Goal: Task Accomplishment & Management: Use online tool/utility

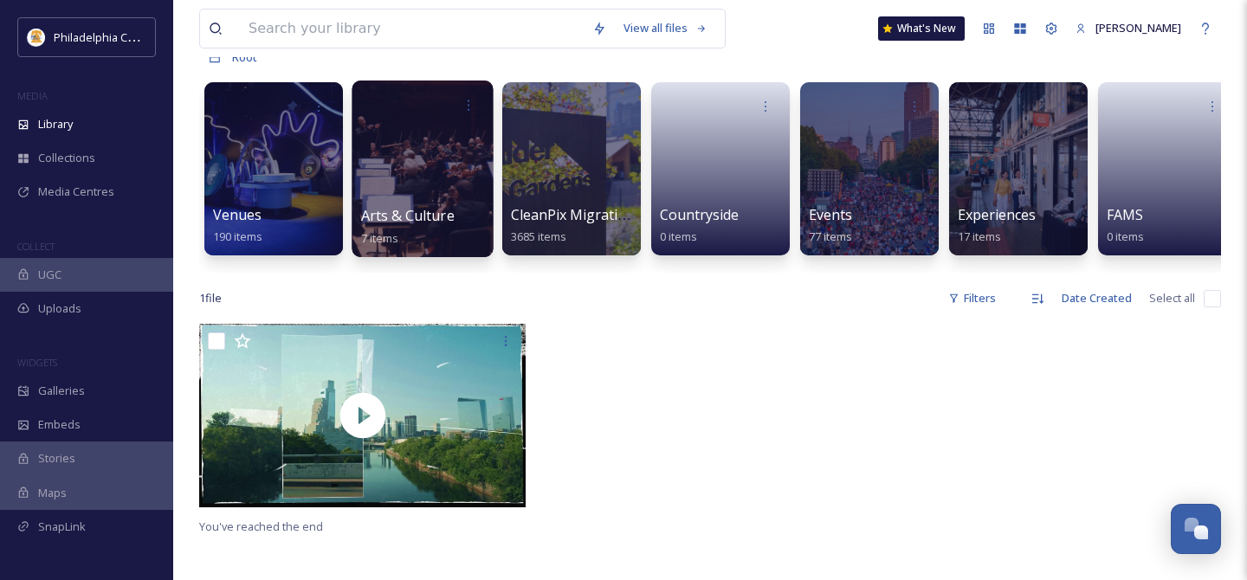
scroll to position [130, 0]
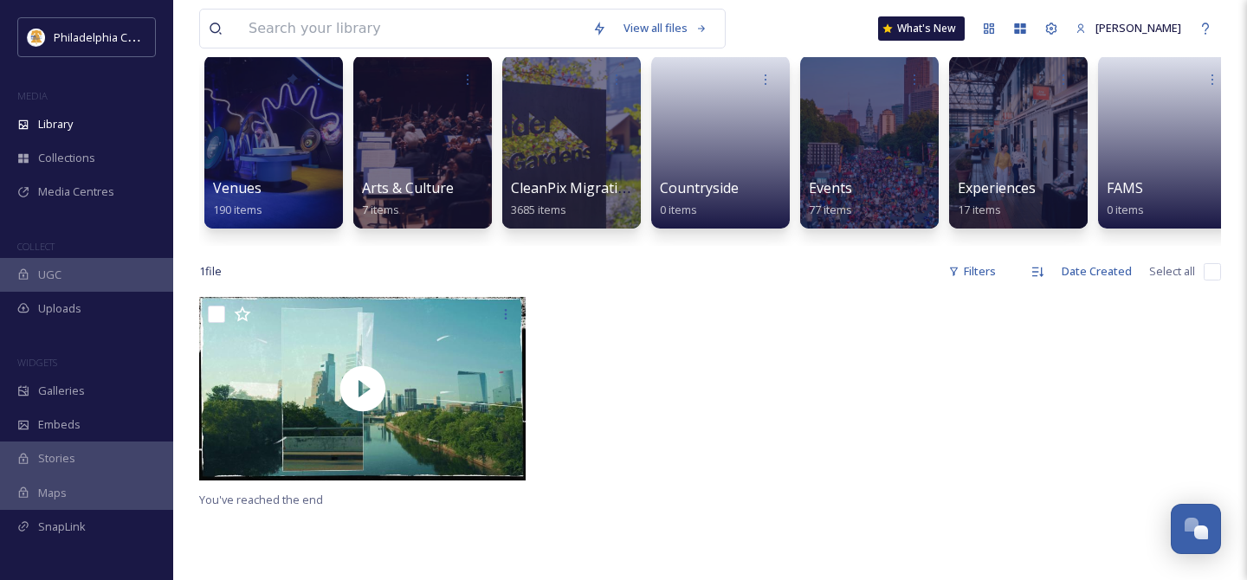
click at [748, 387] on div at bounding box center [710, 393] width 335 height 192
click at [586, 107] on div at bounding box center [570, 142] width 141 height 177
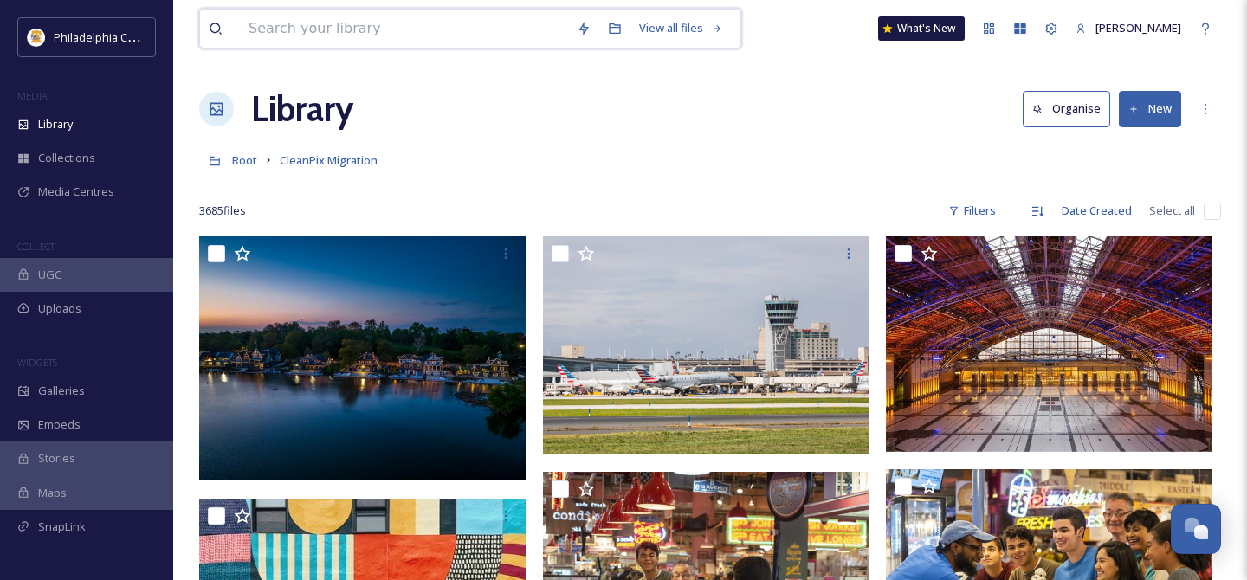
click at [417, 26] on input at bounding box center [404, 29] width 328 height 38
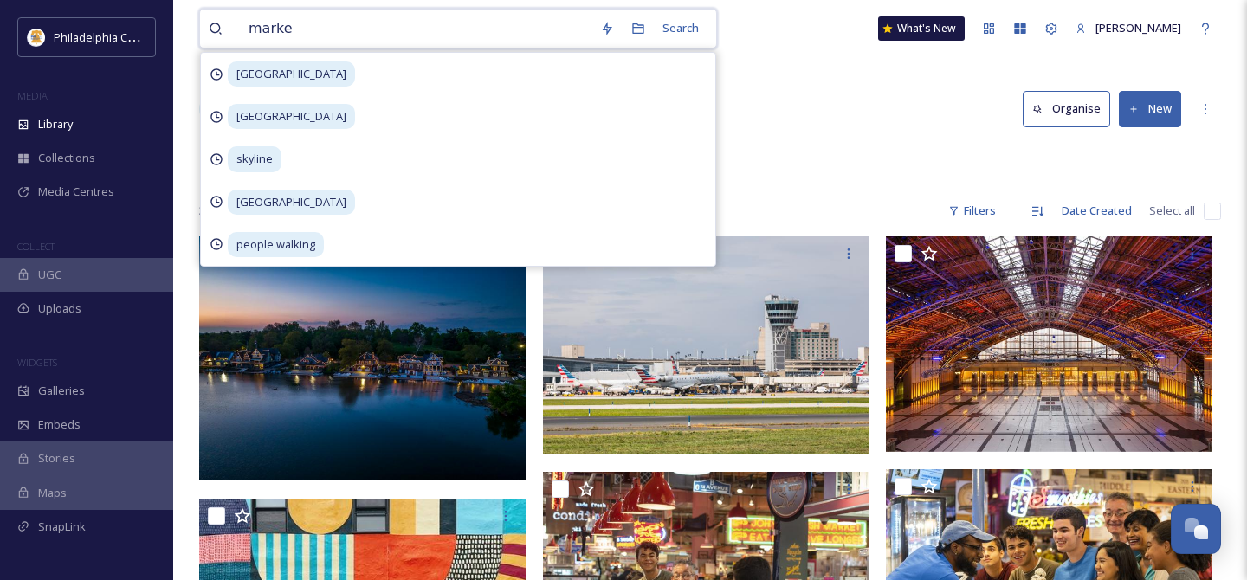
type input "market"
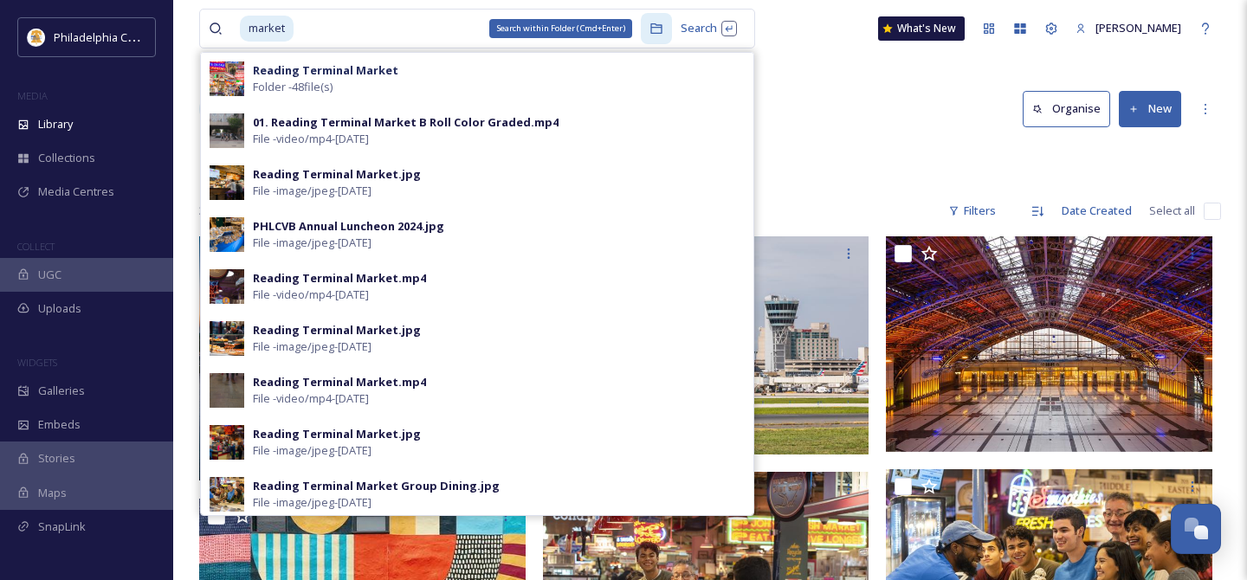
click at [652, 30] on icon at bounding box center [655, 28] width 11 height 10
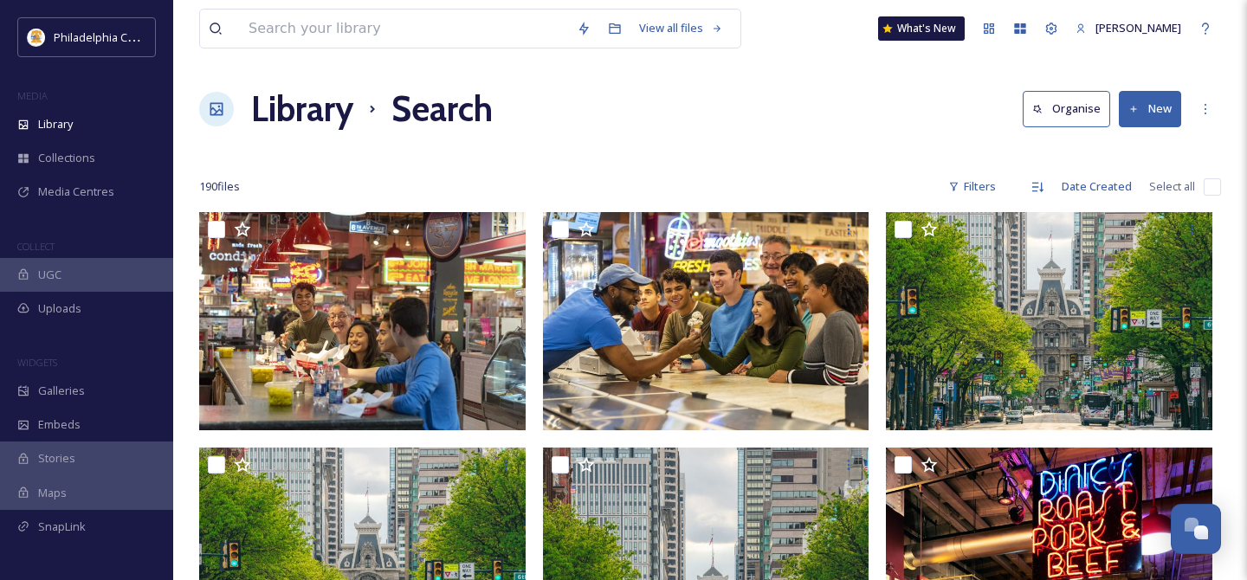
click at [592, 149] on div at bounding box center [710, 152] width 1022 height 17
click at [704, 98] on div "Library Search Organise New" at bounding box center [710, 109] width 1022 height 52
click at [739, 111] on div "Library Search Organise New" at bounding box center [710, 109] width 1022 height 52
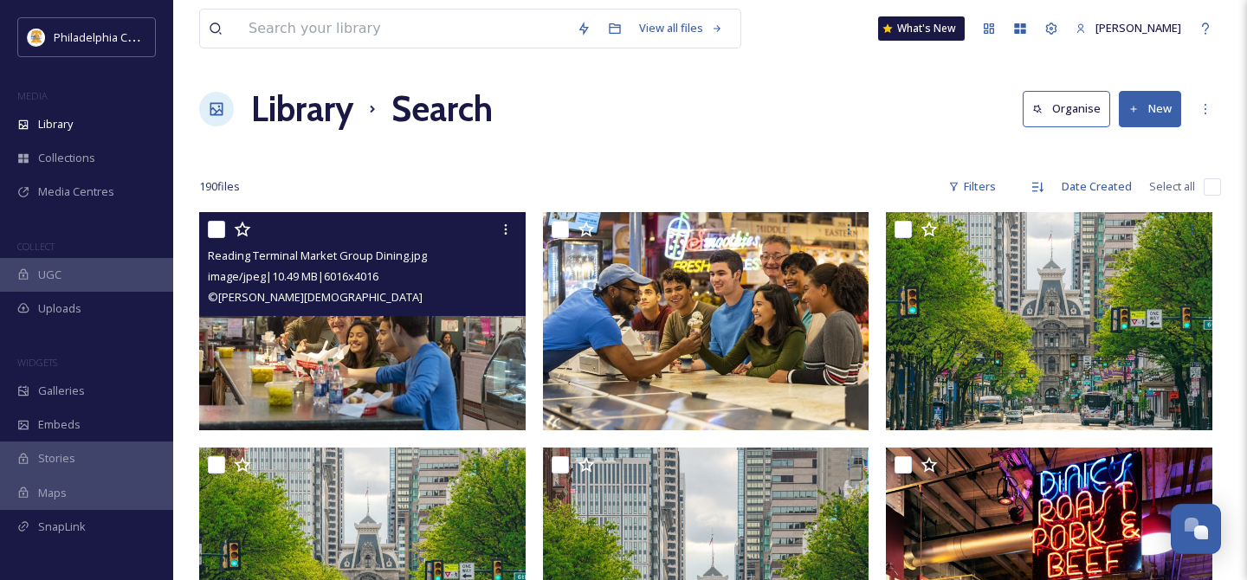
click at [213, 225] on input "checkbox" at bounding box center [216, 229] width 17 height 17
checkbox input "true"
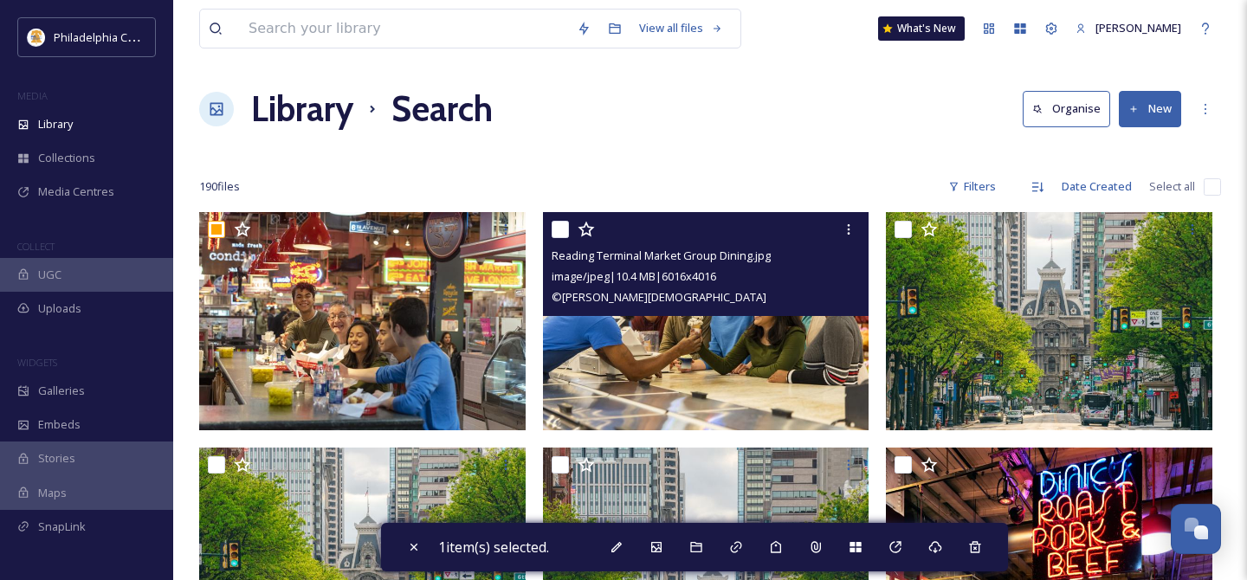
click at [557, 234] on input "checkbox" at bounding box center [560, 229] width 17 height 17
checkbox input "true"
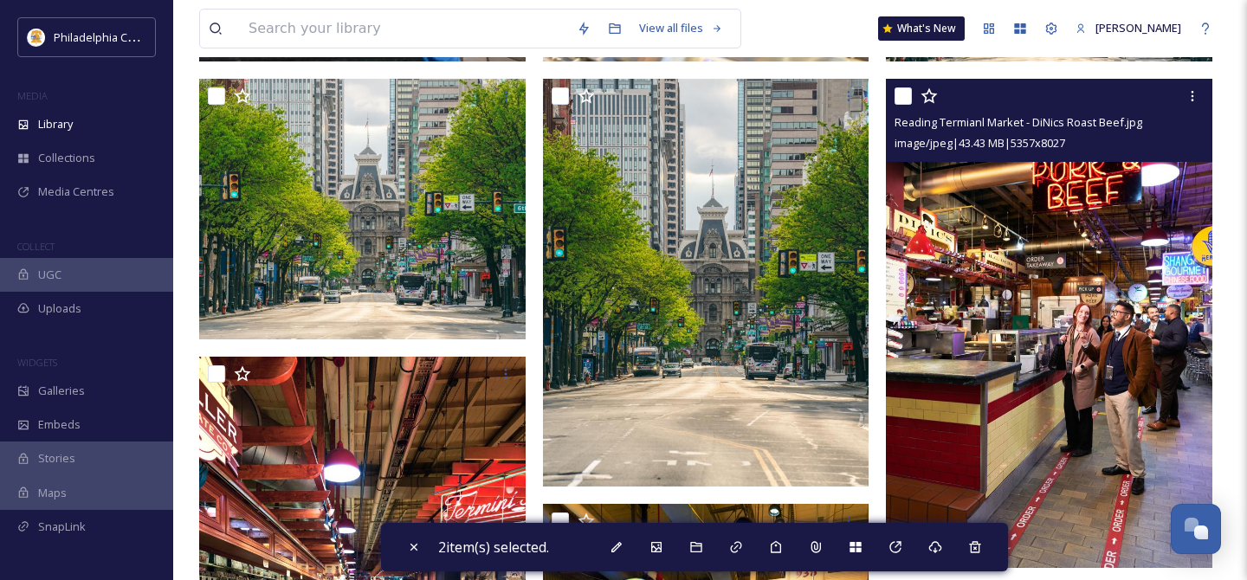
scroll to position [365, 0]
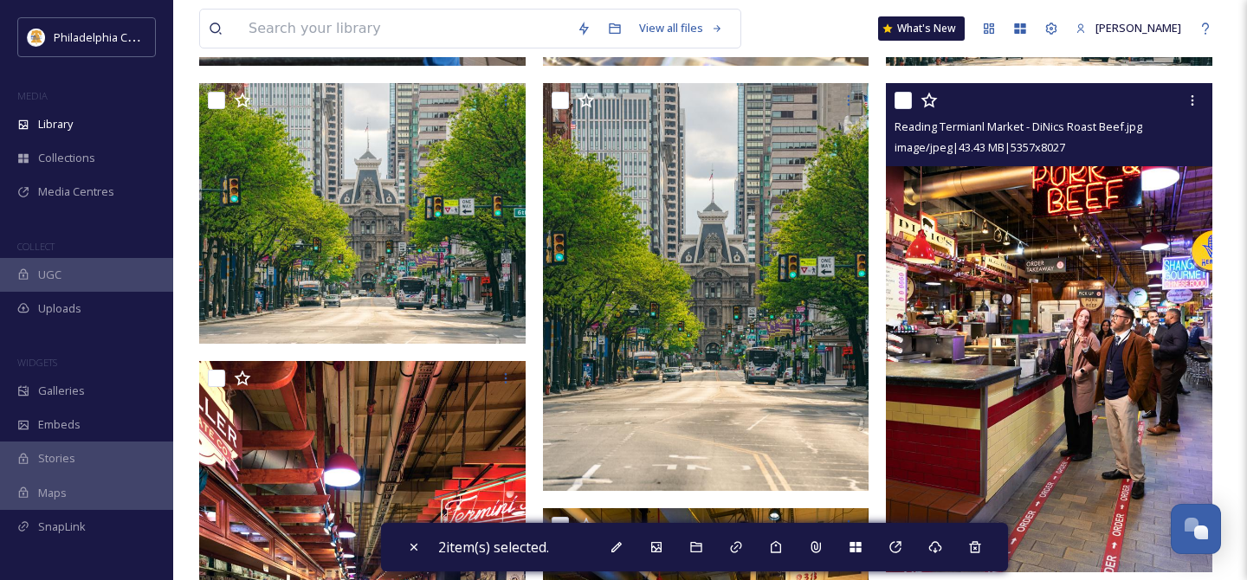
click at [901, 94] on input "checkbox" at bounding box center [902, 100] width 17 height 17
checkbox input "true"
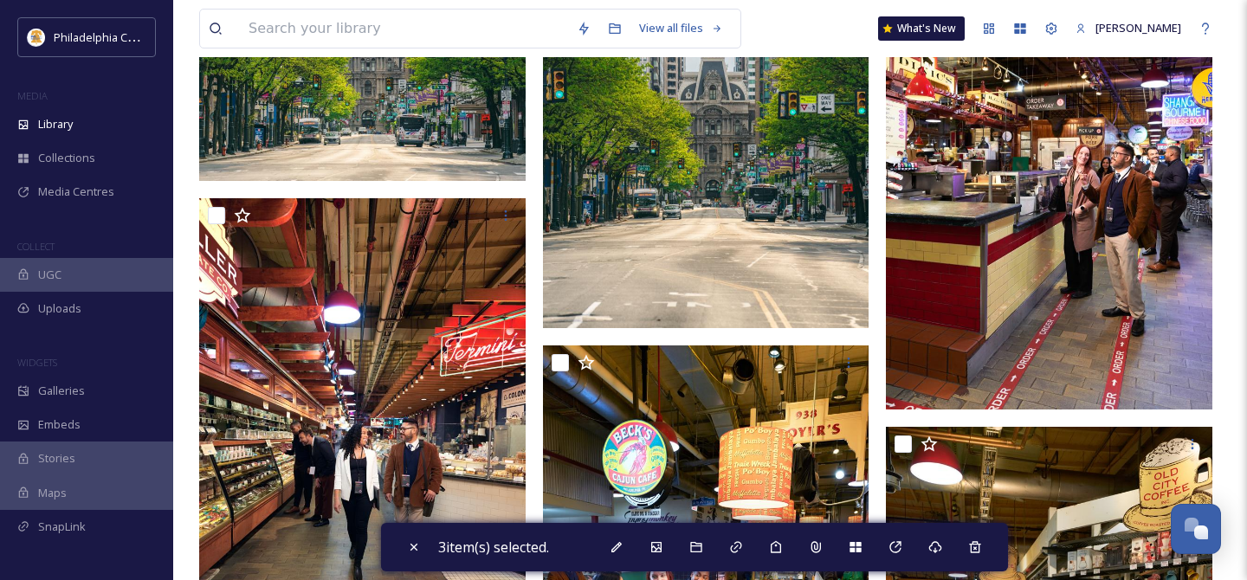
scroll to position [531, 0]
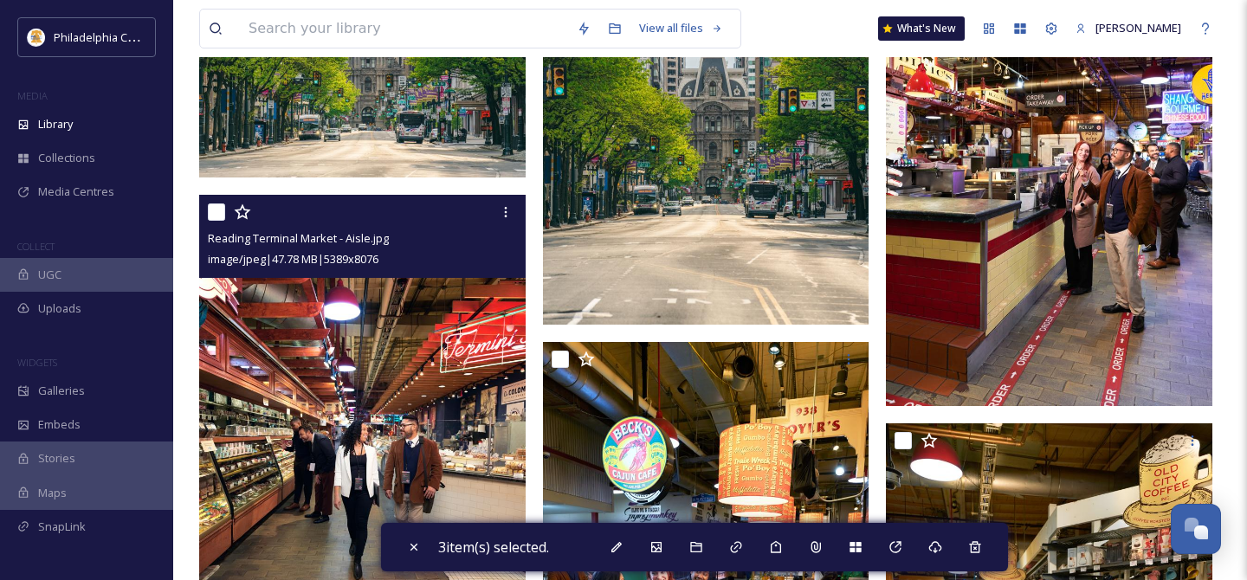
click at [225, 216] on div at bounding box center [364, 212] width 313 height 31
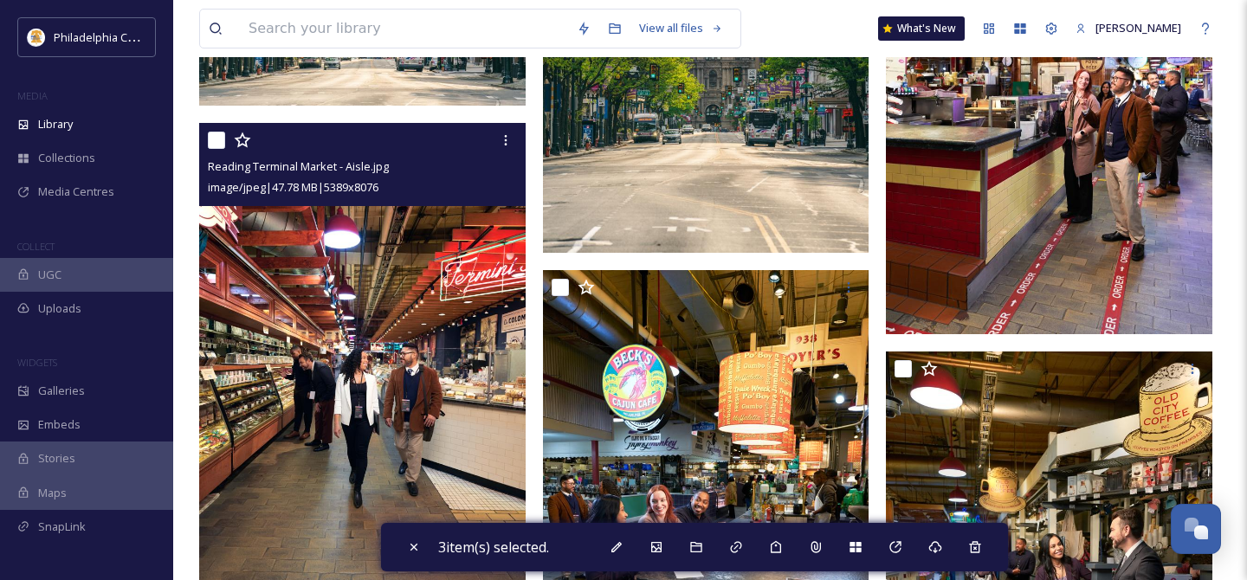
scroll to position [637, 0]
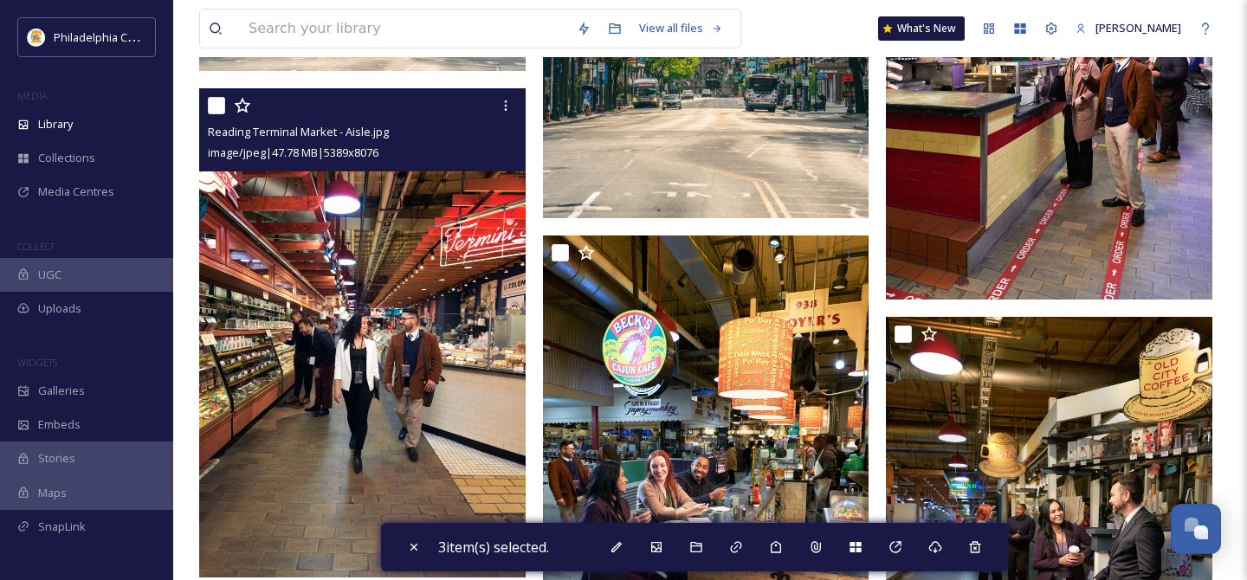
click at [218, 104] on input "checkbox" at bounding box center [216, 105] width 17 height 17
checkbox input "true"
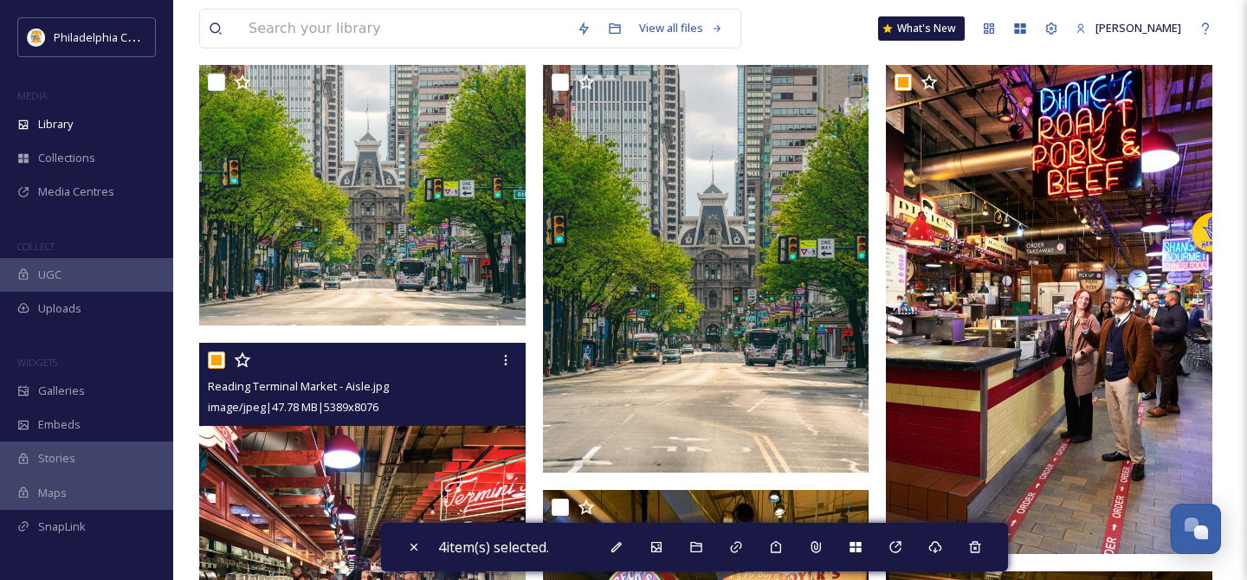
scroll to position [0, 0]
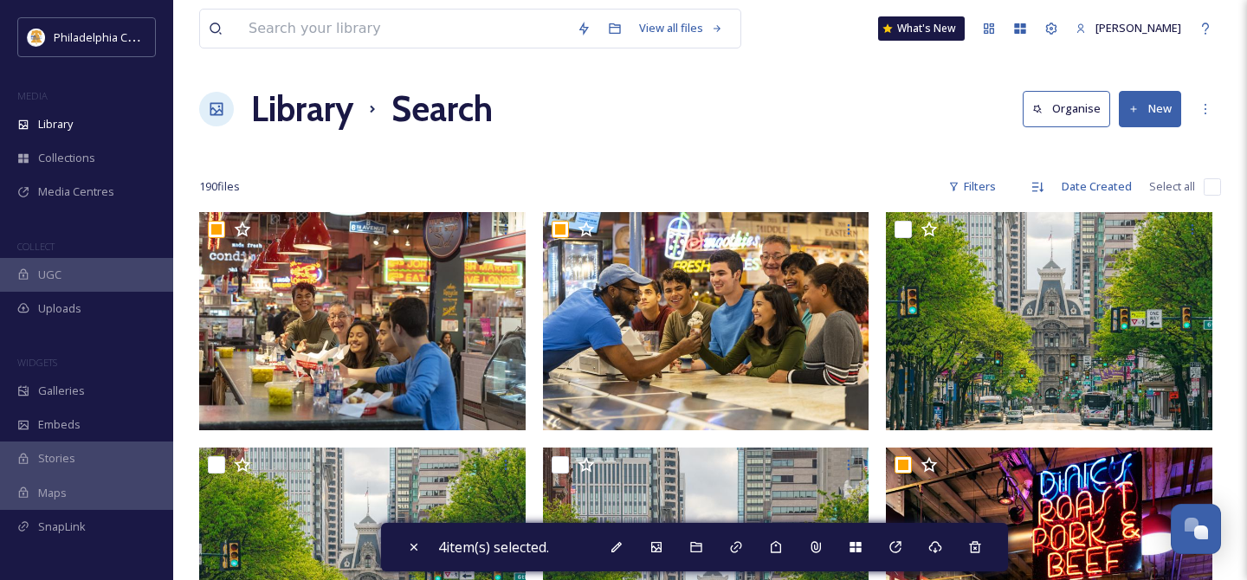
click at [1199, 184] on div "190 file s Filters Date Created Select all" at bounding box center [710, 187] width 1022 height 34
click at [1214, 189] on input "checkbox" at bounding box center [1212, 186] width 17 height 17
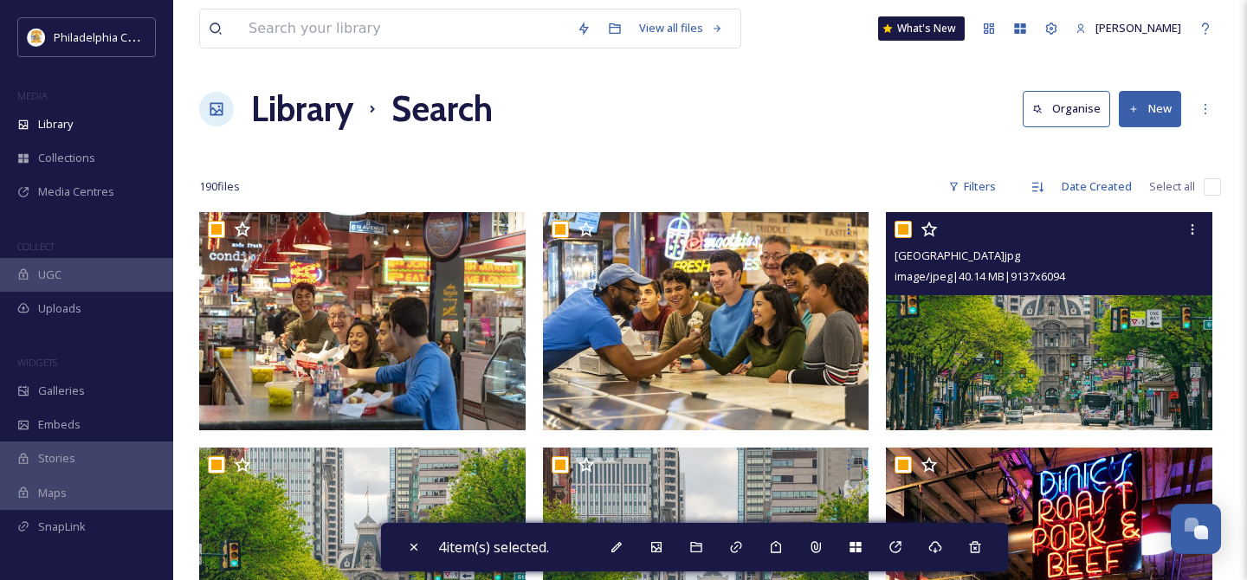
checkbox input "true"
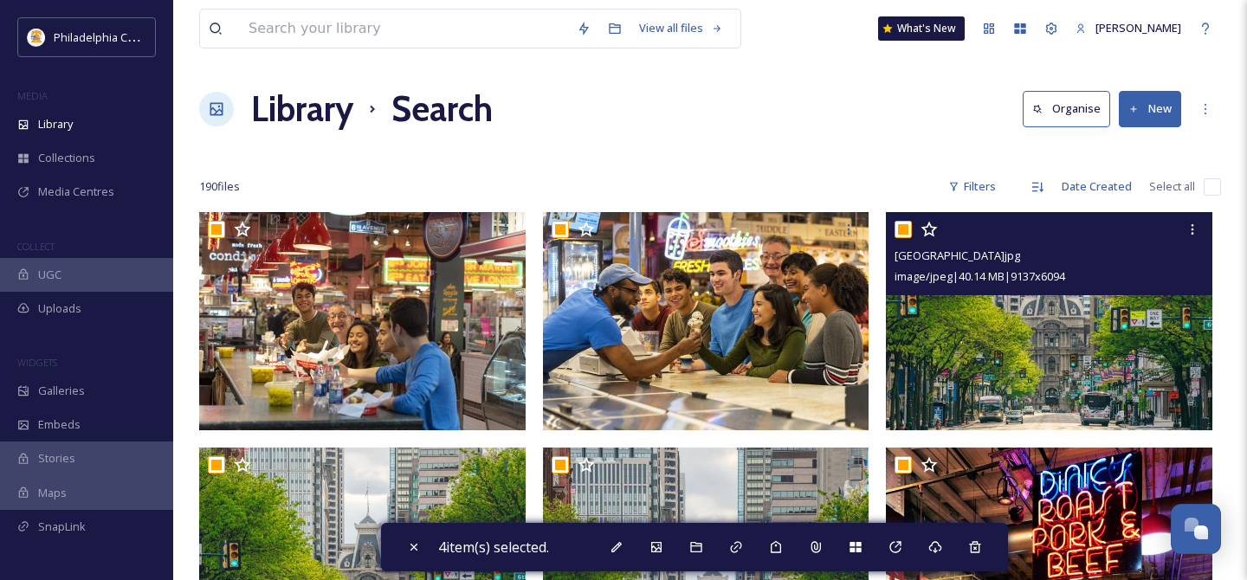
checkbox input "true"
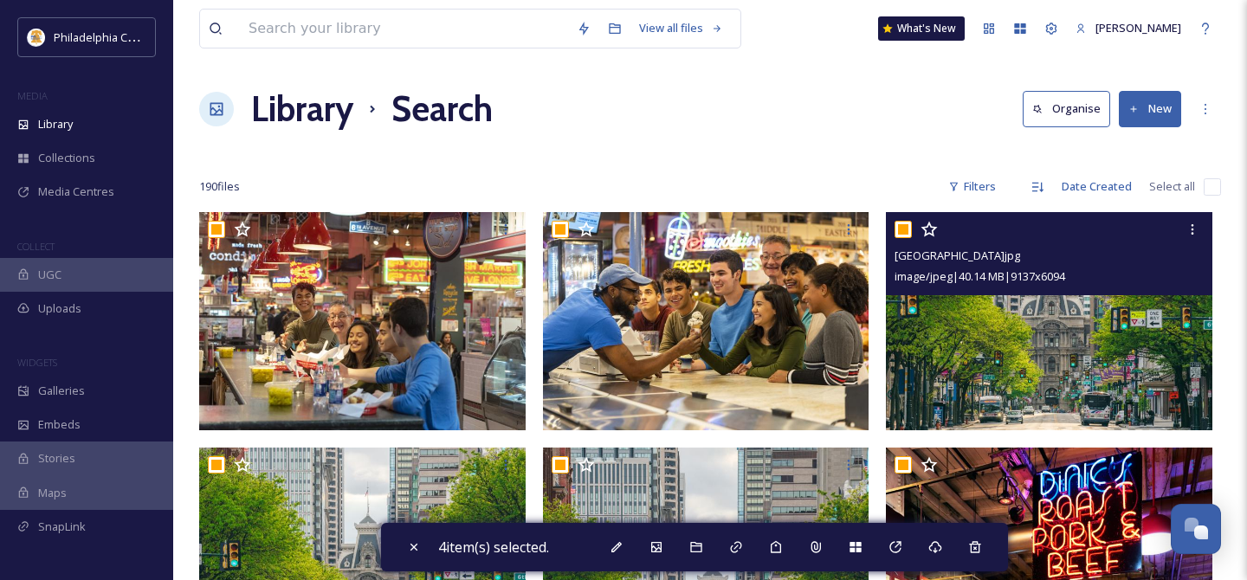
checkbox input "true"
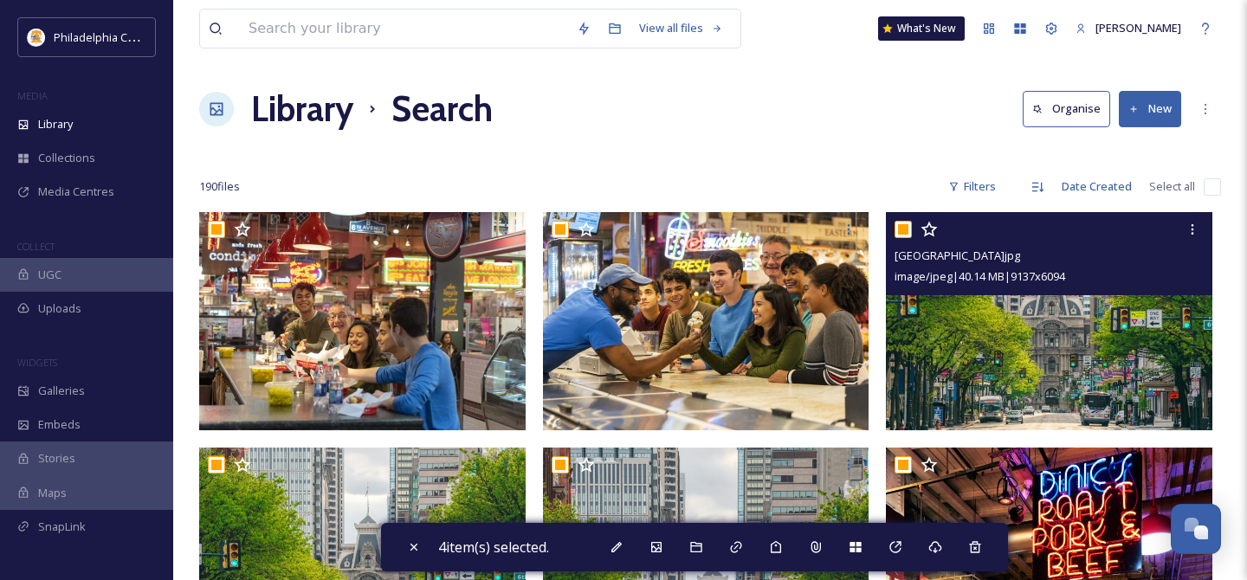
checkbox input "true"
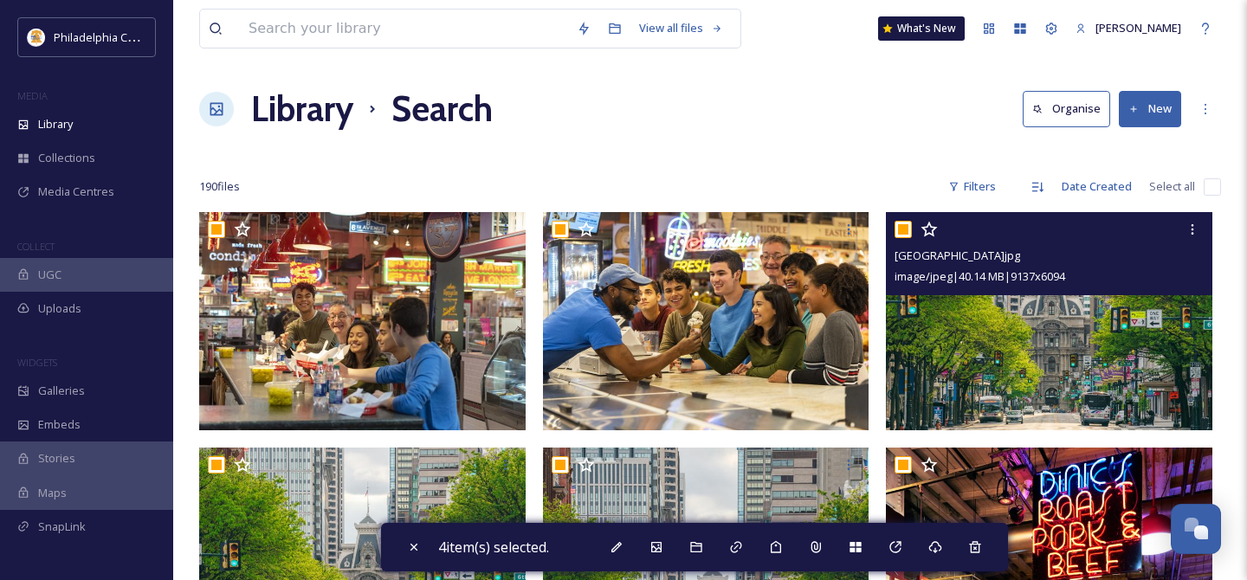
checkbox input "true"
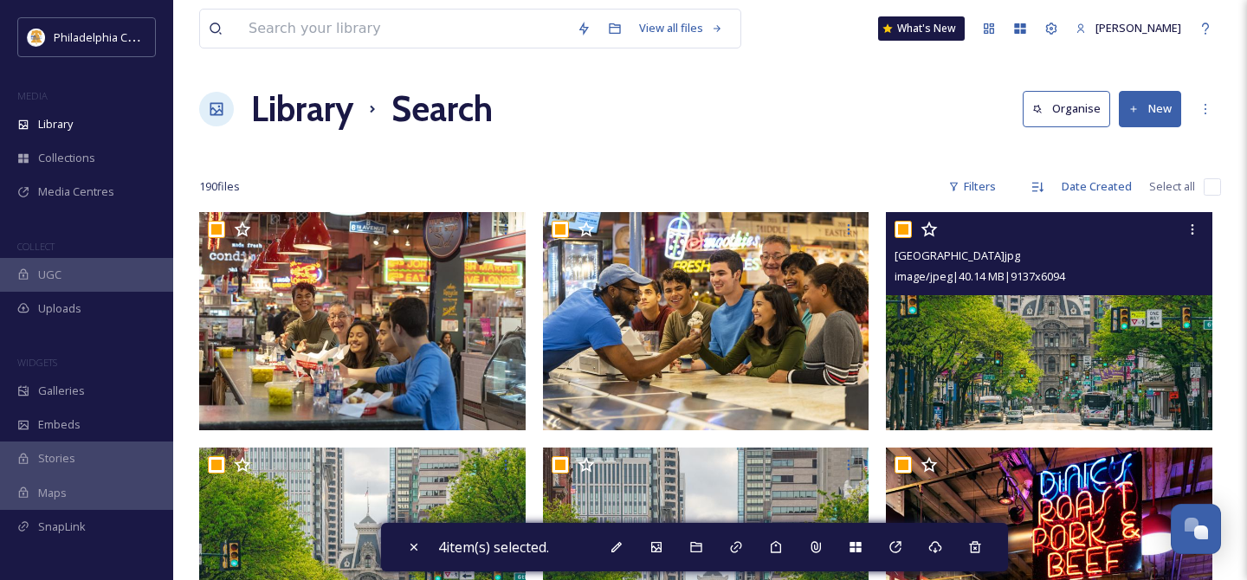
checkbox input "true"
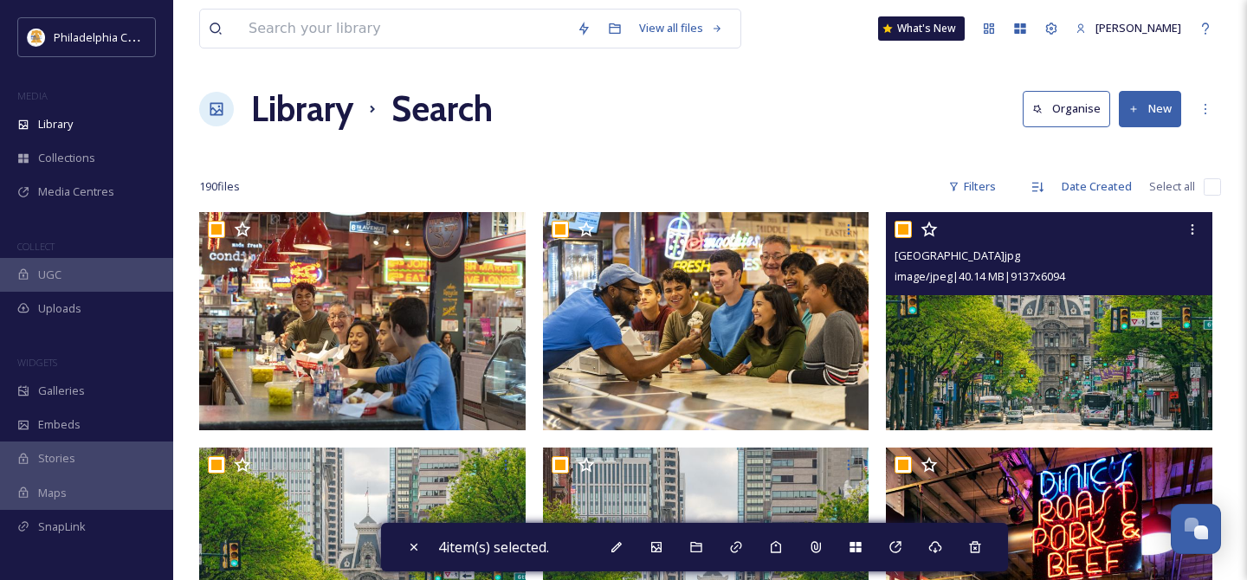
checkbox input "true"
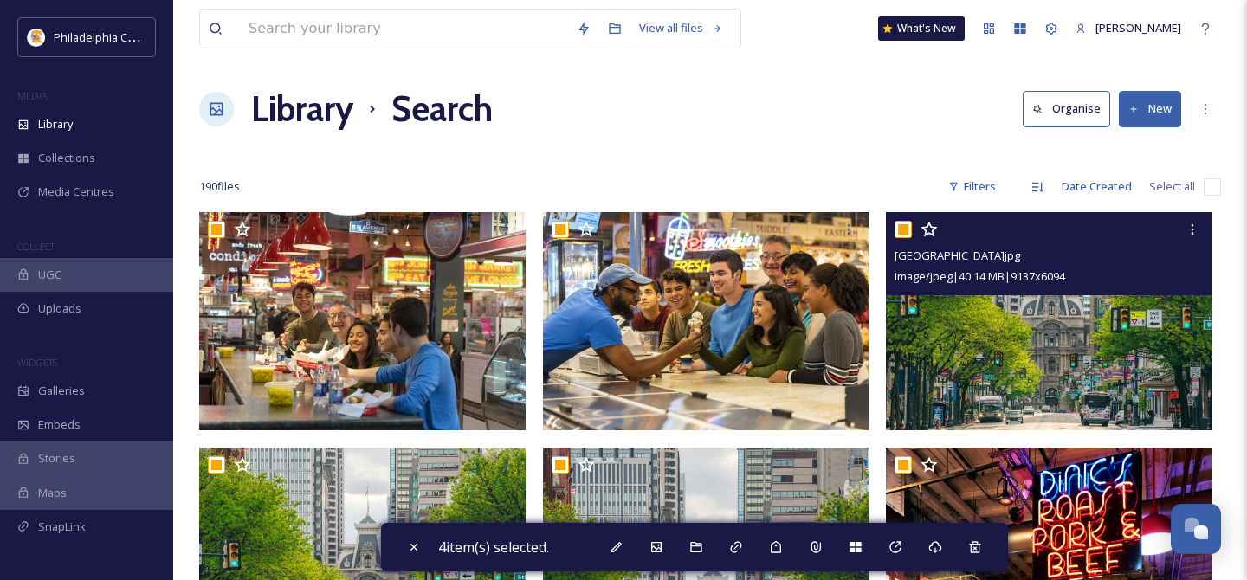
checkbox input "true"
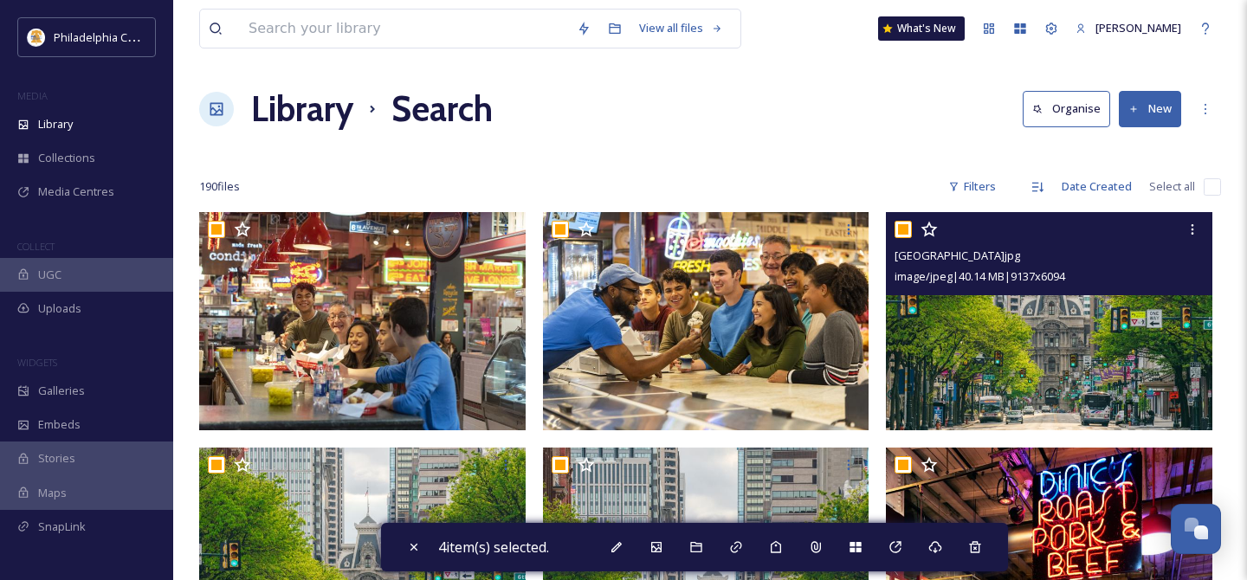
checkbox input "true"
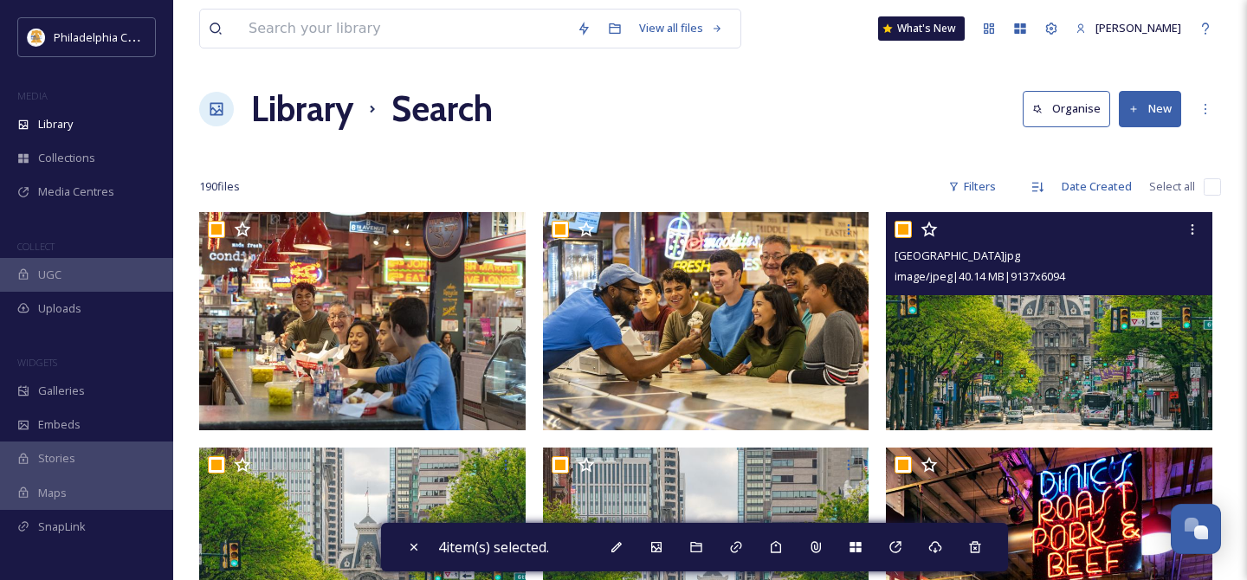
checkbox input "true"
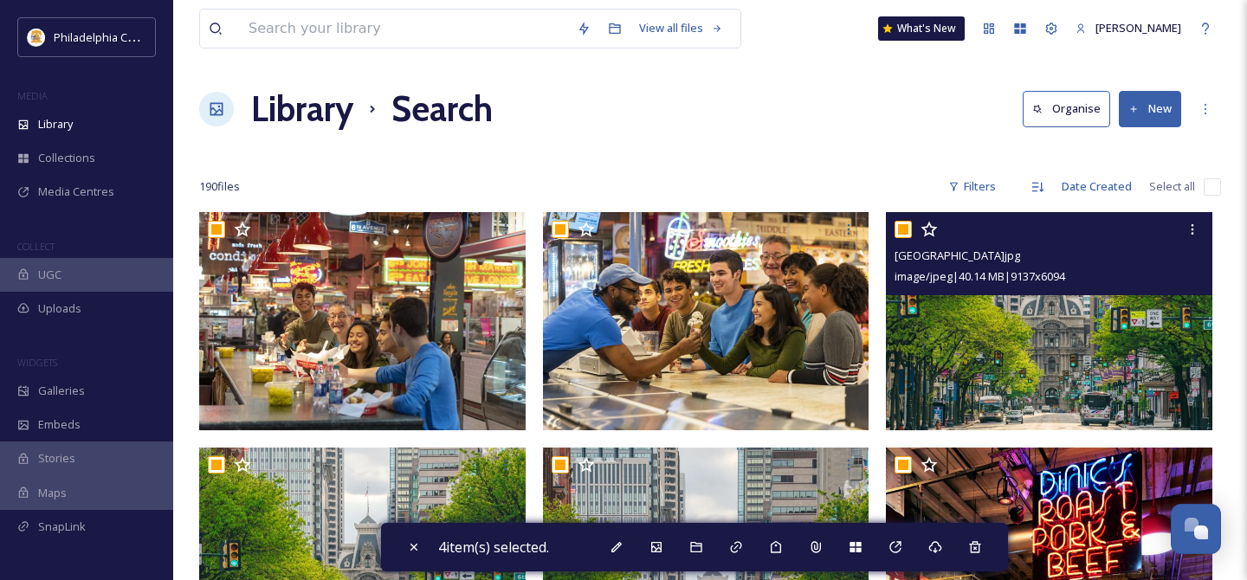
checkbox input "true"
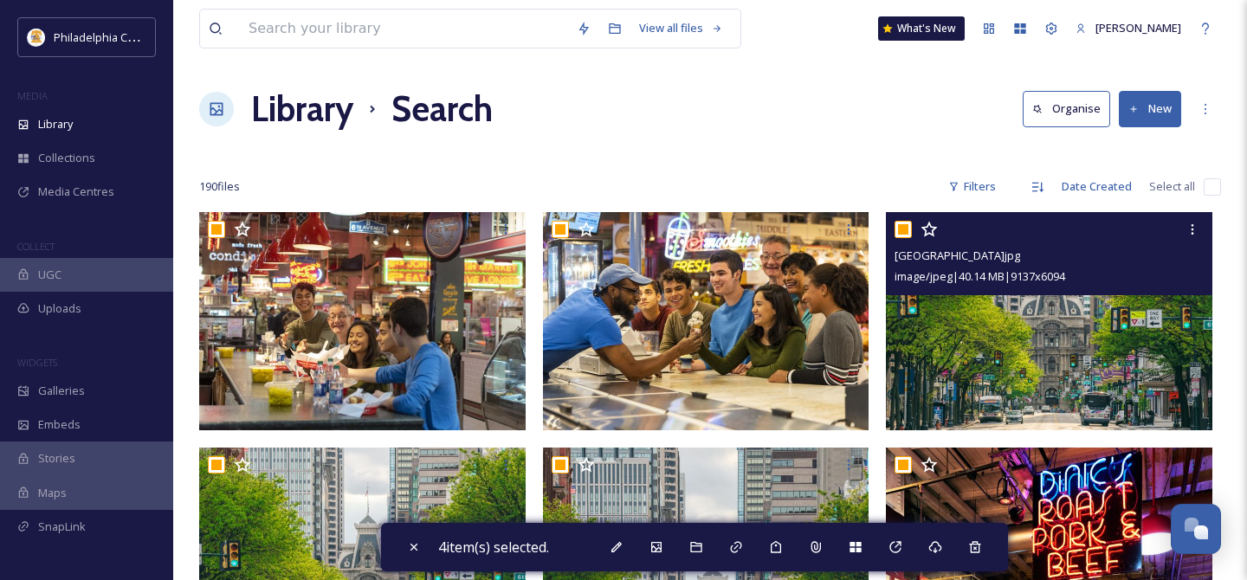
checkbox input "true"
click at [903, 233] on input "checkbox" at bounding box center [902, 229] width 17 height 17
checkbox input "false"
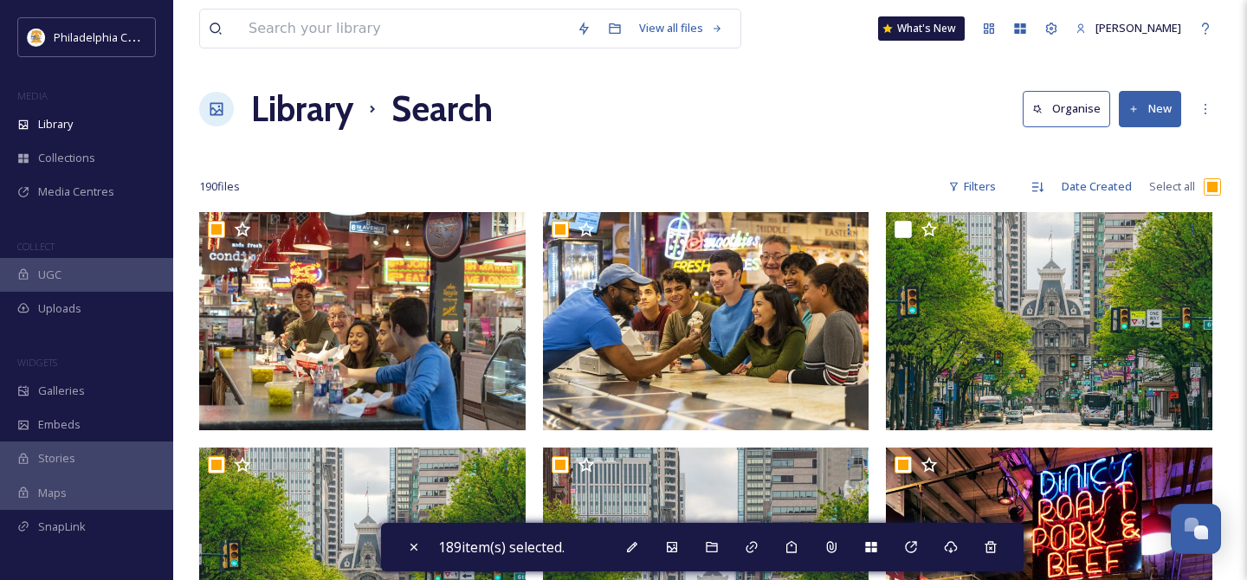
click at [563, 122] on div "Library Search Organise New" at bounding box center [710, 109] width 1022 height 52
click at [509, 33] on input at bounding box center [404, 29] width 328 height 38
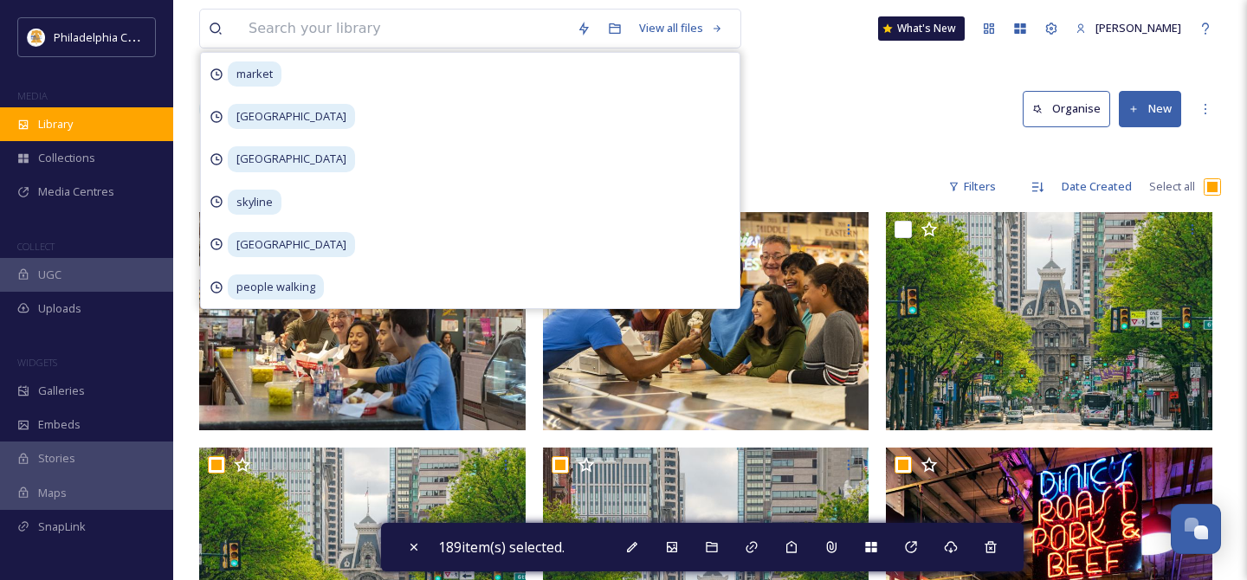
click at [53, 119] on span "Library" at bounding box center [55, 124] width 35 height 16
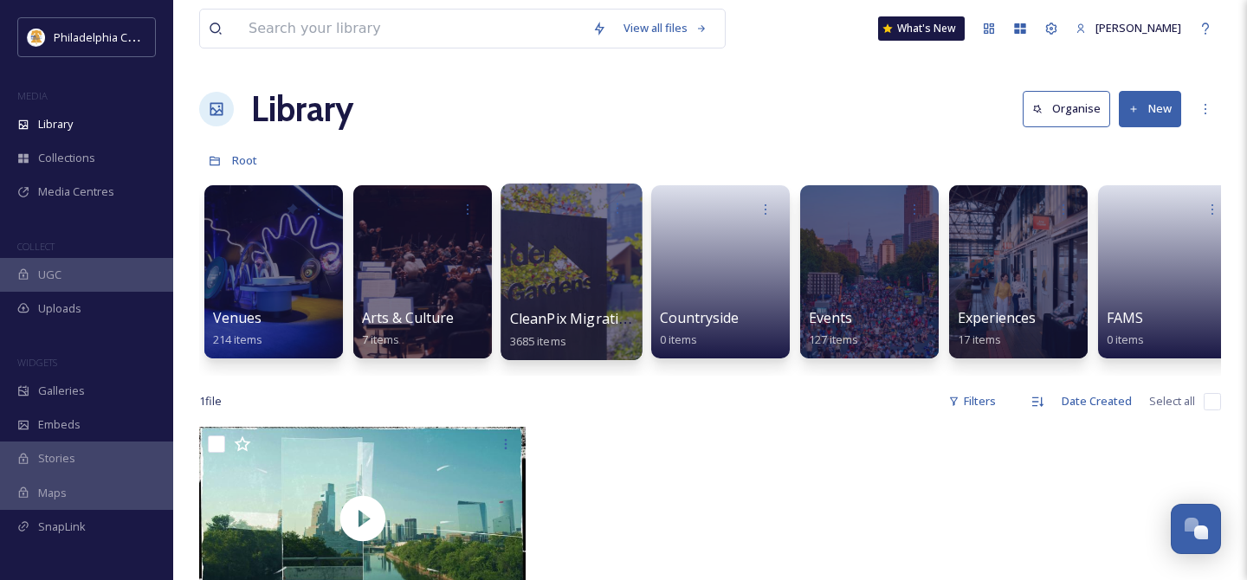
click at [592, 263] on div at bounding box center [570, 272] width 141 height 177
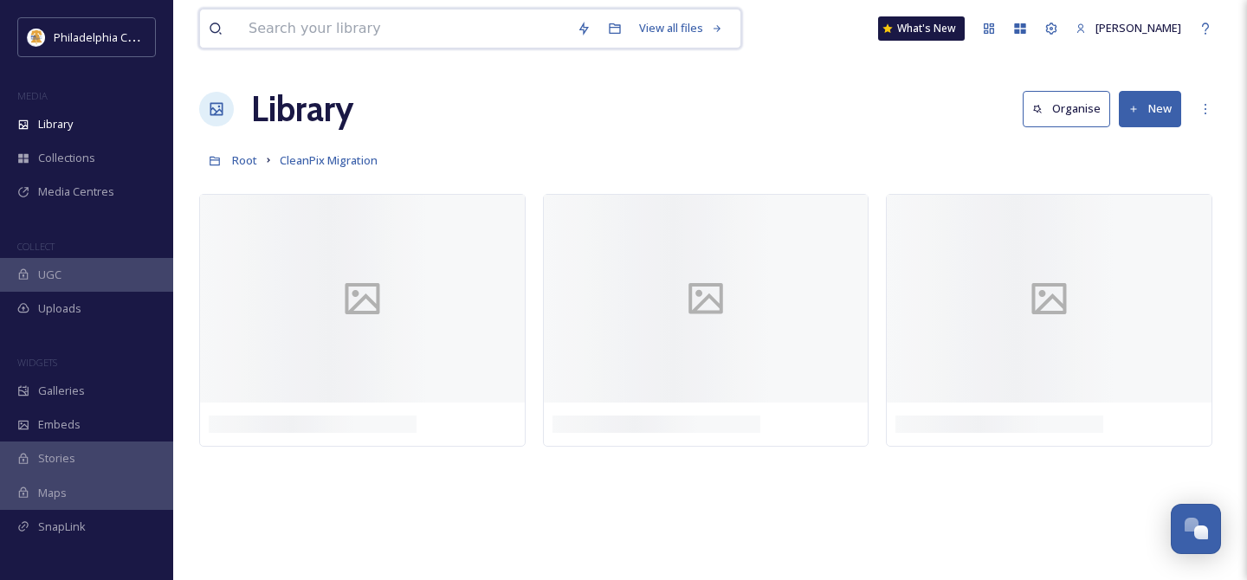
click at [413, 41] on input at bounding box center [404, 29] width 328 height 38
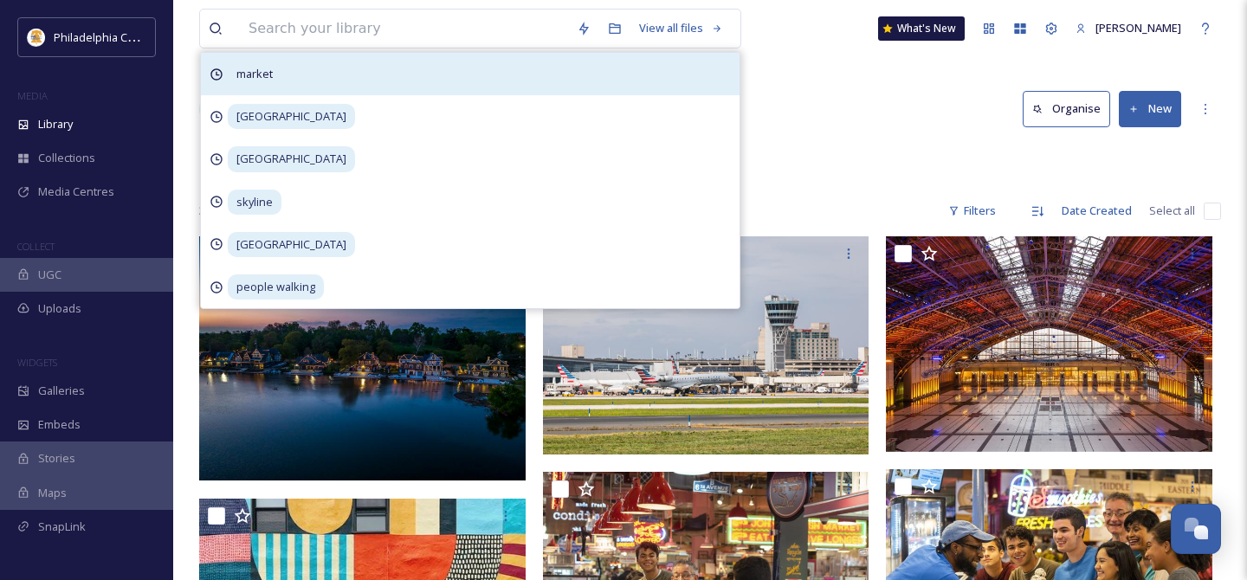
click at [294, 74] on div "market" at bounding box center [470, 74] width 539 height 42
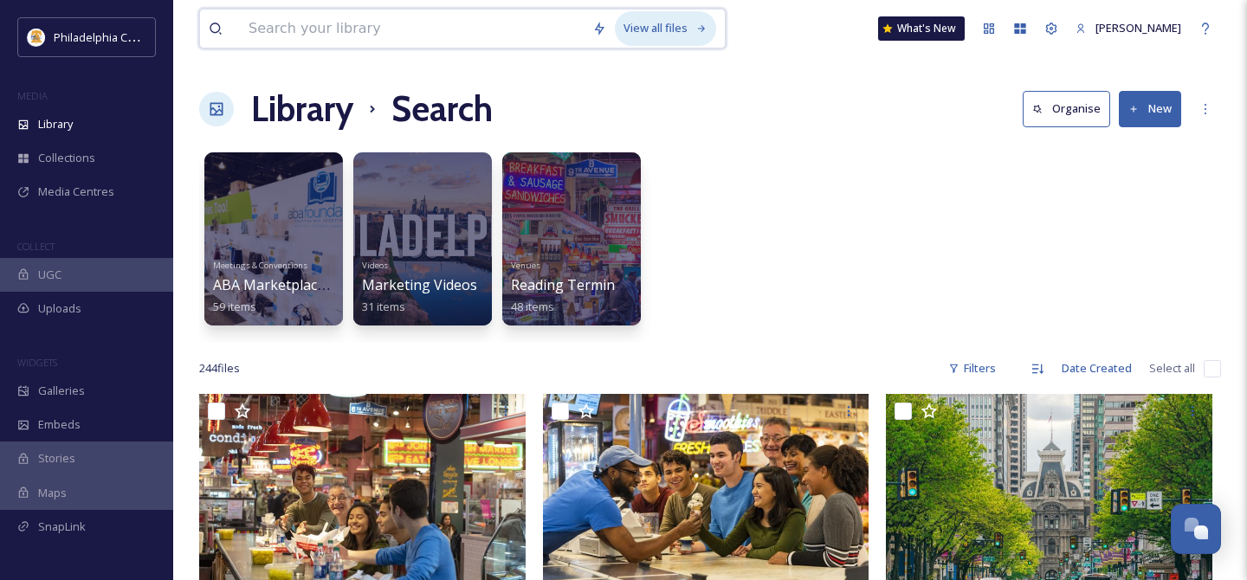
click at [643, 23] on div "View all files" at bounding box center [665, 28] width 101 height 34
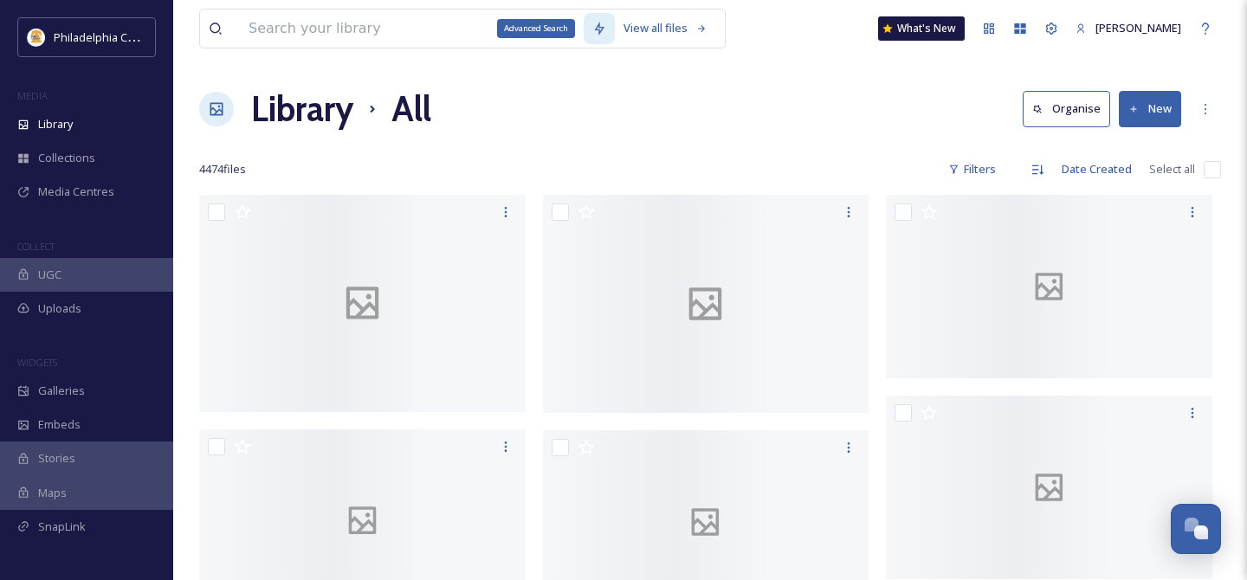
click at [592, 29] on icon at bounding box center [599, 29] width 14 height 14
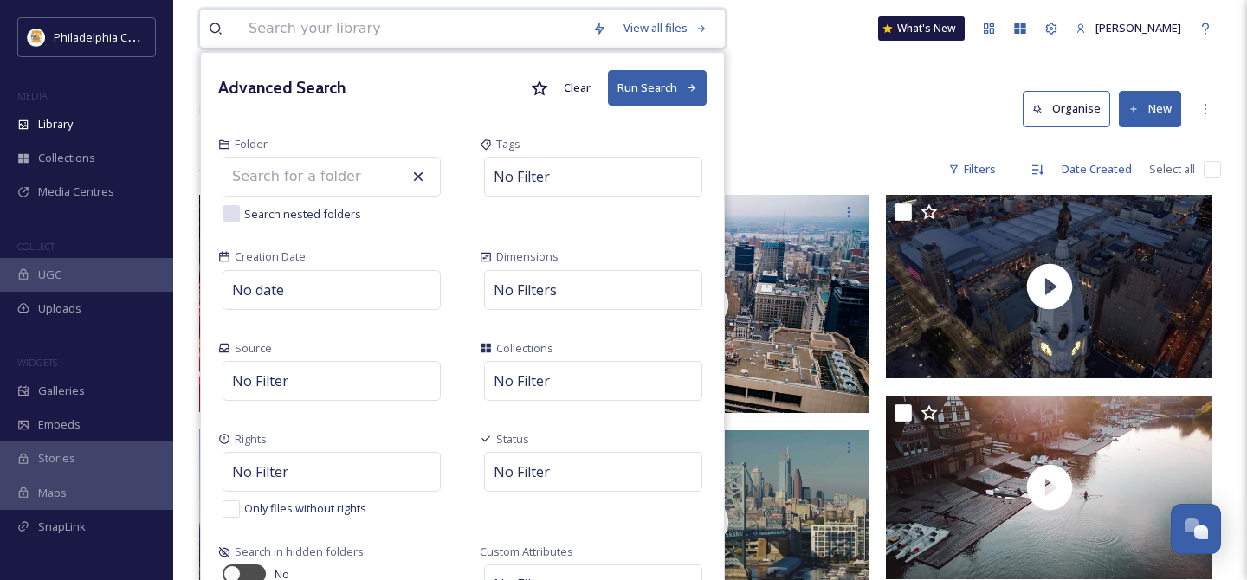
click at [481, 31] on input at bounding box center [412, 29] width 344 height 38
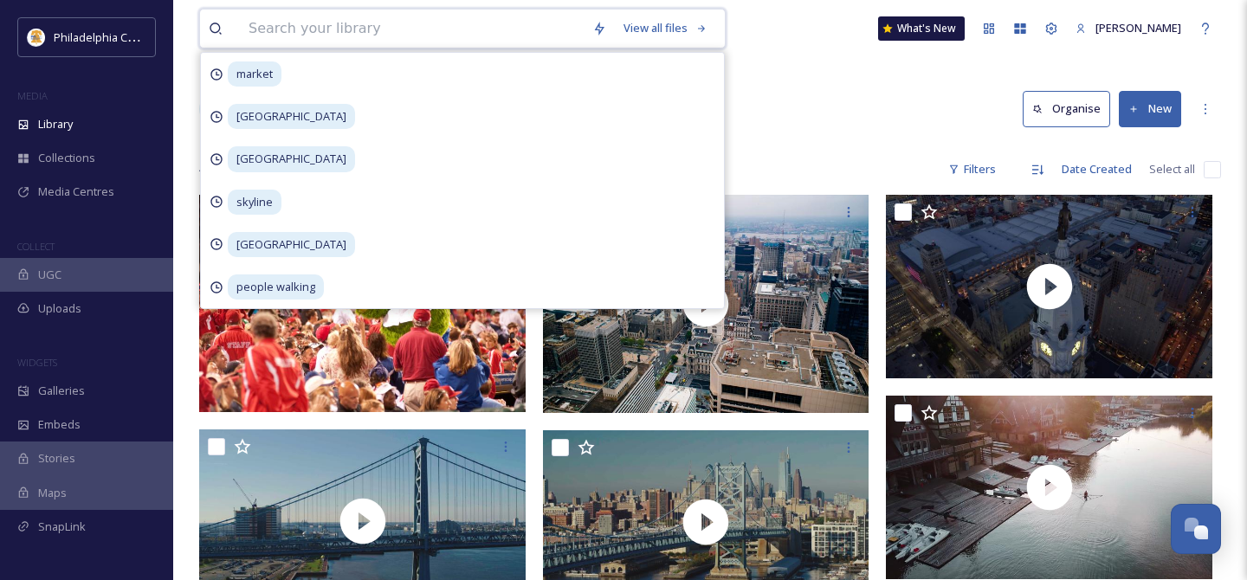
click at [480, 30] on input at bounding box center [412, 29] width 344 height 38
click at [850, 120] on div "Library All Organise New" at bounding box center [710, 109] width 1022 height 52
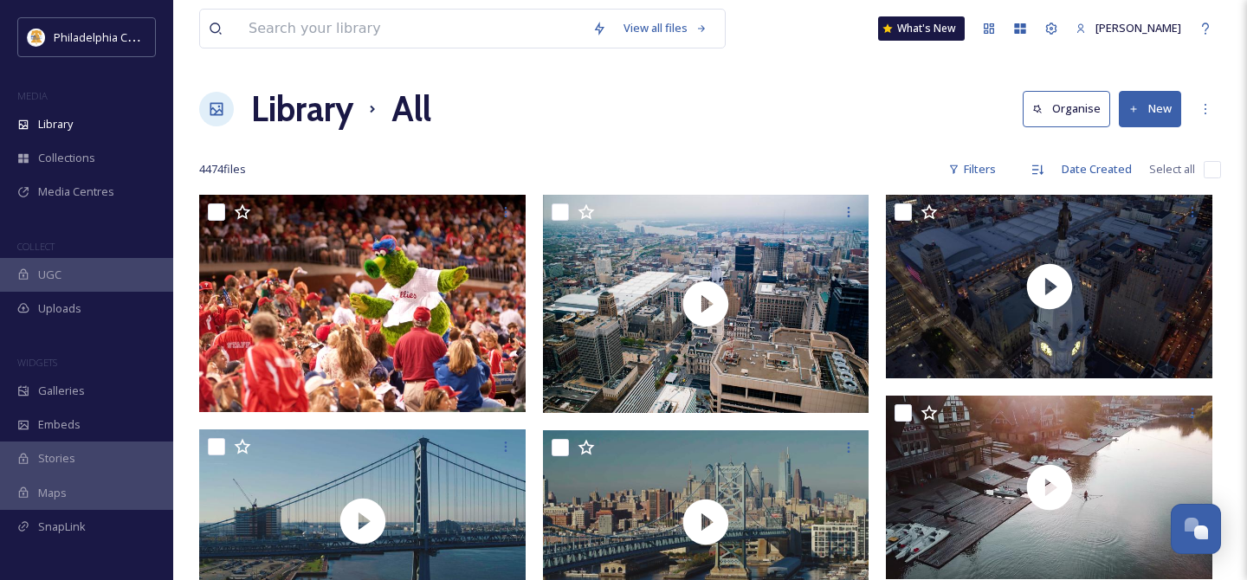
click at [324, 105] on h1 "Library" at bounding box center [302, 109] width 102 height 52
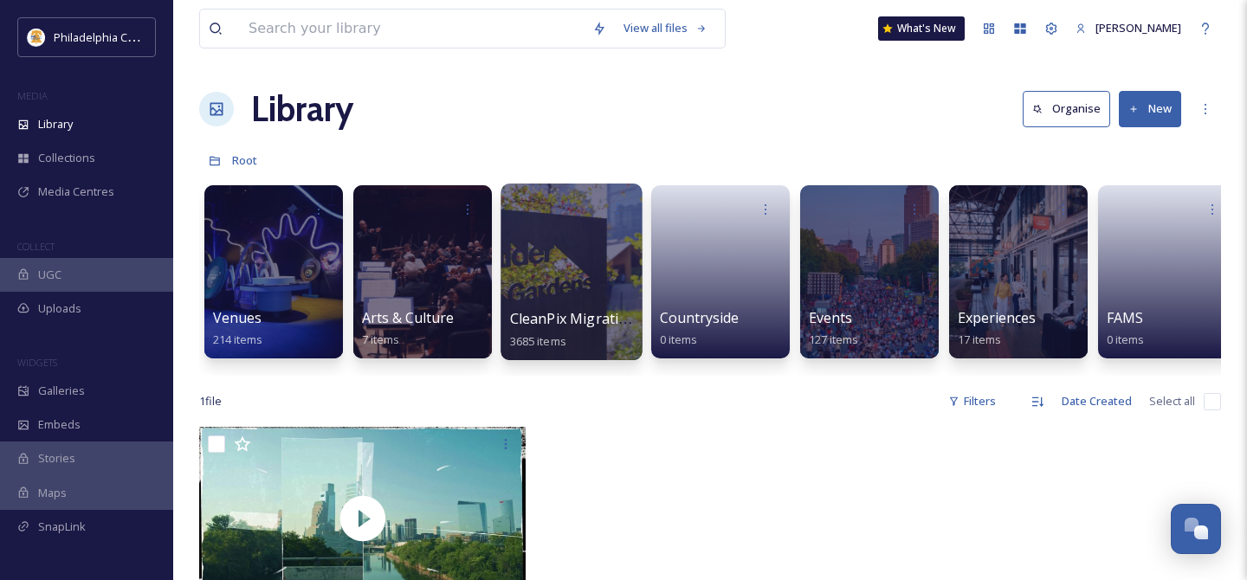
click at [610, 287] on div at bounding box center [570, 272] width 141 height 177
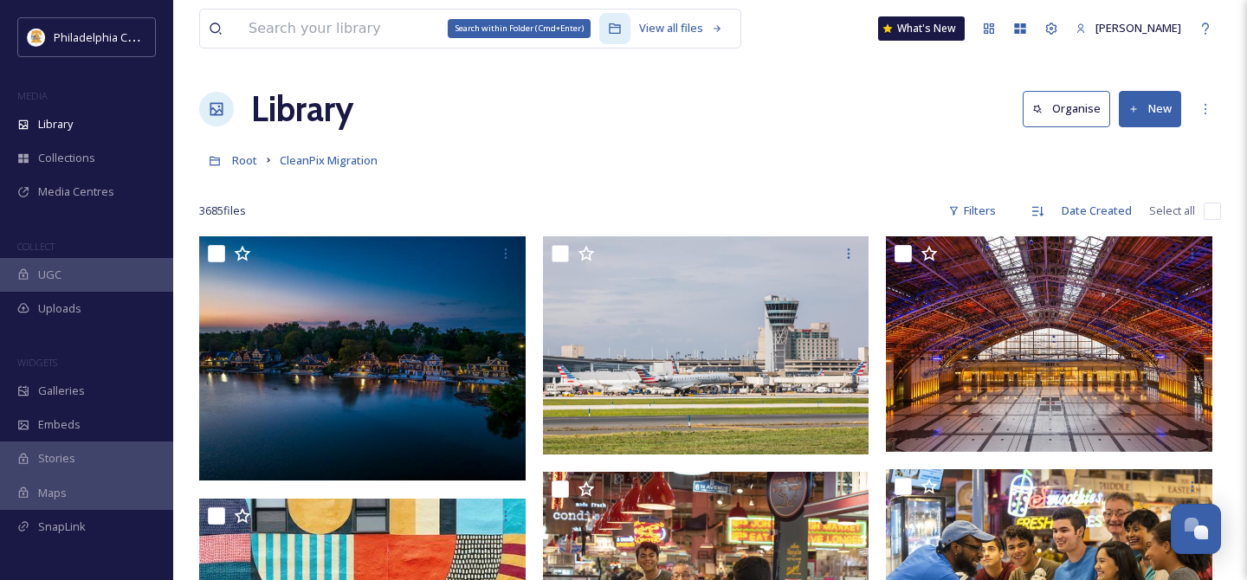
click at [608, 29] on icon at bounding box center [615, 29] width 14 height 14
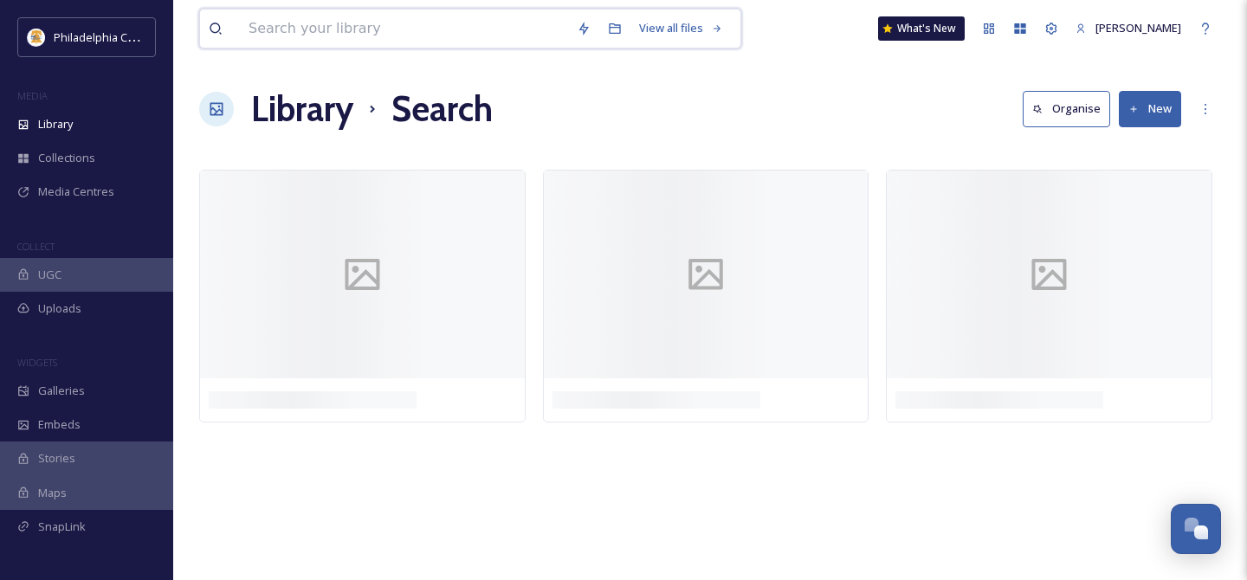
click at [476, 25] on input at bounding box center [404, 29] width 328 height 38
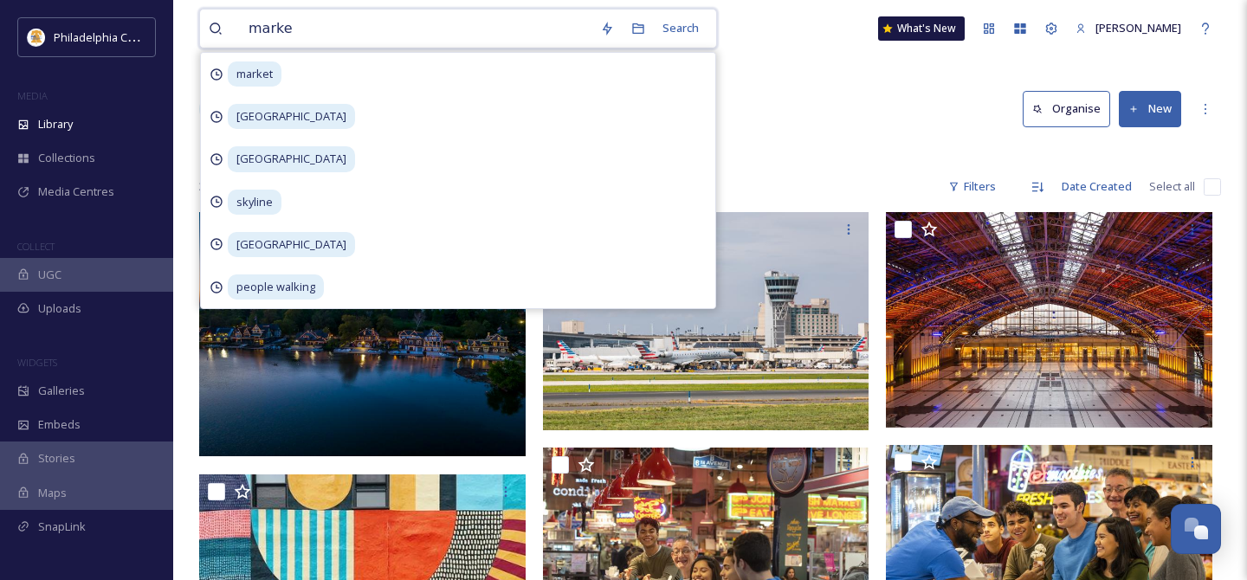
type input "market"
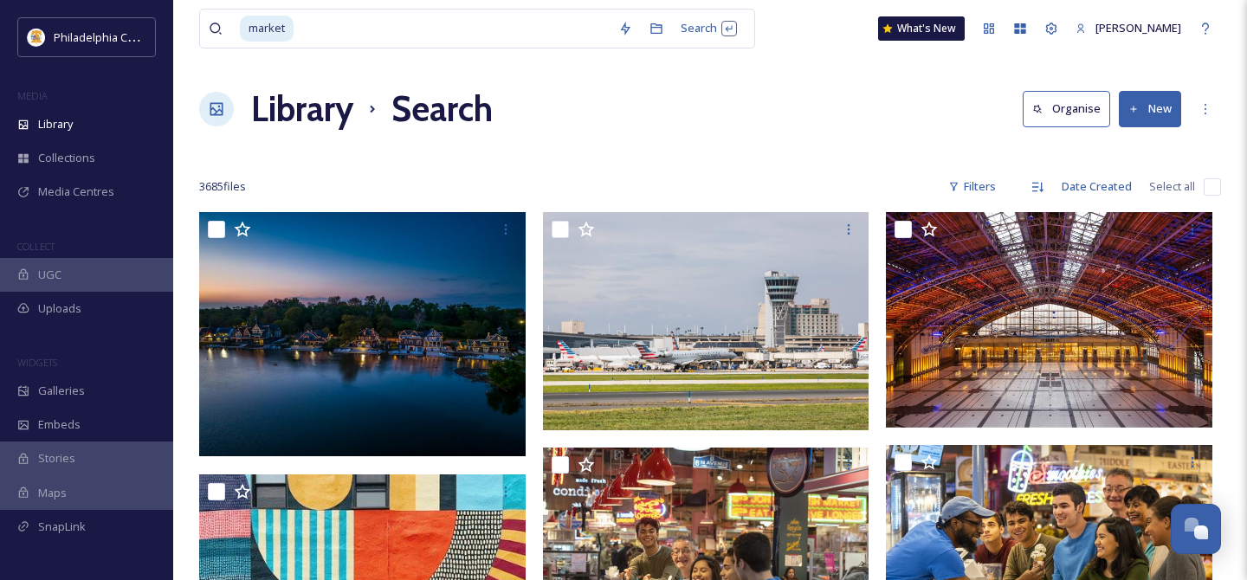
click at [852, 115] on div "Library Search Organise New" at bounding box center [710, 109] width 1022 height 52
click at [649, 29] on icon at bounding box center [656, 29] width 14 height 14
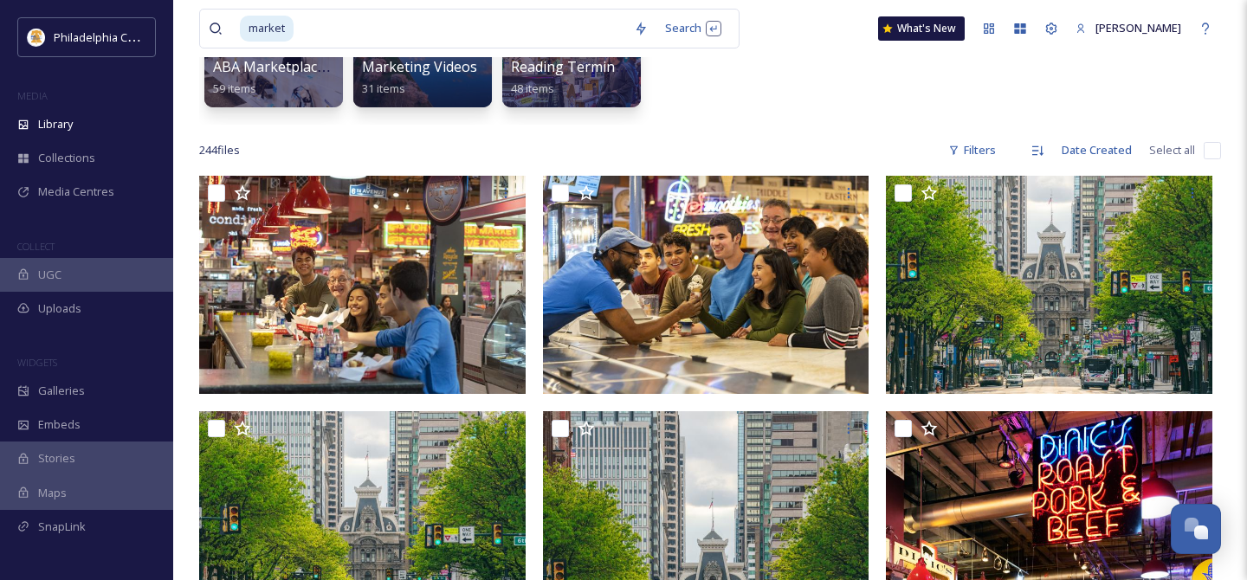
scroll to position [221, 0]
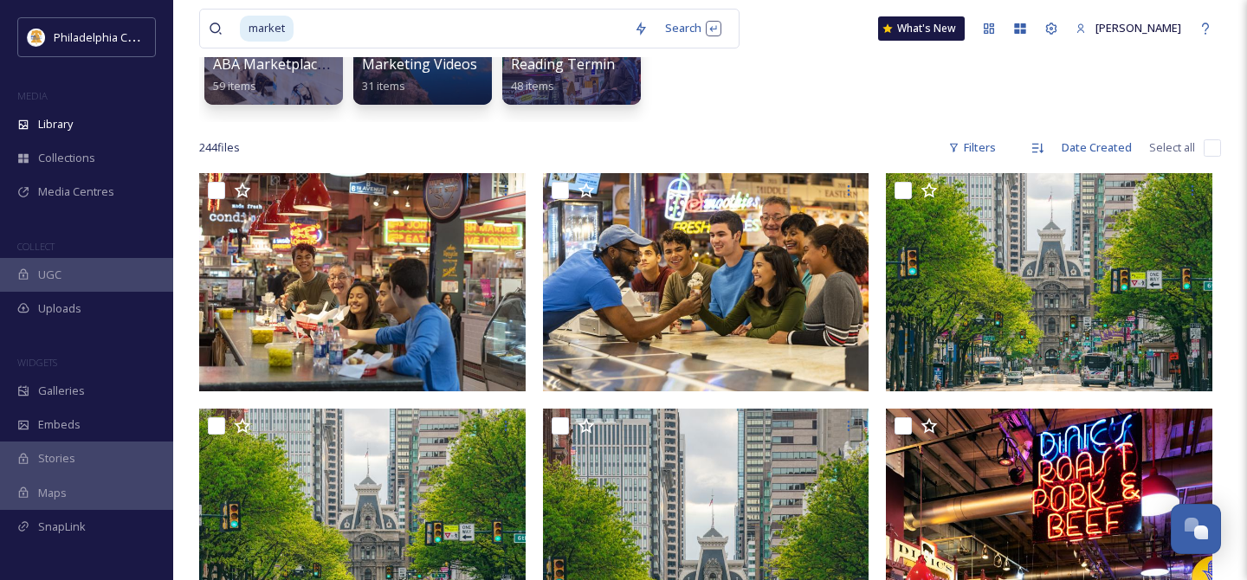
click at [1208, 143] on input "checkbox" at bounding box center [1212, 147] width 17 height 17
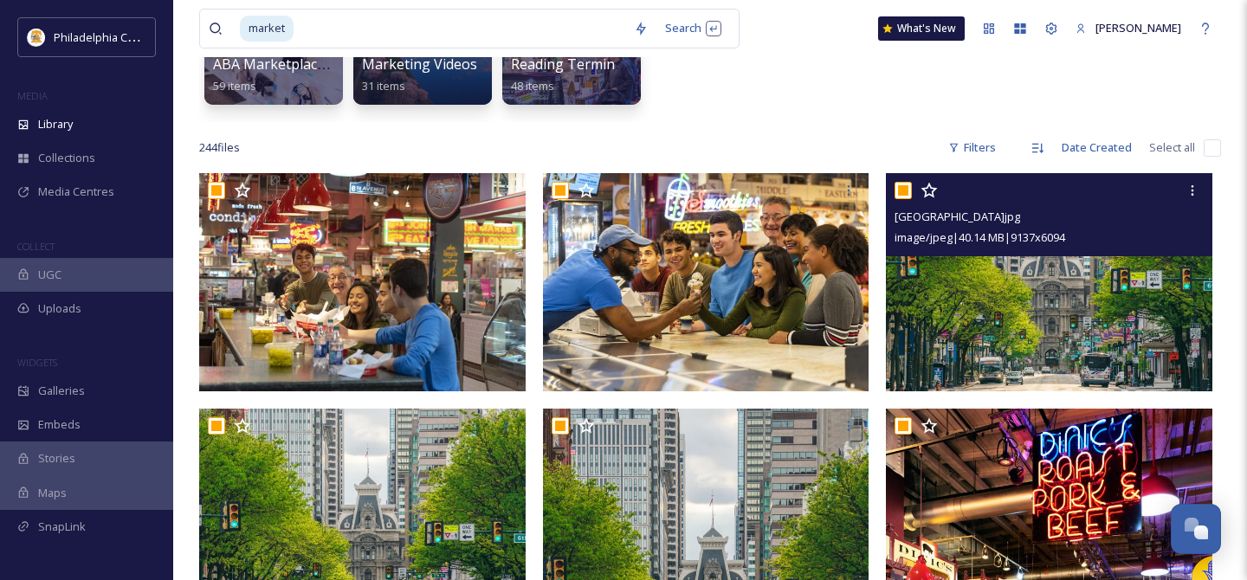
checkbox input "true"
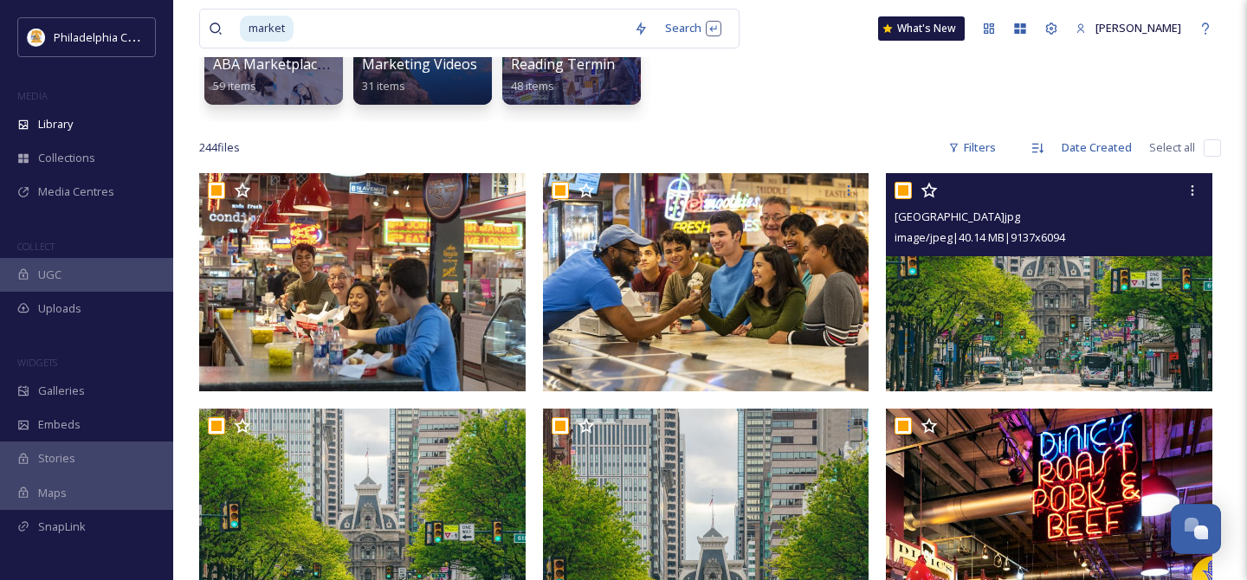
checkbox input "true"
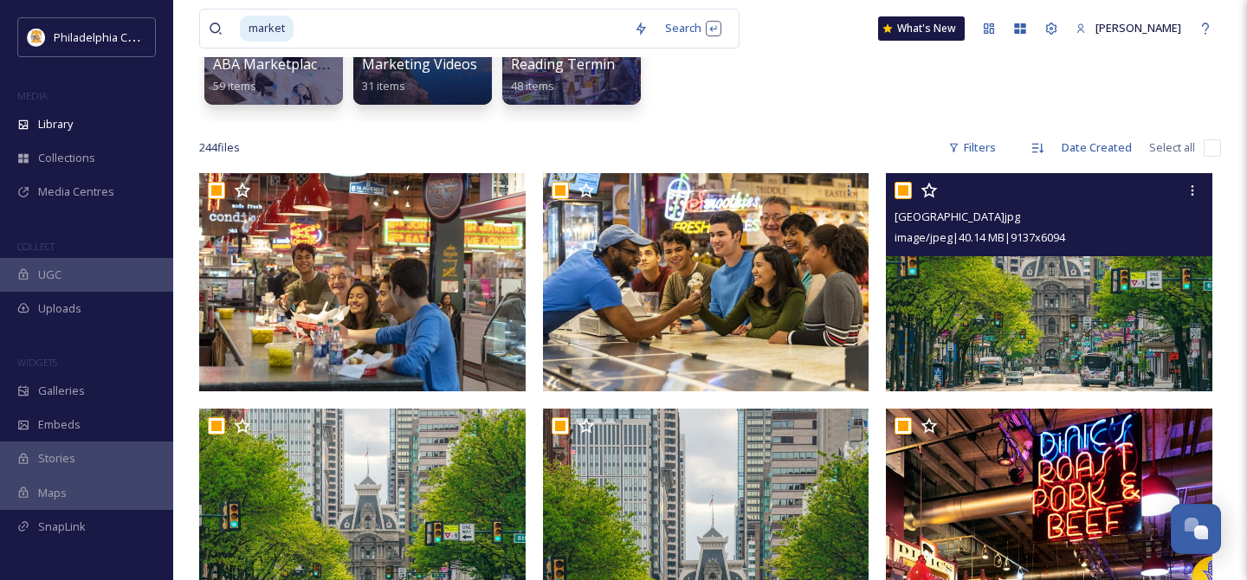
checkbox input "true"
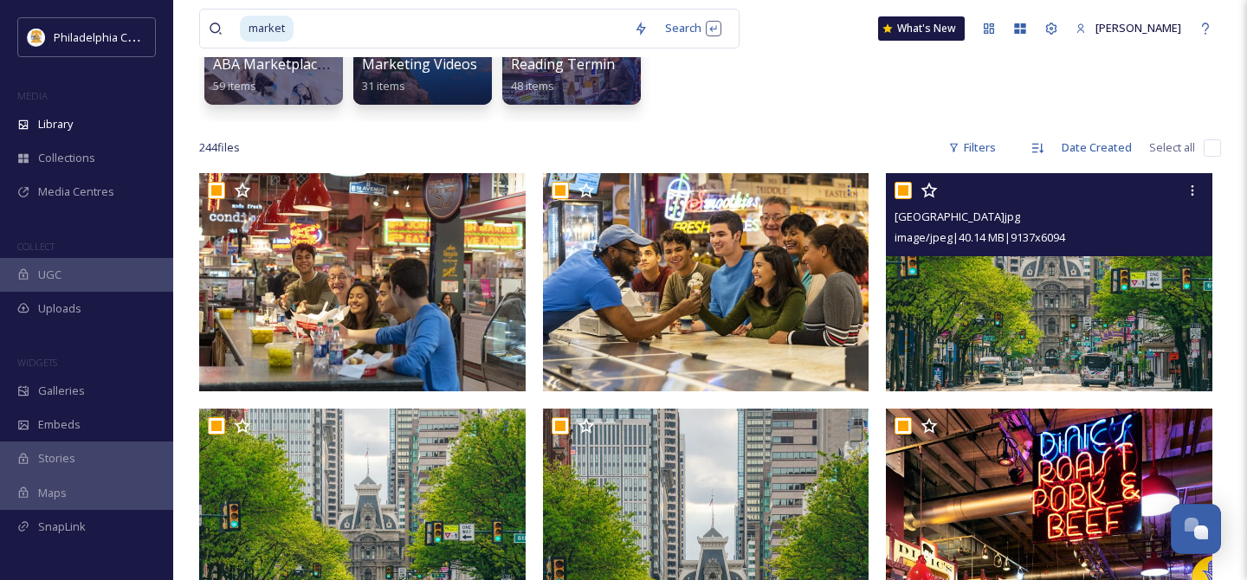
checkbox input "true"
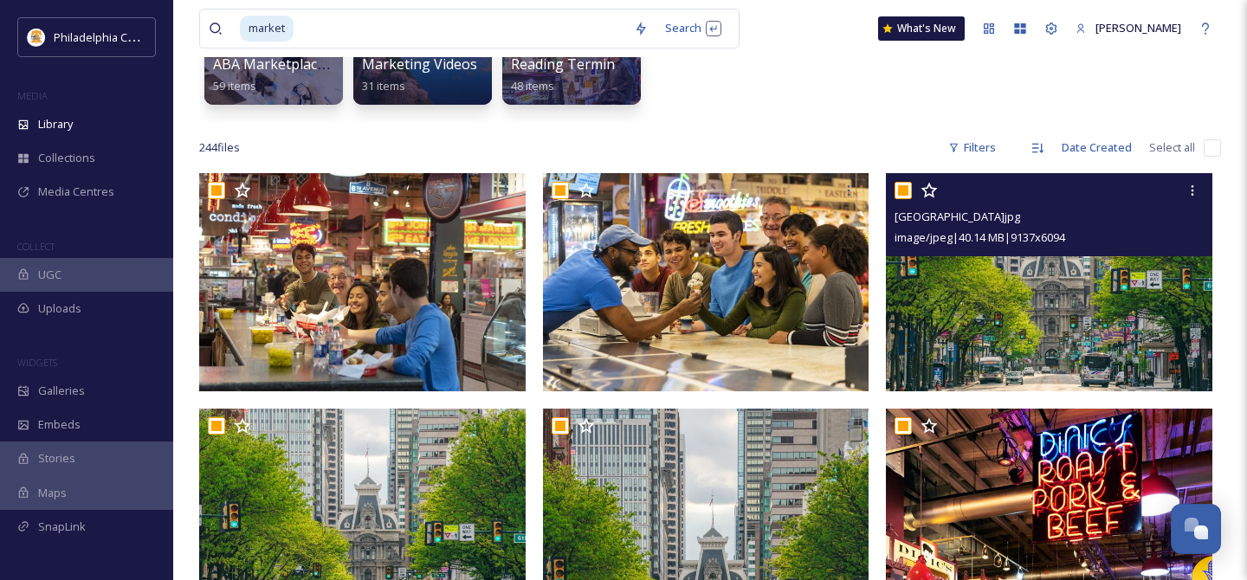
checkbox input "true"
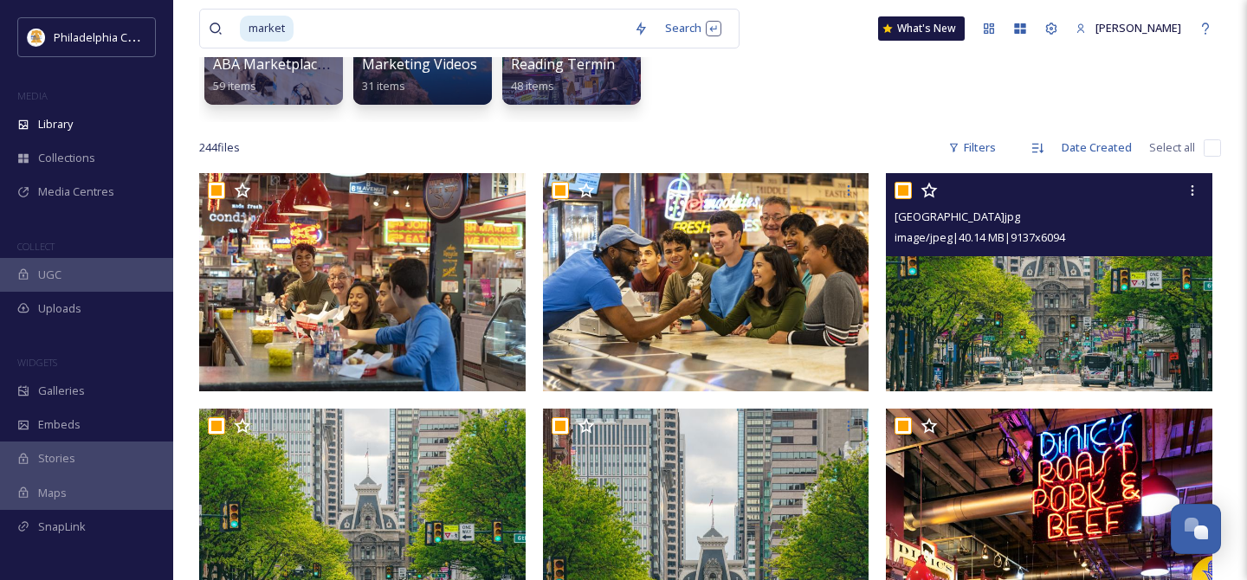
checkbox input "true"
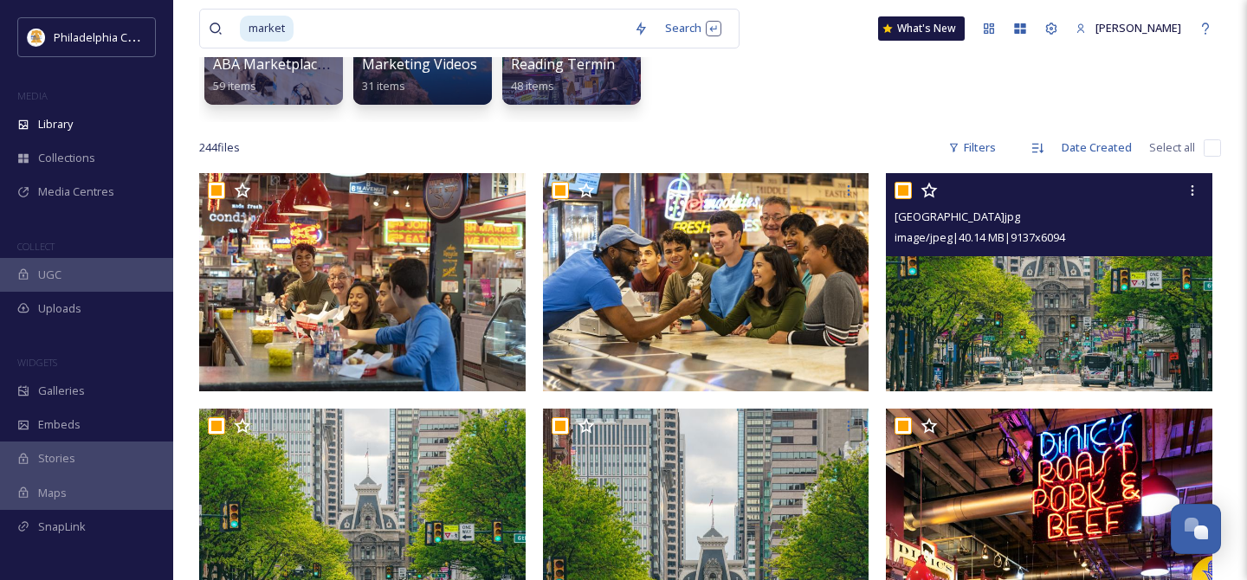
checkbox input "true"
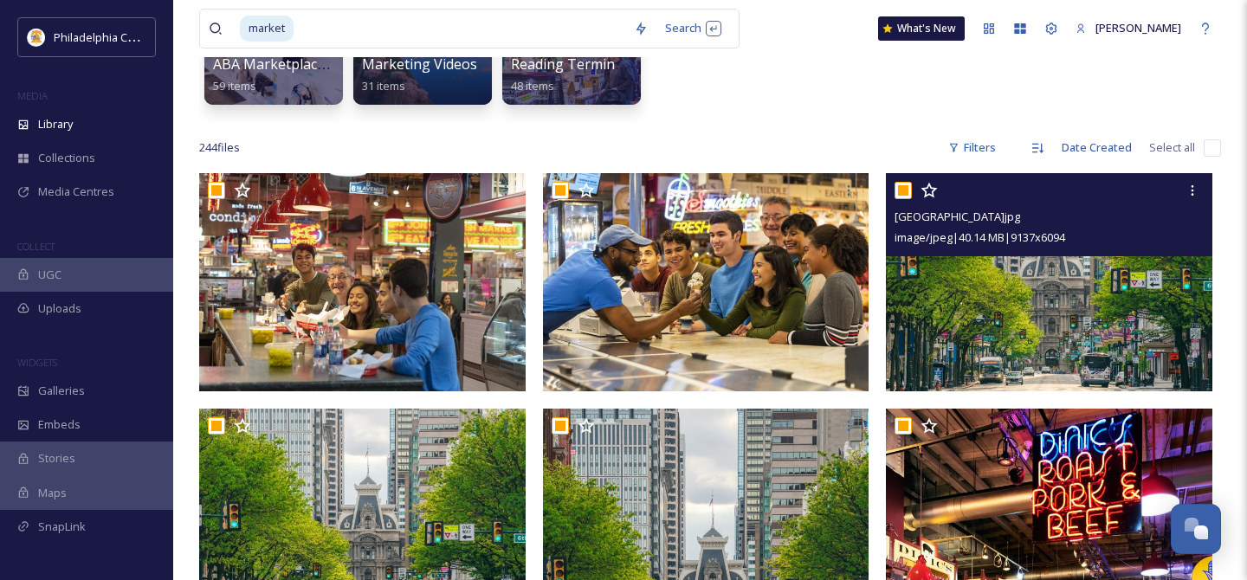
checkbox input "true"
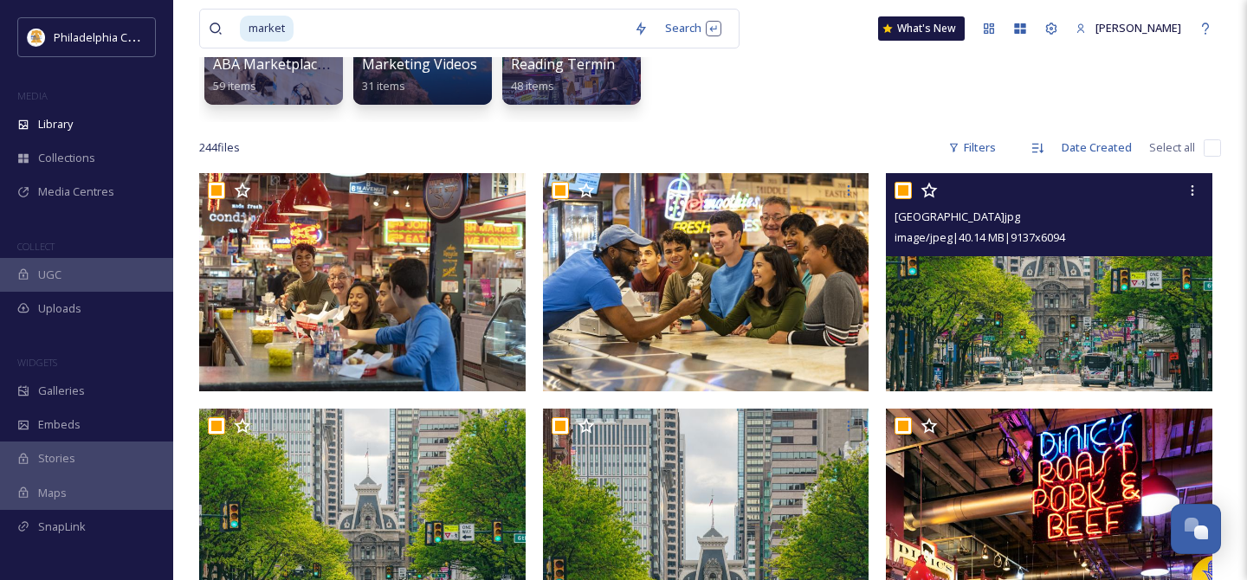
checkbox input "true"
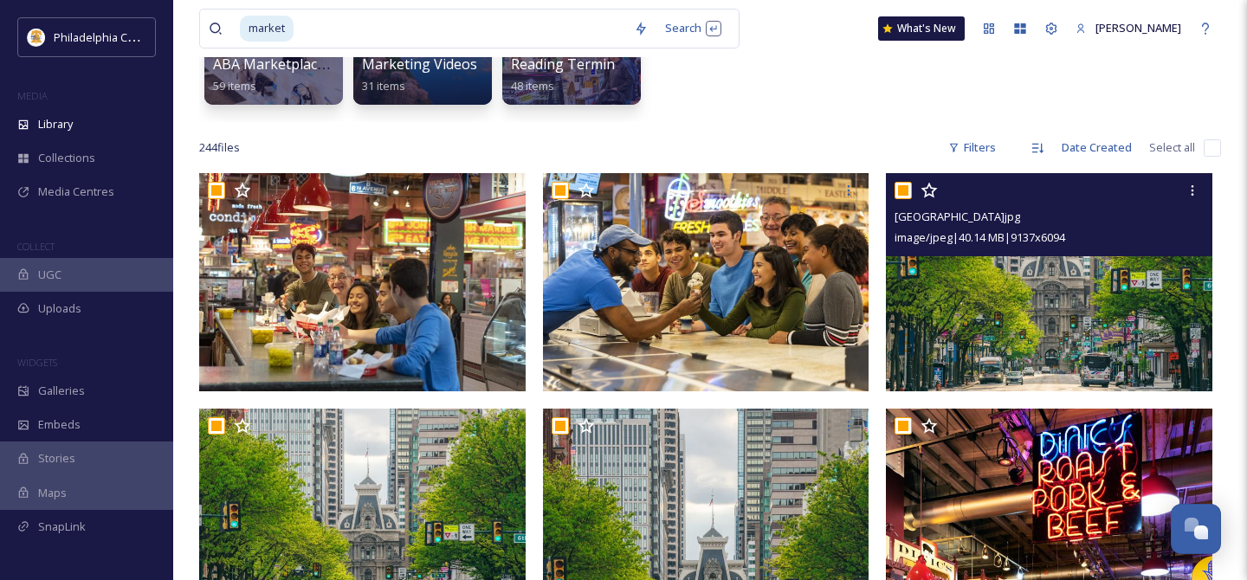
checkbox input "true"
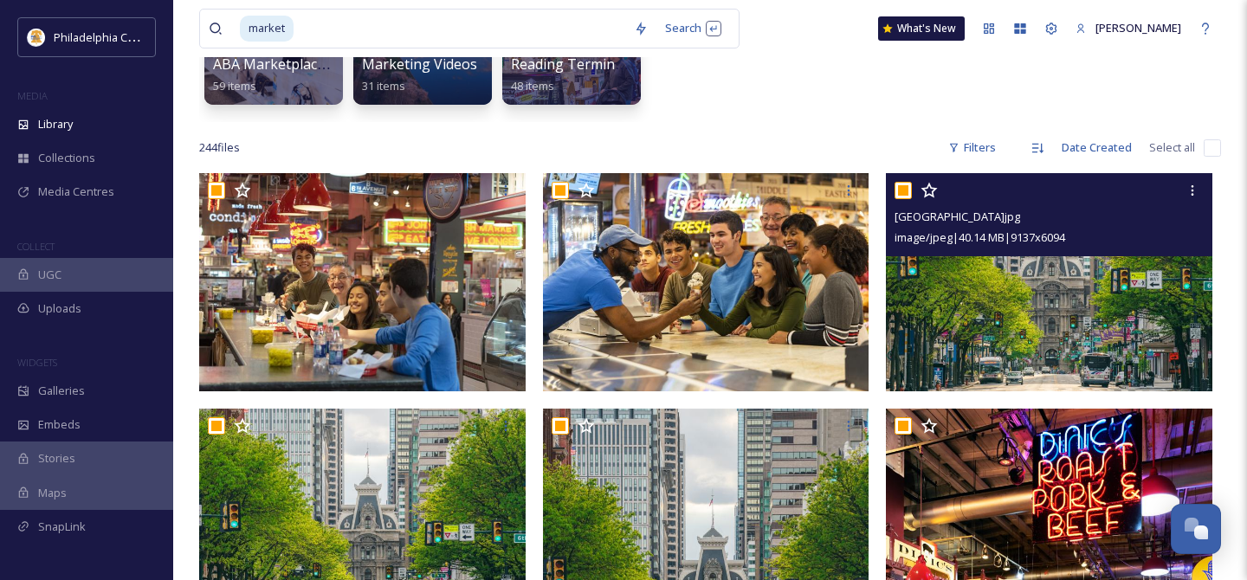
checkbox input "true"
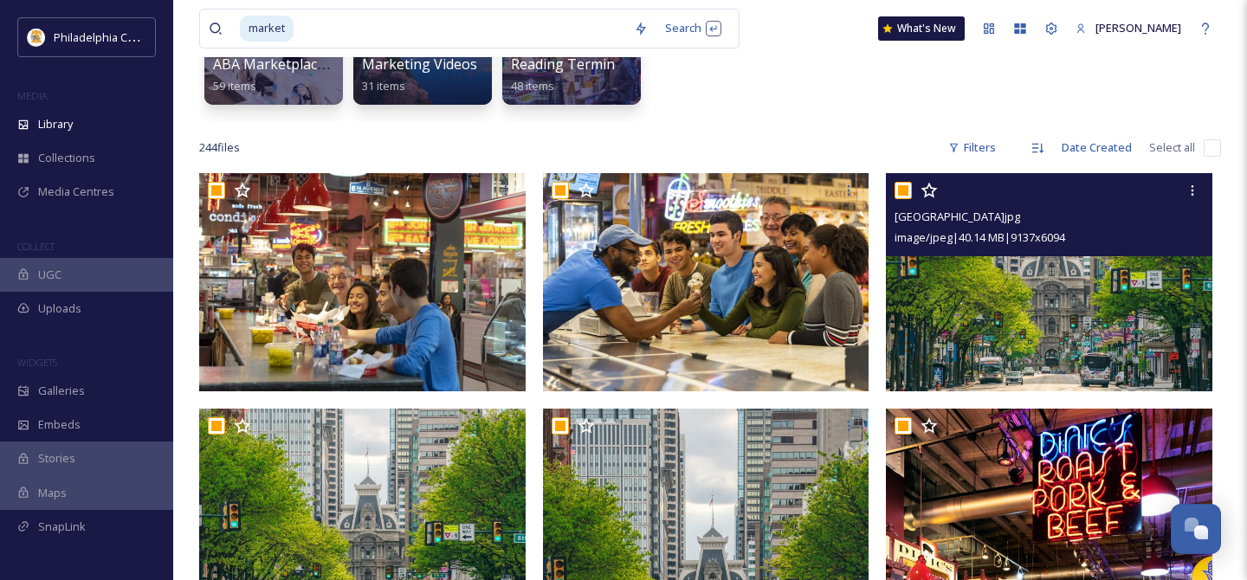
checkbox input "true"
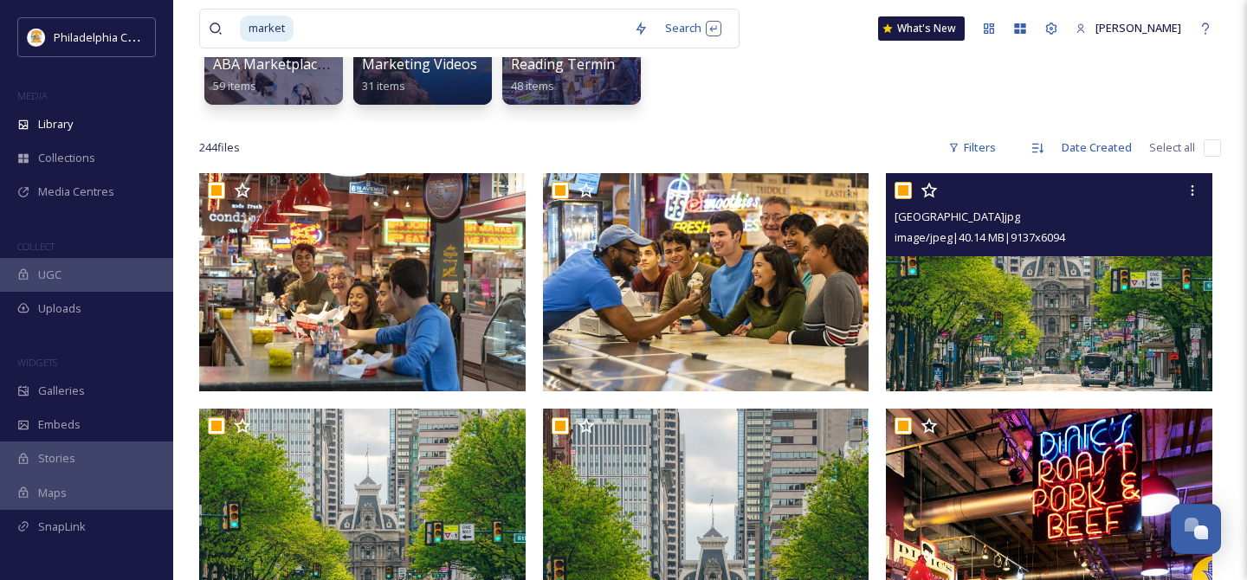
checkbox input "true"
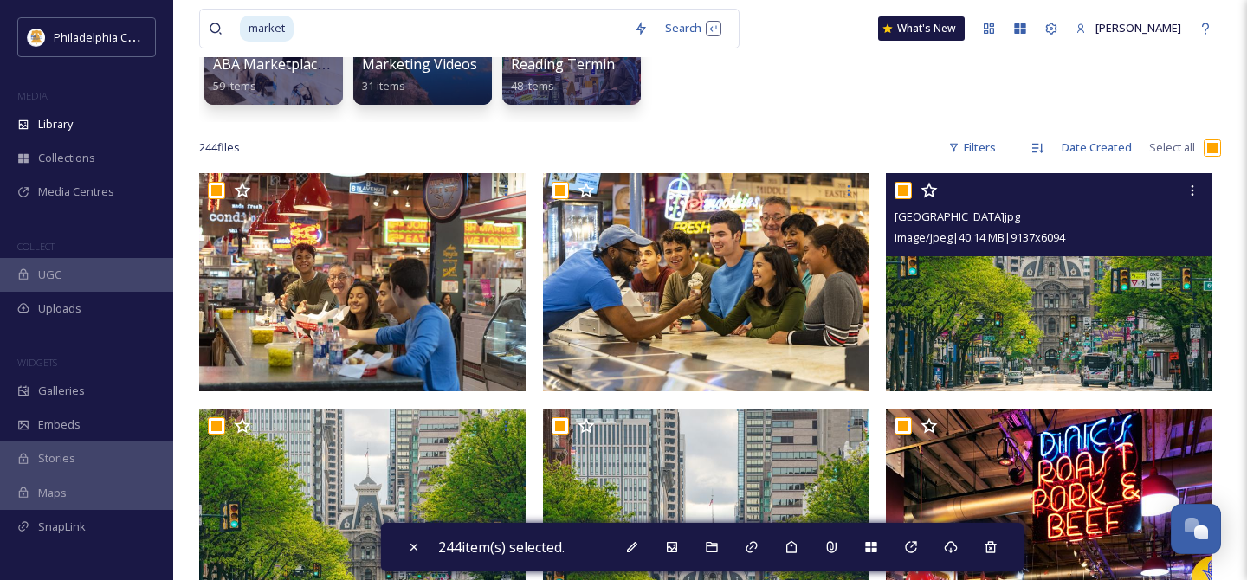
click at [907, 192] on input "checkbox" at bounding box center [902, 190] width 17 height 17
checkbox input "false"
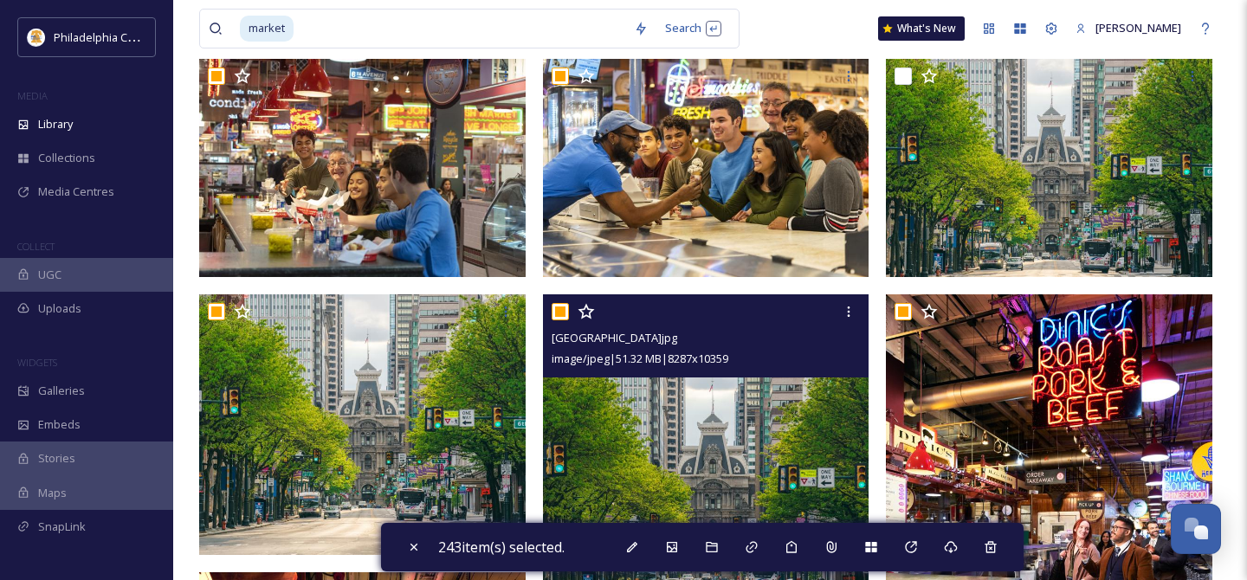
scroll to position [415, 0]
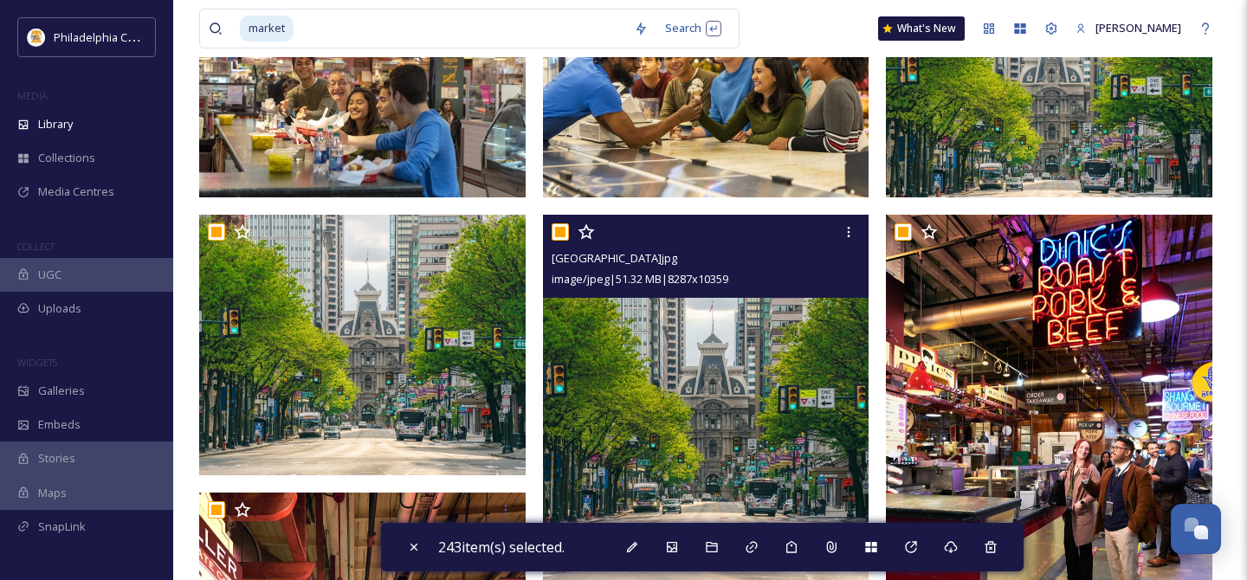
click at [560, 232] on input "checkbox" at bounding box center [560, 231] width 17 height 17
checkbox input "false"
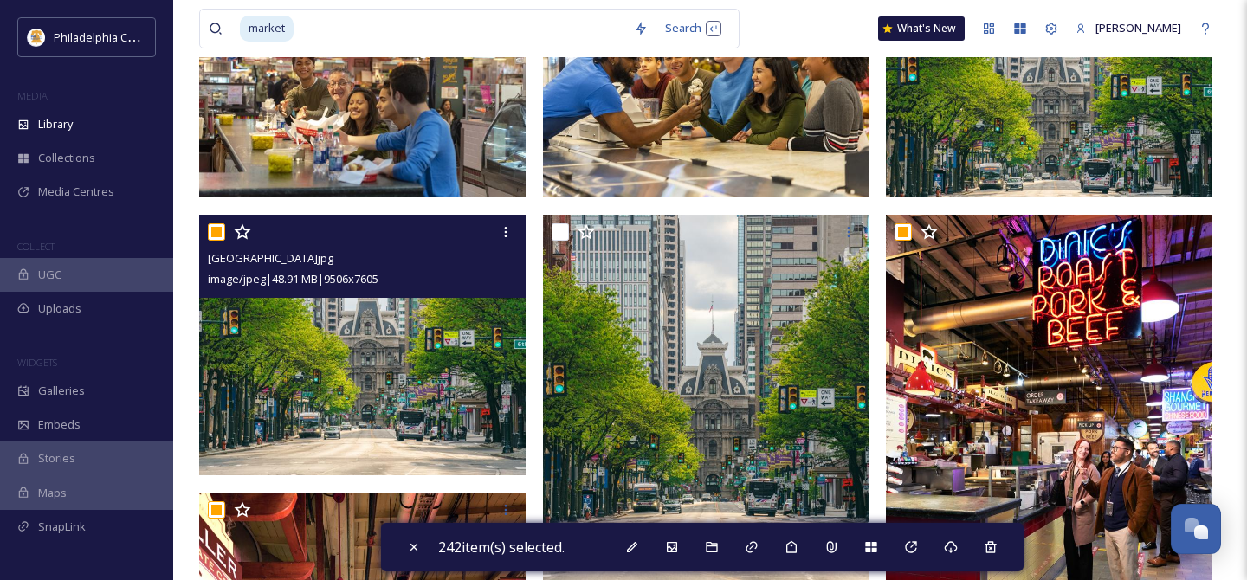
click at [215, 233] on input "checkbox" at bounding box center [216, 231] width 17 height 17
checkbox input "false"
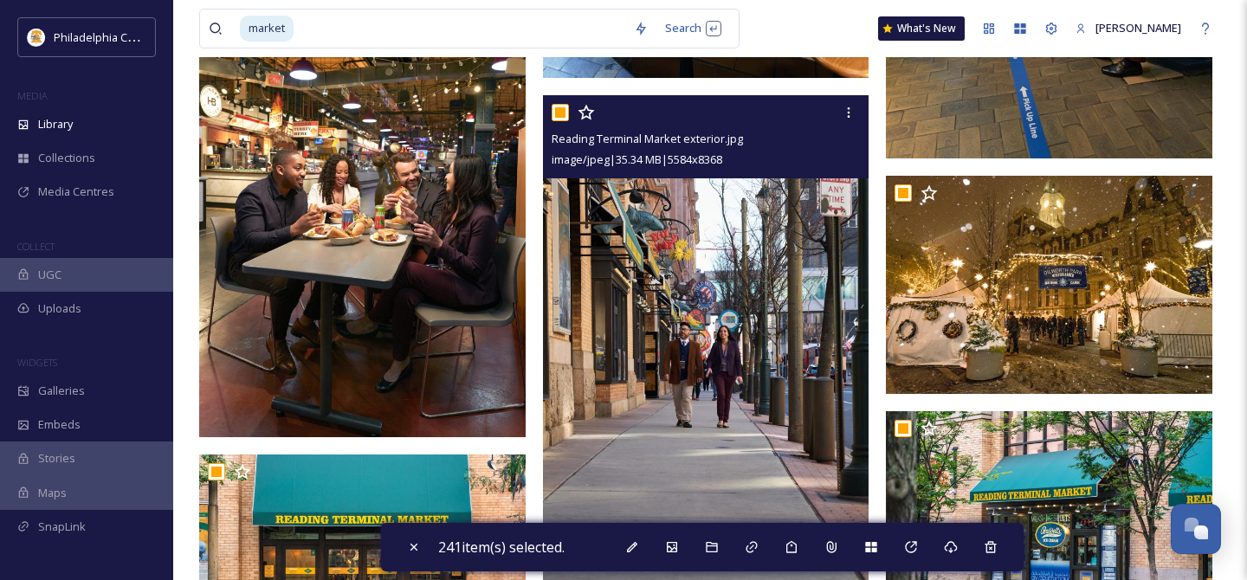
scroll to position [1493, 0]
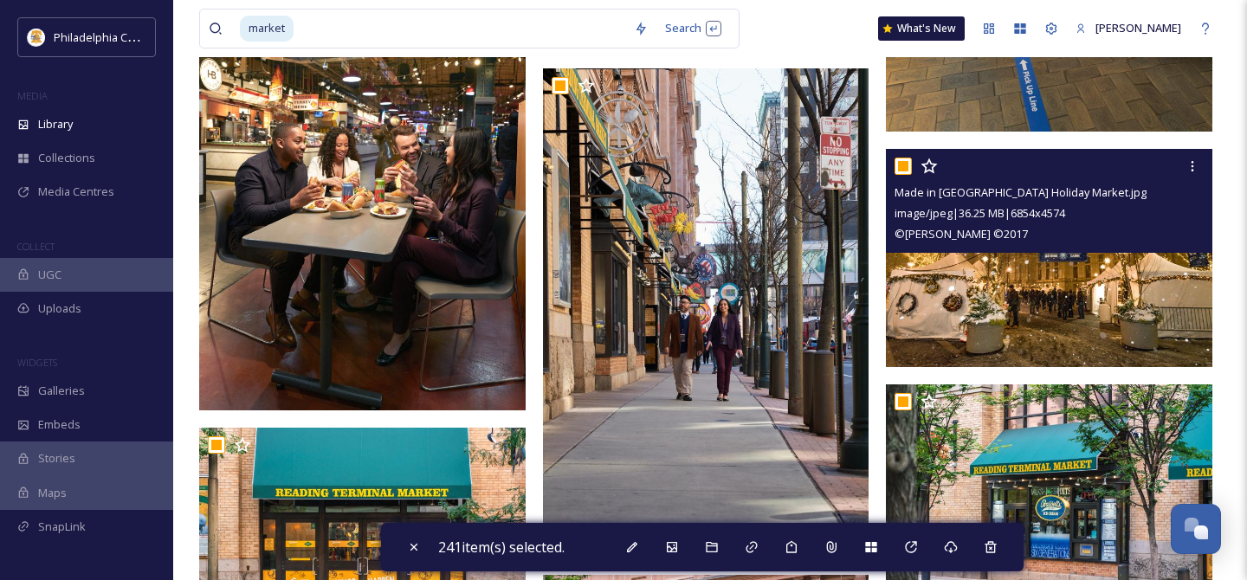
click at [903, 171] on input "checkbox" at bounding box center [902, 166] width 17 height 17
checkbox input "false"
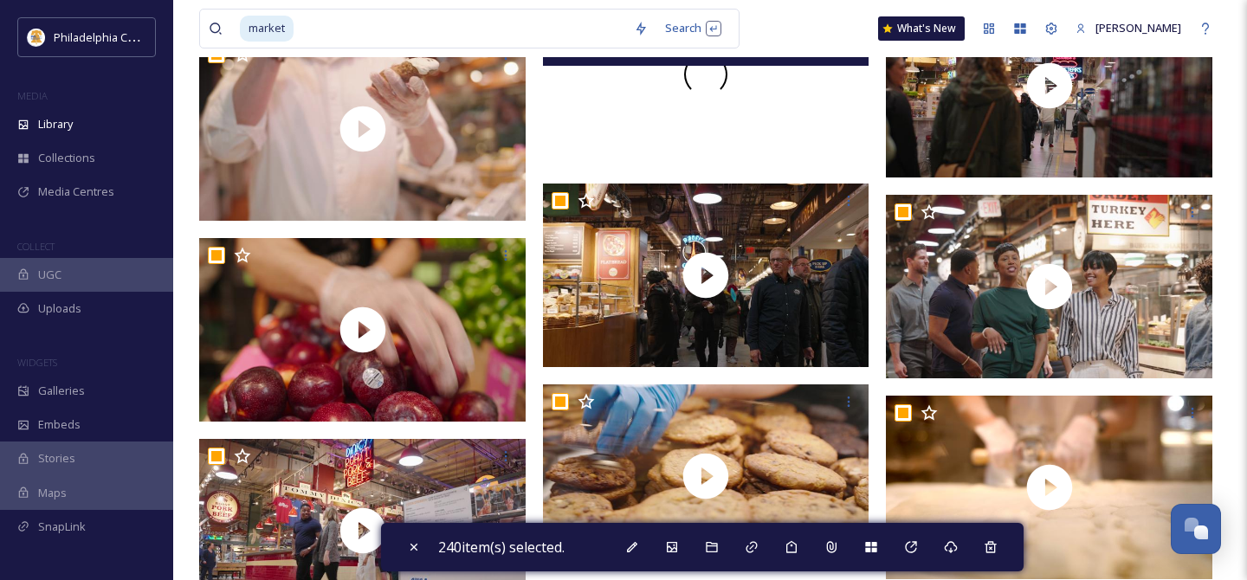
scroll to position [4163, 0]
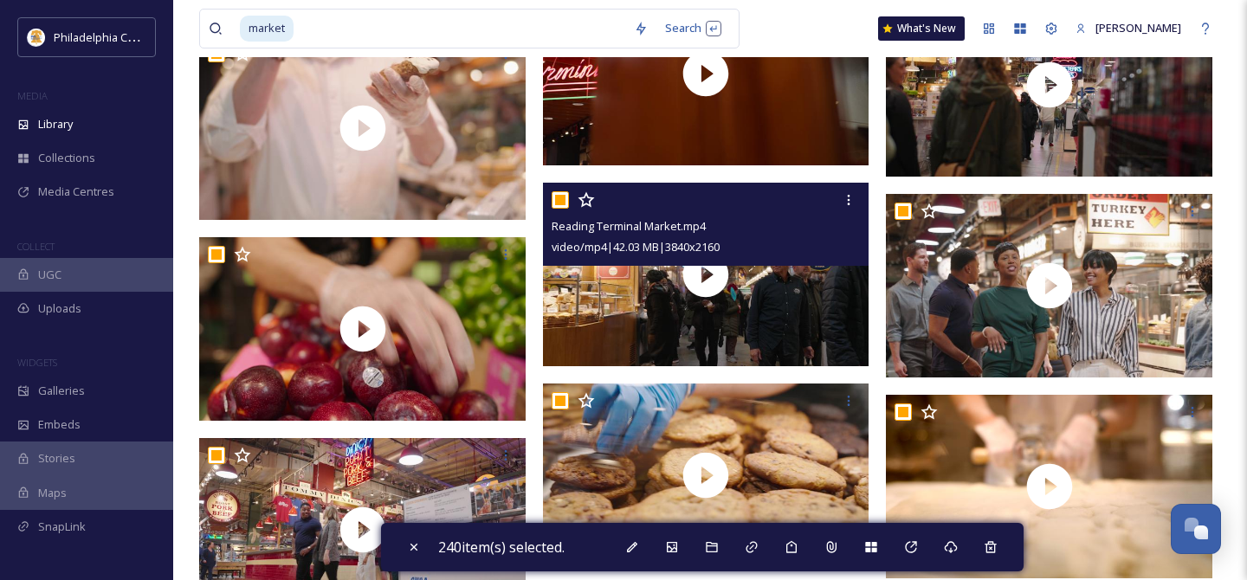
checkbox input "false"
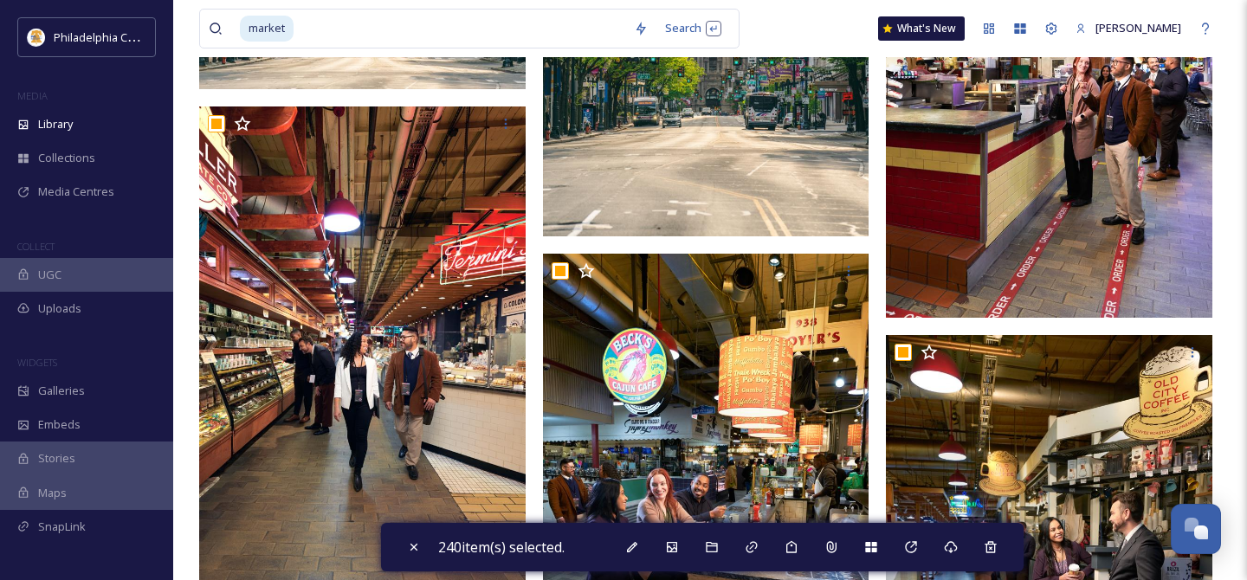
scroll to position [0, 0]
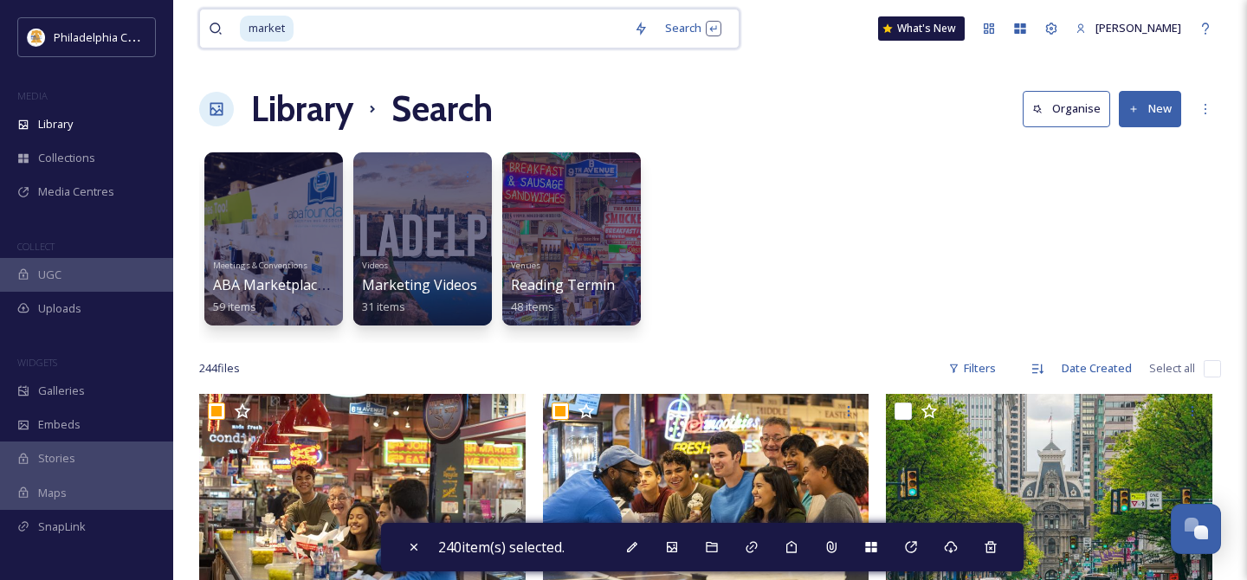
click at [438, 20] on input at bounding box center [460, 29] width 330 height 38
type input "m"
click at [208, 109] on icon at bounding box center [216, 108] width 17 height 17
click at [281, 105] on h1 "Library" at bounding box center [302, 109] width 102 height 52
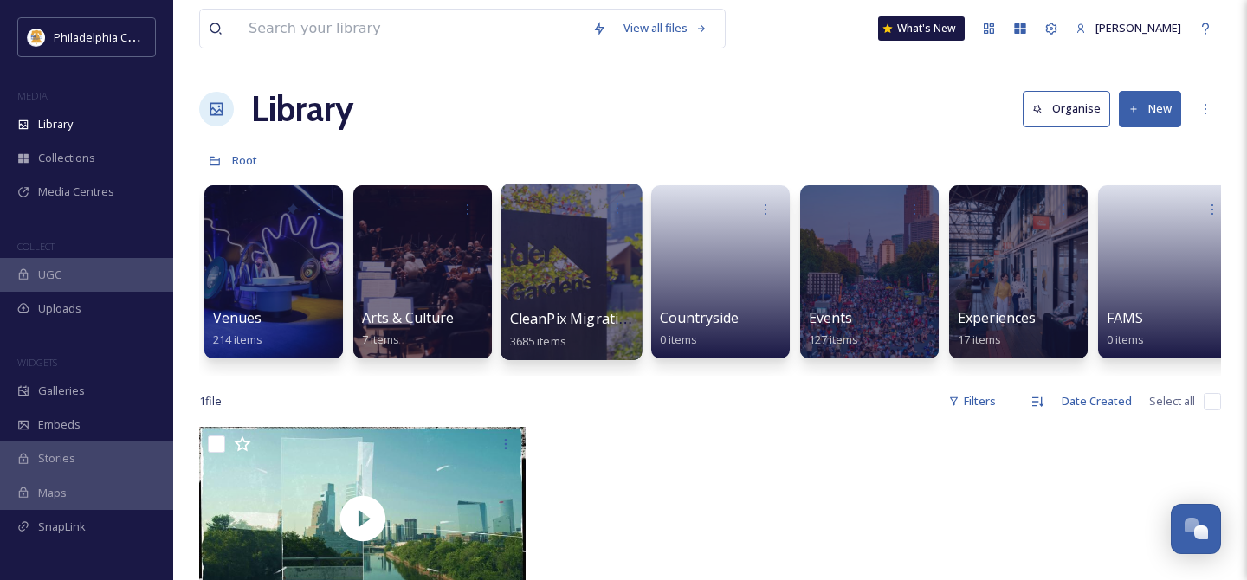
click at [584, 300] on div at bounding box center [570, 272] width 141 height 177
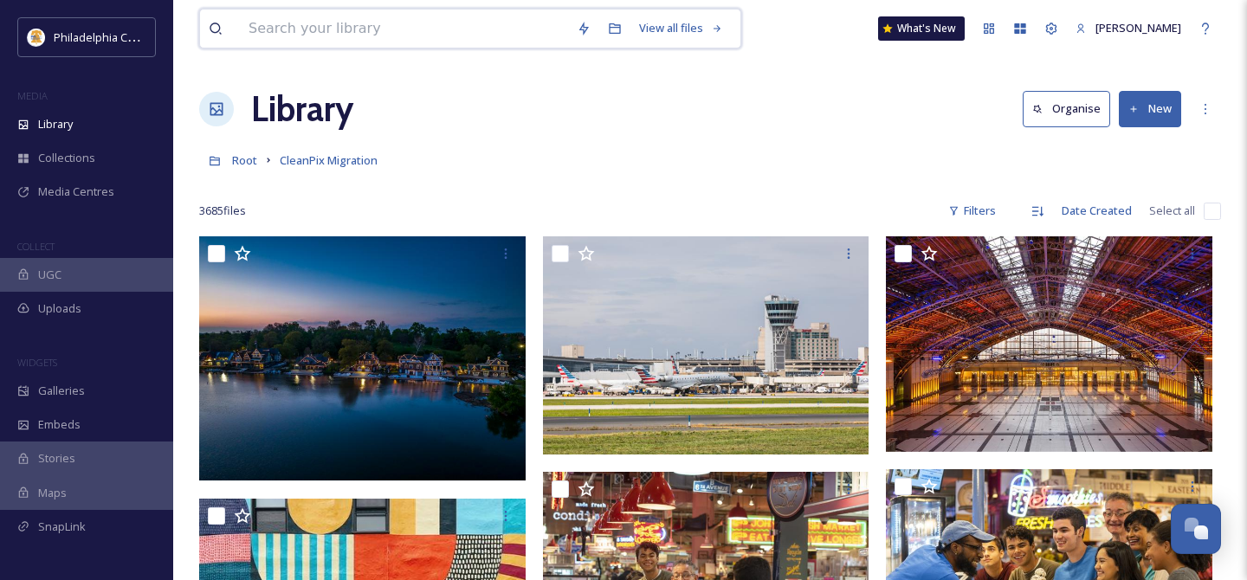
click at [483, 33] on input at bounding box center [404, 29] width 328 height 38
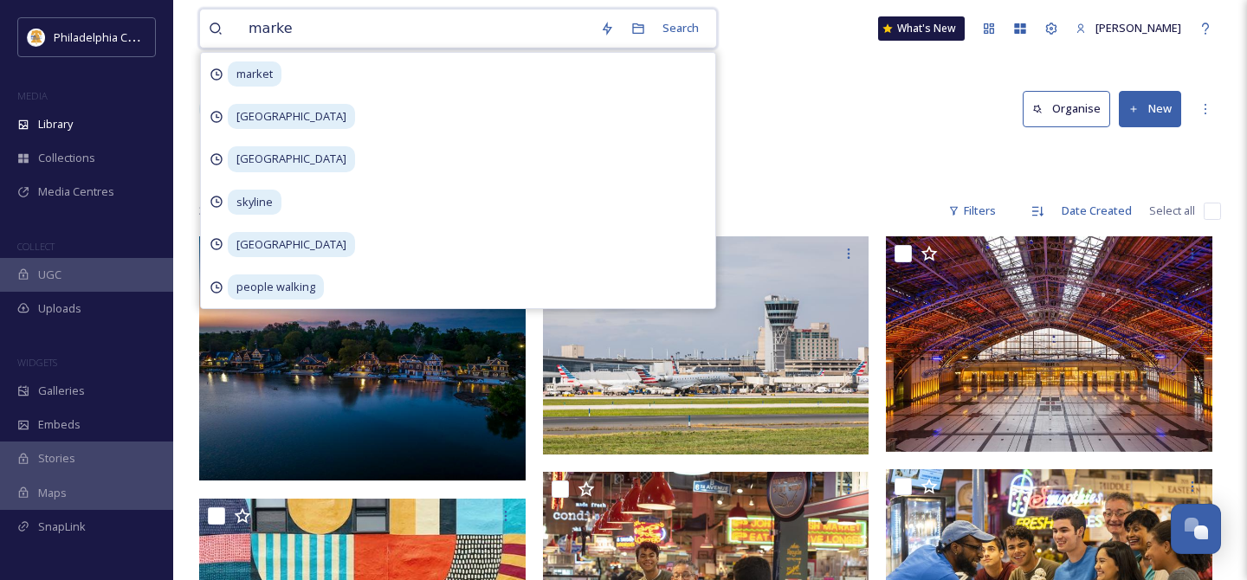
type input "market"
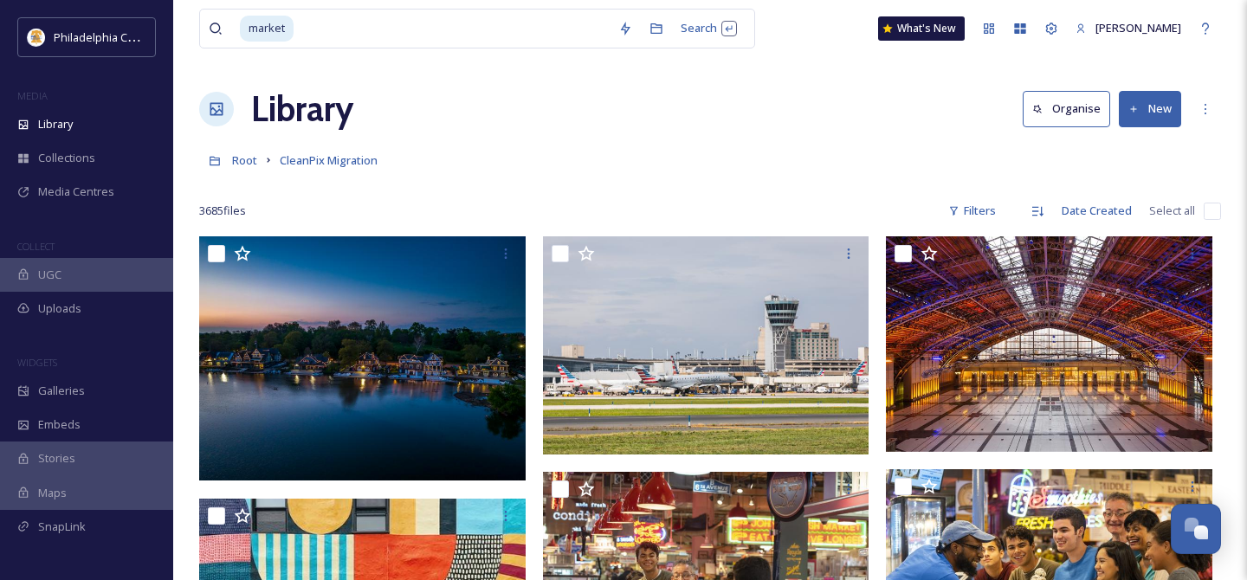
click at [487, 29] on input at bounding box center [452, 29] width 314 height 38
click at [649, 30] on icon at bounding box center [656, 29] width 14 height 14
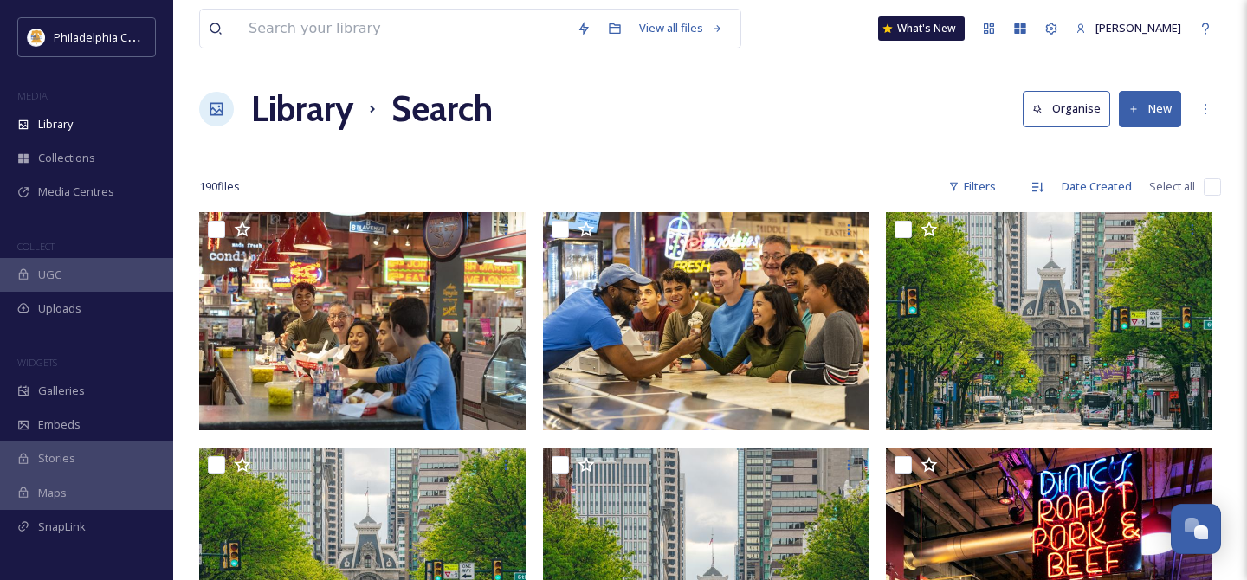
click at [289, 115] on h1 "Library" at bounding box center [302, 109] width 102 height 52
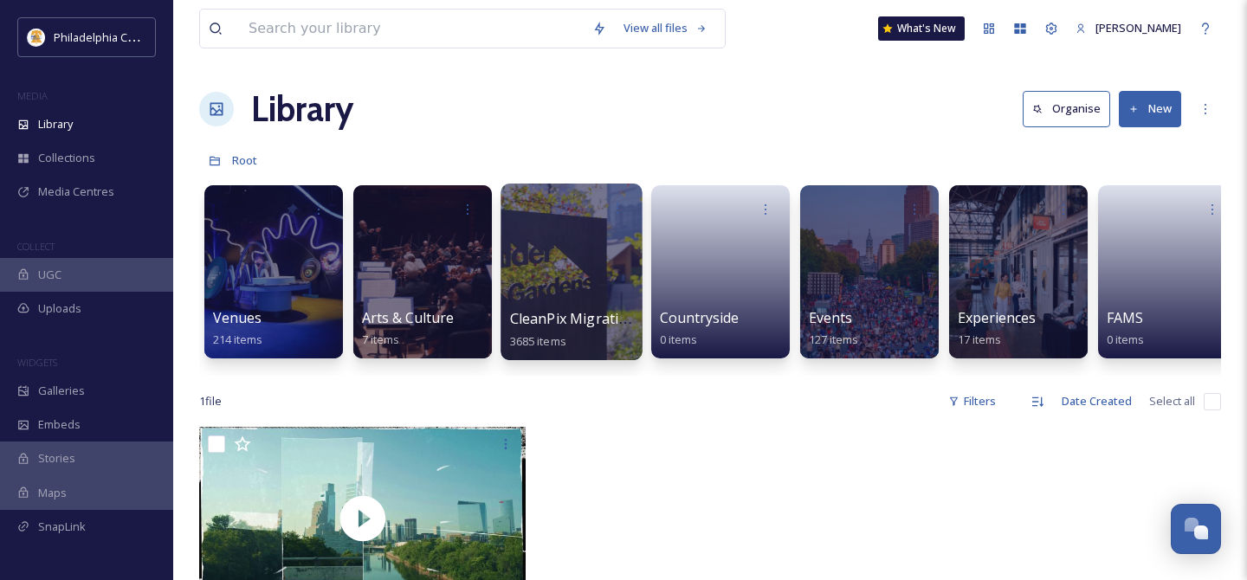
click at [579, 287] on div at bounding box center [570, 272] width 141 height 177
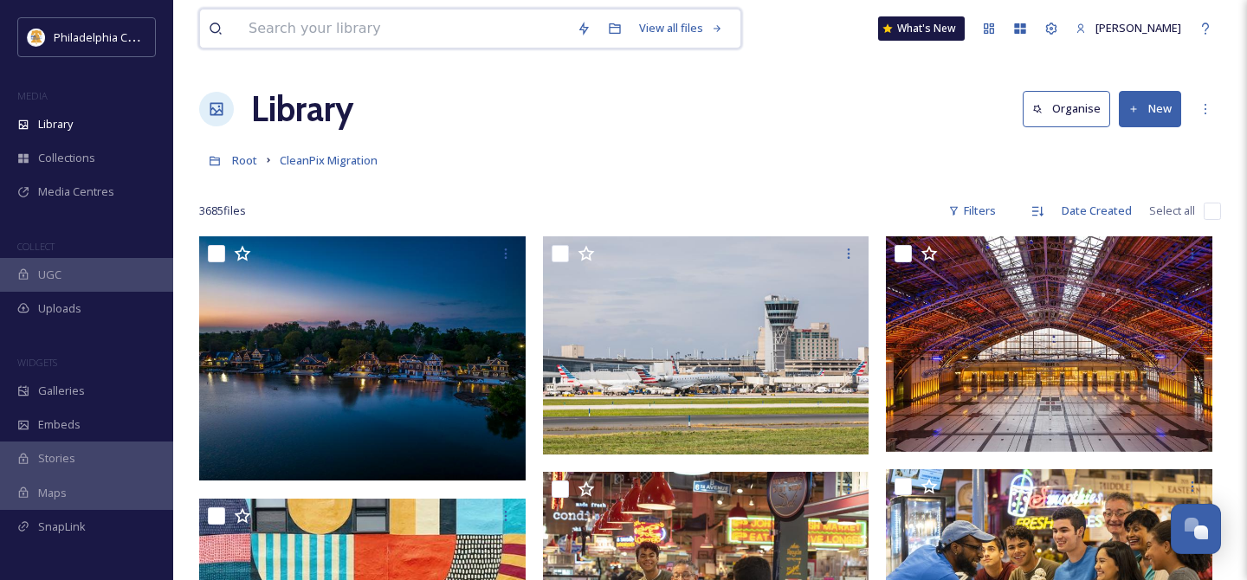
click at [446, 30] on input at bounding box center [404, 29] width 328 height 38
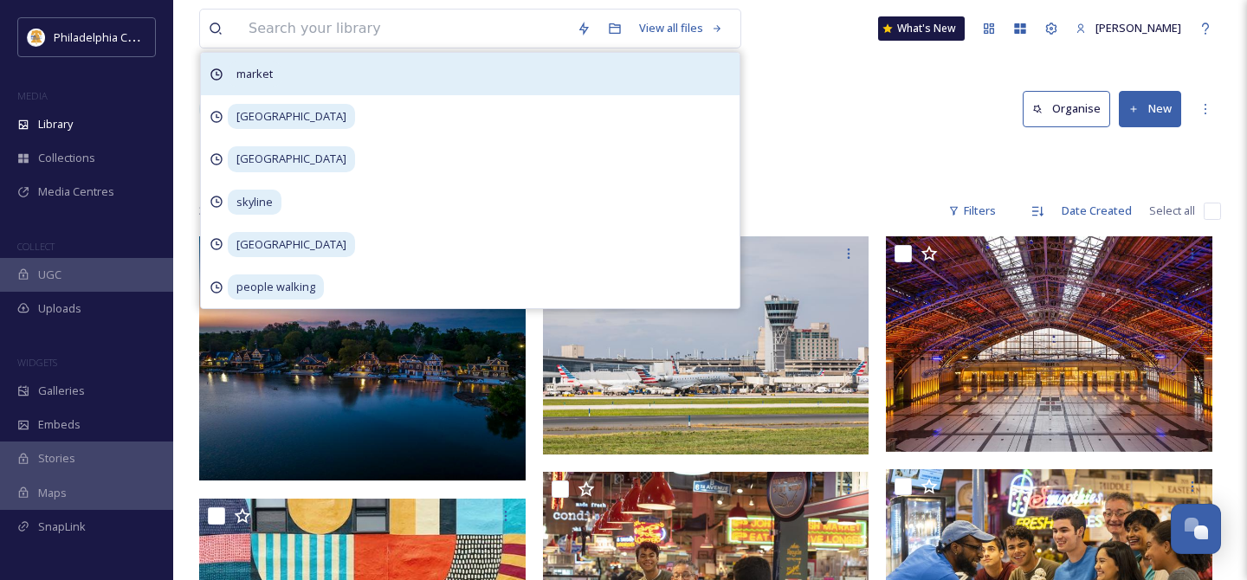
click at [368, 88] on div "market" at bounding box center [470, 74] width 539 height 42
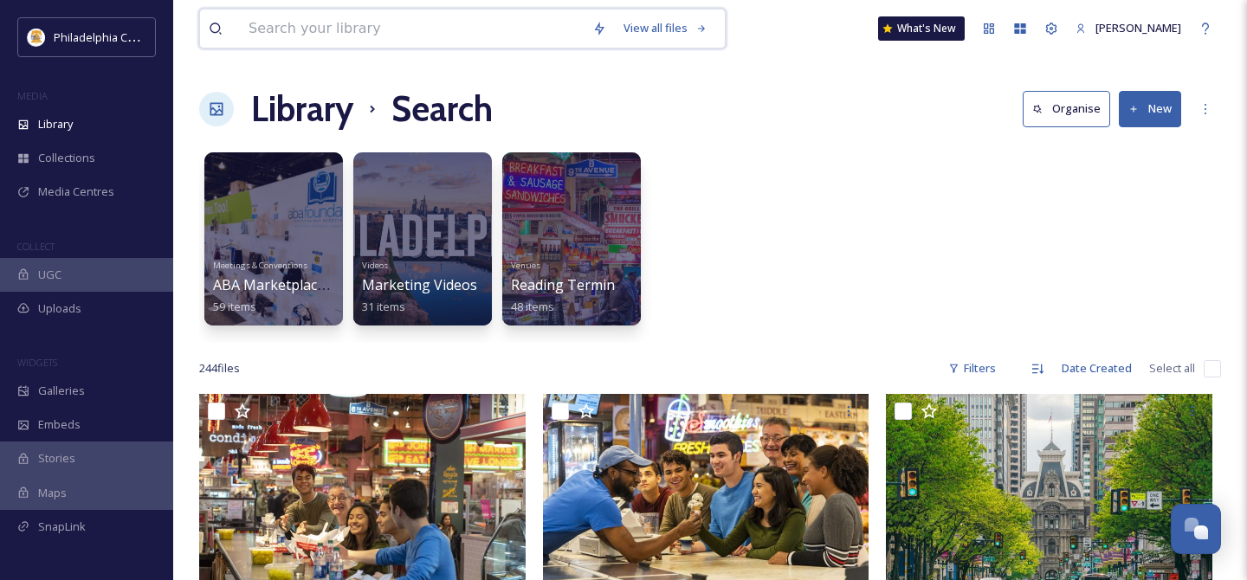
click at [500, 34] on input at bounding box center [412, 29] width 344 height 38
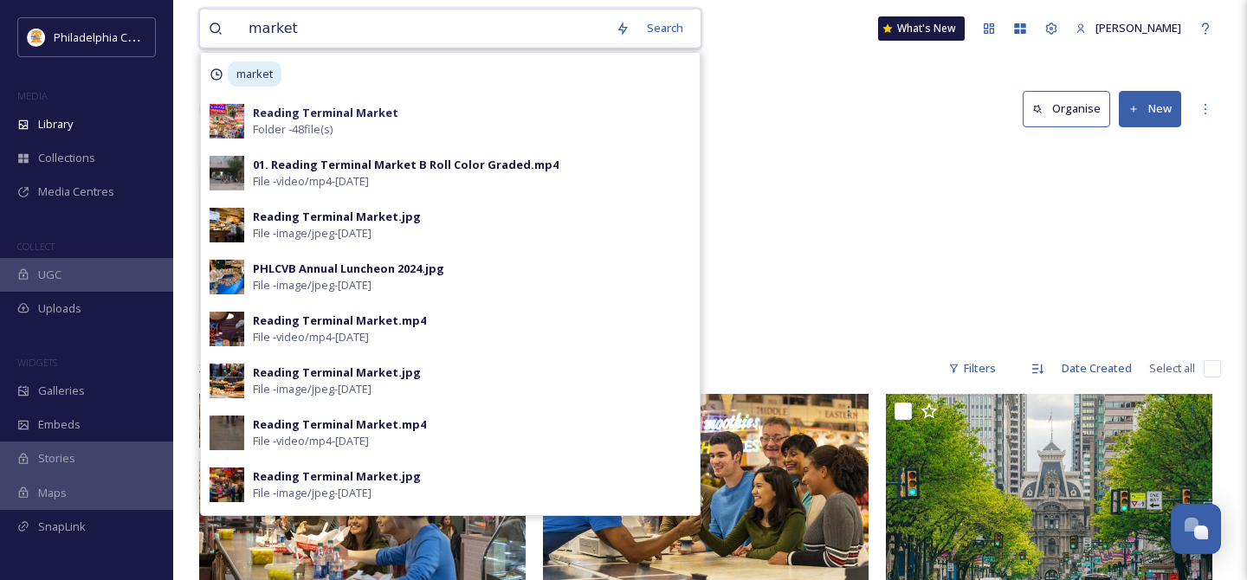
type input "market"
click at [865, 177] on div "Meetings & Conventions ABA Marketplace 2025 59 items Videos Marketing Videos 31…" at bounding box center [710, 243] width 1022 height 199
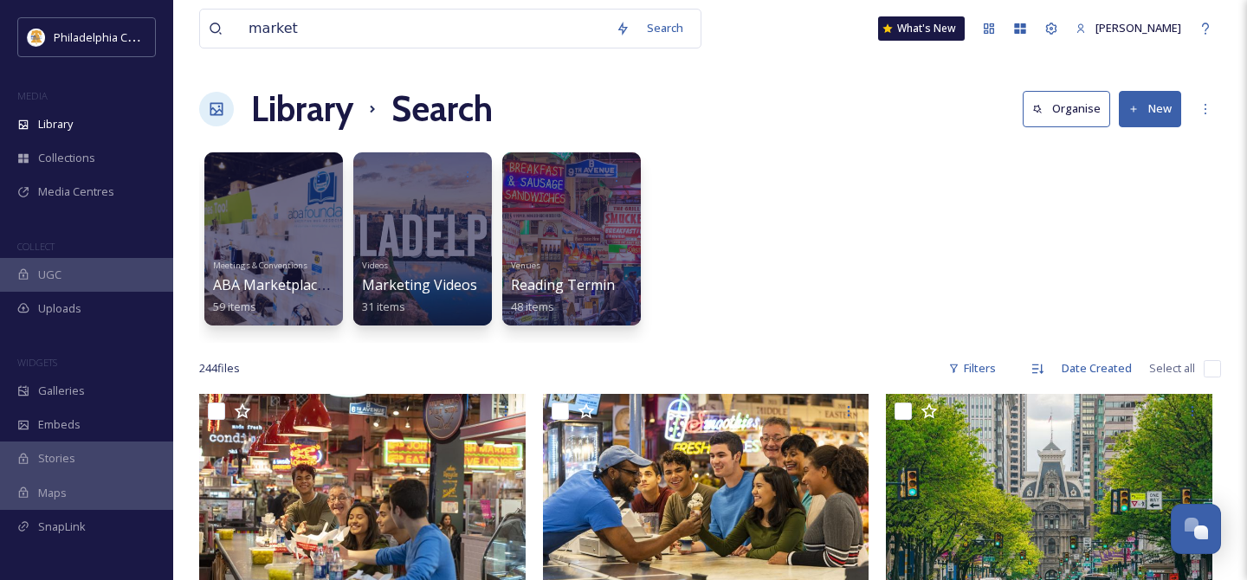
click at [315, 109] on h1 "Library" at bounding box center [302, 109] width 102 height 52
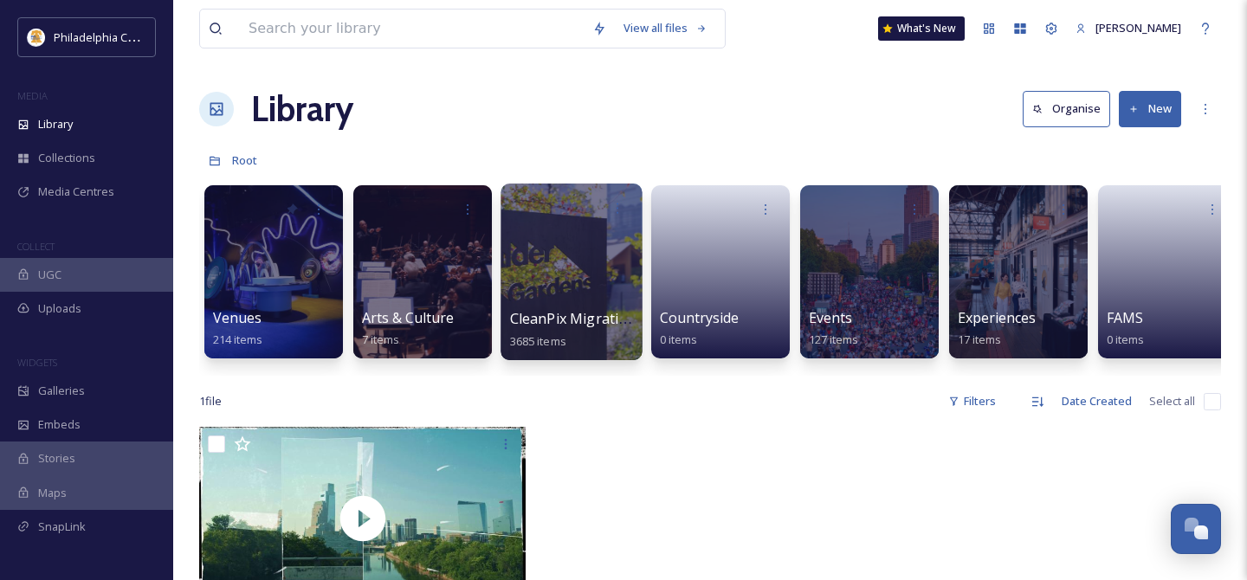
click at [584, 282] on div at bounding box center [570, 272] width 141 height 177
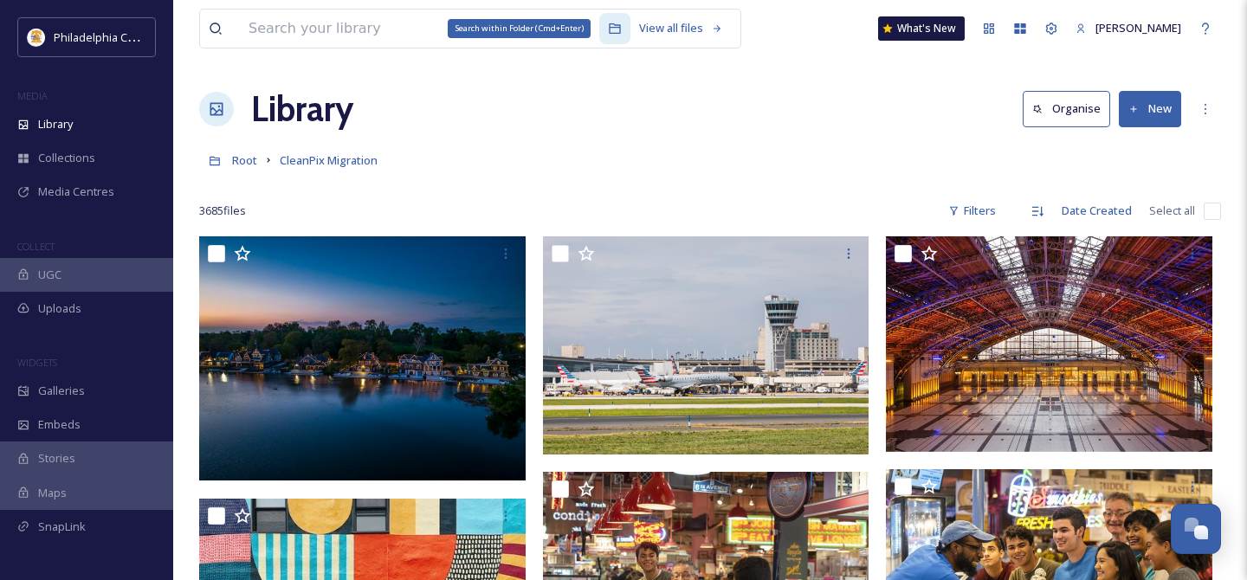
click at [611, 28] on icon at bounding box center [614, 28] width 11 height 10
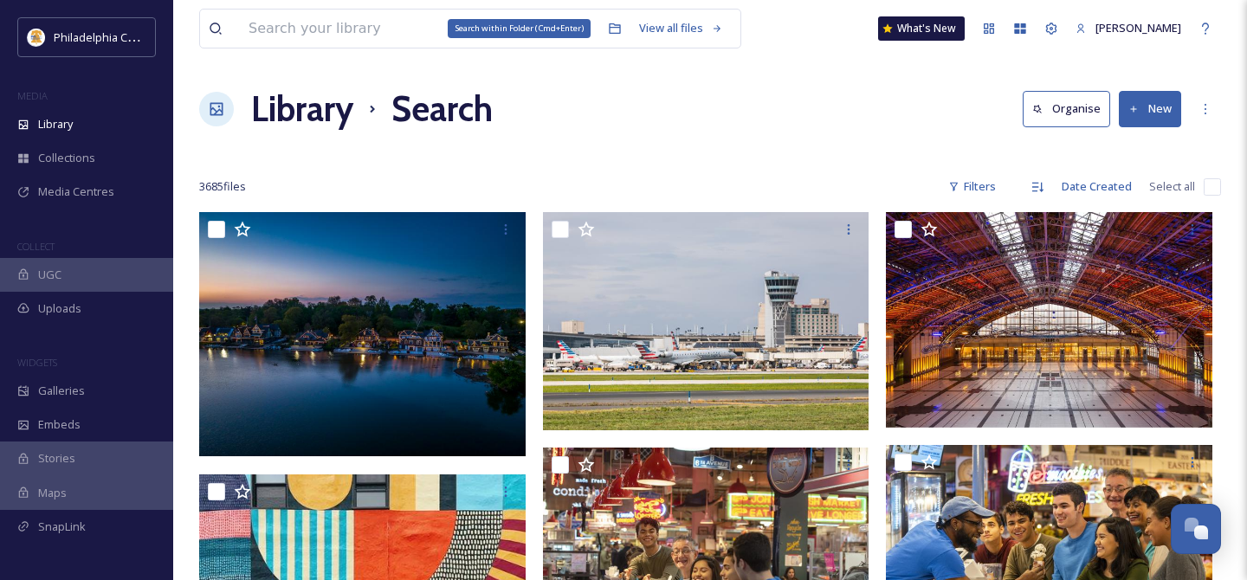
click at [611, 28] on icon at bounding box center [614, 28] width 11 height 10
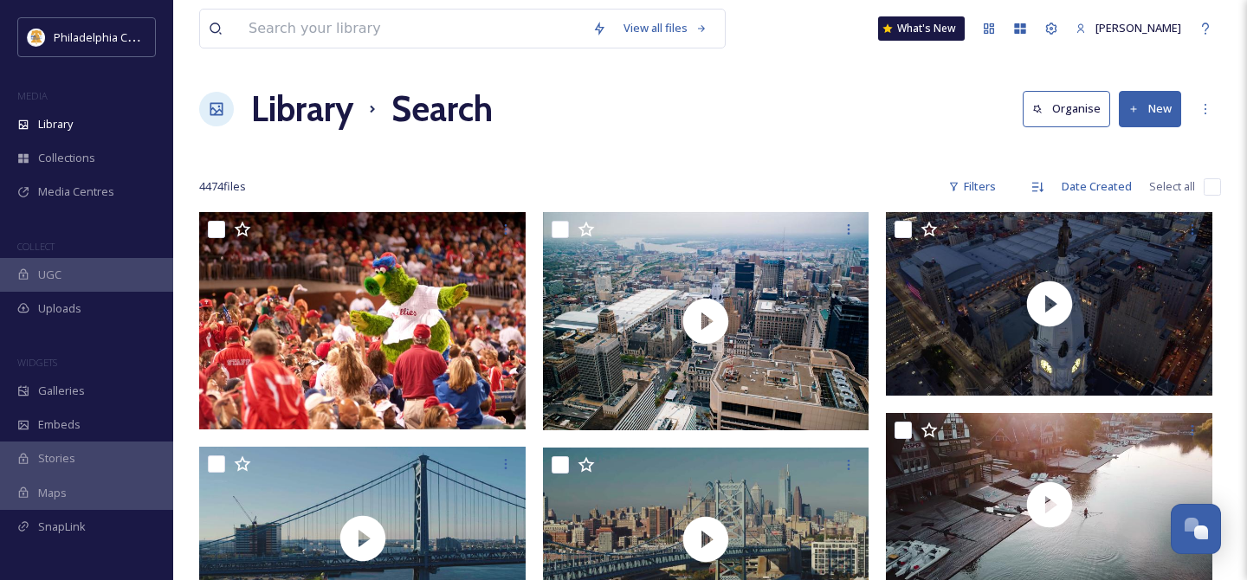
click at [304, 117] on h1 "Library" at bounding box center [302, 109] width 102 height 52
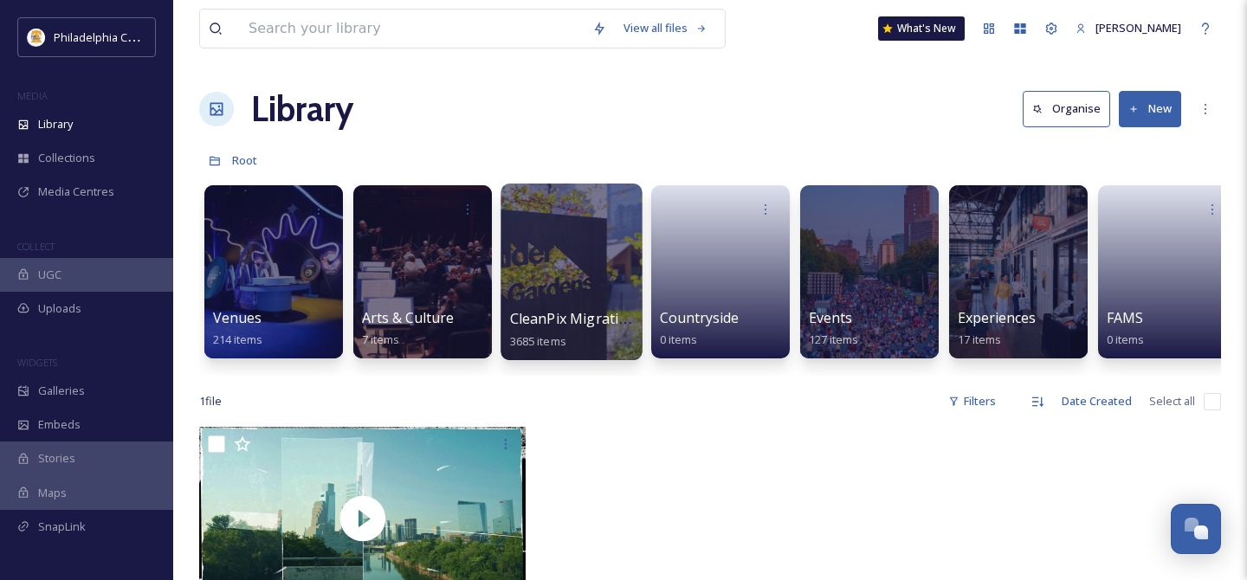
click at [566, 296] on div at bounding box center [570, 272] width 141 height 177
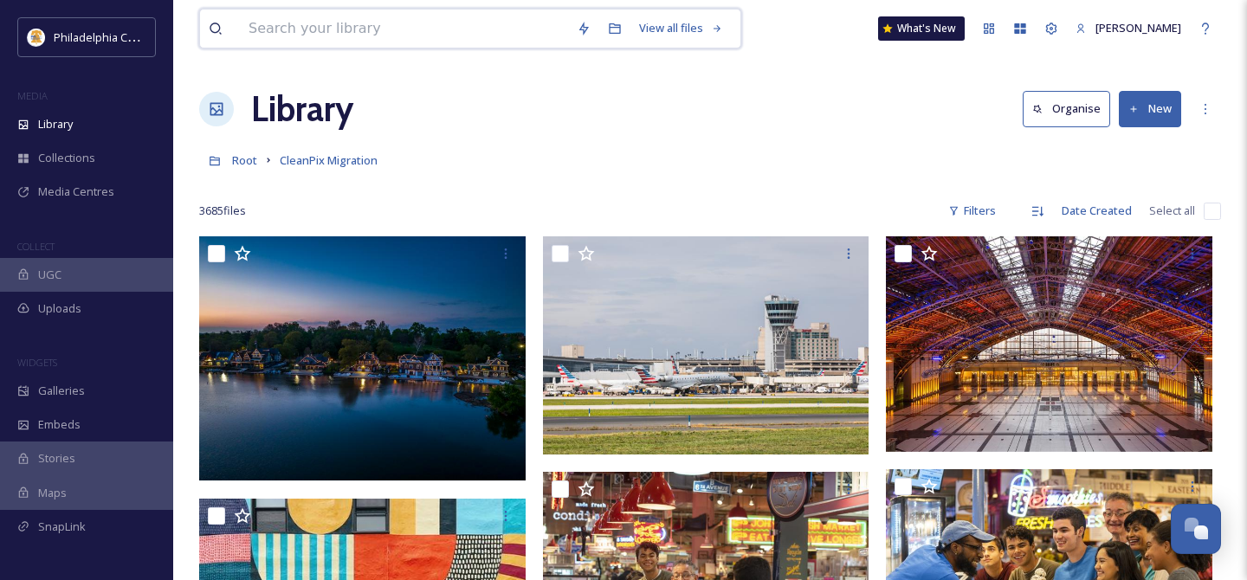
click at [373, 47] on input at bounding box center [404, 29] width 328 height 38
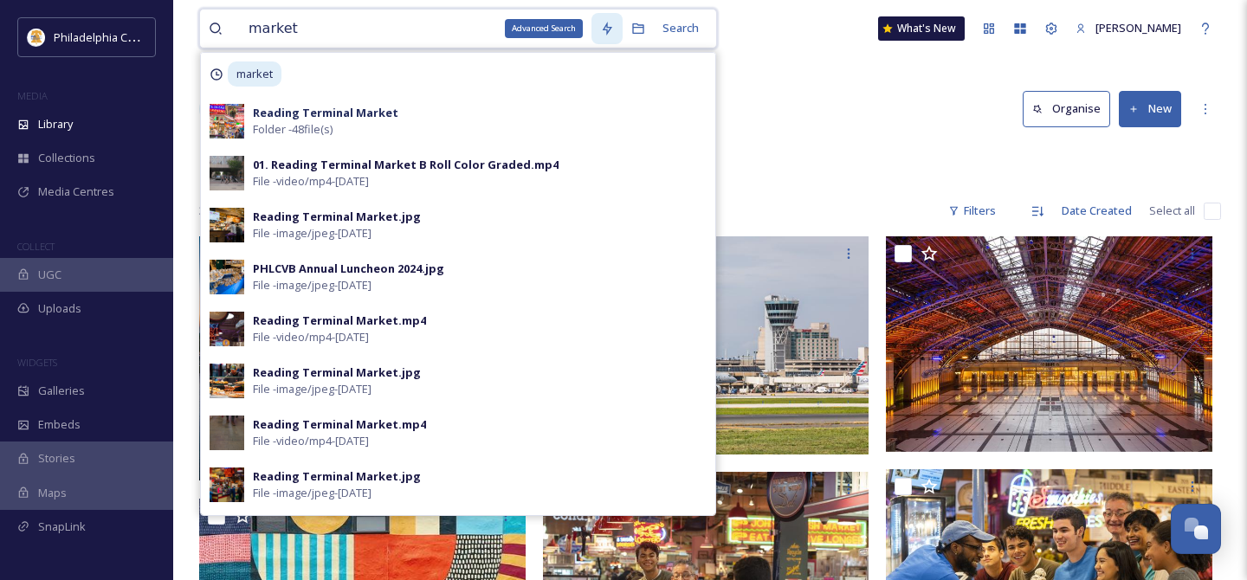
type input "market"
click at [603, 29] on icon at bounding box center [607, 29] width 14 height 14
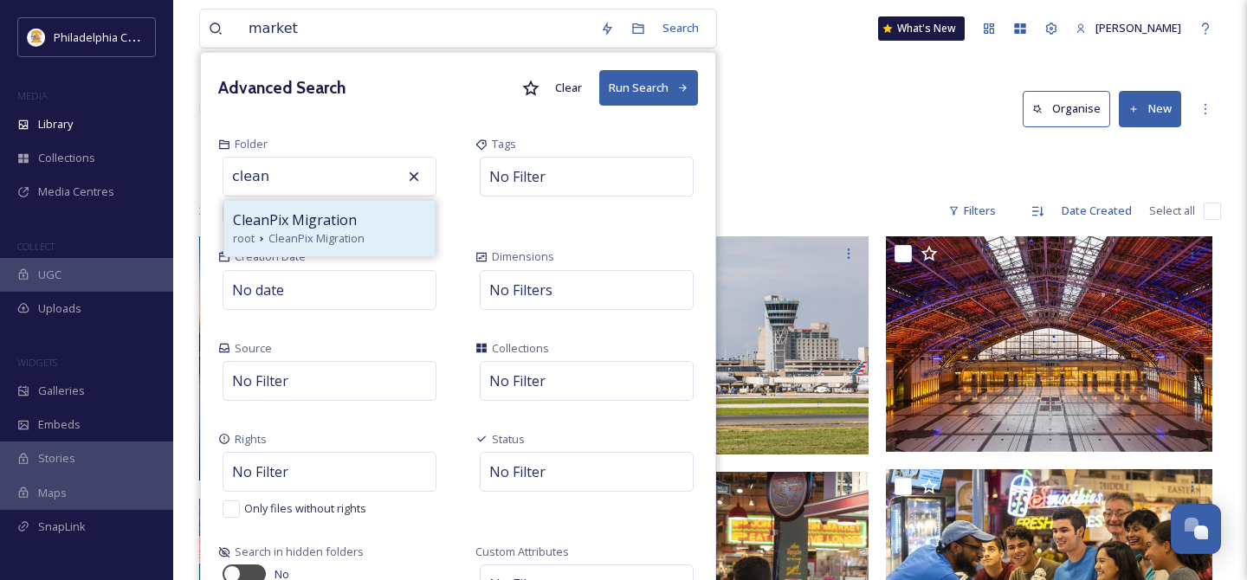
click at [358, 230] on span "CleanPix Migration" at bounding box center [316, 238] width 96 height 16
type input "CleanPix Migration"
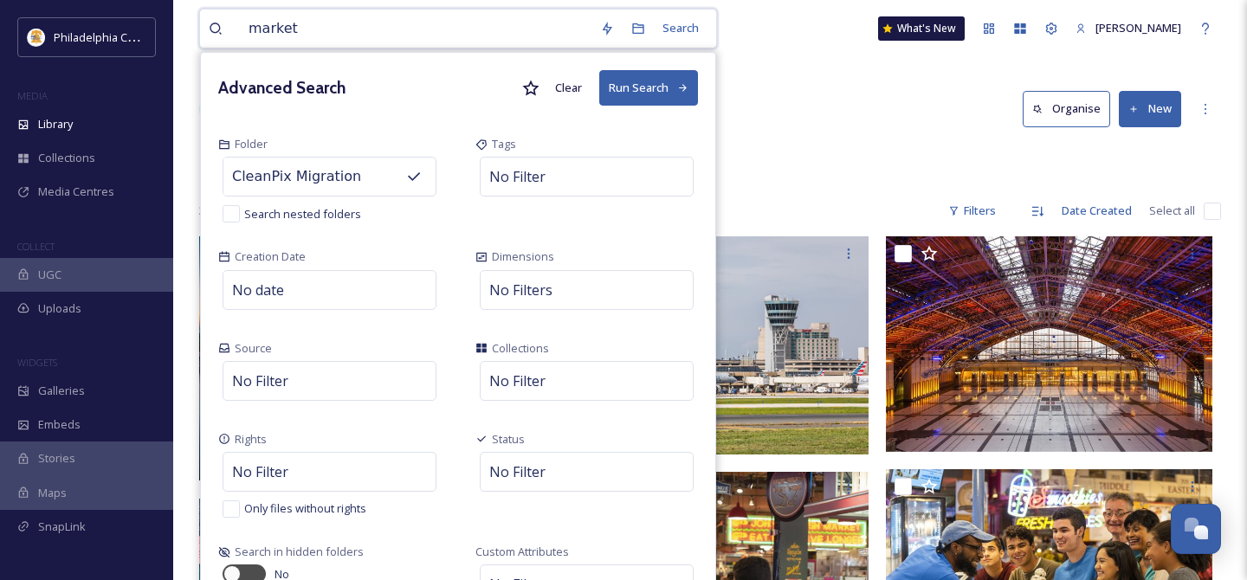
click at [644, 89] on button "Run Search" at bounding box center [648, 88] width 99 height 36
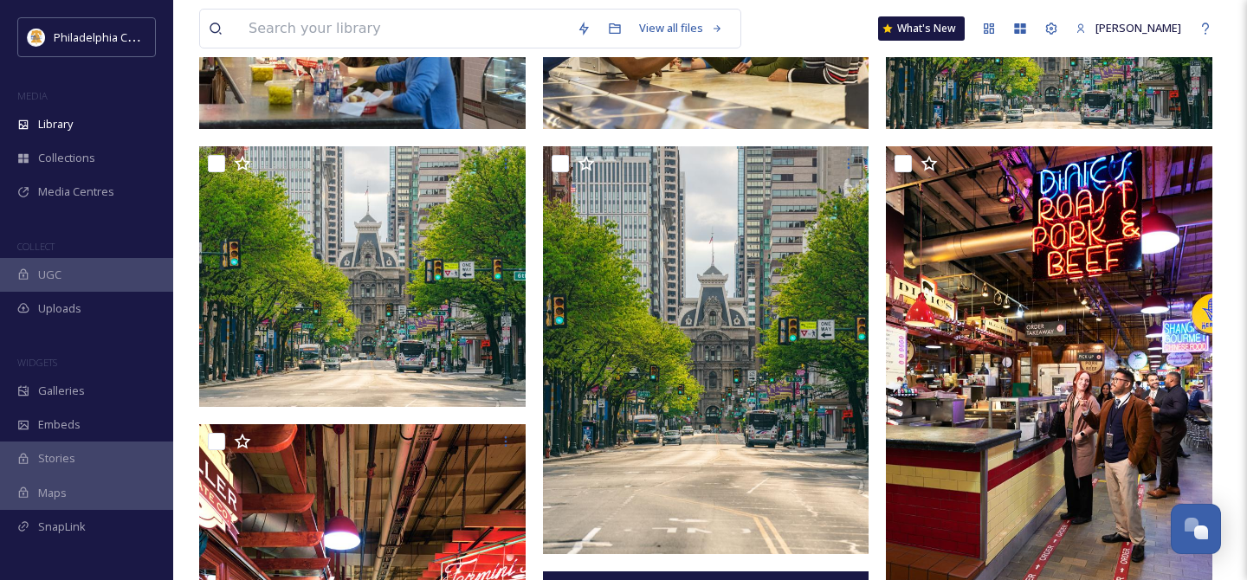
scroll to position [8, 0]
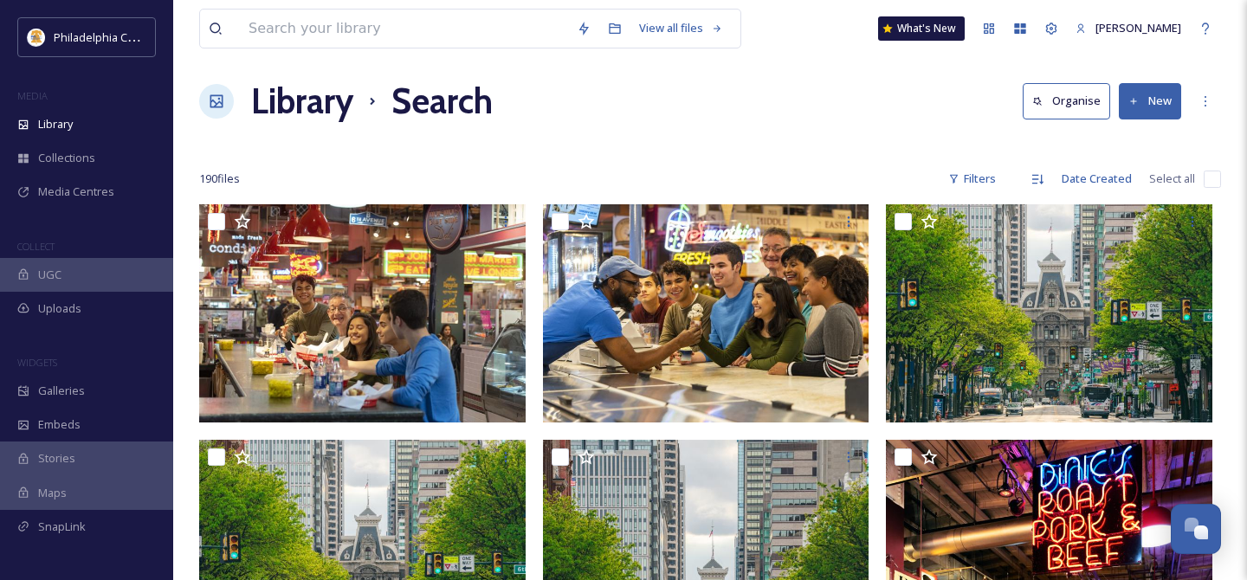
click at [1202, 178] on div "190 file s Filters Date Created Select all" at bounding box center [710, 179] width 1022 height 34
click at [1212, 184] on input "checkbox" at bounding box center [1212, 179] width 17 height 17
checkbox input "true"
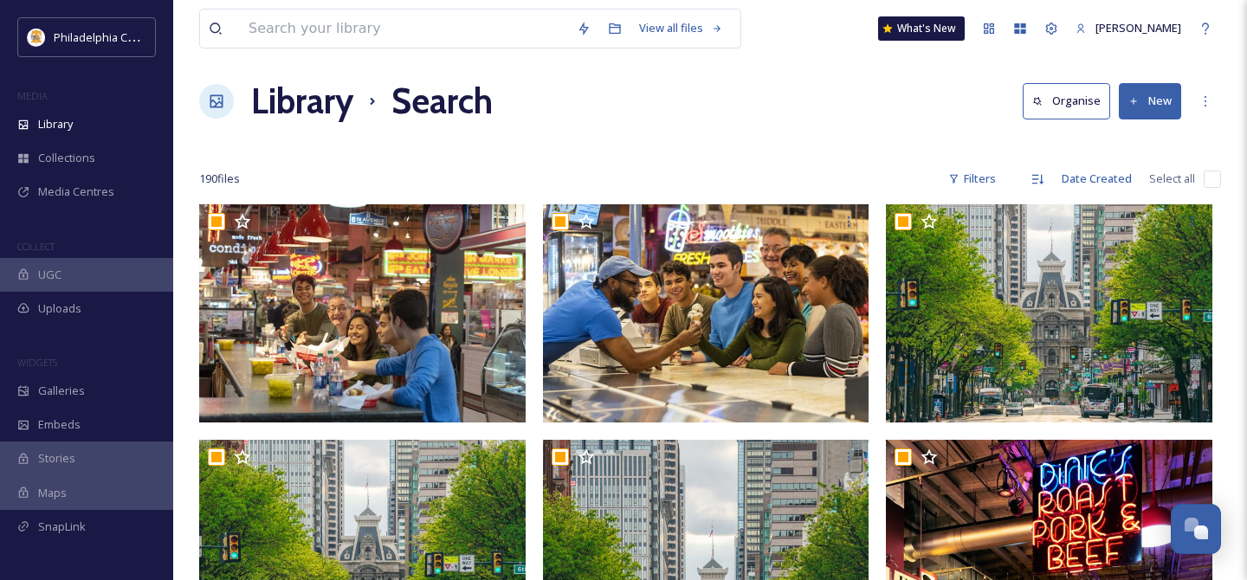
checkbox input "true"
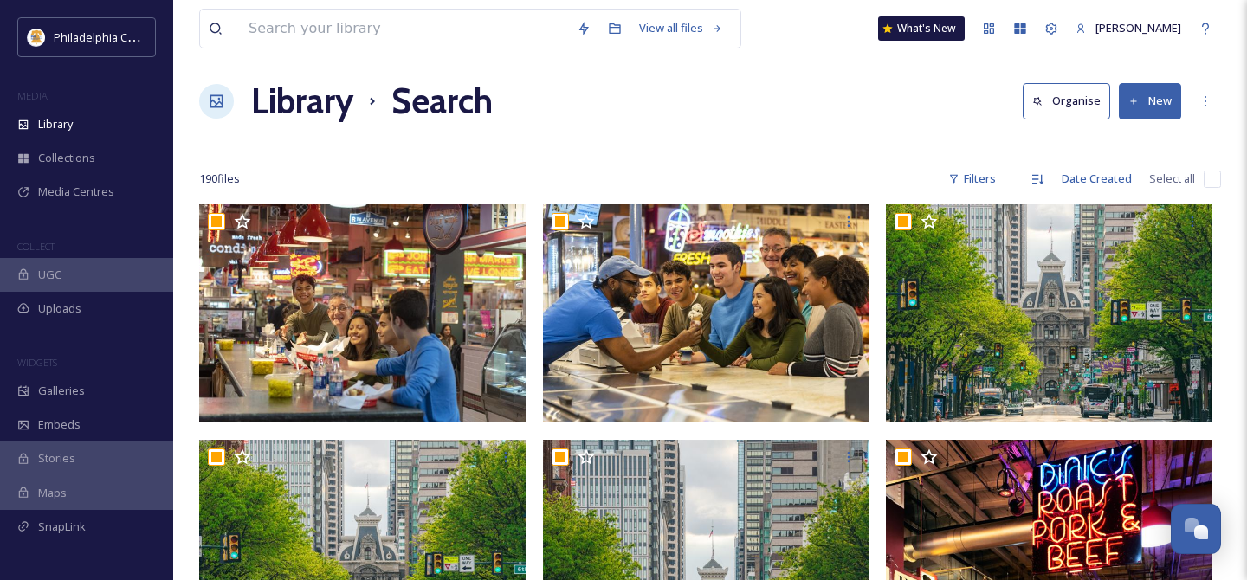
checkbox input "true"
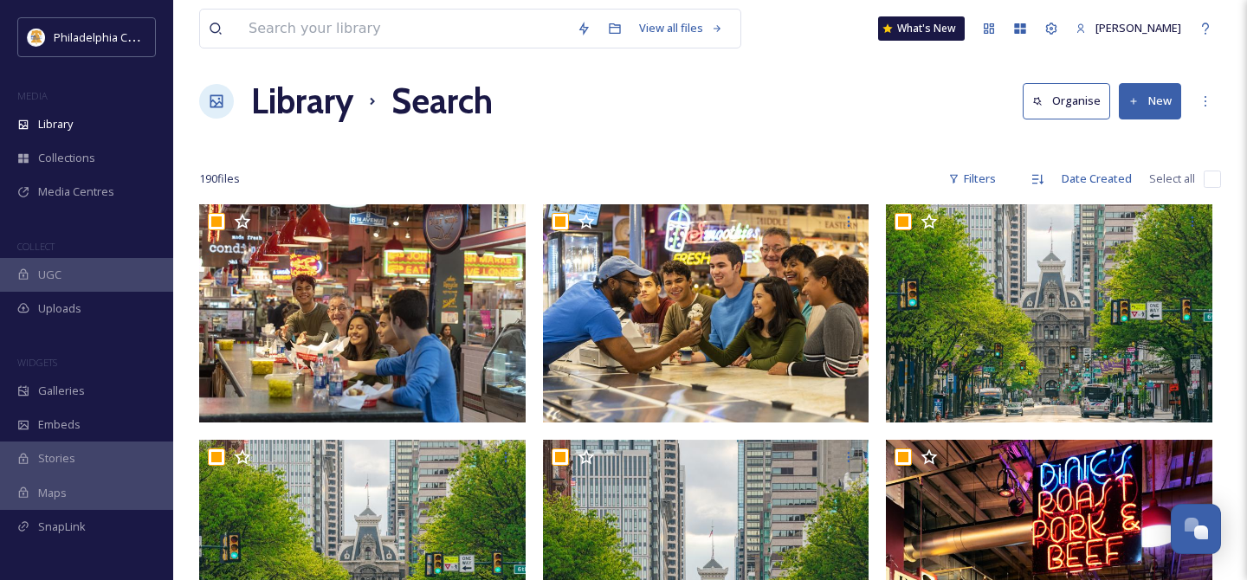
checkbox input "true"
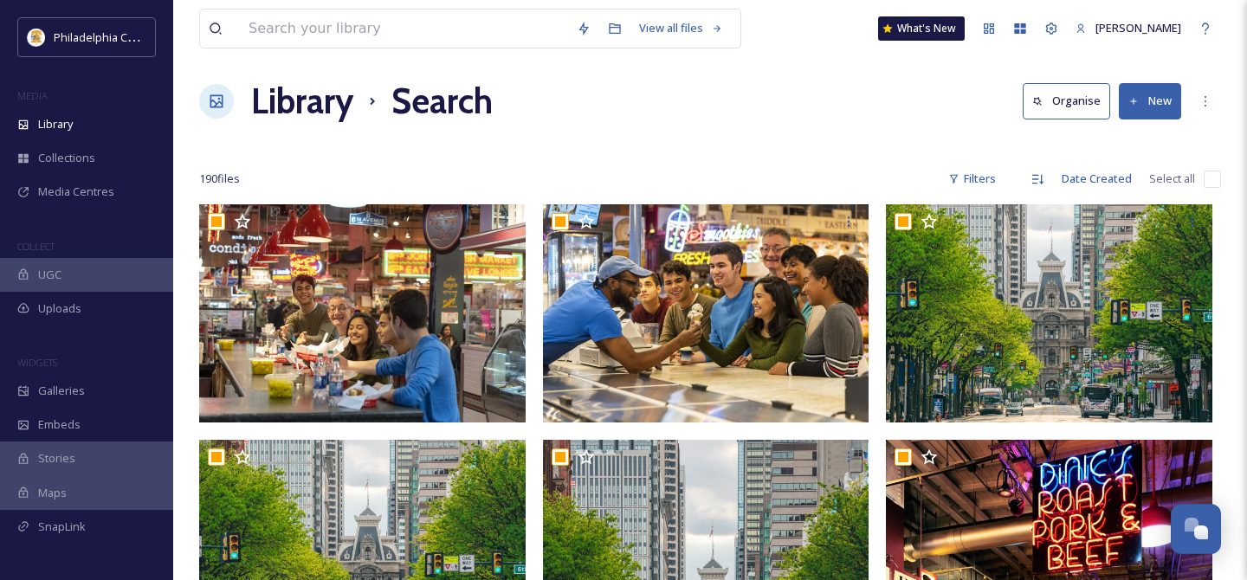
checkbox input "true"
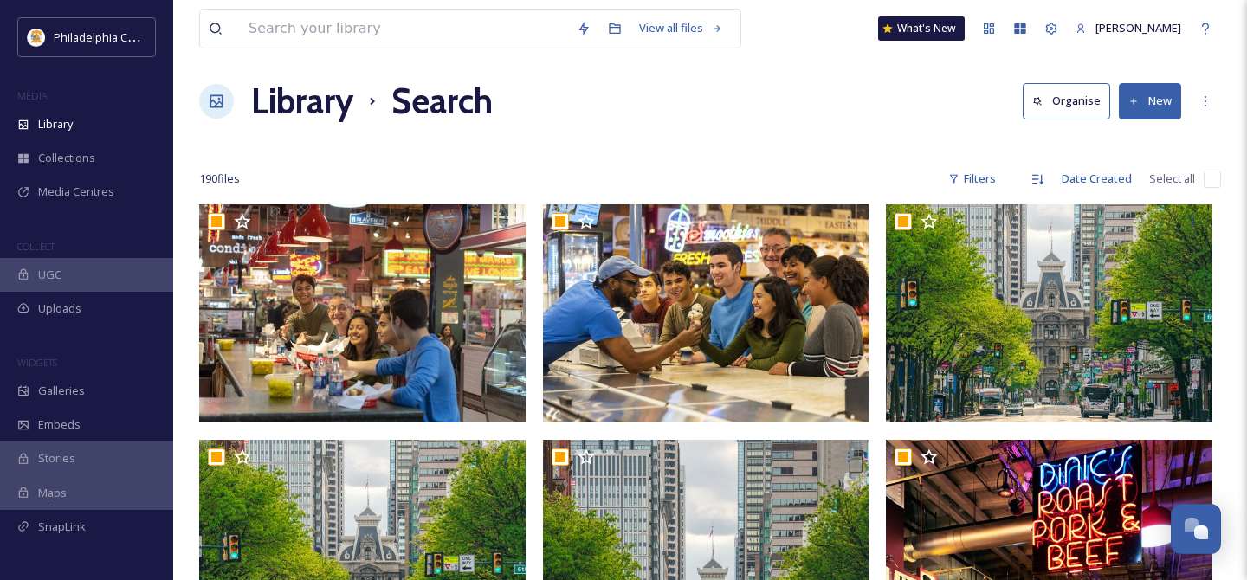
checkbox input "true"
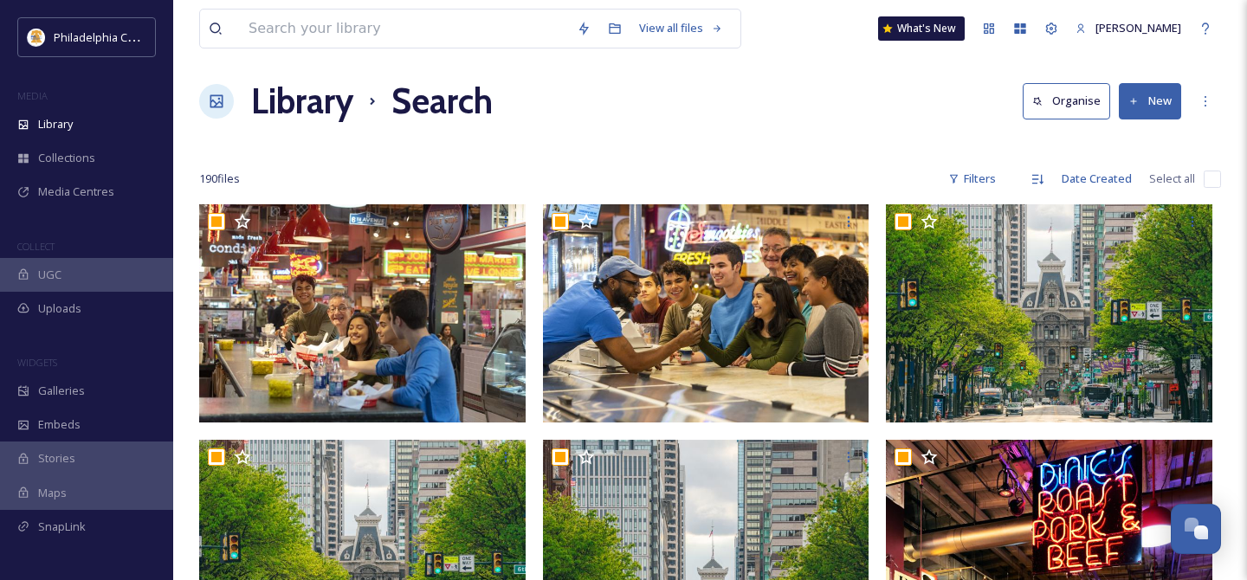
checkbox input "true"
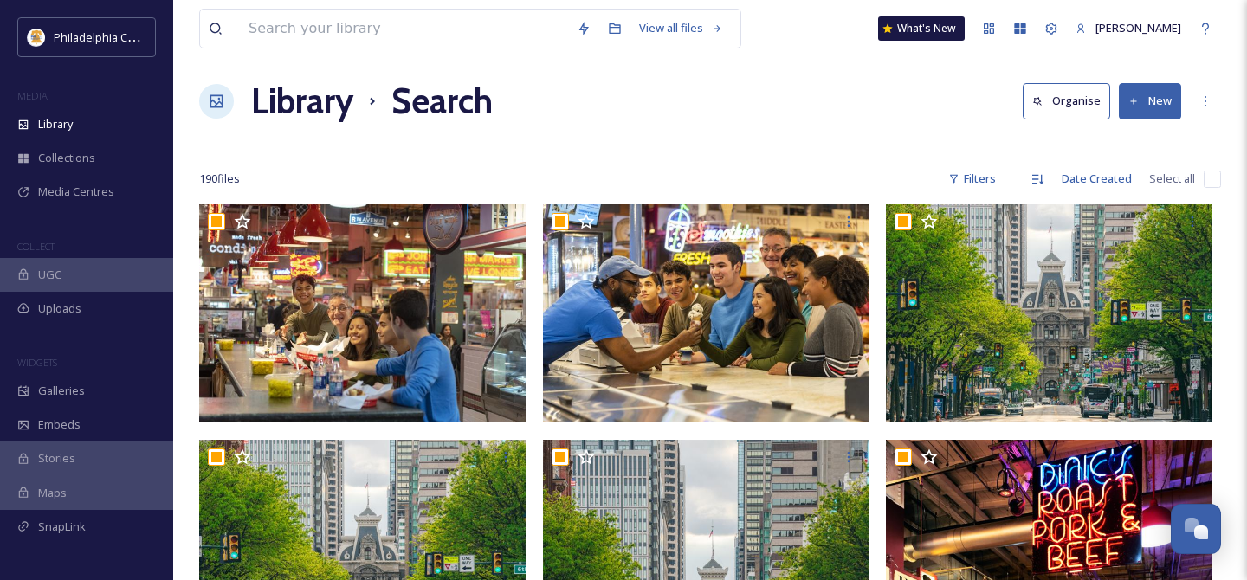
checkbox input "true"
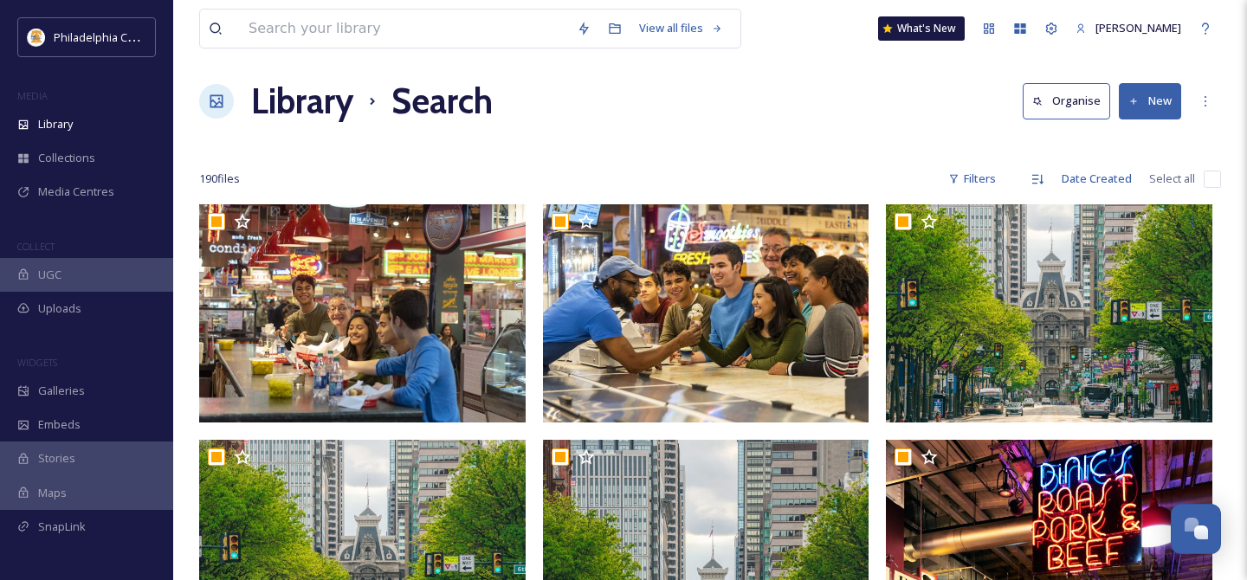
checkbox input "true"
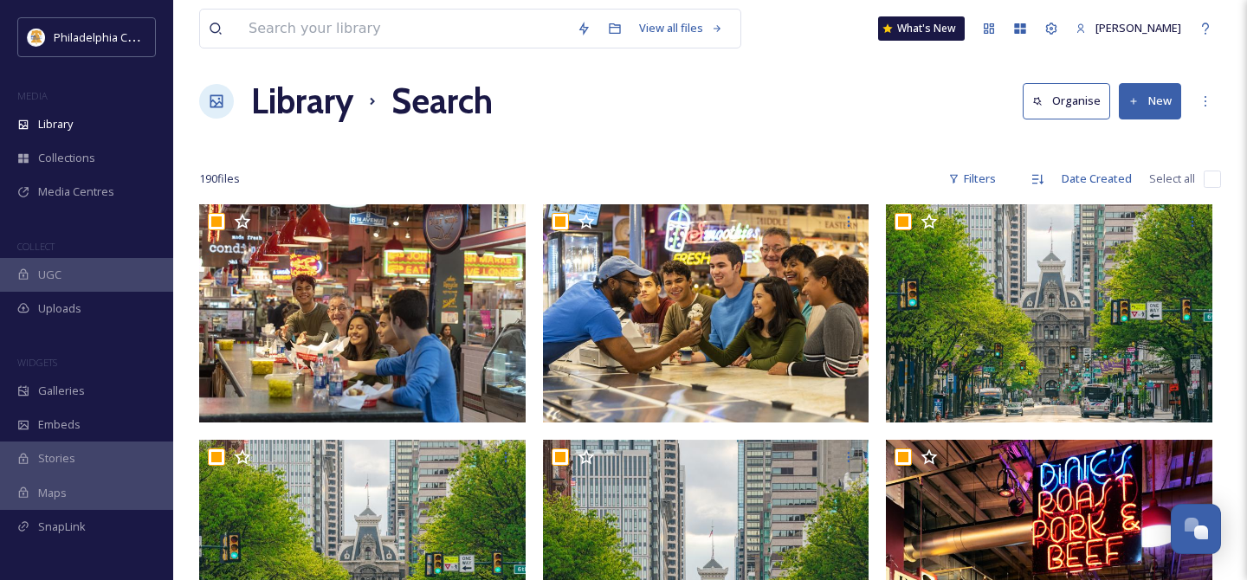
checkbox input "true"
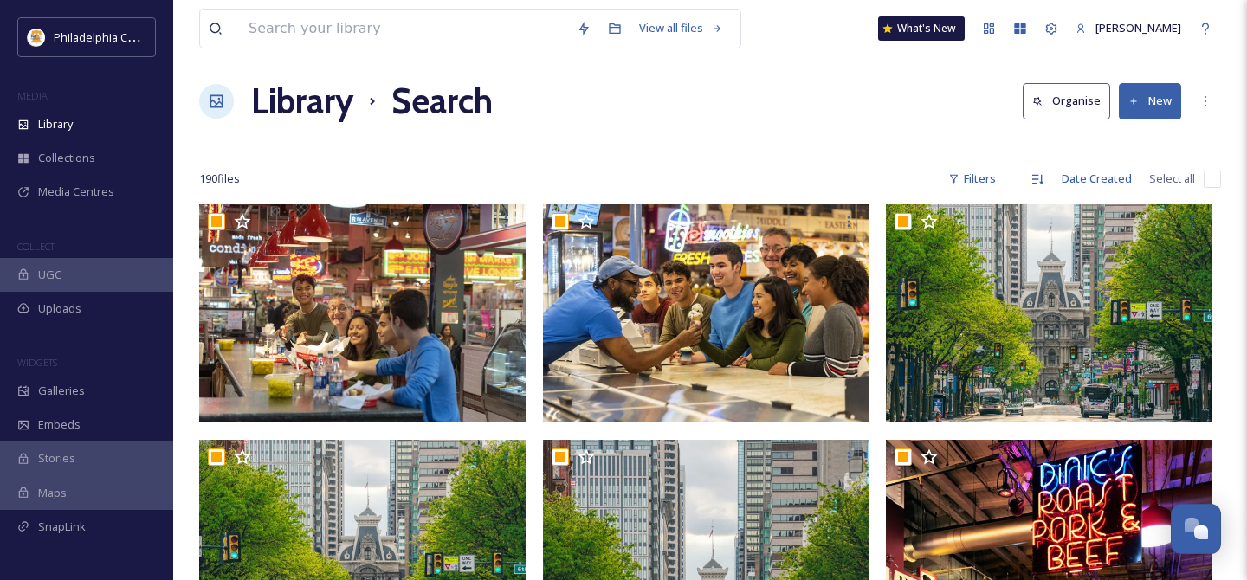
checkbox input "true"
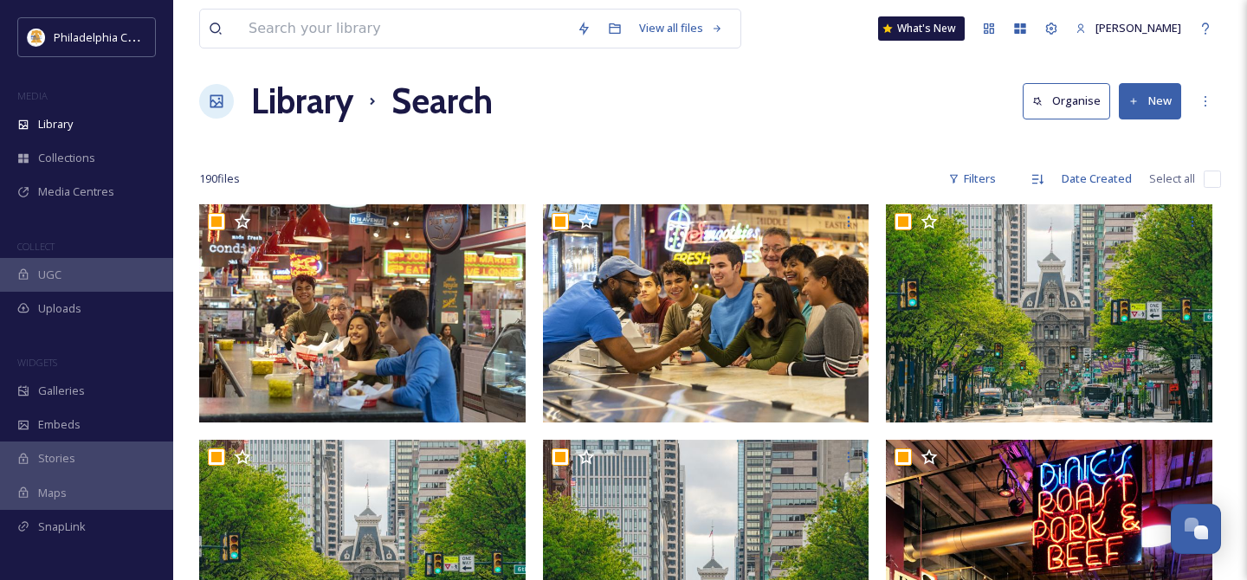
checkbox input "true"
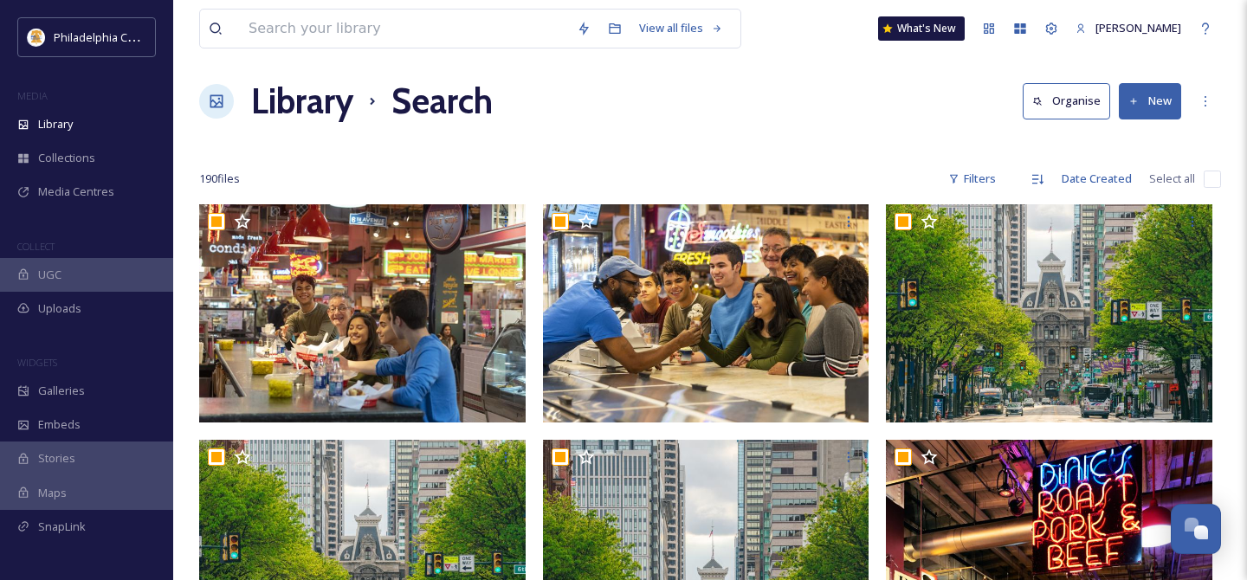
checkbox input "true"
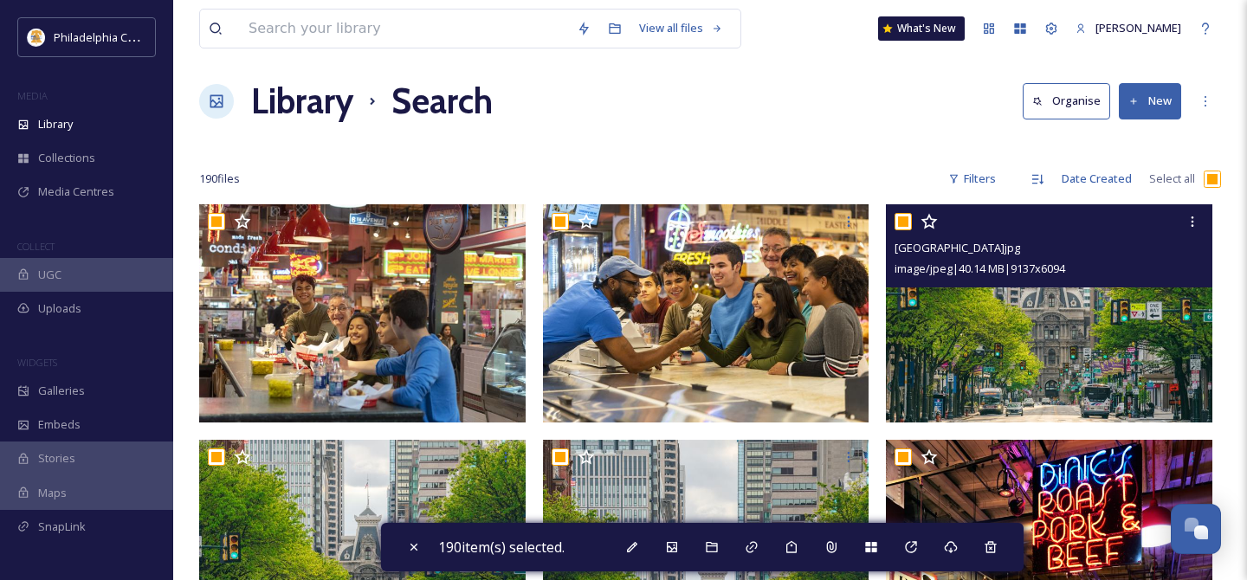
click at [907, 223] on input "checkbox" at bounding box center [902, 221] width 17 height 17
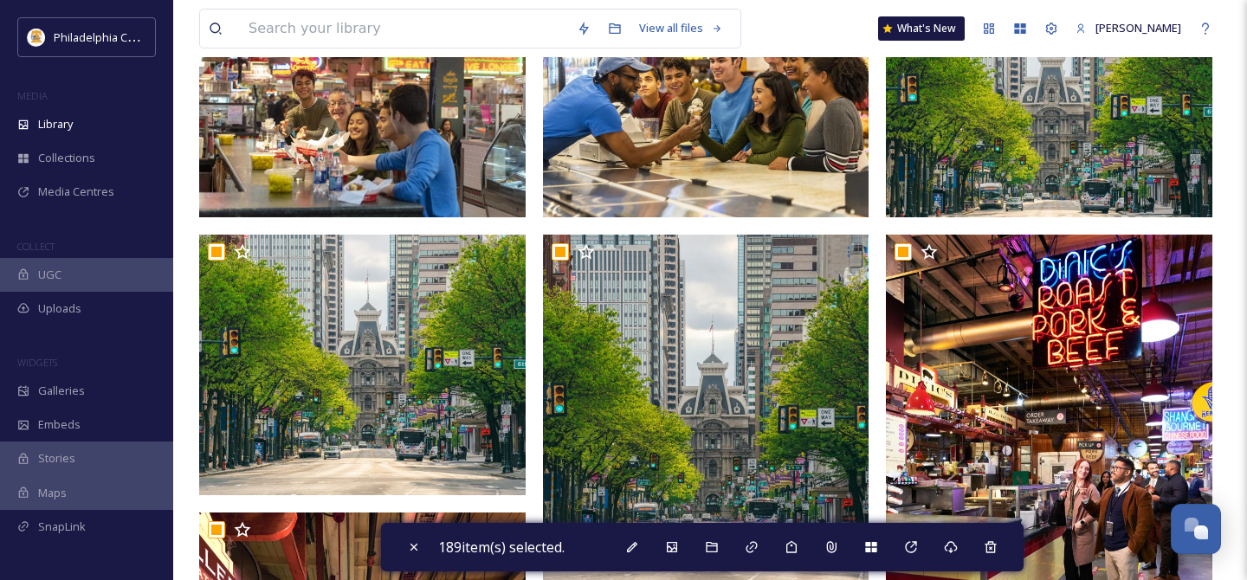
scroll to position [269, 0]
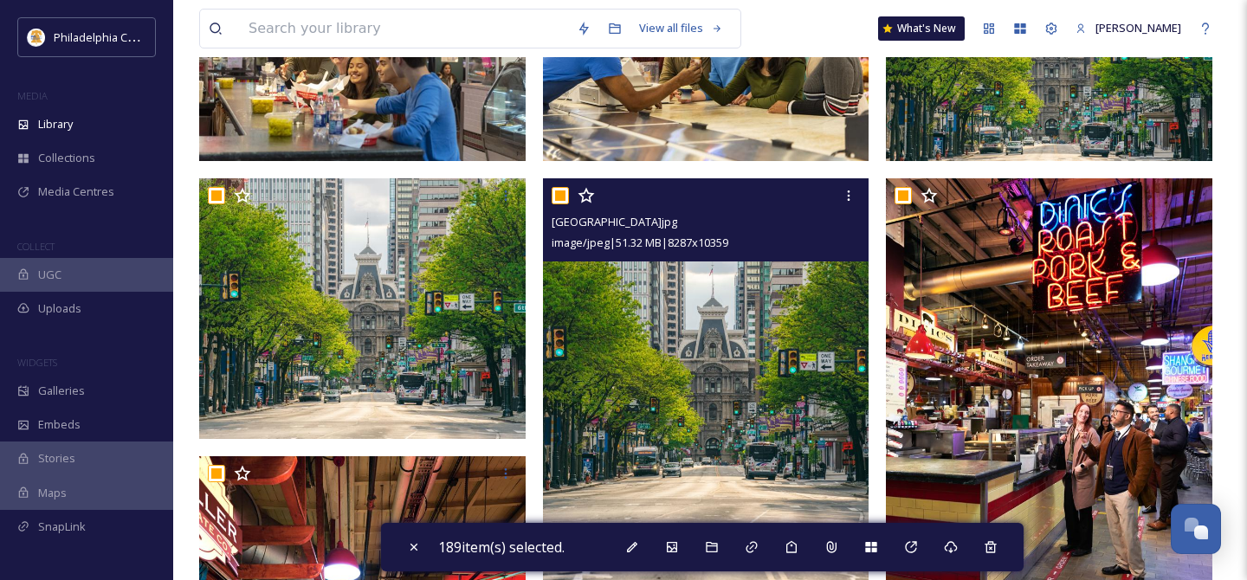
click at [556, 200] on input "checkbox" at bounding box center [560, 195] width 17 height 17
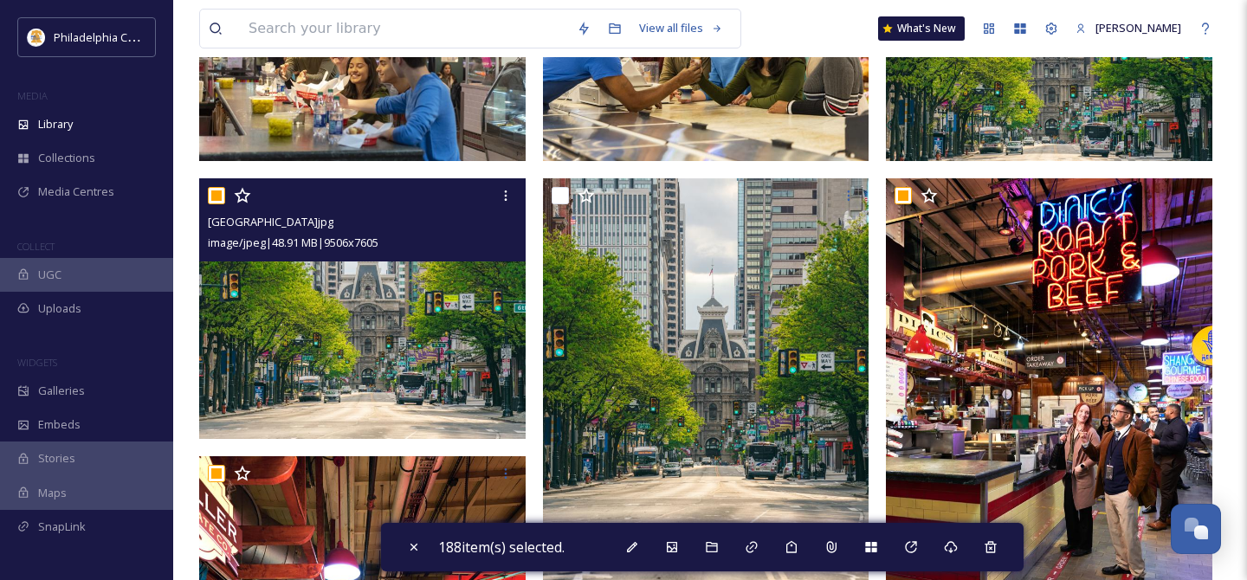
click at [211, 197] on input "checkbox" at bounding box center [216, 195] width 17 height 17
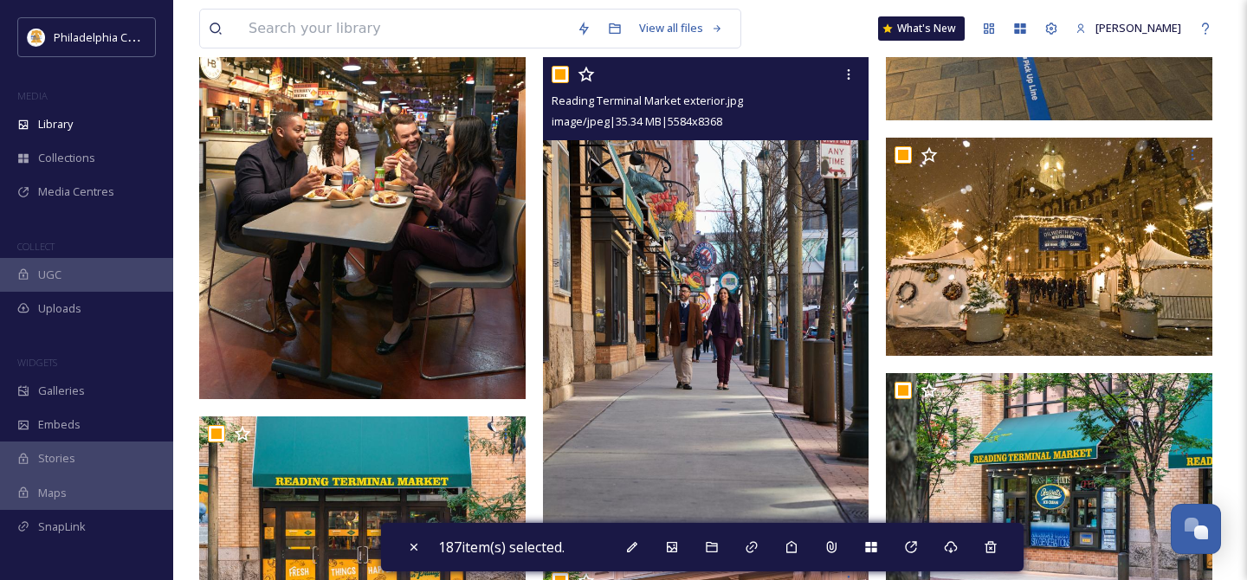
scroll to position [1310, 0]
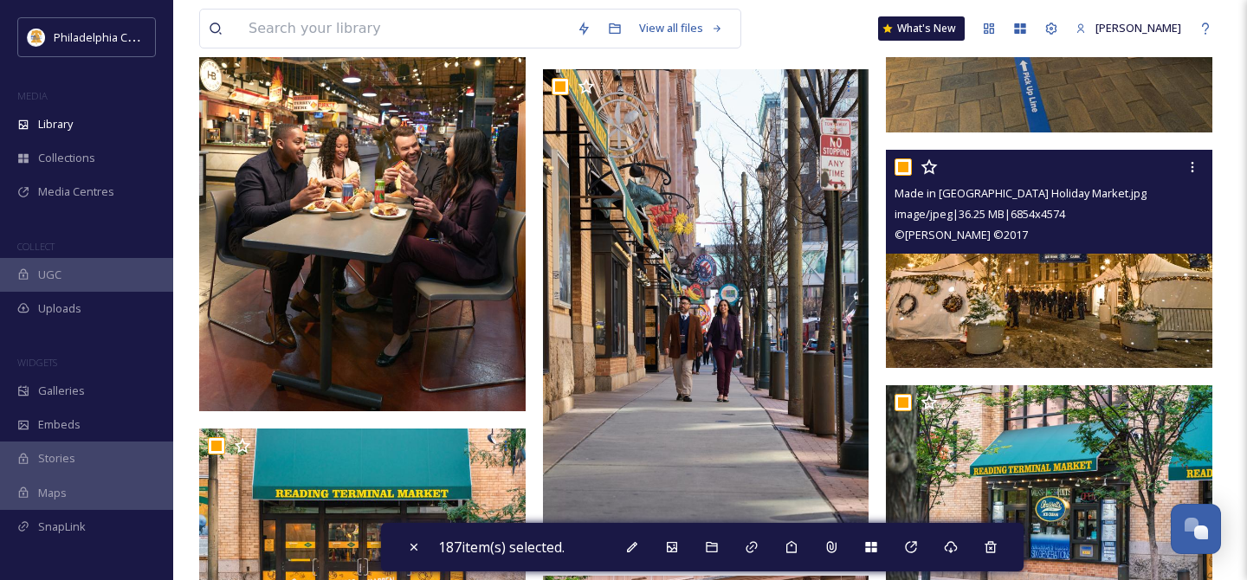
click at [901, 173] on input "checkbox" at bounding box center [902, 166] width 17 height 17
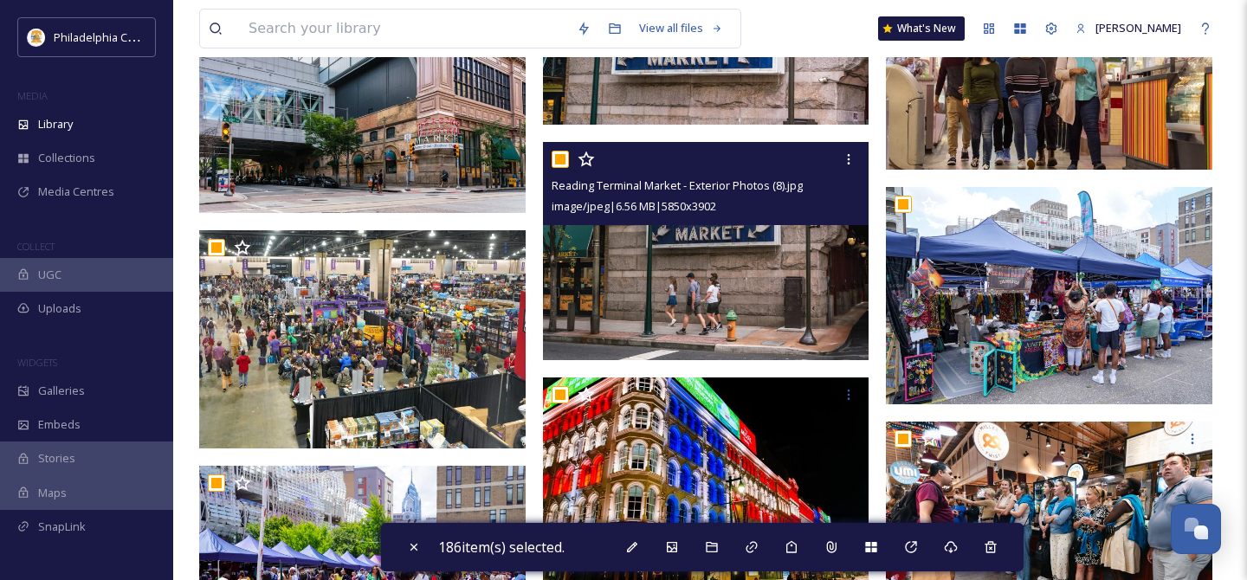
scroll to position [2020, 0]
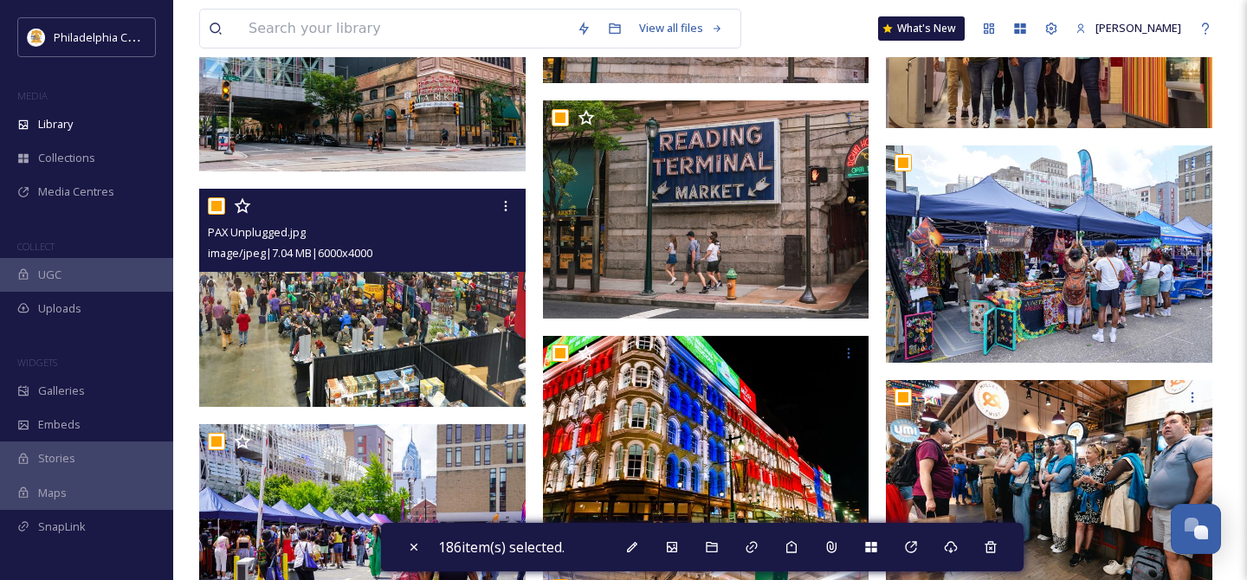
click at [221, 208] on input "checkbox" at bounding box center [216, 205] width 17 height 17
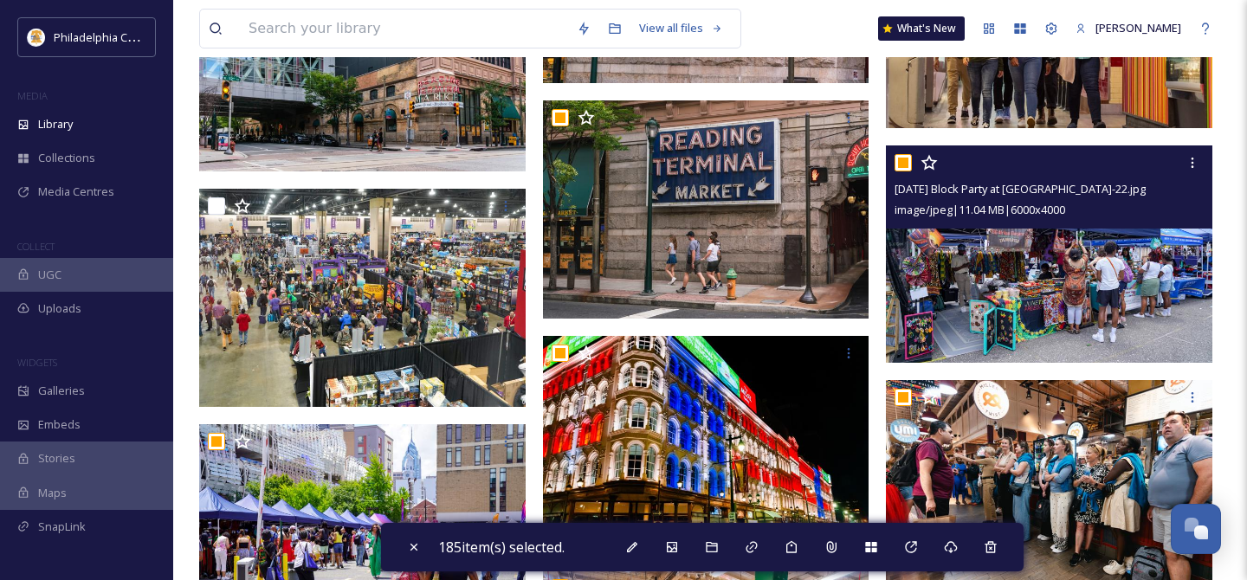
click at [901, 165] on input "checkbox" at bounding box center [902, 162] width 17 height 17
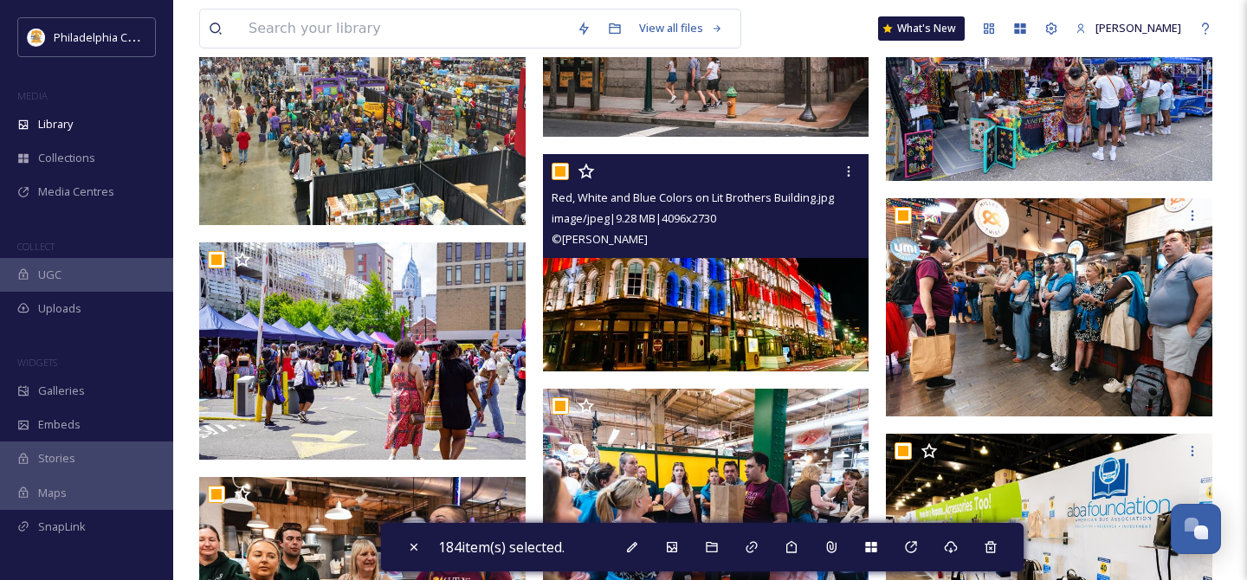
scroll to position [2226, 0]
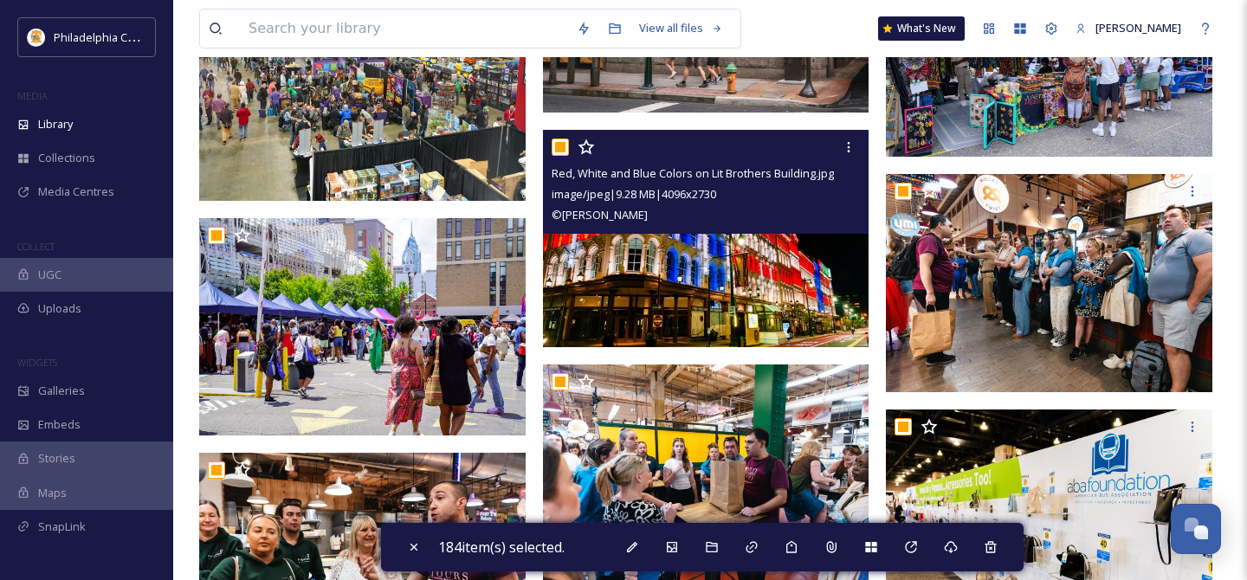
click at [558, 144] on input "checkbox" at bounding box center [560, 147] width 17 height 17
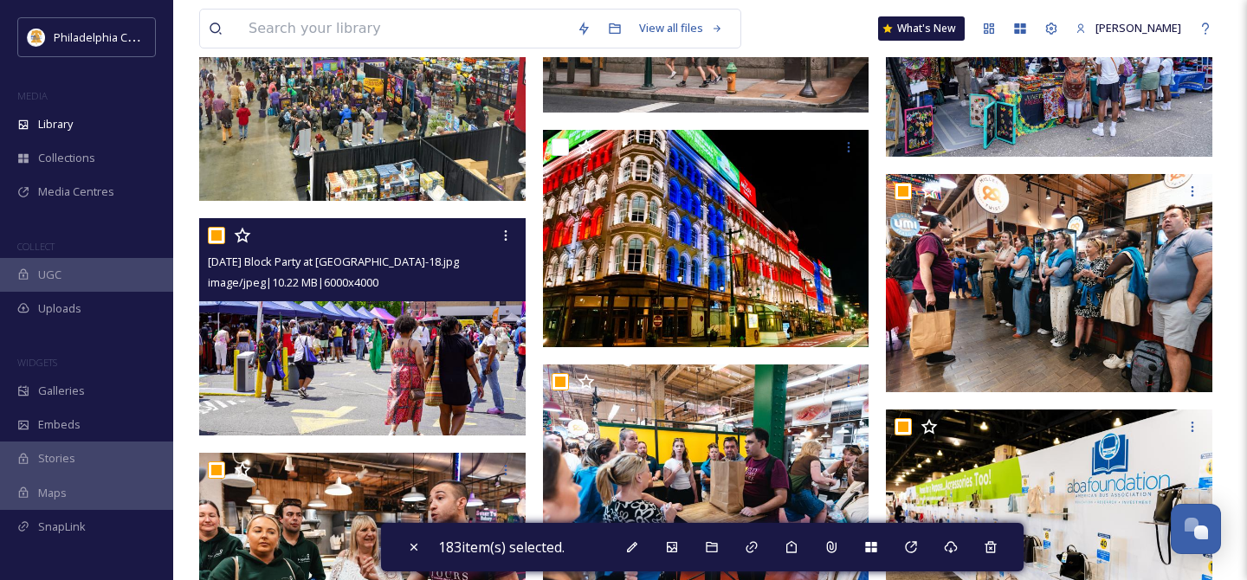
click at [214, 234] on input "checkbox" at bounding box center [216, 235] width 17 height 17
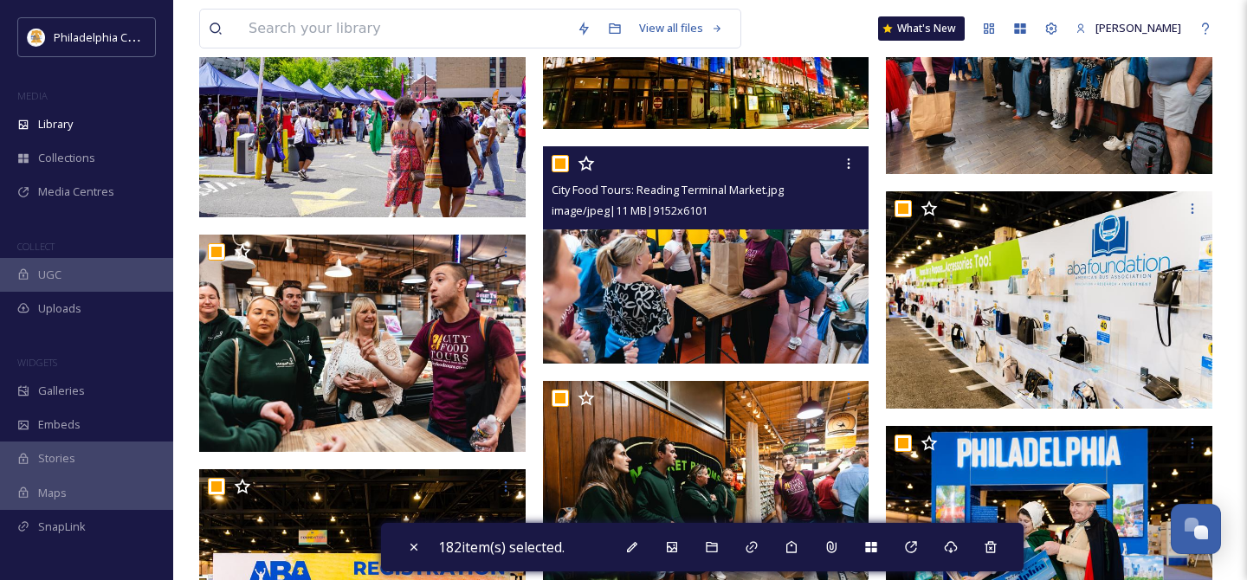
scroll to position [2519, 0]
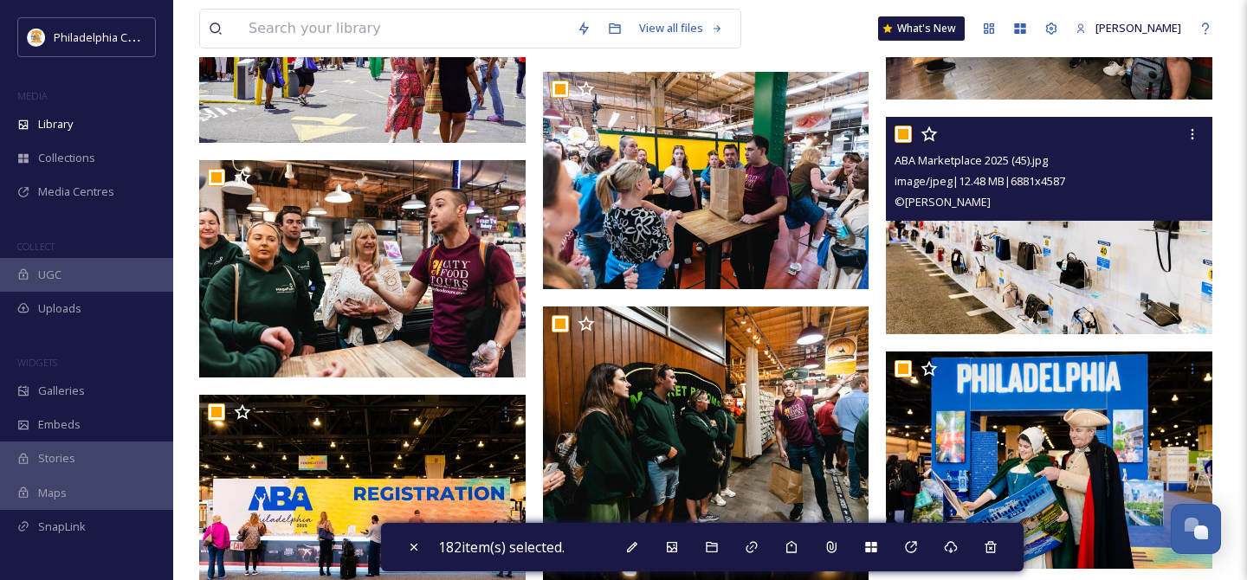
click at [902, 136] on input "checkbox" at bounding box center [902, 134] width 17 height 17
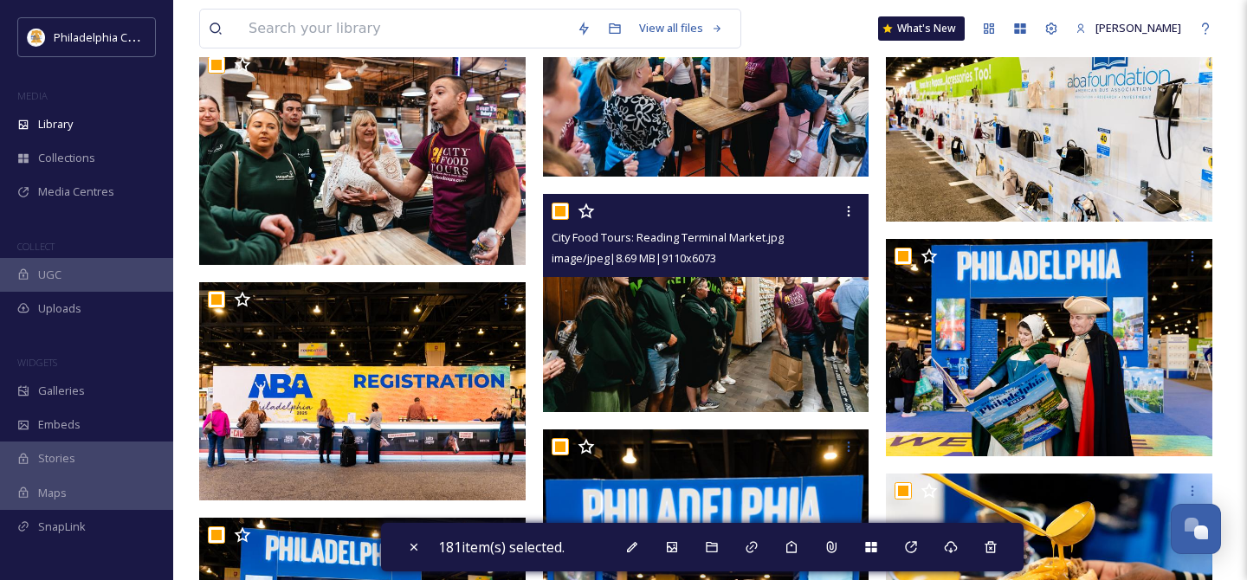
scroll to position [2636, 0]
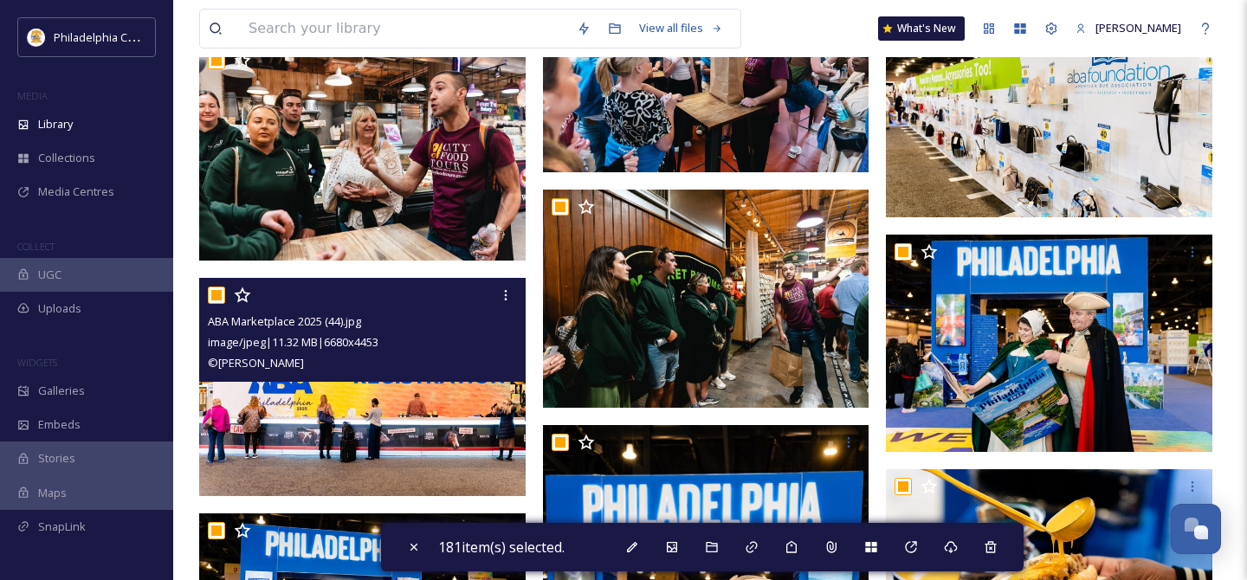
click at [219, 300] on input "checkbox" at bounding box center [216, 295] width 17 height 17
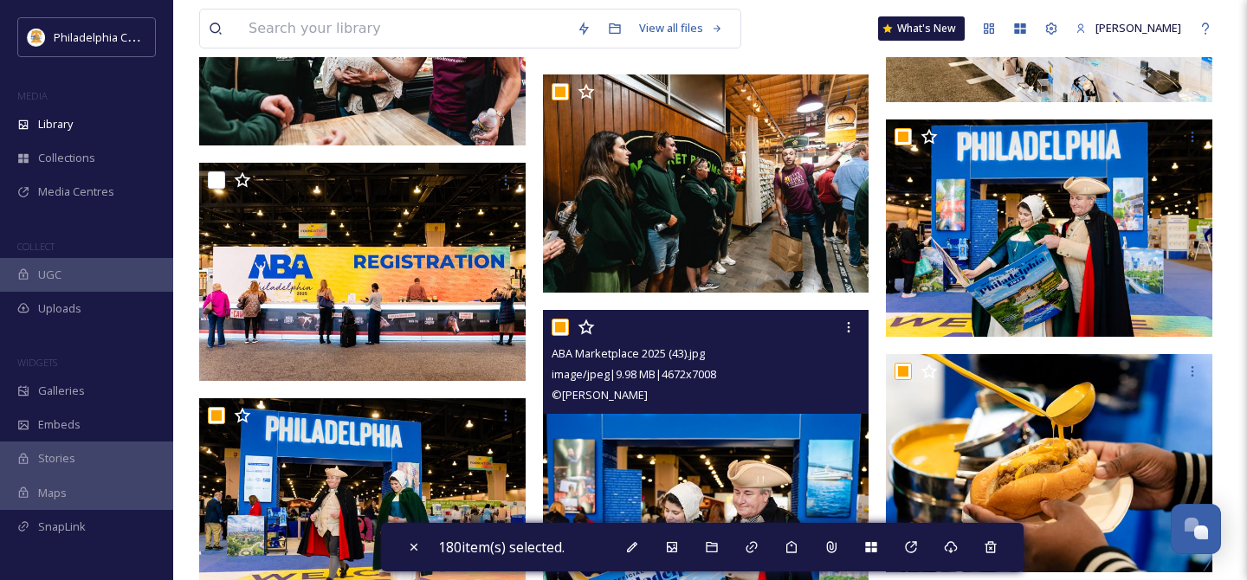
scroll to position [2789, 0]
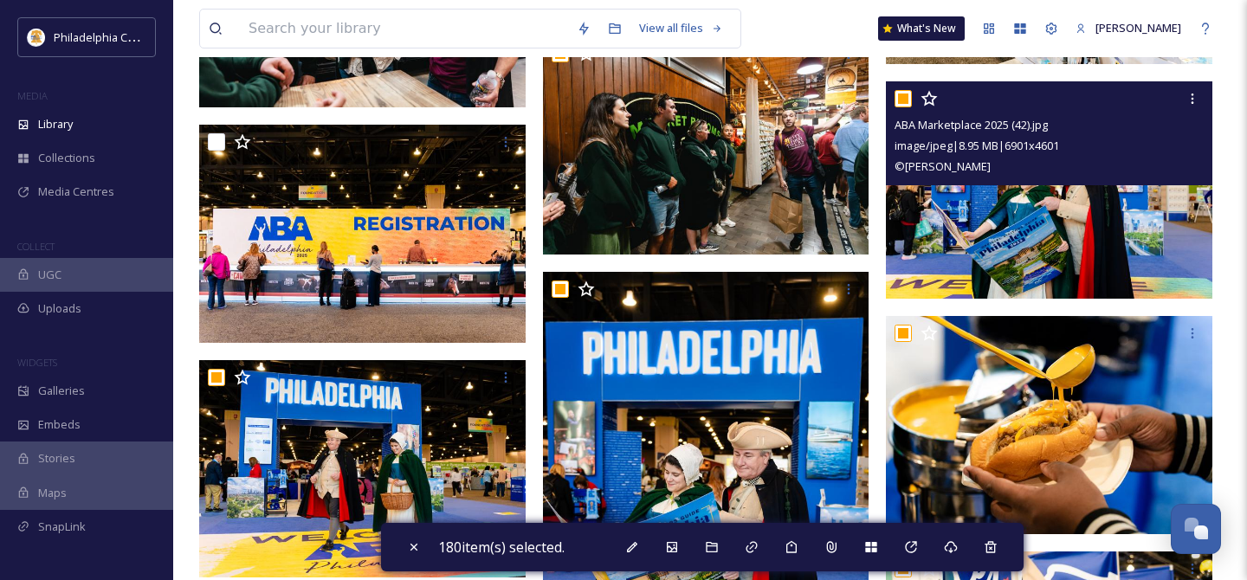
click at [902, 98] on input "checkbox" at bounding box center [902, 98] width 17 height 17
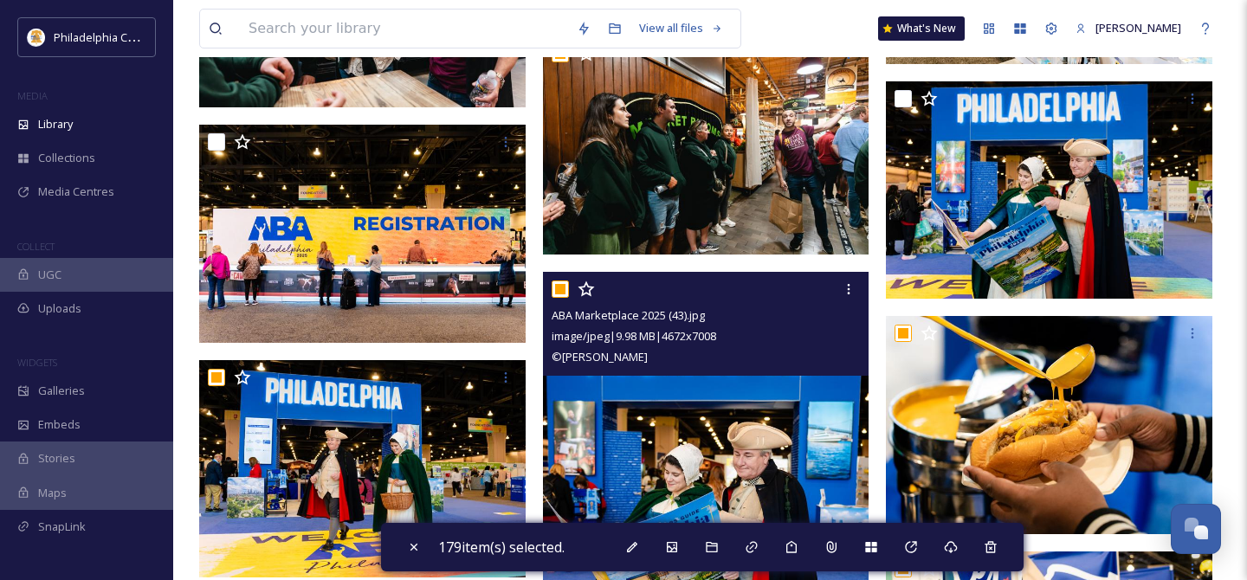
click at [566, 288] on input "checkbox" at bounding box center [560, 289] width 17 height 17
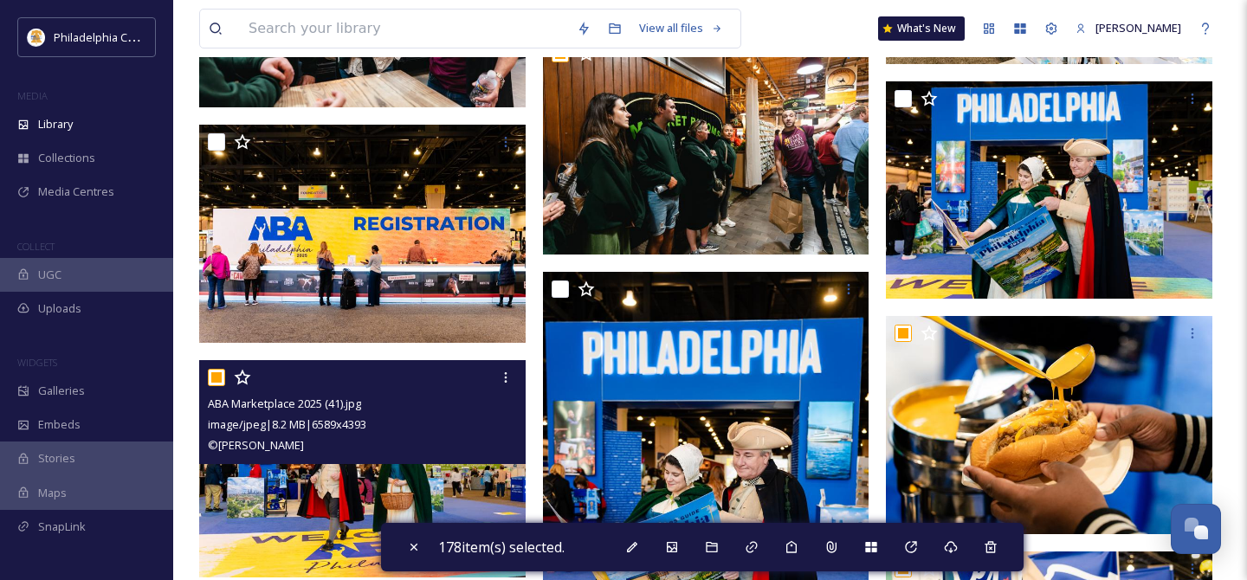
click at [216, 382] on input "checkbox" at bounding box center [216, 377] width 17 height 17
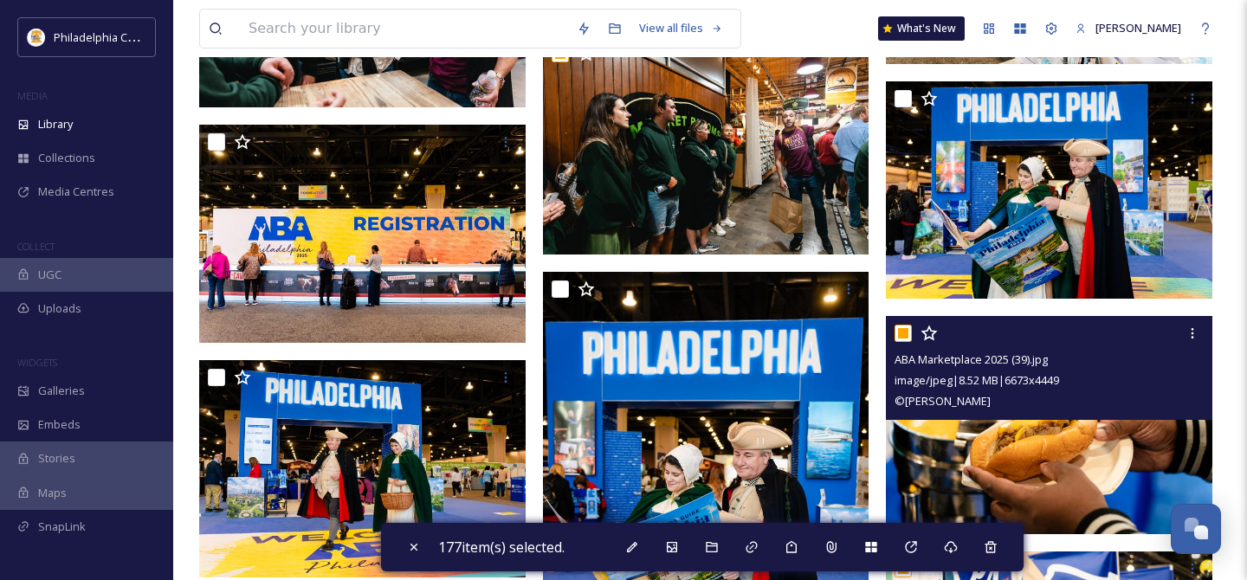
click at [906, 337] on input "checkbox" at bounding box center [902, 333] width 17 height 17
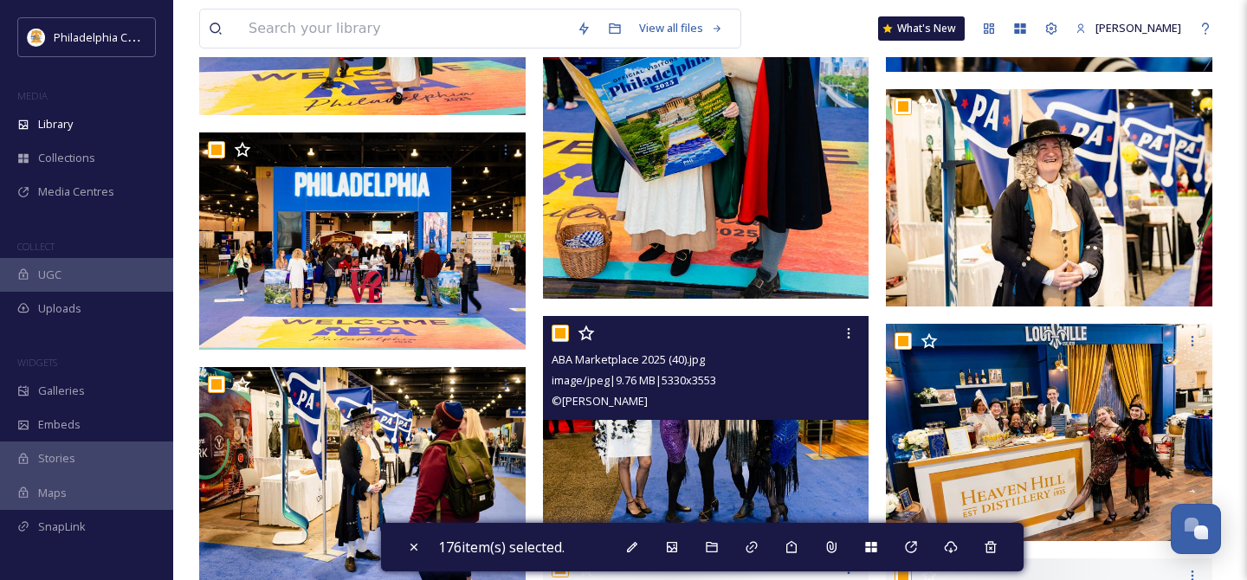
scroll to position [3282, 0]
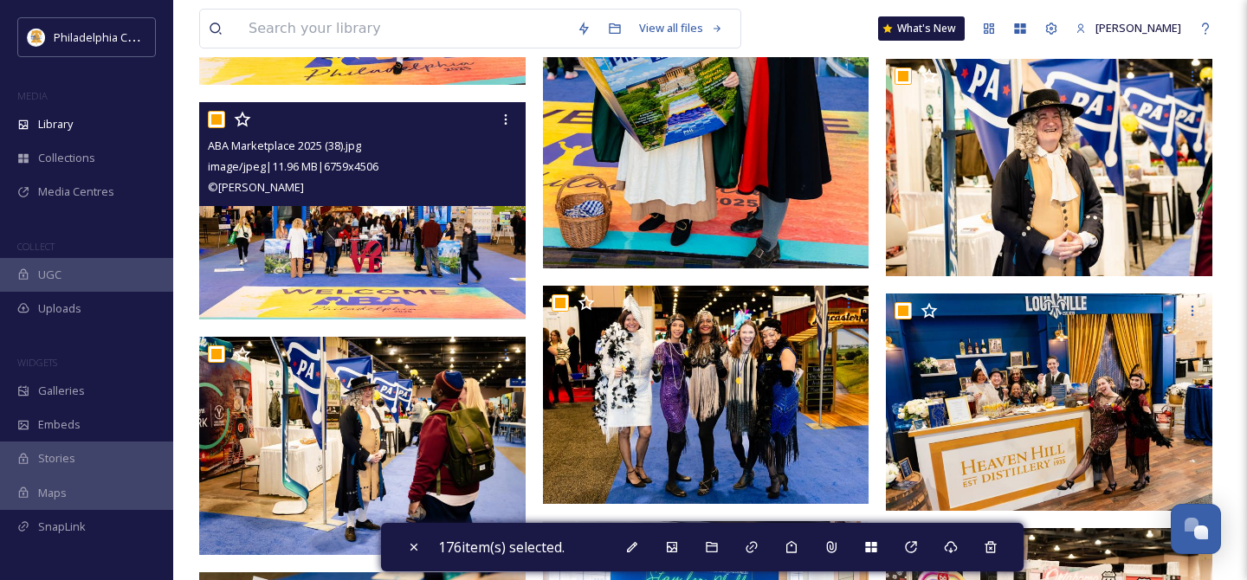
click at [213, 119] on input "checkbox" at bounding box center [216, 119] width 17 height 17
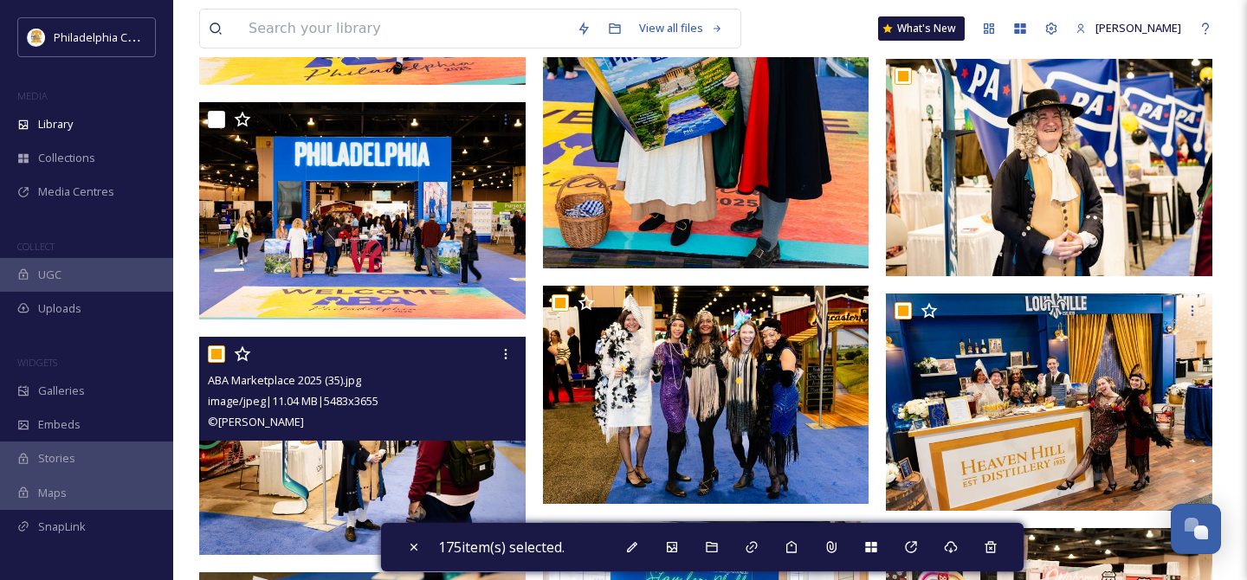
click at [221, 356] on input "checkbox" at bounding box center [216, 353] width 17 height 17
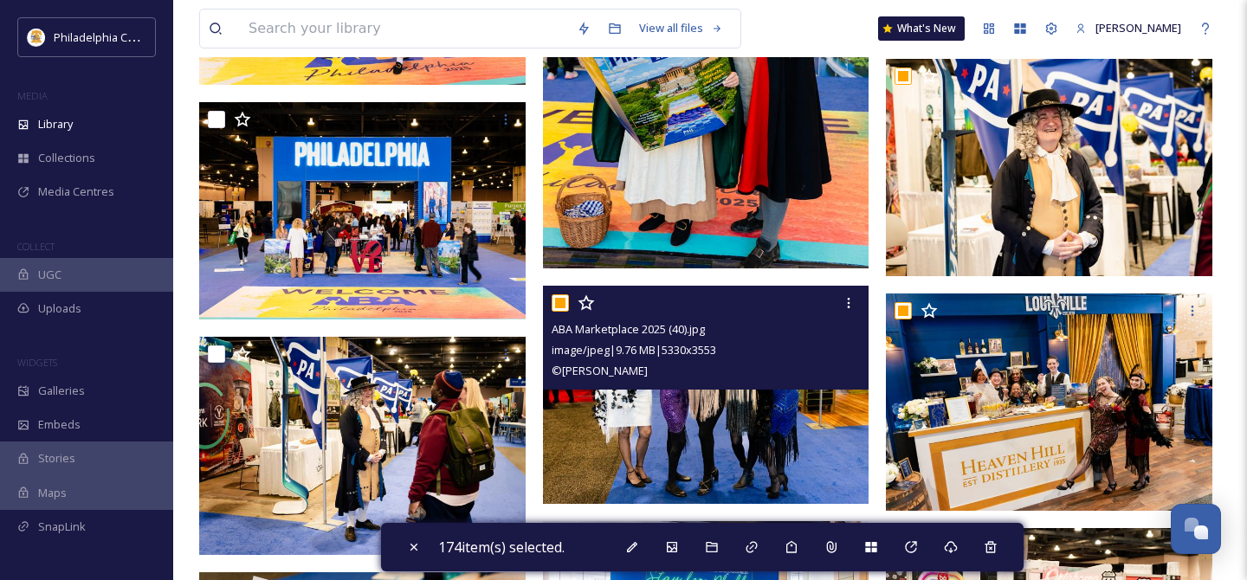
click at [561, 302] on input "checkbox" at bounding box center [560, 302] width 17 height 17
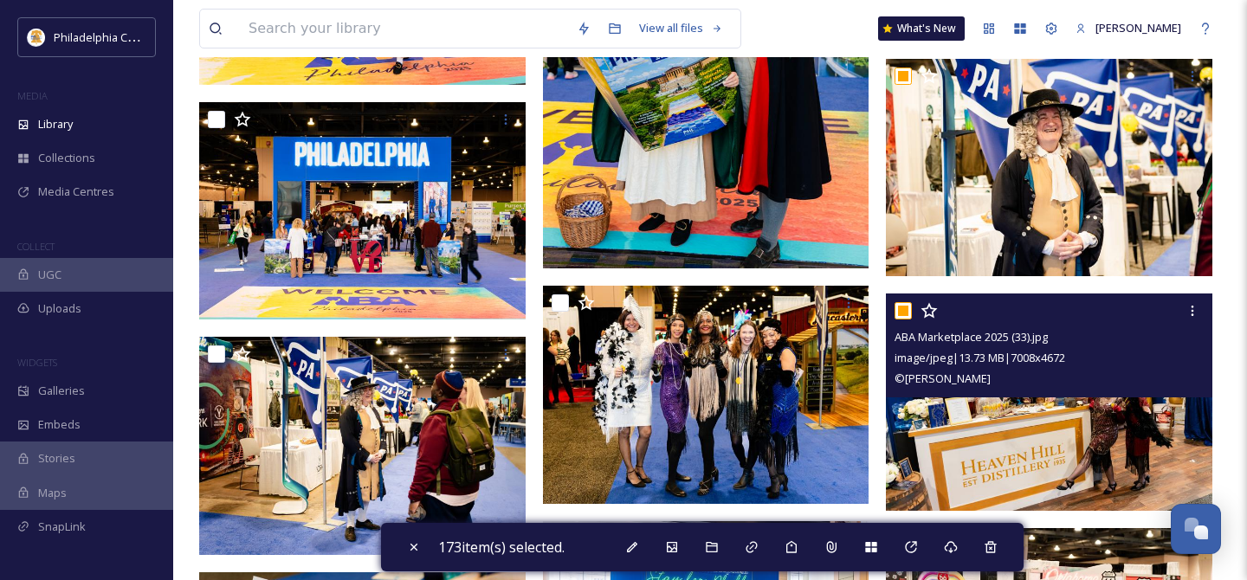
click at [907, 312] on input "checkbox" at bounding box center [902, 310] width 17 height 17
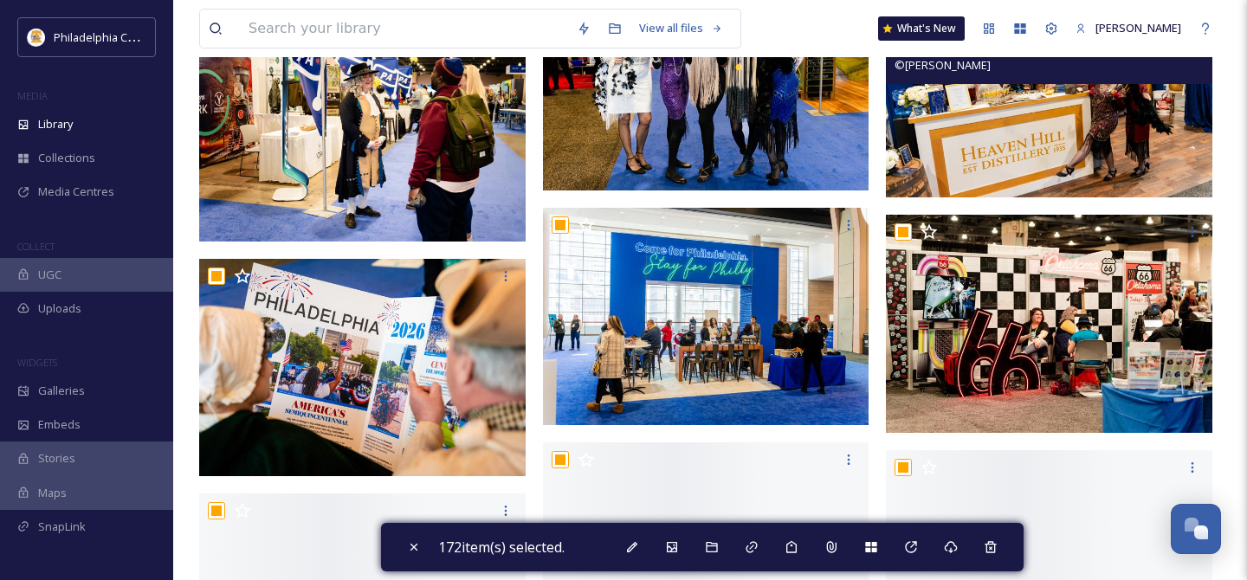
scroll to position [3635, 0]
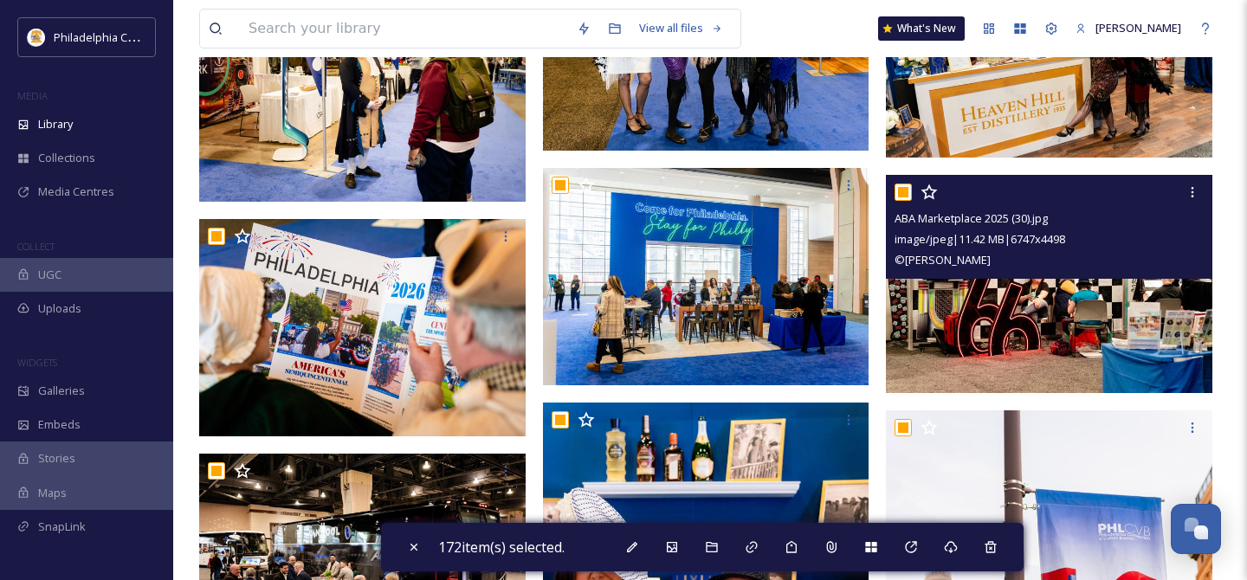
click at [905, 189] on input "checkbox" at bounding box center [902, 192] width 17 height 17
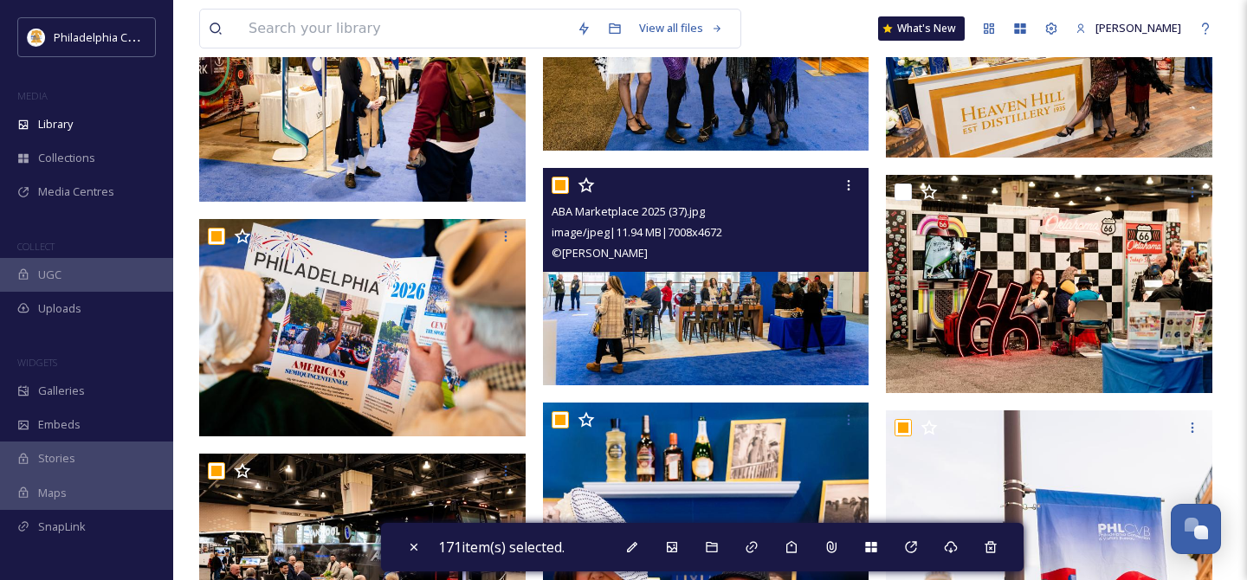
click at [562, 181] on input "checkbox" at bounding box center [560, 185] width 17 height 17
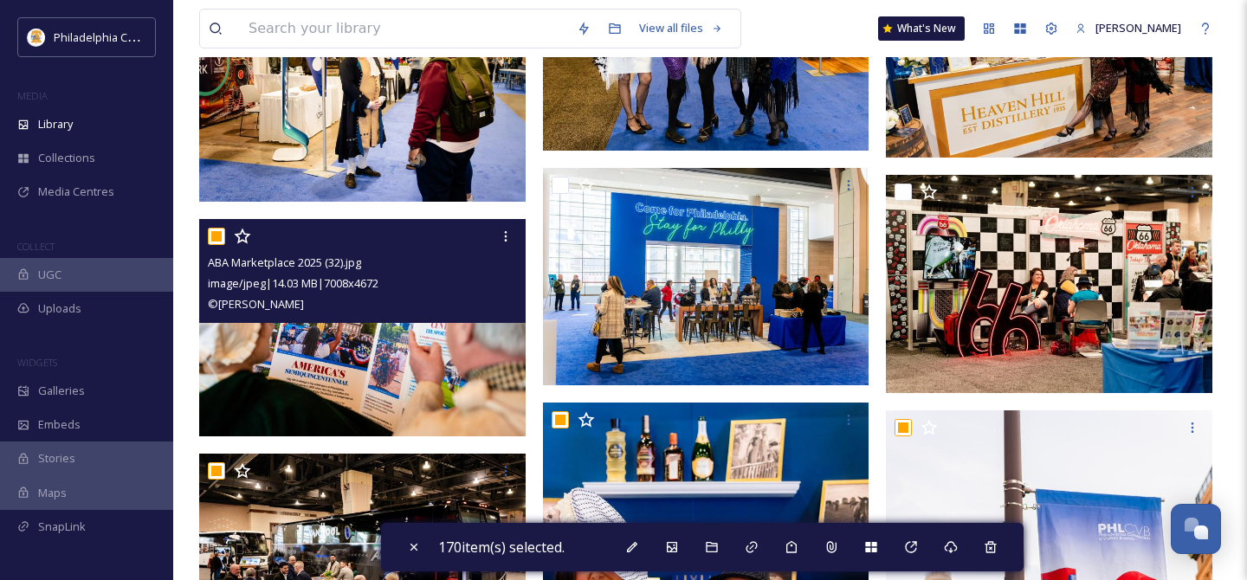
click at [212, 235] on input "checkbox" at bounding box center [216, 236] width 17 height 17
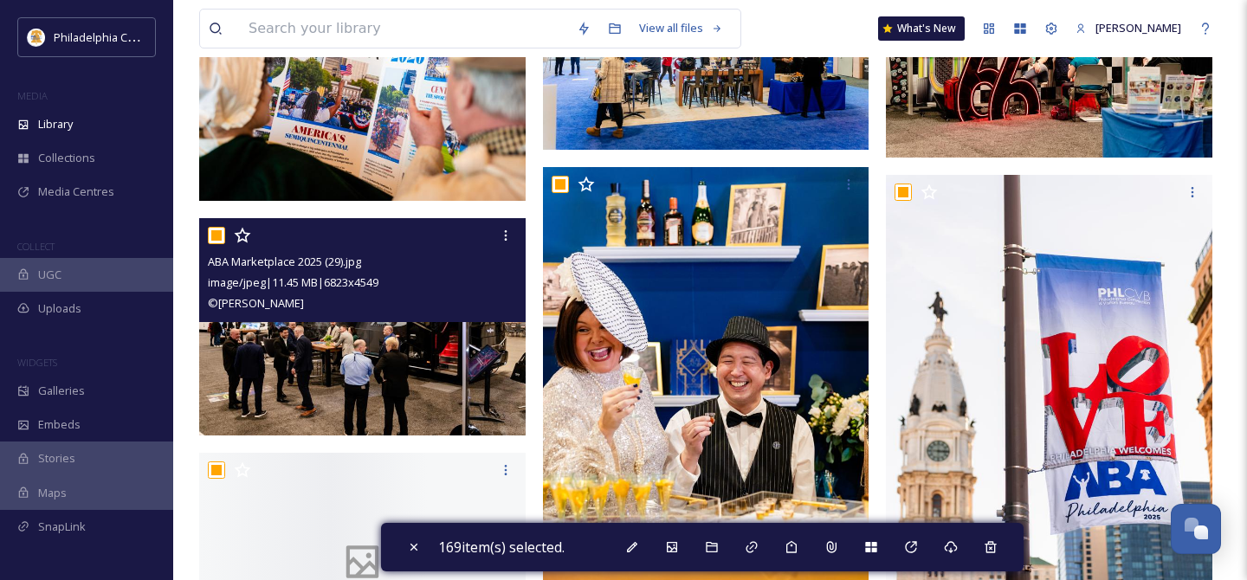
scroll to position [3871, 0]
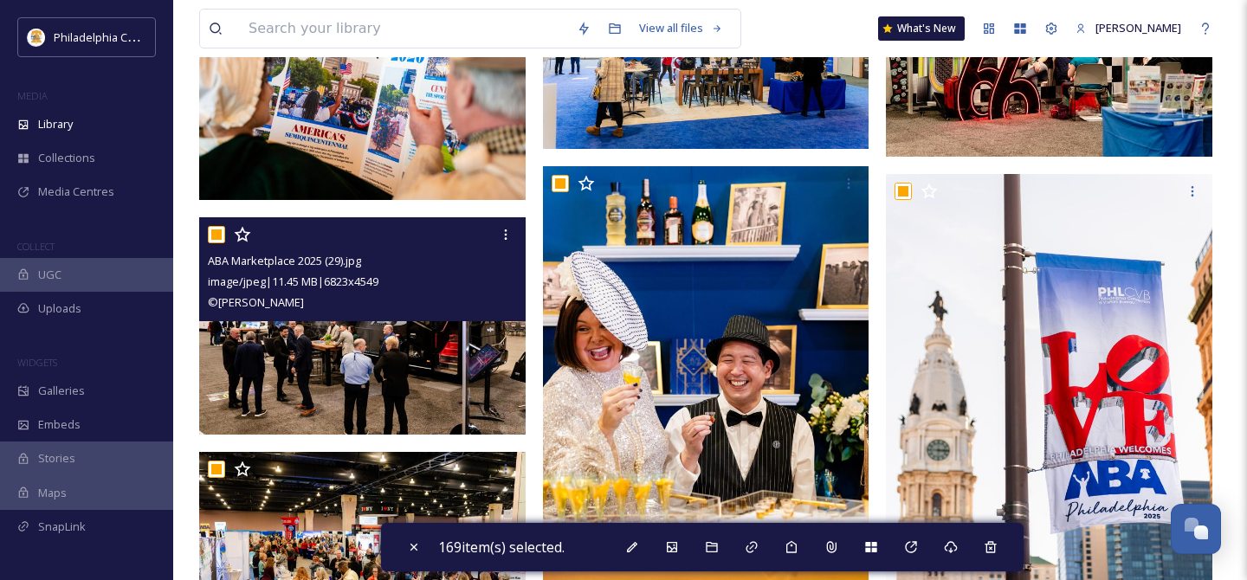
click at [215, 232] on input "checkbox" at bounding box center [216, 234] width 17 height 17
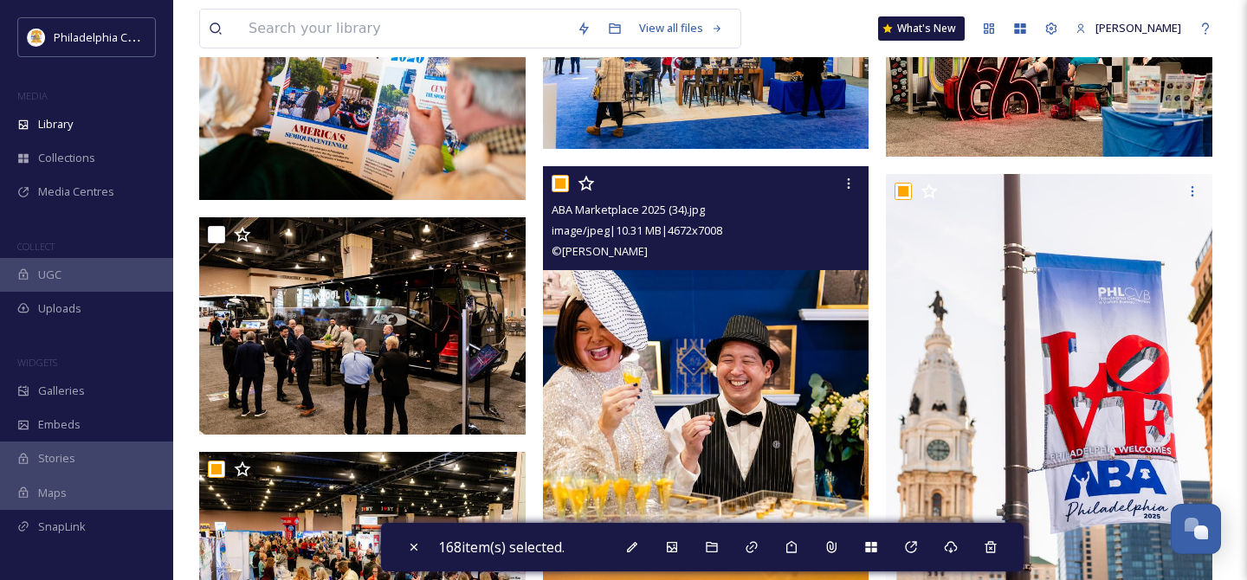
click at [566, 183] on input "checkbox" at bounding box center [560, 183] width 17 height 17
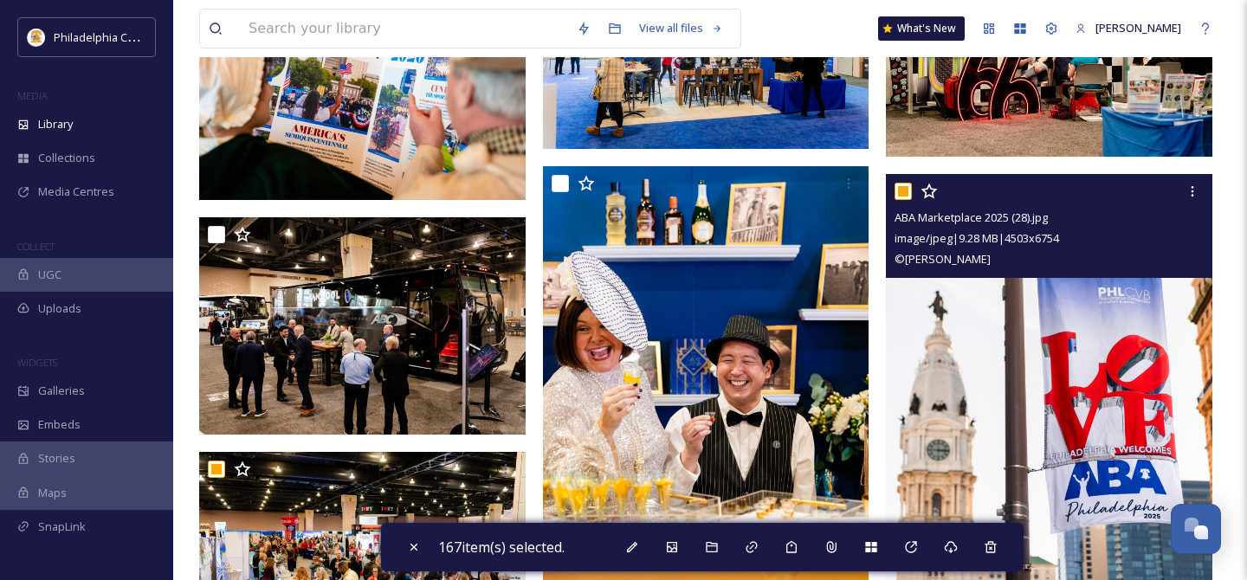
click at [898, 189] on input "checkbox" at bounding box center [902, 191] width 17 height 17
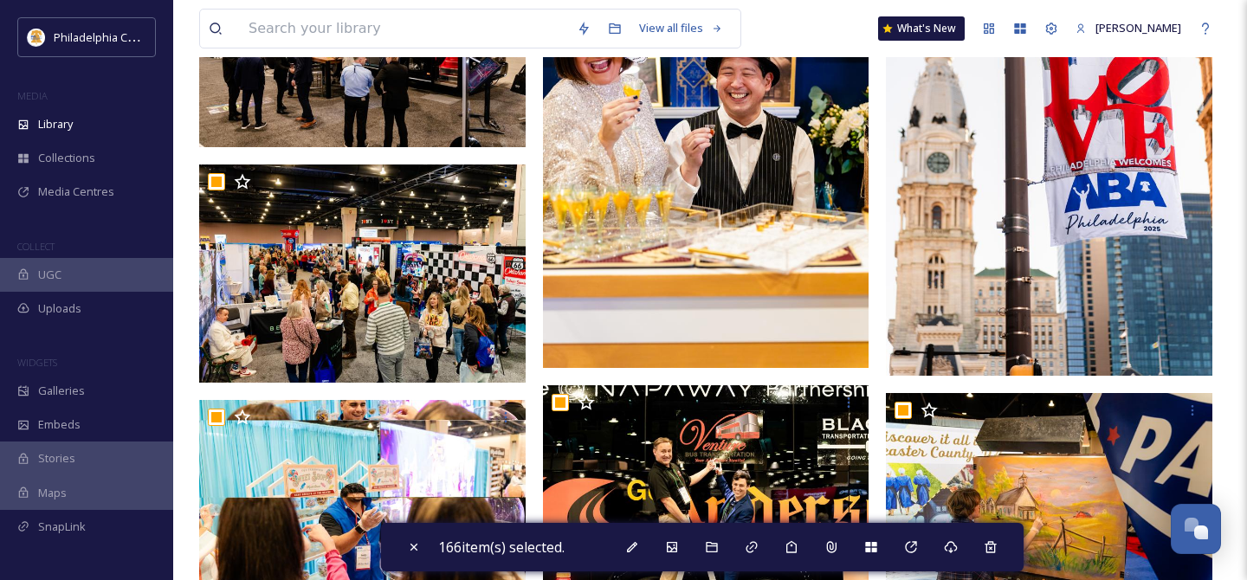
scroll to position [4161, 0]
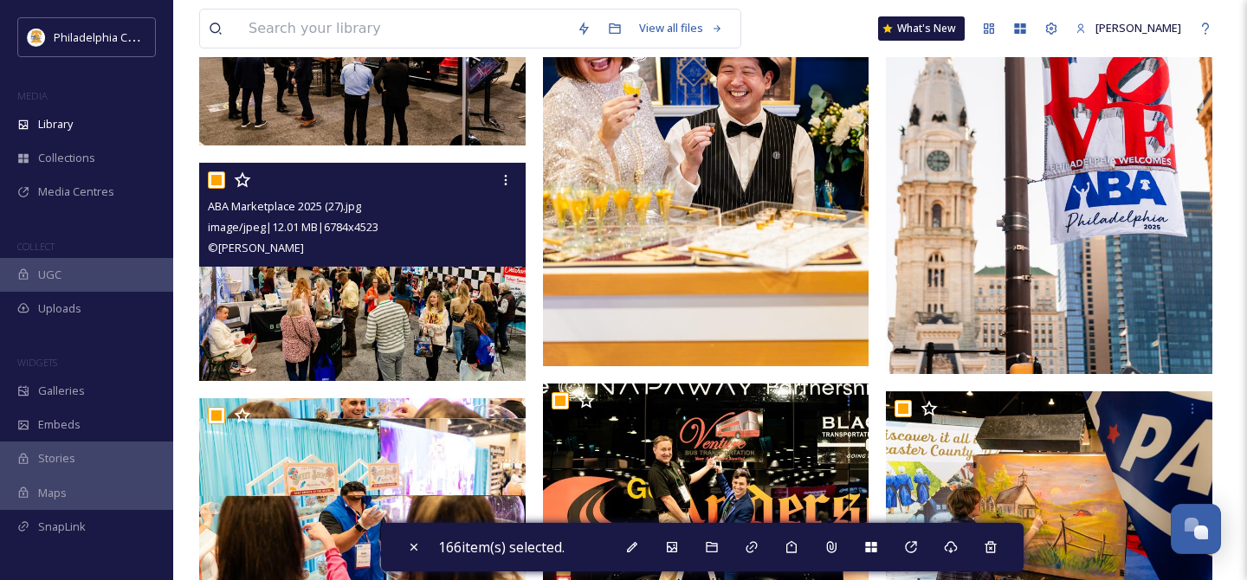
click at [216, 182] on input "checkbox" at bounding box center [216, 179] width 17 height 17
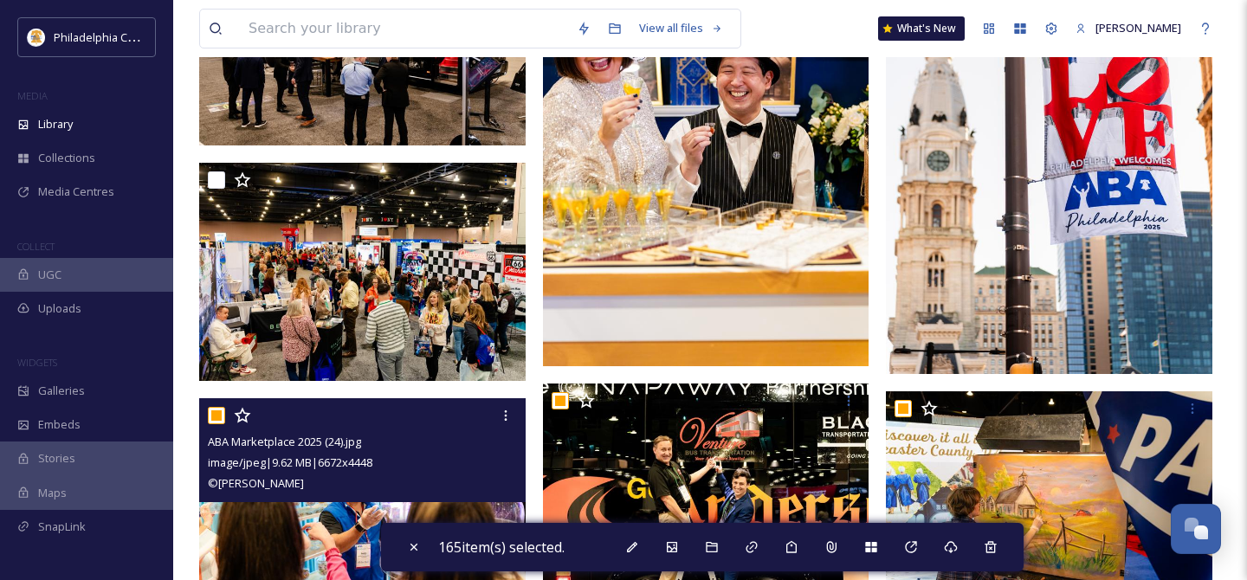
click at [217, 422] on input "checkbox" at bounding box center [216, 415] width 17 height 17
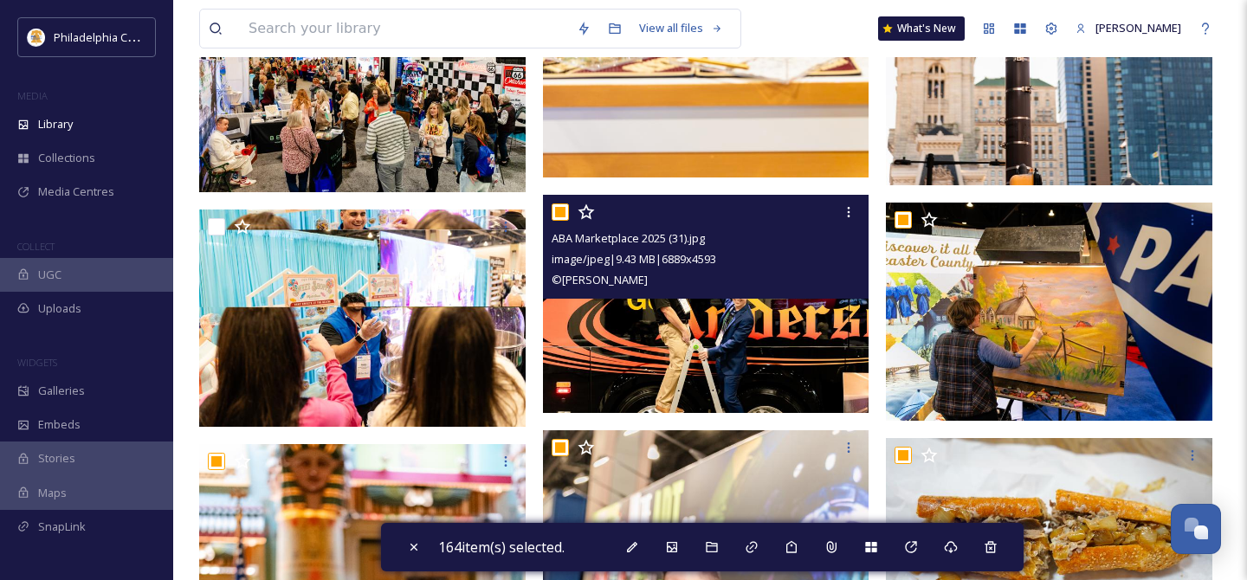
scroll to position [4355, 0]
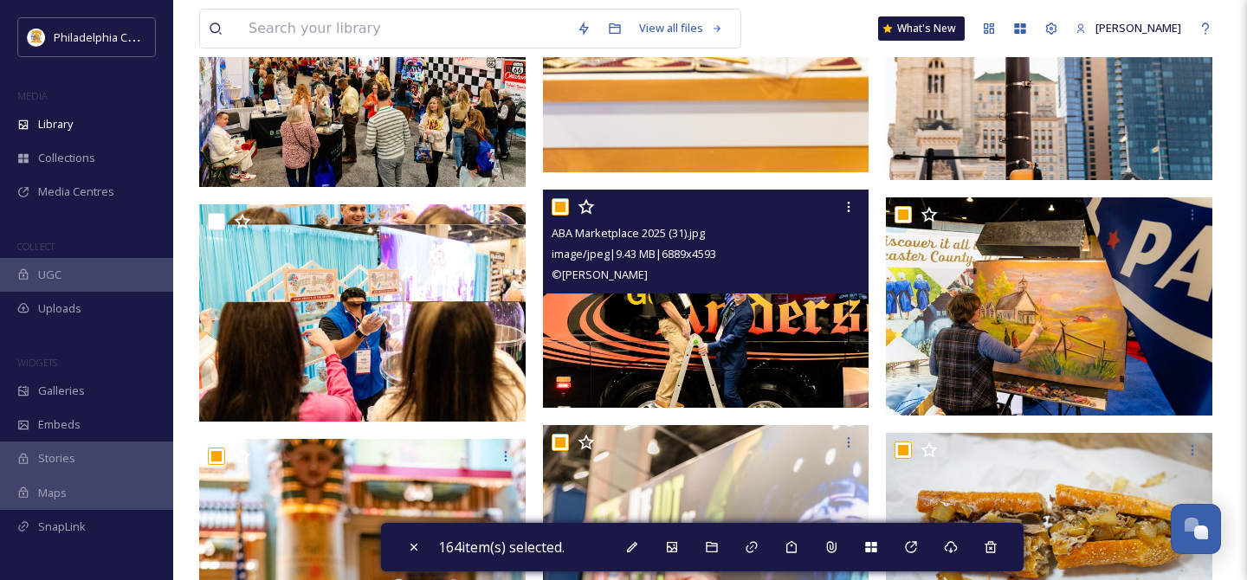
click at [563, 203] on input "checkbox" at bounding box center [560, 206] width 17 height 17
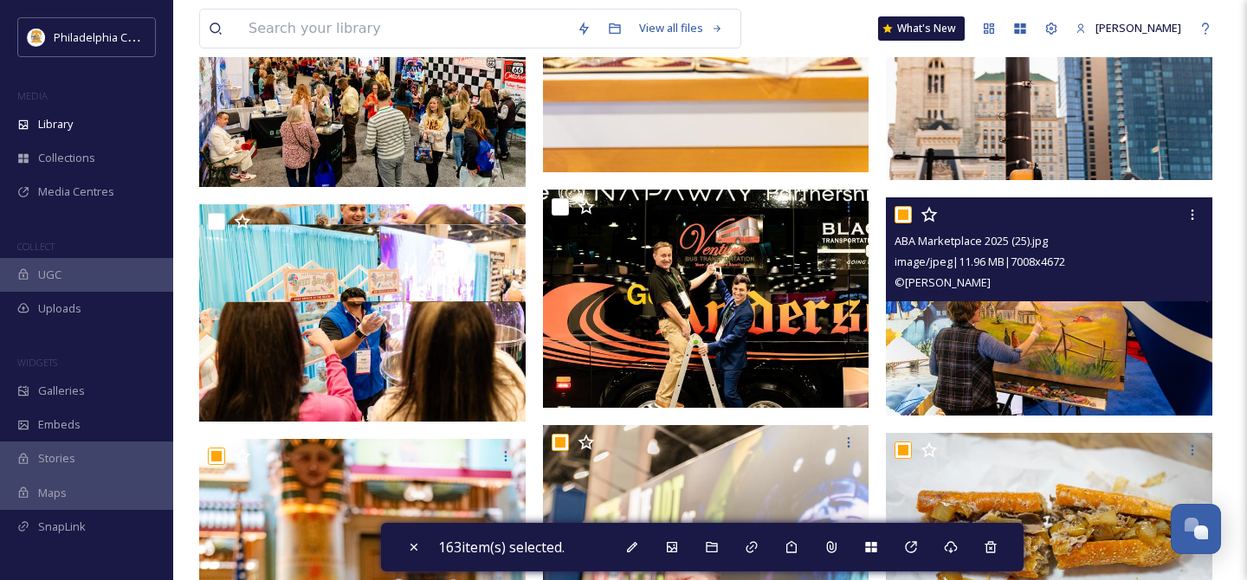
click at [906, 215] on input "checkbox" at bounding box center [902, 214] width 17 height 17
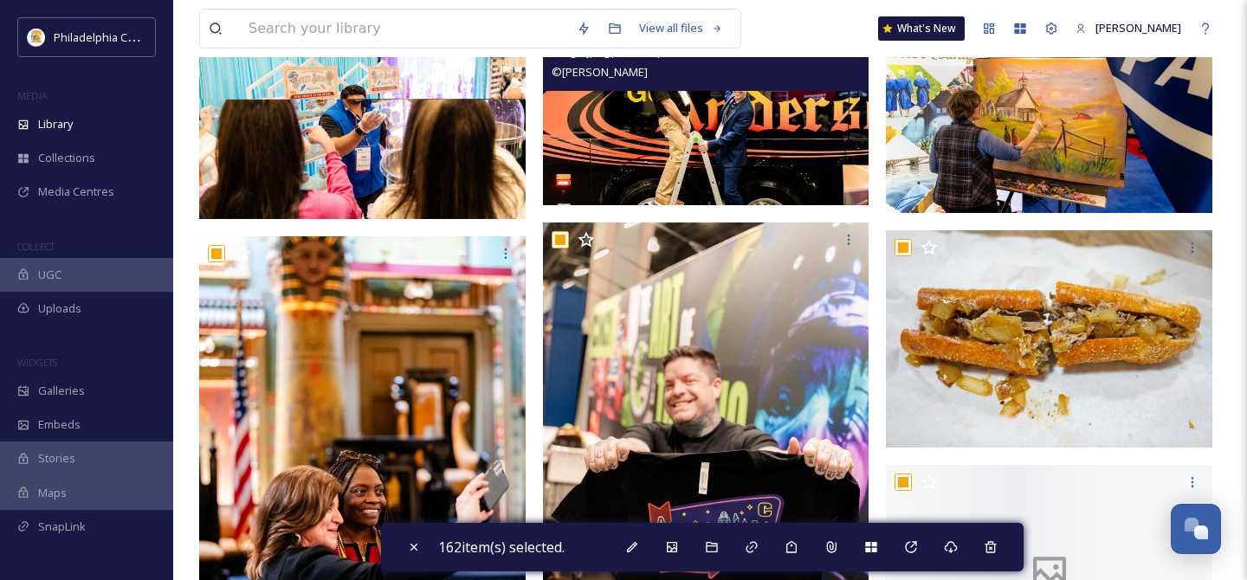
scroll to position [4600, 0]
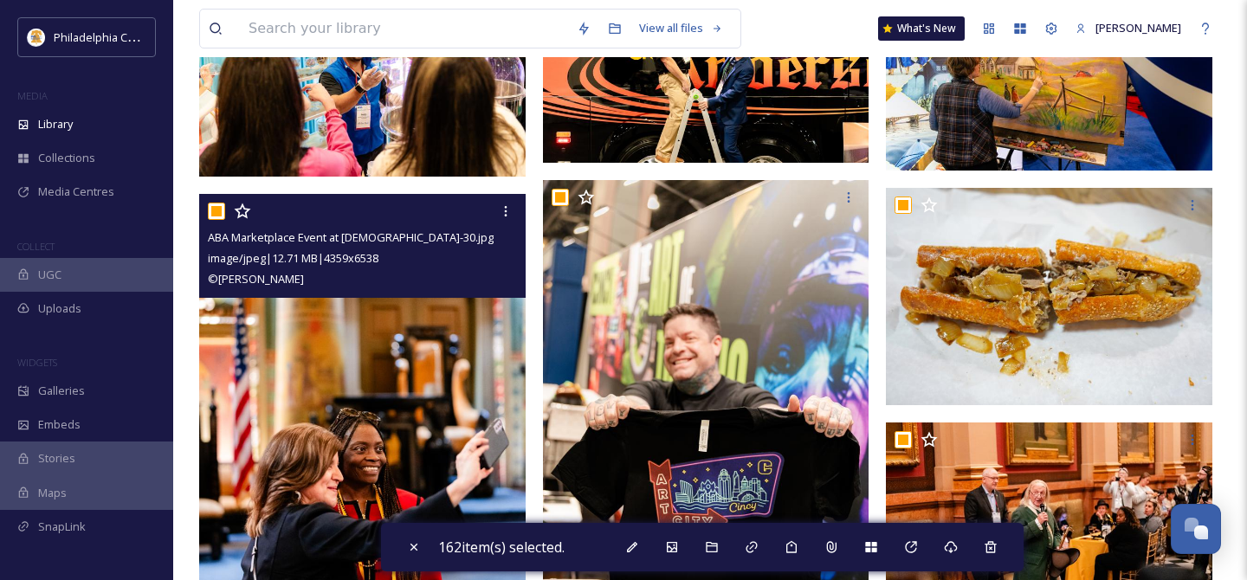
click at [221, 214] on input "checkbox" at bounding box center [216, 211] width 17 height 17
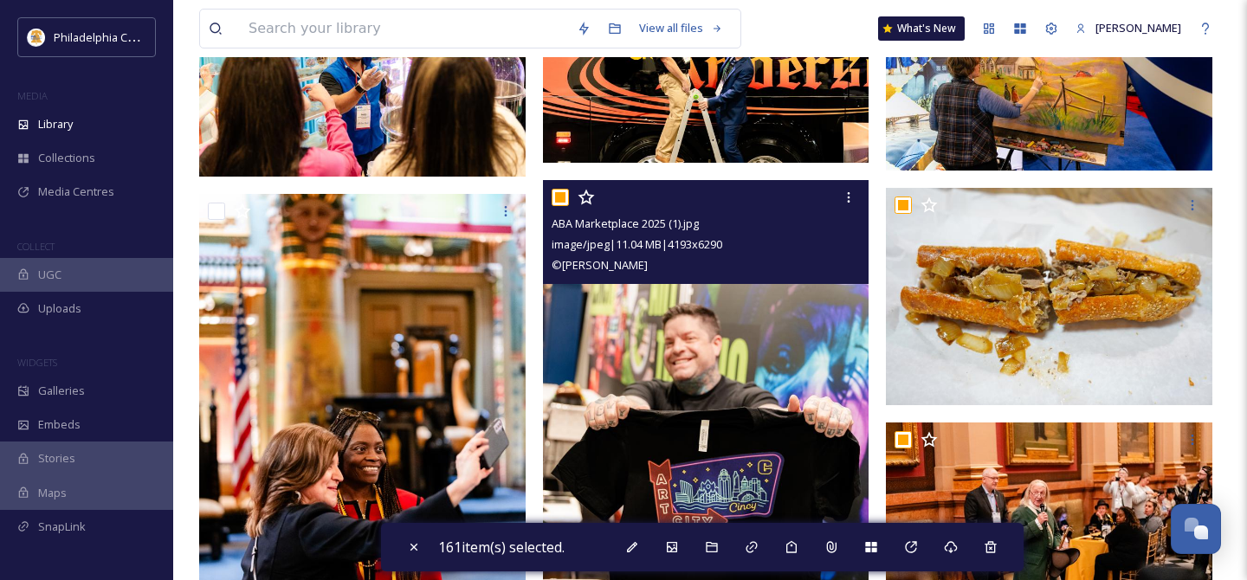
click at [564, 197] on input "checkbox" at bounding box center [560, 197] width 17 height 17
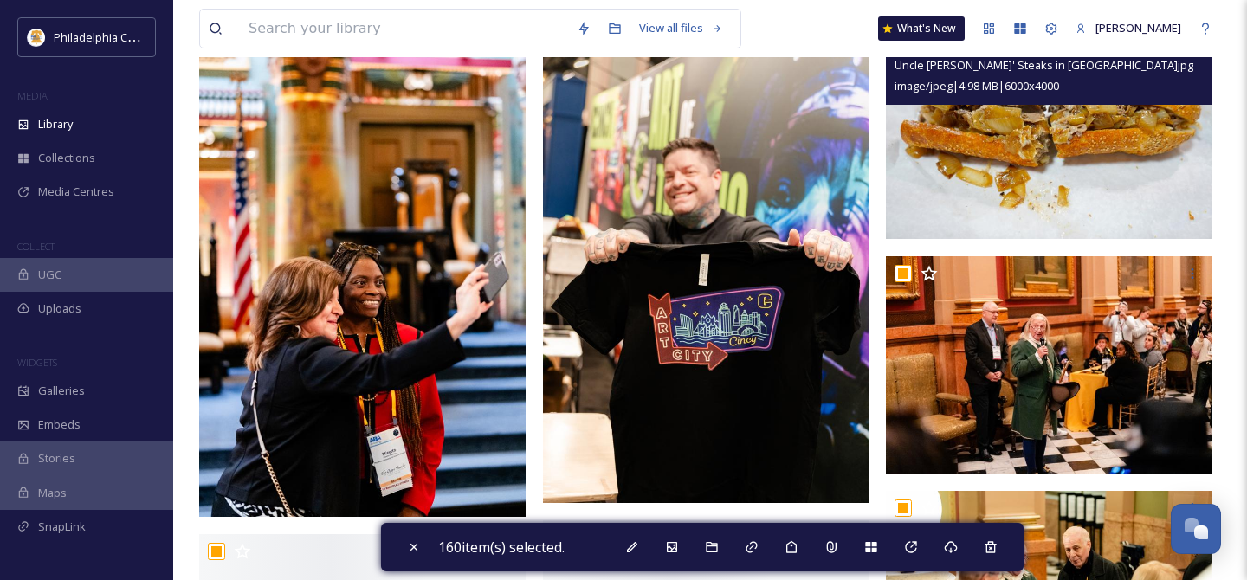
scroll to position [4768, 0]
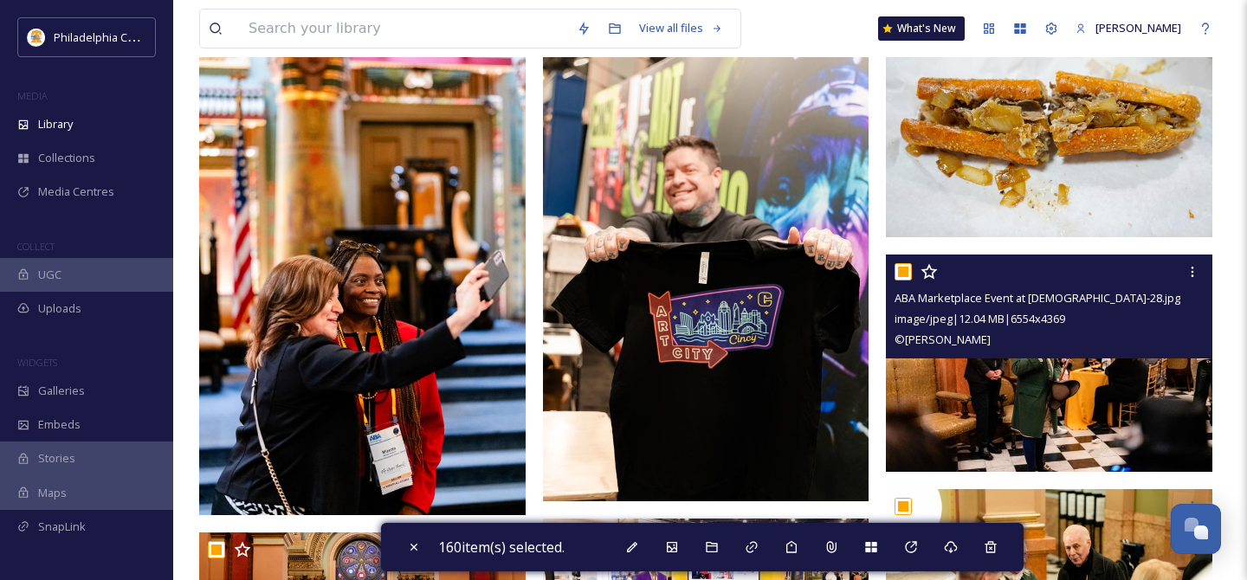
click at [905, 266] on input "checkbox" at bounding box center [902, 271] width 17 height 17
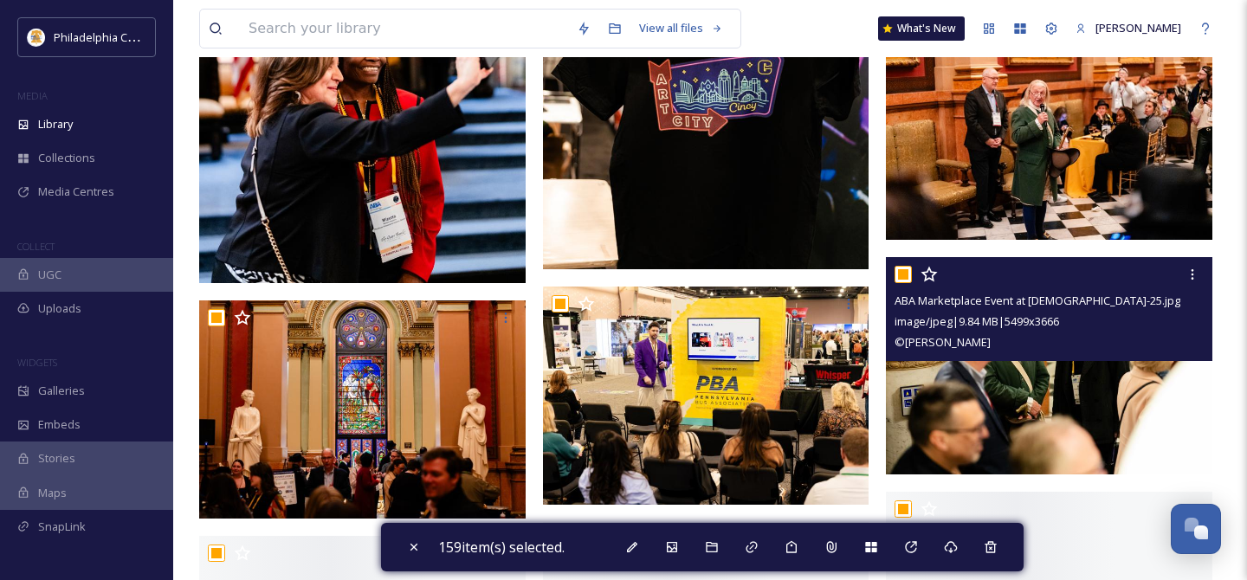
scroll to position [5033, 0]
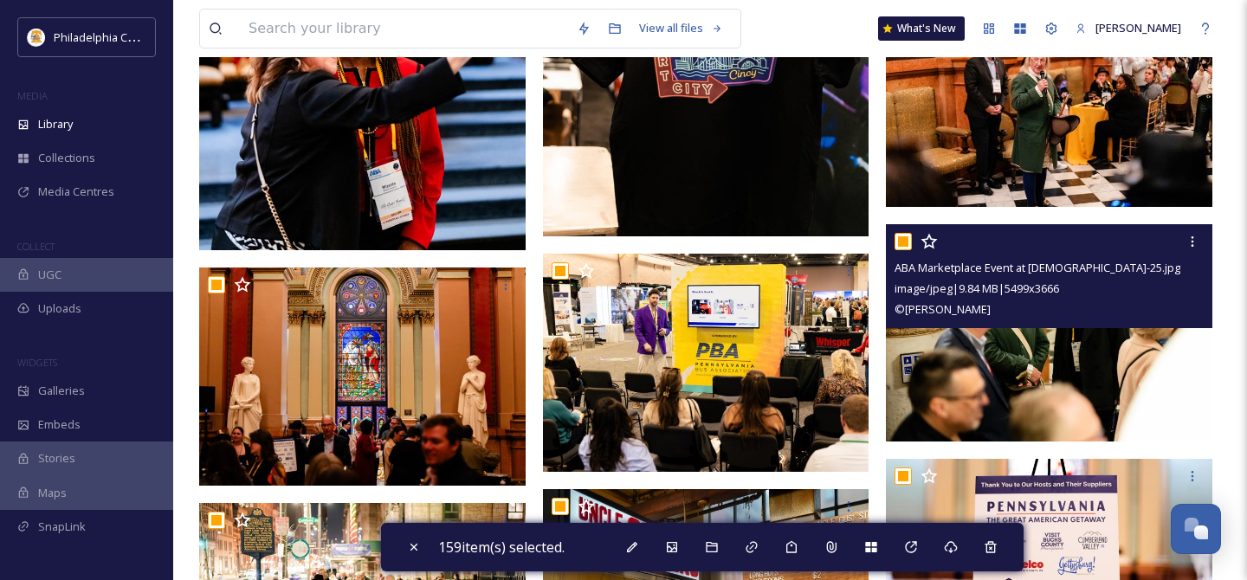
click at [897, 238] on input "checkbox" at bounding box center [902, 241] width 17 height 17
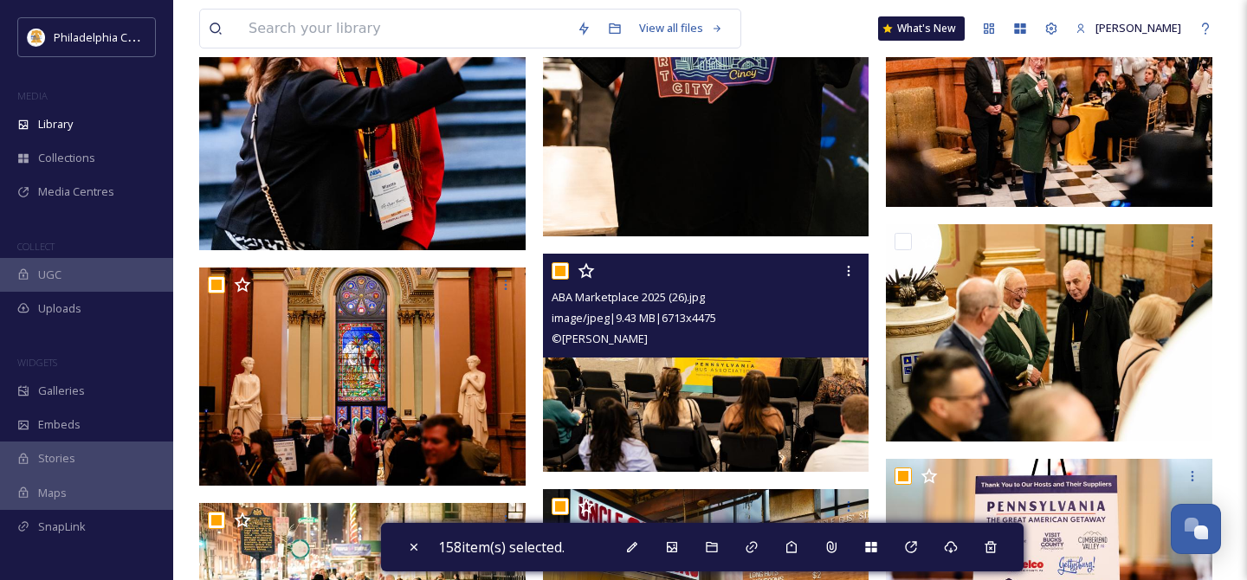
click at [559, 273] on input "checkbox" at bounding box center [560, 270] width 17 height 17
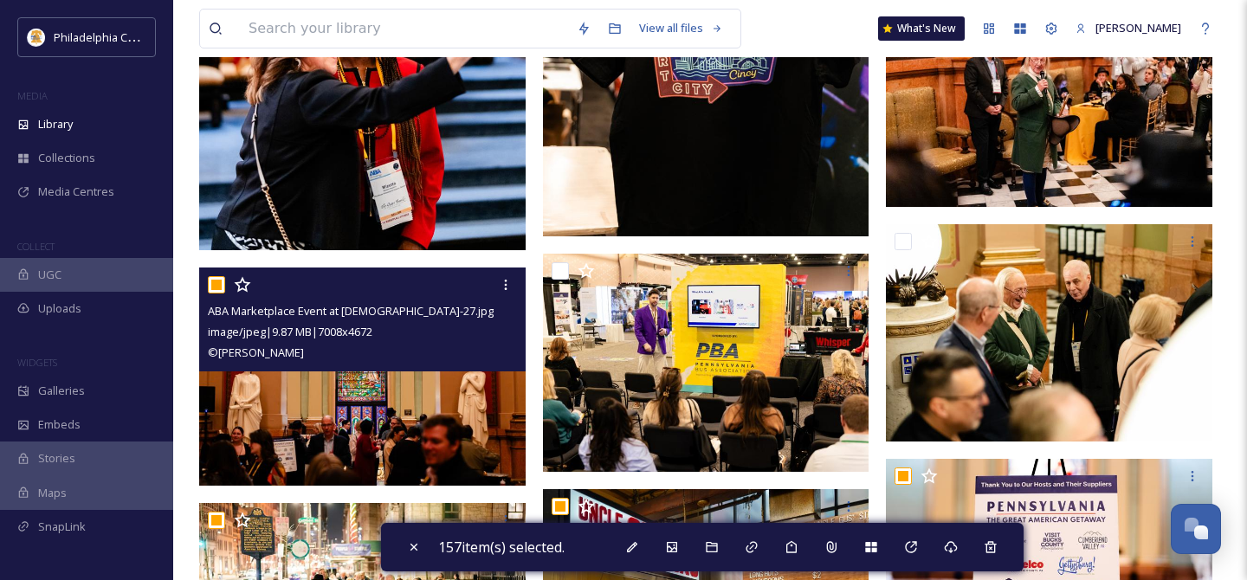
click at [221, 288] on input "checkbox" at bounding box center [216, 284] width 17 height 17
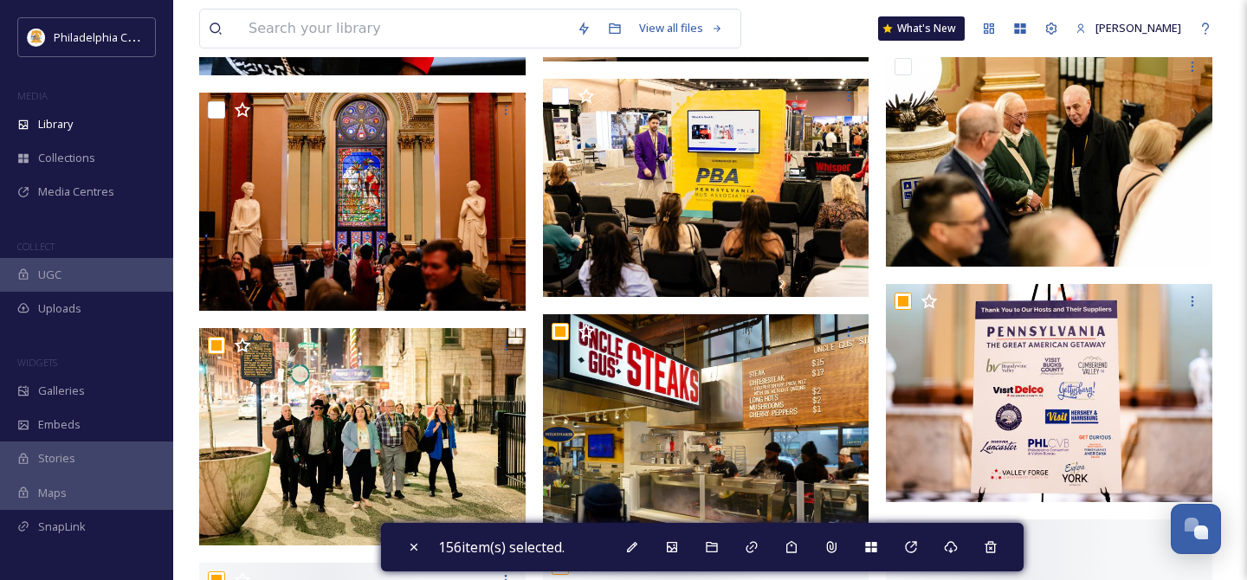
scroll to position [5207, 0]
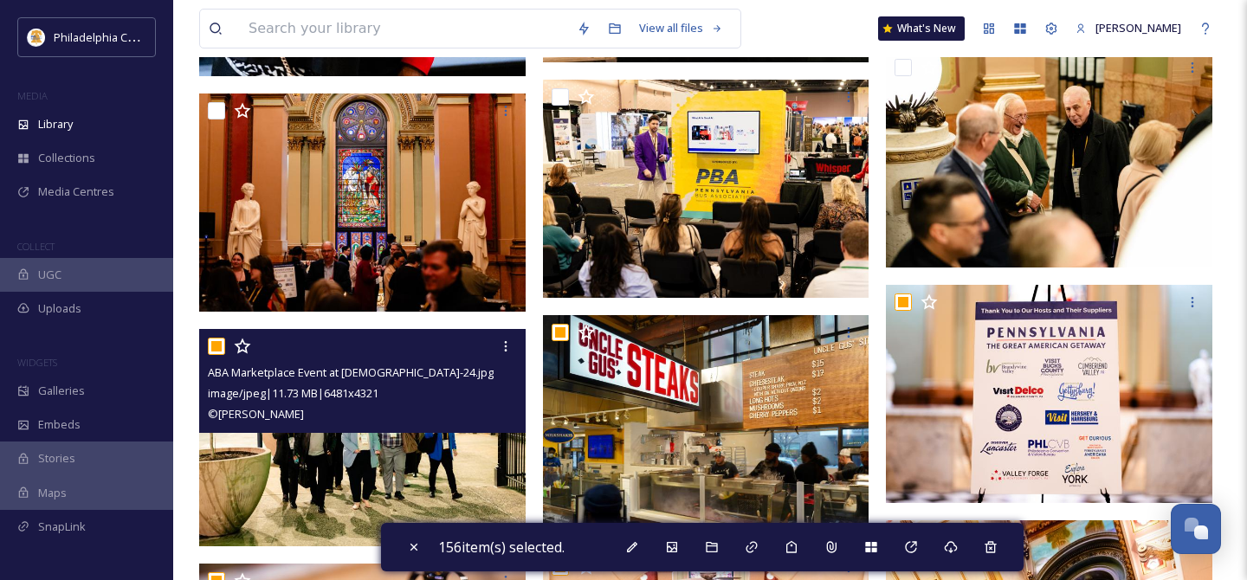
click at [216, 350] on input "checkbox" at bounding box center [216, 346] width 17 height 17
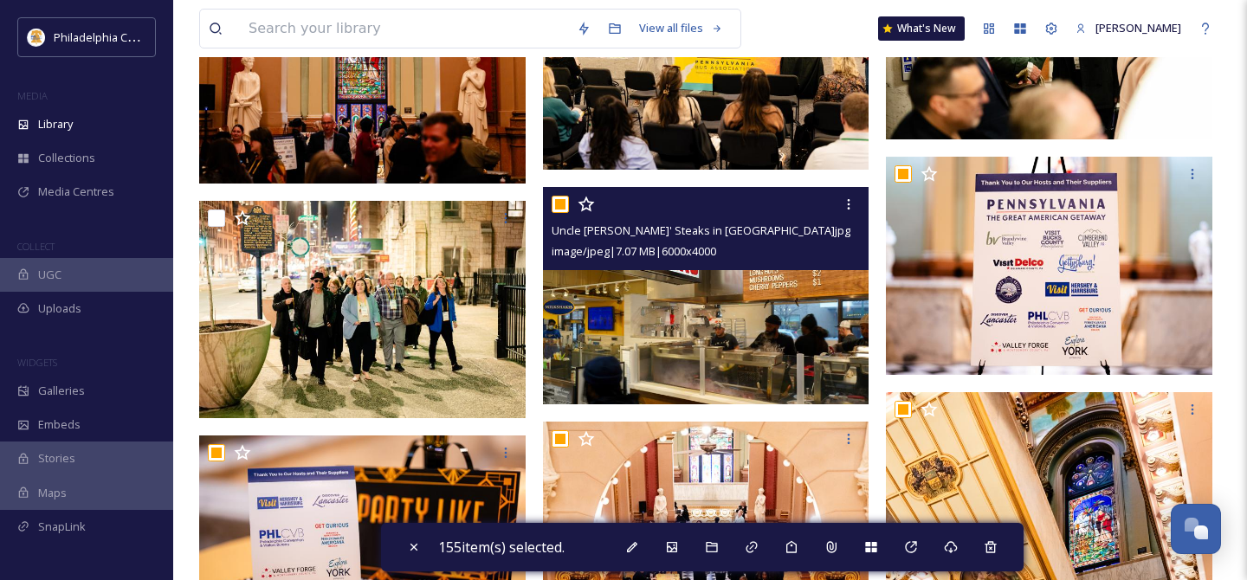
scroll to position [5338, 0]
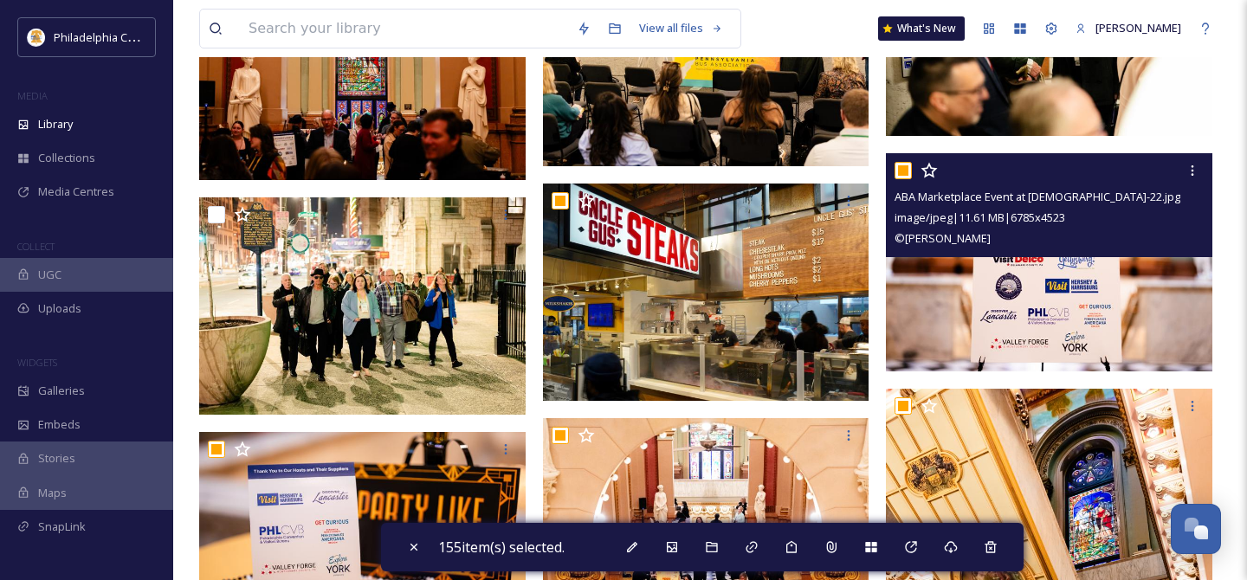
click at [904, 166] on input "checkbox" at bounding box center [902, 170] width 17 height 17
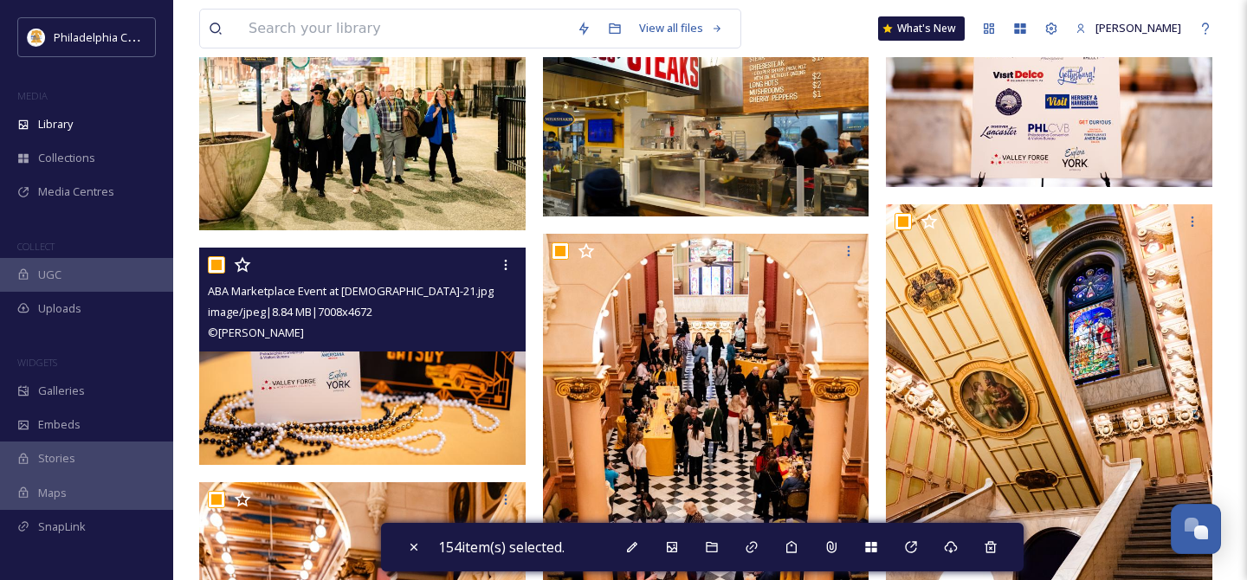
scroll to position [5665, 0]
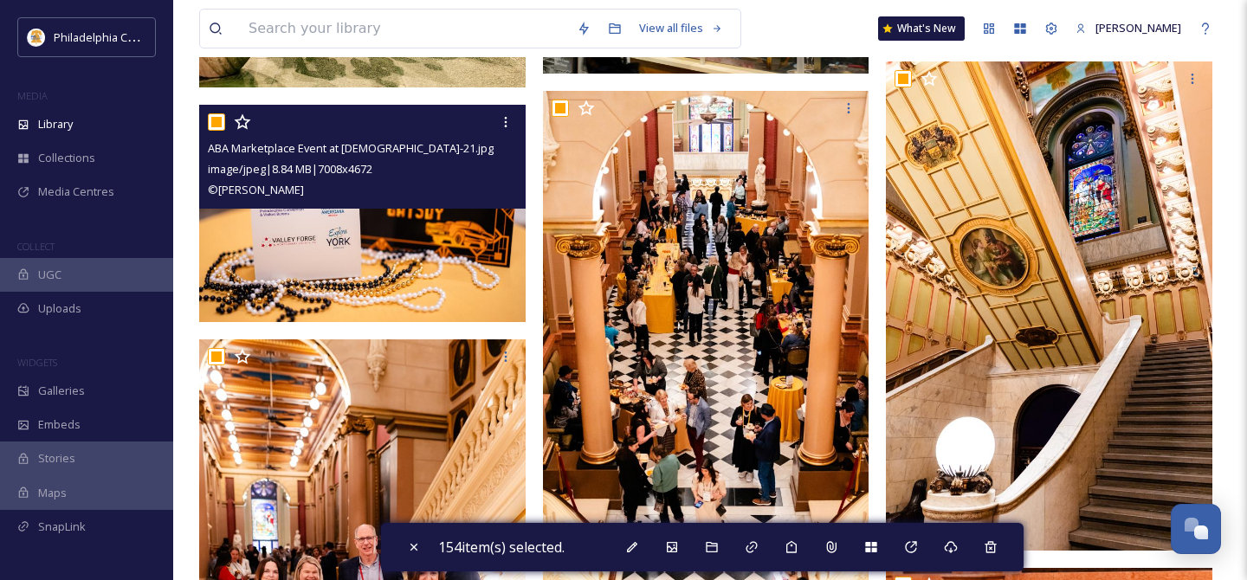
click at [221, 124] on input "checkbox" at bounding box center [216, 121] width 17 height 17
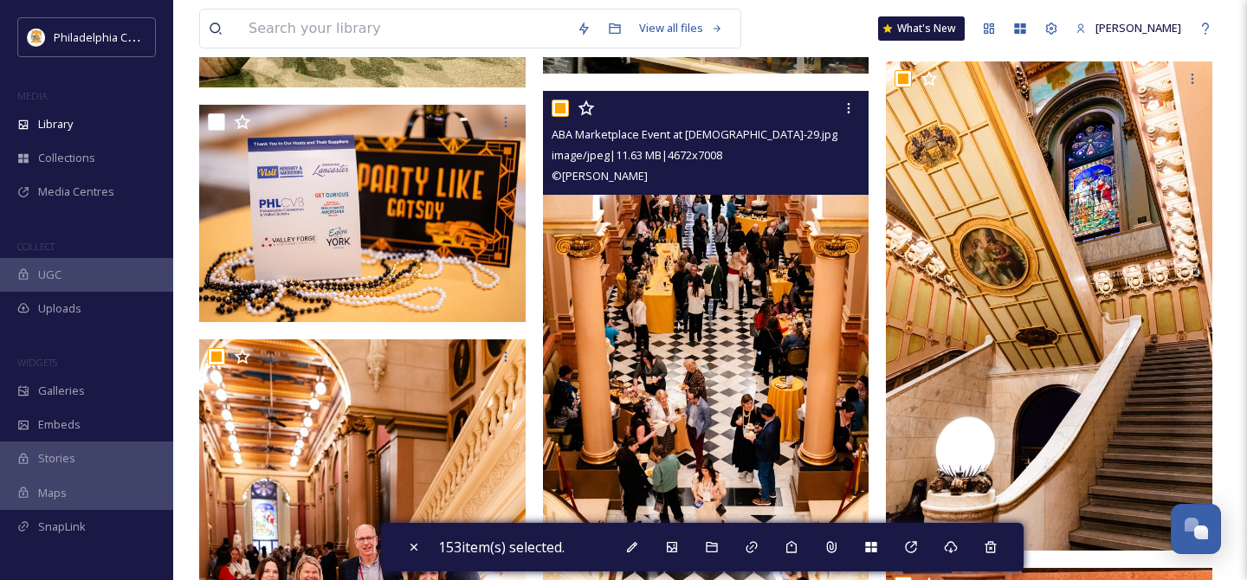
click at [563, 105] on input "checkbox" at bounding box center [560, 108] width 17 height 17
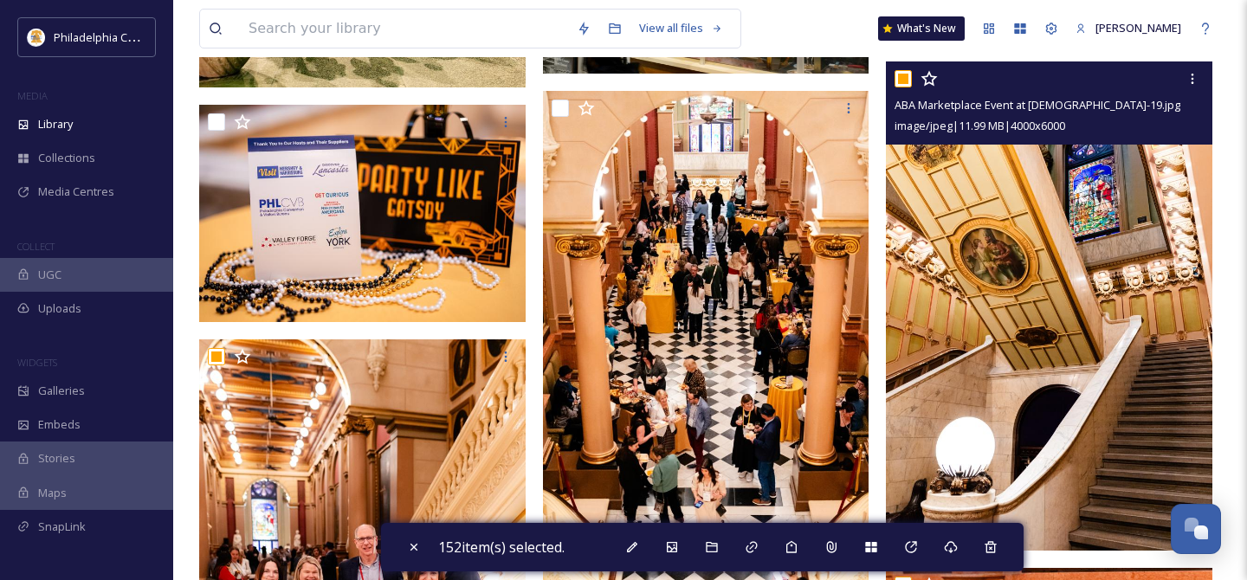
click at [910, 79] on input "checkbox" at bounding box center [902, 78] width 17 height 17
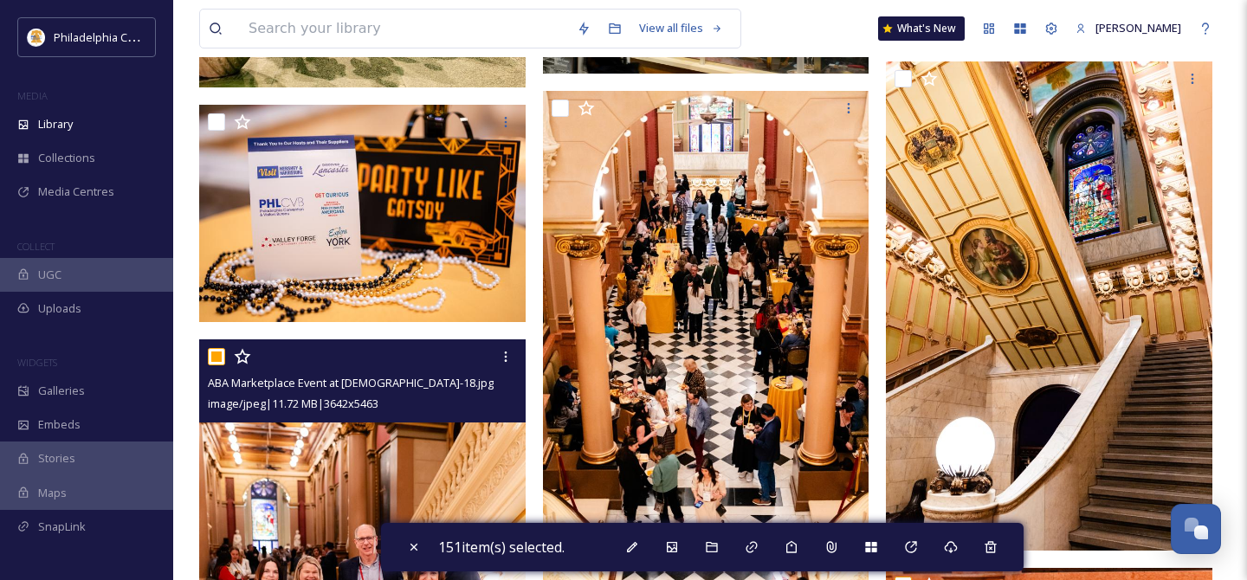
click at [216, 359] on input "checkbox" at bounding box center [216, 356] width 17 height 17
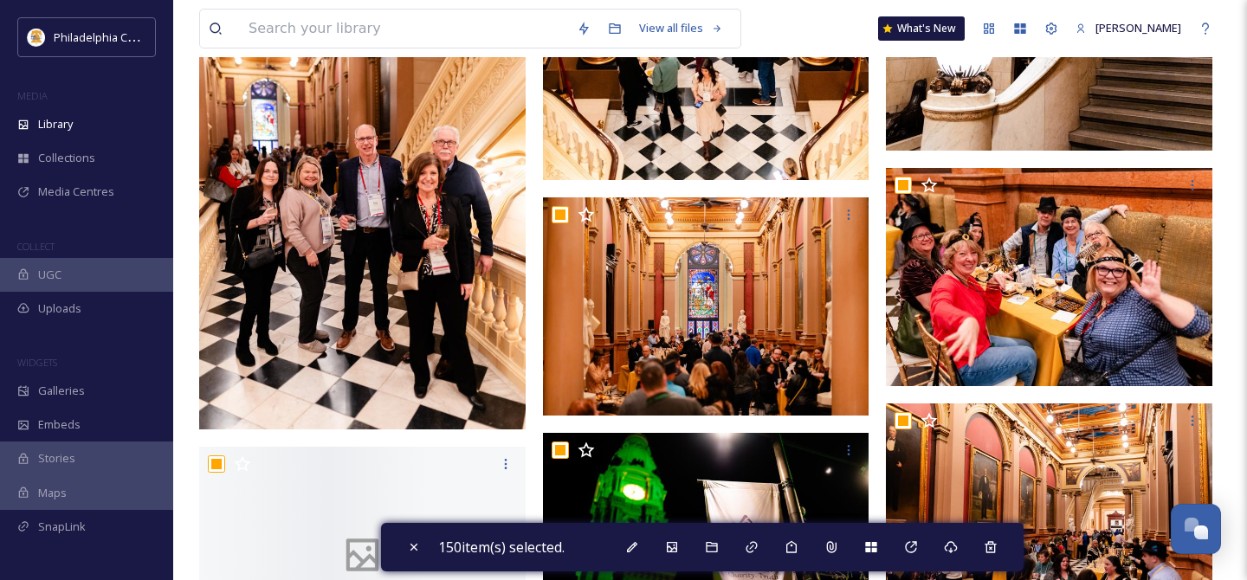
scroll to position [6078, 0]
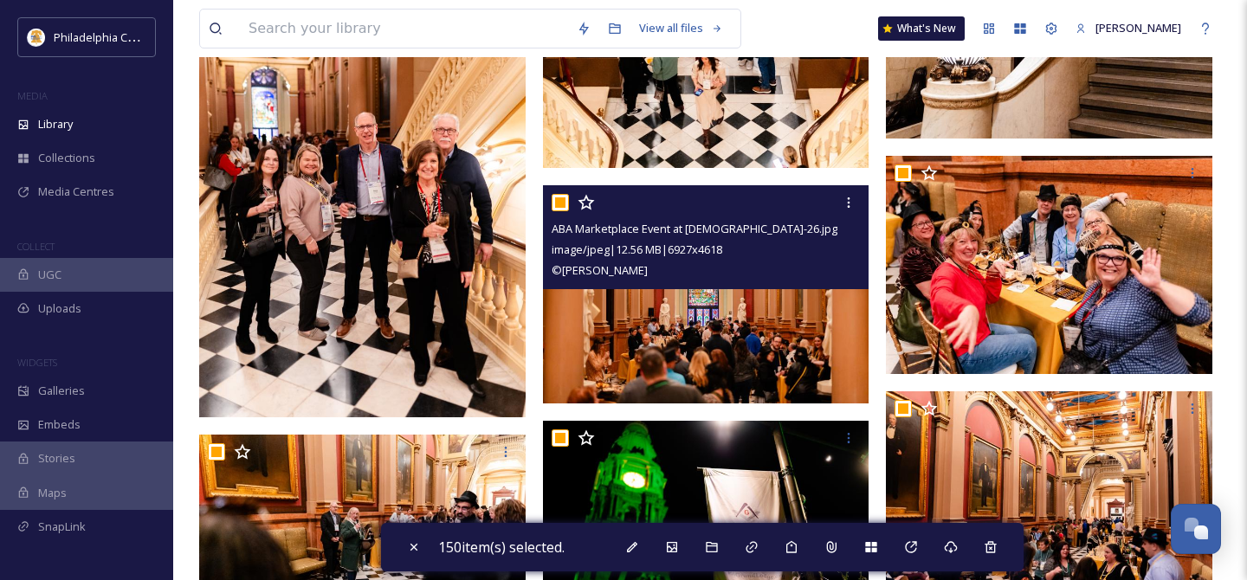
click at [552, 201] on input "checkbox" at bounding box center [560, 202] width 17 height 17
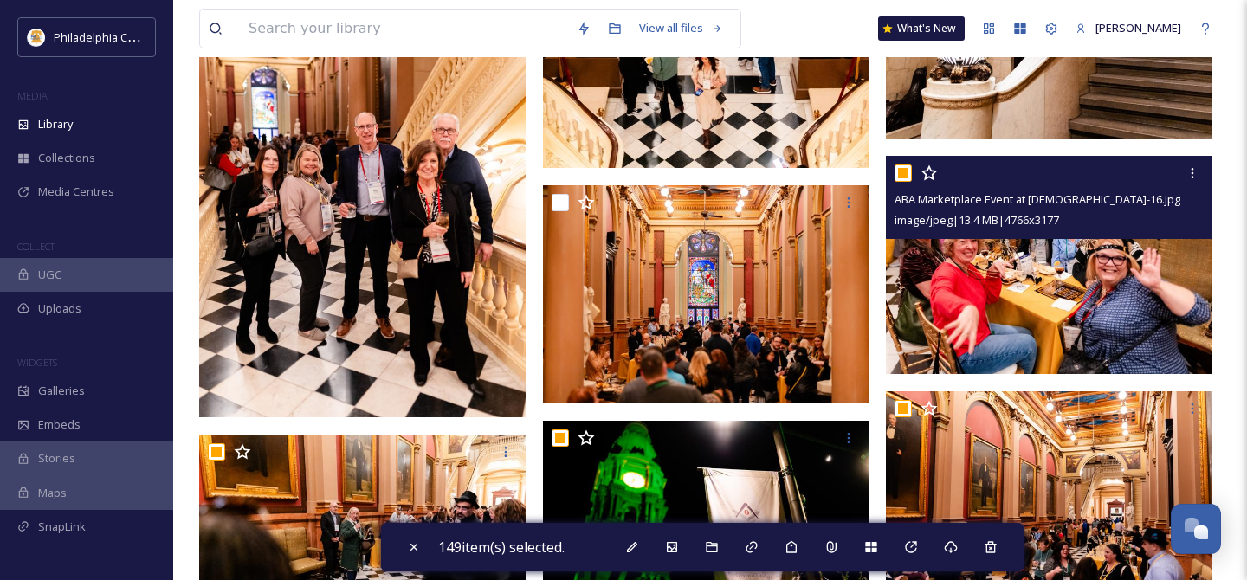
click at [910, 172] on input "checkbox" at bounding box center [902, 173] width 17 height 17
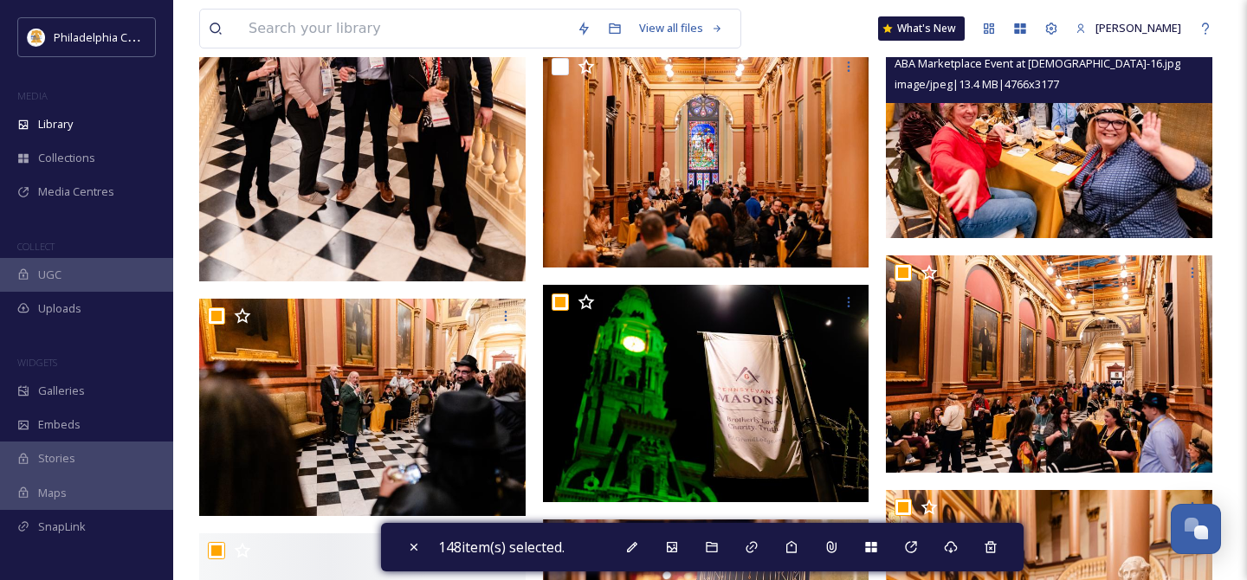
scroll to position [6231, 0]
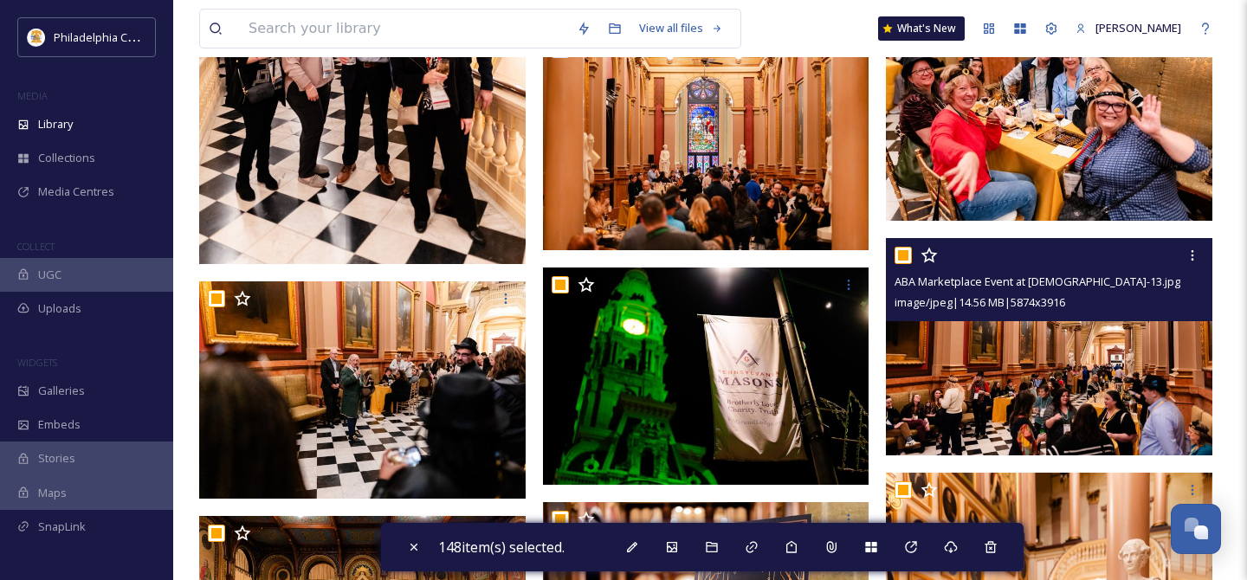
click at [907, 254] on input "checkbox" at bounding box center [902, 255] width 17 height 17
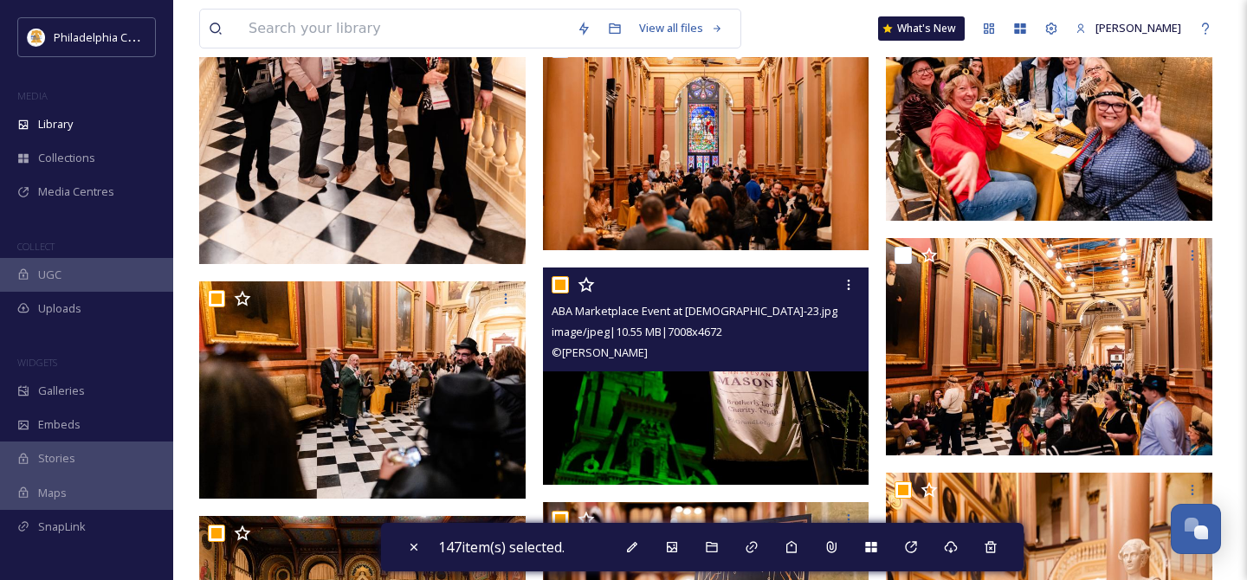
click at [558, 286] on input "checkbox" at bounding box center [560, 284] width 17 height 17
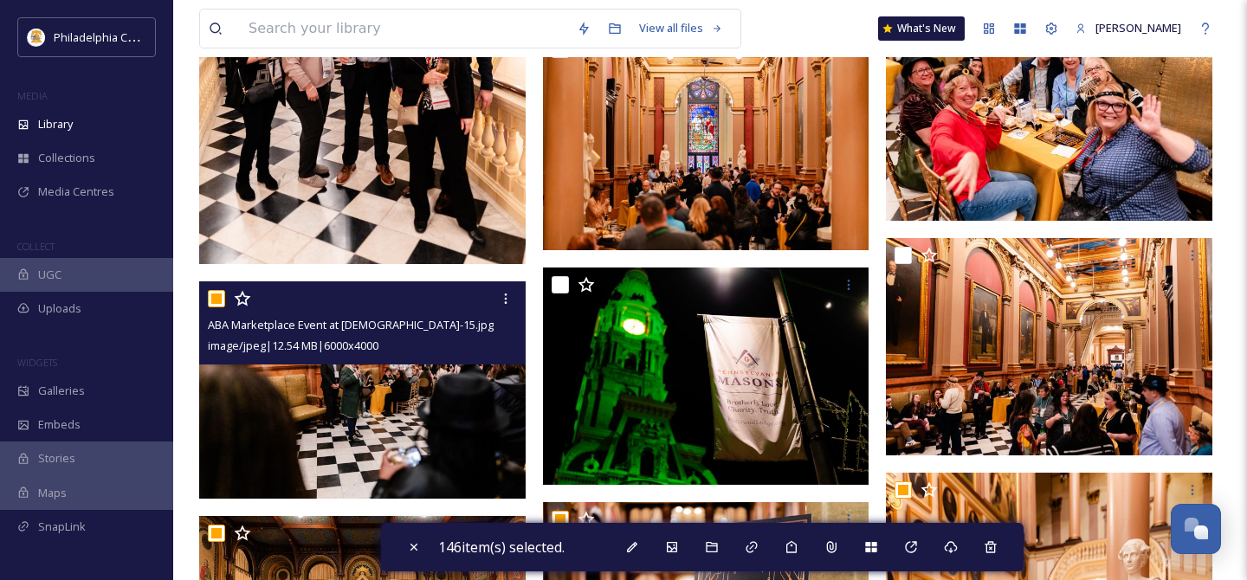
click at [210, 298] on input "checkbox" at bounding box center [216, 298] width 17 height 17
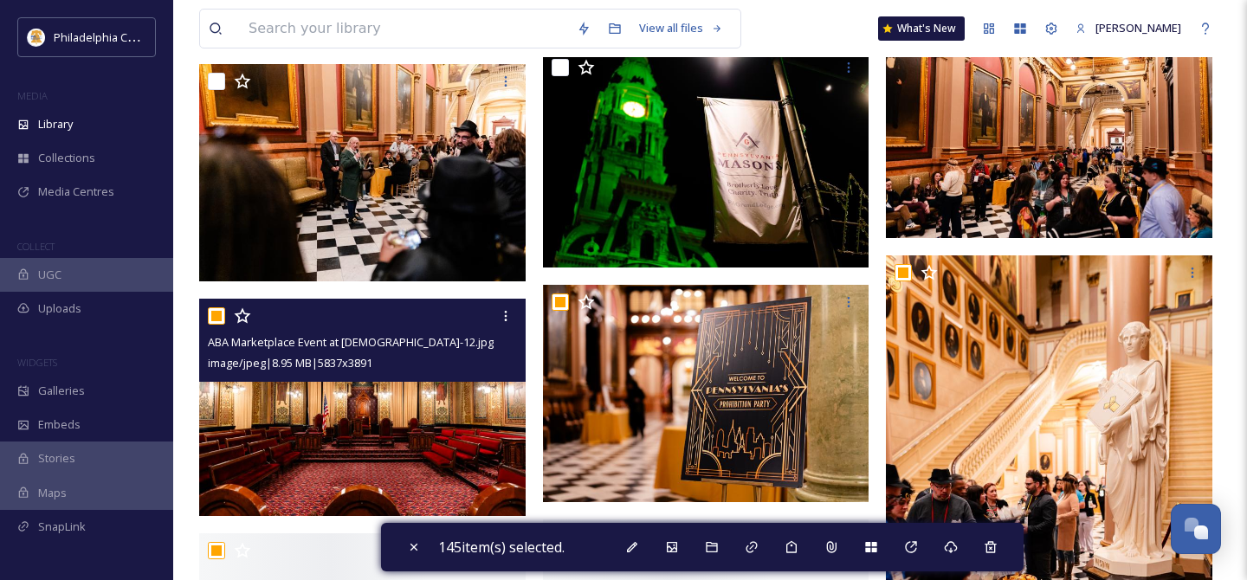
scroll to position [6457, 0]
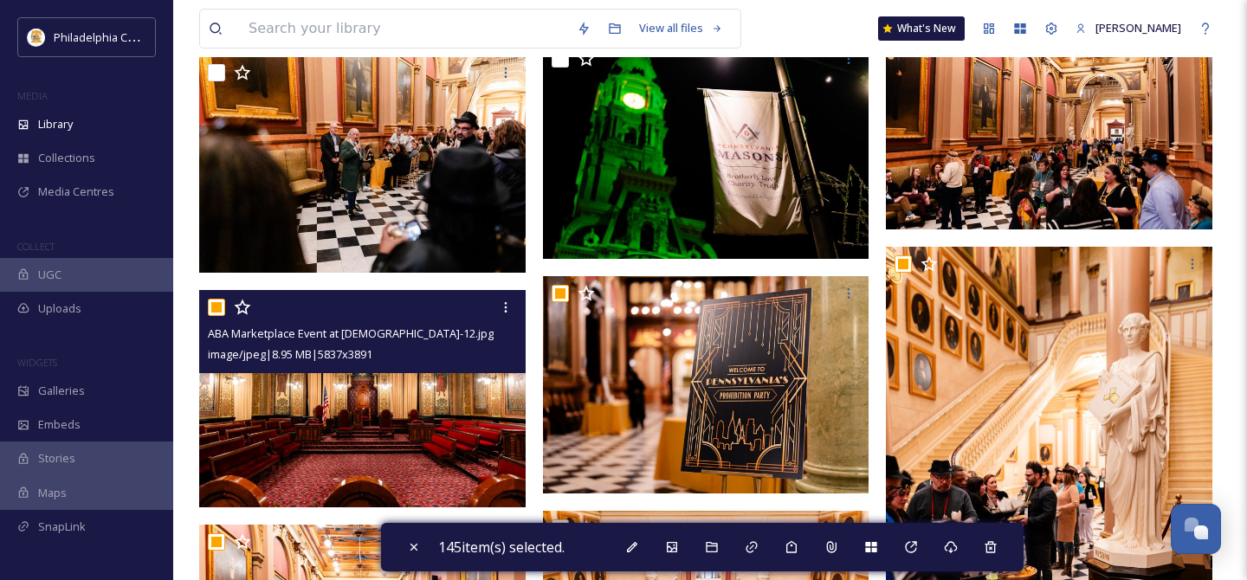
click at [214, 307] on input "checkbox" at bounding box center [216, 307] width 17 height 17
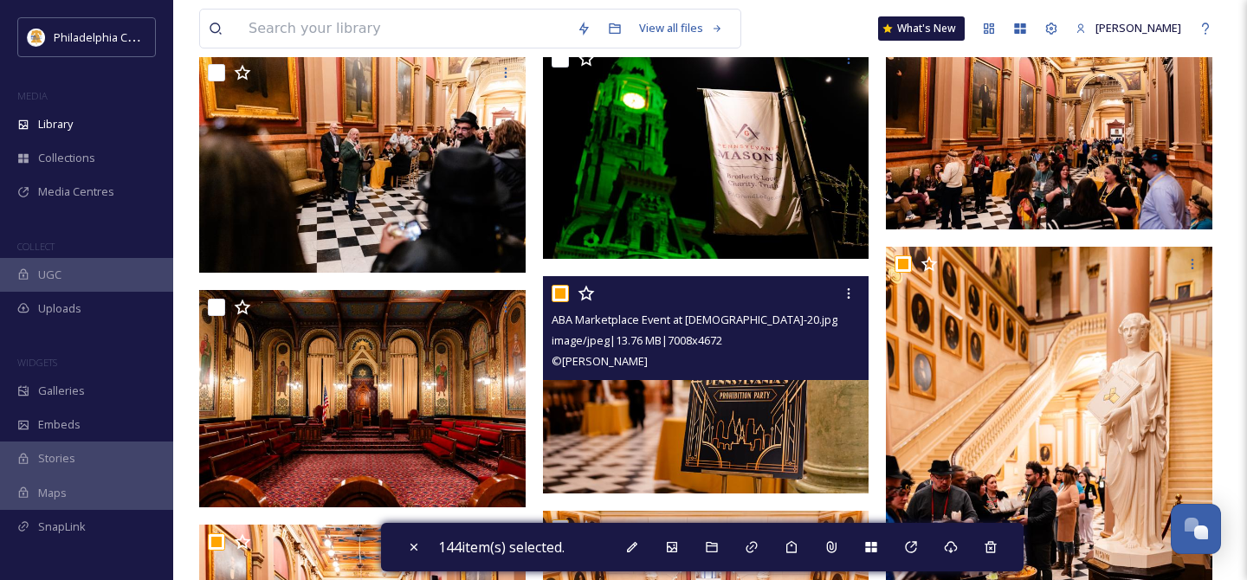
click at [562, 289] on input "checkbox" at bounding box center [560, 293] width 17 height 17
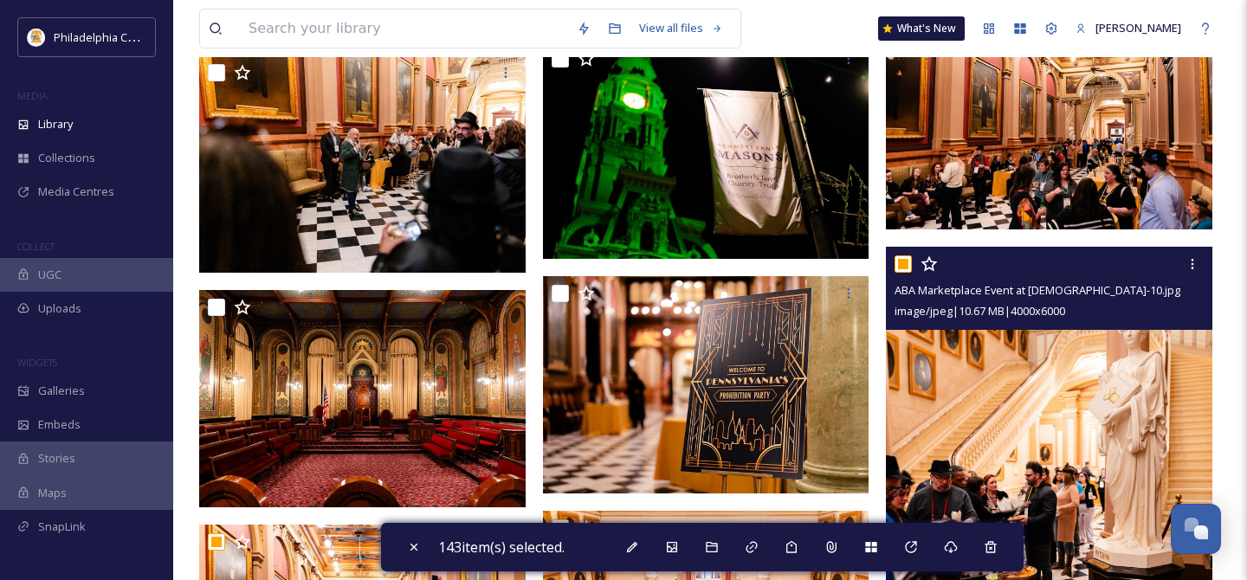
click at [903, 258] on input "checkbox" at bounding box center [902, 263] width 17 height 17
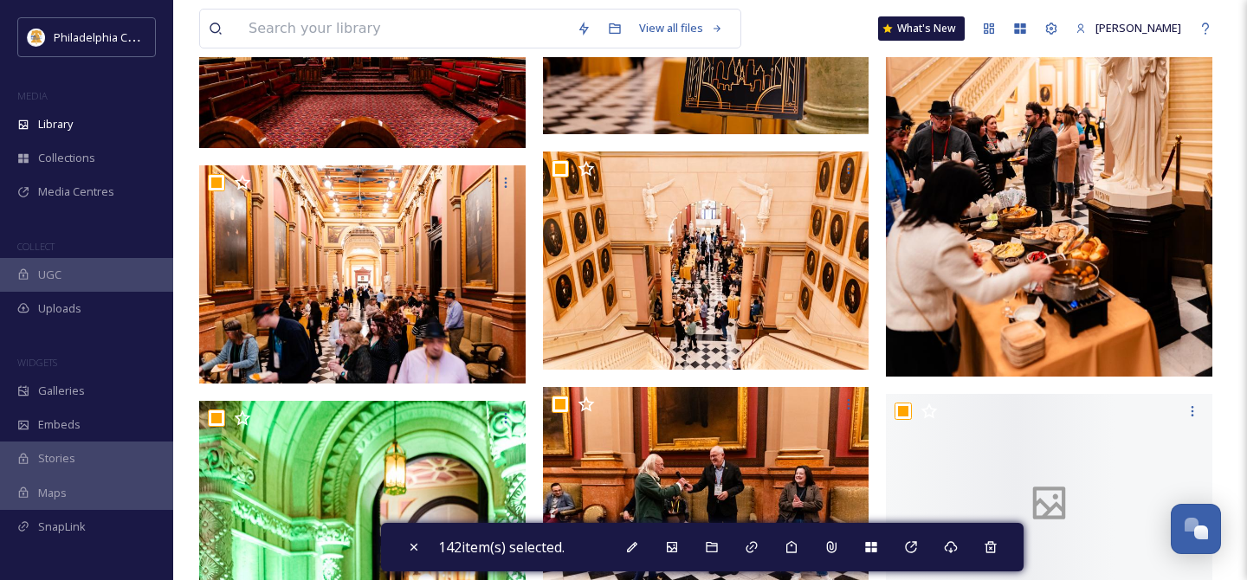
scroll to position [6818, 0]
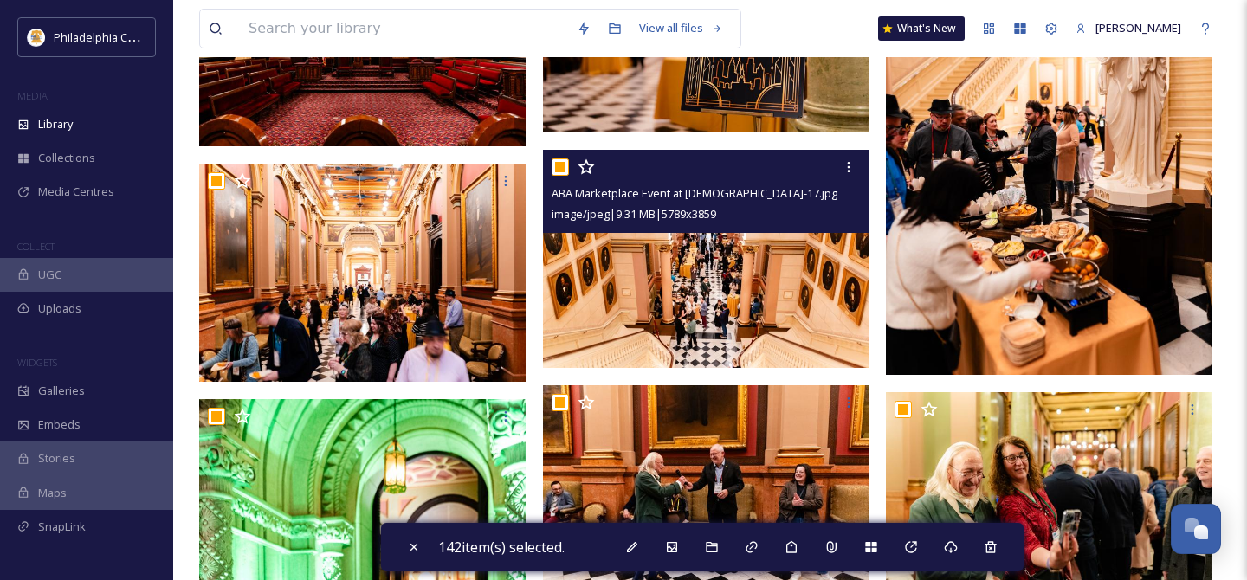
click at [558, 170] on input "checkbox" at bounding box center [560, 166] width 17 height 17
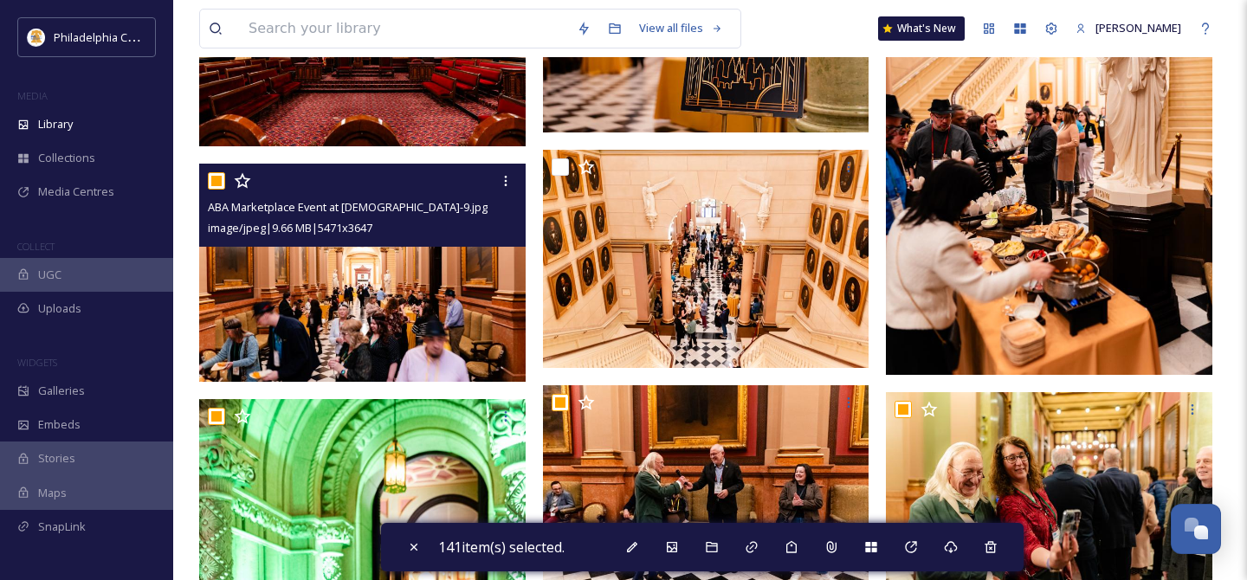
click at [220, 185] on input "checkbox" at bounding box center [216, 180] width 17 height 17
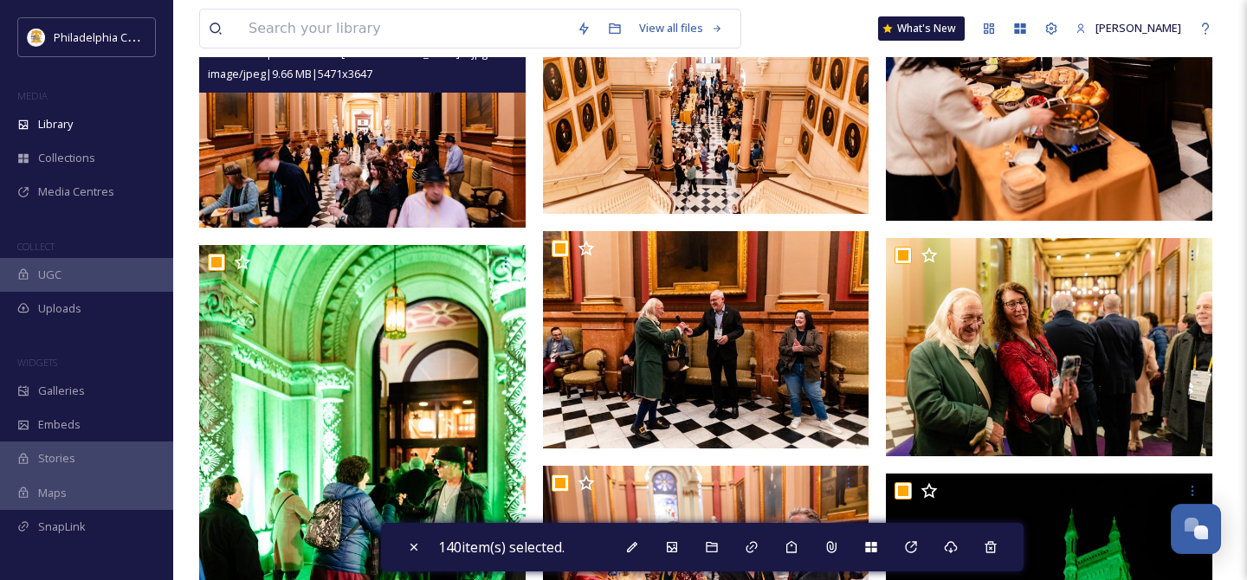
scroll to position [6974, 0]
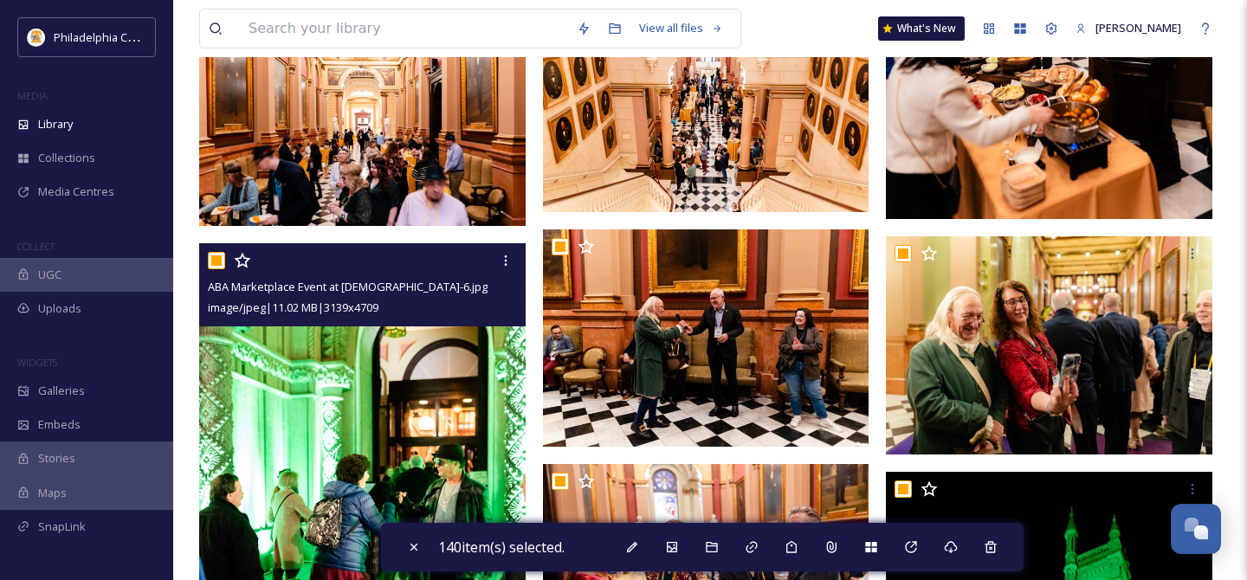
click at [217, 260] on input "checkbox" at bounding box center [216, 260] width 17 height 17
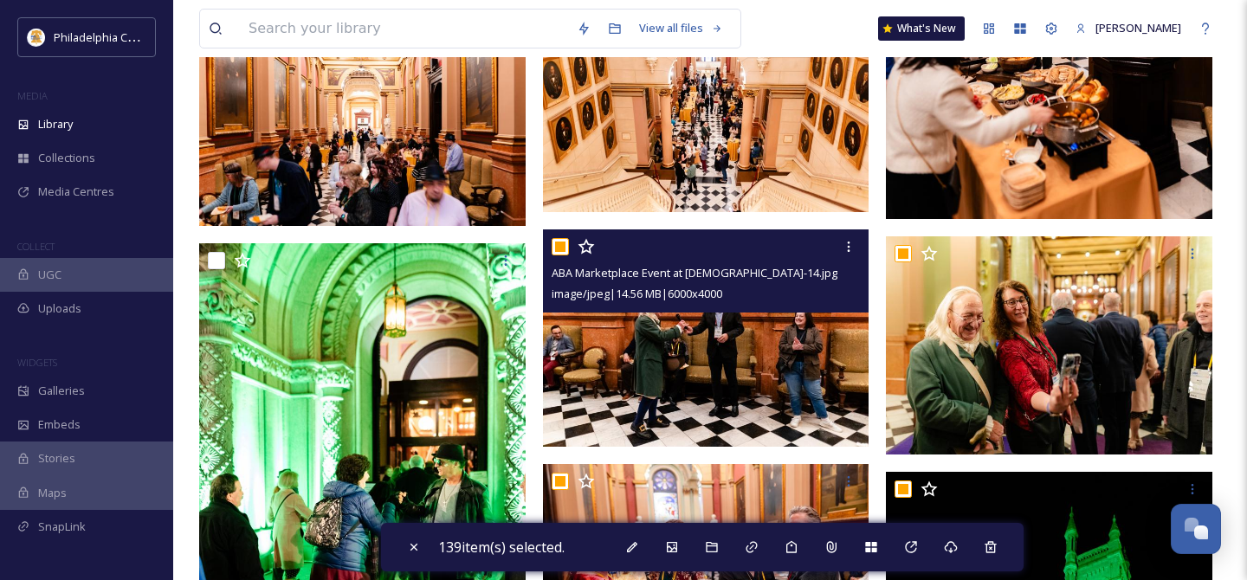
click at [561, 248] on input "checkbox" at bounding box center [560, 246] width 17 height 17
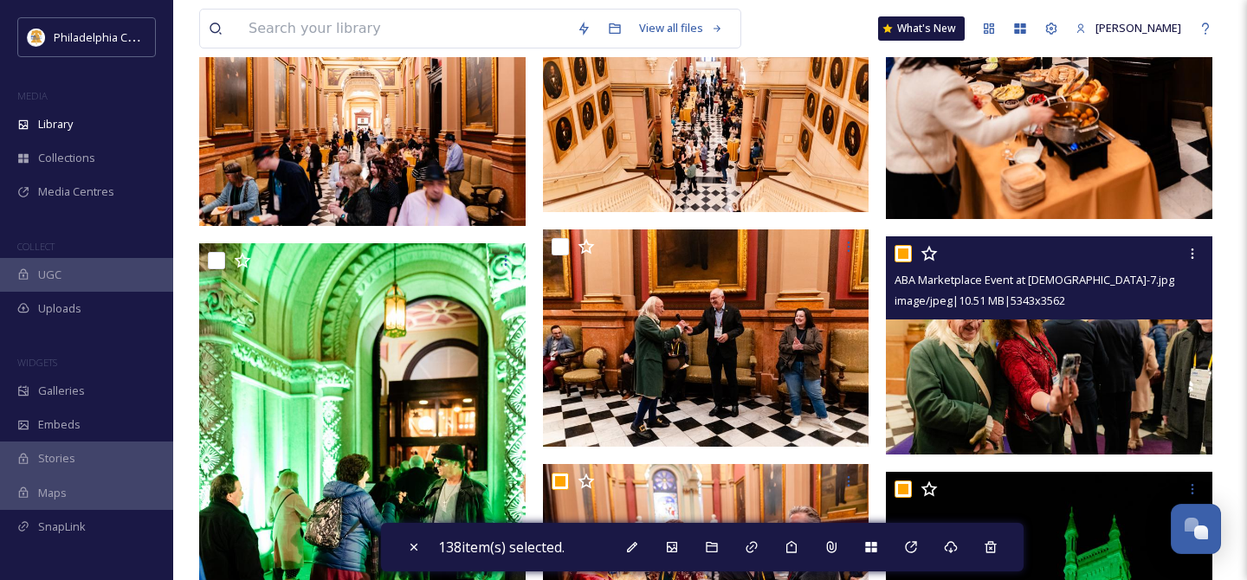
click at [906, 254] on input "checkbox" at bounding box center [902, 253] width 17 height 17
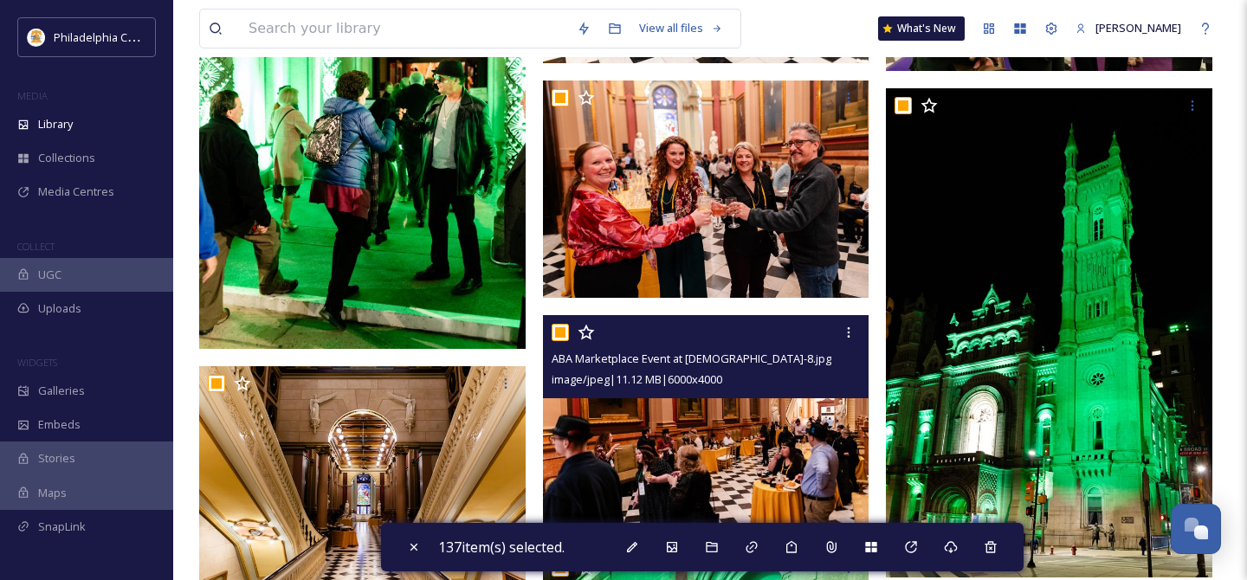
scroll to position [7347, 0]
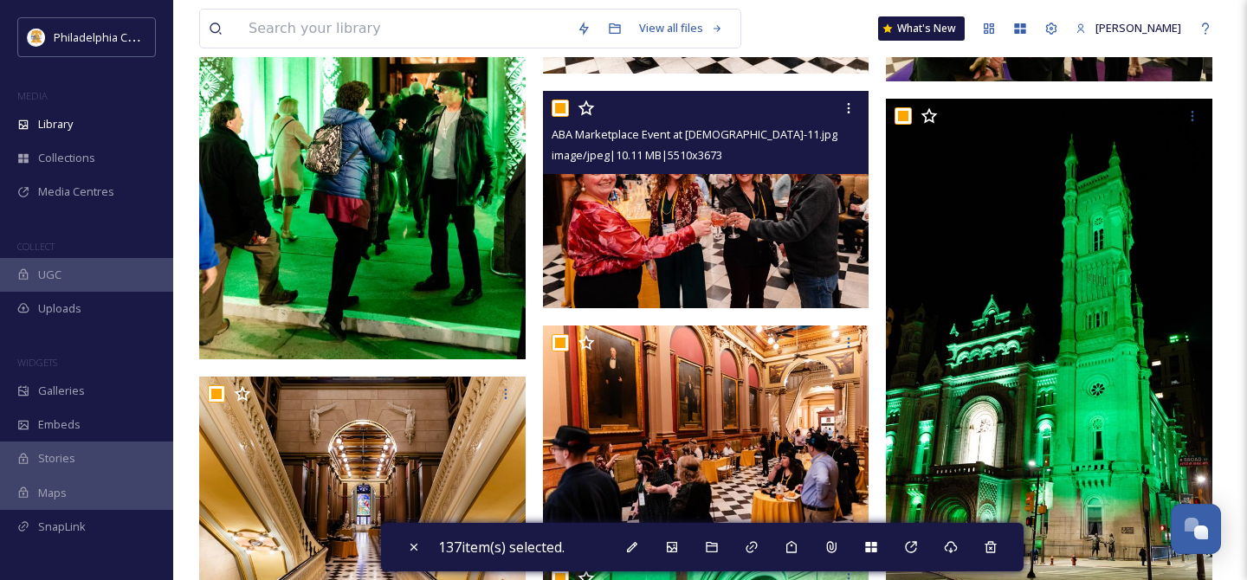
click at [560, 104] on input "checkbox" at bounding box center [560, 108] width 17 height 17
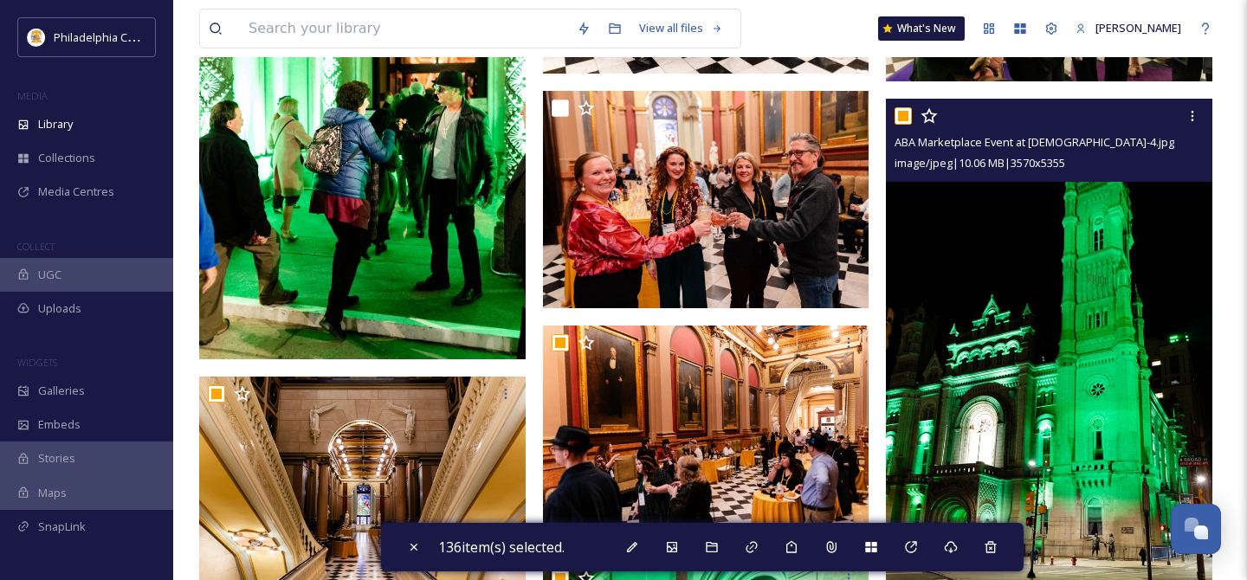
click at [903, 114] on input "checkbox" at bounding box center [902, 115] width 17 height 17
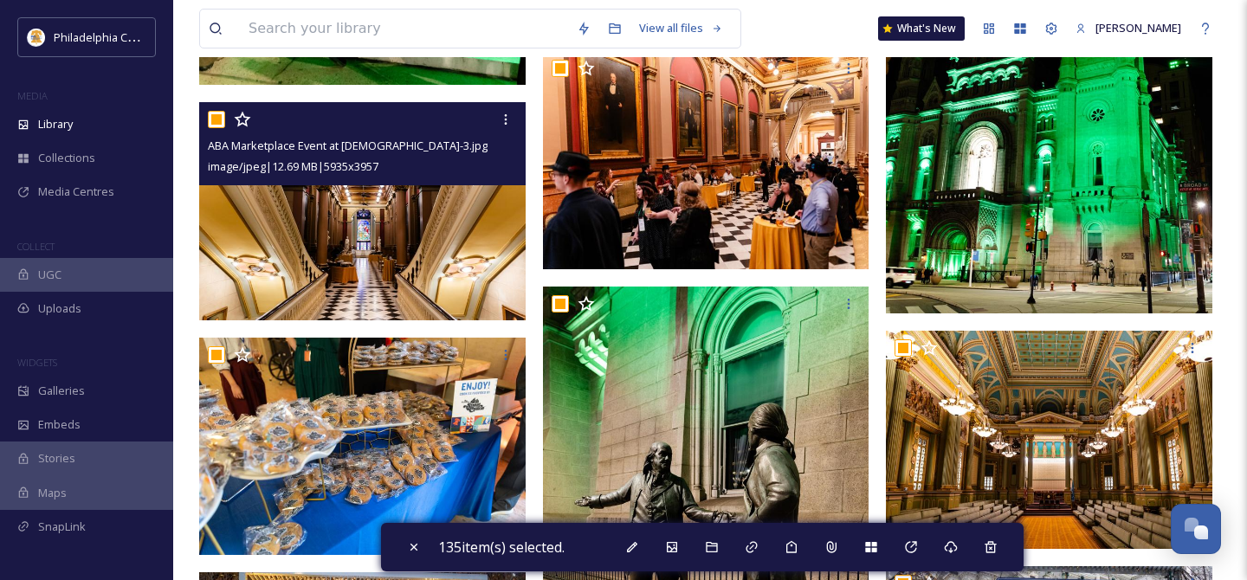
scroll to position [7543, 0]
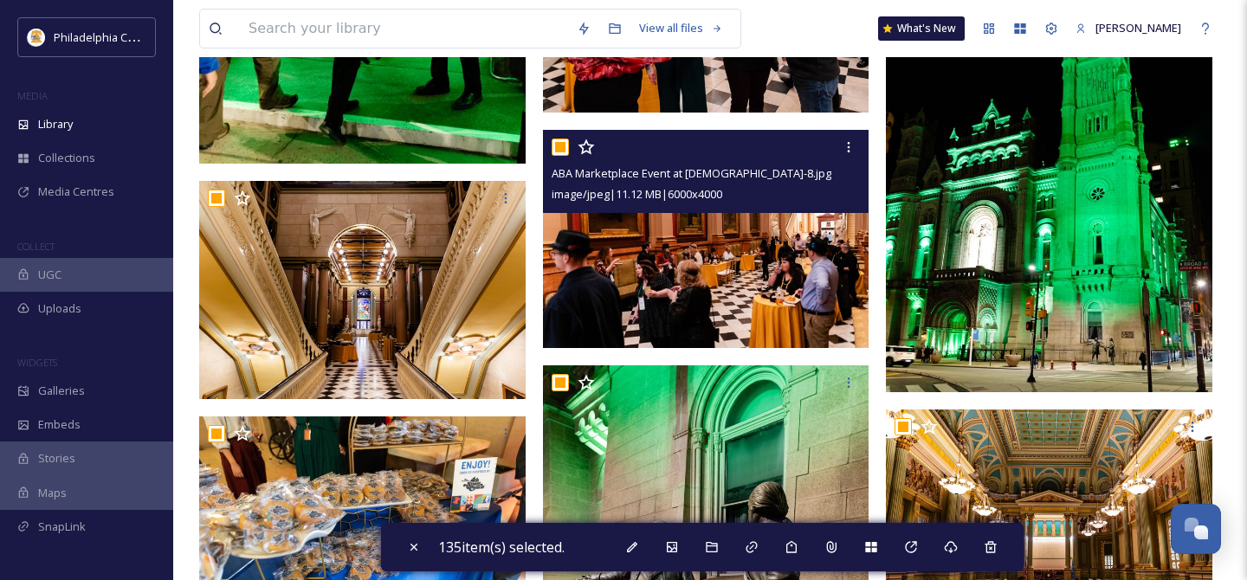
click at [564, 139] on input "checkbox" at bounding box center [560, 147] width 17 height 17
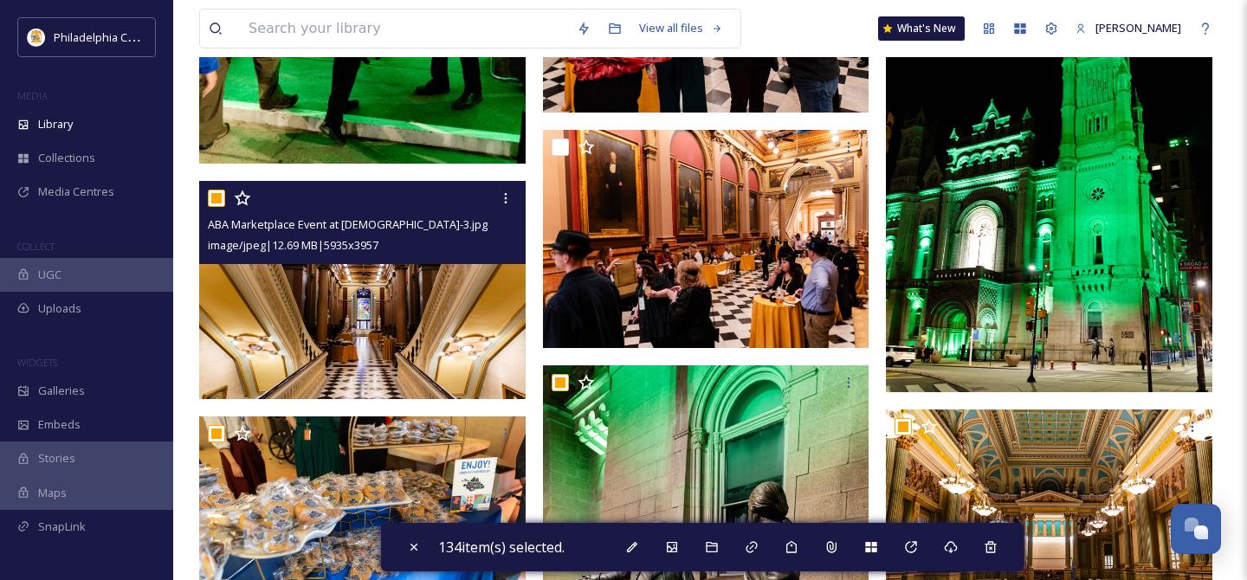
click at [211, 198] on input "checkbox" at bounding box center [216, 198] width 17 height 17
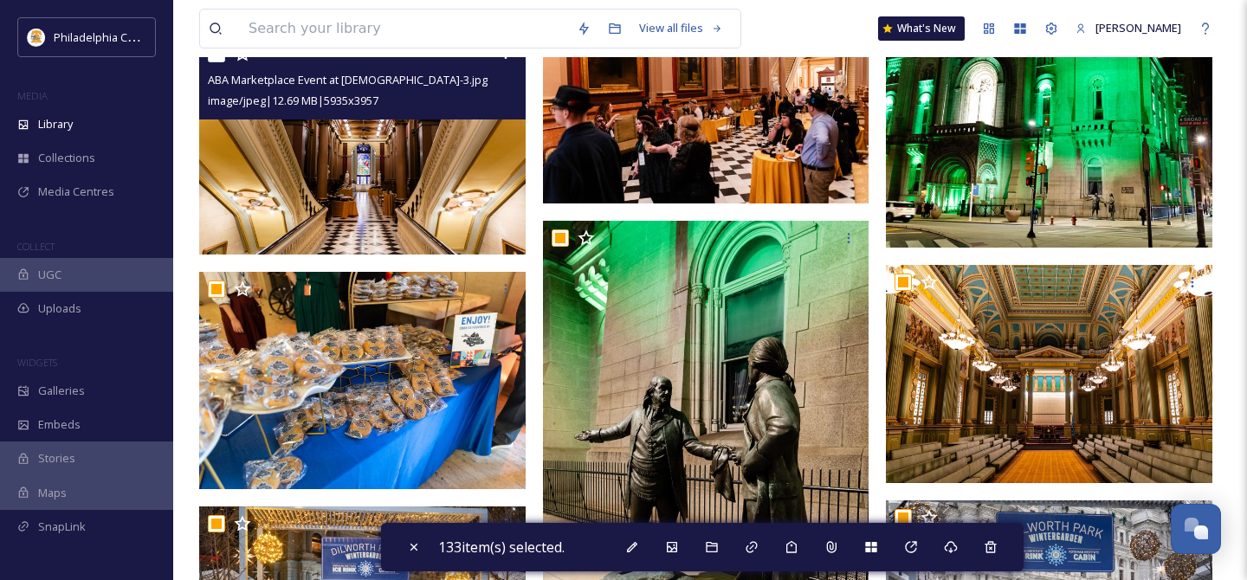
scroll to position [7723, 0]
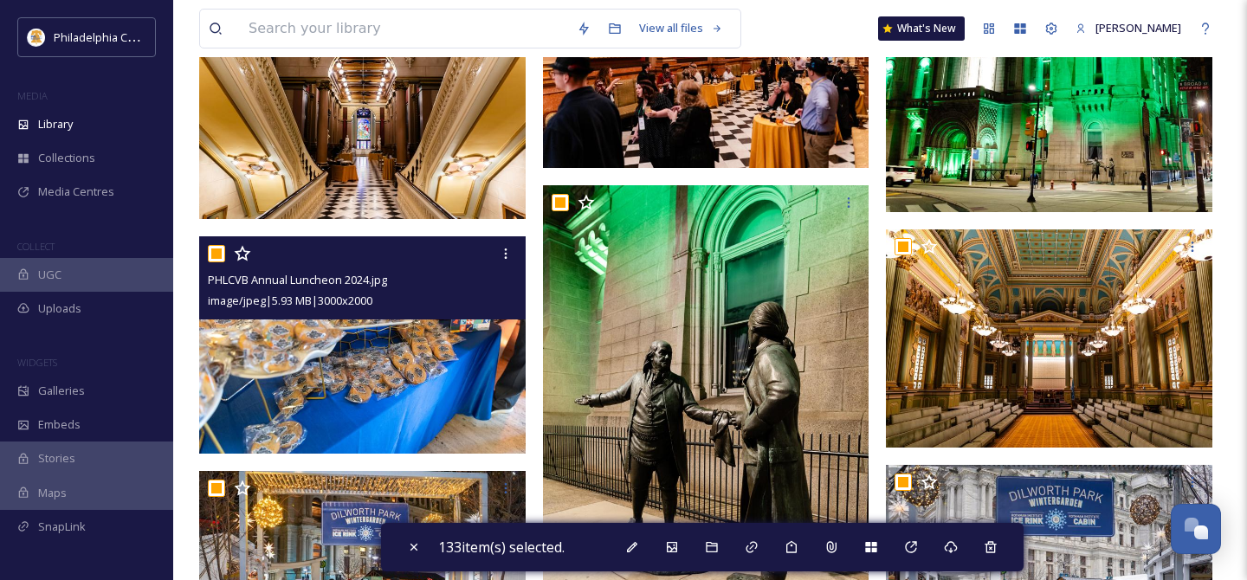
click at [213, 250] on input "checkbox" at bounding box center [216, 253] width 17 height 17
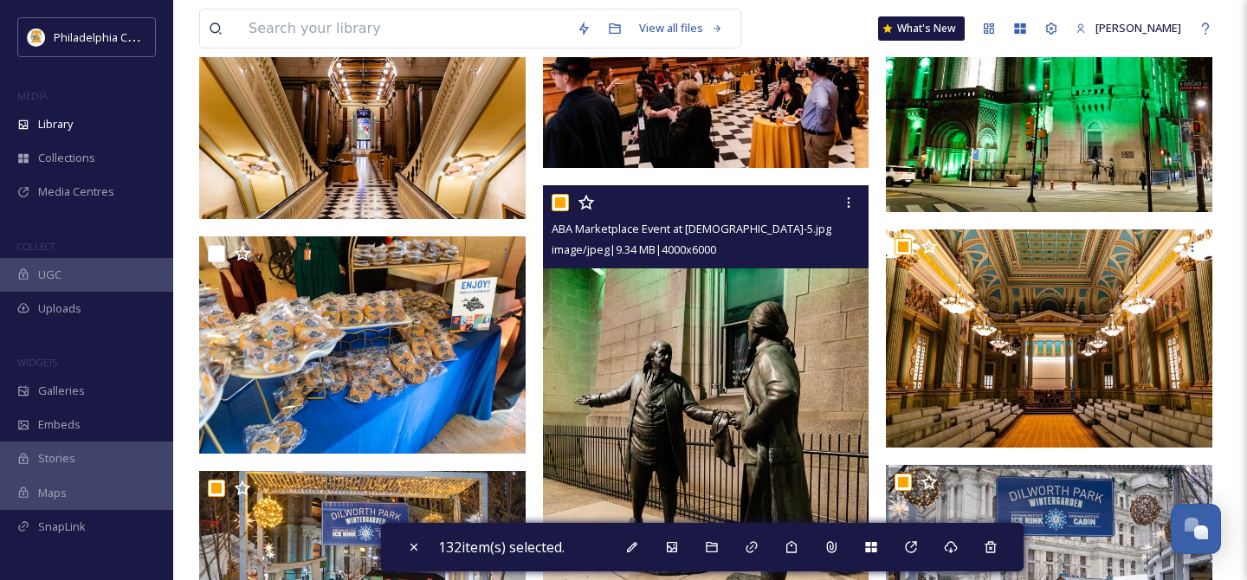
click at [558, 203] on input "checkbox" at bounding box center [560, 202] width 17 height 17
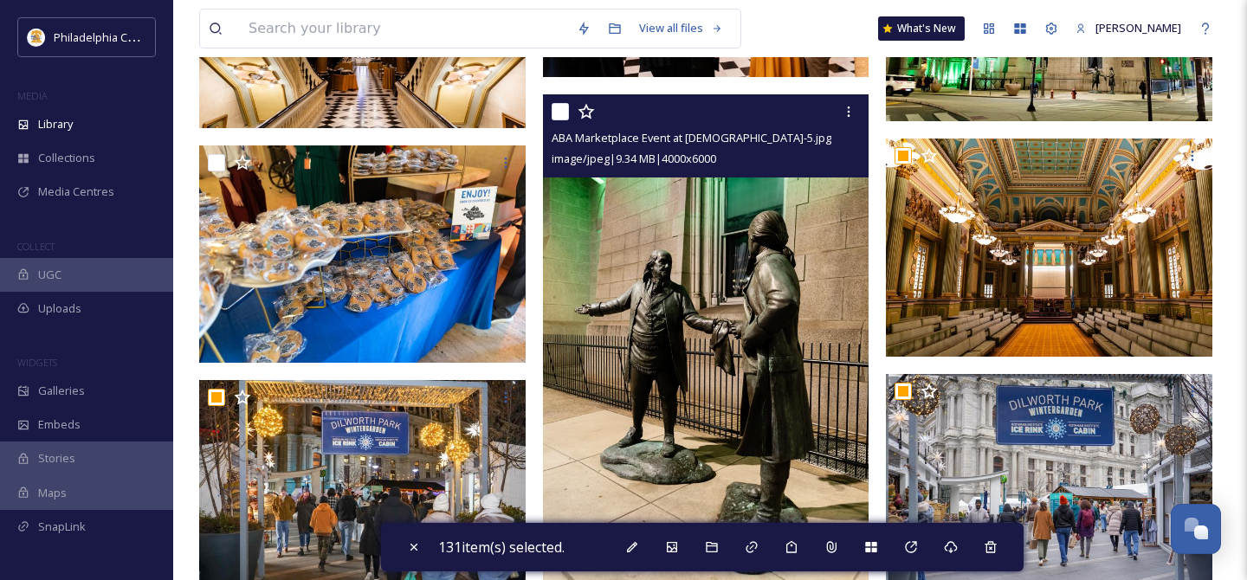
scroll to position [7832, 0]
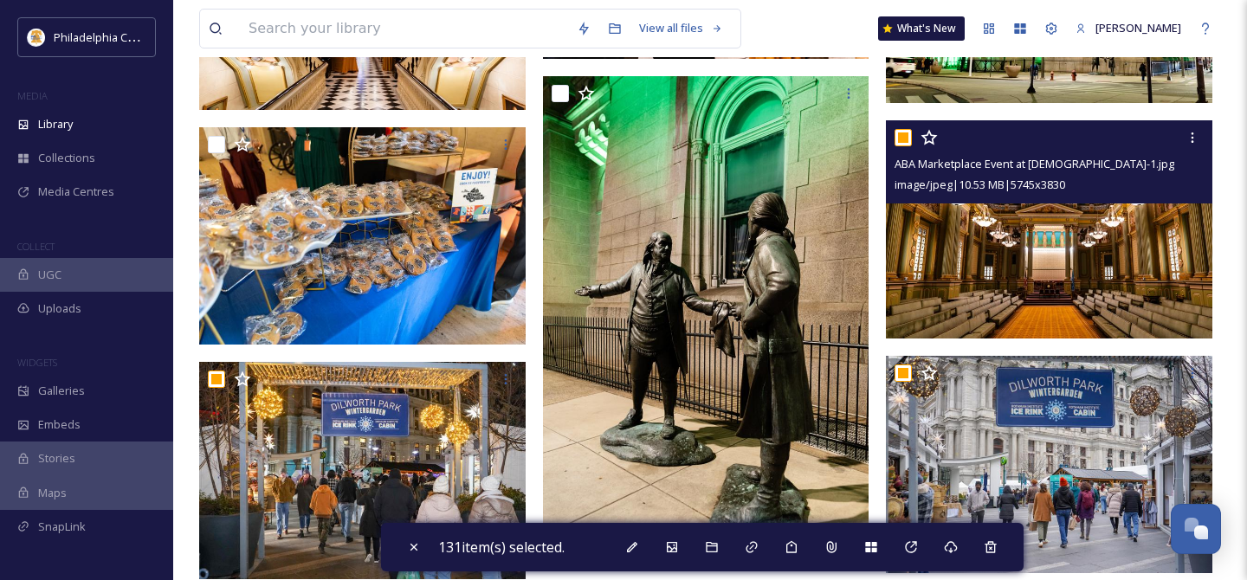
click at [903, 145] on input "checkbox" at bounding box center [902, 137] width 17 height 17
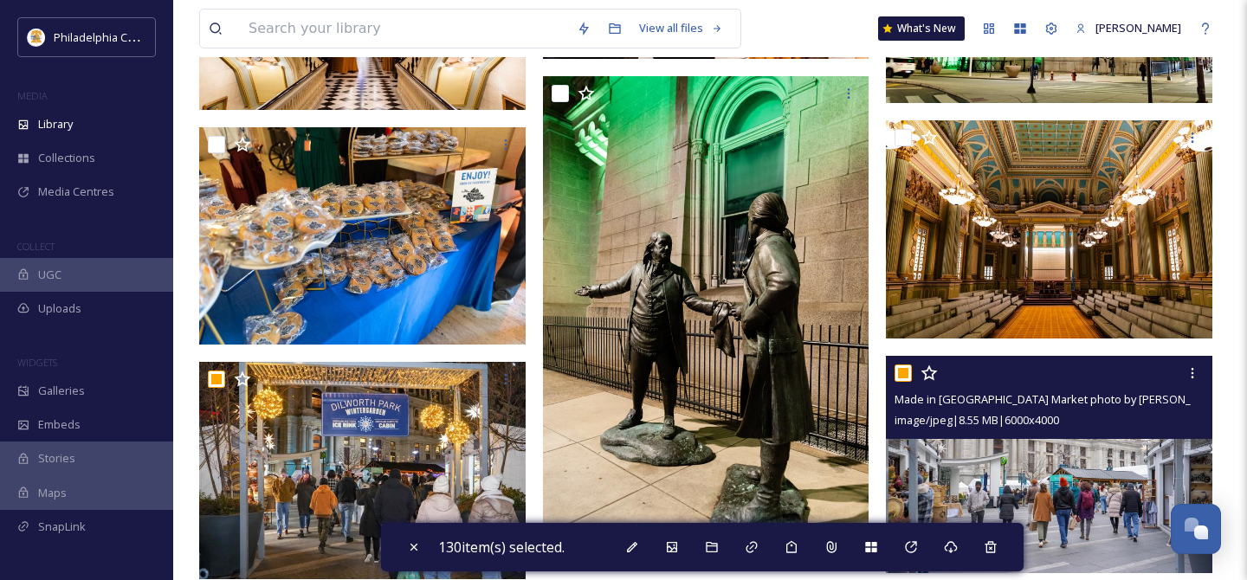
click at [908, 372] on input "checkbox" at bounding box center [902, 373] width 17 height 17
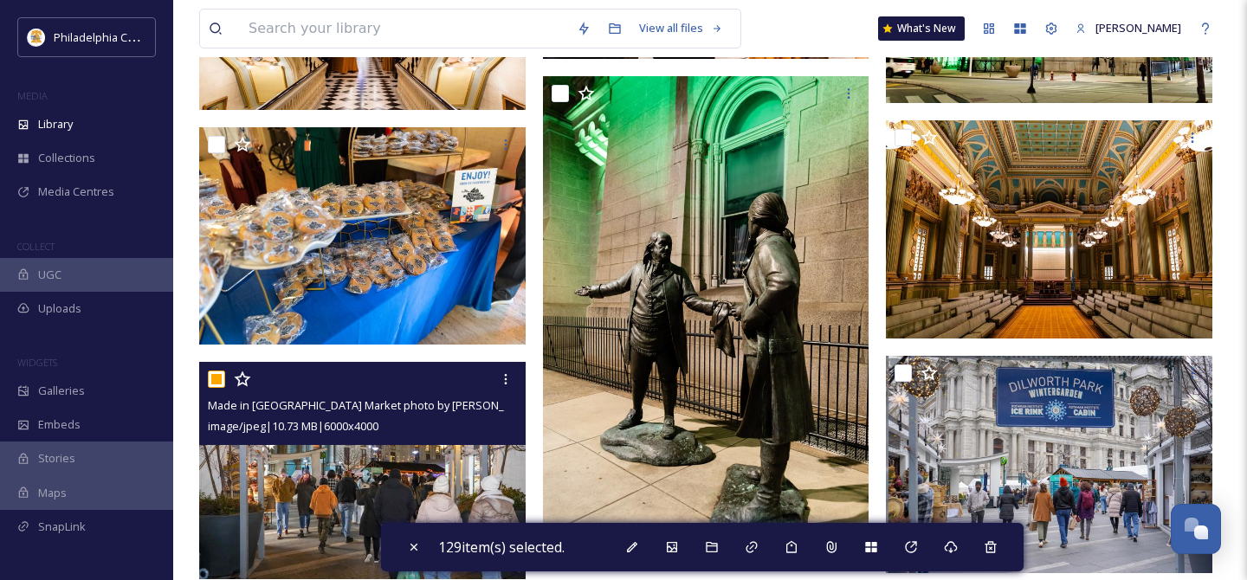
click at [216, 378] on input "checkbox" at bounding box center [216, 379] width 17 height 17
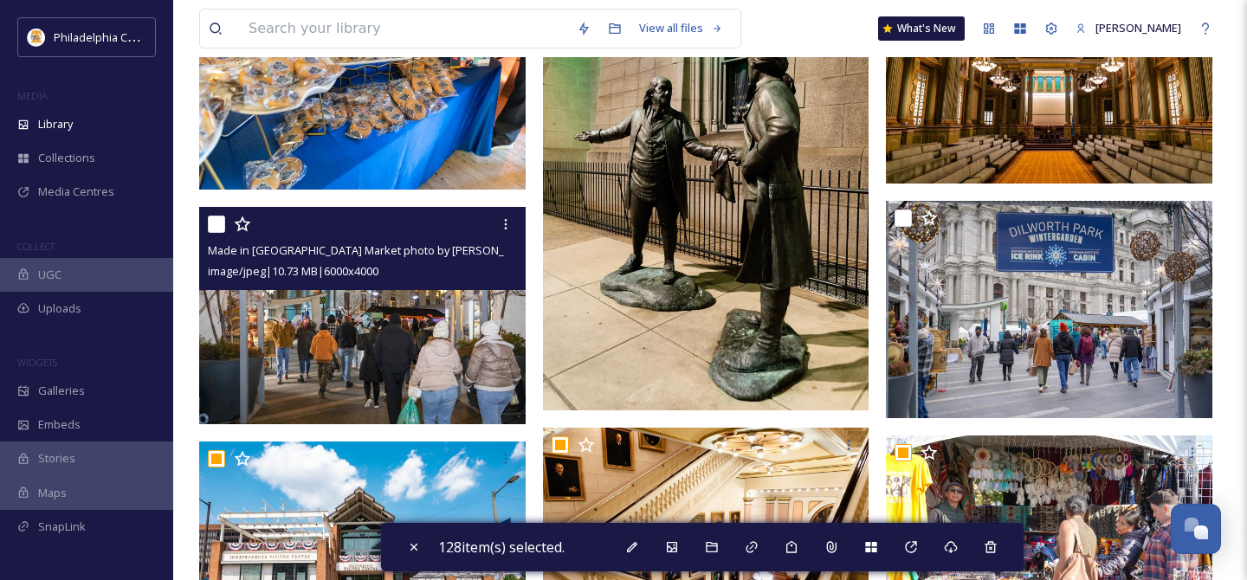
scroll to position [8062, 0]
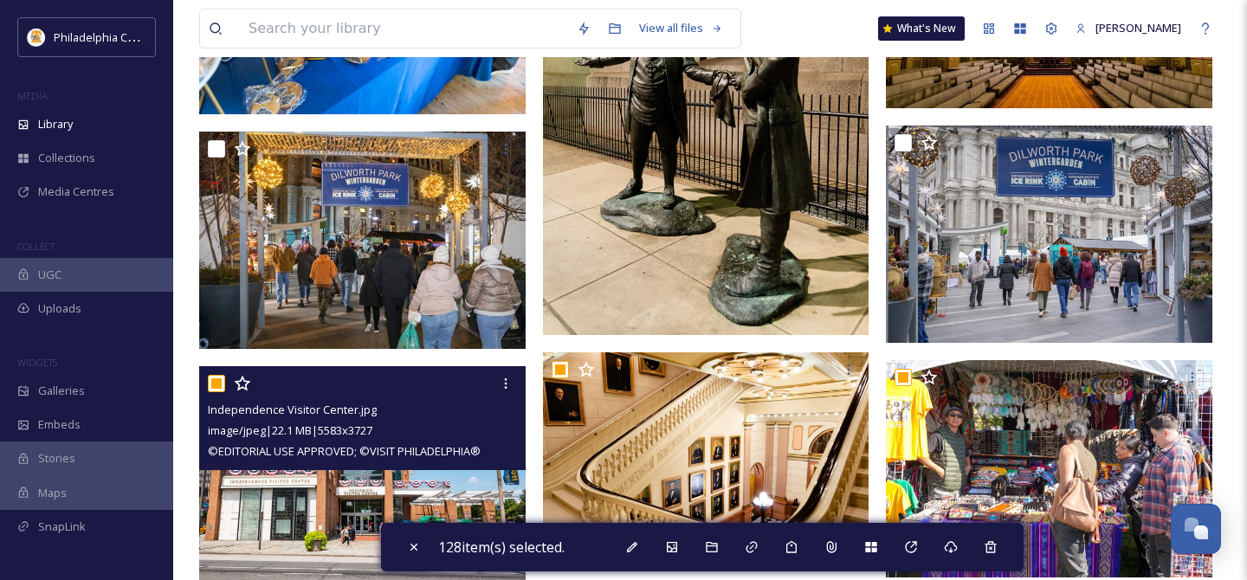
click at [216, 378] on input "checkbox" at bounding box center [216, 383] width 17 height 17
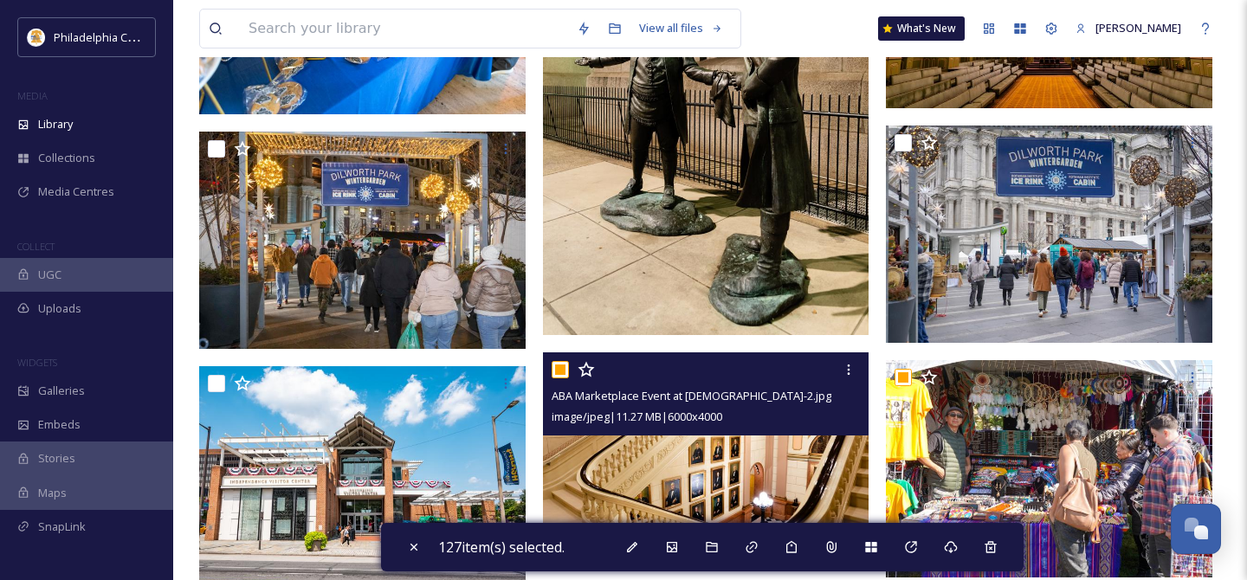
click at [561, 365] on input "checkbox" at bounding box center [560, 369] width 17 height 17
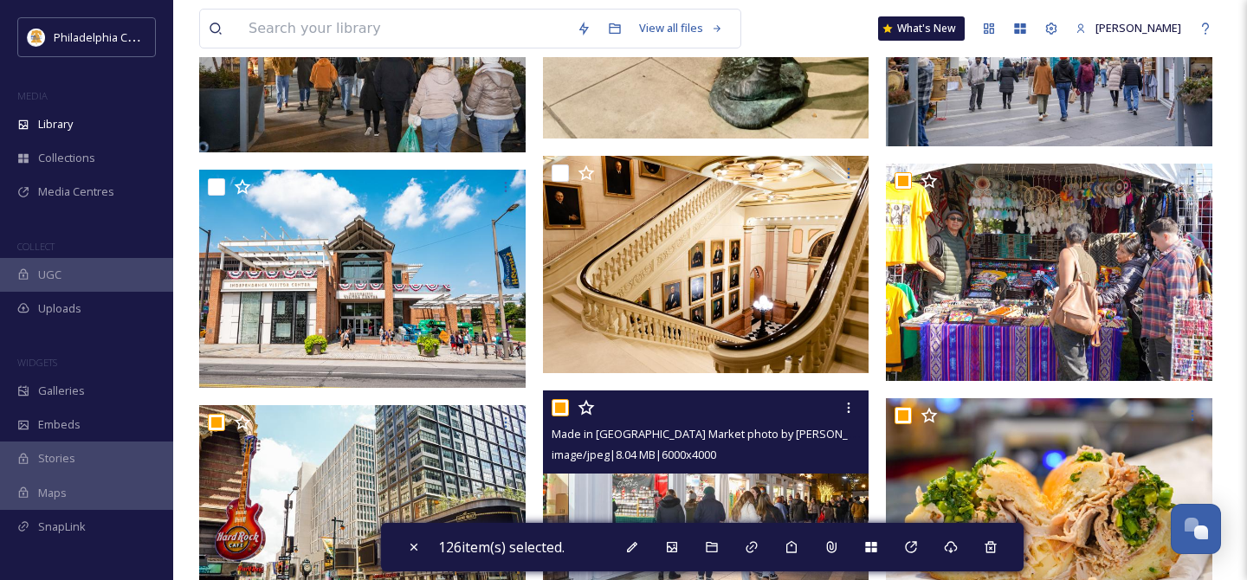
scroll to position [8297, 0]
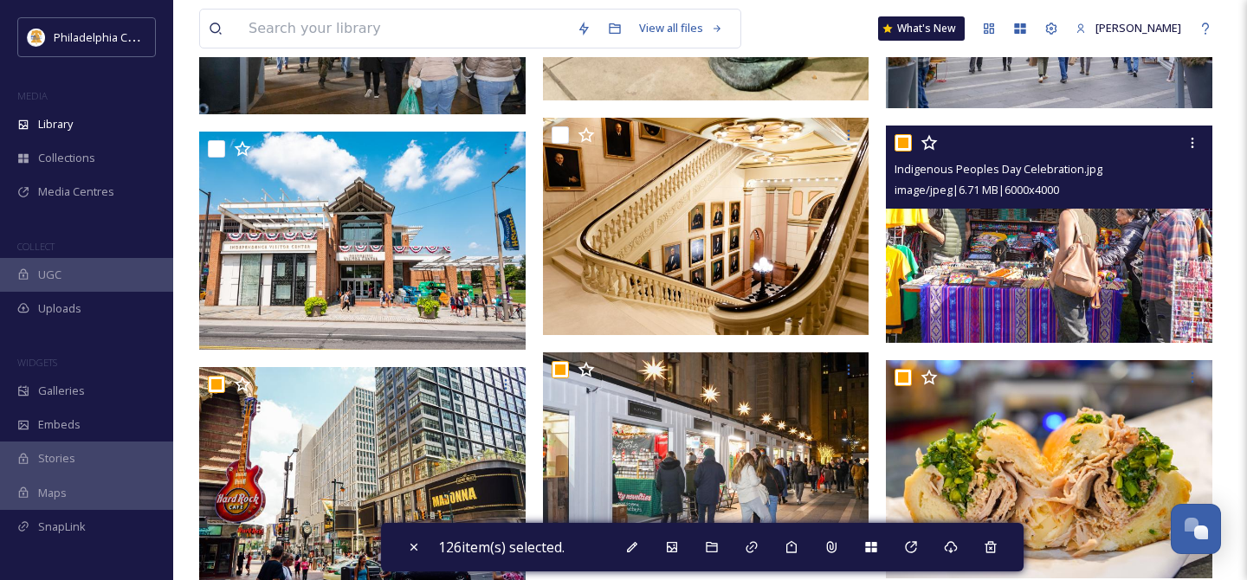
click at [904, 144] on input "checkbox" at bounding box center [902, 142] width 17 height 17
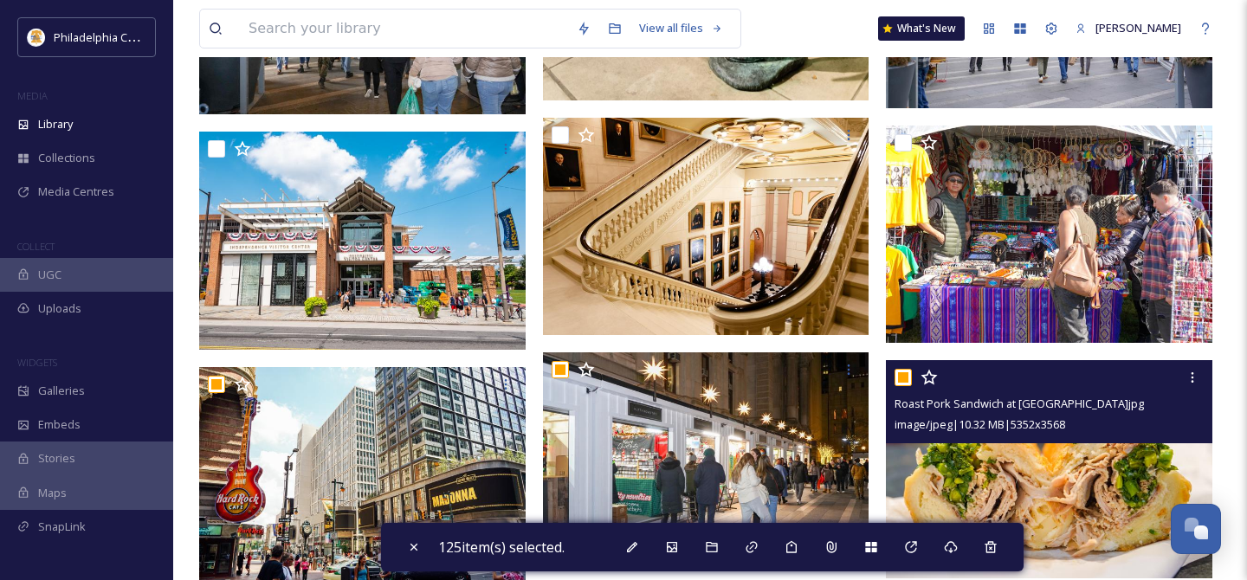
click at [905, 376] on input "checkbox" at bounding box center [902, 377] width 17 height 17
click at [905, 375] on input "checkbox" at bounding box center [902, 377] width 17 height 17
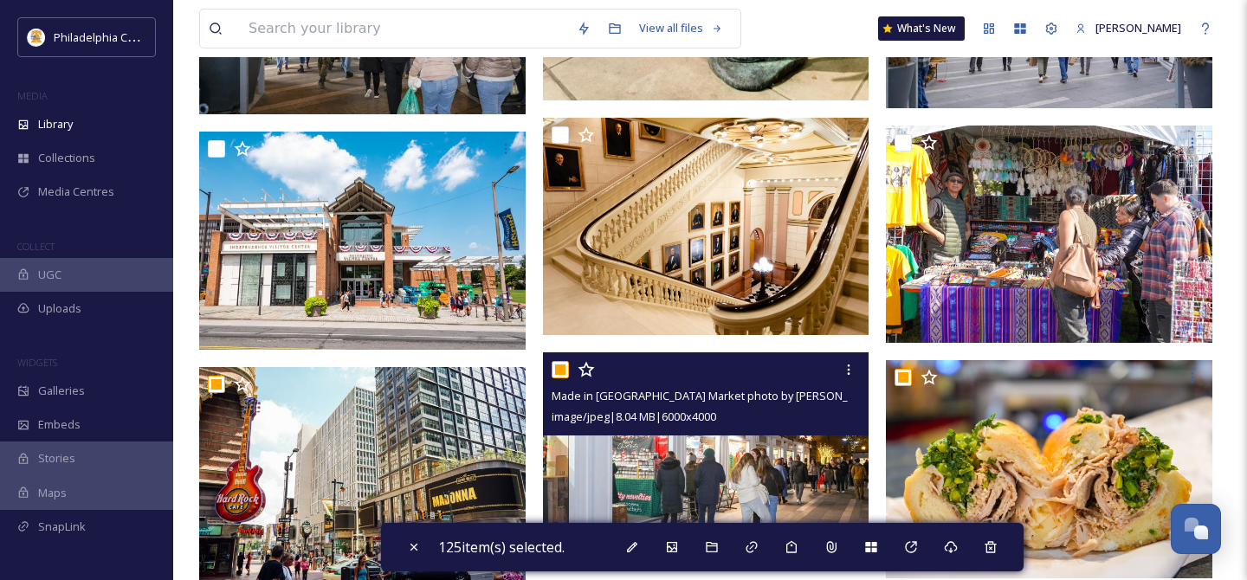
click at [563, 368] on input "checkbox" at bounding box center [560, 369] width 17 height 17
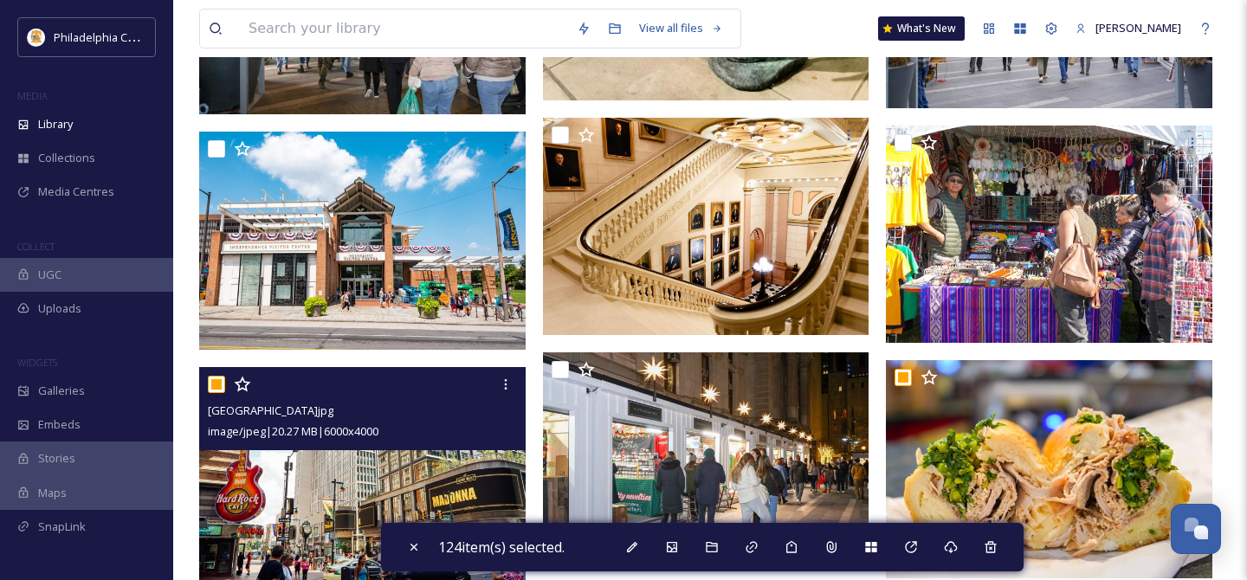
click at [223, 381] on input "checkbox" at bounding box center [216, 384] width 17 height 17
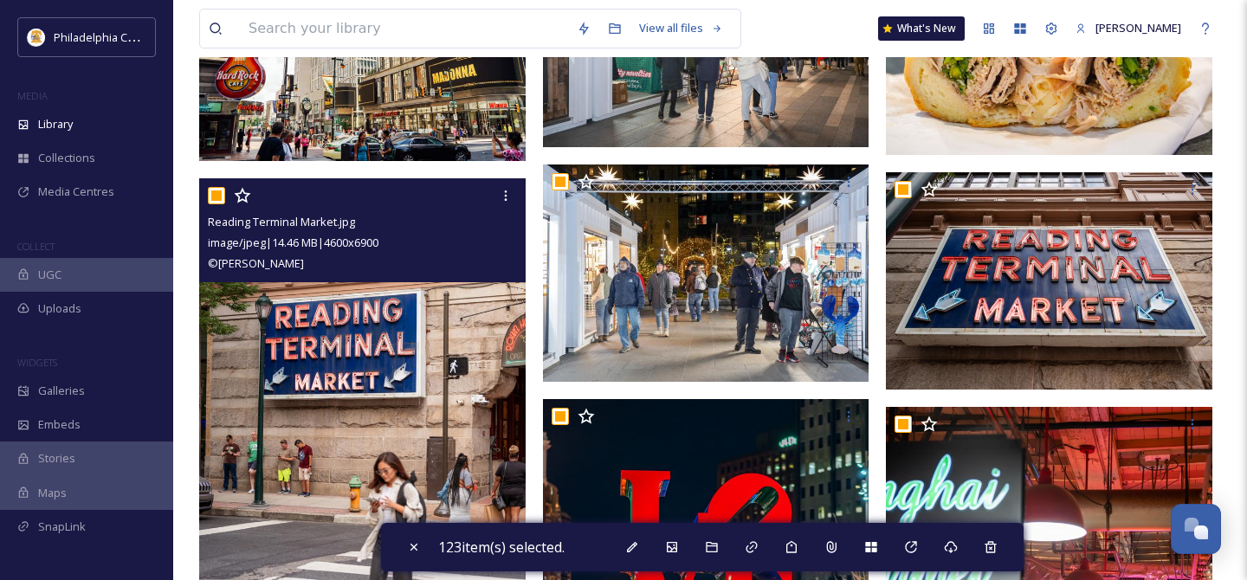
scroll to position [8737, 0]
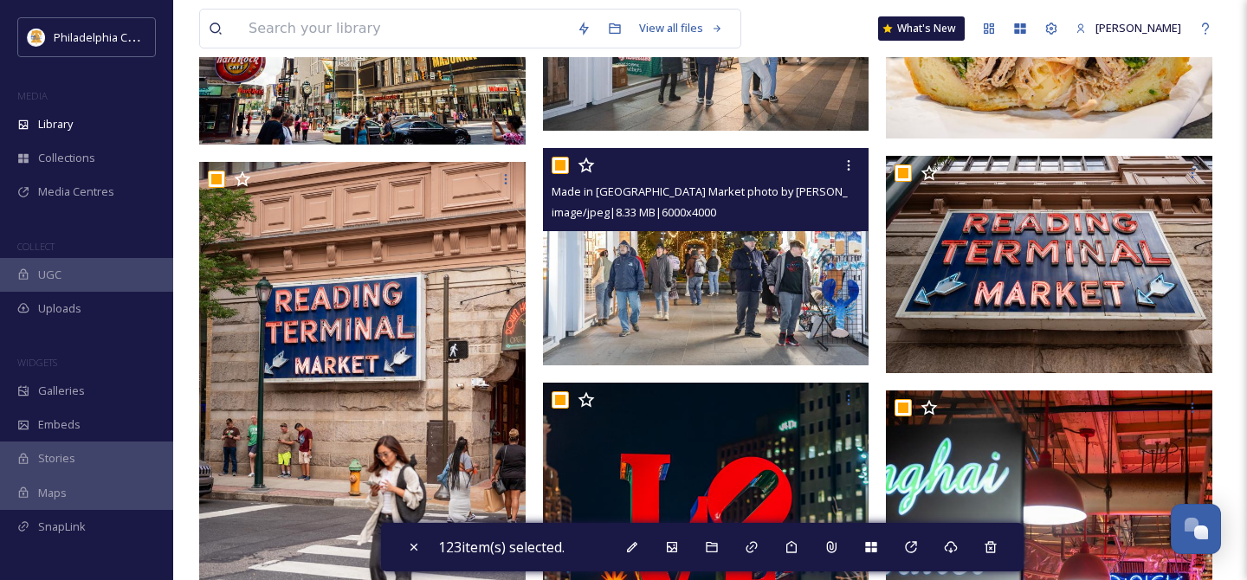
click at [561, 164] on input "checkbox" at bounding box center [560, 165] width 17 height 17
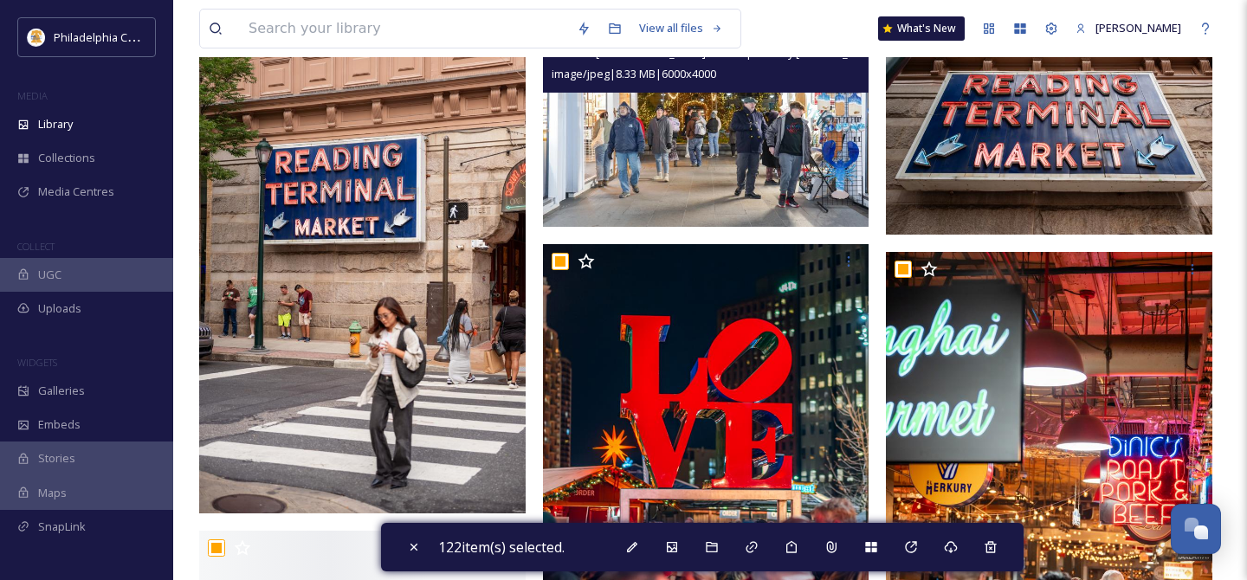
scroll to position [8879, 0]
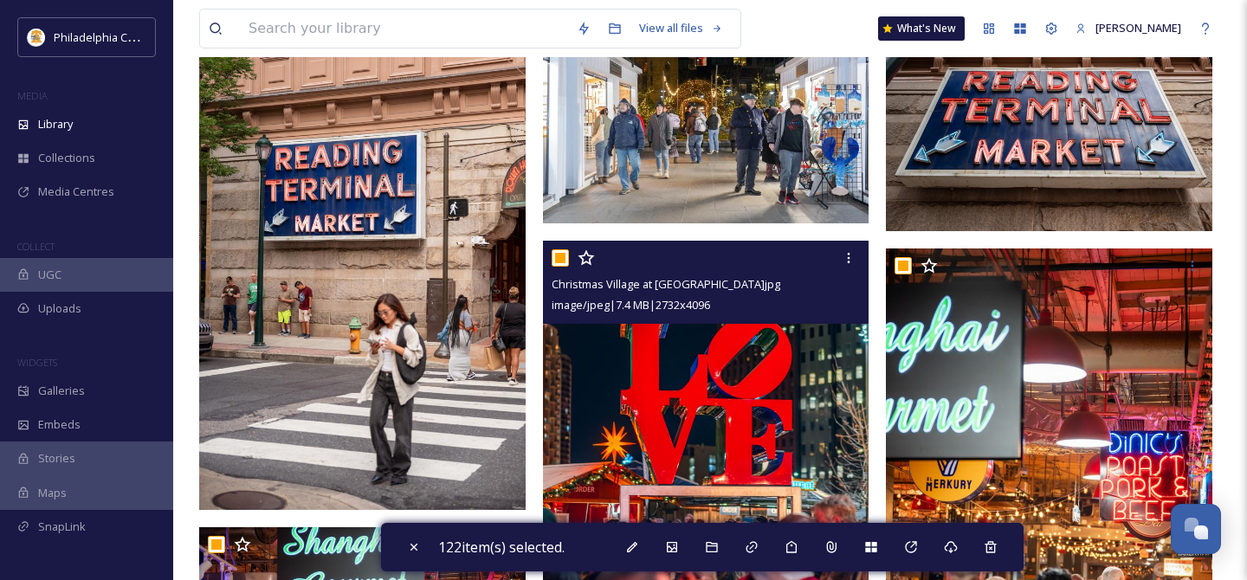
click at [558, 252] on input "checkbox" at bounding box center [560, 257] width 17 height 17
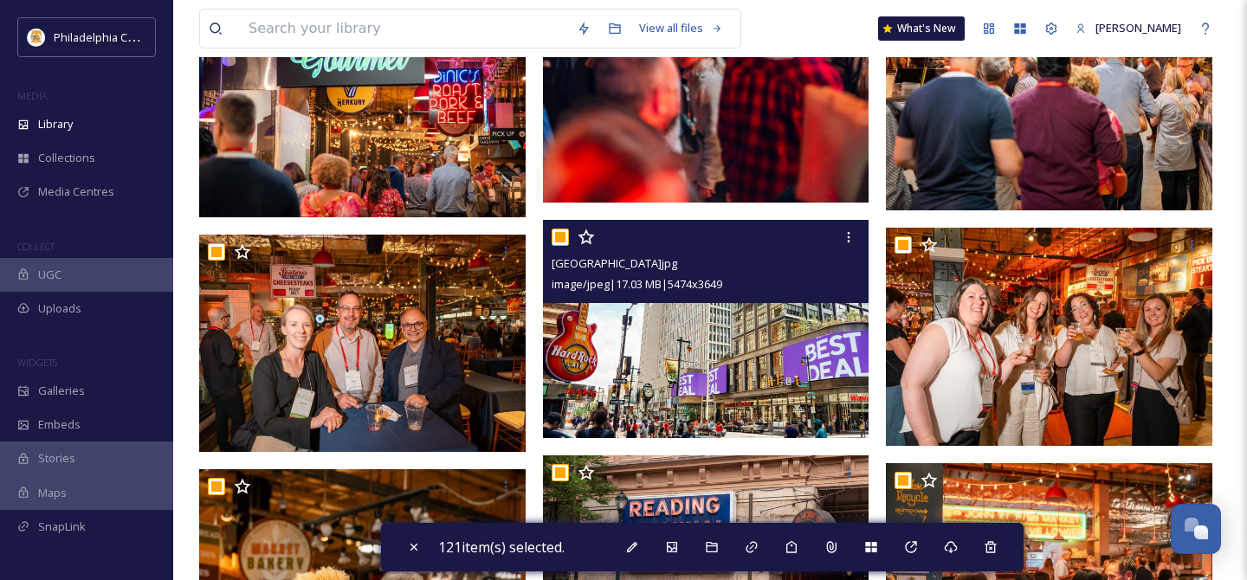
scroll to position [9407, 0]
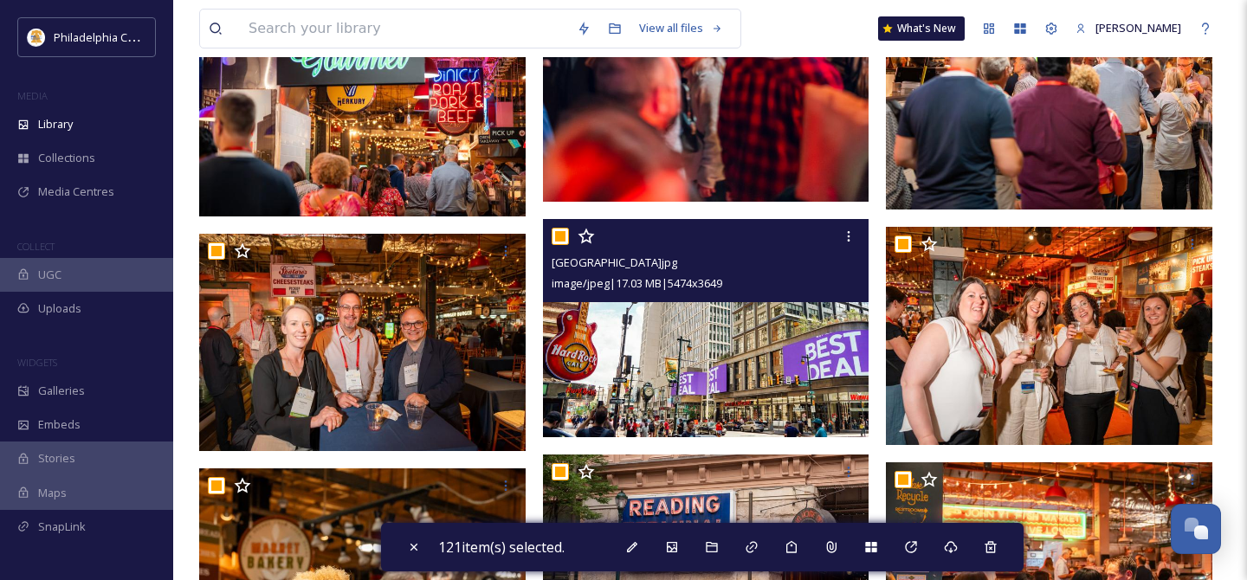
click at [558, 231] on input "checkbox" at bounding box center [560, 236] width 17 height 17
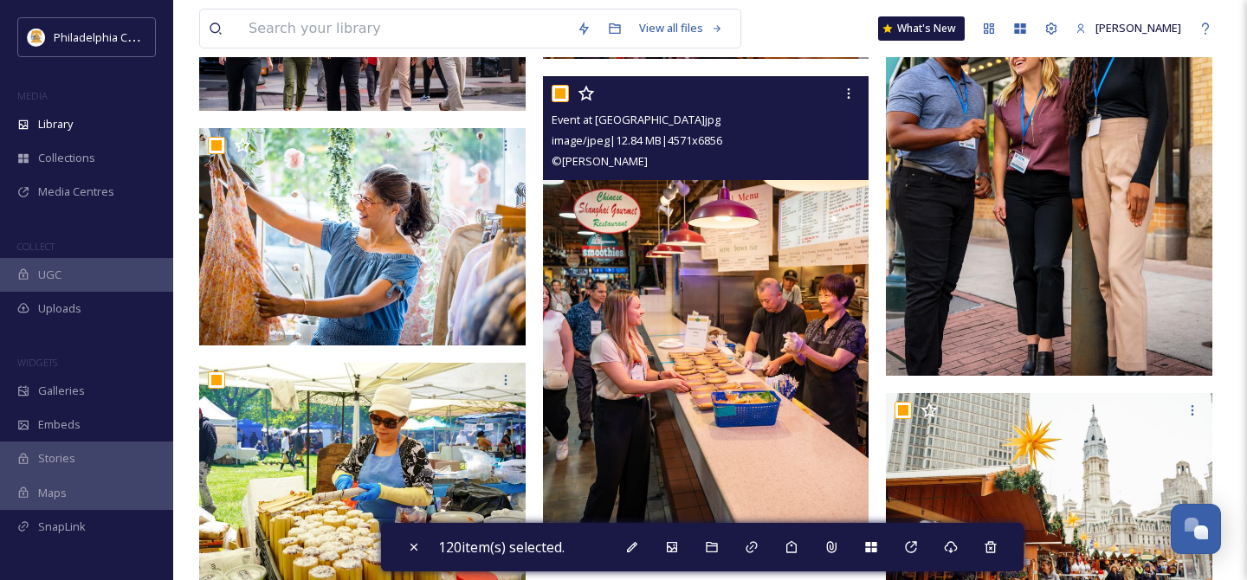
scroll to position [11978, 0]
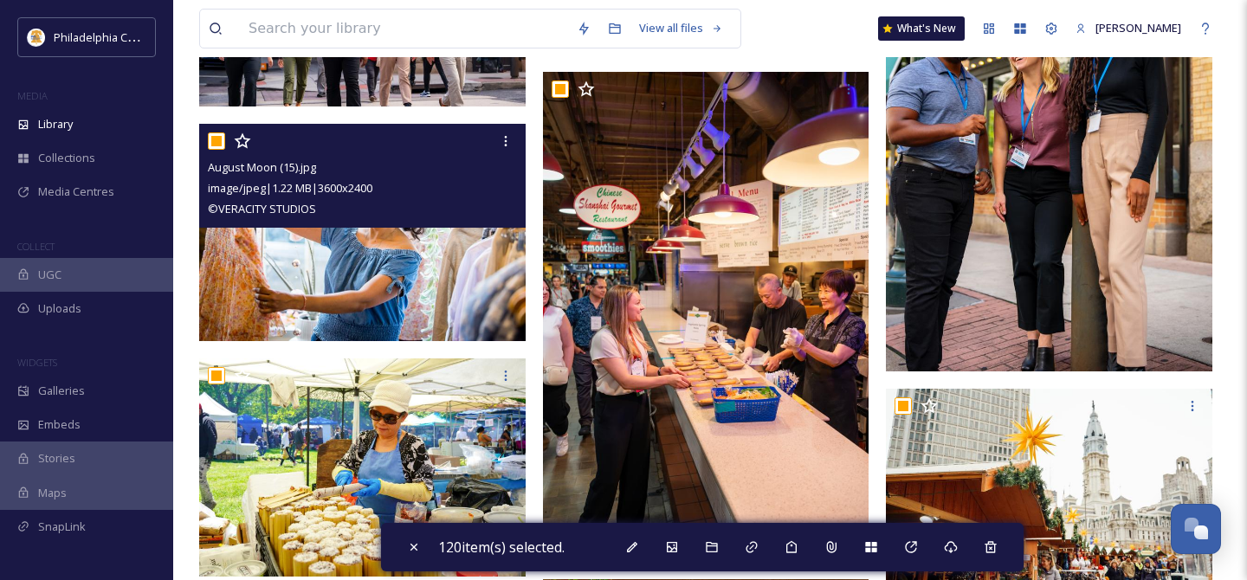
click at [216, 140] on input "checkbox" at bounding box center [216, 140] width 17 height 17
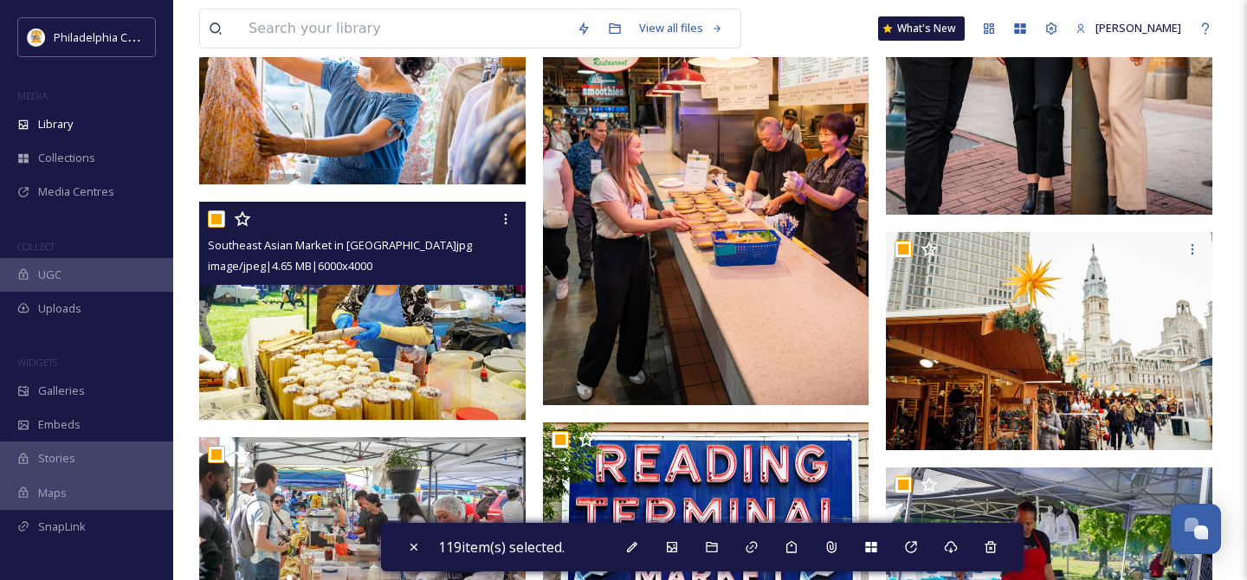
scroll to position [12135, 0]
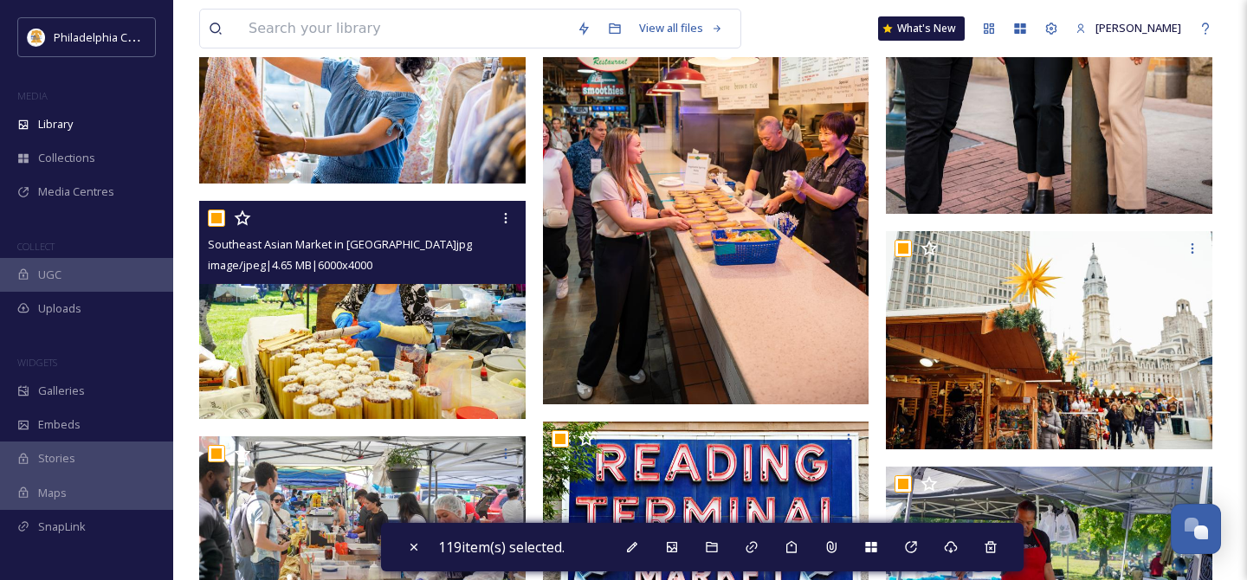
click at [216, 216] on input "checkbox" at bounding box center [216, 218] width 17 height 17
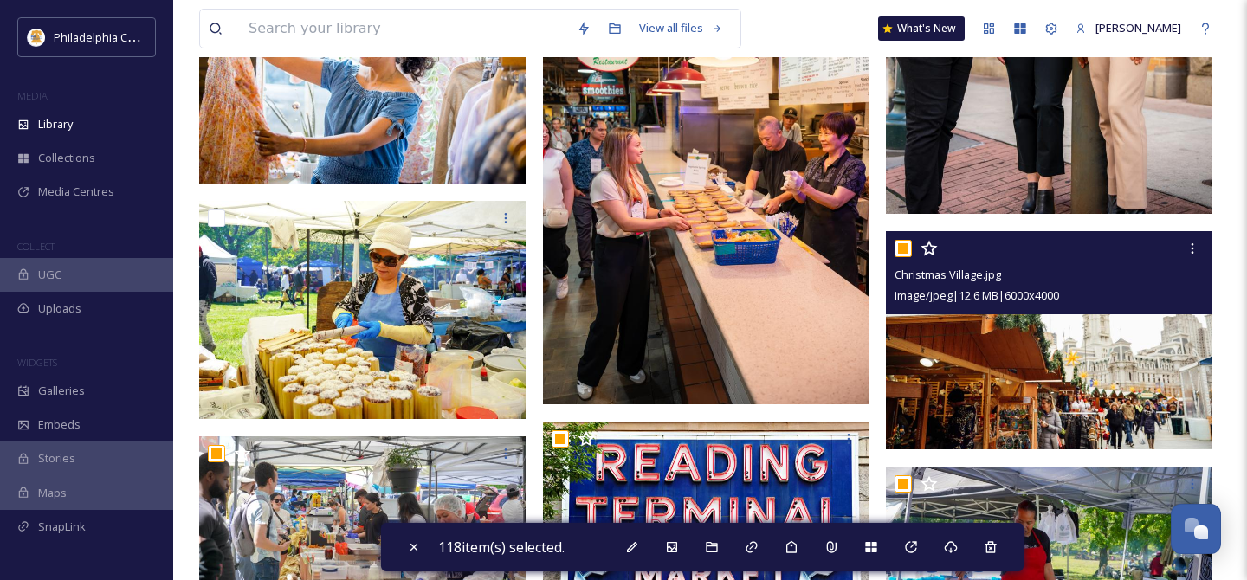
click at [905, 252] on input "checkbox" at bounding box center [902, 248] width 17 height 17
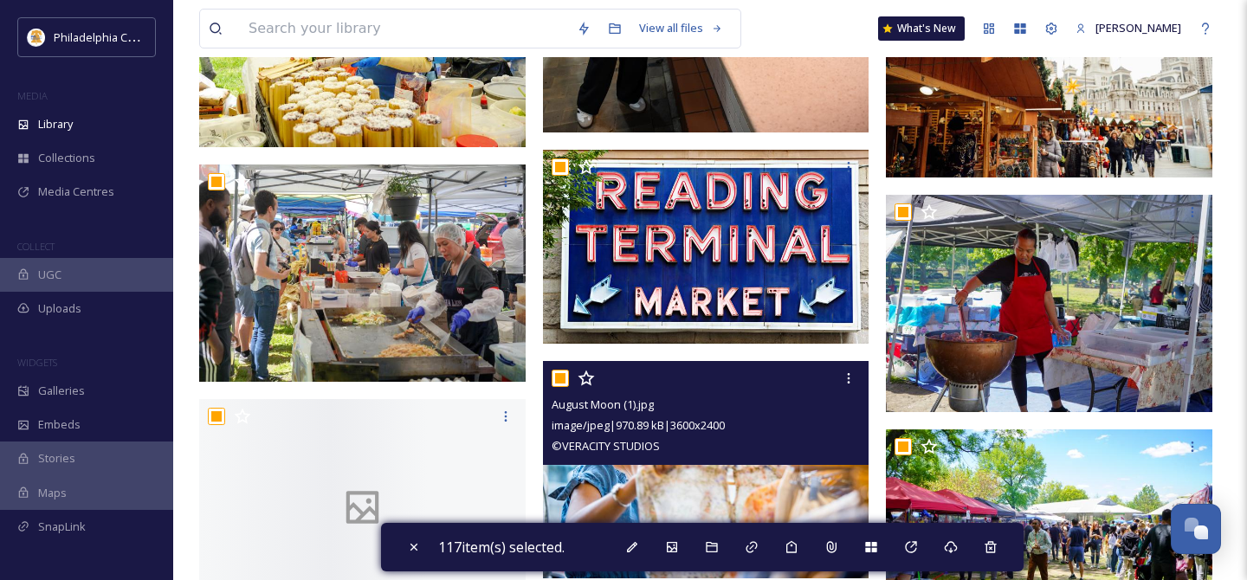
scroll to position [12416, 0]
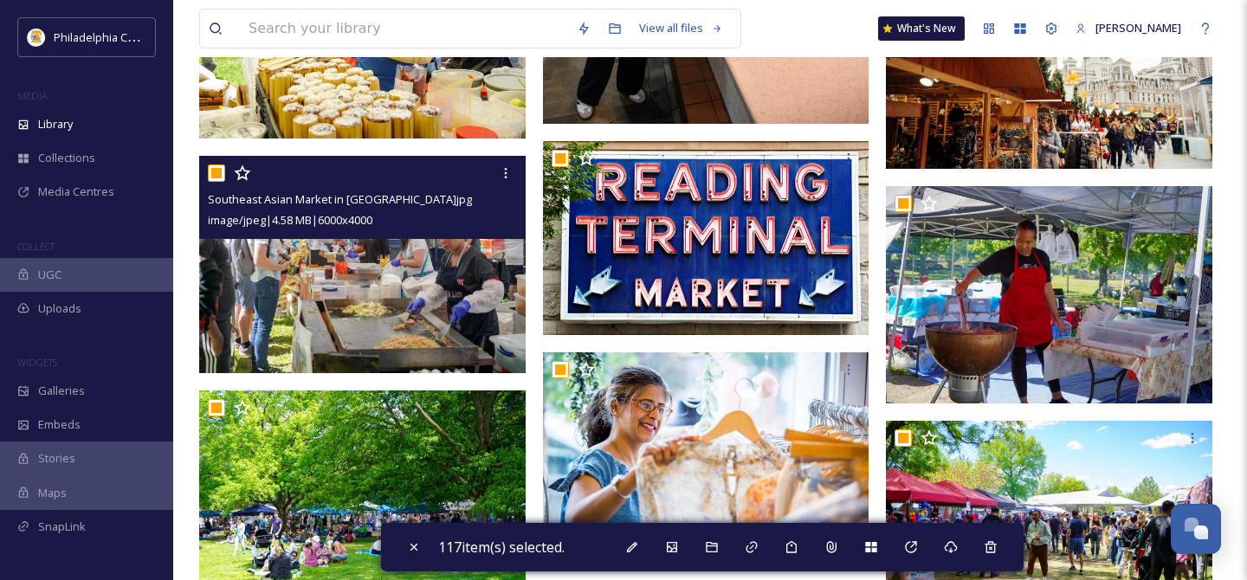
click at [216, 173] on input "checkbox" at bounding box center [216, 173] width 17 height 17
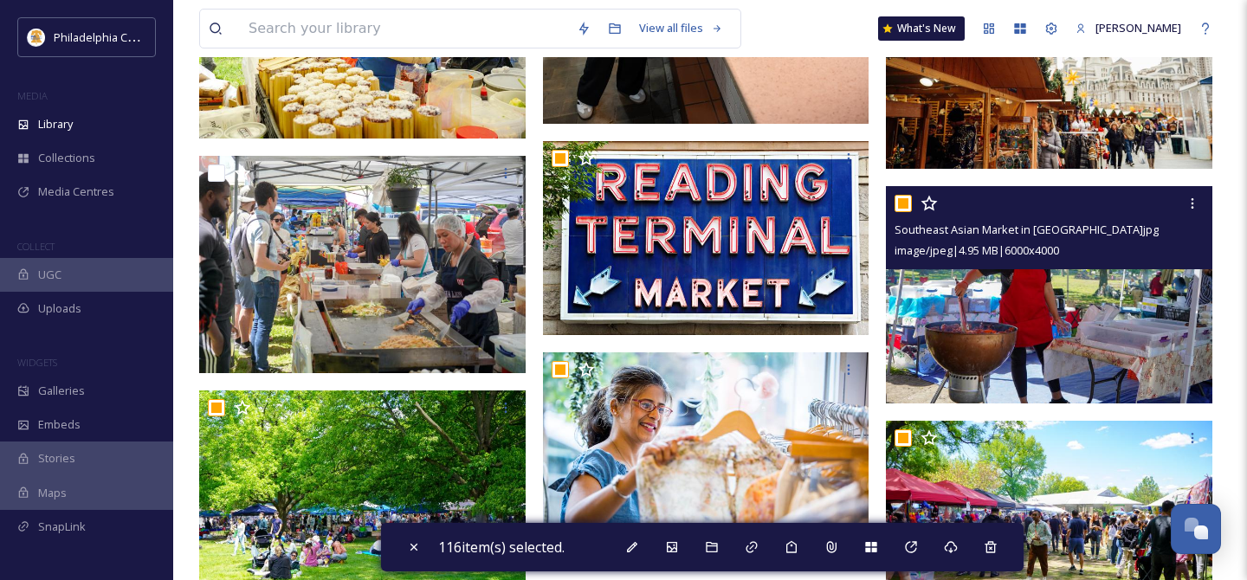
click at [910, 202] on input "checkbox" at bounding box center [902, 203] width 17 height 17
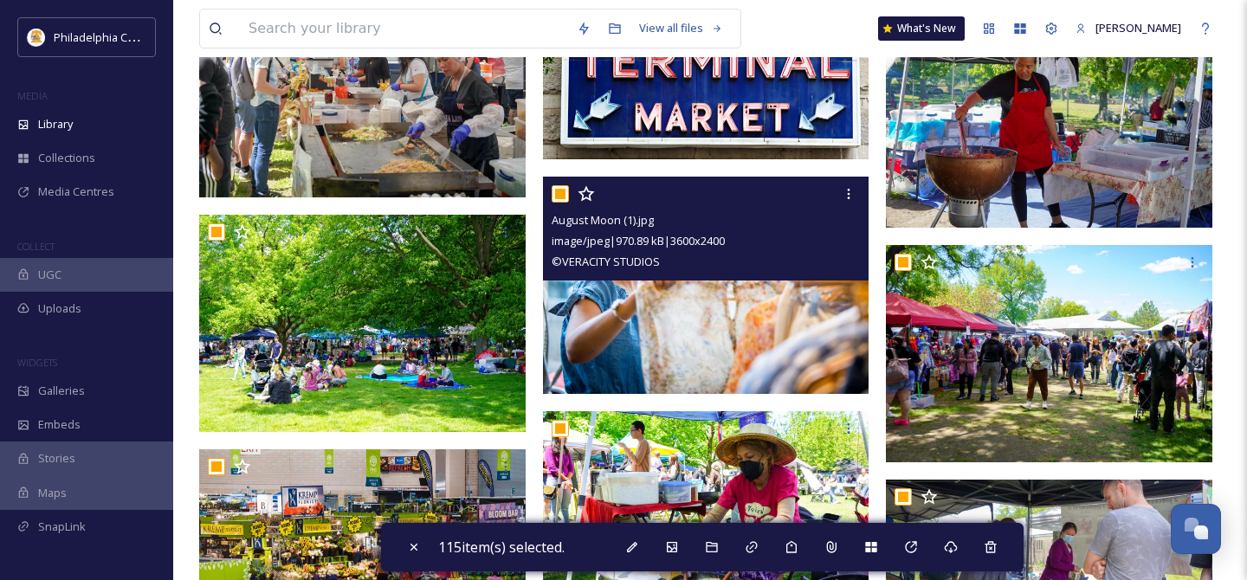
scroll to position [12596, 0]
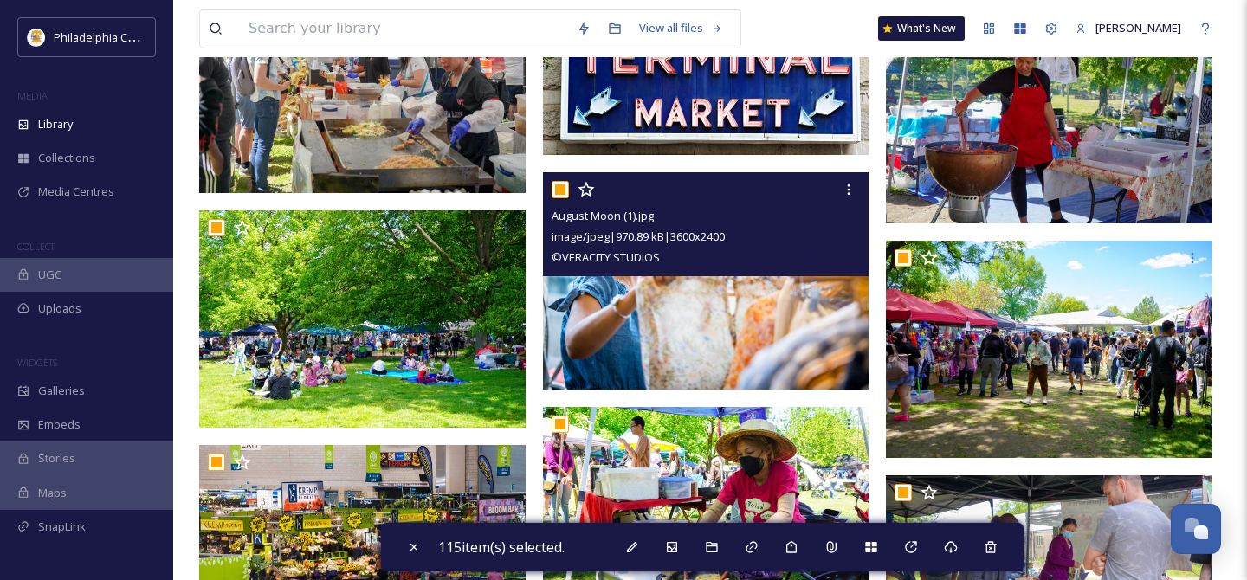
click at [553, 184] on input "checkbox" at bounding box center [560, 189] width 17 height 17
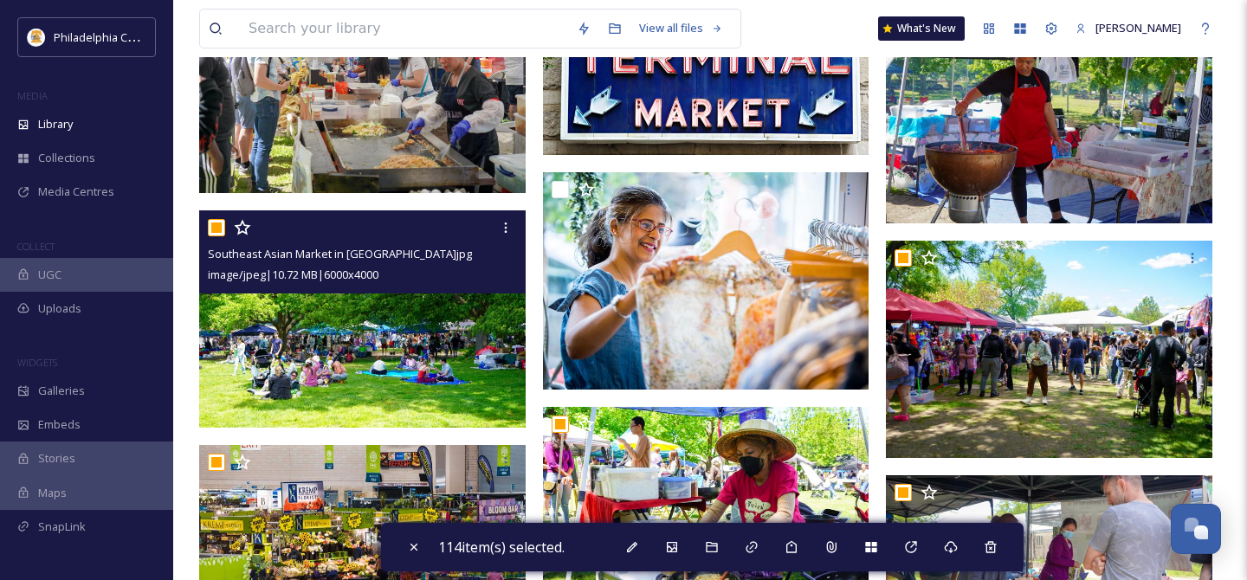
click at [215, 231] on input "checkbox" at bounding box center [216, 227] width 17 height 17
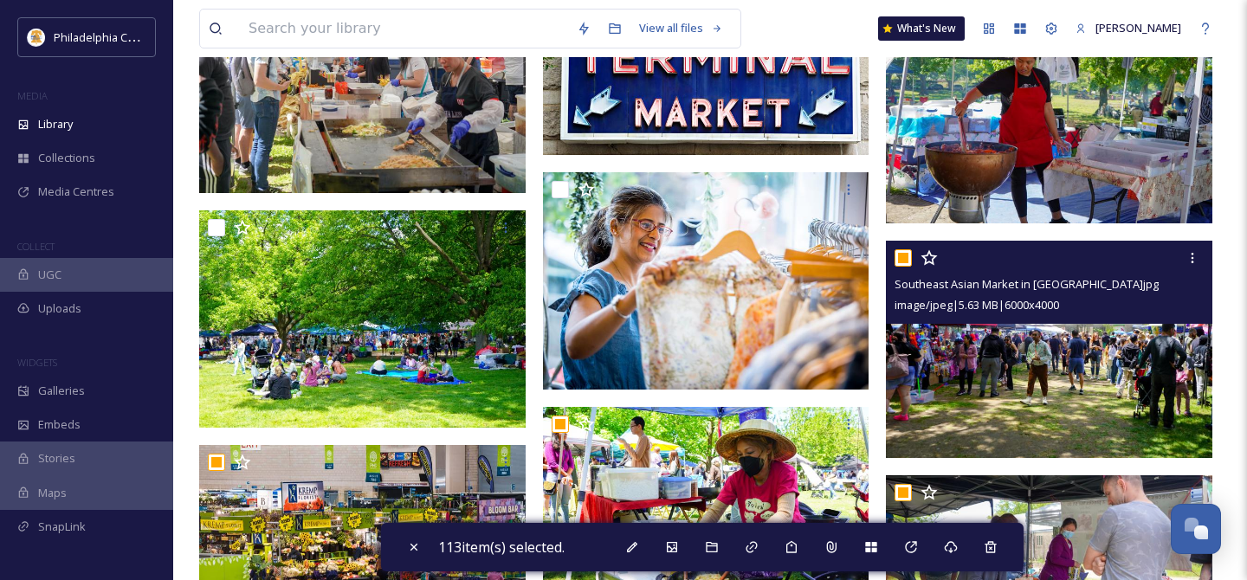
click at [905, 260] on input "checkbox" at bounding box center [902, 257] width 17 height 17
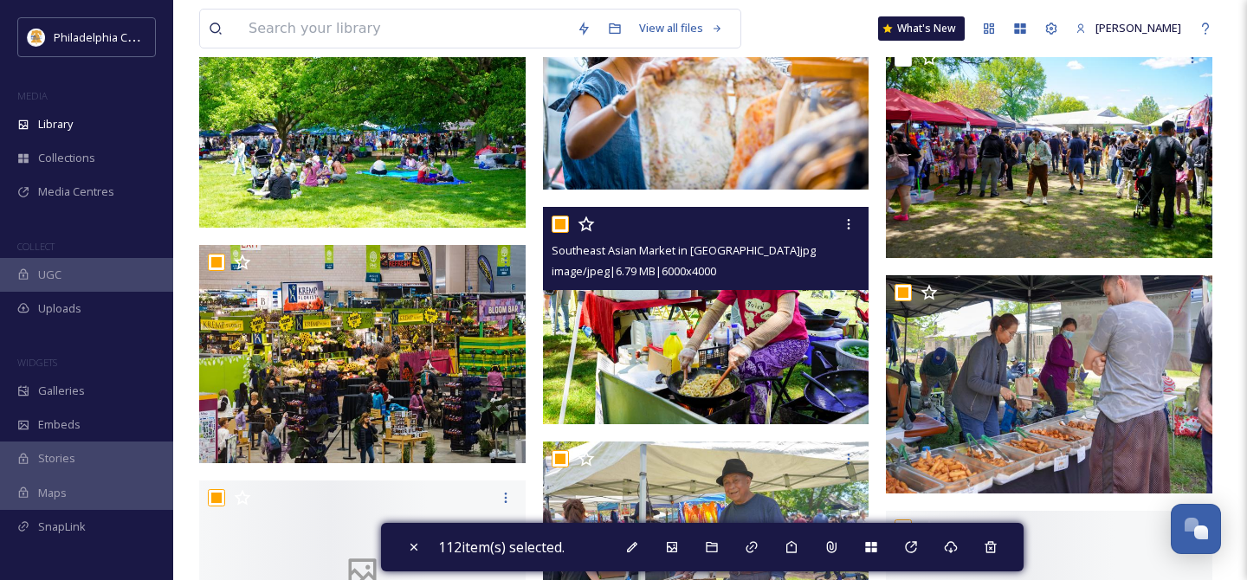
scroll to position [12831, 0]
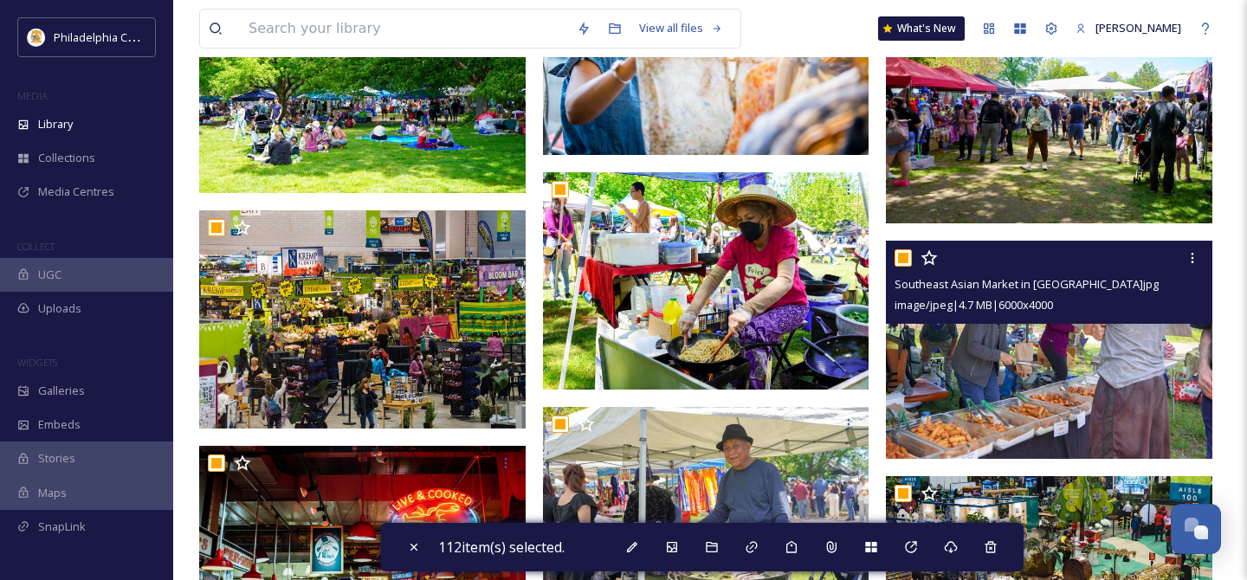
click at [909, 258] on input "checkbox" at bounding box center [902, 257] width 17 height 17
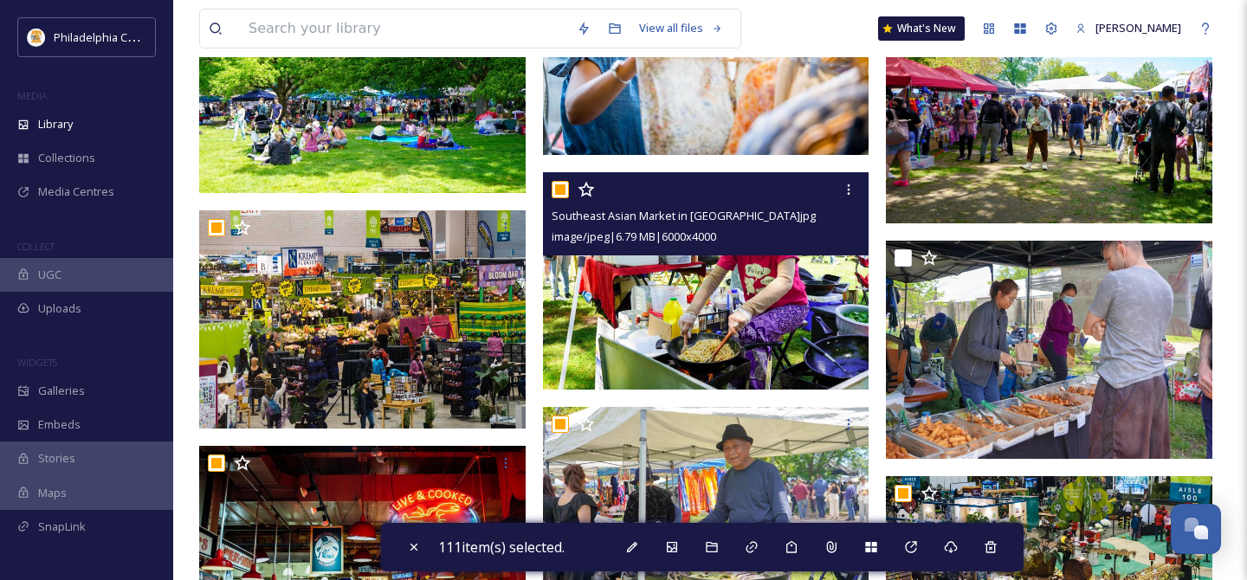
click at [562, 187] on input "checkbox" at bounding box center [560, 189] width 17 height 17
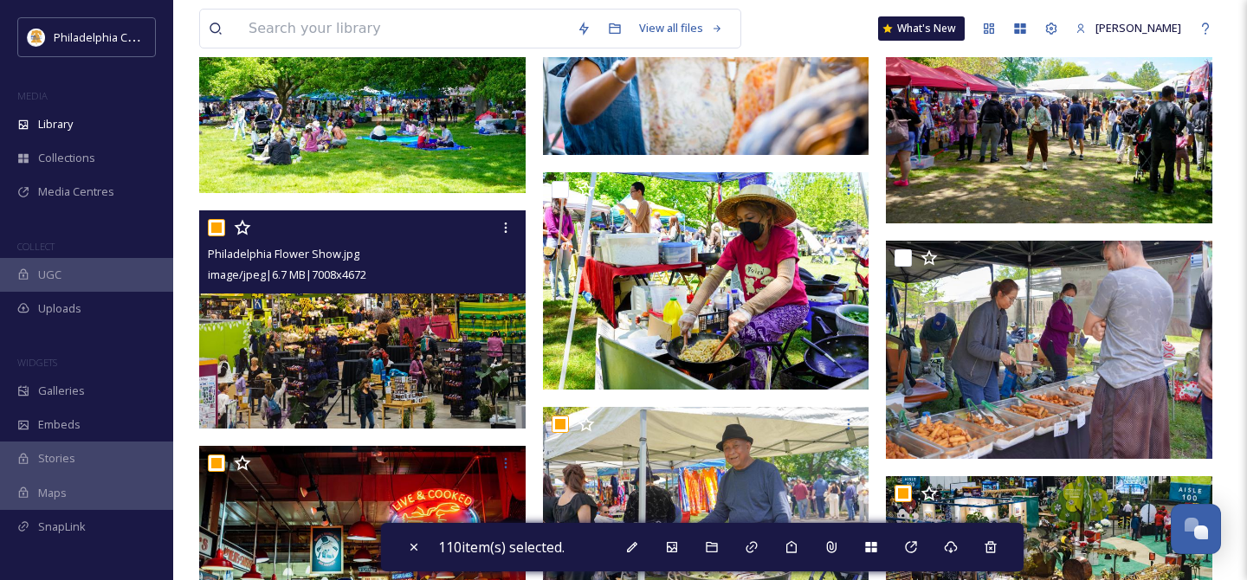
click at [218, 225] on input "checkbox" at bounding box center [216, 227] width 17 height 17
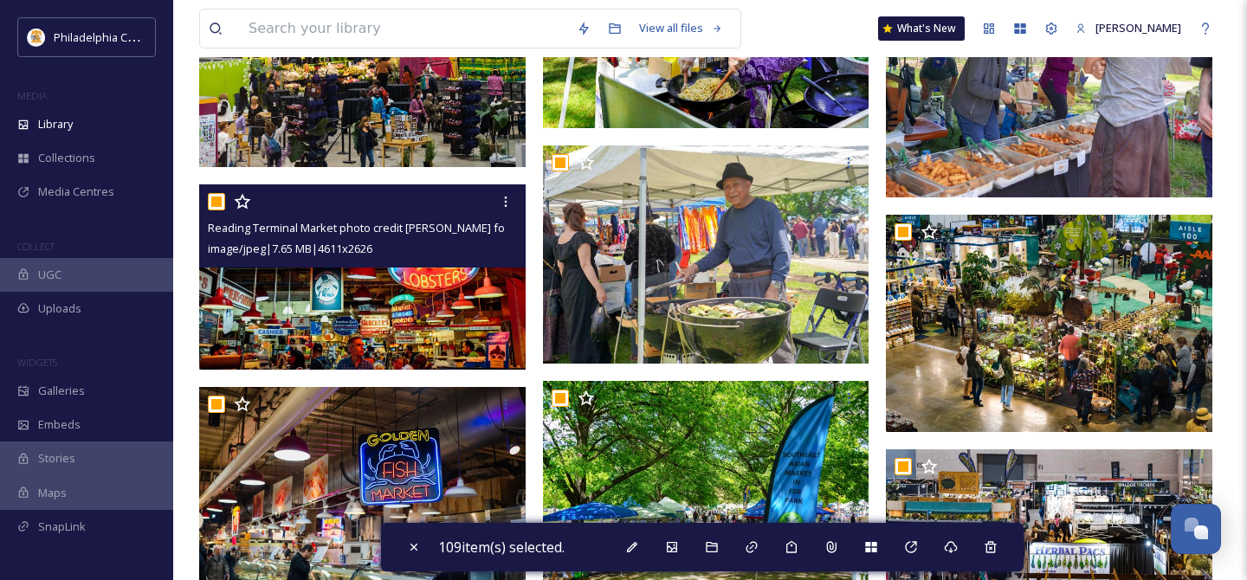
scroll to position [13096, 0]
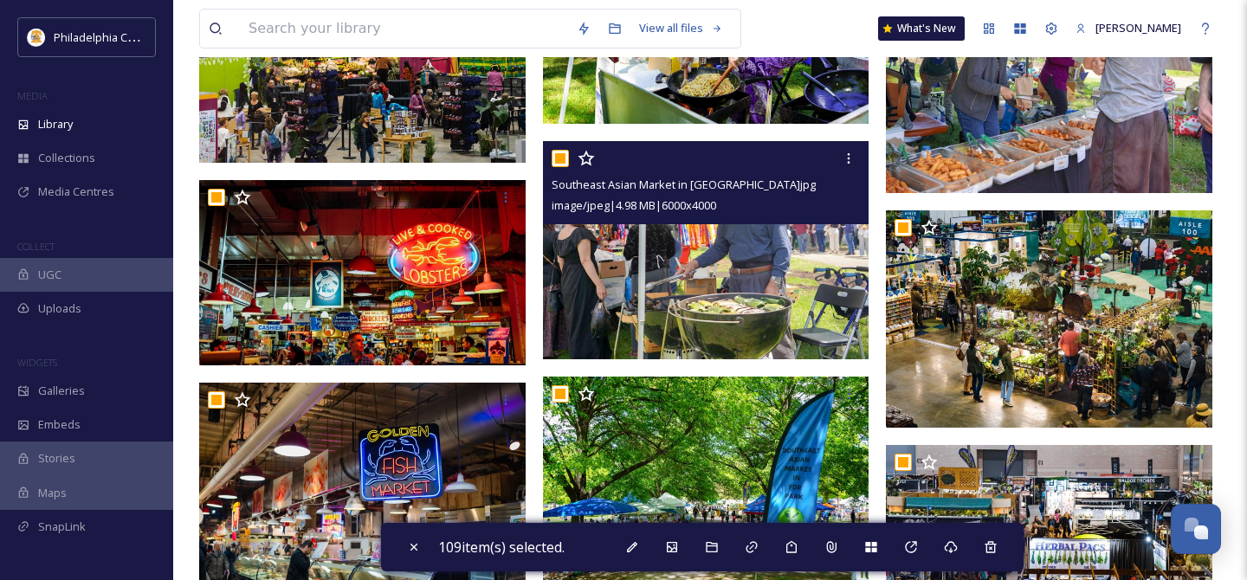
click at [564, 158] on input "checkbox" at bounding box center [560, 158] width 17 height 17
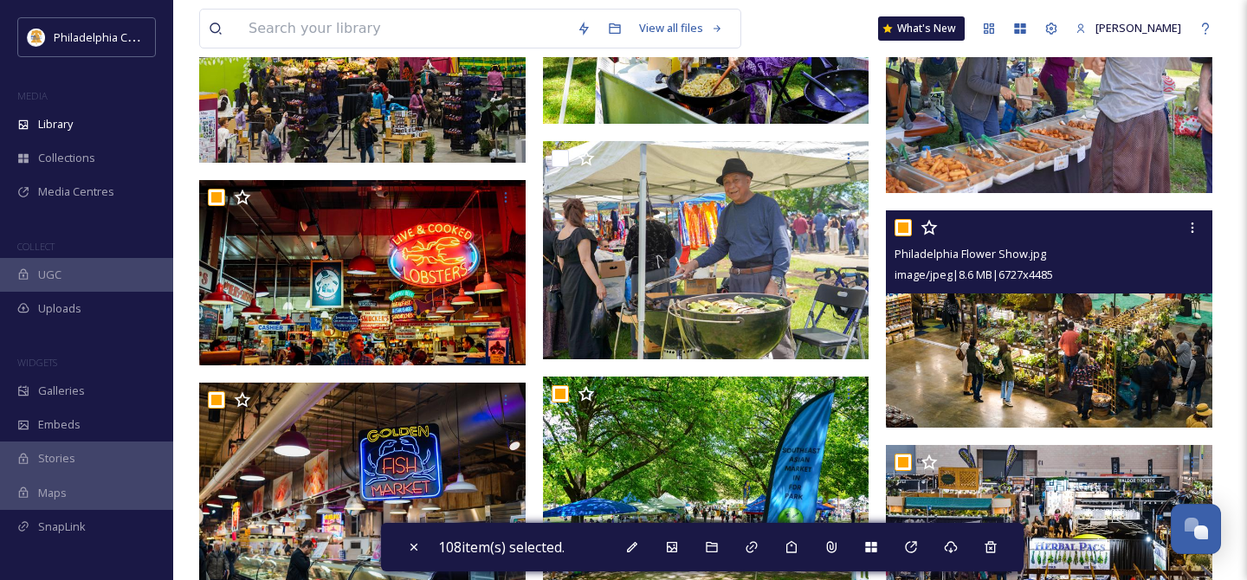
click at [902, 224] on input "checkbox" at bounding box center [902, 227] width 17 height 17
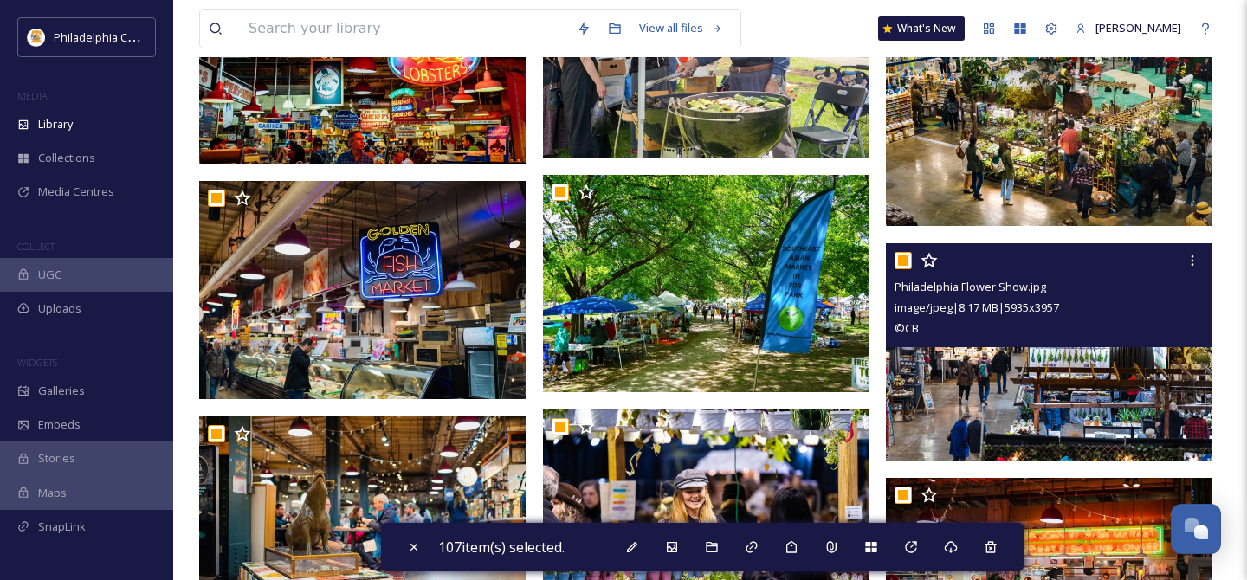
scroll to position [13302, 0]
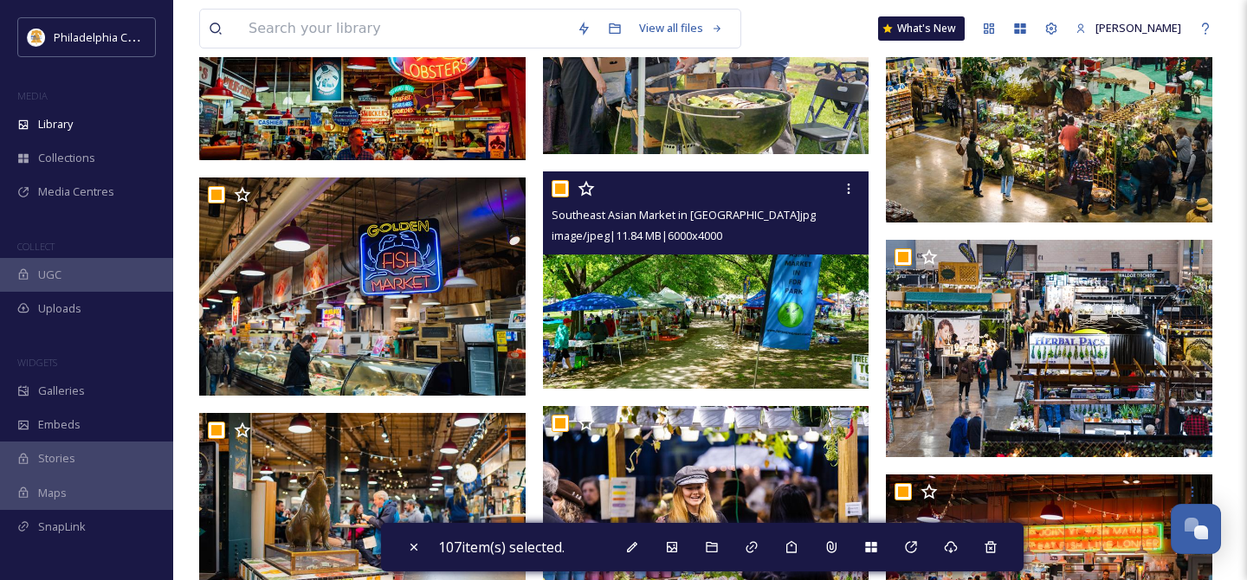
click at [563, 185] on input "checkbox" at bounding box center [560, 188] width 17 height 17
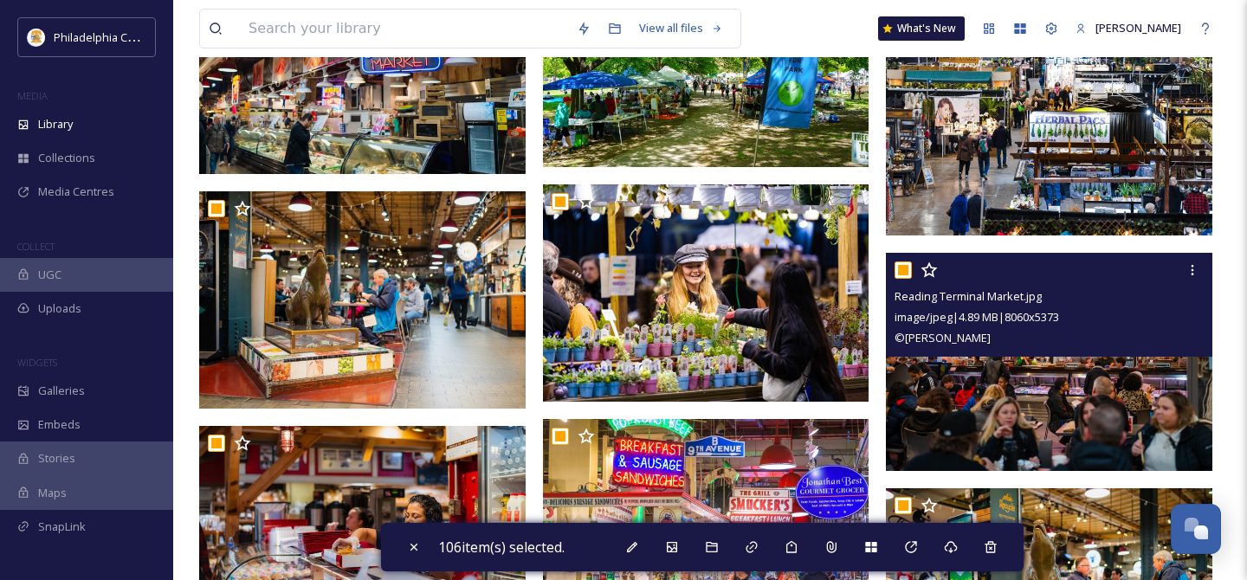
scroll to position [13525, 0]
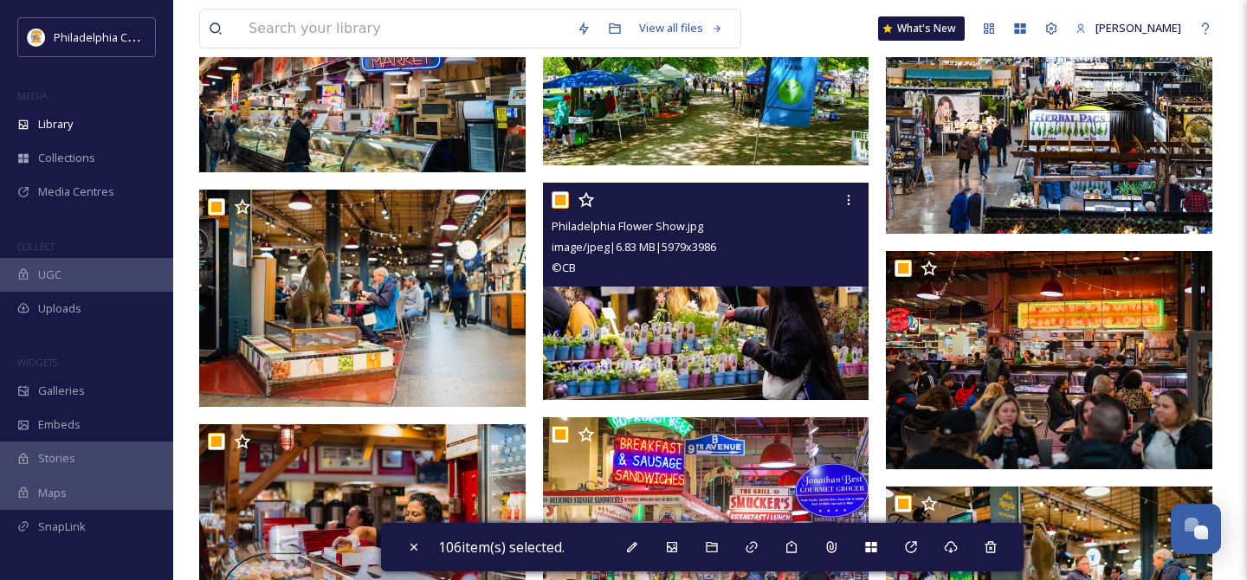
click at [557, 201] on input "checkbox" at bounding box center [560, 199] width 17 height 17
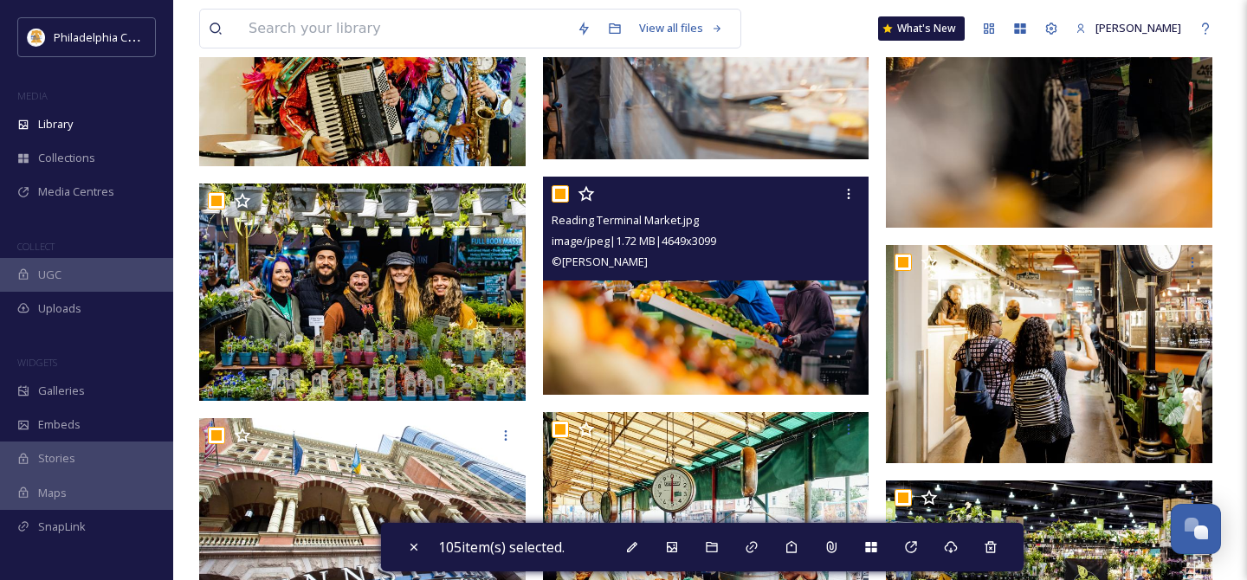
scroll to position [17984, 0]
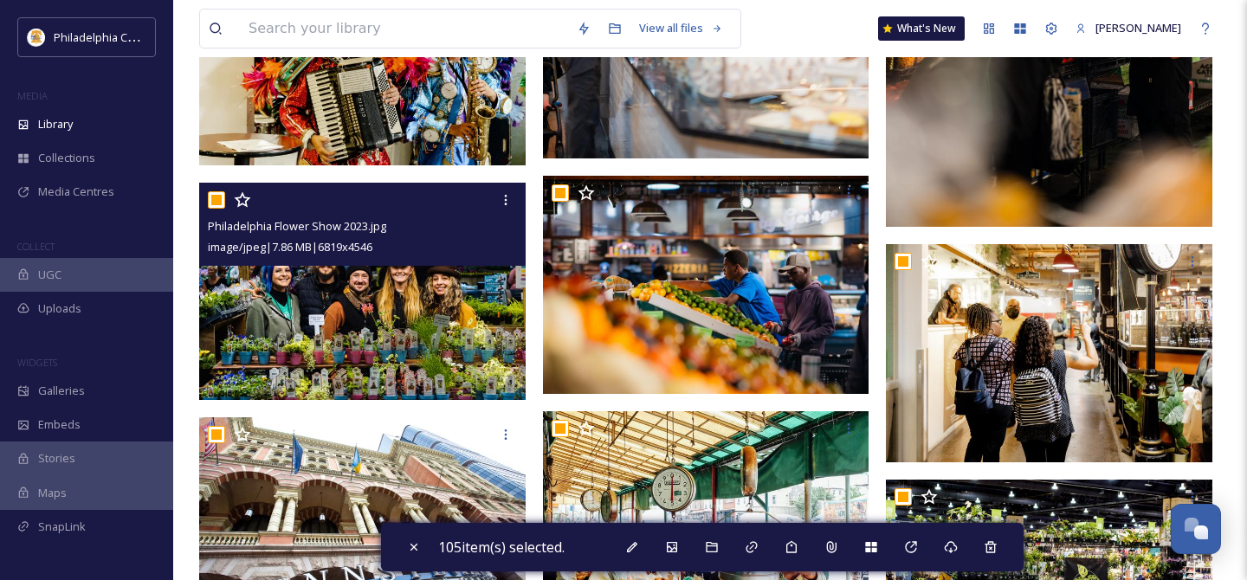
click at [218, 199] on input "checkbox" at bounding box center [216, 199] width 17 height 17
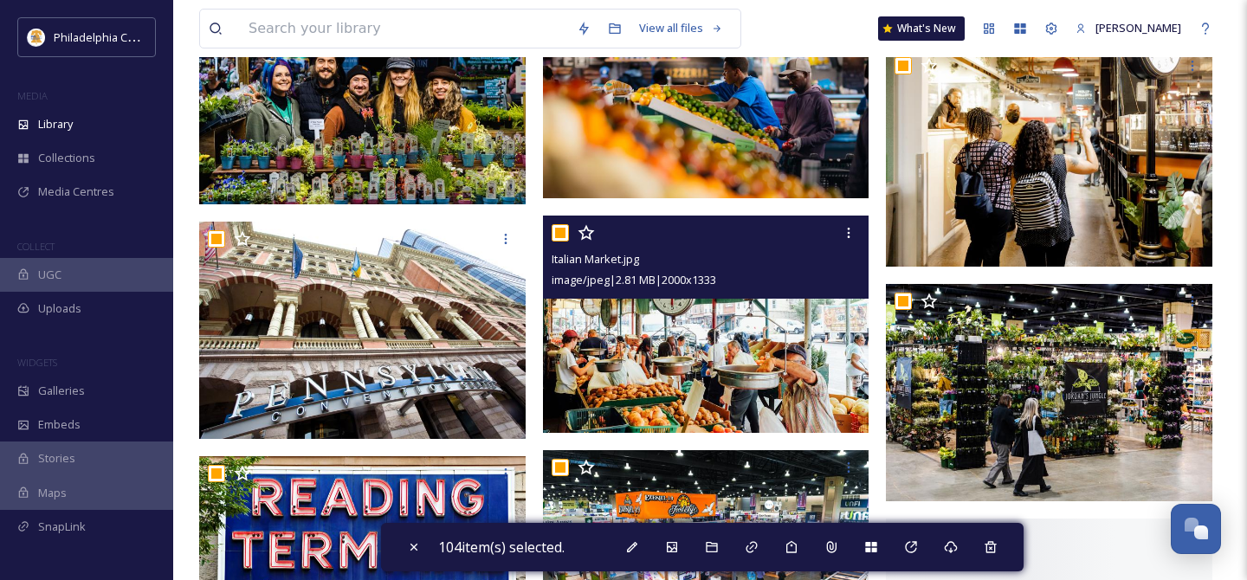
scroll to position [18198, 0]
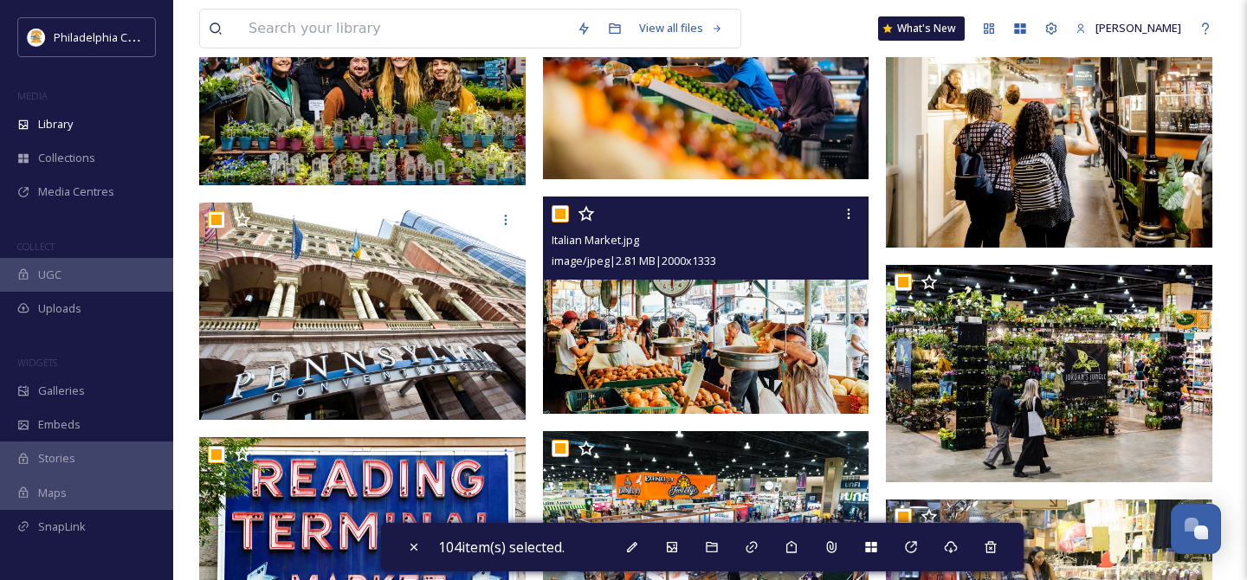
click at [562, 210] on input "checkbox" at bounding box center [560, 213] width 17 height 17
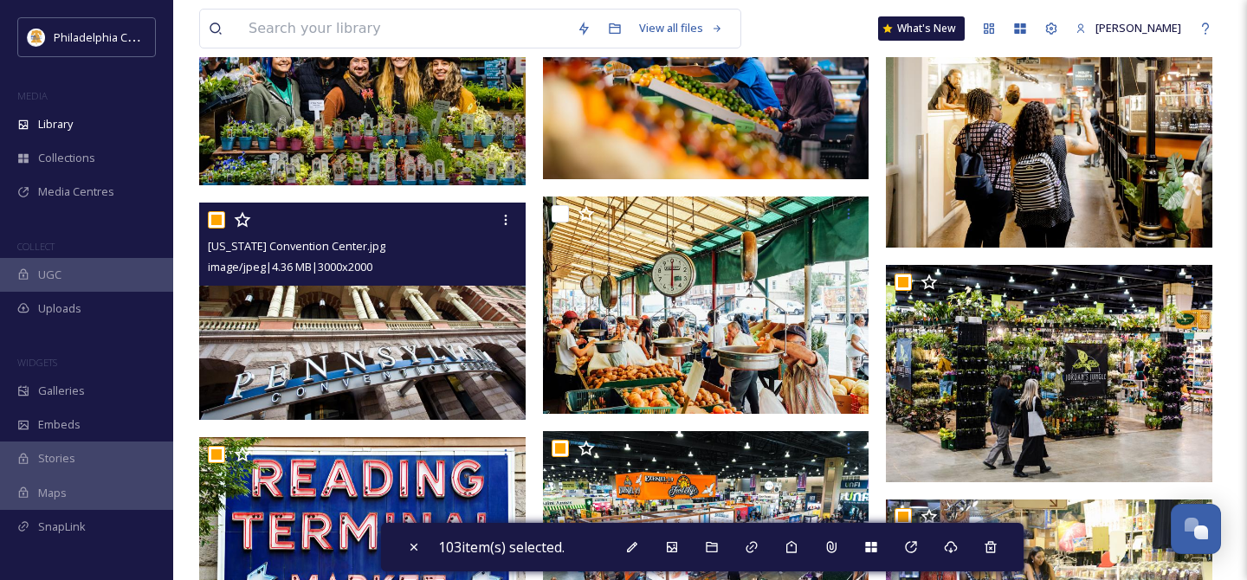
click at [221, 220] on input "checkbox" at bounding box center [216, 219] width 17 height 17
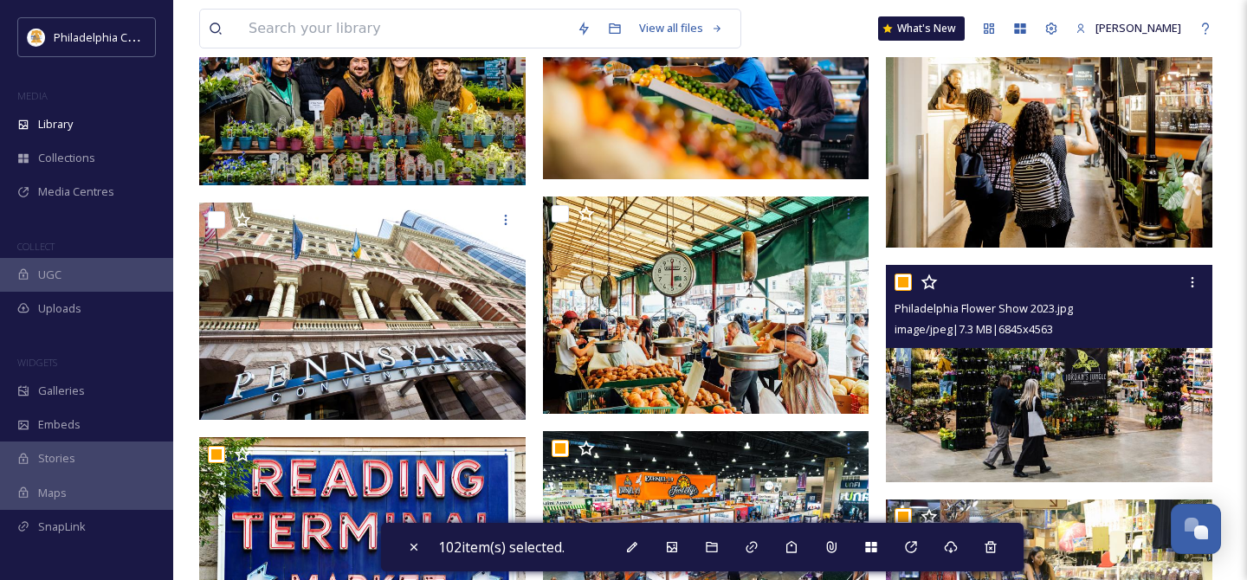
click at [905, 285] on input "checkbox" at bounding box center [902, 282] width 17 height 17
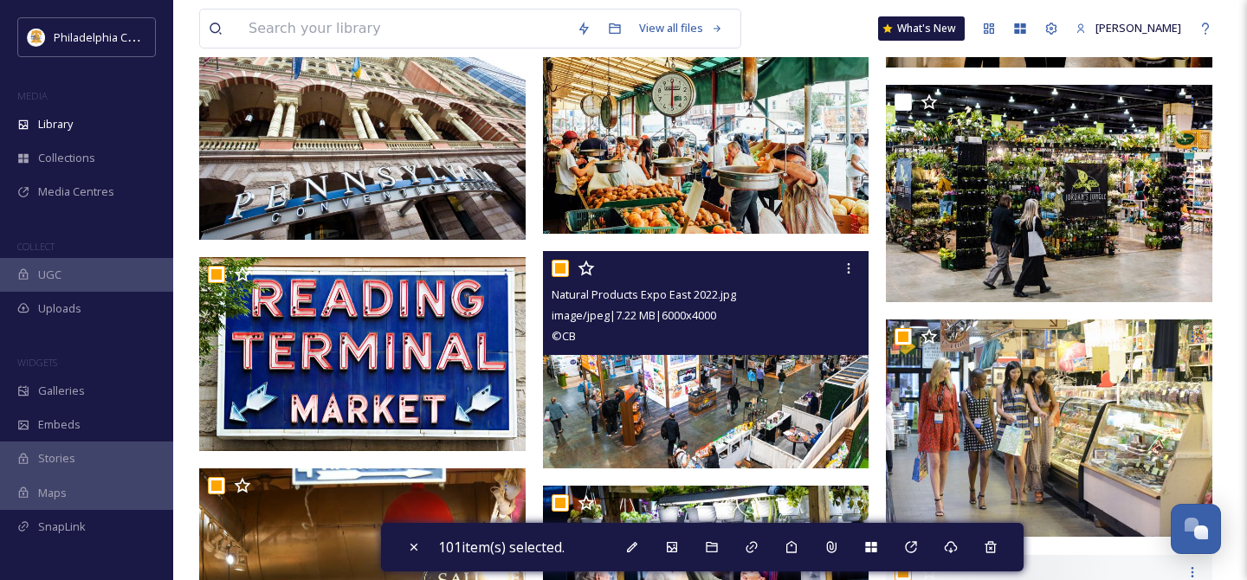
scroll to position [18383, 0]
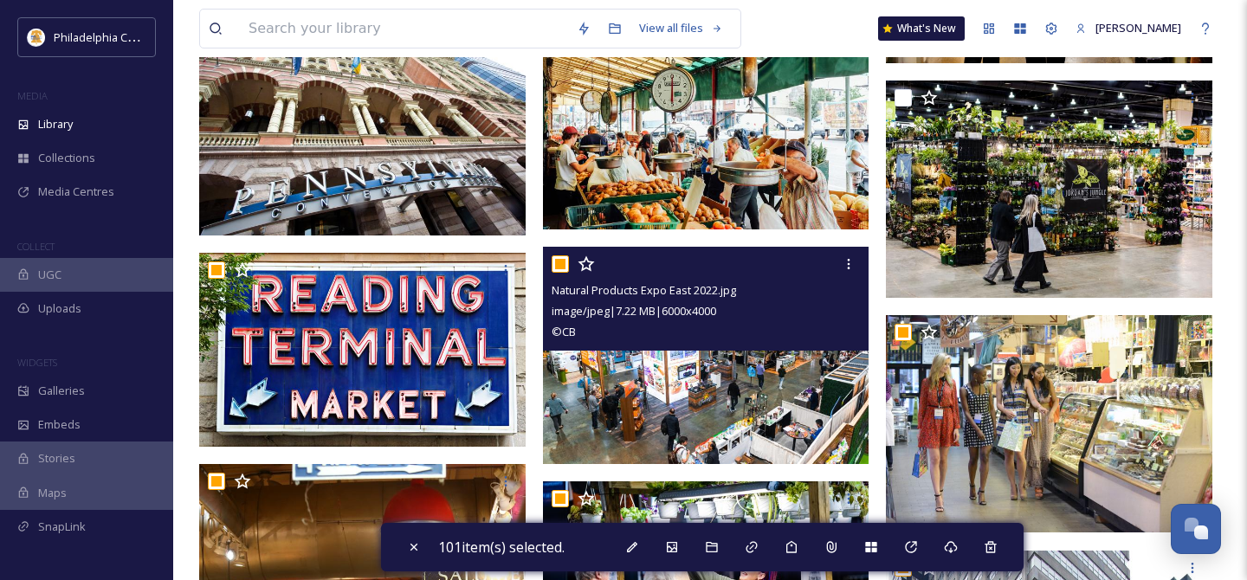
click at [558, 263] on input "checkbox" at bounding box center [560, 263] width 17 height 17
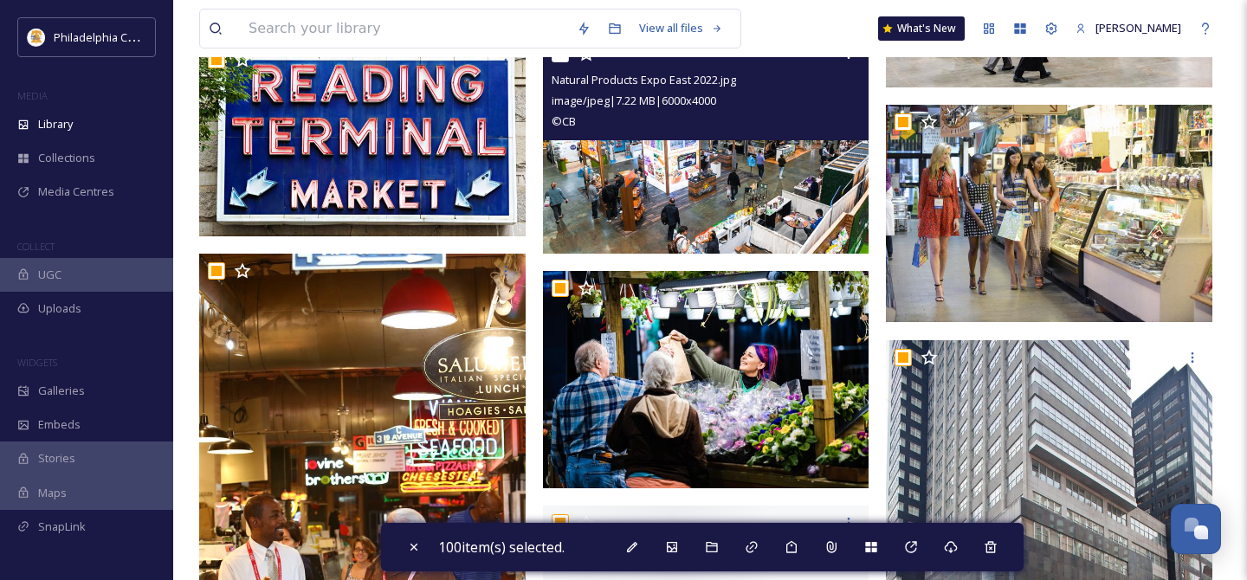
scroll to position [18594, 0]
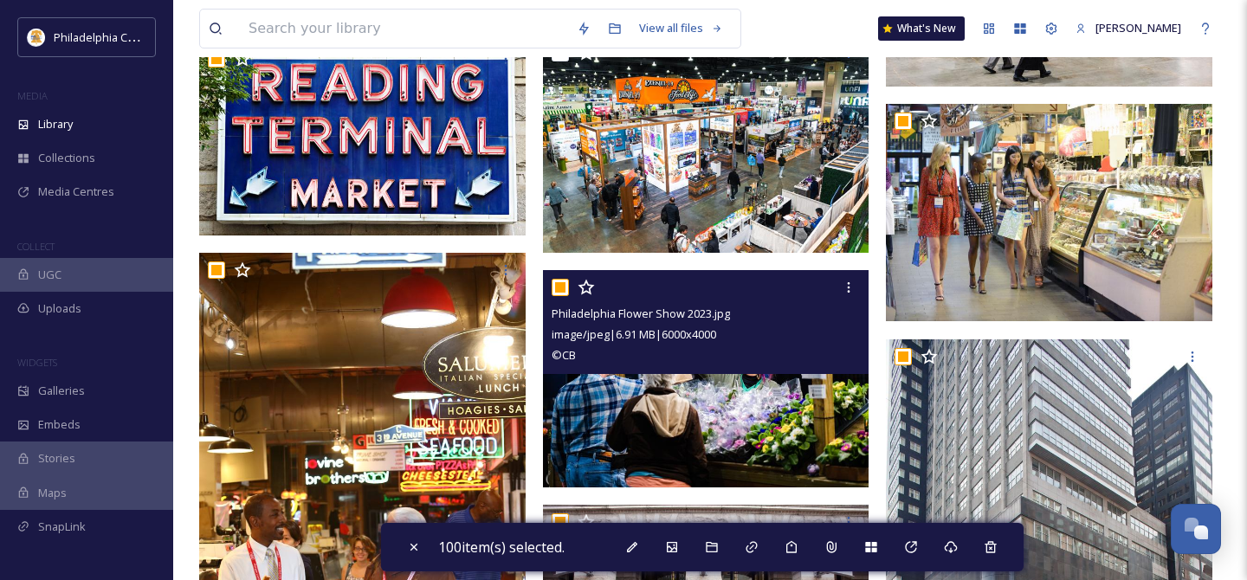
click at [558, 289] on input "checkbox" at bounding box center [560, 287] width 17 height 17
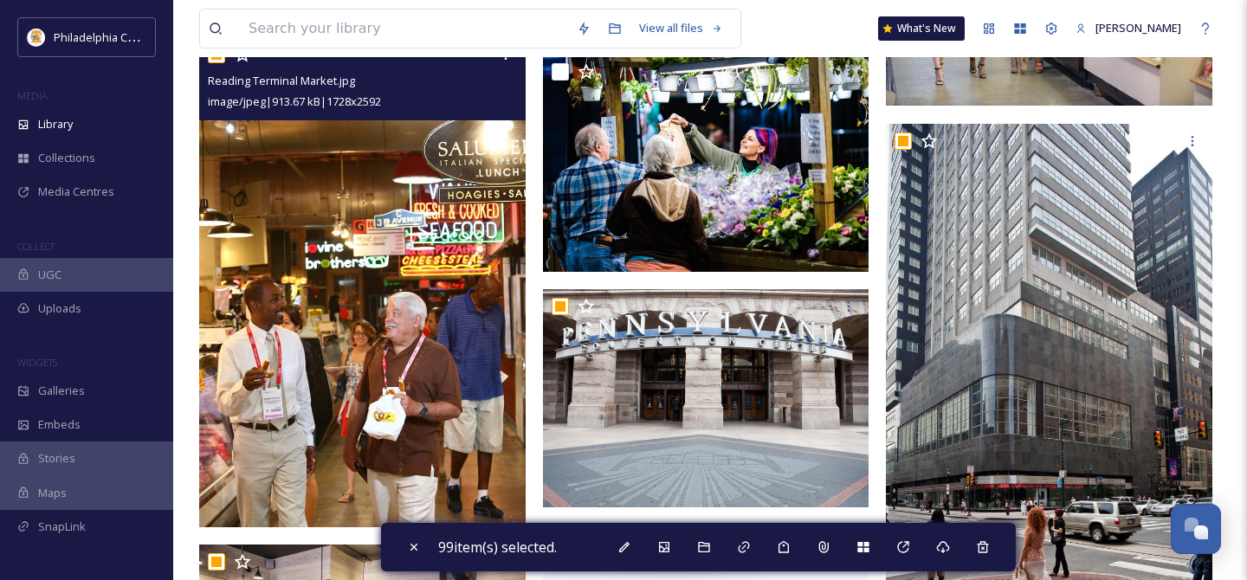
scroll to position [18827, 0]
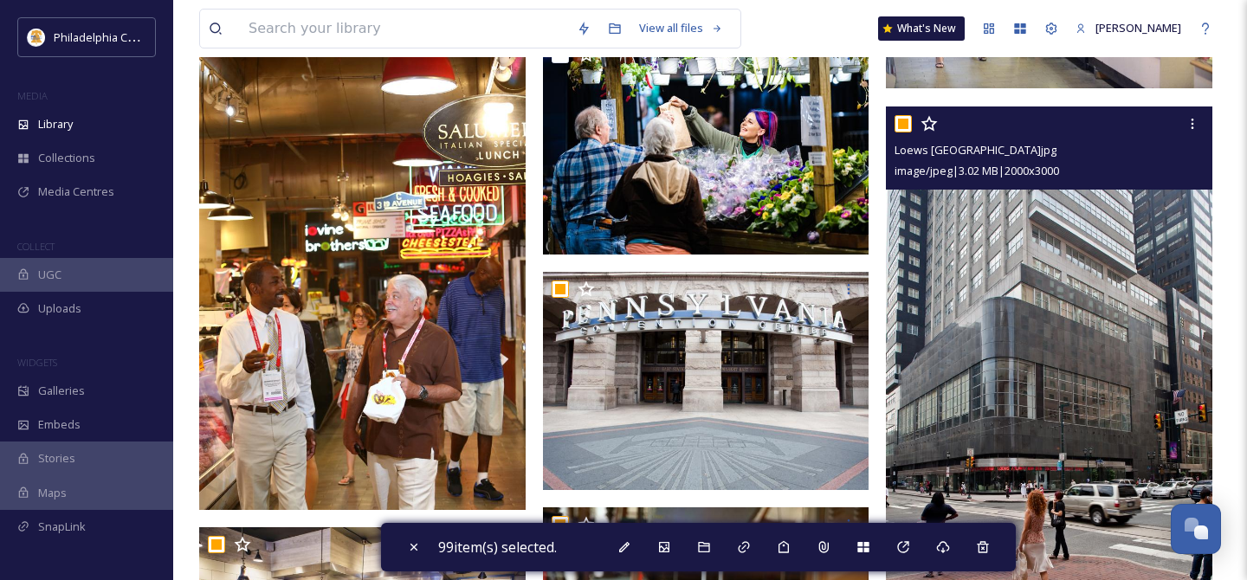
click at [910, 121] on input "checkbox" at bounding box center [902, 123] width 17 height 17
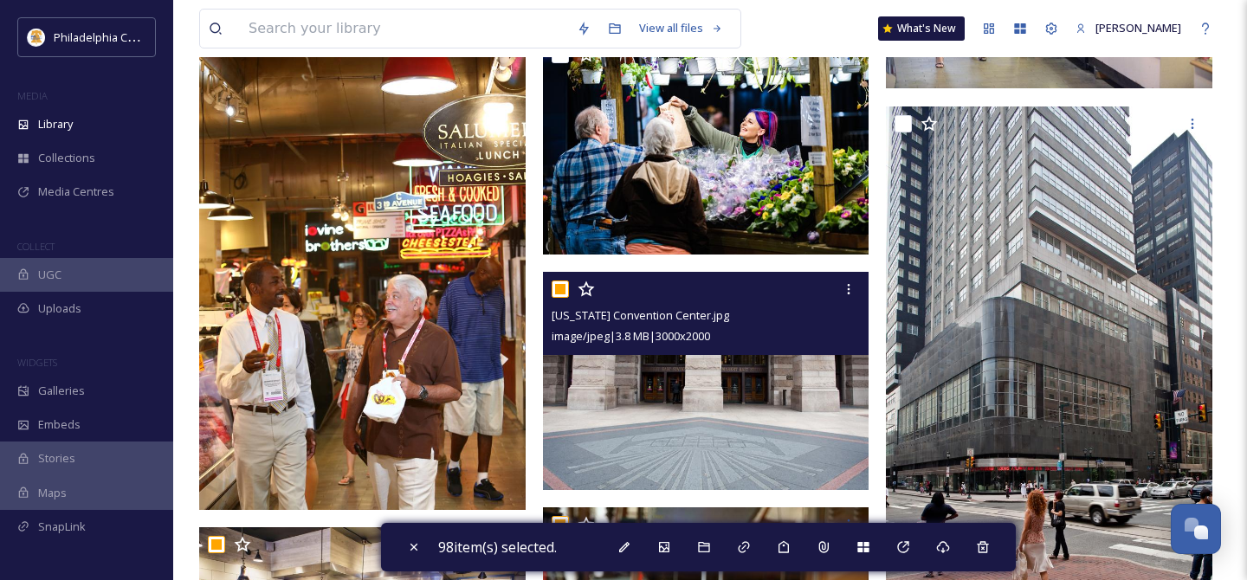
click at [561, 289] on input "checkbox" at bounding box center [560, 289] width 17 height 17
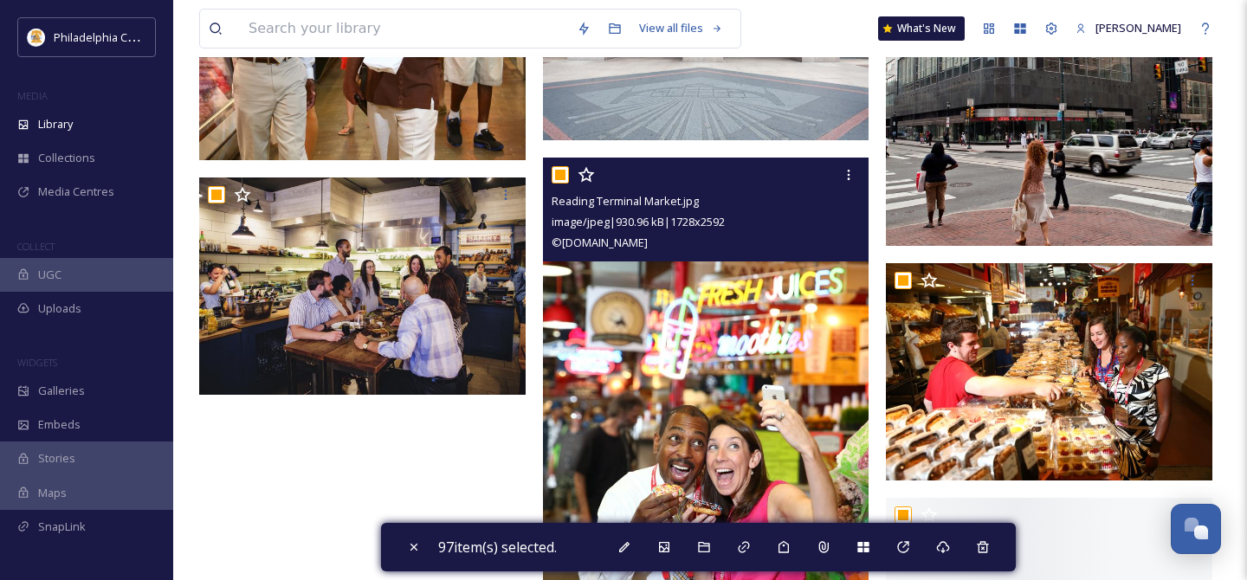
scroll to position [19195, 0]
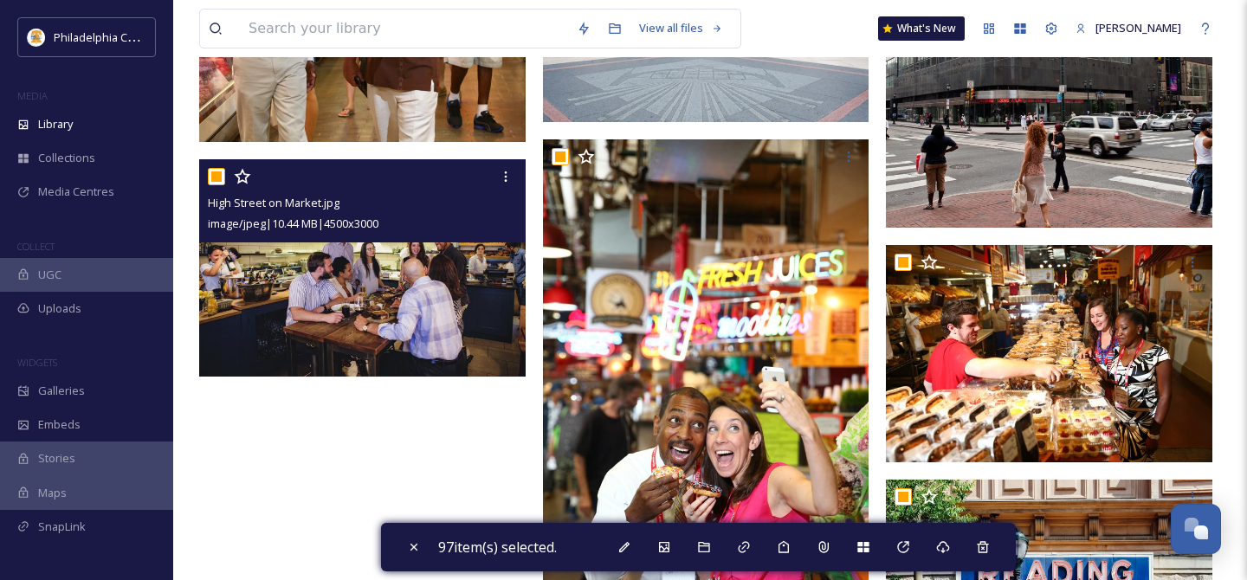
click at [216, 175] on input "checkbox" at bounding box center [216, 176] width 17 height 17
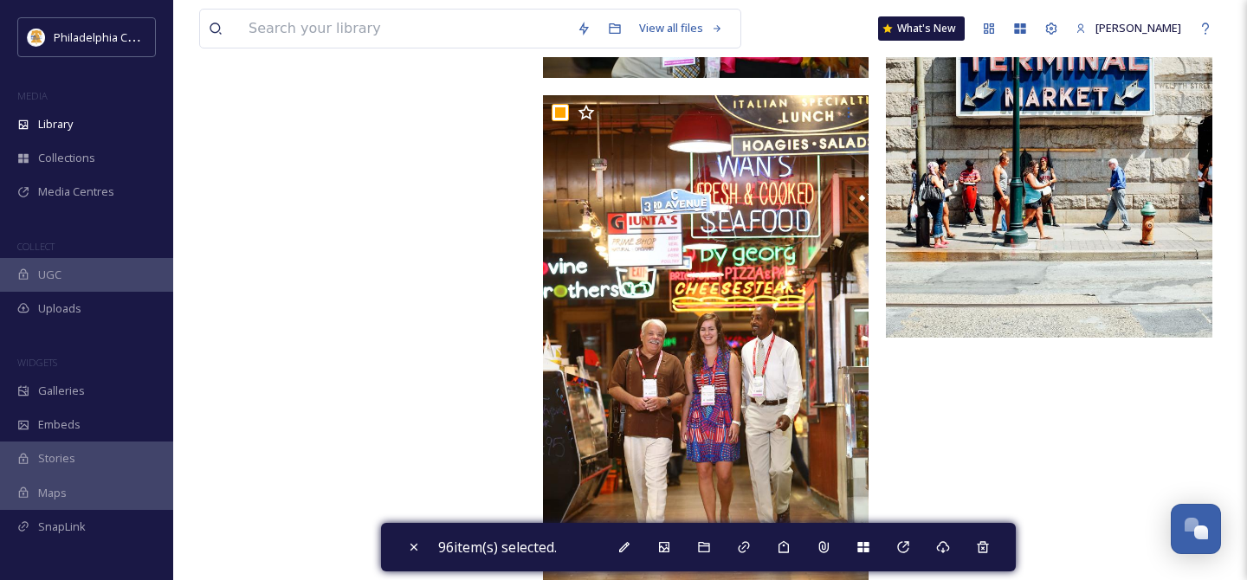
scroll to position [19780, 0]
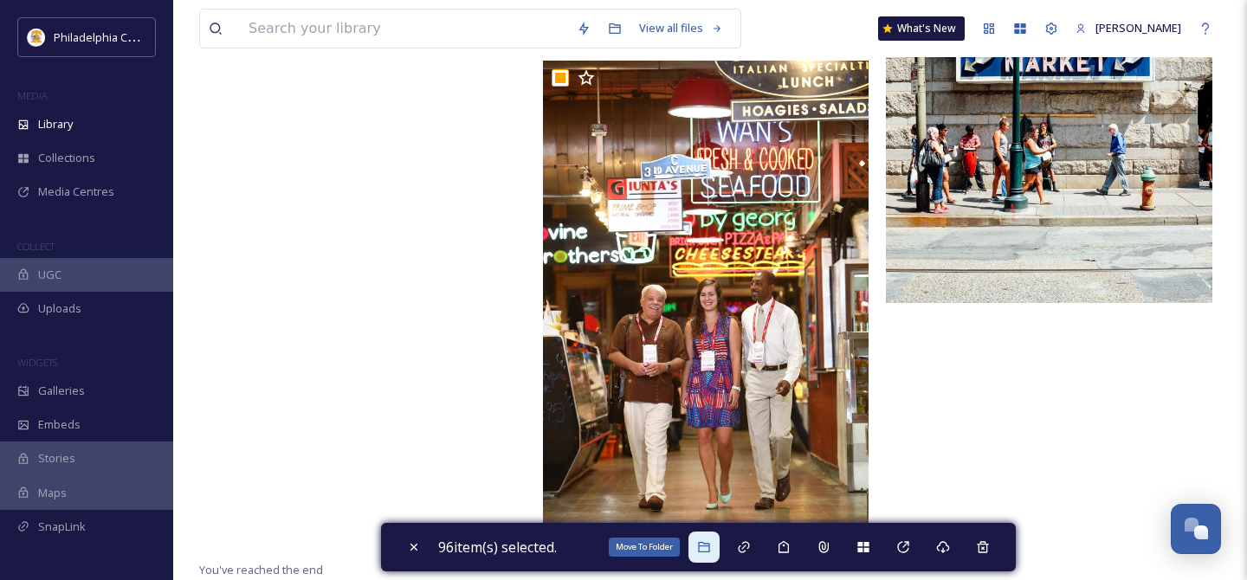
click at [708, 554] on div "Move To Folder" at bounding box center [703, 547] width 31 height 31
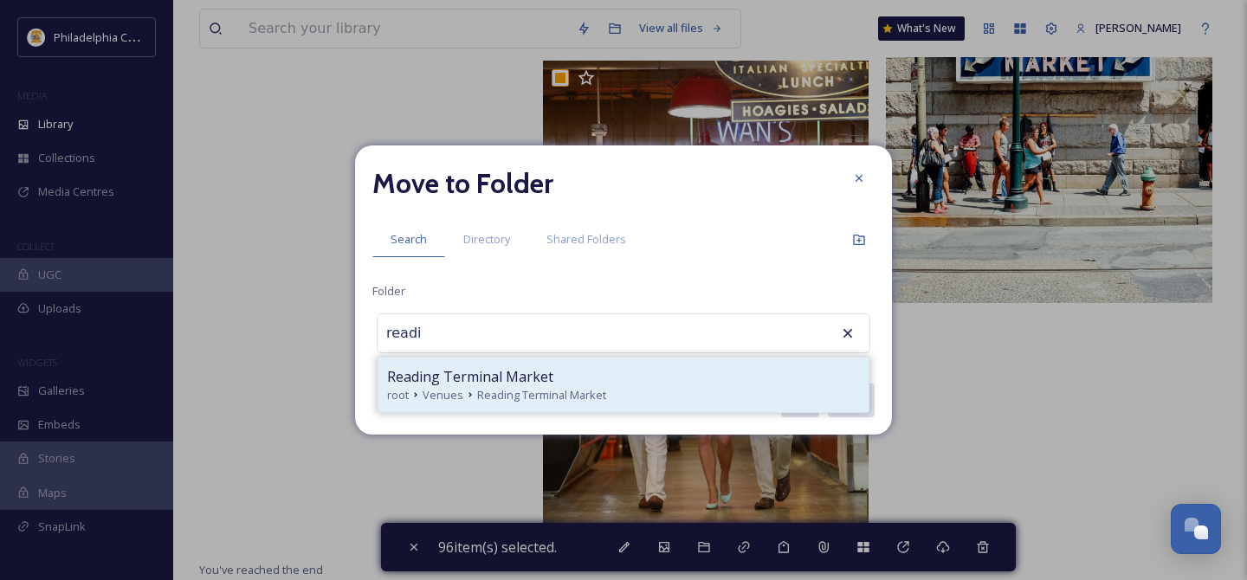
click at [568, 390] on span "Reading Terminal Market" at bounding box center [541, 395] width 129 height 16
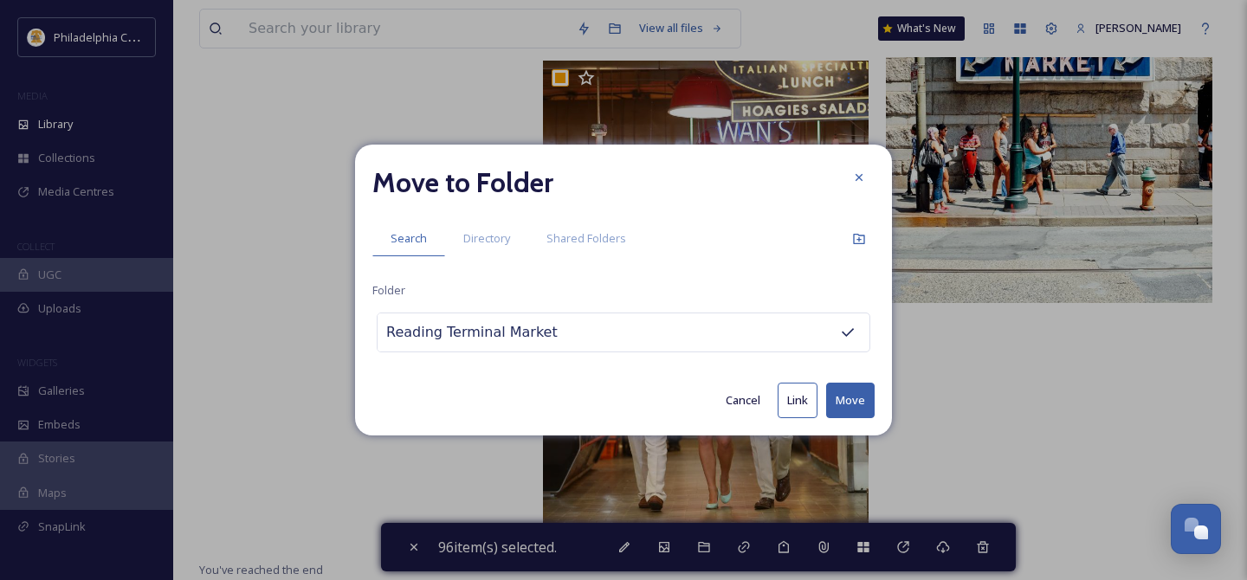
click at [848, 405] on button "Move" at bounding box center [850, 401] width 48 height 36
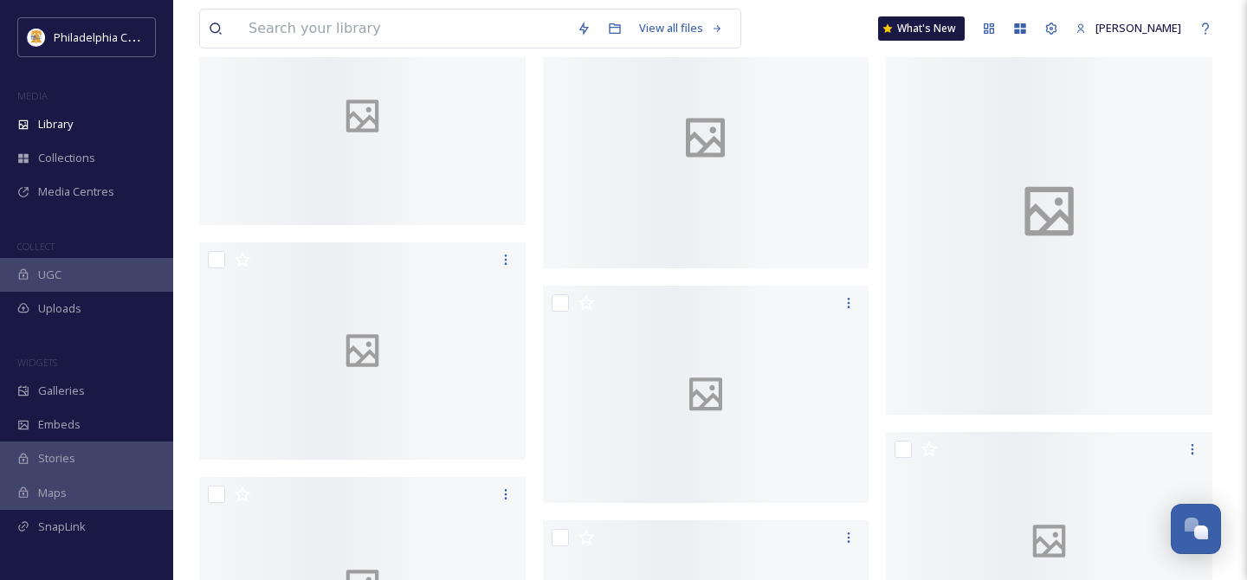
scroll to position [0, 0]
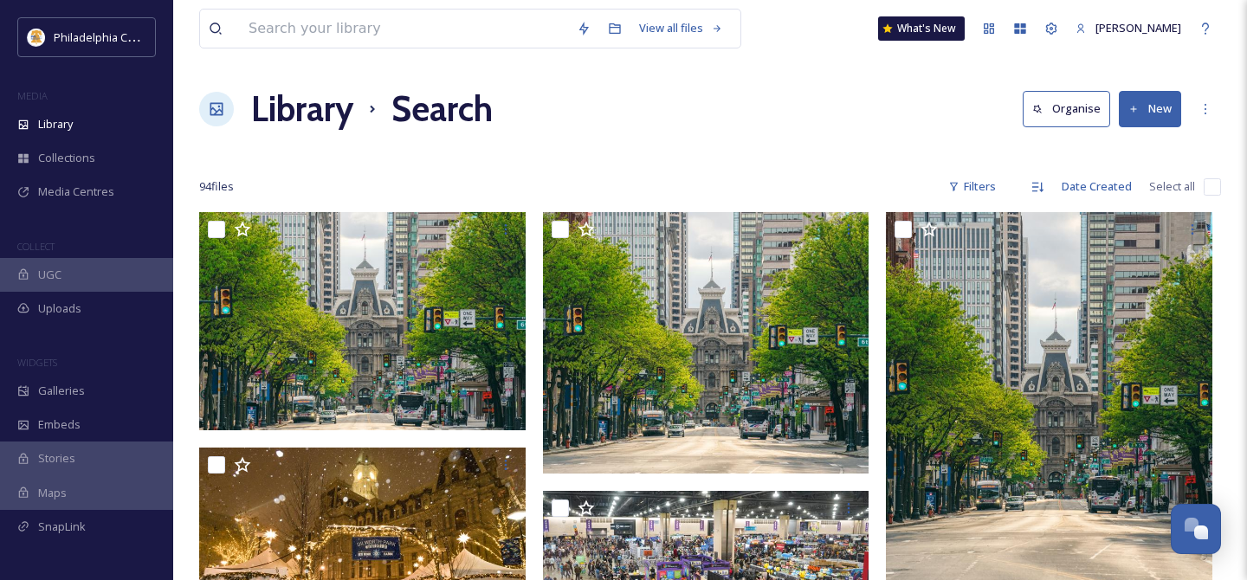
click at [1207, 189] on input "checkbox" at bounding box center [1212, 186] width 17 height 17
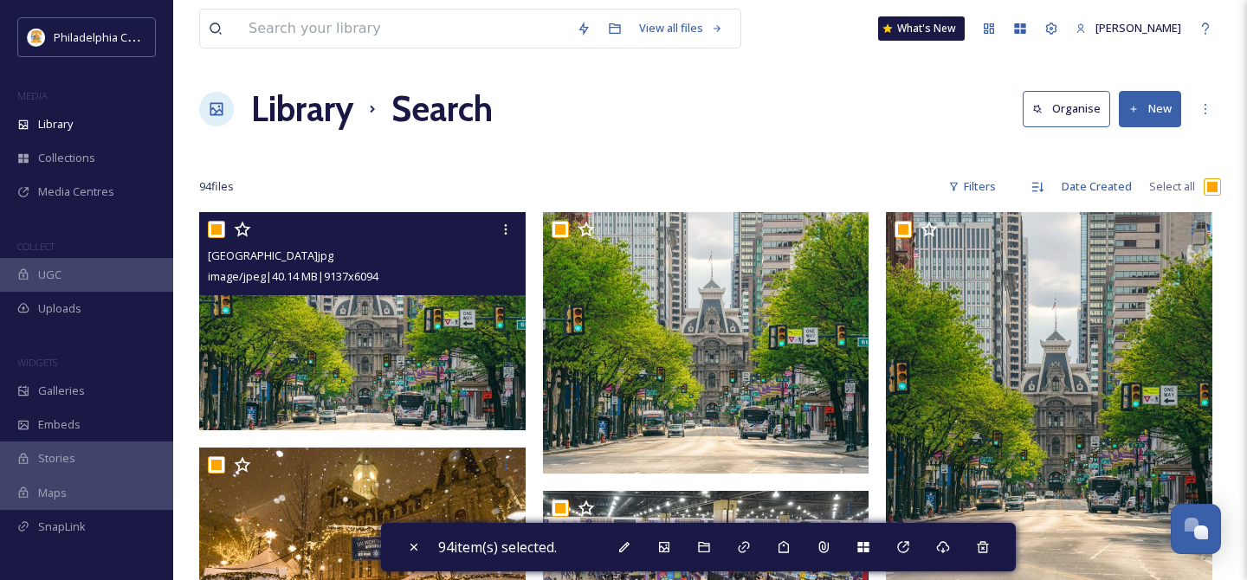
click at [217, 232] on input "checkbox" at bounding box center [216, 229] width 17 height 17
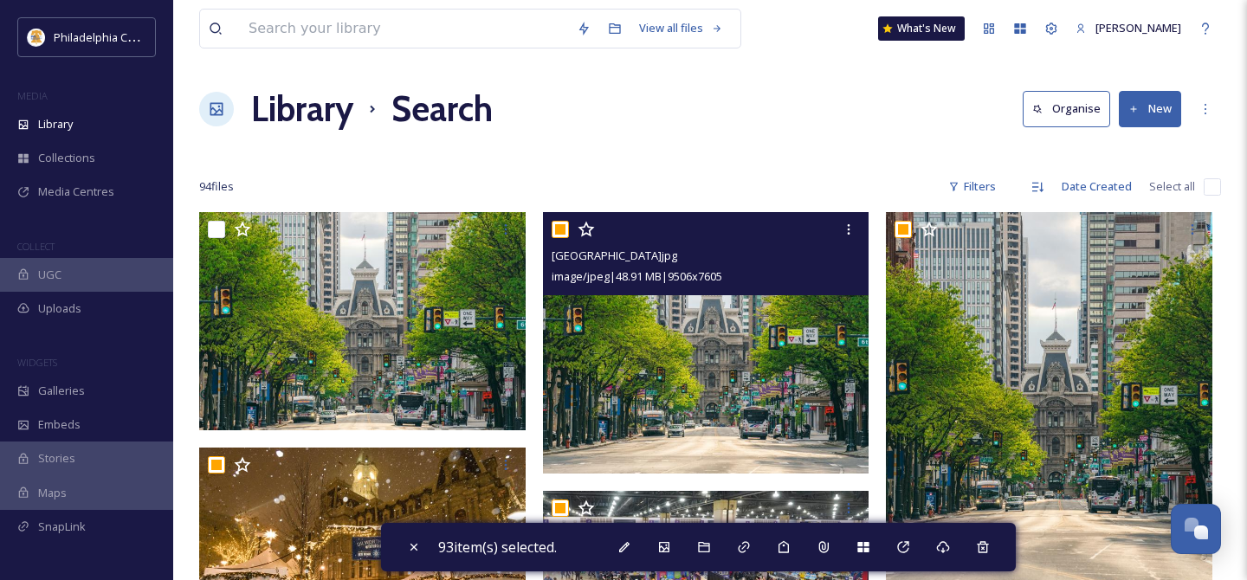
click at [561, 235] on input "checkbox" at bounding box center [560, 229] width 17 height 17
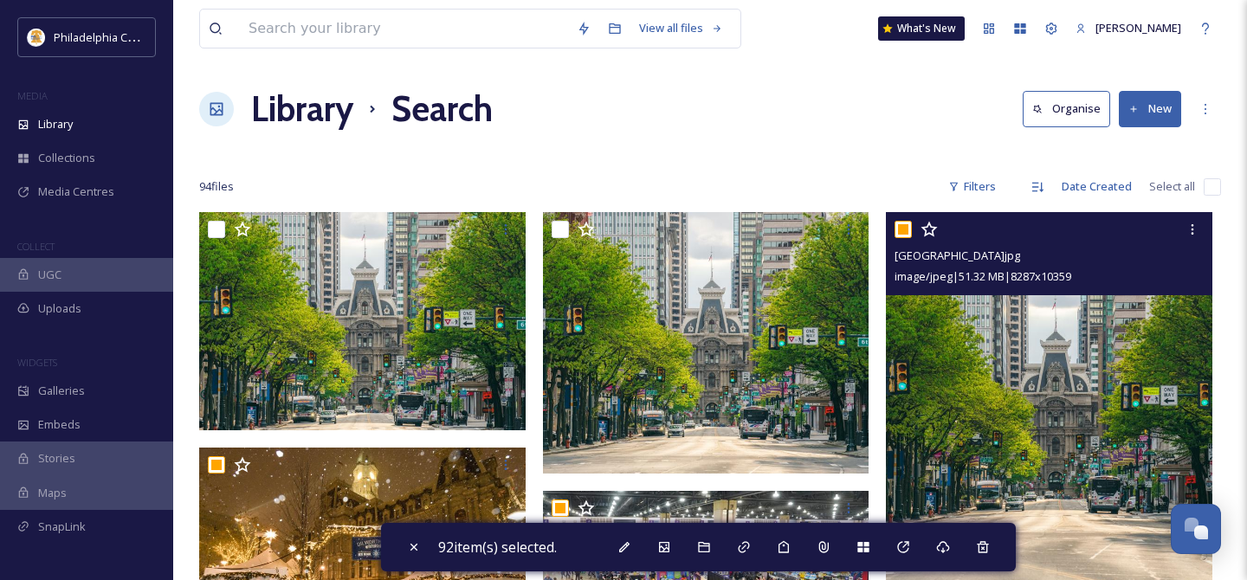
click at [900, 231] on input "checkbox" at bounding box center [902, 229] width 17 height 17
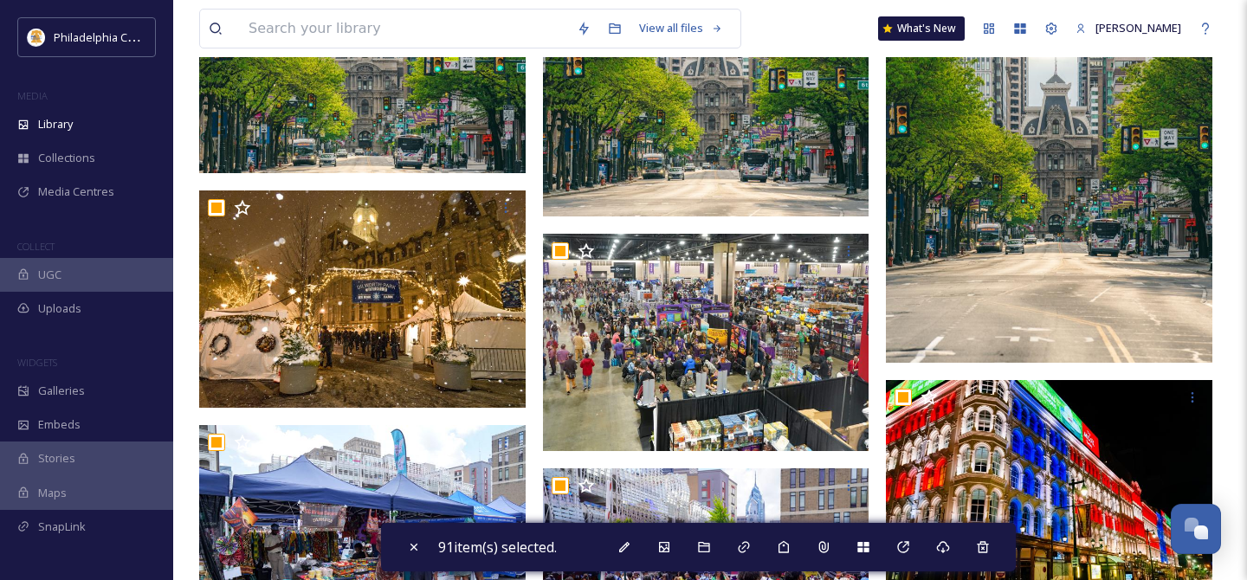
scroll to position [258, 0]
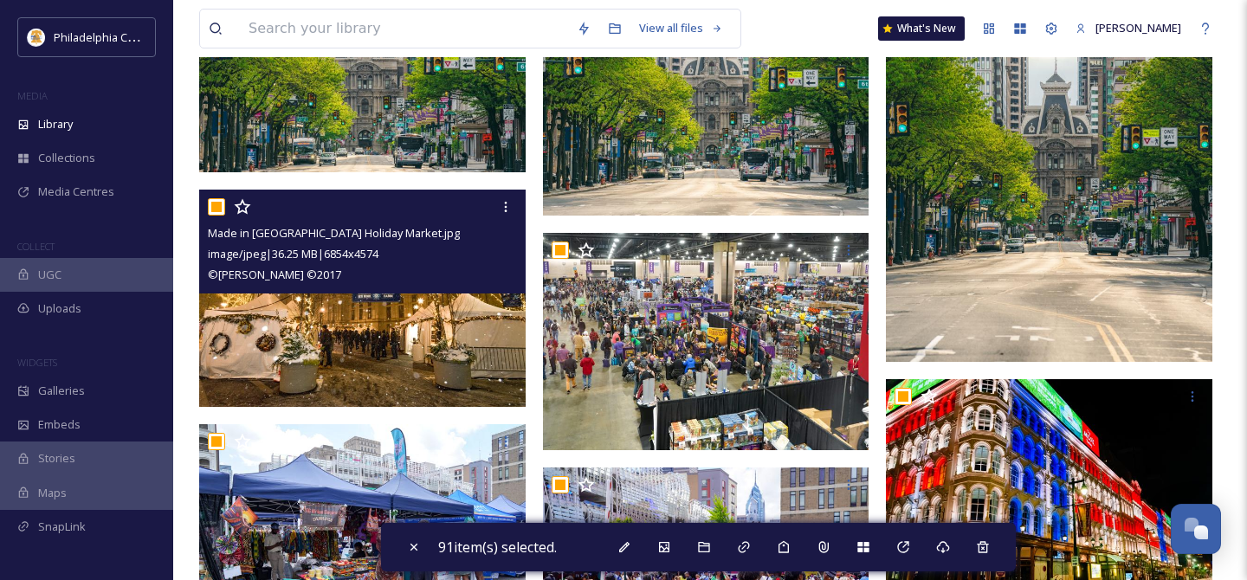
click at [217, 206] on input "checkbox" at bounding box center [216, 206] width 17 height 17
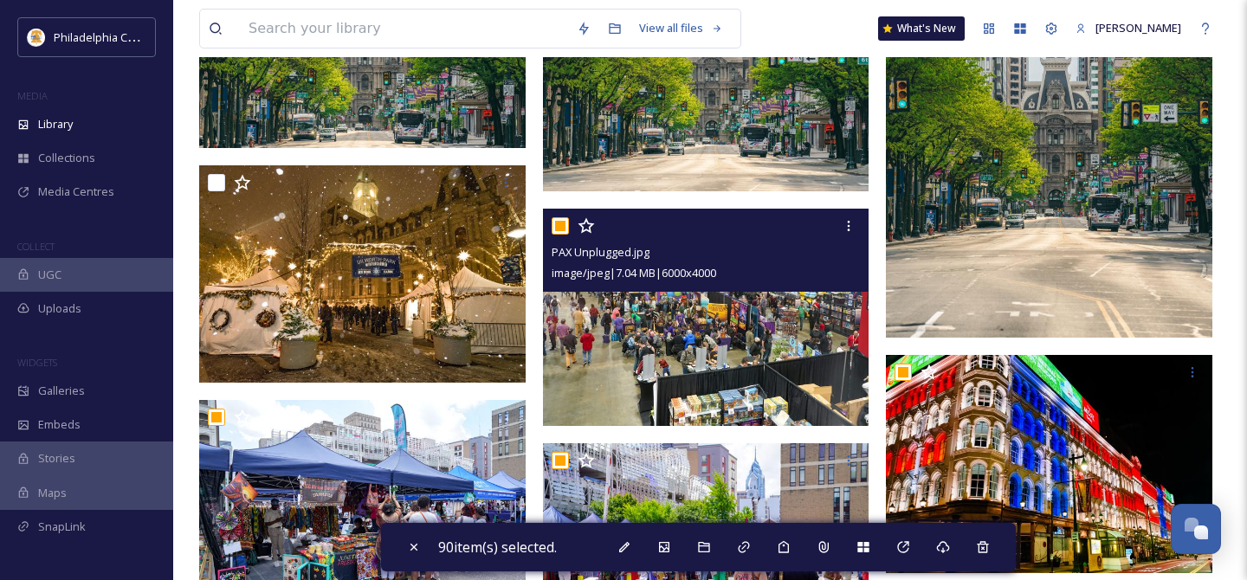
scroll to position [283, 0]
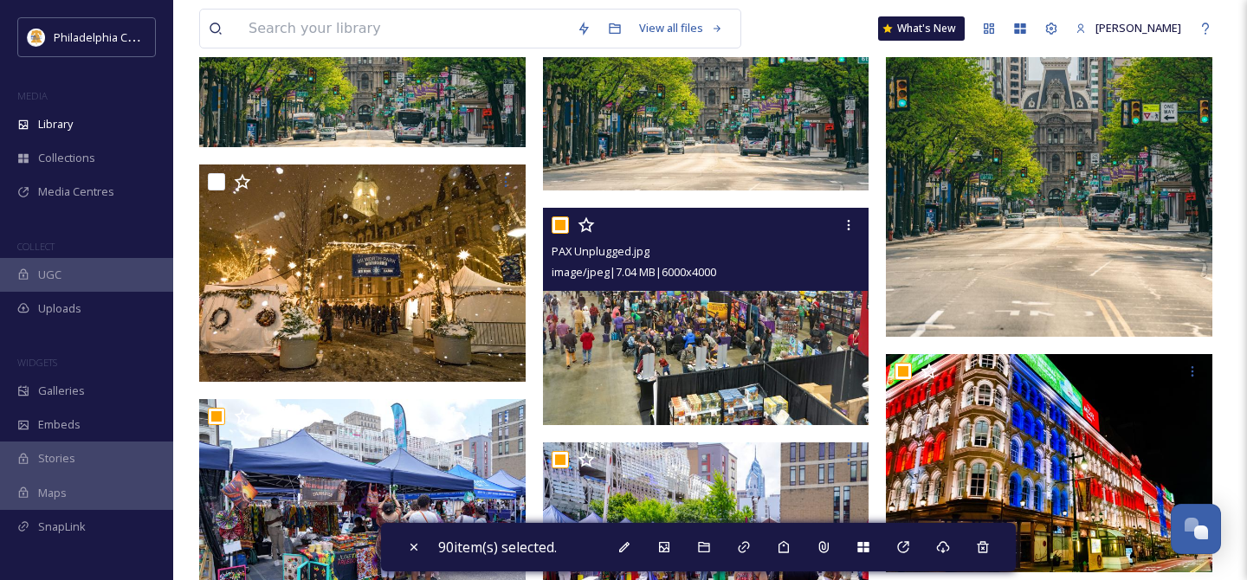
click at [556, 221] on input "checkbox" at bounding box center [560, 224] width 17 height 17
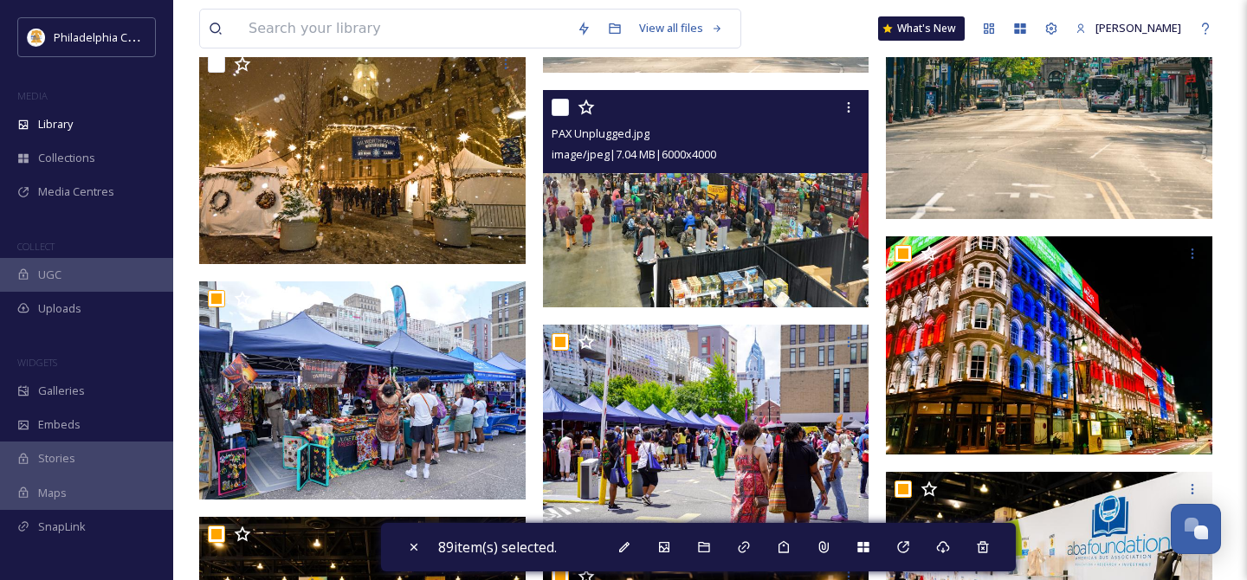
scroll to position [473, 0]
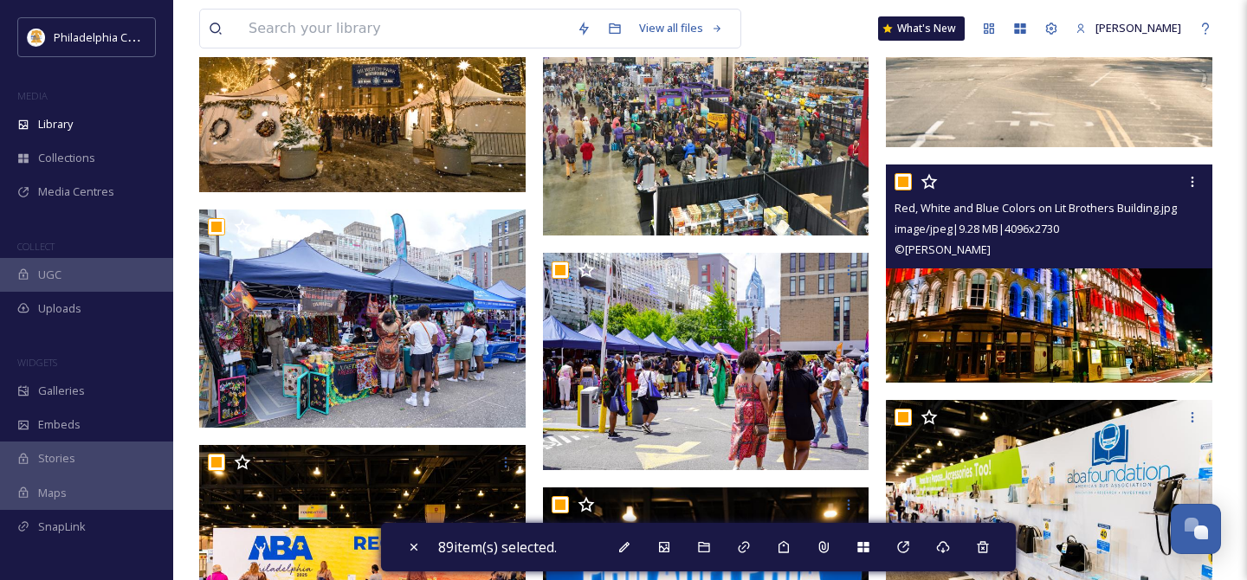
click at [905, 185] on input "checkbox" at bounding box center [902, 181] width 17 height 17
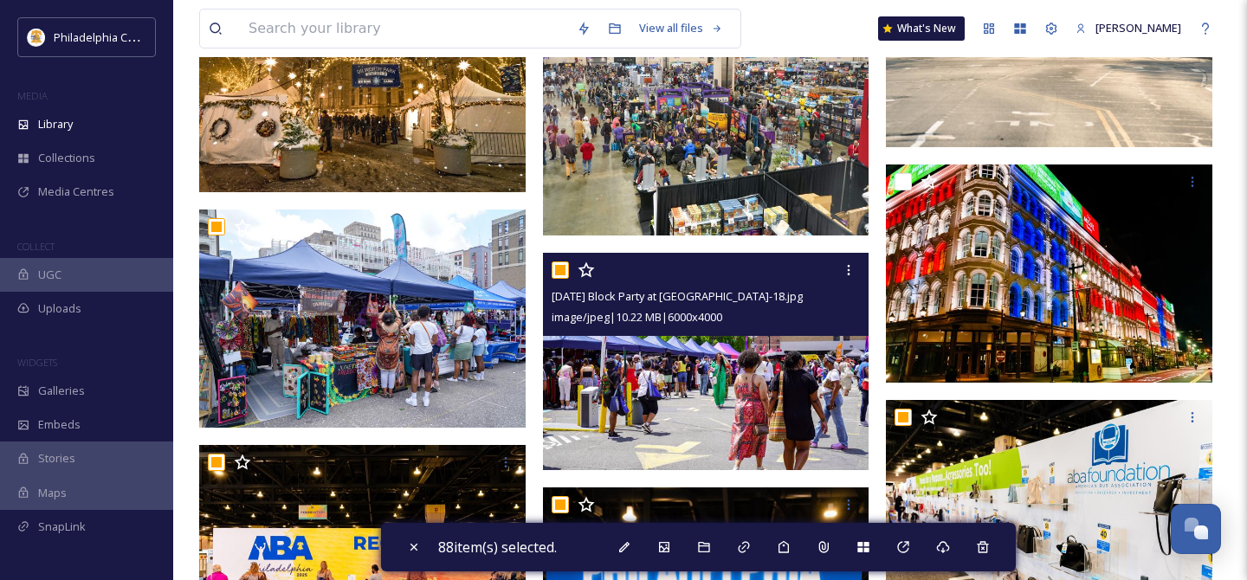
click at [558, 271] on input "checkbox" at bounding box center [560, 269] width 17 height 17
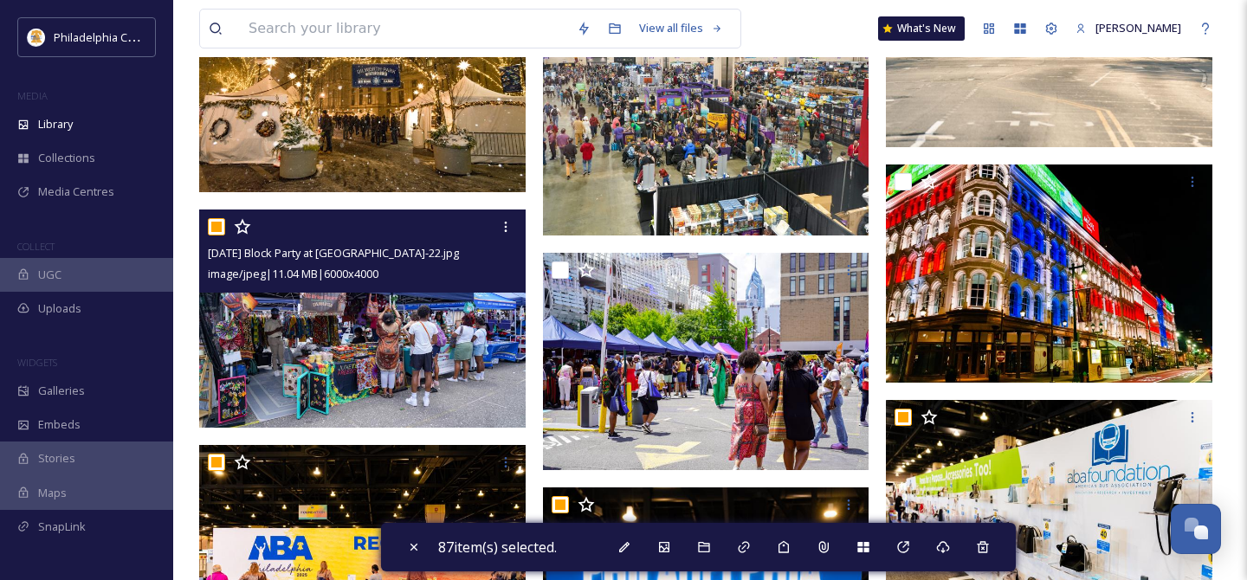
click at [216, 231] on input "checkbox" at bounding box center [216, 226] width 17 height 17
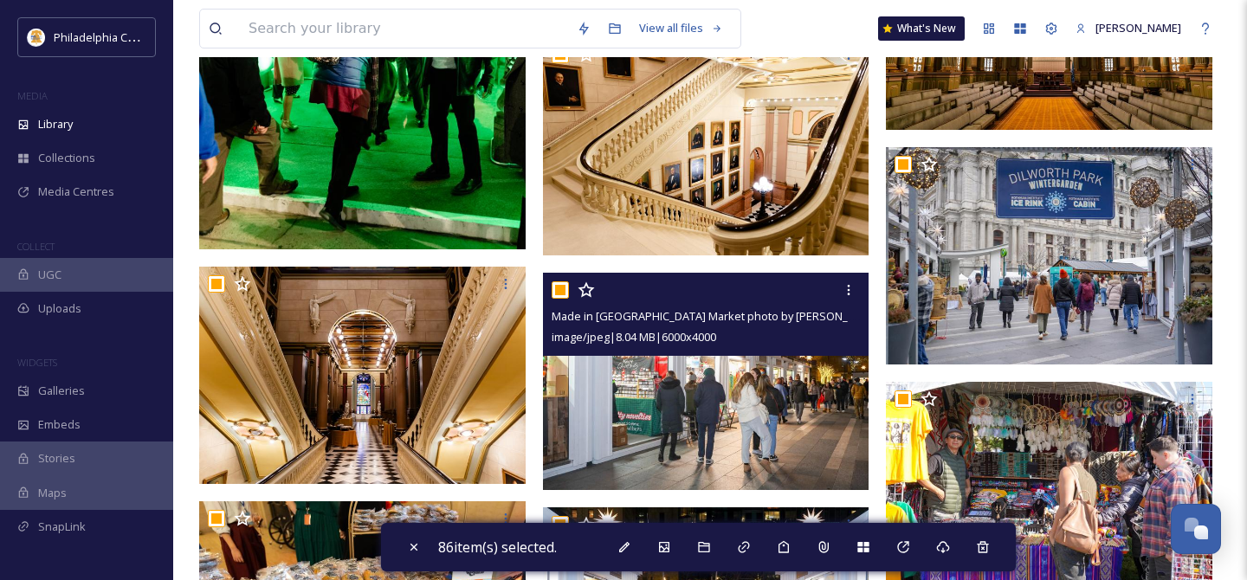
scroll to position [5754, 0]
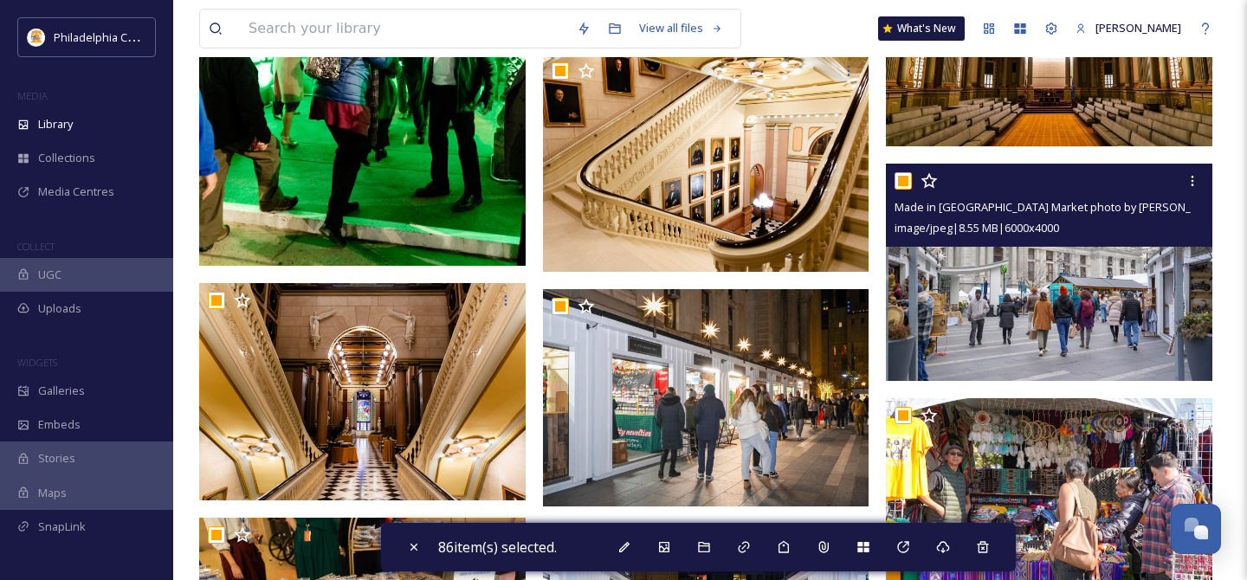
click at [908, 177] on input "checkbox" at bounding box center [902, 180] width 17 height 17
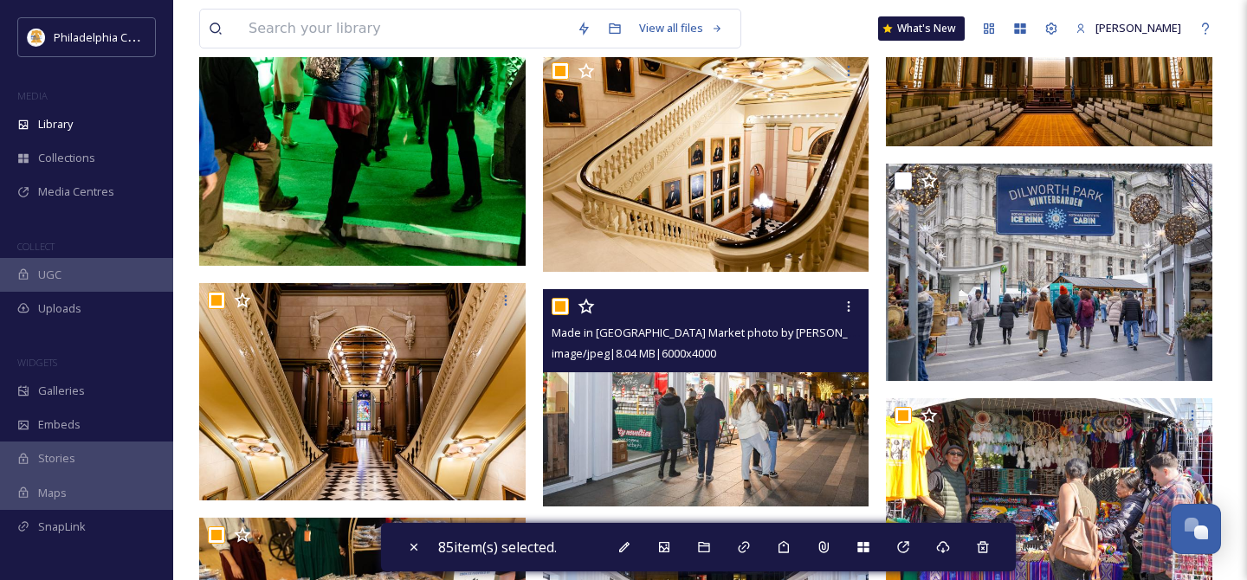
click at [558, 304] on input "checkbox" at bounding box center [560, 306] width 17 height 17
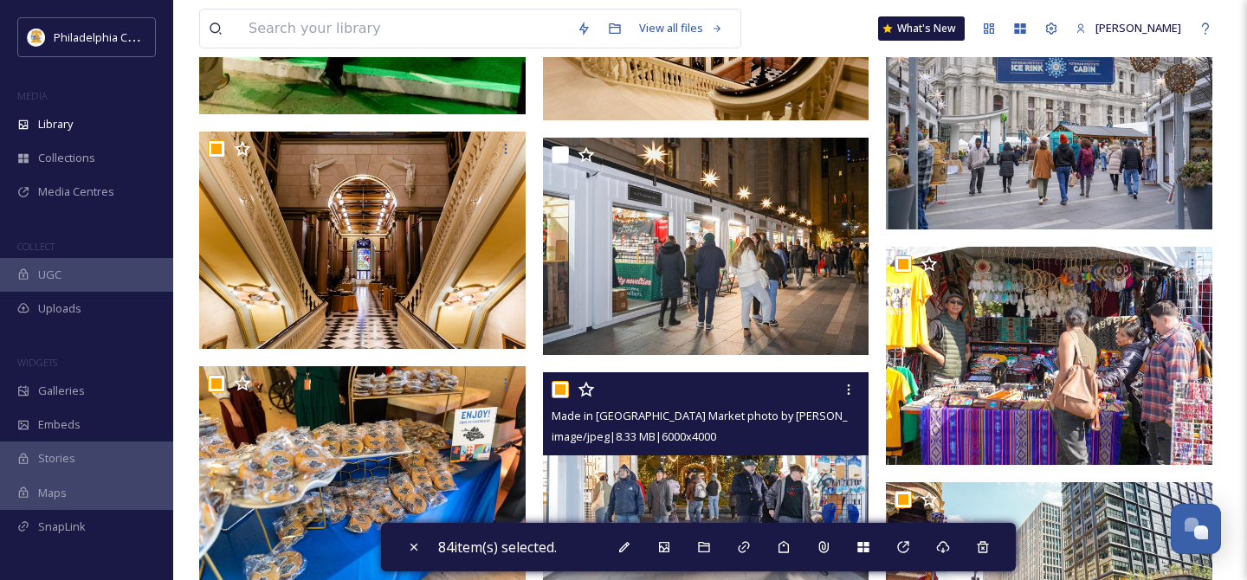
scroll to position [5956, 0]
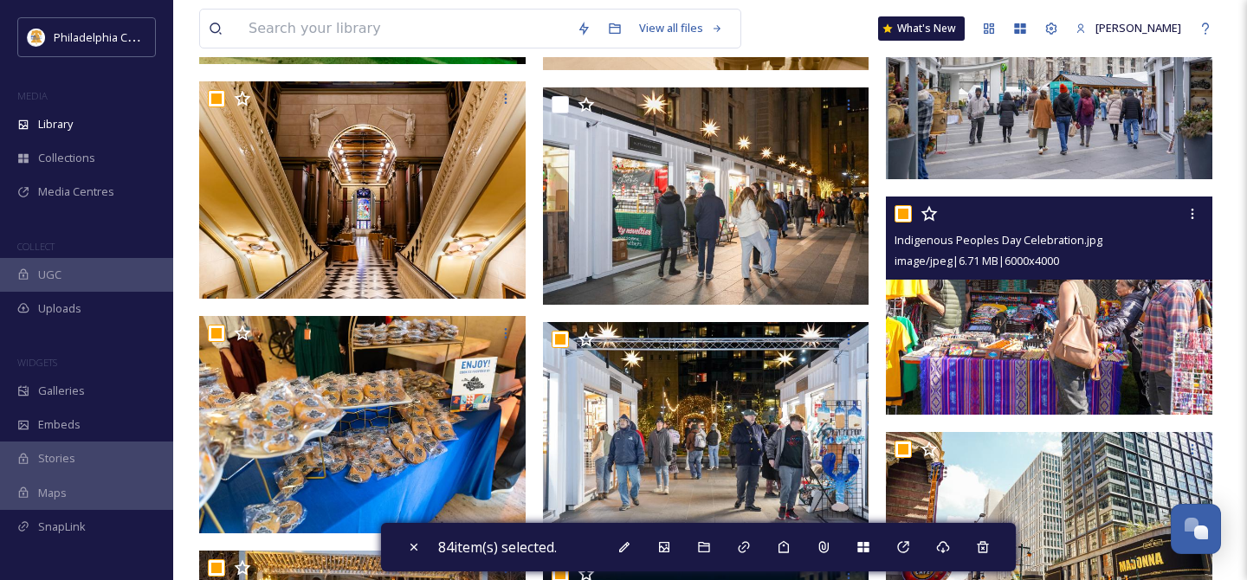
click at [907, 216] on input "checkbox" at bounding box center [902, 213] width 17 height 17
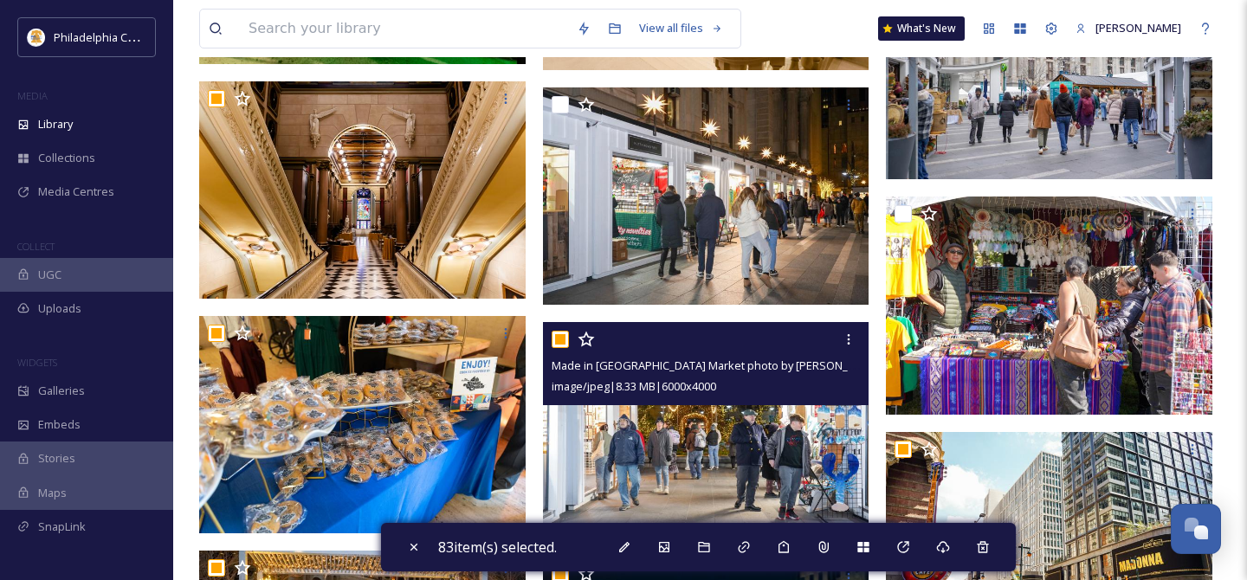
click at [566, 346] on input "checkbox" at bounding box center [560, 339] width 17 height 17
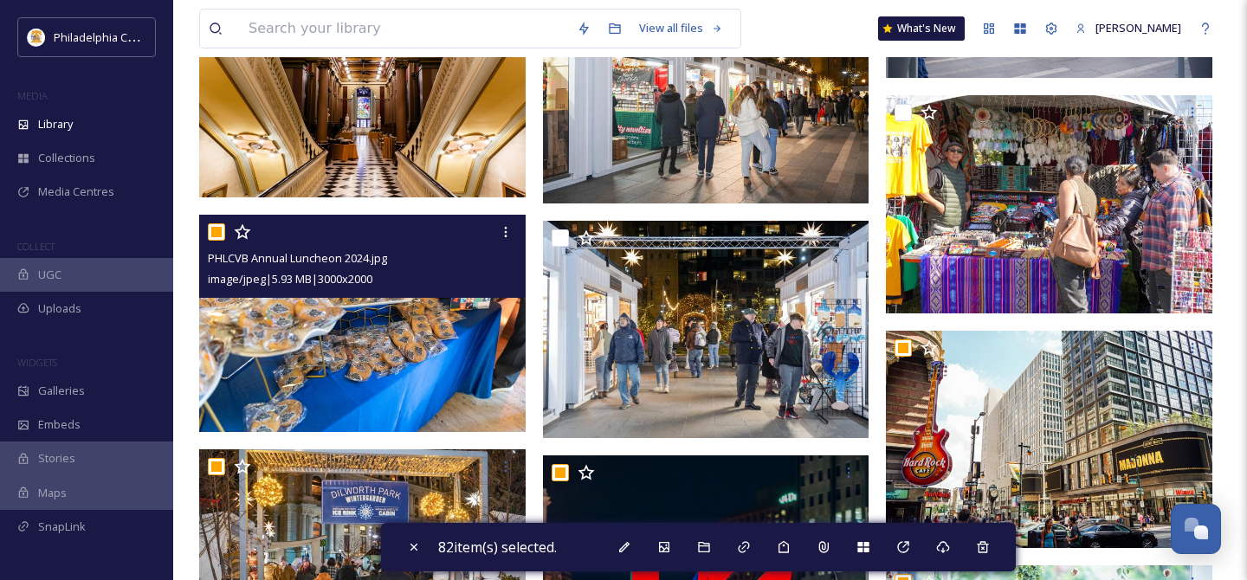
scroll to position [6059, 0]
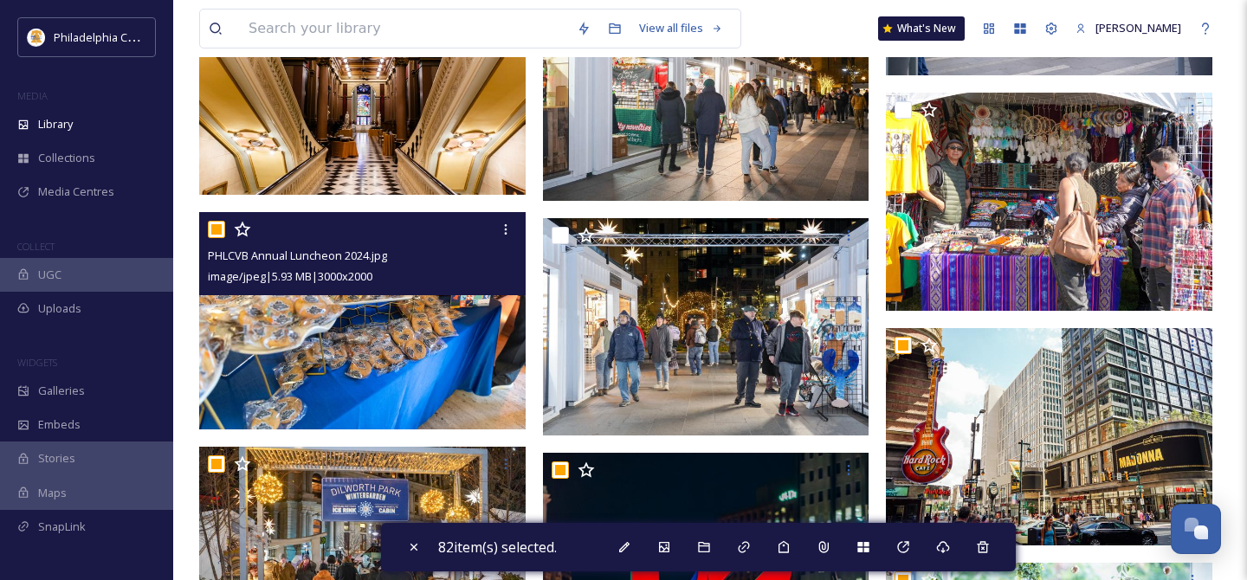
click at [213, 231] on input "checkbox" at bounding box center [216, 229] width 17 height 17
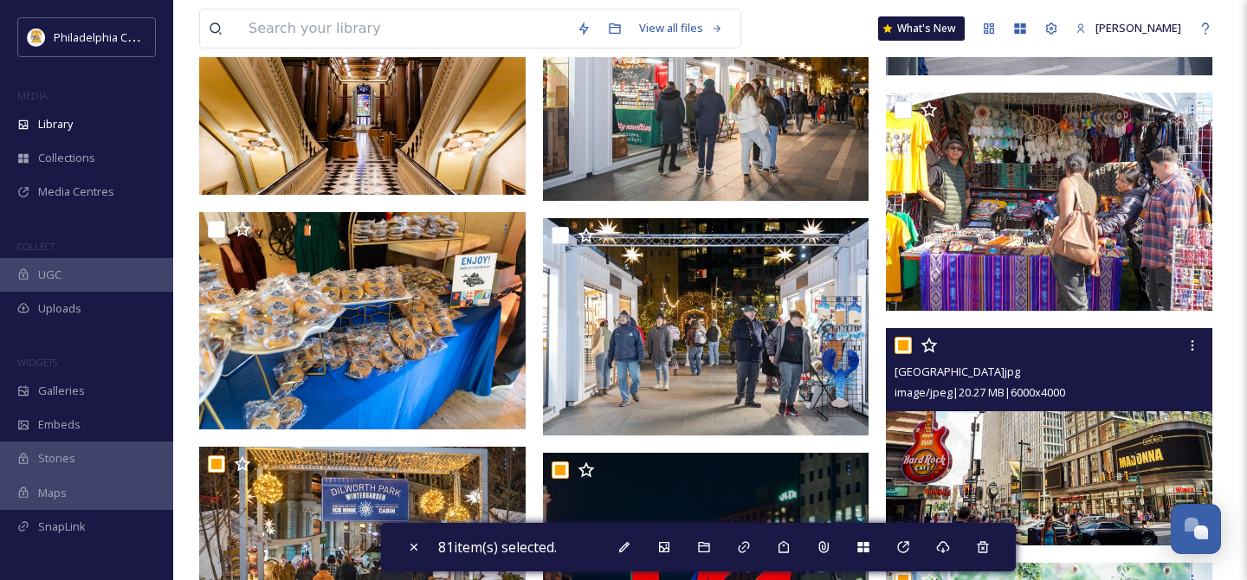
click at [906, 345] on input "checkbox" at bounding box center [902, 345] width 17 height 17
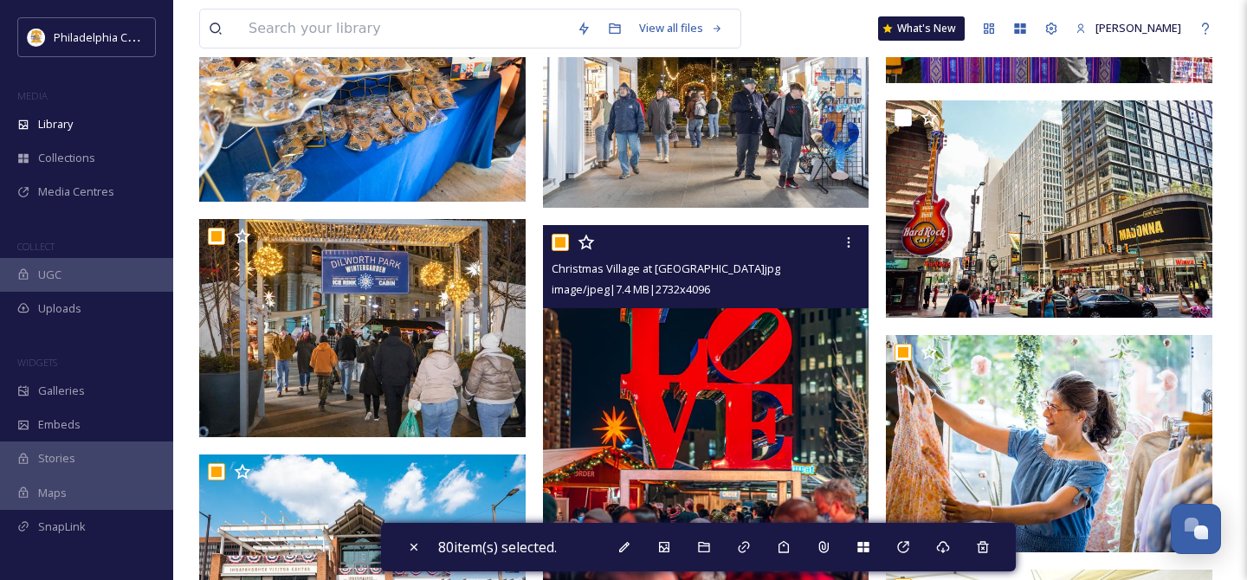
scroll to position [6302, 0]
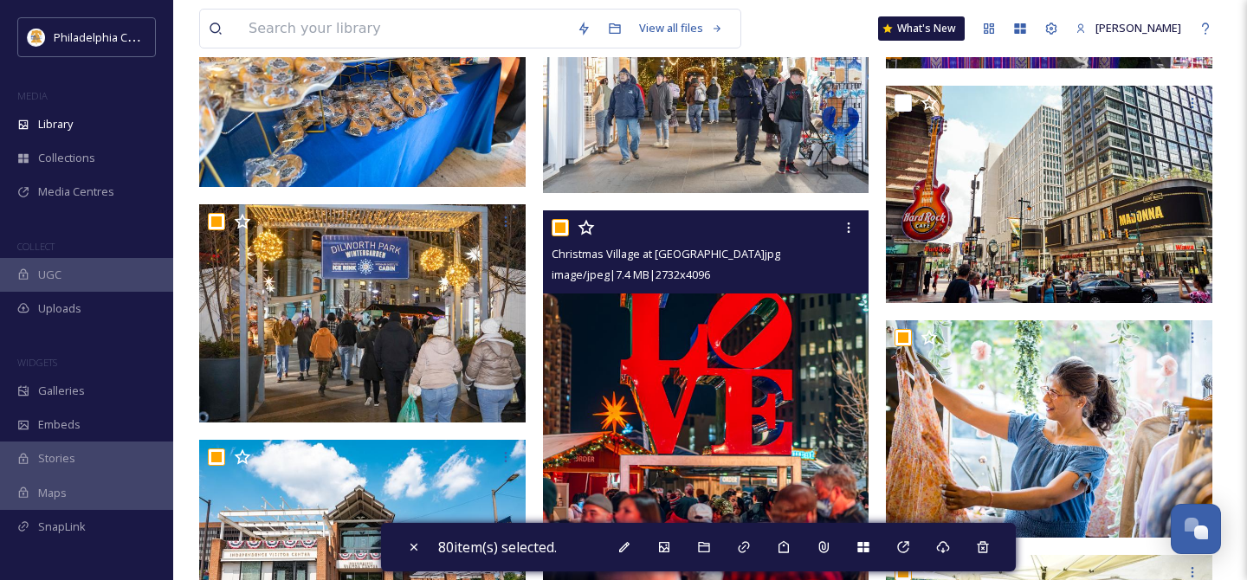
click at [558, 228] on input "checkbox" at bounding box center [560, 227] width 17 height 17
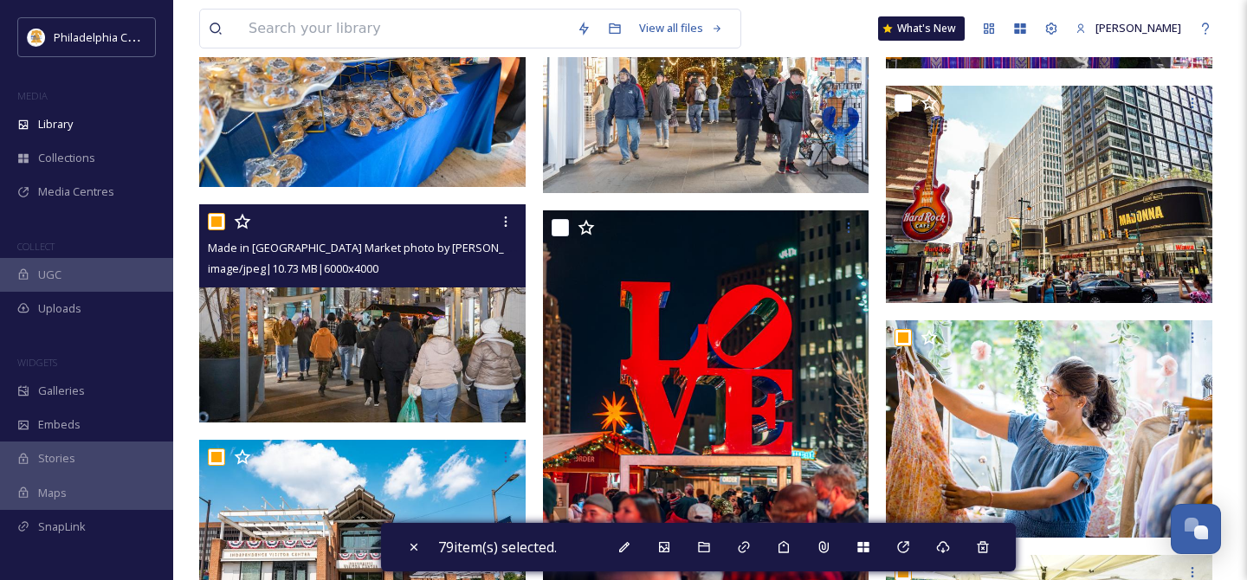
click at [213, 220] on input "checkbox" at bounding box center [216, 221] width 17 height 17
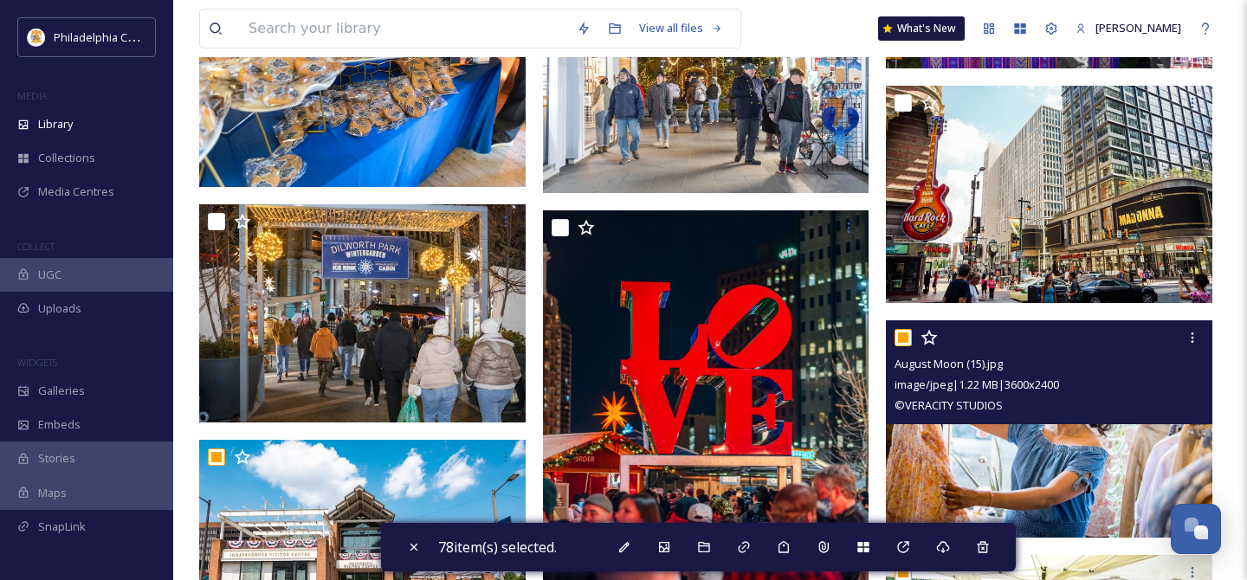
click at [899, 340] on input "checkbox" at bounding box center [902, 337] width 17 height 17
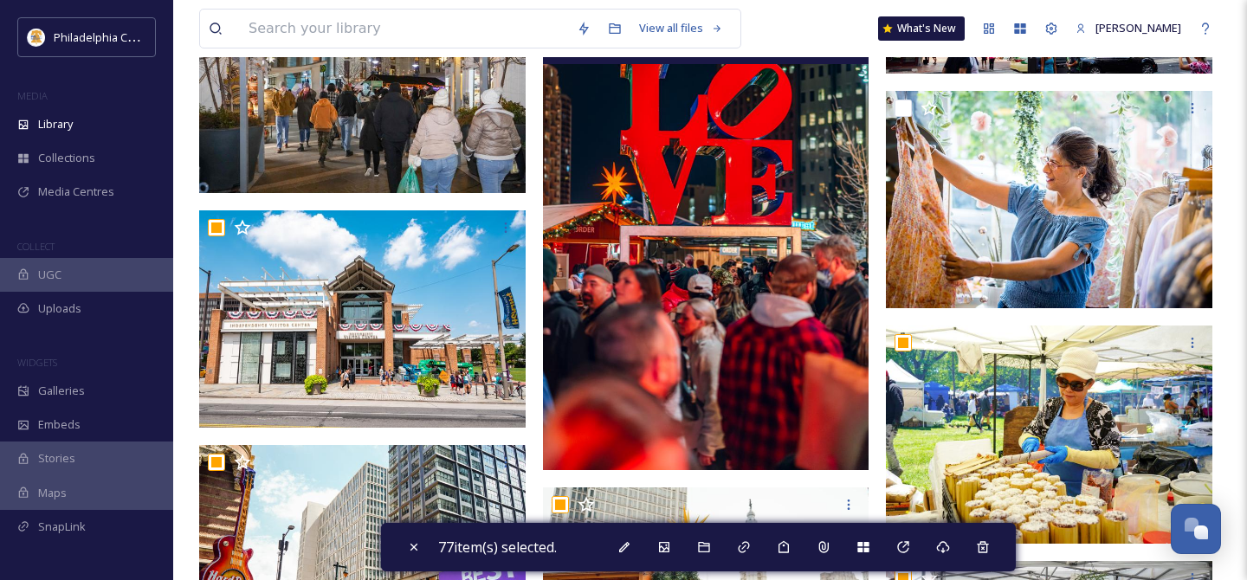
scroll to position [6536, 0]
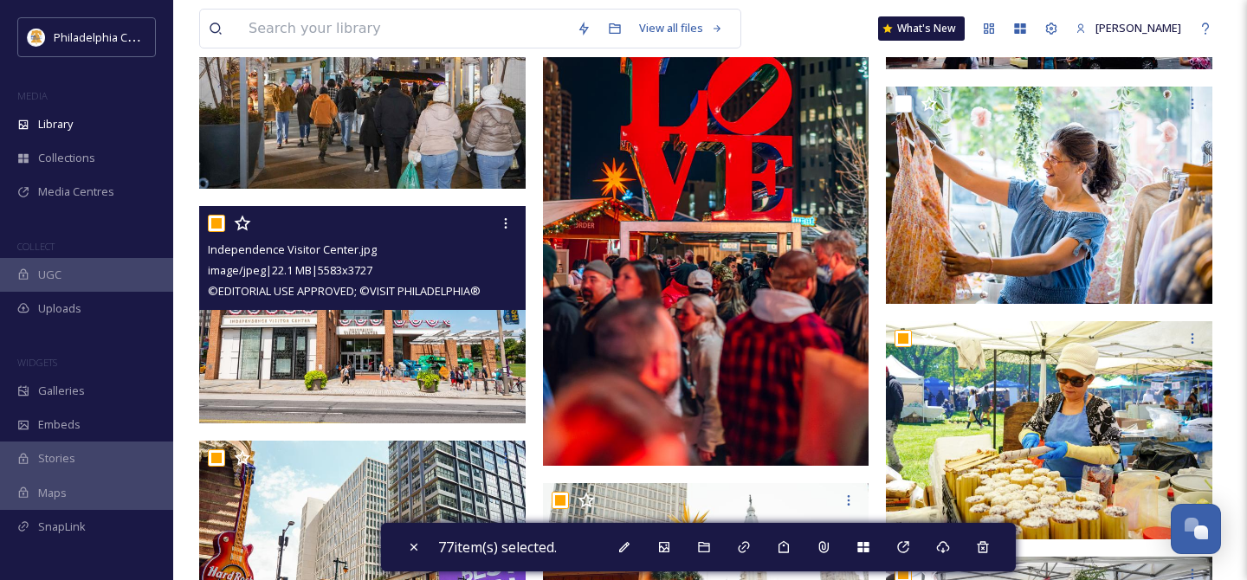
click at [214, 221] on input "checkbox" at bounding box center [216, 223] width 17 height 17
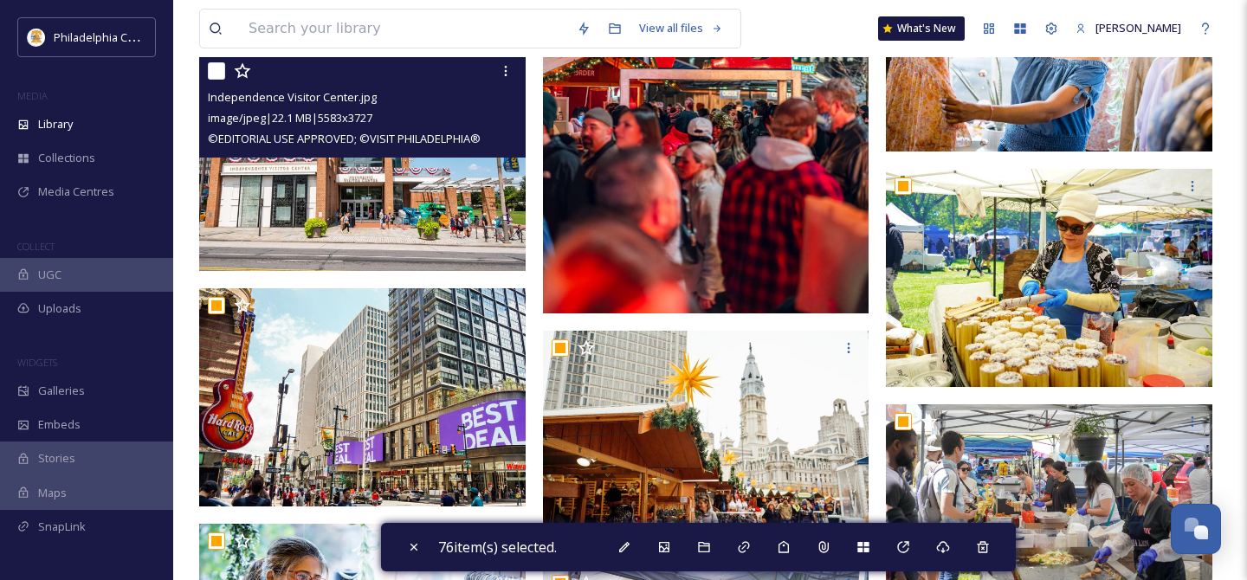
scroll to position [6711, 0]
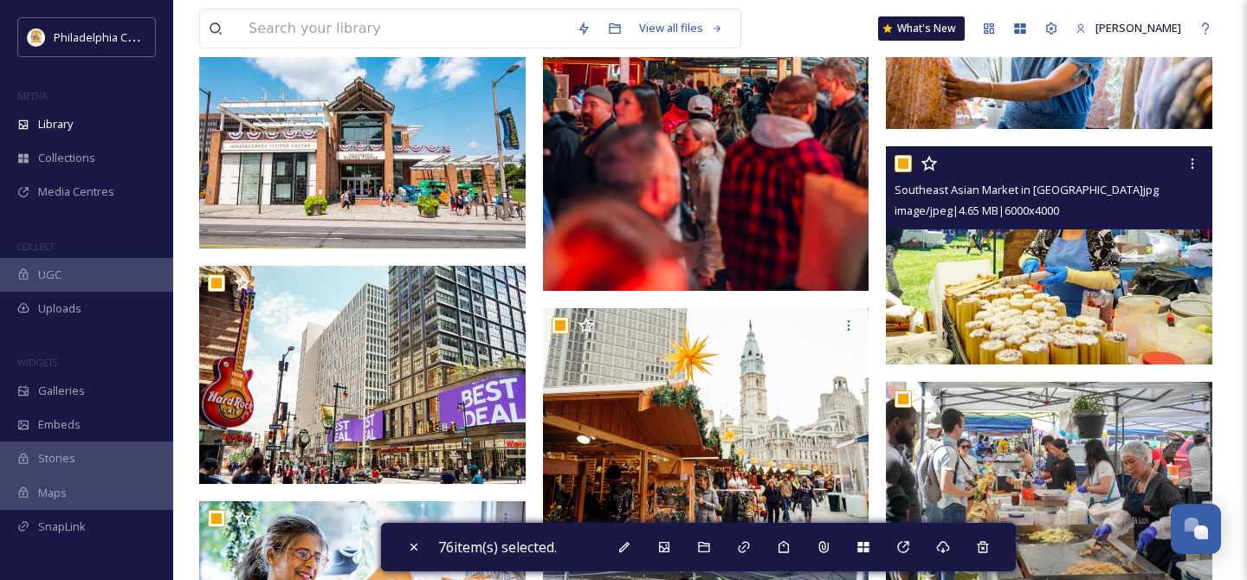
click at [901, 163] on input "checkbox" at bounding box center [902, 163] width 17 height 17
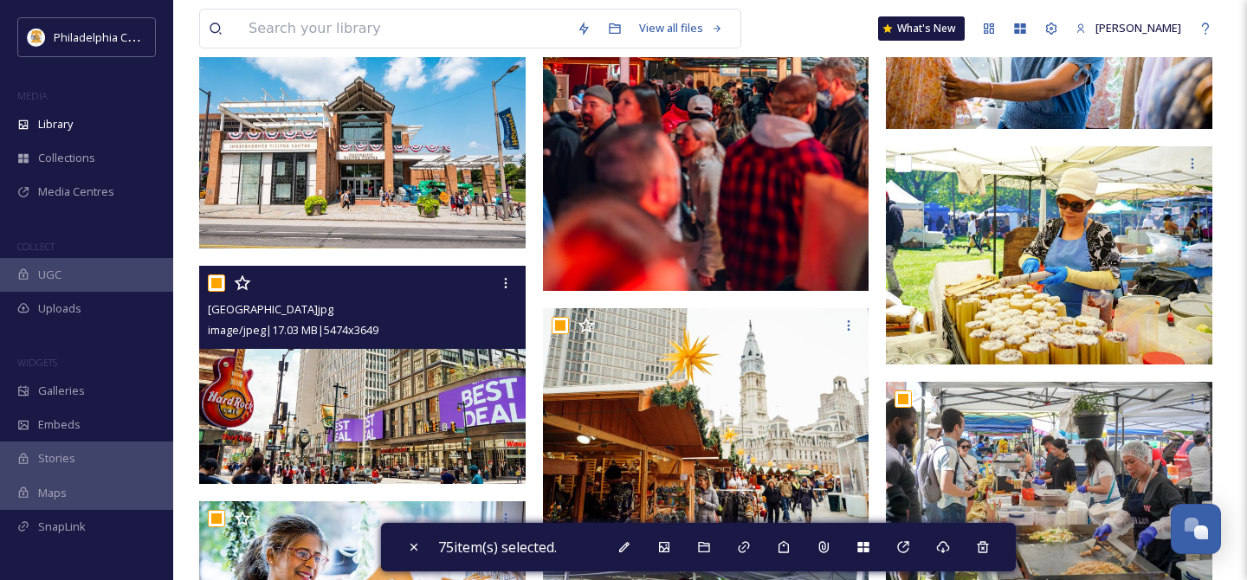
click at [216, 285] on input "checkbox" at bounding box center [216, 282] width 17 height 17
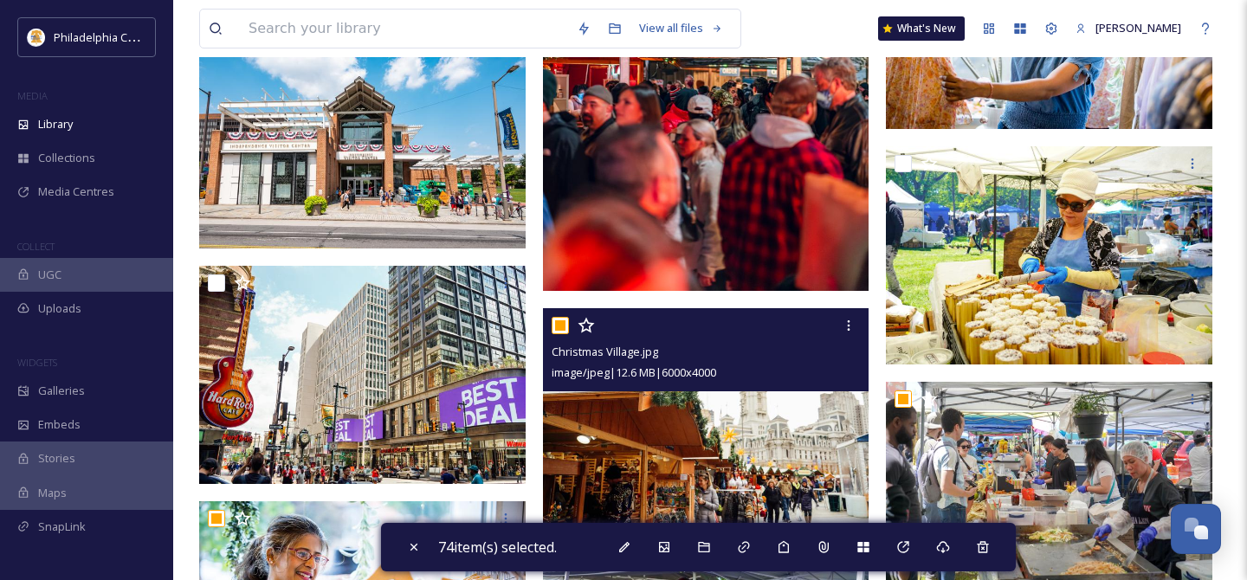
click at [555, 321] on input "checkbox" at bounding box center [560, 325] width 17 height 17
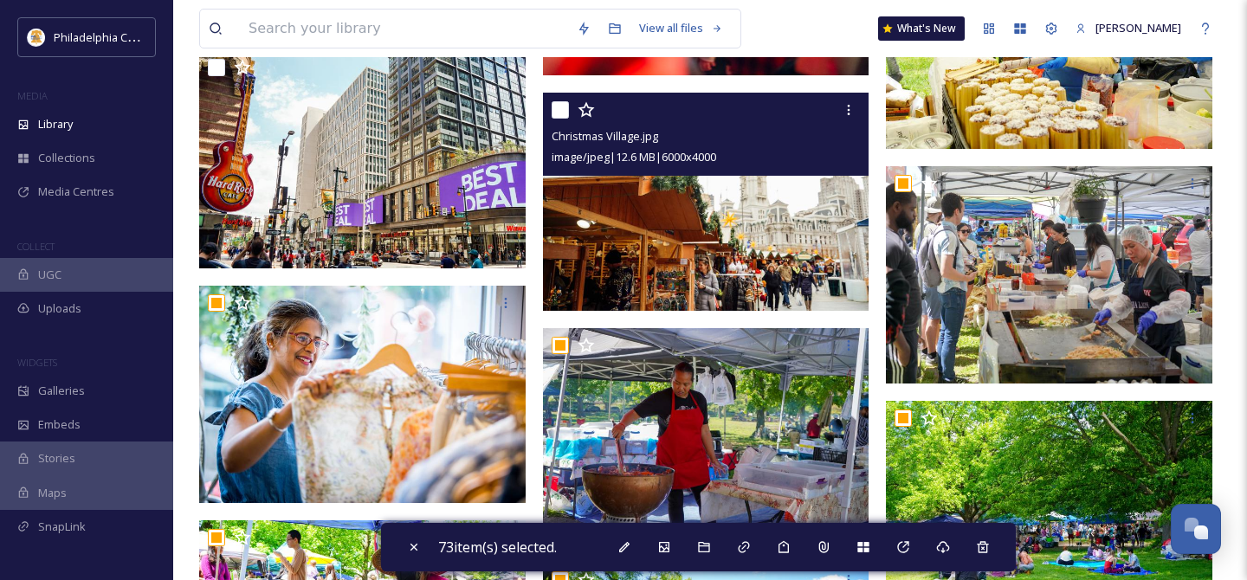
scroll to position [6931, 0]
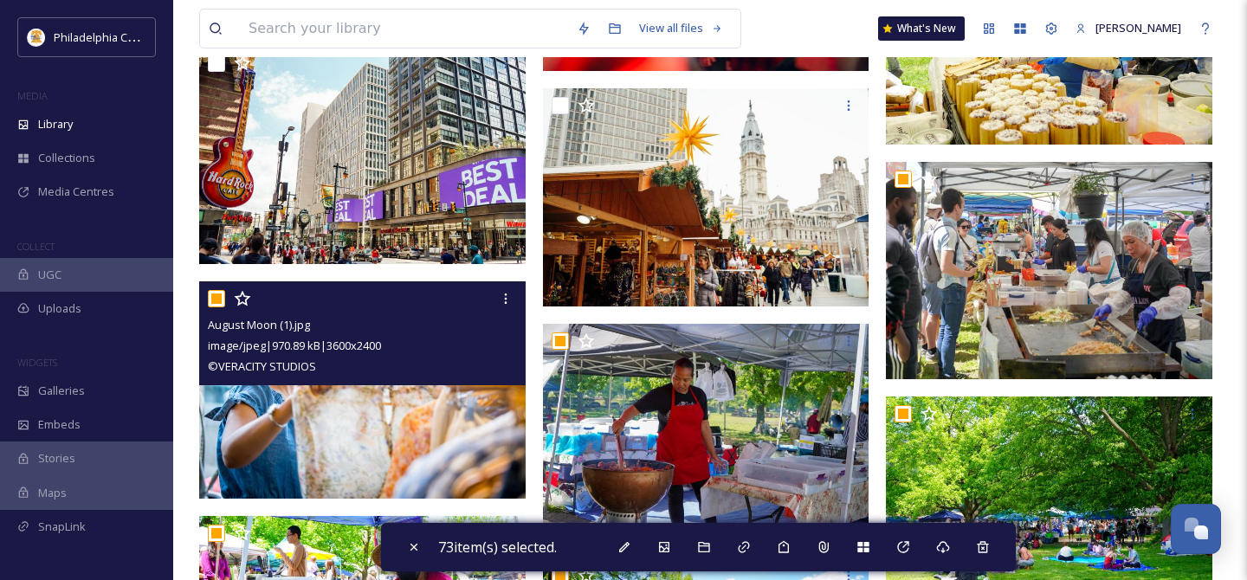
click at [217, 303] on input "checkbox" at bounding box center [216, 298] width 17 height 17
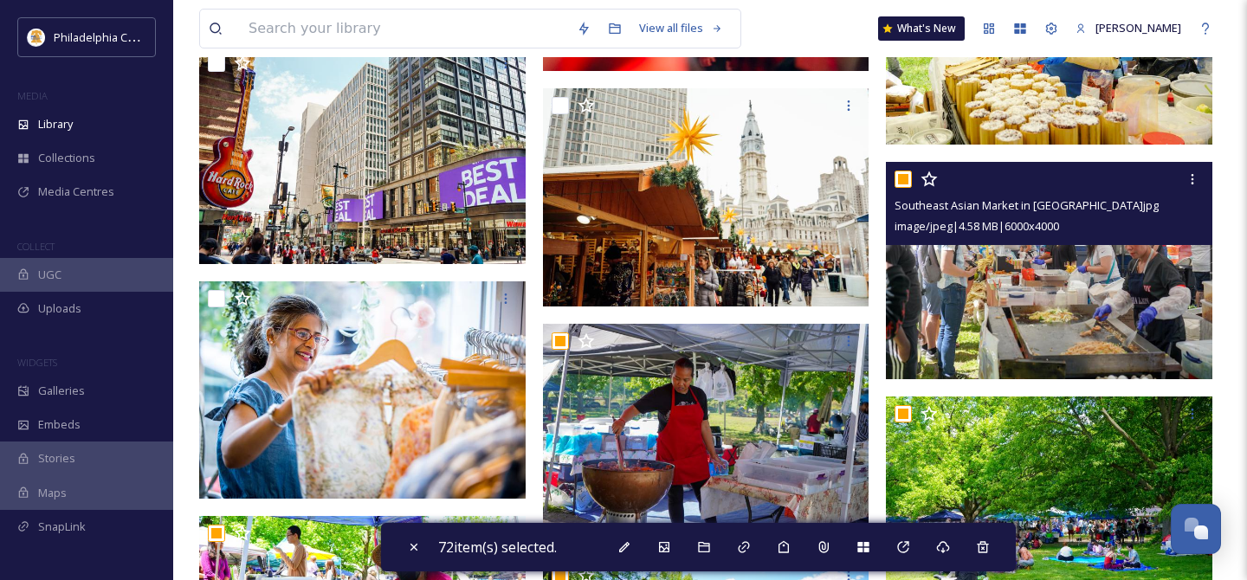
click at [908, 178] on input "checkbox" at bounding box center [902, 179] width 17 height 17
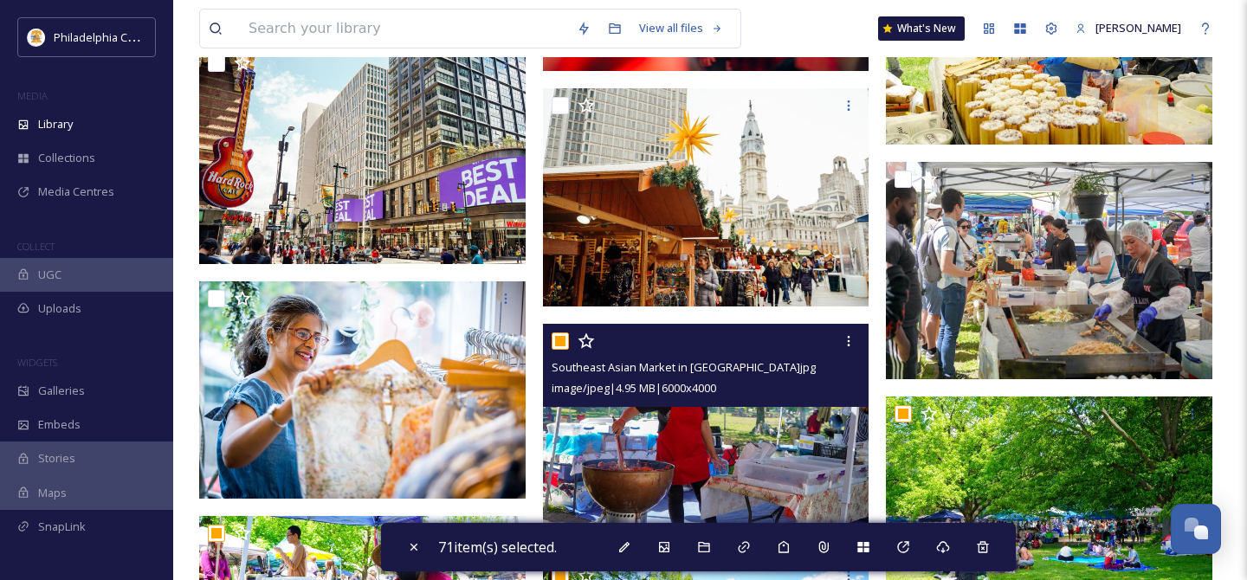
click at [561, 345] on input "checkbox" at bounding box center [560, 340] width 17 height 17
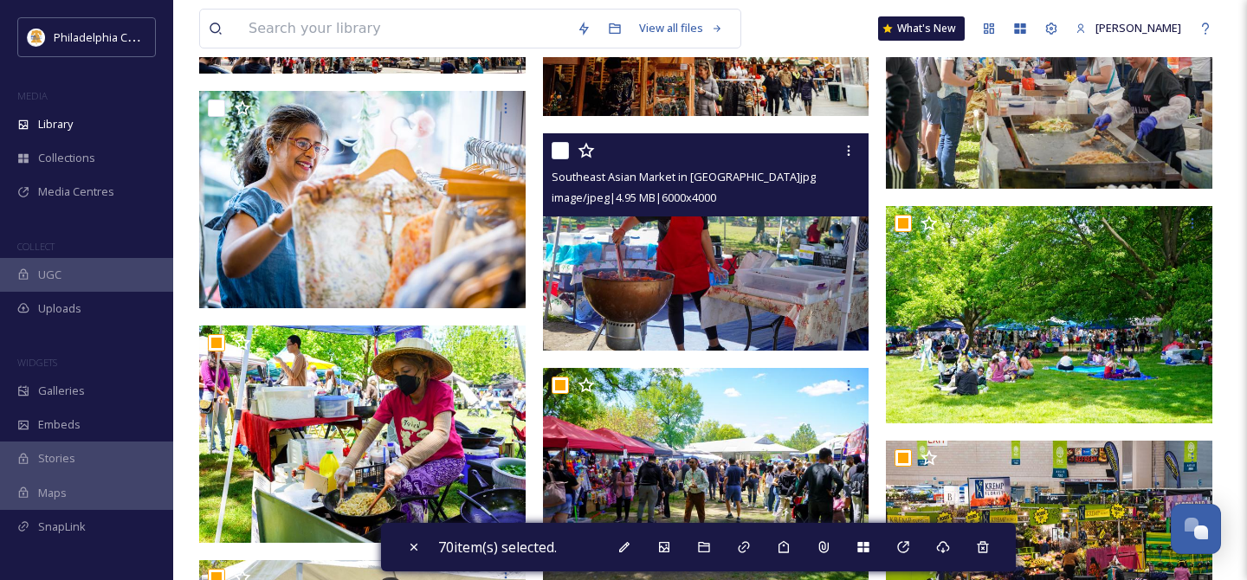
scroll to position [7146, 0]
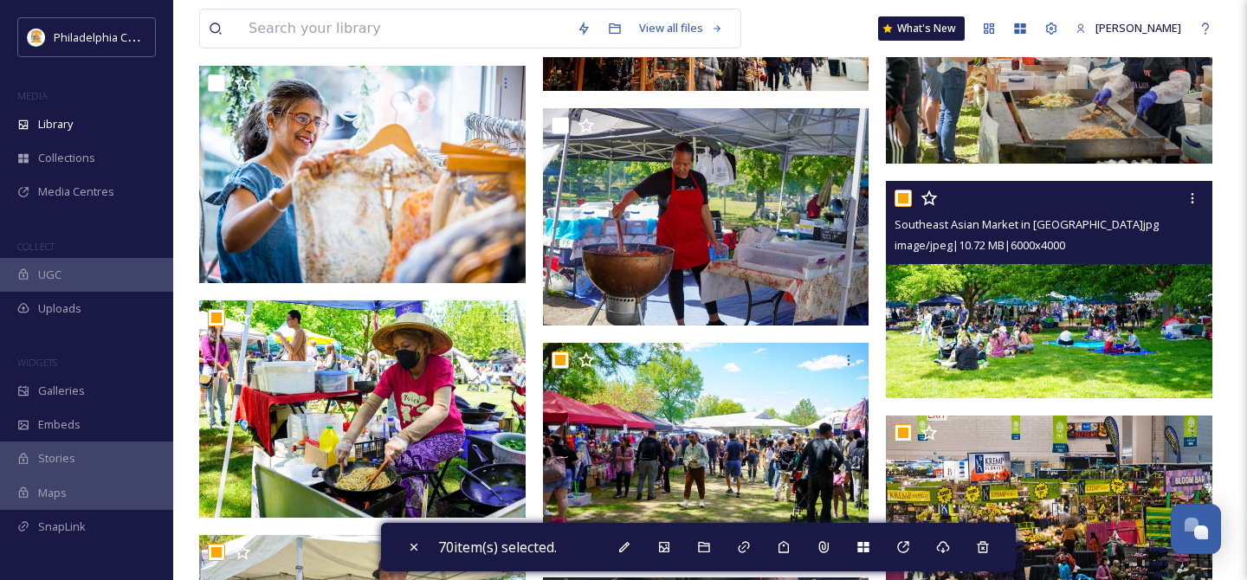
click at [898, 201] on input "checkbox" at bounding box center [902, 198] width 17 height 17
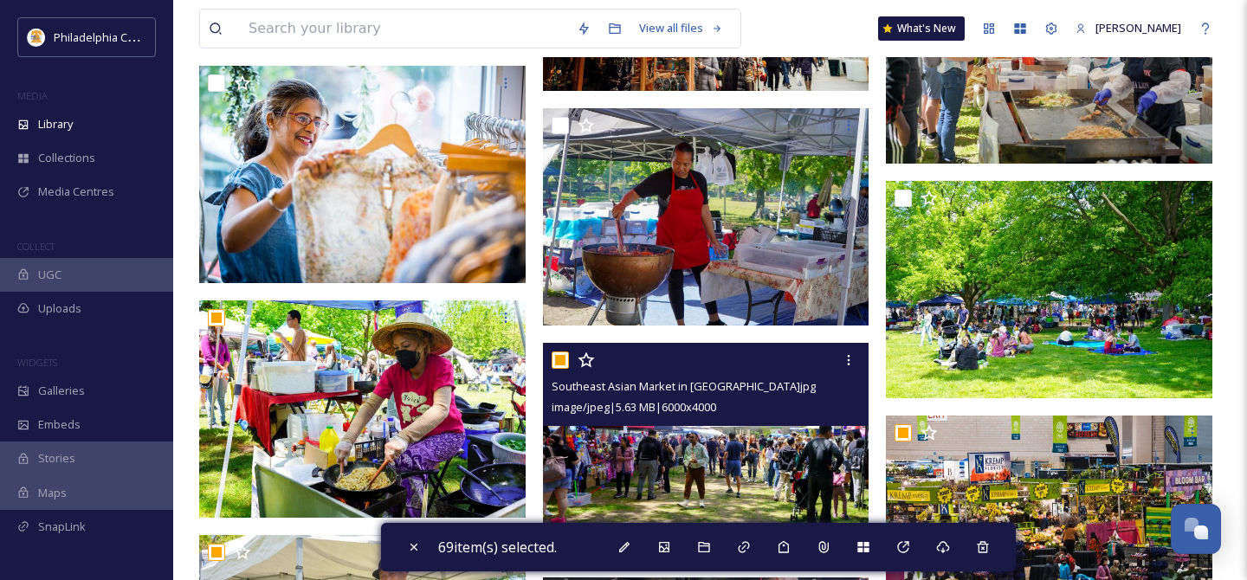
click at [553, 360] on input "checkbox" at bounding box center [560, 360] width 17 height 17
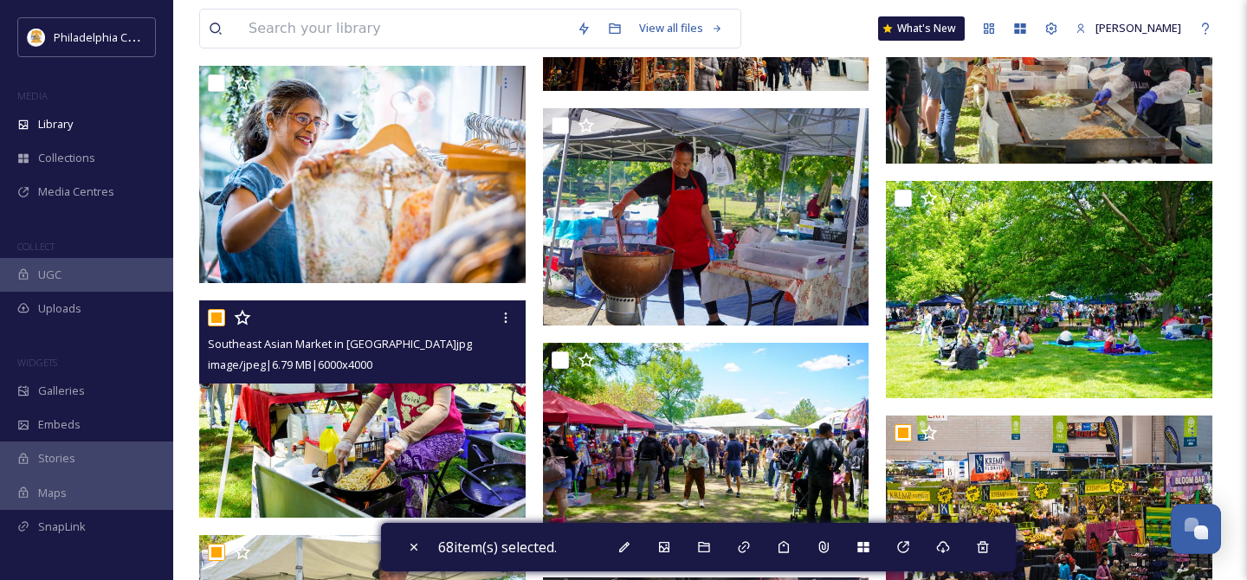
click at [210, 320] on input "checkbox" at bounding box center [216, 317] width 17 height 17
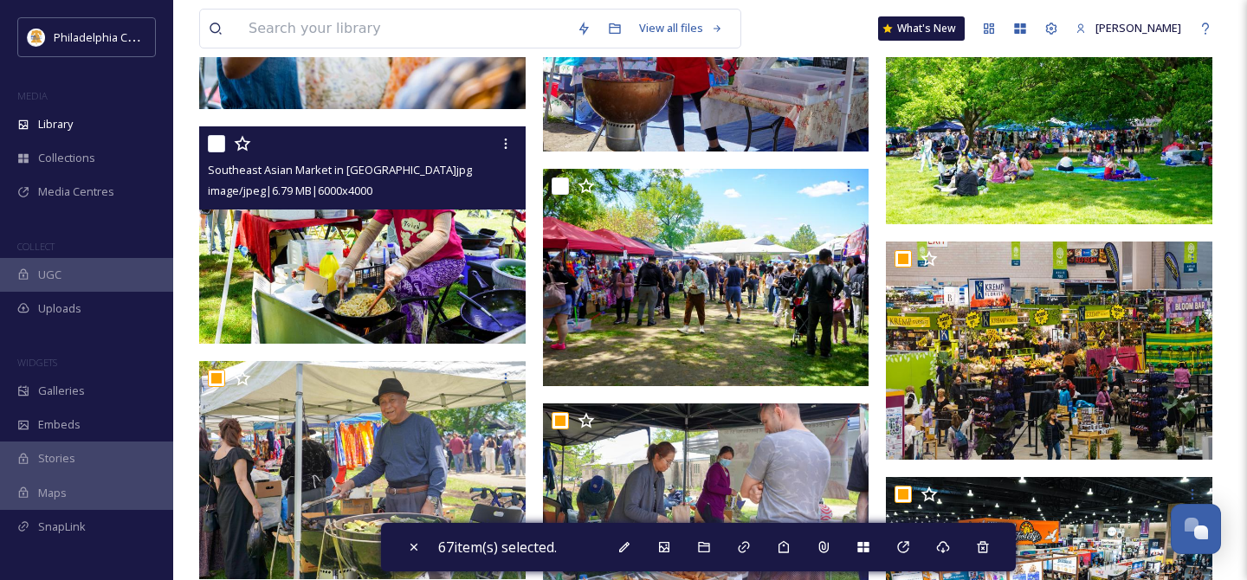
scroll to position [7350, 0]
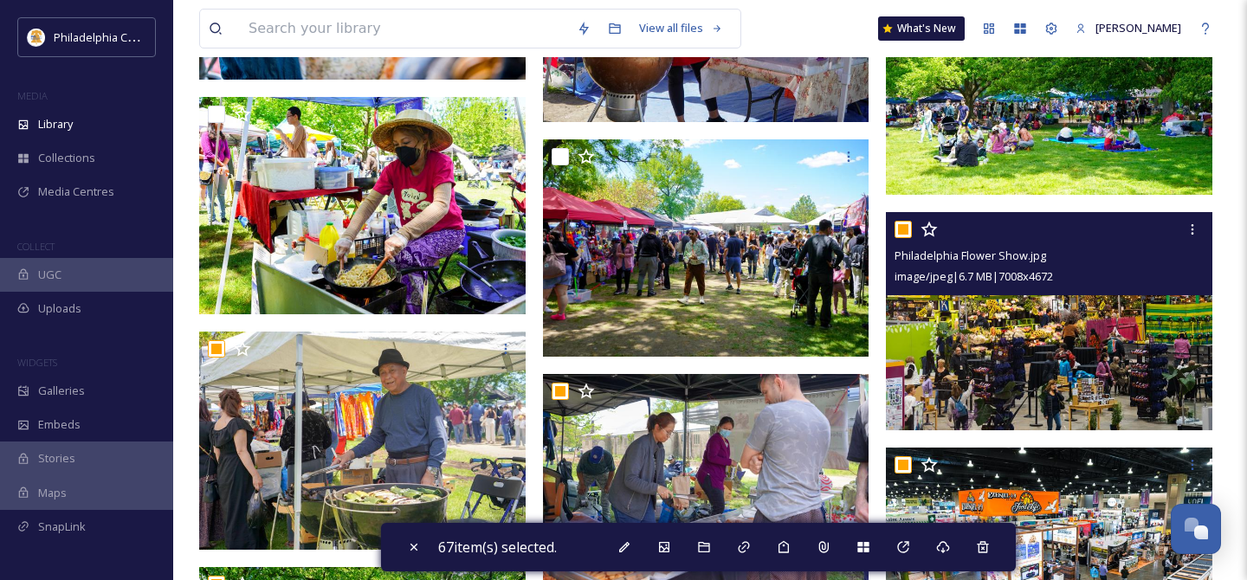
click at [901, 232] on input "checkbox" at bounding box center [902, 229] width 17 height 17
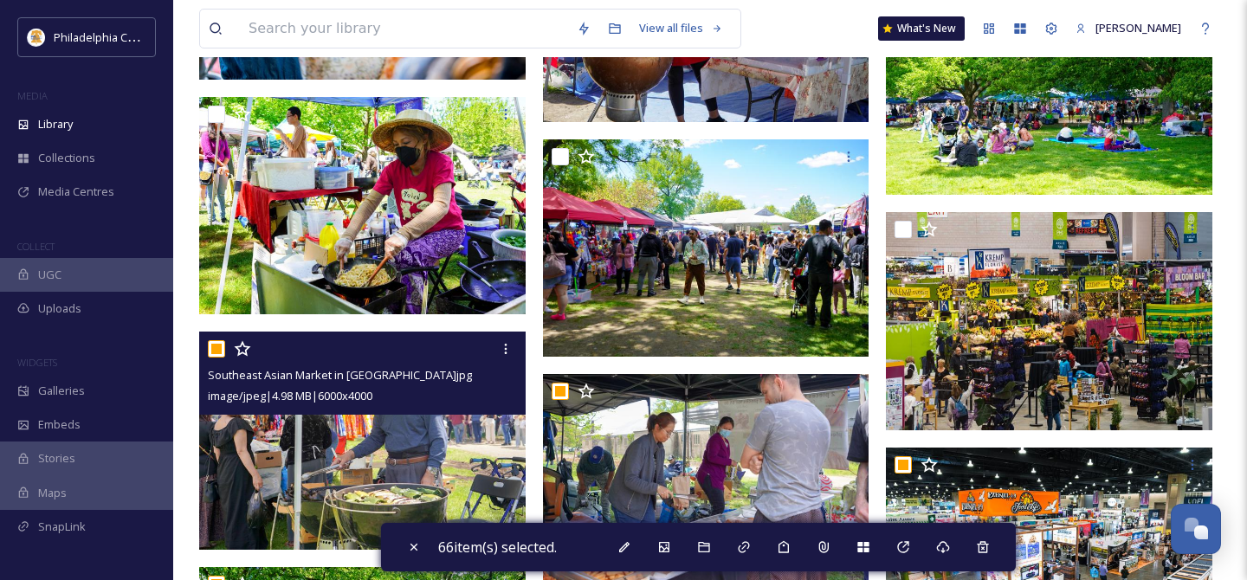
click at [218, 353] on input "checkbox" at bounding box center [216, 348] width 17 height 17
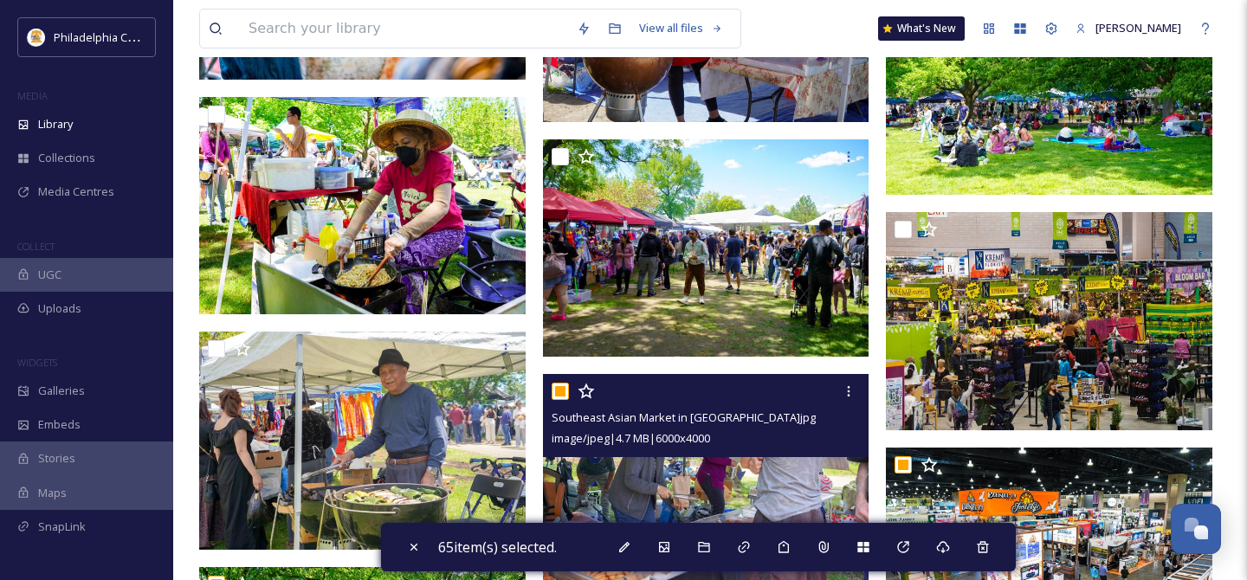
click at [564, 391] on input "checkbox" at bounding box center [560, 391] width 17 height 17
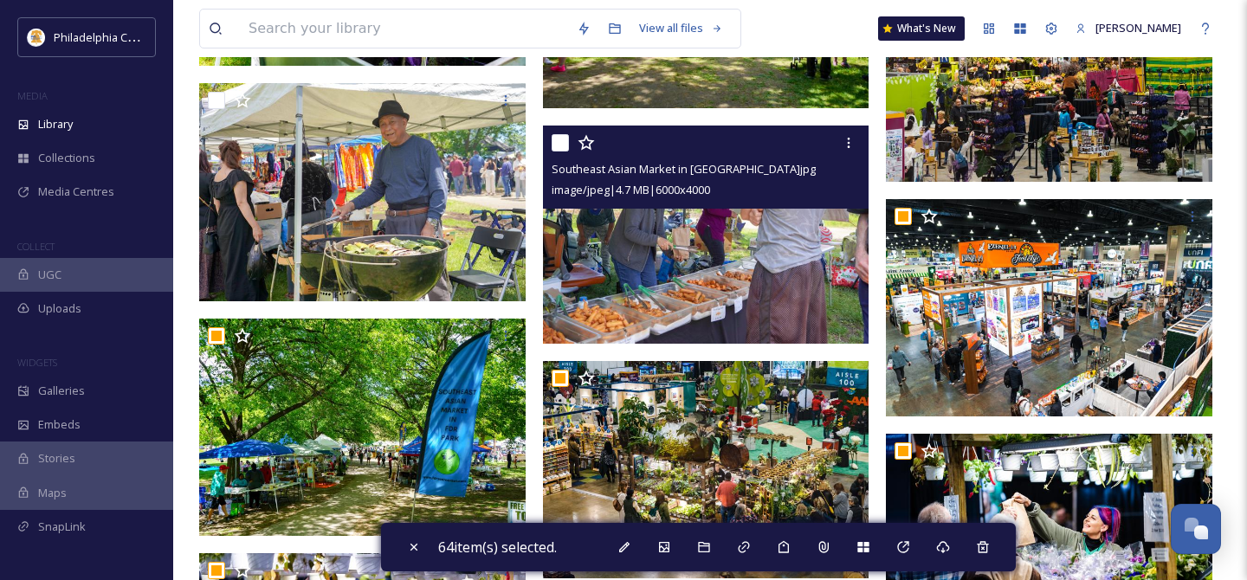
scroll to position [7678, 0]
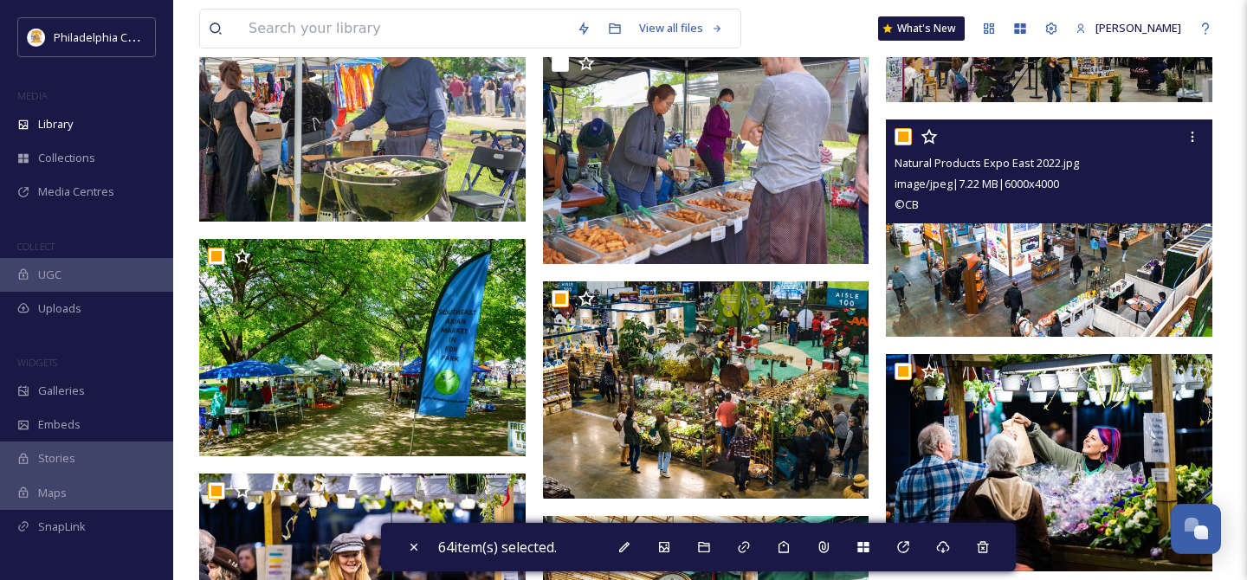
click at [906, 139] on input "checkbox" at bounding box center [902, 136] width 17 height 17
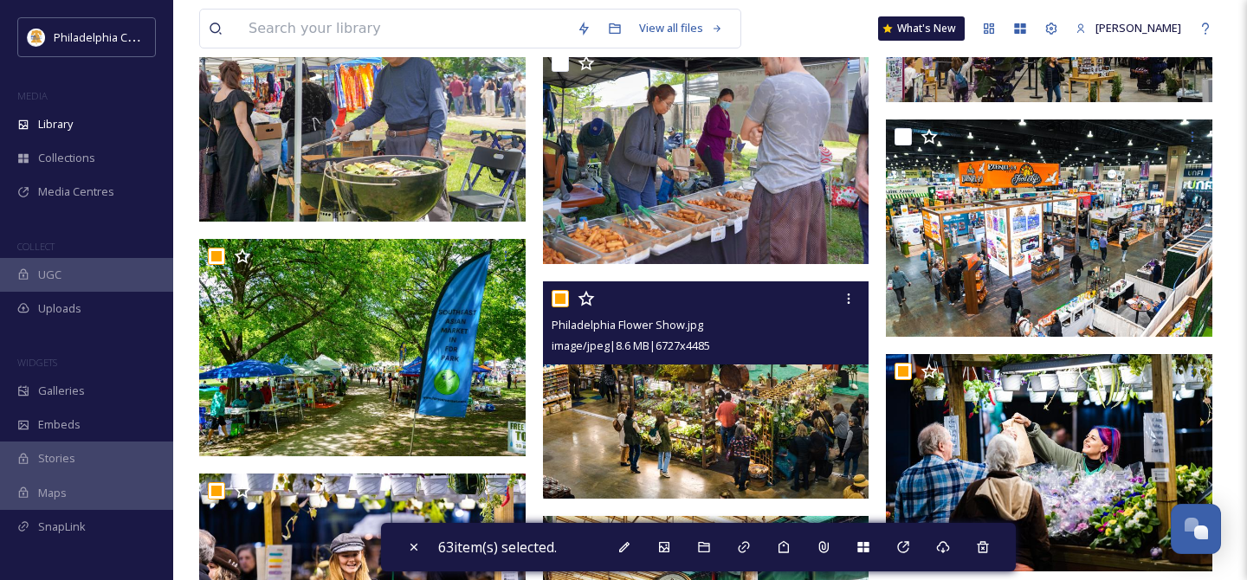
click at [560, 292] on input "checkbox" at bounding box center [560, 298] width 17 height 17
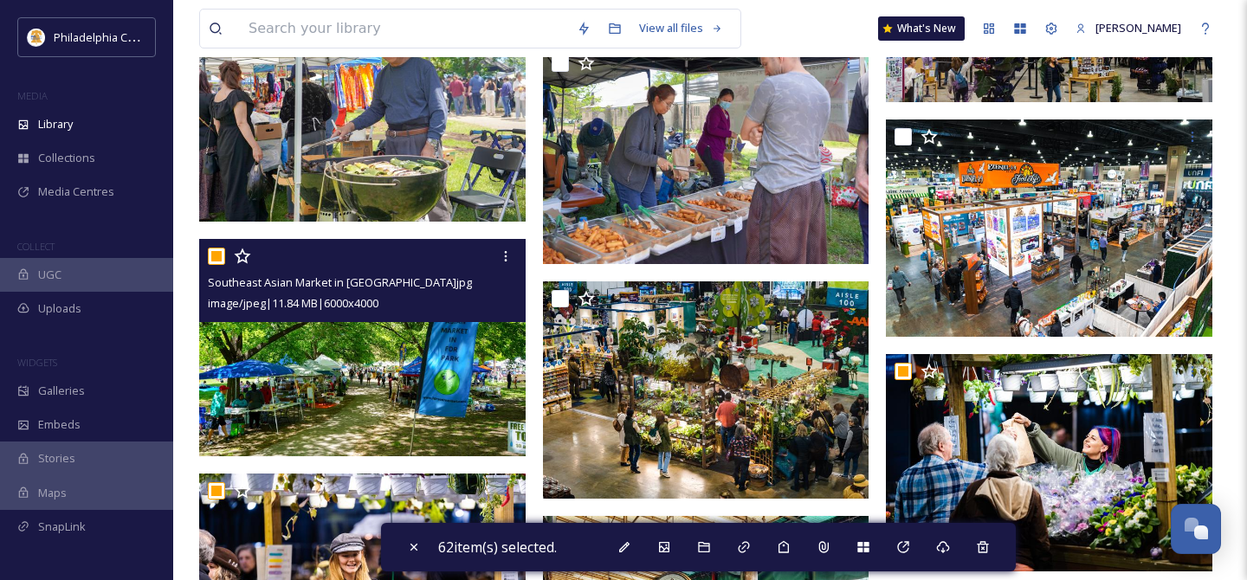
click at [219, 255] on input "checkbox" at bounding box center [216, 256] width 17 height 17
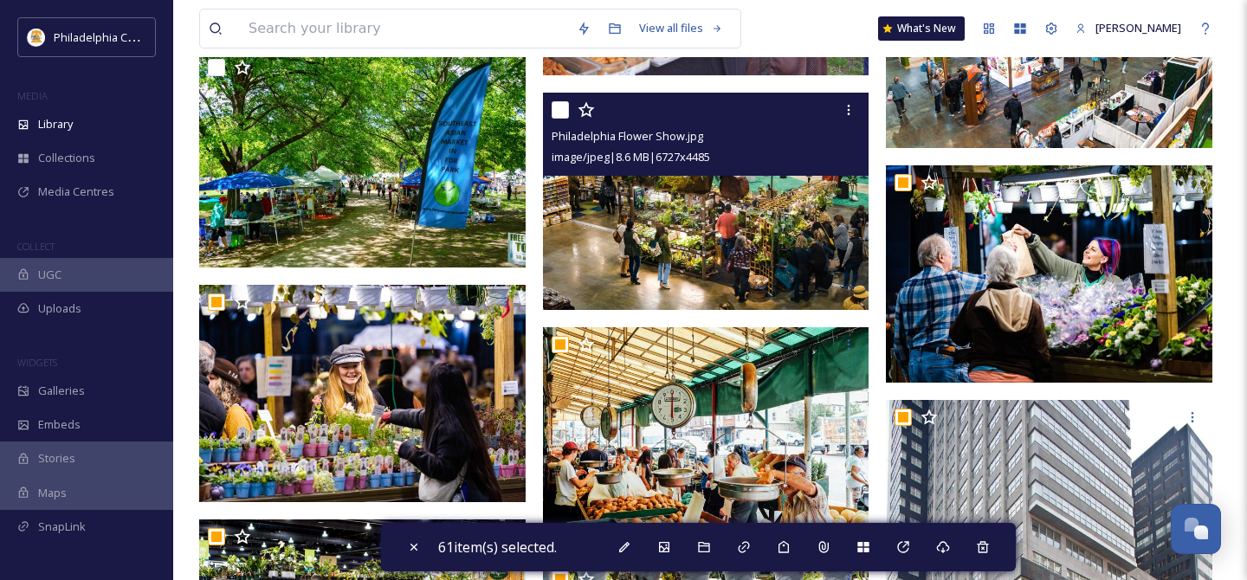
scroll to position [7894, 0]
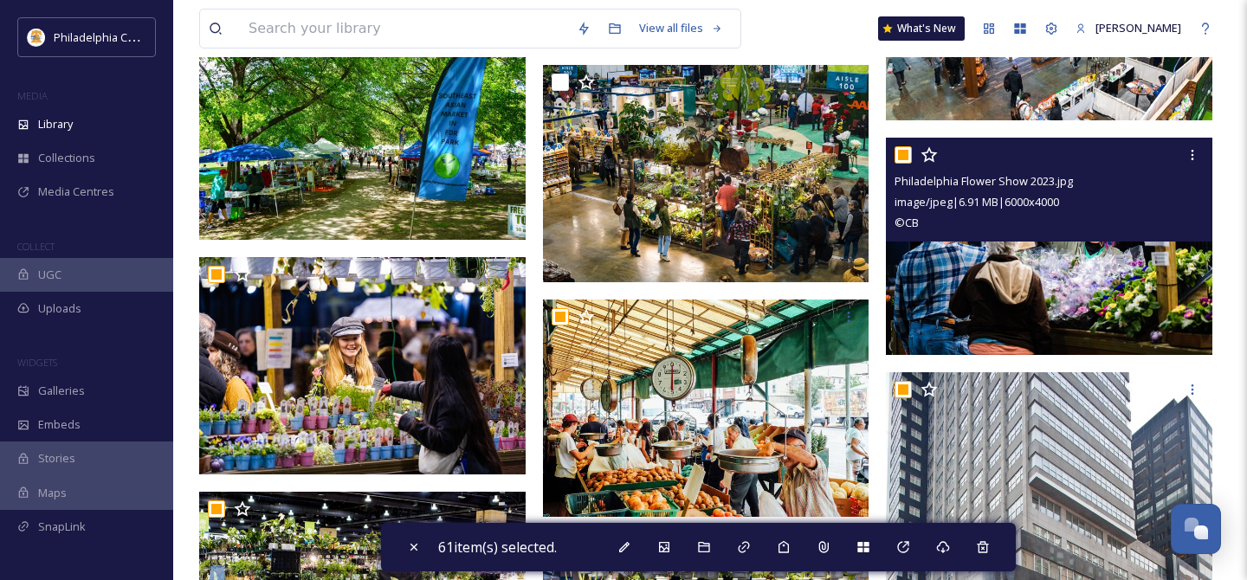
click at [907, 157] on input "checkbox" at bounding box center [902, 154] width 17 height 17
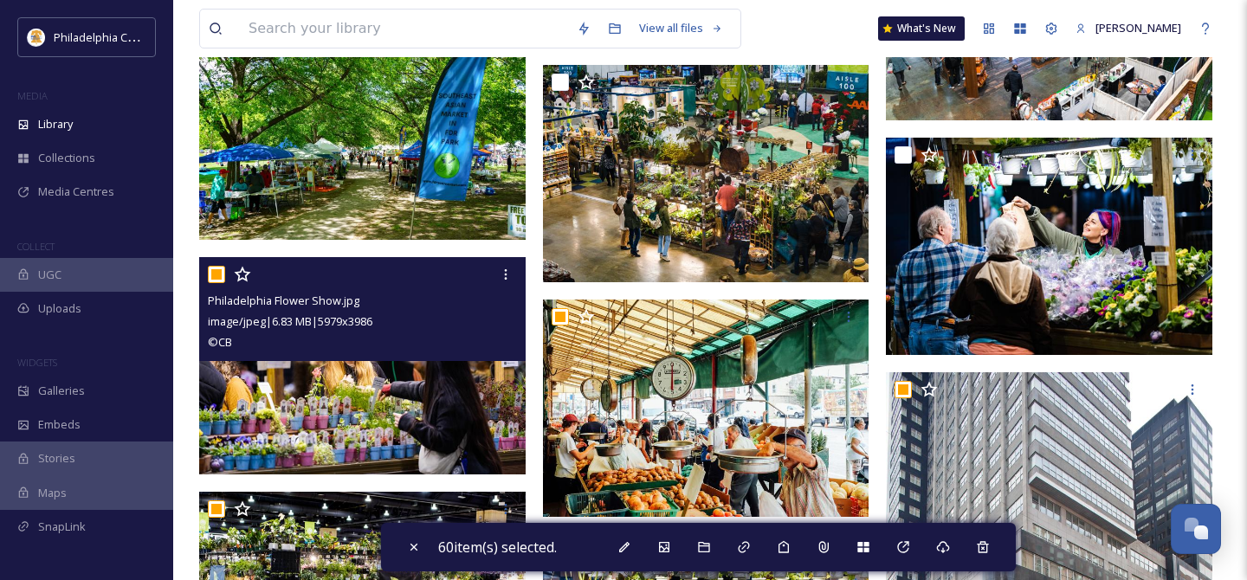
click at [218, 270] on input "checkbox" at bounding box center [216, 274] width 17 height 17
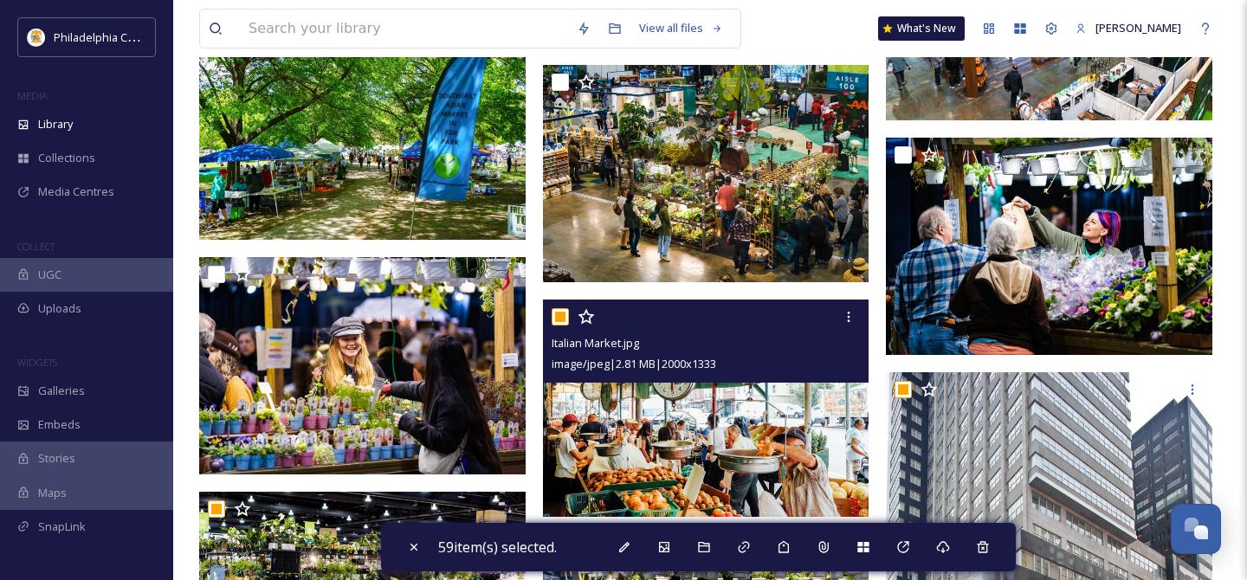
click at [557, 320] on input "checkbox" at bounding box center [560, 316] width 17 height 17
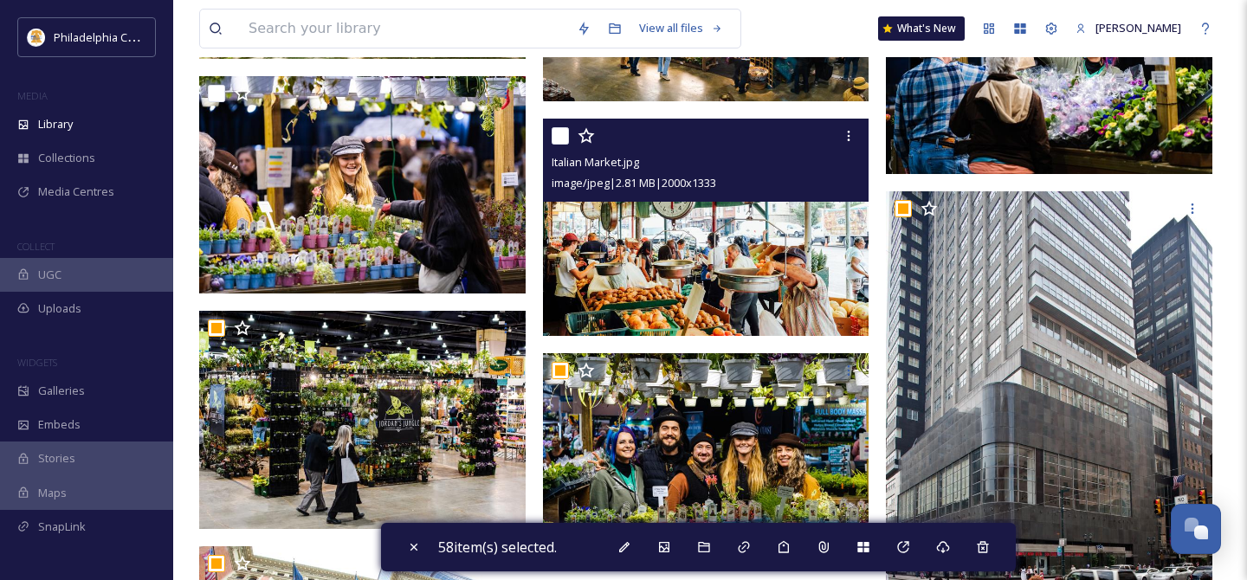
scroll to position [8141, 0]
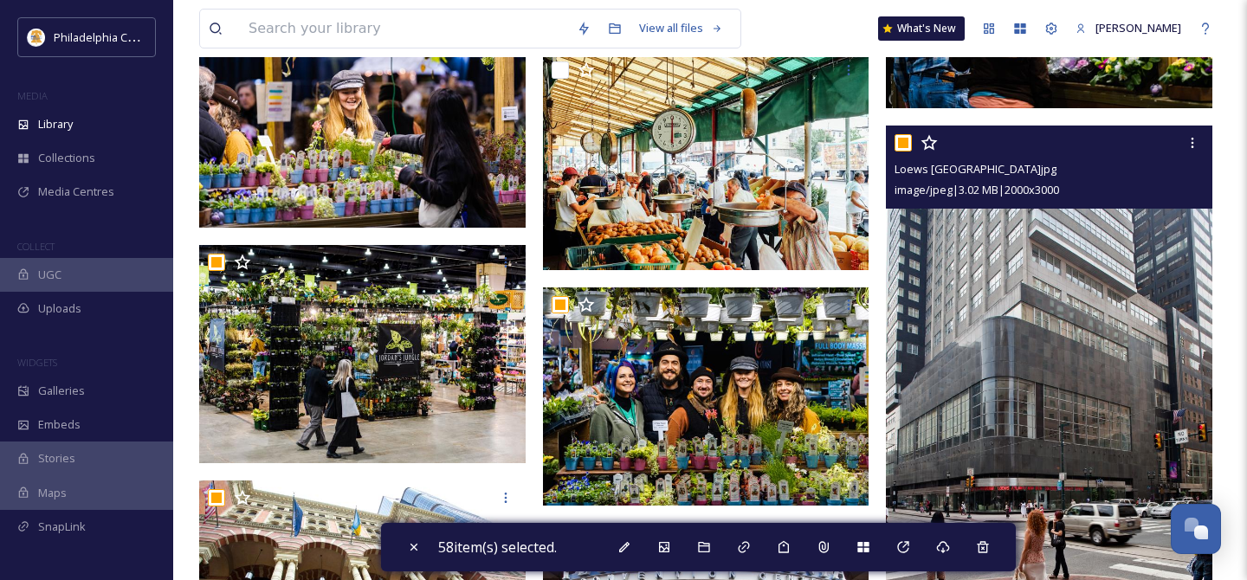
click at [901, 143] on input "checkbox" at bounding box center [902, 142] width 17 height 17
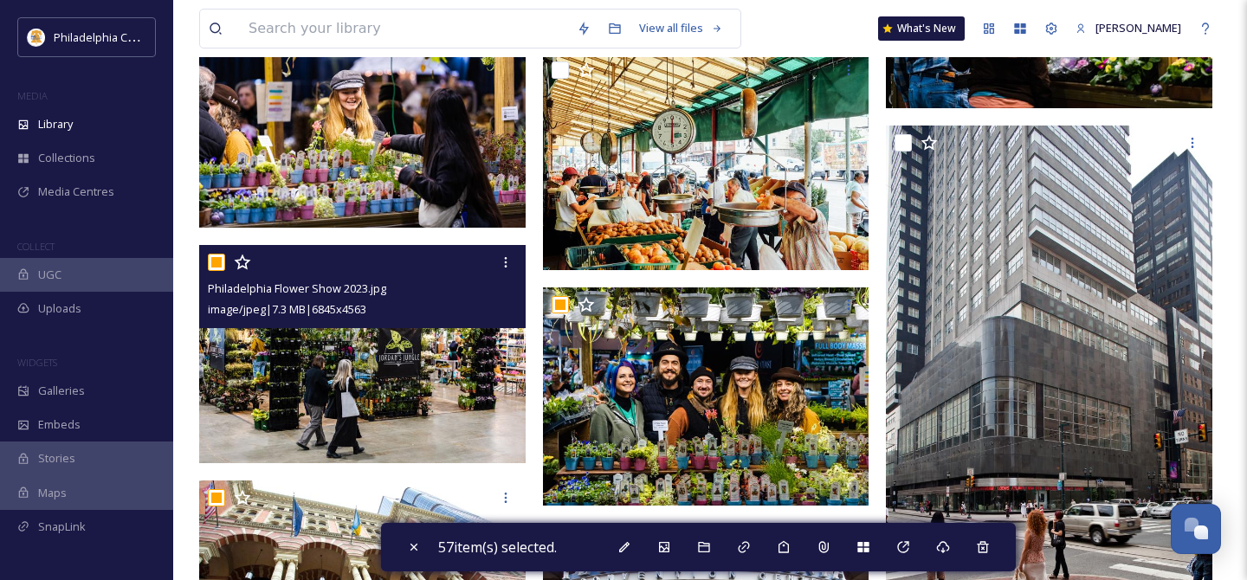
click at [210, 253] on div at bounding box center [364, 262] width 313 height 31
click at [216, 266] on input "checkbox" at bounding box center [216, 262] width 17 height 17
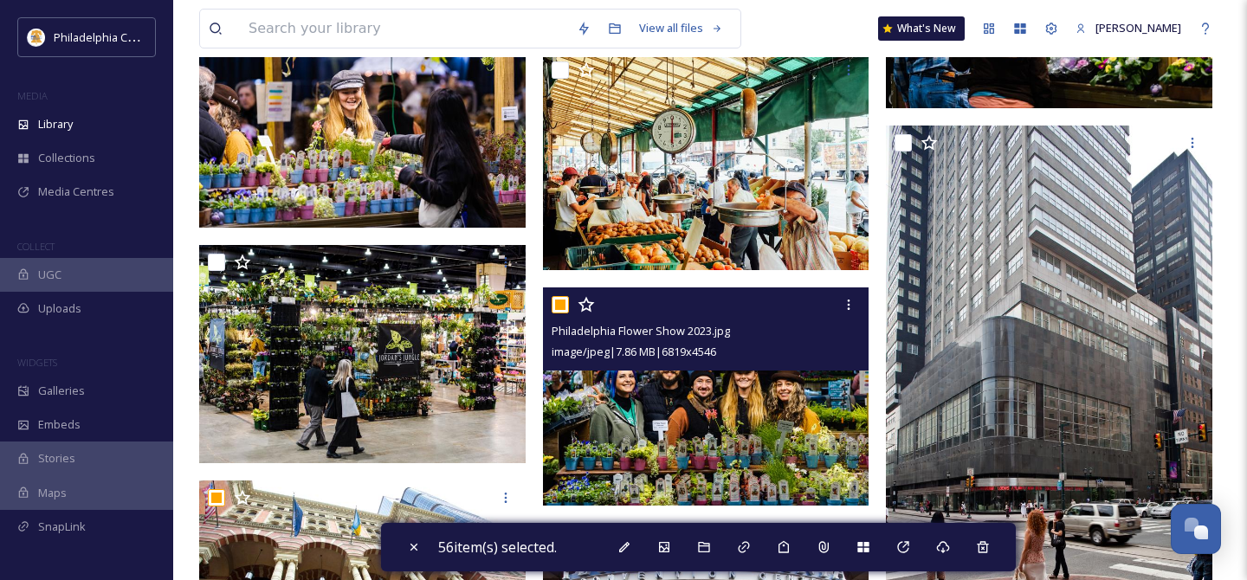
click at [562, 306] on input "checkbox" at bounding box center [560, 304] width 17 height 17
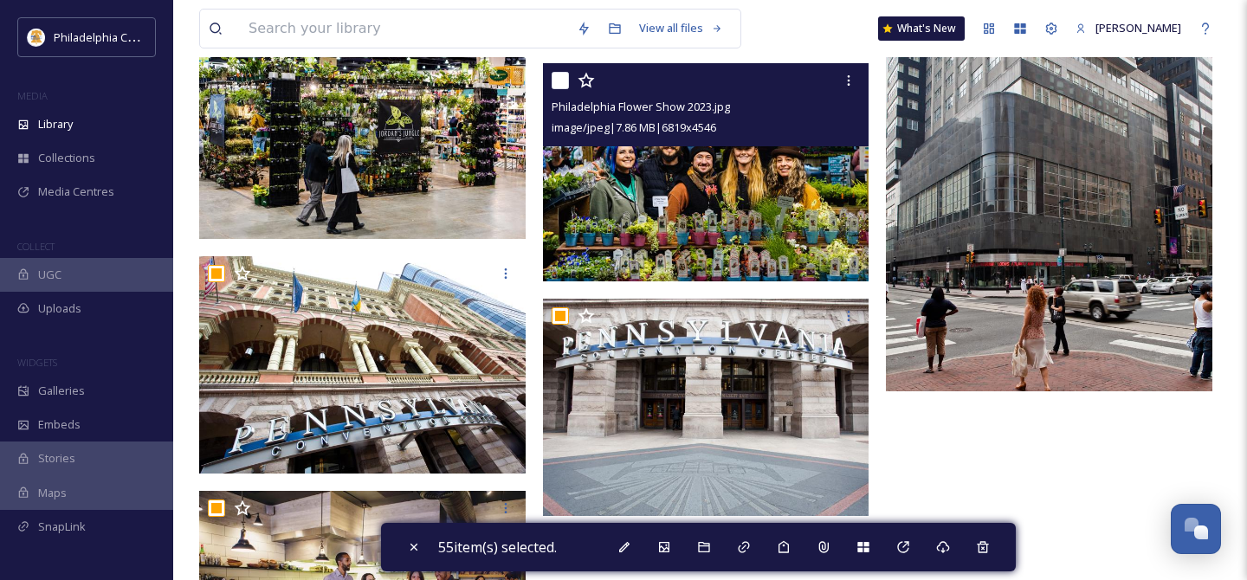
scroll to position [8469, 0]
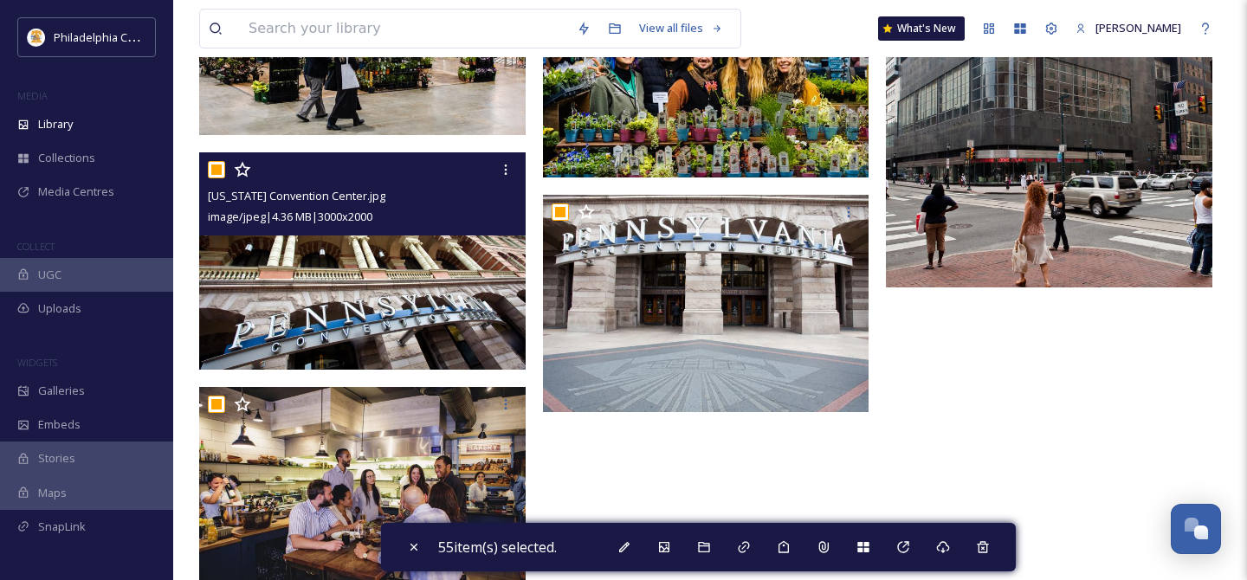
click at [216, 175] on input "checkbox" at bounding box center [216, 169] width 17 height 17
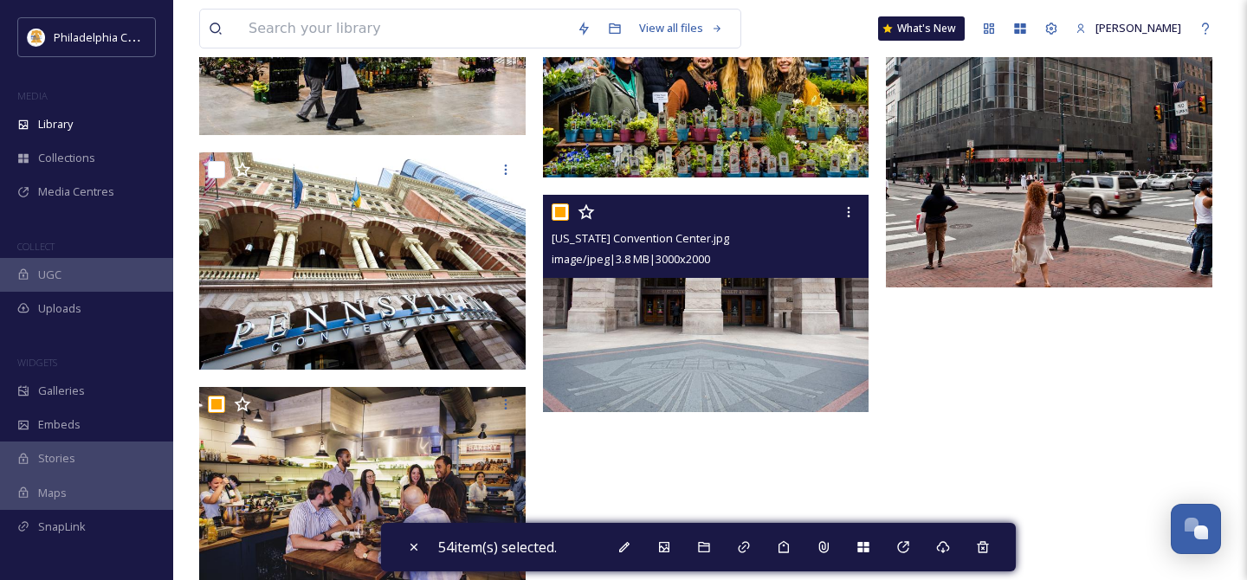
click at [558, 214] on input "checkbox" at bounding box center [560, 211] width 17 height 17
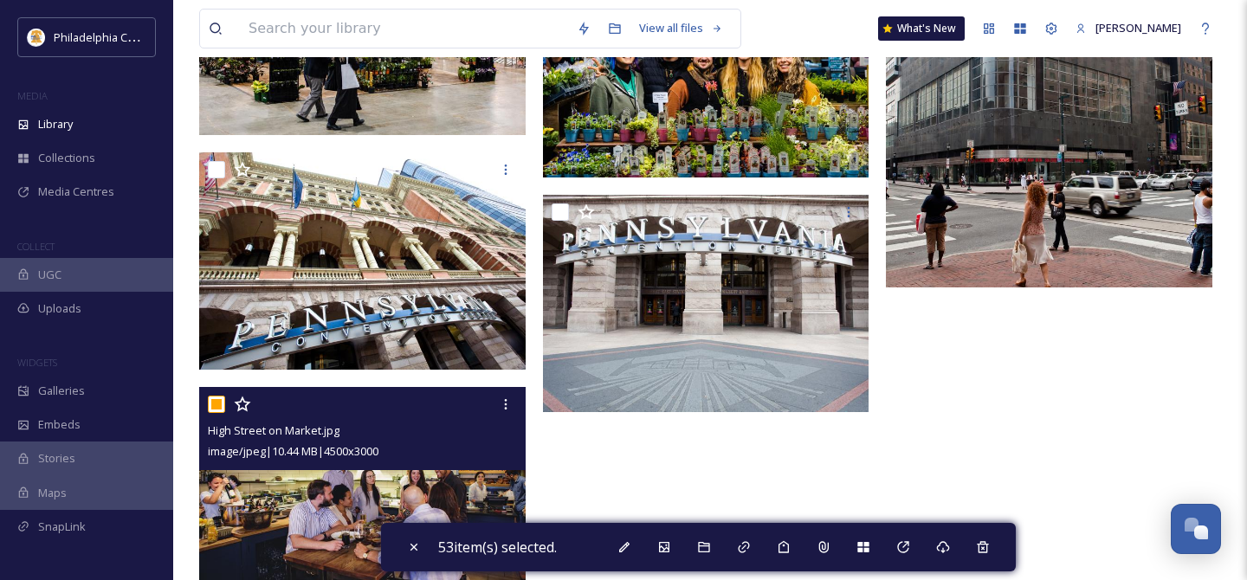
click at [216, 402] on input "checkbox" at bounding box center [216, 404] width 17 height 17
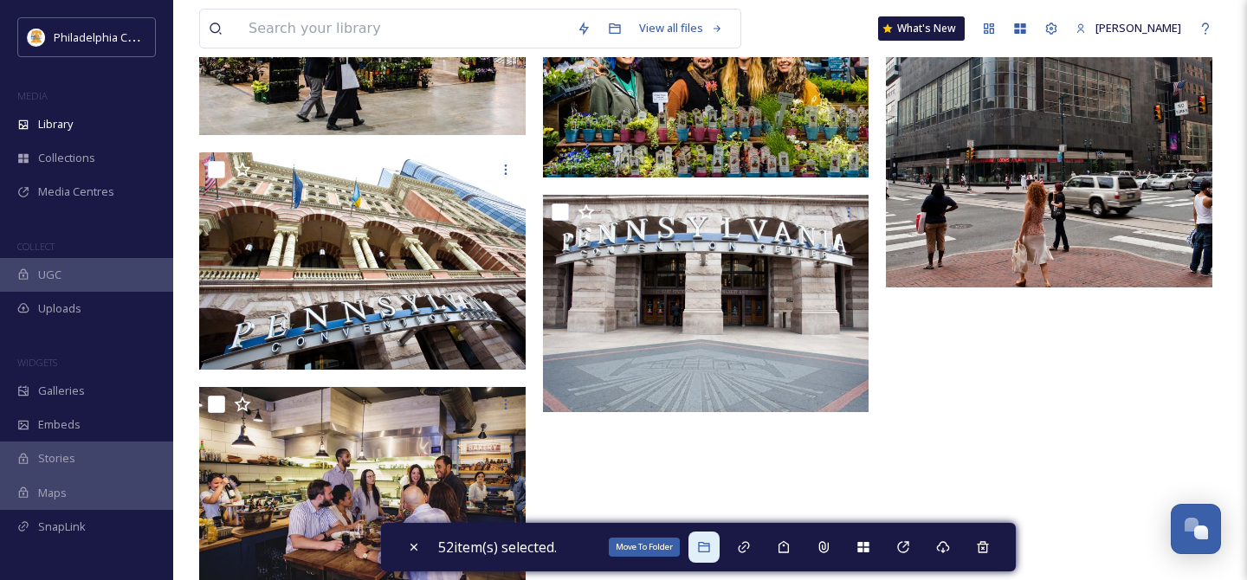
click at [707, 539] on div "Move To Folder" at bounding box center [703, 547] width 31 height 31
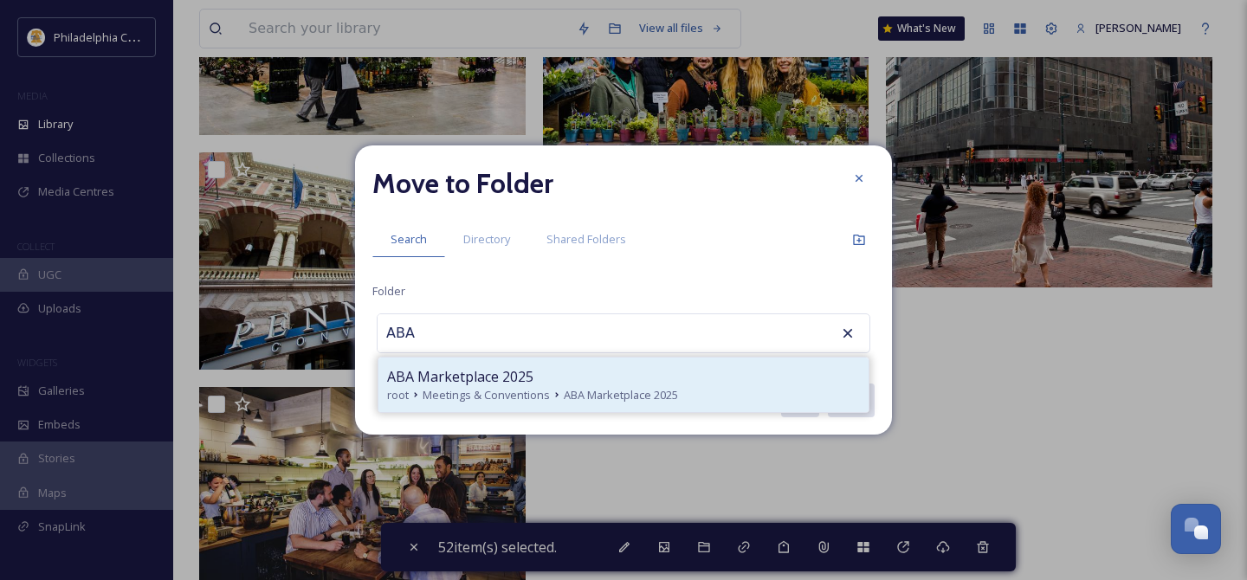
click at [557, 388] on icon at bounding box center [557, 395] width 14 height 14
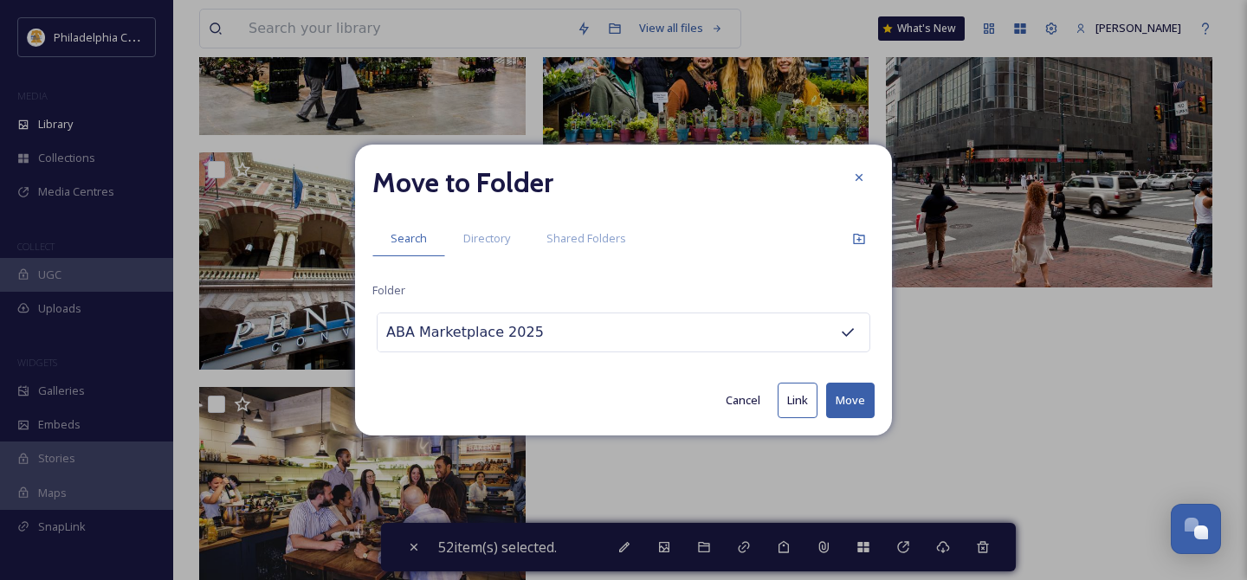
click at [857, 404] on button "Move" at bounding box center [850, 401] width 48 height 36
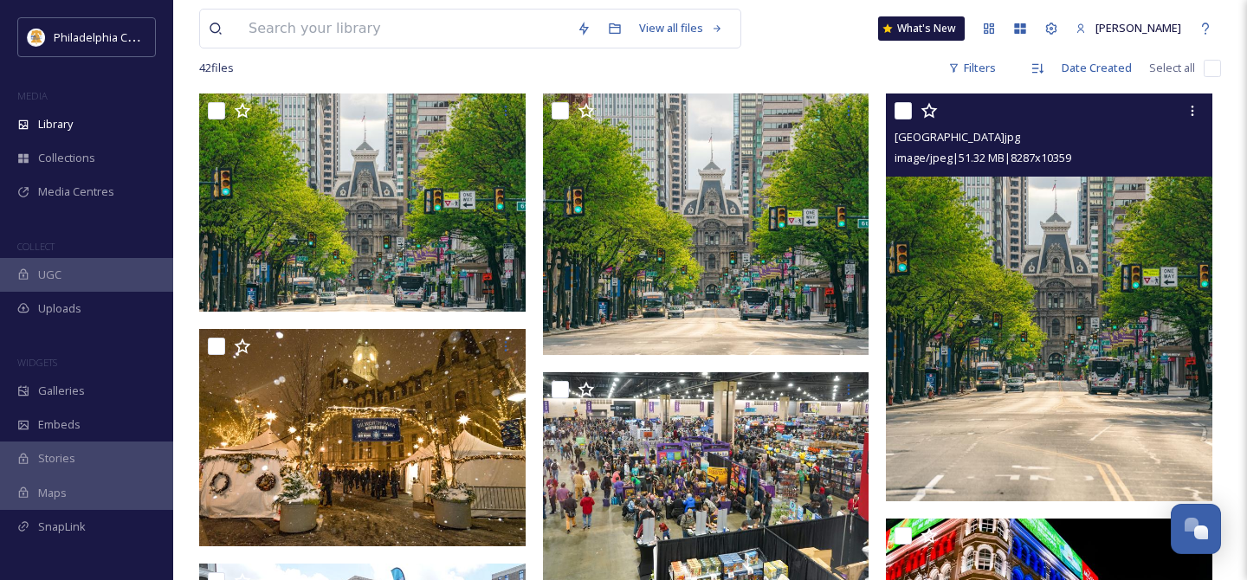
scroll to position [119, 0]
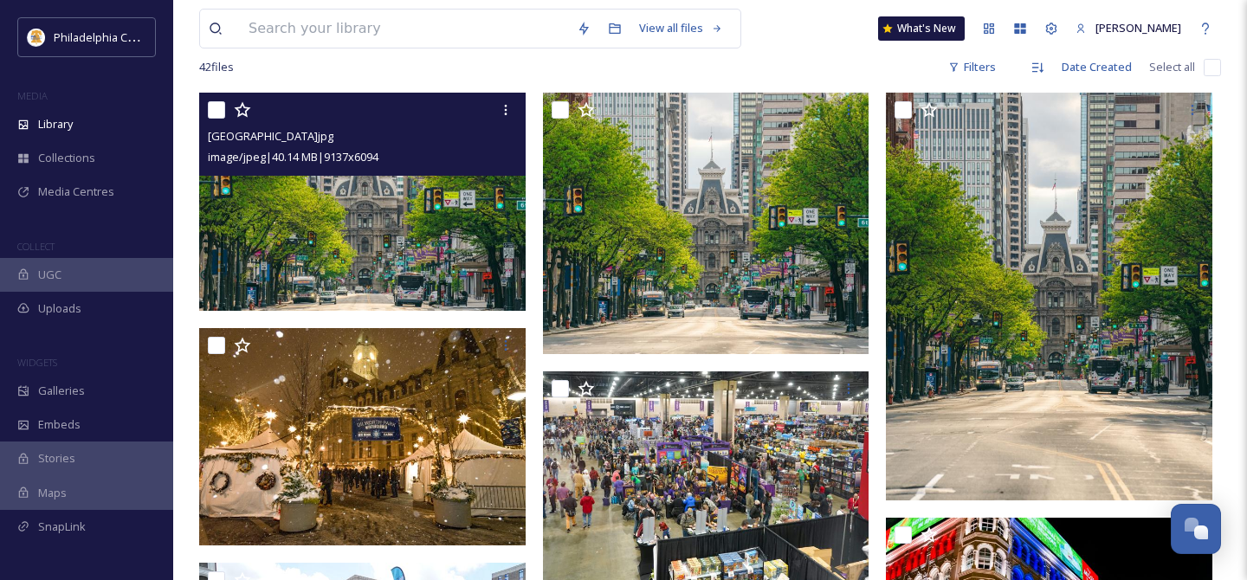
click at [218, 110] on input "checkbox" at bounding box center [216, 109] width 17 height 17
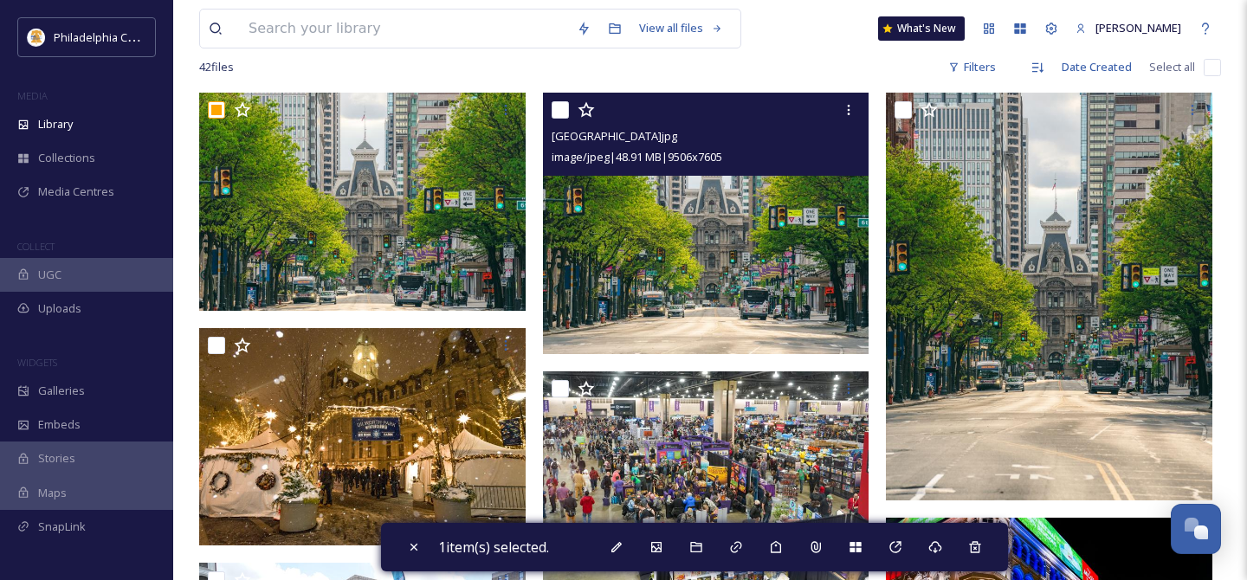
click at [560, 110] on input "checkbox" at bounding box center [560, 109] width 17 height 17
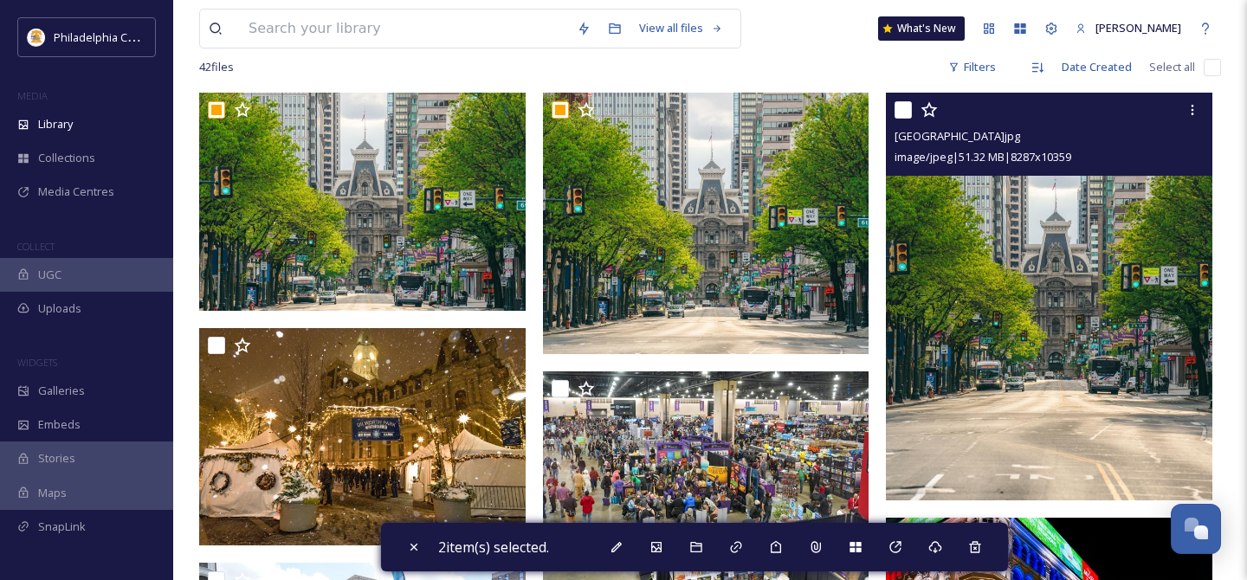
click at [905, 103] on input "checkbox" at bounding box center [902, 109] width 17 height 17
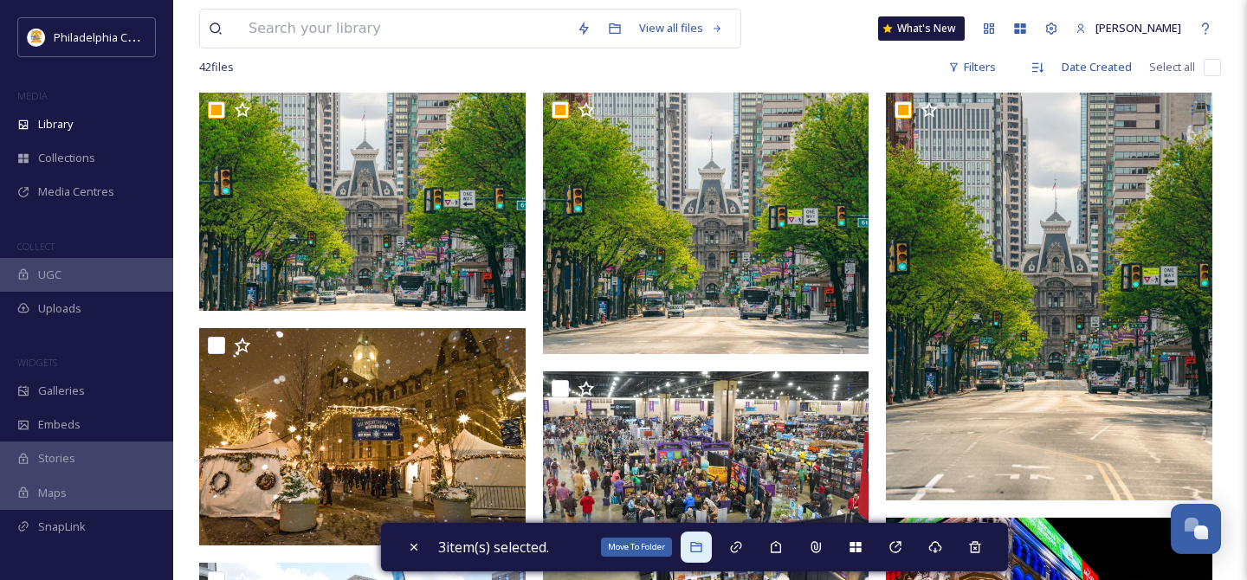
click at [703, 556] on div "Move To Folder" at bounding box center [696, 547] width 31 height 31
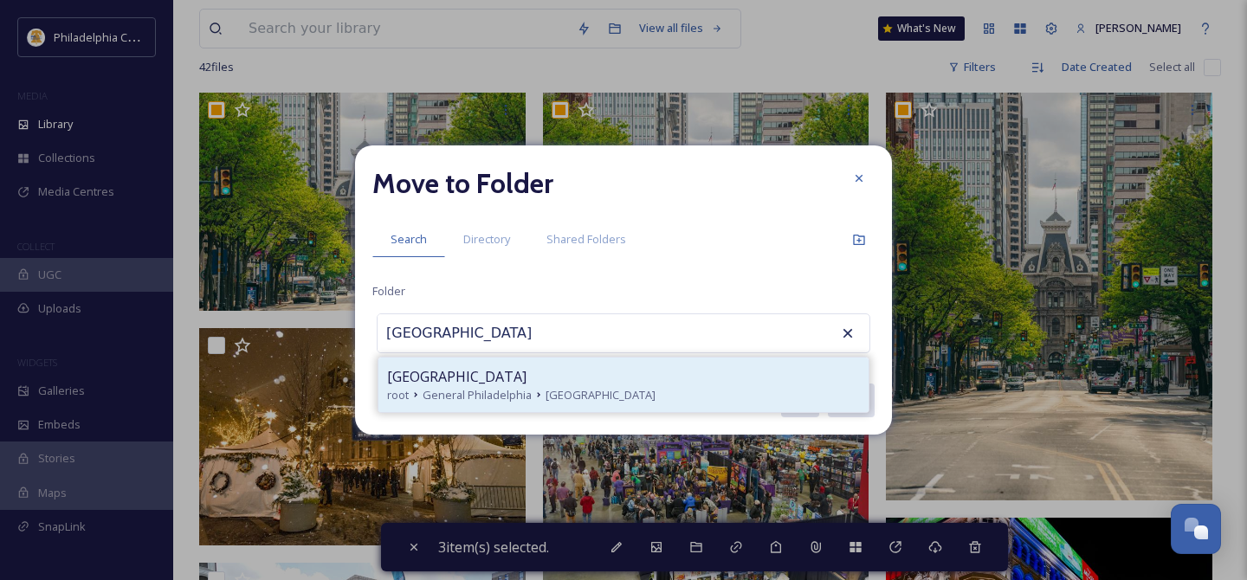
click at [546, 393] on span "[GEOGRAPHIC_DATA]" at bounding box center [601, 395] width 110 height 16
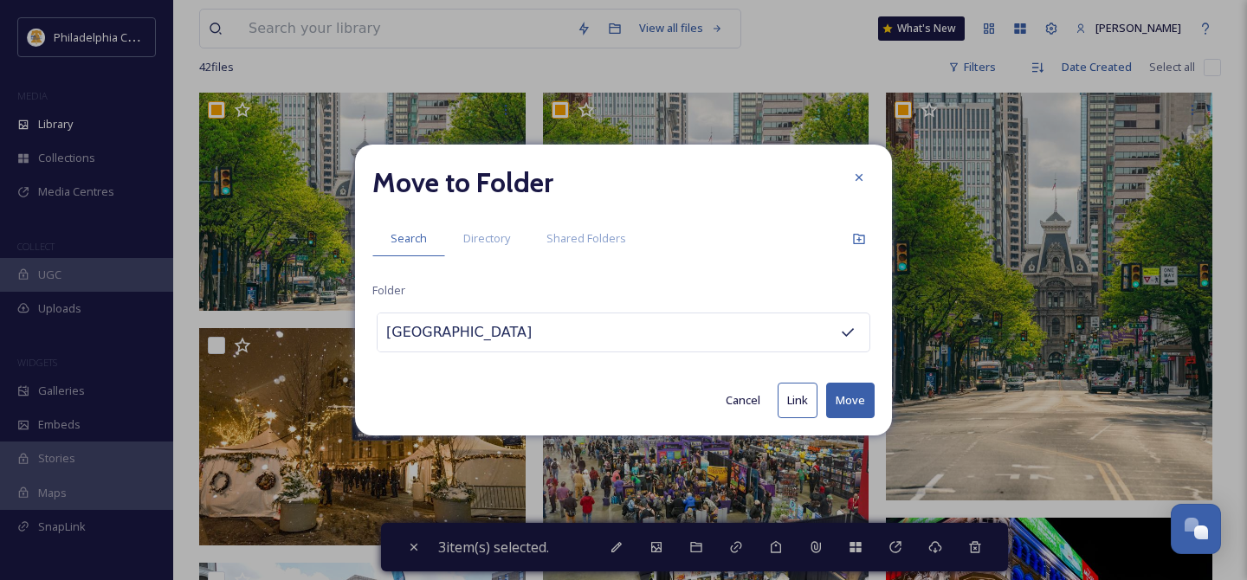
click at [861, 395] on button "Move" at bounding box center [850, 401] width 48 height 36
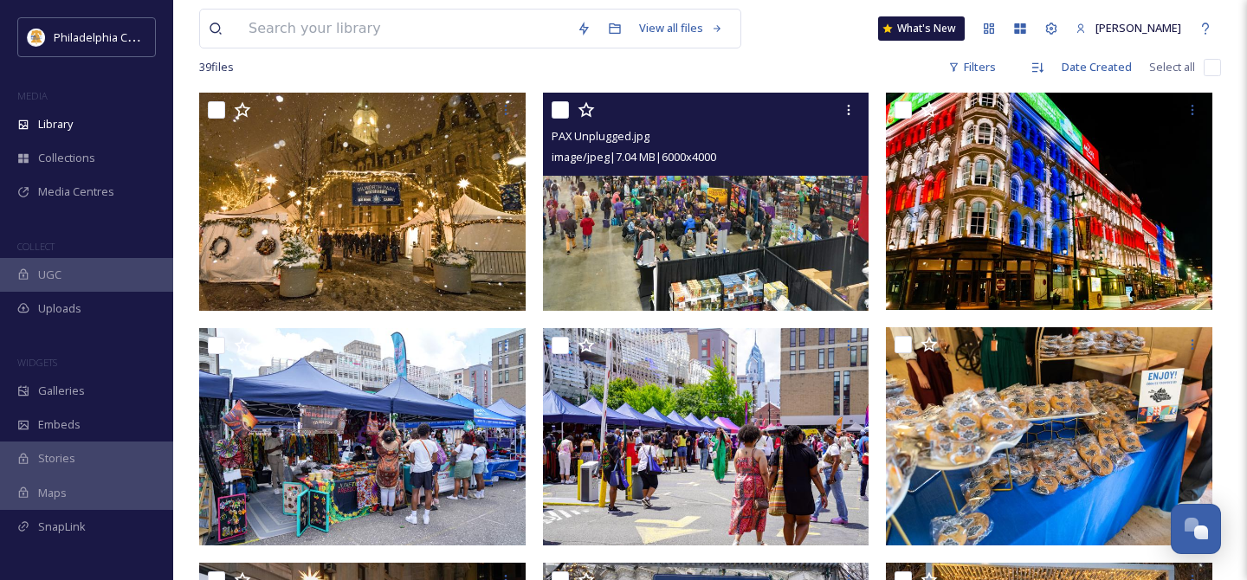
click at [561, 107] on input "checkbox" at bounding box center [560, 109] width 17 height 17
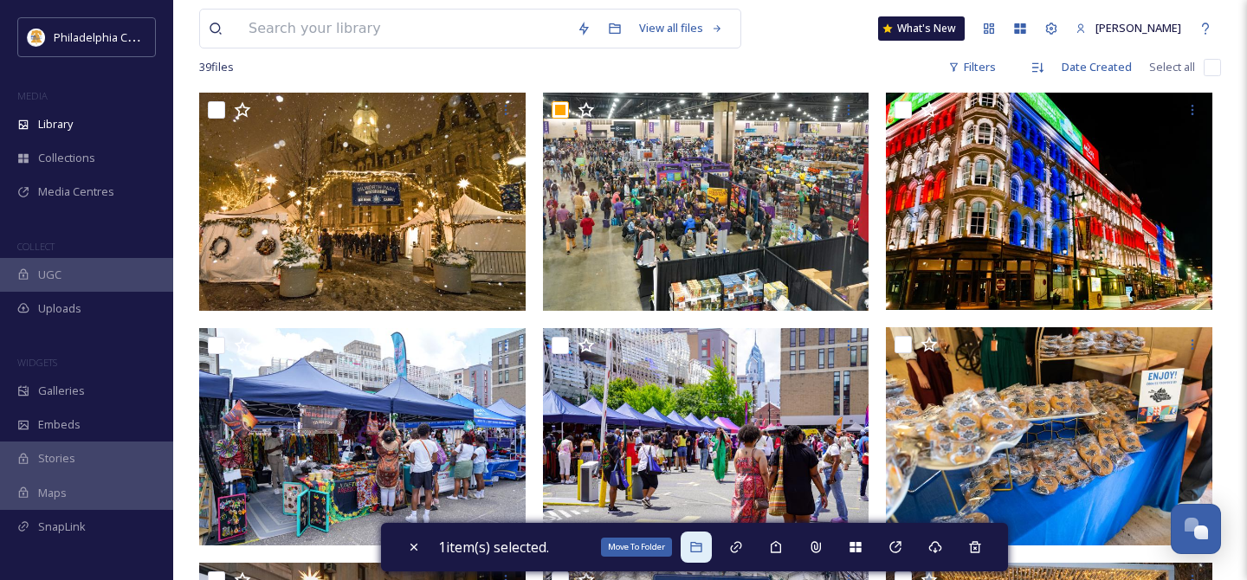
click at [700, 546] on icon at bounding box center [695, 547] width 11 height 10
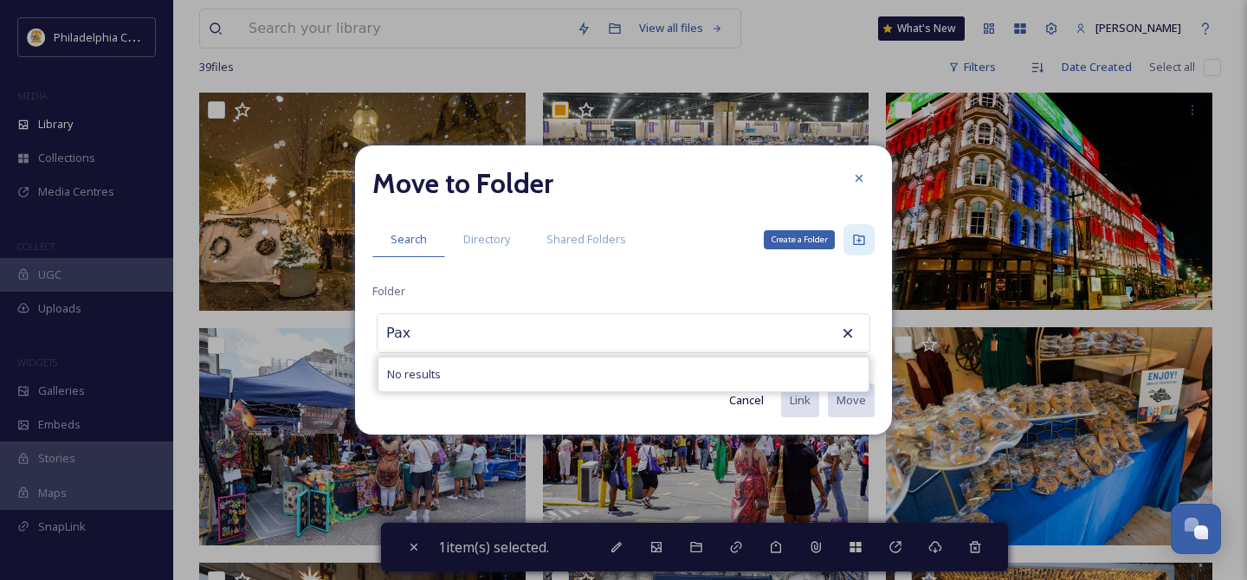
click at [865, 236] on icon at bounding box center [859, 240] width 14 height 14
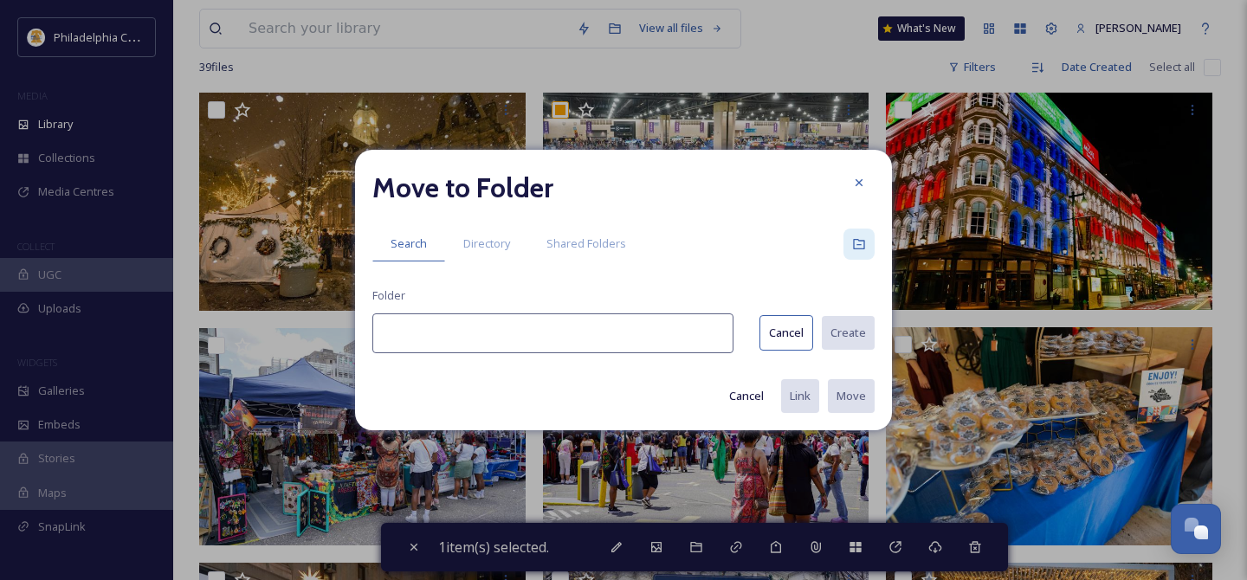
click at [560, 337] on input at bounding box center [552, 333] width 361 height 40
click at [855, 332] on button "Create" at bounding box center [847, 333] width 55 height 36
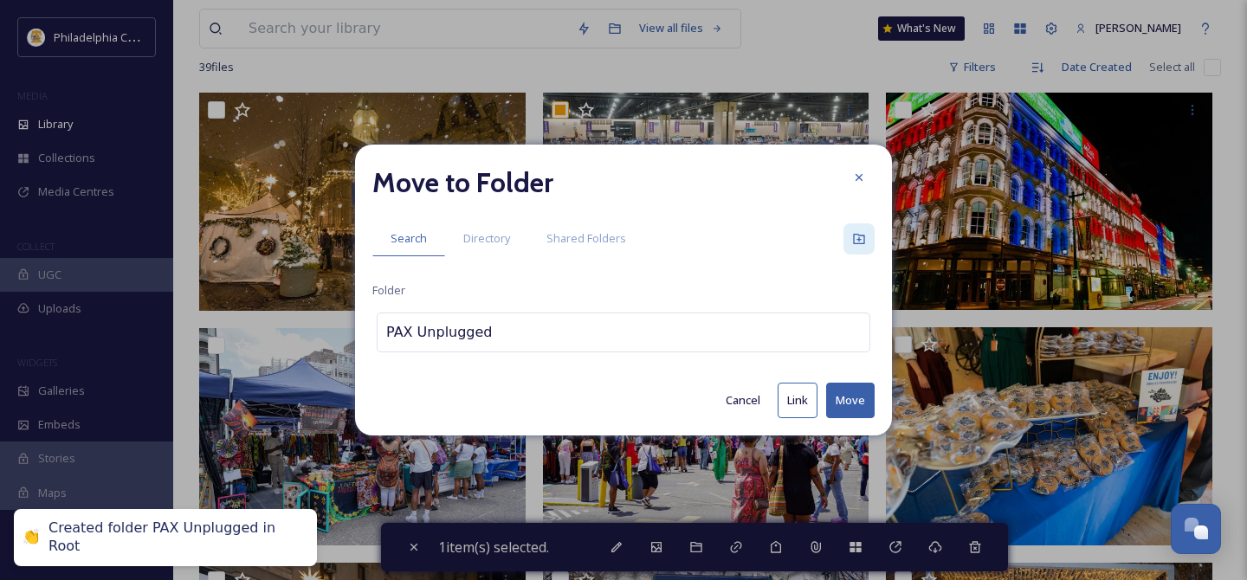
click at [857, 404] on button "Move" at bounding box center [850, 401] width 48 height 36
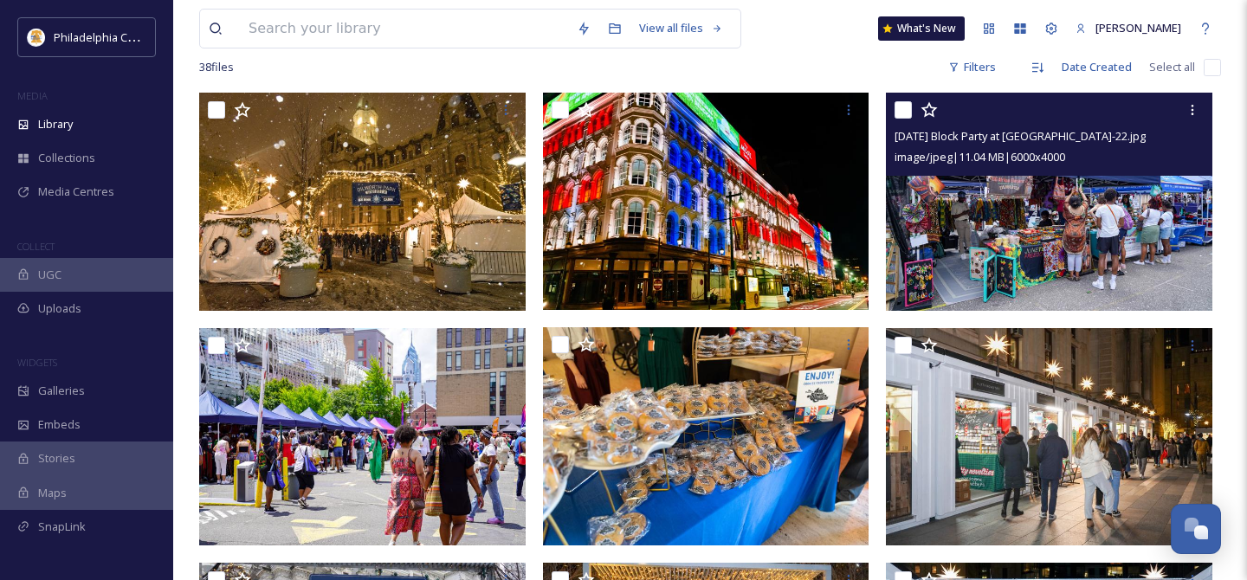
click at [909, 109] on input "checkbox" at bounding box center [902, 109] width 17 height 17
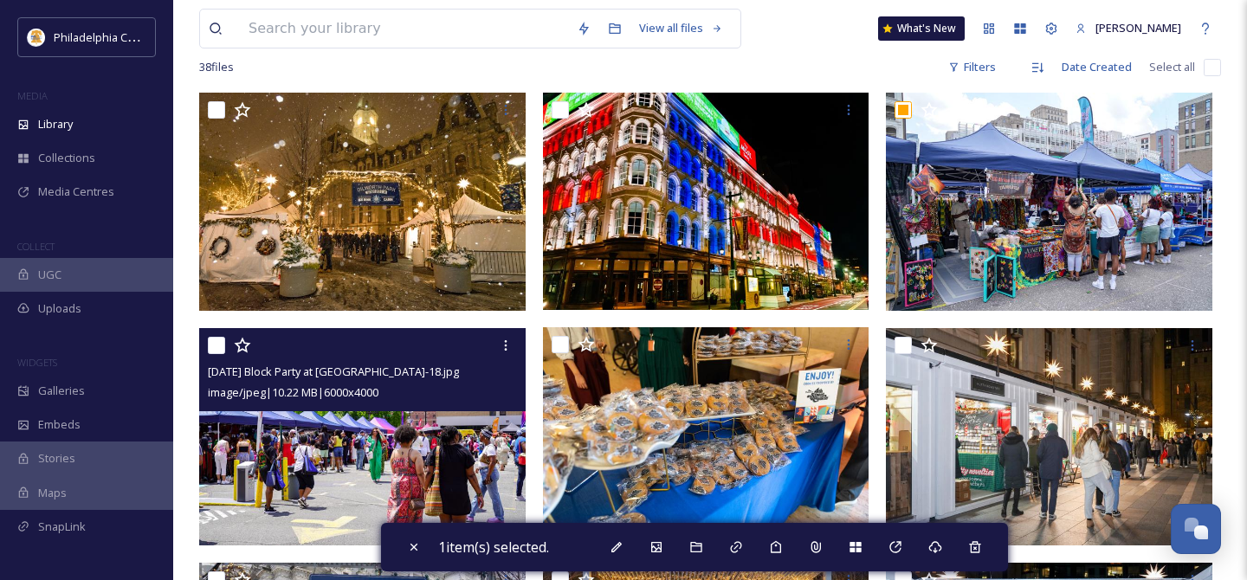
click at [219, 346] on input "checkbox" at bounding box center [216, 345] width 17 height 17
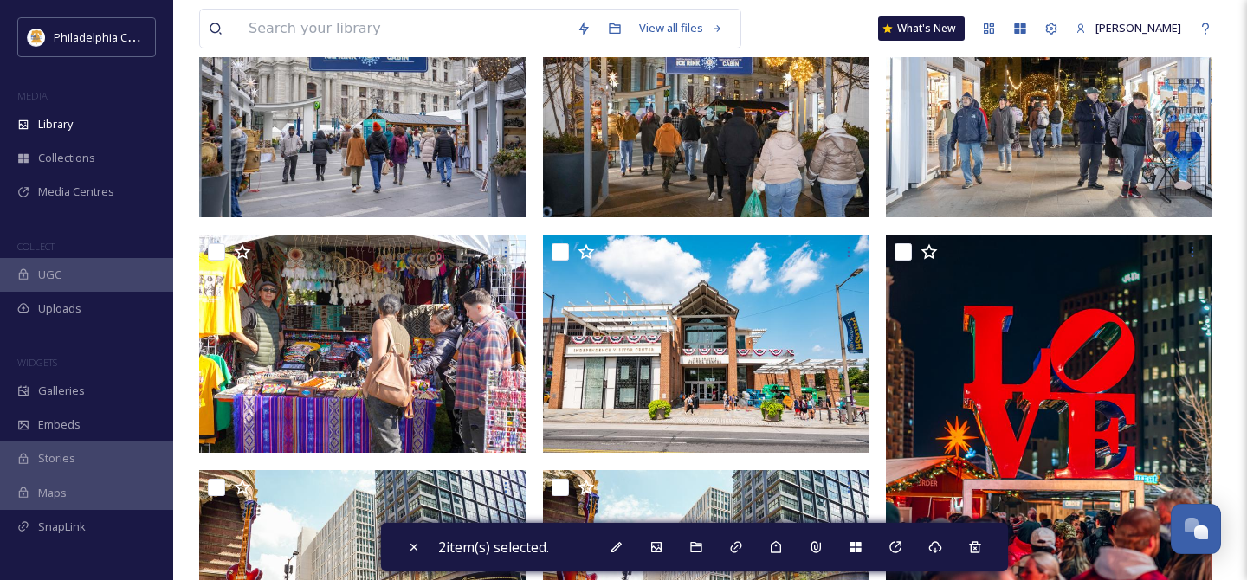
scroll to position [0, 0]
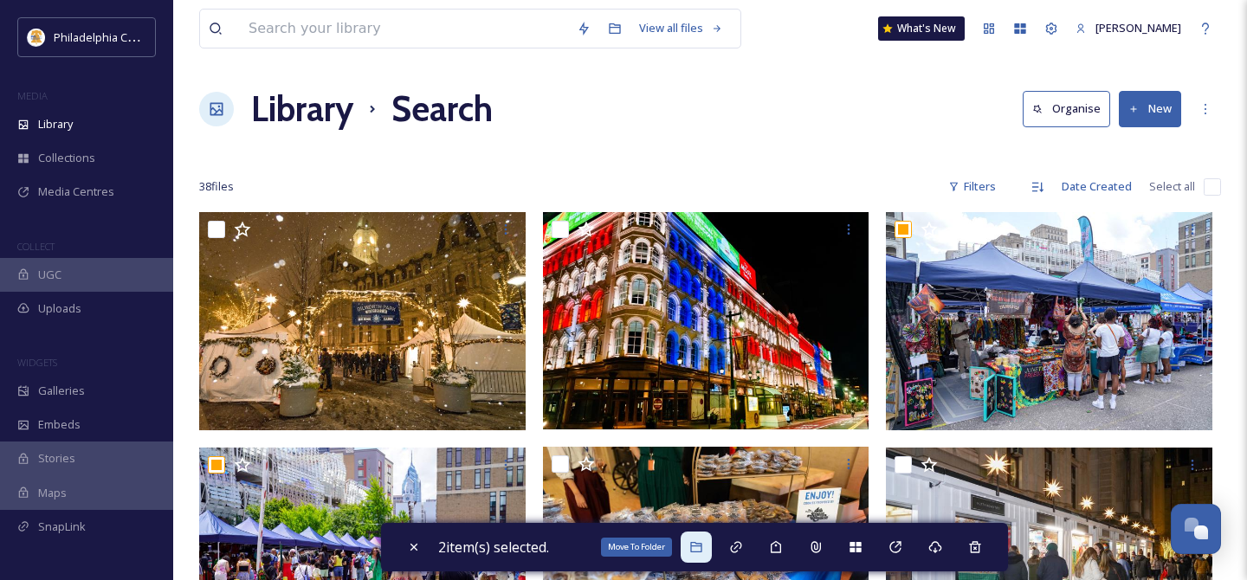
click at [699, 552] on icon at bounding box center [696, 547] width 14 height 14
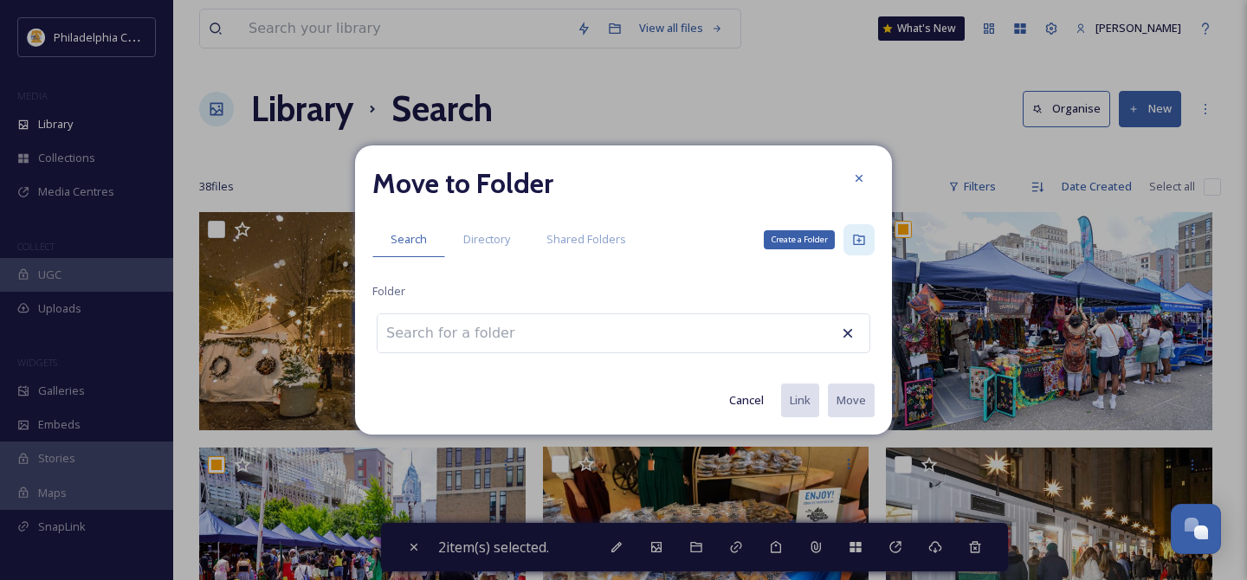
click at [856, 237] on icon at bounding box center [859, 240] width 14 height 14
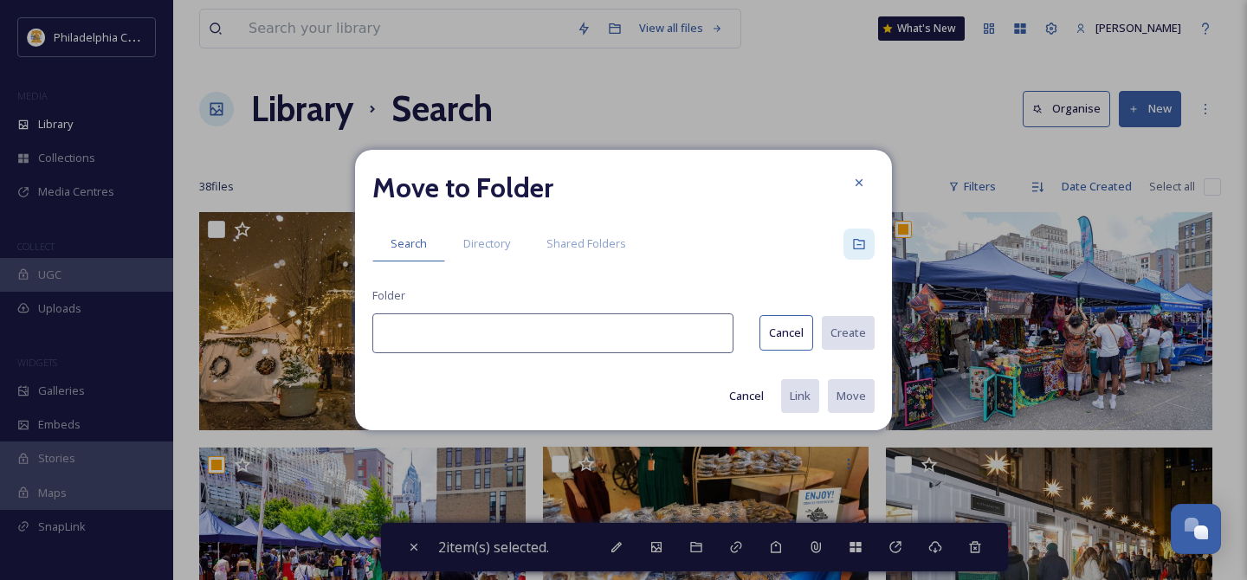
click at [600, 334] on input at bounding box center [552, 333] width 361 height 40
paste input "[DATE]"
click at [836, 332] on button "Create" at bounding box center [847, 333] width 55 height 36
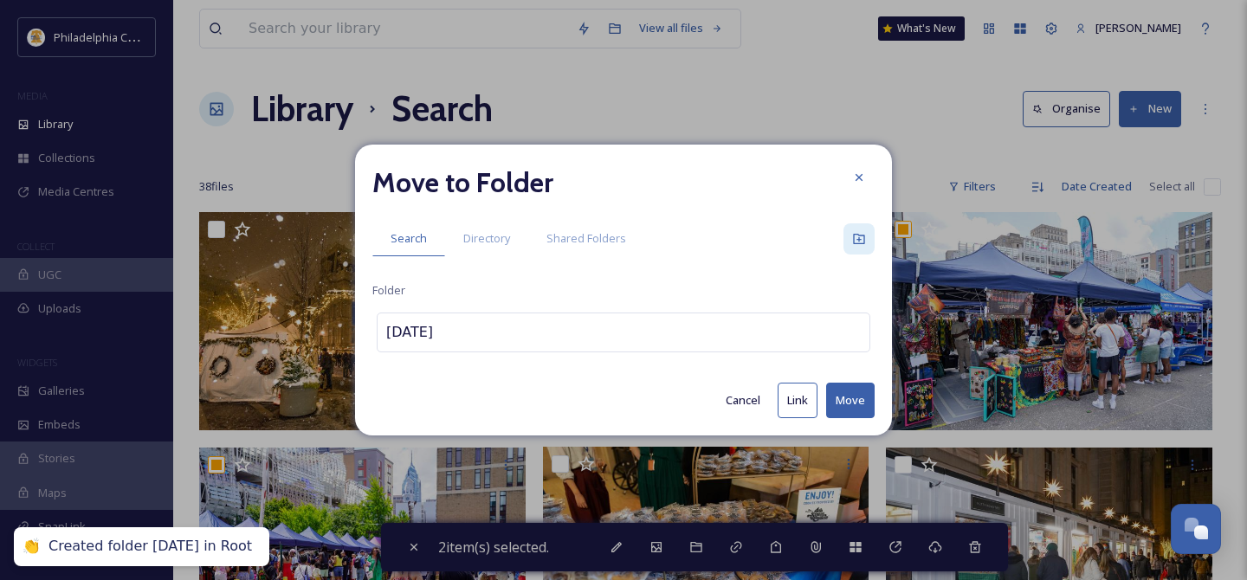
click at [852, 405] on button "Move" at bounding box center [850, 401] width 48 height 36
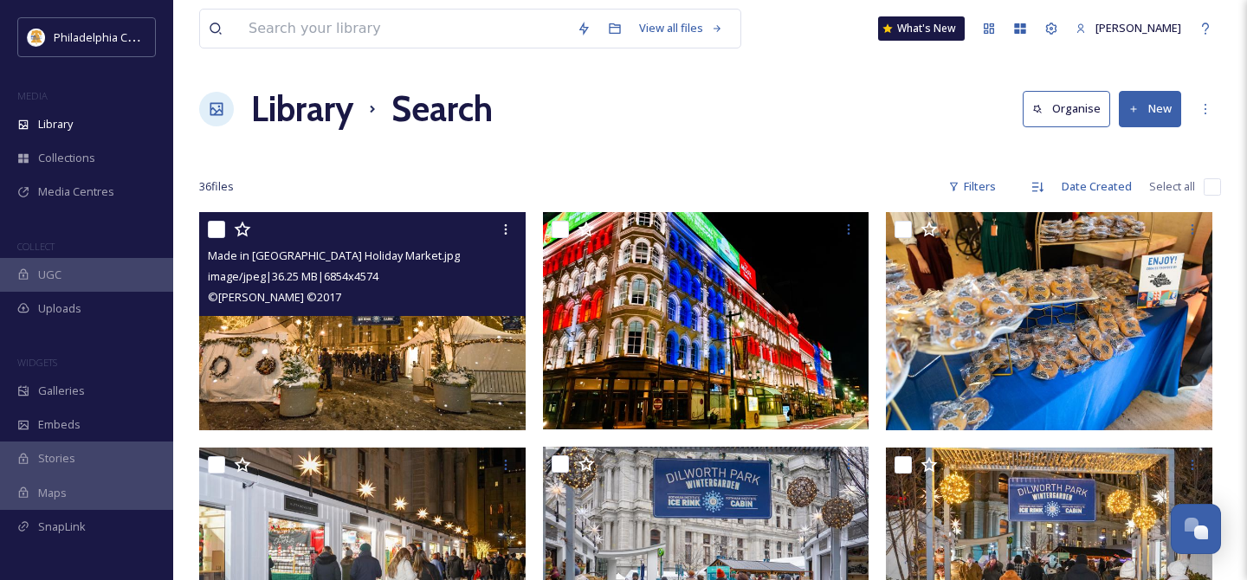
click at [215, 227] on input "checkbox" at bounding box center [216, 229] width 17 height 17
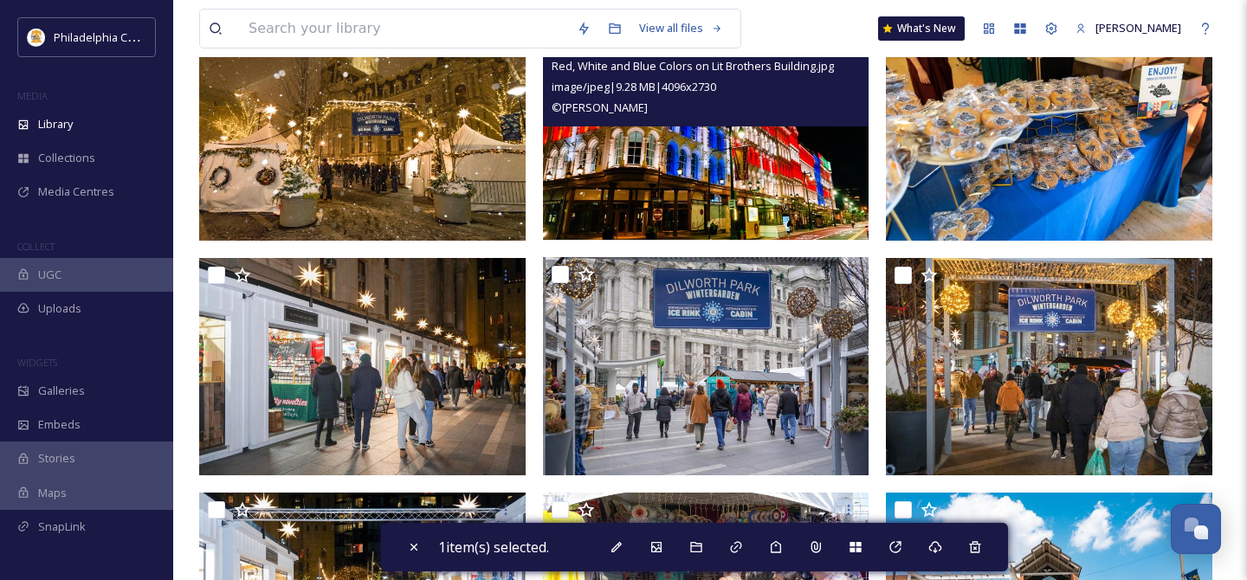
scroll to position [193, 0]
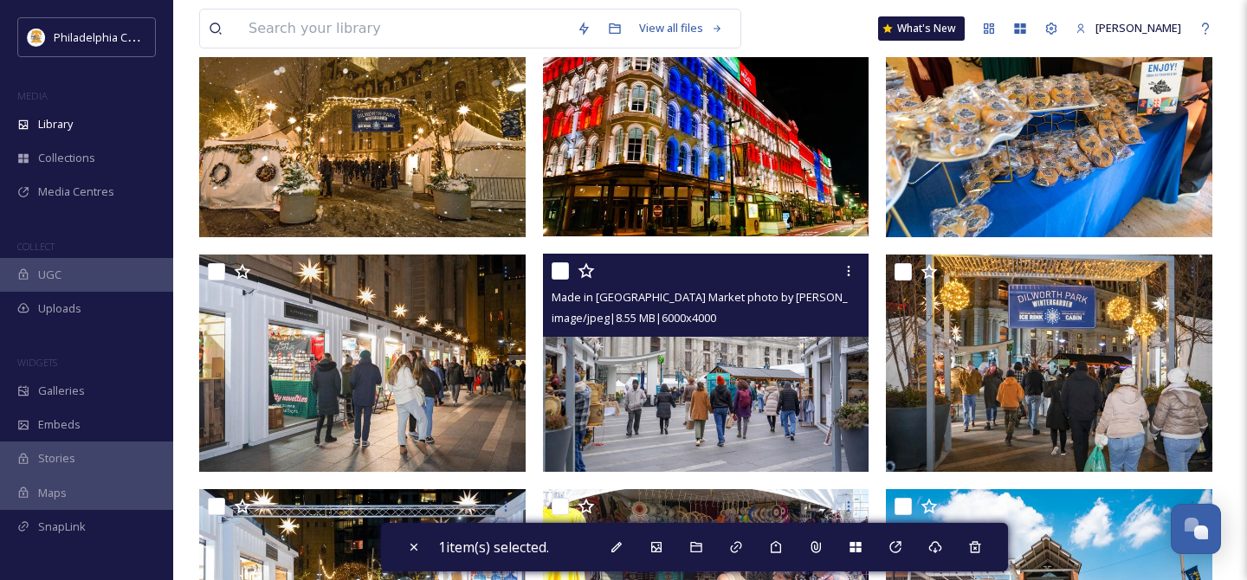
click at [565, 276] on input "checkbox" at bounding box center [560, 270] width 17 height 17
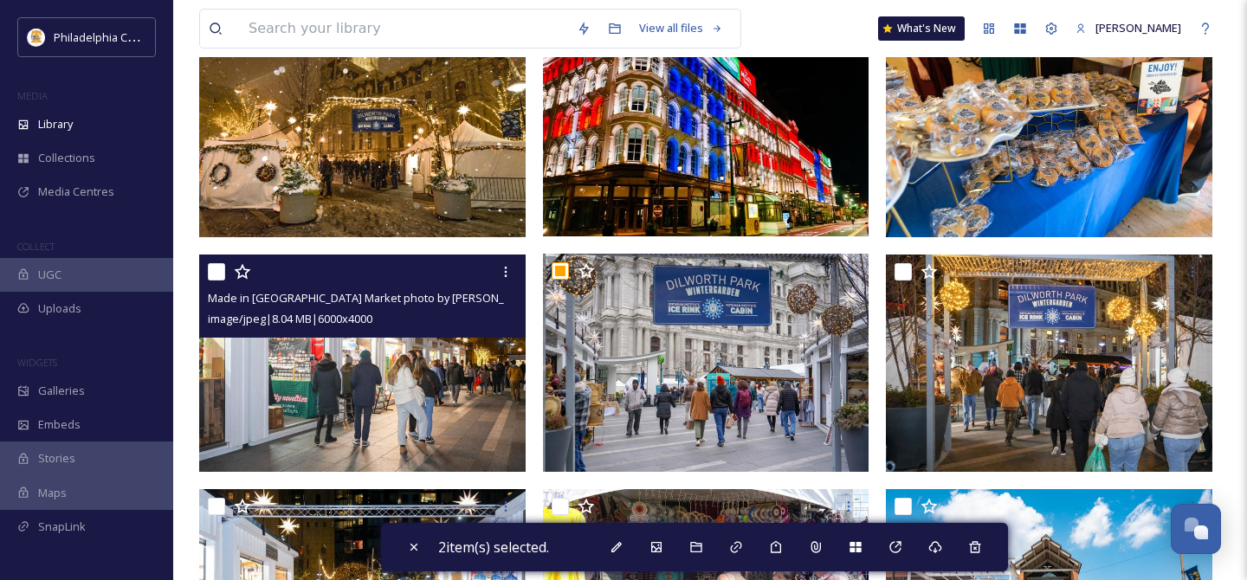
click at [218, 270] on input "checkbox" at bounding box center [216, 271] width 17 height 17
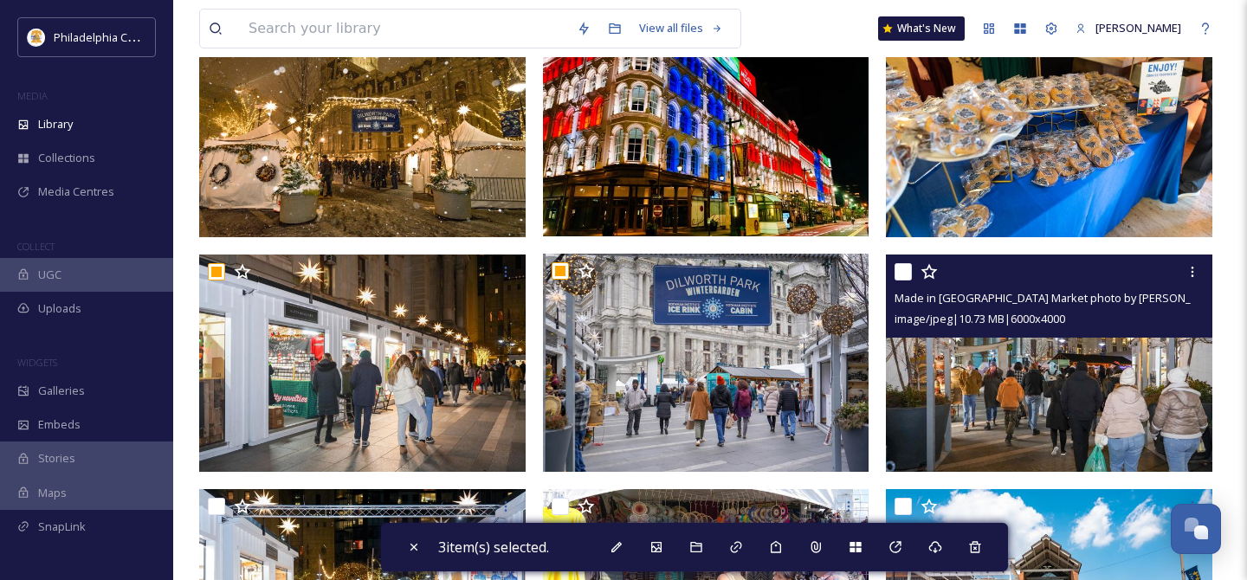
click at [901, 268] on input "checkbox" at bounding box center [902, 271] width 17 height 17
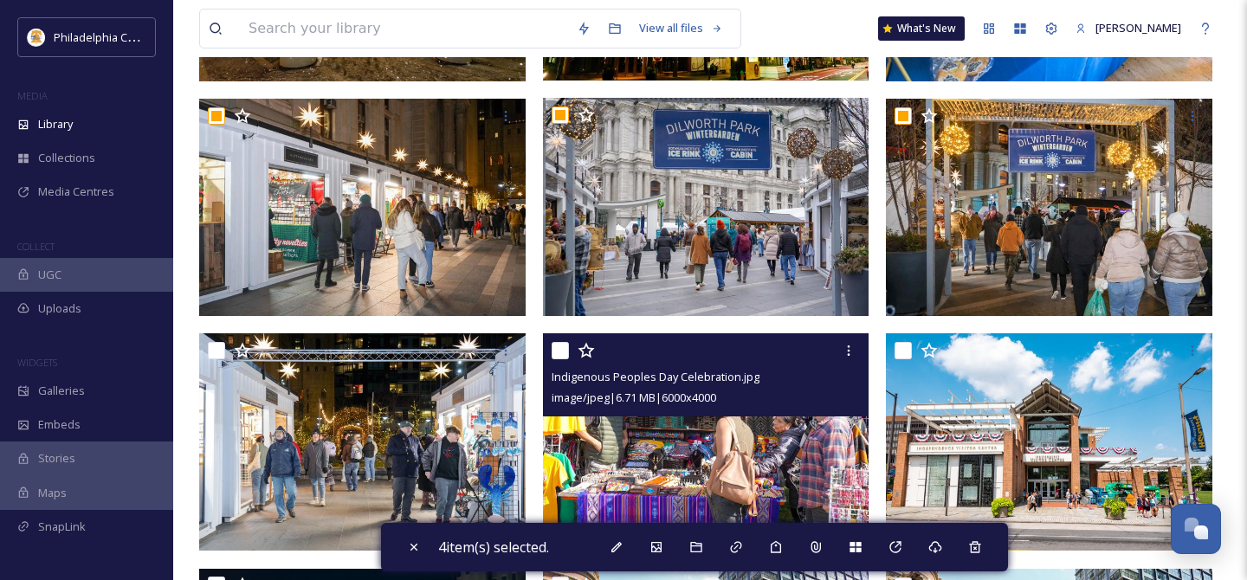
scroll to position [411, 0]
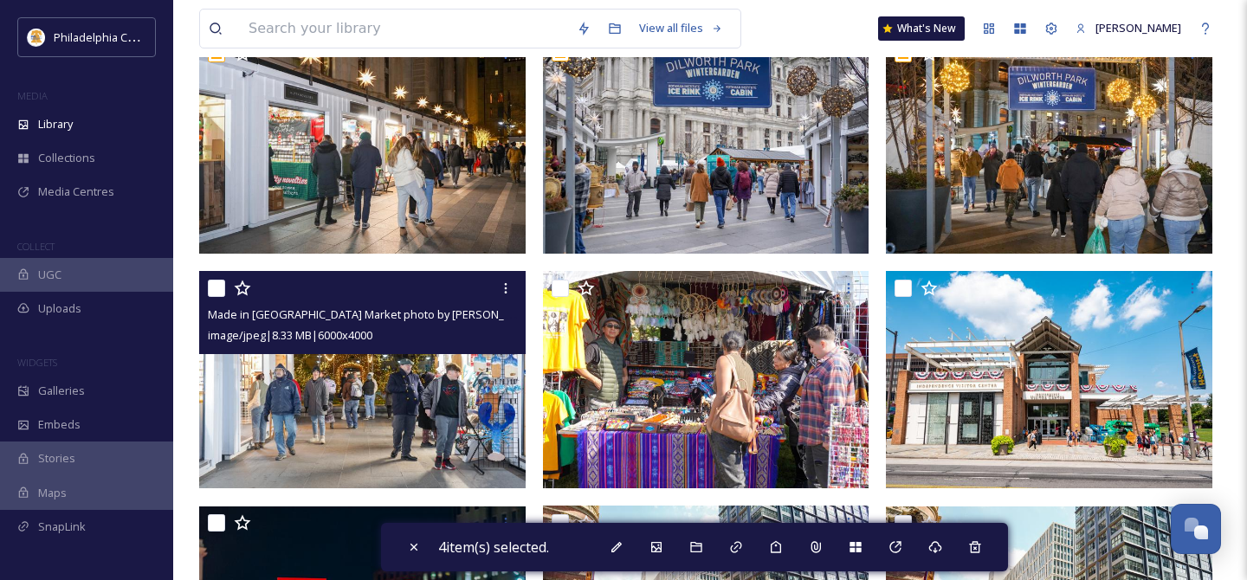
click at [216, 289] on input "checkbox" at bounding box center [216, 288] width 17 height 17
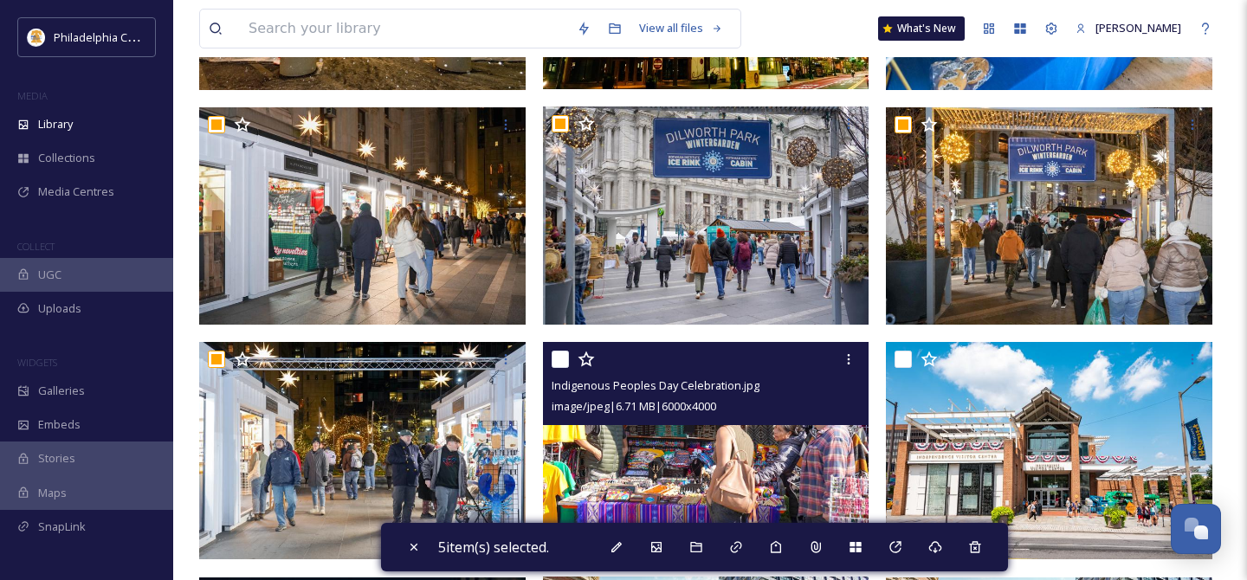
scroll to position [333, 0]
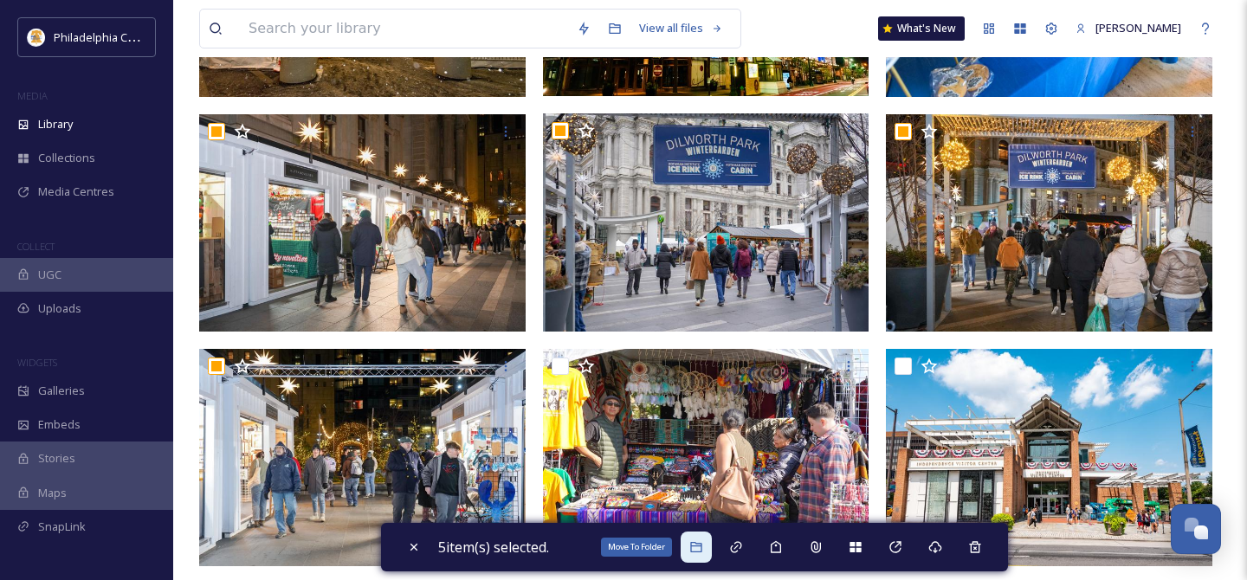
click at [703, 550] on icon at bounding box center [696, 547] width 14 height 14
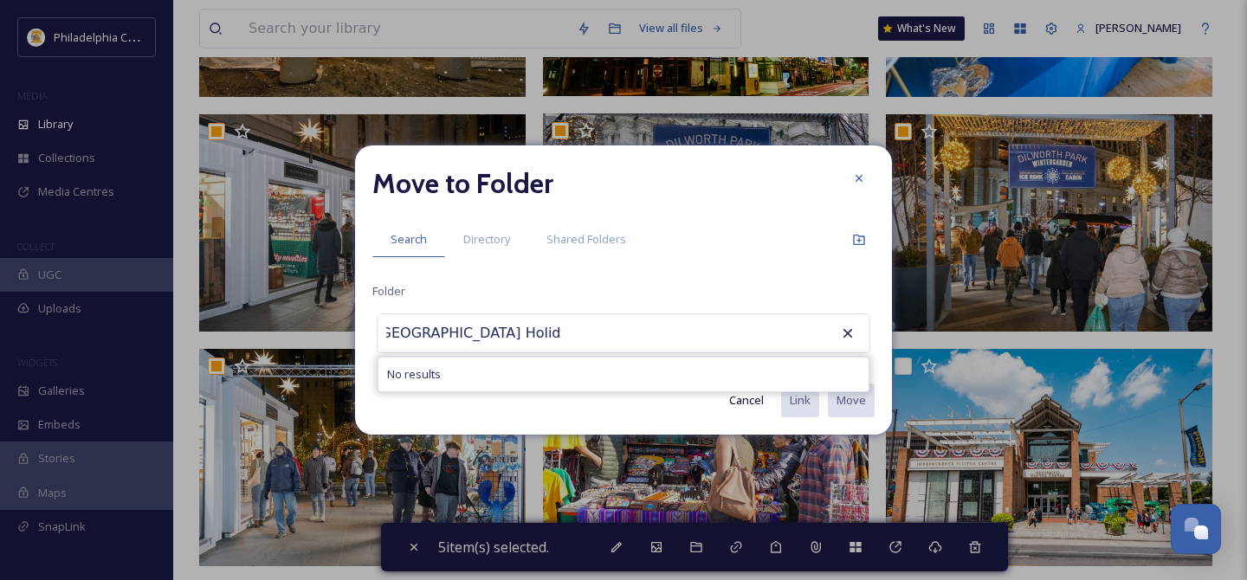
scroll to position [0, 74]
click at [514, 338] on input "Made in [GEOGRAPHIC_DATA] Holiday MArket" at bounding box center [473, 333] width 190 height 38
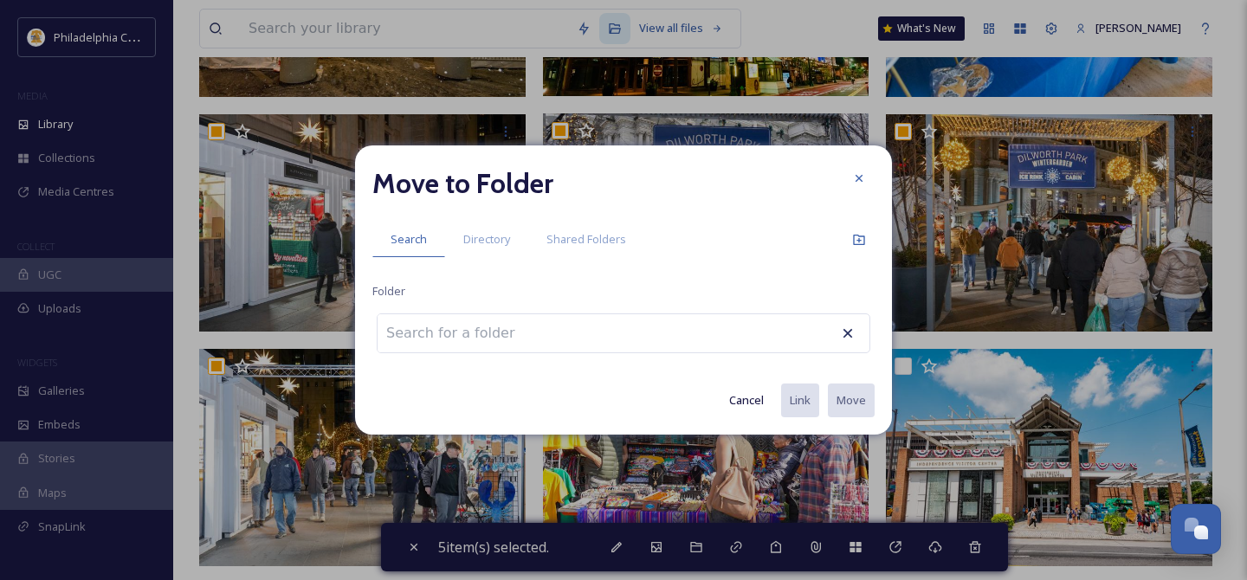
scroll to position [0, 0]
click at [862, 238] on icon at bounding box center [859, 240] width 14 height 14
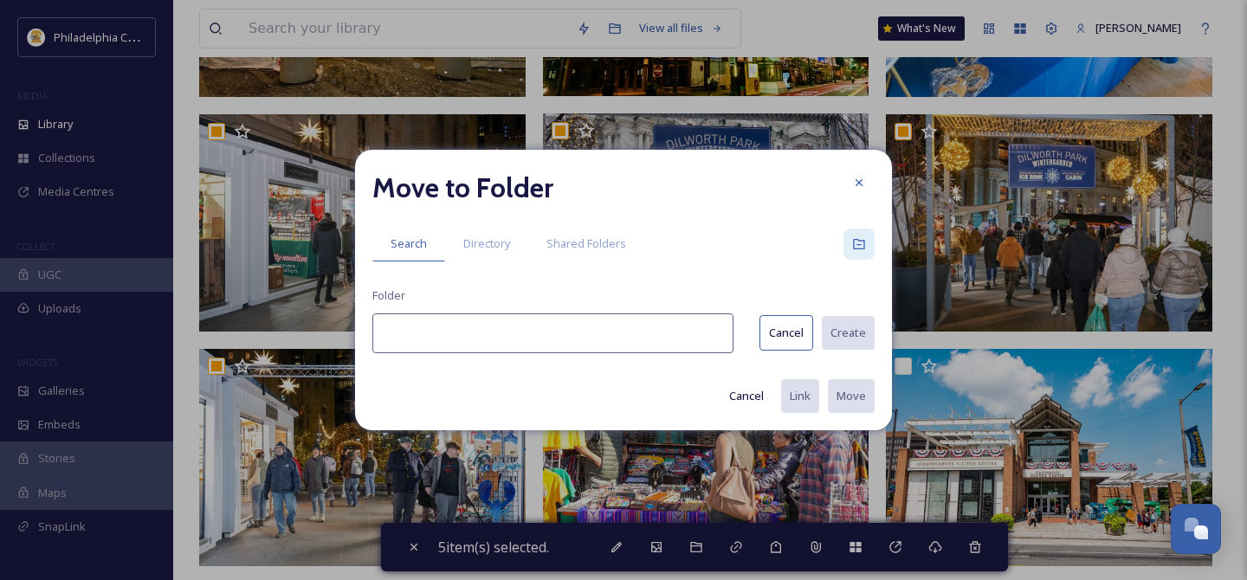
click at [603, 335] on input at bounding box center [552, 333] width 361 height 40
paste input "Made in [GEOGRAPHIC_DATA] Holiday Market"
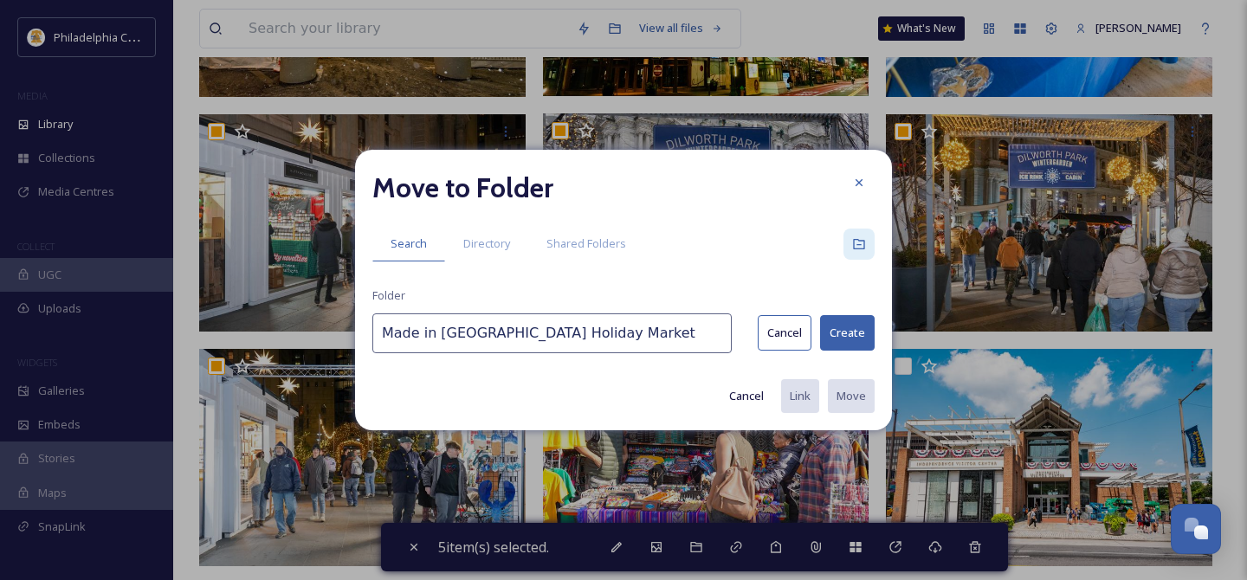
click at [850, 326] on button "Create" at bounding box center [847, 333] width 55 height 36
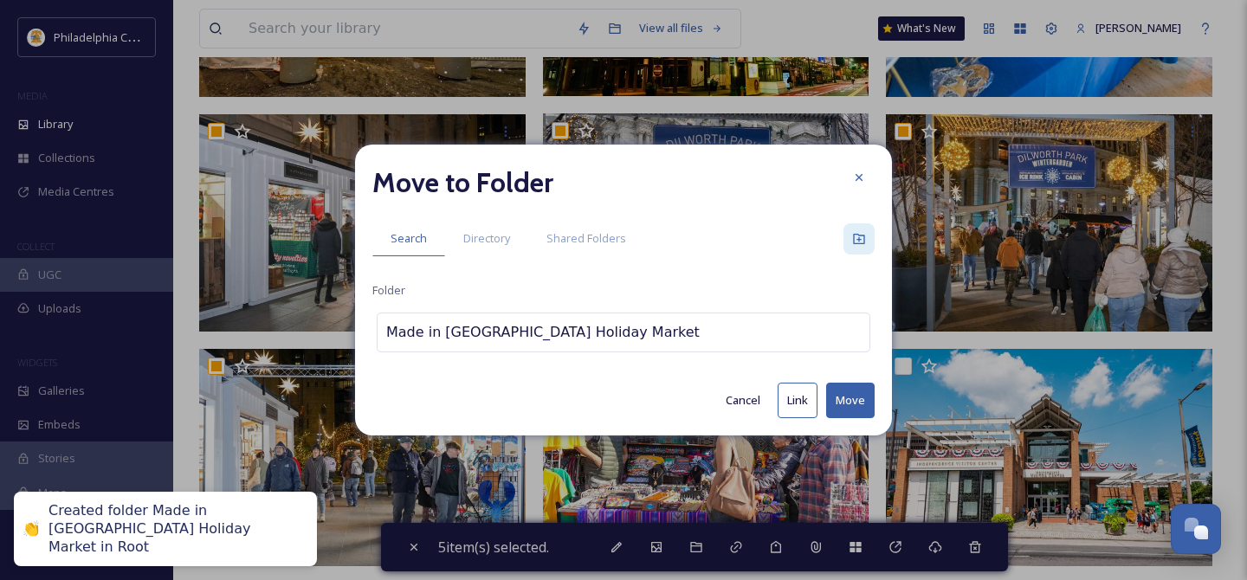
click at [855, 397] on button "Move" at bounding box center [850, 401] width 48 height 36
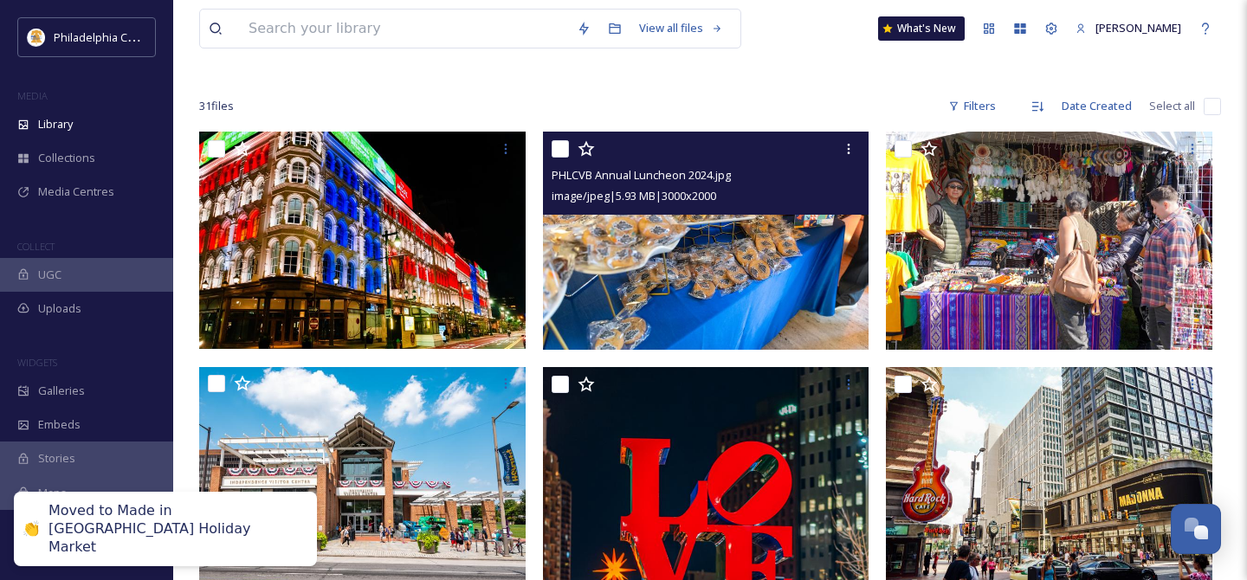
scroll to position [80, 0]
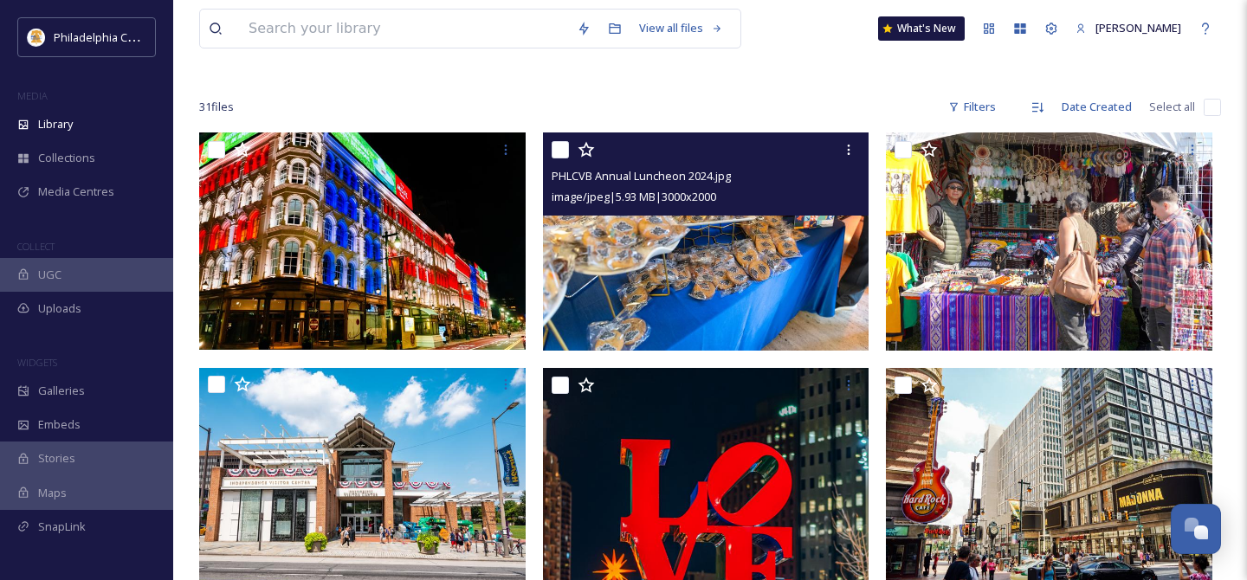
click at [561, 148] on input "checkbox" at bounding box center [560, 149] width 17 height 17
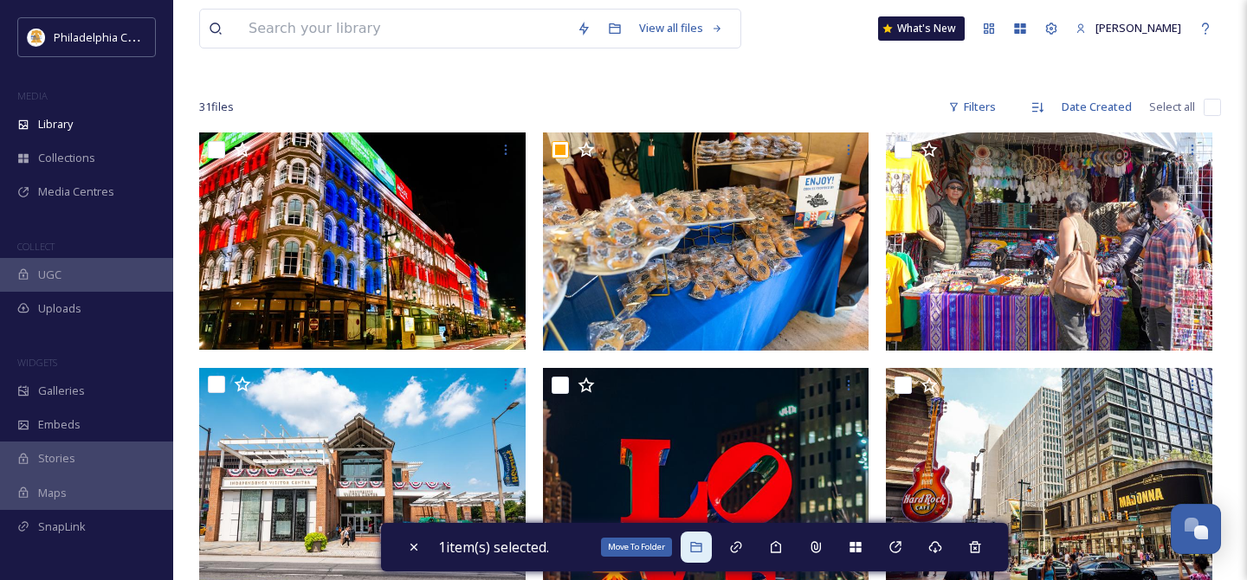
click at [695, 539] on div "Move To Folder" at bounding box center [696, 547] width 31 height 31
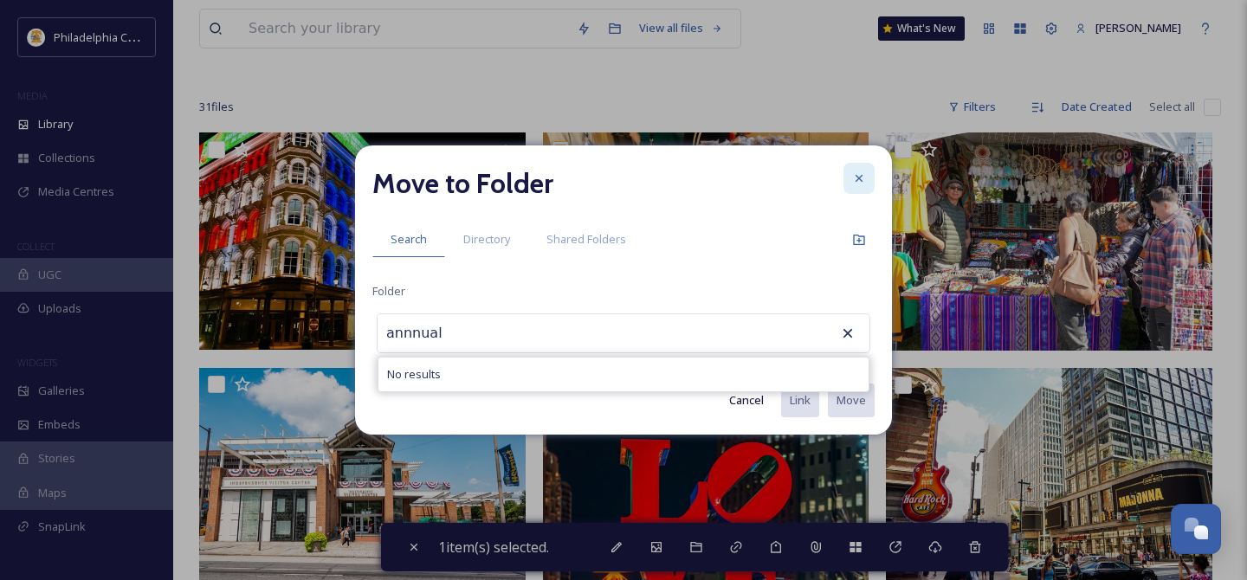
click at [853, 173] on icon at bounding box center [859, 178] width 14 height 14
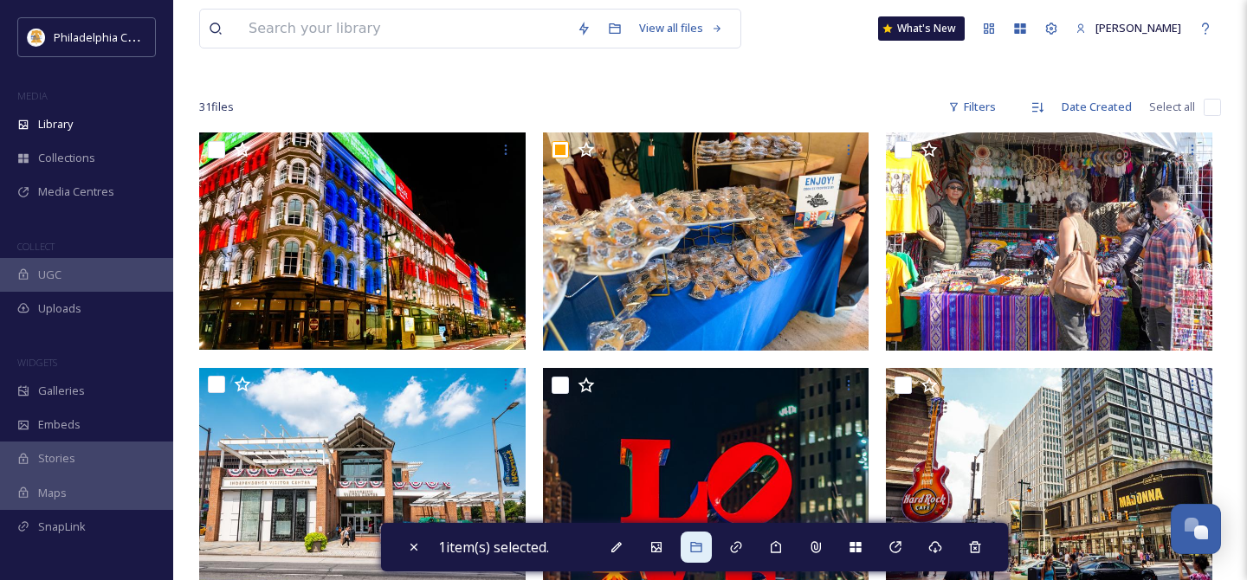
click at [699, 565] on div "1 item(s) selected." at bounding box center [694, 547] width 627 height 48
click at [699, 559] on div "Move To Folder" at bounding box center [696, 547] width 31 height 31
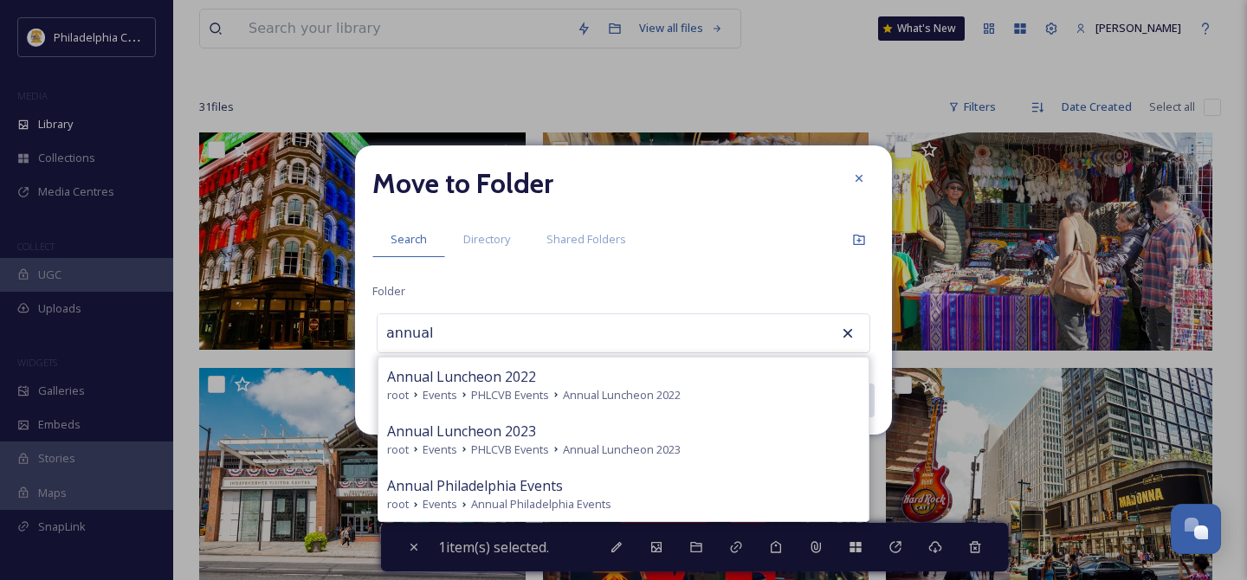
click at [694, 269] on div "Move to Folder Search Directory Shared Folders Folder annual Annual Luncheon 20…" at bounding box center [623, 289] width 537 height 289
click at [850, 327] on icon at bounding box center [847, 333] width 17 height 17
click at [844, 336] on icon at bounding box center [848, 333] width 10 height 10
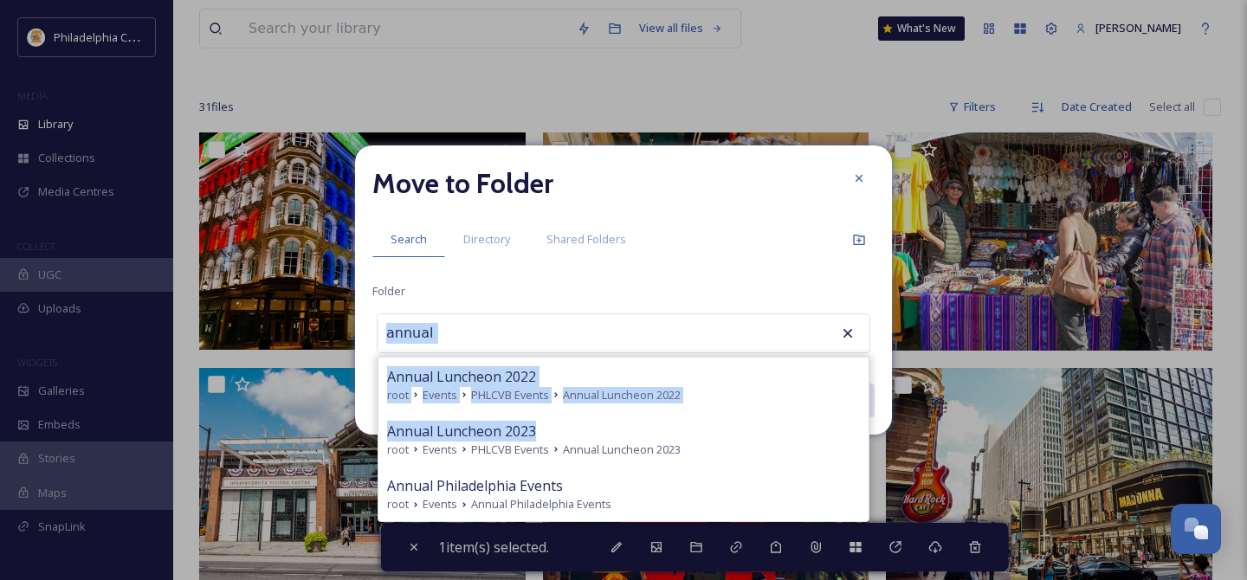
drag, startPoint x: 715, startPoint y: 429, endPoint x: 718, endPoint y: 281, distance: 148.1
click at [718, 281] on div "Move to Folder Search Directory Shared Folders Folder annual Annual Luncheon 20…" at bounding box center [623, 289] width 537 height 289
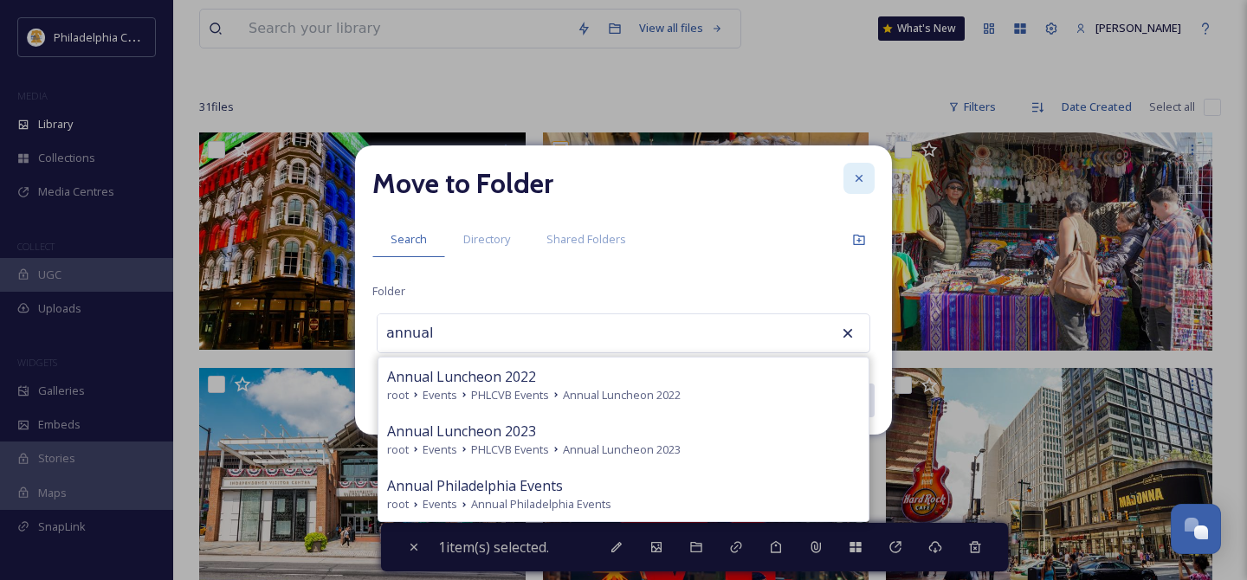
click at [857, 176] on icon at bounding box center [859, 178] width 14 height 14
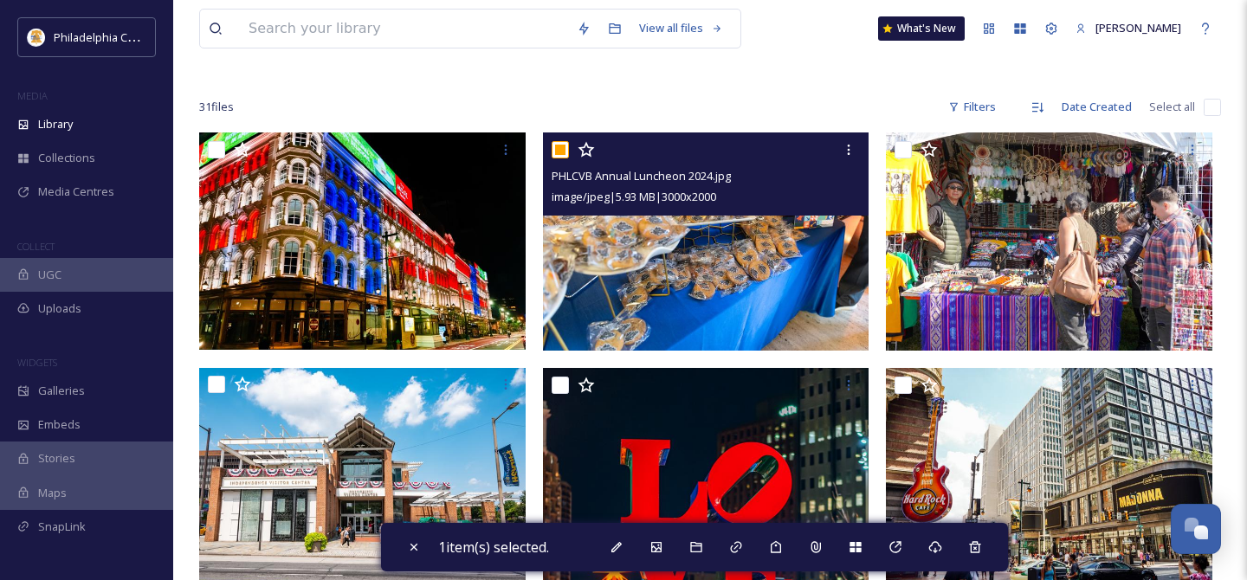
click at [560, 145] on input "checkbox" at bounding box center [560, 149] width 17 height 17
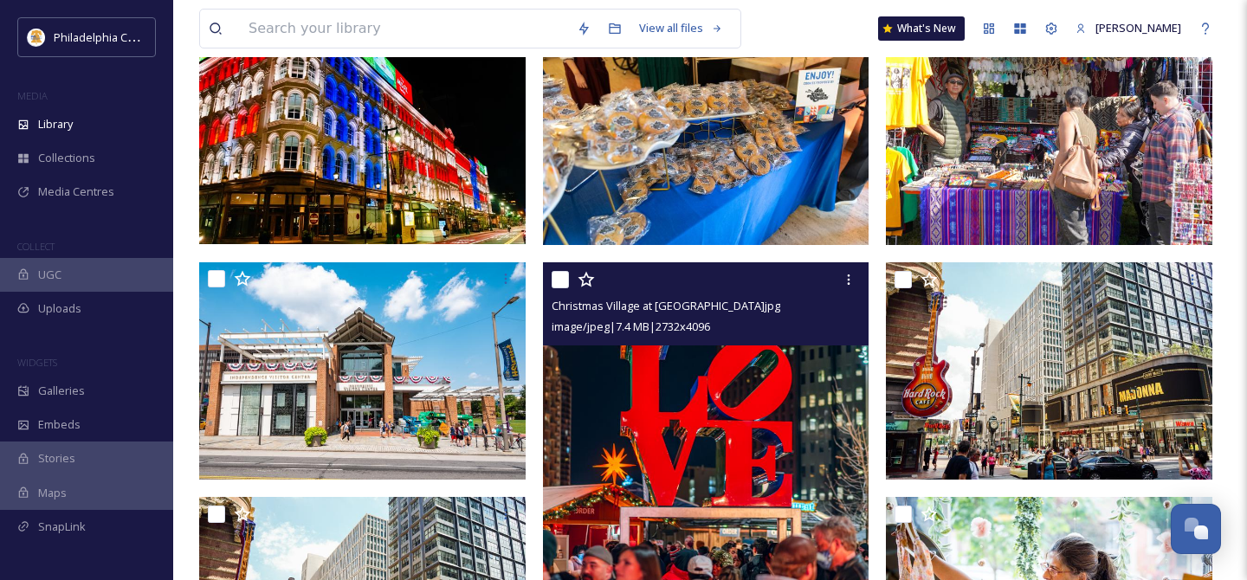
scroll to position [183, 0]
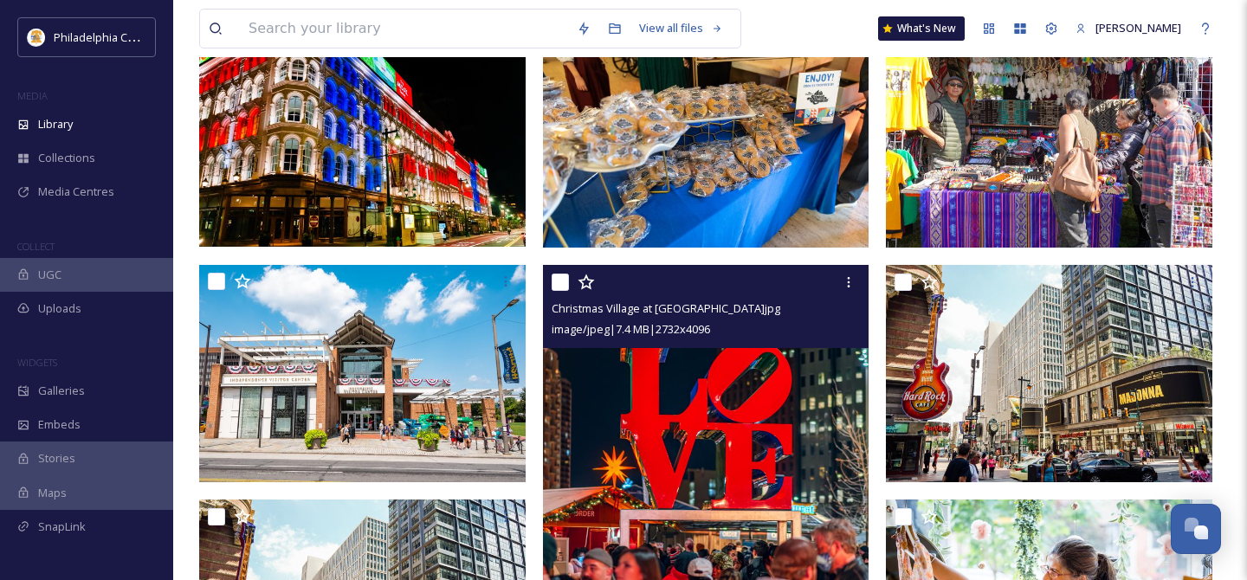
click at [556, 281] on input "checkbox" at bounding box center [560, 282] width 17 height 17
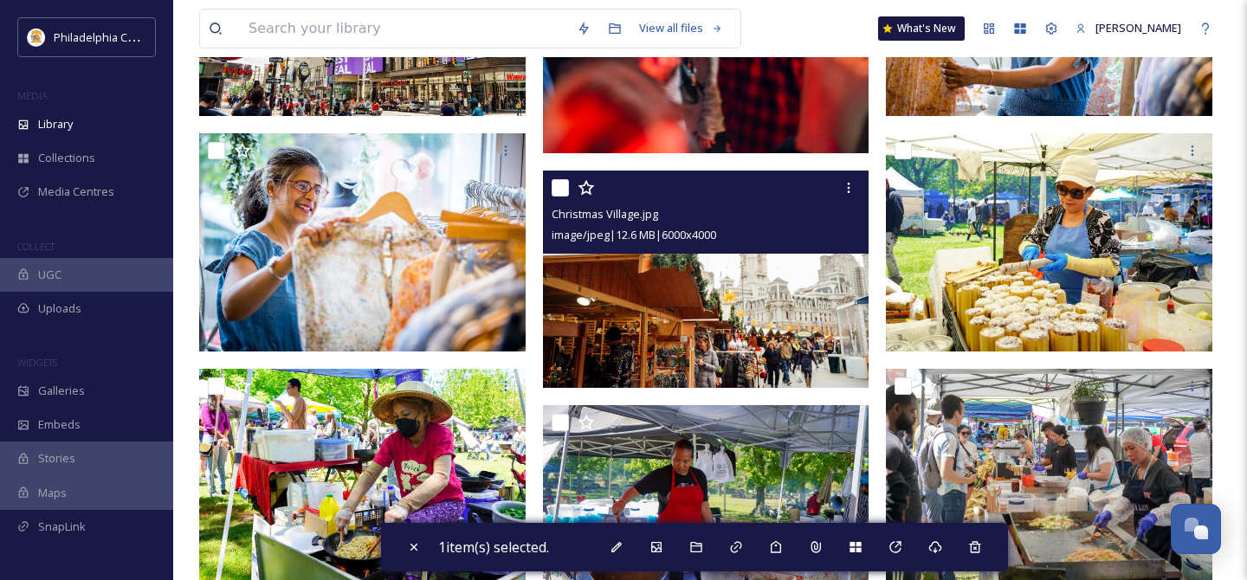
scroll to position [805, 0]
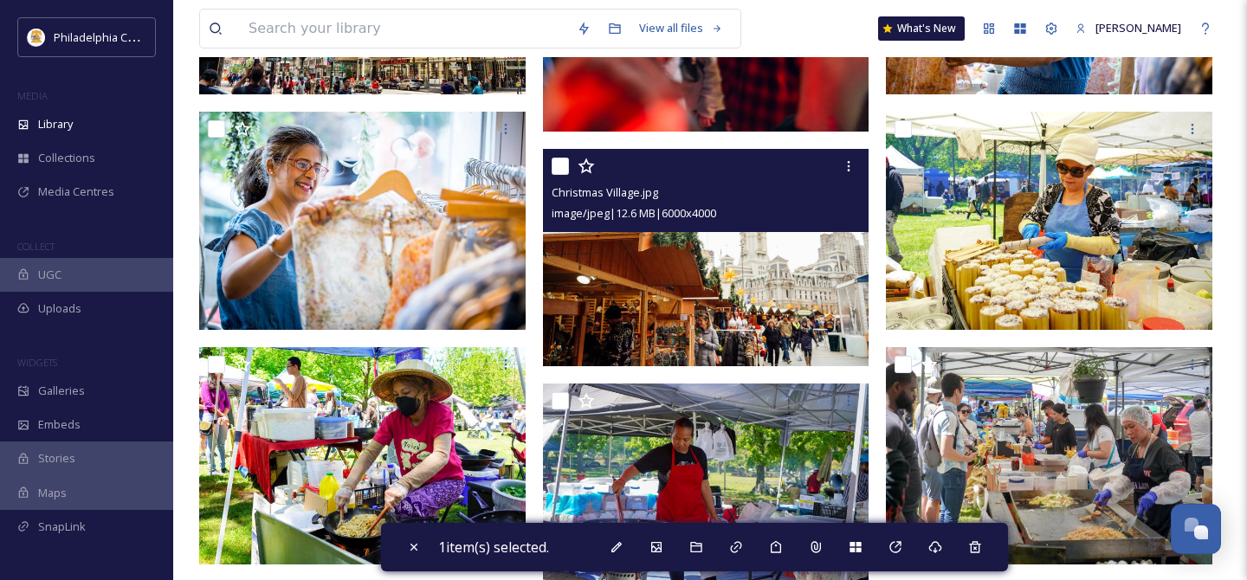
click at [558, 168] on input "checkbox" at bounding box center [560, 166] width 17 height 17
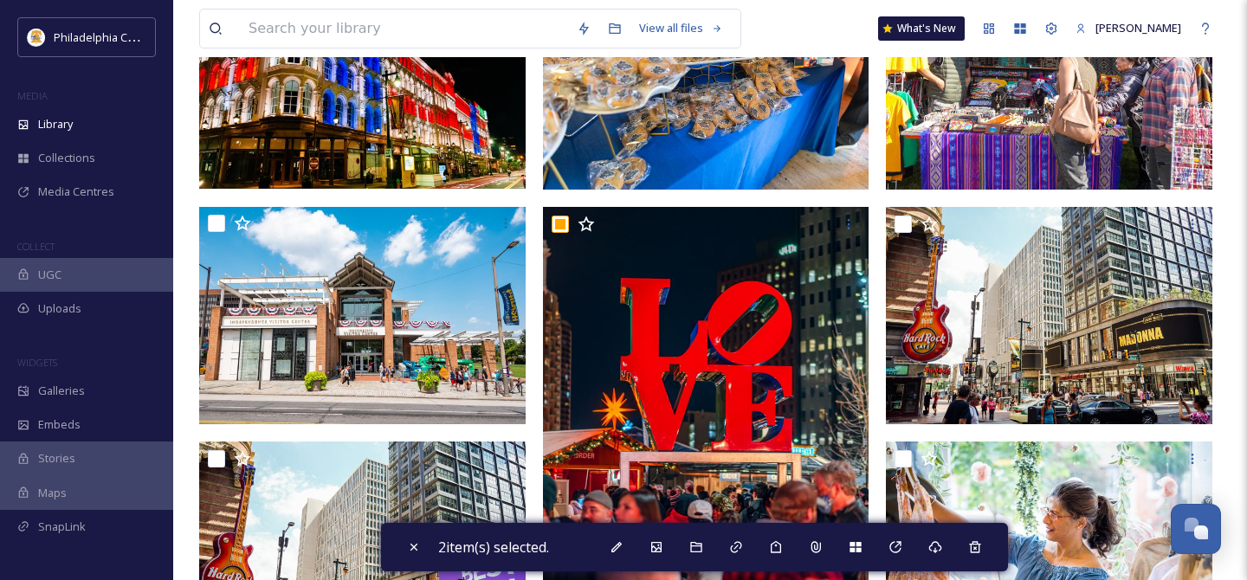
scroll to position [242, 0]
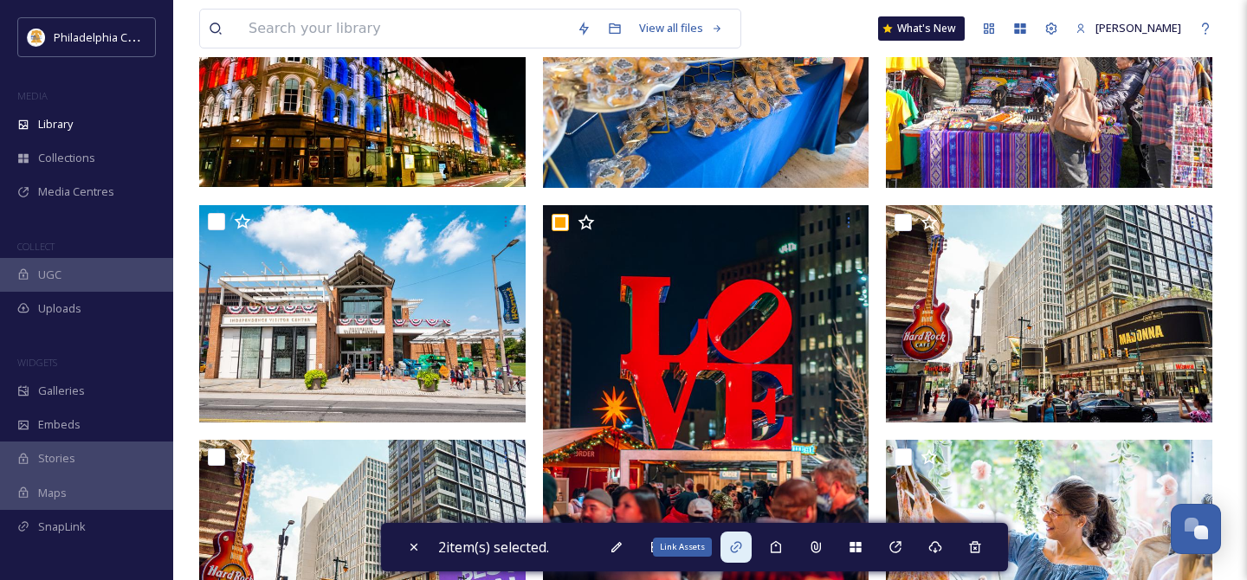
click at [705, 547] on div "Link Assets" at bounding box center [682, 547] width 59 height 19
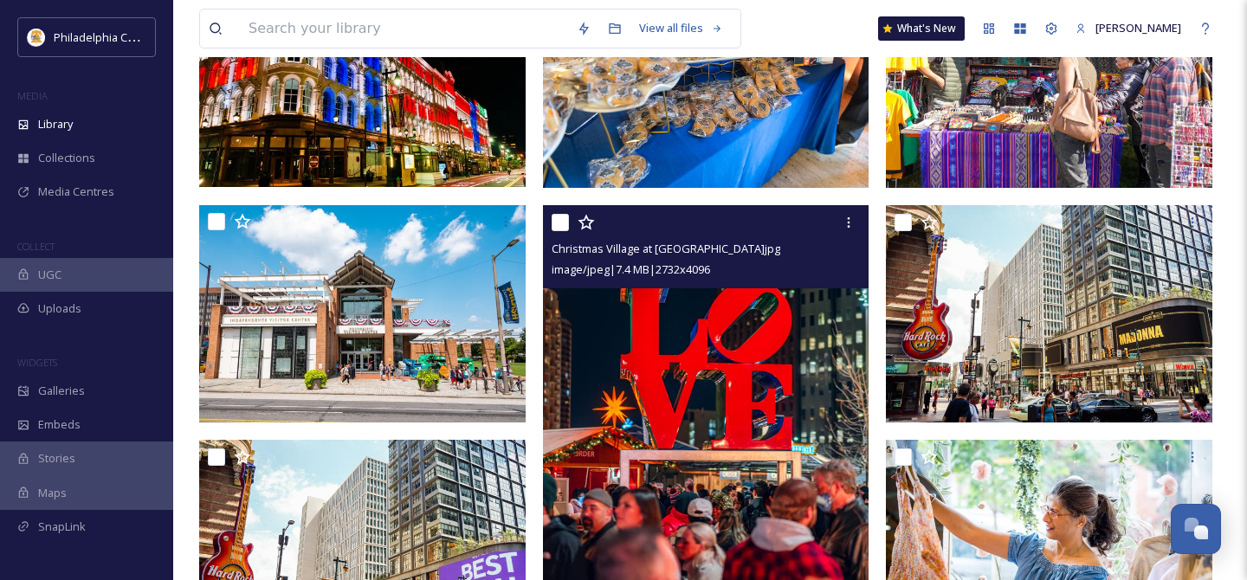
click at [559, 221] on input "checkbox" at bounding box center [560, 222] width 17 height 17
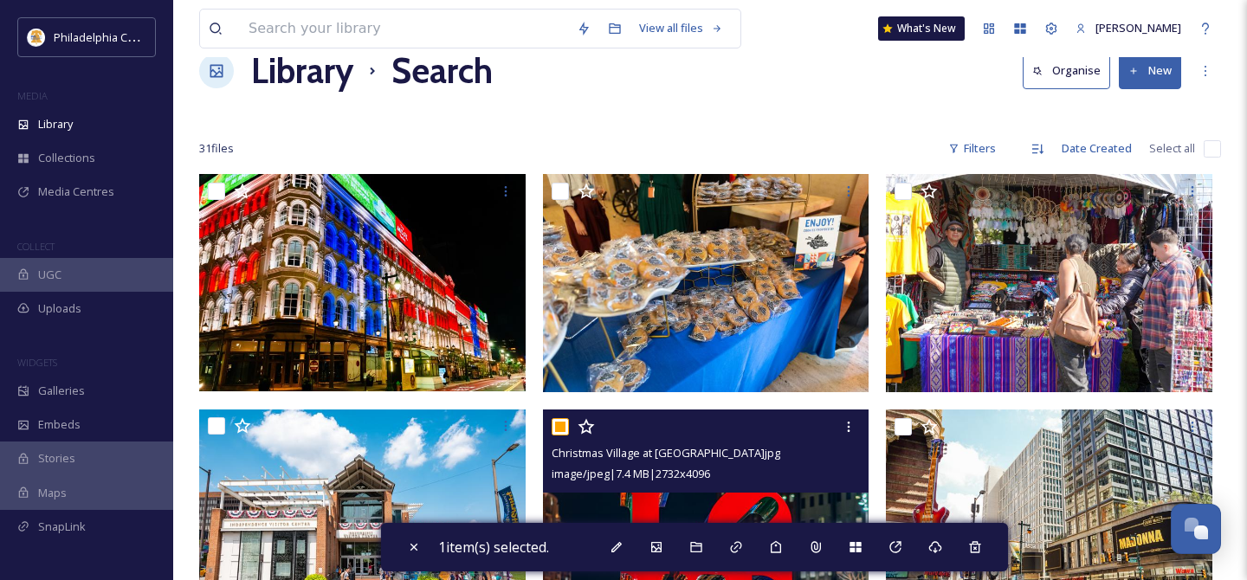
scroll to position [0, 0]
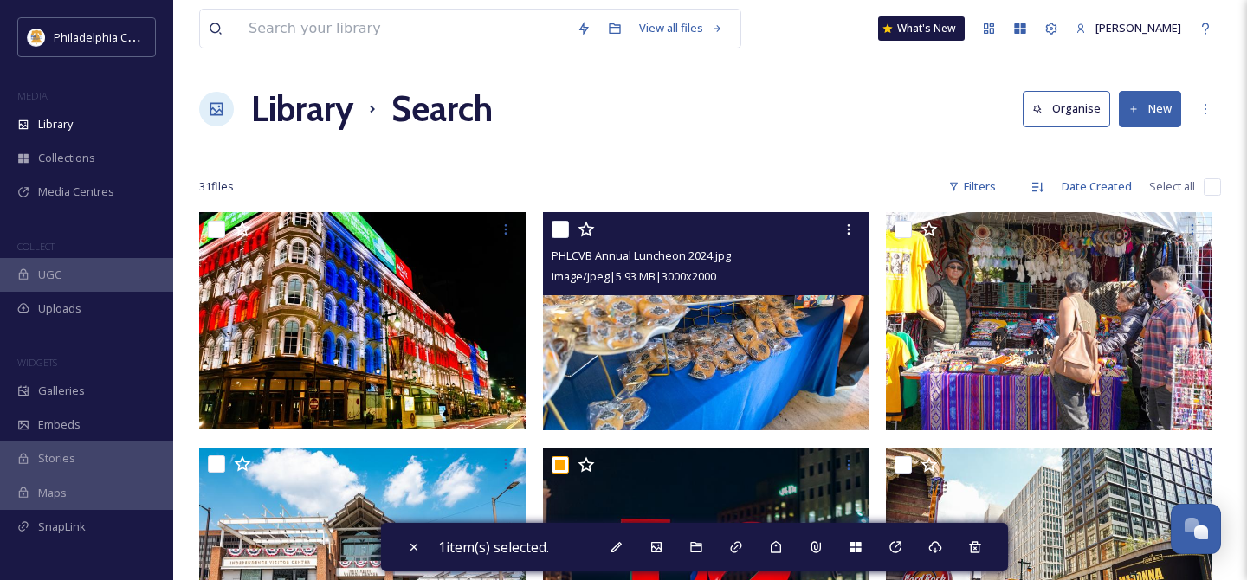
click at [560, 237] on input "checkbox" at bounding box center [560, 229] width 17 height 17
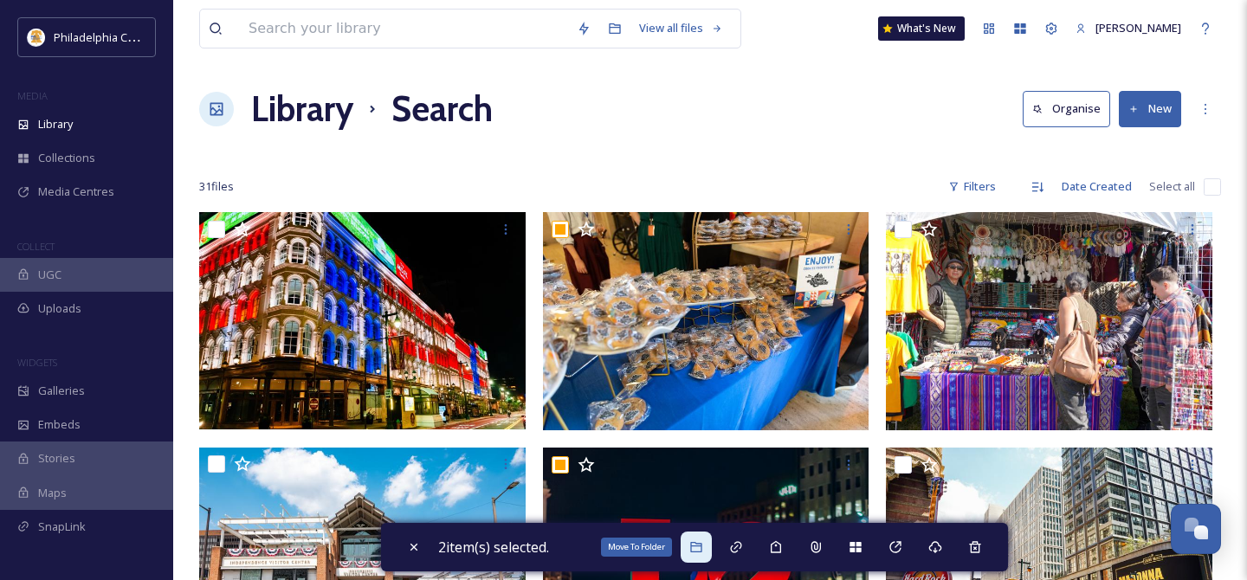
click at [700, 544] on icon at bounding box center [695, 547] width 11 height 10
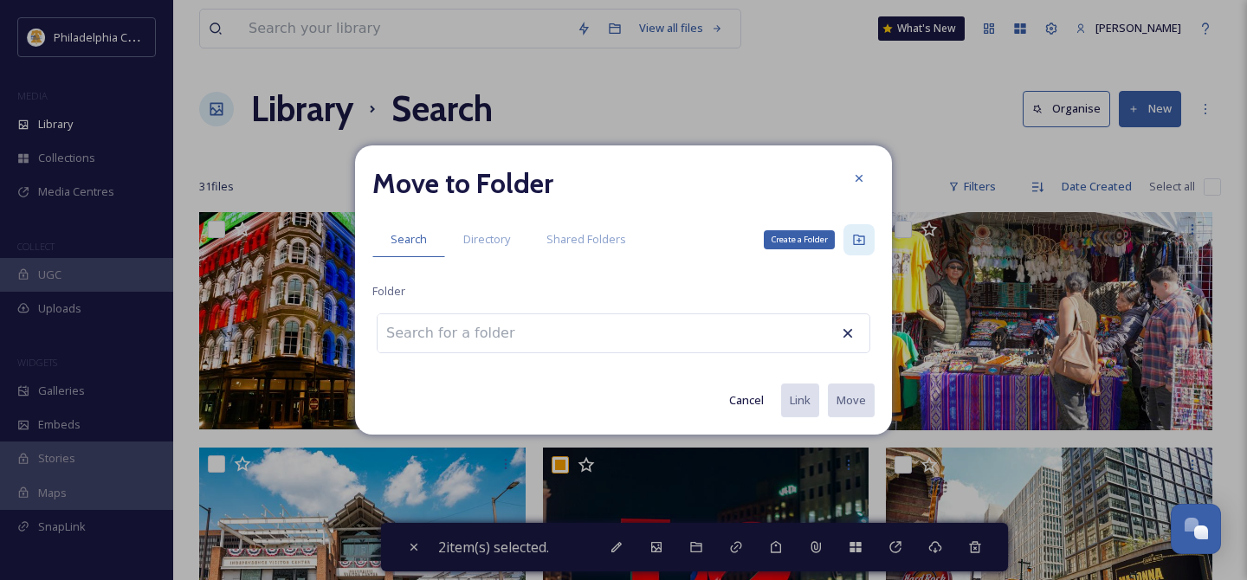
click at [865, 236] on icon at bounding box center [859, 240] width 14 height 14
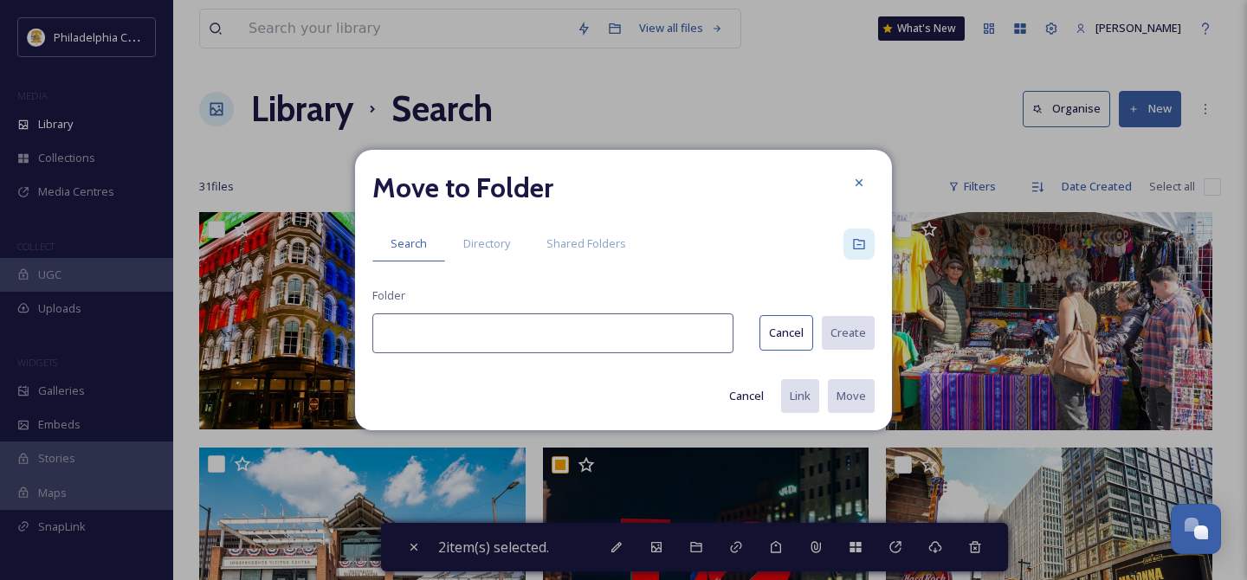
click at [601, 338] on input at bounding box center [552, 333] width 361 height 40
paste input "Christmas Village"
click at [836, 327] on button "Create" at bounding box center [847, 333] width 55 height 36
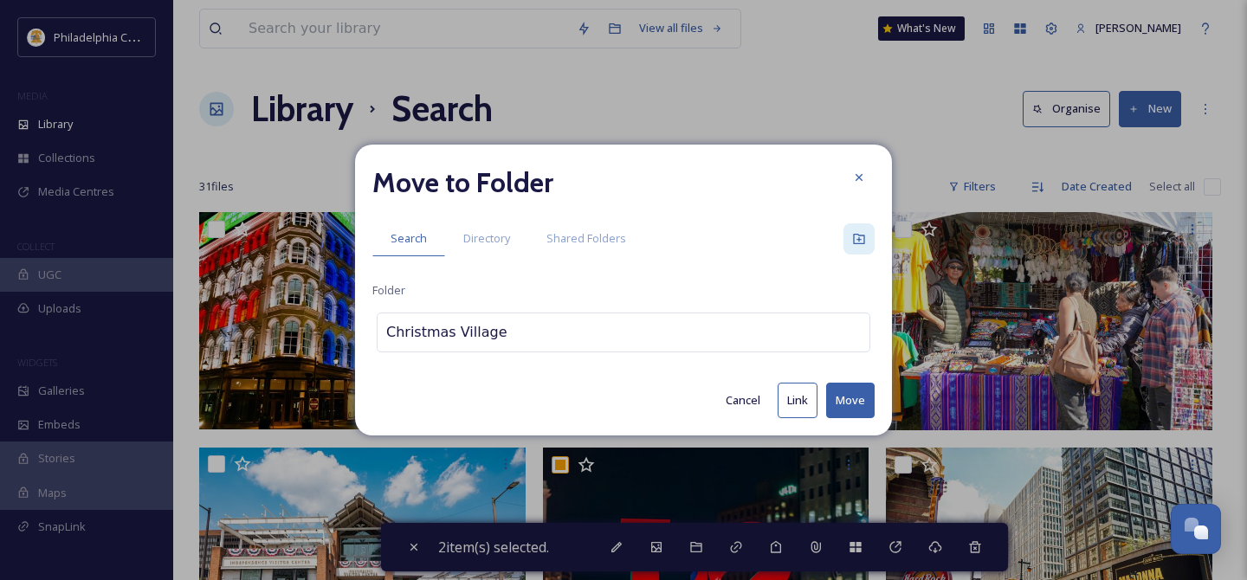
click at [849, 402] on button "Move" at bounding box center [850, 401] width 48 height 36
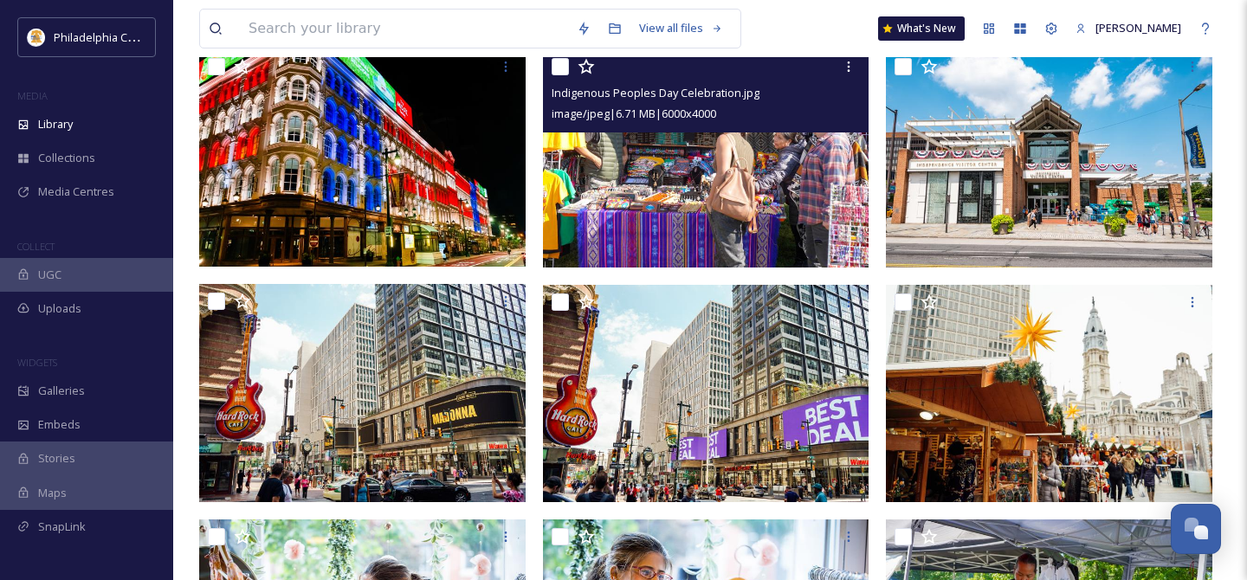
scroll to position [195, 0]
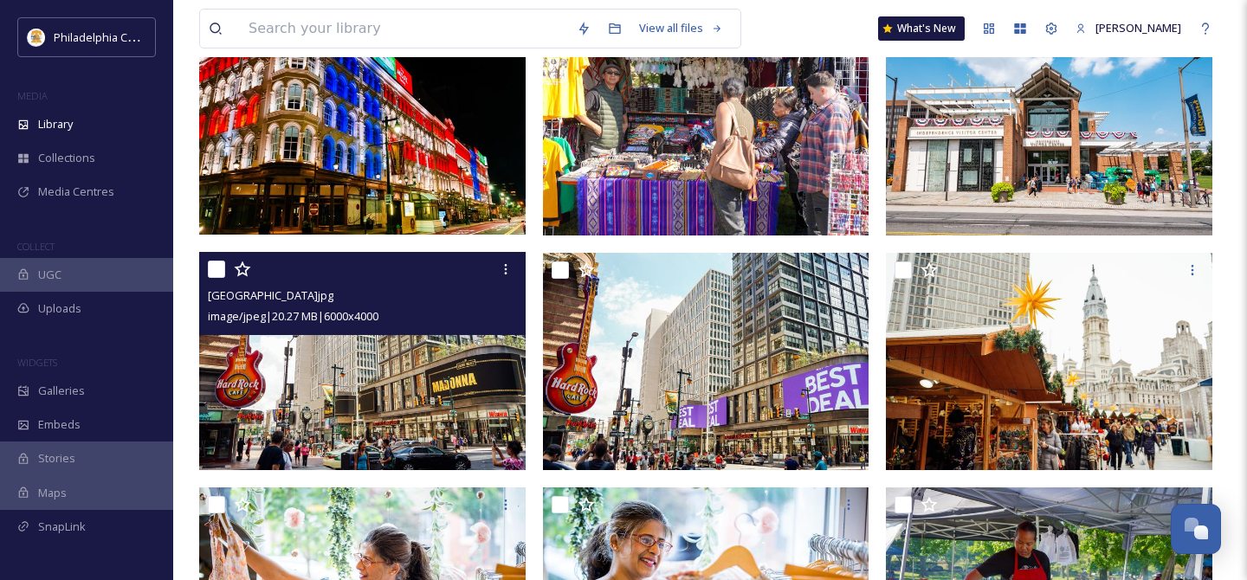
click at [217, 273] on input "checkbox" at bounding box center [216, 269] width 17 height 17
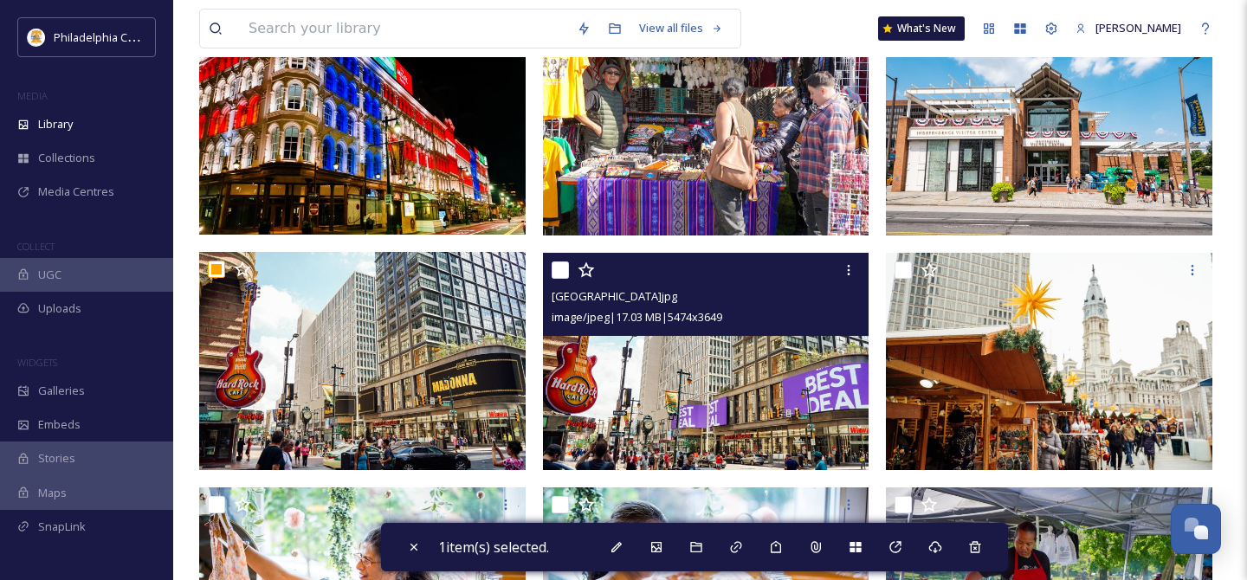
click at [567, 268] on input "checkbox" at bounding box center [560, 269] width 17 height 17
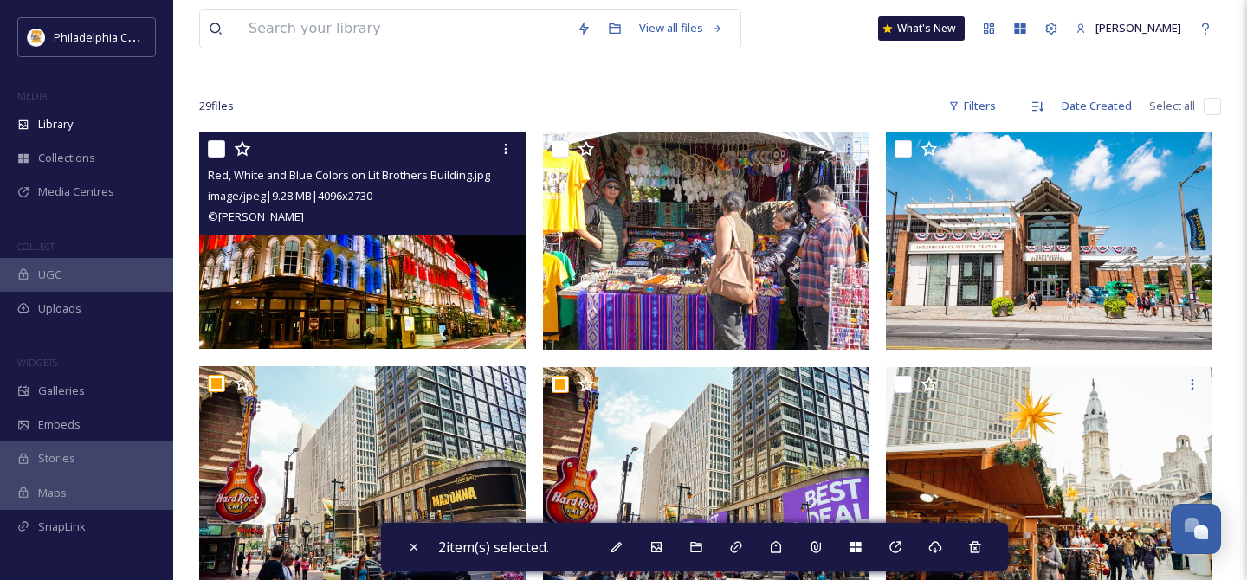
scroll to position [48, 0]
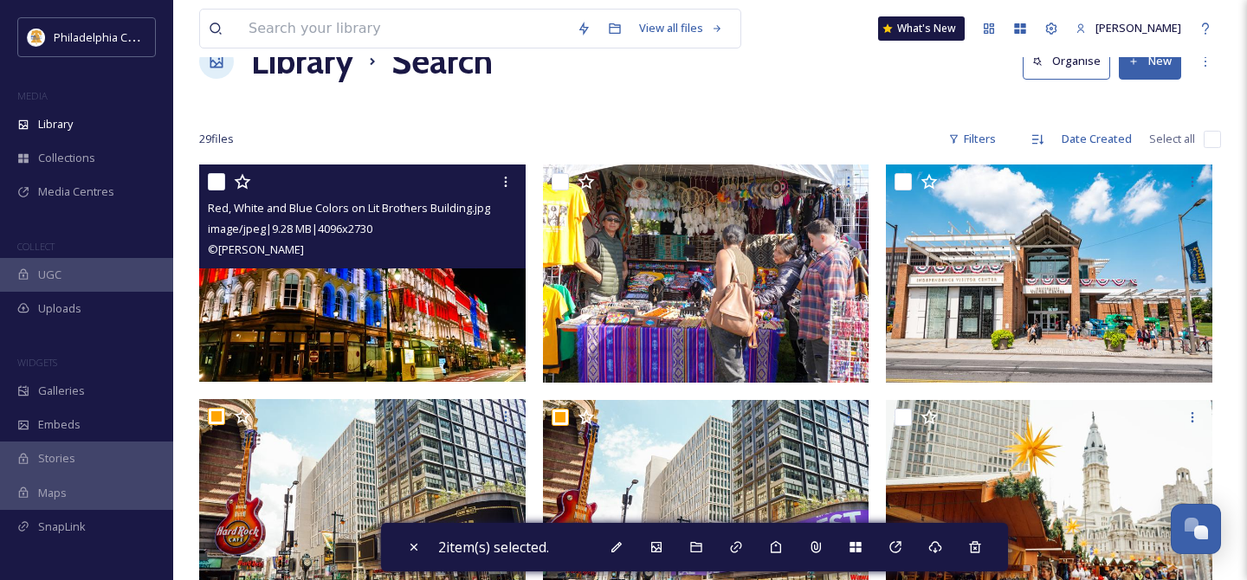
click at [221, 180] on input "checkbox" at bounding box center [216, 181] width 17 height 17
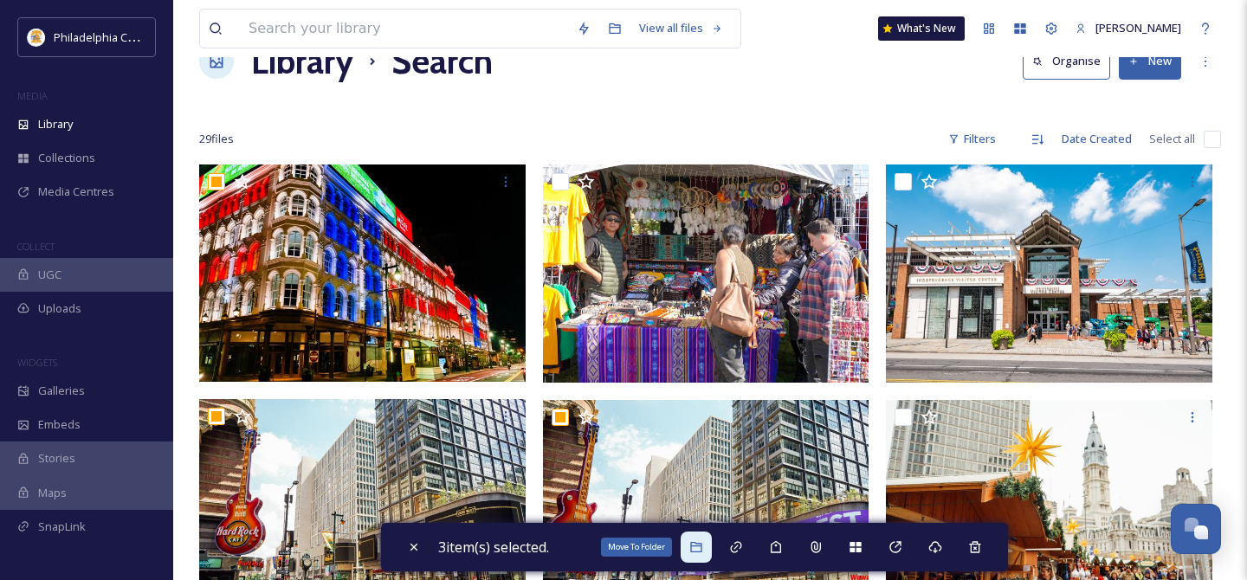
click at [702, 551] on icon at bounding box center [696, 547] width 14 height 14
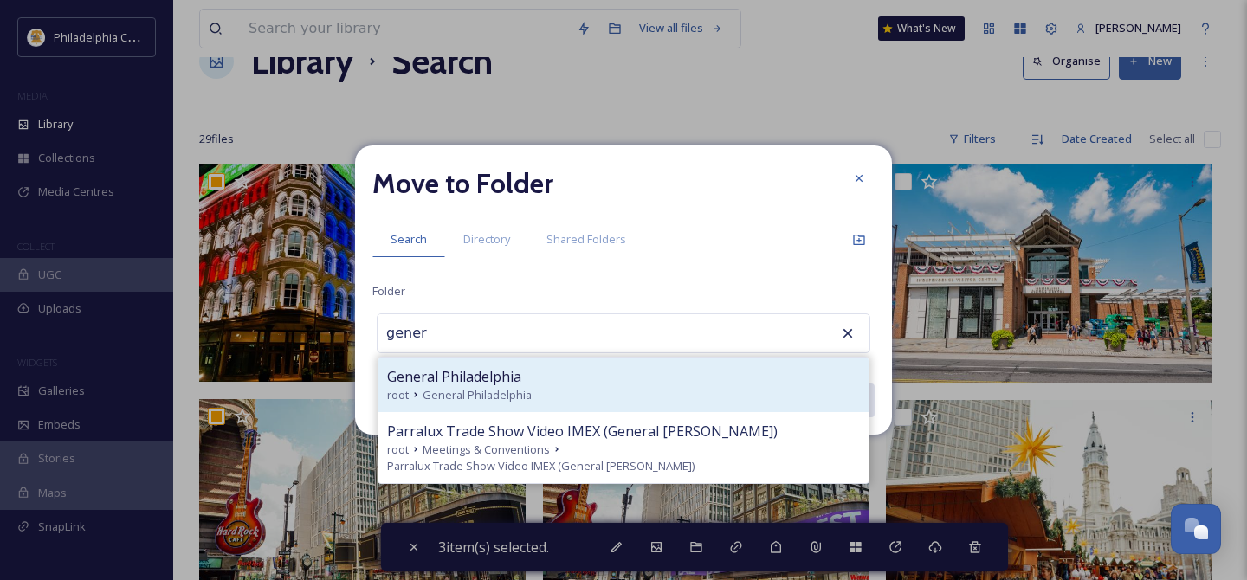
click at [550, 391] on div "root General Philadelphia" at bounding box center [623, 395] width 473 height 16
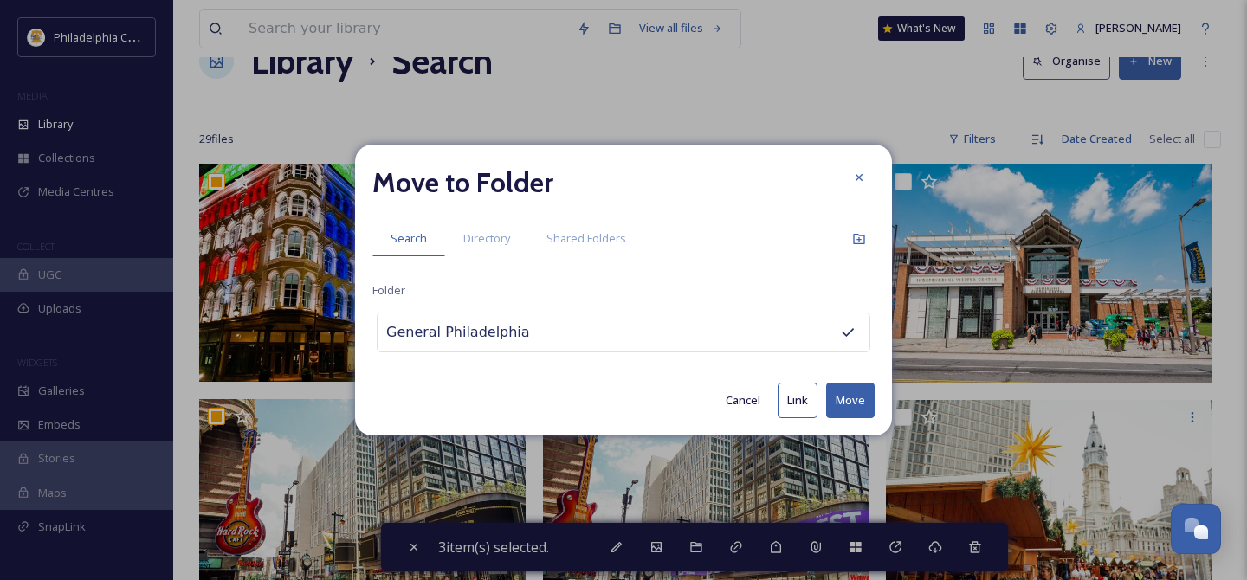
click at [864, 400] on button "Move" at bounding box center [850, 401] width 48 height 36
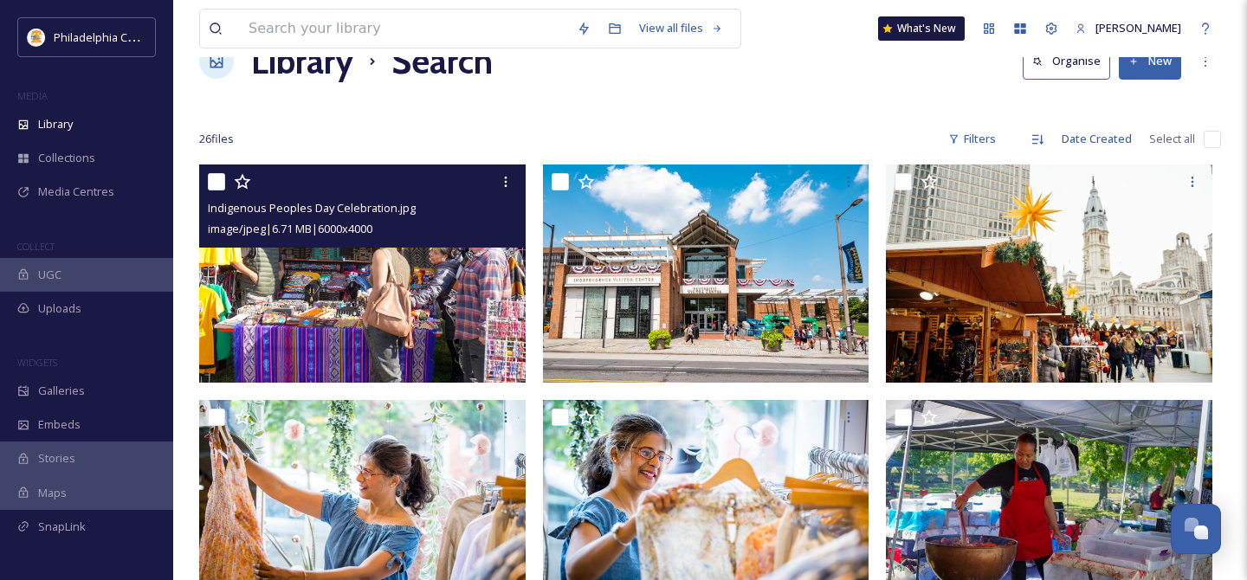
click at [211, 178] on input "checkbox" at bounding box center [216, 181] width 17 height 17
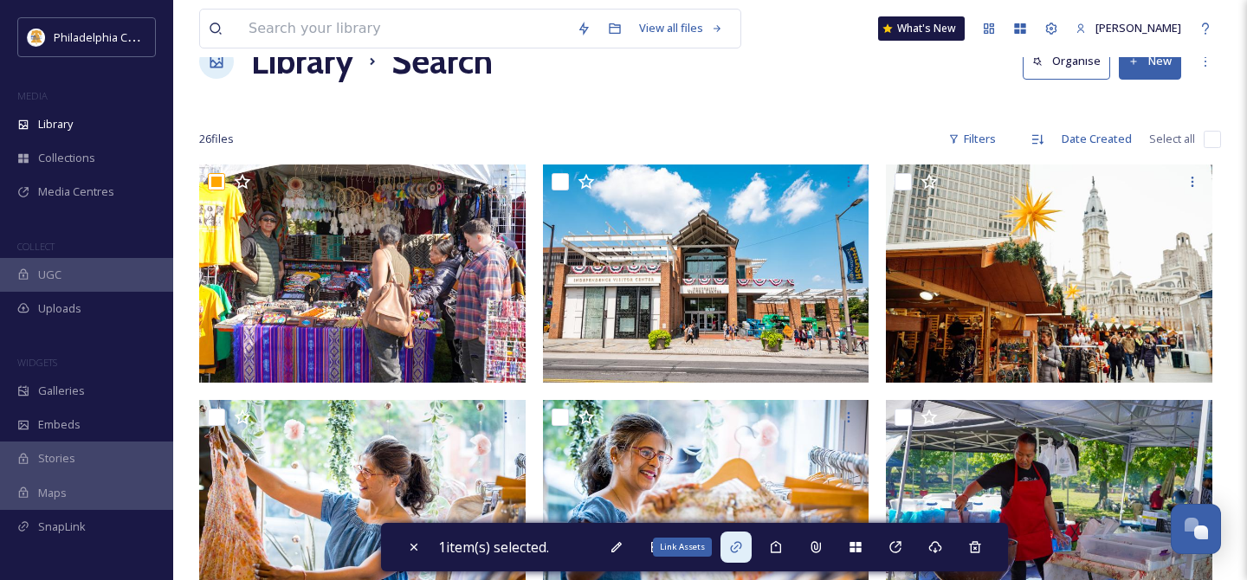
click at [689, 543] on div "Link Assets" at bounding box center [682, 547] width 59 height 19
click at [695, 546] on icon at bounding box center [695, 547] width 11 height 10
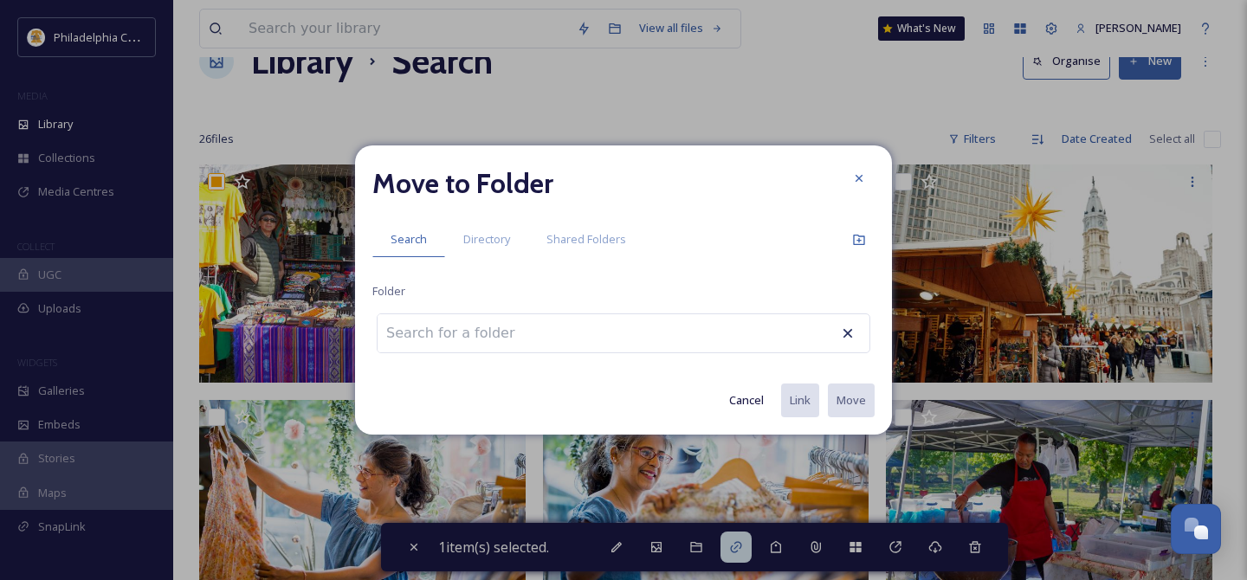
click at [536, 339] on input at bounding box center [473, 333] width 190 height 38
click at [855, 237] on icon at bounding box center [859, 240] width 14 height 14
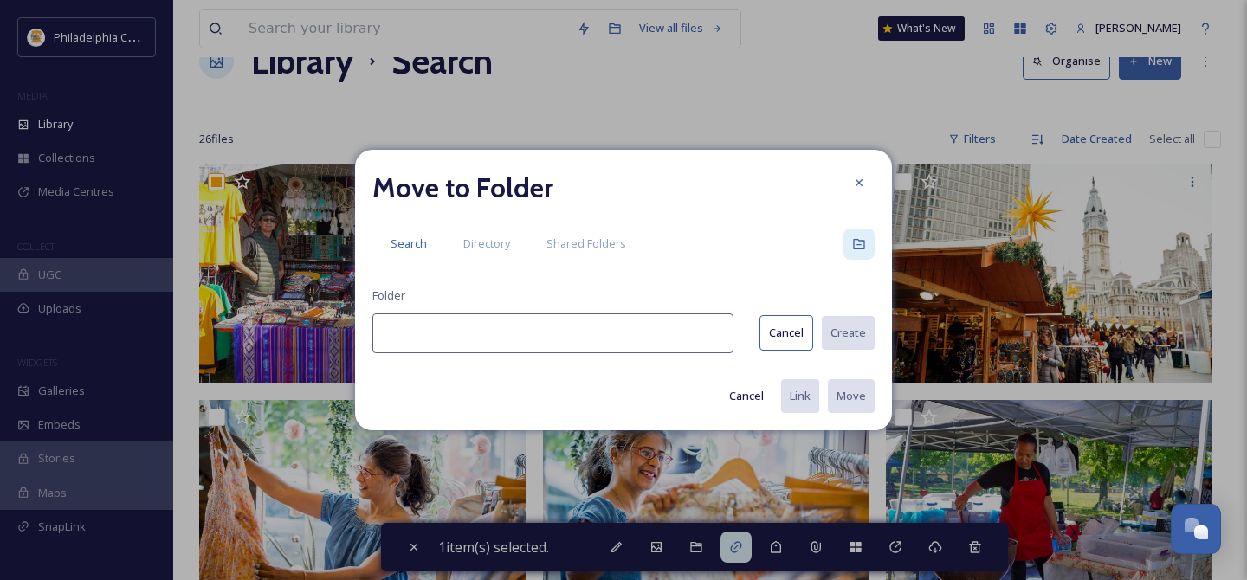
click at [581, 337] on input at bounding box center [552, 333] width 361 height 40
paste input "Indigenous Peoples Day"
click at [849, 329] on button "Create" at bounding box center [847, 333] width 55 height 36
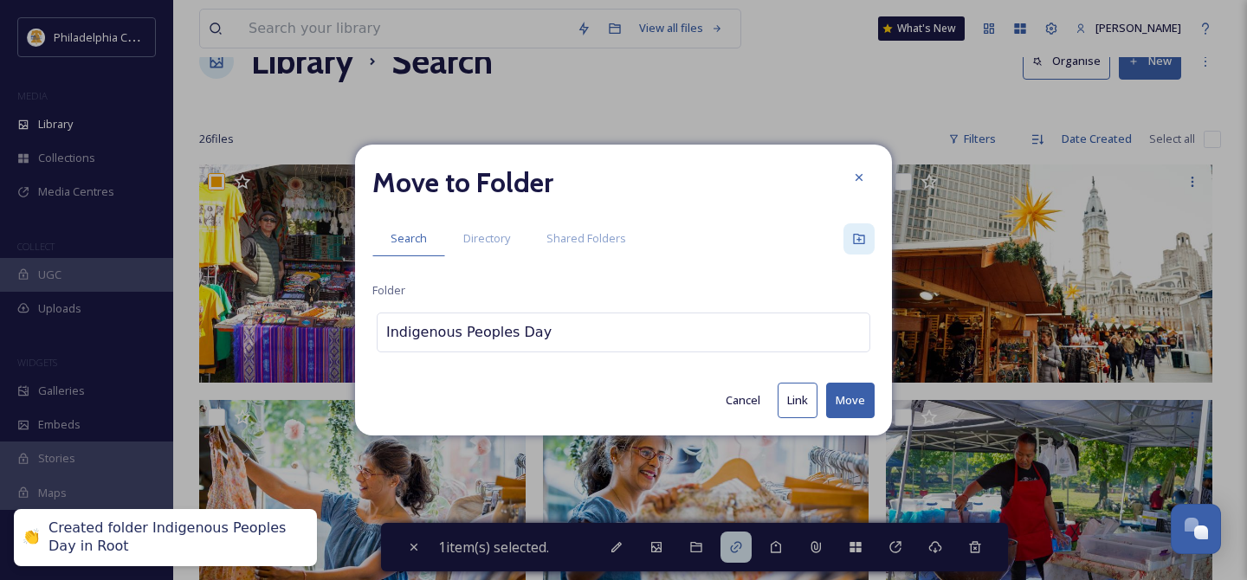
click at [857, 405] on button "Move" at bounding box center [850, 401] width 48 height 36
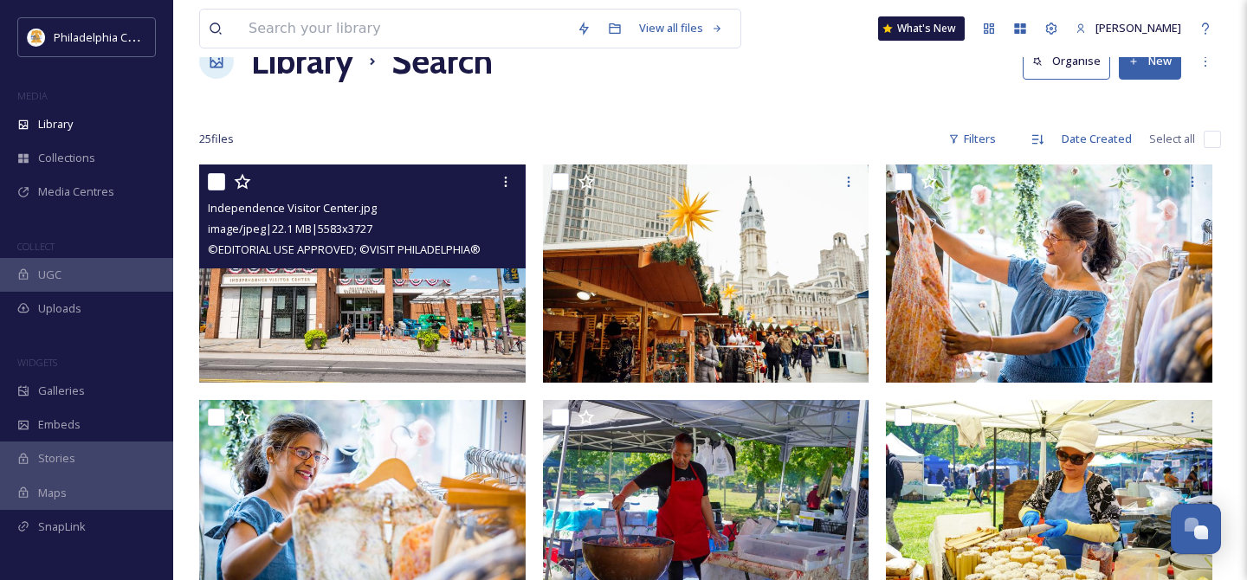
click at [217, 183] on input "checkbox" at bounding box center [216, 181] width 17 height 17
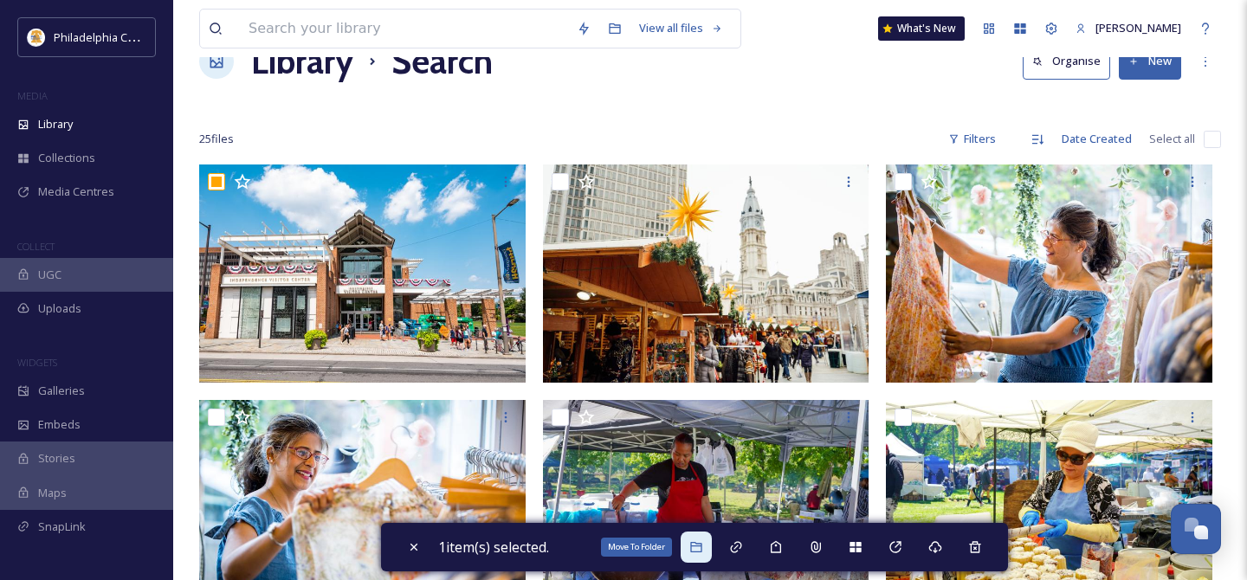
click at [699, 544] on icon at bounding box center [696, 547] width 14 height 14
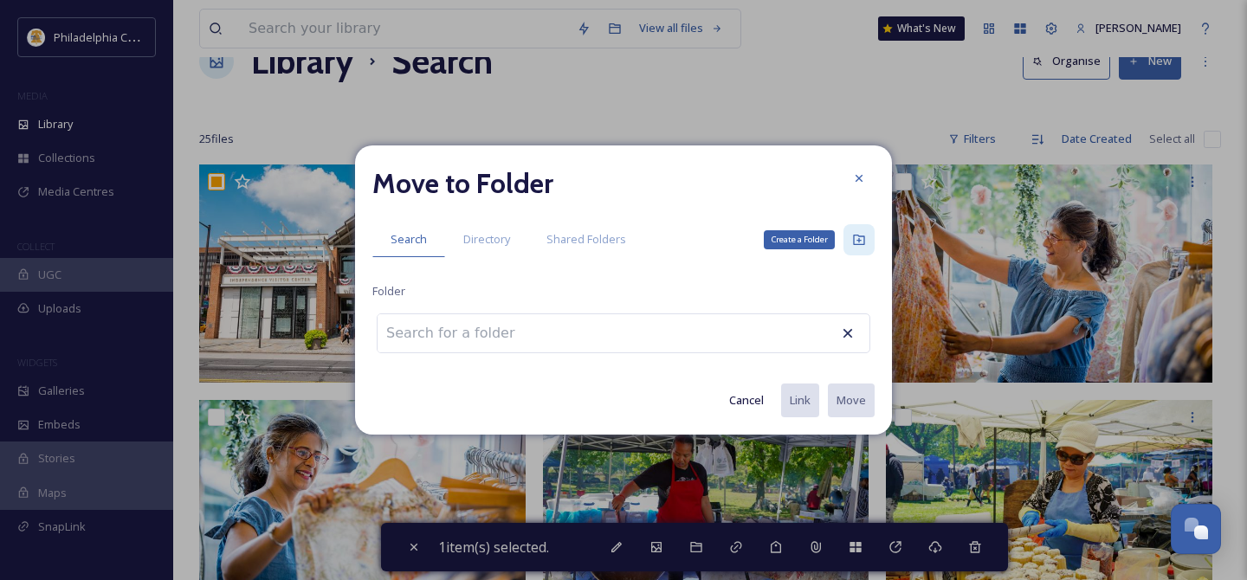
click at [857, 233] on icon at bounding box center [859, 240] width 14 height 14
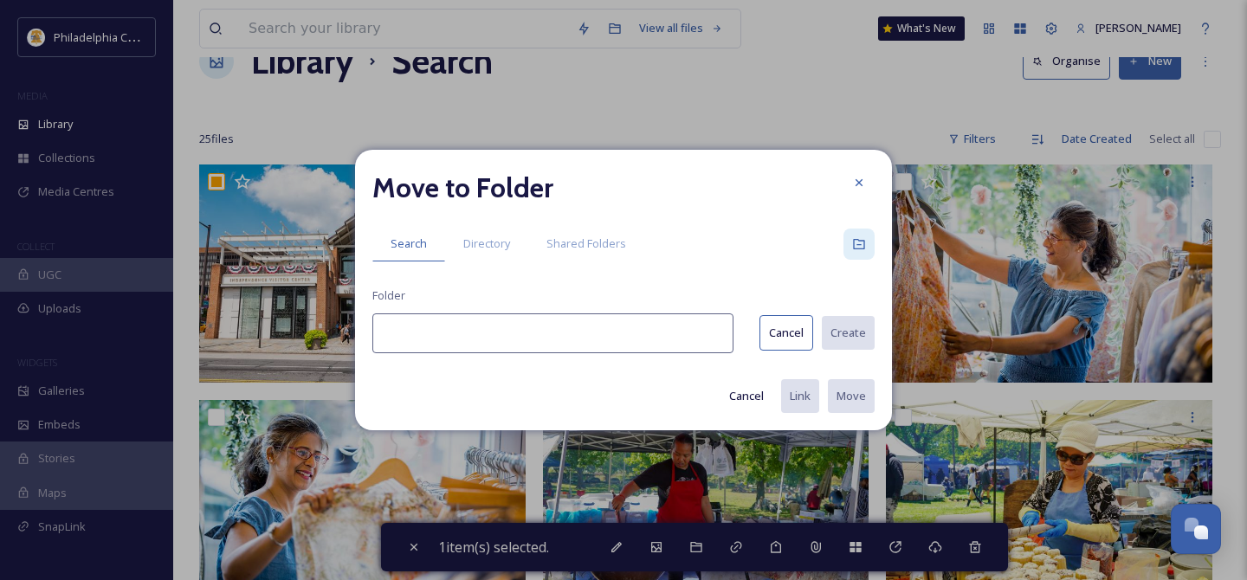
click at [592, 328] on input at bounding box center [552, 333] width 361 height 40
paste input "Visitors Centers"
click at [856, 325] on button "Create" at bounding box center [847, 333] width 55 height 36
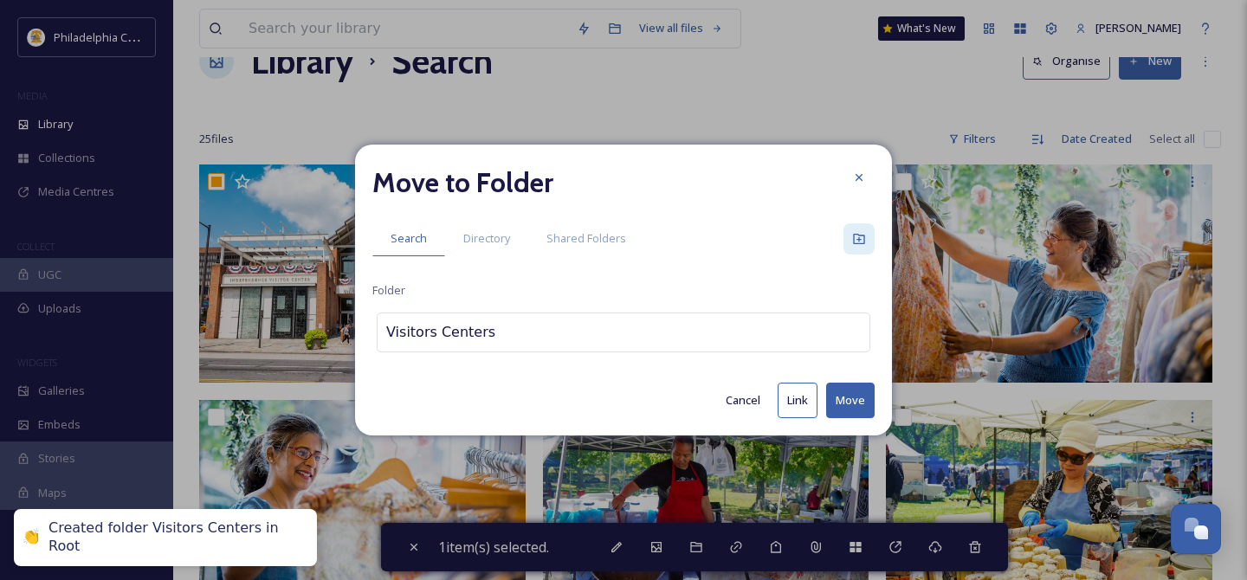
click at [850, 404] on button "Move" at bounding box center [850, 401] width 48 height 36
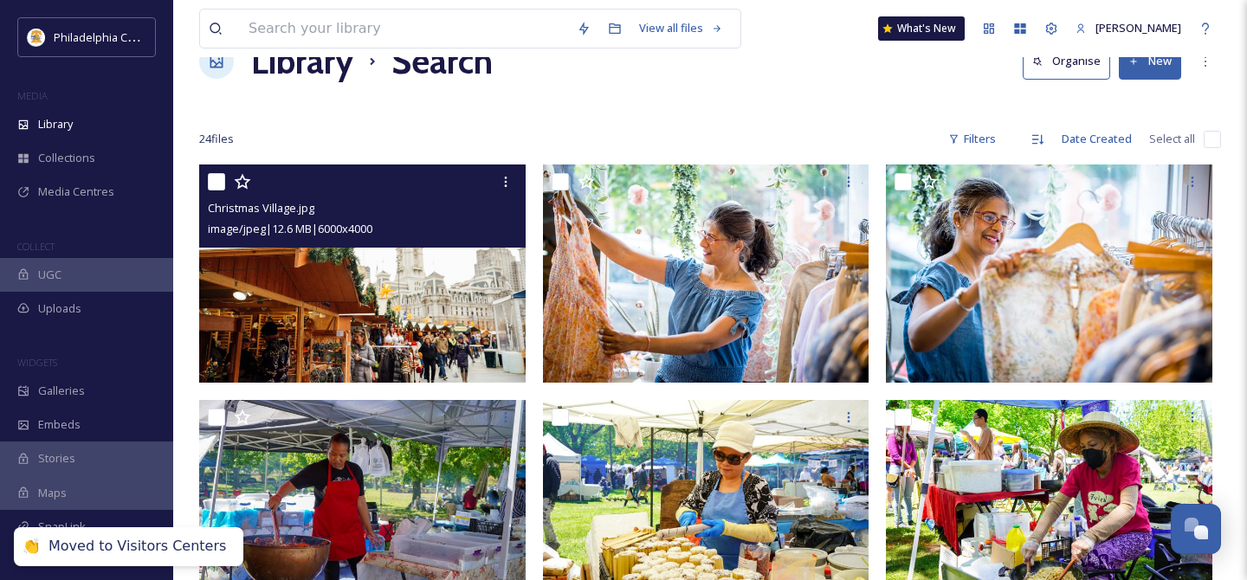
click at [216, 181] on input "checkbox" at bounding box center [216, 181] width 17 height 17
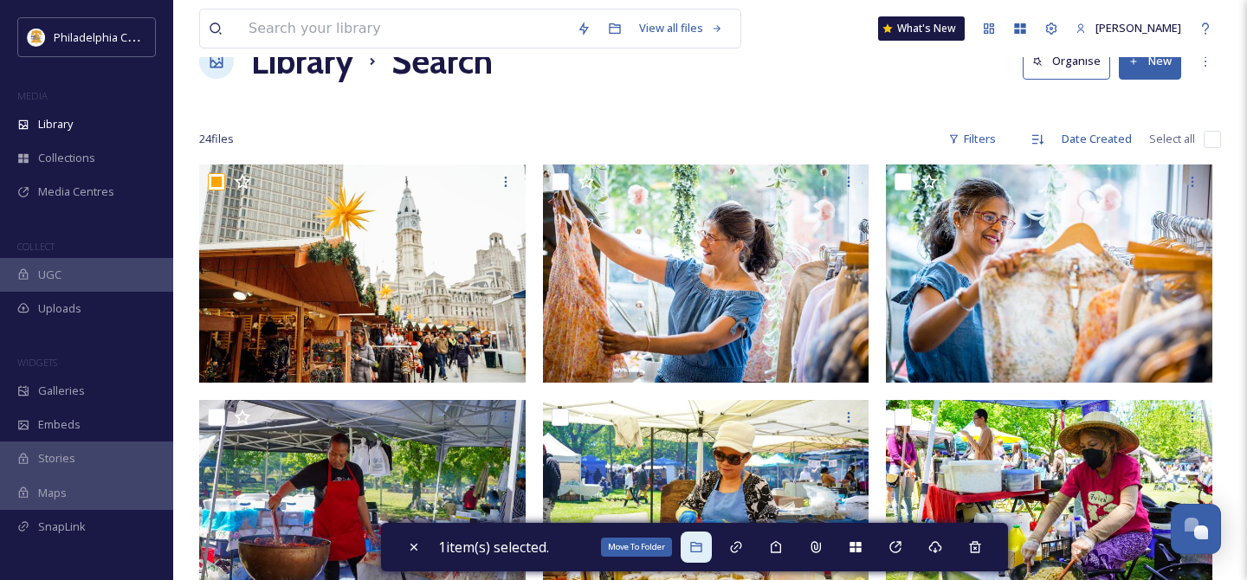
click at [701, 549] on icon at bounding box center [696, 547] width 14 height 14
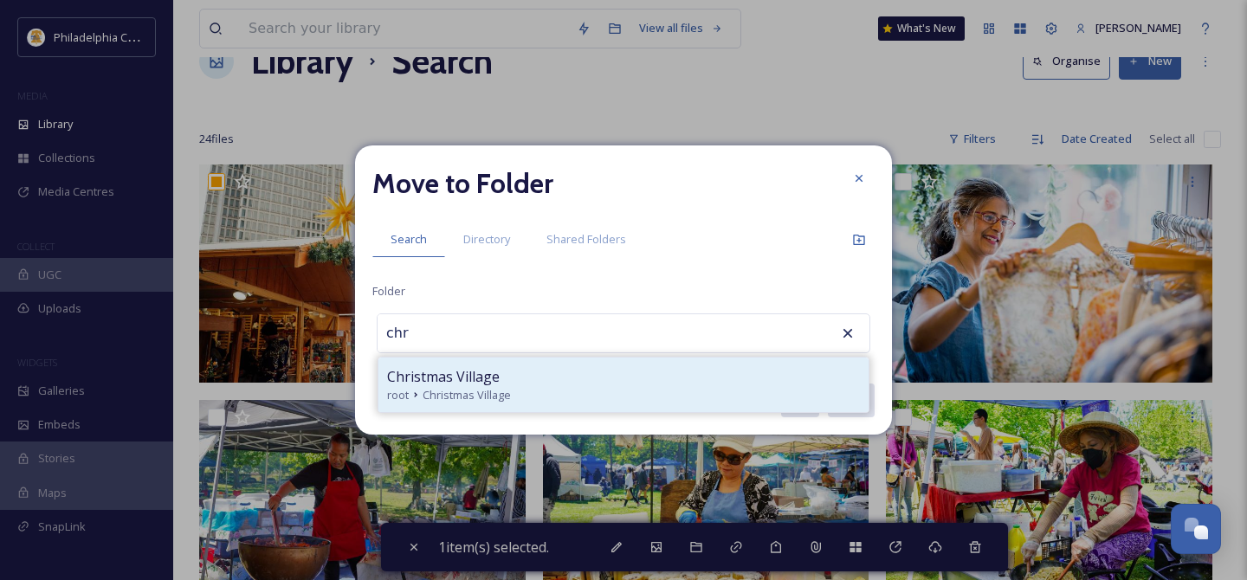
click at [655, 388] on div "root Christmas Village" at bounding box center [623, 395] width 473 height 16
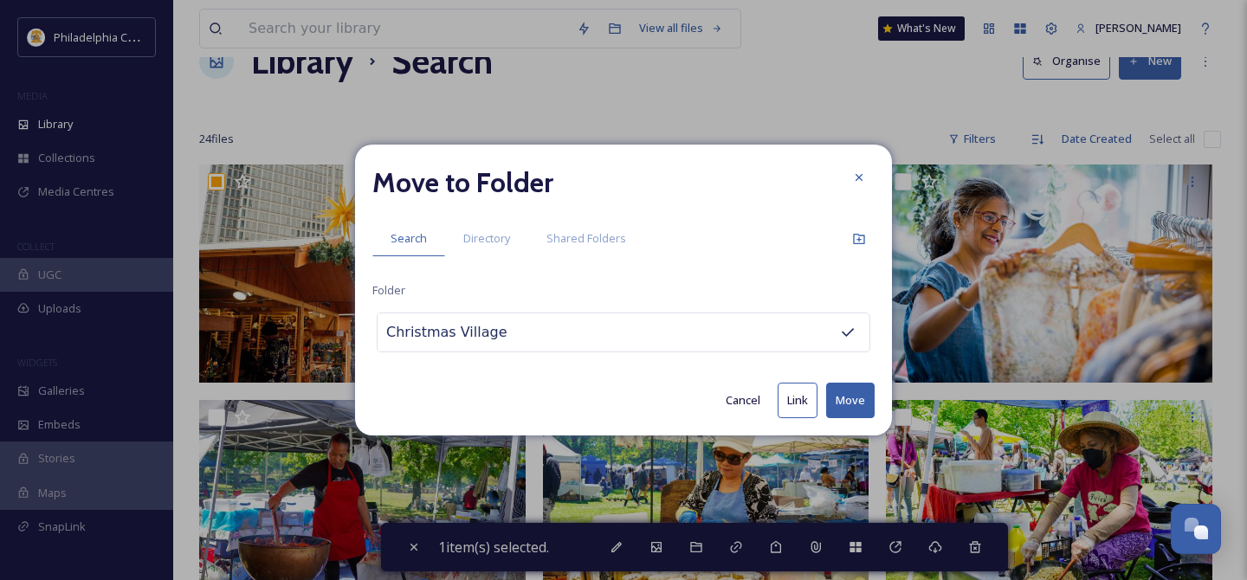
click at [859, 409] on button "Move" at bounding box center [850, 401] width 48 height 36
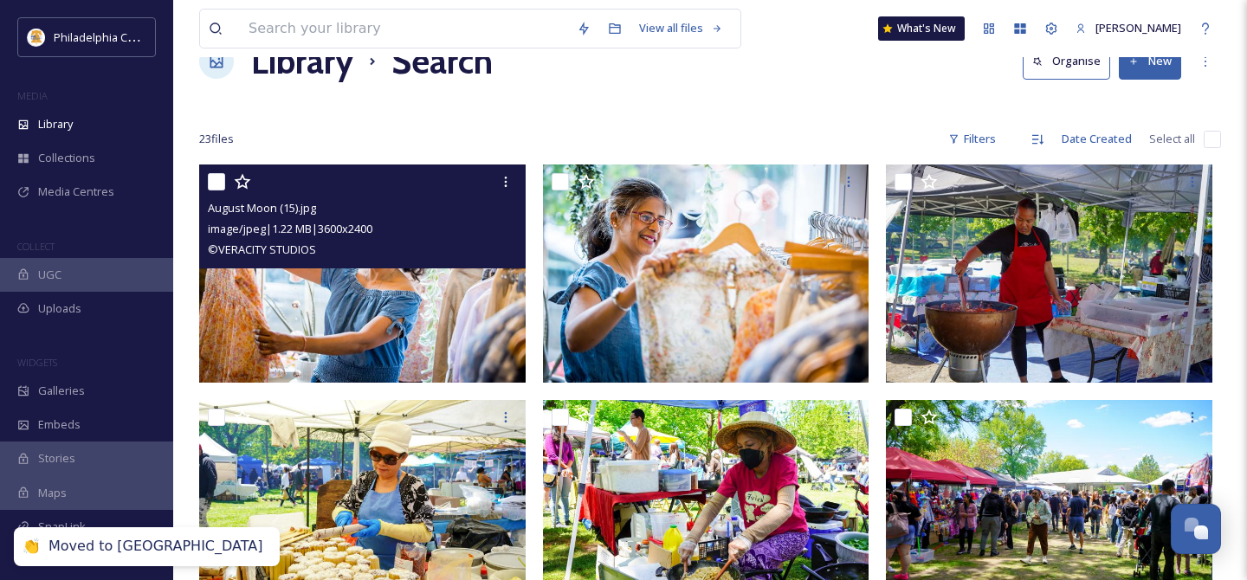
click at [218, 178] on input "checkbox" at bounding box center [216, 181] width 17 height 17
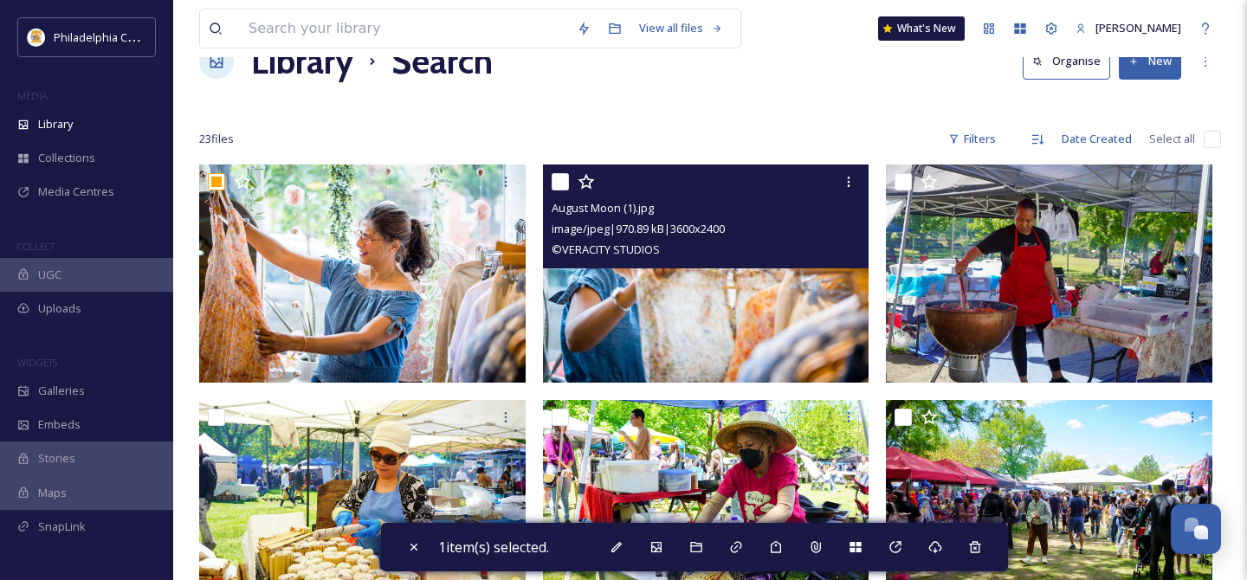
click at [561, 179] on input "checkbox" at bounding box center [560, 181] width 17 height 17
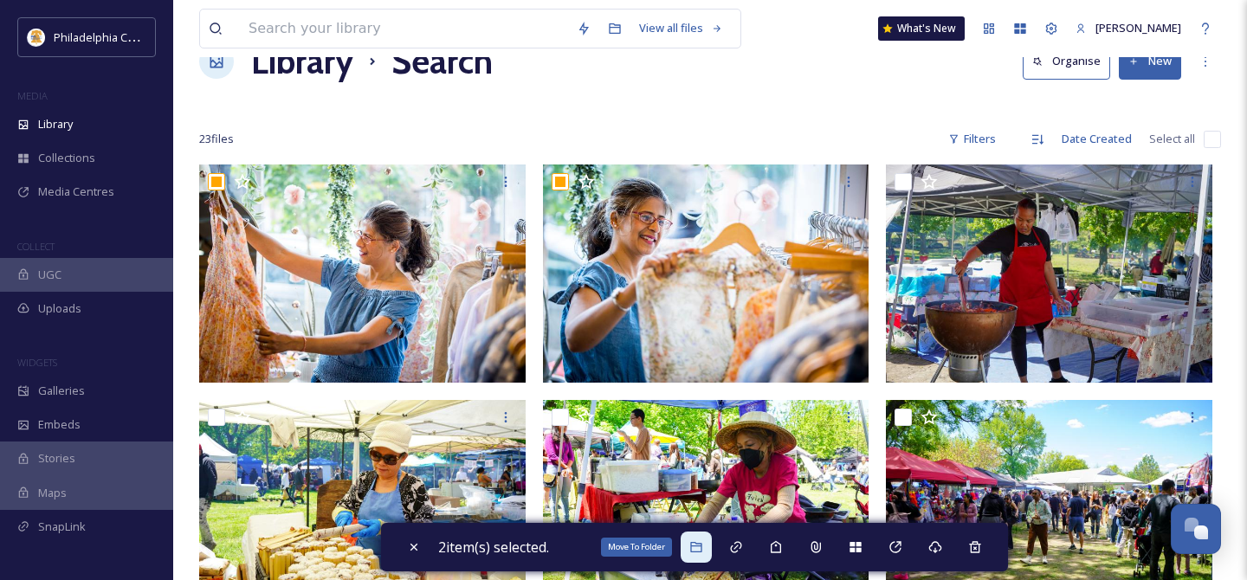
click at [703, 548] on icon at bounding box center [696, 547] width 14 height 14
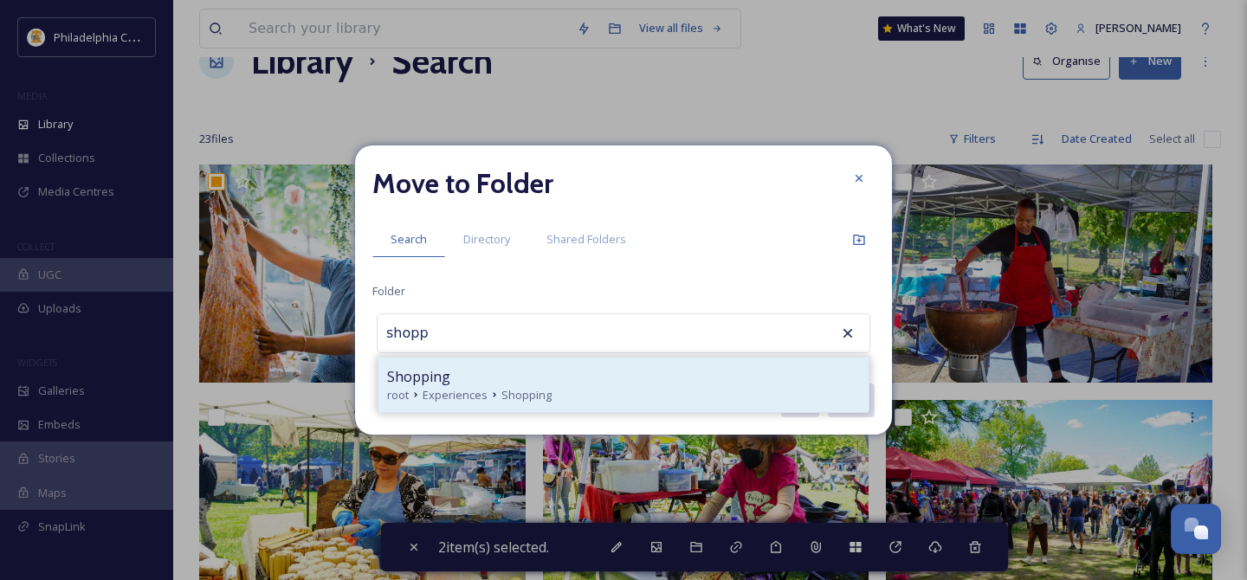
click at [572, 388] on div "root Experiences Shopping" at bounding box center [623, 395] width 473 height 16
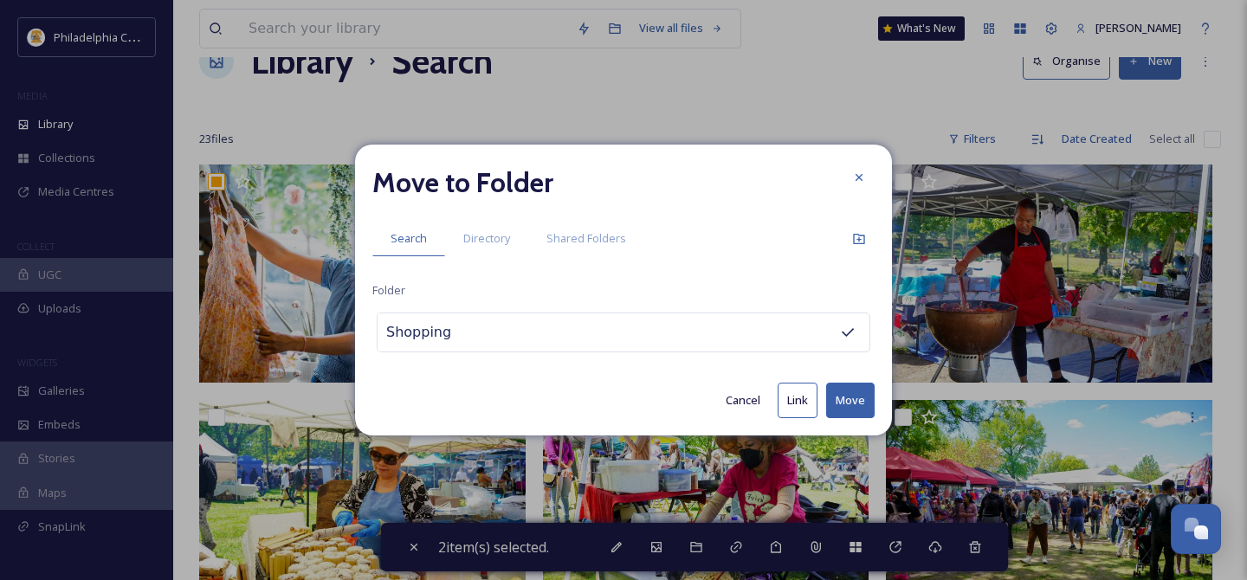
click at [865, 400] on button "Move" at bounding box center [850, 401] width 48 height 36
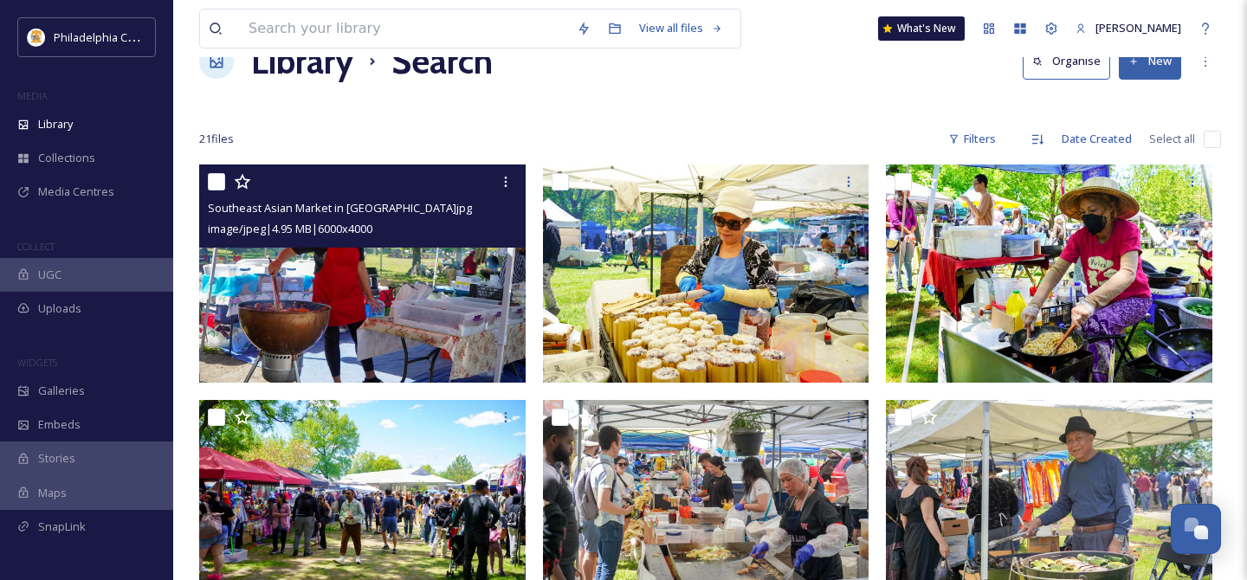
click at [218, 180] on input "checkbox" at bounding box center [216, 181] width 17 height 17
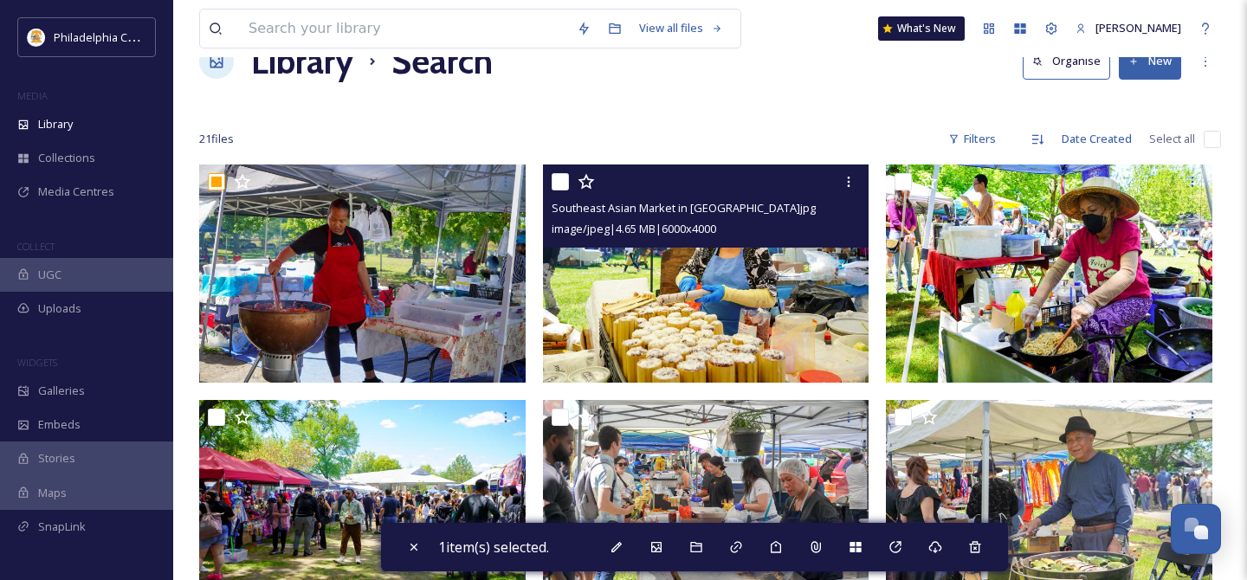
click at [562, 180] on input "checkbox" at bounding box center [560, 181] width 17 height 17
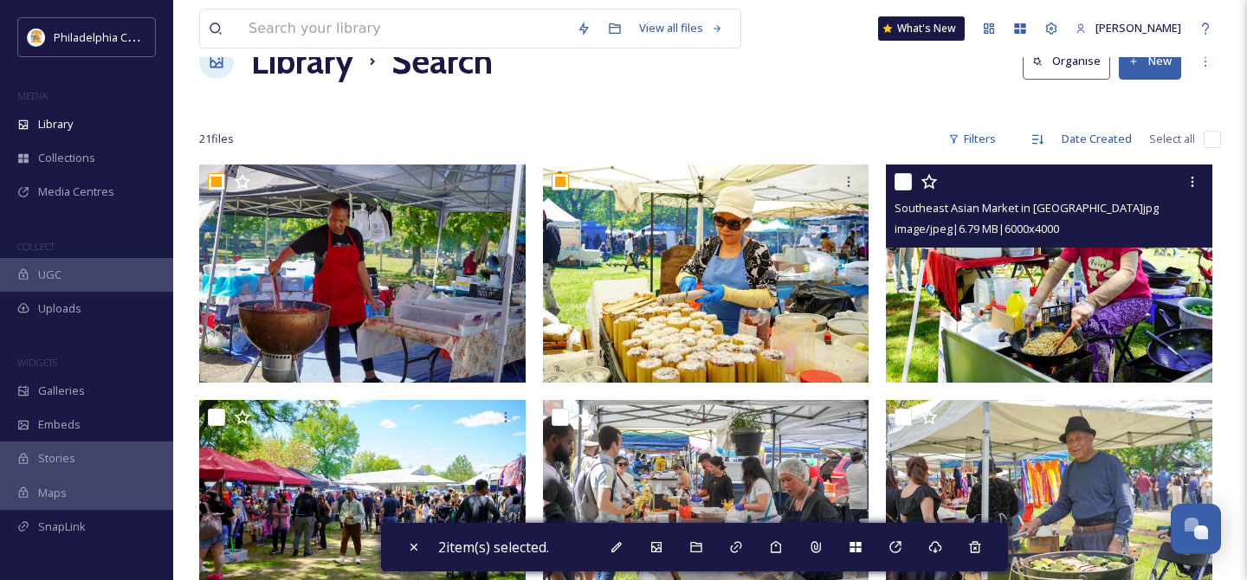
click at [908, 177] on input "checkbox" at bounding box center [902, 181] width 17 height 17
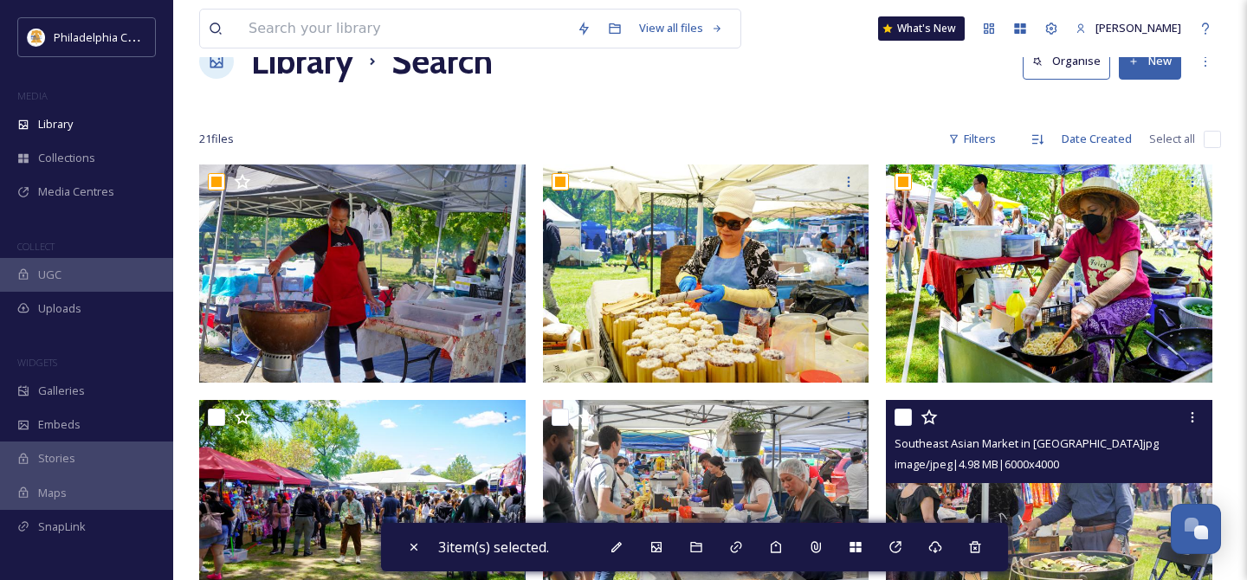
click at [910, 415] on input "checkbox" at bounding box center [902, 417] width 17 height 17
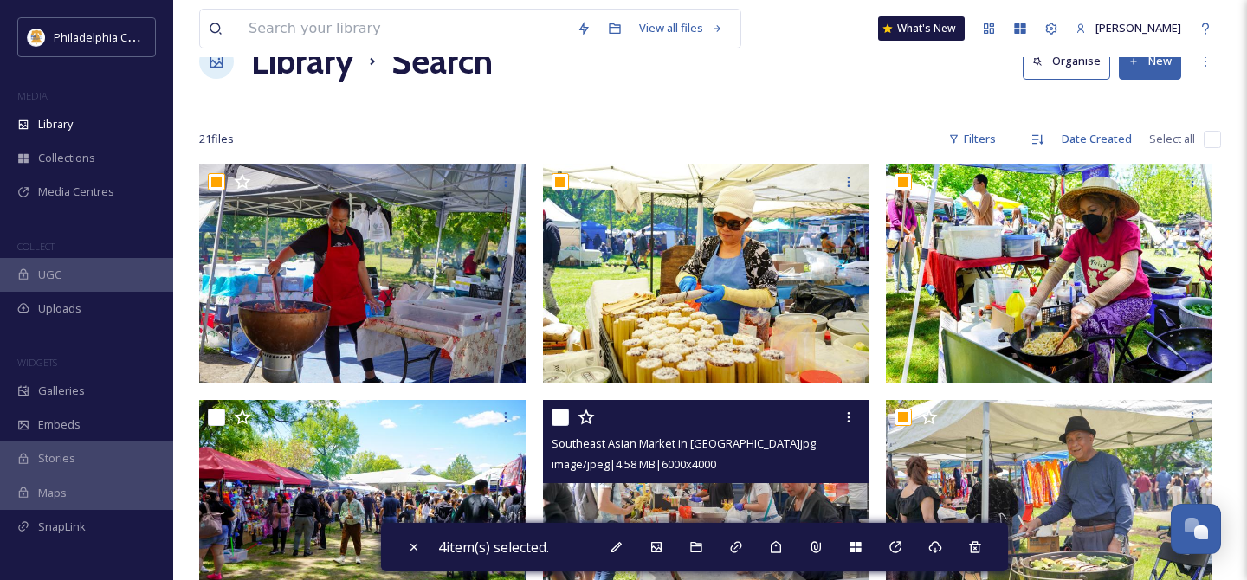
click at [557, 416] on input "checkbox" at bounding box center [560, 417] width 17 height 17
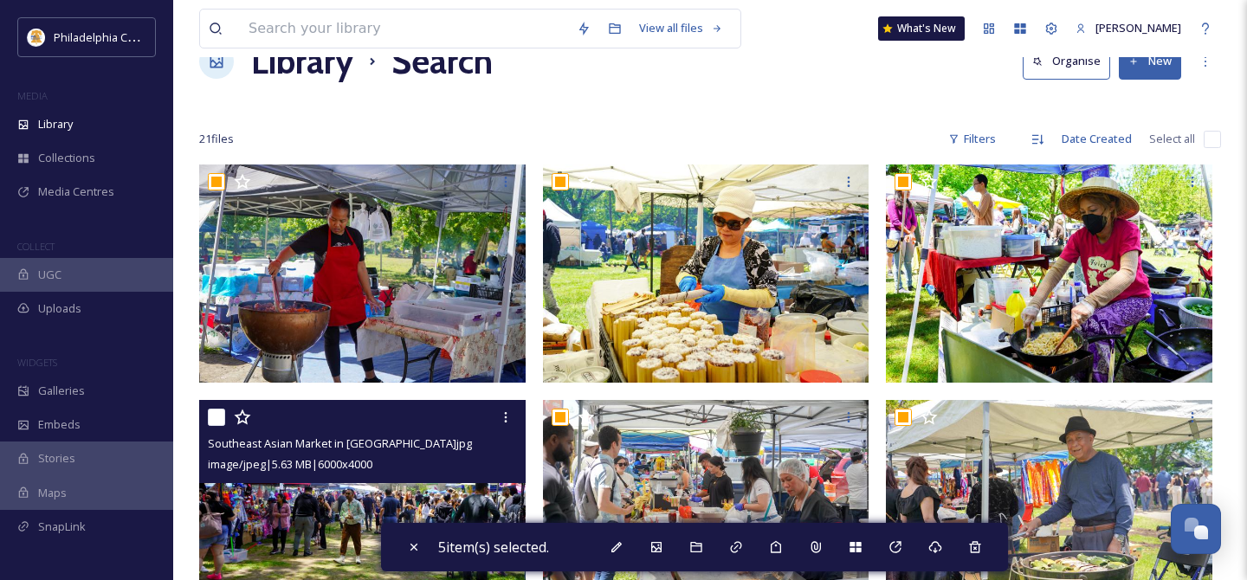
click at [215, 415] on input "checkbox" at bounding box center [216, 417] width 17 height 17
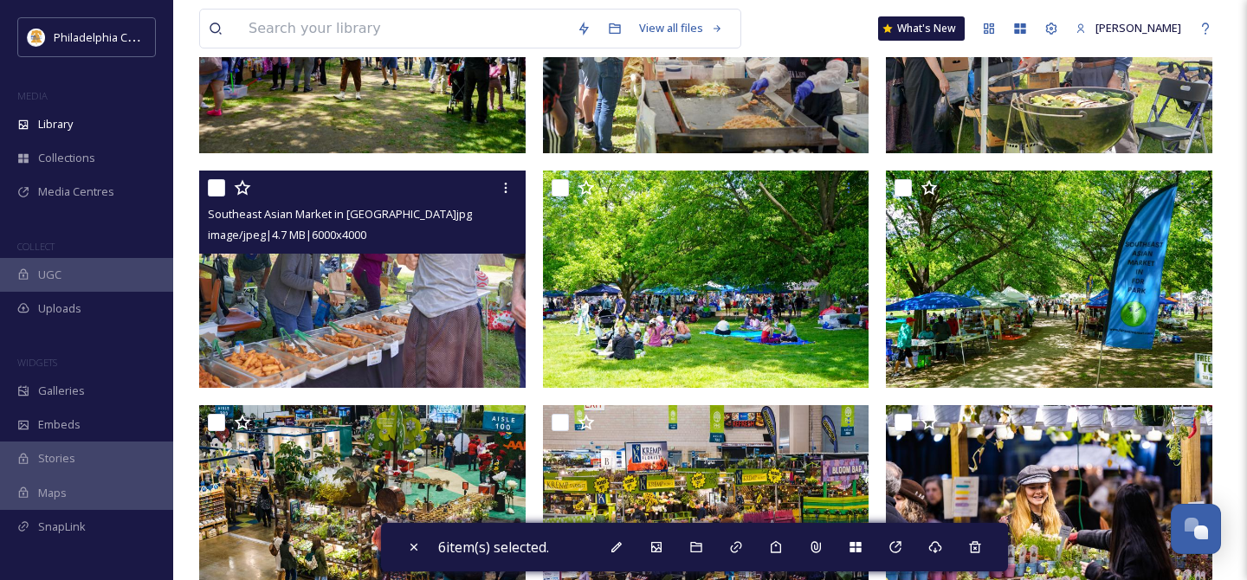
scroll to position [546, 0]
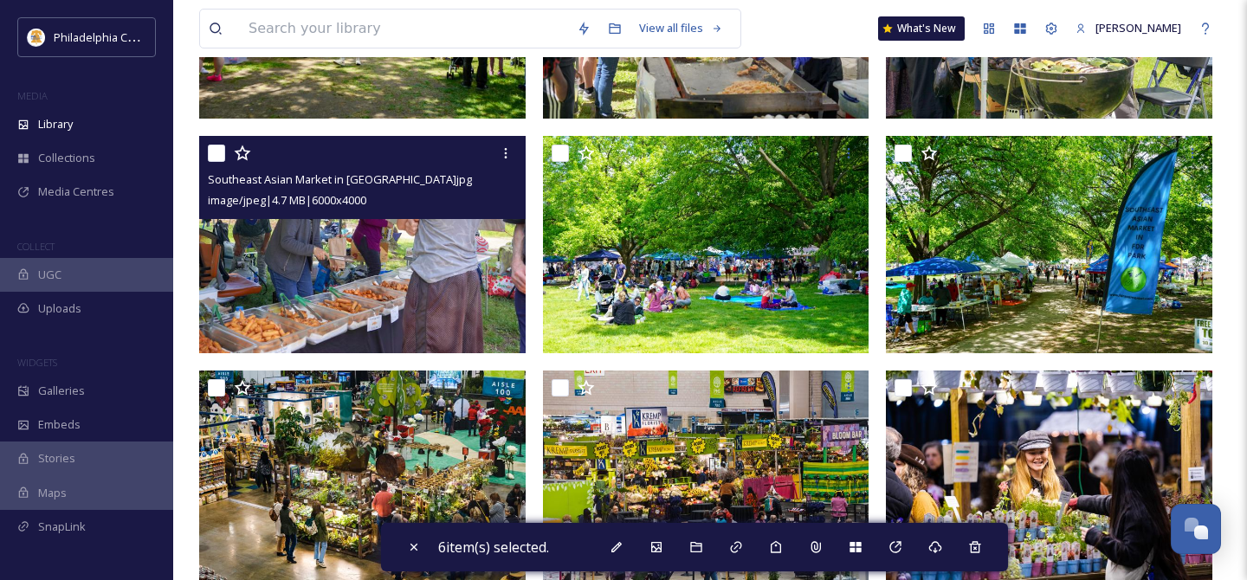
click at [224, 152] on input "checkbox" at bounding box center [216, 153] width 17 height 17
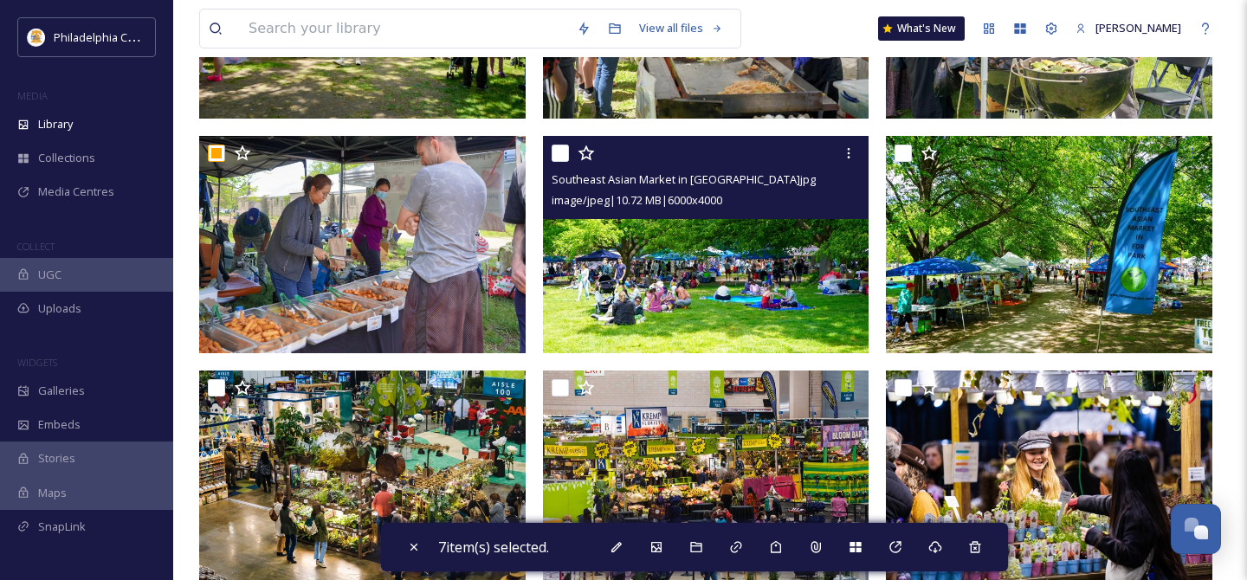
click at [565, 151] on input "checkbox" at bounding box center [560, 153] width 17 height 17
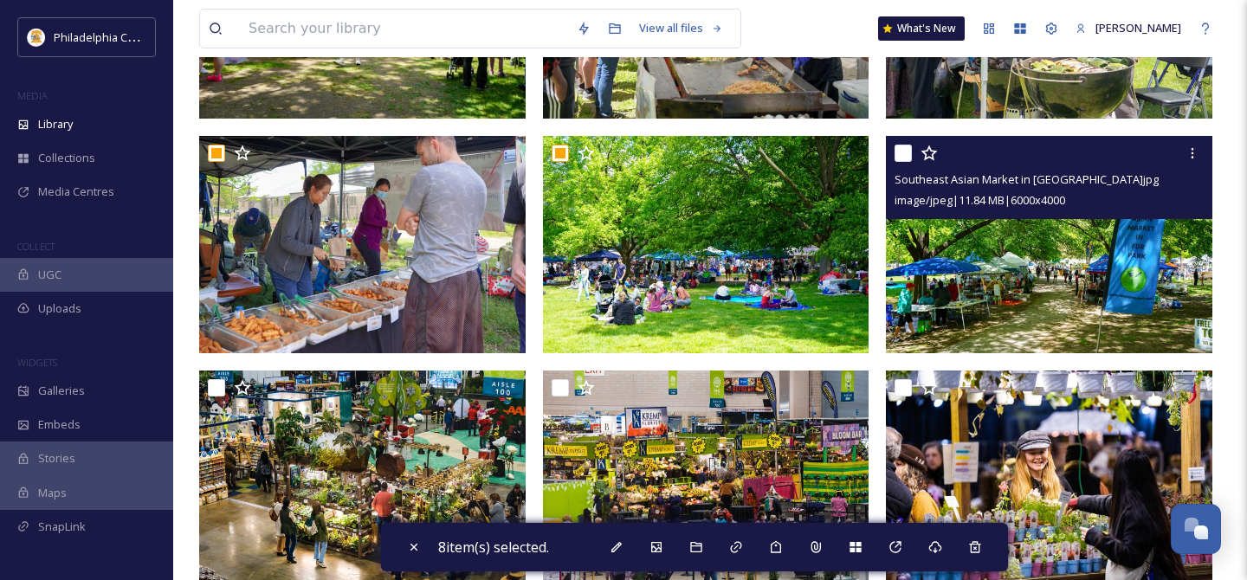
click at [906, 152] on input "checkbox" at bounding box center [902, 153] width 17 height 17
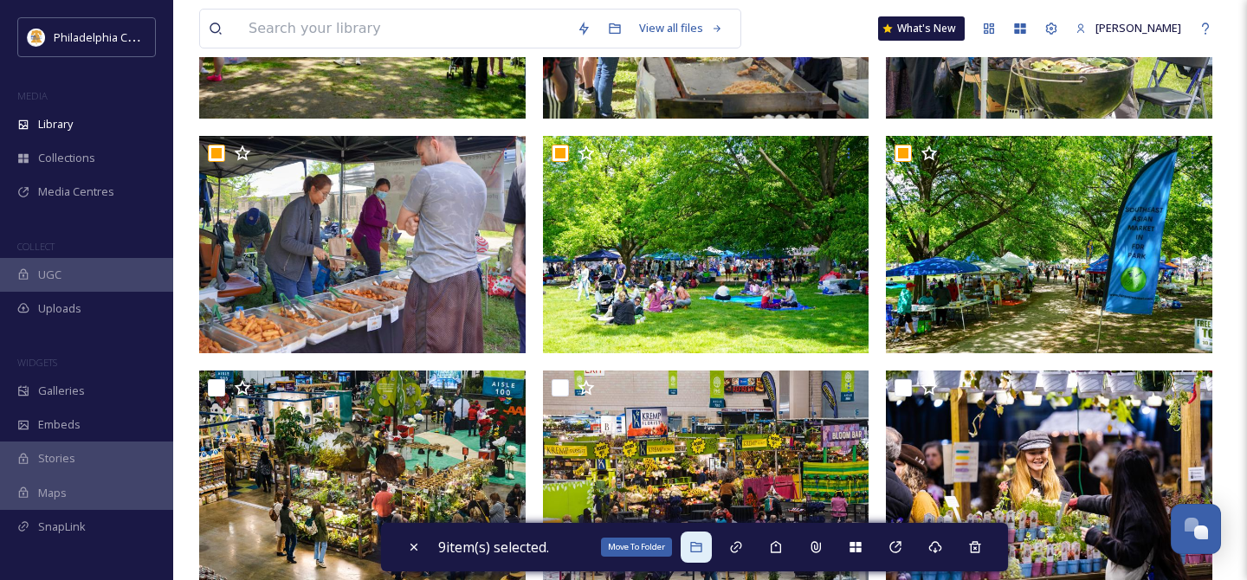
click at [701, 543] on icon at bounding box center [695, 547] width 11 height 10
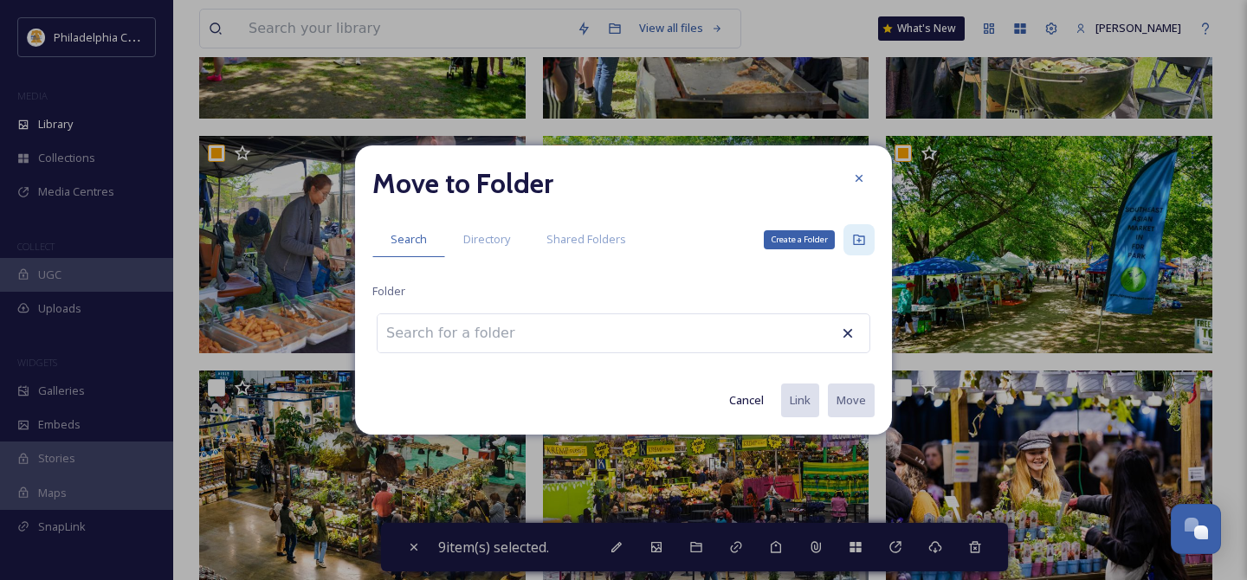
click at [863, 242] on icon at bounding box center [858, 240] width 11 height 10
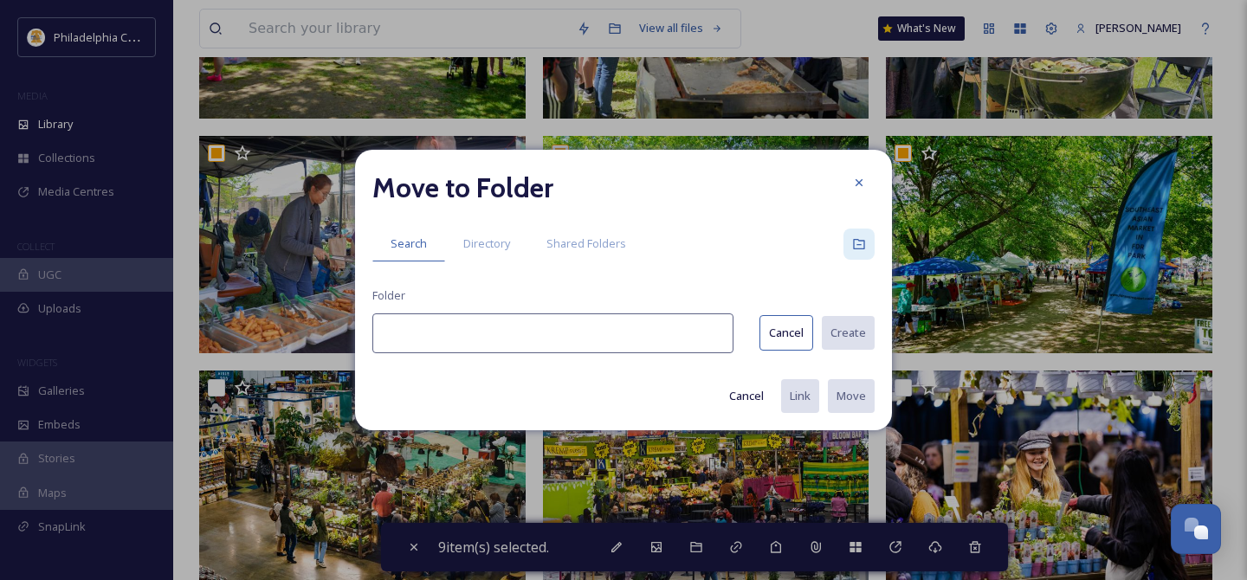
click at [568, 340] on input at bounding box center [552, 333] width 361 height 40
click at [862, 339] on button "Create" at bounding box center [847, 333] width 55 height 36
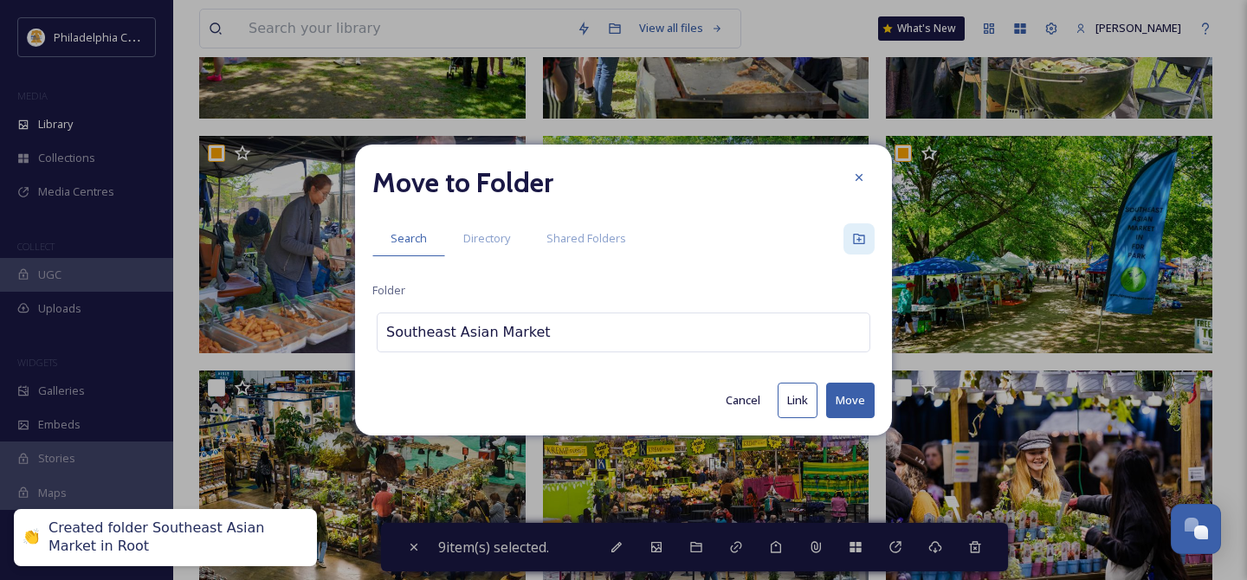
click at [854, 407] on button "Move" at bounding box center [850, 401] width 48 height 36
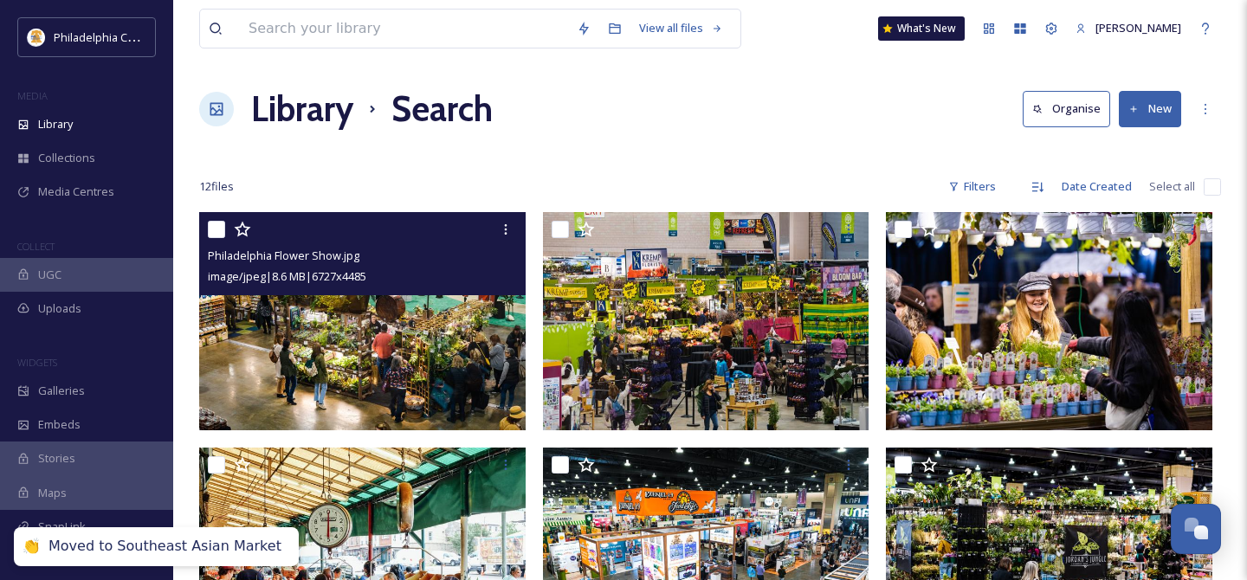
click at [221, 229] on input "checkbox" at bounding box center [216, 229] width 17 height 17
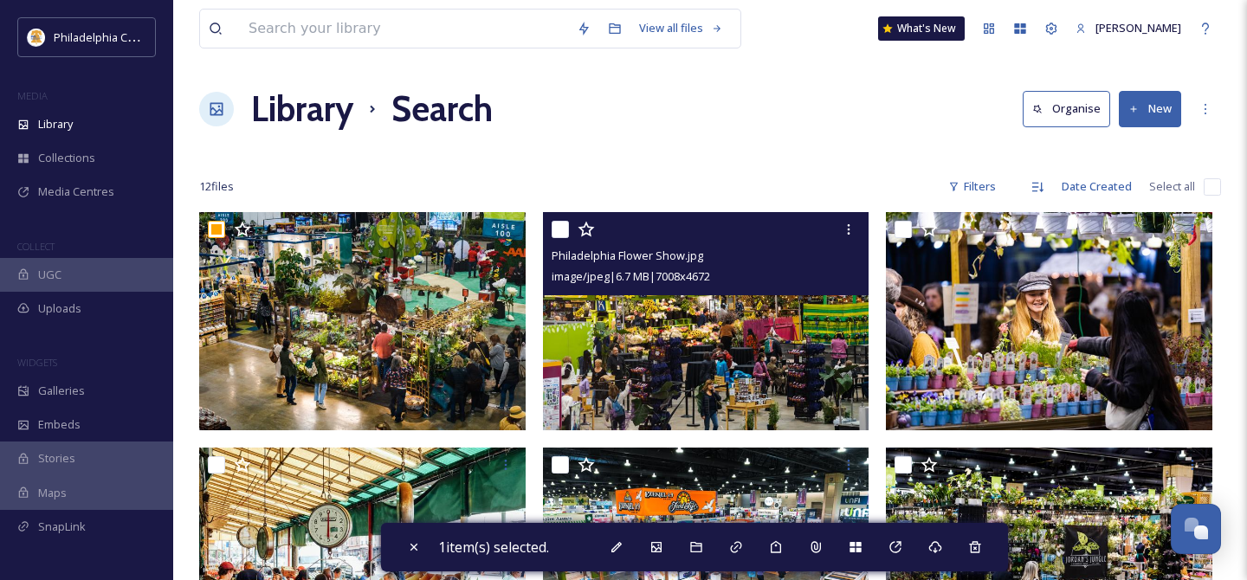
click at [558, 226] on input "checkbox" at bounding box center [560, 229] width 17 height 17
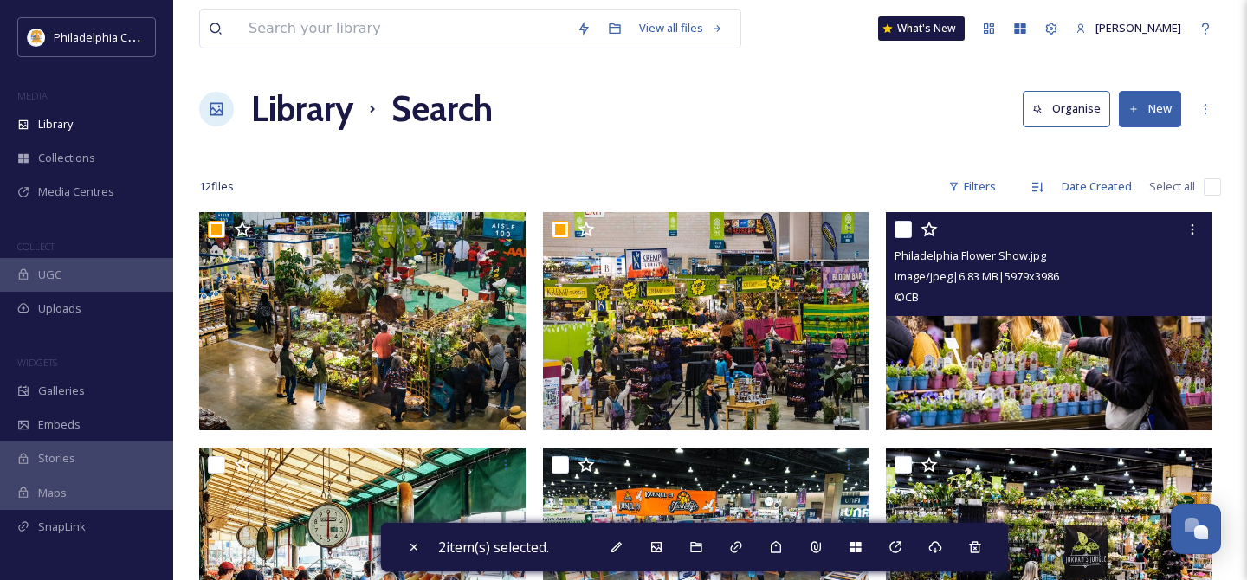
click at [903, 232] on input "checkbox" at bounding box center [902, 229] width 17 height 17
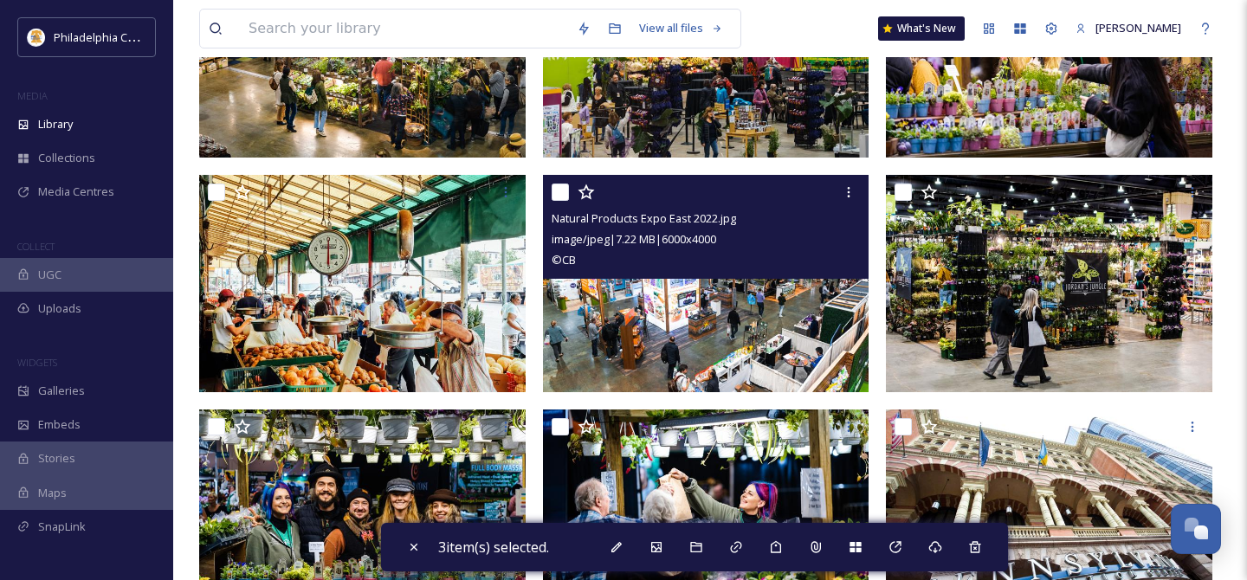
scroll to position [281, 0]
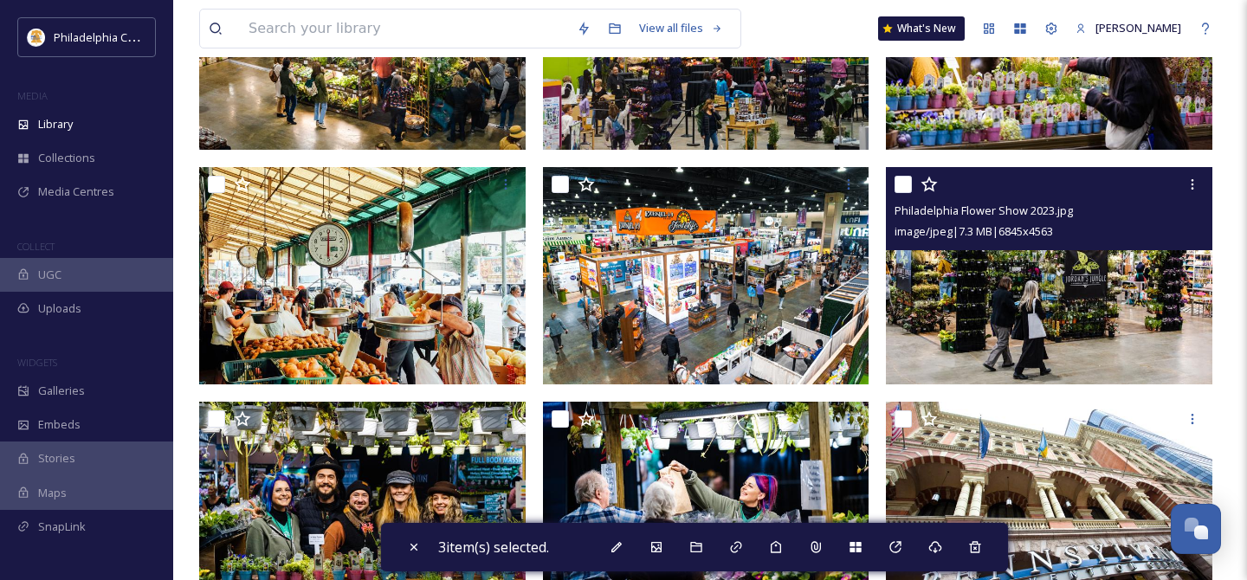
click at [910, 183] on input "checkbox" at bounding box center [902, 184] width 17 height 17
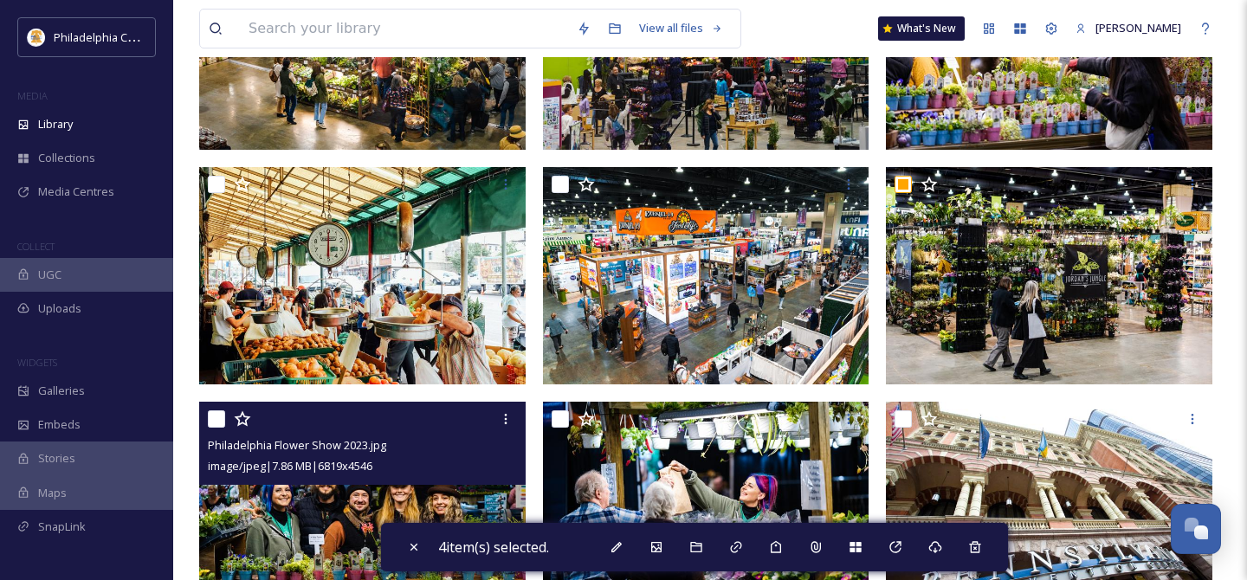
click at [216, 423] on input "checkbox" at bounding box center [216, 418] width 17 height 17
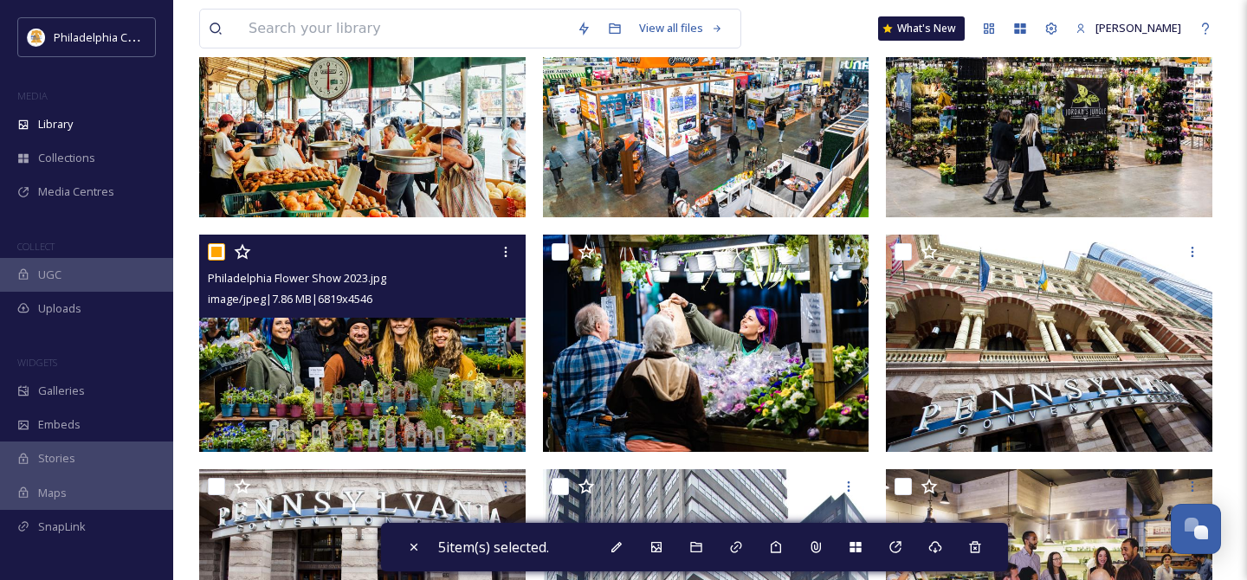
scroll to position [527, 0]
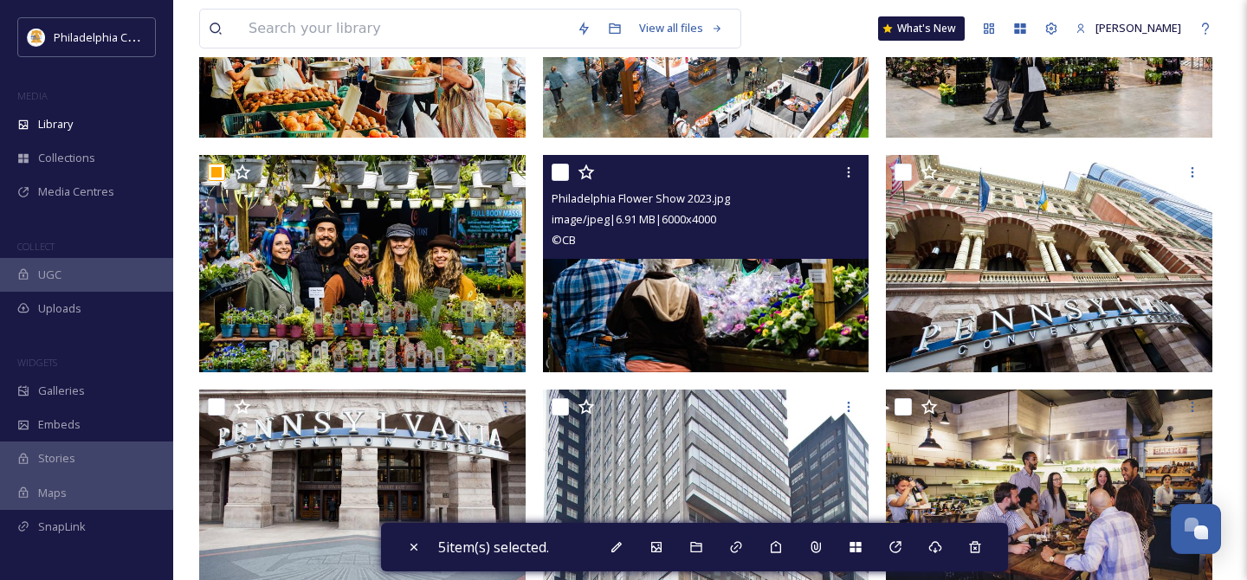
click at [564, 175] on input "checkbox" at bounding box center [560, 172] width 17 height 17
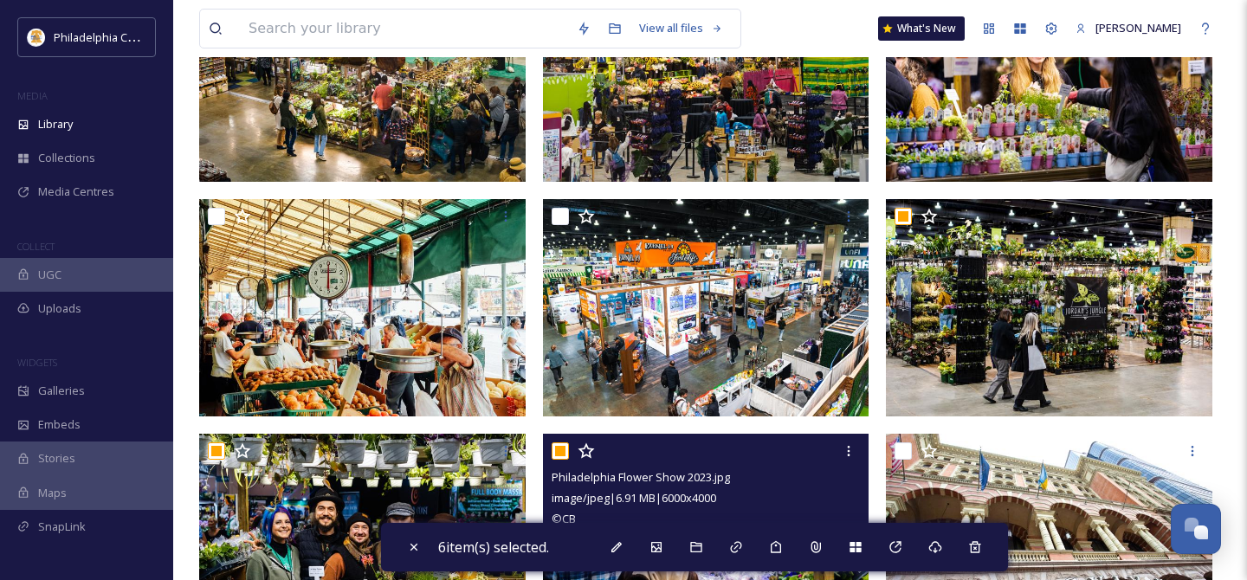
scroll to position [231, 0]
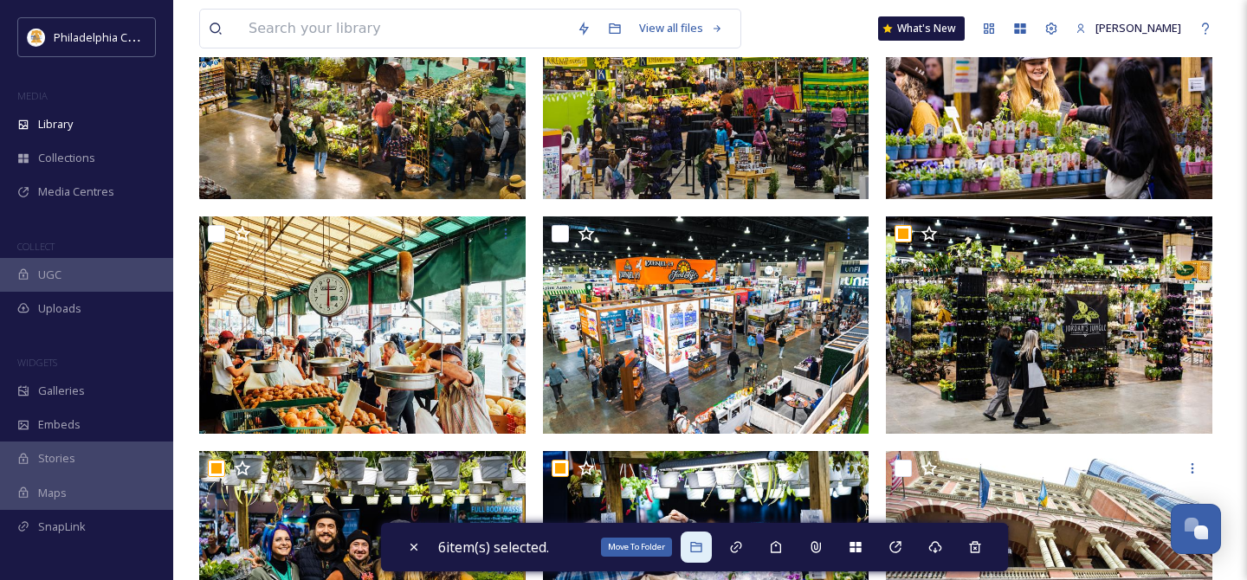
click at [700, 555] on div "Move To Folder" at bounding box center [696, 547] width 31 height 31
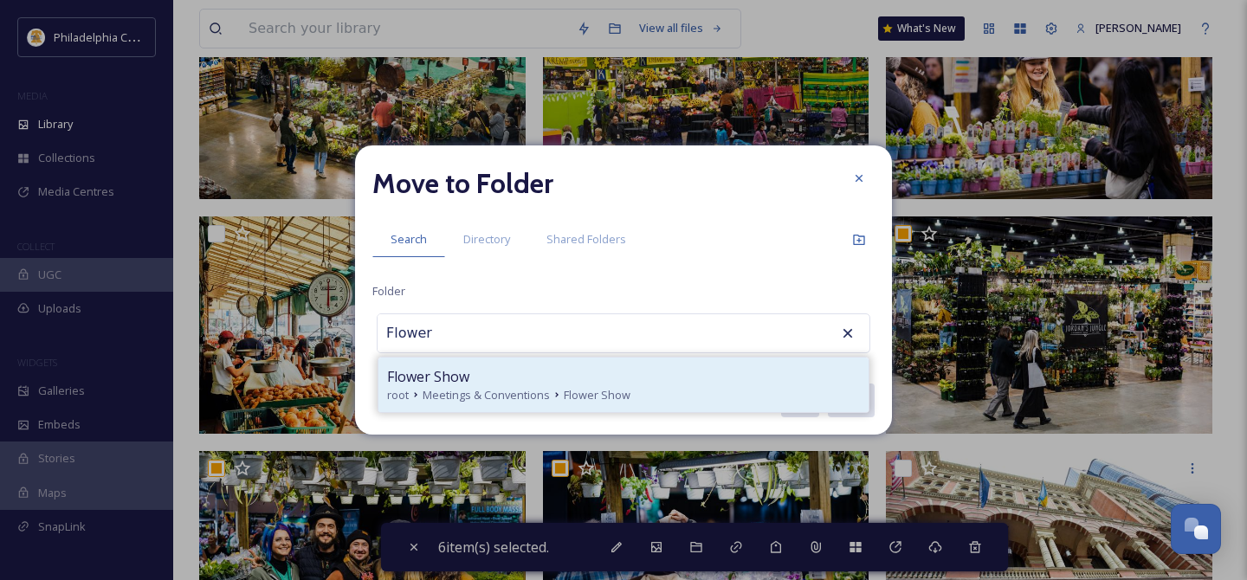
click at [620, 384] on div "Flower Show" at bounding box center [623, 376] width 473 height 21
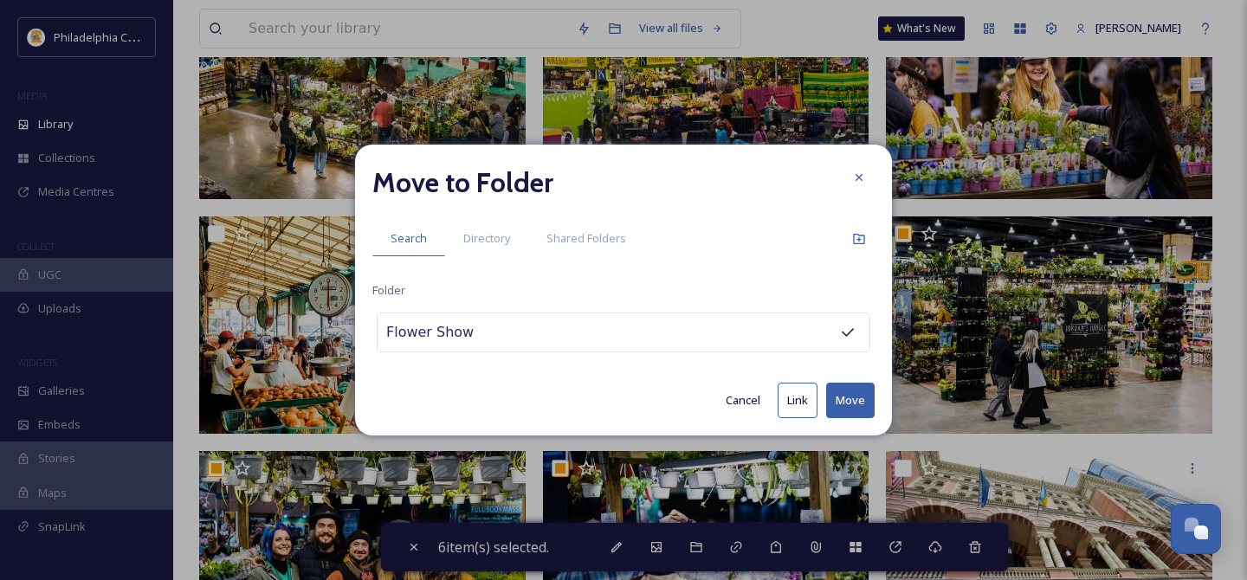
click at [852, 402] on button "Move" at bounding box center [850, 401] width 48 height 36
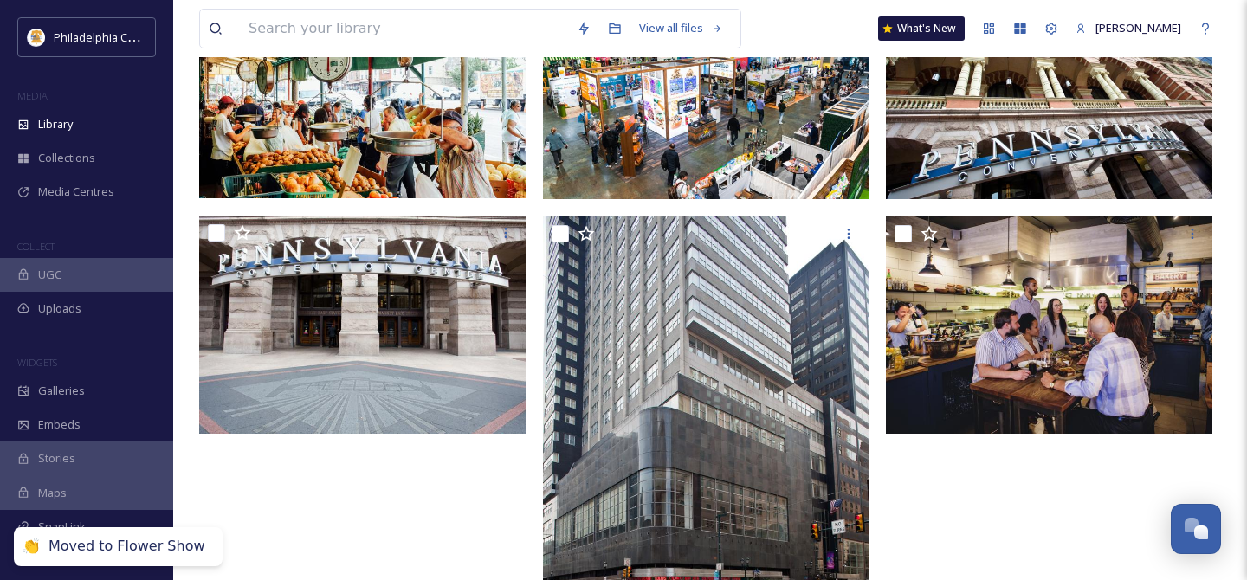
scroll to position [0, 0]
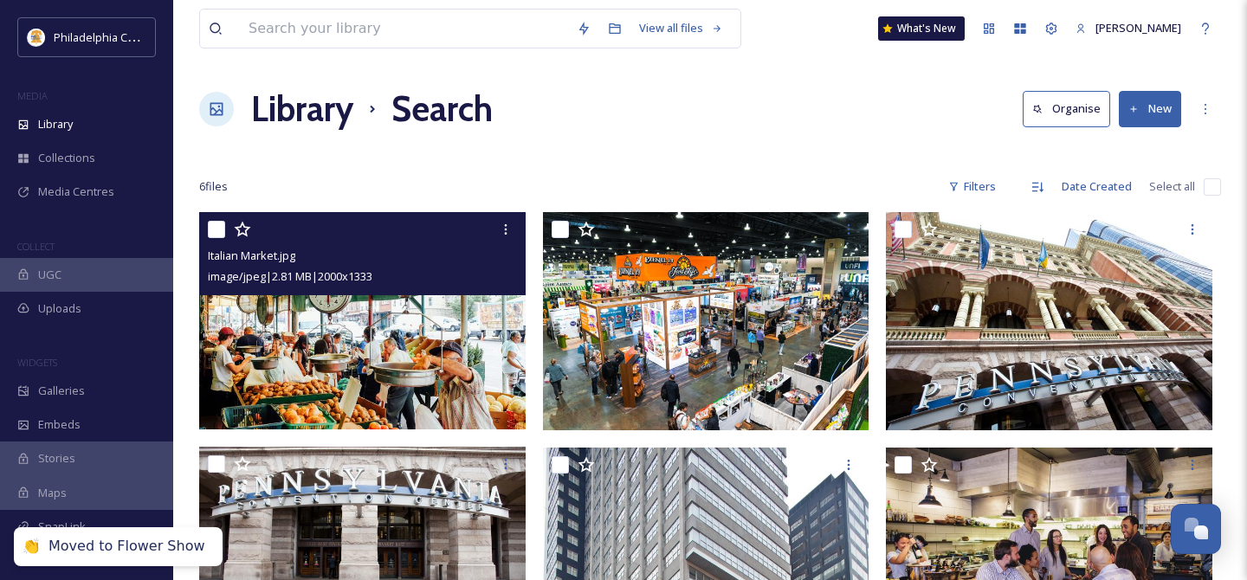
click at [221, 229] on input "checkbox" at bounding box center [216, 229] width 17 height 17
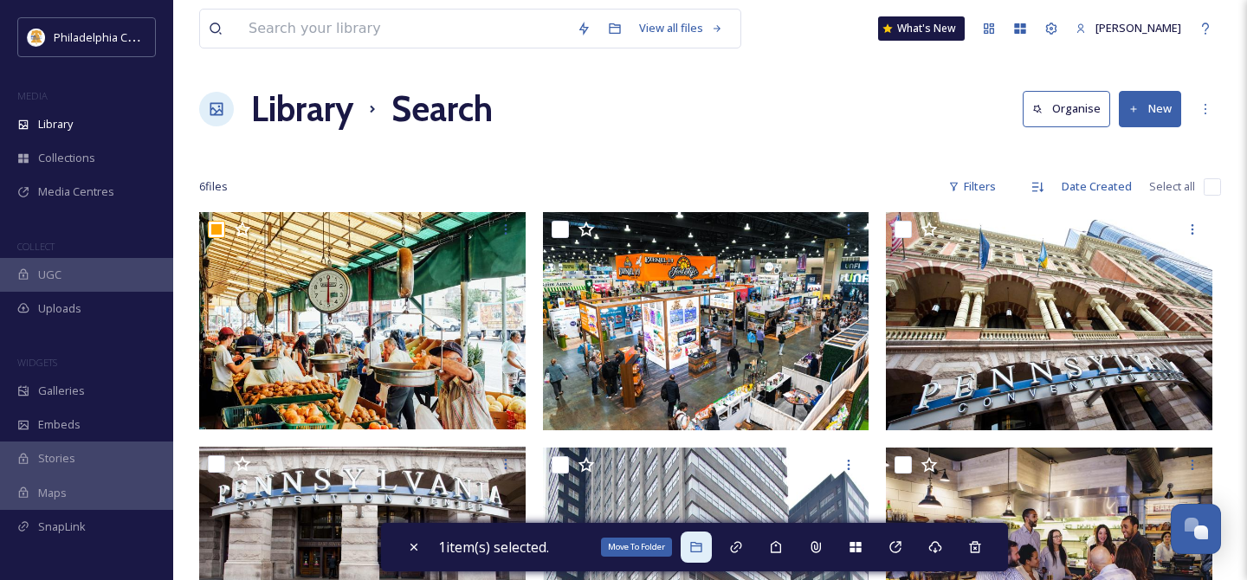
click at [694, 546] on icon at bounding box center [696, 547] width 14 height 14
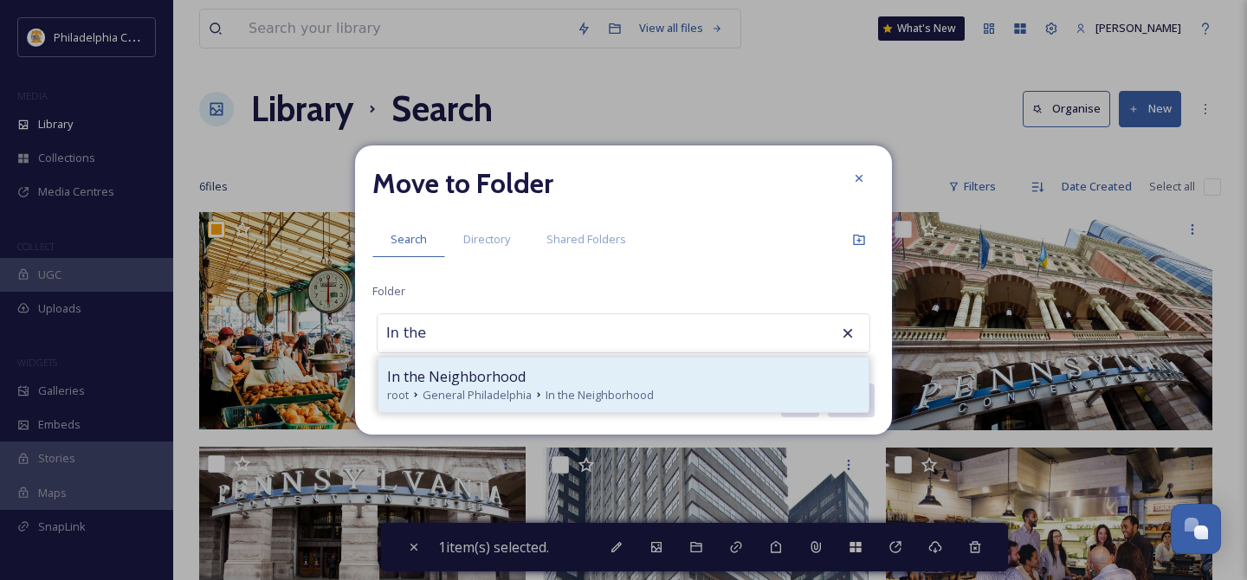
click at [605, 390] on span "In the Neighborhood" at bounding box center [600, 395] width 108 height 16
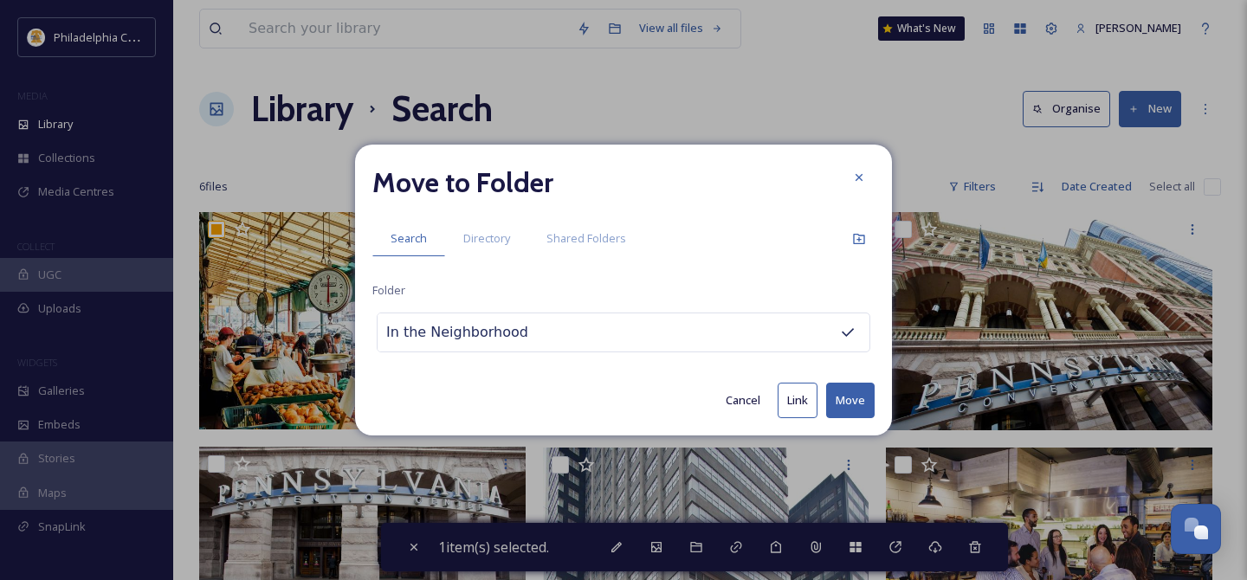
click at [856, 399] on button "Move" at bounding box center [850, 401] width 48 height 36
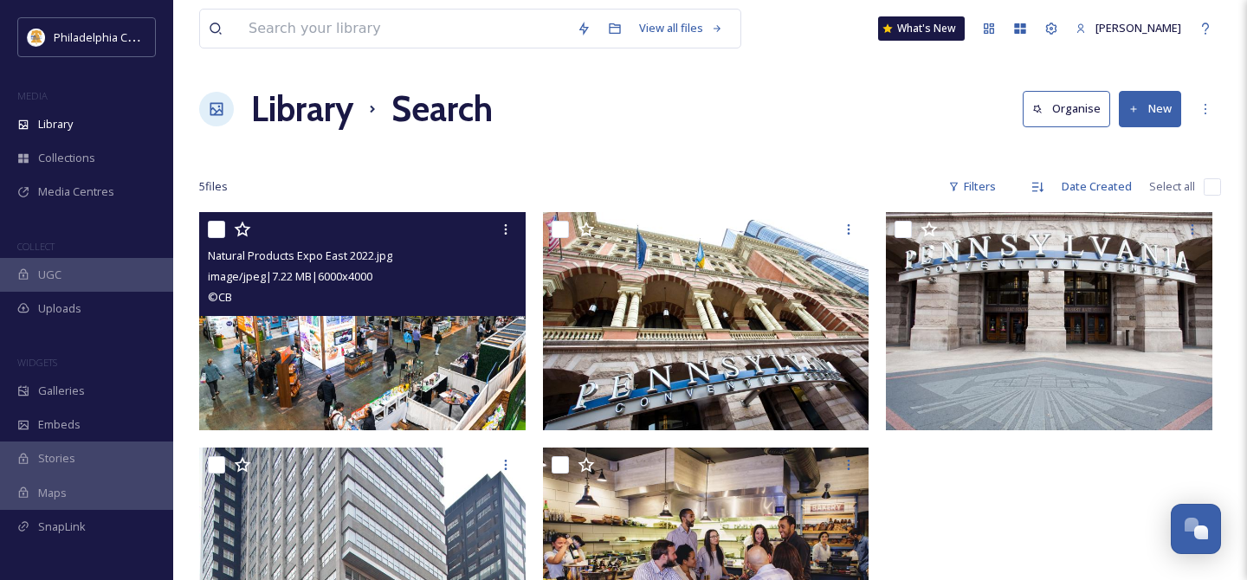
click at [216, 232] on input "checkbox" at bounding box center [216, 229] width 17 height 17
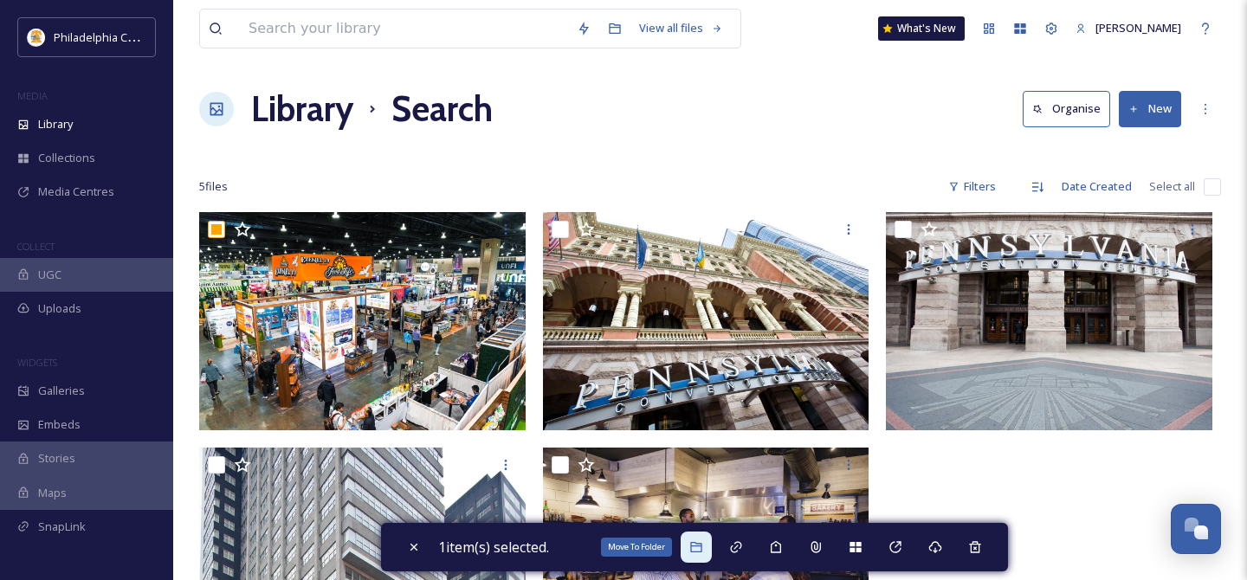
click at [696, 544] on icon at bounding box center [695, 547] width 11 height 10
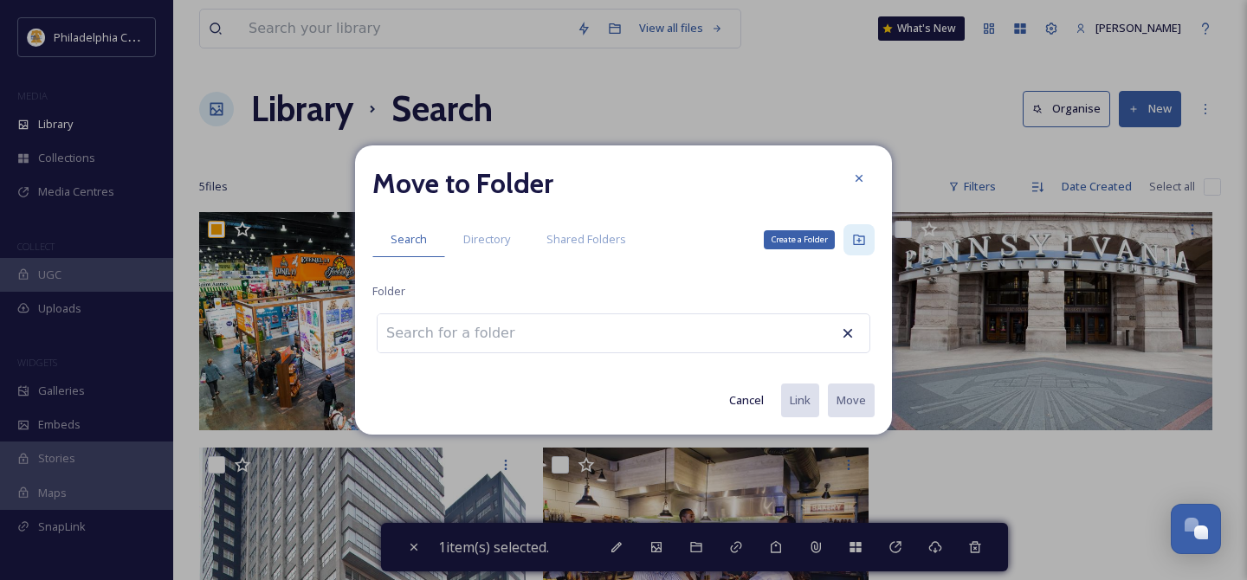
click at [863, 240] on icon at bounding box center [859, 240] width 14 height 14
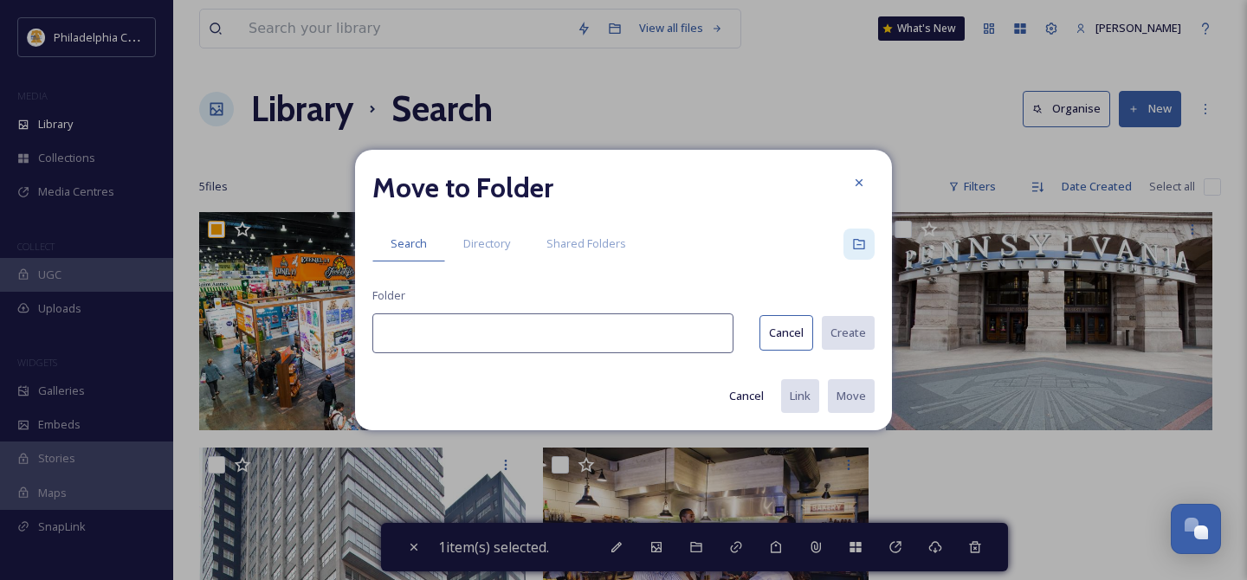
click at [521, 337] on input at bounding box center [552, 333] width 361 height 40
paste input "Natural Products"
click at [862, 328] on button "Create" at bounding box center [847, 333] width 55 height 36
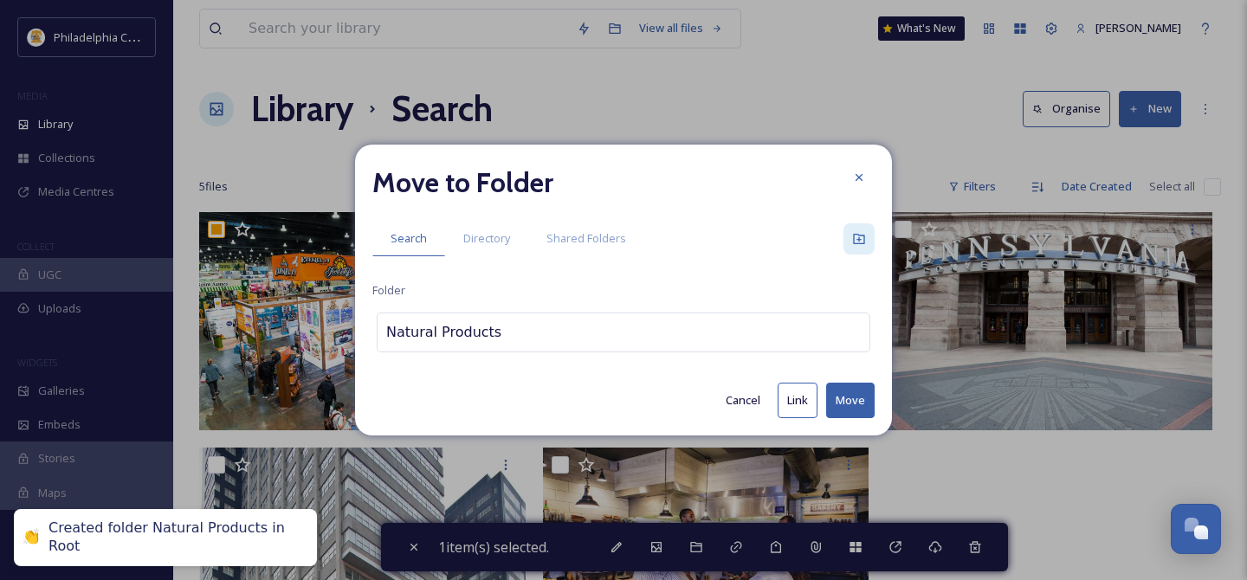
click at [852, 402] on button "Move" at bounding box center [850, 401] width 48 height 36
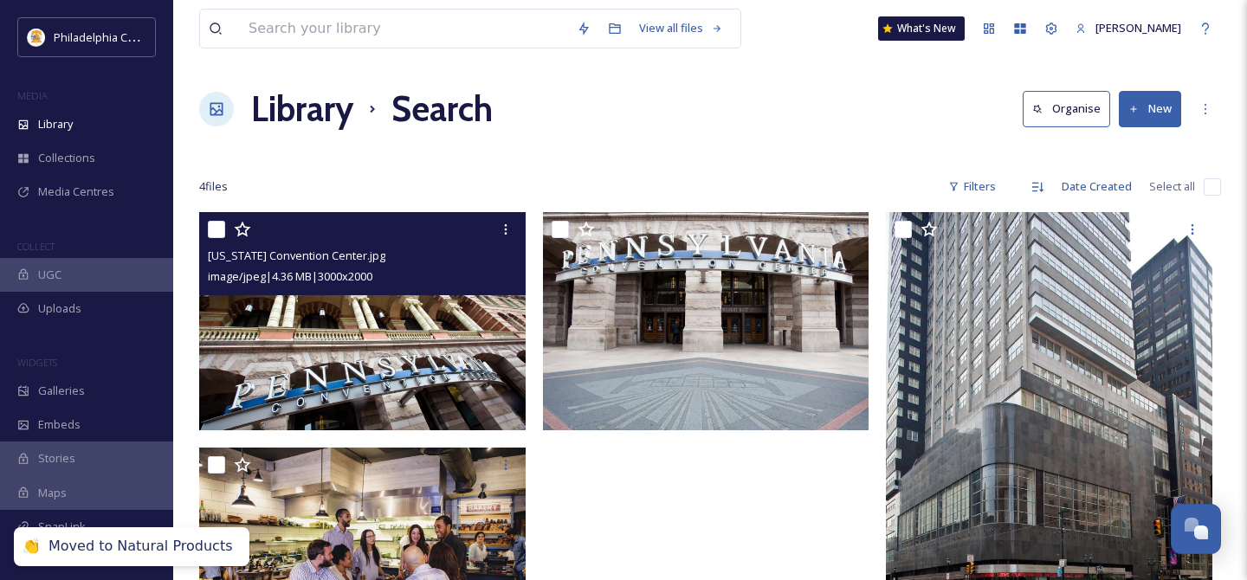
click at [215, 227] on input "checkbox" at bounding box center [216, 229] width 17 height 17
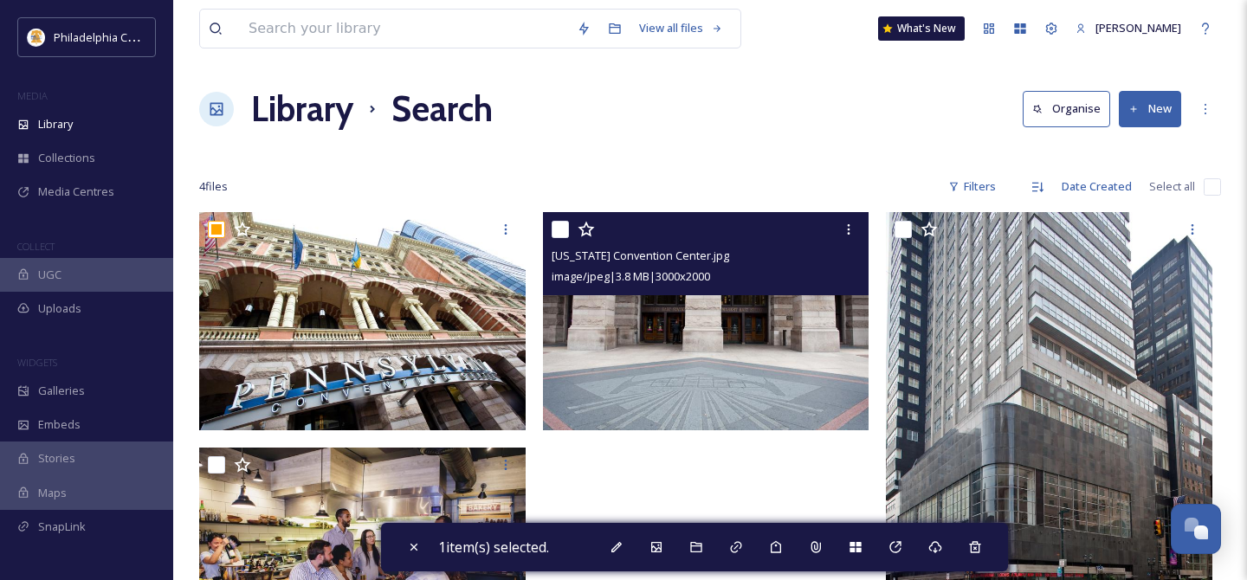
click at [568, 228] on div at bounding box center [708, 229] width 313 height 31
click at [559, 229] on input "checkbox" at bounding box center [560, 229] width 17 height 17
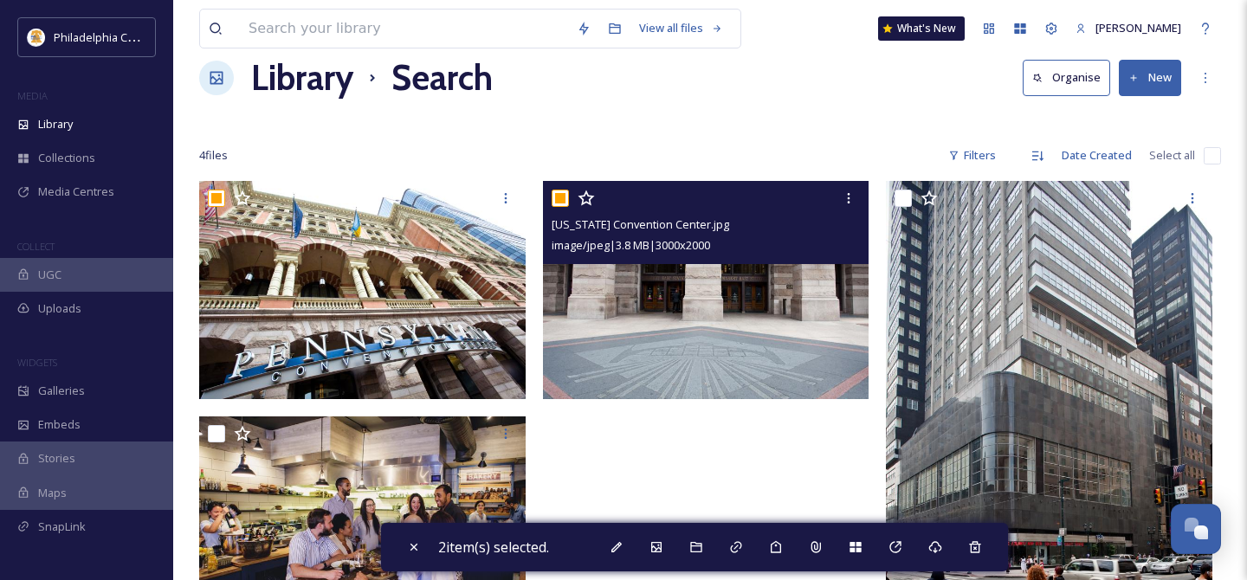
scroll to position [29, 0]
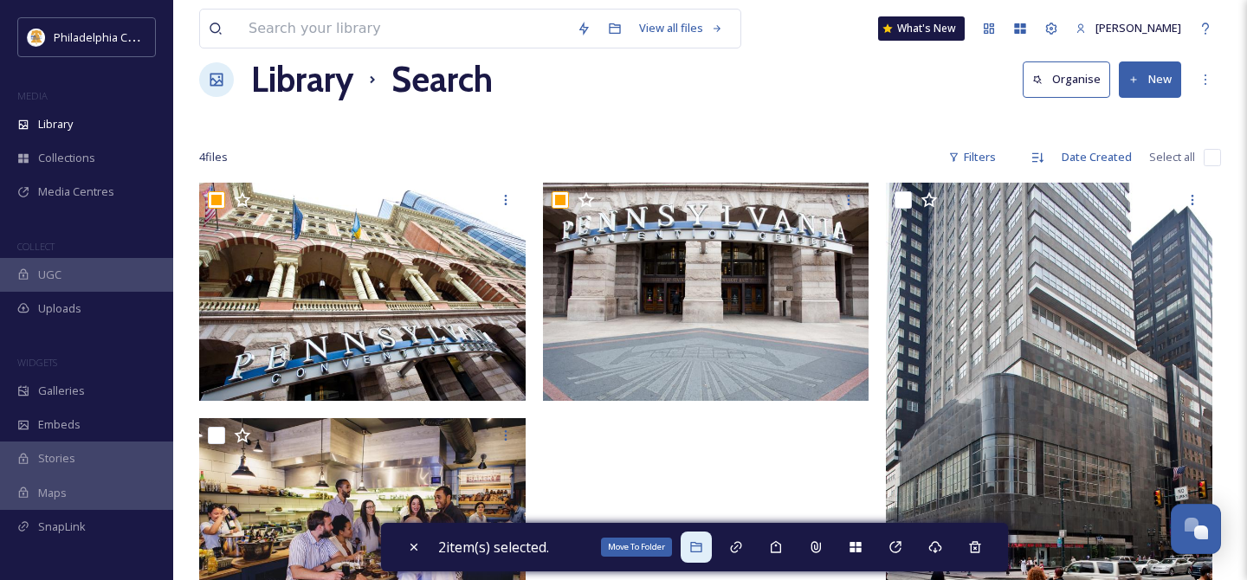
click at [703, 552] on icon at bounding box center [696, 547] width 14 height 14
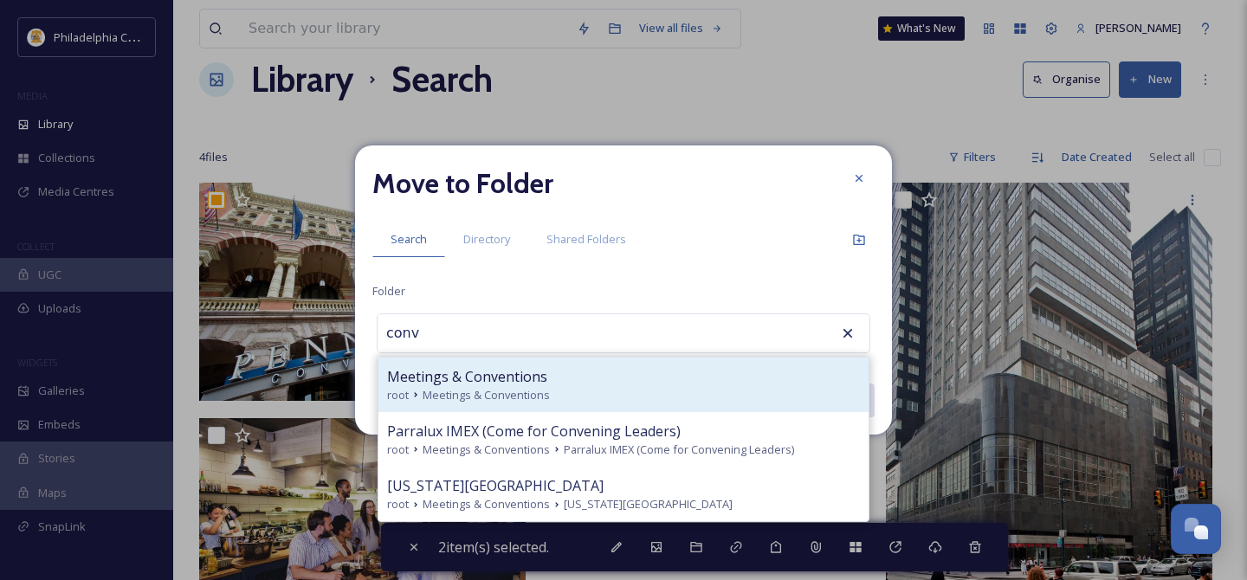
click at [531, 392] on span "Meetings & Conventions" at bounding box center [486, 395] width 127 height 16
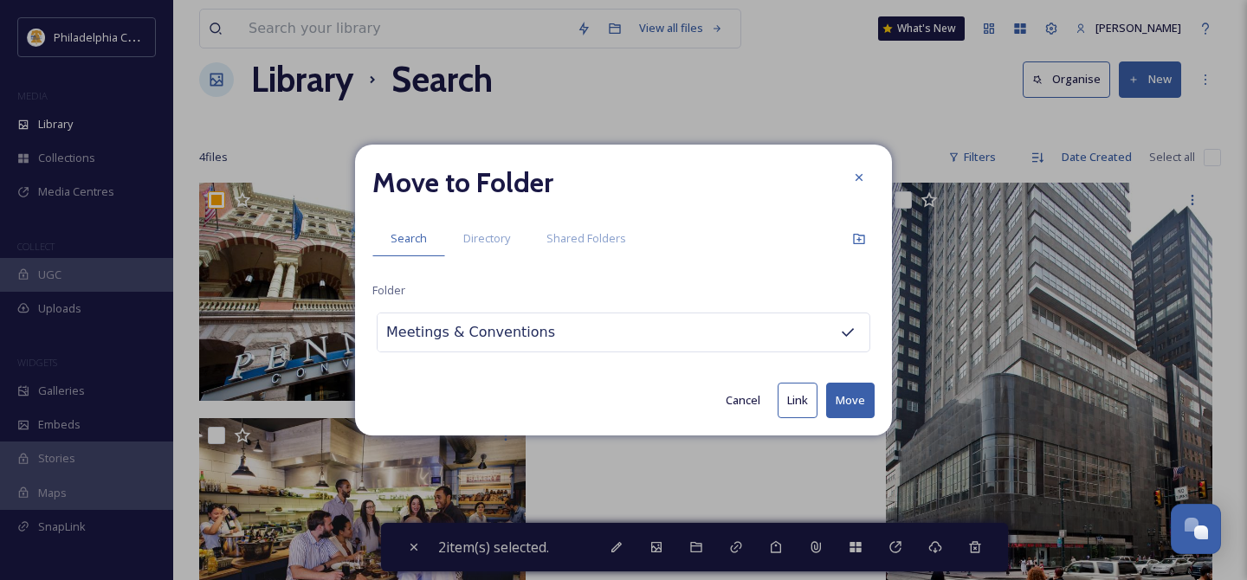
click at [563, 333] on div "Meetings & Conventions" at bounding box center [624, 333] width 494 height 40
drag, startPoint x: 558, startPoint y: 332, endPoint x: 371, endPoint y: 337, distance: 187.1
click at [371, 337] on div "Move to Folder Search Directory Shared Folders Folder Meetings & Conventions Ca…" at bounding box center [623, 290] width 537 height 291
click at [410, 336] on input "Meetings & Conventions" at bounding box center [473, 332] width 190 height 38
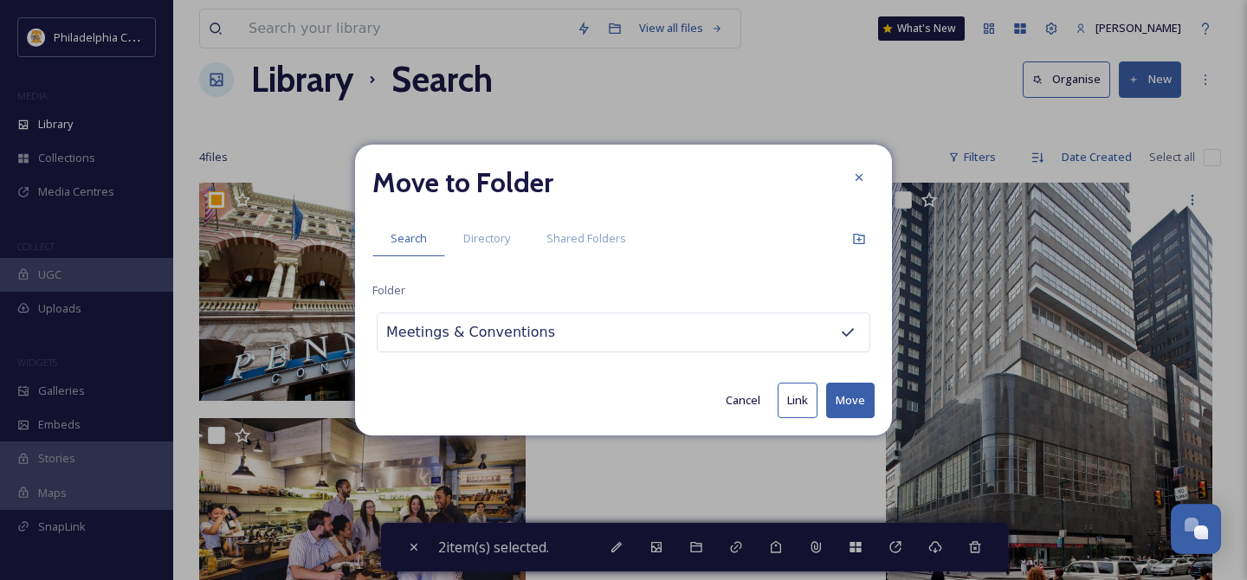
click at [410, 336] on input "Meetings & Conventions" at bounding box center [473, 332] width 190 height 38
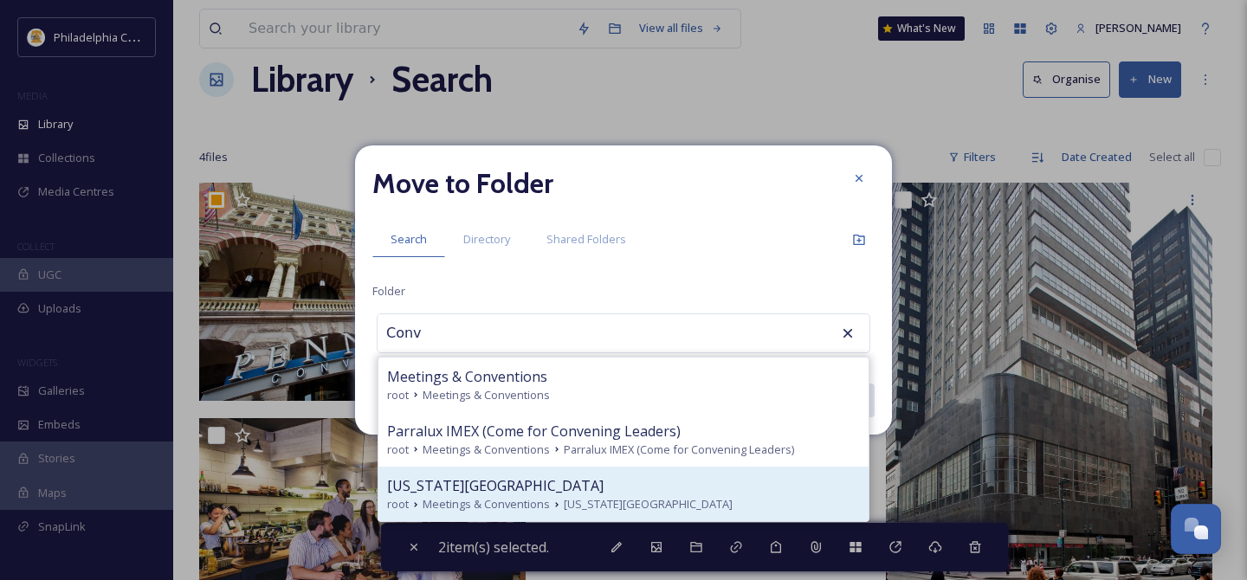
click at [479, 486] on span "[US_STATE][GEOGRAPHIC_DATA]" at bounding box center [495, 485] width 216 height 21
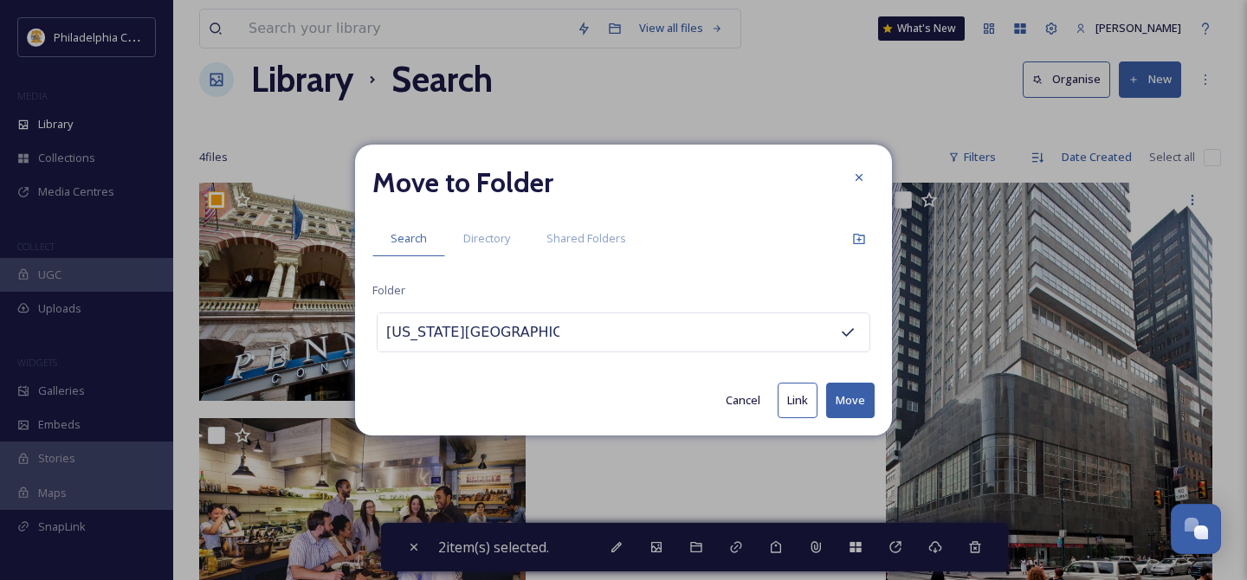
click at [857, 405] on button "Move" at bounding box center [850, 401] width 48 height 36
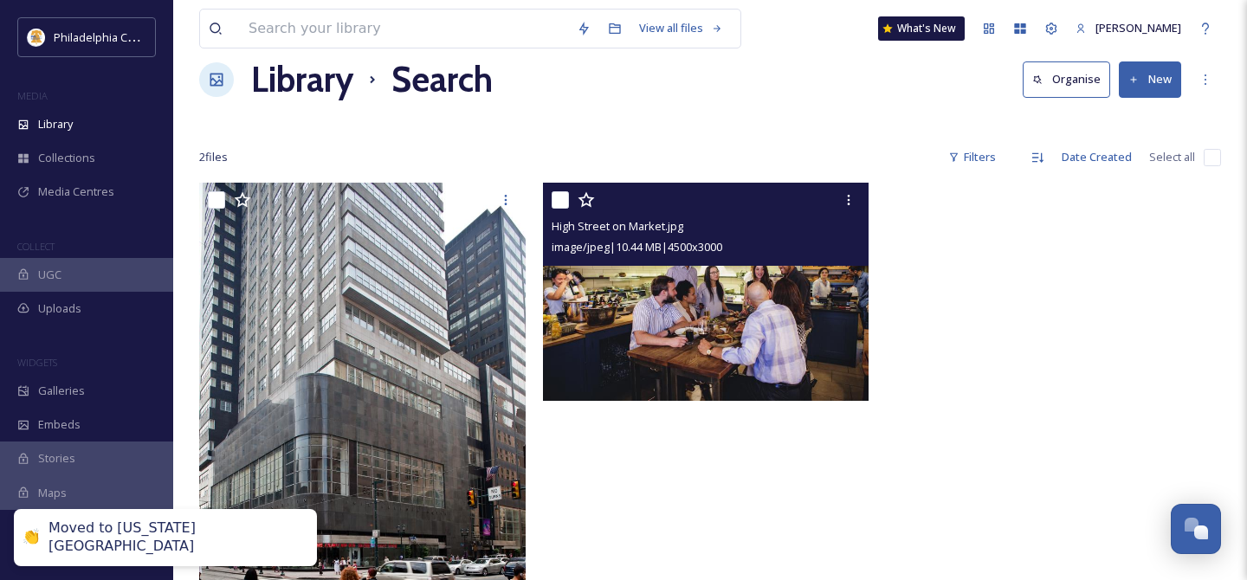
click at [561, 198] on input "checkbox" at bounding box center [560, 199] width 17 height 17
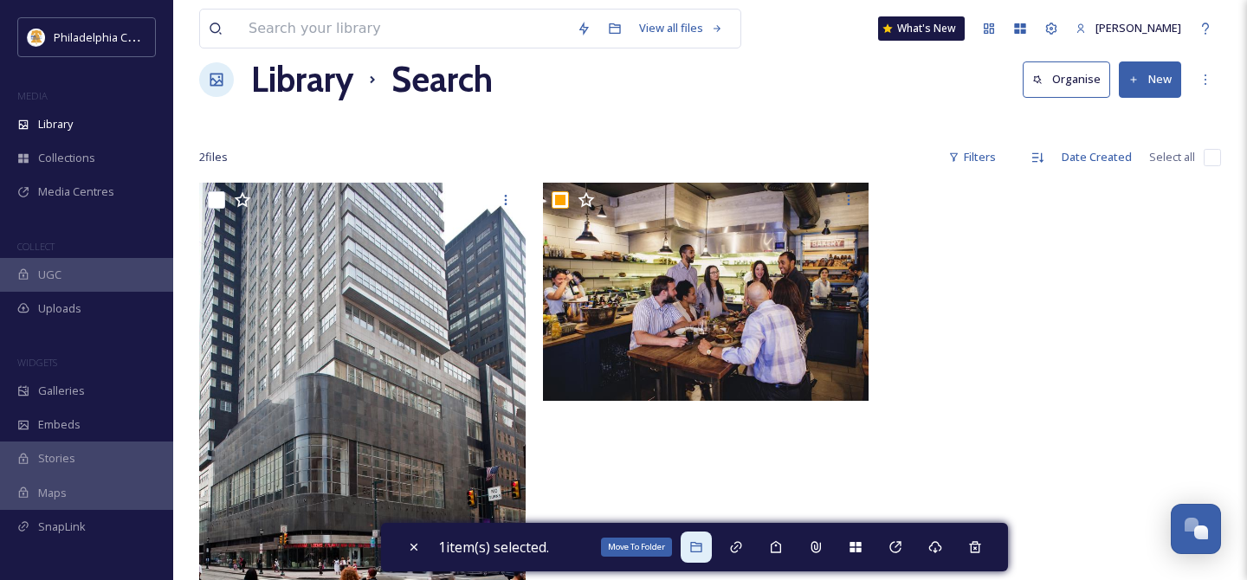
click at [694, 551] on icon at bounding box center [696, 547] width 14 height 14
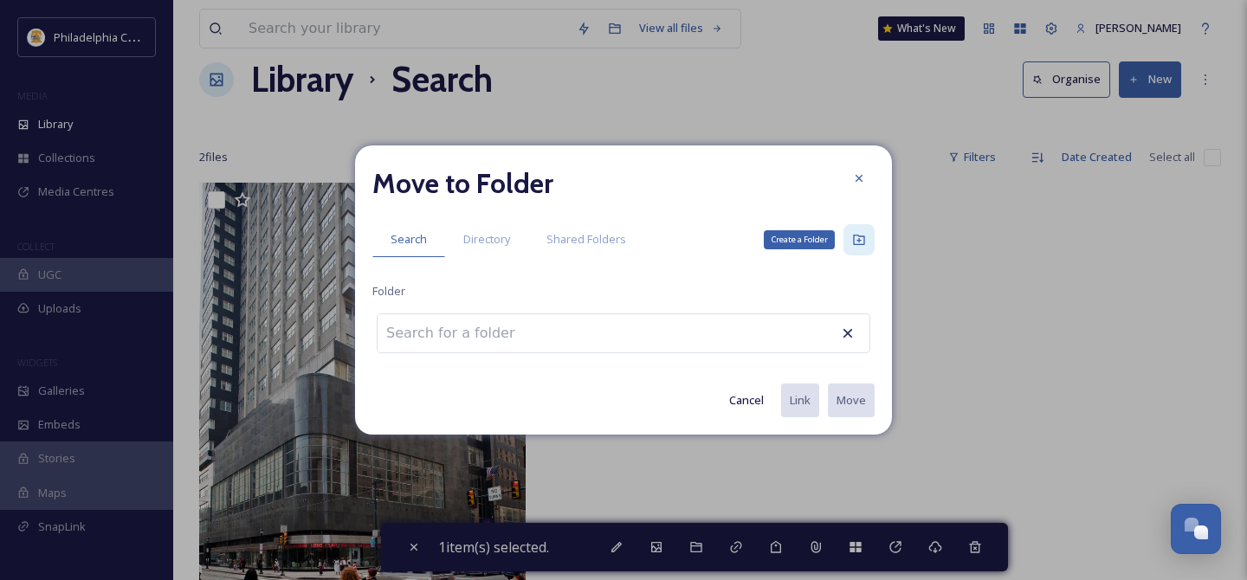
click at [858, 238] on icon at bounding box center [859, 240] width 14 height 14
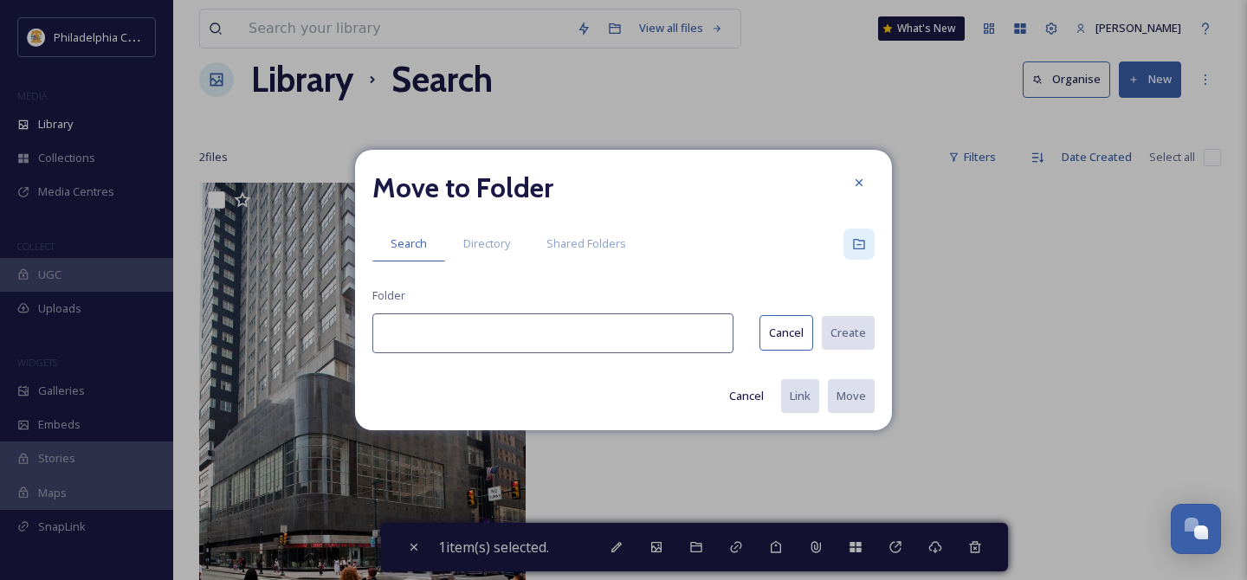
click at [544, 344] on input at bounding box center [552, 333] width 361 height 40
paste input "[GEOGRAPHIC_DATA] on Market"
click at [865, 330] on button "Create" at bounding box center [847, 333] width 55 height 36
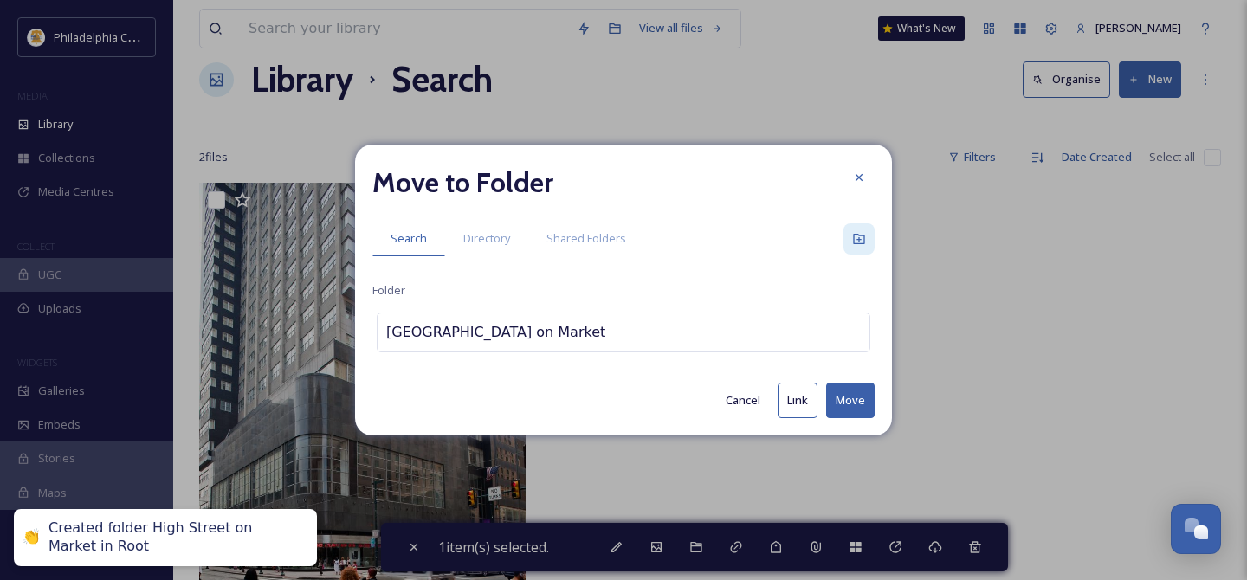
click at [856, 405] on button "Move" at bounding box center [850, 401] width 48 height 36
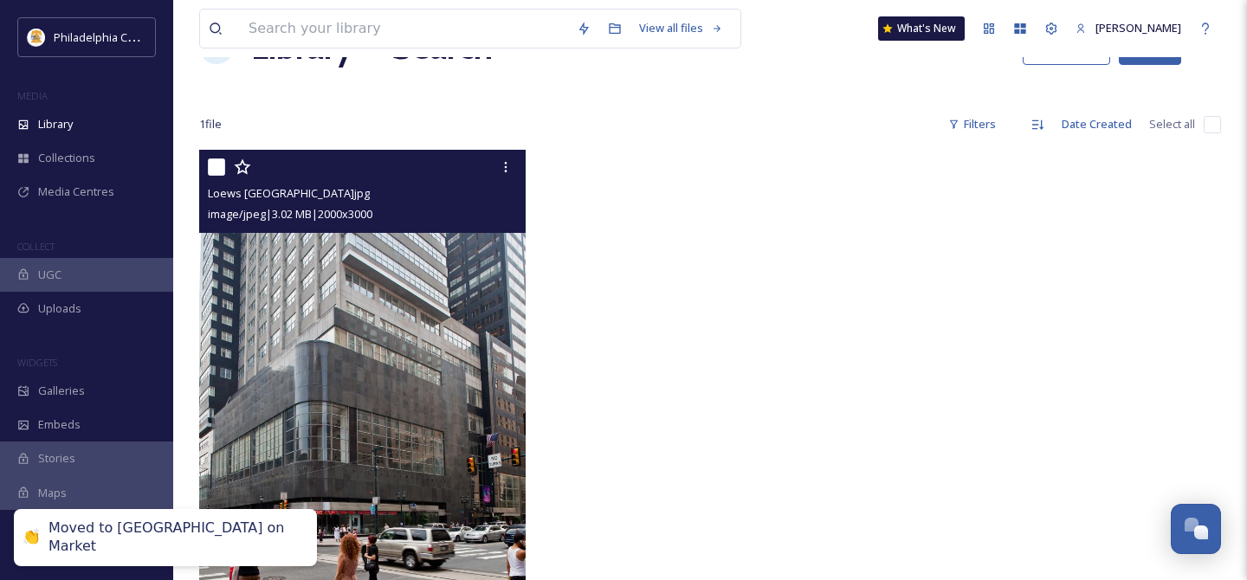
scroll to position [66, 0]
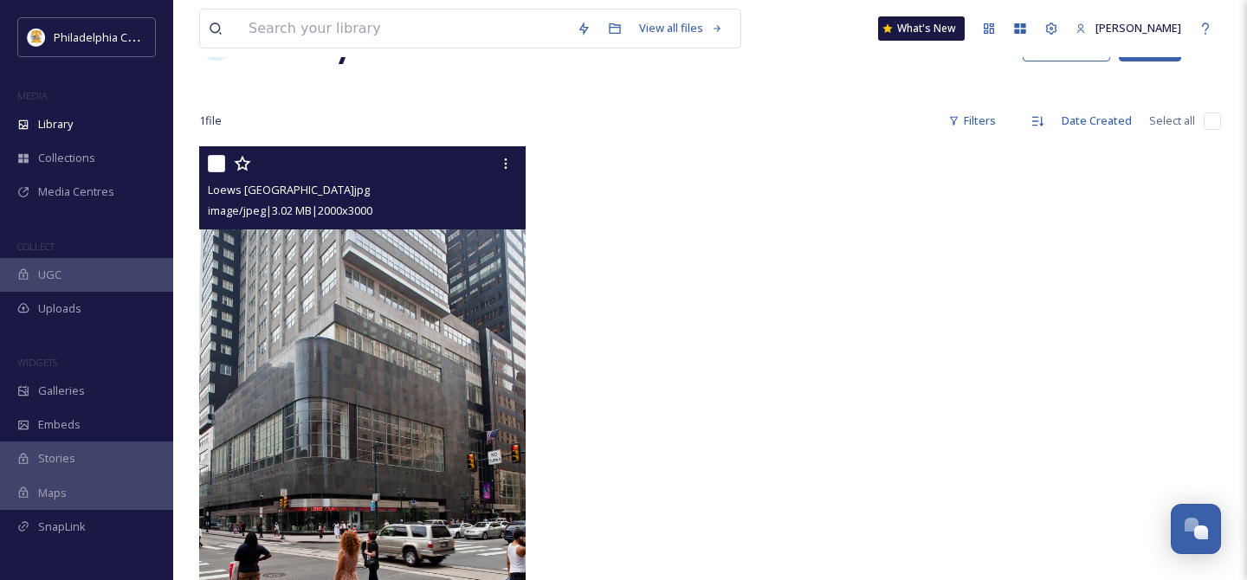
click at [222, 160] on input "checkbox" at bounding box center [216, 163] width 17 height 17
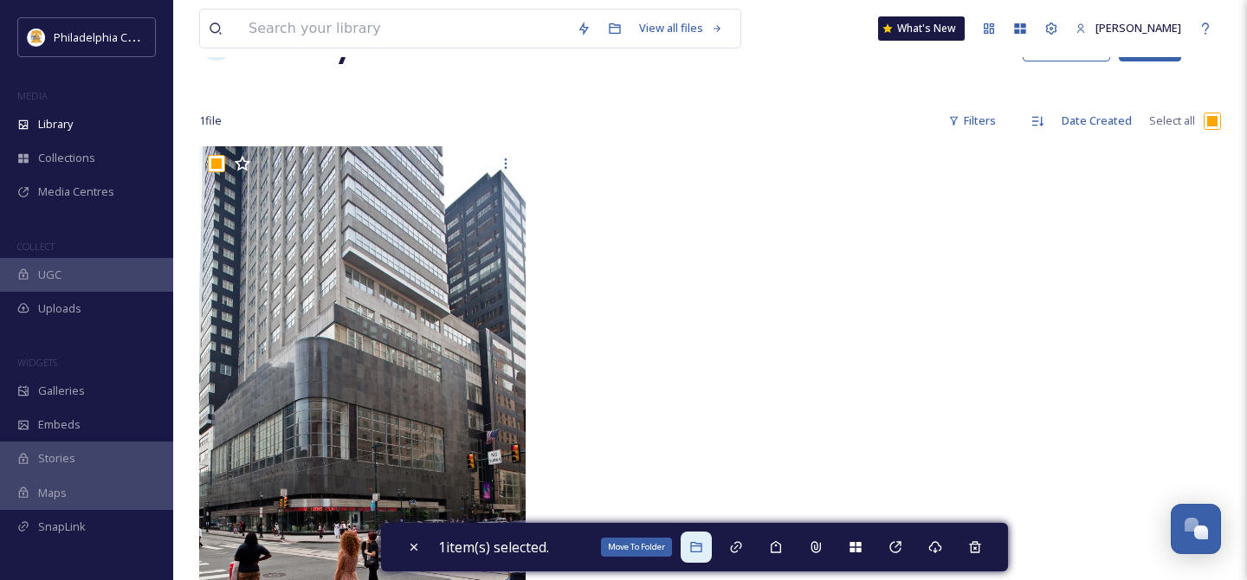
click at [696, 546] on icon at bounding box center [695, 547] width 11 height 10
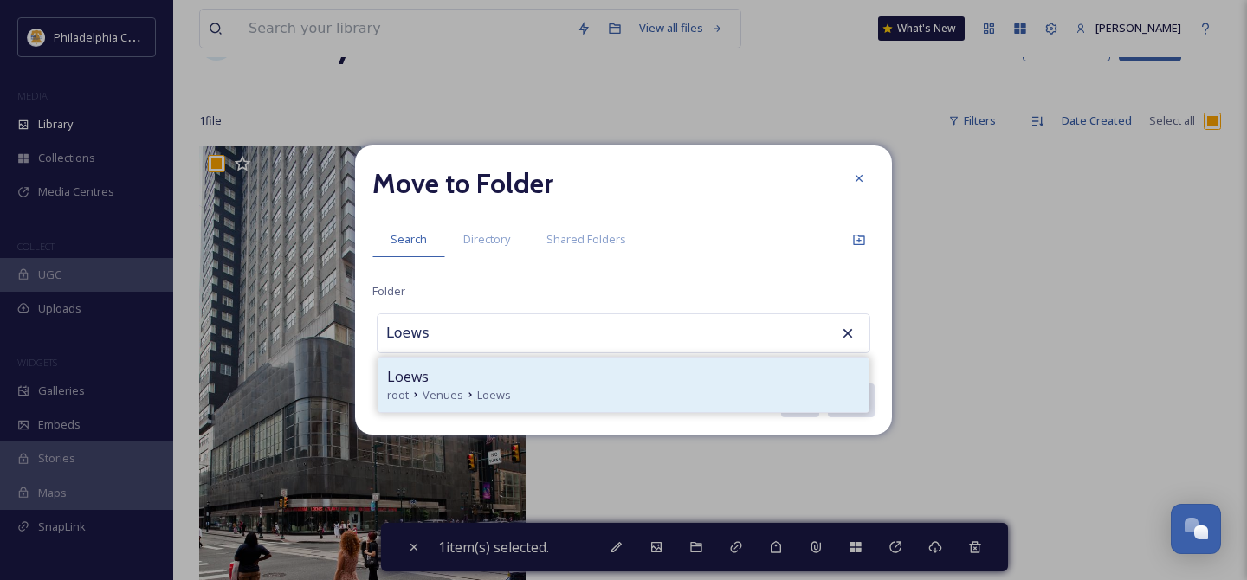
click at [496, 381] on div "Loews" at bounding box center [623, 376] width 473 height 21
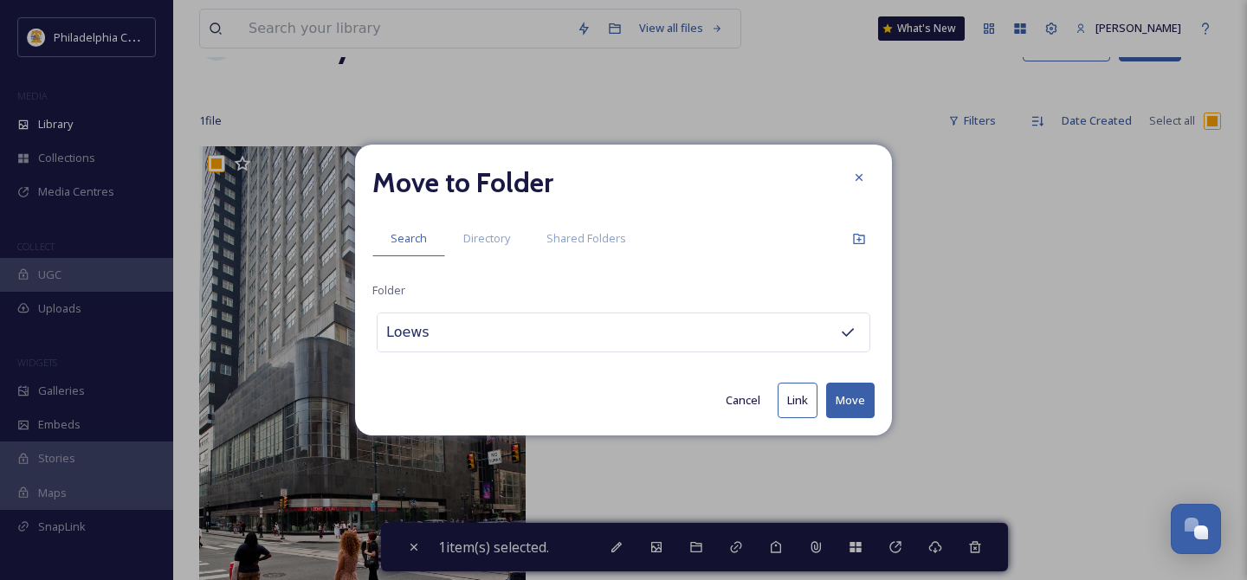
click at [849, 402] on button "Move" at bounding box center [850, 401] width 48 height 36
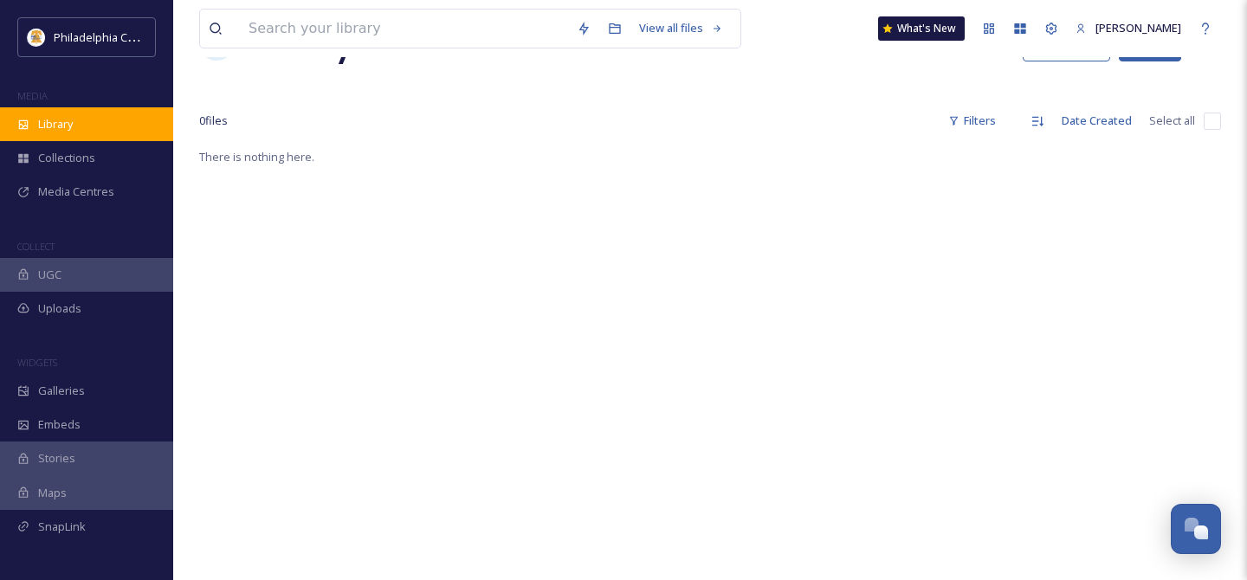
click at [68, 134] on div "Library" at bounding box center [86, 124] width 173 height 34
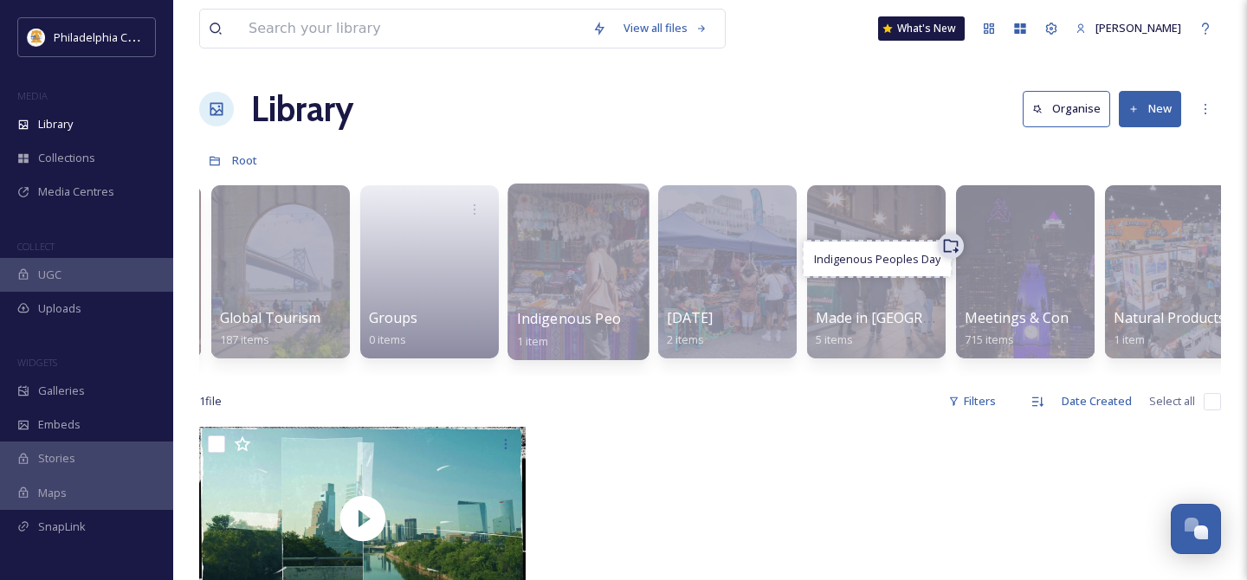
scroll to position [0, 1336]
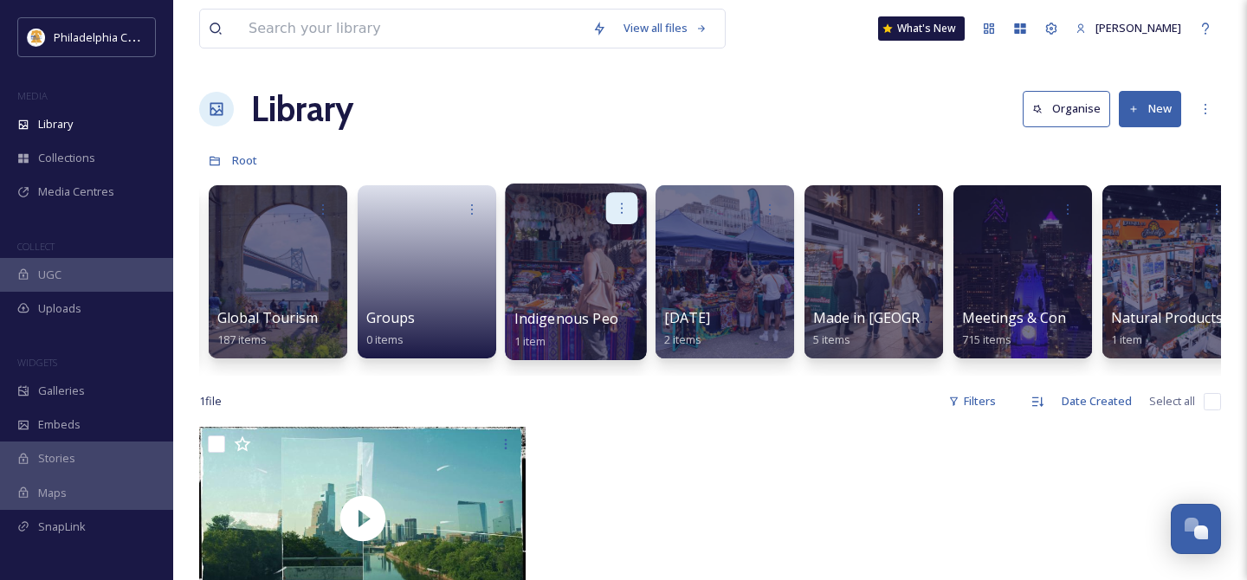
click at [627, 207] on icon at bounding box center [622, 208] width 14 height 14
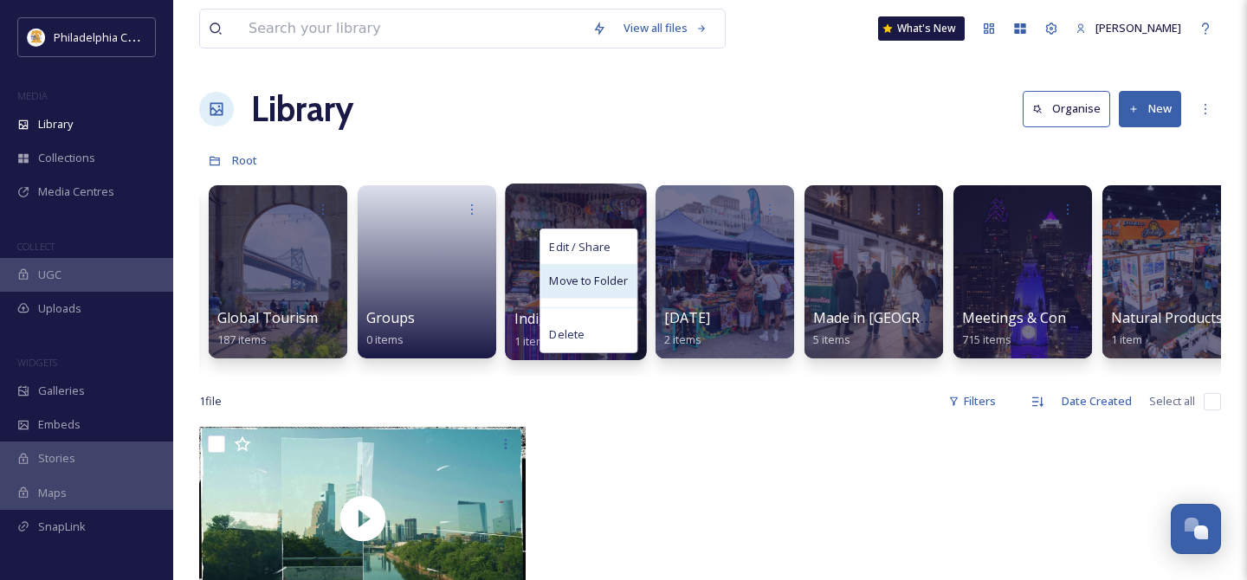
click at [610, 271] on div "Move to Folder" at bounding box center [588, 281] width 96 height 35
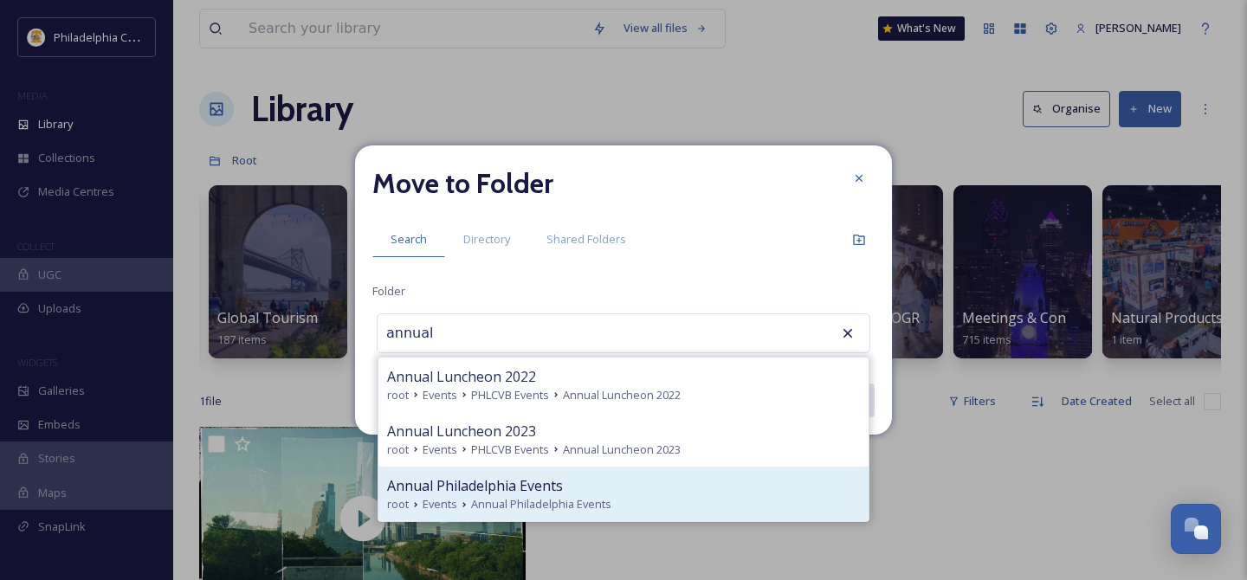
click at [566, 479] on div "Annual Philadelphia Events" at bounding box center [623, 485] width 473 height 21
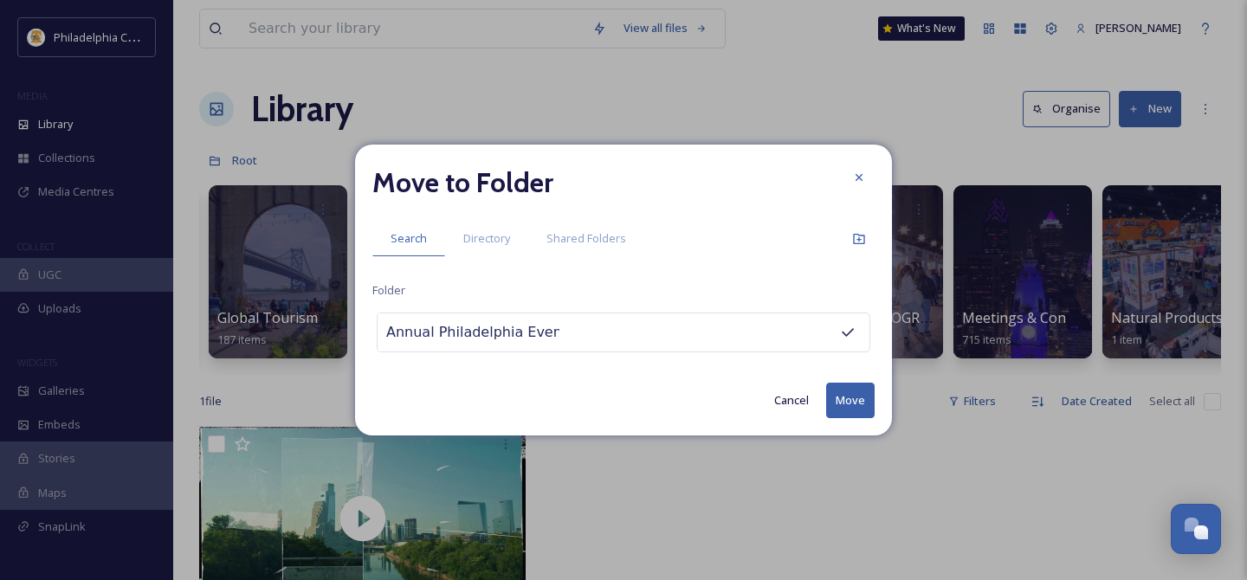
click at [849, 401] on button "Move" at bounding box center [850, 401] width 48 height 36
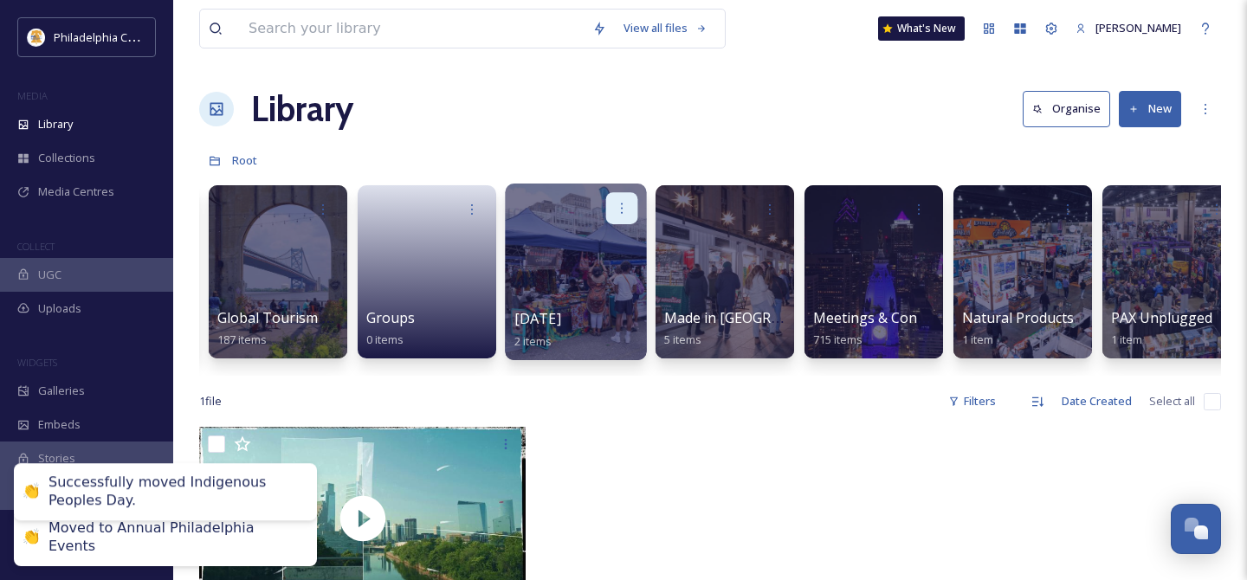
click at [623, 210] on icon at bounding box center [622, 208] width 14 height 14
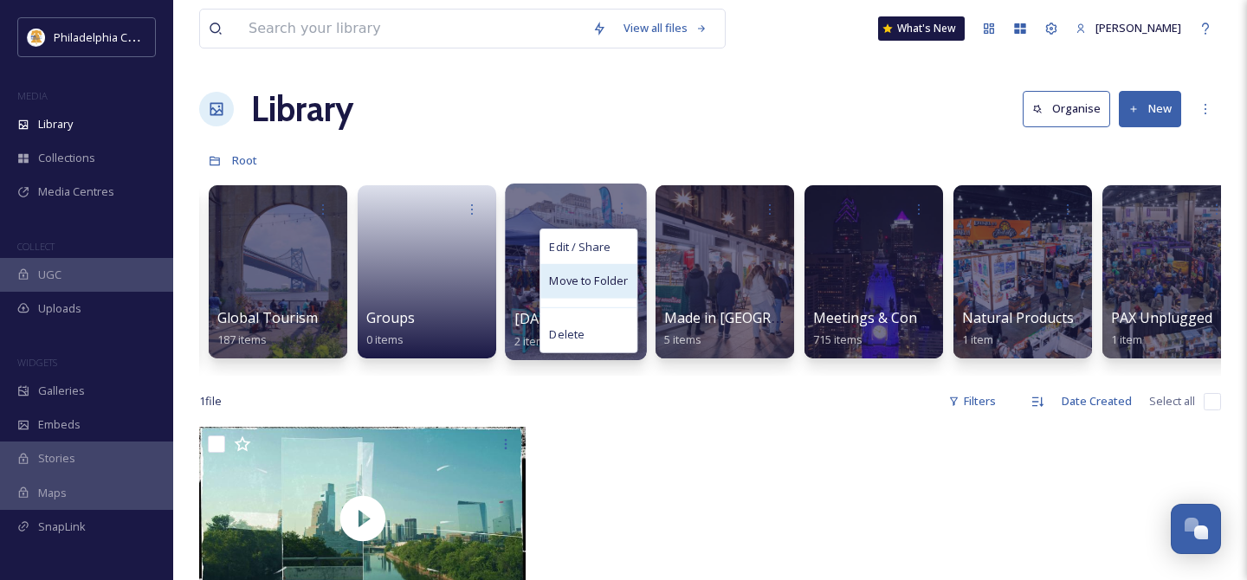
click at [614, 284] on span "Move to Folder" at bounding box center [588, 281] width 79 height 17
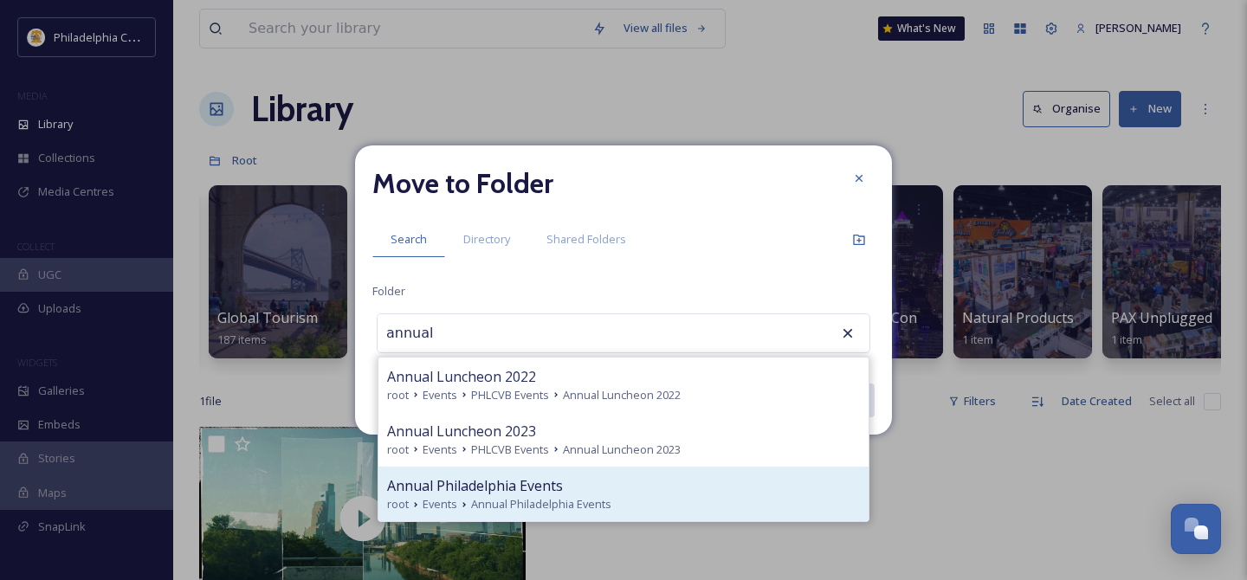
click at [557, 498] on span "Annual Philadelphia Events" at bounding box center [541, 504] width 140 height 16
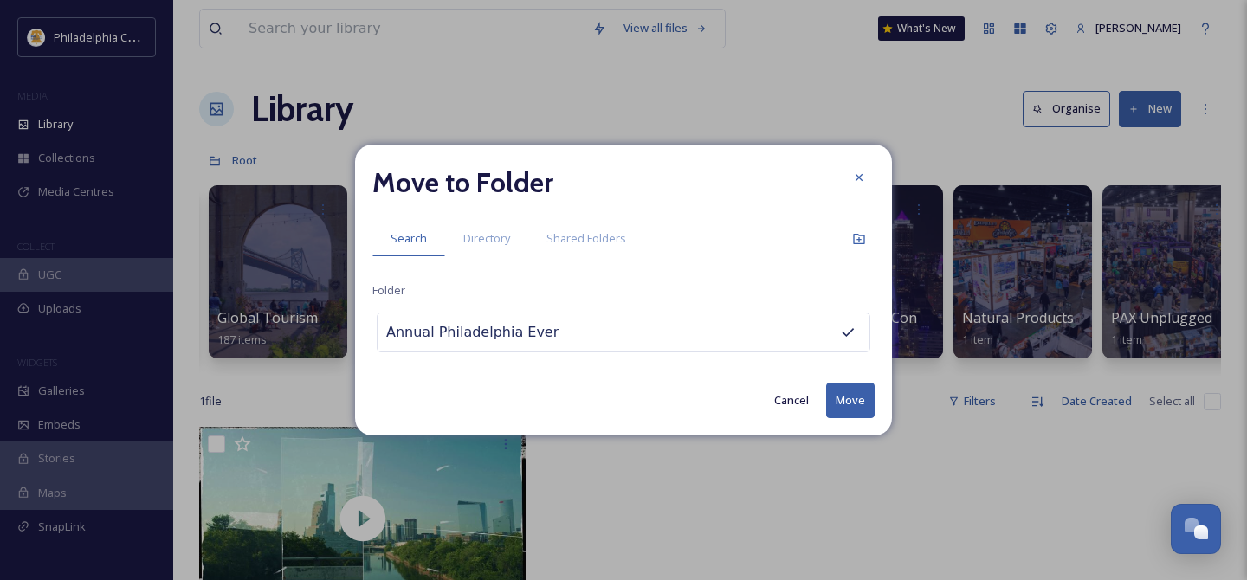
click at [849, 401] on button "Move" at bounding box center [850, 401] width 48 height 36
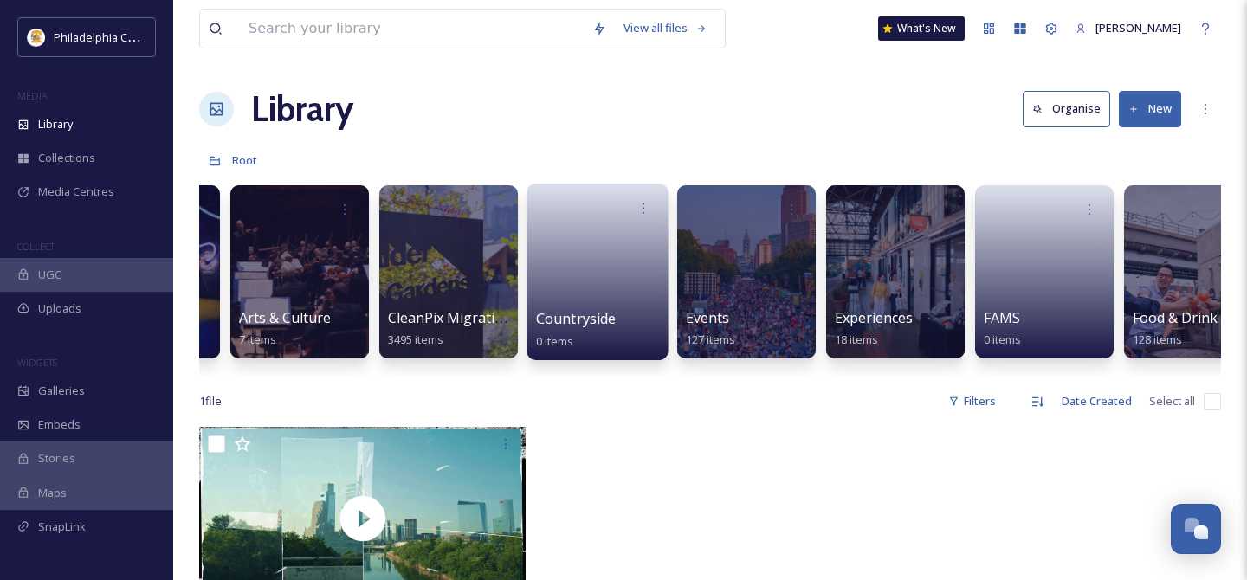
scroll to position [0, 113]
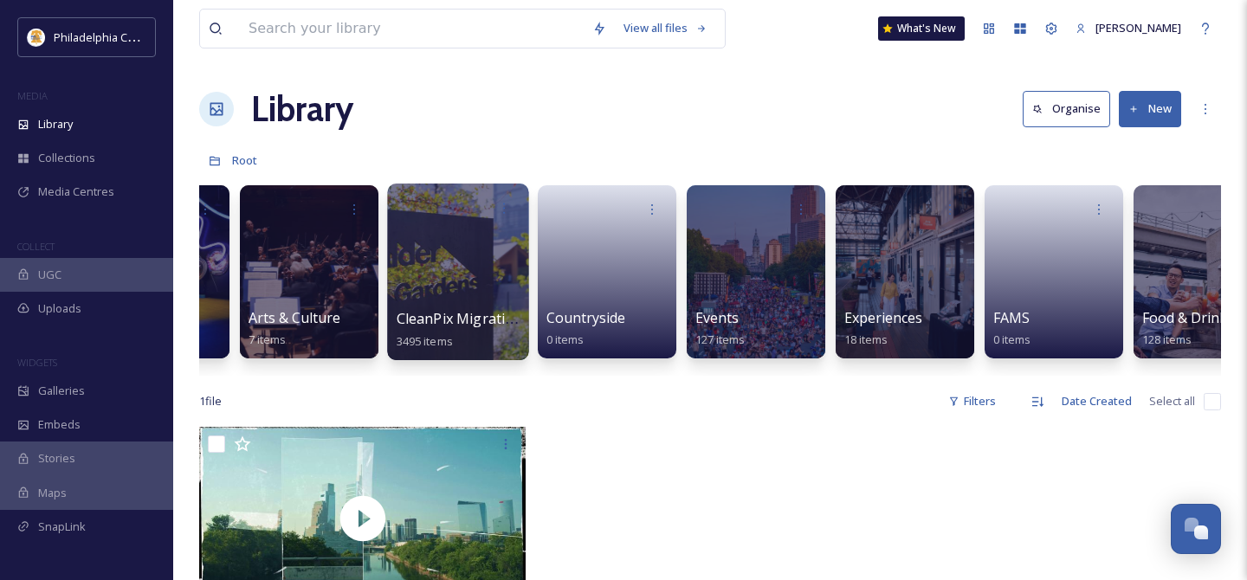
click at [435, 270] on div at bounding box center [457, 272] width 141 height 177
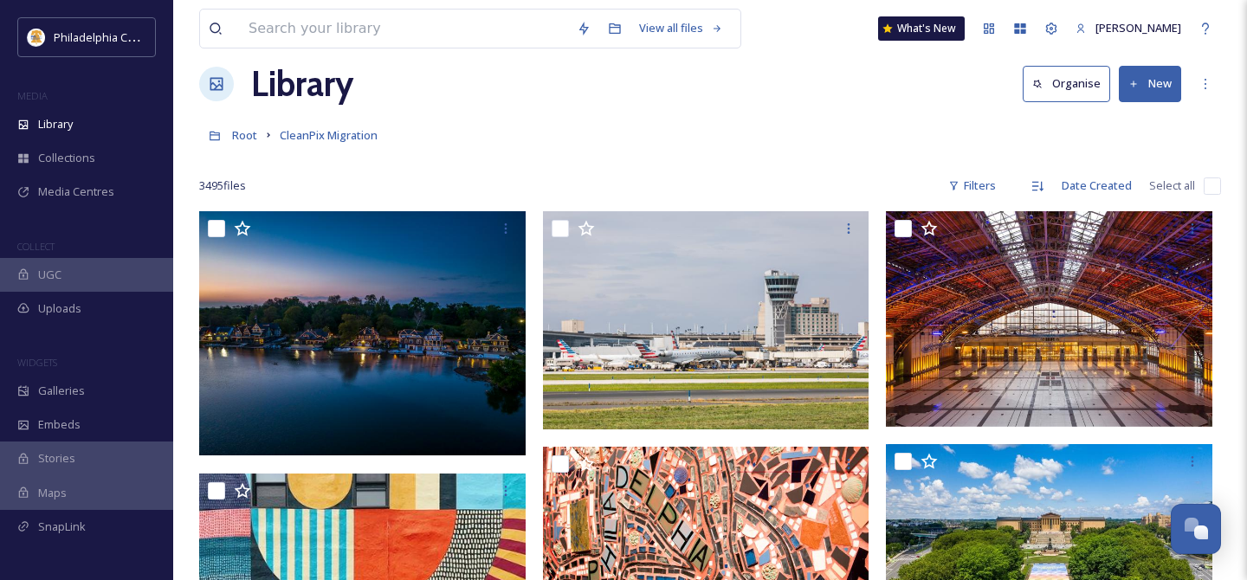
scroll to position [12, 0]
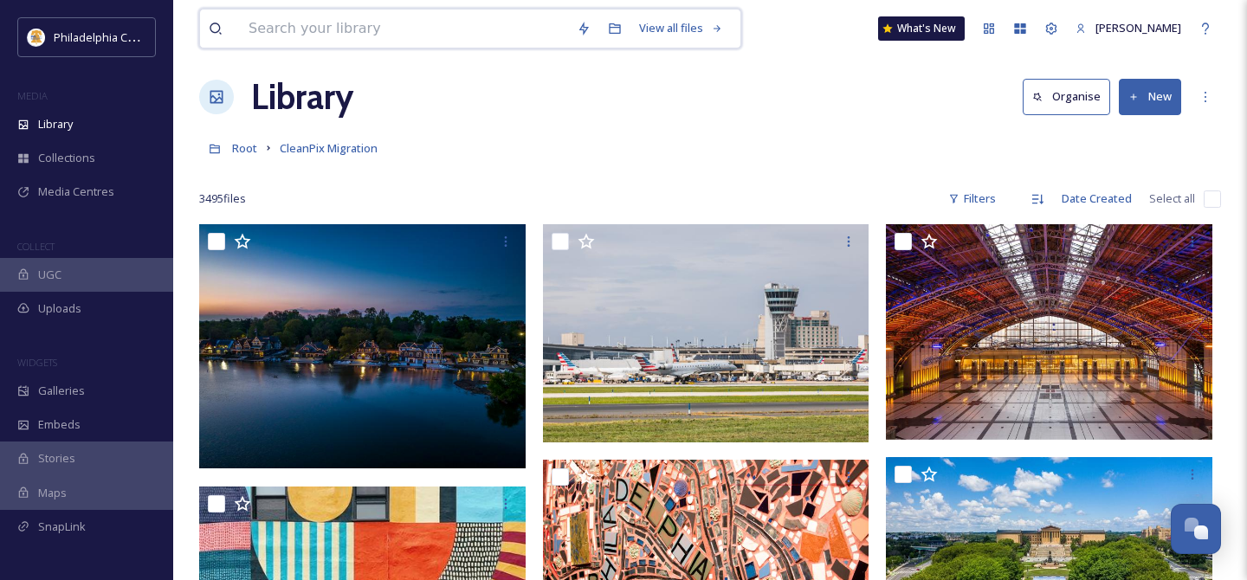
click at [329, 29] on input at bounding box center [404, 29] width 328 height 38
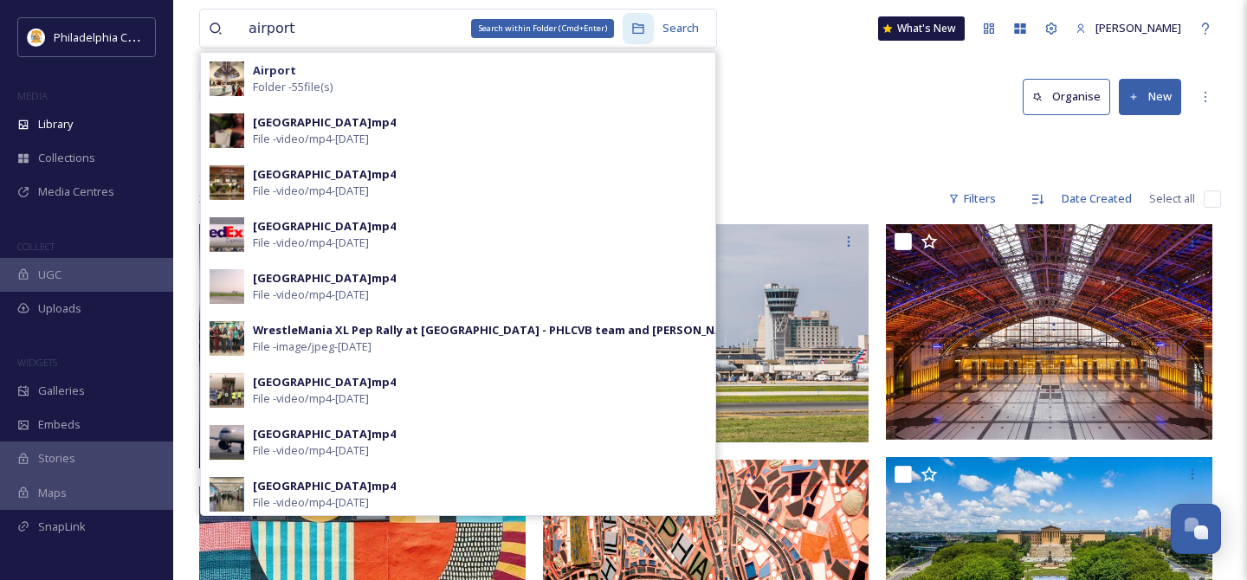
click at [632, 32] on icon at bounding box center [638, 29] width 14 height 14
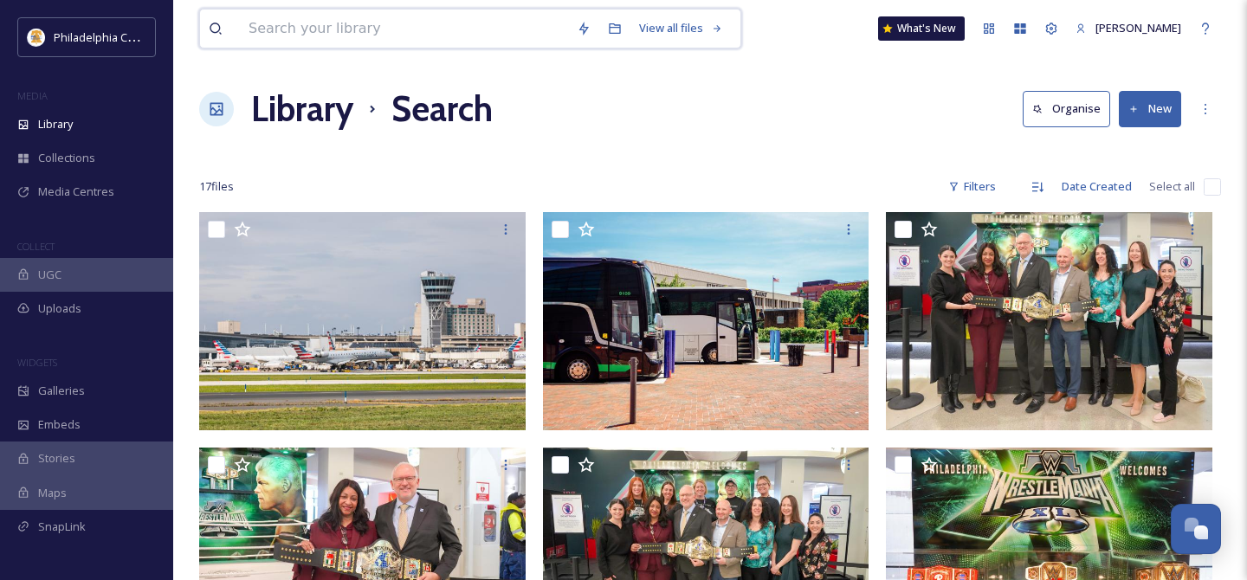
click at [413, 45] on input at bounding box center [404, 29] width 328 height 38
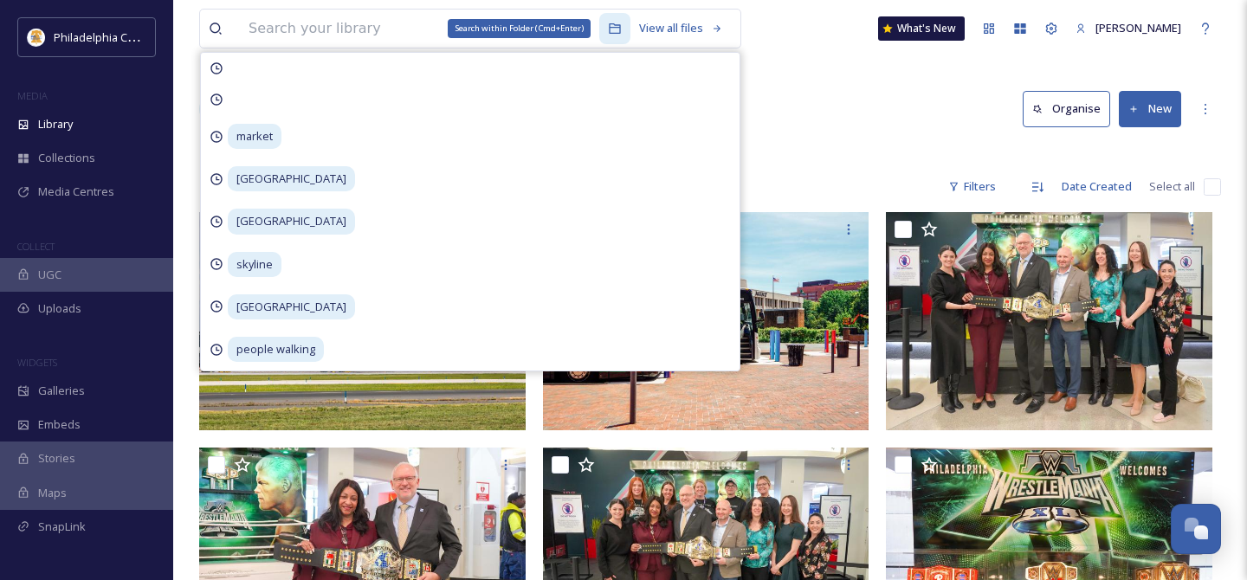
click at [614, 28] on div "Search within Folder (Cmd+Enter)" at bounding box center [614, 28] width 31 height 31
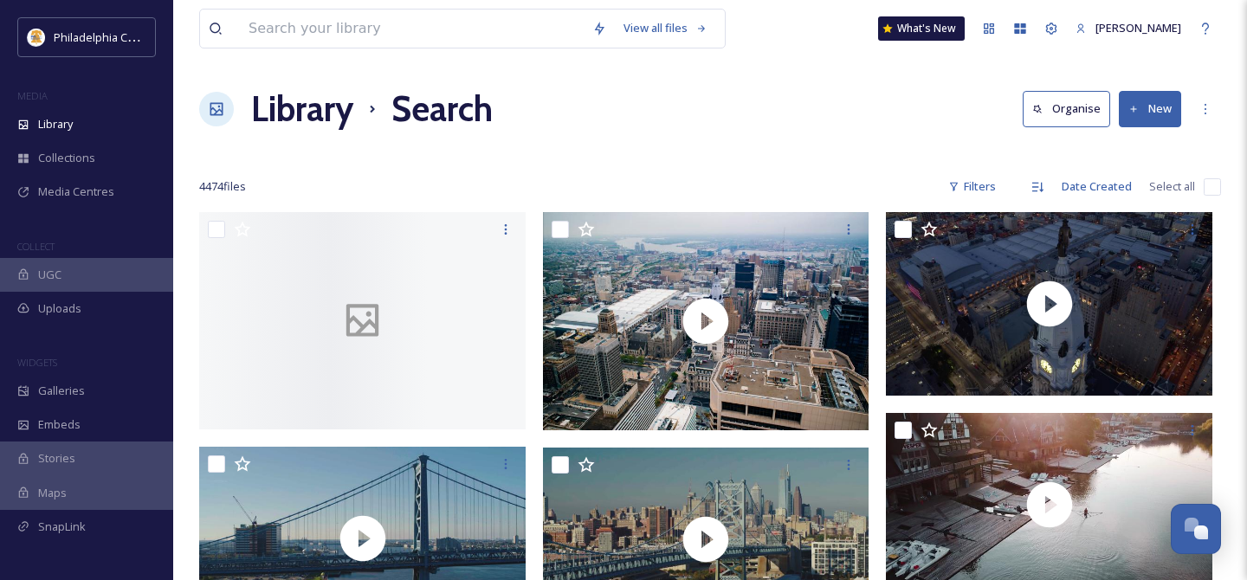
click at [746, 94] on div "Library Search Organise New" at bounding box center [710, 109] width 1022 height 52
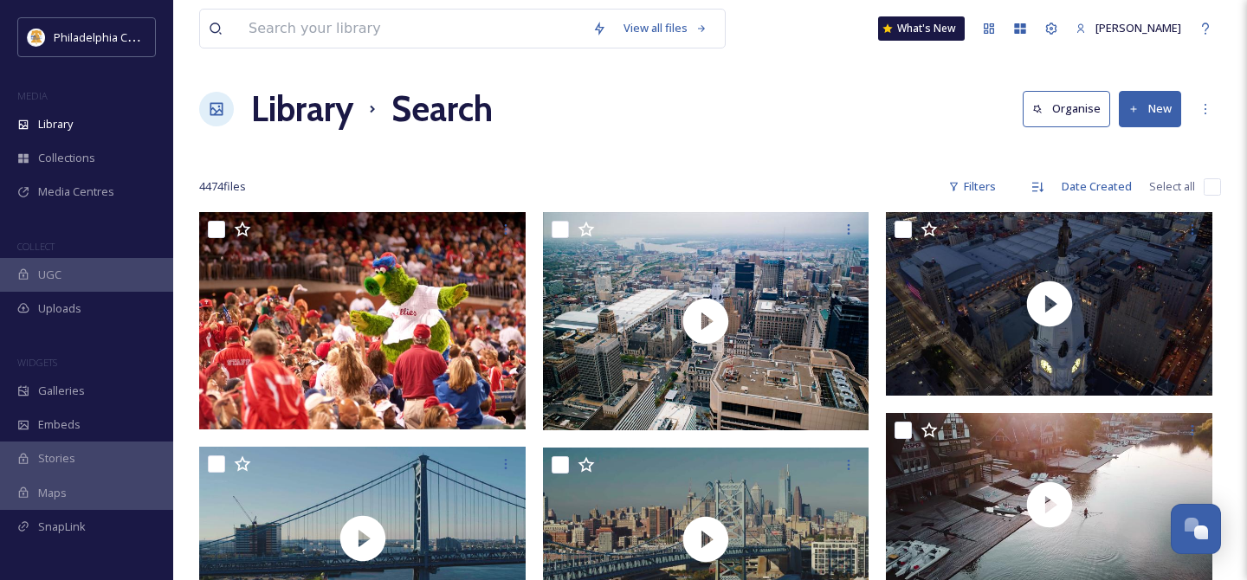
click at [295, 115] on h1 "Library" at bounding box center [302, 109] width 102 height 52
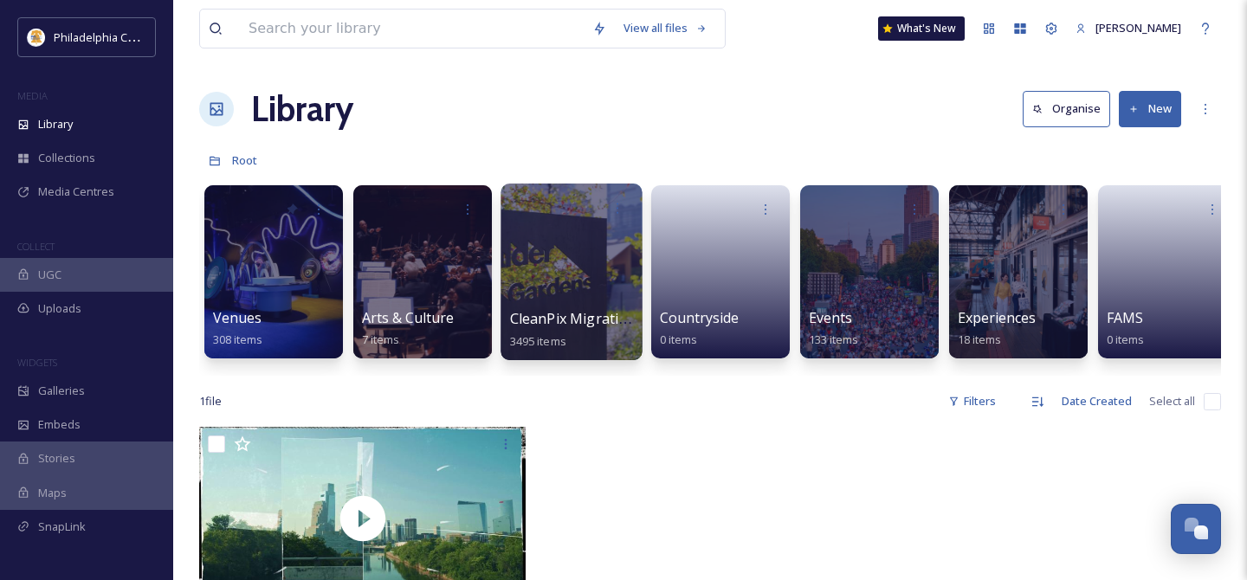
click at [552, 271] on div at bounding box center [570, 272] width 141 height 177
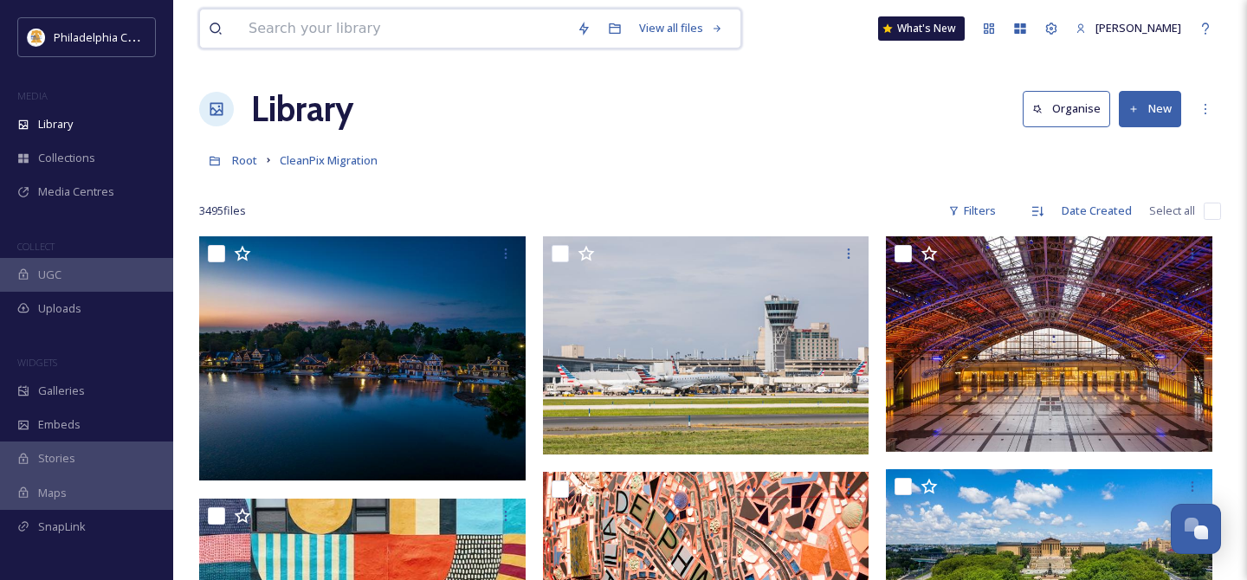
click at [362, 23] on input at bounding box center [404, 29] width 328 height 38
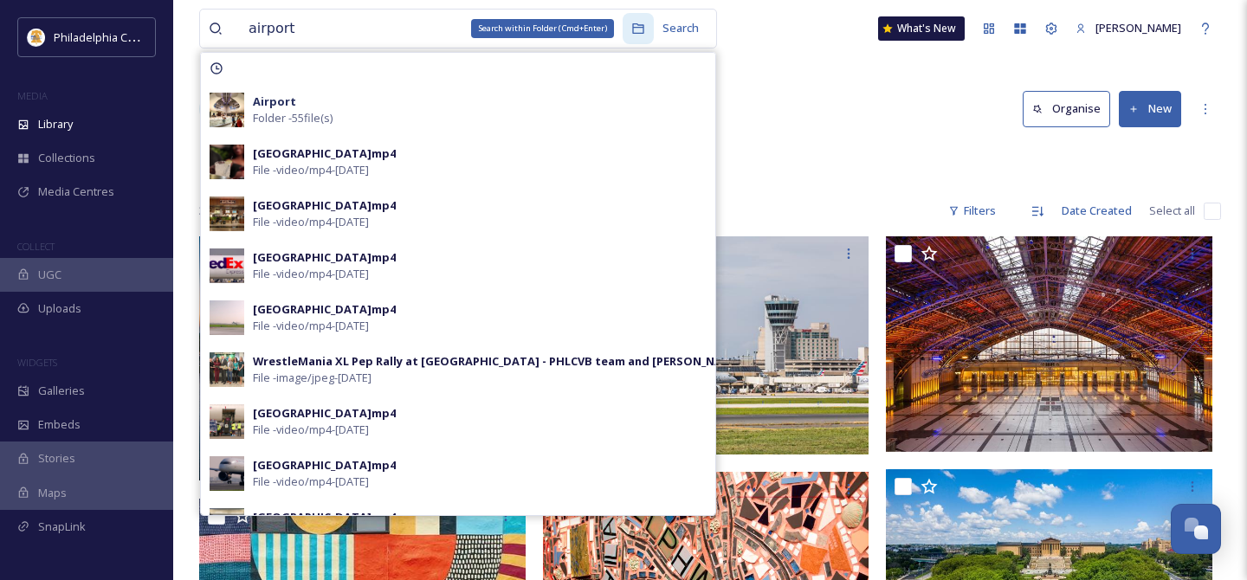
click at [635, 28] on icon at bounding box center [637, 28] width 11 height 10
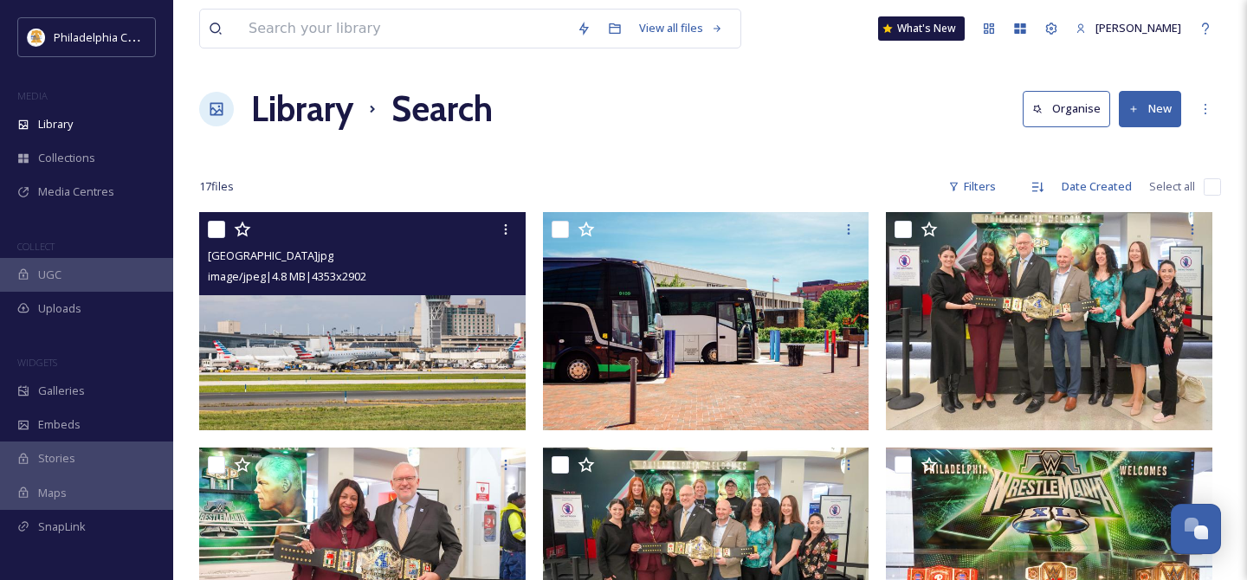
click at [223, 236] on input "checkbox" at bounding box center [216, 229] width 17 height 17
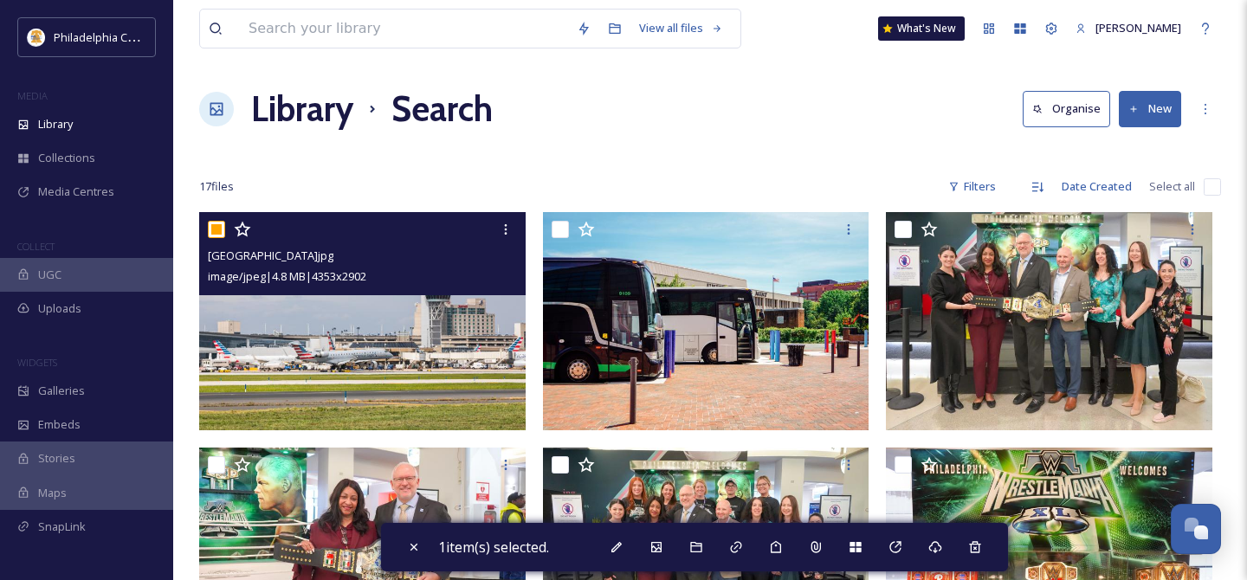
click at [216, 231] on input "checkbox" at bounding box center [216, 229] width 17 height 17
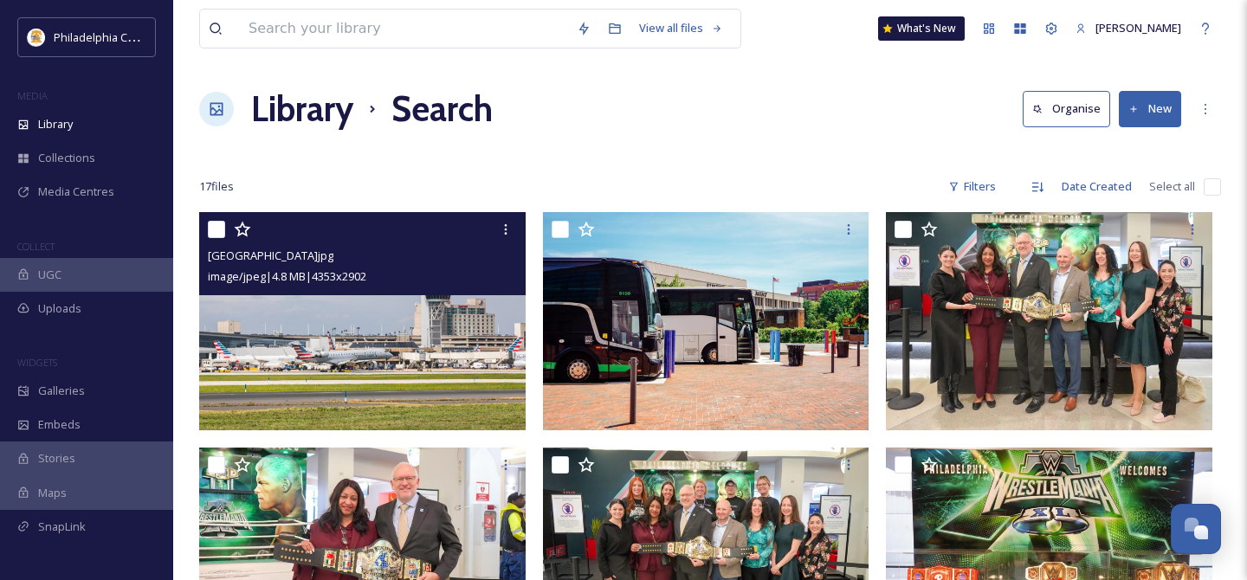
click at [221, 232] on input "checkbox" at bounding box center [216, 229] width 17 height 17
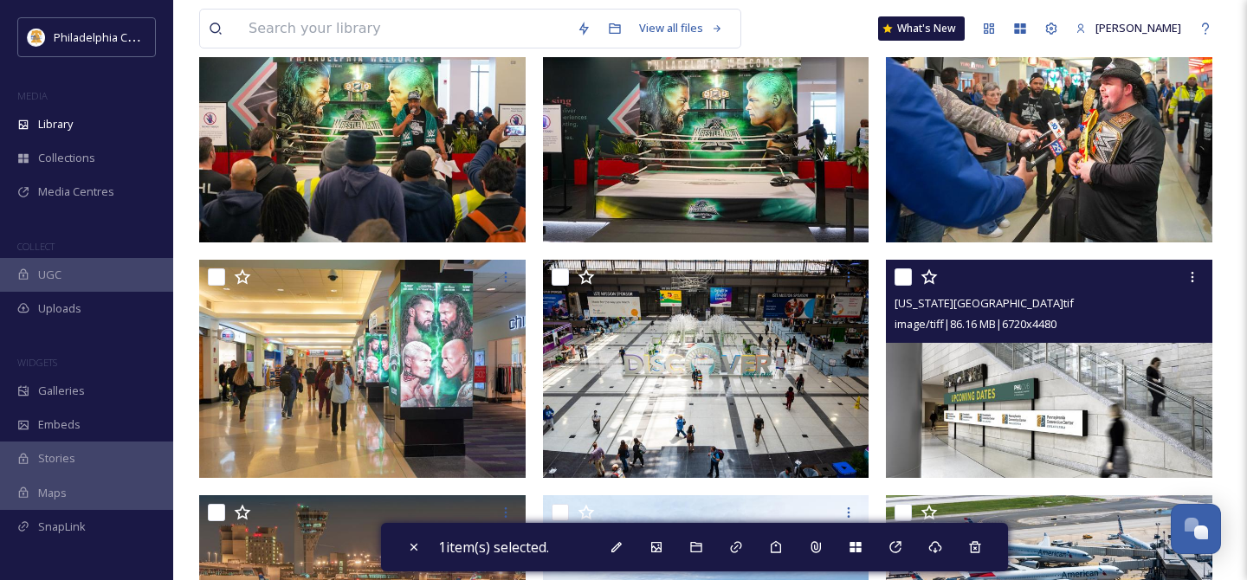
scroll to position [821, 0]
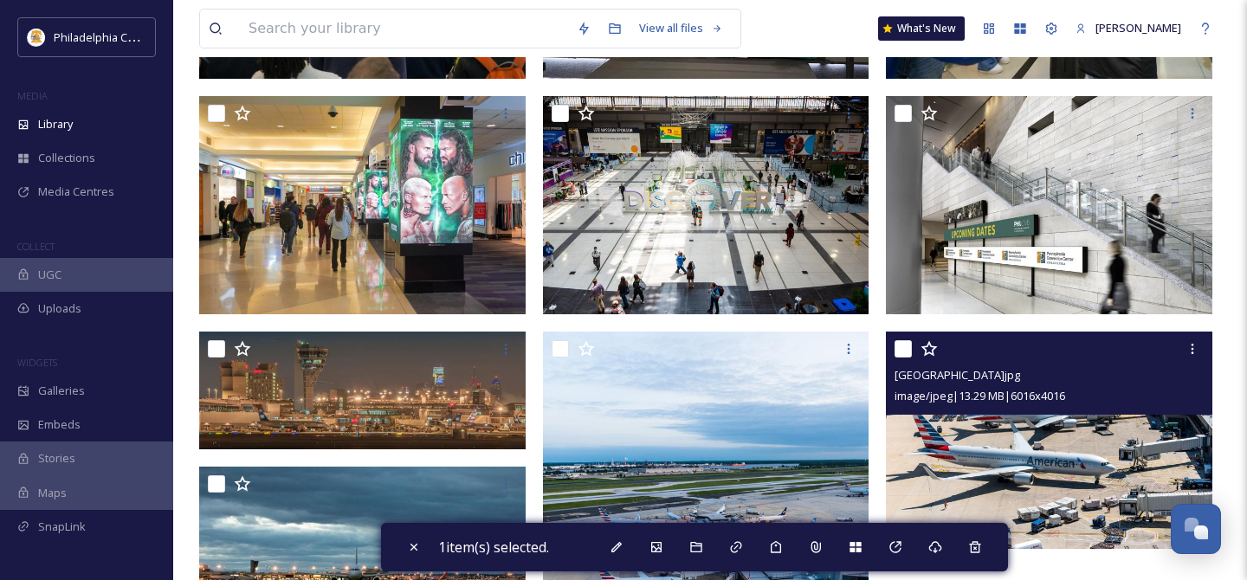
click at [907, 346] on input "checkbox" at bounding box center [902, 348] width 17 height 17
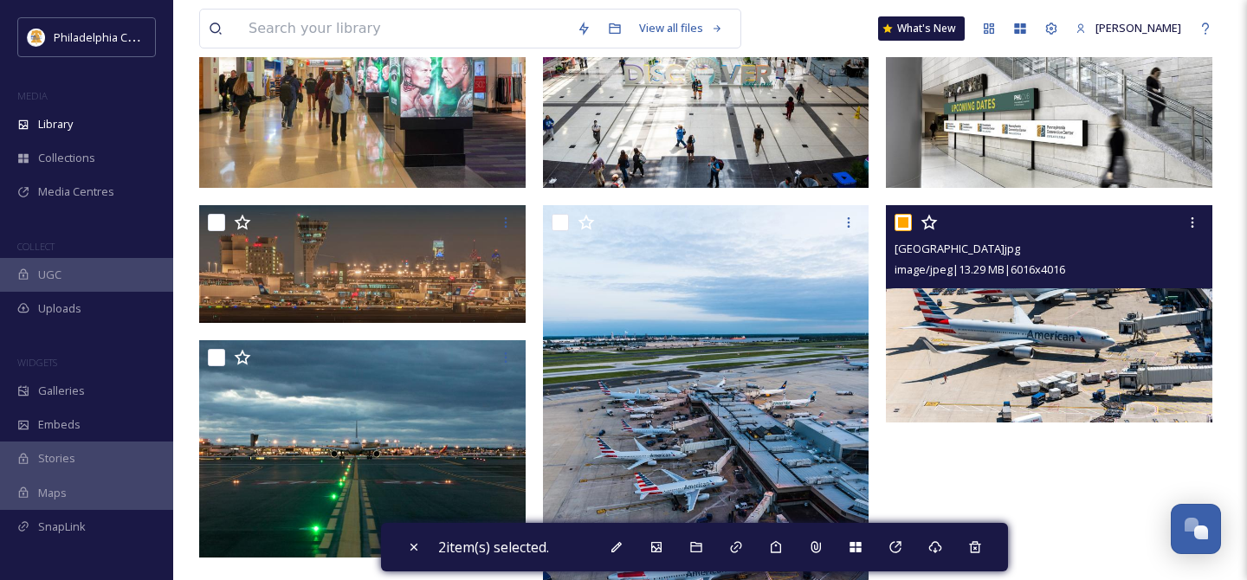
scroll to position [967, 0]
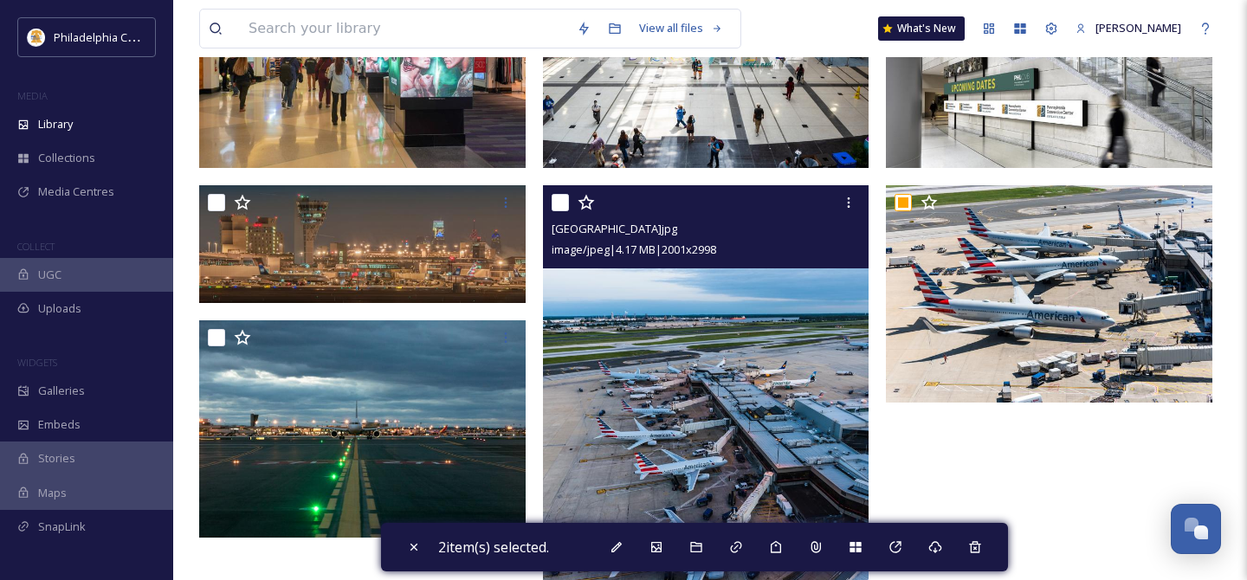
click at [558, 202] on input "checkbox" at bounding box center [560, 202] width 17 height 17
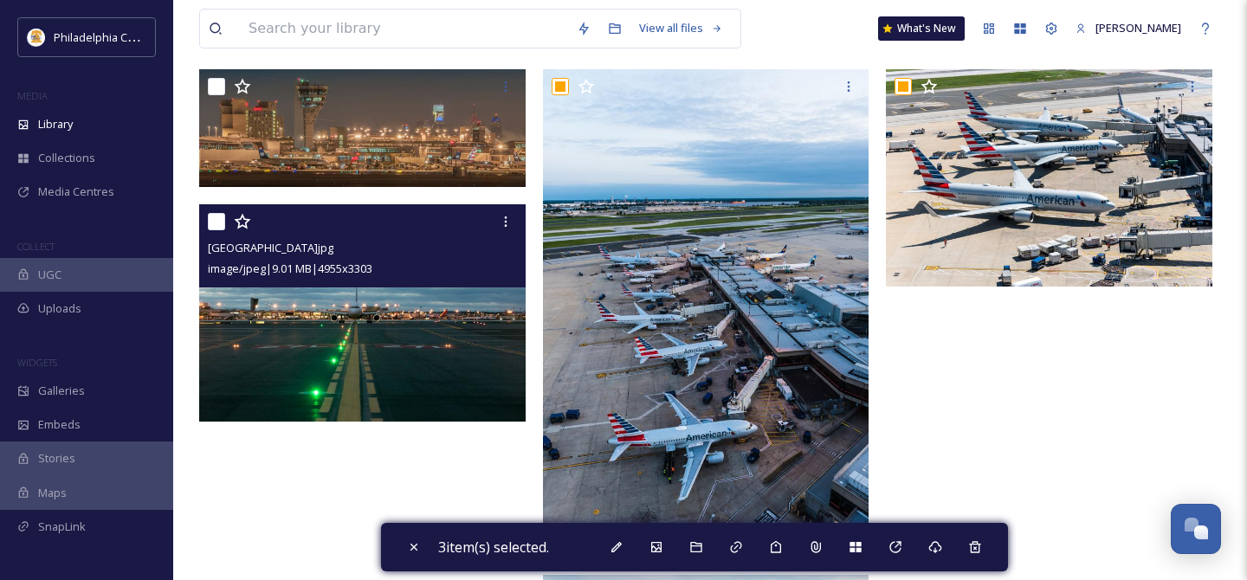
scroll to position [1104, 0]
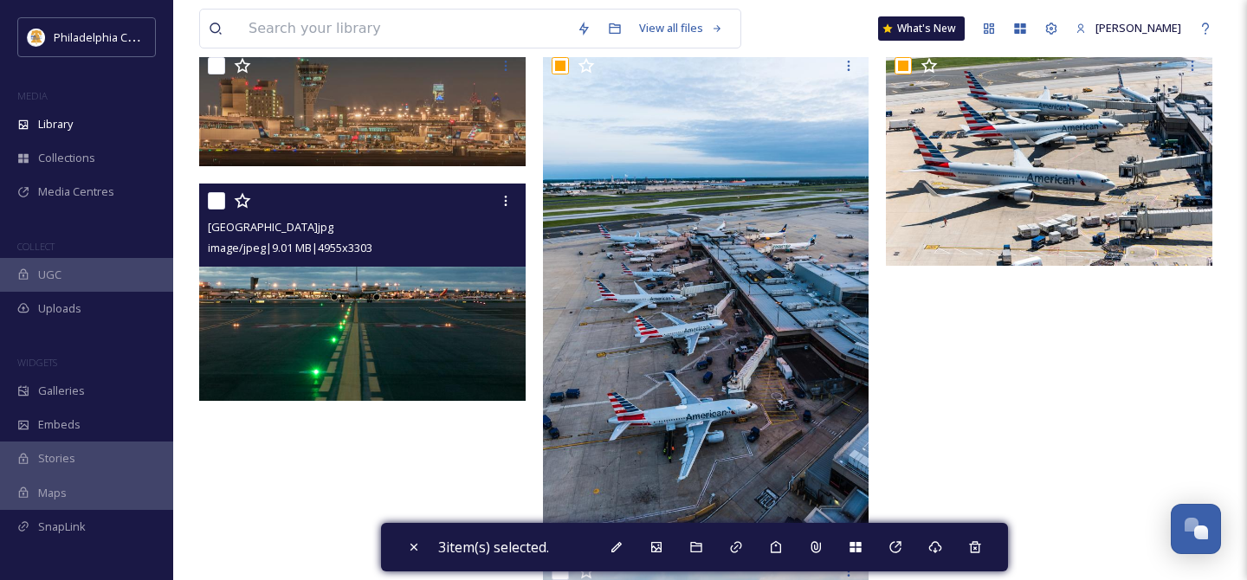
click at [219, 209] on input "checkbox" at bounding box center [216, 200] width 17 height 17
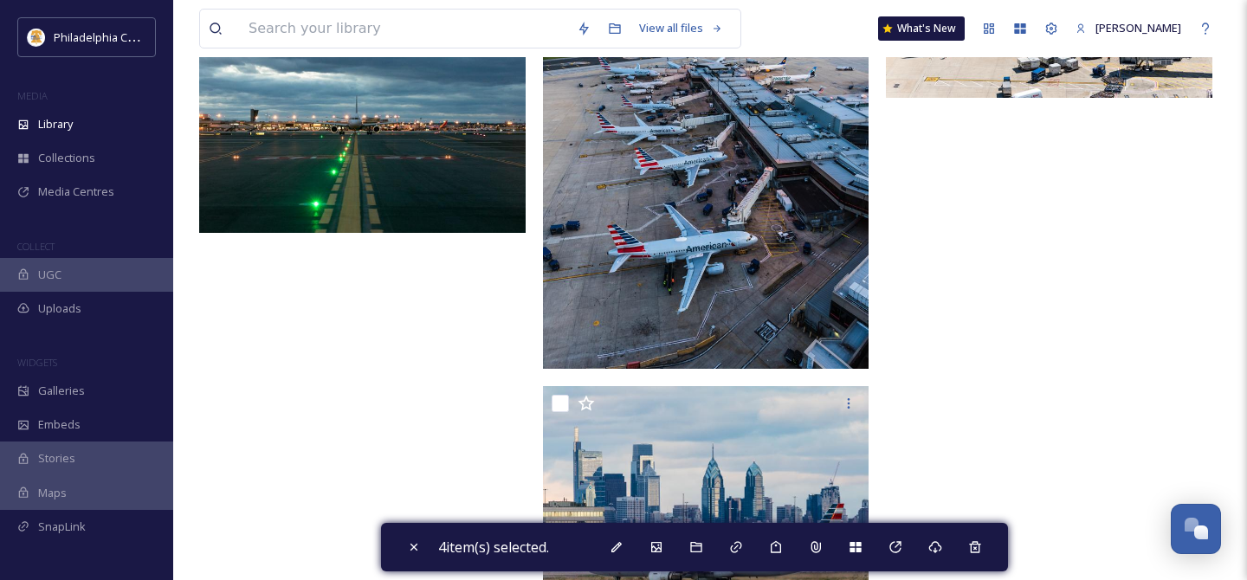
scroll to position [1325, 0]
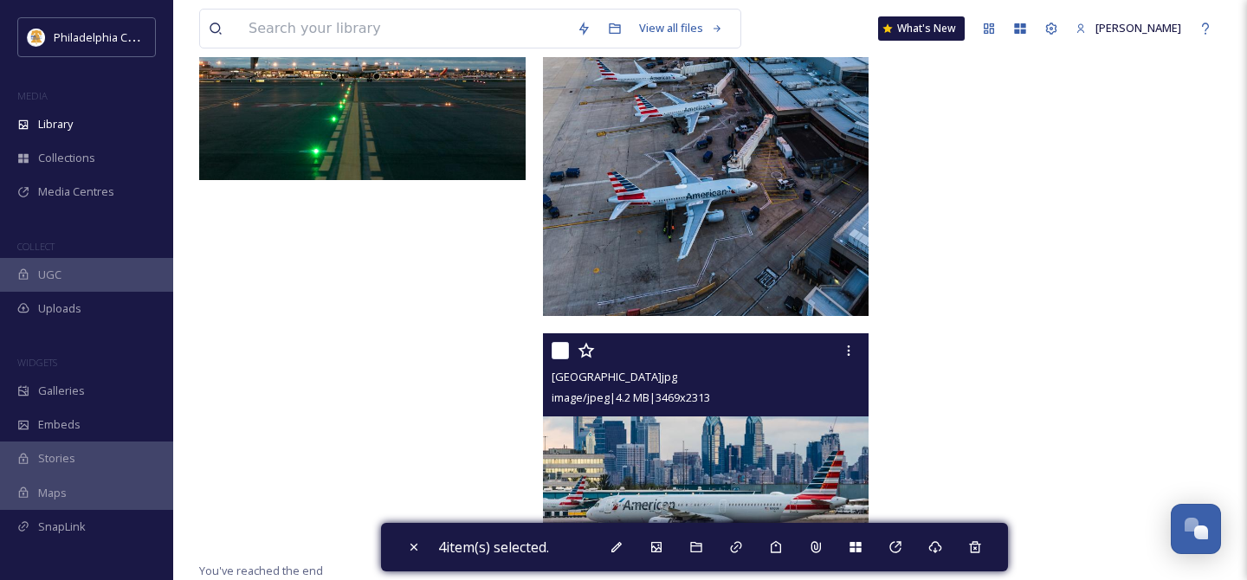
click at [561, 357] on input "checkbox" at bounding box center [560, 350] width 17 height 17
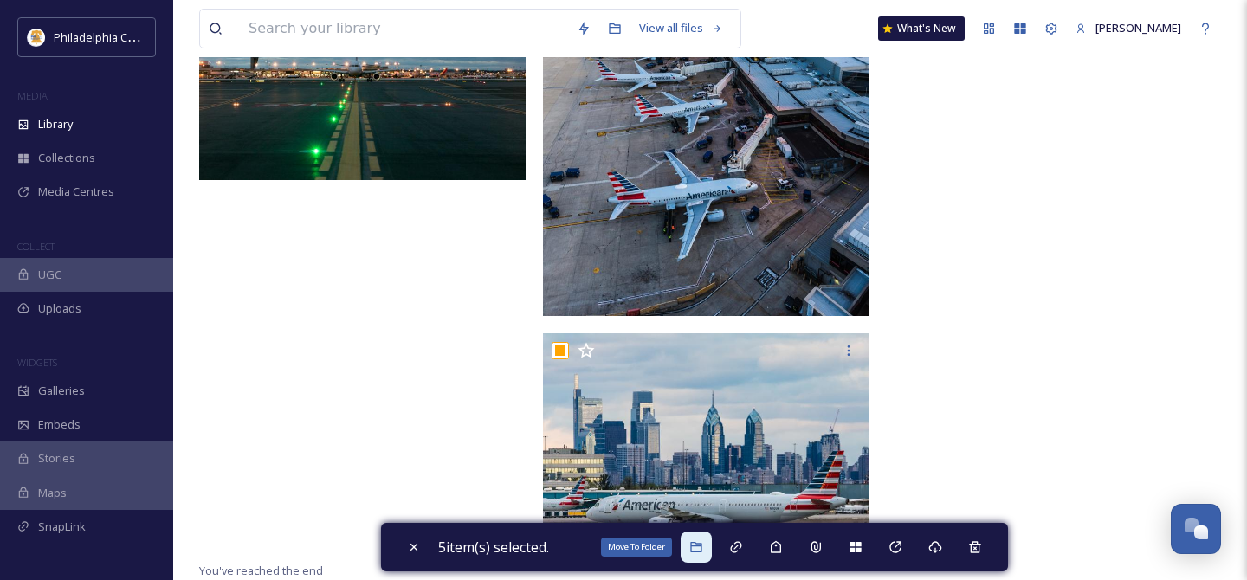
click at [702, 545] on icon at bounding box center [696, 547] width 14 height 14
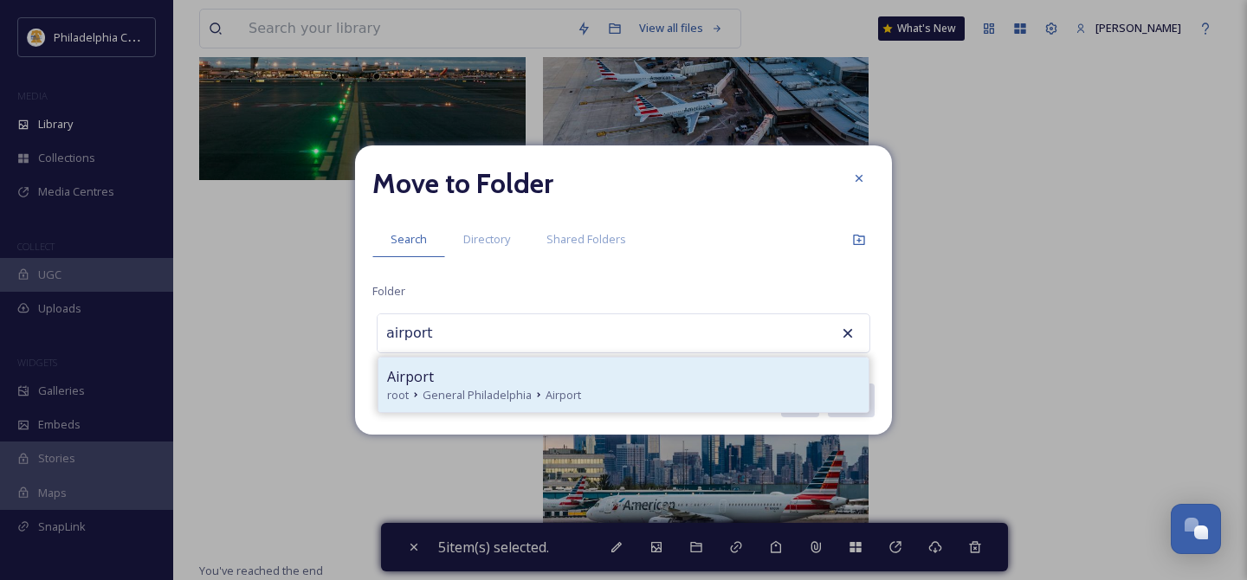
click at [520, 381] on div "Airport" at bounding box center [623, 376] width 473 height 21
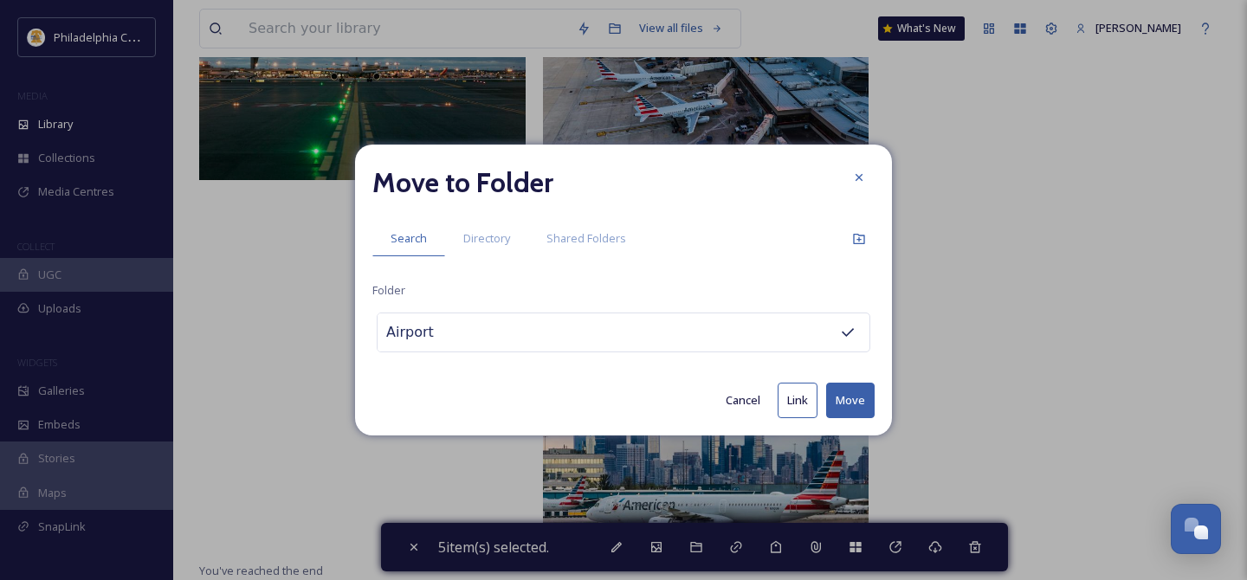
click at [864, 401] on button "Move" at bounding box center [850, 401] width 48 height 36
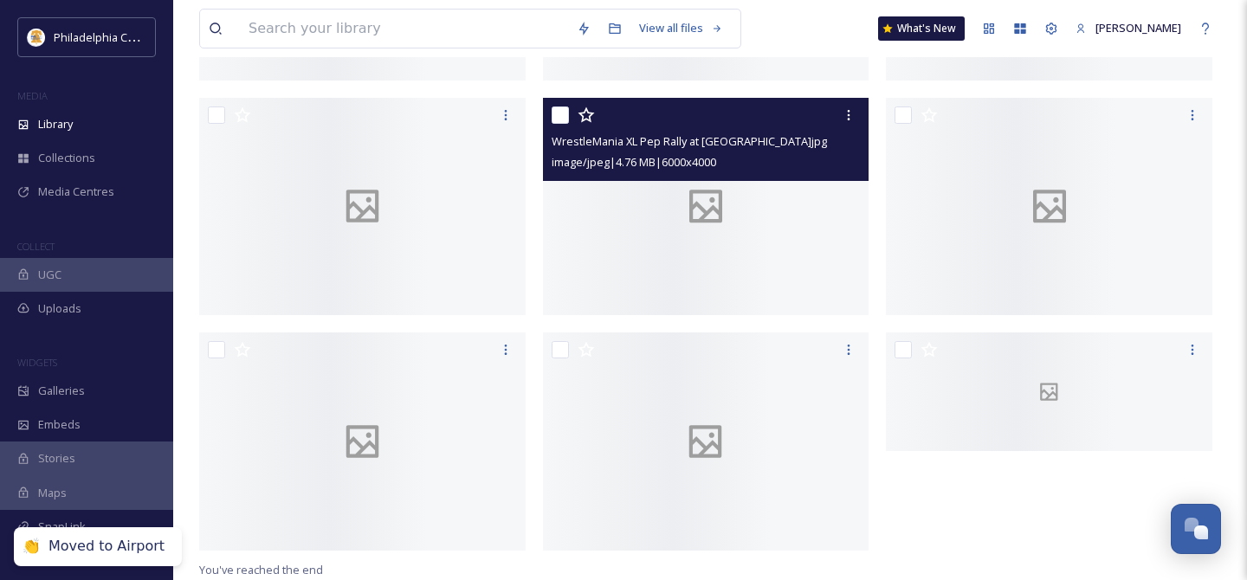
scroll to position [584, 0]
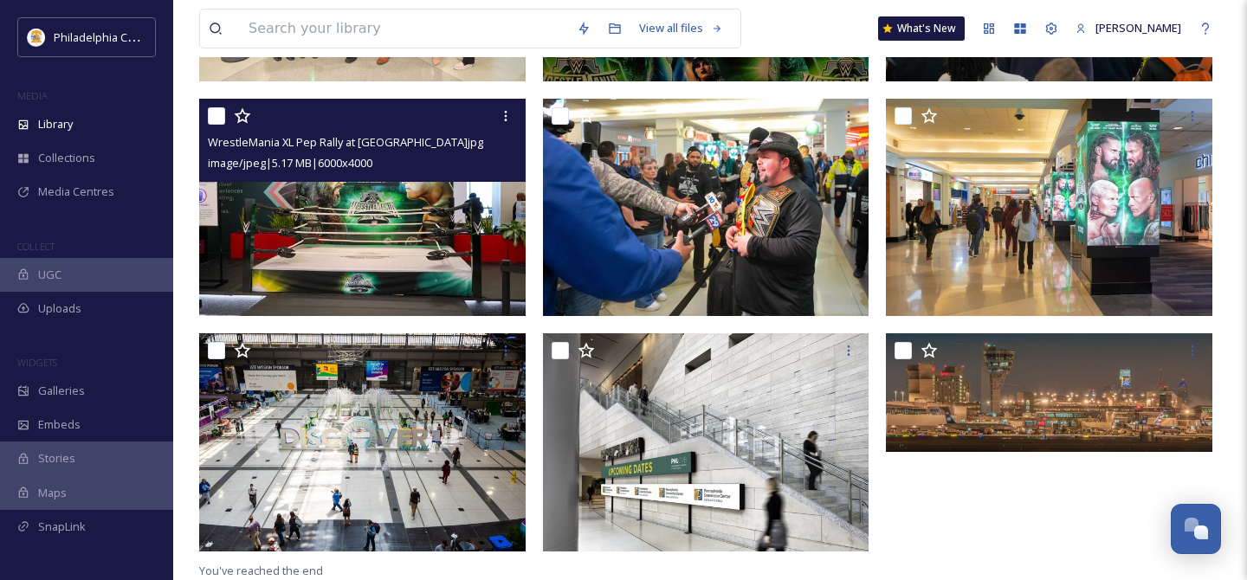
click at [215, 116] on input "checkbox" at bounding box center [216, 115] width 17 height 17
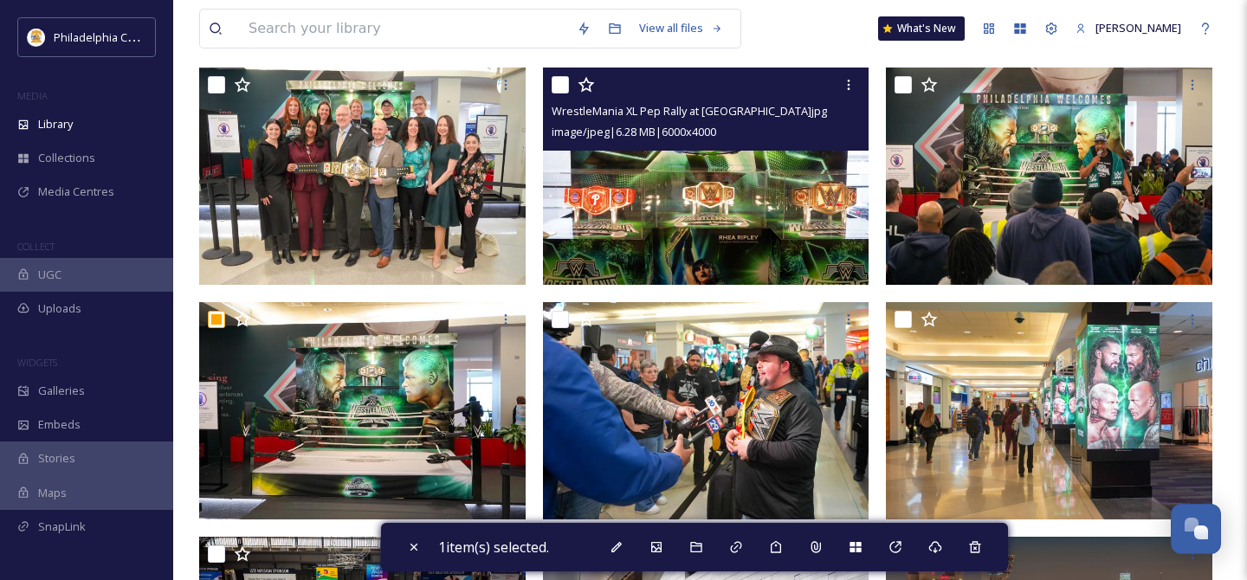
scroll to position [375, 0]
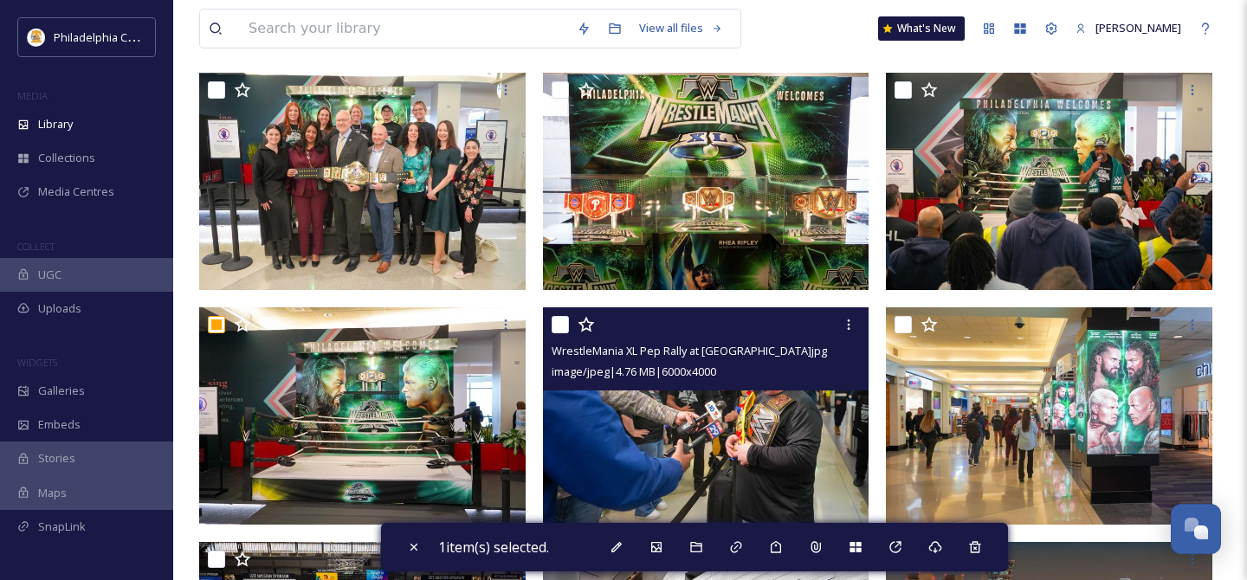
click at [559, 320] on input "checkbox" at bounding box center [560, 324] width 17 height 17
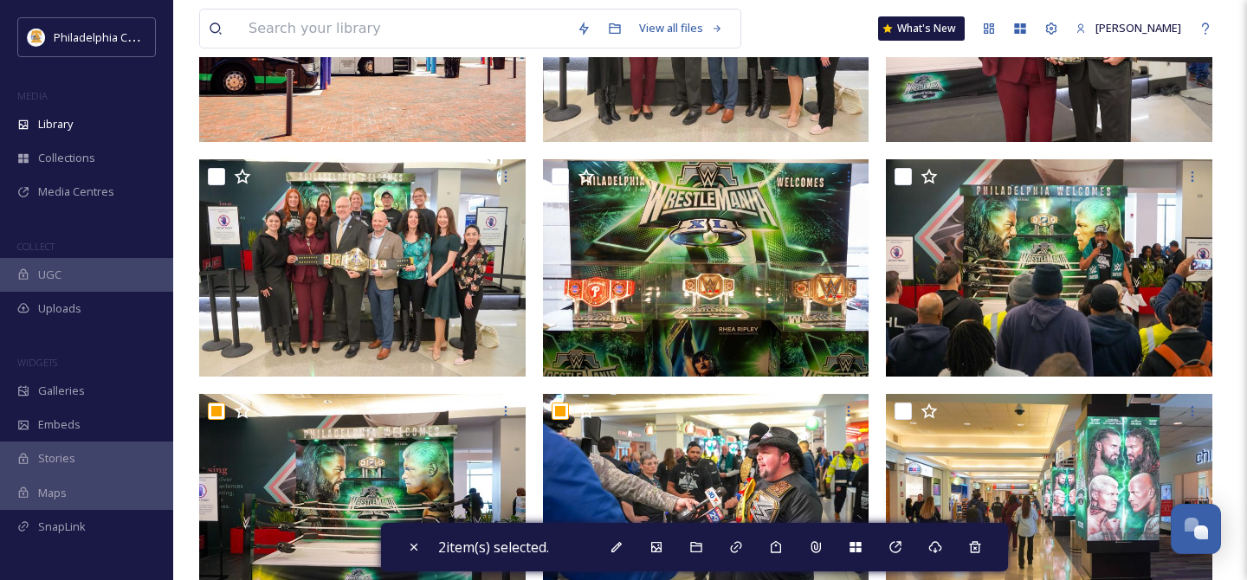
scroll to position [278, 0]
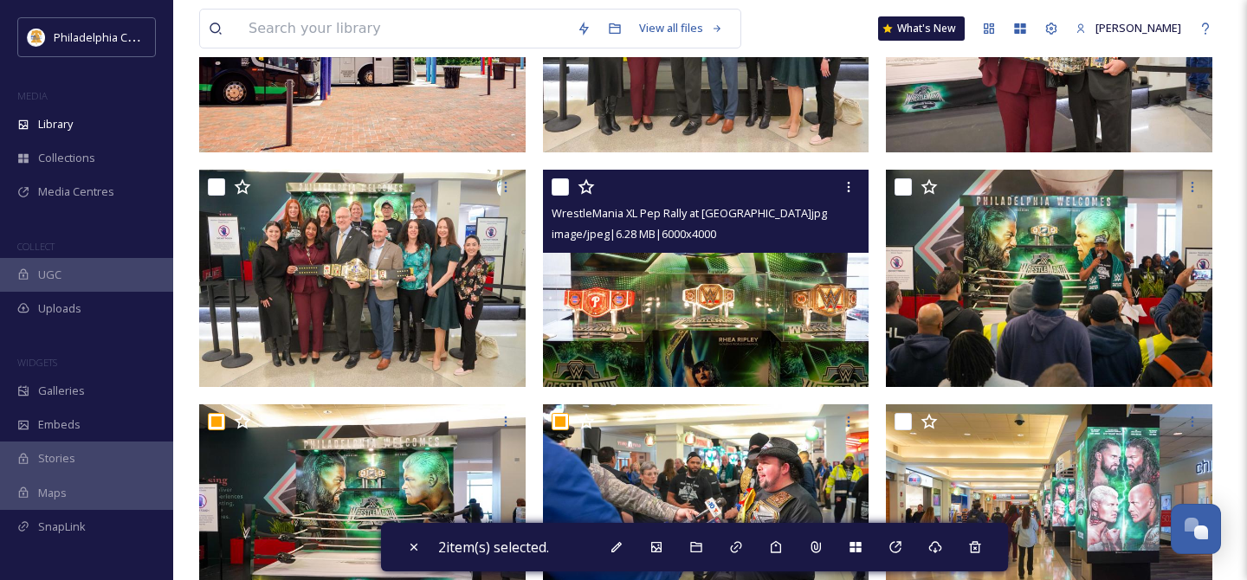
click at [559, 184] on input "checkbox" at bounding box center [560, 186] width 17 height 17
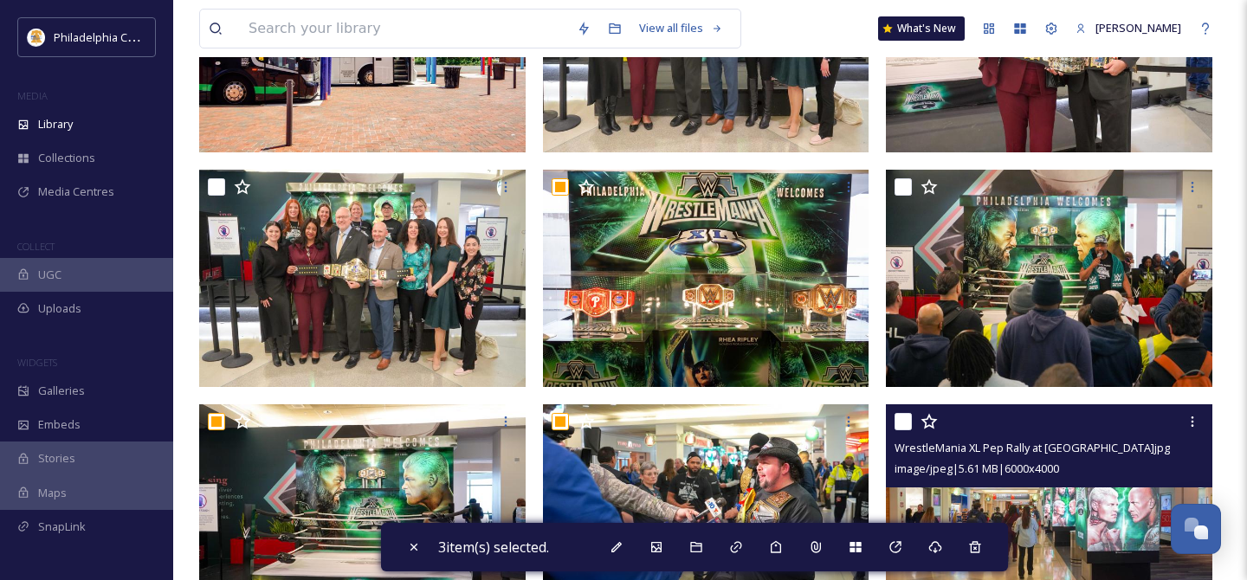
click at [909, 423] on input "checkbox" at bounding box center [902, 421] width 17 height 17
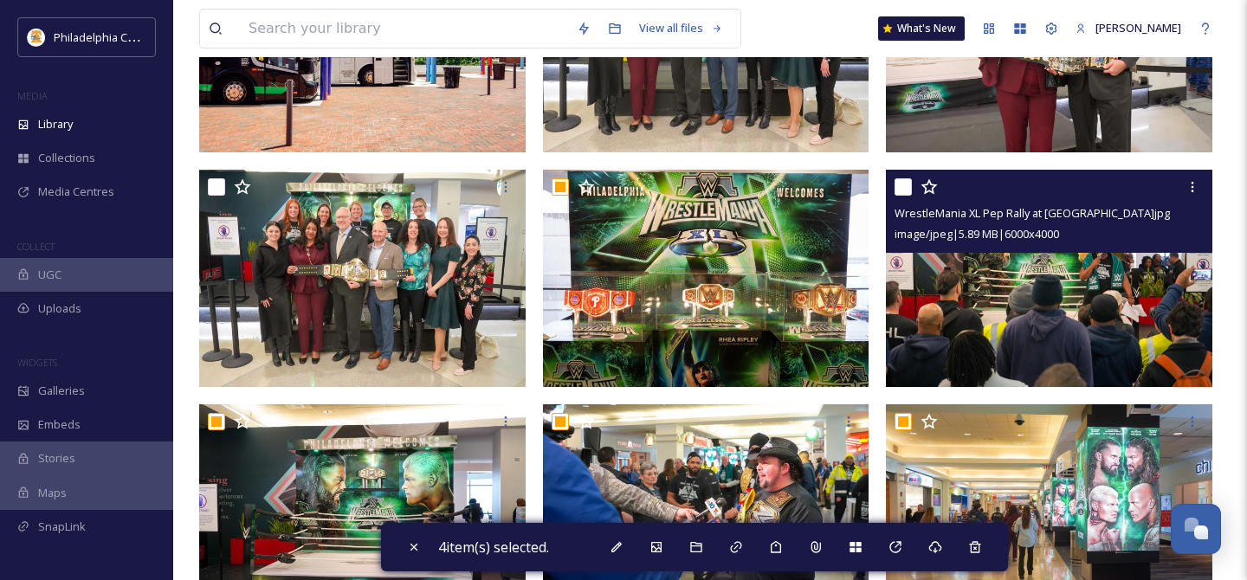
click at [906, 183] on input "checkbox" at bounding box center [902, 186] width 17 height 17
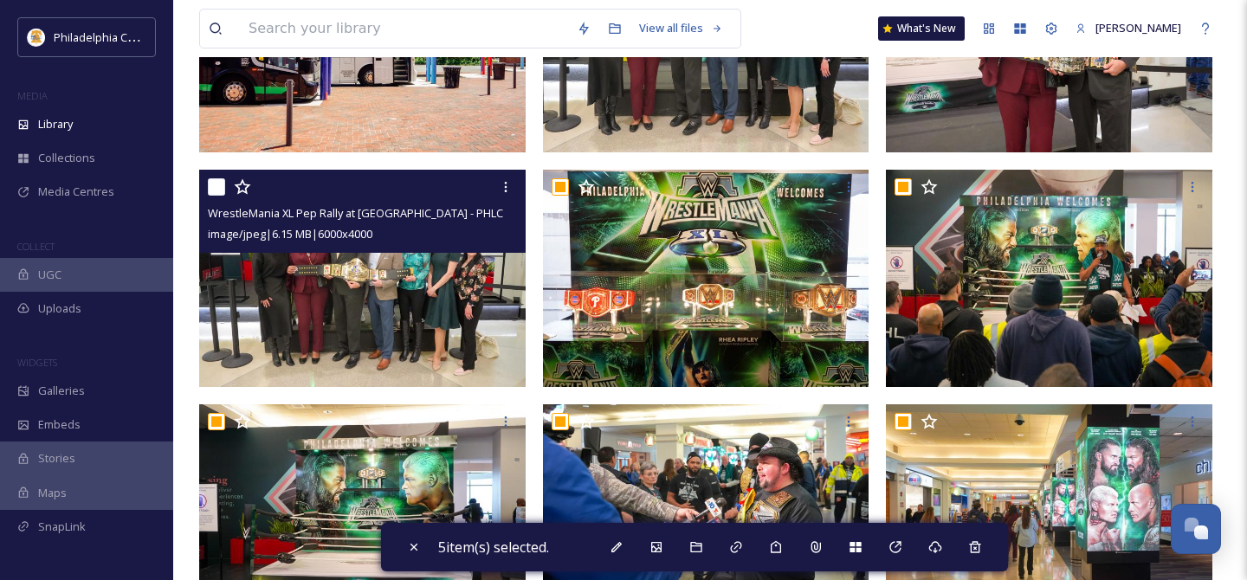
click at [212, 186] on input "checkbox" at bounding box center [216, 186] width 17 height 17
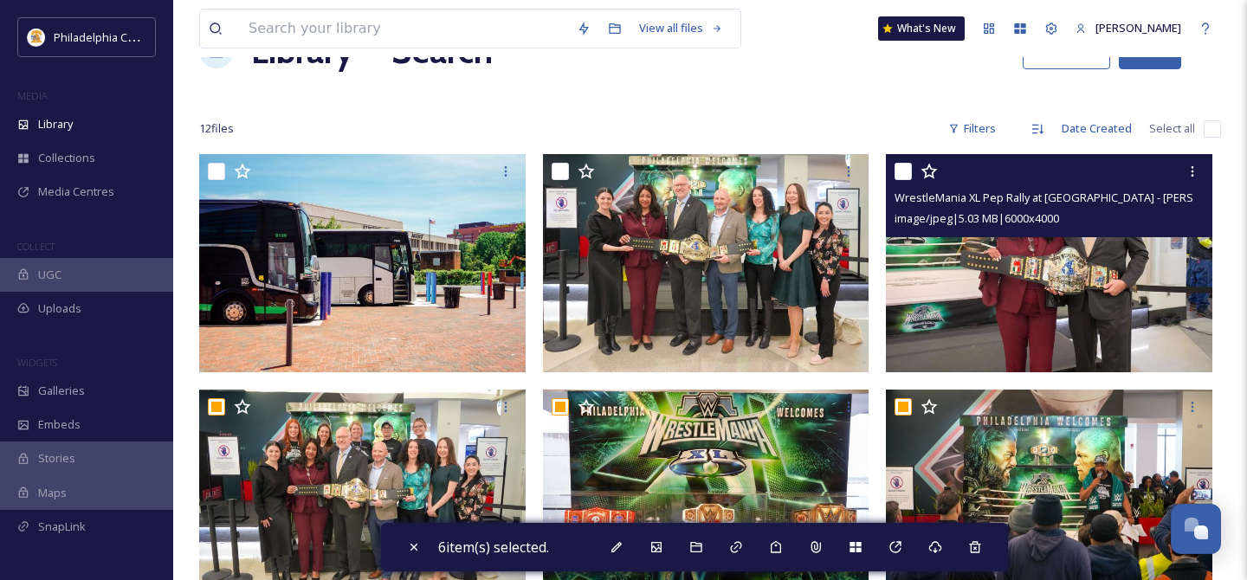
scroll to position [46, 0]
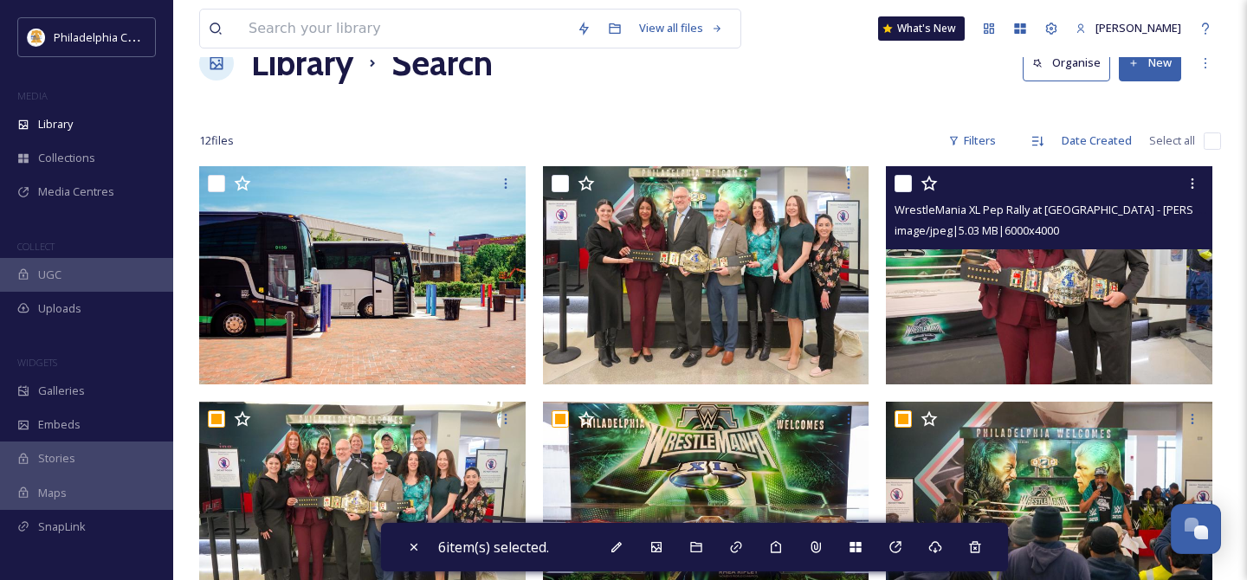
click at [904, 181] on input "checkbox" at bounding box center [902, 183] width 17 height 17
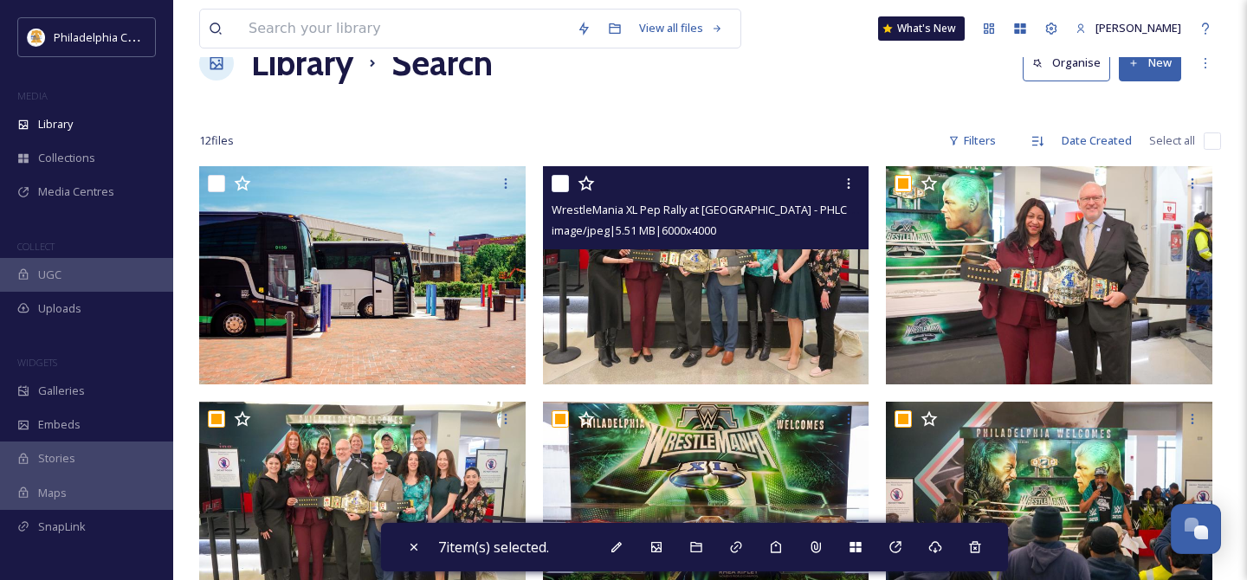
click at [555, 178] on input "checkbox" at bounding box center [560, 183] width 17 height 17
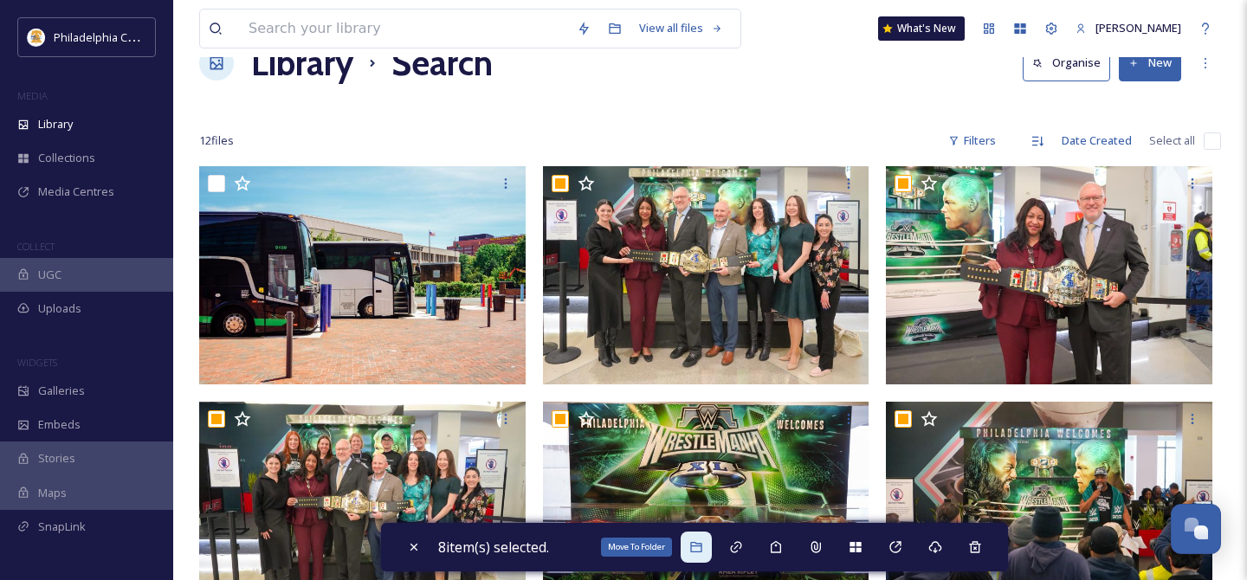
click at [701, 554] on div "Move To Folder" at bounding box center [696, 547] width 31 height 31
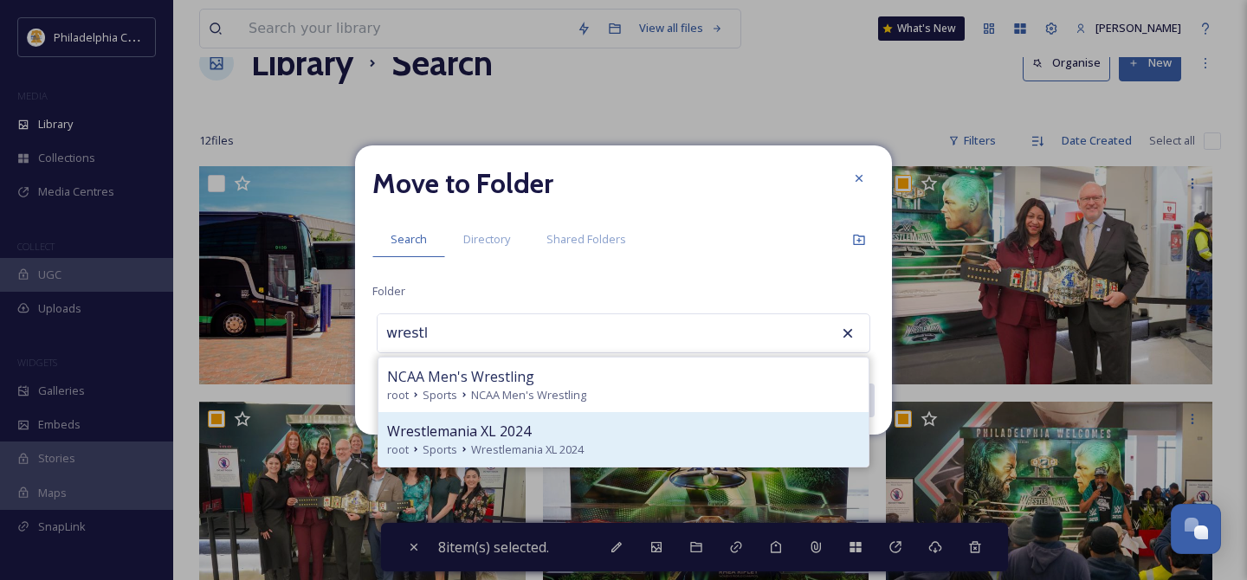
click at [562, 429] on div "Wrestlemania XL 2024" at bounding box center [623, 431] width 473 height 21
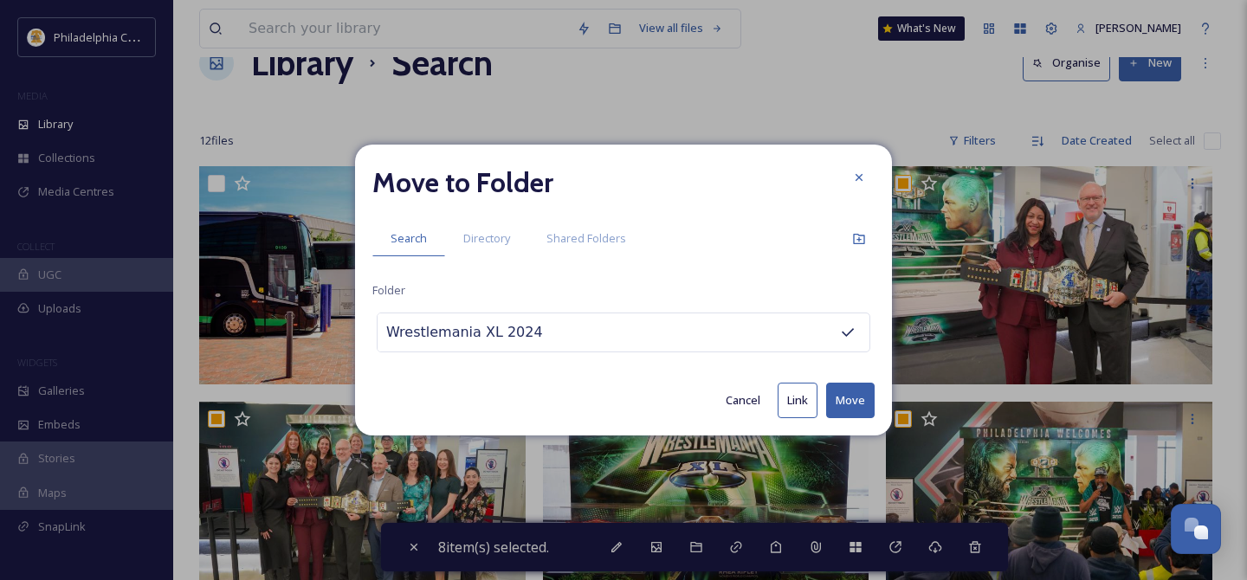
click at [862, 402] on button "Move" at bounding box center [850, 401] width 48 height 36
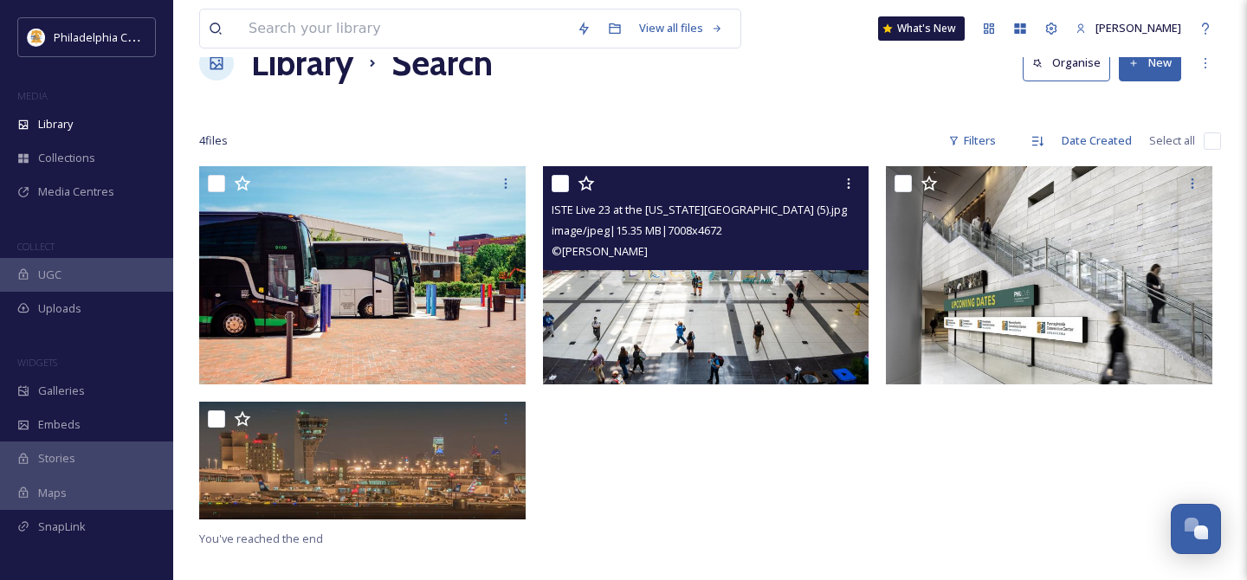
click at [558, 175] on input "checkbox" at bounding box center [560, 183] width 17 height 17
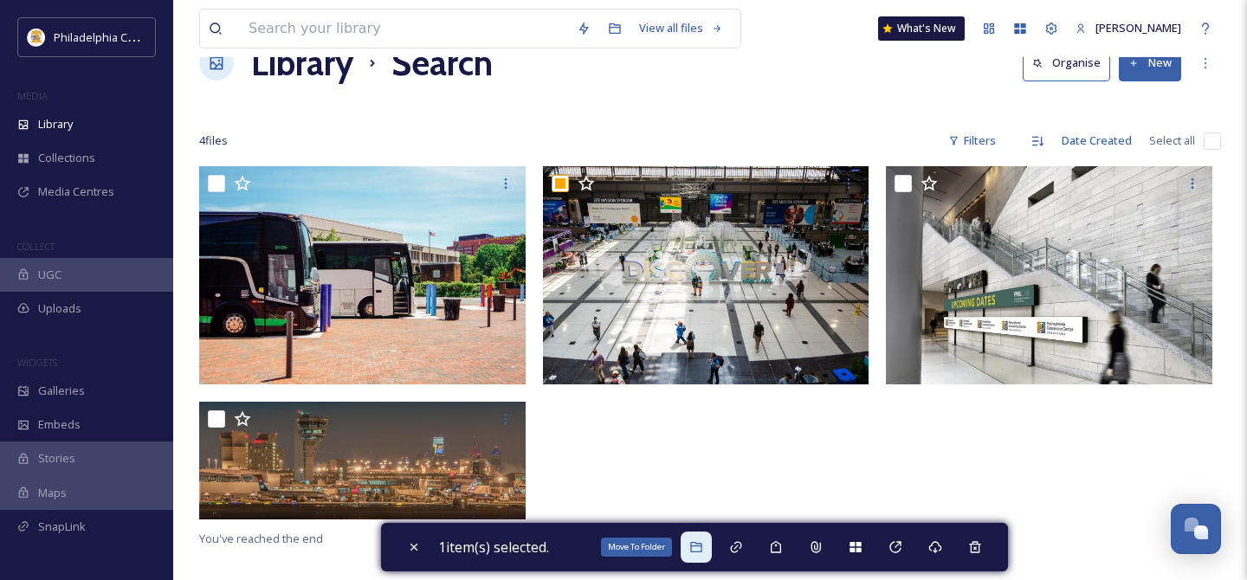
click at [696, 548] on icon at bounding box center [695, 547] width 11 height 10
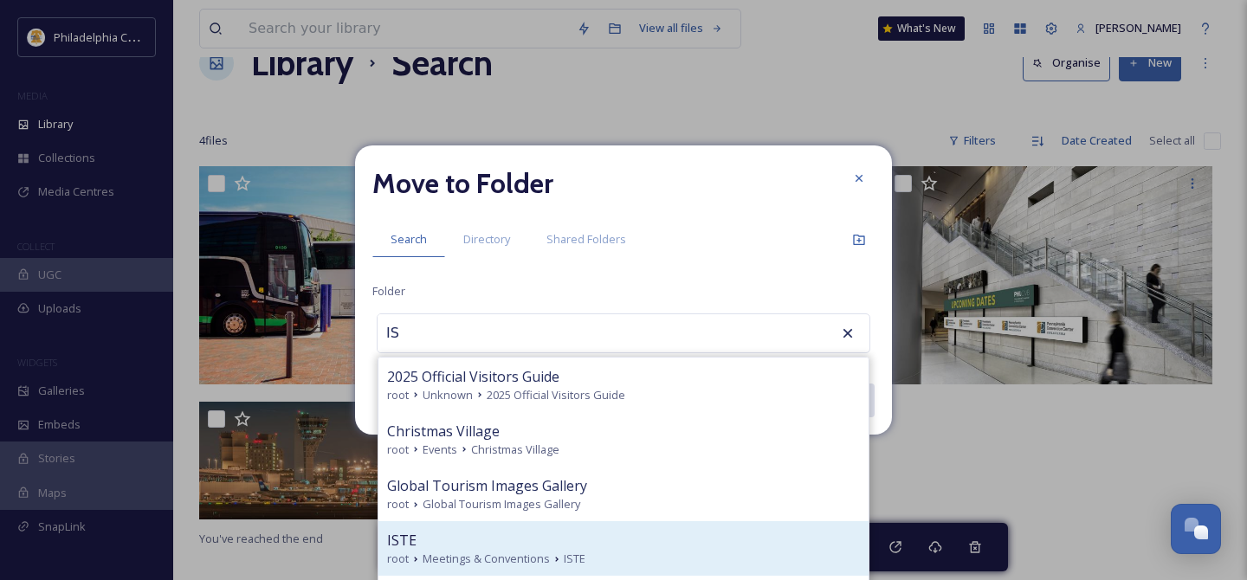
click at [642, 548] on div "ISTE" at bounding box center [623, 540] width 473 height 21
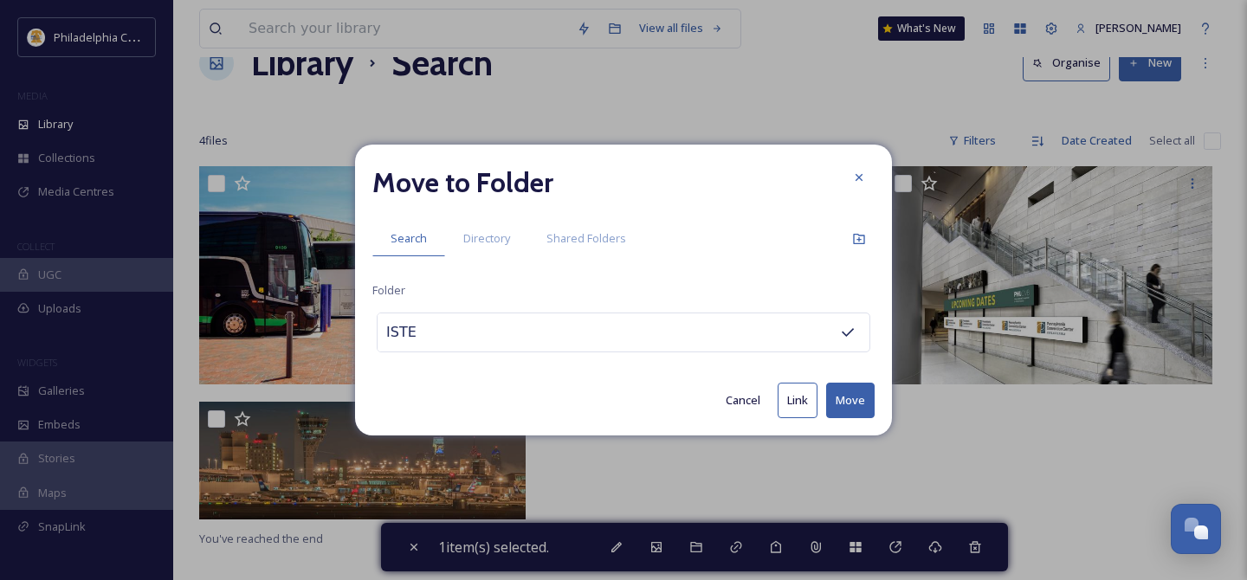
click at [862, 393] on button "Move" at bounding box center [850, 401] width 48 height 36
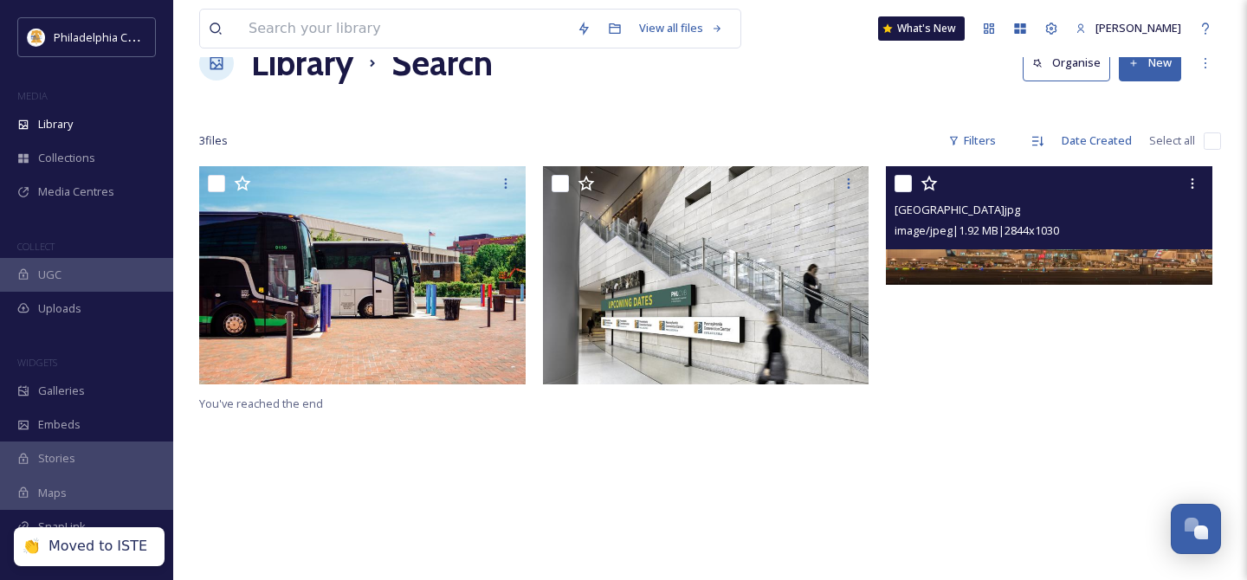
click at [907, 177] on input "checkbox" at bounding box center [902, 183] width 17 height 17
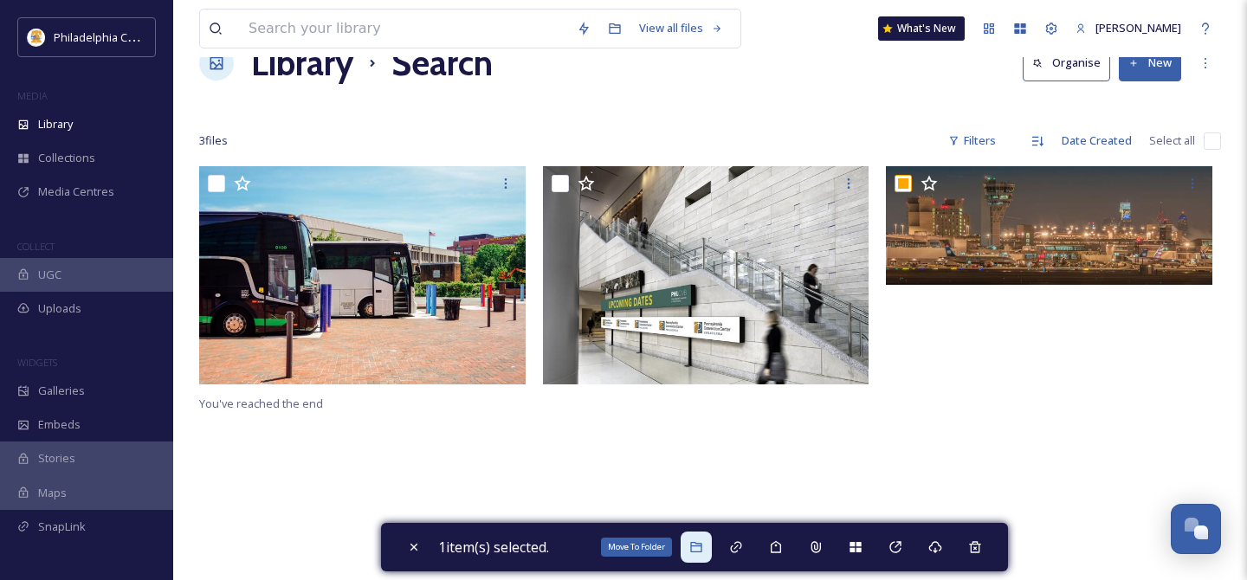
click at [703, 541] on icon at bounding box center [696, 547] width 14 height 14
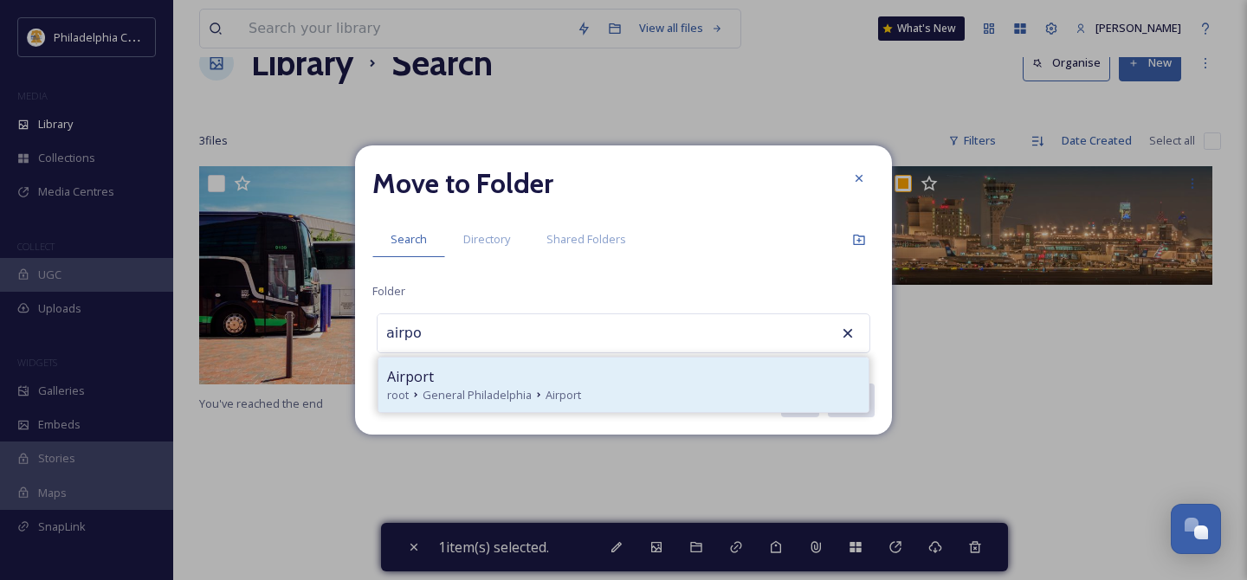
click at [468, 378] on div "Airport" at bounding box center [623, 376] width 473 height 21
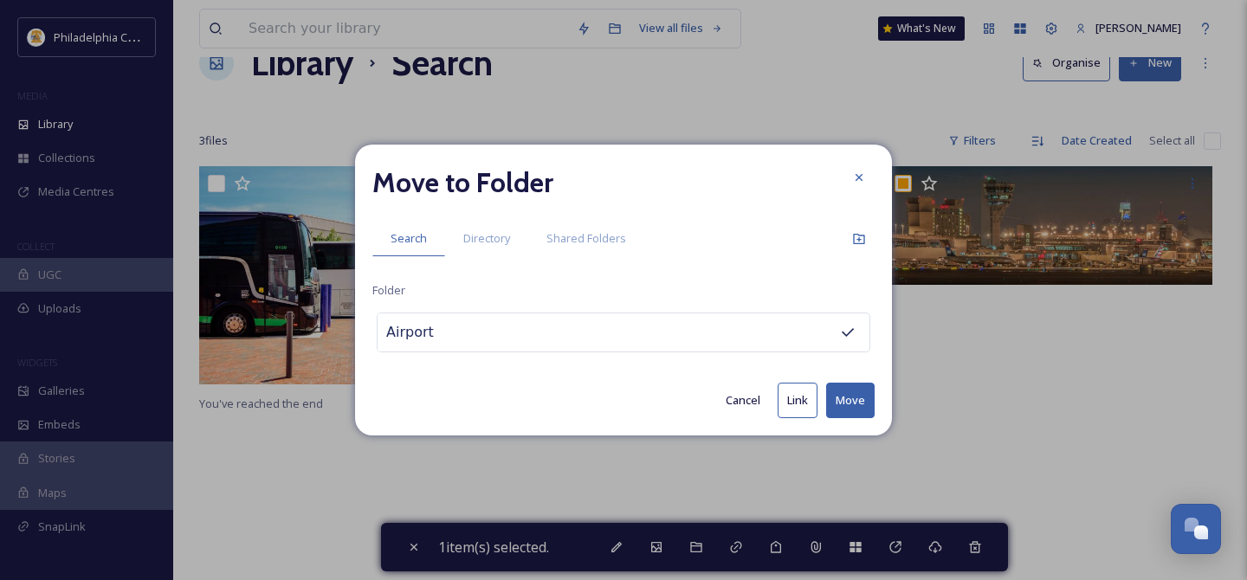
click at [858, 406] on button "Move" at bounding box center [850, 401] width 48 height 36
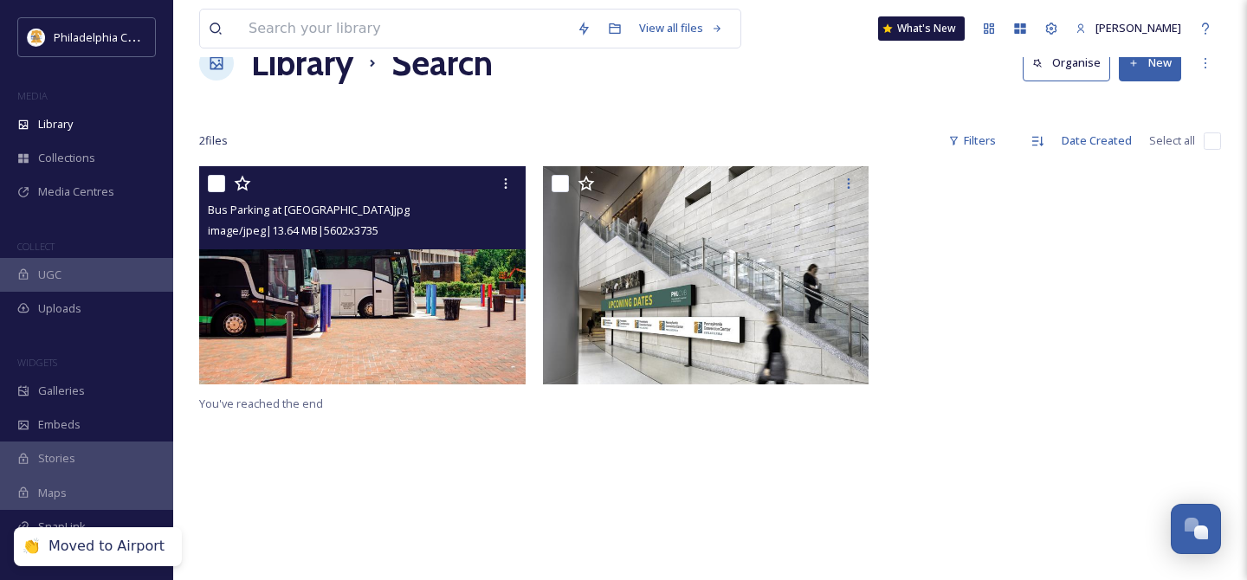
click at [219, 184] on input "checkbox" at bounding box center [216, 183] width 17 height 17
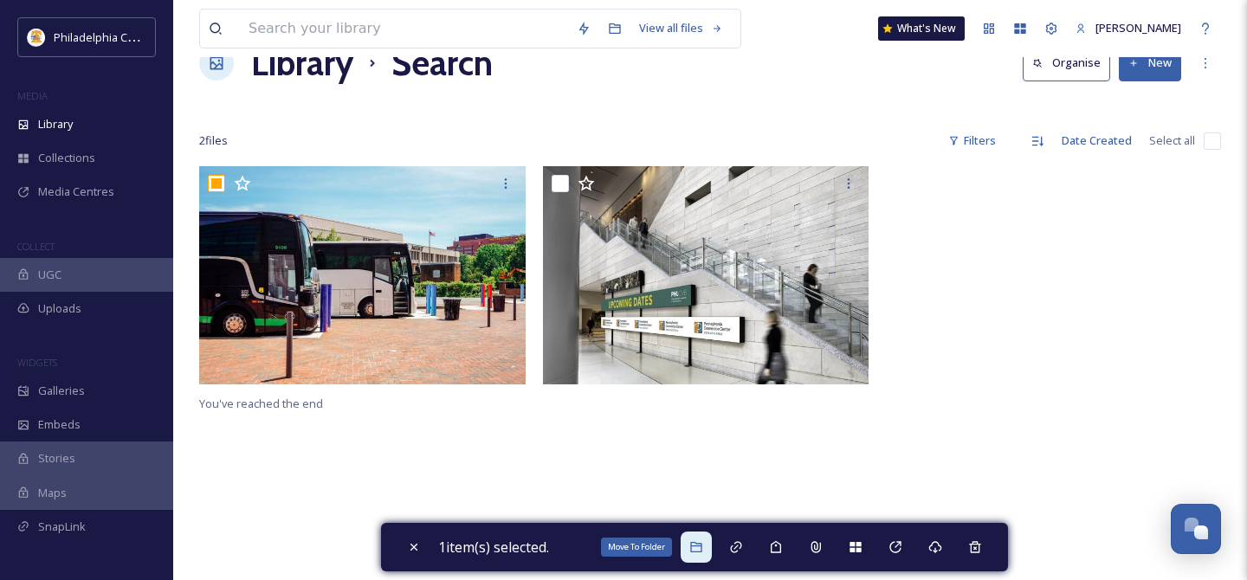
click at [695, 545] on icon at bounding box center [695, 547] width 11 height 10
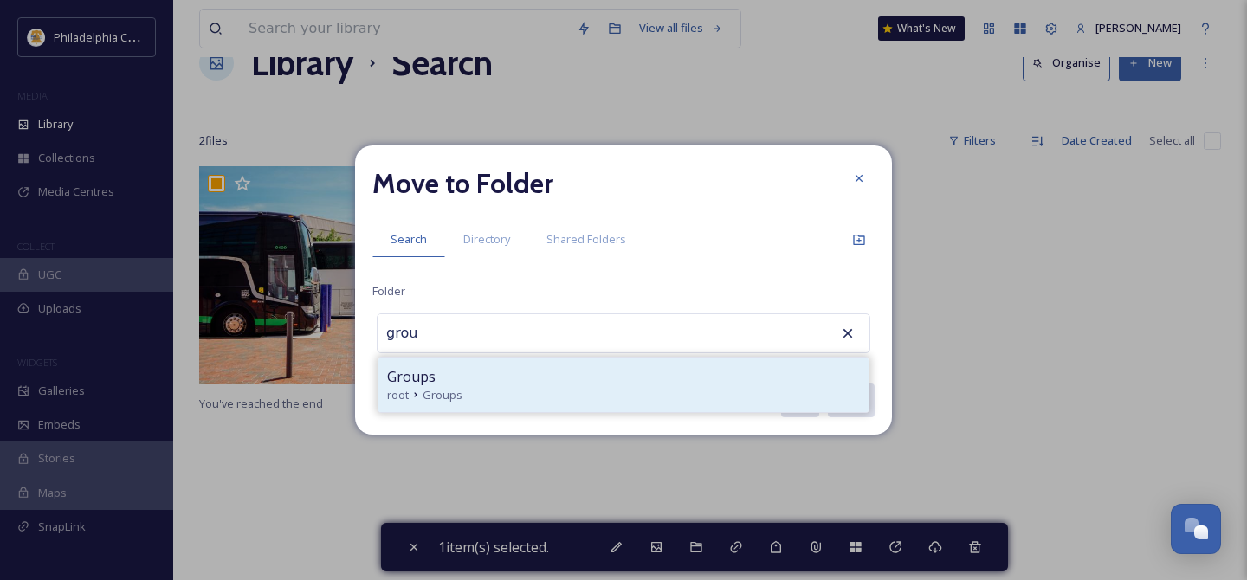
click at [525, 378] on div "Groups" at bounding box center [623, 376] width 473 height 21
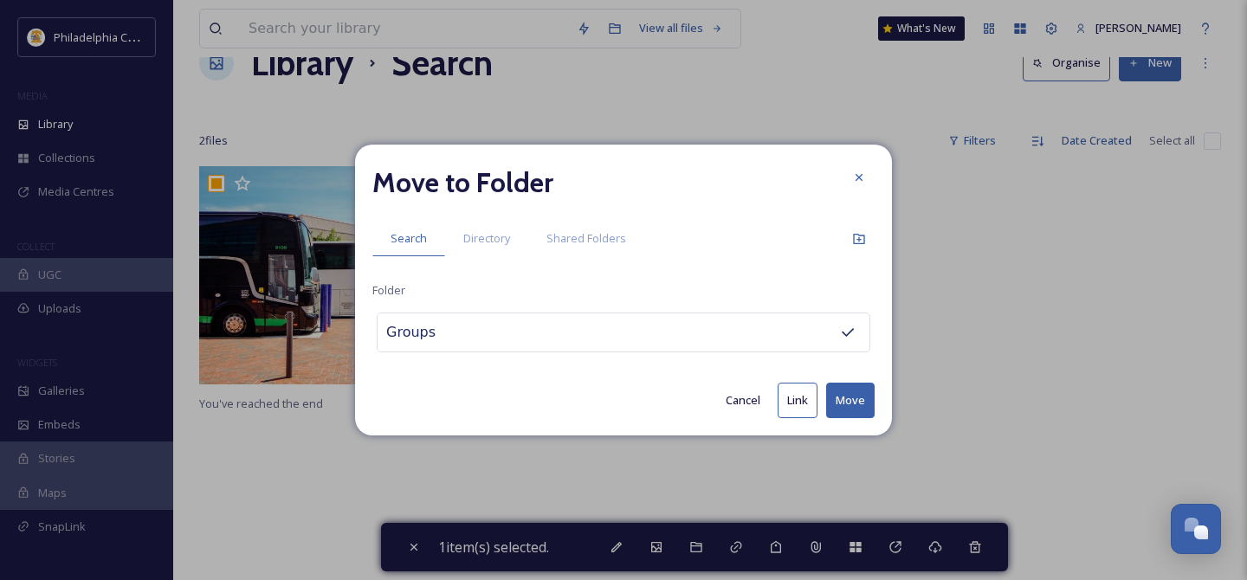
click at [855, 398] on button "Move" at bounding box center [850, 401] width 48 height 36
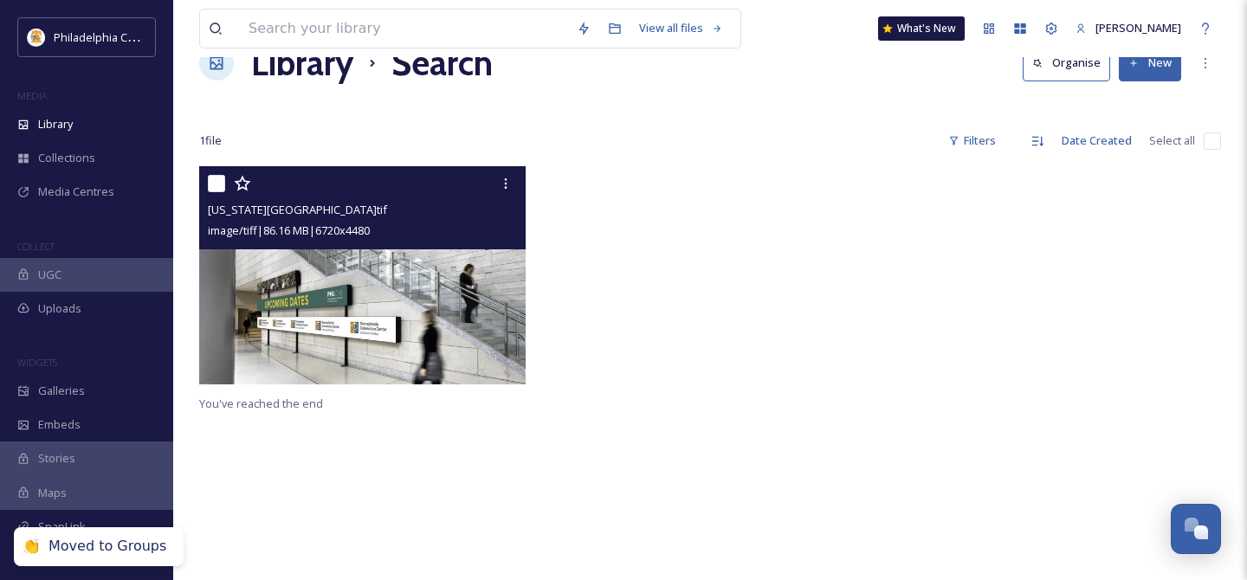
click at [208, 179] on input "checkbox" at bounding box center [216, 183] width 17 height 17
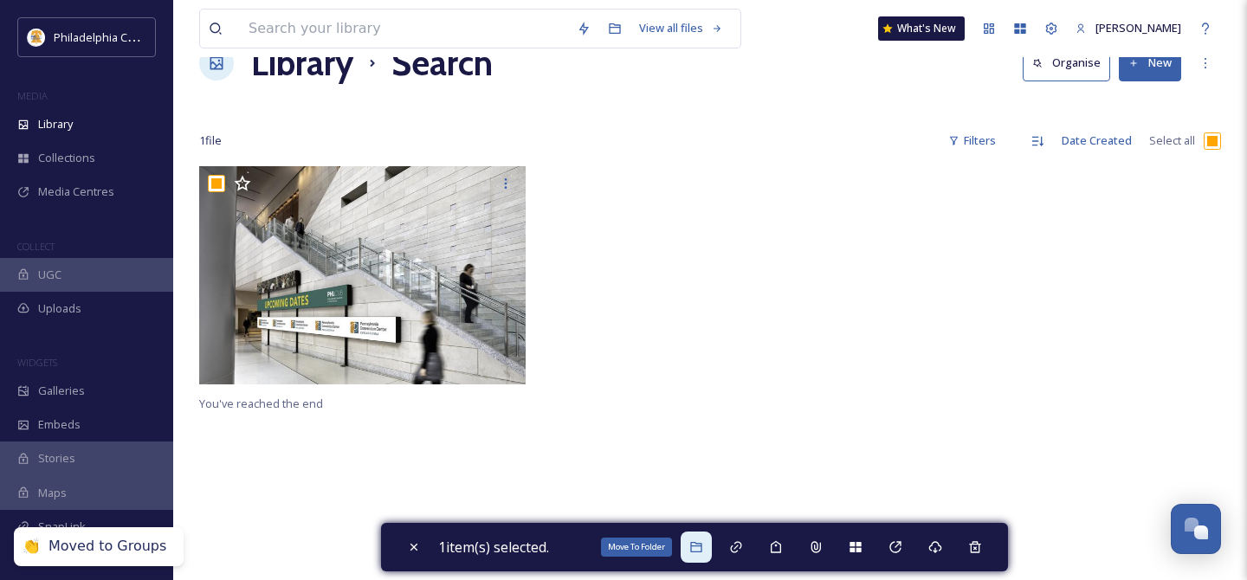
click at [696, 545] on icon at bounding box center [695, 547] width 11 height 10
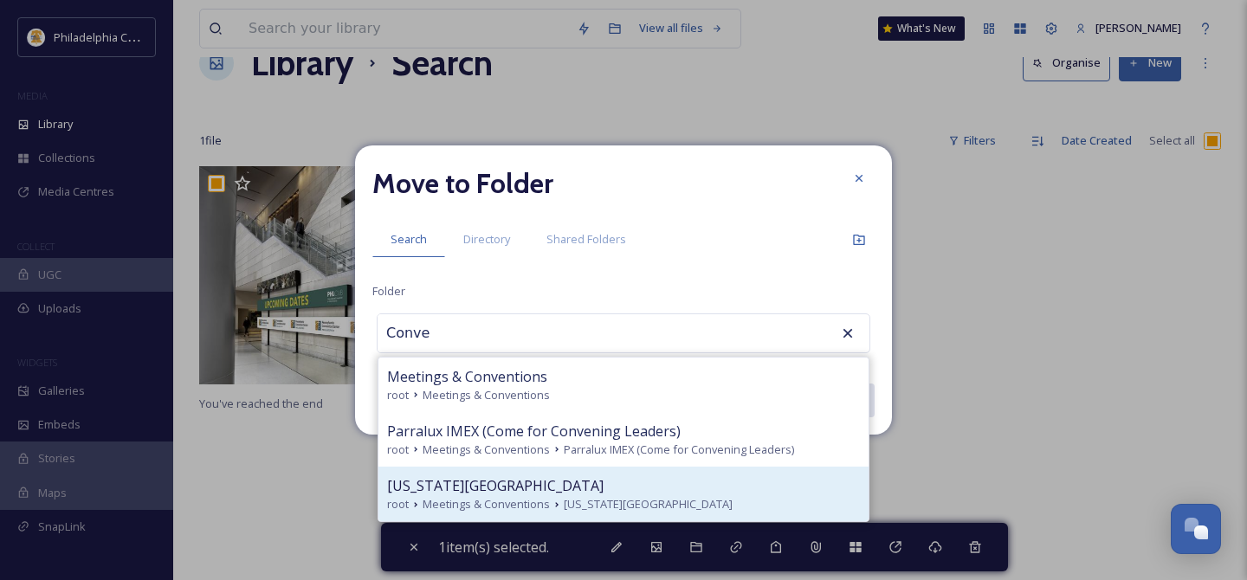
click at [541, 481] on span "[US_STATE][GEOGRAPHIC_DATA]" at bounding box center [495, 485] width 216 height 21
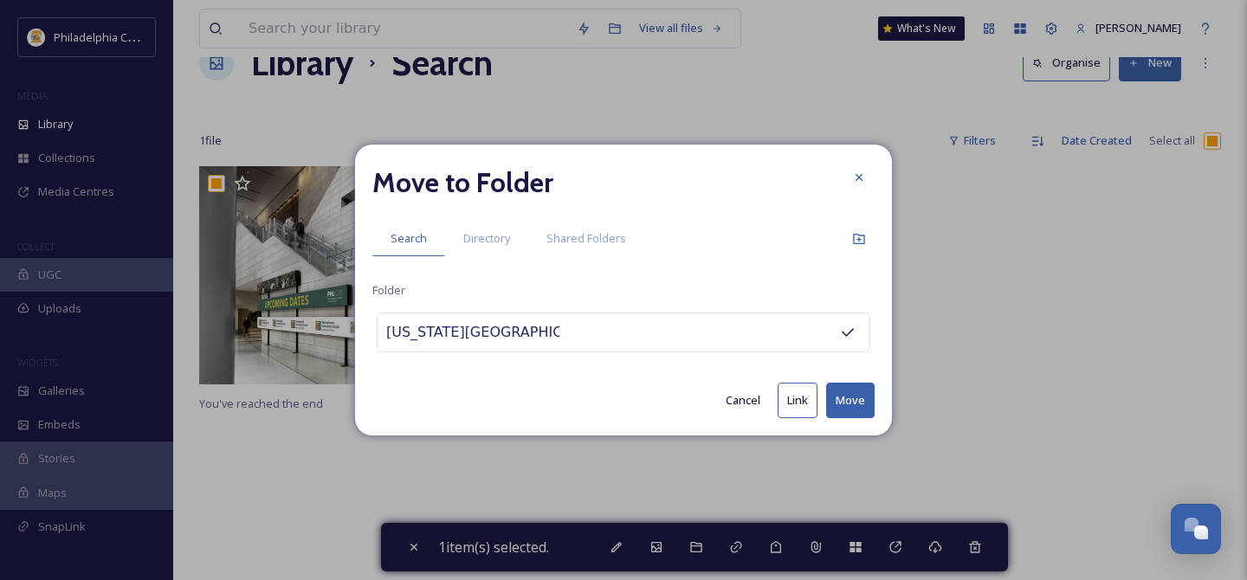
click at [842, 404] on button "Move" at bounding box center [850, 401] width 48 height 36
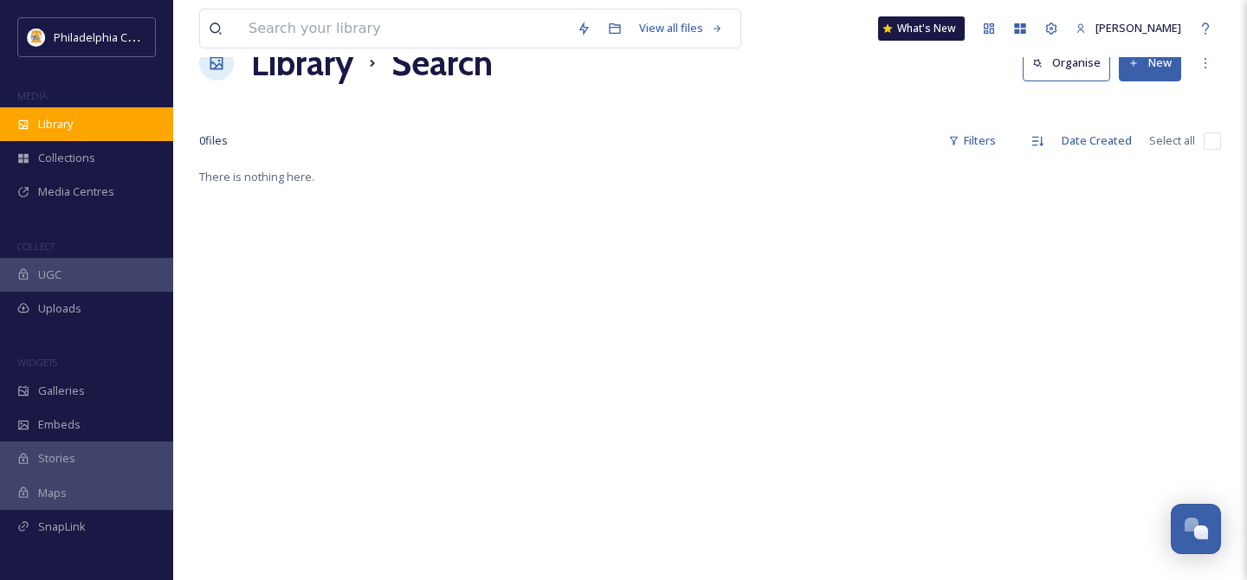
click at [73, 121] on span "Library" at bounding box center [55, 124] width 35 height 16
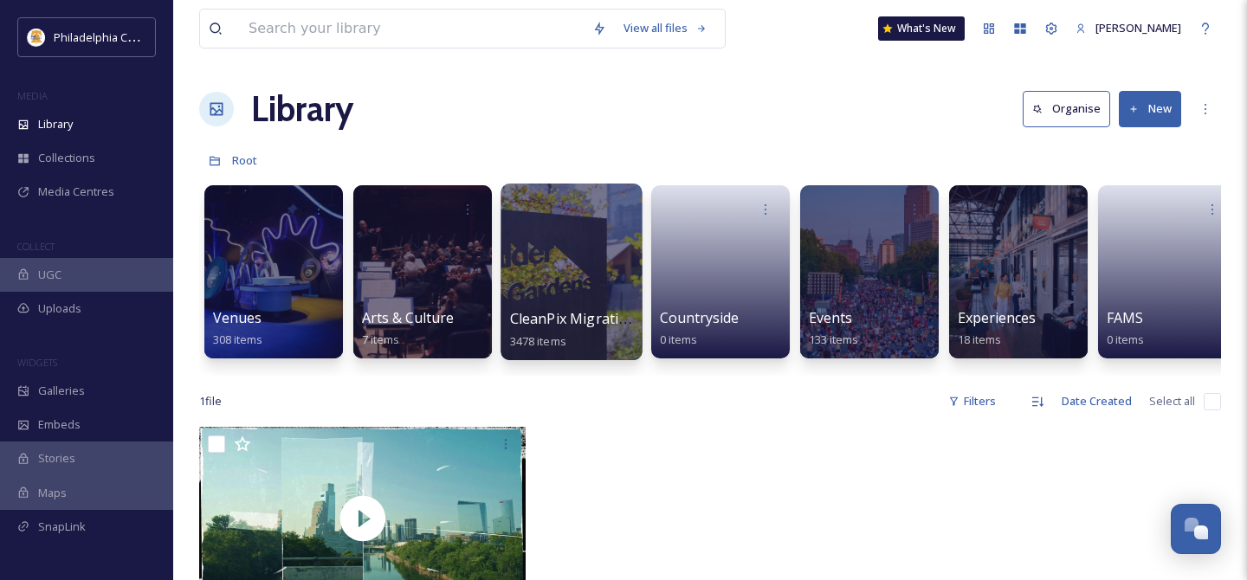
click at [555, 258] on div at bounding box center [570, 272] width 141 height 177
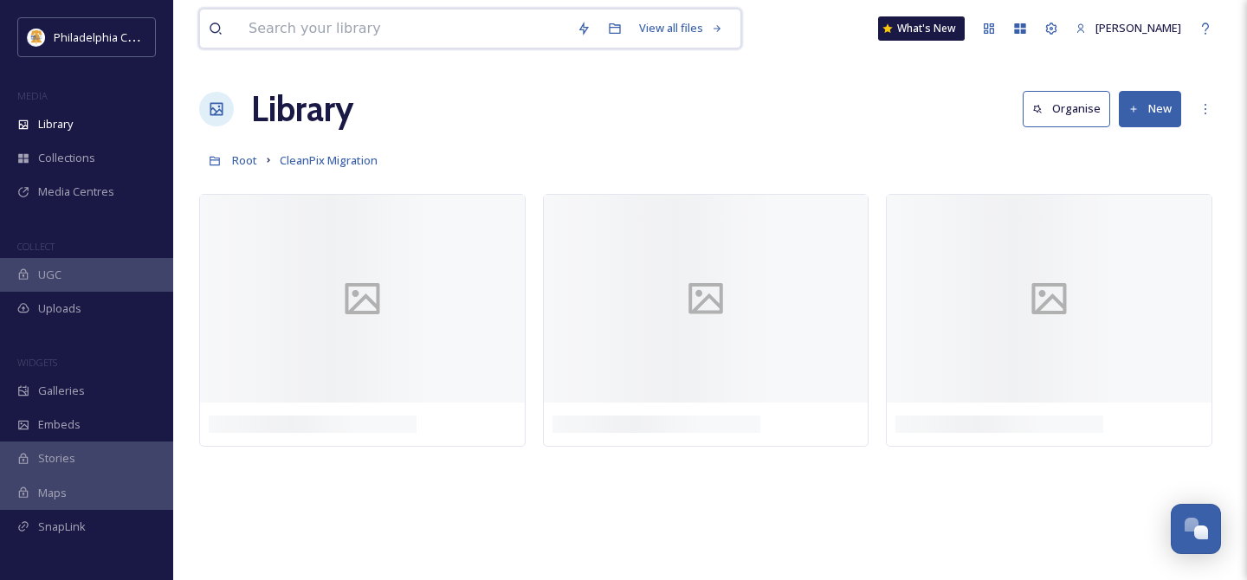
click at [381, 31] on input at bounding box center [404, 29] width 328 height 38
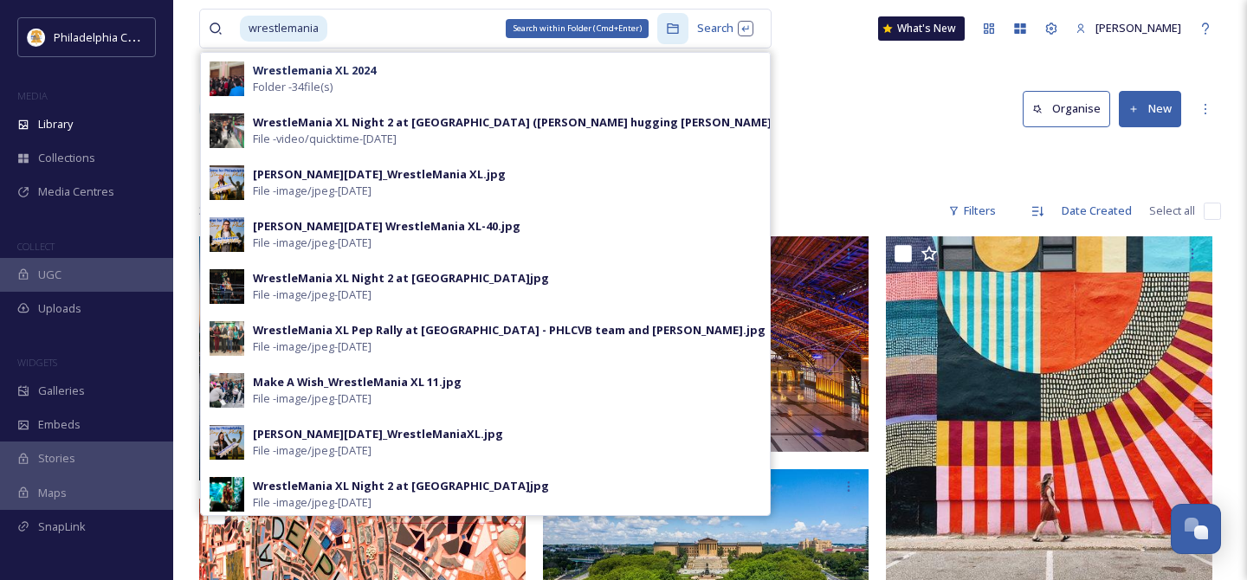
click at [666, 25] on icon at bounding box center [673, 29] width 14 height 14
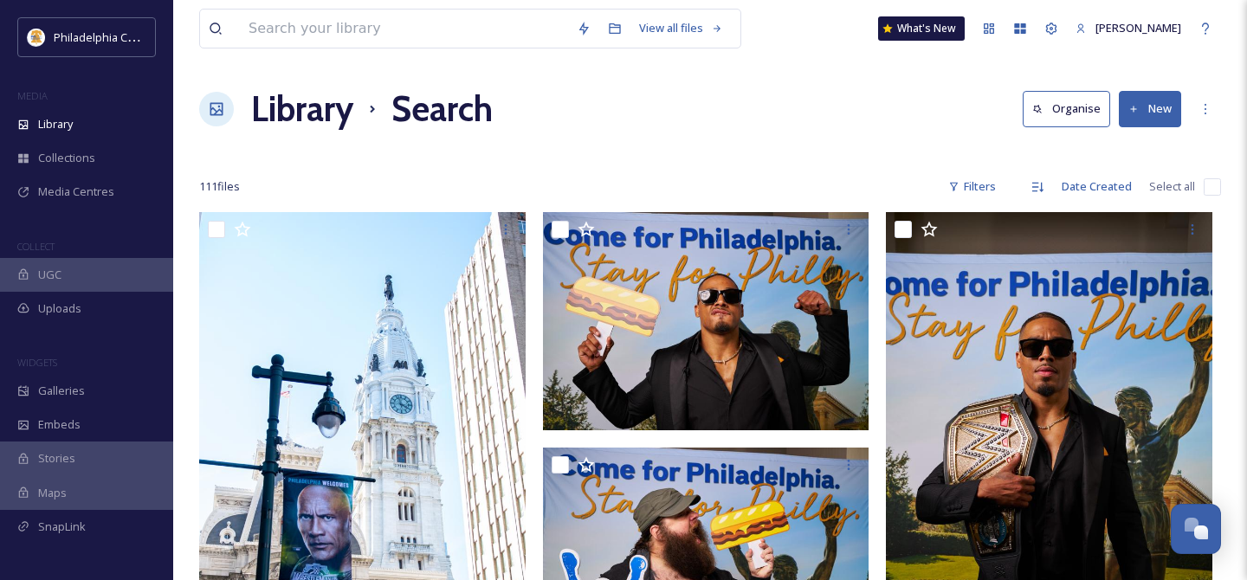
click at [1216, 185] on input "checkbox" at bounding box center [1212, 186] width 17 height 17
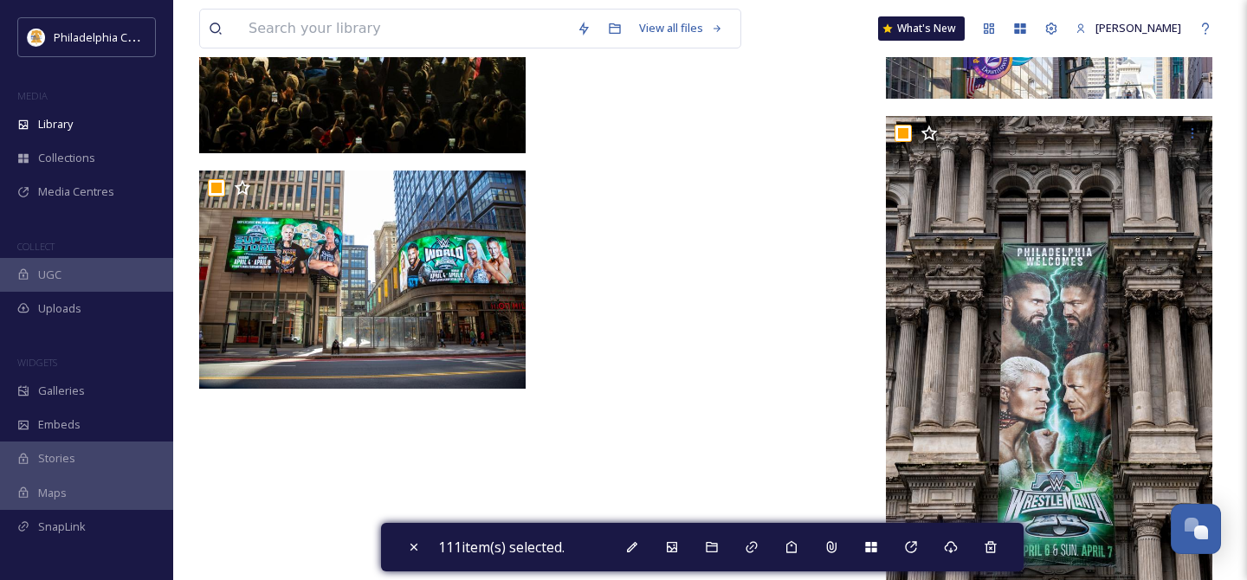
scroll to position [10976, 0]
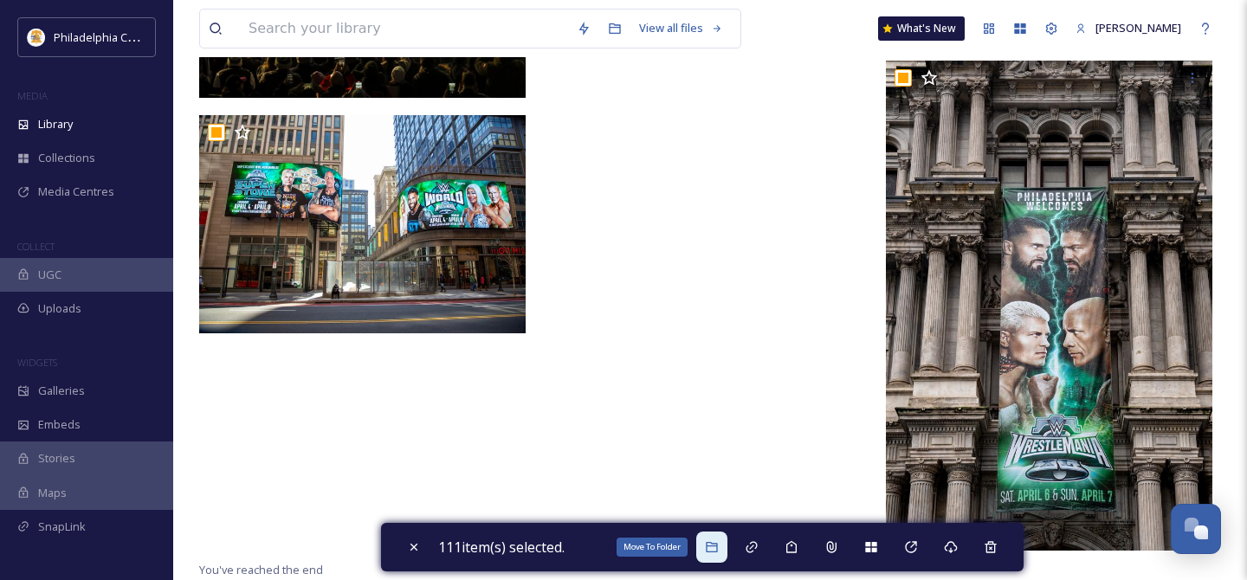
click at [719, 548] on icon at bounding box center [712, 547] width 14 height 14
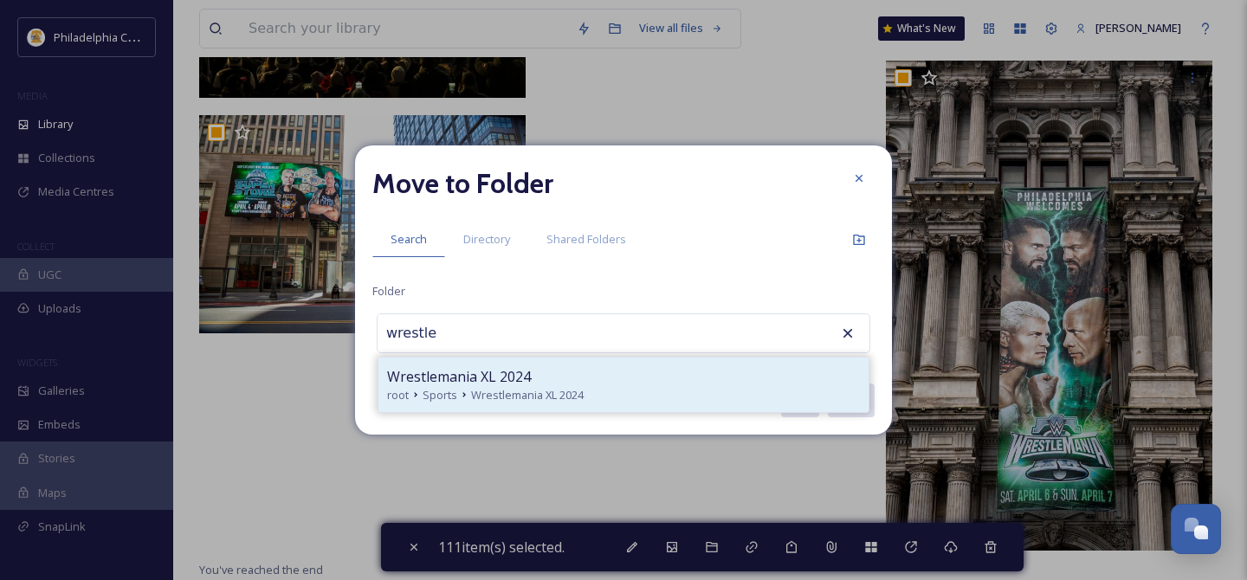
click at [533, 377] on div "Wrestlemania XL 2024" at bounding box center [623, 376] width 473 height 21
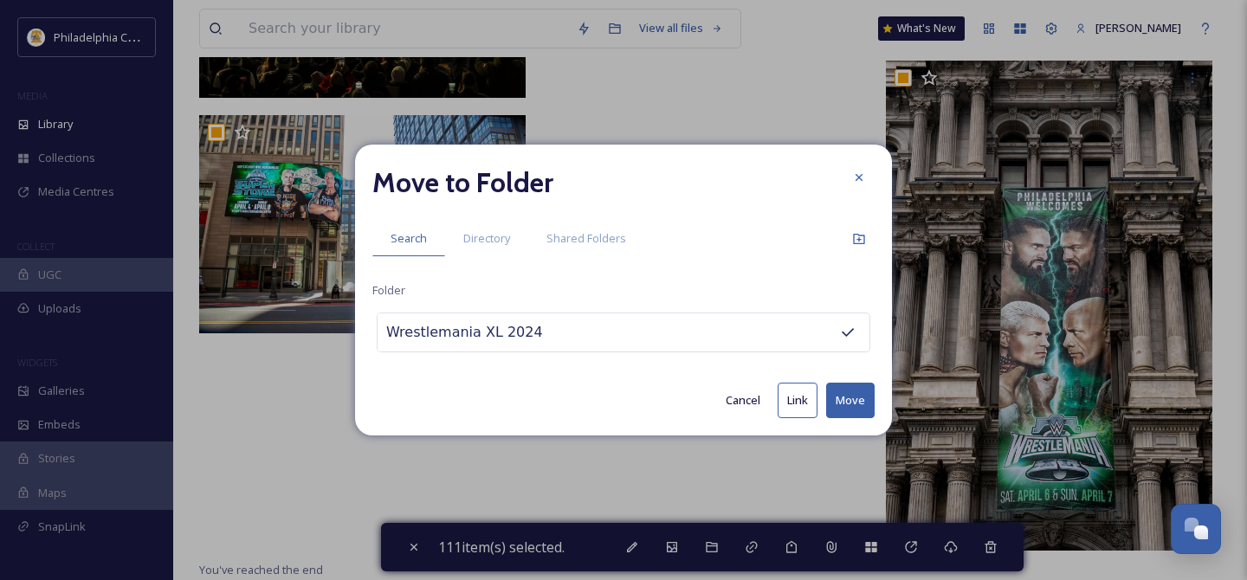
click at [860, 408] on button "Move" at bounding box center [850, 401] width 48 height 36
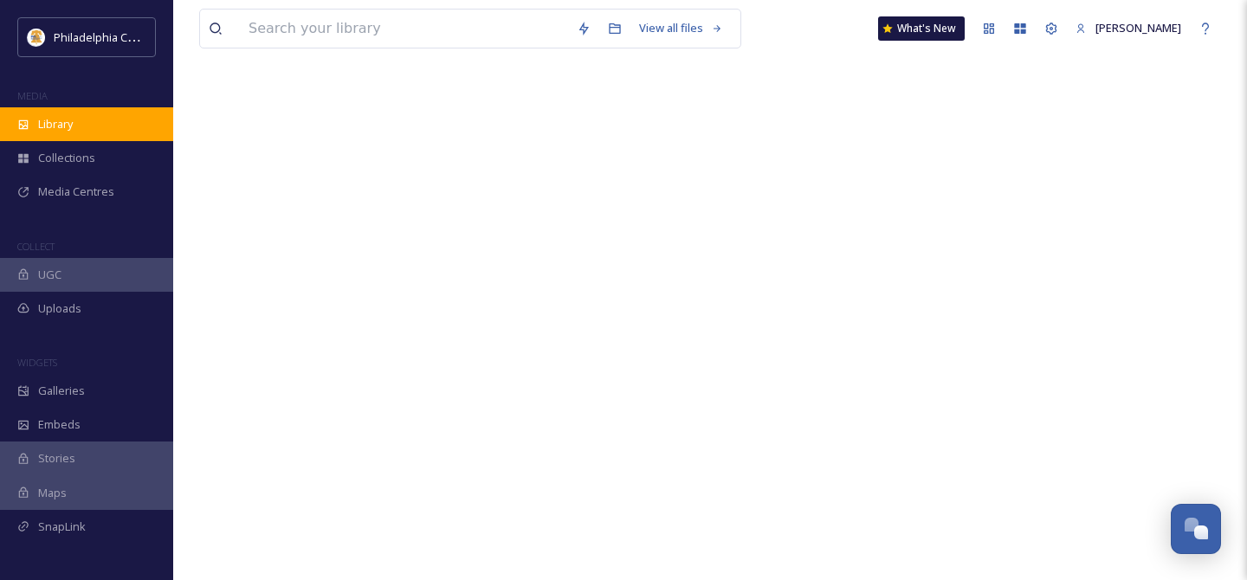
click at [55, 121] on span "Library" at bounding box center [55, 124] width 35 height 16
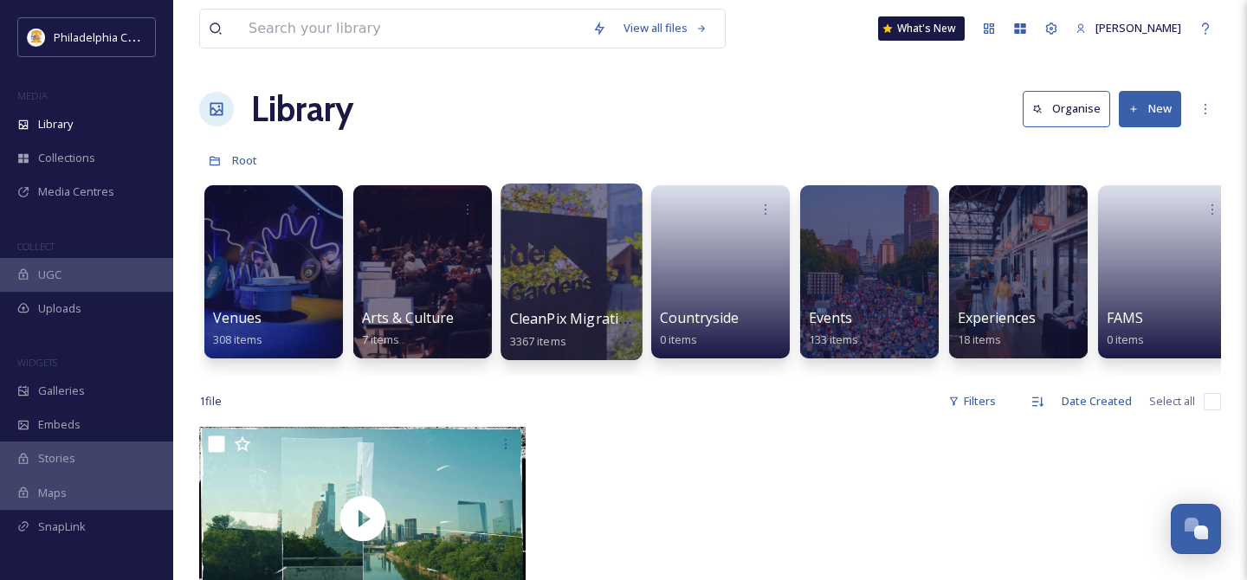
click at [581, 261] on div at bounding box center [570, 272] width 141 height 177
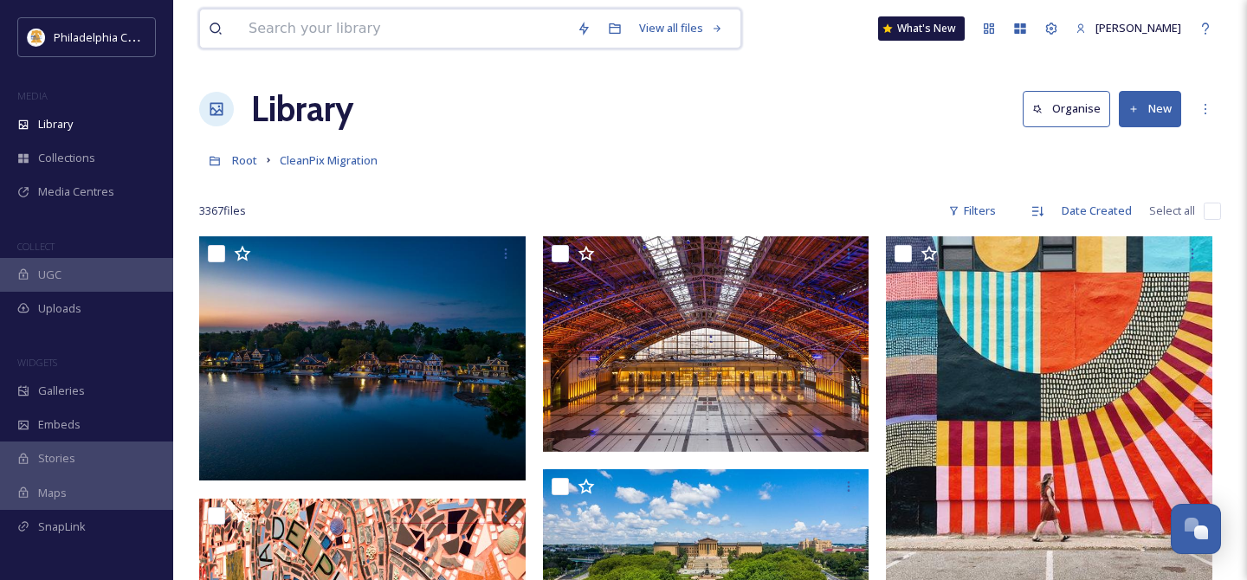
click at [437, 38] on input at bounding box center [404, 29] width 328 height 38
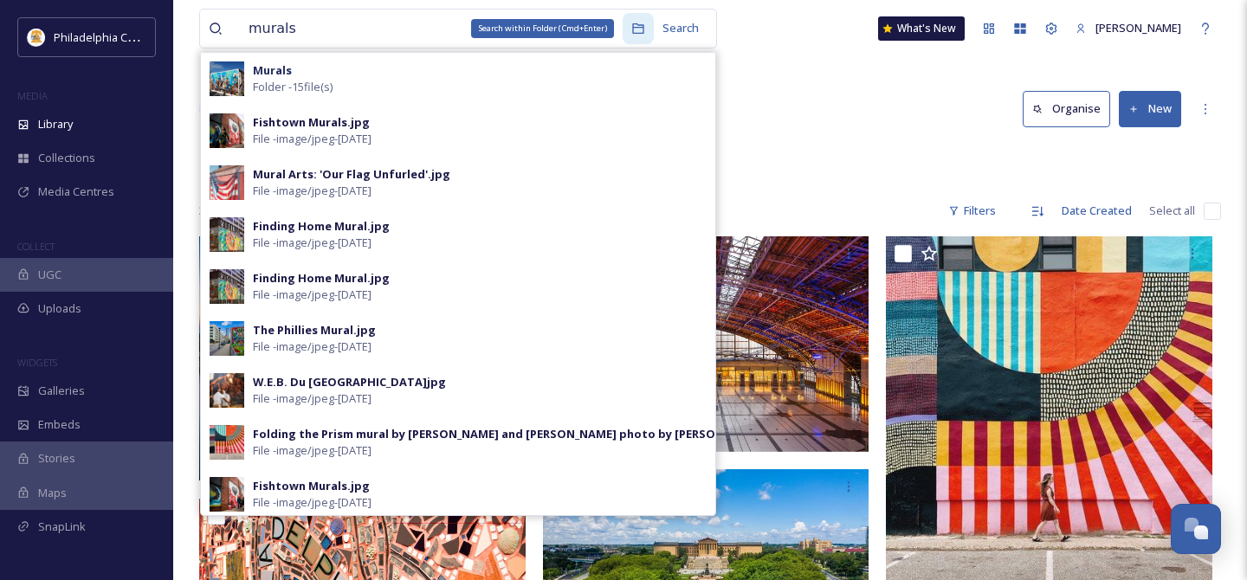
click at [634, 34] on icon at bounding box center [638, 29] width 14 height 14
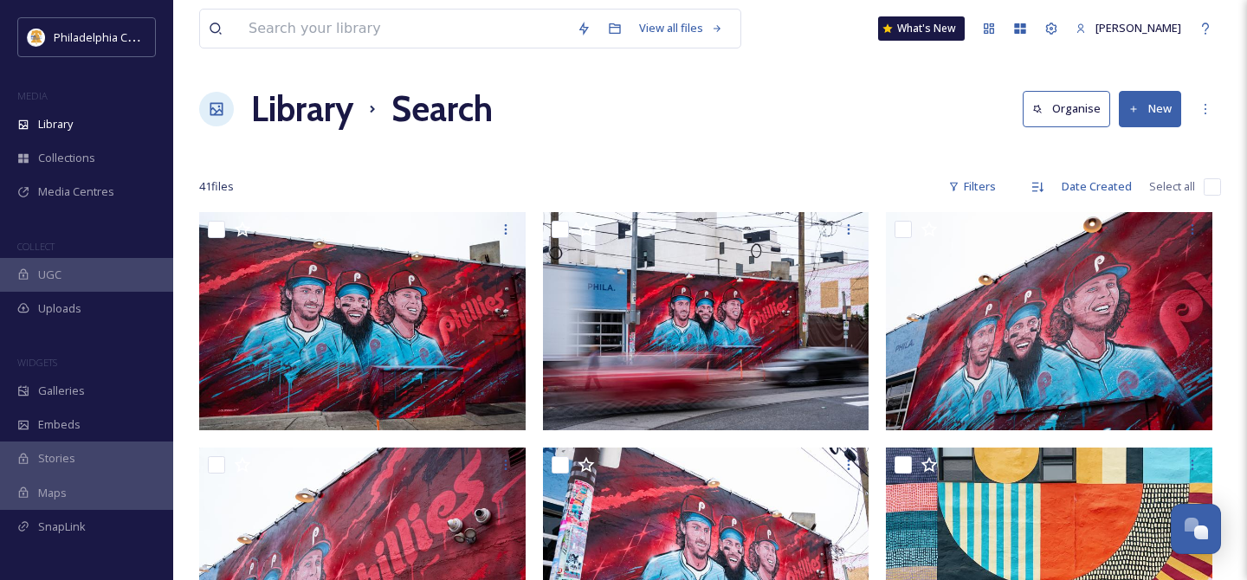
click at [1205, 189] on input "checkbox" at bounding box center [1212, 186] width 17 height 17
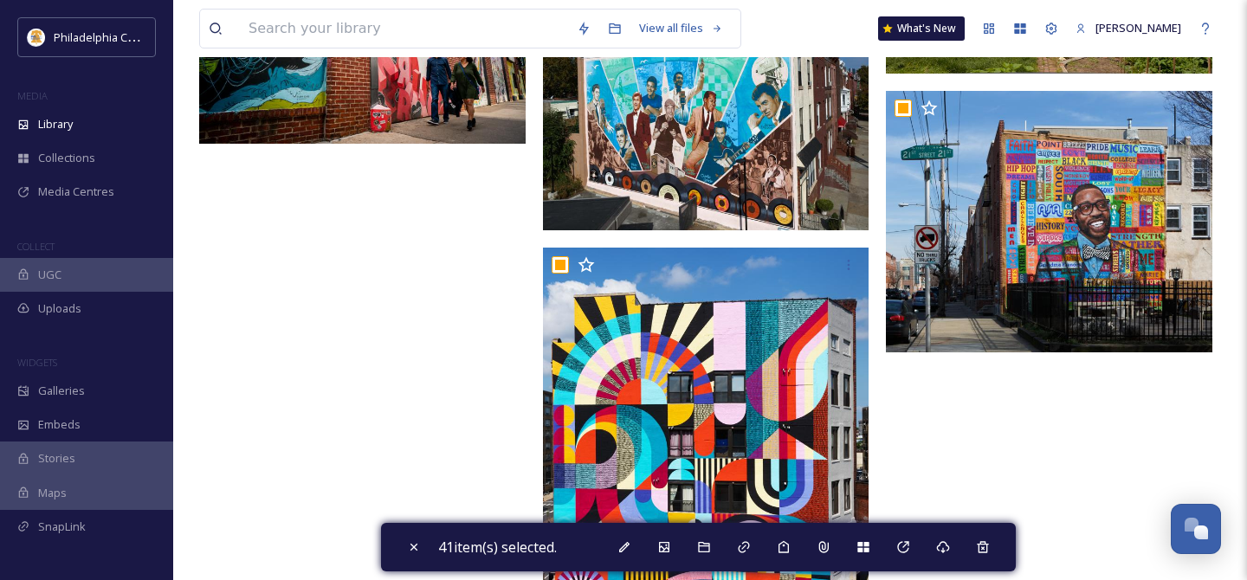
scroll to position [3941, 0]
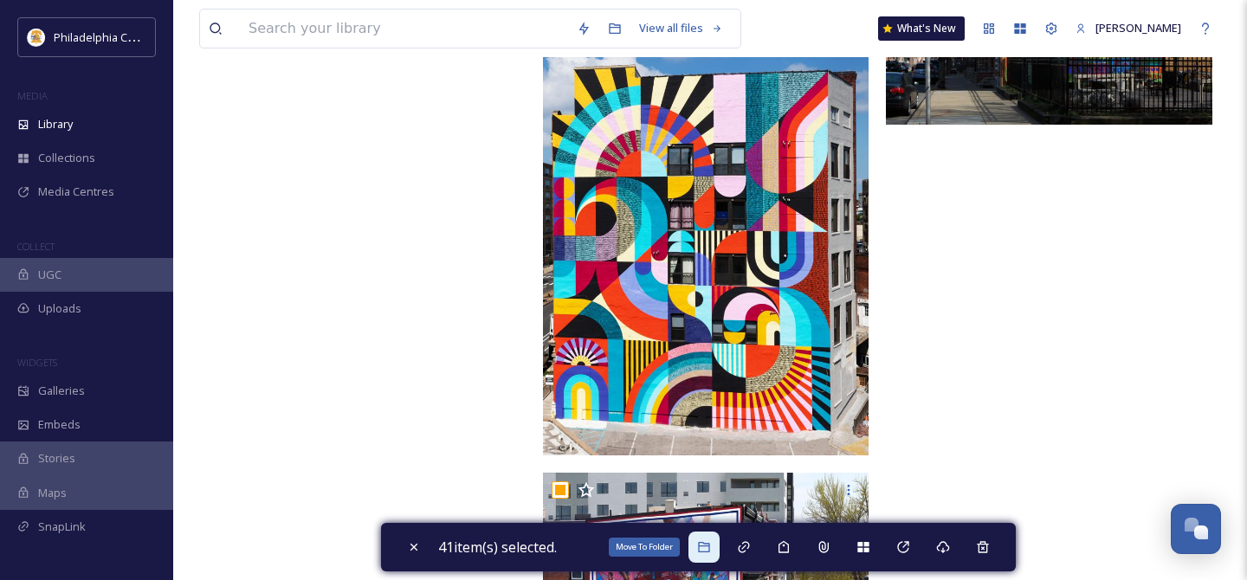
click at [717, 547] on div "Move To Folder" at bounding box center [703, 547] width 31 height 31
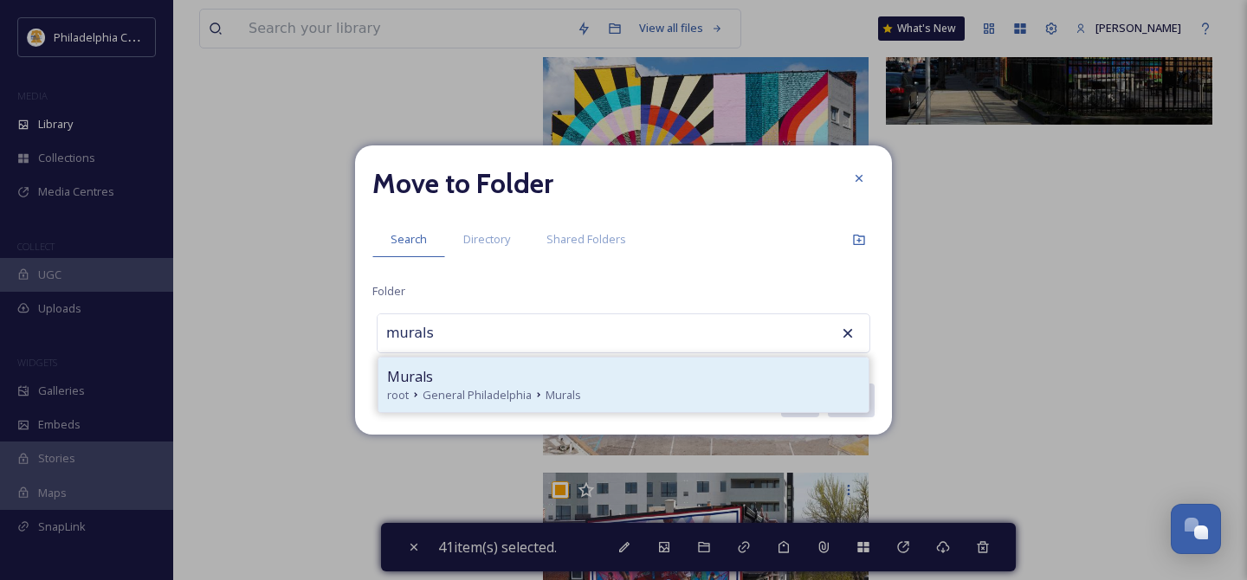
click at [471, 381] on div "Murals" at bounding box center [623, 376] width 473 height 21
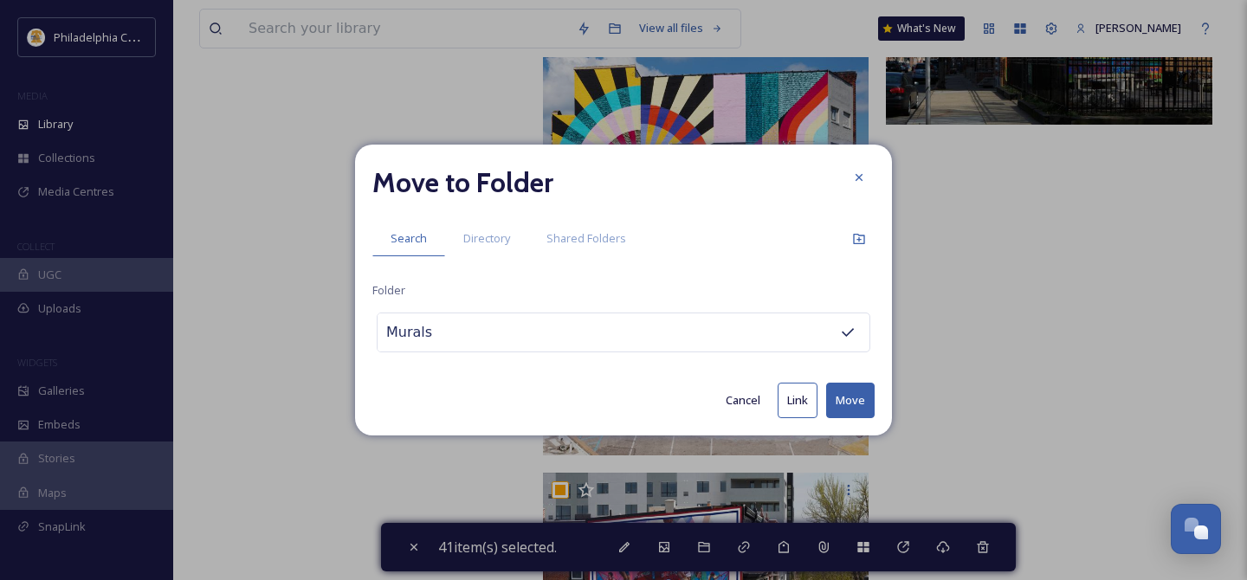
click at [849, 403] on button "Move" at bounding box center [850, 401] width 48 height 36
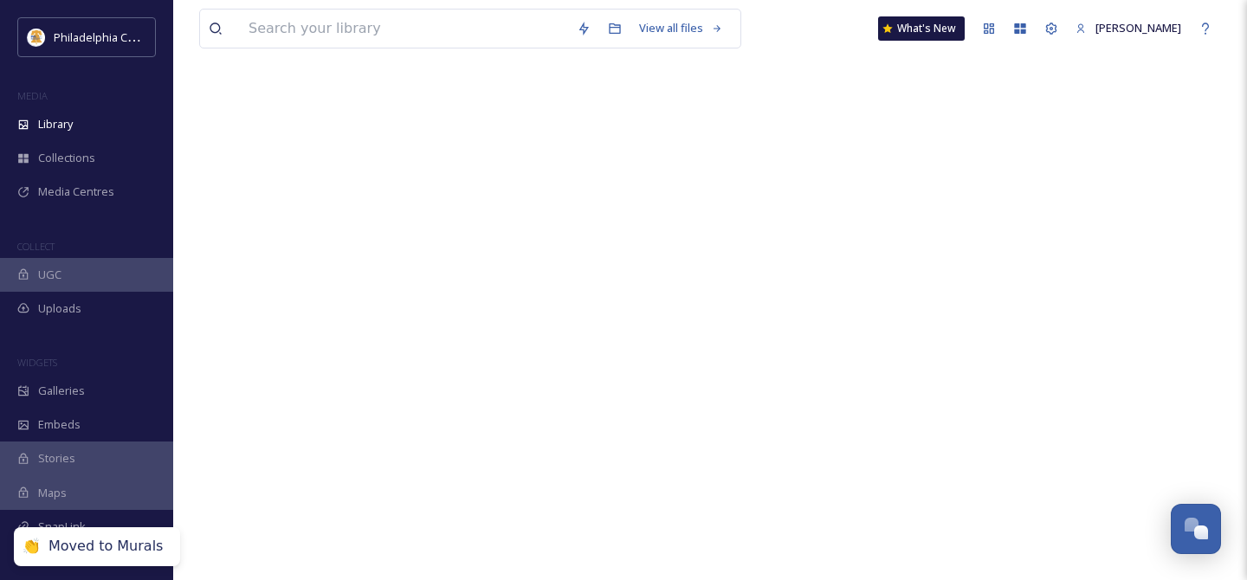
scroll to position [0, 0]
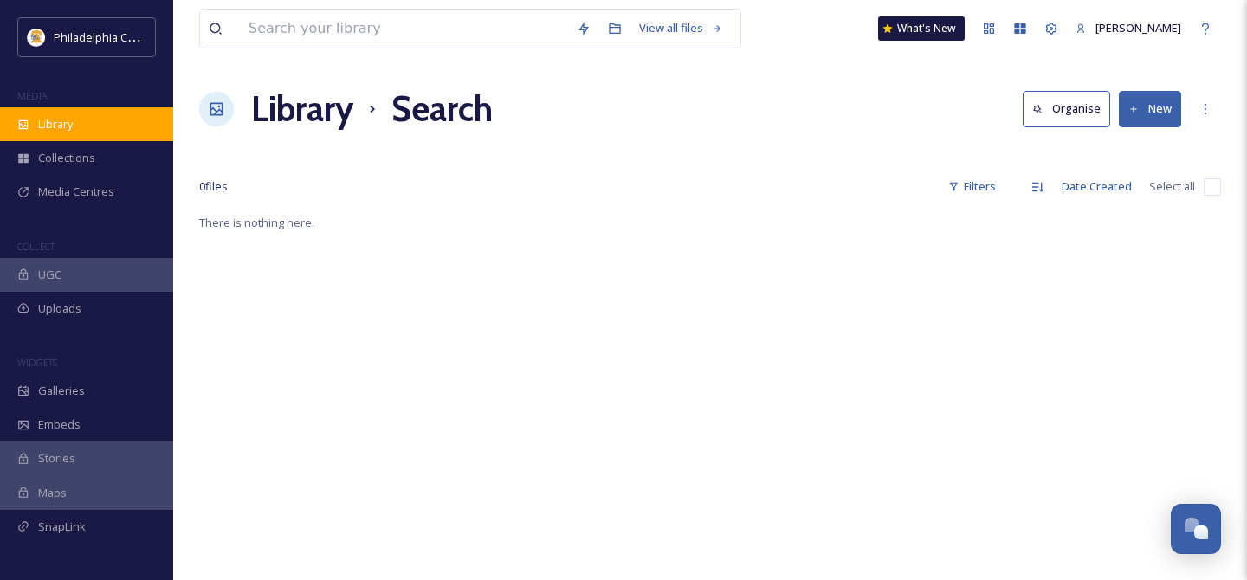
click at [75, 125] on div "Library" at bounding box center [86, 124] width 173 height 34
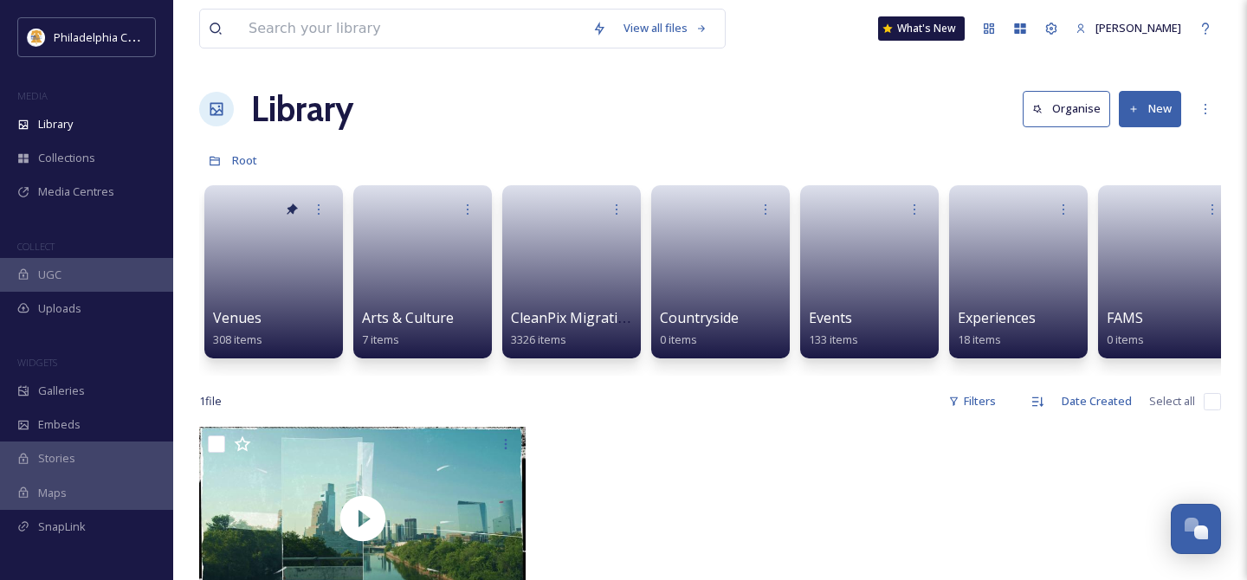
scroll to position [62, 0]
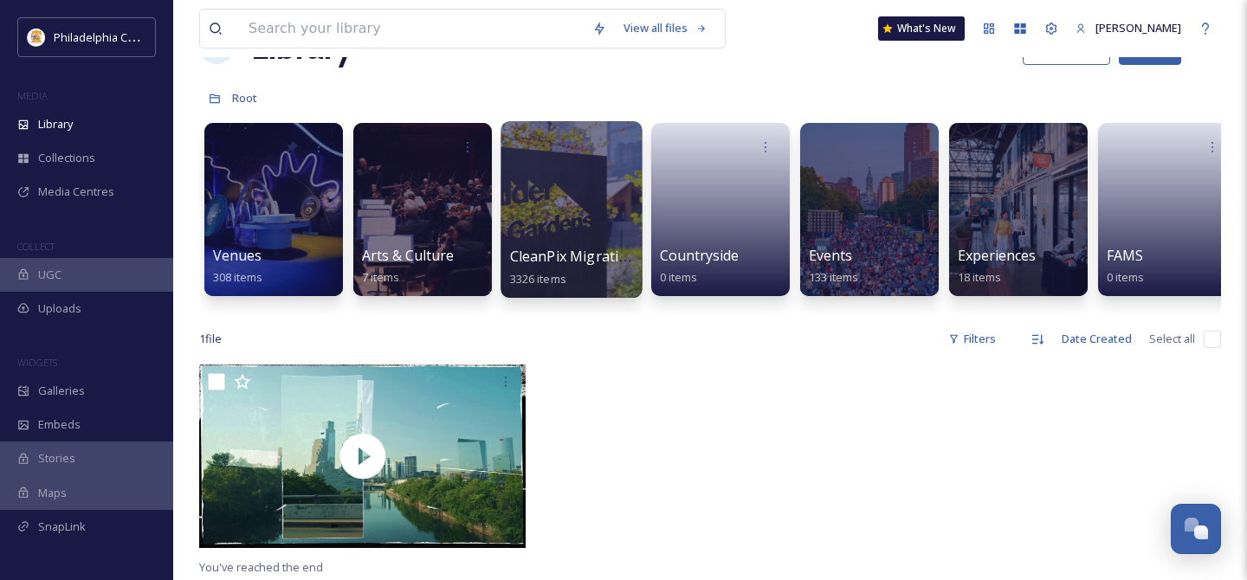
click at [577, 205] on div at bounding box center [570, 209] width 141 height 177
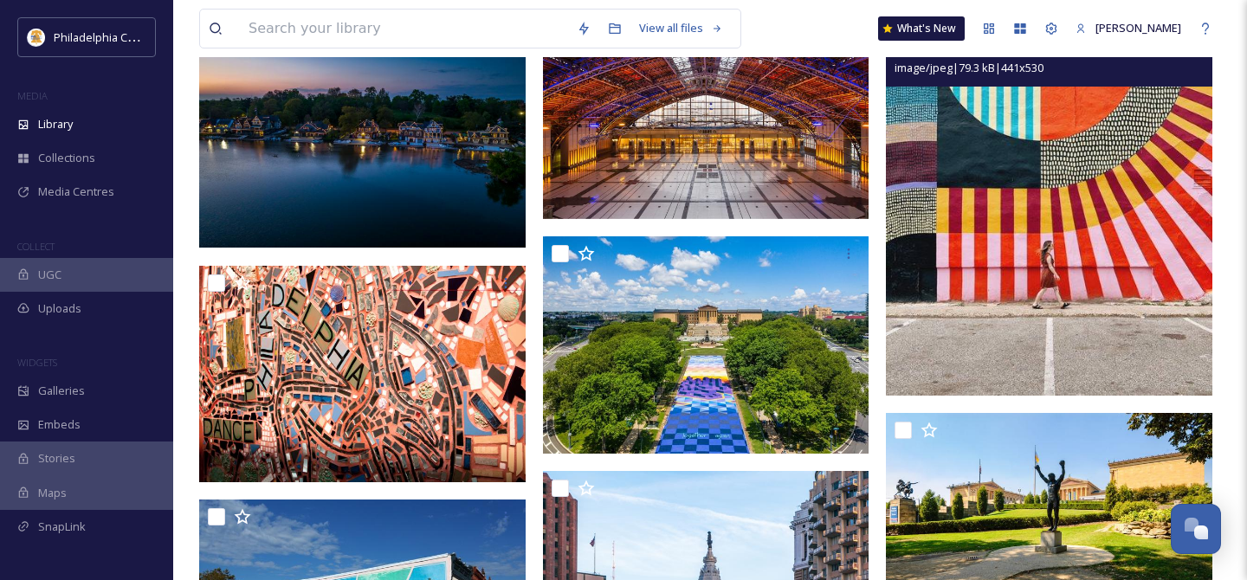
scroll to position [309, 0]
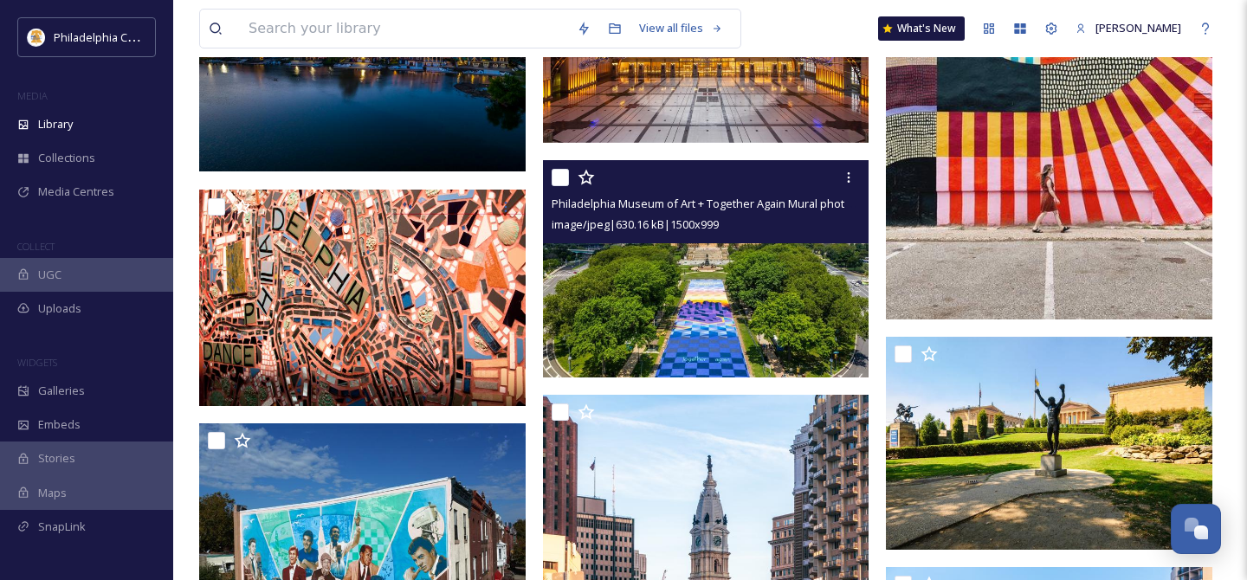
click at [565, 176] on input "checkbox" at bounding box center [560, 177] width 17 height 17
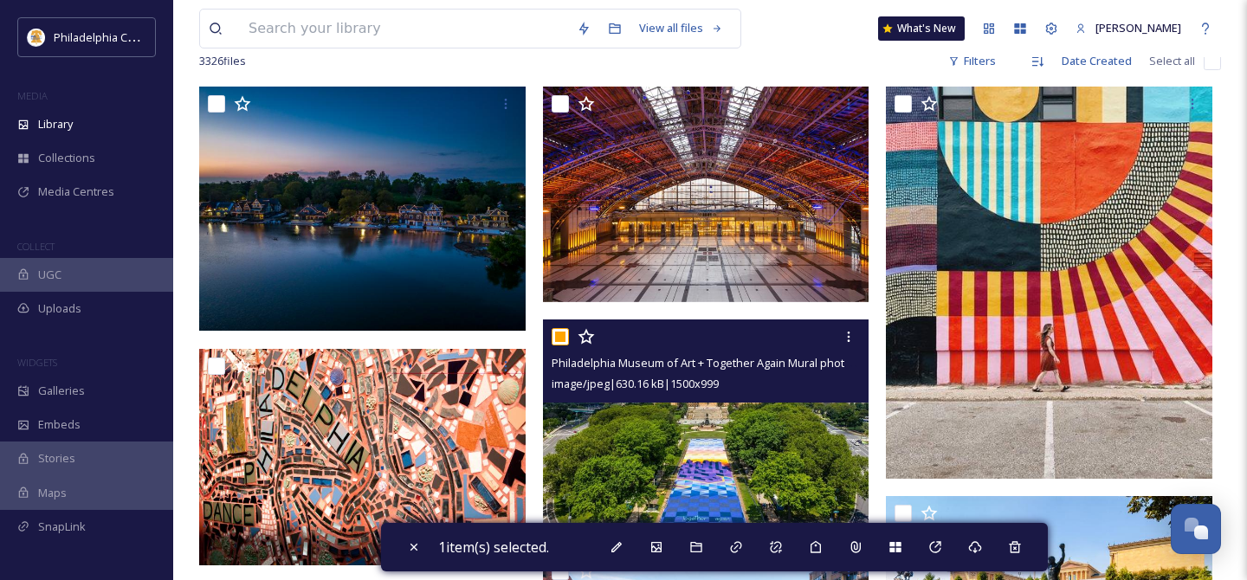
scroll to position [125, 0]
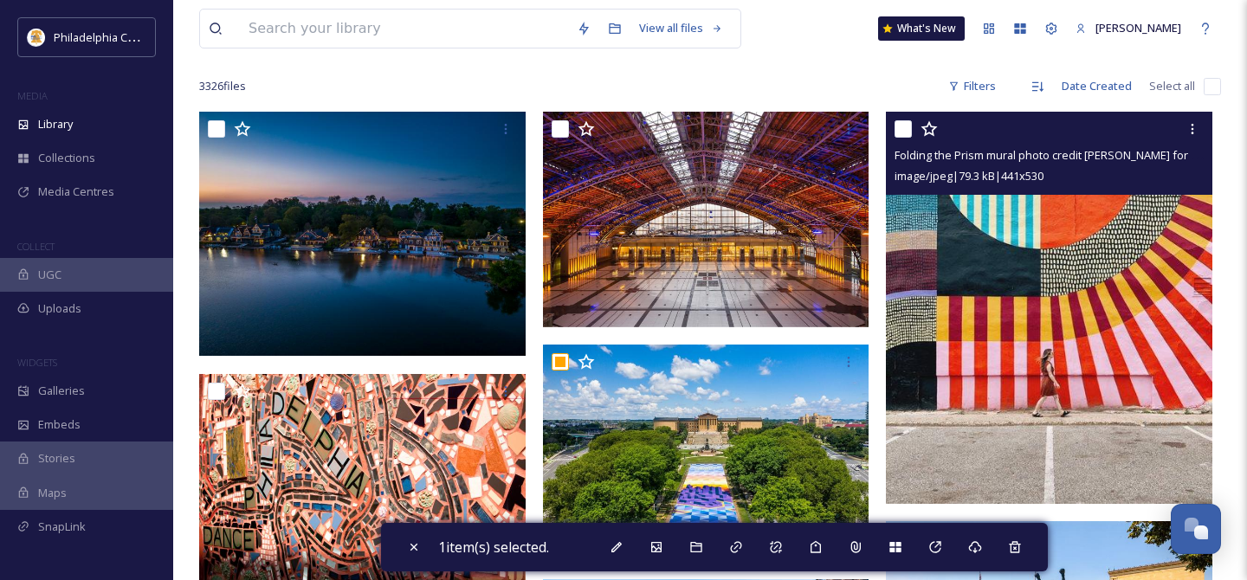
click at [895, 133] on input "checkbox" at bounding box center [902, 128] width 17 height 17
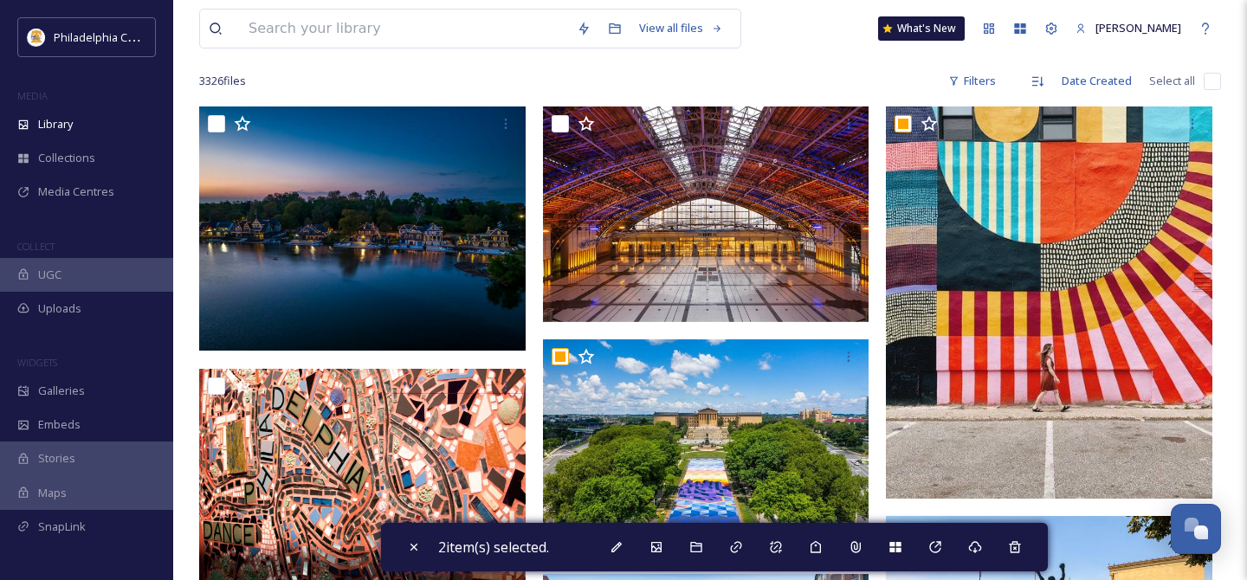
scroll to position [0, 0]
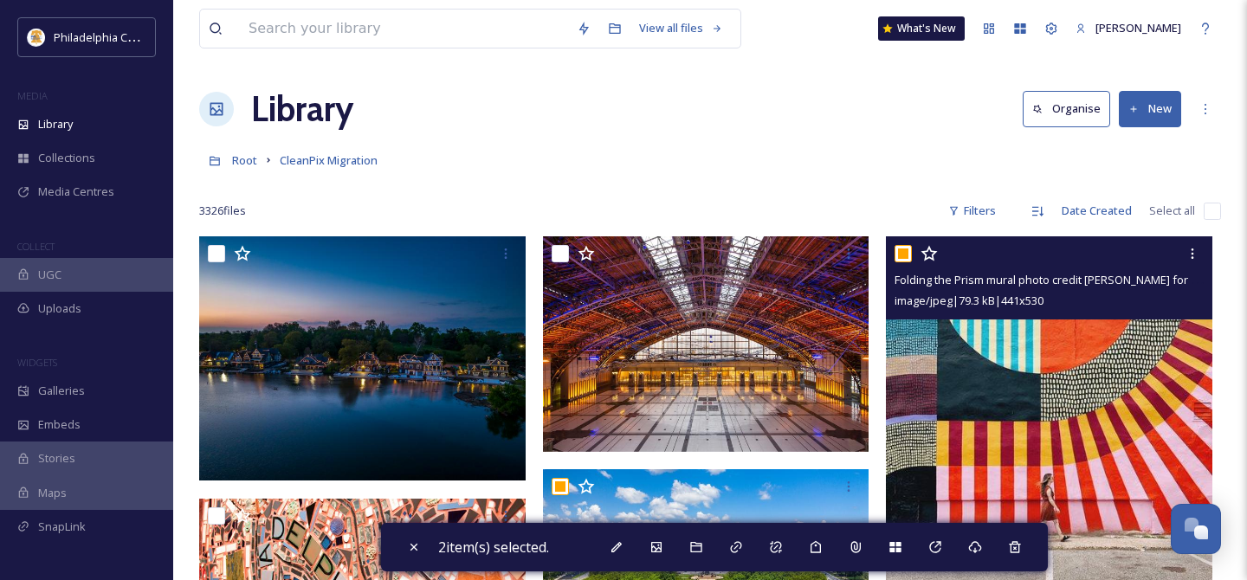
click at [905, 255] on input "checkbox" at bounding box center [902, 253] width 17 height 17
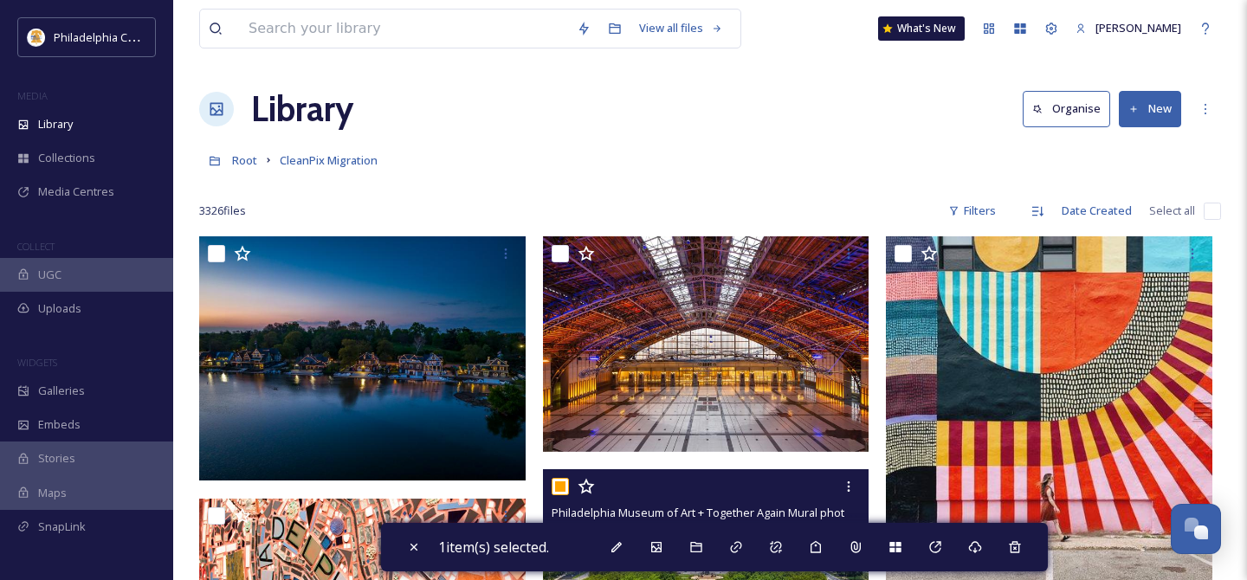
click at [558, 487] on input "checkbox" at bounding box center [560, 486] width 17 height 17
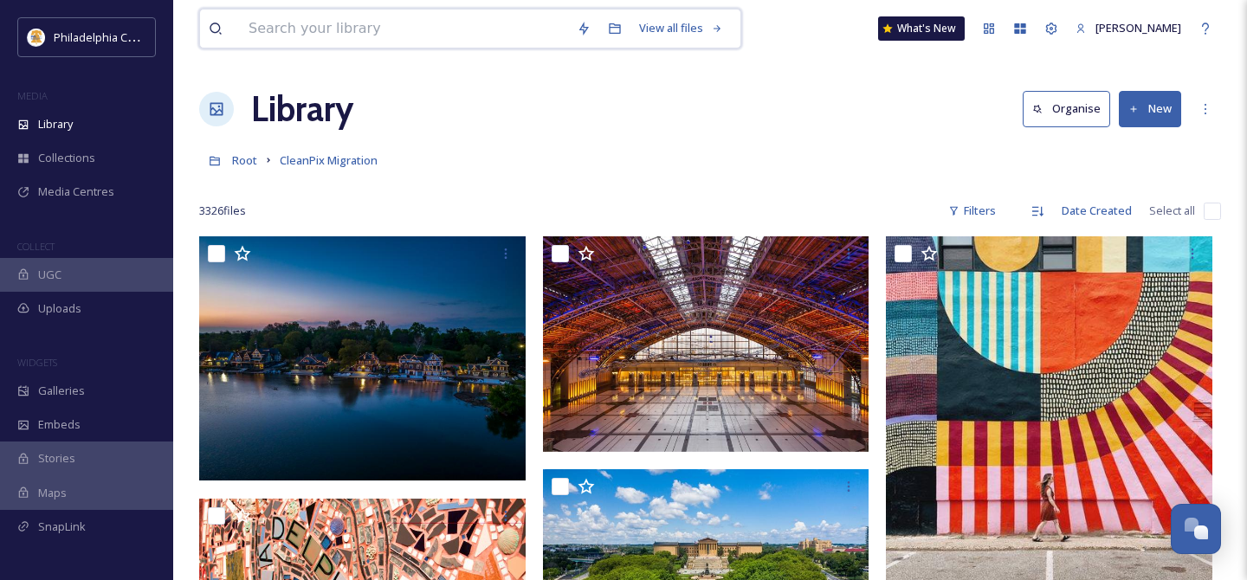
click at [454, 44] on input at bounding box center [404, 29] width 328 height 38
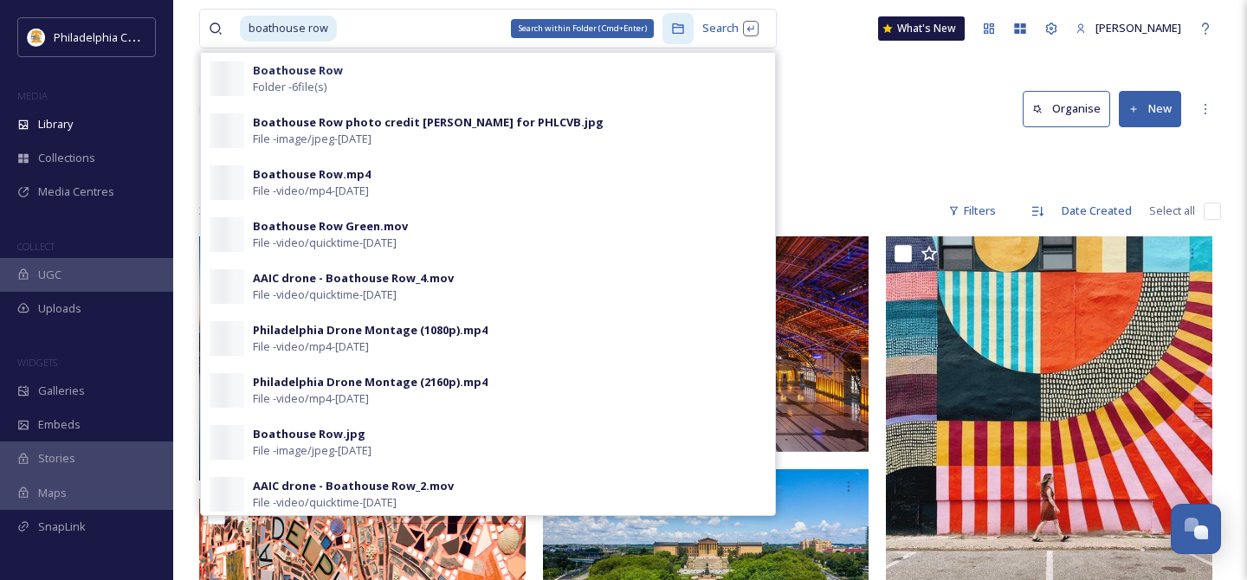
click at [672, 32] on icon at bounding box center [678, 29] width 14 height 14
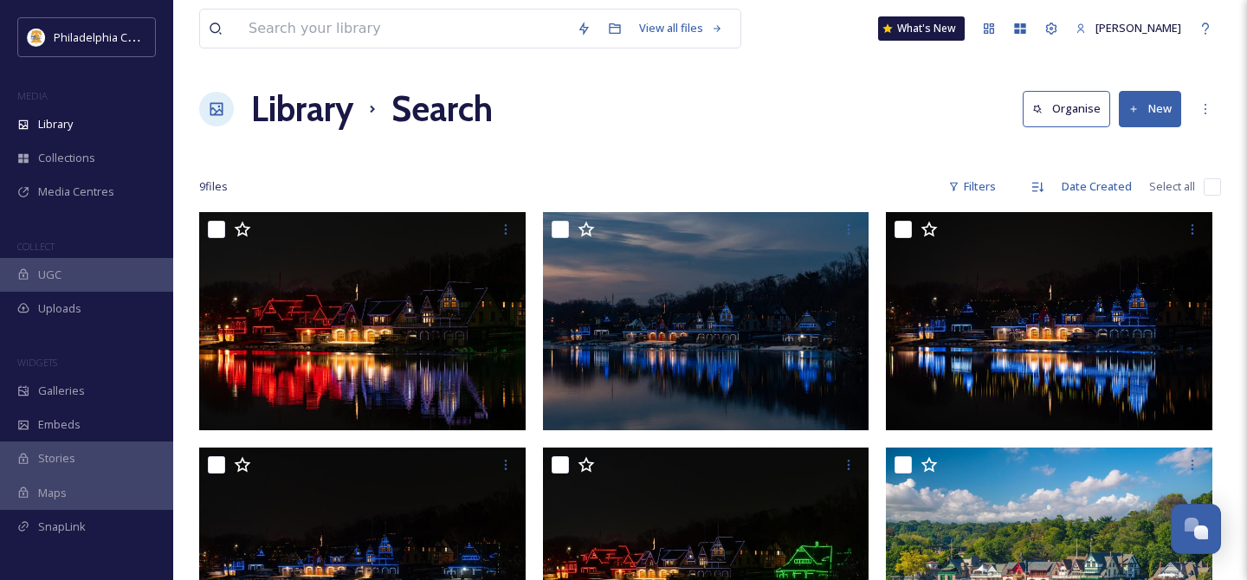
click at [1211, 188] on input "checkbox" at bounding box center [1212, 186] width 17 height 17
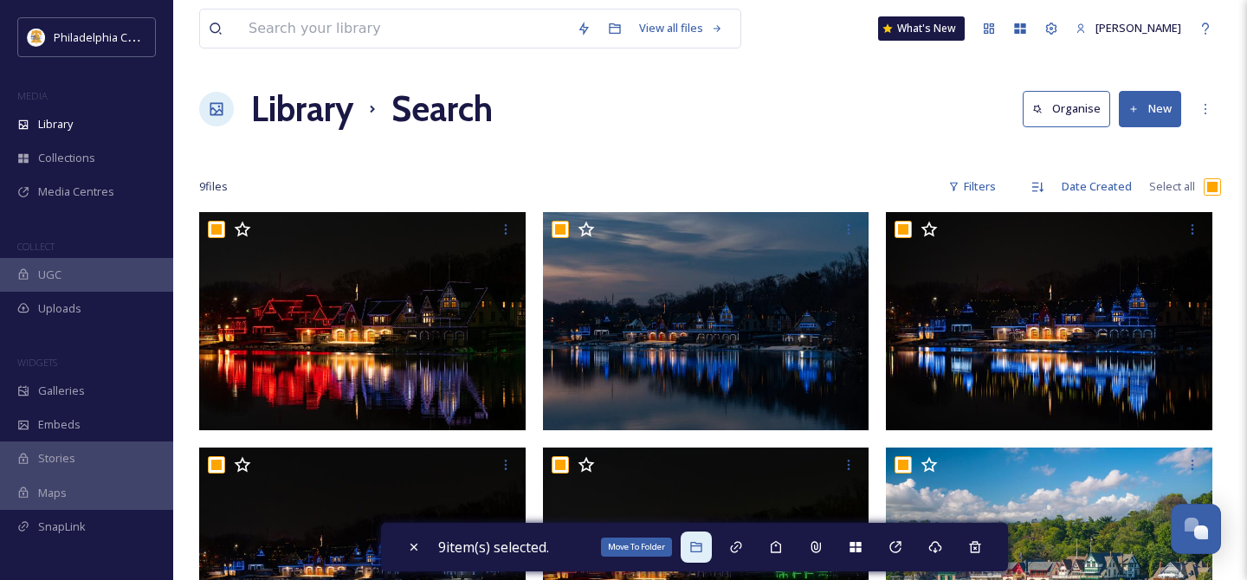
click at [703, 545] on icon at bounding box center [696, 547] width 14 height 14
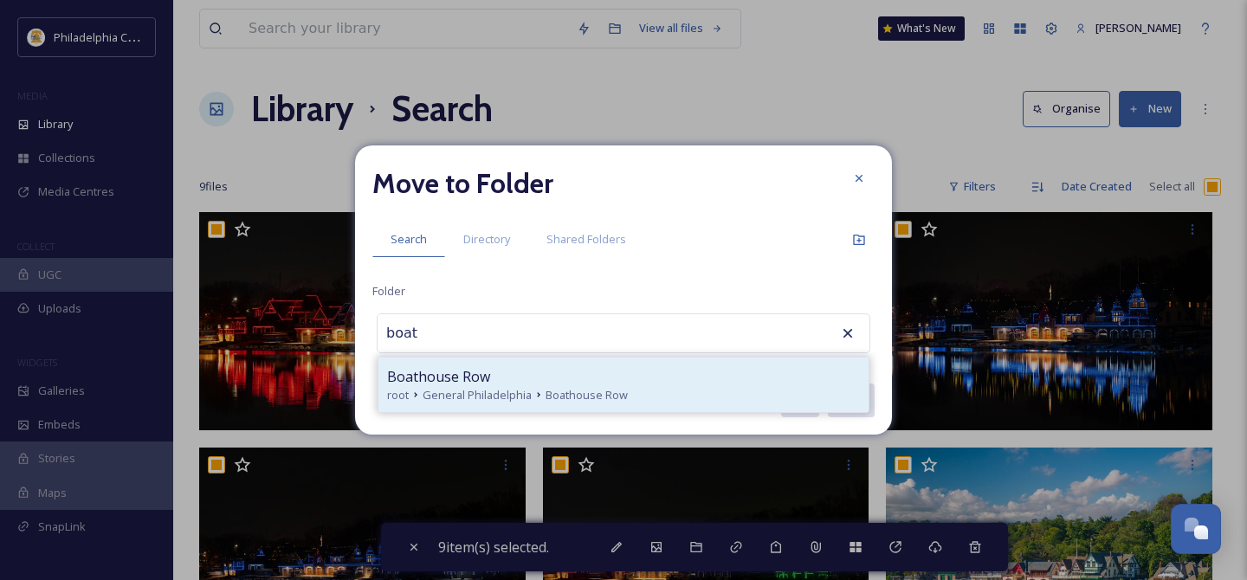
click at [556, 377] on div "Boathouse Row" at bounding box center [623, 376] width 473 height 21
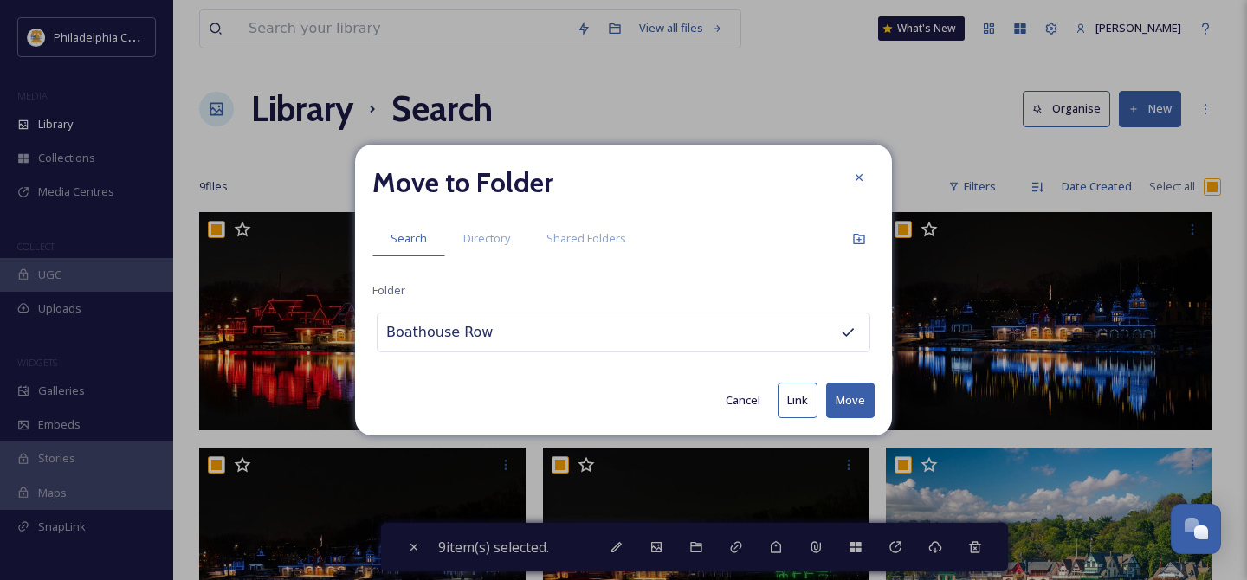
click at [847, 403] on button "Move" at bounding box center [850, 401] width 48 height 36
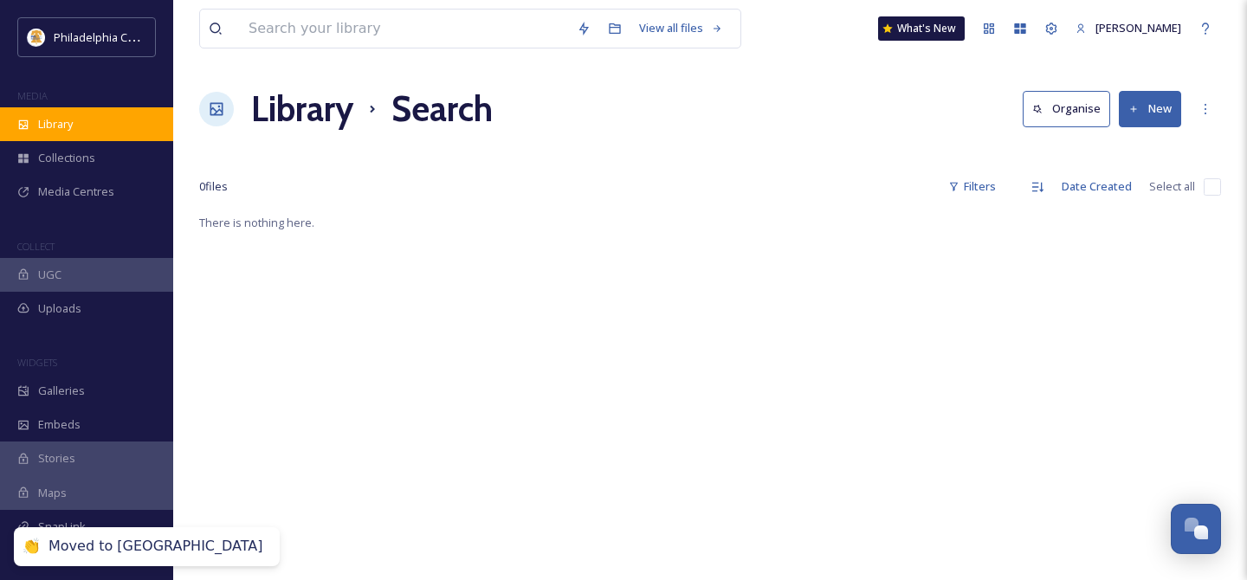
click at [80, 126] on div "Library" at bounding box center [86, 124] width 173 height 34
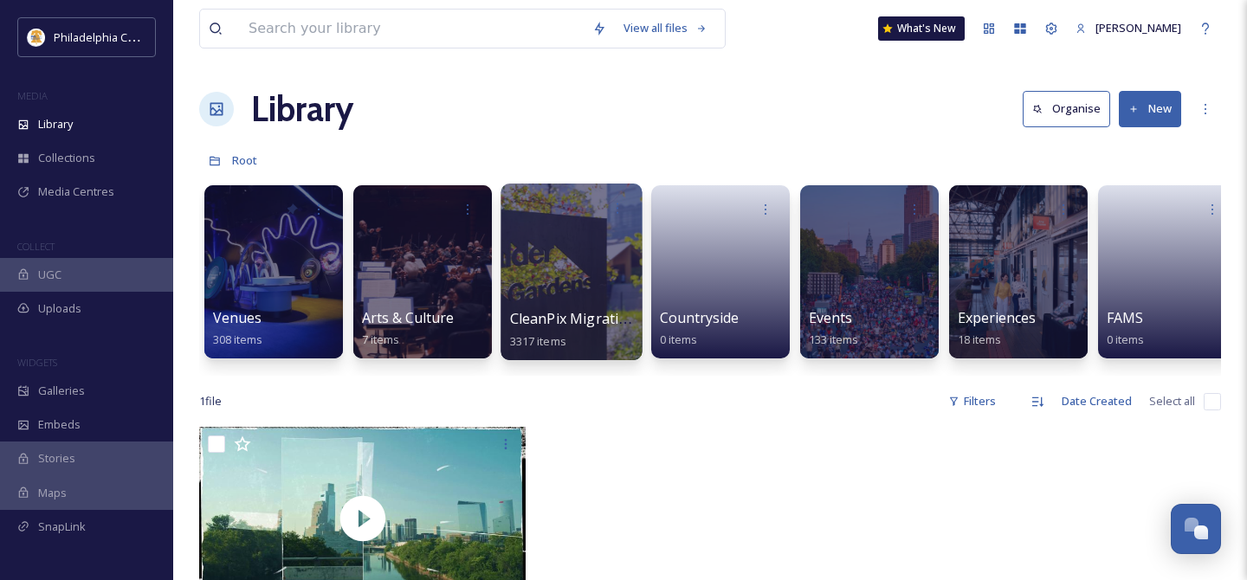
click at [599, 256] on div at bounding box center [570, 272] width 141 height 177
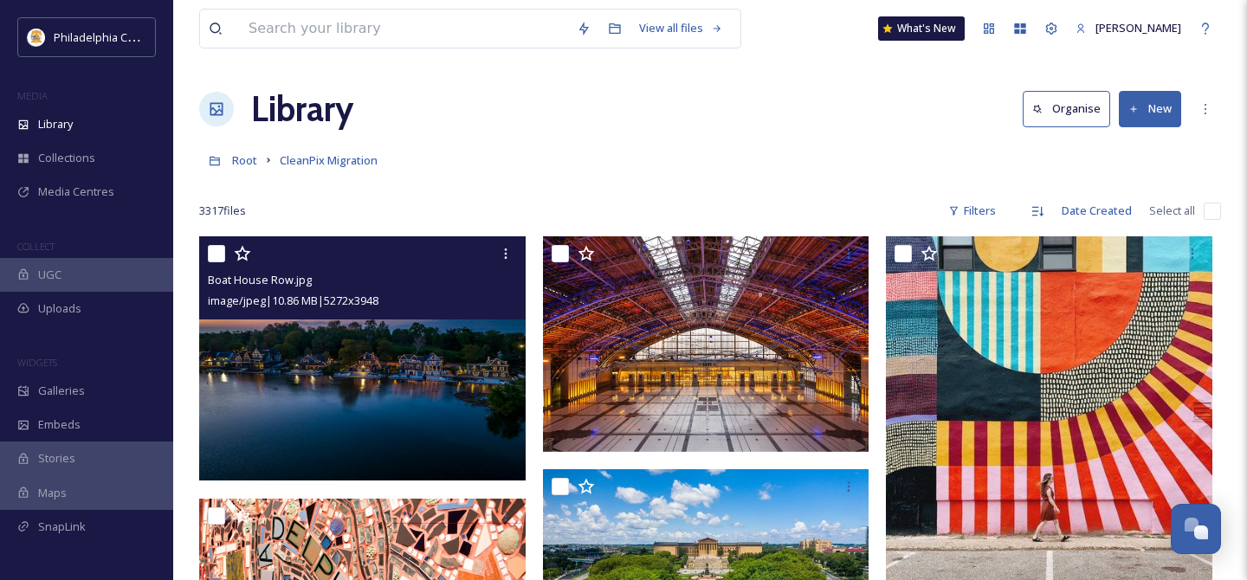
click at [216, 251] on input "checkbox" at bounding box center [216, 253] width 17 height 17
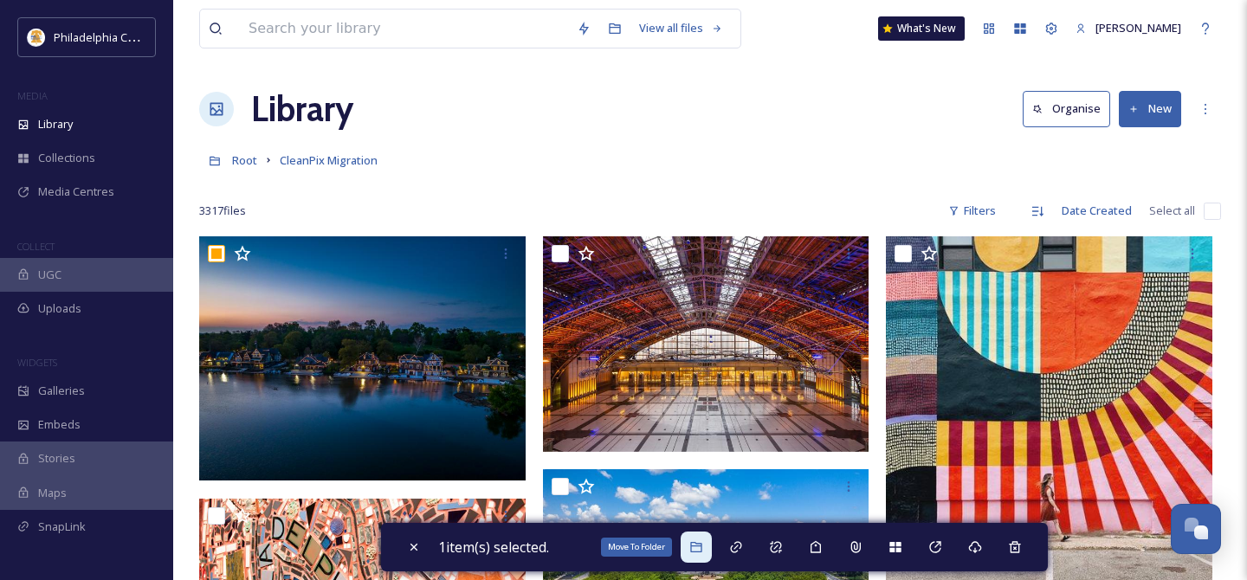
click at [702, 552] on icon at bounding box center [696, 547] width 14 height 14
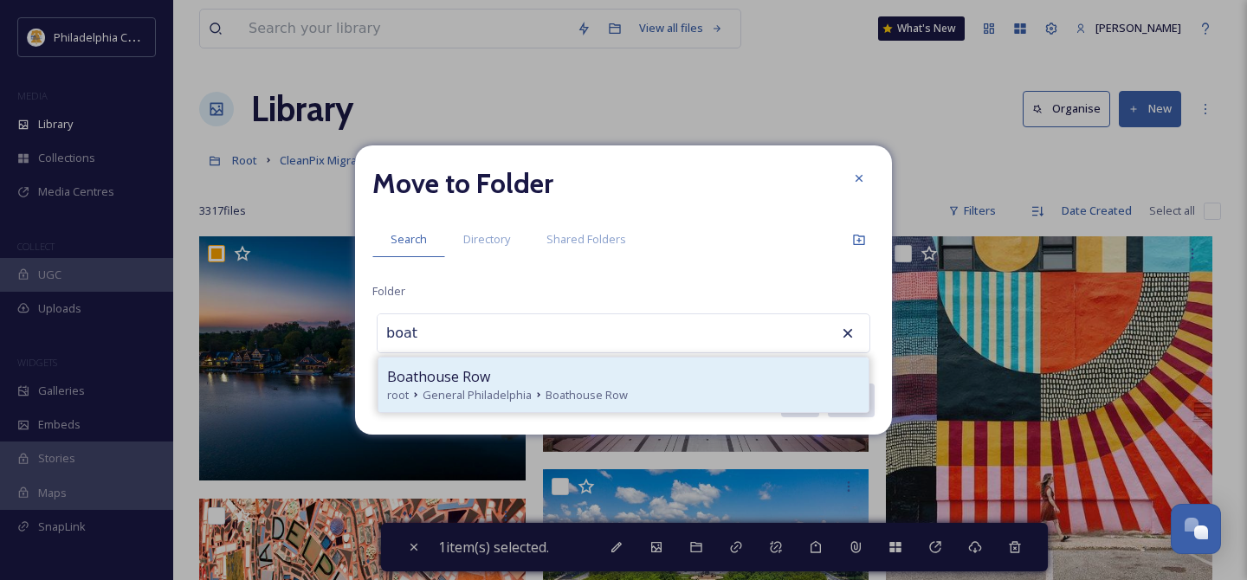
click at [502, 382] on div "Boathouse Row" at bounding box center [623, 376] width 473 height 21
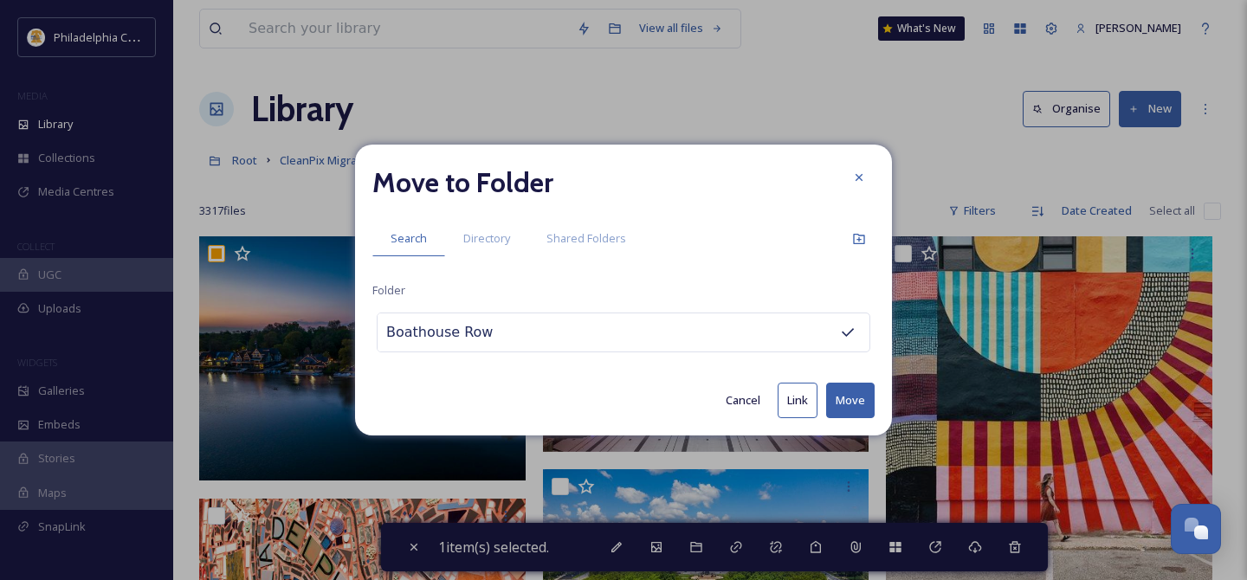
click at [858, 413] on button "Move" at bounding box center [850, 401] width 48 height 36
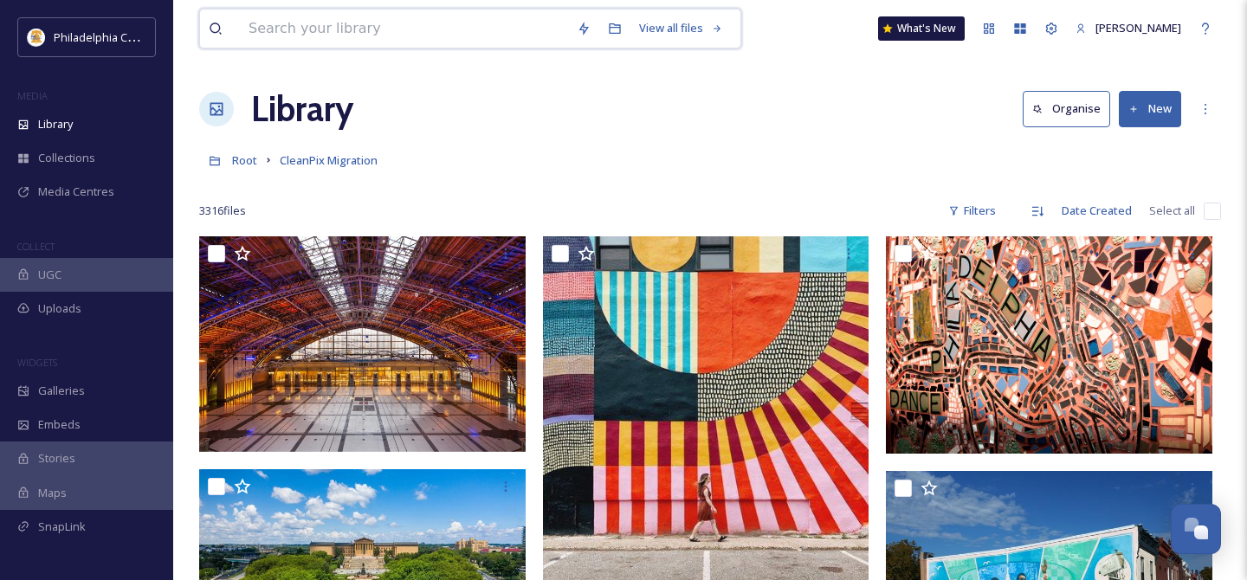
click at [386, 13] on input at bounding box center [404, 29] width 328 height 38
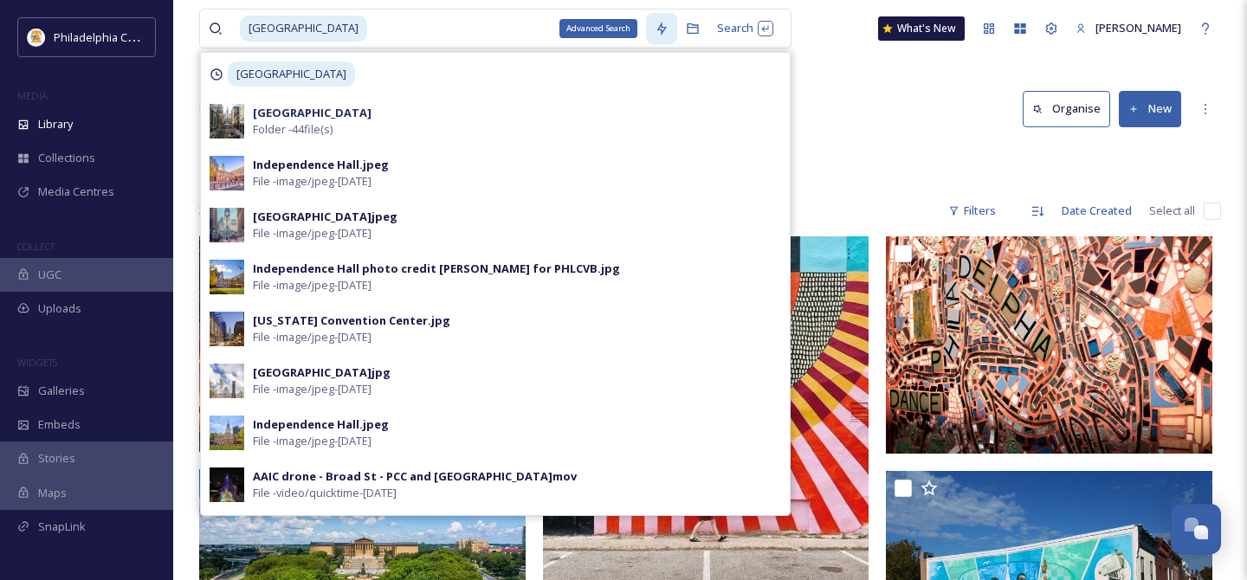
click at [655, 27] on icon at bounding box center [662, 29] width 14 height 14
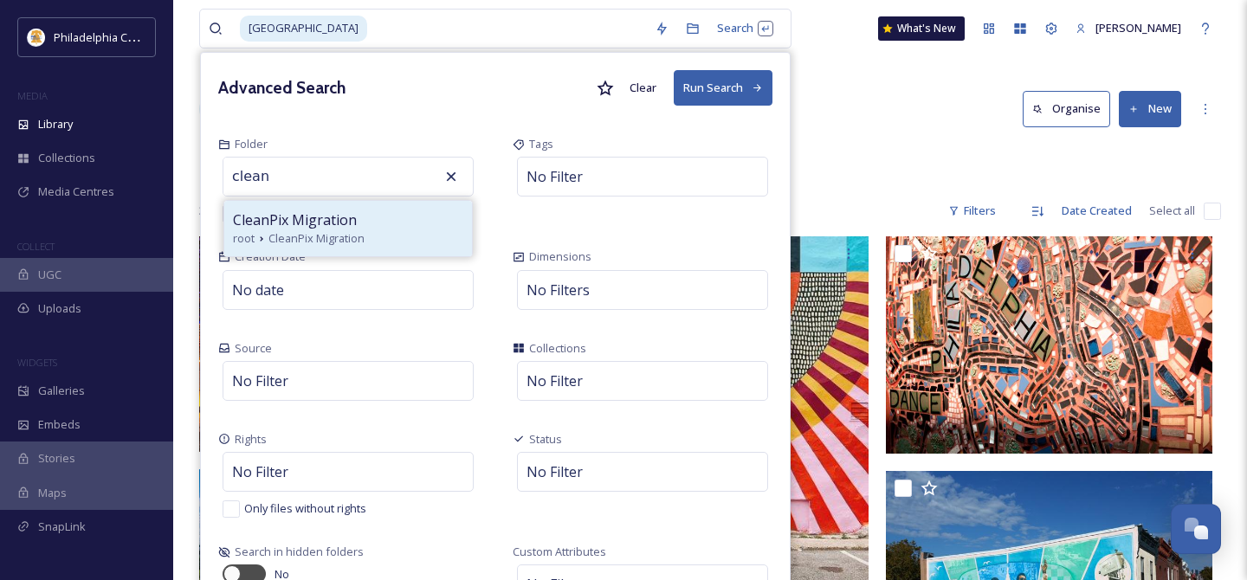
click at [290, 214] on span "CleanPix Migration" at bounding box center [295, 220] width 124 height 21
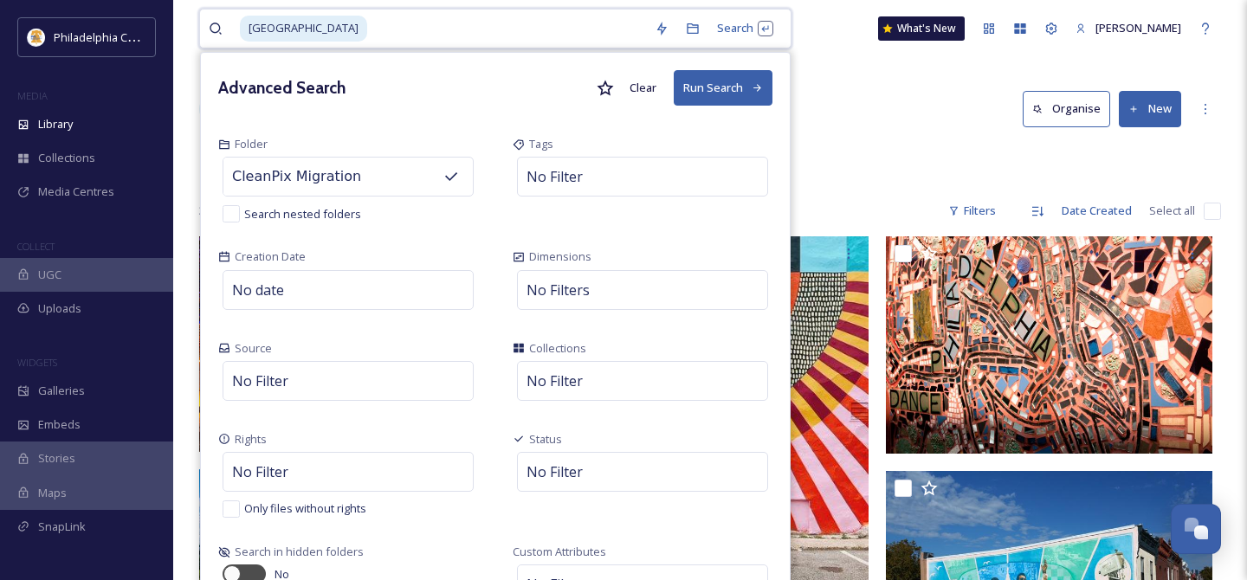
click at [682, 89] on button "Run Search" at bounding box center [723, 88] width 99 height 36
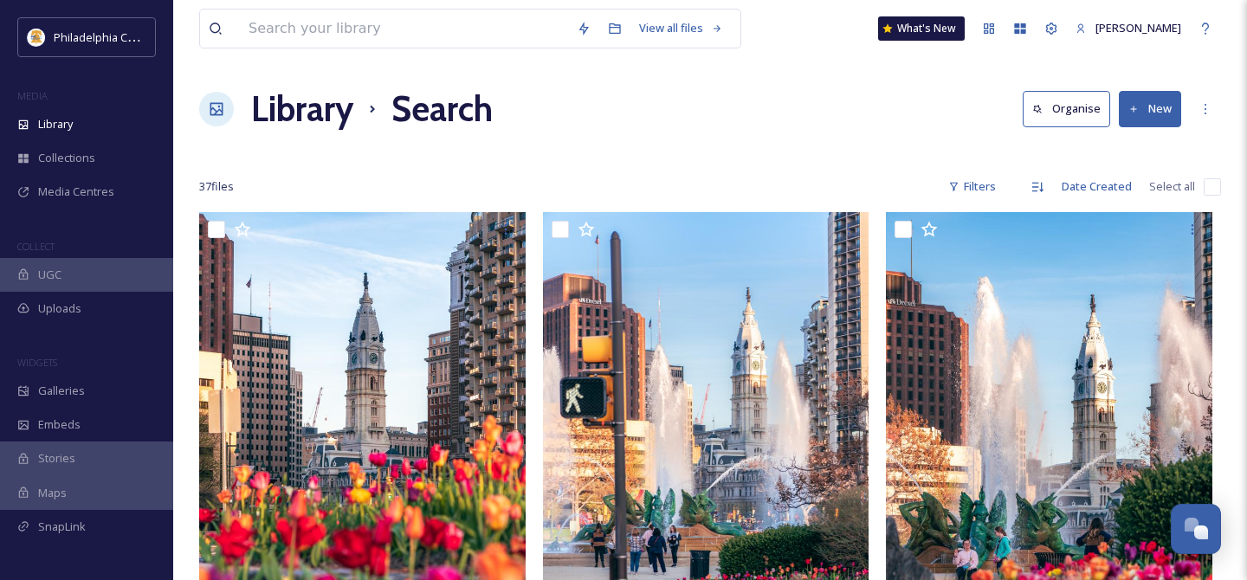
click at [1207, 185] on input "checkbox" at bounding box center [1212, 186] width 17 height 17
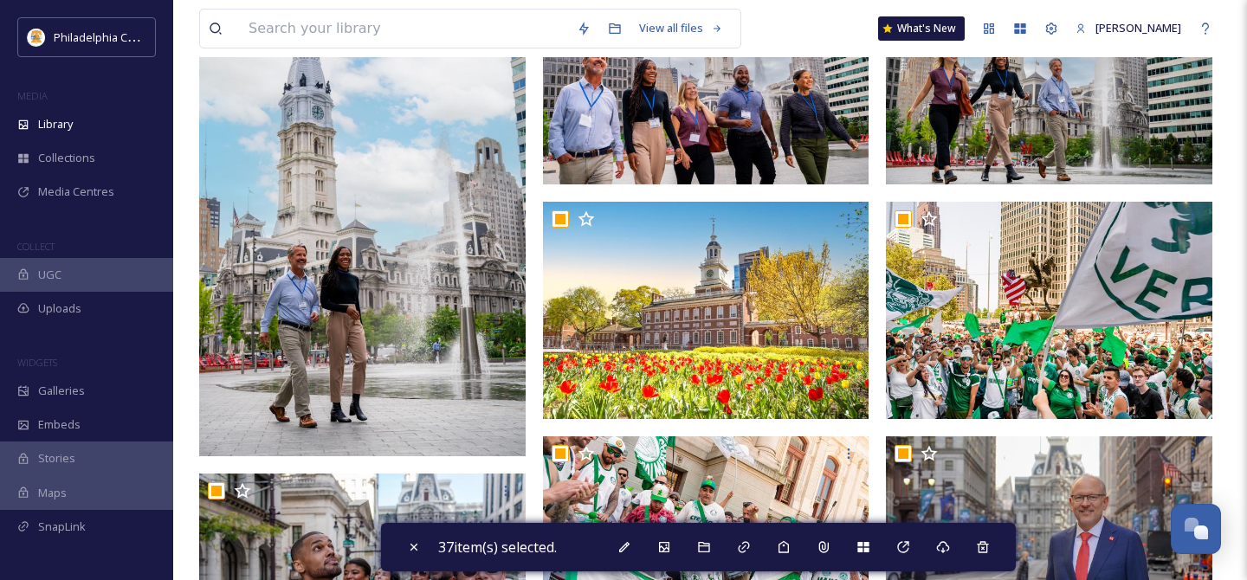
scroll to position [754, 0]
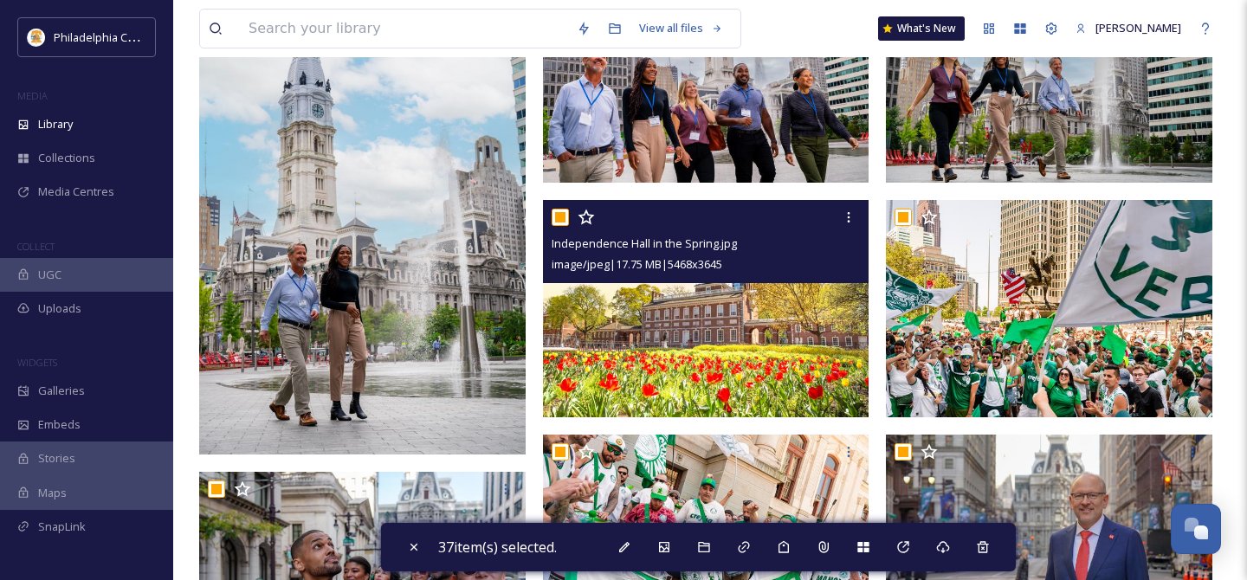
click at [561, 217] on input "checkbox" at bounding box center [560, 217] width 17 height 17
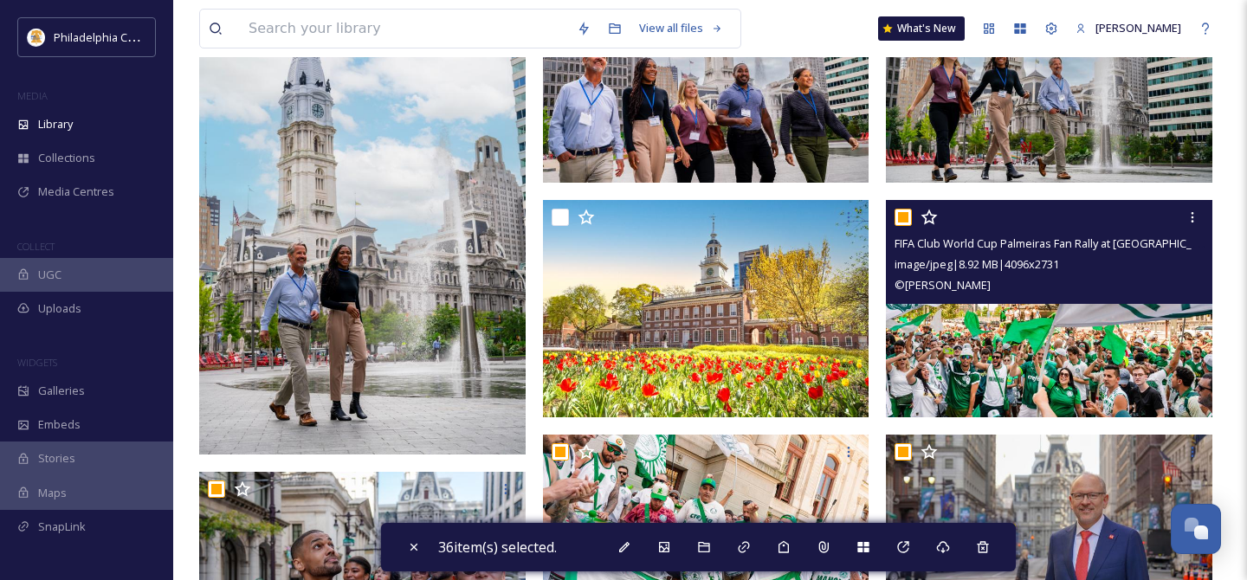
click at [905, 210] on input "checkbox" at bounding box center [902, 217] width 17 height 17
click at [906, 210] on input "checkbox" at bounding box center [902, 217] width 17 height 17
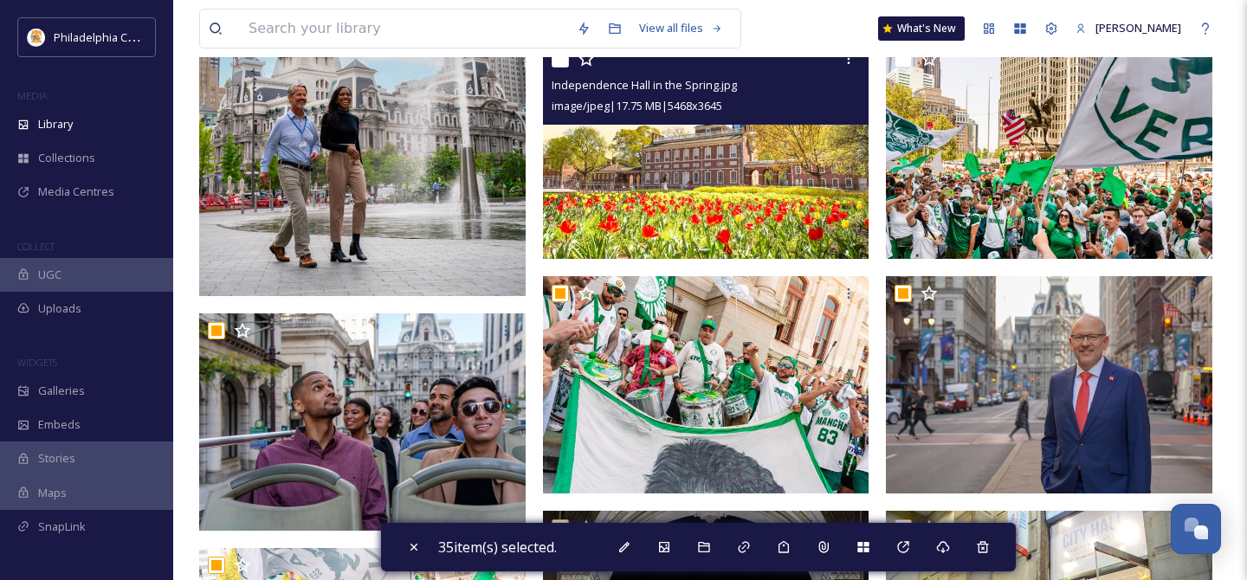
scroll to position [924, 0]
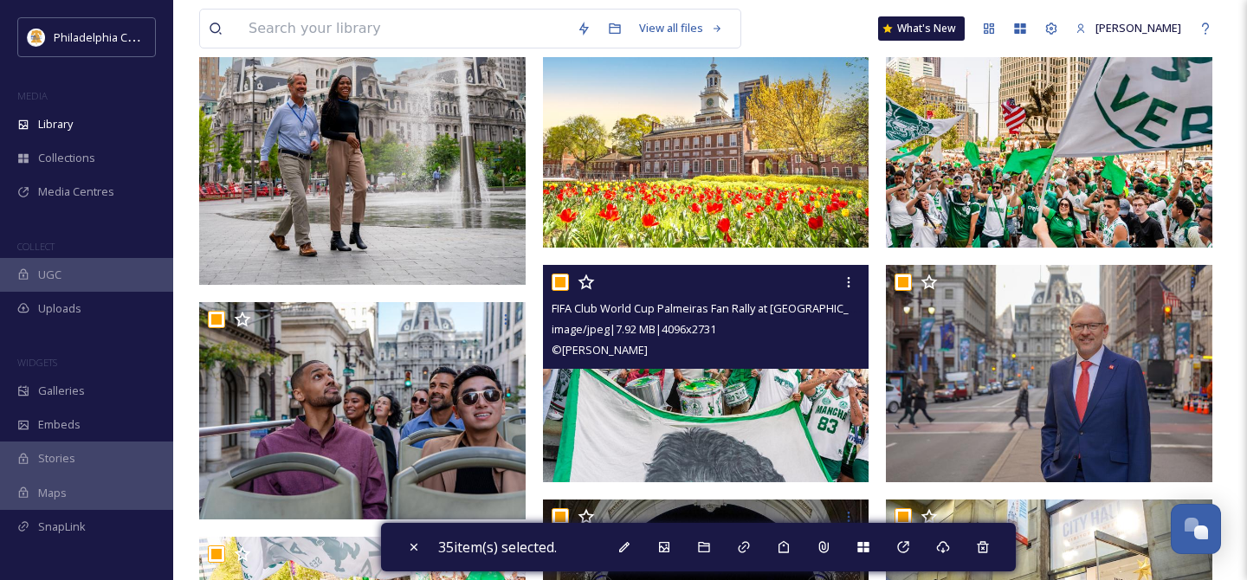
click at [560, 282] on input "checkbox" at bounding box center [560, 282] width 17 height 17
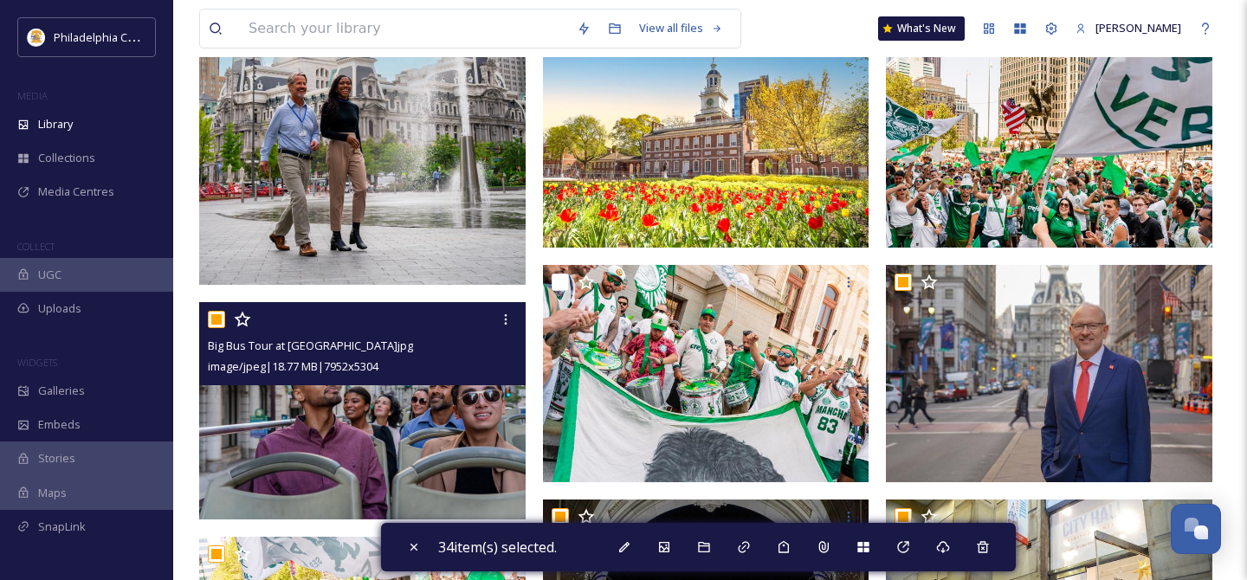
click at [216, 319] on input "checkbox" at bounding box center [216, 319] width 17 height 17
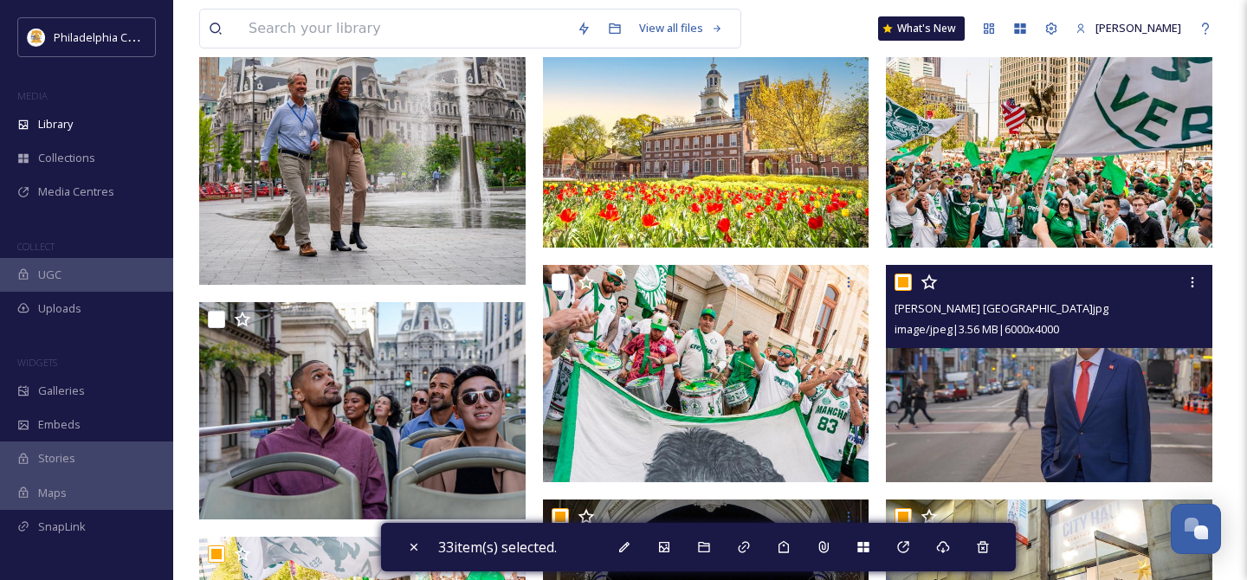
click at [907, 281] on input "checkbox" at bounding box center [902, 282] width 17 height 17
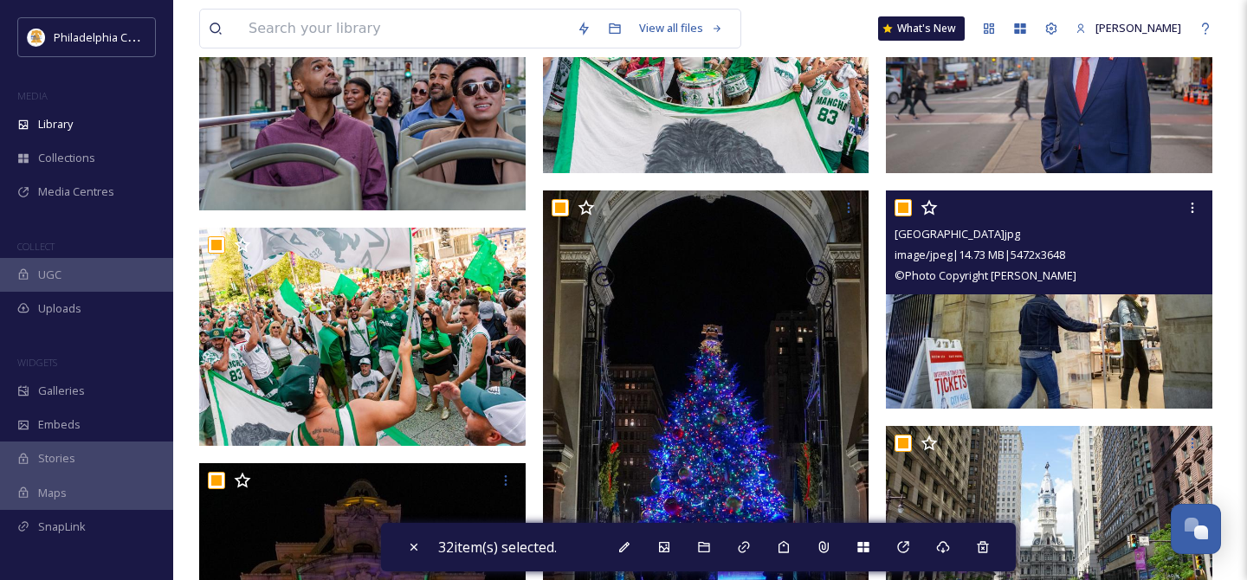
scroll to position [1235, 0]
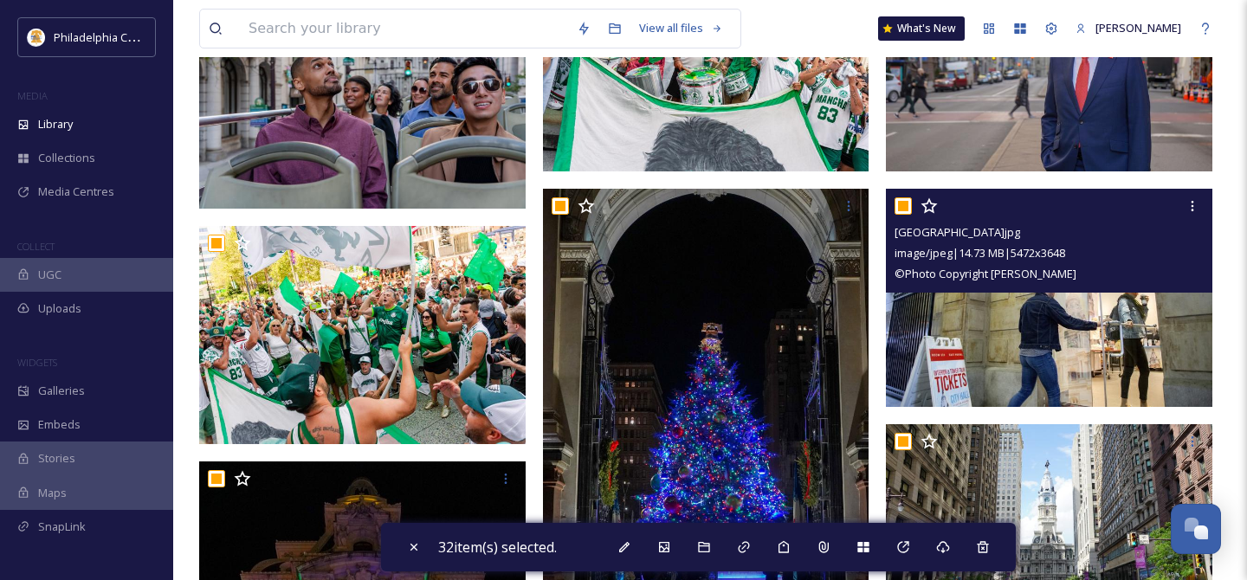
click at [901, 207] on input "checkbox" at bounding box center [902, 205] width 17 height 17
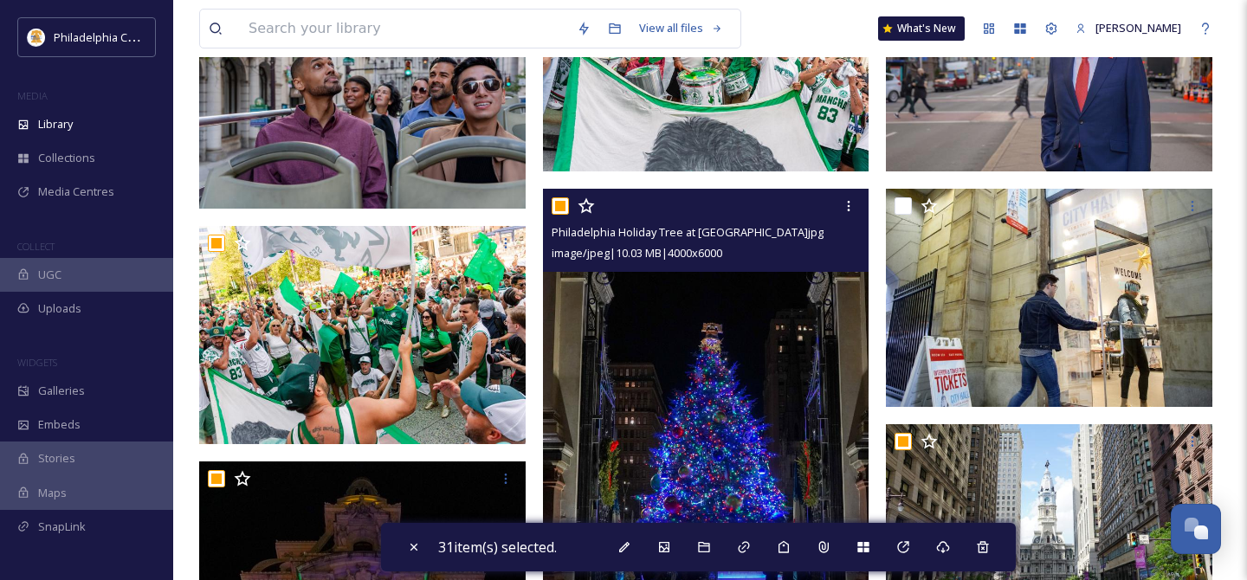
scroll to position [1347, 0]
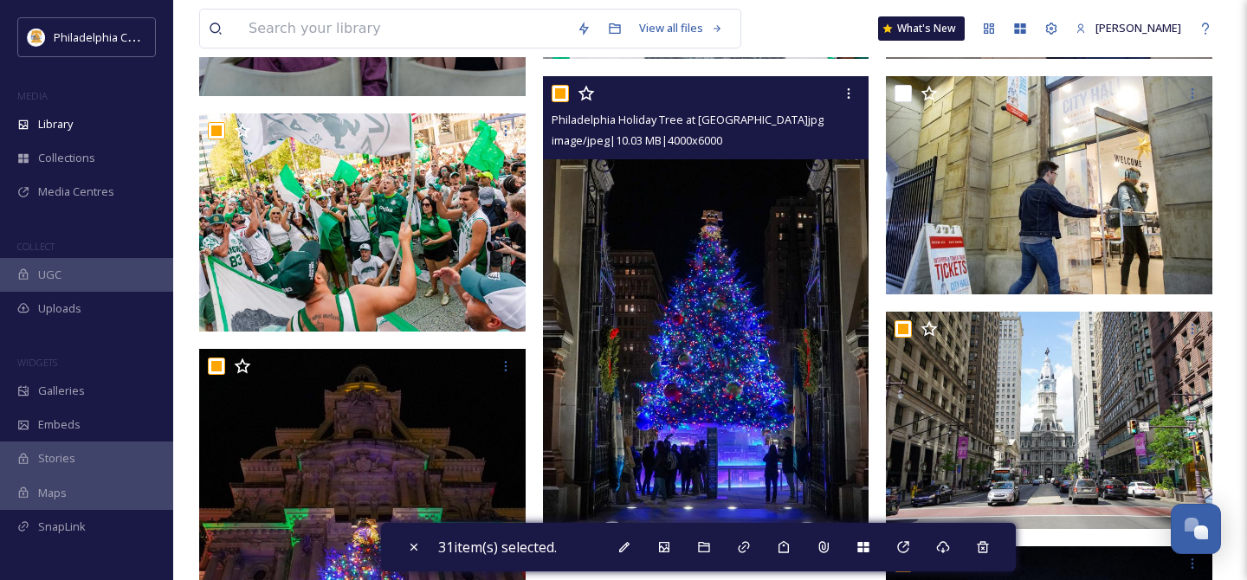
click at [562, 92] on input "checkbox" at bounding box center [560, 93] width 17 height 17
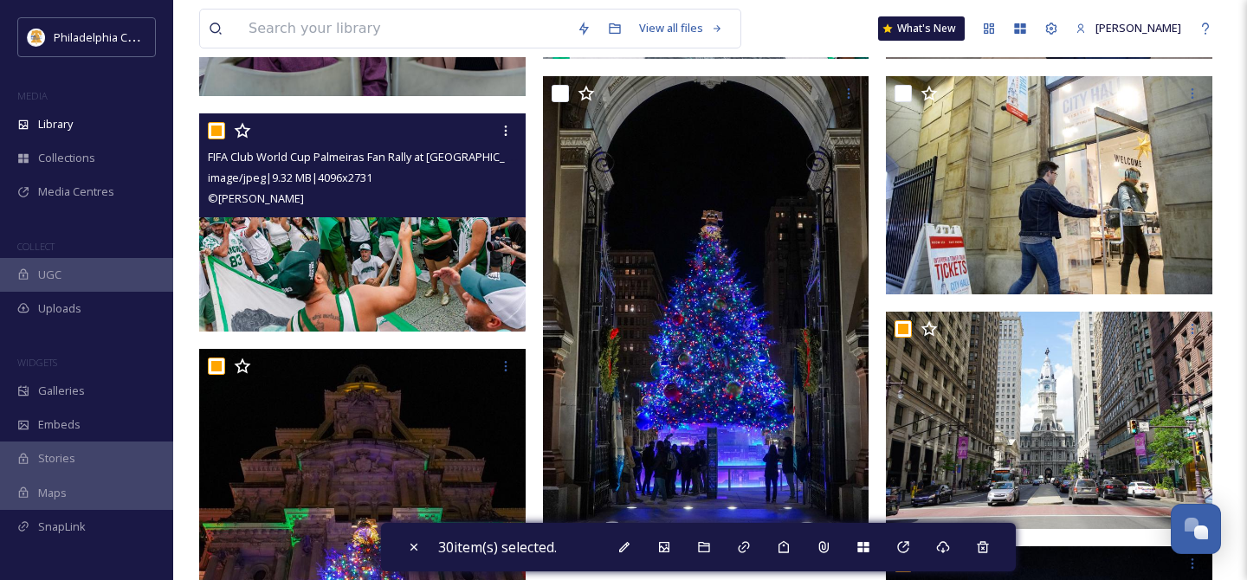
click at [216, 135] on input "checkbox" at bounding box center [216, 130] width 17 height 17
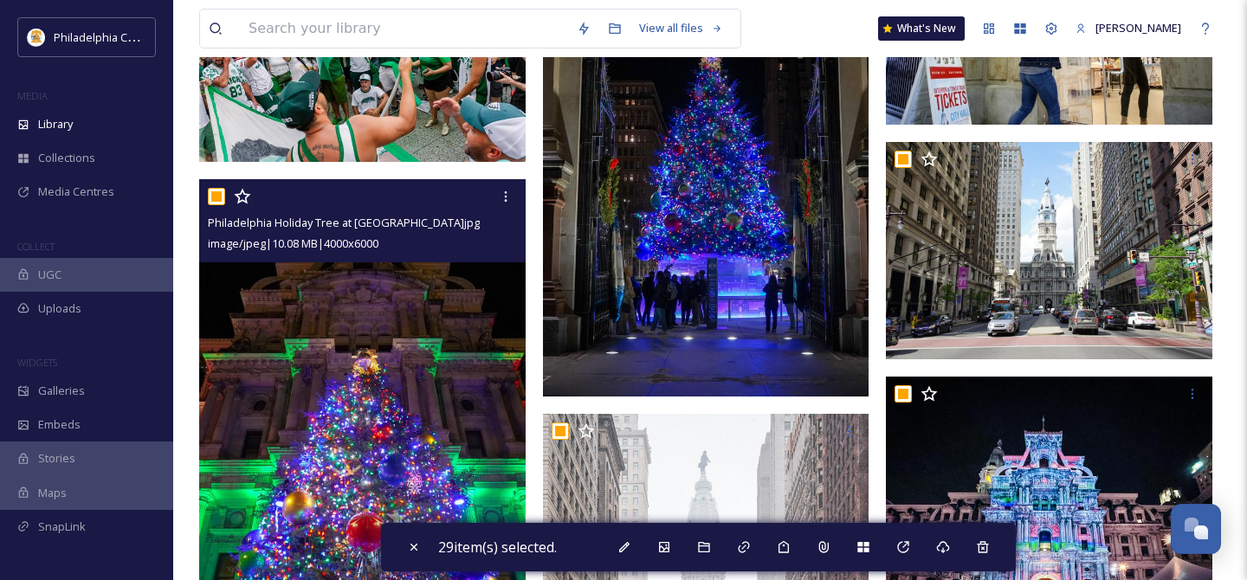
scroll to position [1521, 0]
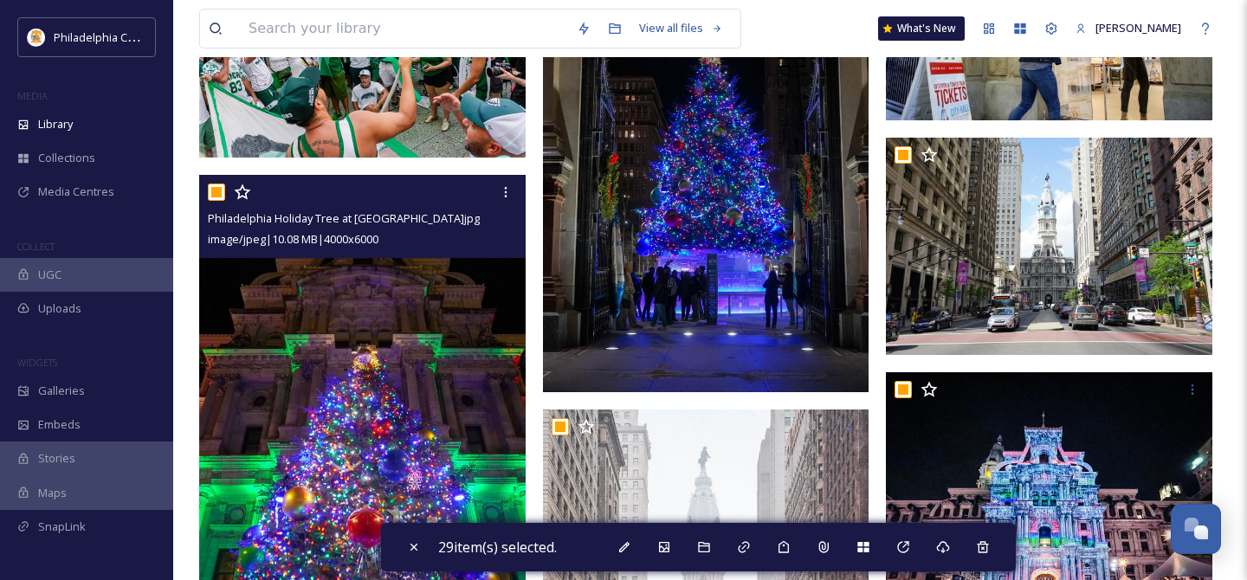
click at [216, 188] on input "checkbox" at bounding box center [216, 192] width 17 height 17
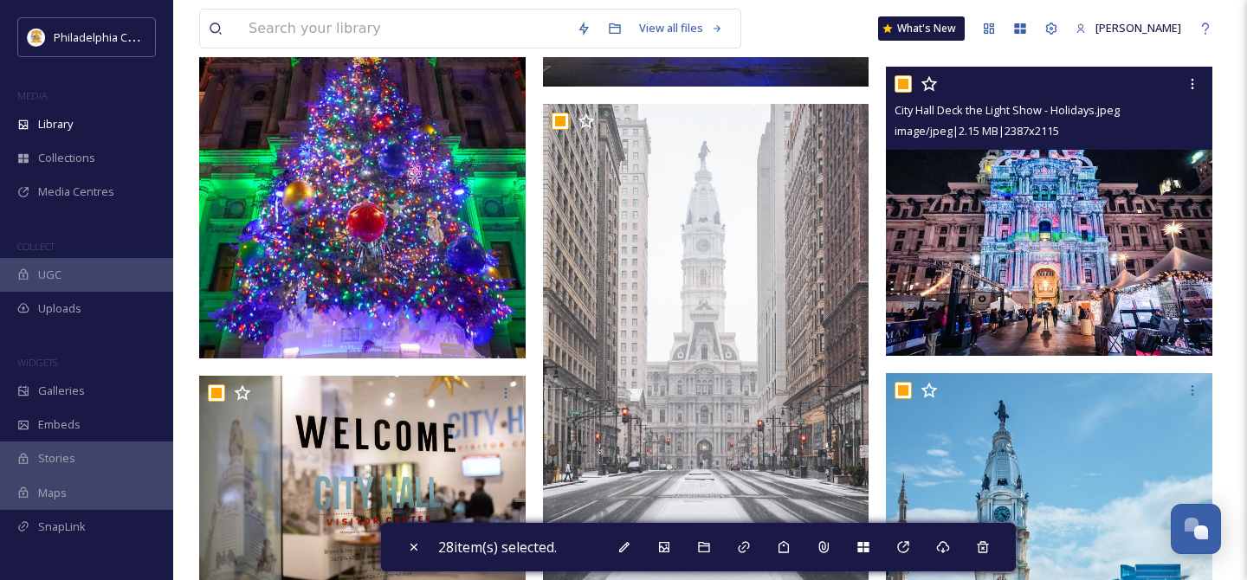
scroll to position [1825, 0]
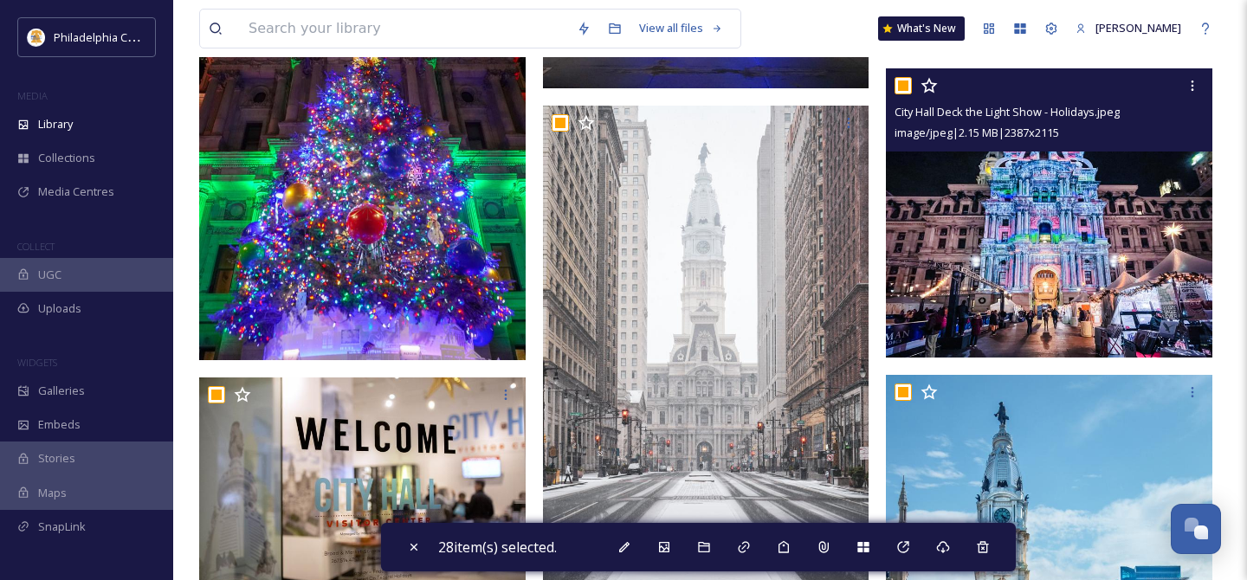
click at [905, 85] on input "checkbox" at bounding box center [902, 85] width 17 height 17
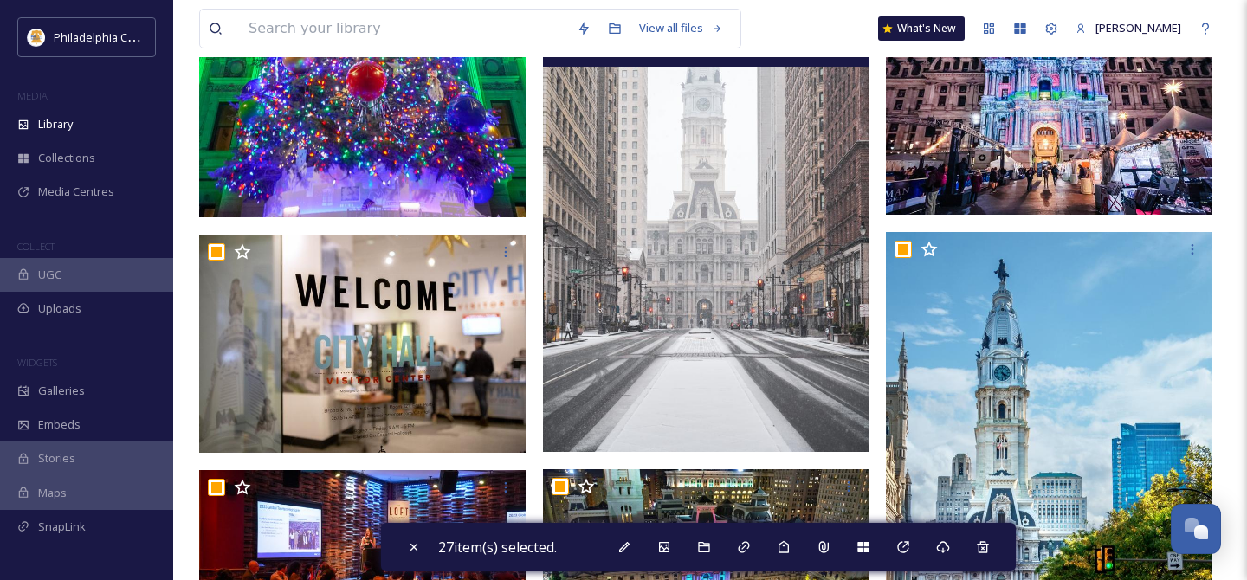
scroll to position [2009, 0]
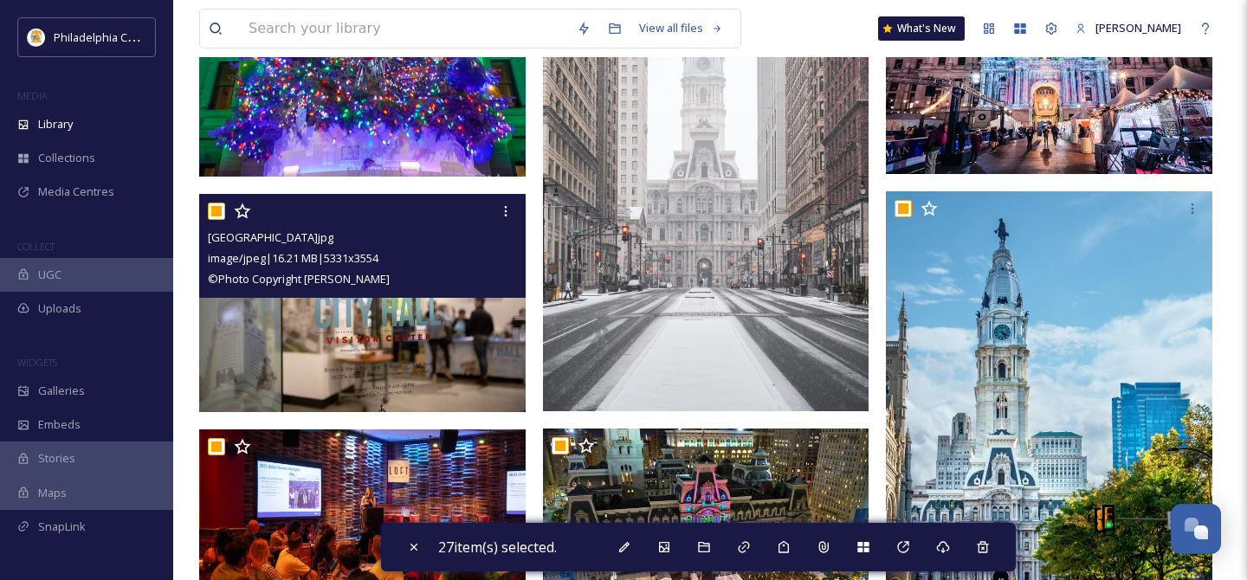
click at [223, 210] on input "checkbox" at bounding box center [216, 211] width 17 height 17
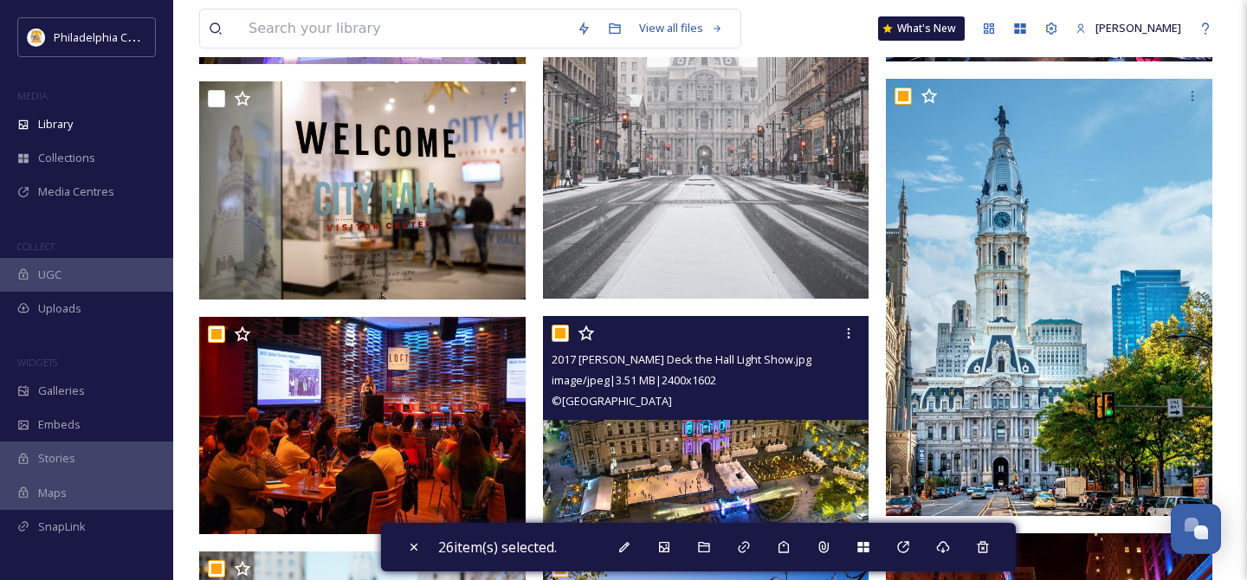
scroll to position [2191, 0]
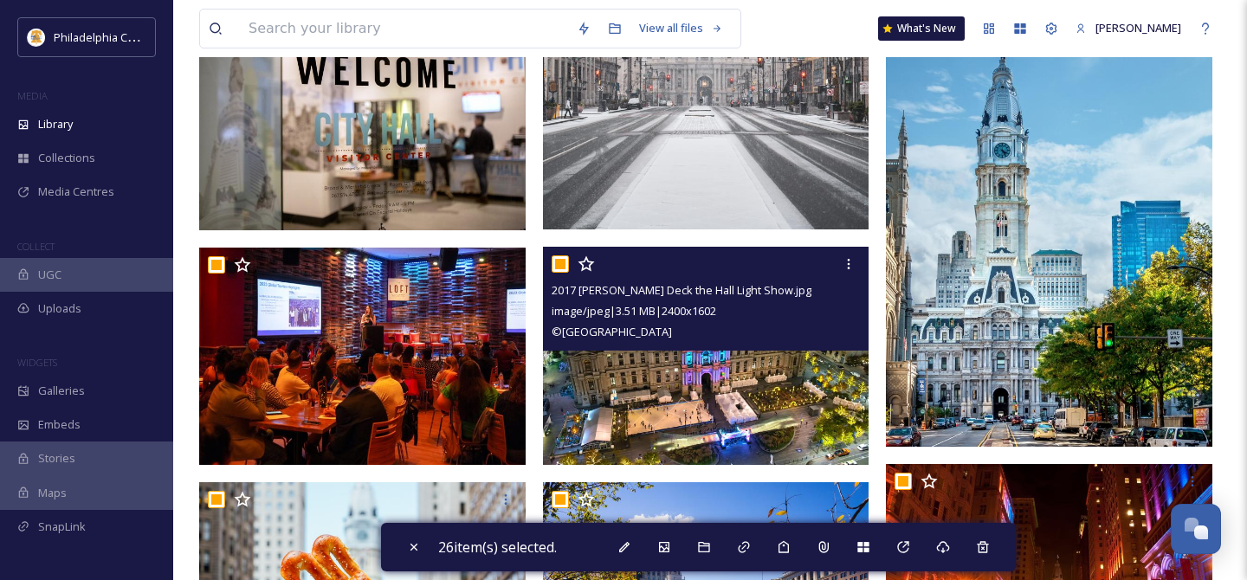
click at [557, 259] on input "checkbox" at bounding box center [560, 263] width 17 height 17
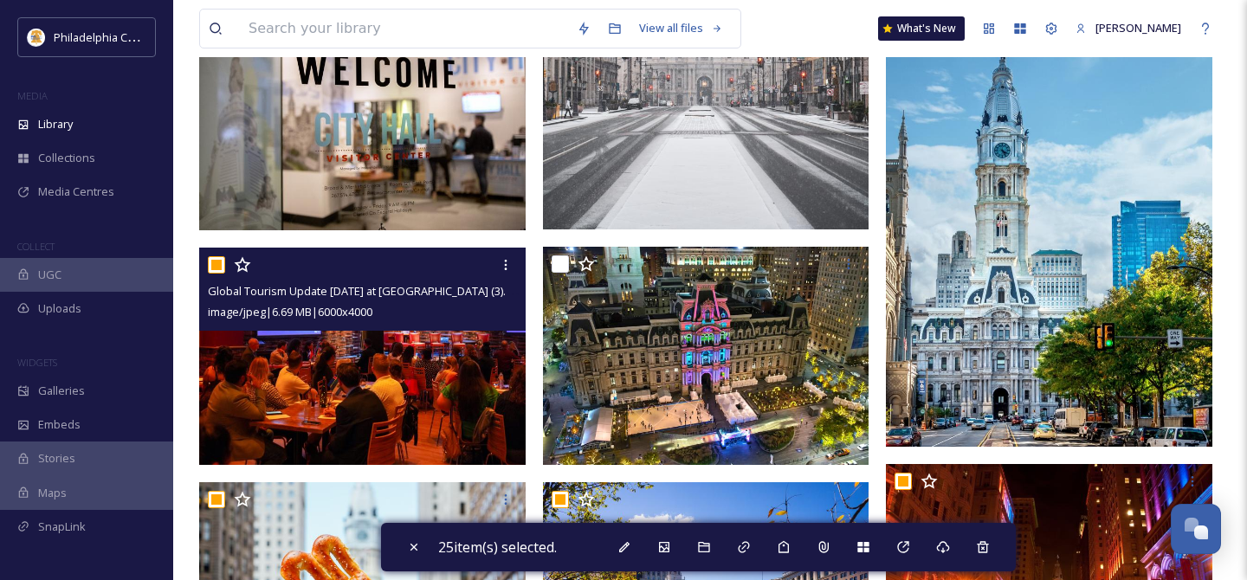
click at [218, 265] on input "checkbox" at bounding box center [216, 264] width 17 height 17
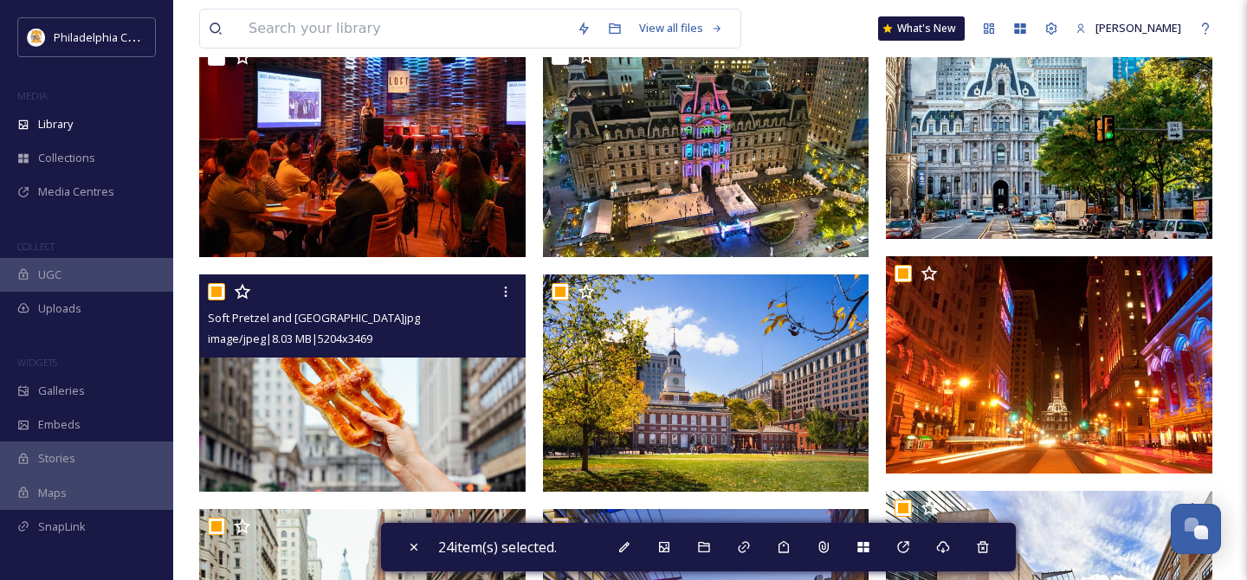
scroll to position [2401, 0]
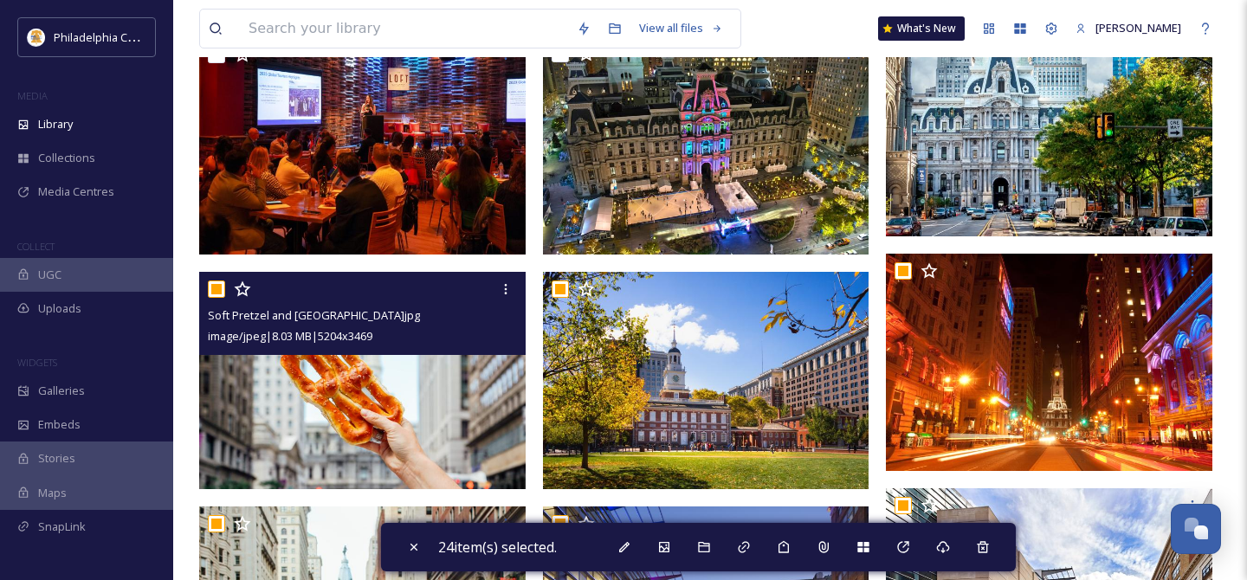
click at [216, 290] on input "checkbox" at bounding box center [216, 289] width 17 height 17
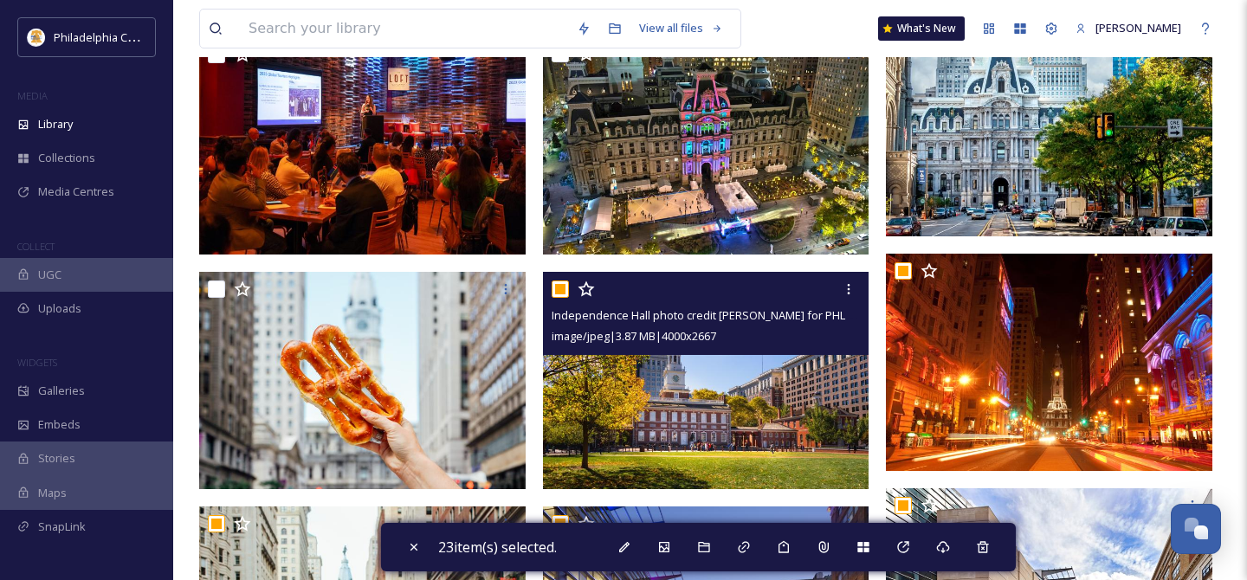
click at [564, 290] on input "checkbox" at bounding box center [560, 289] width 17 height 17
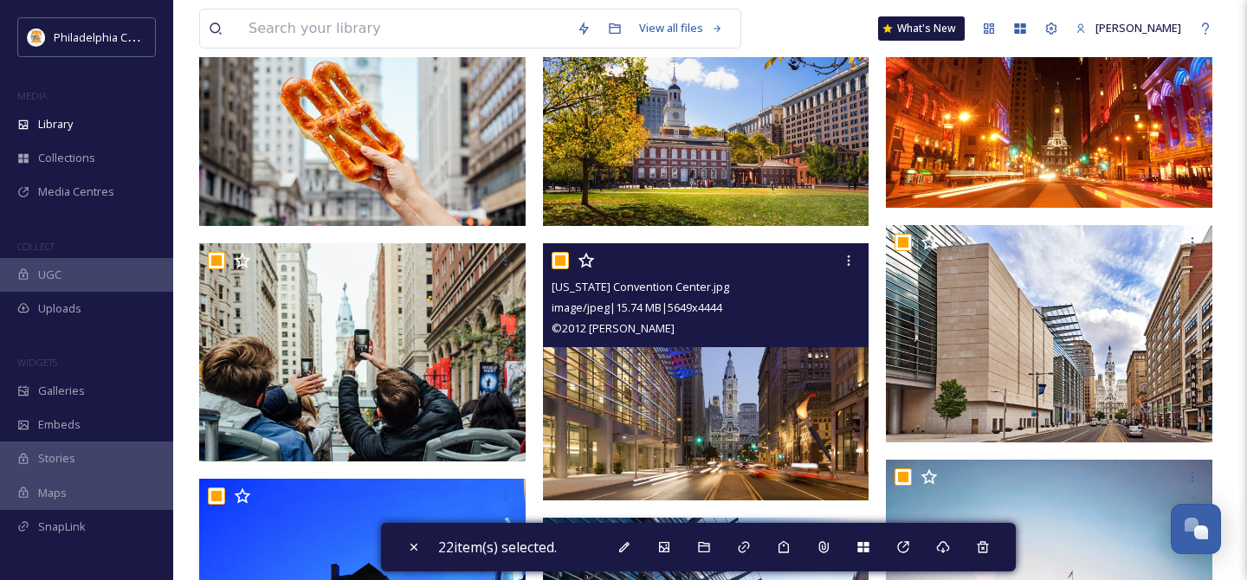
scroll to position [2693, 0]
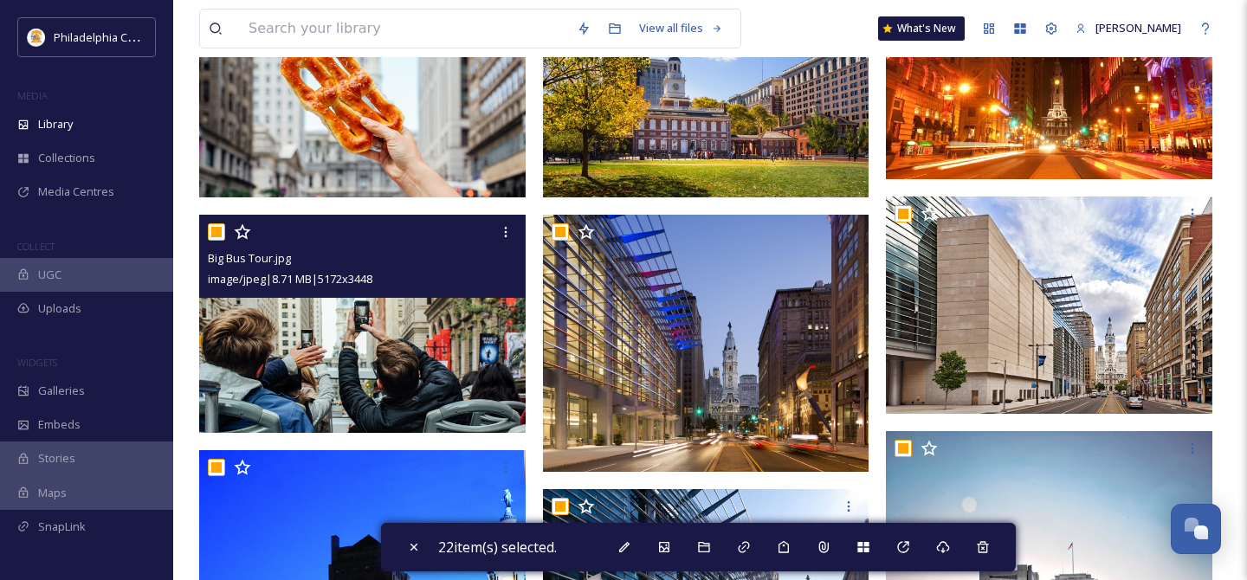
click at [216, 229] on input "checkbox" at bounding box center [216, 231] width 17 height 17
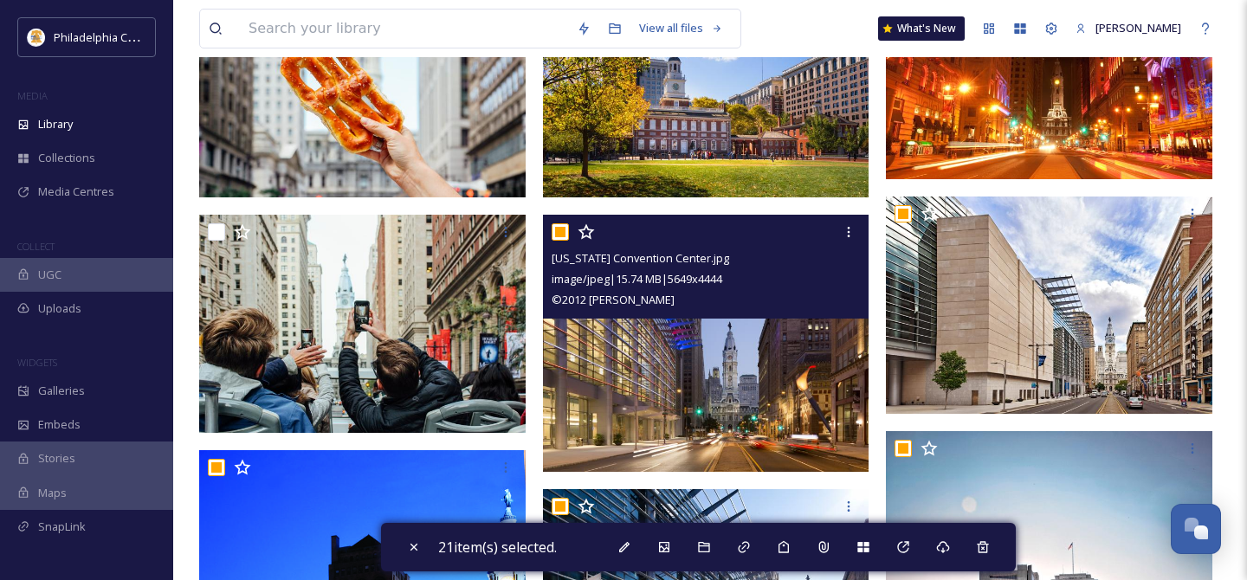
click at [562, 229] on input "checkbox" at bounding box center [560, 231] width 17 height 17
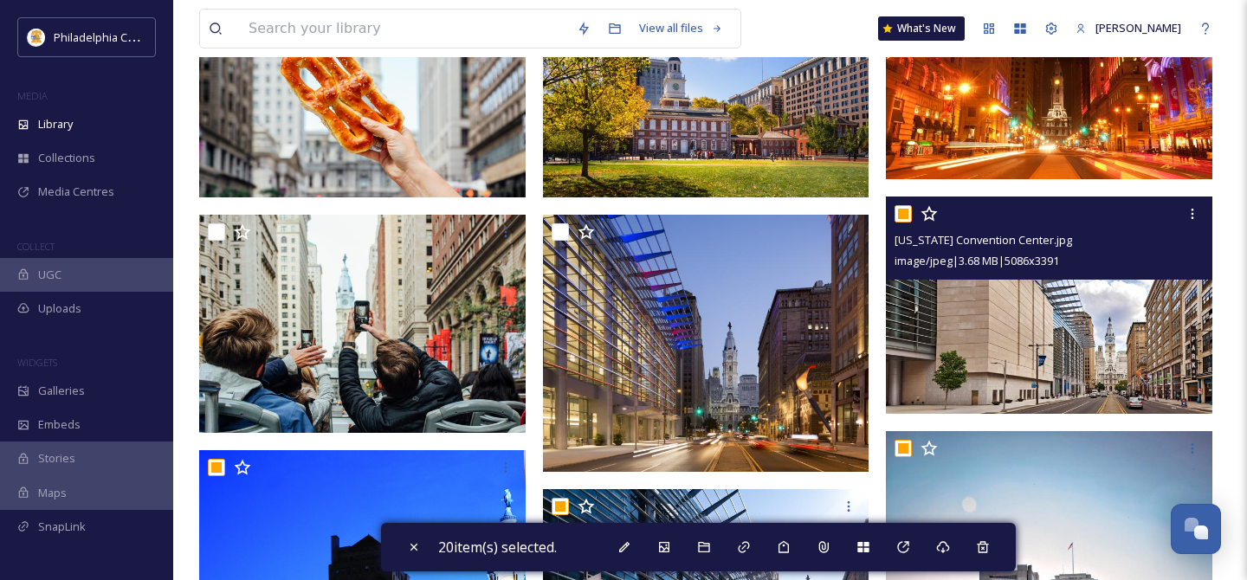
click at [911, 215] on input "checkbox" at bounding box center [902, 213] width 17 height 17
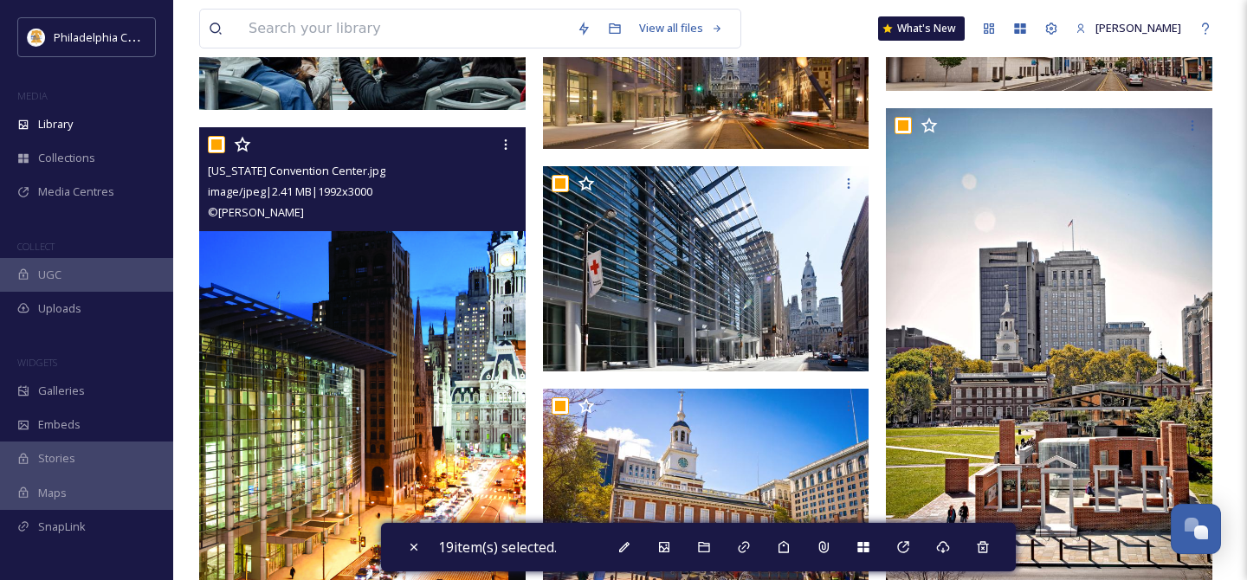
scroll to position [3018, 0]
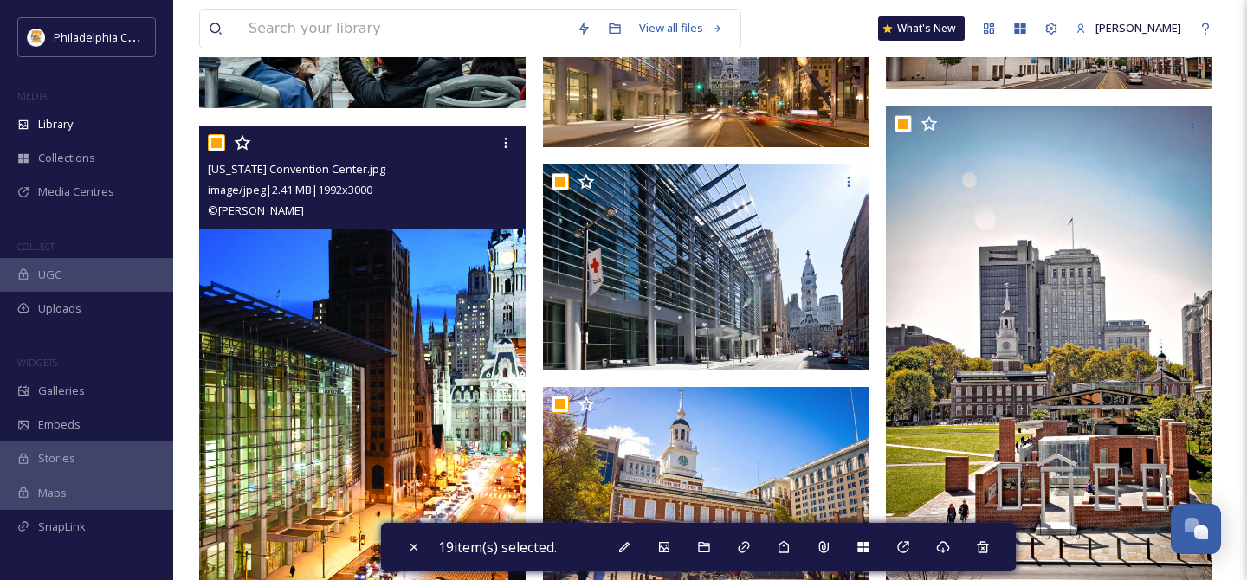
click at [216, 139] on input "checkbox" at bounding box center [216, 142] width 17 height 17
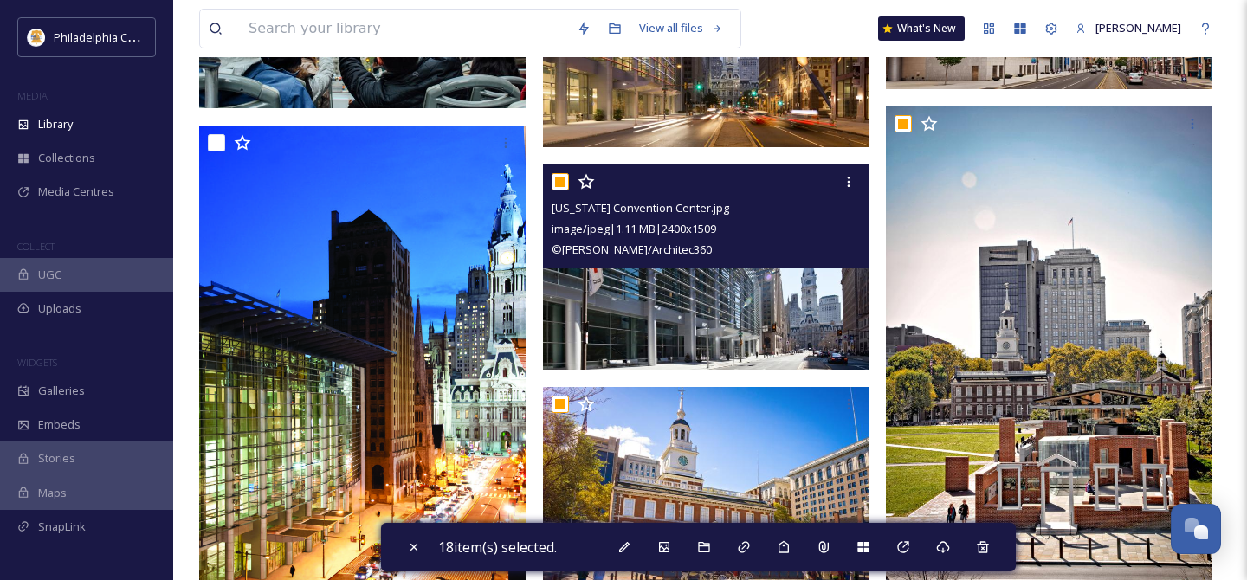
click at [557, 176] on input "checkbox" at bounding box center [560, 181] width 17 height 17
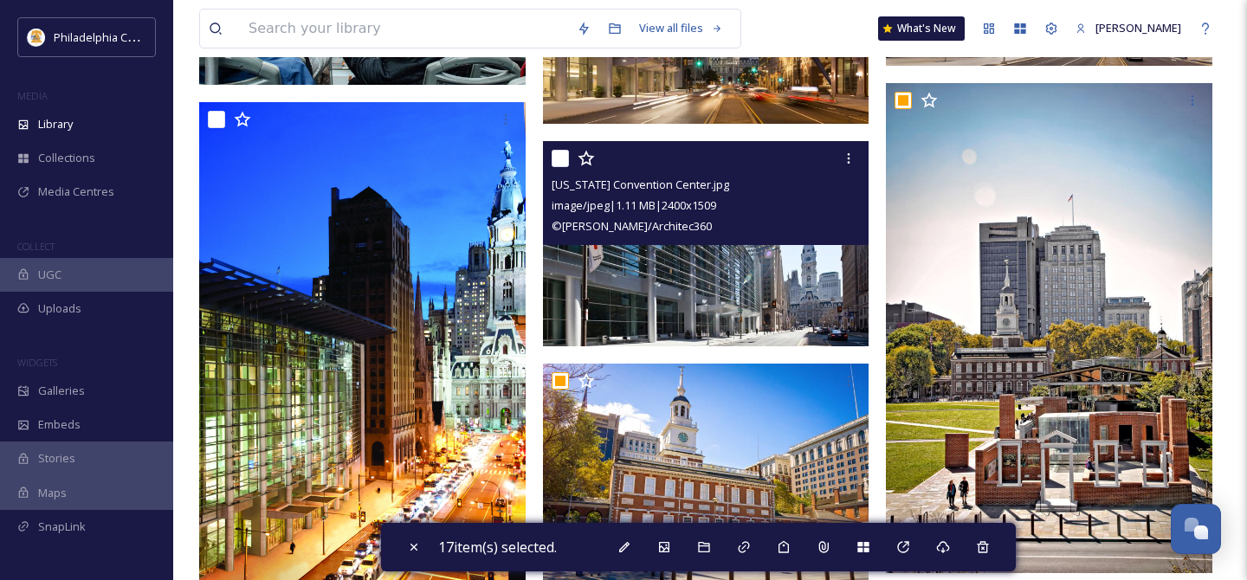
scroll to position [3024, 0]
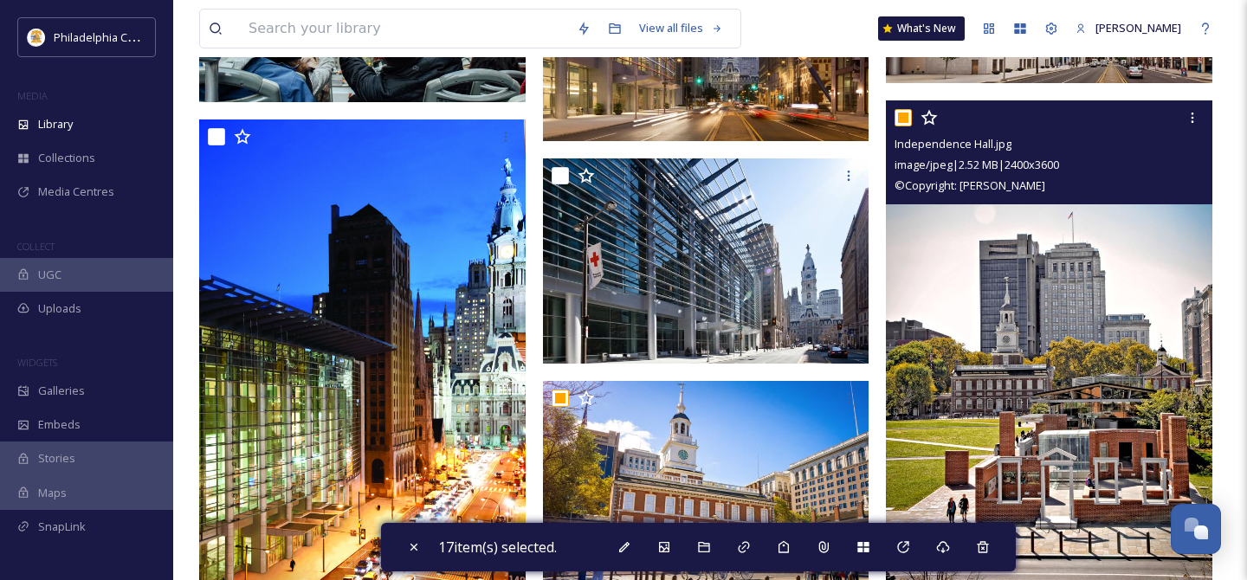
click at [904, 118] on input "checkbox" at bounding box center [902, 117] width 17 height 17
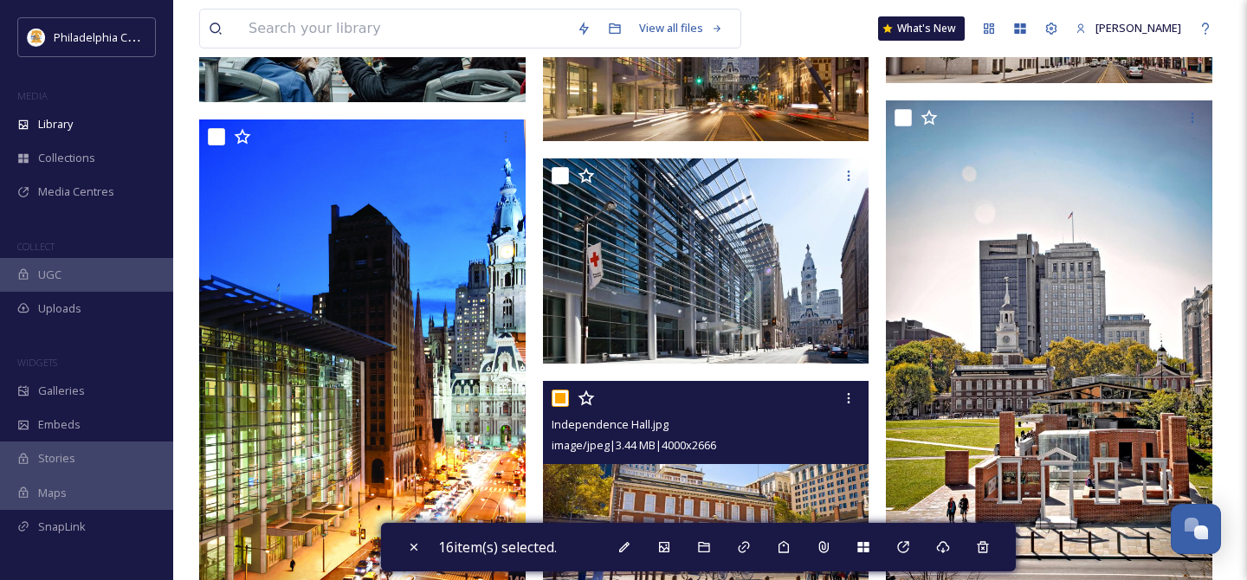
click at [555, 398] on input "checkbox" at bounding box center [560, 398] width 17 height 17
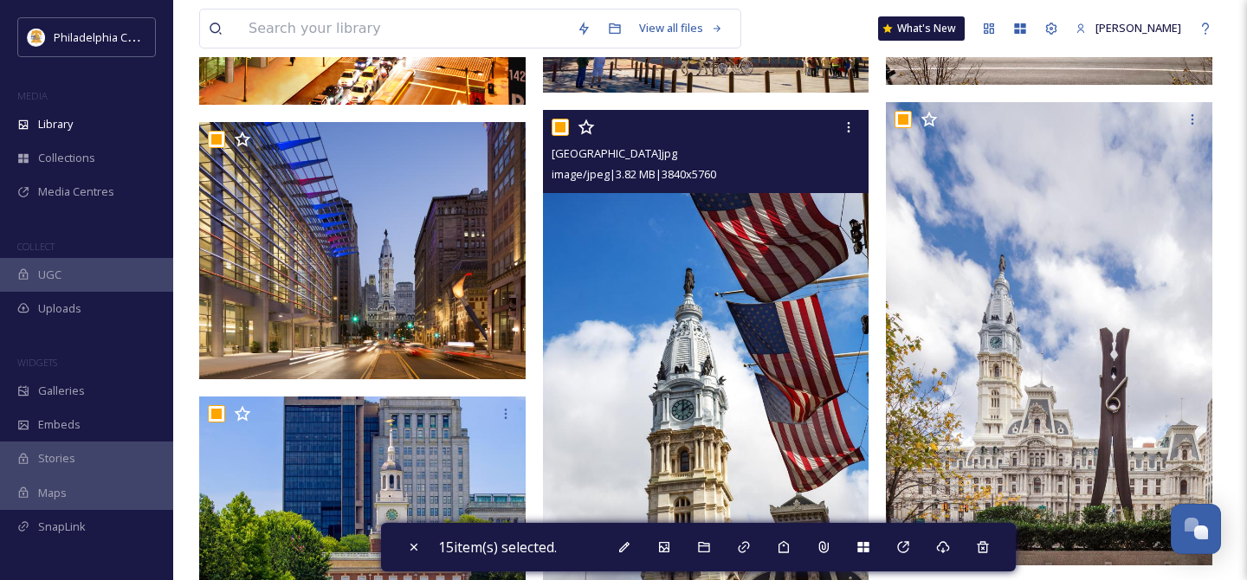
scroll to position [3538, 0]
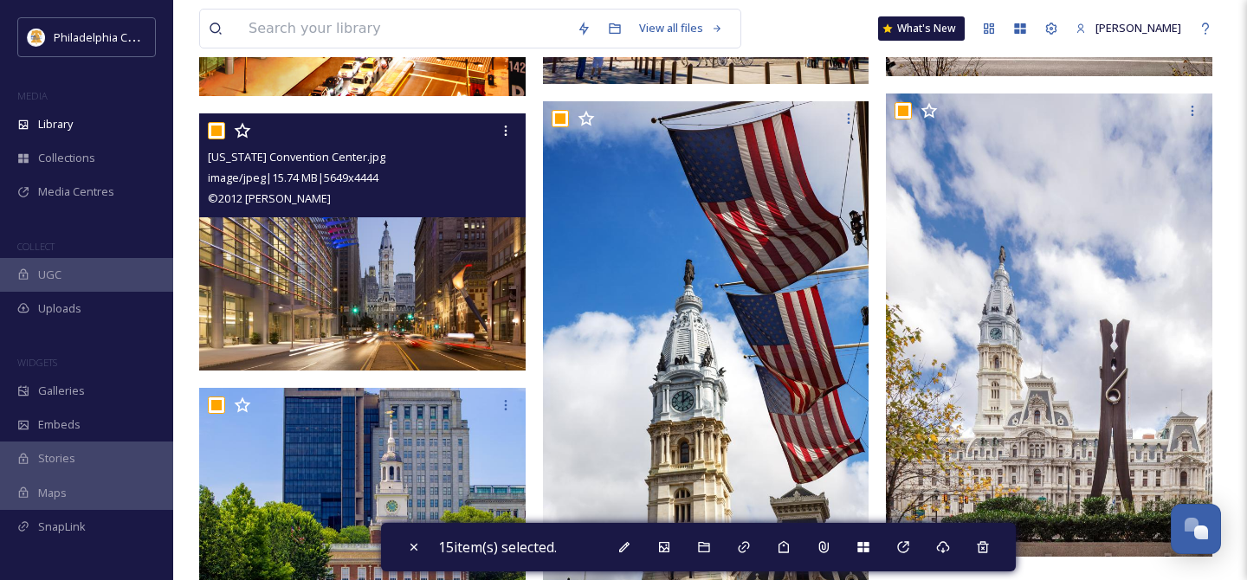
click at [209, 127] on input "checkbox" at bounding box center [216, 130] width 17 height 17
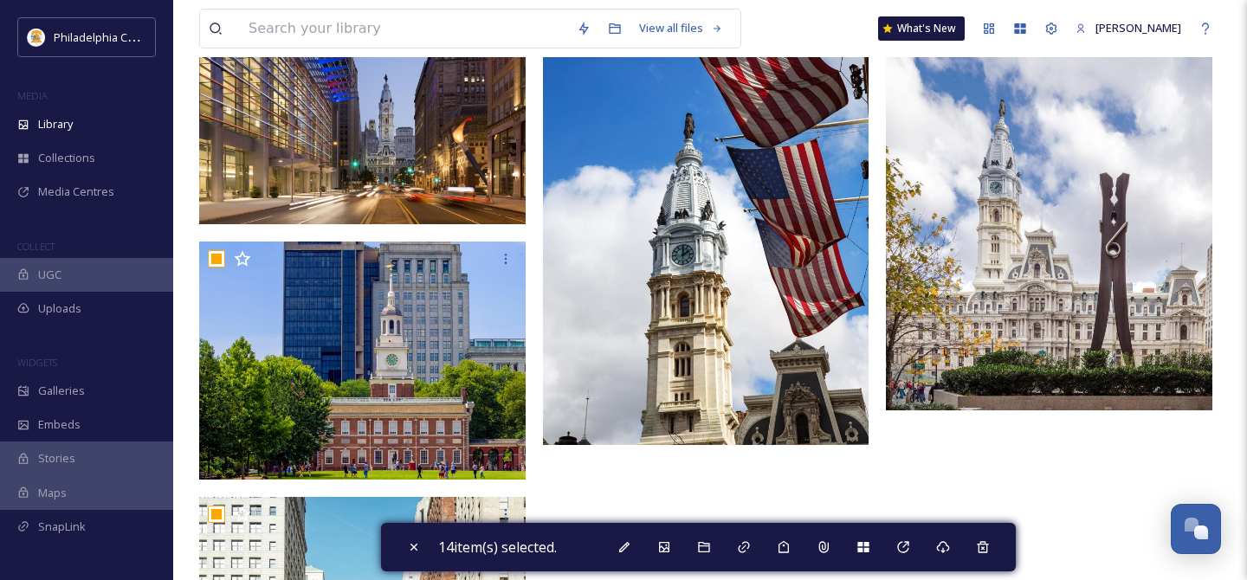
scroll to position [3682, 0]
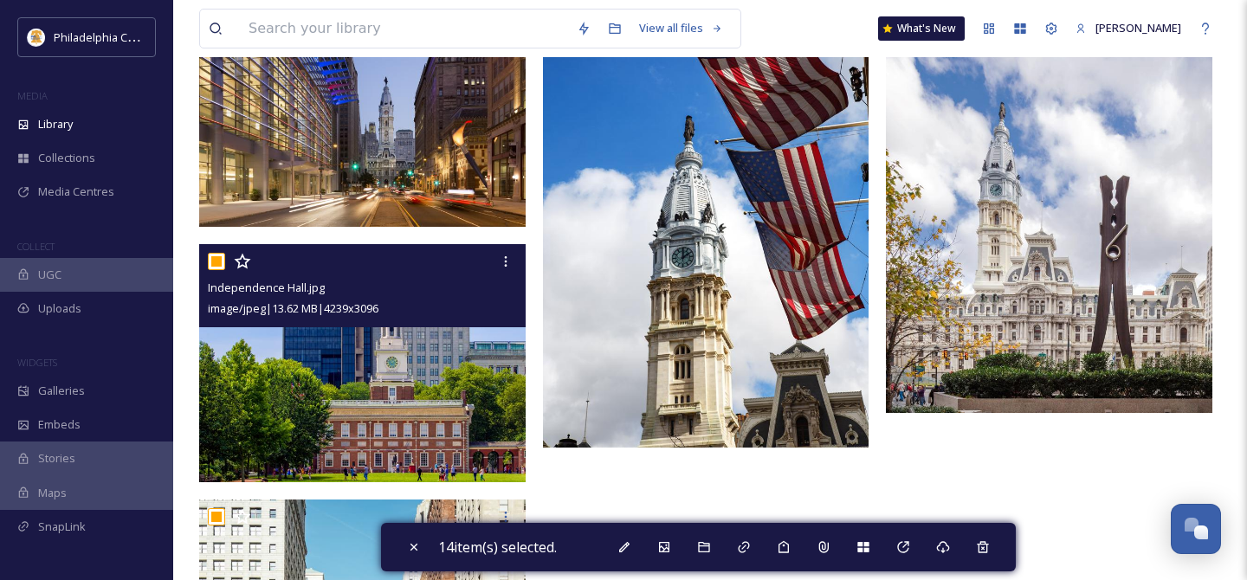
click at [216, 261] on input "checkbox" at bounding box center [216, 261] width 17 height 17
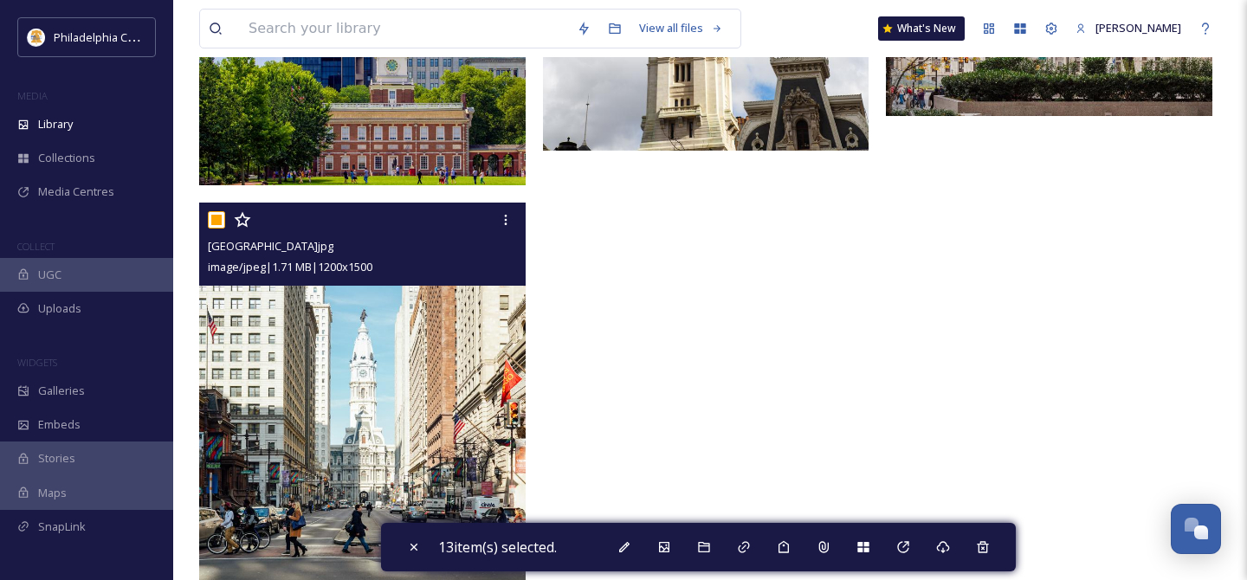
scroll to position [3992, 0]
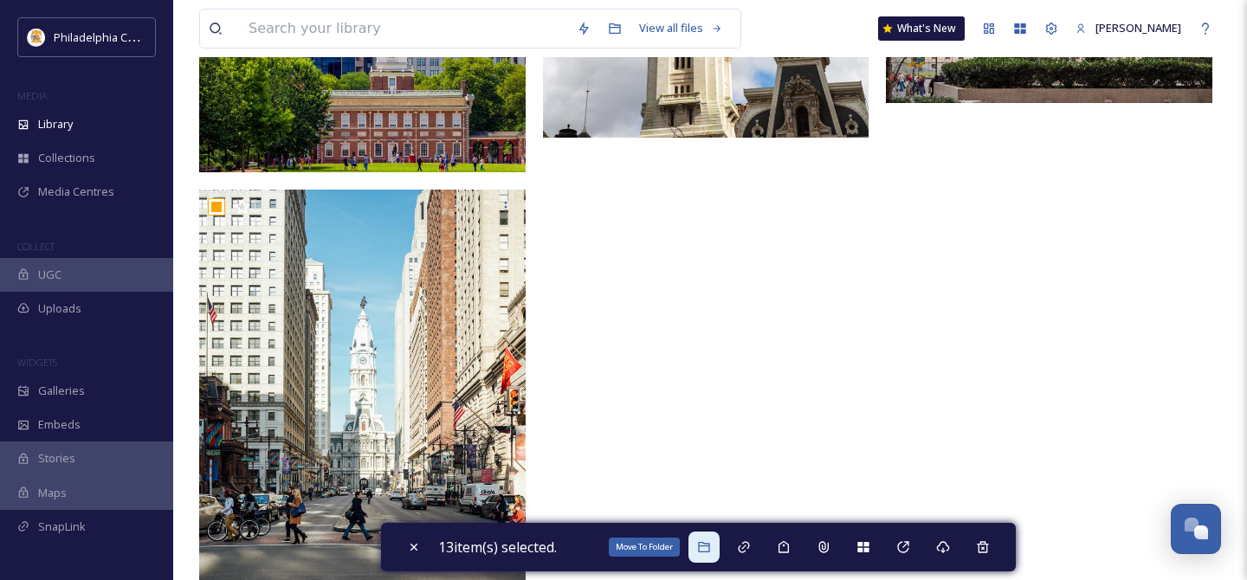
click at [709, 546] on icon at bounding box center [703, 547] width 11 height 10
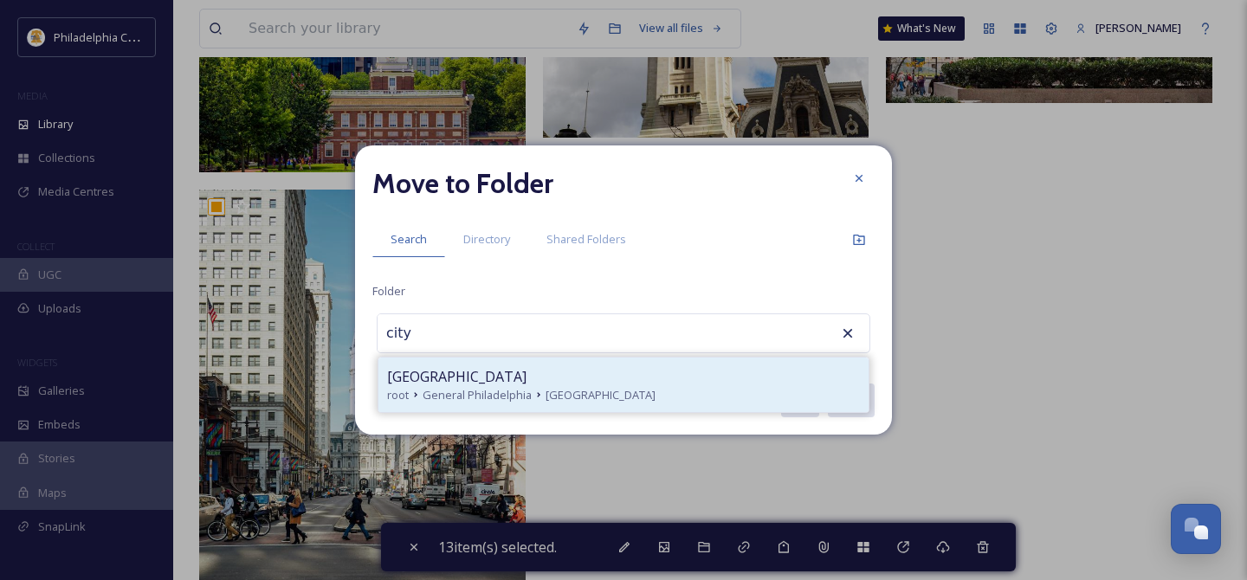
click at [605, 380] on div "[GEOGRAPHIC_DATA]" at bounding box center [623, 376] width 473 height 21
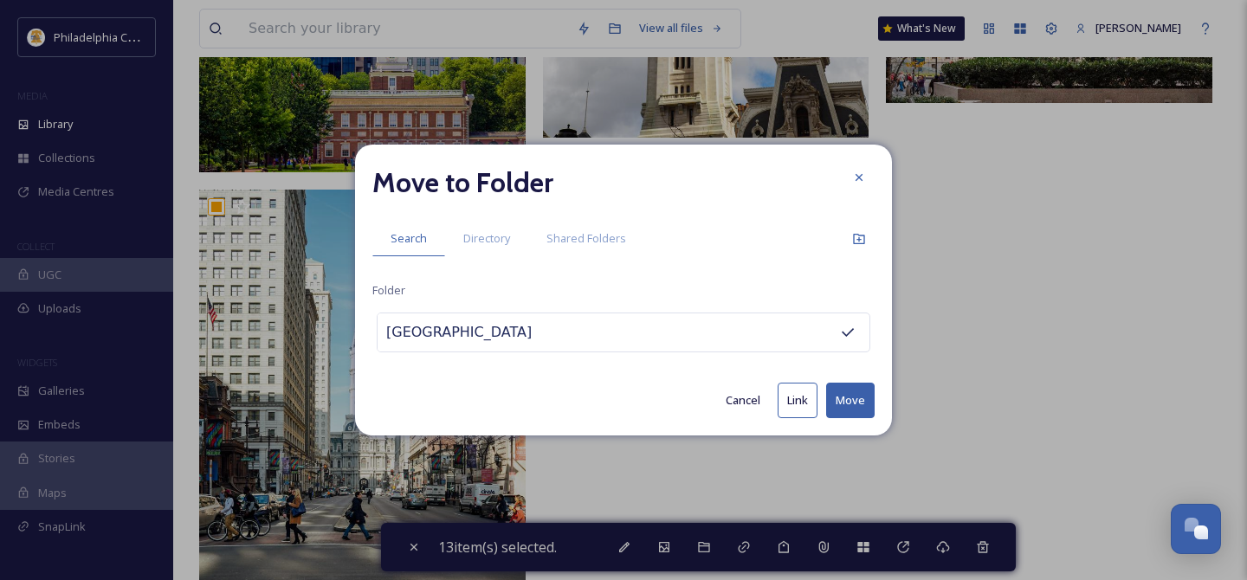
click at [862, 394] on button "Move" at bounding box center [850, 401] width 48 height 36
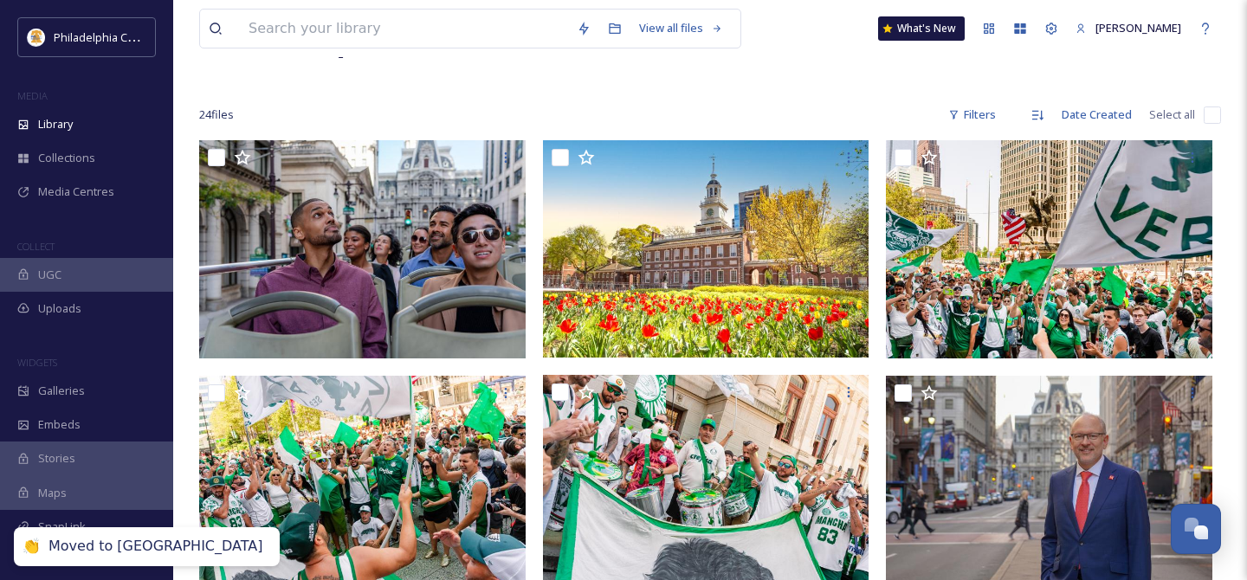
scroll to position [0, 0]
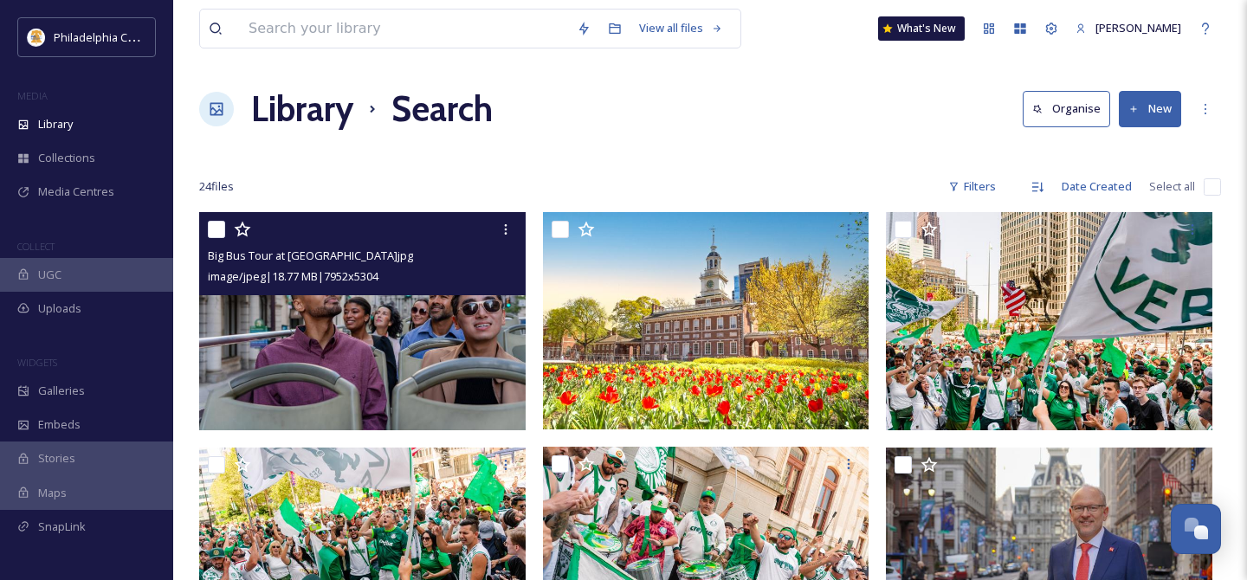
click at [219, 232] on input "checkbox" at bounding box center [216, 229] width 17 height 17
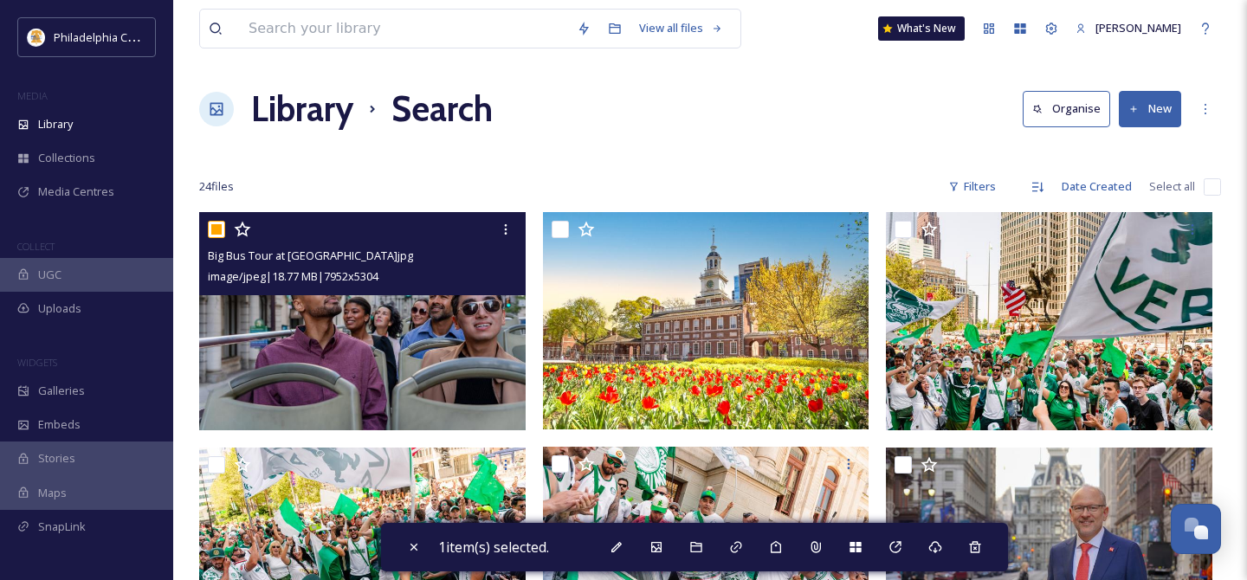
click at [217, 229] on input "checkbox" at bounding box center [216, 229] width 17 height 17
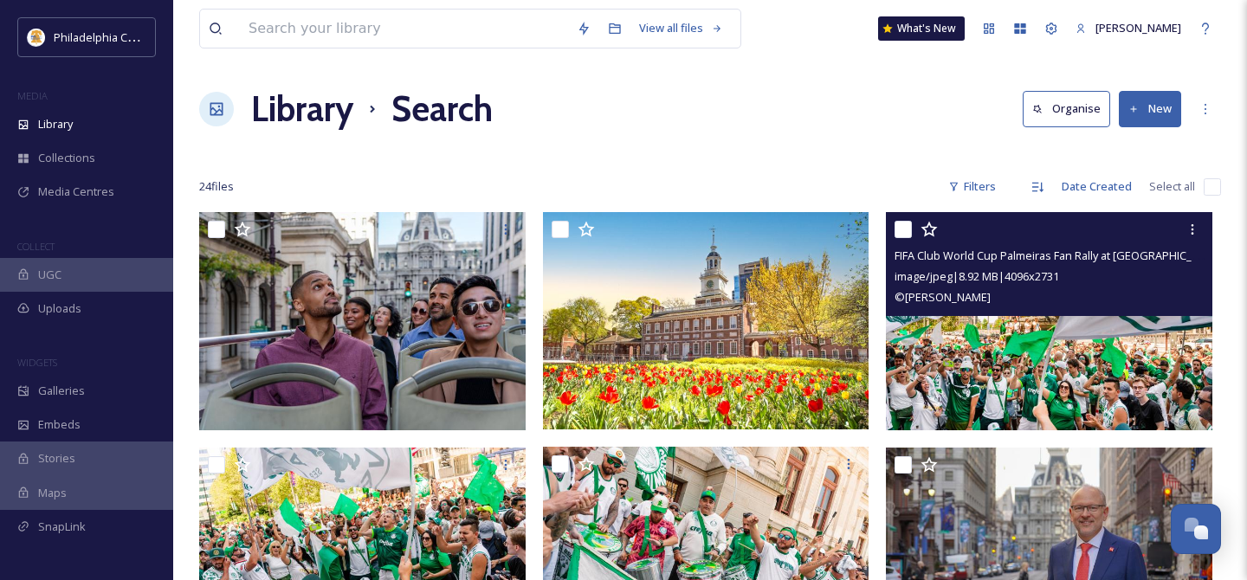
click at [908, 230] on input "checkbox" at bounding box center [902, 229] width 17 height 17
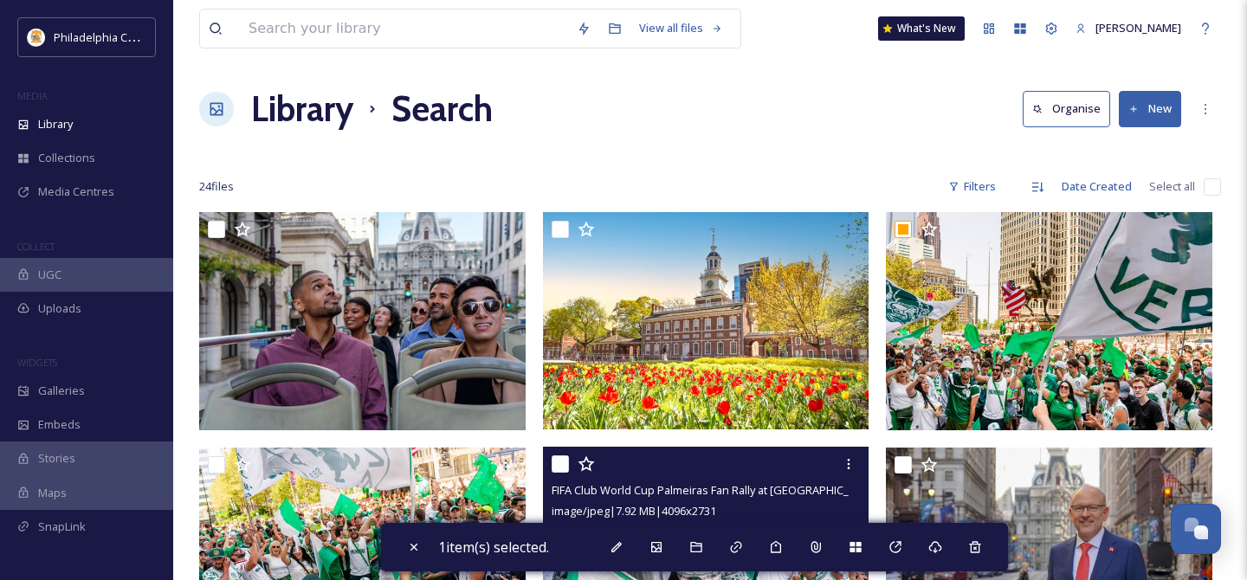
click at [558, 464] on input "checkbox" at bounding box center [560, 463] width 17 height 17
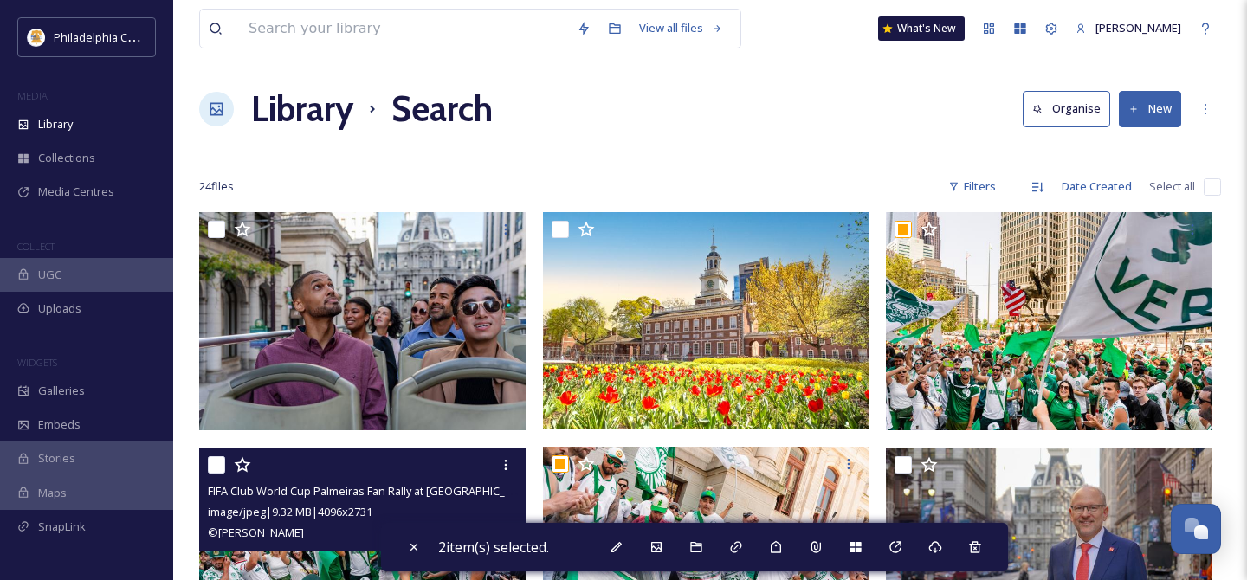
click at [216, 463] on input "checkbox" at bounding box center [216, 464] width 17 height 17
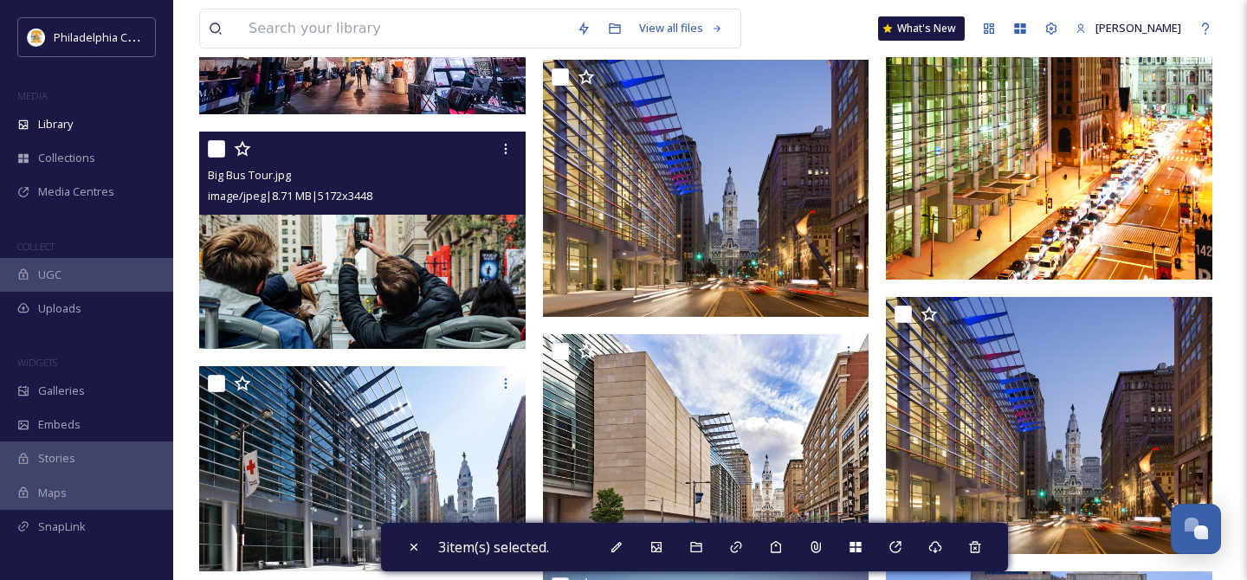
scroll to position [1602, 0]
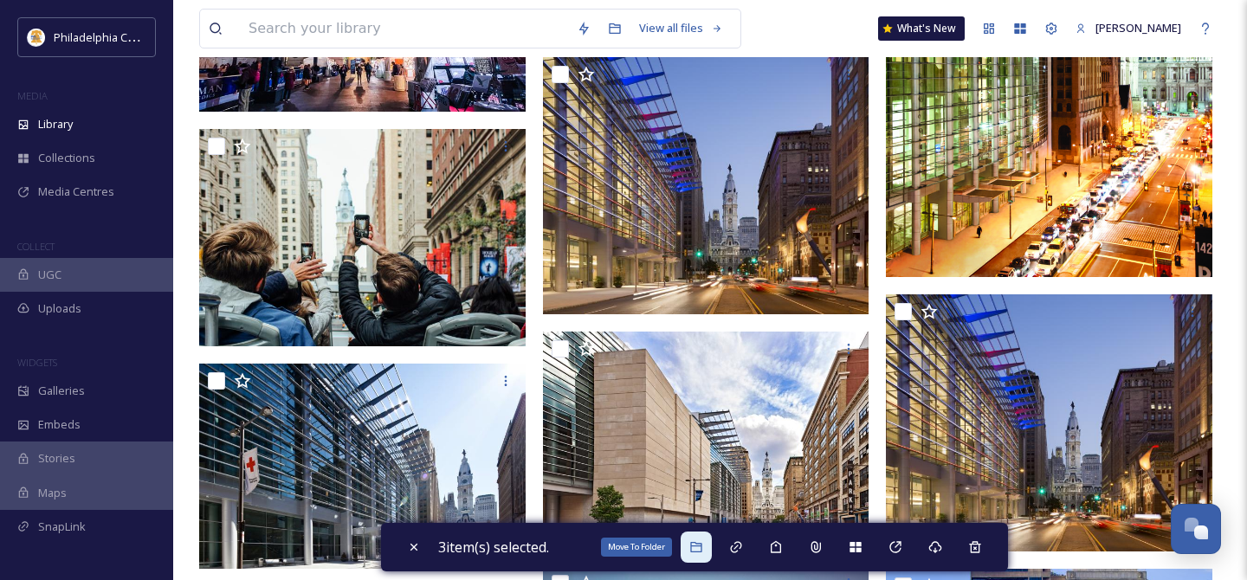
click at [701, 548] on icon at bounding box center [696, 547] width 14 height 14
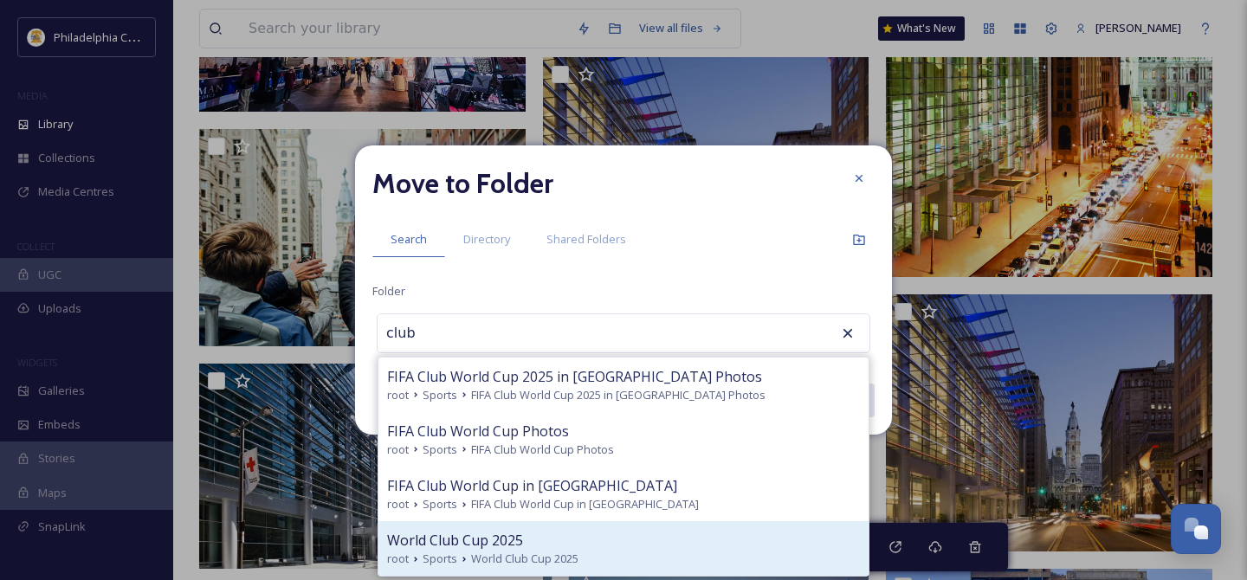
click at [650, 538] on div "World Club Cup 2025" at bounding box center [623, 540] width 473 height 21
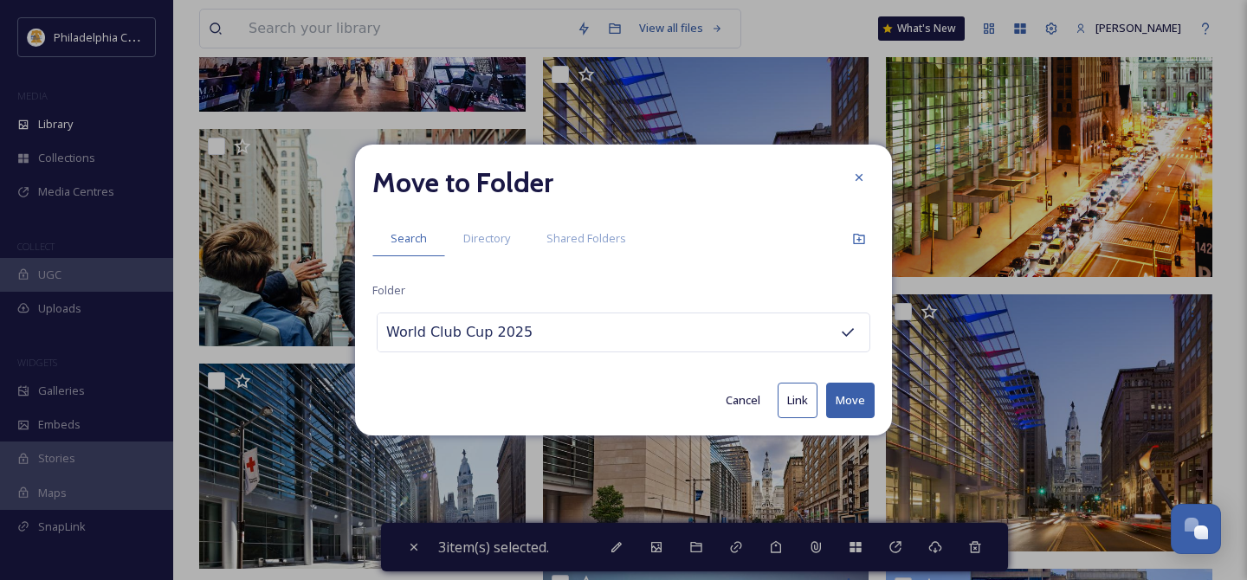
click at [849, 397] on button "Move" at bounding box center [850, 401] width 48 height 36
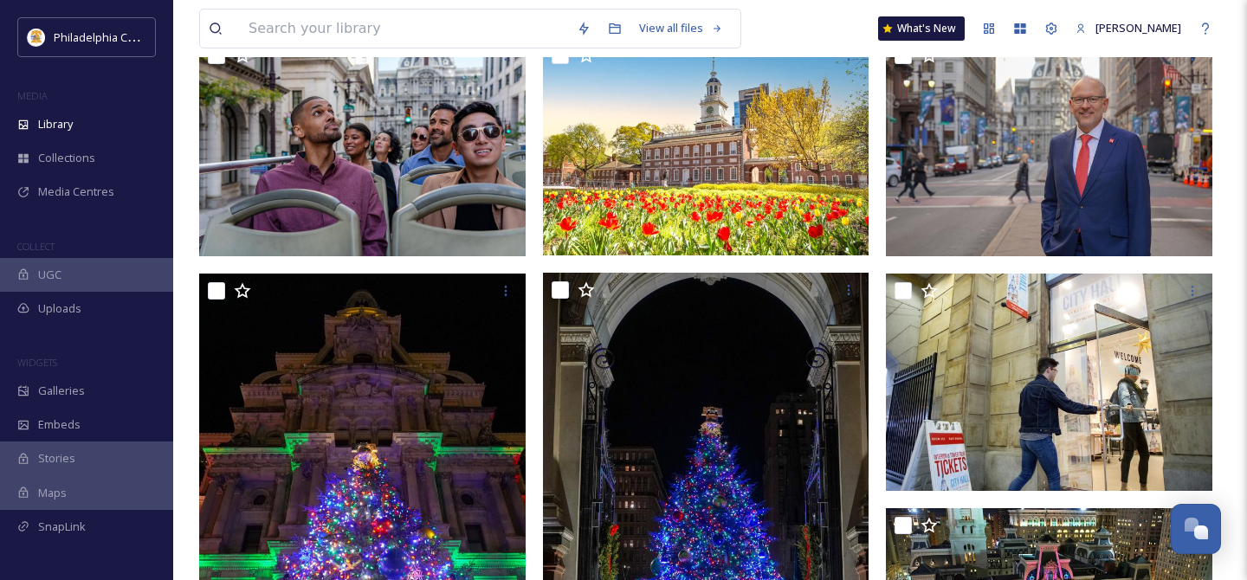
scroll to position [0, 0]
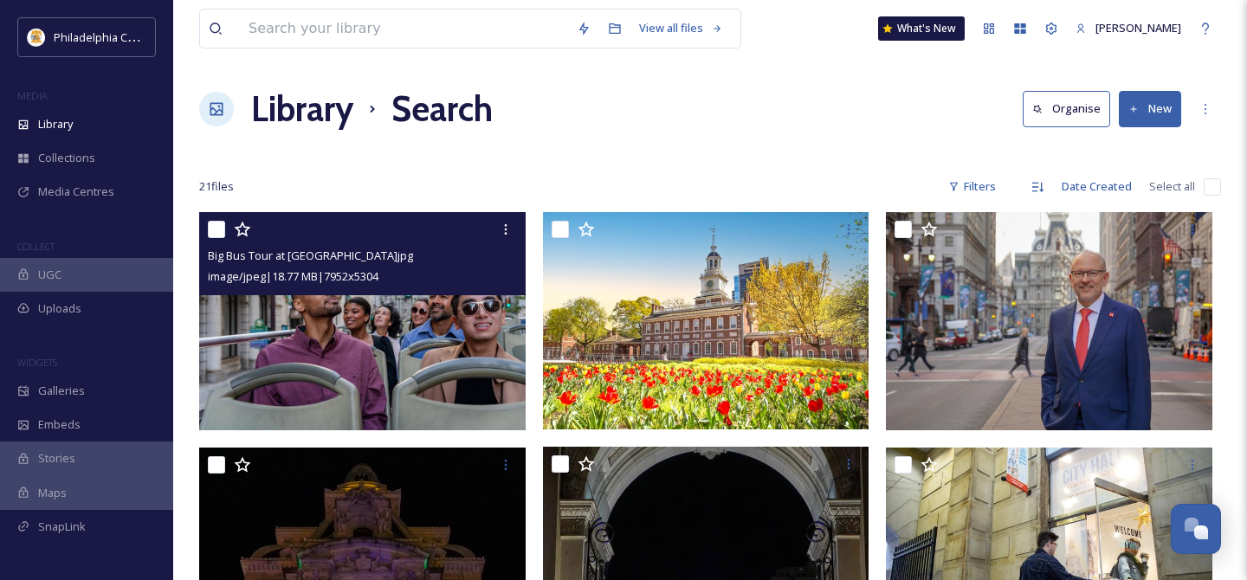
click at [215, 229] on input "checkbox" at bounding box center [216, 229] width 17 height 17
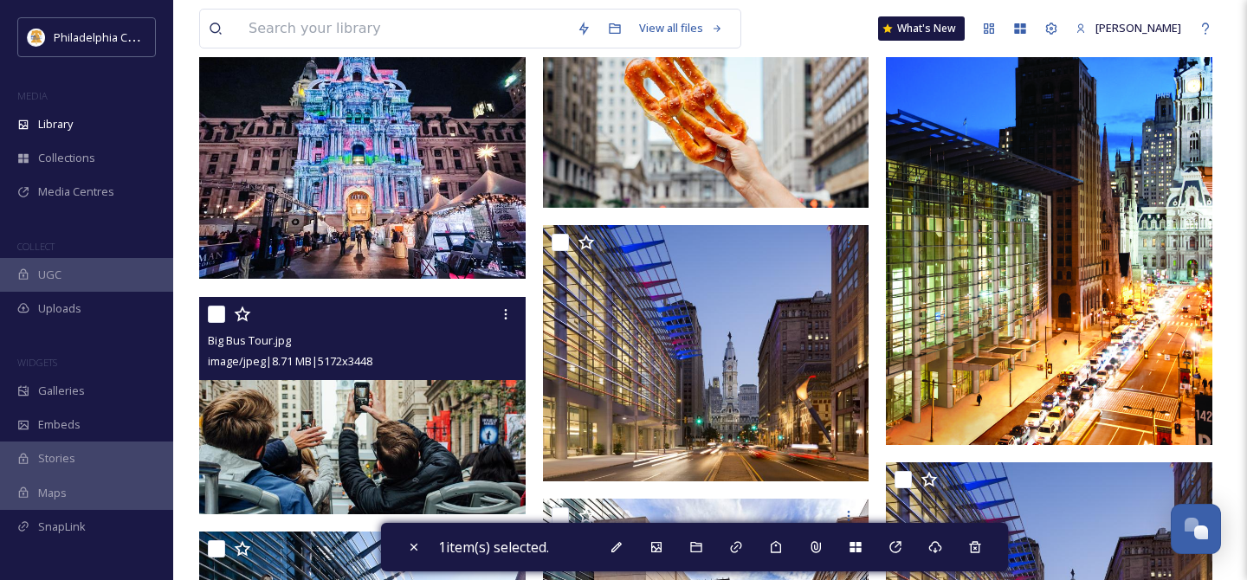
scroll to position [1235, 0]
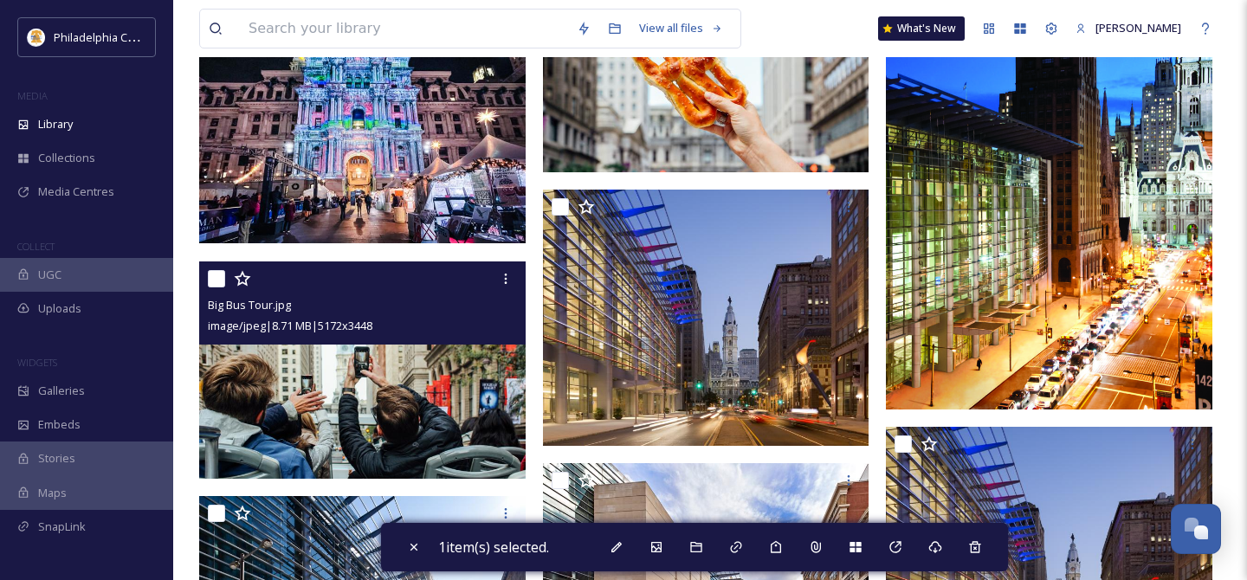
click at [216, 278] on input "checkbox" at bounding box center [216, 278] width 17 height 17
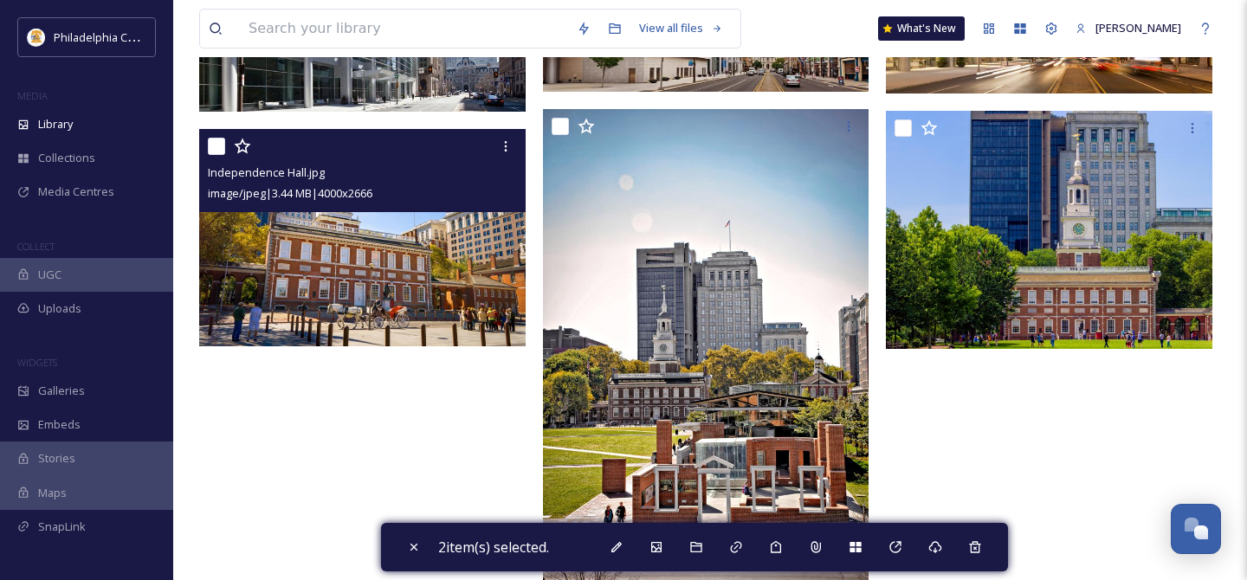
scroll to position [1854, 0]
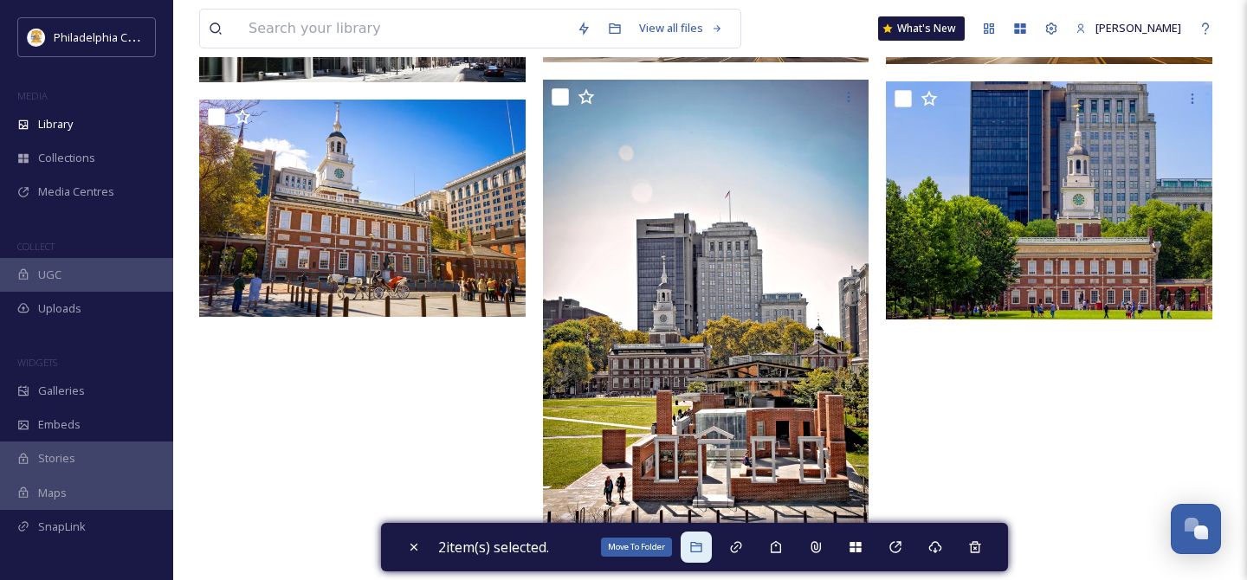
click at [708, 549] on div "Move To Folder" at bounding box center [696, 547] width 31 height 31
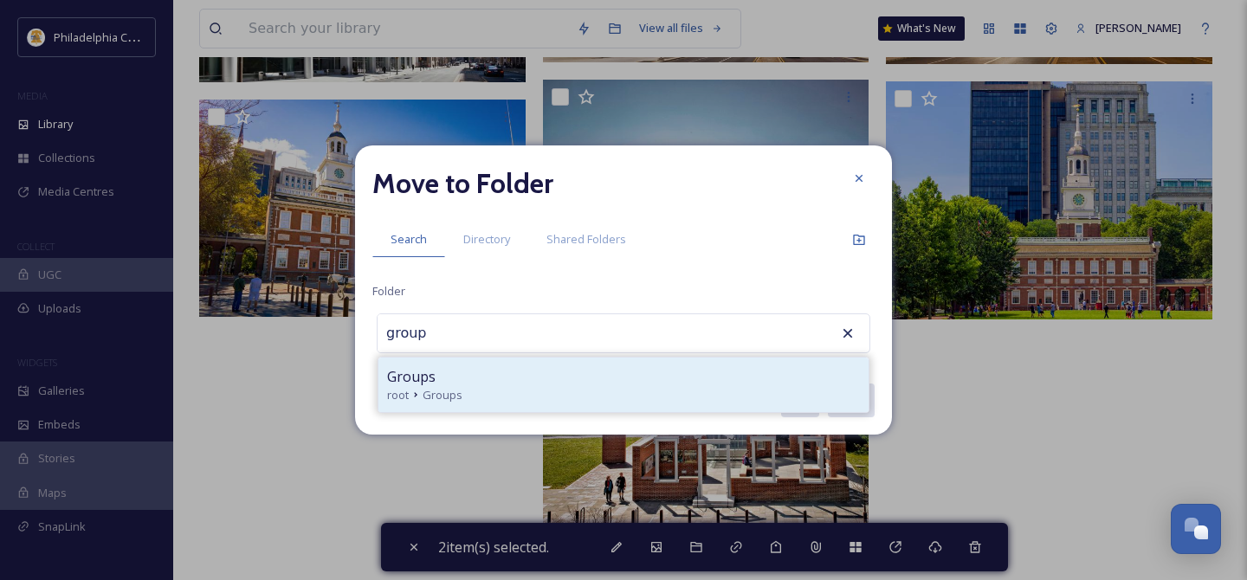
click at [587, 378] on div "Groups" at bounding box center [623, 376] width 473 height 21
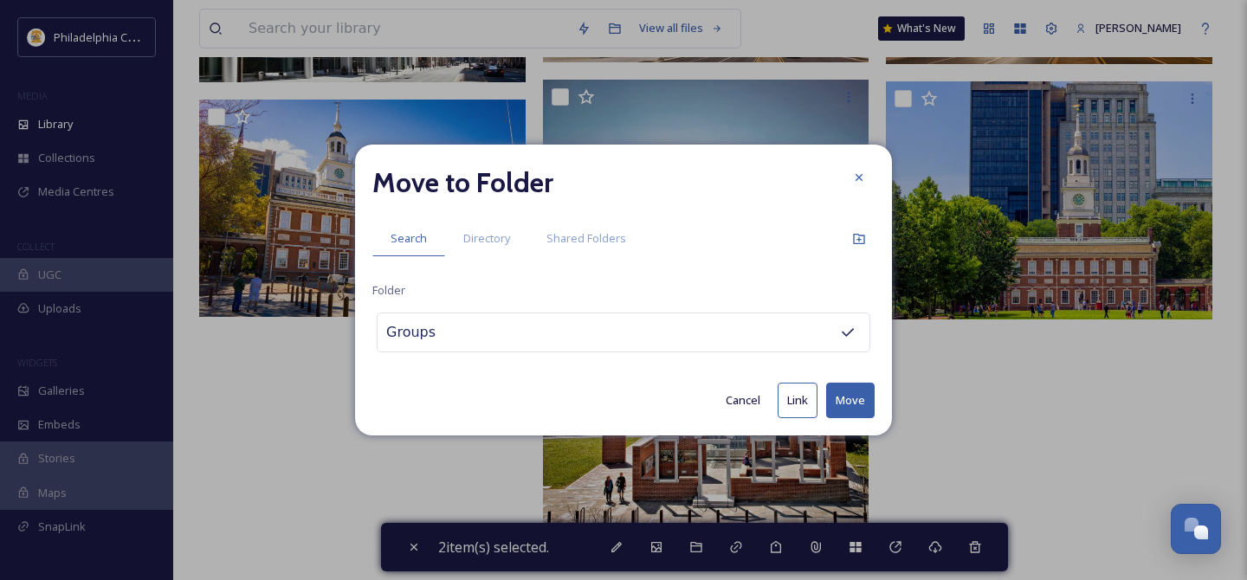
click at [866, 395] on button "Move" at bounding box center [850, 401] width 48 height 36
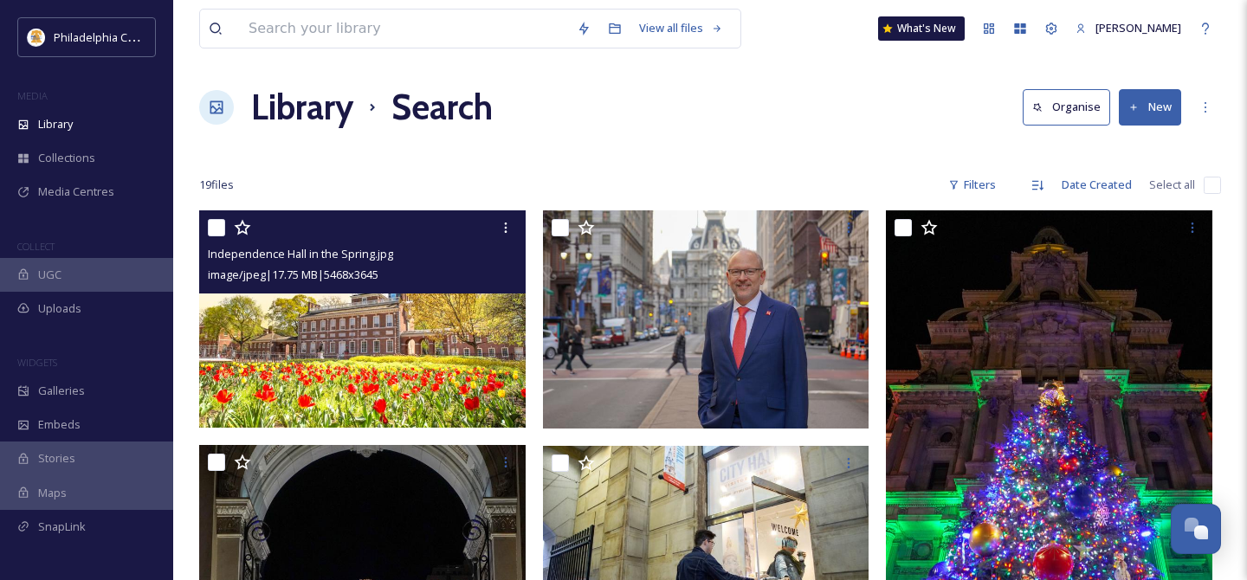
scroll to position [0, 0]
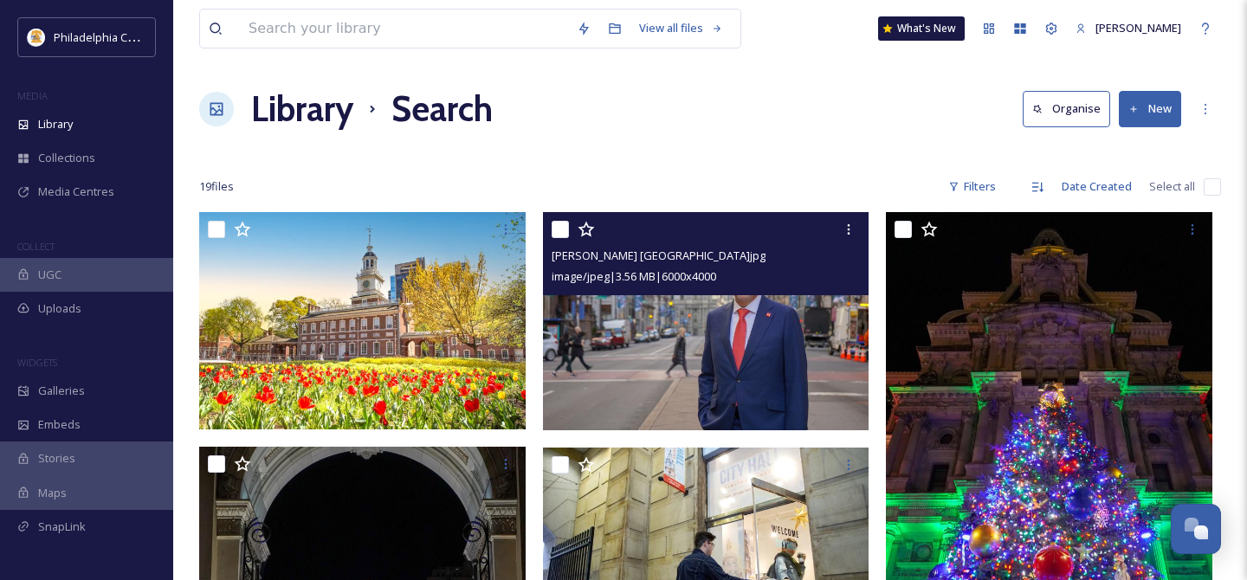
click at [567, 234] on input "checkbox" at bounding box center [560, 229] width 17 height 17
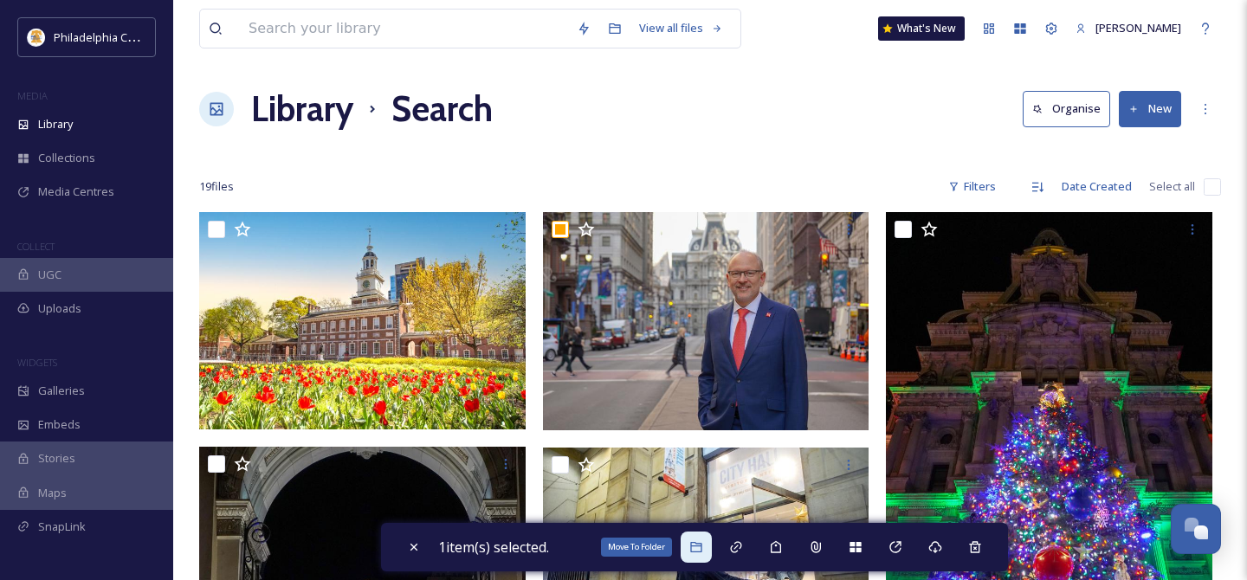
click at [703, 547] on icon at bounding box center [696, 547] width 14 height 14
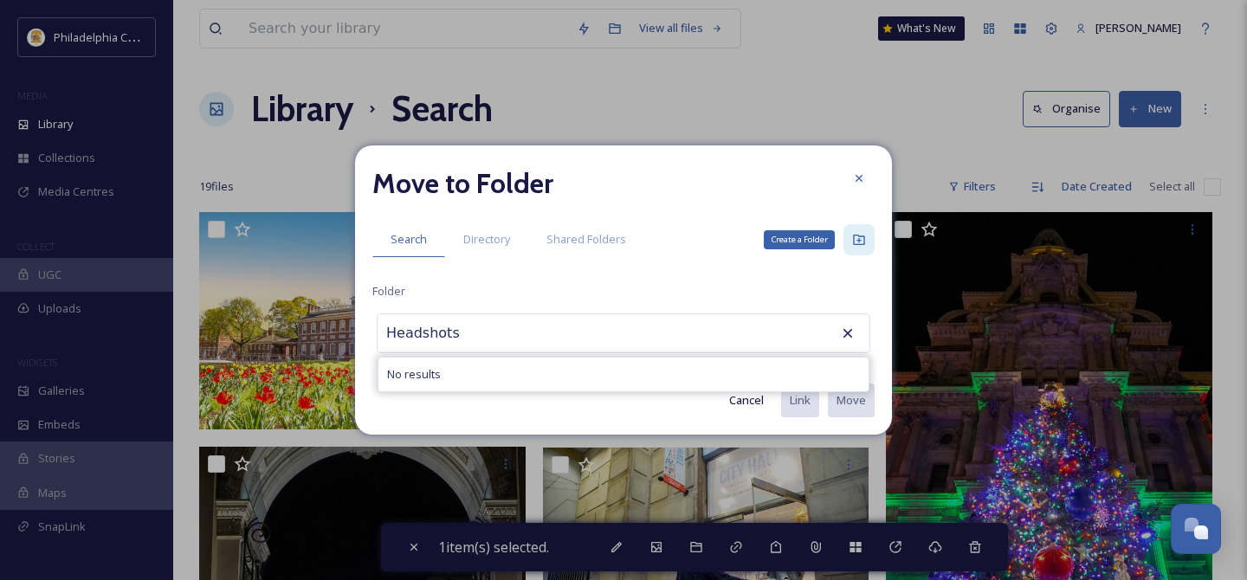
click at [859, 242] on icon at bounding box center [859, 240] width 14 height 14
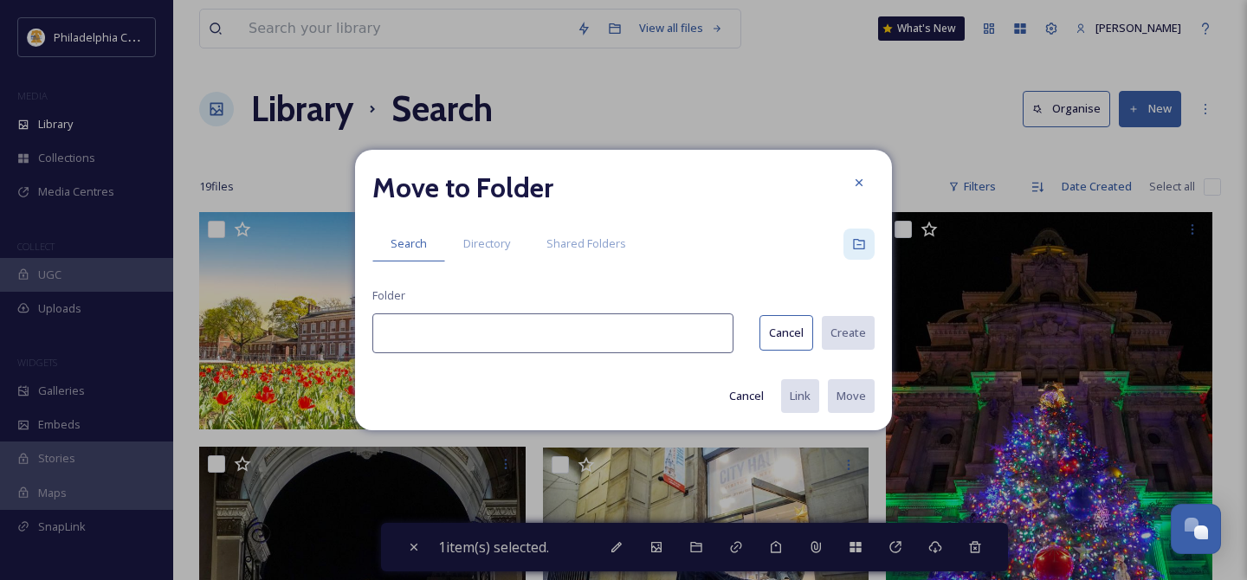
click at [532, 337] on input at bounding box center [552, 333] width 361 height 40
click at [850, 330] on button "Create" at bounding box center [847, 333] width 55 height 36
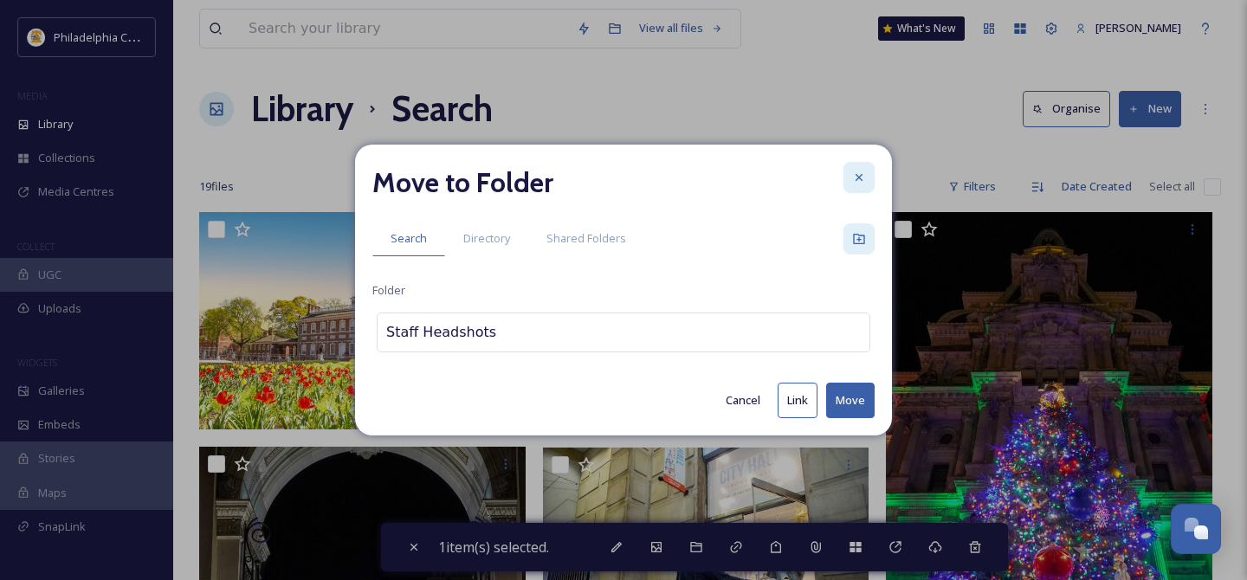
click at [853, 173] on icon at bounding box center [859, 178] width 14 height 14
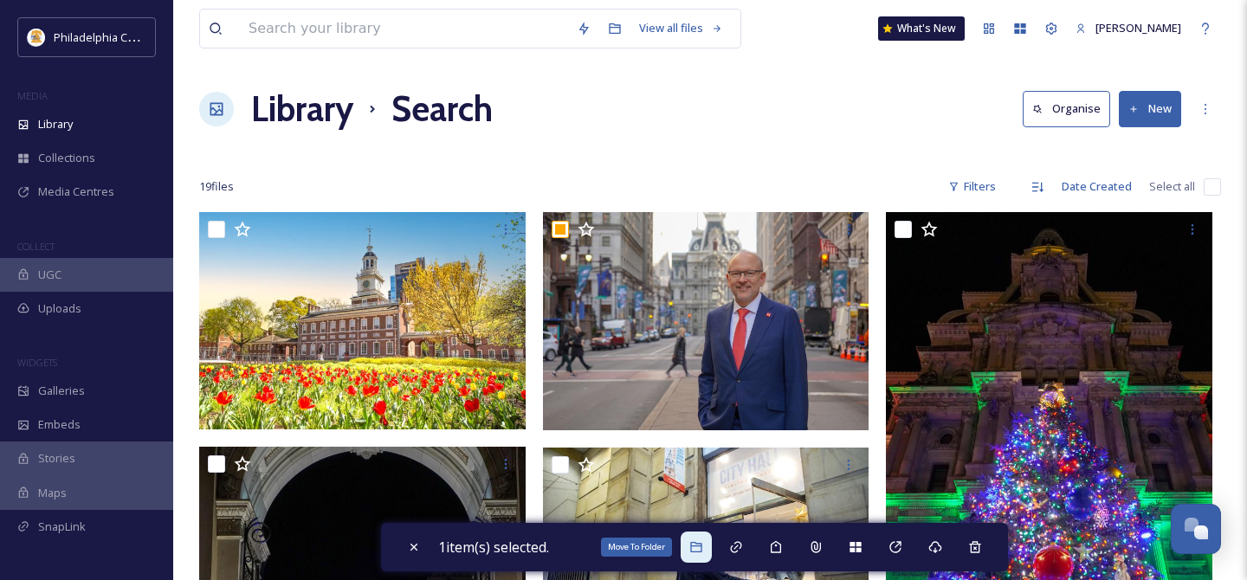
click at [703, 548] on icon at bounding box center [696, 547] width 14 height 14
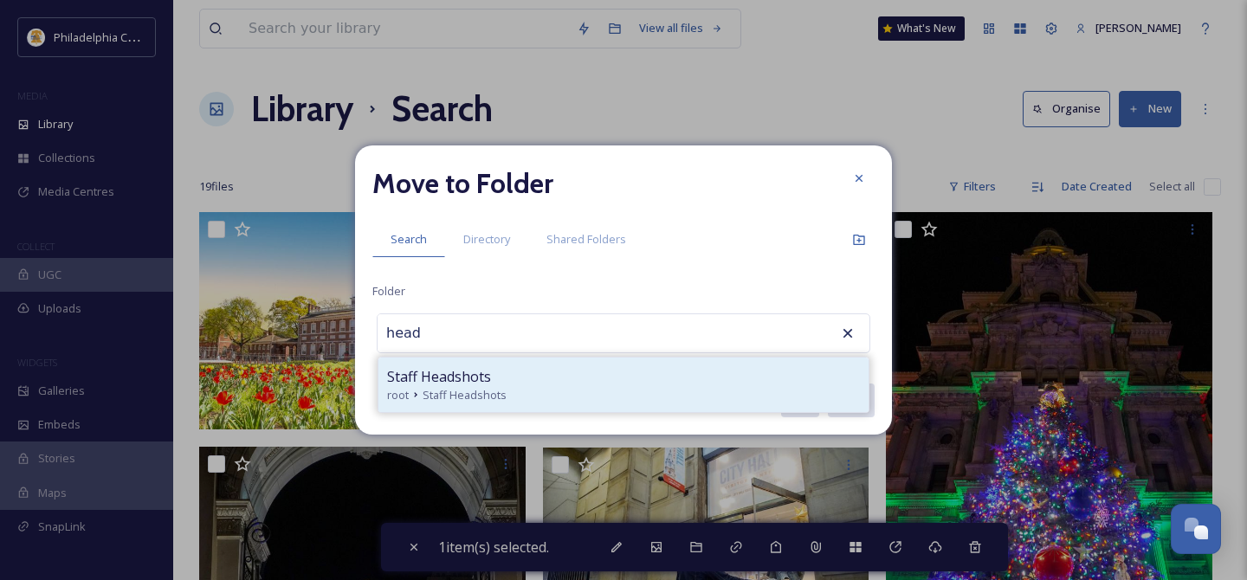
click at [465, 379] on span "Staff Headshots" at bounding box center [439, 376] width 104 height 21
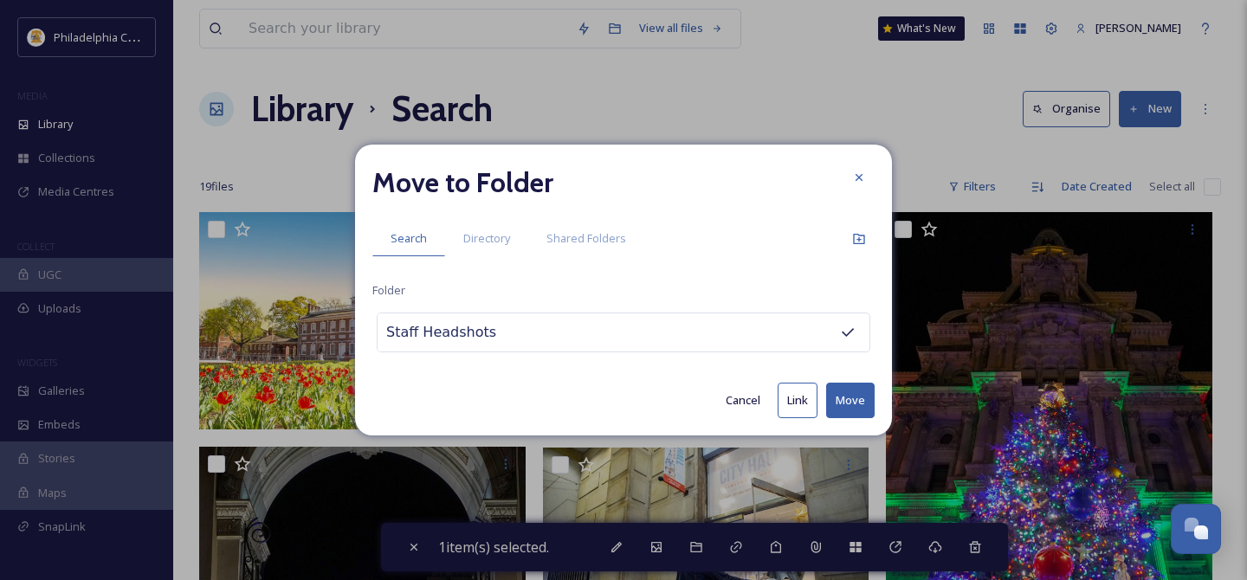
click at [860, 410] on button "Move" at bounding box center [850, 401] width 48 height 36
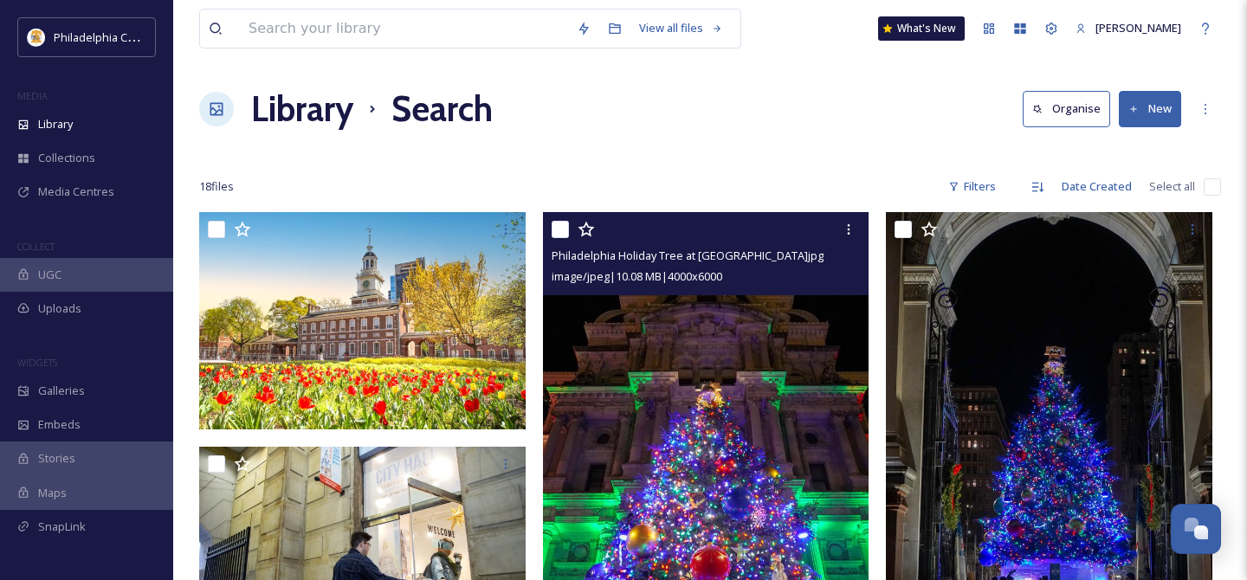
click at [556, 222] on input "checkbox" at bounding box center [560, 229] width 17 height 17
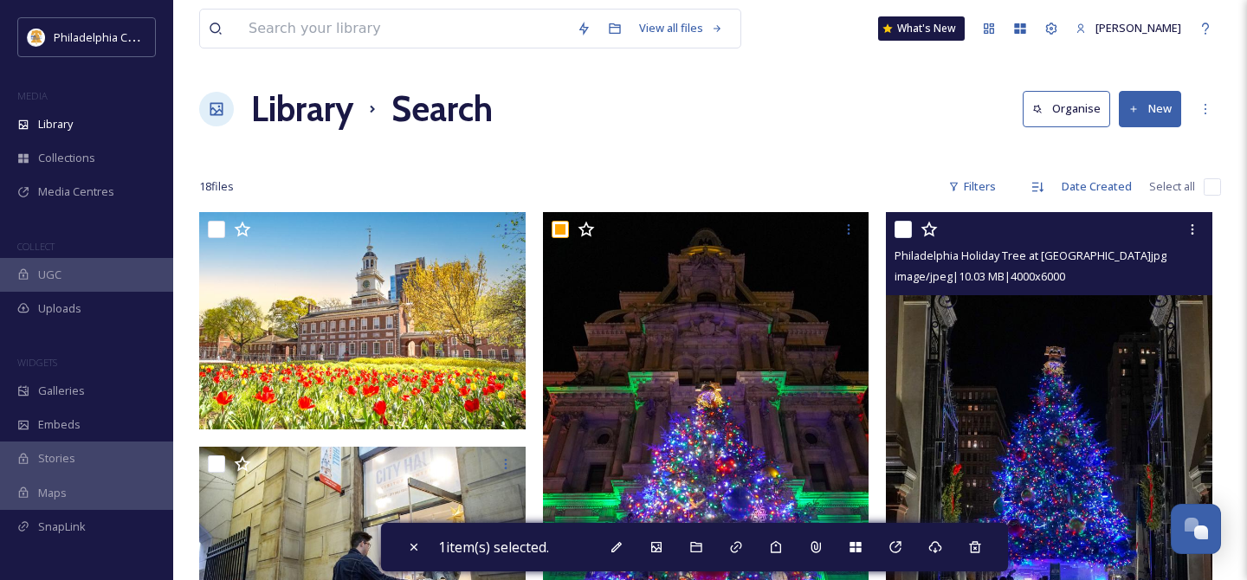
click at [899, 229] on input "checkbox" at bounding box center [902, 229] width 17 height 17
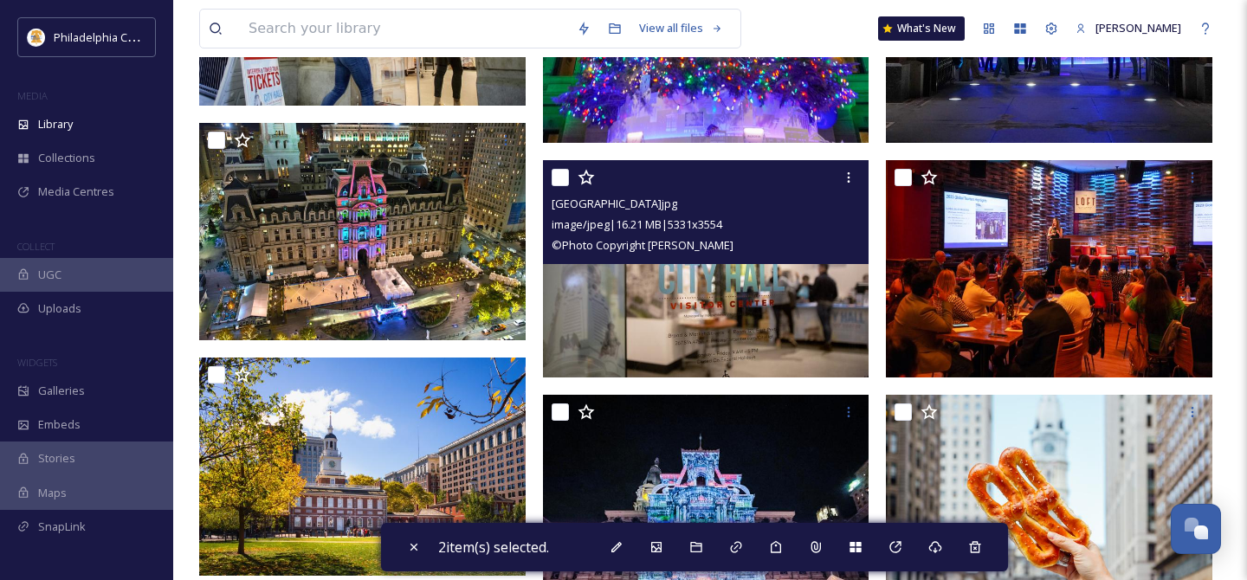
scroll to position [560, 0]
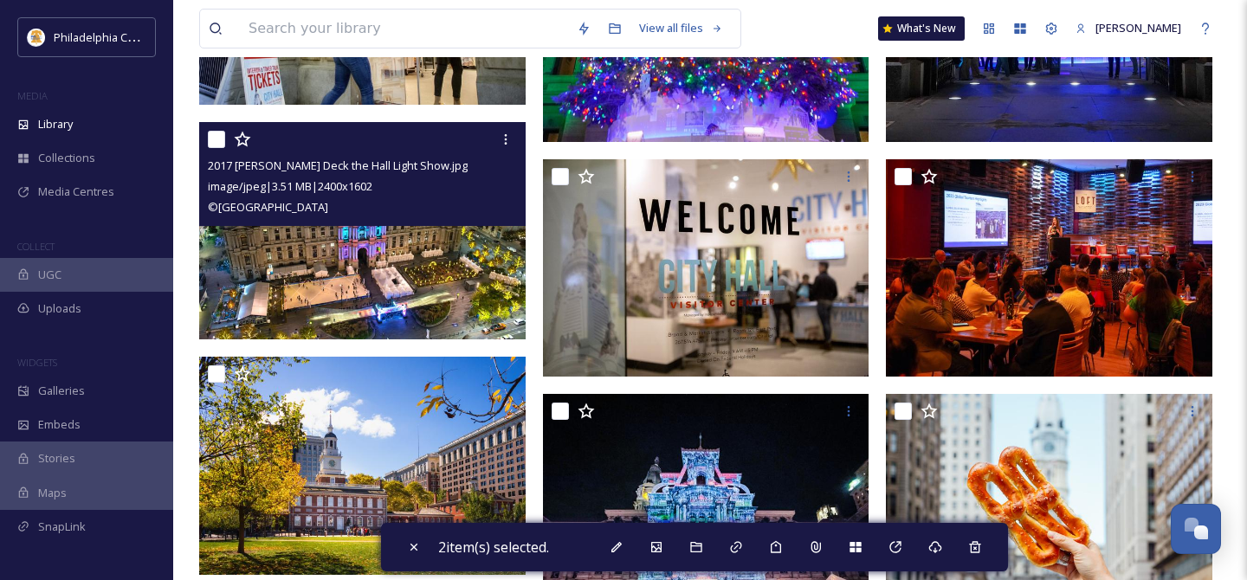
click at [212, 139] on input "checkbox" at bounding box center [216, 139] width 17 height 17
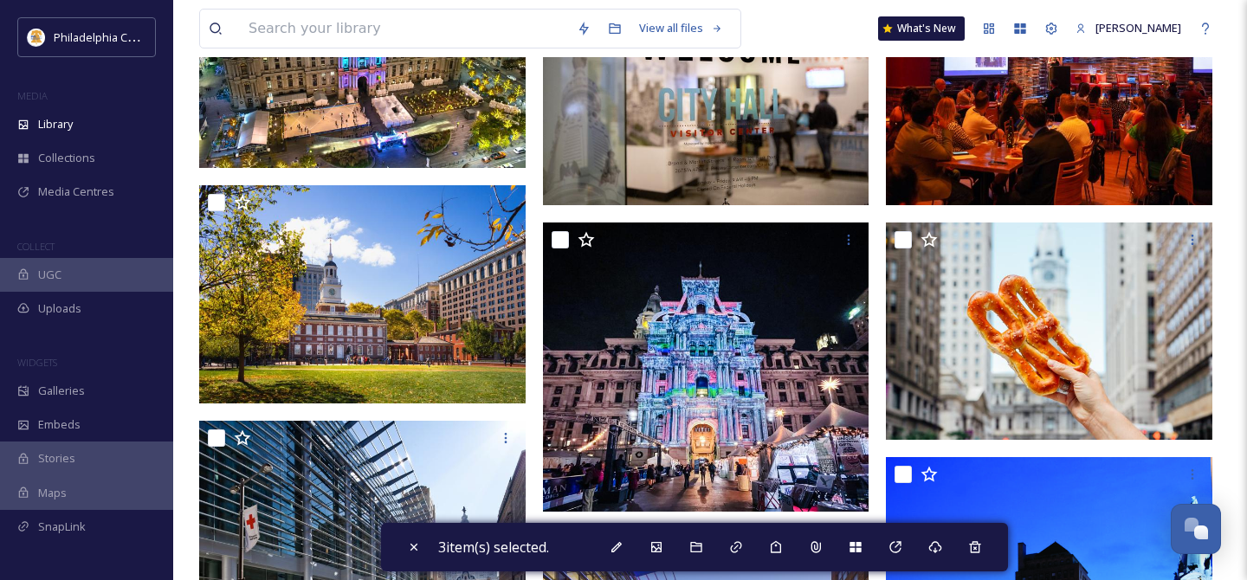
scroll to position [757, 0]
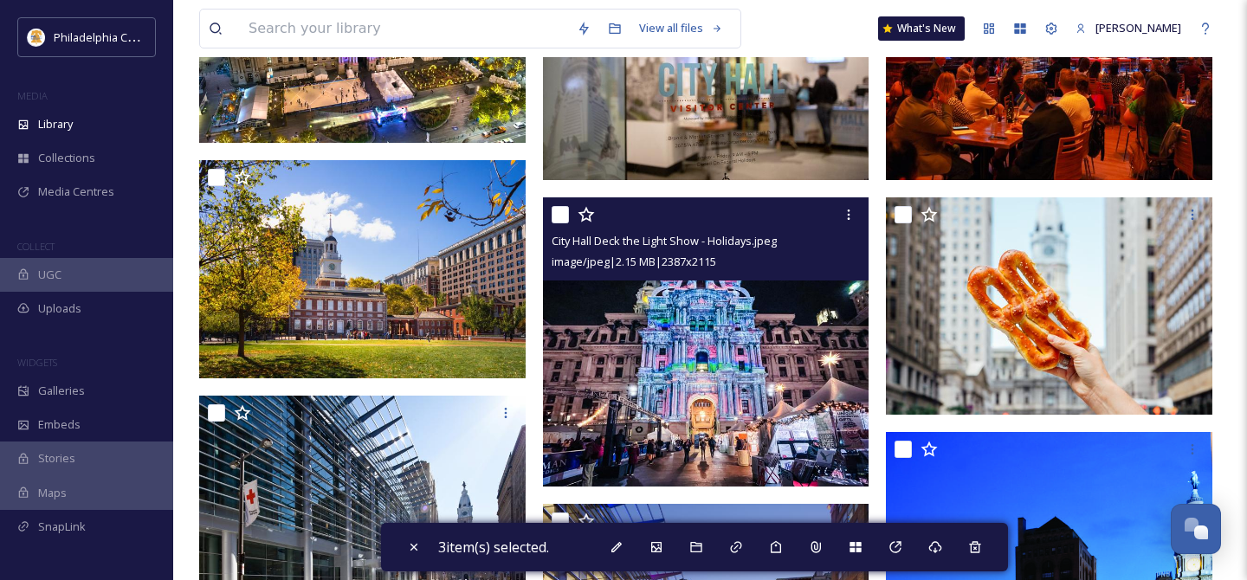
click at [558, 217] on input "checkbox" at bounding box center [560, 214] width 17 height 17
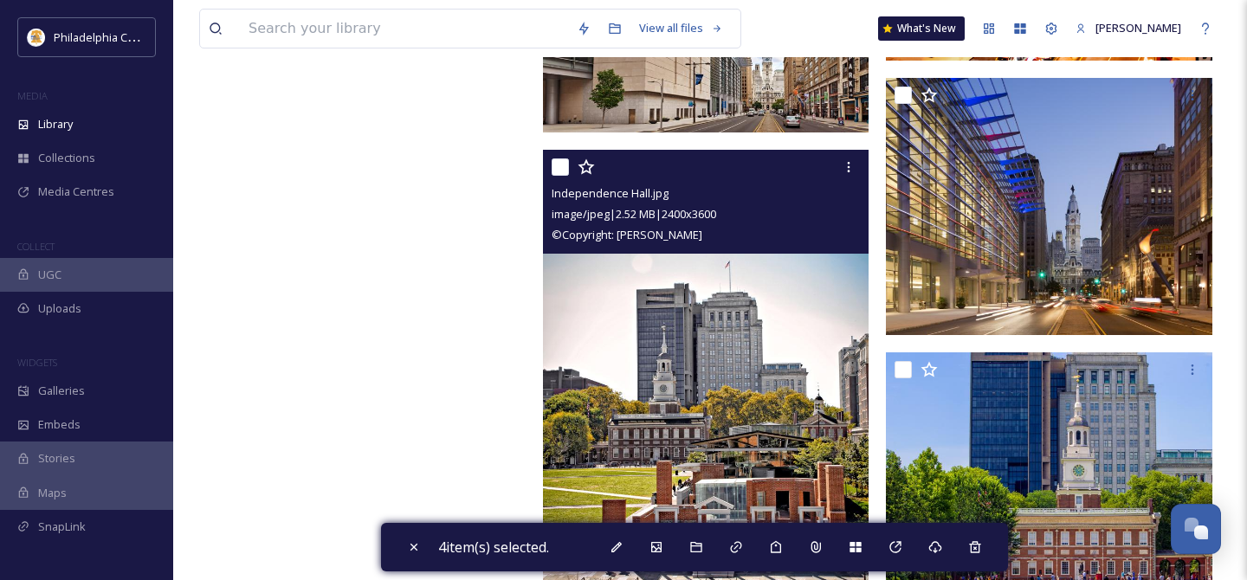
scroll to position [1708, 0]
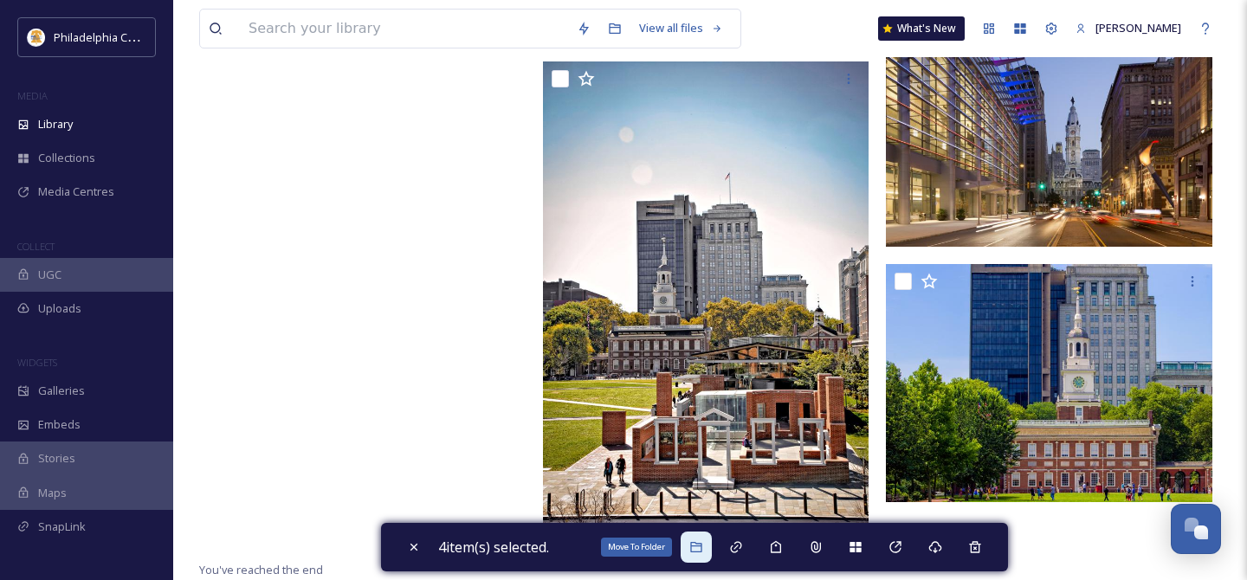
click at [709, 547] on div "Move To Folder" at bounding box center [696, 547] width 31 height 31
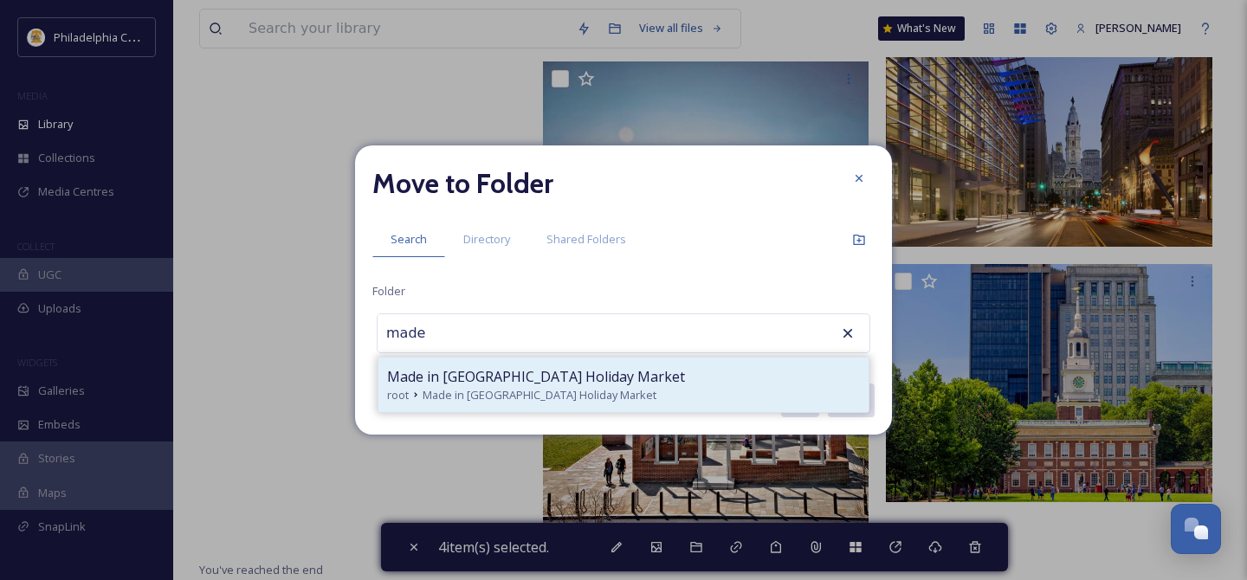
click at [597, 385] on span "Made in [GEOGRAPHIC_DATA] Holiday Market" at bounding box center [536, 376] width 298 height 21
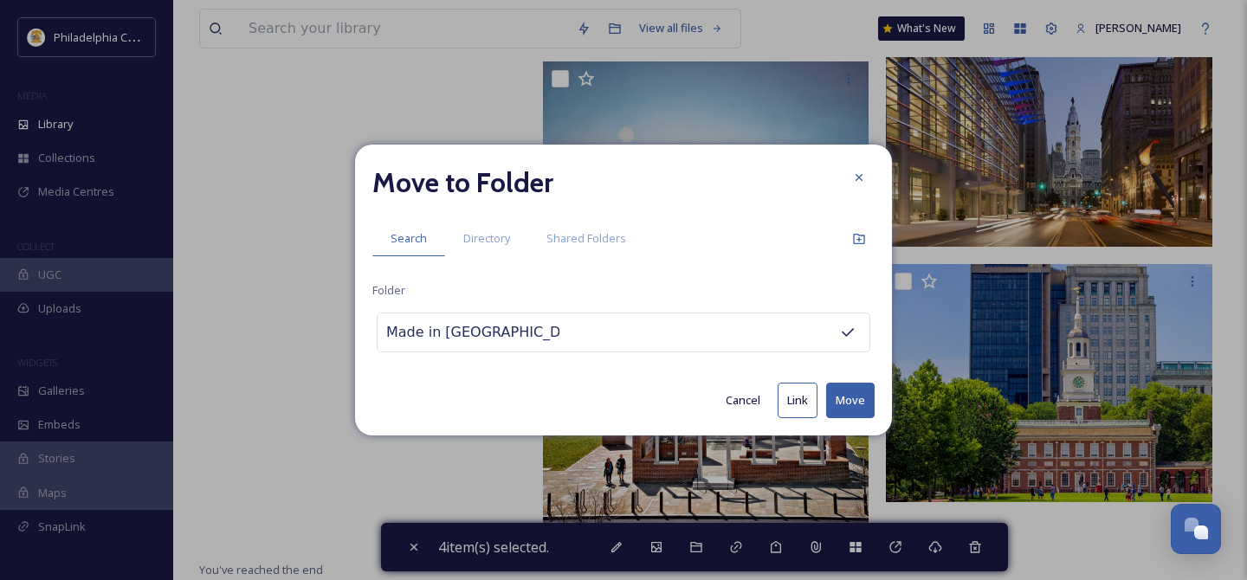
click at [848, 404] on button "Move" at bounding box center [850, 401] width 48 height 36
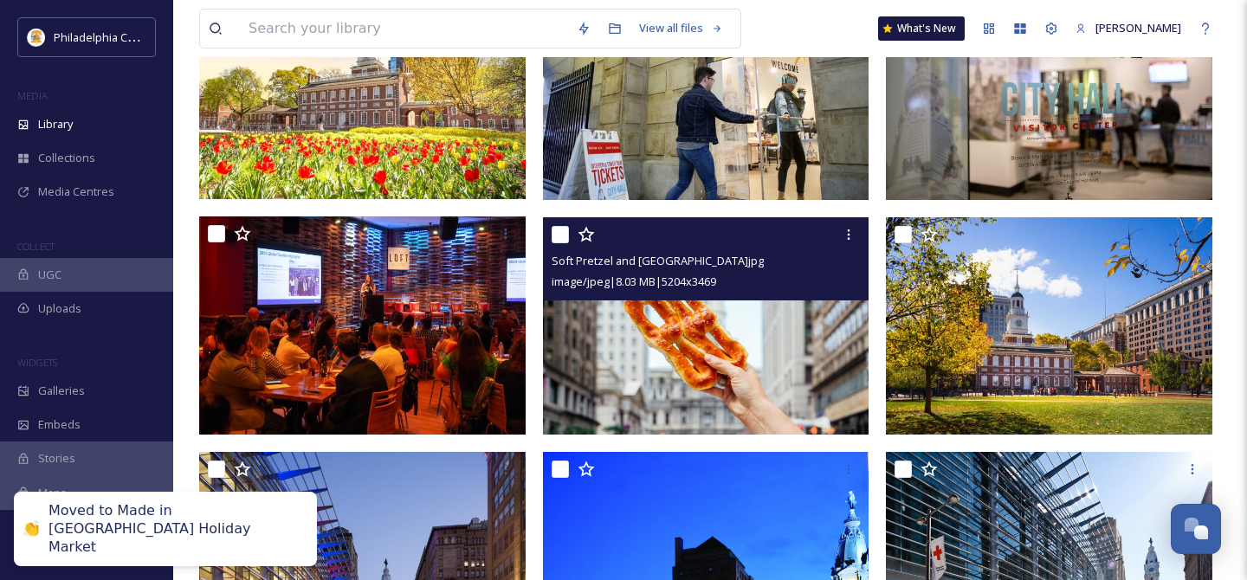
scroll to position [0, 0]
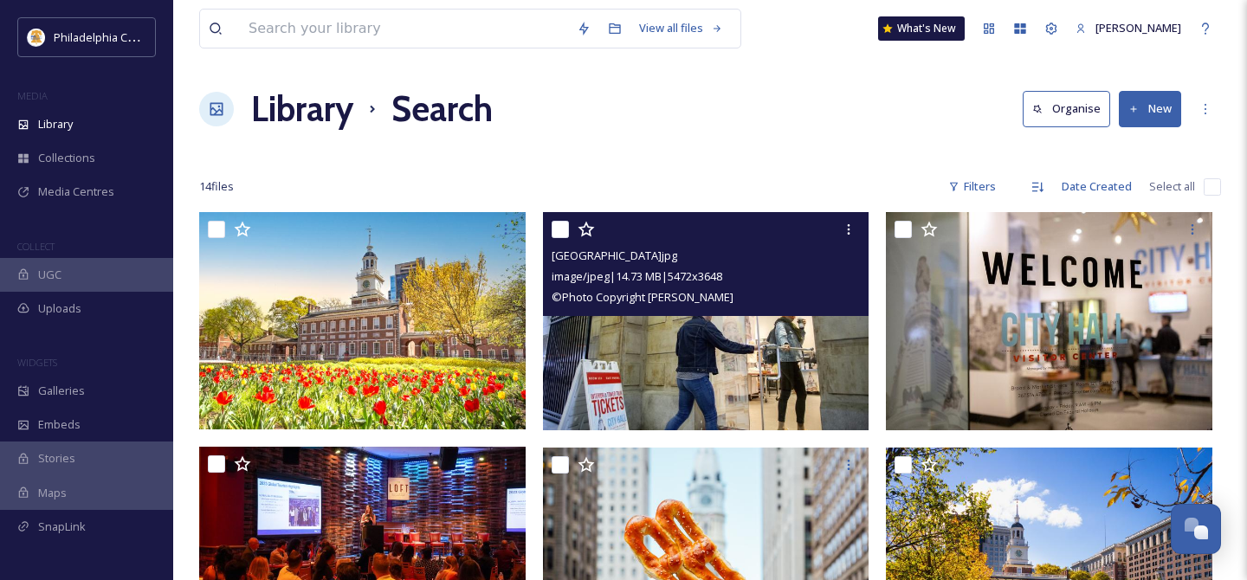
click at [561, 236] on input "checkbox" at bounding box center [560, 229] width 17 height 17
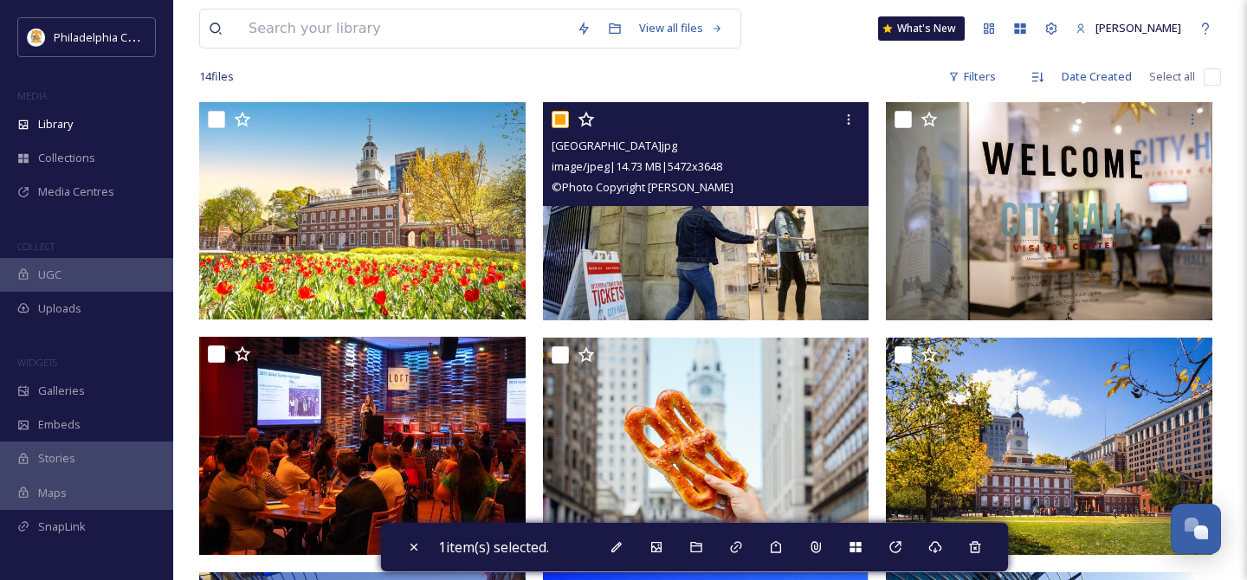
scroll to position [119, 0]
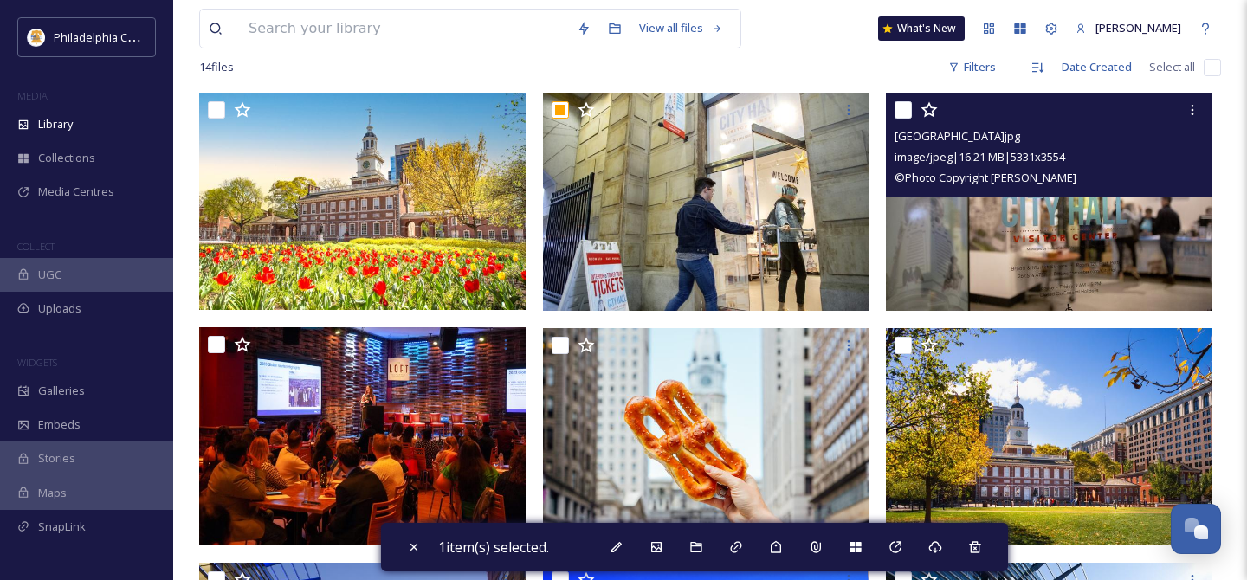
click at [911, 113] on input "checkbox" at bounding box center [902, 109] width 17 height 17
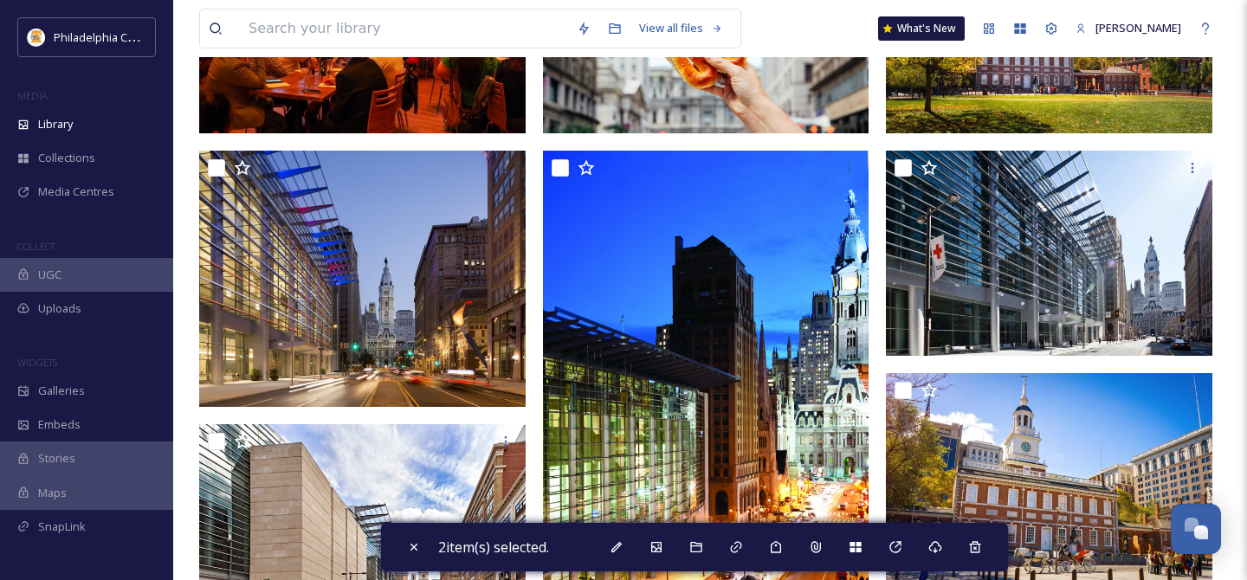
scroll to position [0, 0]
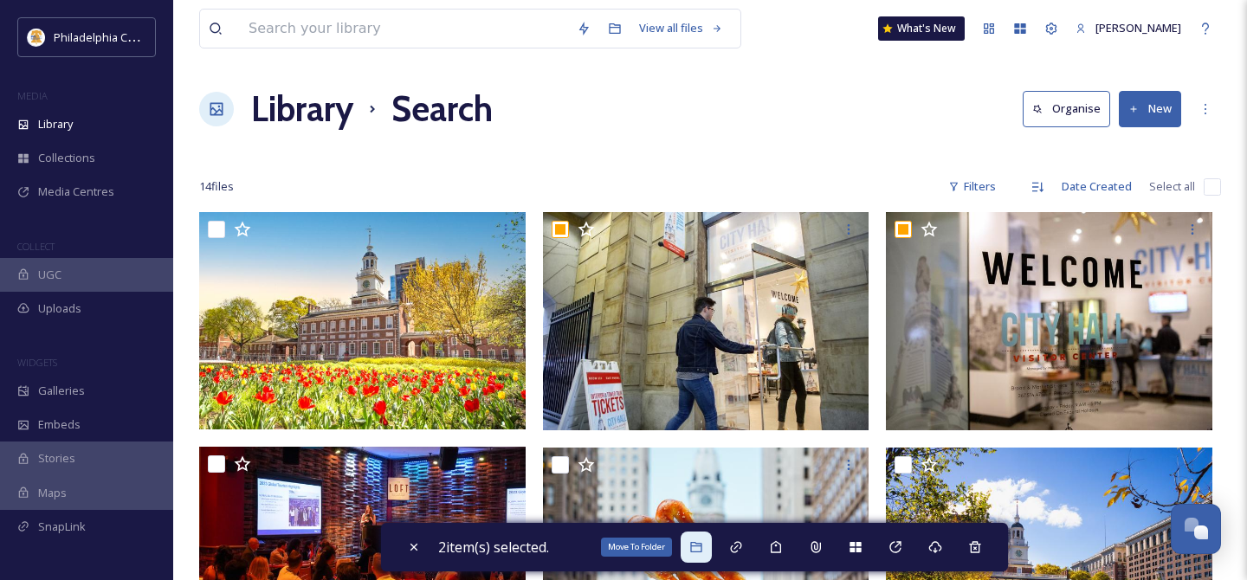
click at [694, 556] on div "Move To Folder" at bounding box center [696, 547] width 31 height 31
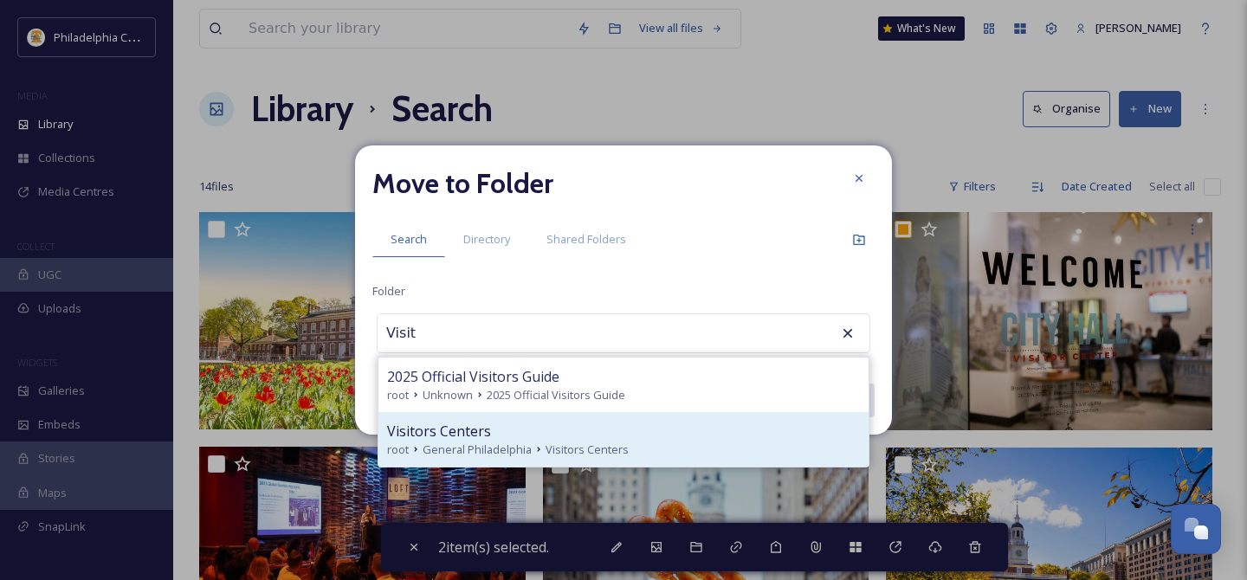
click at [539, 423] on div "Visitors Centers" at bounding box center [623, 431] width 473 height 21
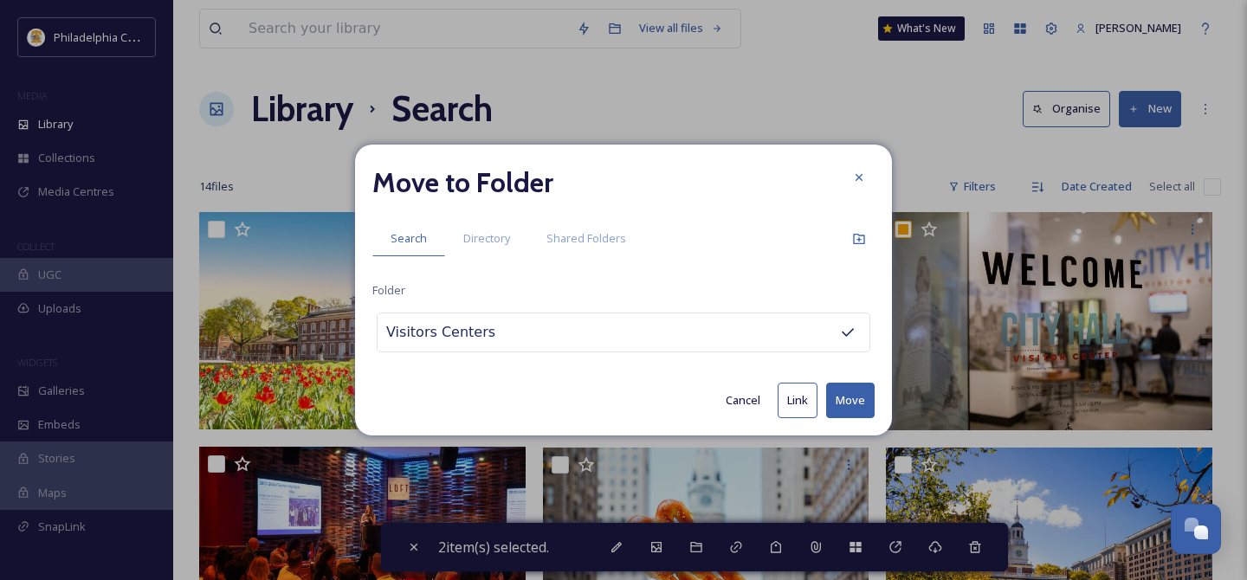
click at [848, 399] on button "Move" at bounding box center [850, 401] width 48 height 36
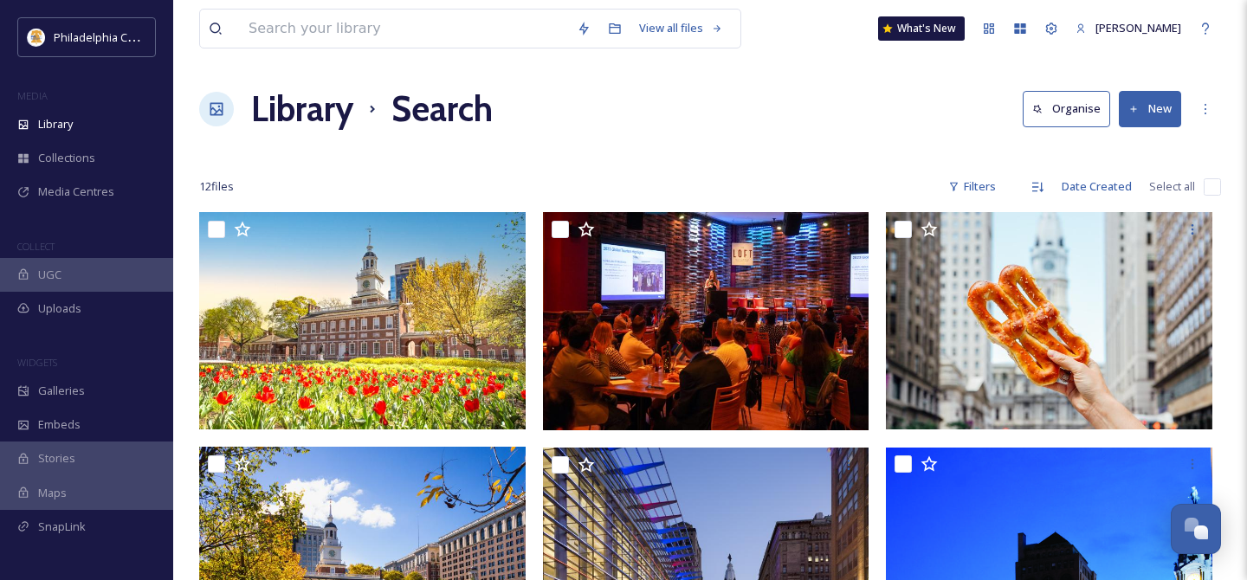
click at [1210, 182] on input "checkbox" at bounding box center [1212, 186] width 17 height 17
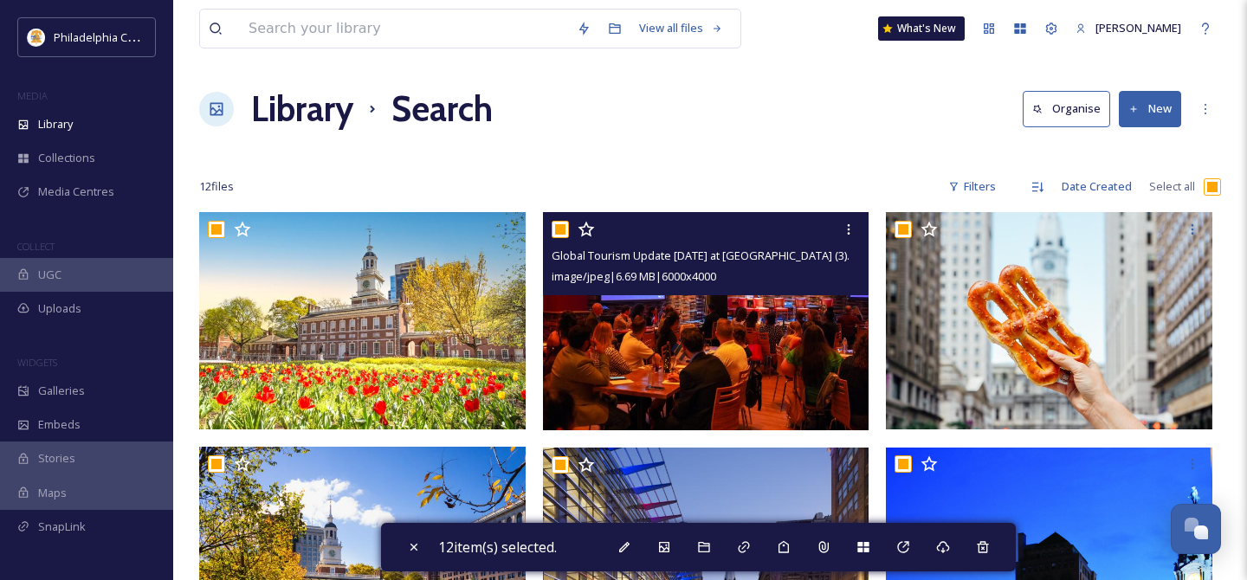
click at [566, 225] on input "checkbox" at bounding box center [560, 229] width 17 height 17
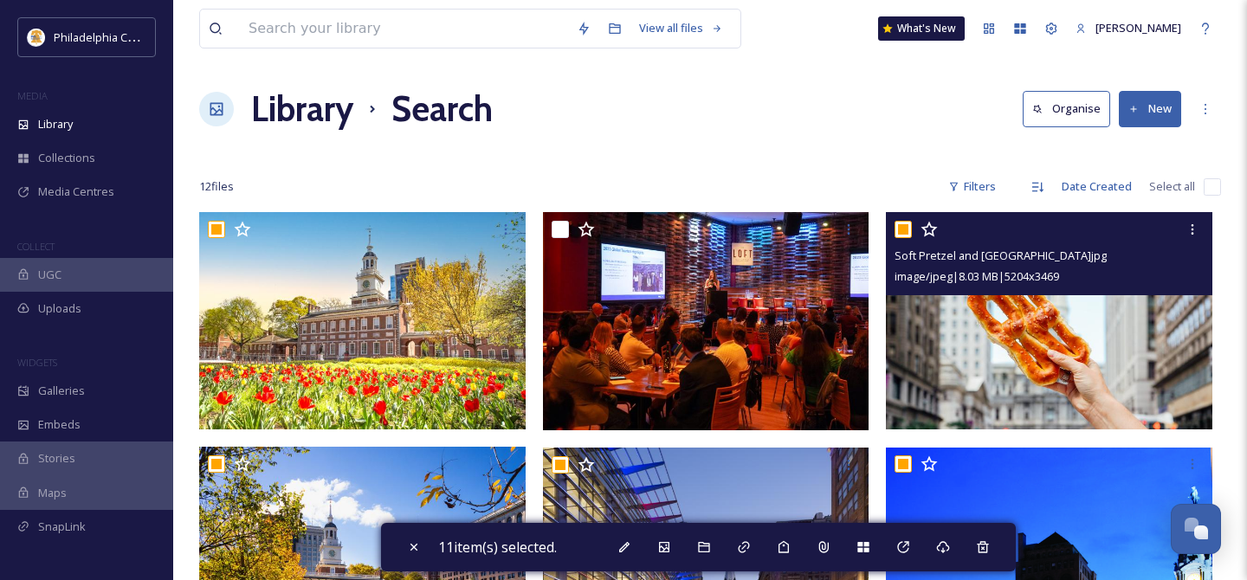
click at [905, 229] on input "checkbox" at bounding box center [902, 229] width 17 height 17
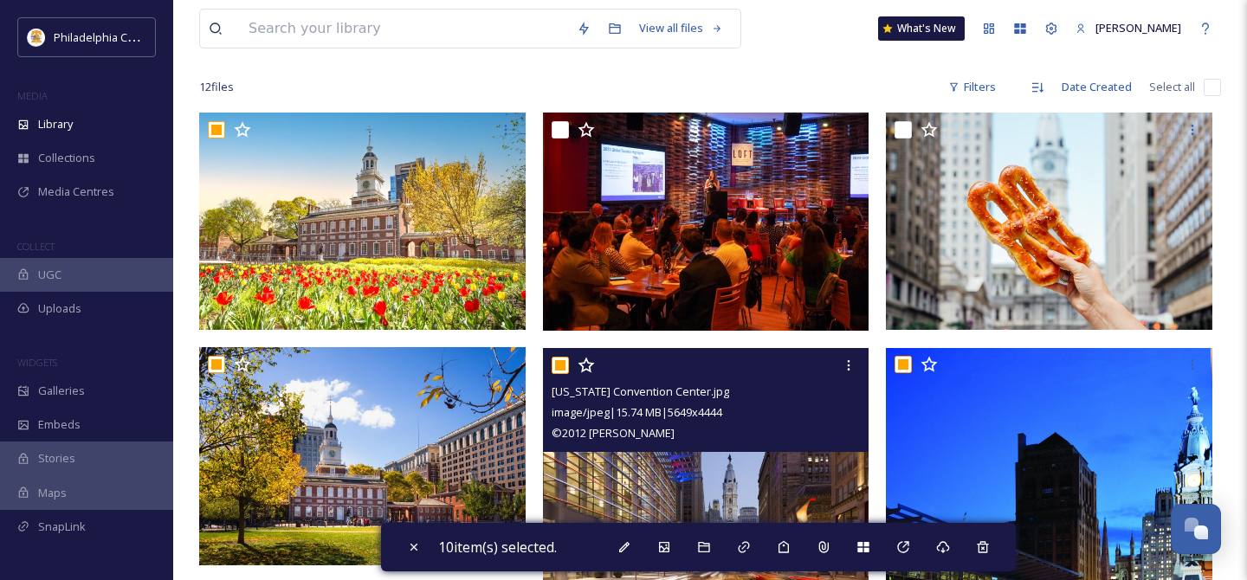
scroll to position [318, 0]
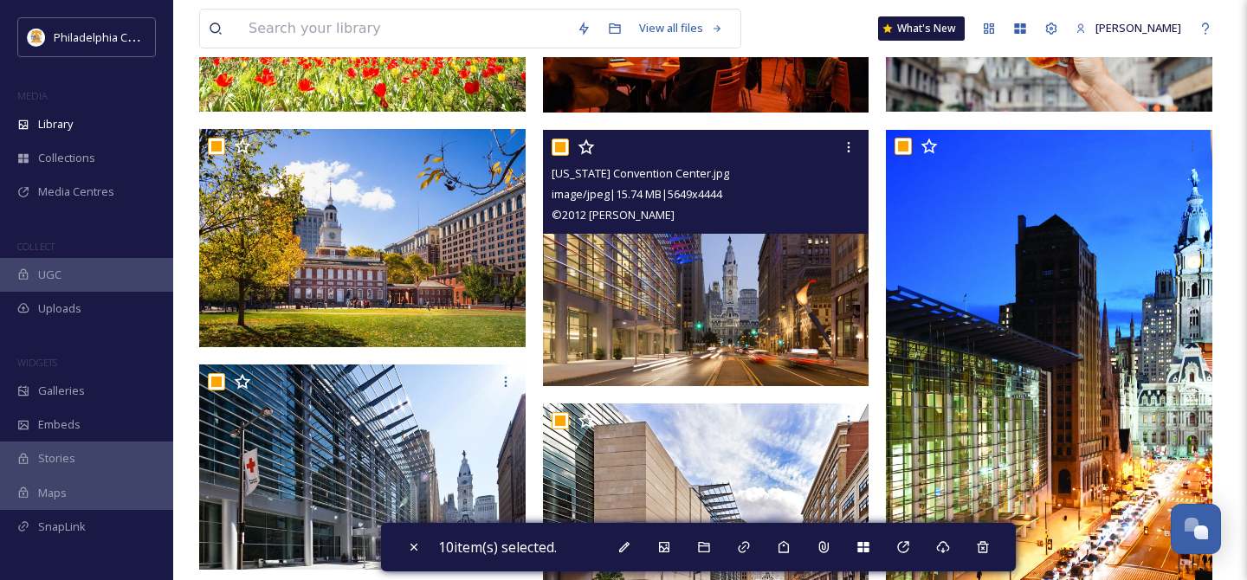
click at [563, 151] on input "checkbox" at bounding box center [560, 147] width 17 height 17
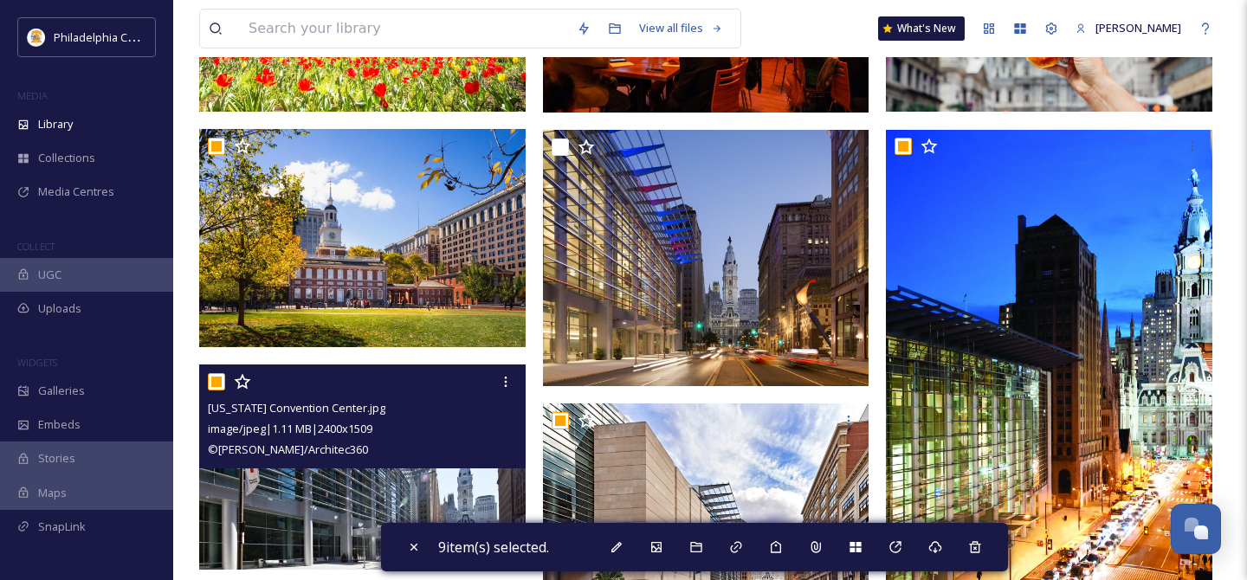
click at [223, 388] on input "checkbox" at bounding box center [216, 381] width 17 height 17
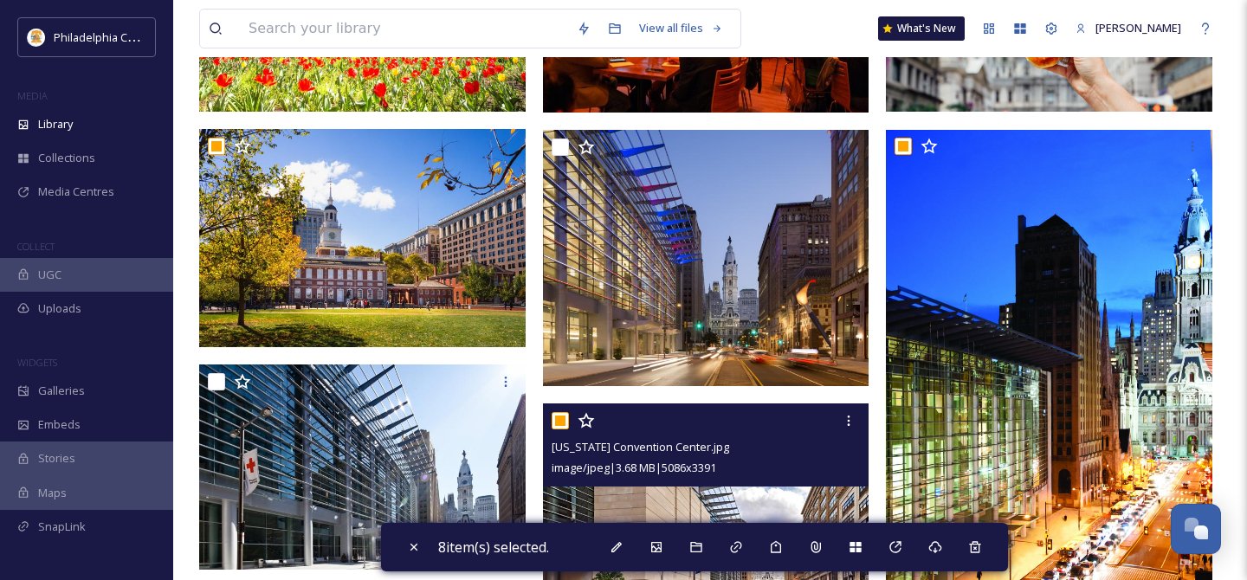
click at [561, 419] on input "checkbox" at bounding box center [560, 420] width 17 height 17
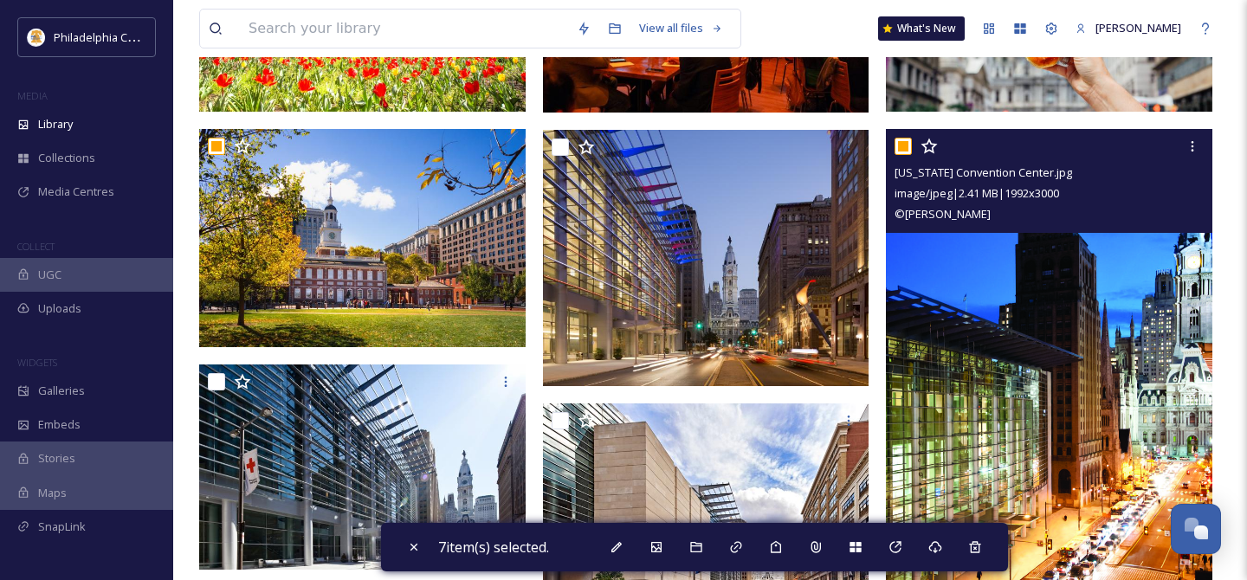
click at [909, 147] on input "checkbox" at bounding box center [902, 146] width 17 height 17
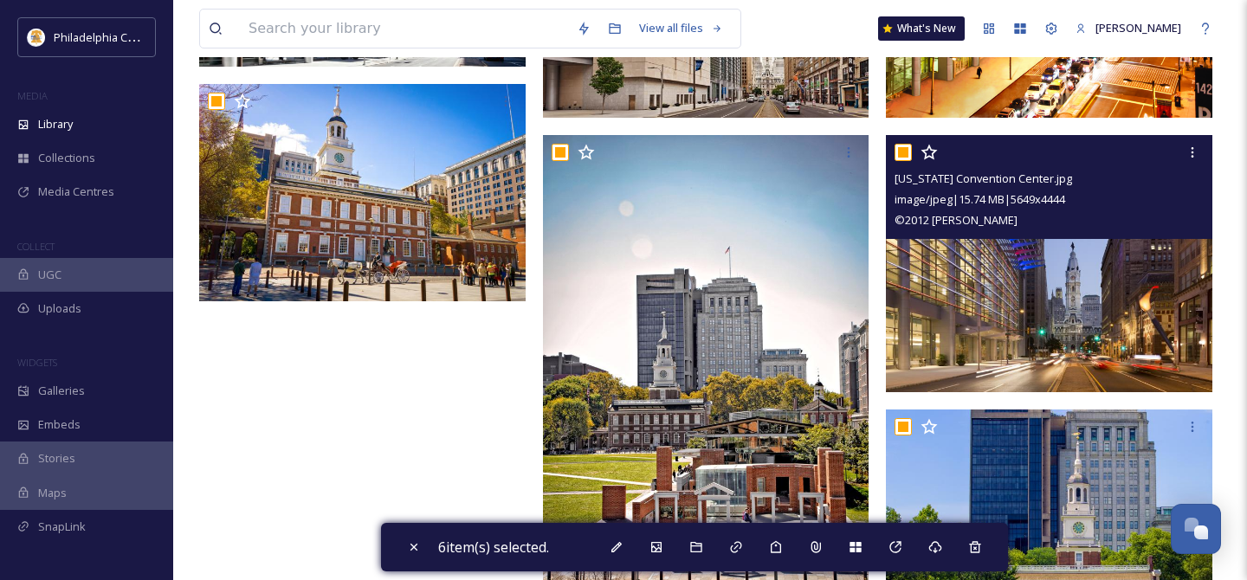
scroll to position [814, 0]
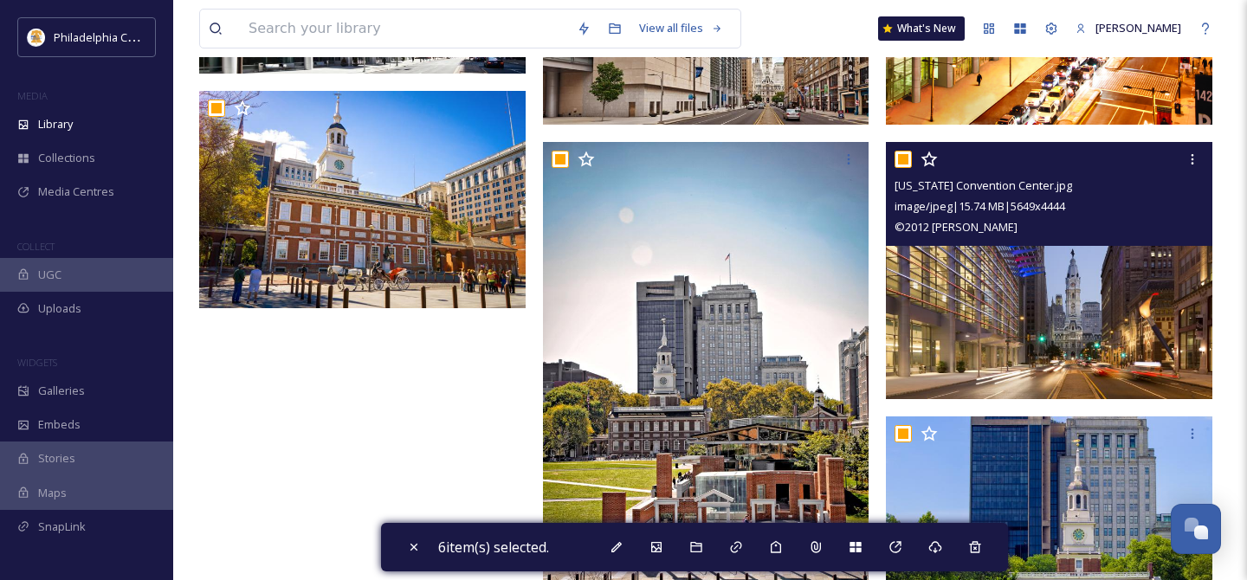
click at [904, 162] on input "checkbox" at bounding box center [902, 159] width 17 height 17
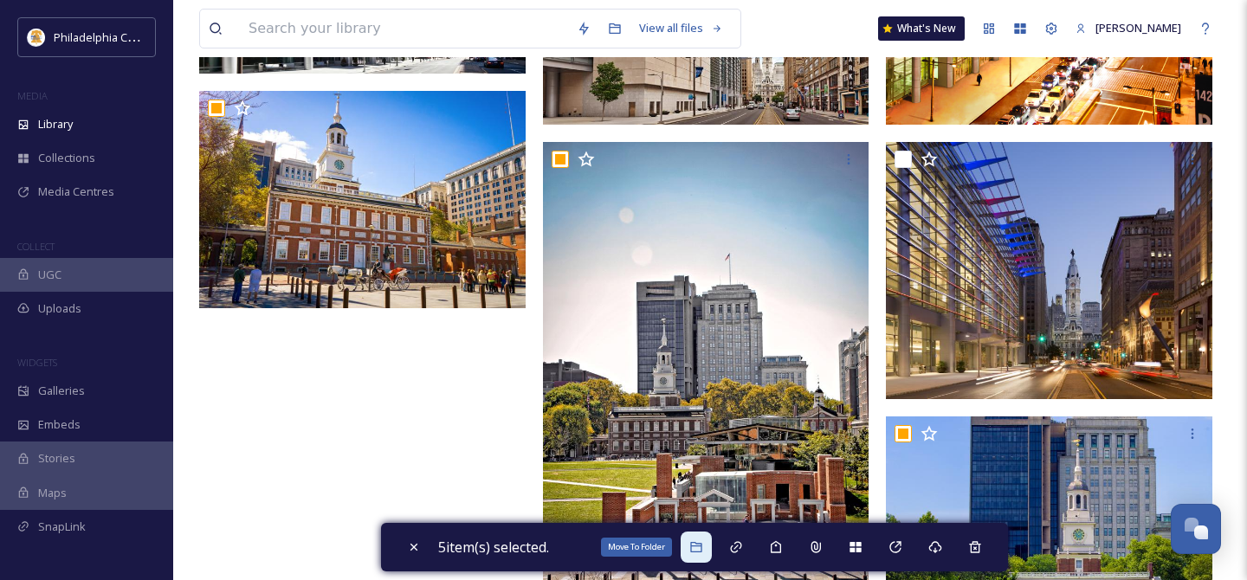
click at [700, 548] on icon at bounding box center [696, 547] width 14 height 14
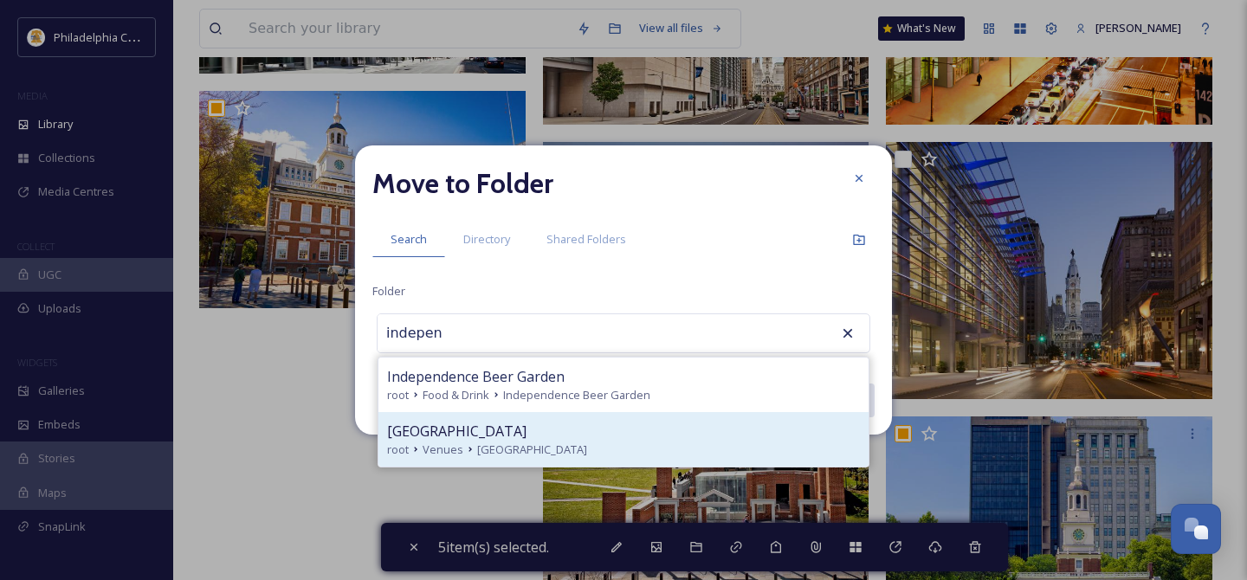
click at [534, 413] on div "Independence Hall root Venues [GEOGRAPHIC_DATA]" at bounding box center [623, 439] width 490 height 55
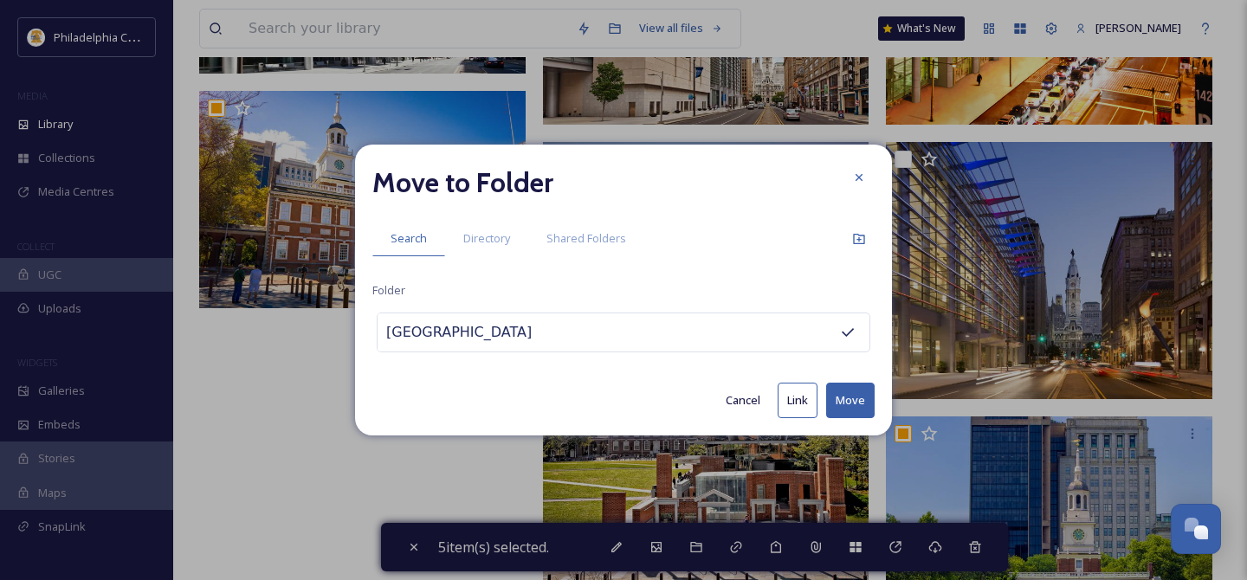
click at [863, 404] on button "Move" at bounding box center [850, 401] width 48 height 36
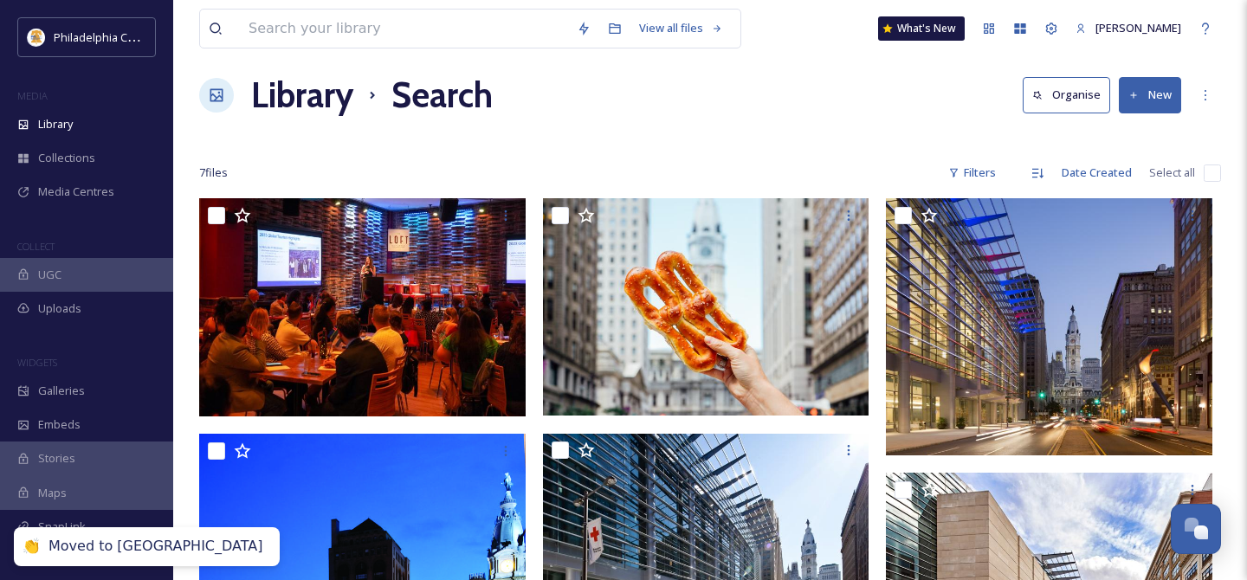
scroll to position [0, 0]
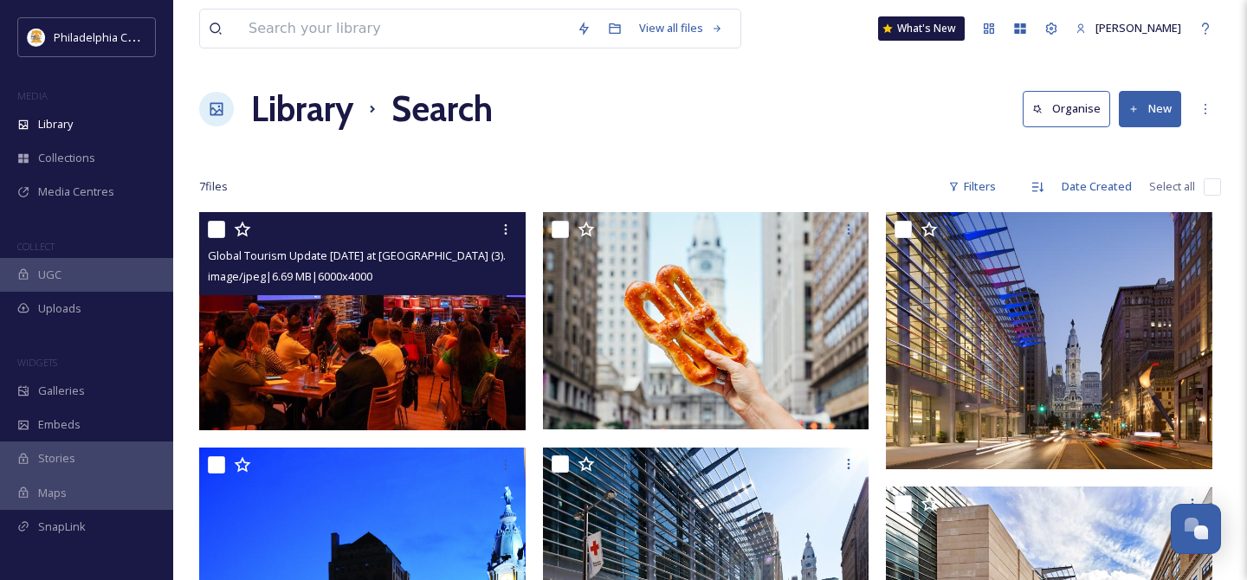
click at [216, 229] on input "checkbox" at bounding box center [216, 229] width 17 height 17
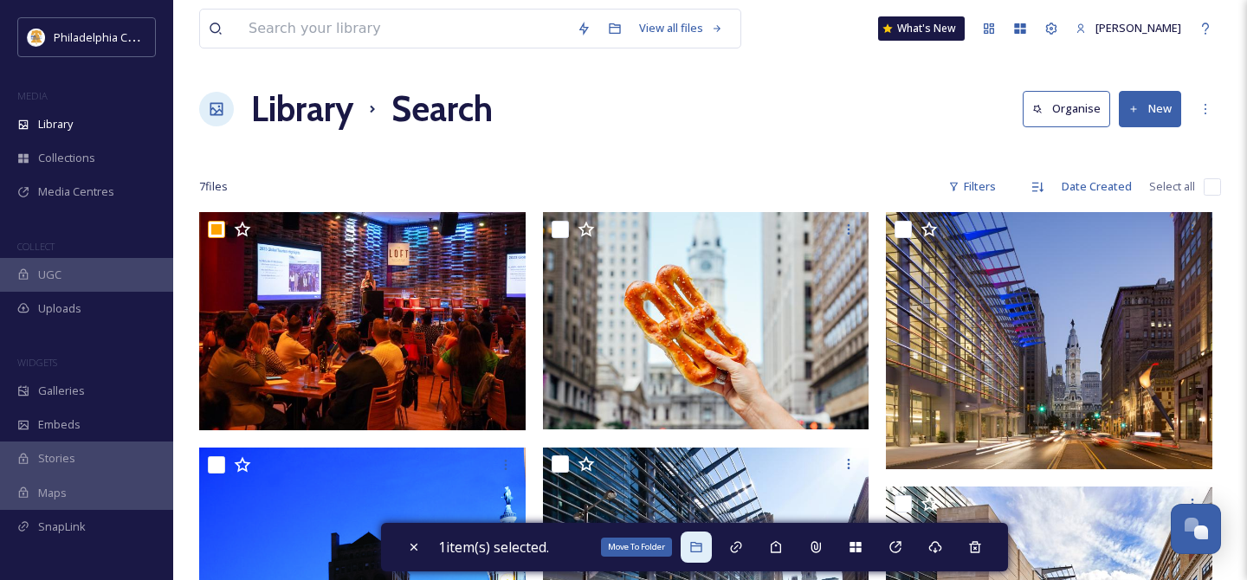
click at [698, 548] on icon at bounding box center [696, 547] width 14 height 14
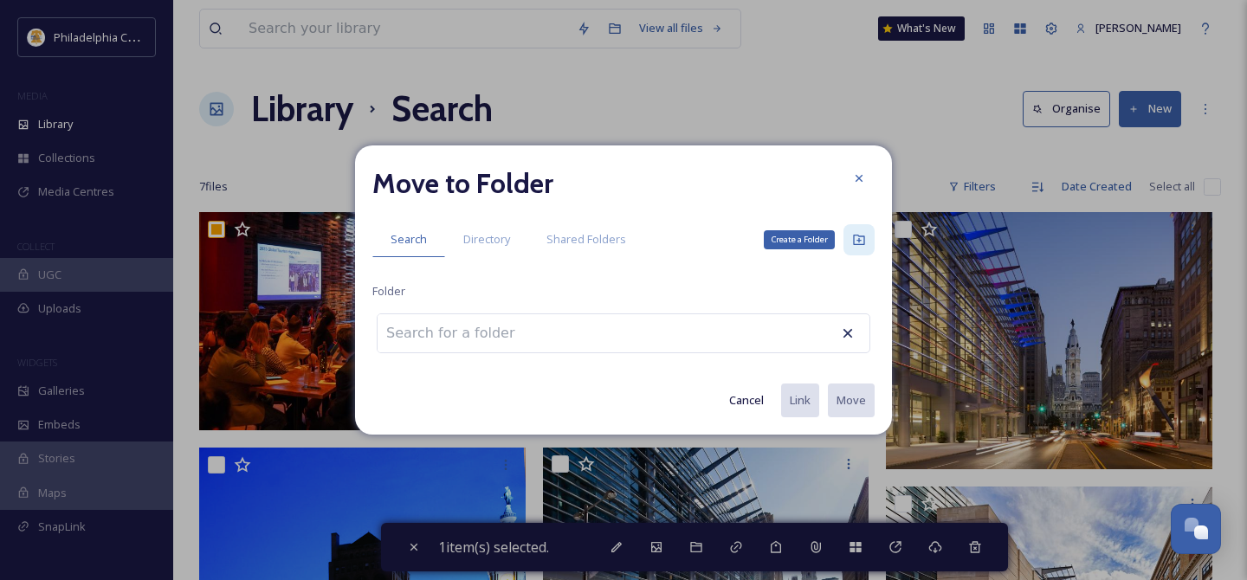
click at [861, 232] on div "Create a Folder" at bounding box center [858, 239] width 31 height 31
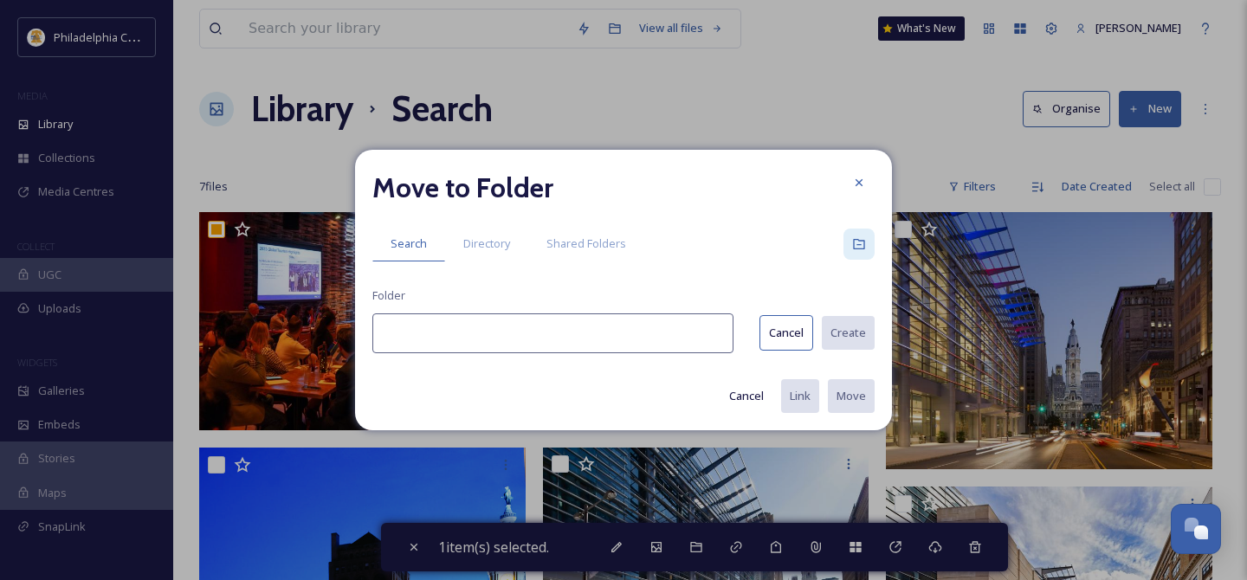
click at [562, 331] on input at bounding box center [552, 333] width 361 height 40
paste input "Global Tourism Update Meeting"
click at [846, 332] on button "Create" at bounding box center [847, 333] width 55 height 36
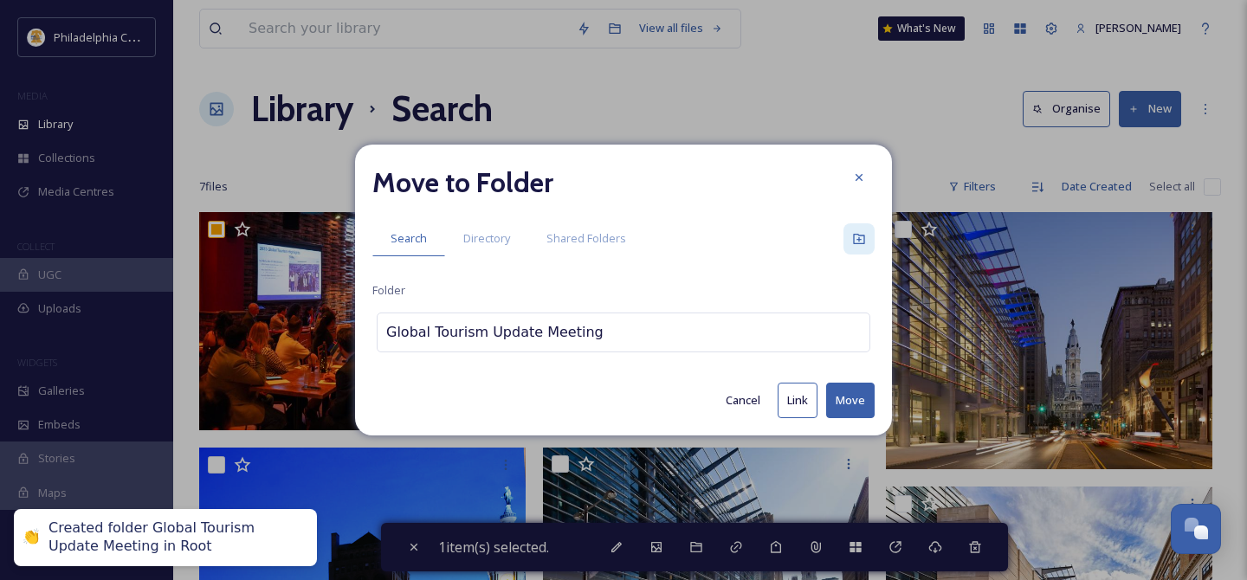
click at [856, 401] on button "Move" at bounding box center [850, 401] width 48 height 36
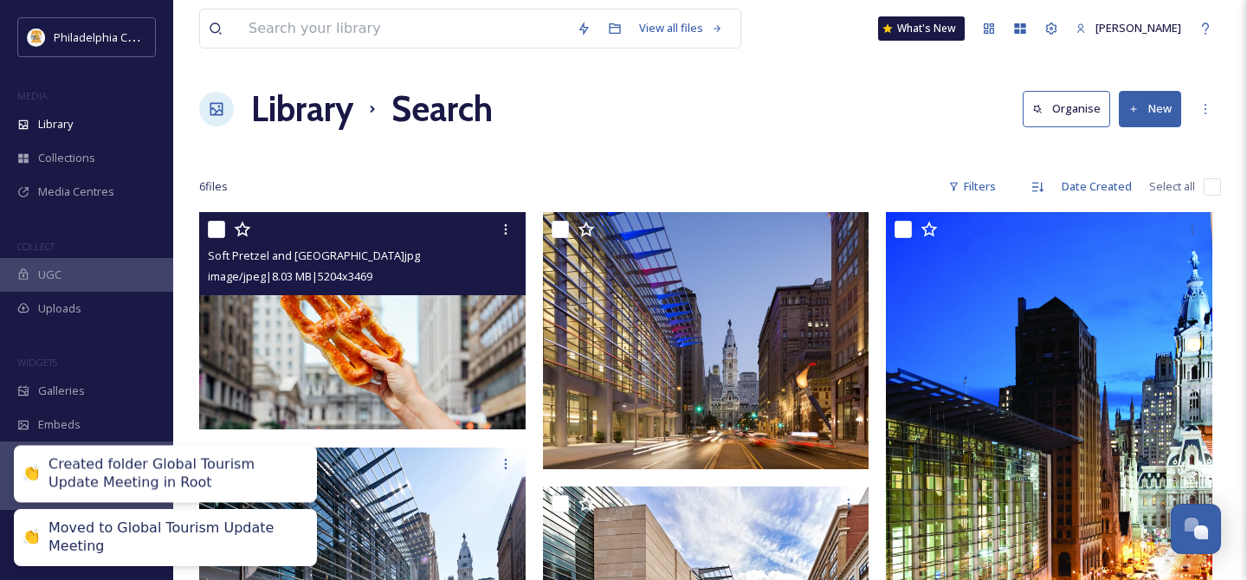
click at [214, 228] on input "checkbox" at bounding box center [216, 229] width 17 height 17
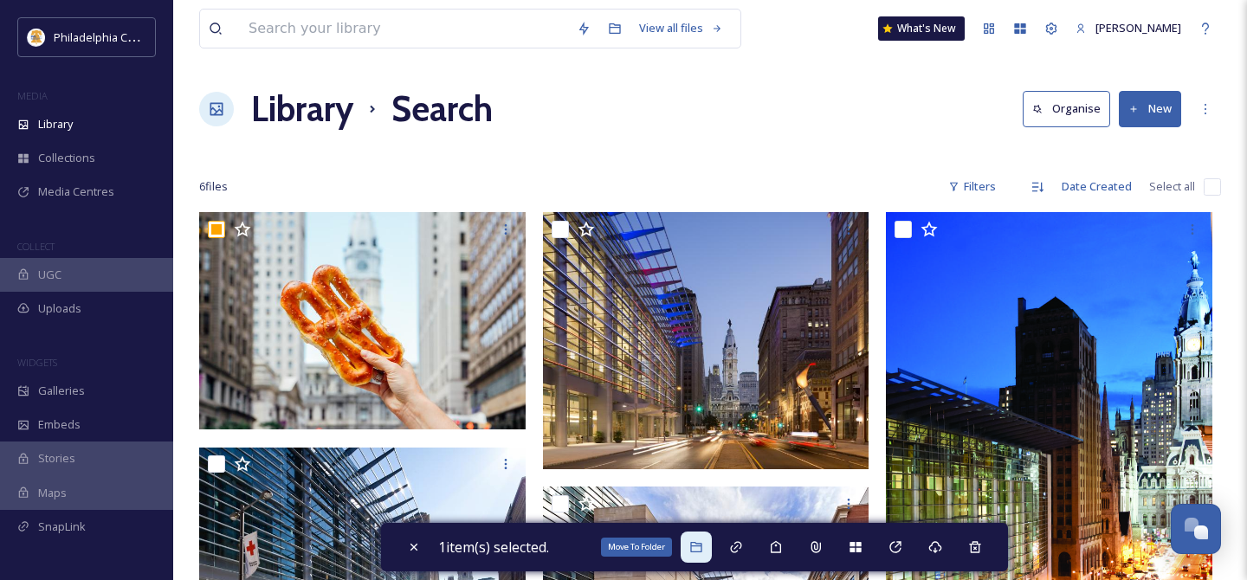
click at [702, 547] on icon at bounding box center [696, 547] width 14 height 14
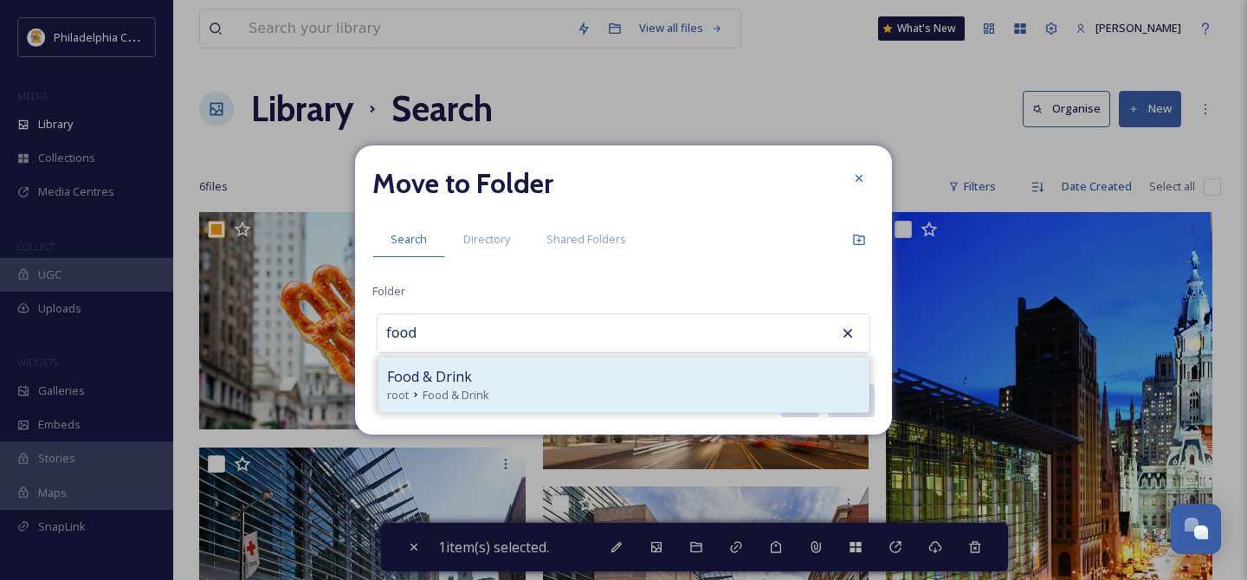
click at [526, 387] on div "root Food & Drink" at bounding box center [623, 395] width 473 height 16
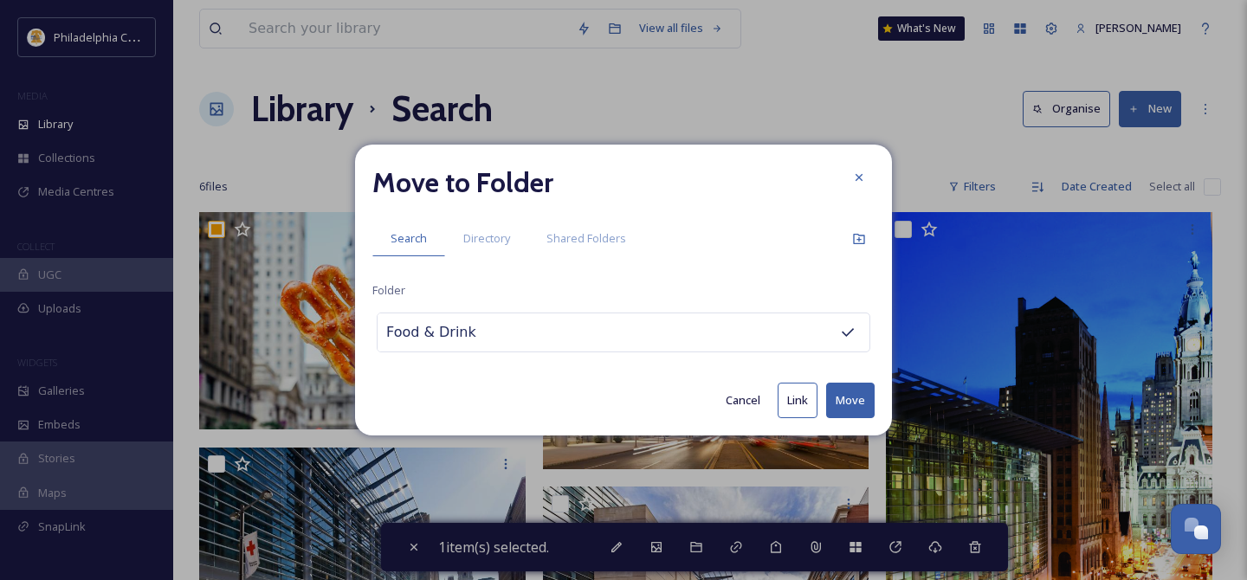
click at [857, 402] on button "Move" at bounding box center [850, 401] width 48 height 36
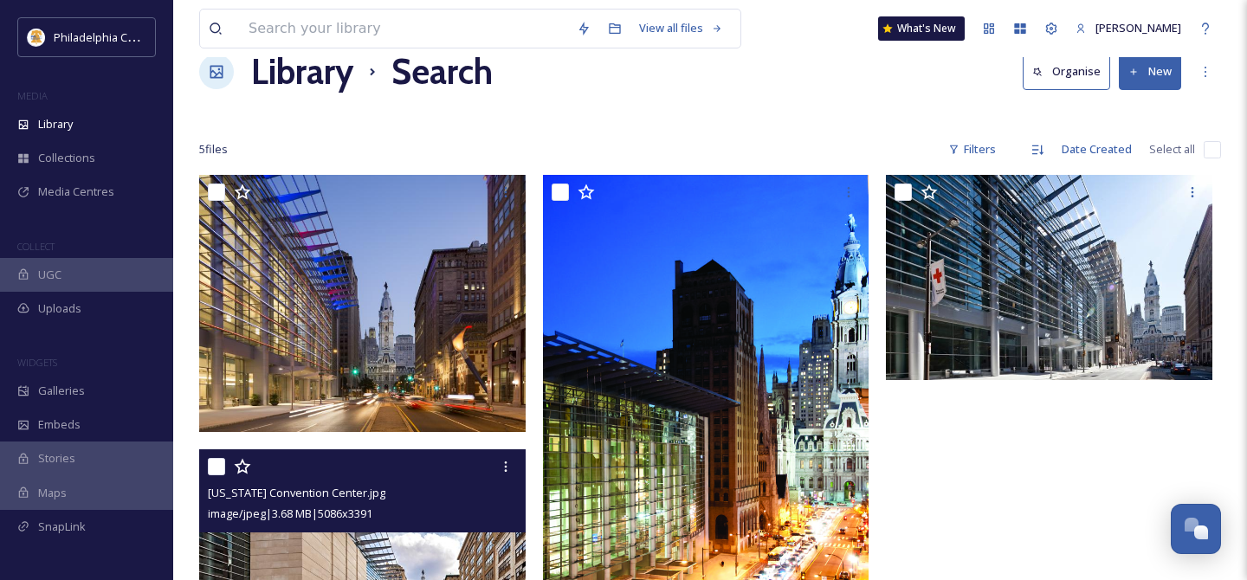
scroll to position [38, 0]
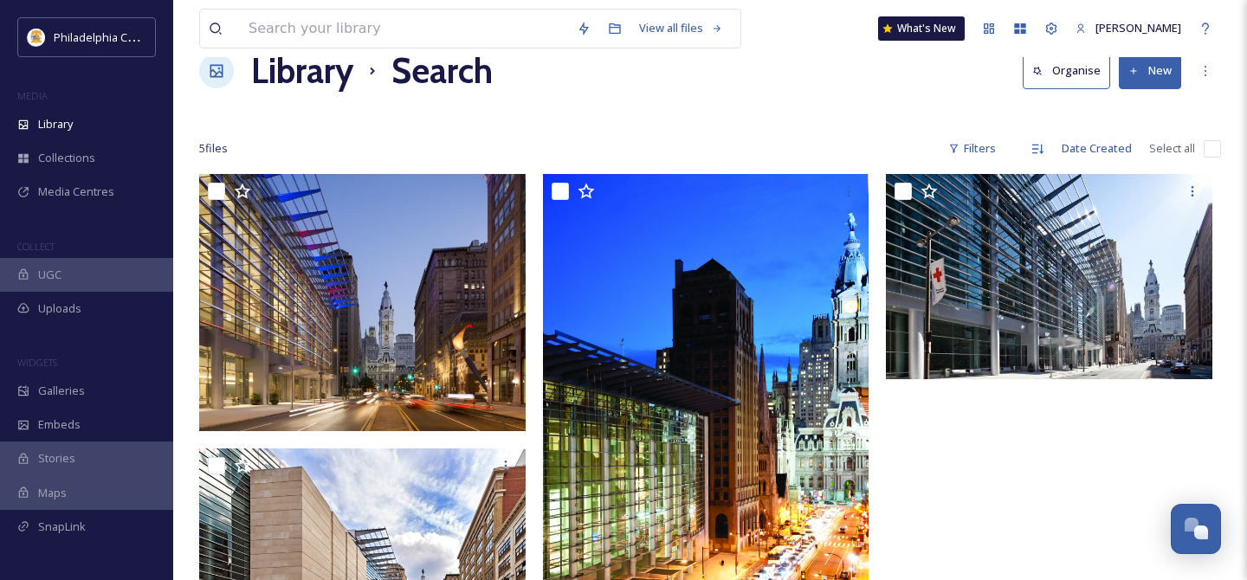
click at [1207, 145] on input "checkbox" at bounding box center [1212, 148] width 17 height 17
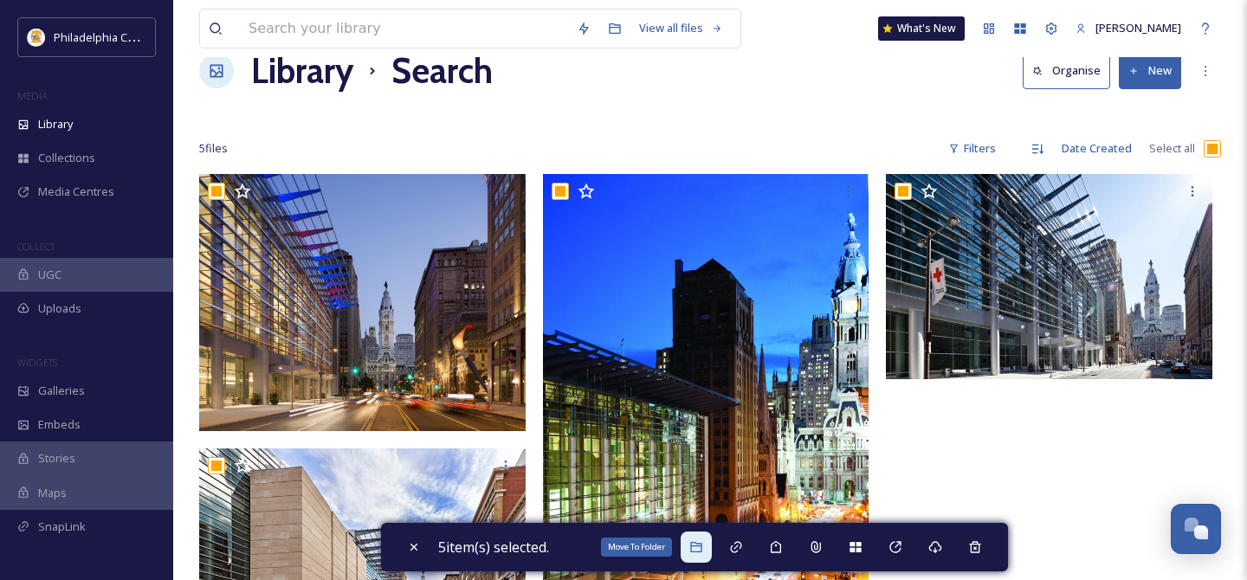
click at [712, 546] on div "Move To Folder" at bounding box center [696, 547] width 31 height 31
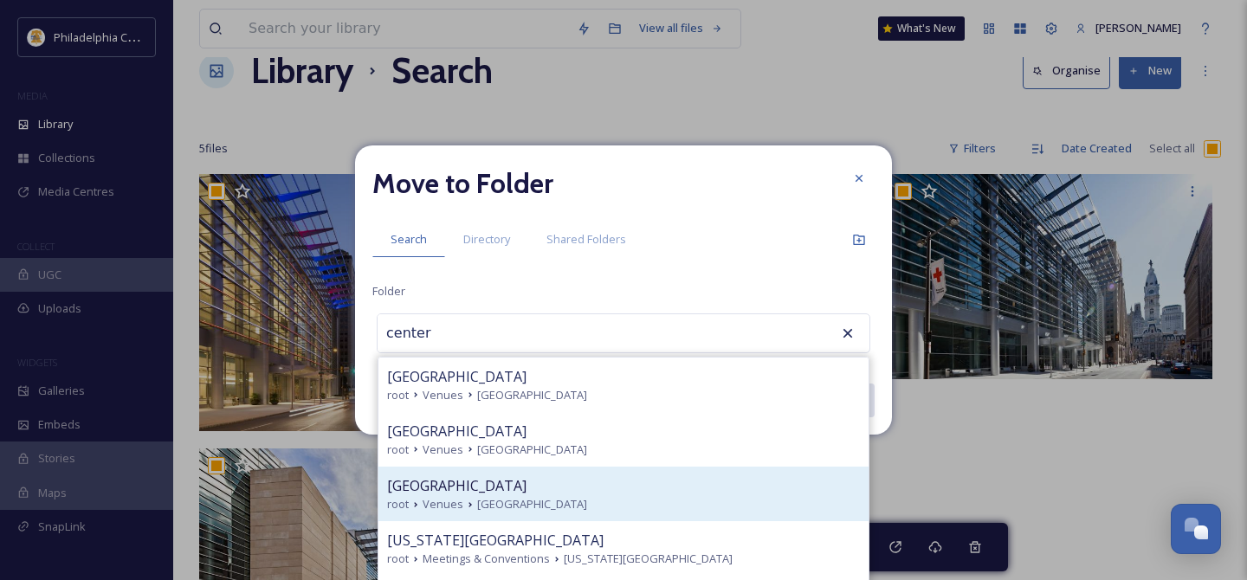
scroll to position [69, 0]
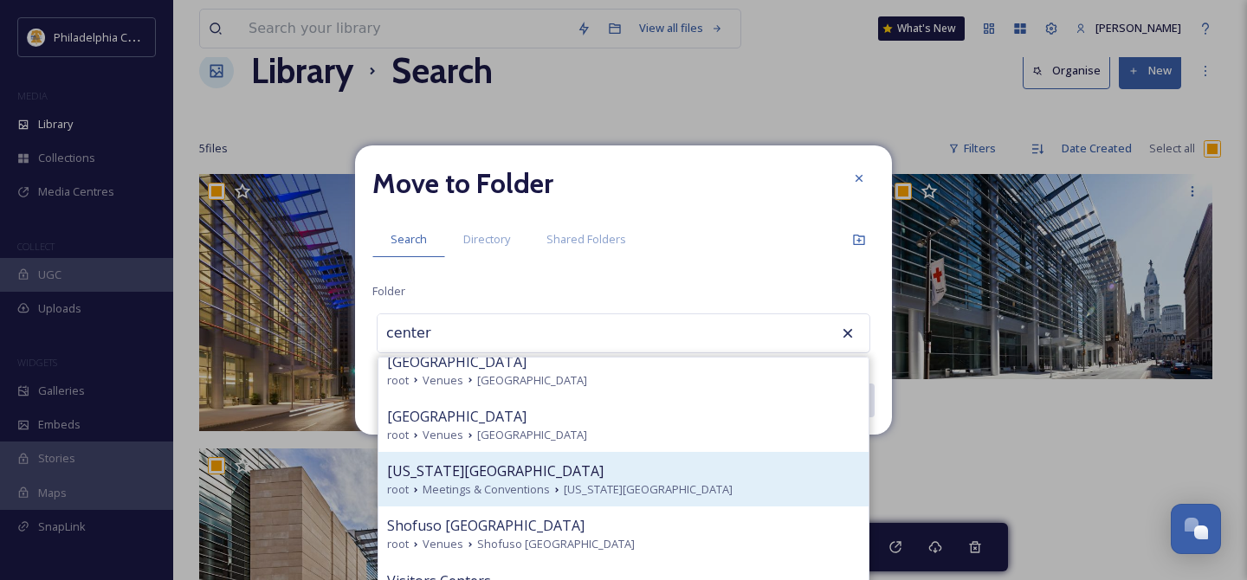
click at [555, 477] on span "[US_STATE][GEOGRAPHIC_DATA]" at bounding box center [495, 471] width 216 height 21
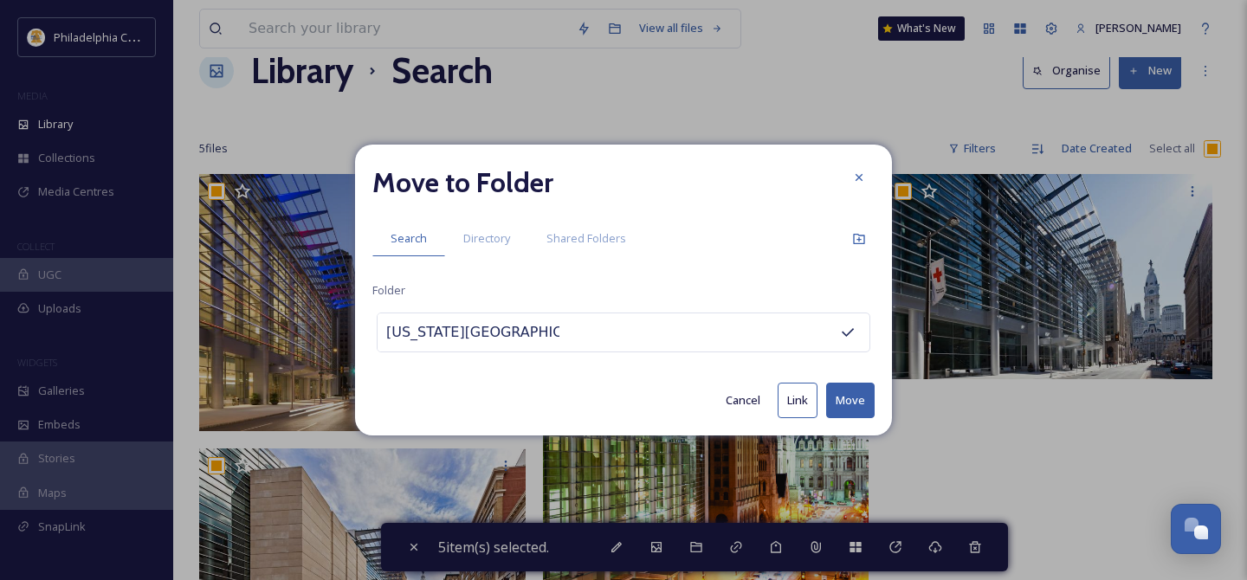
click at [855, 397] on button "Move" at bounding box center [850, 401] width 48 height 36
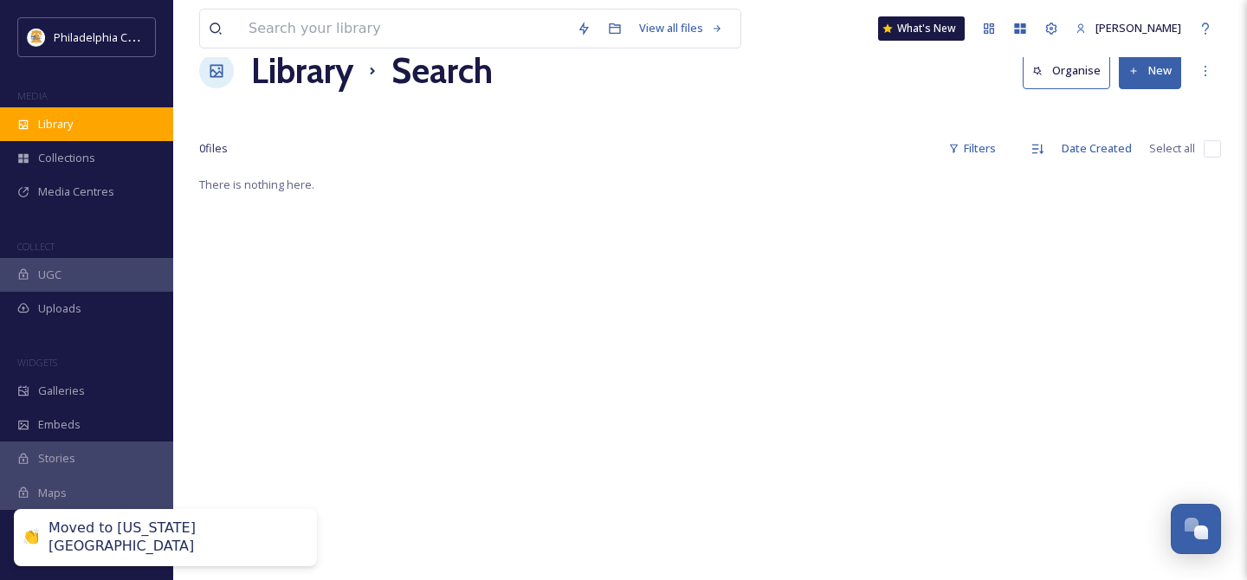
click at [73, 127] on span "Library" at bounding box center [55, 124] width 35 height 16
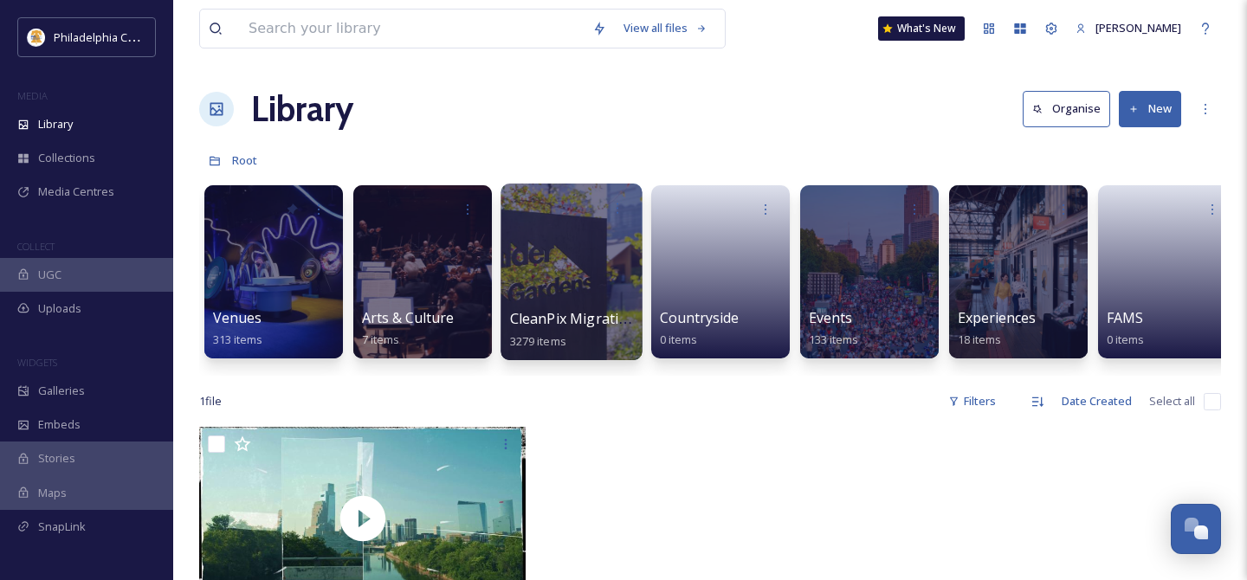
click at [576, 274] on div at bounding box center [570, 272] width 141 height 177
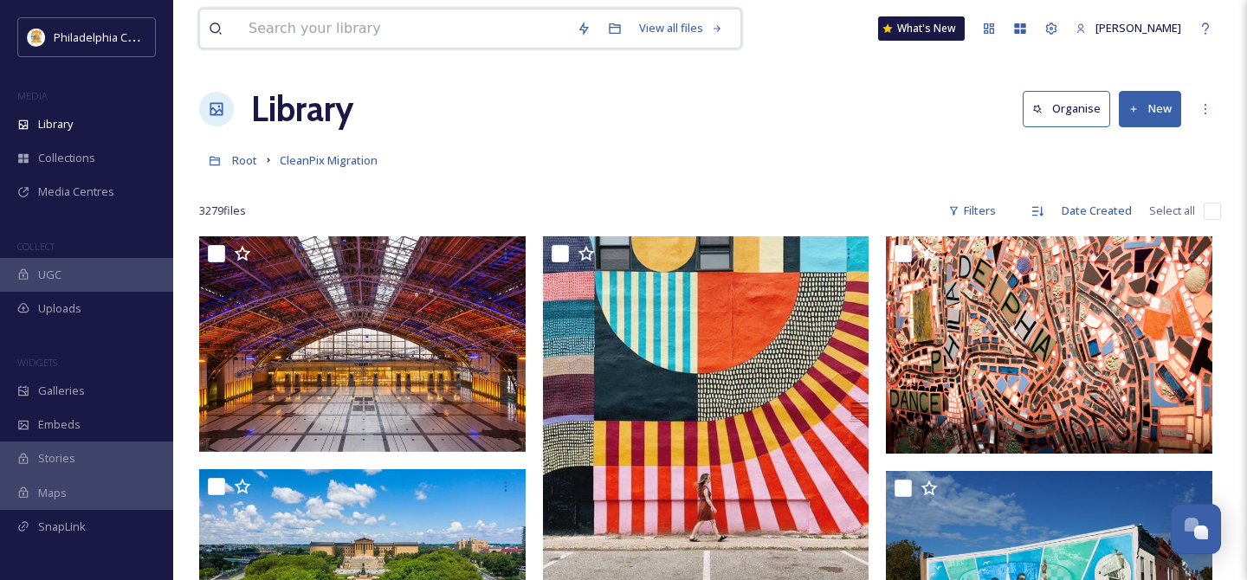
click at [362, 34] on input at bounding box center [404, 29] width 328 height 38
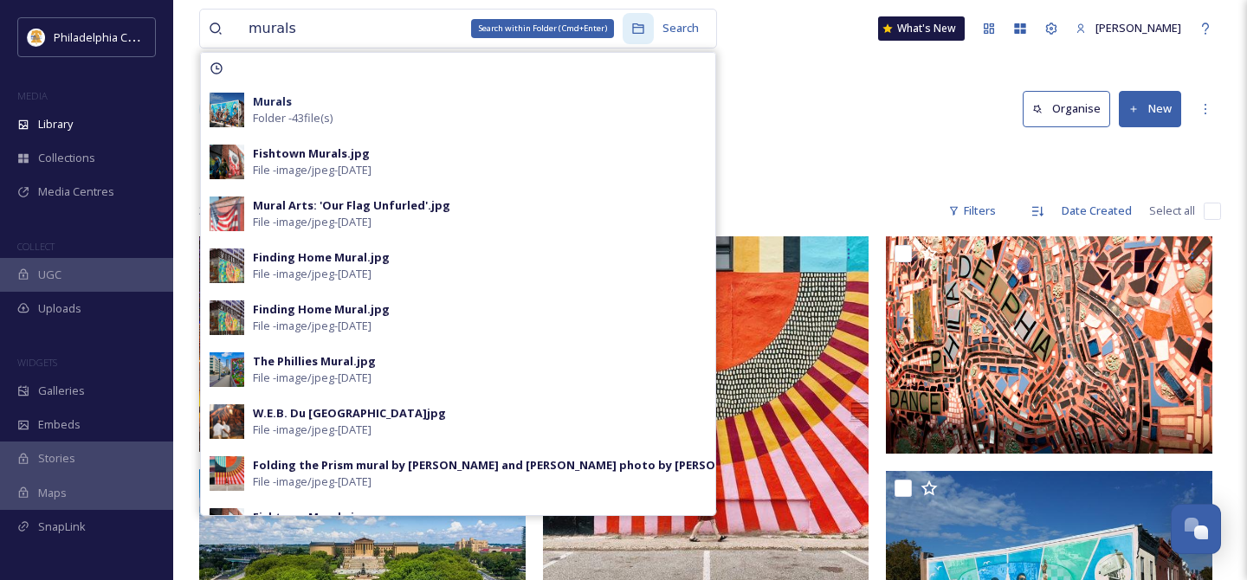
click at [634, 29] on icon at bounding box center [637, 28] width 11 height 10
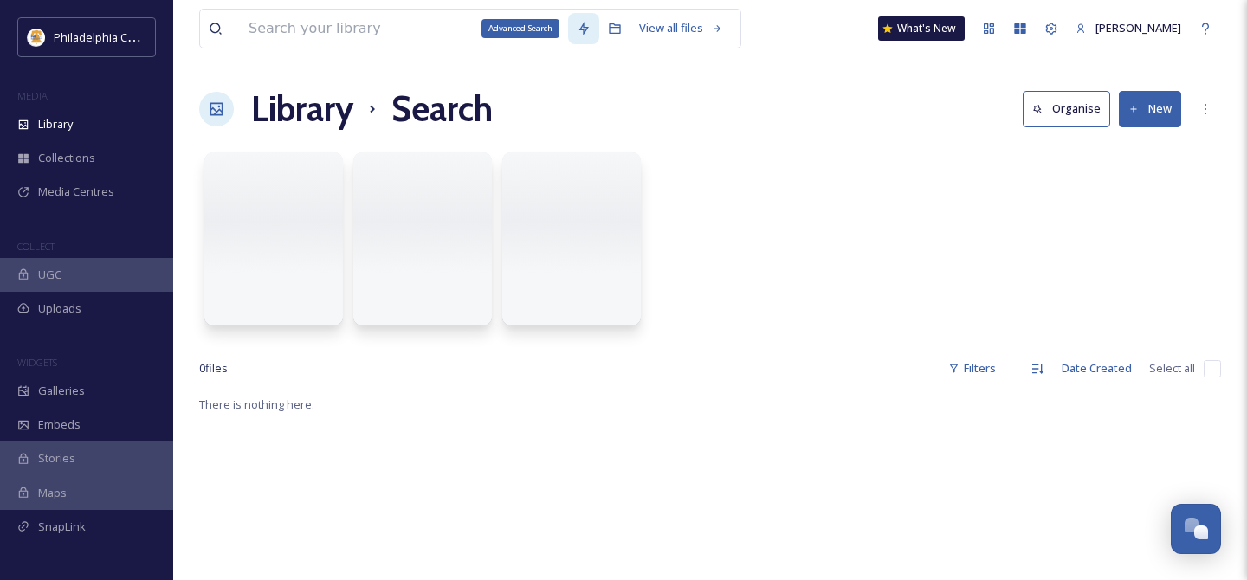
click at [577, 34] on icon at bounding box center [584, 29] width 14 height 14
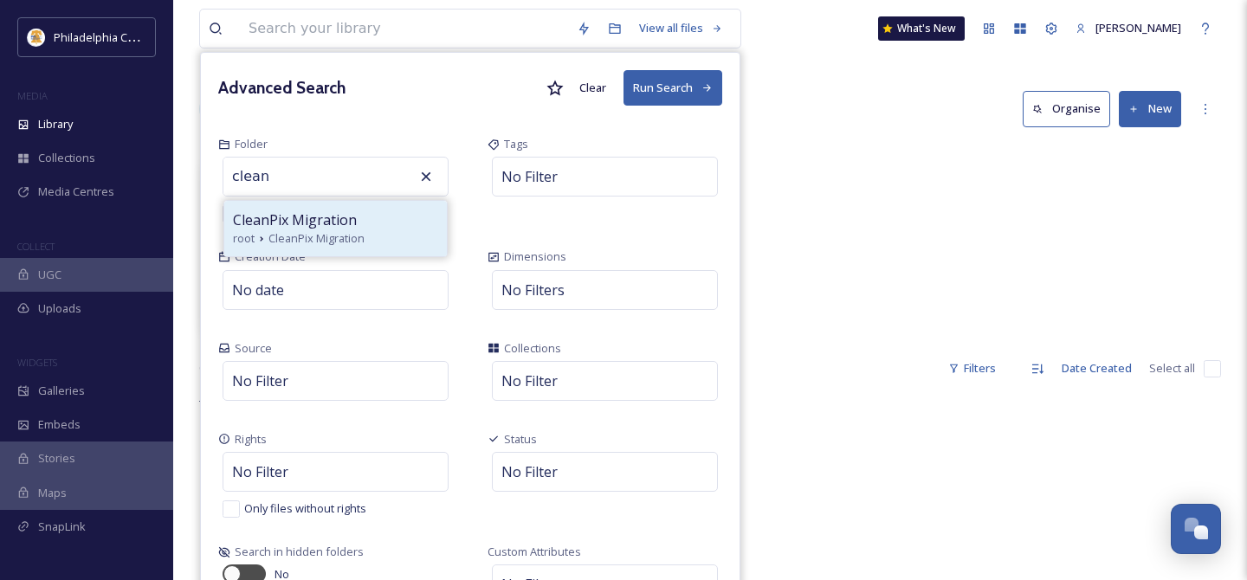
click at [318, 218] on span "CleanPix Migration" at bounding box center [295, 220] width 124 height 21
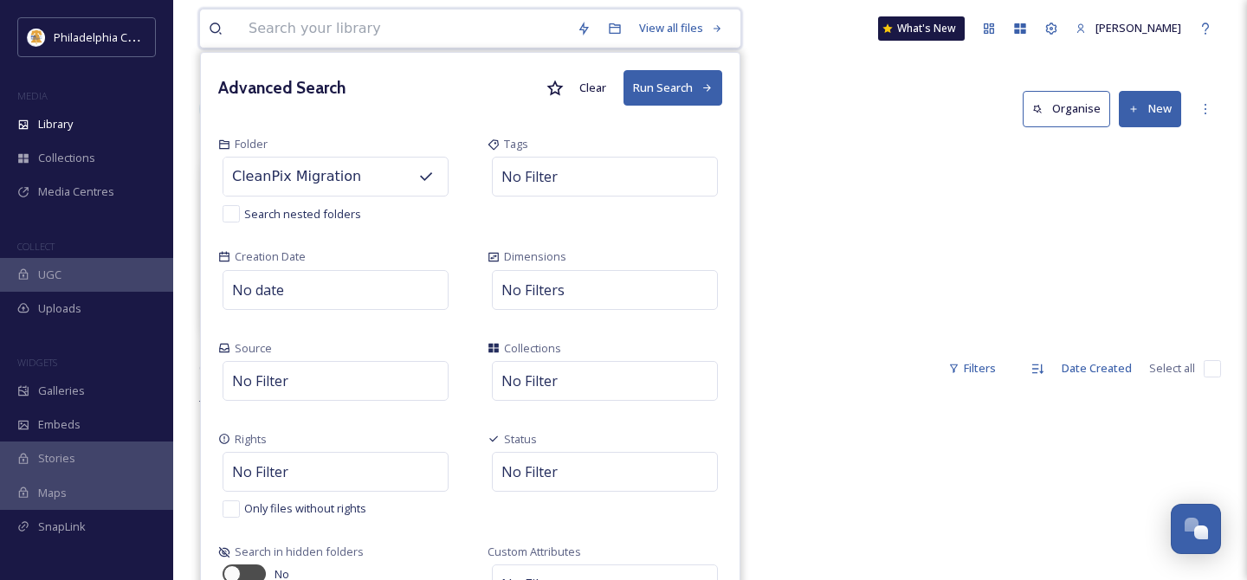
click at [660, 94] on button "Run Search" at bounding box center [672, 88] width 99 height 36
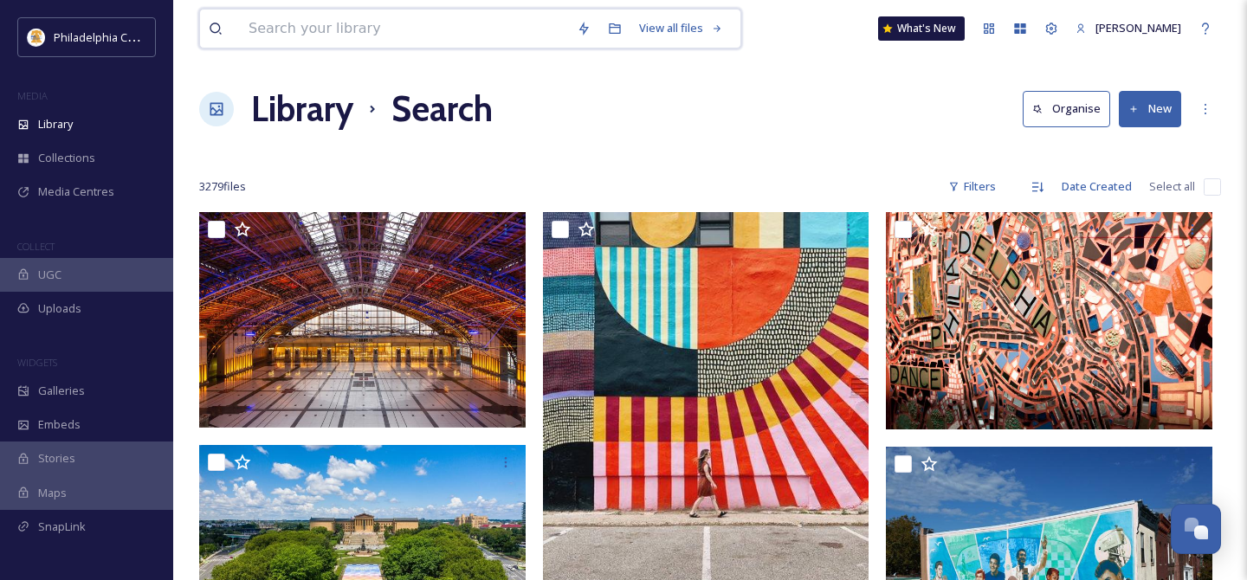
click at [384, 33] on input at bounding box center [404, 29] width 328 height 38
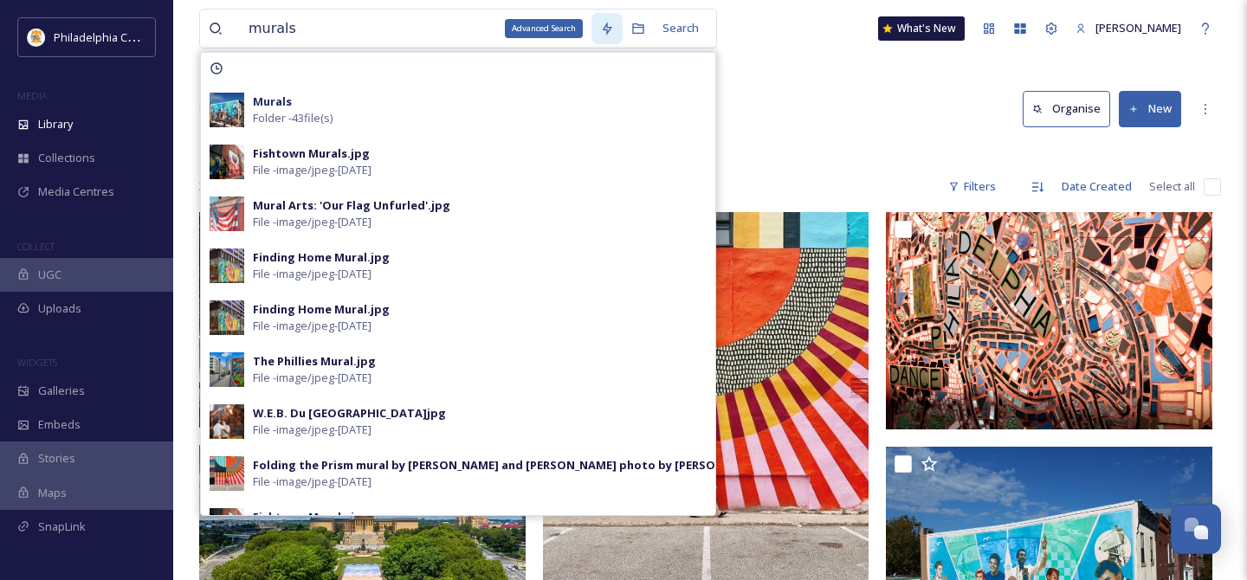
click at [601, 25] on icon at bounding box center [607, 29] width 14 height 14
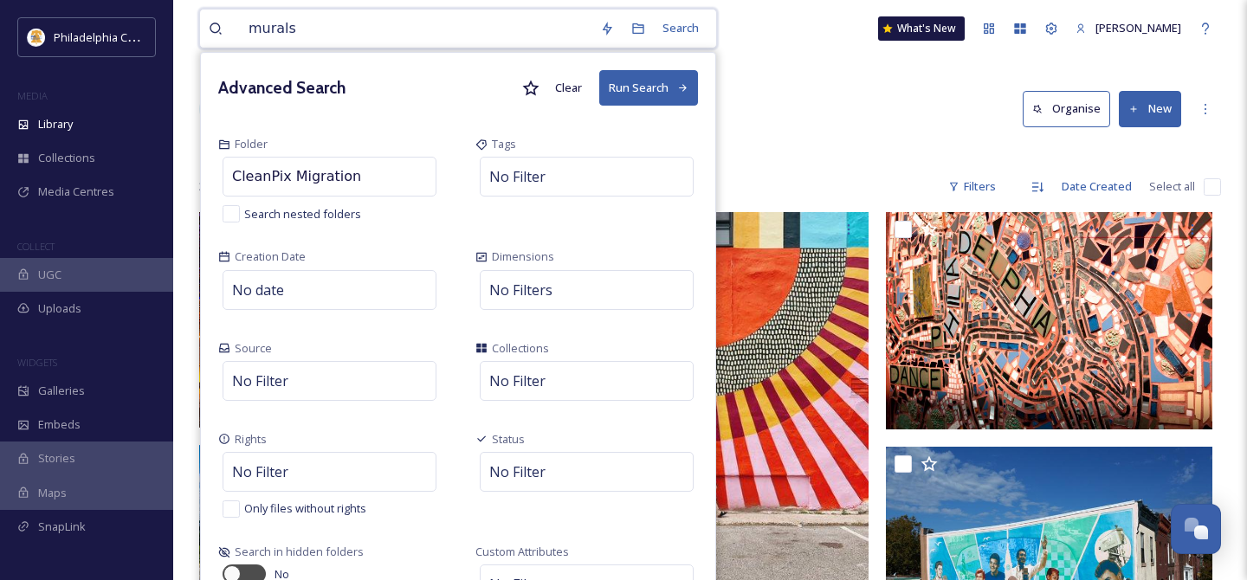
click at [651, 78] on button "Run Search" at bounding box center [648, 88] width 99 height 36
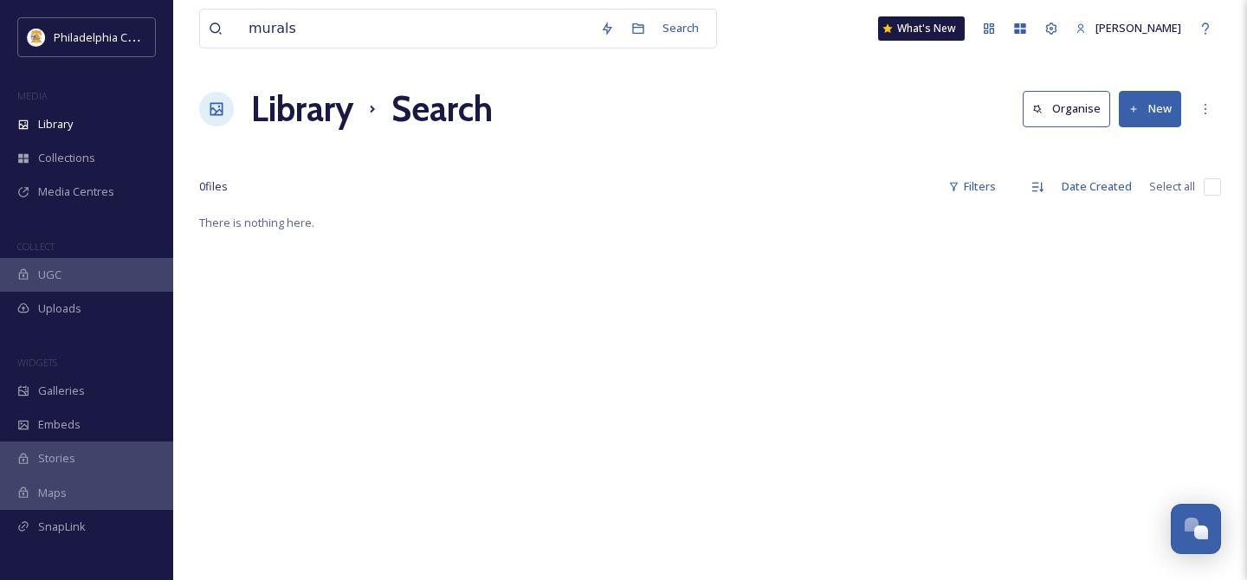
click at [809, 103] on div "Library Search Organise New" at bounding box center [710, 109] width 1022 height 52
click at [428, 28] on input "murals" at bounding box center [416, 29] width 352 height 38
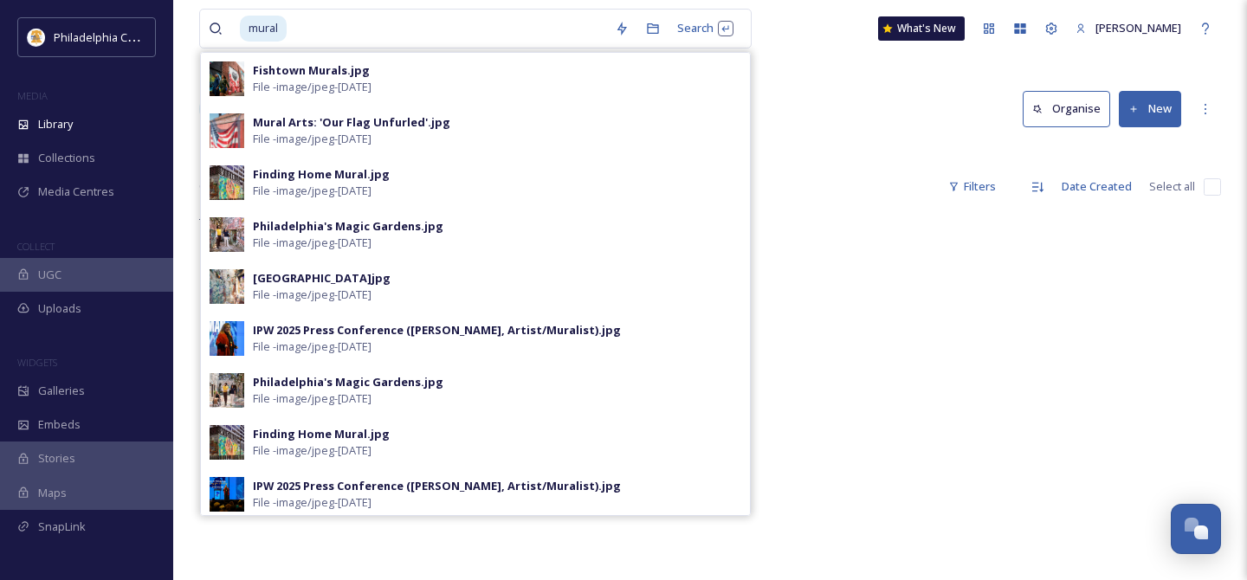
click at [890, 94] on div "Library Search Organise New" at bounding box center [710, 109] width 1022 height 52
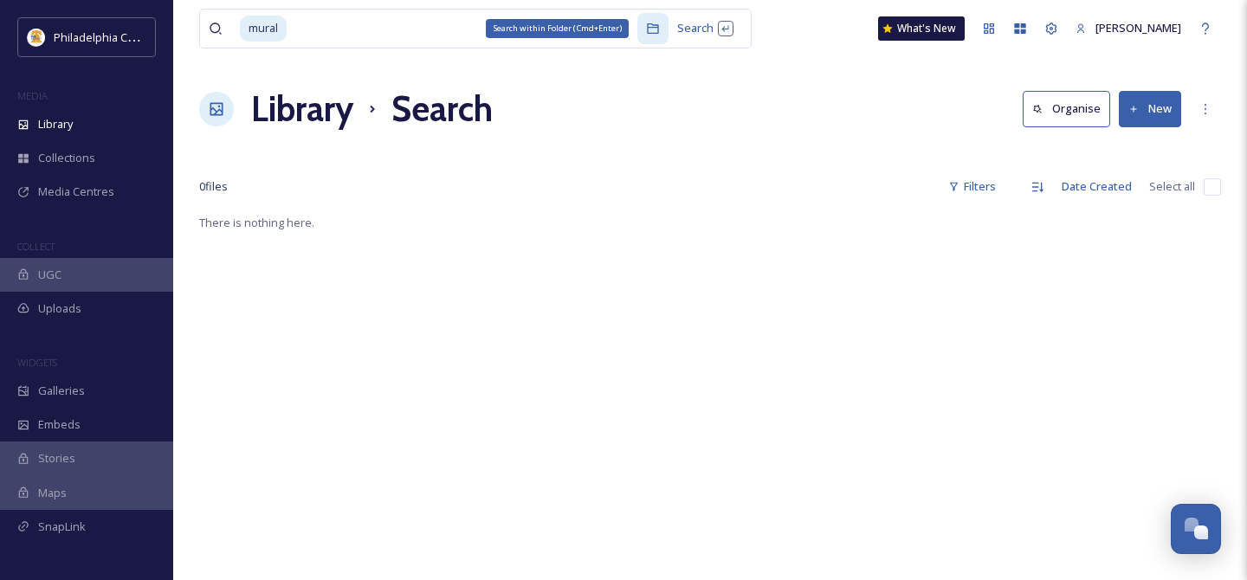
click at [649, 25] on icon at bounding box center [652, 28] width 11 height 10
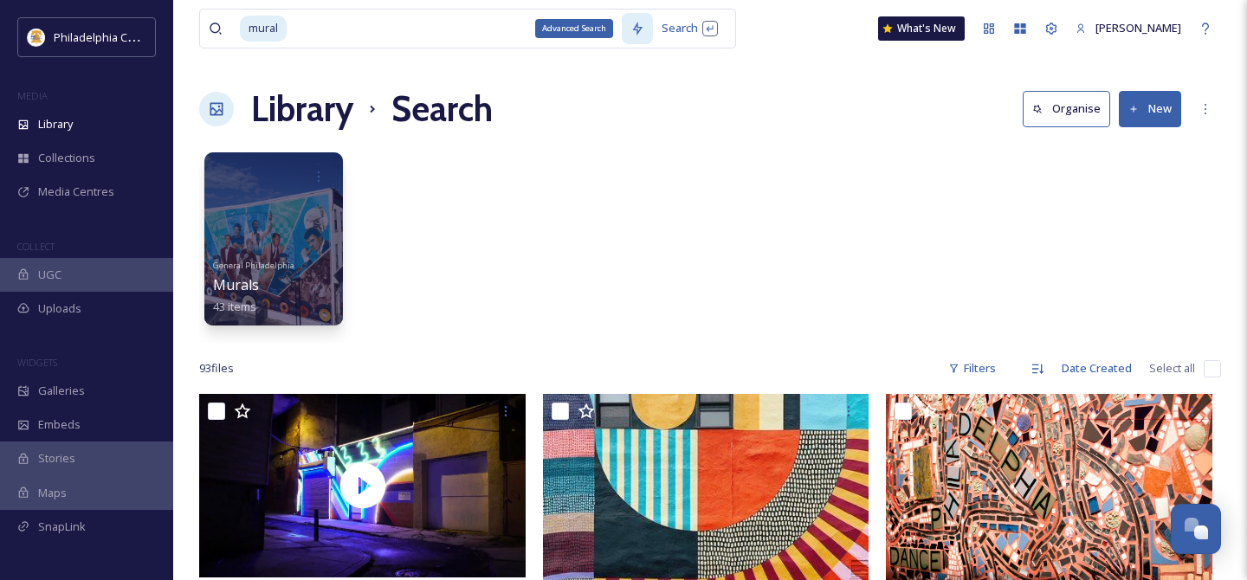
click at [622, 30] on div "Advanced Search" at bounding box center [637, 28] width 31 height 31
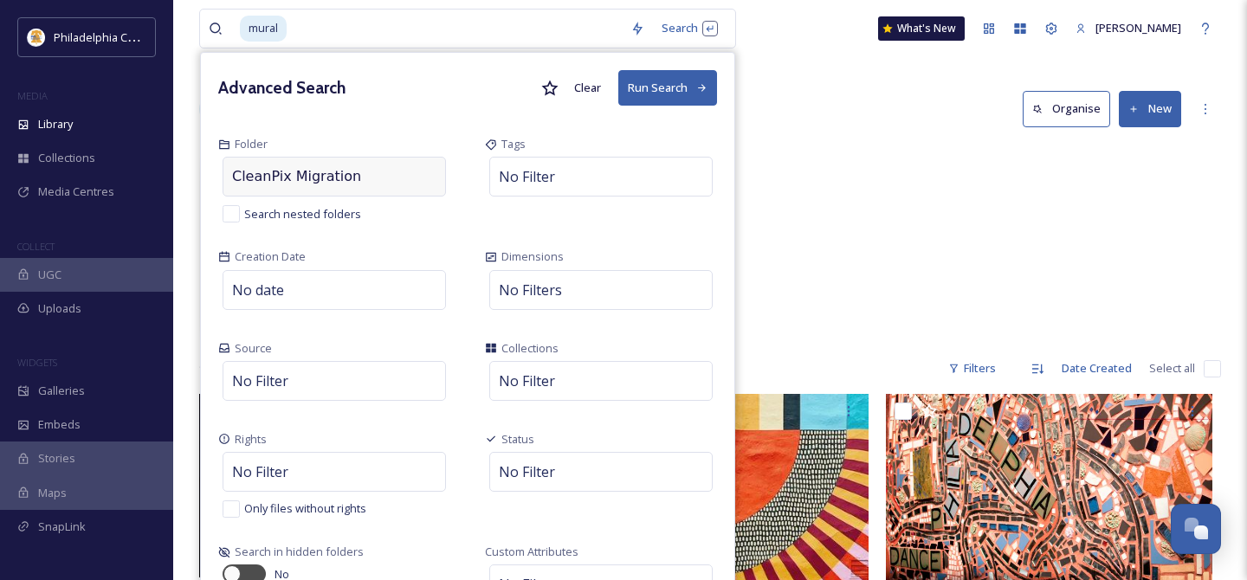
click at [382, 178] on div "CleanPix Migration" at bounding box center [334, 177] width 223 height 40
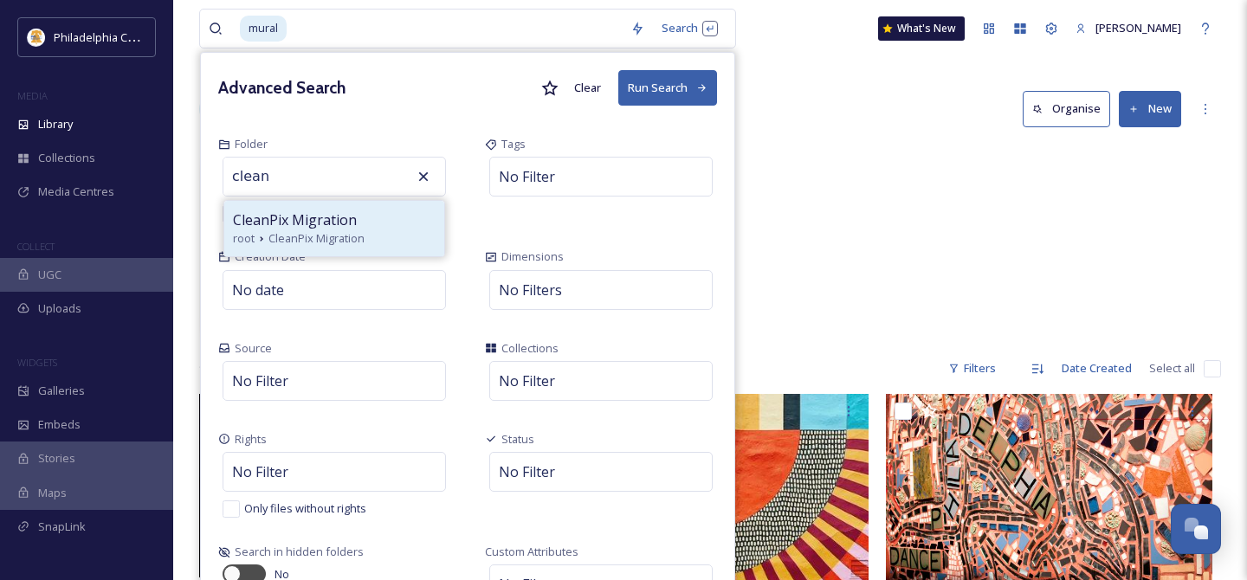
click at [316, 217] on span "CleanPix Migration" at bounding box center [295, 220] width 124 height 21
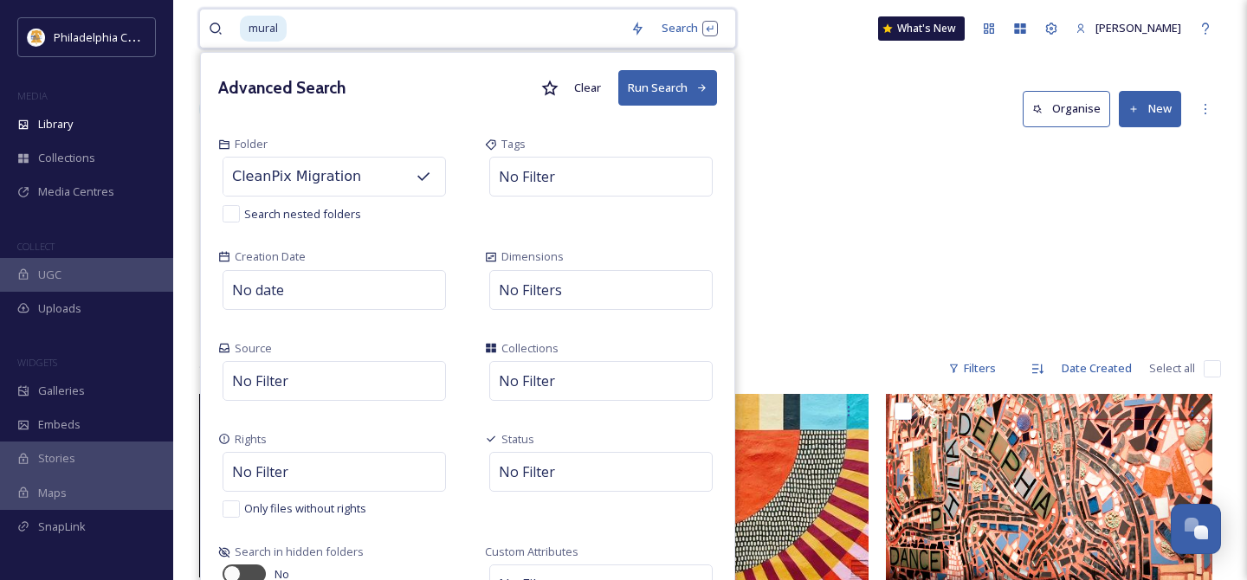
click at [683, 96] on button "Run Search" at bounding box center [667, 88] width 99 height 36
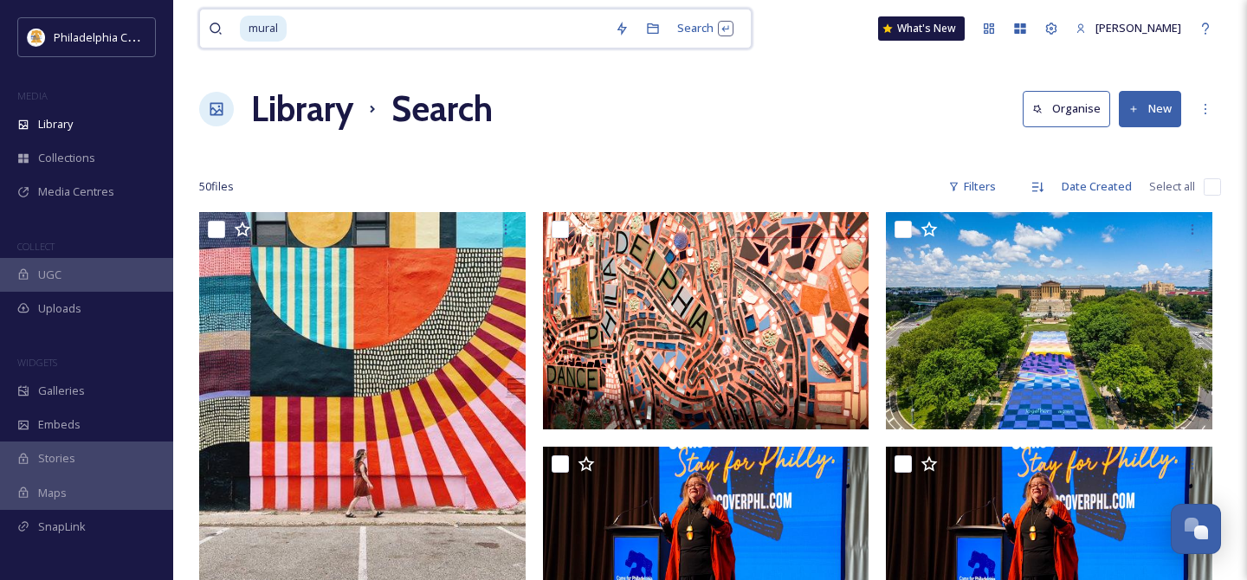
click at [1204, 187] on input "checkbox" at bounding box center [1212, 186] width 17 height 17
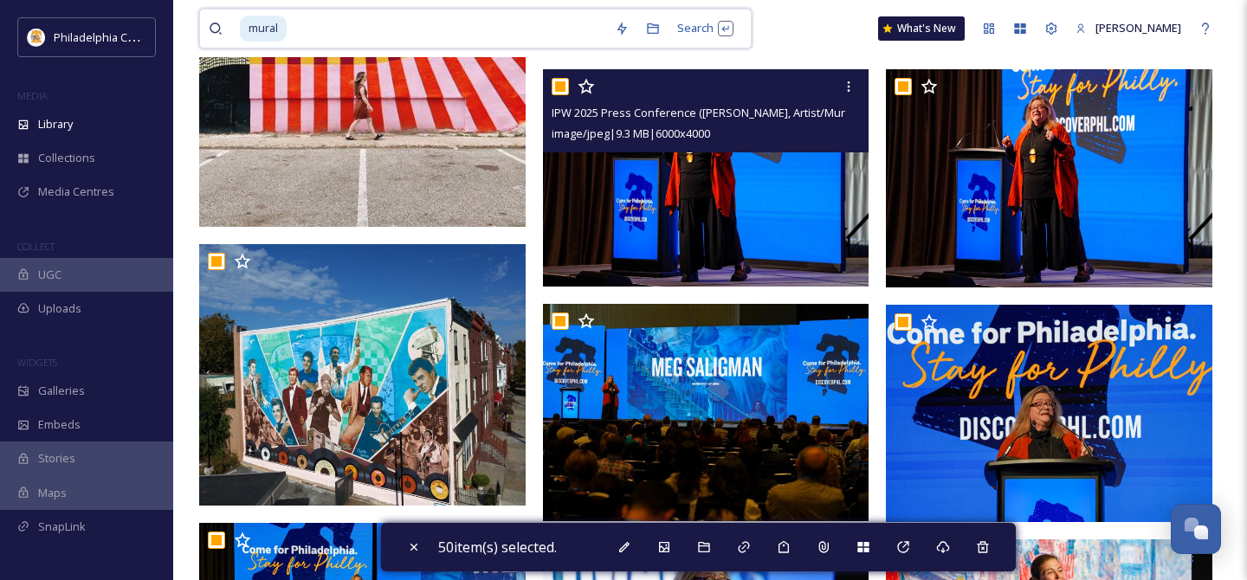
scroll to position [370, 0]
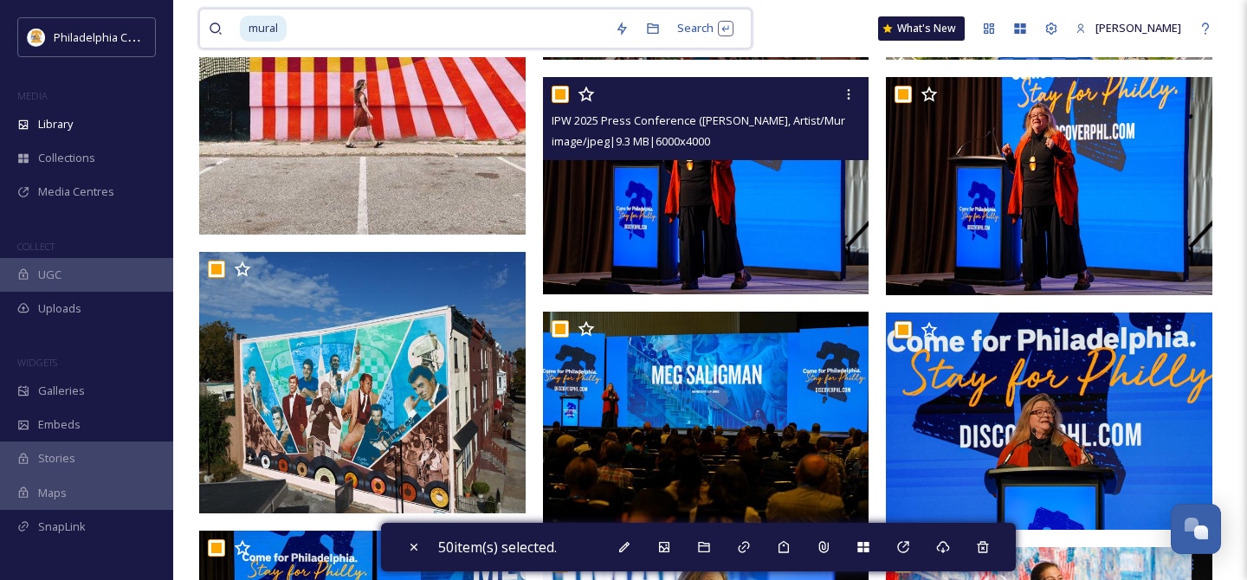
click at [563, 97] on input "checkbox" at bounding box center [560, 94] width 17 height 17
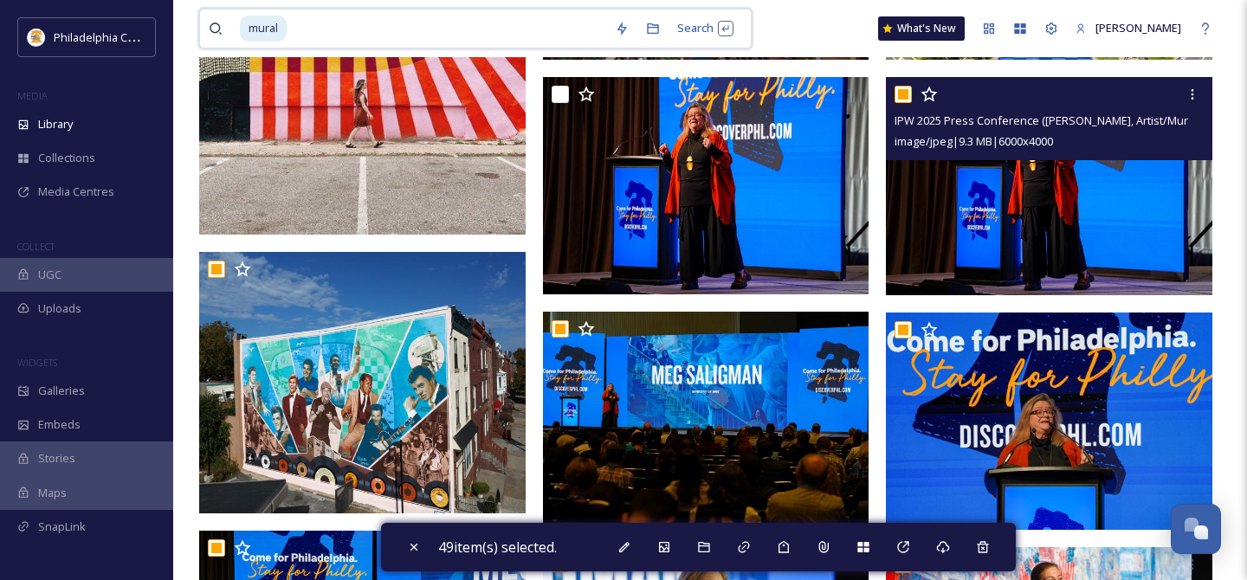
click at [907, 98] on input "checkbox" at bounding box center [902, 94] width 17 height 17
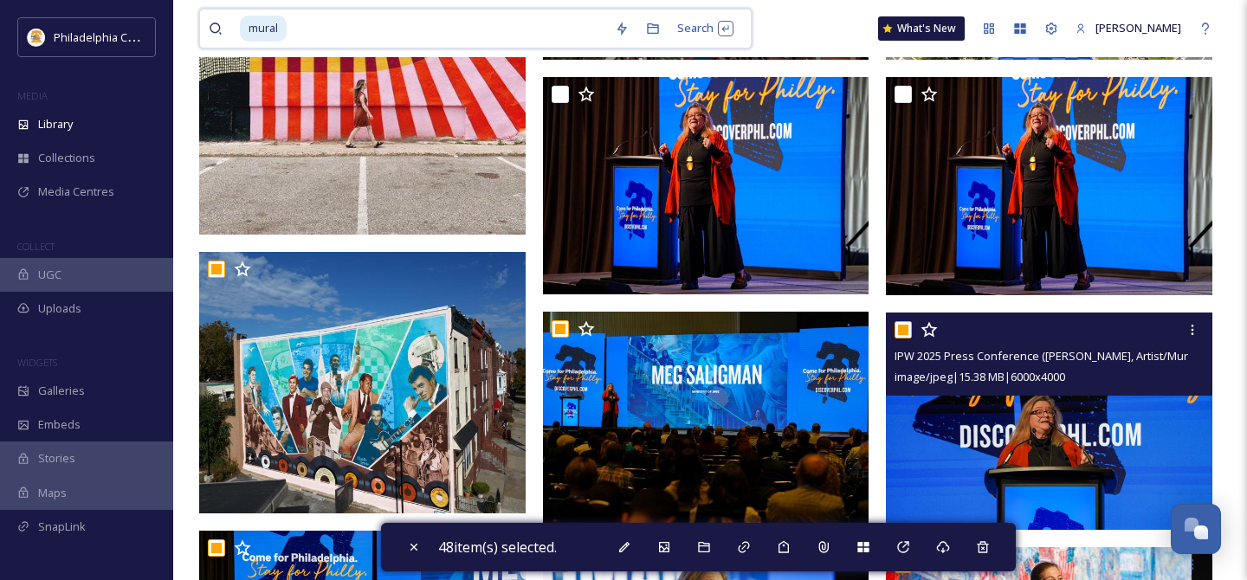
click at [906, 333] on input "checkbox" at bounding box center [902, 329] width 17 height 17
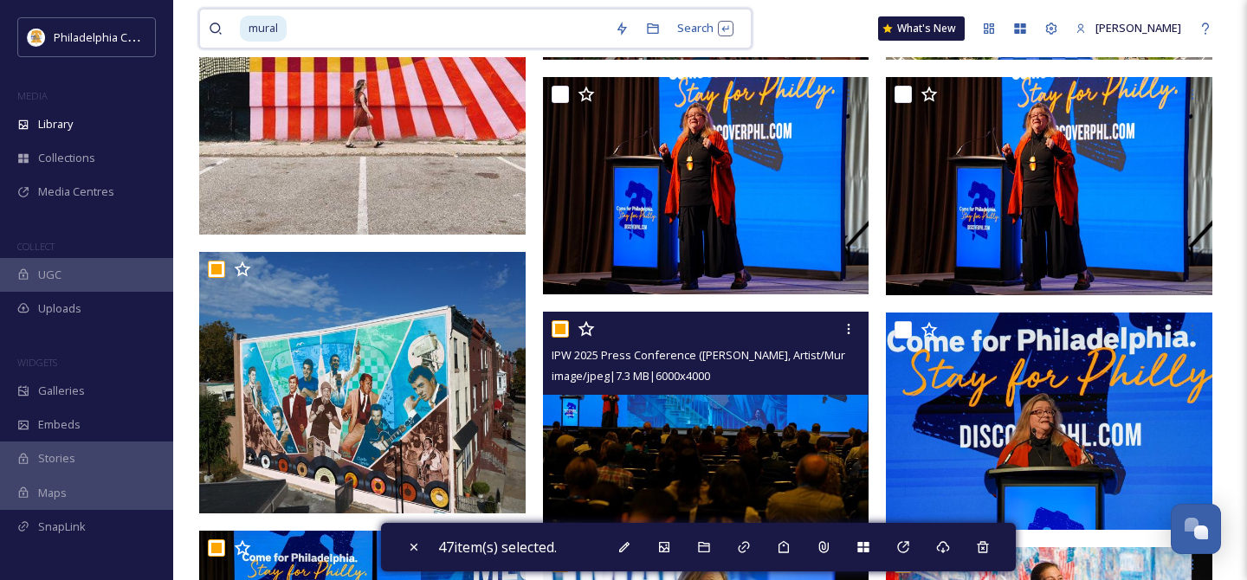
click at [563, 328] on input "checkbox" at bounding box center [560, 328] width 17 height 17
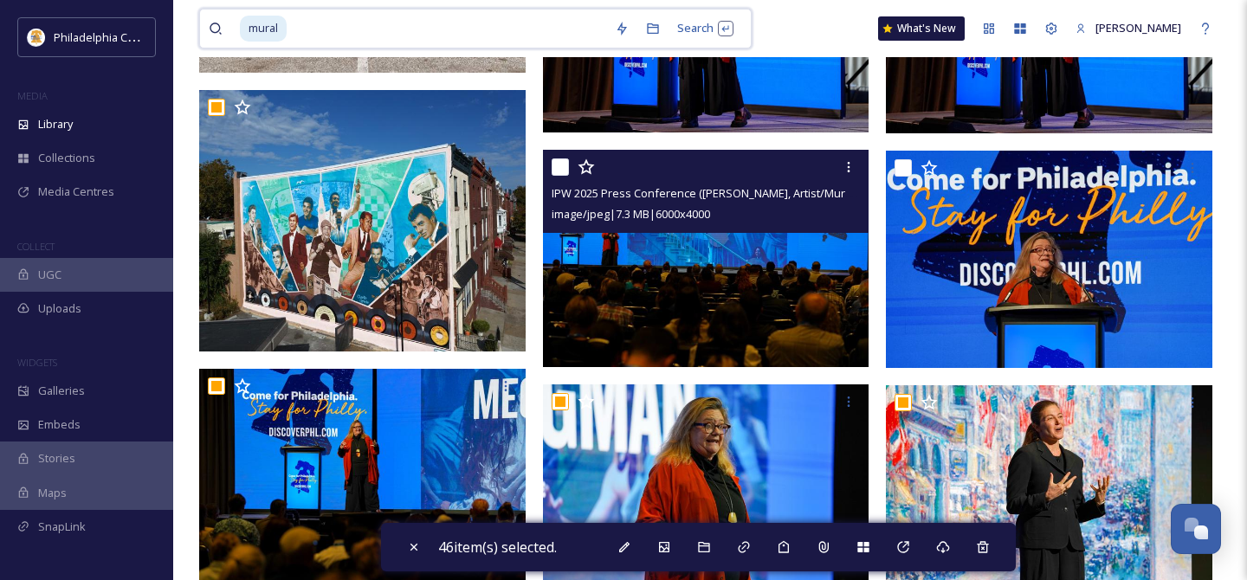
scroll to position [642, 0]
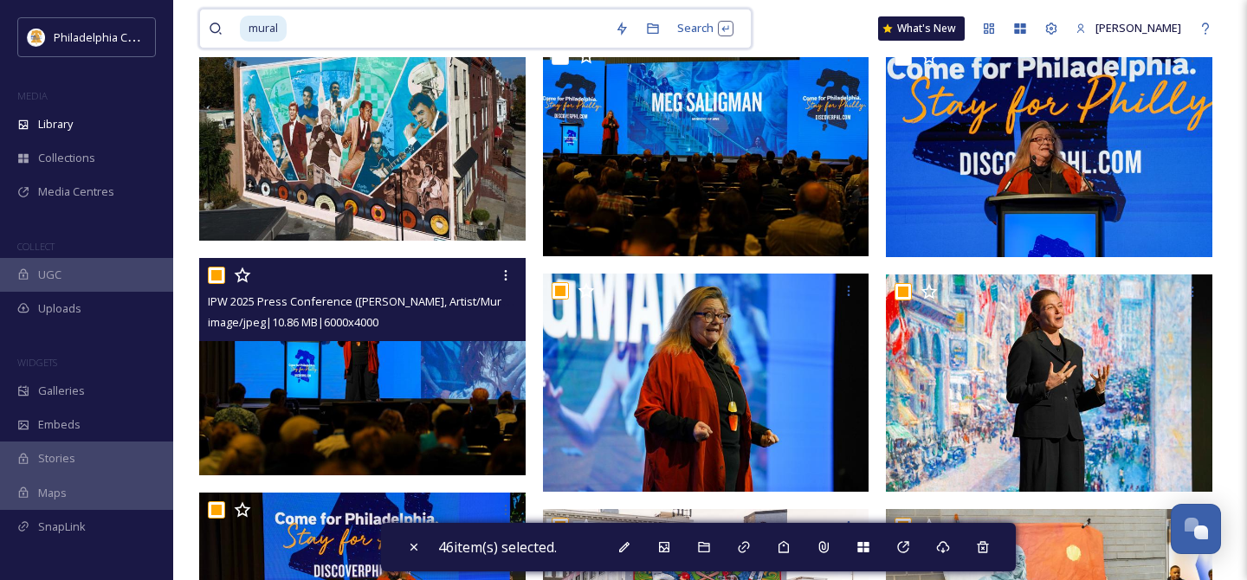
click at [220, 279] on input "checkbox" at bounding box center [216, 275] width 17 height 17
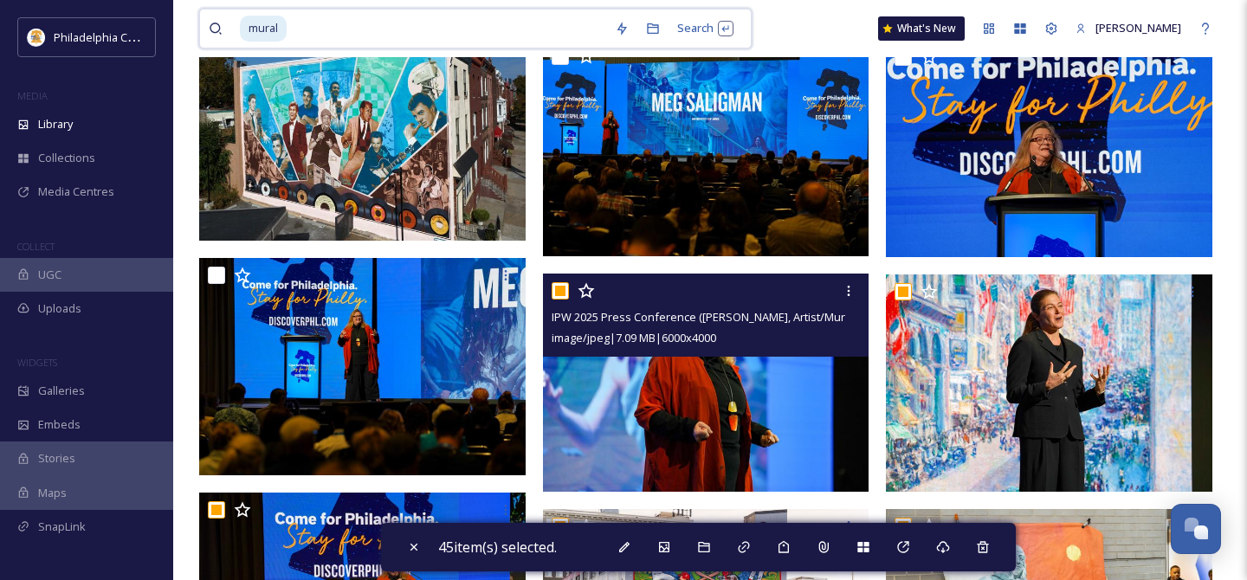
click at [562, 294] on input "checkbox" at bounding box center [560, 290] width 17 height 17
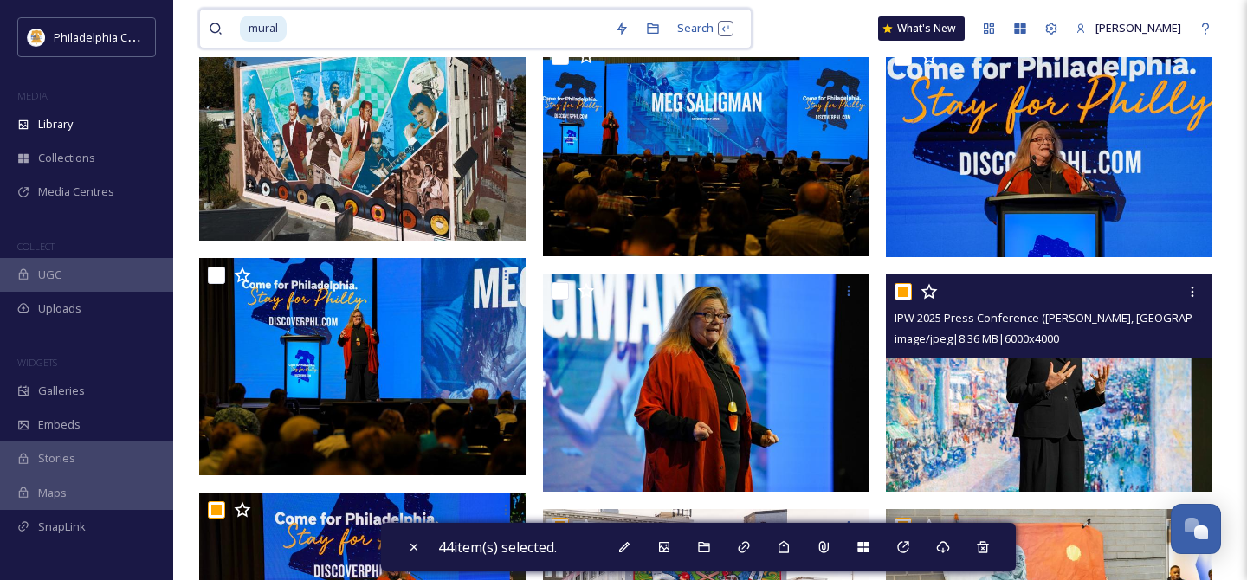
click at [901, 293] on input "checkbox" at bounding box center [902, 291] width 17 height 17
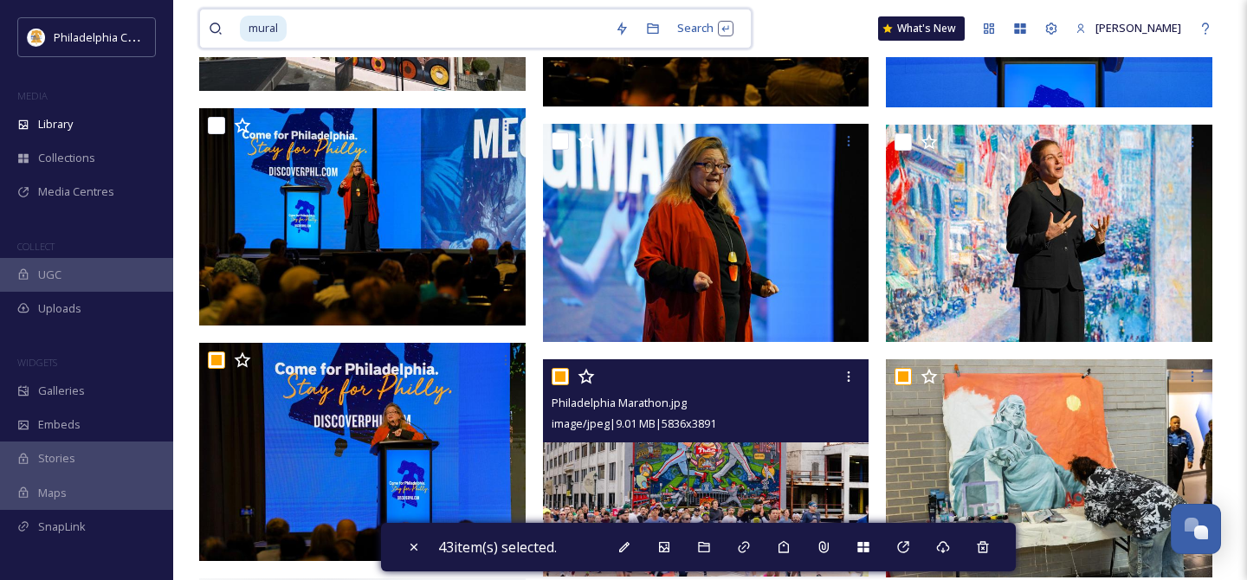
scroll to position [793, 0]
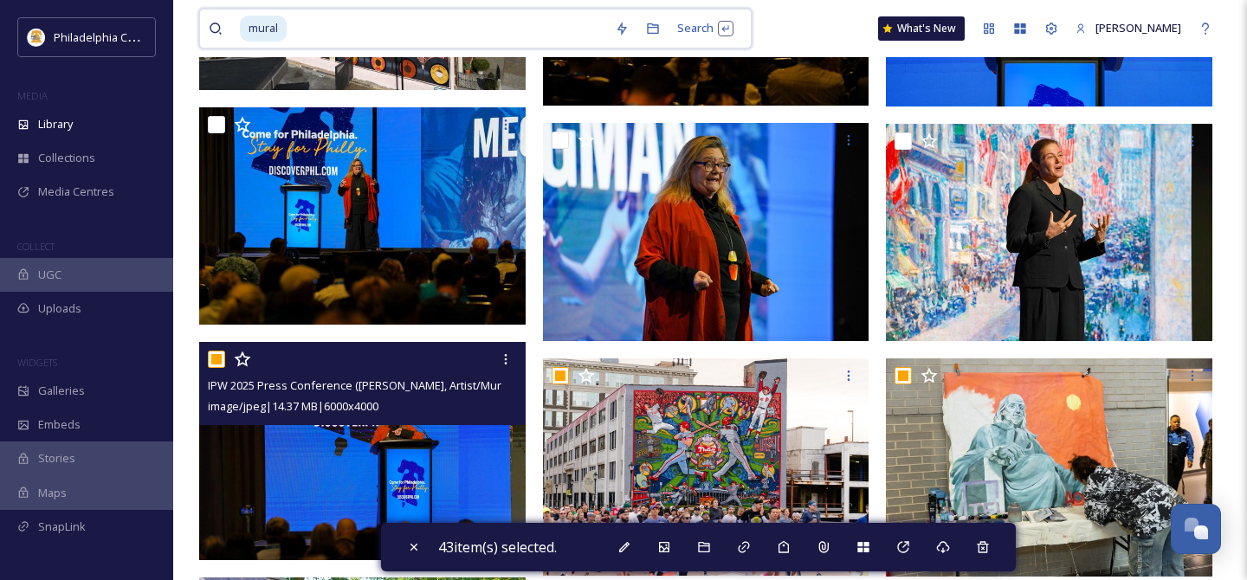
click at [213, 360] on input "checkbox" at bounding box center [216, 359] width 17 height 17
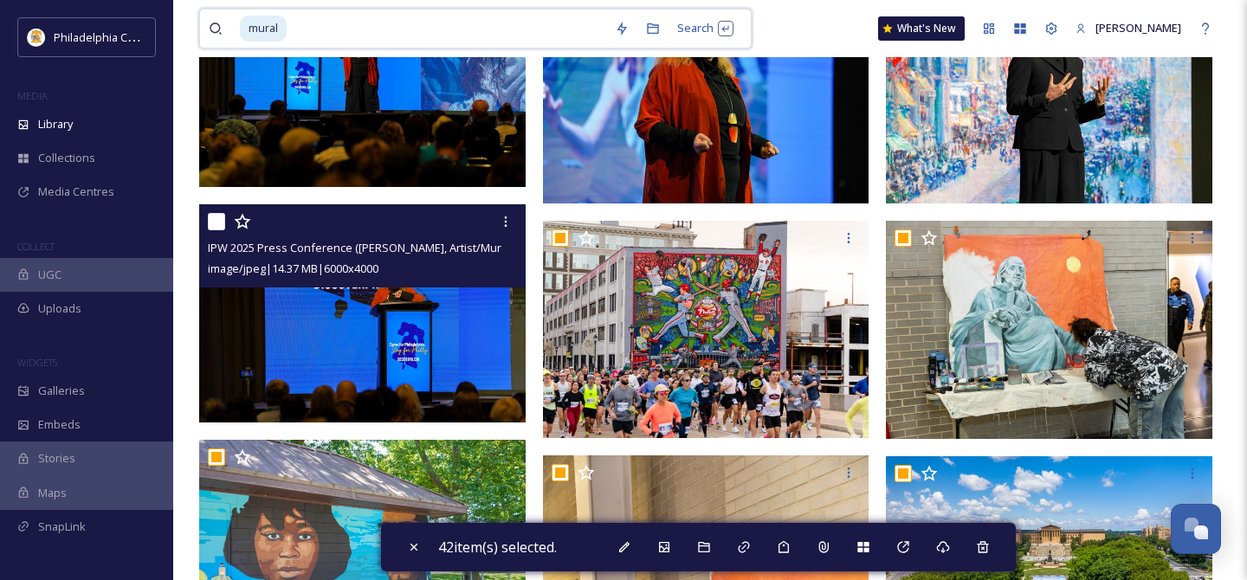
scroll to position [930, 0]
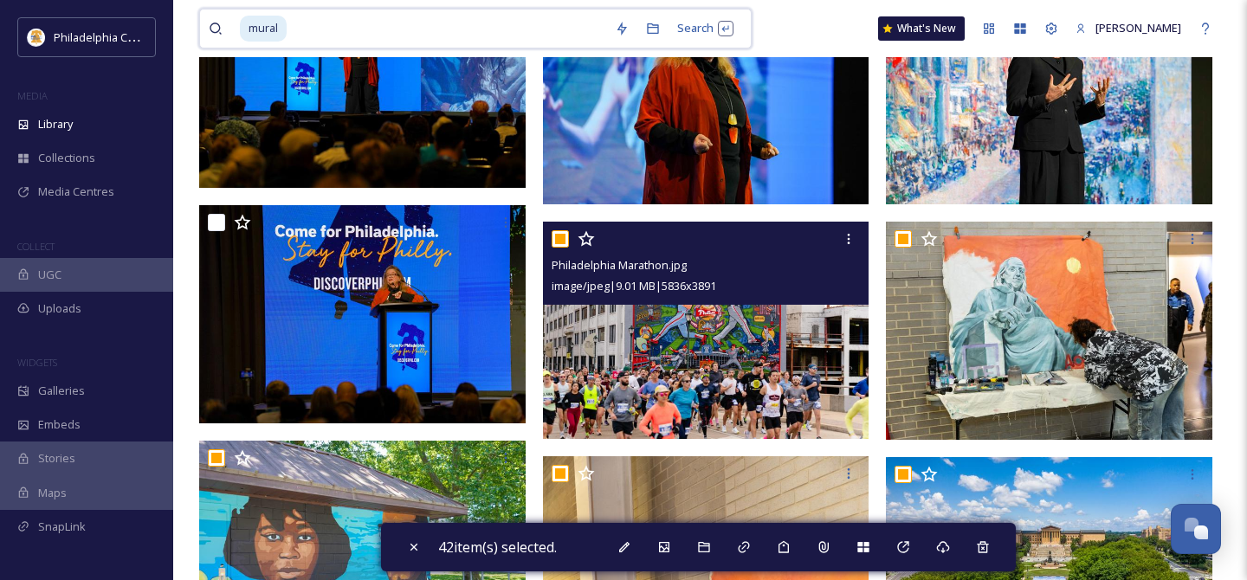
click at [558, 240] on input "checkbox" at bounding box center [560, 238] width 17 height 17
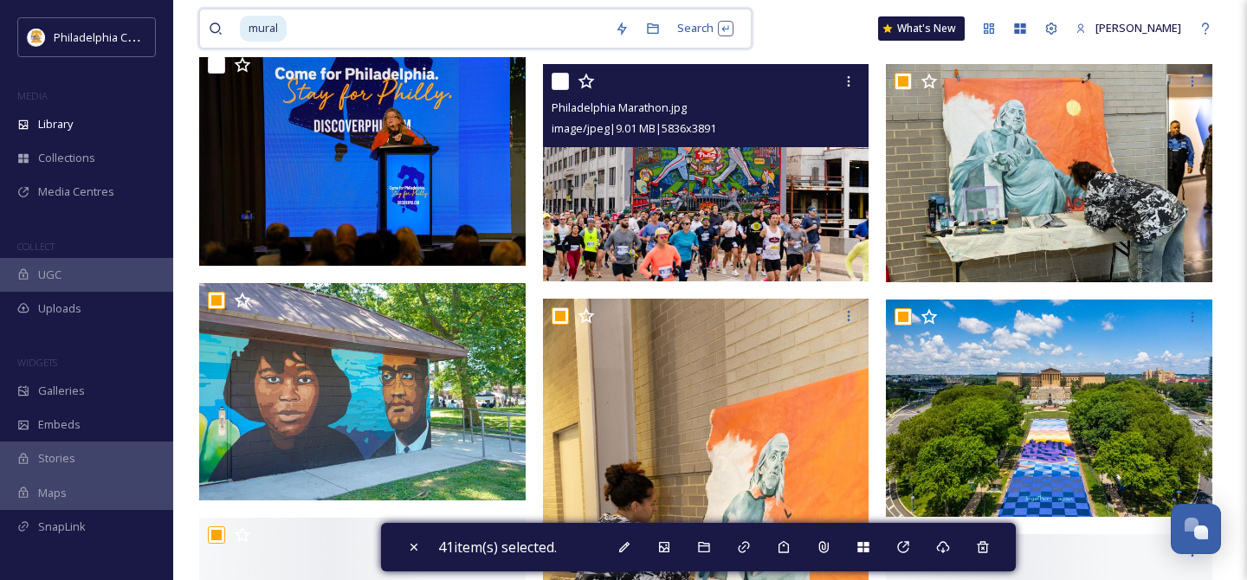
scroll to position [1089, 0]
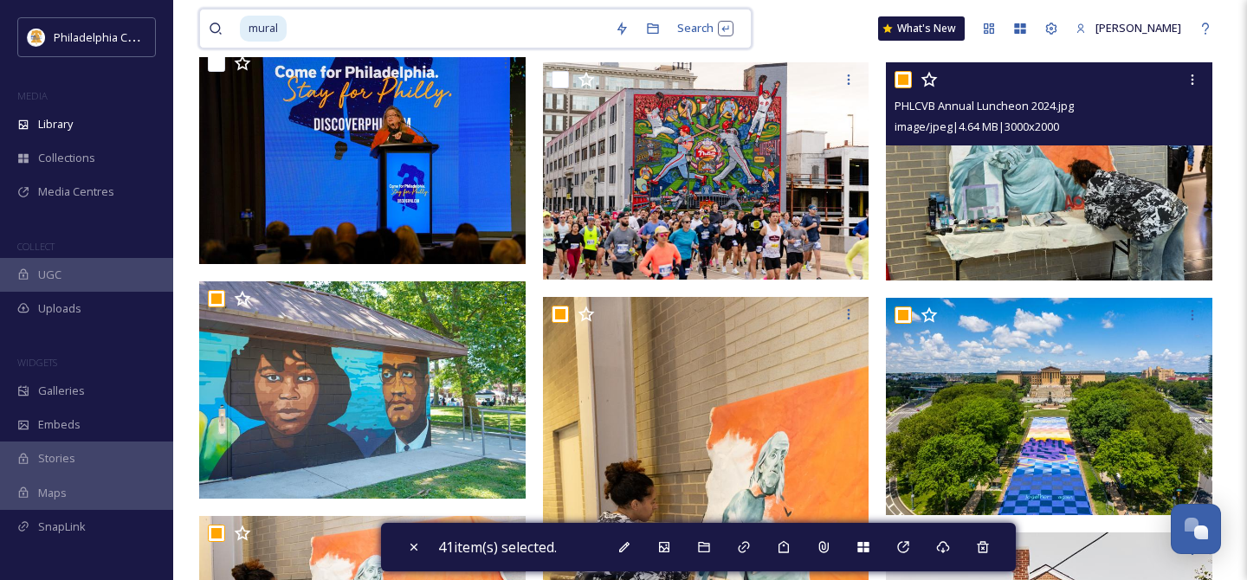
click at [904, 81] on input "checkbox" at bounding box center [902, 79] width 17 height 17
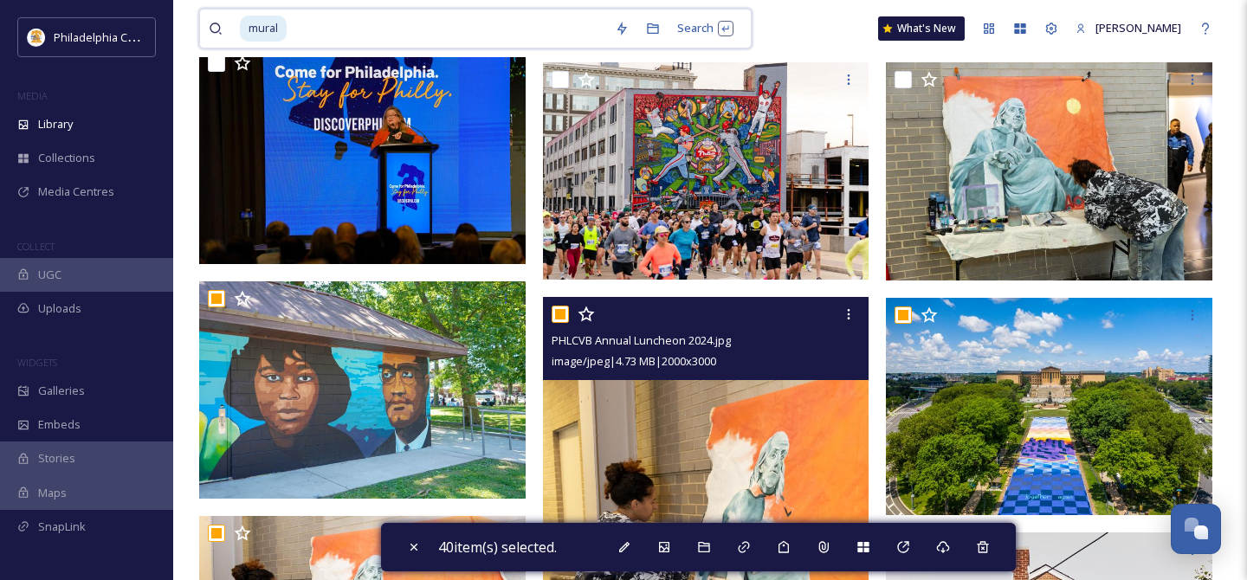
click at [555, 313] on input "checkbox" at bounding box center [560, 314] width 17 height 17
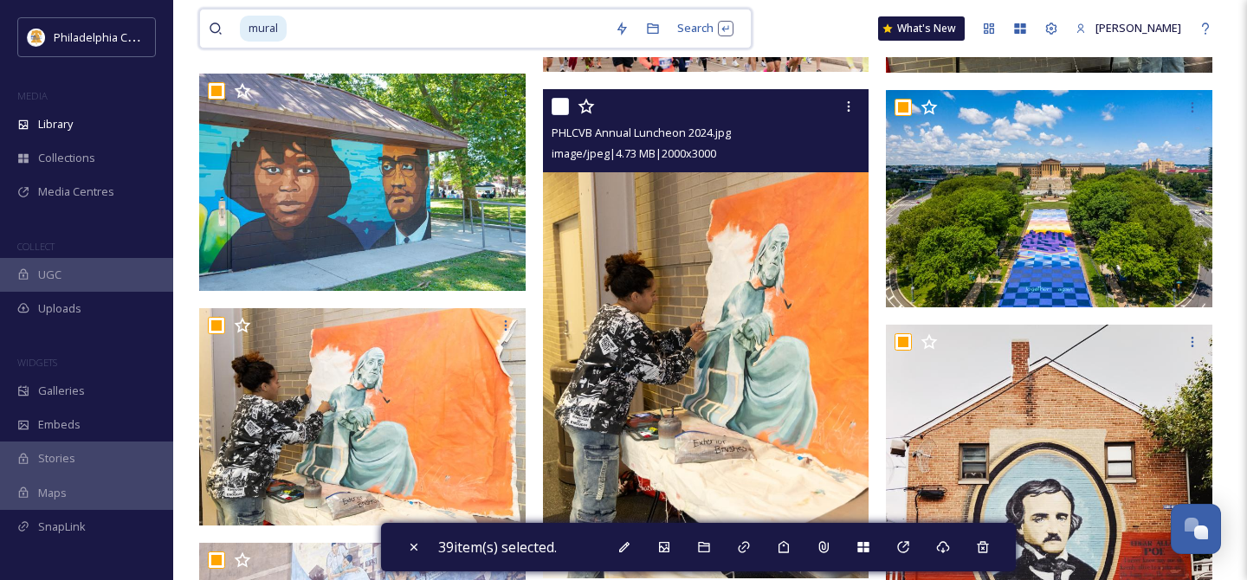
scroll to position [1332, 0]
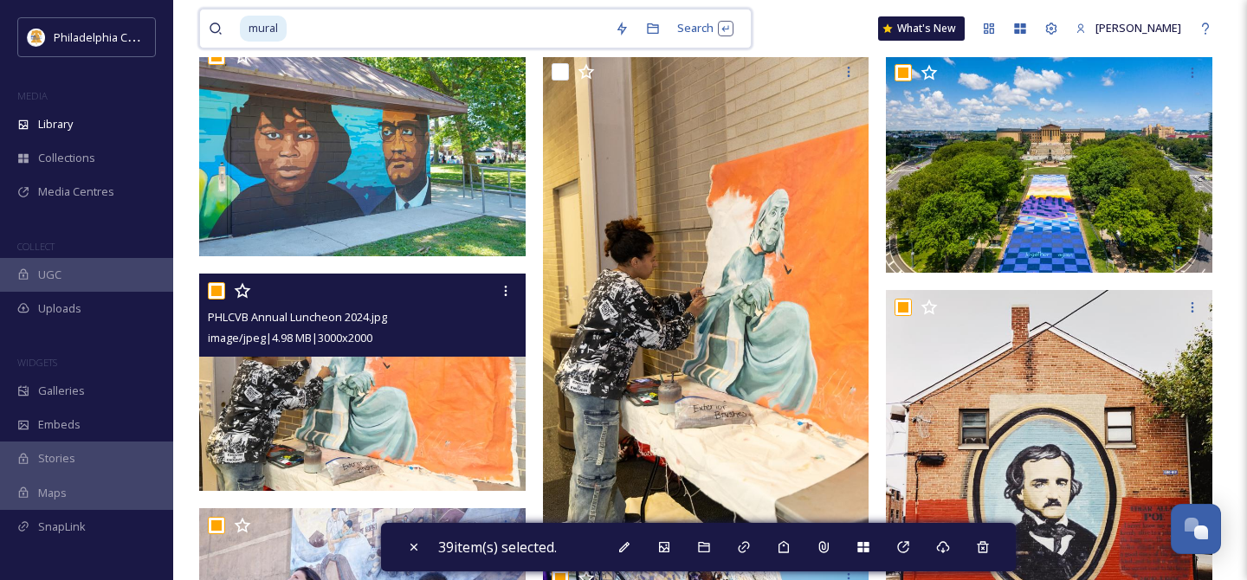
click at [215, 293] on input "checkbox" at bounding box center [216, 290] width 17 height 17
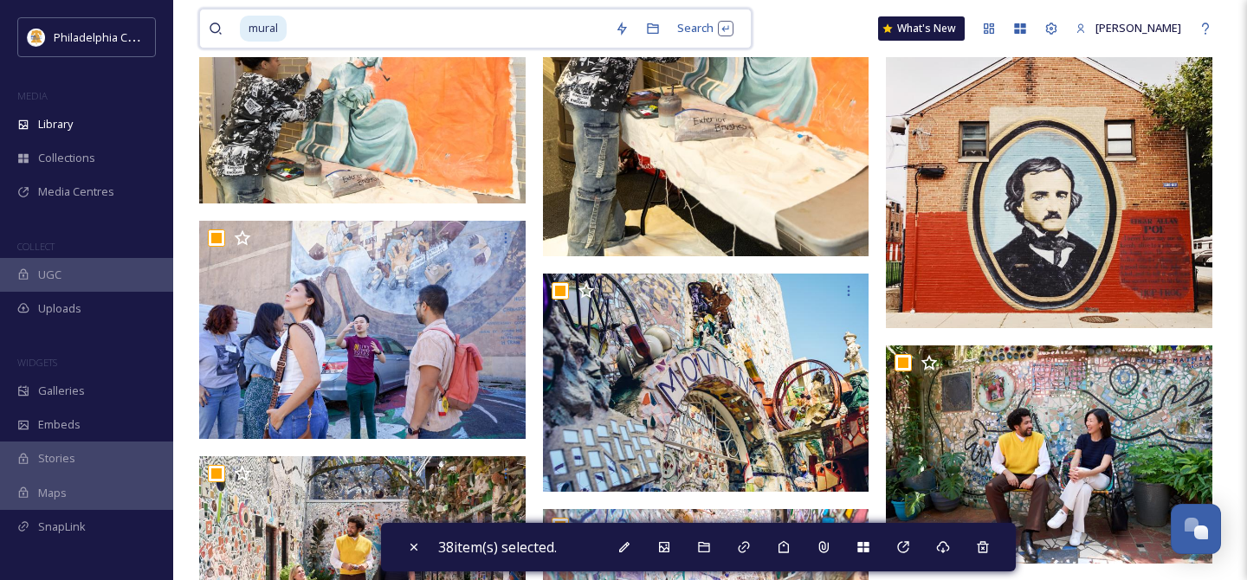
scroll to position [1664, 0]
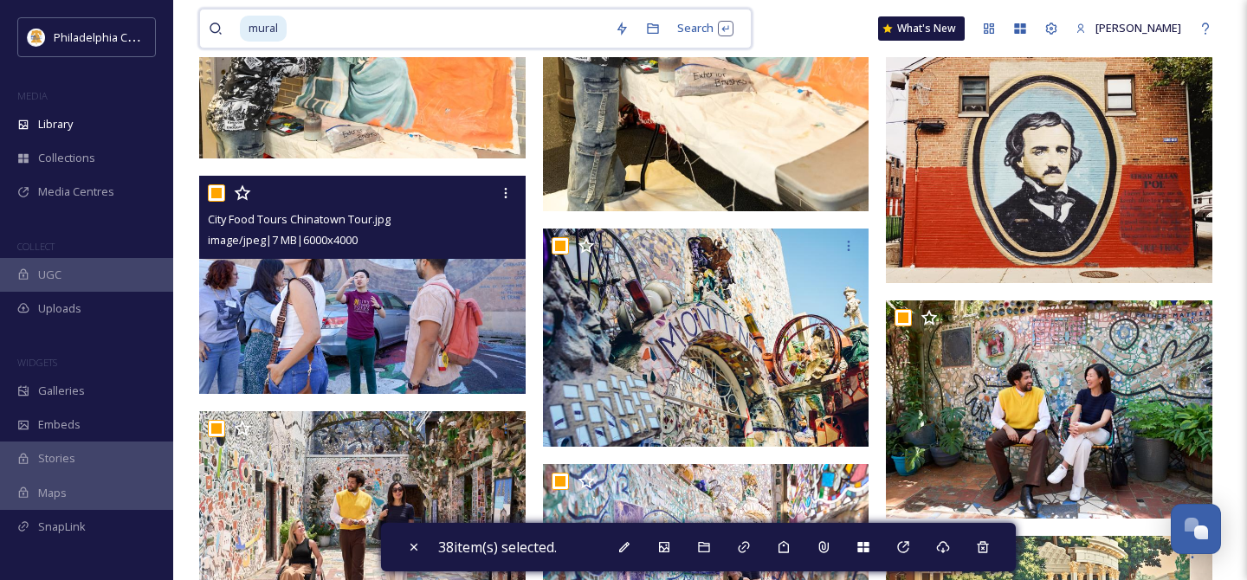
click at [218, 194] on input "checkbox" at bounding box center [216, 192] width 17 height 17
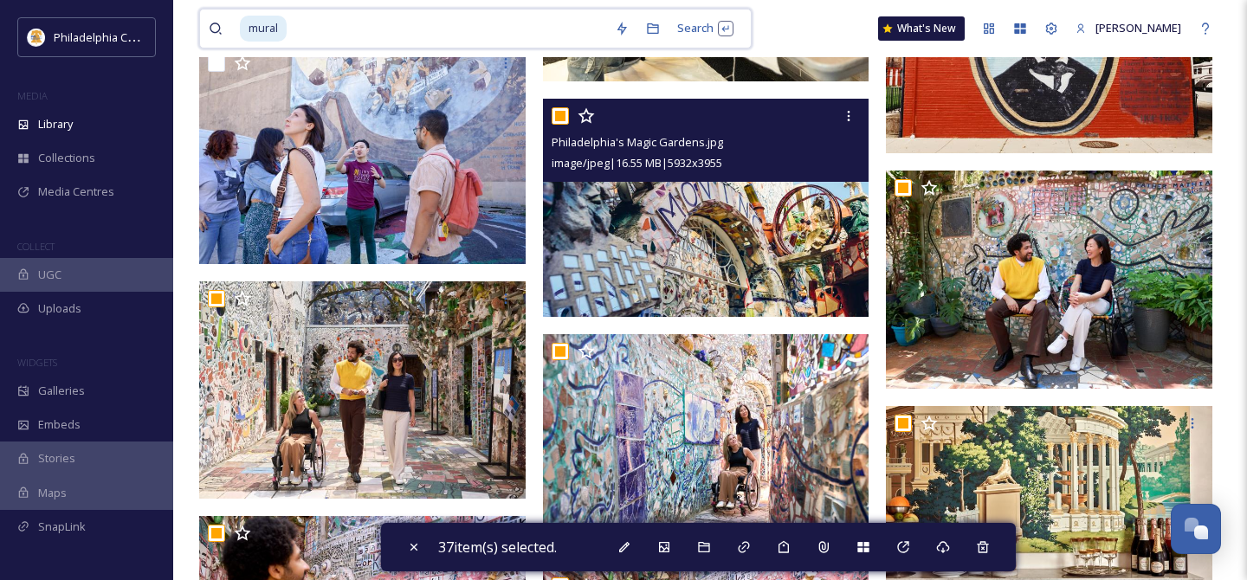
scroll to position [1795, 0]
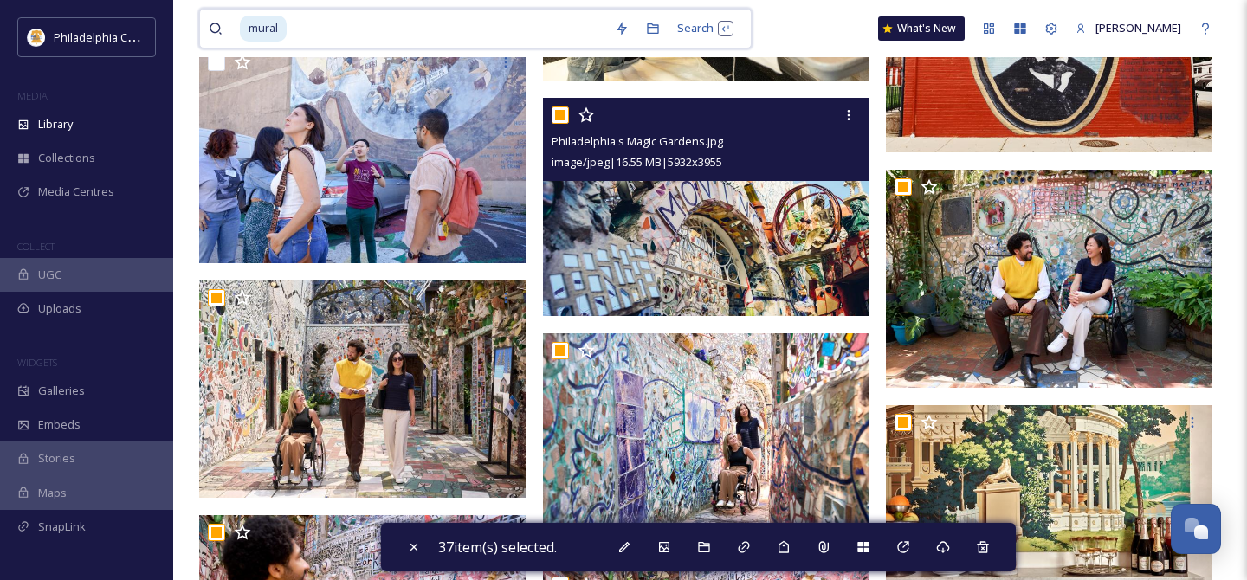
click at [564, 118] on input "checkbox" at bounding box center [560, 115] width 17 height 17
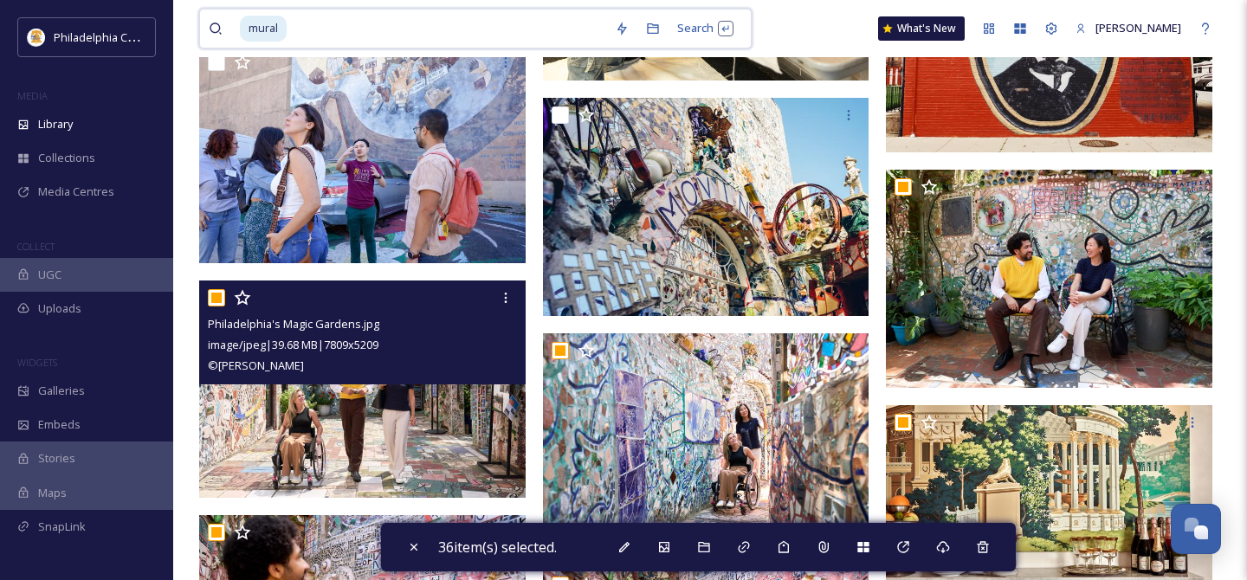
click at [220, 295] on input "checkbox" at bounding box center [216, 297] width 17 height 17
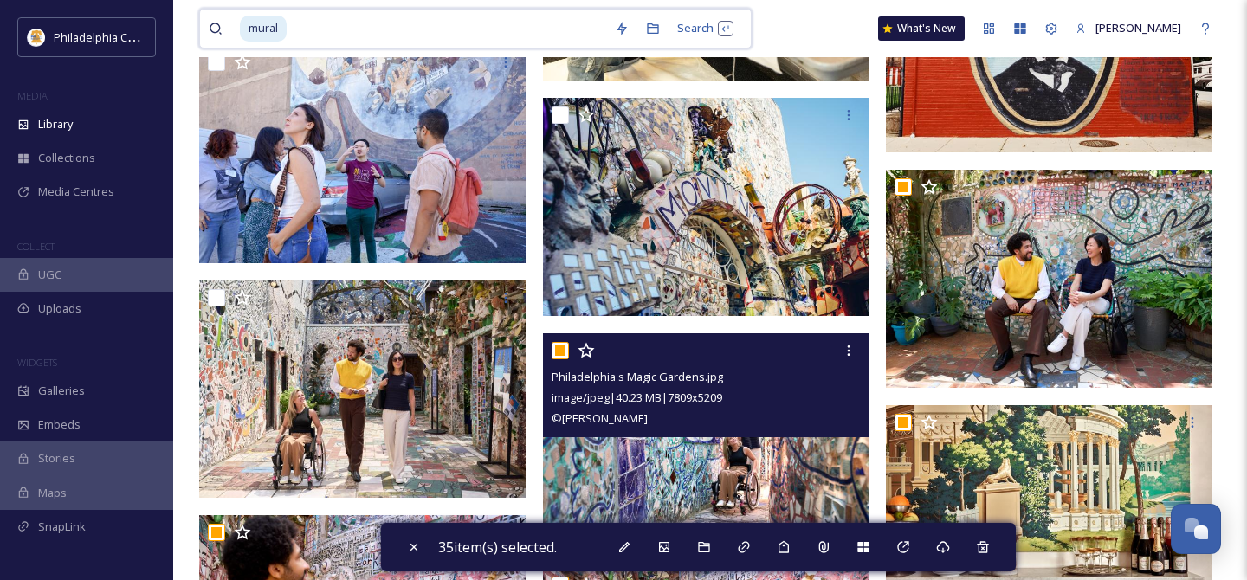
click at [563, 356] on input "checkbox" at bounding box center [560, 350] width 17 height 17
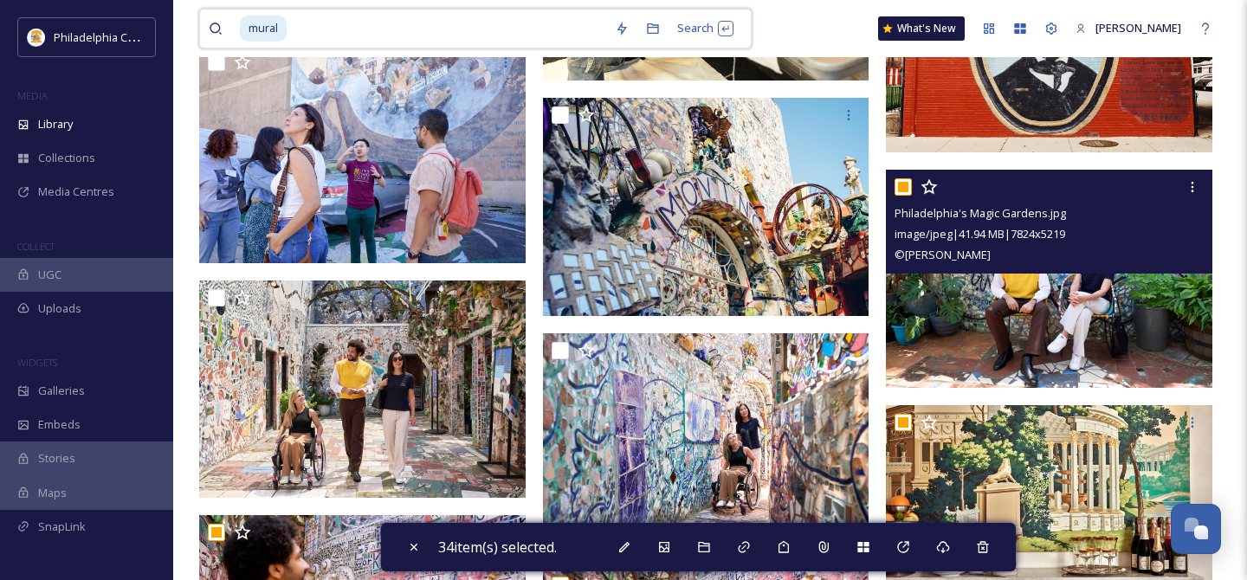
click at [901, 184] on input "checkbox" at bounding box center [902, 186] width 17 height 17
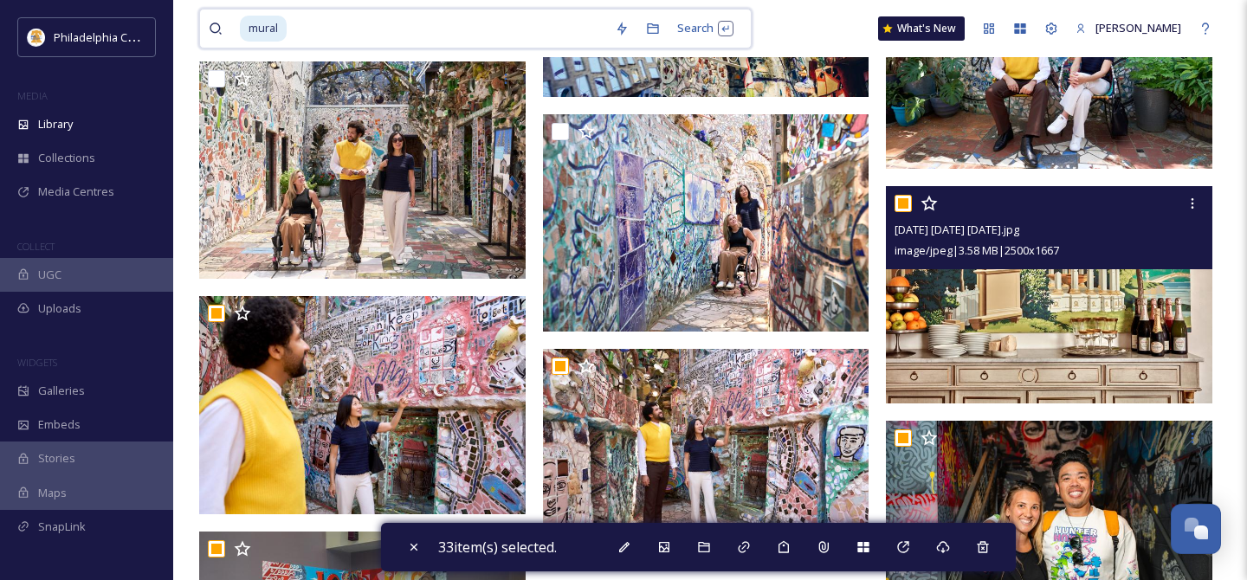
scroll to position [2018, 0]
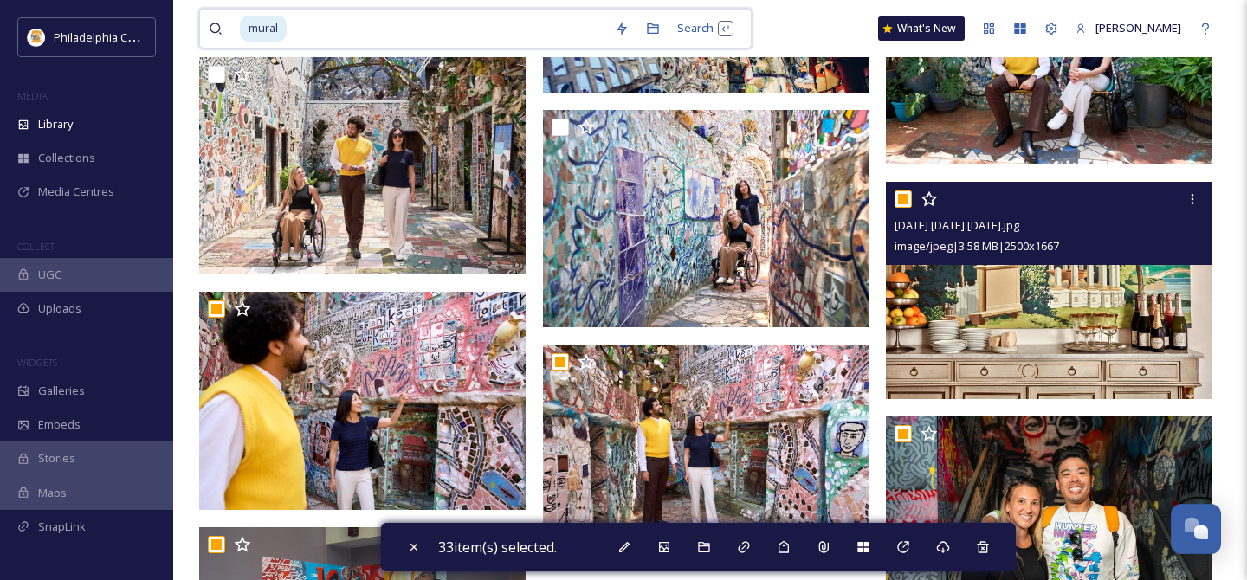
click at [906, 201] on input "checkbox" at bounding box center [902, 198] width 17 height 17
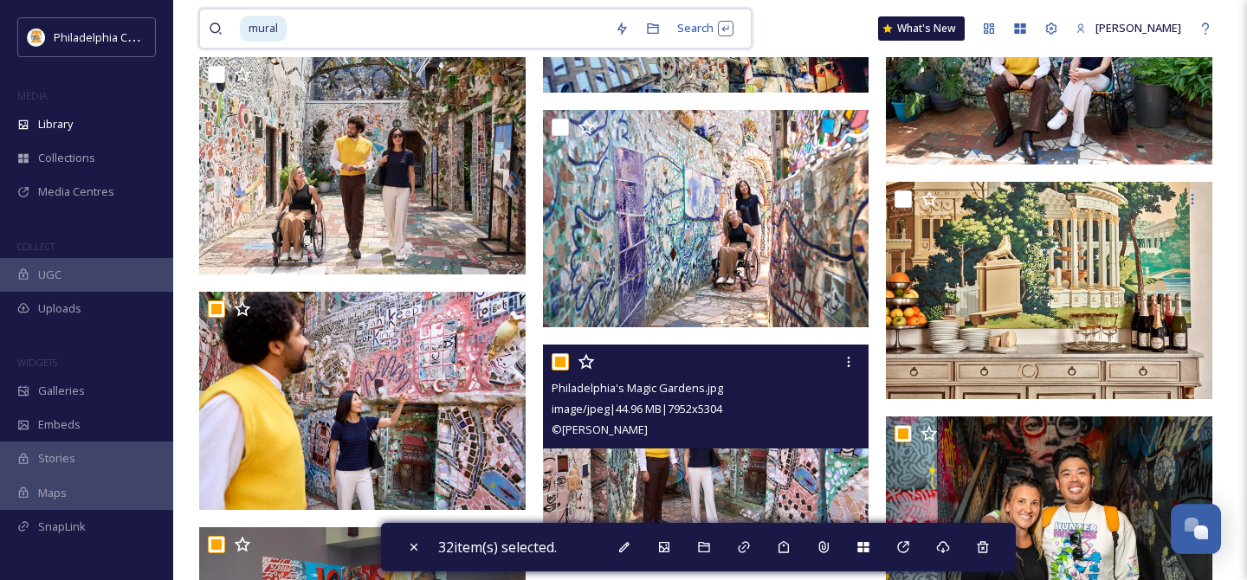
click at [561, 367] on input "checkbox" at bounding box center [560, 361] width 17 height 17
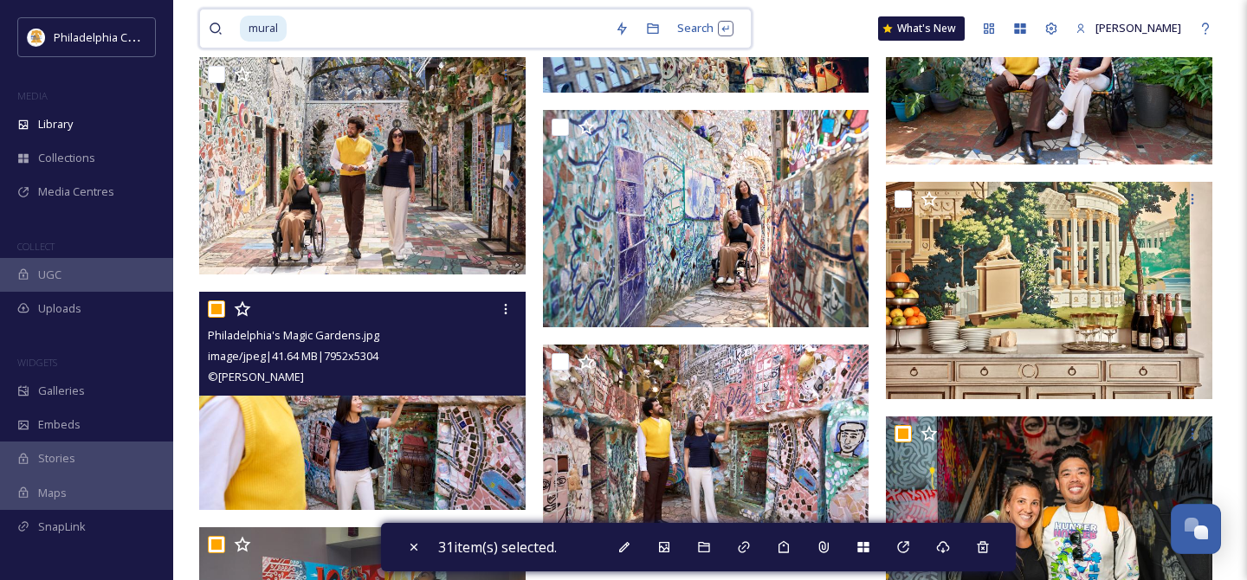
click at [216, 309] on input "checkbox" at bounding box center [216, 308] width 17 height 17
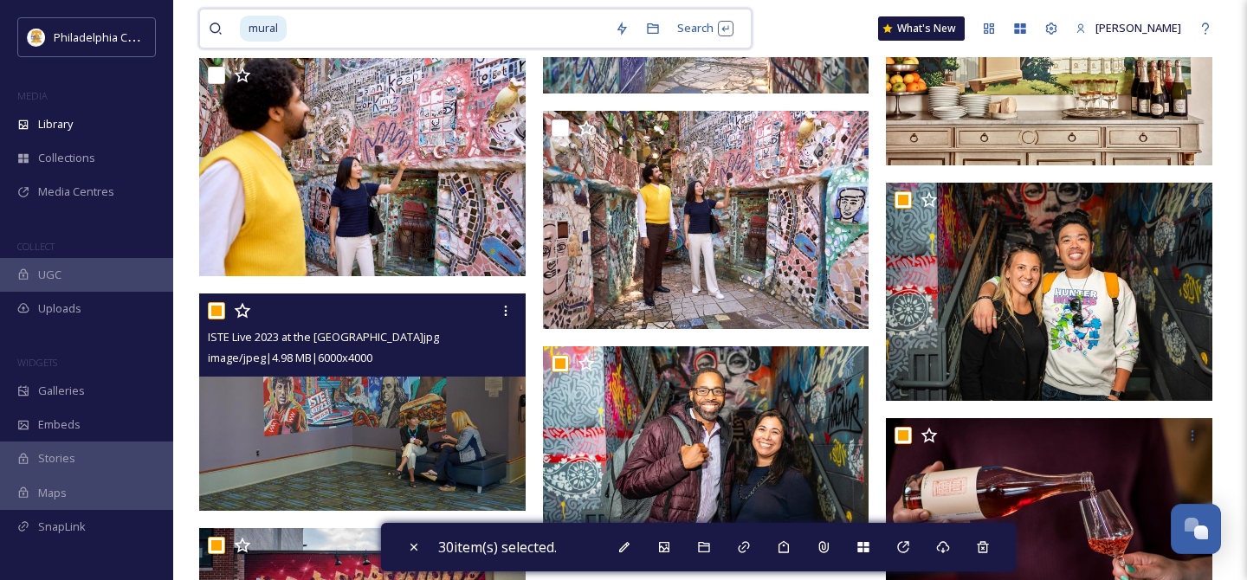
scroll to position [2283, 0]
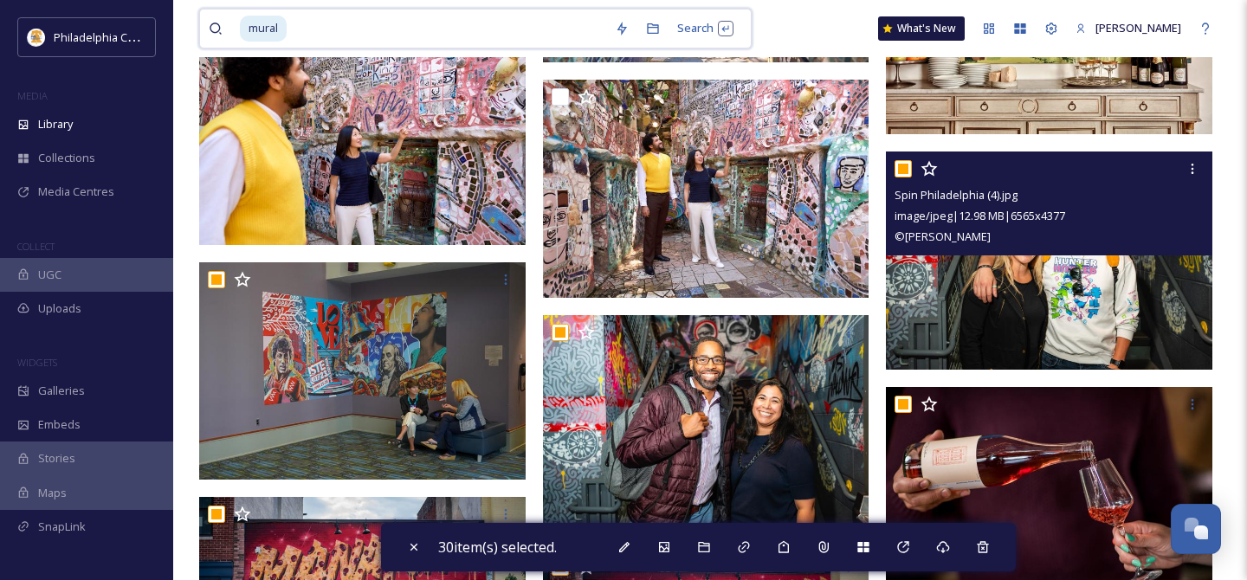
click at [908, 169] on input "checkbox" at bounding box center [902, 168] width 17 height 17
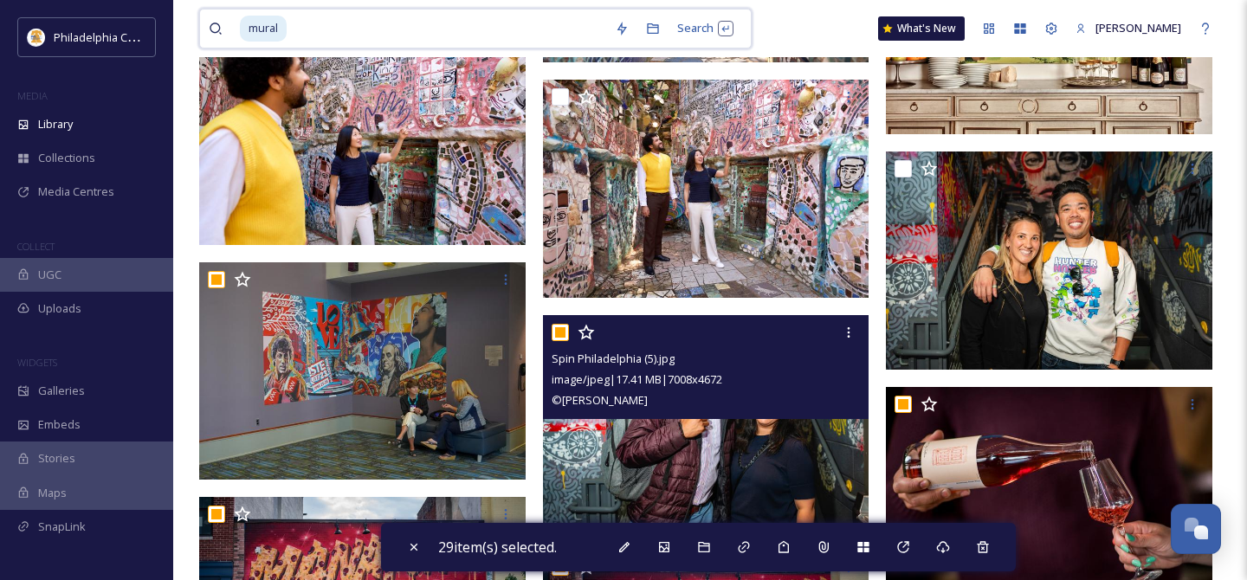
click at [557, 333] on input "checkbox" at bounding box center [560, 332] width 17 height 17
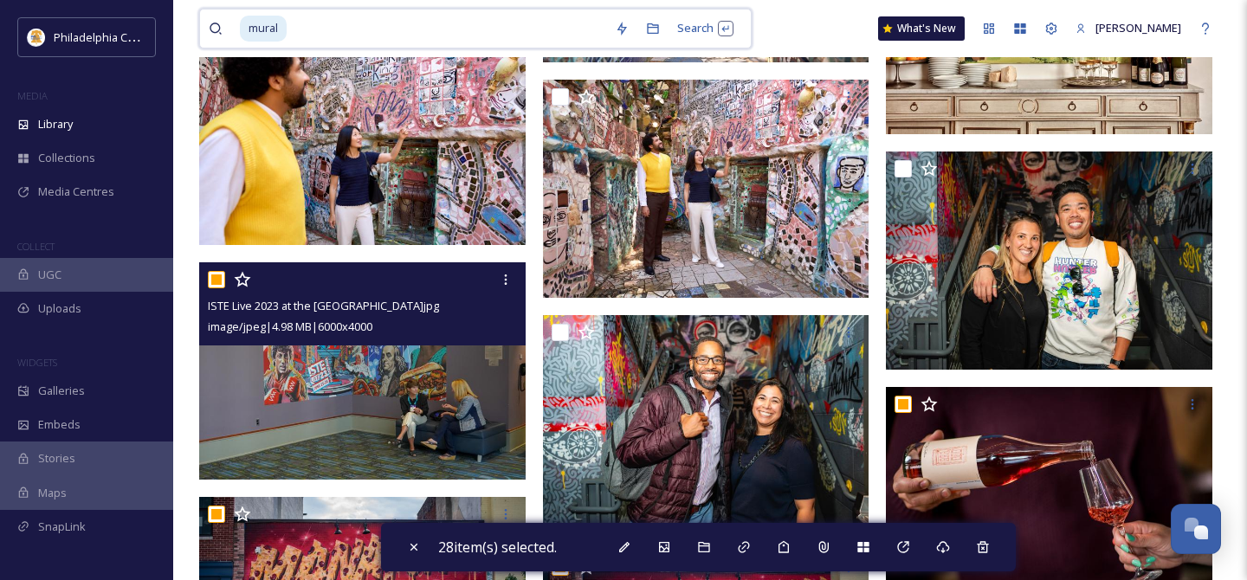
click at [219, 277] on input "checkbox" at bounding box center [216, 279] width 17 height 17
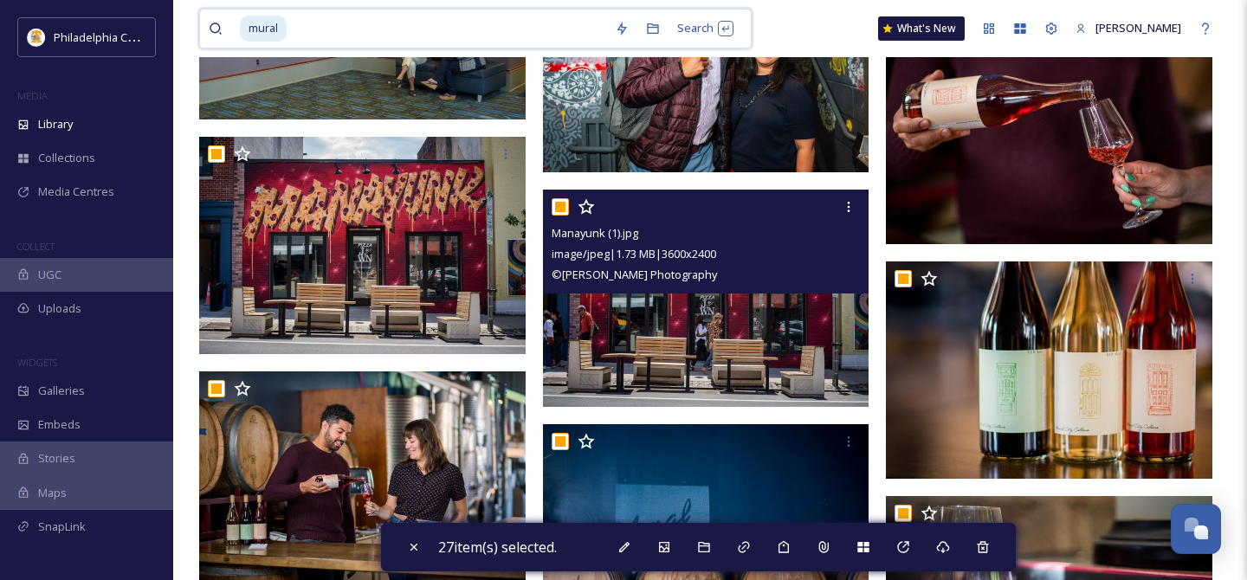
scroll to position [2648, 0]
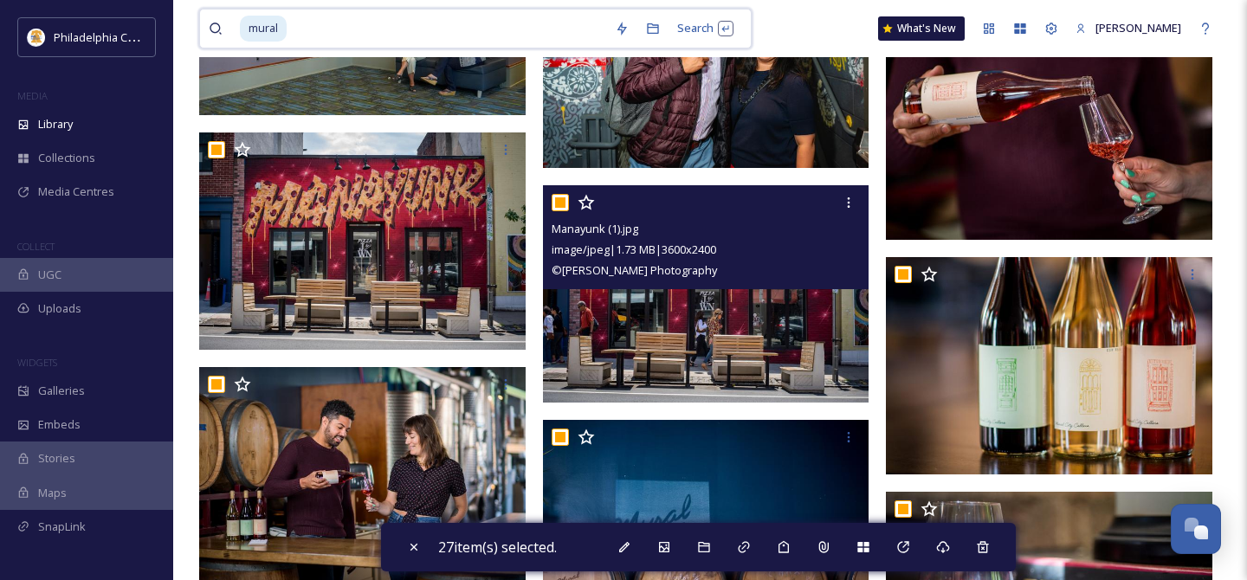
click at [559, 198] on input "checkbox" at bounding box center [560, 202] width 17 height 17
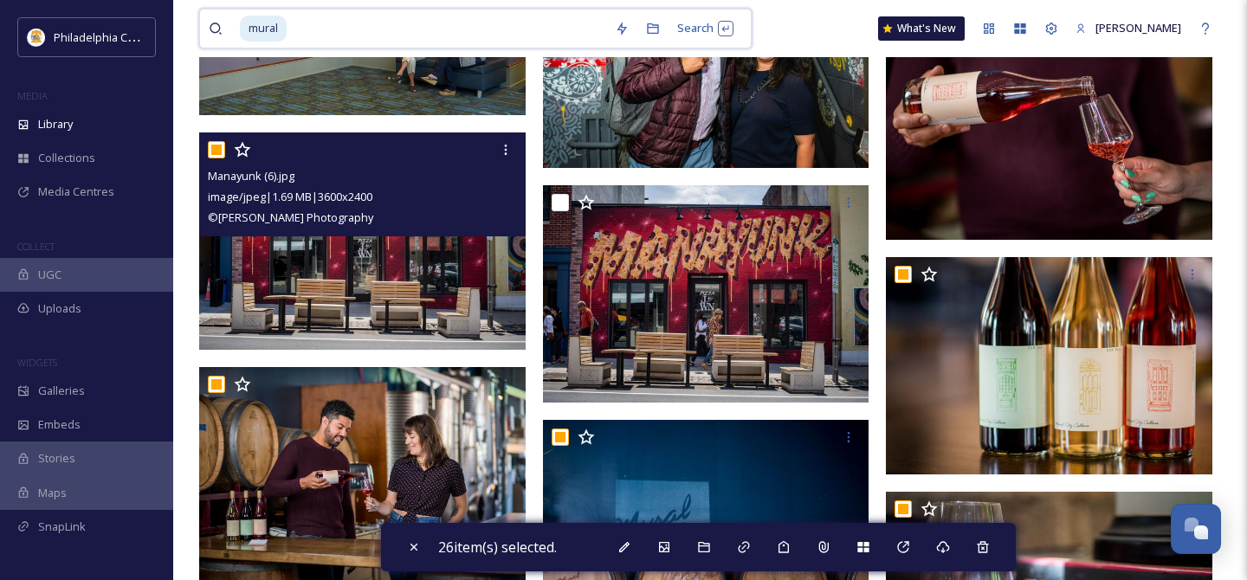
click at [219, 151] on input "checkbox" at bounding box center [216, 149] width 17 height 17
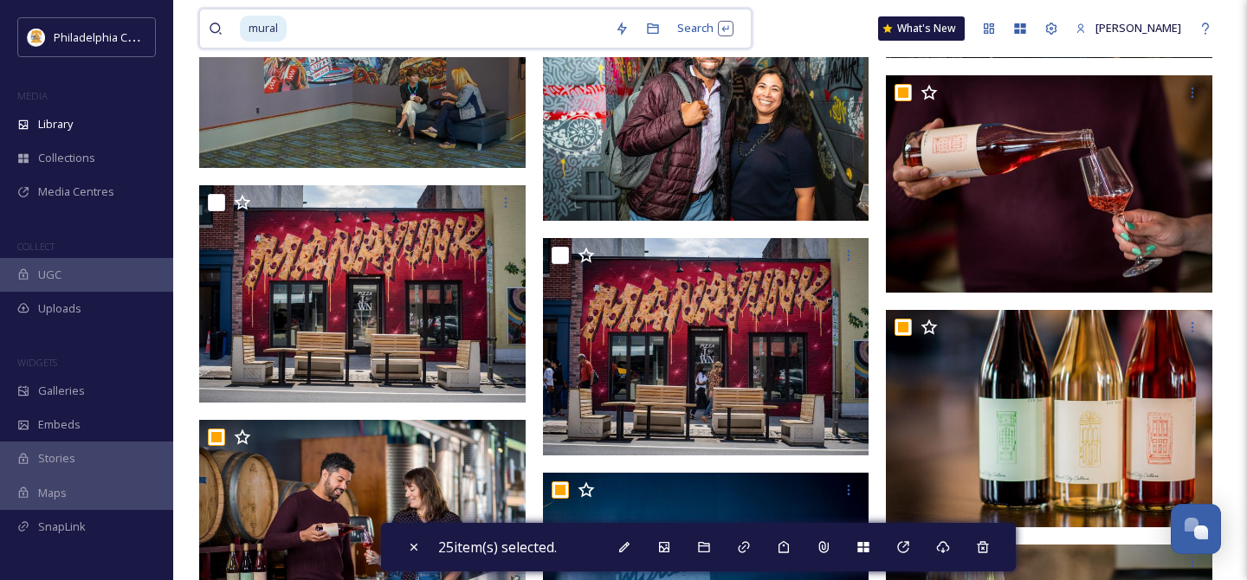
scroll to position [2534, 0]
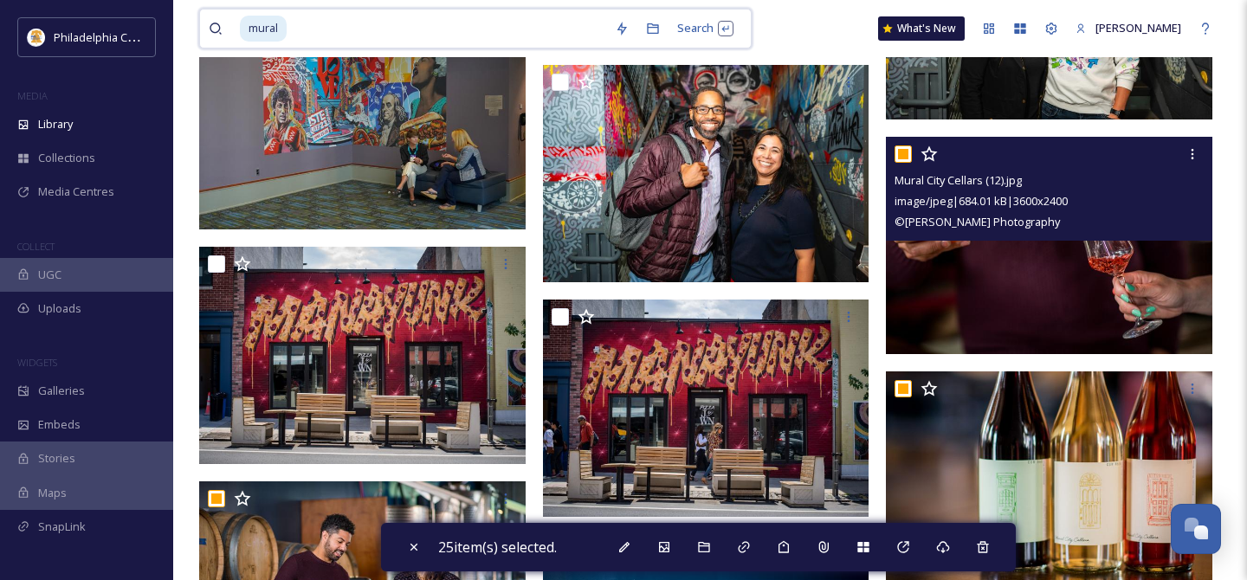
click at [902, 150] on input "checkbox" at bounding box center [902, 153] width 17 height 17
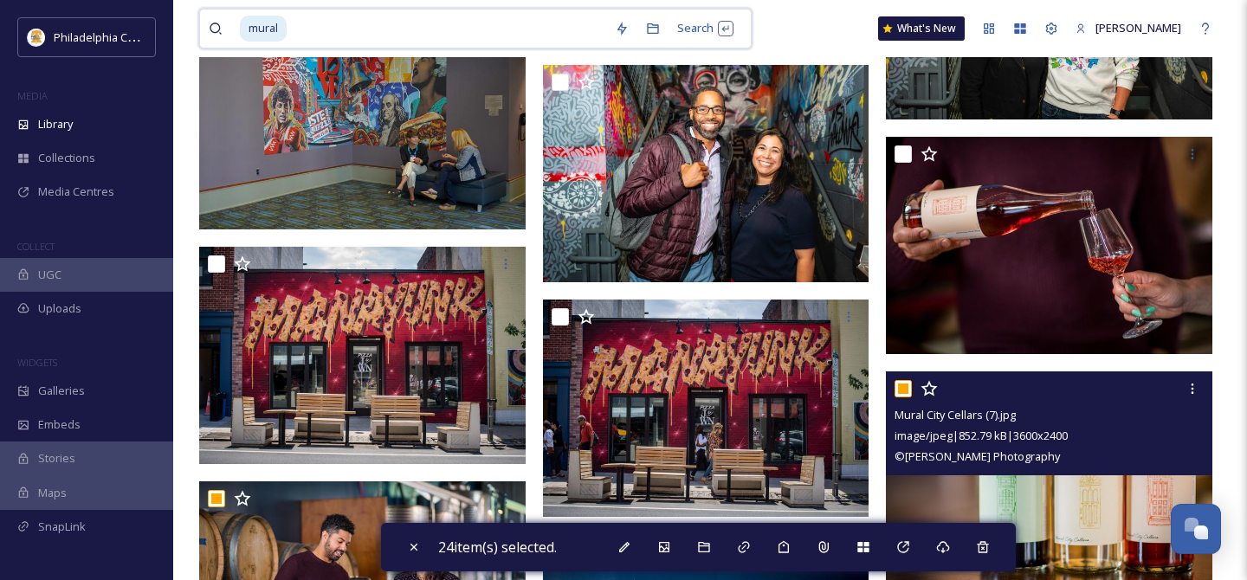
click at [906, 393] on input "checkbox" at bounding box center [902, 388] width 17 height 17
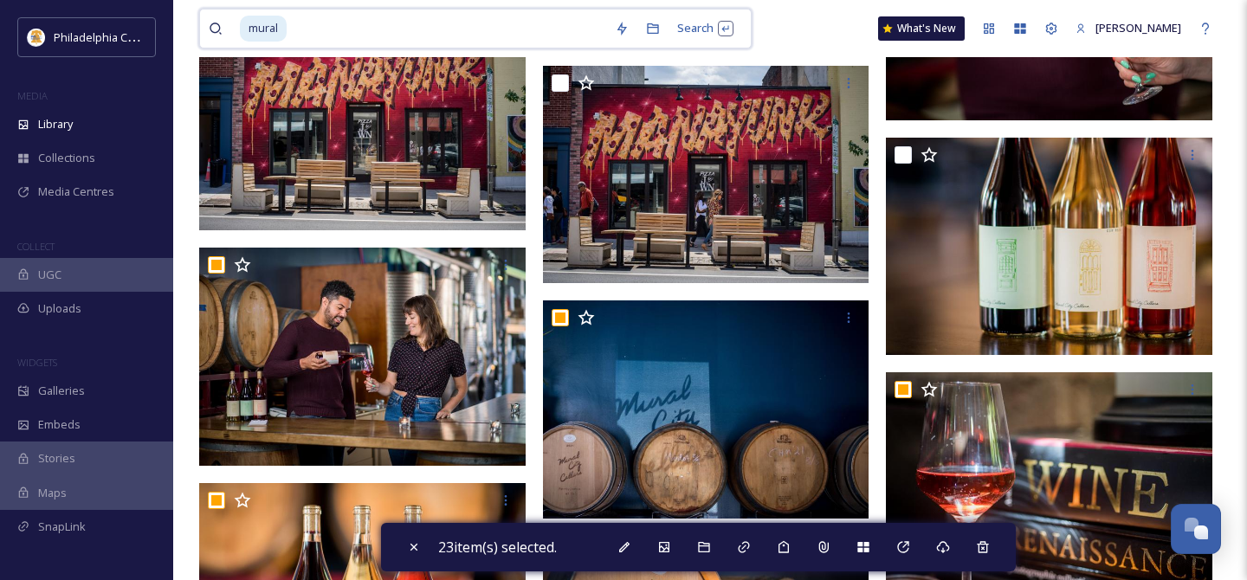
scroll to position [2815, 0]
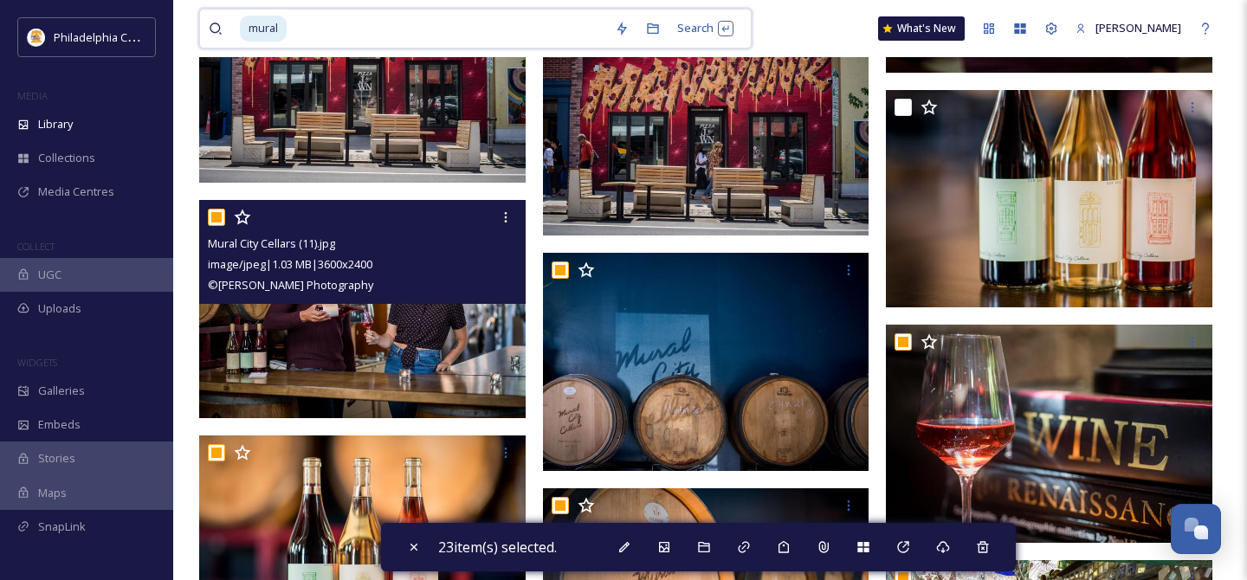
click at [216, 218] on input "checkbox" at bounding box center [216, 217] width 17 height 17
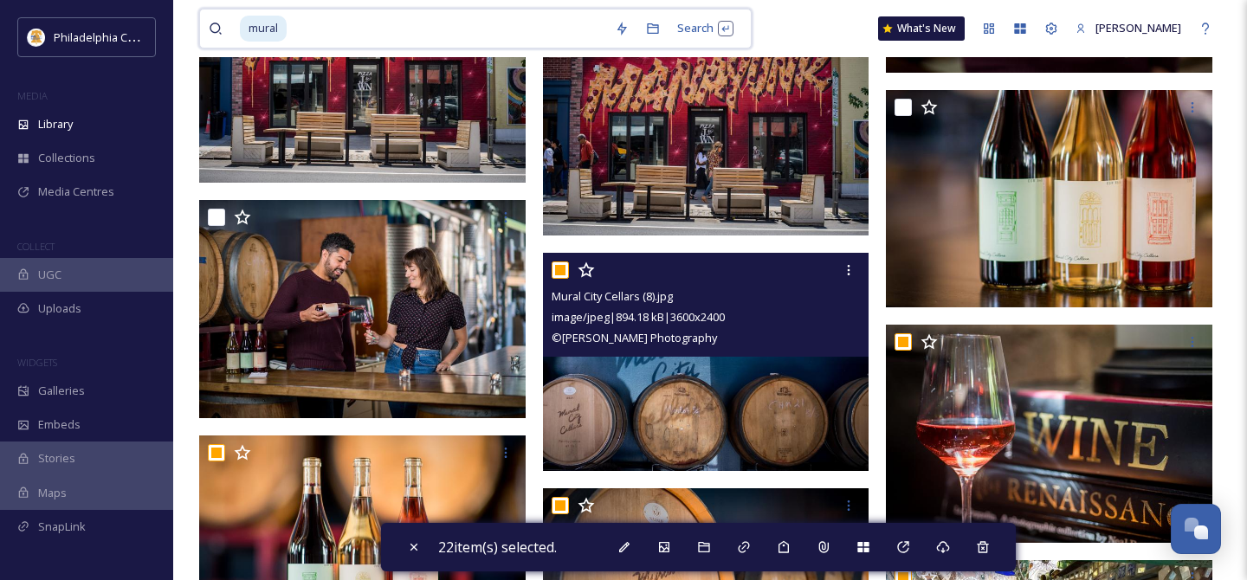
click at [562, 272] on input "checkbox" at bounding box center [560, 269] width 17 height 17
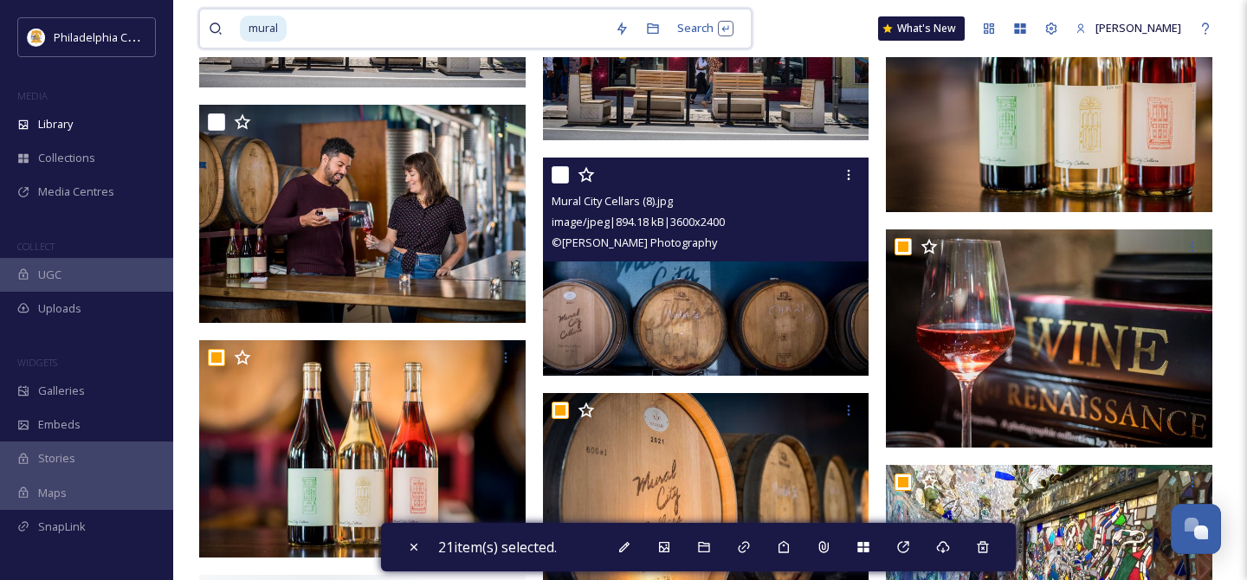
scroll to position [2934, 0]
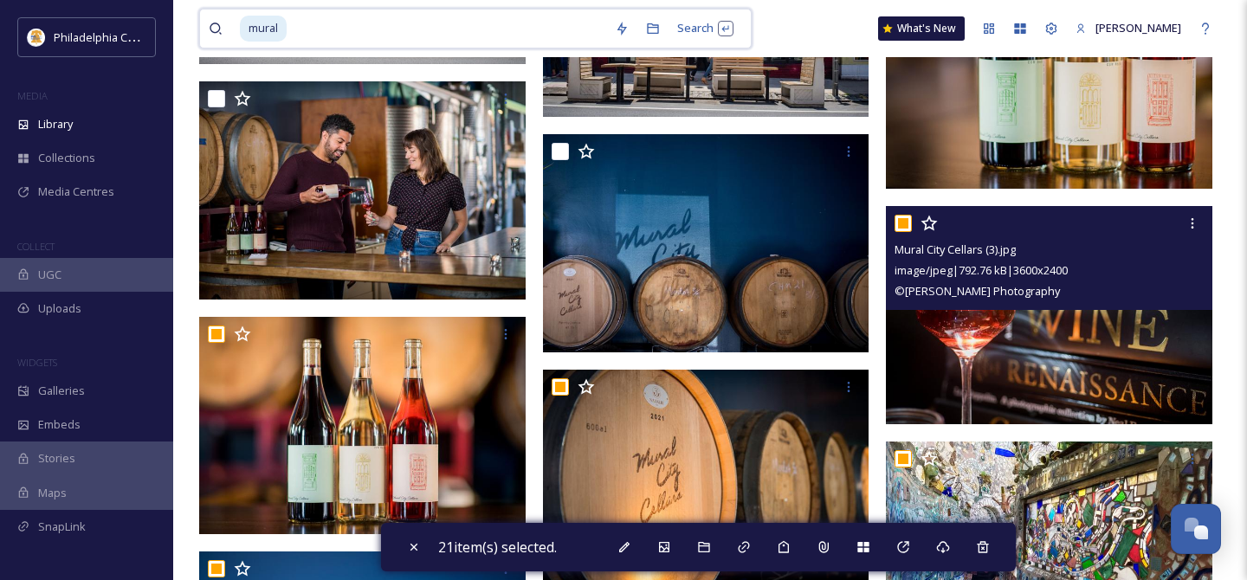
click at [907, 223] on input "checkbox" at bounding box center [902, 223] width 17 height 17
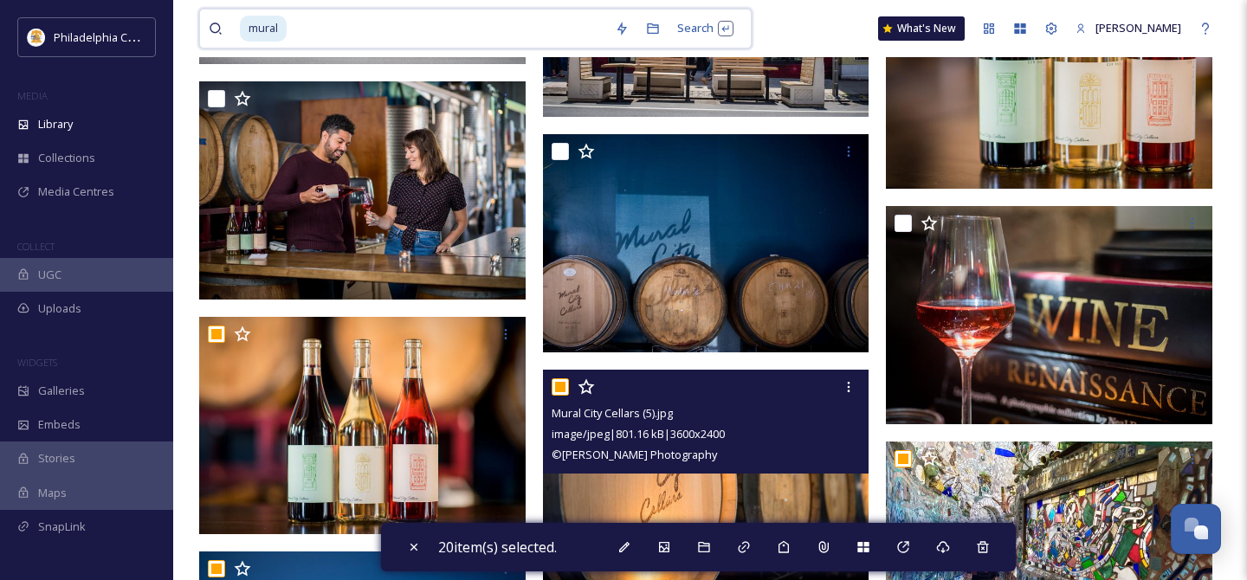
click at [561, 385] on input "checkbox" at bounding box center [560, 386] width 17 height 17
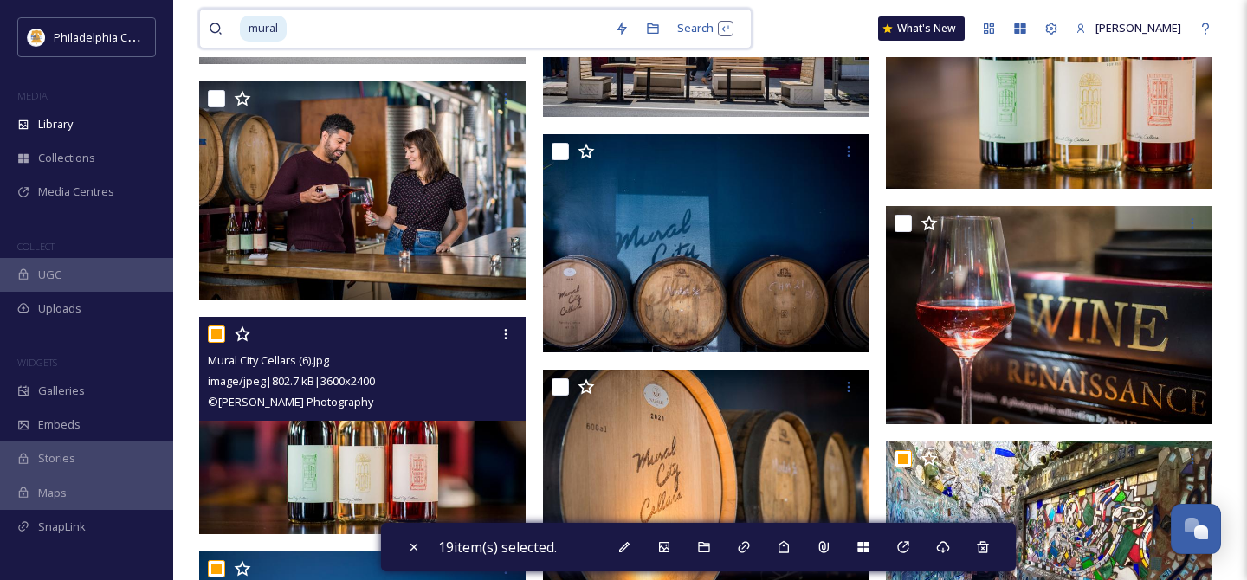
click at [210, 334] on input "checkbox" at bounding box center [216, 334] width 17 height 17
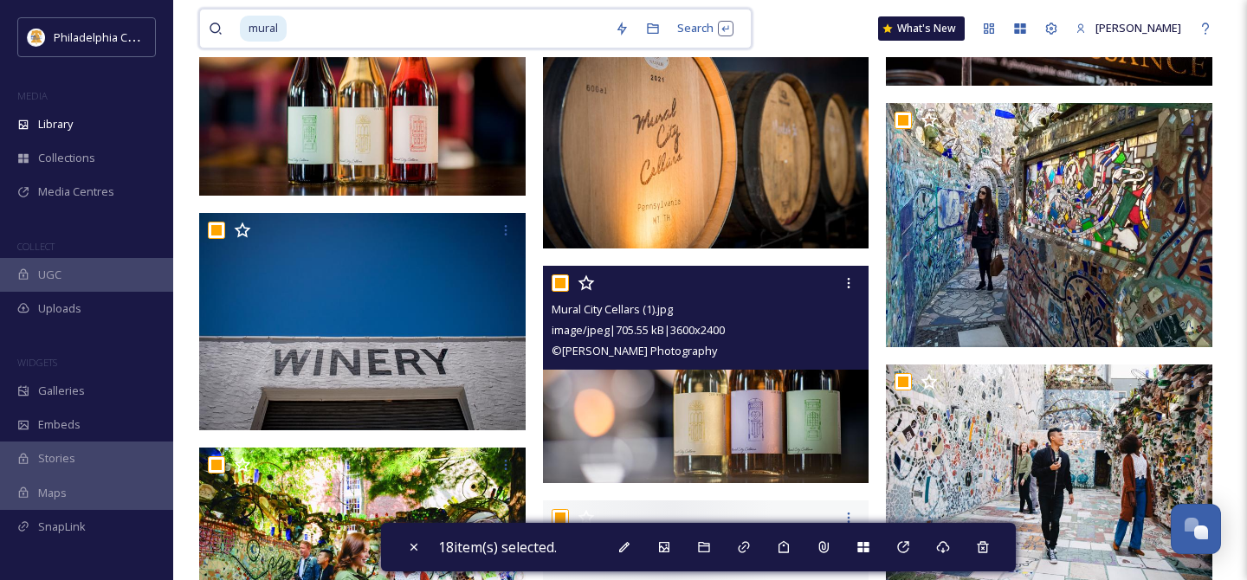
scroll to position [3277, 0]
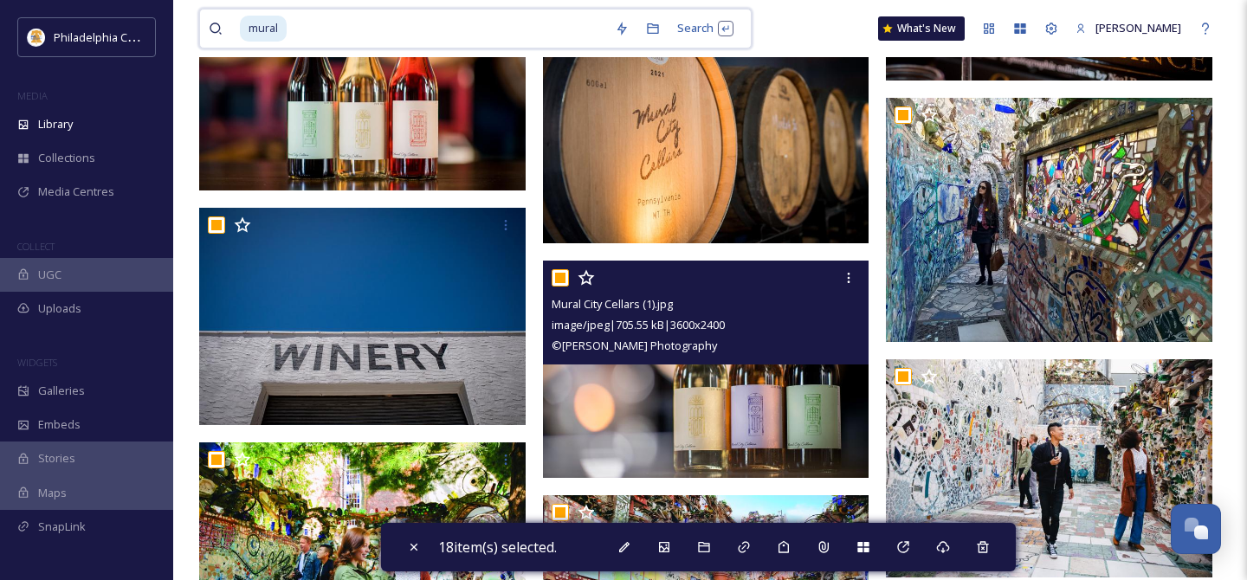
click at [556, 278] on input "checkbox" at bounding box center [560, 277] width 17 height 17
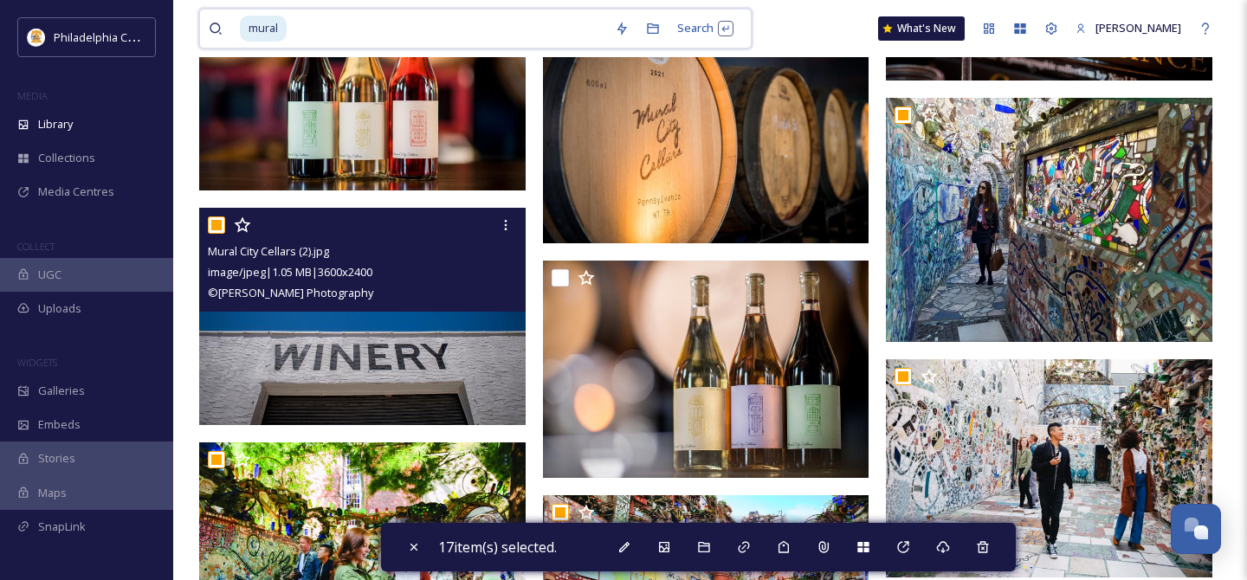
click at [210, 227] on input "checkbox" at bounding box center [216, 224] width 17 height 17
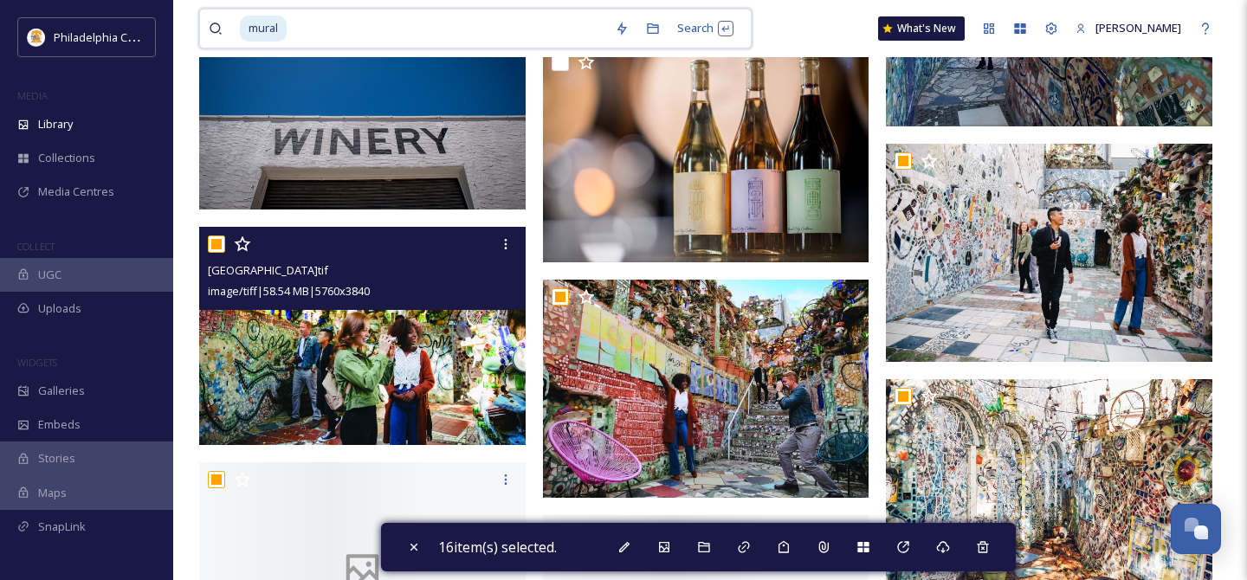
scroll to position [3517, 0]
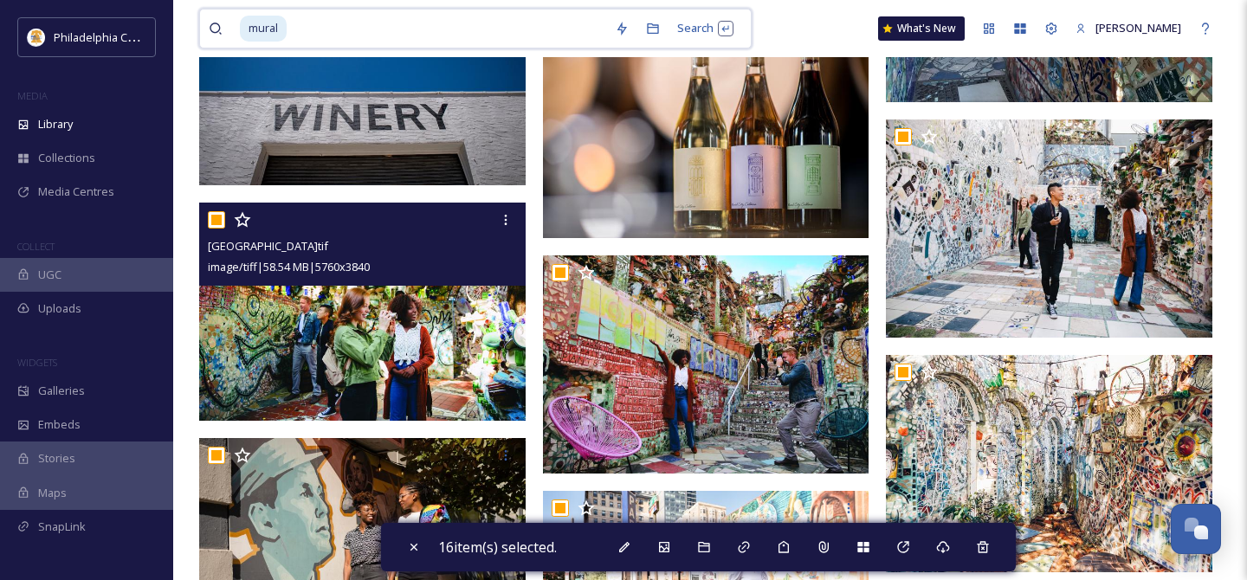
click at [215, 223] on input "checkbox" at bounding box center [216, 219] width 17 height 17
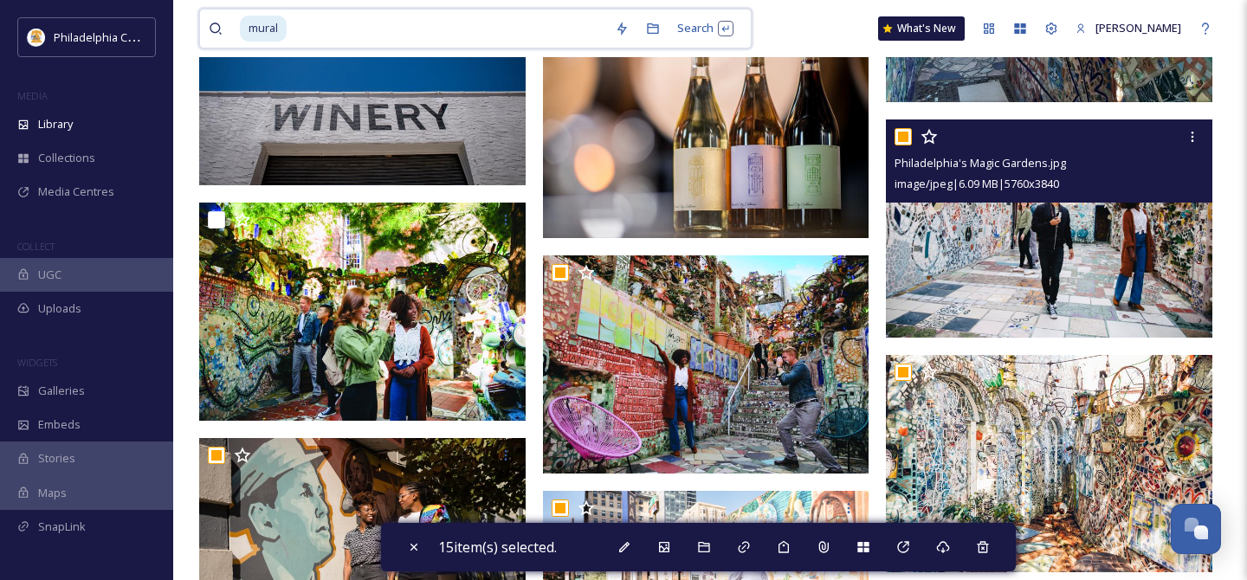
click at [906, 135] on input "checkbox" at bounding box center [902, 136] width 17 height 17
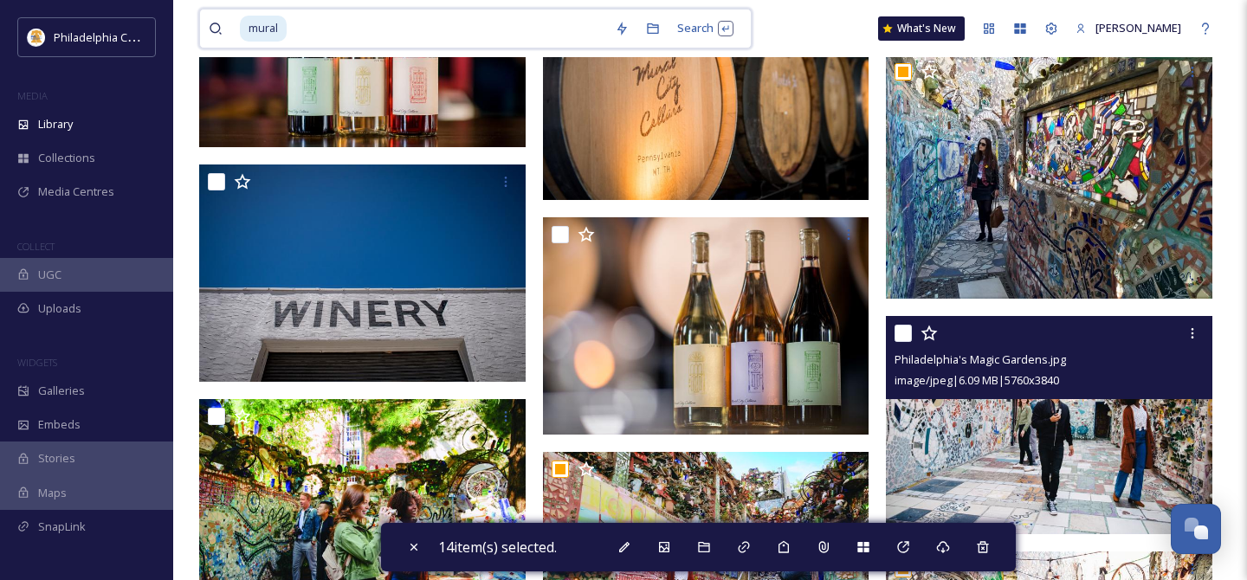
scroll to position [3302, 0]
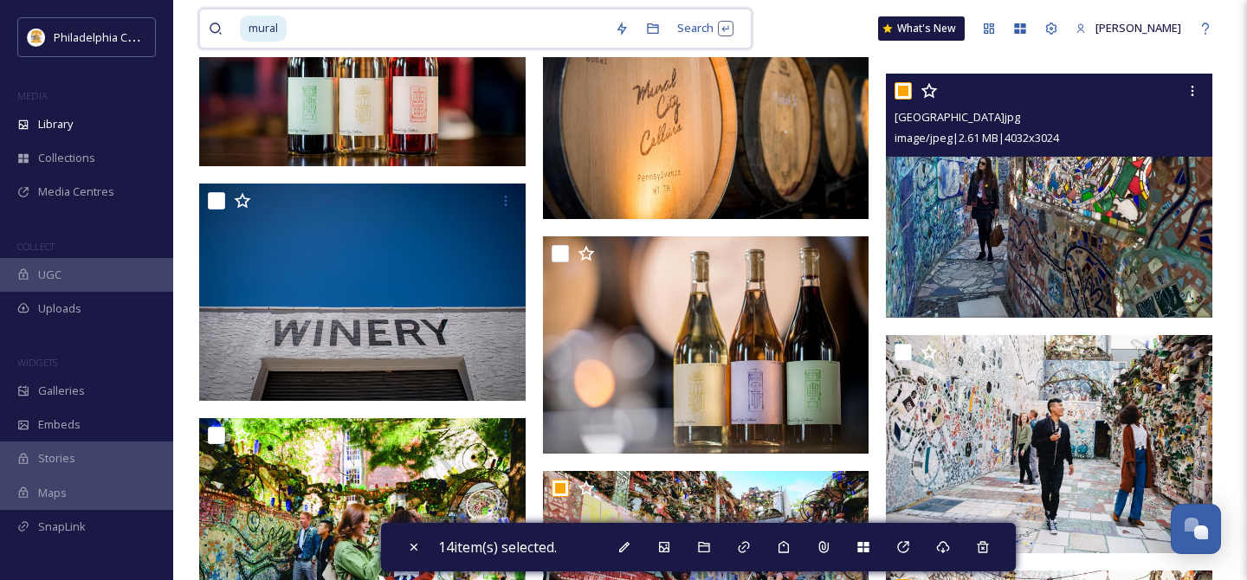
click at [907, 94] on input "checkbox" at bounding box center [902, 90] width 17 height 17
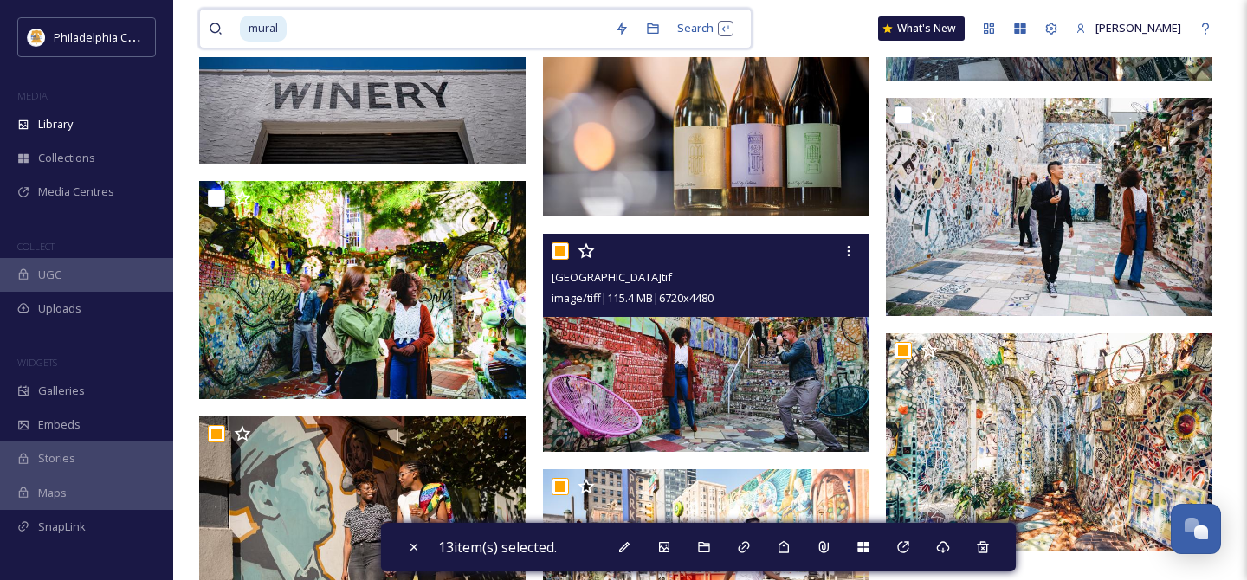
scroll to position [3663, 0]
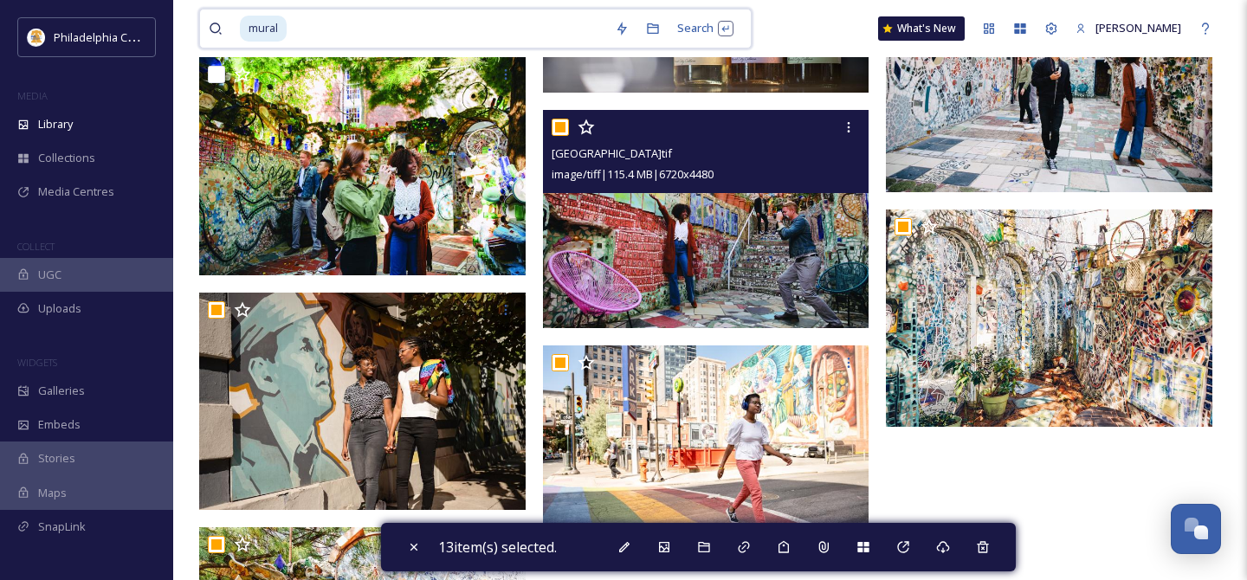
click at [562, 129] on input "checkbox" at bounding box center [560, 127] width 17 height 17
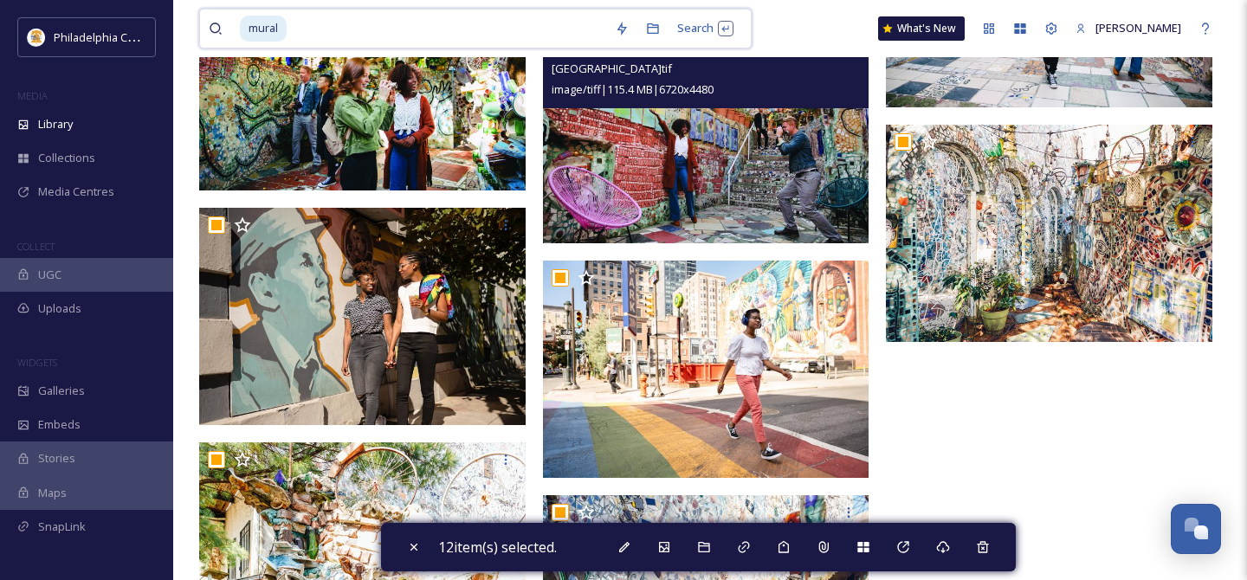
scroll to position [3768, 0]
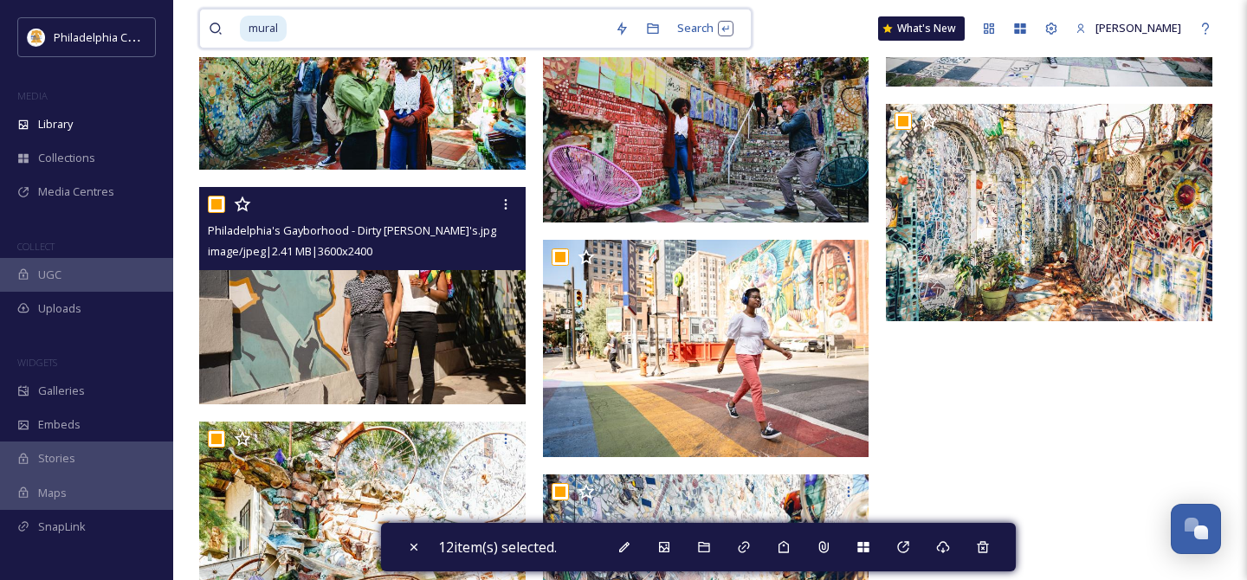
click at [218, 202] on input "checkbox" at bounding box center [216, 204] width 17 height 17
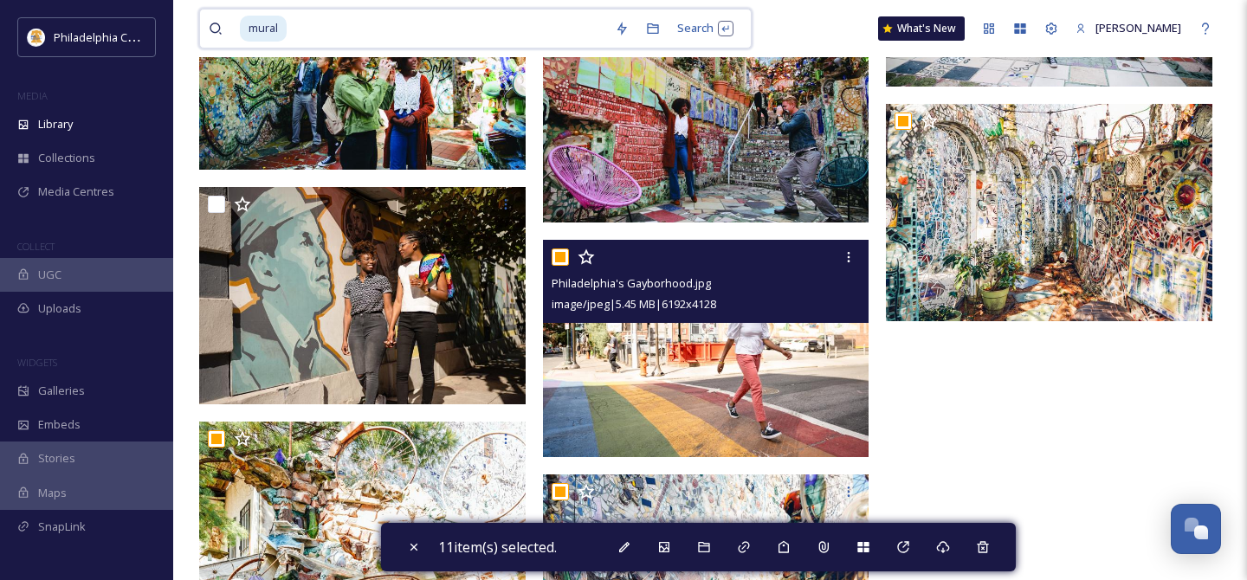
click at [560, 255] on input "checkbox" at bounding box center [560, 257] width 17 height 17
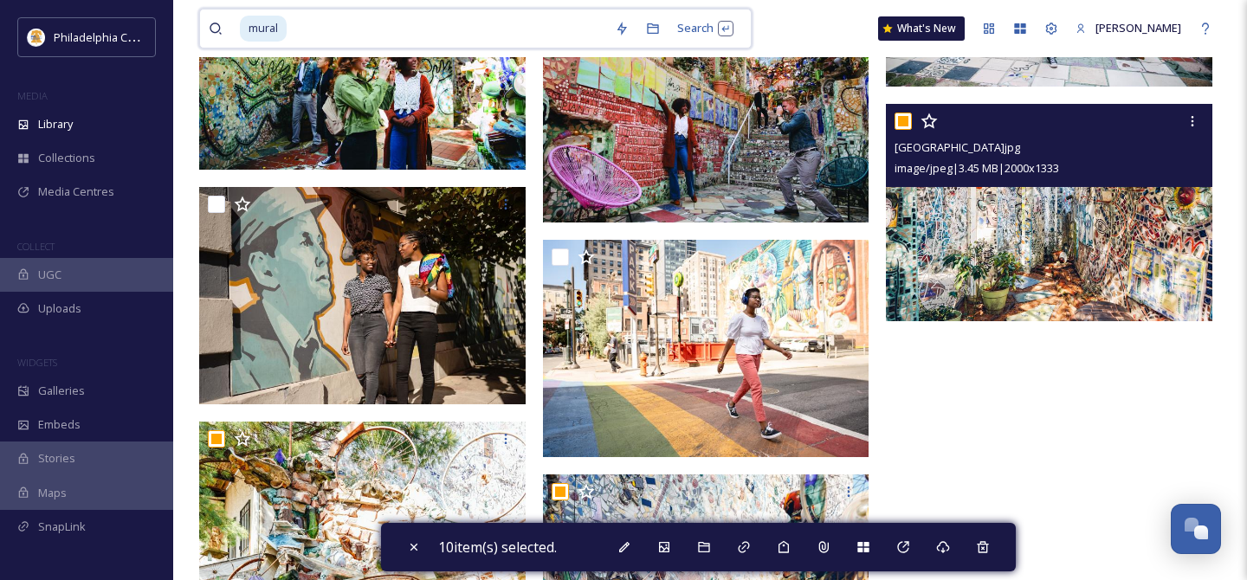
click at [902, 116] on input "checkbox" at bounding box center [902, 121] width 17 height 17
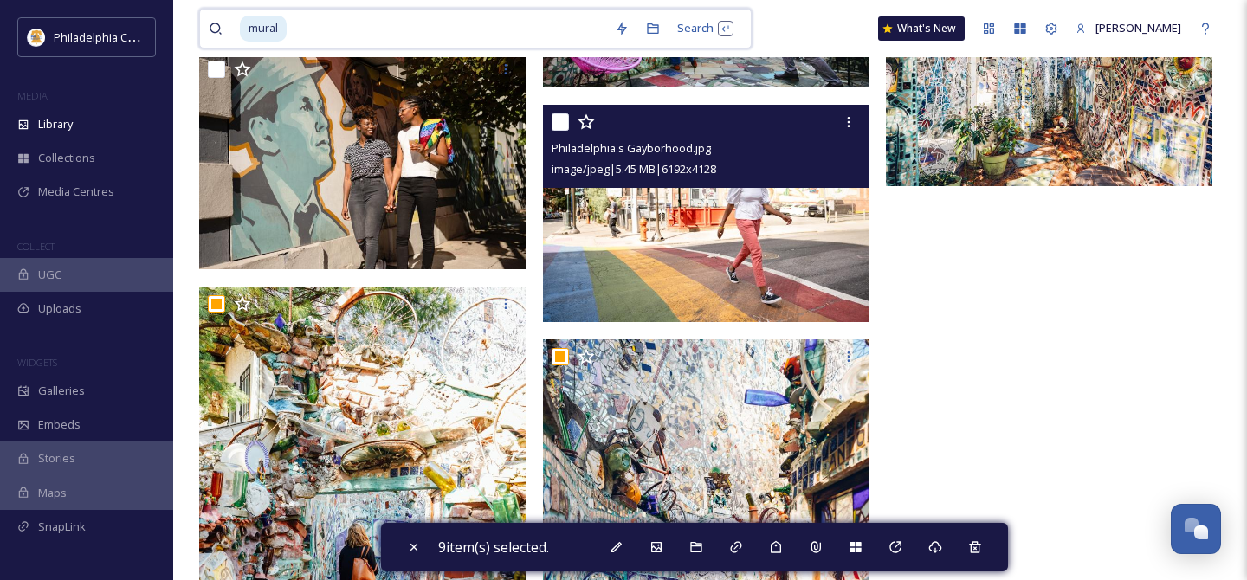
scroll to position [3926, 0]
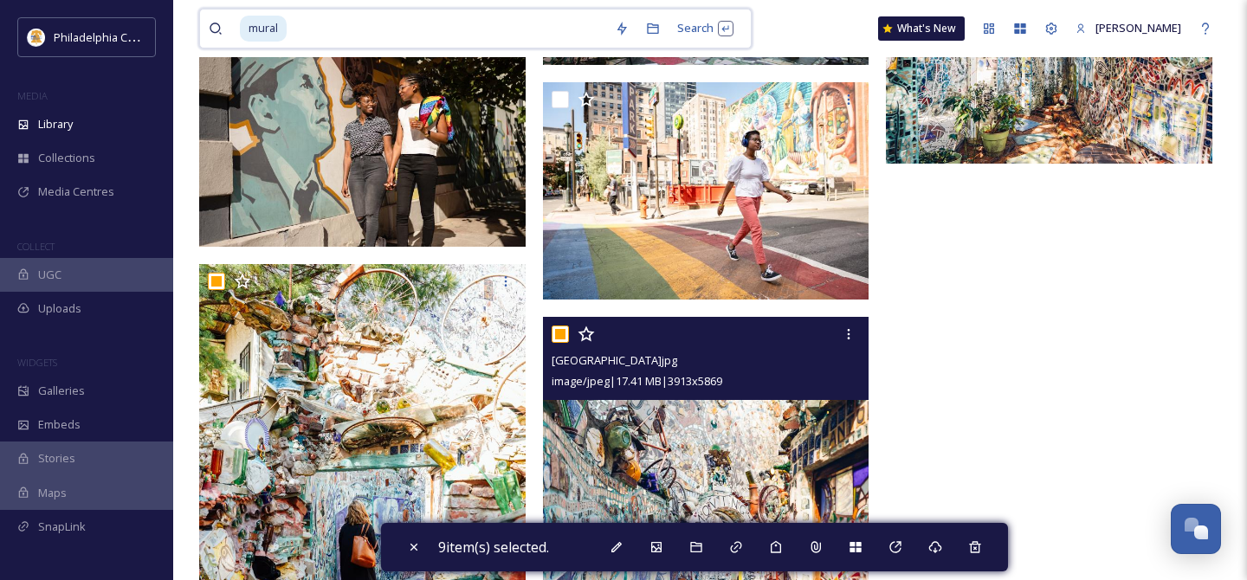
click at [561, 333] on input "checkbox" at bounding box center [560, 334] width 17 height 17
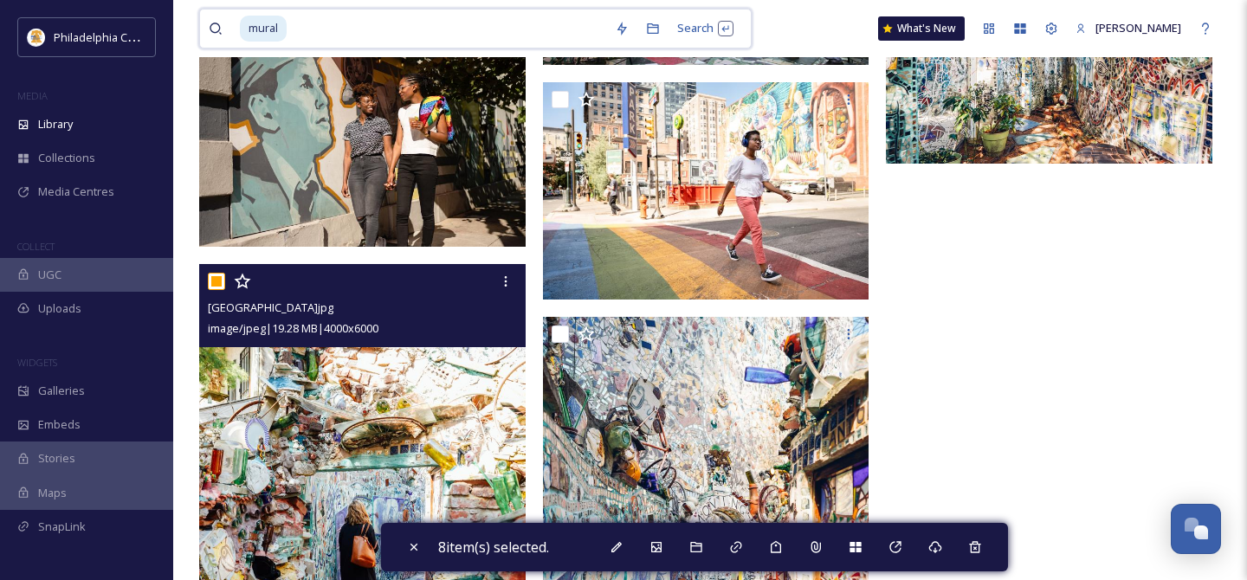
click at [222, 282] on input "checkbox" at bounding box center [216, 281] width 17 height 17
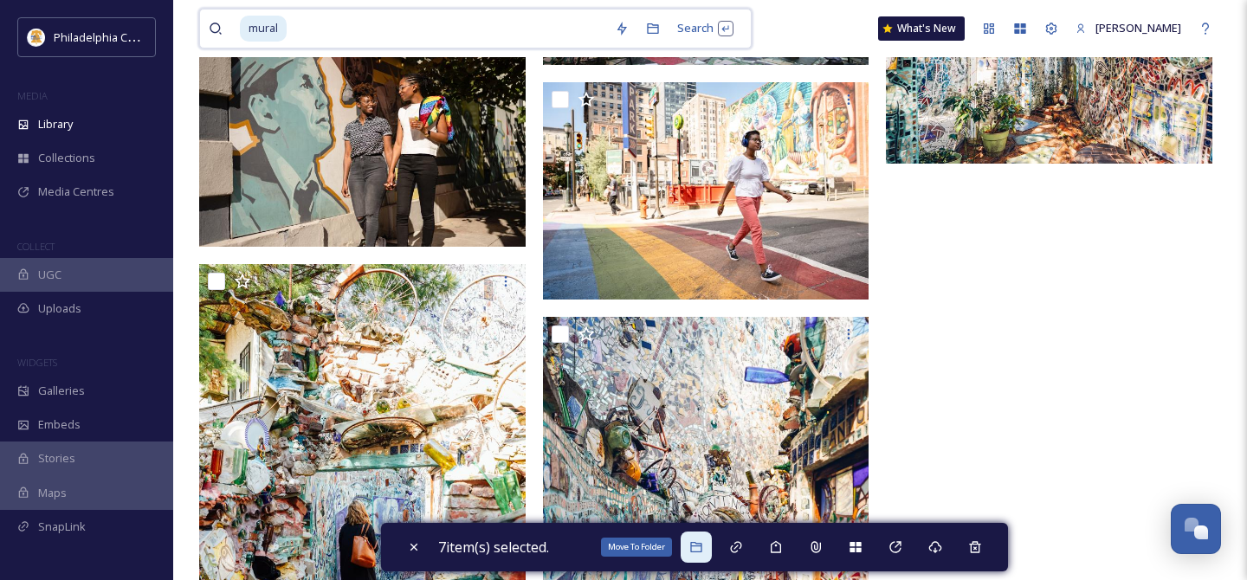
click at [694, 551] on icon at bounding box center [696, 547] width 14 height 14
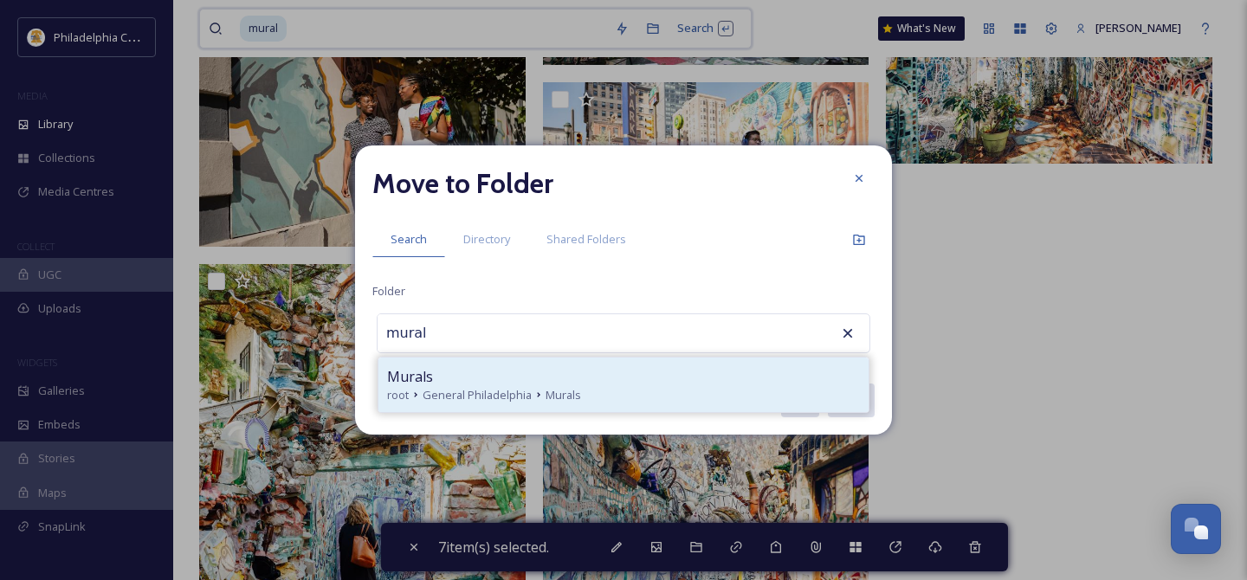
click at [493, 391] on span "General Philadelphia" at bounding box center [477, 395] width 109 height 16
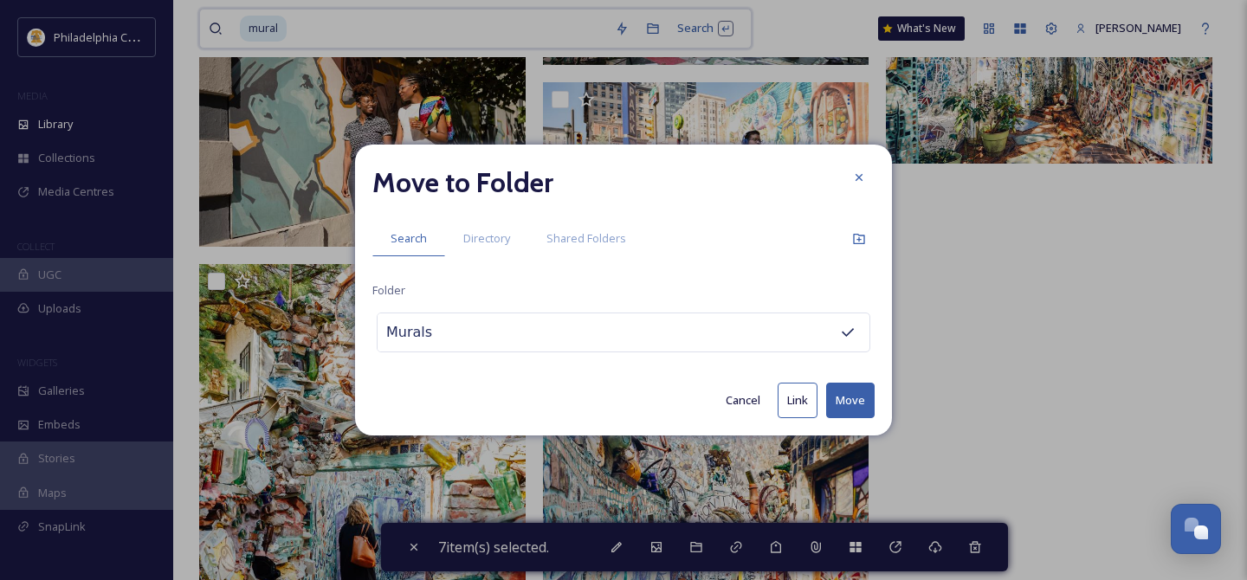
click at [846, 406] on button "Move" at bounding box center [850, 401] width 48 height 36
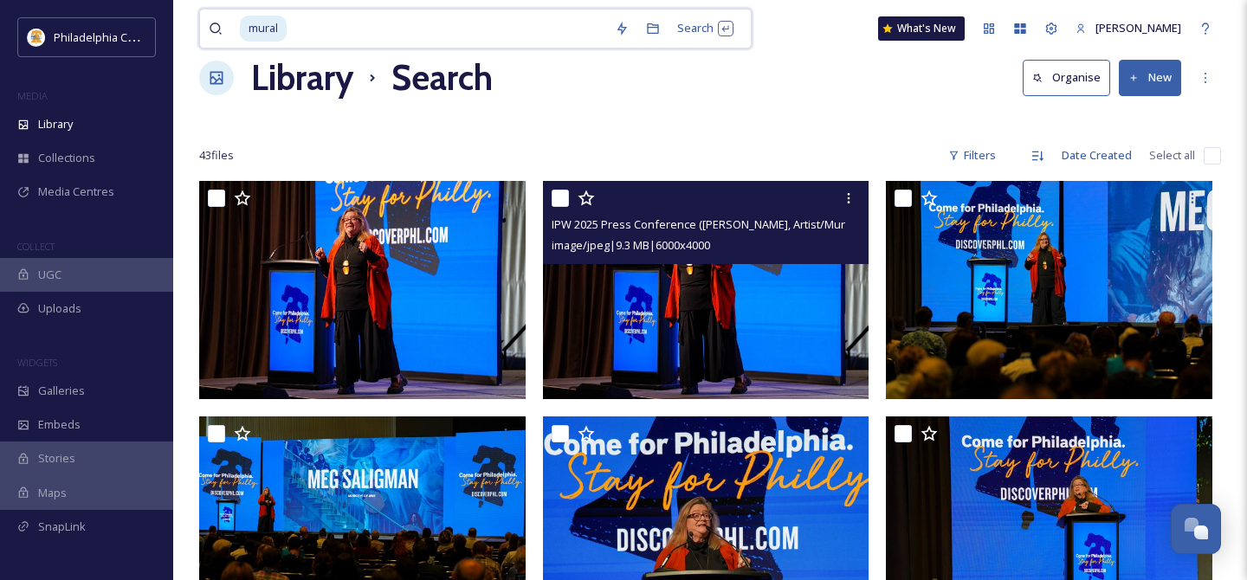
scroll to position [0, 0]
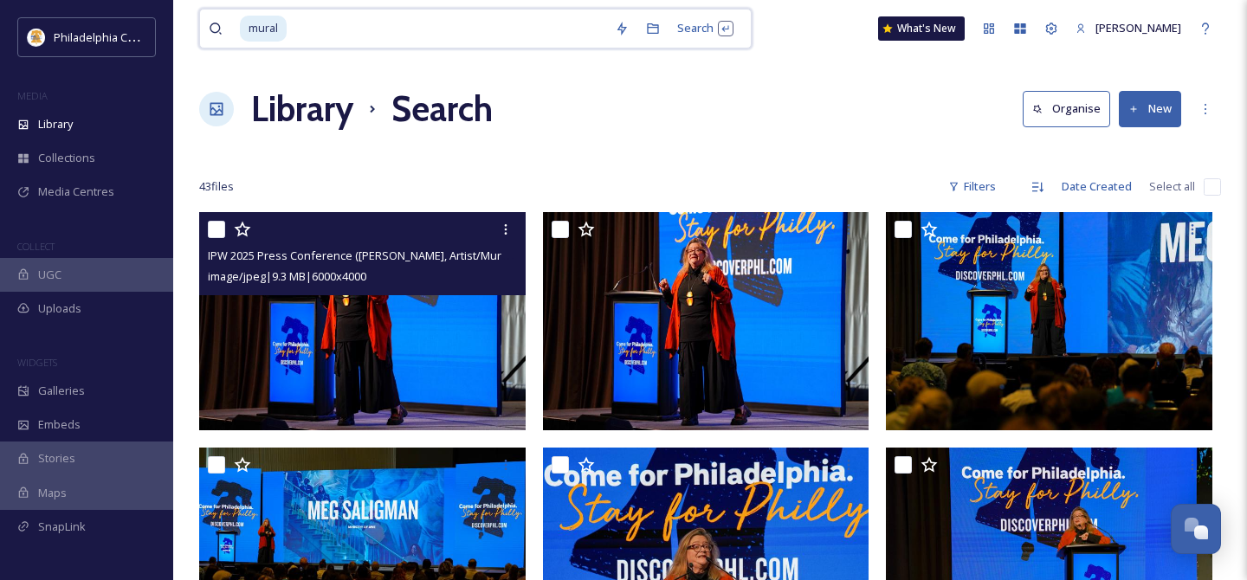
click at [215, 224] on input "checkbox" at bounding box center [216, 229] width 17 height 17
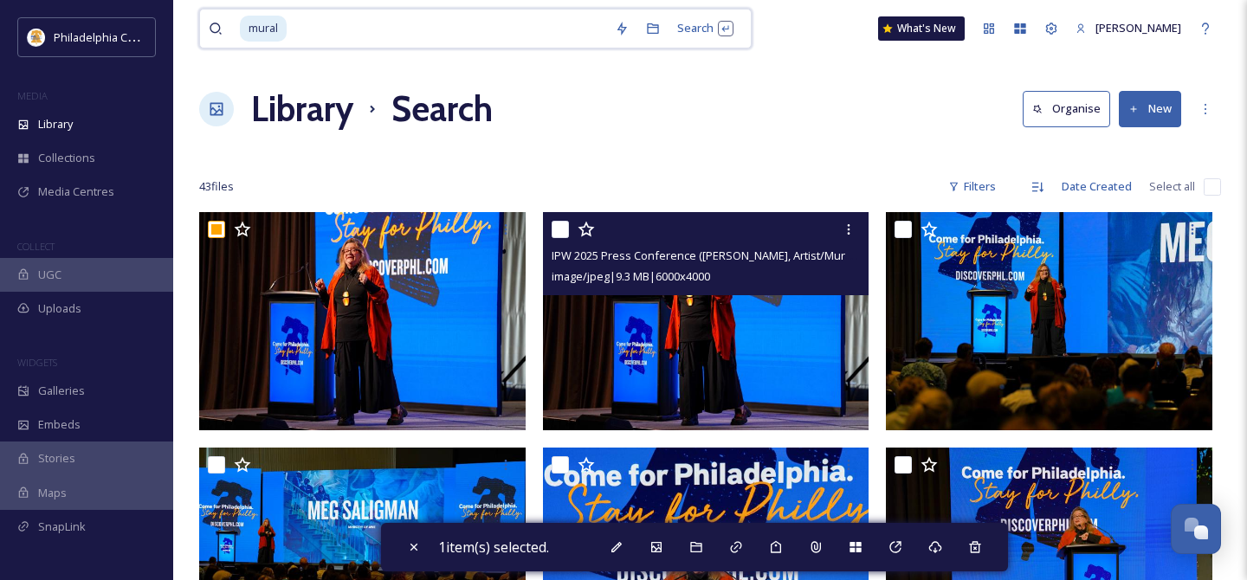
click at [553, 227] on input "checkbox" at bounding box center [560, 229] width 17 height 17
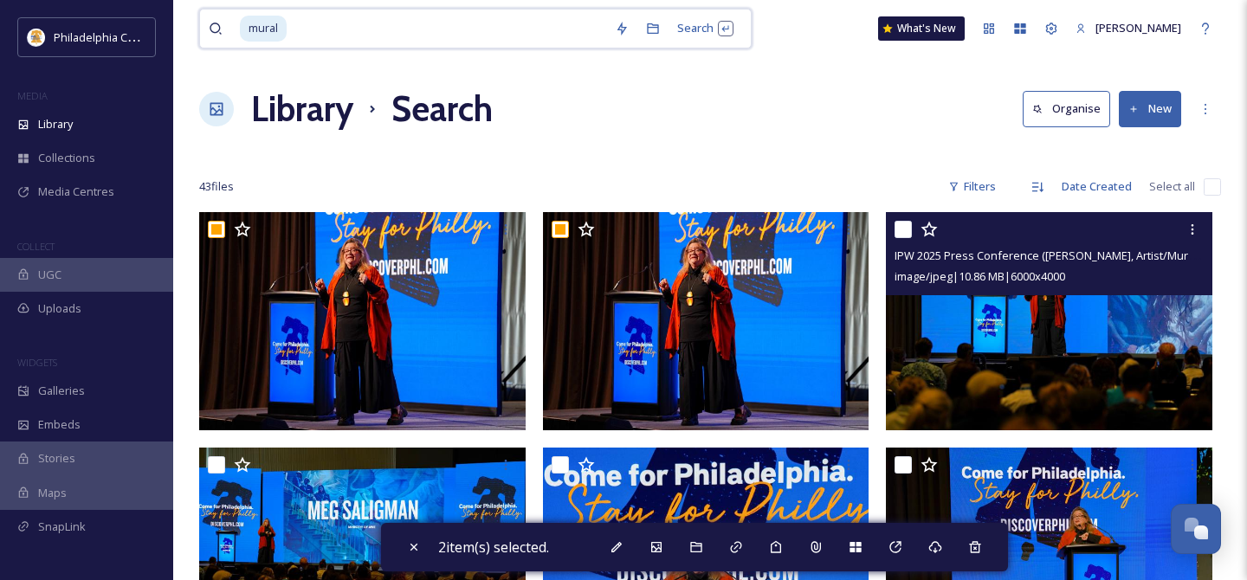
click at [901, 226] on input "checkbox" at bounding box center [902, 229] width 17 height 17
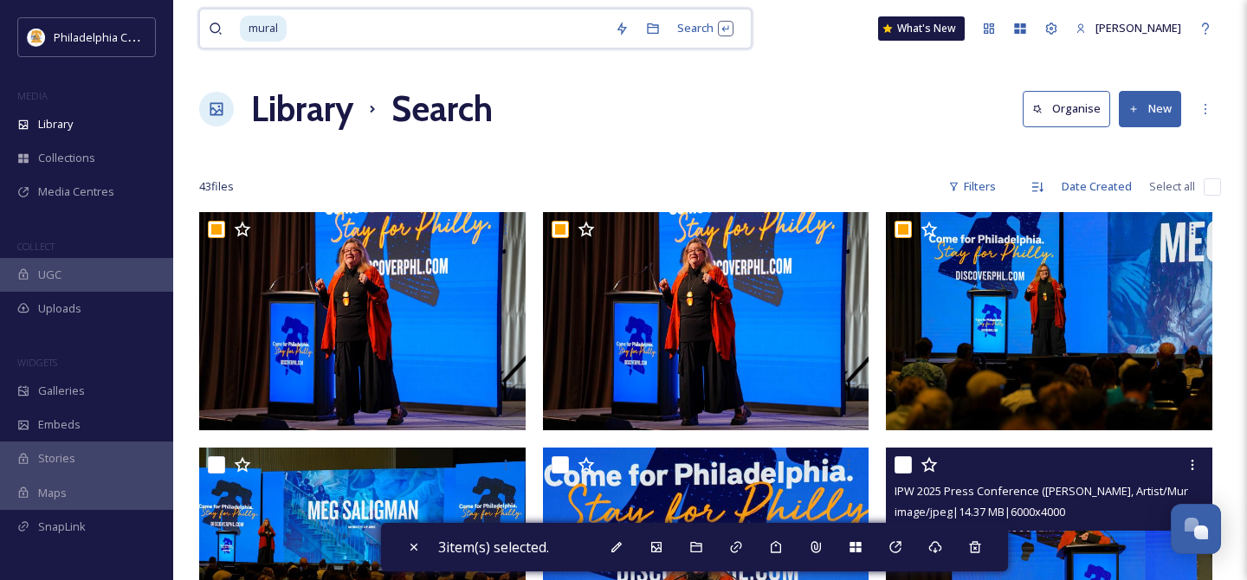
click at [904, 462] on input "checkbox" at bounding box center [902, 464] width 17 height 17
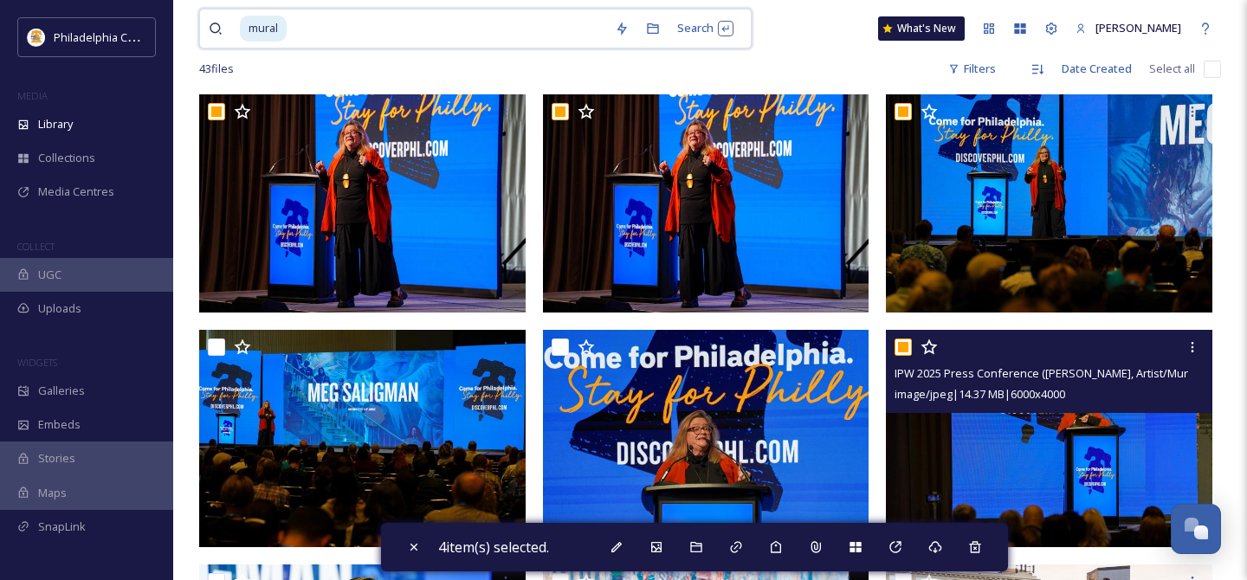
scroll to position [210, 0]
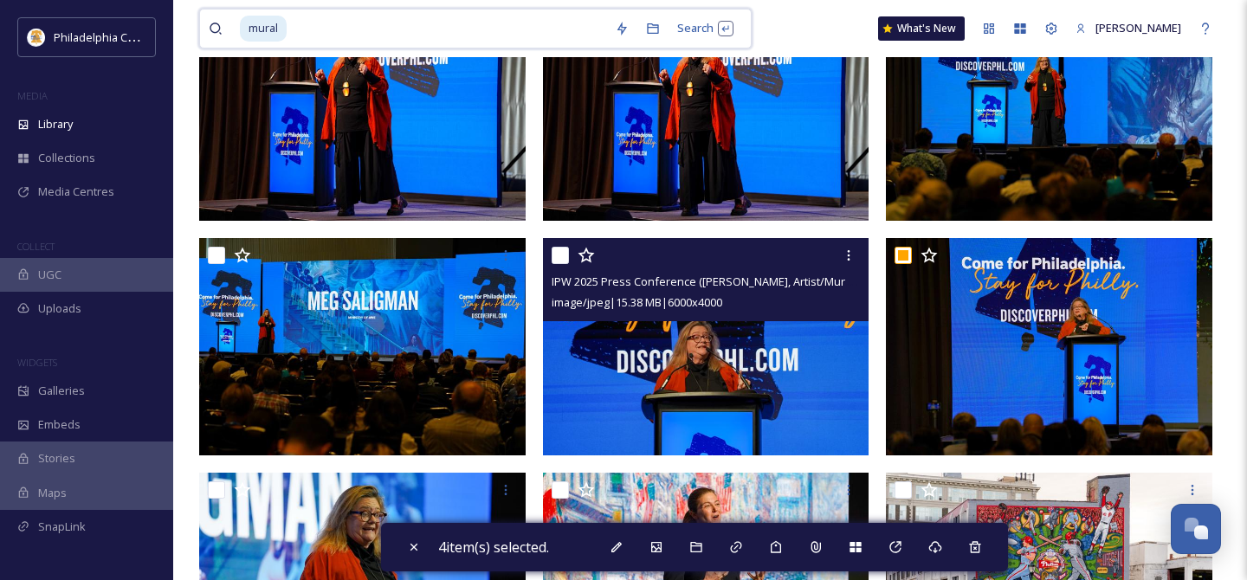
click at [564, 252] on input "checkbox" at bounding box center [560, 255] width 17 height 17
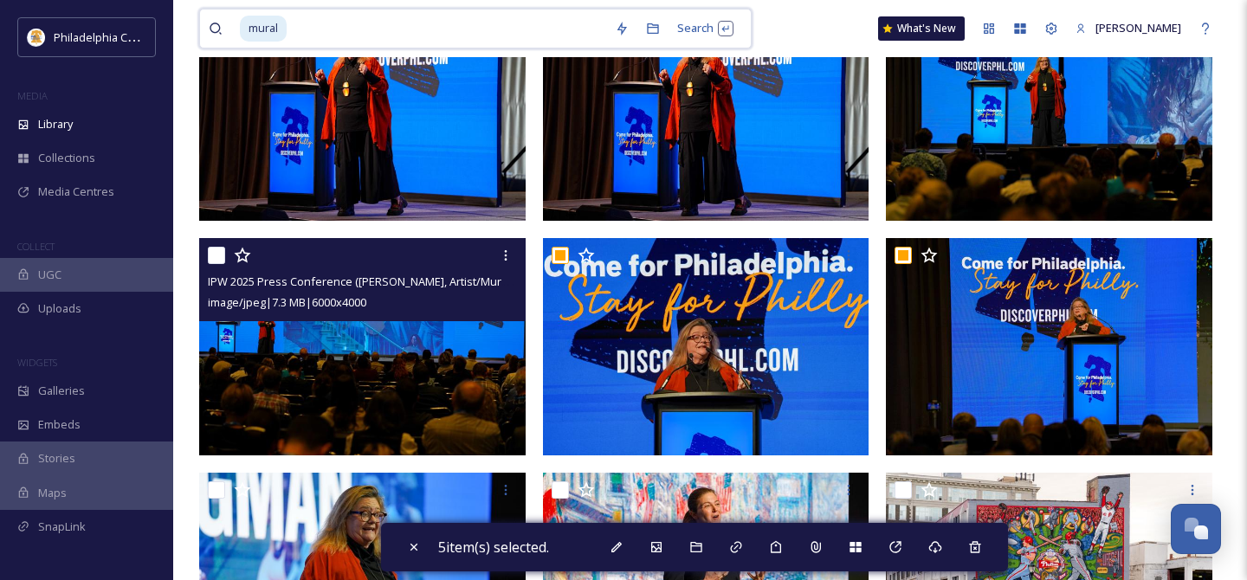
click at [221, 249] on input "checkbox" at bounding box center [216, 255] width 17 height 17
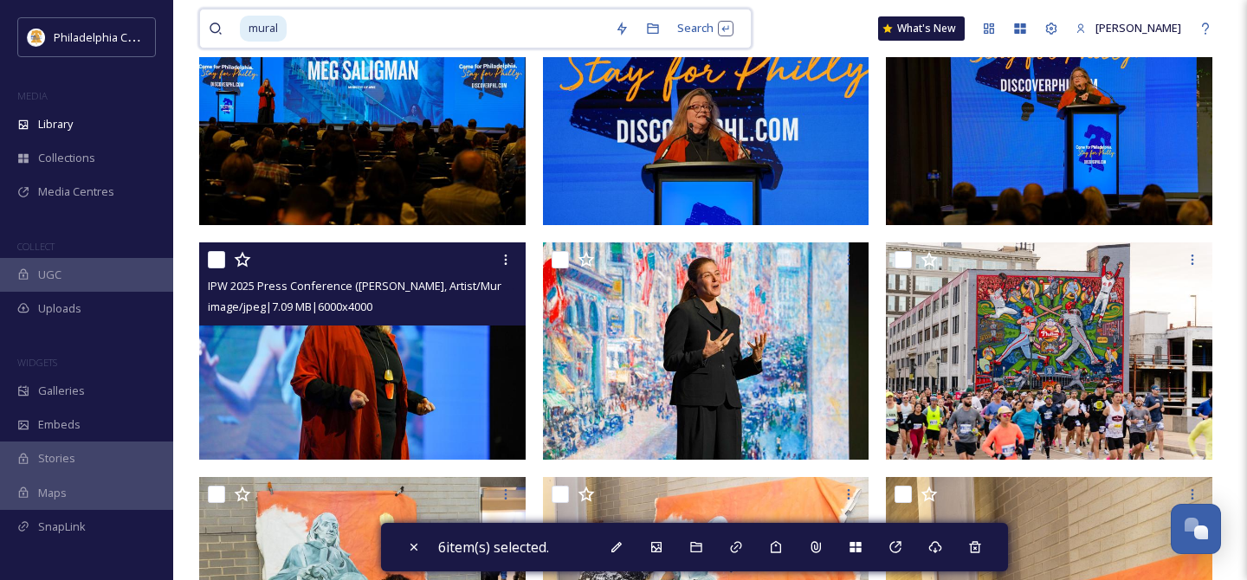
scroll to position [446, 0]
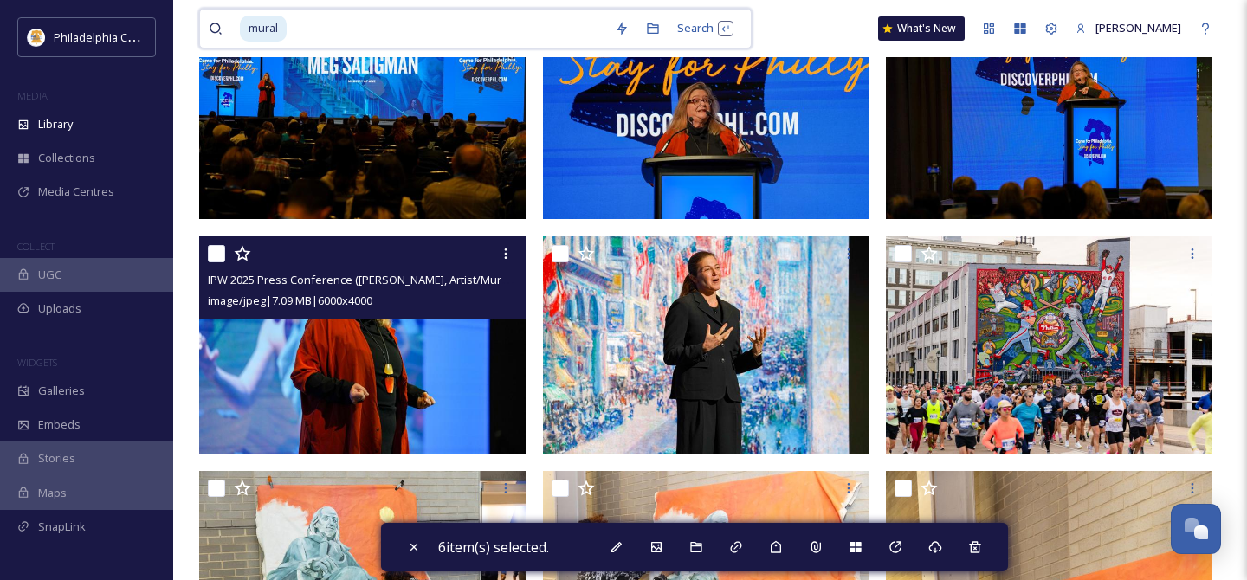
click at [218, 256] on input "checkbox" at bounding box center [216, 253] width 17 height 17
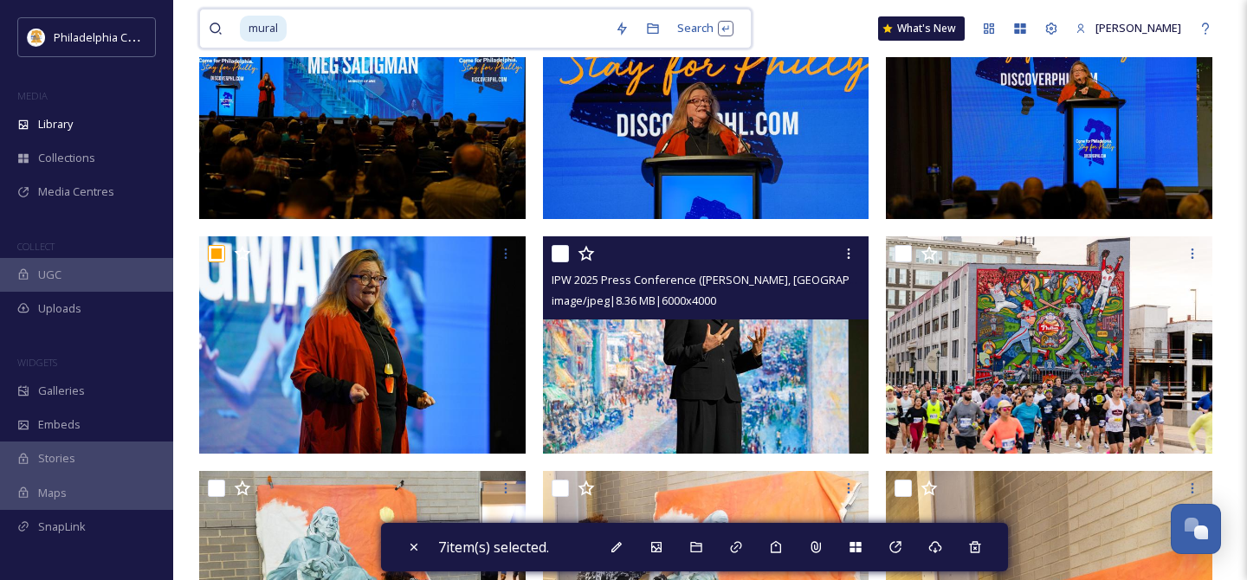
click at [552, 251] on input "checkbox" at bounding box center [560, 253] width 17 height 17
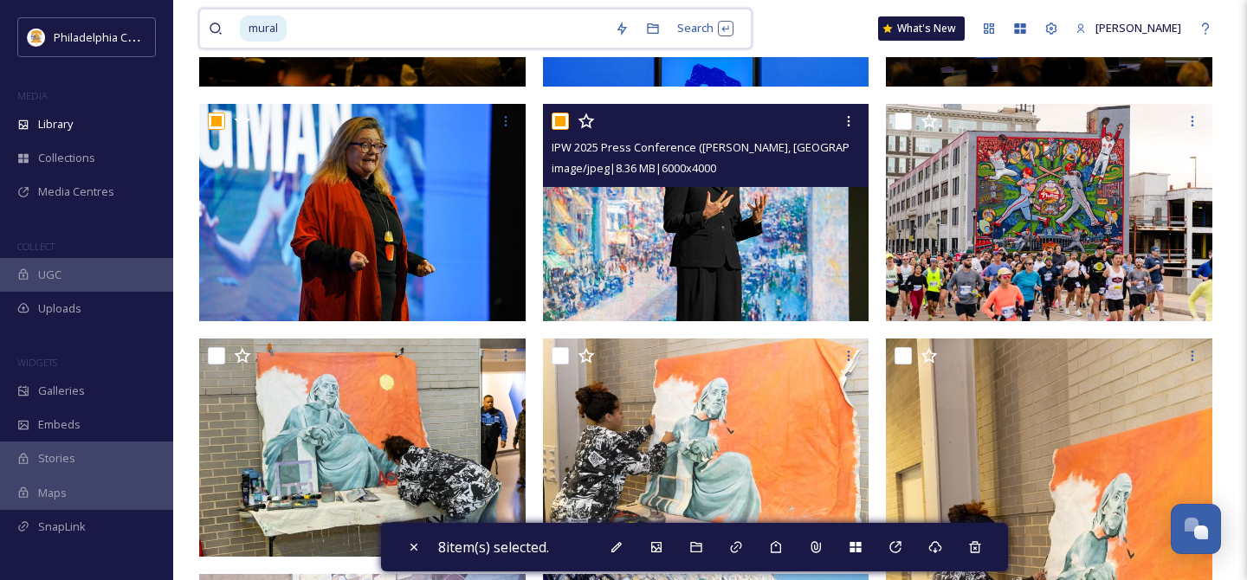
scroll to position [581, 0]
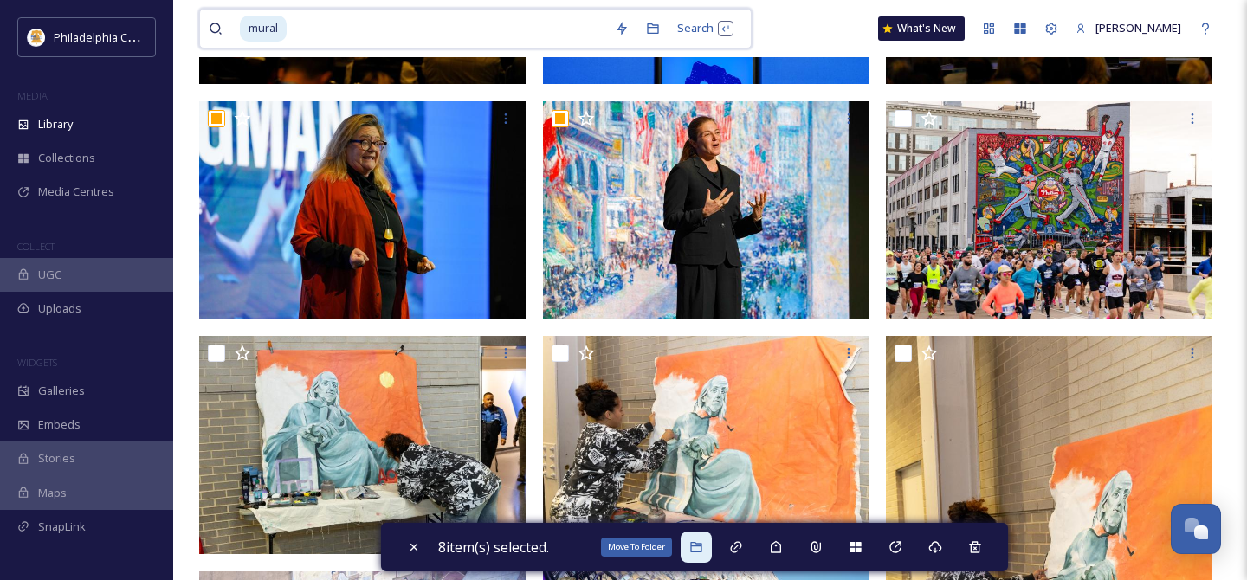
click at [703, 542] on icon at bounding box center [696, 547] width 14 height 14
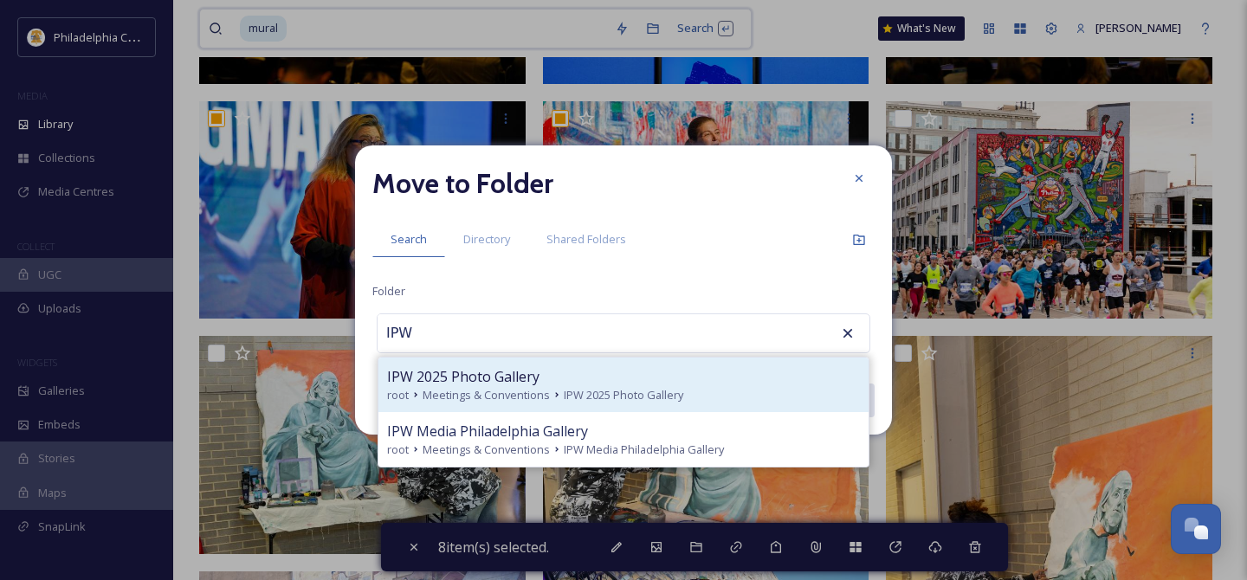
click at [720, 384] on div "IPW 2025 Photo Gallery" at bounding box center [623, 376] width 473 height 21
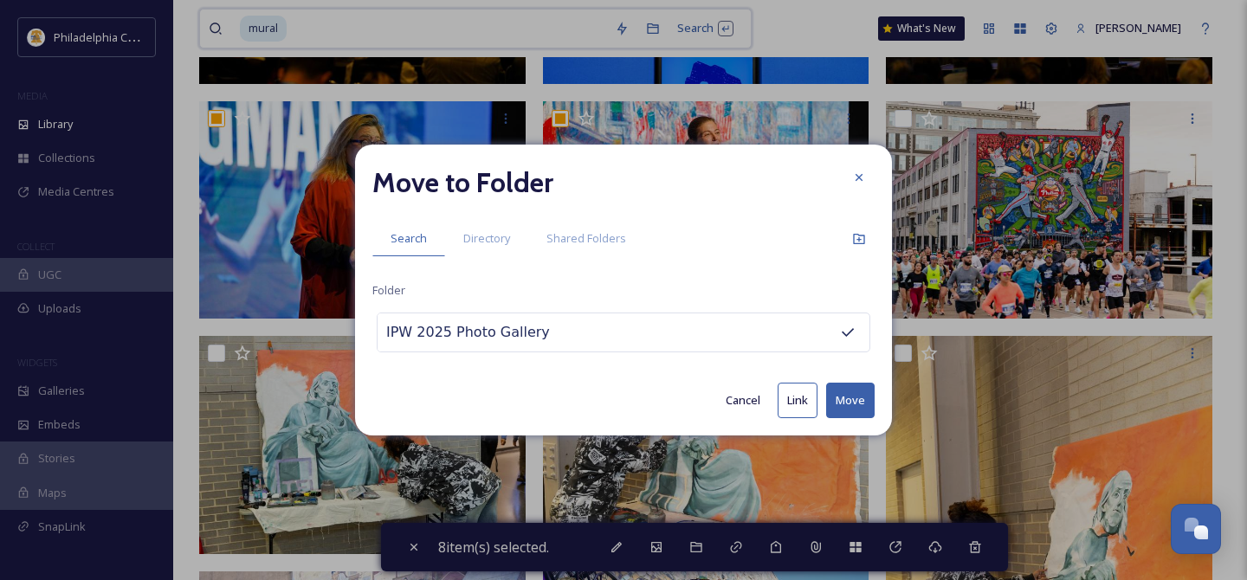
click at [855, 398] on button "Move" at bounding box center [850, 401] width 48 height 36
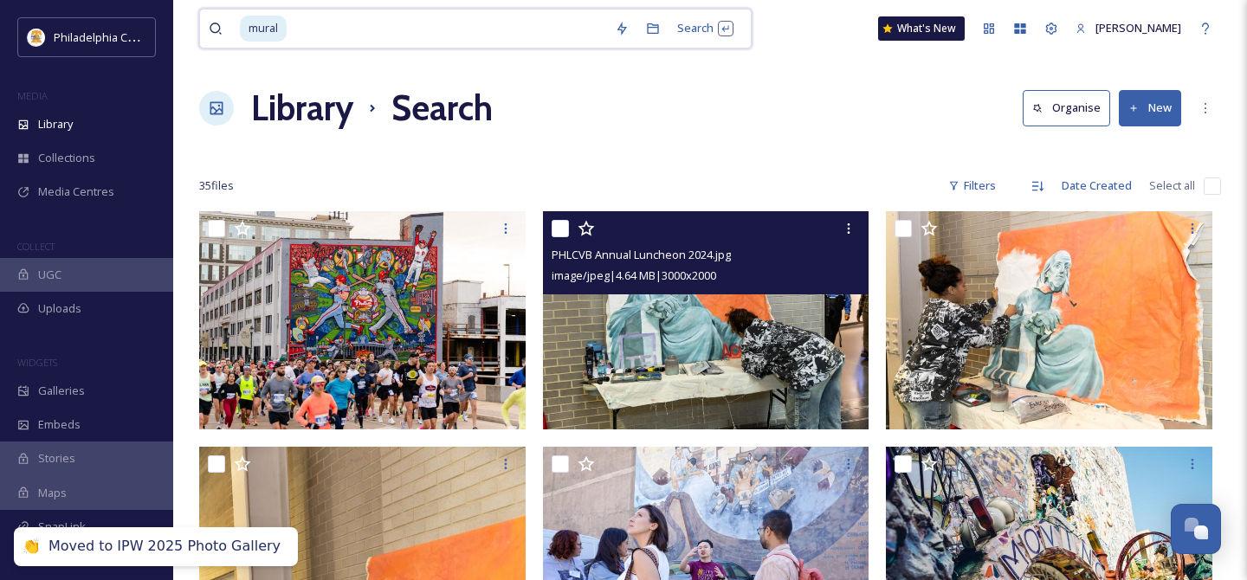
scroll to position [3, 0]
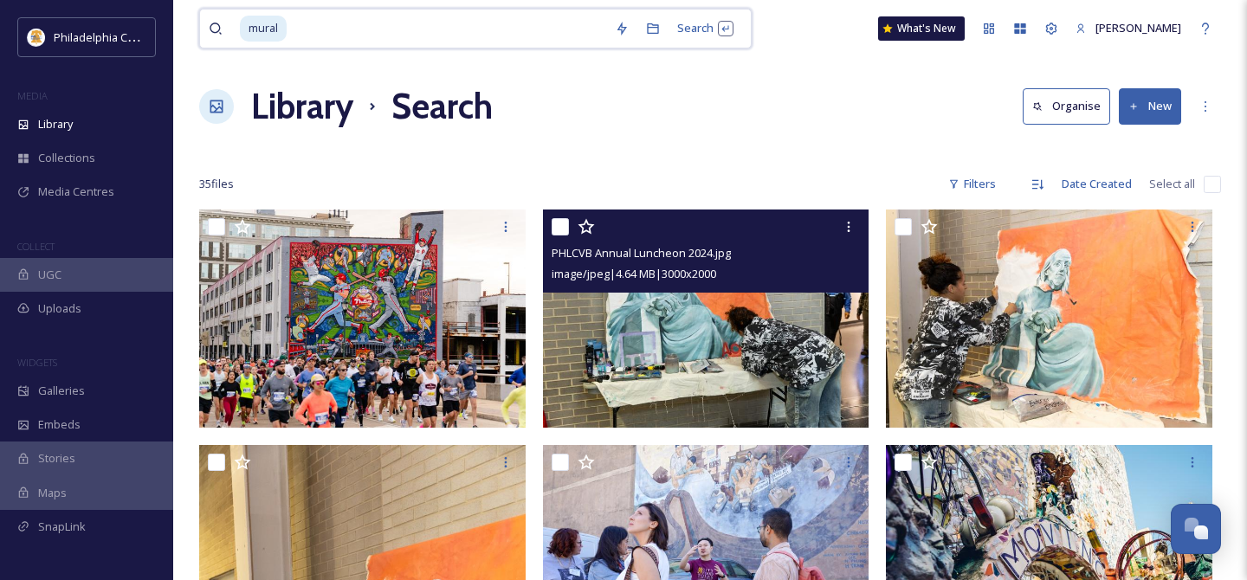
click at [558, 224] on input "checkbox" at bounding box center [560, 226] width 17 height 17
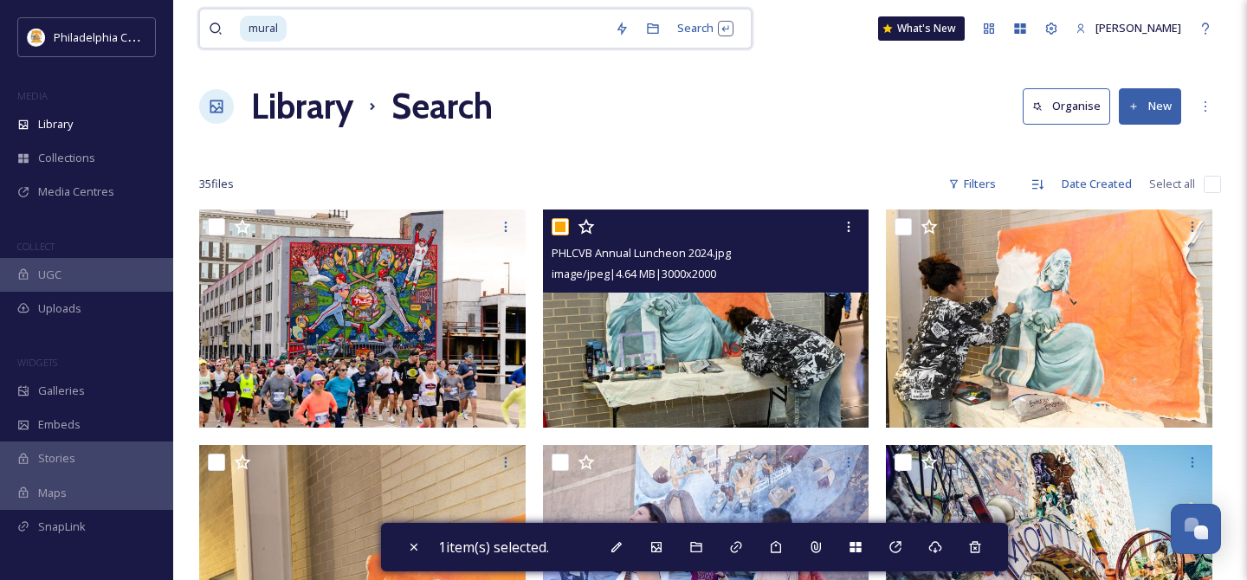
click at [564, 224] on input "checkbox" at bounding box center [560, 226] width 17 height 17
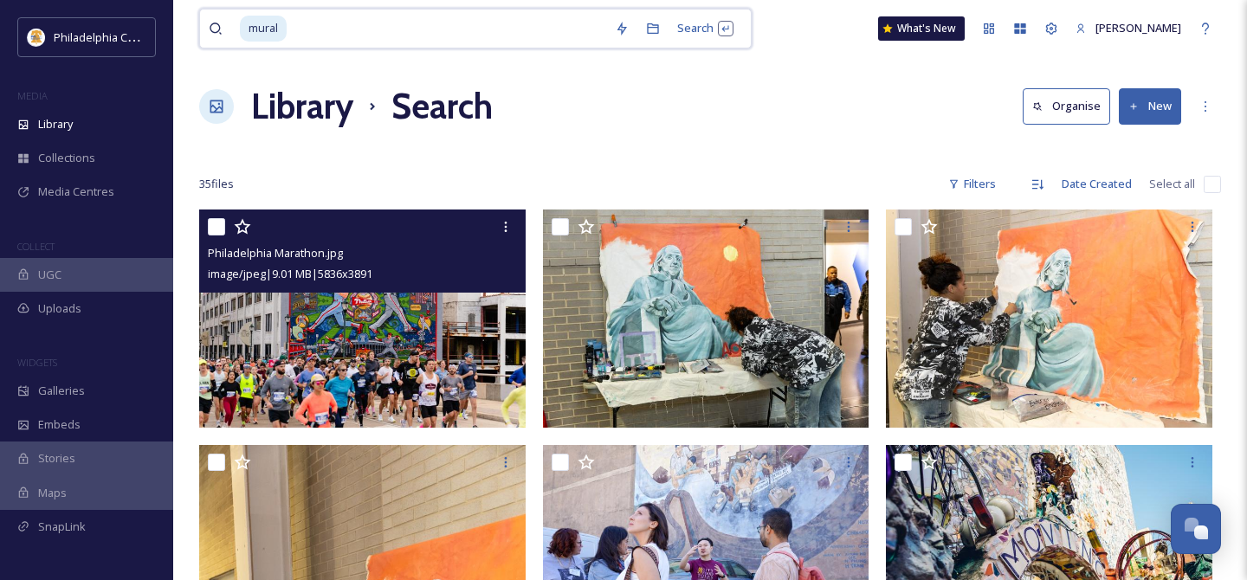
click at [218, 229] on input "checkbox" at bounding box center [216, 226] width 17 height 17
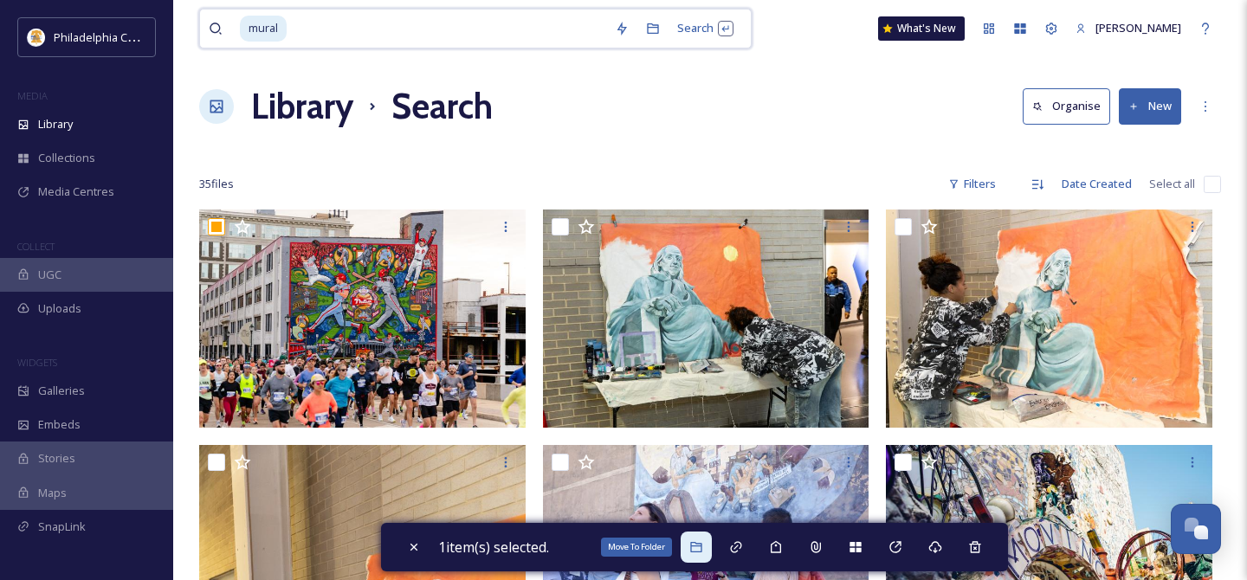
click at [695, 546] on icon at bounding box center [696, 547] width 14 height 14
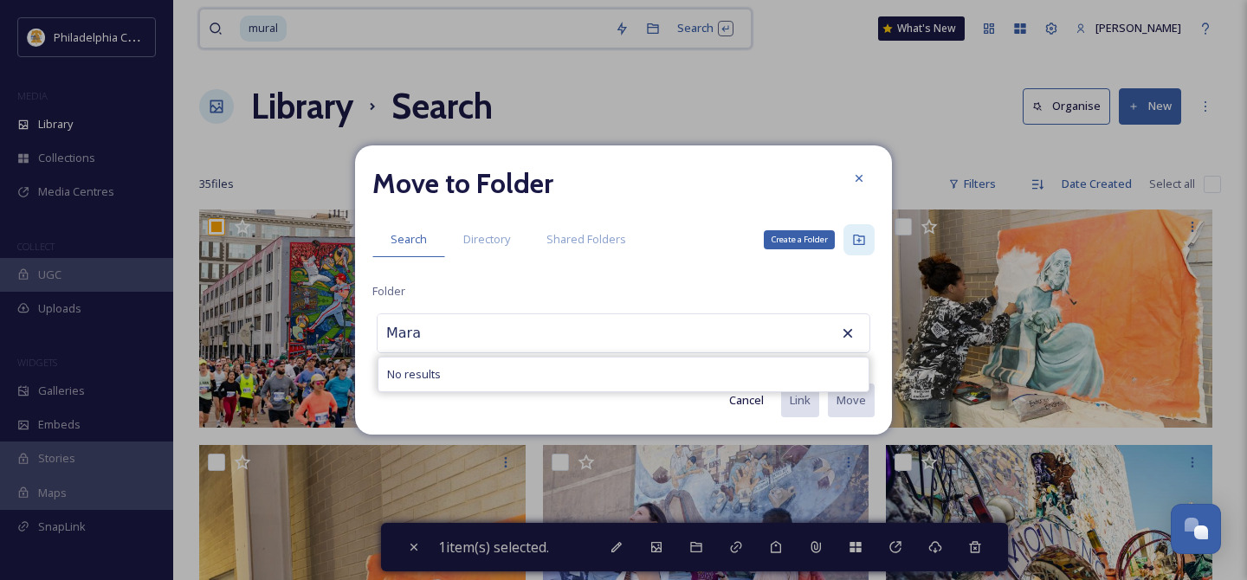
click at [867, 236] on div "Create a Folder" at bounding box center [858, 239] width 31 height 31
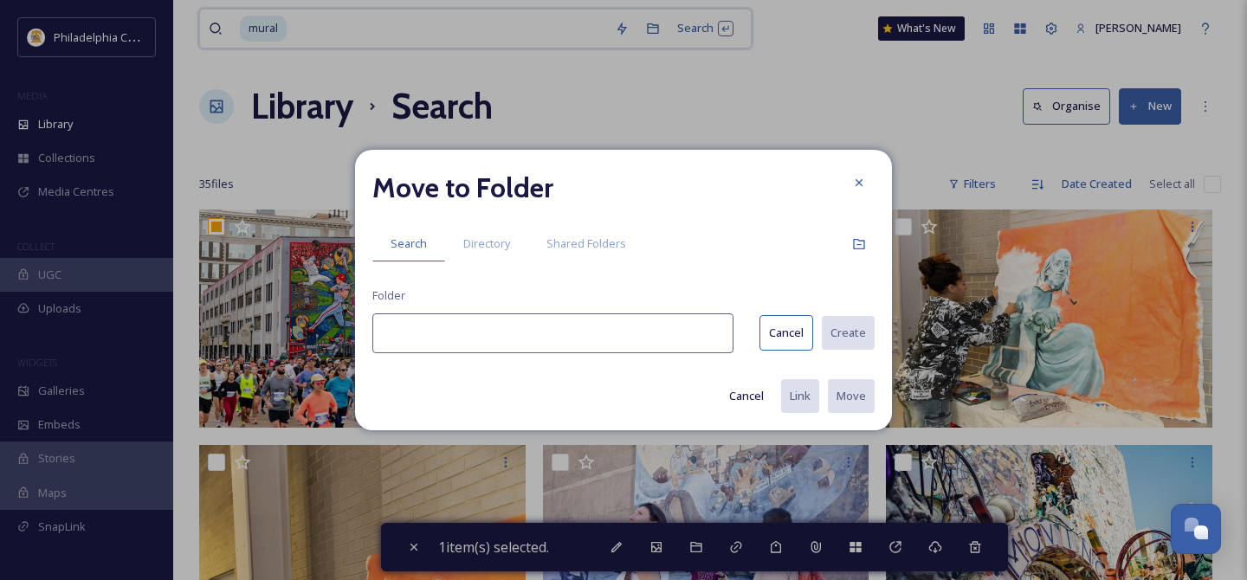
click at [546, 339] on input at bounding box center [552, 333] width 361 height 40
click at [860, 329] on button "Create" at bounding box center [847, 333] width 55 height 36
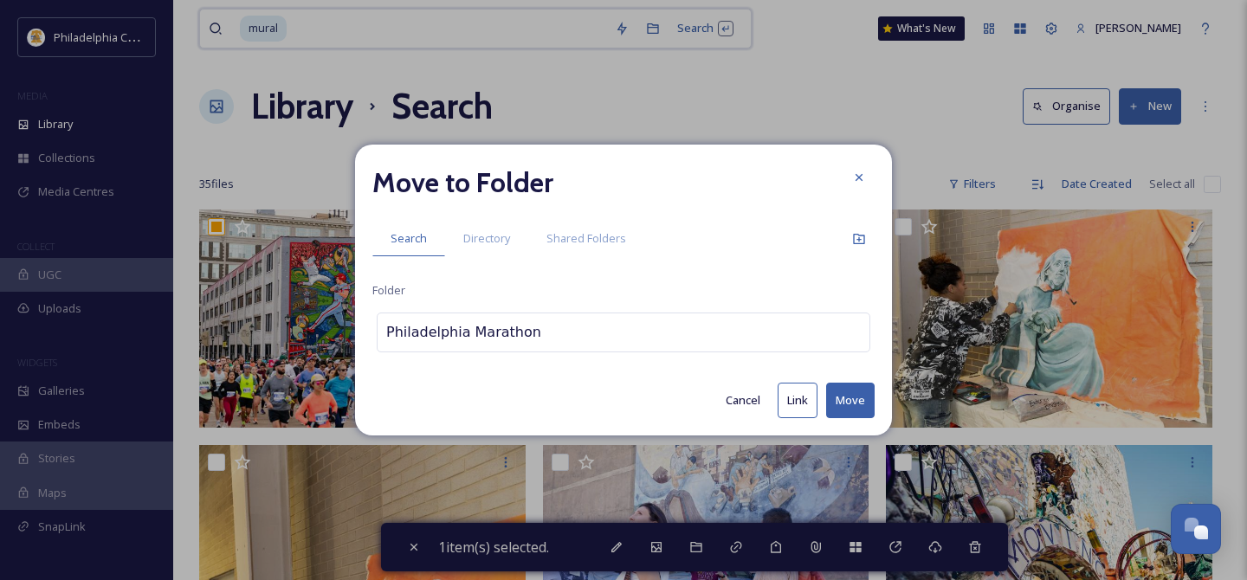
click at [854, 401] on button "Move" at bounding box center [850, 401] width 48 height 36
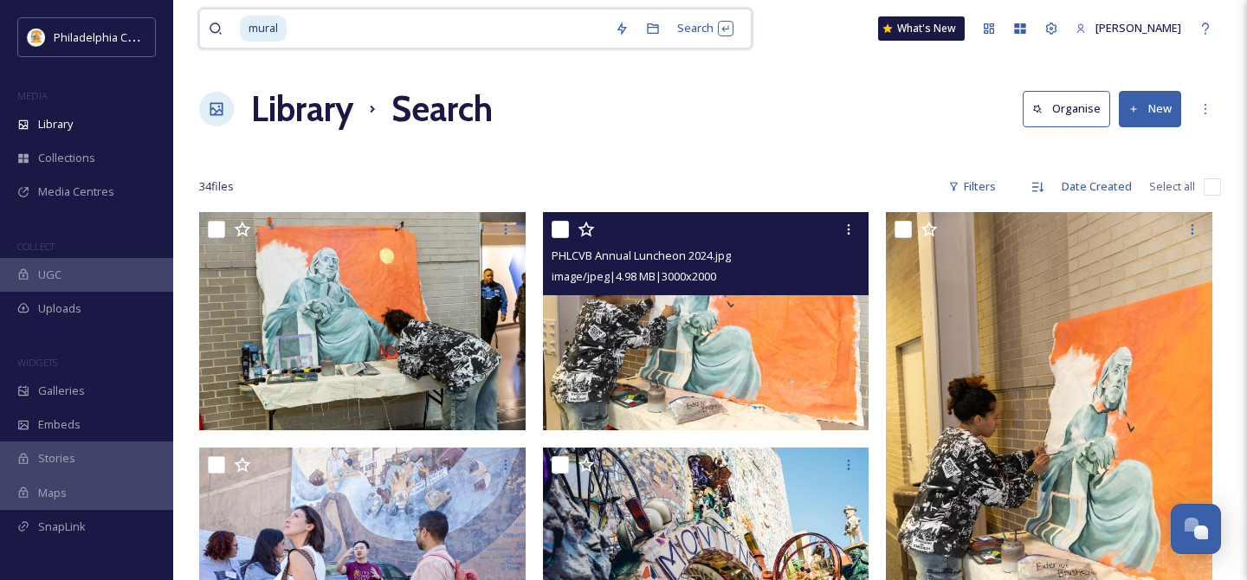
scroll to position [0, 0]
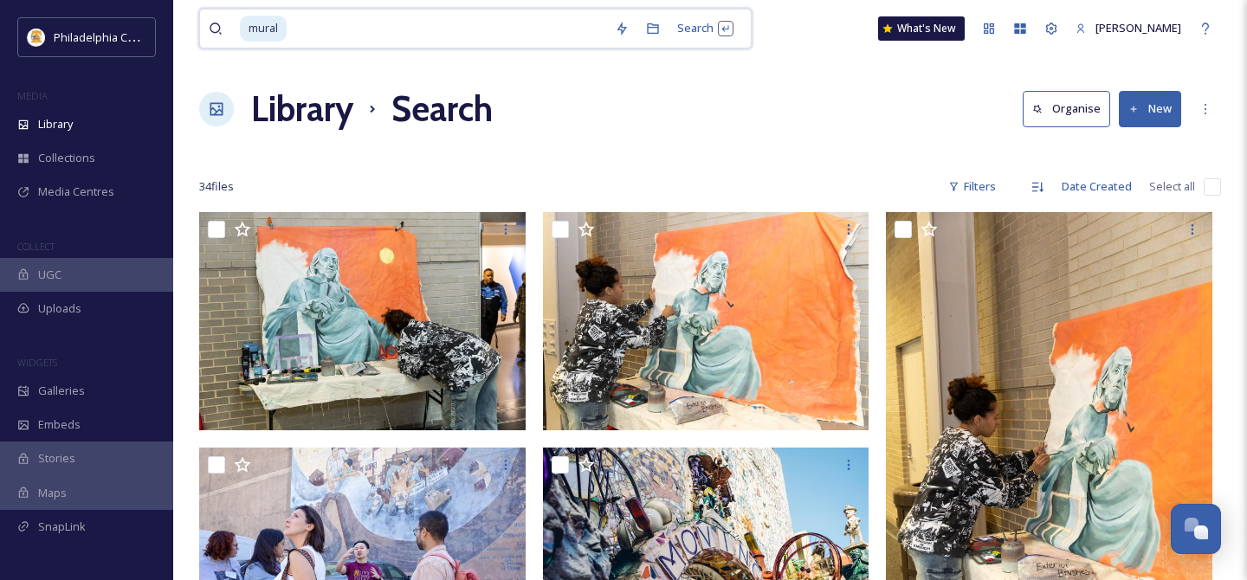
click at [1206, 184] on input "checkbox" at bounding box center [1212, 186] width 17 height 17
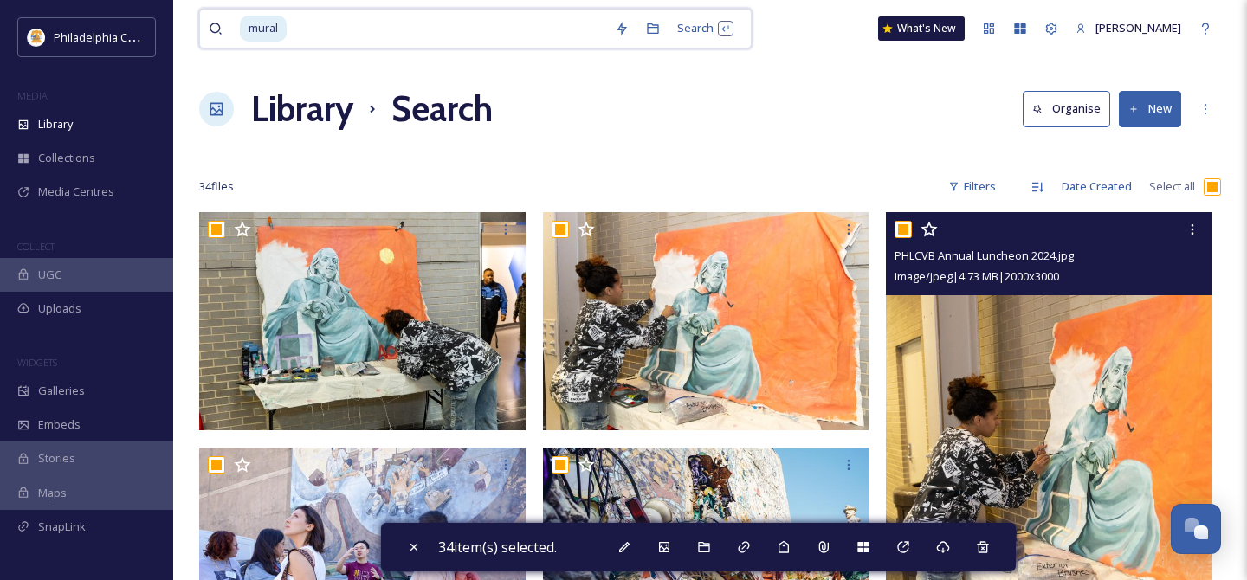
click at [907, 233] on input "checkbox" at bounding box center [902, 229] width 17 height 17
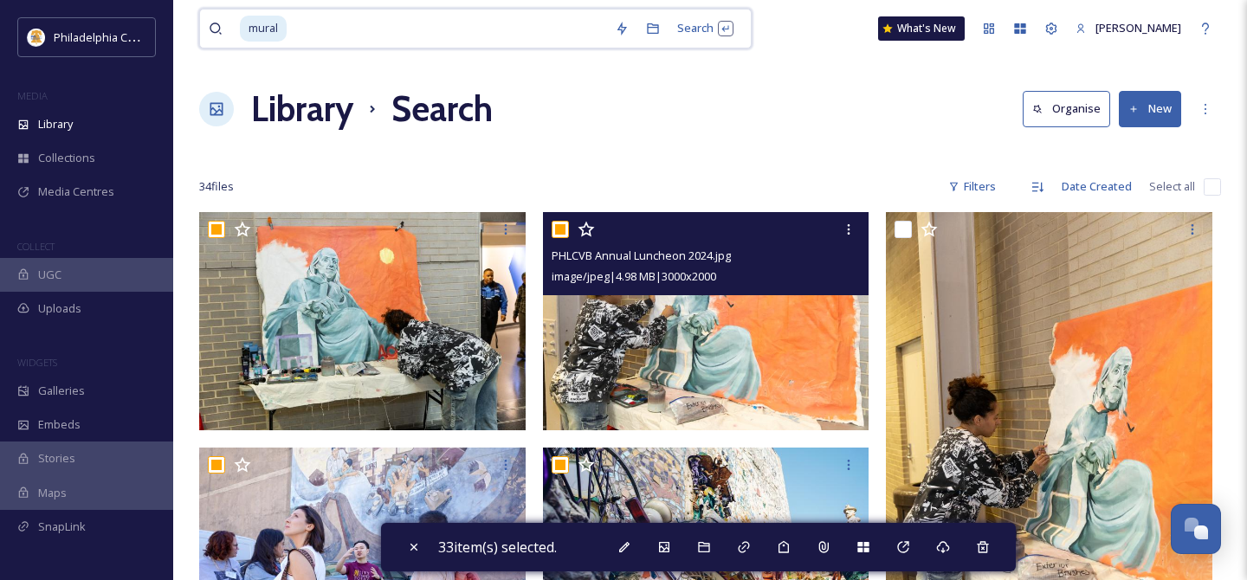
click at [560, 227] on input "checkbox" at bounding box center [560, 229] width 17 height 17
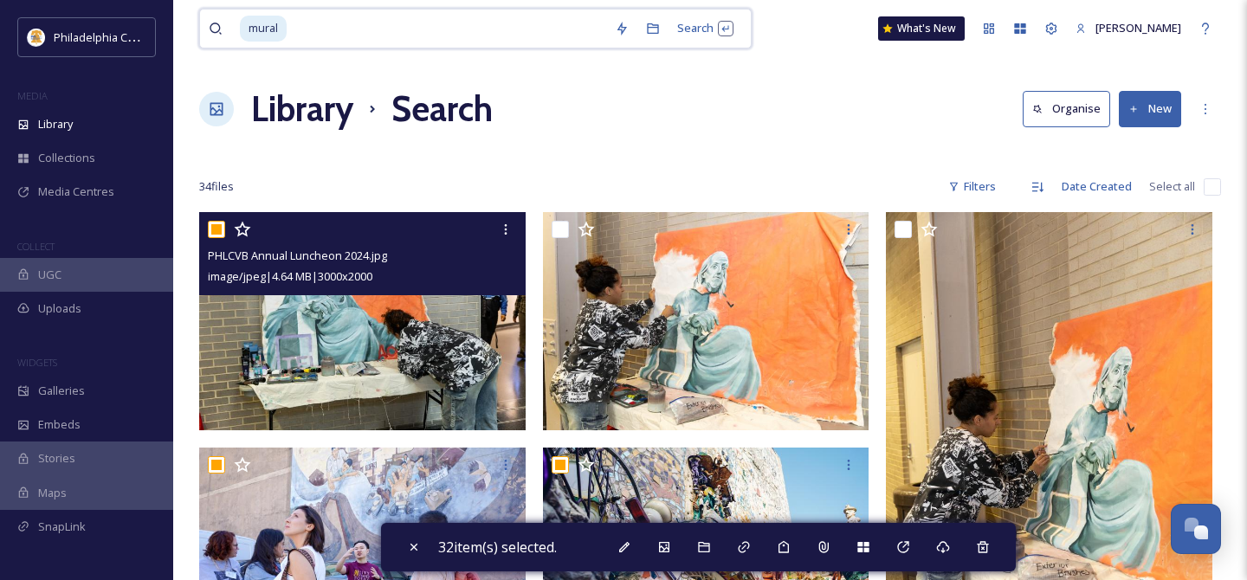
click at [210, 229] on input "checkbox" at bounding box center [216, 229] width 17 height 17
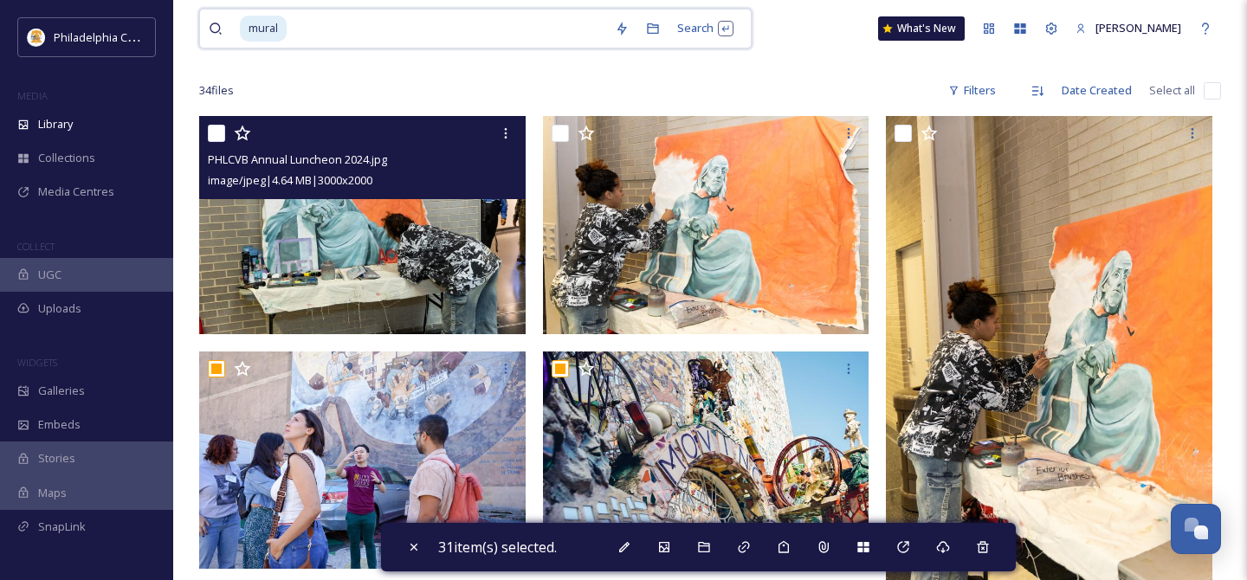
scroll to position [97, 0]
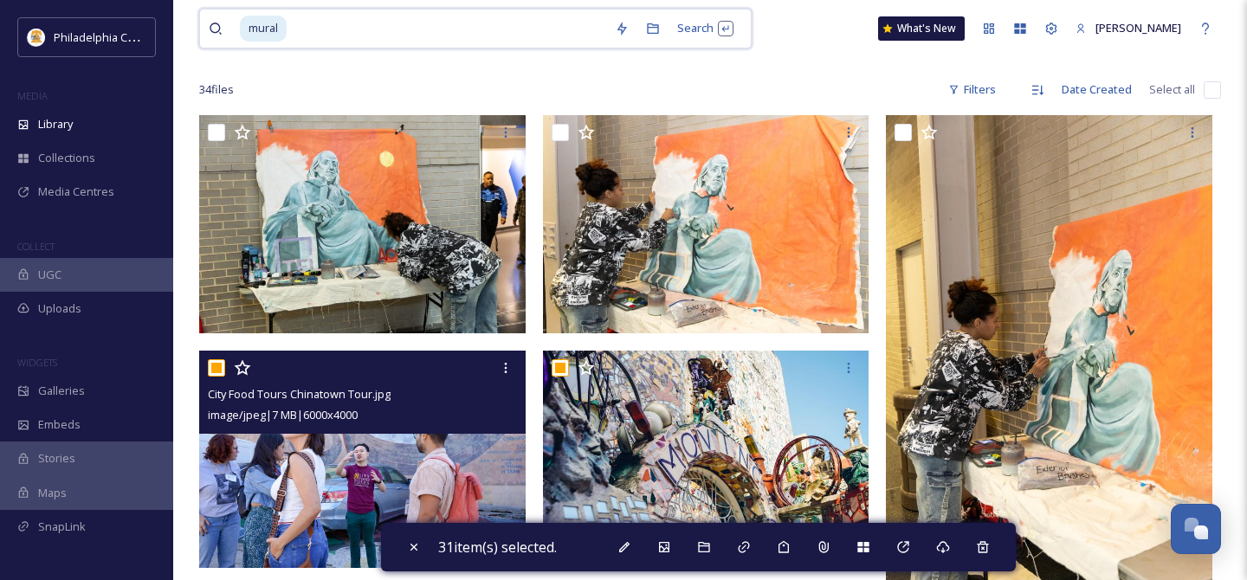
click at [217, 360] on input "checkbox" at bounding box center [216, 367] width 17 height 17
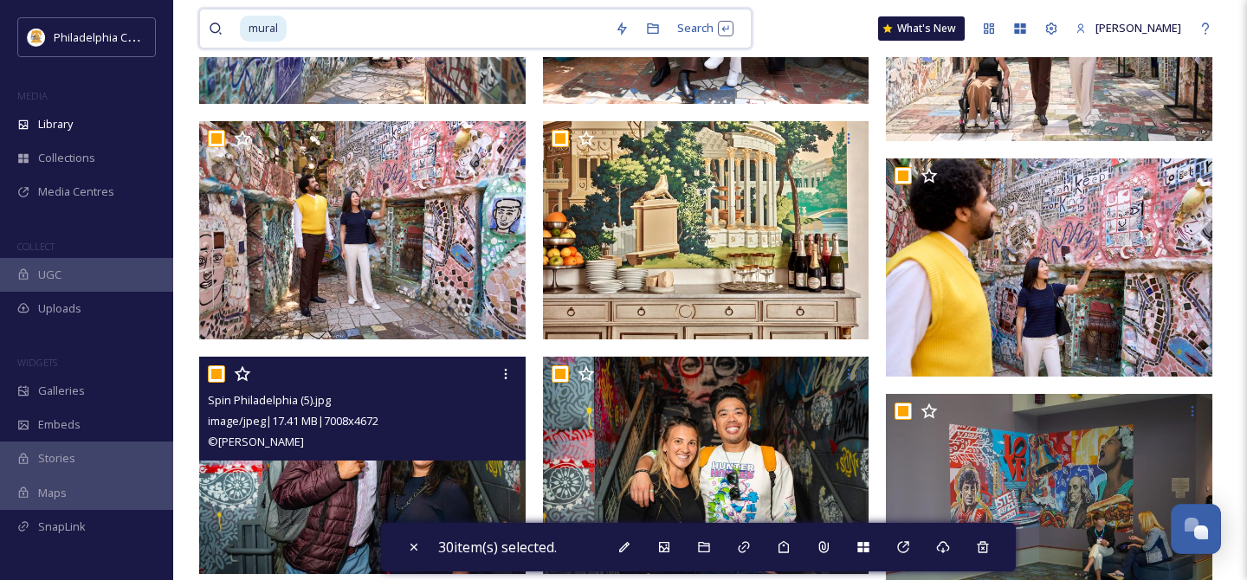
scroll to position [797, 0]
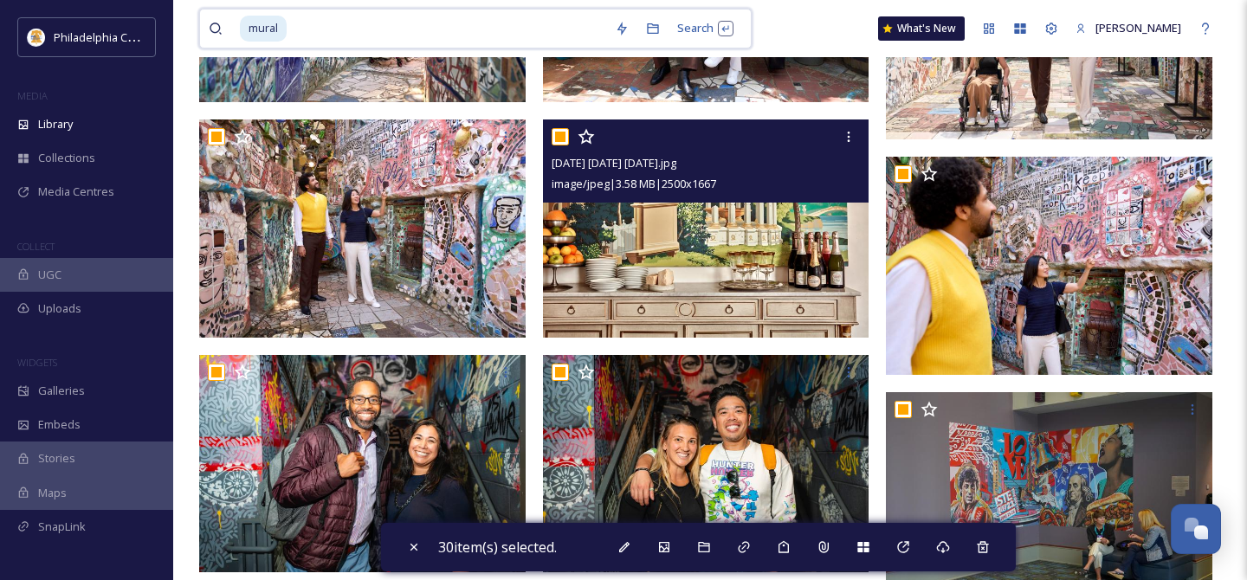
click at [557, 138] on input "checkbox" at bounding box center [560, 136] width 17 height 17
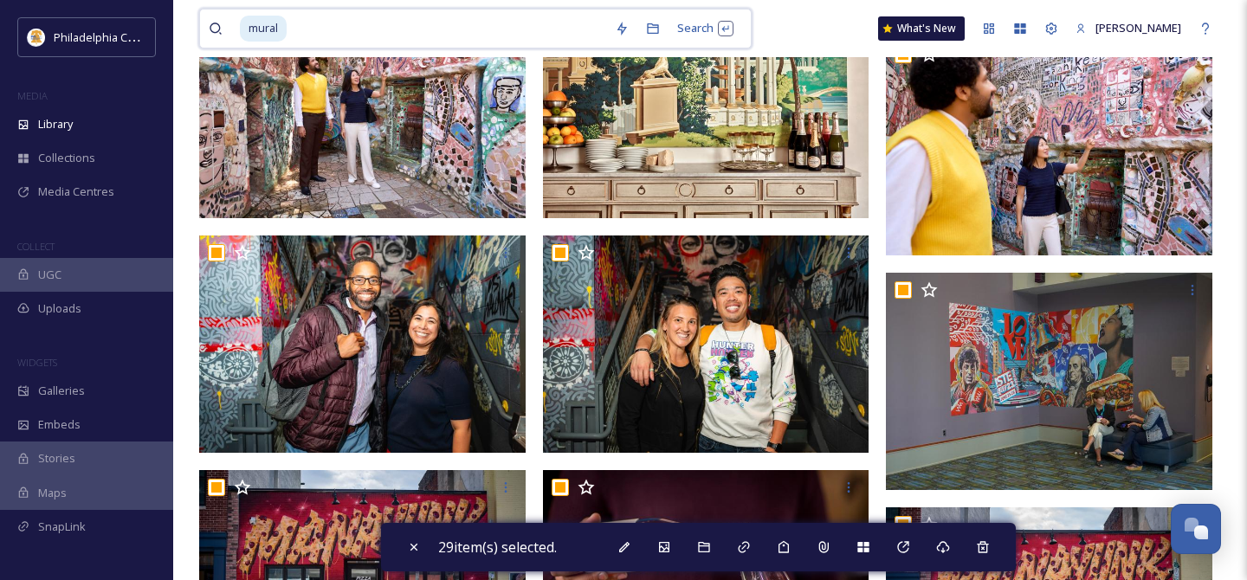
scroll to position [947, 0]
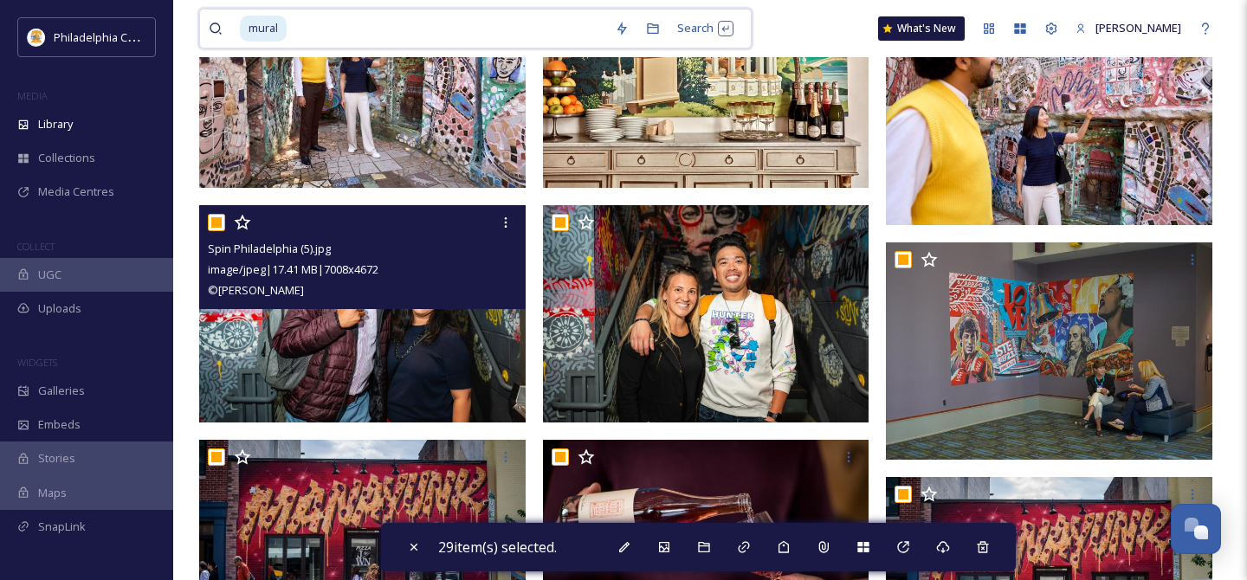
click at [217, 222] on input "checkbox" at bounding box center [216, 222] width 17 height 17
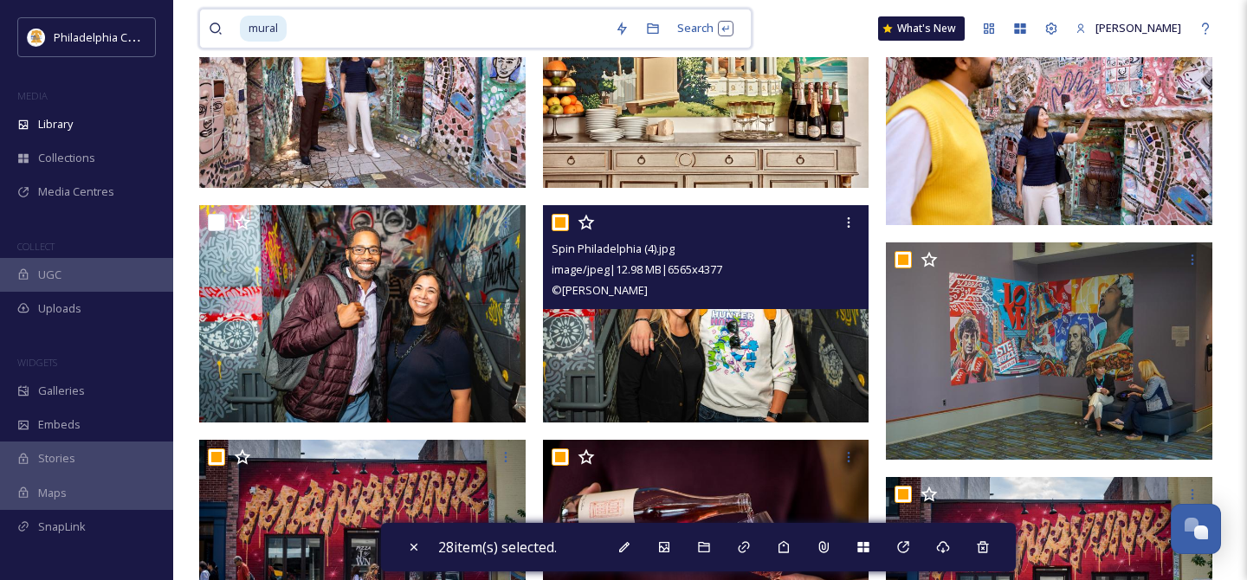
click at [559, 216] on input "checkbox" at bounding box center [560, 222] width 17 height 17
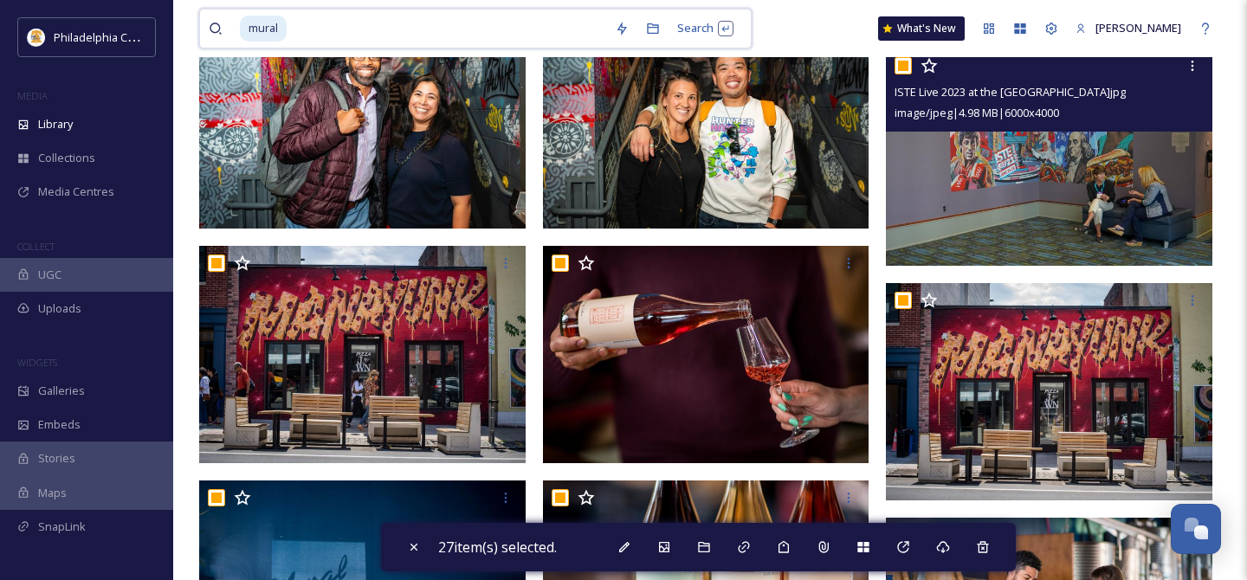
scroll to position [1087, 0]
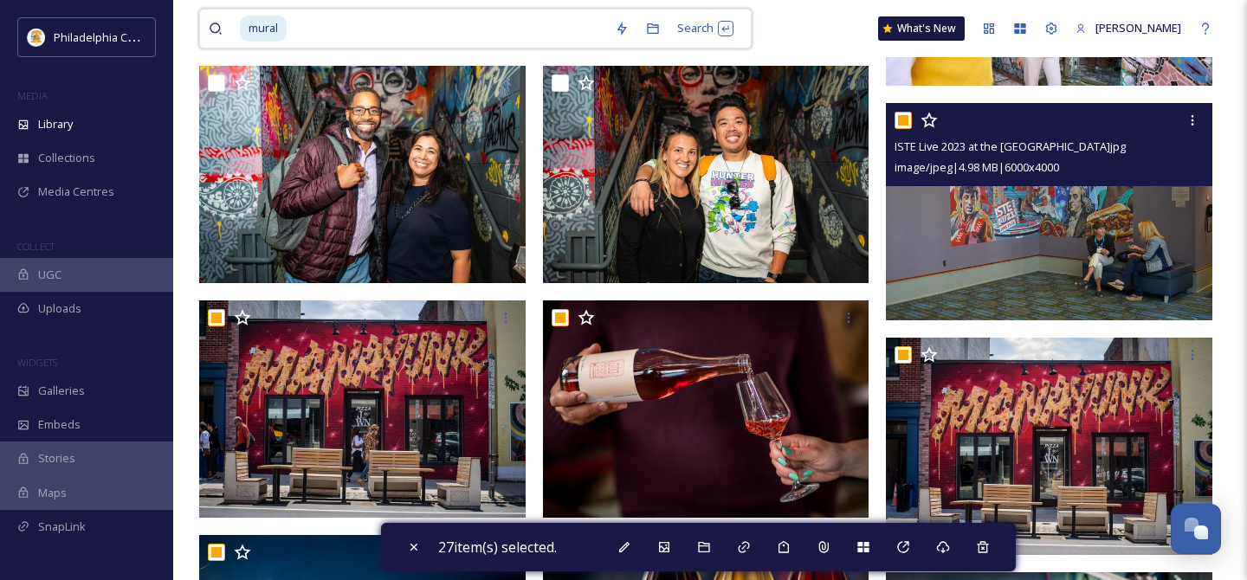
click at [906, 122] on input "checkbox" at bounding box center [902, 120] width 17 height 17
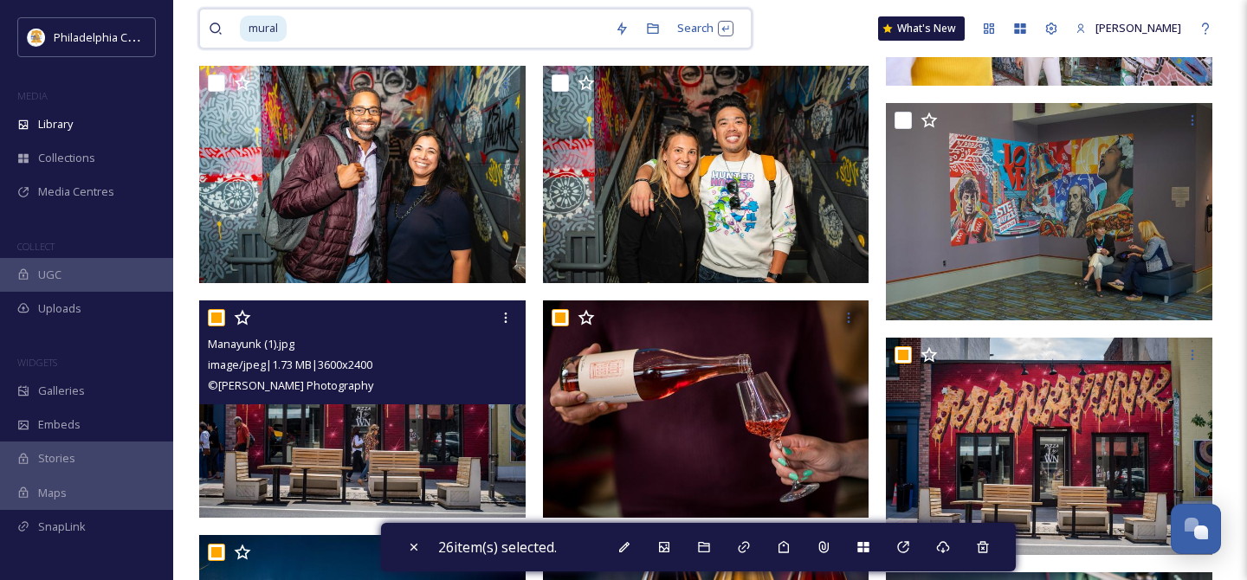
click at [222, 314] on input "checkbox" at bounding box center [216, 317] width 17 height 17
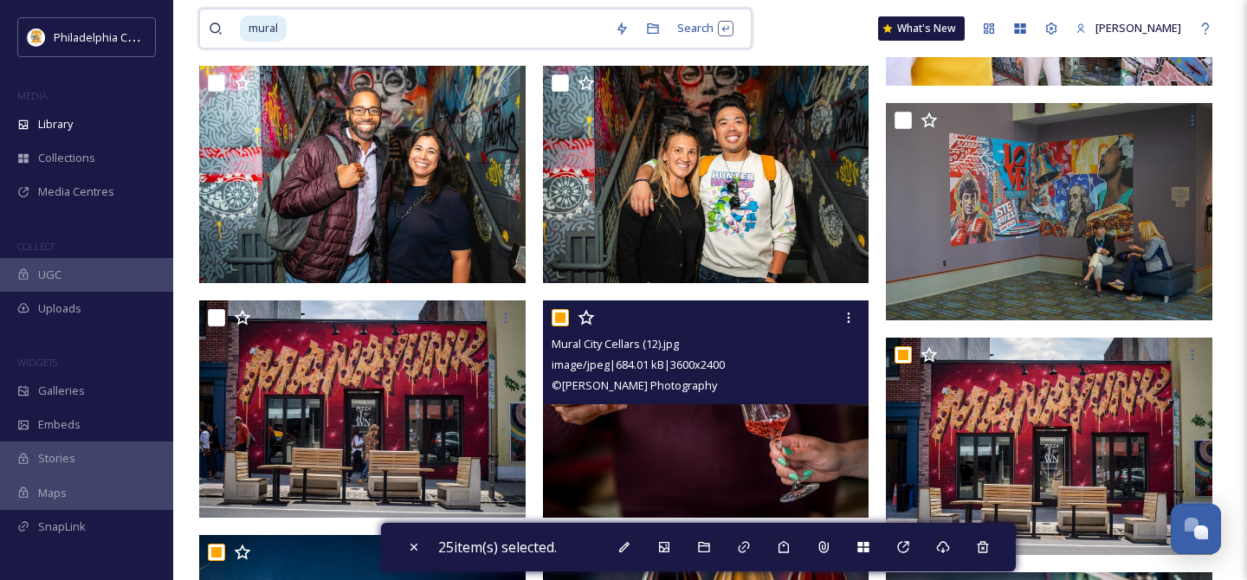
click at [555, 315] on input "checkbox" at bounding box center [560, 317] width 17 height 17
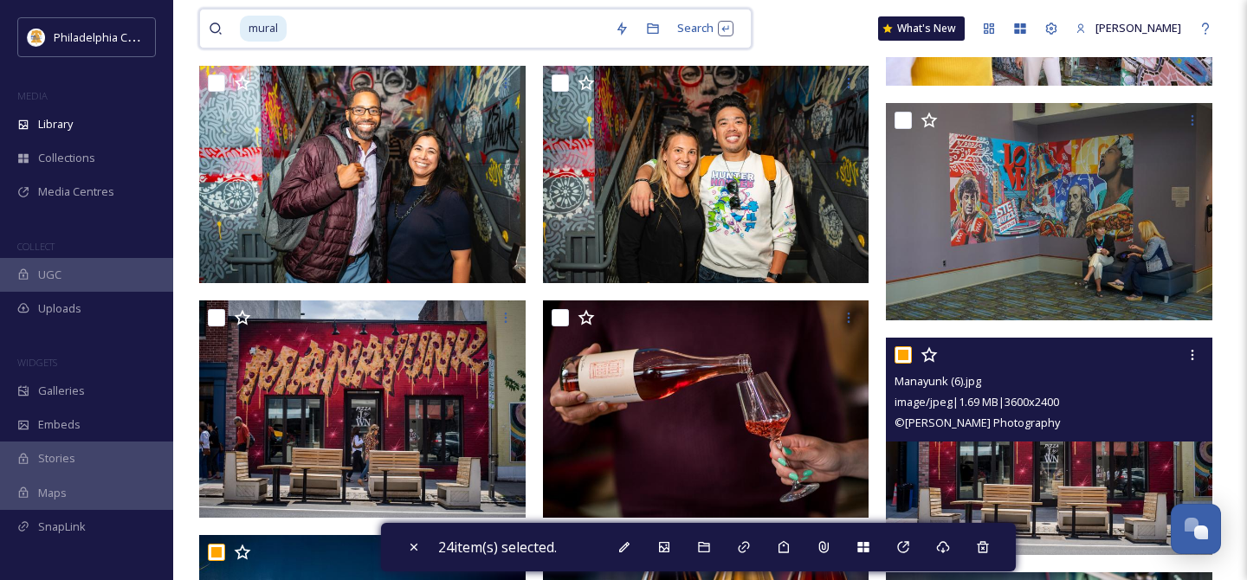
click at [908, 354] on input "checkbox" at bounding box center [902, 354] width 17 height 17
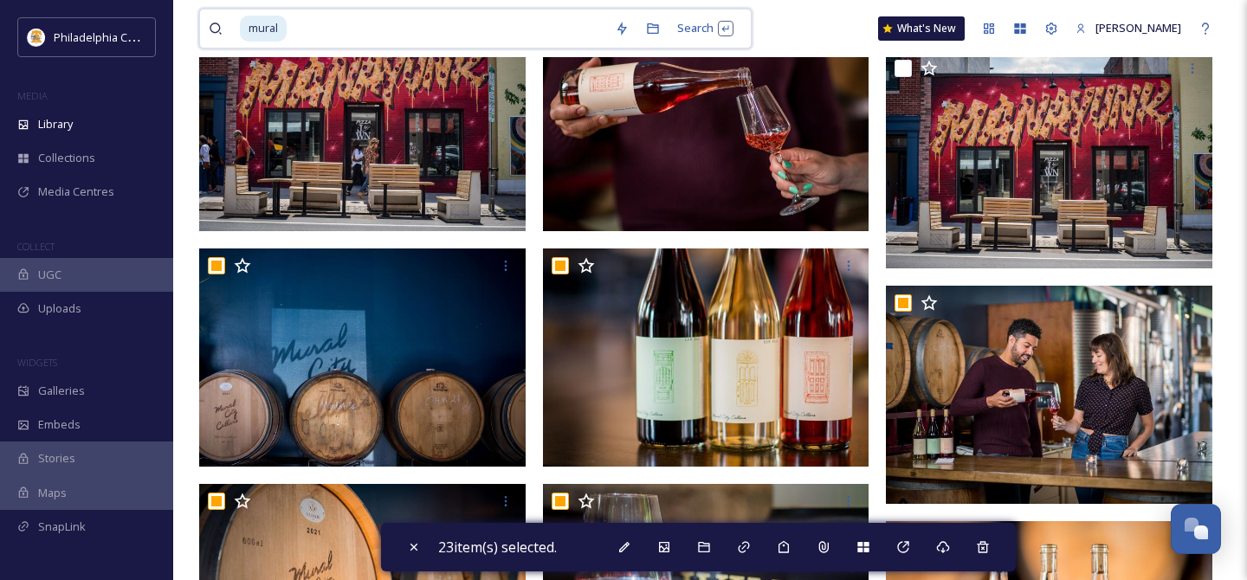
scroll to position [1374, 0]
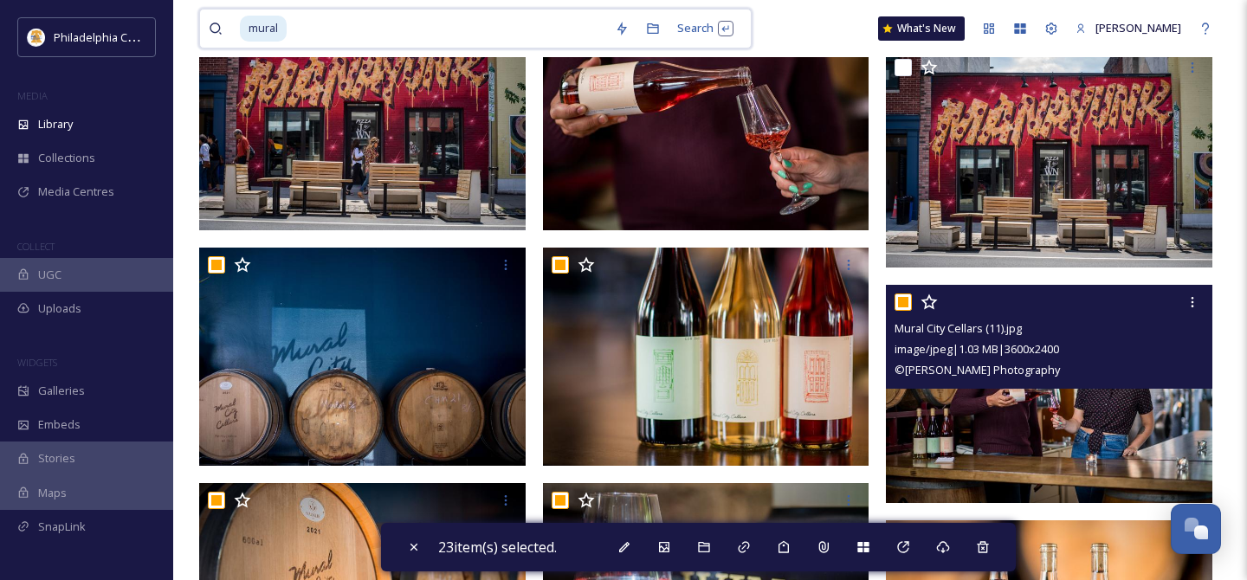
click at [905, 313] on div at bounding box center [1050, 302] width 313 height 31
click at [912, 306] on div at bounding box center [1050, 302] width 313 height 31
click at [910, 303] on input "checkbox" at bounding box center [902, 302] width 17 height 17
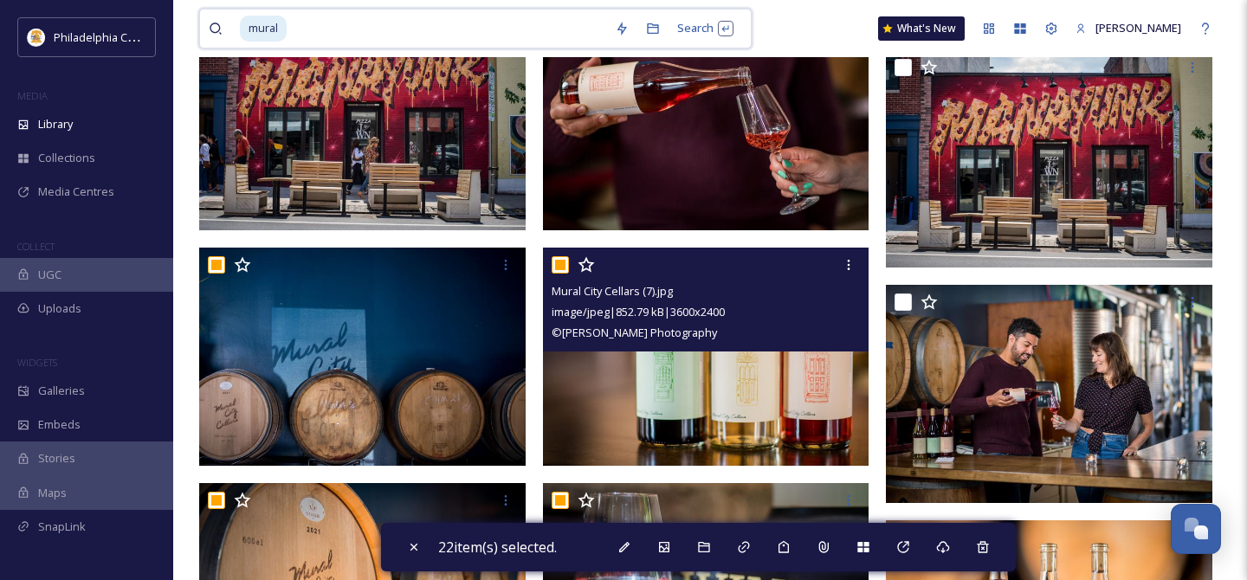
click at [558, 265] on input "checkbox" at bounding box center [560, 264] width 17 height 17
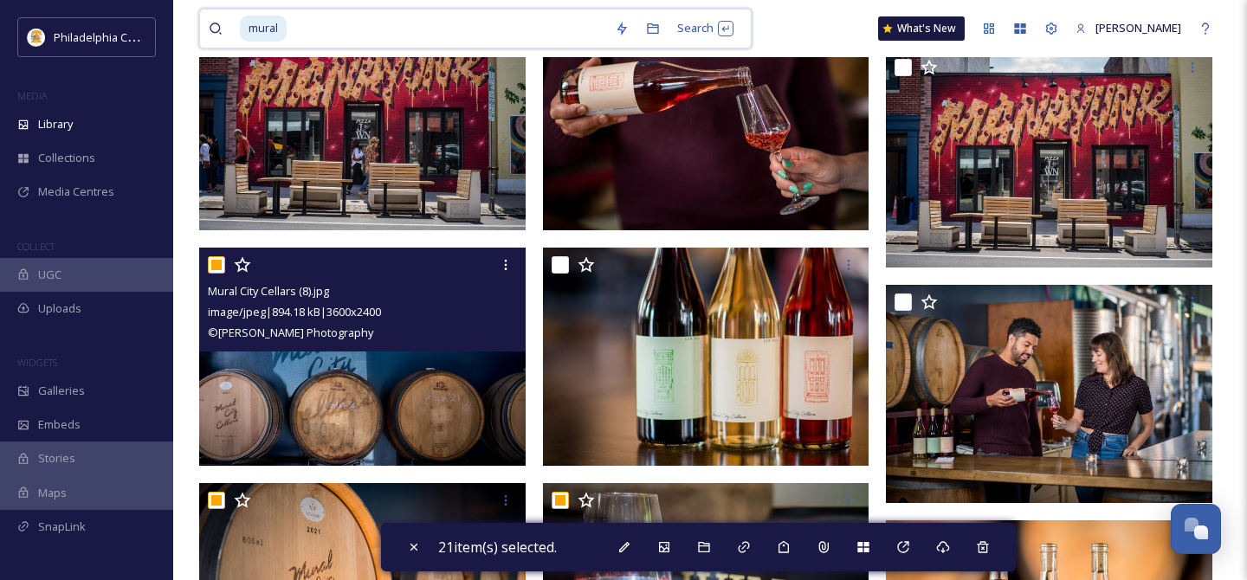
click at [216, 267] on input "checkbox" at bounding box center [216, 264] width 17 height 17
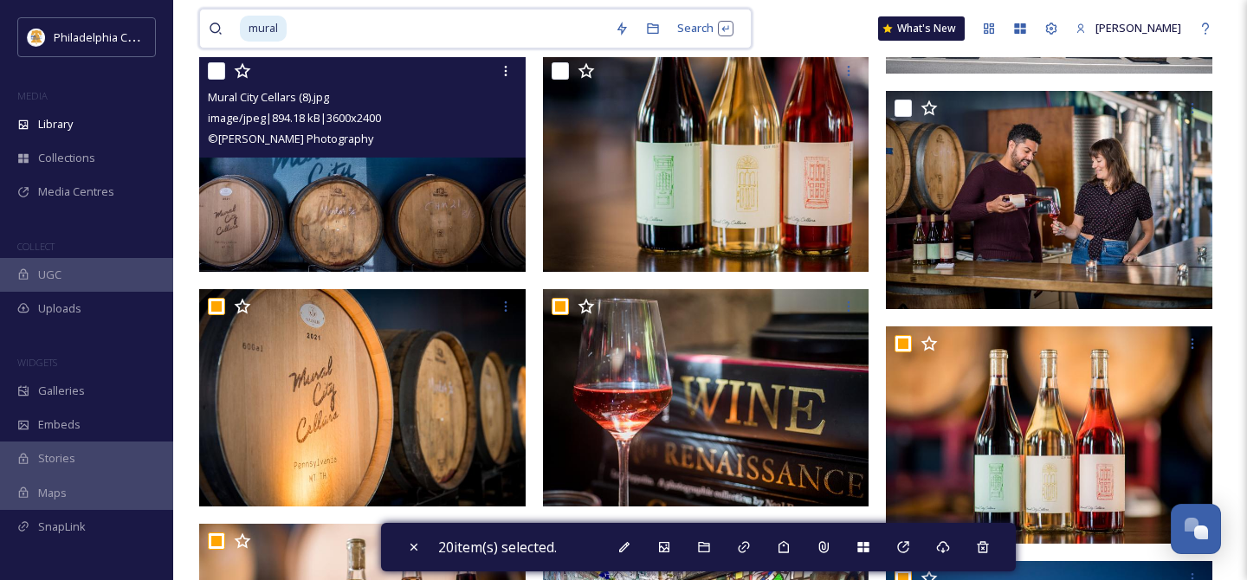
scroll to position [1628, 0]
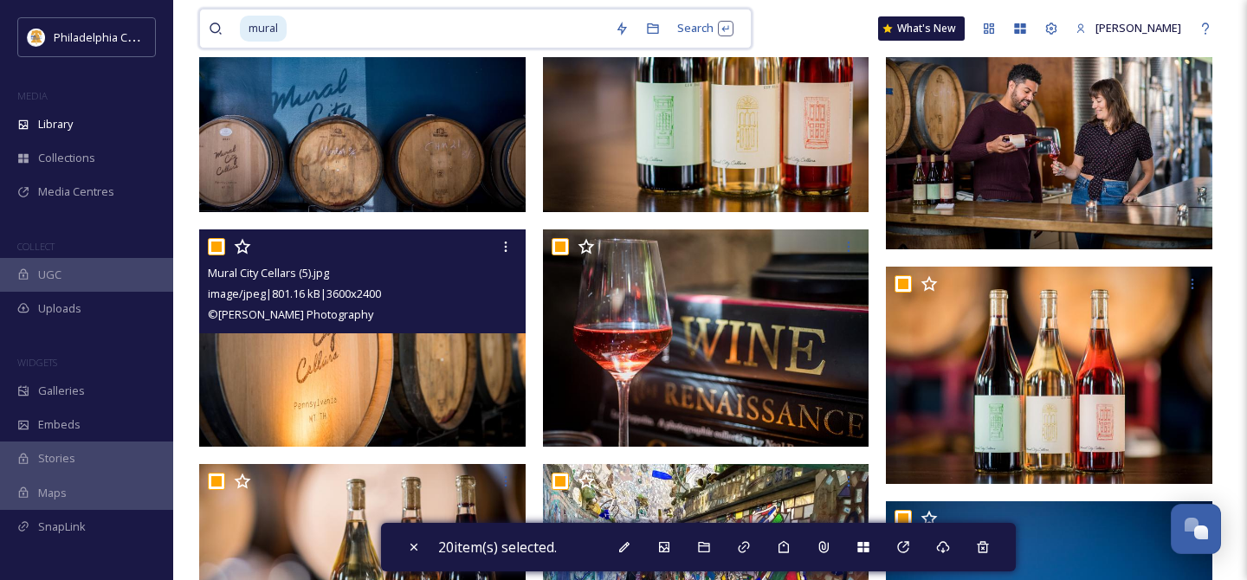
click at [210, 246] on input "checkbox" at bounding box center [216, 246] width 17 height 17
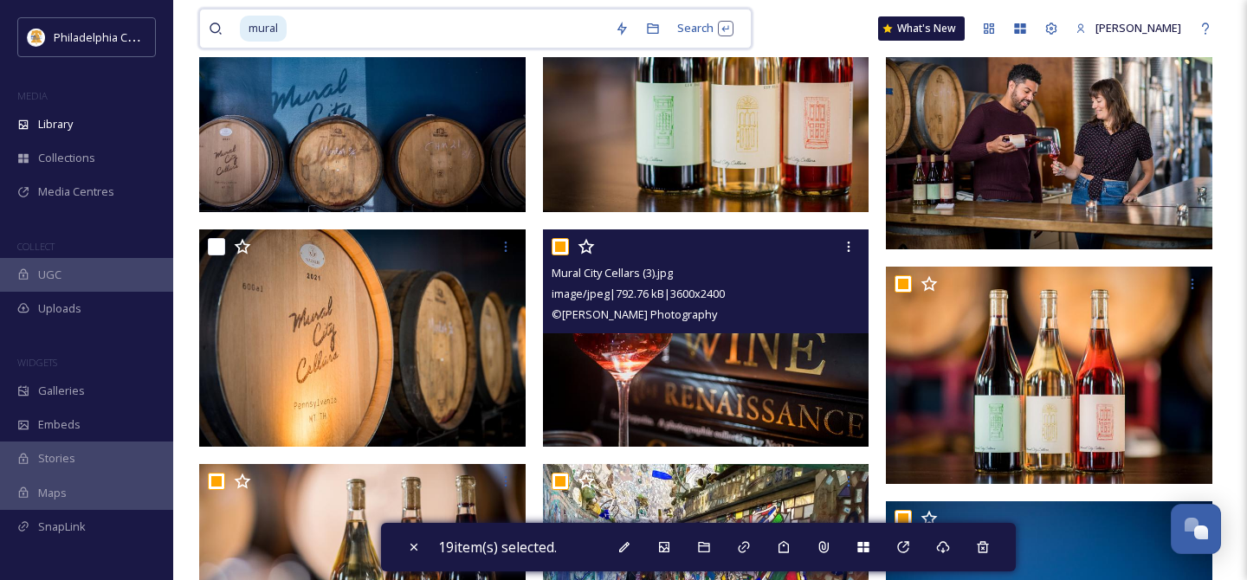
click at [560, 248] on input "checkbox" at bounding box center [560, 246] width 17 height 17
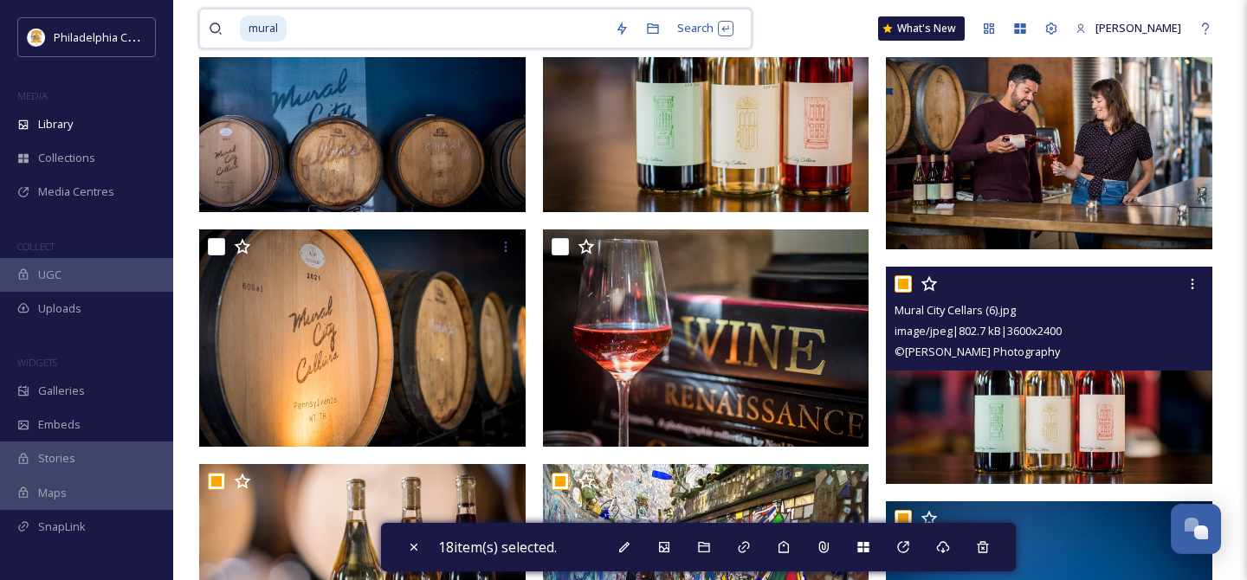
click at [901, 285] on input "checkbox" at bounding box center [902, 283] width 17 height 17
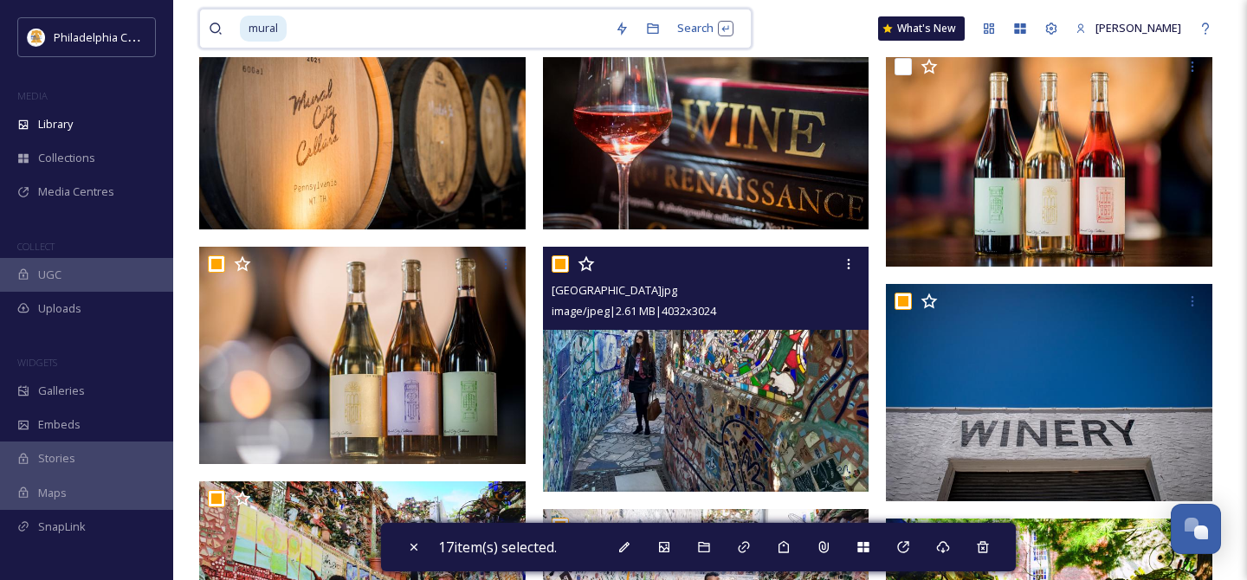
scroll to position [1894, 0]
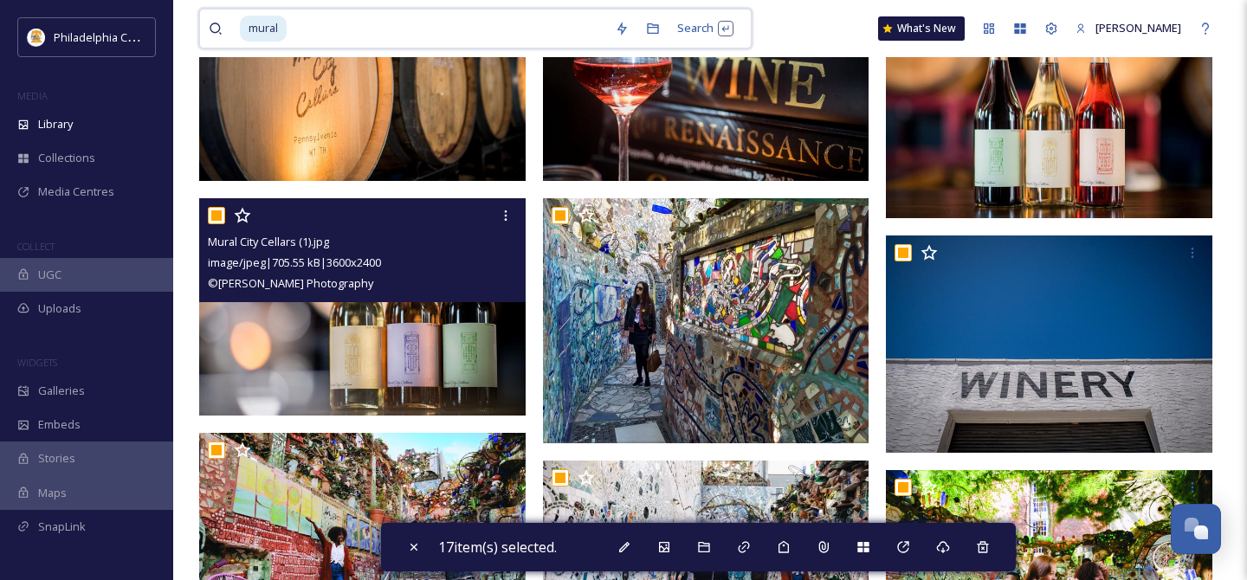
click at [216, 210] on input "checkbox" at bounding box center [216, 215] width 17 height 17
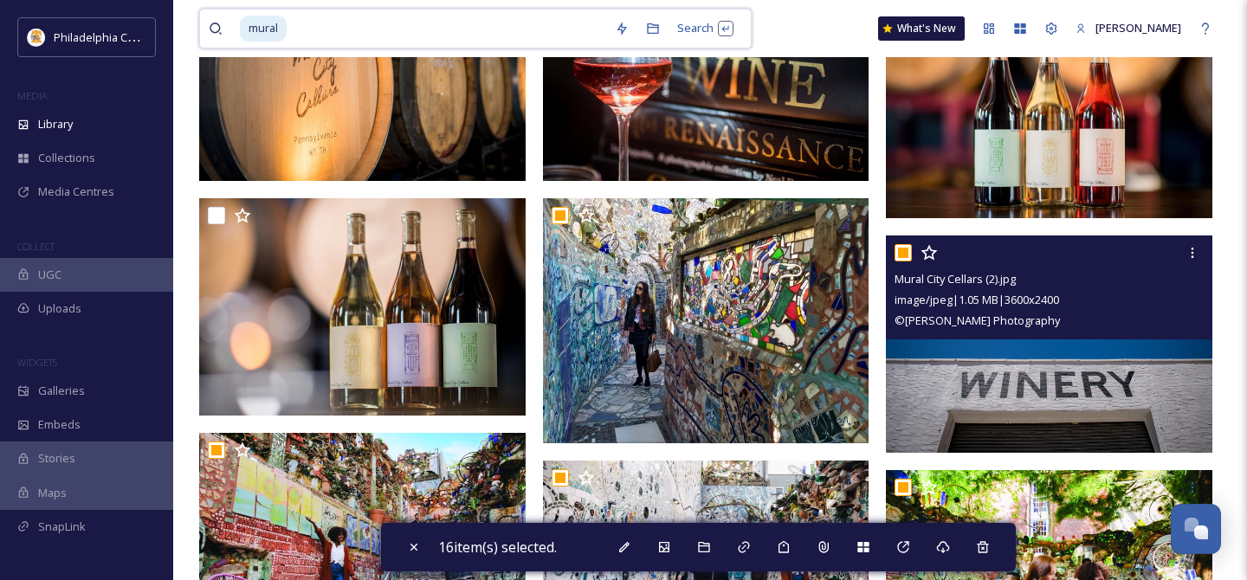
click at [906, 254] on input "checkbox" at bounding box center [902, 252] width 17 height 17
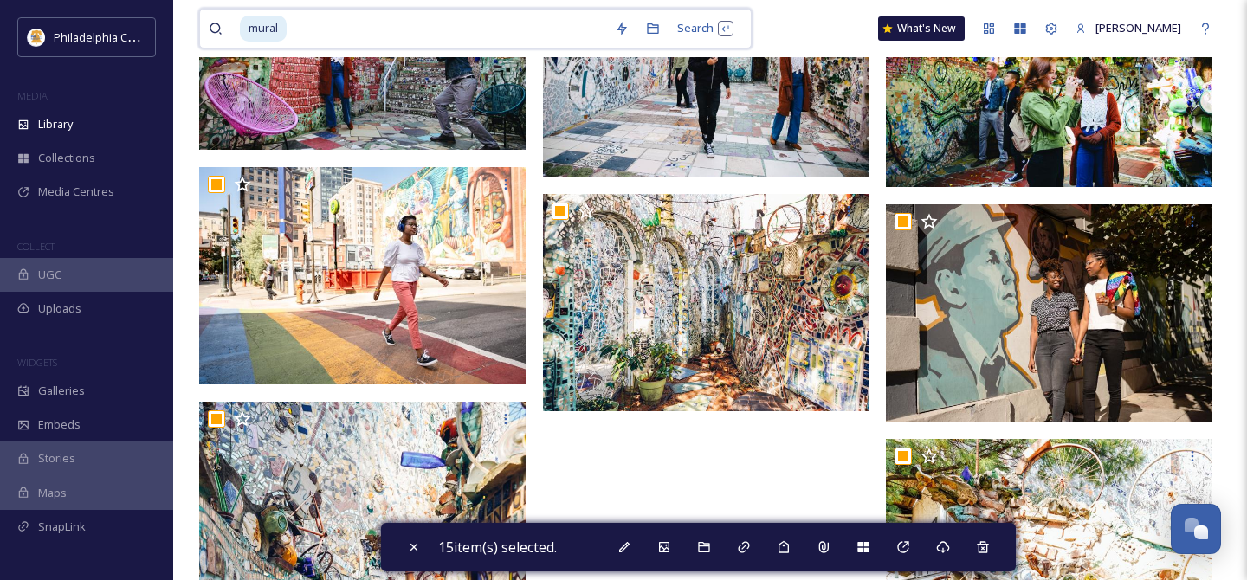
scroll to position [2423, 0]
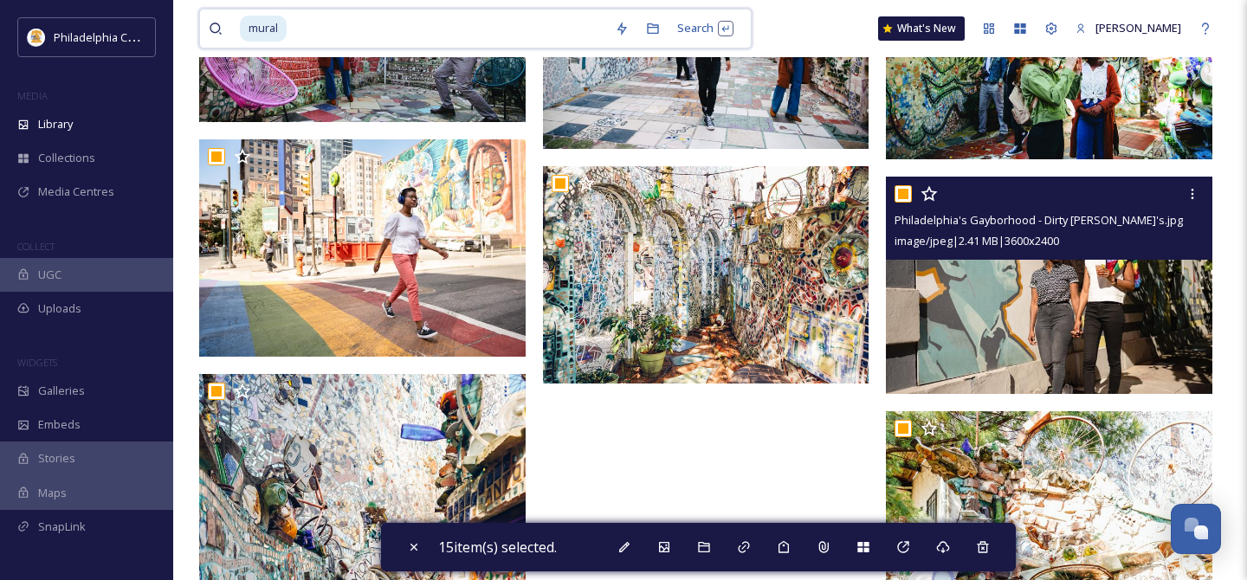
click at [903, 188] on input "checkbox" at bounding box center [902, 193] width 17 height 17
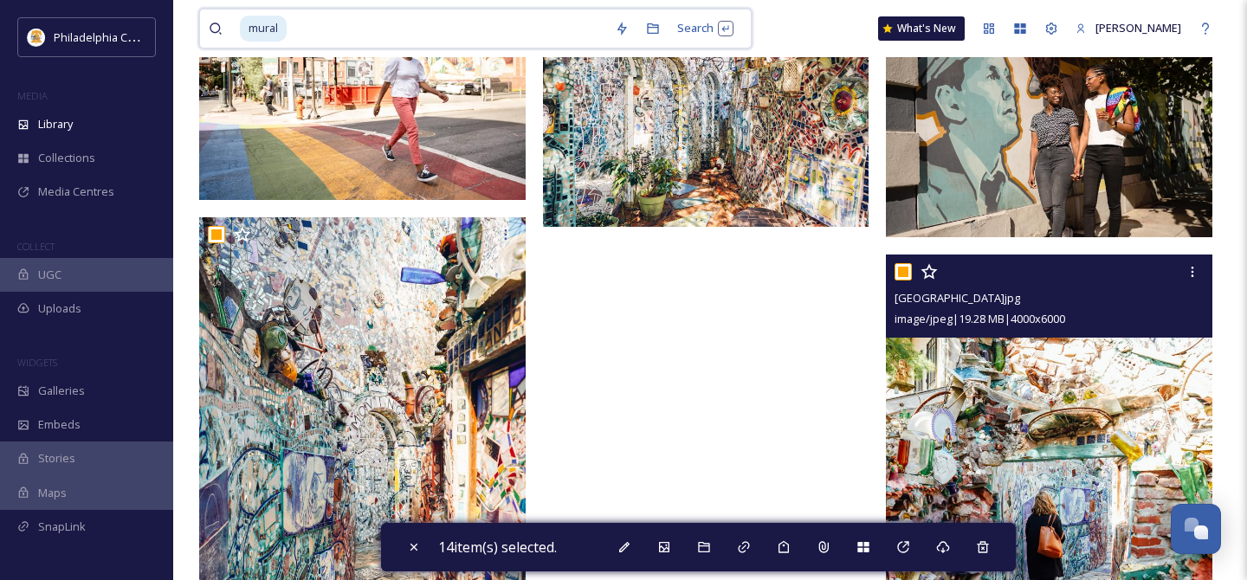
scroll to position [2773, 0]
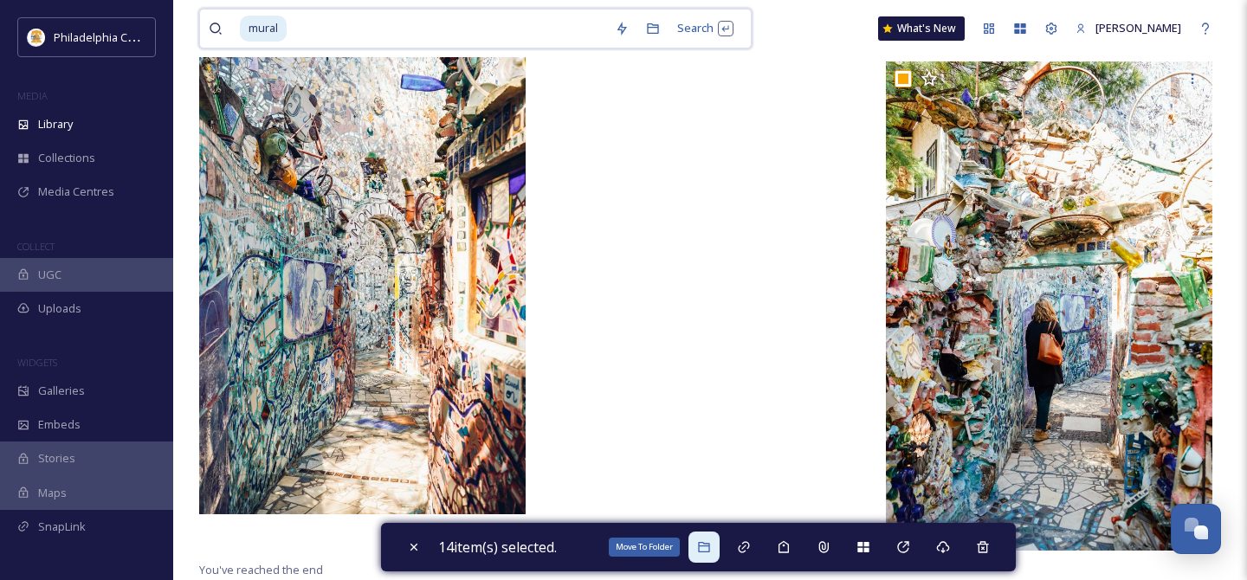
click at [704, 552] on icon at bounding box center [703, 547] width 11 height 10
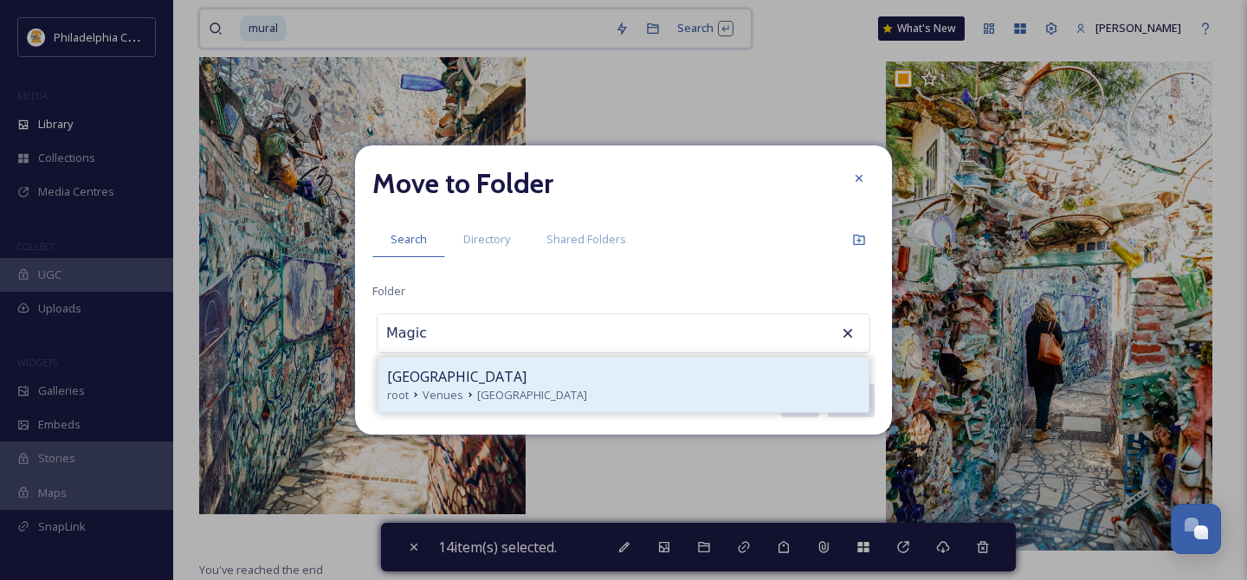
click at [617, 390] on div "root Venues [GEOGRAPHIC_DATA]" at bounding box center [623, 395] width 473 height 16
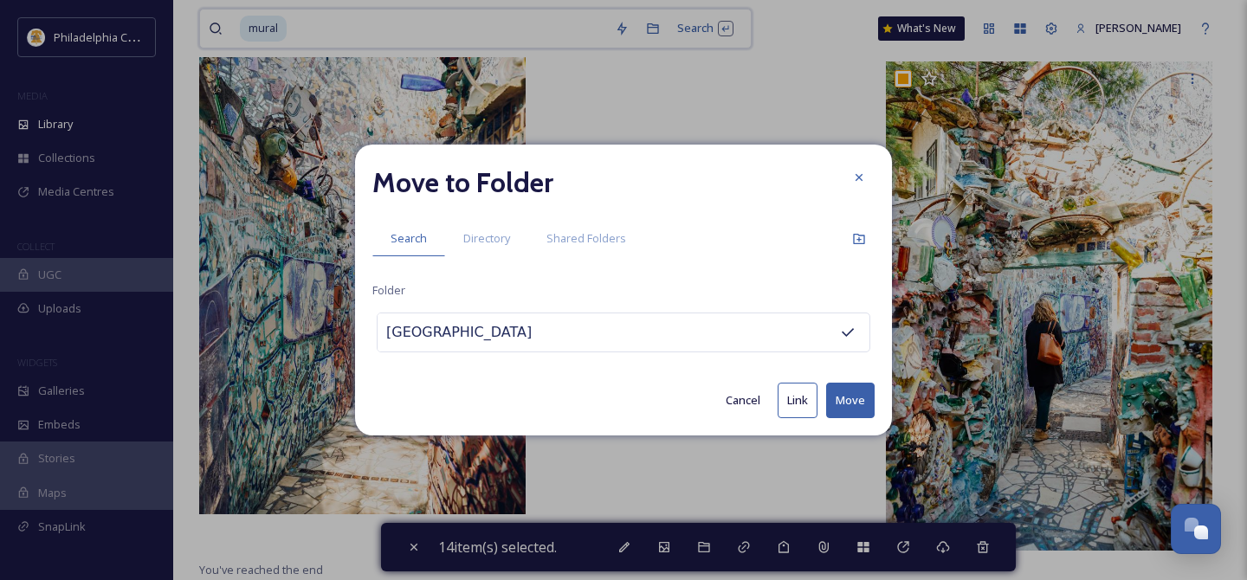
click at [844, 392] on button "Move" at bounding box center [850, 401] width 48 height 36
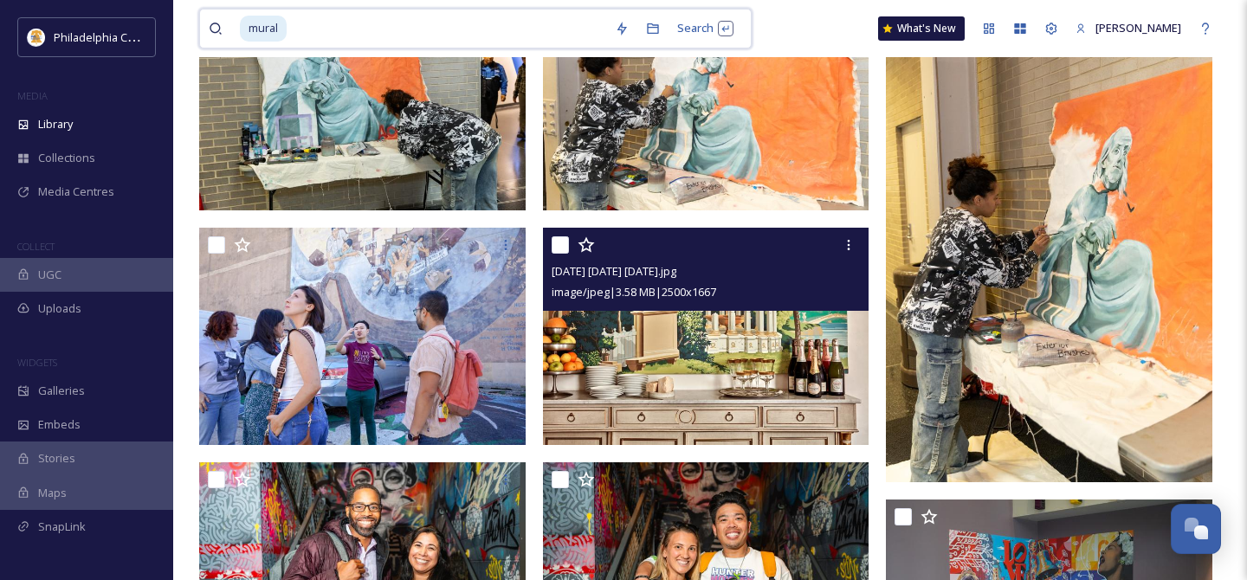
scroll to position [225, 0]
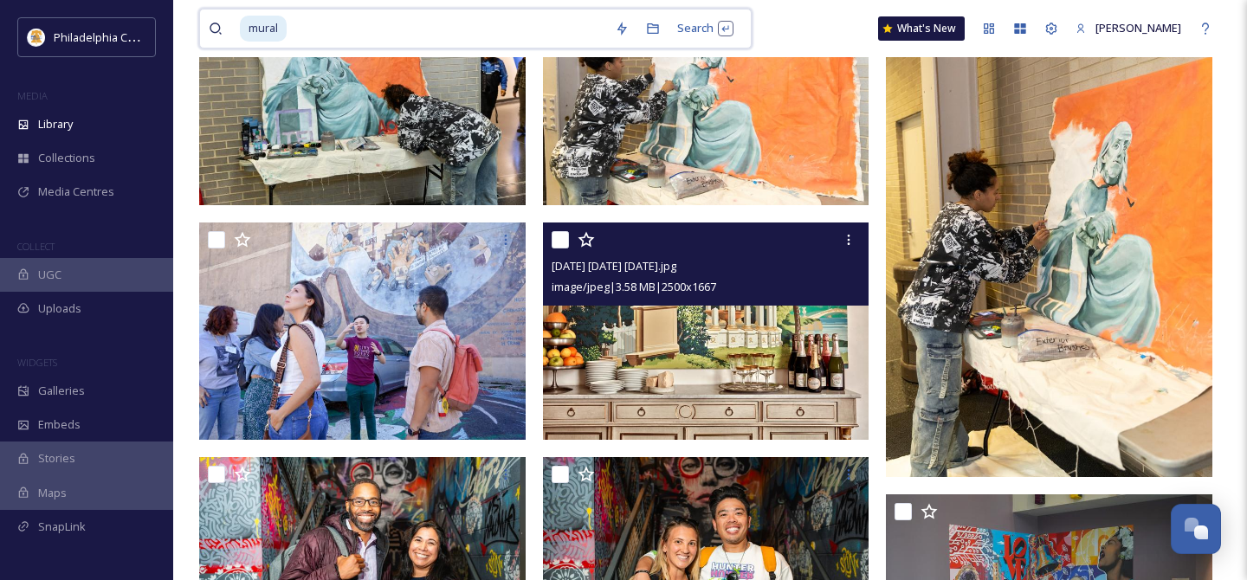
click at [556, 241] on input "checkbox" at bounding box center [560, 239] width 17 height 17
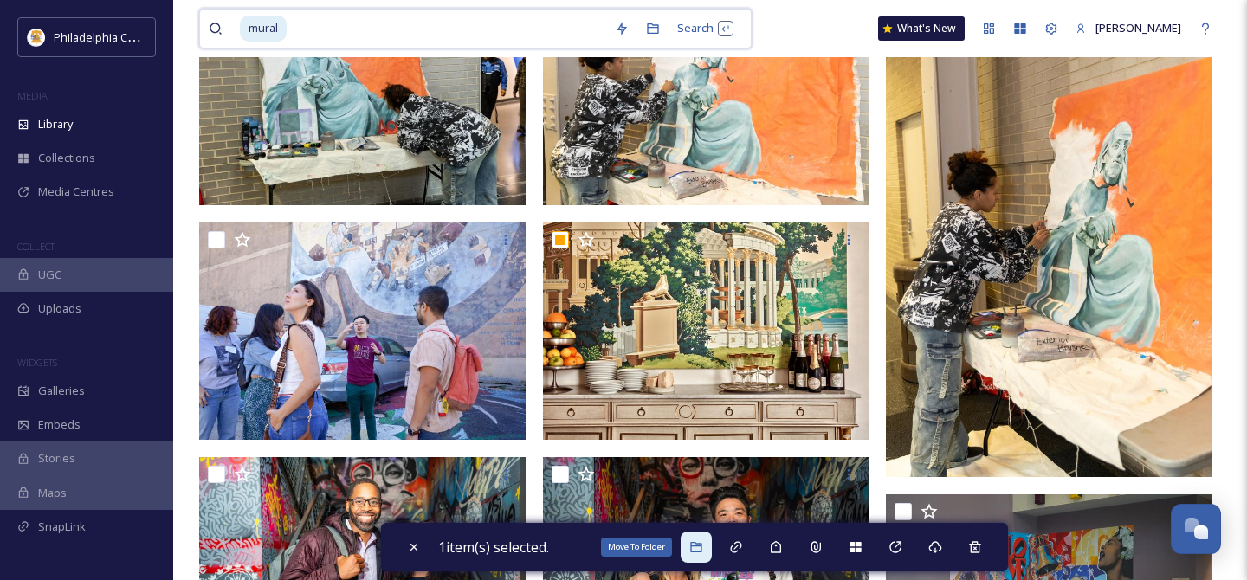
click at [690, 552] on div "Move To Folder" at bounding box center [696, 547] width 31 height 31
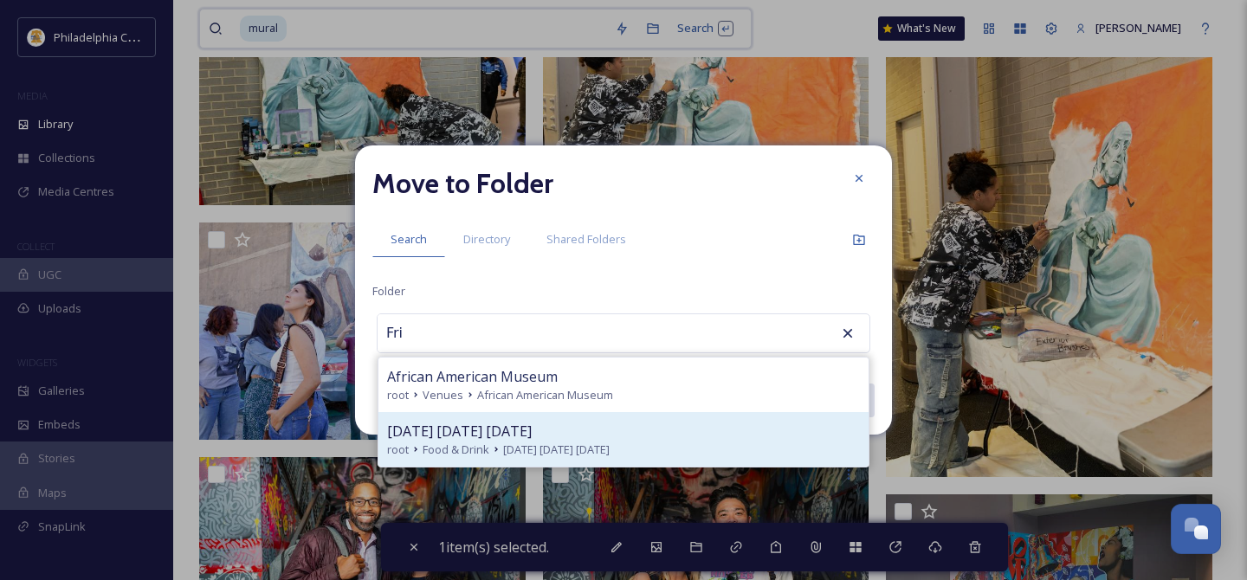
click at [584, 424] on div "[DATE] [DATE] [DATE]" at bounding box center [623, 431] width 473 height 21
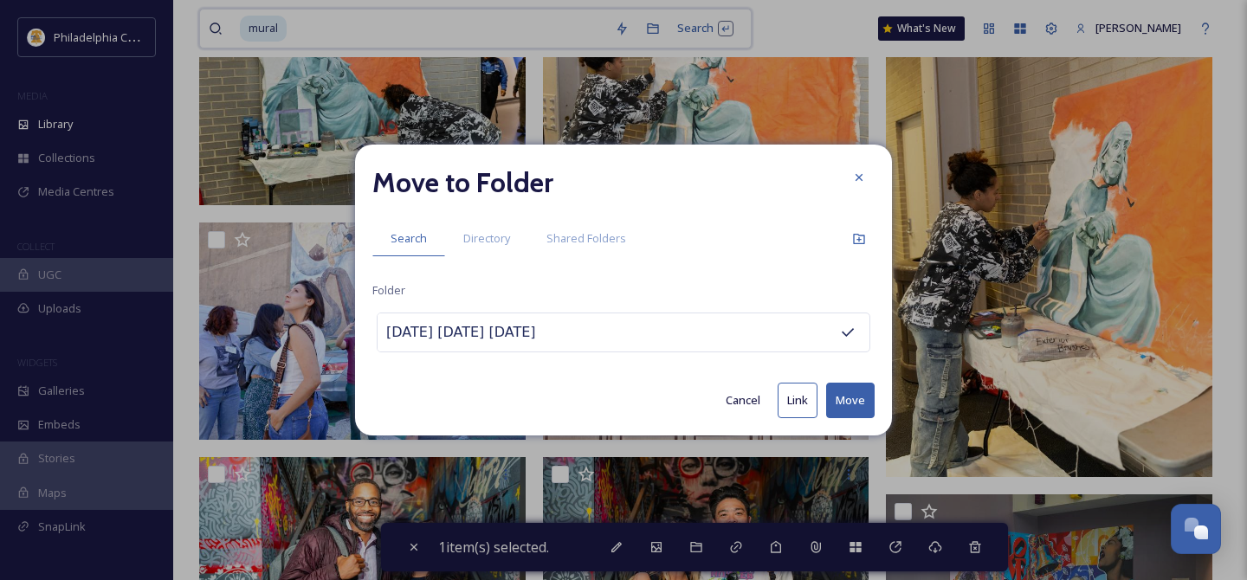
click at [849, 402] on button "Move" at bounding box center [850, 401] width 48 height 36
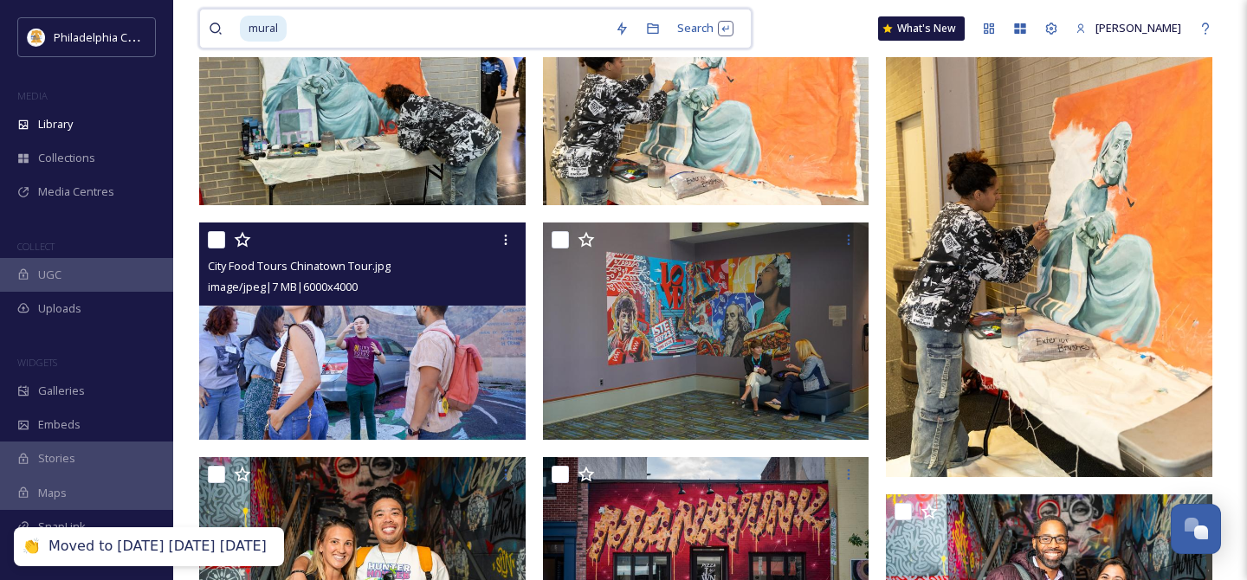
click at [223, 241] on input "checkbox" at bounding box center [216, 239] width 17 height 17
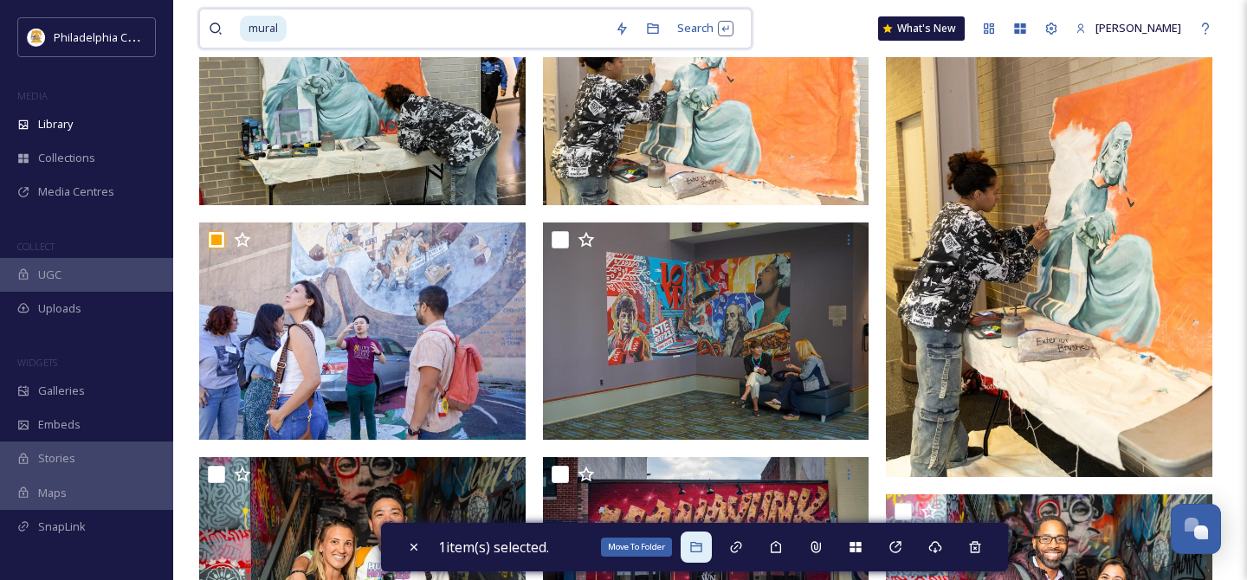
click at [703, 549] on icon at bounding box center [696, 547] width 14 height 14
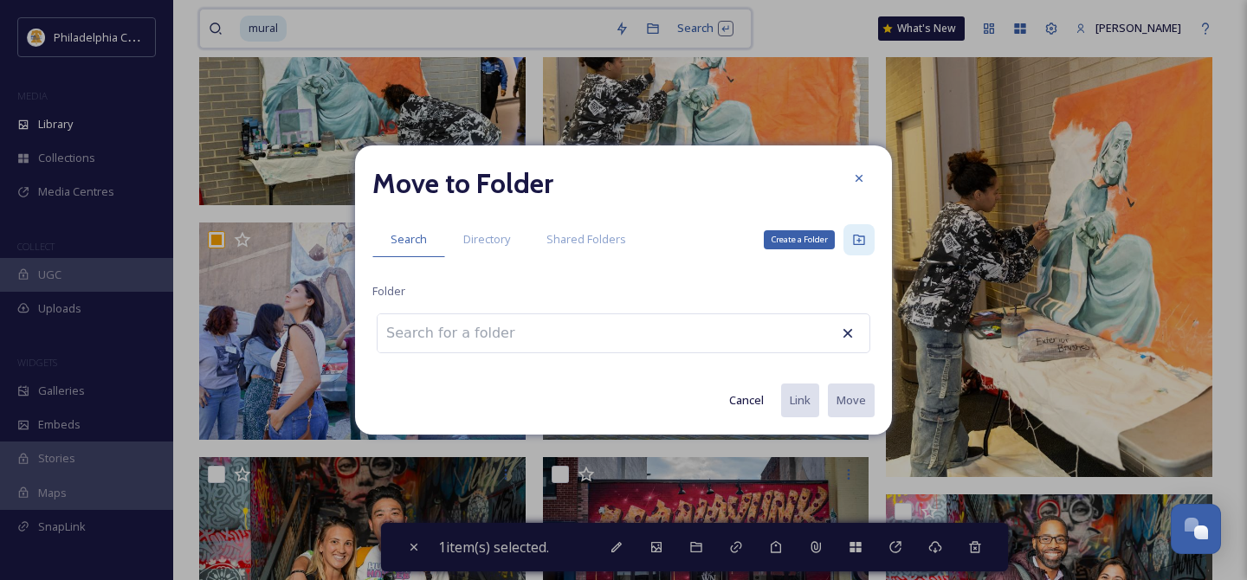
click at [868, 240] on div "Create a Folder" at bounding box center [858, 239] width 31 height 31
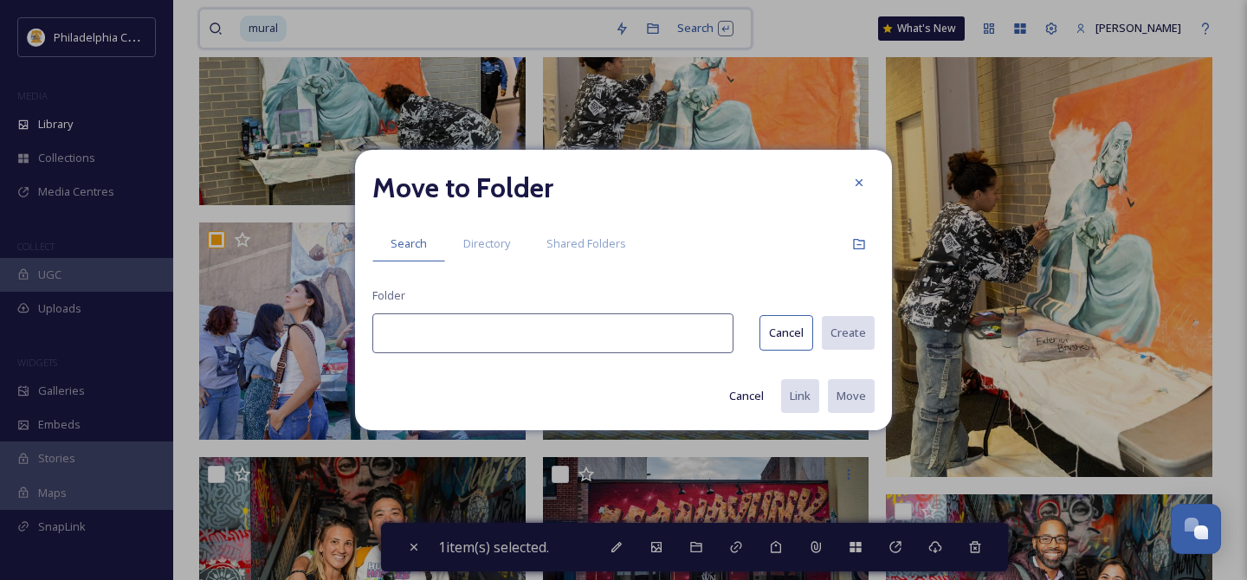
click at [568, 310] on div "Move to Folder Search Directory Shared Folders Folder Cancel Create Cancel Link…" at bounding box center [623, 290] width 537 height 281
paste input "City Food"
click at [861, 335] on button "Create" at bounding box center [847, 333] width 55 height 36
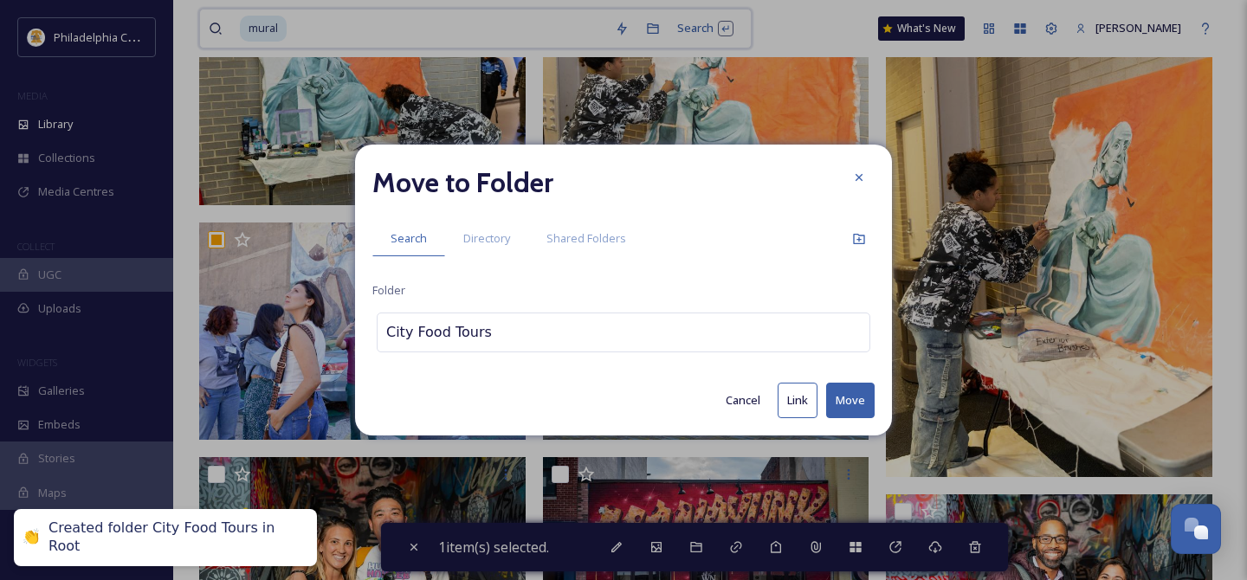
click at [855, 397] on button "Move" at bounding box center [850, 401] width 48 height 36
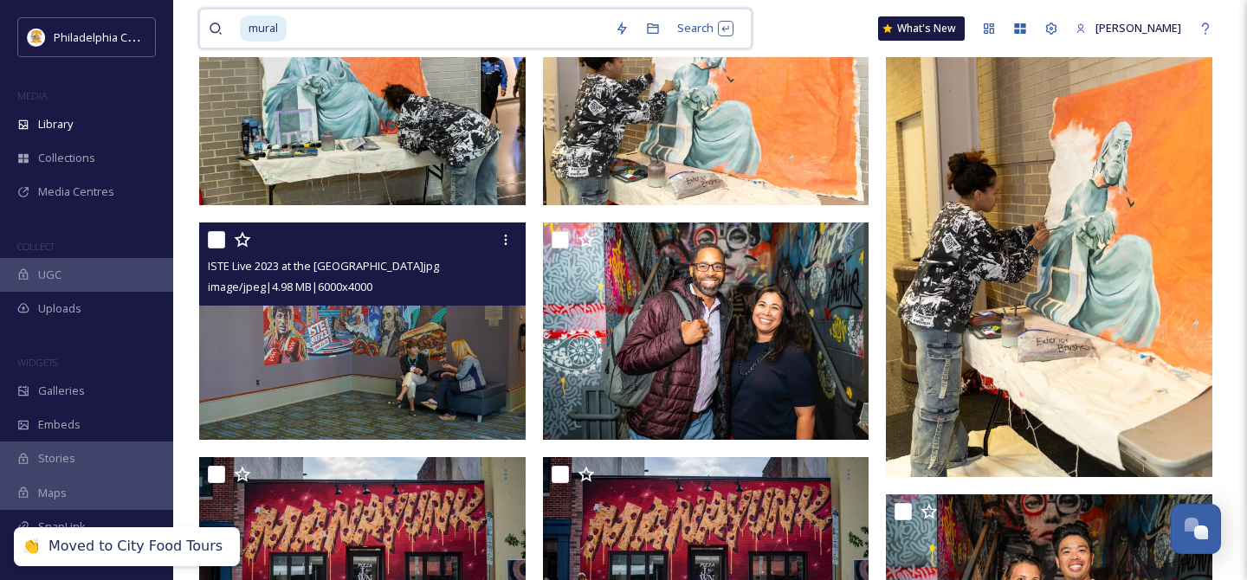
click at [213, 236] on input "checkbox" at bounding box center [216, 239] width 17 height 17
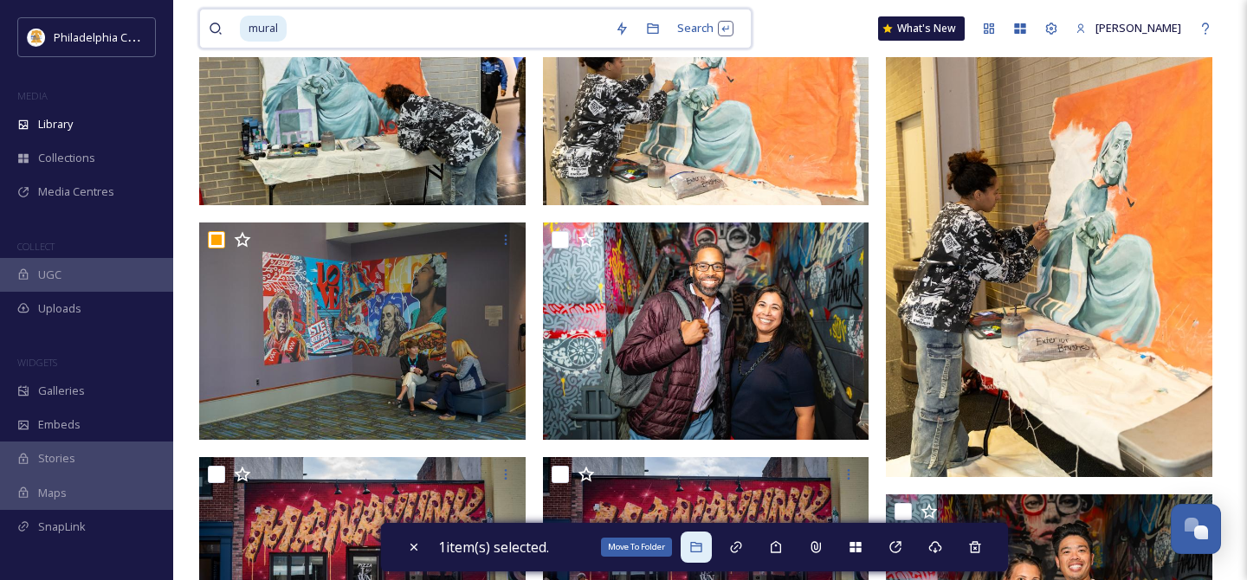
click at [699, 548] on icon at bounding box center [696, 547] width 14 height 14
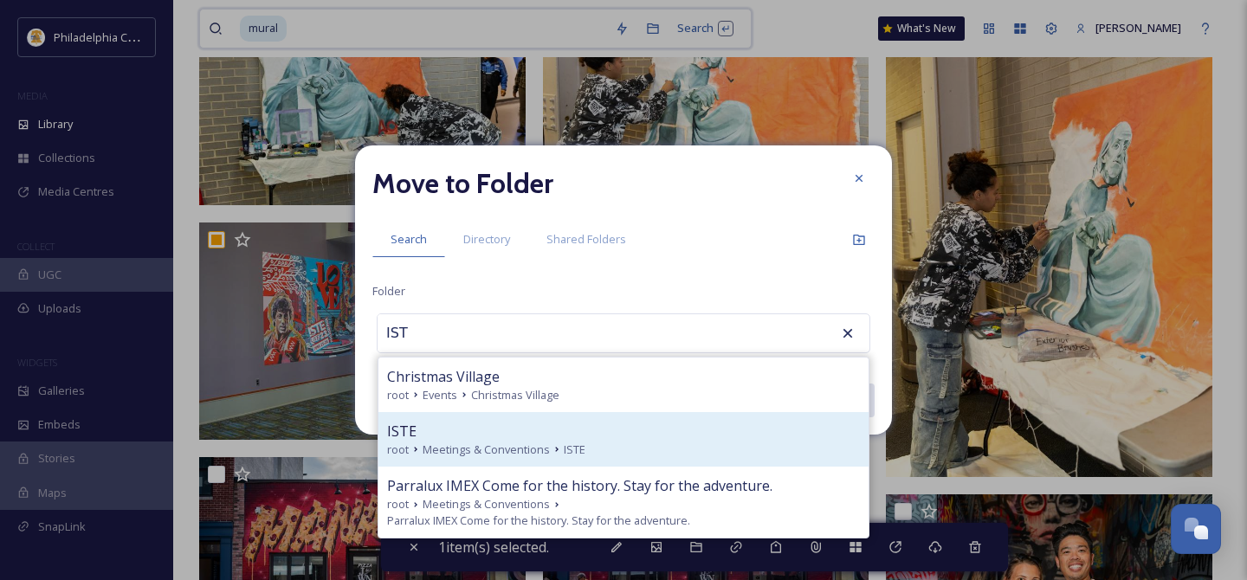
click at [488, 424] on div "ISTE" at bounding box center [623, 431] width 473 height 21
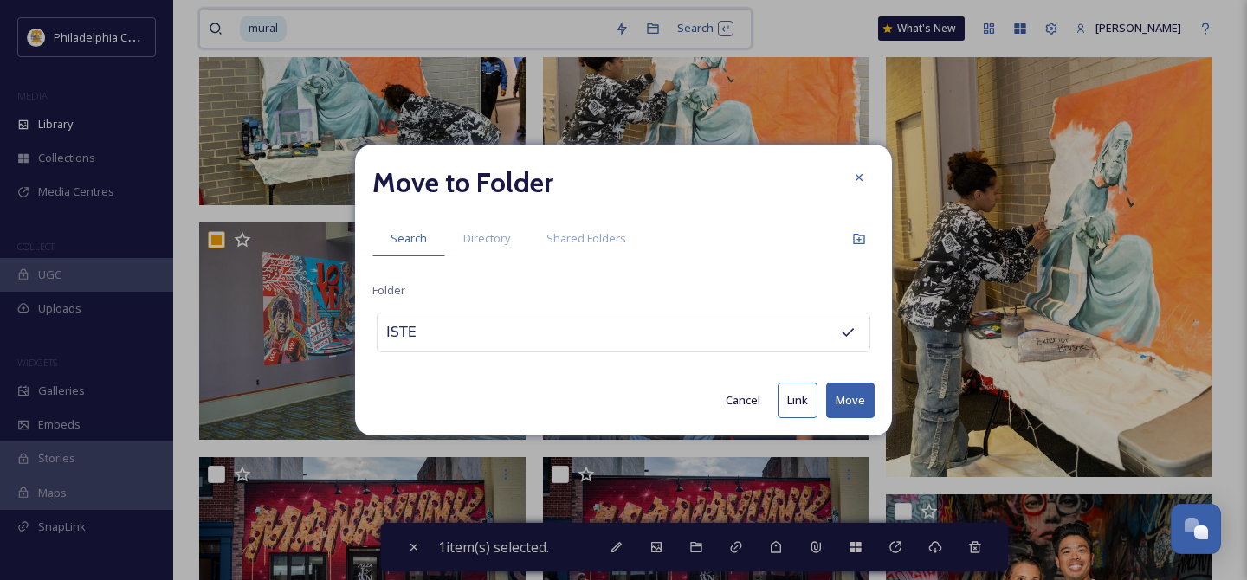
click at [857, 401] on button "Move" at bounding box center [850, 401] width 48 height 36
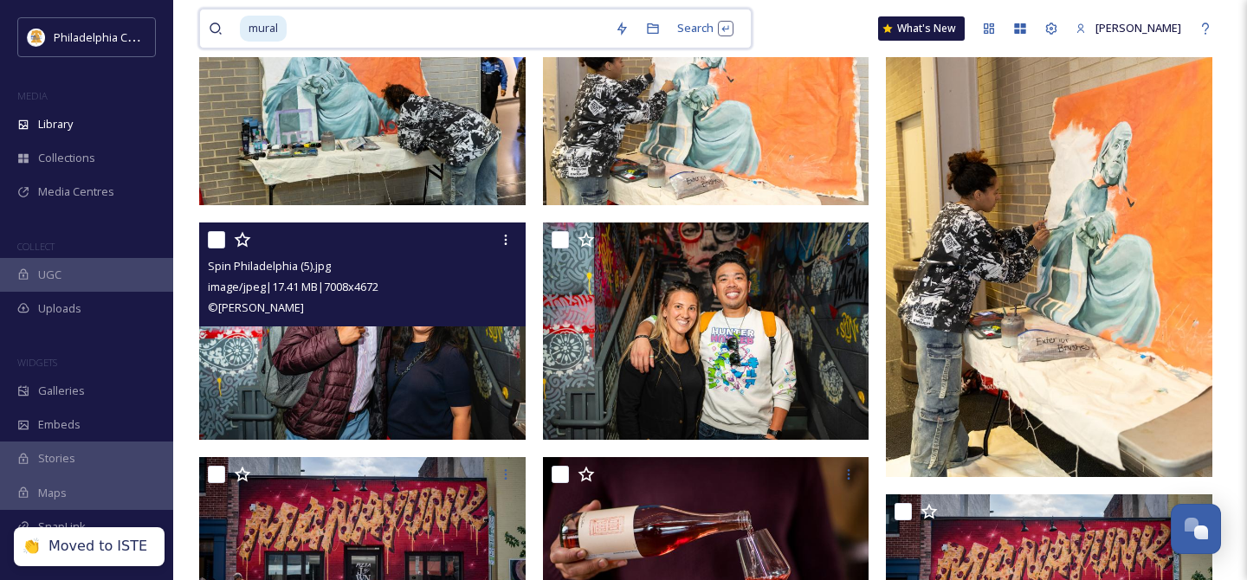
click at [221, 242] on input "checkbox" at bounding box center [216, 239] width 17 height 17
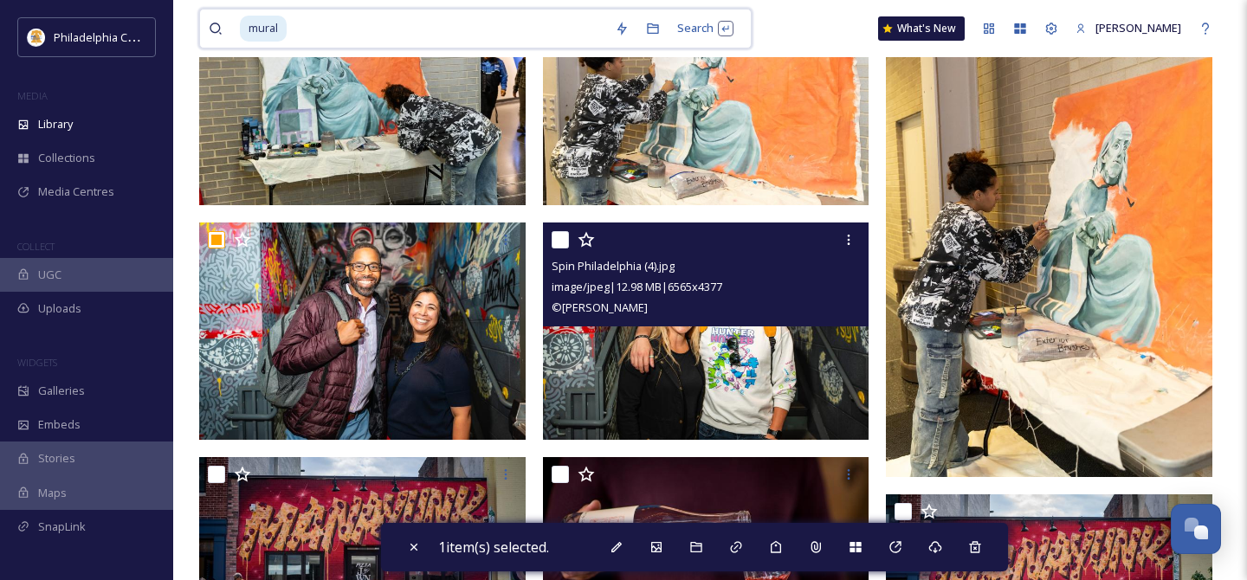
click at [565, 237] on input "checkbox" at bounding box center [560, 239] width 17 height 17
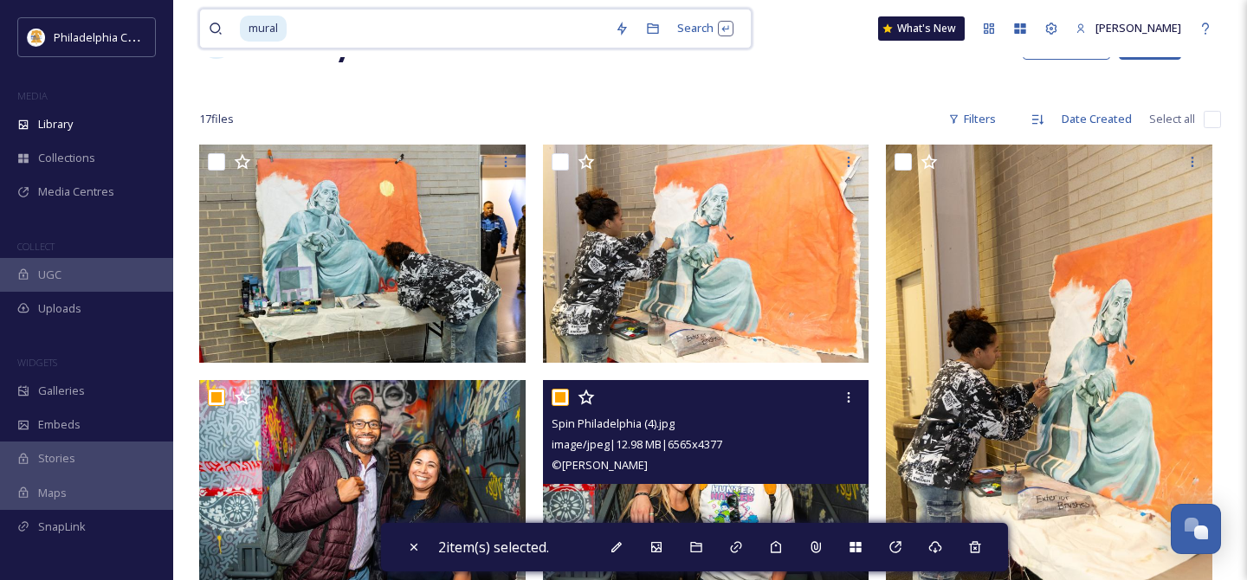
scroll to position [68, 0]
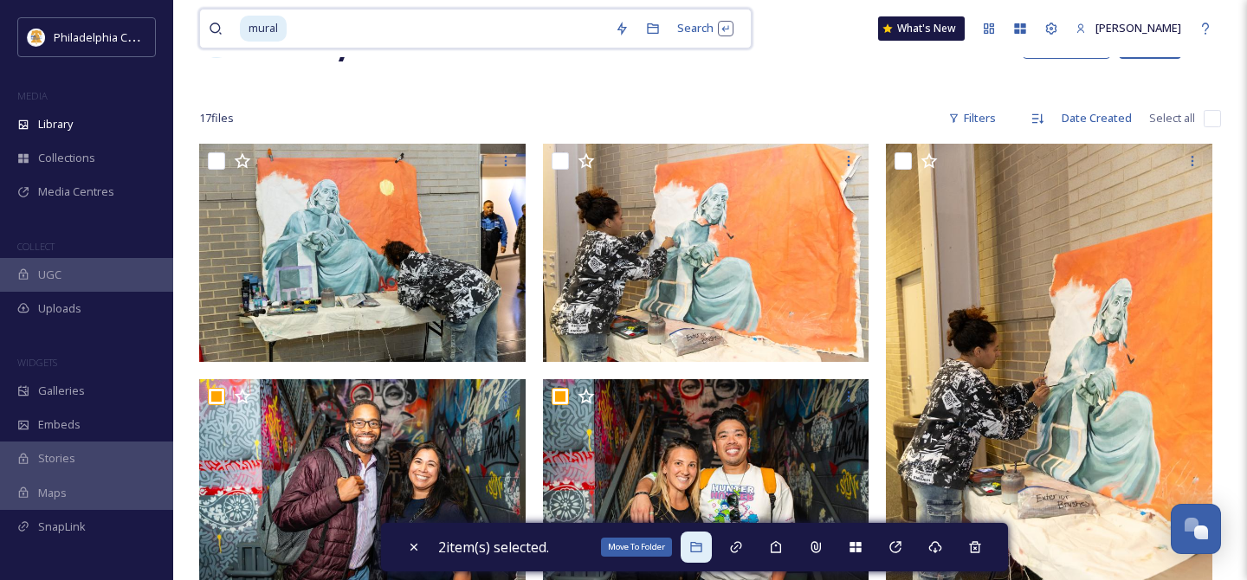
click at [703, 553] on icon at bounding box center [696, 547] width 14 height 14
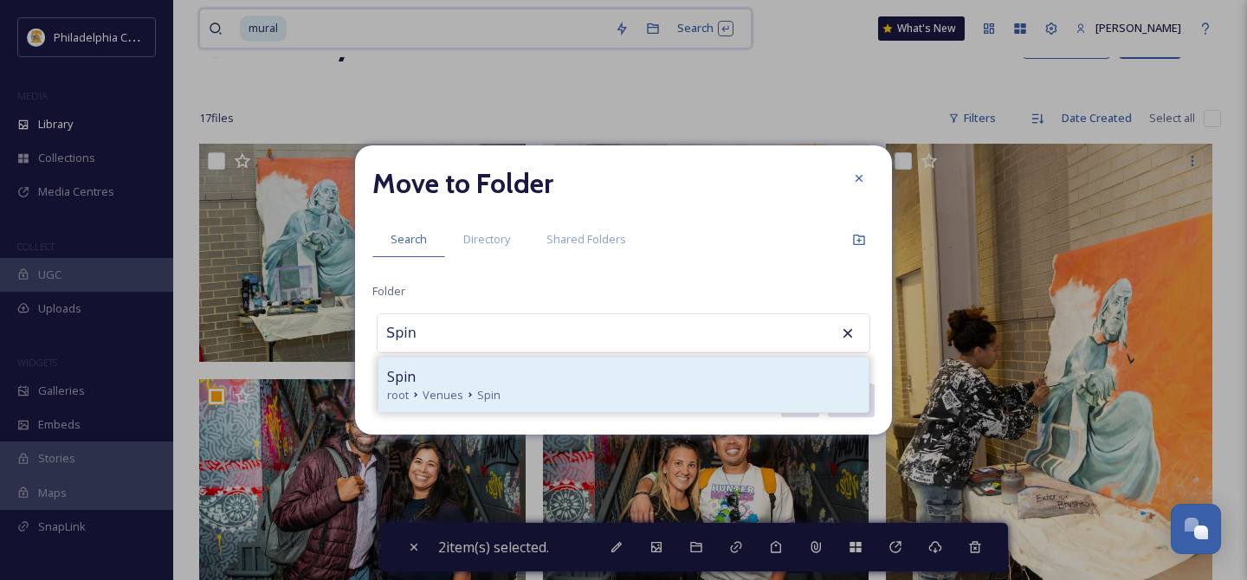
click at [489, 387] on span "Spin" at bounding box center [488, 395] width 23 height 16
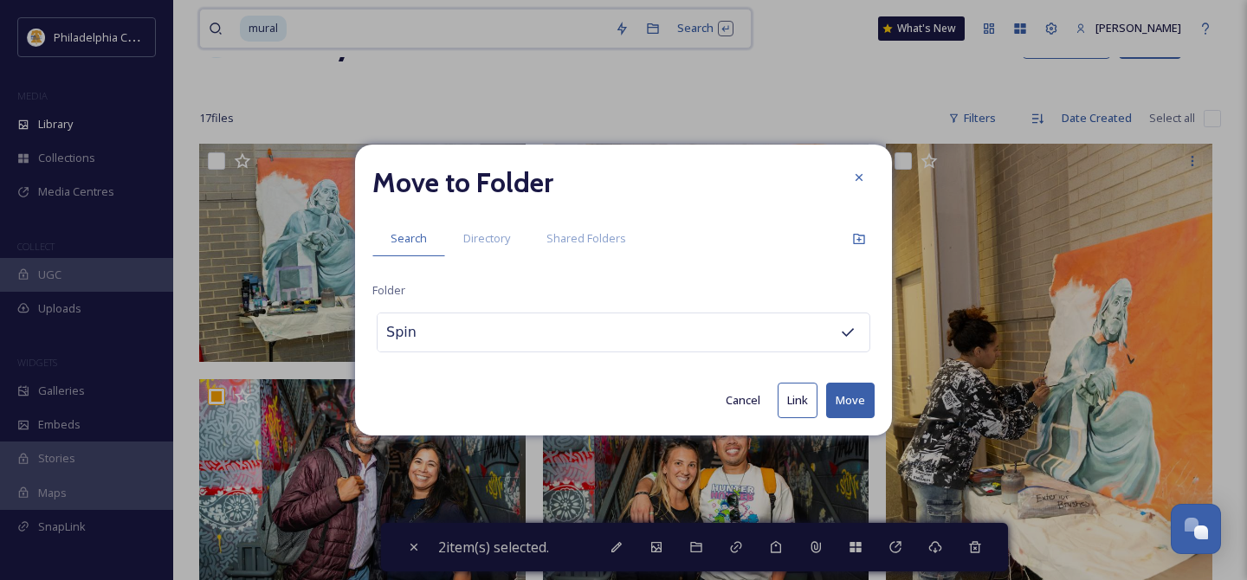
click at [853, 394] on button "Move" at bounding box center [850, 401] width 48 height 36
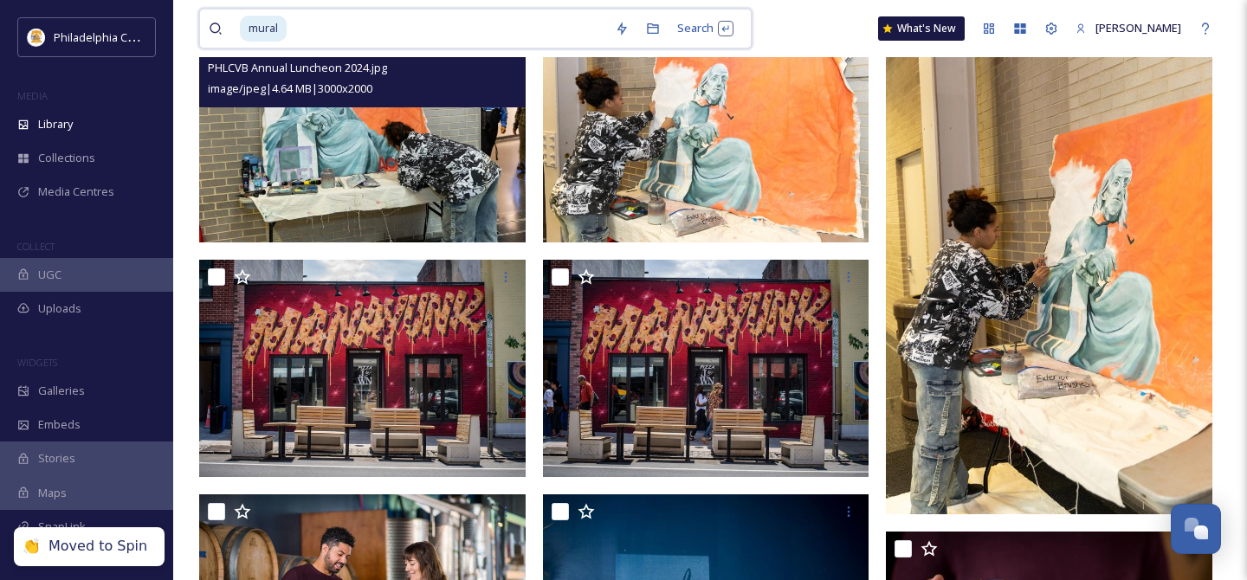
scroll to position [261, 0]
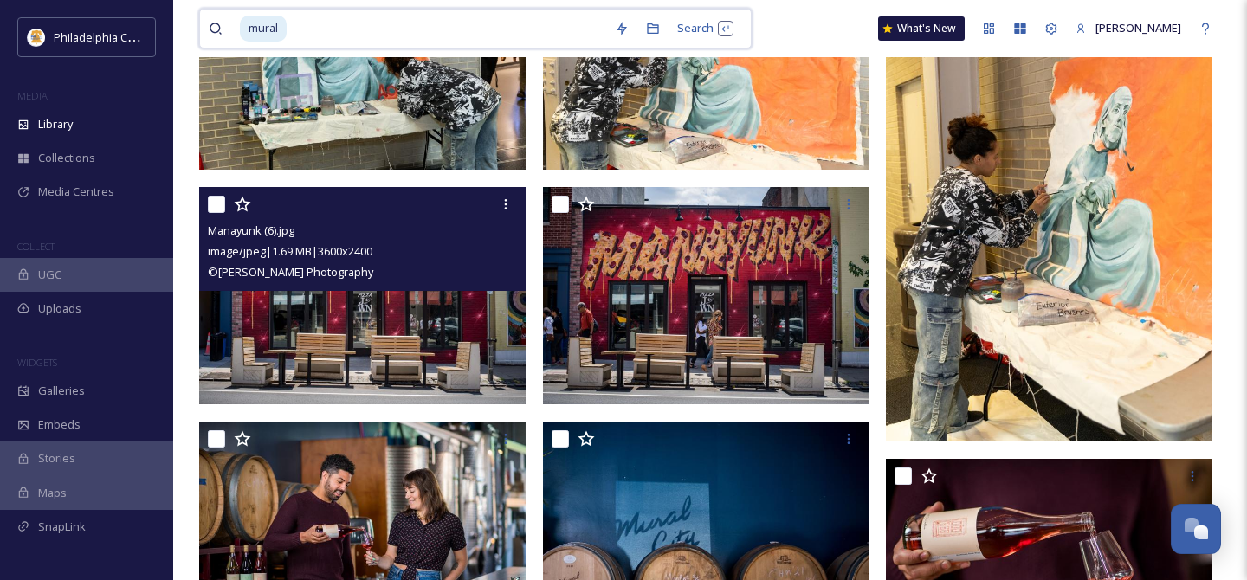
click at [216, 201] on input "checkbox" at bounding box center [216, 204] width 17 height 17
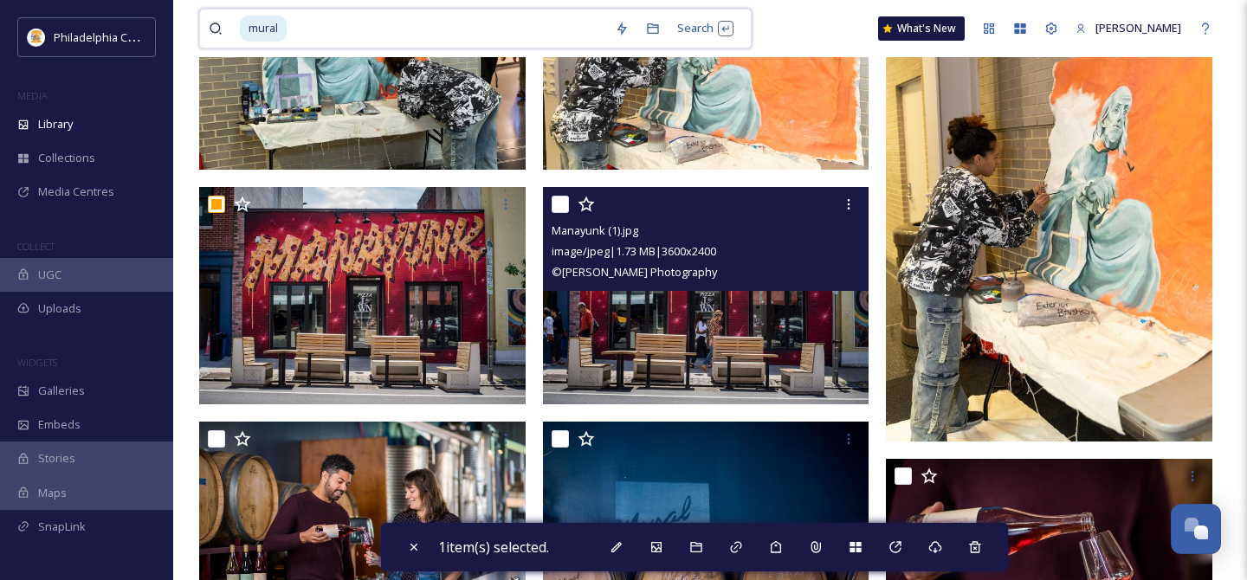
click at [561, 202] on input "checkbox" at bounding box center [560, 204] width 17 height 17
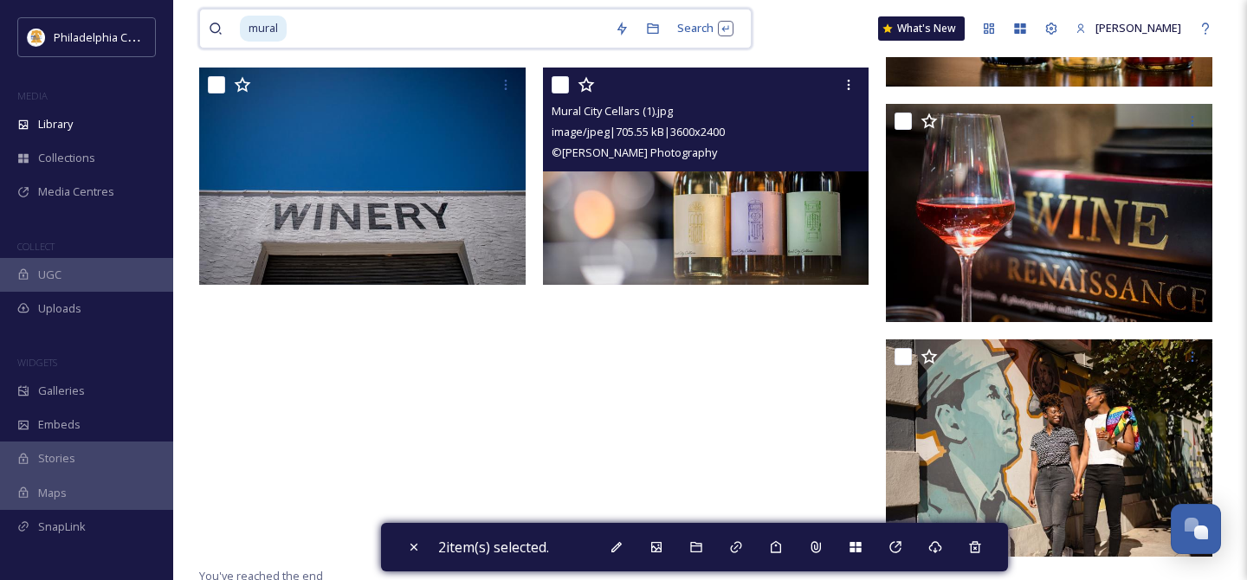
scroll to position [1084, 0]
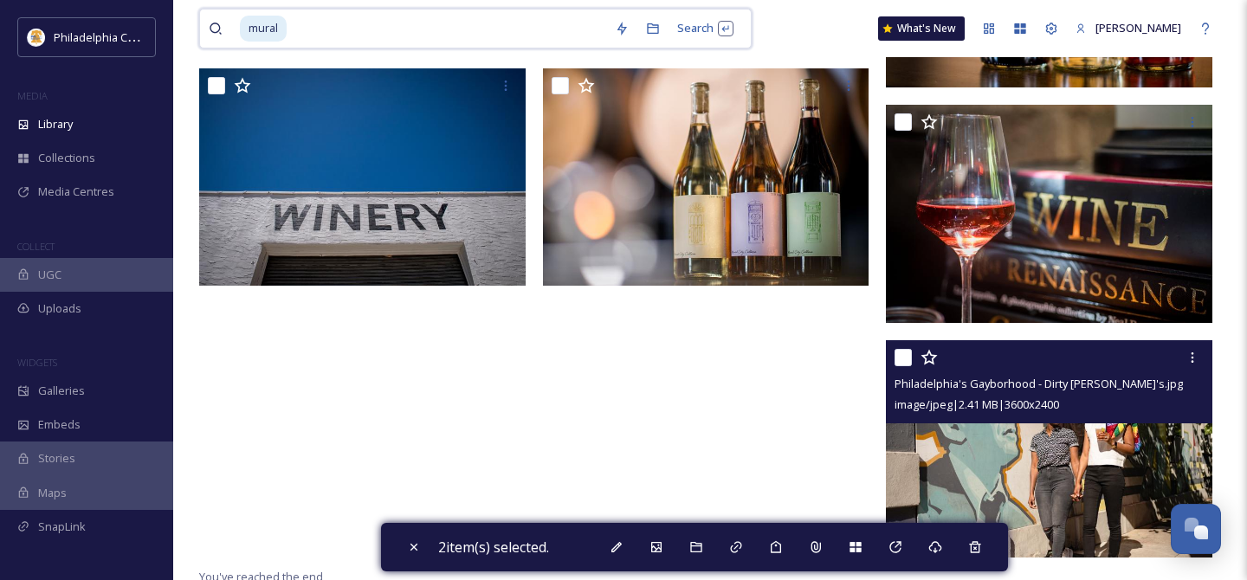
click at [908, 358] on input "checkbox" at bounding box center [902, 357] width 17 height 17
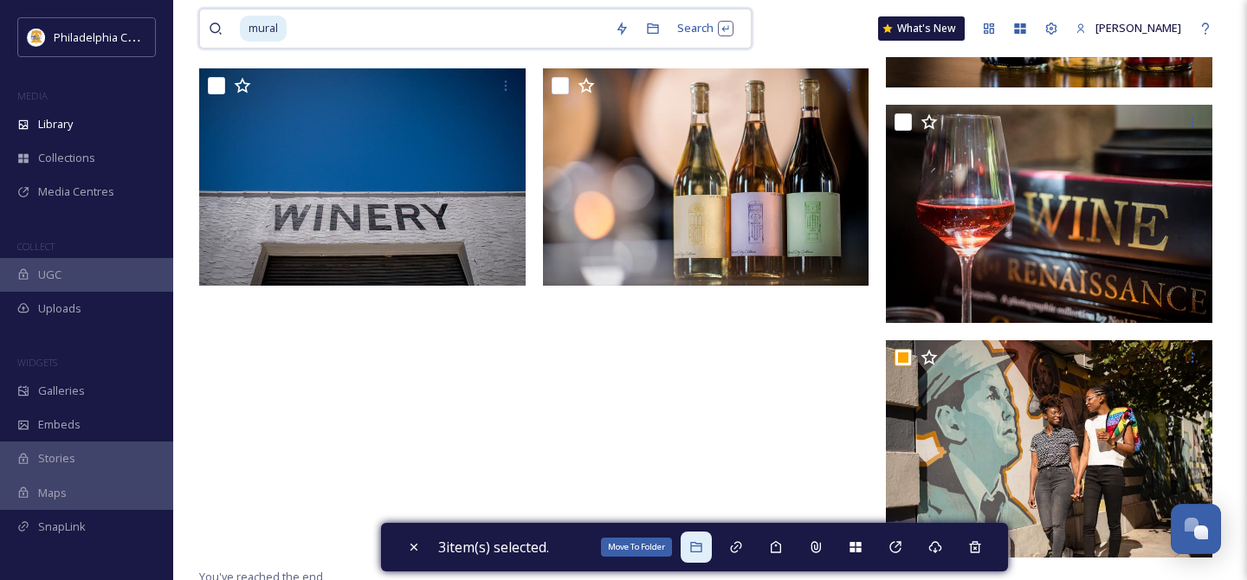
click at [693, 546] on div "Move To Folder" at bounding box center [696, 547] width 31 height 31
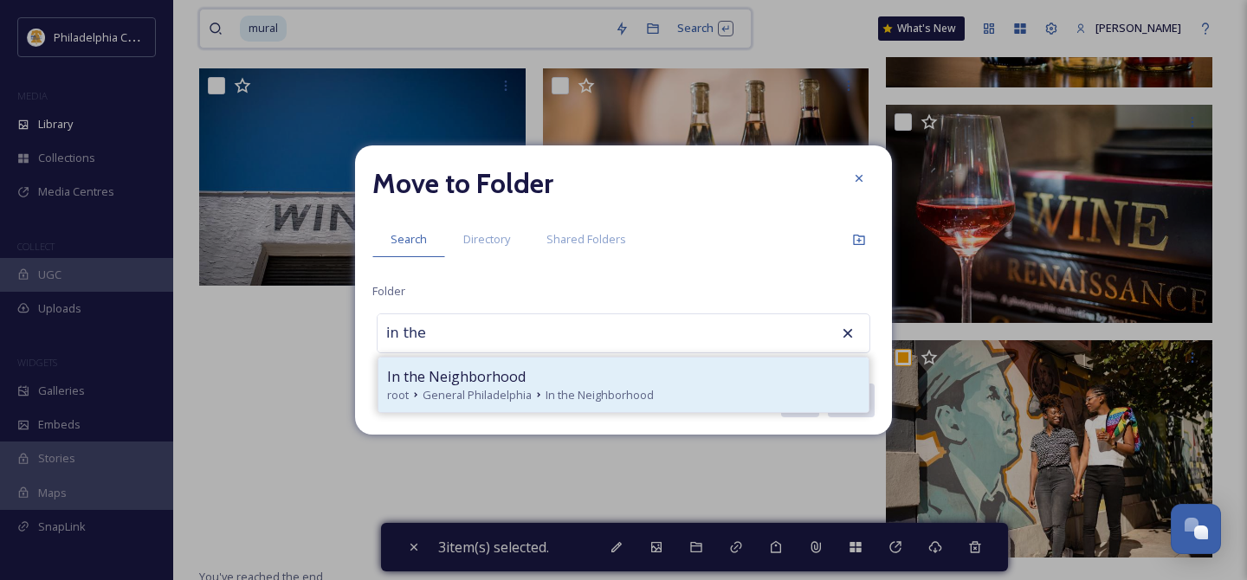
click at [582, 381] on div "In the Neighborhood" at bounding box center [623, 376] width 473 height 21
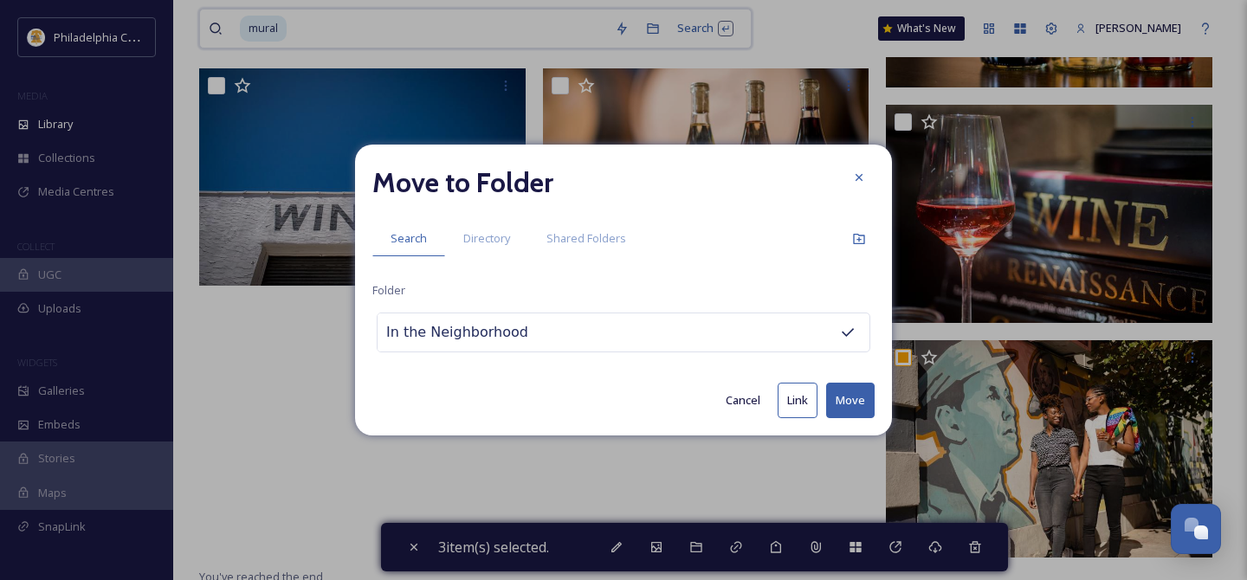
click at [846, 397] on button "Move" at bounding box center [850, 401] width 48 height 36
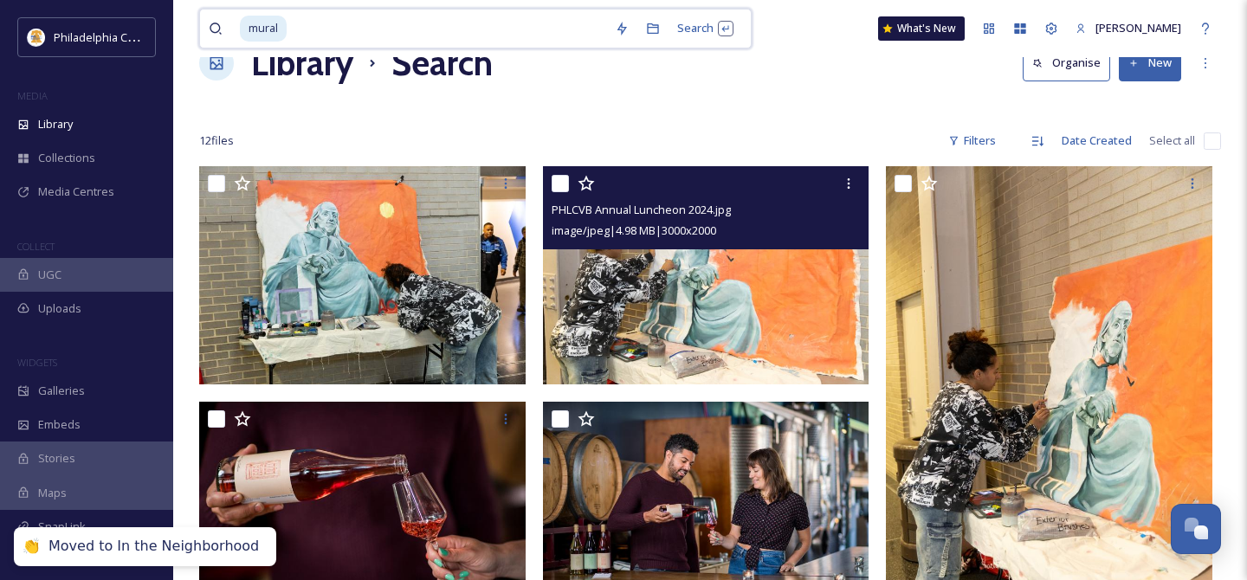
scroll to position [0, 0]
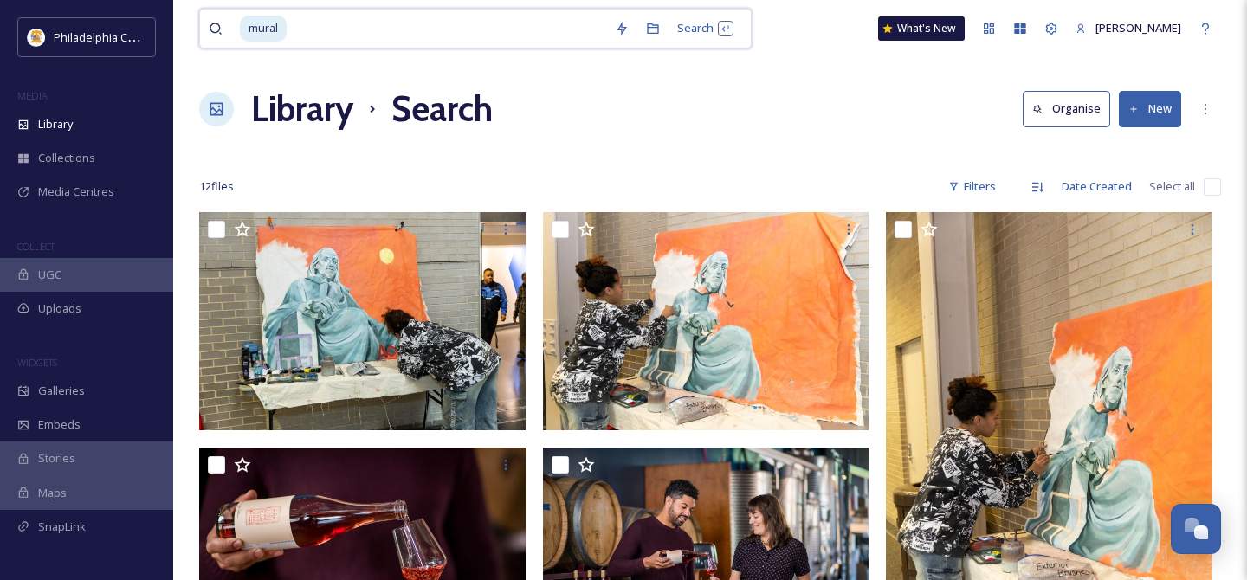
click at [1205, 186] on input "checkbox" at bounding box center [1212, 186] width 17 height 17
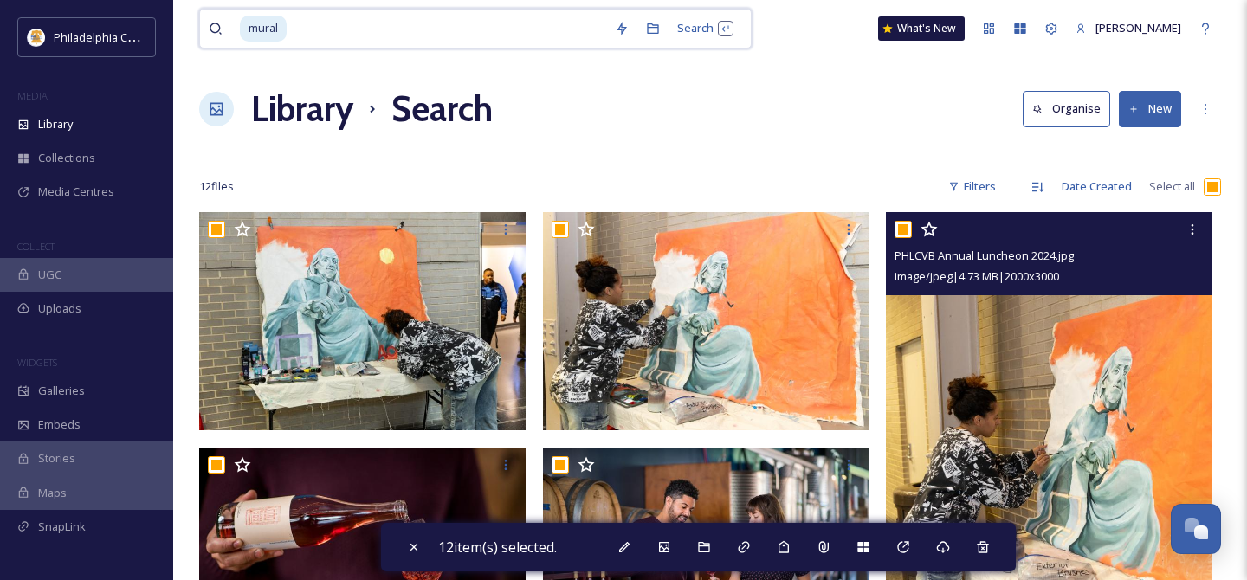
click at [905, 230] on input "checkbox" at bounding box center [902, 229] width 17 height 17
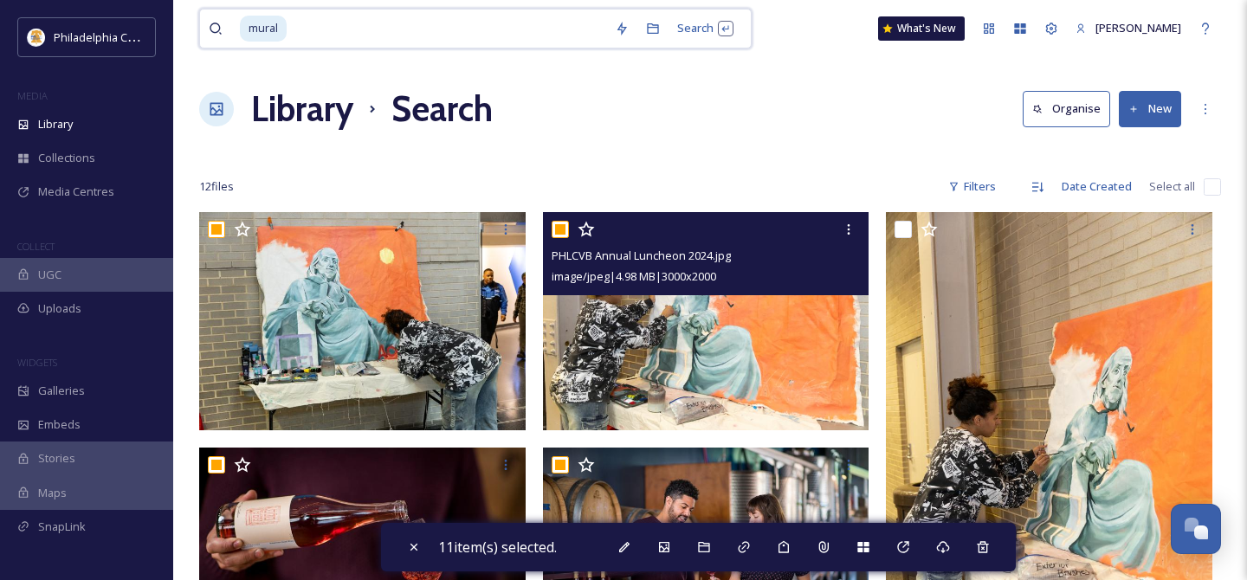
click at [563, 224] on input "checkbox" at bounding box center [560, 229] width 17 height 17
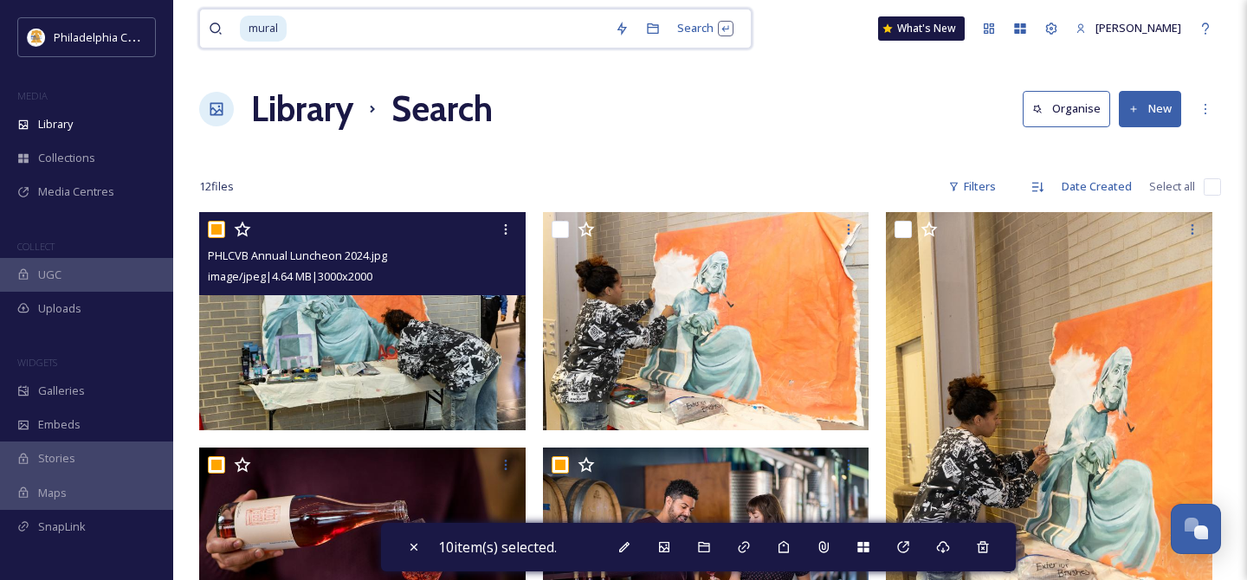
click at [216, 227] on input "checkbox" at bounding box center [216, 229] width 17 height 17
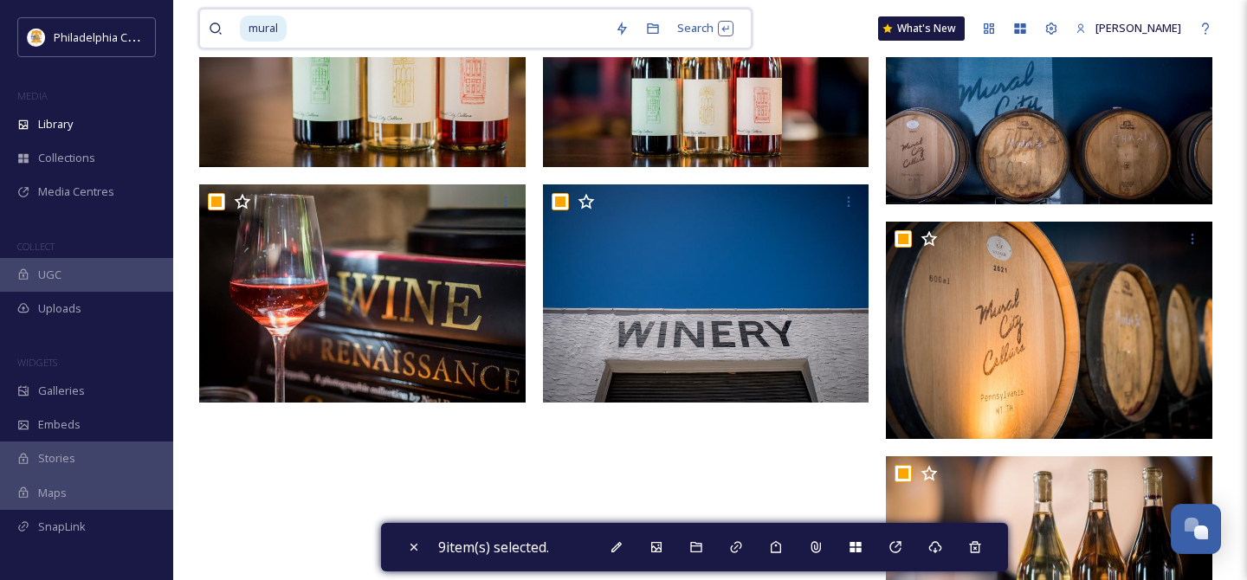
scroll to position [855, 0]
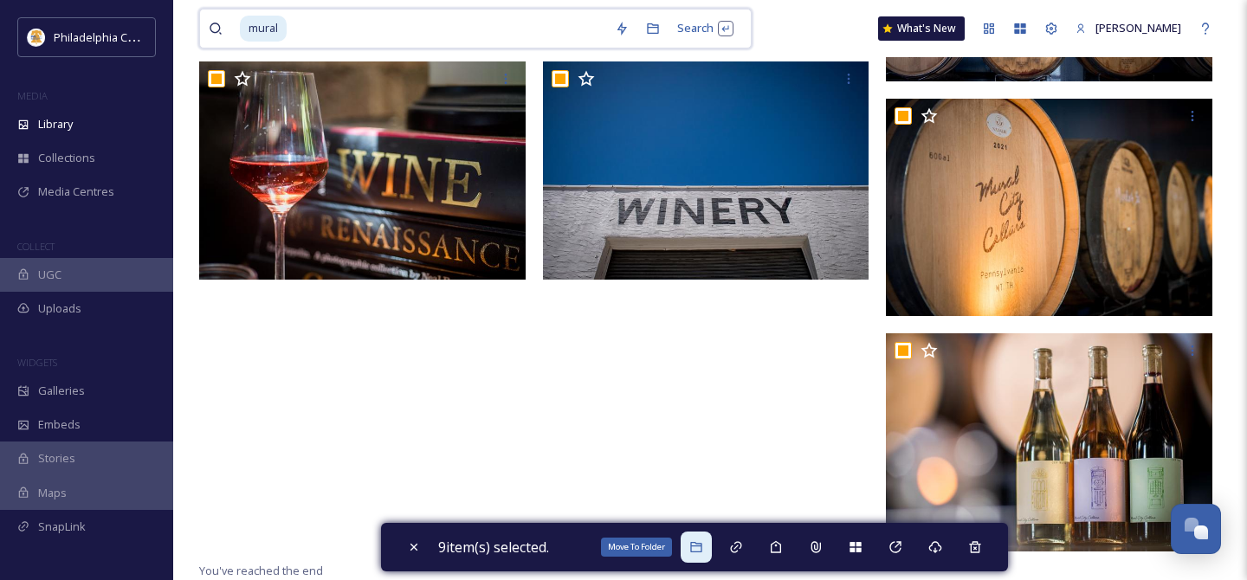
click at [698, 544] on icon at bounding box center [696, 547] width 14 height 14
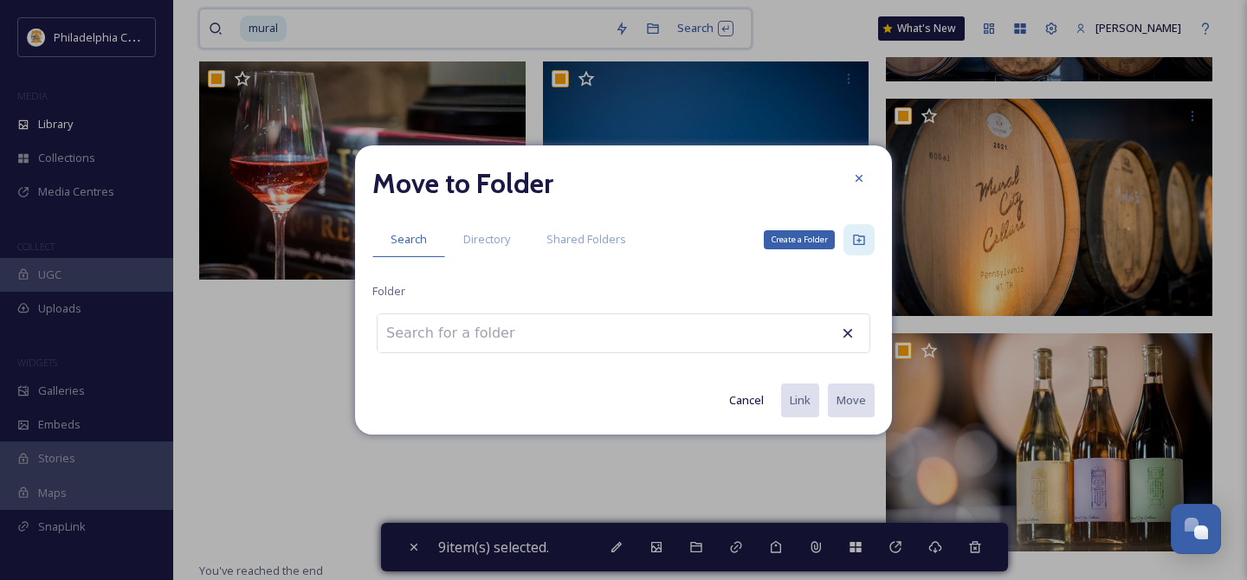
click at [856, 233] on icon at bounding box center [859, 240] width 14 height 14
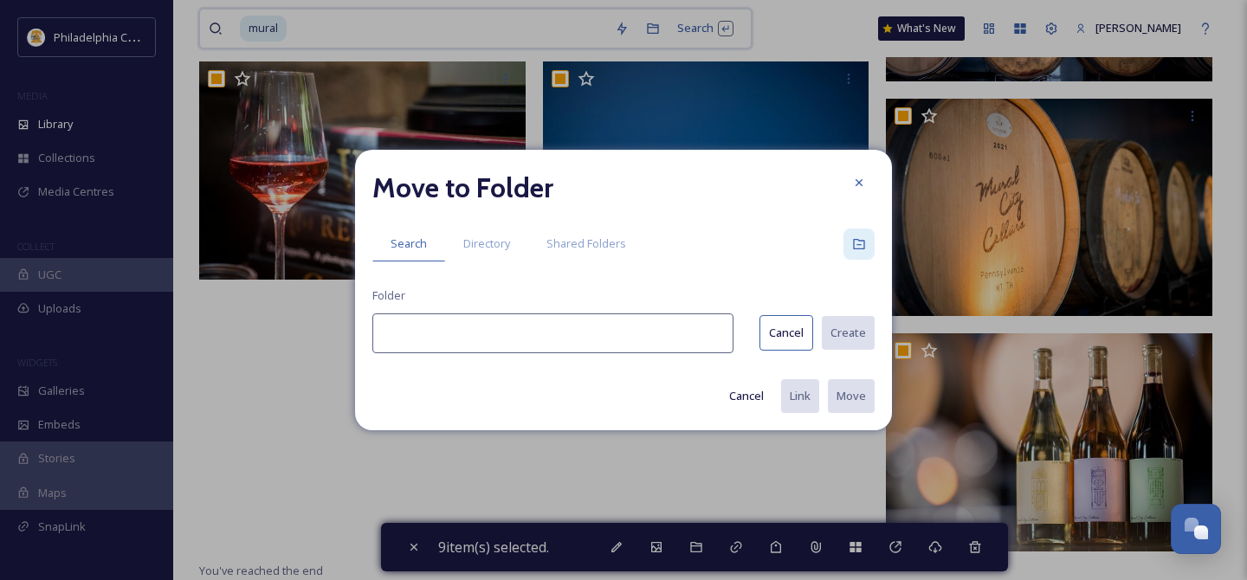
click at [547, 328] on input at bounding box center [552, 333] width 361 height 40
paste input "[GEOGRAPHIC_DATA]"
click at [838, 330] on button "Create" at bounding box center [847, 333] width 55 height 36
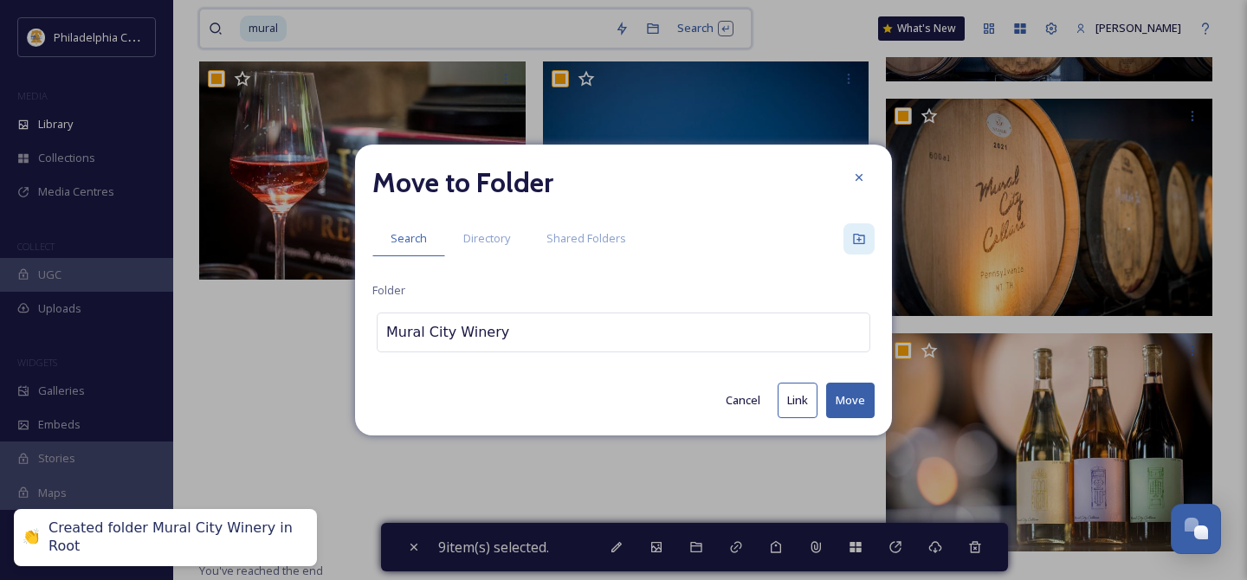
click at [845, 405] on button "Move" at bounding box center [850, 401] width 48 height 36
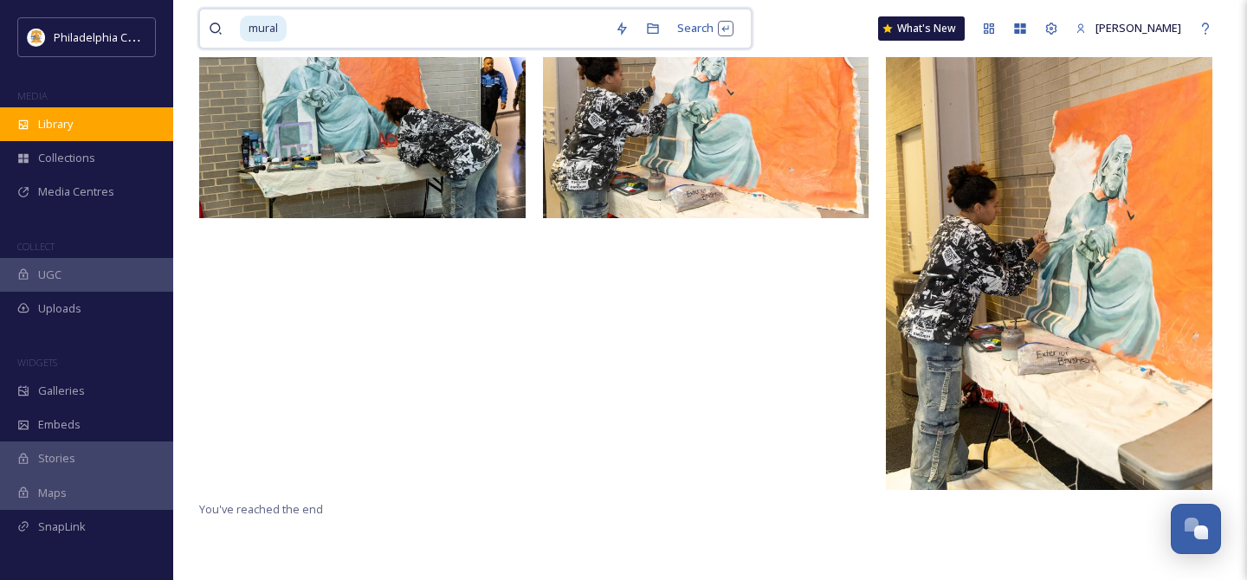
click at [83, 126] on div "Library" at bounding box center [86, 124] width 173 height 34
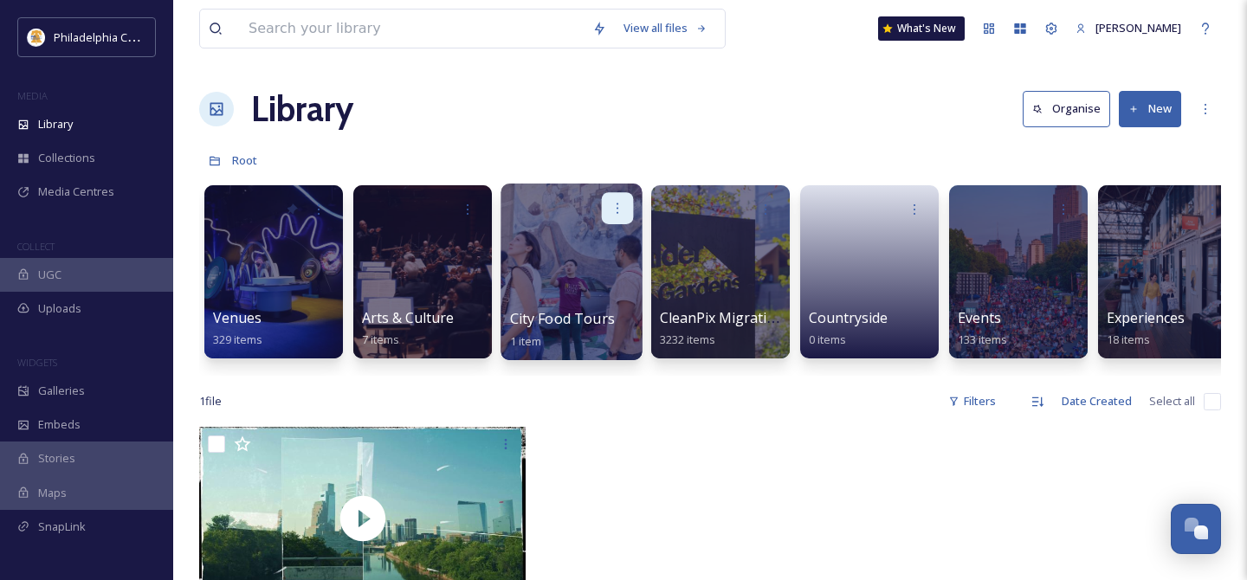
click at [621, 205] on icon at bounding box center [617, 208] width 14 height 14
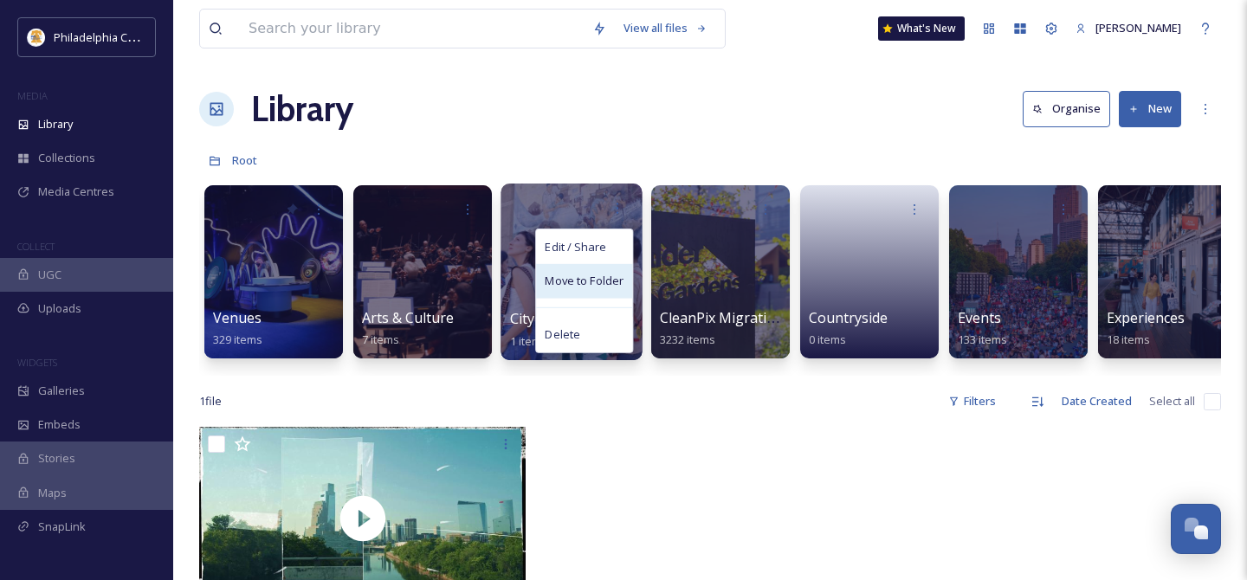
click at [616, 275] on span "Move to Folder" at bounding box center [584, 281] width 79 height 17
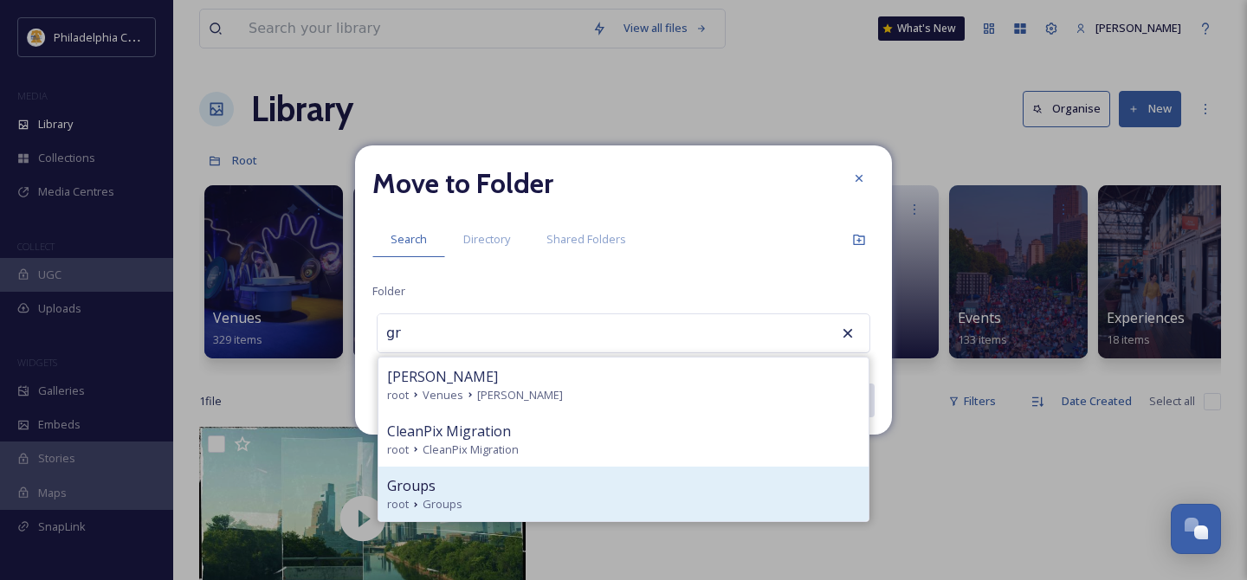
click at [498, 487] on div "Groups" at bounding box center [623, 485] width 473 height 21
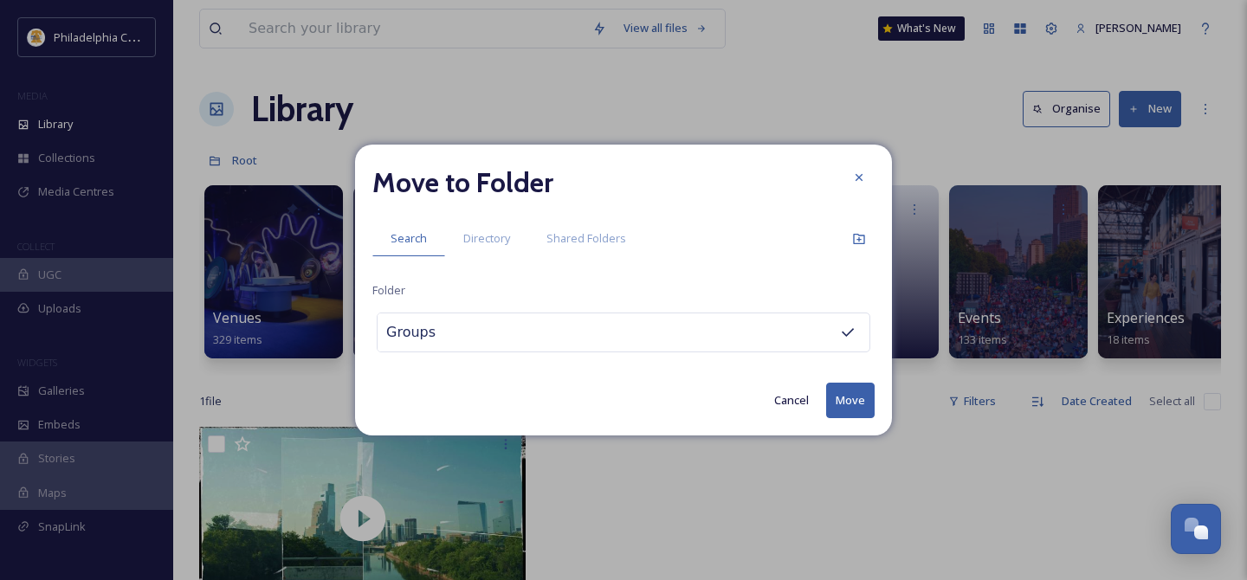
click at [846, 396] on button "Move" at bounding box center [850, 401] width 48 height 36
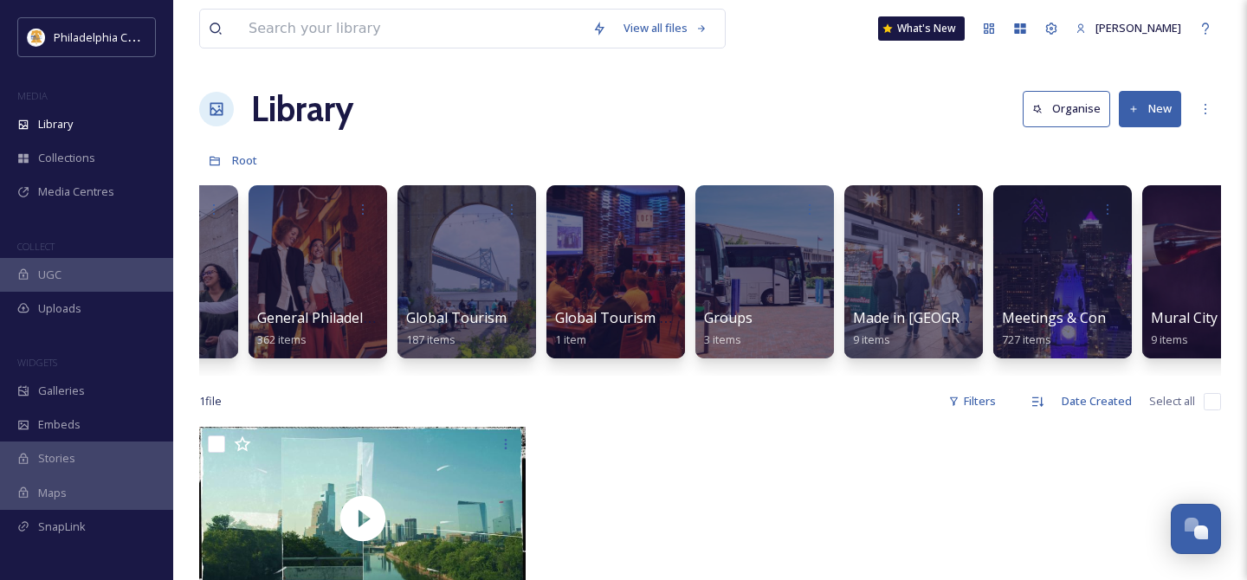
scroll to position [0, 1150]
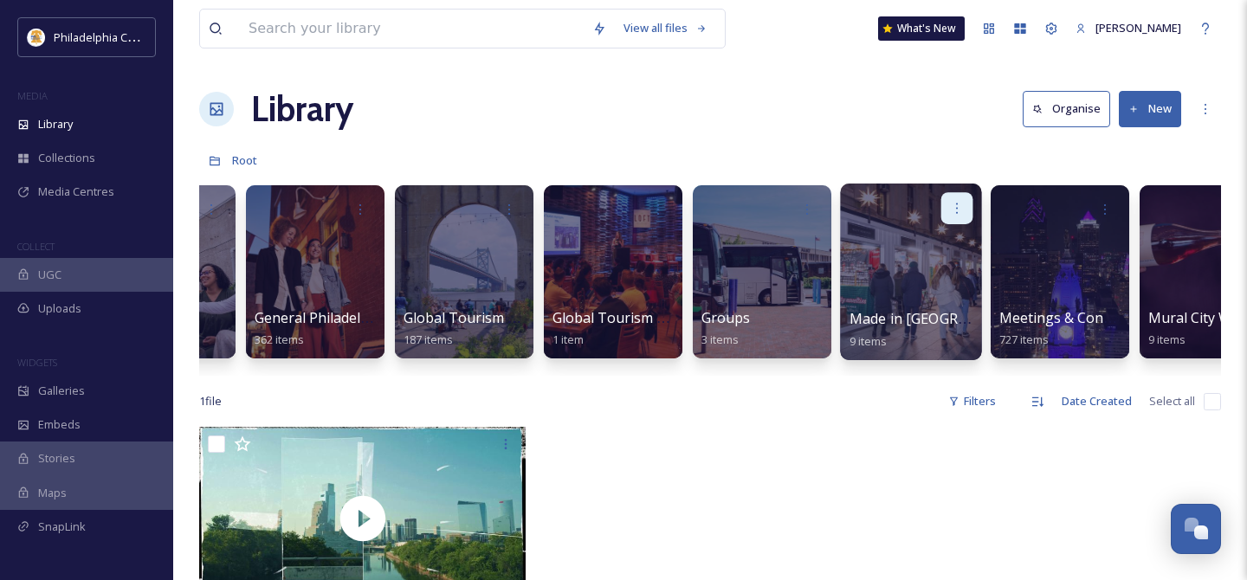
click at [960, 204] on icon at bounding box center [957, 208] width 14 height 14
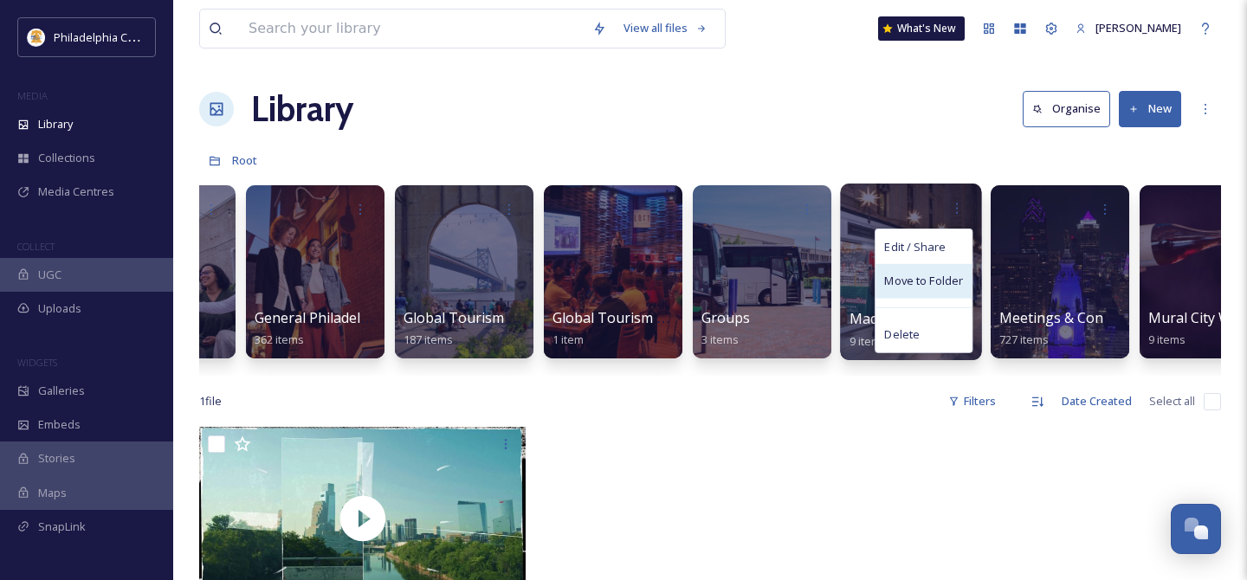
click at [958, 280] on span "Move to Folder" at bounding box center [923, 281] width 79 height 17
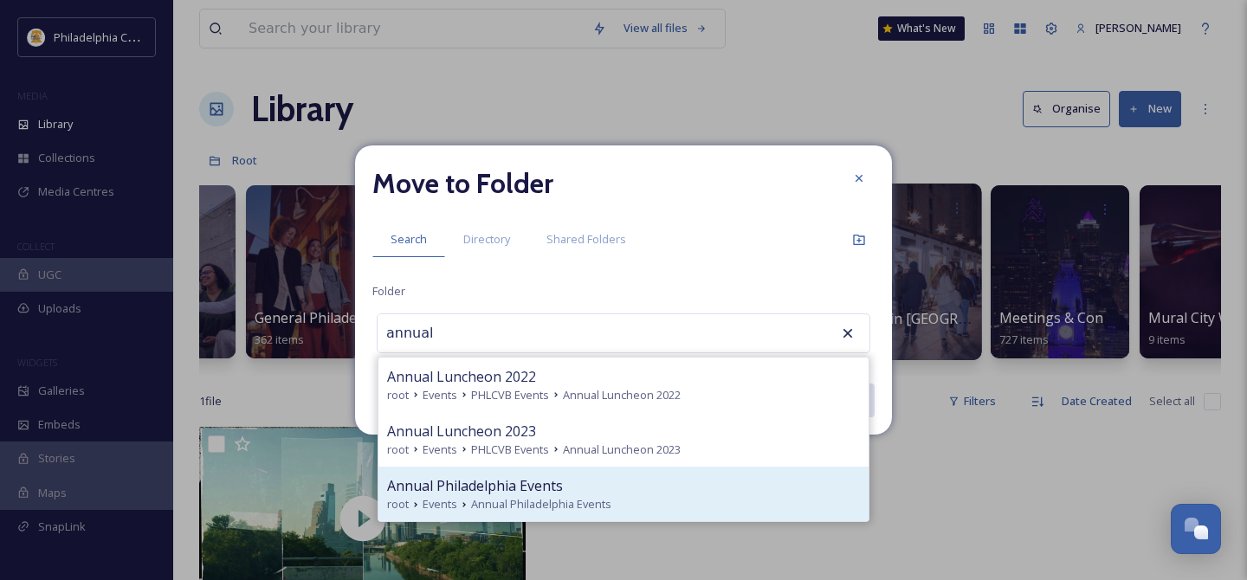
click at [668, 482] on div "Annual Philadelphia Events" at bounding box center [623, 485] width 473 height 21
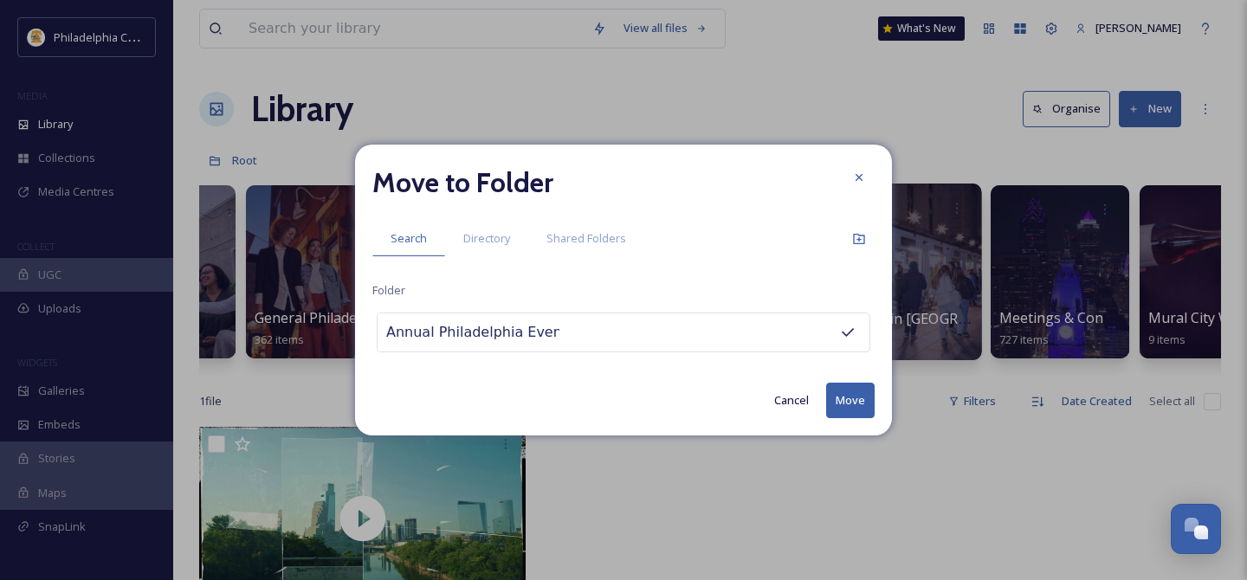
click at [863, 403] on button "Move" at bounding box center [850, 401] width 48 height 36
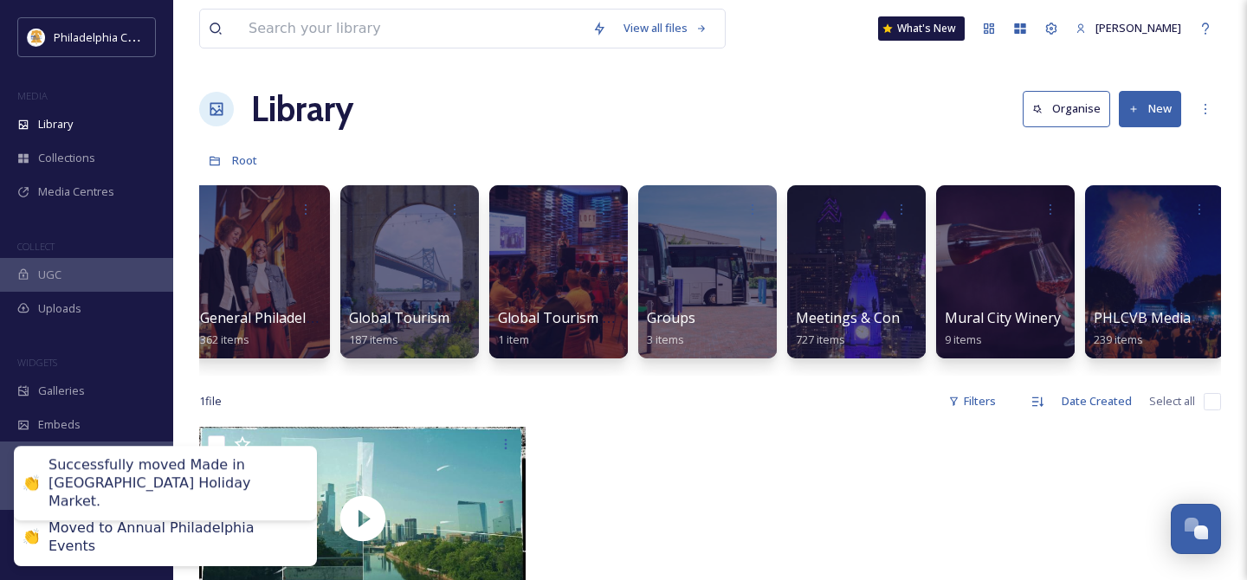
scroll to position [0, 1230]
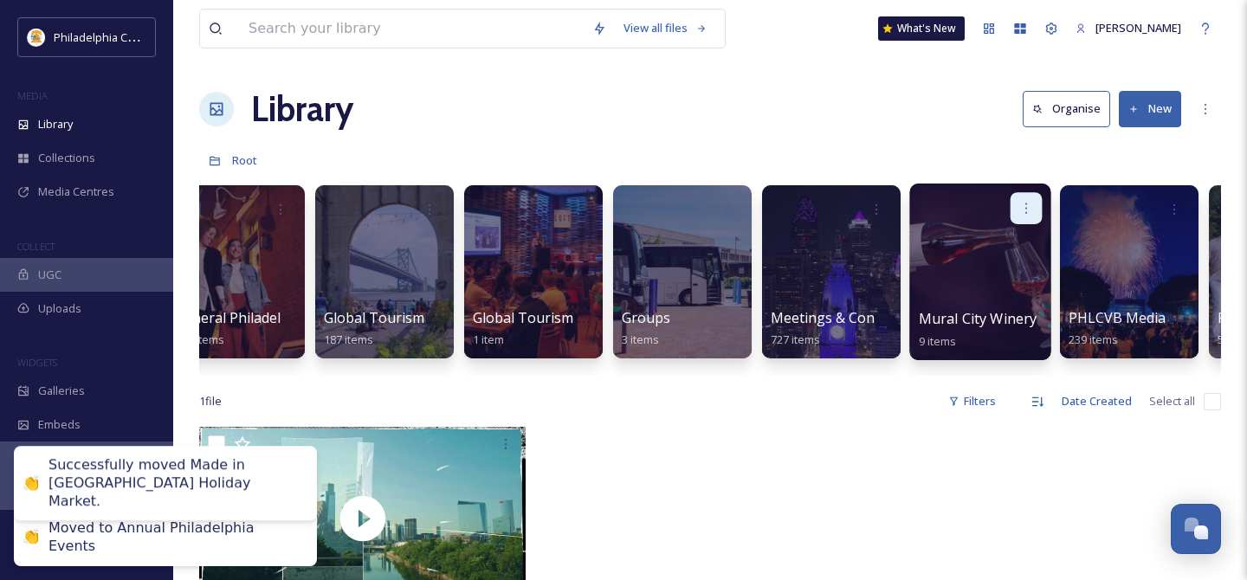
click at [1025, 207] on icon at bounding box center [1026, 208] width 14 height 14
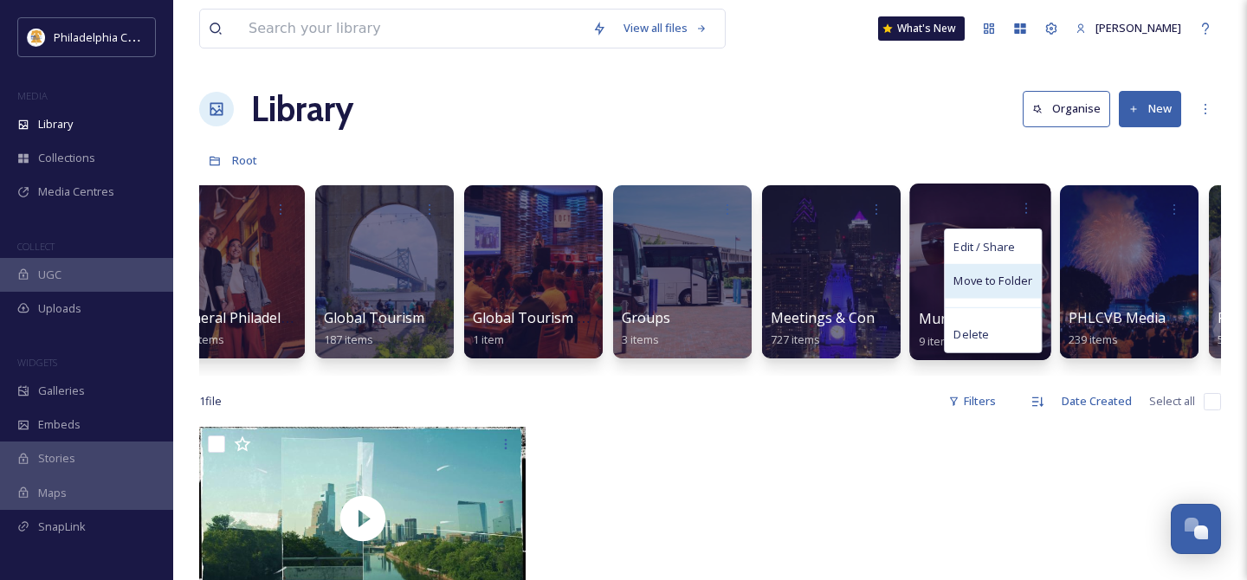
click at [1001, 286] on span "Move to Folder" at bounding box center [992, 281] width 79 height 17
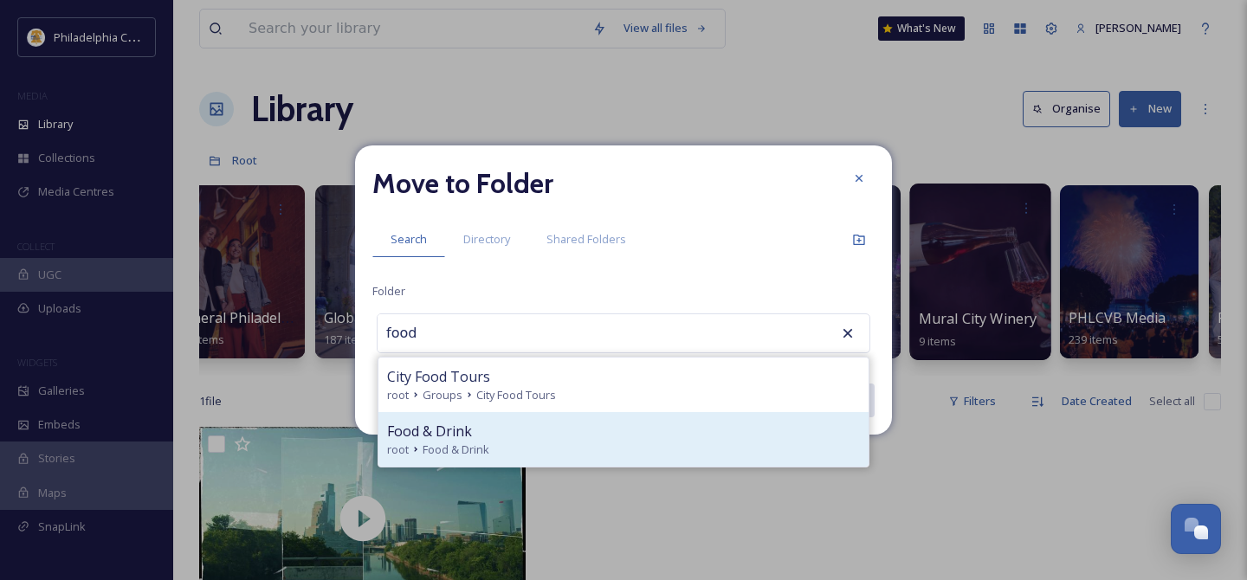
click at [578, 433] on div "Food & Drink" at bounding box center [623, 431] width 473 height 21
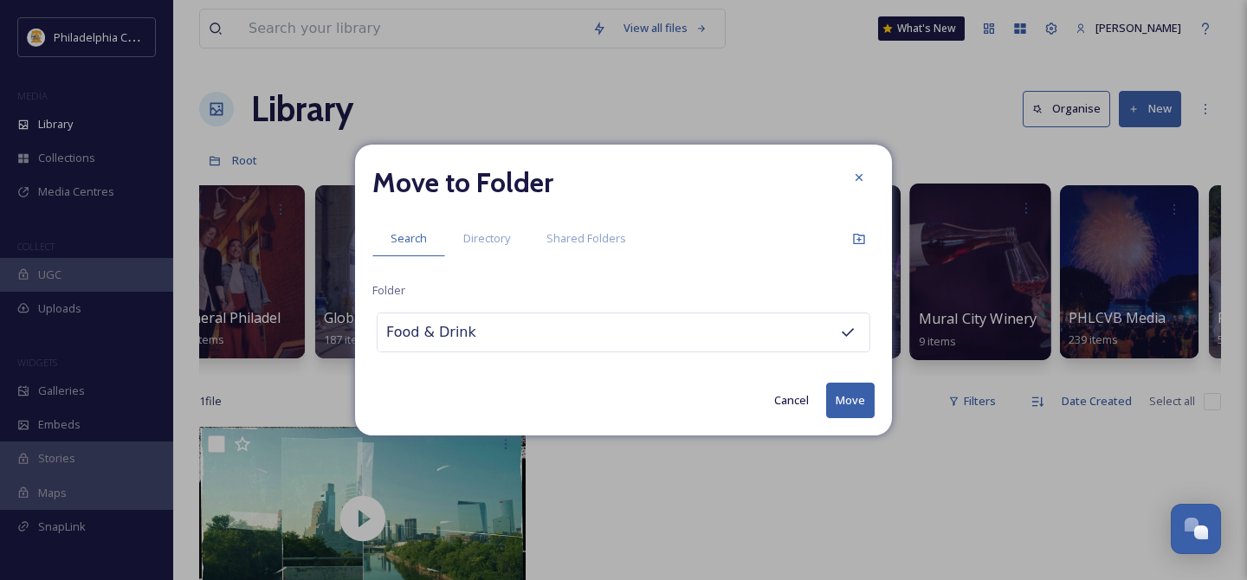
click at [842, 394] on button "Move" at bounding box center [850, 401] width 48 height 36
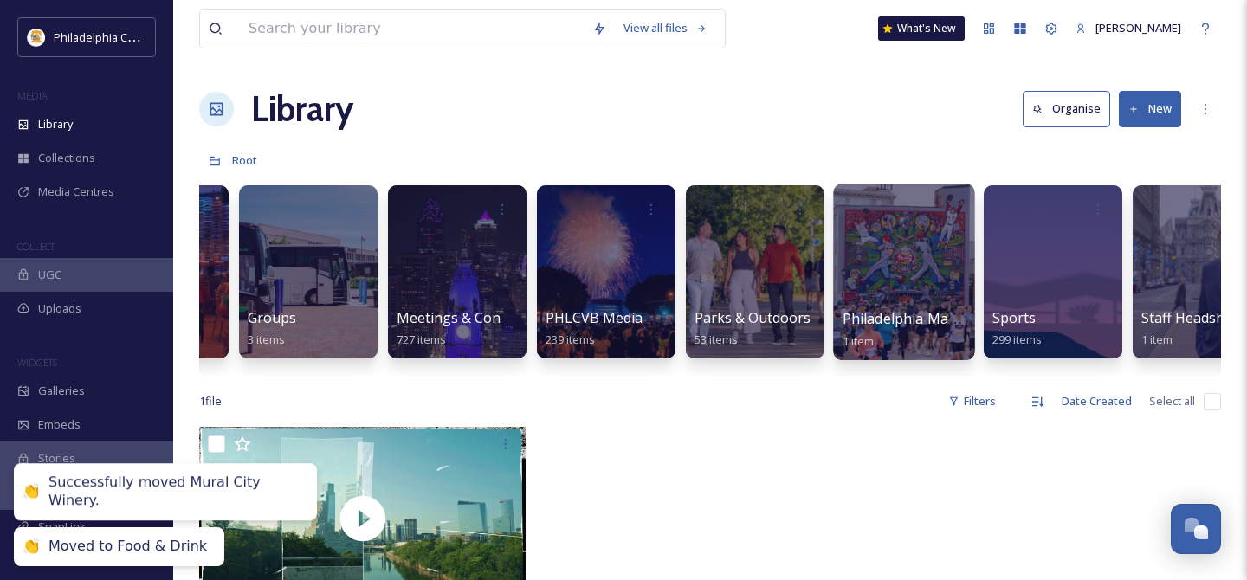
scroll to position [0, 1614]
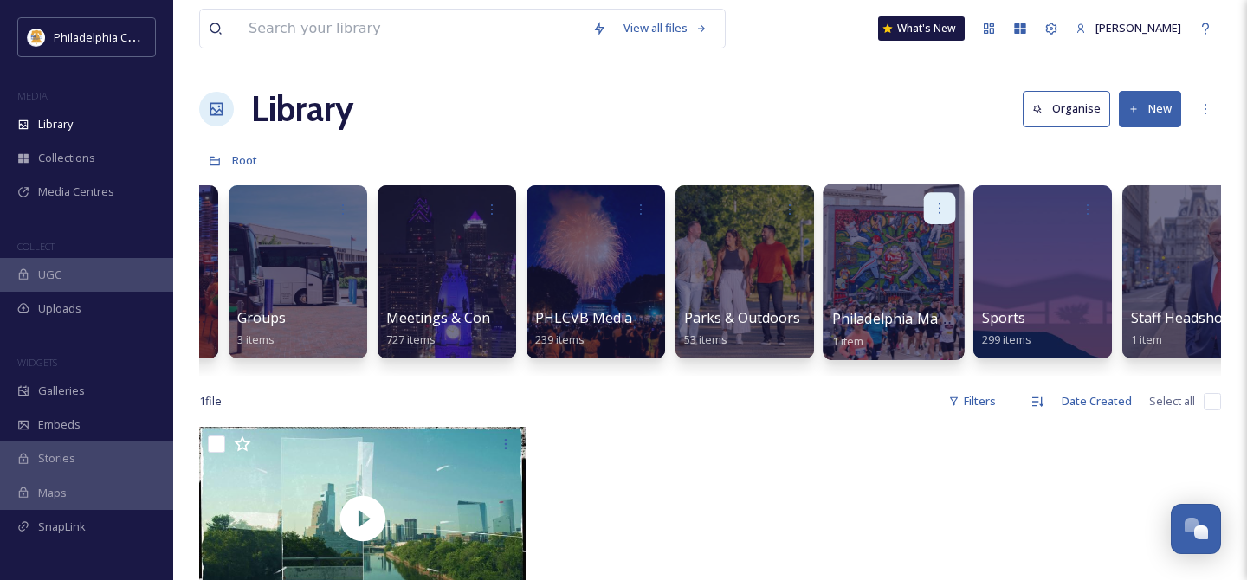
click at [936, 206] on icon at bounding box center [940, 208] width 14 height 14
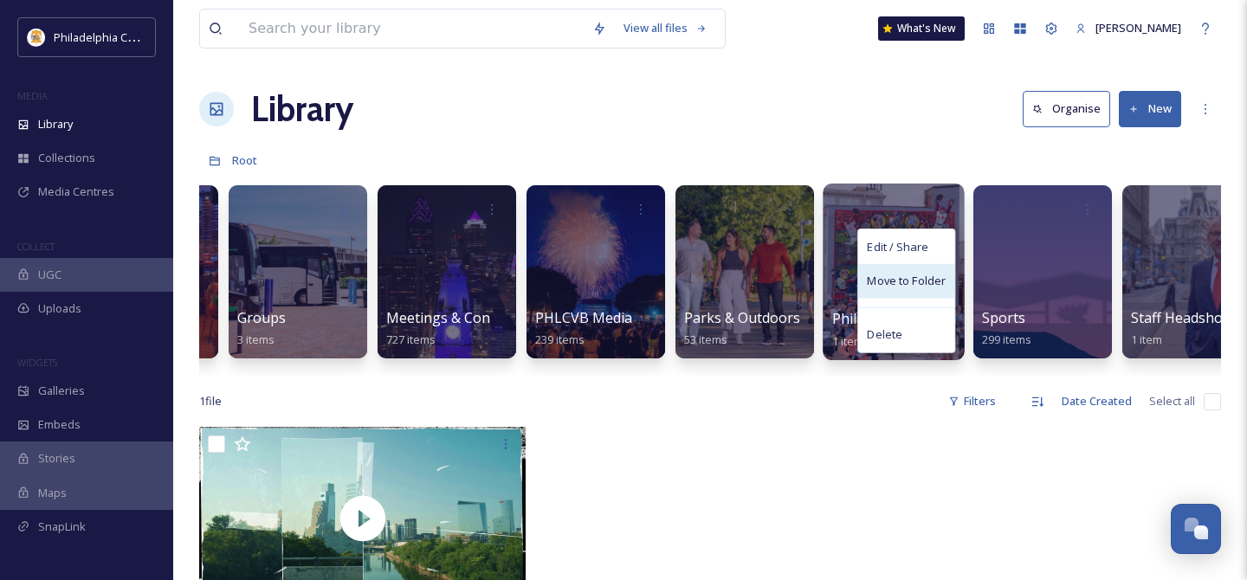
click at [933, 294] on div "Move to Folder" at bounding box center [906, 281] width 96 height 35
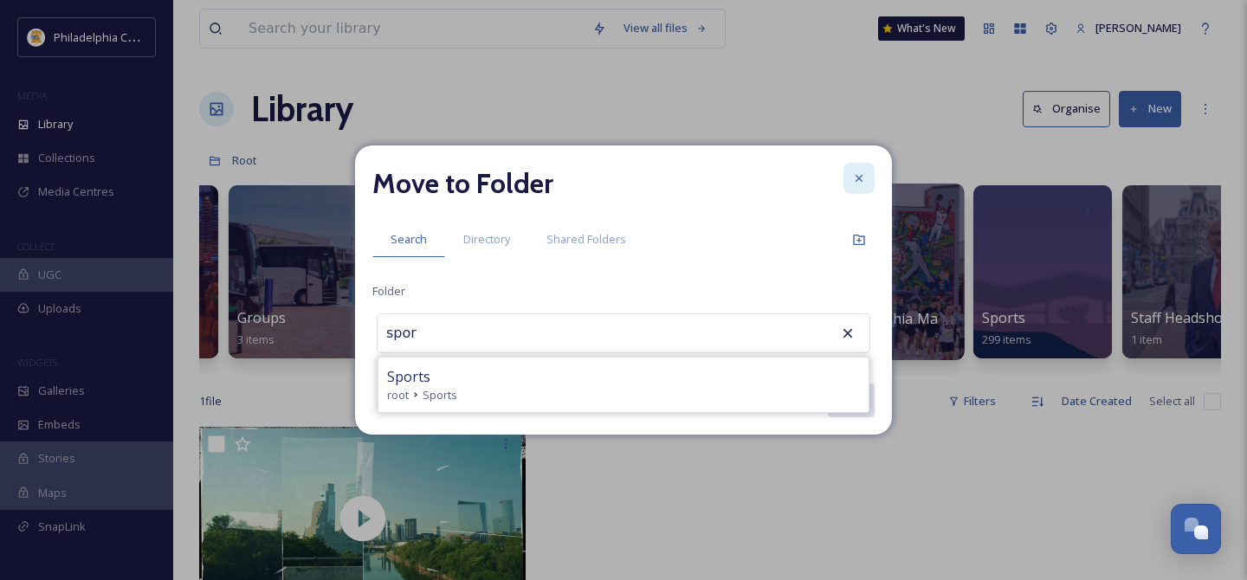
click at [870, 178] on div at bounding box center [858, 178] width 31 height 31
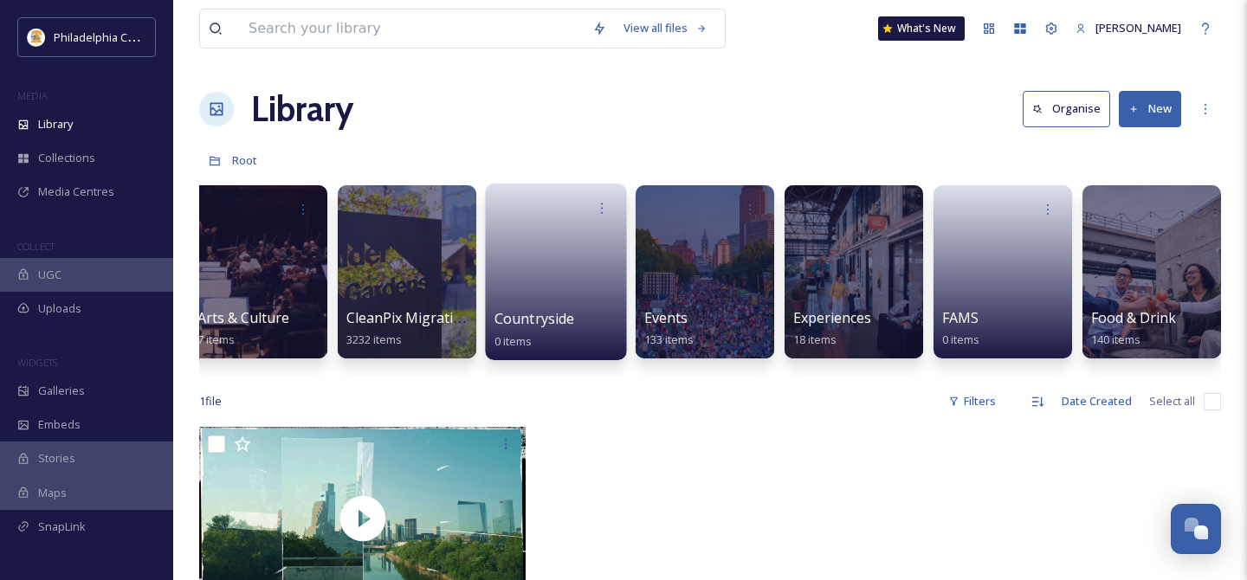
scroll to position [0, 162]
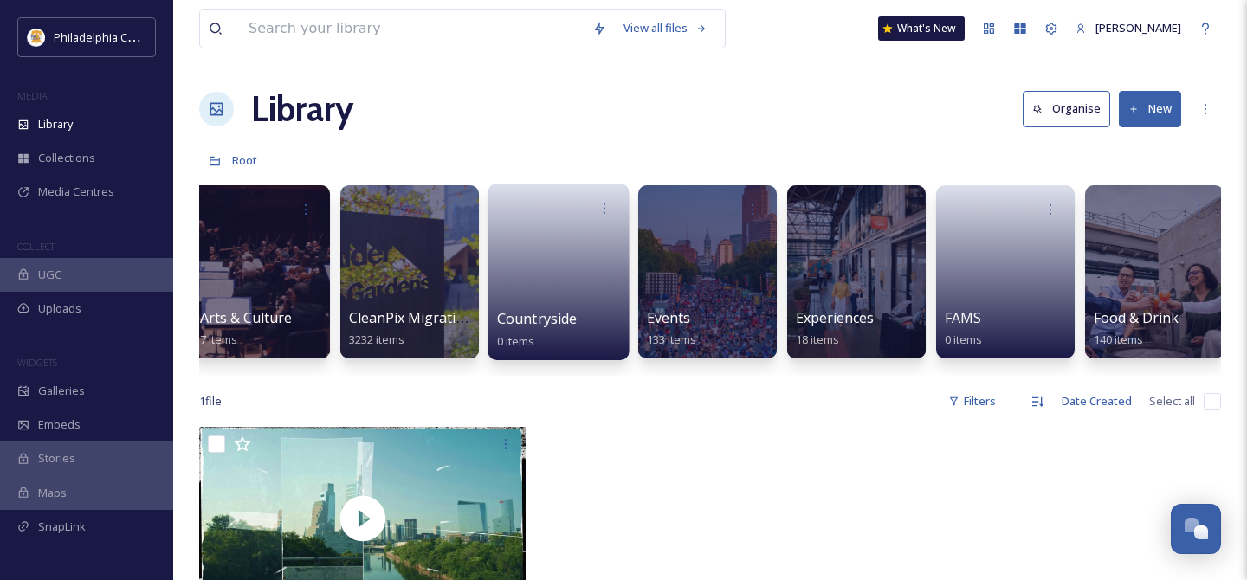
click at [699, 263] on div at bounding box center [707, 271] width 139 height 173
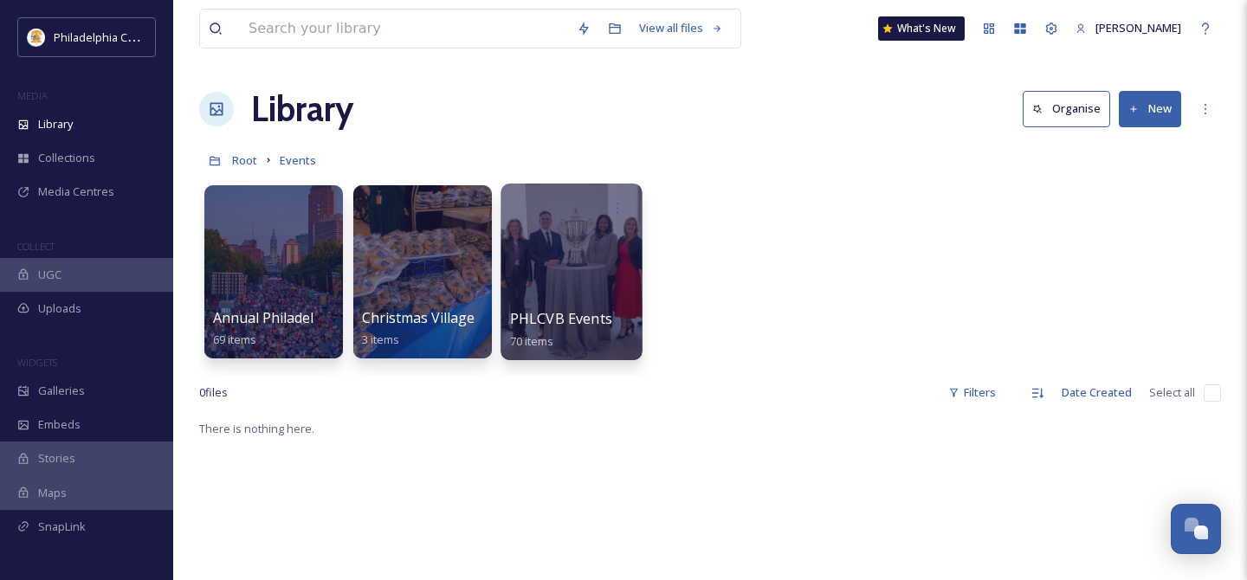
click at [566, 281] on div at bounding box center [570, 272] width 141 height 177
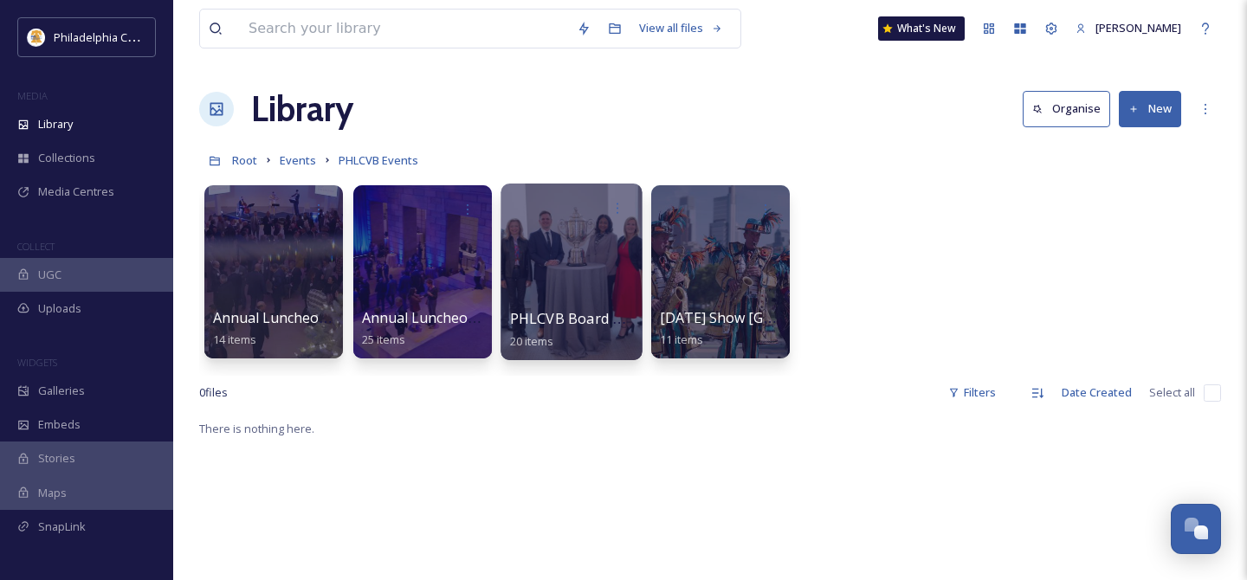
scroll to position [3, 0]
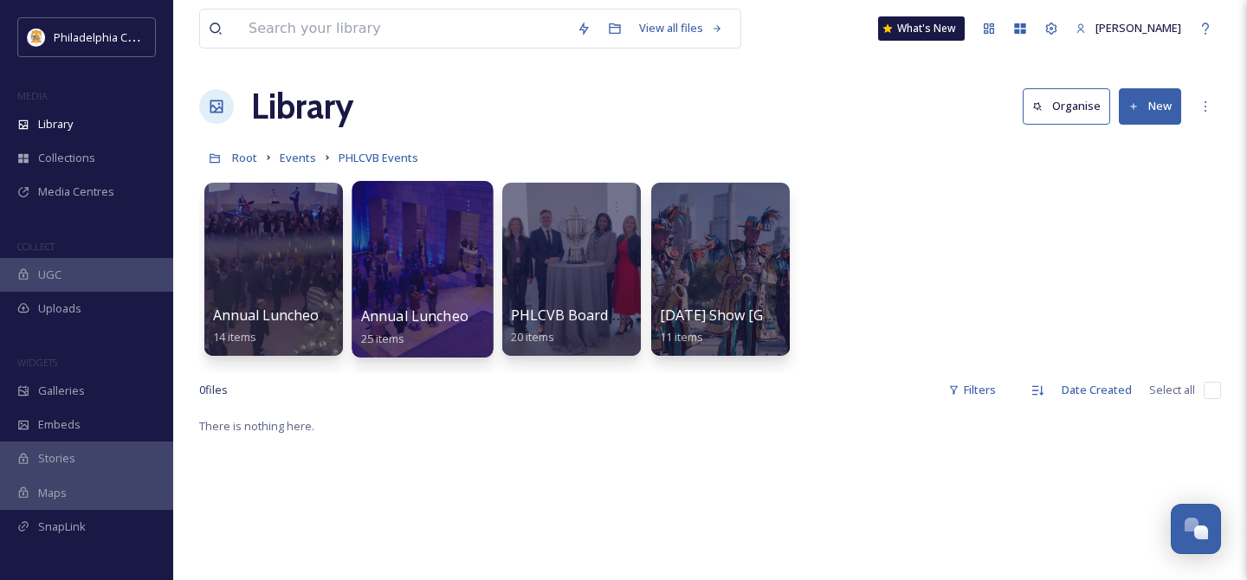
click at [442, 287] on div at bounding box center [422, 269] width 141 height 177
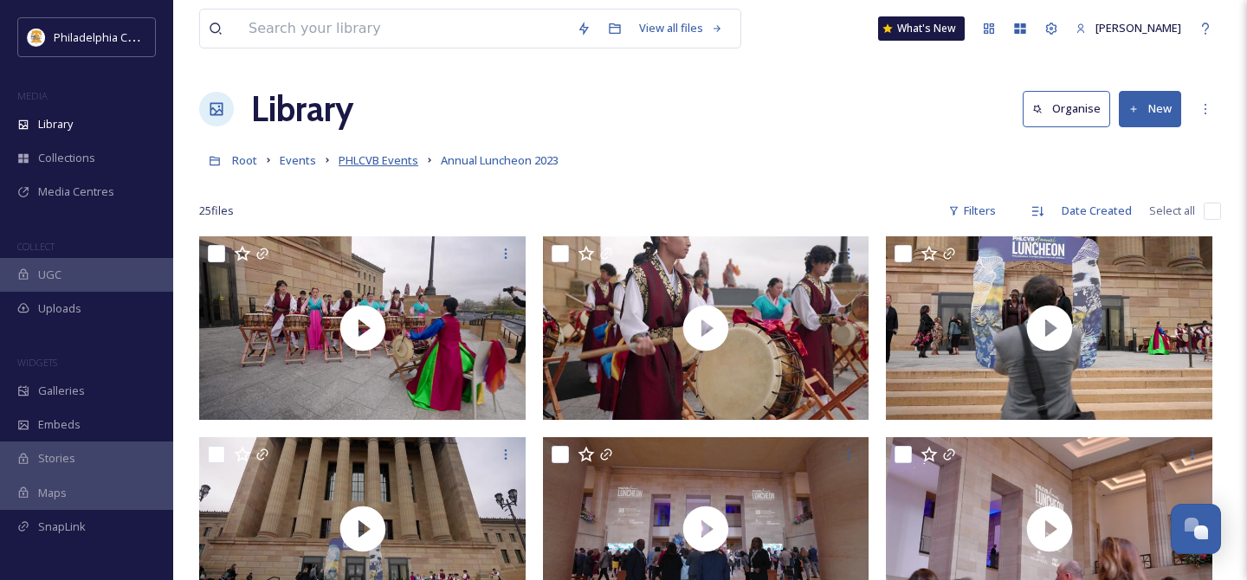
click at [388, 161] on span "PHLCVB Events" at bounding box center [379, 160] width 80 height 16
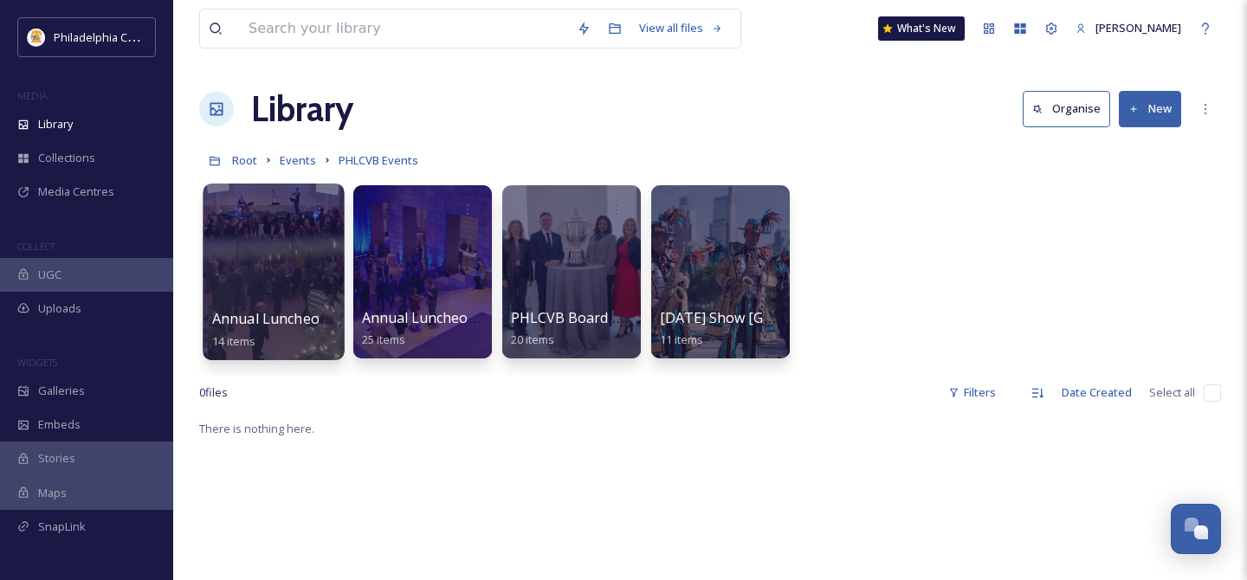
click at [297, 281] on div at bounding box center [273, 272] width 141 height 177
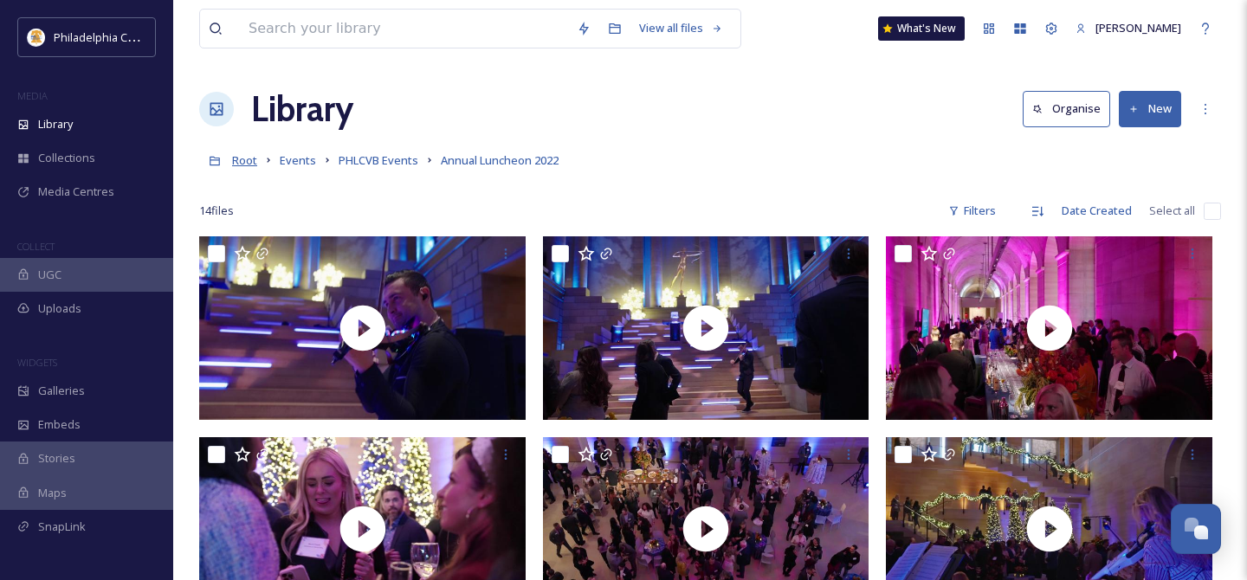
click at [242, 162] on span "Root" at bounding box center [244, 160] width 25 height 16
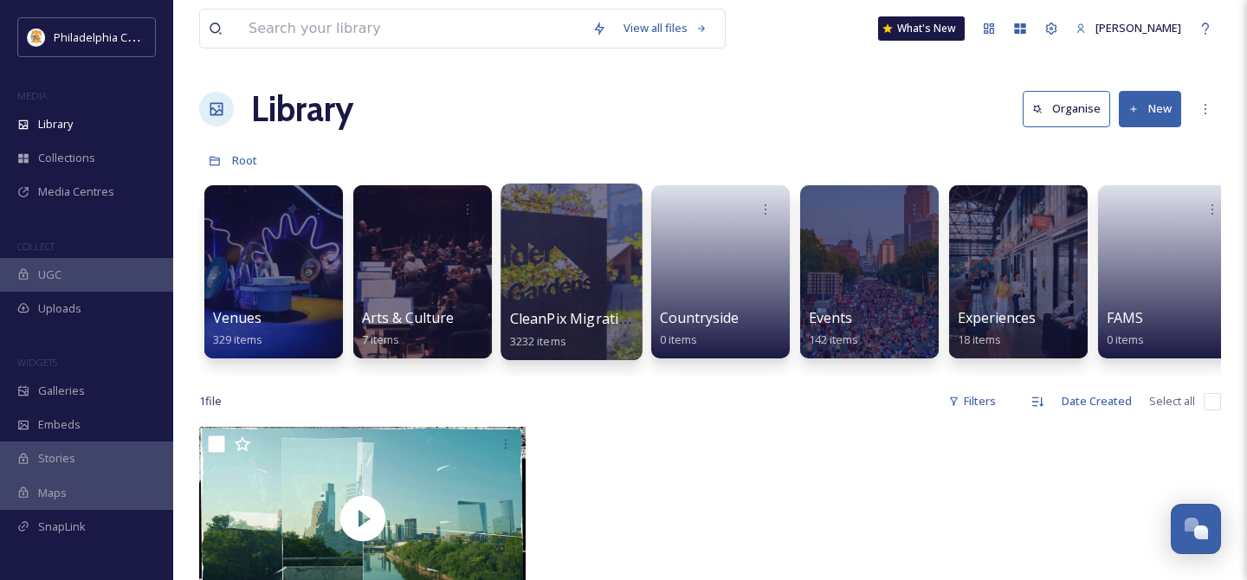
click at [566, 266] on div at bounding box center [570, 272] width 141 height 177
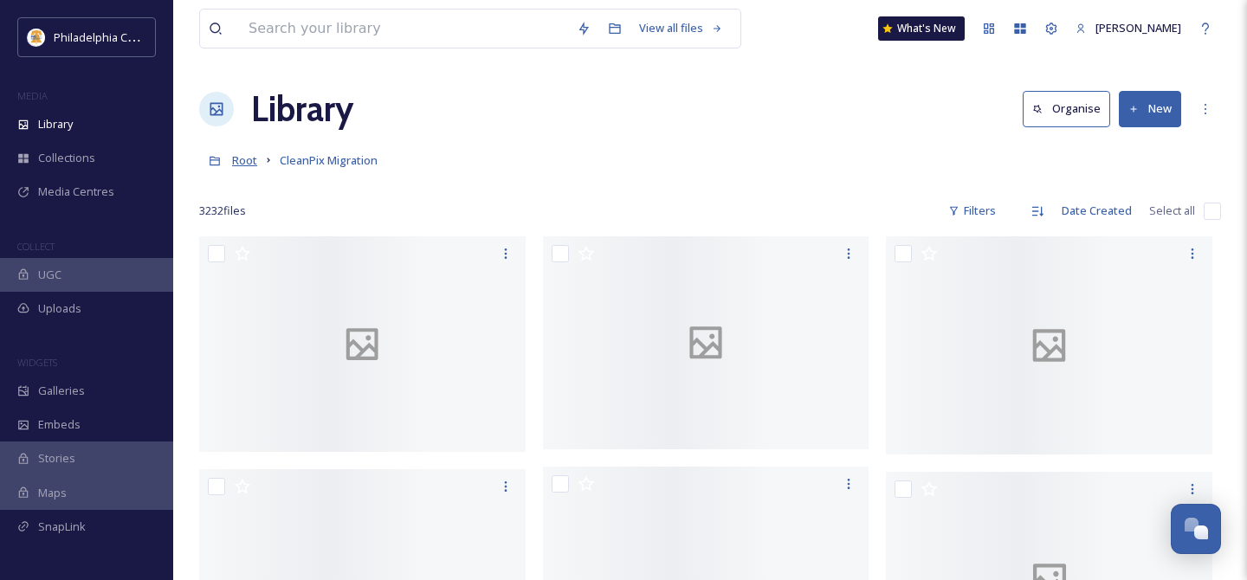
click at [242, 158] on span "Root" at bounding box center [244, 160] width 25 height 16
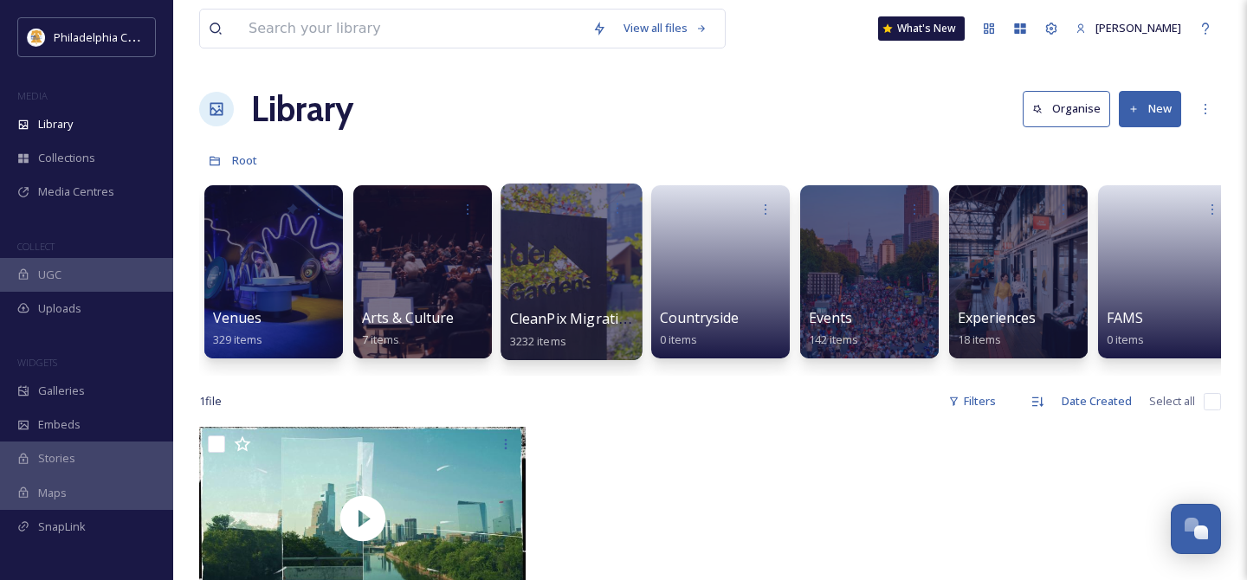
click at [545, 271] on div at bounding box center [570, 272] width 141 height 177
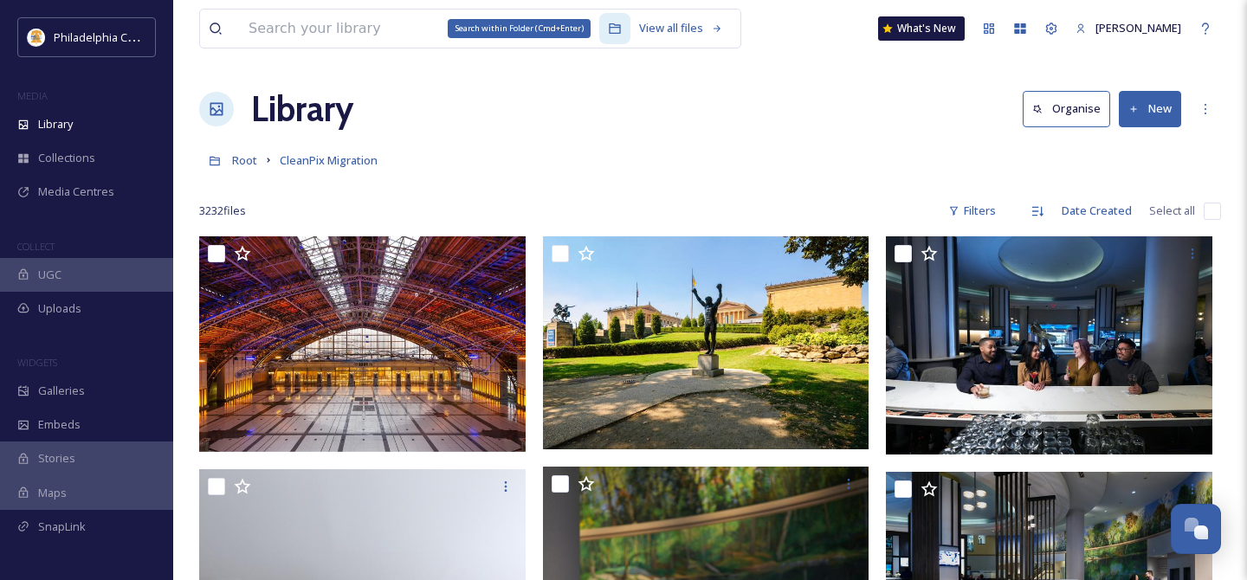
click at [615, 27] on div "Search within Folder (Cmd+Enter)" at bounding box center [614, 28] width 31 height 31
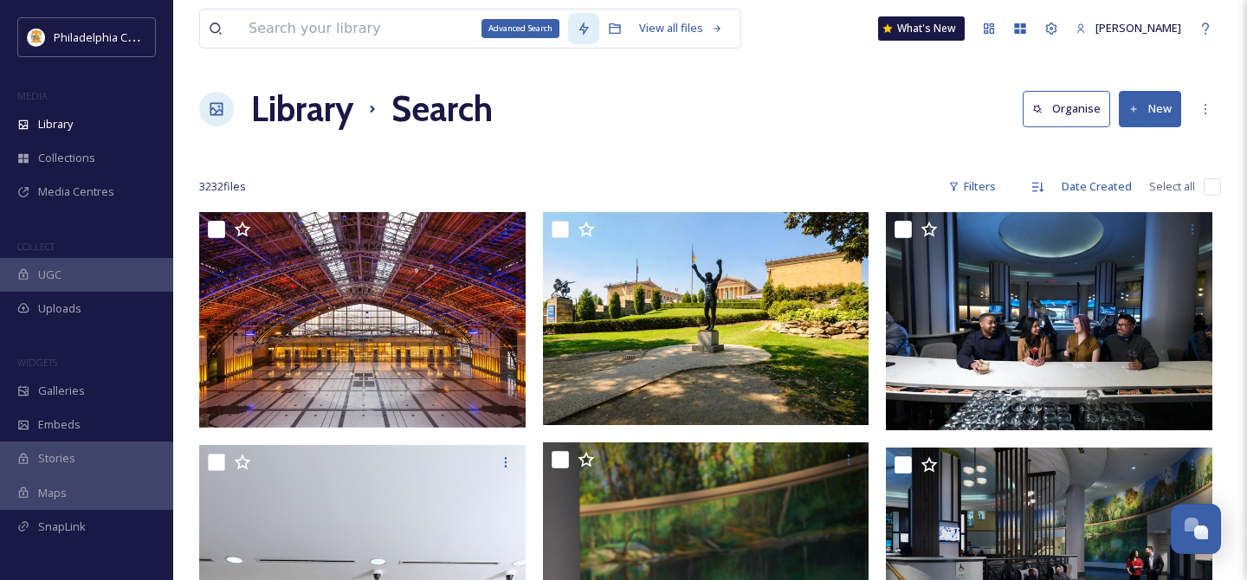
click at [577, 33] on icon at bounding box center [584, 29] width 14 height 14
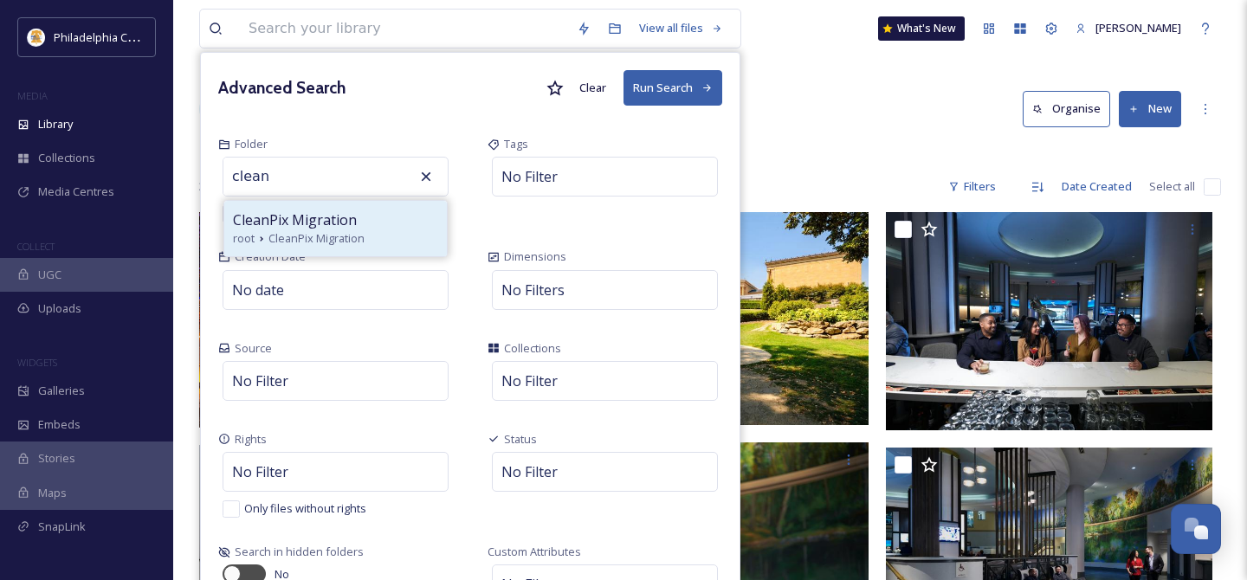
click at [307, 230] on span "CleanPix Migration" at bounding box center [316, 238] width 96 height 16
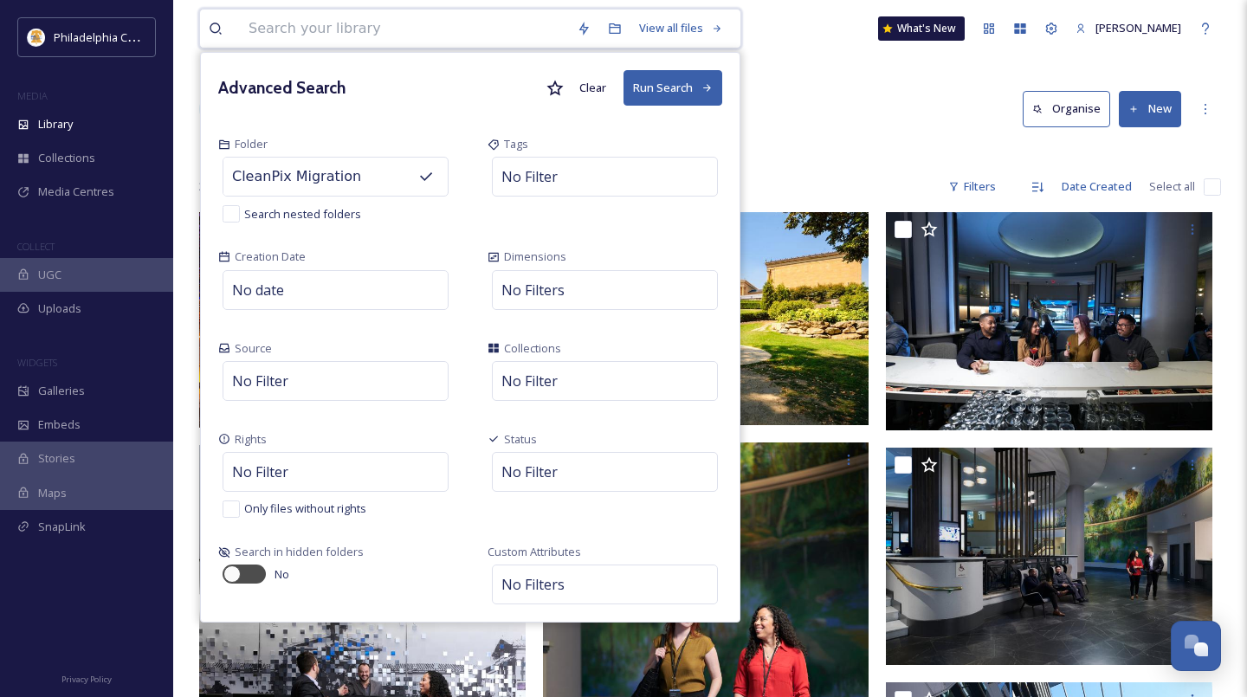
click at [438, 40] on input at bounding box center [404, 29] width 328 height 38
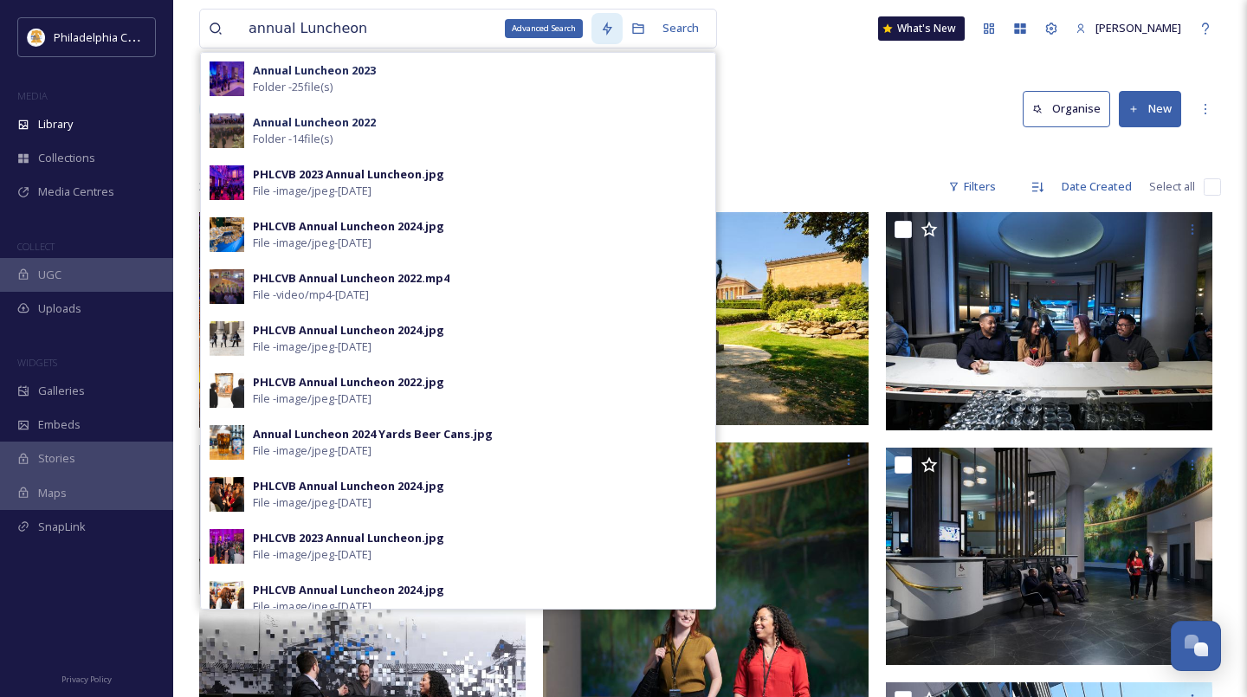
click at [603, 30] on icon at bounding box center [607, 29] width 14 height 14
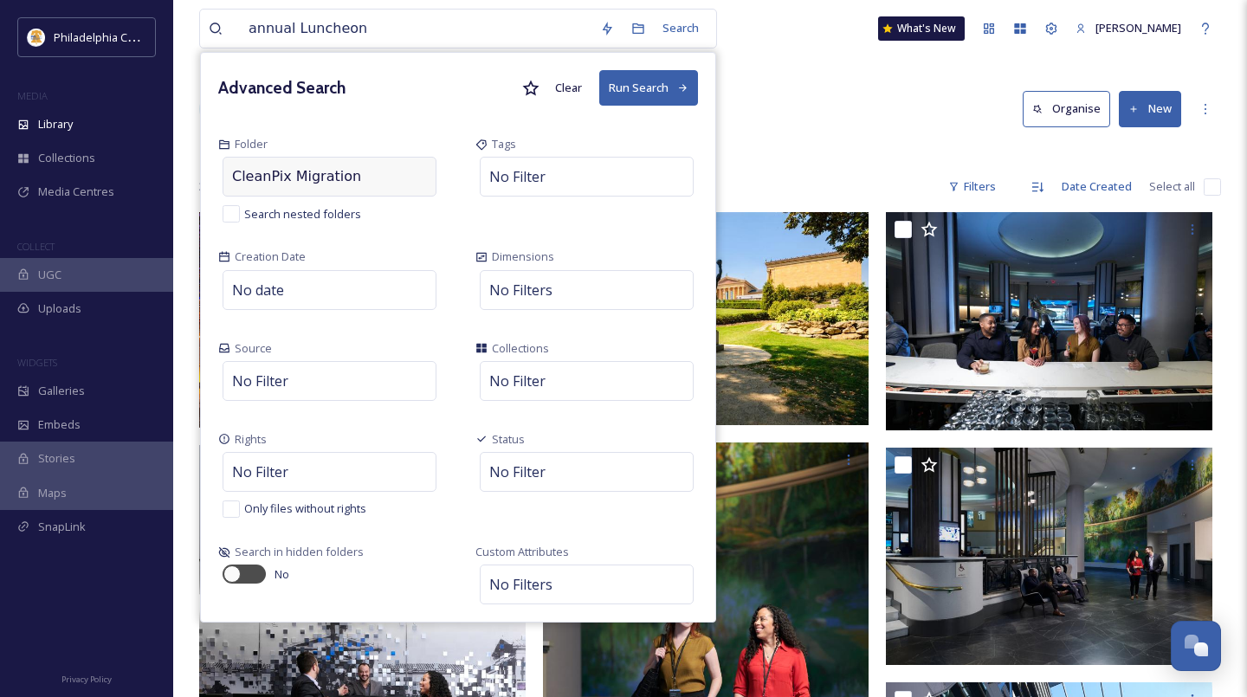
click at [384, 184] on div "CleanPix Migration" at bounding box center [330, 177] width 214 height 40
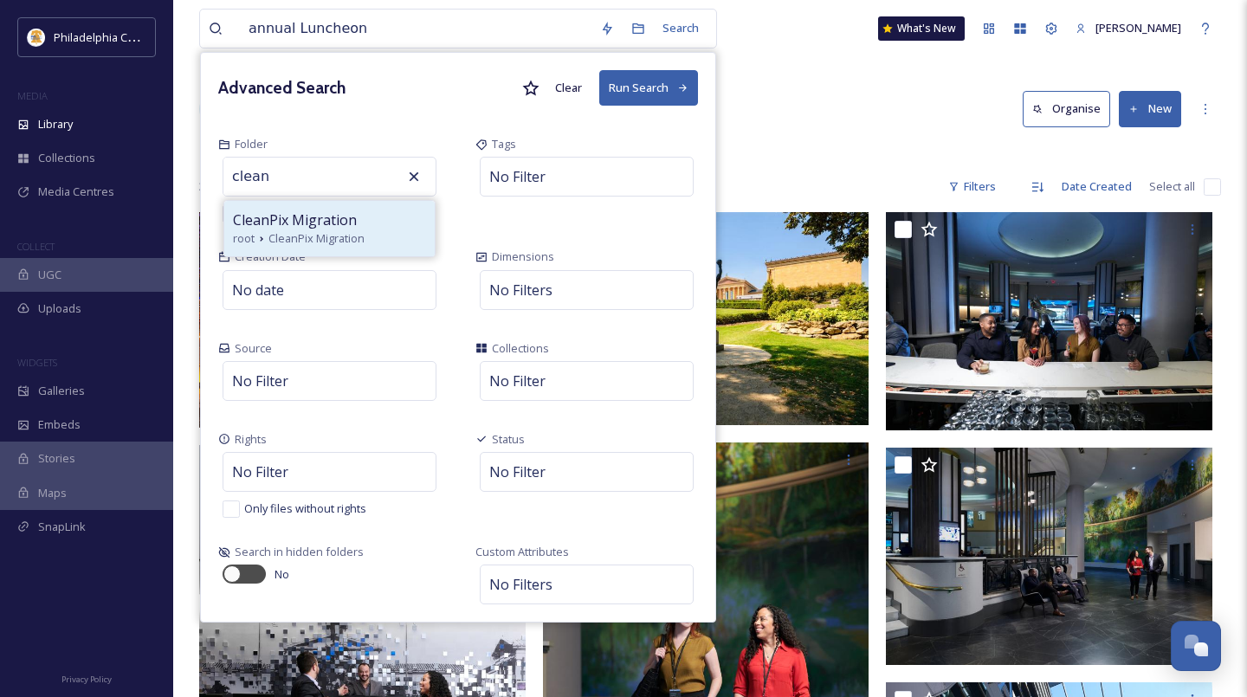
click at [283, 220] on span "CleanPix Migration" at bounding box center [295, 220] width 124 height 21
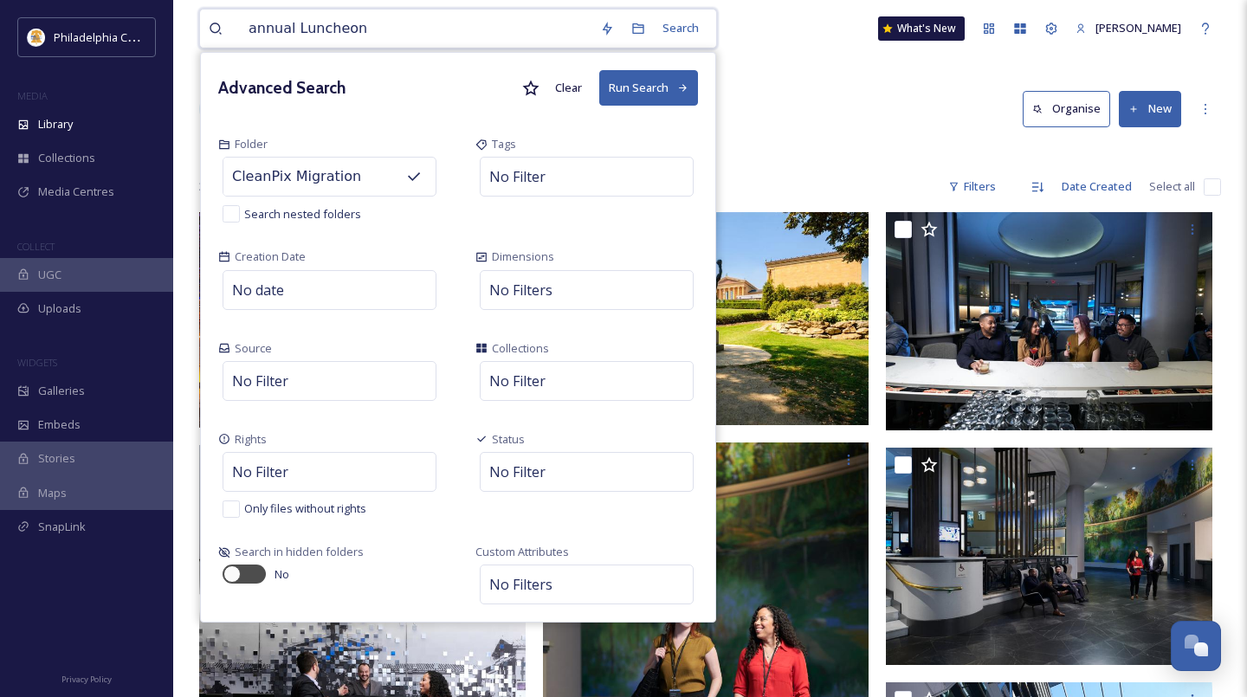
click at [644, 92] on button "Run Search" at bounding box center [648, 88] width 99 height 36
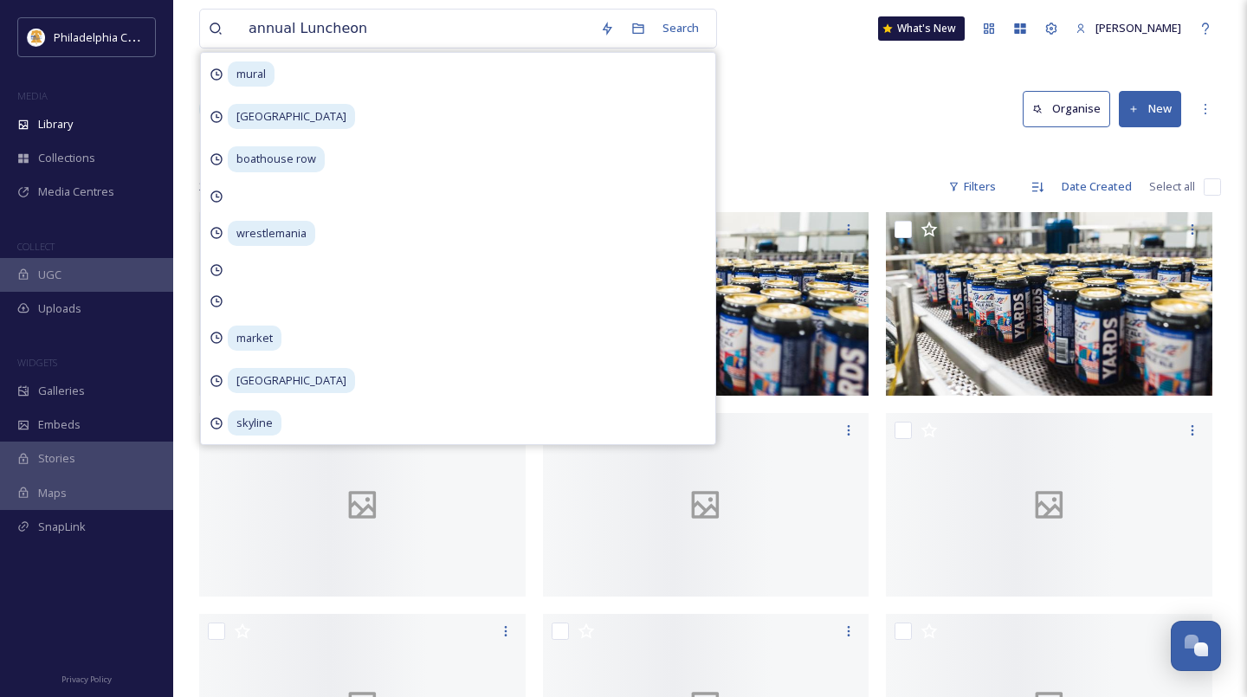
click at [834, 88] on div "Library Search Organise New" at bounding box center [710, 109] width 1022 height 52
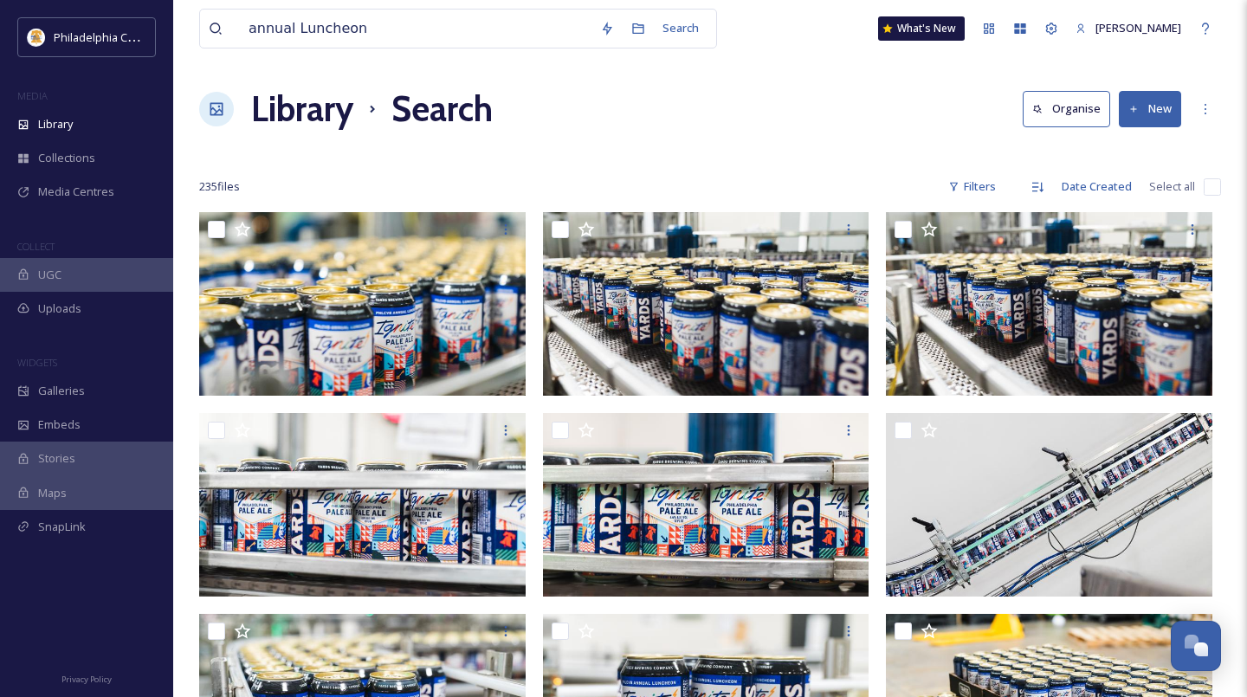
click at [1218, 190] on input "checkbox" at bounding box center [1212, 186] width 17 height 17
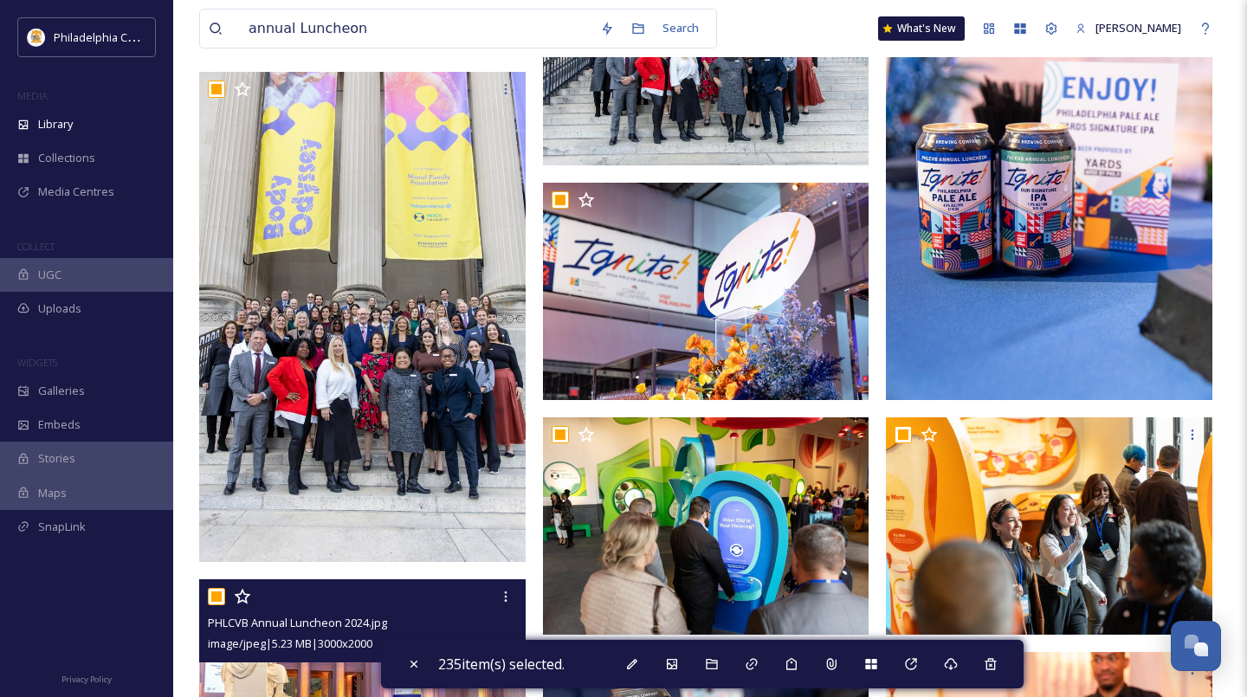
scroll to position [7200, 0]
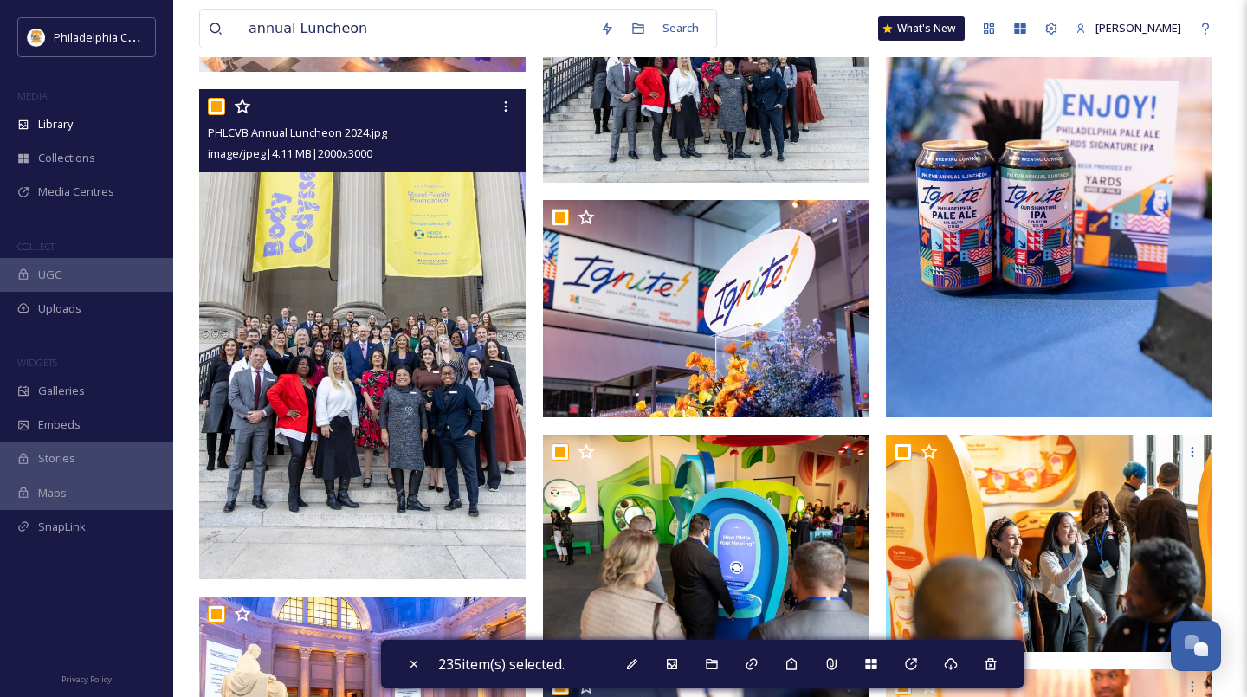
click at [220, 105] on input "checkbox" at bounding box center [216, 106] width 17 height 17
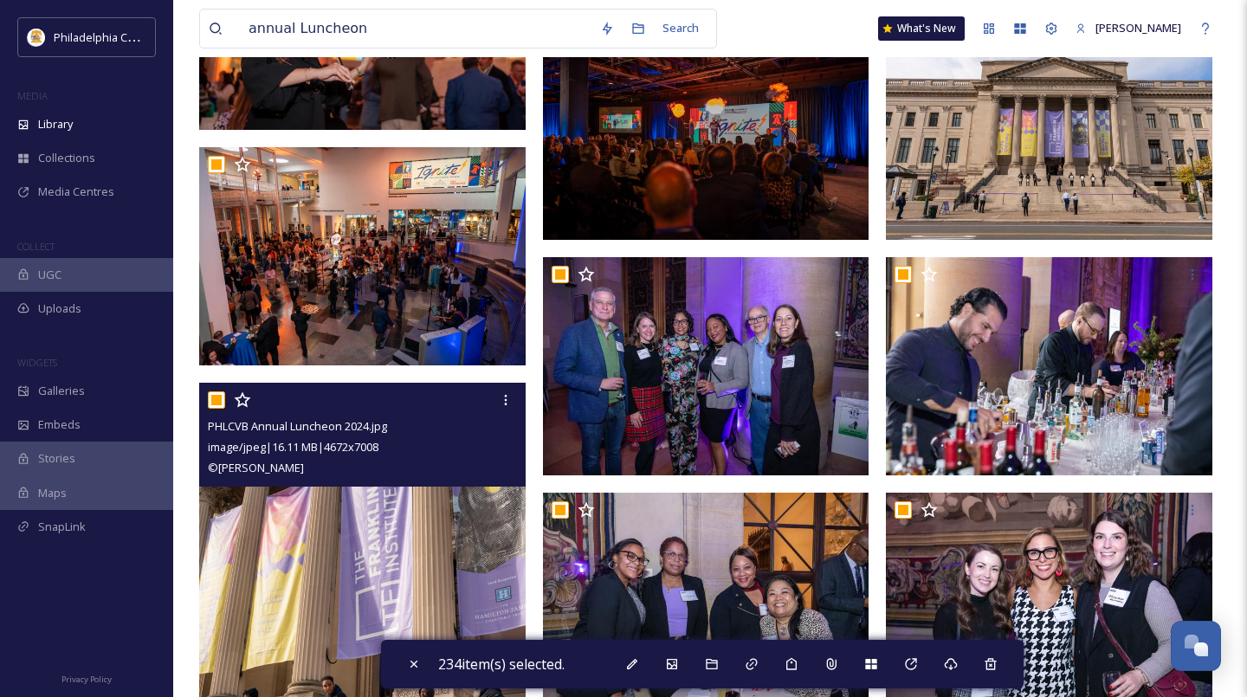
scroll to position [10976, 0]
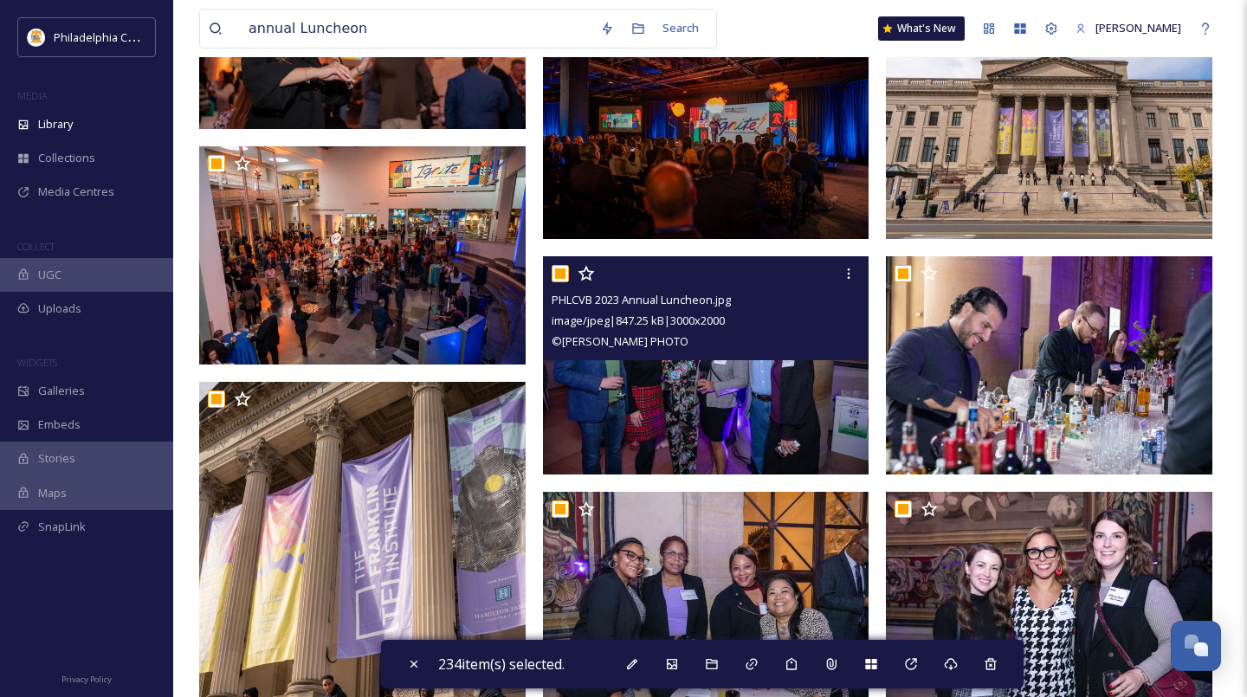
click at [562, 276] on input "checkbox" at bounding box center [560, 273] width 17 height 17
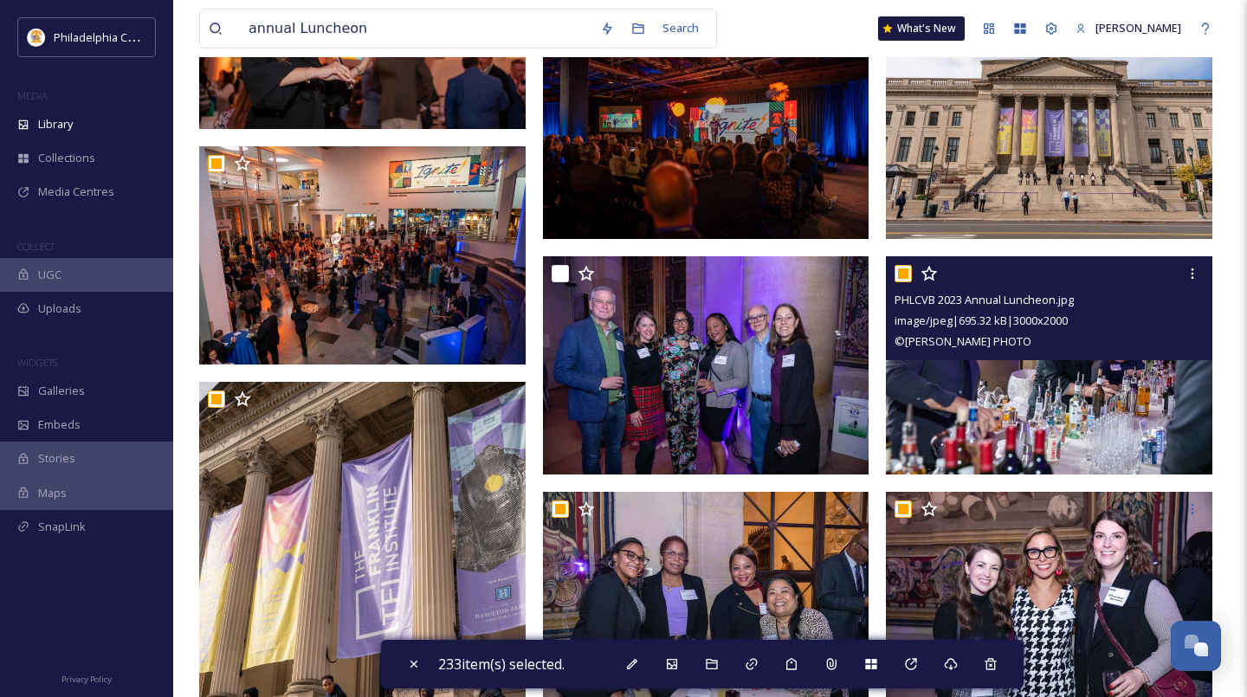
click at [901, 274] on input "checkbox" at bounding box center [902, 273] width 17 height 17
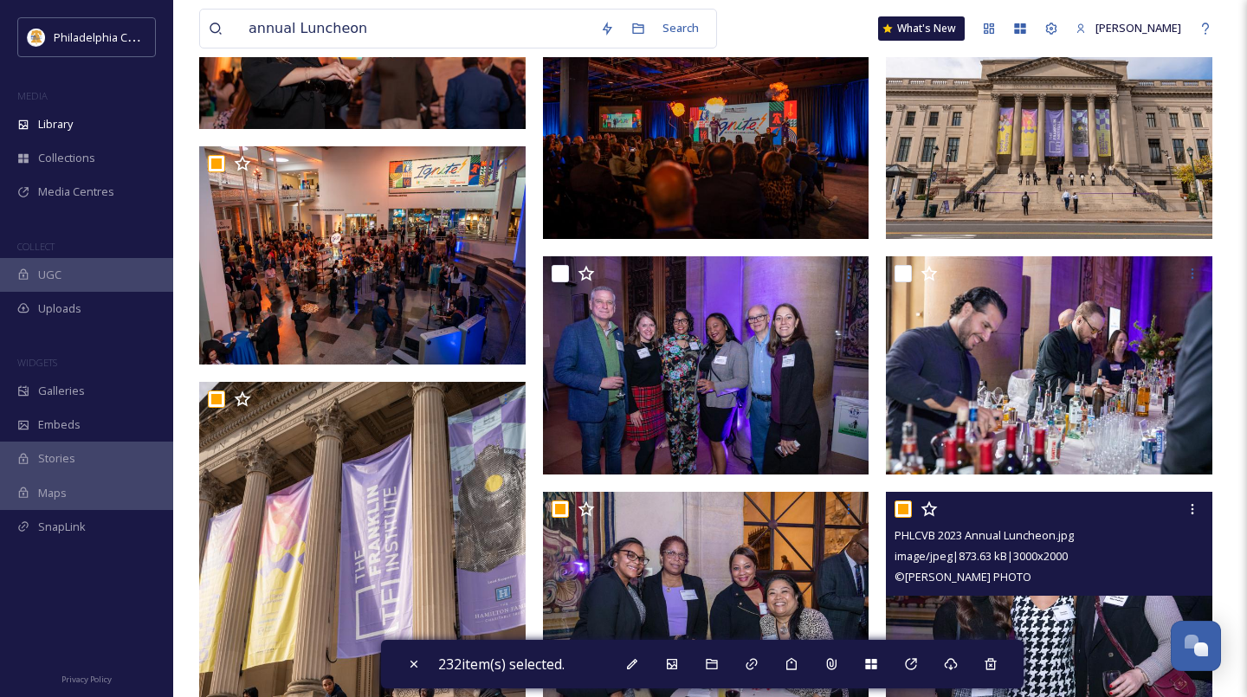
click at [906, 512] on input "checkbox" at bounding box center [902, 508] width 17 height 17
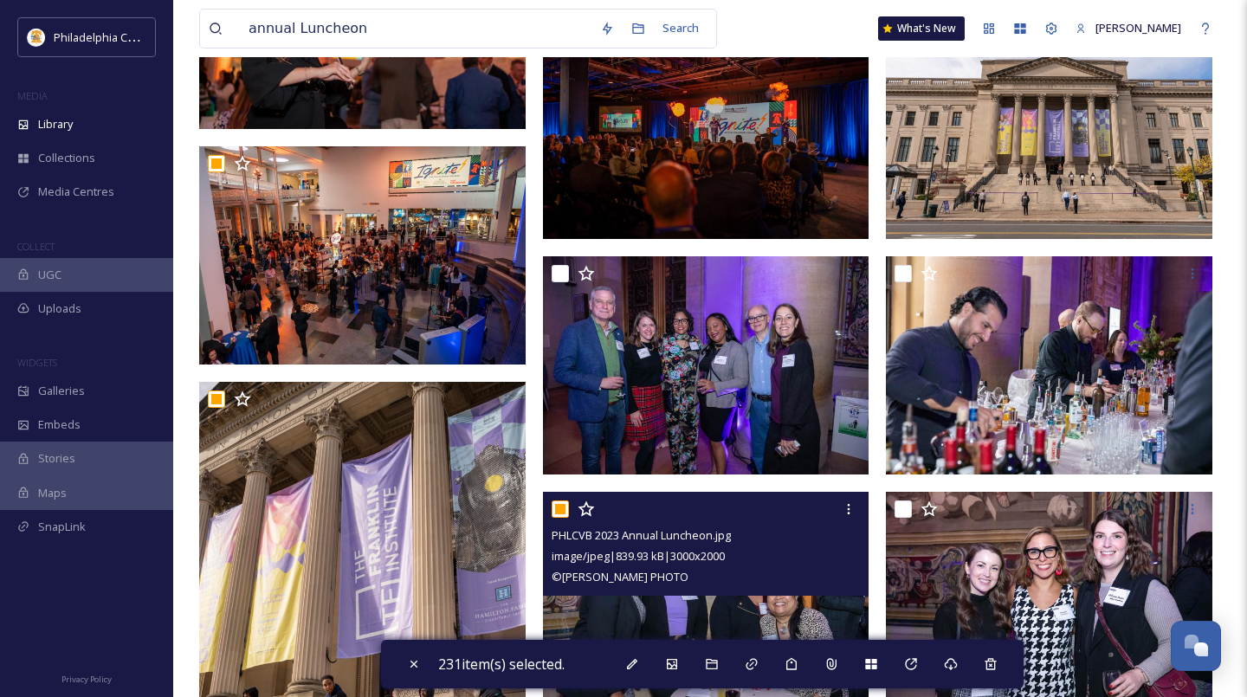
click at [565, 516] on input "checkbox" at bounding box center [560, 508] width 17 height 17
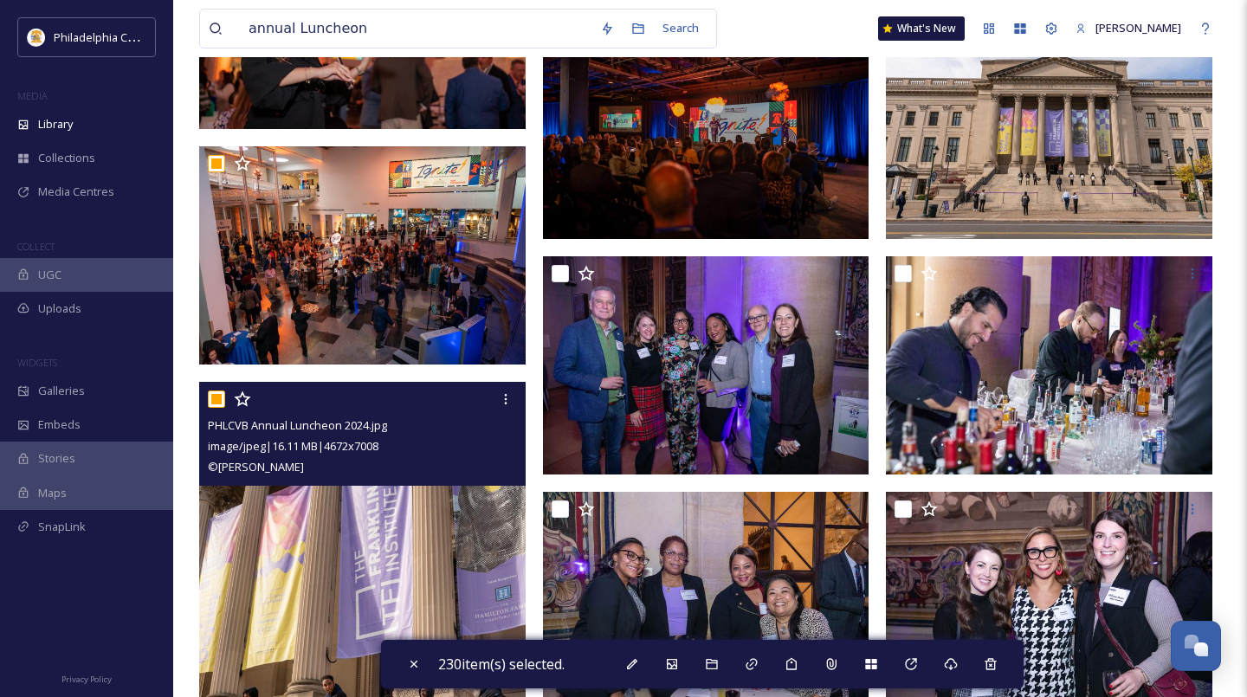
click at [218, 401] on input "checkbox" at bounding box center [216, 399] width 17 height 17
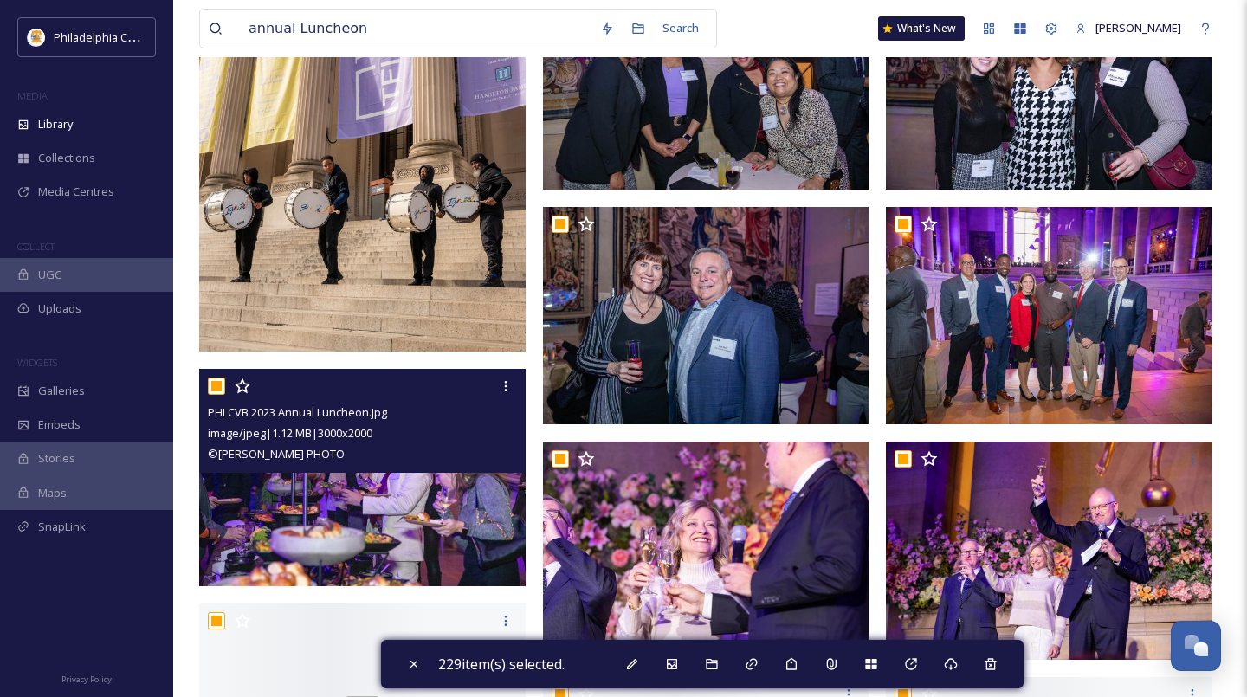
scroll to position [11500, 0]
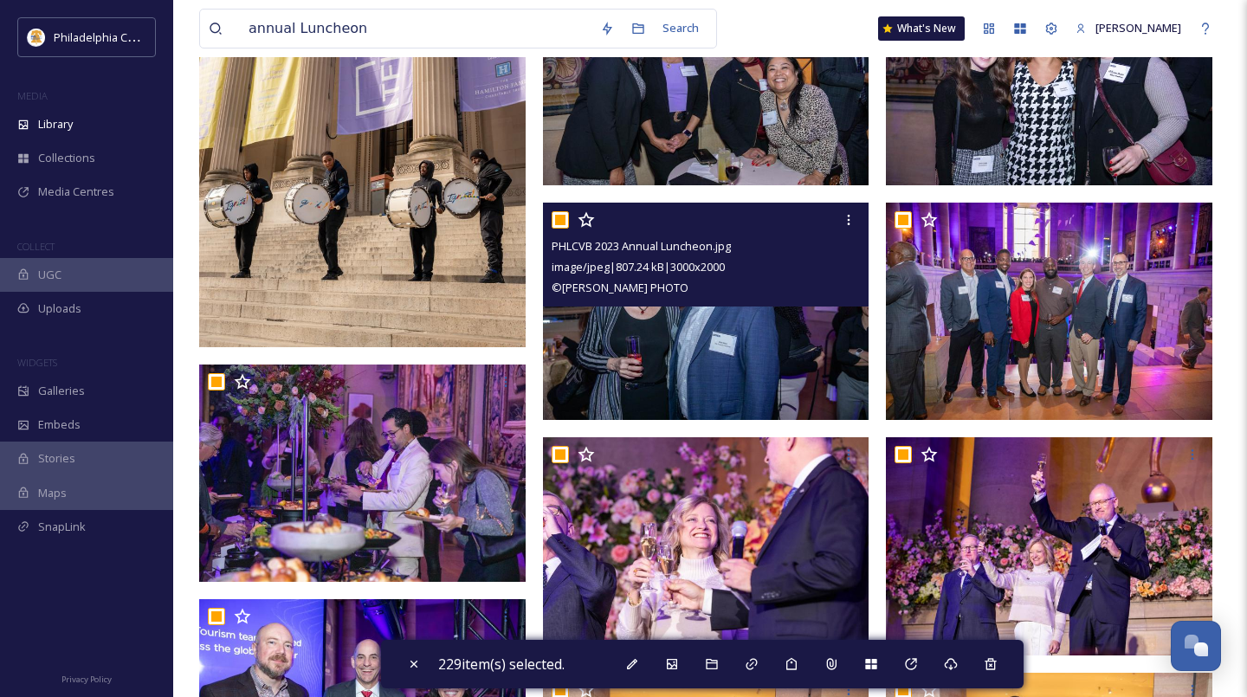
click at [564, 217] on input "checkbox" at bounding box center [560, 219] width 17 height 17
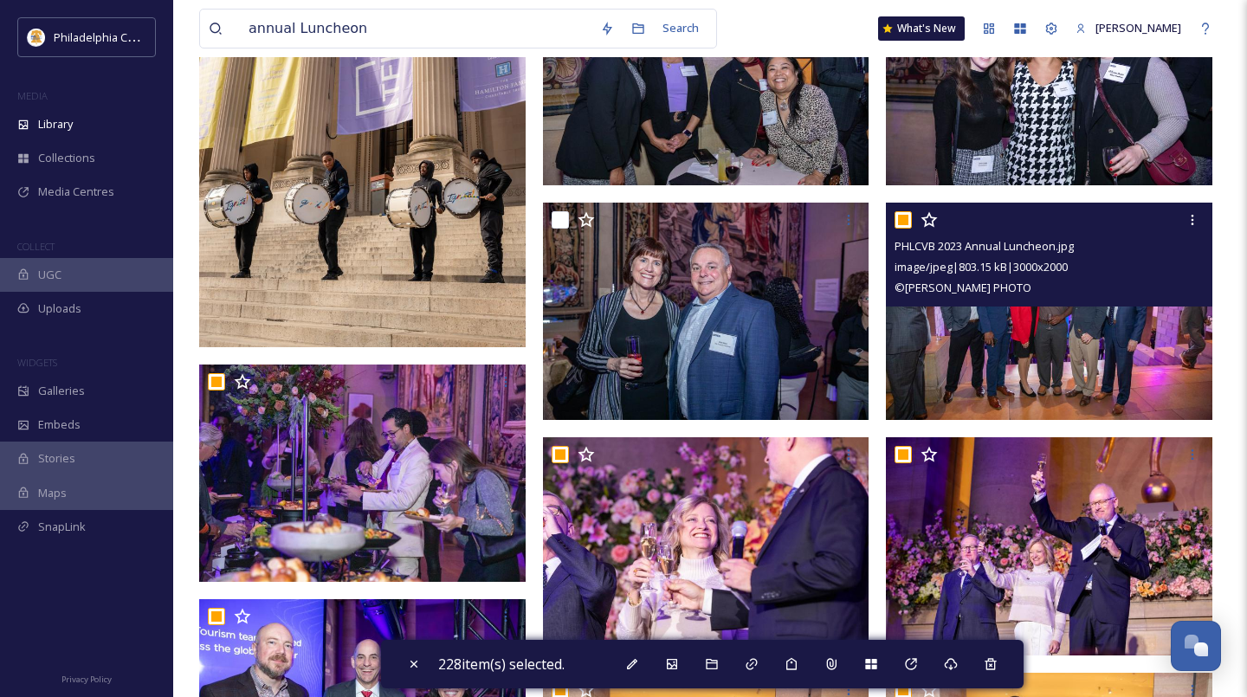
click at [914, 216] on div at bounding box center [1050, 219] width 313 height 31
click at [907, 219] on input "checkbox" at bounding box center [902, 219] width 17 height 17
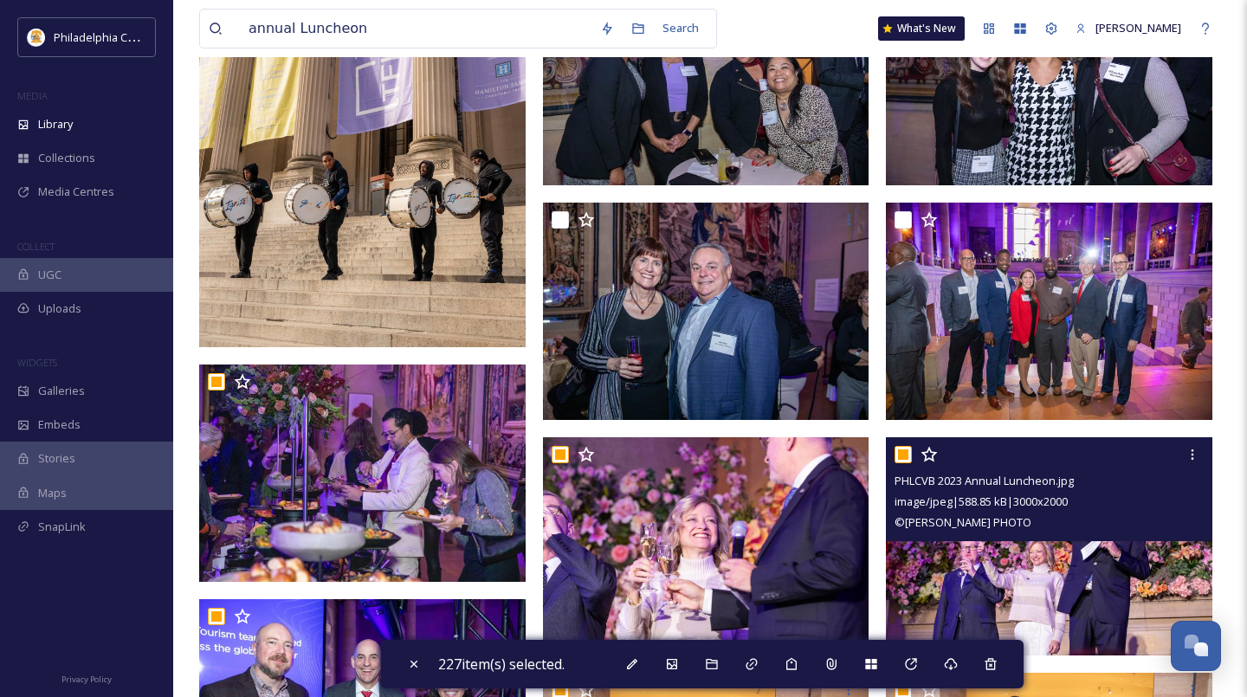
click at [906, 455] on input "checkbox" at bounding box center [902, 454] width 17 height 17
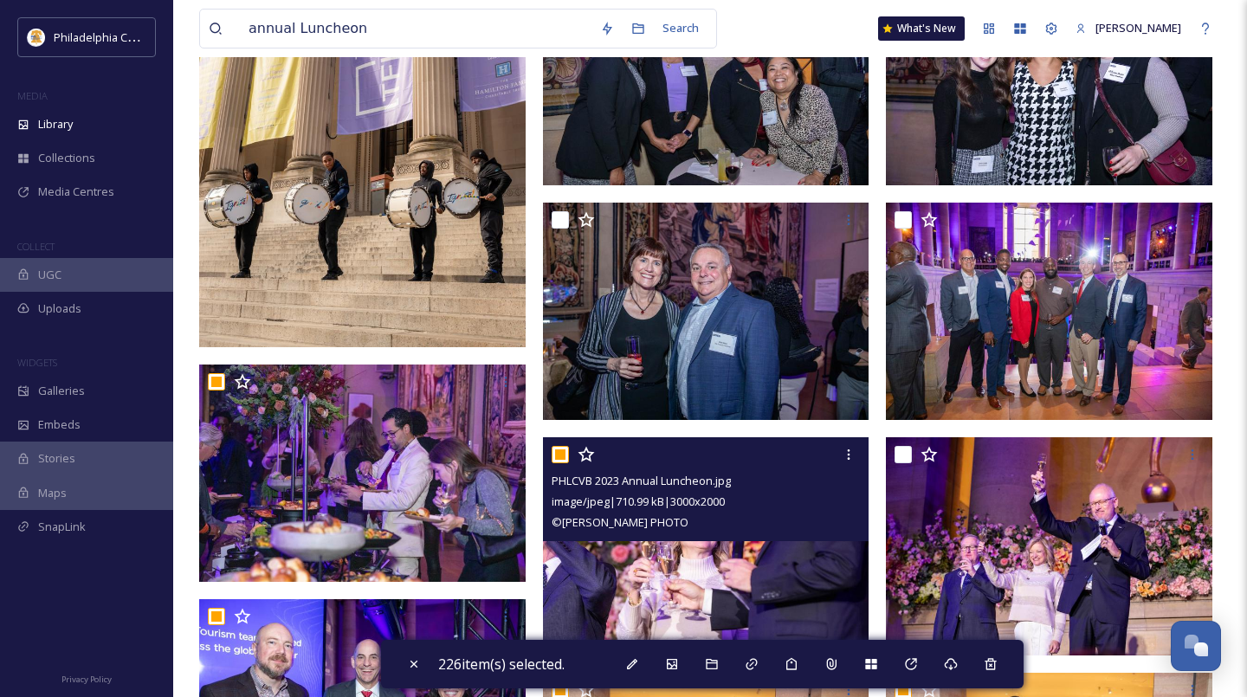
click at [559, 458] on input "checkbox" at bounding box center [560, 454] width 17 height 17
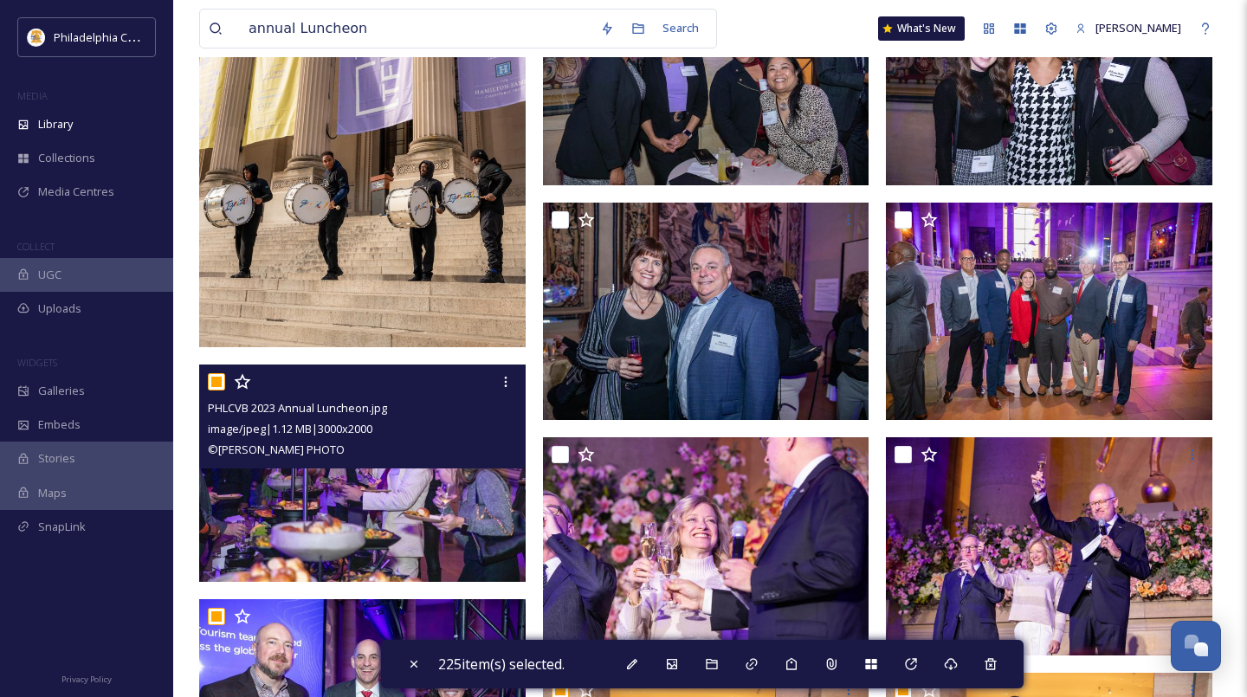
click at [216, 386] on input "checkbox" at bounding box center [216, 381] width 17 height 17
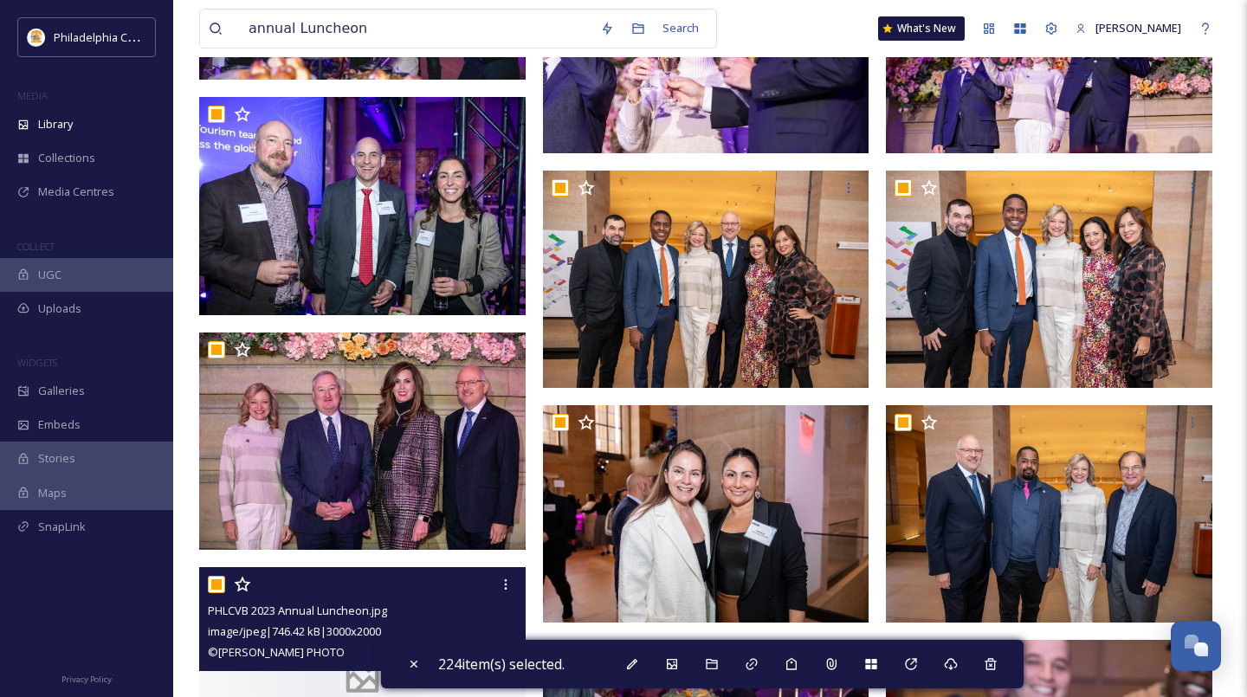
scroll to position [11981, 0]
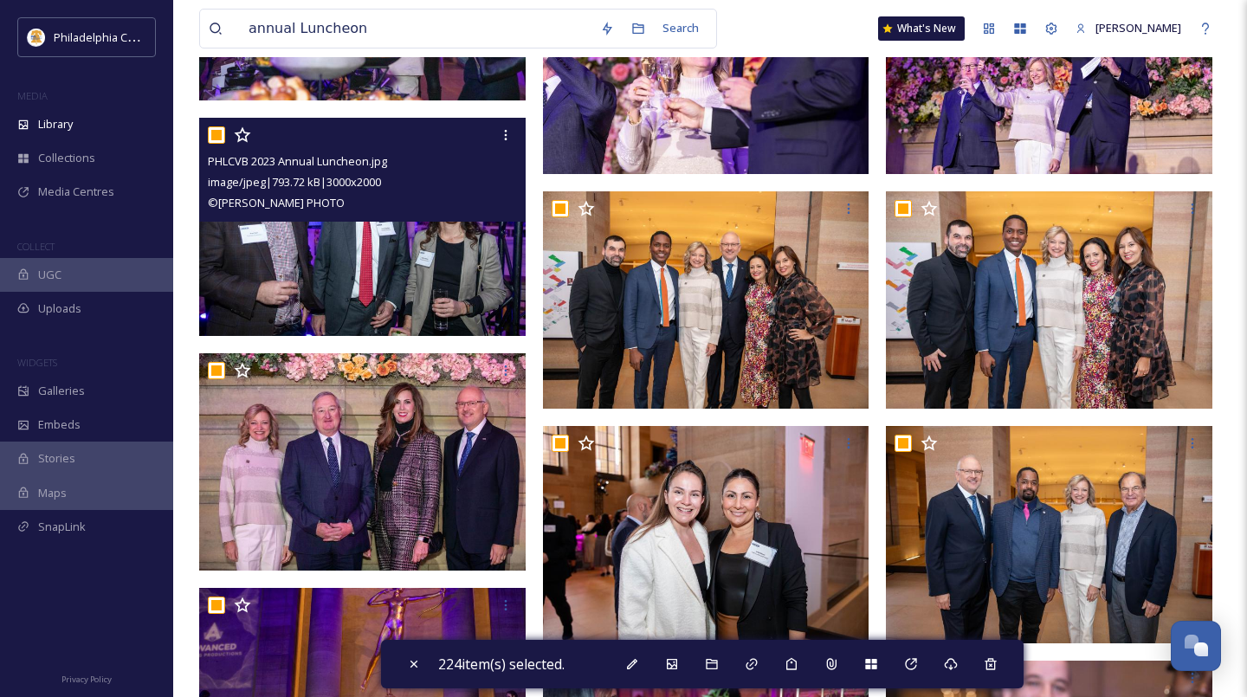
click at [221, 132] on input "checkbox" at bounding box center [216, 134] width 17 height 17
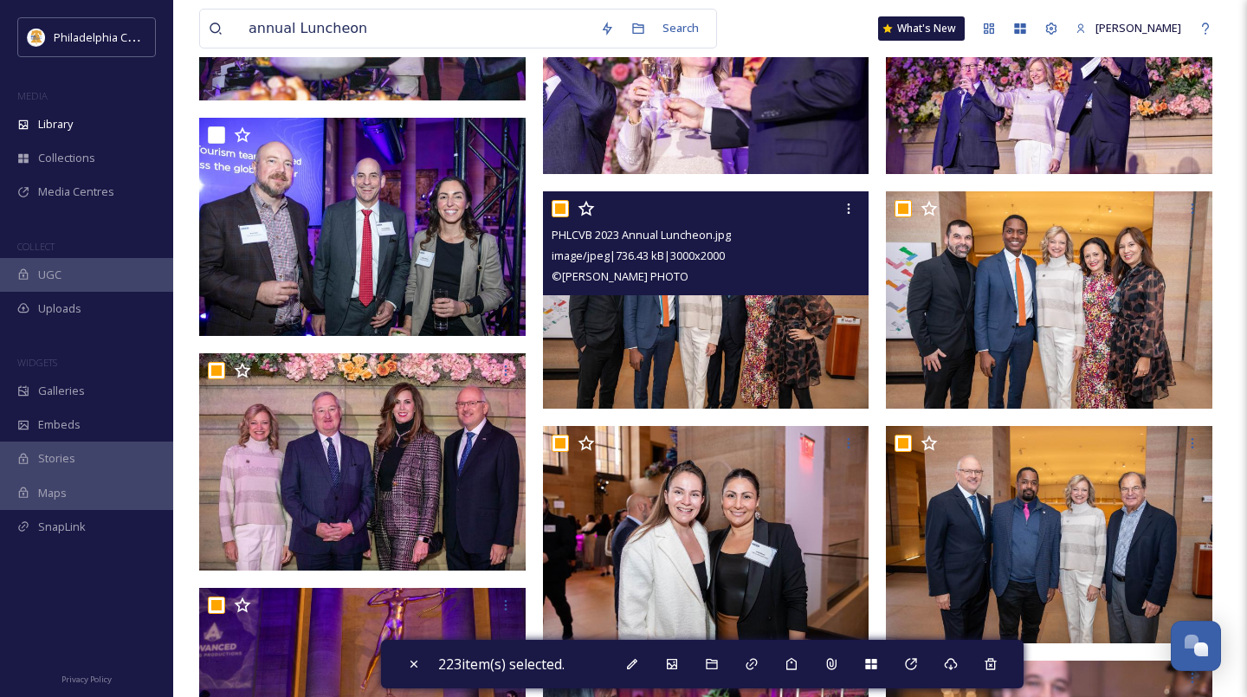
click at [568, 208] on input "checkbox" at bounding box center [560, 208] width 17 height 17
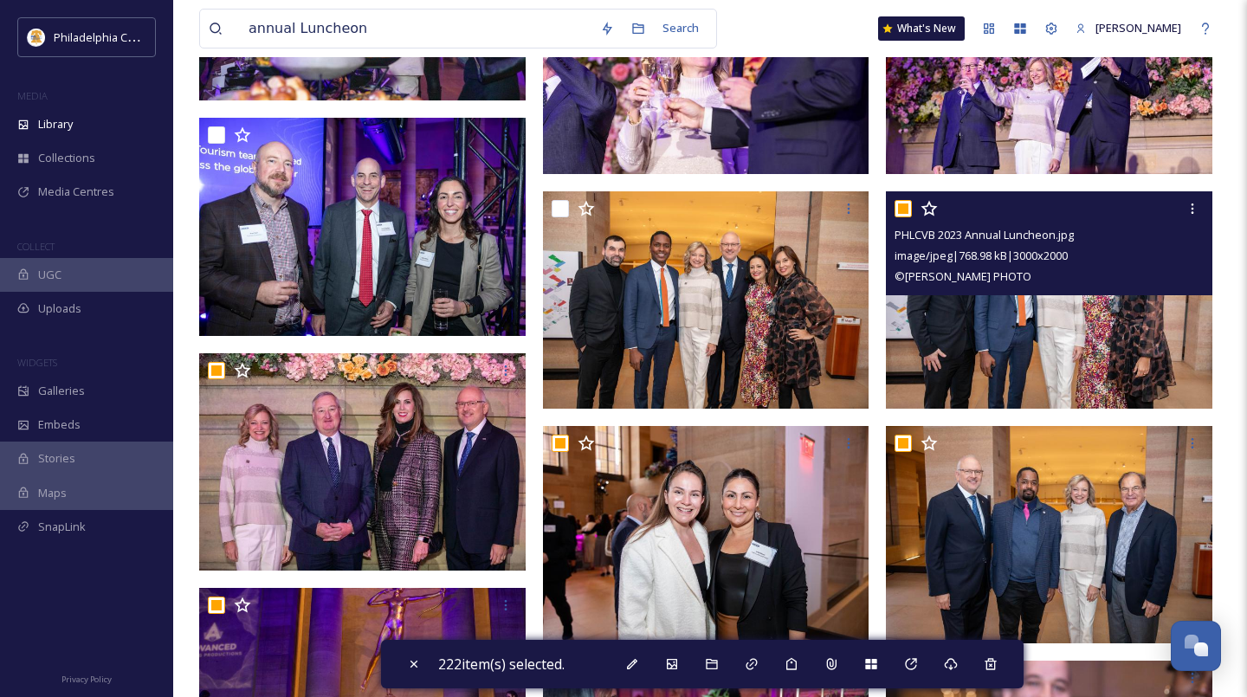
click at [900, 204] on input "checkbox" at bounding box center [902, 208] width 17 height 17
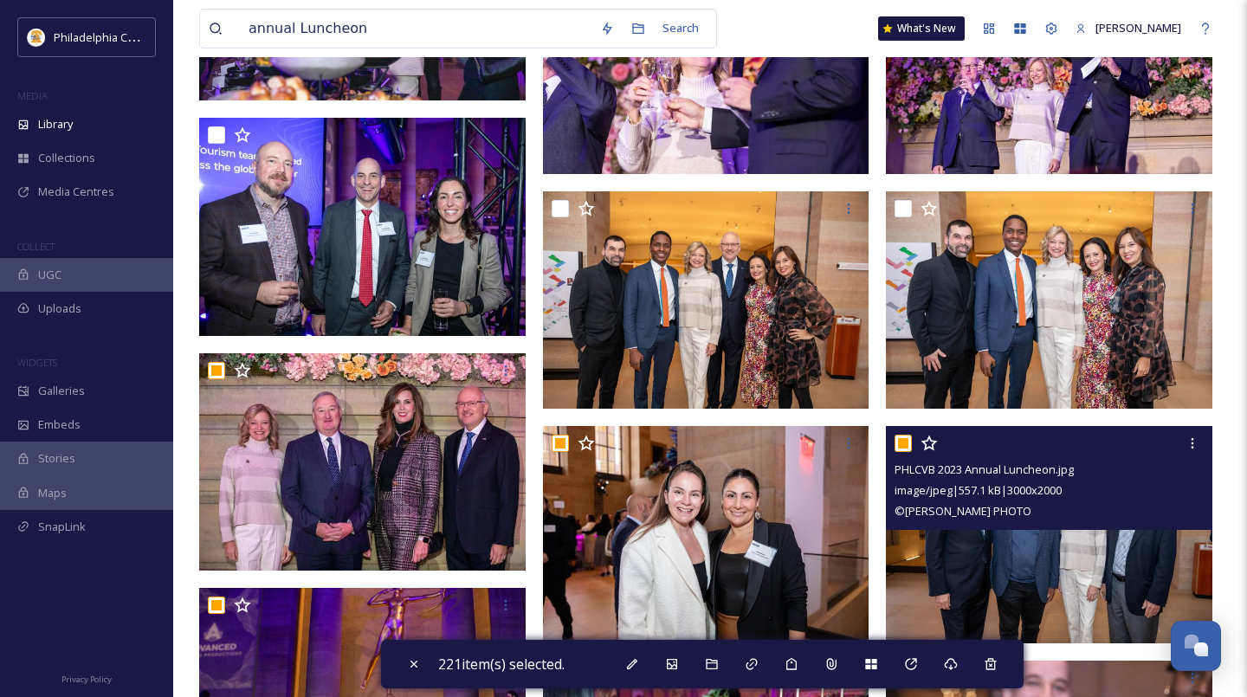
click at [907, 444] on input "checkbox" at bounding box center [902, 443] width 17 height 17
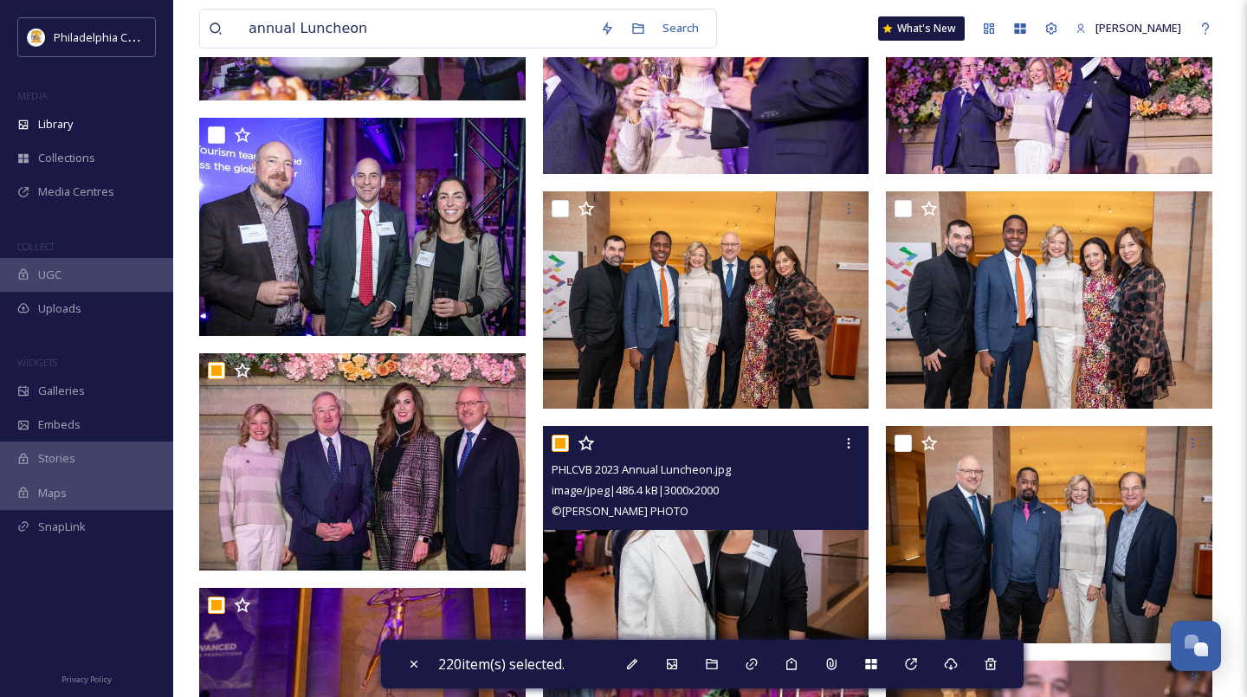
click at [558, 444] on input "checkbox" at bounding box center [560, 443] width 17 height 17
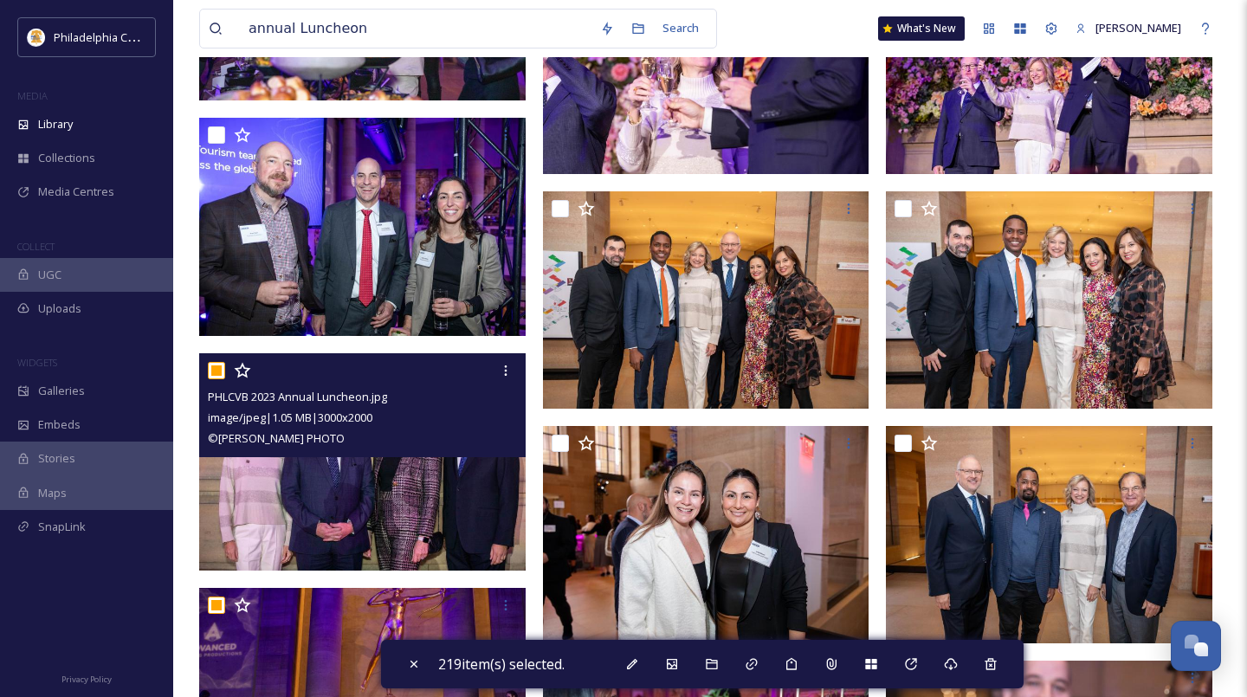
click at [210, 366] on input "checkbox" at bounding box center [216, 370] width 17 height 17
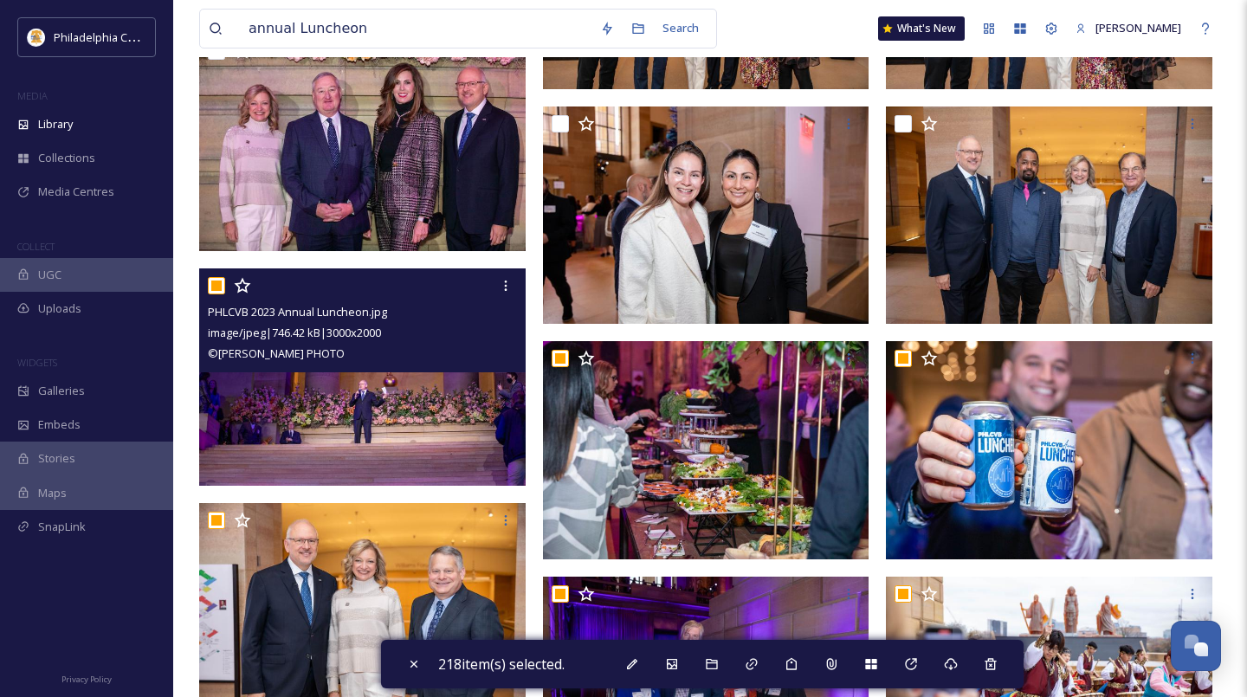
scroll to position [12319, 0]
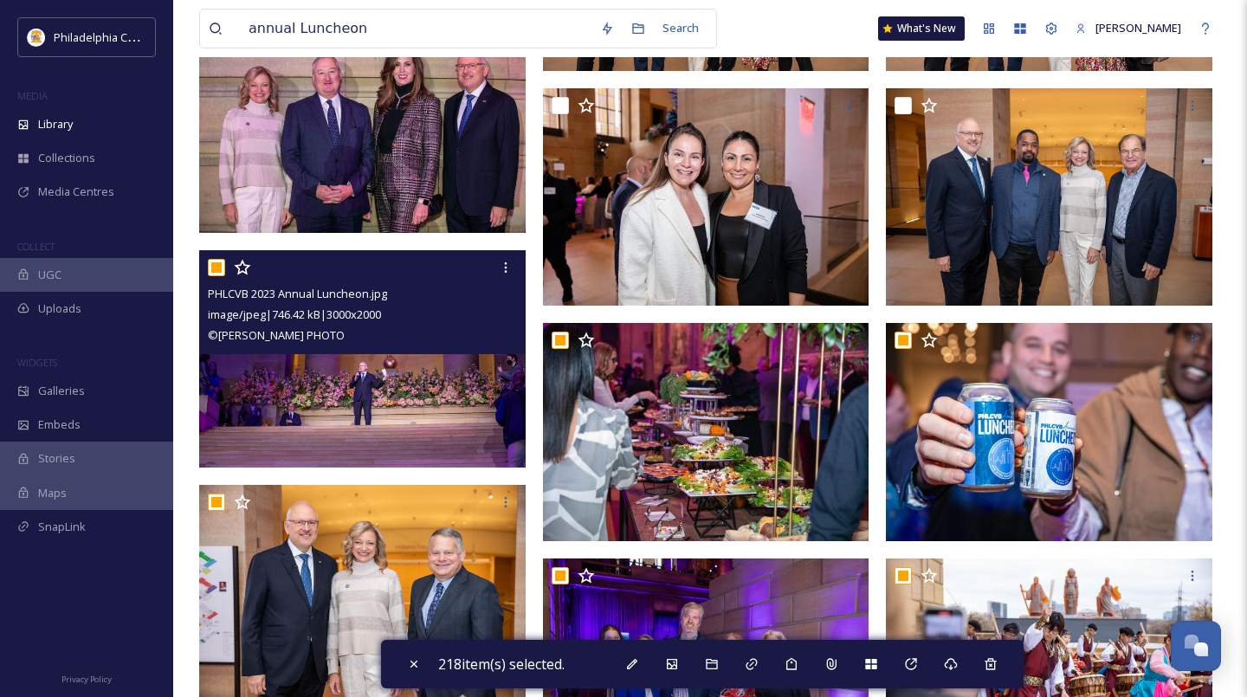
click at [215, 269] on input "checkbox" at bounding box center [216, 267] width 17 height 17
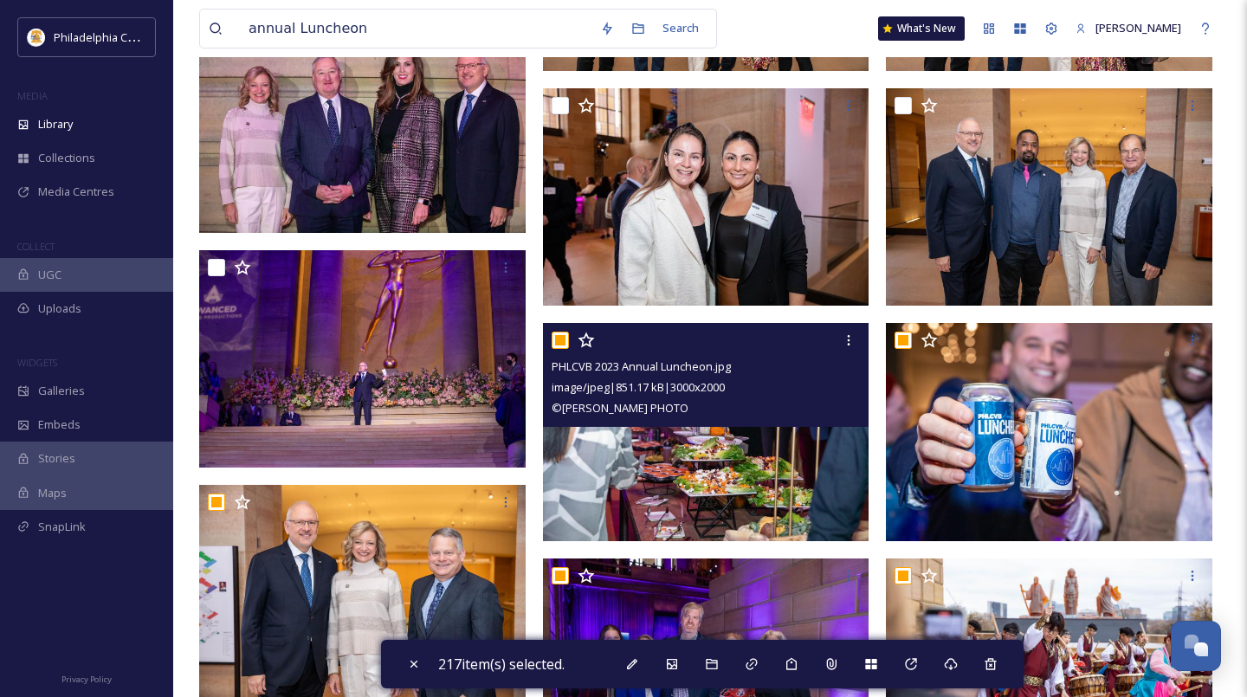
click at [560, 334] on input "checkbox" at bounding box center [560, 340] width 17 height 17
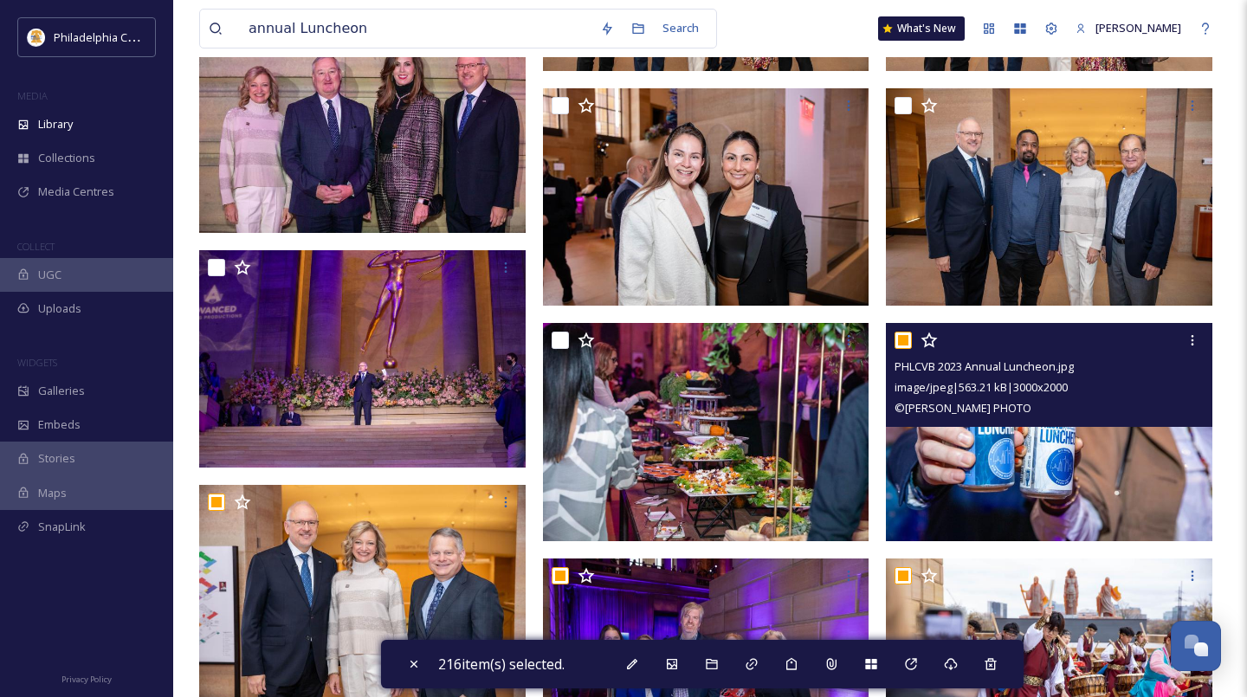
click at [903, 344] on input "checkbox" at bounding box center [902, 340] width 17 height 17
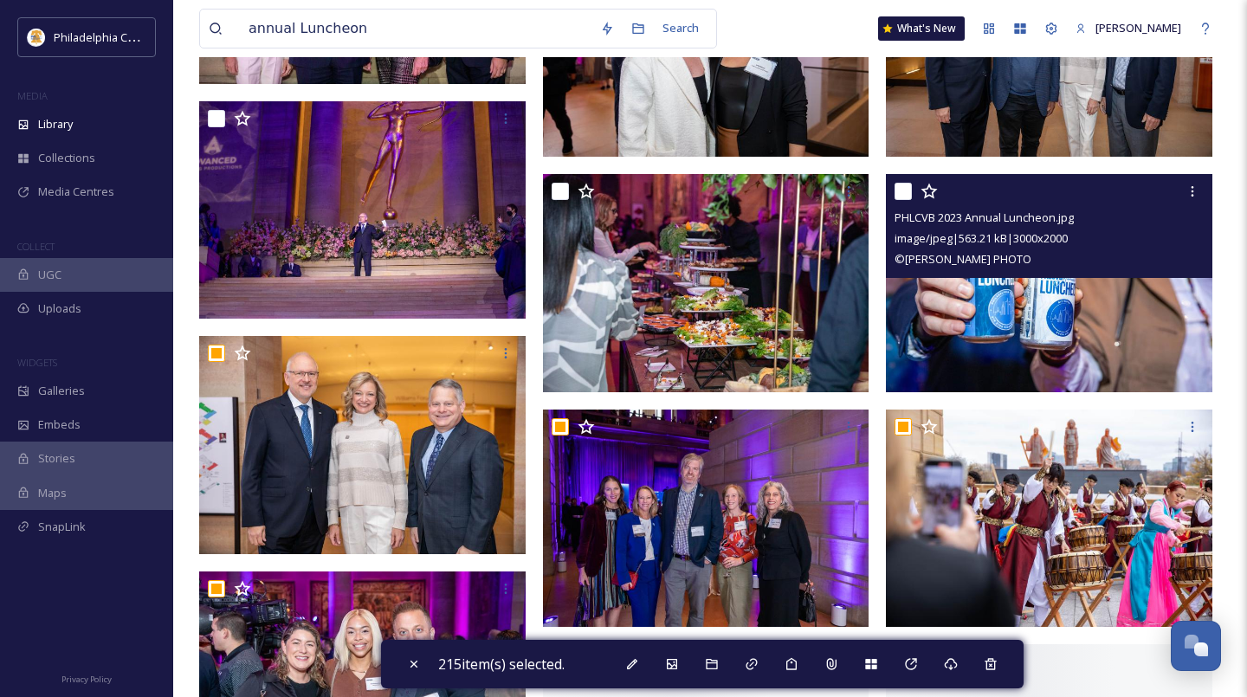
scroll to position [12511, 0]
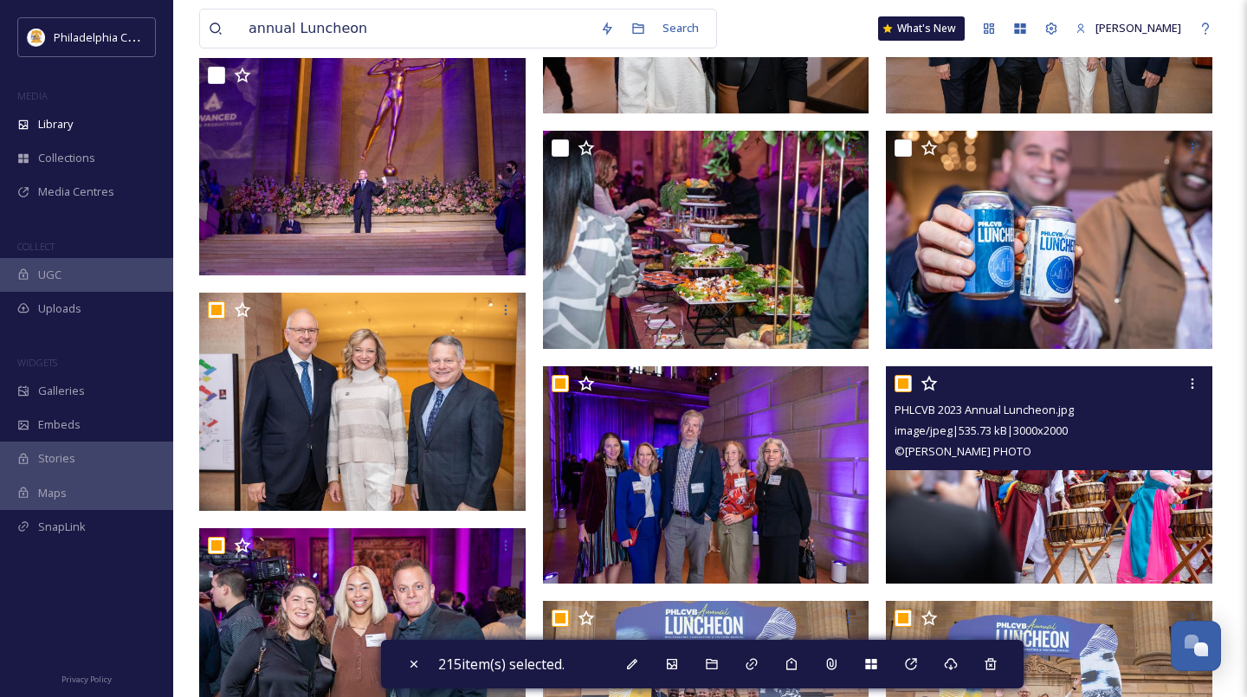
click at [900, 383] on input "checkbox" at bounding box center [902, 383] width 17 height 17
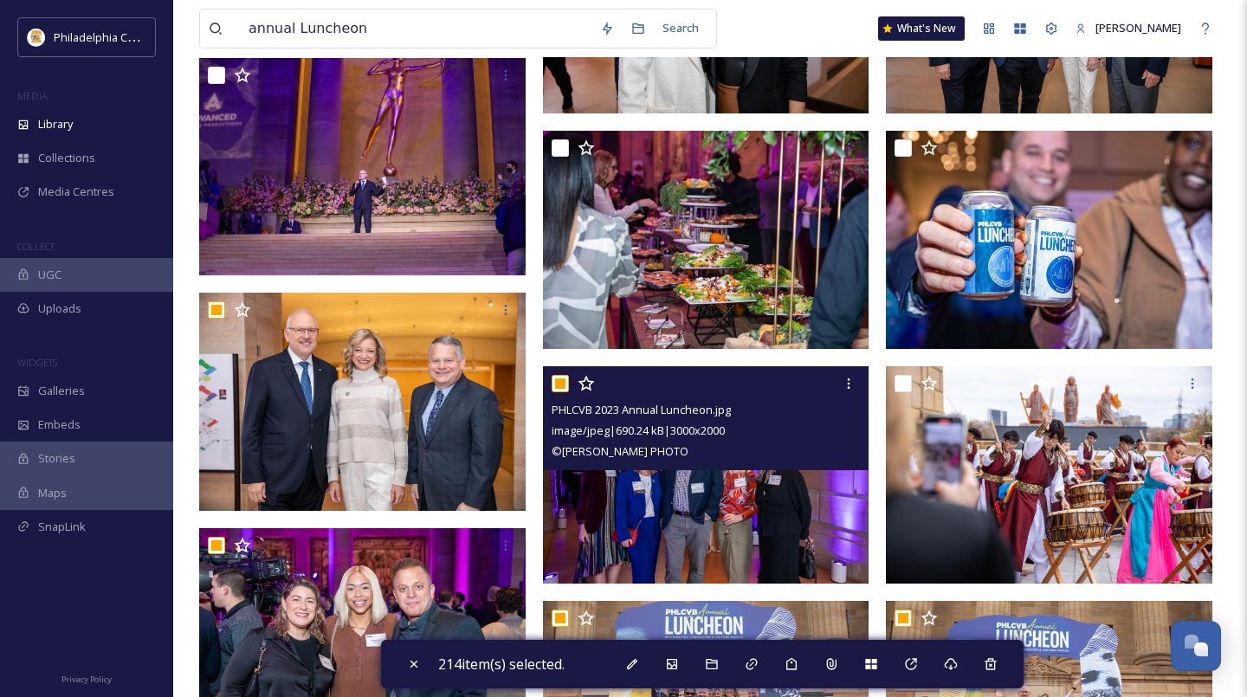
click at [556, 384] on input "checkbox" at bounding box center [560, 383] width 17 height 17
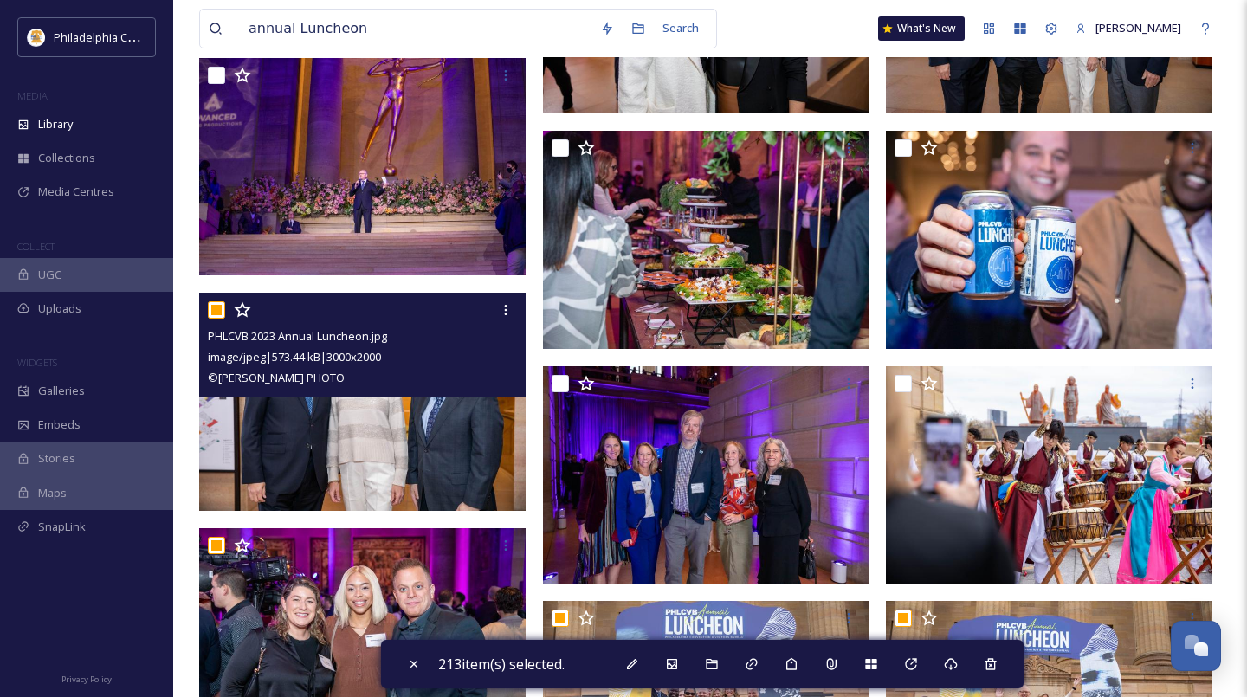
click at [210, 310] on input "checkbox" at bounding box center [216, 309] width 17 height 17
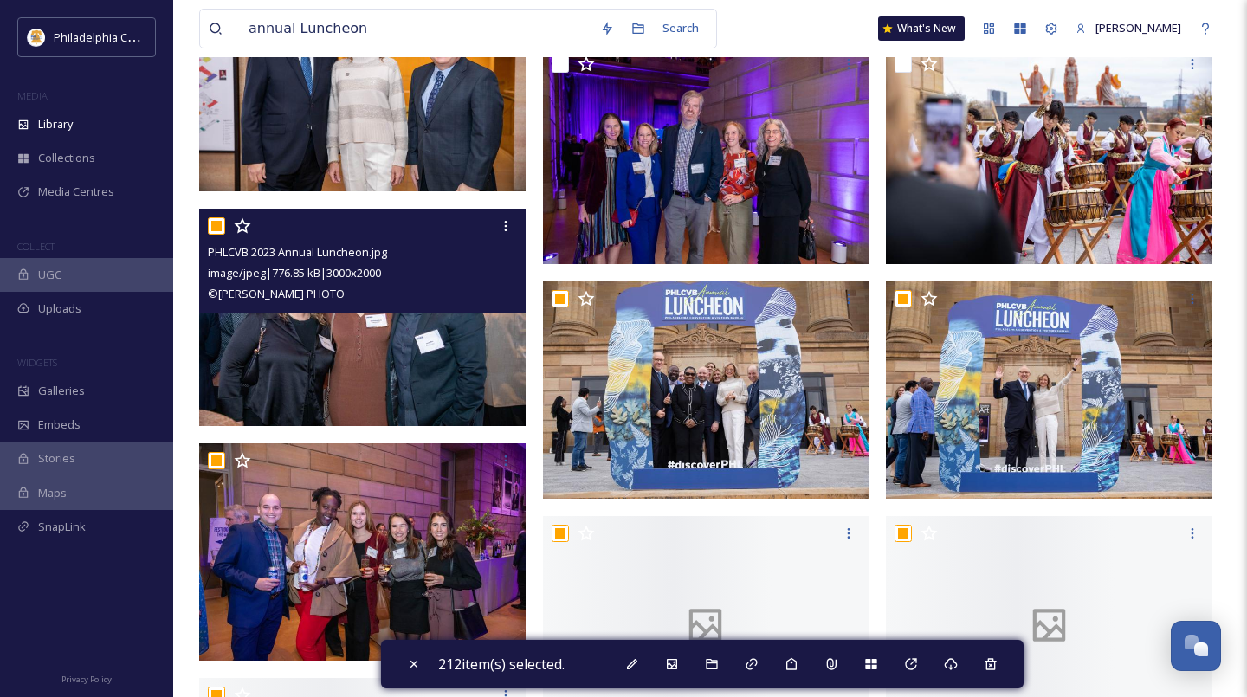
scroll to position [12842, 0]
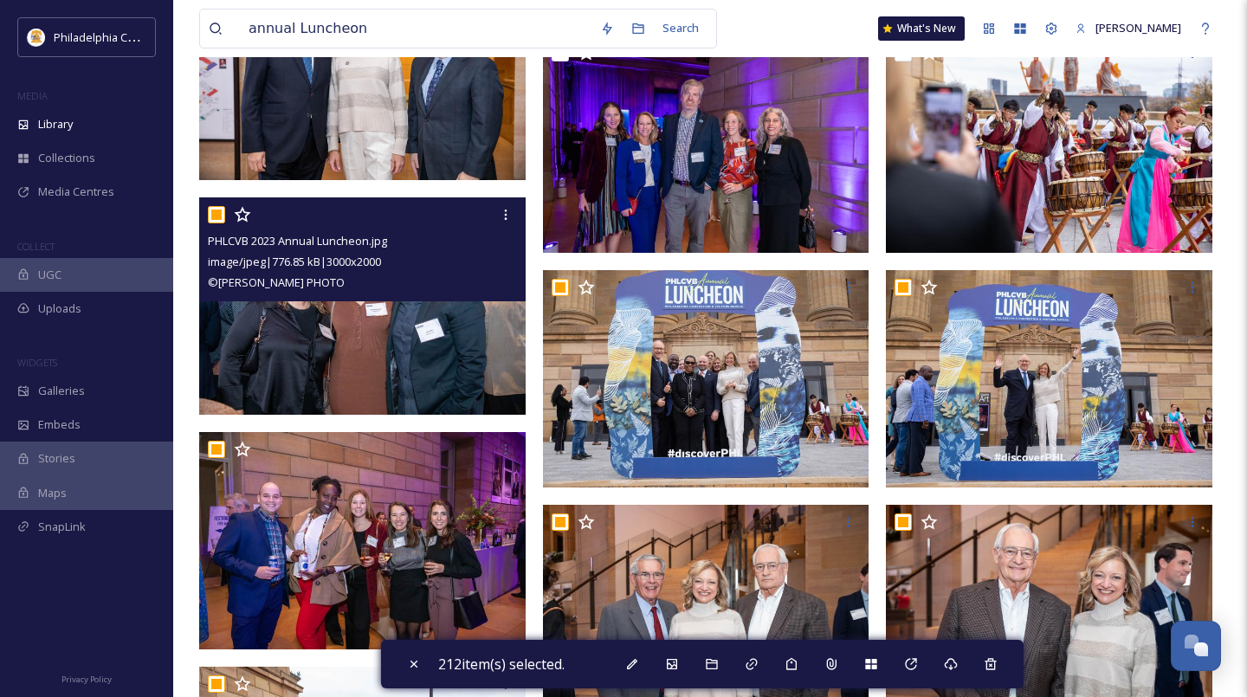
click at [218, 220] on input "checkbox" at bounding box center [216, 214] width 17 height 17
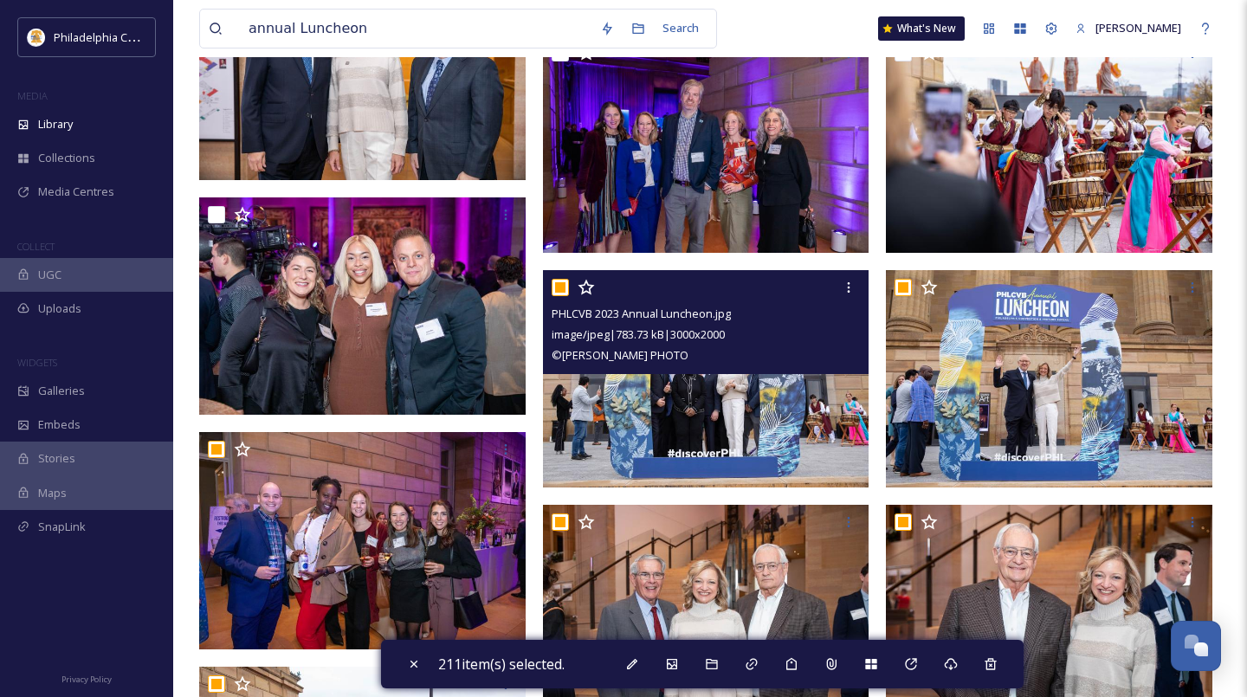
click at [560, 286] on input "checkbox" at bounding box center [560, 287] width 17 height 17
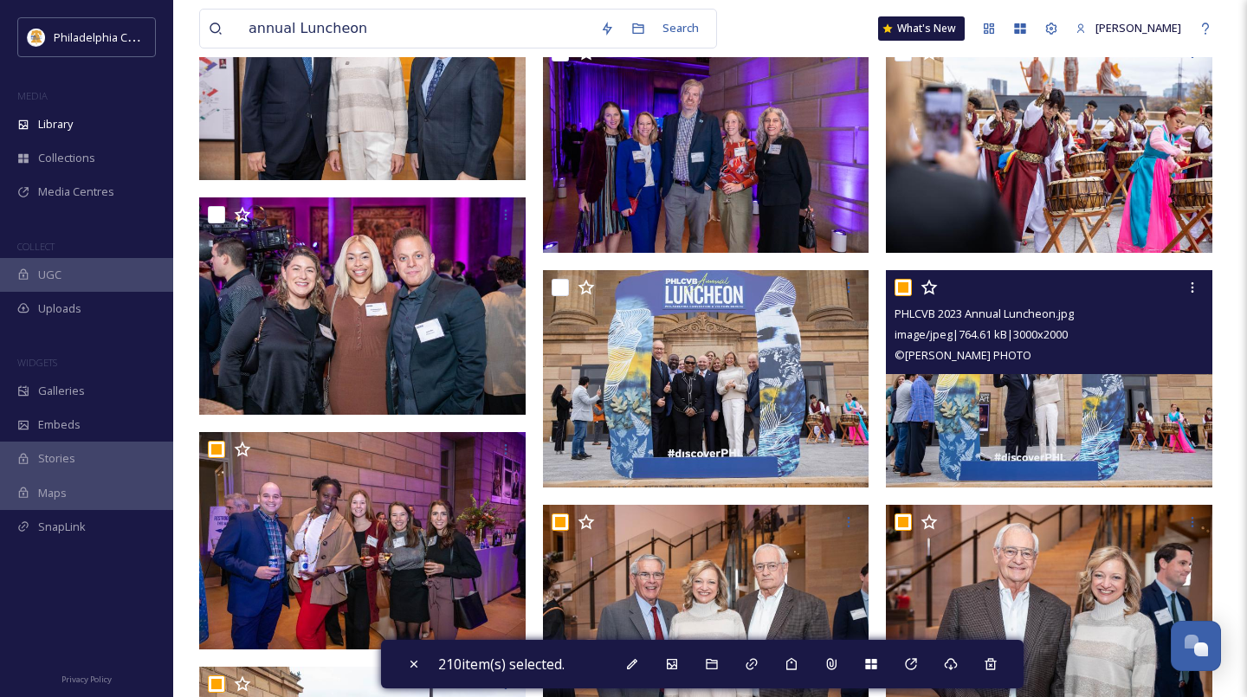
click at [905, 284] on input "checkbox" at bounding box center [902, 287] width 17 height 17
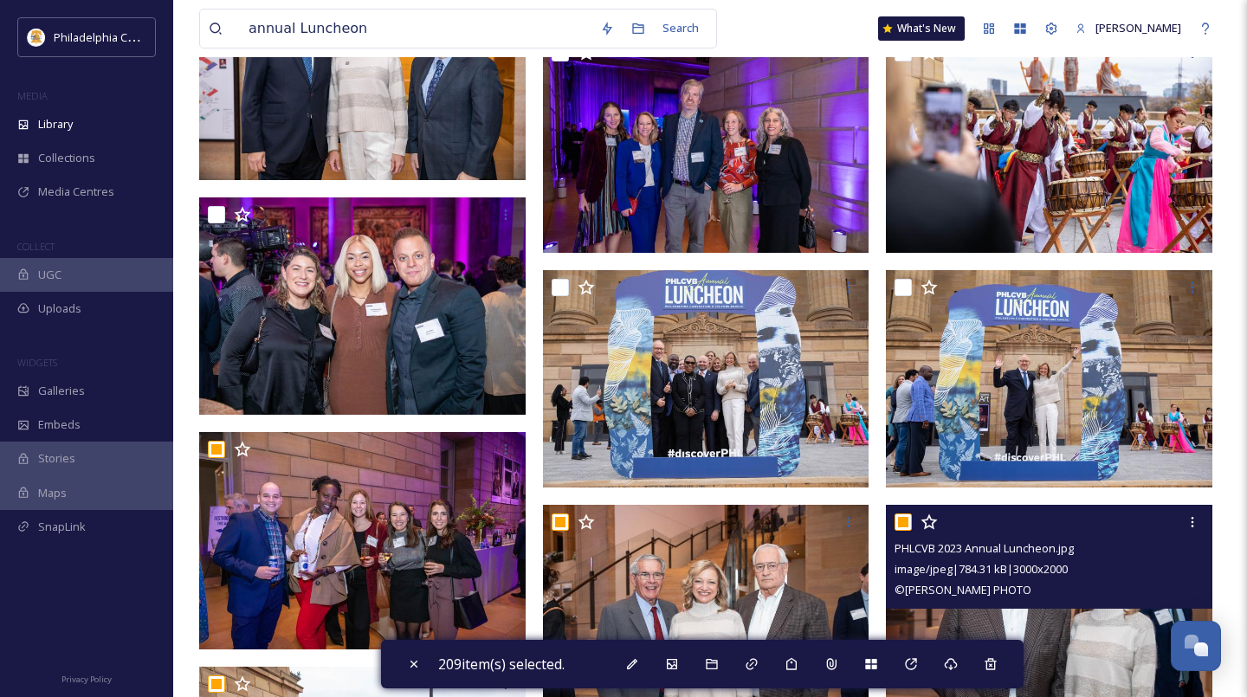
click at [905, 517] on input "checkbox" at bounding box center [902, 521] width 17 height 17
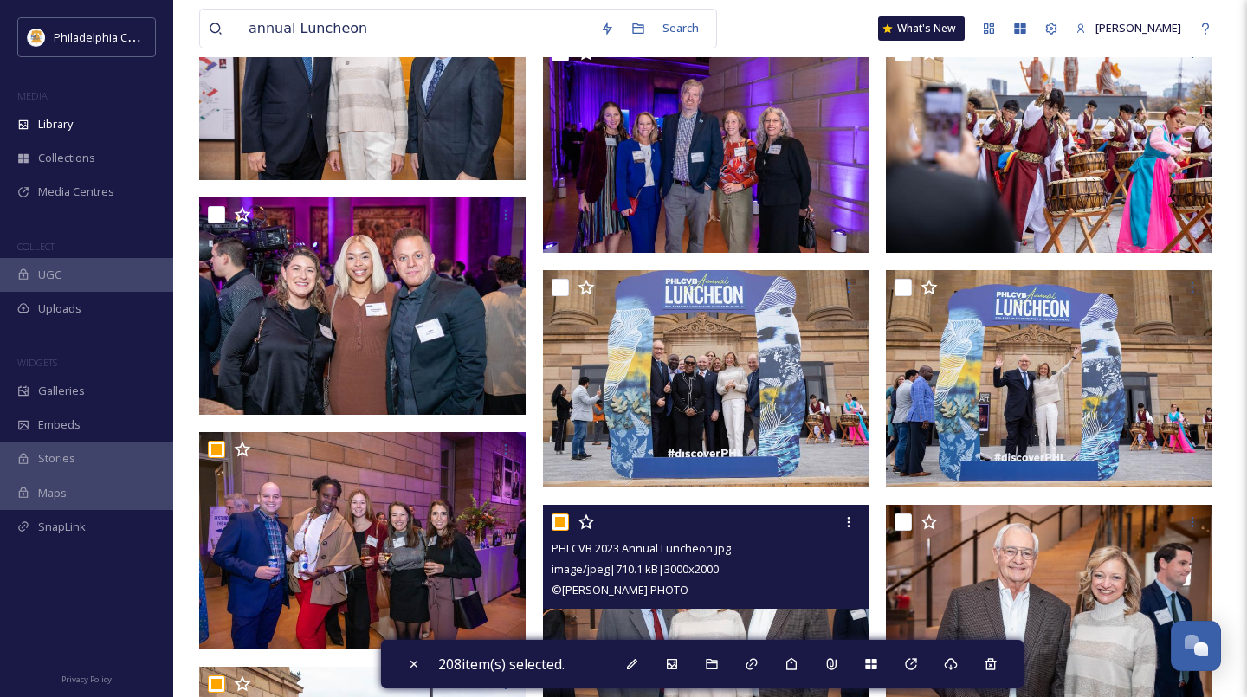
click at [563, 523] on input "checkbox" at bounding box center [560, 521] width 17 height 17
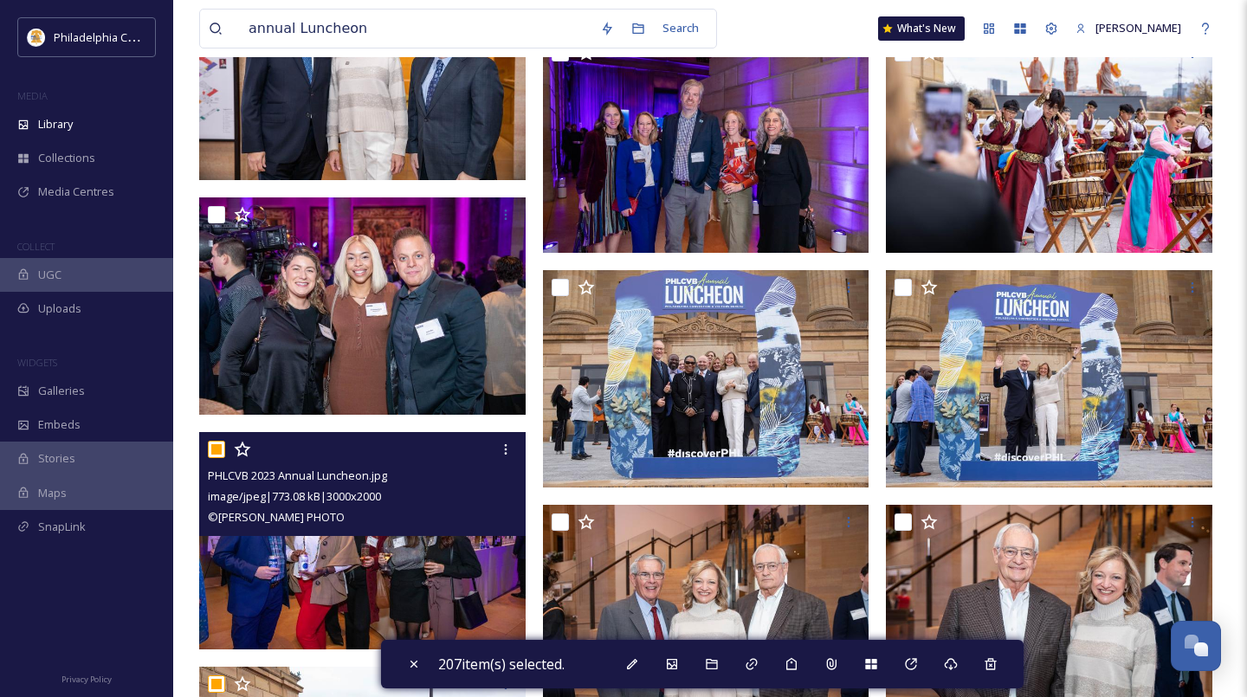
click at [215, 449] on input "checkbox" at bounding box center [216, 449] width 17 height 17
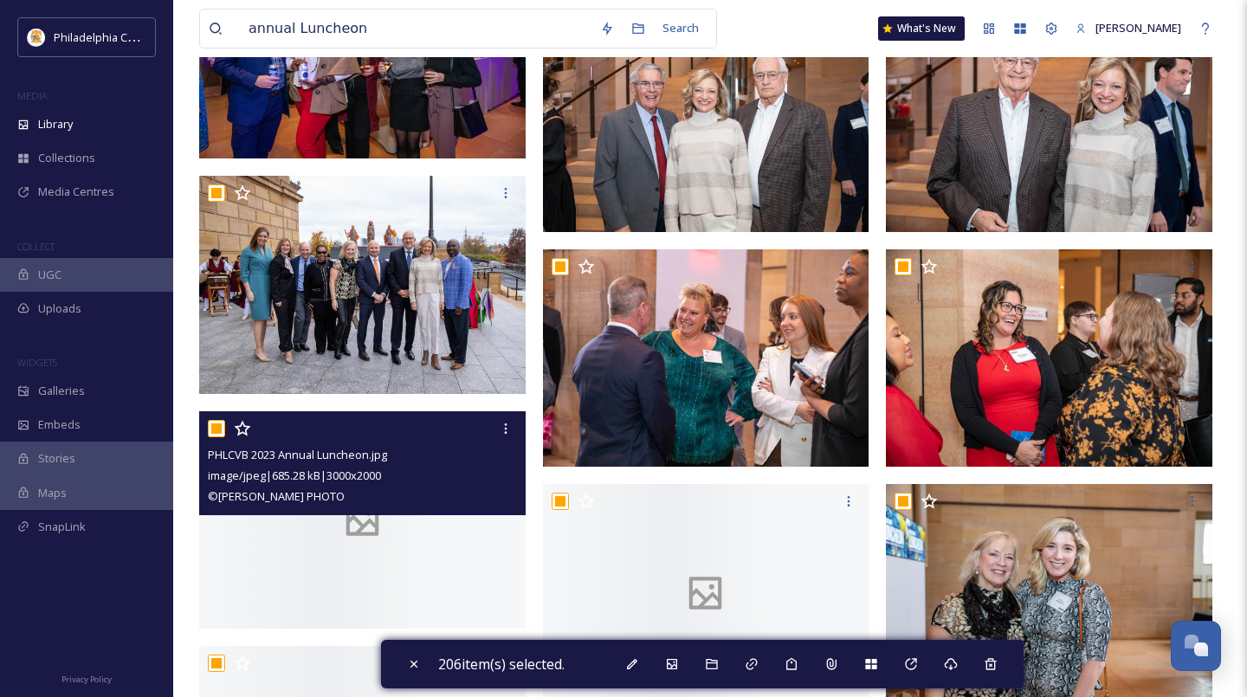
scroll to position [13365, 0]
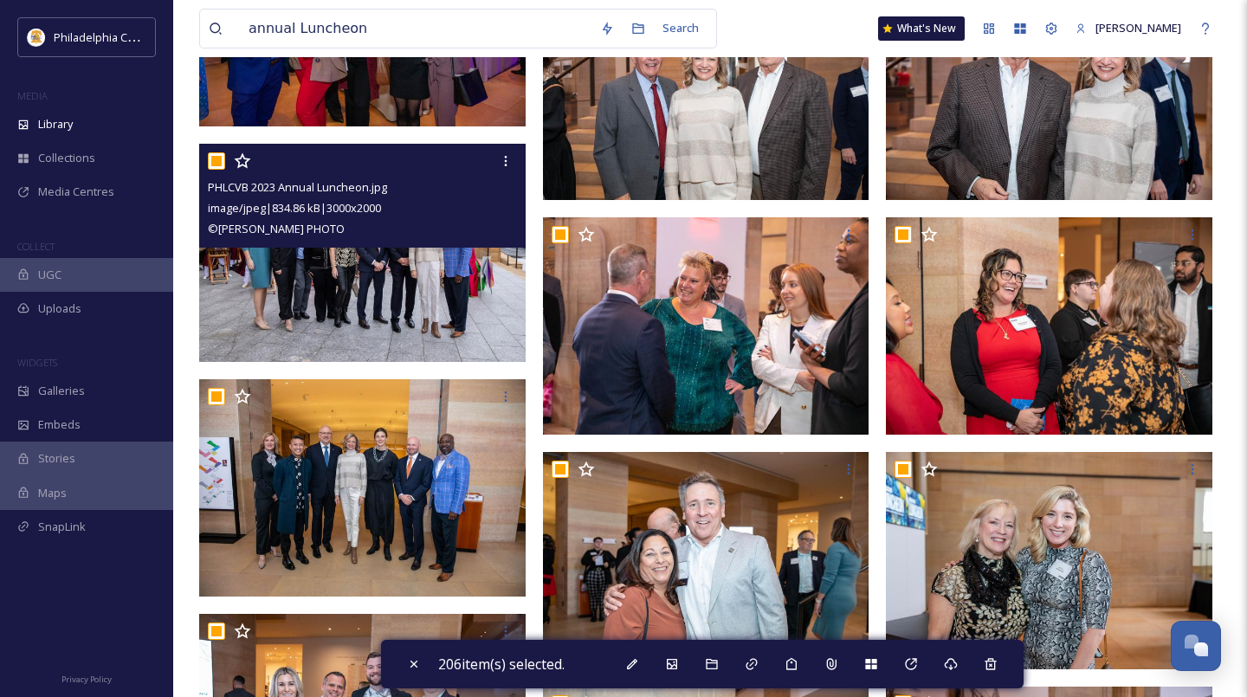
click at [213, 164] on input "checkbox" at bounding box center [216, 160] width 17 height 17
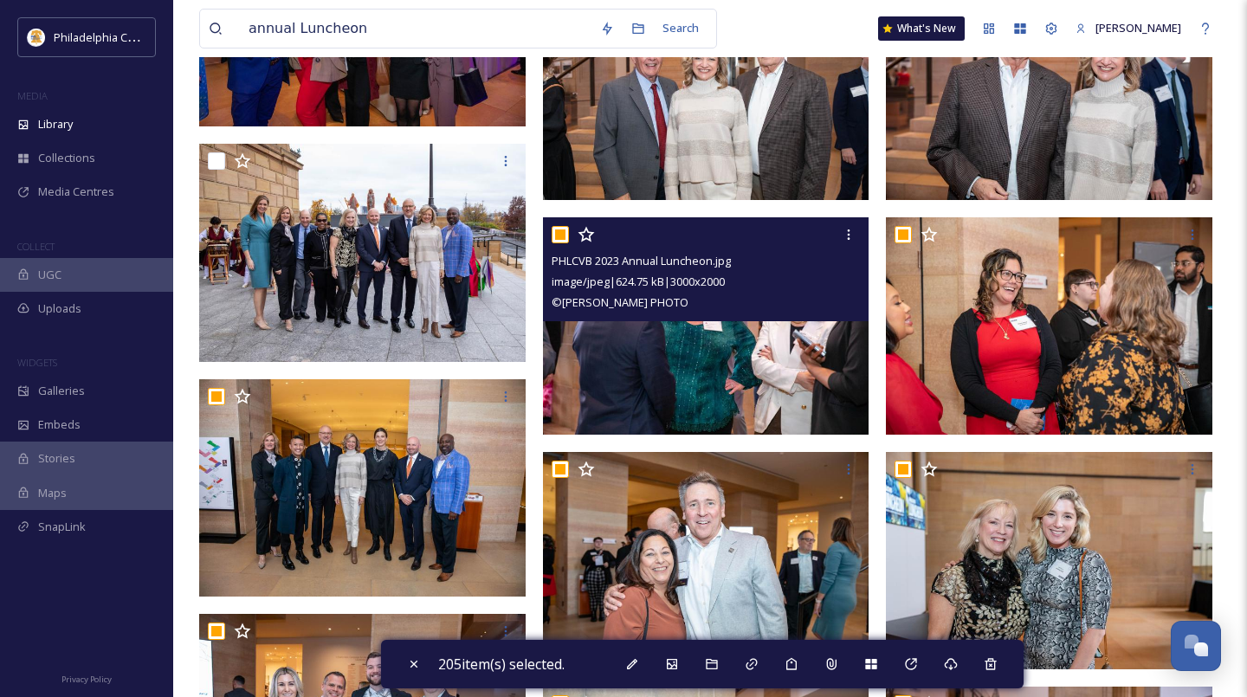
click at [565, 236] on input "checkbox" at bounding box center [560, 234] width 17 height 17
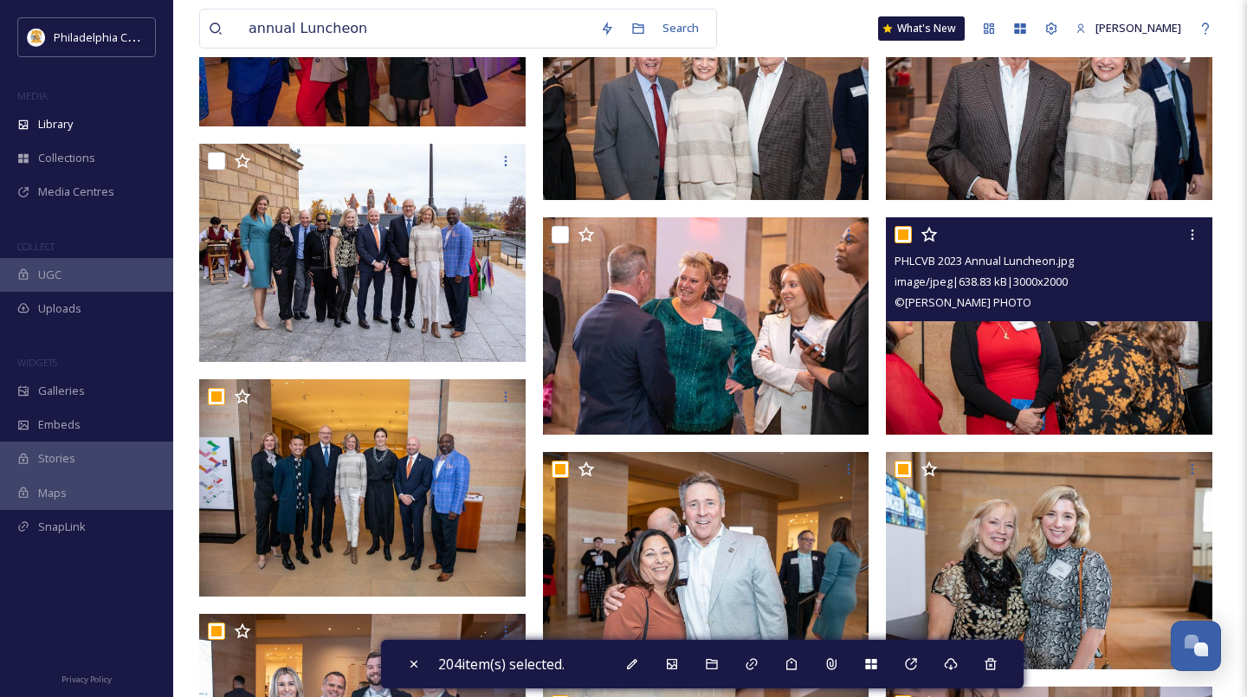
click at [906, 231] on input "checkbox" at bounding box center [902, 234] width 17 height 17
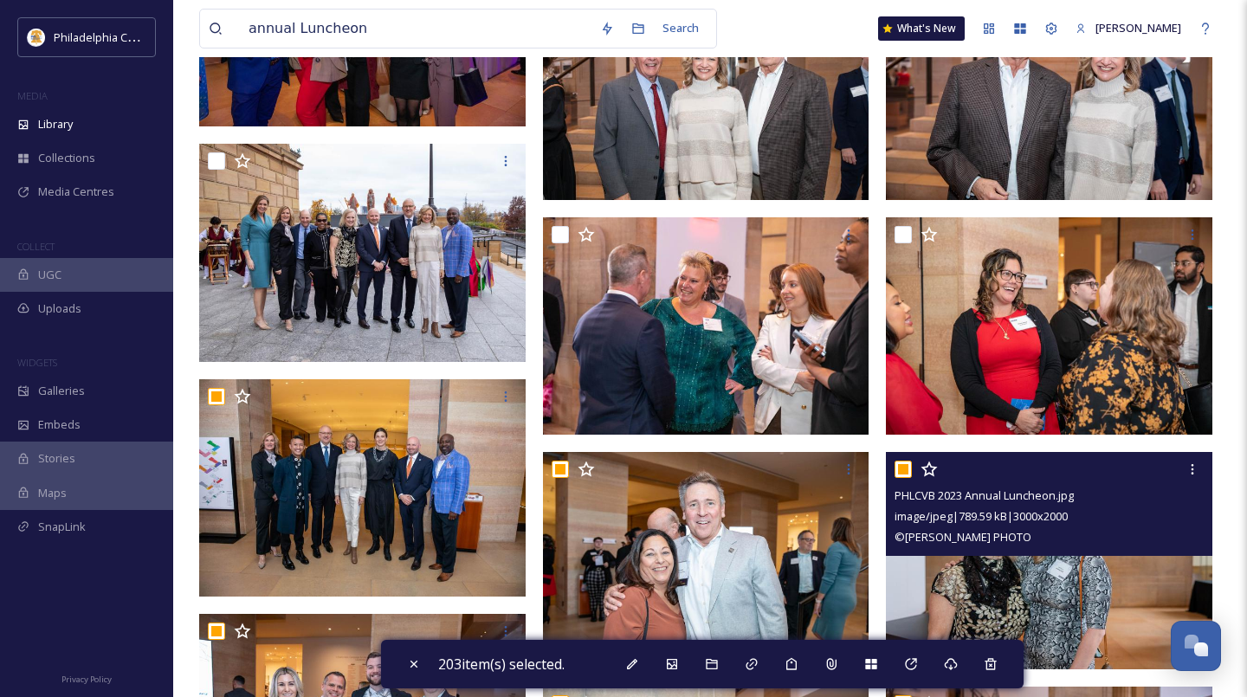
click at [902, 471] on input "checkbox" at bounding box center [902, 469] width 17 height 17
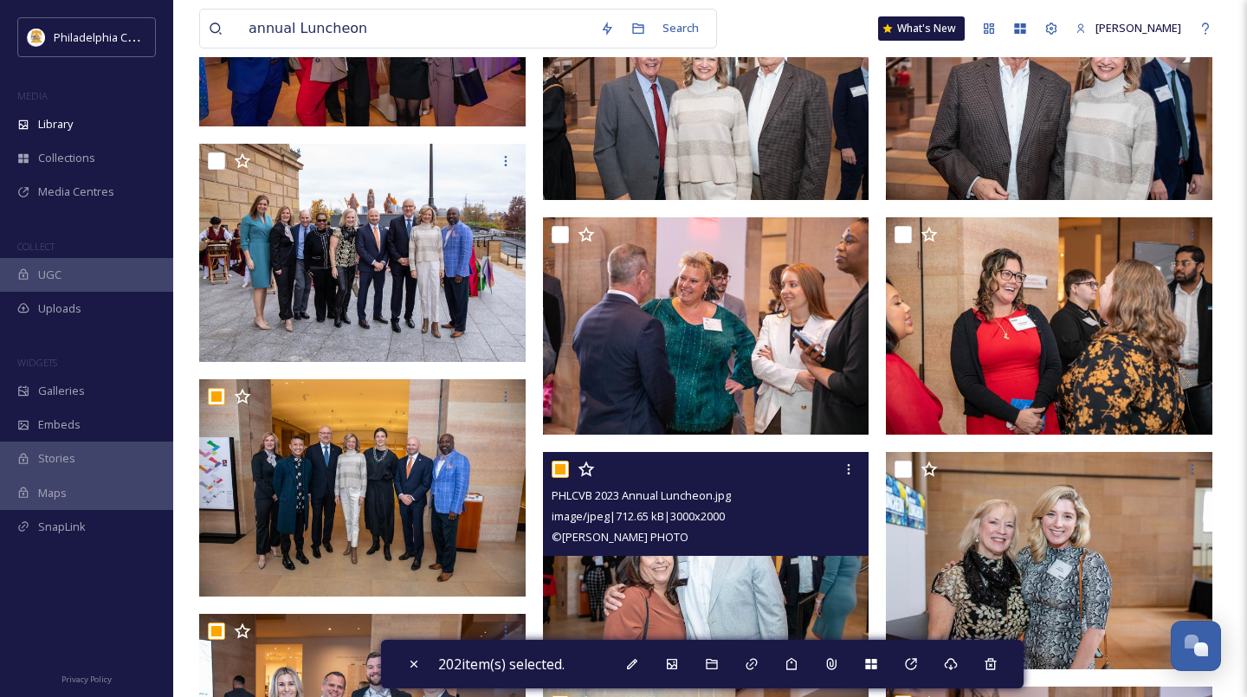
click at [561, 473] on input "checkbox" at bounding box center [560, 469] width 17 height 17
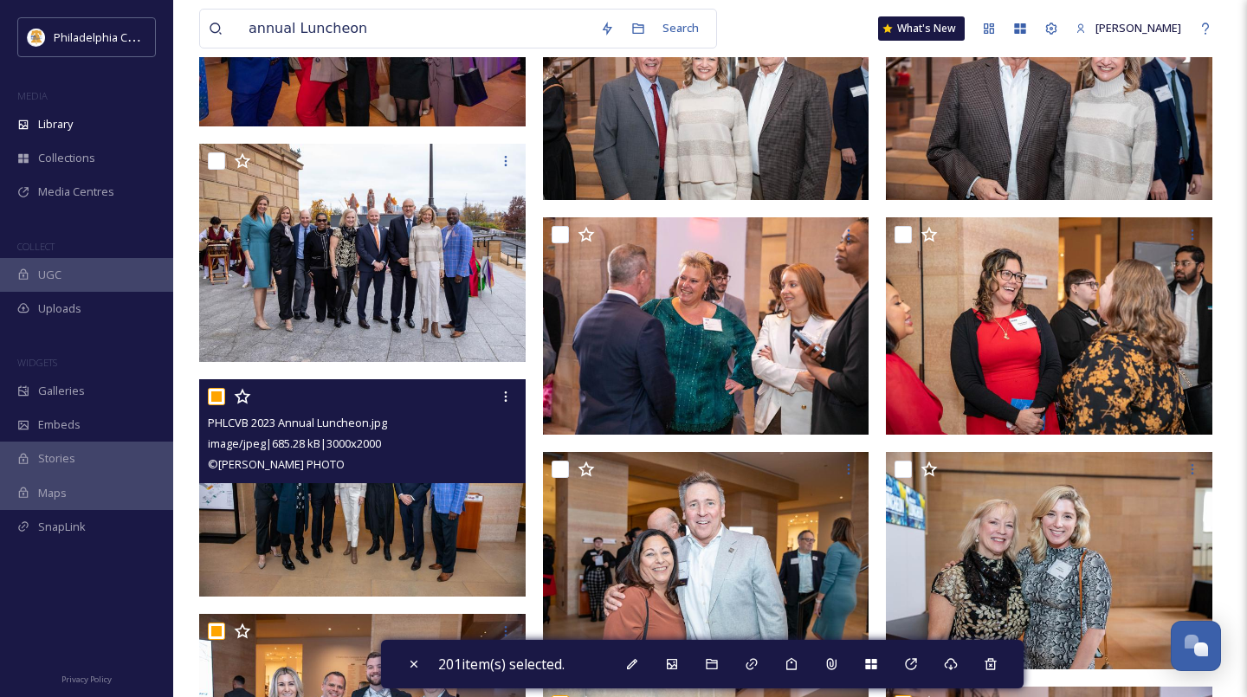
click at [214, 399] on input "checkbox" at bounding box center [216, 396] width 17 height 17
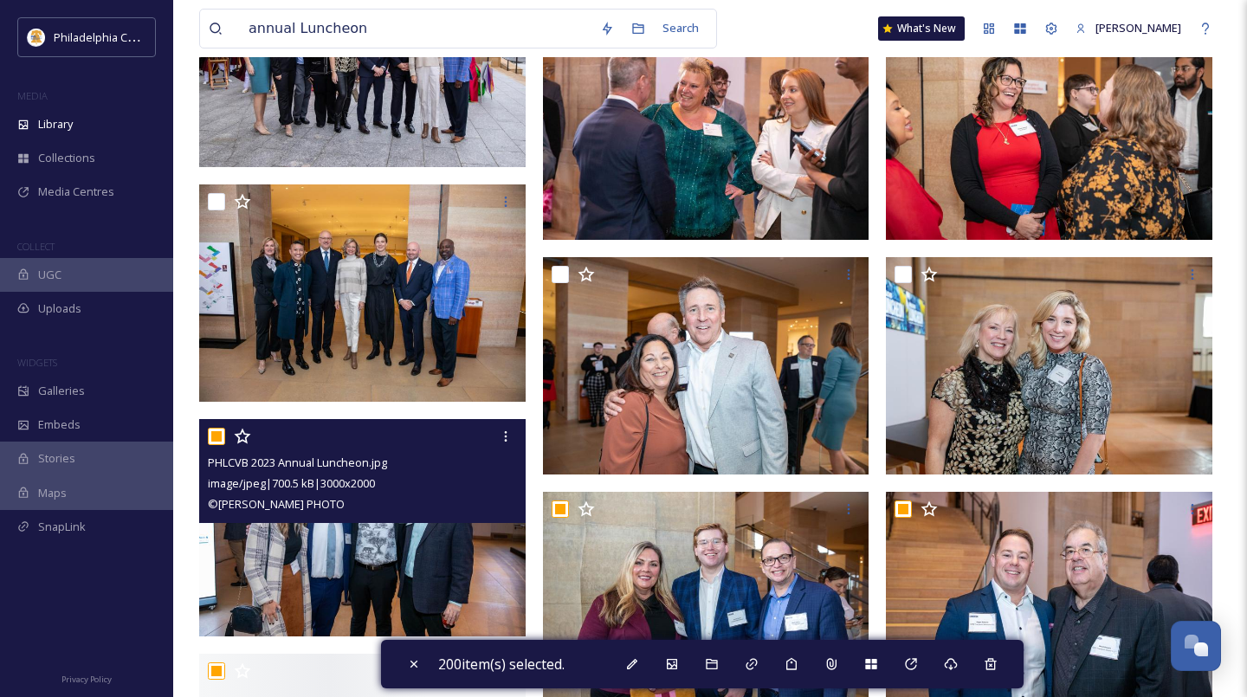
scroll to position [13620, 0]
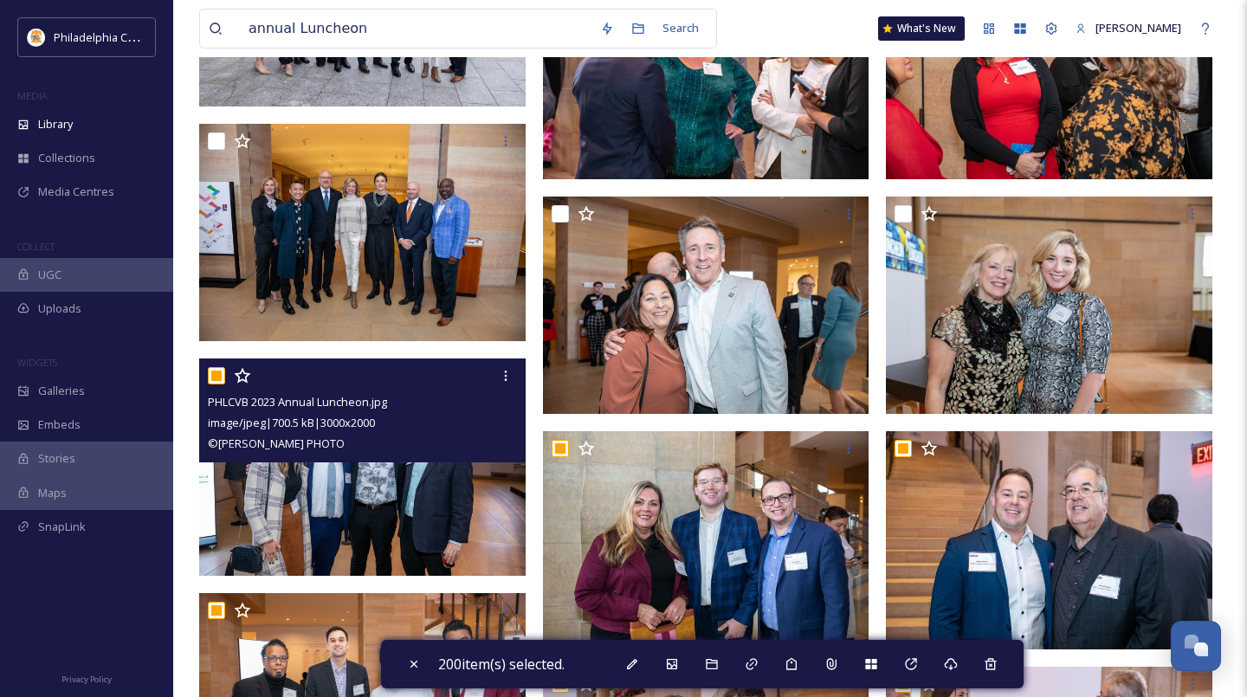
click at [216, 376] on input "checkbox" at bounding box center [216, 375] width 17 height 17
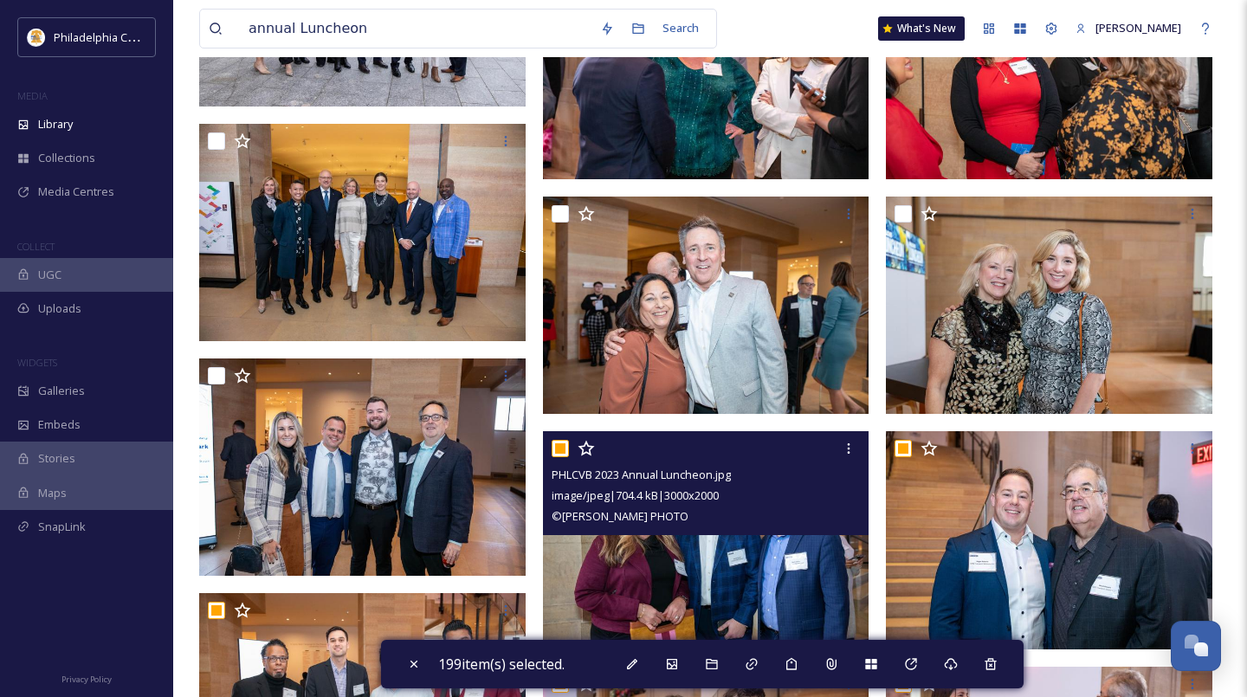
click at [561, 449] on input "checkbox" at bounding box center [560, 448] width 17 height 17
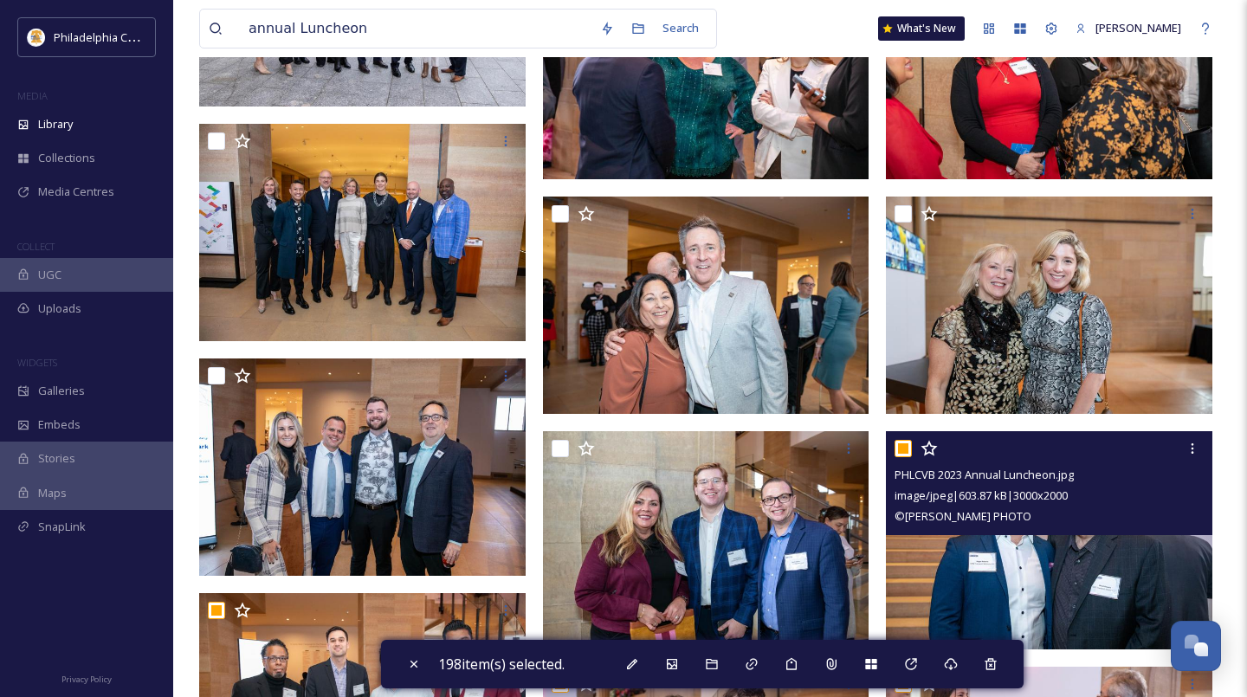
click at [907, 446] on input "checkbox" at bounding box center [902, 448] width 17 height 17
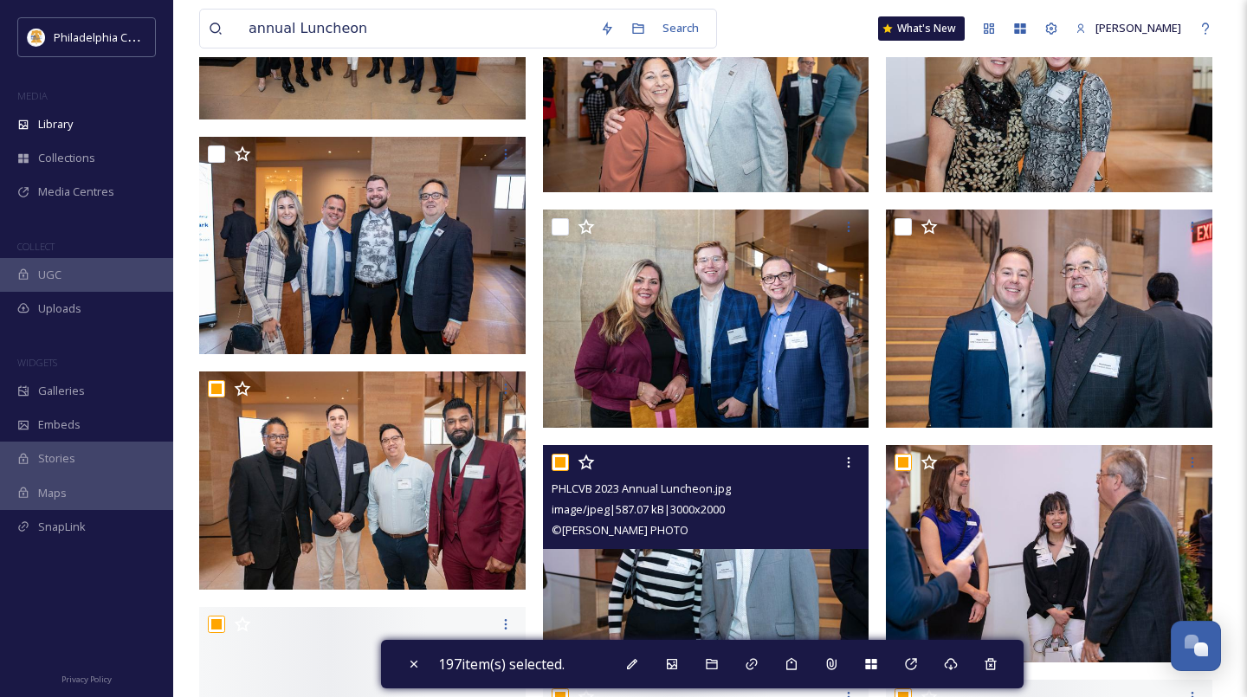
scroll to position [14147, 0]
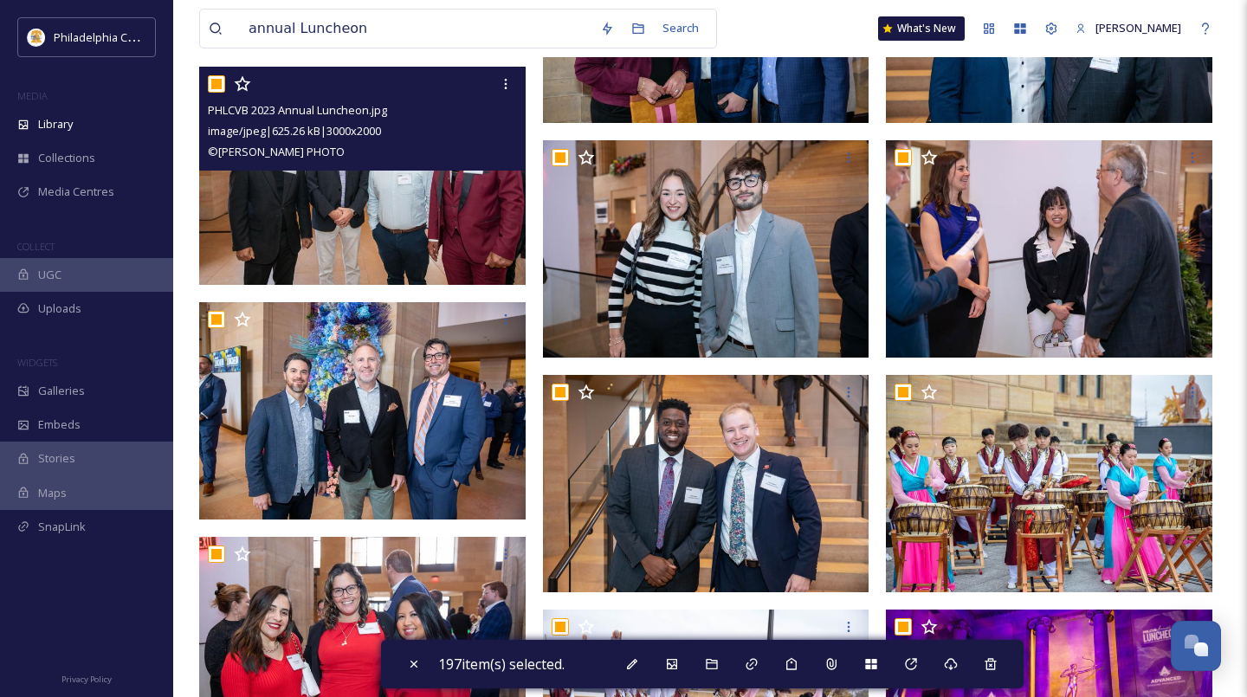
click at [216, 88] on input "checkbox" at bounding box center [216, 83] width 17 height 17
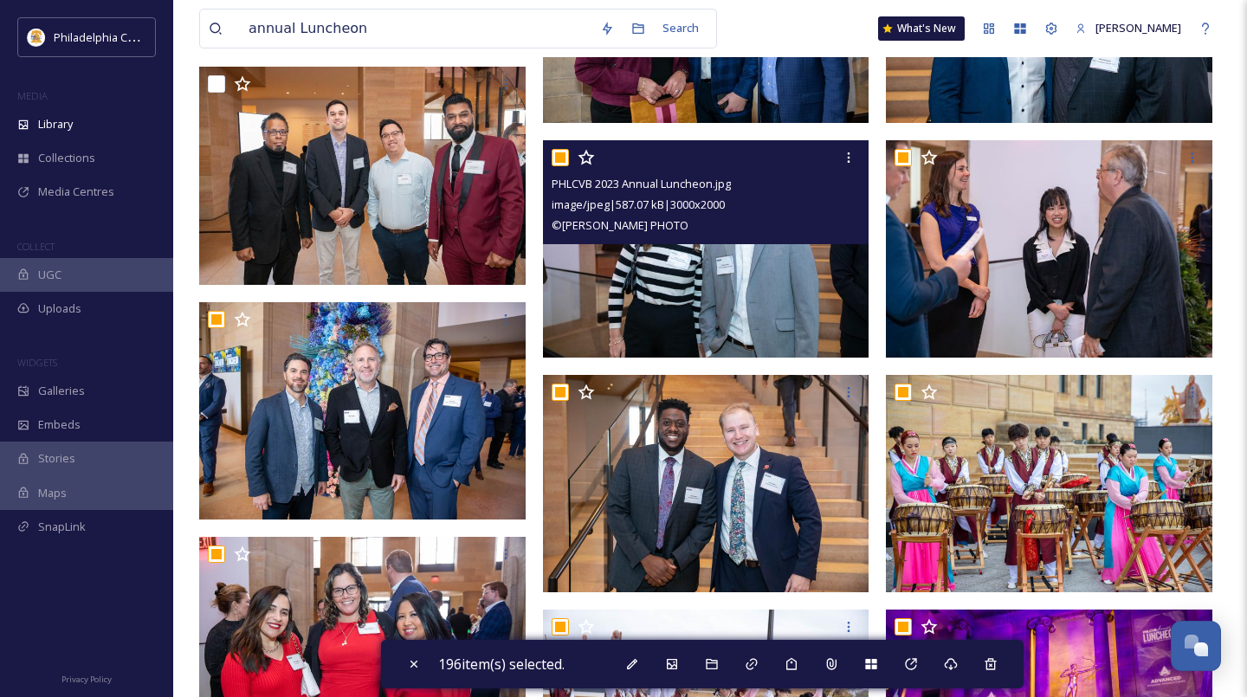
click at [565, 155] on input "checkbox" at bounding box center [560, 157] width 17 height 17
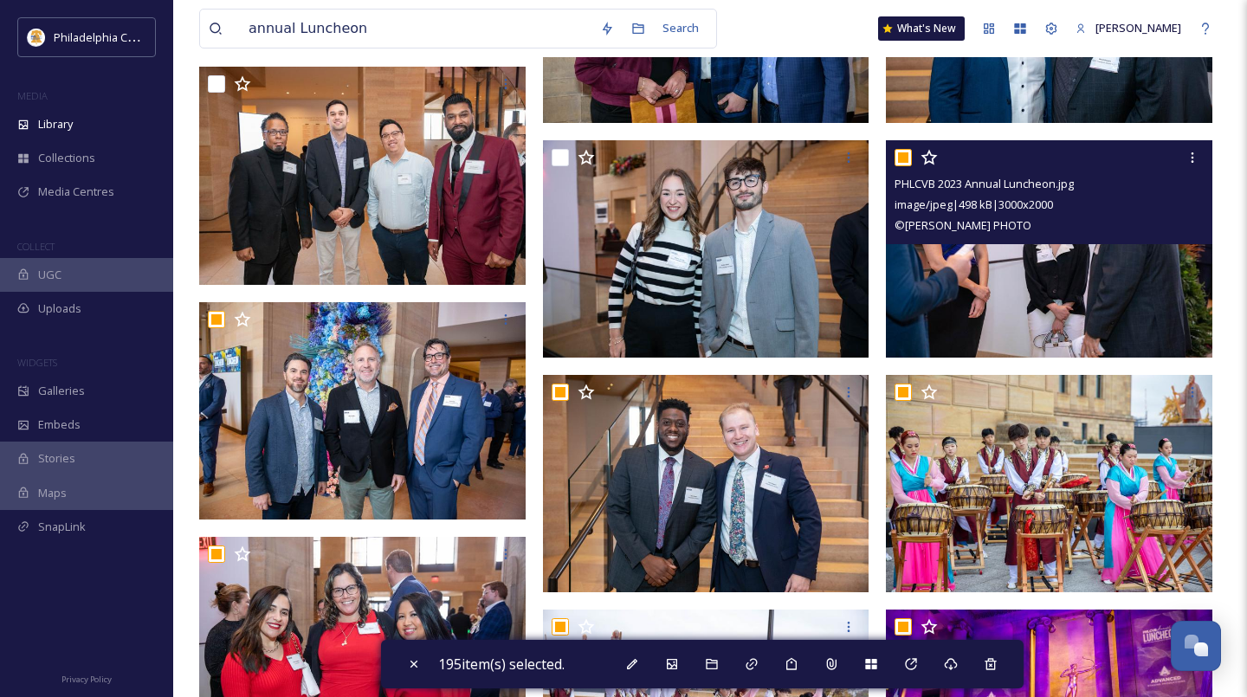
click at [908, 159] on input "checkbox" at bounding box center [902, 157] width 17 height 17
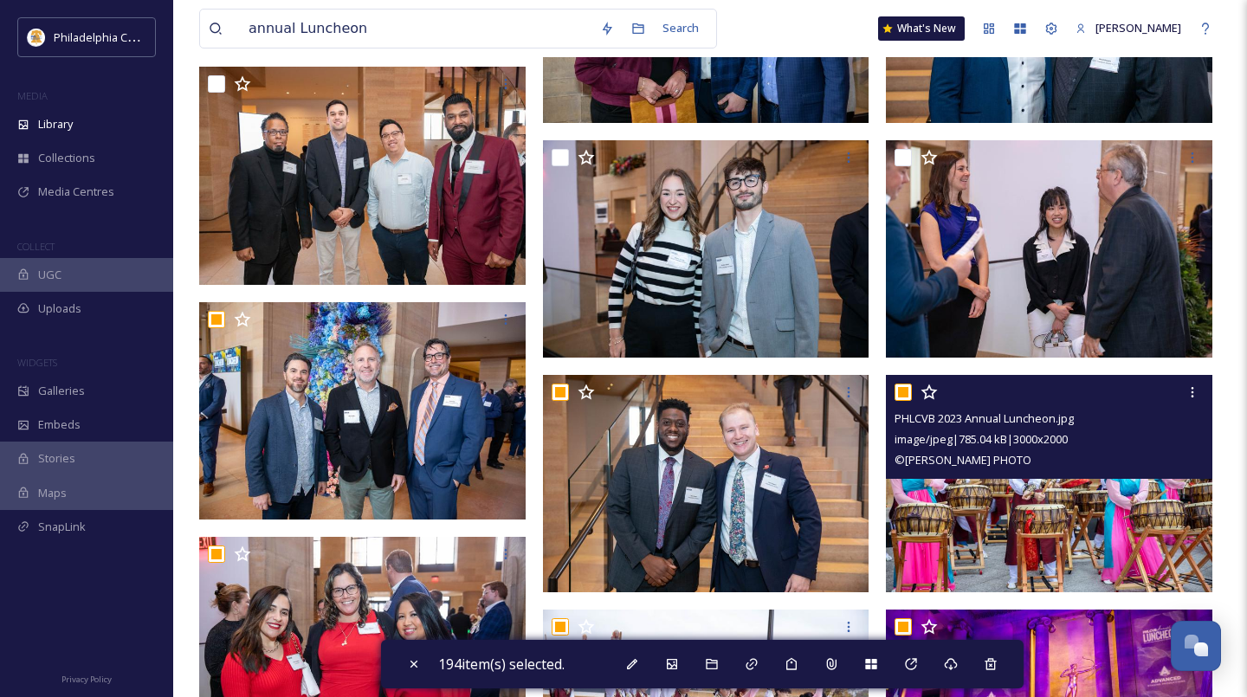
click at [907, 390] on input "checkbox" at bounding box center [902, 392] width 17 height 17
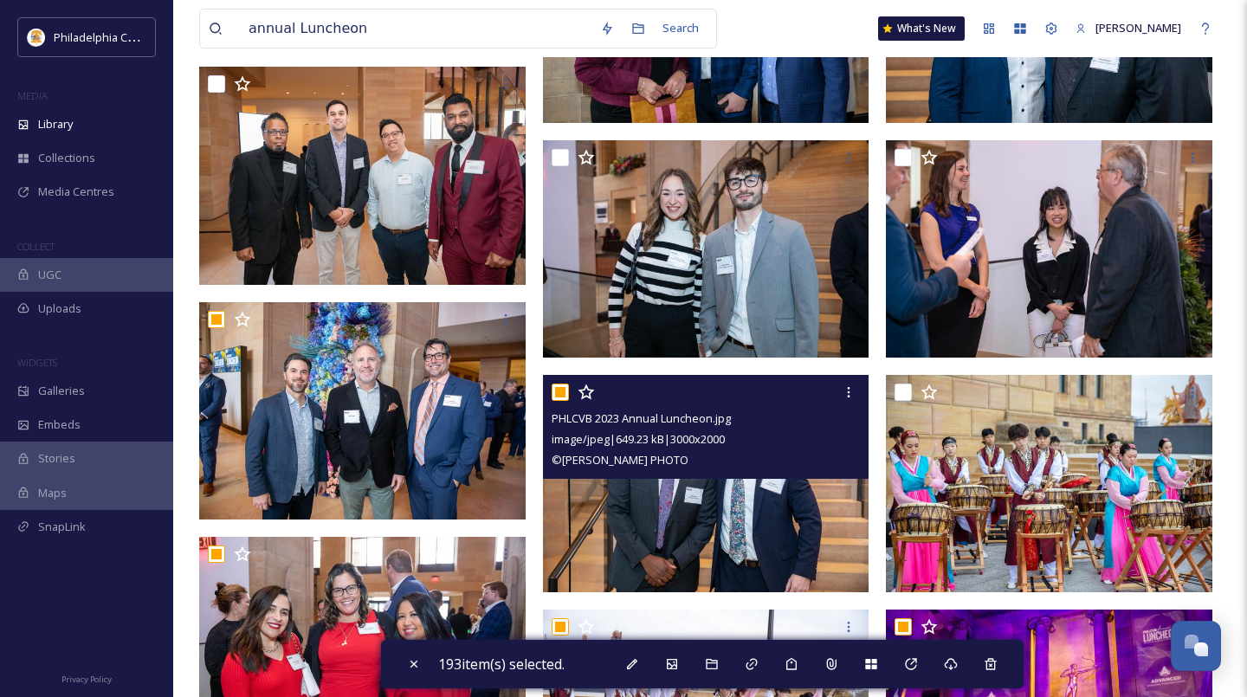
click at [563, 390] on input "checkbox" at bounding box center [560, 392] width 17 height 17
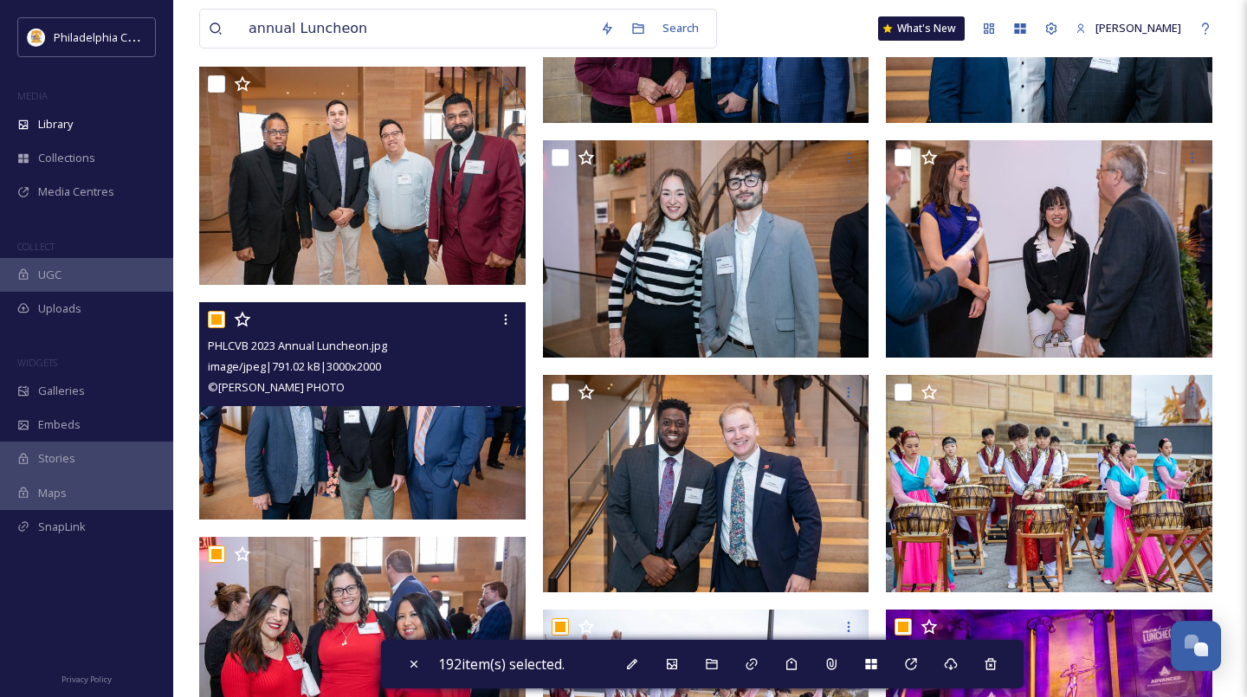
click at [210, 320] on input "checkbox" at bounding box center [216, 319] width 17 height 17
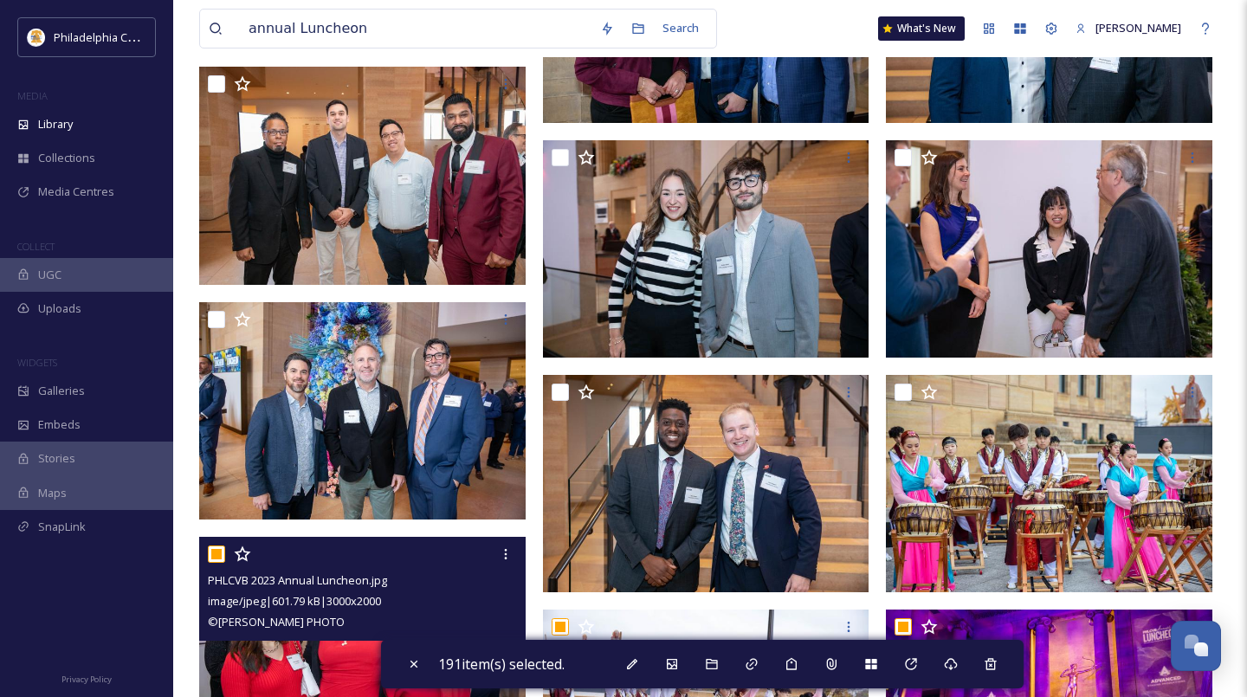
click at [216, 552] on input "checkbox" at bounding box center [216, 554] width 17 height 17
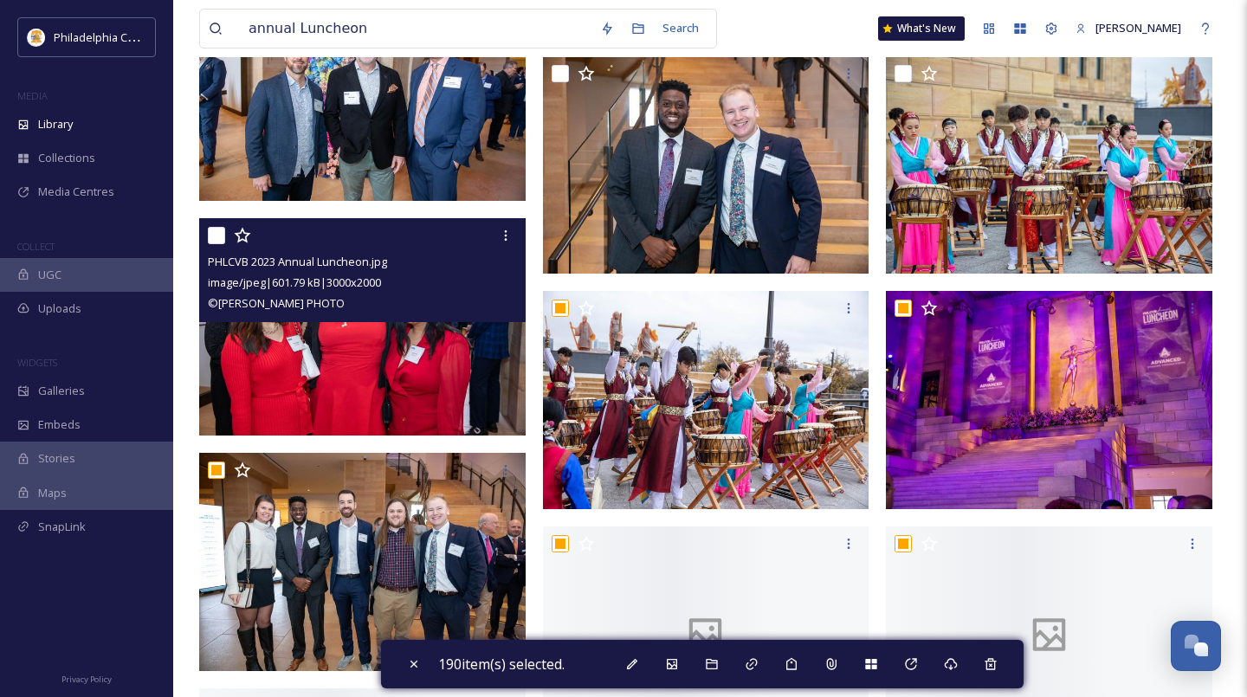
scroll to position [14495, 0]
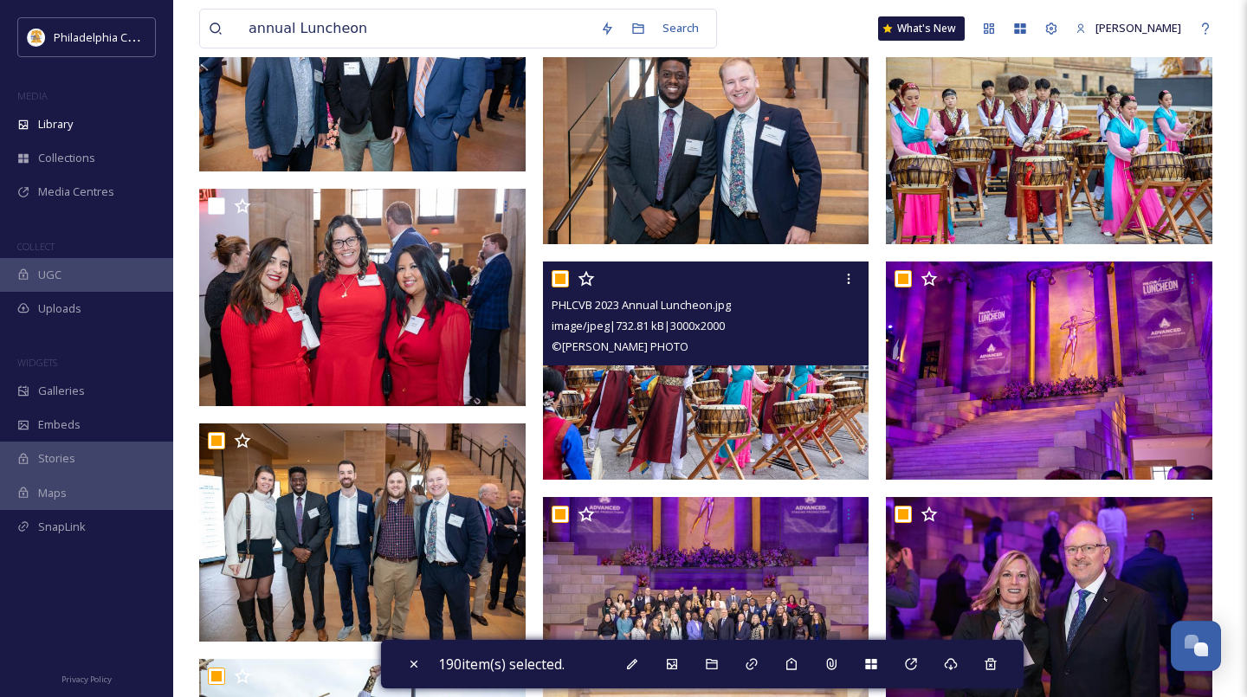
click at [557, 280] on input "checkbox" at bounding box center [560, 278] width 17 height 17
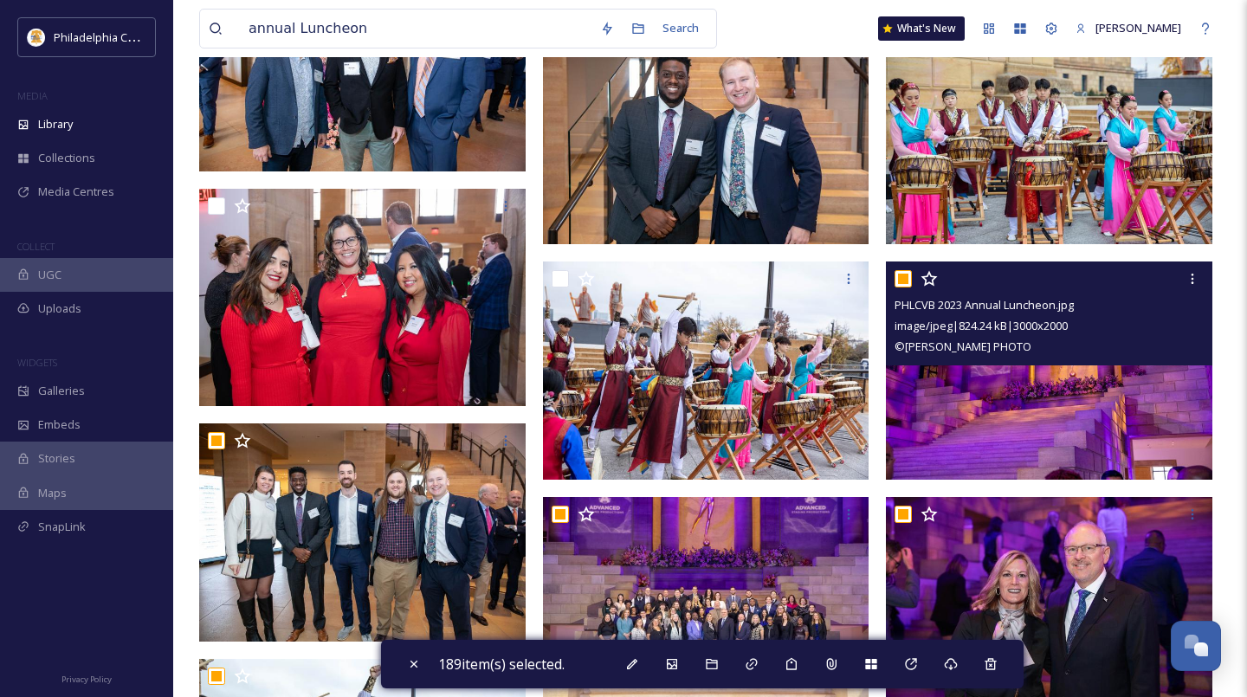
click at [900, 274] on input "checkbox" at bounding box center [902, 278] width 17 height 17
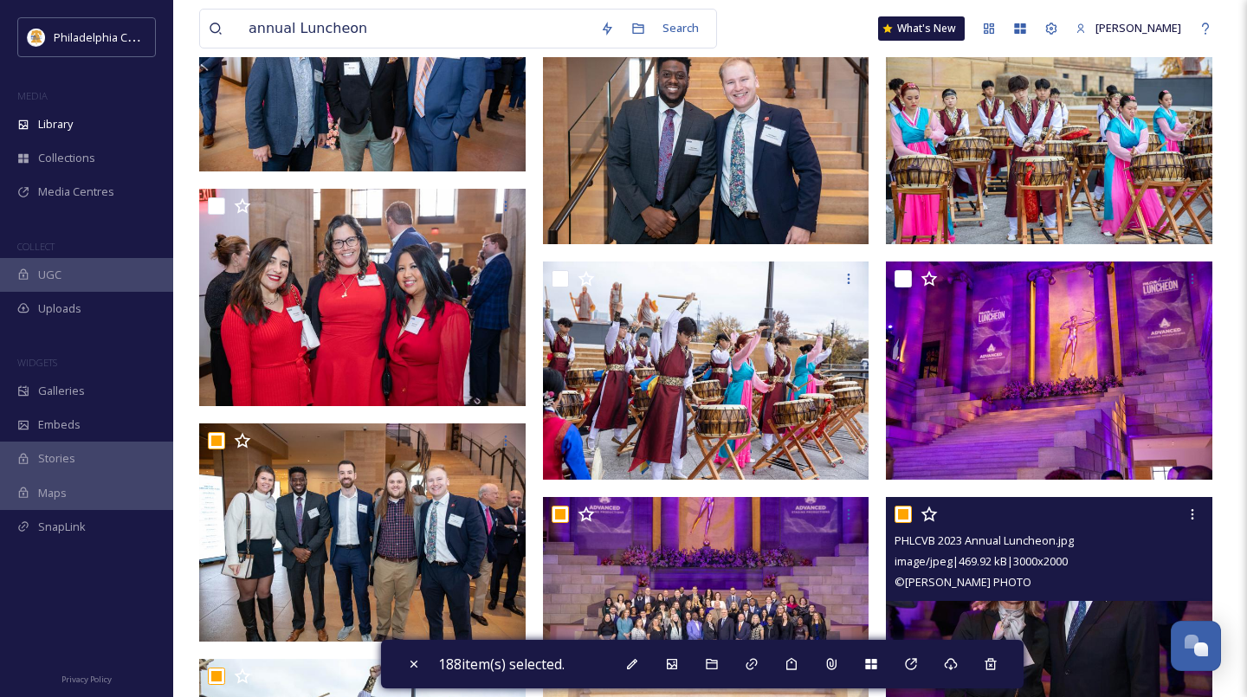
click at [904, 511] on input "checkbox" at bounding box center [902, 514] width 17 height 17
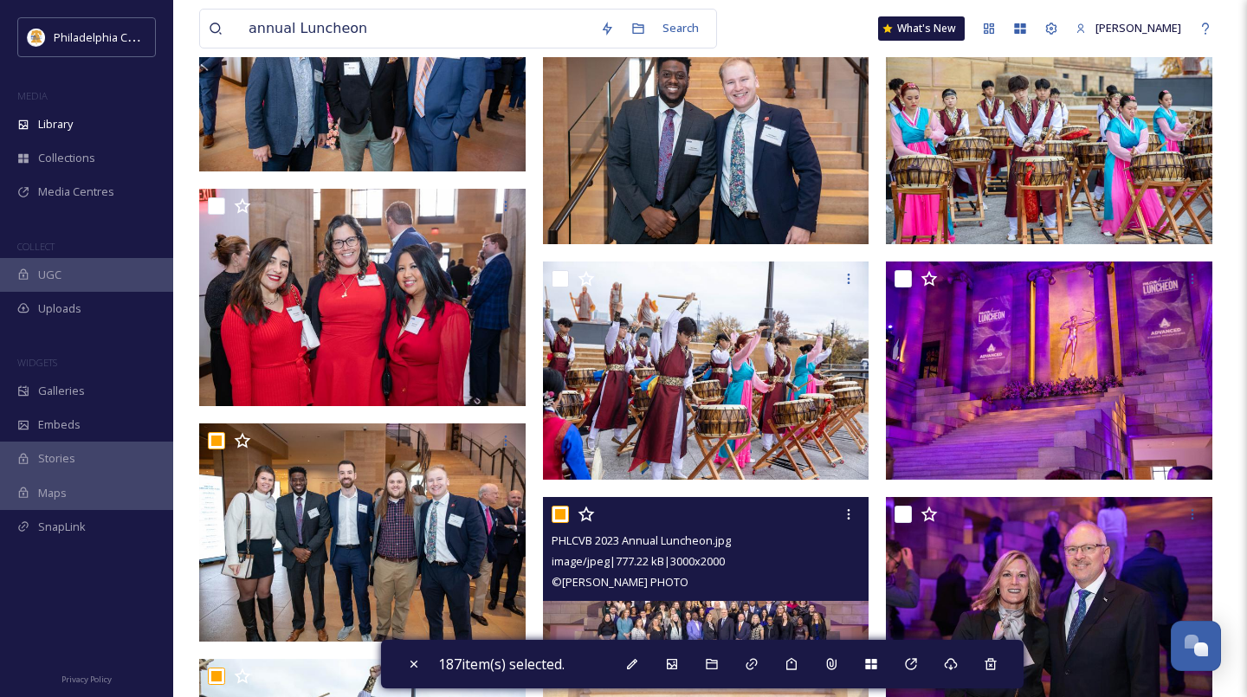
click at [557, 512] on input "checkbox" at bounding box center [560, 514] width 17 height 17
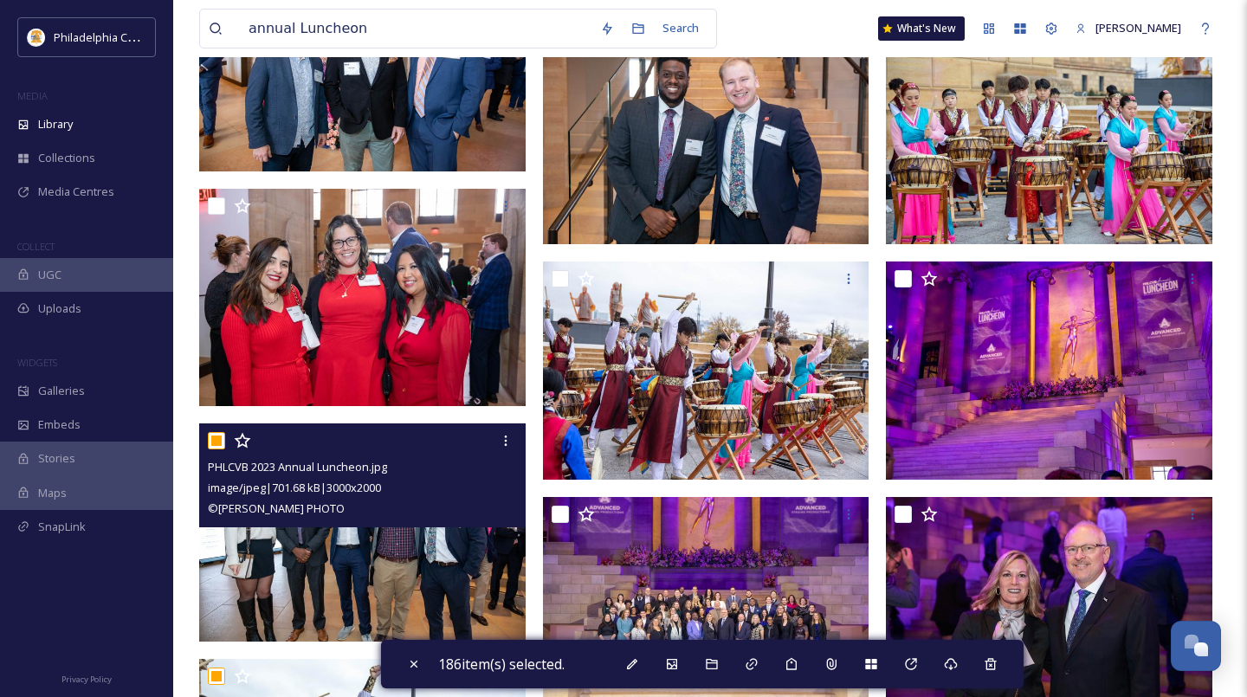
click at [212, 443] on input "checkbox" at bounding box center [216, 440] width 17 height 17
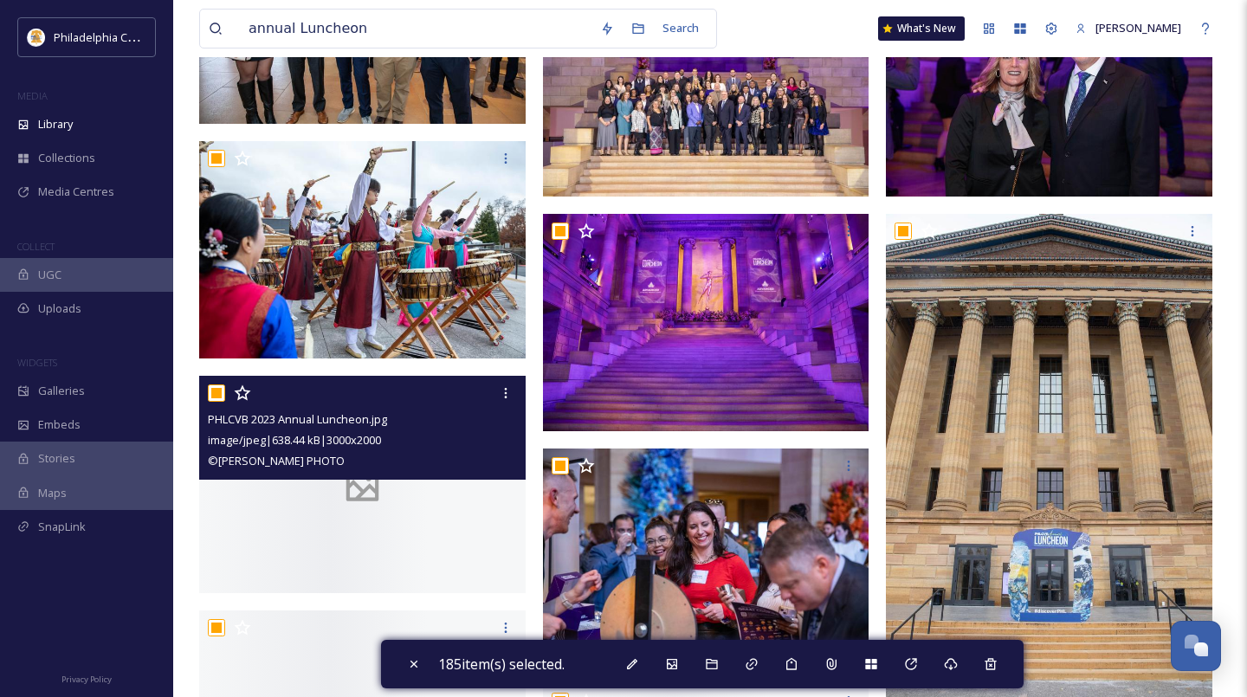
scroll to position [15018, 0]
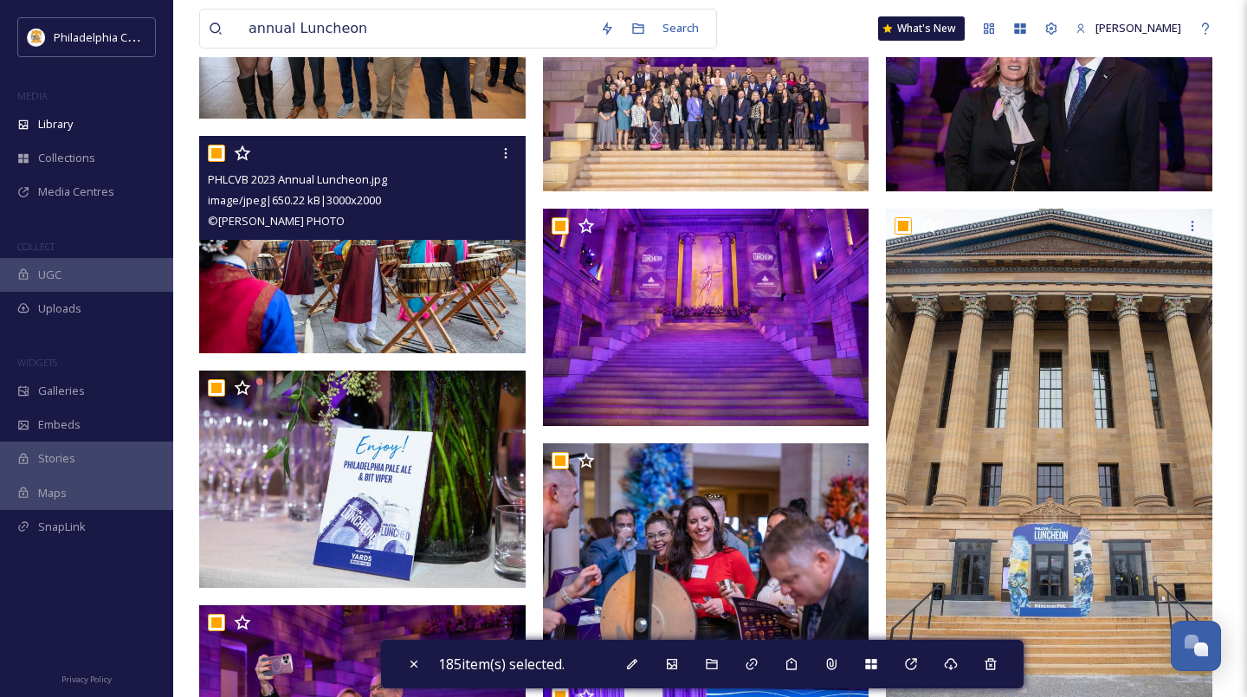
click at [212, 151] on input "checkbox" at bounding box center [216, 153] width 17 height 17
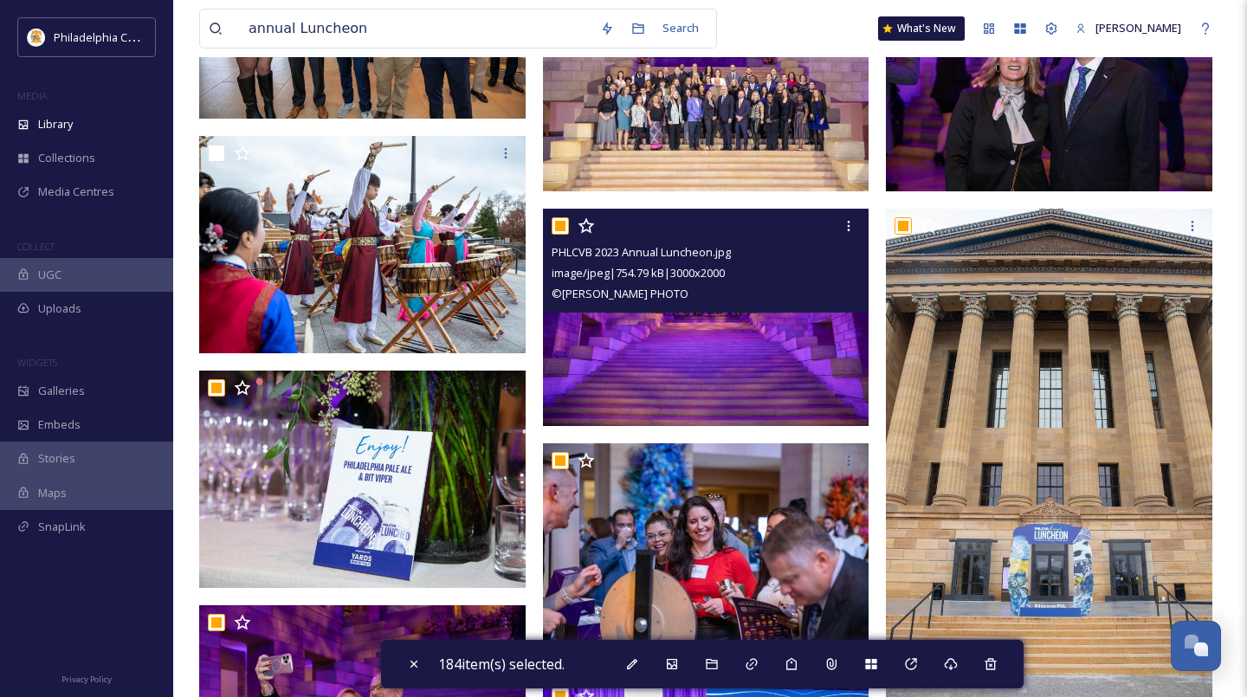
click at [565, 219] on input "checkbox" at bounding box center [560, 225] width 17 height 17
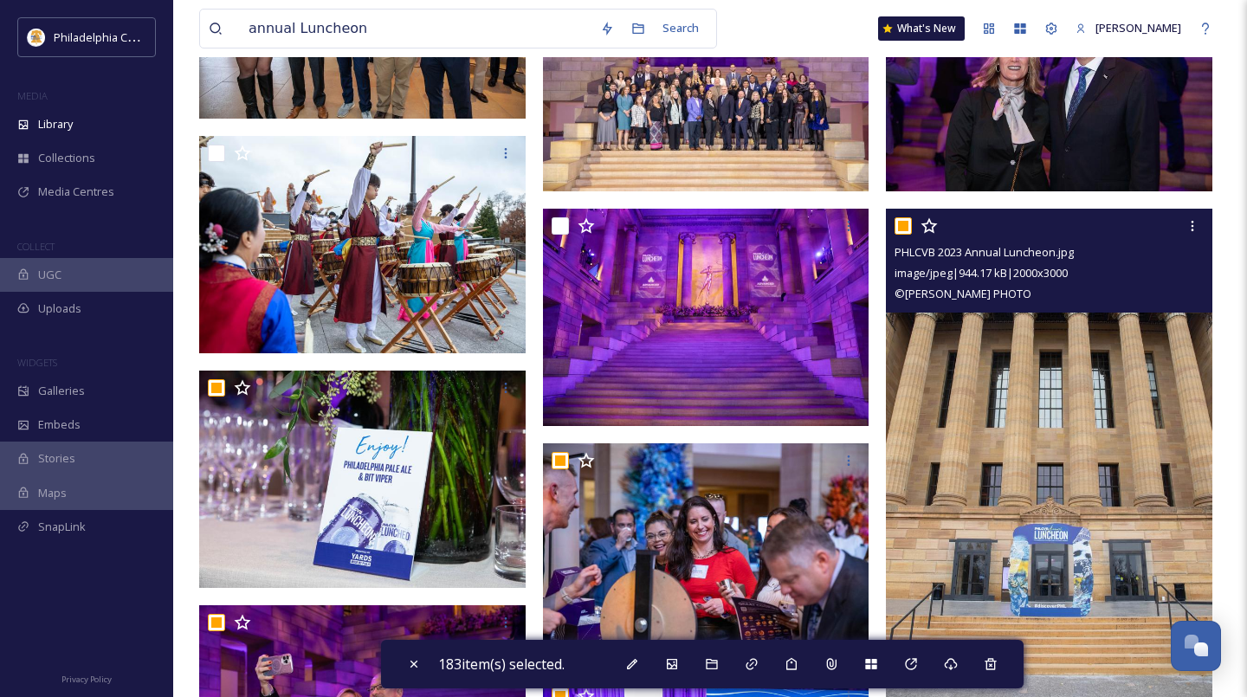
click at [904, 224] on input "checkbox" at bounding box center [902, 225] width 17 height 17
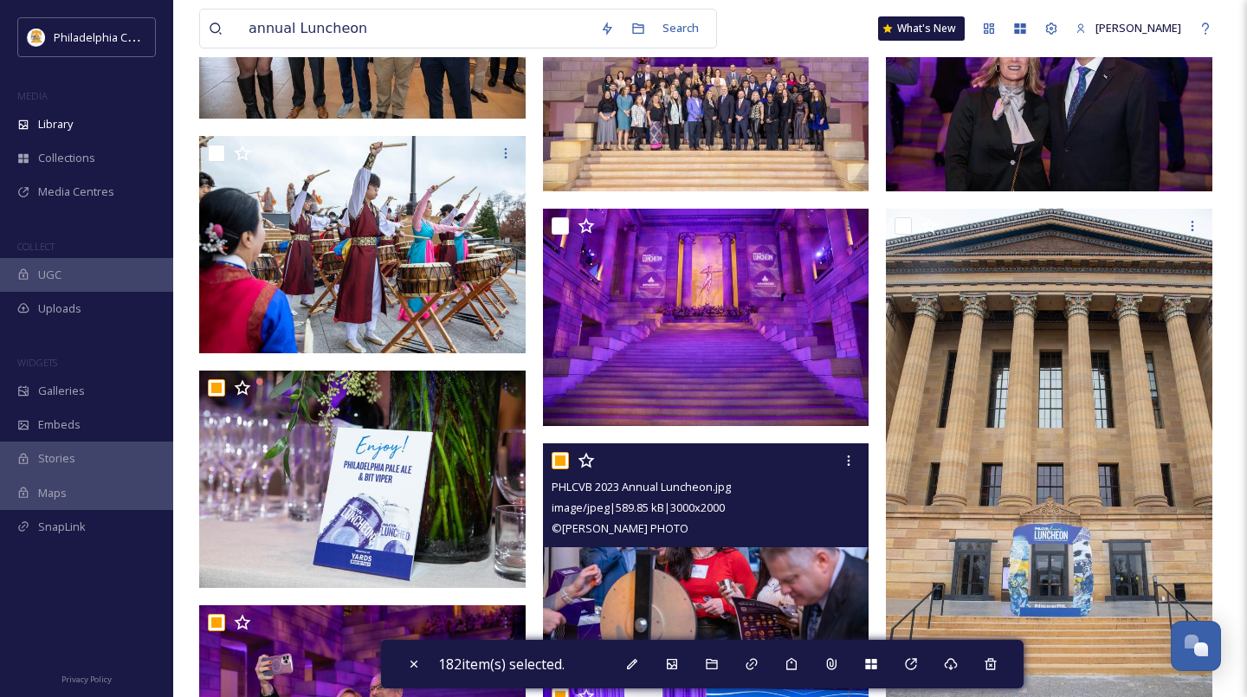
click at [569, 465] on div at bounding box center [708, 460] width 313 height 31
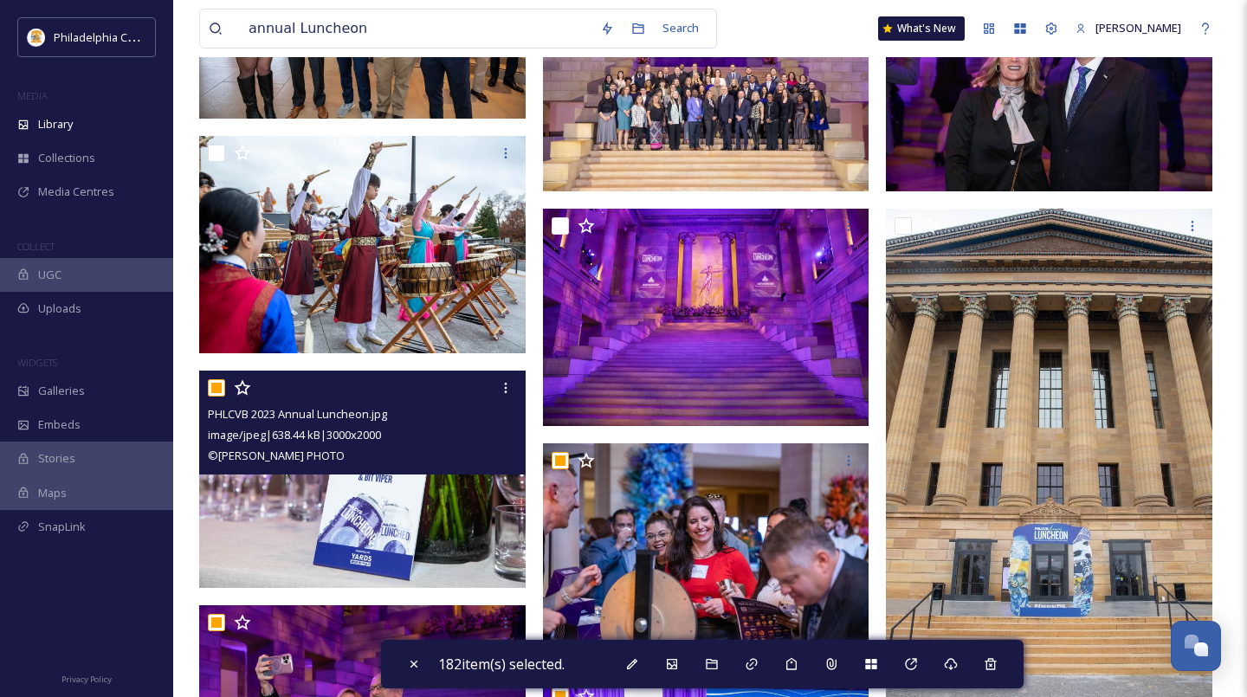
click at [216, 385] on input "checkbox" at bounding box center [216, 387] width 17 height 17
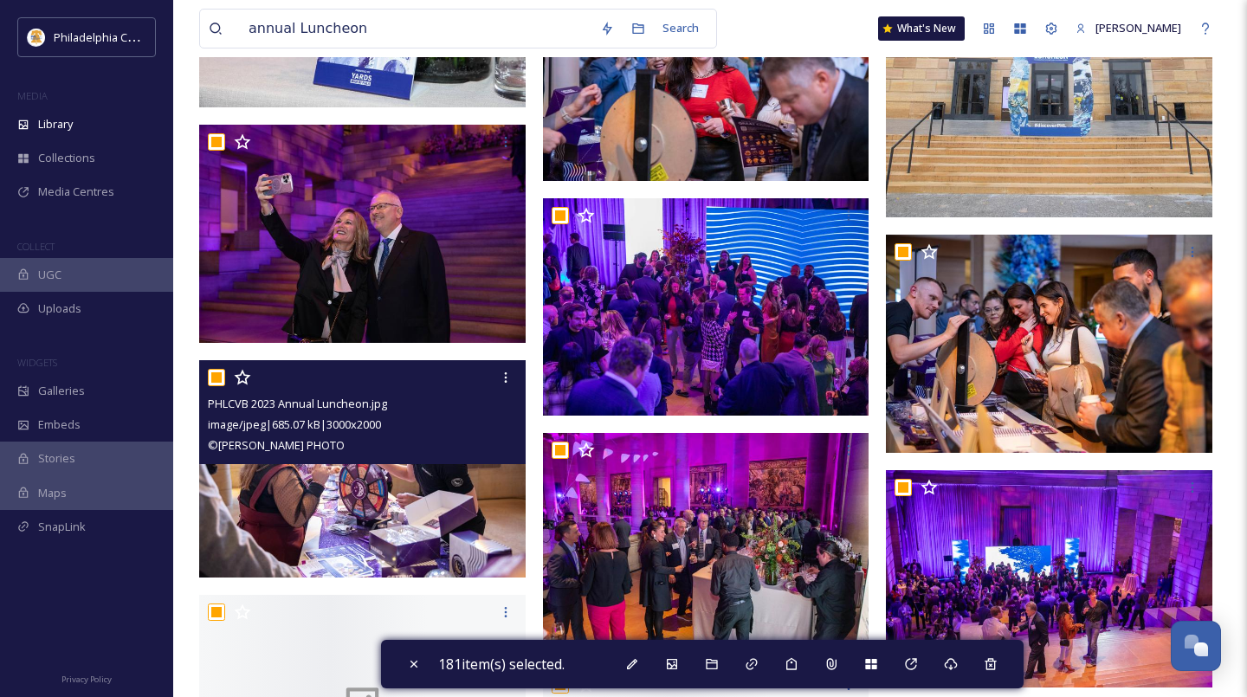
scroll to position [15510, 0]
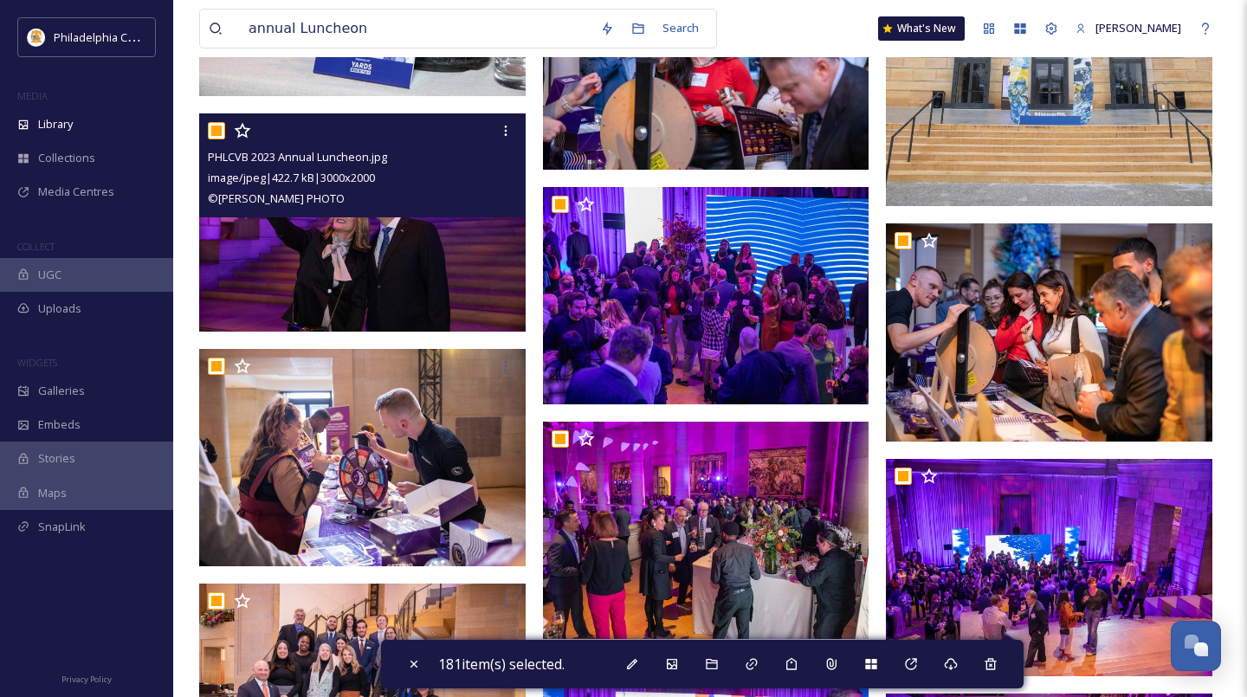
click at [212, 126] on input "checkbox" at bounding box center [216, 130] width 17 height 17
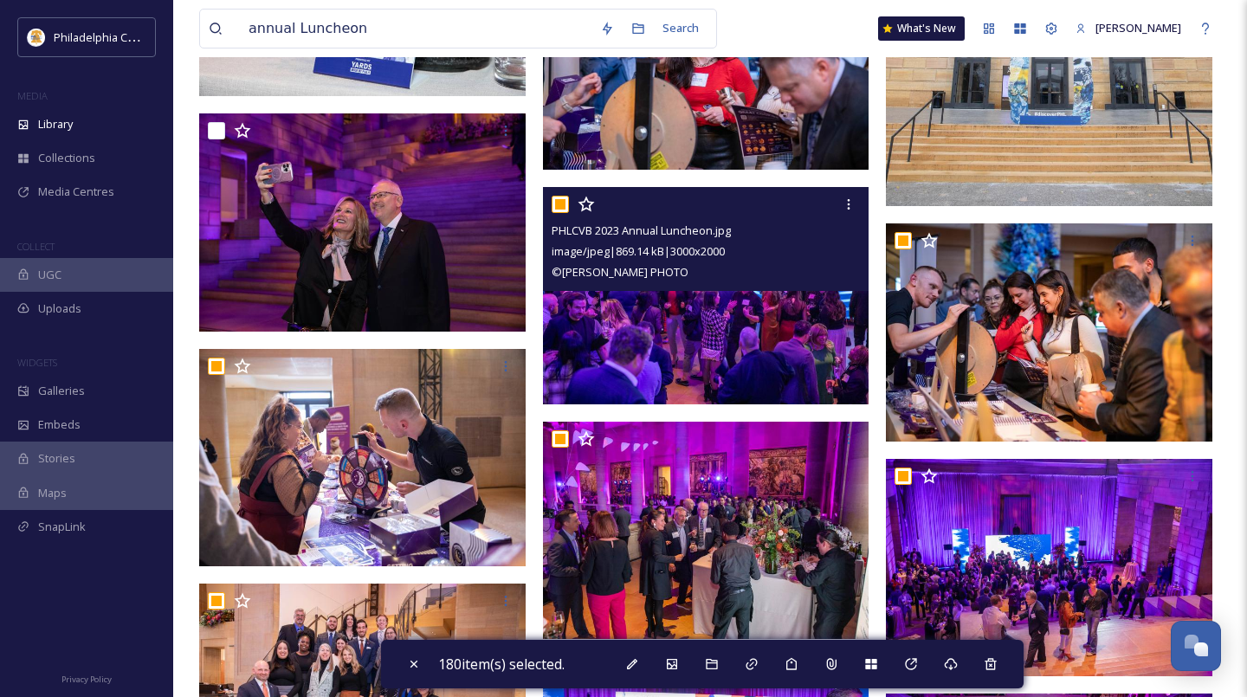
click at [573, 203] on div at bounding box center [708, 204] width 313 height 31
click at [560, 210] on input "checkbox" at bounding box center [560, 204] width 17 height 17
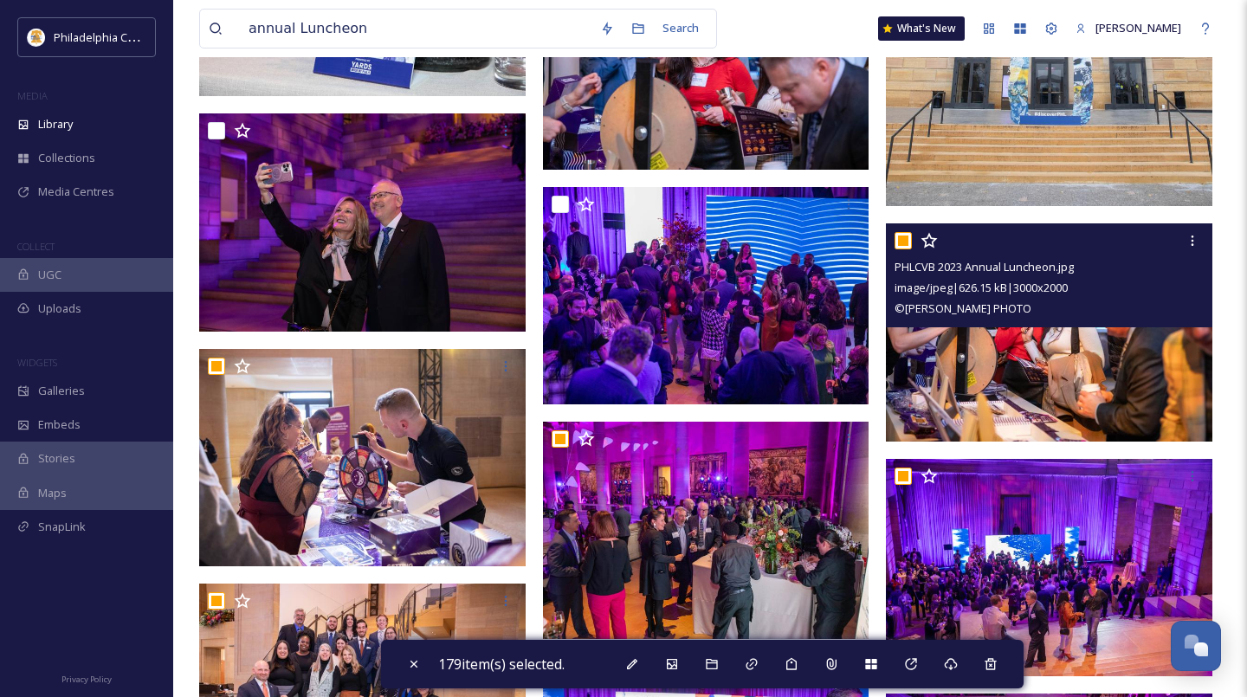
click at [906, 241] on input "checkbox" at bounding box center [902, 240] width 17 height 17
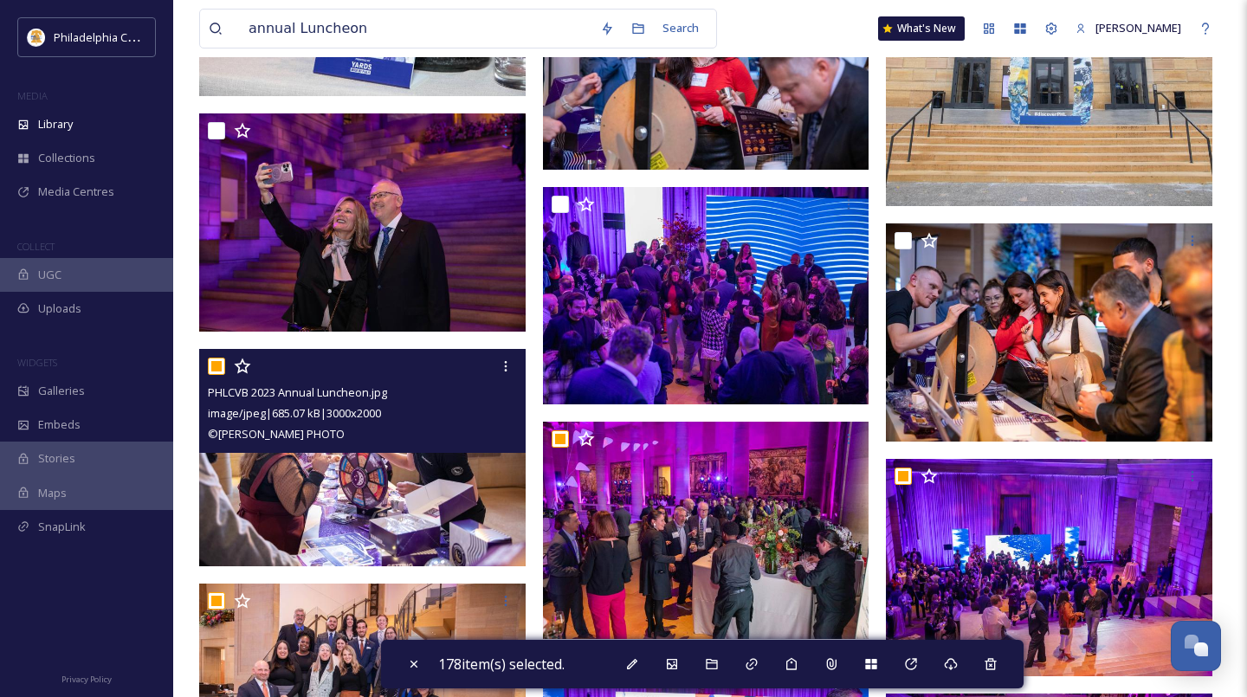
click at [220, 368] on input "checkbox" at bounding box center [216, 366] width 17 height 17
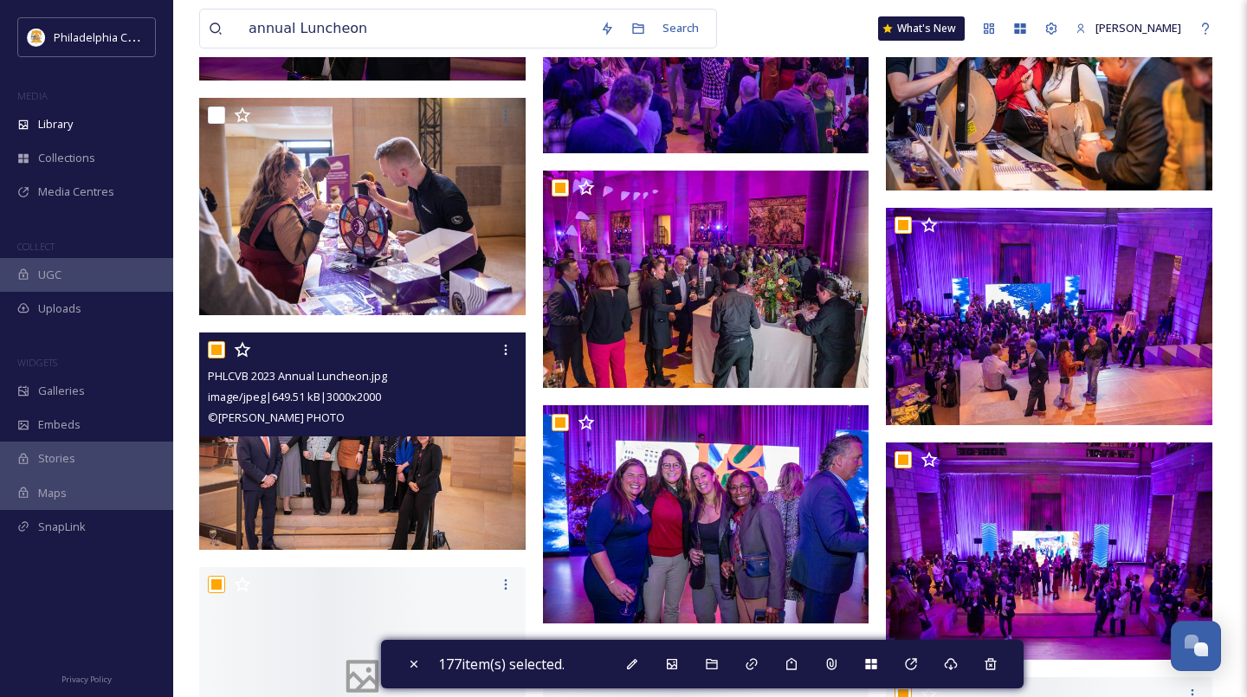
scroll to position [15783, 0]
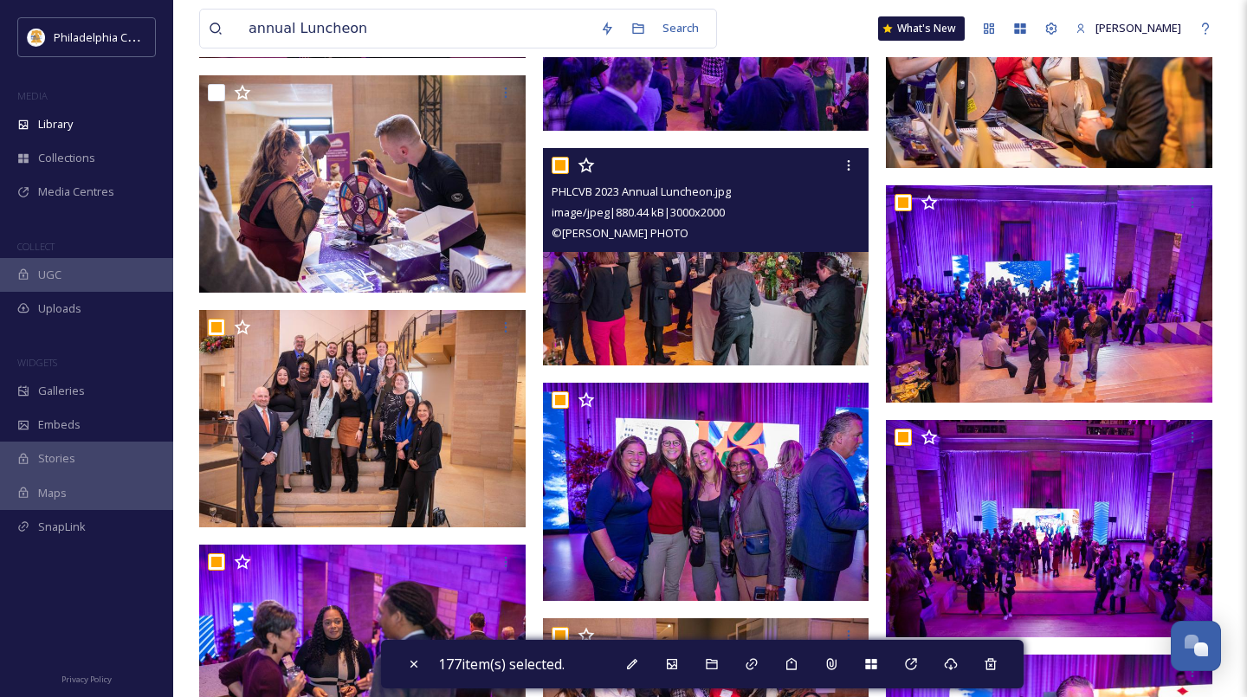
click at [554, 165] on input "checkbox" at bounding box center [560, 165] width 17 height 17
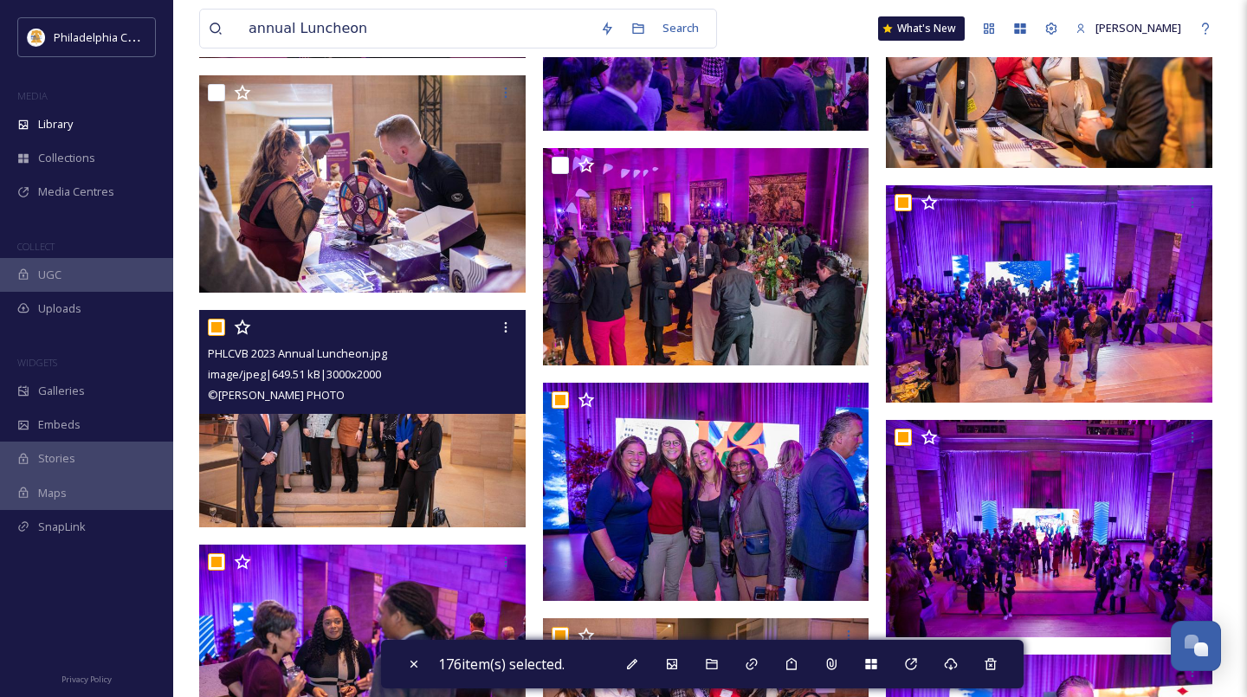
click at [210, 327] on input "checkbox" at bounding box center [216, 327] width 17 height 17
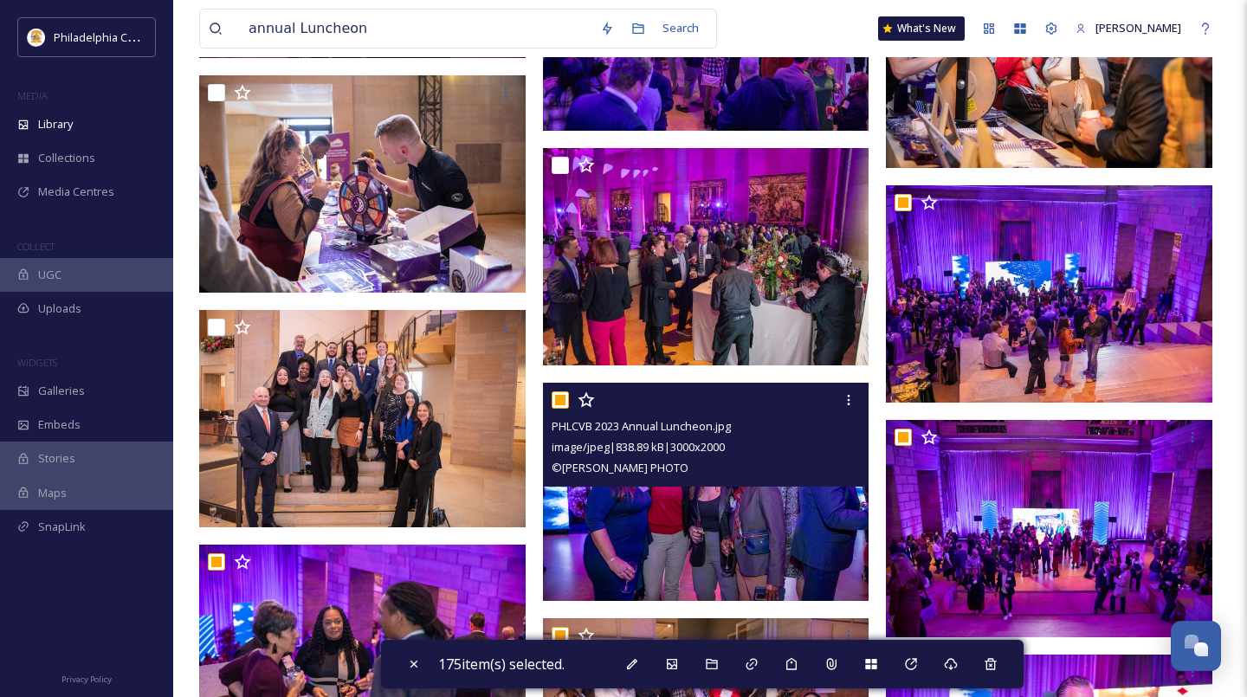
click at [564, 400] on input "checkbox" at bounding box center [560, 399] width 17 height 17
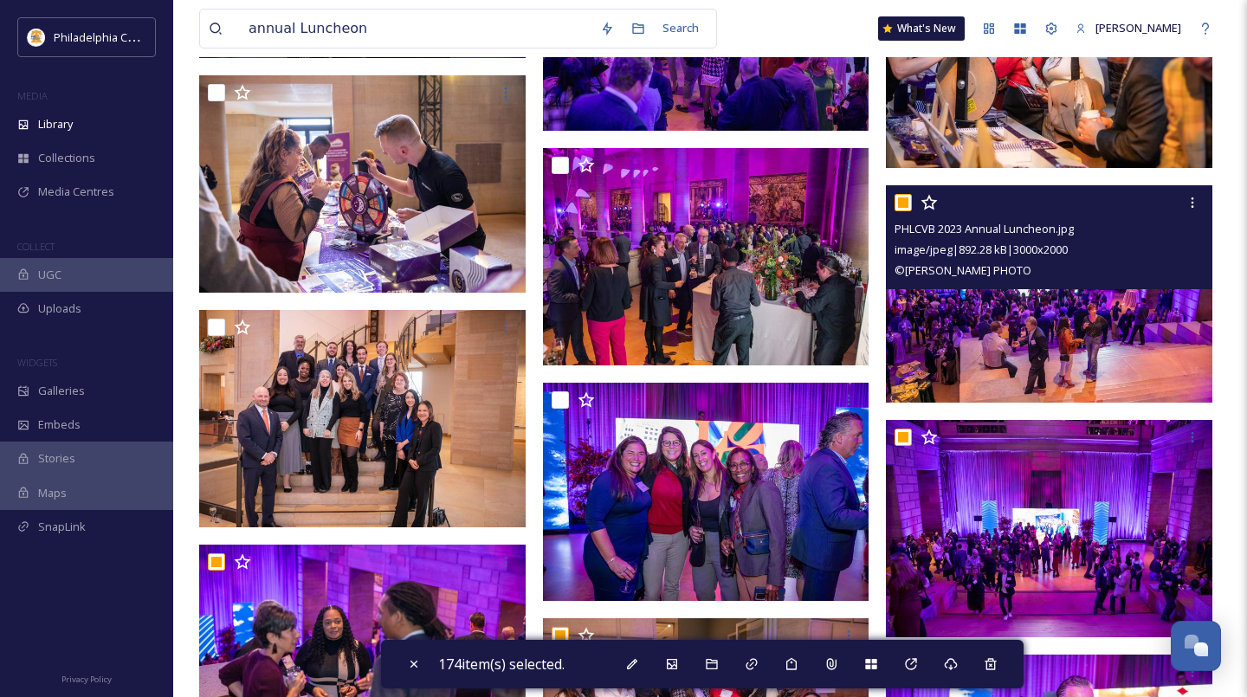
click at [906, 200] on input "checkbox" at bounding box center [902, 202] width 17 height 17
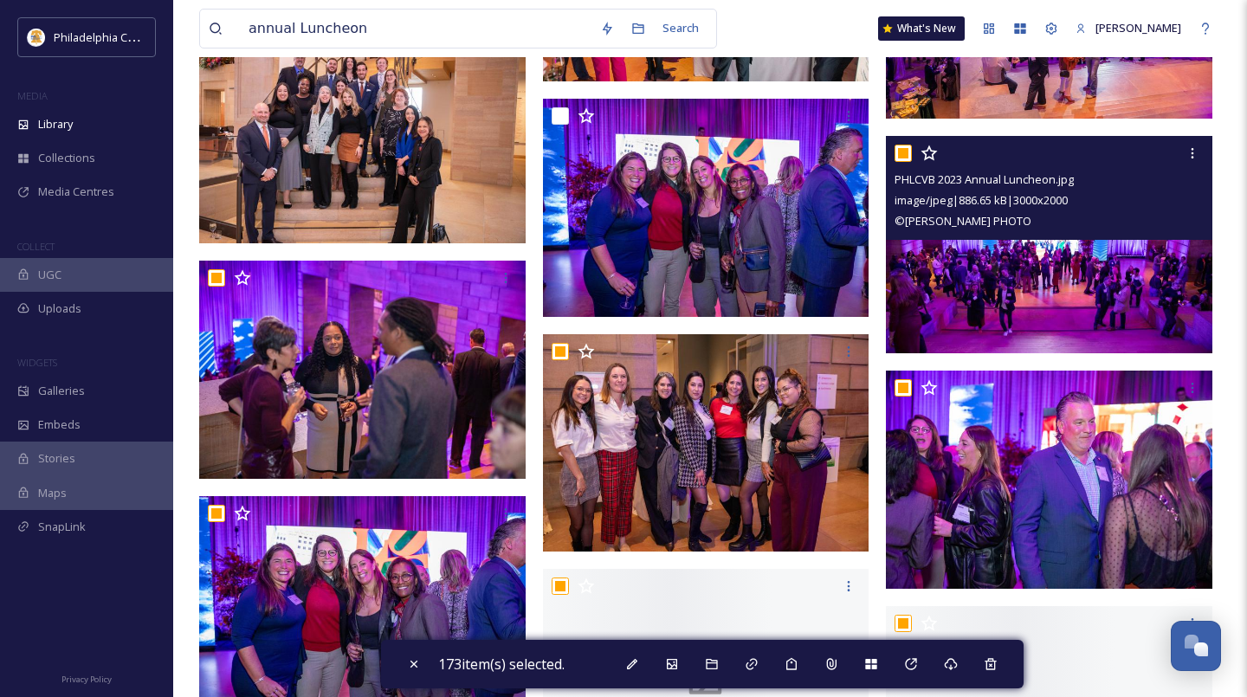
scroll to position [16071, 0]
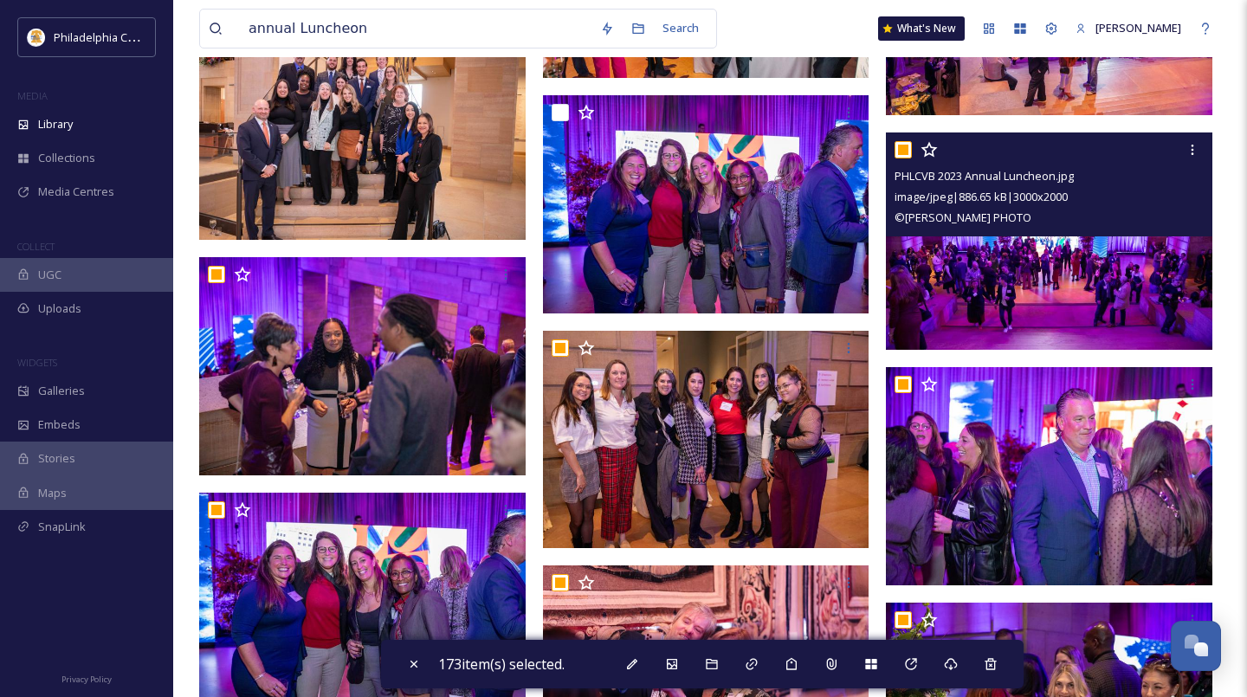
click at [906, 151] on input "checkbox" at bounding box center [902, 149] width 17 height 17
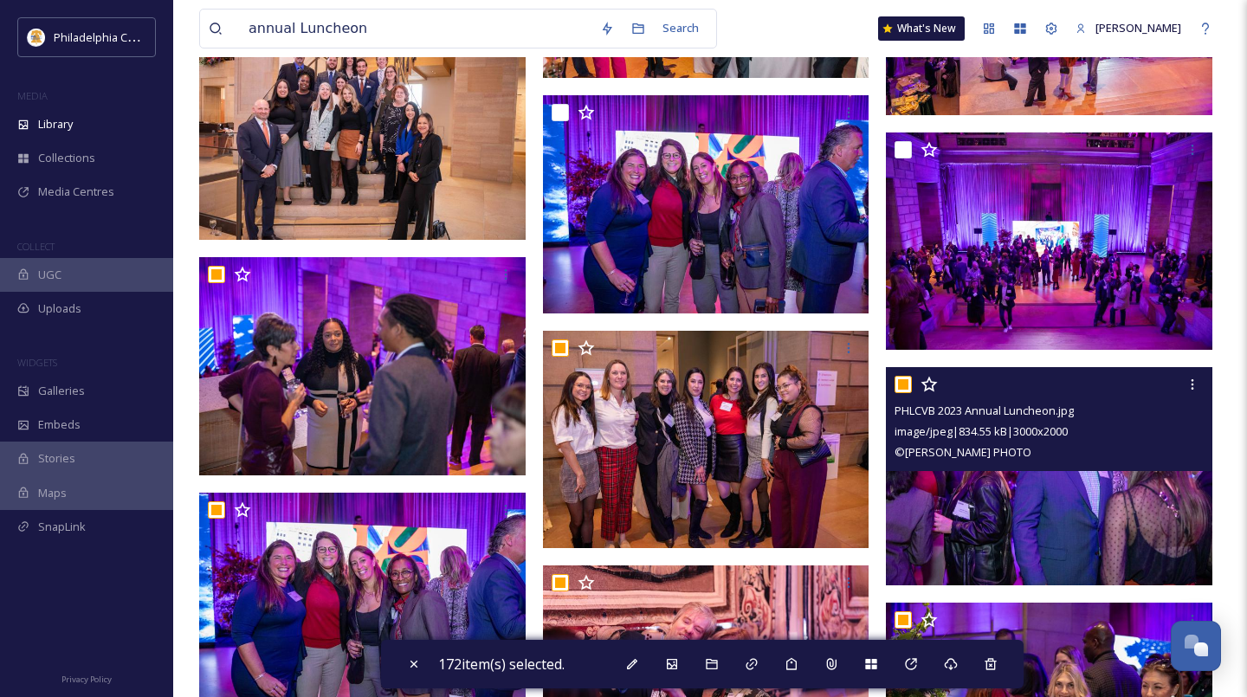
click at [903, 378] on input "checkbox" at bounding box center [902, 384] width 17 height 17
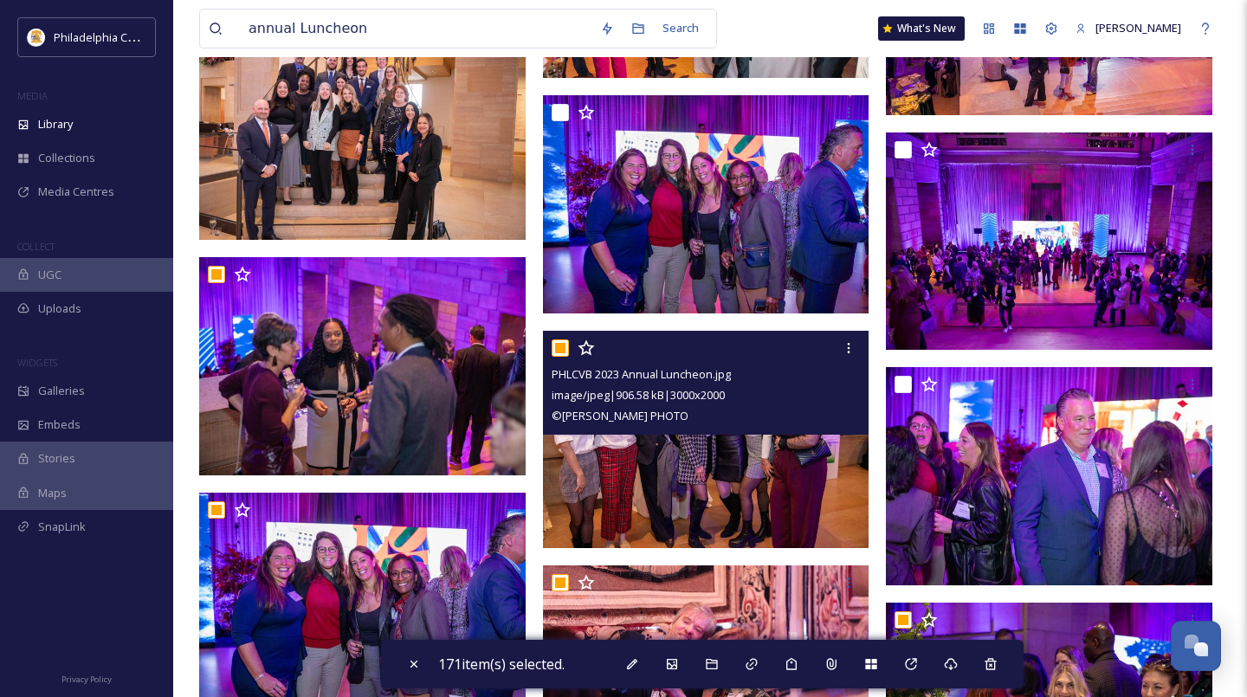
click at [564, 345] on input "checkbox" at bounding box center [560, 347] width 17 height 17
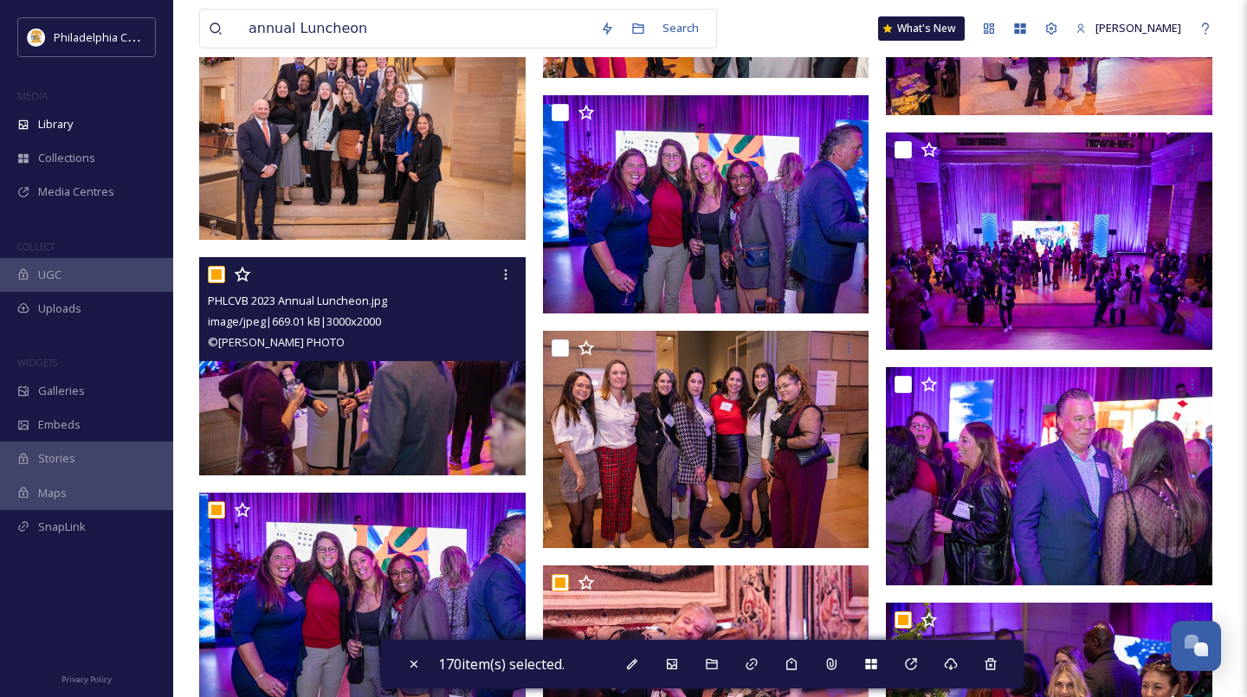
click at [216, 273] on input "checkbox" at bounding box center [216, 274] width 17 height 17
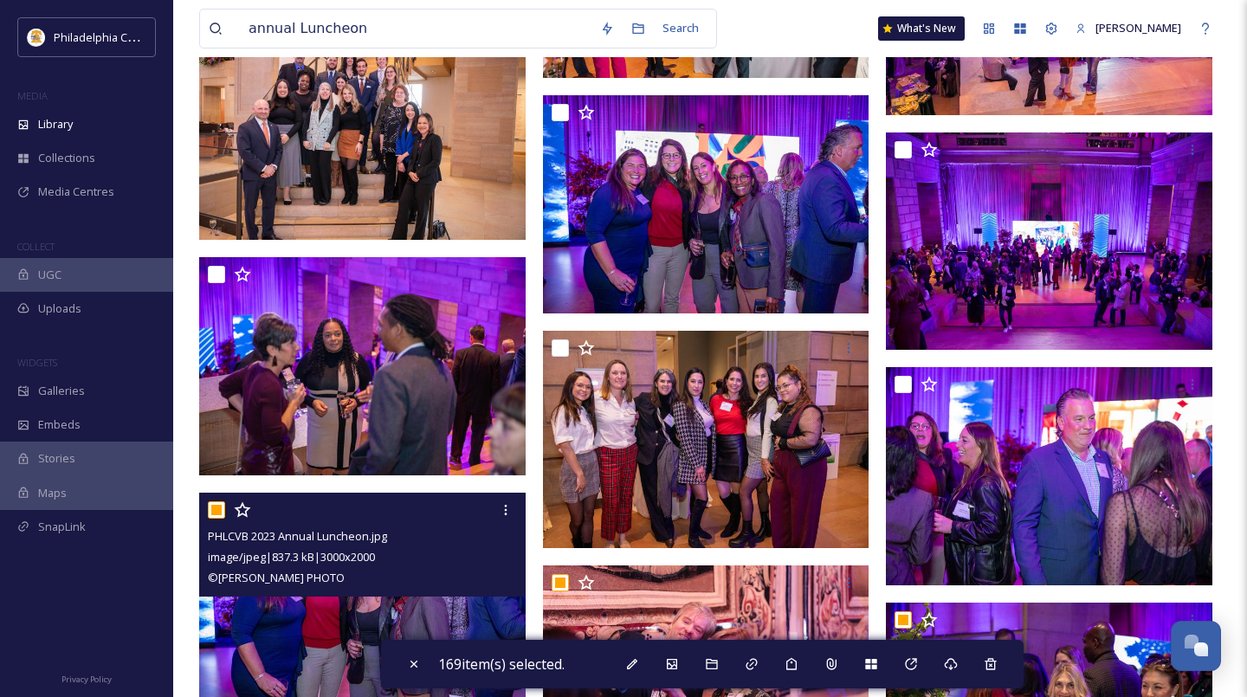
click at [220, 507] on input "checkbox" at bounding box center [216, 509] width 17 height 17
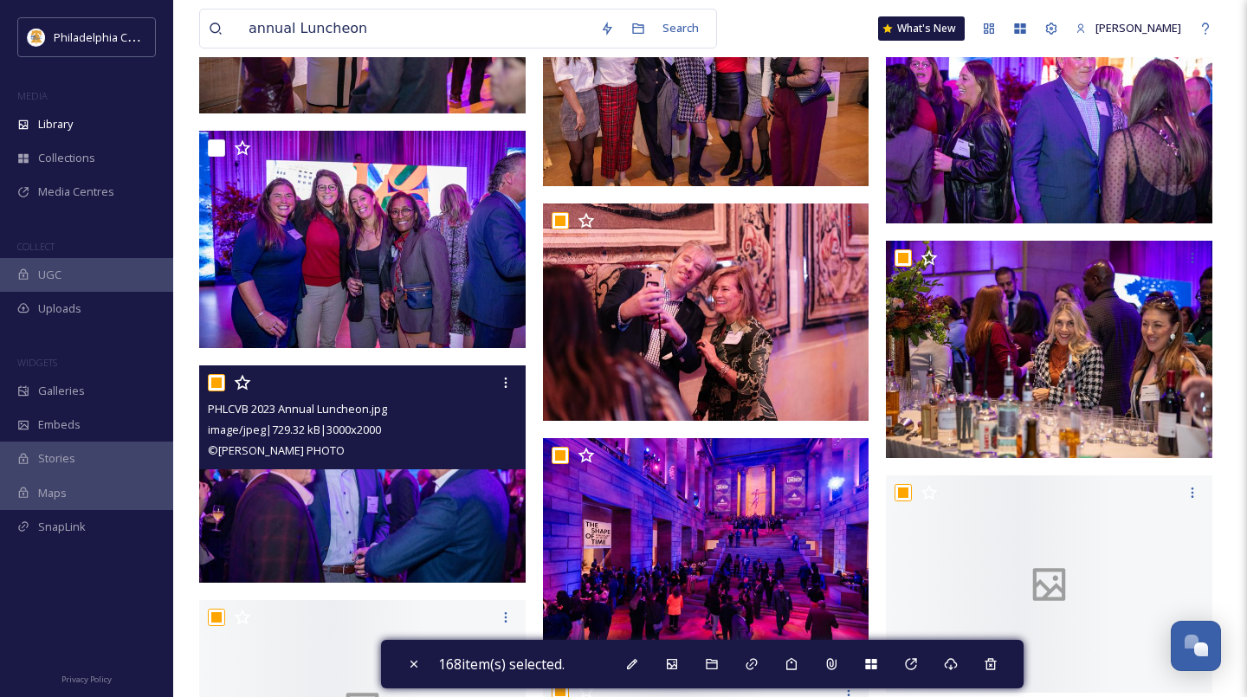
scroll to position [16440, 0]
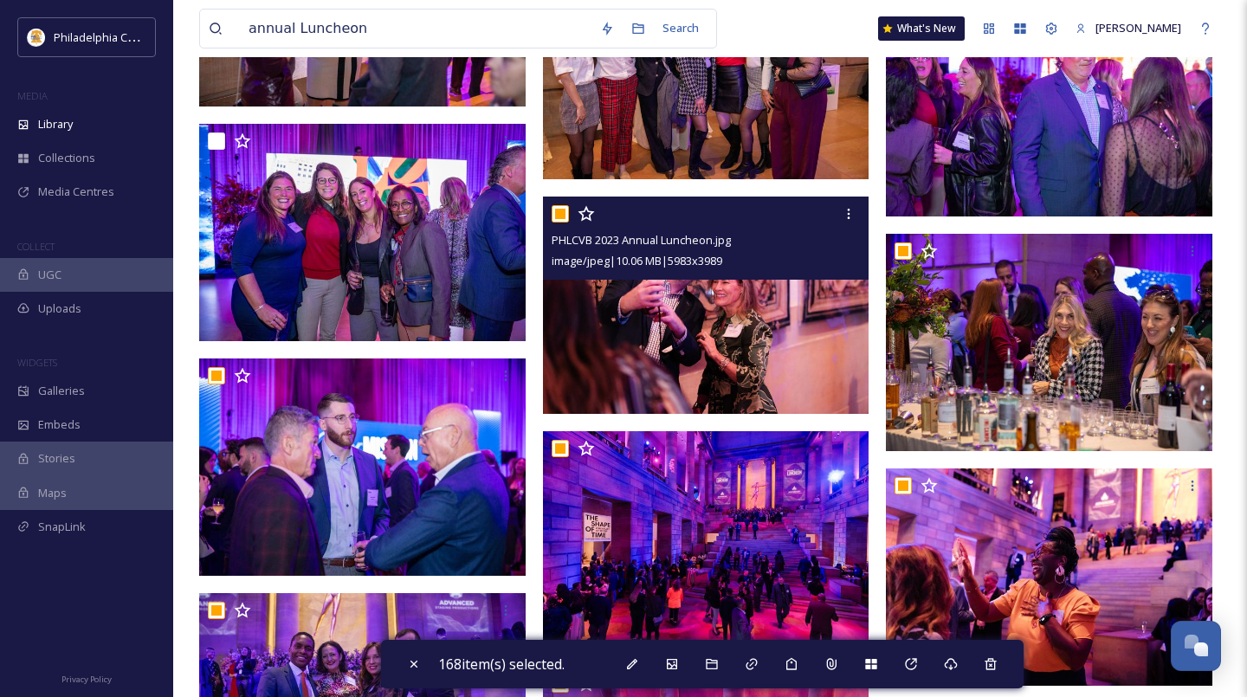
click at [562, 215] on input "checkbox" at bounding box center [560, 213] width 17 height 17
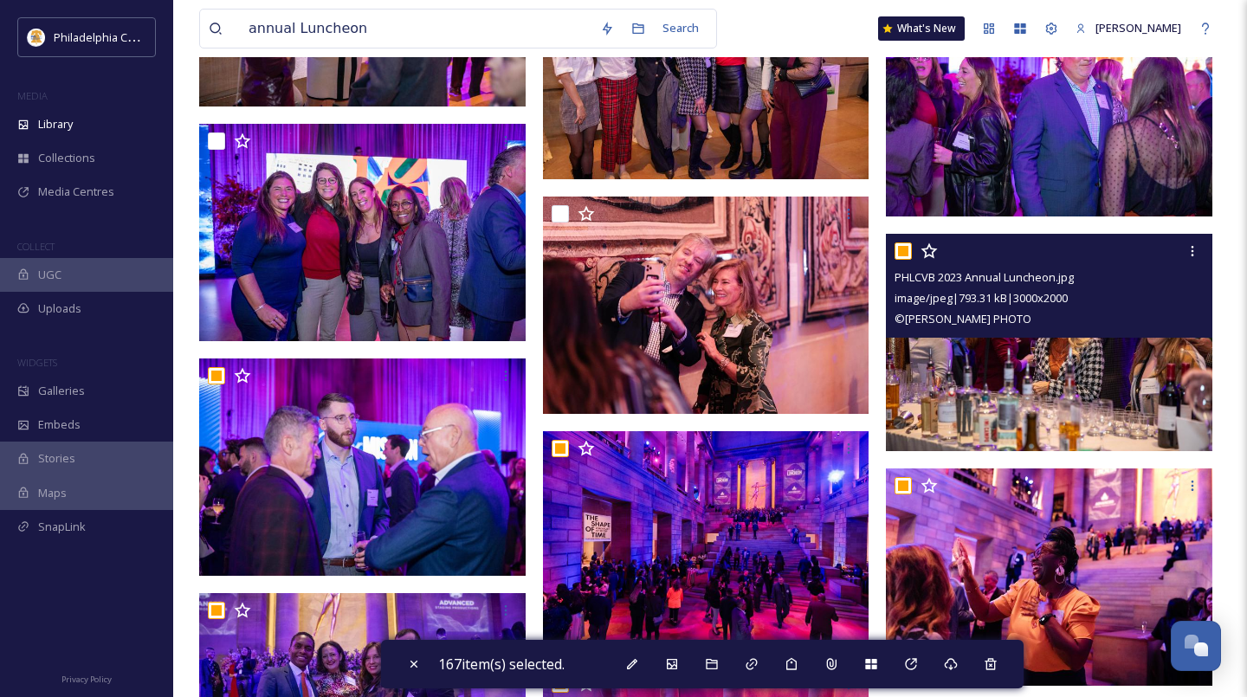
click at [902, 251] on input "checkbox" at bounding box center [902, 250] width 17 height 17
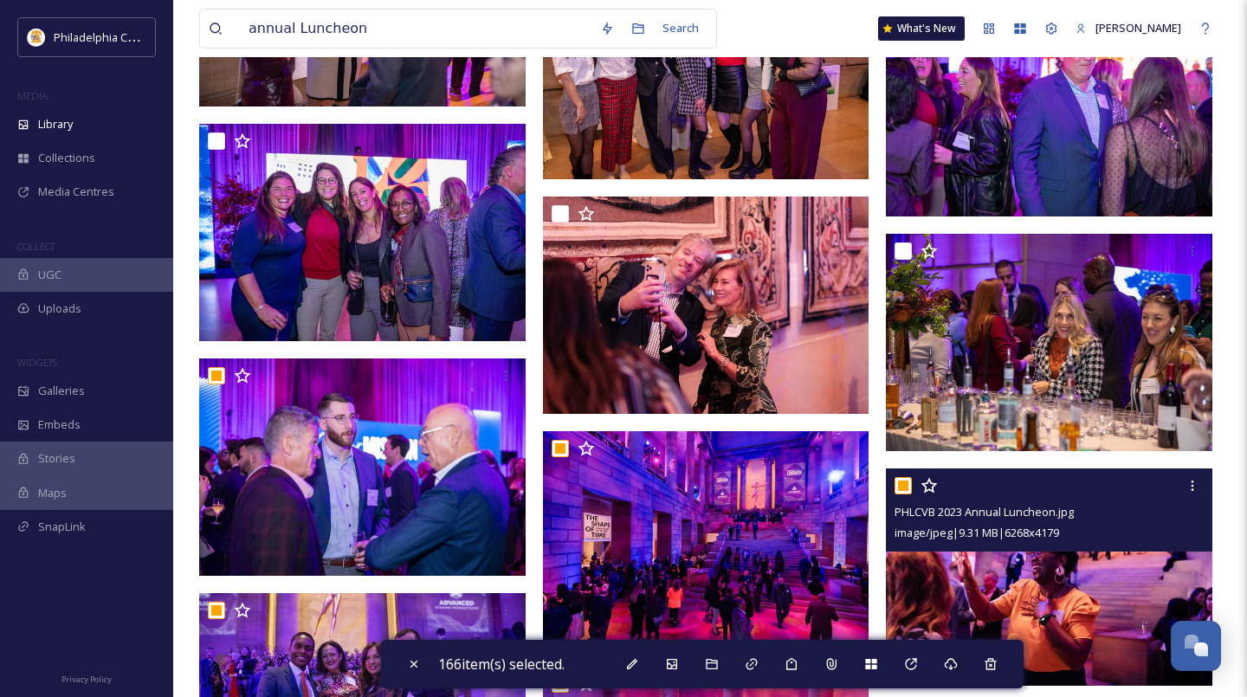
click at [906, 490] on input "checkbox" at bounding box center [902, 485] width 17 height 17
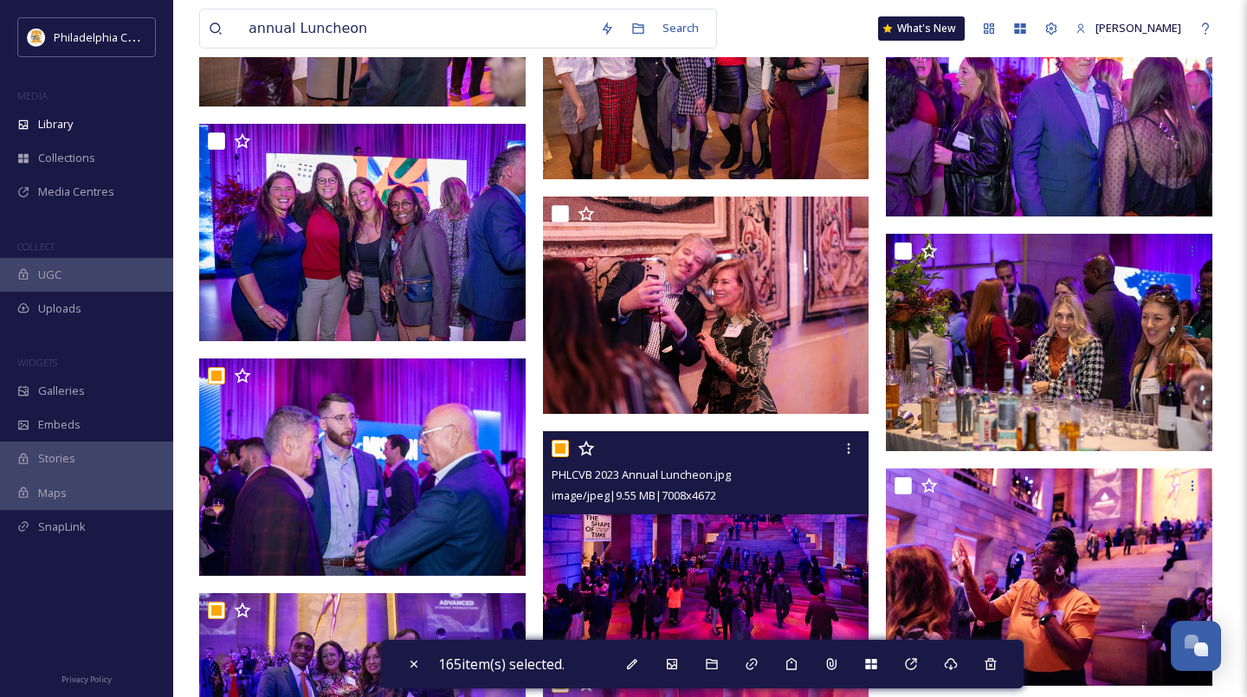
click at [556, 451] on input "checkbox" at bounding box center [560, 448] width 17 height 17
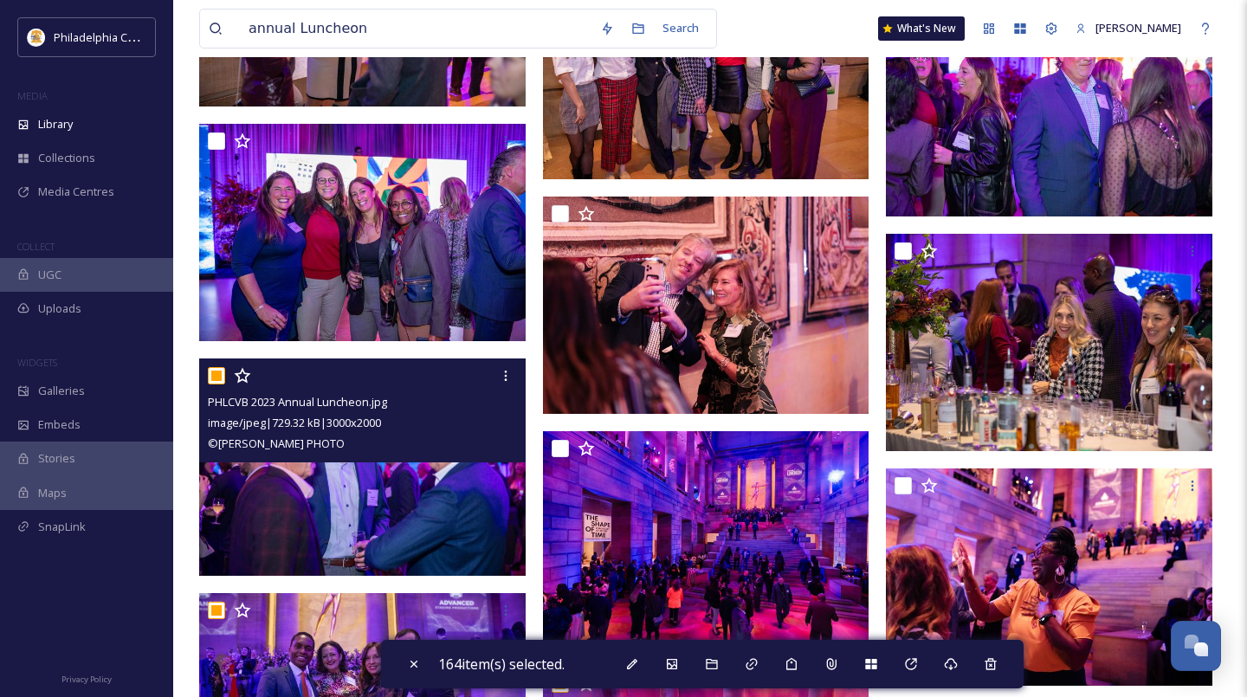
click at [220, 379] on input "checkbox" at bounding box center [216, 375] width 17 height 17
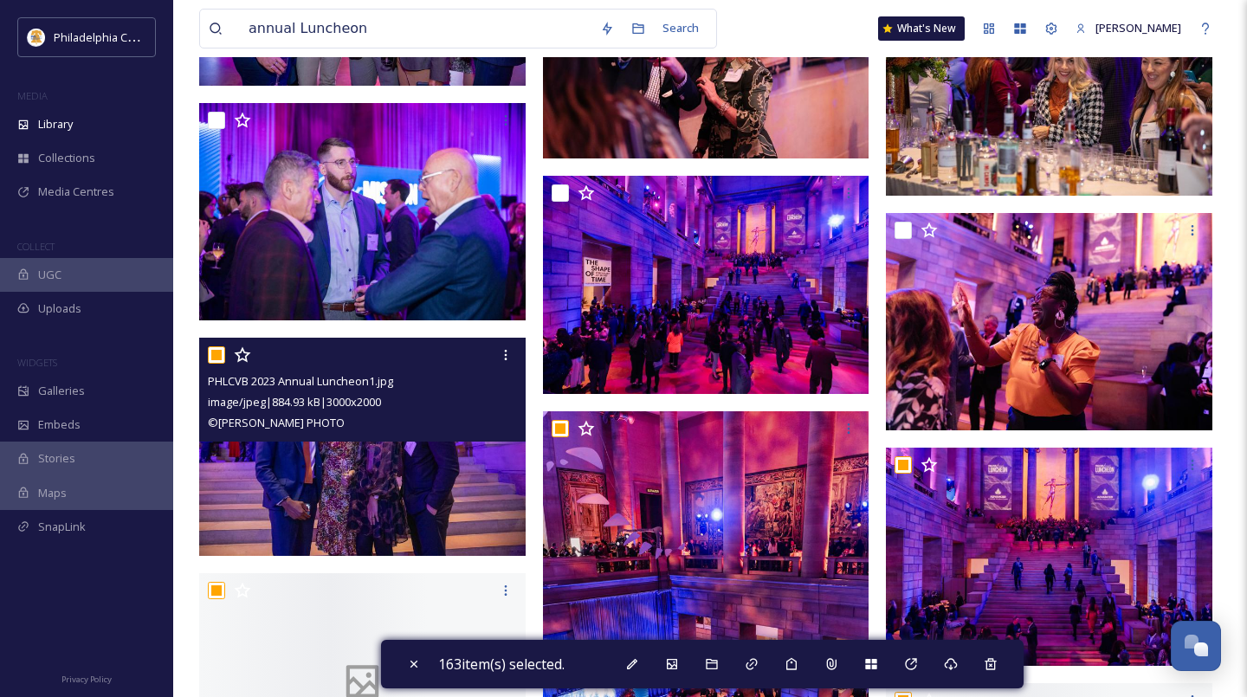
scroll to position [16862, 0]
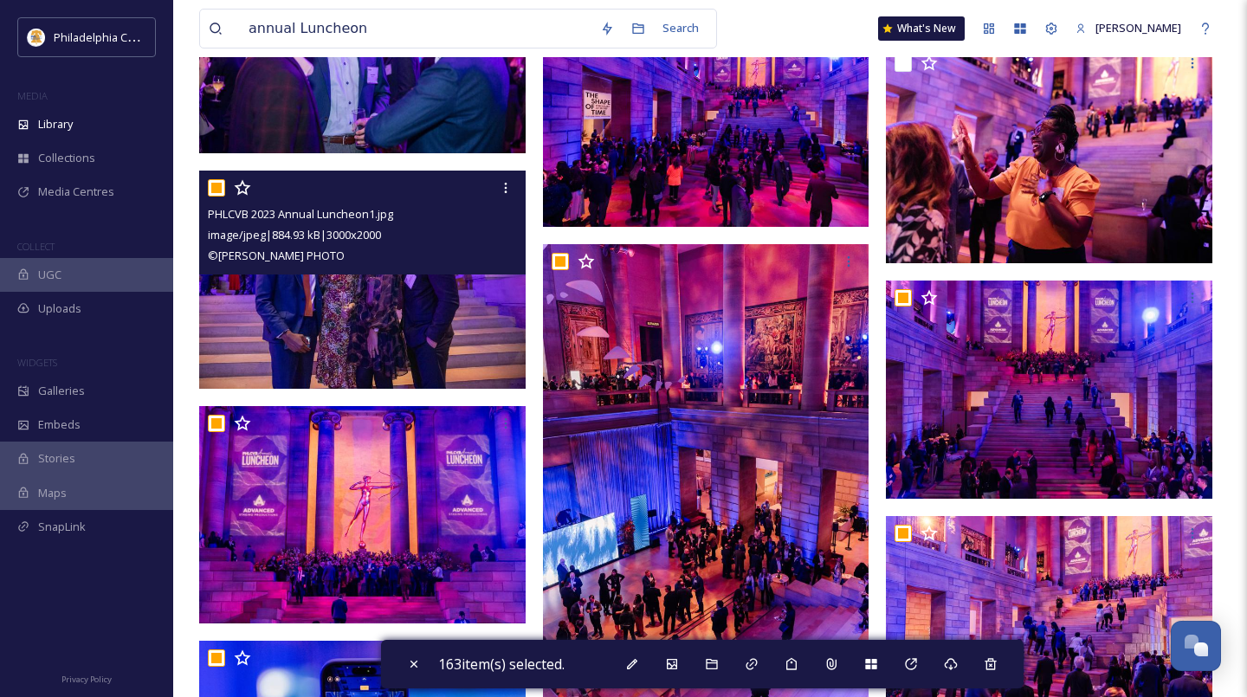
click at [213, 190] on input "checkbox" at bounding box center [216, 187] width 17 height 17
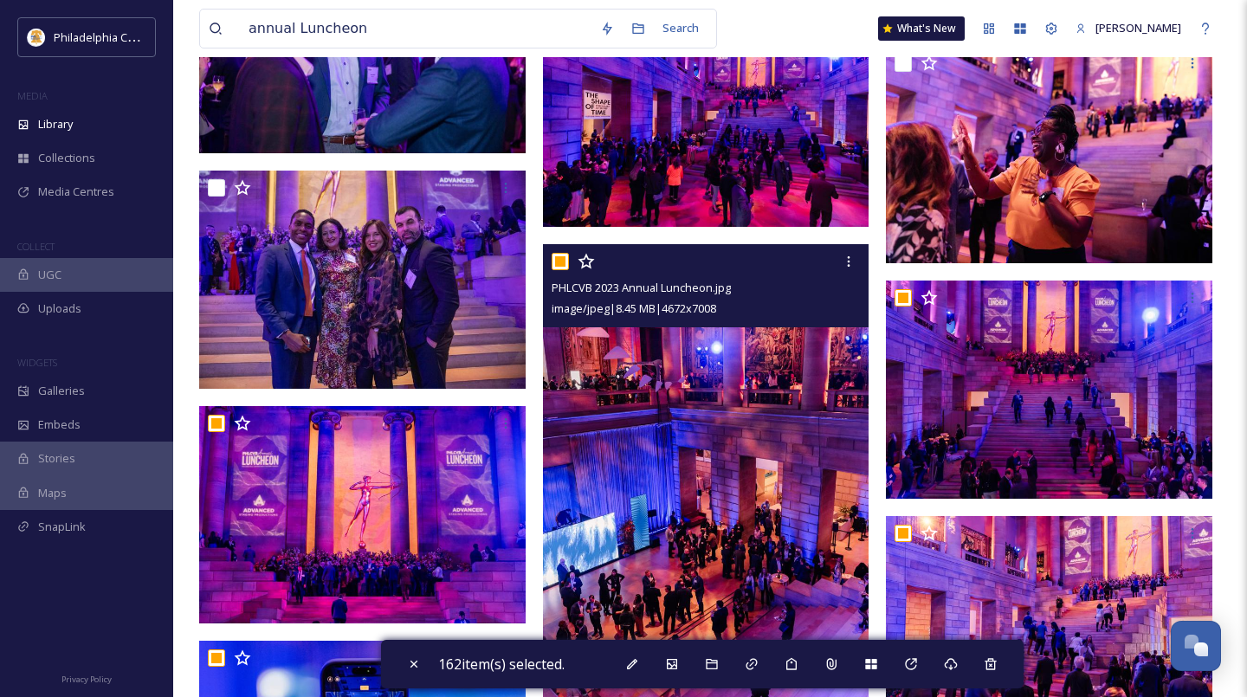
click at [565, 259] on input "checkbox" at bounding box center [560, 261] width 17 height 17
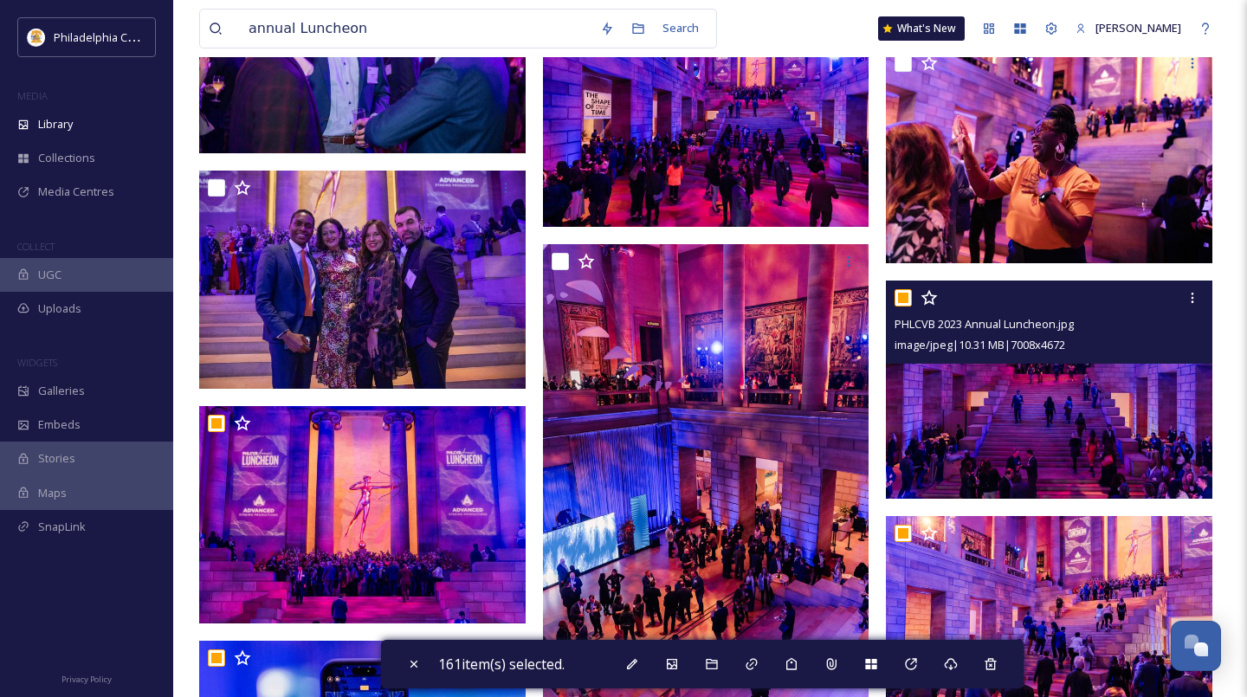
click at [901, 294] on input "checkbox" at bounding box center [902, 297] width 17 height 17
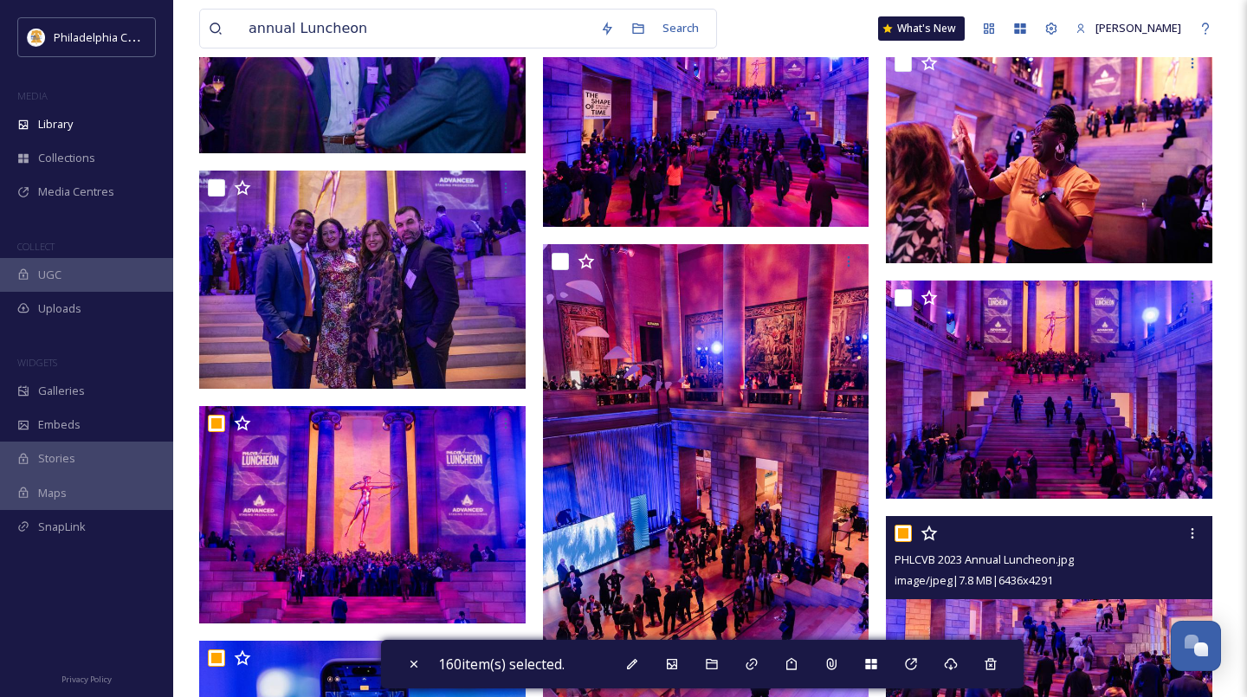
click at [900, 535] on input "checkbox" at bounding box center [902, 533] width 17 height 17
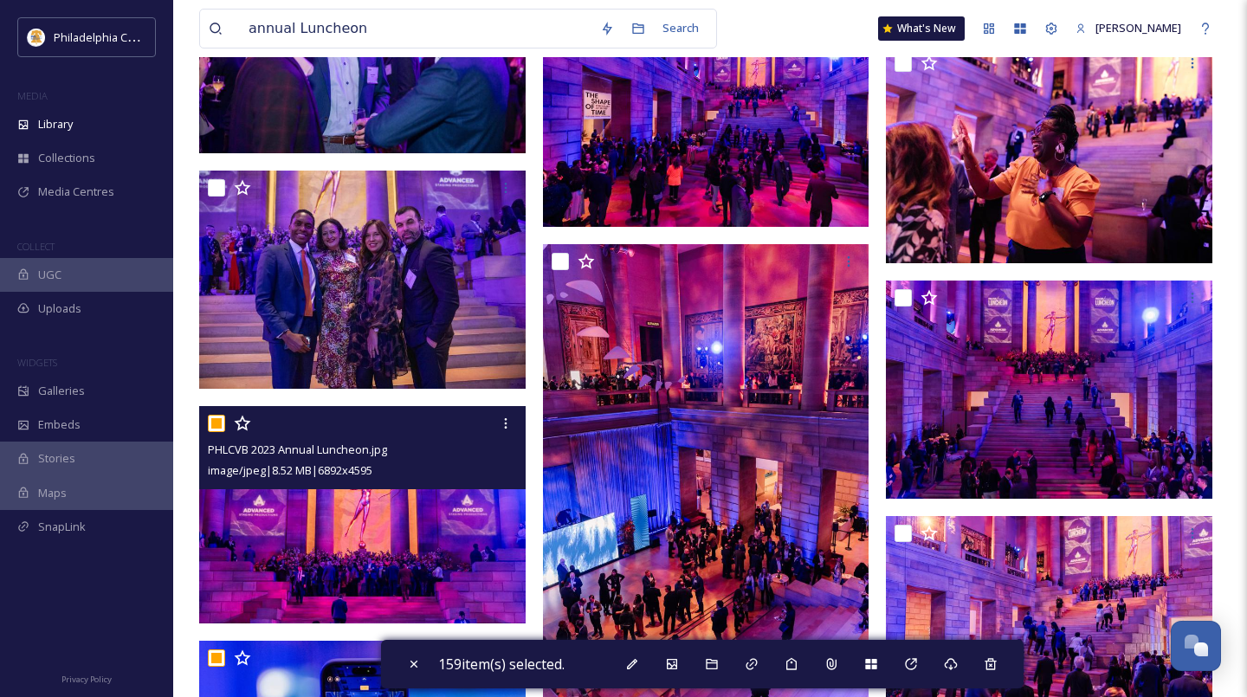
click at [214, 427] on input "checkbox" at bounding box center [216, 423] width 17 height 17
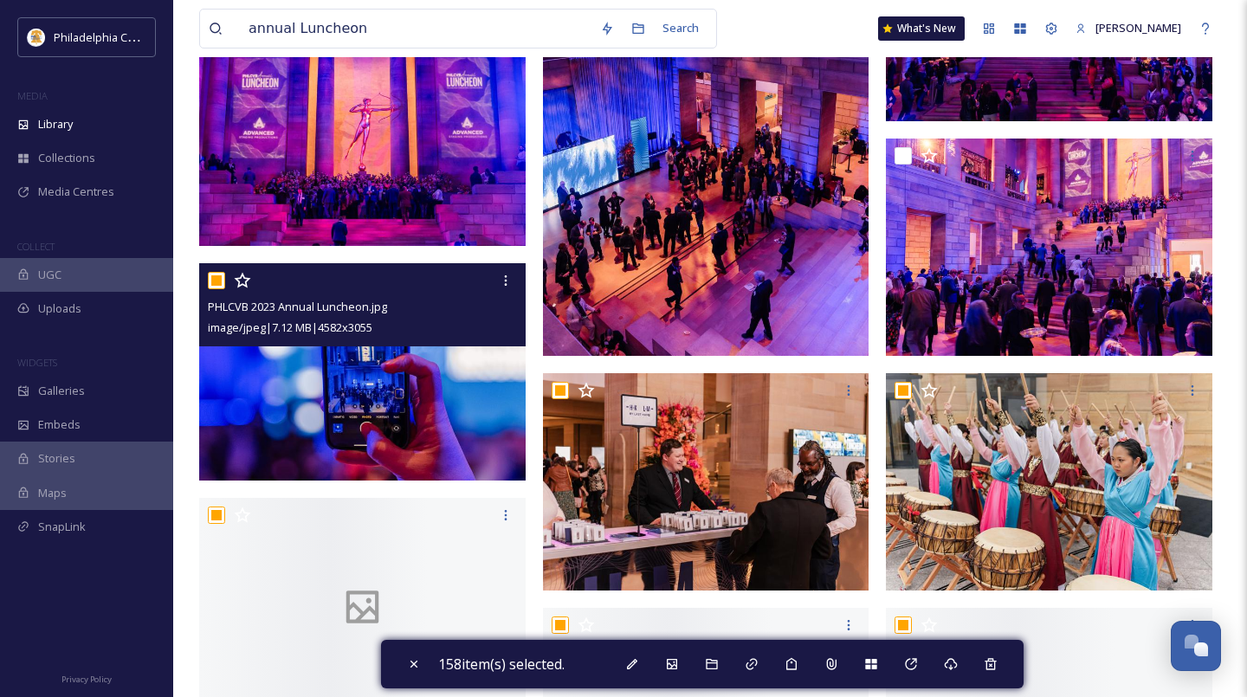
scroll to position [17259, 0]
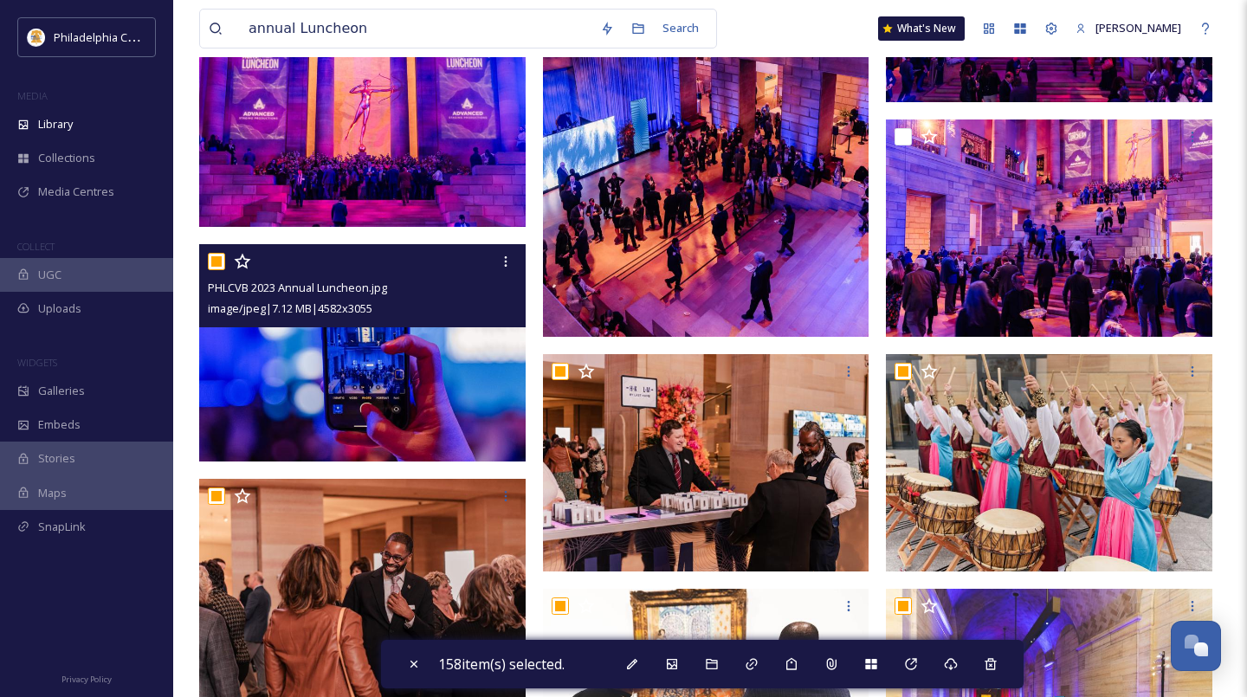
click at [216, 257] on input "checkbox" at bounding box center [216, 261] width 17 height 17
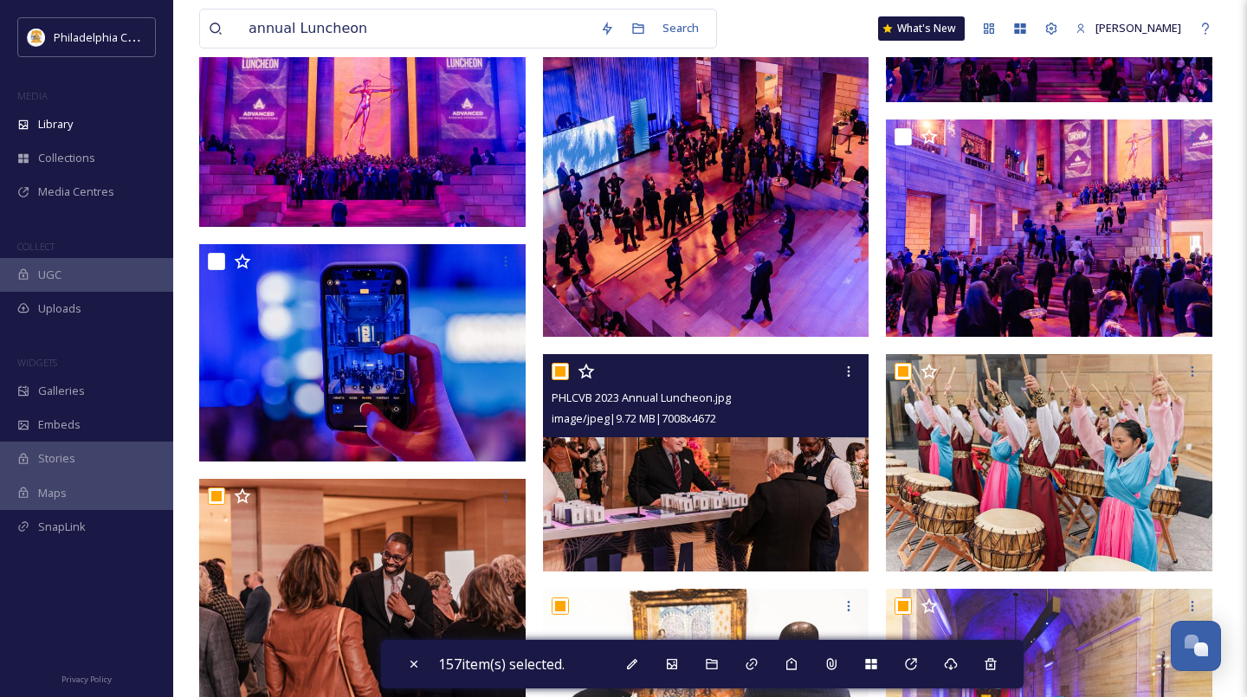
click at [561, 372] on input "checkbox" at bounding box center [560, 371] width 17 height 17
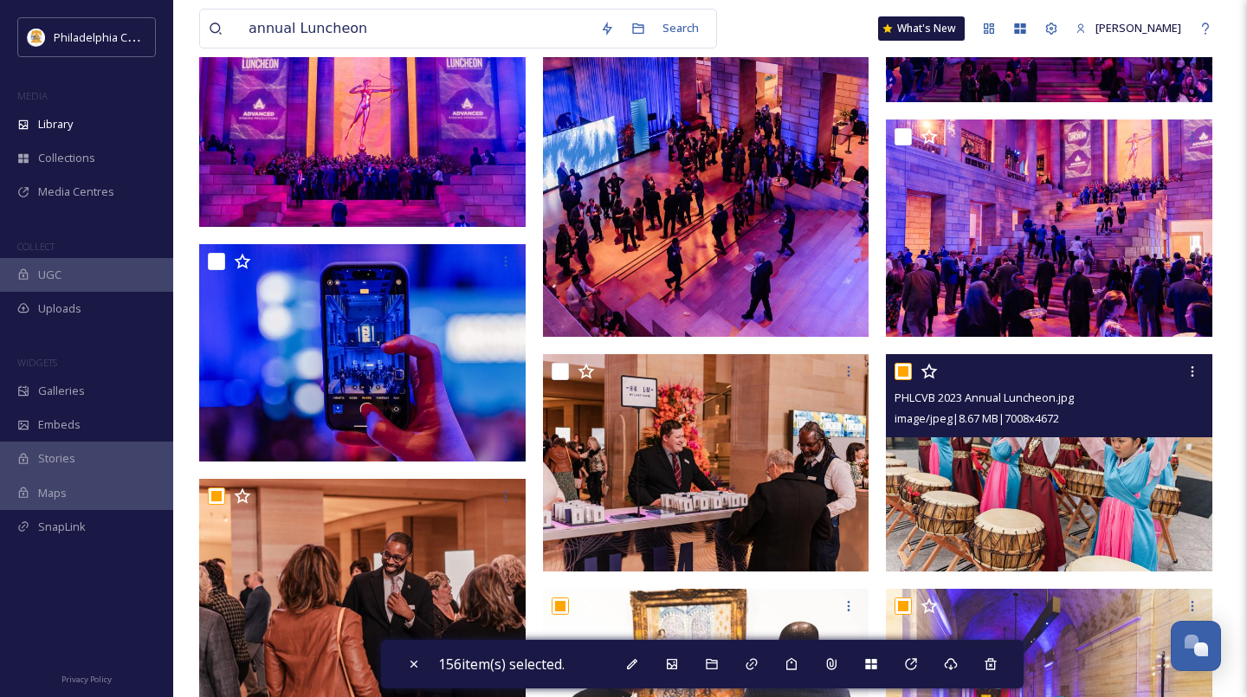
click at [906, 367] on input "checkbox" at bounding box center [902, 371] width 17 height 17
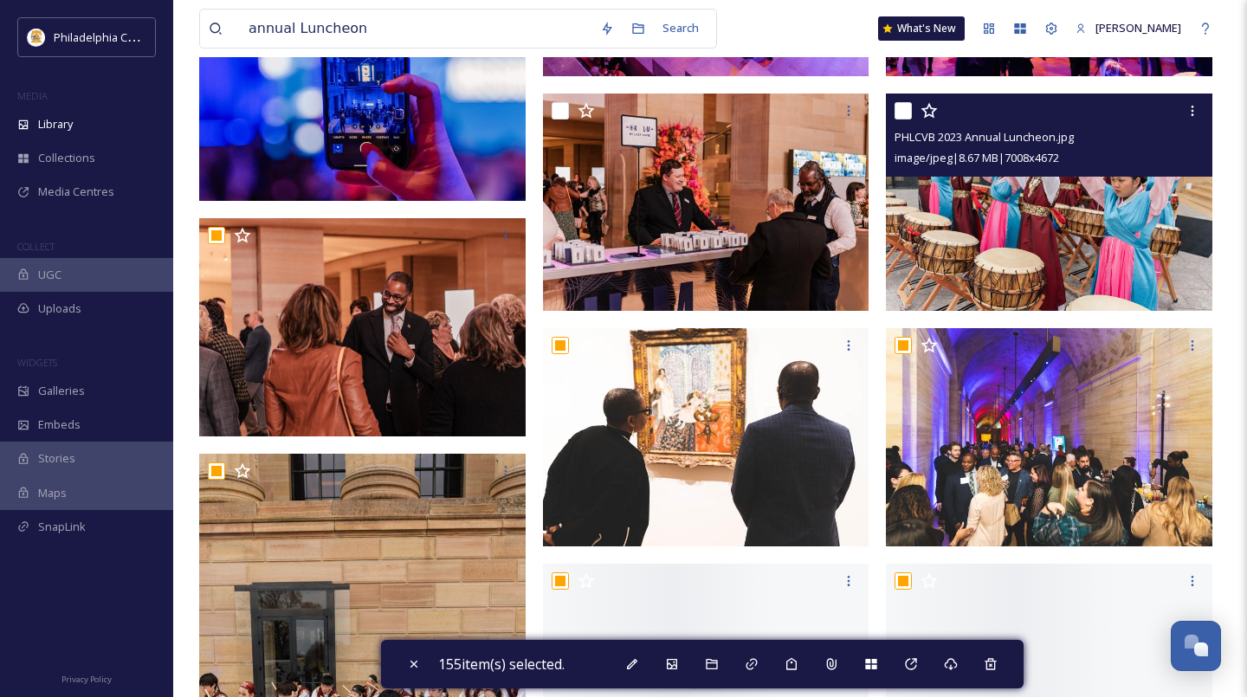
scroll to position [17524, 0]
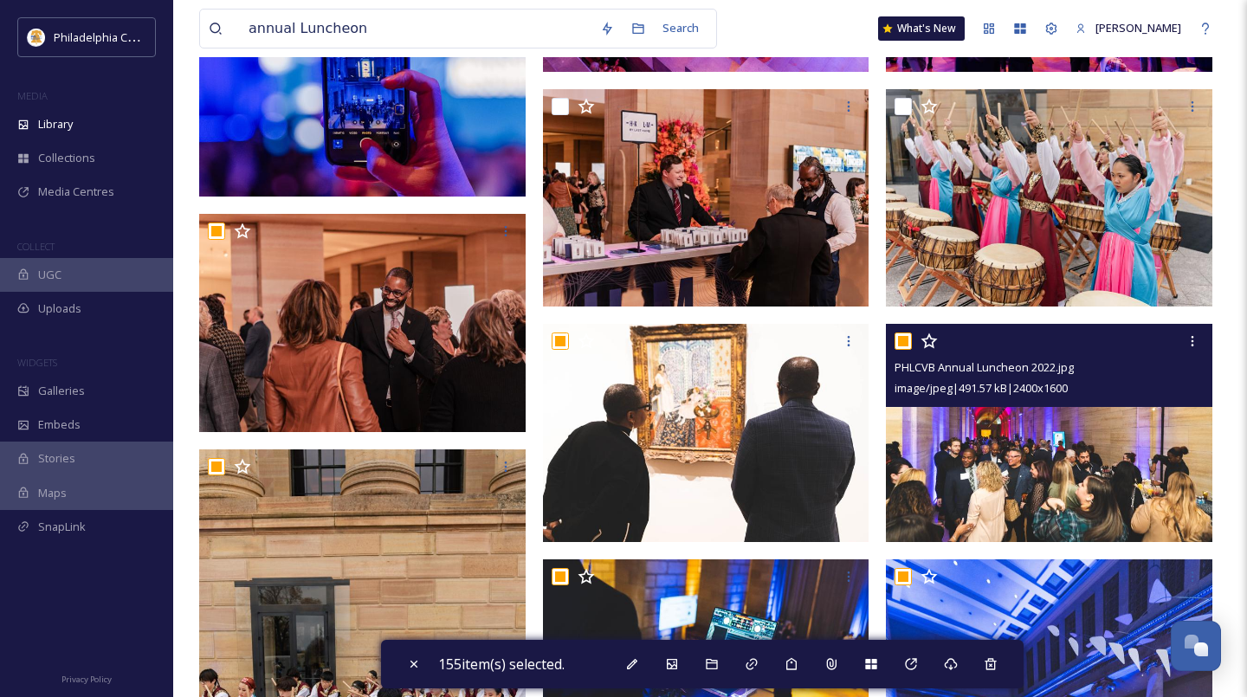
click at [902, 341] on input "checkbox" at bounding box center [902, 340] width 17 height 17
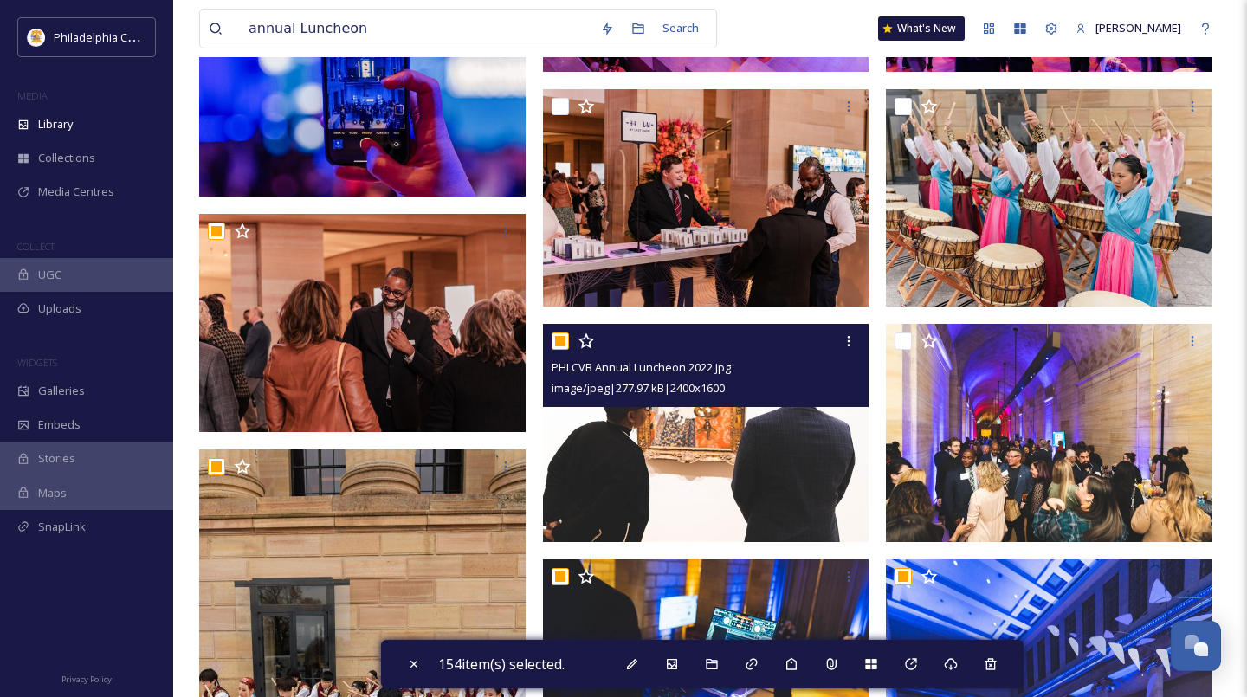
click at [558, 341] on input "checkbox" at bounding box center [560, 340] width 17 height 17
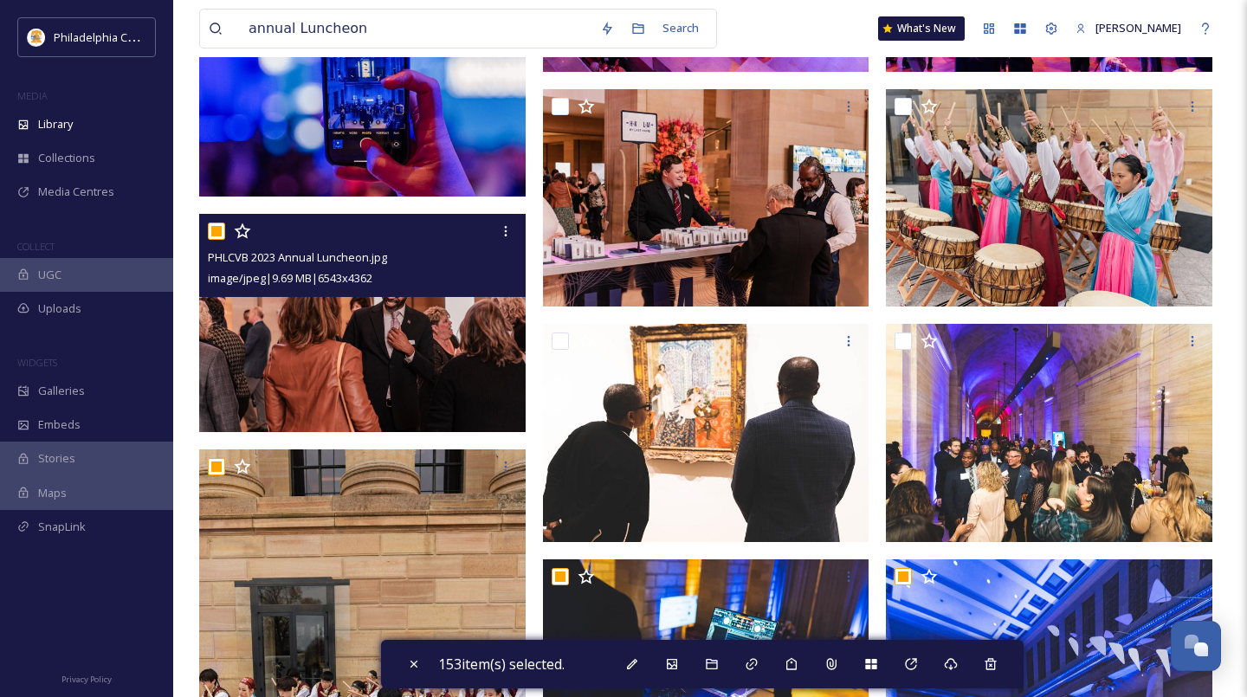
click at [217, 236] on input "checkbox" at bounding box center [216, 231] width 17 height 17
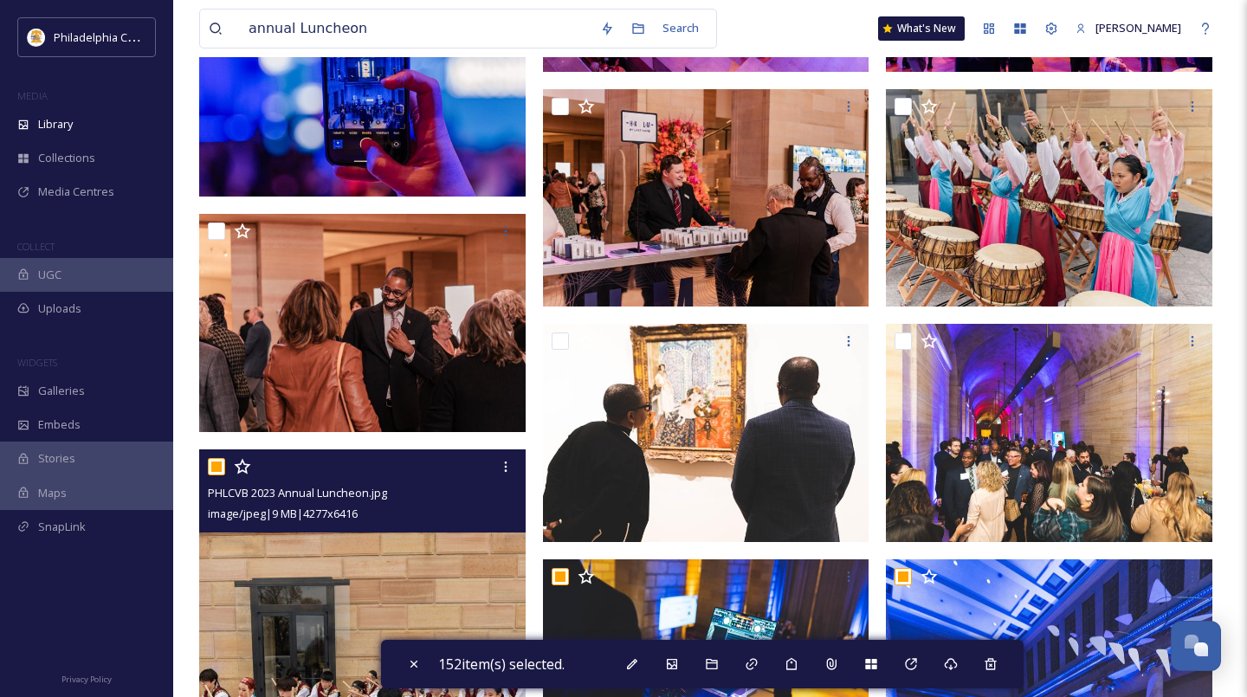
click at [219, 465] on input "checkbox" at bounding box center [216, 466] width 17 height 17
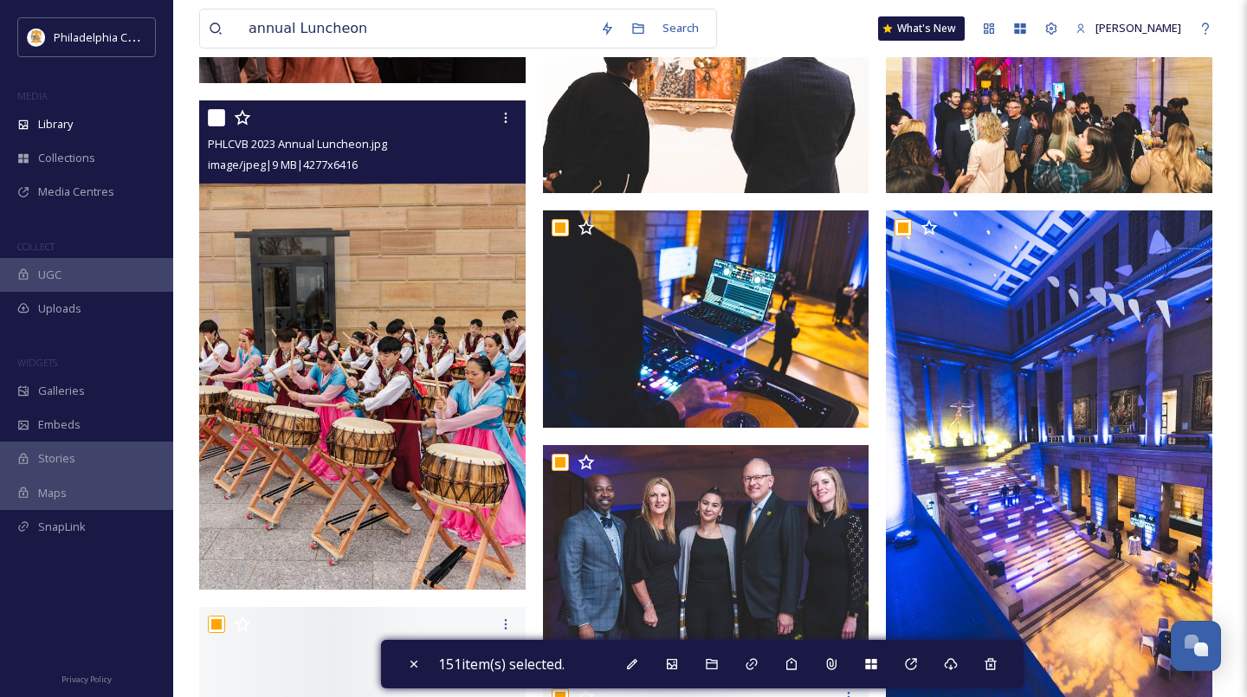
scroll to position [17895, 0]
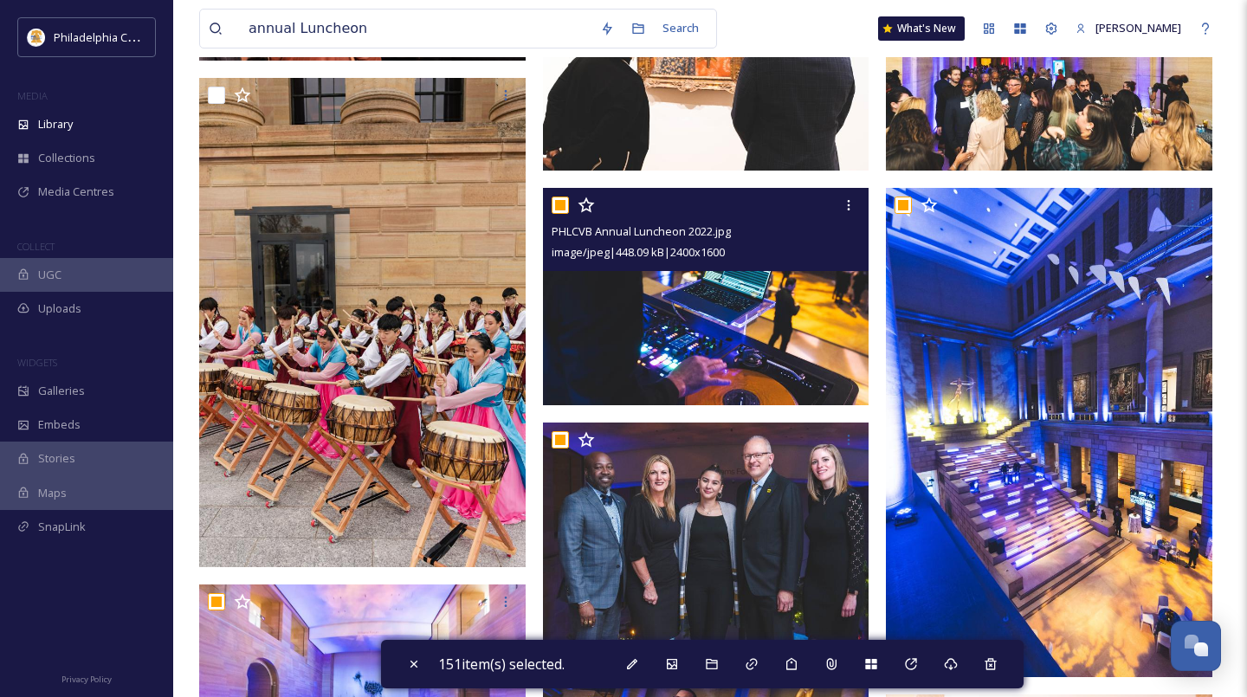
click at [559, 211] on input "checkbox" at bounding box center [560, 205] width 17 height 17
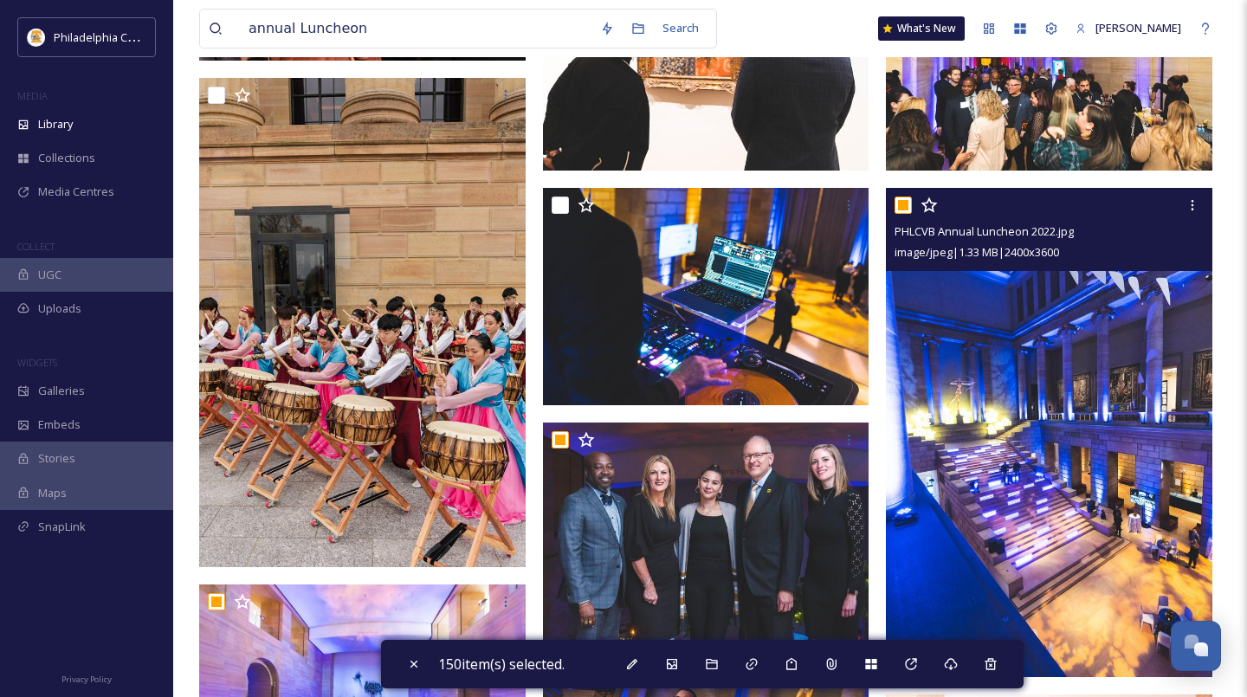
click at [910, 203] on input "checkbox" at bounding box center [902, 205] width 17 height 17
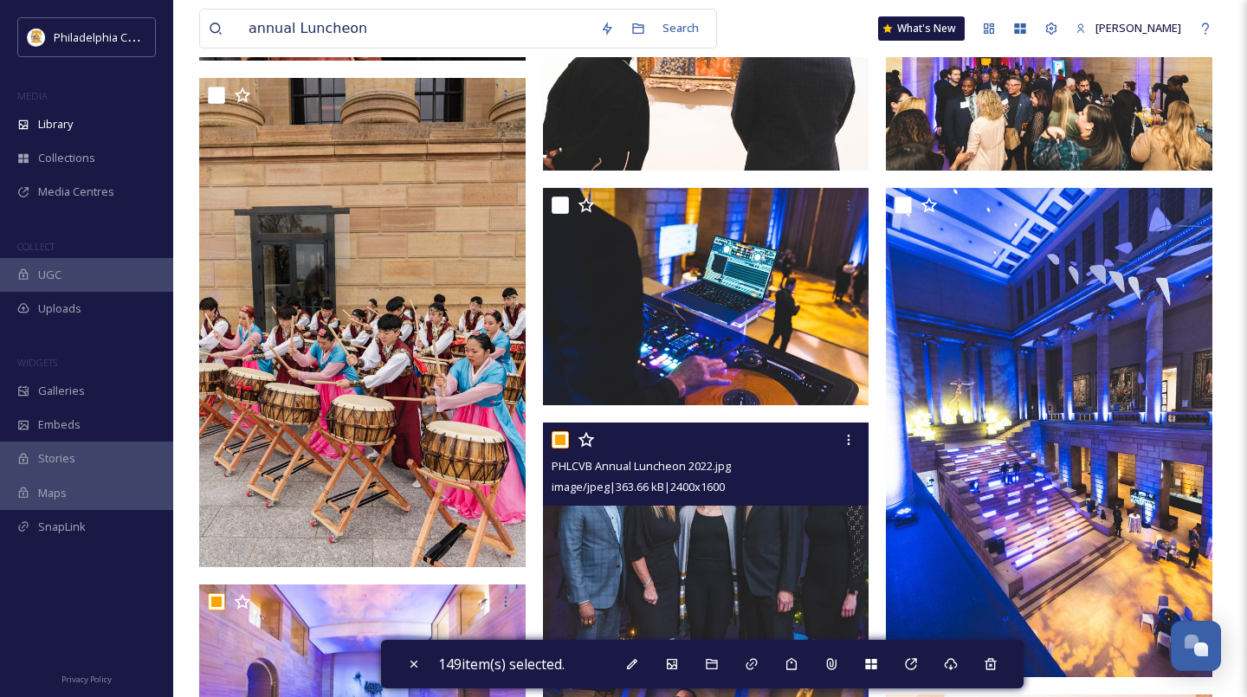
click at [561, 438] on input "checkbox" at bounding box center [560, 439] width 17 height 17
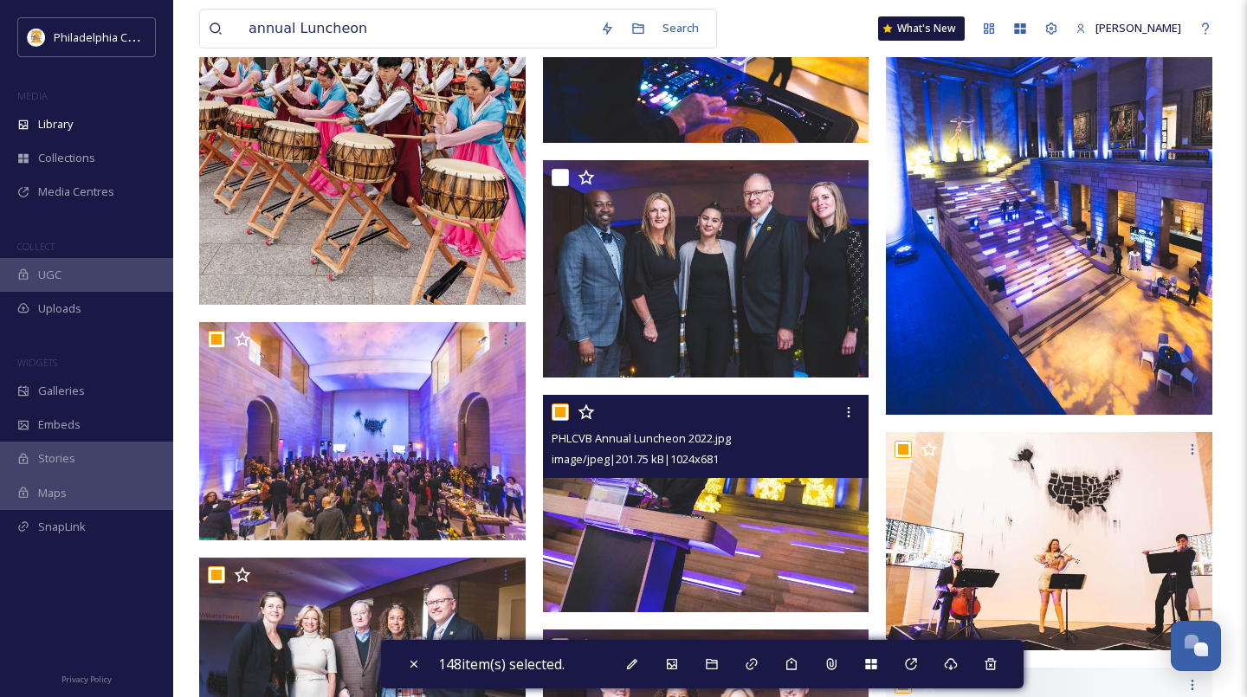
scroll to position [18384, 0]
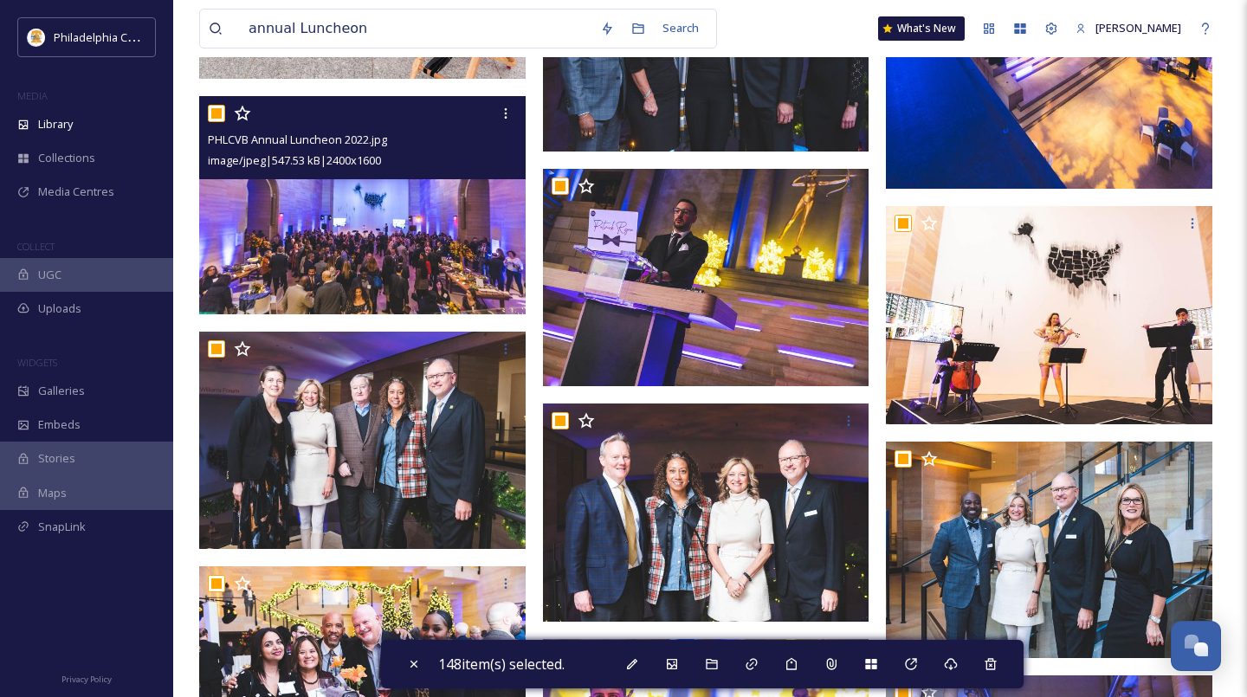
click at [216, 115] on input "checkbox" at bounding box center [216, 113] width 17 height 17
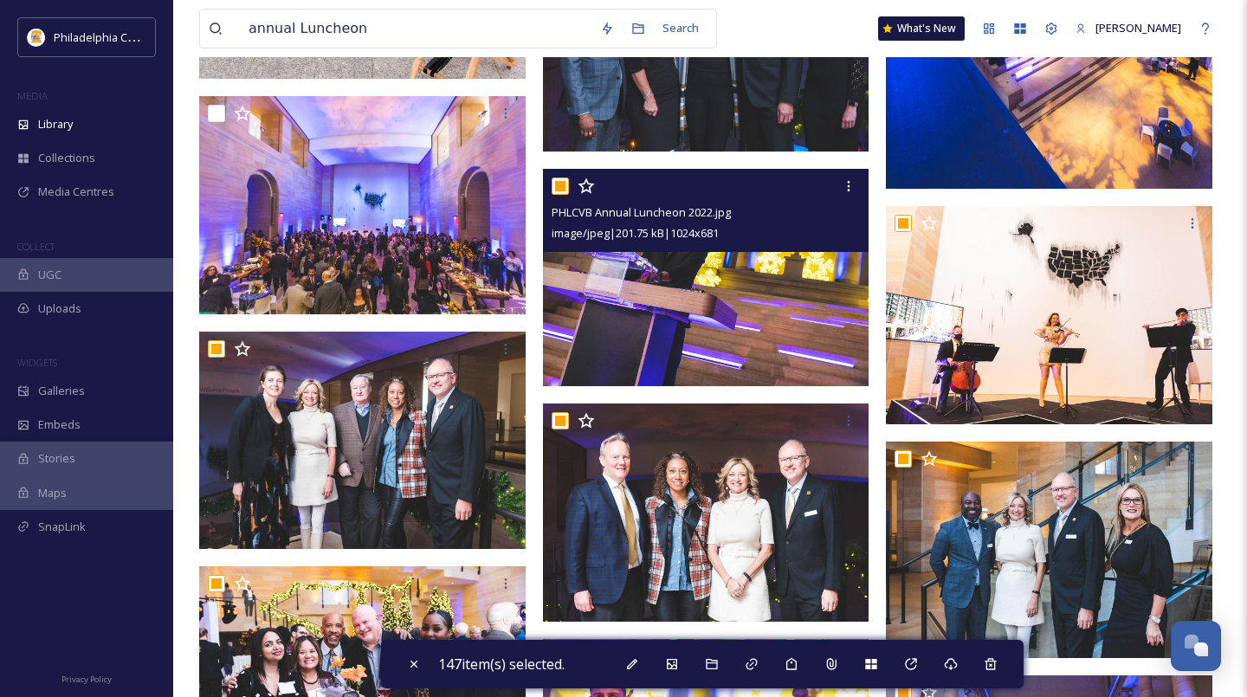
click at [563, 185] on input "checkbox" at bounding box center [560, 186] width 17 height 17
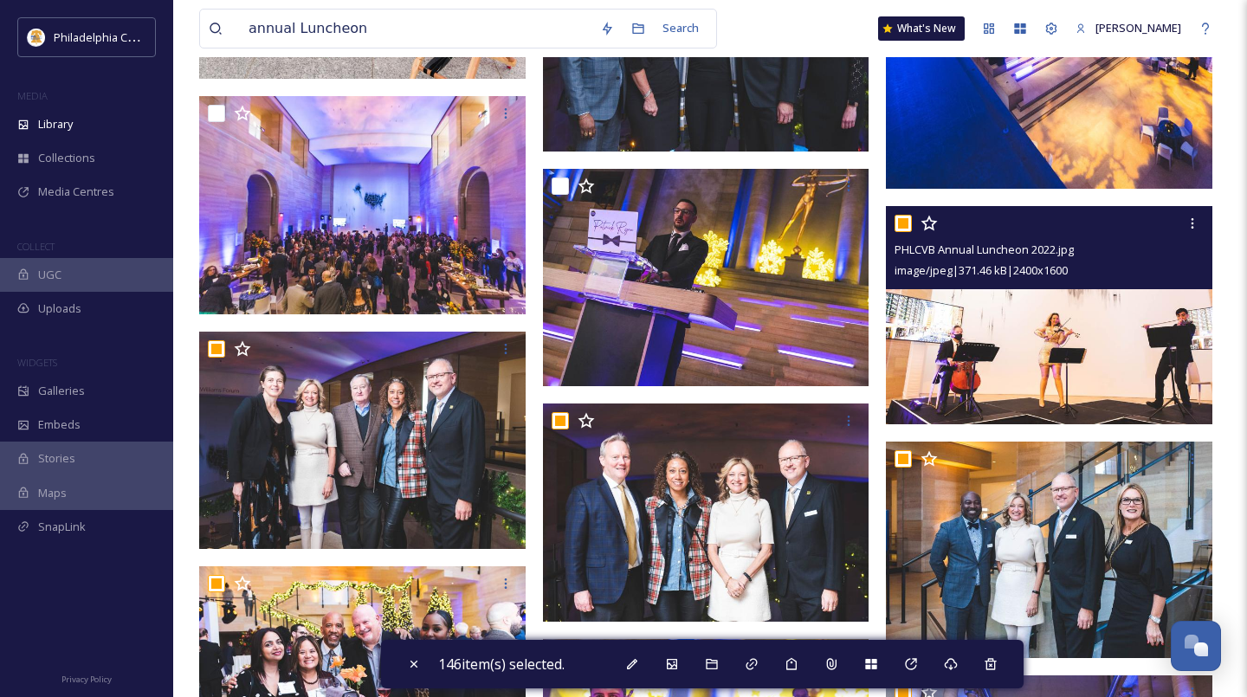
click at [904, 220] on input "checkbox" at bounding box center [902, 223] width 17 height 17
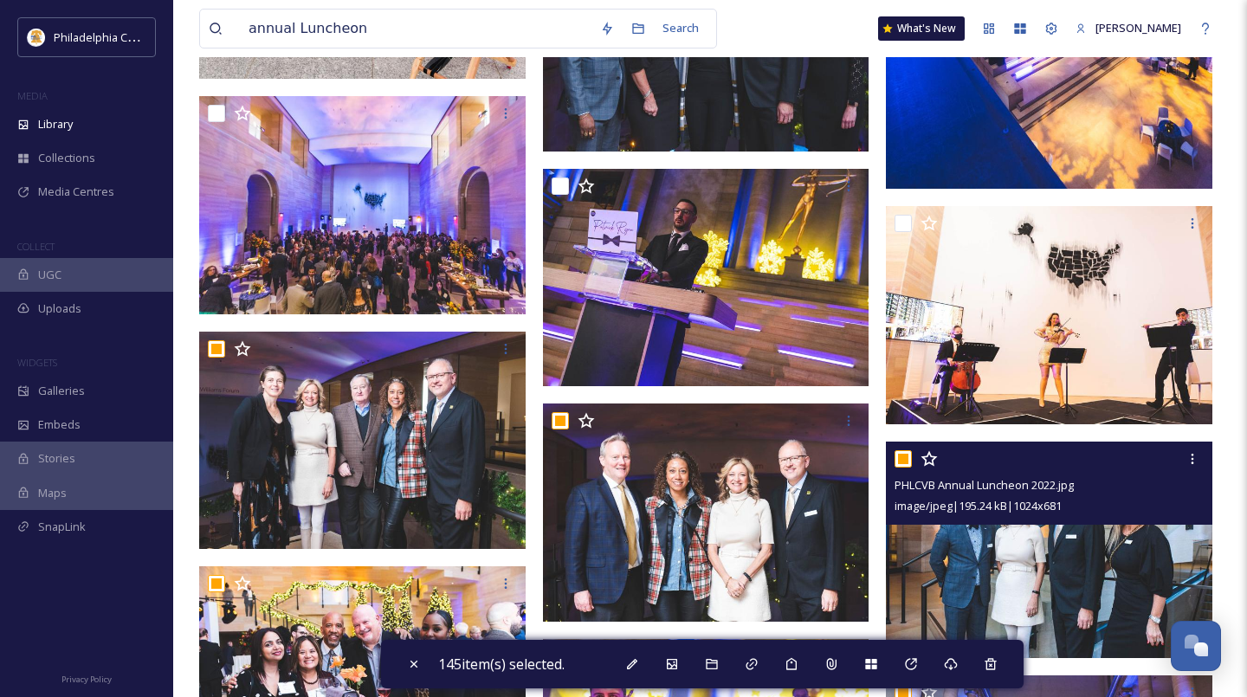
click at [898, 455] on input "checkbox" at bounding box center [902, 458] width 17 height 17
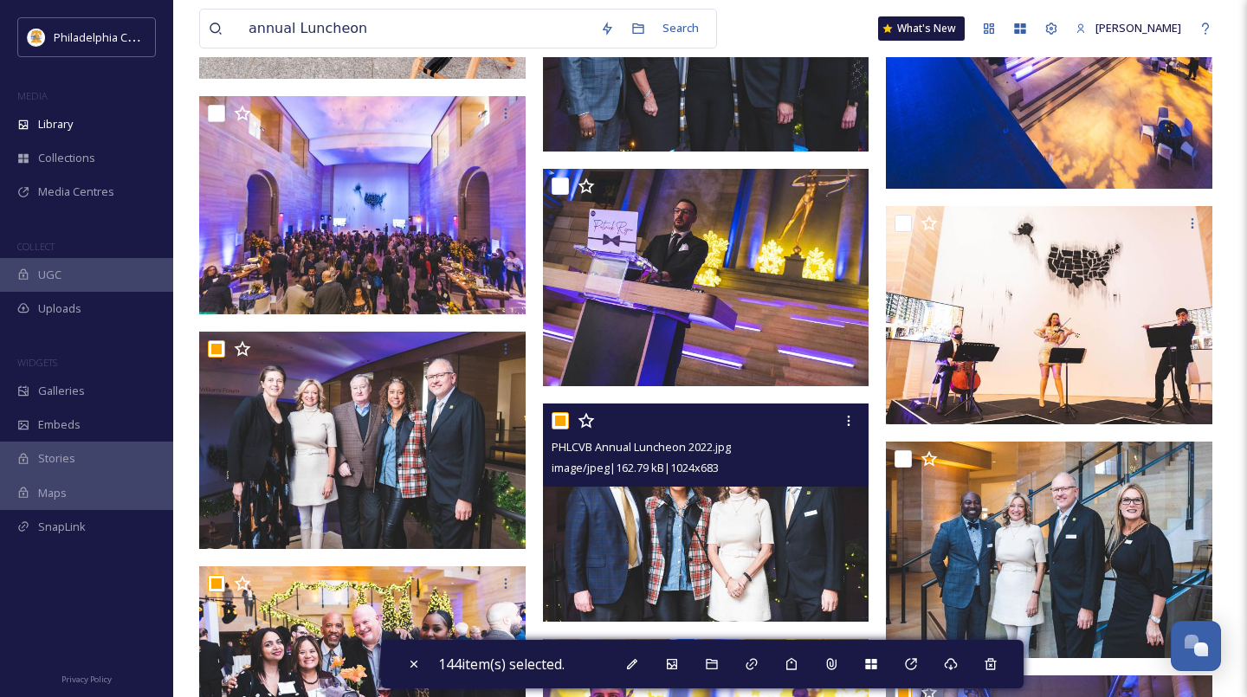
click at [564, 422] on input "checkbox" at bounding box center [560, 420] width 17 height 17
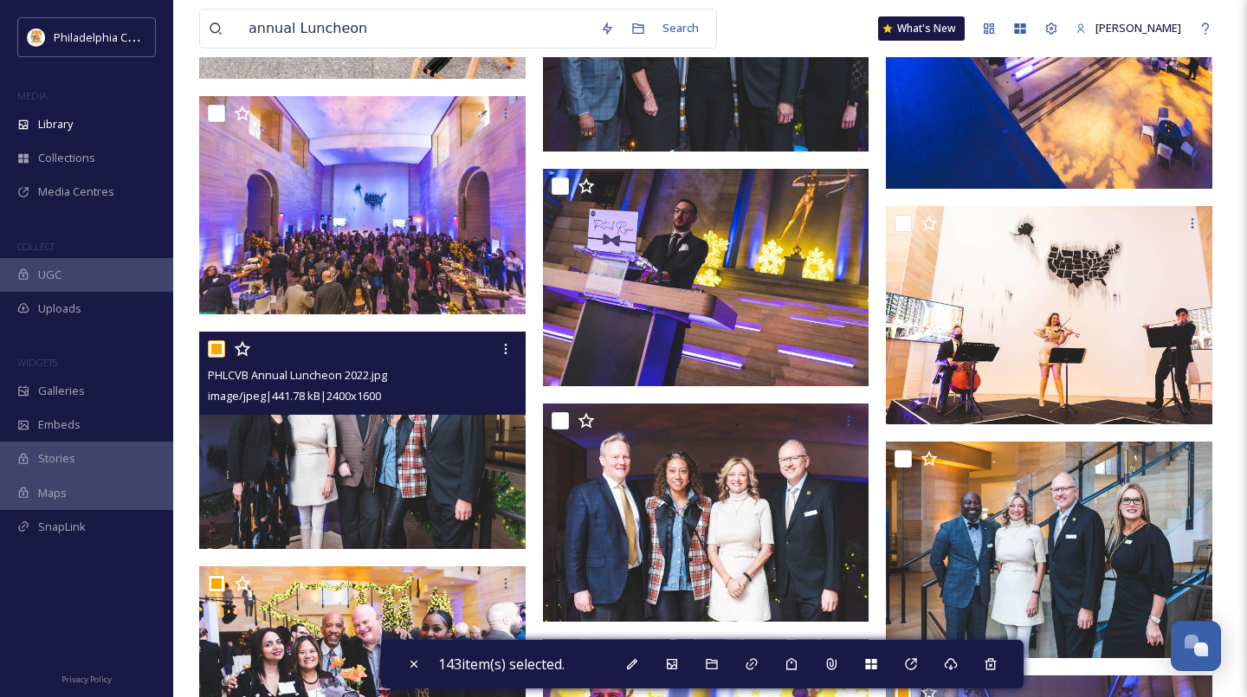
click at [221, 345] on input "checkbox" at bounding box center [216, 348] width 17 height 17
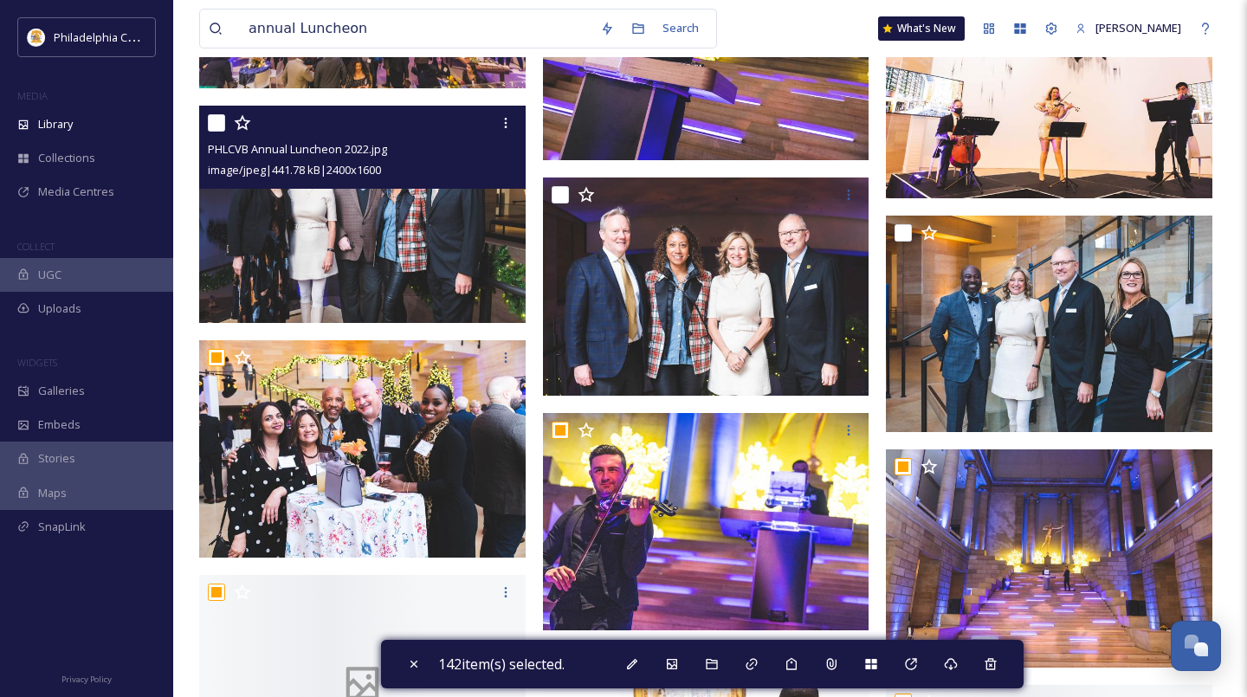
scroll to position [18795, 0]
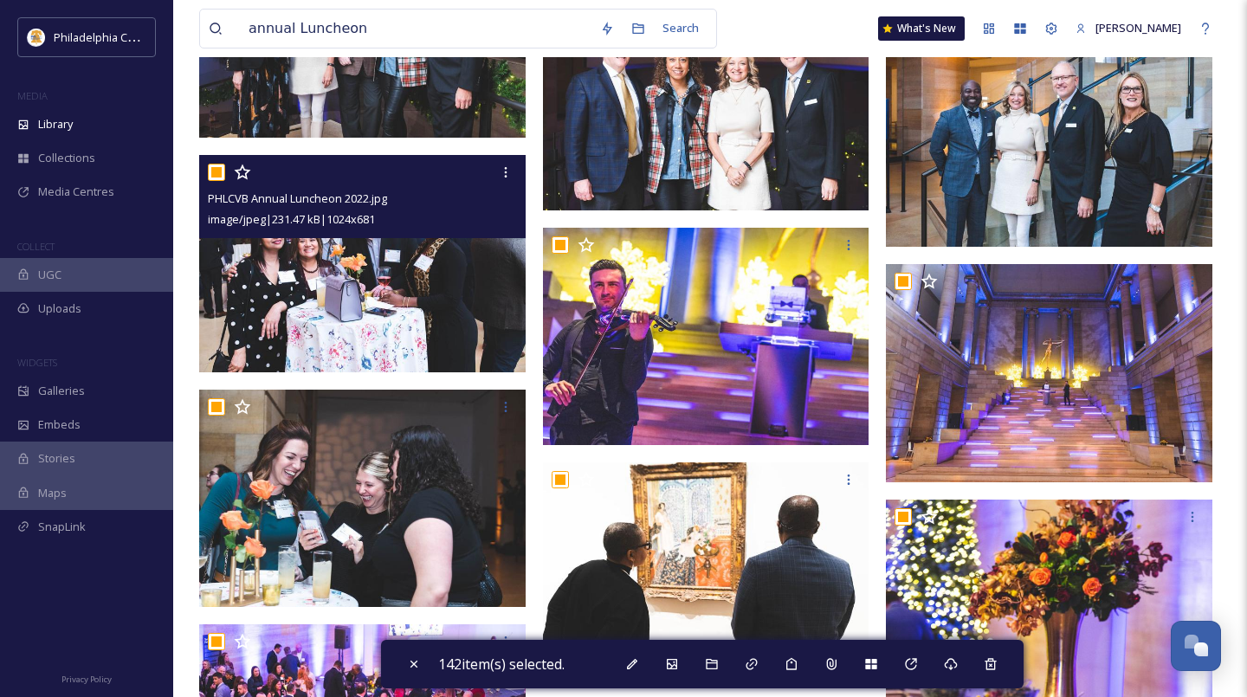
click at [216, 175] on input "checkbox" at bounding box center [216, 172] width 17 height 17
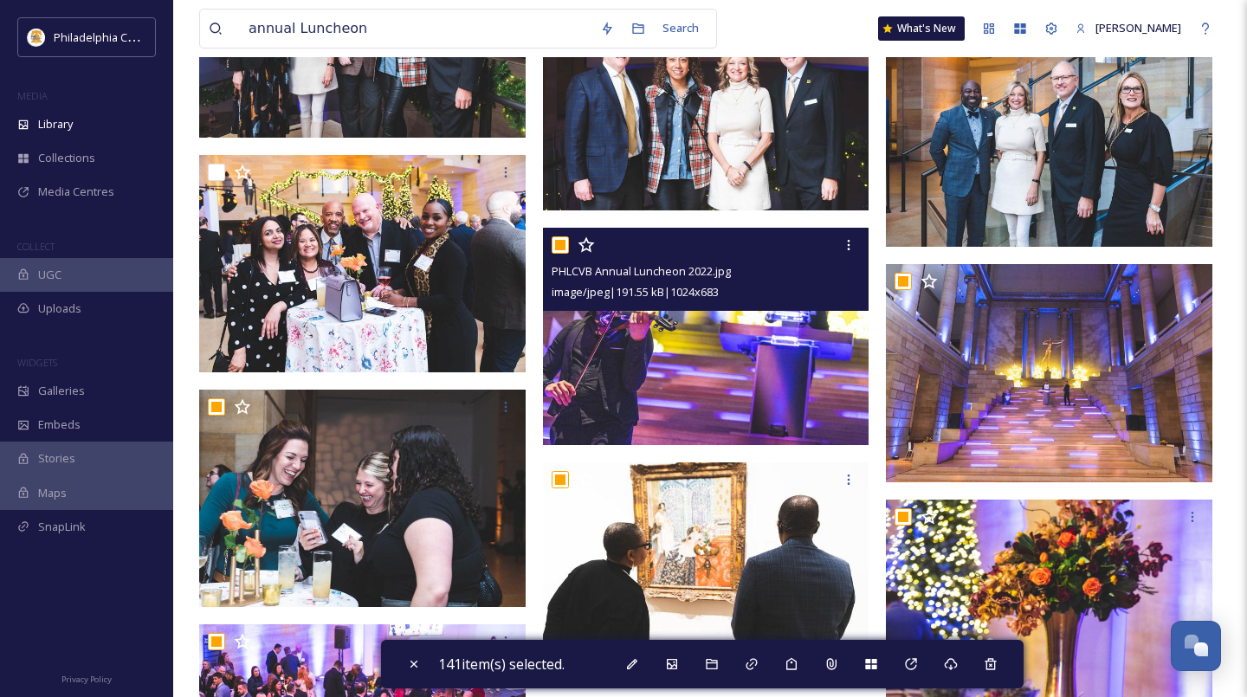
click at [561, 248] on input "checkbox" at bounding box center [560, 244] width 17 height 17
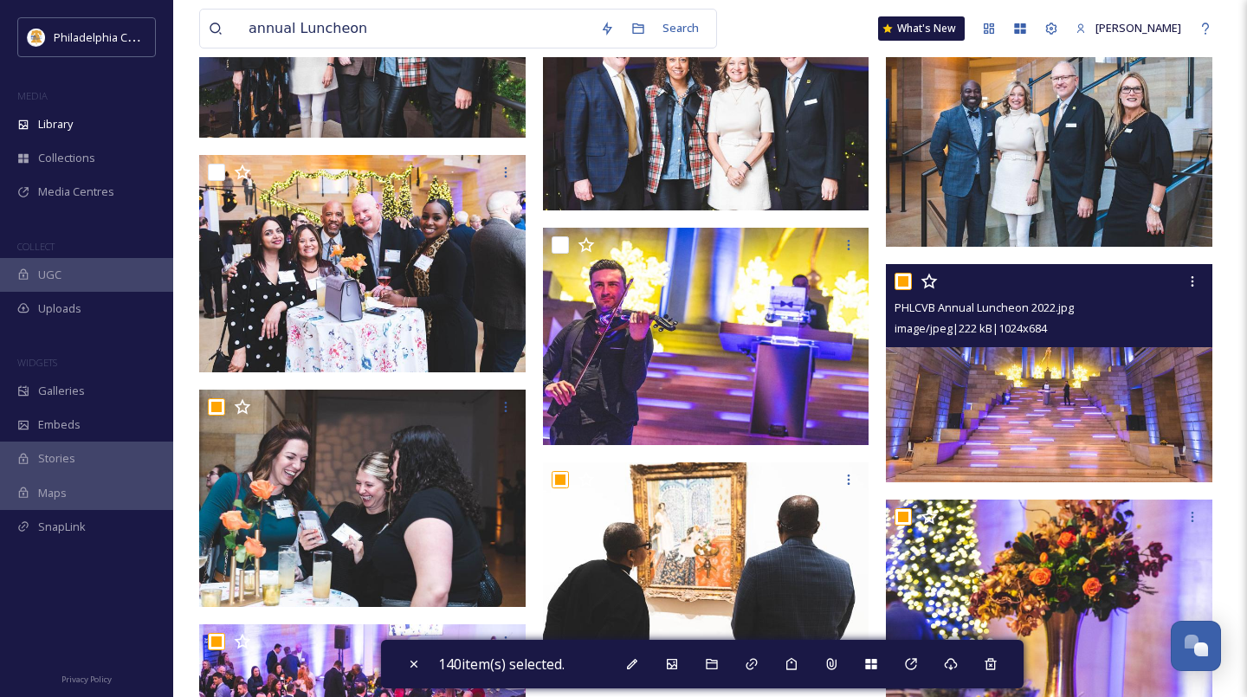
click at [905, 274] on input "checkbox" at bounding box center [902, 281] width 17 height 17
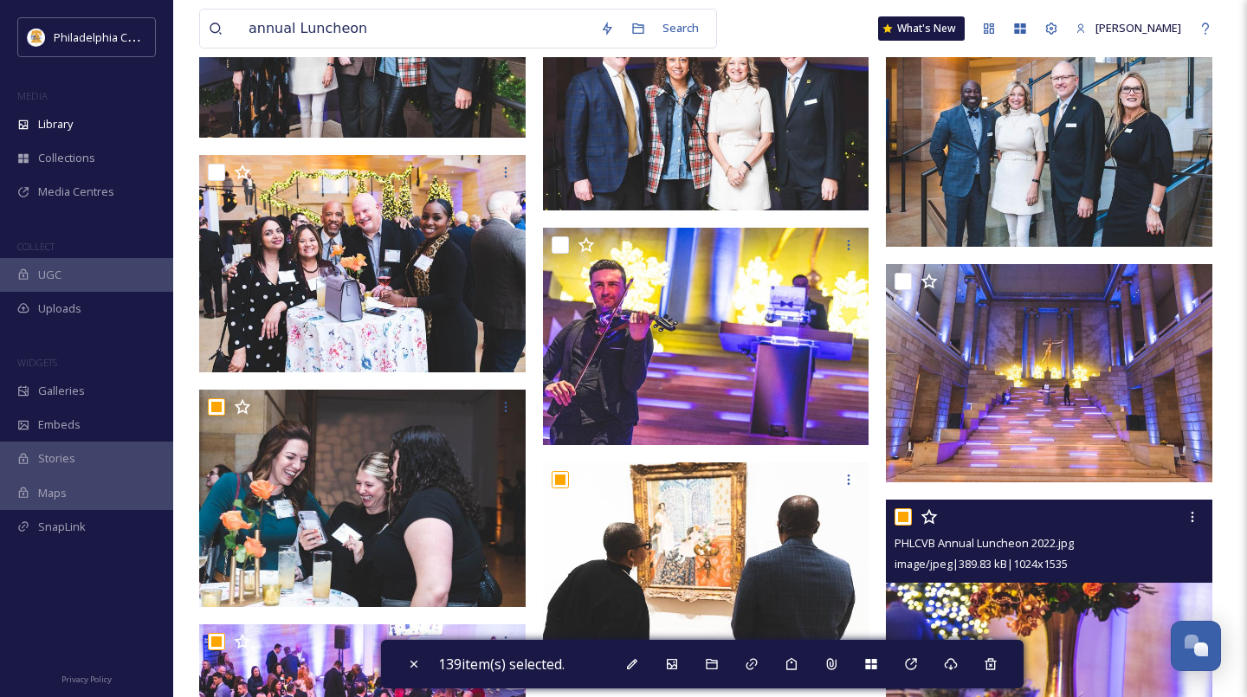
click at [902, 516] on input "checkbox" at bounding box center [902, 516] width 17 height 17
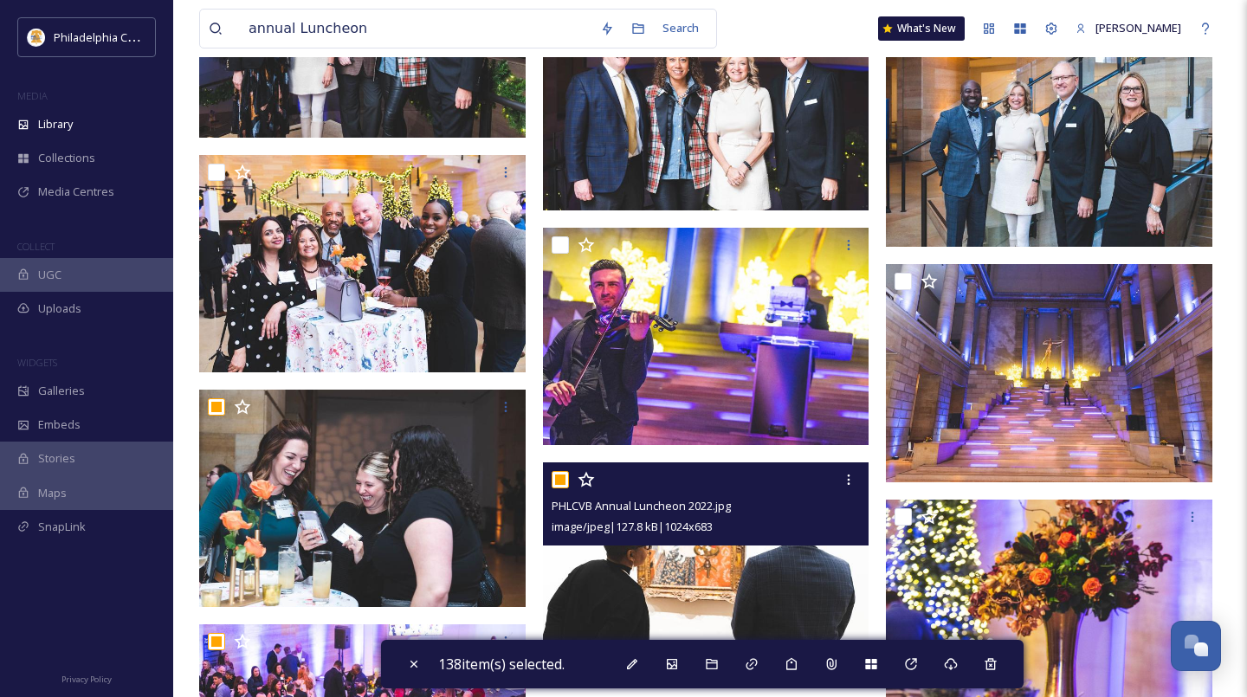
click at [562, 482] on input "checkbox" at bounding box center [560, 479] width 17 height 17
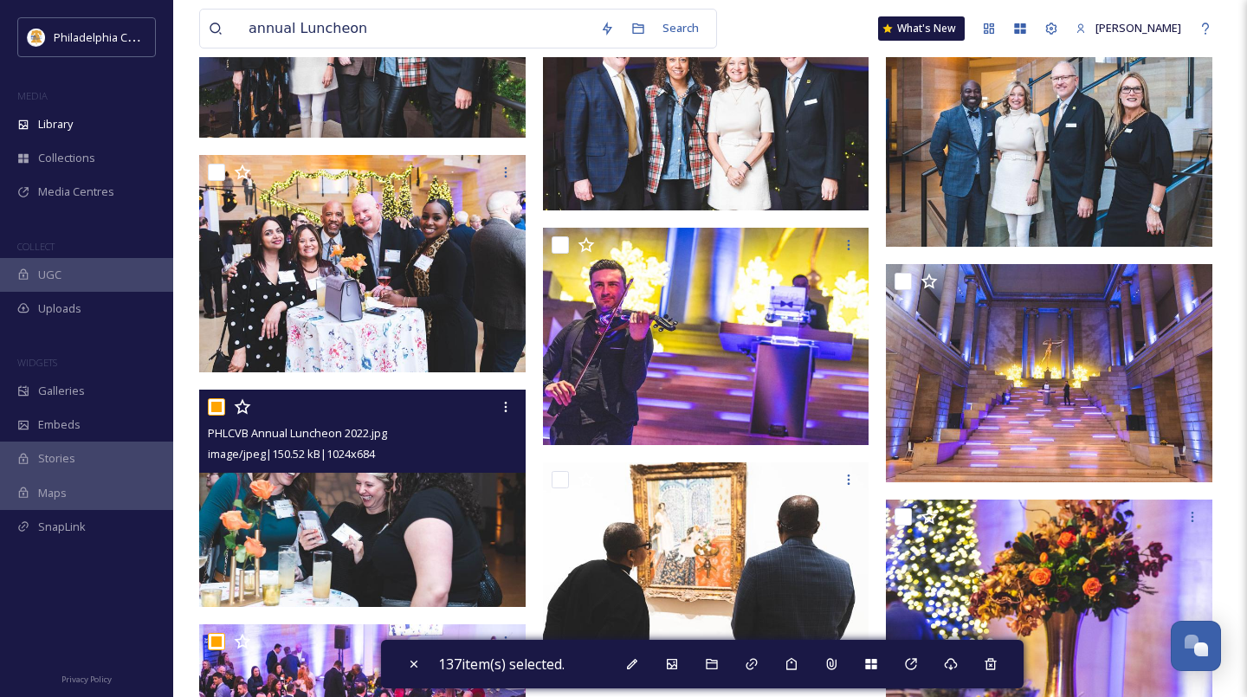
click at [224, 413] on input "checkbox" at bounding box center [216, 406] width 17 height 17
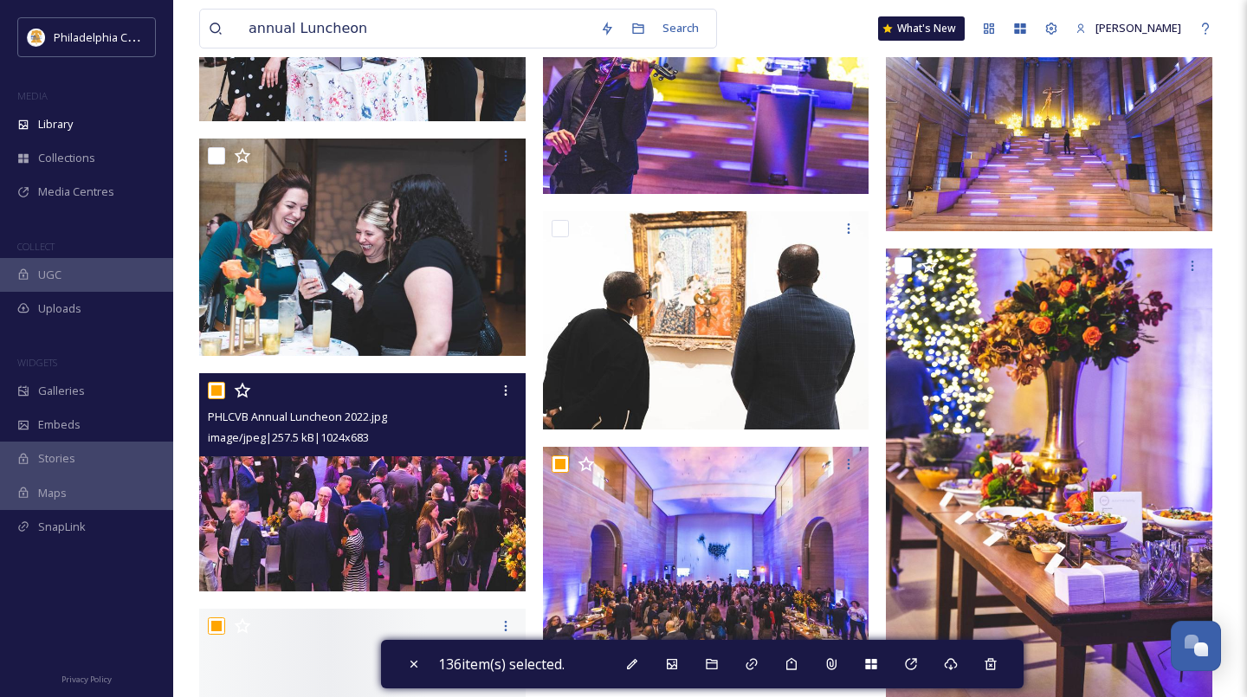
scroll to position [19193, 0]
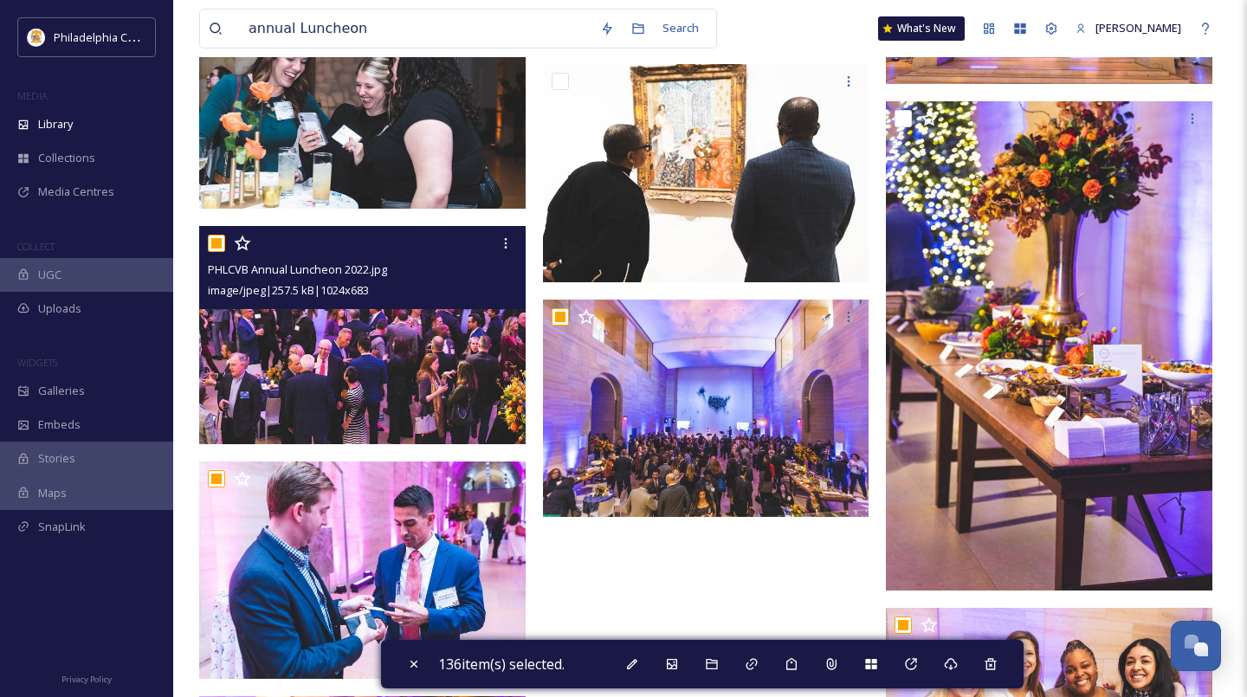
click at [220, 247] on input "checkbox" at bounding box center [216, 243] width 17 height 17
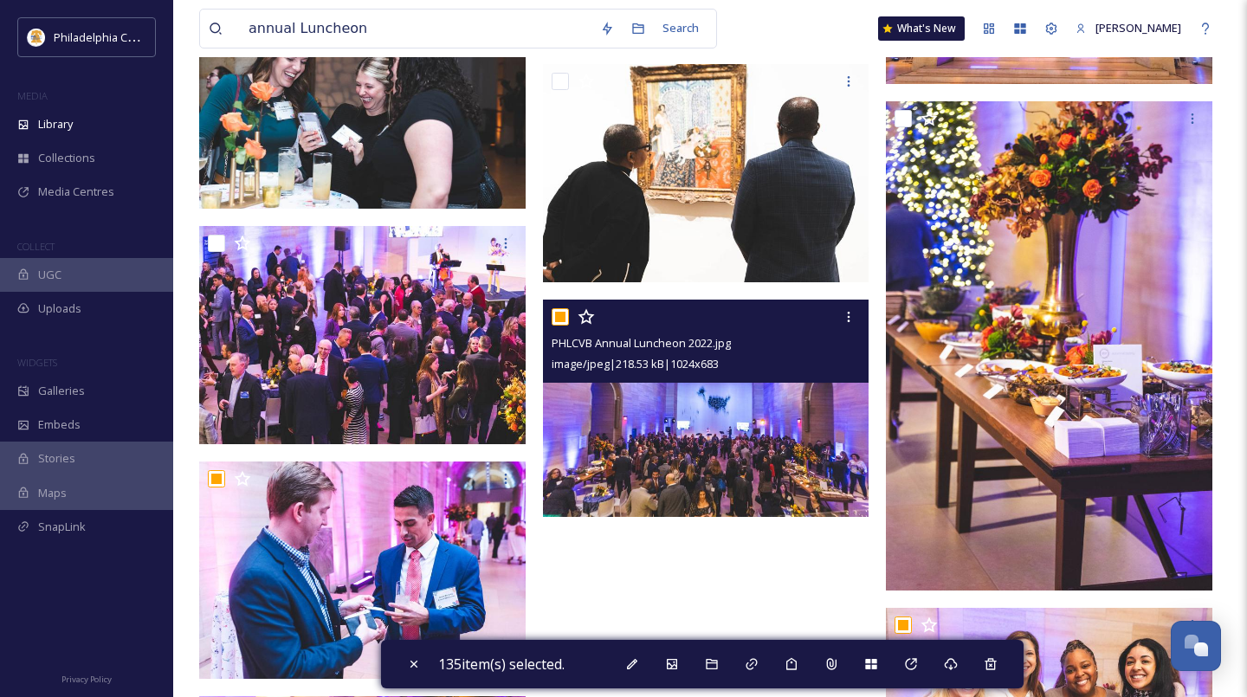
click at [560, 315] on input "checkbox" at bounding box center [560, 316] width 17 height 17
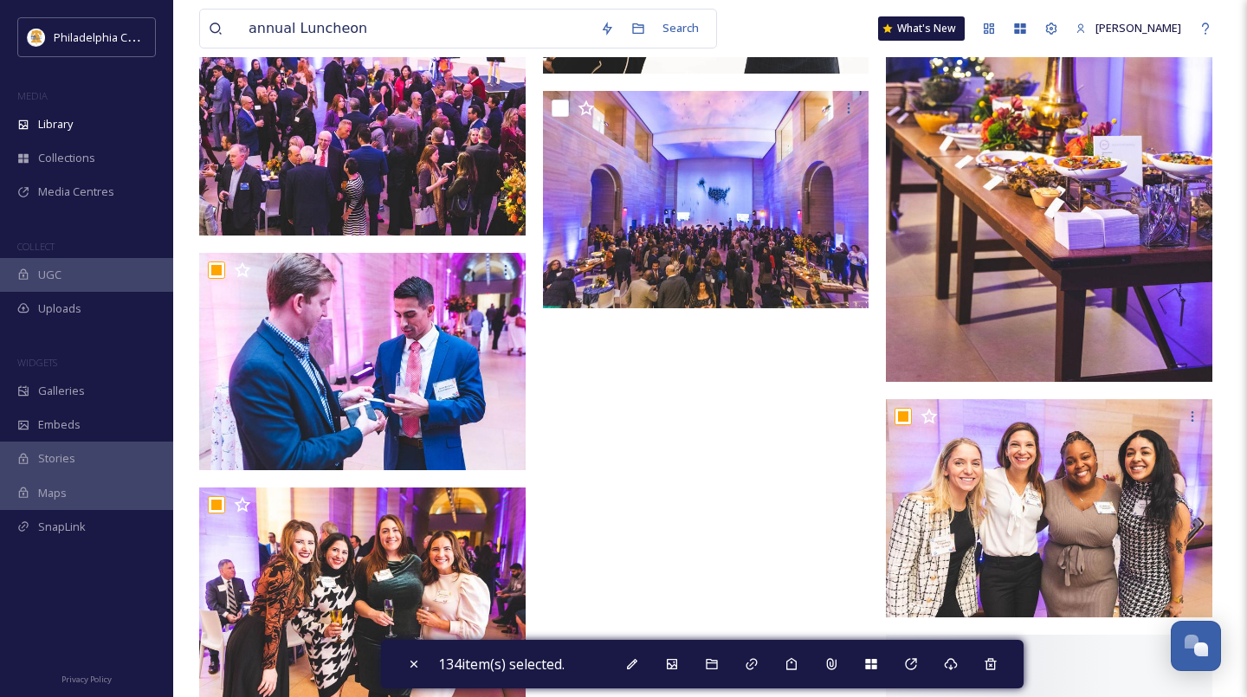
scroll to position [19466, 0]
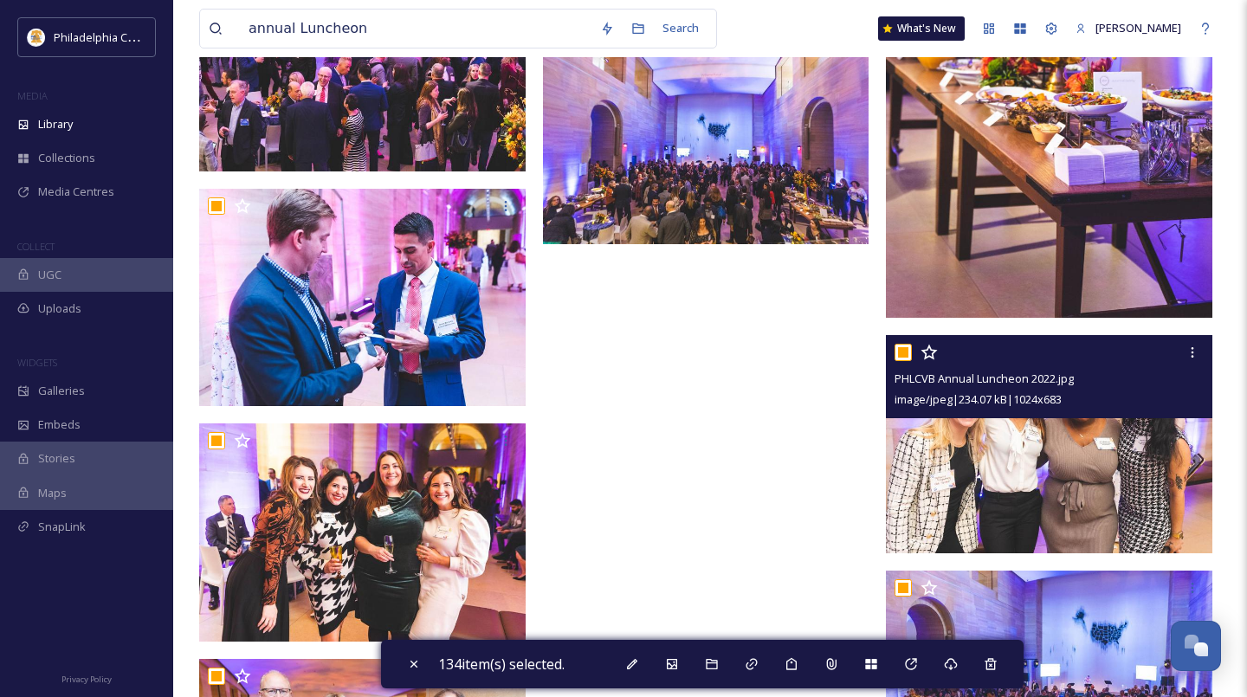
click at [901, 352] on input "checkbox" at bounding box center [902, 352] width 17 height 17
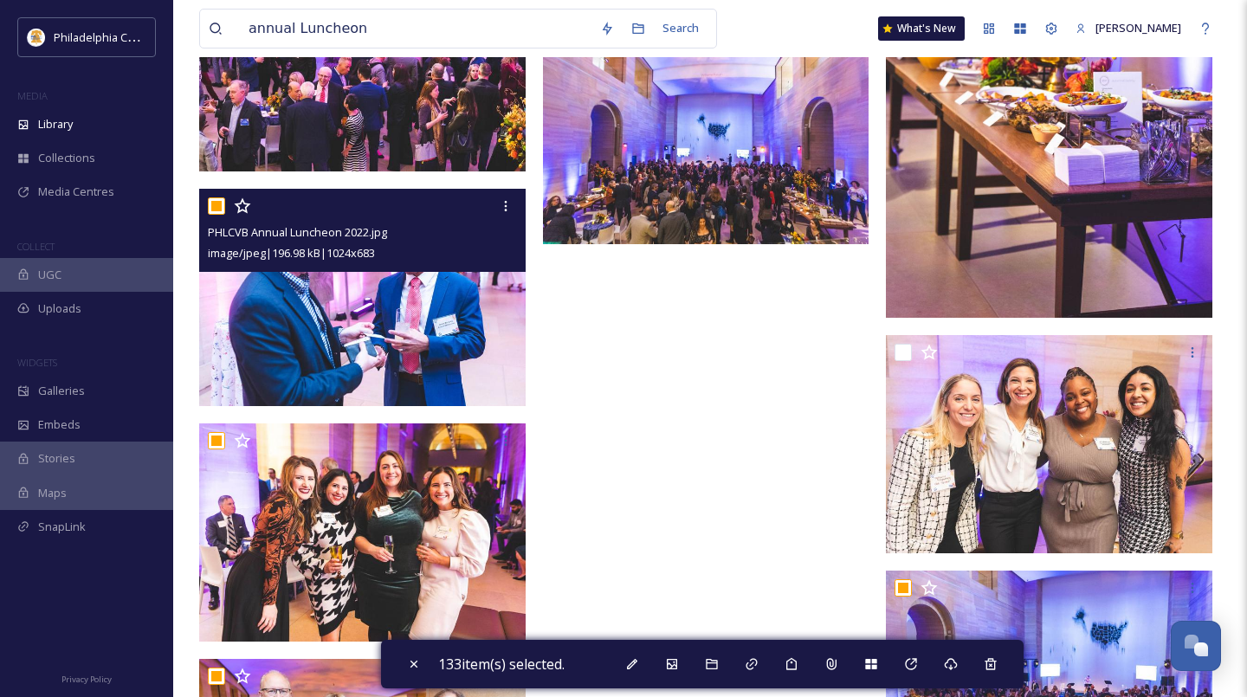
click at [218, 210] on input "checkbox" at bounding box center [216, 205] width 17 height 17
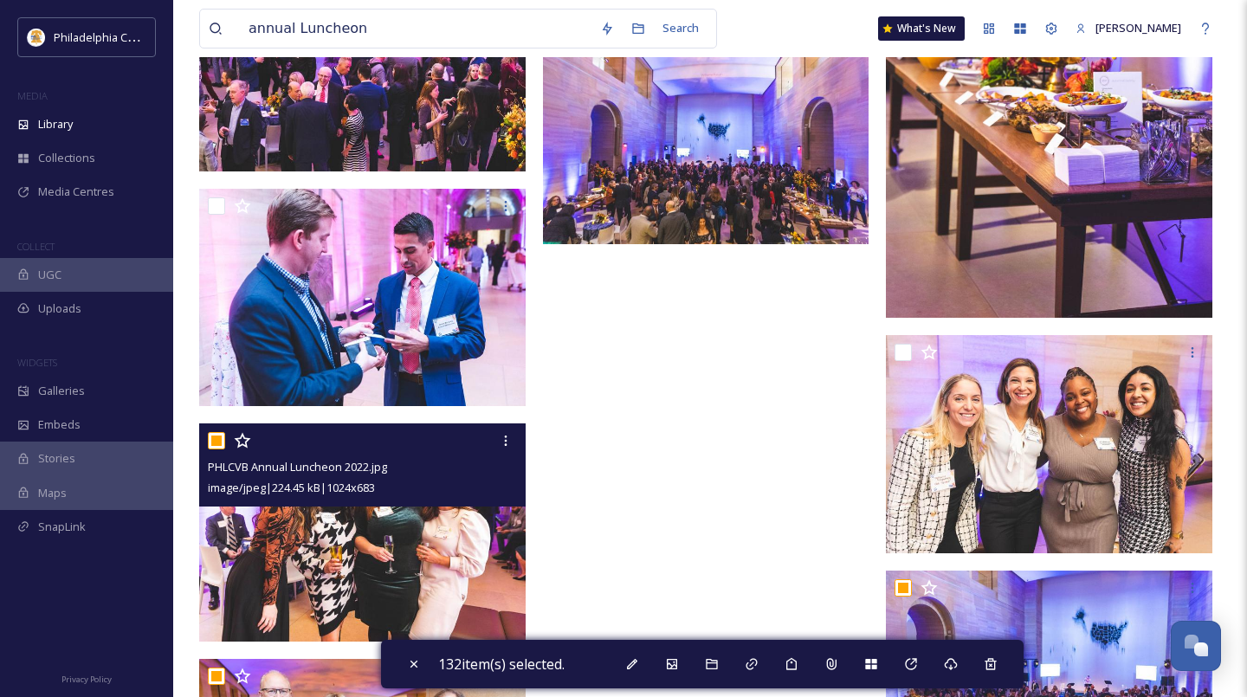
click at [220, 440] on input "checkbox" at bounding box center [216, 440] width 17 height 17
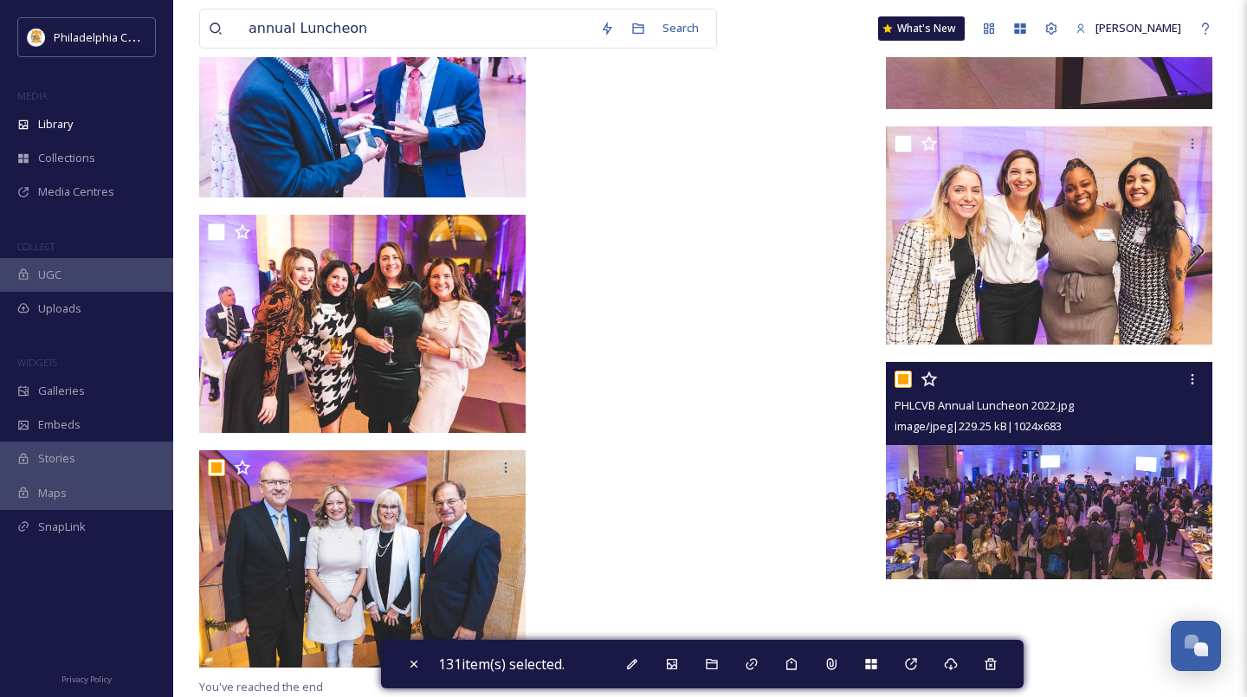
click at [898, 376] on input "checkbox" at bounding box center [902, 379] width 17 height 17
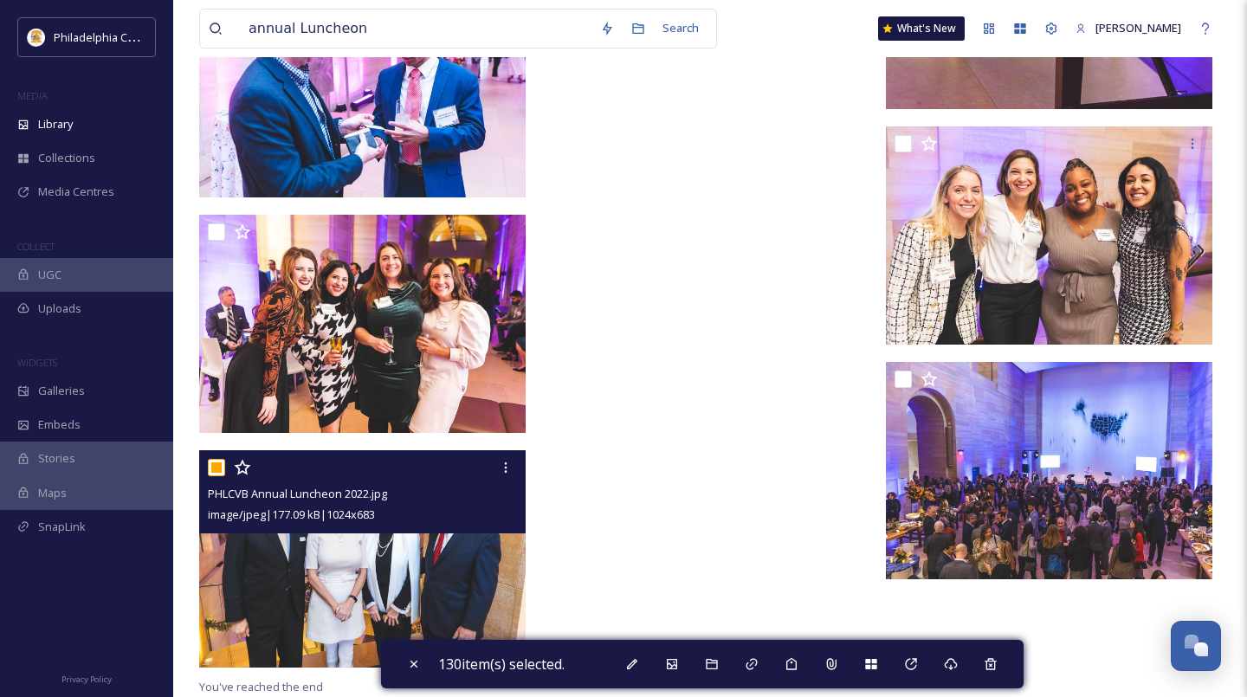
click at [217, 467] on input "checkbox" at bounding box center [216, 467] width 17 height 17
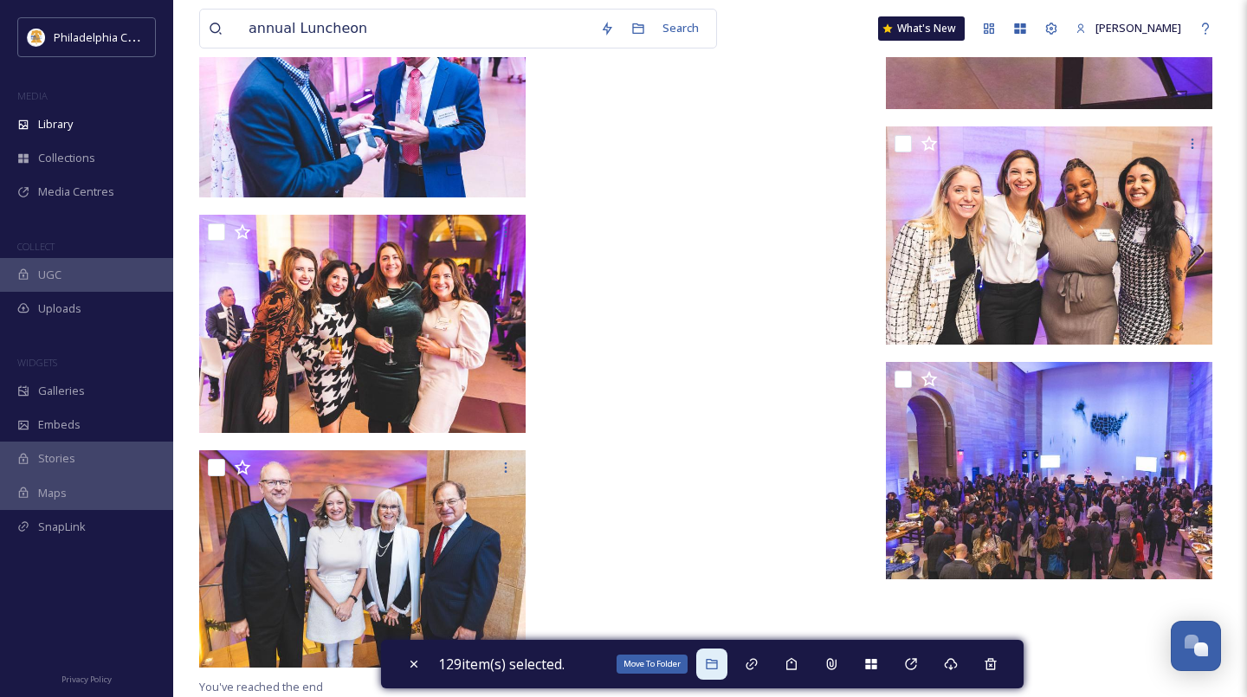
click at [725, 579] on div "Move To Folder" at bounding box center [711, 664] width 31 height 31
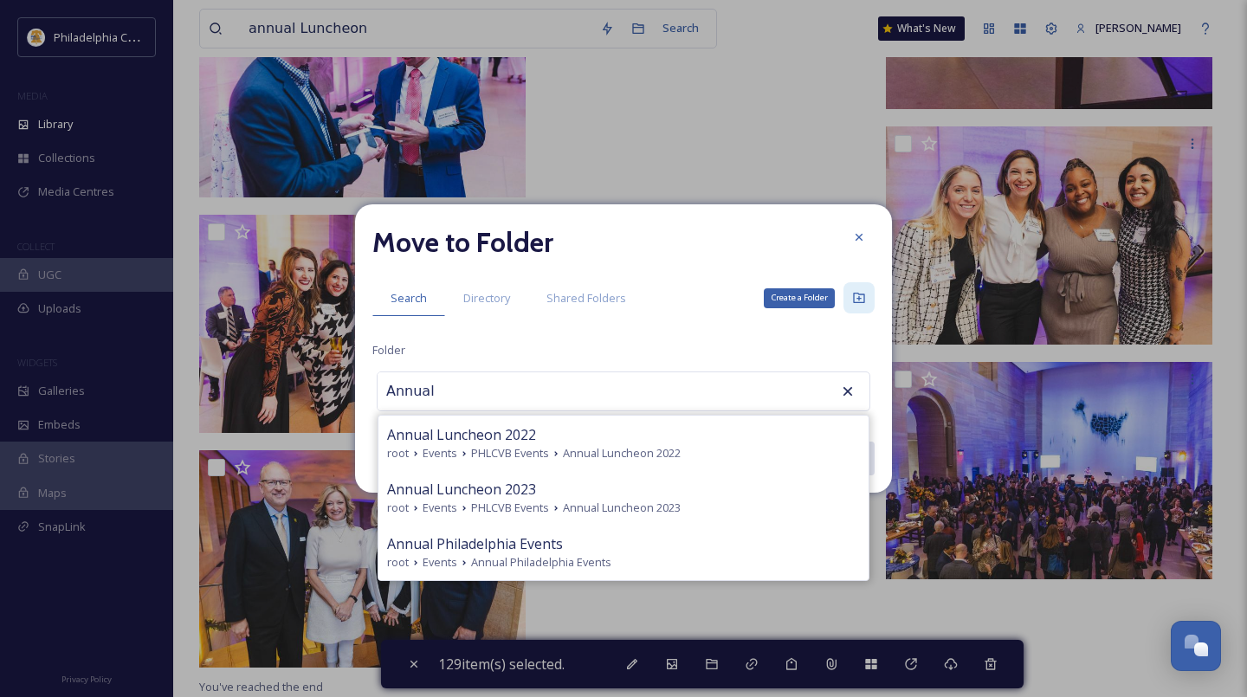
click at [864, 294] on icon at bounding box center [859, 298] width 14 height 14
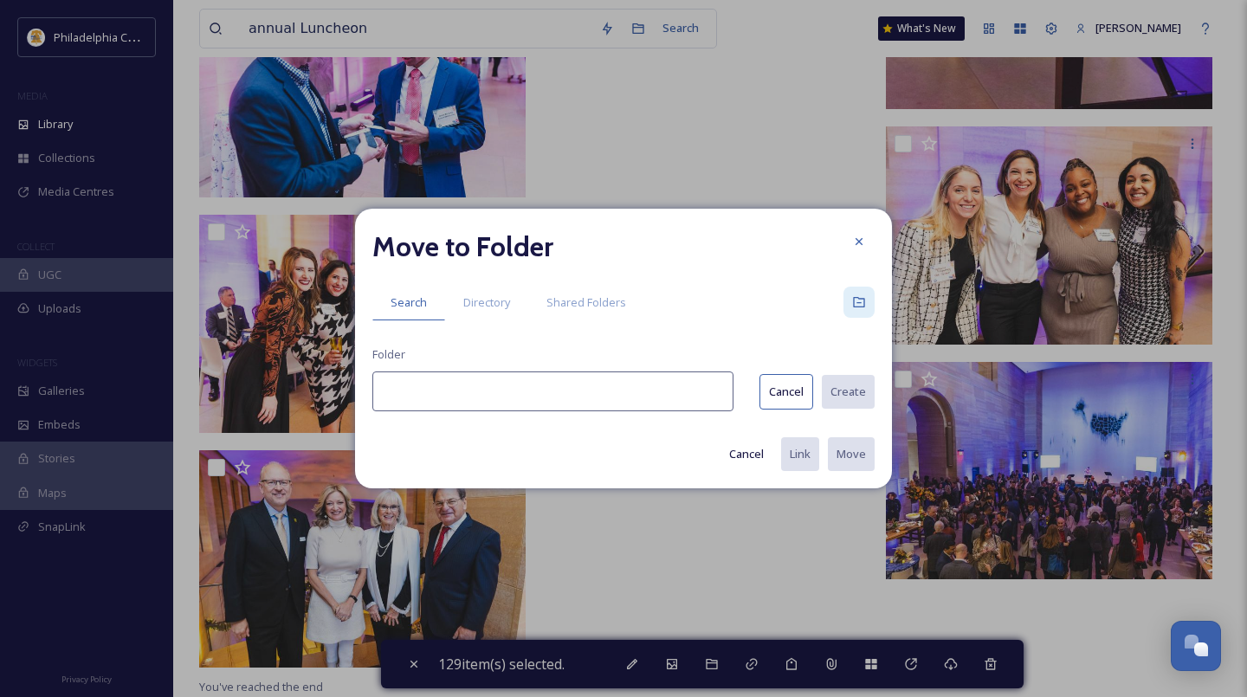
click at [493, 408] on input at bounding box center [552, 391] width 361 height 40
click at [849, 383] on button "Create" at bounding box center [847, 392] width 55 height 36
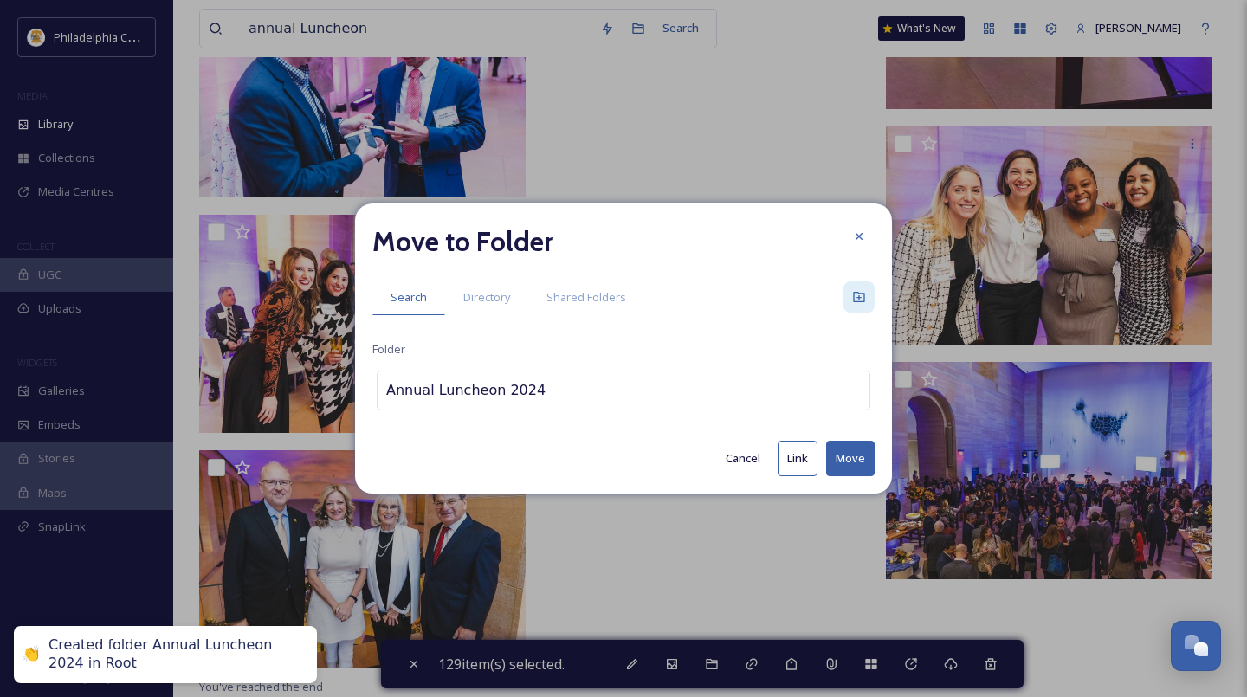
click at [857, 459] on button "Move" at bounding box center [850, 459] width 48 height 36
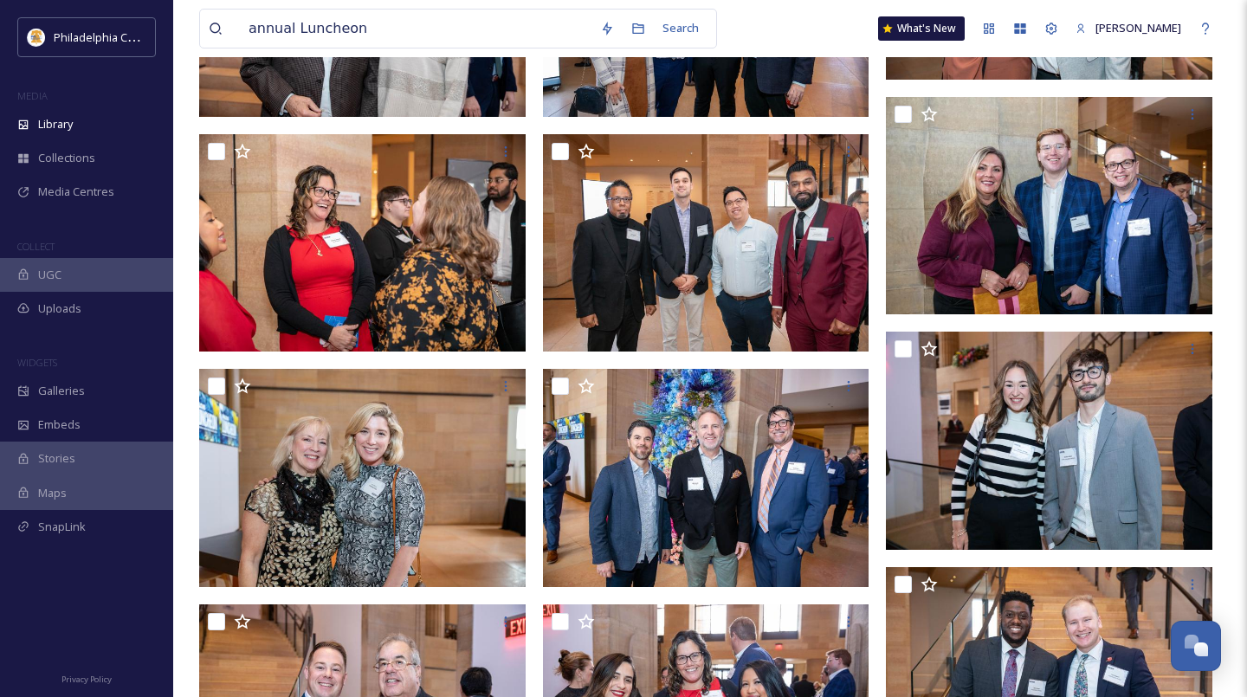
scroll to position [2142, 0]
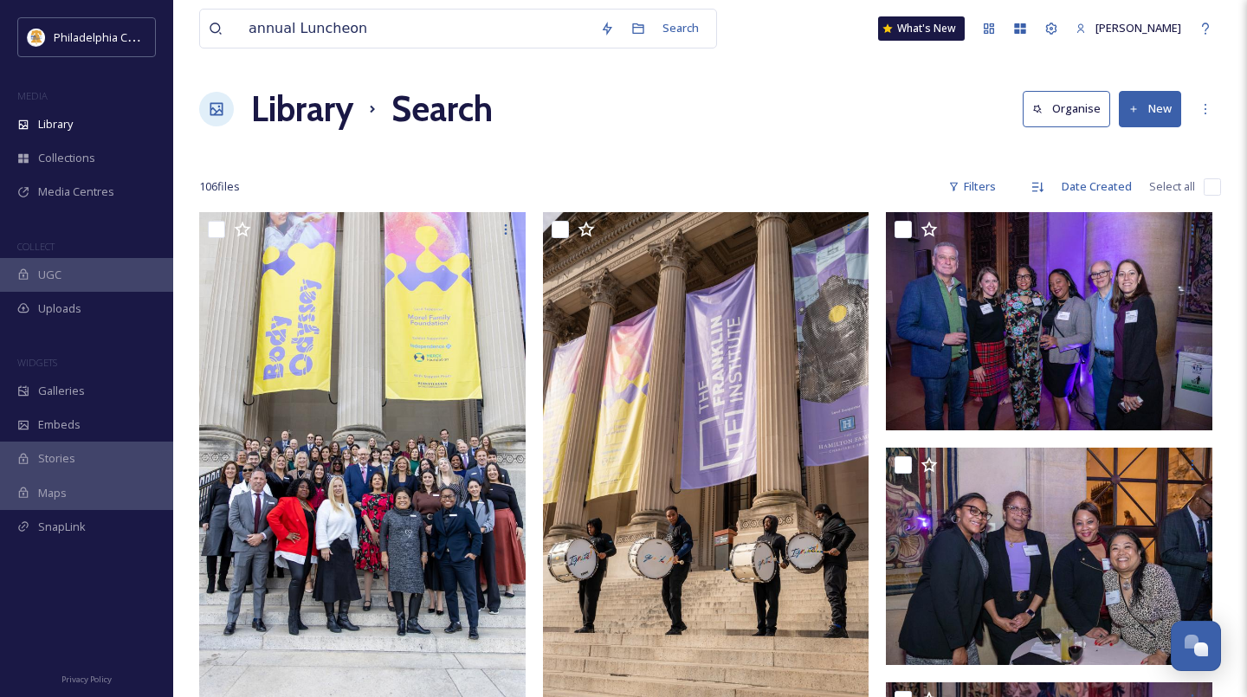
click at [1213, 183] on input "checkbox" at bounding box center [1212, 186] width 17 height 17
checkbox input "true"
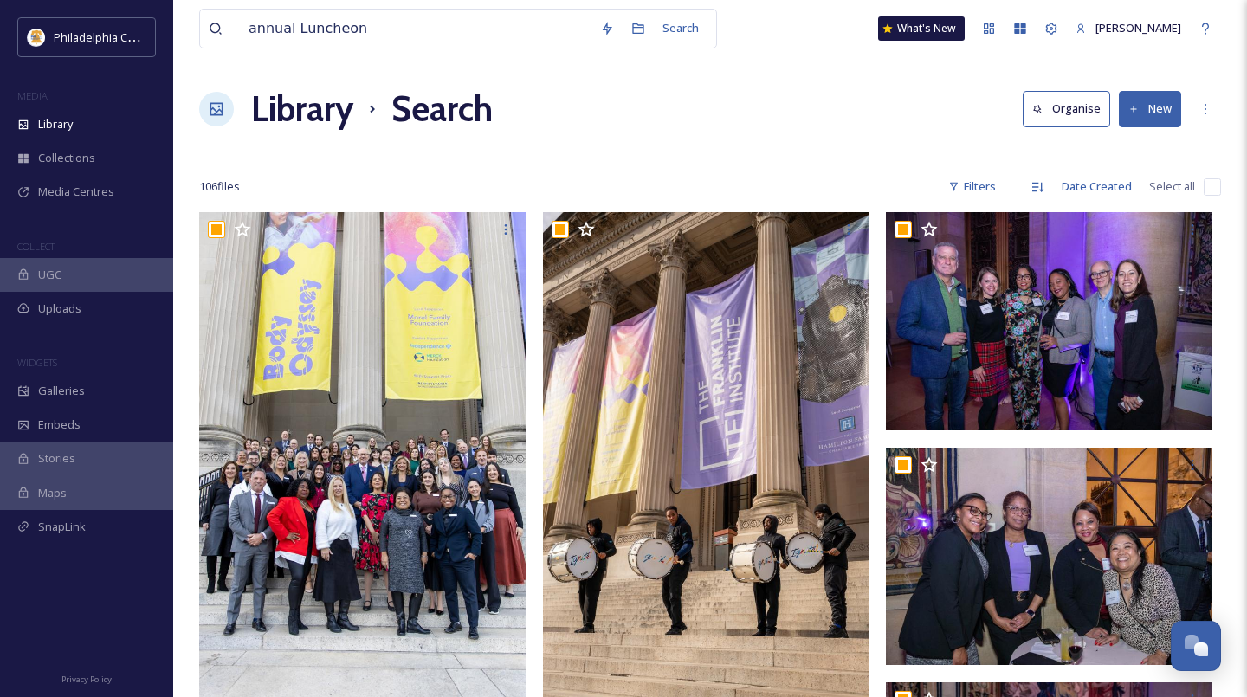
checkbox input "true"
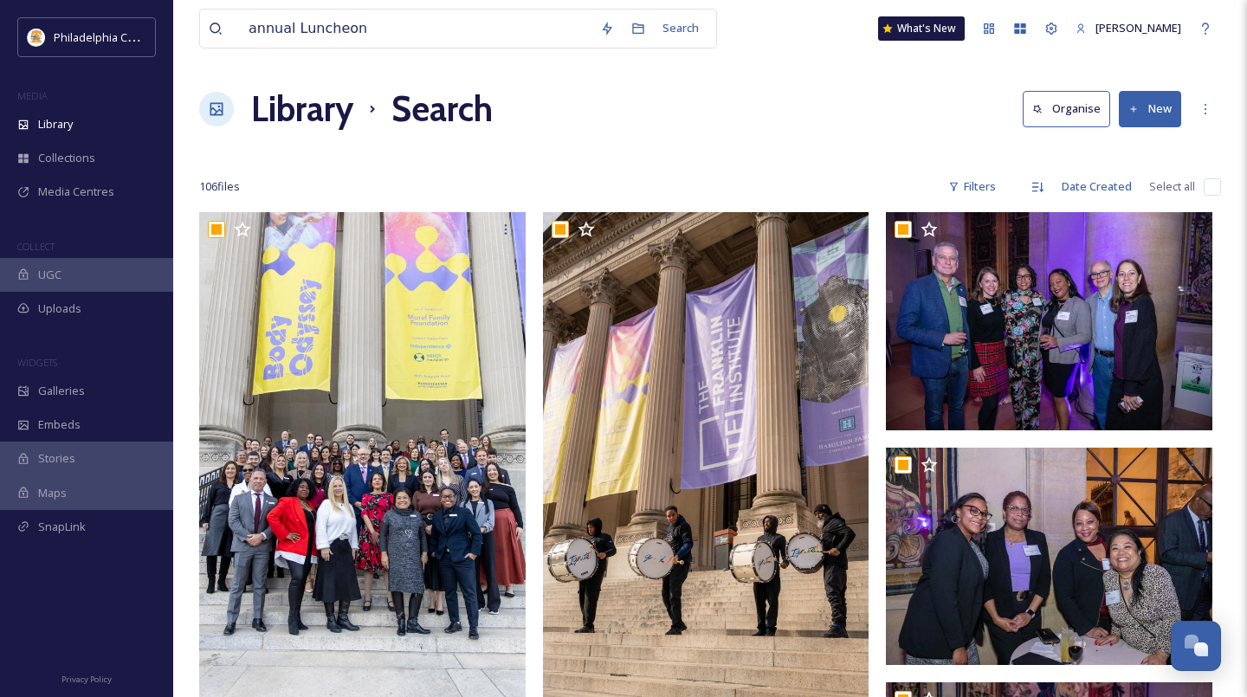
checkbox input "true"
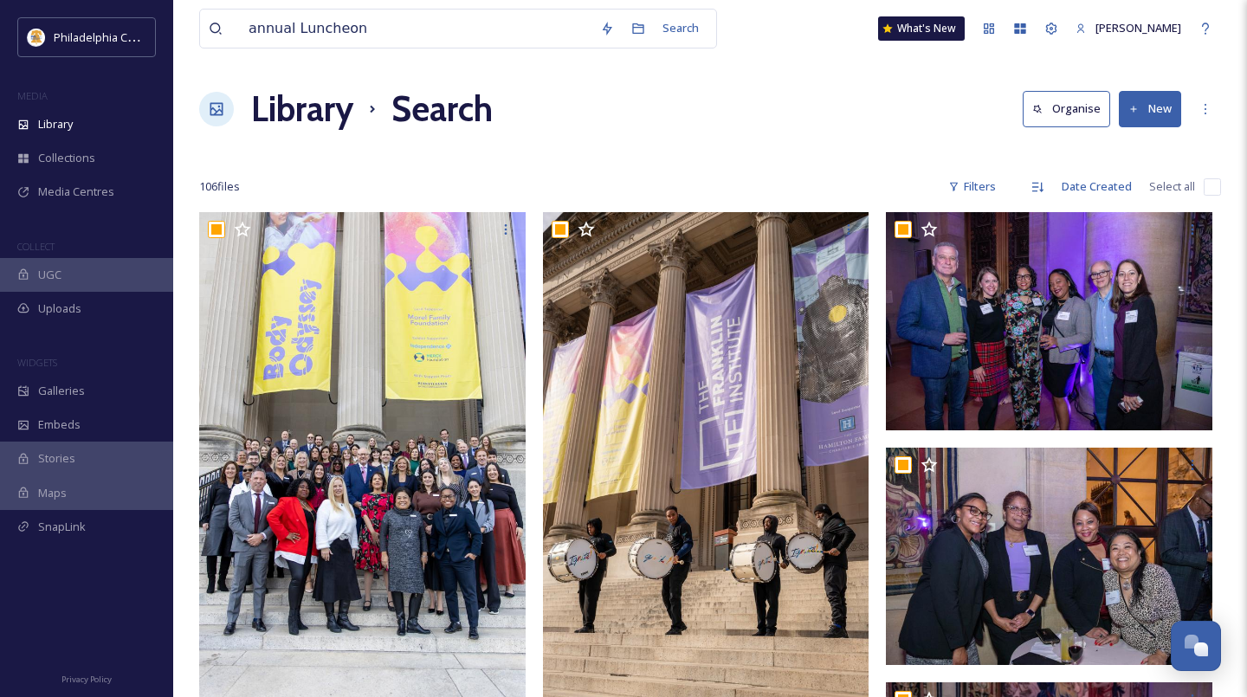
checkbox input "true"
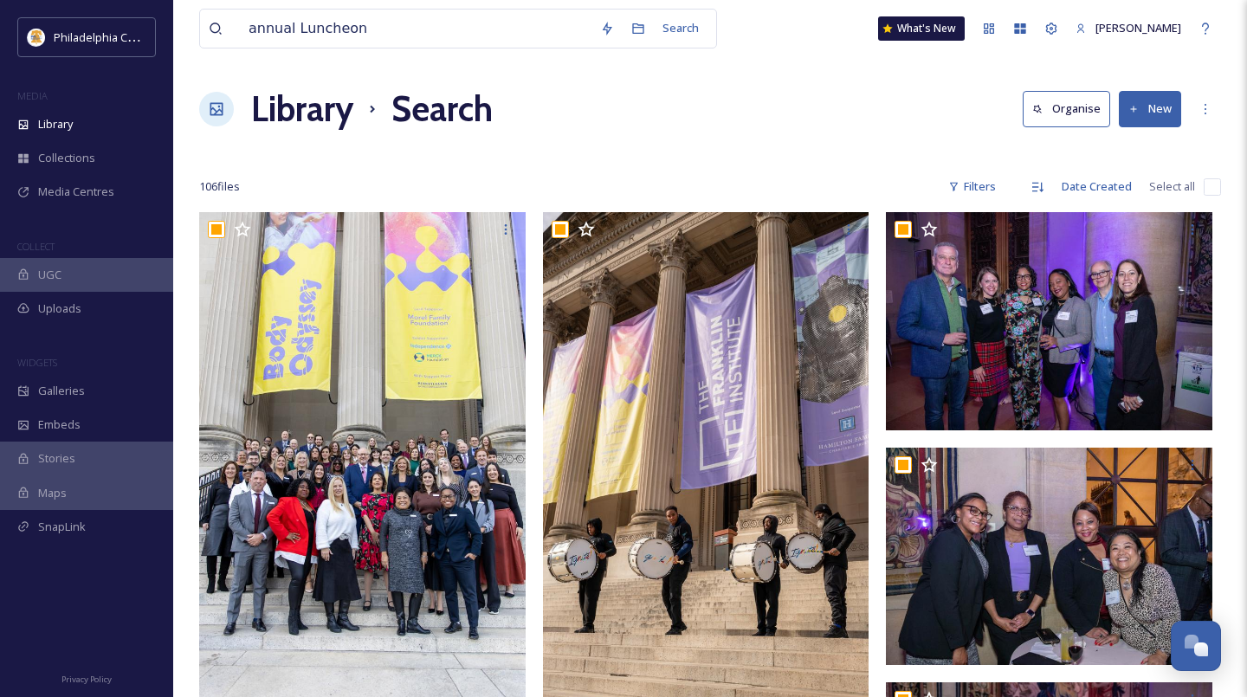
checkbox input "true"
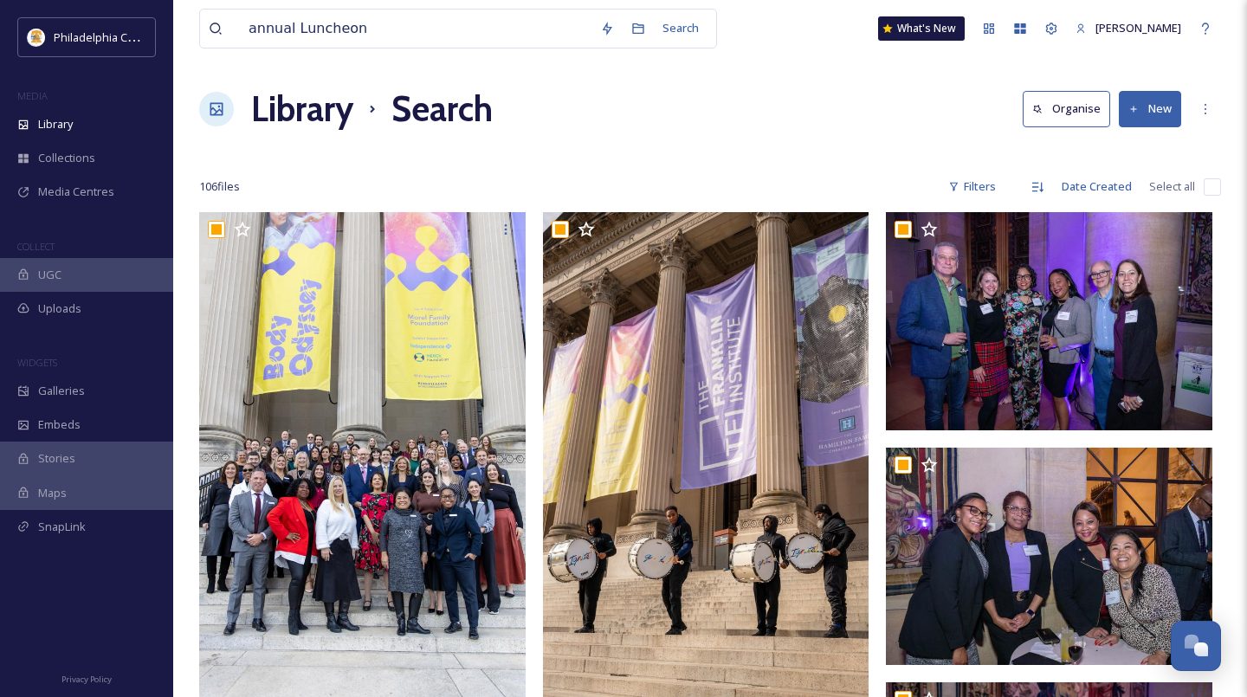
checkbox input "true"
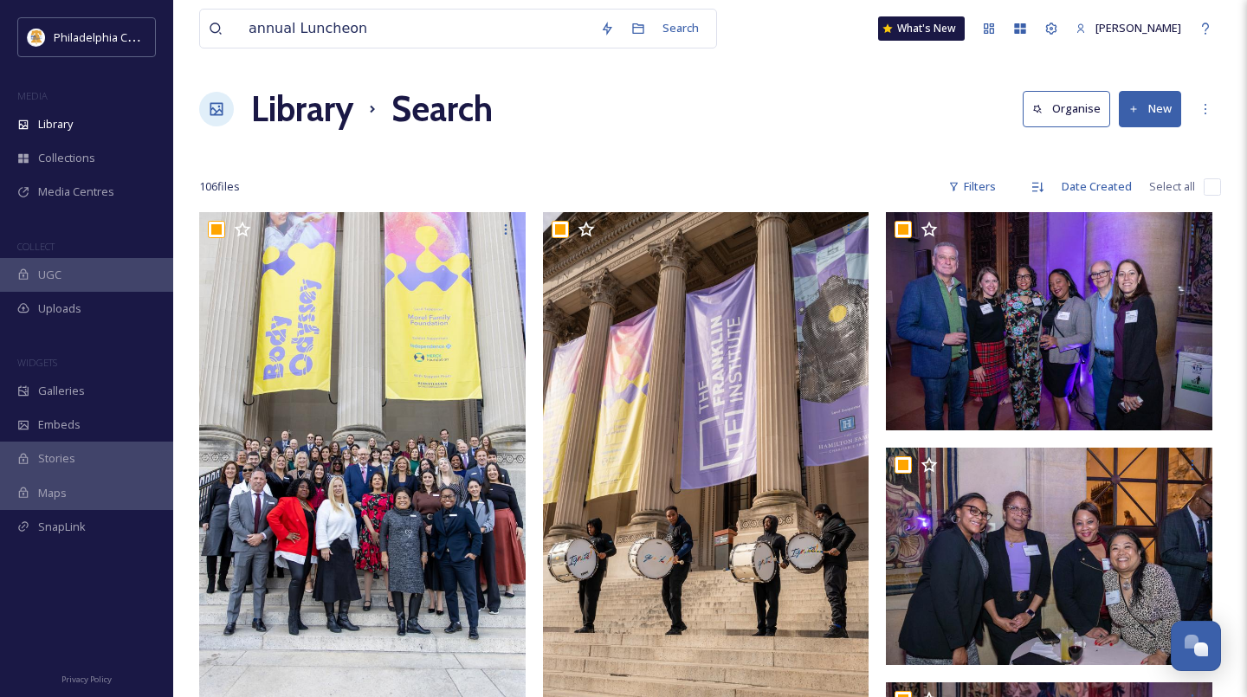
checkbox input "true"
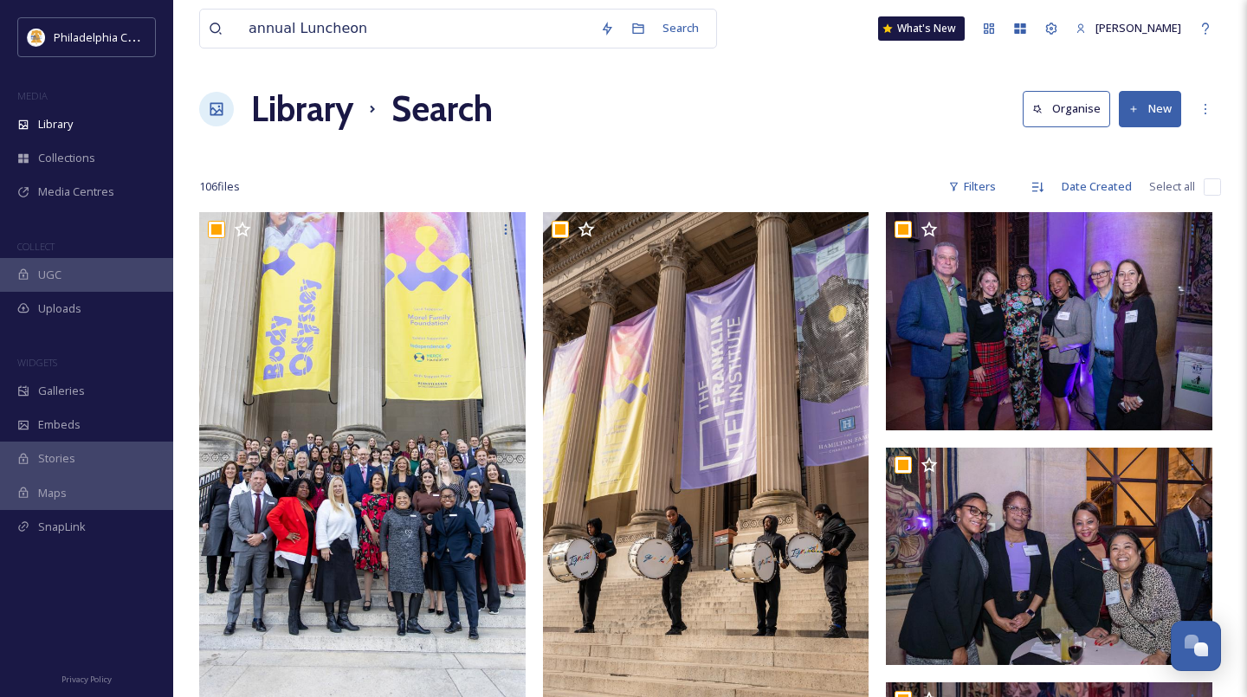
checkbox input "true"
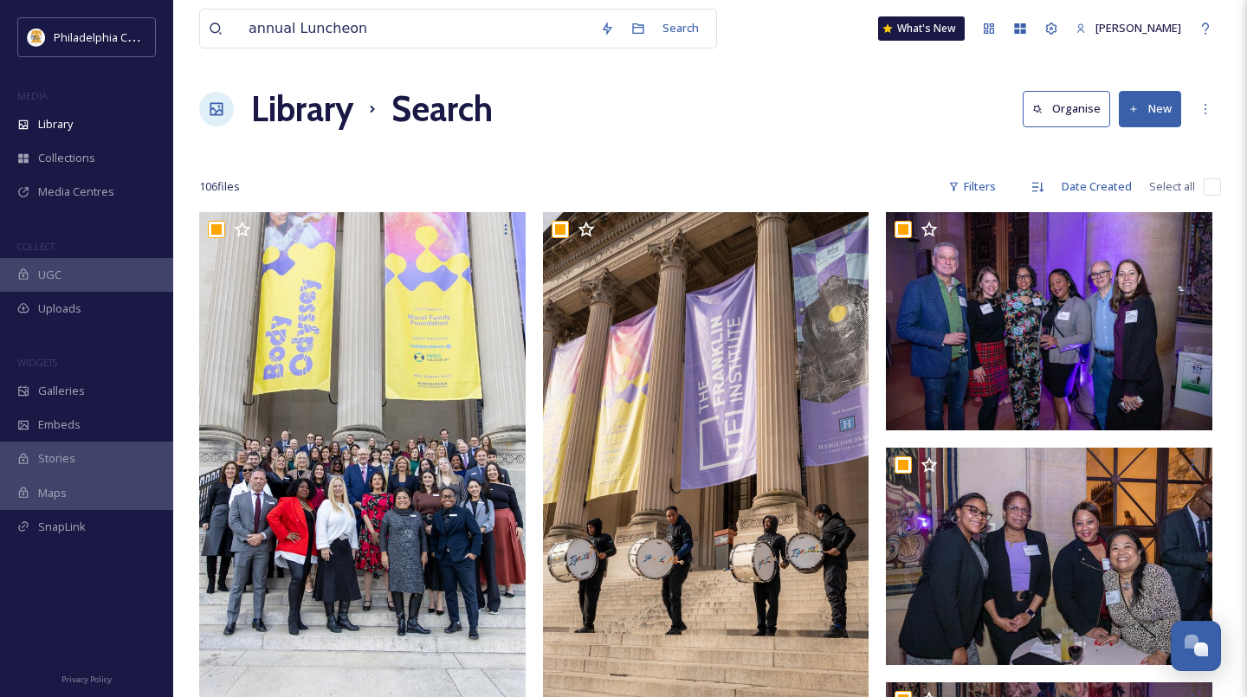
checkbox input "true"
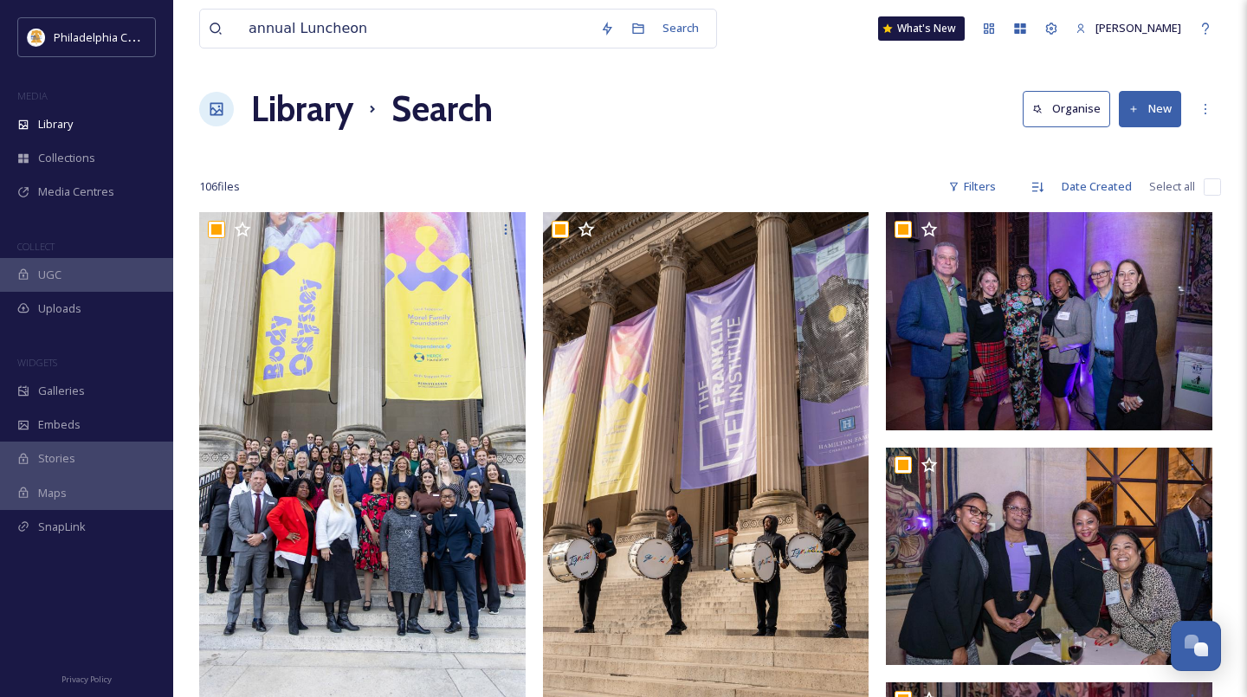
checkbox input "true"
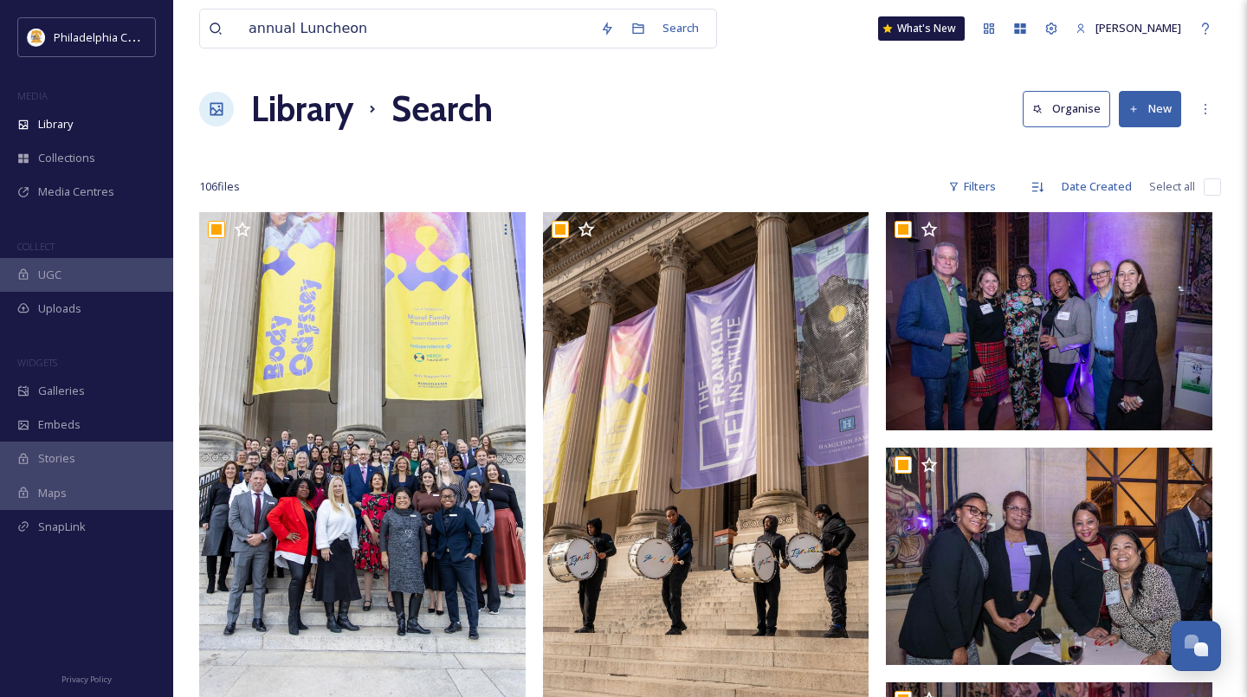
checkbox input "true"
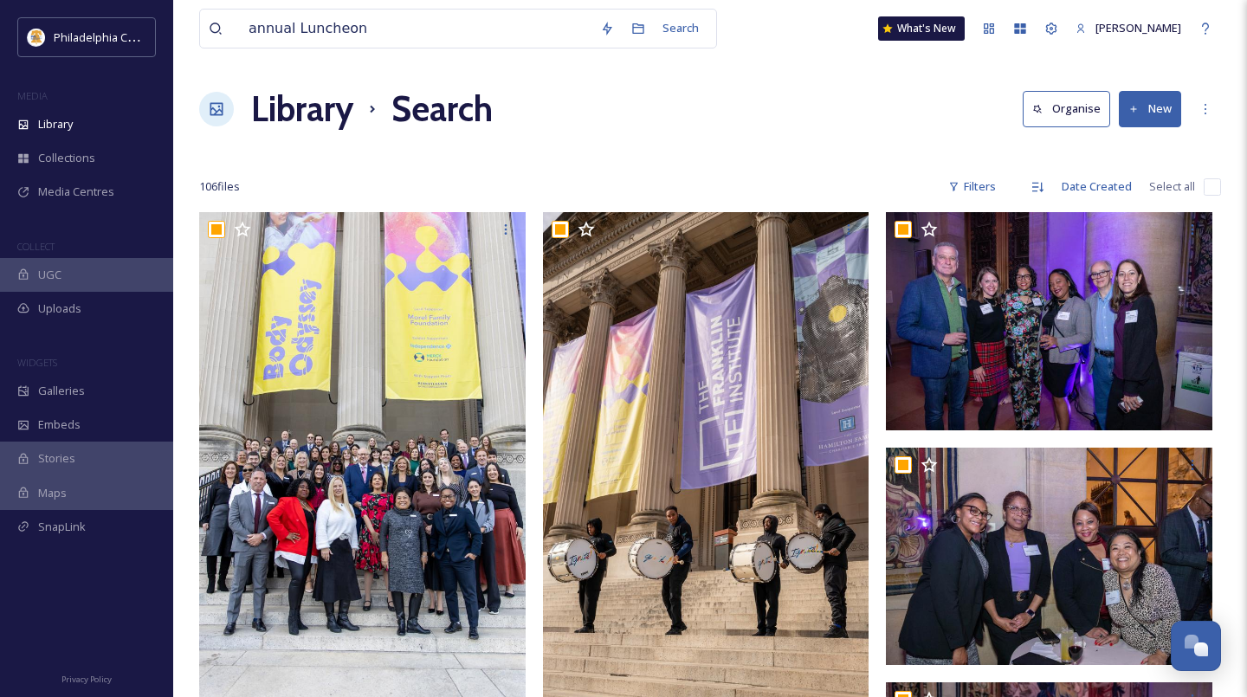
checkbox input "true"
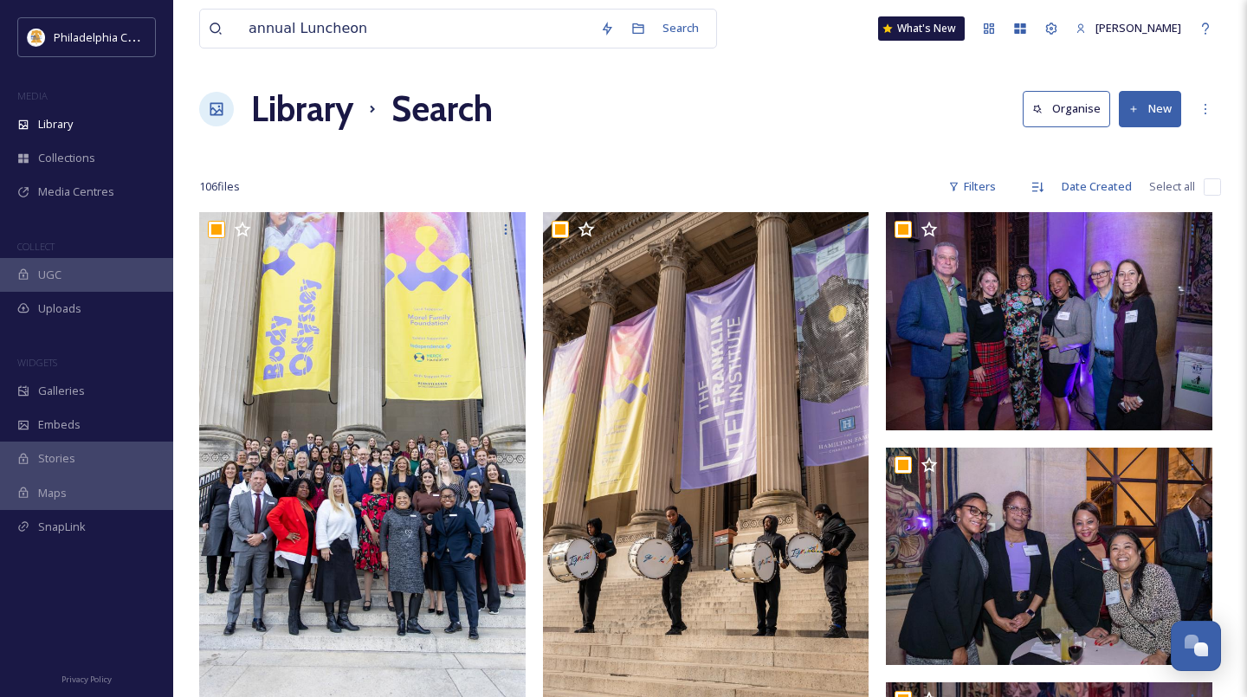
checkbox input "true"
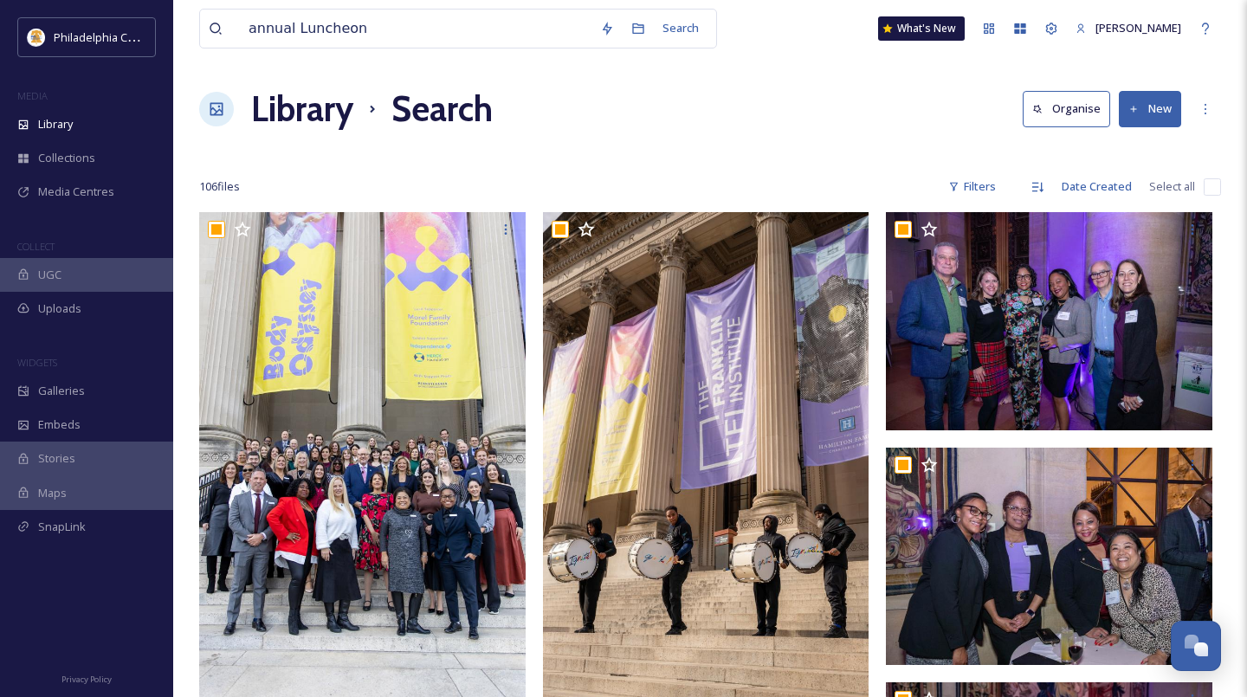
checkbox input "true"
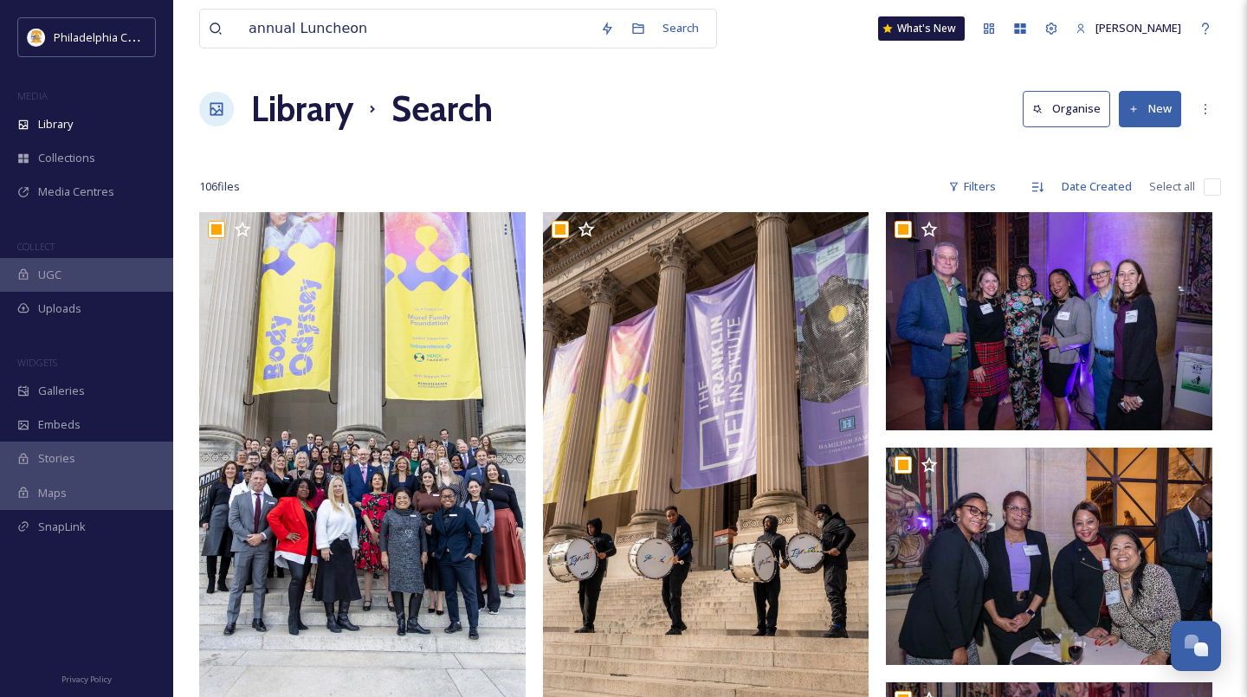
checkbox input "true"
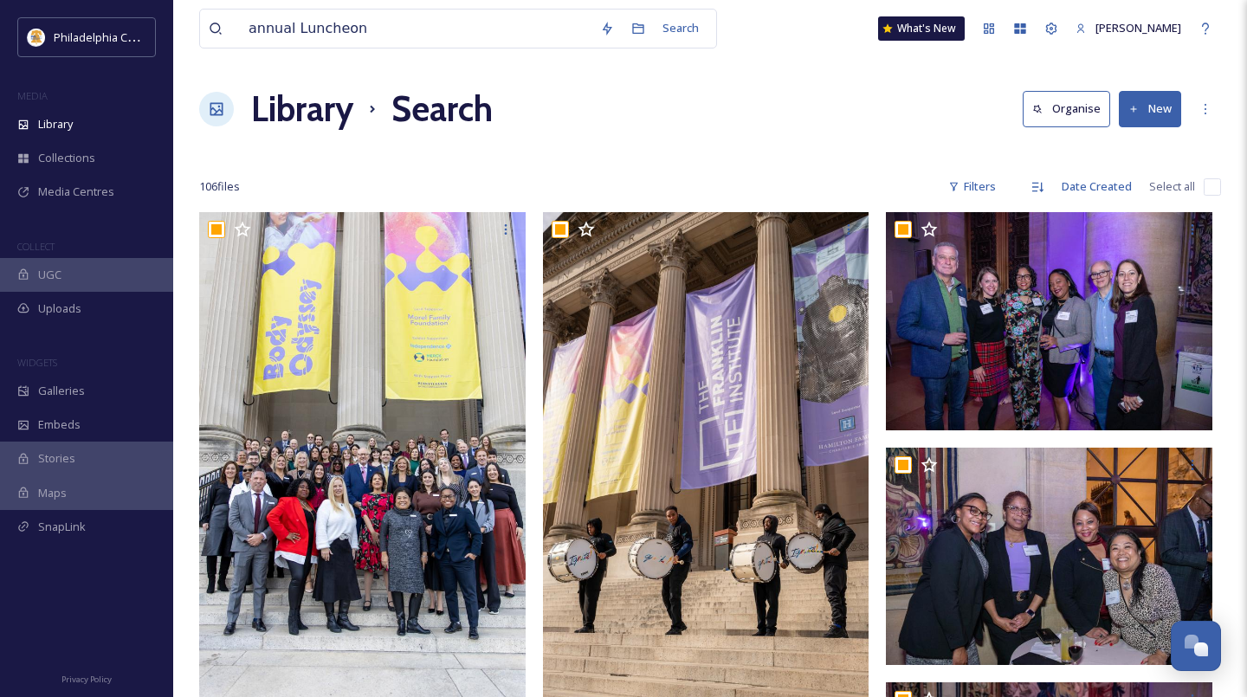
checkbox input "true"
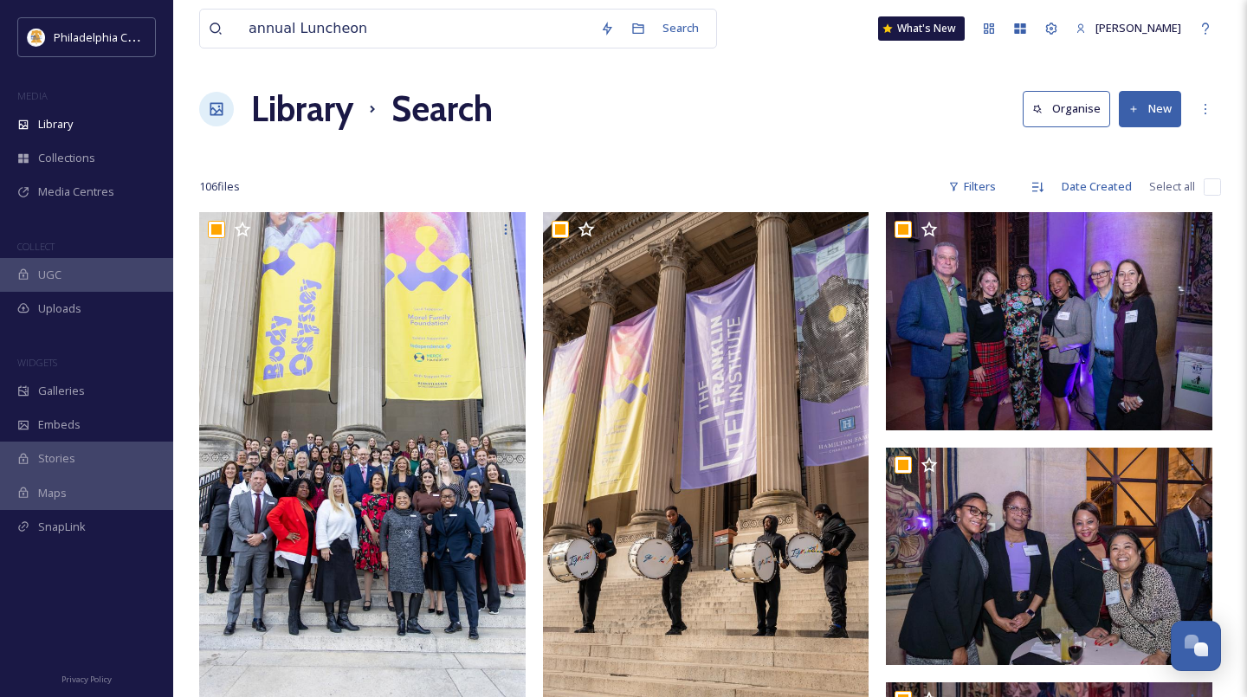
checkbox input "true"
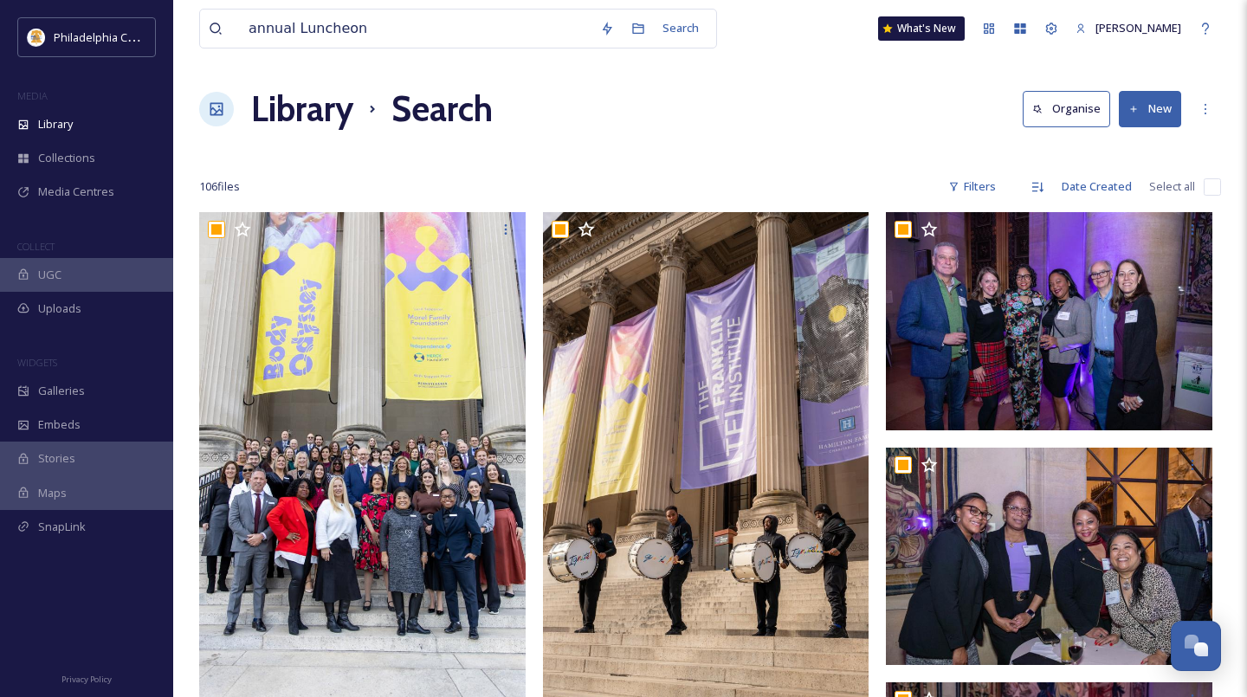
checkbox input "true"
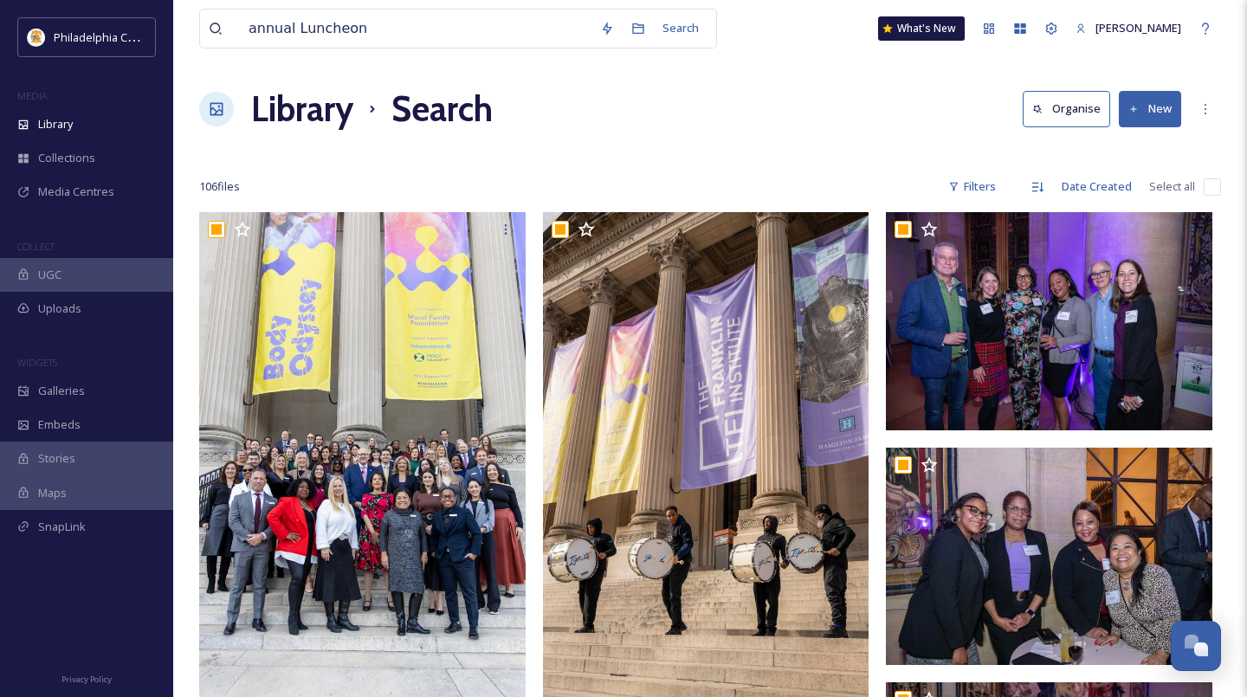
checkbox input "true"
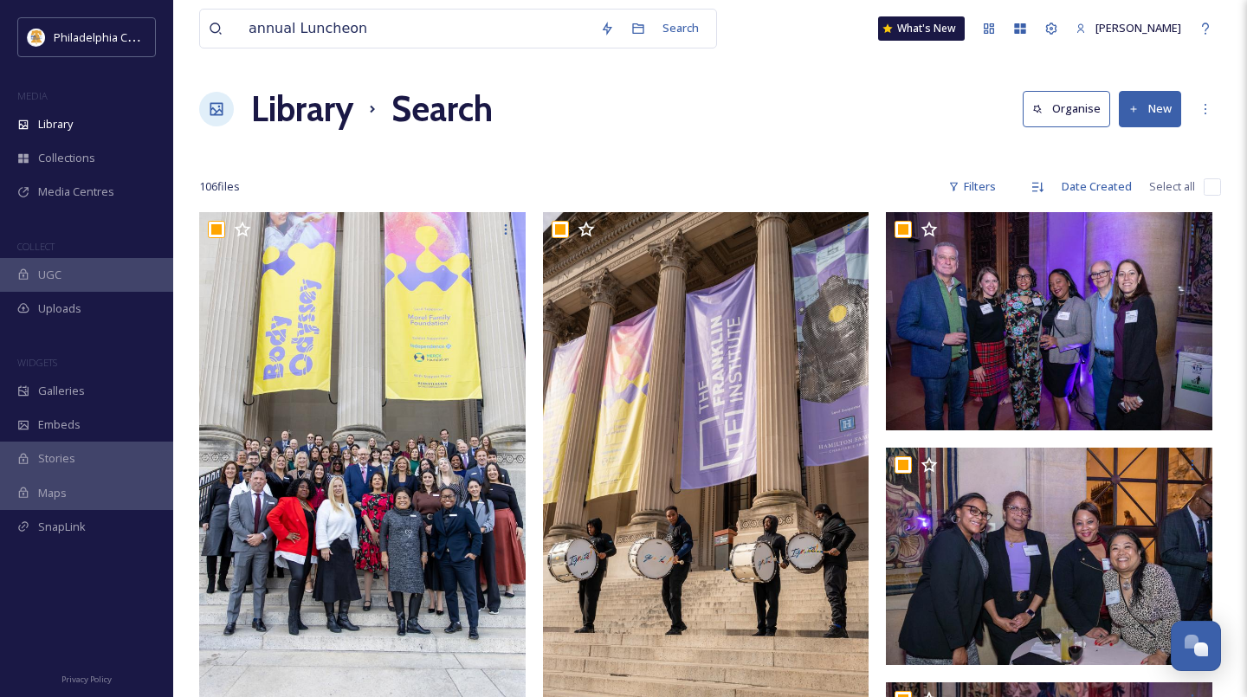
checkbox input "true"
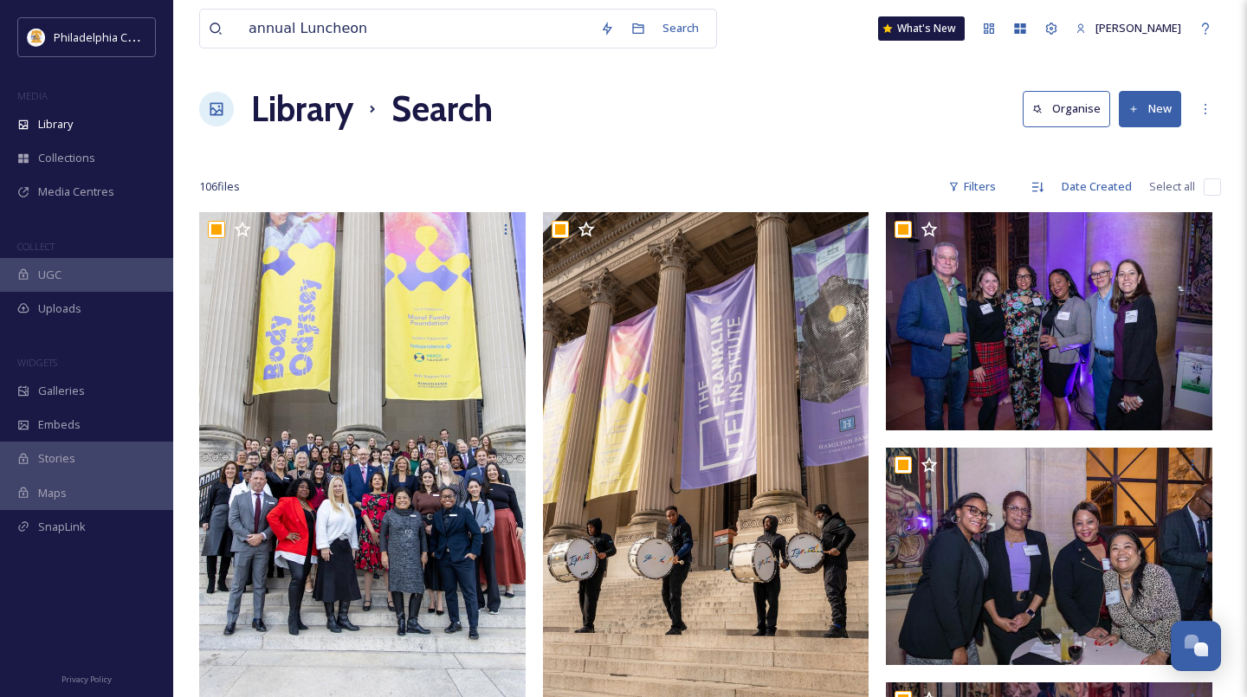
checkbox input "true"
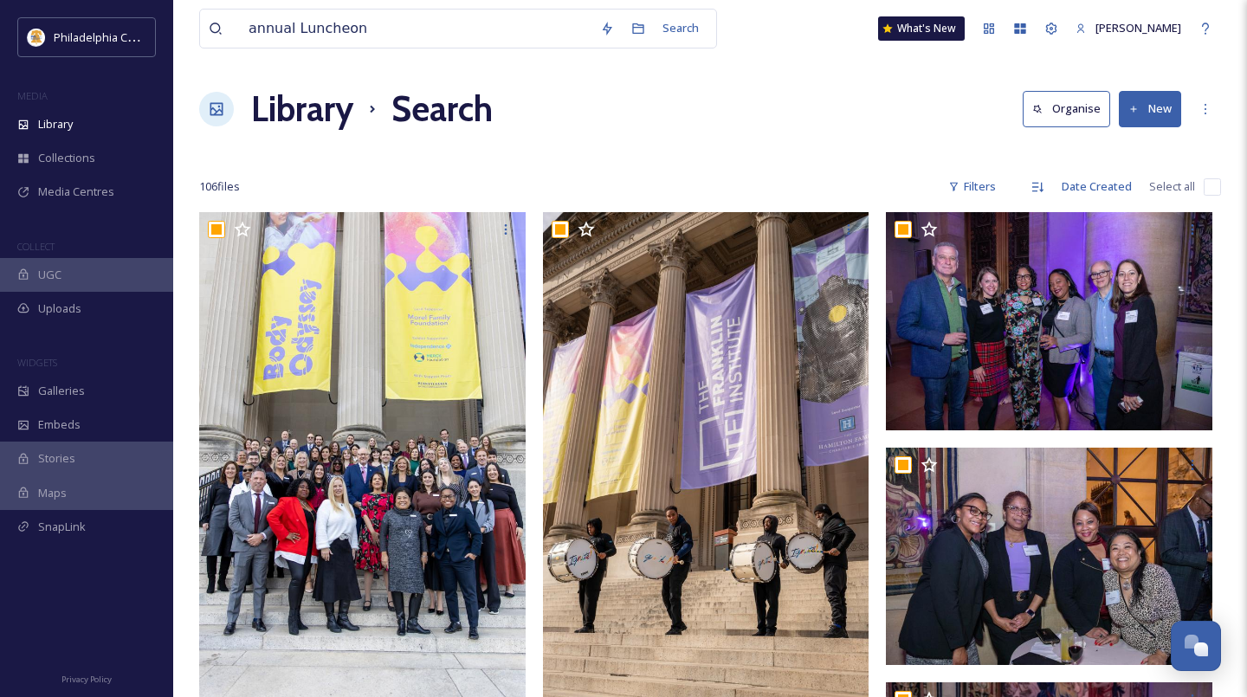
checkbox input "true"
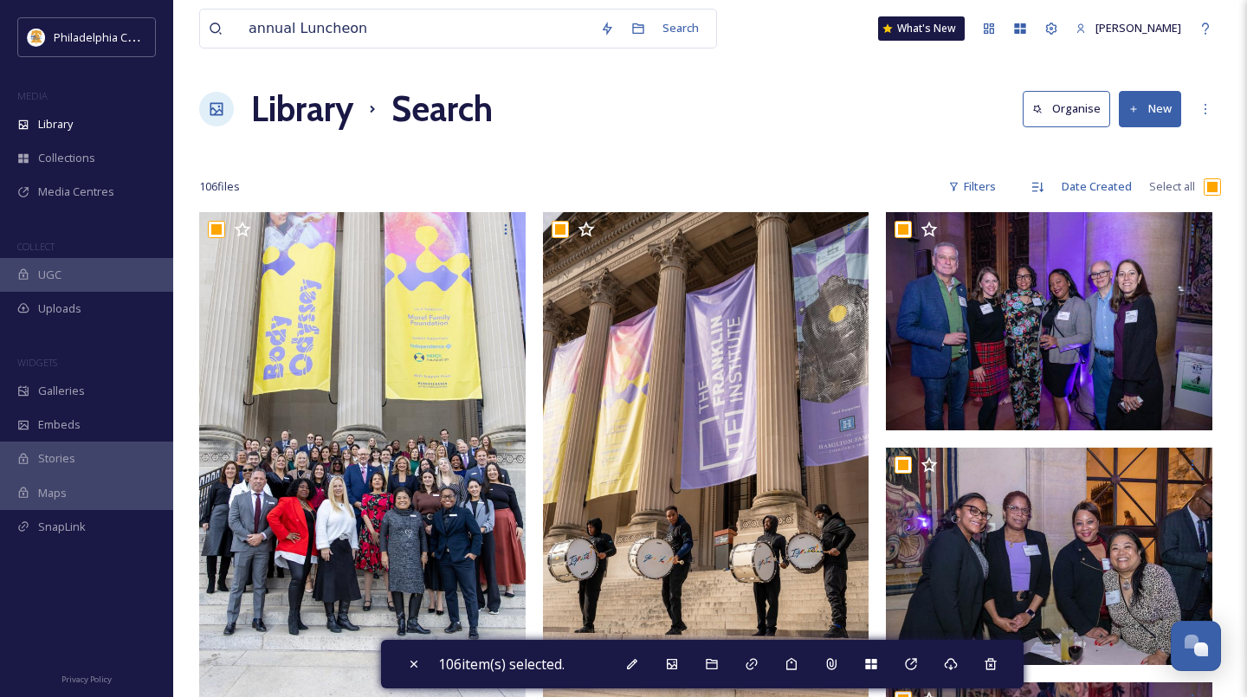
click at [1213, 184] on input "checkbox" at bounding box center [1212, 186] width 17 height 17
checkbox input "false"
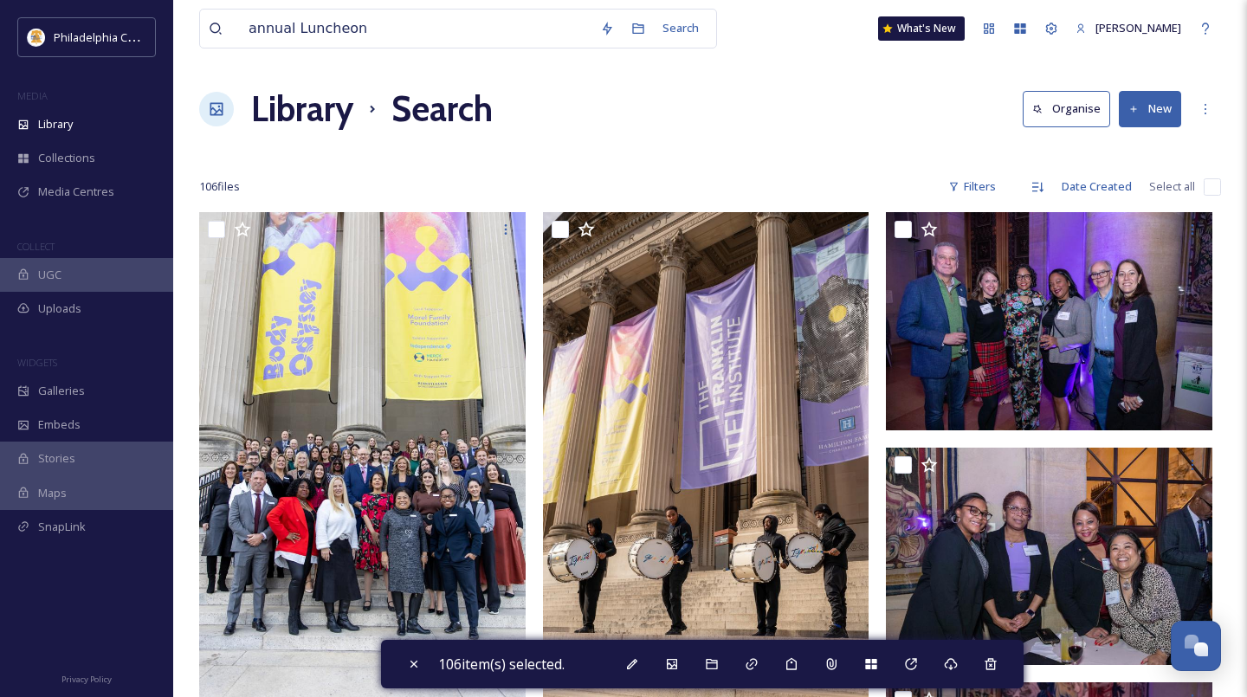
checkbox input "false"
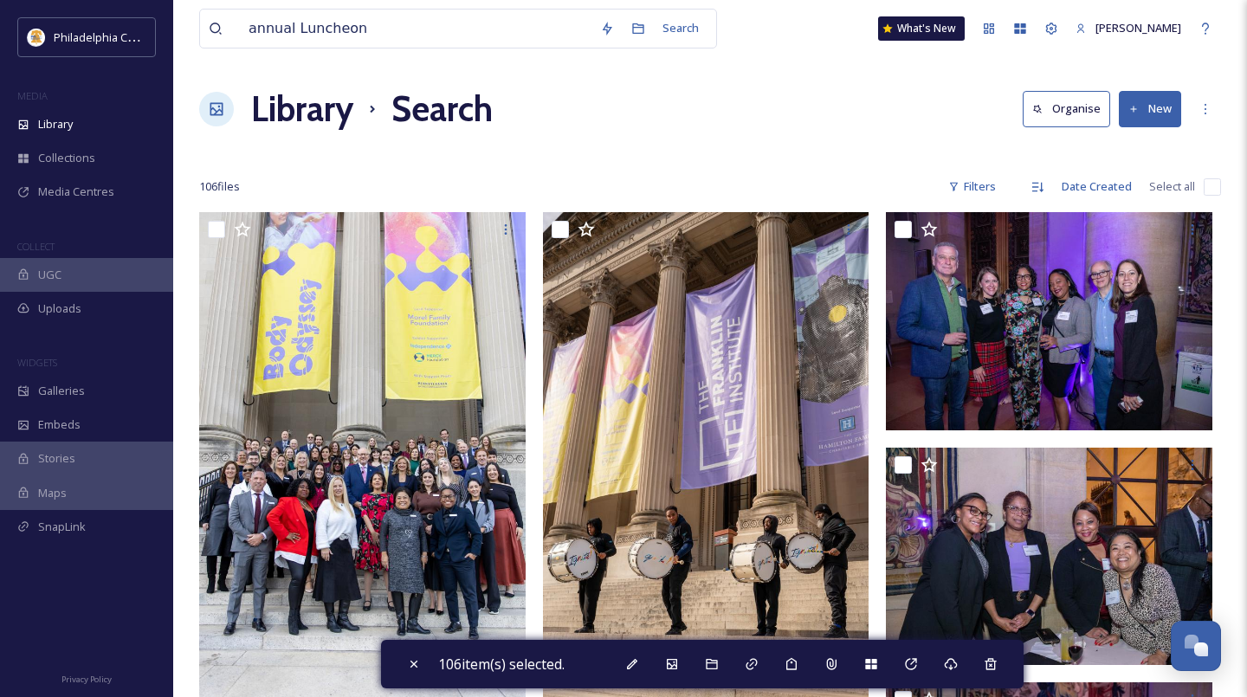
checkbox input "false"
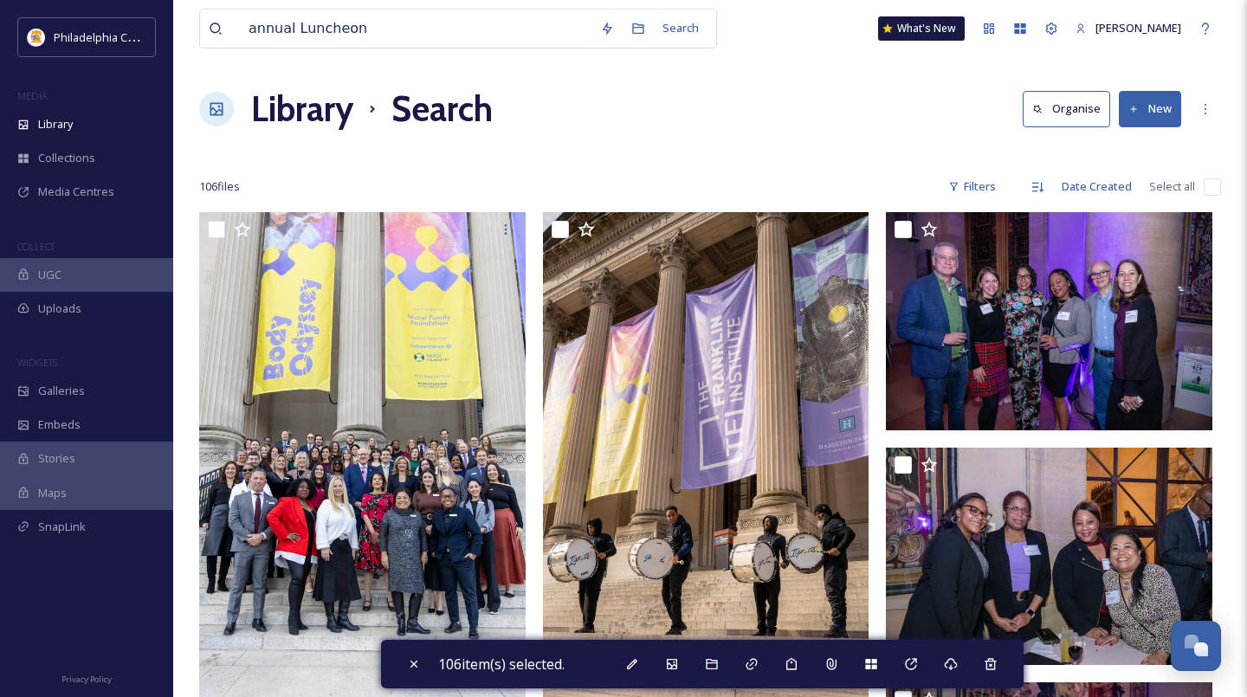
checkbox input "false"
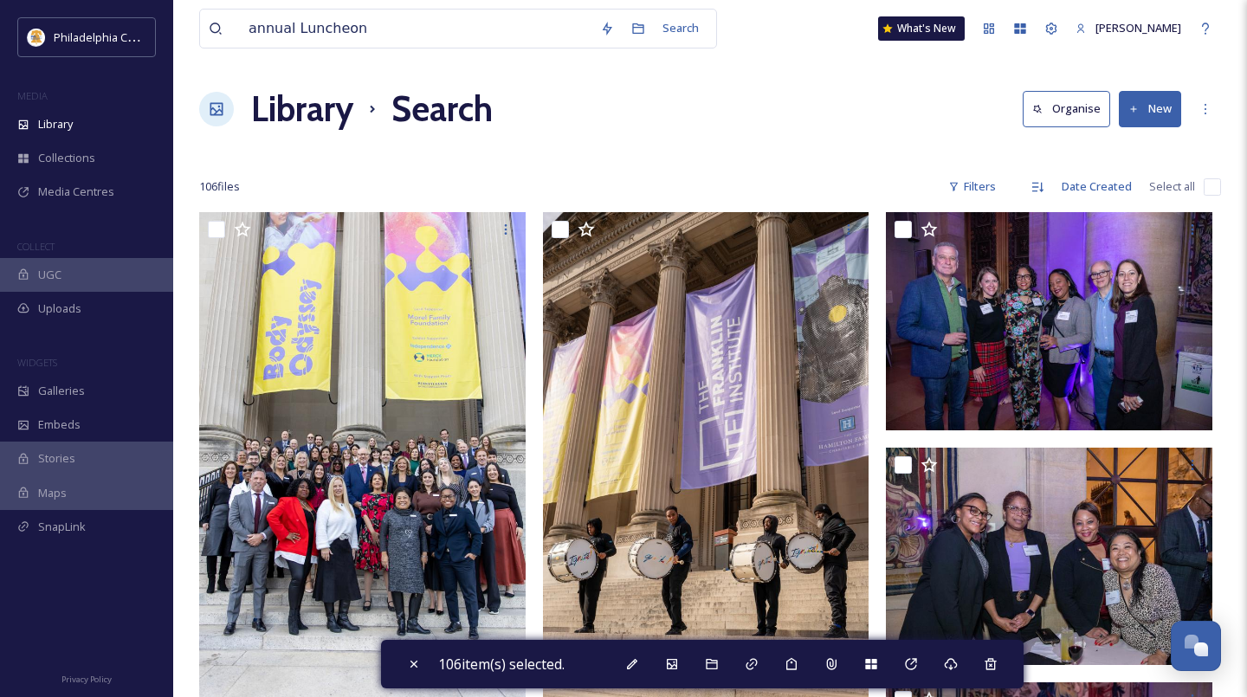
checkbox input "false"
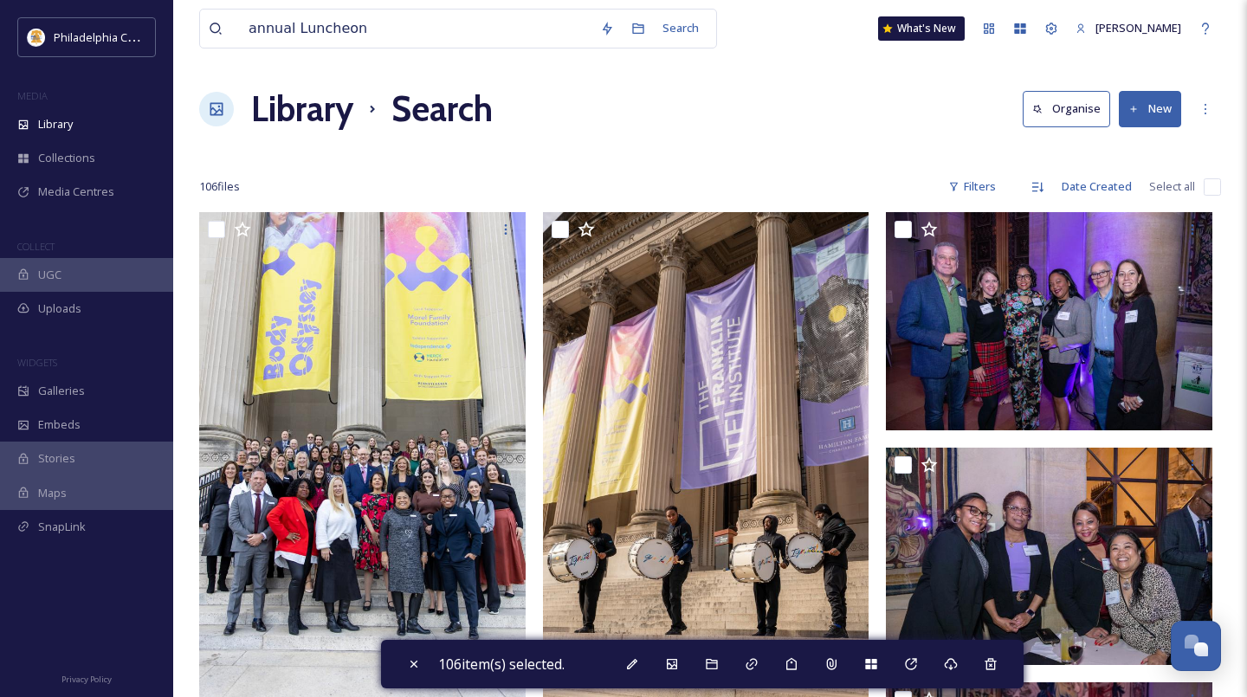
checkbox input "false"
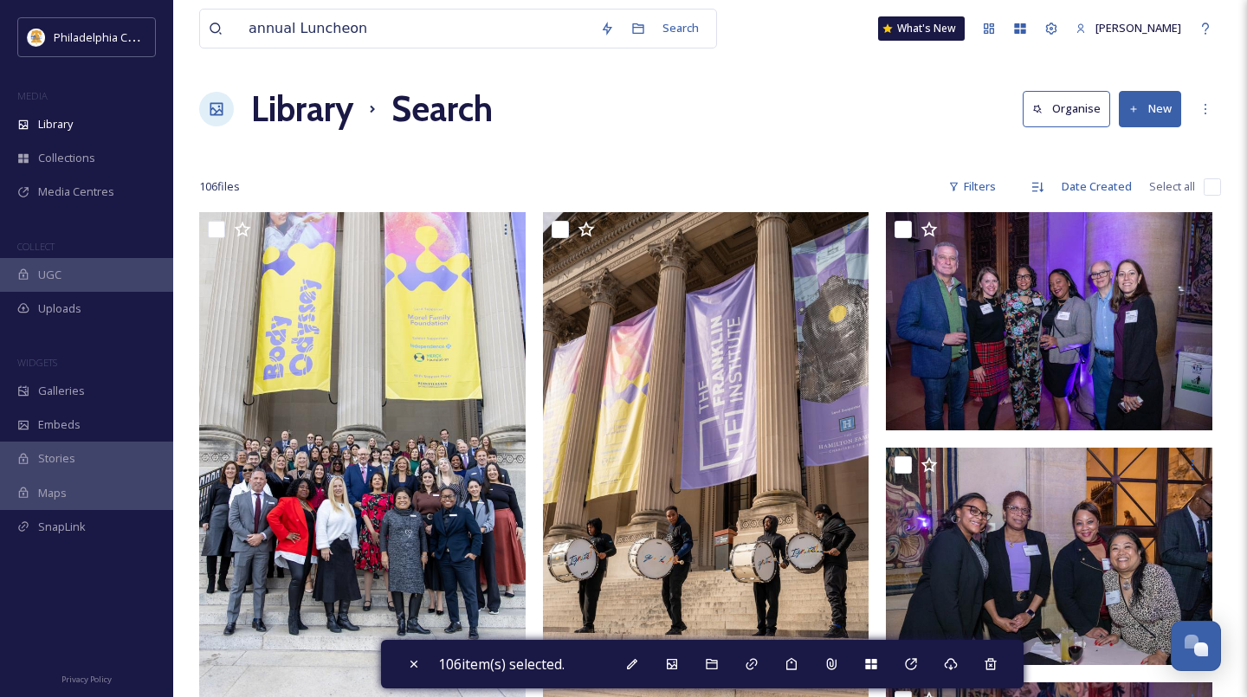
checkbox input "false"
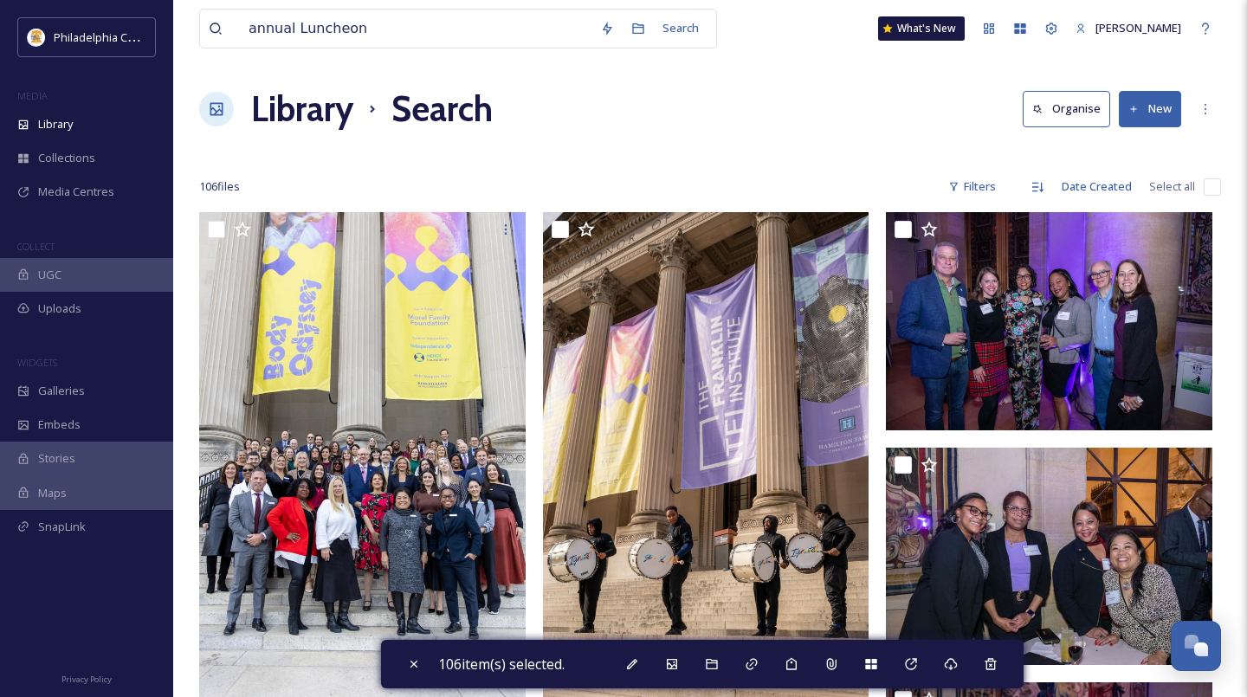
checkbox input "false"
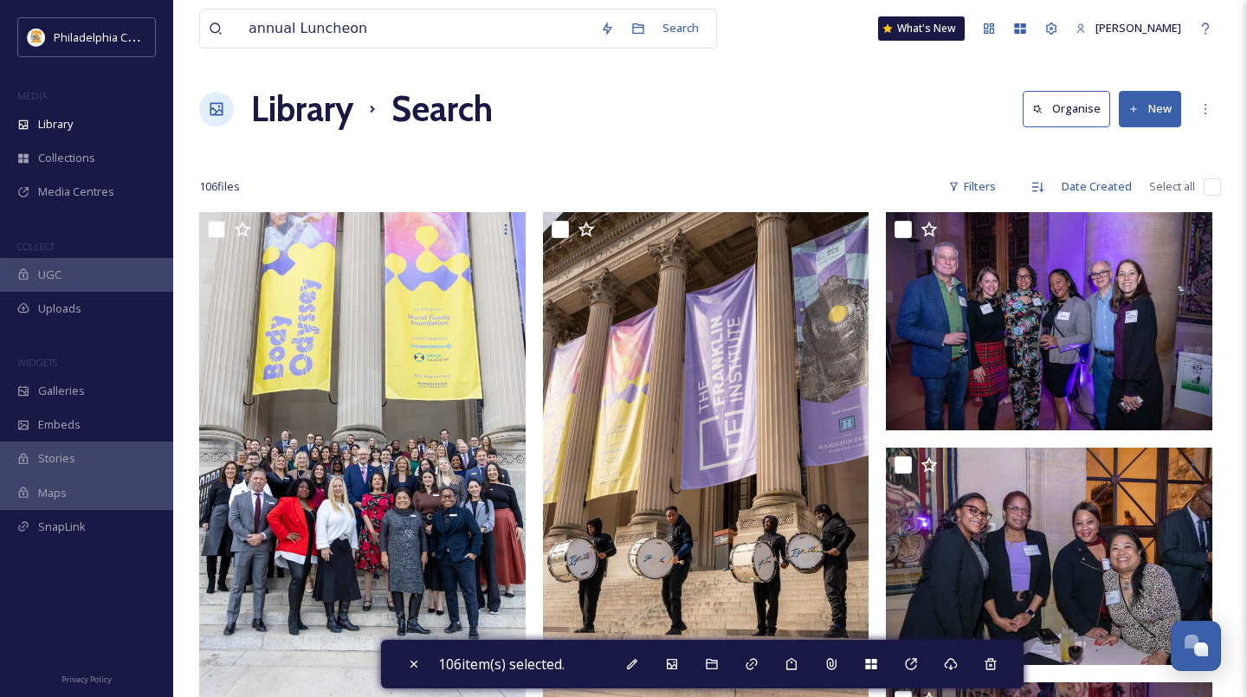
checkbox input "false"
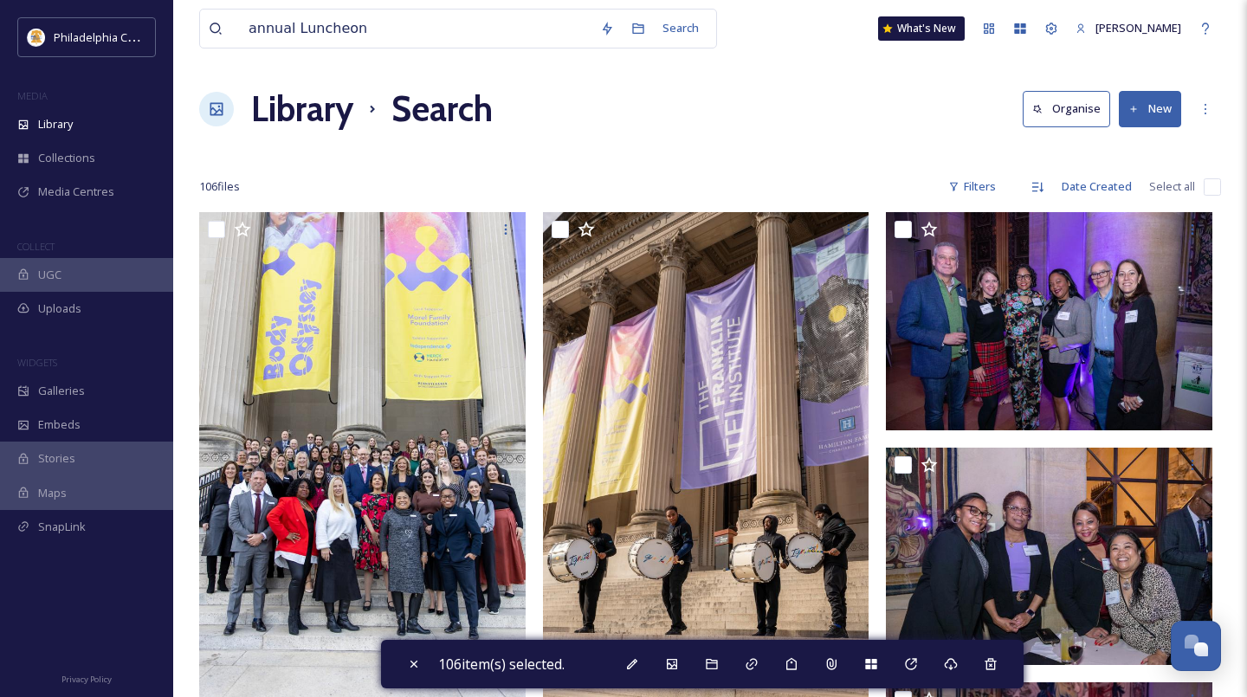
checkbox input "false"
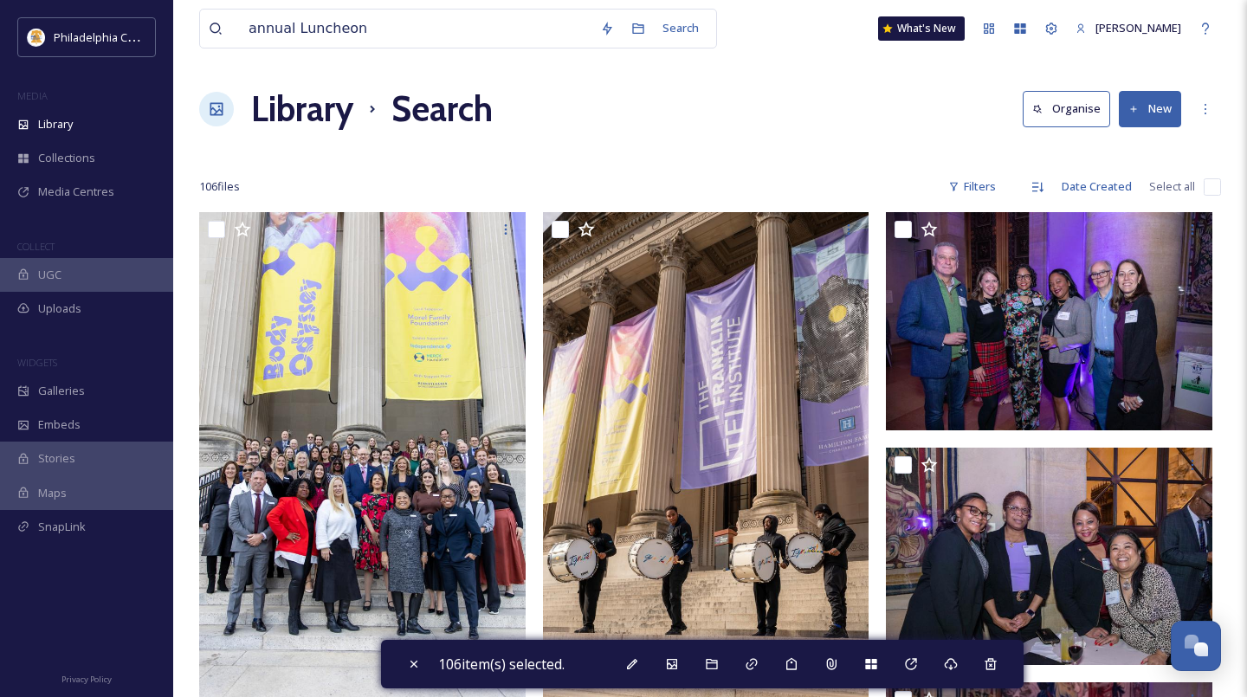
checkbox input "false"
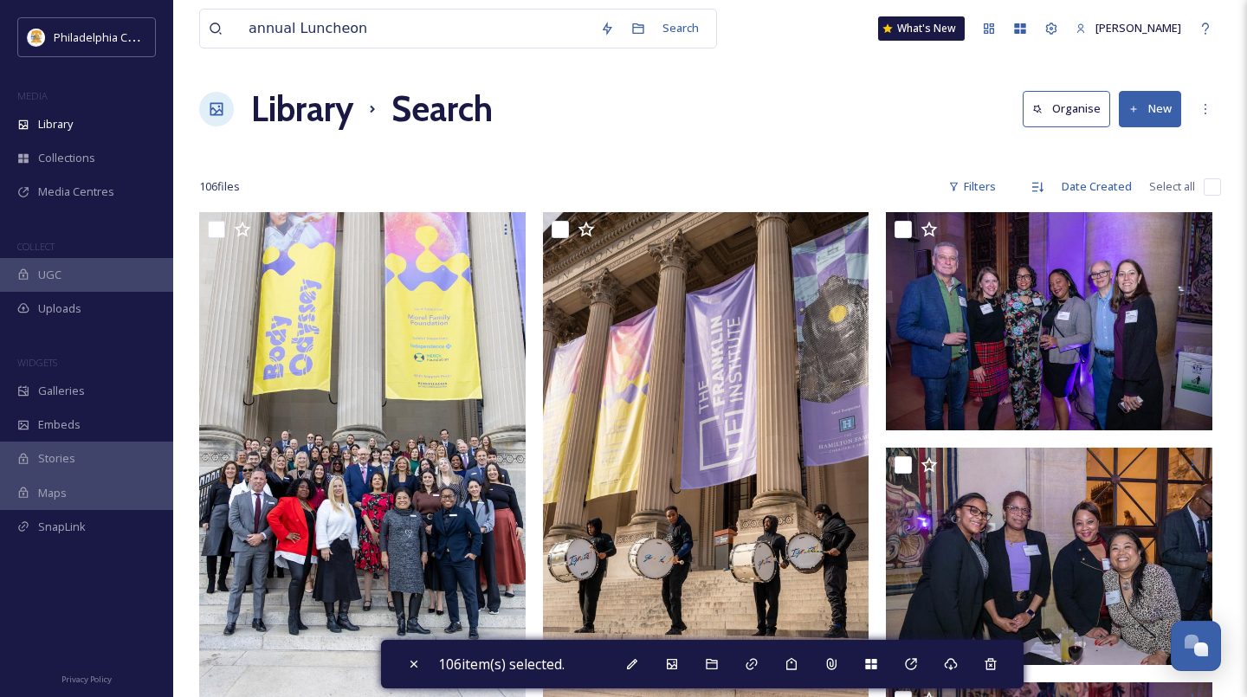
checkbox input "false"
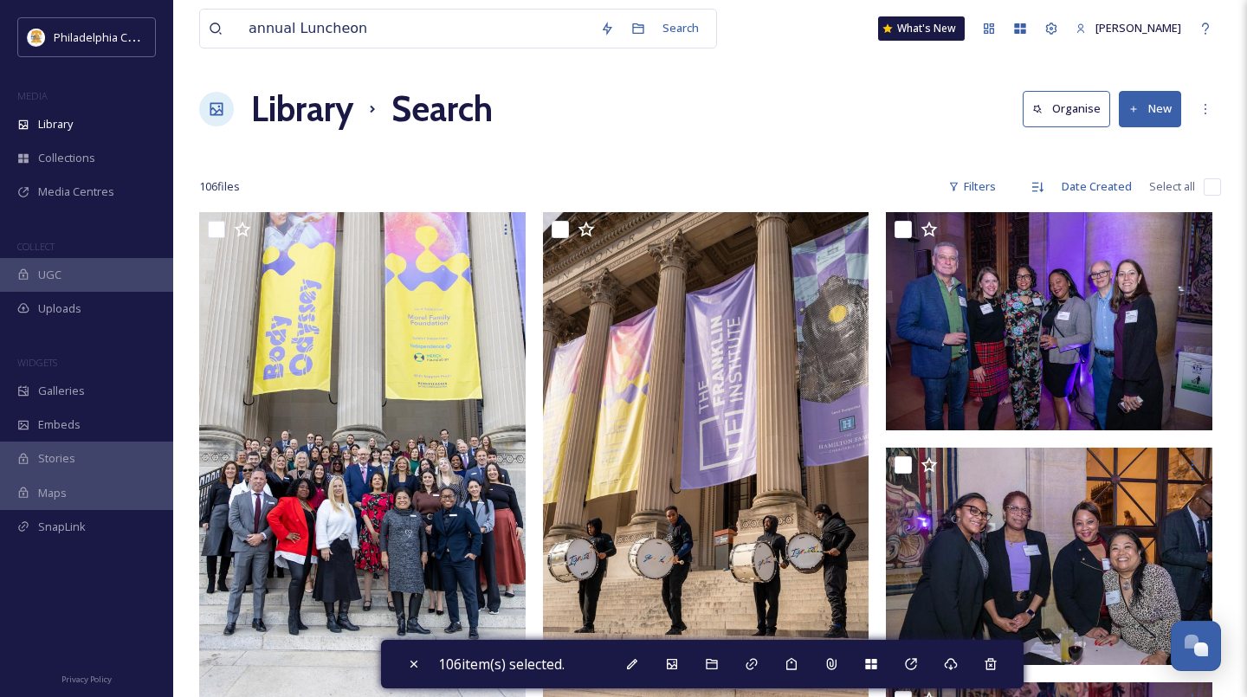
checkbox input "false"
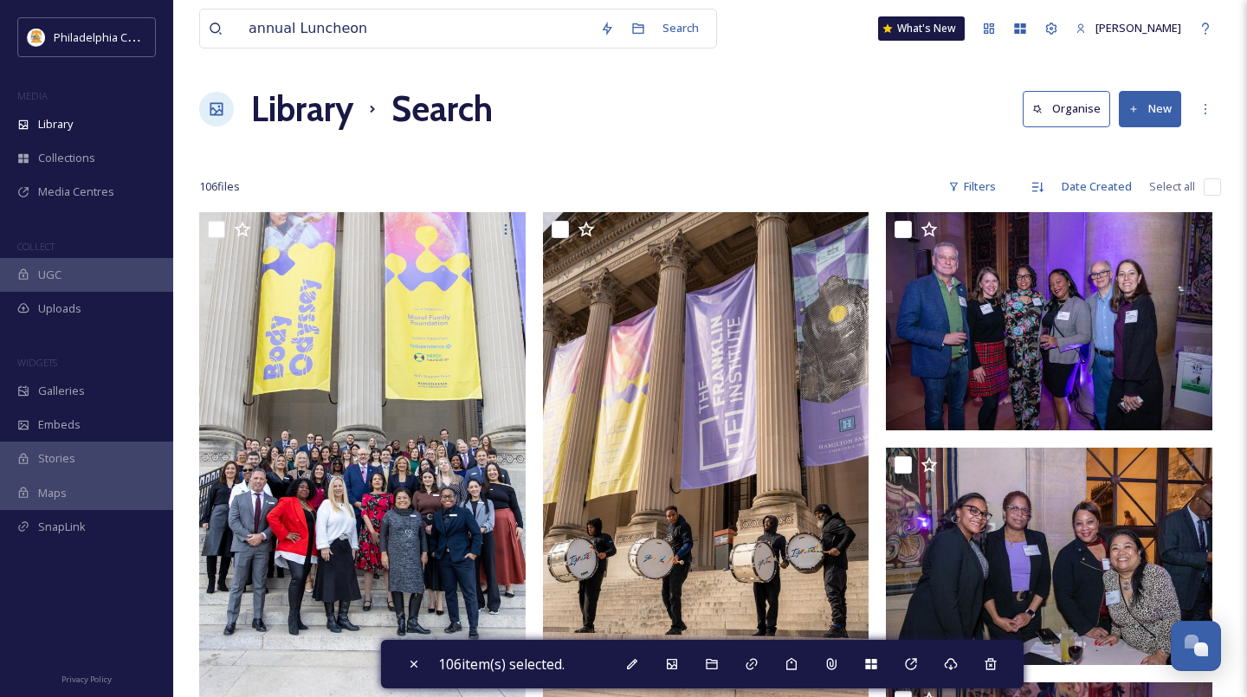
checkbox input "false"
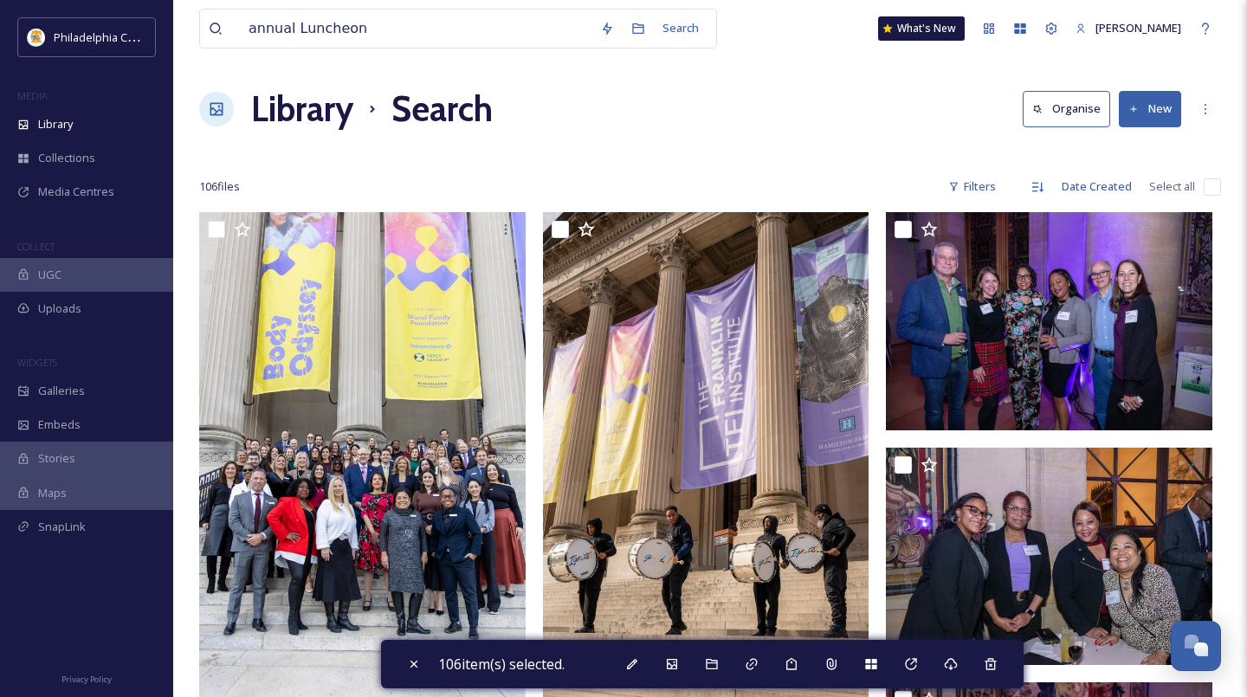
checkbox input "false"
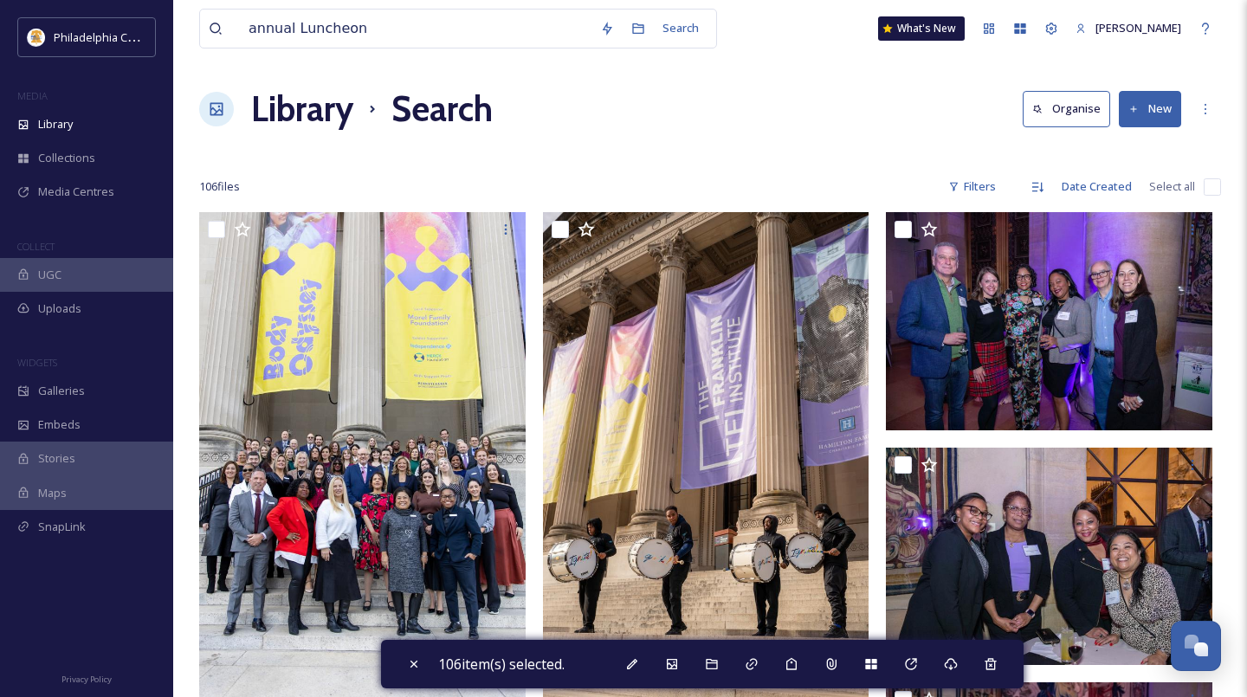
checkbox input "false"
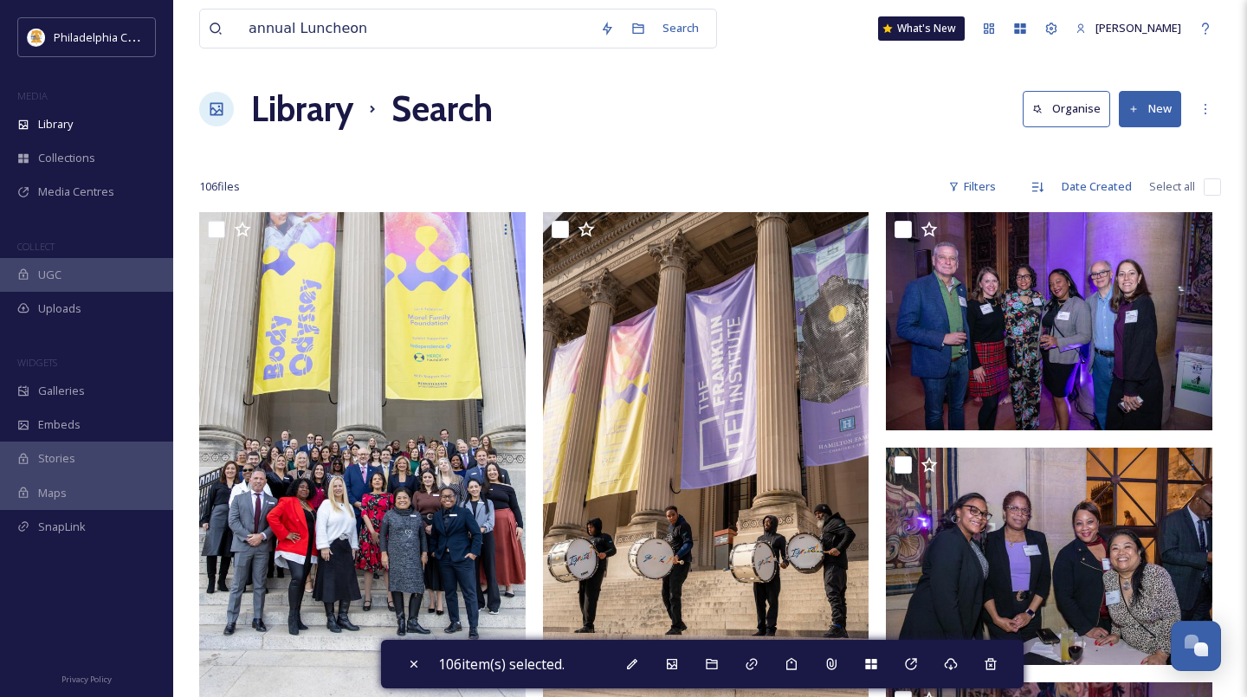
checkbox input "false"
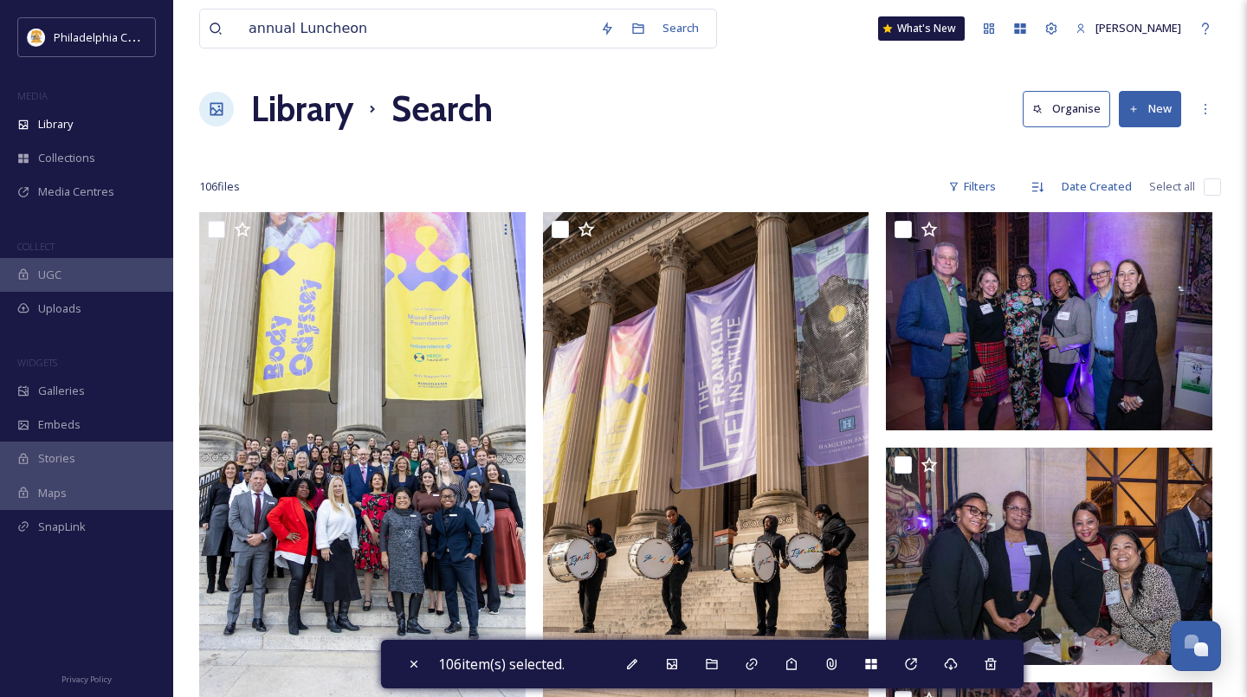
checkbox input "false"
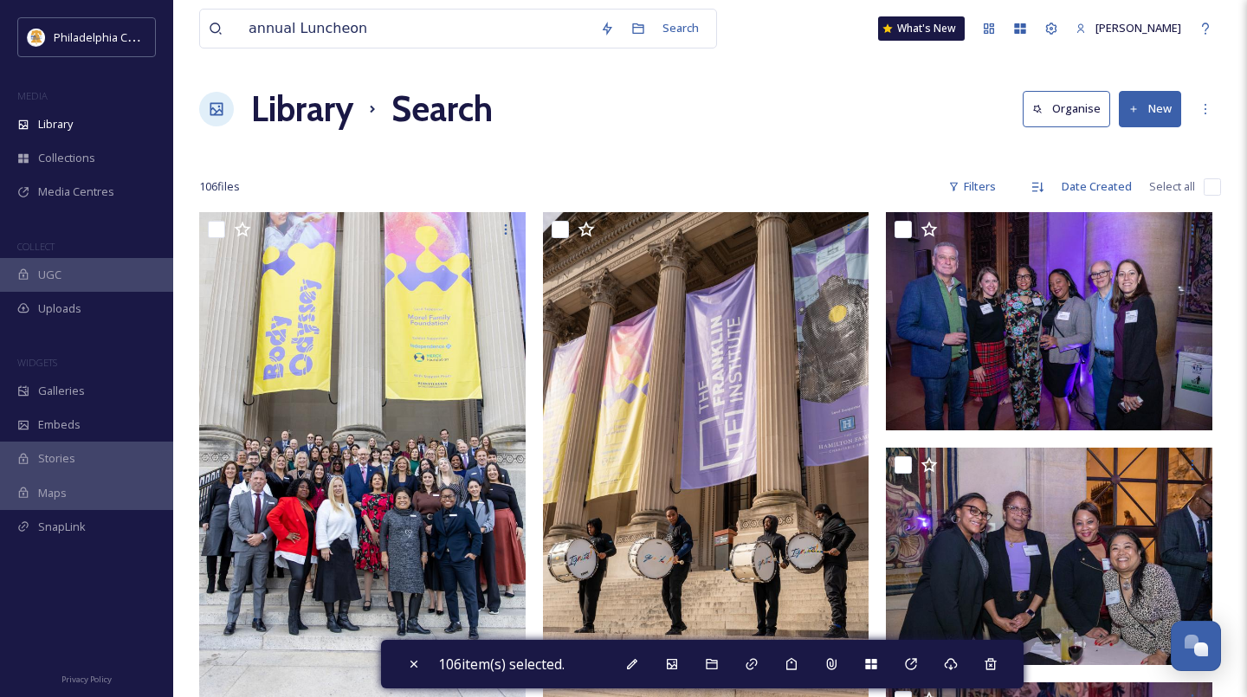
checkbox input "false"
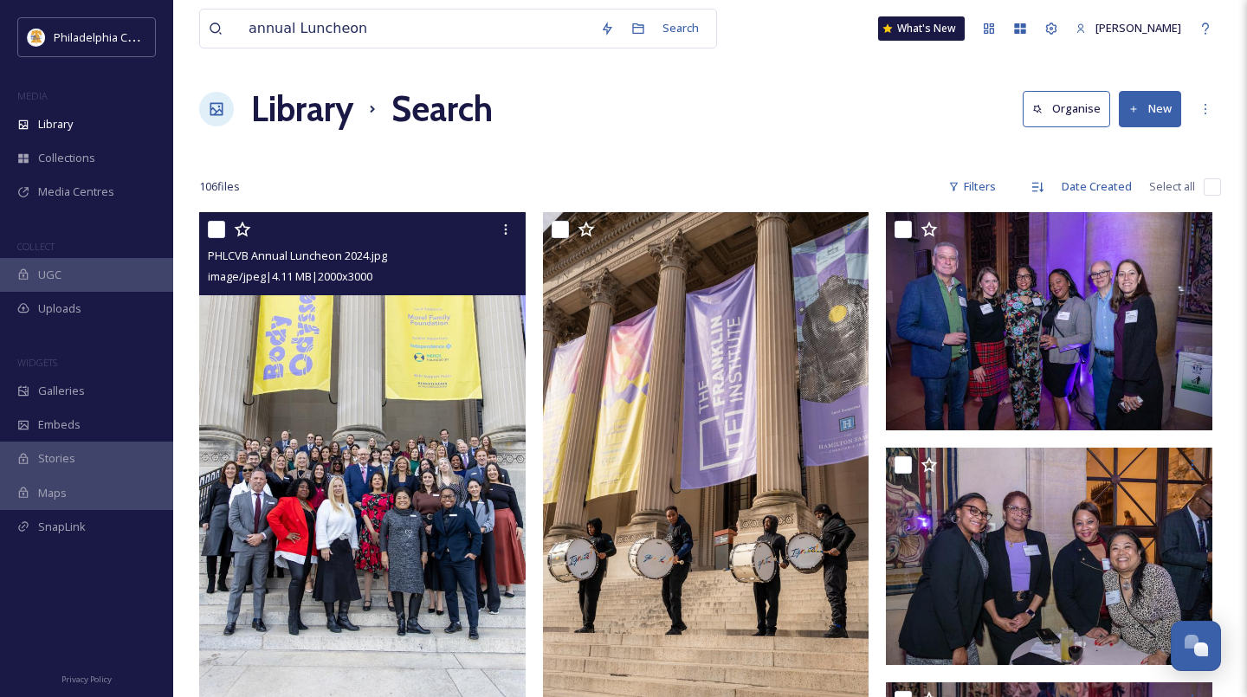
click at [216, 232] on input "checkbox" at bounding box center [216, 229] width 17 height 17
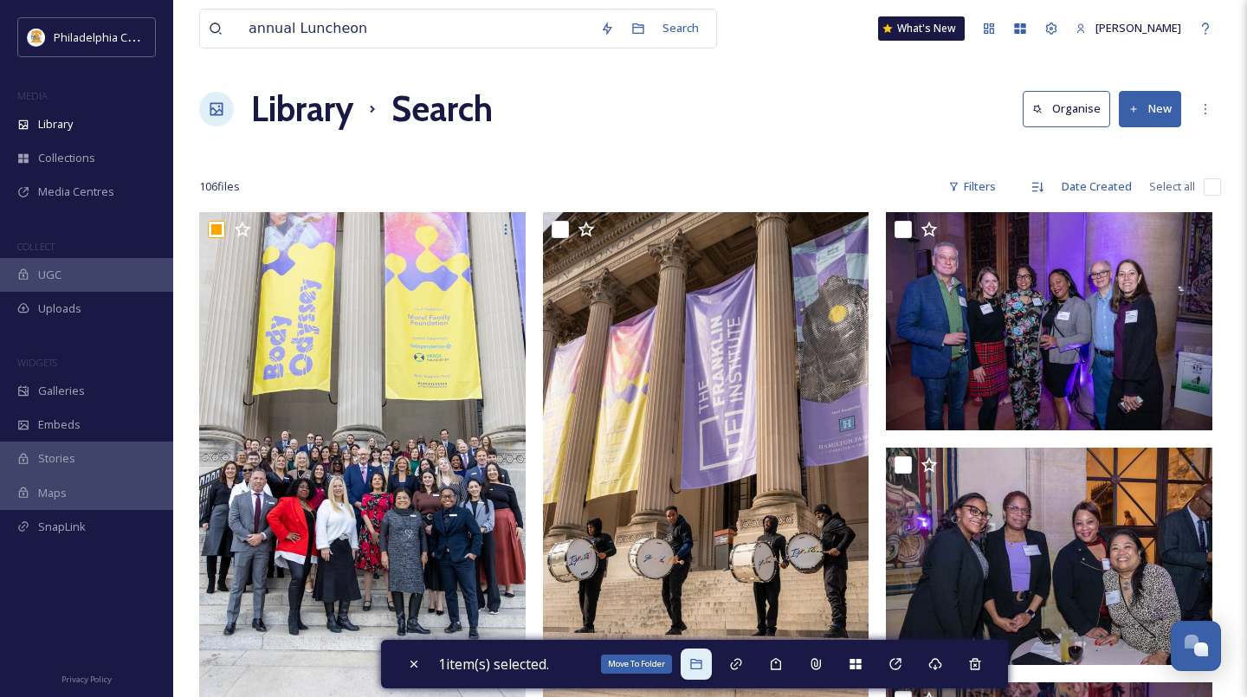
click at [703, 666] on icon at bounding box center [696, 664] width 14 height 14
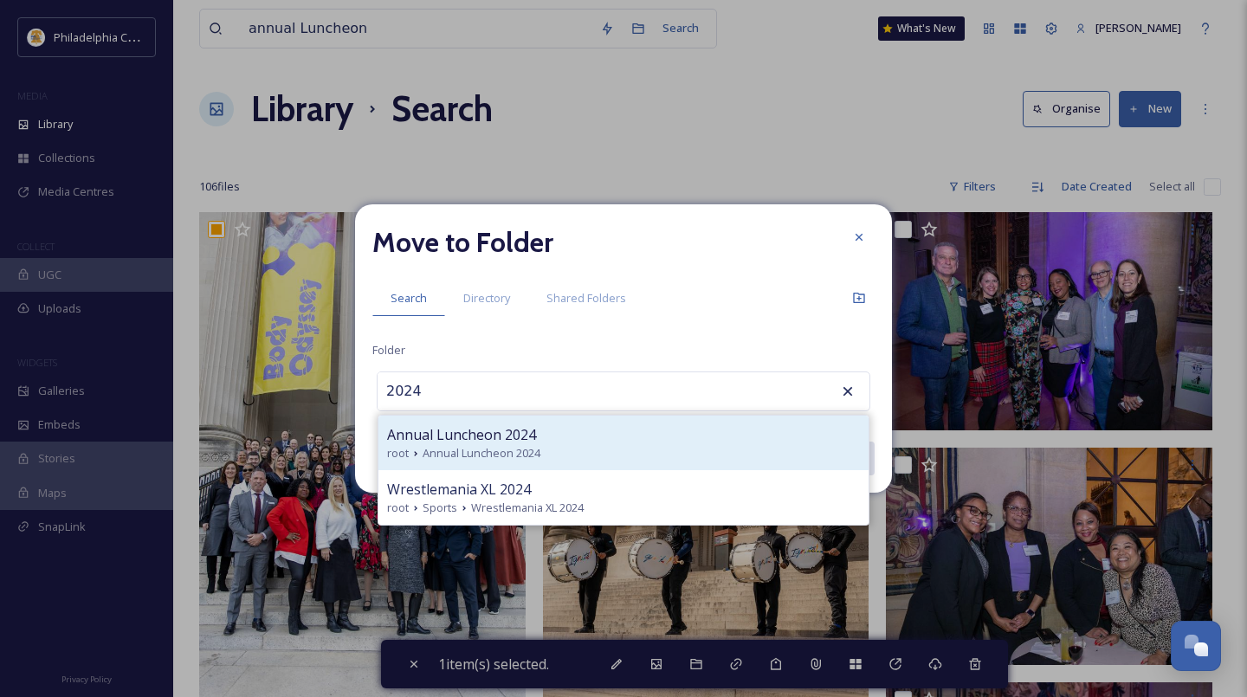
click at [496, 442] on div "Annual Luncheon 2024 root Annual Luncheon 2024" at bounding box center [623, 443] width 490 height 55
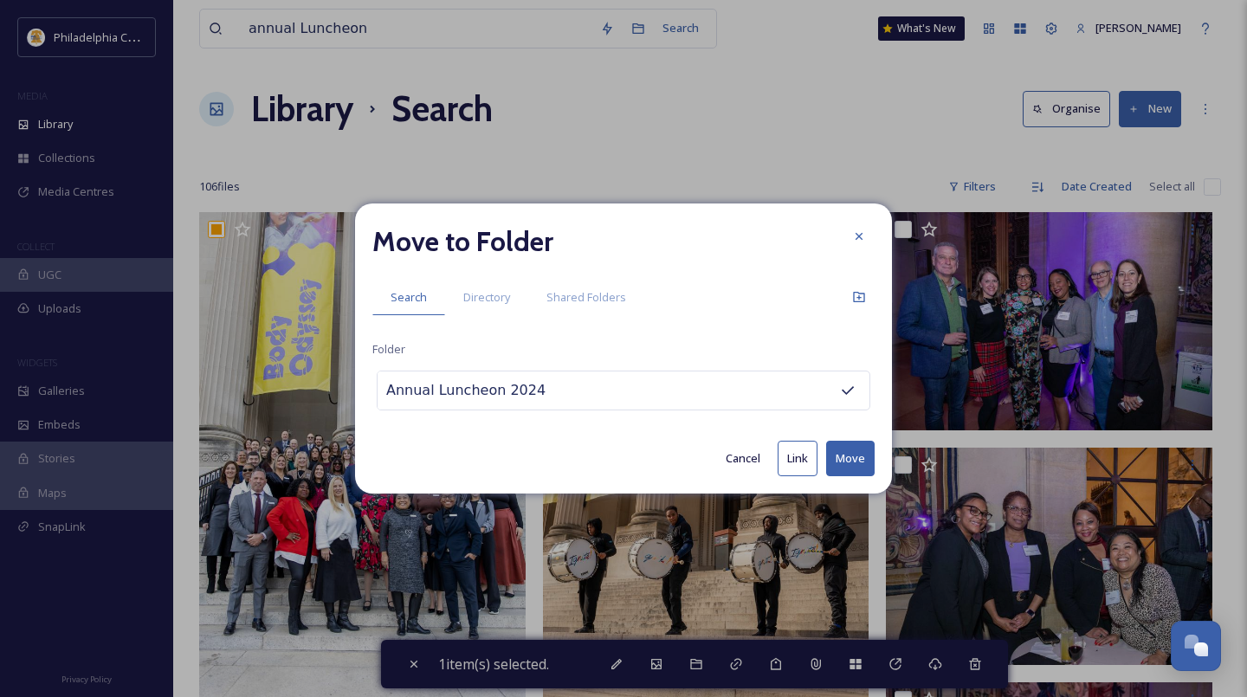
click at [854, 459] on button "Move" at bounding box center [850, 459] width 48 height 36
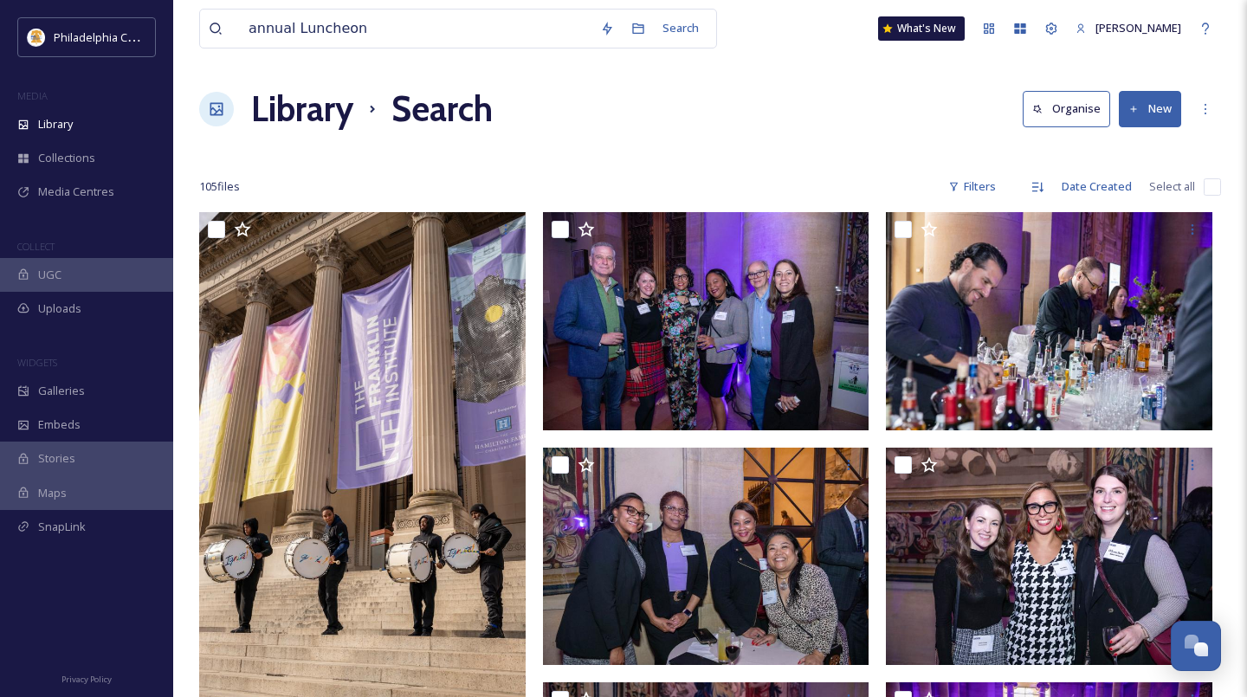
click at [1214, 190] on input "checkbox" at bounding box center [1212, 186] width 17 height 17
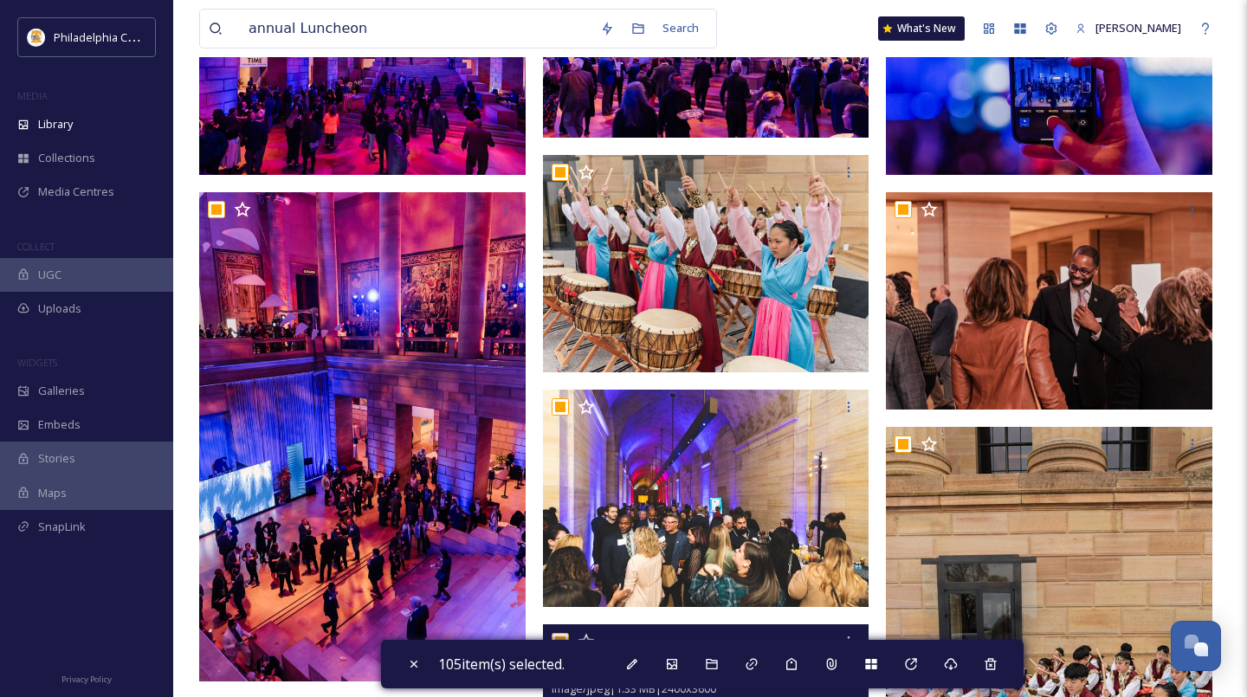
scroll to position [6179, 0]
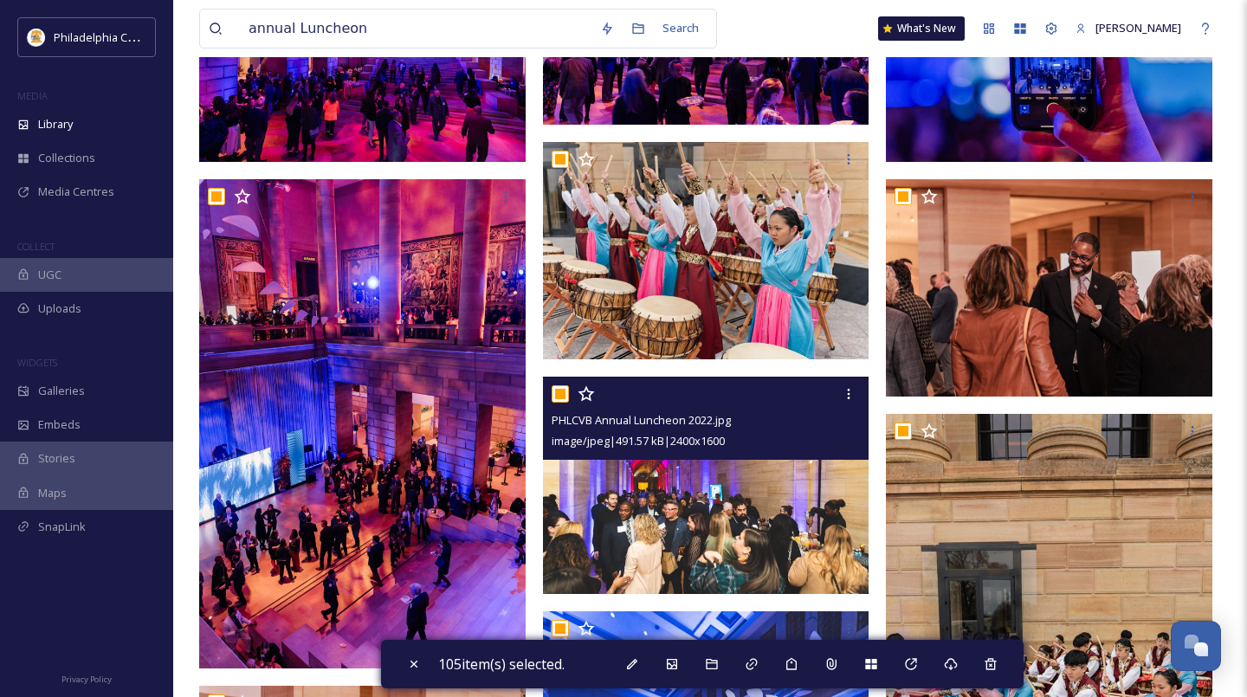
click at [563, 396] on input "checkbox" at bounding box center [560, 393] width 17 height 17
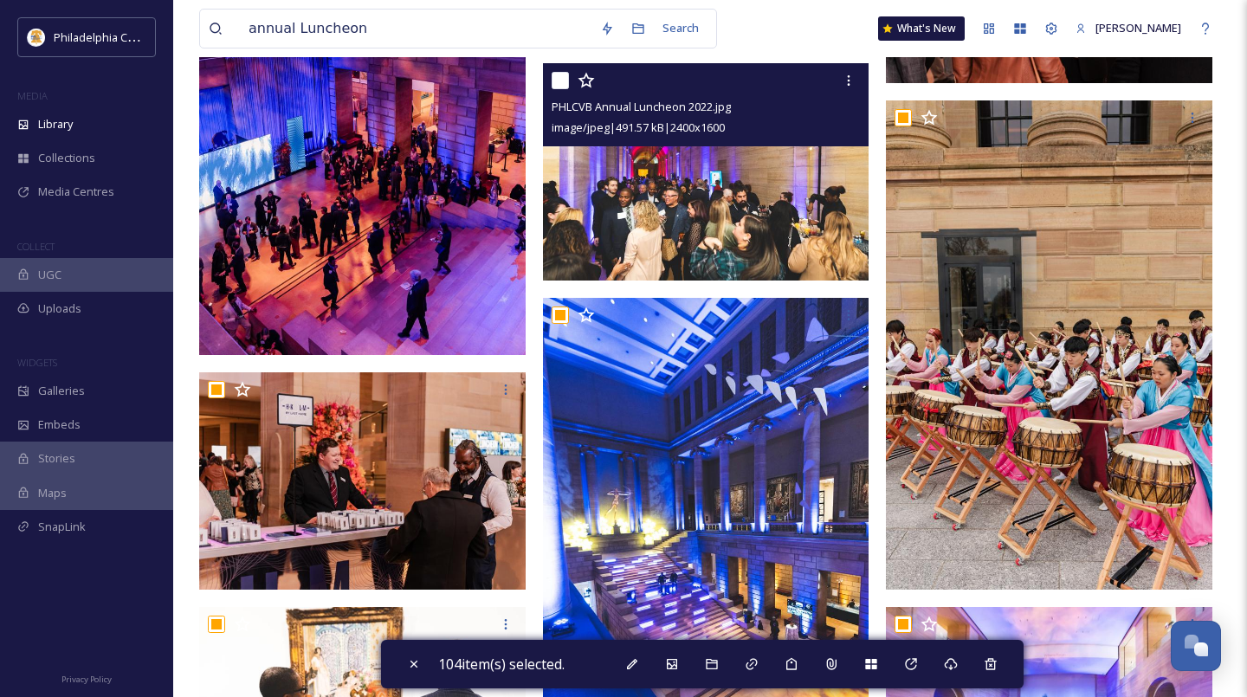
scroll to position [6510, 0]
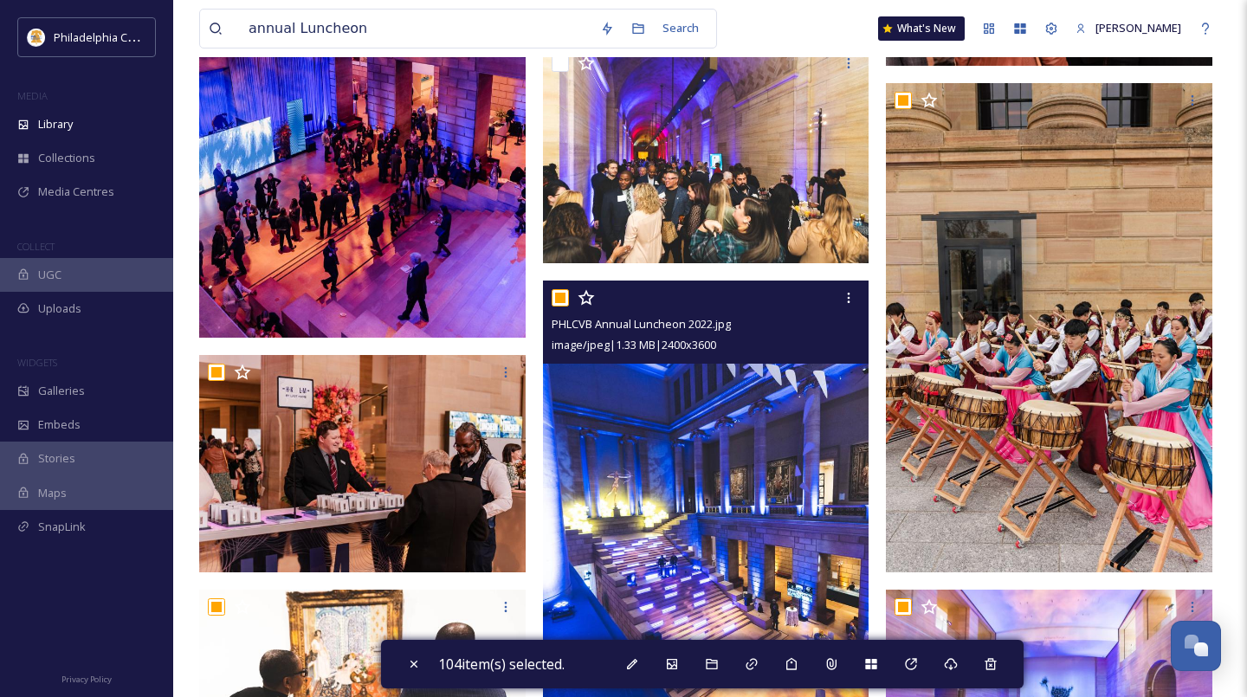
click at [565, 302] on input "checkbox" at bounding box center [560, 297] width 17 height 17
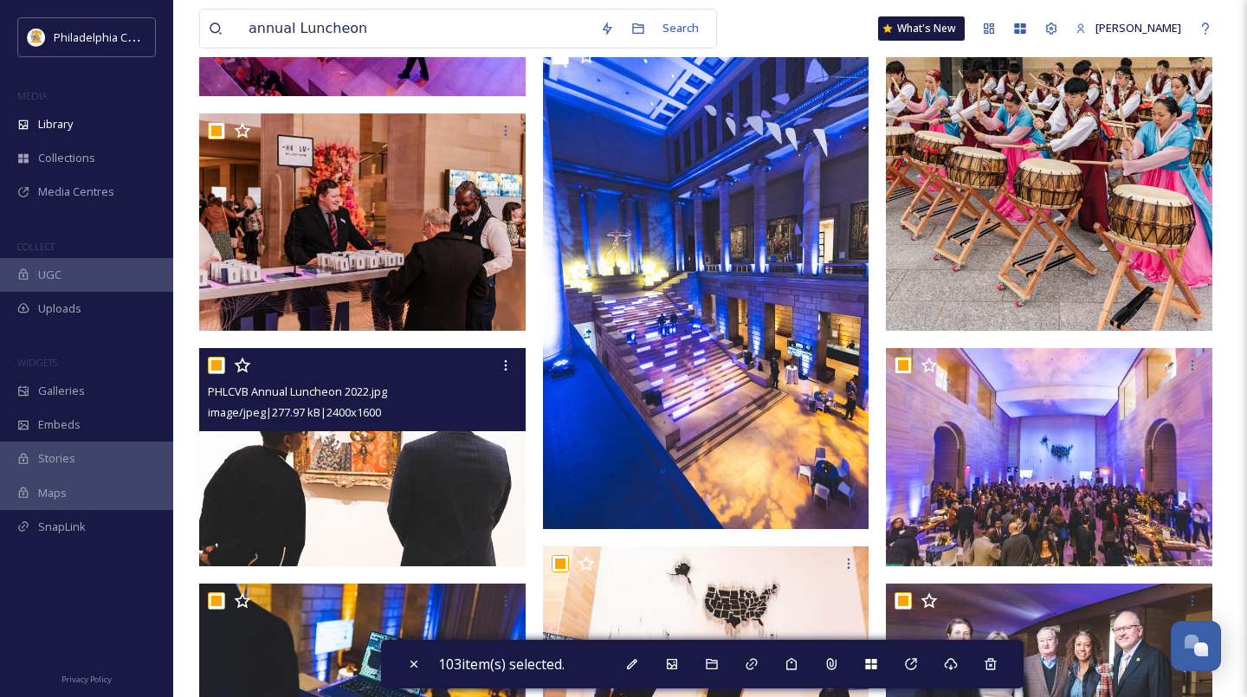
scroll to position [6759, 0]
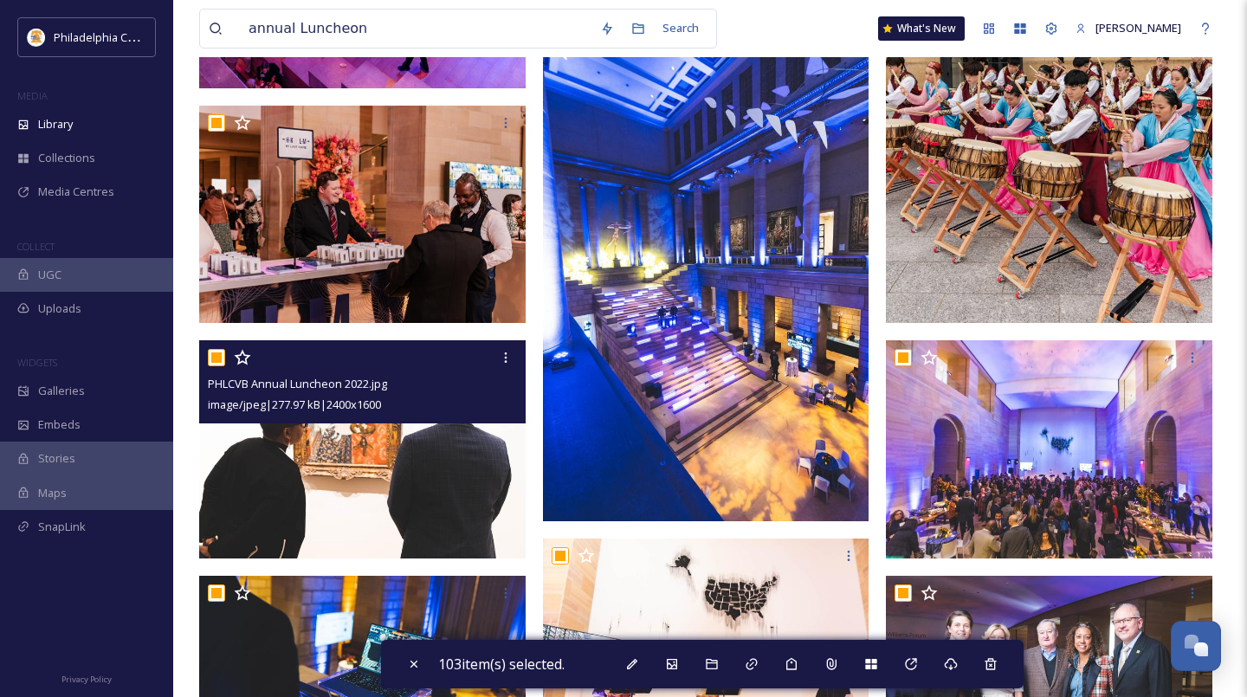
click at [218, 366] on div at bounding box center [364, 357] width 313 height 31
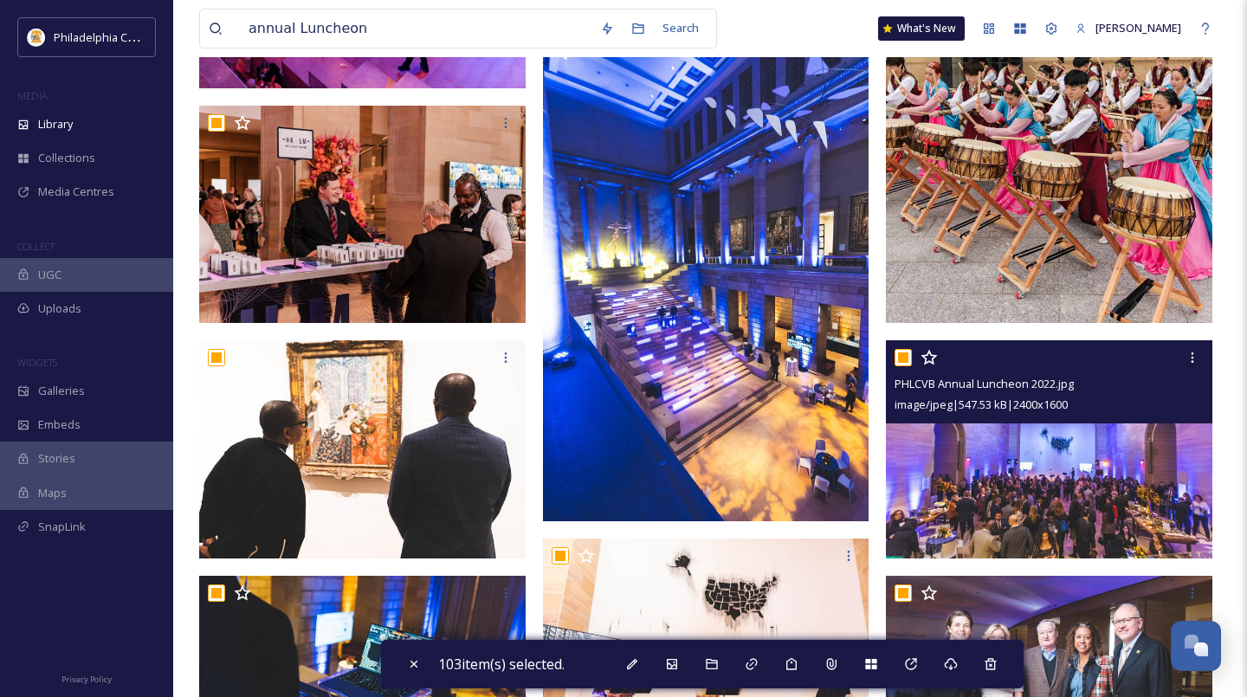
click at [902, 360] on input "checkbox" at bounding box center [902, 357] width 17 height 17
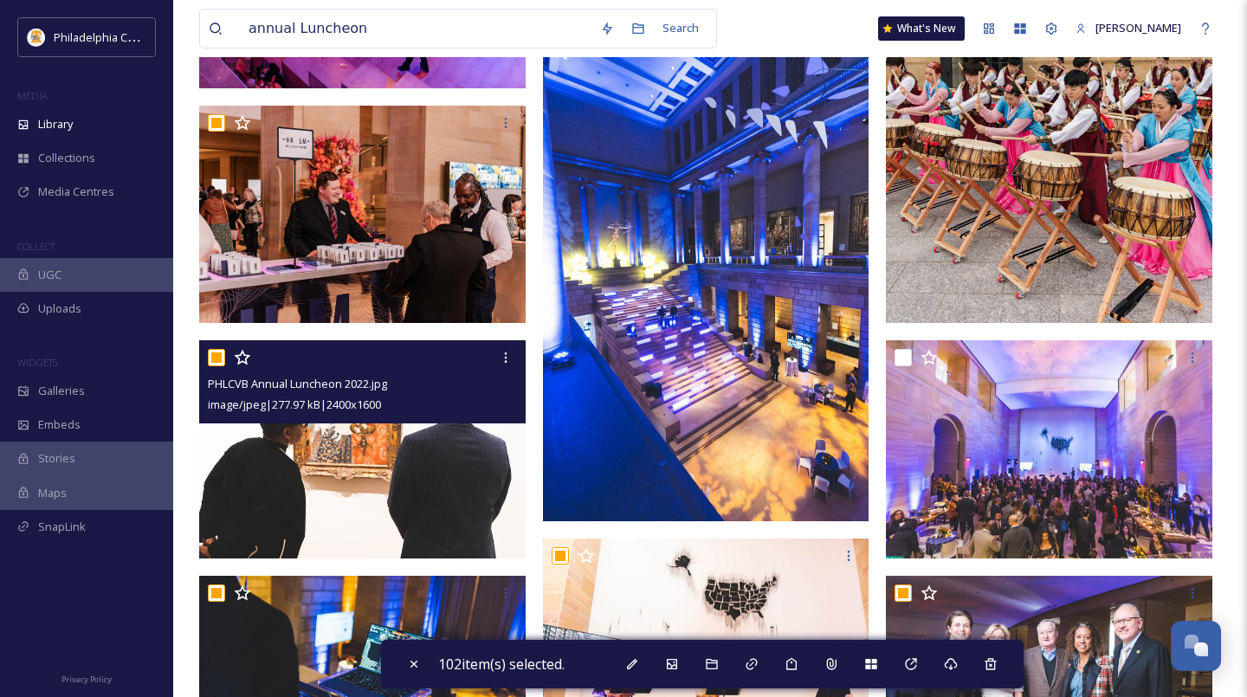
click at [218, 358] on input "checkbox" at bounding box center [216, 357] width 17 height 17
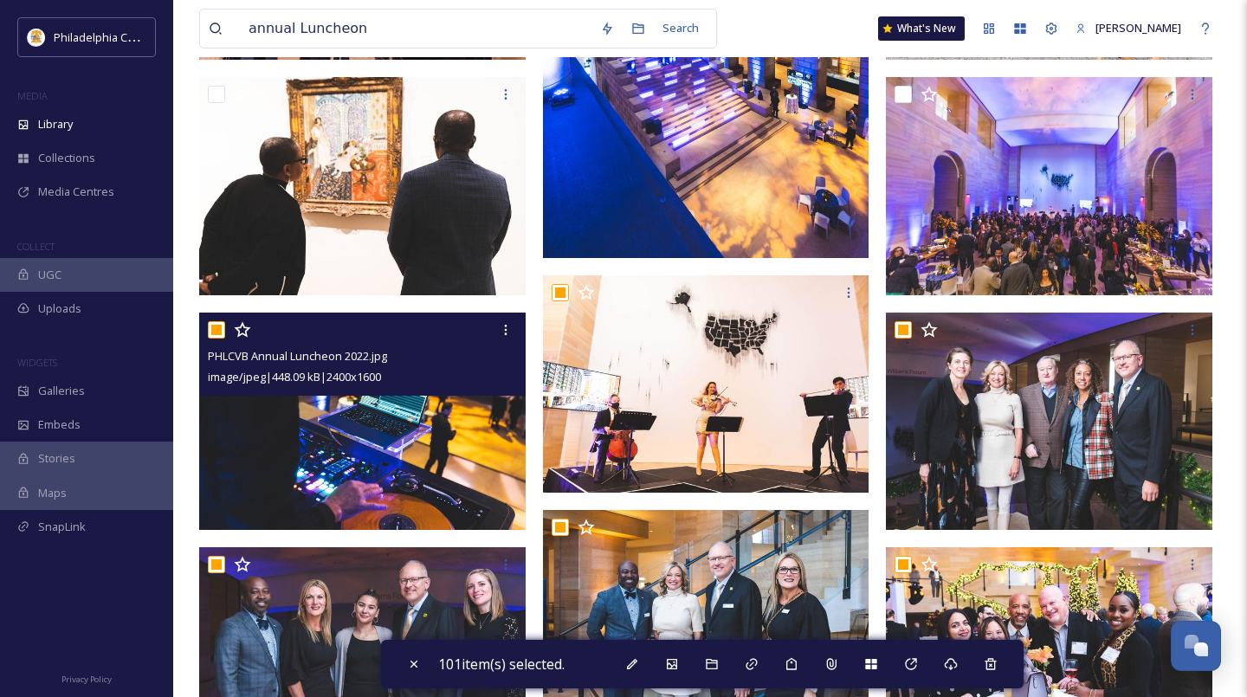
scroll to position [7034, 0]
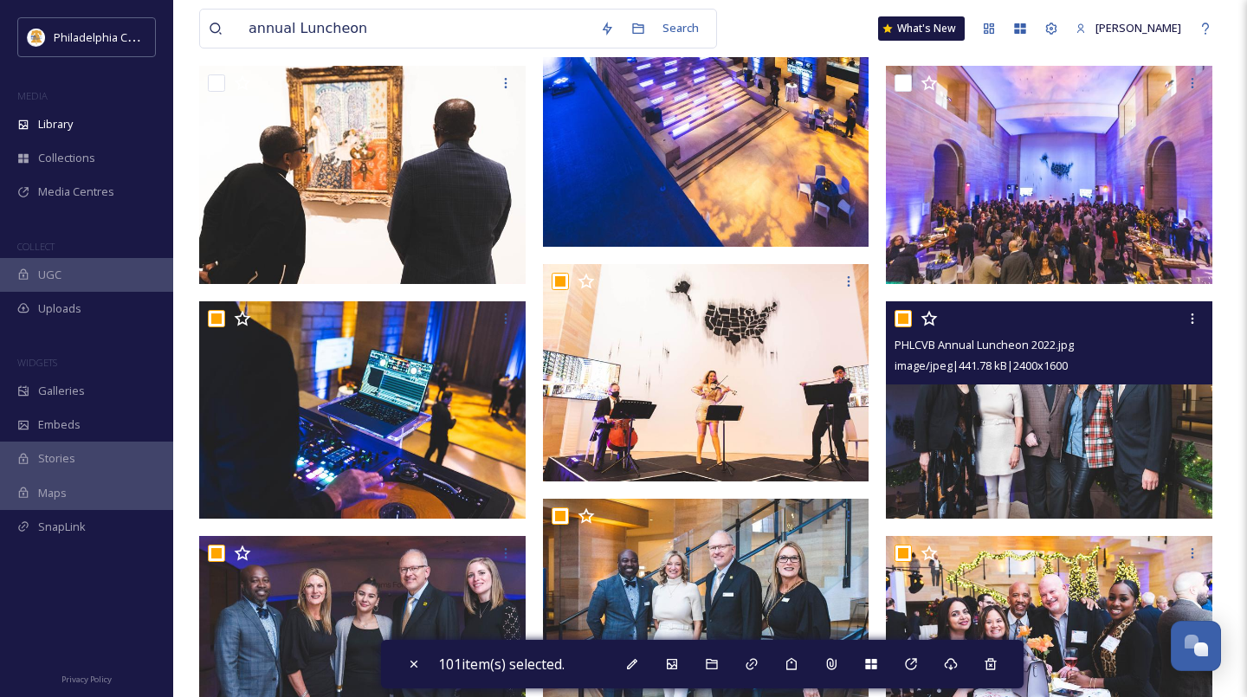
click at [901, 319] on input "checkbox" at bounding box center [902, 318] width 17 height 17
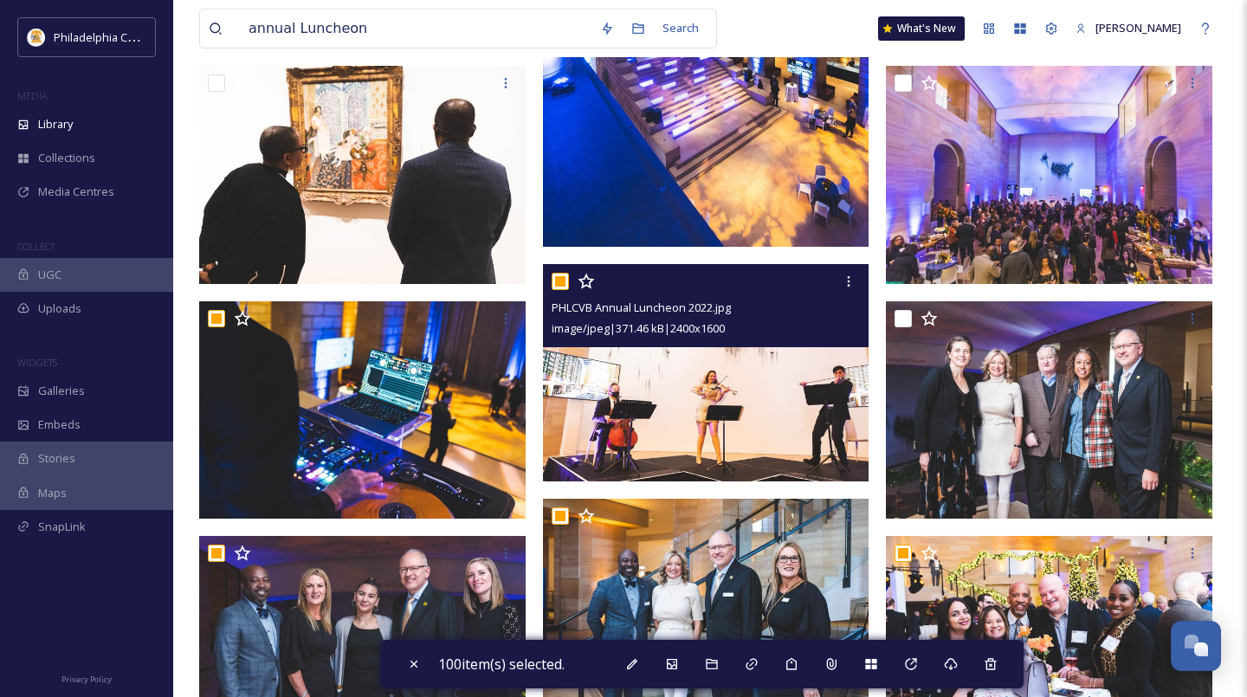
click at [558, 282] on input "checkbox" at bounding box center [560, 281] width 17 height 17
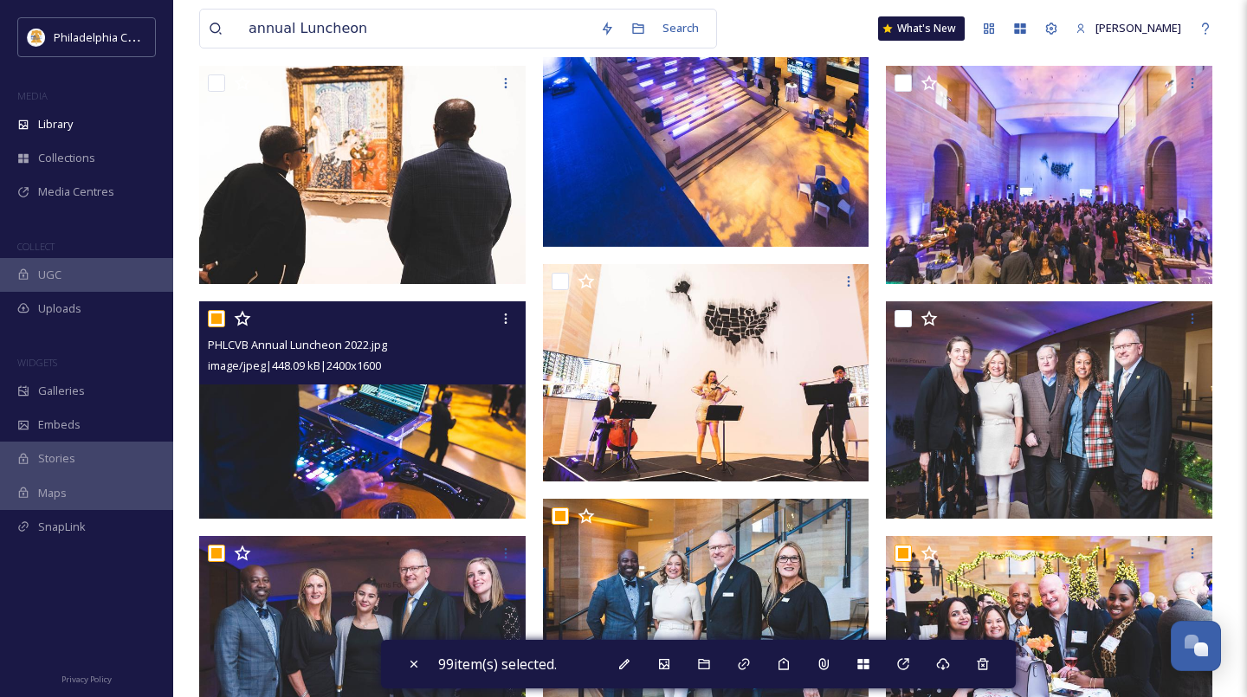
click at [218, 324] on input "checkbox" at bounding box center [216, 318] width 17 height 17
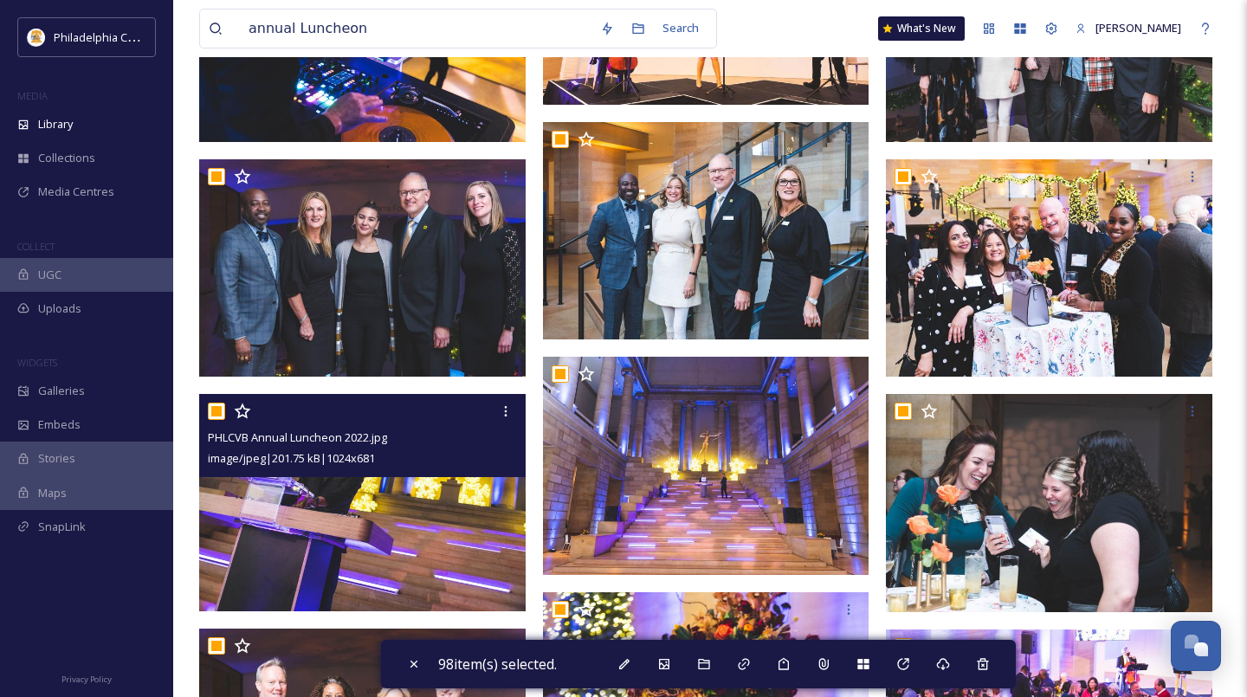
scroll to position [7412, 0]
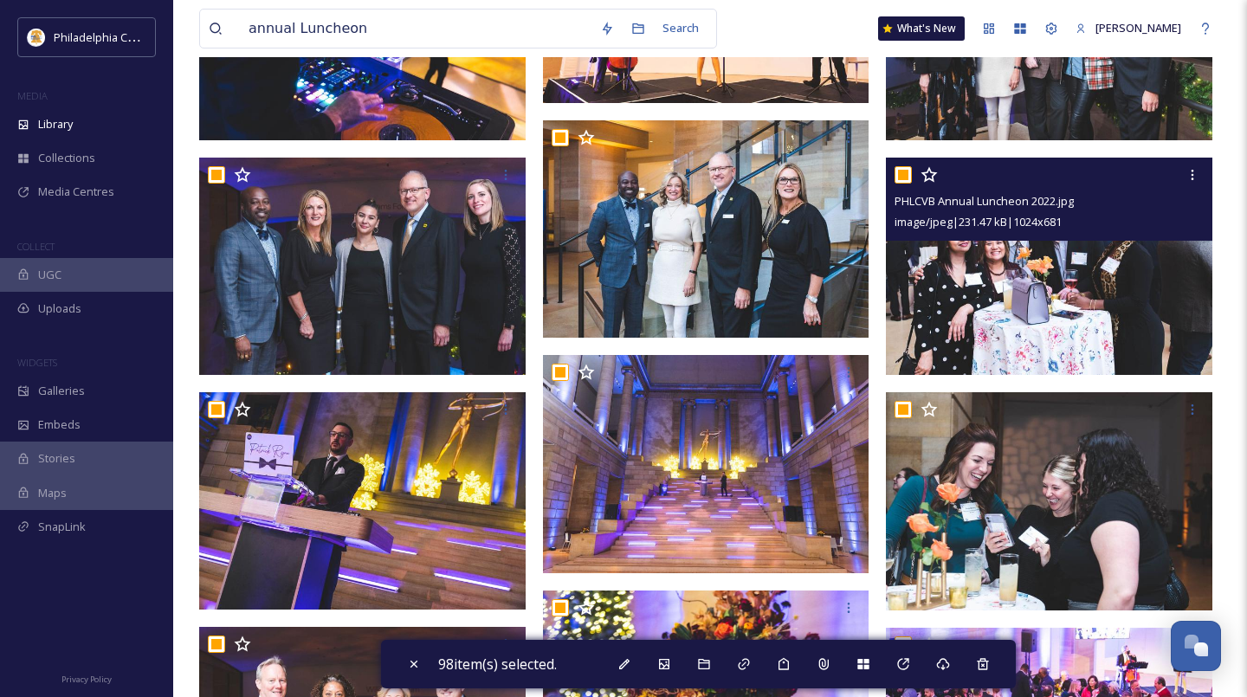
click at [901, 173] on input "checkbox" at bounding box center [902, 174] width 17 height 17
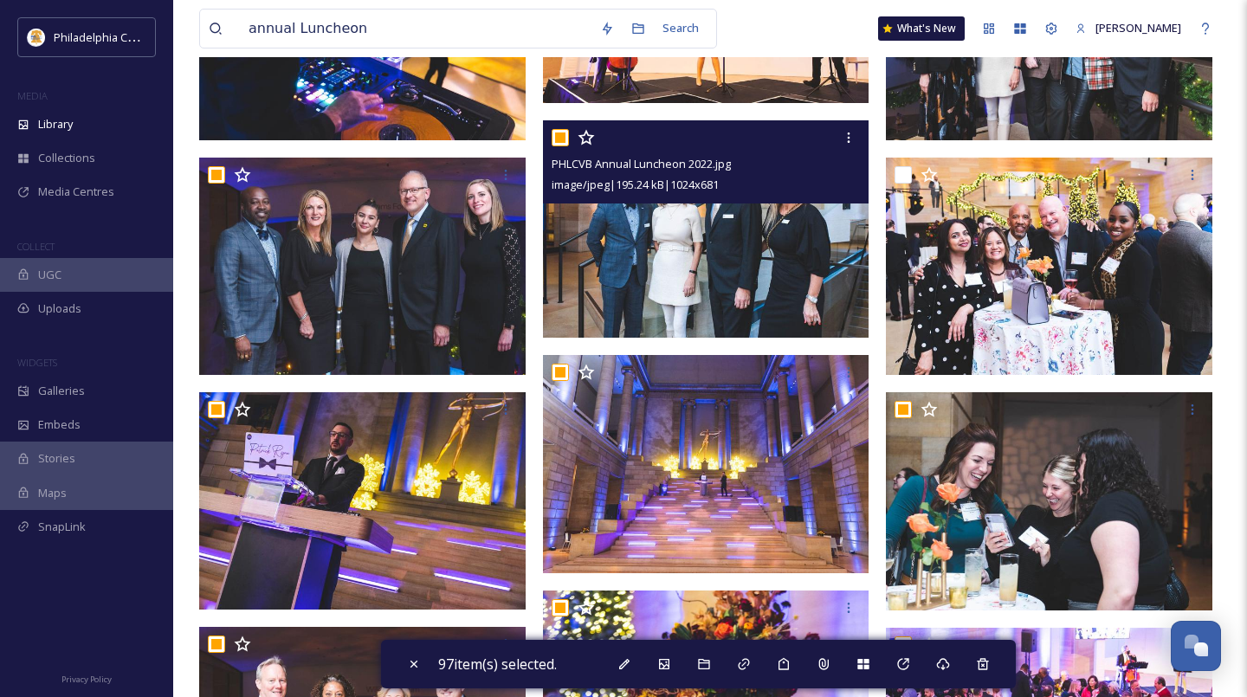
click at [556, 137] on input "checkbox" at bounding box center [560, 137] width 17 height 17
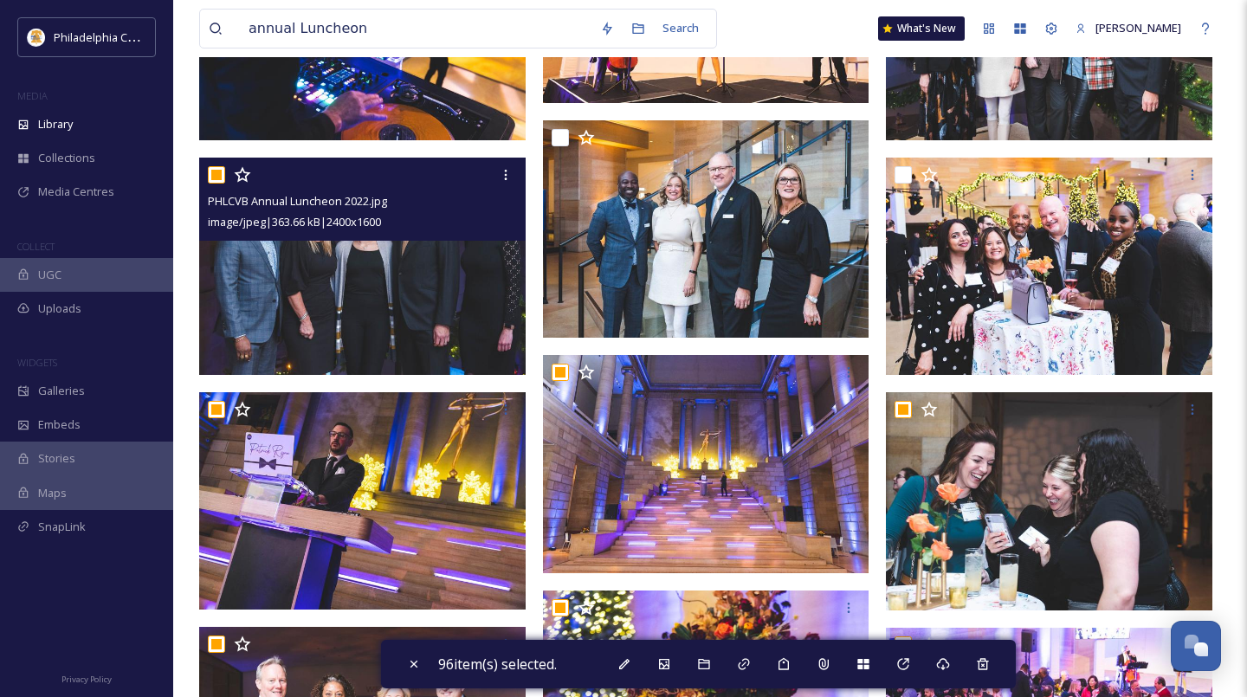
click at [223, 180] on input "checkbox" at bounding box center [216, 174] width 17 height 17
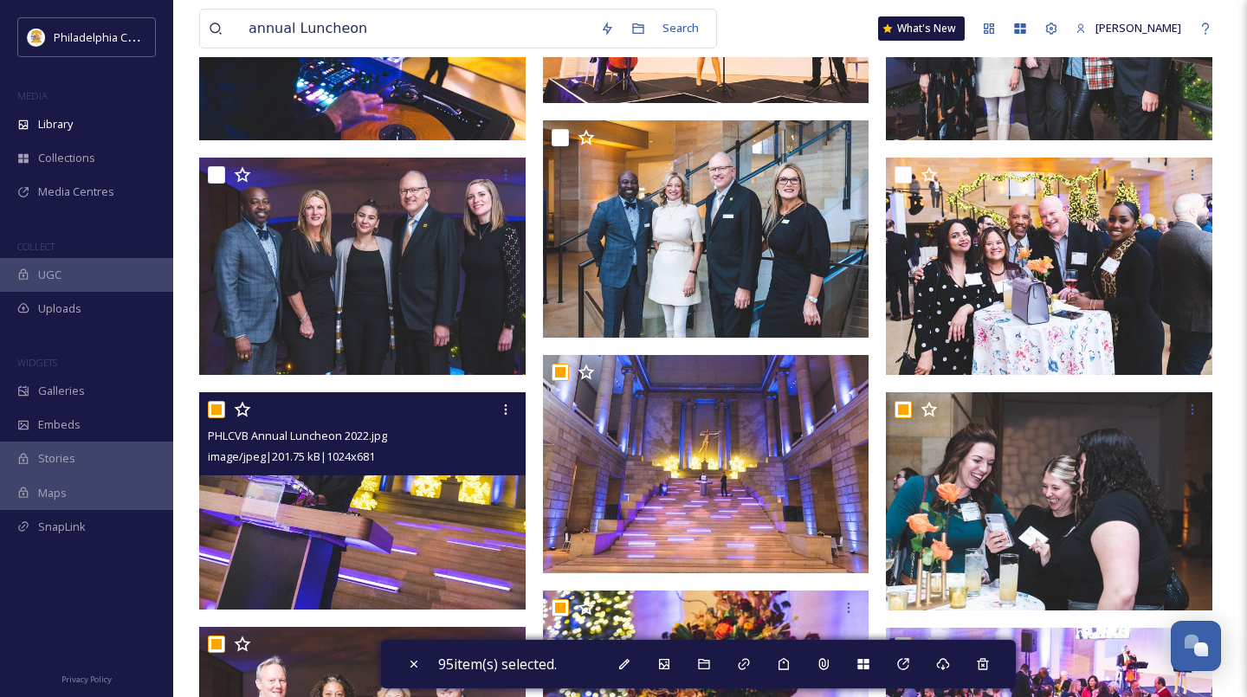
click at [223, 410] on input "checkbox" at bounding box center [216, 409] width 17 height 17
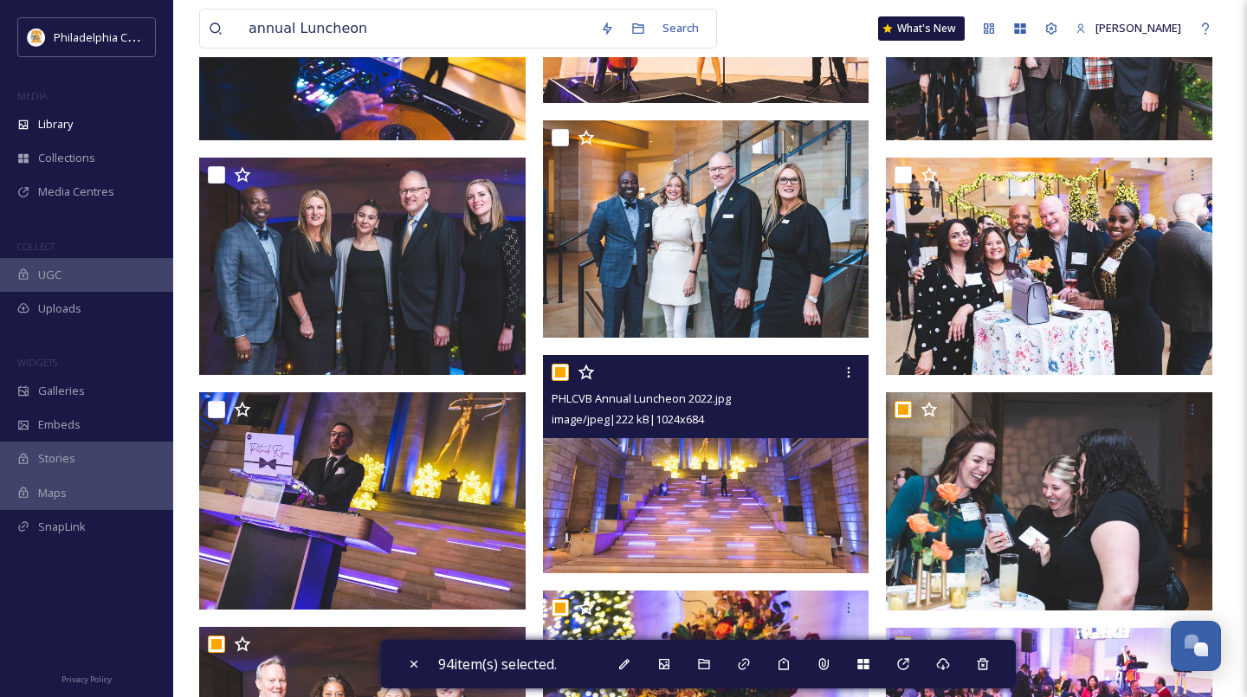
click at [552, 371] on input "checkbox" at bounding box center [560, 372] width 17 height 17
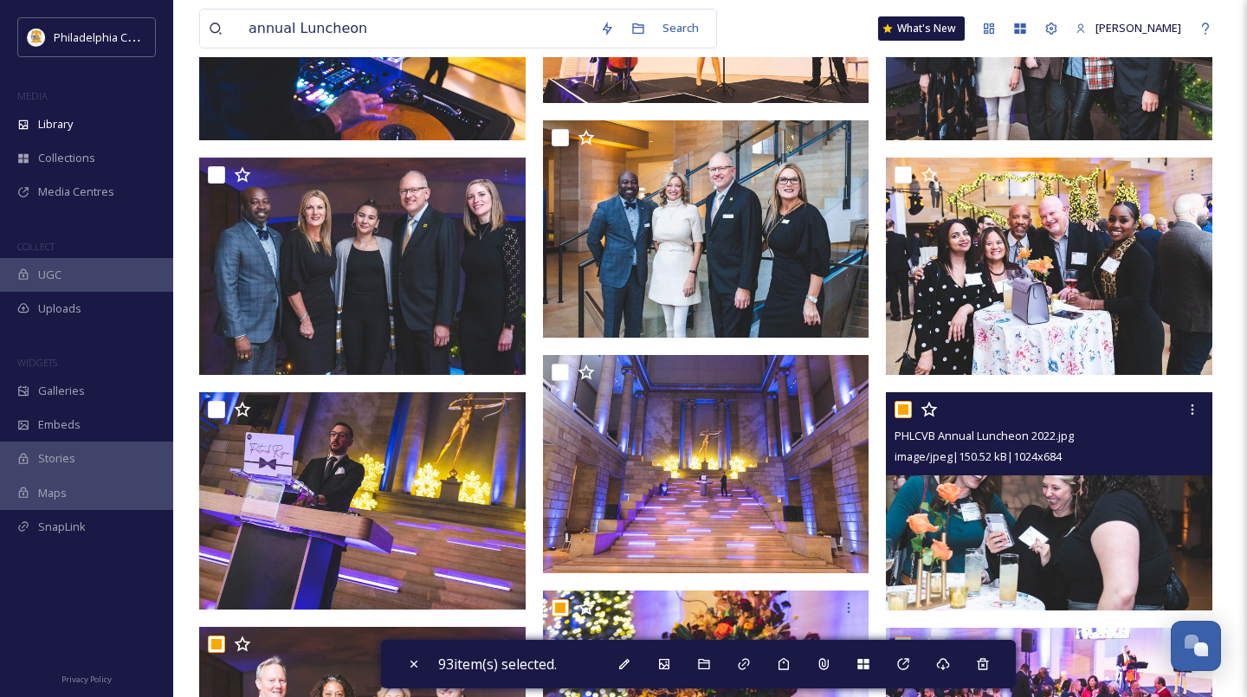
click at [904, 413] on input "checkbox" at bounding box center [902, 409] width 17 height 17
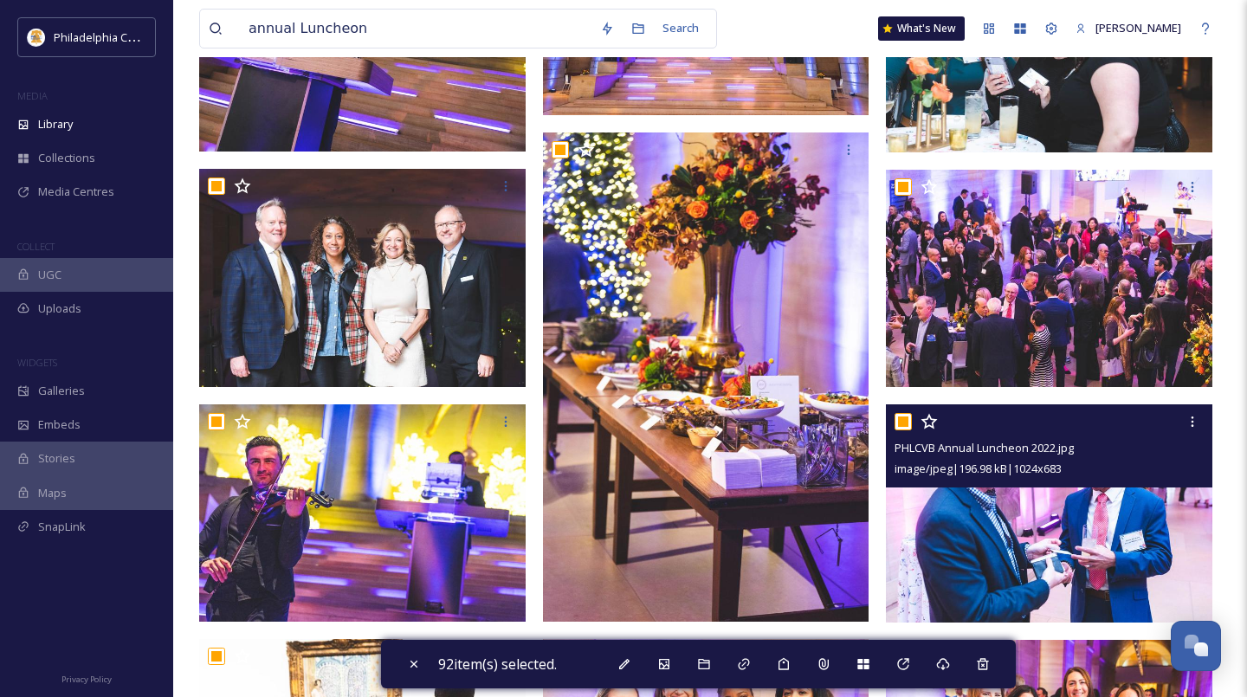
scroll to position [7866, 0]
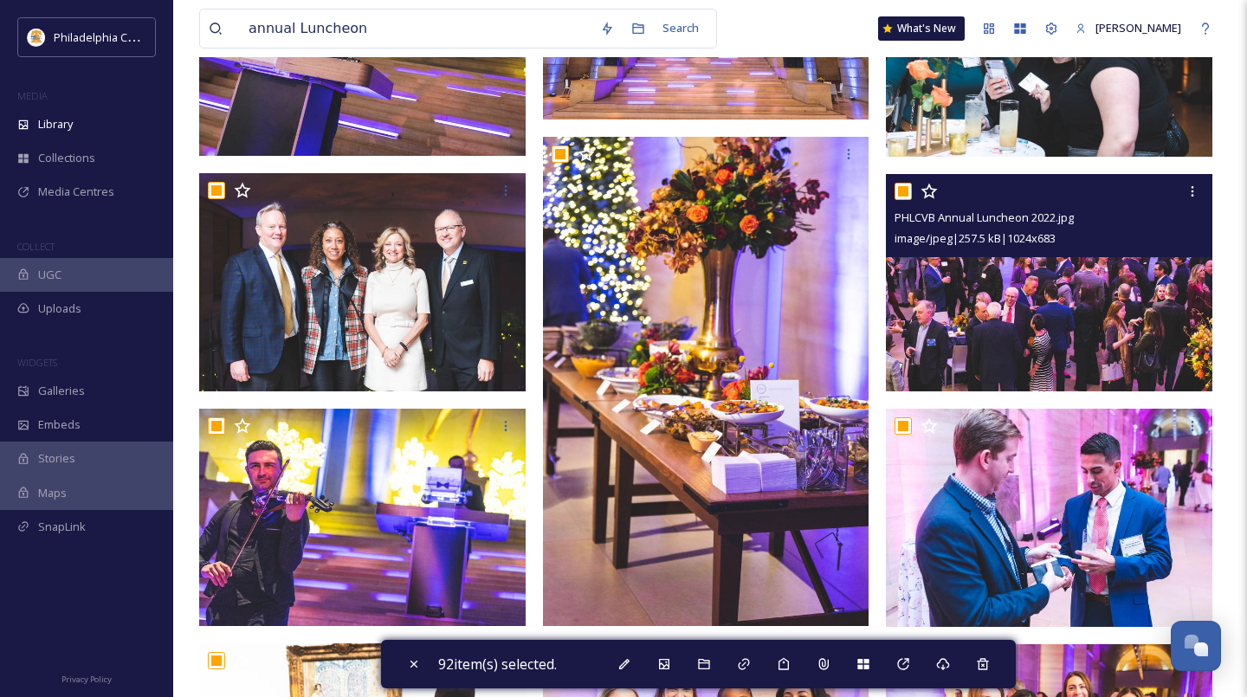
click at [902, 192] on input "checkbox" at bounding box center [902, 191] width 17 height 17
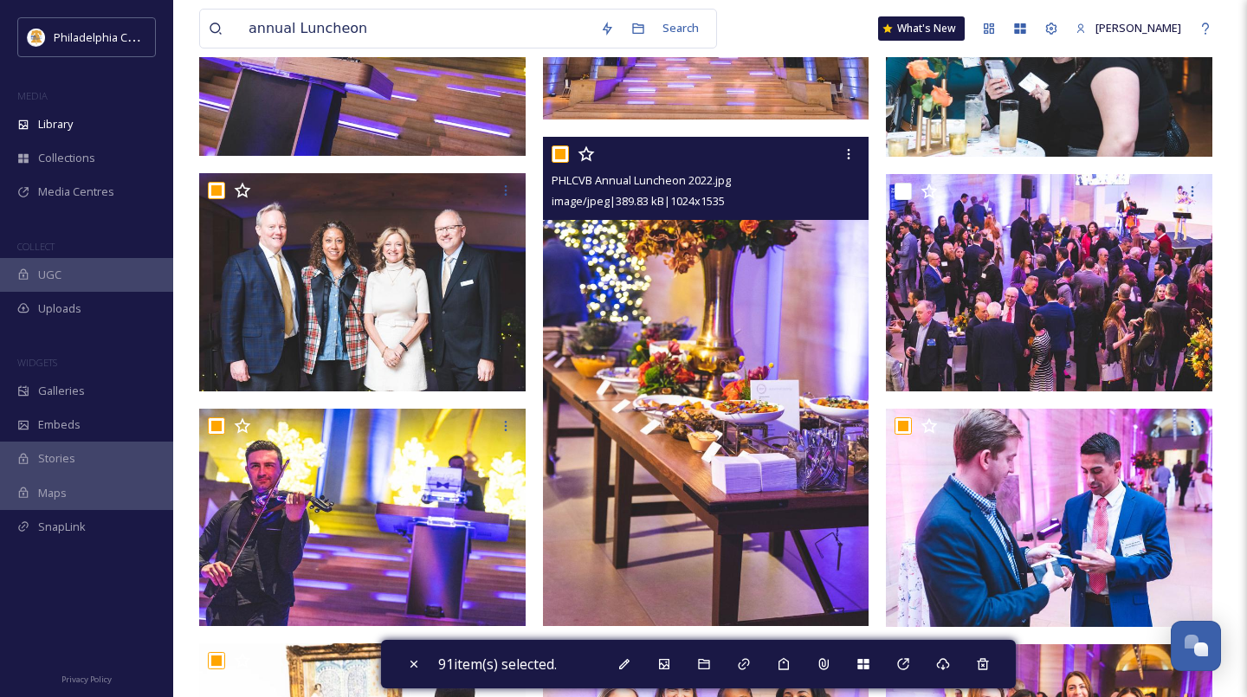
click at [560, 158] on input "checkbox" at bounding box center [560, 153] width 17 height 17
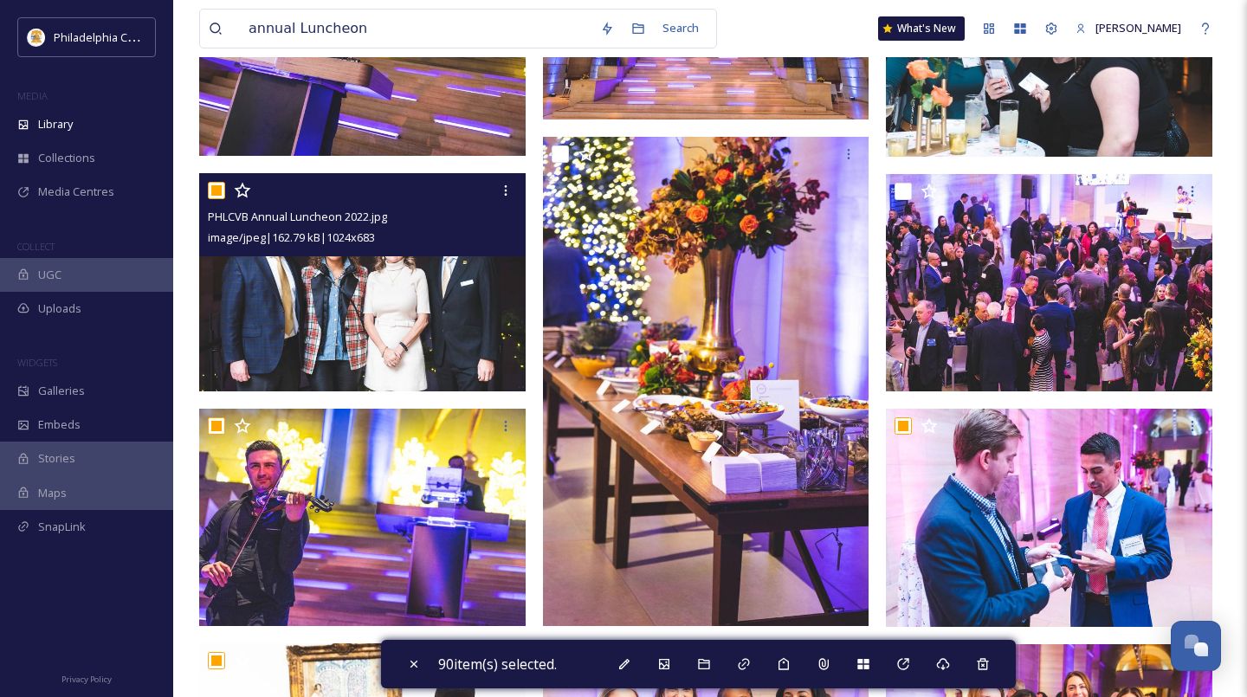
click at [219, 195] on input "checkbox" at bounding box center [216, 190] width 17 height 17
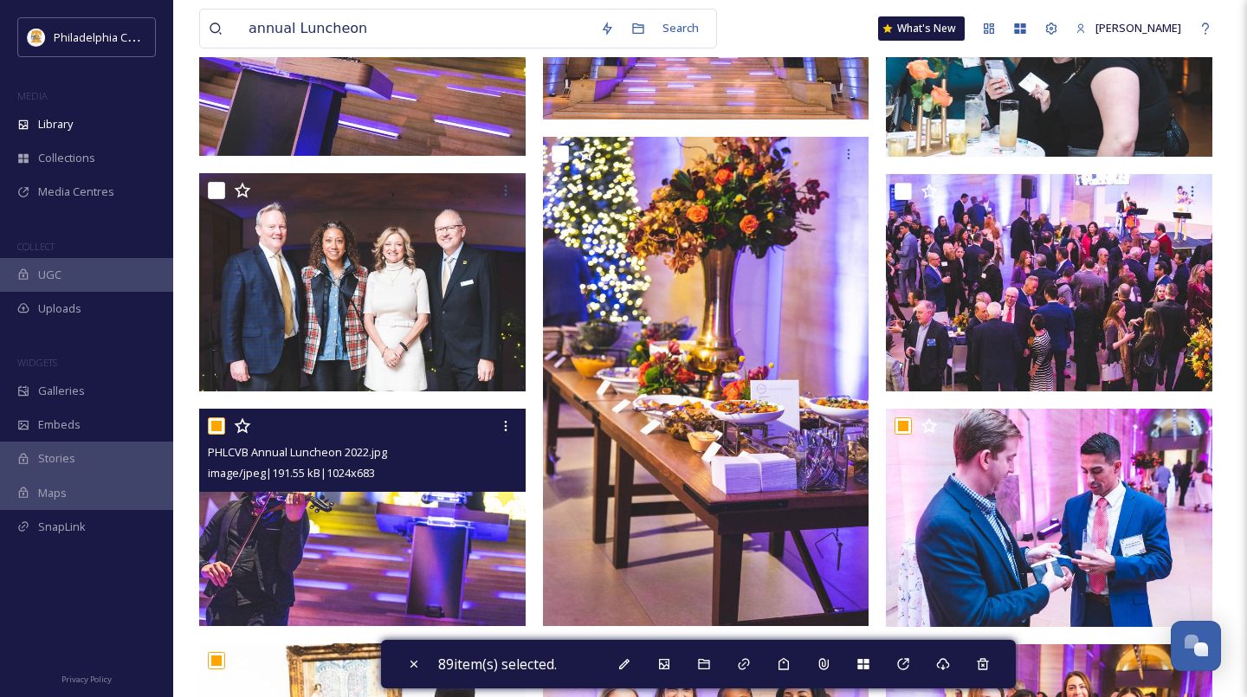
click at [215, 430] on input "checkbox" at bounding box center [216, 425] width 17 height 17
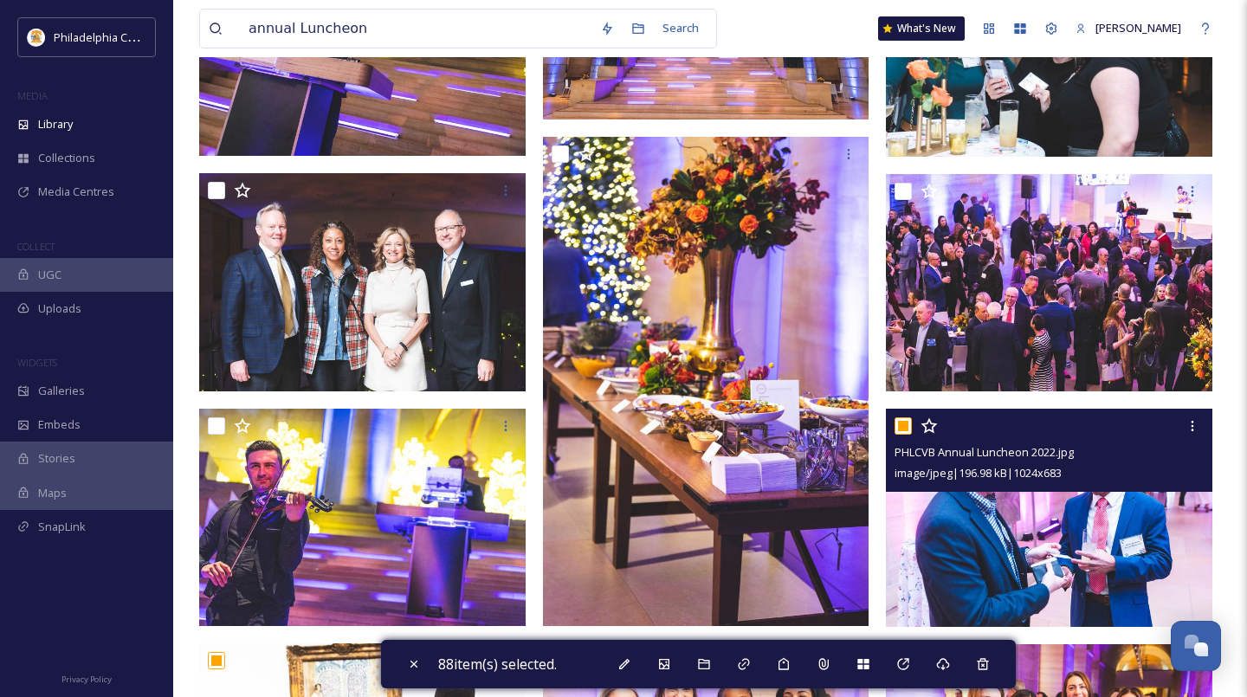
click at [900, 425] on input "checkbox" at bounding box center [902, 425] width 17 height 17
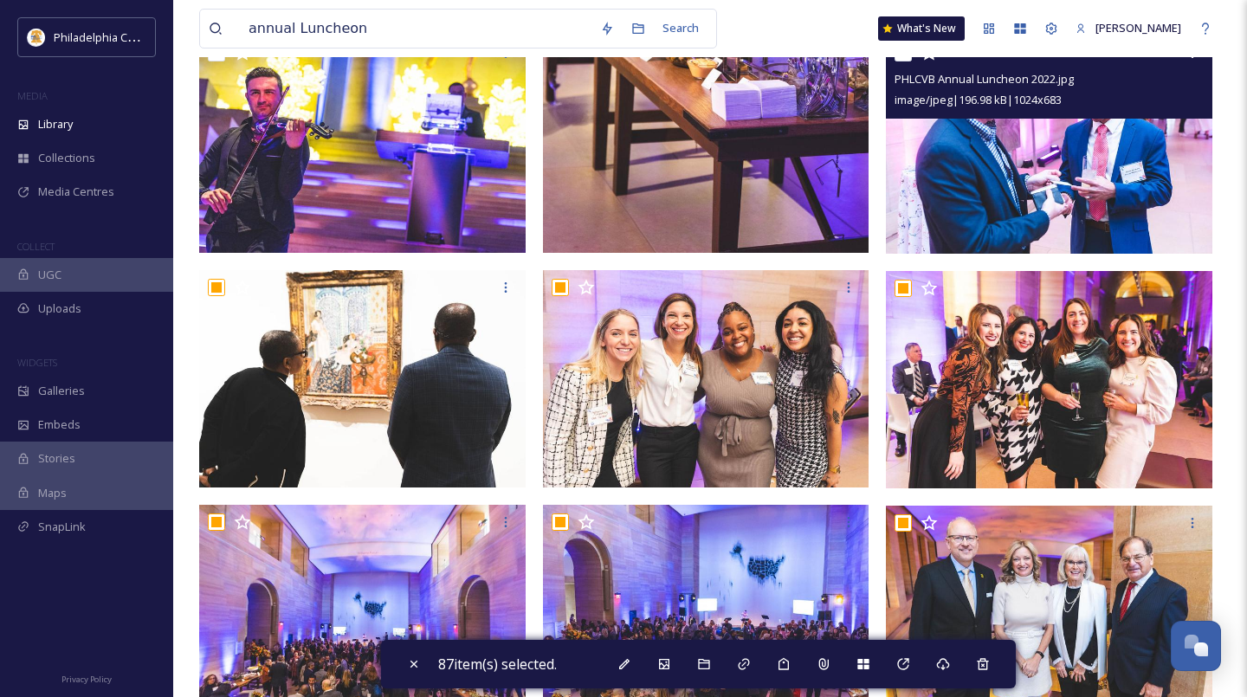
scroll to position [8294, 0]
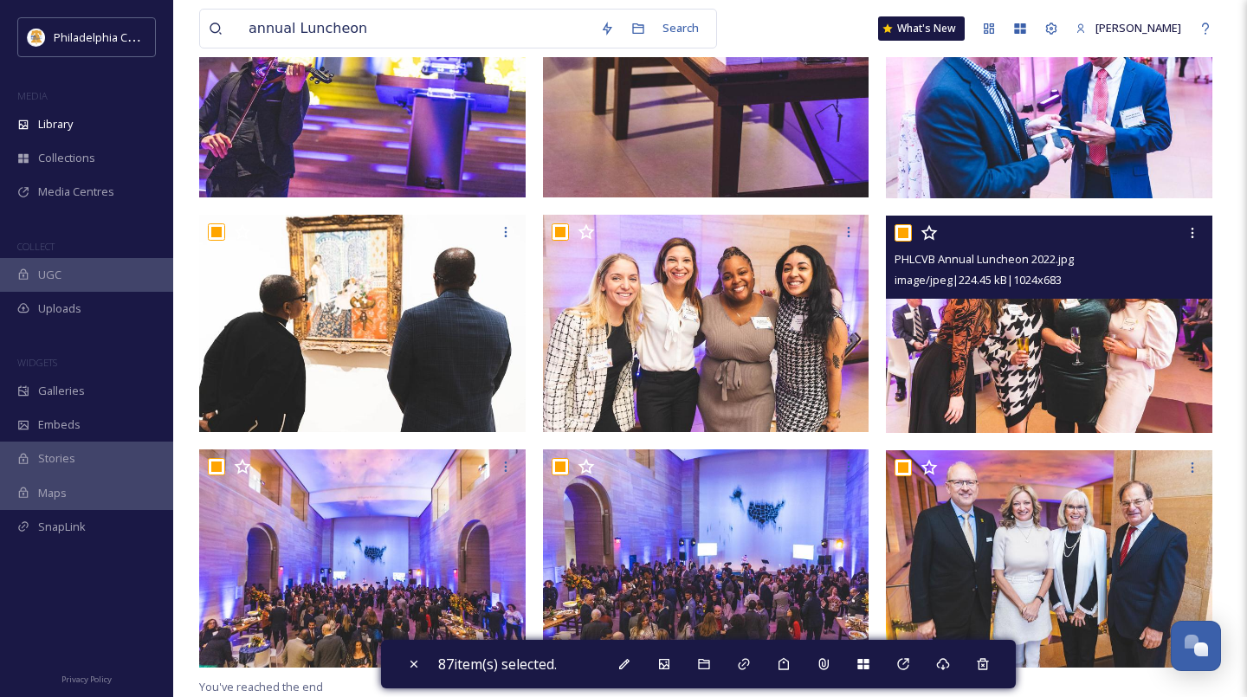
click at [901, 233] on input "checkbox" at bounding box center [902, 232] width 17 height 17
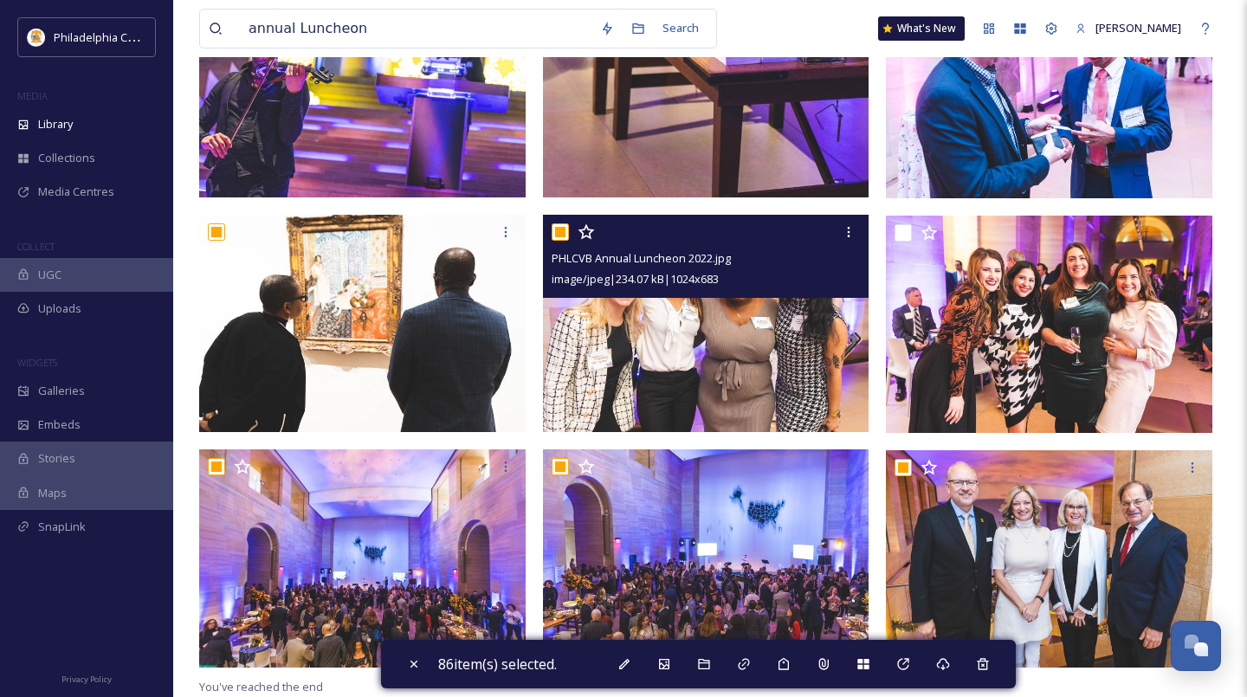
click at [560, 233] on input "checkbox" at bounding box center [560, 231] width 17 height 17
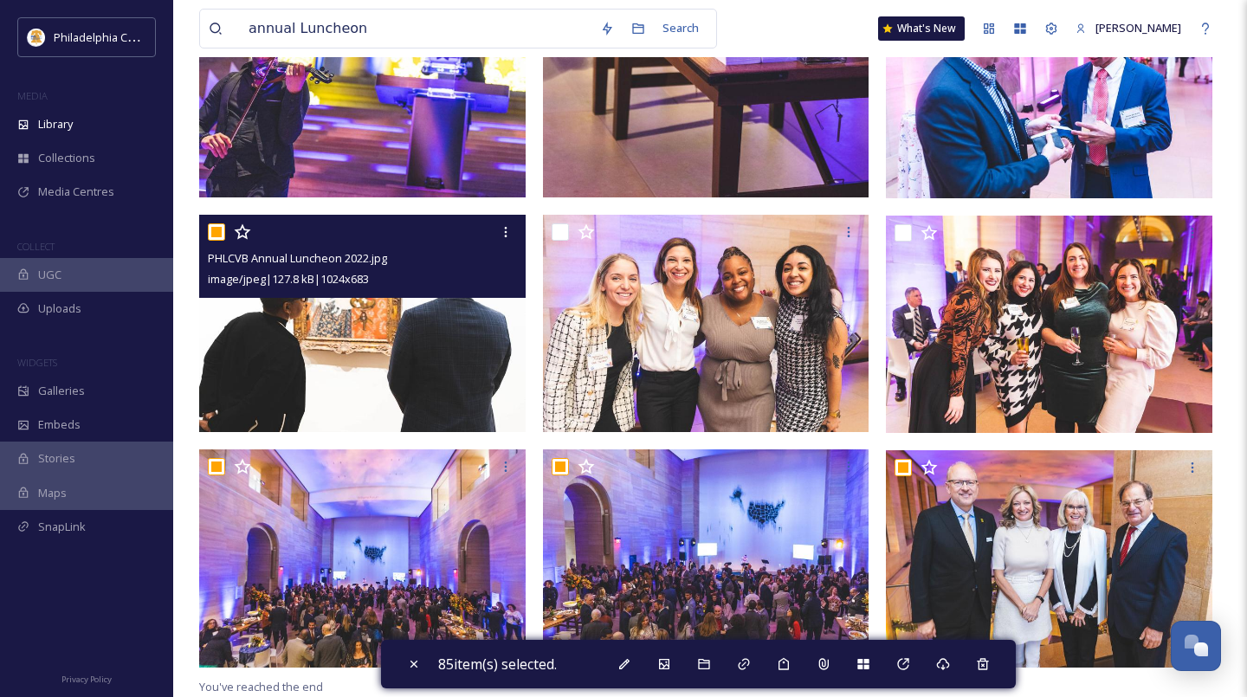
click at [216, 233] on input "checkbox" at bounding box center [216, 231] width 17 height 17
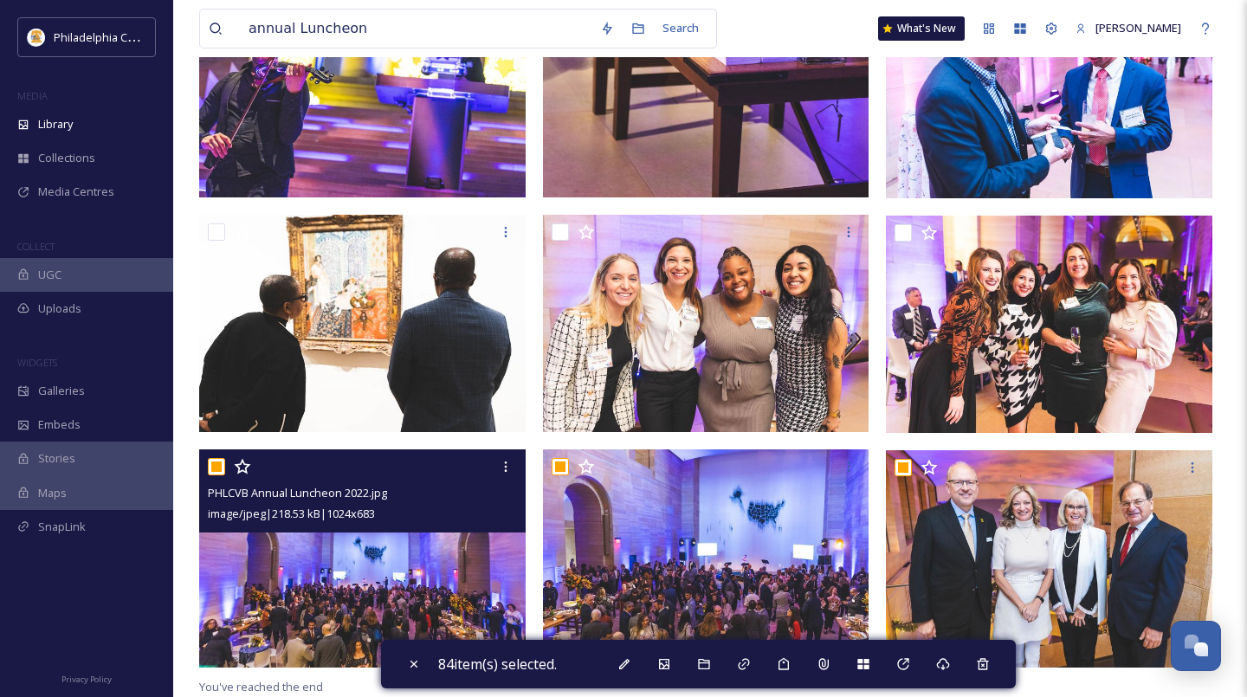
click at [215, 469] on input "checkbox" at bounding box center [216, 466] width 17 height 17
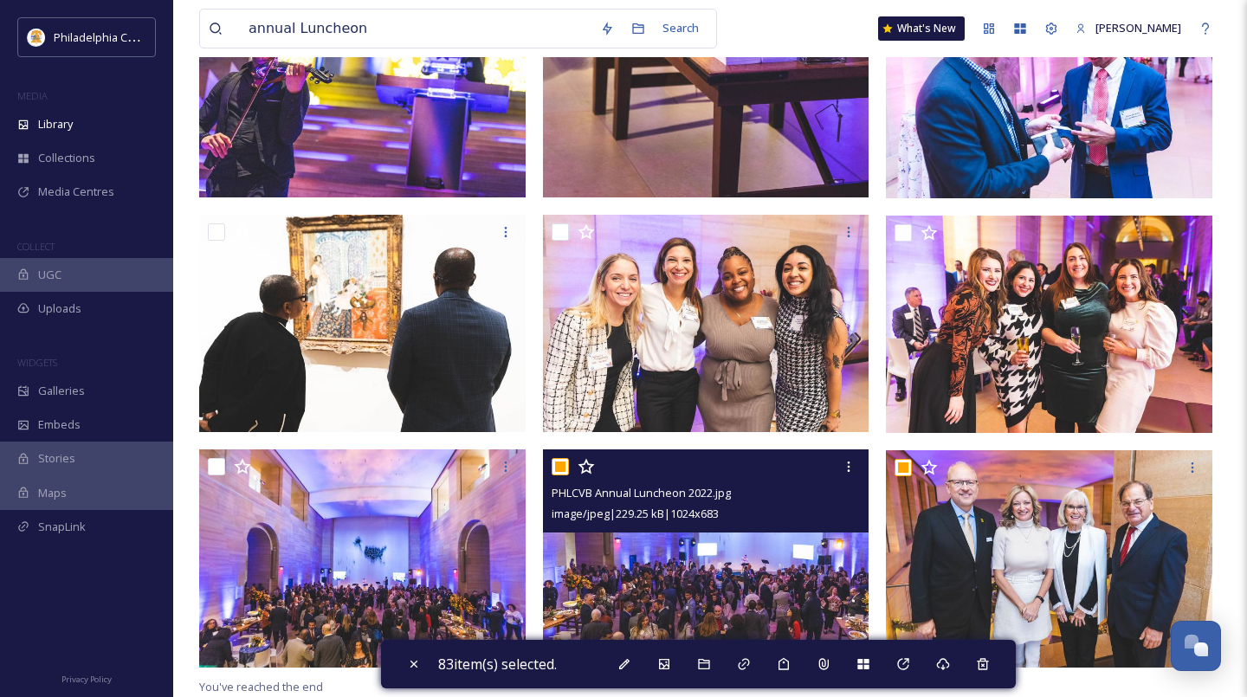
click at [564, 470] on input "checkbox" at bounding box center [560, 466] width 17 height 17
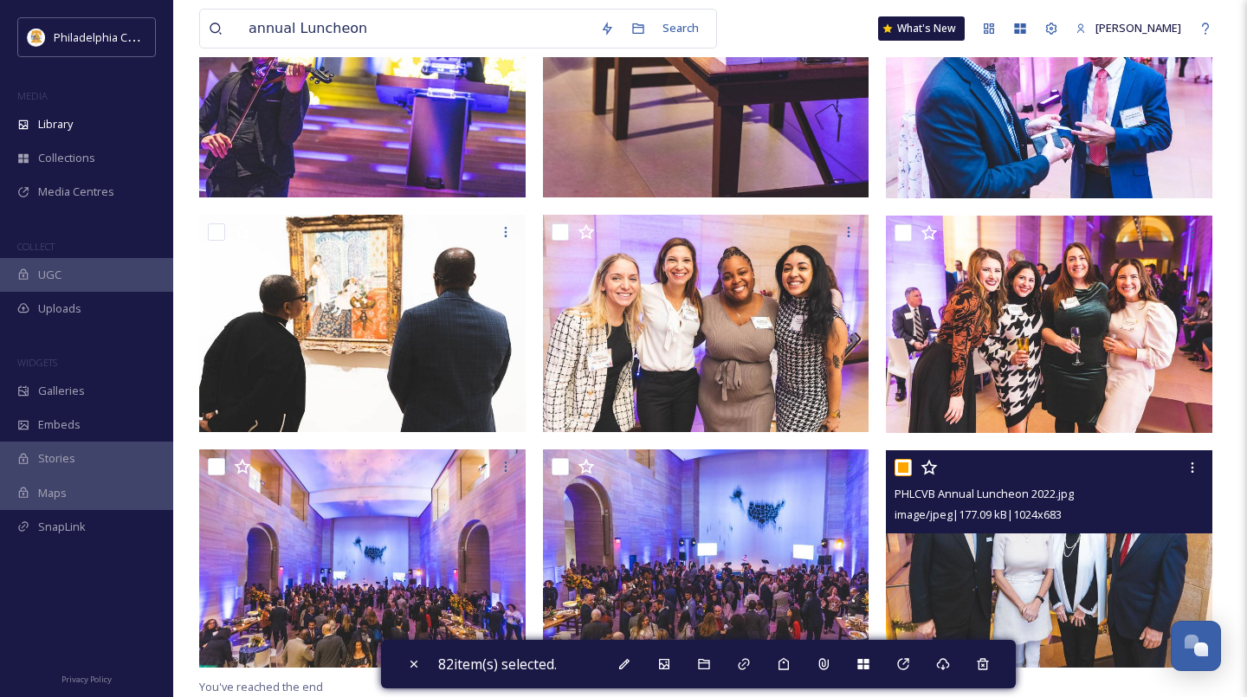
click at [904, 472] on input "checkbox" at bounding box center [902, 467] width 17 height 17
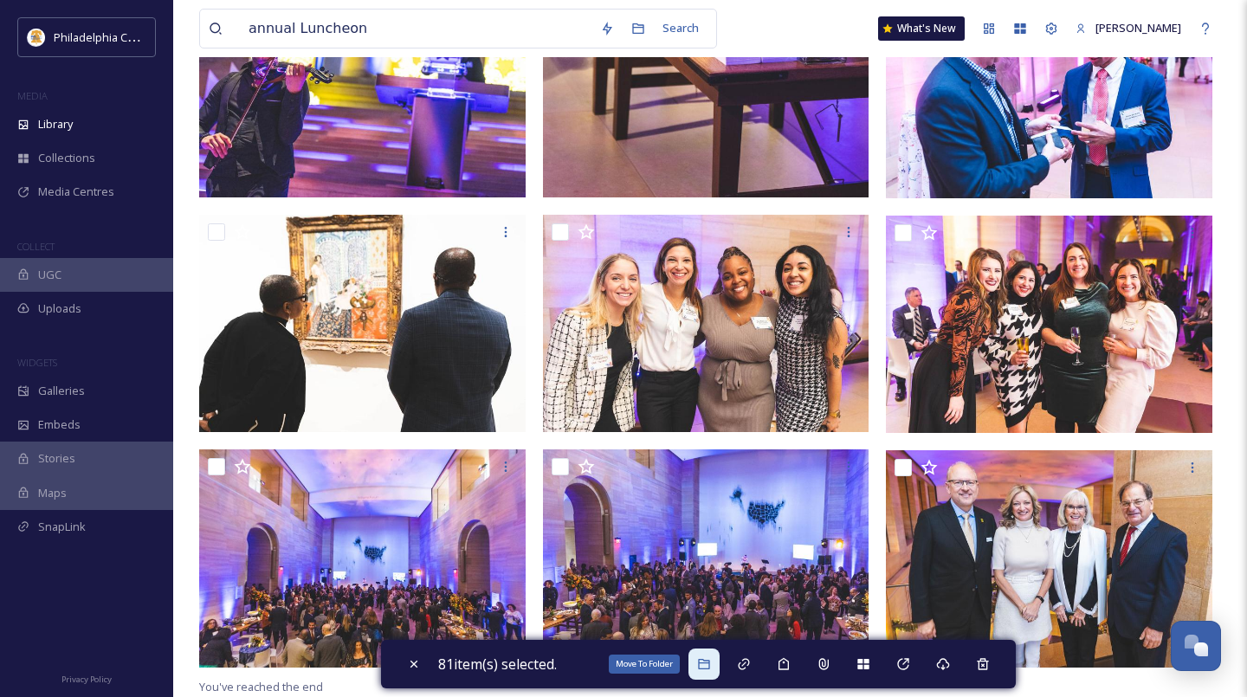
click at [707, 661] on icon at bounding box center [704, 664] width 14 height 14
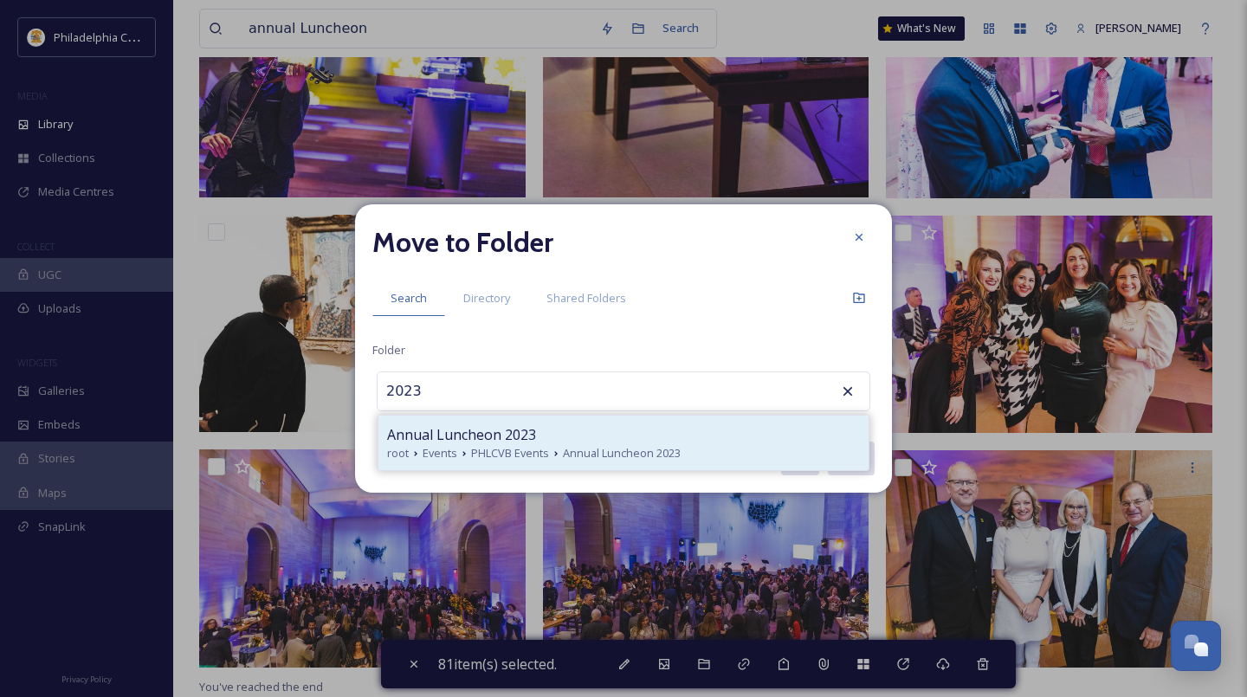
click at [574, 451] on span "Annual Luncheon 2023" at bounding box center [622, 453] width 118 height 16
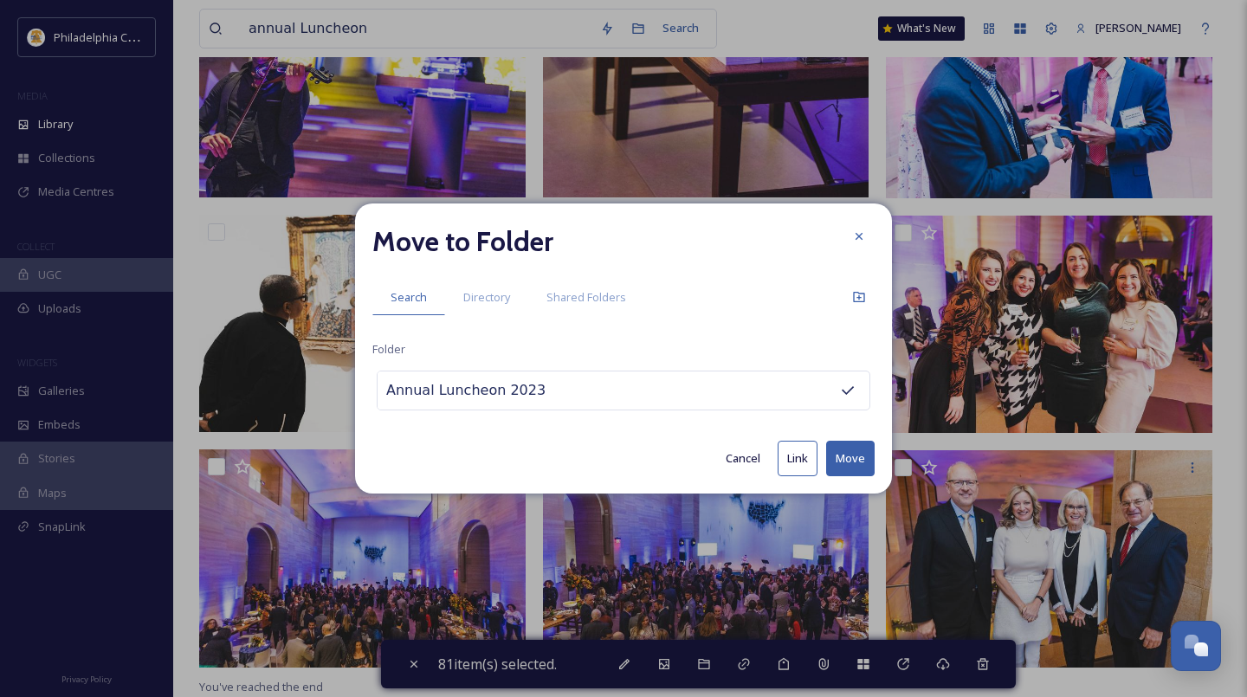
click at [854, 468] on button "Move" at bounding box center [850, 459] width 48 height 36
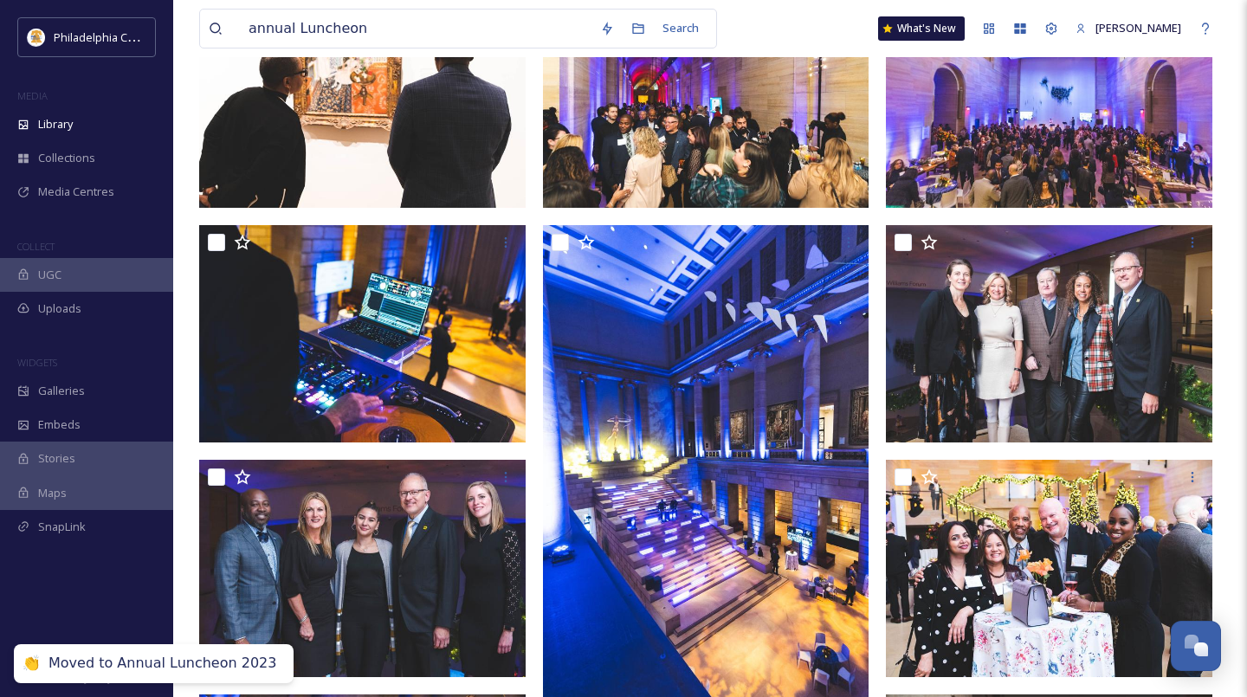
scroll to position [0, 0]
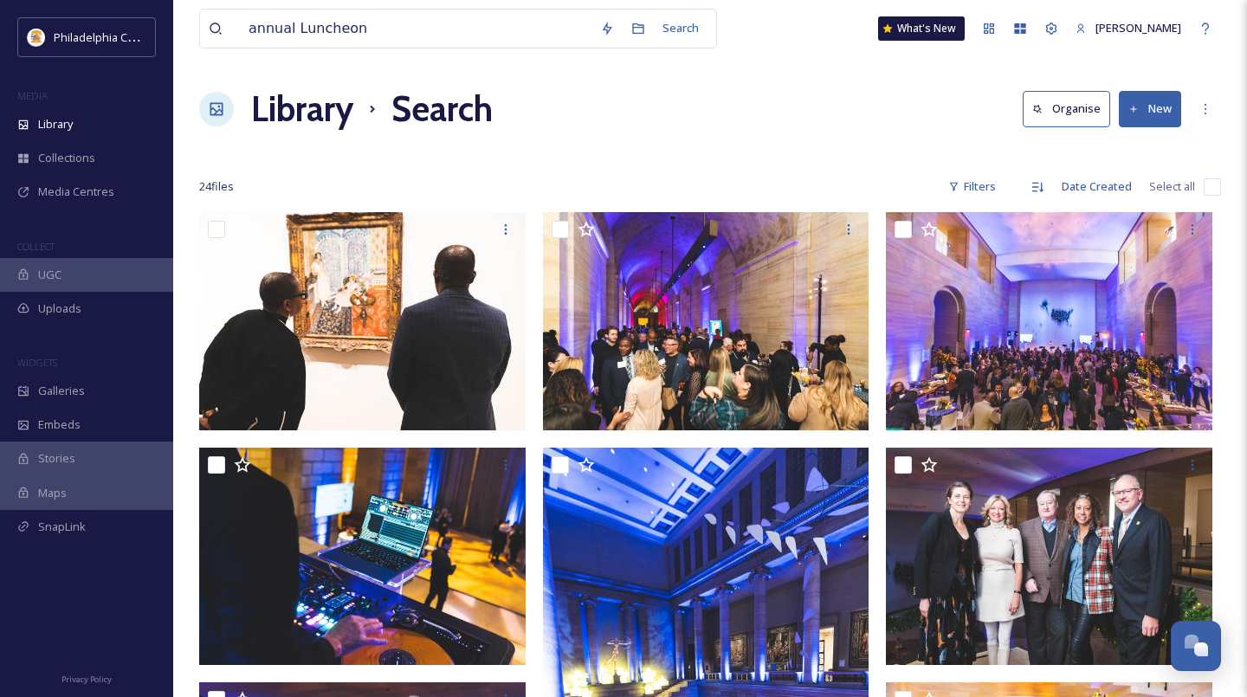
click at [1212, 190] on input "checkbox" at bounding box center [1212, 186] width 17 height 17
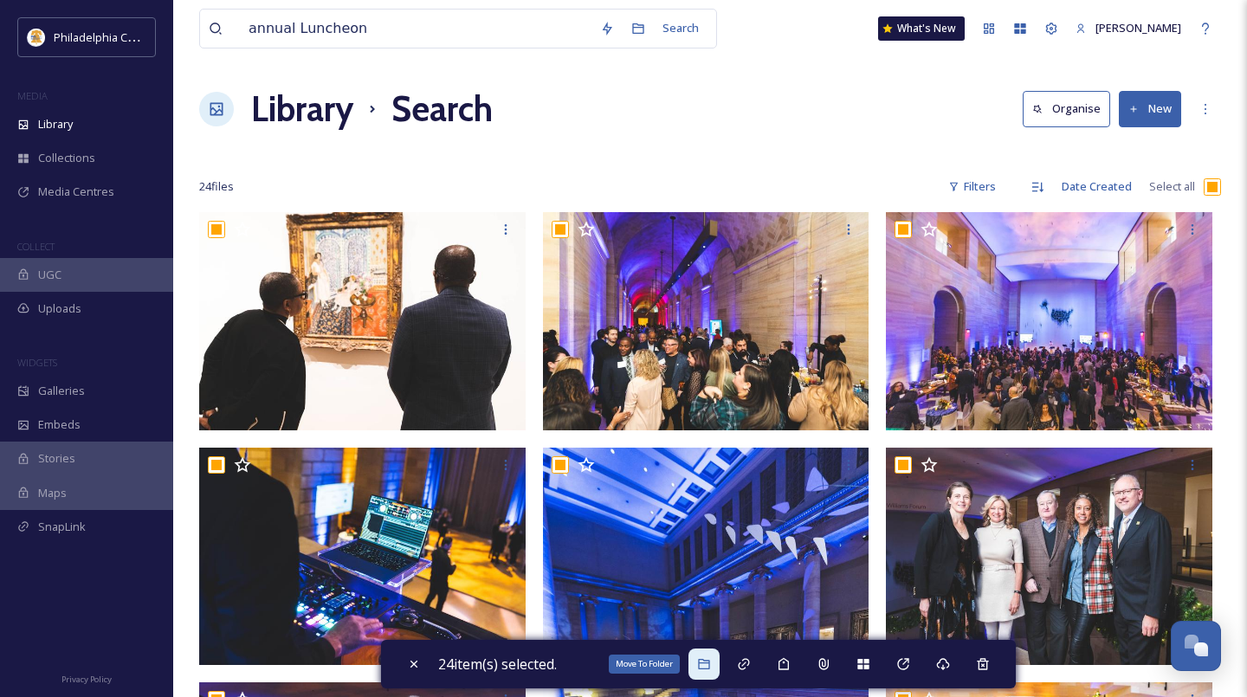
click at [701, 672] on div "Move To Folder" at bounding box center [703, 664] width 31 height 31
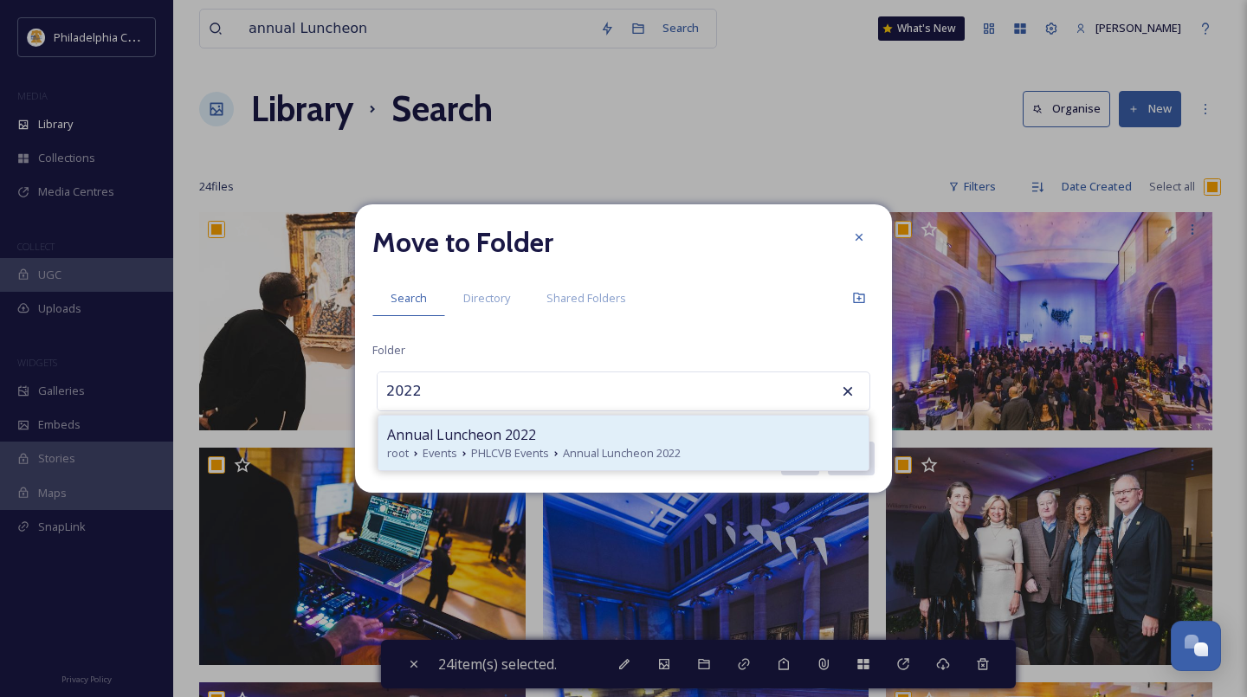
click at [547, 442] on div "Annual Luncheon 2022" at bounding box center [623, 434] width 473 height 21
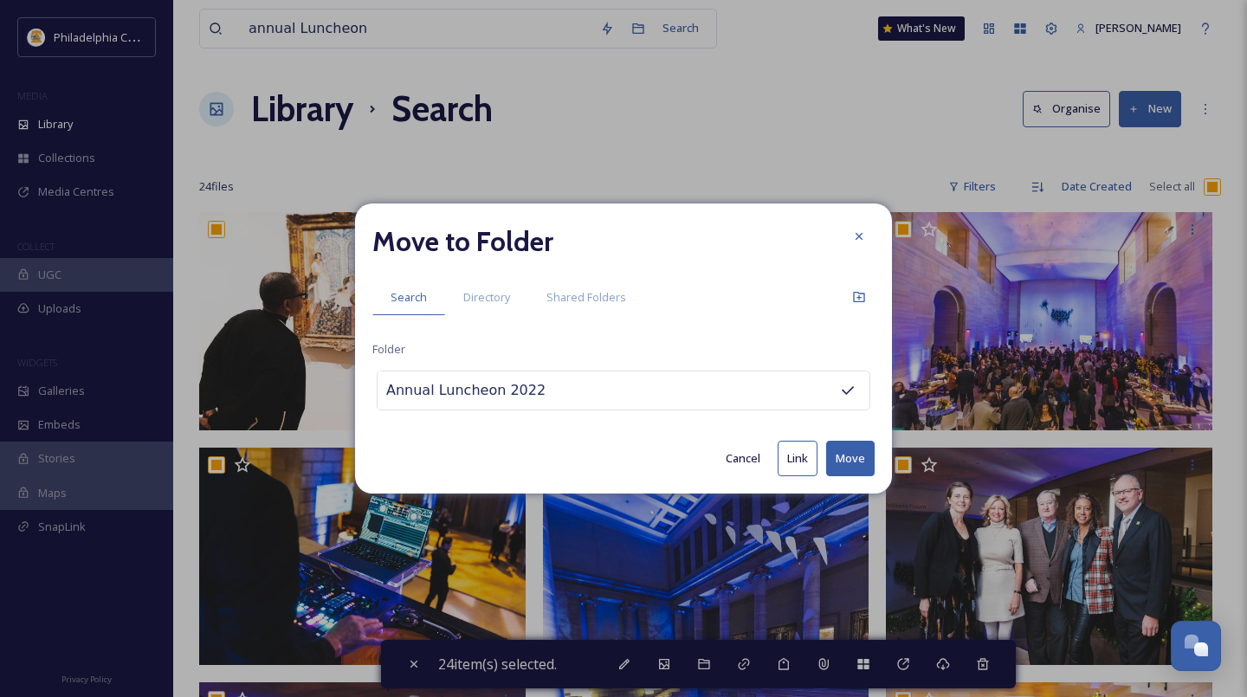
click at [854, 459] on button "Move" at bounding box center [850, 459] width 48 height 36
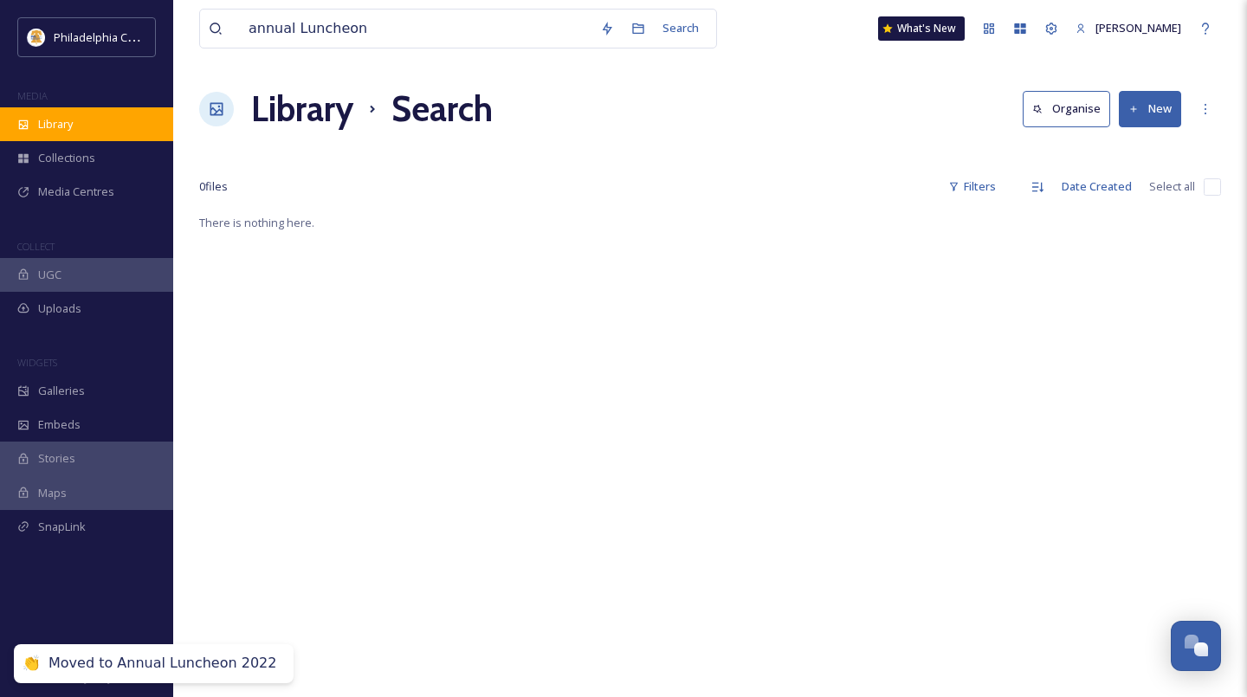
click at [61, 128] on span "Library" at bounding box center [55, 124] width 35 height 16
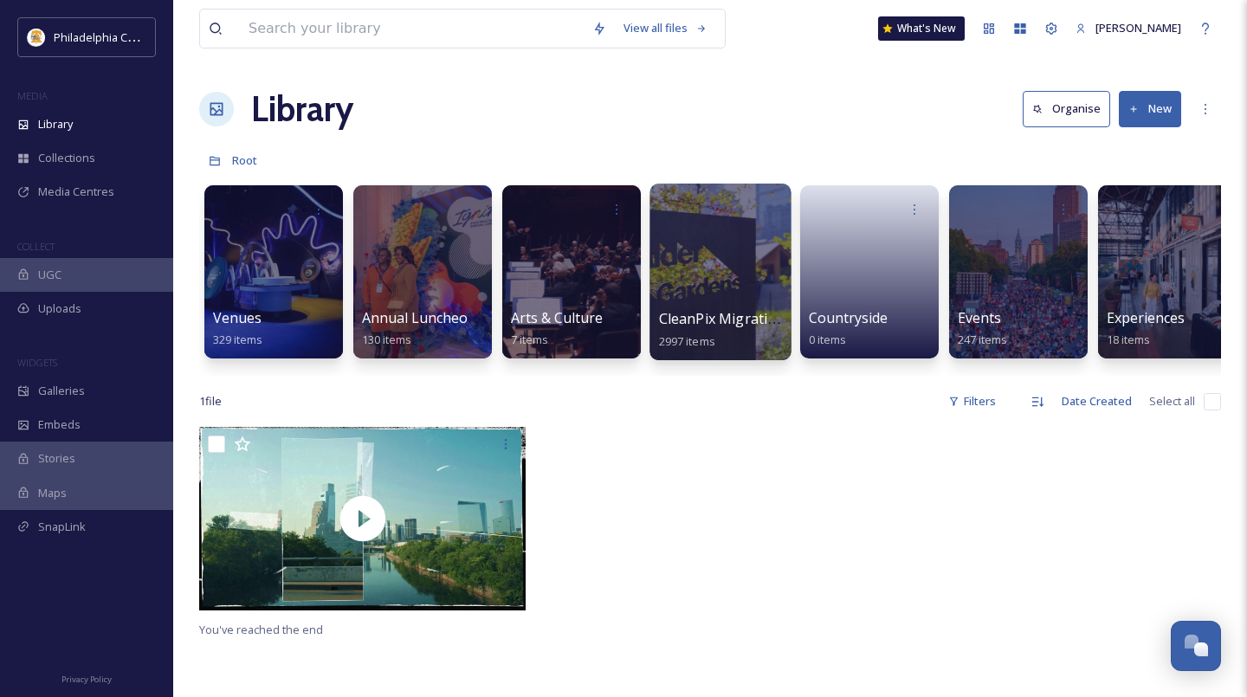
click at [728, 249] on div at bounding box center [719, 272] width 141 height 177
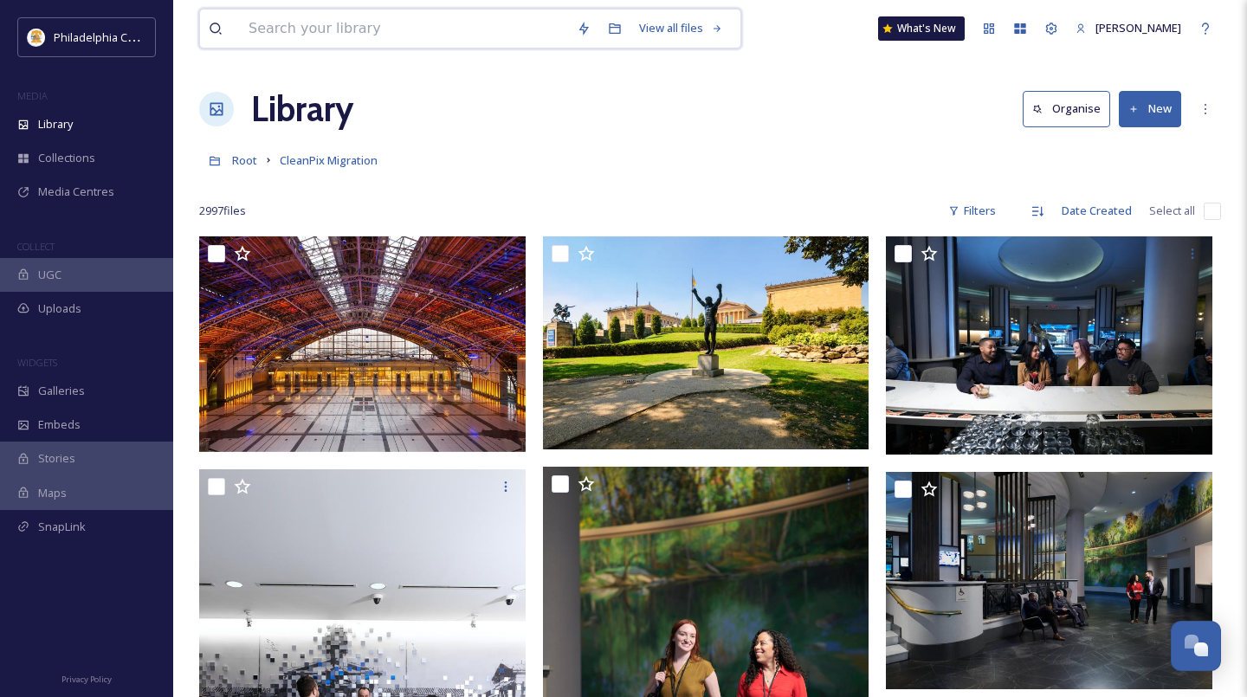
click at [378, 10] on input at bounding box center [404, 29] width 328 height 38
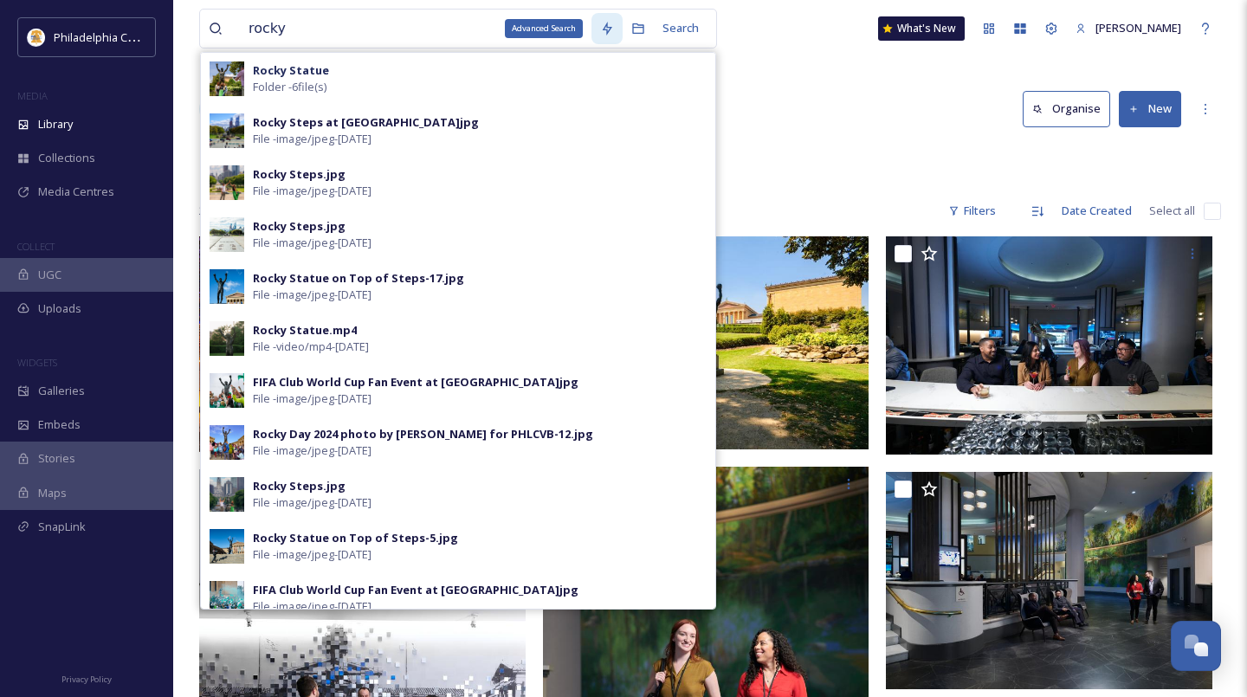
click at [601, 30] on icon at bounding box center [607, 29] width 14 height 14
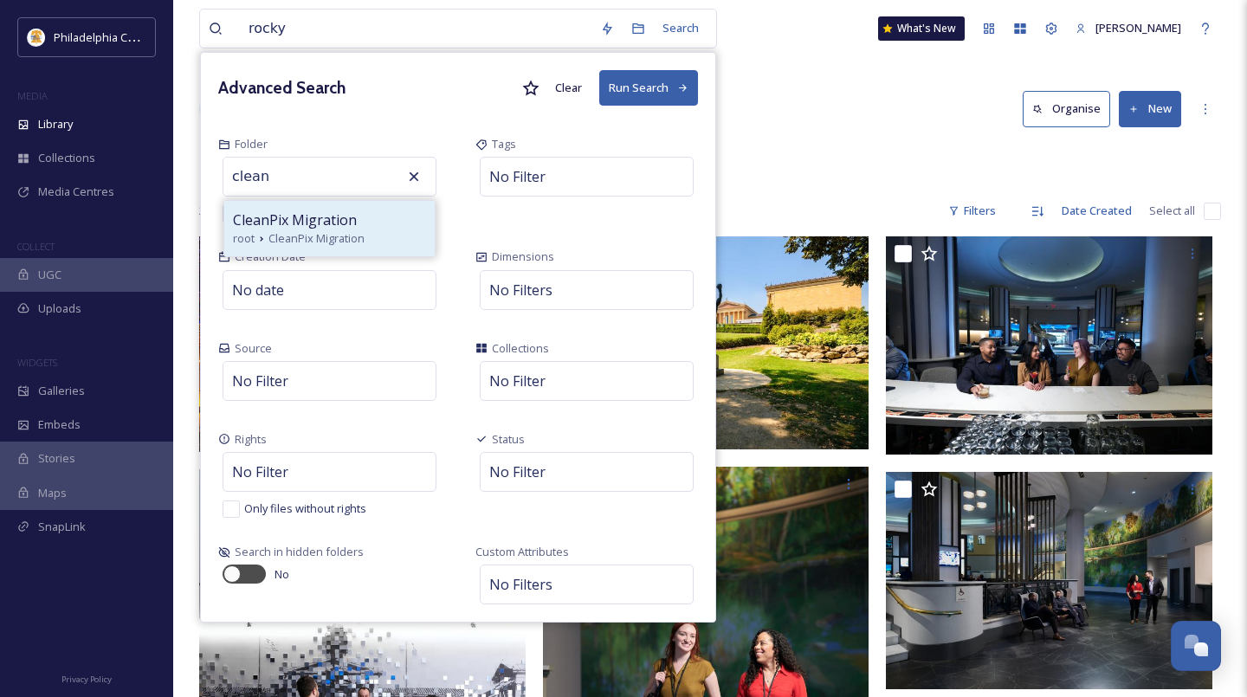
click at [307, 232] on span "CleanPix Migration" at bounding box center [316, 238] width 96 height 16
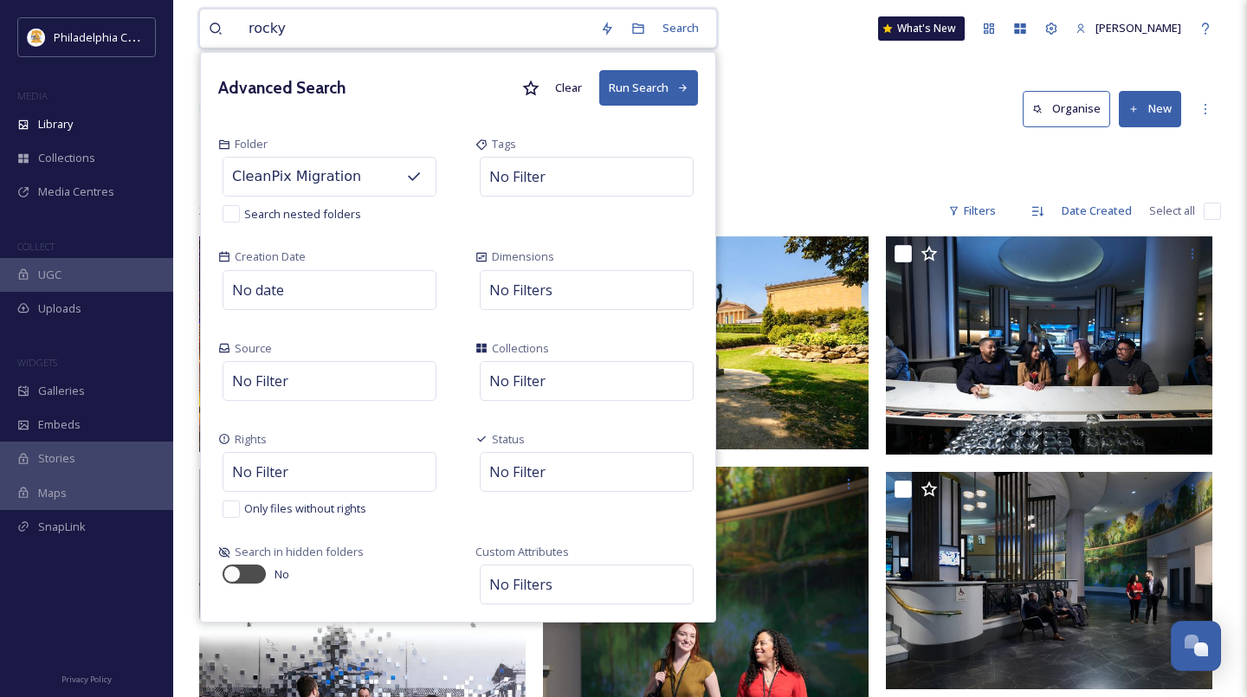
click at [599, 90] on button "Run Search" at bounding box center [648, 88] width 99 height 36
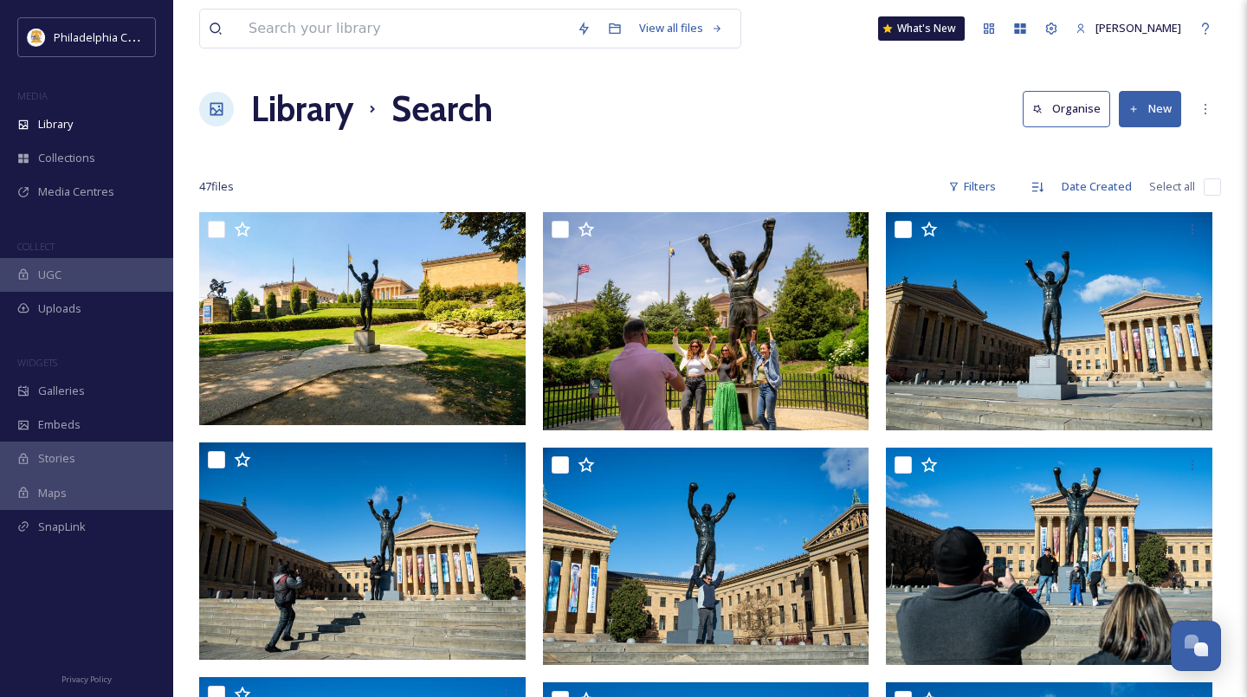
click at [1215, 190] on input "checkbox" at bounding box center [1212, 186] width 17 height 17
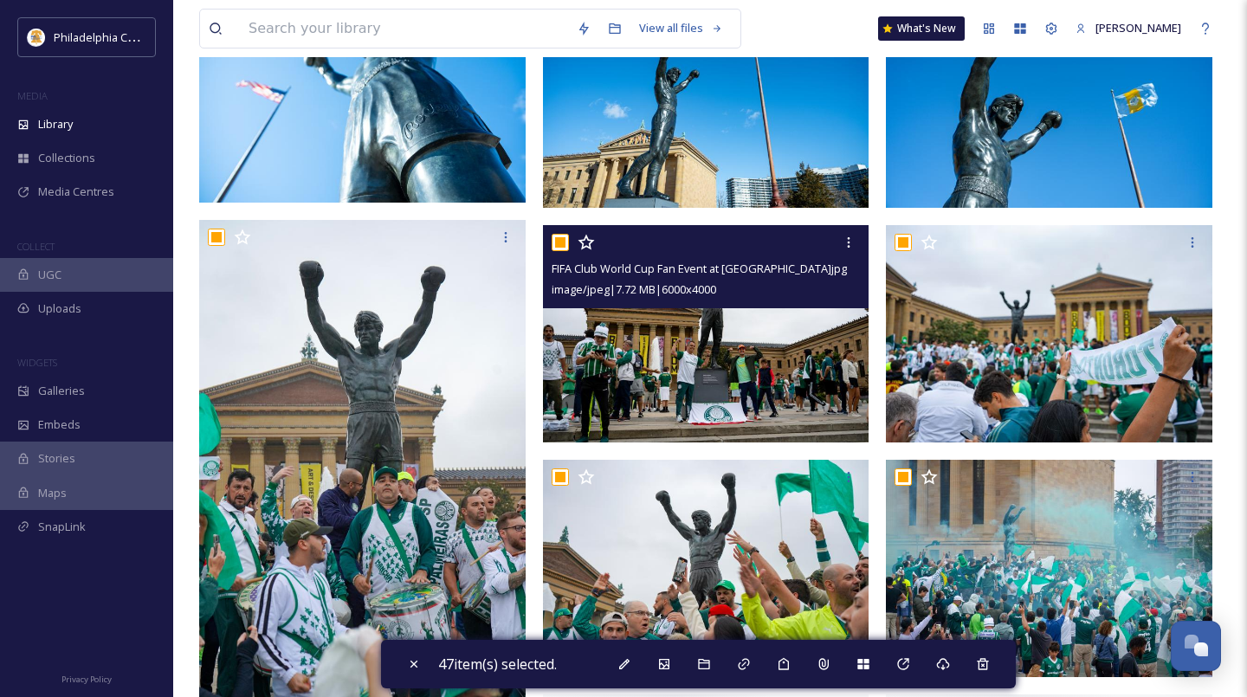
scroll to position [1163, 0]
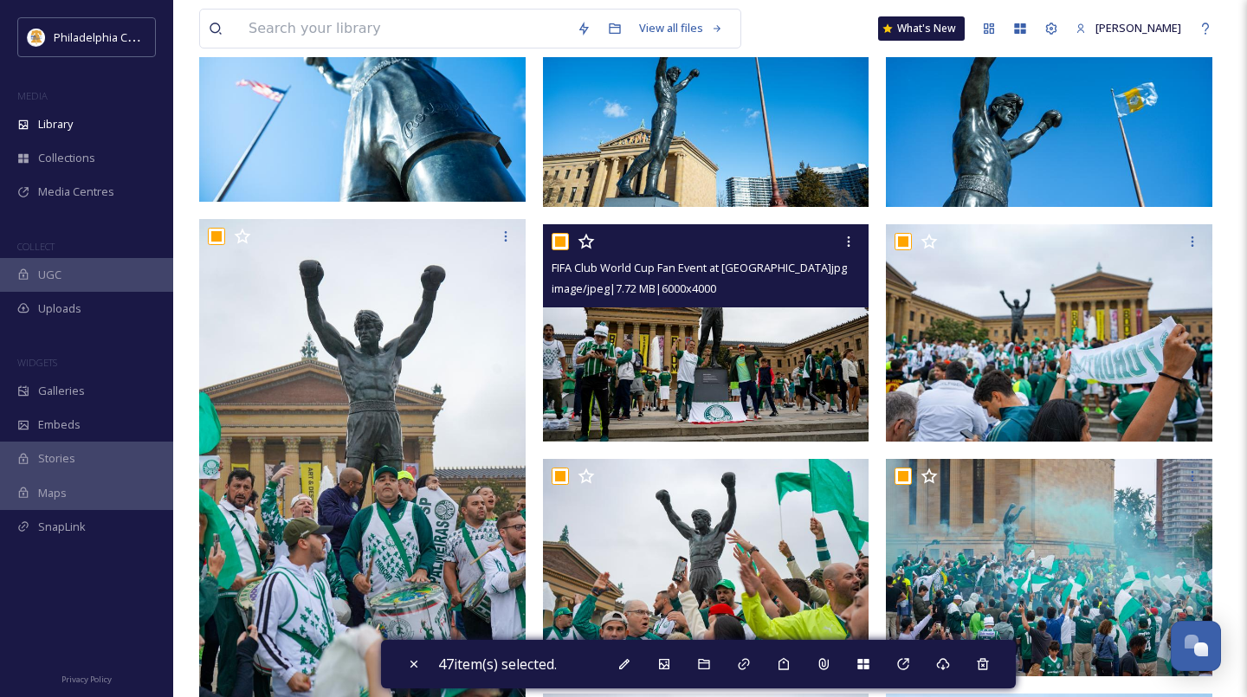
click at [559, 237] on input "checkbox" at bounding box center [560, 241] width 17 height 17
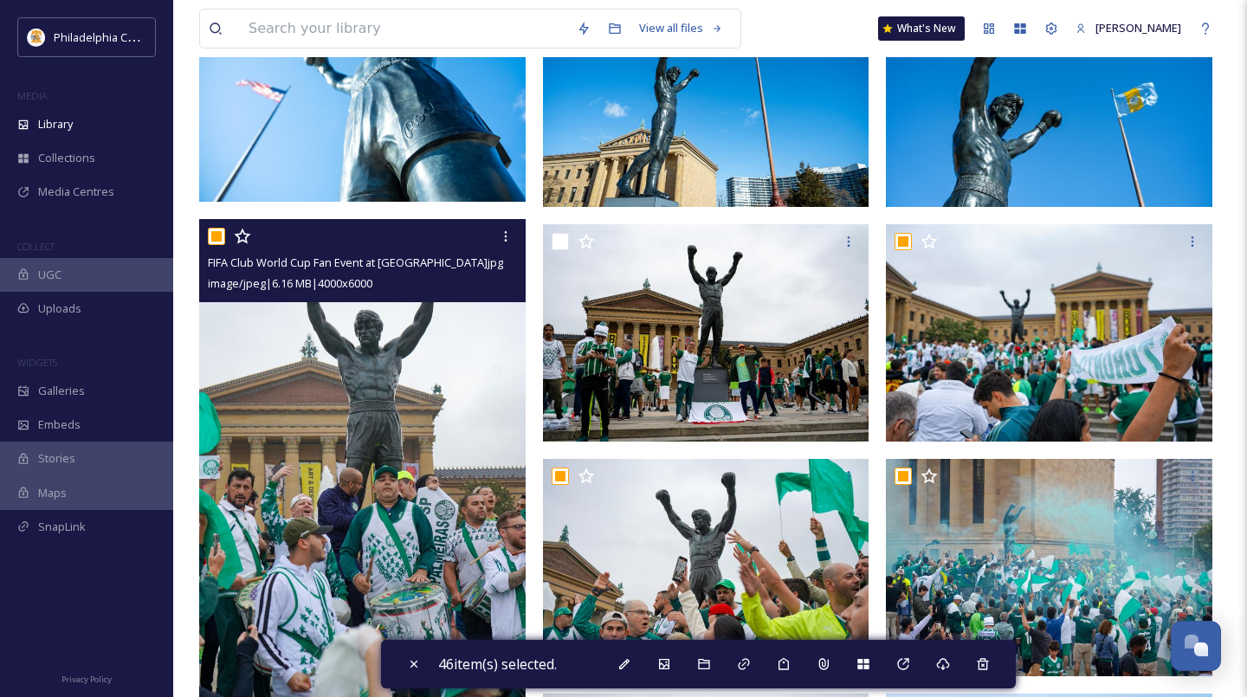
click at [216, 236] on input "checkbox" at bounding box center [216, 236] width 17 height 17
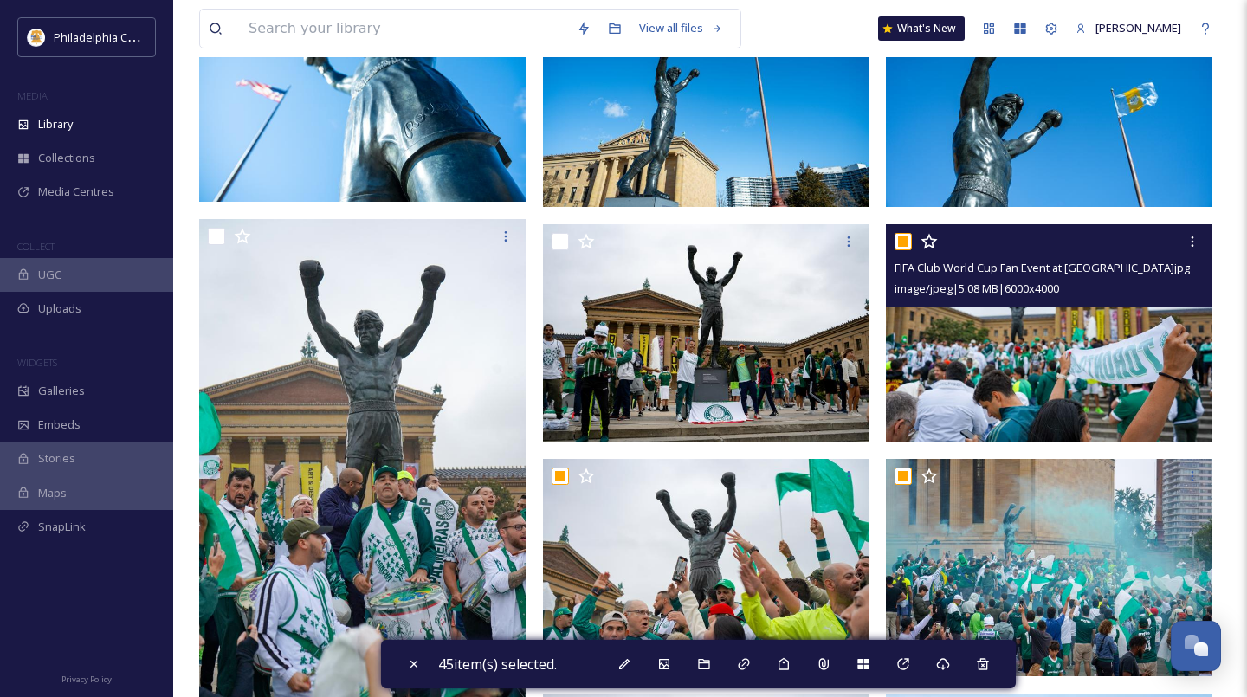
click at [907, 243] on input "checkbox" at bounding box center [902, 241] width 17 height 17
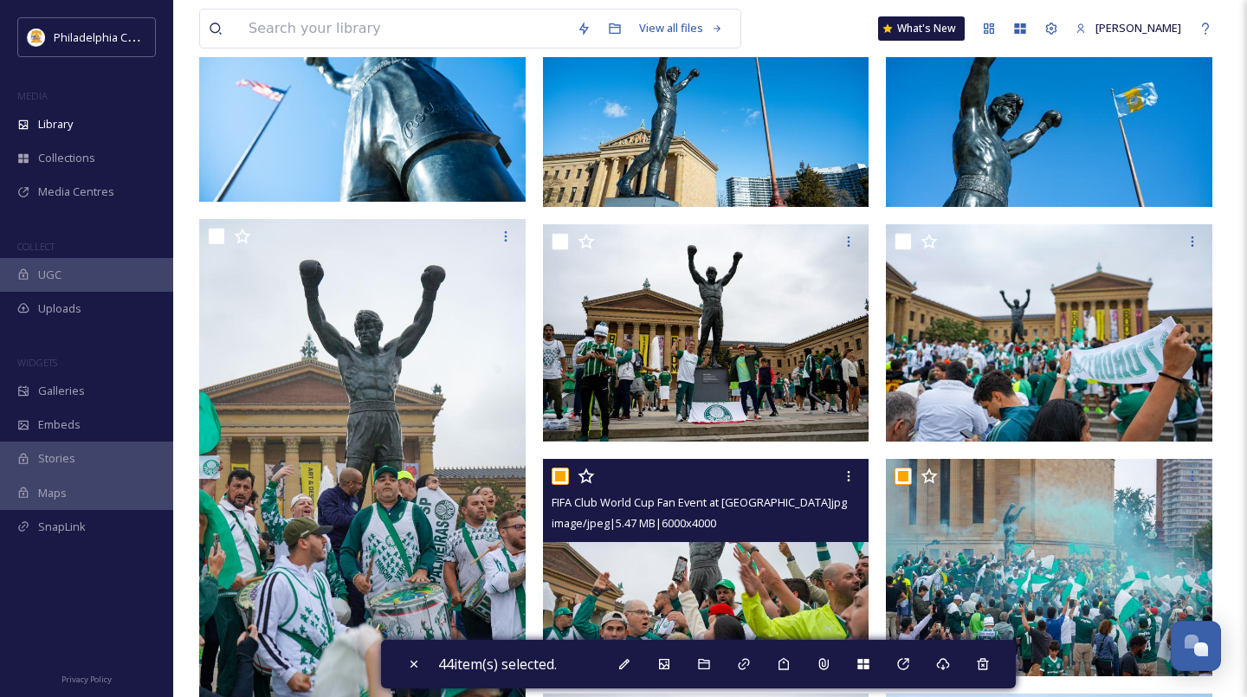
click at [558, 474] on input "checkbox" at bounding box center [560, 476] width 17 height 17
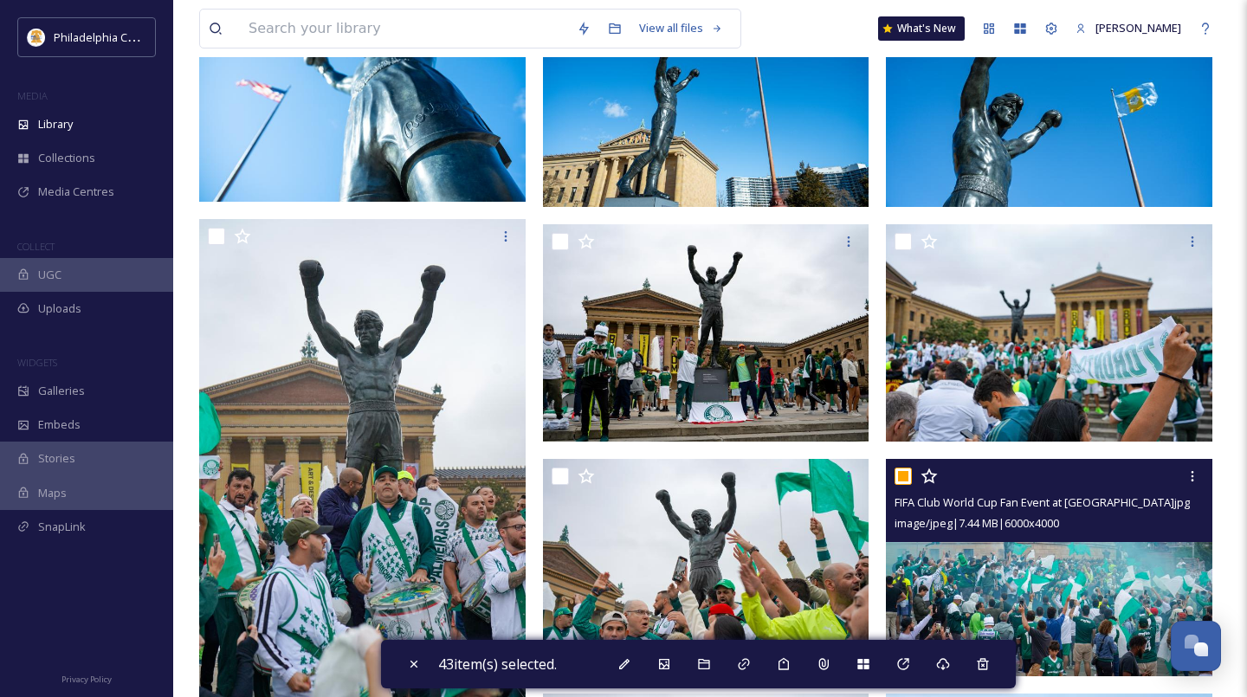
click at [904, 469] on input "checkbox" at bounding box center [902, 476] width 17 height 17
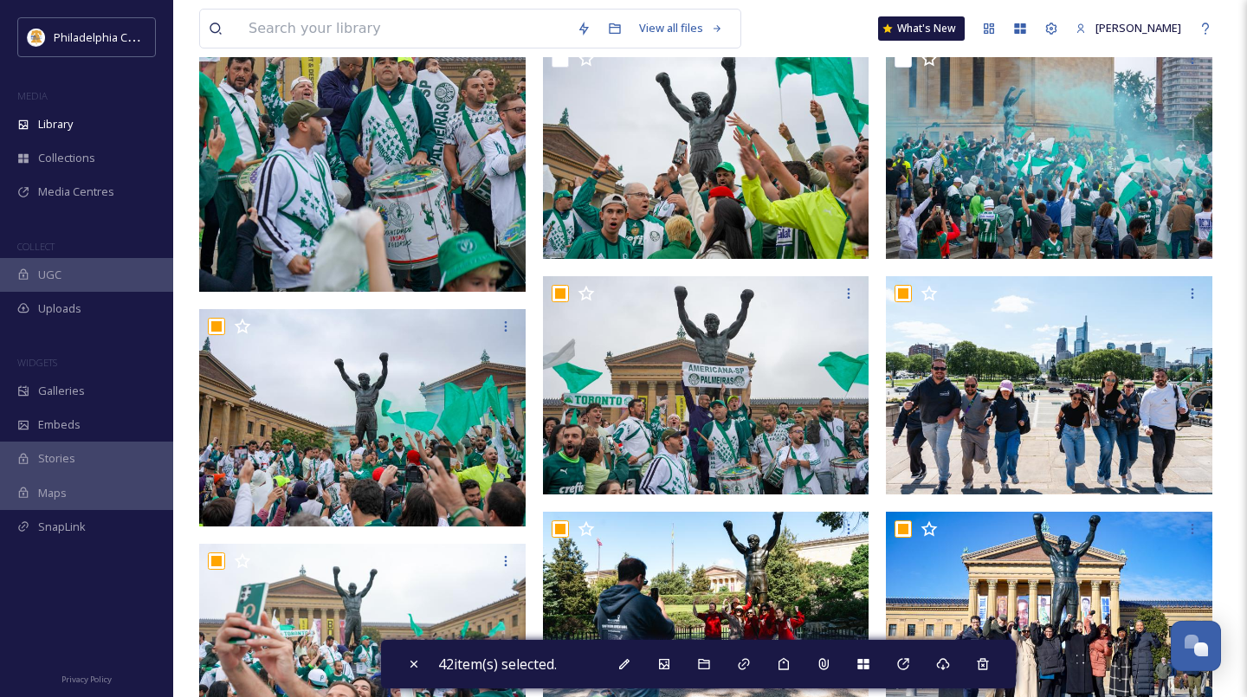
scroll to position [1630, 0]
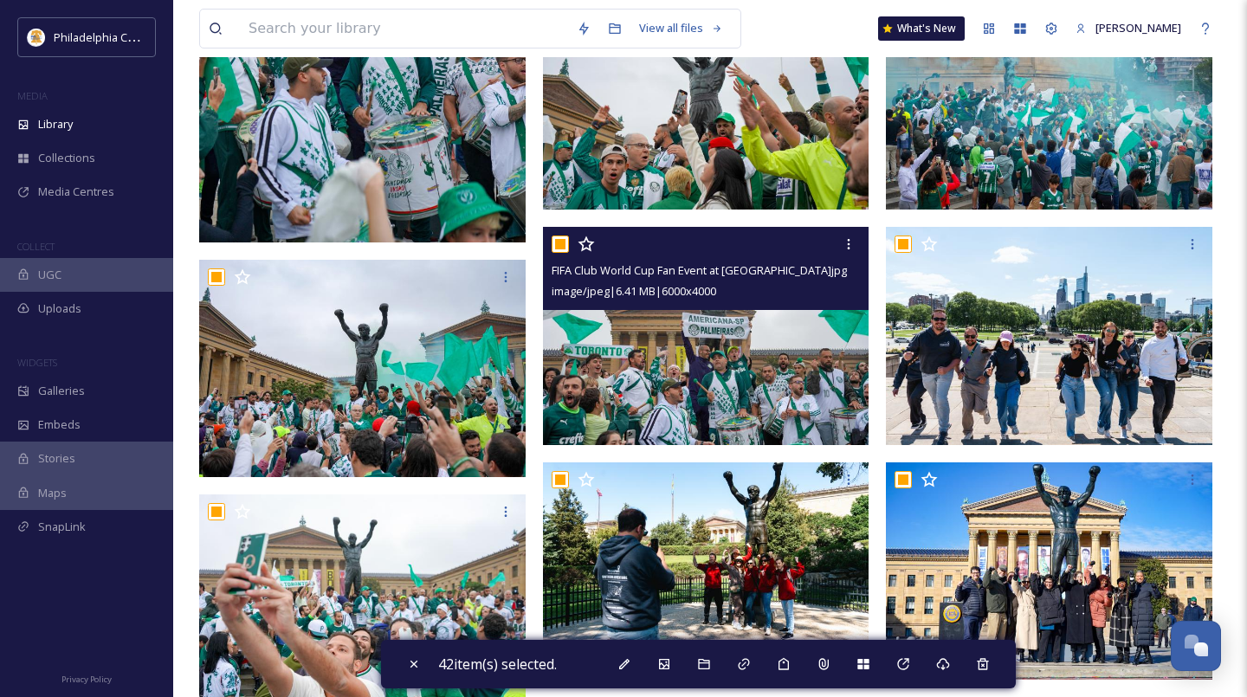
click at [558, 243] on input "checkbox" at bounding box center [560, 244] width 17 height 17
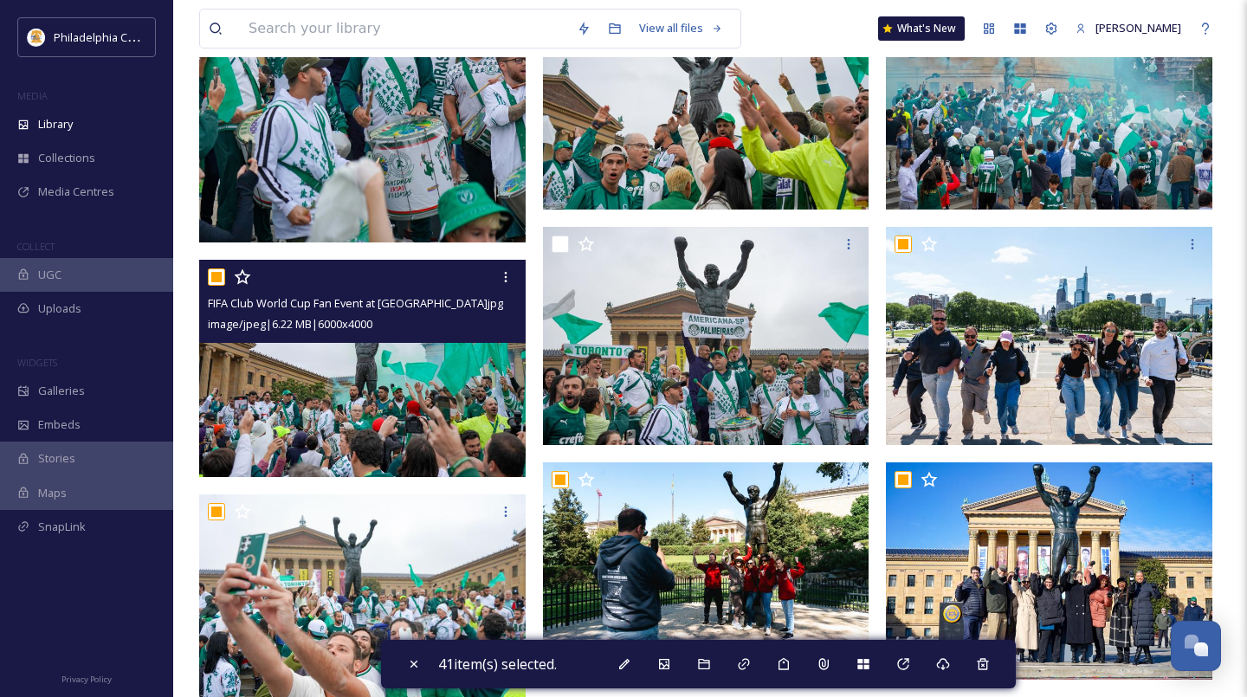
click at [215, 280] on input "checkbox" at bounding box center [216, 276] width 17 height 17
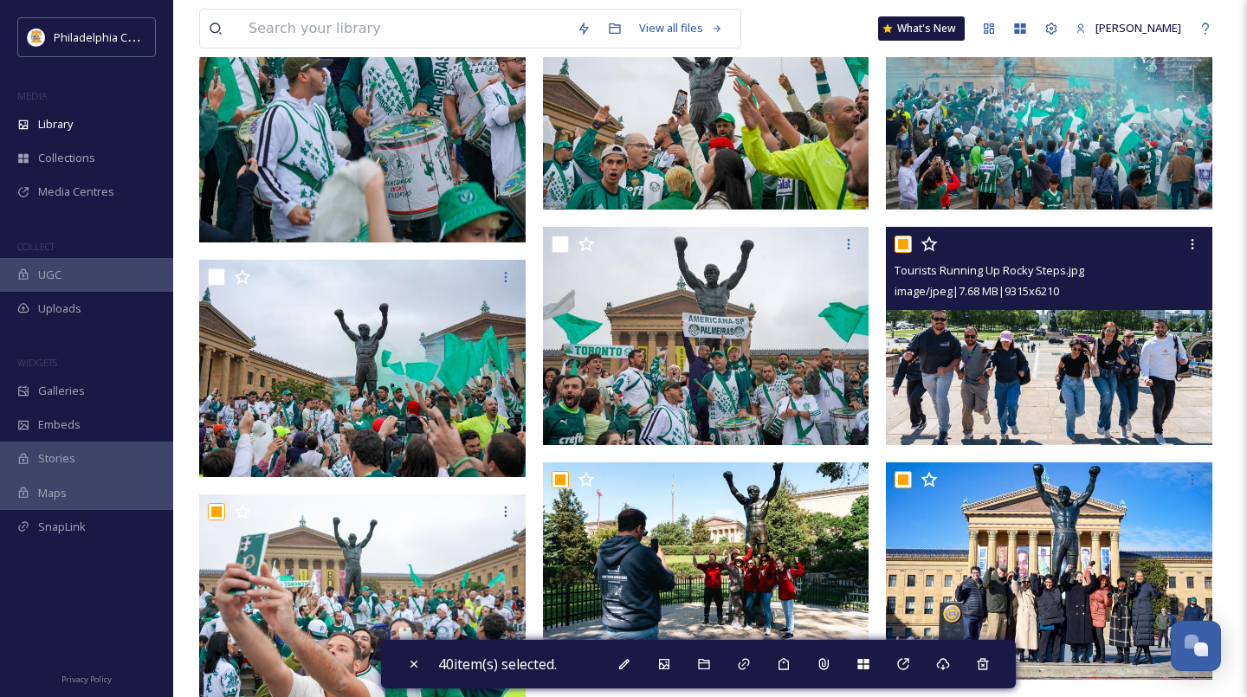
click at [907, 245] on input "checkbox" at bounding box center [902, 244] width 17 height 17
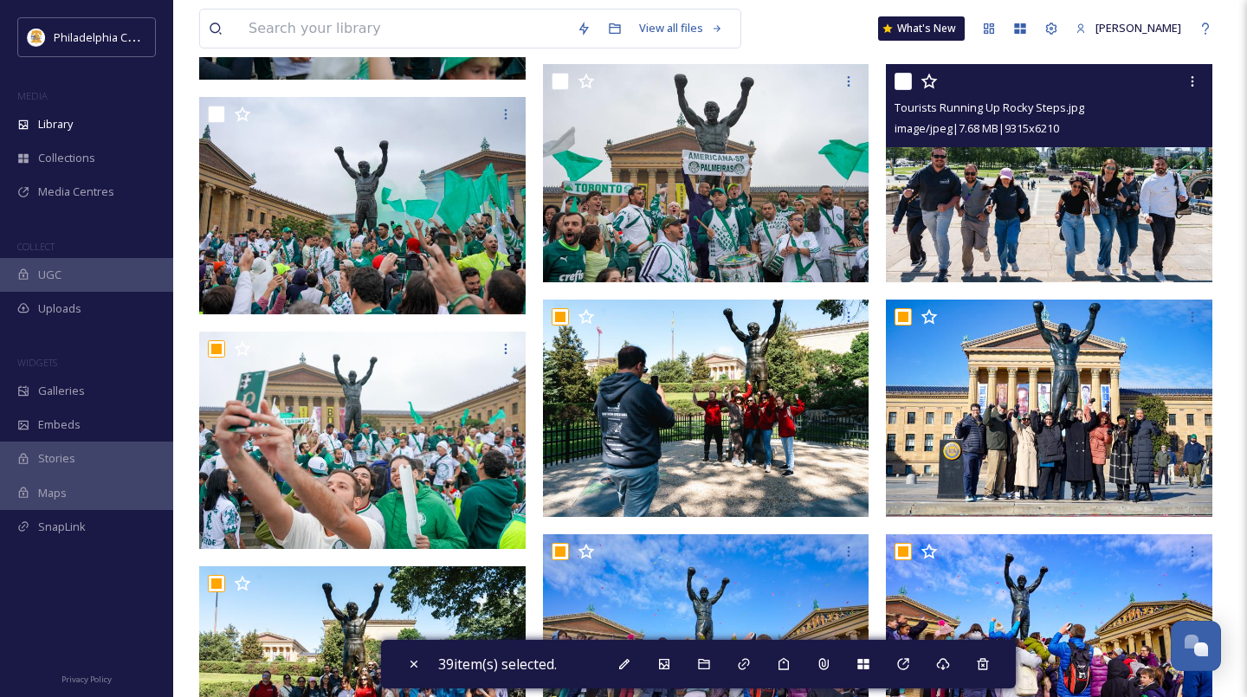
scroll to position [1795, 0]
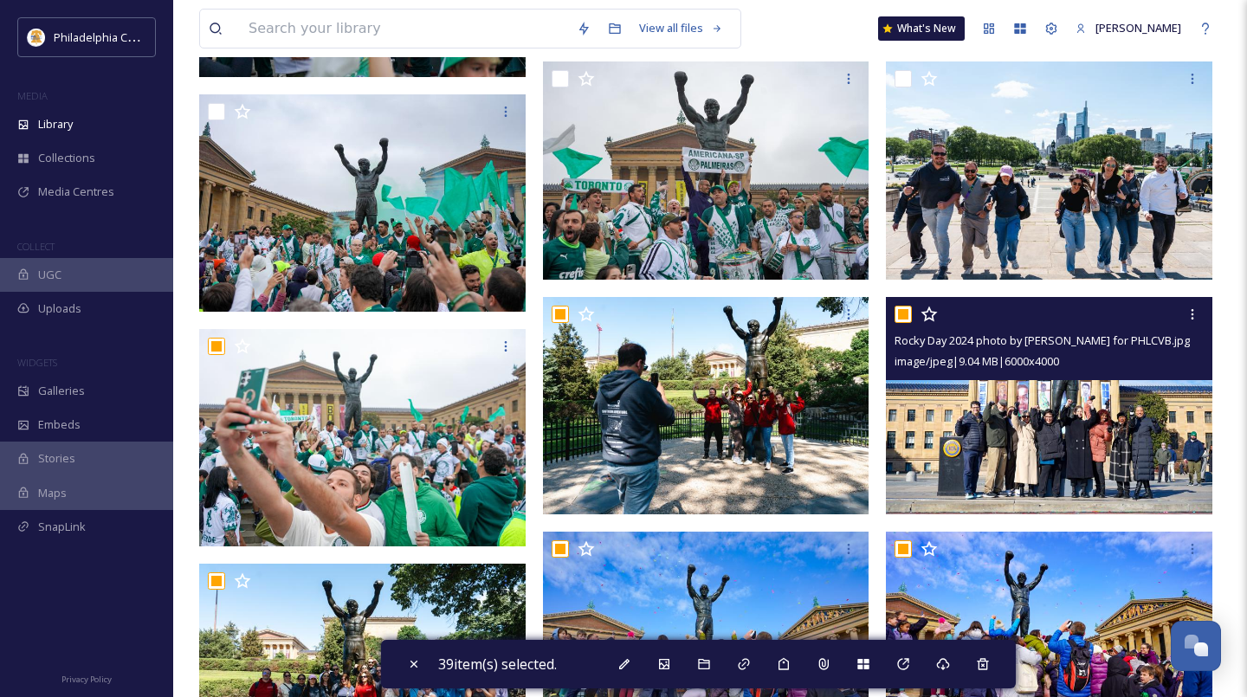
click at [906, 313] on input "checkbox" at bounding box center [902, 314] width 17 height 17
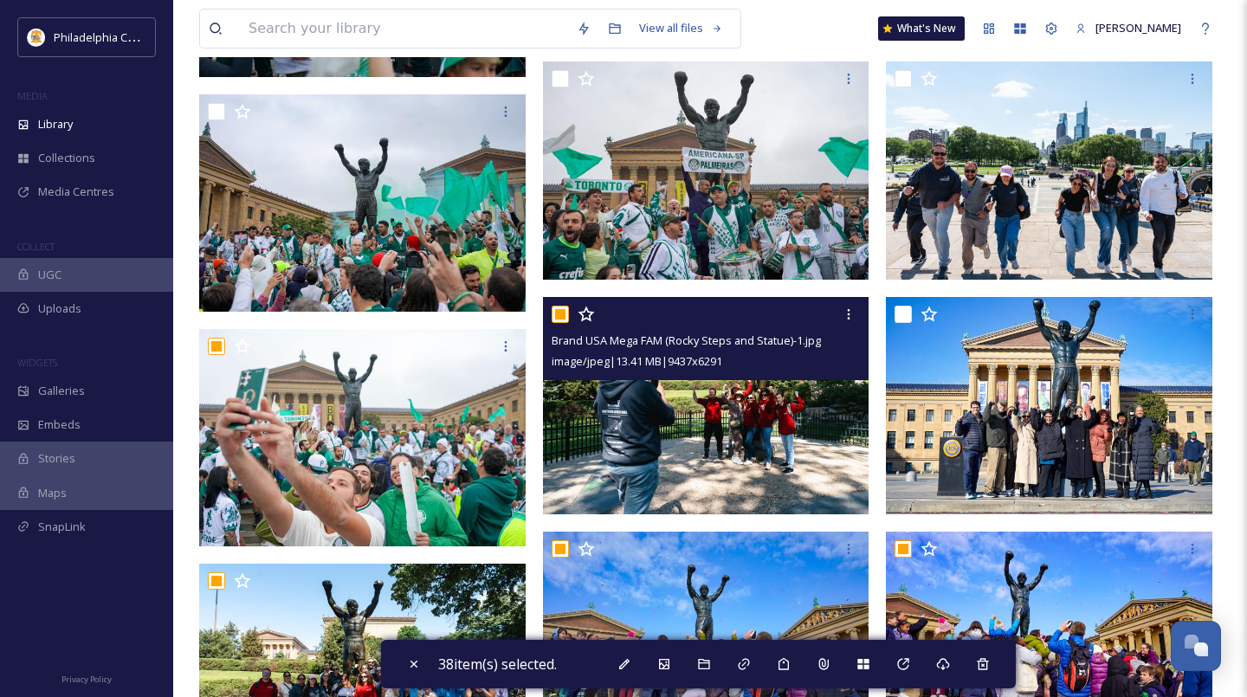
click at [568, 310] on div at bounding box center [708, 314] width 313 height 31
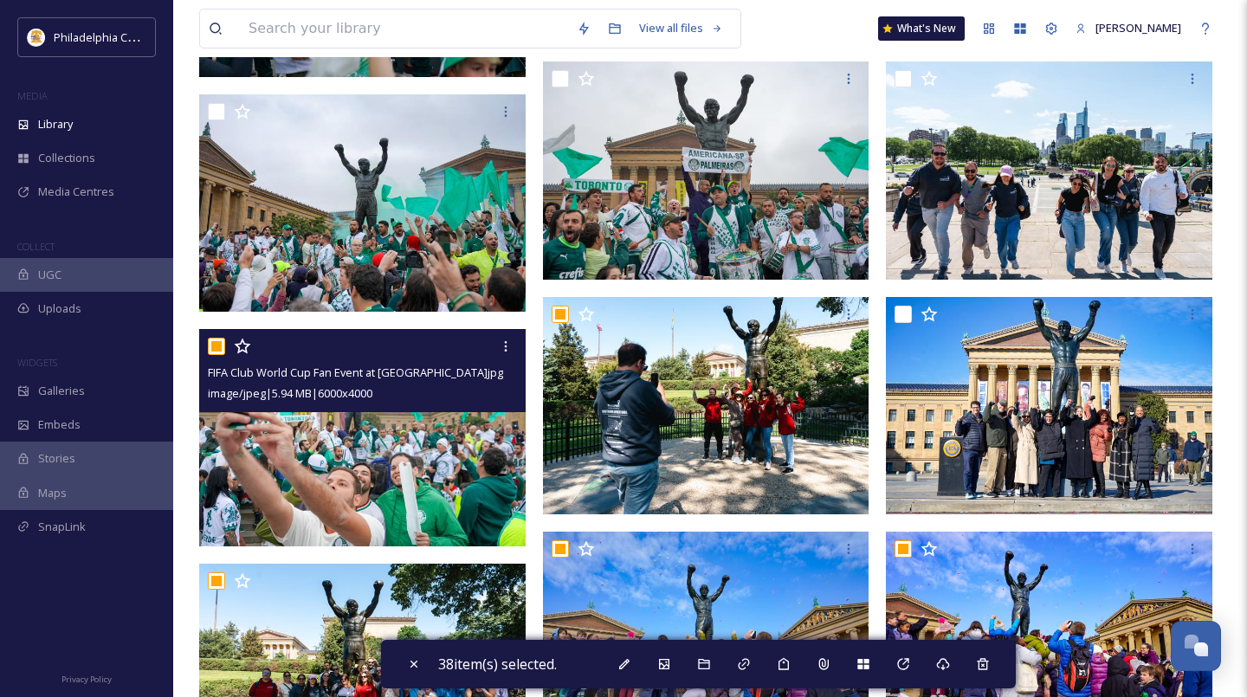
click at [216, 349] on input "checkbox" at bounding box center [216, 346] width 17 height 17
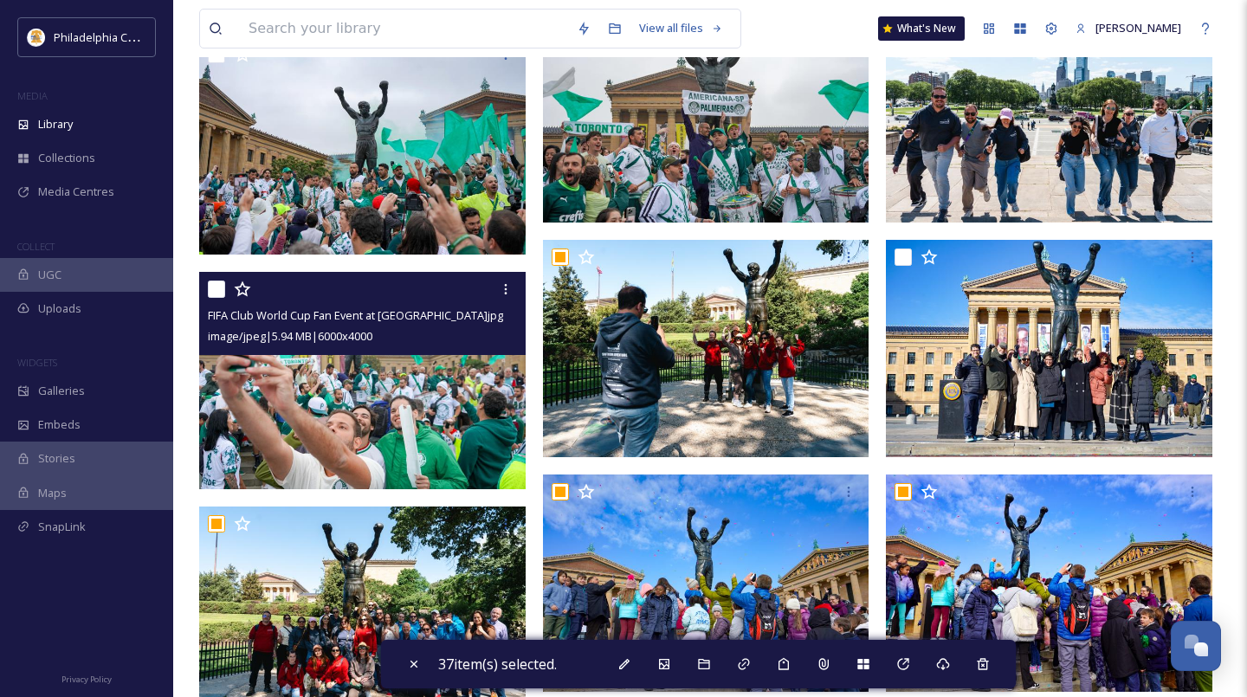
scroll to position [1872, 0]
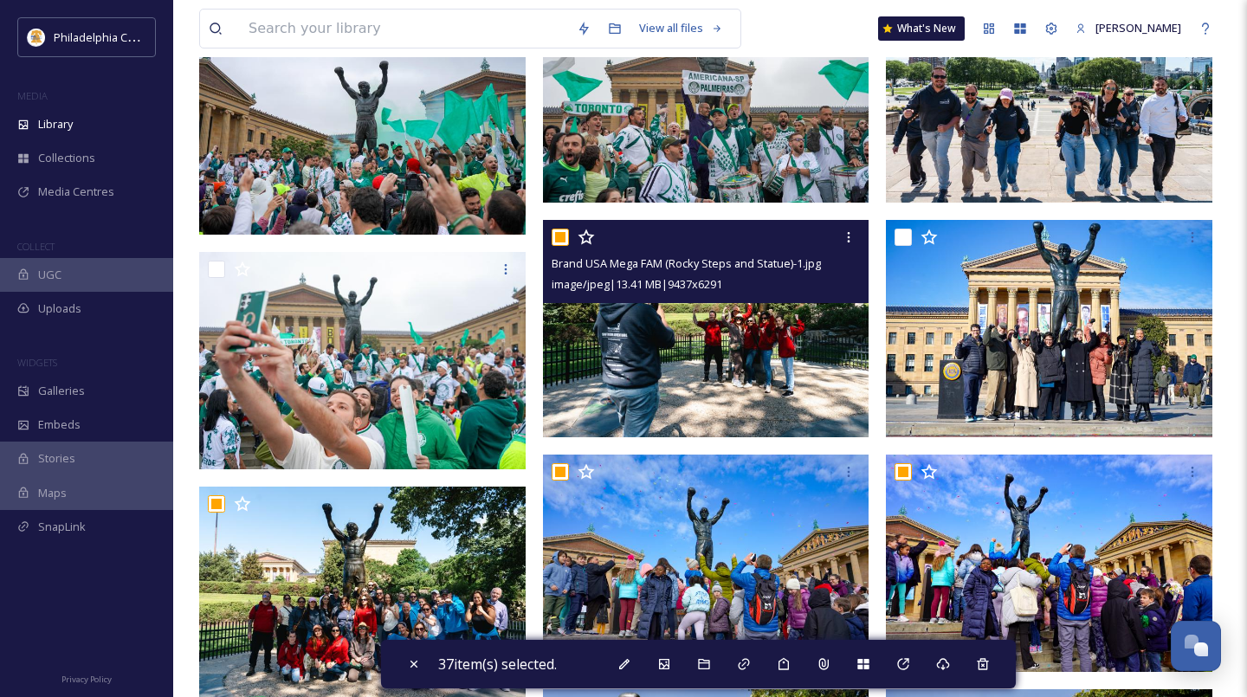
click at [561, 236] on input "checkbox" at bounding box center [560, 237] width 17 height 17
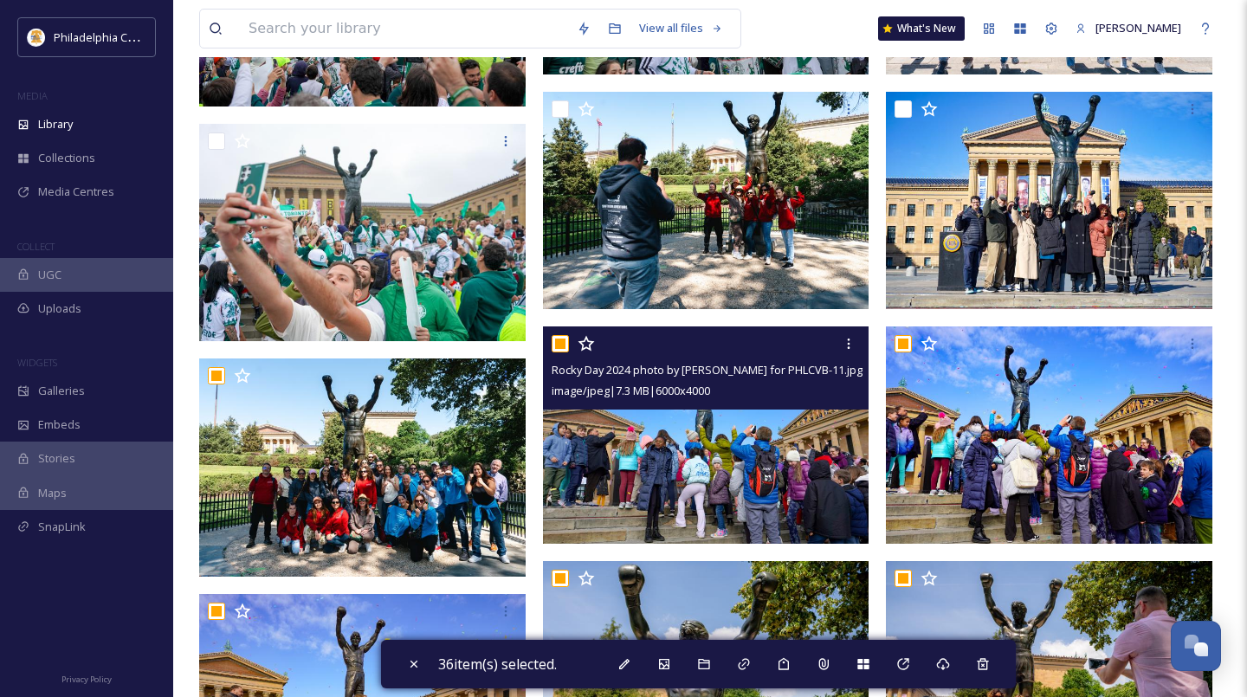
scroll to position [2018, 0]
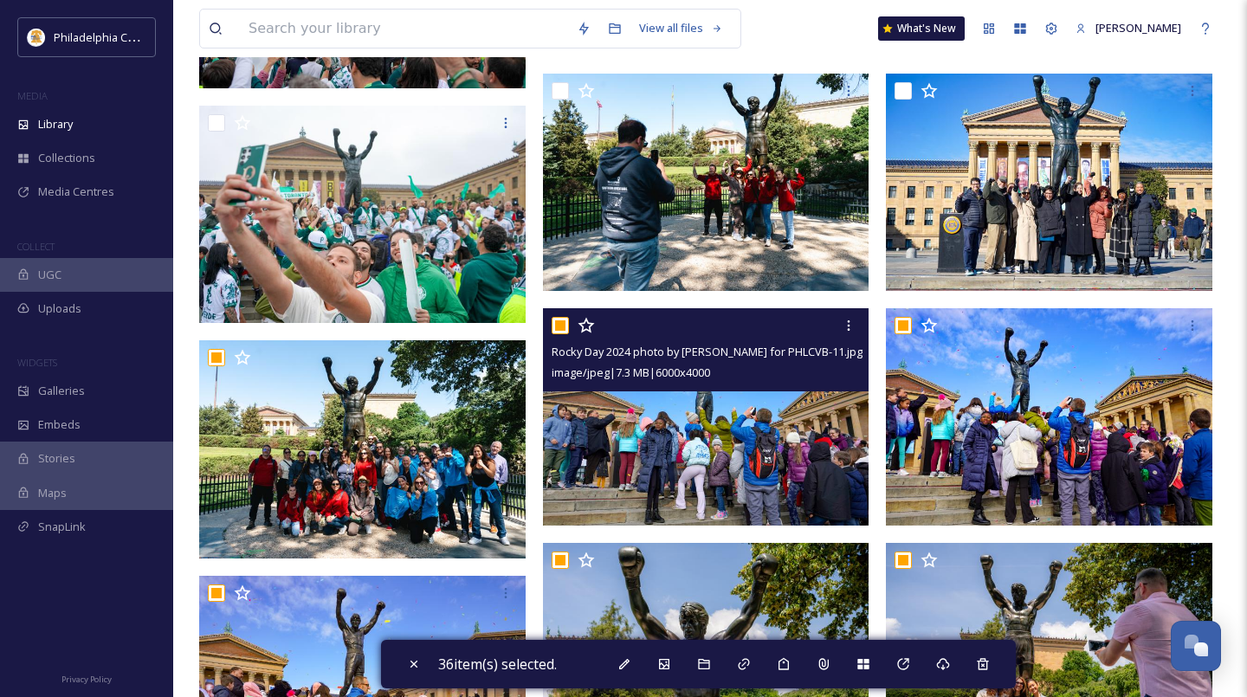
click at [561, 329] on input "checkbox" at bounding box center [560, 325] width 17 height 17
click at [565, 321] on input "checkbox" at bounding box center [560, 325] width 17 height 17
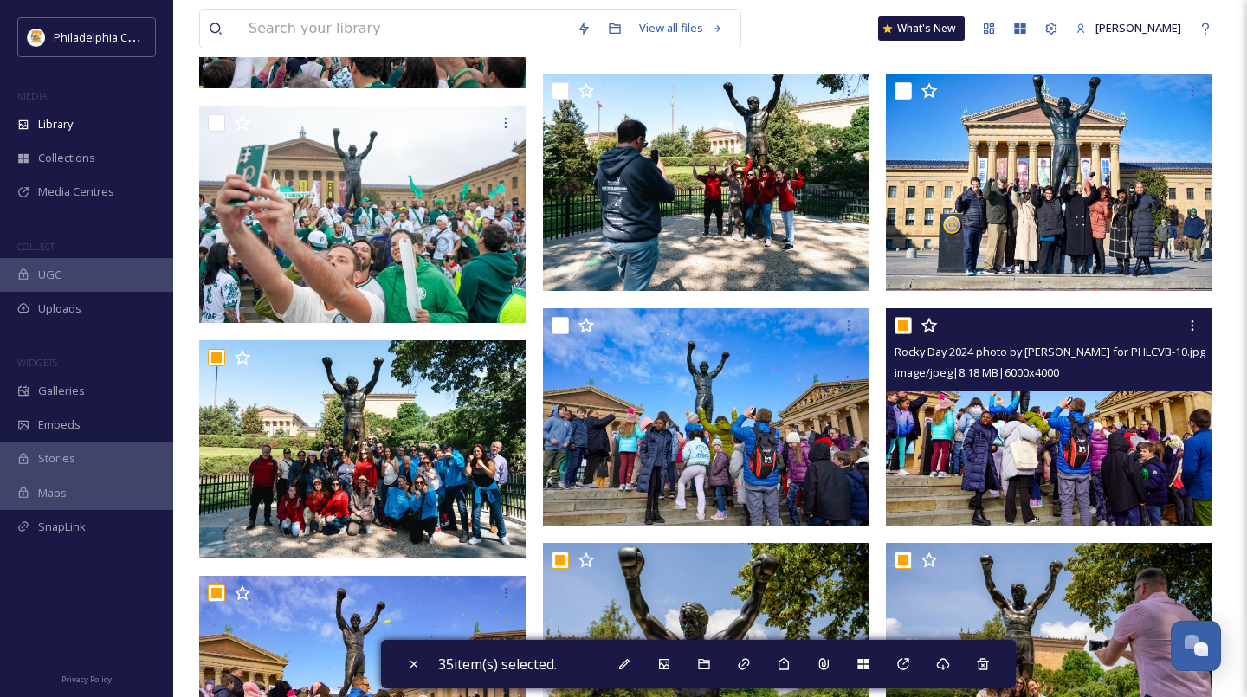
click at [900, 321] on input "checkbox" at bounding box center [902, 325] width 17 height 17
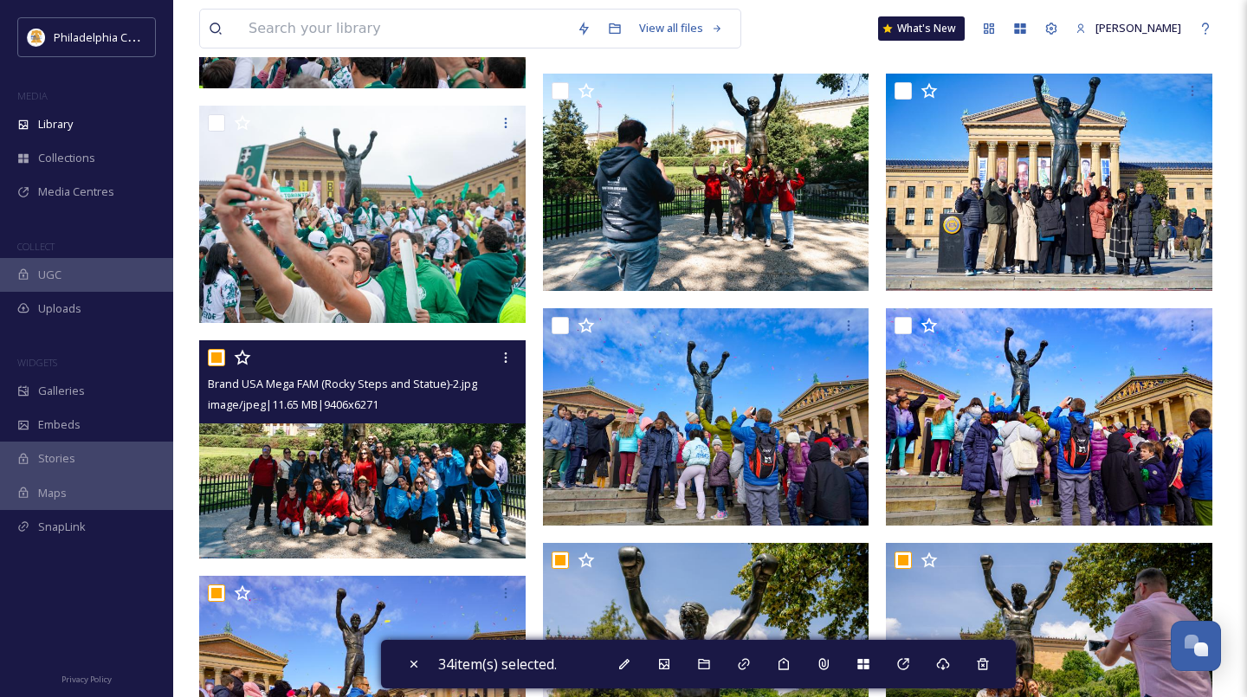
click at [216, 355] on input "checkbox" at bounding box center [216, 357] width 17 height 17
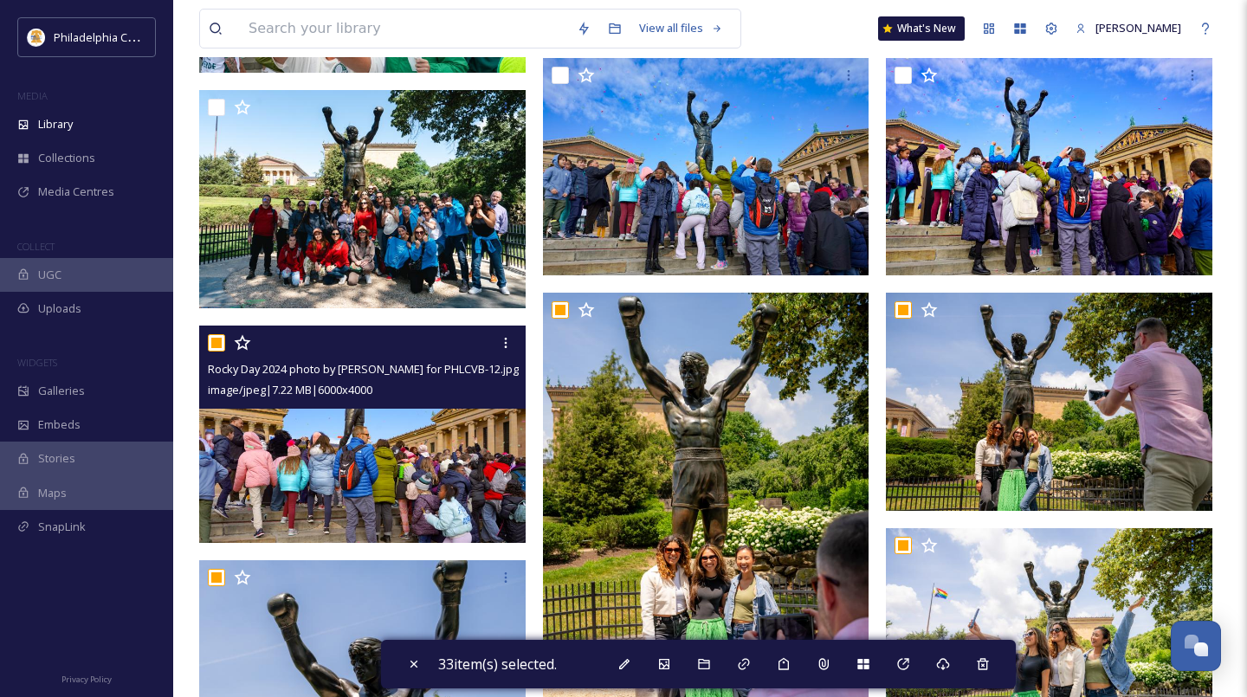
scroll to position [2272, 0]
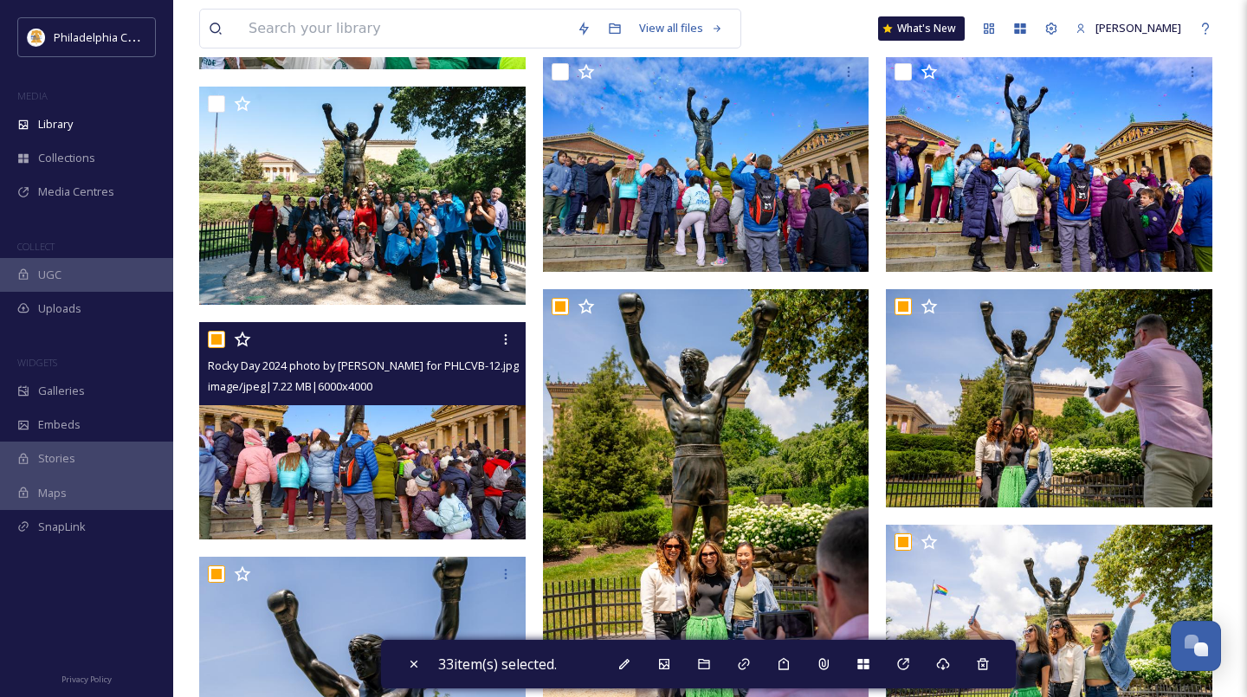
click at [221, 342] on input "checkbox" at bounding box center [216, 339] width 17 height 17
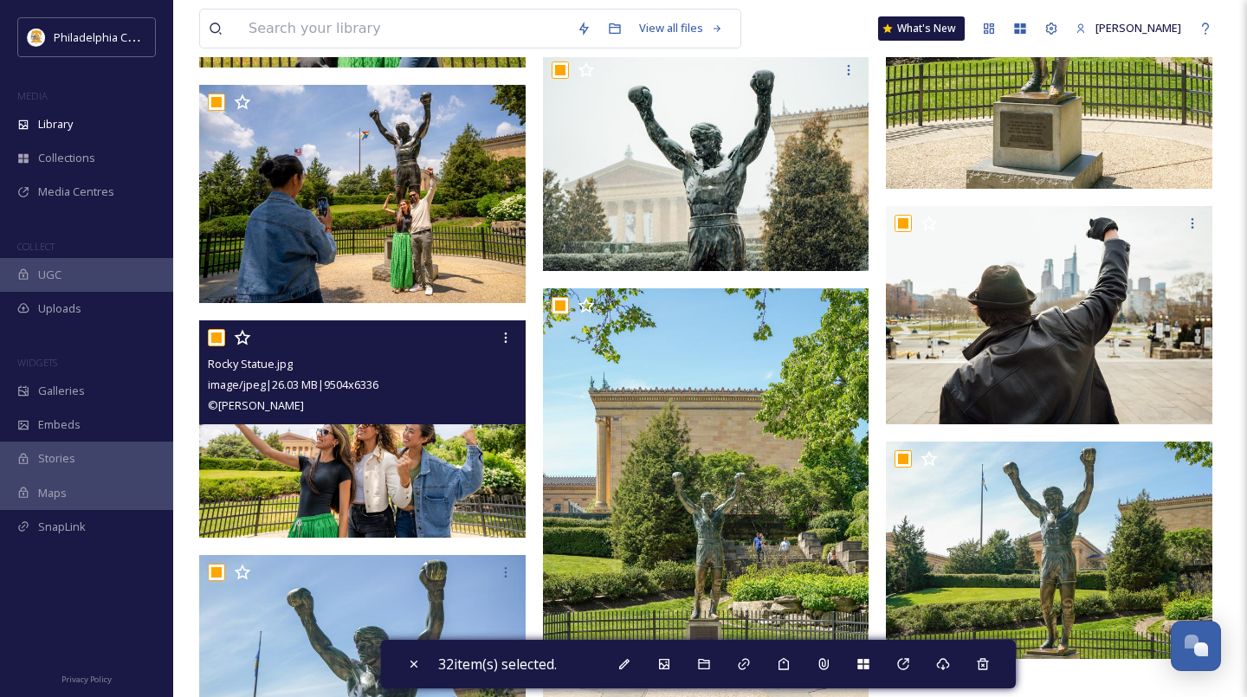
scroll to position [3256, 0]
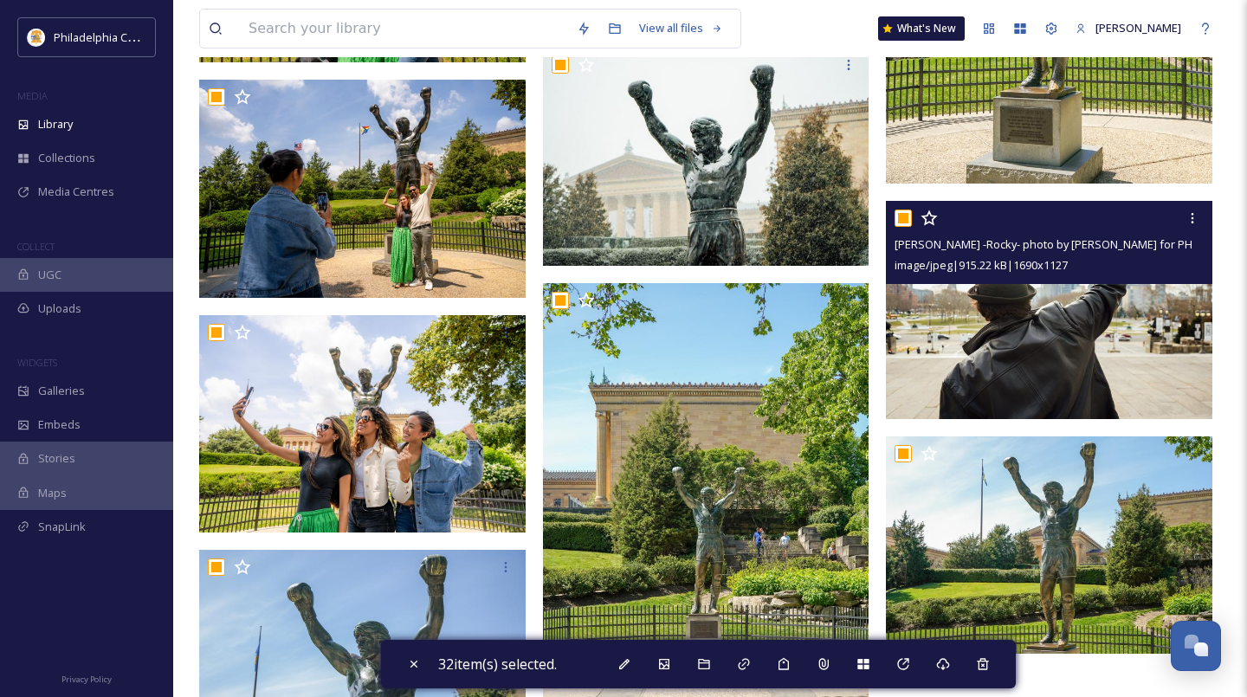
click at [904, 220] on input "checkbox" at bounding box center [902, 218] width 17 height 17
click at [907, 218] on input "checkbox" at bounding box center [902, 218] width 17 height 17
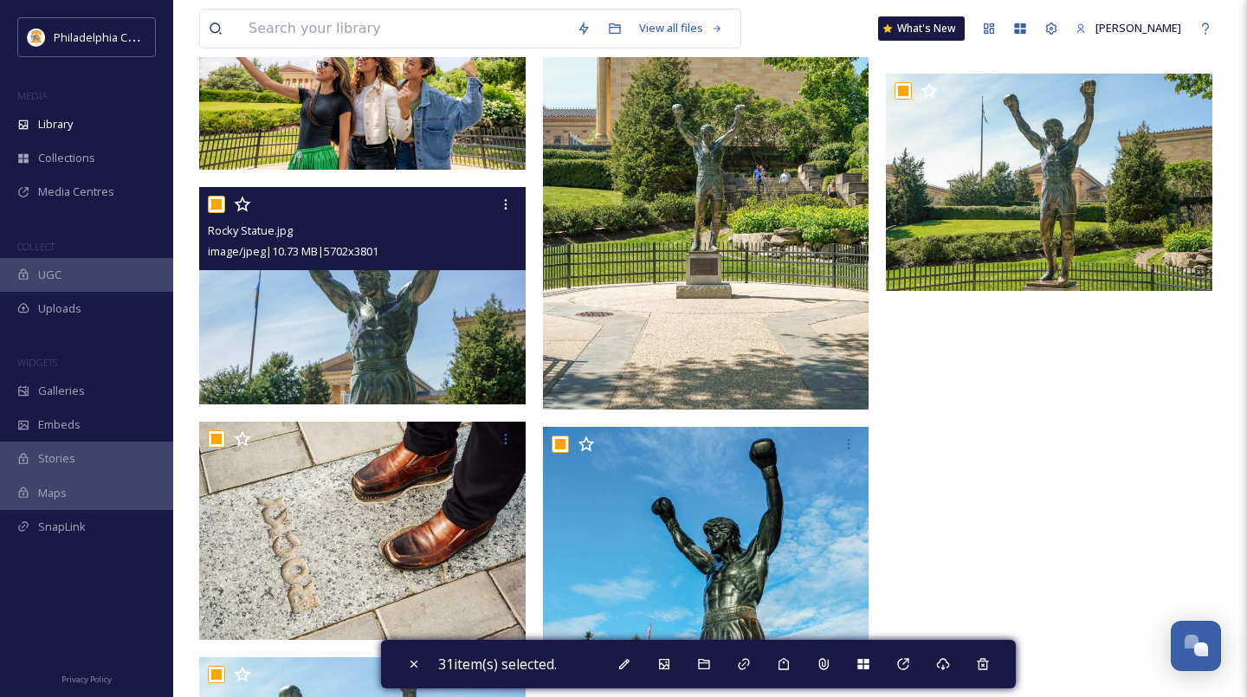
scroll to position [3620, 0]
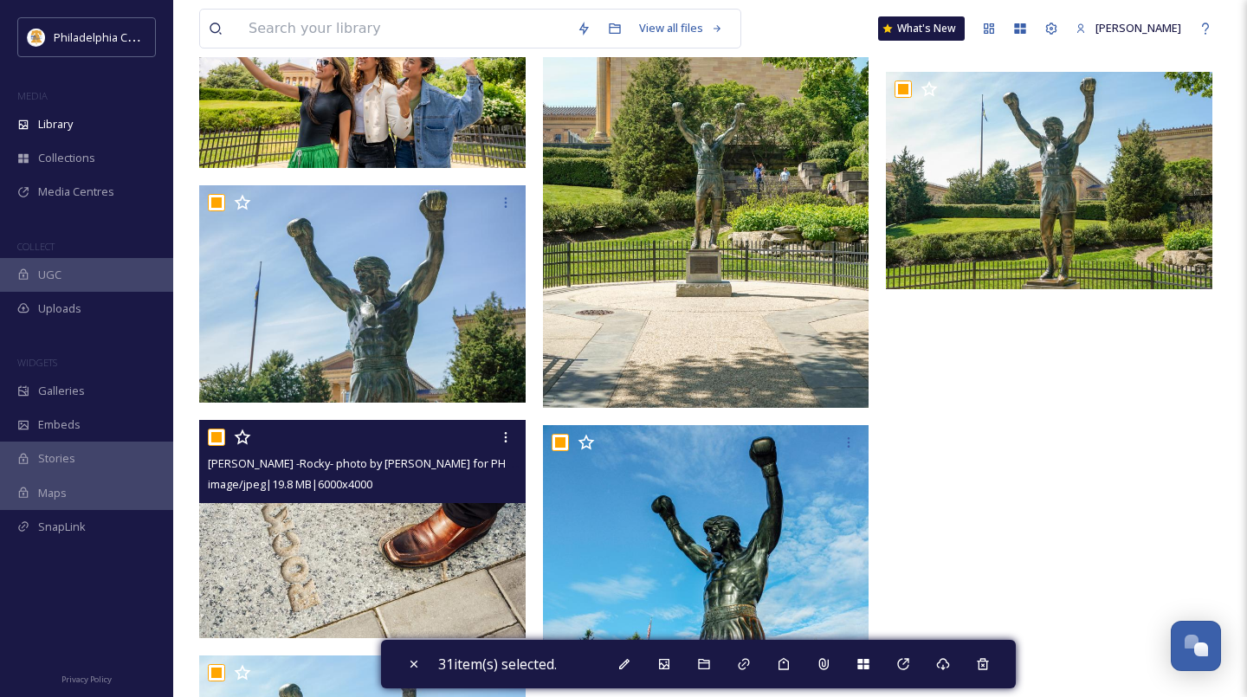
click at [217, 440] on input "checkbox" at bounding box center [216, 437] width 17 height 17
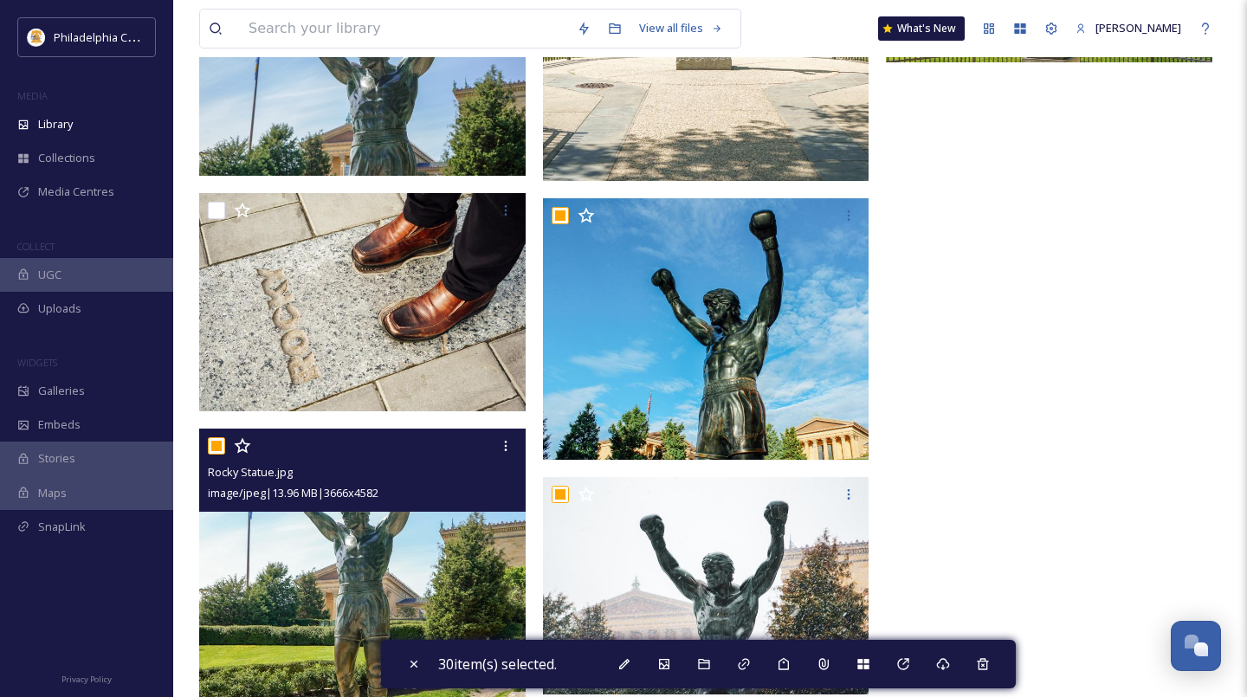
scroll to position [4016, 0]
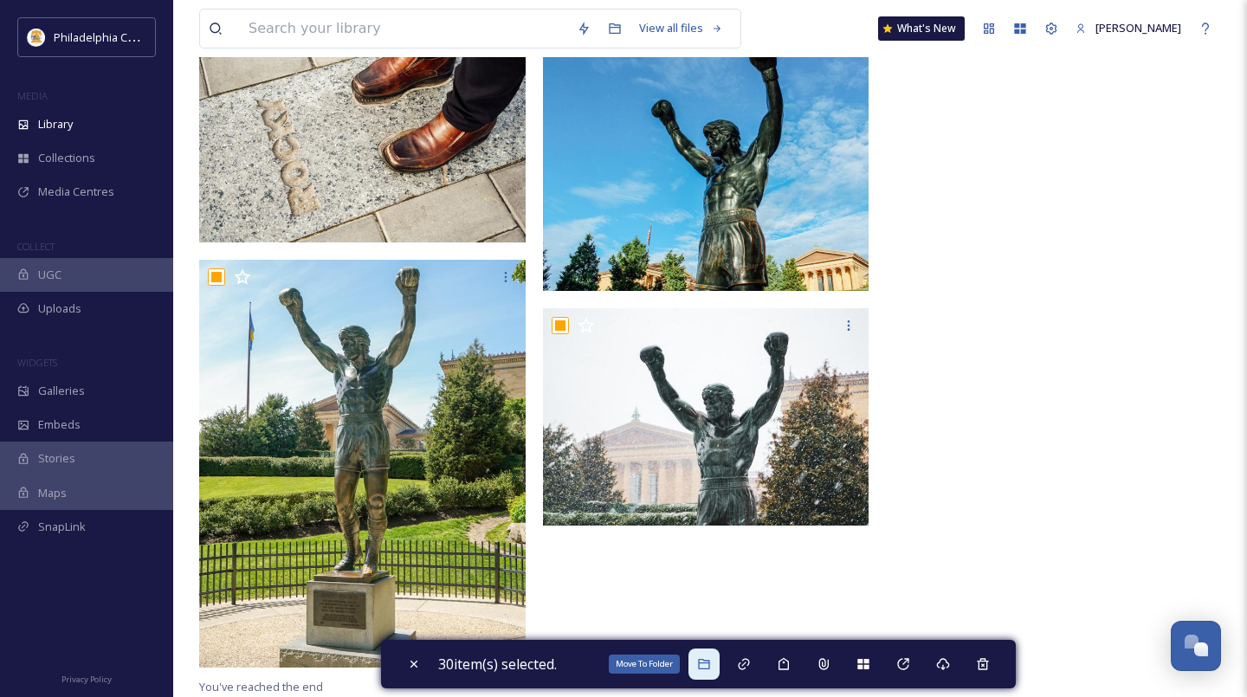
click at [707, 668] on icon at bounding box center [703, 664] width 11 height 10
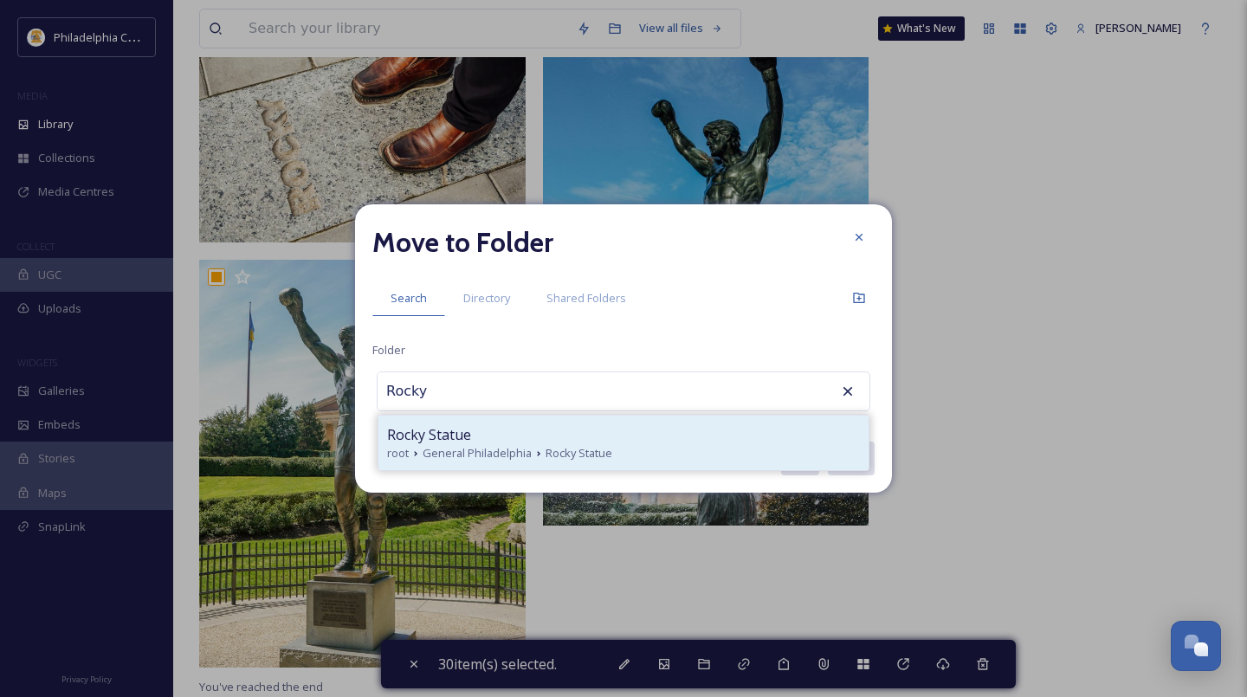
click at [531, 441] on div "Rocky Statue" at bounding box center [623, 434] width 473 height 21
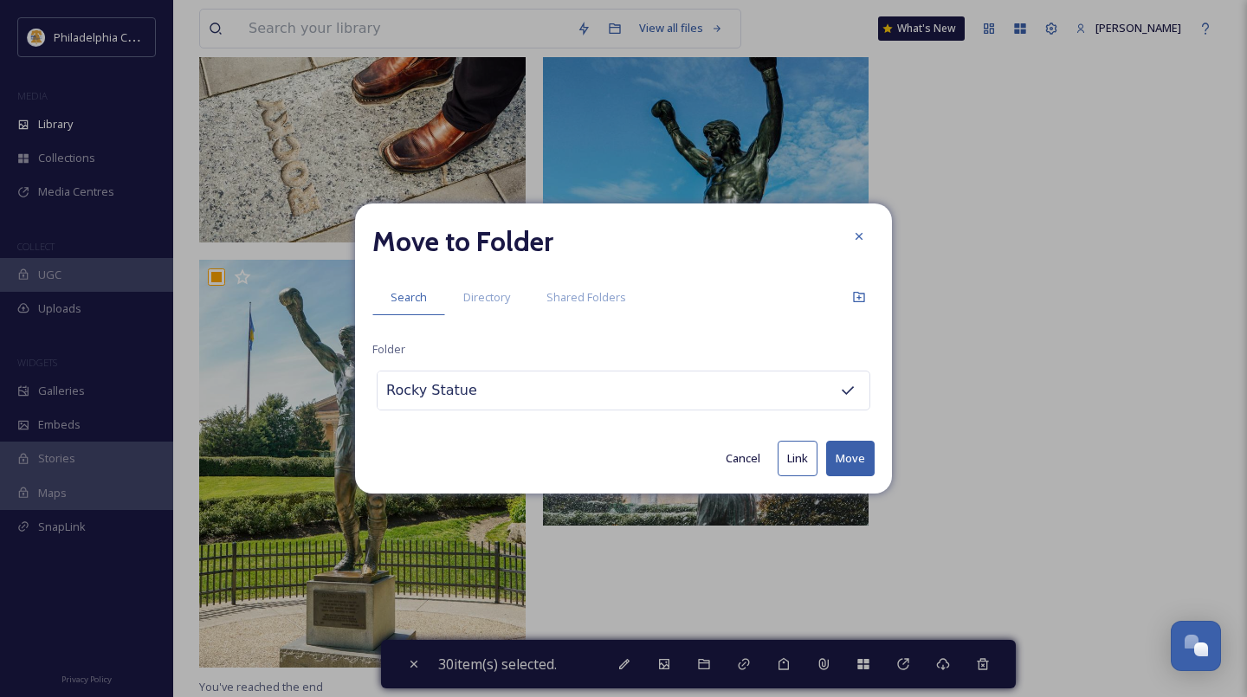
click at [858, 462] on button "Move" at bounding box center [850, 459] width 48 height 36
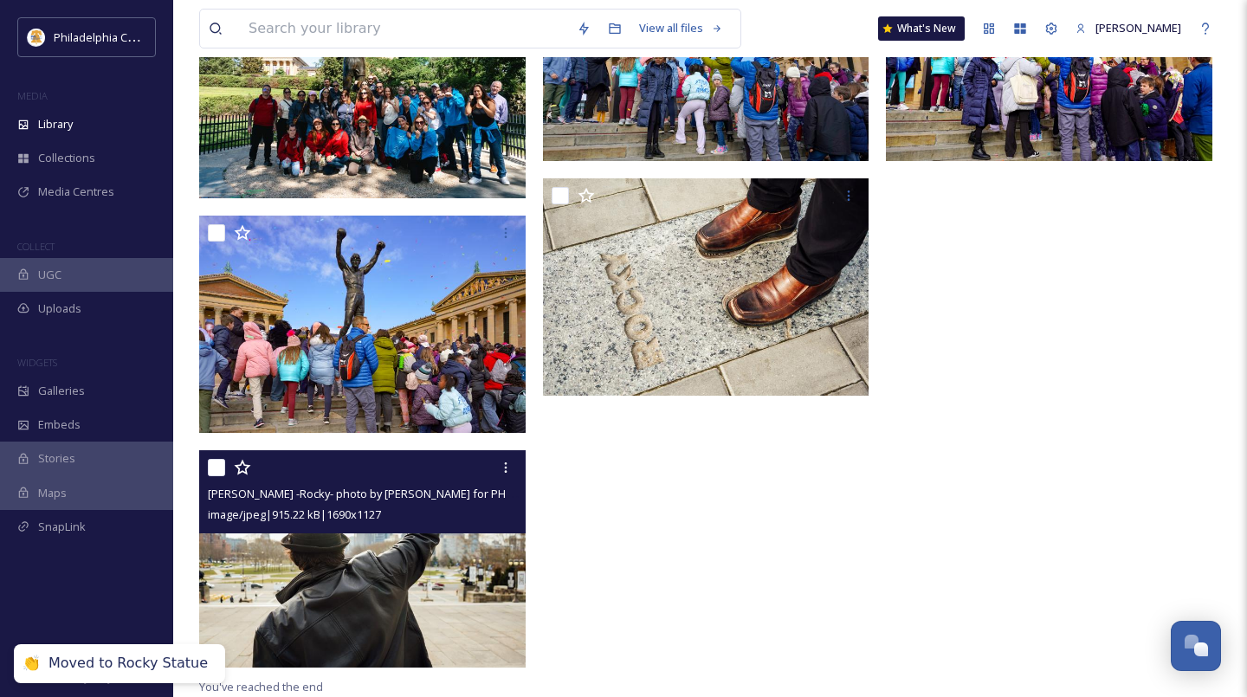
click at [210, 468] on input "checkbox" at bounding box center [216, 467] width 17 height 17
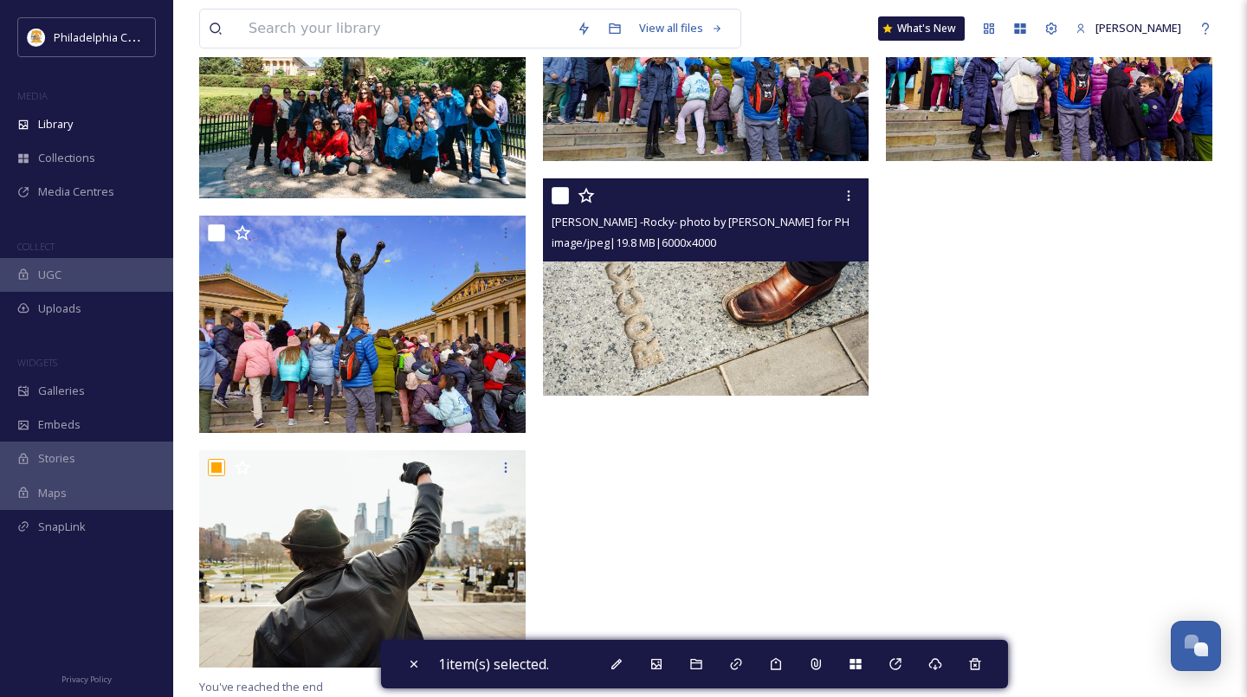
click at [558, 195] on input "checkbox" at bounding box center [560, 195] width 17 height 17
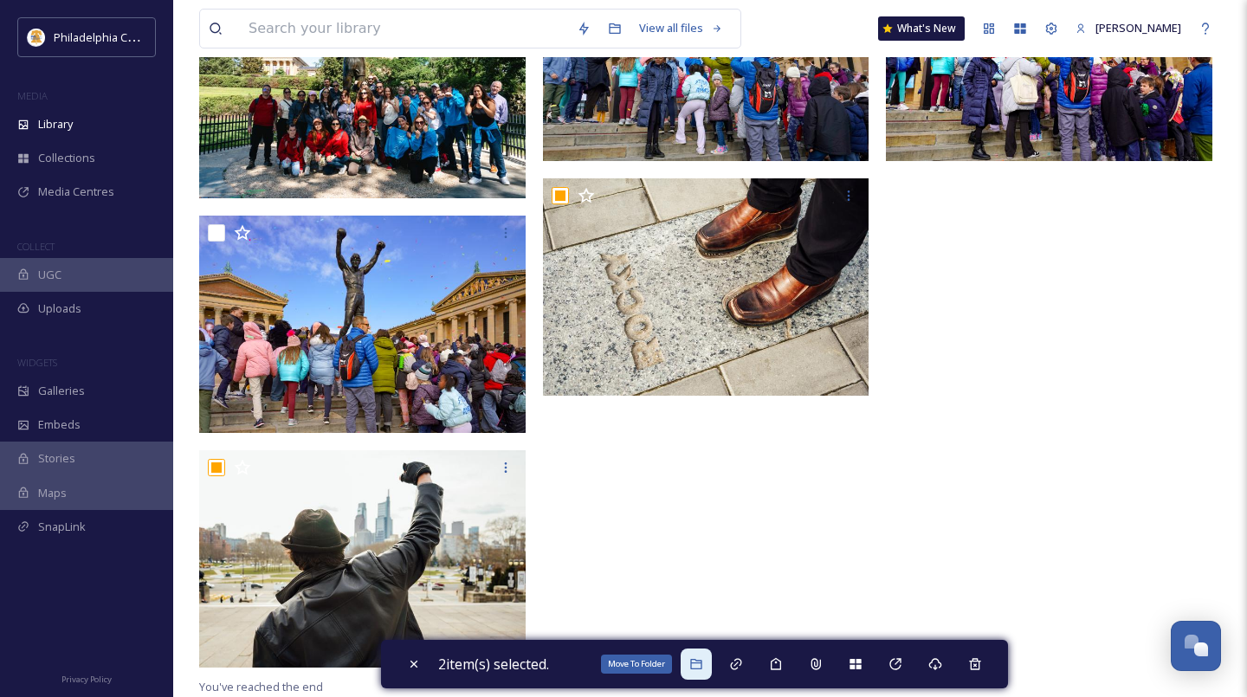
click at [691, 669] on div "Move To Folder" at bounding box center [696, 664] width 31 height 31
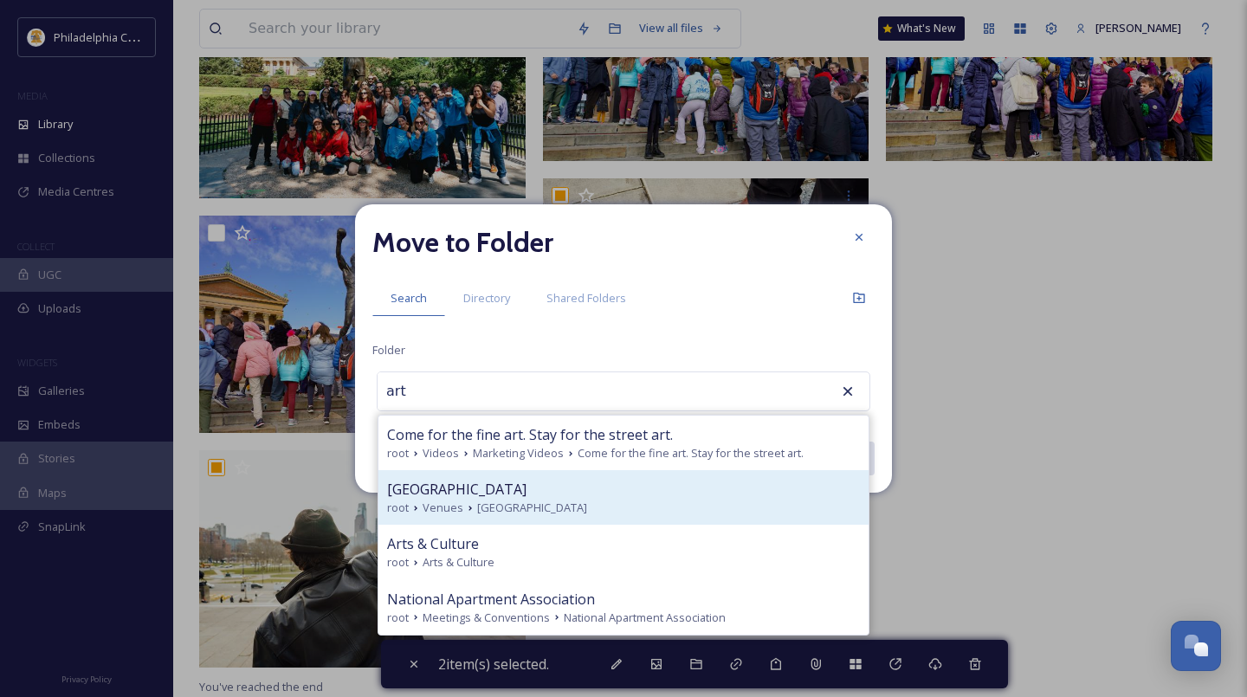
click at [526, 494] on span "Philadelphia Museum of Art" at bounding box center [456, 489] width 139 height 21
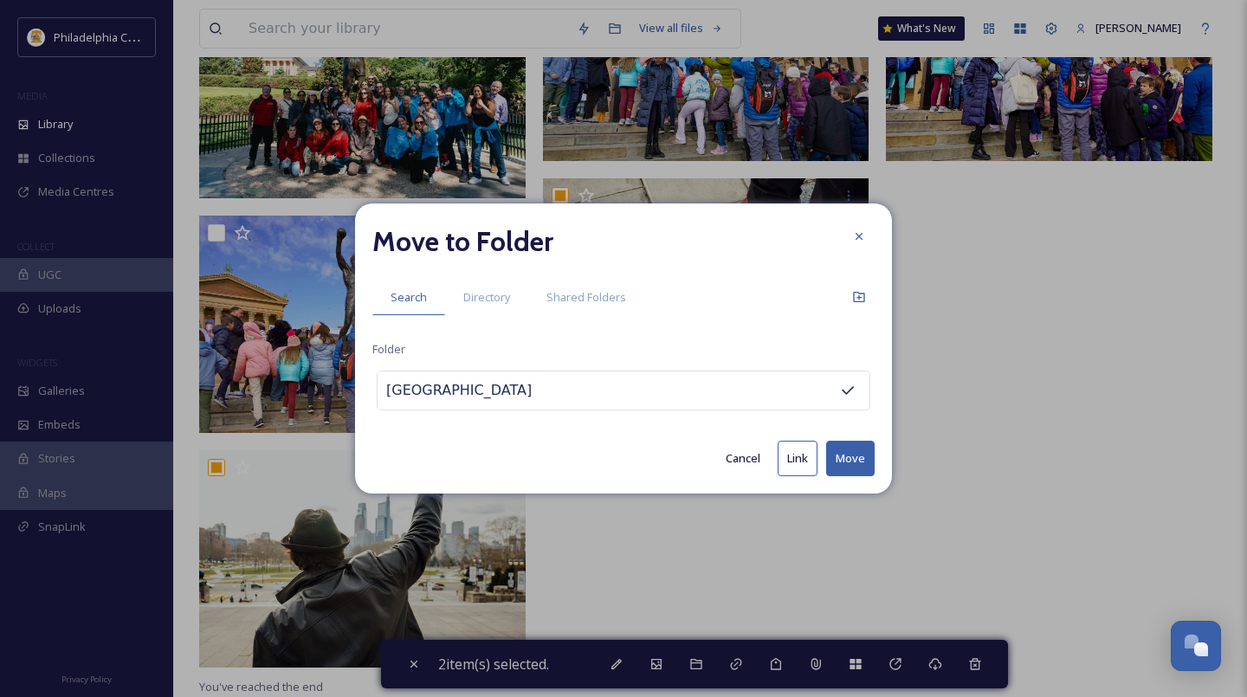
click at [875, 462] on div "Move to Folder Search Directory Shared Folders Folder Philadelphia Museum of Ar…" at bounding box center [623, 348] width 537 height 291
click at [853, 462] on button "Move" at bounding box center [850, 459] width 48 height 36
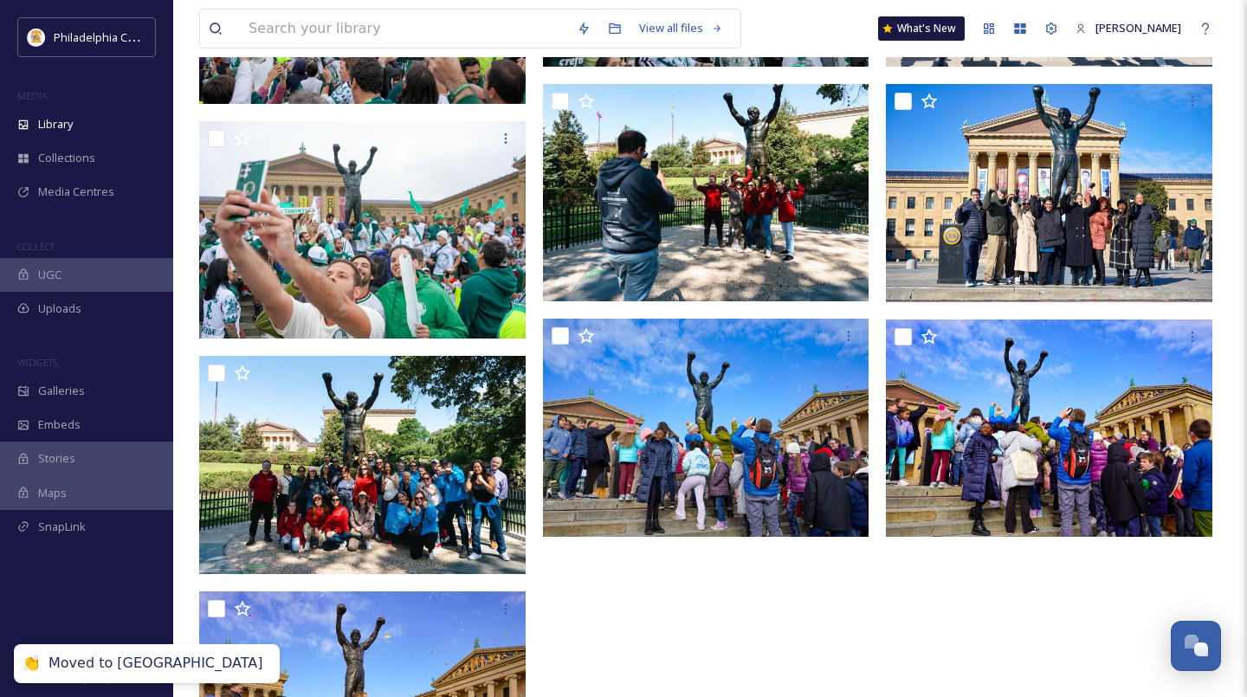
scroll to position [0, 0]
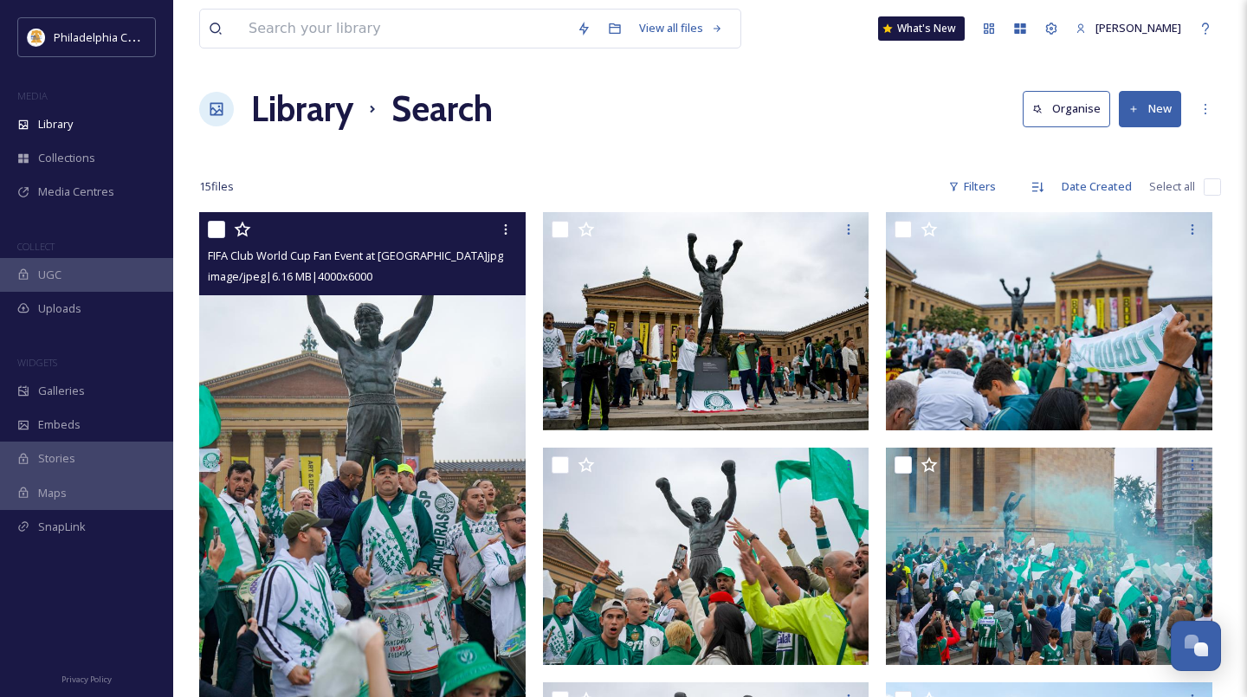
click at [213, 237] on input "checkbox" at bounding box center [216, 229] width 17 height 17
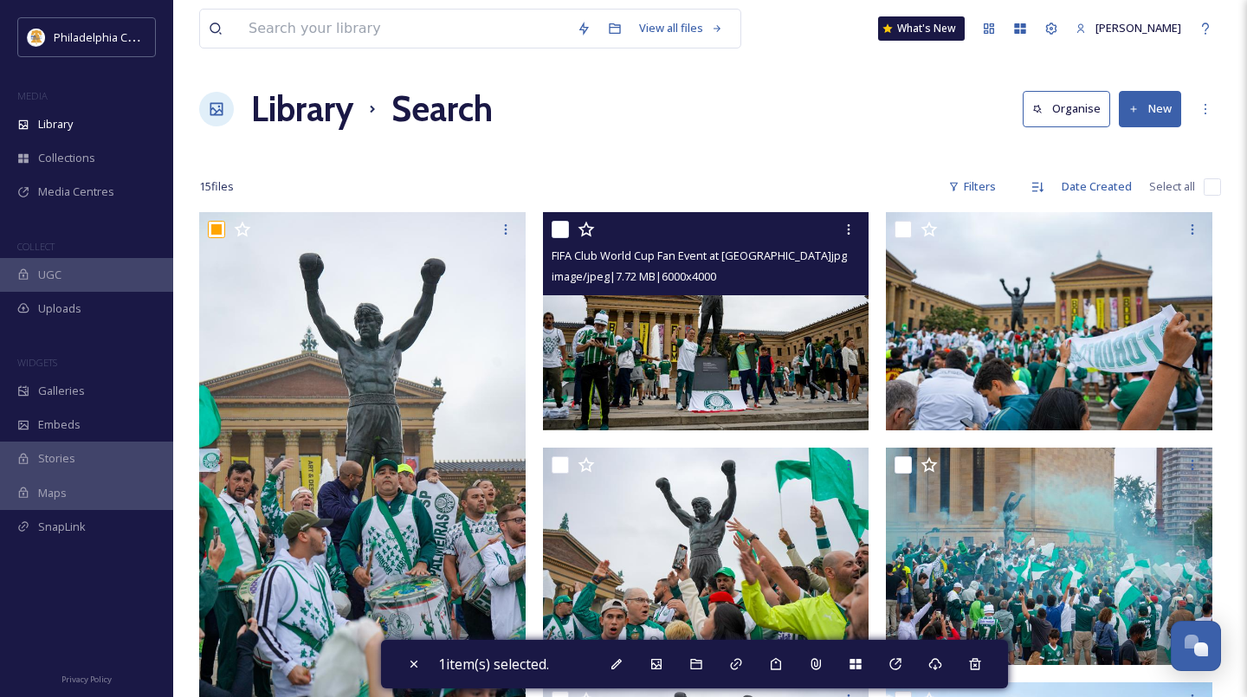
click at [565, 230] on input "checkbox" at bounding box center [560, 229] width 17 height 17
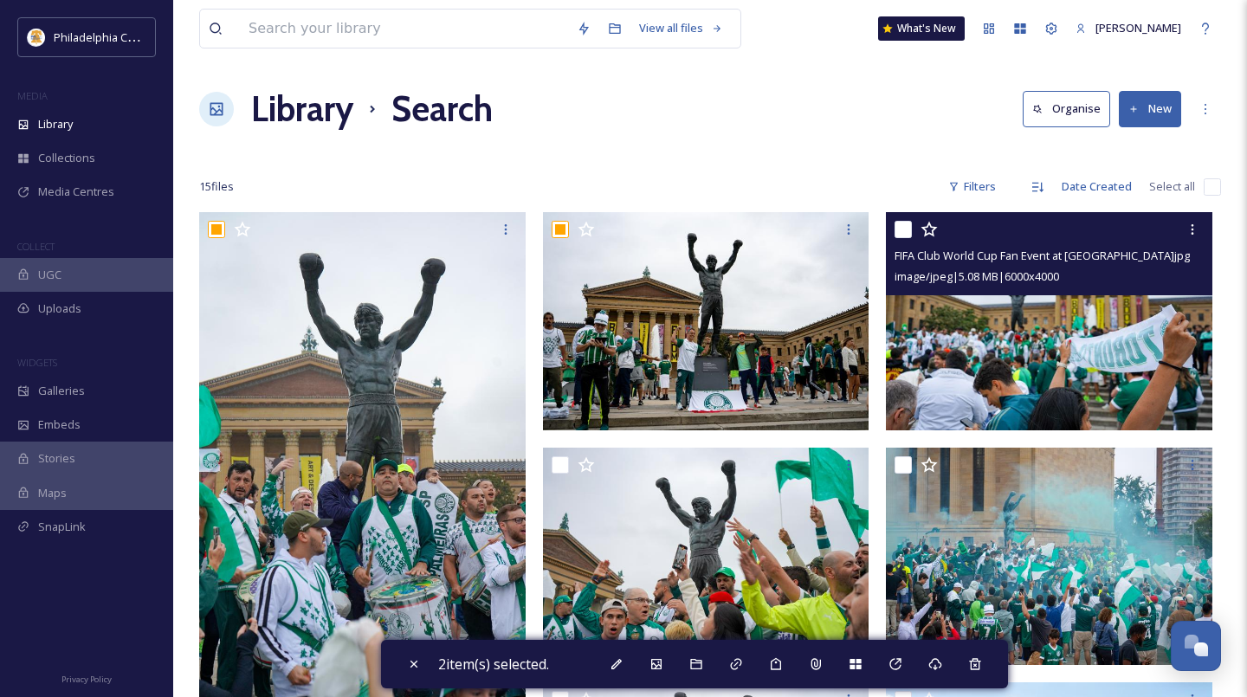
click at [899, 229] on input "checkbox" at bounding box center [902, 229] width 17 height 17
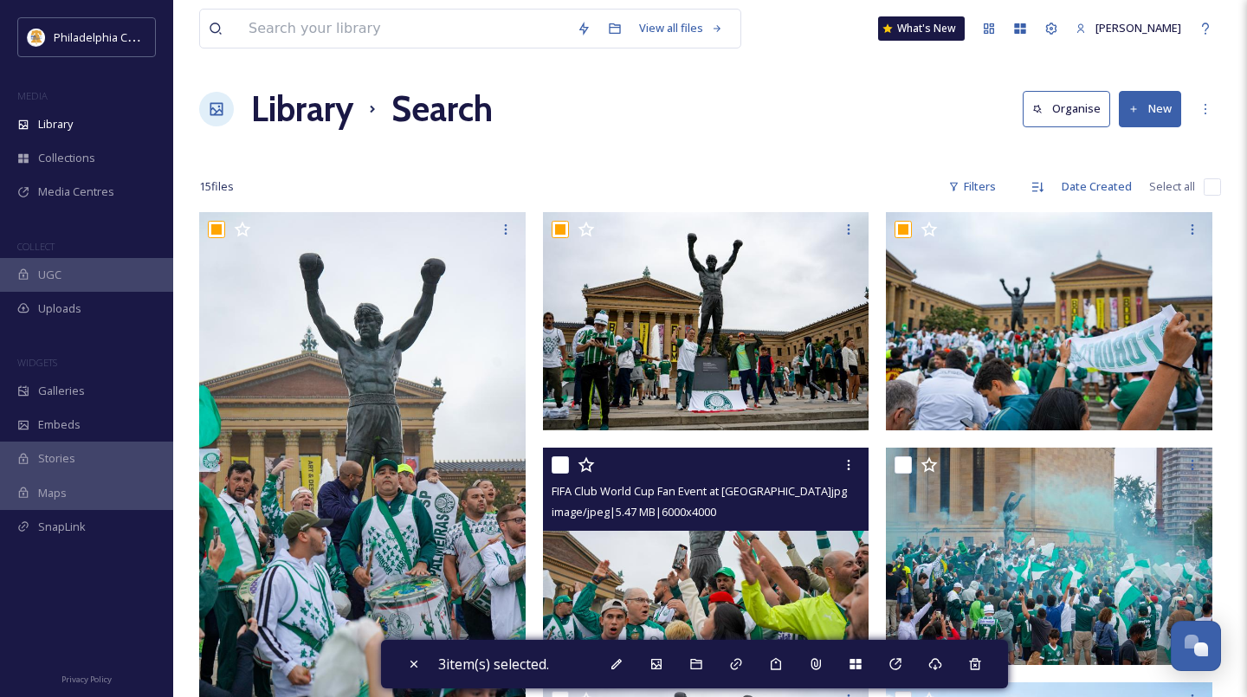
click at [553, 463] on input "checkbox" at bounding box center [560, 464] width 17 height 17
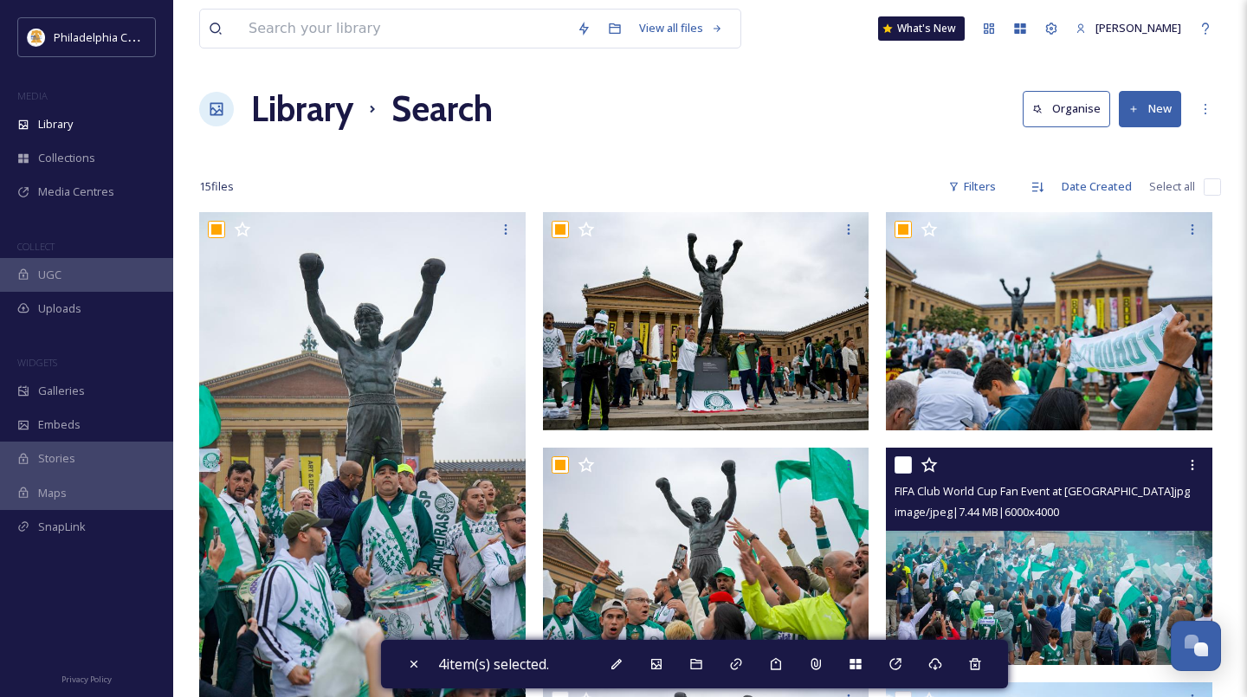
click at [896, 462] on input "checkbox" at bounding box center [902, 464] width 17 height 17
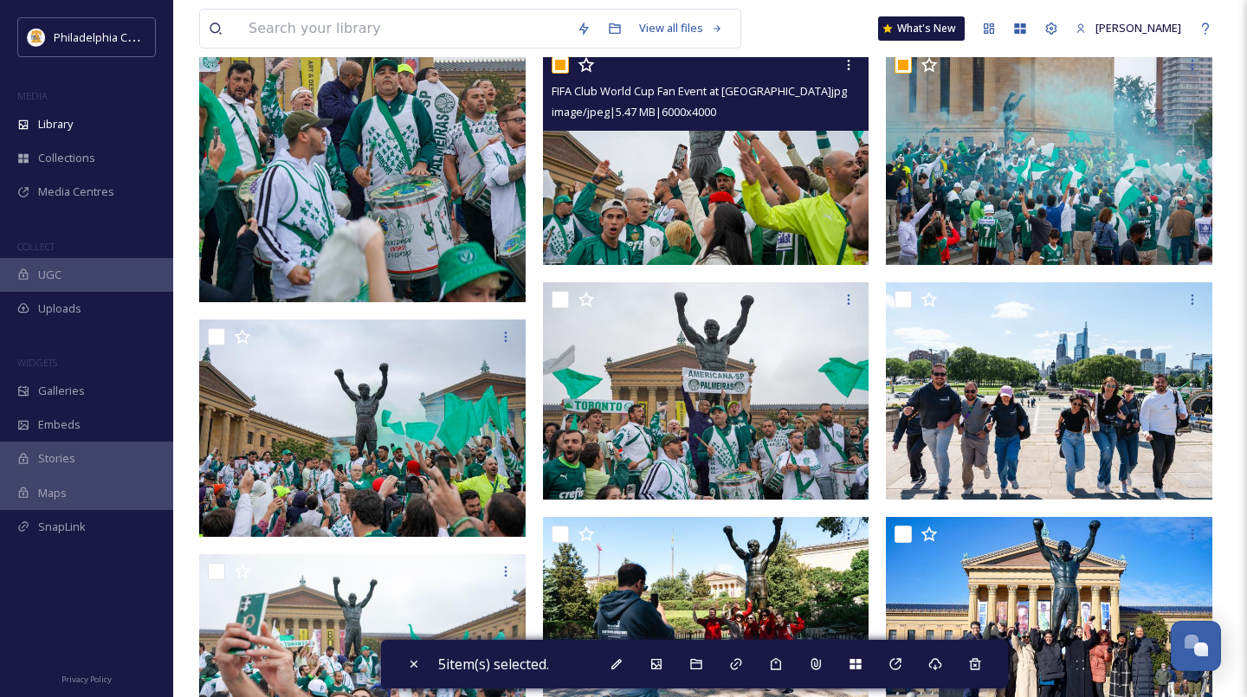
scroll to position [438, 0]
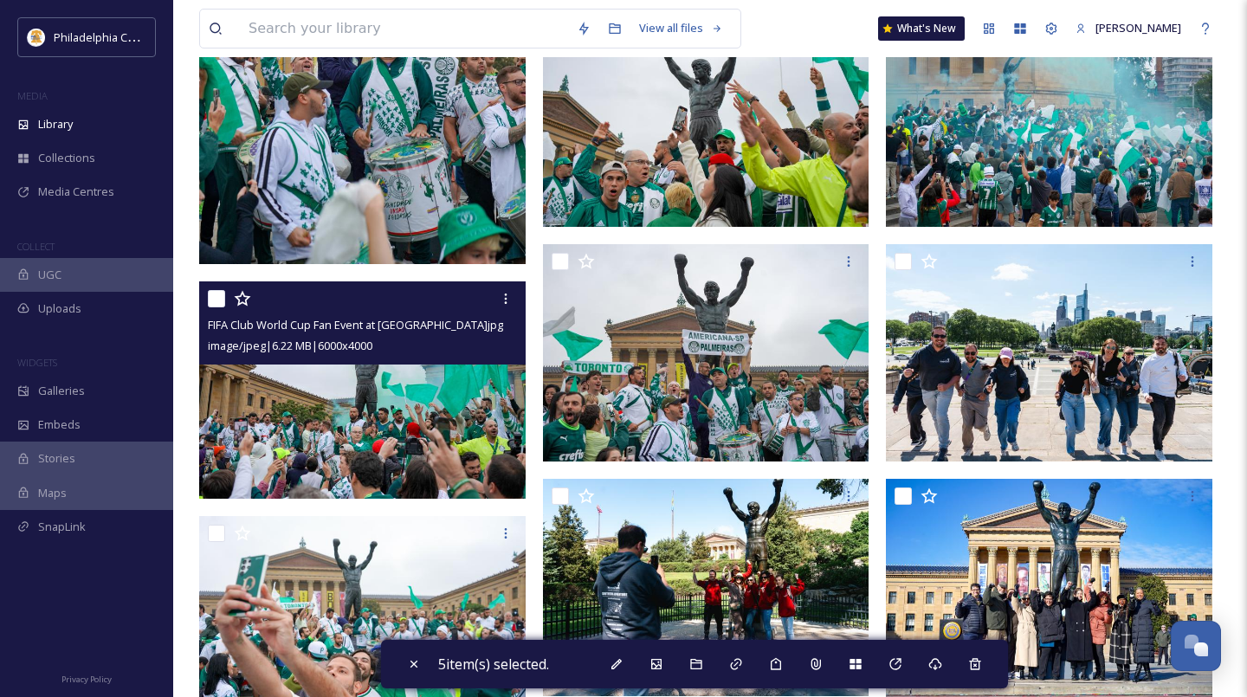
click at [213, 297] on input "checkbox" at bounding box center [216, 298] width 17 height 17
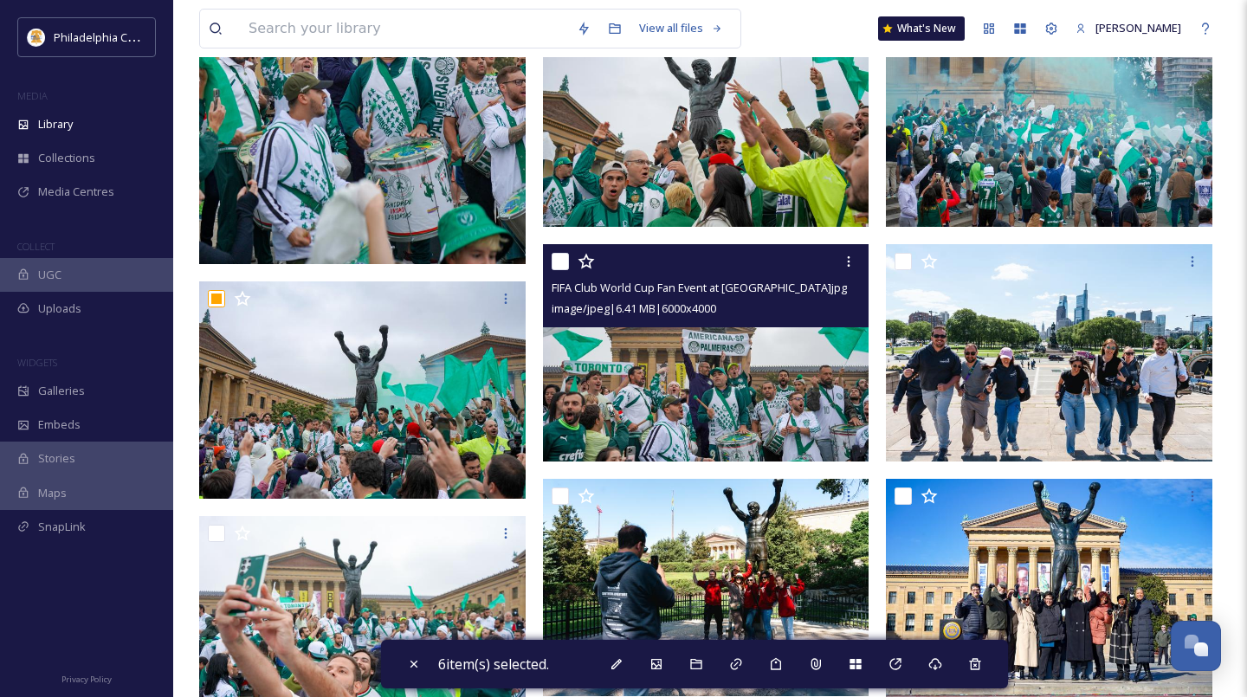
click at [557, 254] on input "checkbox" at bounding box center [560, 261] width 17 height 17
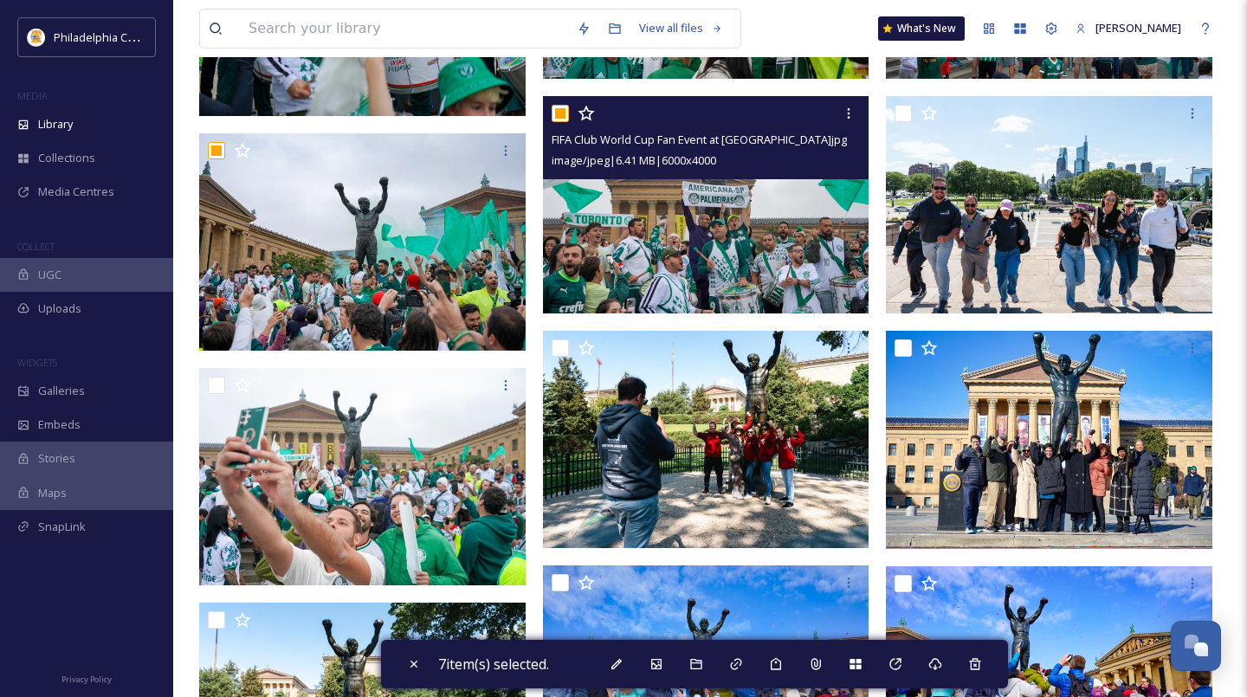
scroll to position [604, 0]
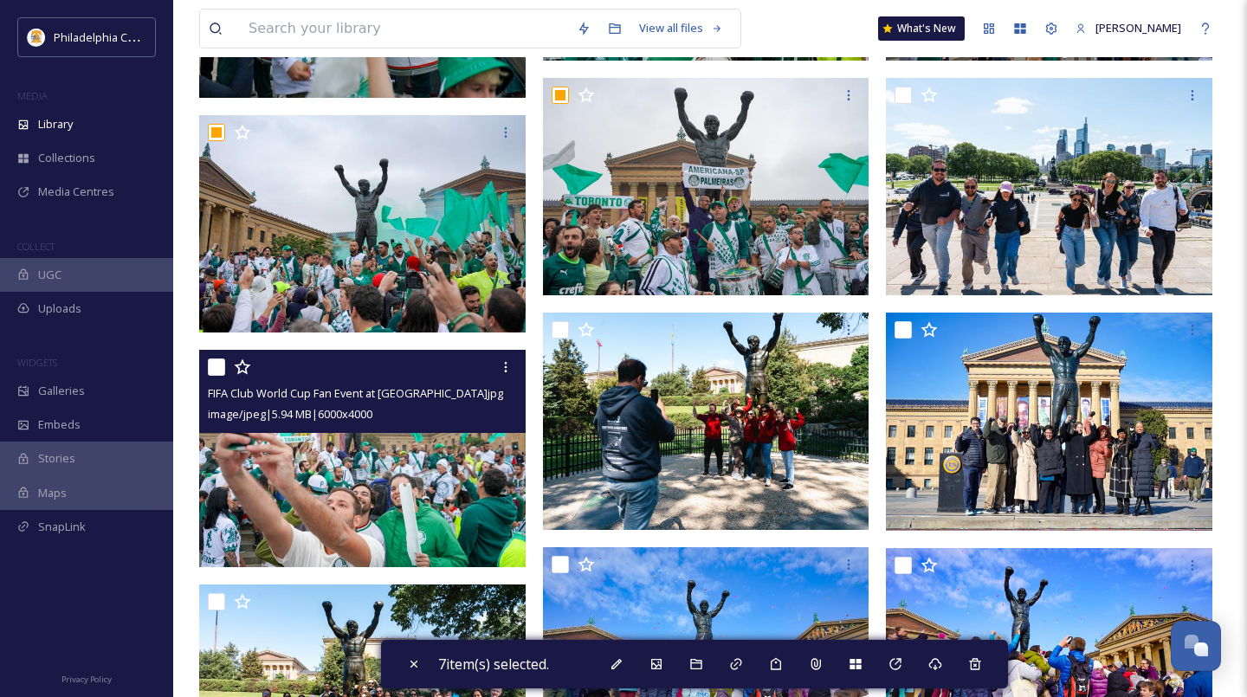
click at [213, 369] on input "checkbox" at bounding box center [216, 366] width 17 height 17
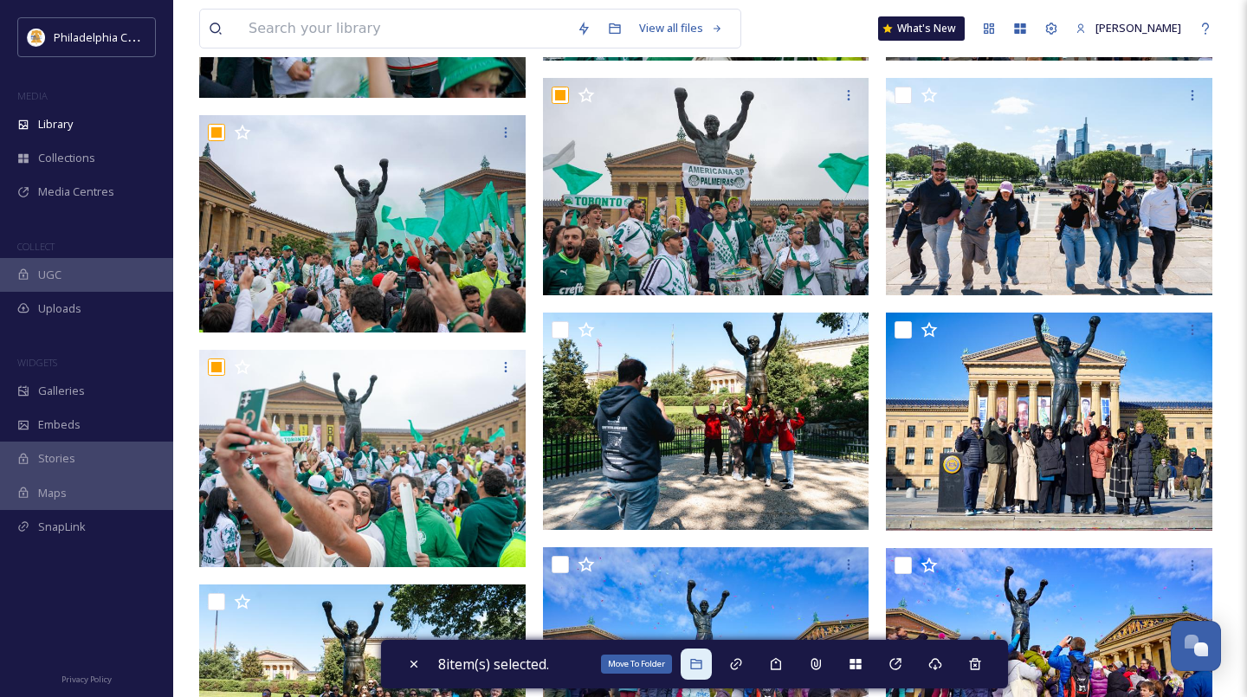
click at [695, 666] on icon at bounding box center [695, 664] width 11 height 10
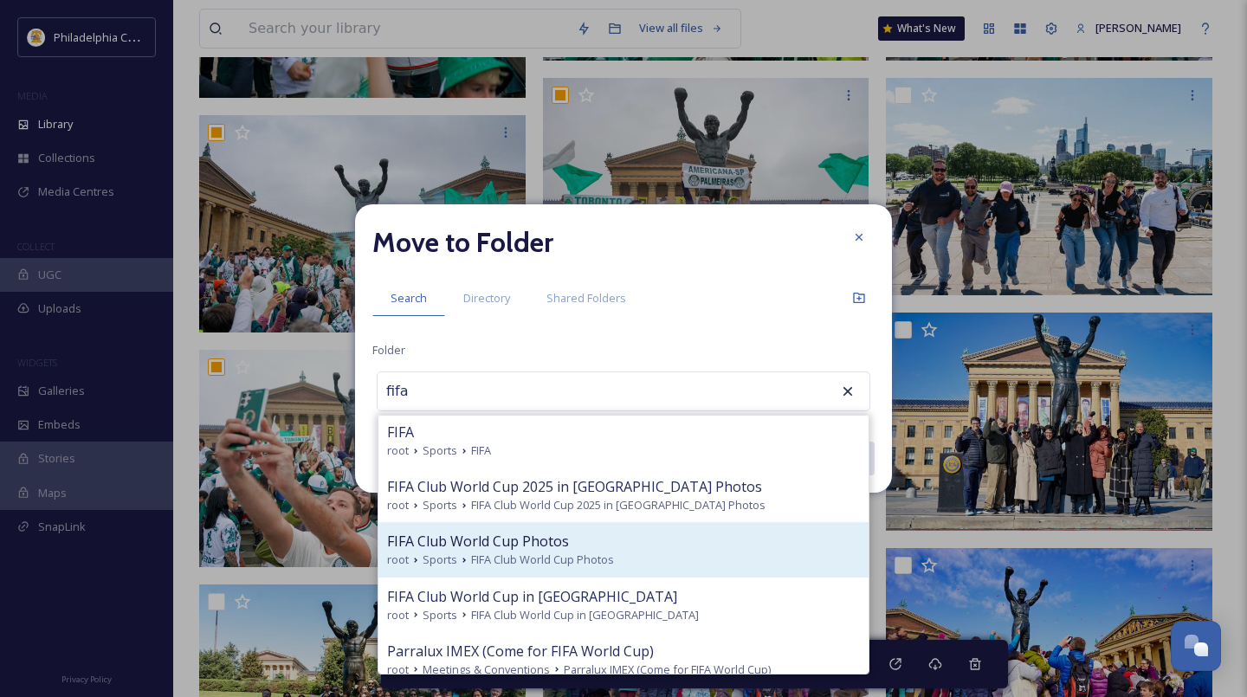
scroll to position [16, 0]
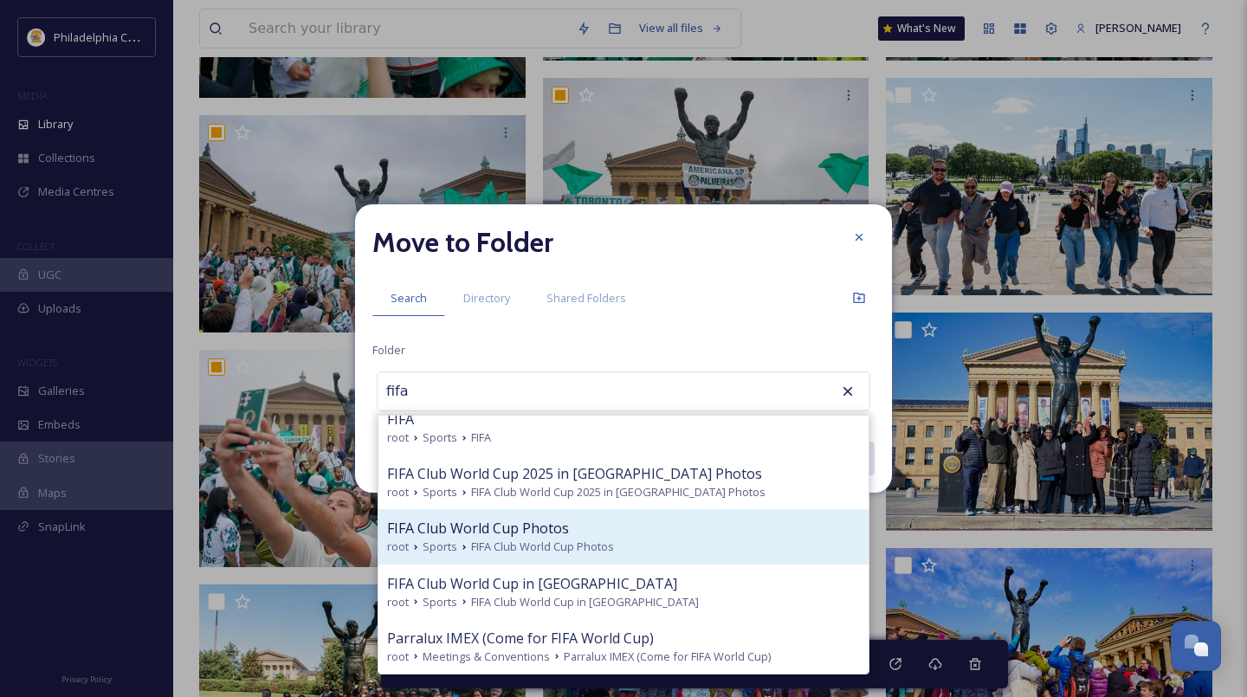
click at [640, 543] on div "root Sports FIFA Club World Cup Photos" at bounding box center [623, 547] width 473 height 16
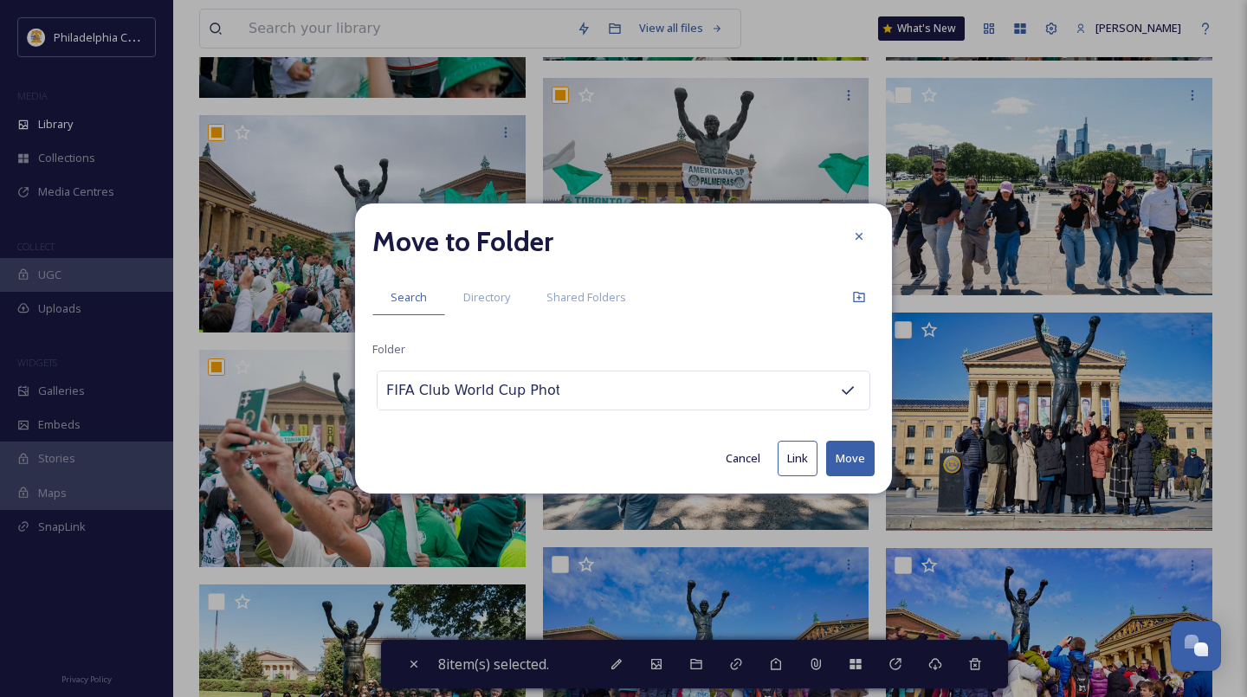
click at [853, 464] on button "Move" at bounding box center [850, 459] width 48 height 36
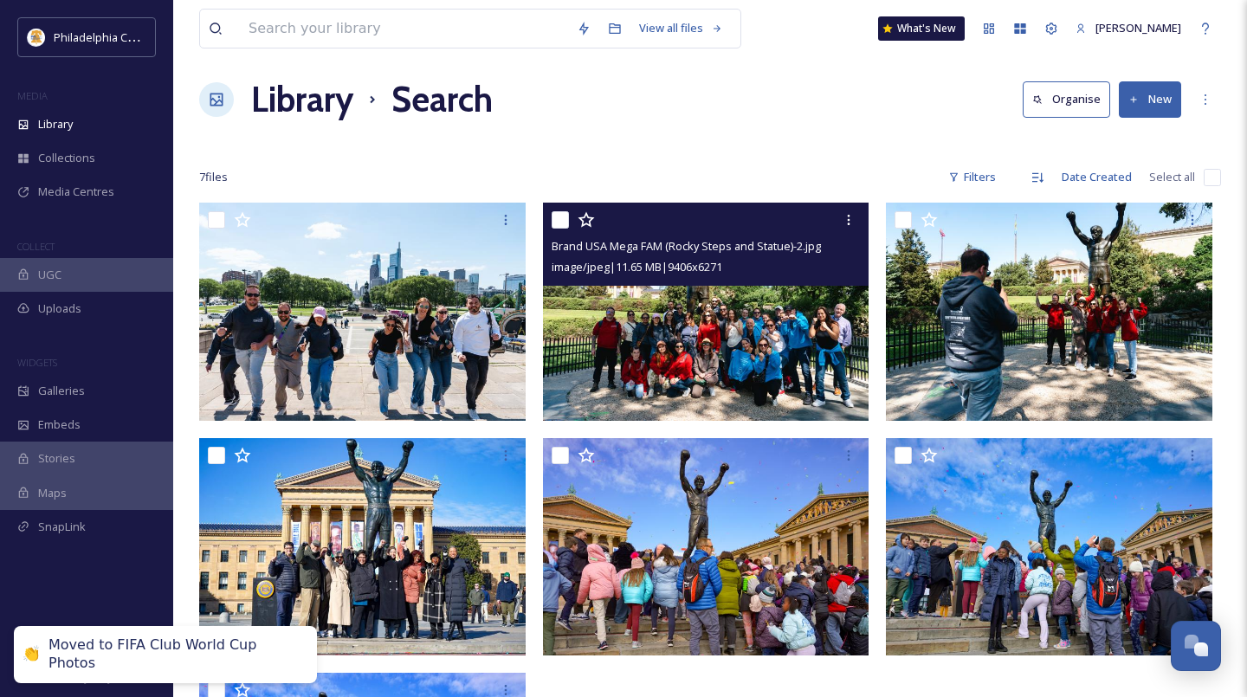
scroll to position [0, 0]
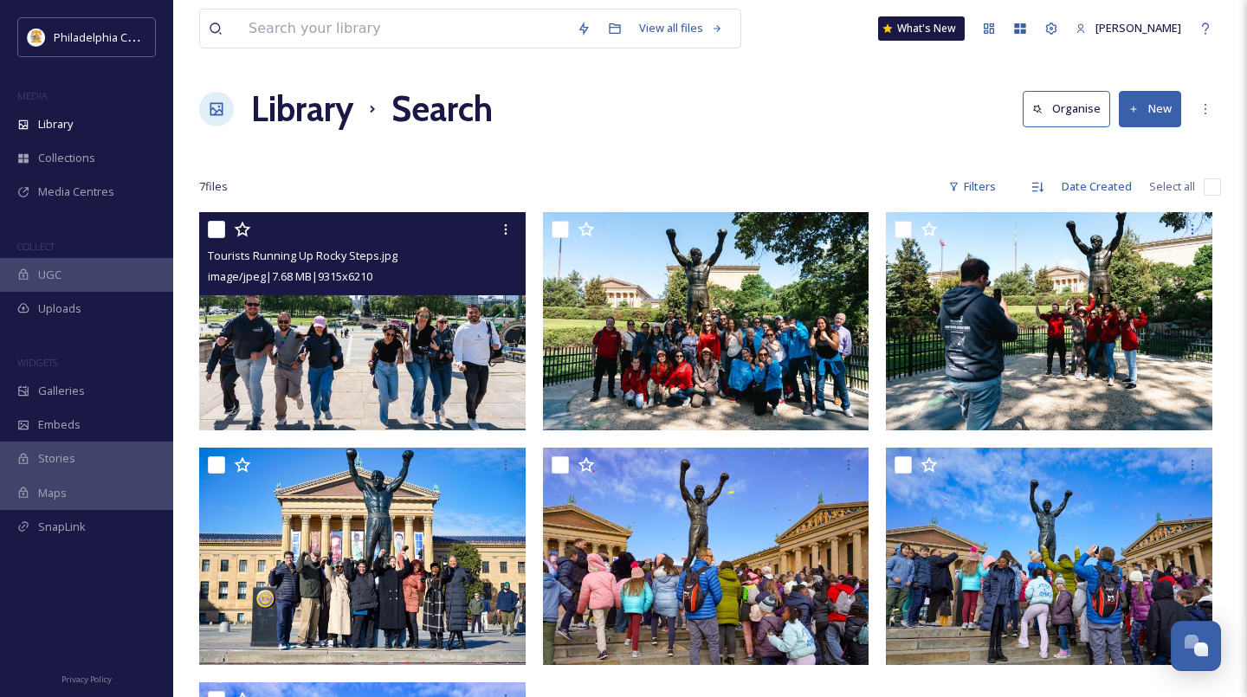
click at [216, 233] on input "checkbox" at bounding box center [216, 229] width 17 height 17
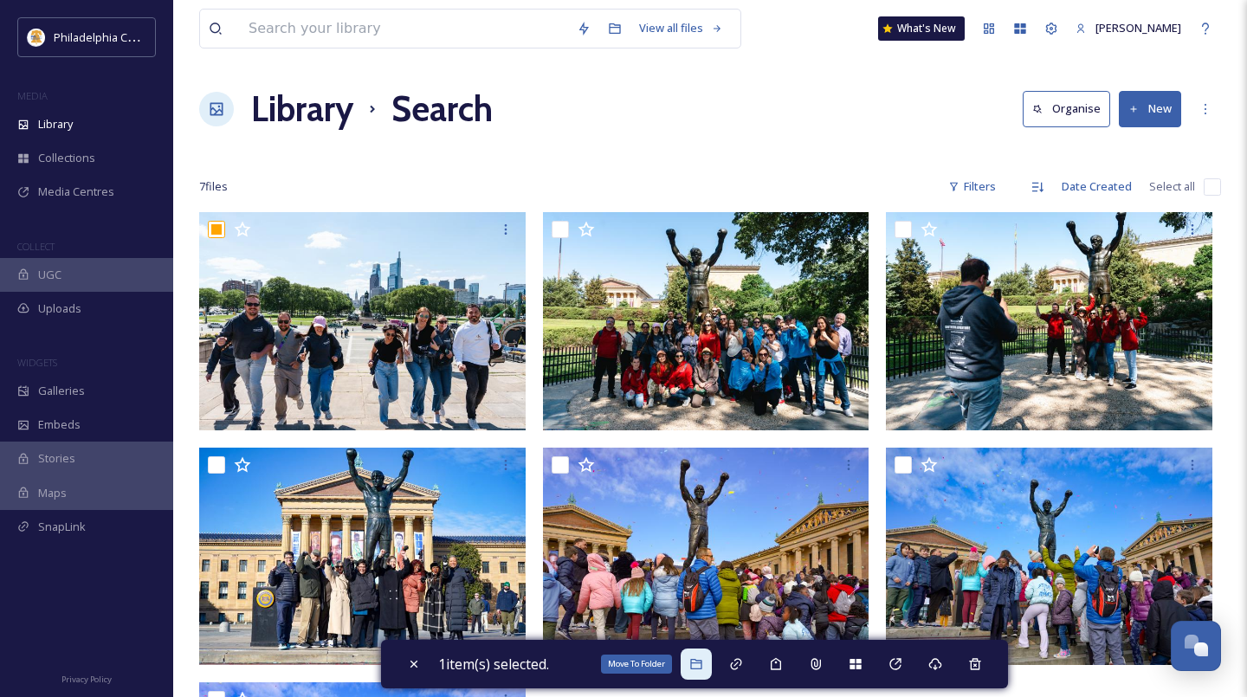
click at [703, 660] on icon at bounding box center [696, 664] width 14 height 14
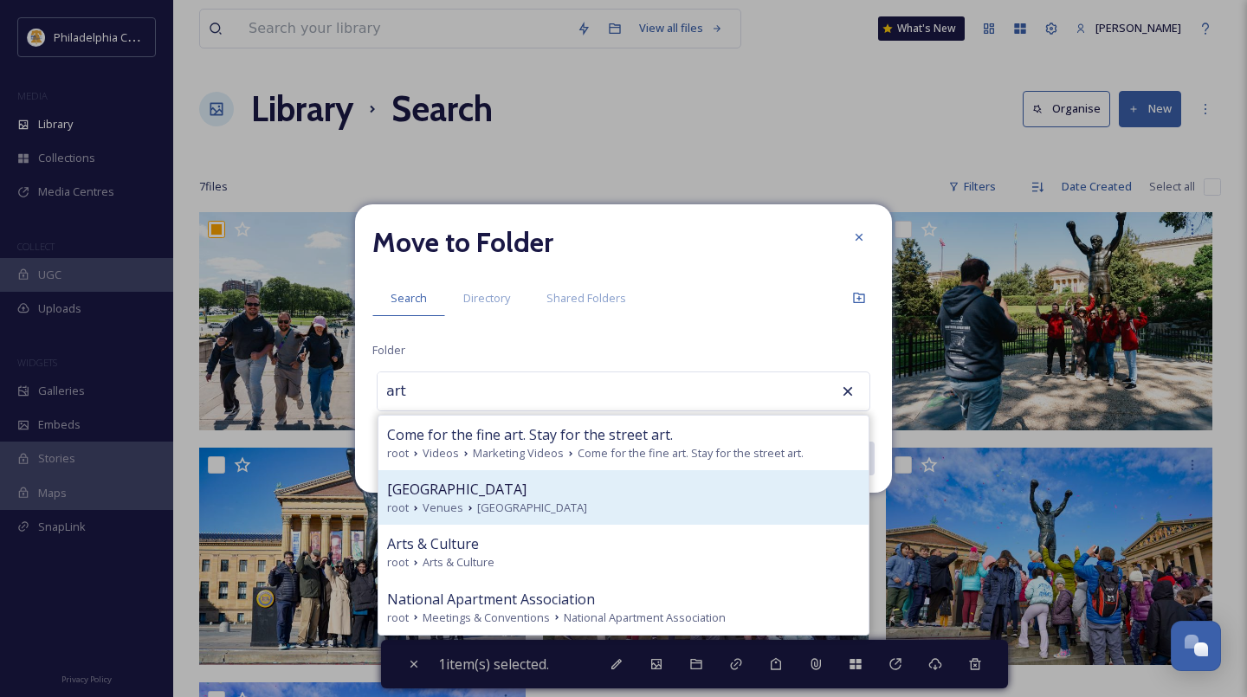
click at [580, 505] on span "Philadelphia Museum of Art" at bounding box center [532, 508] width 110 height 16
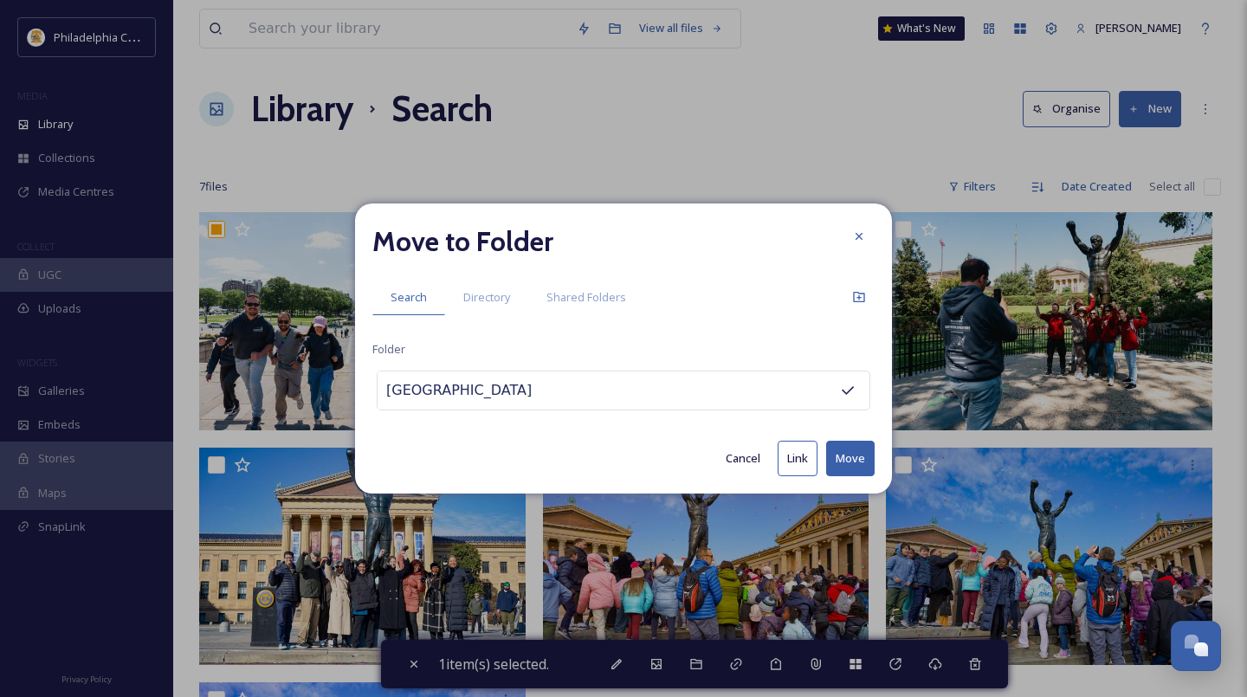
click at [857, 465] on button "Move" at bounding box center [850, 459] width 48 height 36
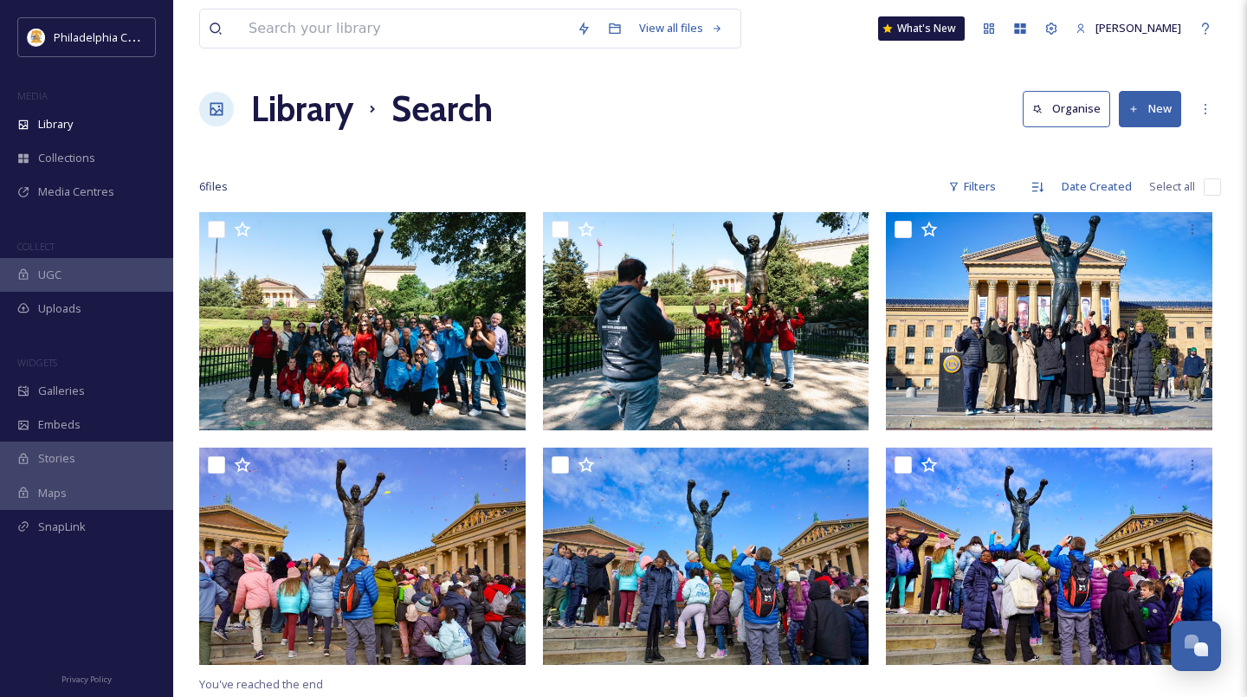
click at [1218, 192] on input "checkbox" at bounding box center [1212, 186] width 17 height 17
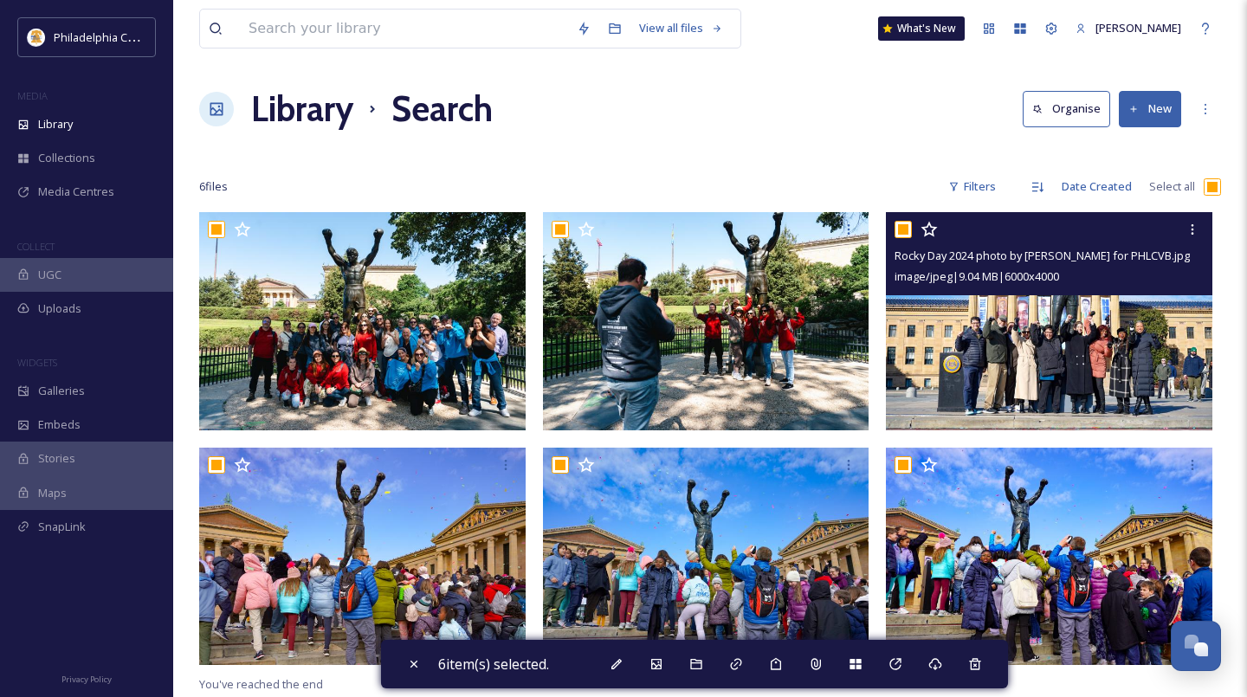
click at [902, 225] on input "checkbox" at bounding box center [902, 229] width 17 height 17
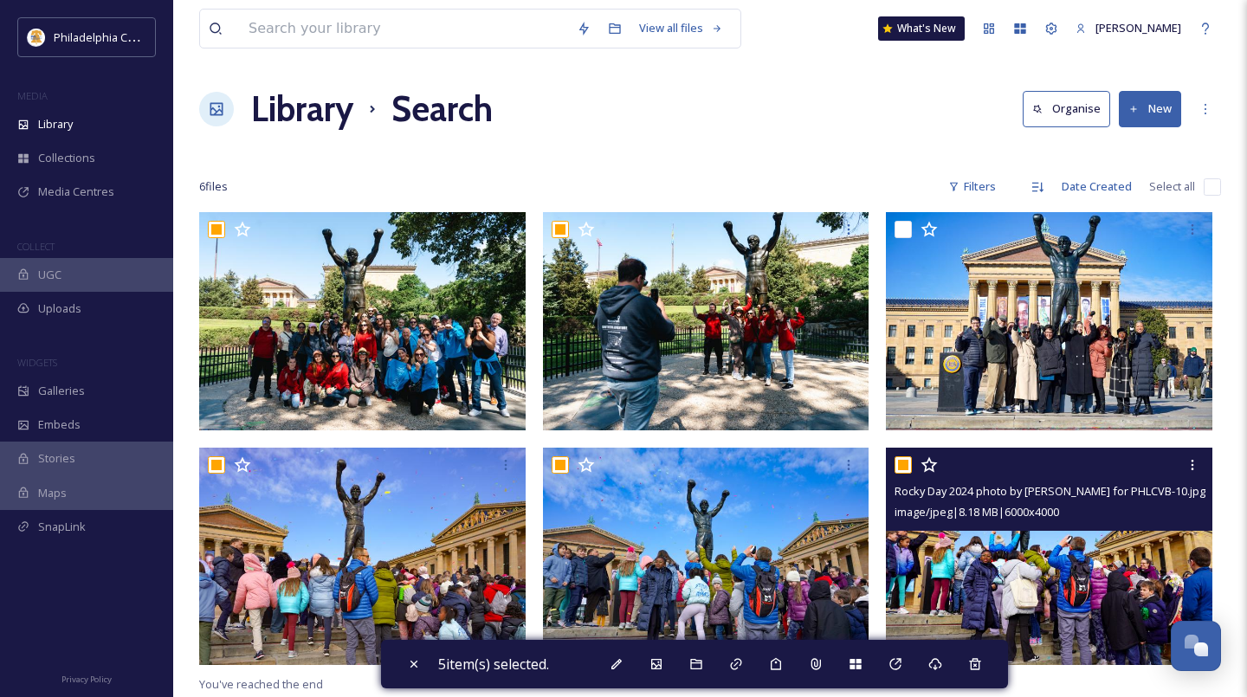
click at [903, 462] on input "checkbox" at bounding box center [902, 464] width 17 height 17
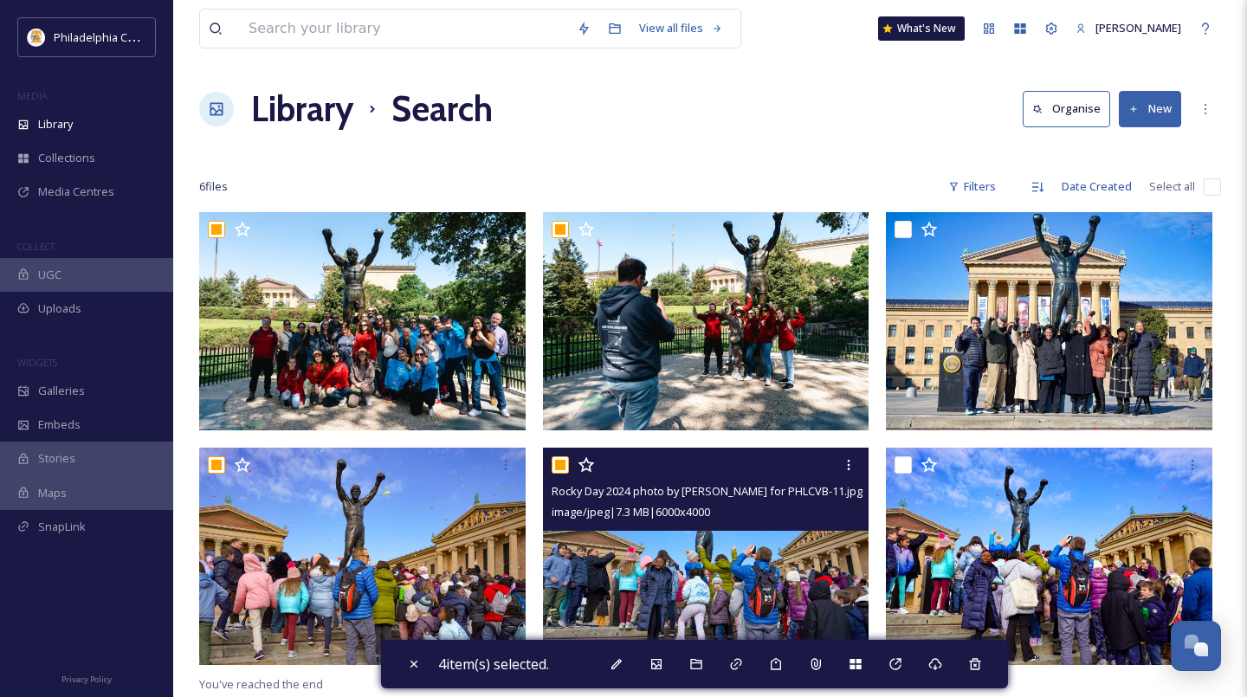
click at [555, 462] on input "checkbox" at bounding box center [560, 464] width 17 height 17
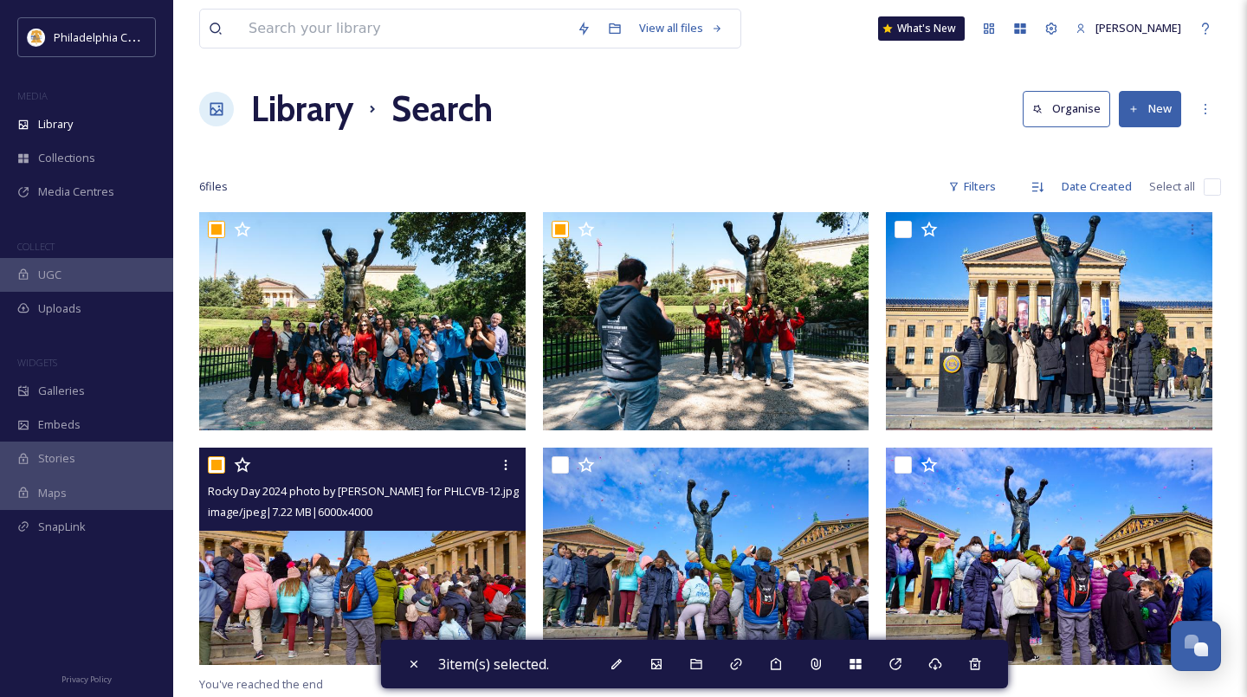
click at [210, 468] on input "checkbox" at bounding box center [216, 464] width 17 height 17
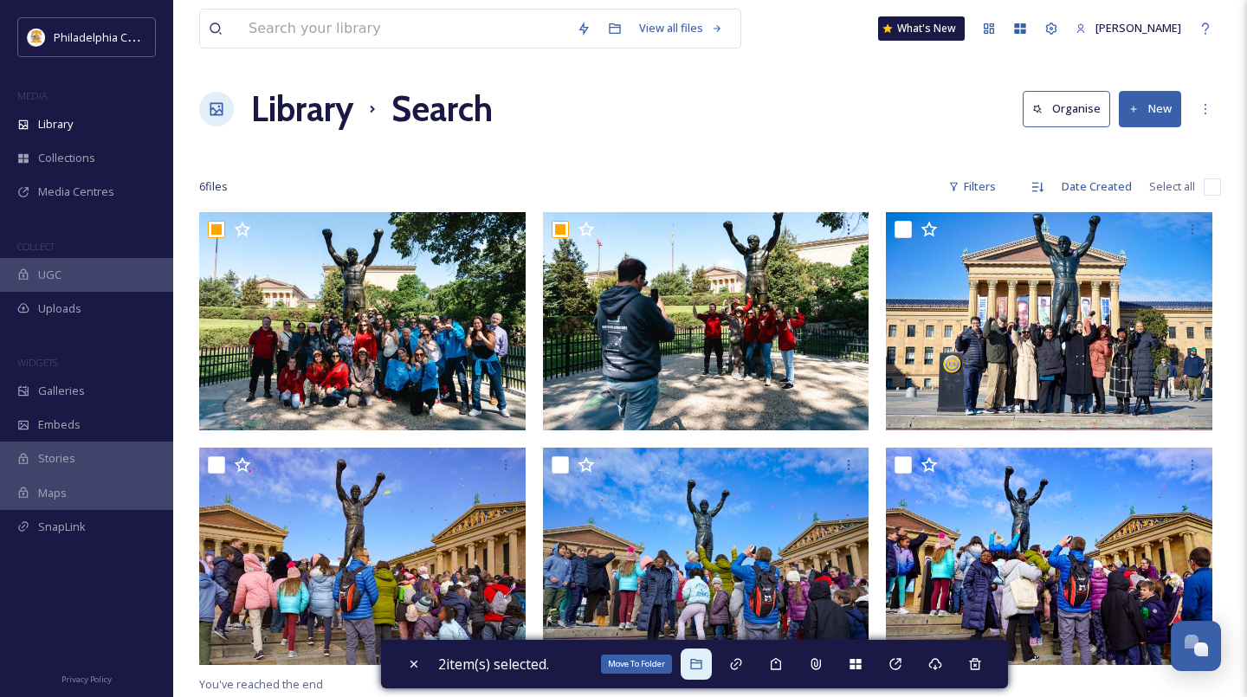
click at [700, 666] on icon at bounding box center [696, 664] width 14 height 14
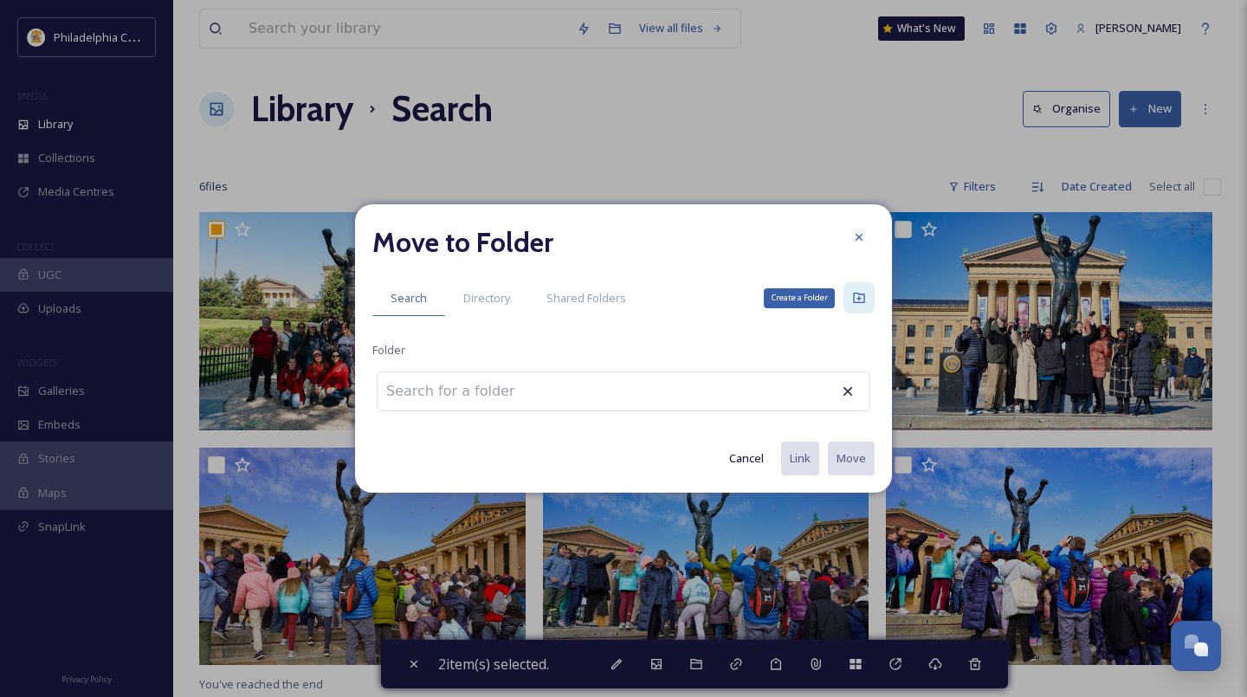
click at [863, 301] on icon at bounding box center [859, 298] width 14 height 14
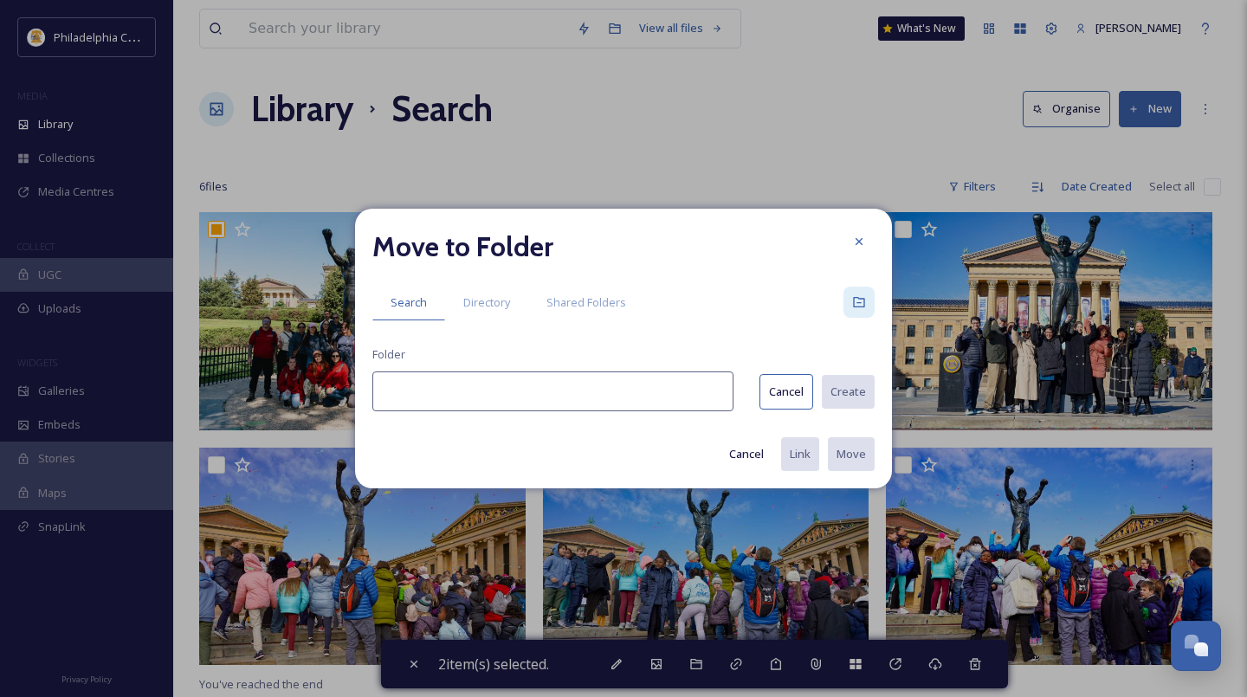
click at [465, 374] on input at bounding box center [552, 391] width 361 height 40
paste input "Brand USA Mega FAM"
click at [859, 387] on button "Create" at bounding box center [847, 392] width 55 height 36
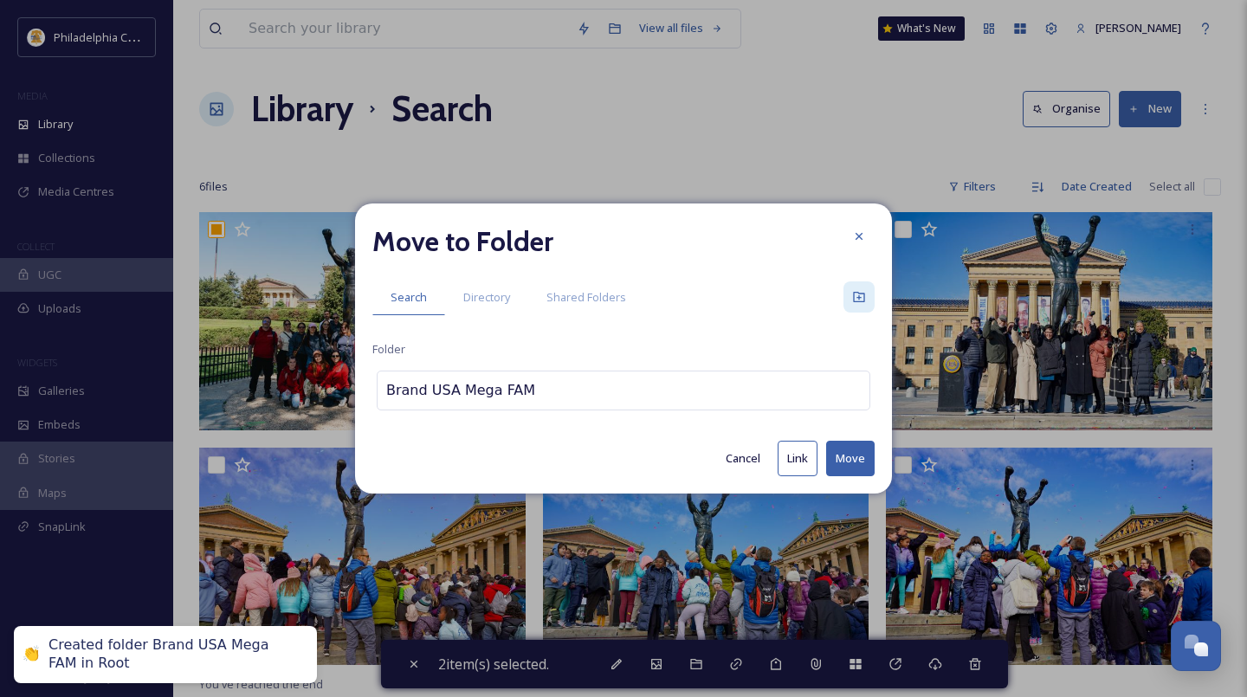
click at [860, 460] on button "Move" at bounding box center [850, 459] width 48 height 36
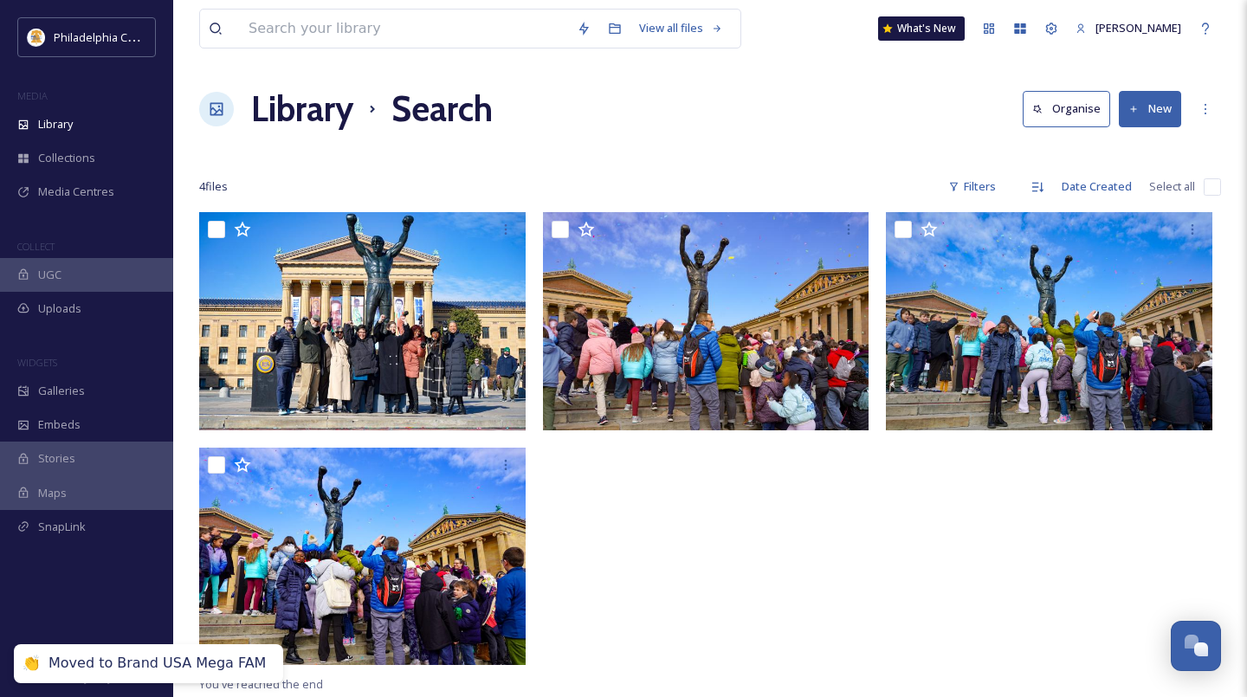
click at [1205, 190] on input "checkbox" at bounding box center [1212, 186] width 17 height 17
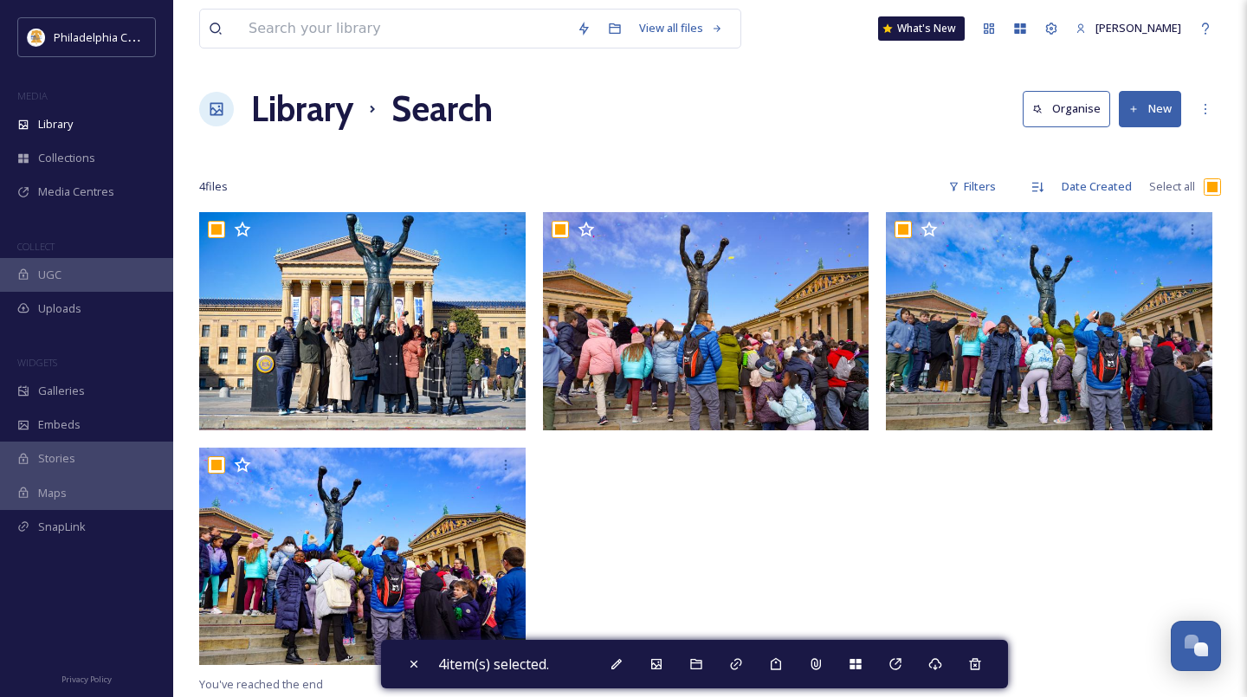
click at [1137, 119] on button "New" at bounding box center [1150, 109] width 62 height 36
click at [869, 566] on div at bounding box center [710, 443] width 335 height 462
click at [711, 663] on div "Move To Folder" at bounding box center [696, 664] width 31 height 31
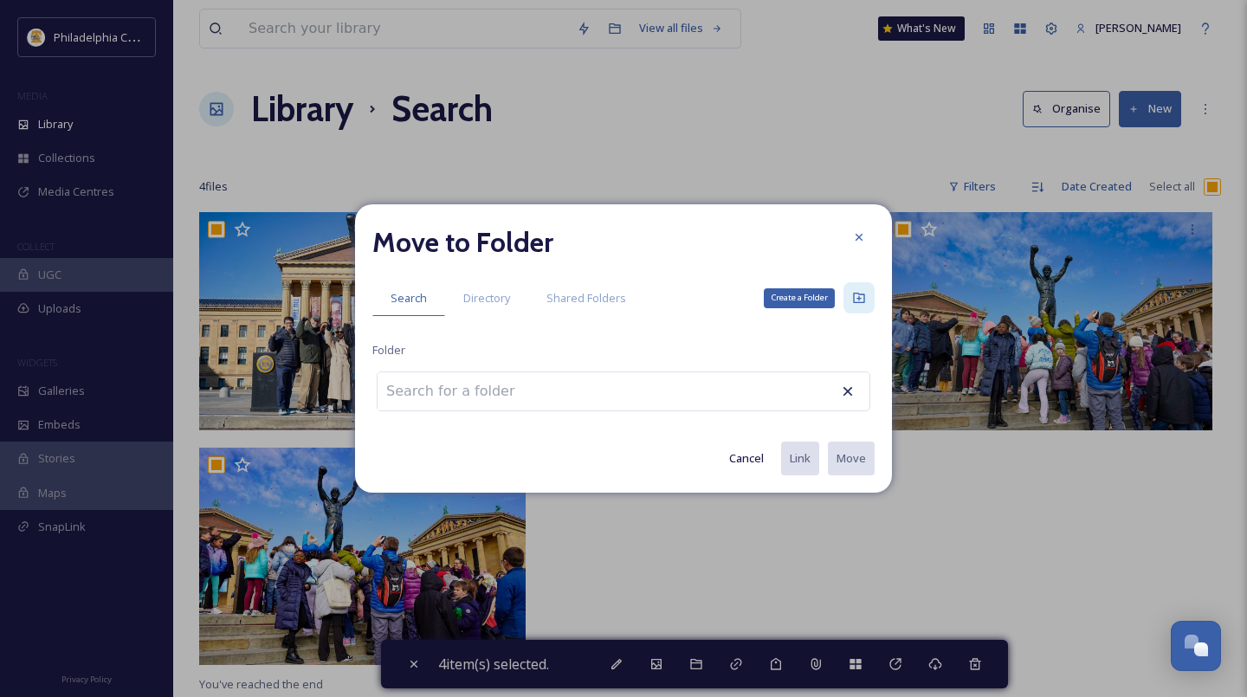
click at [863, 297] on icon at bounding box center [858, 298] width 11 height 10
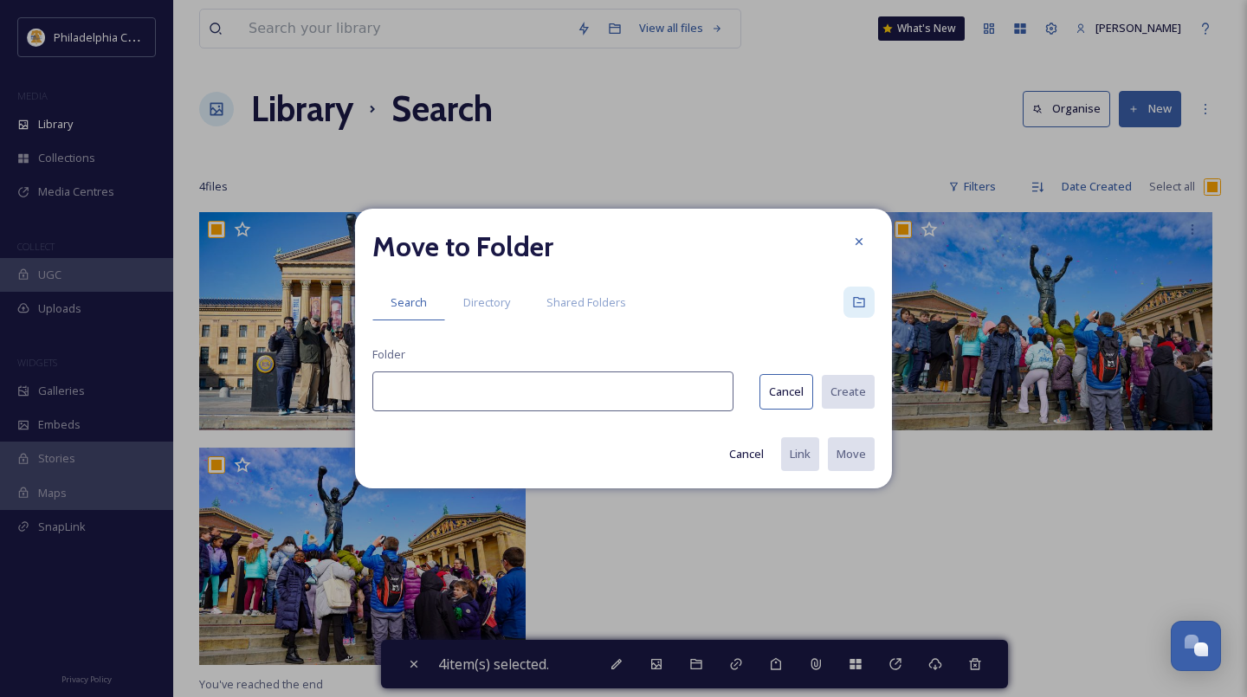
click at [503, 406] on input at bounding box center [552, 391] width 361 height 40
paste input "Rocky Day"
click at [858, 391] on button "Create" at bounding box center [847, 392] width 55 height 36
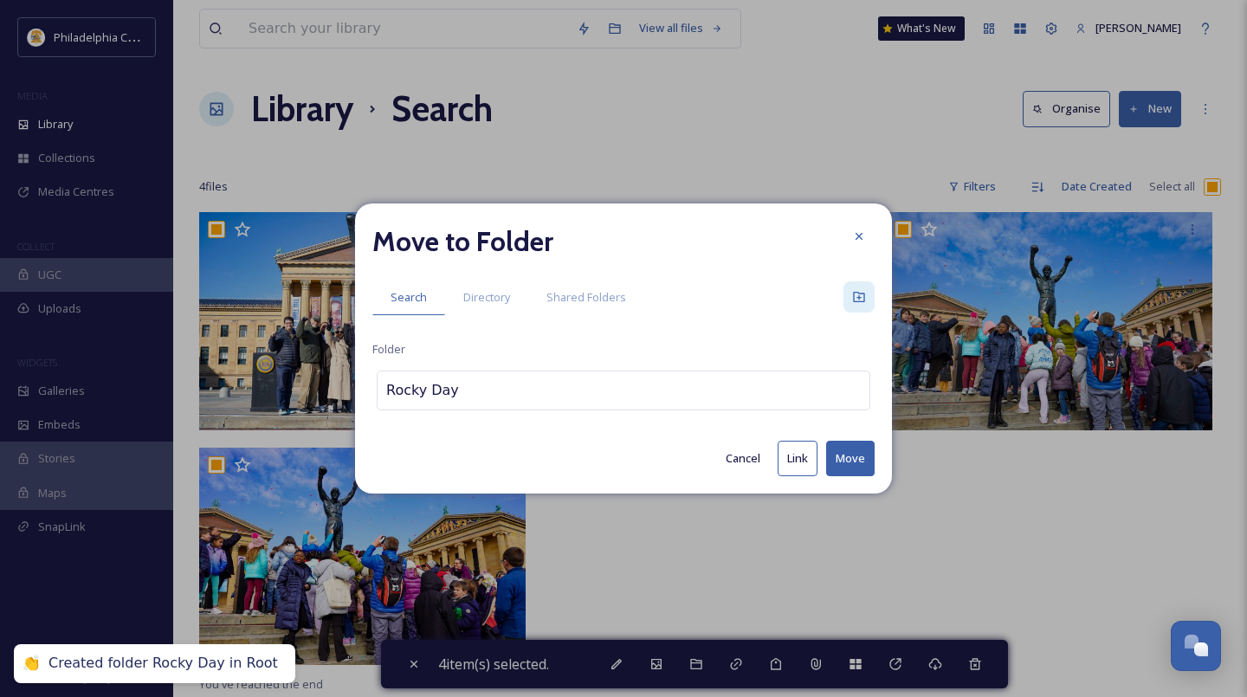
click at [858, 458] on button "Move" at bounding box center [850, 459] width 48 height 36
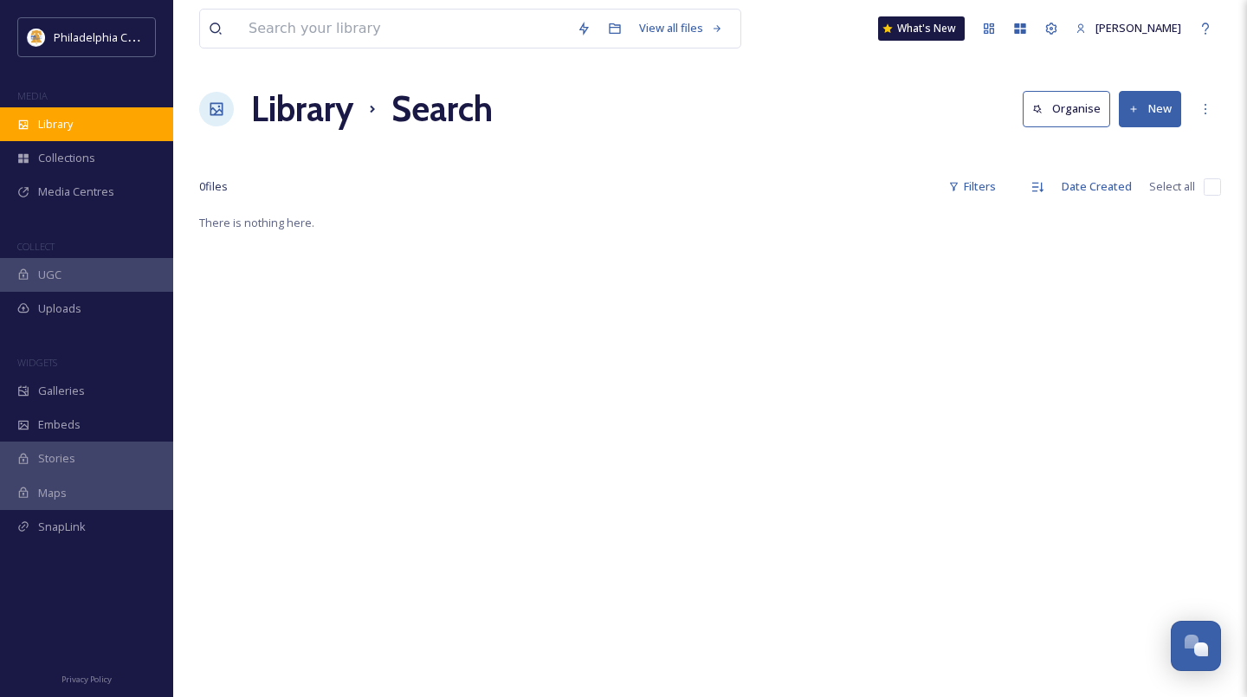
click at [63, 126] on span "Library" at bounding box center [55, 124] width 35 height 16
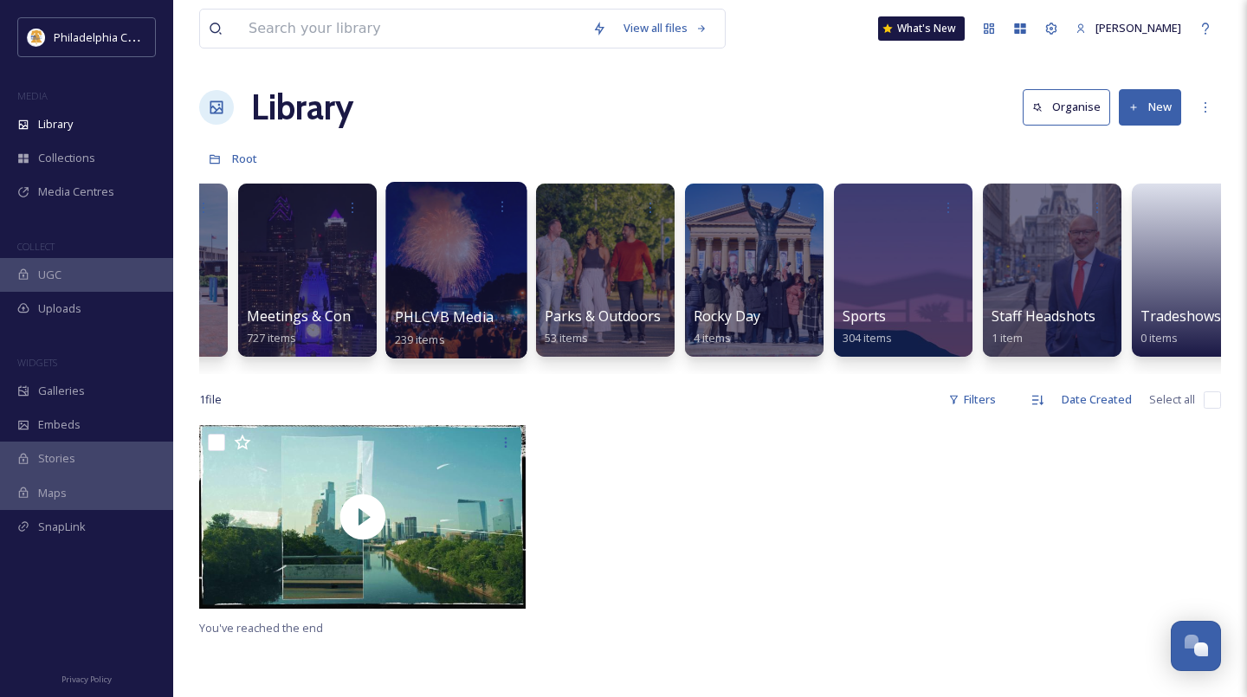
scroll to position [0, 1929]
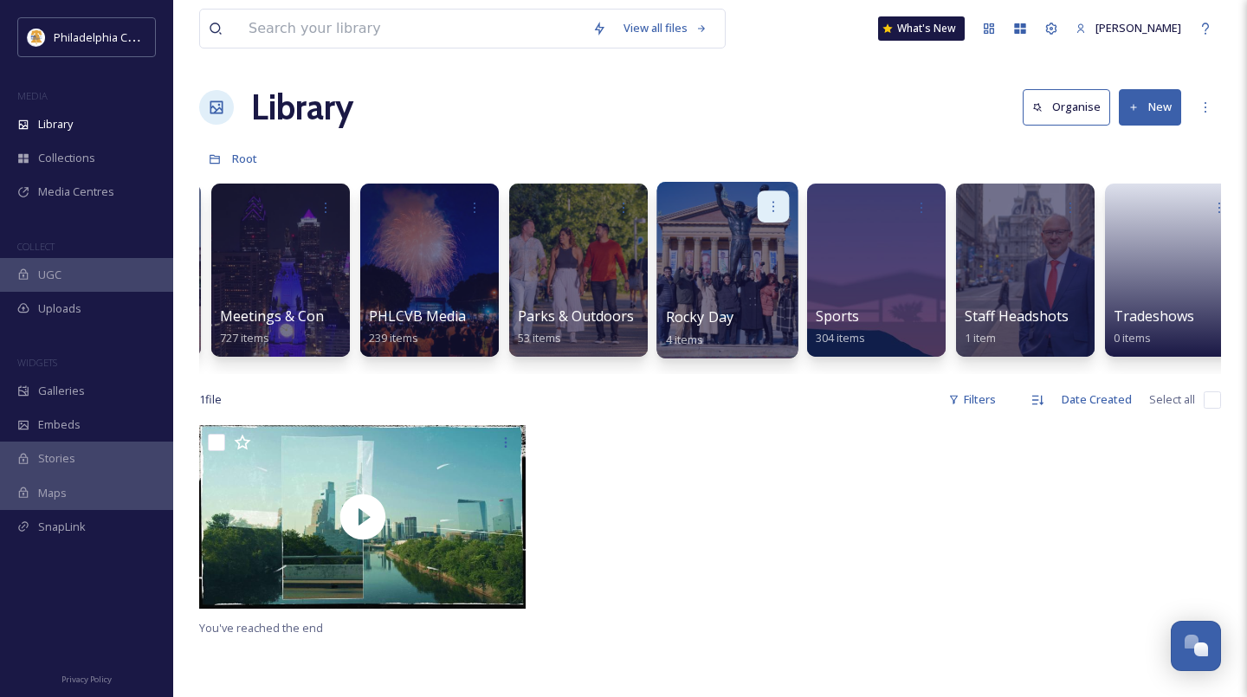
click at [784, 197] on div at bounding box center [774, 206] width 32 height 32
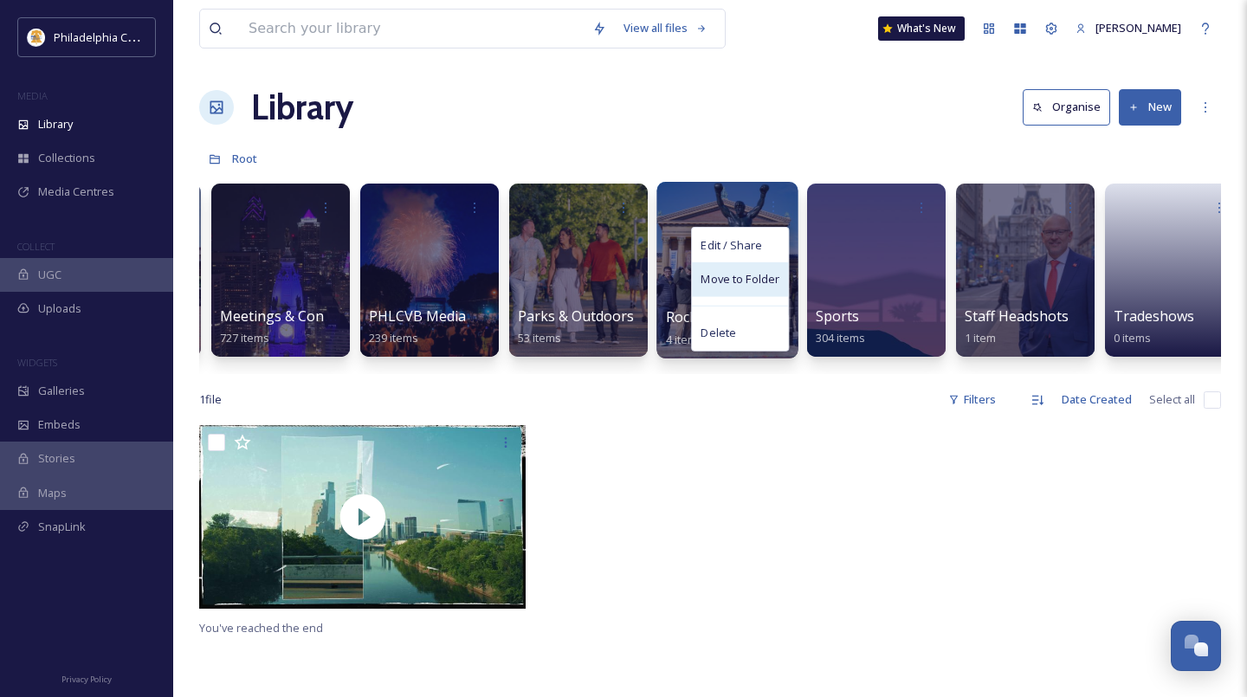
click at [772, 274] on span "Move to Folder" at bounding box center [739, 279] width 79 height 17
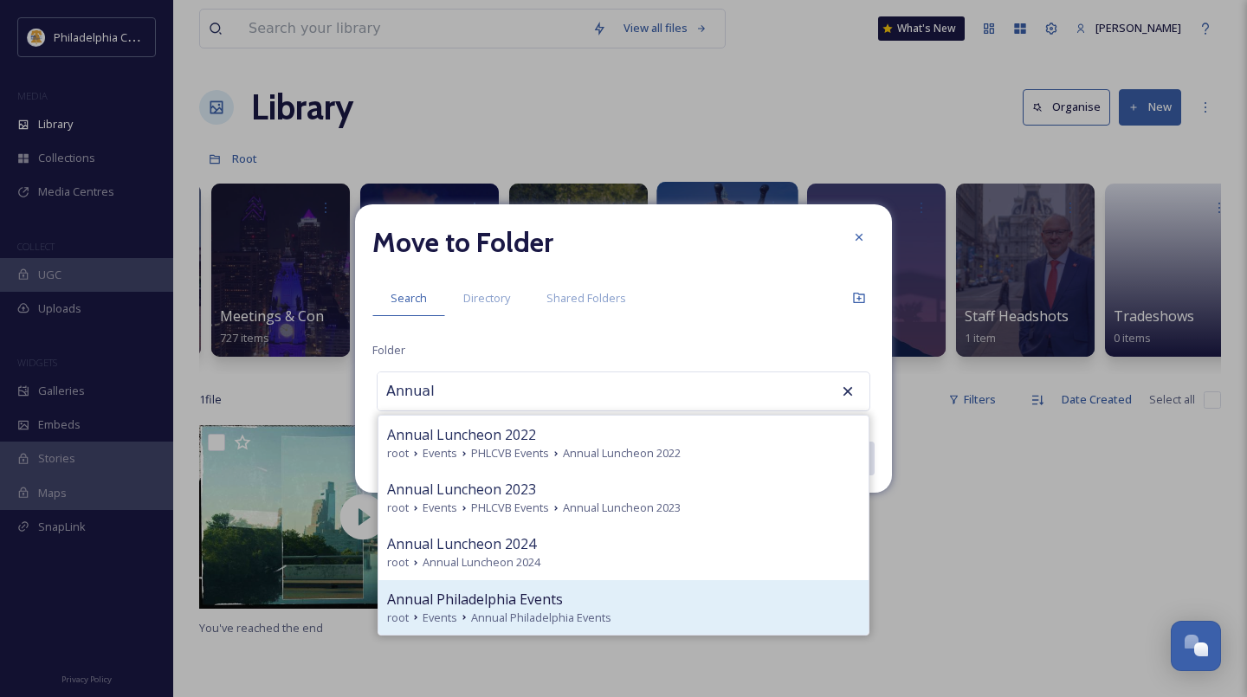
click at [530, 586] on div "Annual Philadelphia Events root Events Annual Philadelphia Events" at bounding box center [623, 607] width 490 height 55
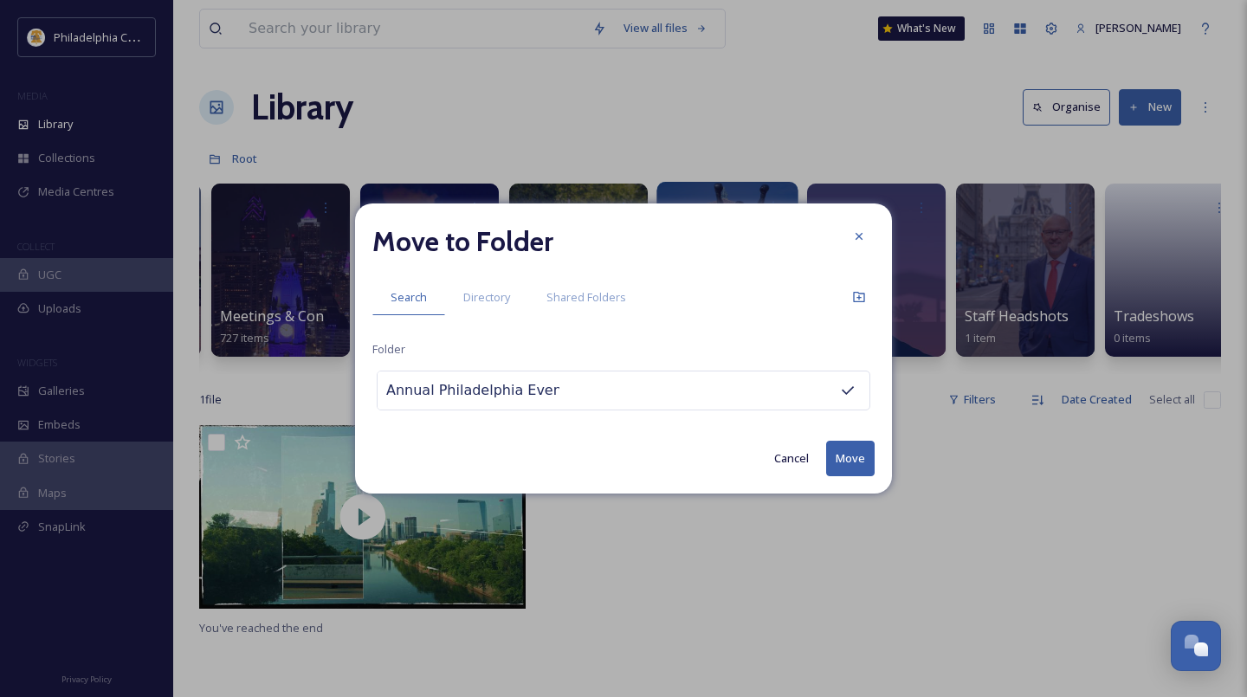
click at [842, 450] on button "Move" at bounding box center [850, 459] width 48 height 36
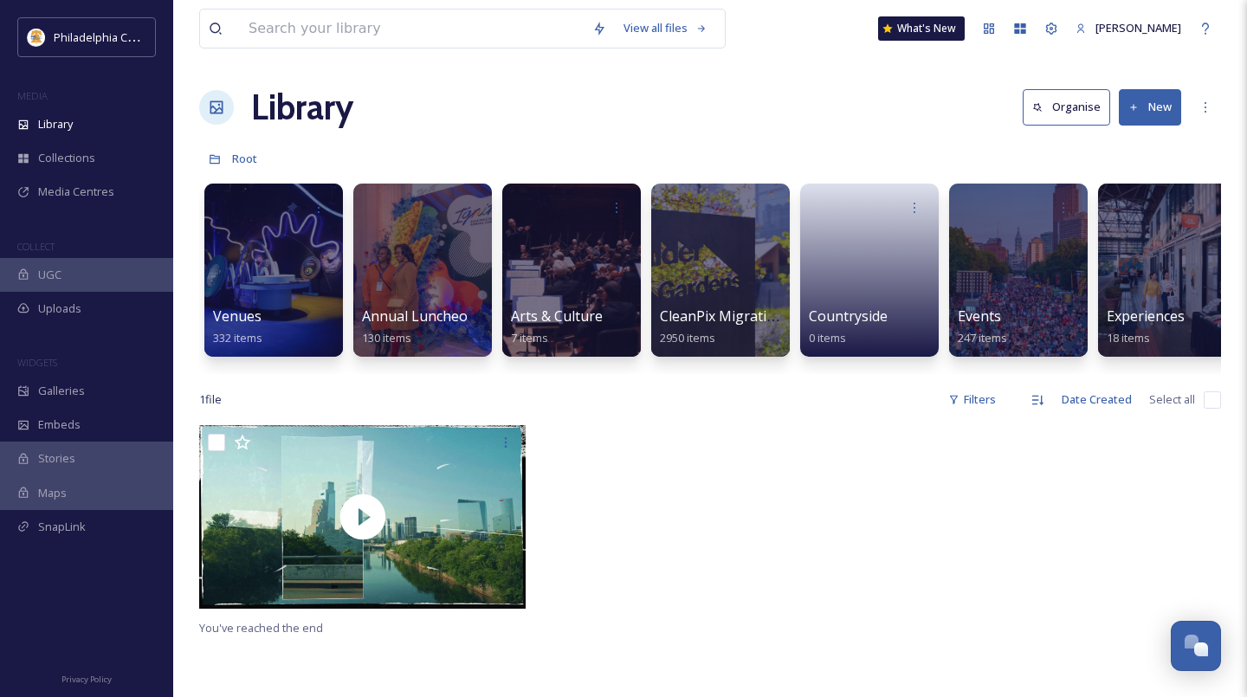
scroll to position [0, 6]
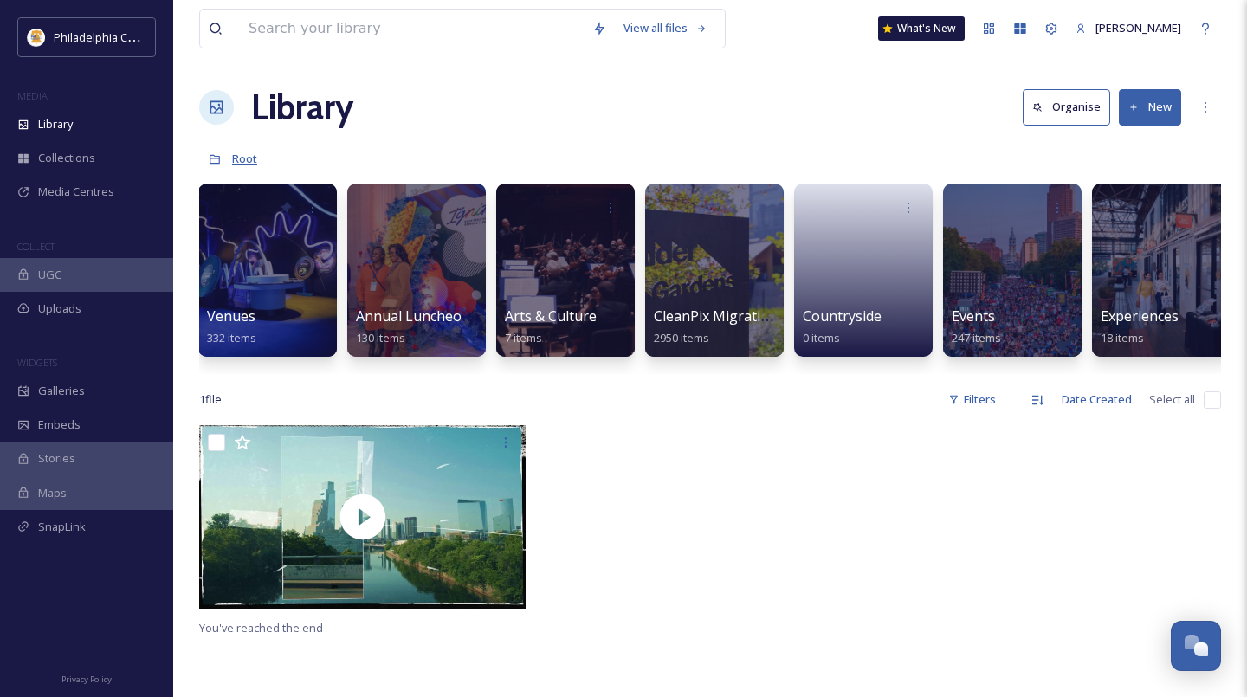
click at [243, 158] on span "Root" at bounding box center [244, 159] width 25 height 16
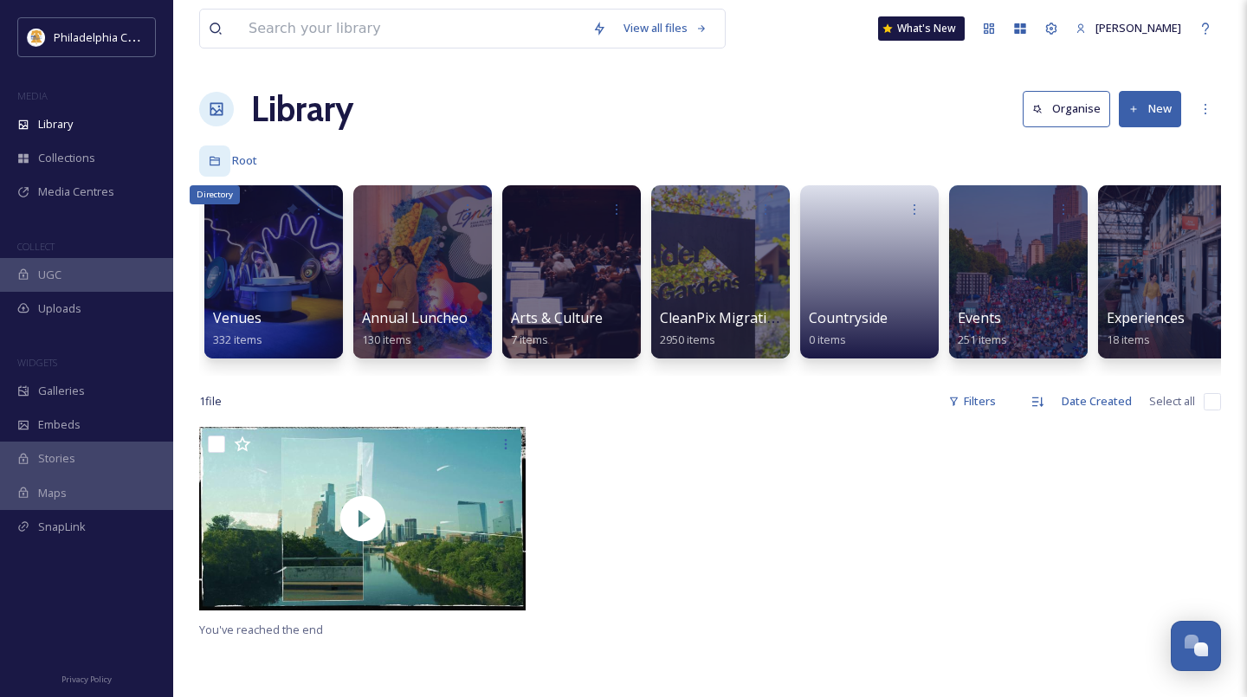
click at [225, 160] on div "Directory" at bounding box center [214, 160] width 31 height 31
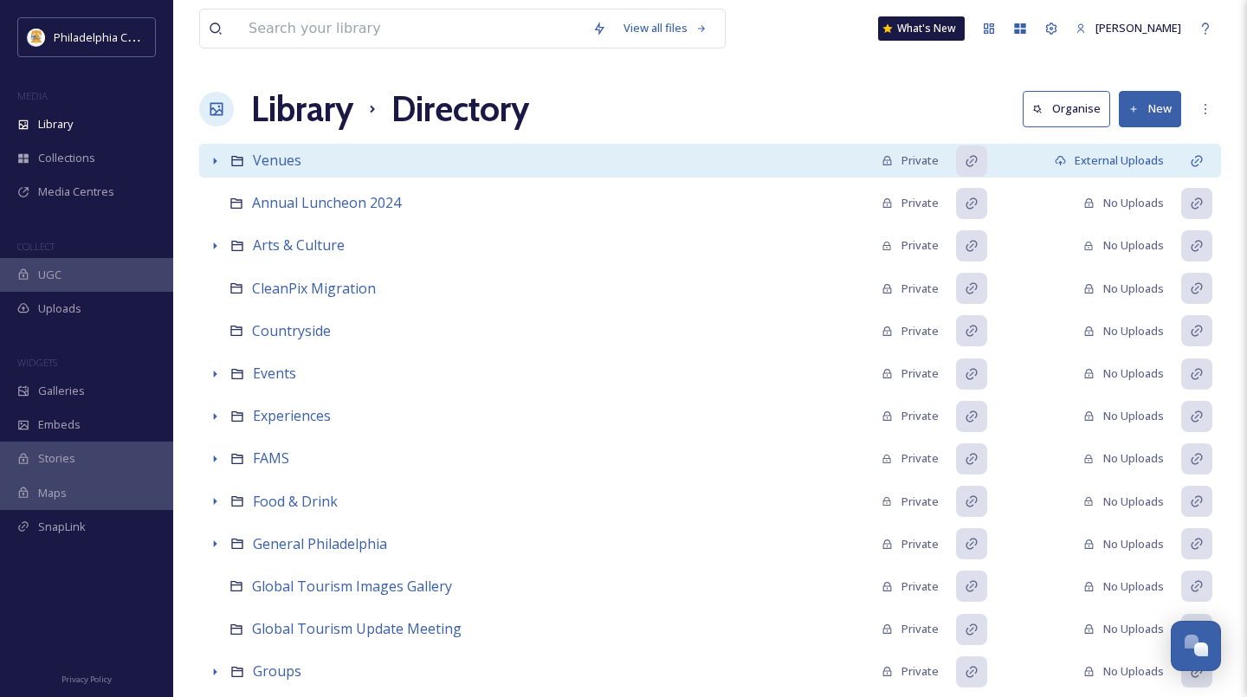
click at [214, 163] on icon at bounding box center [215, 161] width 3 height 7
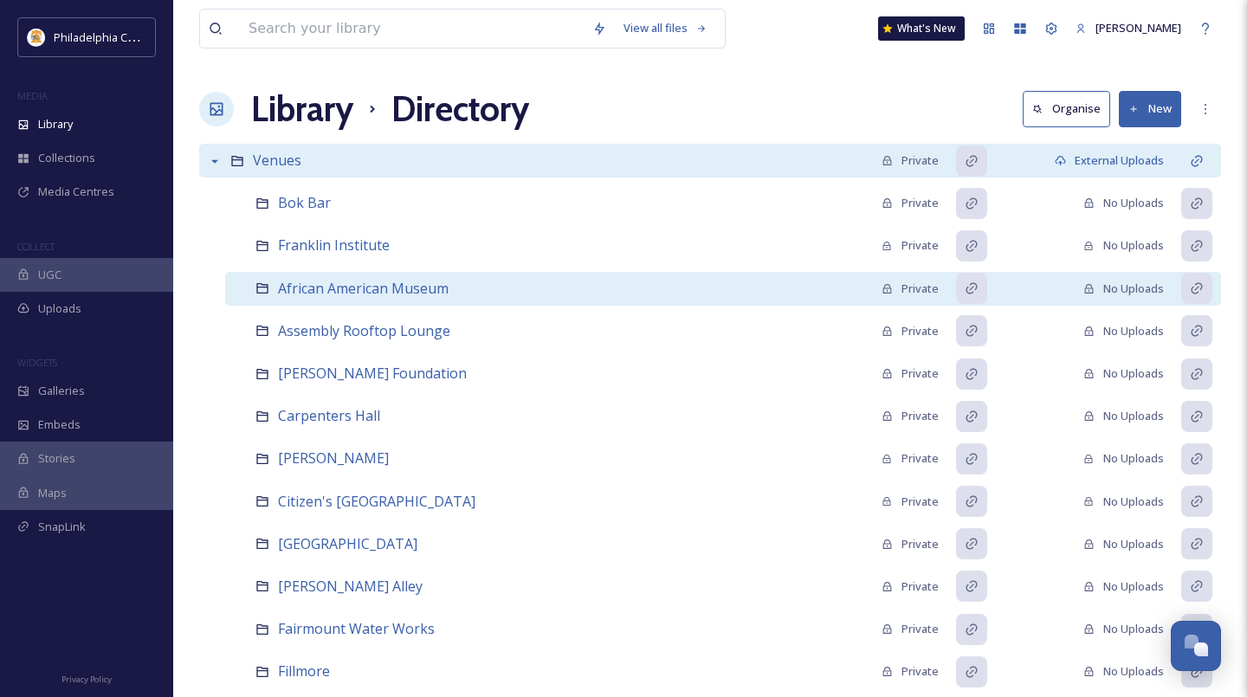
scroll to position [4, 0]
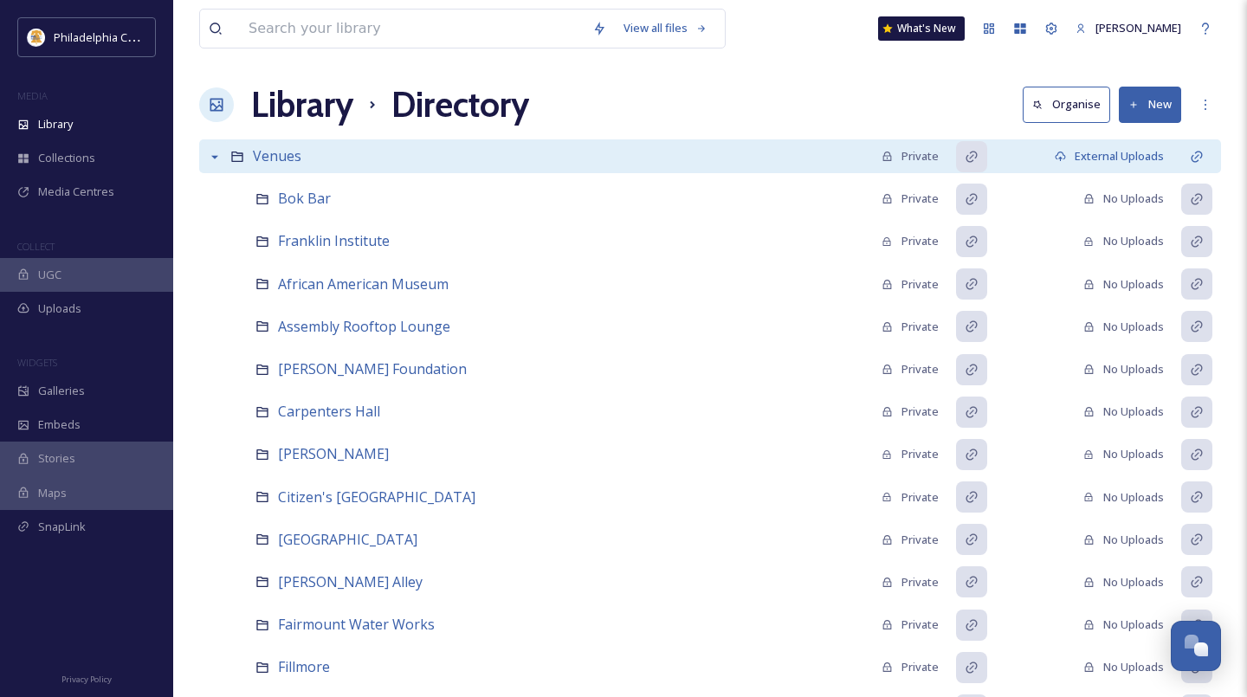
click at [212, 158] on icon at bounding box center [215, 157] width 14 height 14
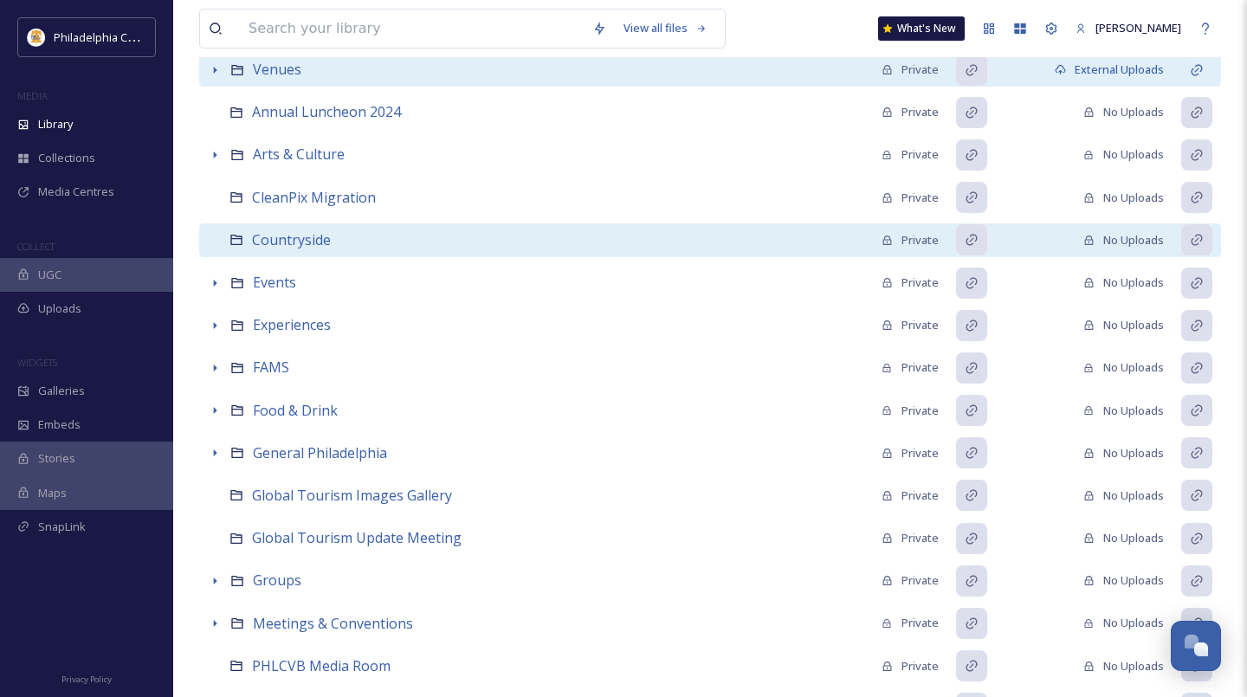
scroll to position [0, 0]
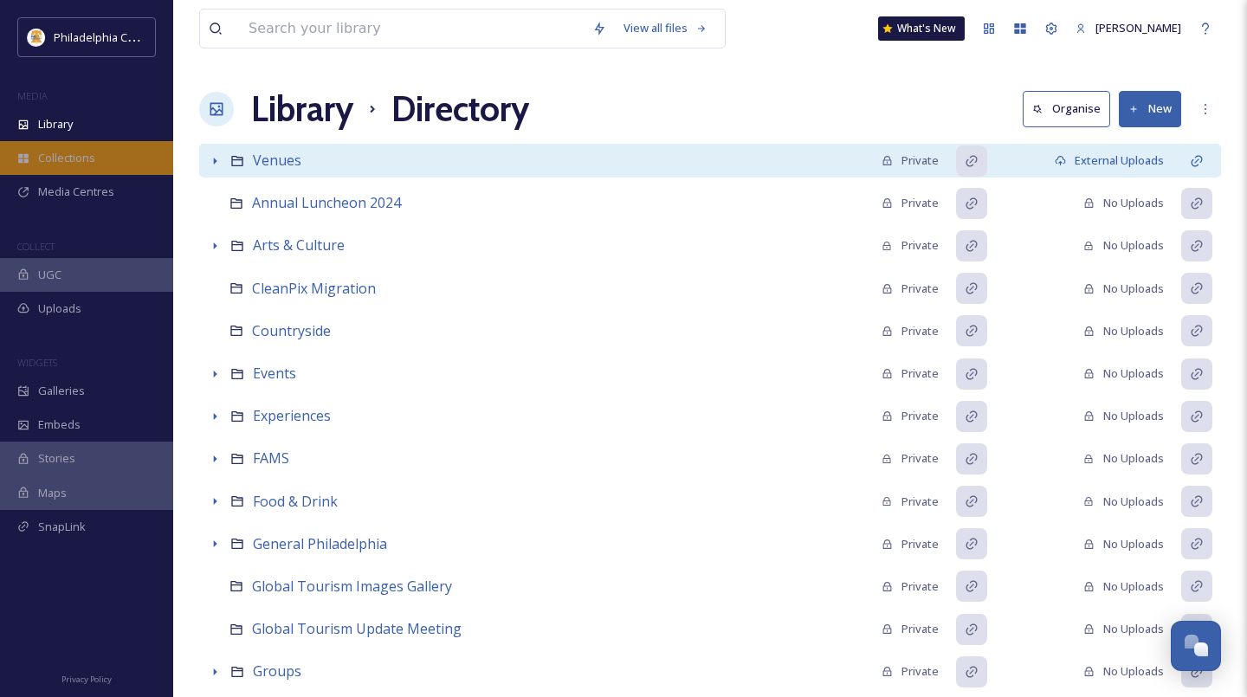
click at [46, 170] on div "Collections" at bounding box center [86, 158] width 173 height 34
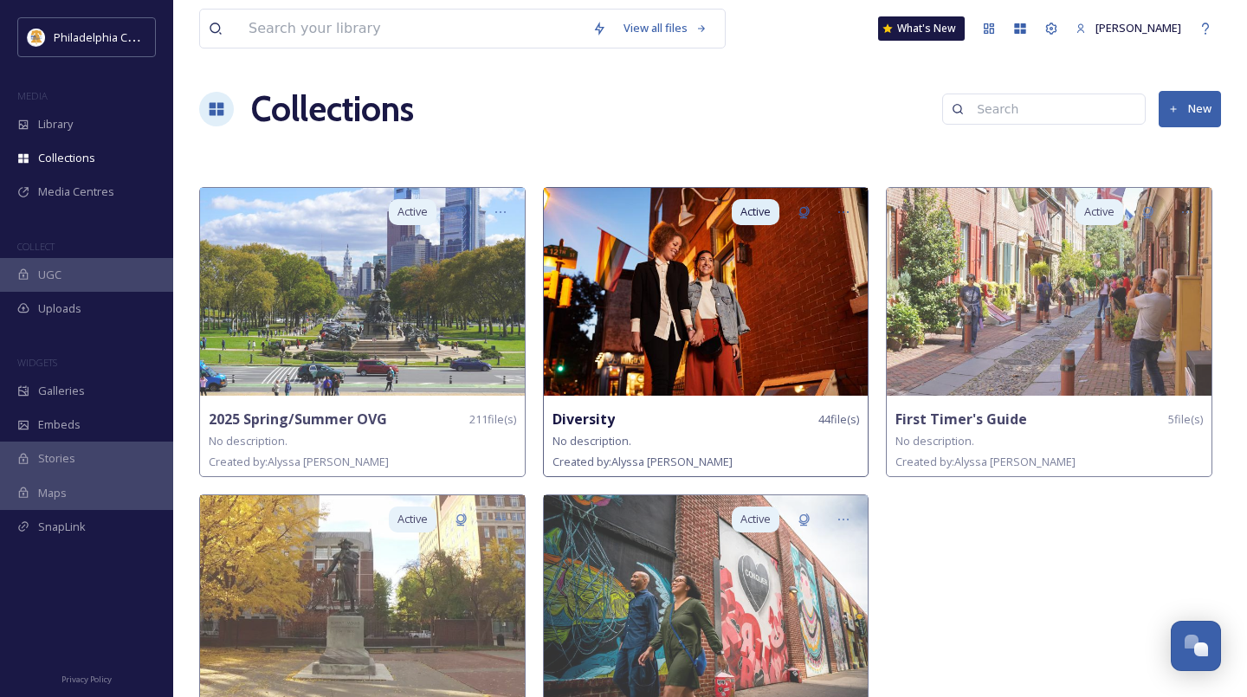
scroll to position [94, 0]
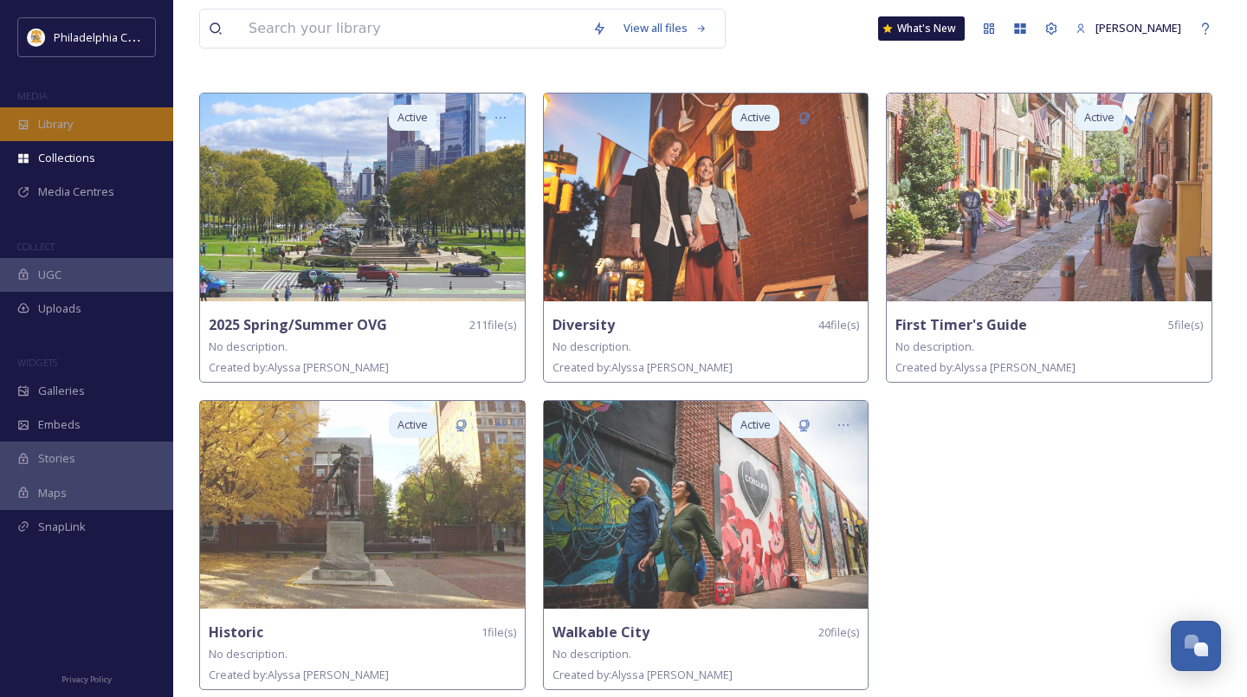
click at [85, 126] on div "Library" at bounding box center [86, 124] width 173 height 34
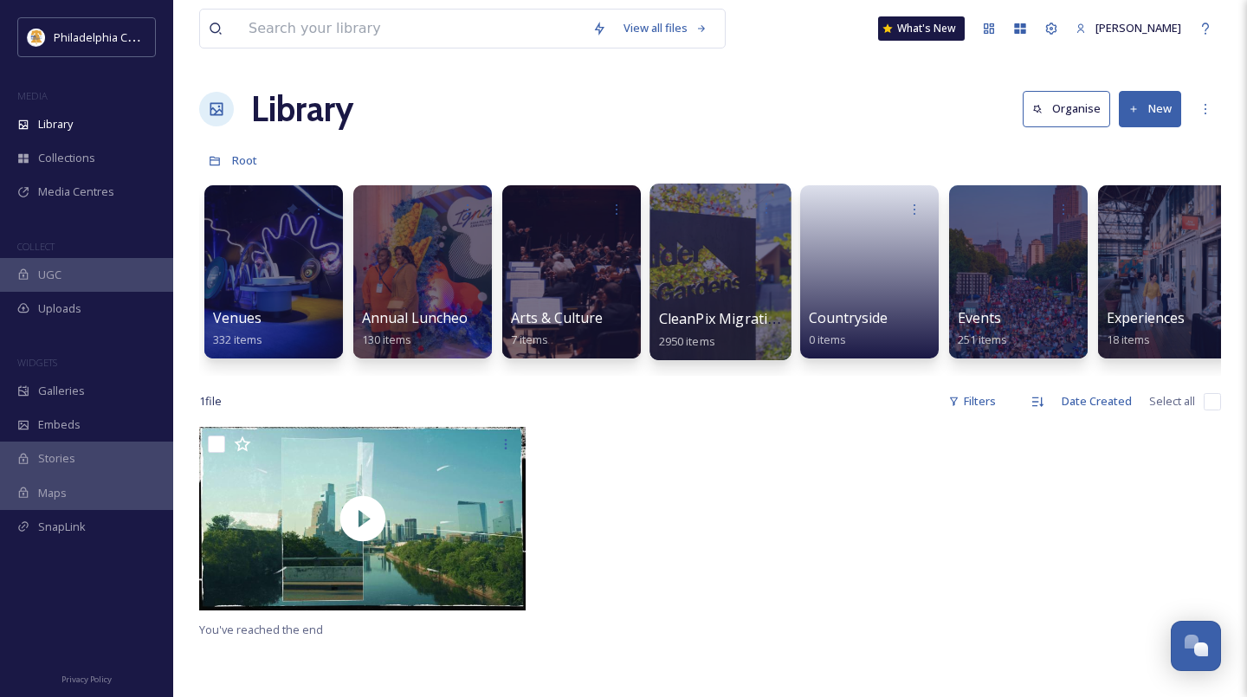
click at [750, 278] on div at bounding box center [719, 272] width 141 height 177
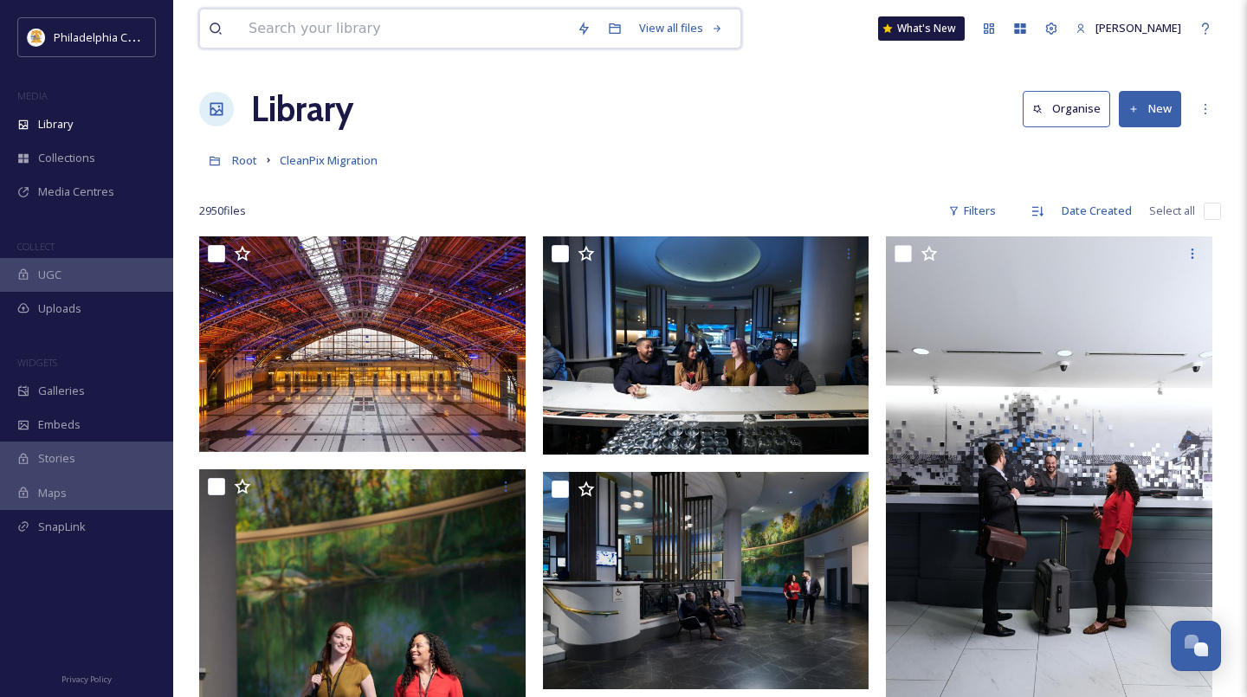
click at [292, 29] on input at bounding box center [404, 29] width 328 height 38
click at [600, 31] on icon at bounding box center [607, 29] width 14 height 14
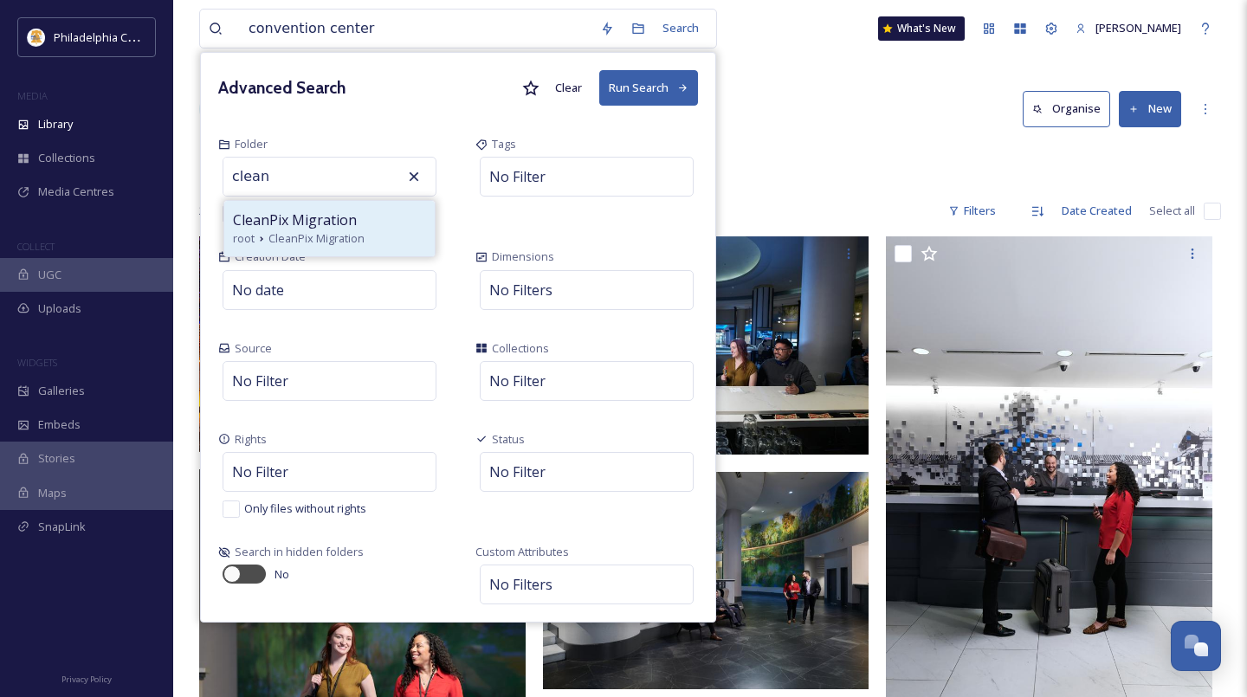
click at [287, 229] on span "CleanPix Migration" at bounding box center [295, 220] width 124 height 21
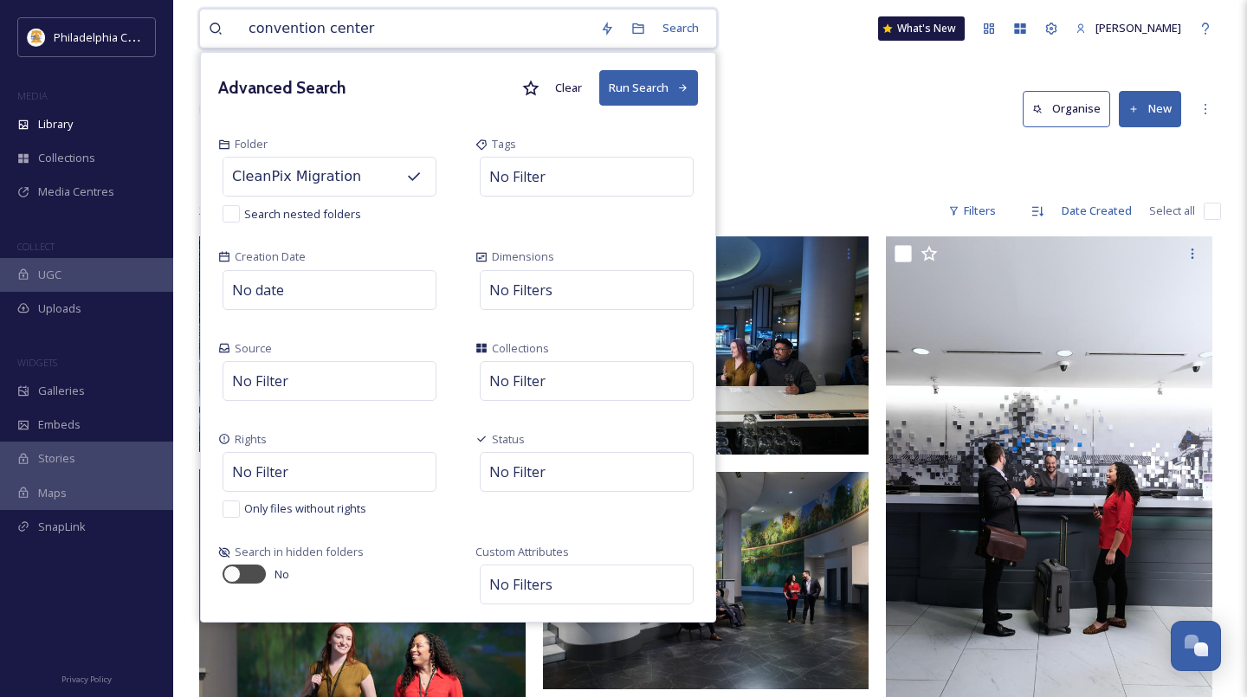
click at [632, 89] on button "Run Search" at bounding box center [648, 88] width 99 height 36
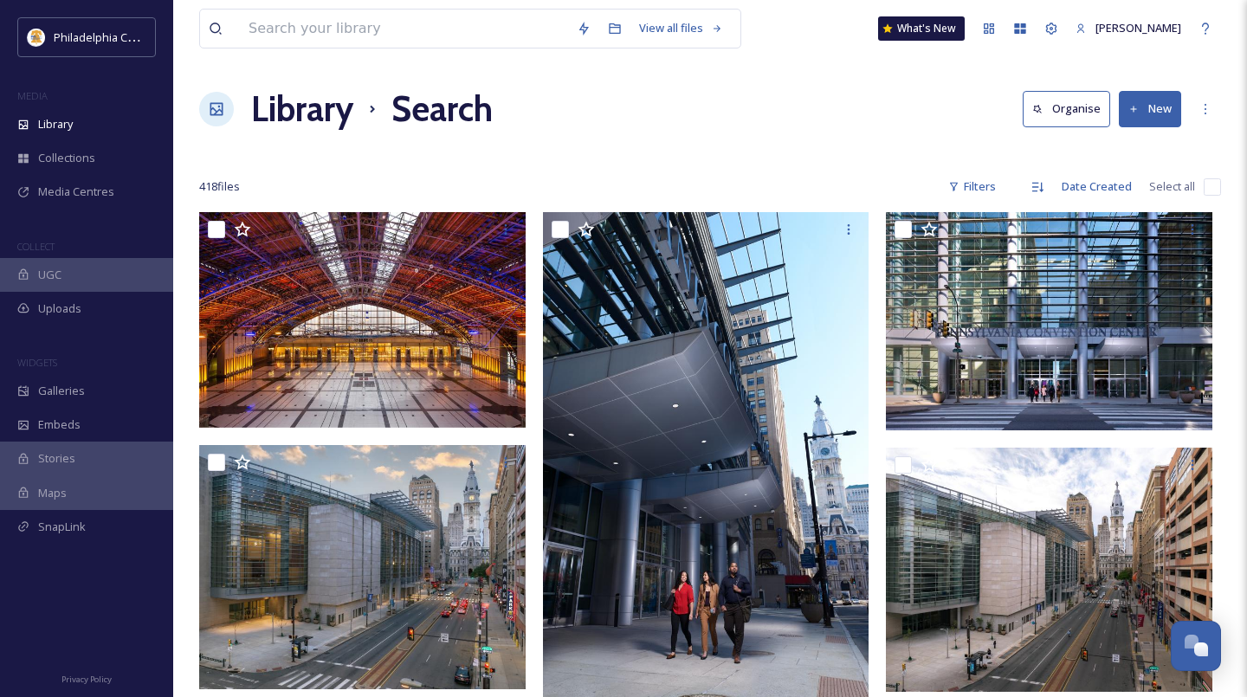
click at [1205, 184] on input "checkbox" at bounding box center [1212, 186] width 17 height 17
click at [1208, 188] on input "checkbox" at bounding box center [1212, 186] width 17 height 17
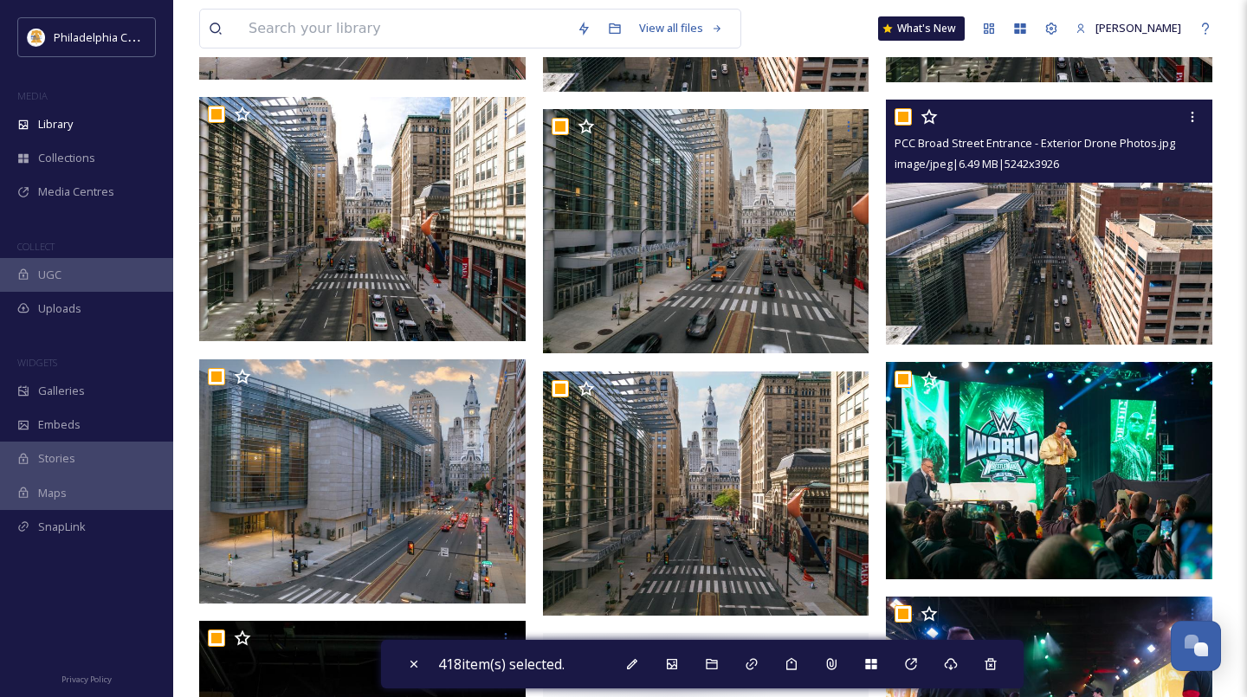
scroll to position [1660, 0]
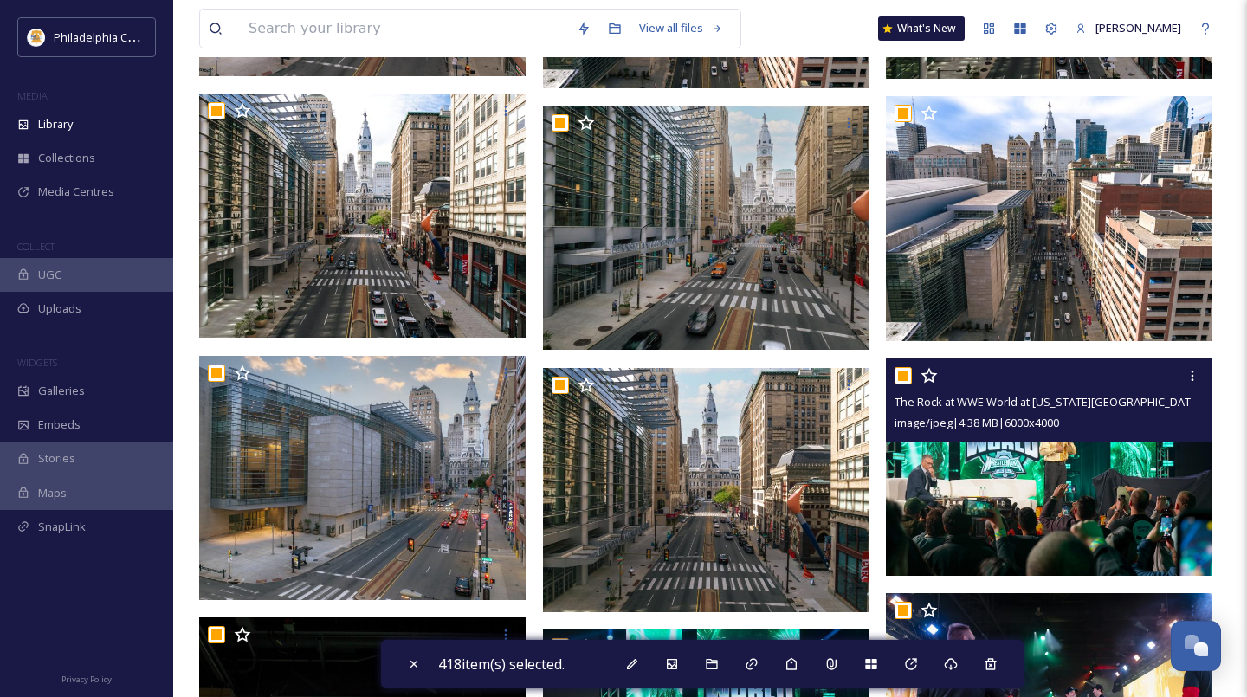
click at [907, 373] on input "checkbox" at bounding box center [902, 375] width 17 height 17
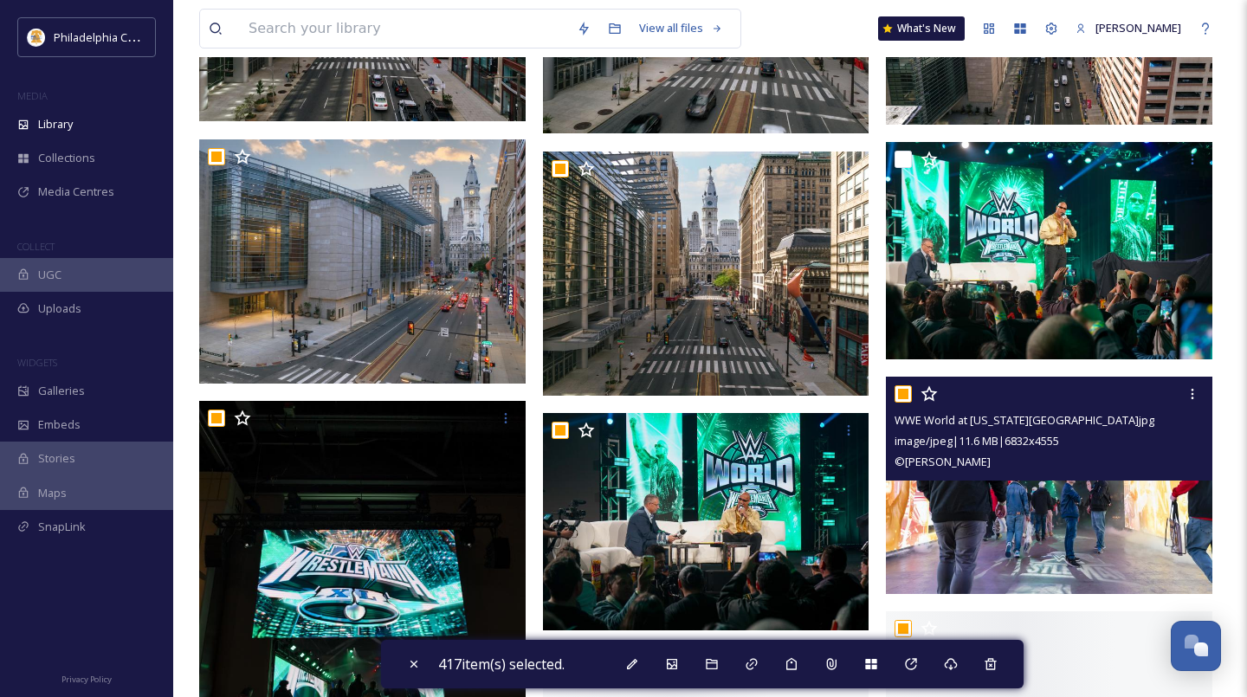
scroll to position [1927, 0]
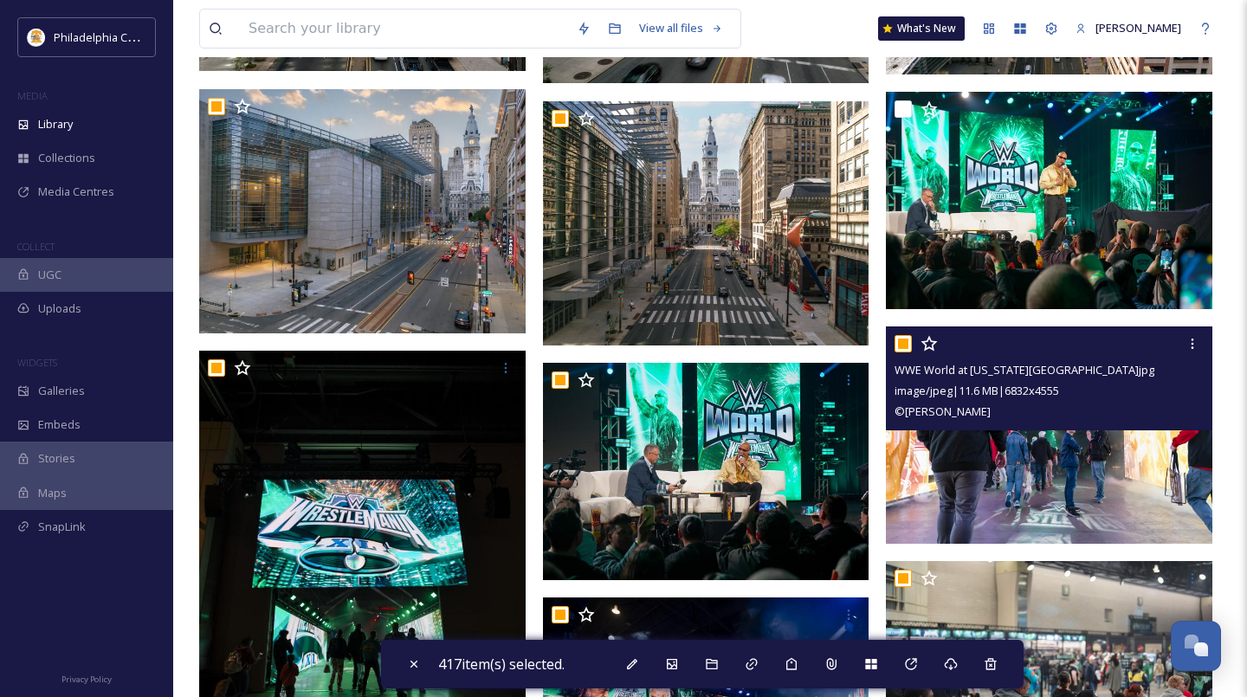
click at [902, 339] on input "checkbox" at bounding box center [902, 343] width 17 height 17
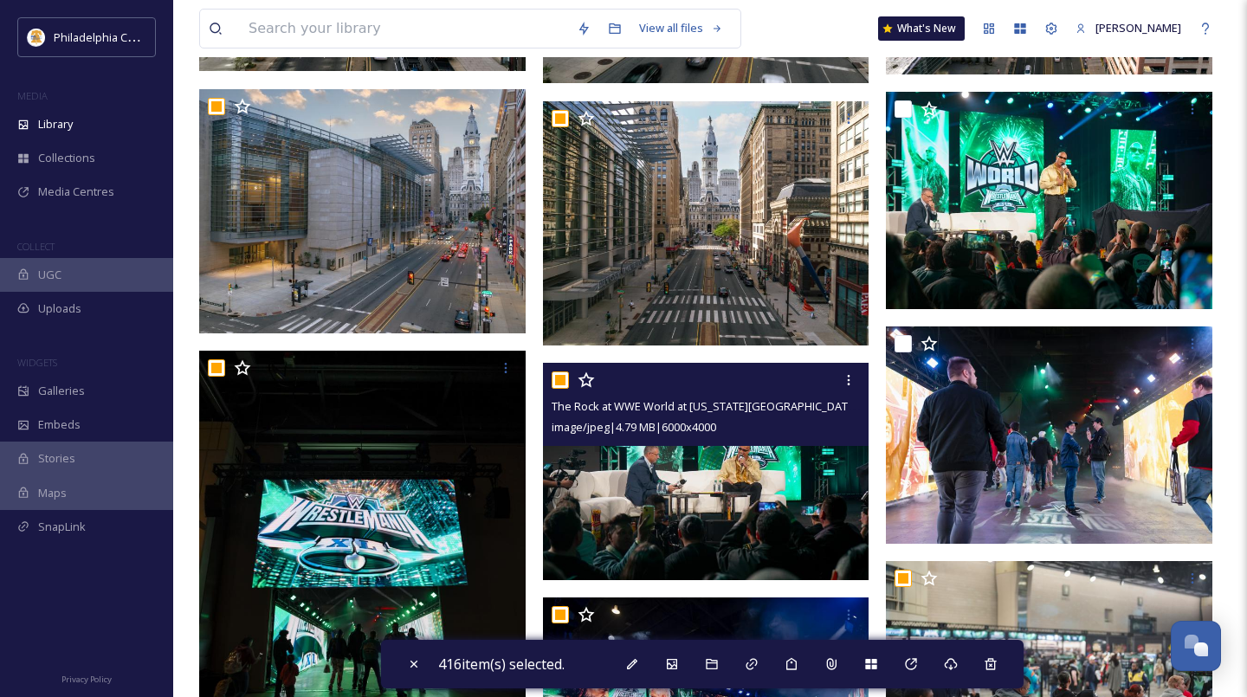
click at [558, 380] on input "checkbox" at bounding box center [560, 379] width 17 height 17
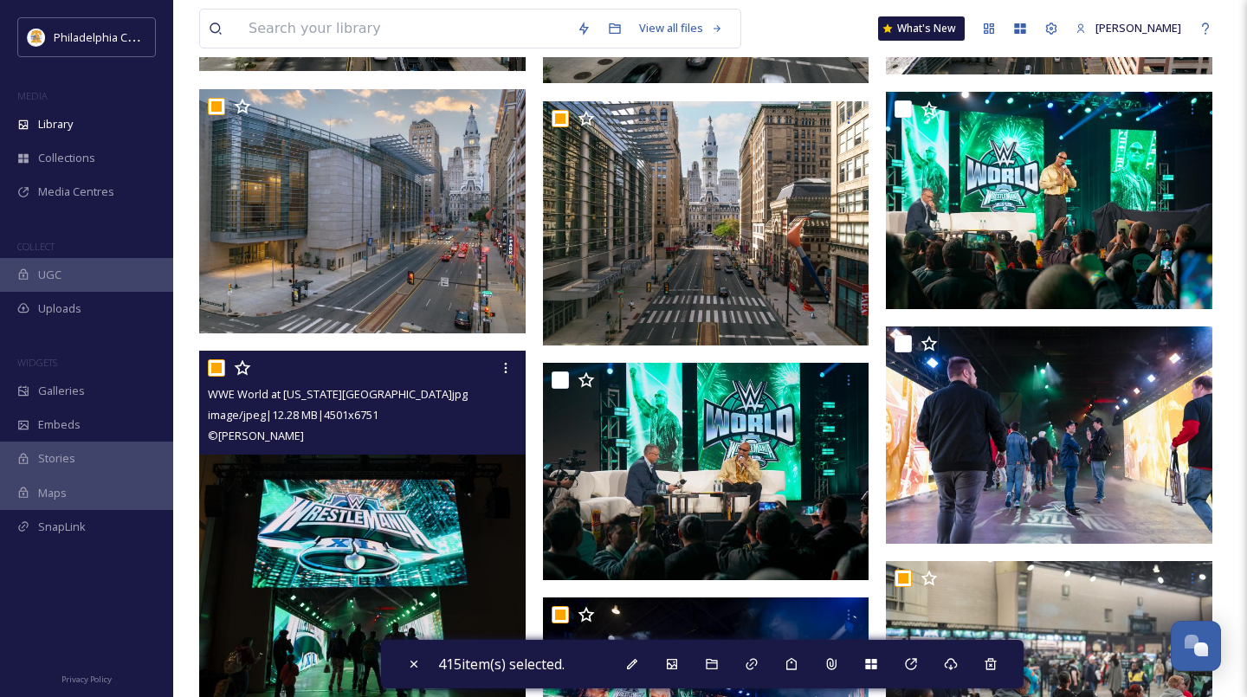
click at [219, 369] on input "checkbox" at bounding box center [216, 367] width 17 height 17
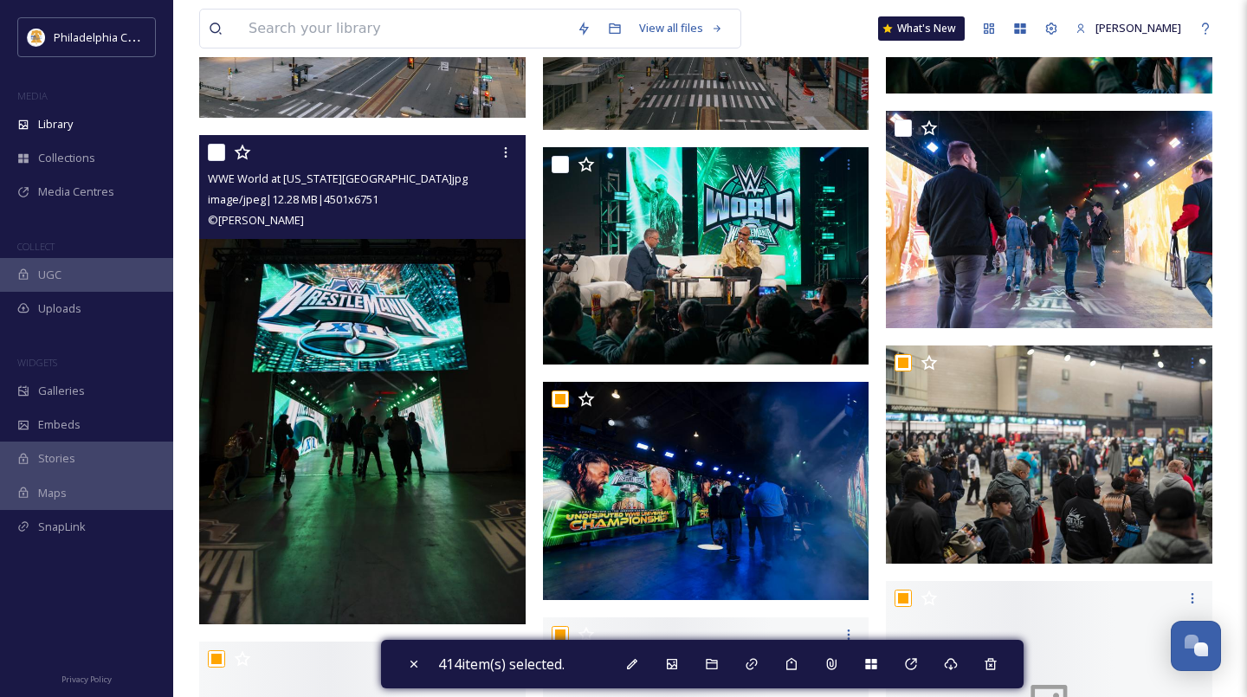
scroll to position [2171, 0]
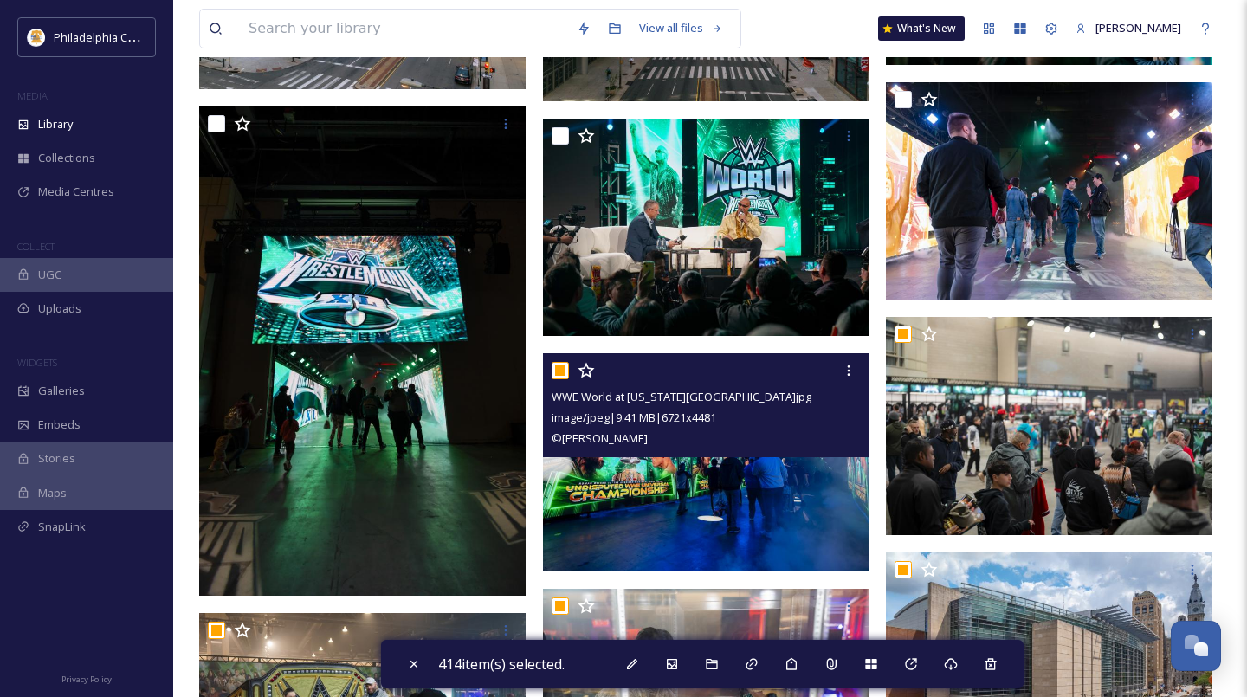
click at [566, 370] on input "checkbox" at bounding box center [560, 370] width 17 height 17
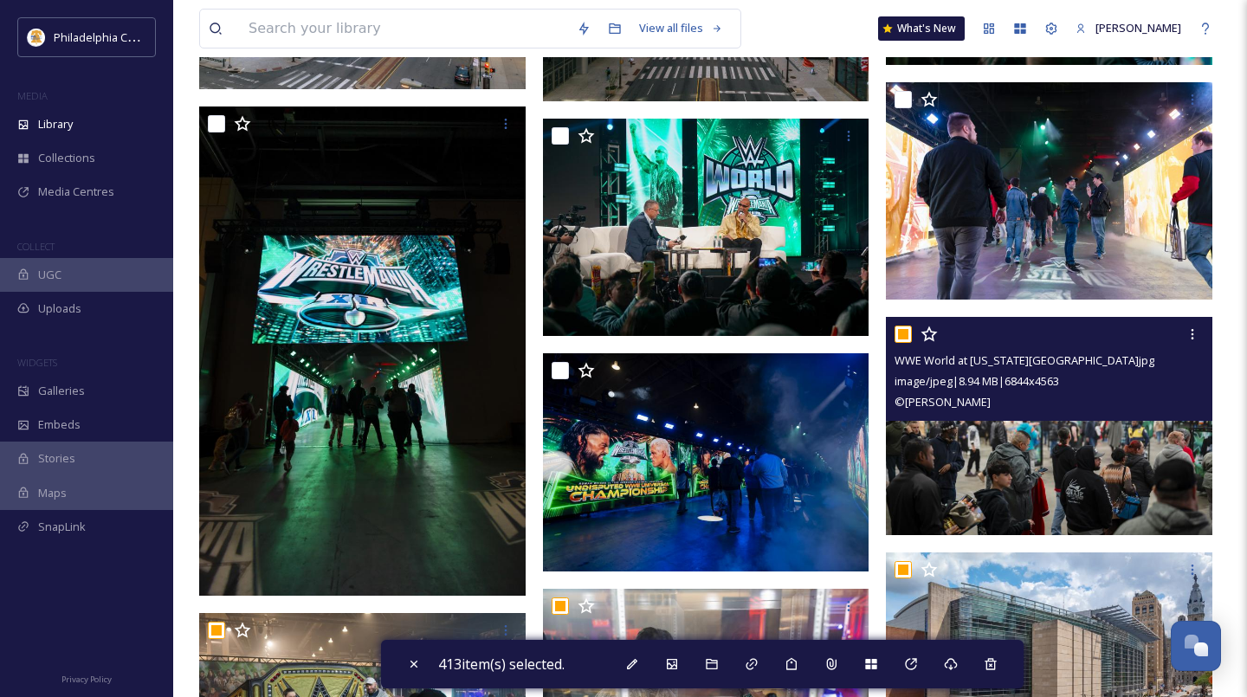
click at [901, 330] on input "checkbox" at bounding box center [902, 334] width 17 height 17
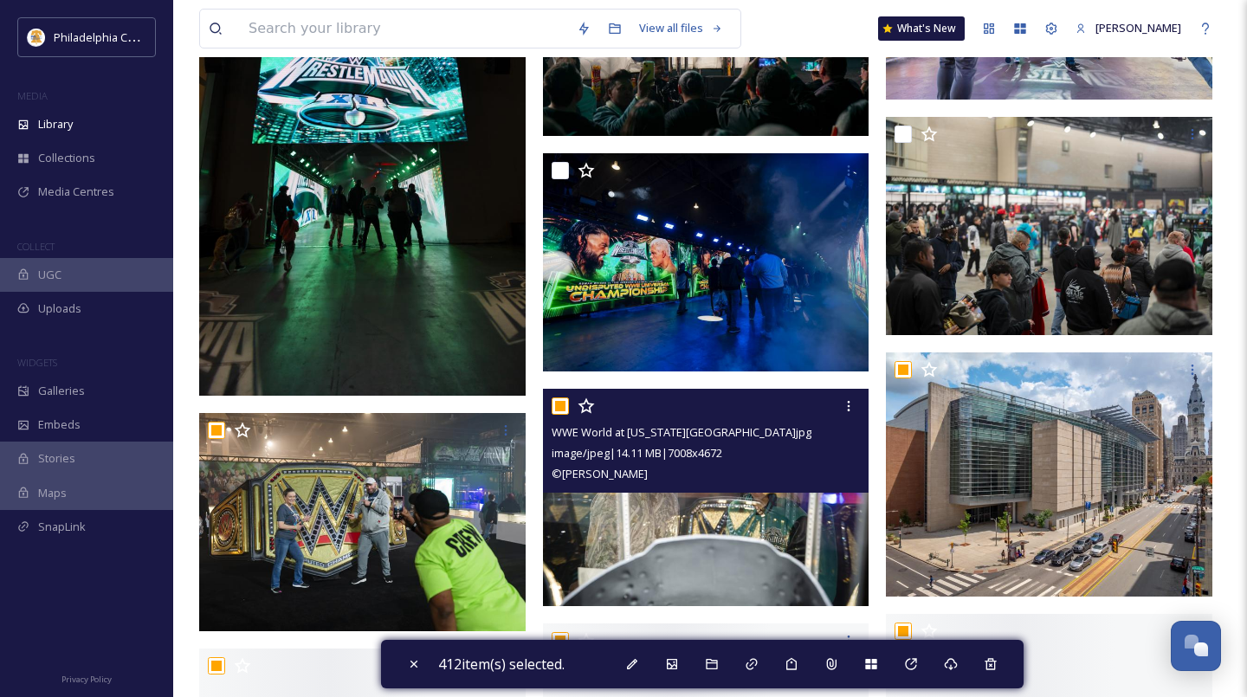
scroll to position [2377, 0]
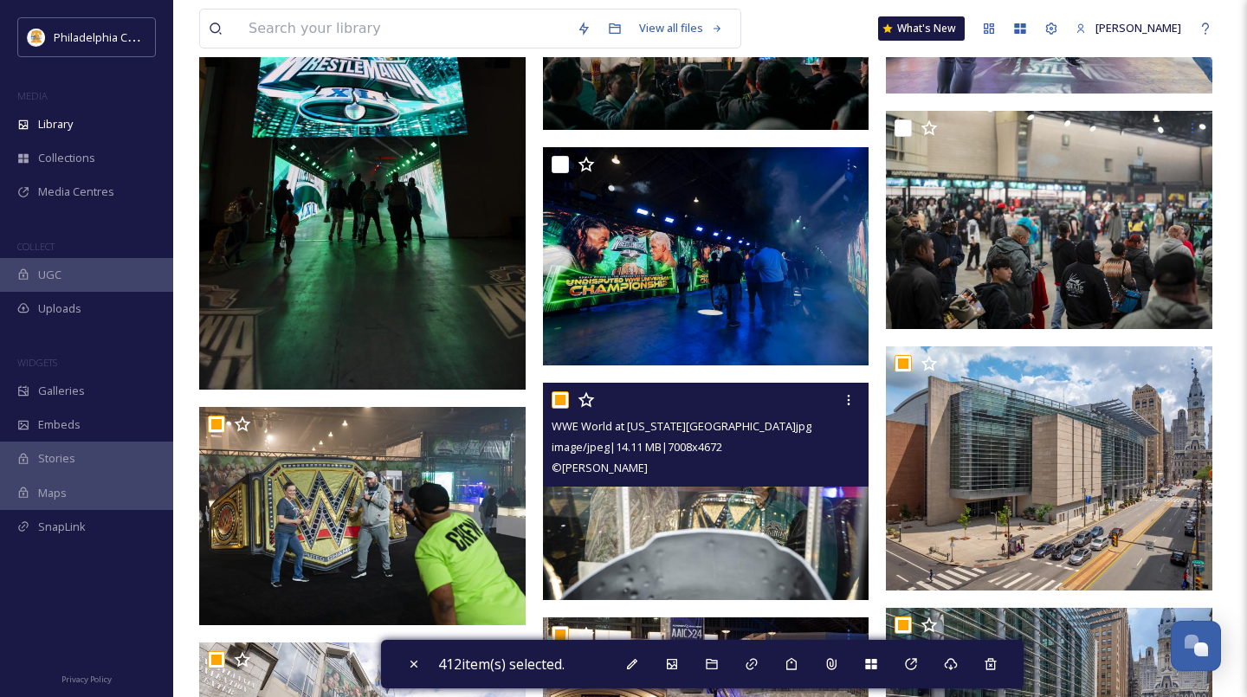
click at [558, 397] on input "checkbox" at bounding box center [560, 399] width 17 height 17
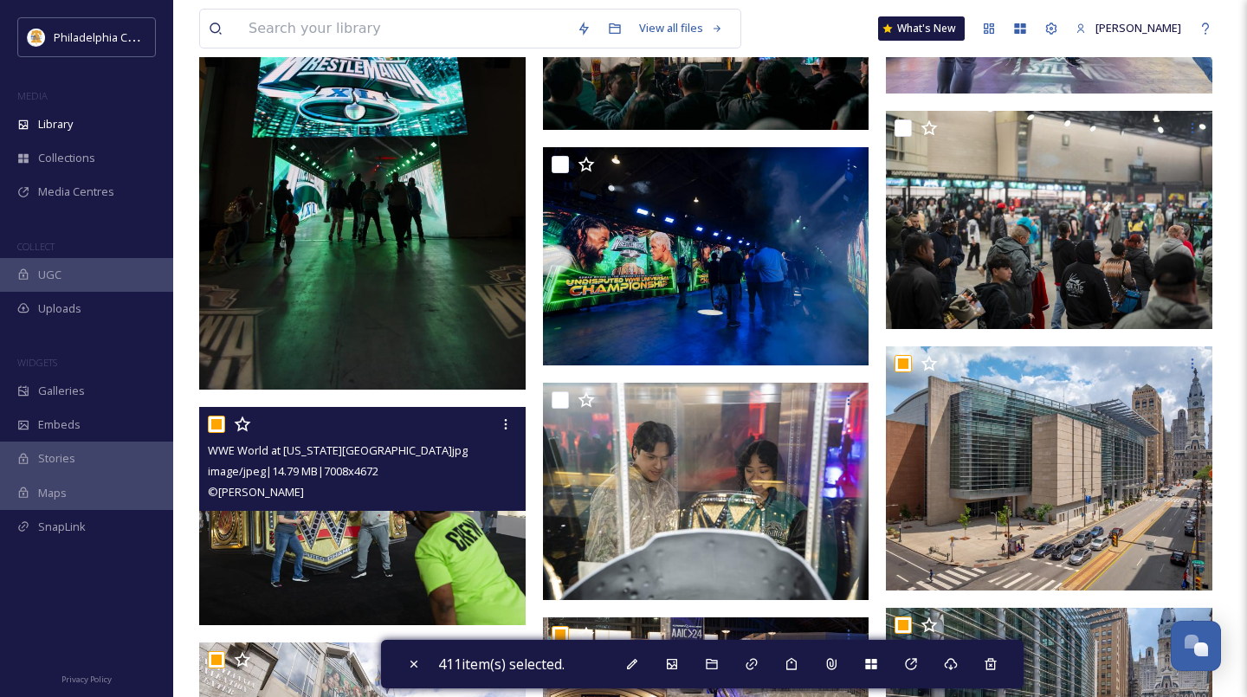
click at [214, 425] on input "checkbox" at bounding box center [216, 424] width 17 height 17
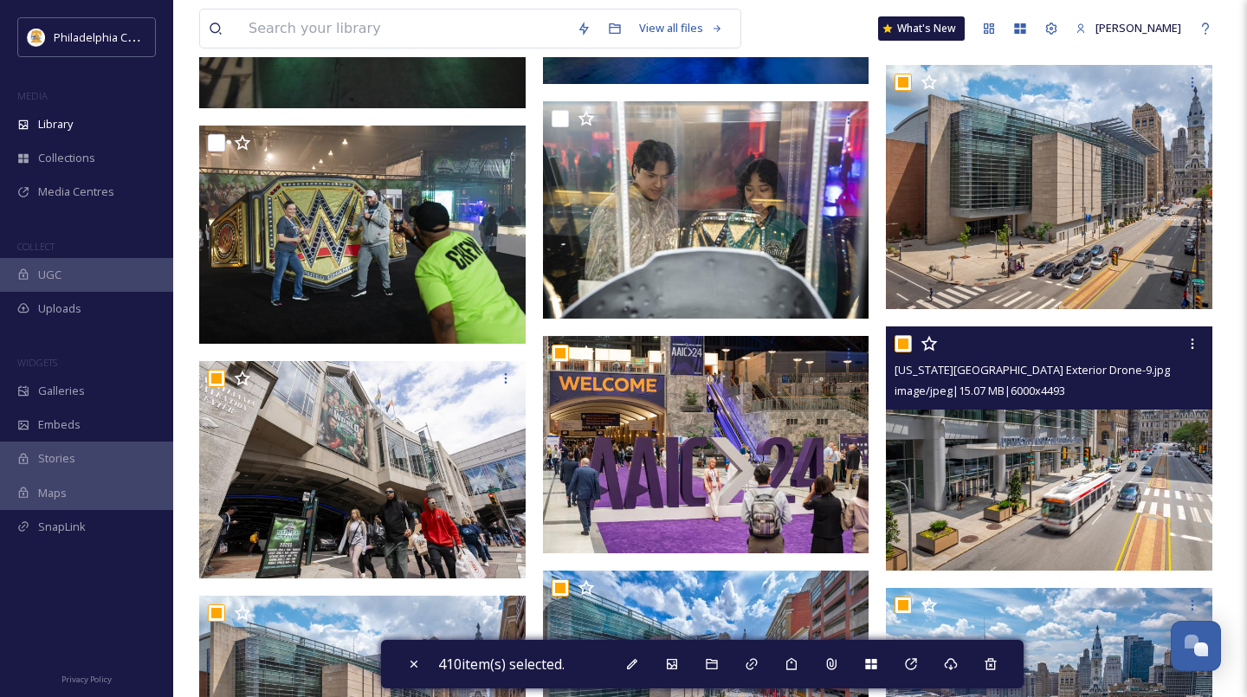
scroll to position [2660, 0]
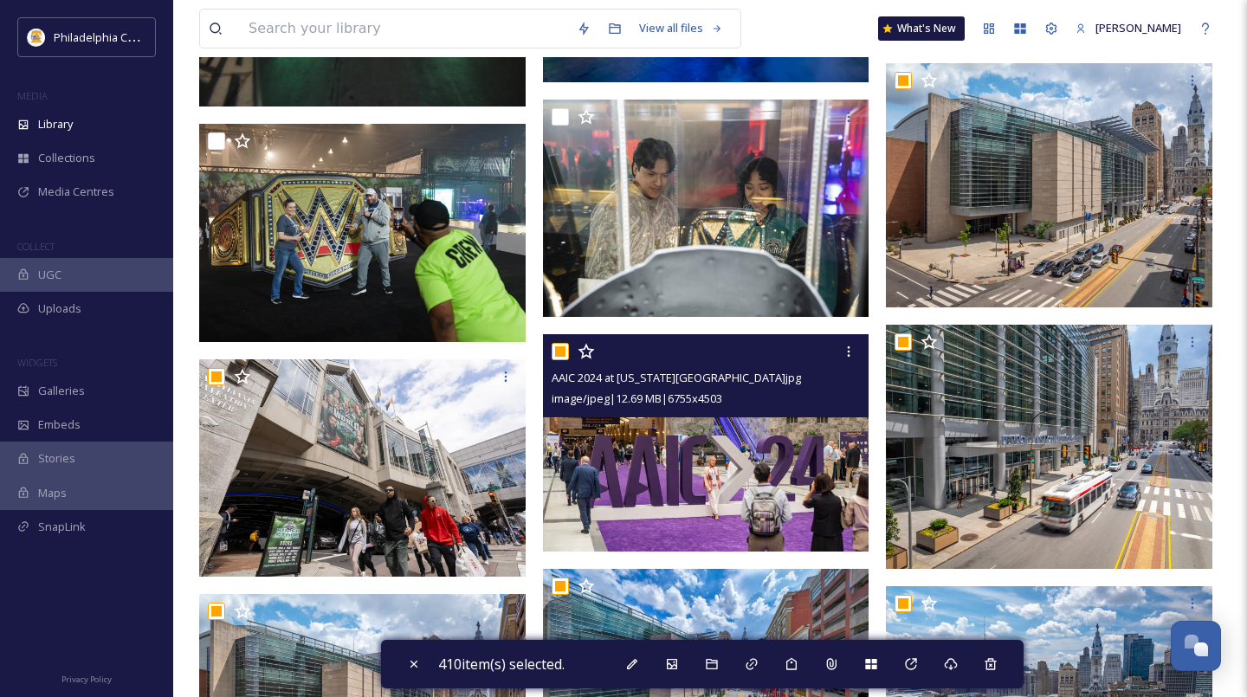
click at [557, 353] on input "checkbox" at bounding box center [560, 351] width 17 height 17
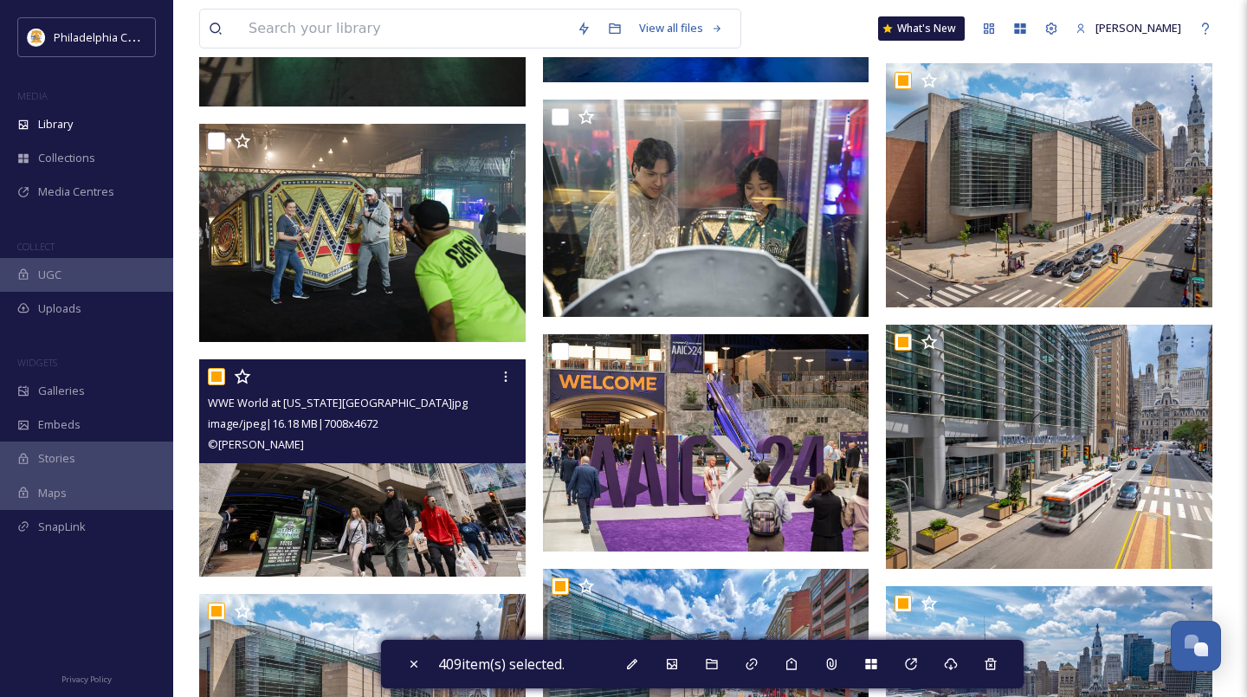
click at [212, 378] on input "checkbox" at bounding box center [216, 376] width 17 height 17
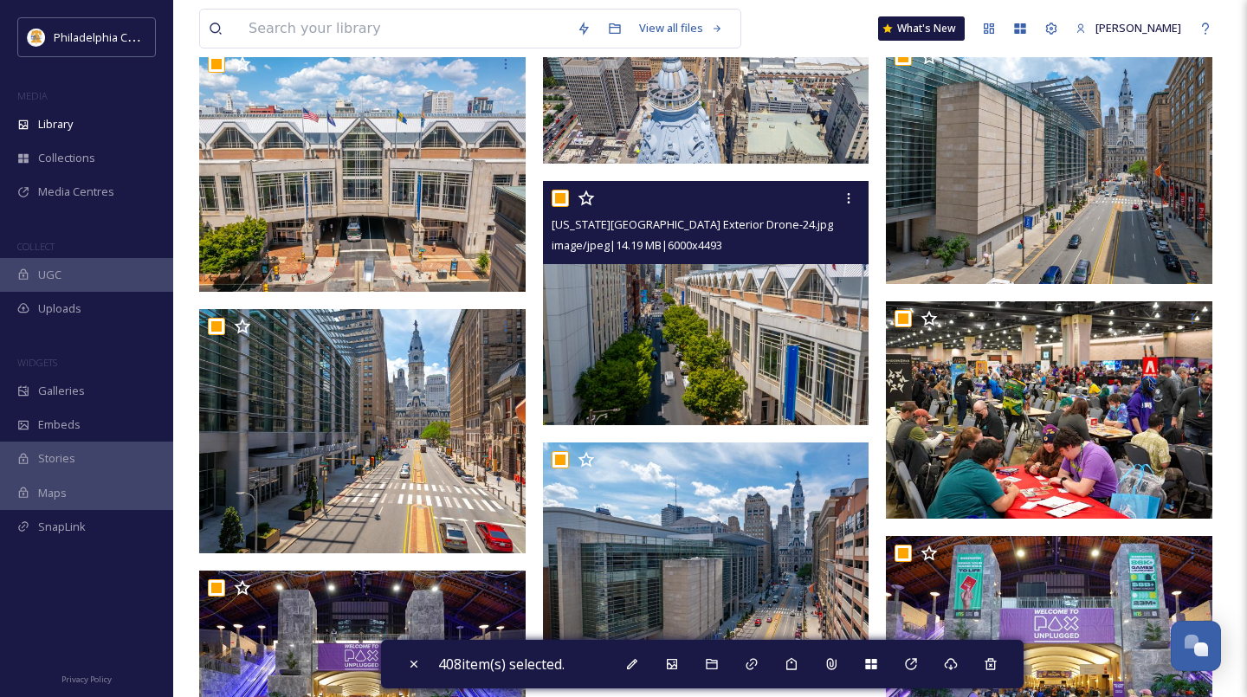
scroll to position [4551, 0]
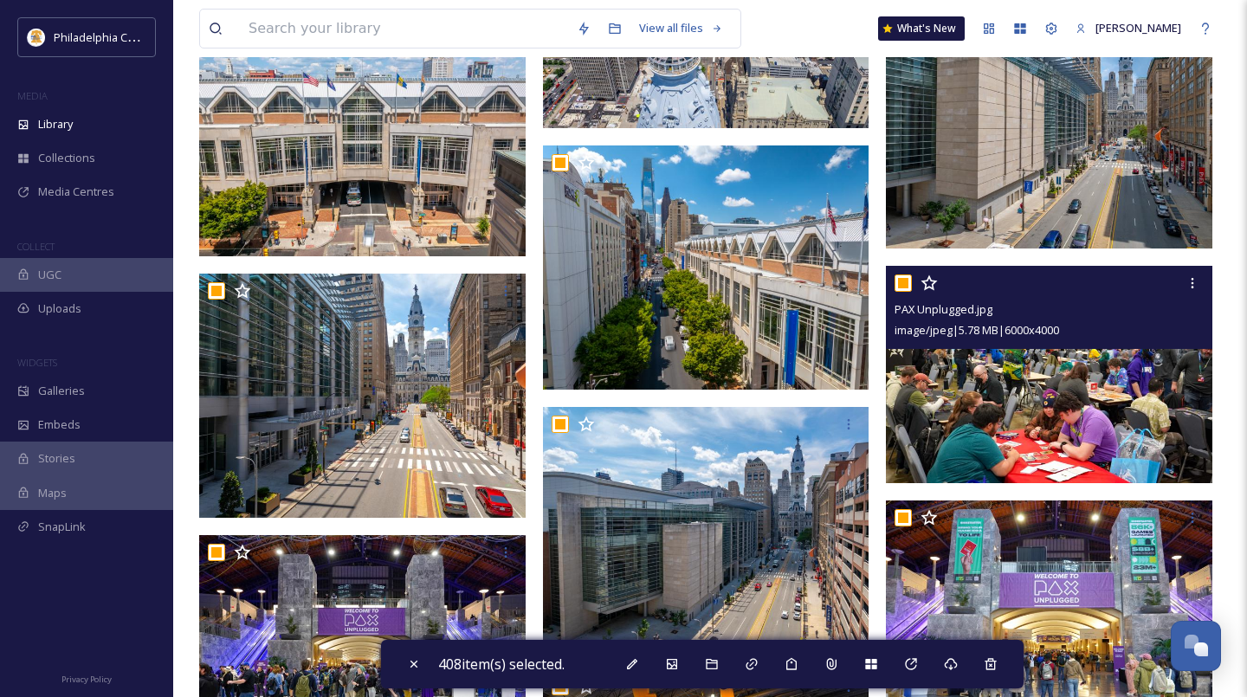
click at [901, 288] on input "checkbox" at bounding box center [902, 282] width 17 height 17
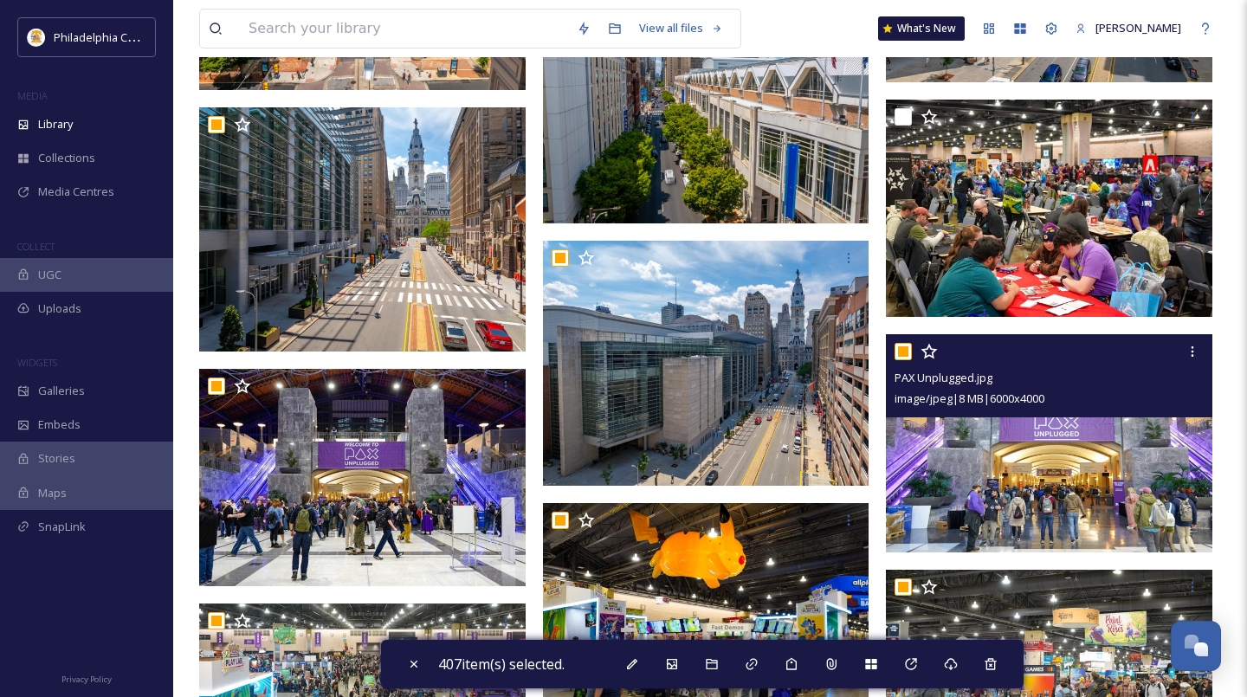
scroll to position [4730, 0]
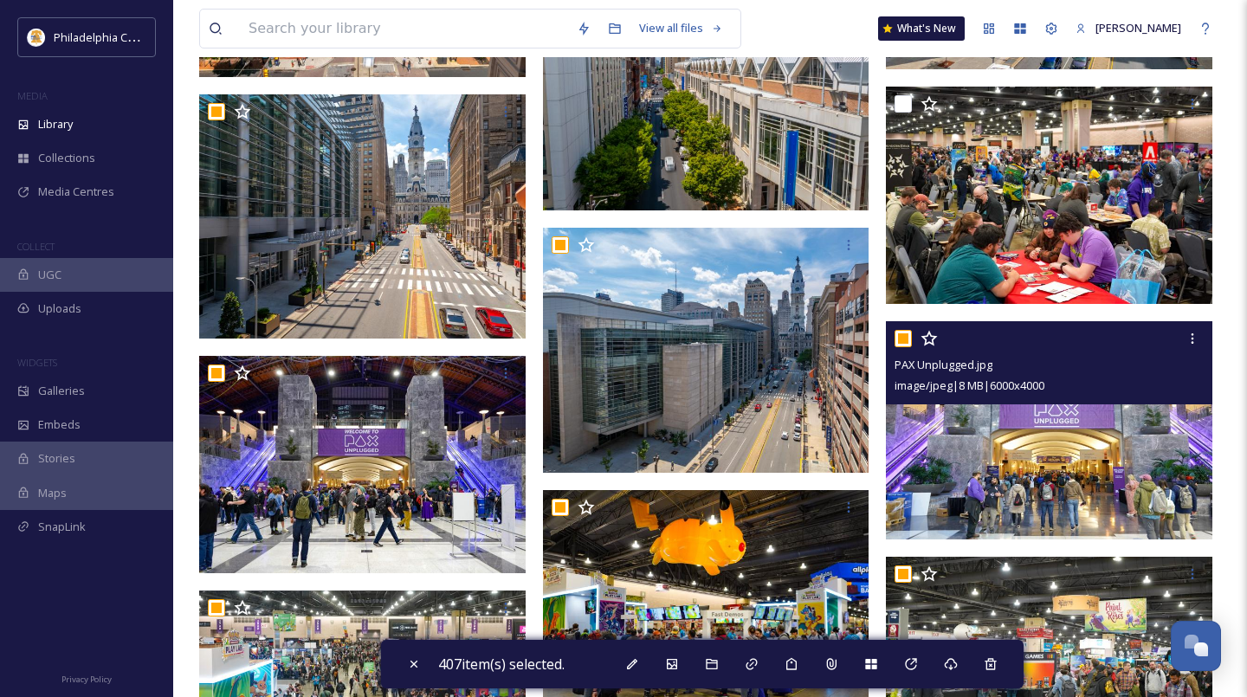
click at [904, 339] on input "checkbox" at bounding box center [902, 338] width 17 height 17
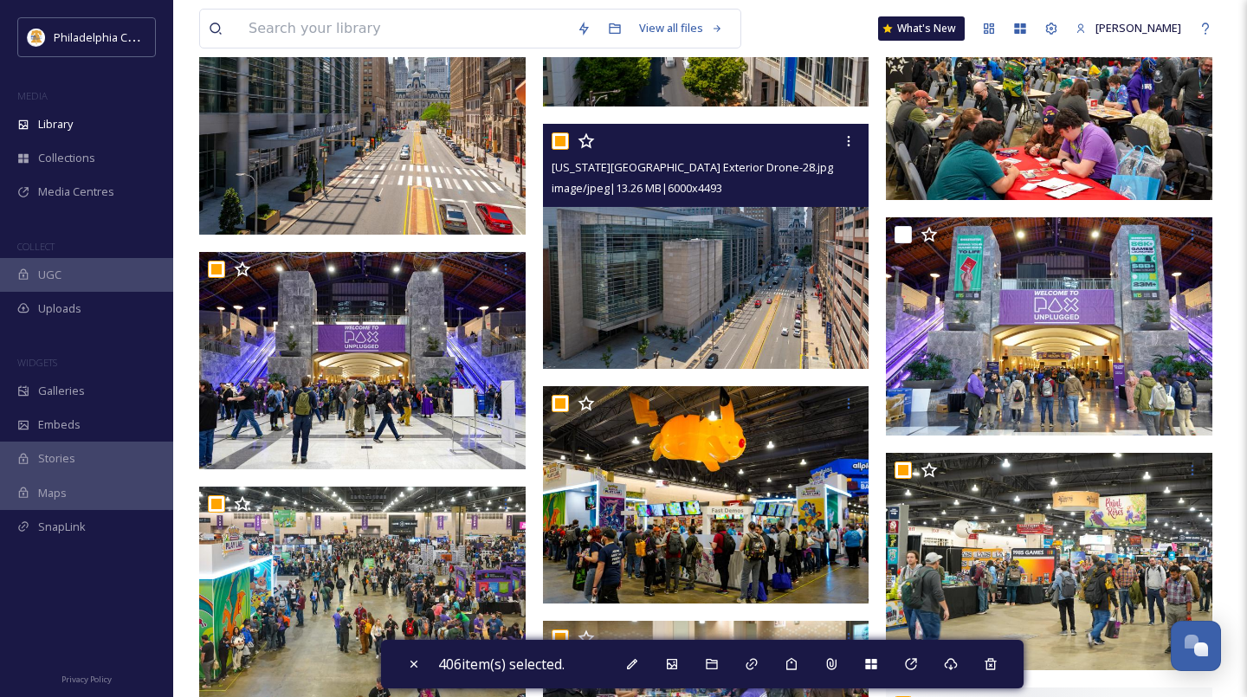
scroll to position [4843, 0]
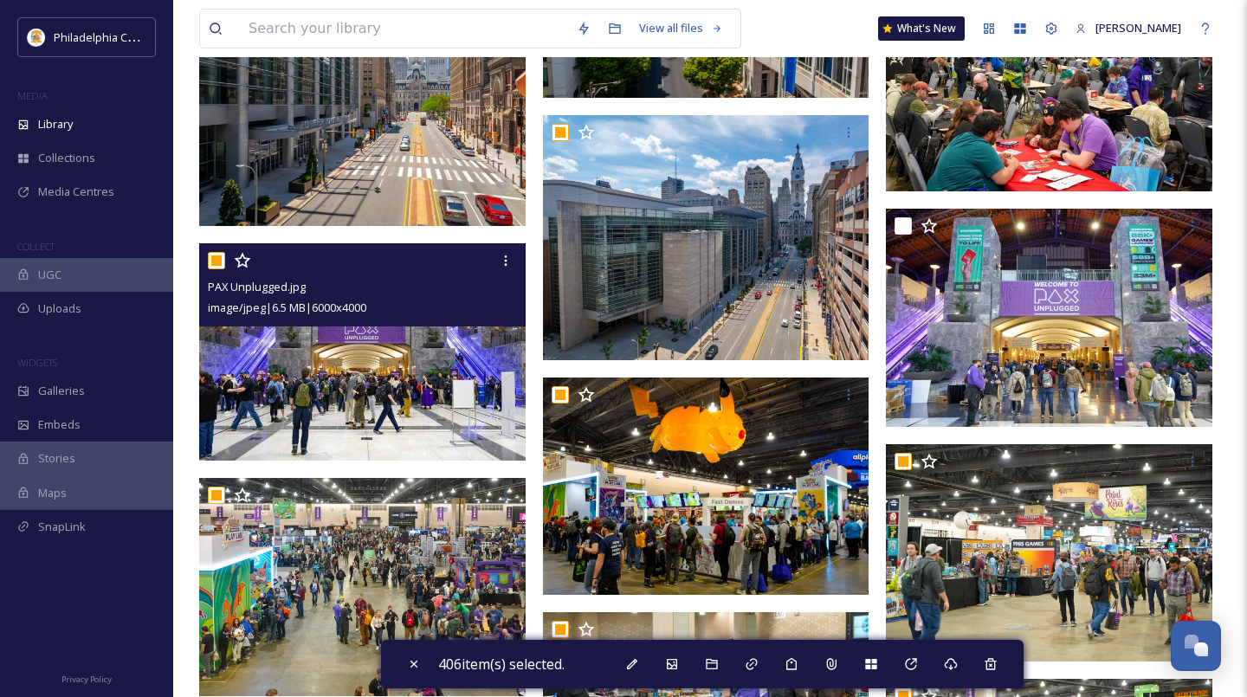
click at [216, 261] on input "checkbox" at bounding box center [216, 260] width 17 height 17
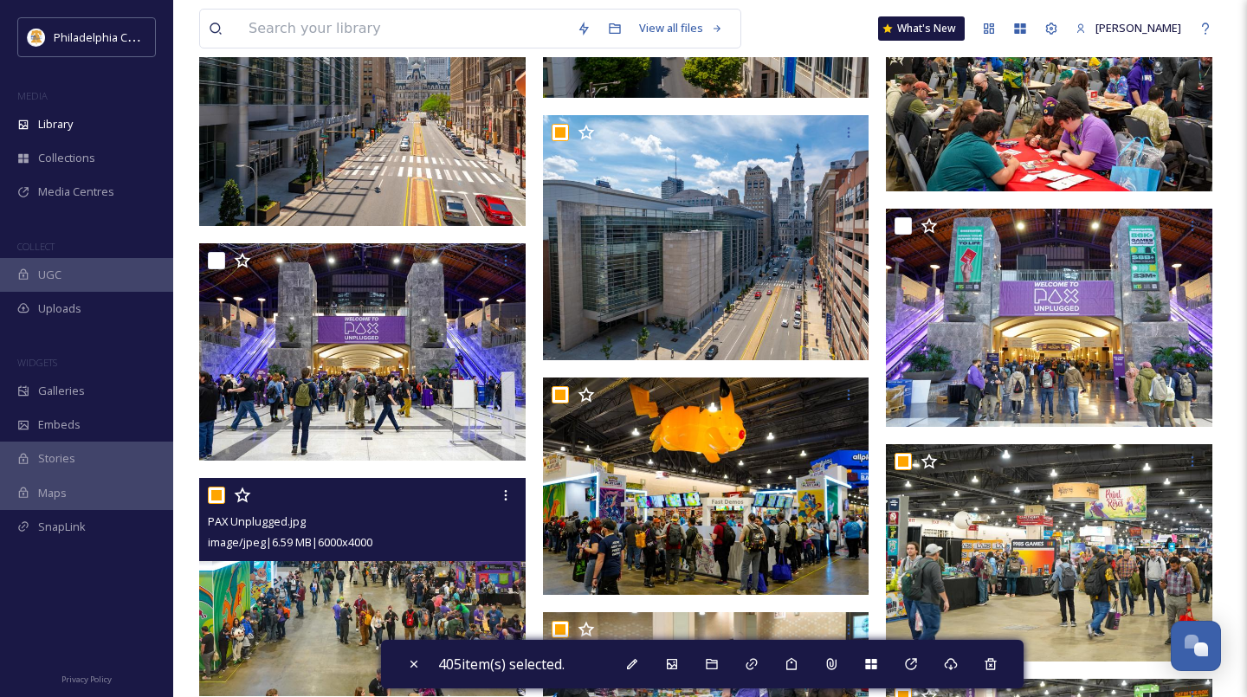
click at [219, 493] on input "checkbox" at bounding box center [216, 495] width 17 height 17
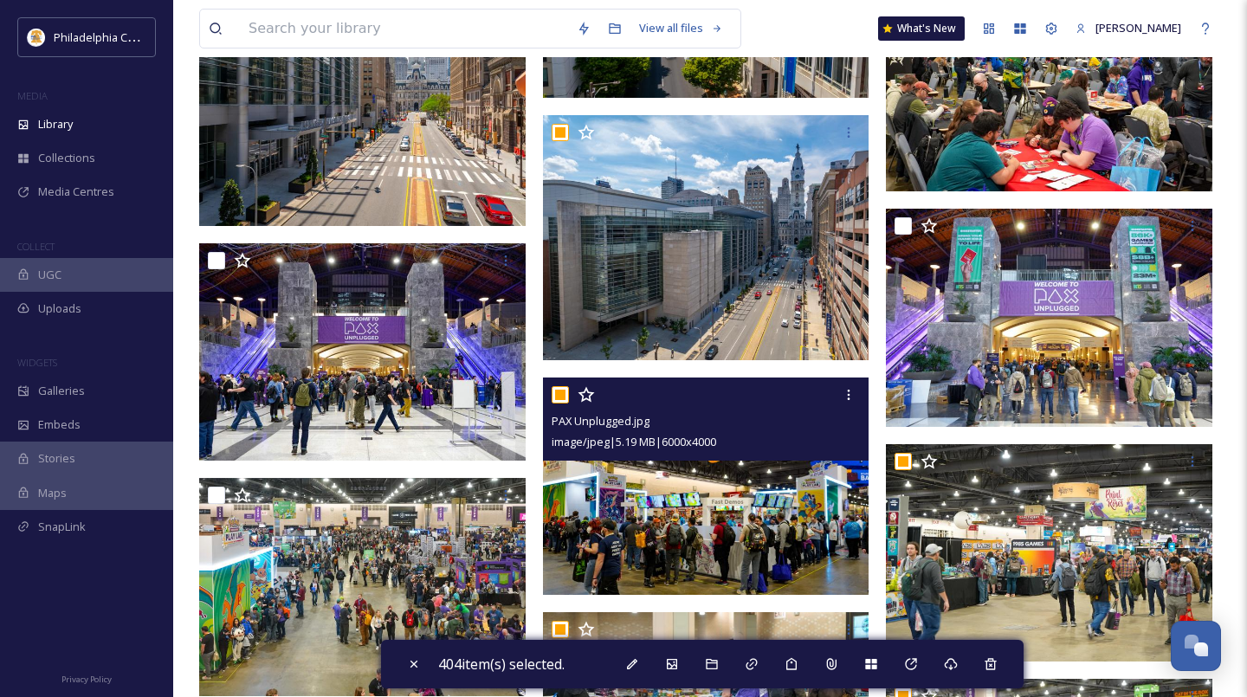
click at [564, 396] on input "checkbox" at bounding box center [560, 394] width 17 height 17
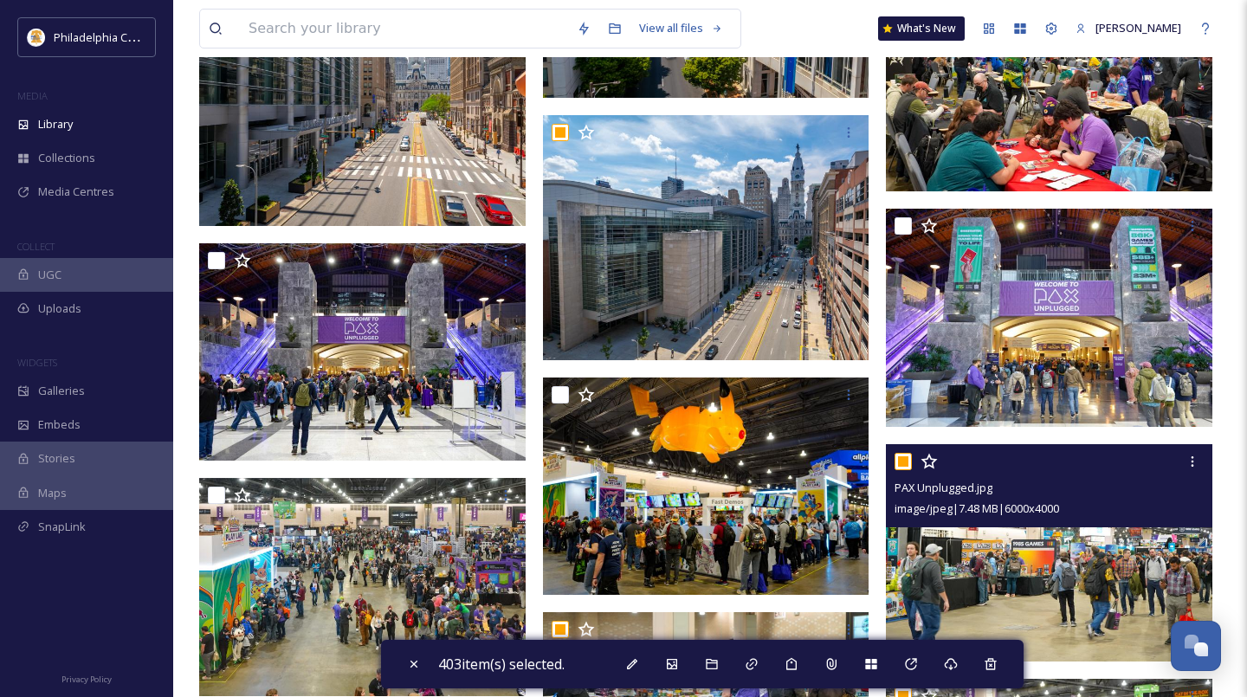
click at [906, 462] on input "checkbox" at bounding box center [902, 461] width 17 height 17
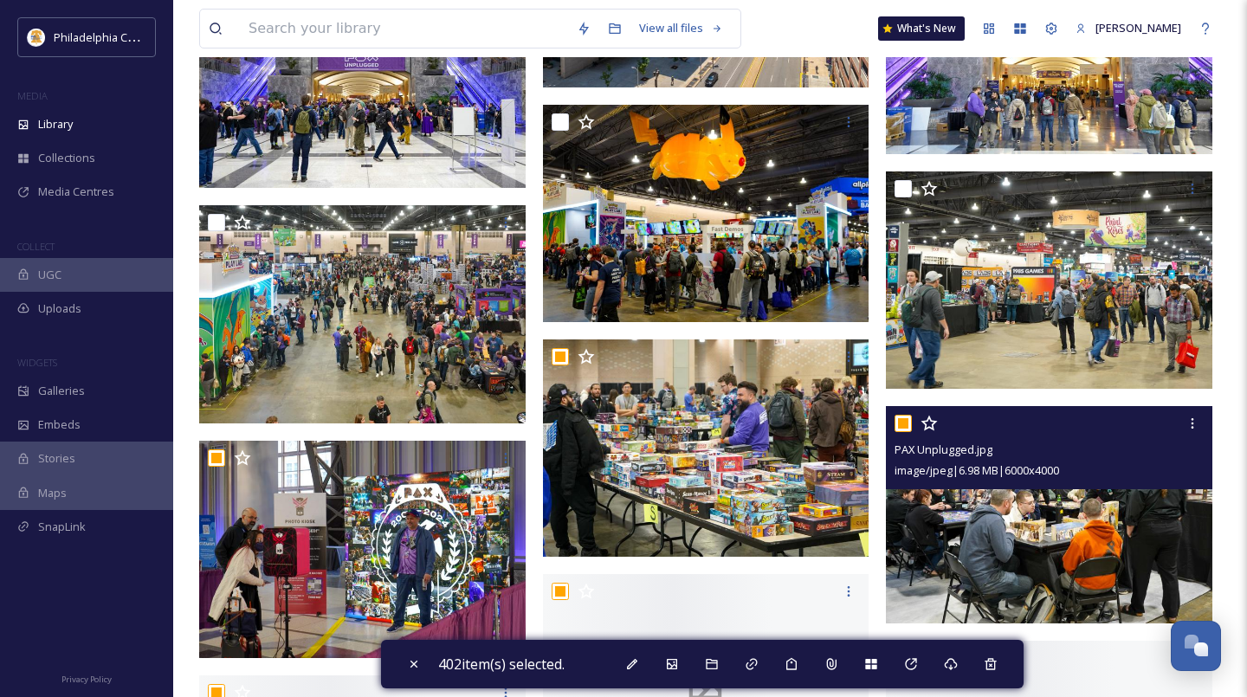
scroll to position [5119, 0]
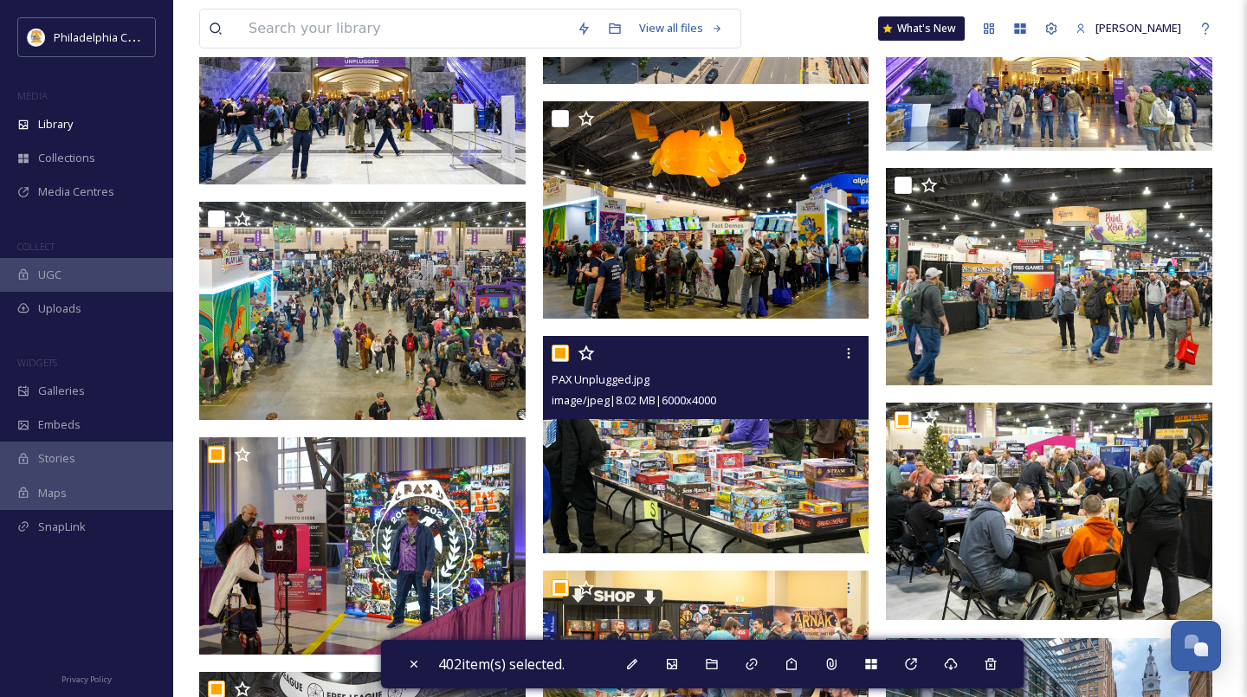
click at [557, 353] on input "checkbox" at bounding box center [560, 353] width 17 height 17
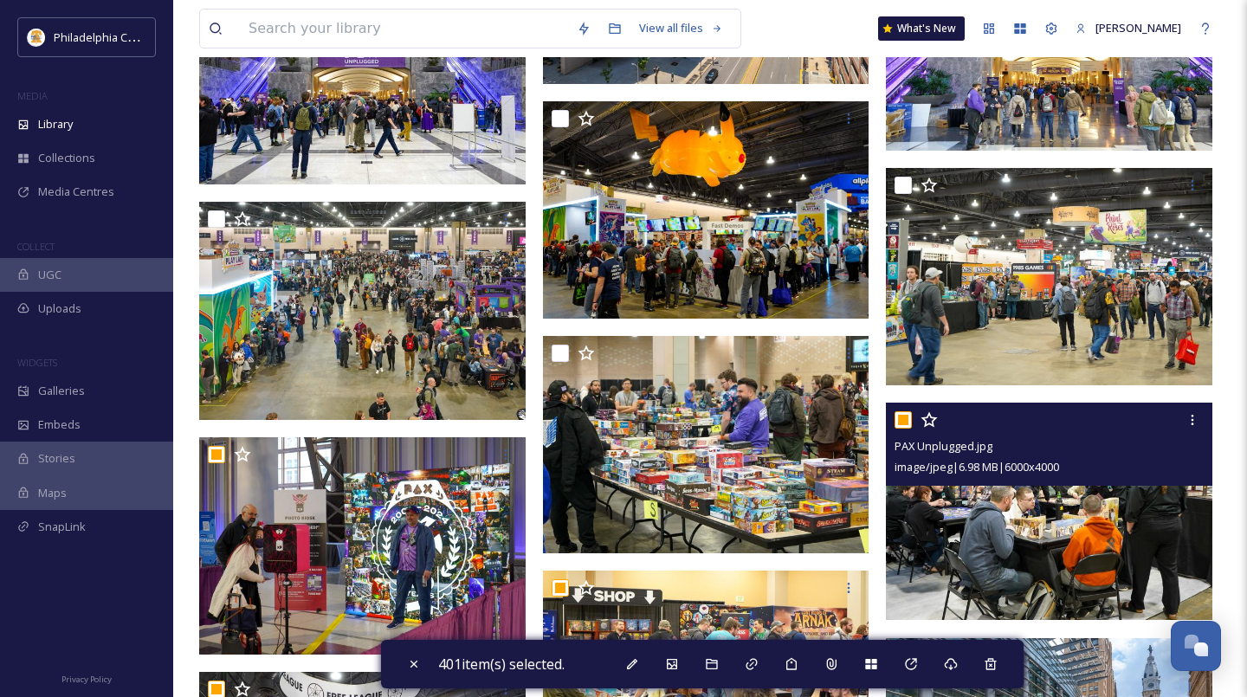
click at [901, 416] on input "checkbox" at bounding box center [902, 419] width 17 height 17
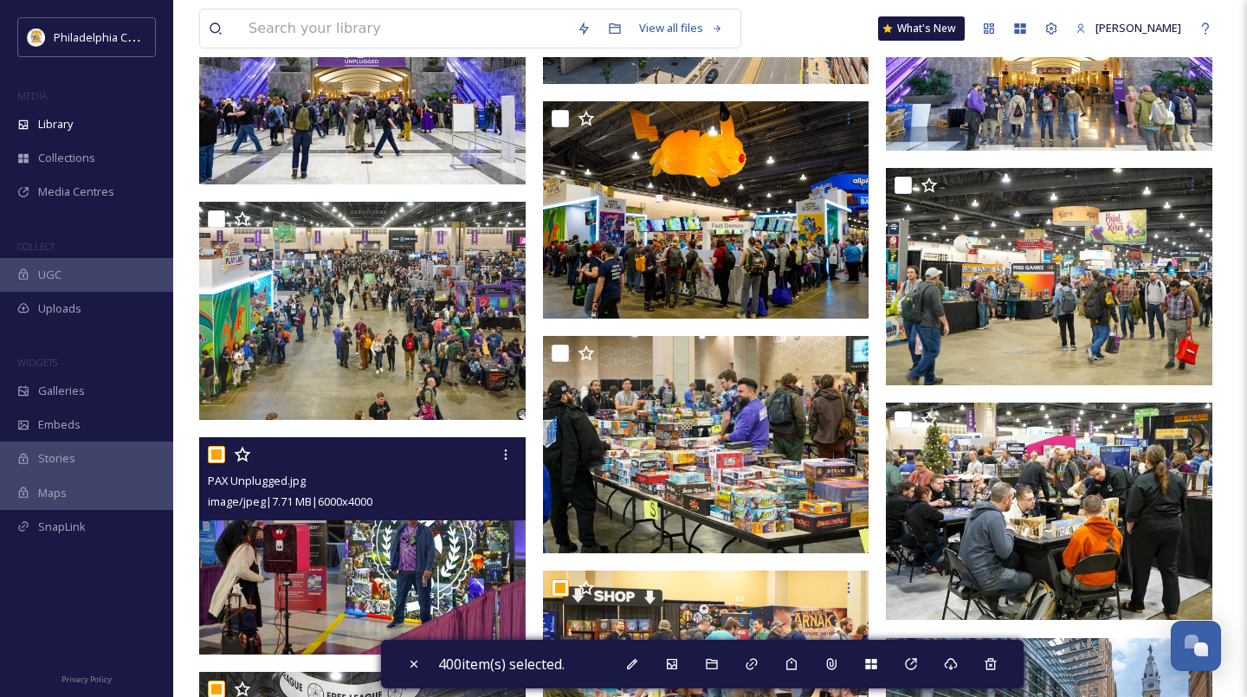
click at [217, 460] on input "checkbox" at bounding box center [216, 454] width 17 height 17
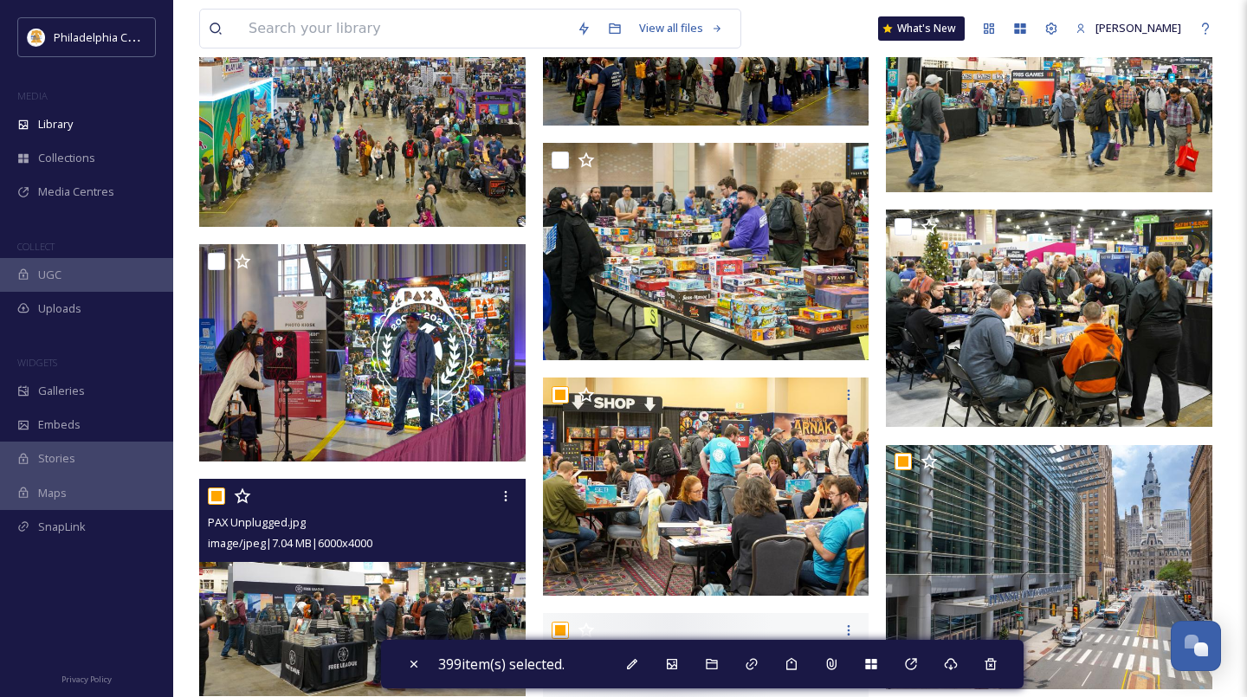
scroll to position [5355, 0]
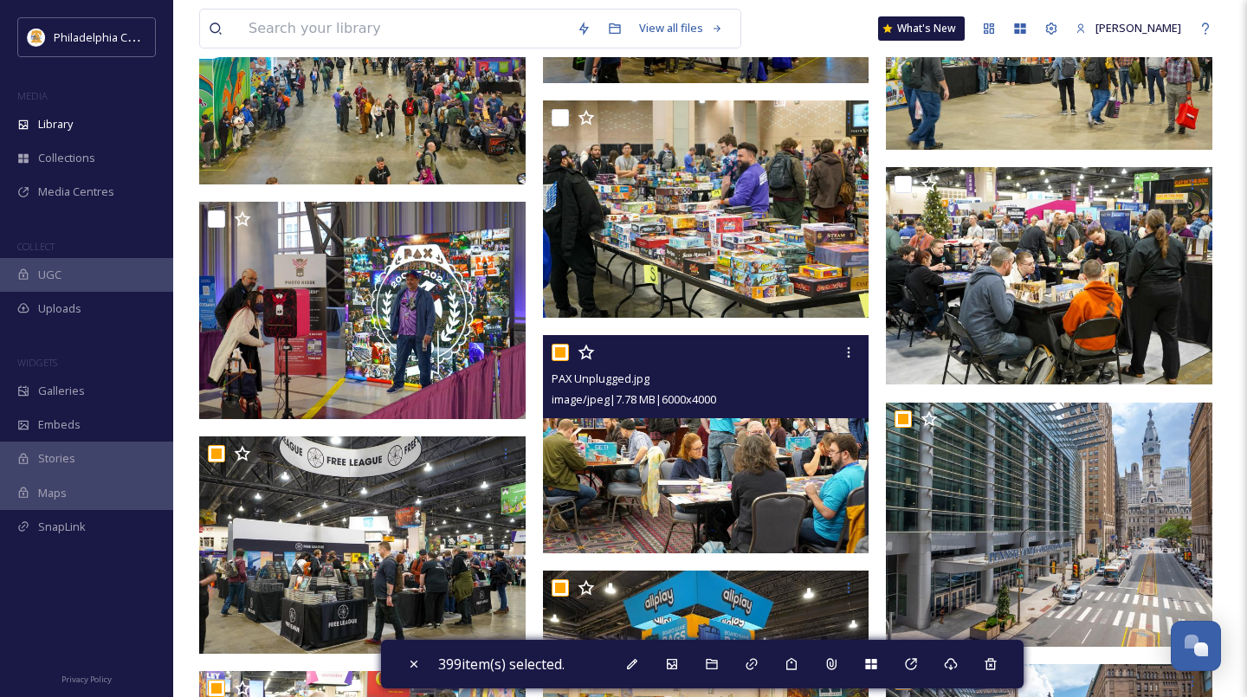
click at [565, 352] on input "checkbox" at bounding box center [560, 352] width 17 height 17
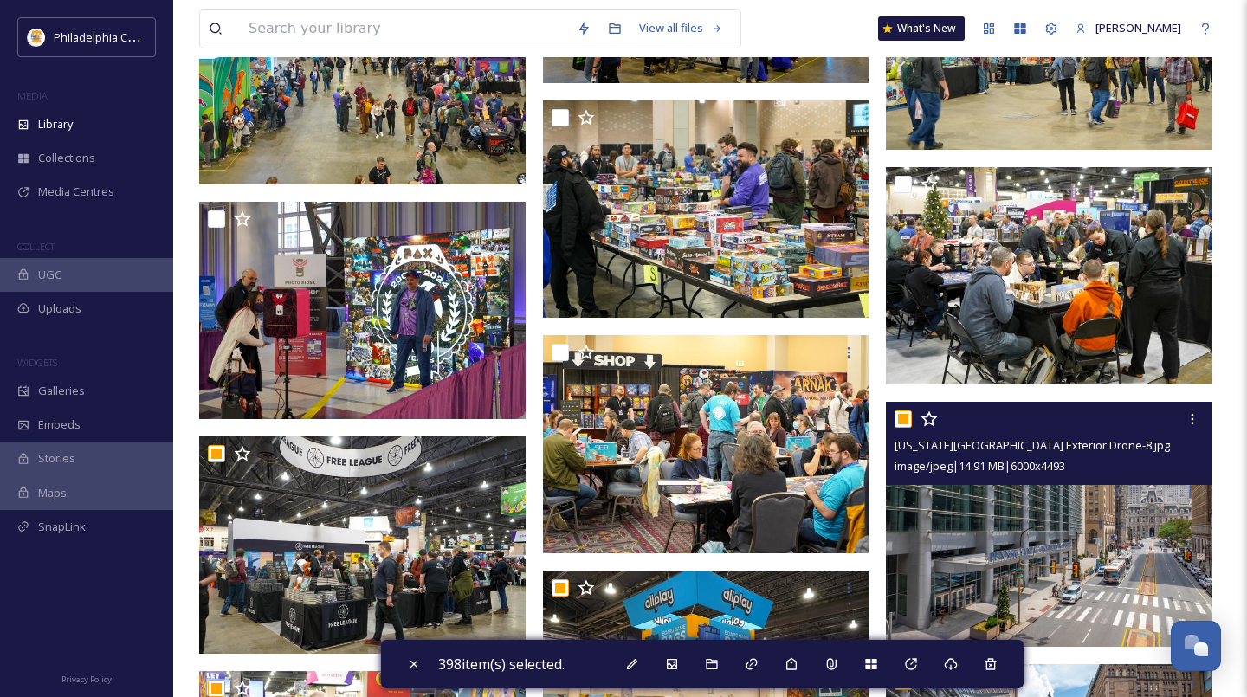
click at [901, 419] on input "checkbox" at bounding box center [902, 418] width 17 height 17
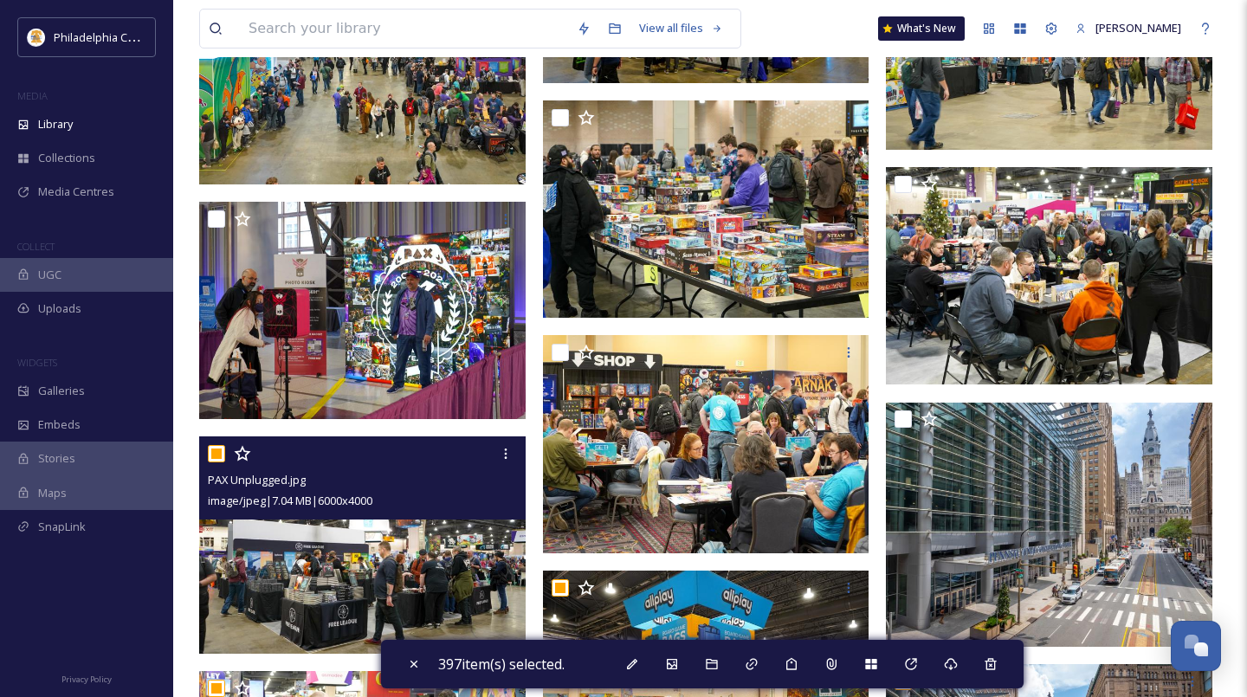
click at [215, 455] on input "checkbox" at bounding box center [216, 453] width 17 height 17
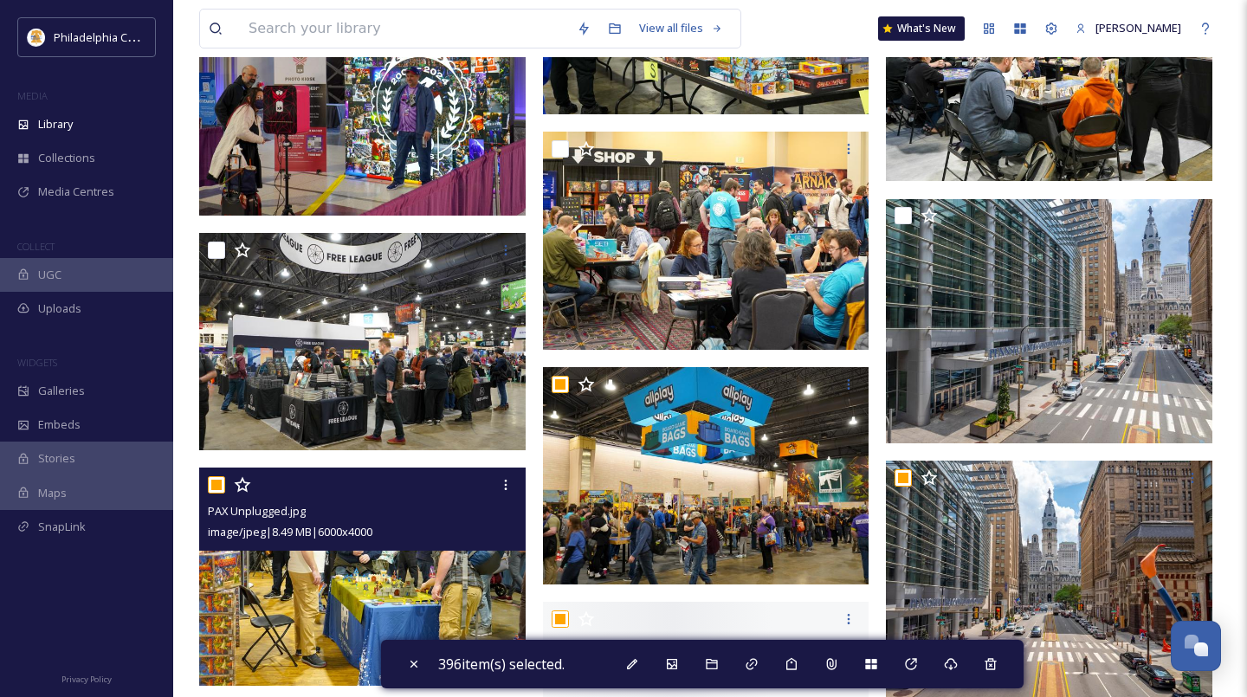
scroll to position [5584, 0]
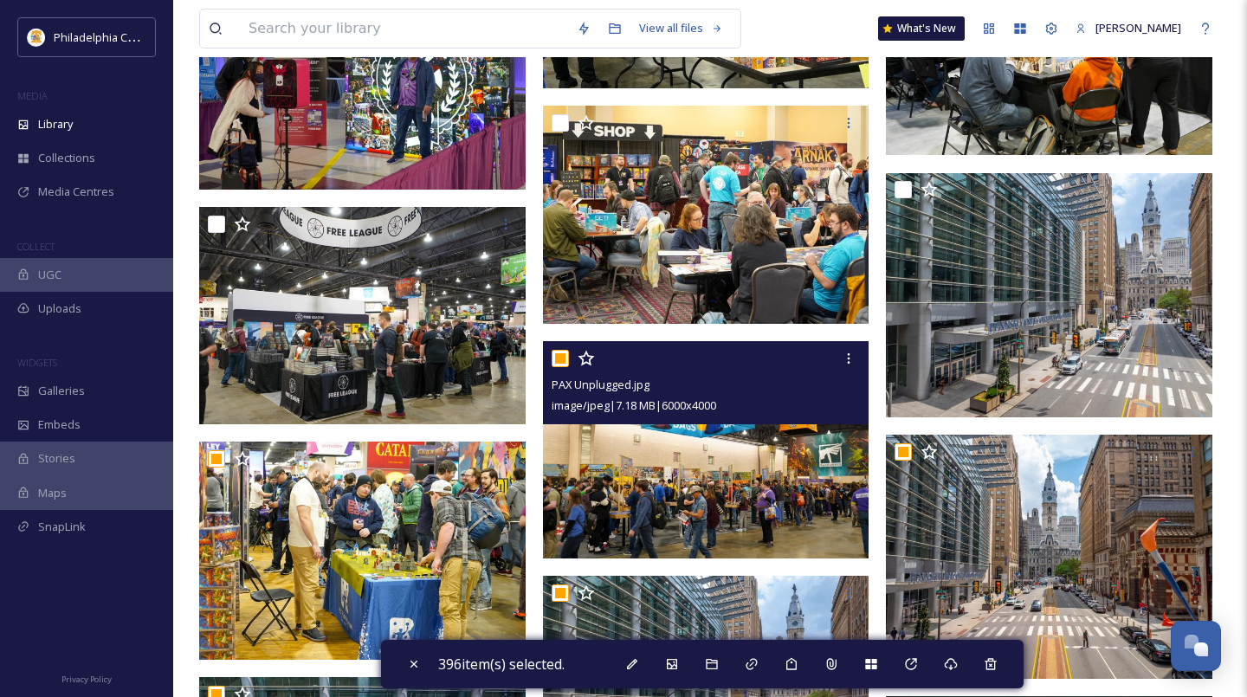
click at [554, 361] on input "checkbox" at bounding box center [560, 358] width 17 height 17
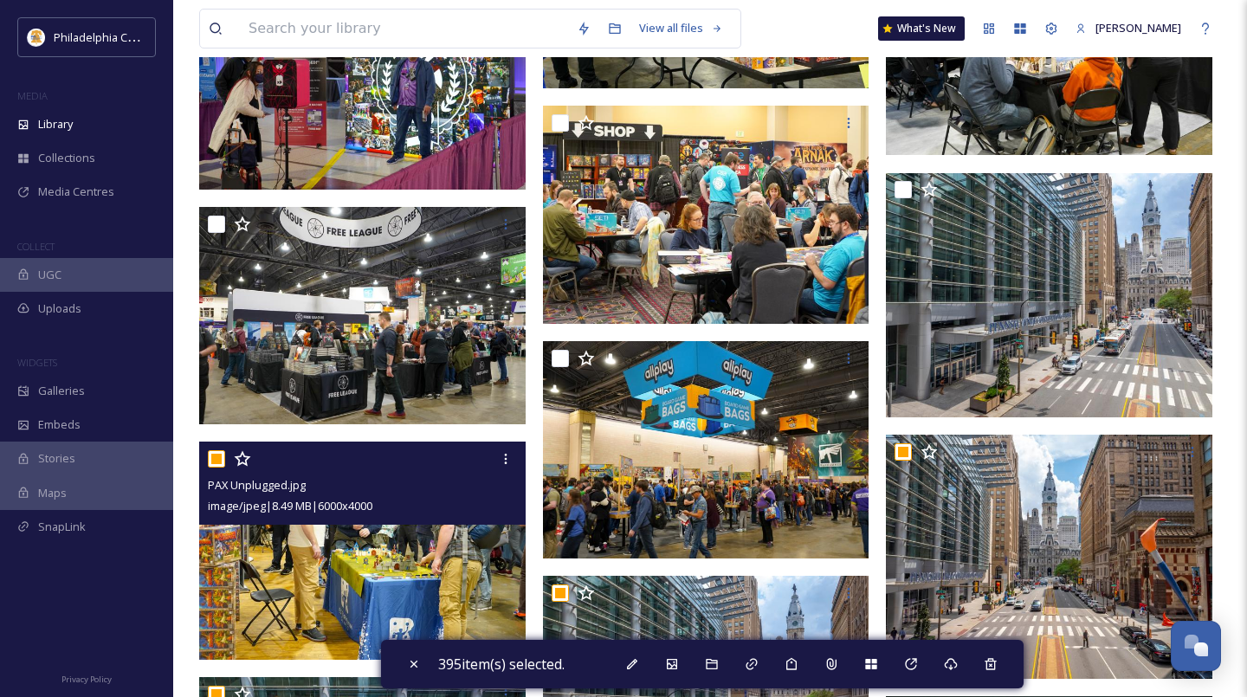
click at [221, 465] on input "checkbox" at bounding box center [216, 458] width 17 height 17
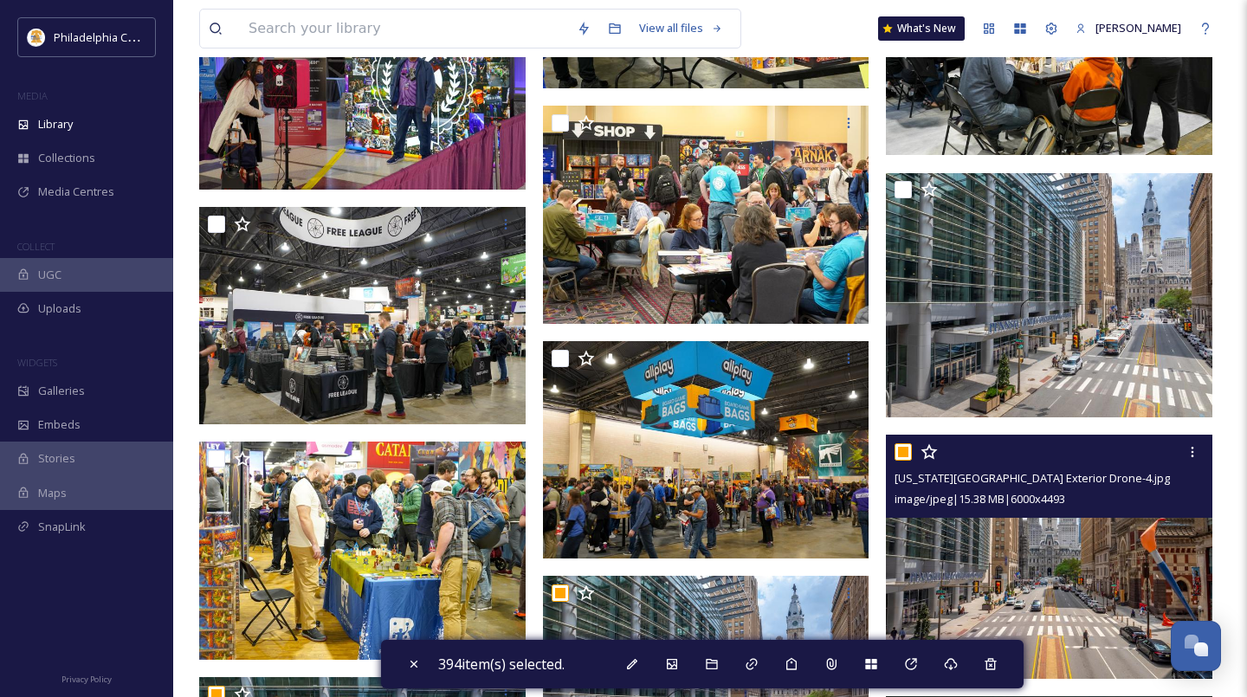
click at [901, 449] on input "checkbox" at bounding box center [902, 451] width 17 height 17
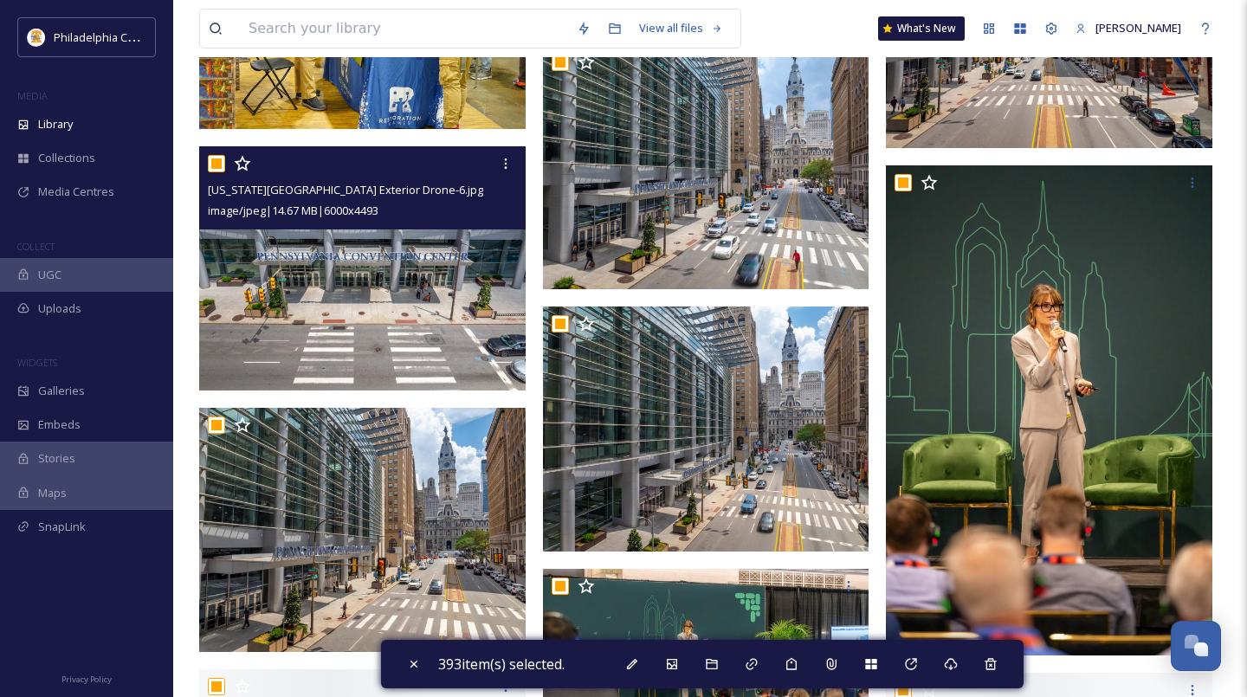
scroll to position [6118, 0]
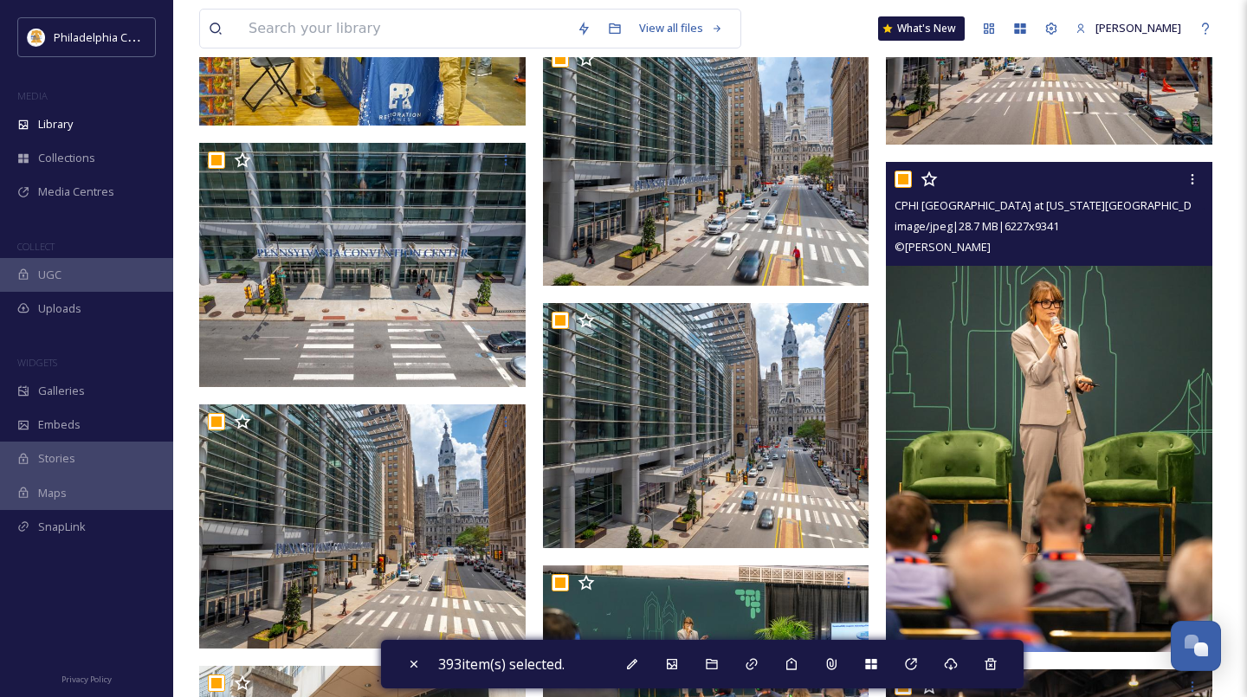
click at [903, 180] on input "checkbox" at bounding box center [902, 179] width 17 height 17
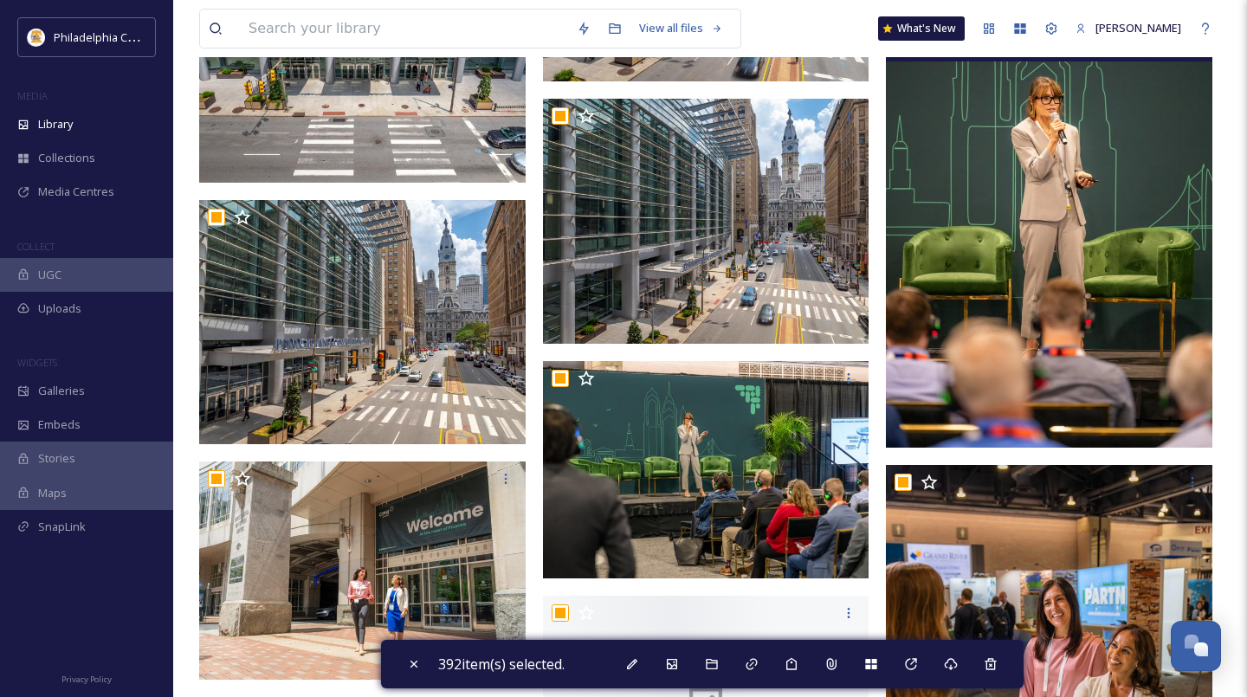
scroll to position [6440, 0]
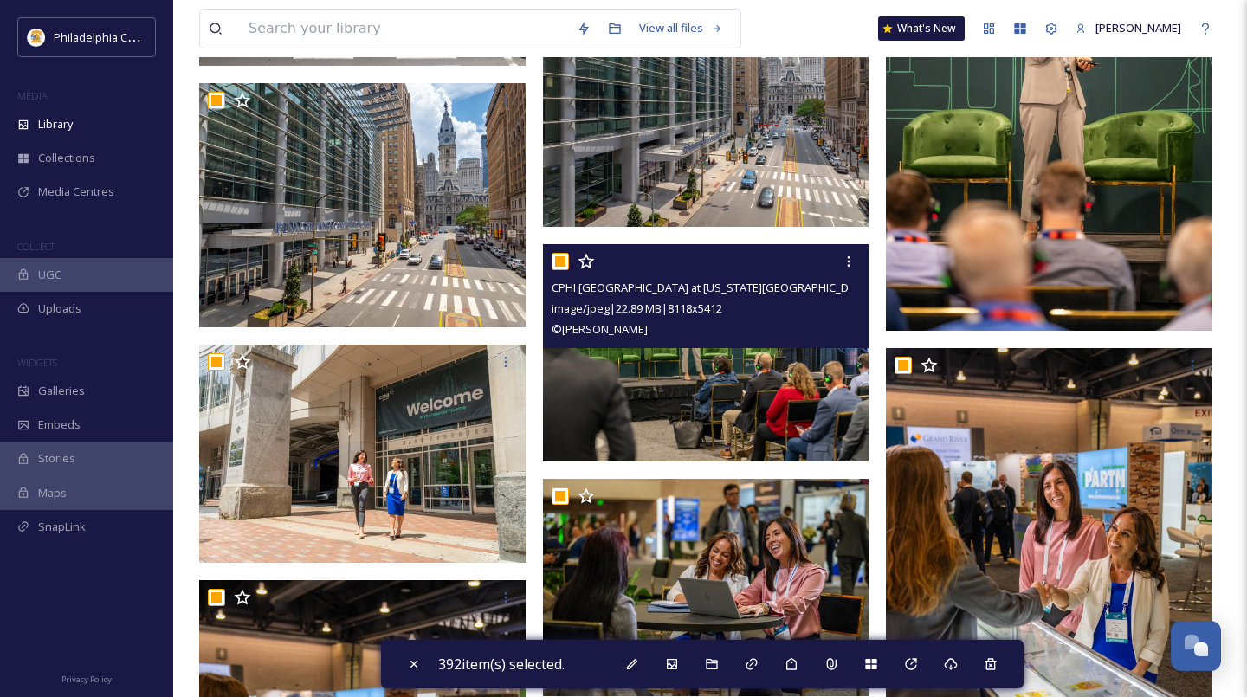
click at [564, 262] on input "checkbox" at bounding box center [560, 261] width 17 height 17
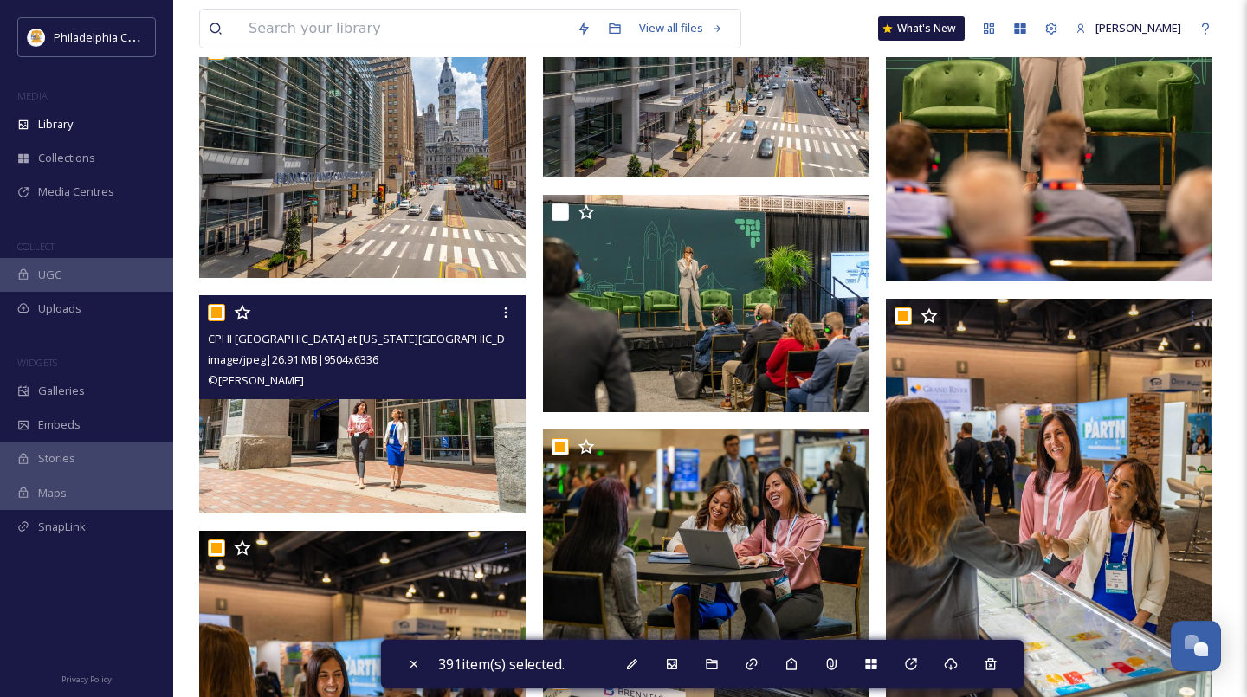
scroll to position [6494, 0]
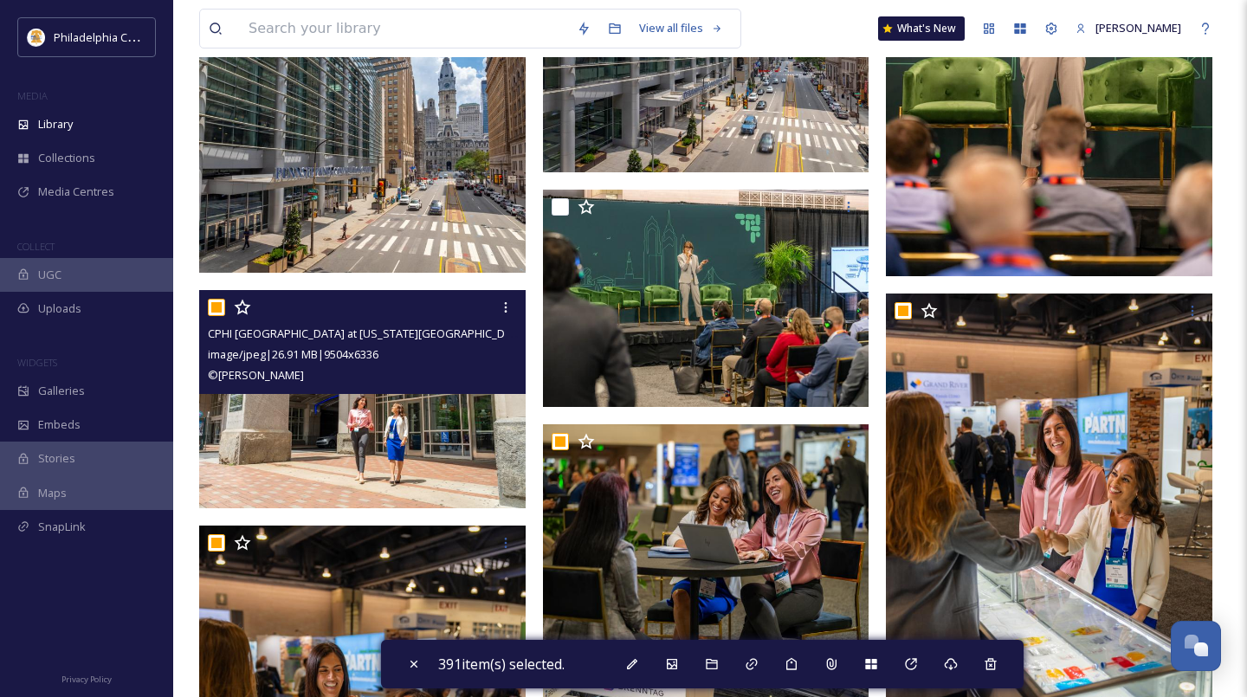
click at [220, 303] on input "checkbox" at bounding box center [216, 307] width 17 height 17
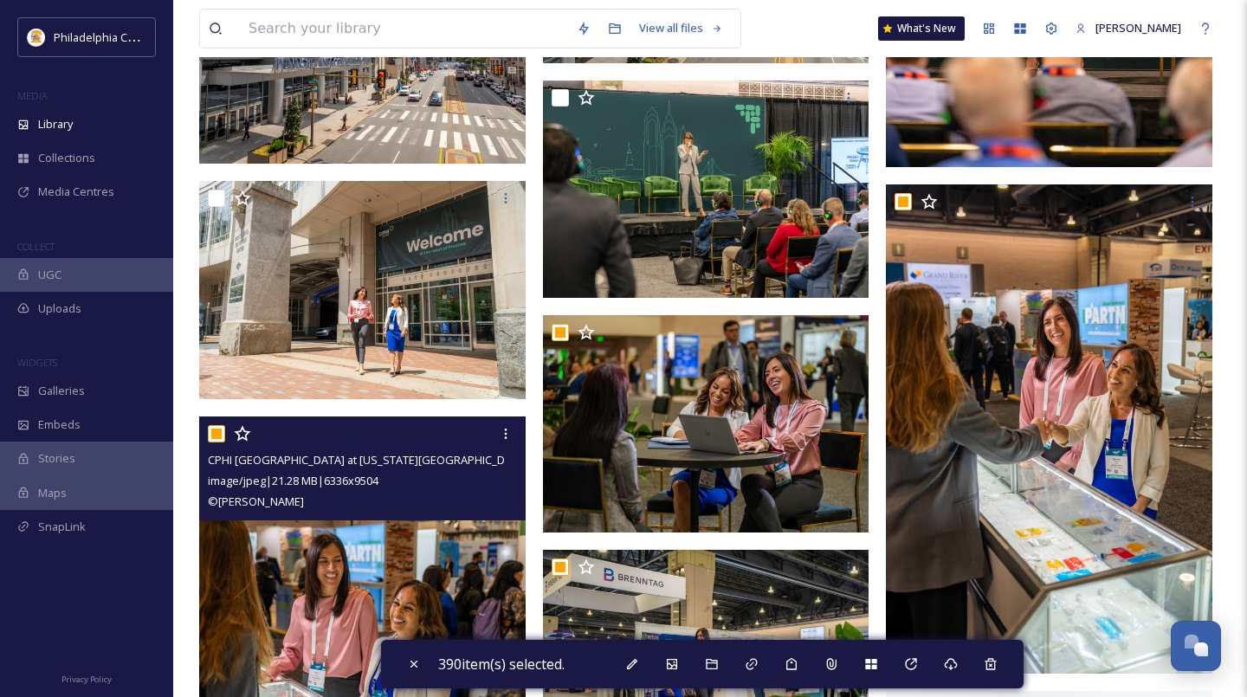
scroll to position [6605, 0]
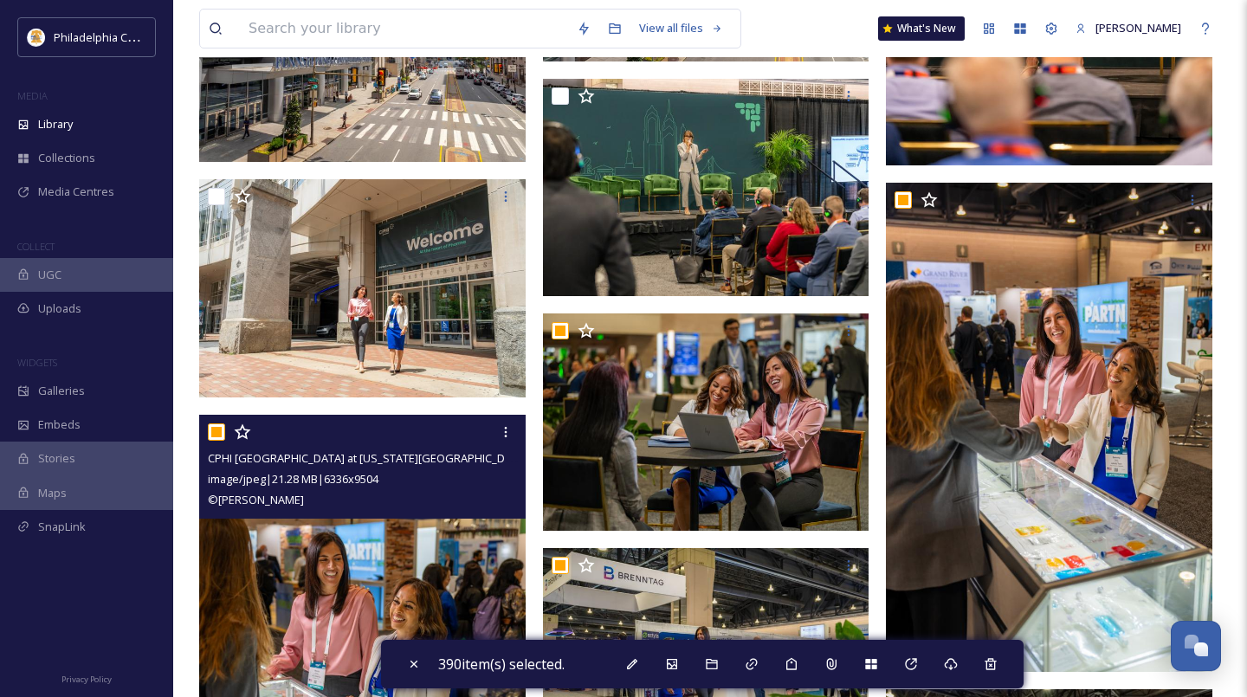
click at [222, 436] on input "checkbox" at bounding box center [216, 431] width 17 height 17
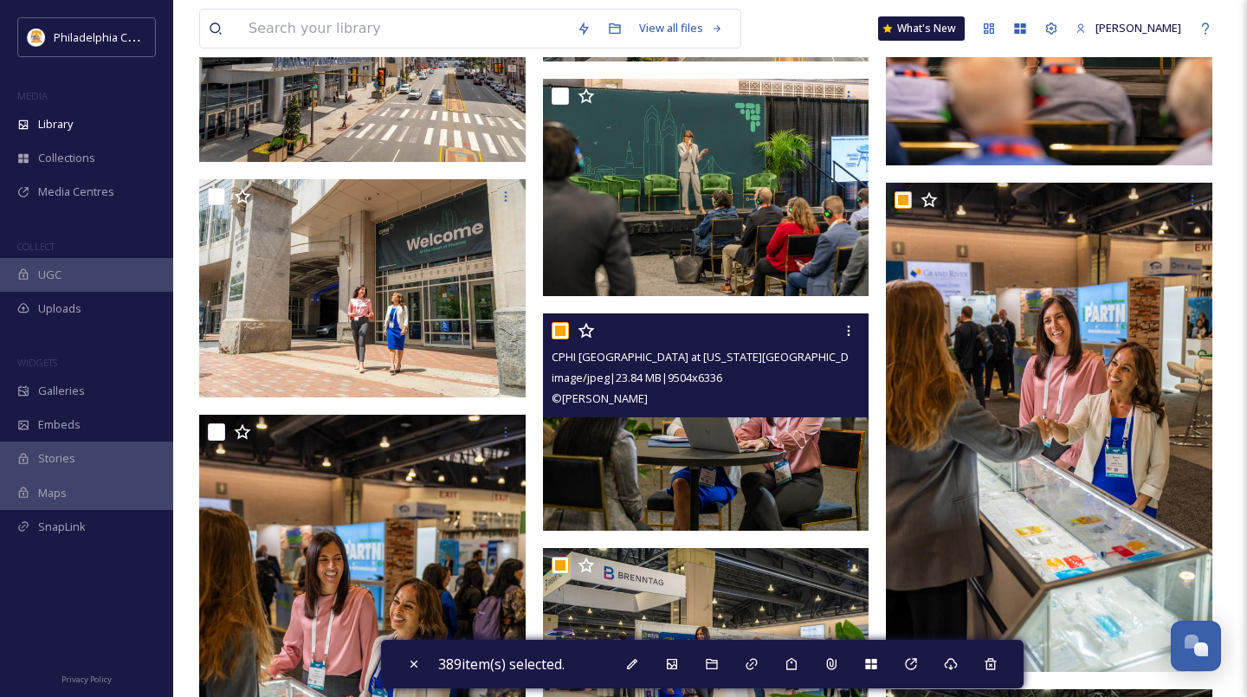
click at [561, 332] on input "checkbox" at bounding box center [560, 330] width 17 height 17
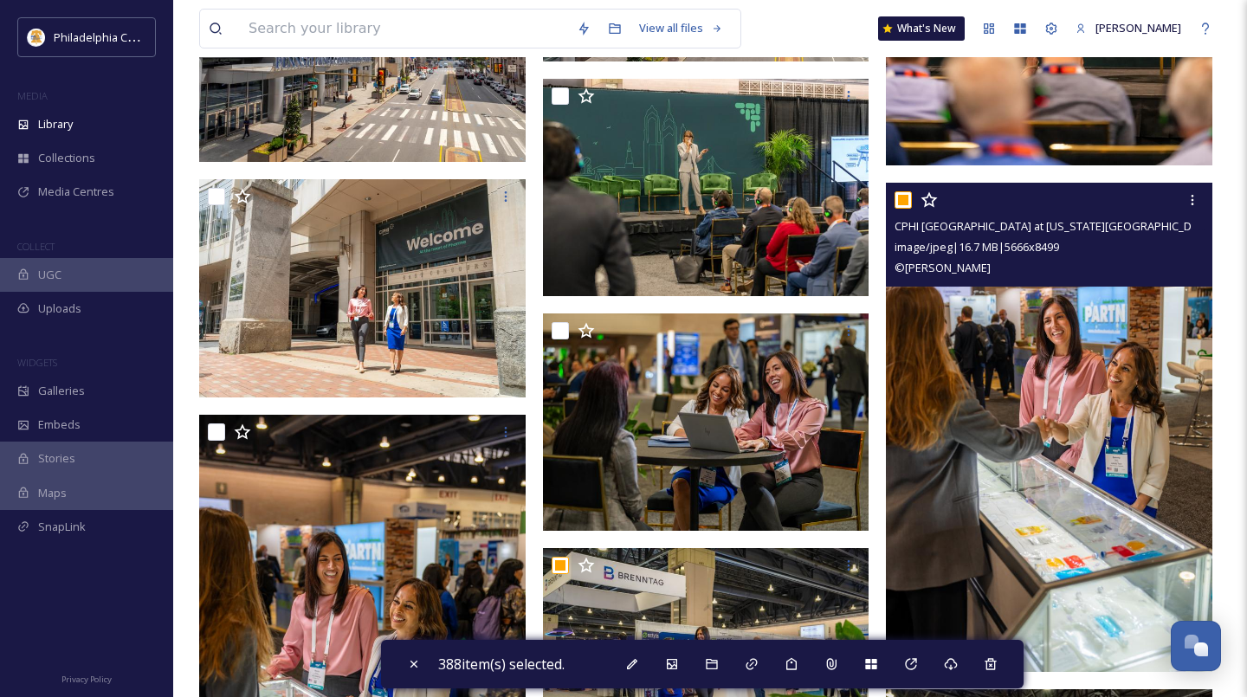
click at [901, 203] on input "checkbox" at bounding box center [902, 199] width 17 height 17
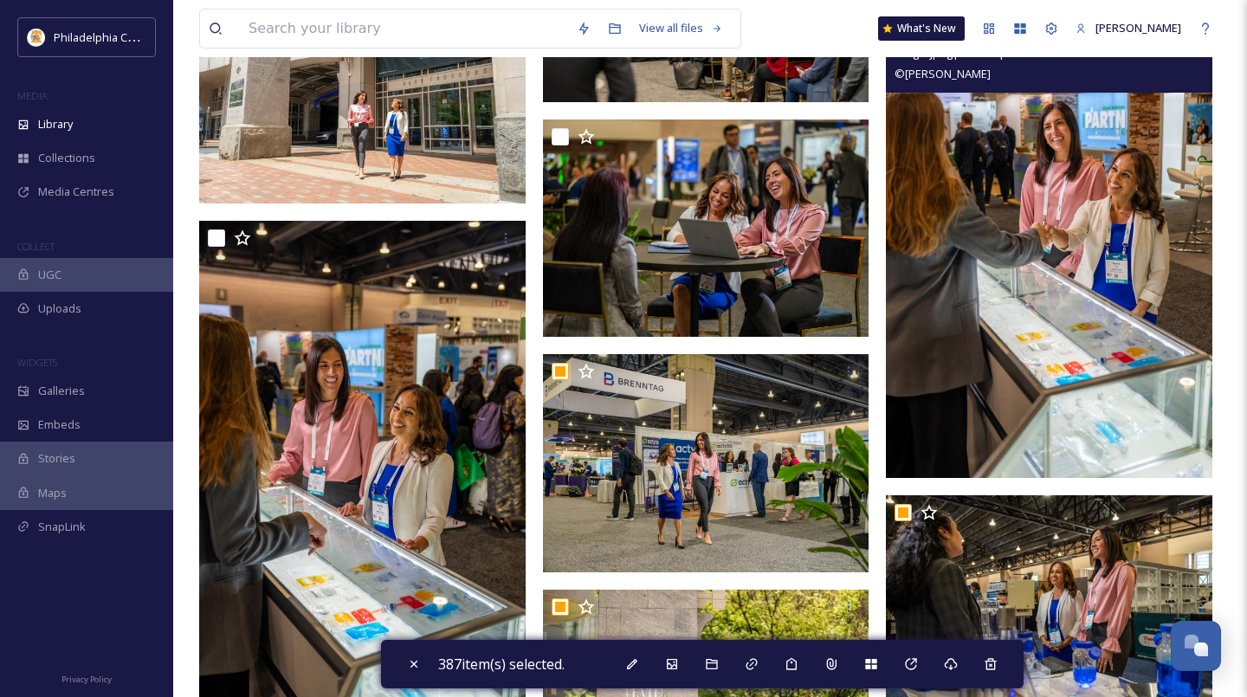
scroll to position [6918, 0]
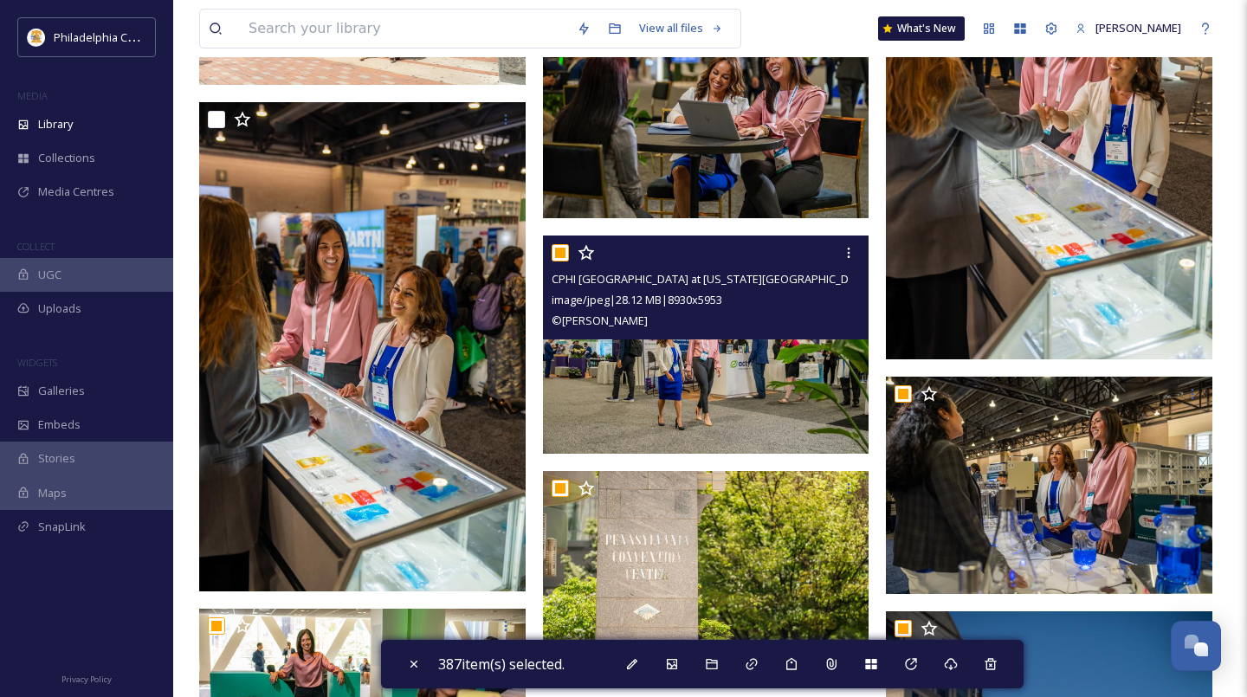
click at [563, 252] on input "checkbox" at bounding box center [560, 252] width 17 height 17
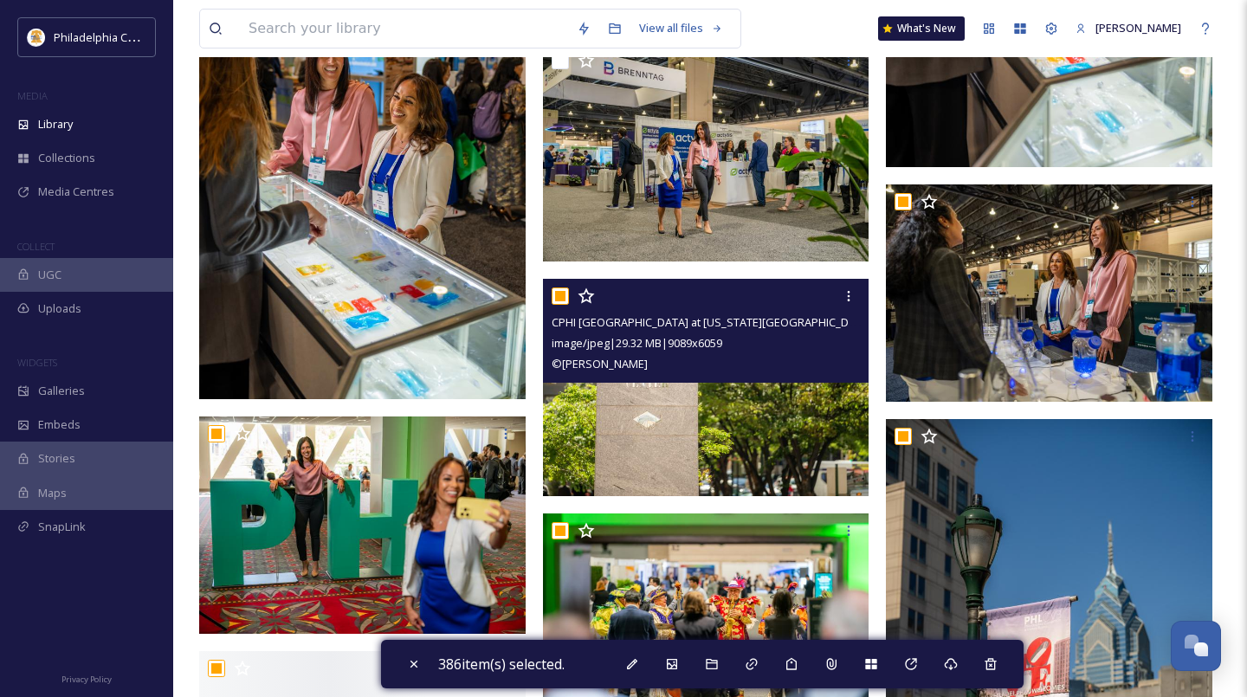
scroll to position [7139, 0]
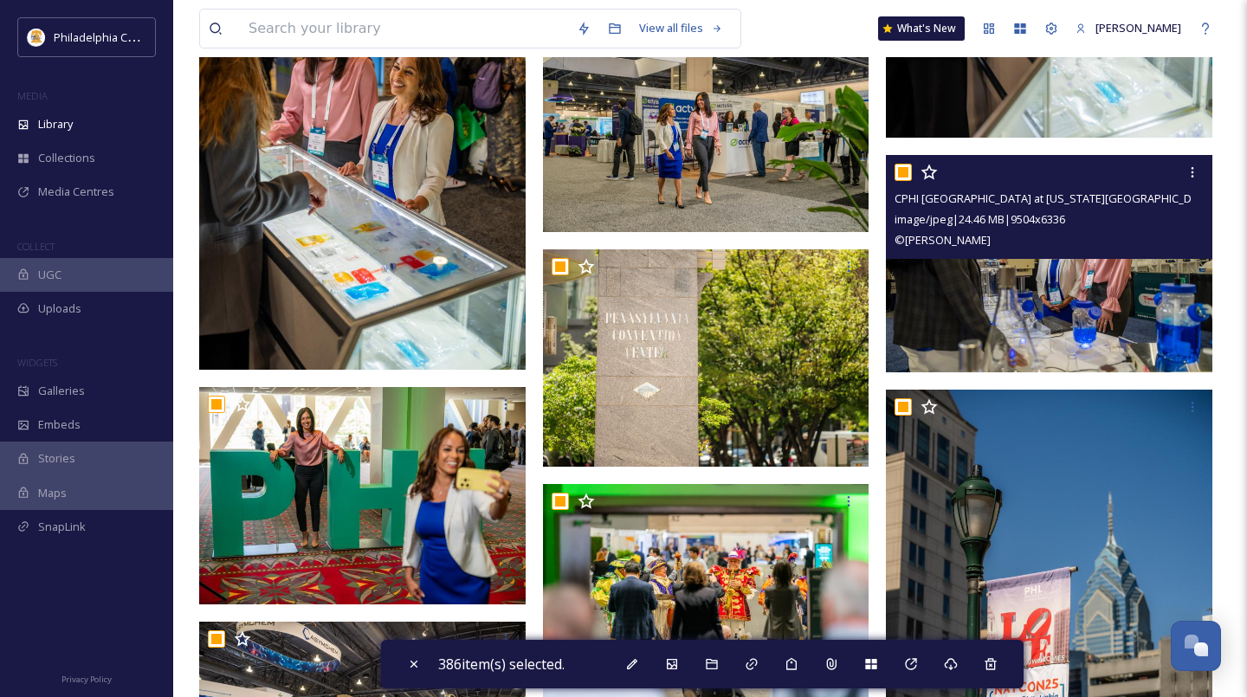
click at [903, 171] on input "checkbox" at bounding box center [902, 172] width 17 height 17
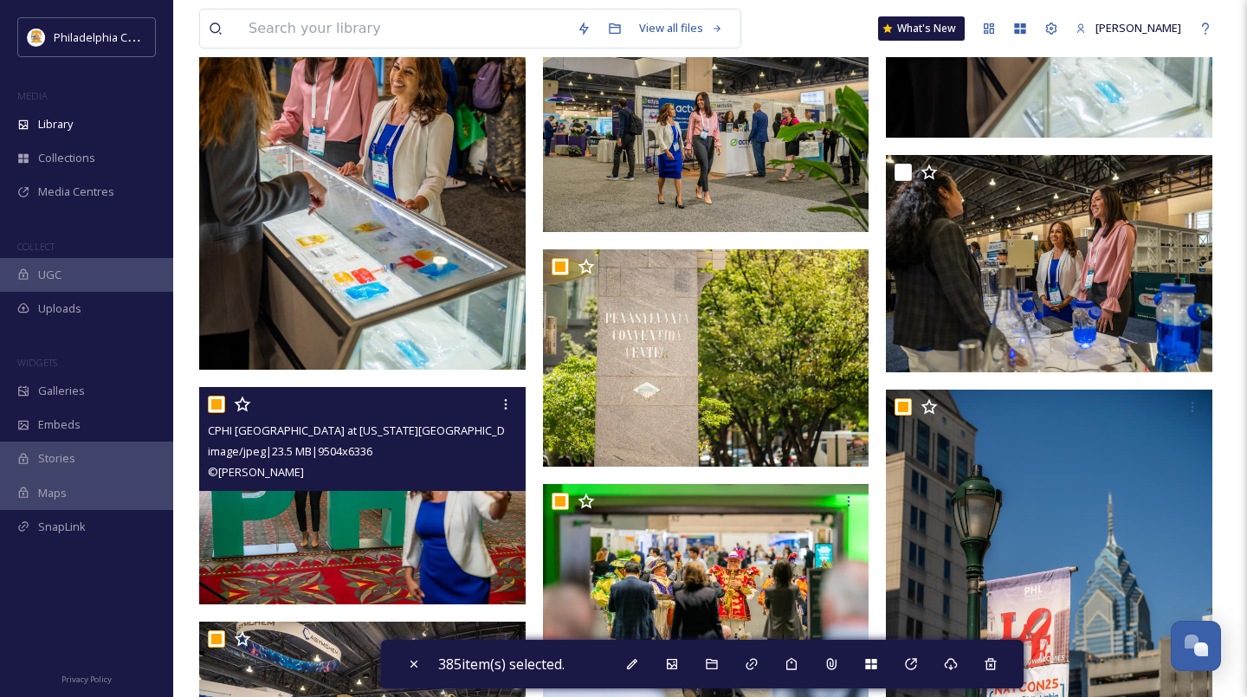
click at [218, 400] on input "checkbox" at bounding box center [216, 404] width 17 height 17
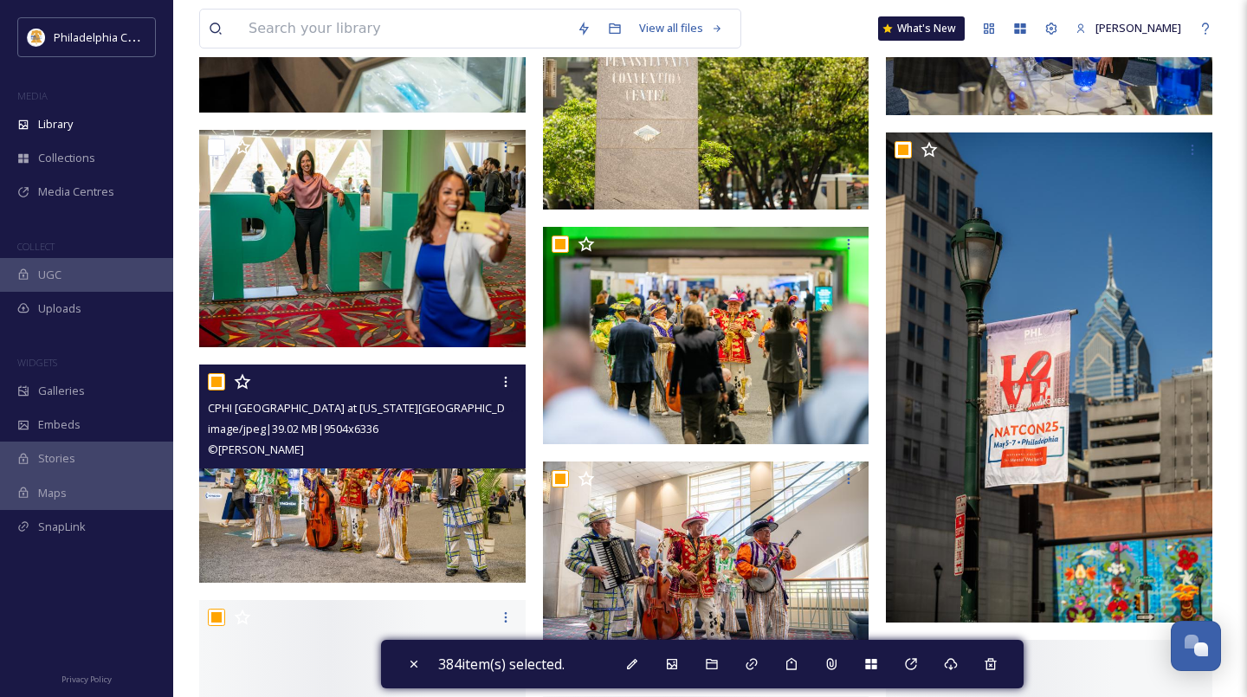
scroll to position [7408, 0]
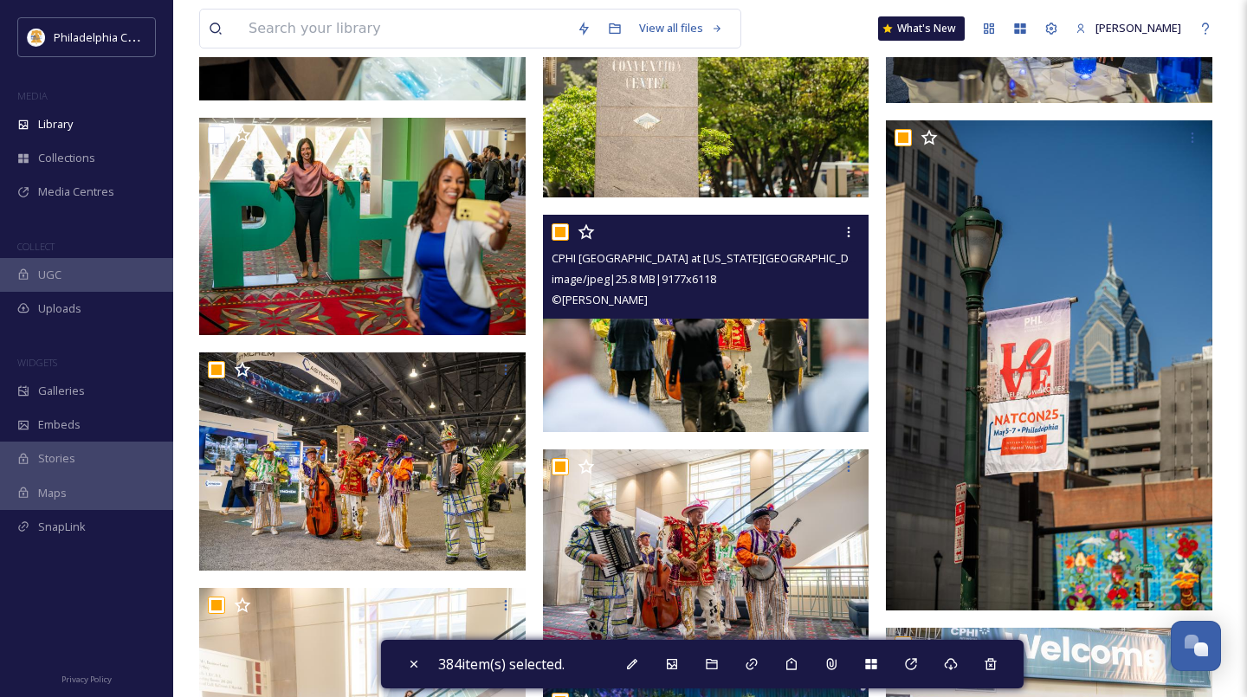
click at [563, 233] on input "checkbox" at bounding box center [560, 231] width 17 height 17
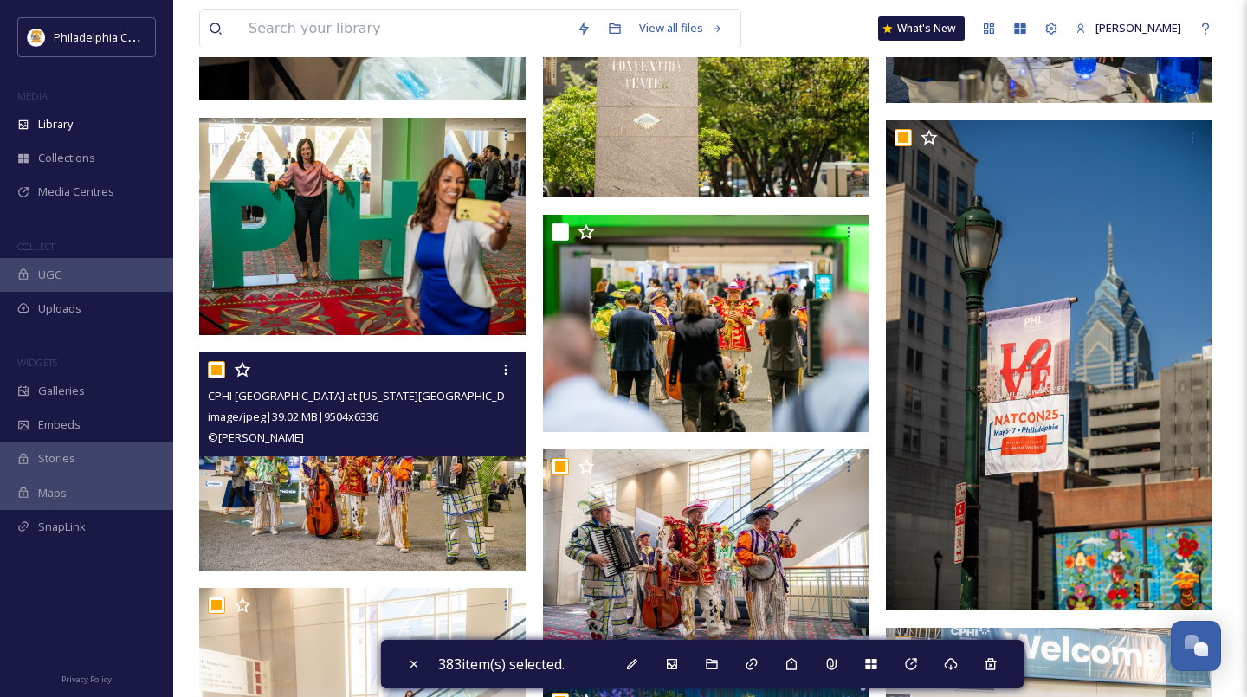
click at [218, 371] on input "checkbox" at bounding box center [216, 369] width 17 height 17
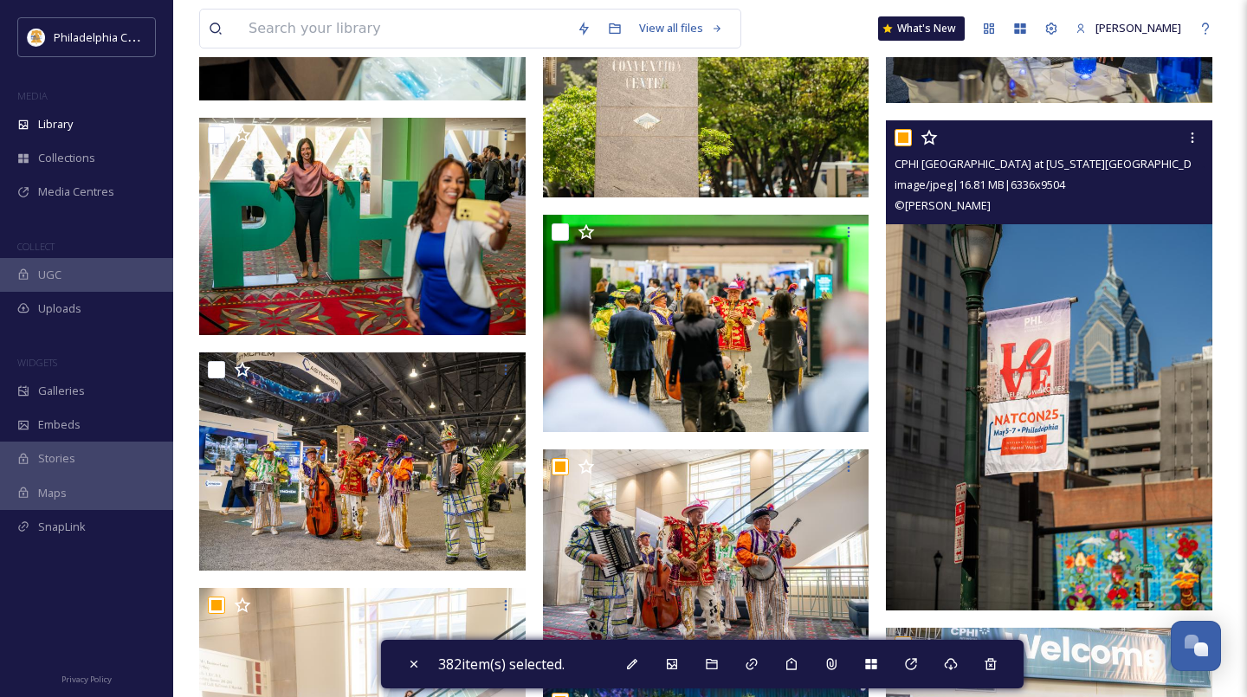
click at [897, 132] on input "checkbox" at bounding box center [902, 137] width 17 height 17
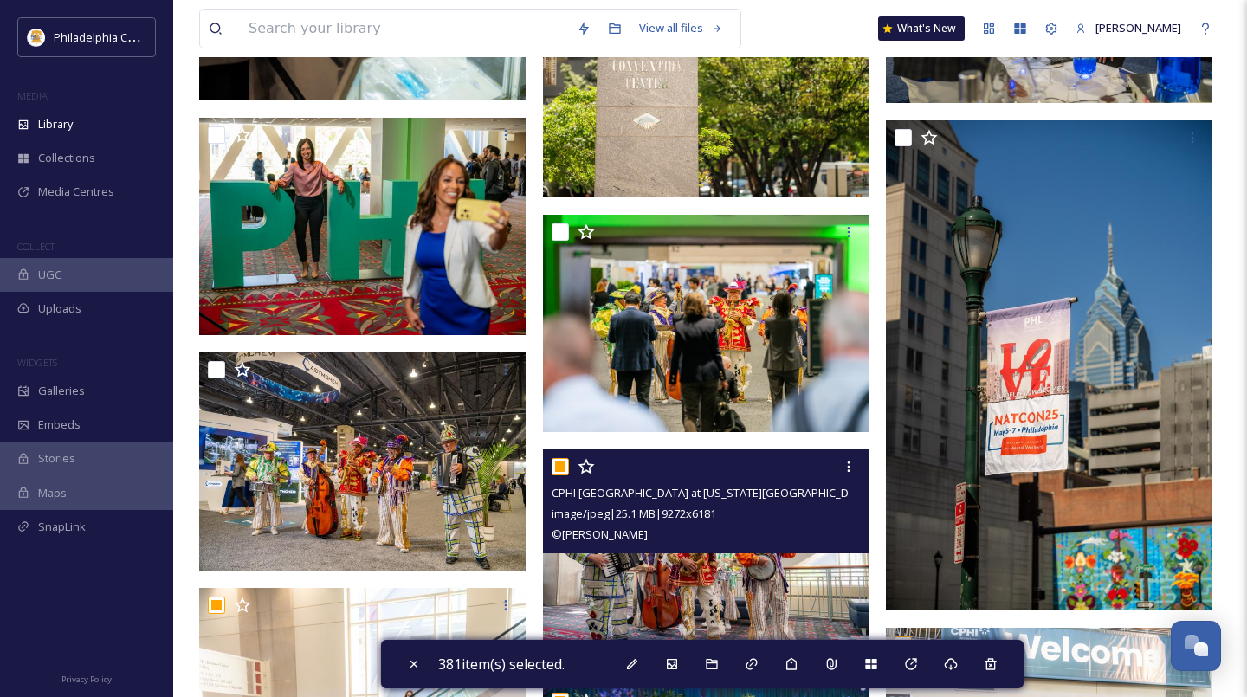
click at [563, 463] on input "checkbox" at bounding box center [560, 466] width 17 height 17
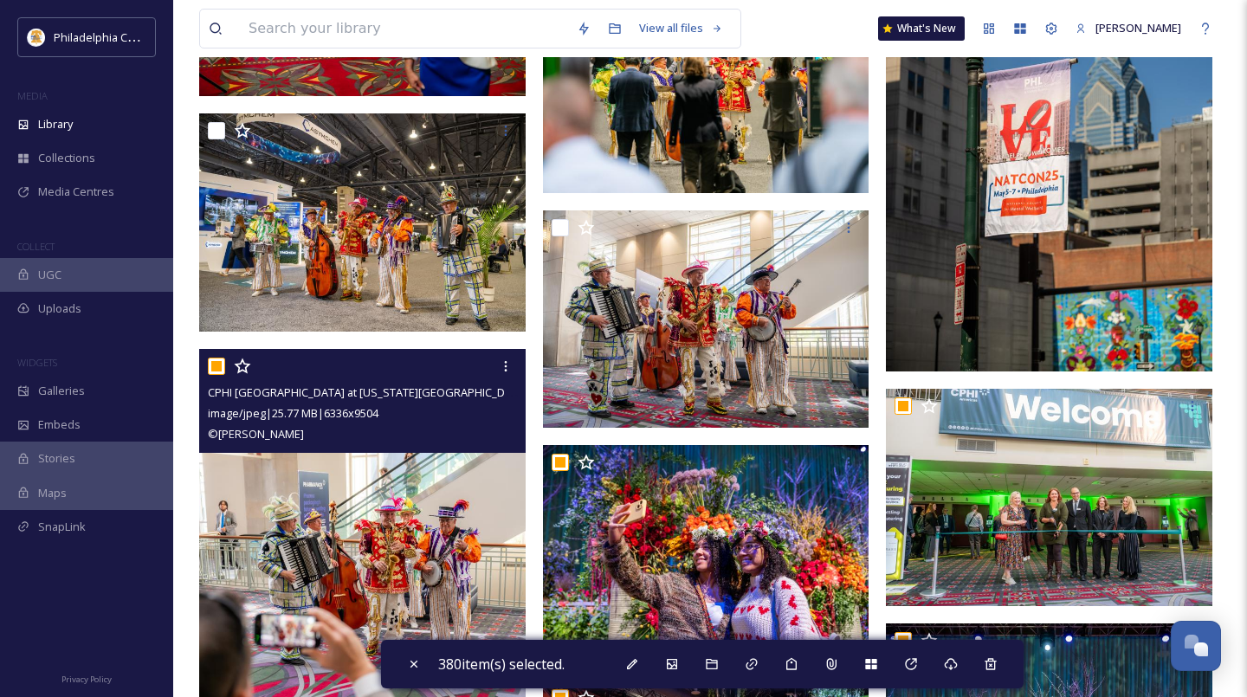
click at [217, 363] on input "checkbox" at bounding box center [216, 366] width 17 height 17
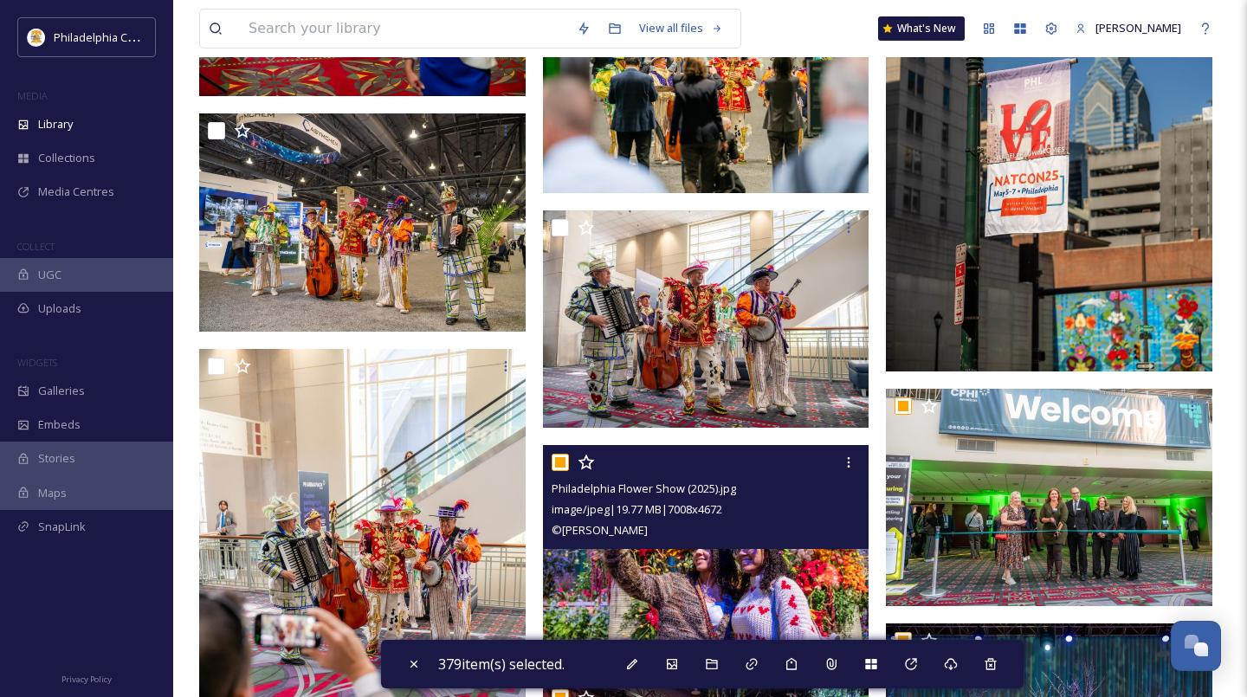
click at [562, 465] on input "checkbox" at bounding box center [560, 462] width 17 height 17
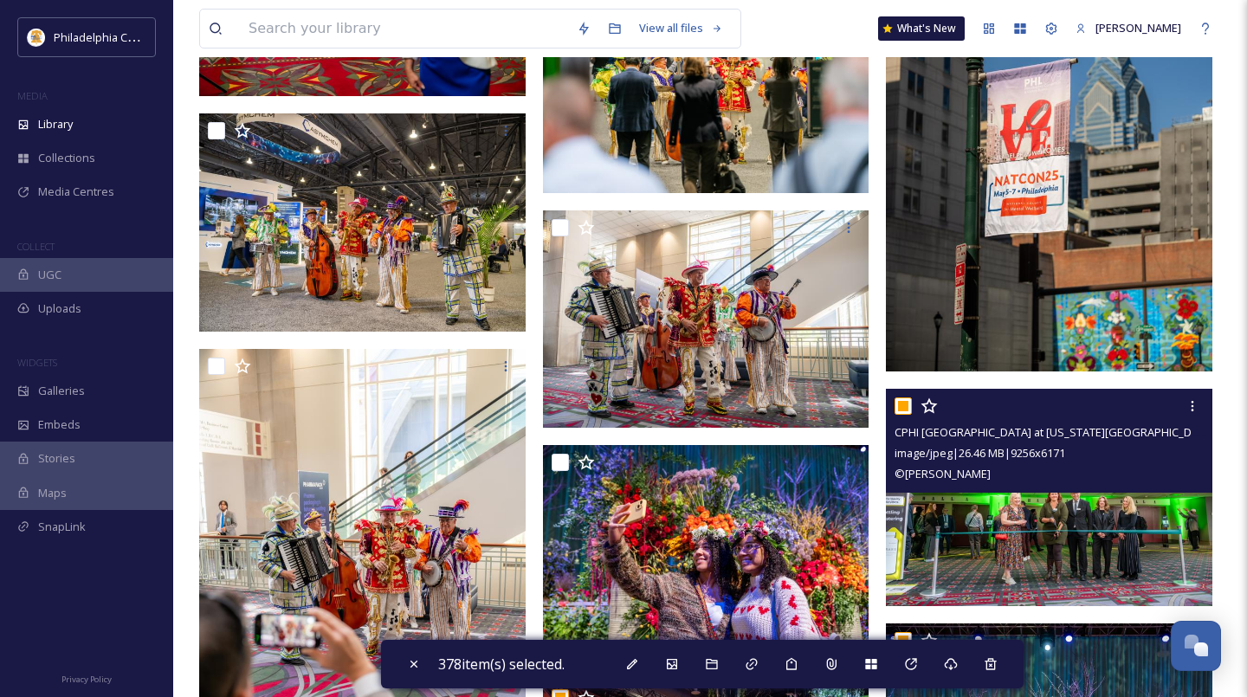
click at [903, 401] on input "checkbox" at bounding box center [902, 405] width 17 height 17
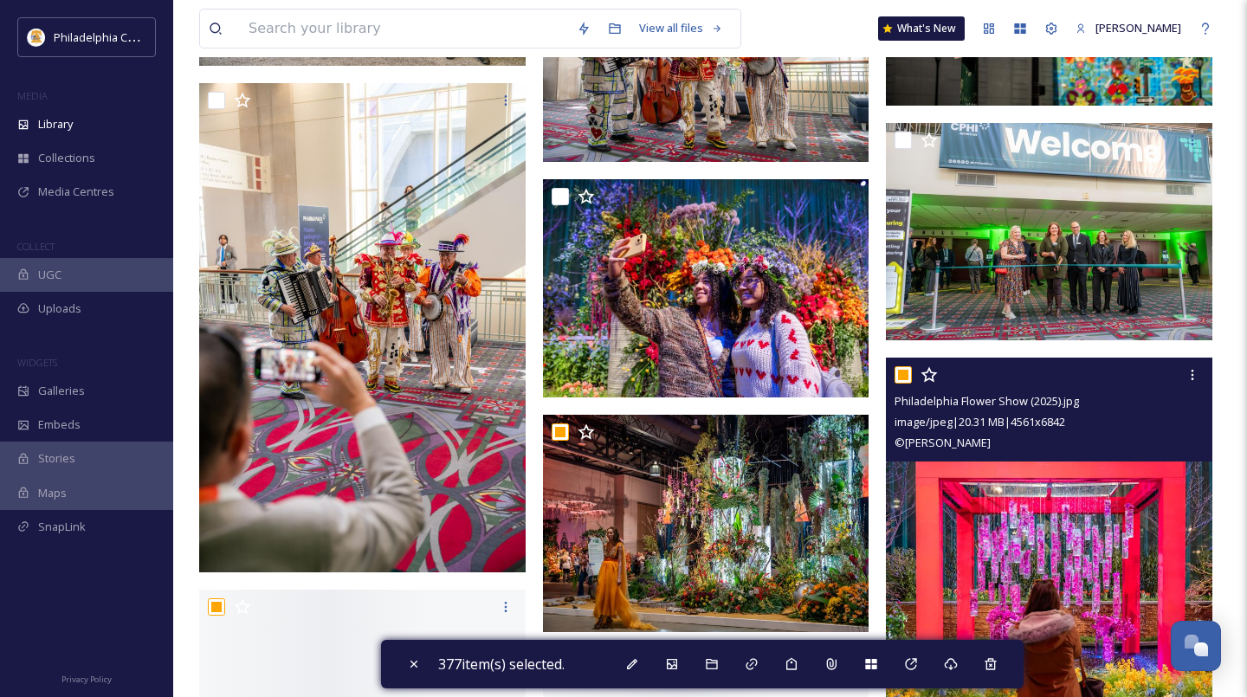
scroll to position [7979, 0]
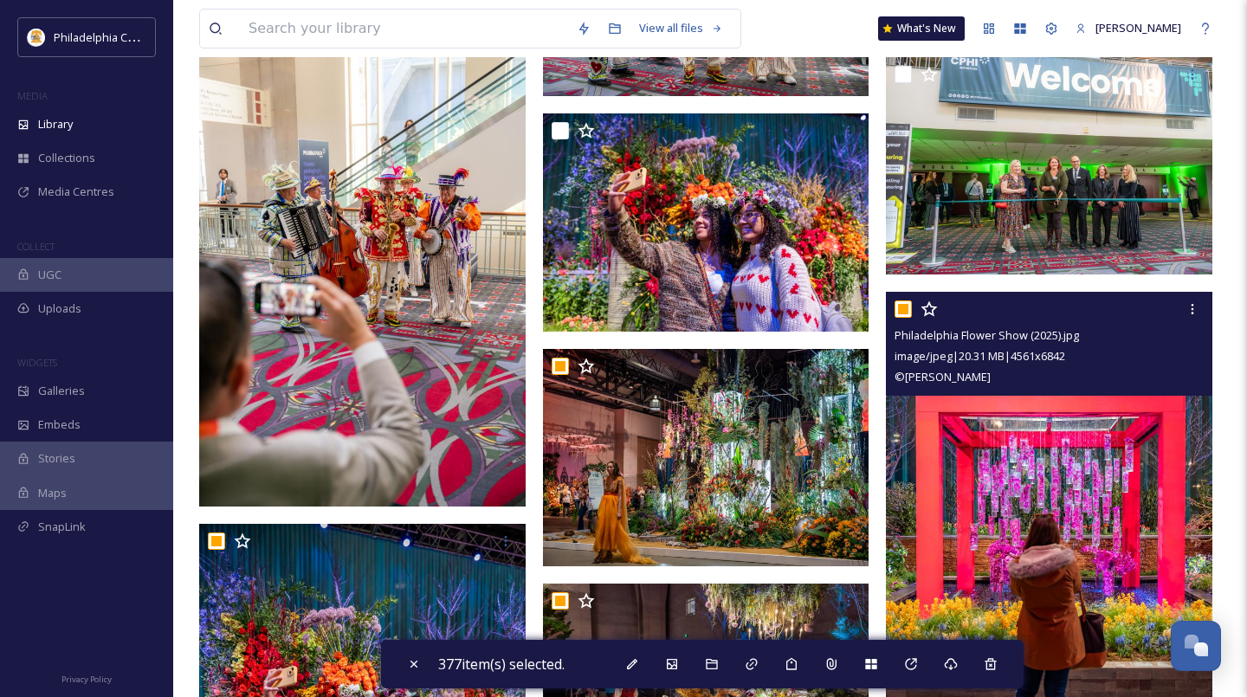
click at [901, 309] on input "checkbox" at bounding box center [902, 308] width 17 height 17
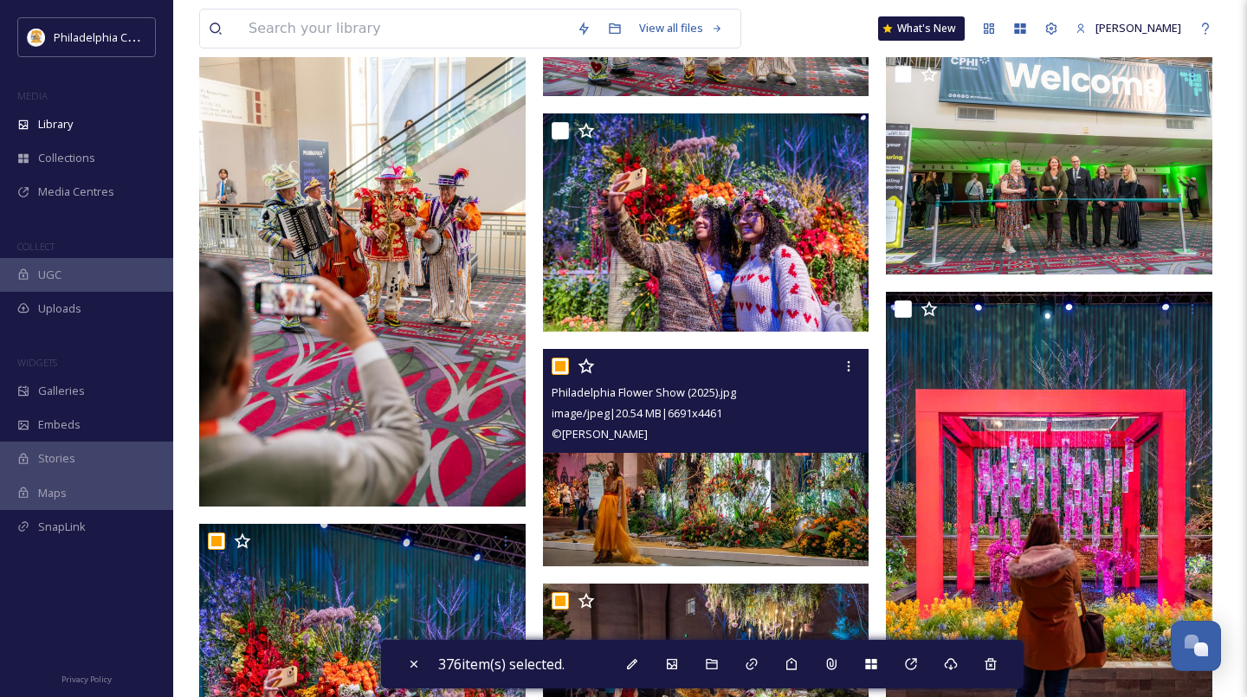
click at [564, 365] on input "checkbox" at bounding box center [560, 366] width 17 height 17
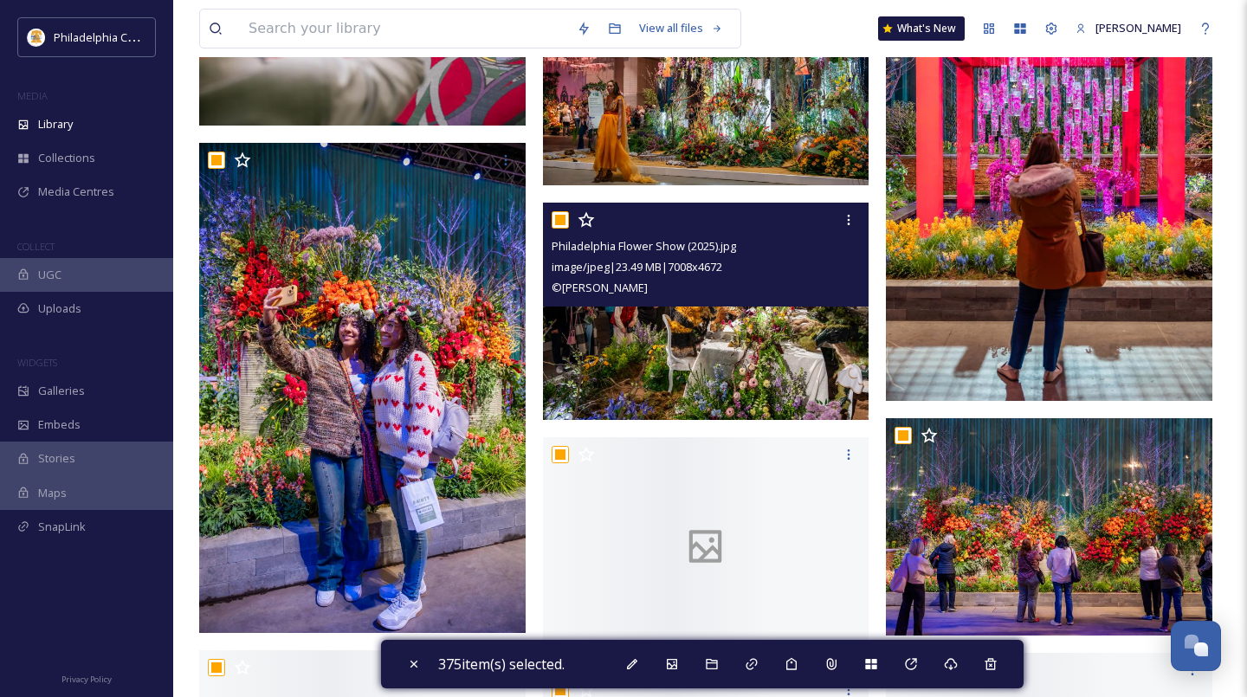
scroll to position [8398, 0]
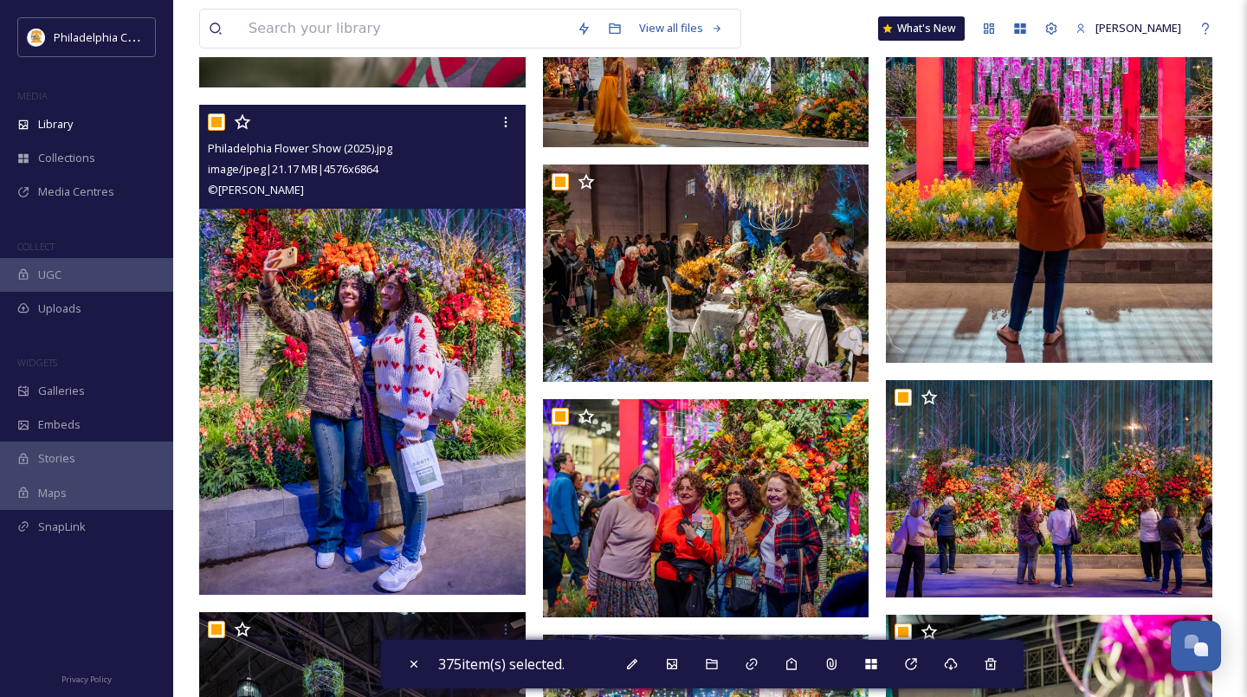
click at [218, 122] on input "checkbox" at bounding box center [216, 121] width 17 height 17
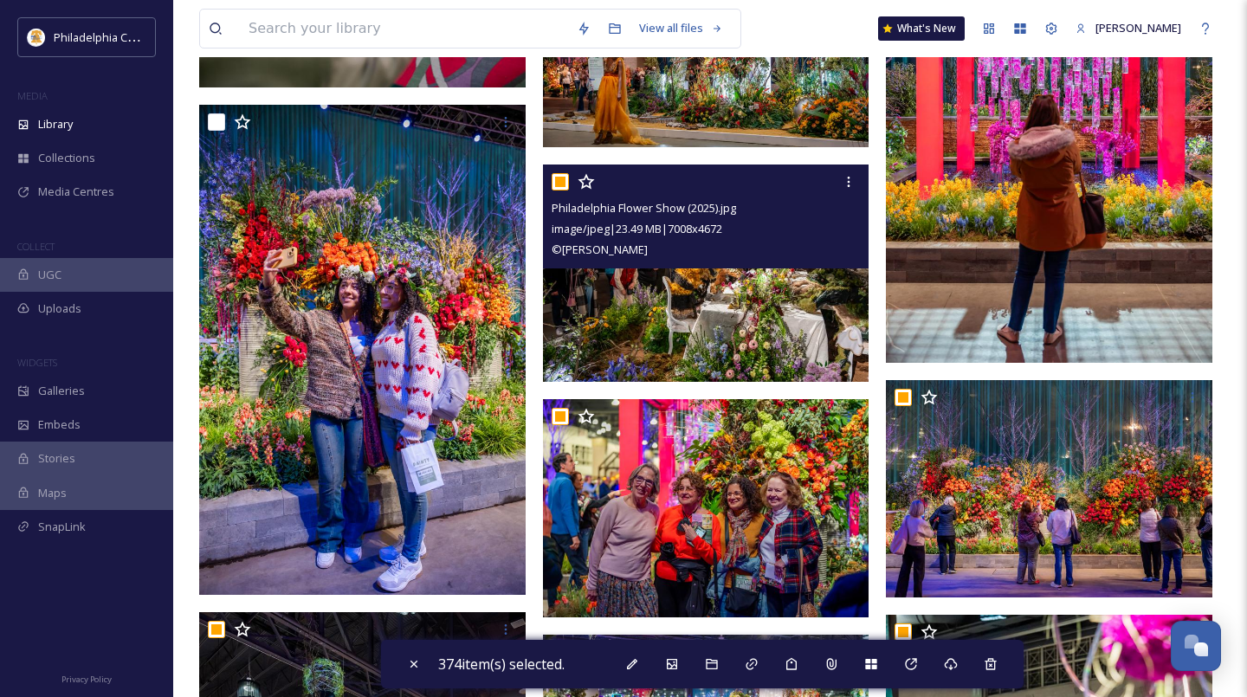
click at [560, 177] on input "checkbox" at bounding box center [560, 181] width 17 height 17
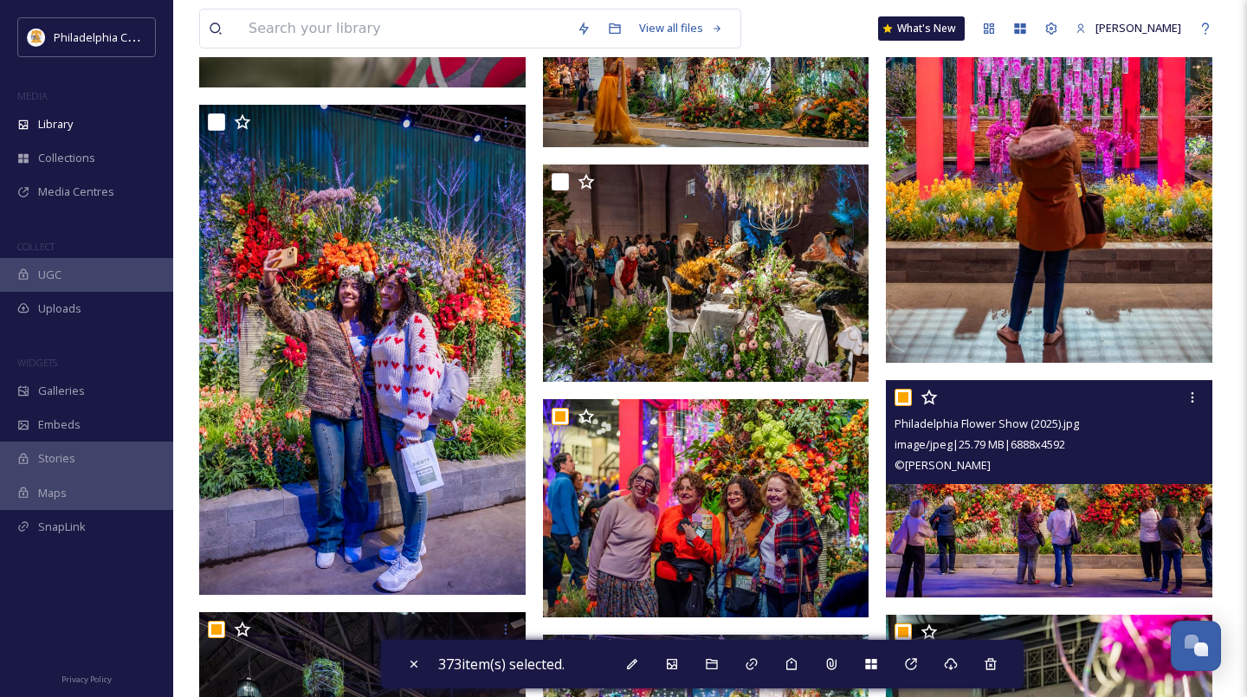
click at [904, 398] on input "checkbox" at bounding box center [902, 397] width 17 height 17
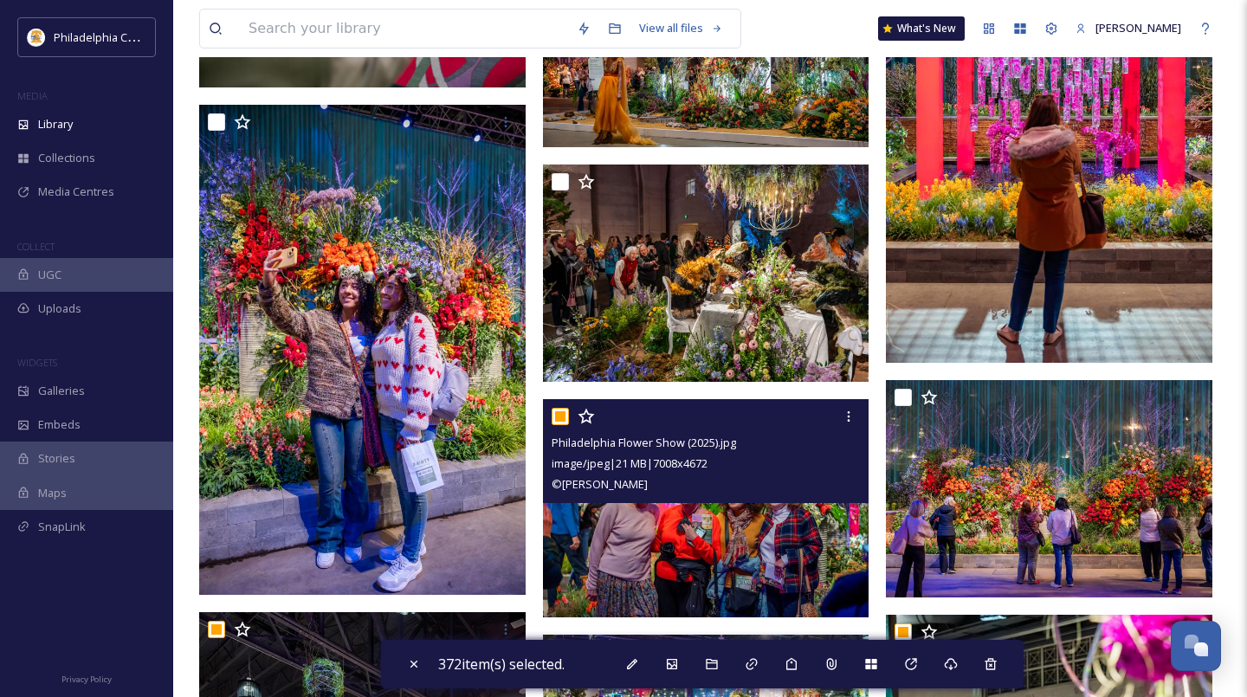
click at [559, 417] on input "checkbox" at bounding box center [560, 416] width 17 height 17
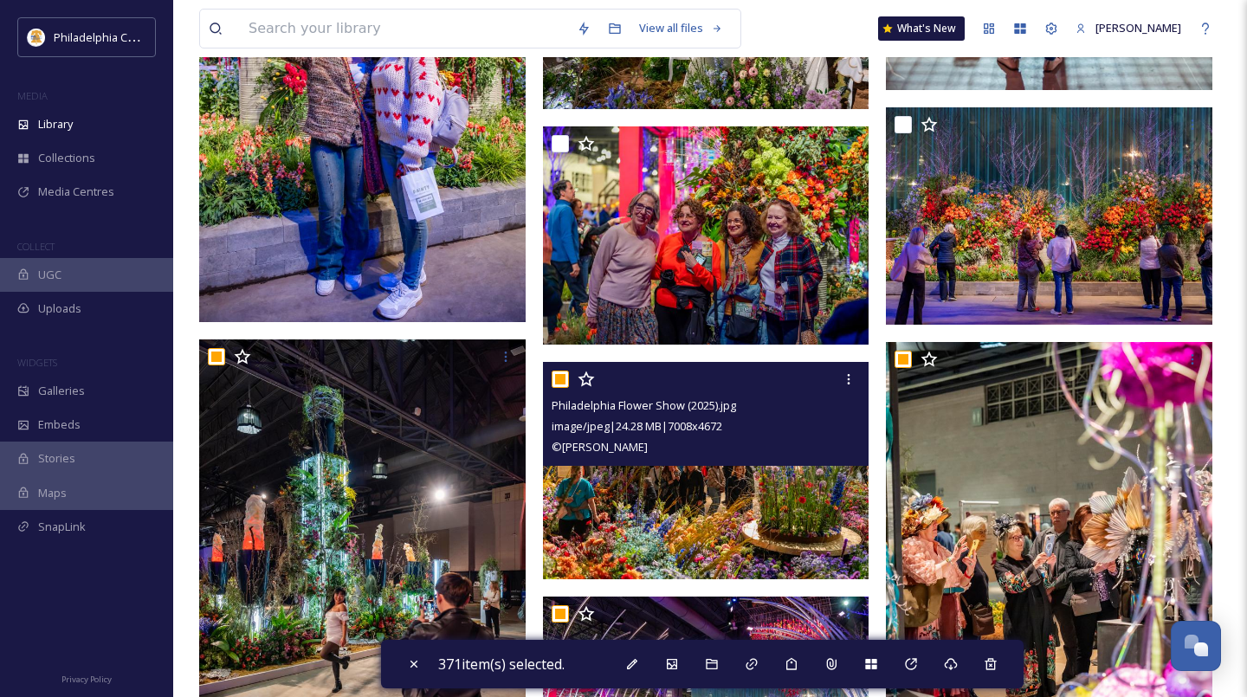
scroll to position [8679, 0]
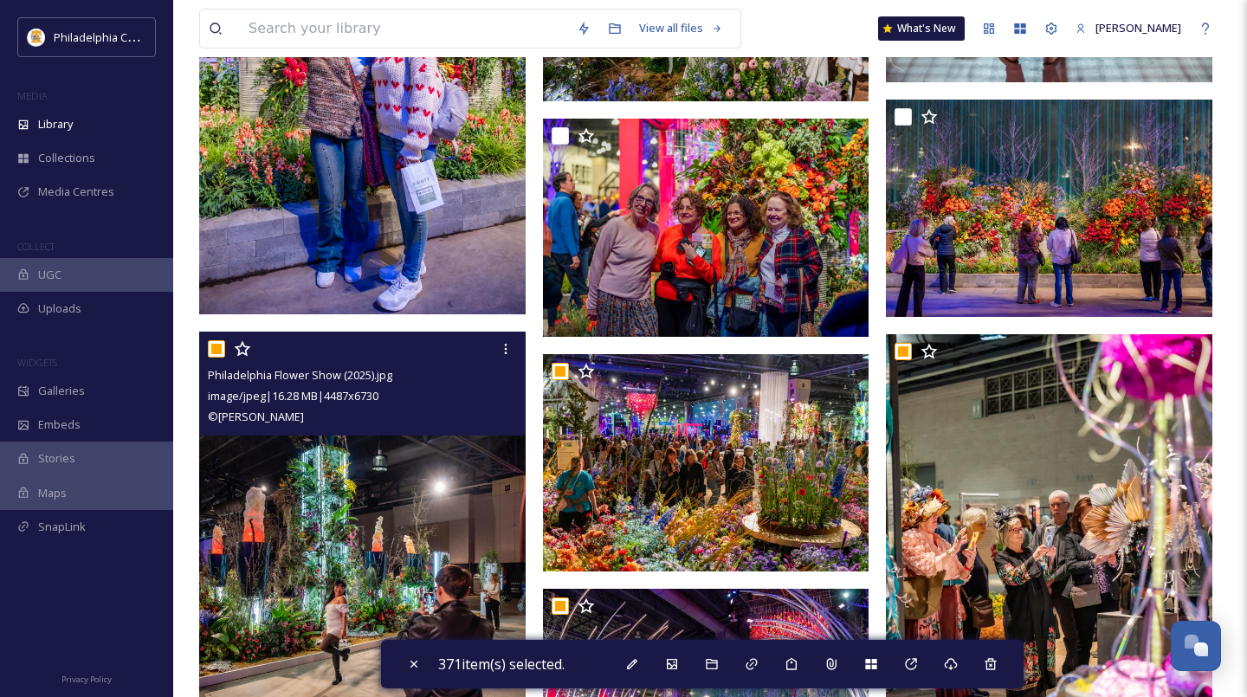
click at [215, 353] on input "checkbox" at bounding box center [216, 348] width 17 height 17
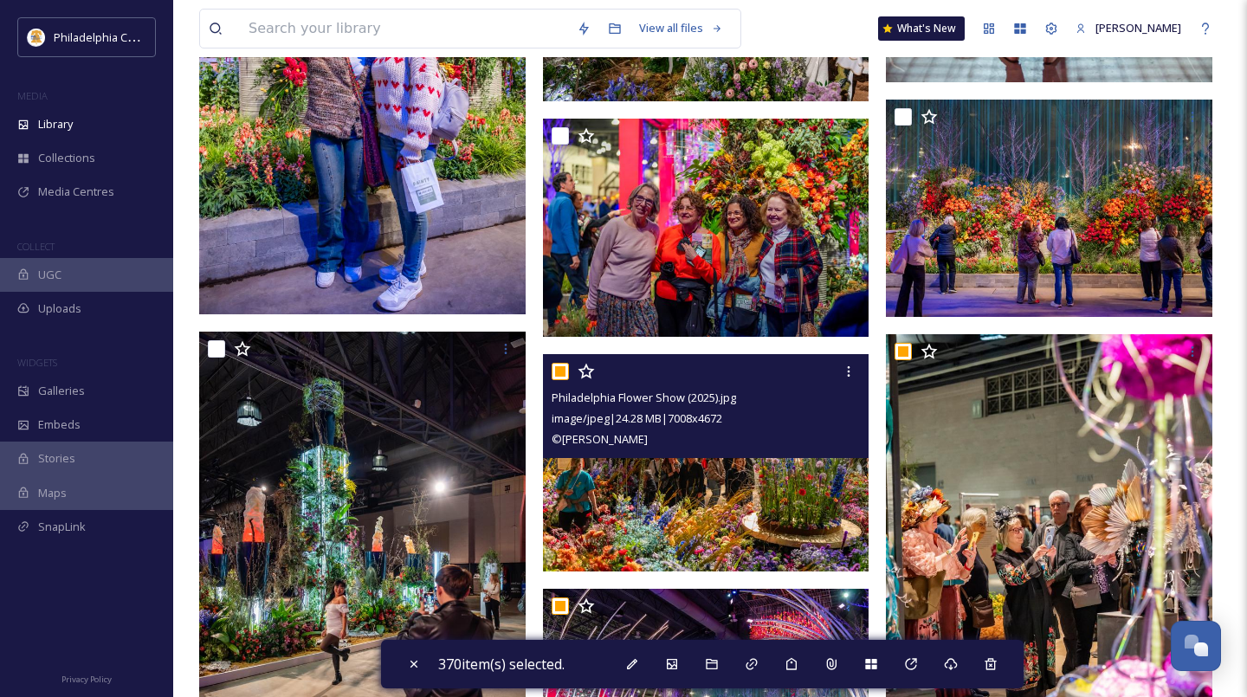
click at [567, 378] on input "checkbox" at bounding box center [560, 371] width 17 height 17
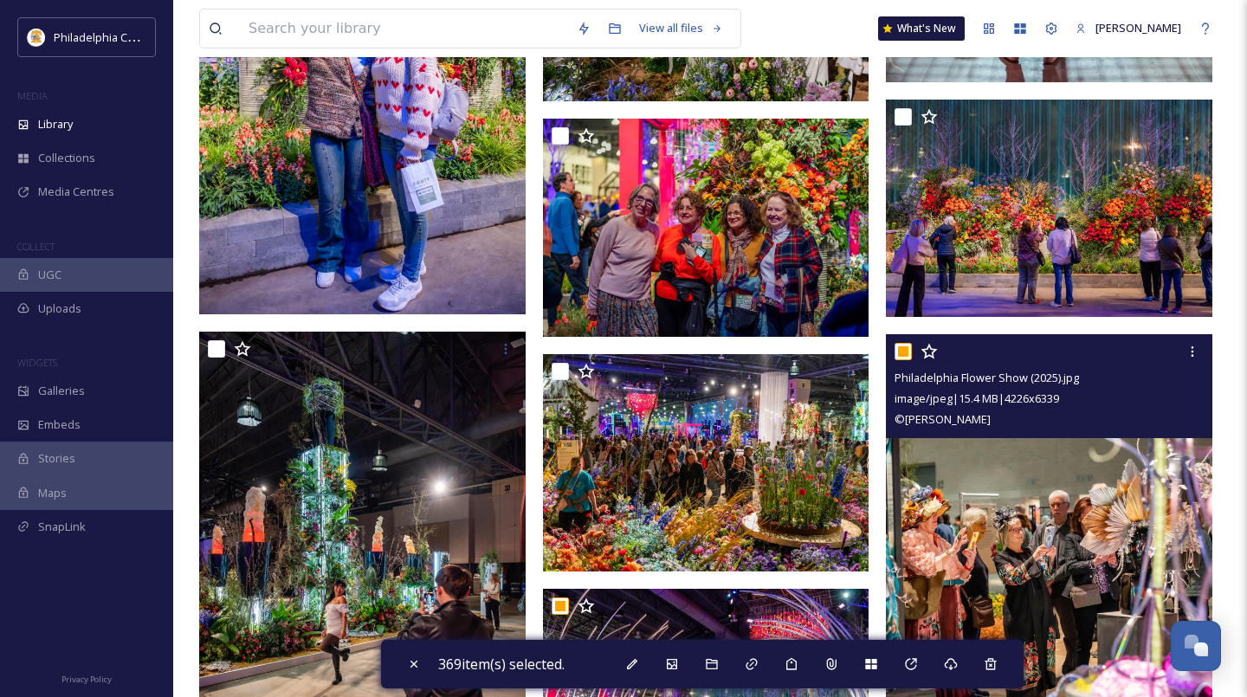
click at [911, 350] on input "checkbox" at bounding box center [902, 351] width 17 height 17
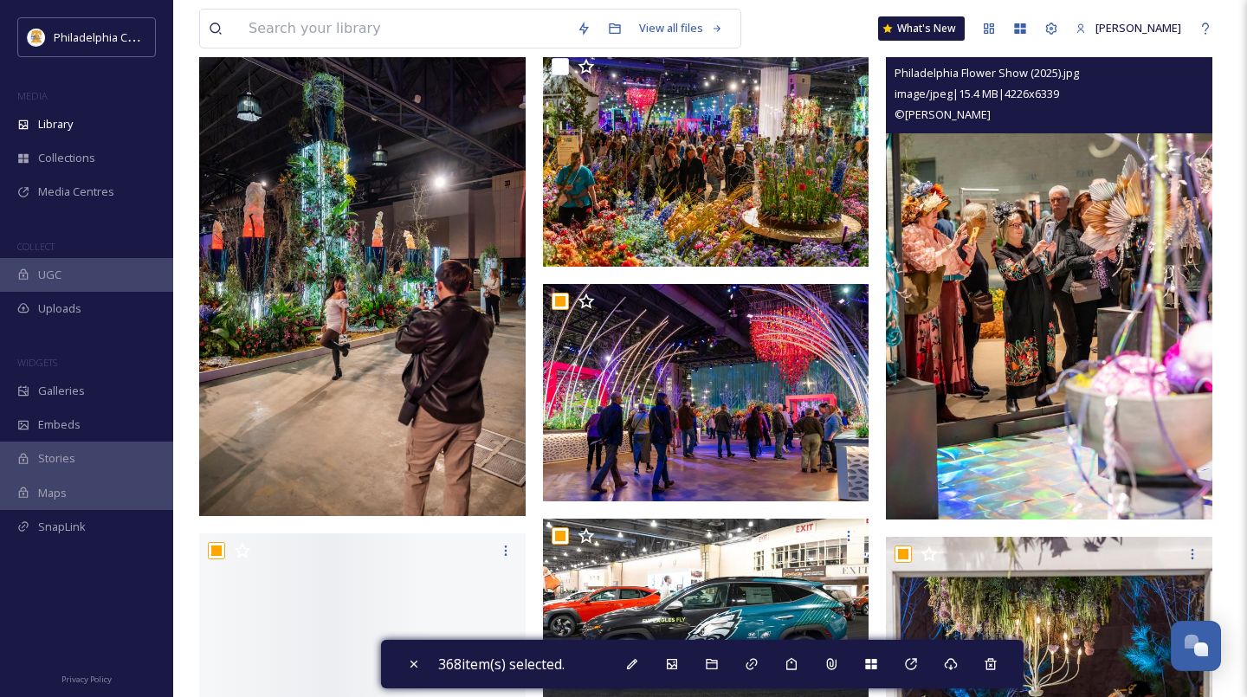
scroll to position [9016, 0]
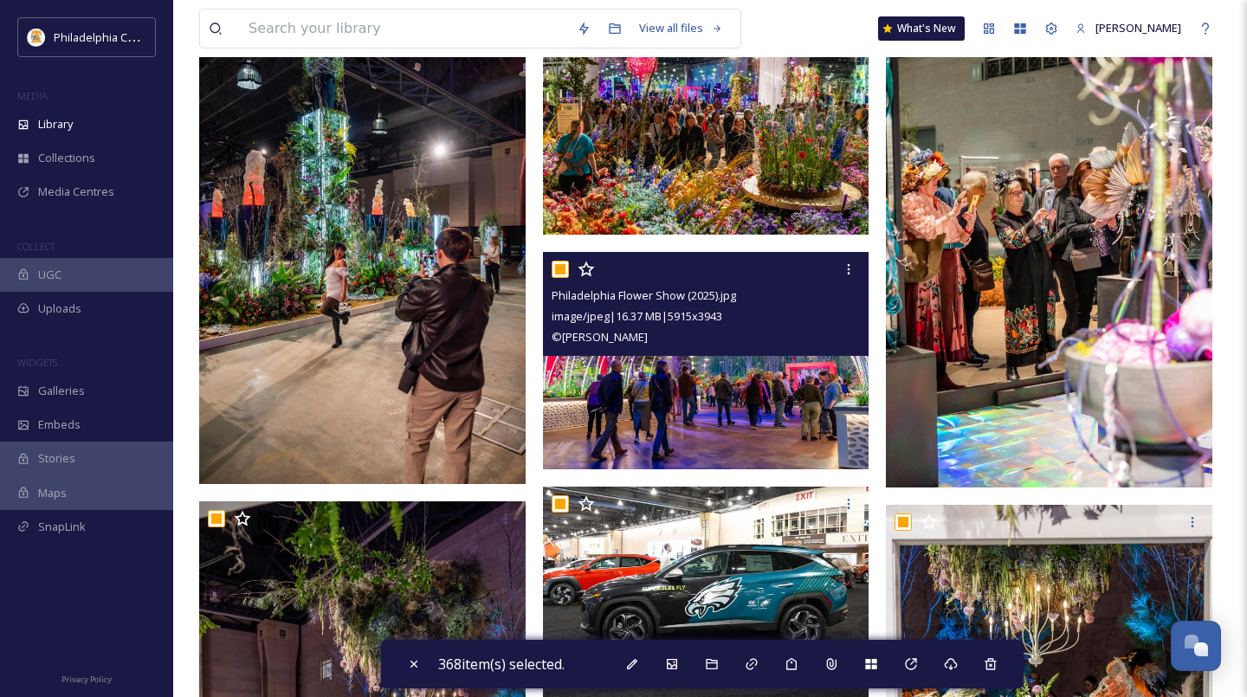
click at [565, 267] on input "checkbox" at bounding box center [560, 269] width 17 height 17
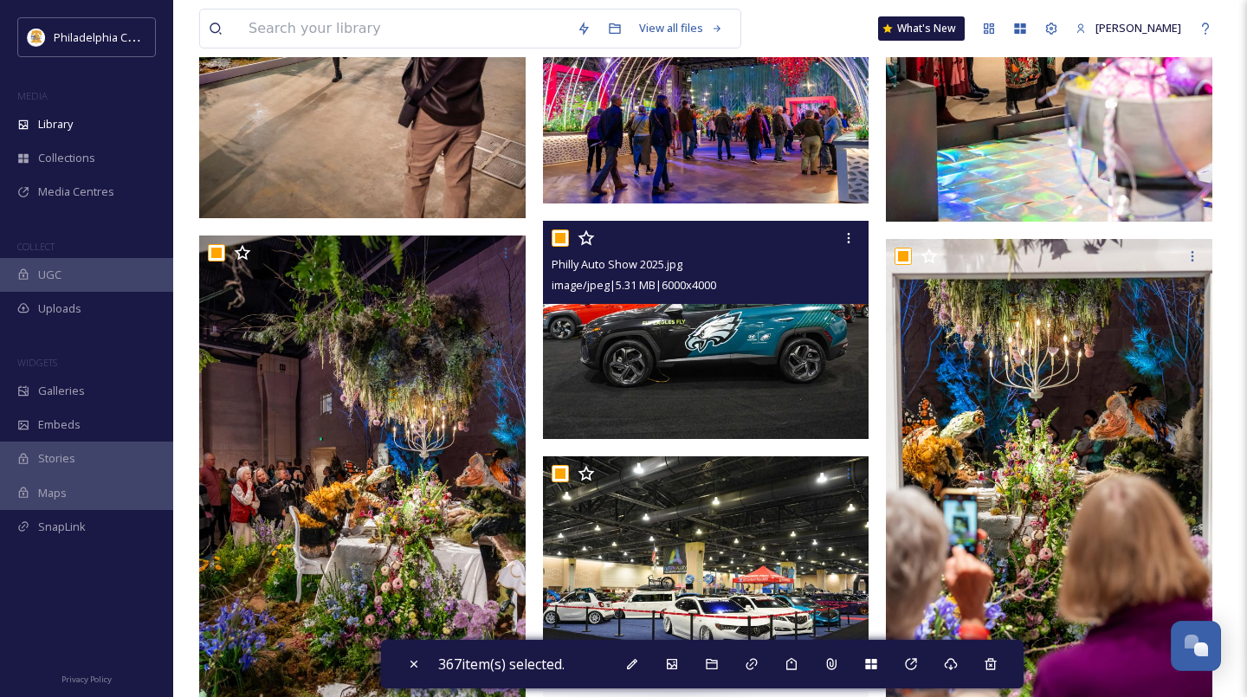
scroll to position [9300, 0]
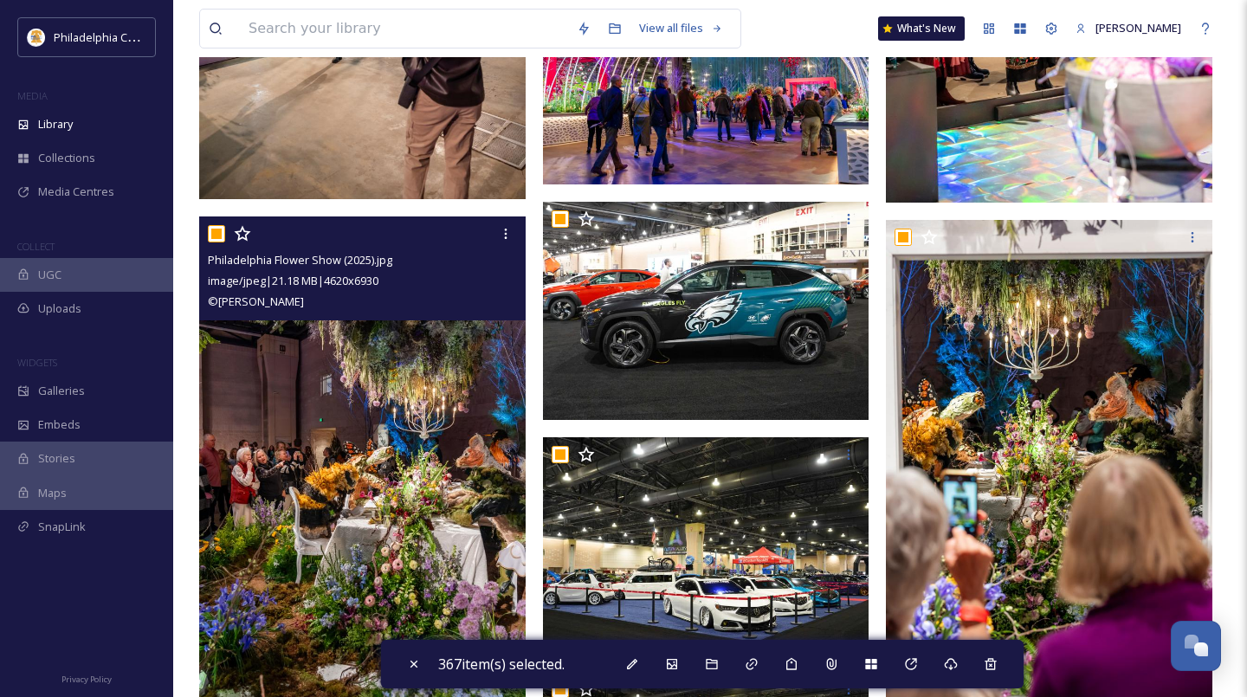
click at [215, 229] on input "checkbox" at bounding box center [216, 233] width 17 height 17
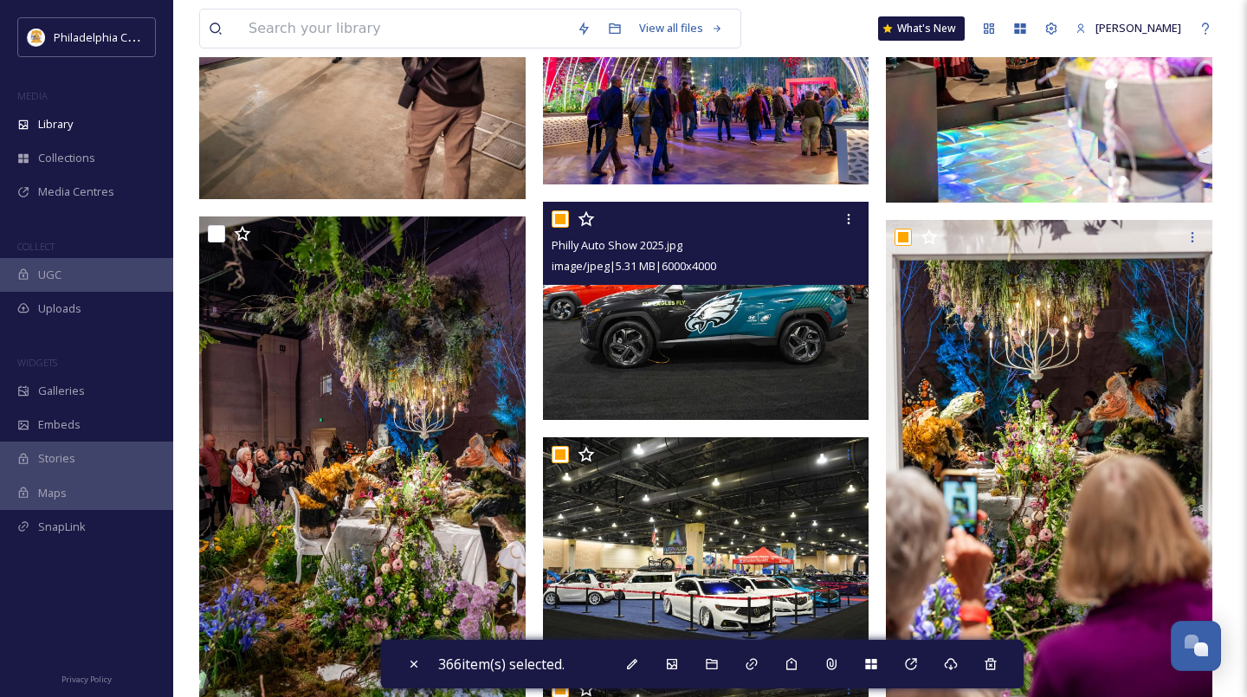
click at [560, 221] on input "checkbox" at bounding box center [560, 218] width 17 height 17
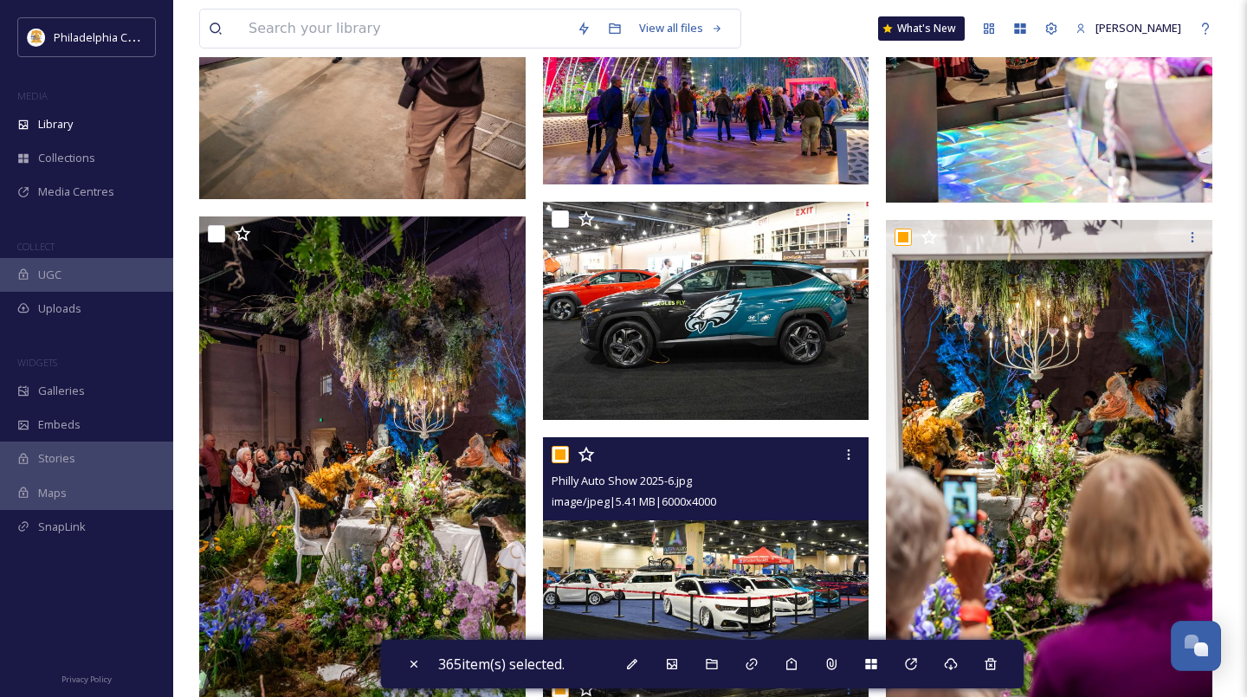
click at [561, 450] on input "checkbox" at bounding box center [560, 454] width 17 height 17
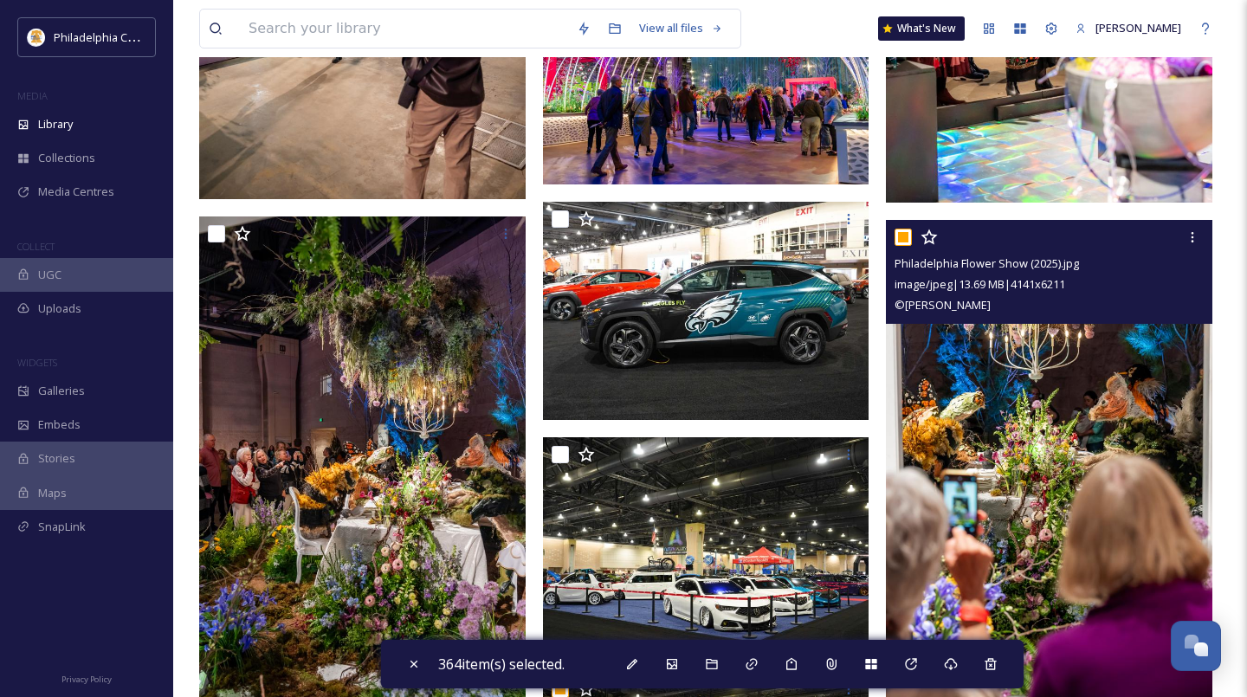
click at [900, 238] on input "checkbox" at bounding box center [902, 237] width 17 height 17
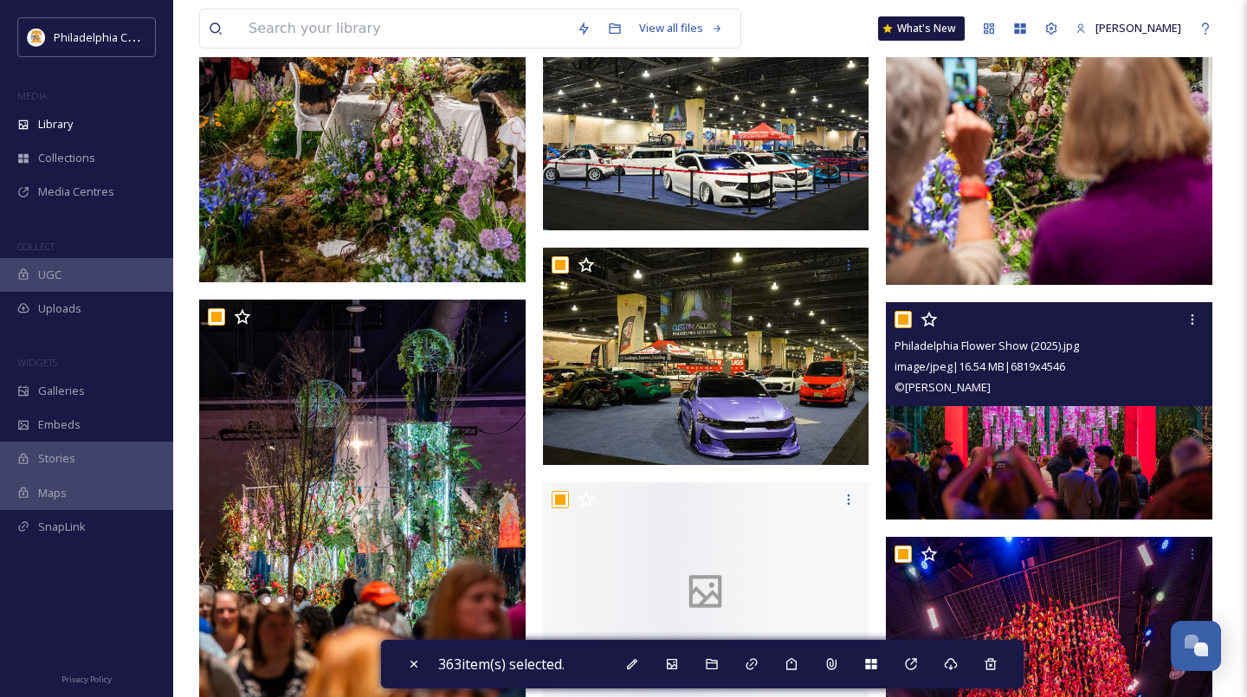
scroll to position [9733, 0]
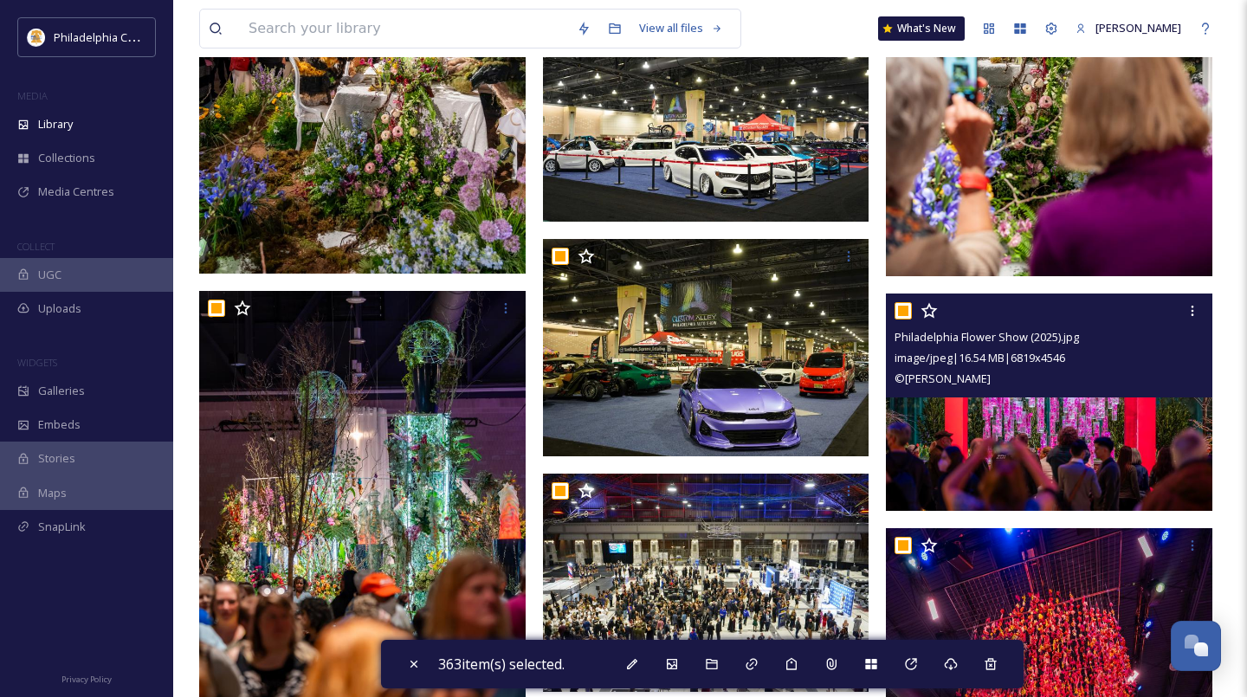
click at [907, 307] on input "checkbox" at bounding box center [902, 310] width 17 height 17
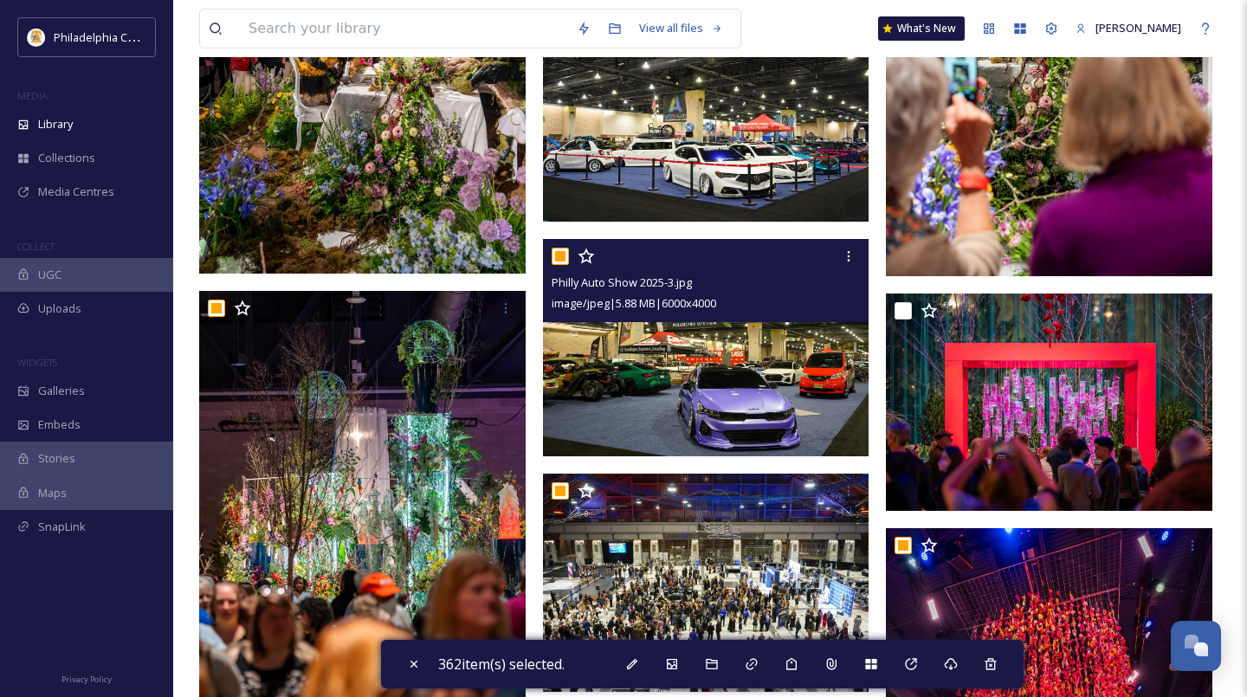
click at [565, 262] on input "checkbox" at bounding box center [560, 256] width 17 height 17
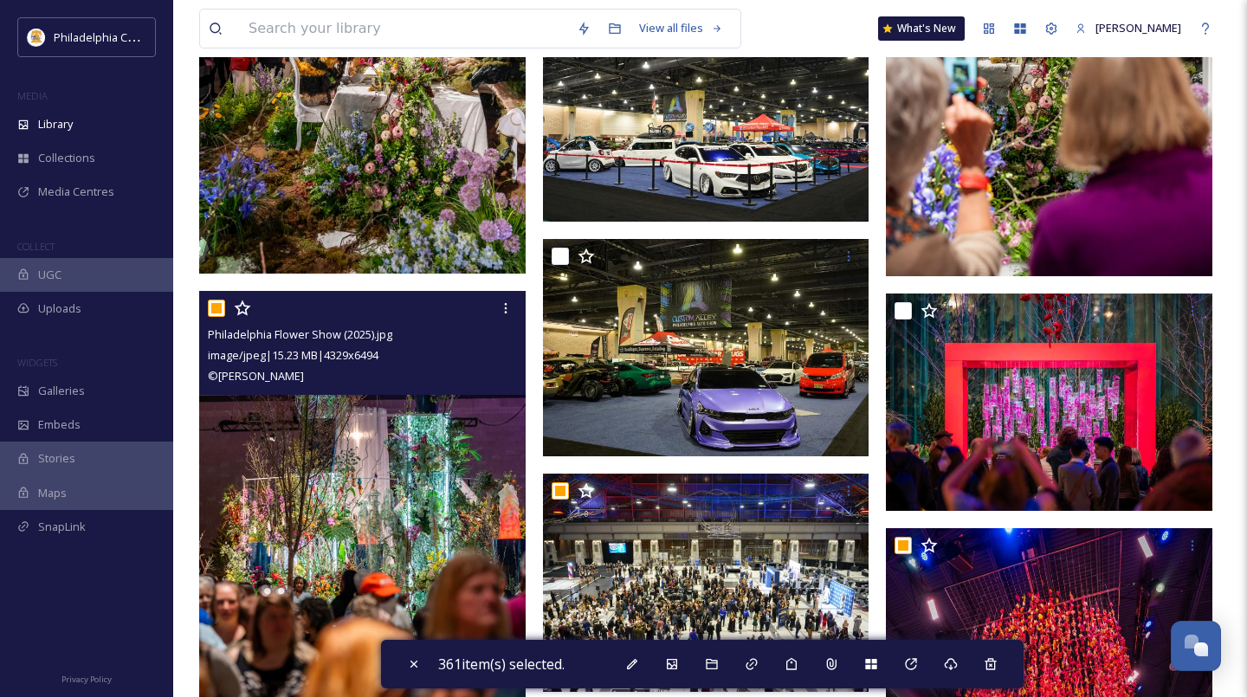
click at [215, 307] on input "checkbox" at bounding box center [216, 308] width 17 height 17
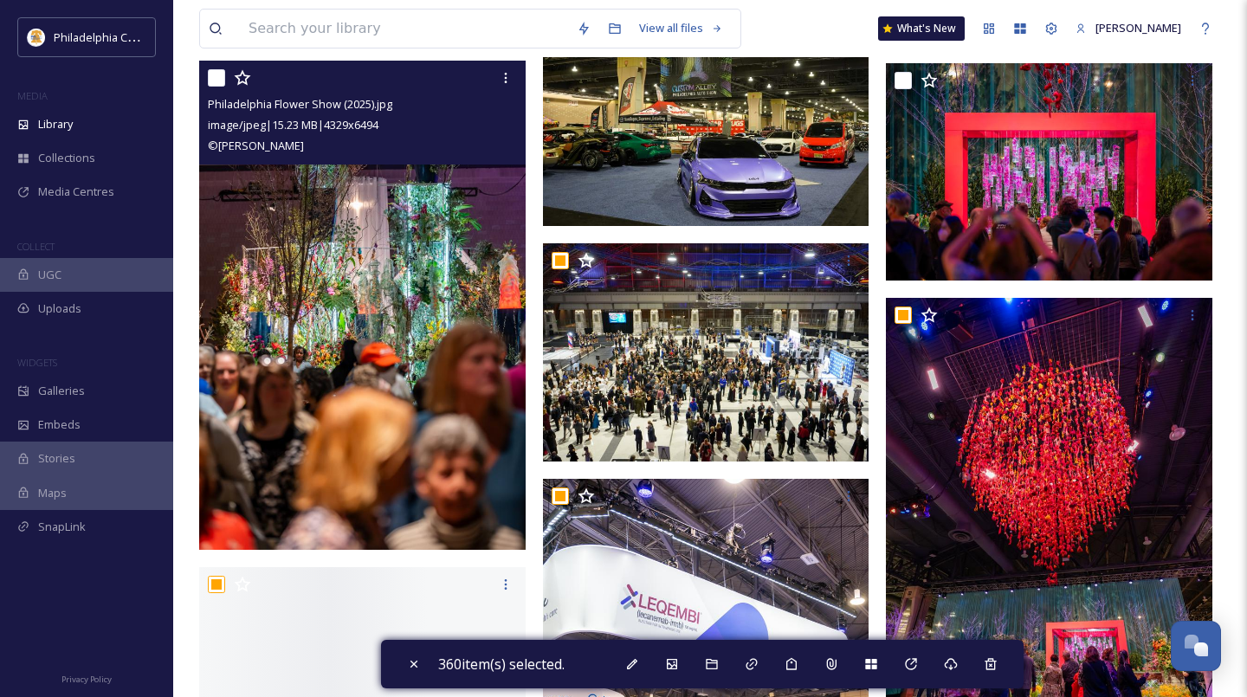
scroll to position [10004, 0]
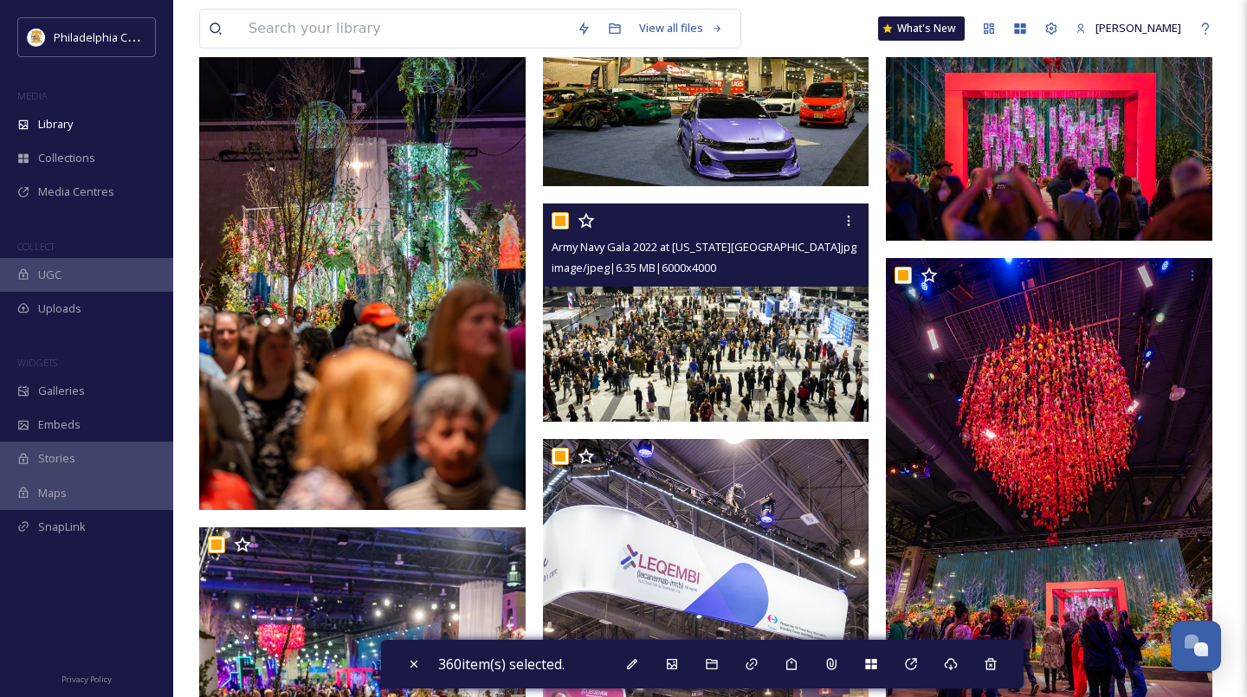
click at [563, 220] on input "checkbox" at bounding box center [560, 220] width 17 height 17
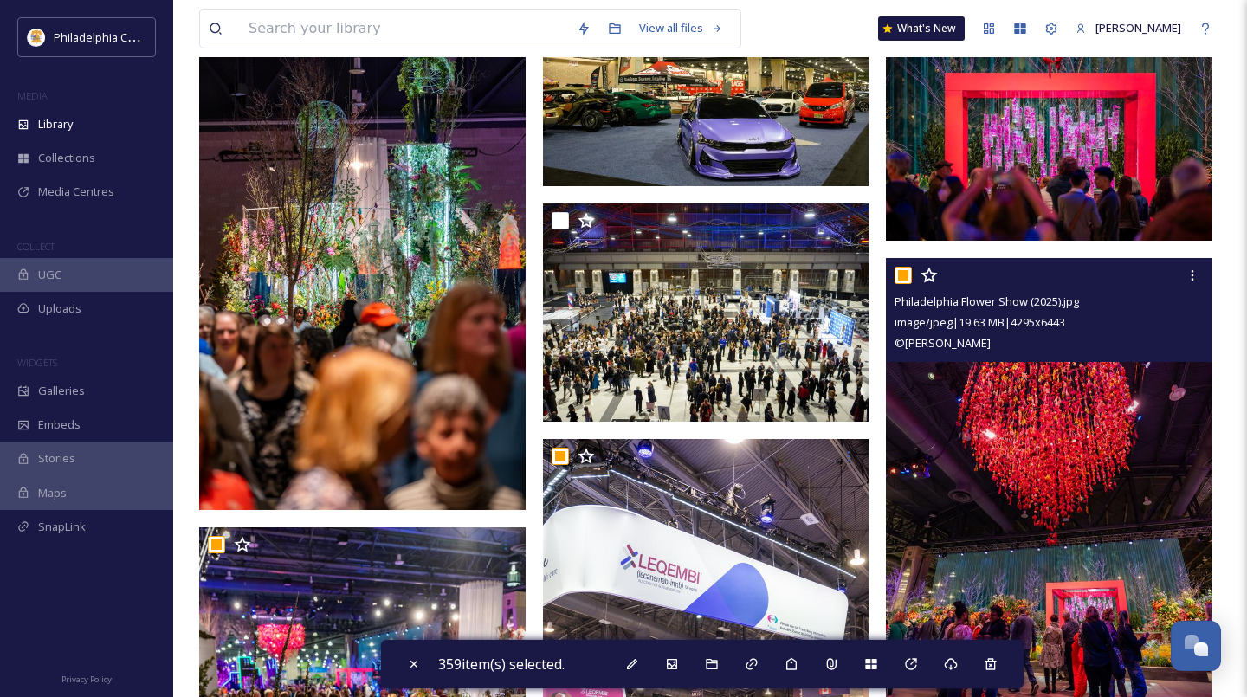
click at [905, 269] on input "checkbox" at bounding box center [902, 275] width 17 height 17
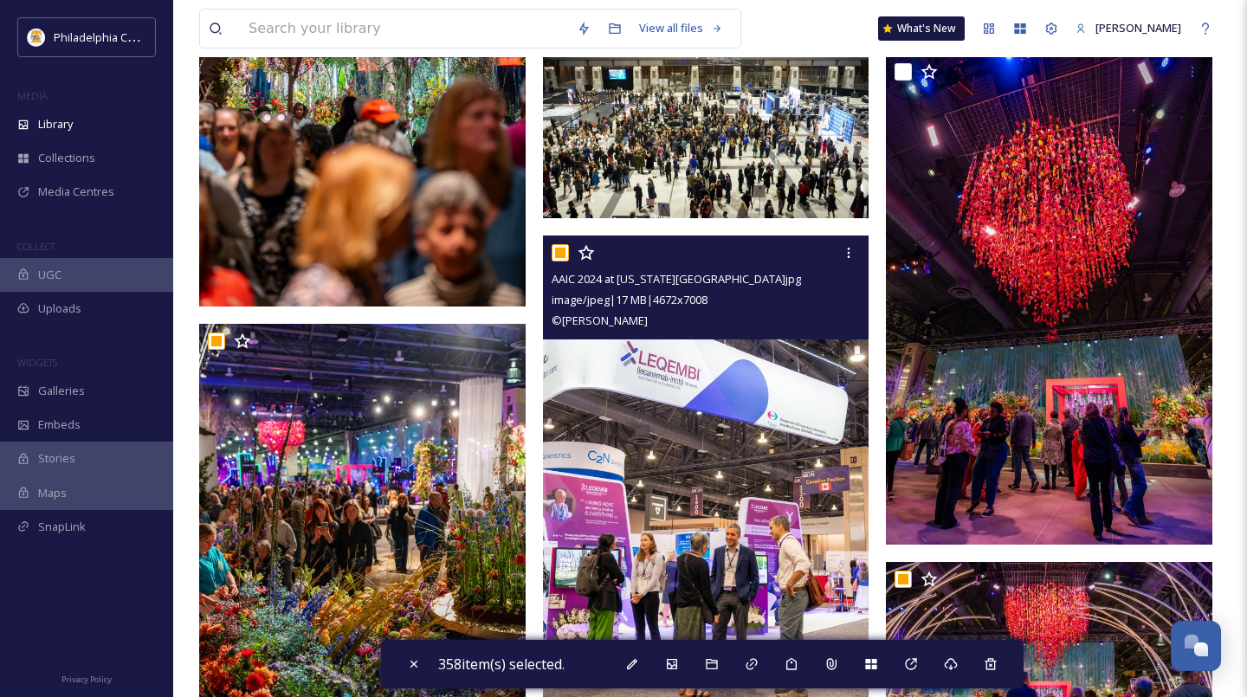
scroll to position [10239, 0]
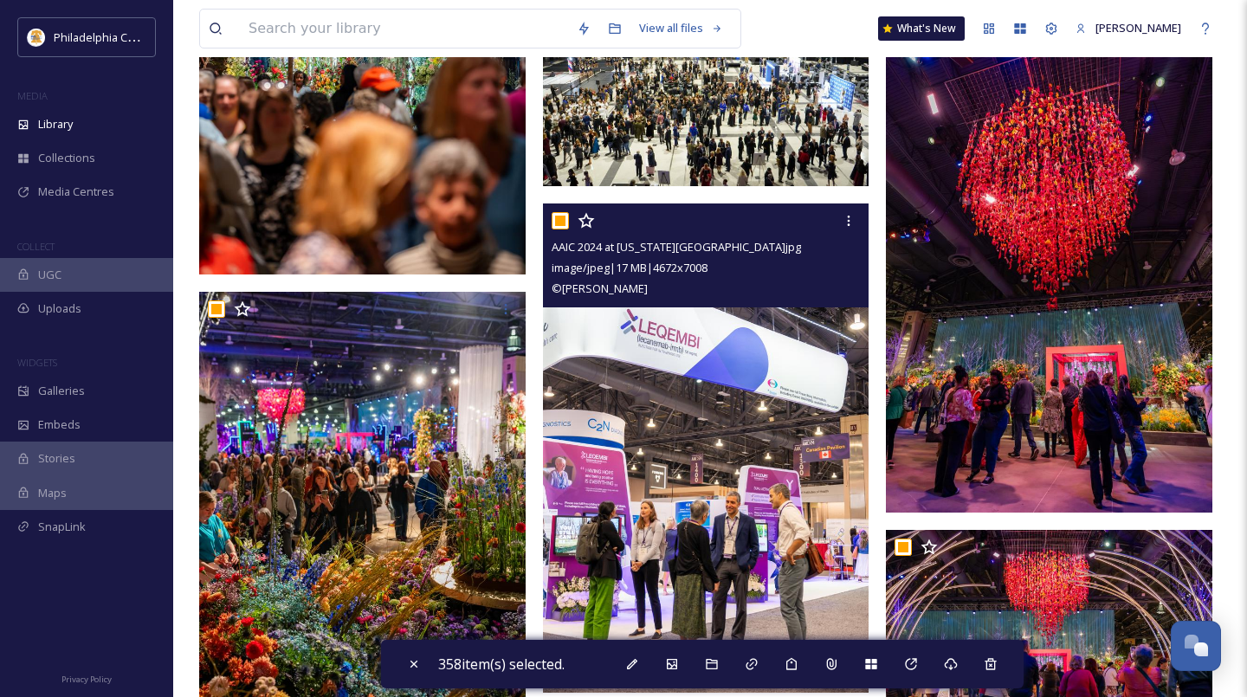
click at [560, 219] on input "checkbox" at bounding box center [560, 220] width 17 height 17
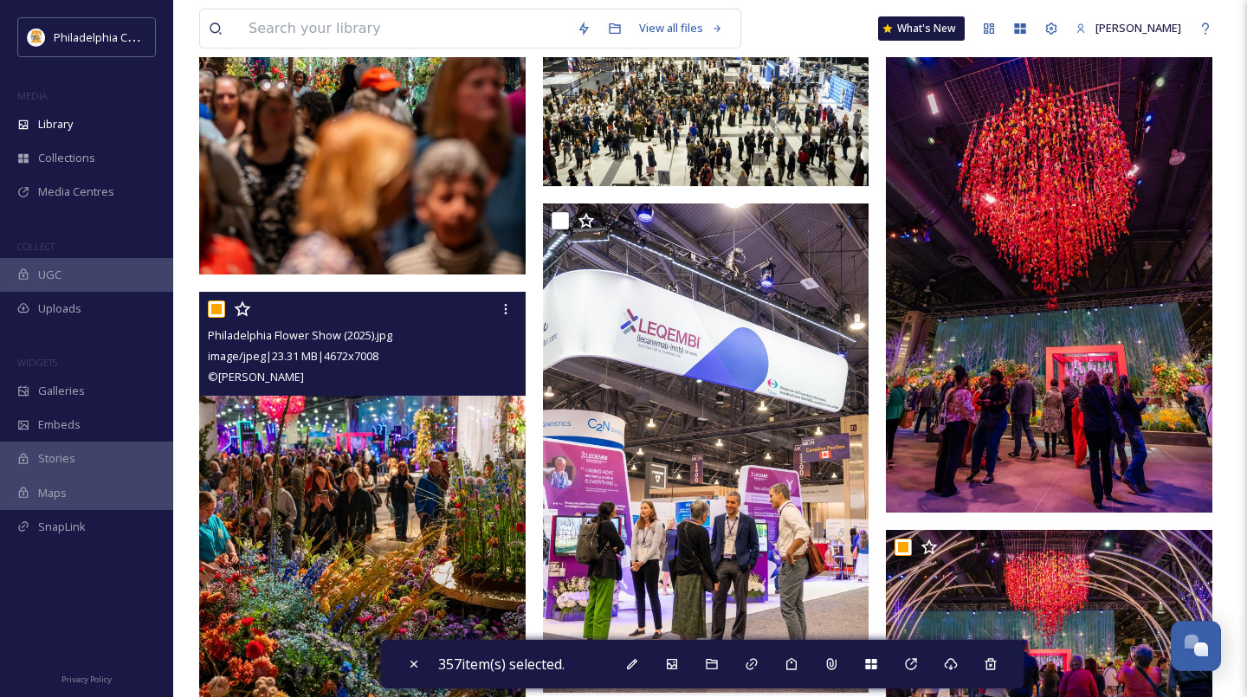
click at [218, 312] on input "checkbox" at bounding box center [216, 308] width 17 height 17
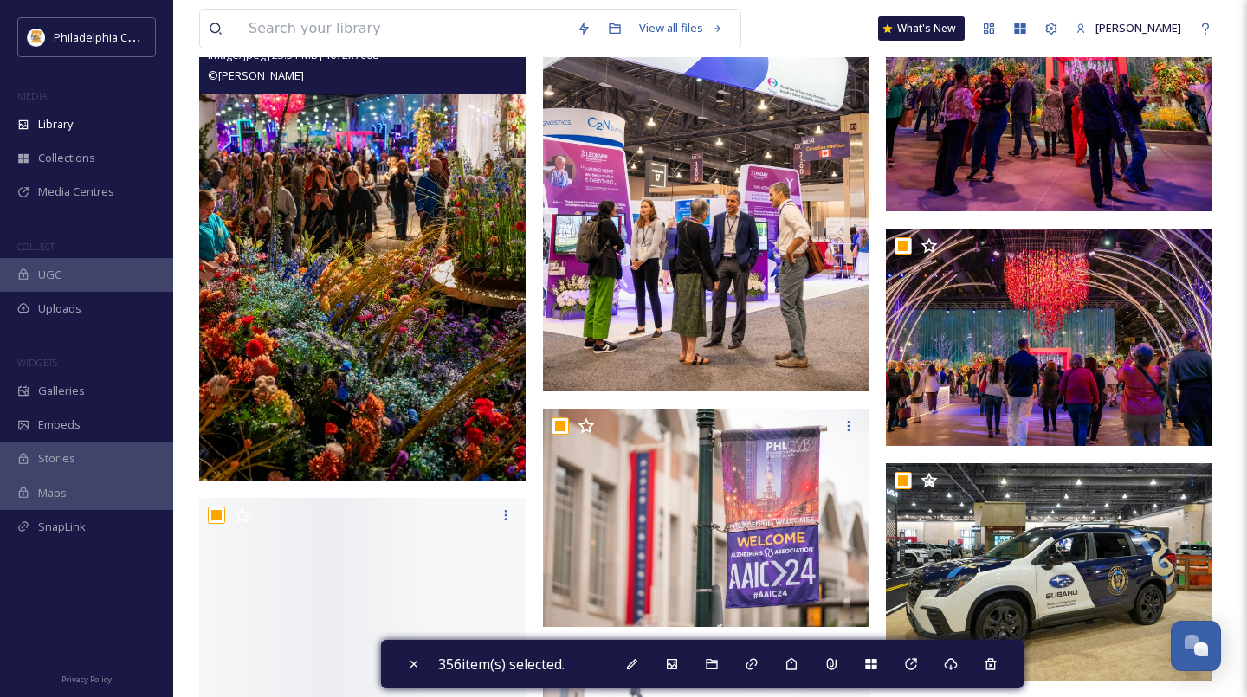
scroll to position [10585, 0]
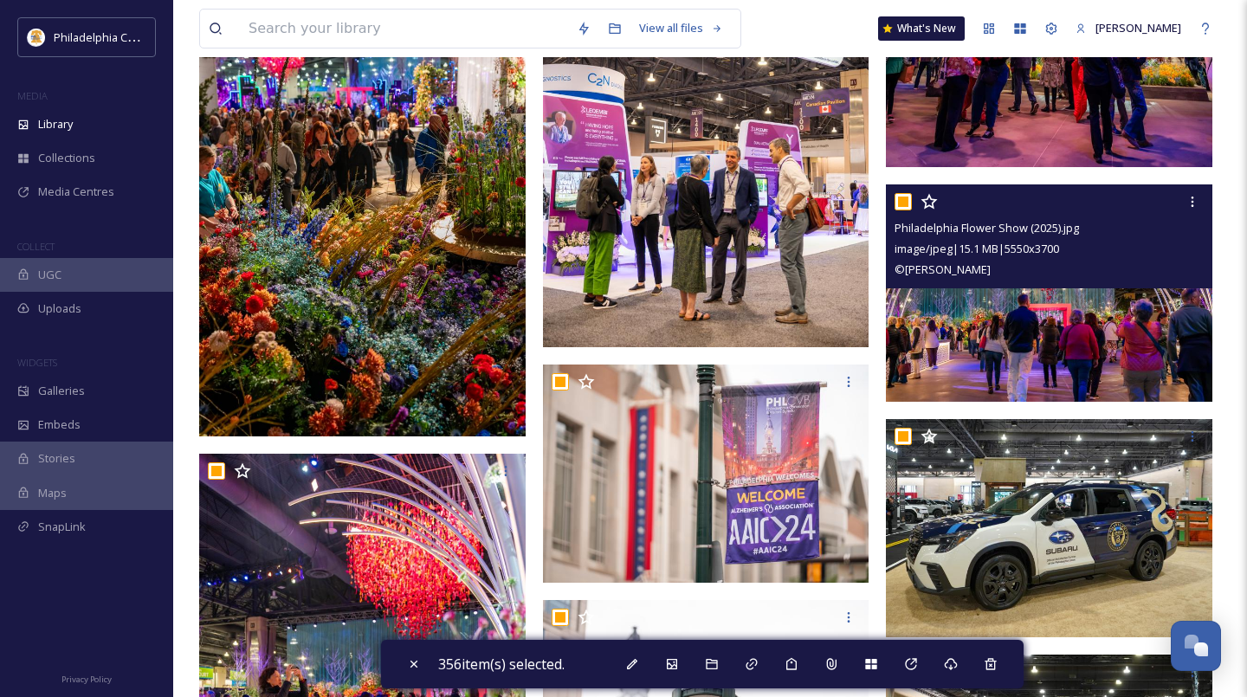
click at [901, 197] on input "checkbox" at bounding box center [902, 201] width 17 height 17
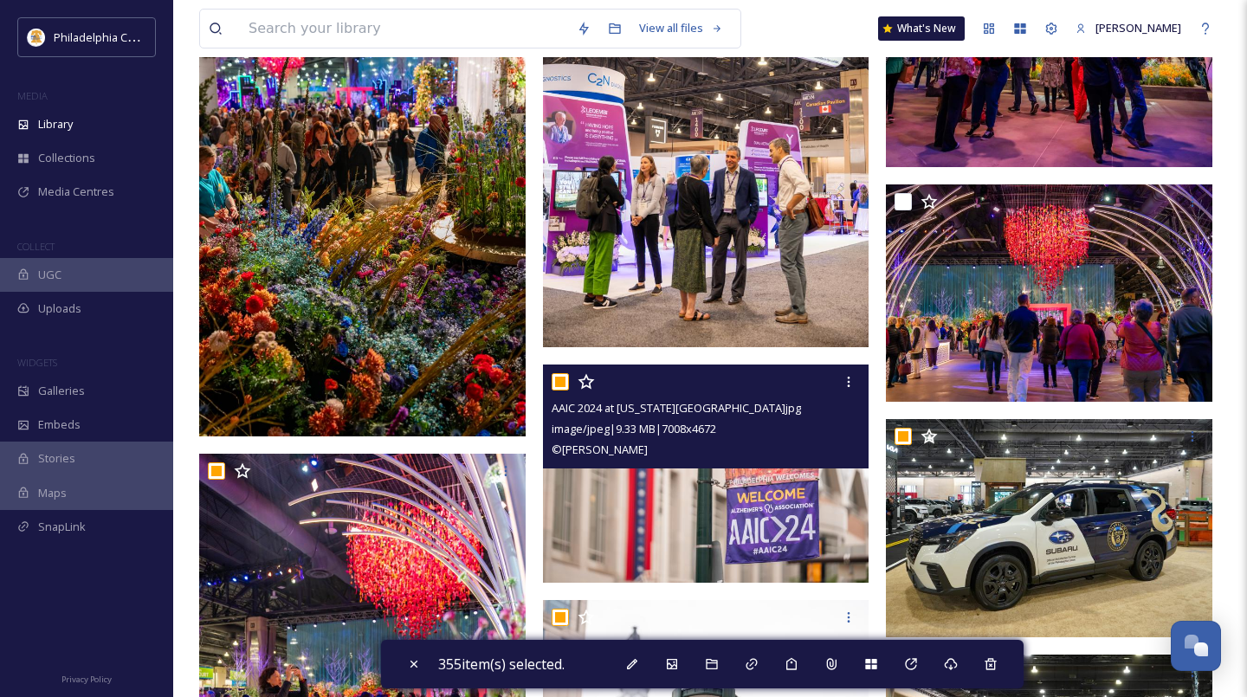
click at [560, 383] on input "checkbox" at bounding box center [560, 381] width 17 height 17
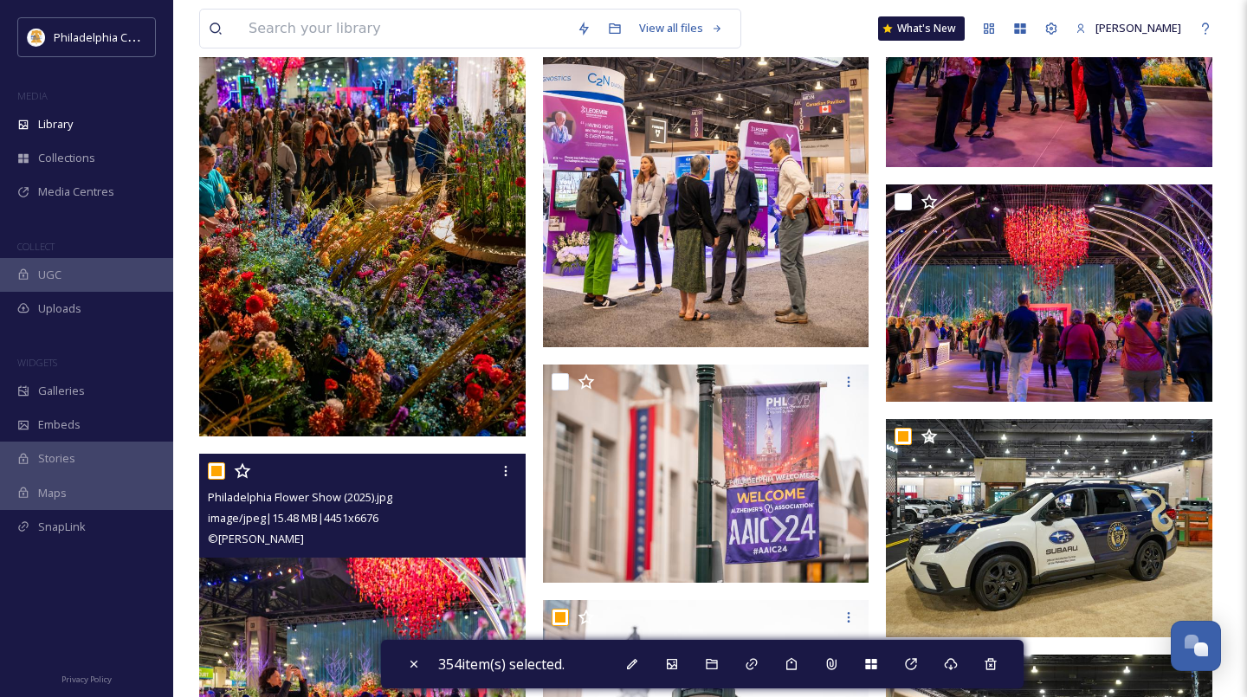
click at [220, 473] on input "checkbox" at bounding box center [216, 470] width 17 height 17
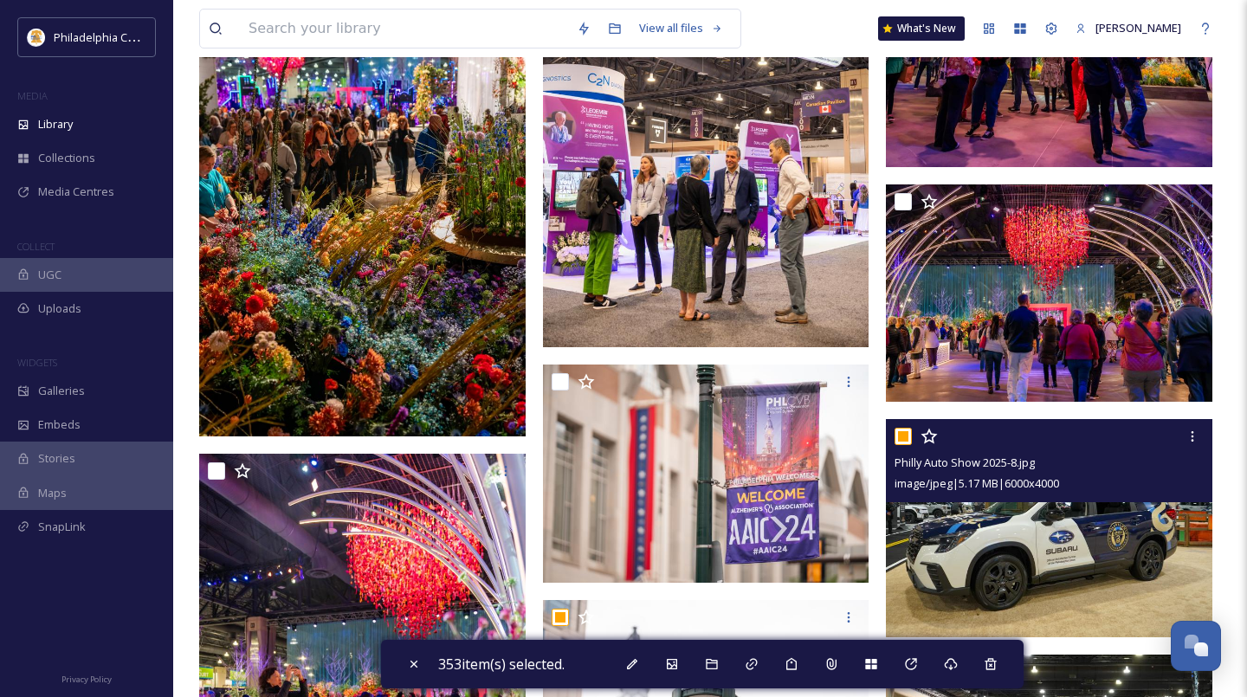
click at [910, 439] on input "checkbox" at bounding box center [902, 436] width 17 height 17
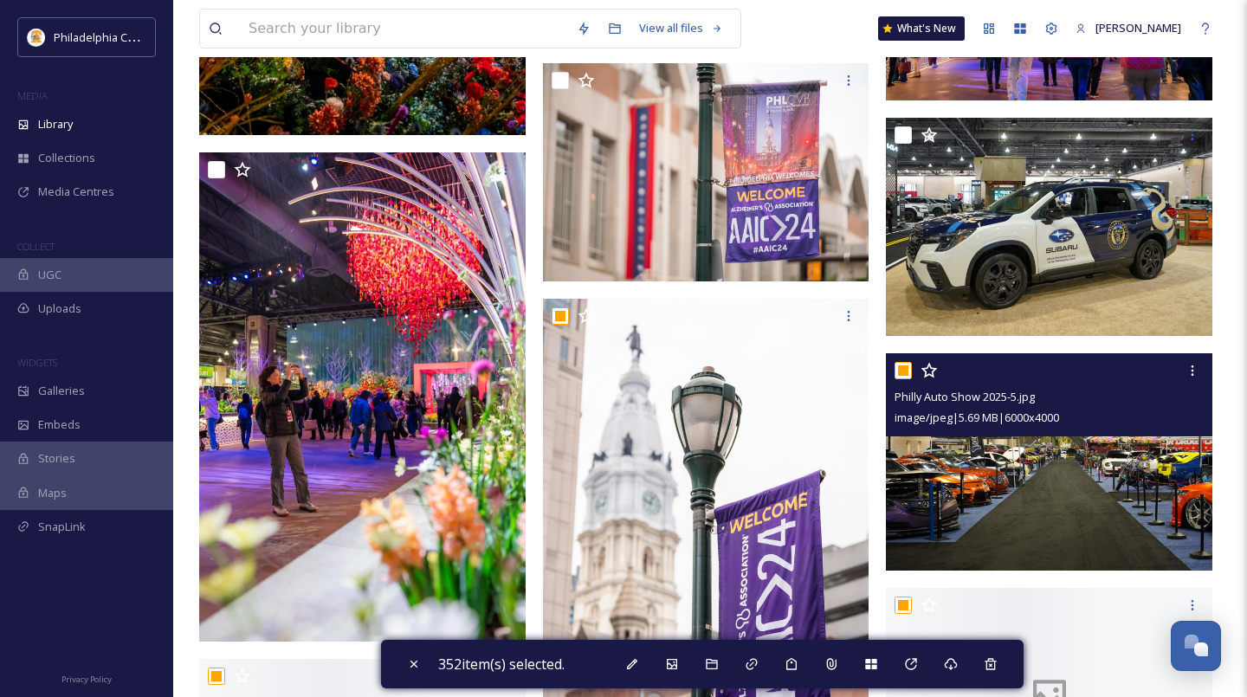
scroll to position [10909, 0]
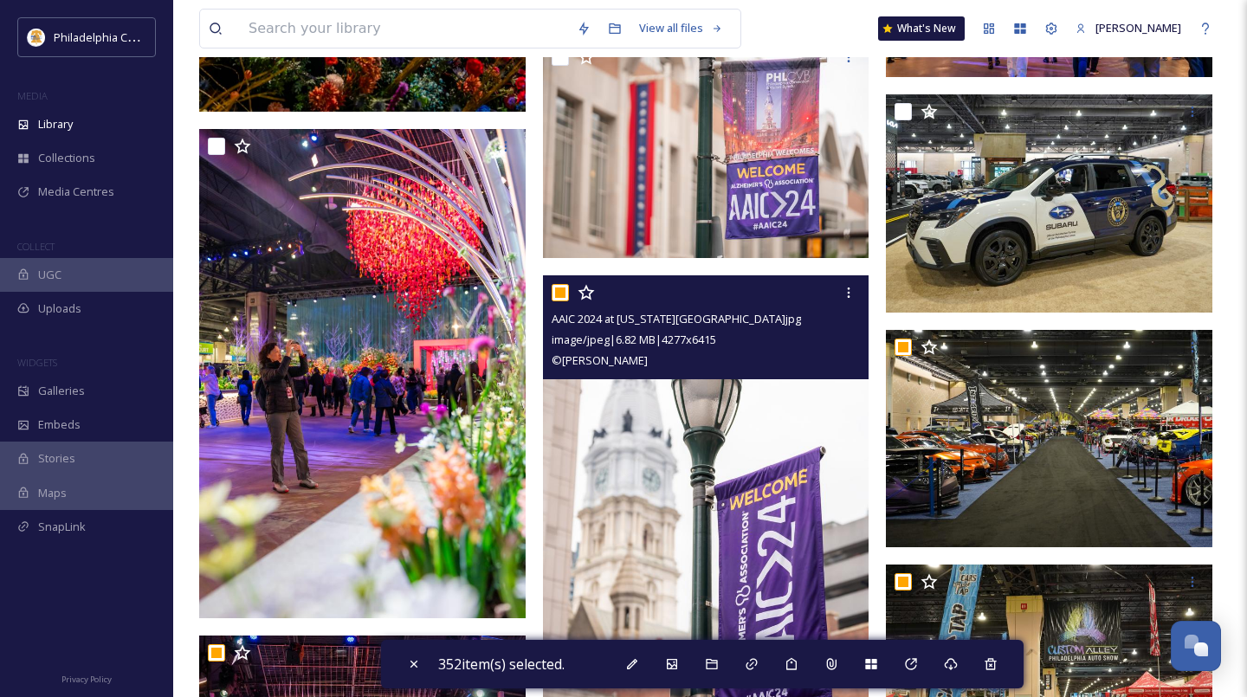
click at [565, 294] on input "checkbox" at bounding box center [560, 292] width 17 height 17
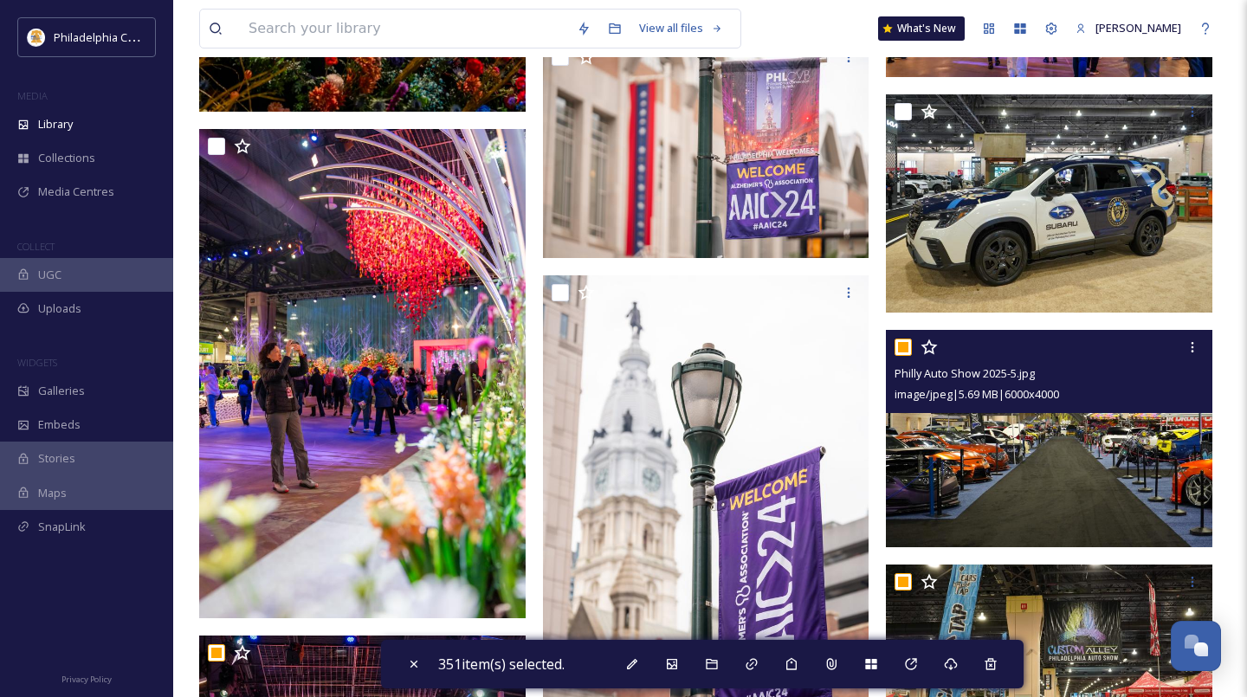
click at [904, 345] on input "checkbox" at bounding box center [902, 347] width 17 height 17
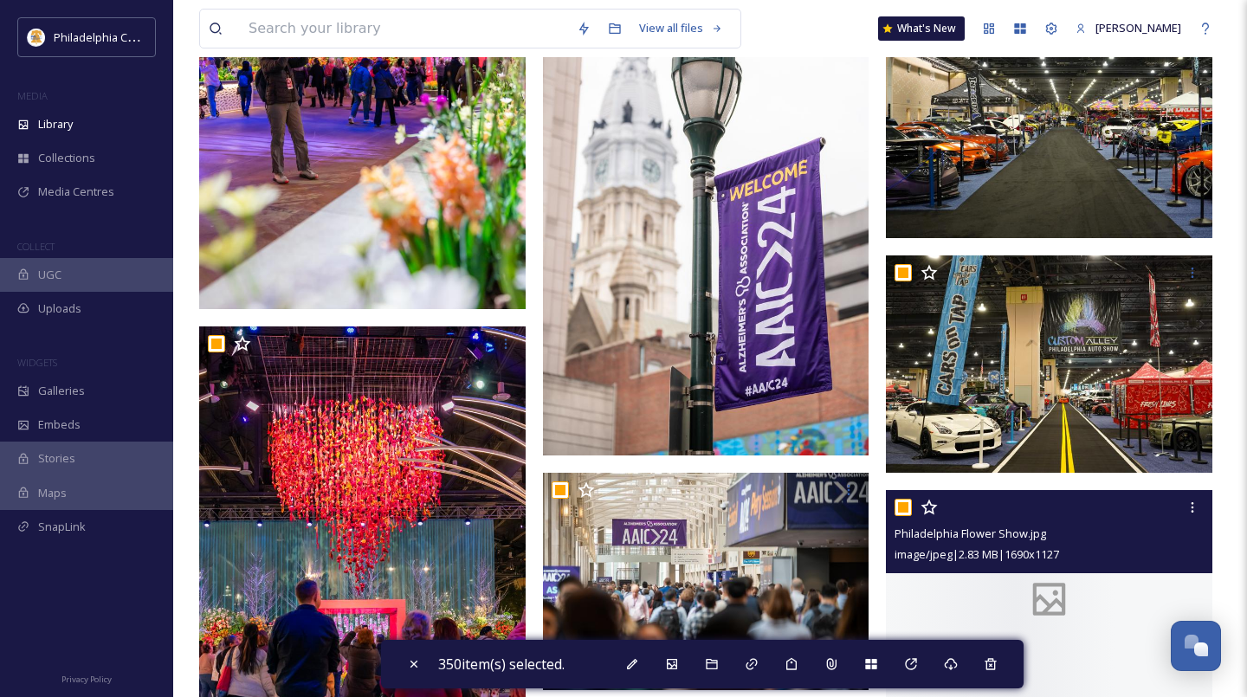
scroll to position [11229, 0]
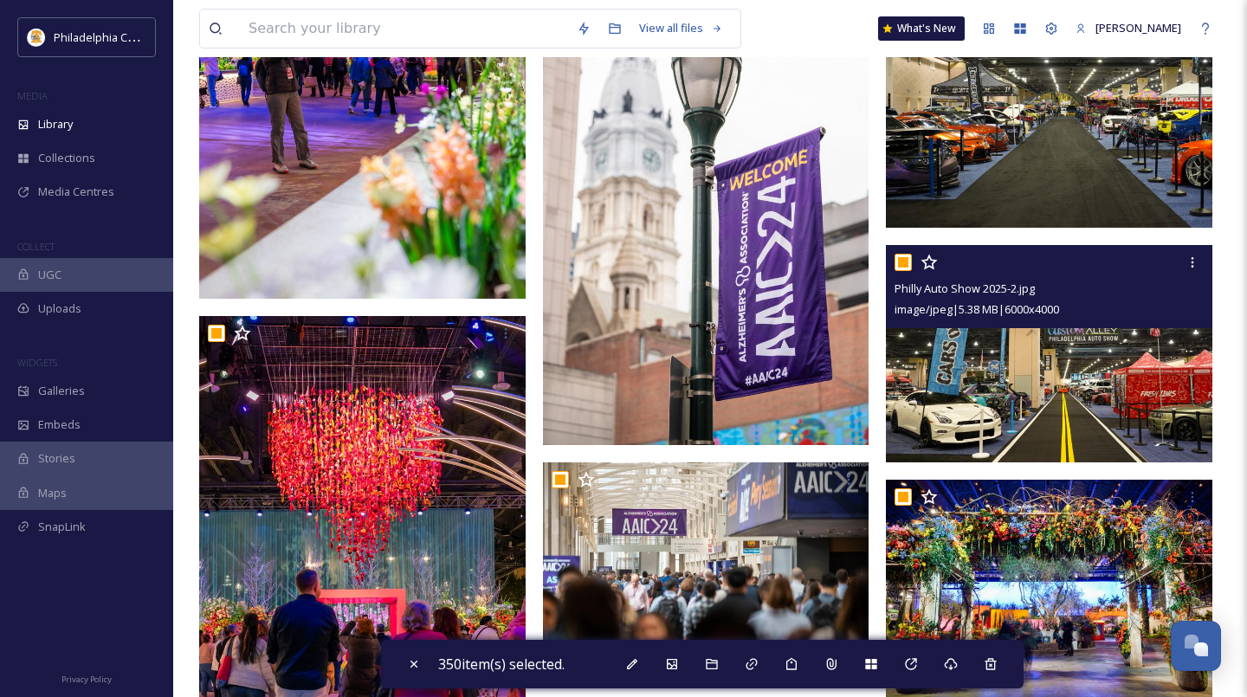
click at [901, 267] on input "checkbox" at bounding box center [902, 262] width 17 height 17
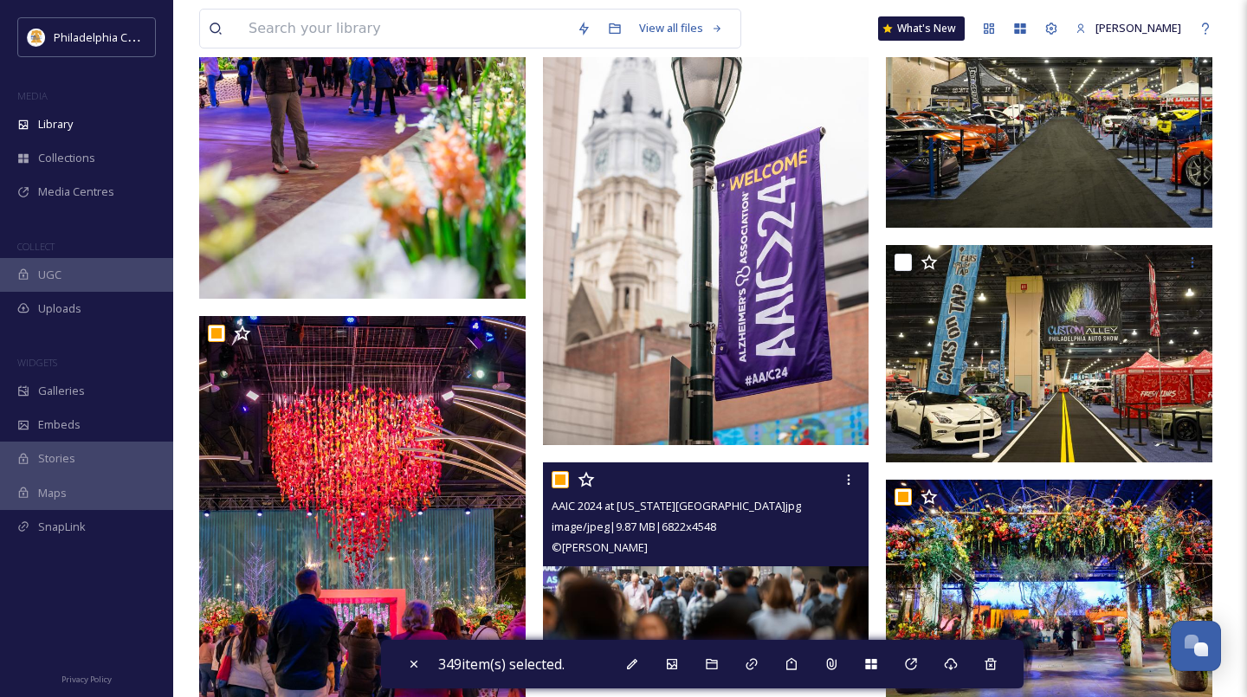
click at [562, 480] on input "checkbox" at bounding box center [560, 479] width 17 height 17
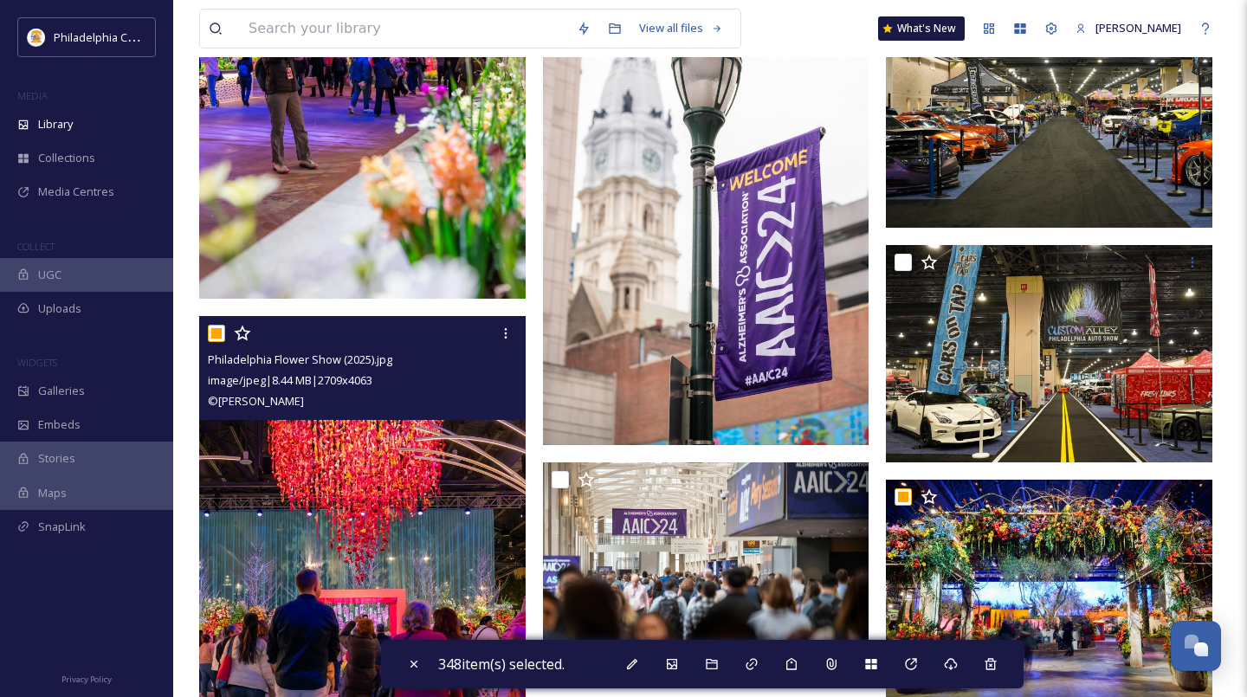
click at [216, 335] on input "checkbox" at bounding box center [216, 333] width 17 height 17
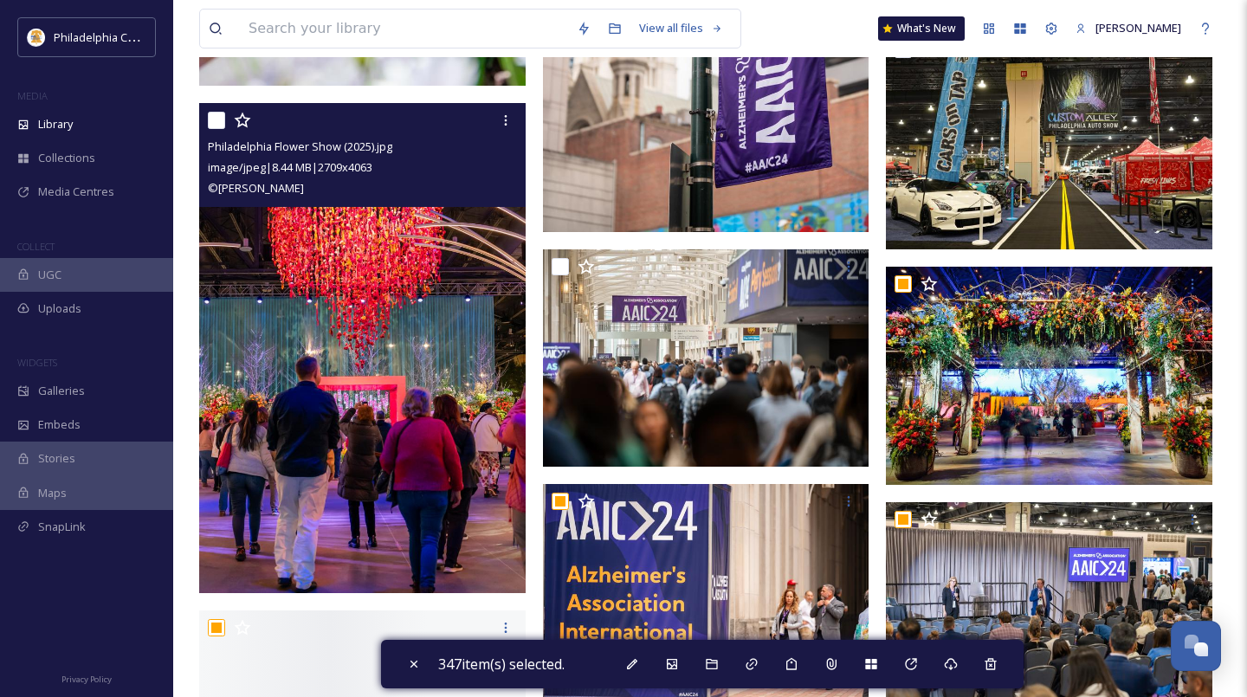
scroll to position [11510, 0]
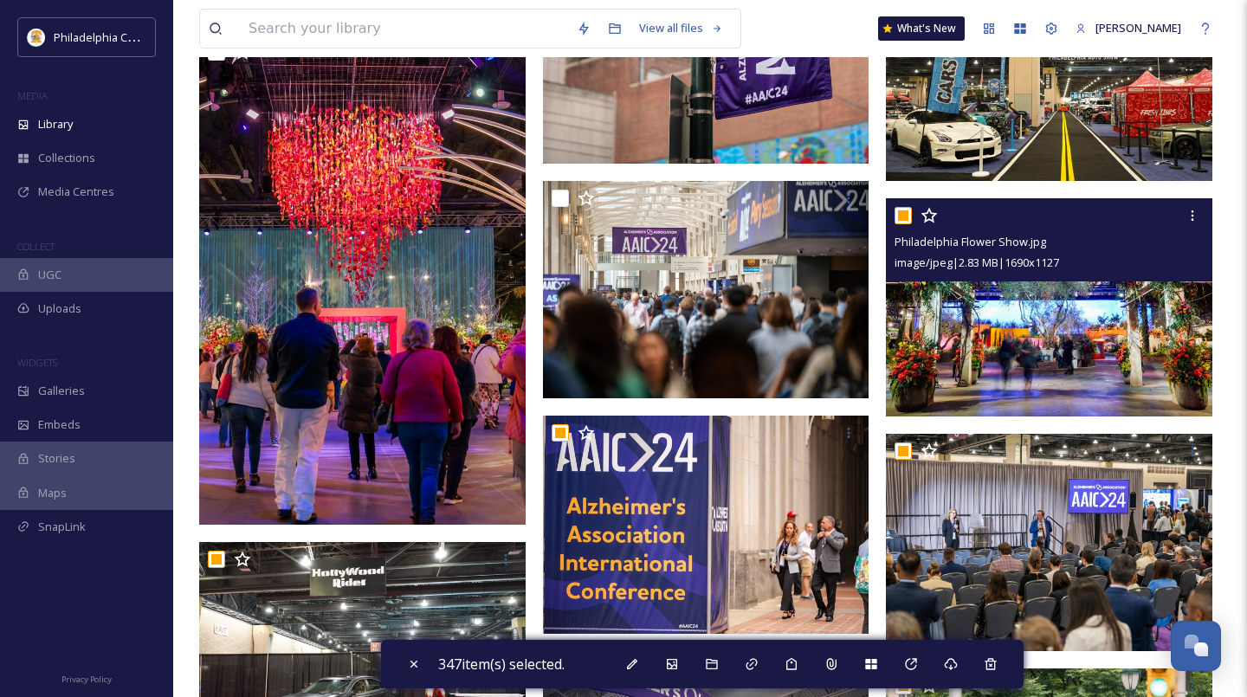
click at [902, 211] on input "checkbox" at bounding box center [902, 215] width 17 height 17
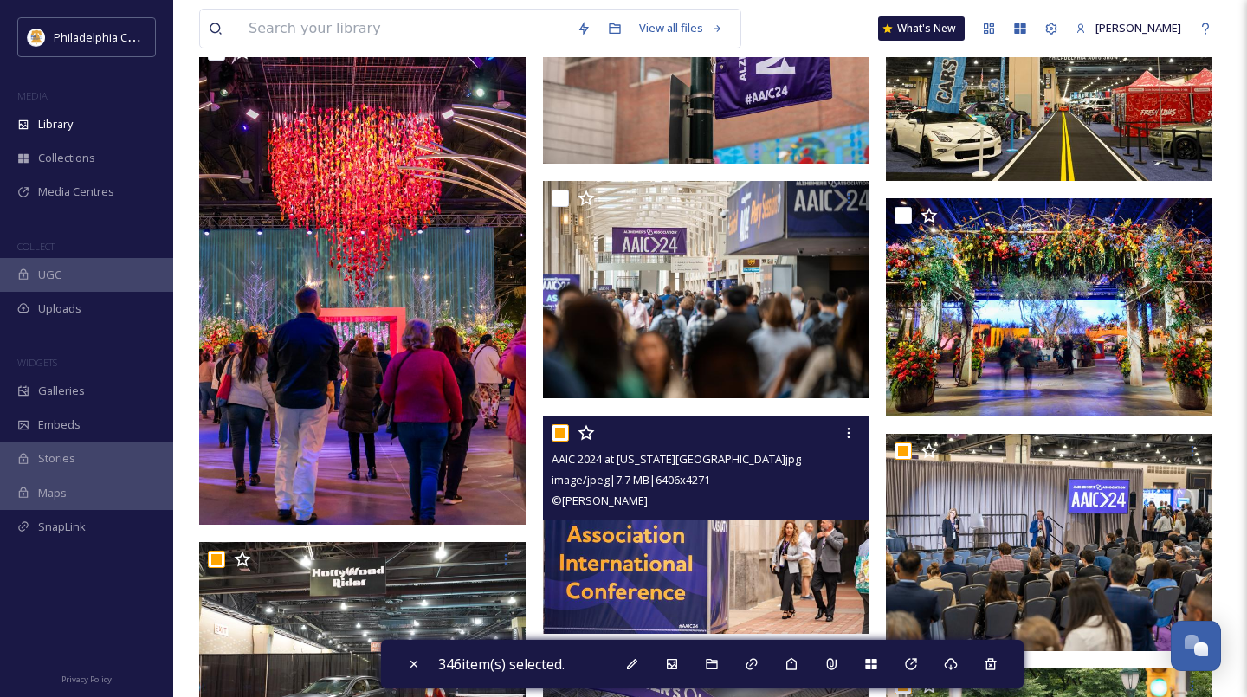
click at [559, 430] on input "checkbox" at bounding box center [560, 432] width 17 height 17
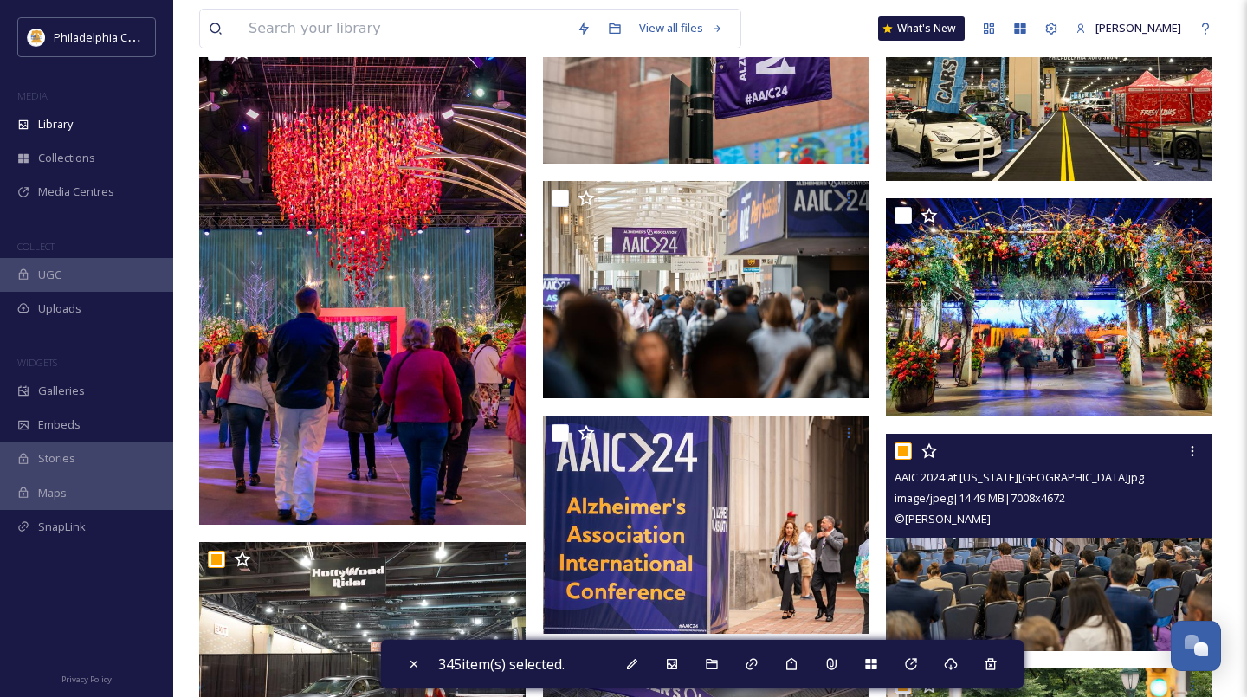
click at [902, 446] on input "checkbox" at bounding box center [902, 450] width 17 height 17
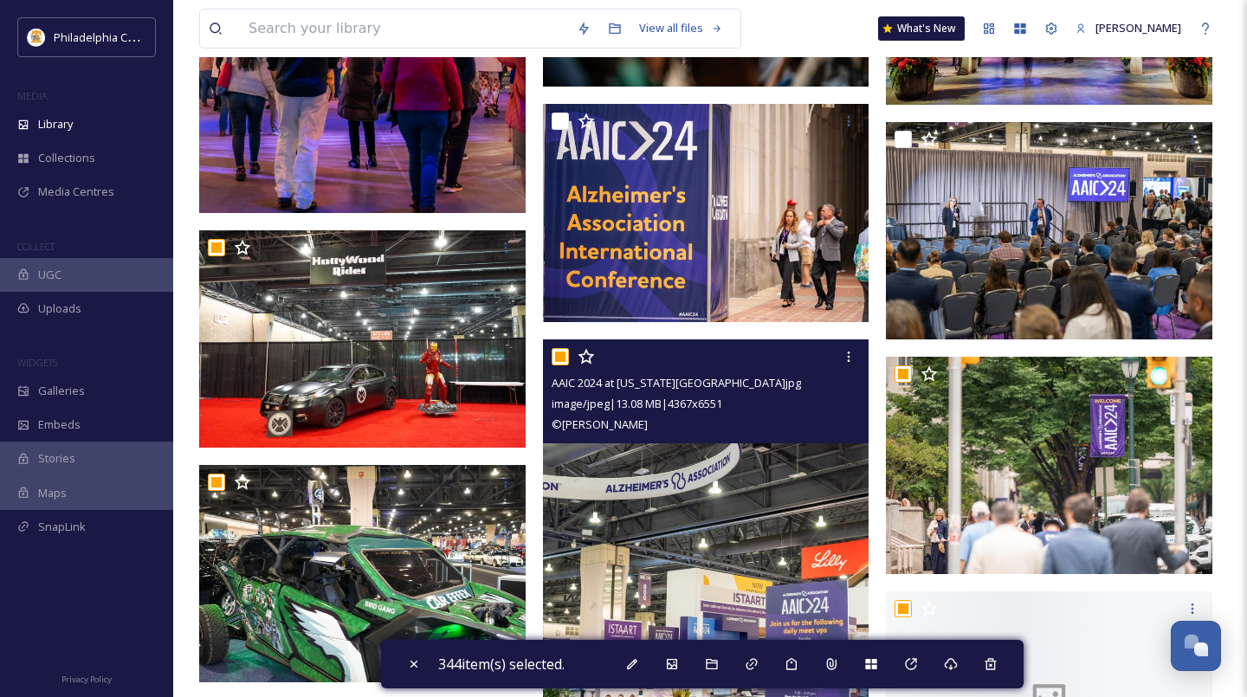
scroll to position [11845, 0]
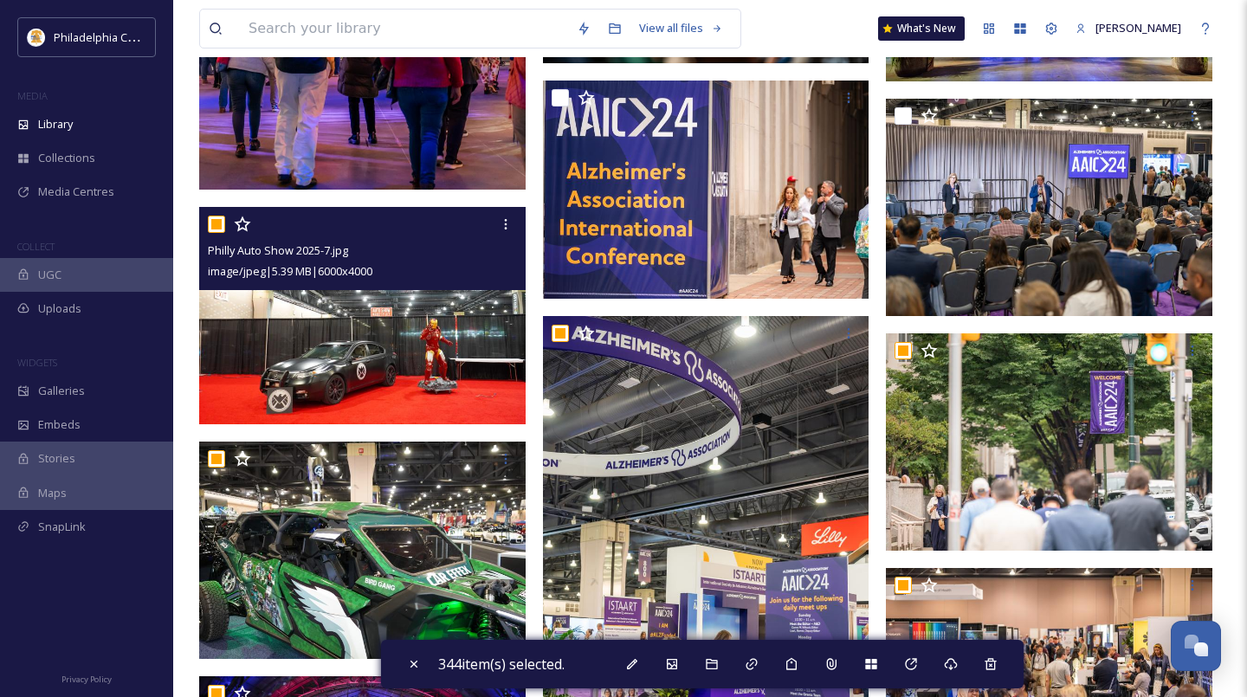
click at [216, 228] on input "checkbox" at bounding box center [216, 224] width 17 height 17
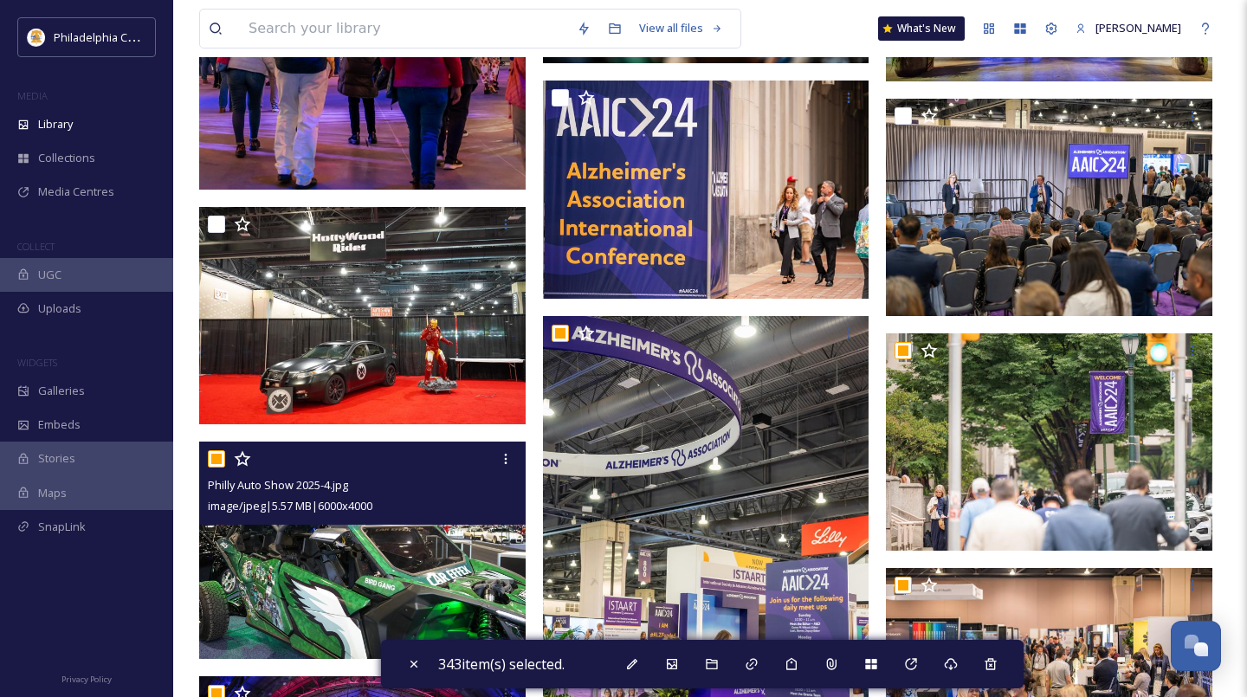
click at [216, 462] on input "checkbox" at bounding box center [216, 458] width 17 height 17
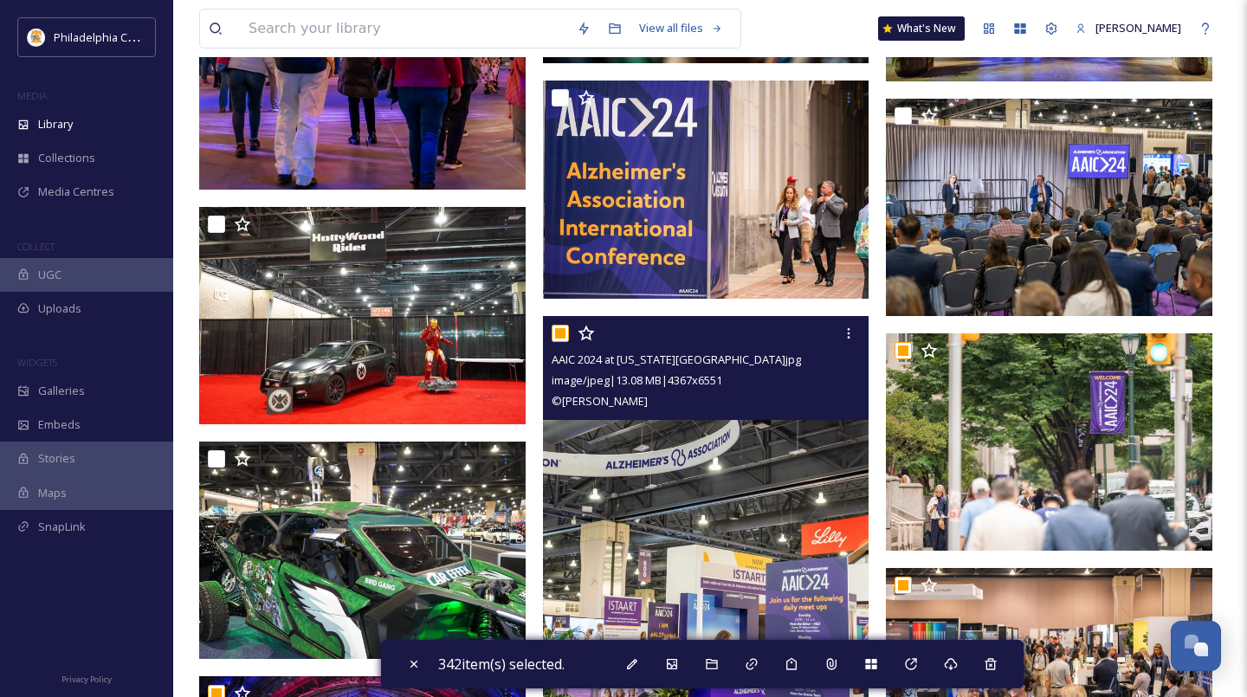
click at [564, 331] on input "checkbox" at bounding box center [560, 333] width 17 height 17
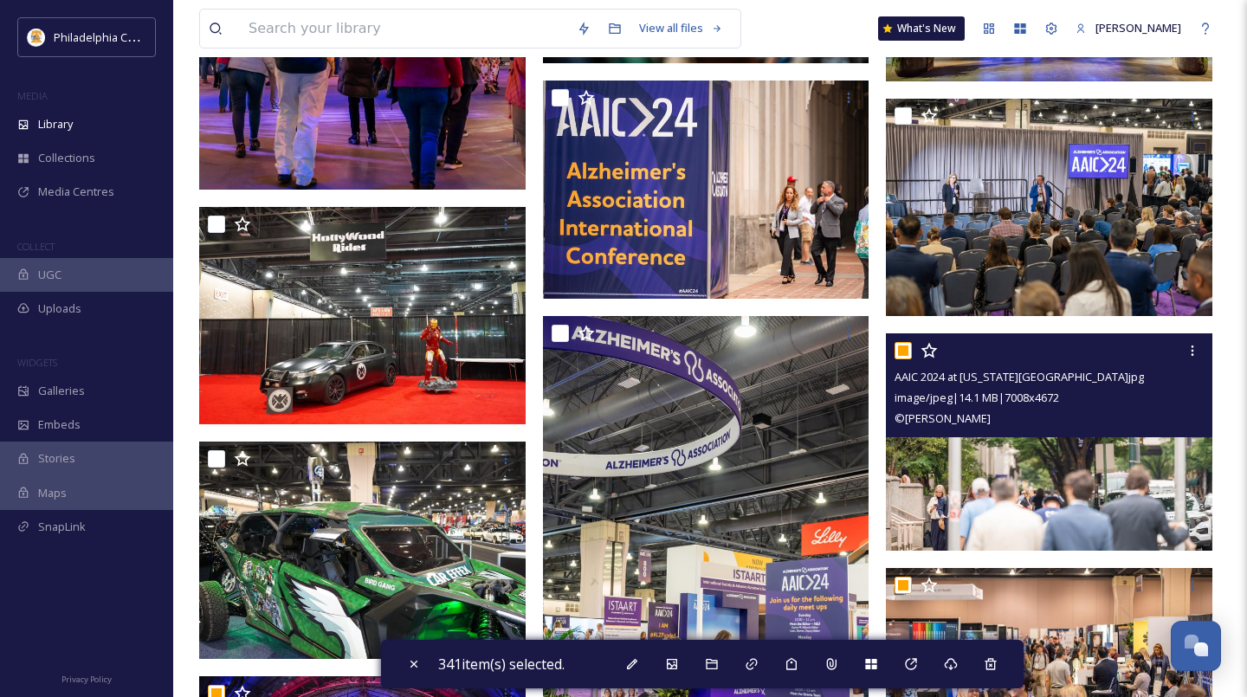
click at [907, 348] on input "checkbox" at bounding box center [902, 350] width 17 height 17
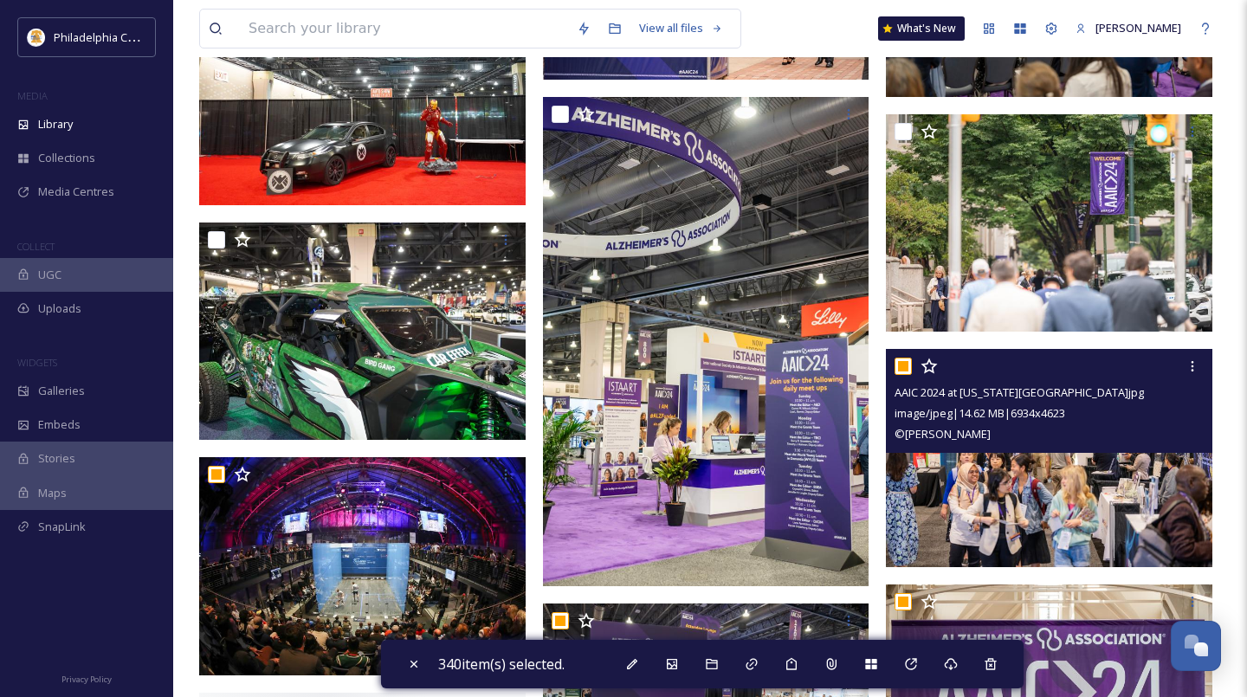
scroll to position [12140, 0]
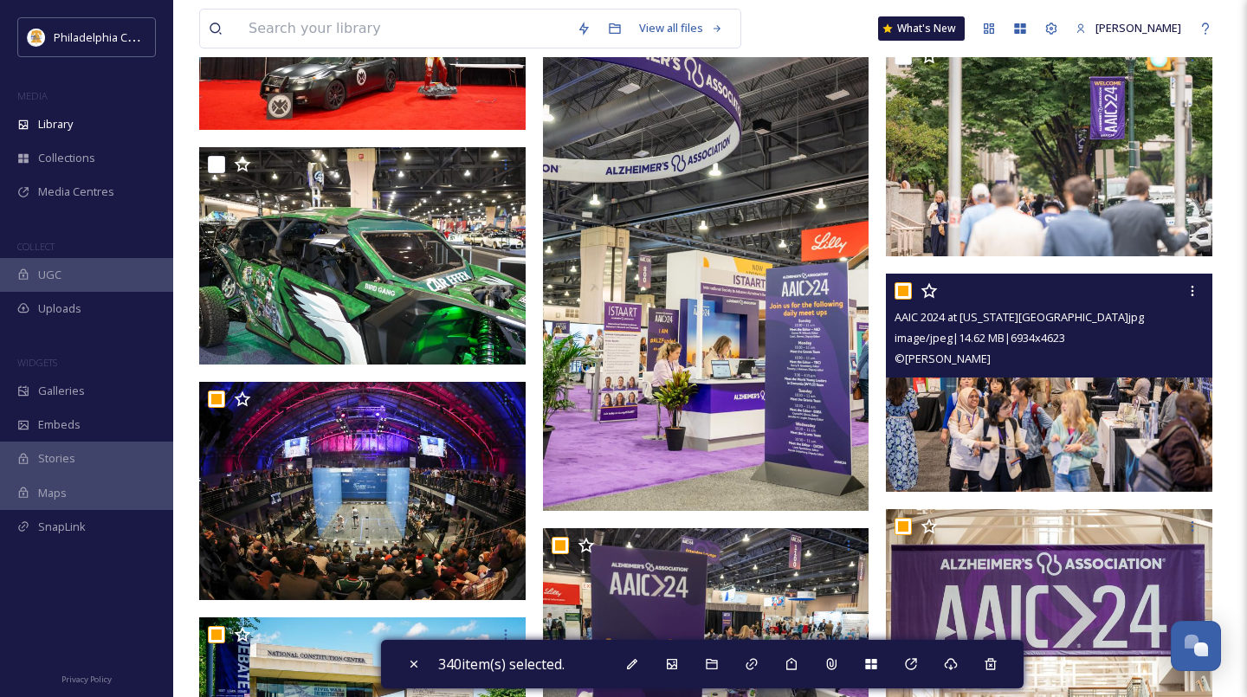
click at [903, 283] on input "checkbox" at bounding box center [902, 290] width 17 height 17
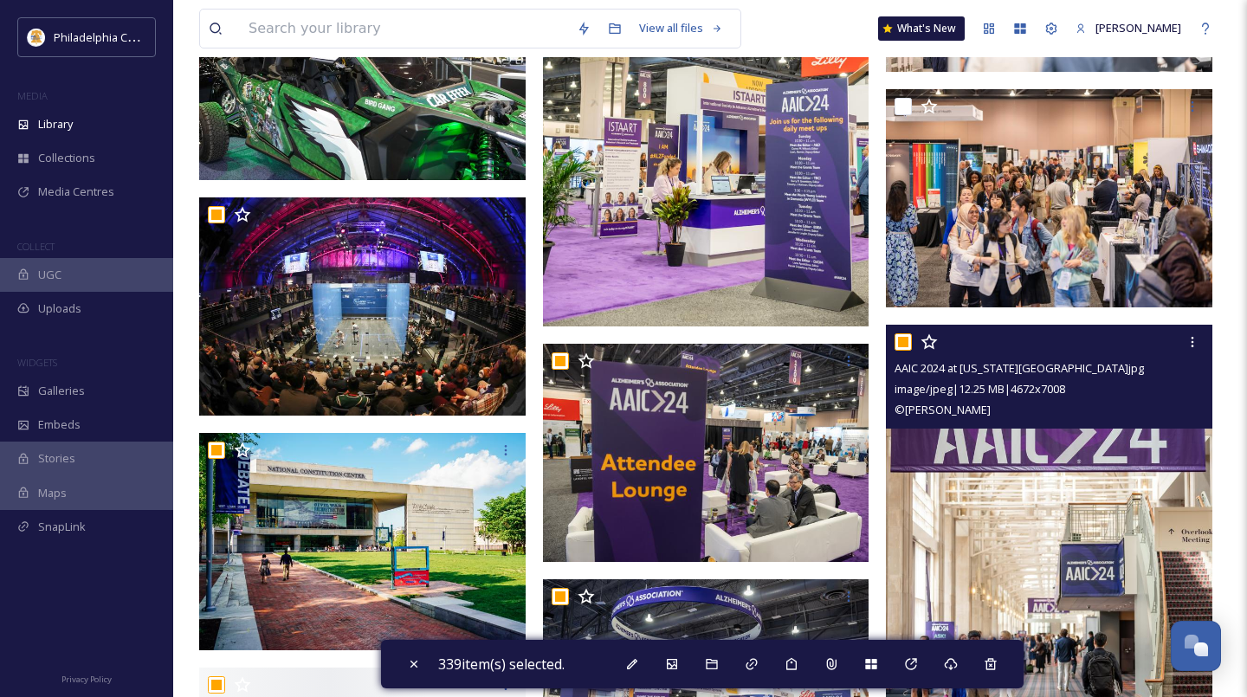
scroll to position [12335, 0]
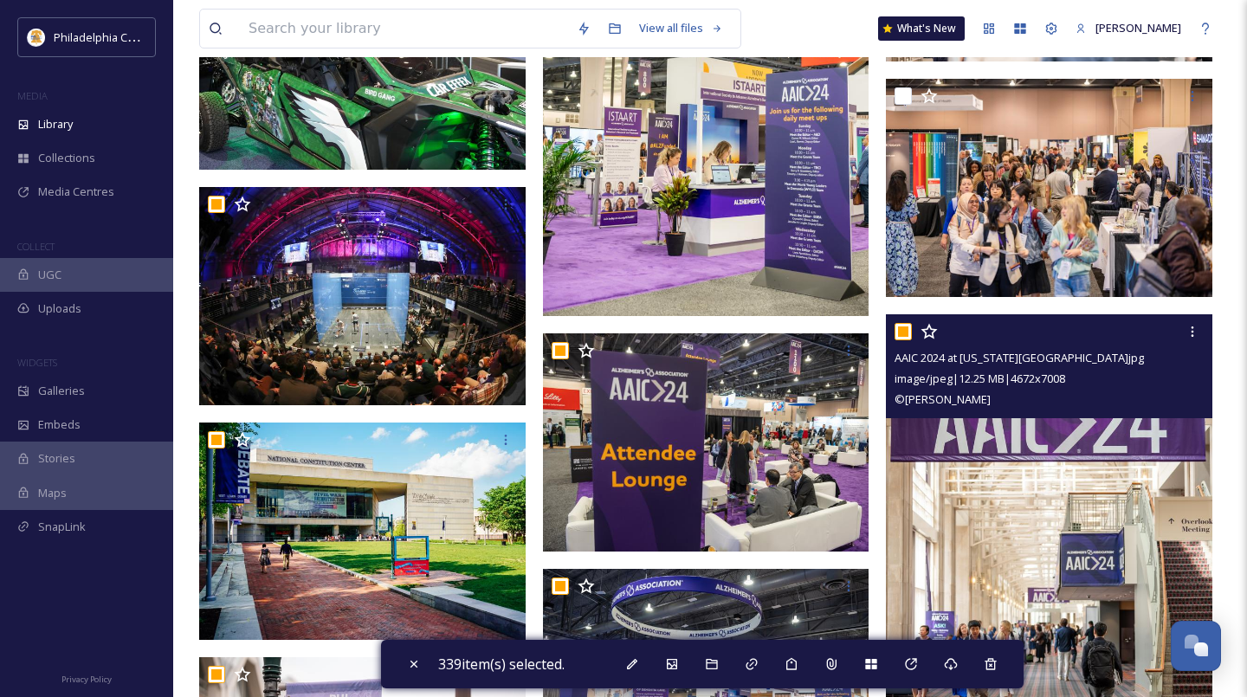
click at [902, 335] on input "checkbox" at bounding box center [902, 331] width 17 height 17
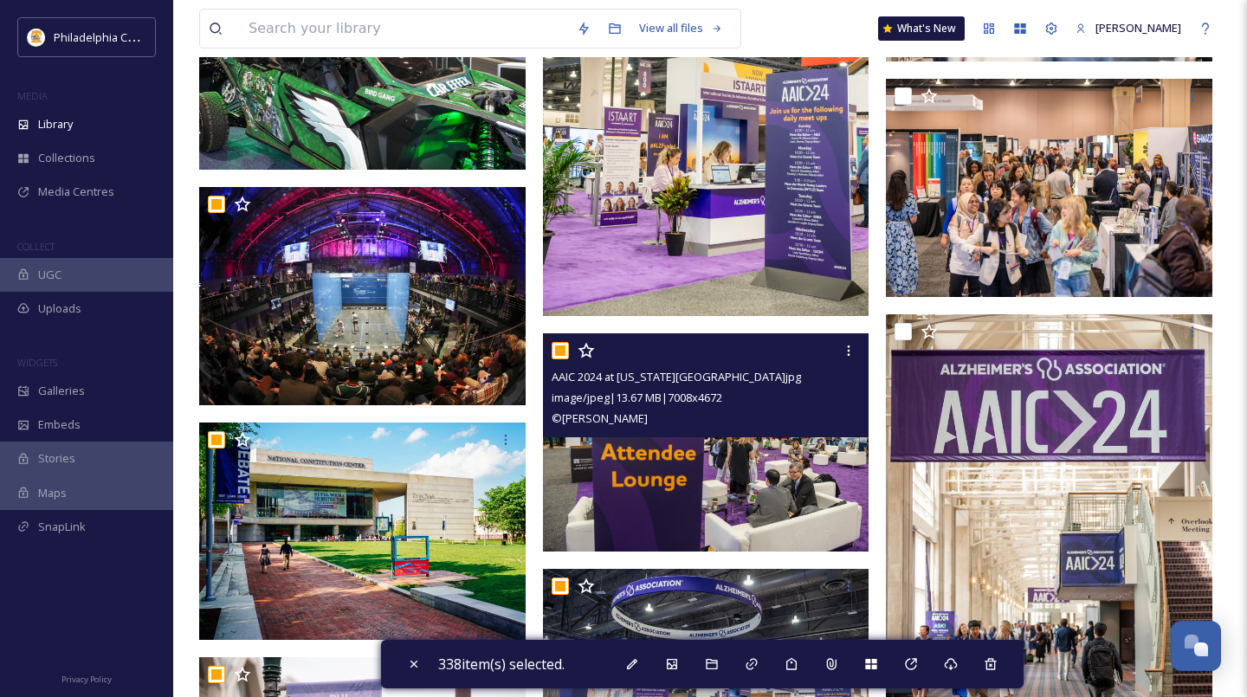
click at [558, 352] on input "checkbox" at bounding box center [560, 350] width 17 height 17
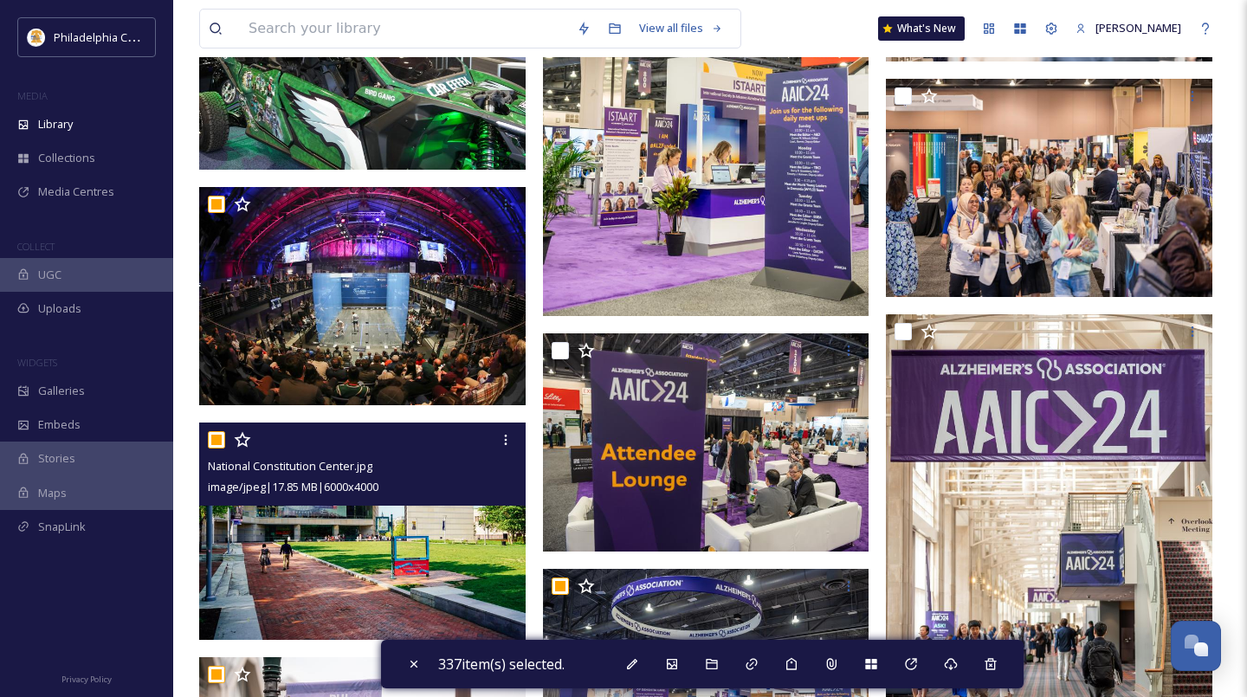
click at [222, 442] on input "checkbox" at bounding box center [216, 439] width 17 height 17
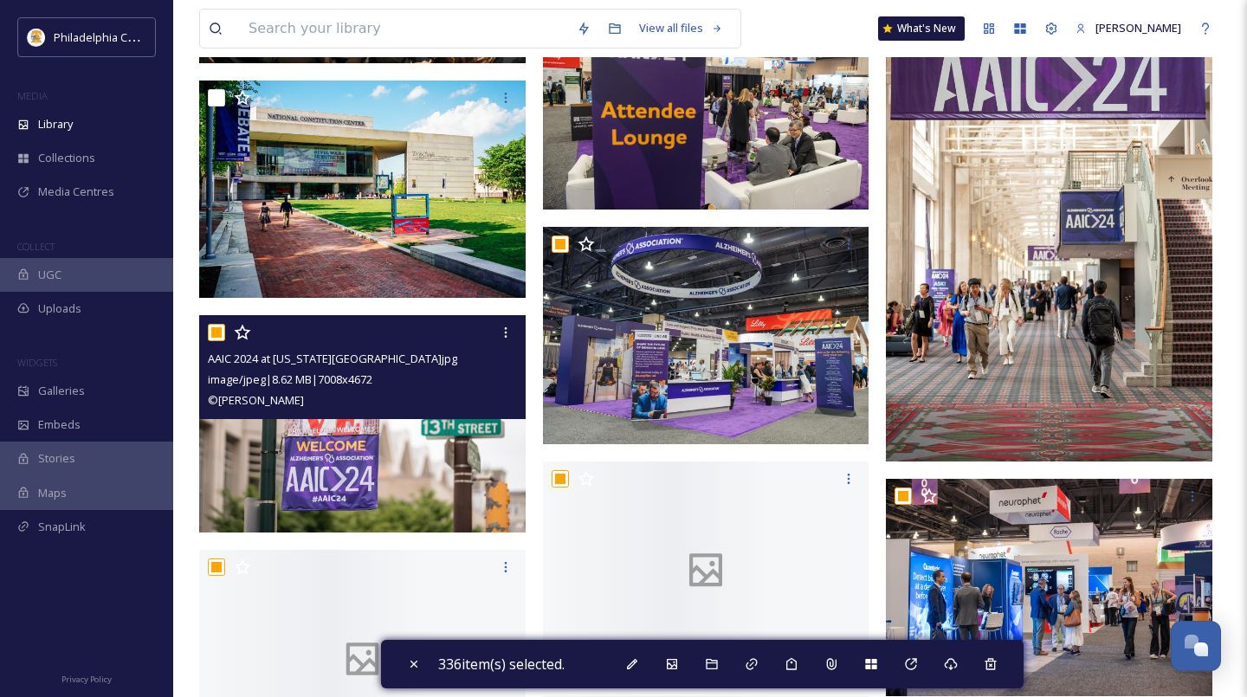
scroll to position [12684, 0]
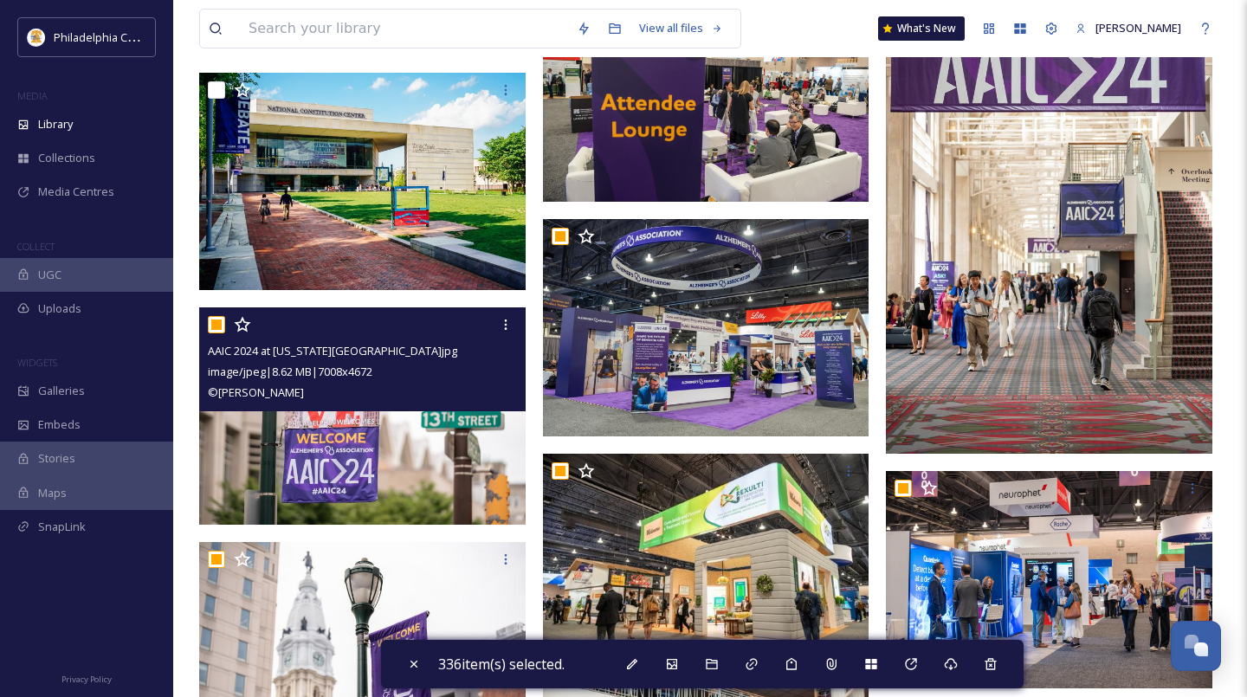
click at [219, 329] on input "checkbox" at bounding box center [216, 324] width 17 height 17
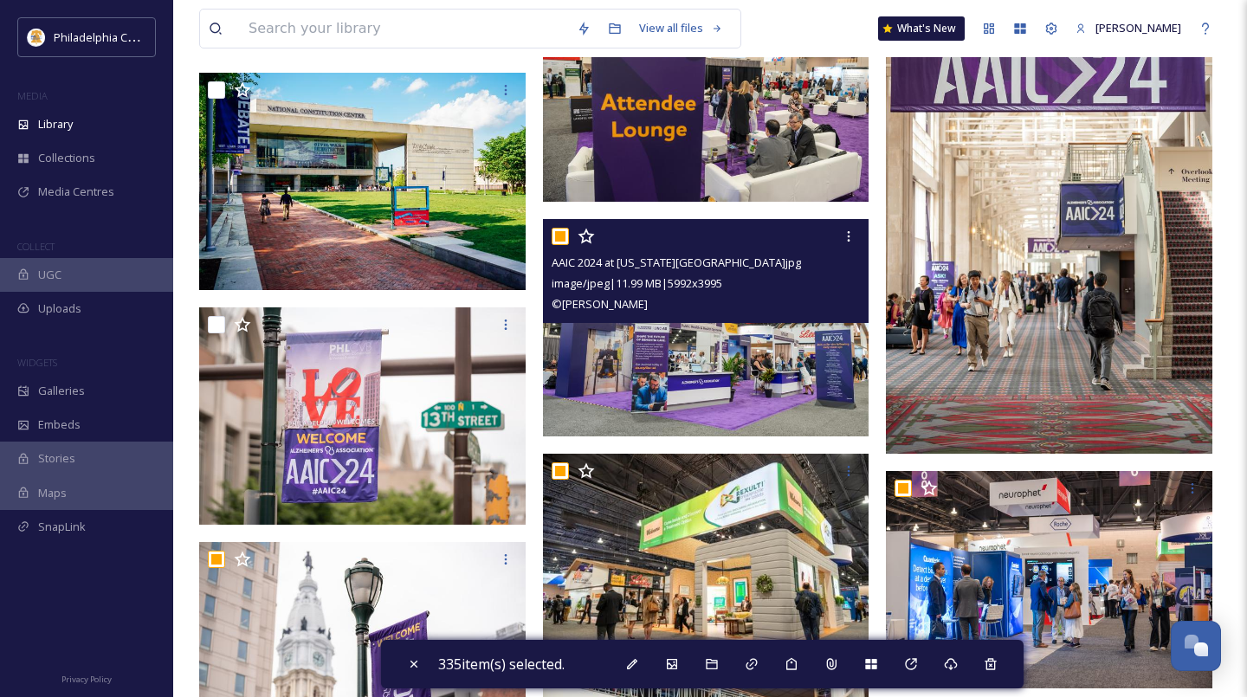
click at [565, 234] on input "checkbox" at bounding box center [560, 236] width 17 height 17
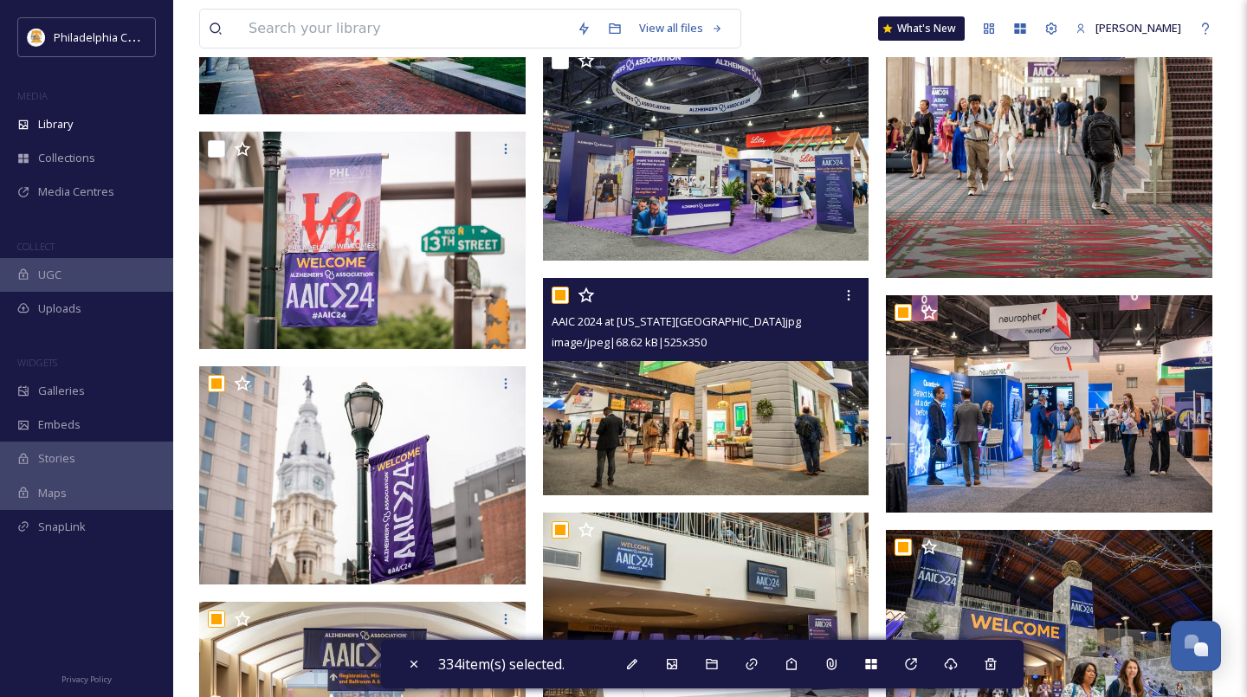
scroll to position [12907, 0]
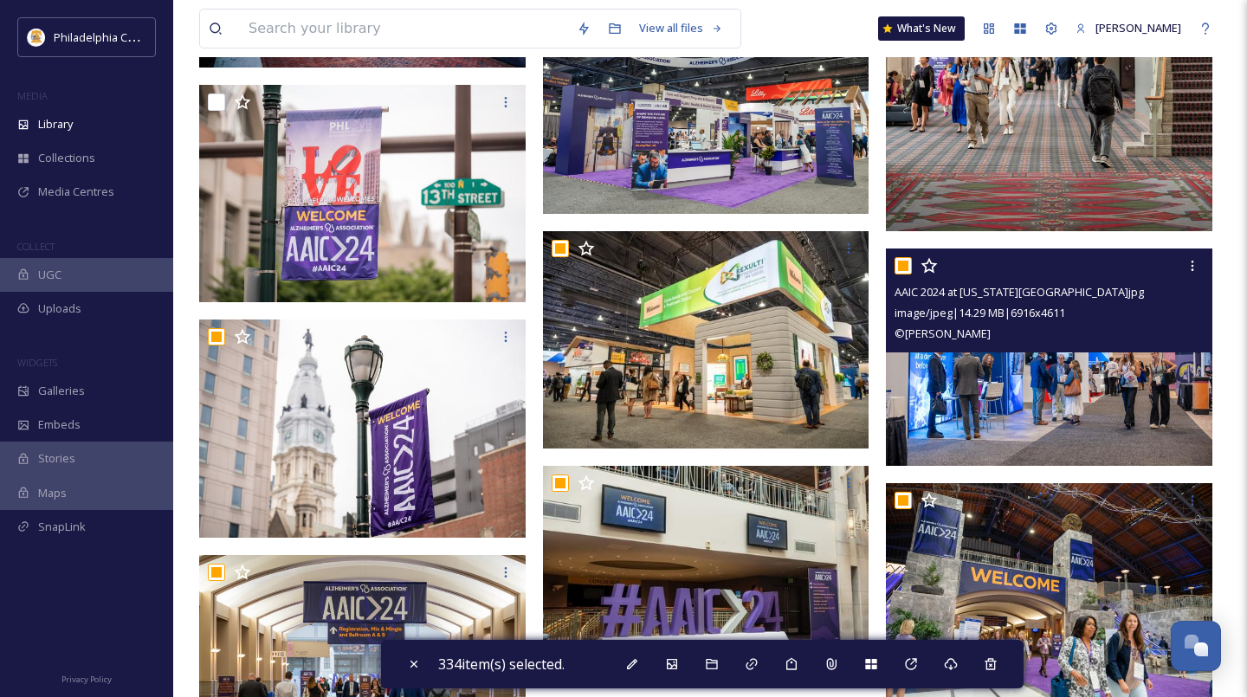
click at [904, 268] on input "checkbox" at bounding box center [902, 265] width 17 height 17
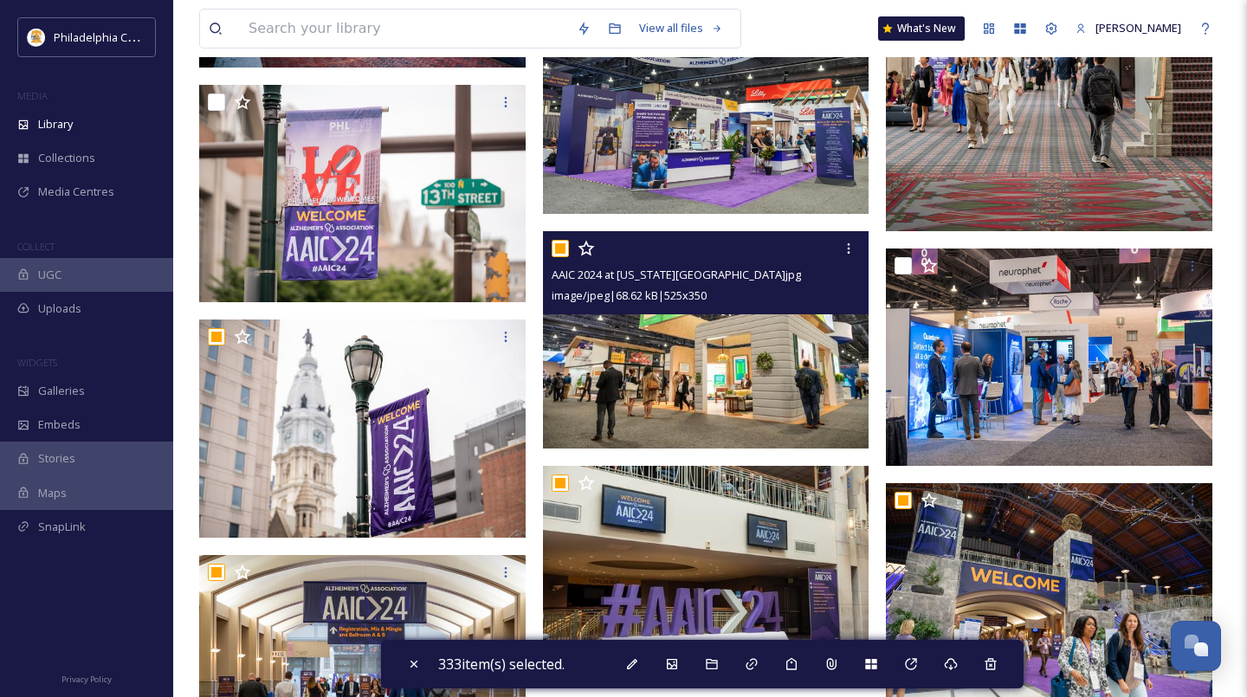
click at [567, 245] on input "checkbox" at bounding box center [560, 248] width 17 height 17
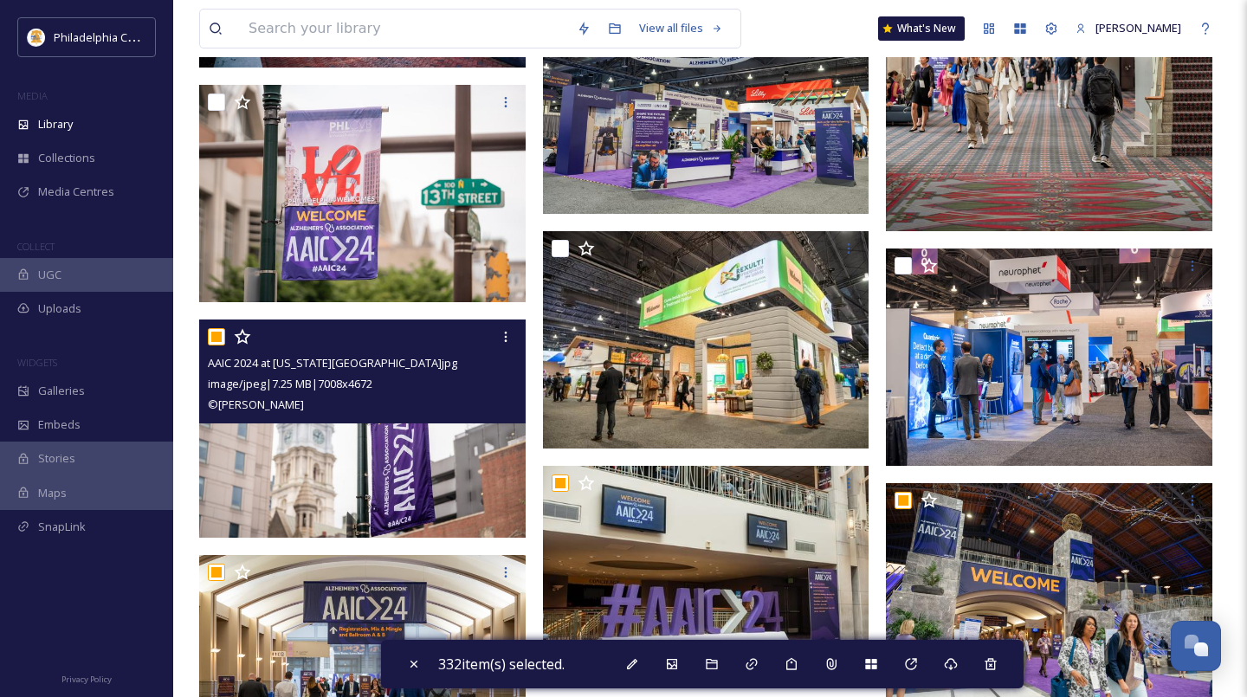
click at [217, 335] on input "checkbox" at bounding box center [216, 336] width 17 height 17
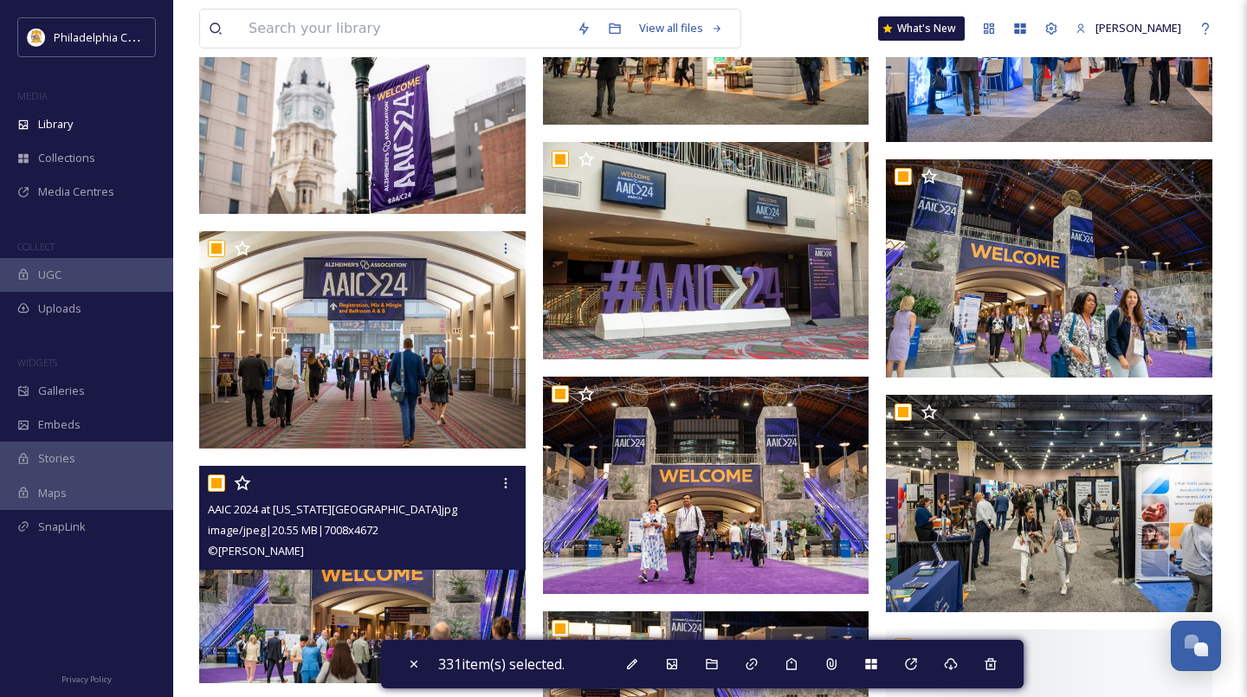
scroll to position [13233, 0]
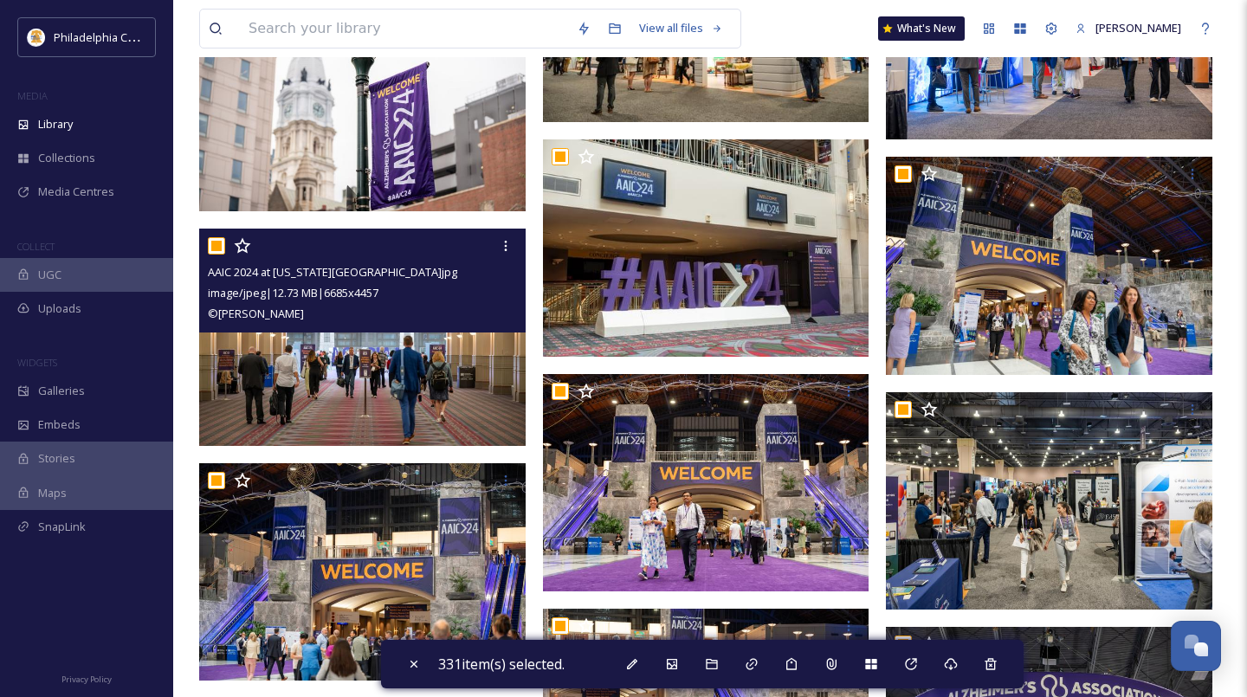
click at [215, 246] on input "checkbox" at bounding box center [216, 245] width 17 height 17
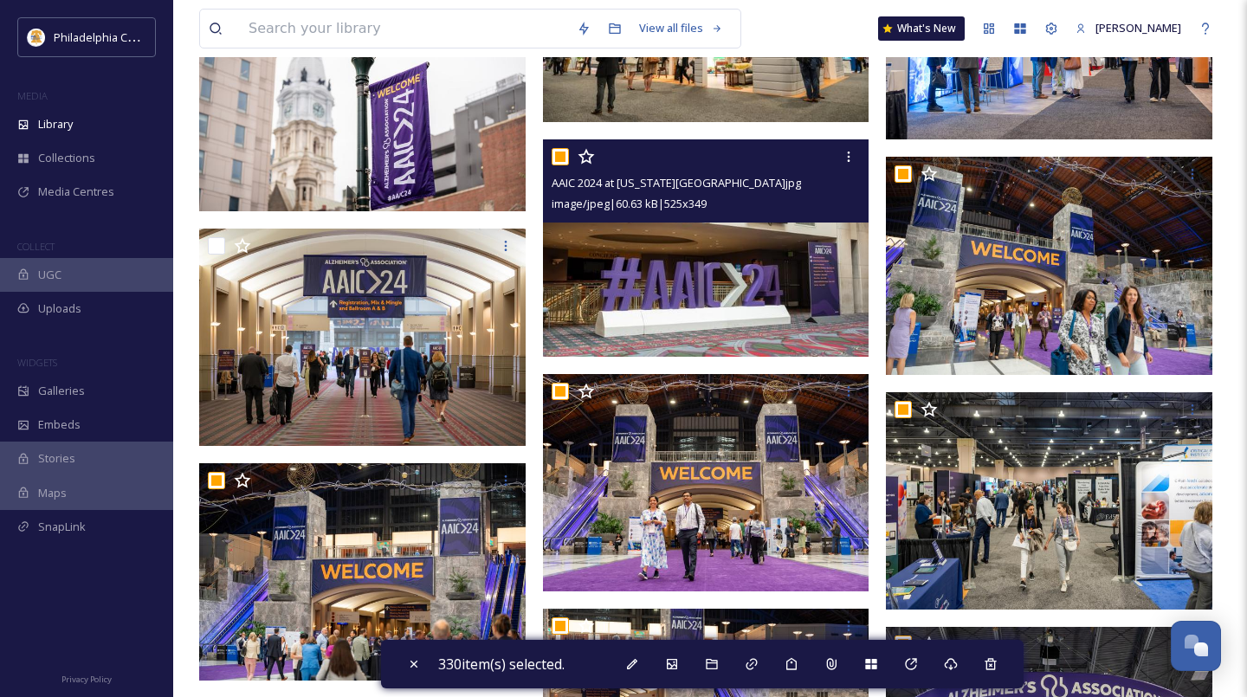
click at [561, 154] on input "checkbox" at bounding box center [560, 156] width 17 height 17
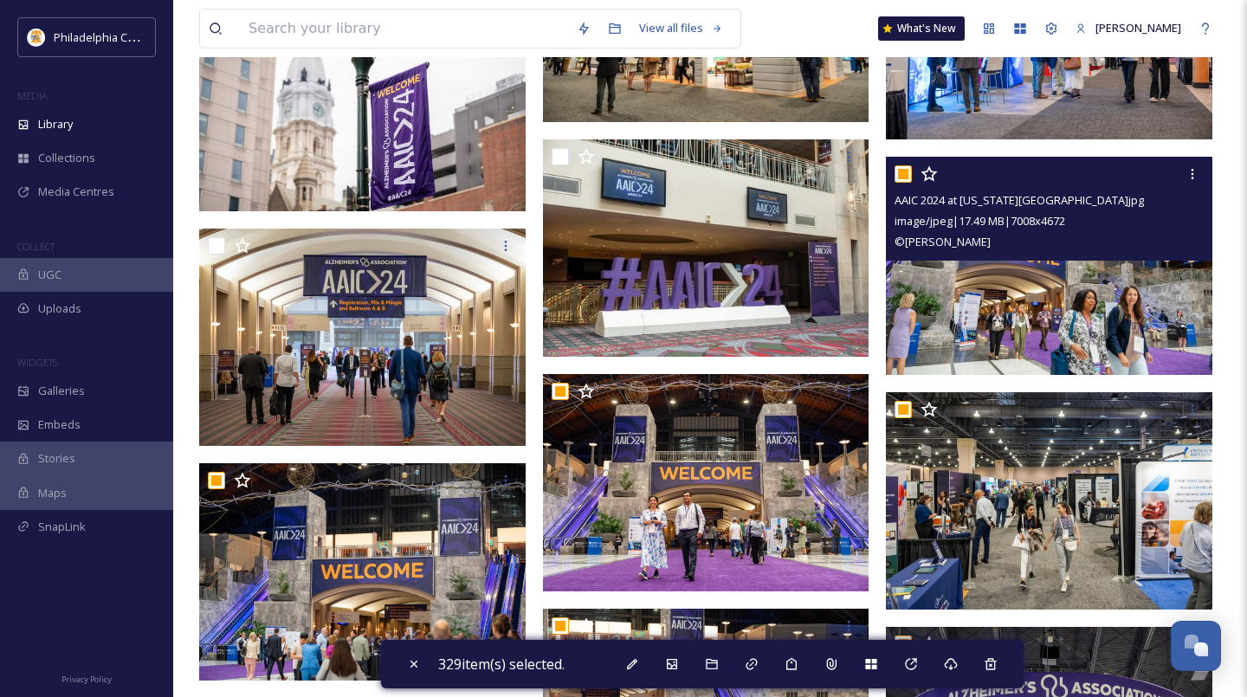
click at [899, 176] on input "checkbox" at bounding box center [902, 173] width 17 height 17
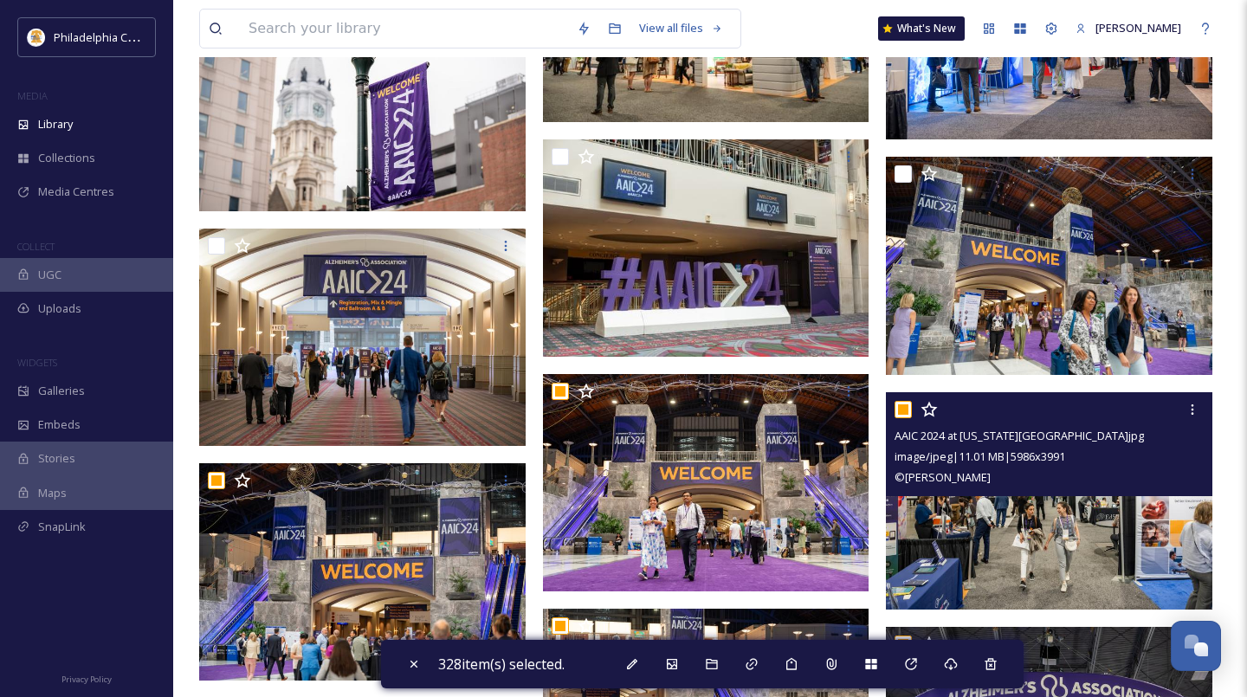
click at [909, 410] on input "checkbox" at bounding box center [902, 409] width 17 height 17
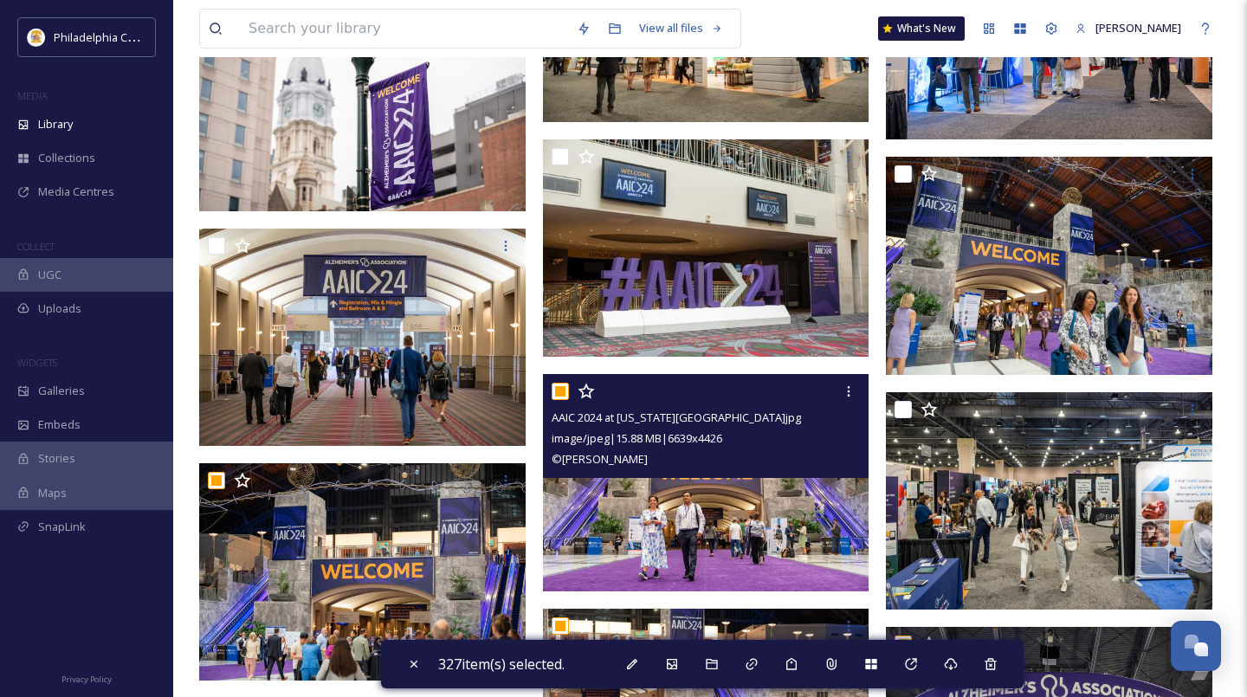
click at [559, 395] on input "checkbox" at bounding box center [560, 391] width 17 height 17
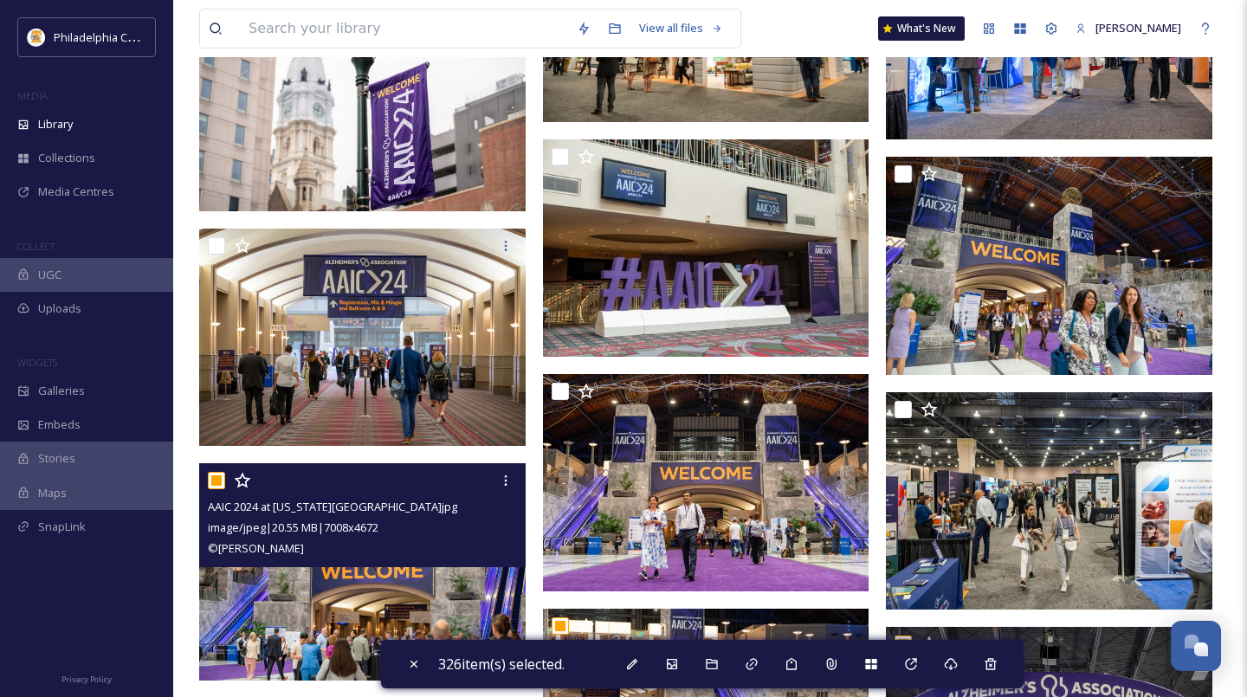
click at [216, 481] on input "checkbox" at bounding box center [216, 480] width 17 height 17
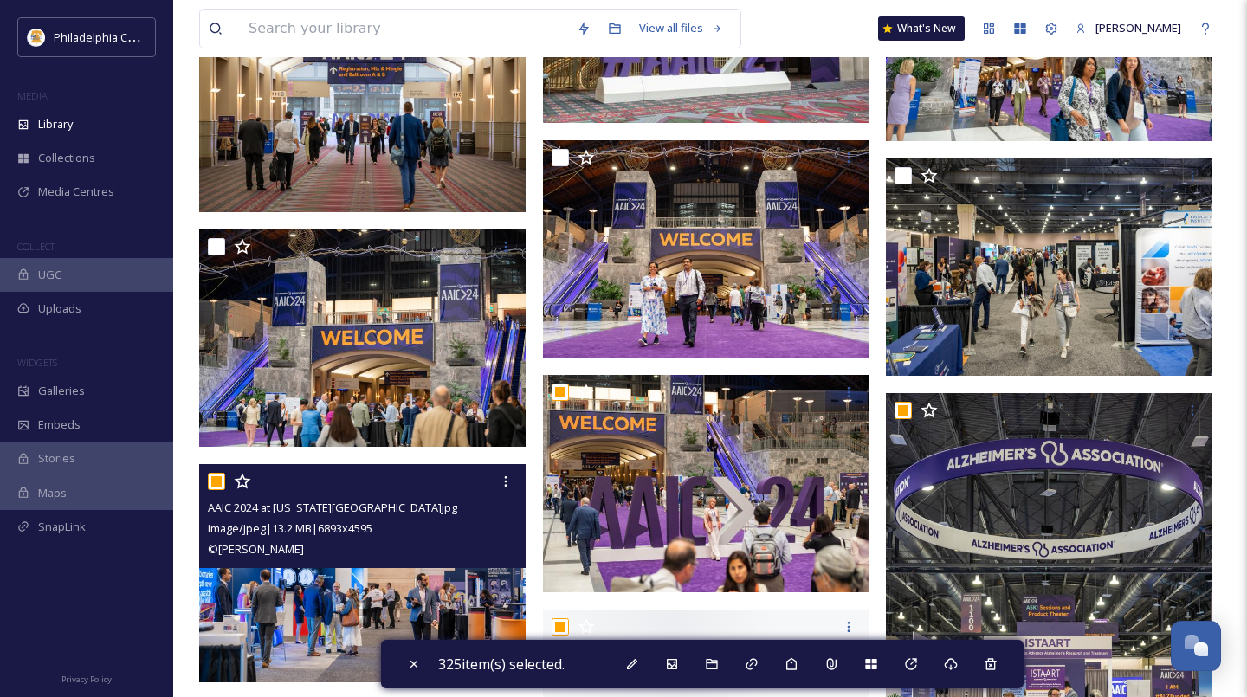
scroll to position [13560, 0]
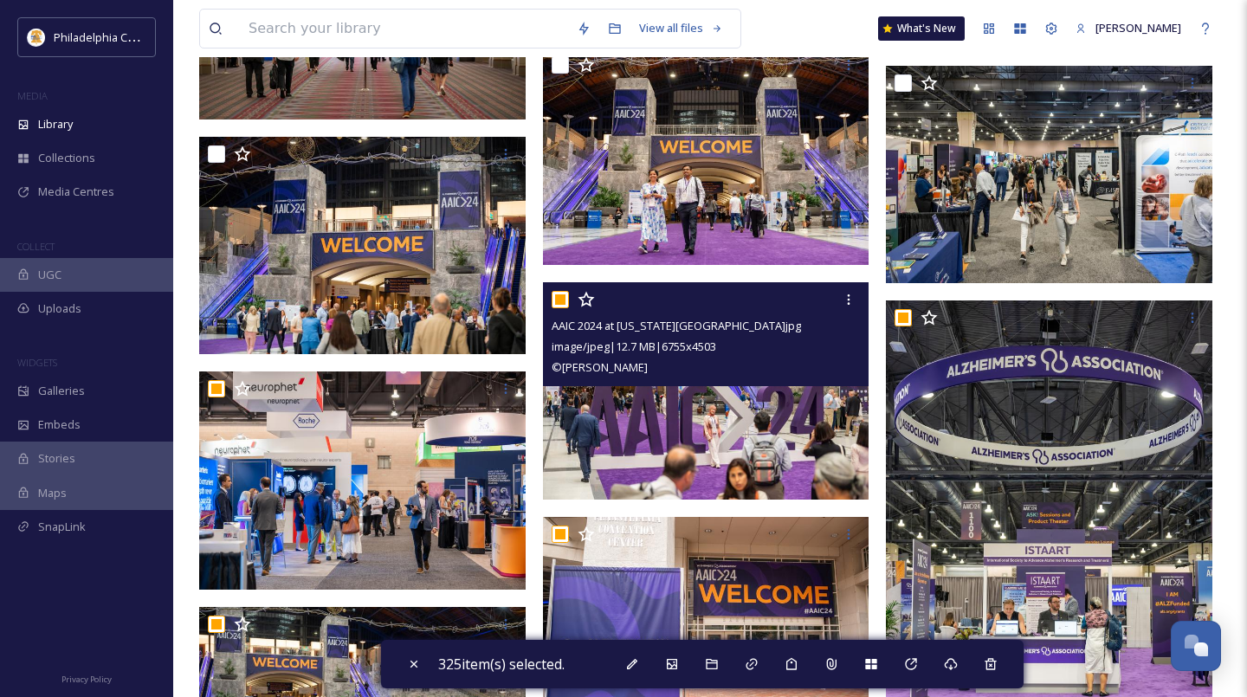
click at [565, 303] on input "checkbox" at bounding box center [560, 299] width 17 height 17
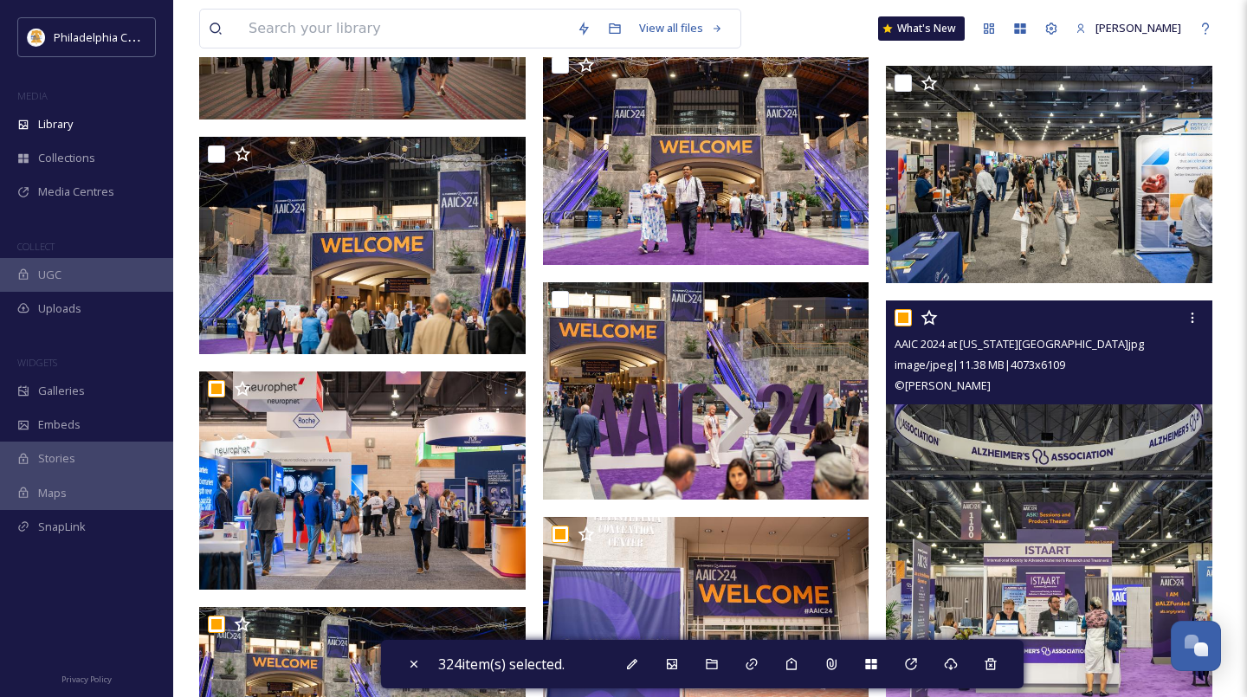
click at [910, 318] on input "checkbox" at bounding box center [902, 317] width 17 height 17
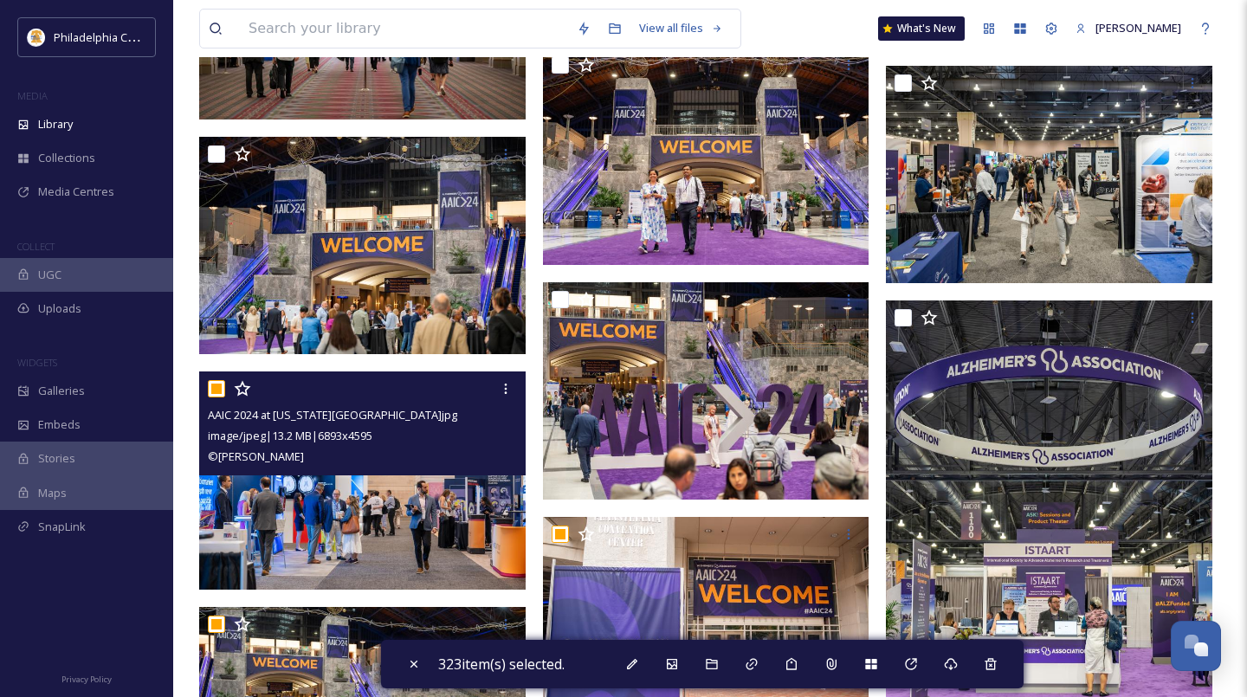
click at [224, 393] on input "checkbox" at bounding box center [216, 388] width 17 height 17
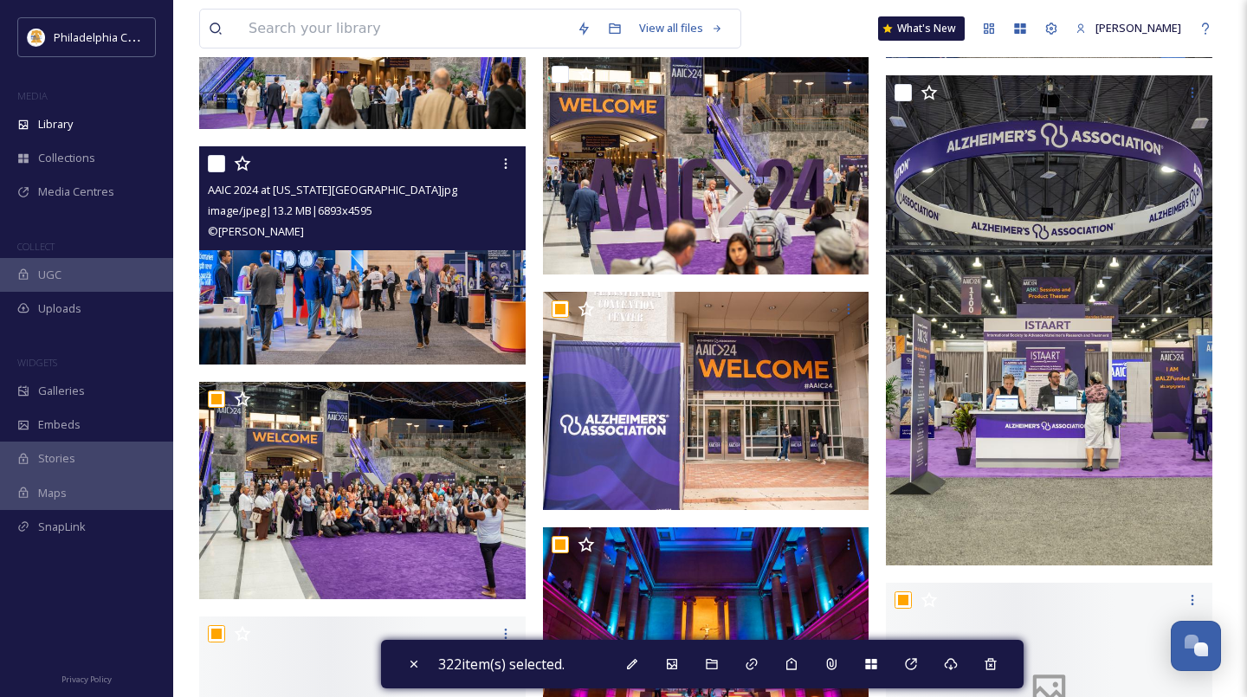
scroll to position [13885, 0]
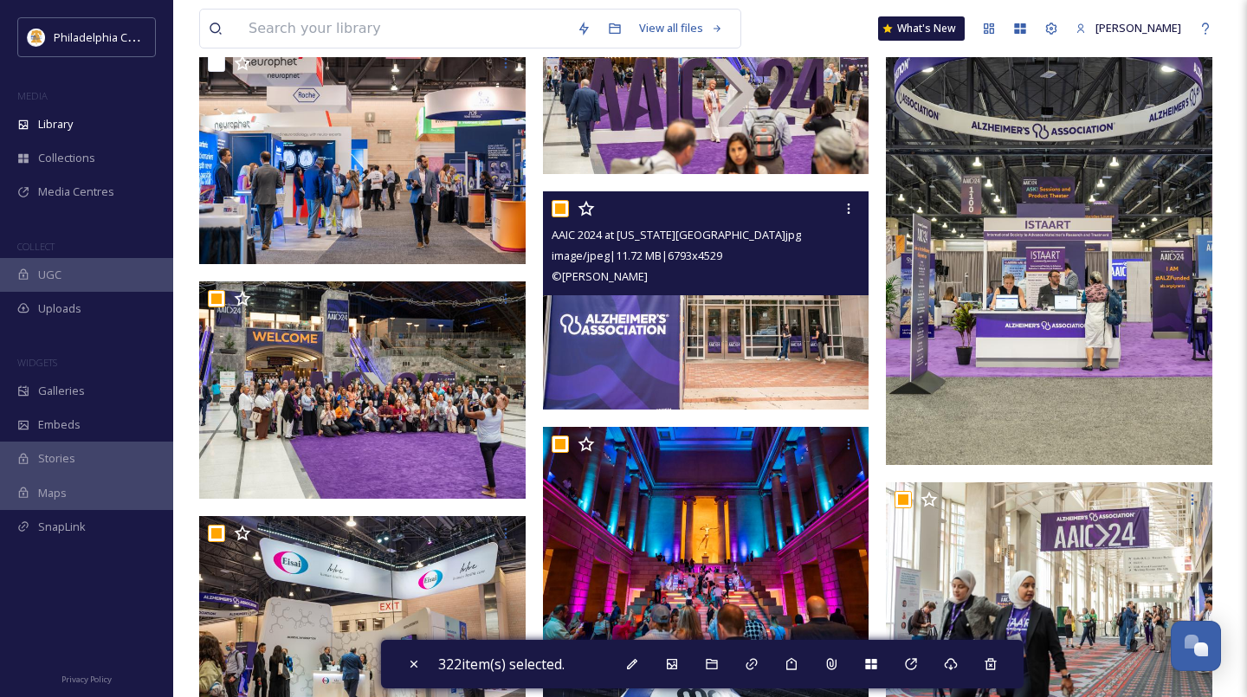
click at [557, 207] on input "checkbox" at bounding box center [560, 208] width 17 height 17
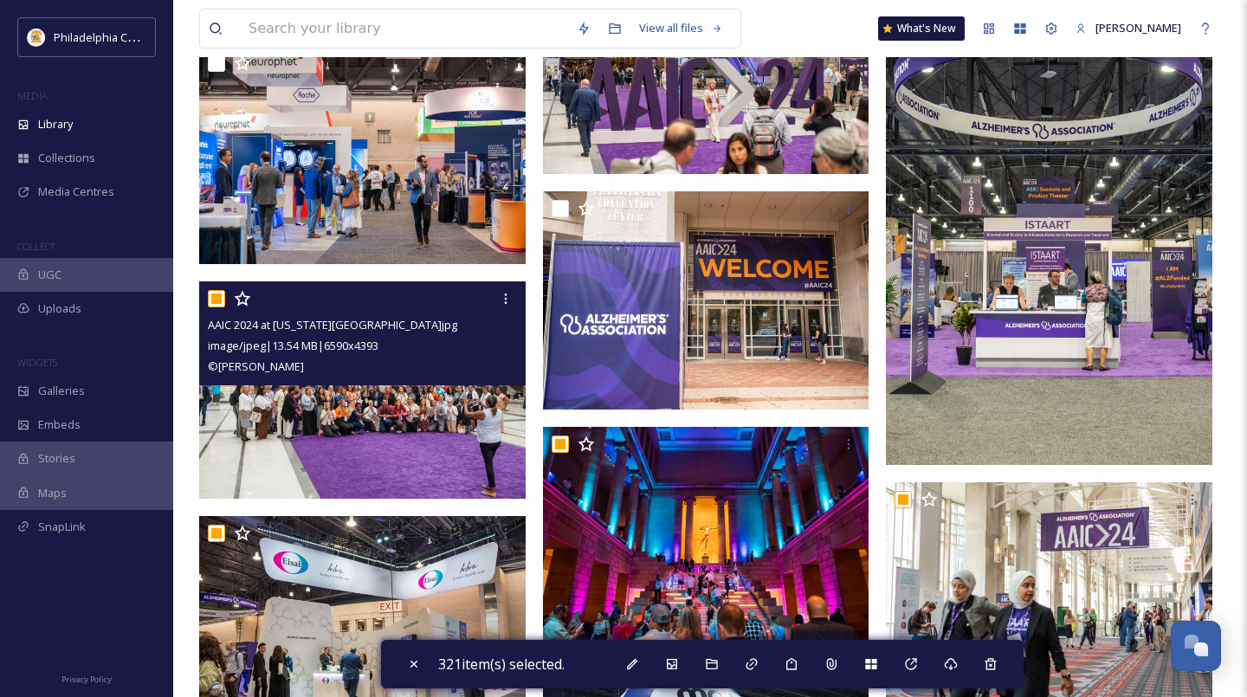
click at [218, 296] on input "checkbox" at bounding box center [216, 298] width 17 height 17
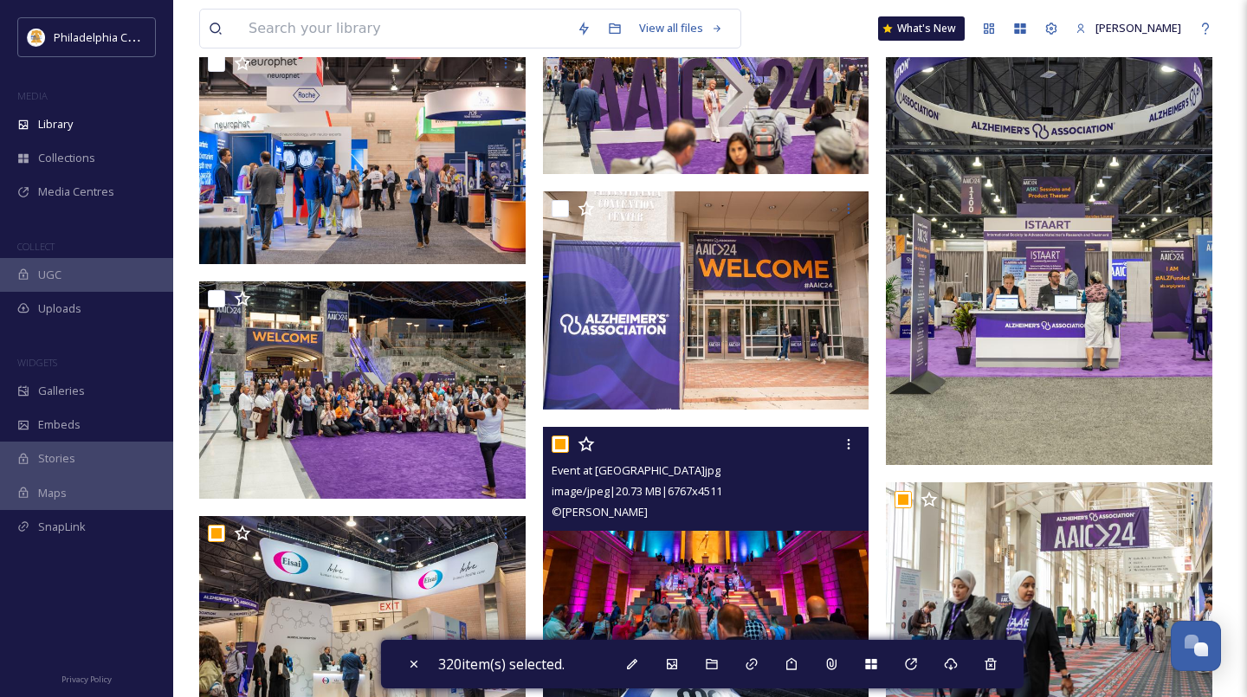
click at [562, 441] on input "checkbox" at bounding box center [560, 444] width 17 height 17
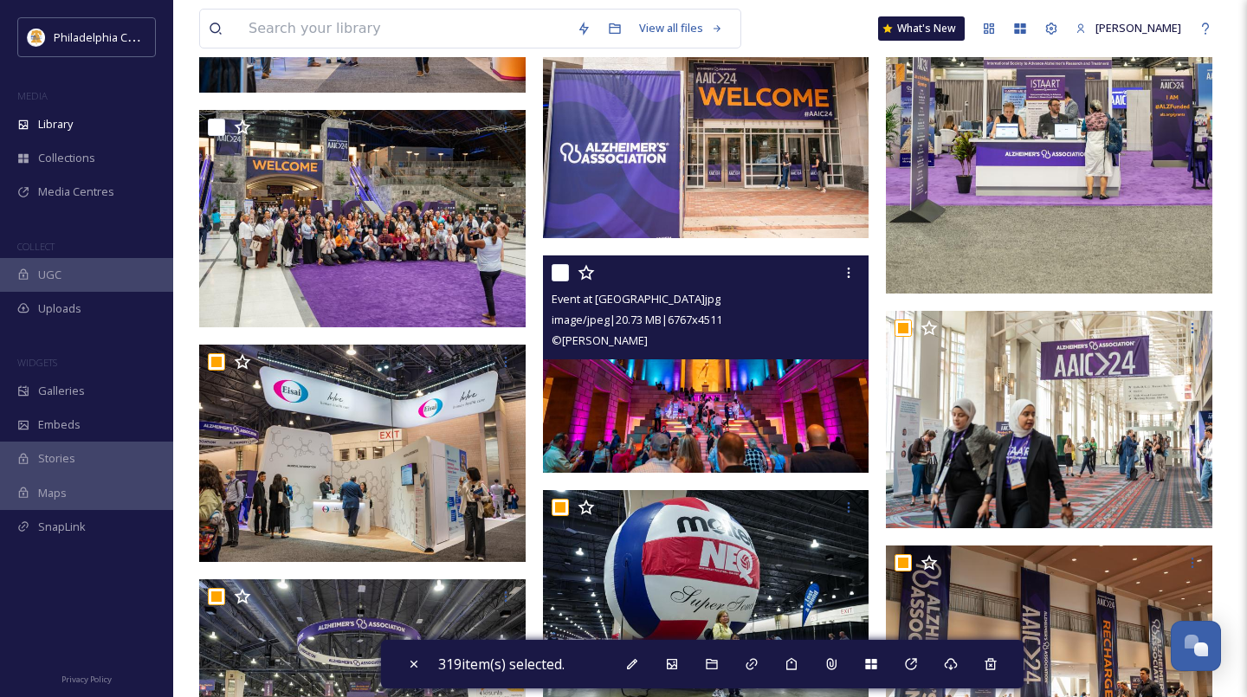
scroll to position [14101, 0]
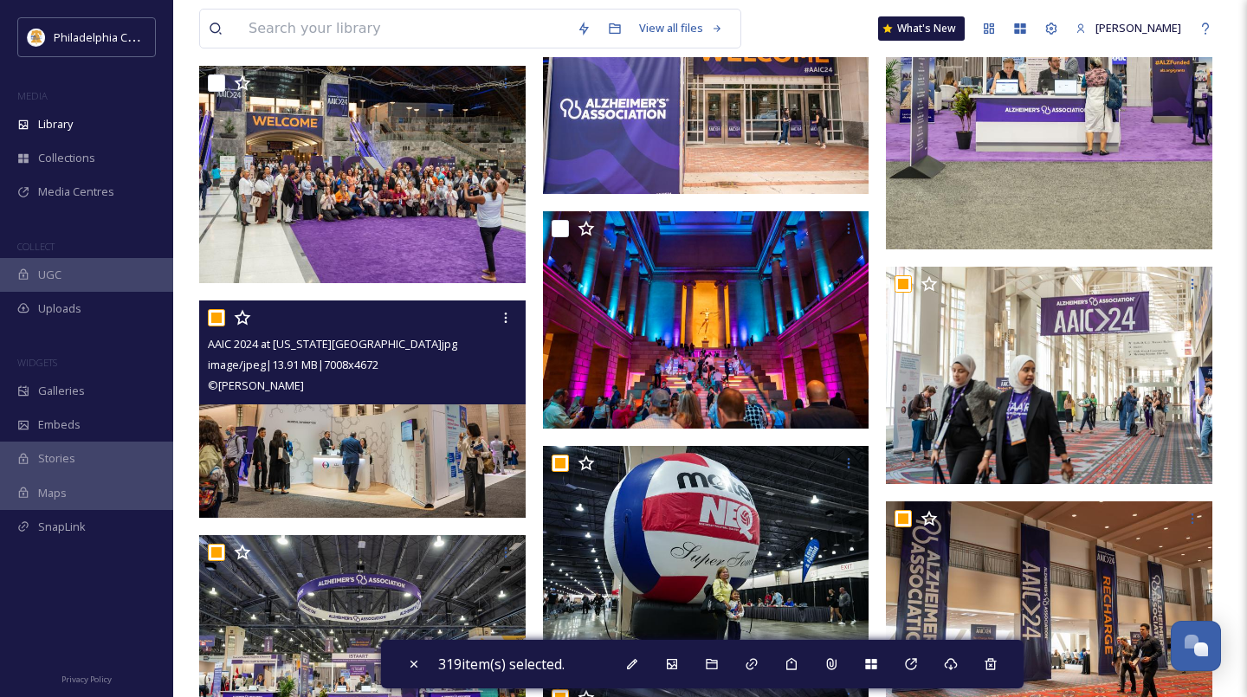
click at [216, 315] on input "checkbox" at bounding box center [216, 317] width 17 height 17
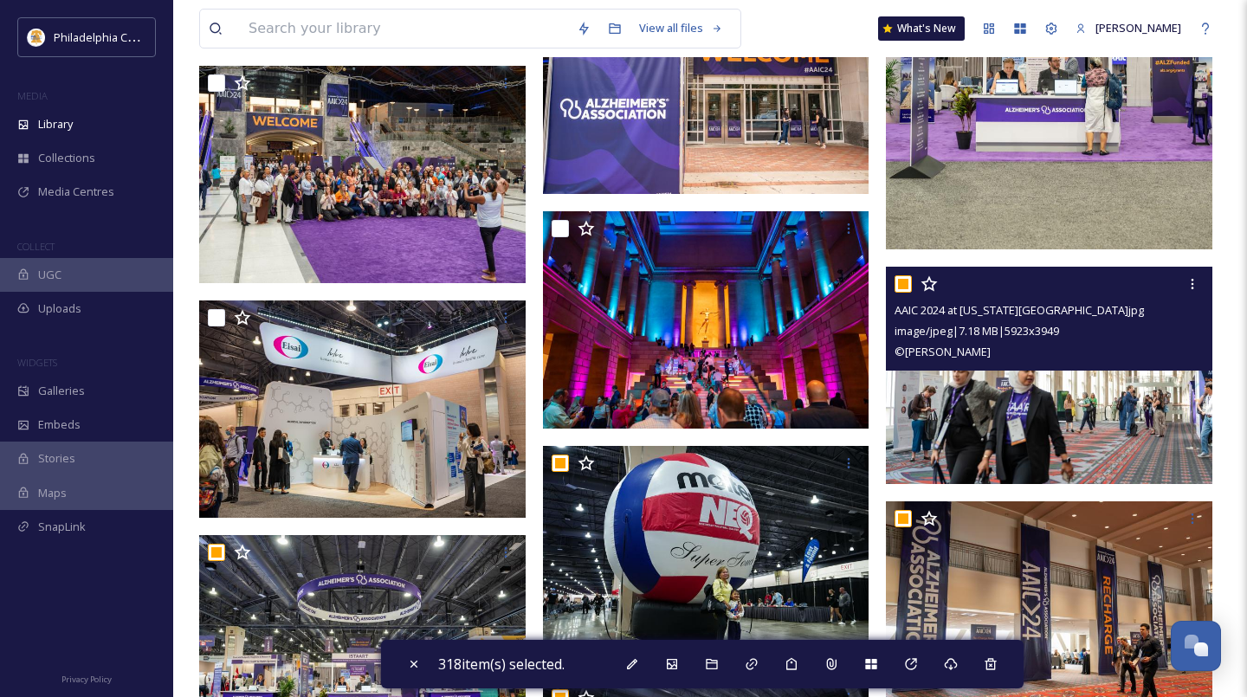
click at [907, 284] on input "checkbox" at bounding box center [902, 283] width 17 height 17
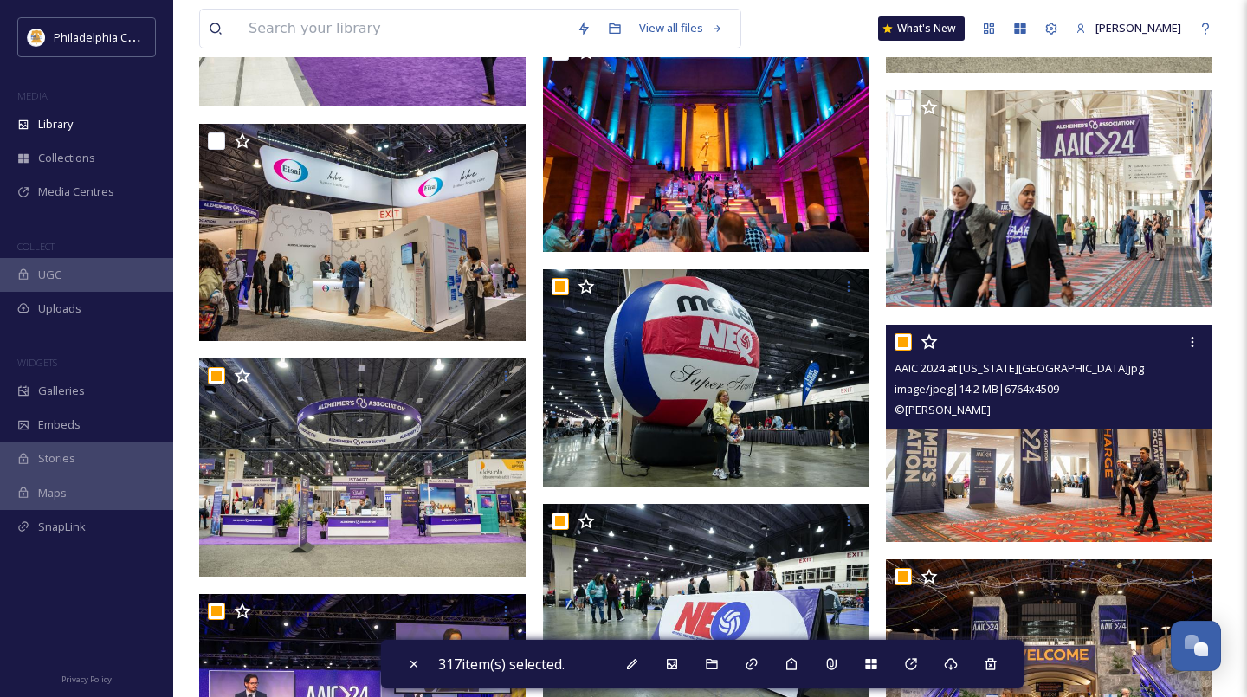
scroll to position [14300, 0]
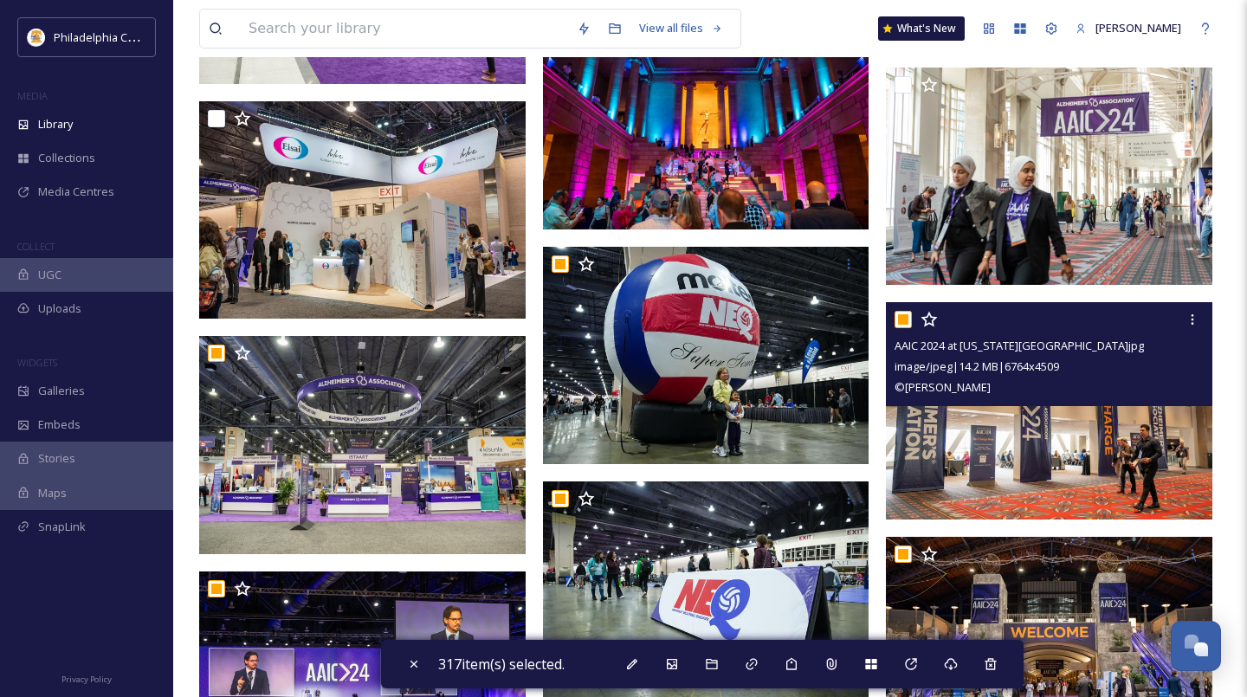
click at [906, 320] on input "checkbox" at bounding box center [902, 319] width 17 height 17
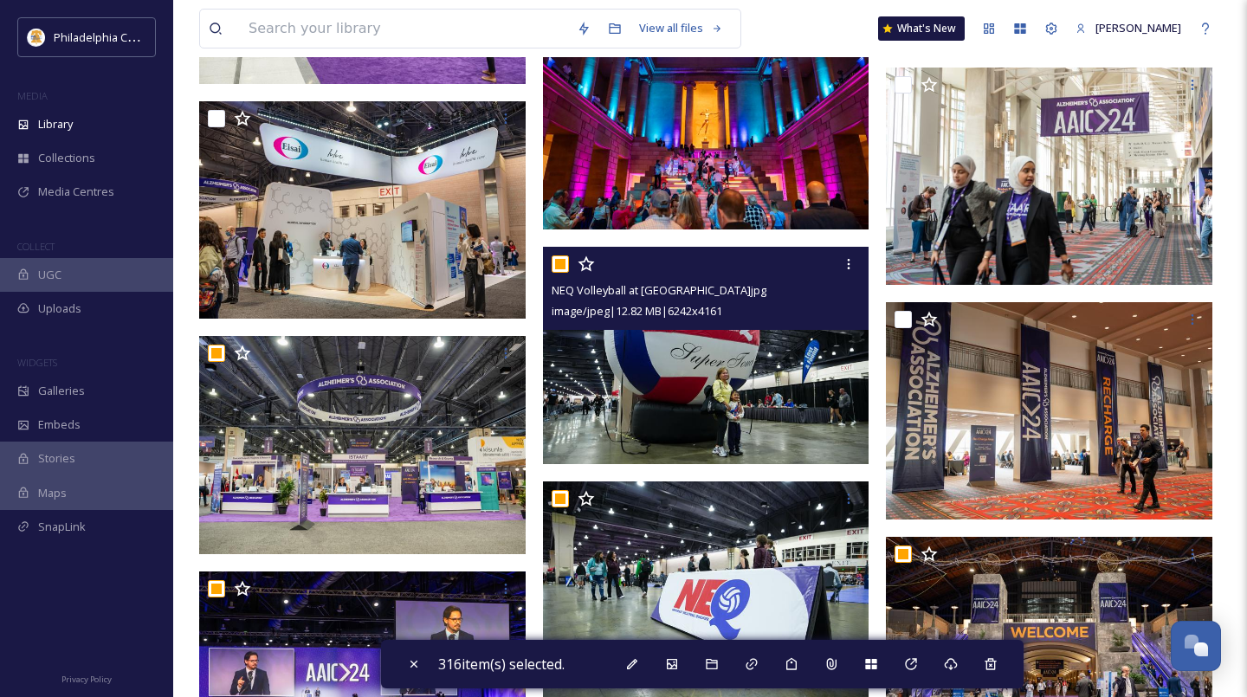
click at [554, 263] on input "checkbox" at bounding box center [560, 263] width 17 height 17
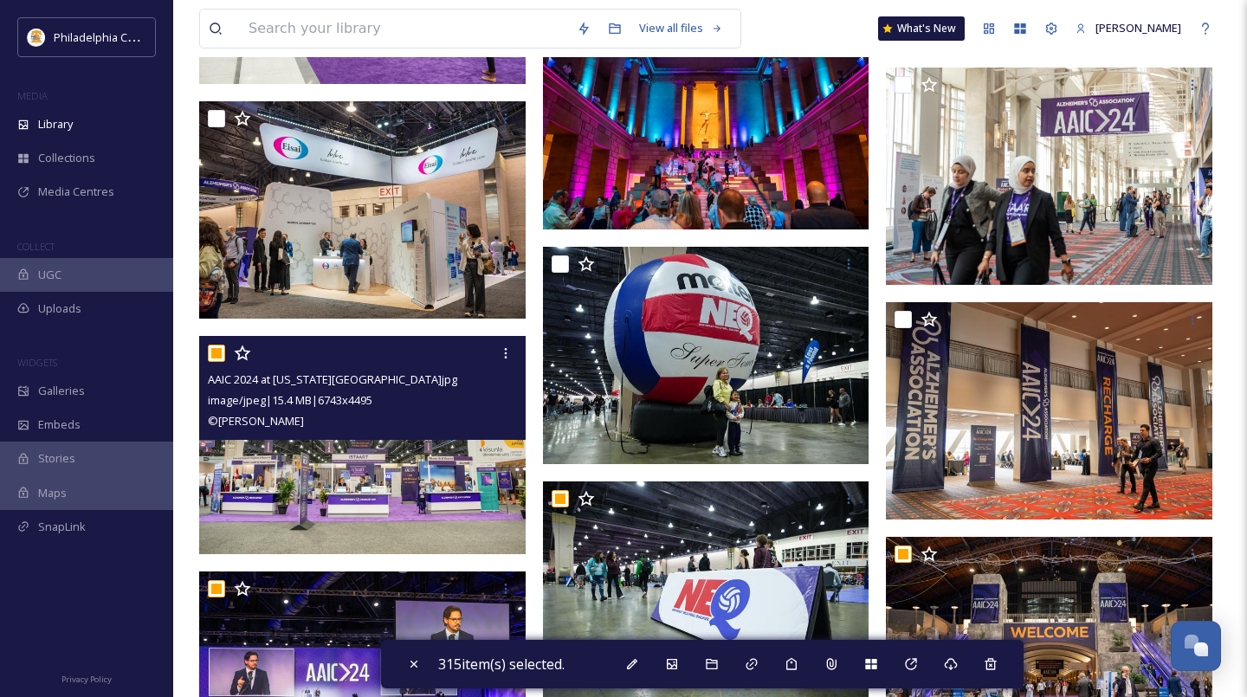
click at [224, 352] on input "checkbox" at bounding box center [216, 353] width 17 height 17
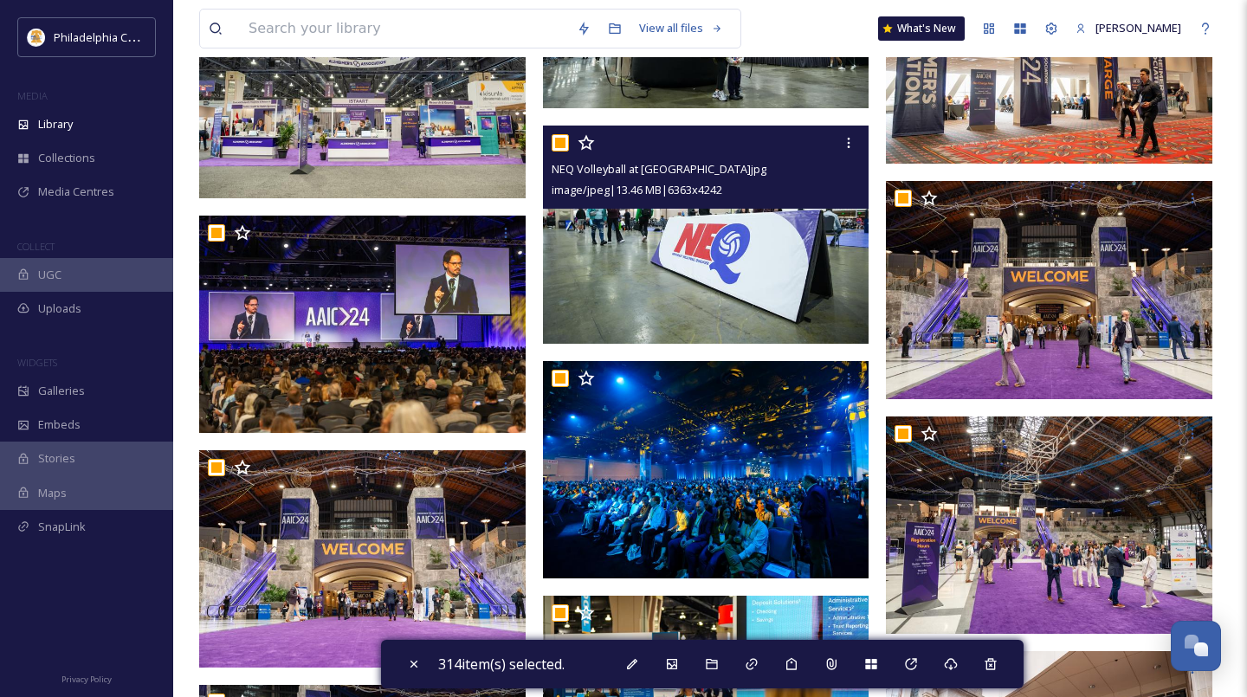
scroll to position [14641, 0]
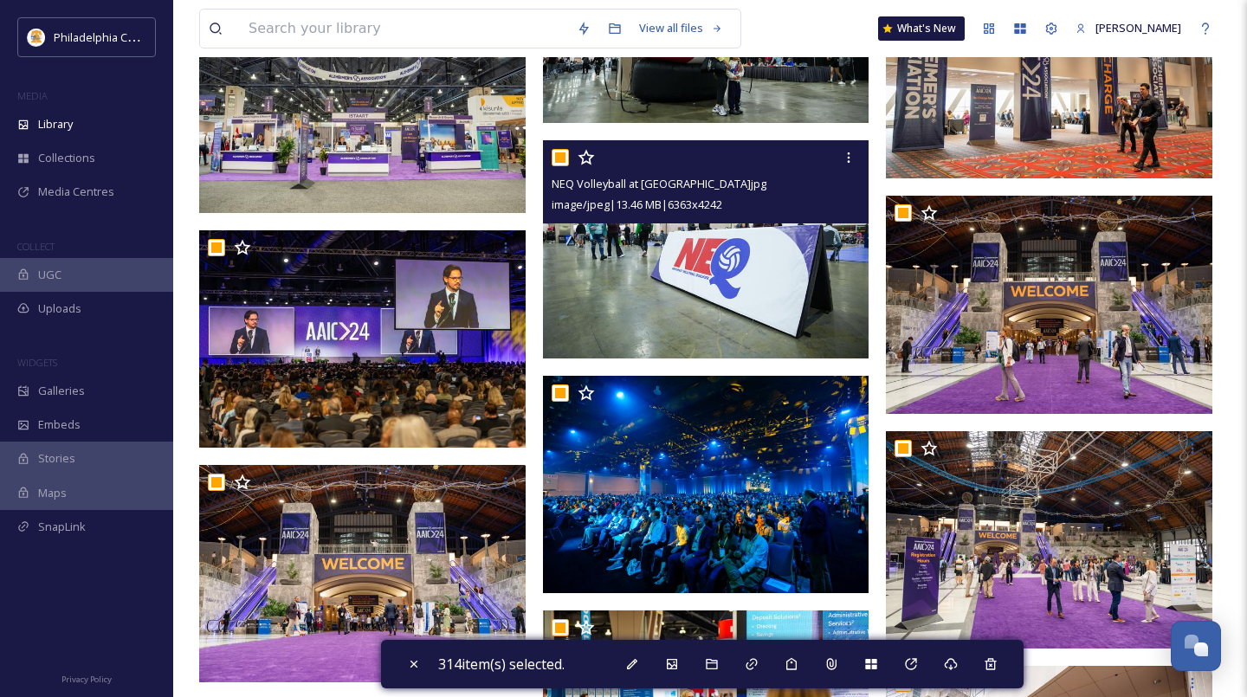
click at [564, 161] on input "checkbox" at bounding box center [560, 157] width 17 height 17
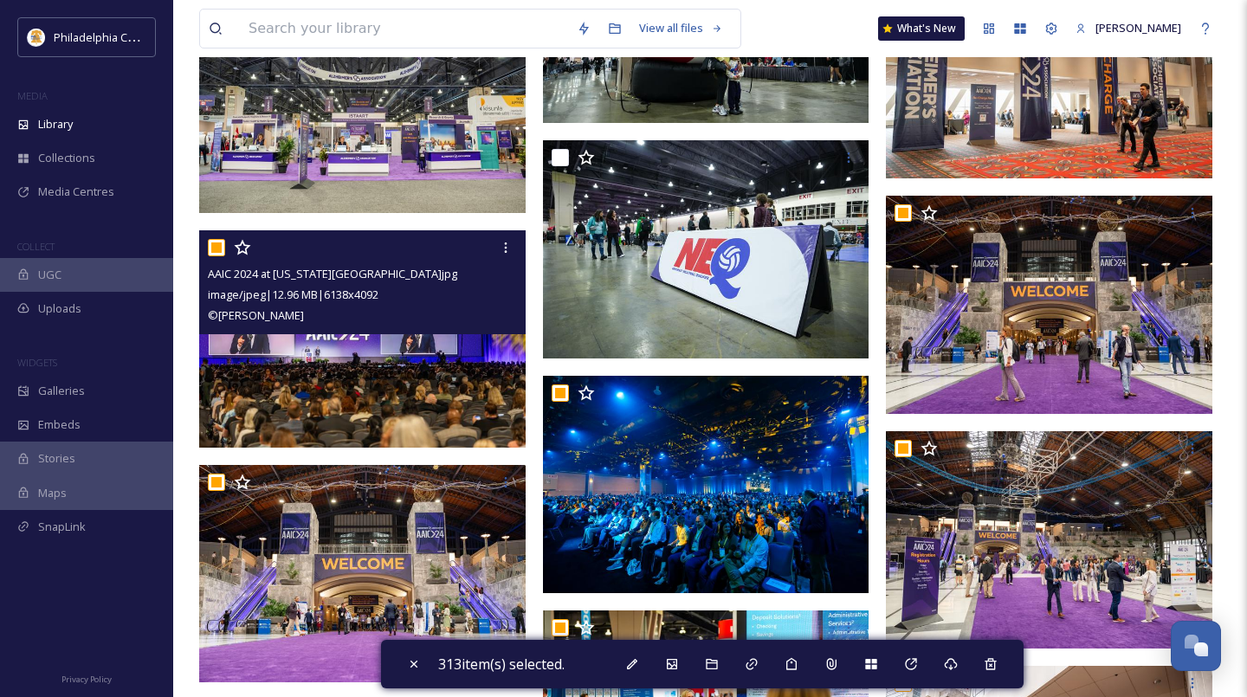
click at [220, 251] on input "checkbox" at bounding box center [216, 247] width 17 height 17
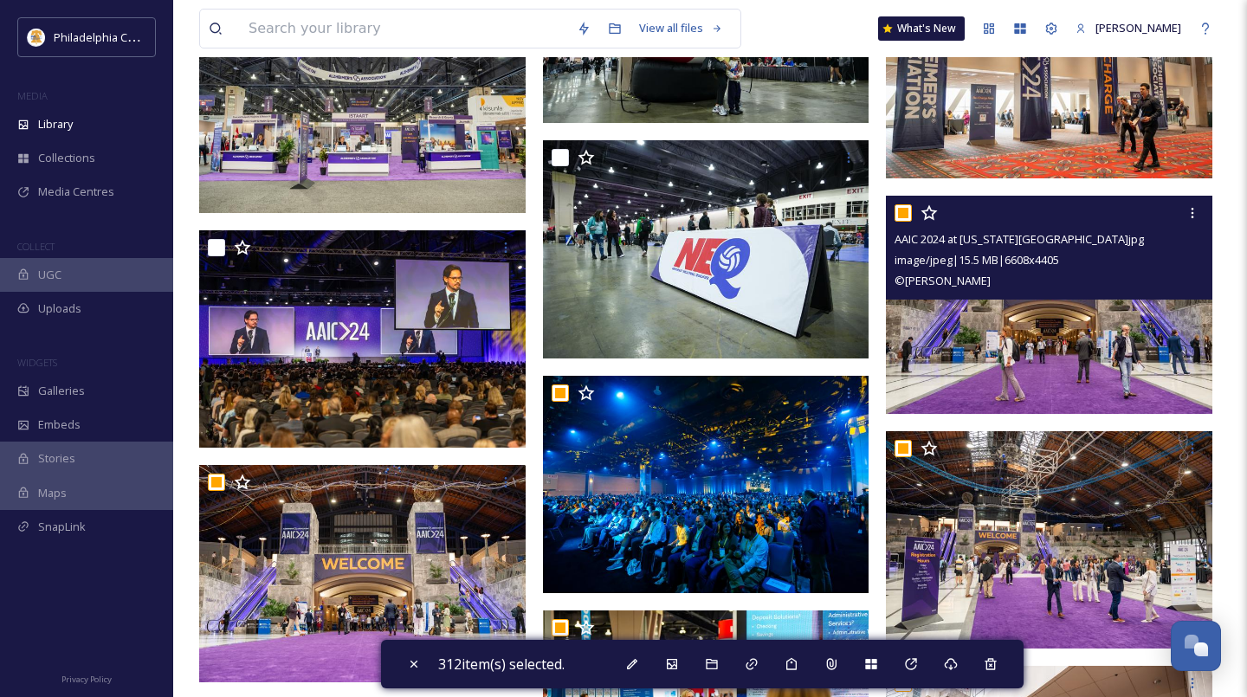
click at [901, 218] on input "checkbox" at bounding box center [902, 212] width 17 height 17
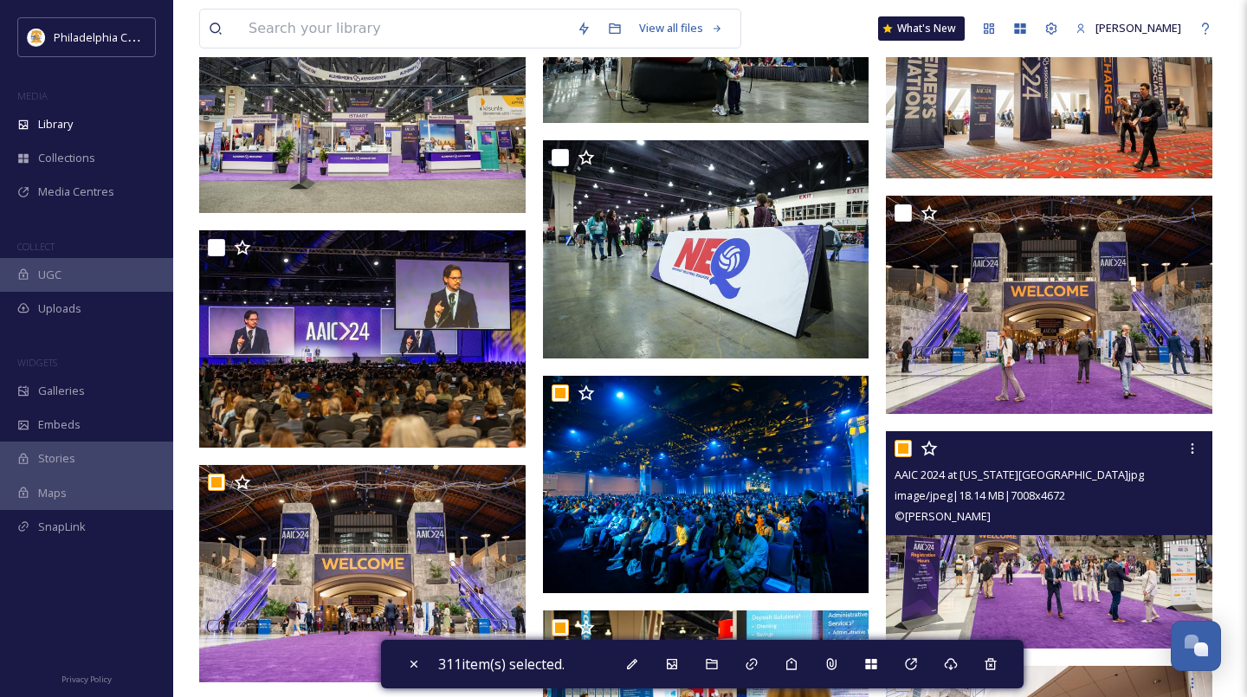
click at [904, 445] on input "checkbox" at bounding box center [902, 448] width 17 height 17
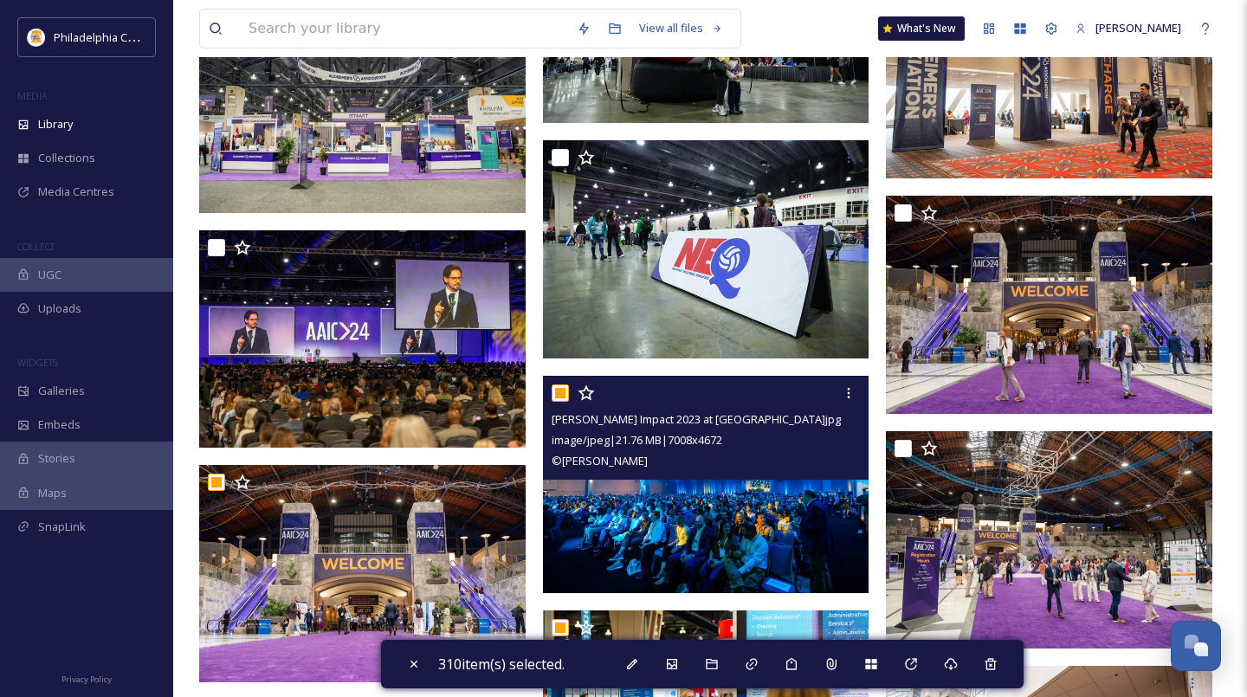
click at [561, 392] on input "checkbox" at bounding box center [560, 392] width 17 height 17
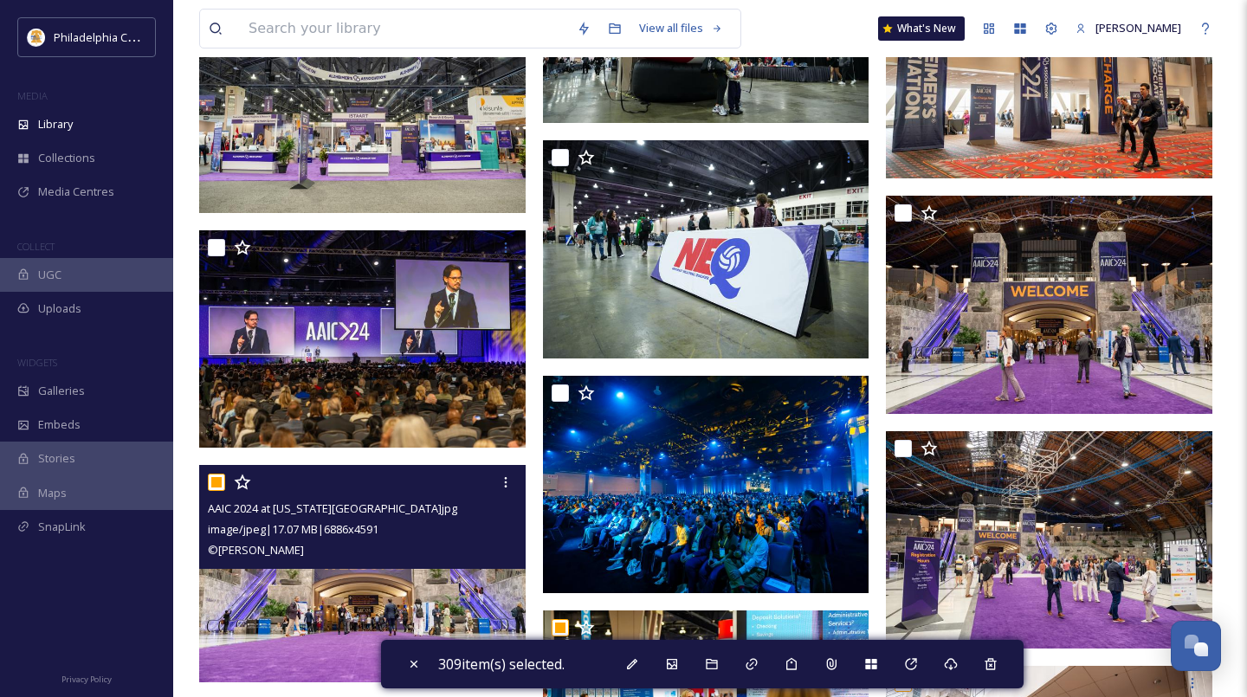
click at [214, 487] on input "checkbox" at bounding box center [216, 482] width 17 height 17
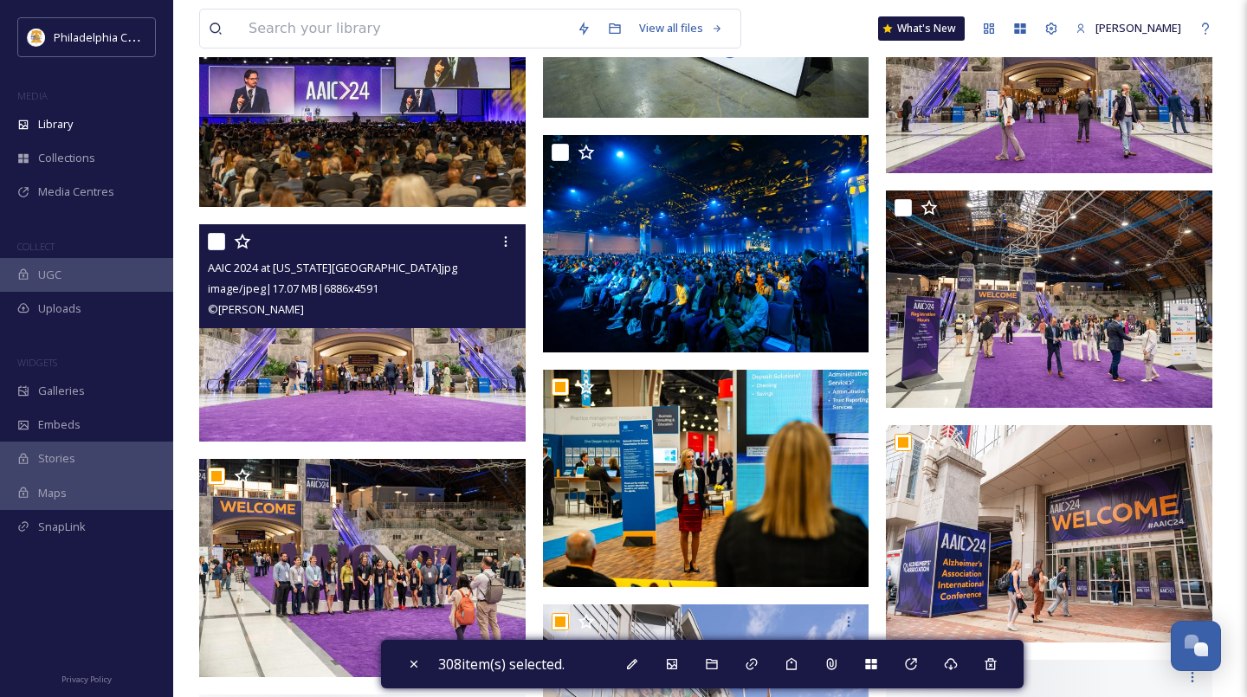
scroll to position [14961, 0]
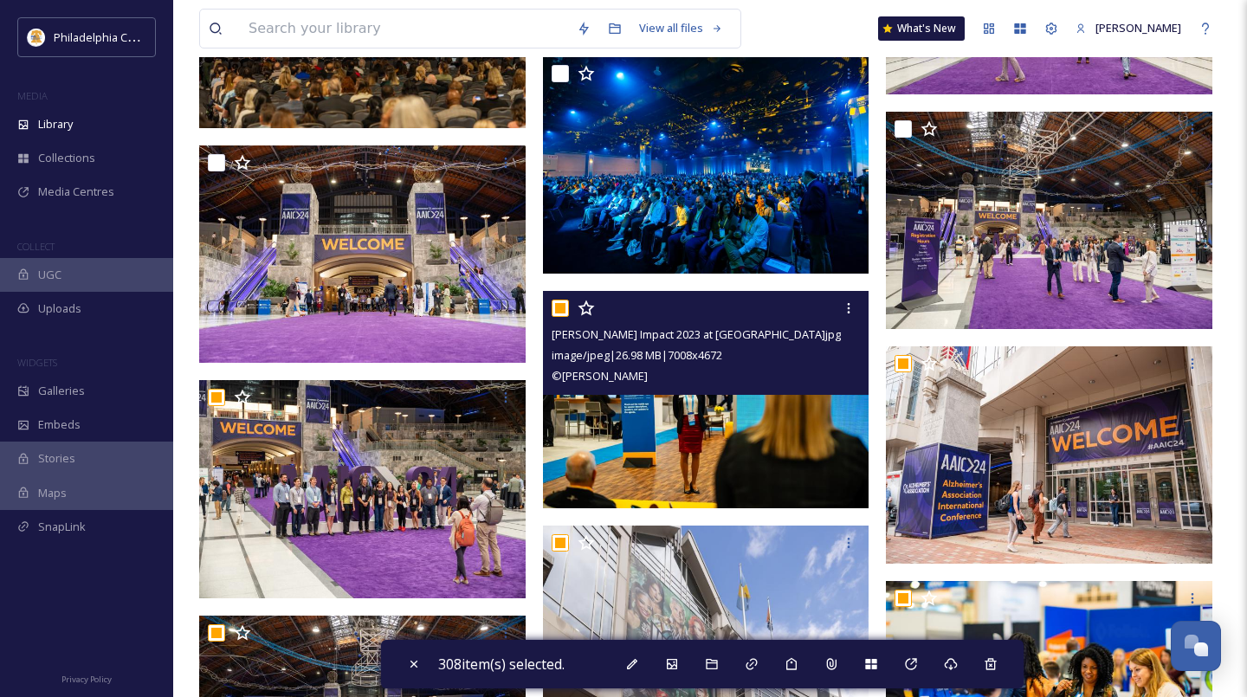
click at [562, 307] on input "checkbox" at bounding box center [560, 308] width 17 height 17
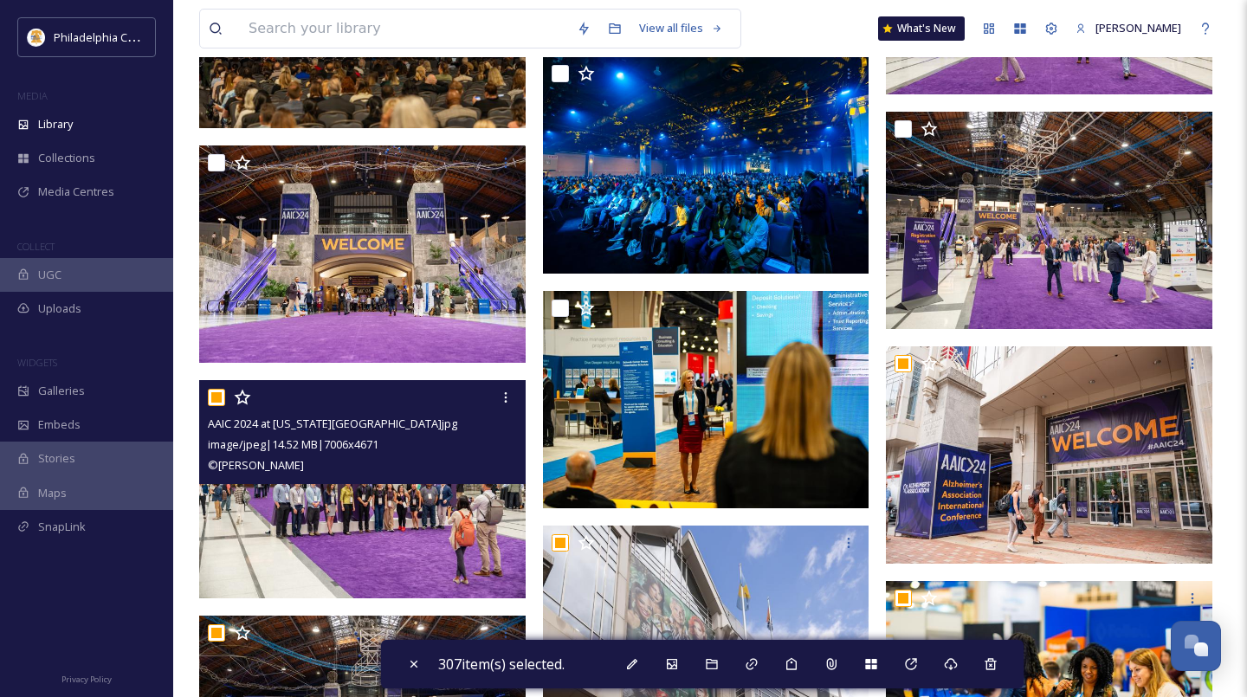
click at [215, 393] on input "checkbox" at bounding box center [216, 397] width 17 height 17
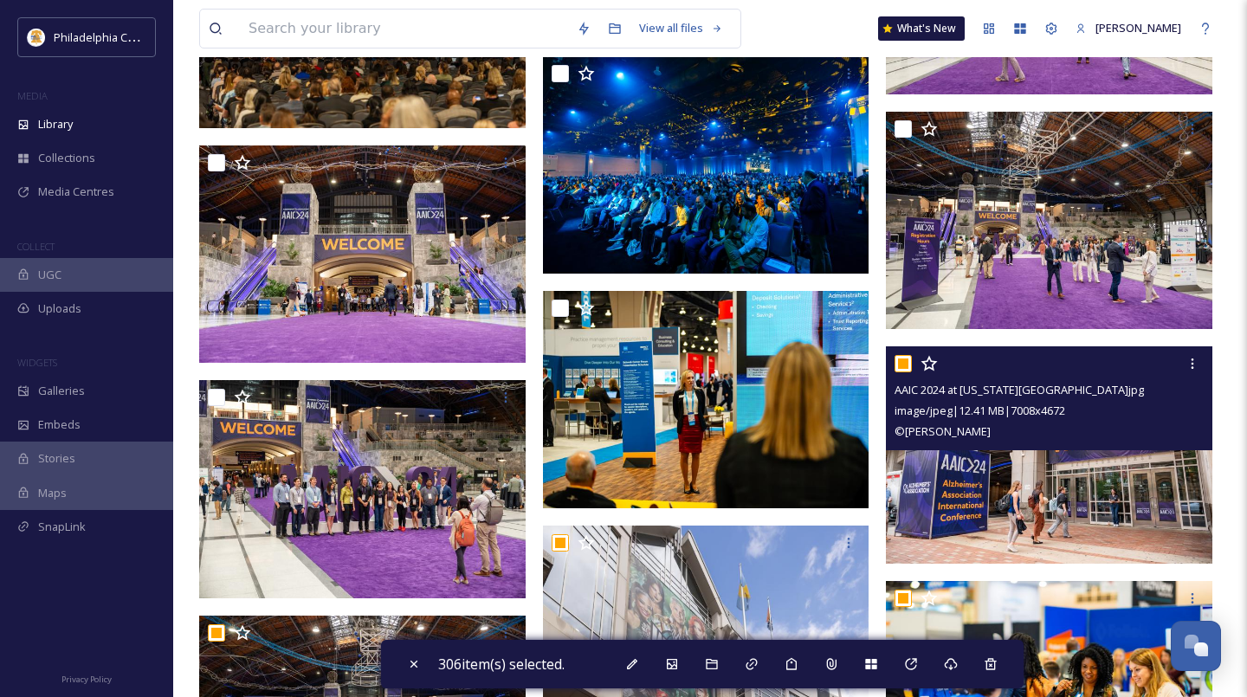
click at [907, 369] on input "checkbox" at bounding box center [902, 363] width 17 height 17
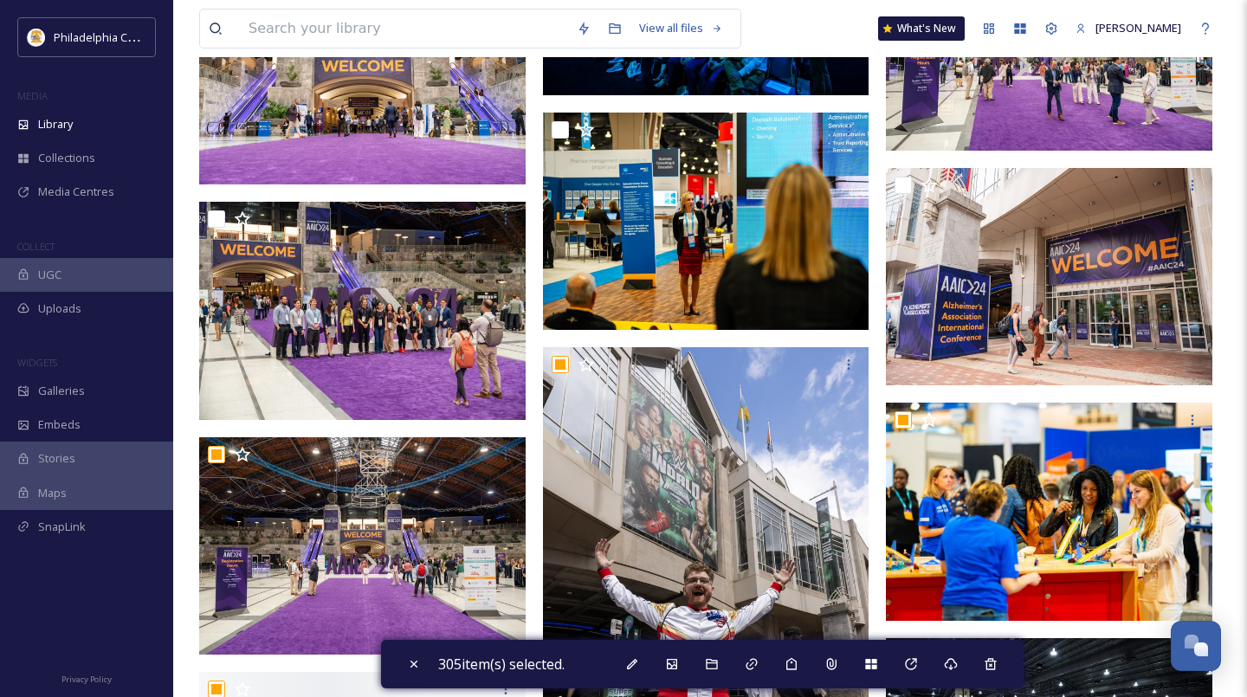
scroll to position [15215, 0]
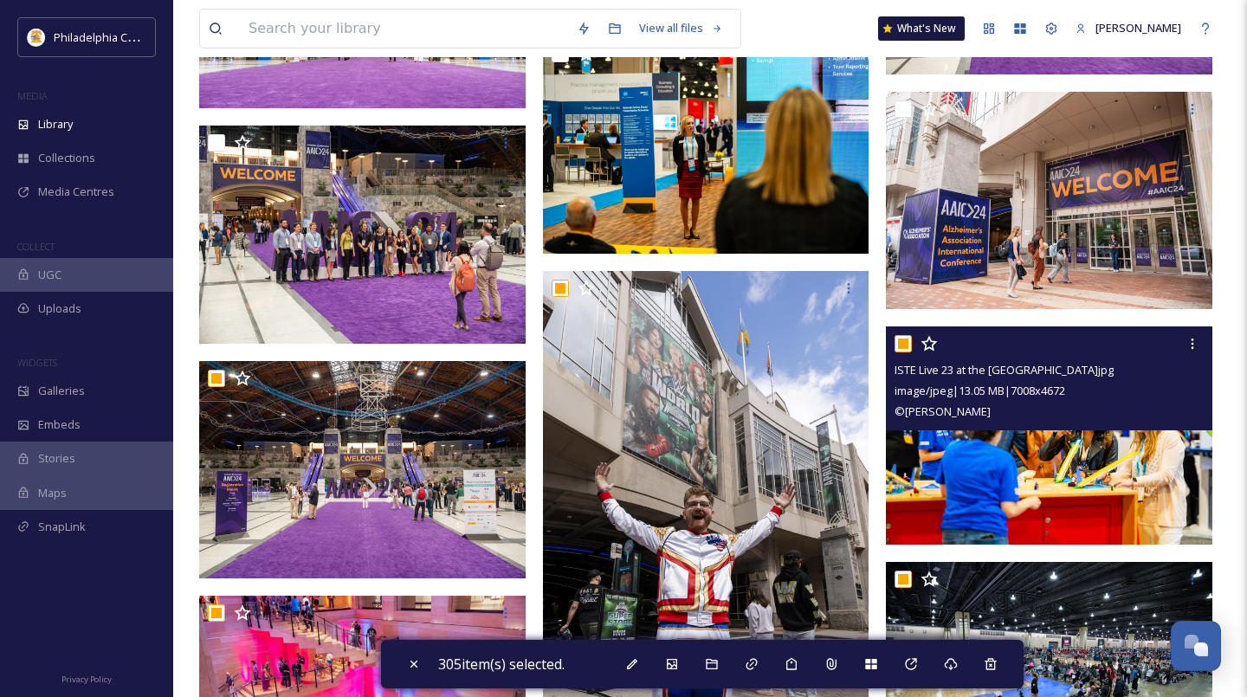
click at [901, 344] on input "checkbox" at bounding box center [902, 343] width 17 height 17
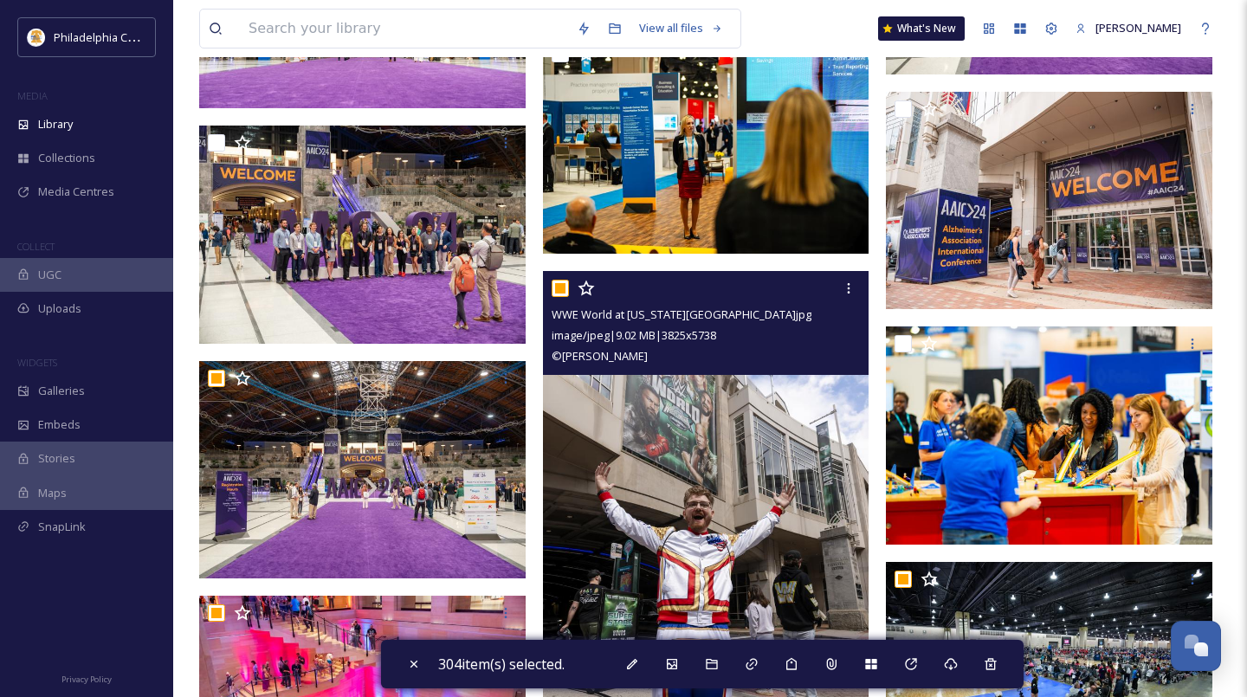
click at [557, 286] on input "checkbox" at bounding box center [560, 288] width 17 height 17
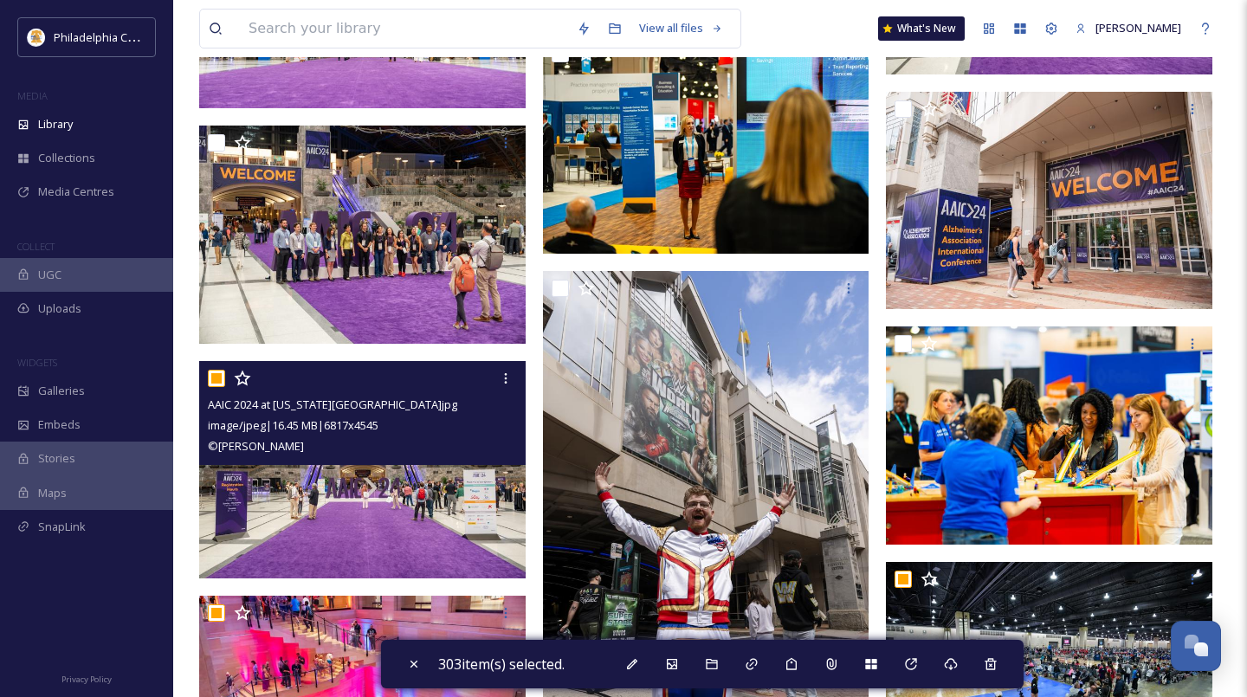
click at [222, 383] on input "checkbox" at bounding box center [216, 378] width 17 height 17
click at [214, 384] on input "checkbox" at bounding box center [216, 378] width 17 height 17
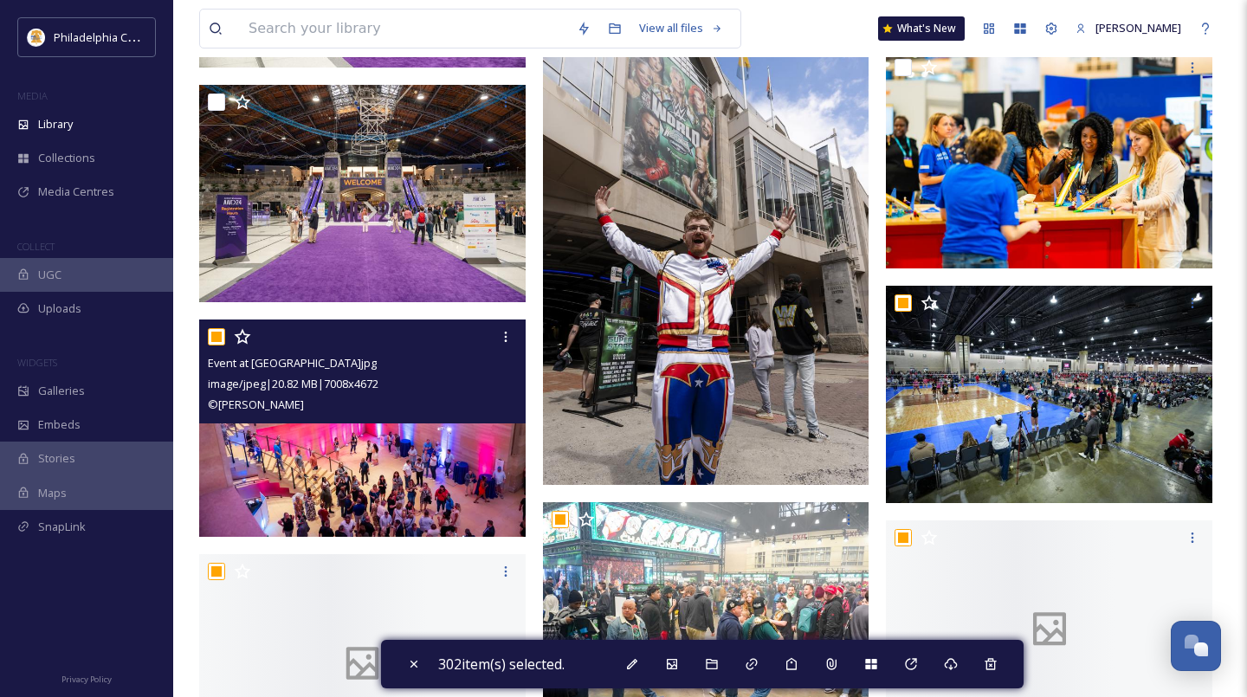
scroll to position [15536, 0]
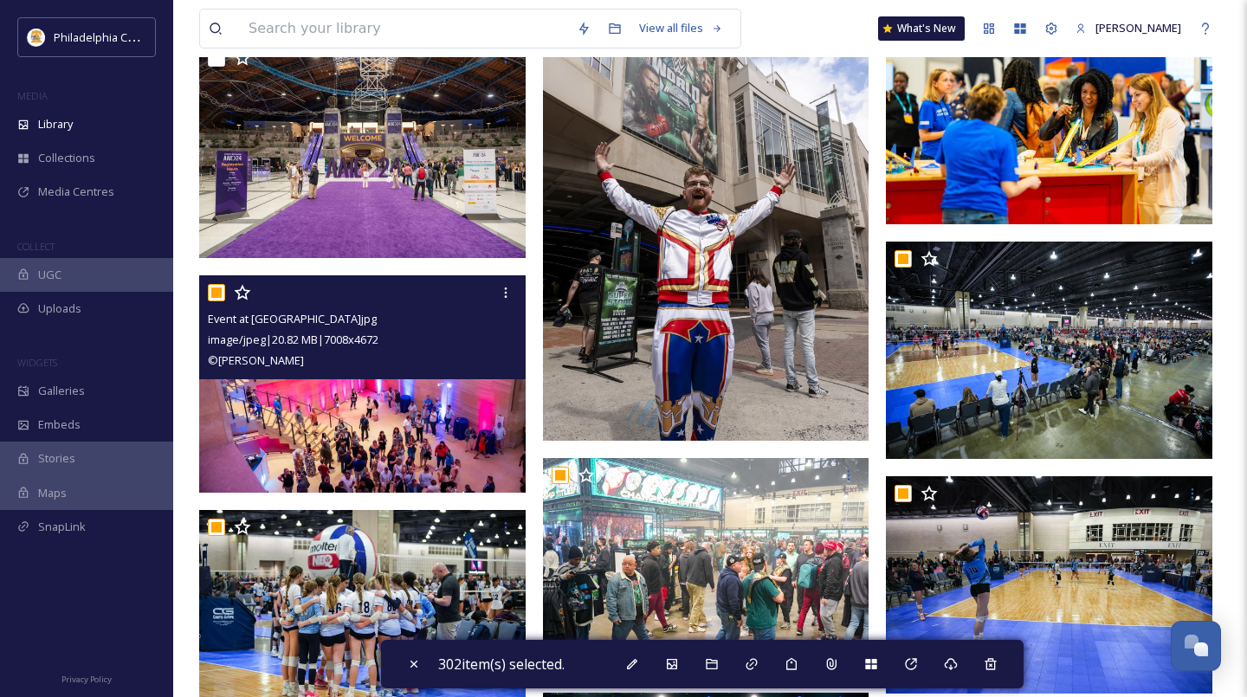
click at [219, 294] on input "checkbox" at bounding box center [216, 292] width 17 height 17
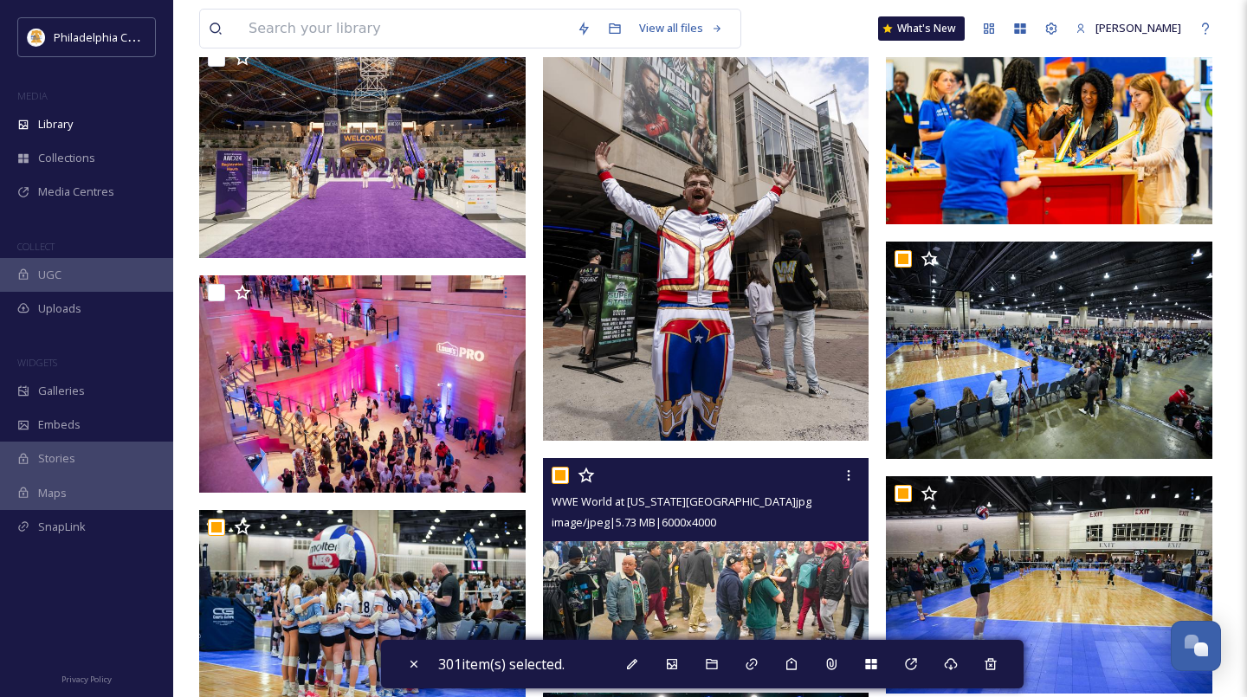
click at [558, 475] on input "checkbox" at bounding box center [560, 475] width 17 height 17
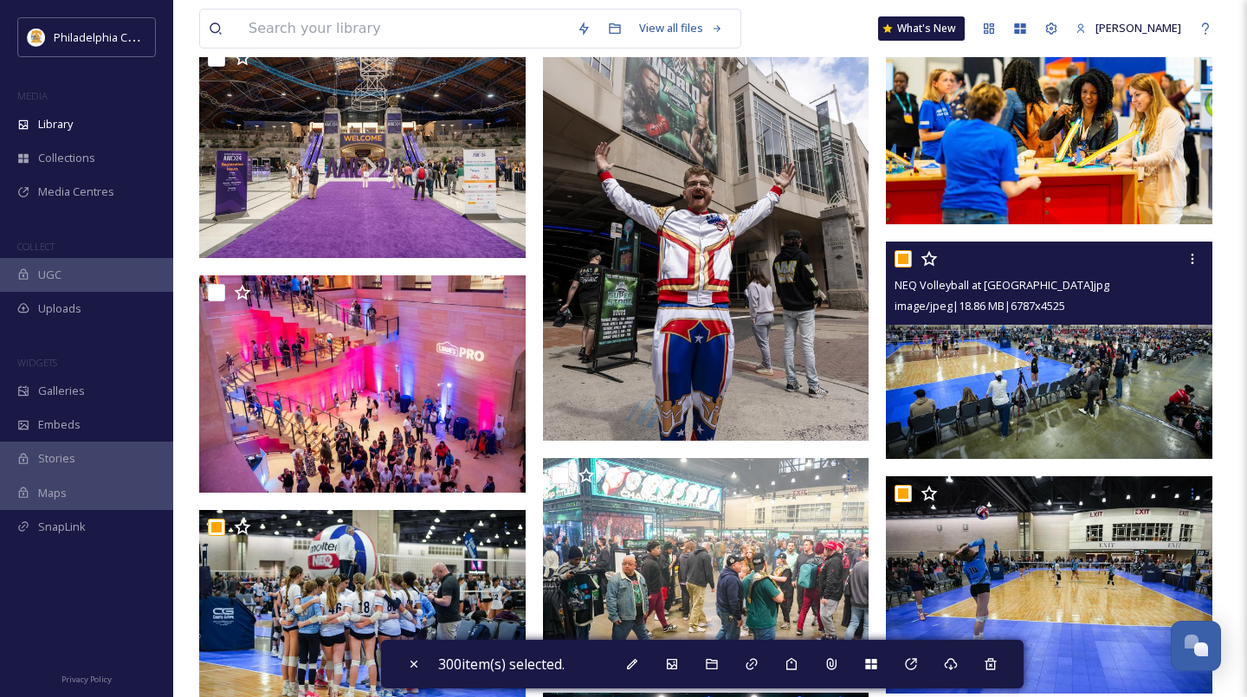
click at [907, 262] on input "checkbox" at bounding box center [902, 258] width 17 height 17
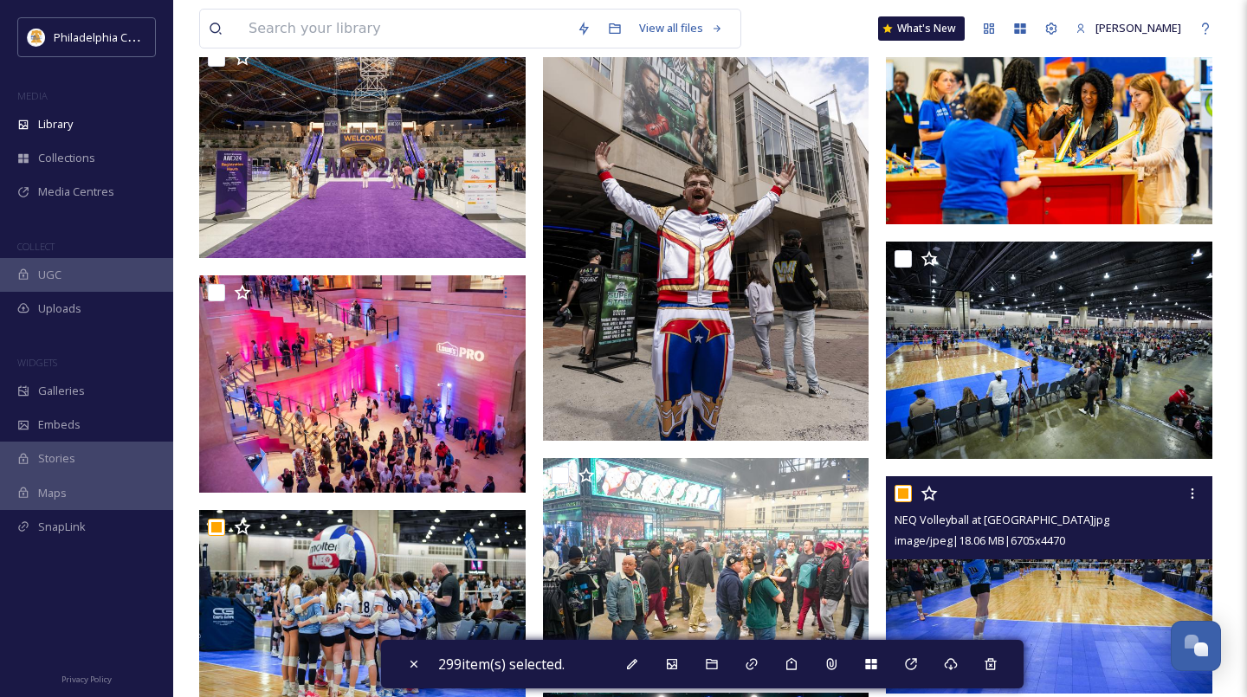
click at [901, 495] on input "checkbox" at bounding box center [902, 493] width 17 height 17
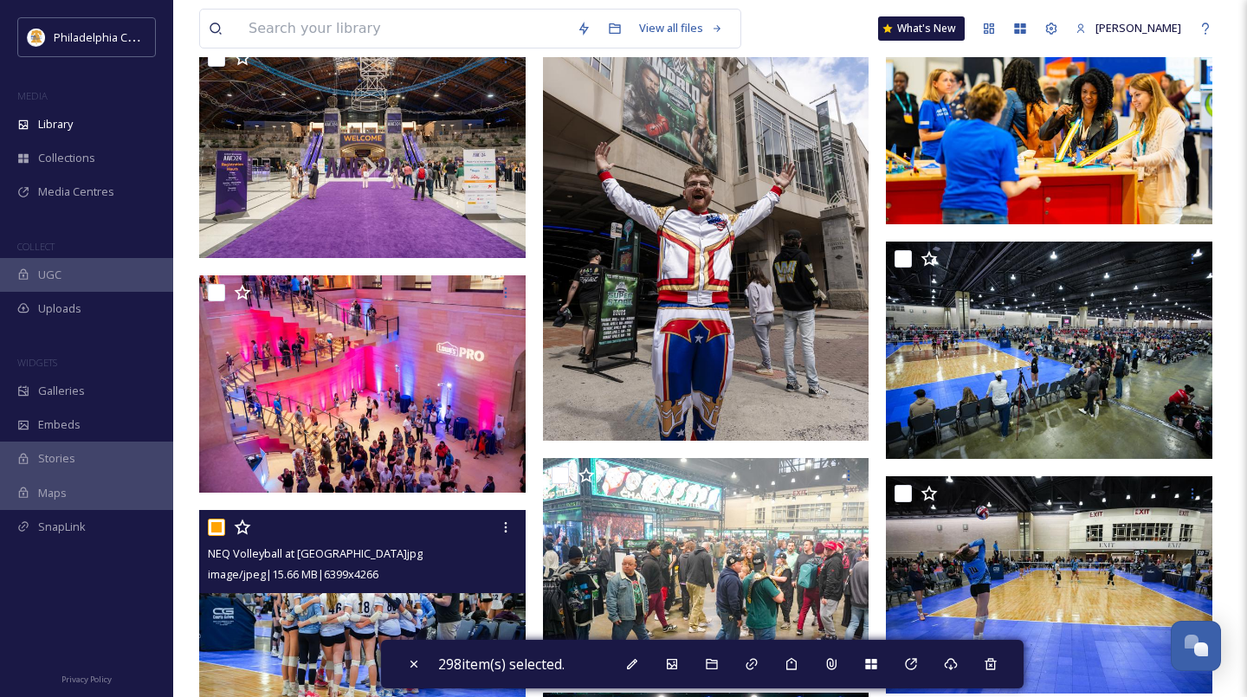
click at [215, 532] on input "checkbox" at bounding box center [216, 527] width 17 height 17
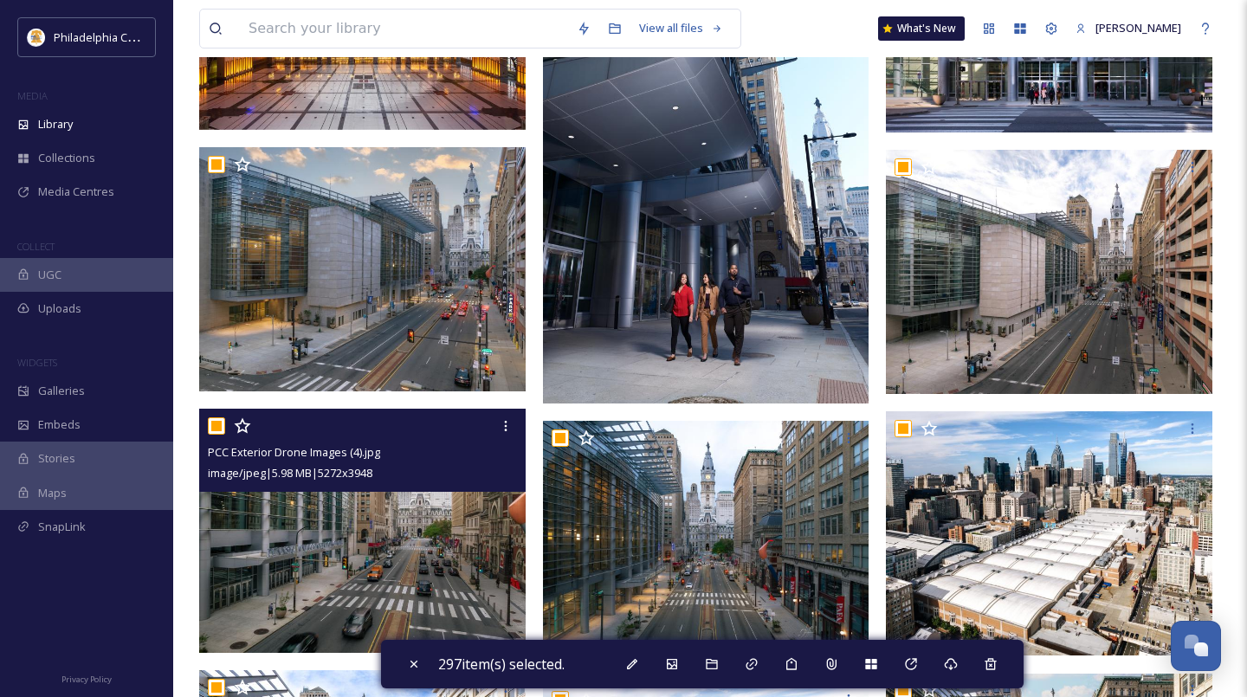
scroll to position [0, 0]
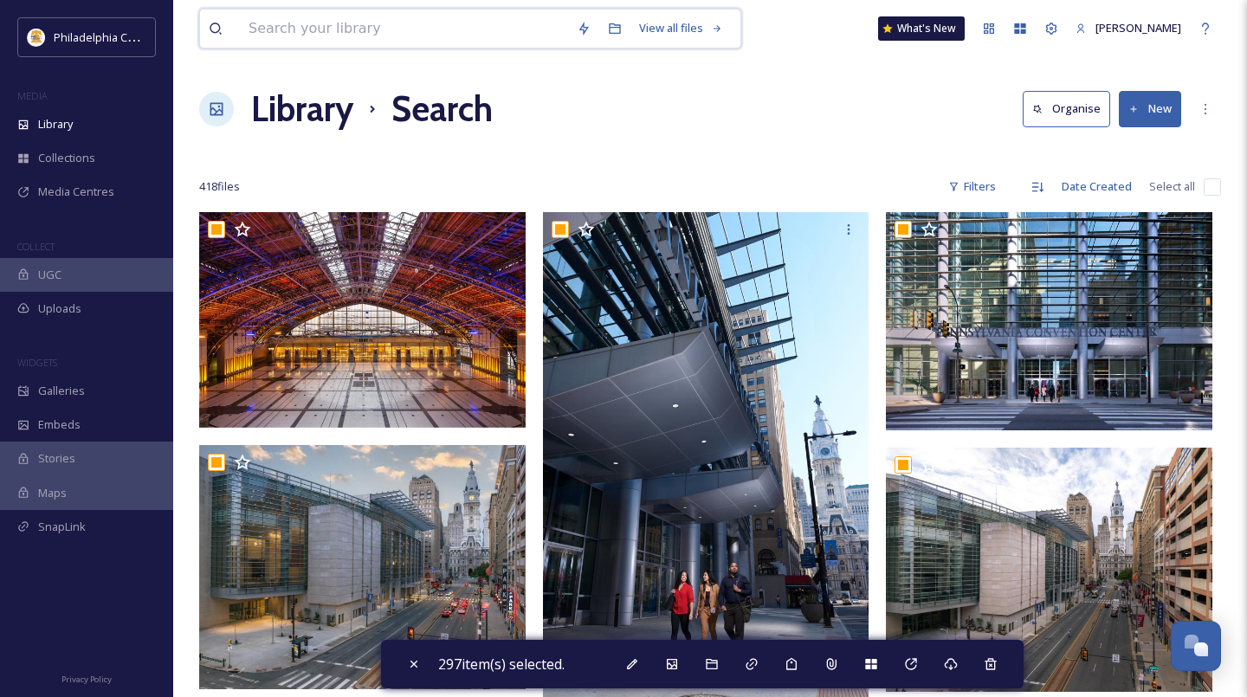
click at [371, 27] on input at bounding box center [404, 29] width 328 height 38
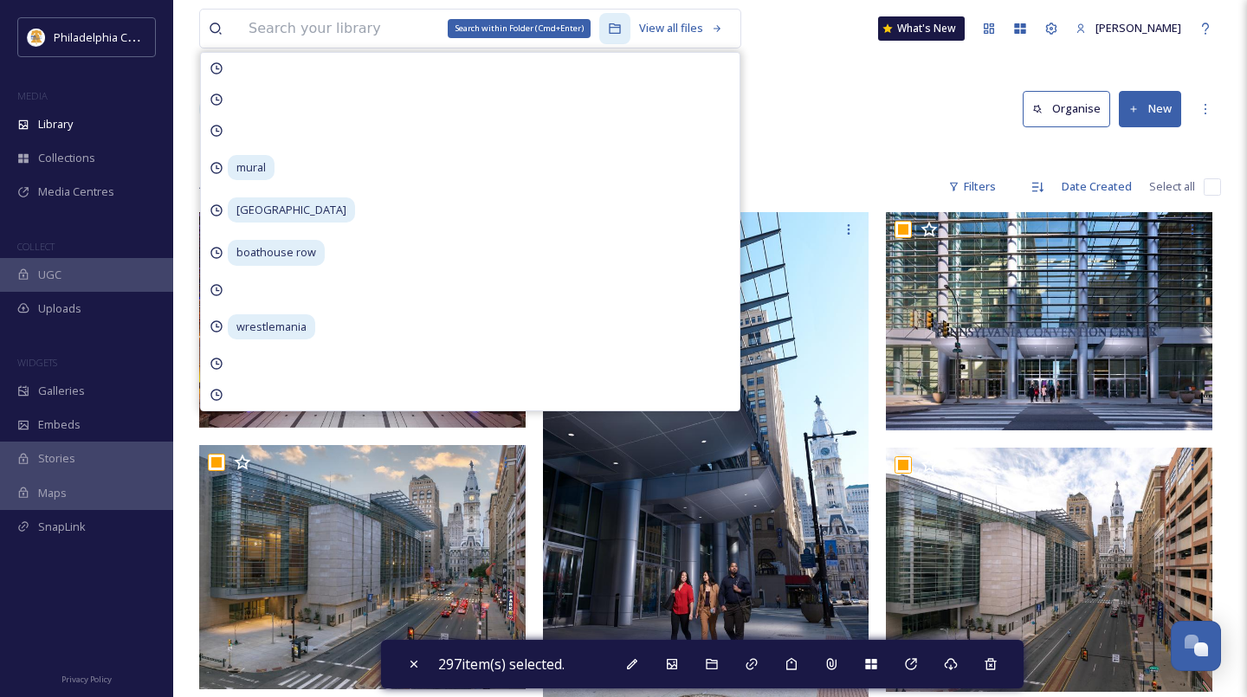
click at [608, 28] on icon at bounding box center [615, 29] width 14 height 14
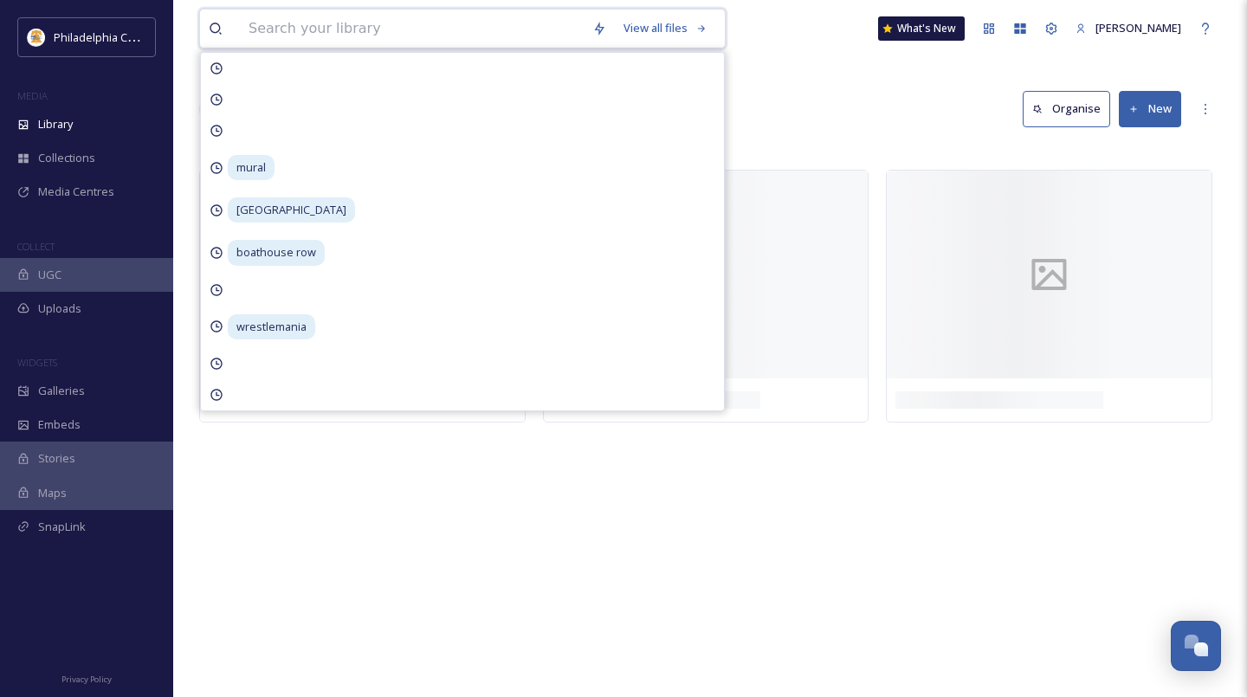
click at [381, 32] on input at bounding box center [412, 29] width 344 height 38
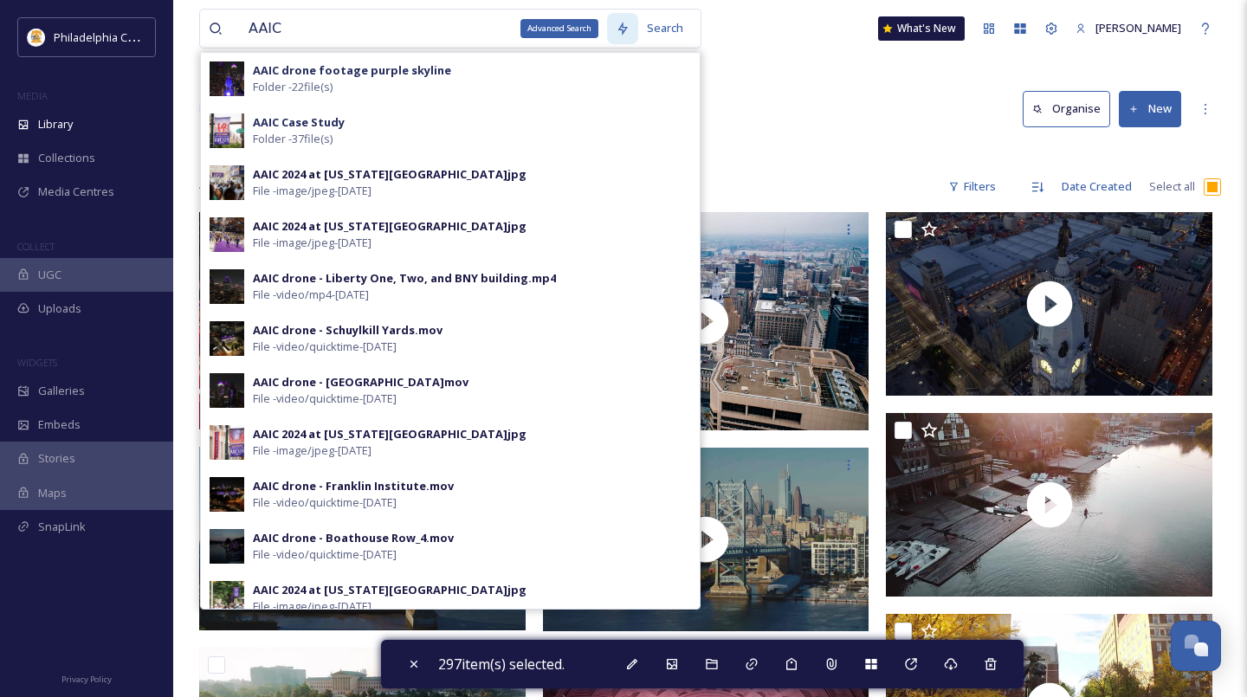
click at [621, 28] on div "Advanced Search" at bounding box center [622, 28] width 31 height 31
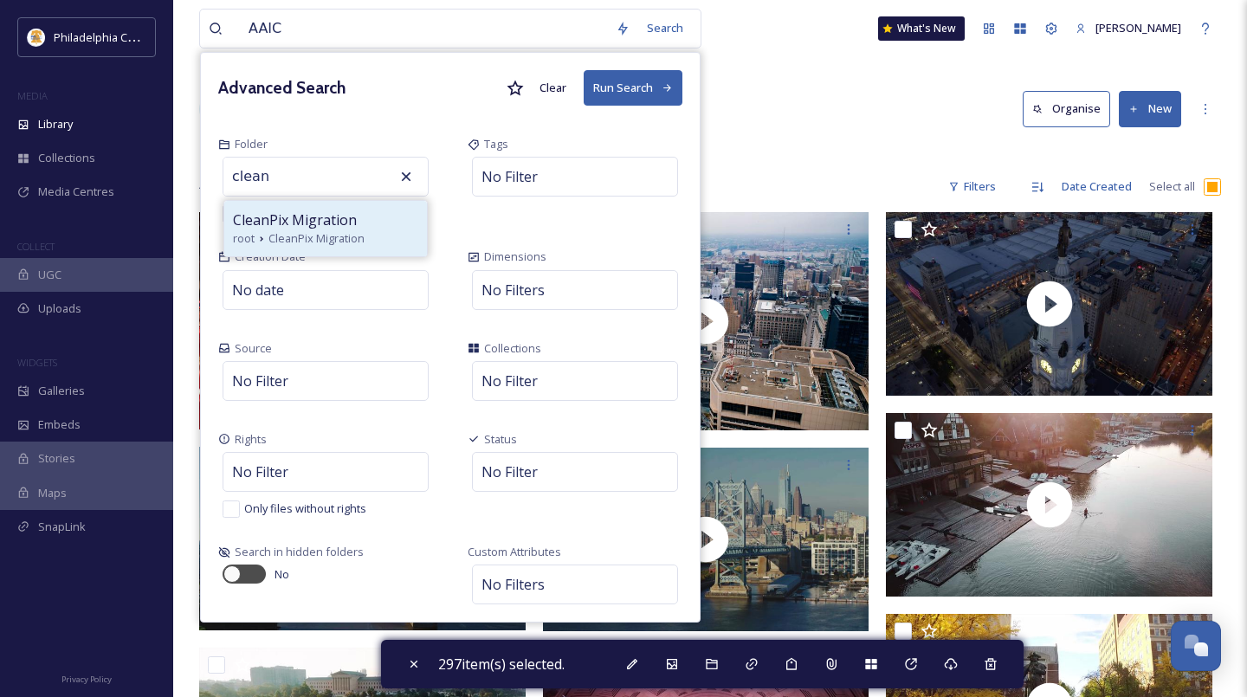
click at [332, 220] on span "CleanPix Migration" at bounding box center [295, 220] width 124 height 21
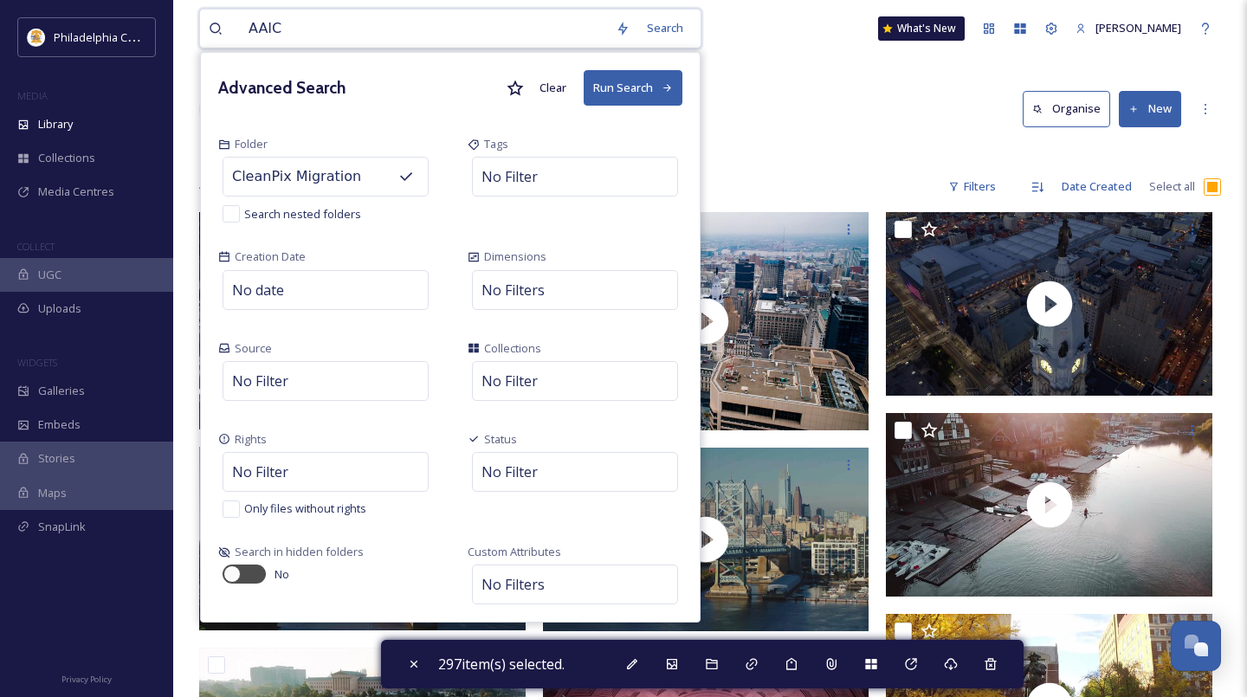
click at [636, 76] on button "Run Search" at bounding box center [633, 88] width 99 height 36
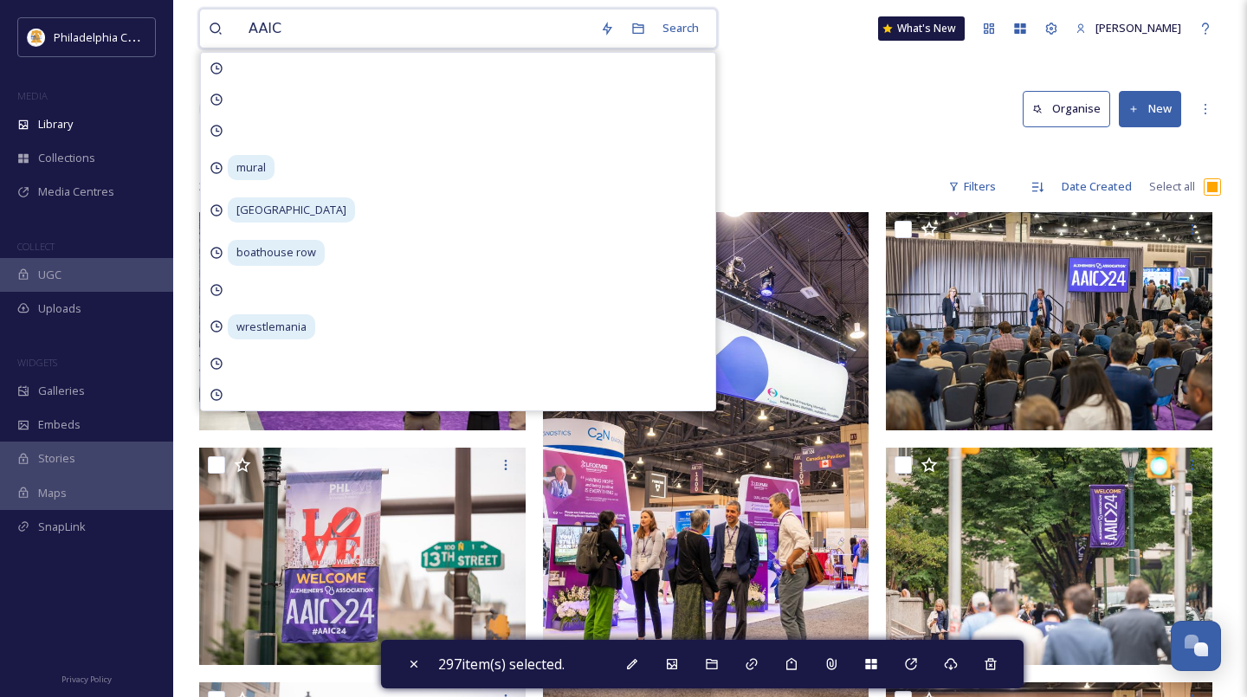
click at [894, 94] on div "Library Search Organise New" at bounding box center [710, 109] width 1022 height 52
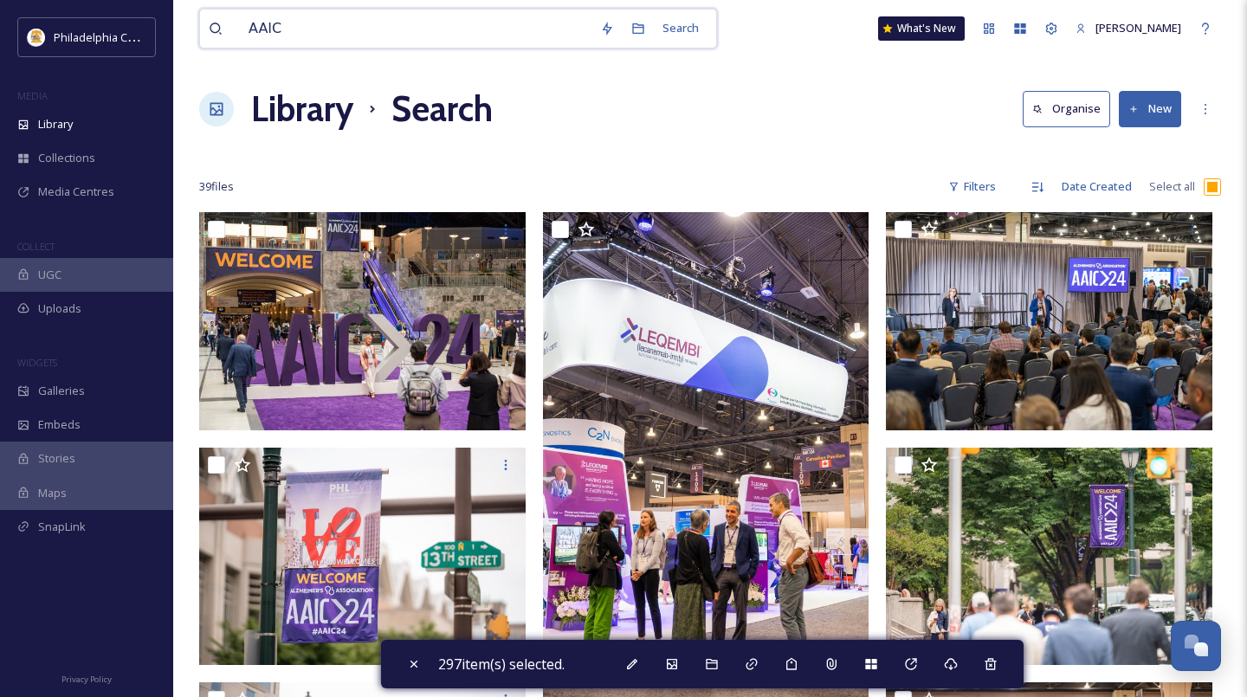
click at [1216, 190] on input "checkbox" at bounding box center [1212, 186] width 17 height 17
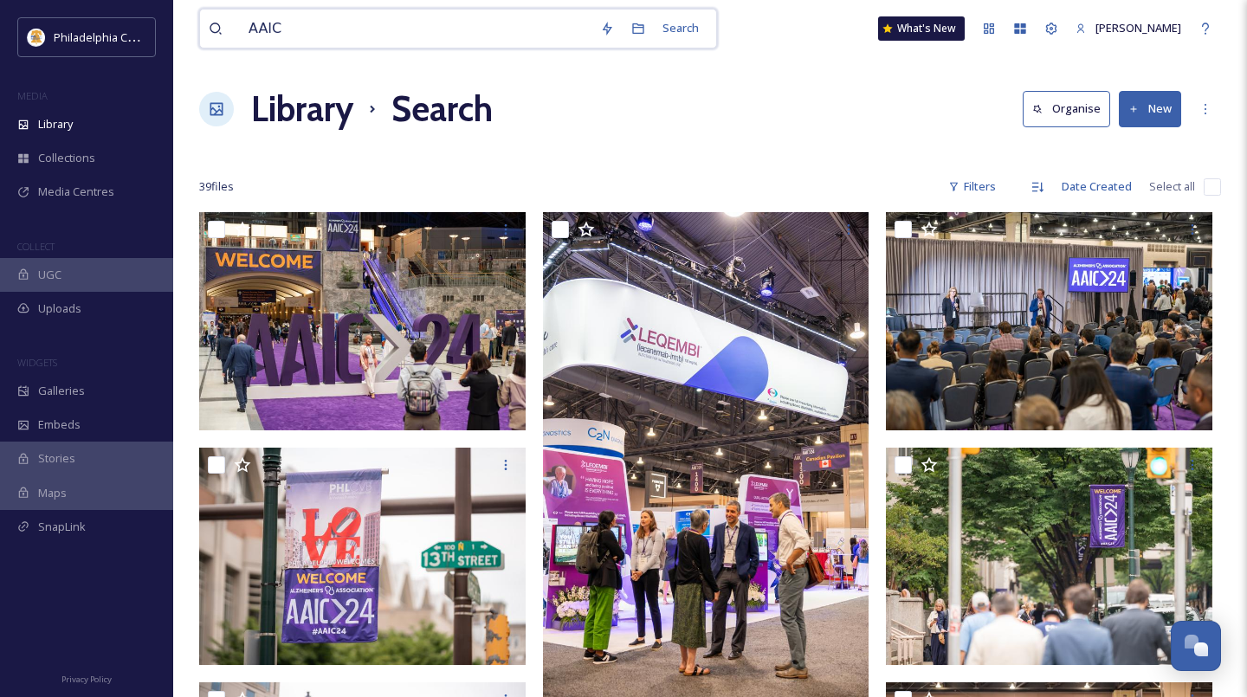
click at [1204, 184] on input "checkbox" at bounding box center [1212, 186] width 17 height 17
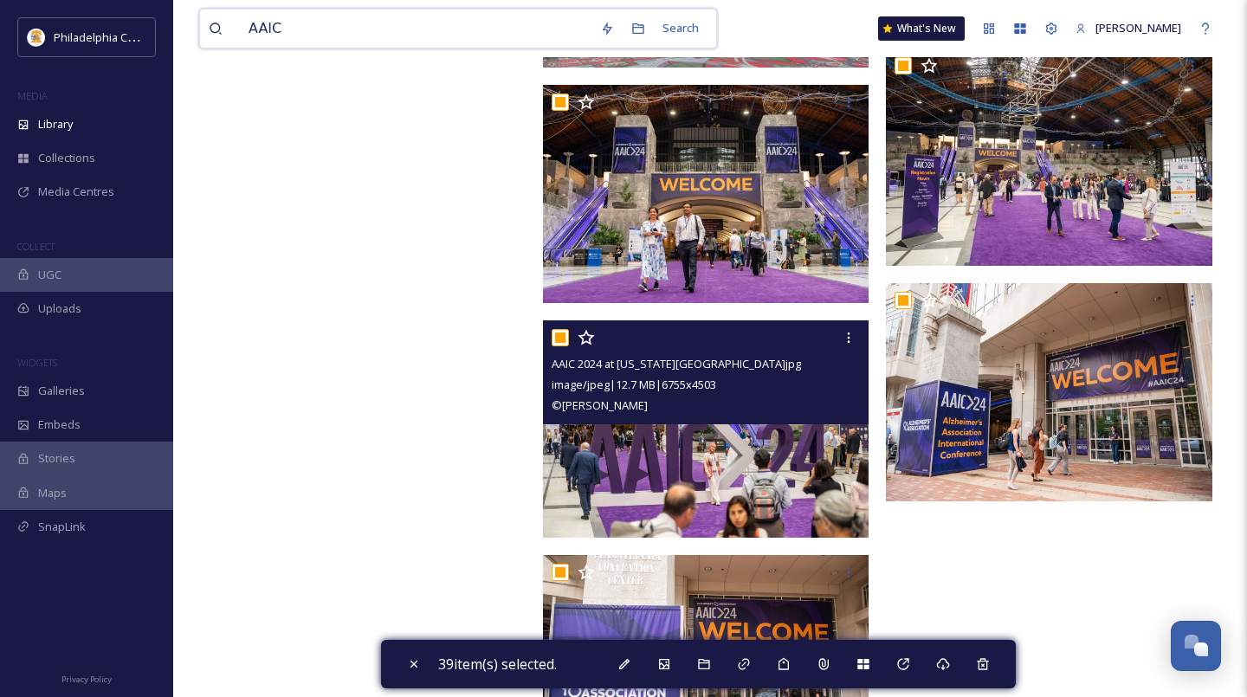
scroll to position [3397, 0]
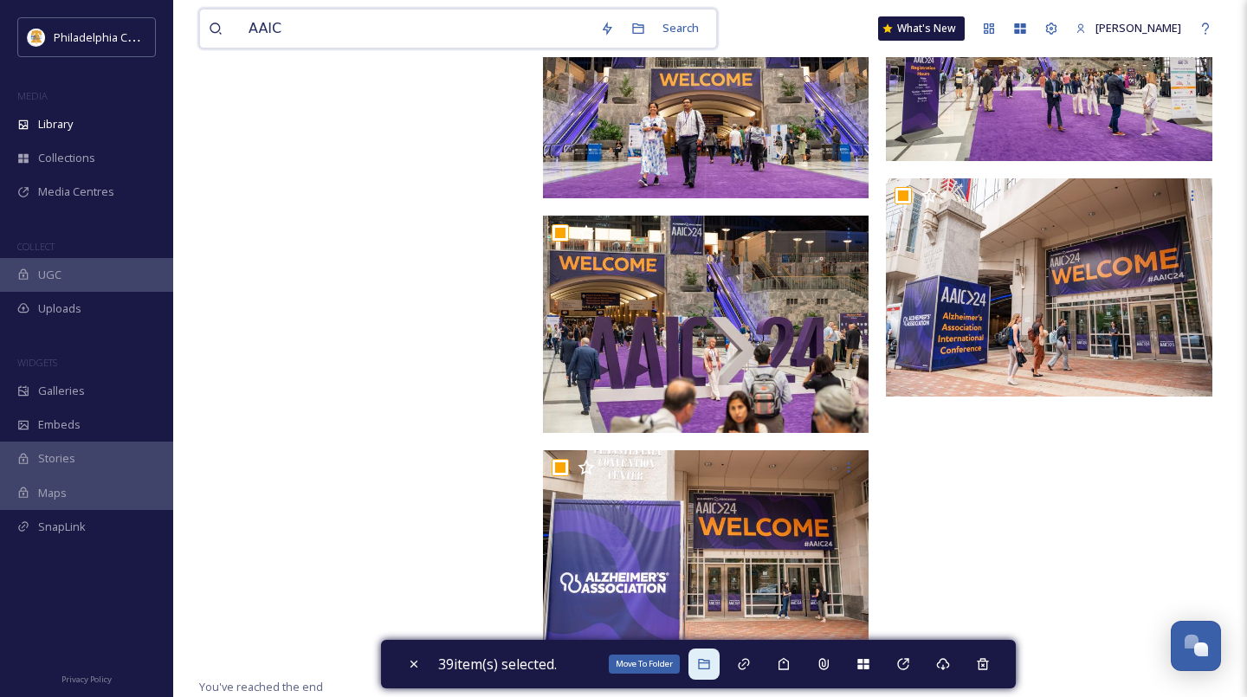
click at [701, 663] on icon at bounding box center [704, 664] width 14 height 14
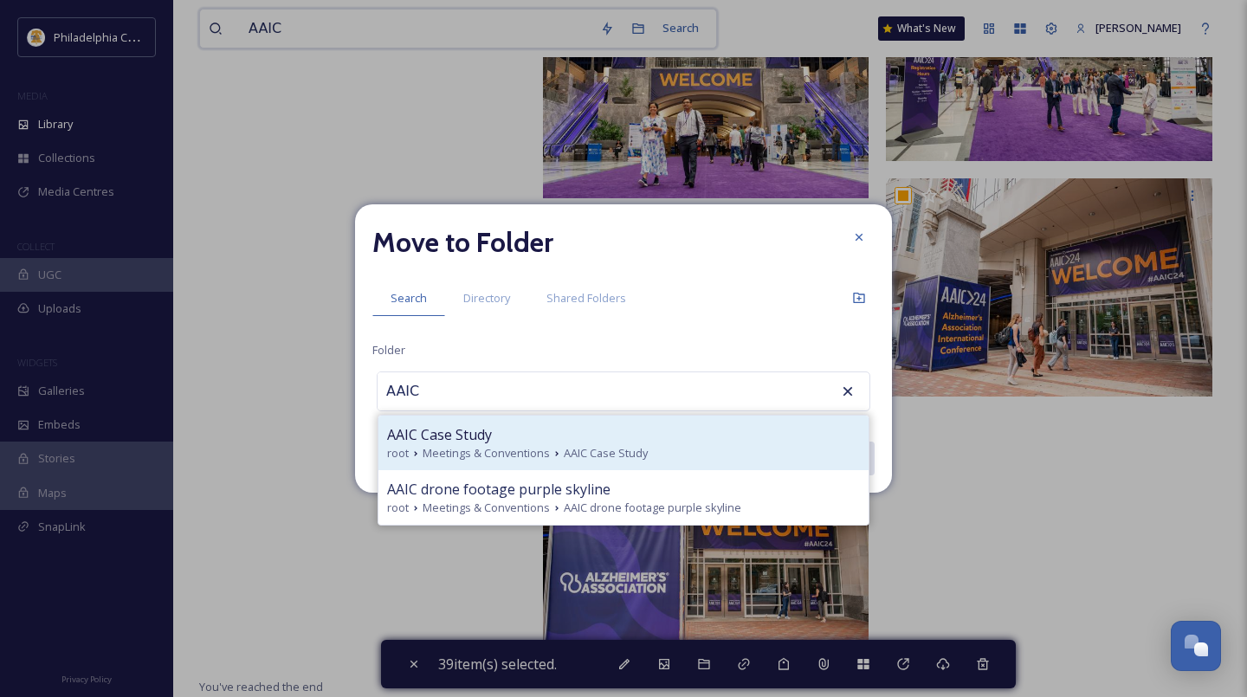
click at [597, 445] on span "AAIC Case Study" at bounding box center [606, 453] width 84 height 16
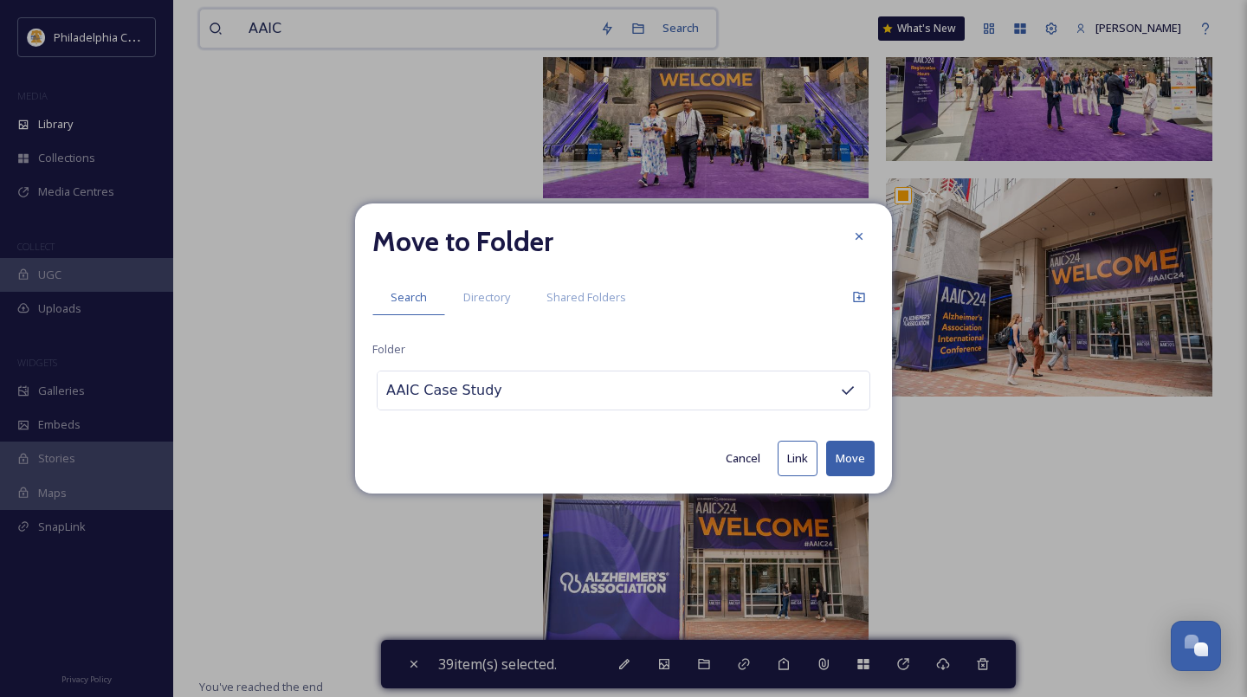
click at [855, 455] on button "Move" at bounding box center [850, 459] width 48 height 36
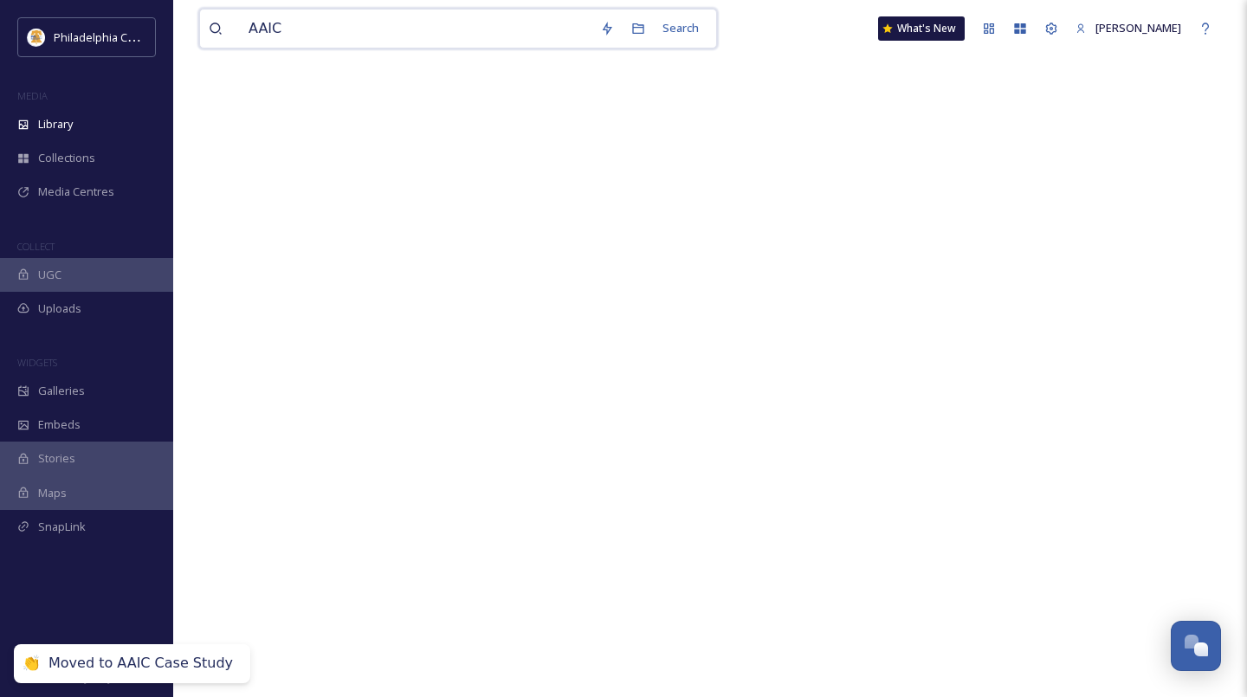
drag, startPoint x: 300, startPoint y: 27, endPoint x: 184, endPoint y: 21, distance: 116.2
click at [184, 21] on div "AAIC Search What's New Alyssa Kaminski Library Search Organise New Your Selecti…" at bounding box center [710, 242] width 1074 height 909
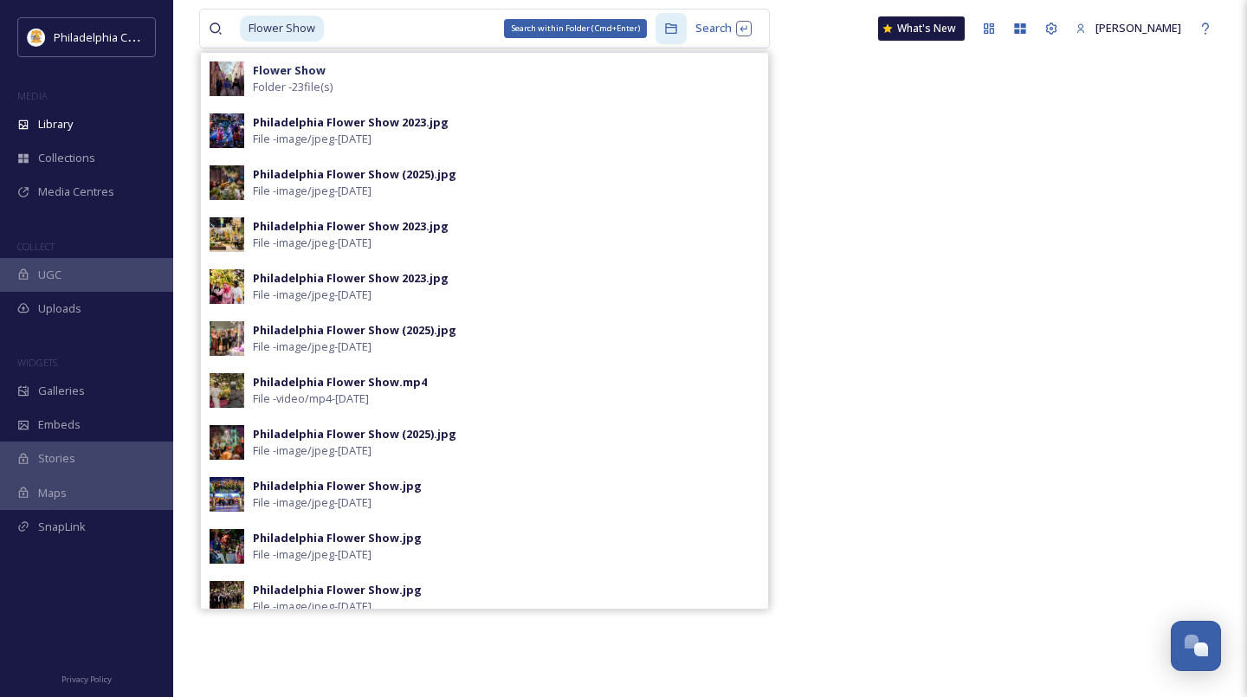
click at [668, 31] on div "Search within Folder (Cmd+Enter)" at bounding box center [670, 28] width 31 height 31
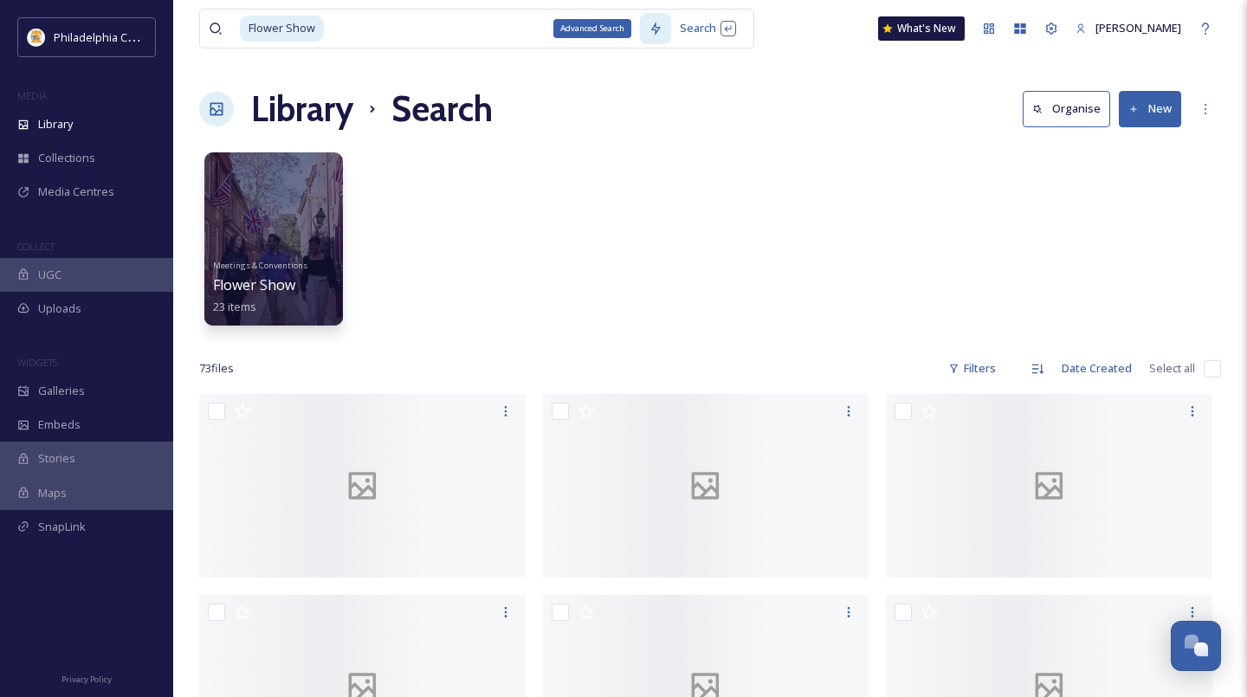
click at [651, 33] on icon at bounding box center [656, 29] width 10 height 14
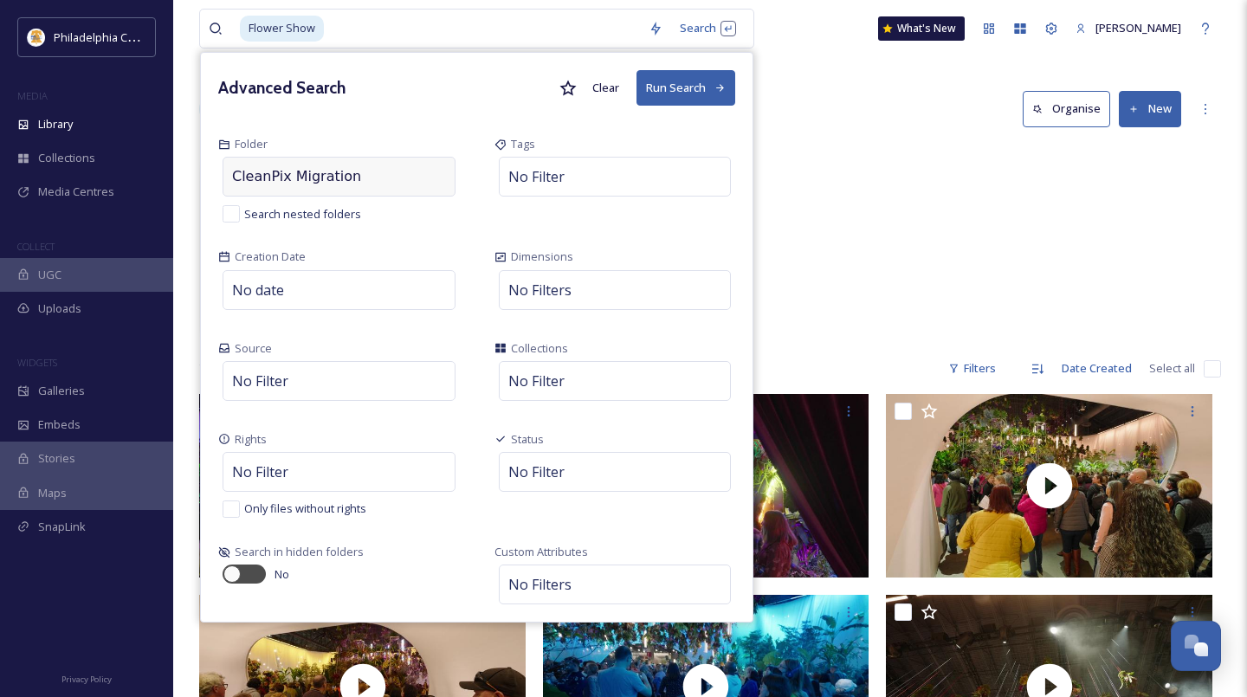
click at [381, 185] on div "CleanPix Migration" at bounding box center [339, 177] width 233 height 40
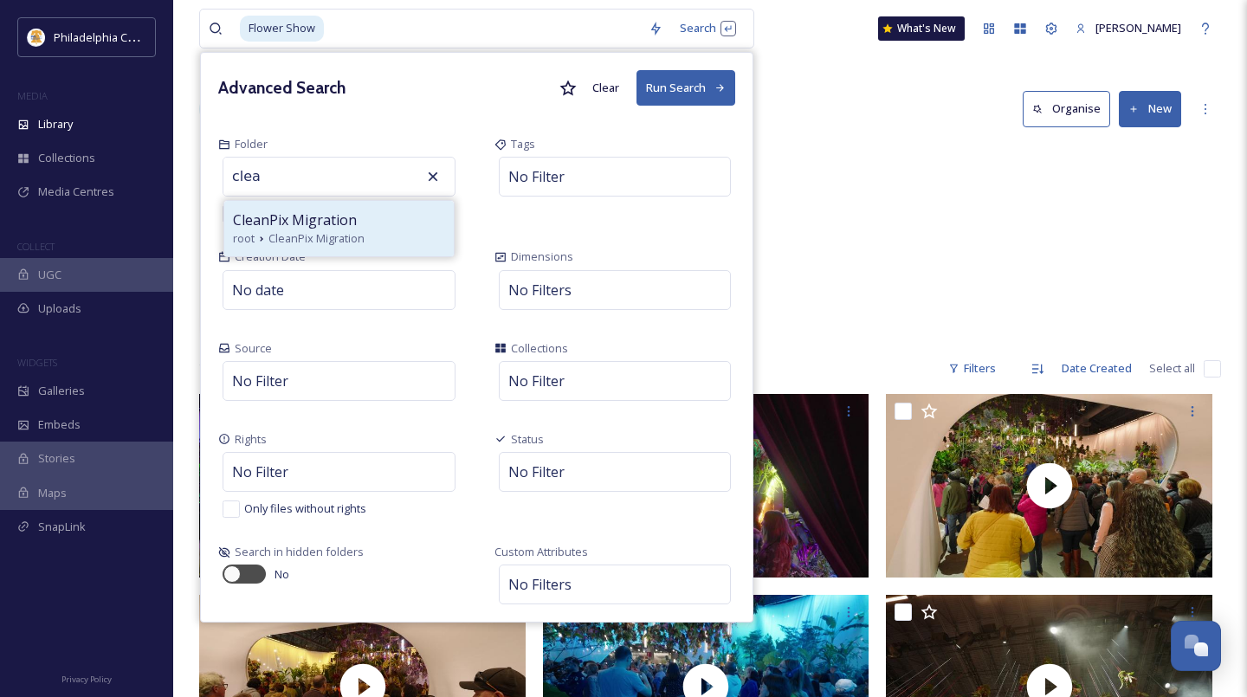
click at [300, 222] on span "CleanPix Migration" at bounding box center [295, 220] width 124 height 21
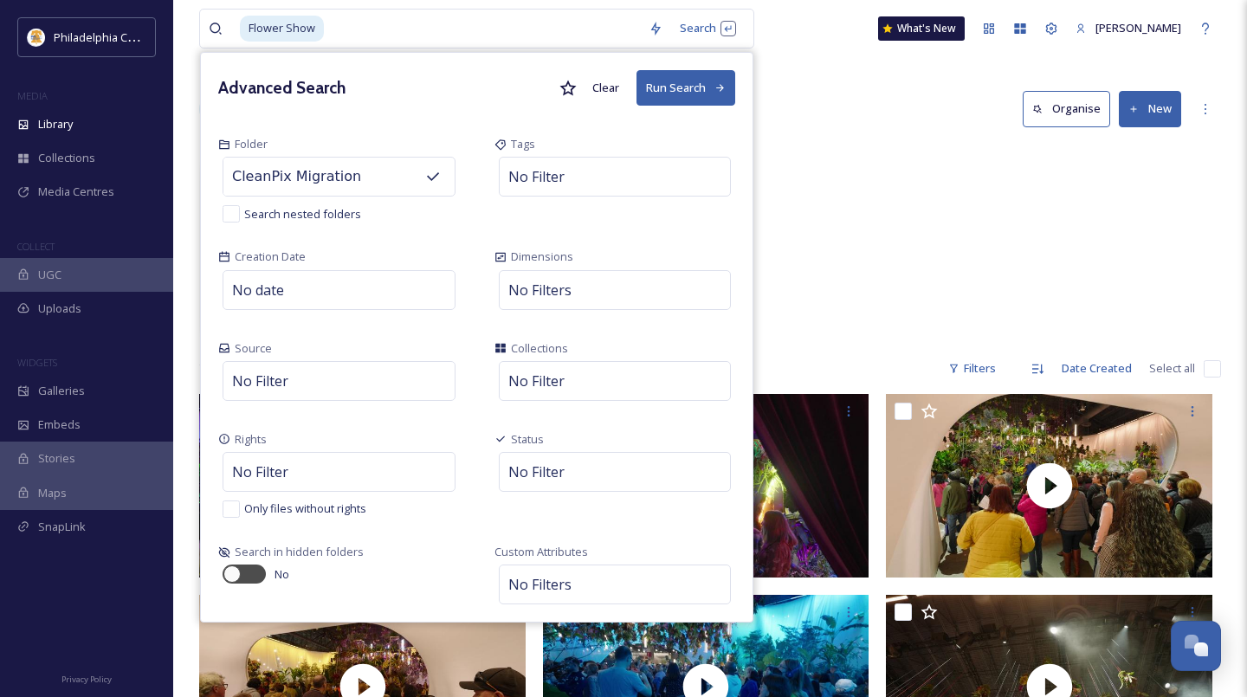
click at [660, 87] on button "Run Search" at bounding box center [685, 88] width 99 height 36
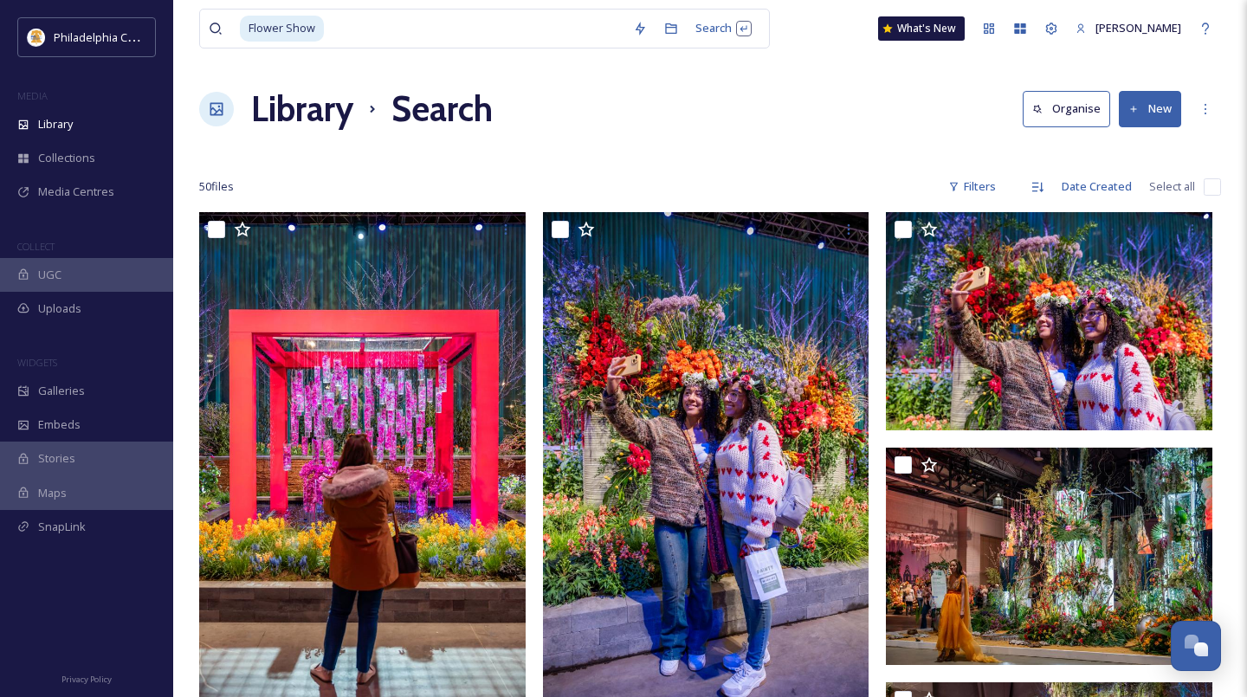
click at [1213, 188] on input "checkbox" at bounding box center [1212, 186] width 17 height 17
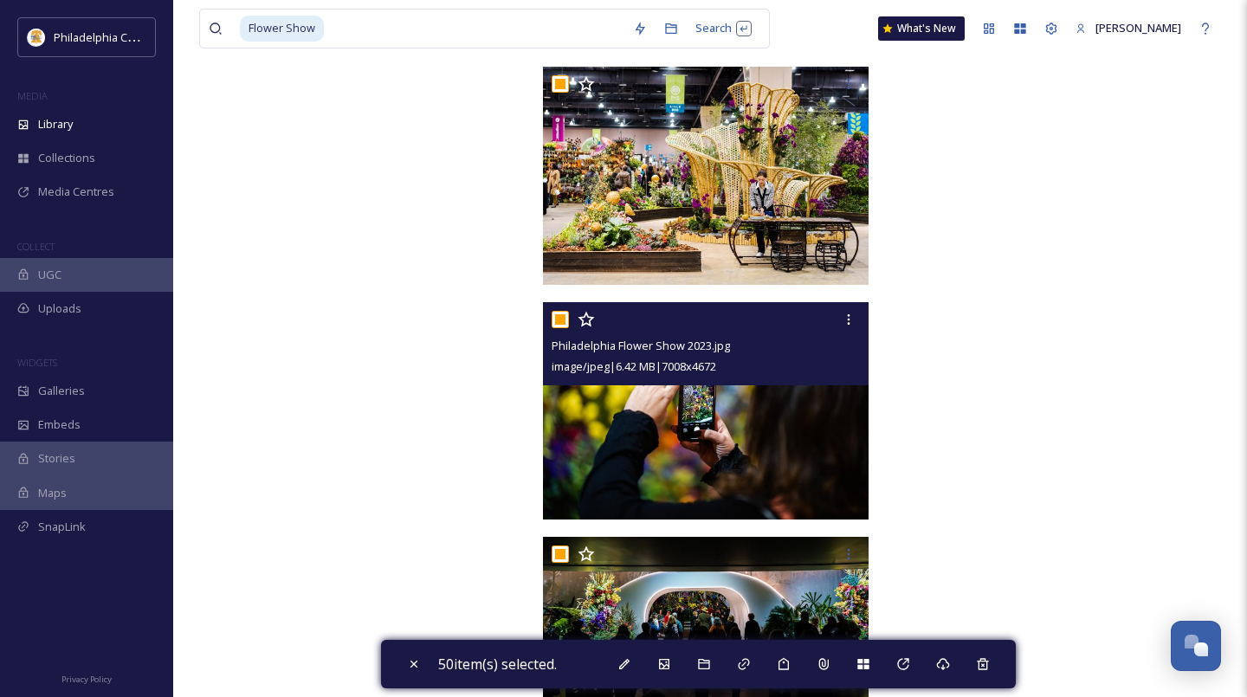
scroll to position [5685, 0]
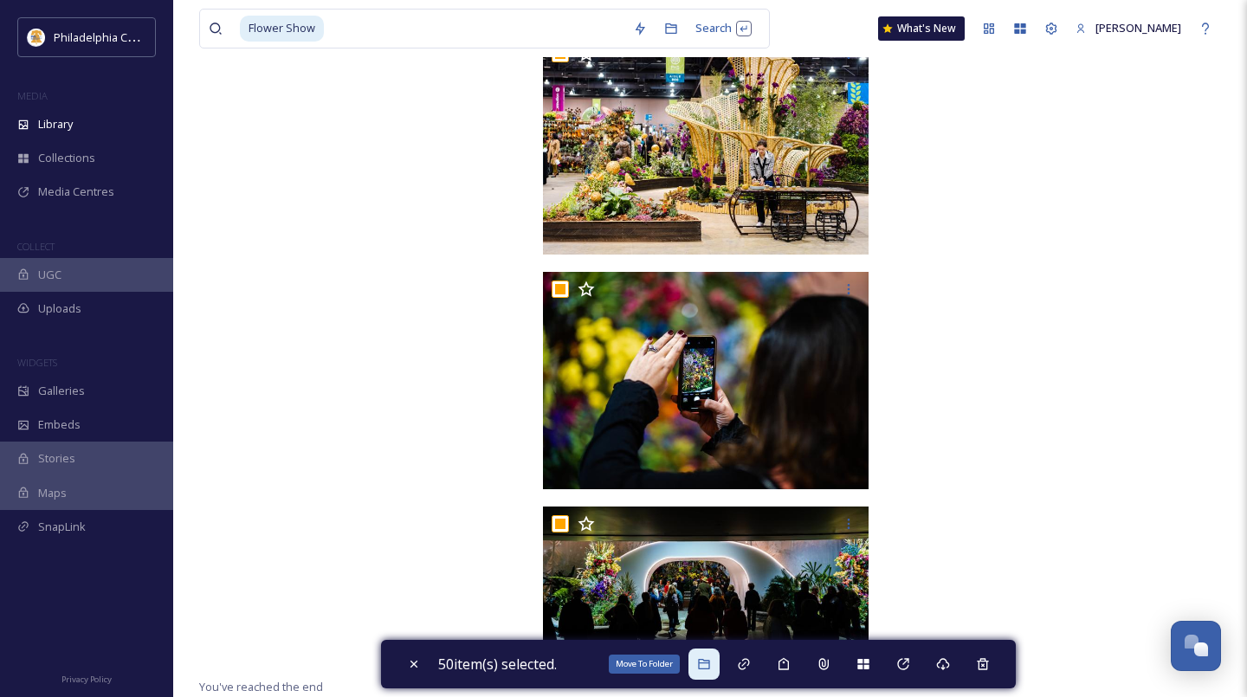
click at [700, 668] on div "Move To Folder" at bounding box center [703, 664] width 31 height 31
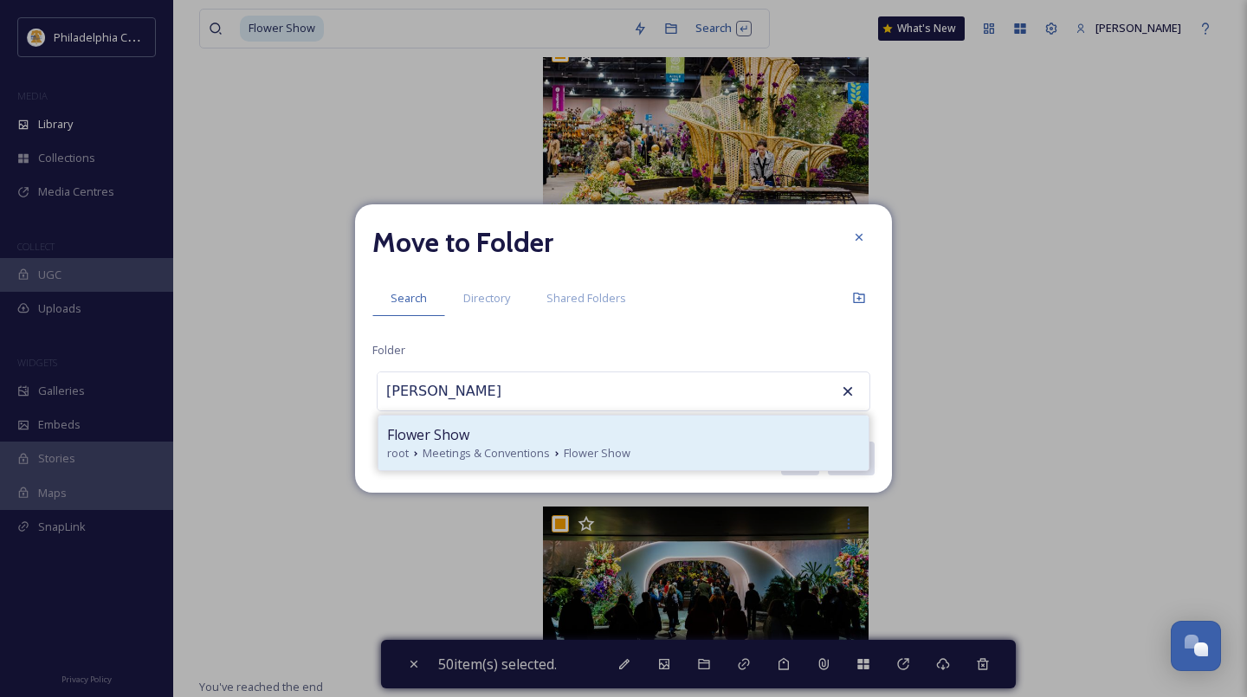
click at [516, 448] on span "Meetings & Conventions" at bounding box center [486, 453] width 127 height 16
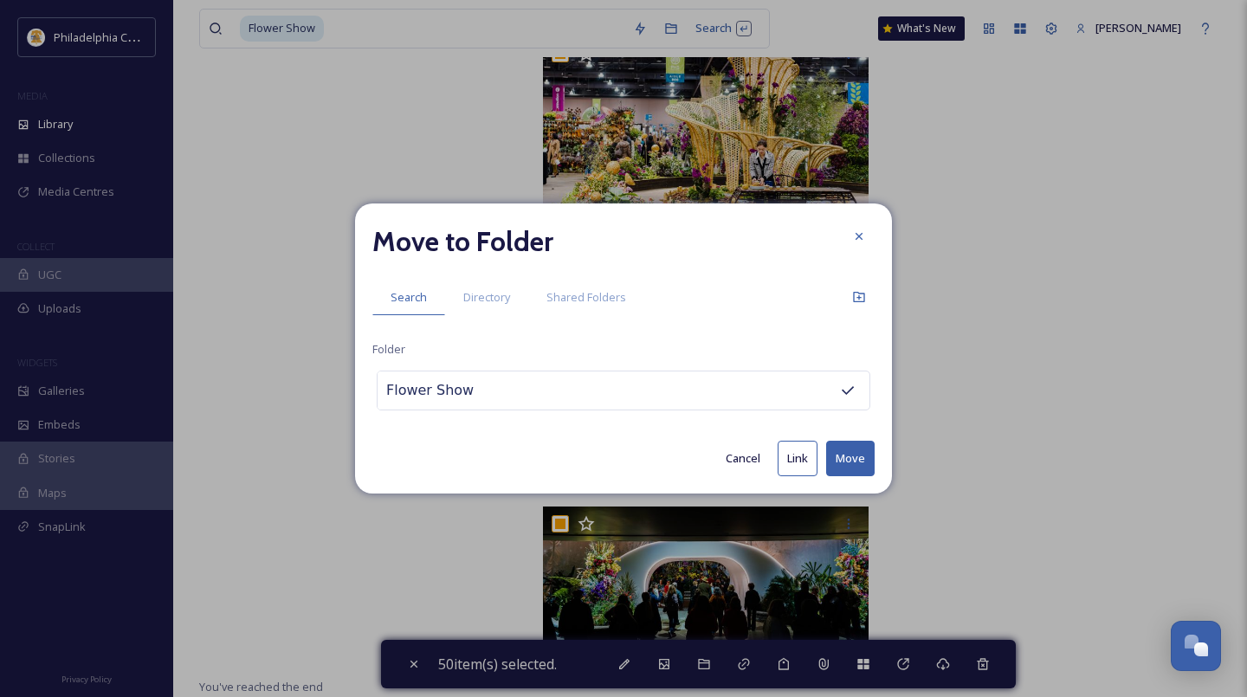
click at [845, 448] on button "Move" at bounding box center [850, 459] width 48 height 36
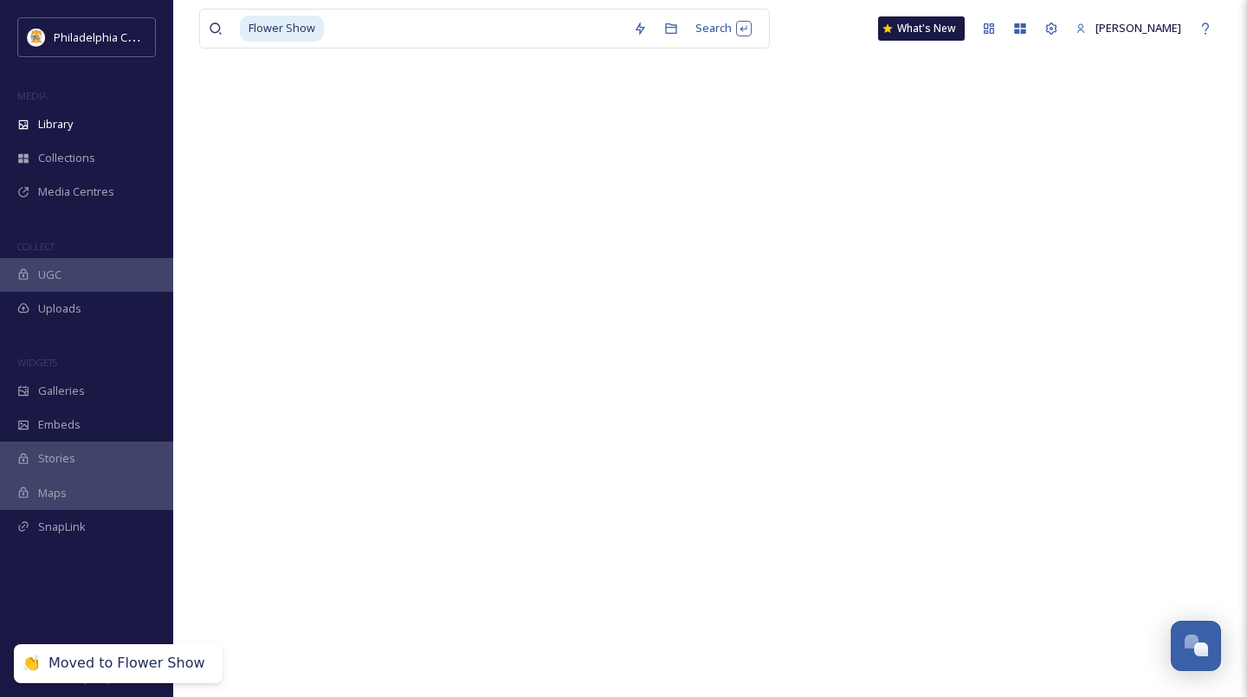
scroll to position [0, 0]
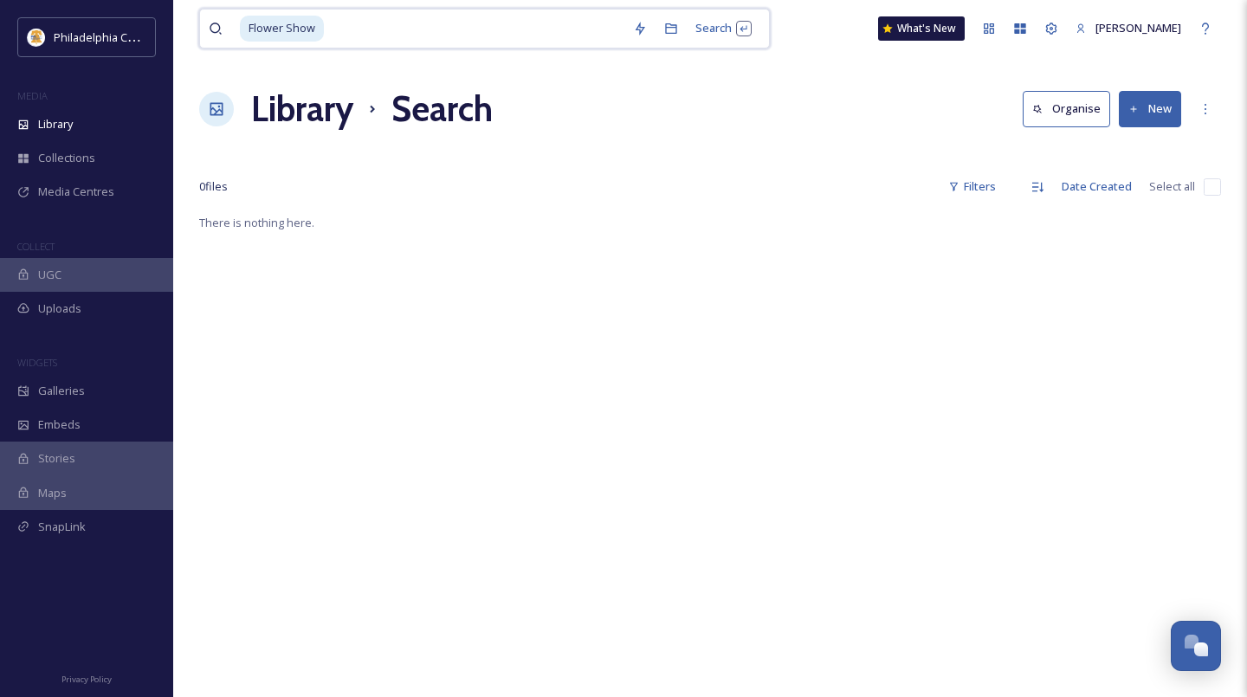
click at [447, 22] on input at bounding box center [475, 29] width 299 height 38
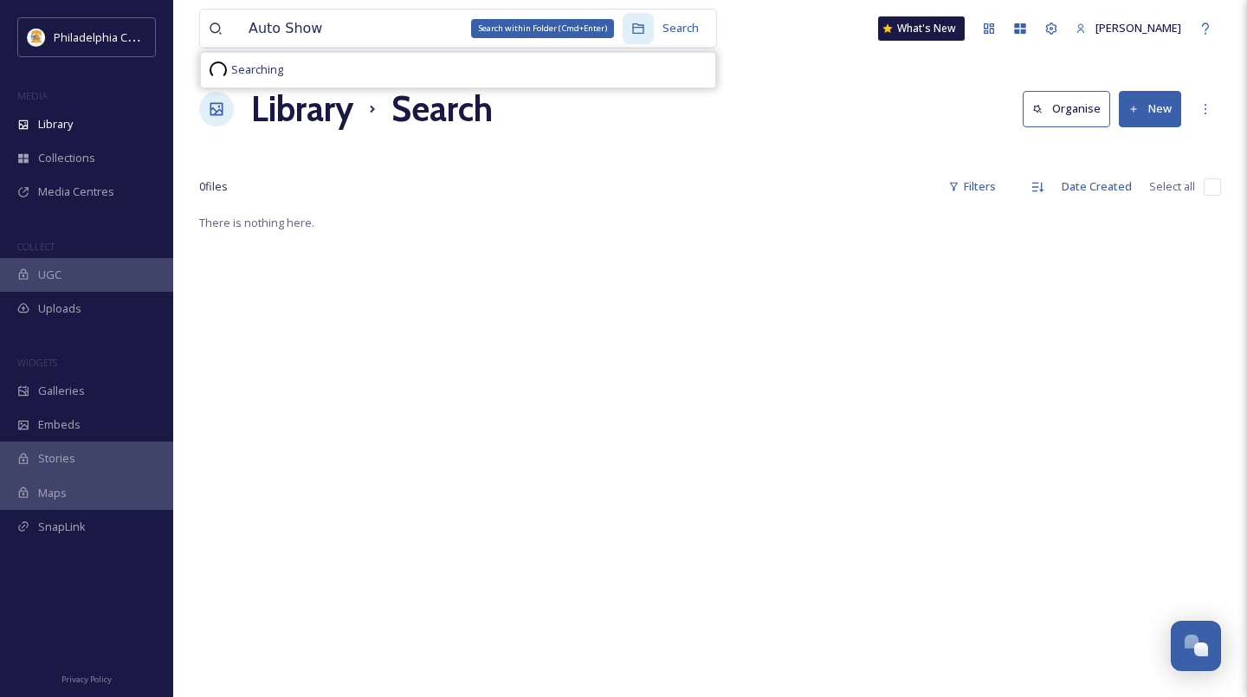
click at [637, 30] on div "Search within Folder (Cmd+Enter)" at bounding box center [638, 28] width 31 height 31
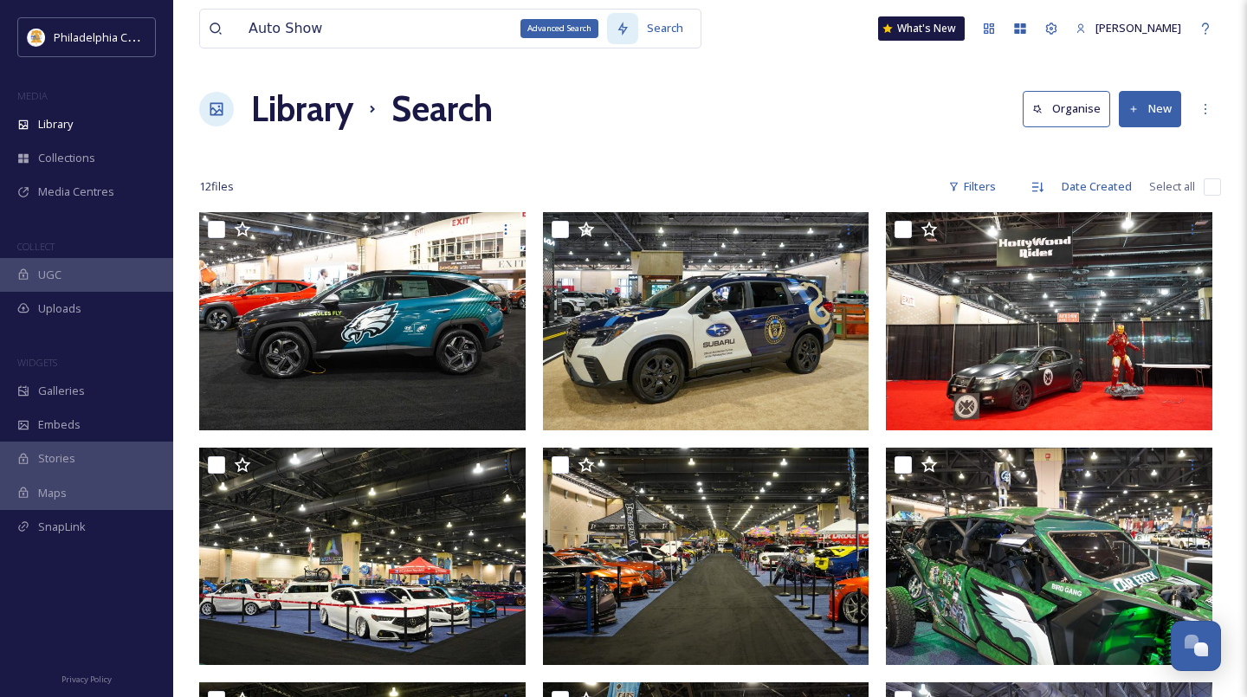
click at [619, 25] on icon at bounding box center [623, 29] width 14 height 14
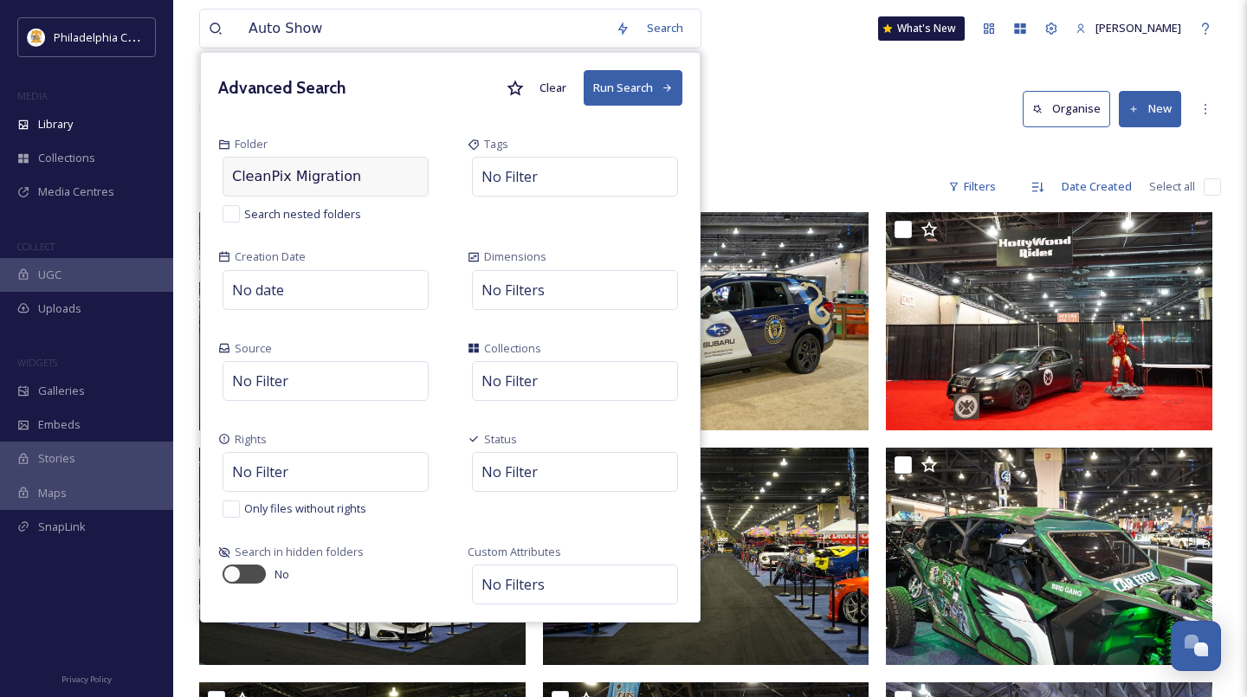
click at [383, 173] on div "CleanPix Migration" at bounding box center [326, 177] width 206 height 40
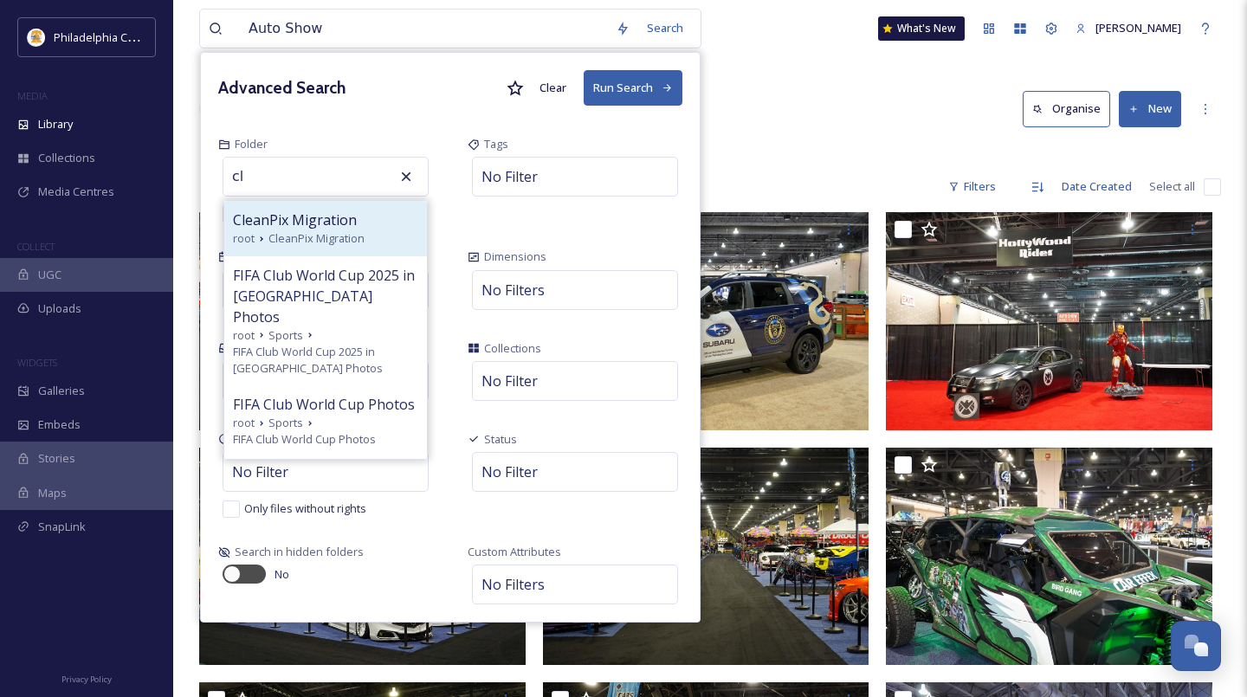
click at [320, 225] on span "CleanPix Migration" at bounding box center [295, 220] width 124 height 21
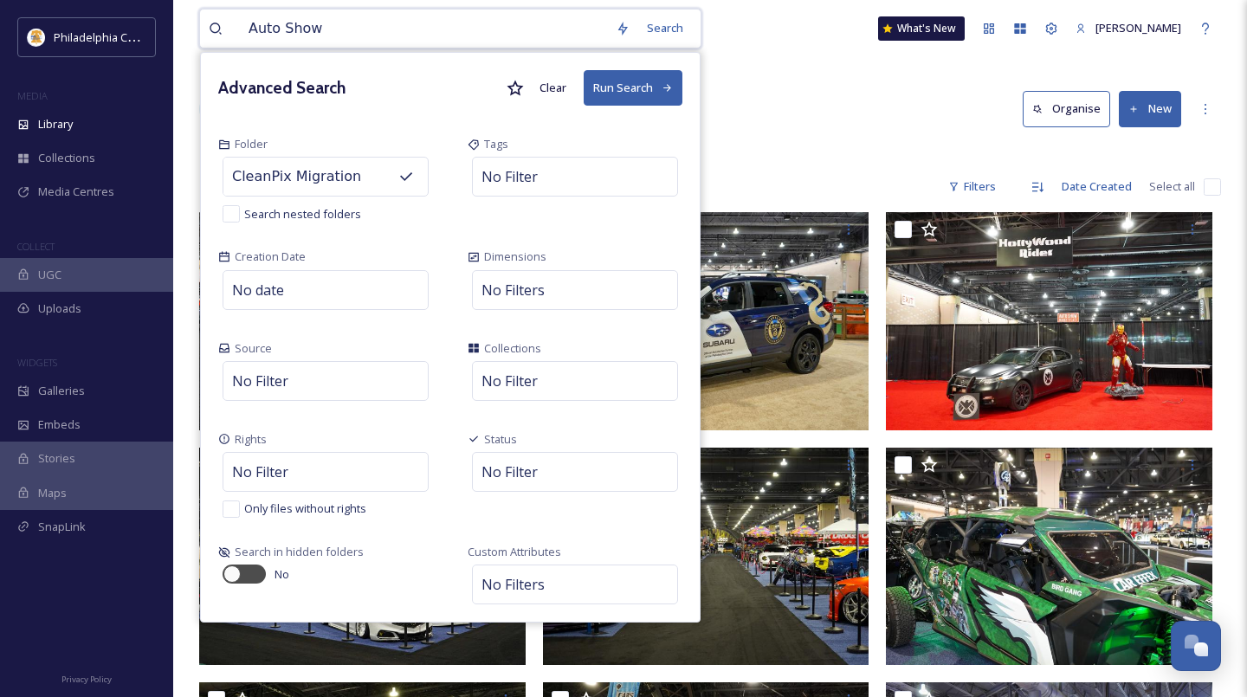
click at [632, 94] on button "Run Search" at bounding box center [633, 88] width 99 height 36
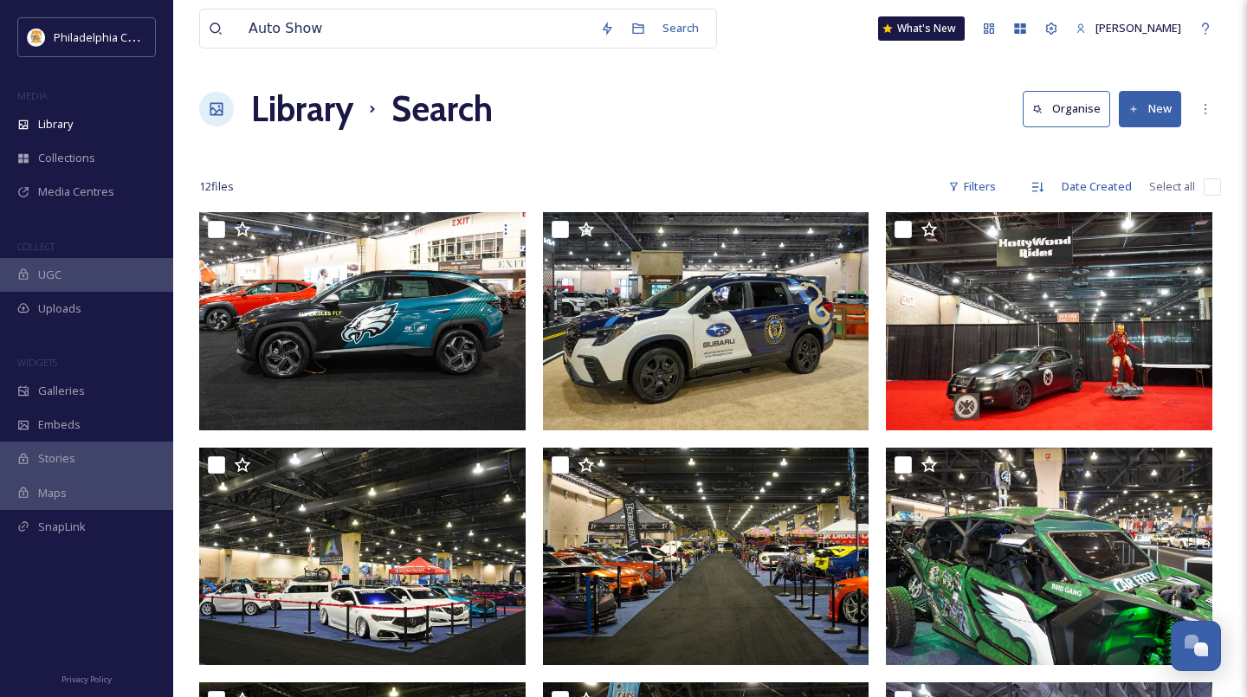
click at [1207, 189] on input "checkbox" at bounding box center [1212, 186] width 17 height 17
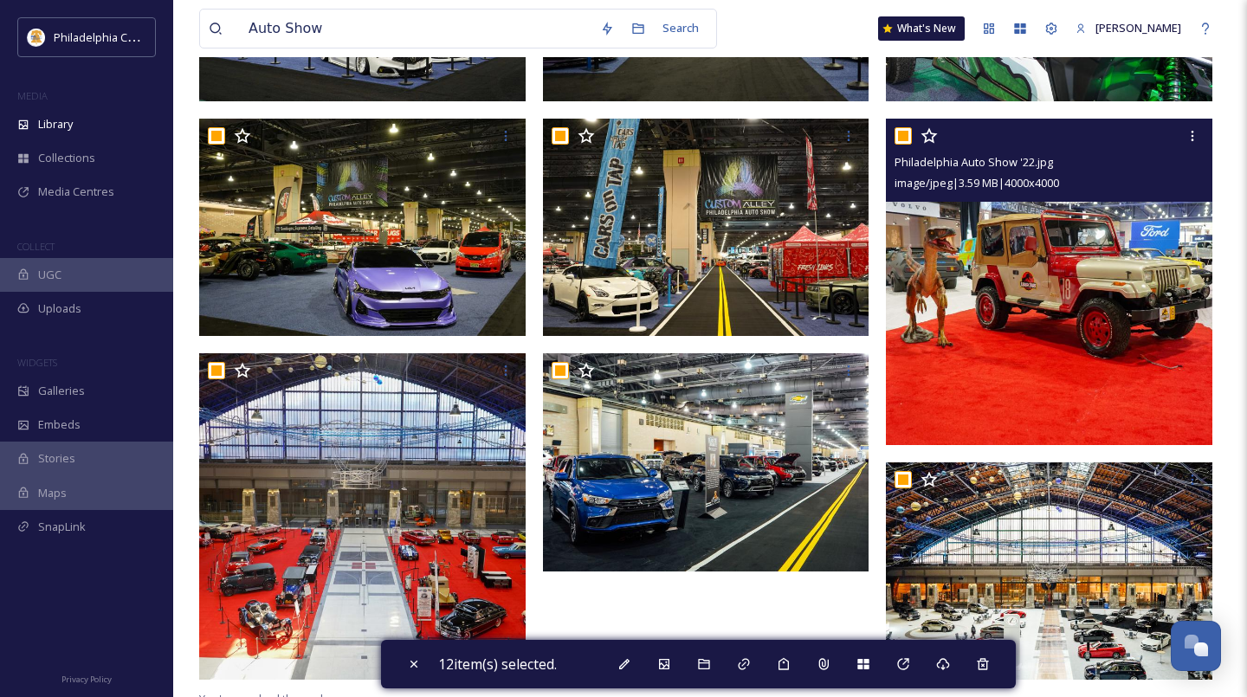
scroll to position [576, 0]
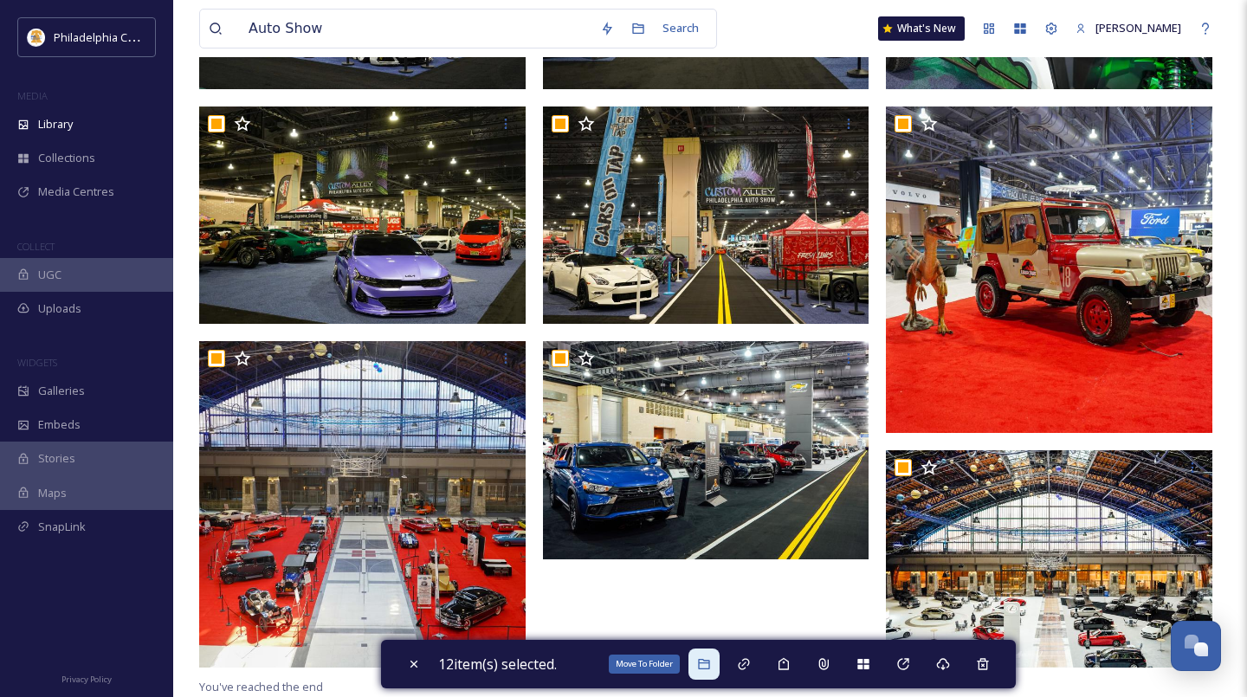
click at [708, 676] on div "Move To Folder" at bounding box center [703, 664] width 31 height 31
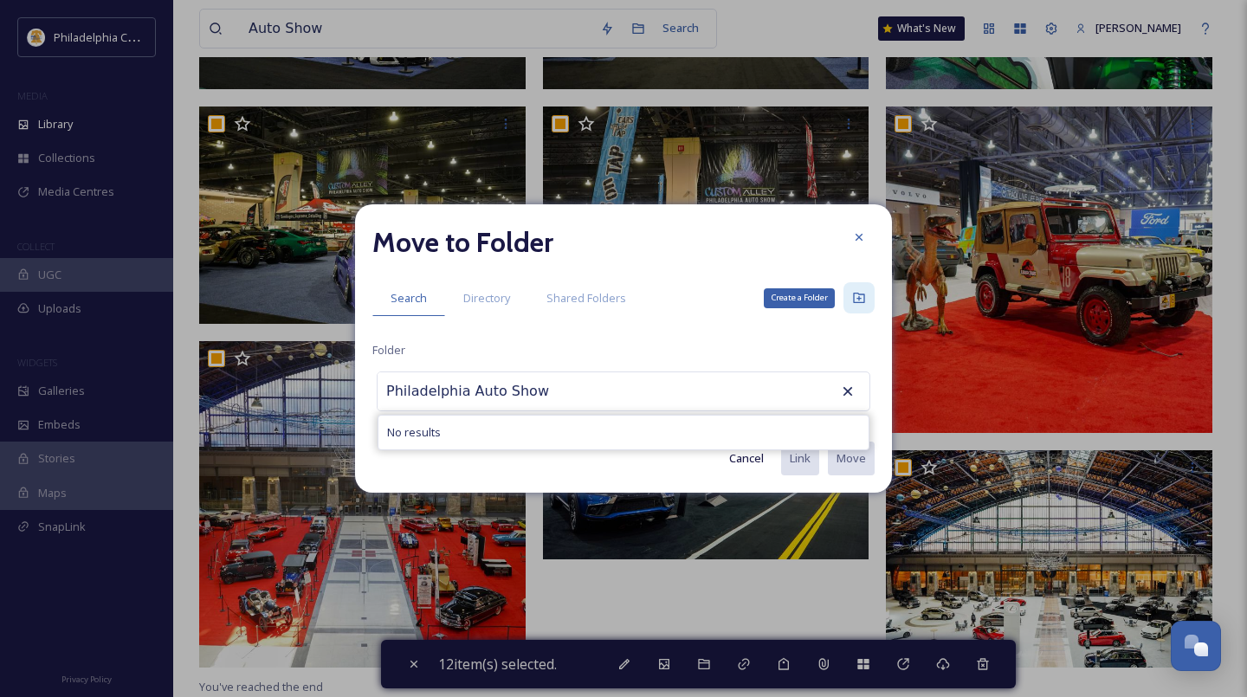
click at [866, 298] on div "Create a Folder" at bounding box center [858, 297] width 31 height 31
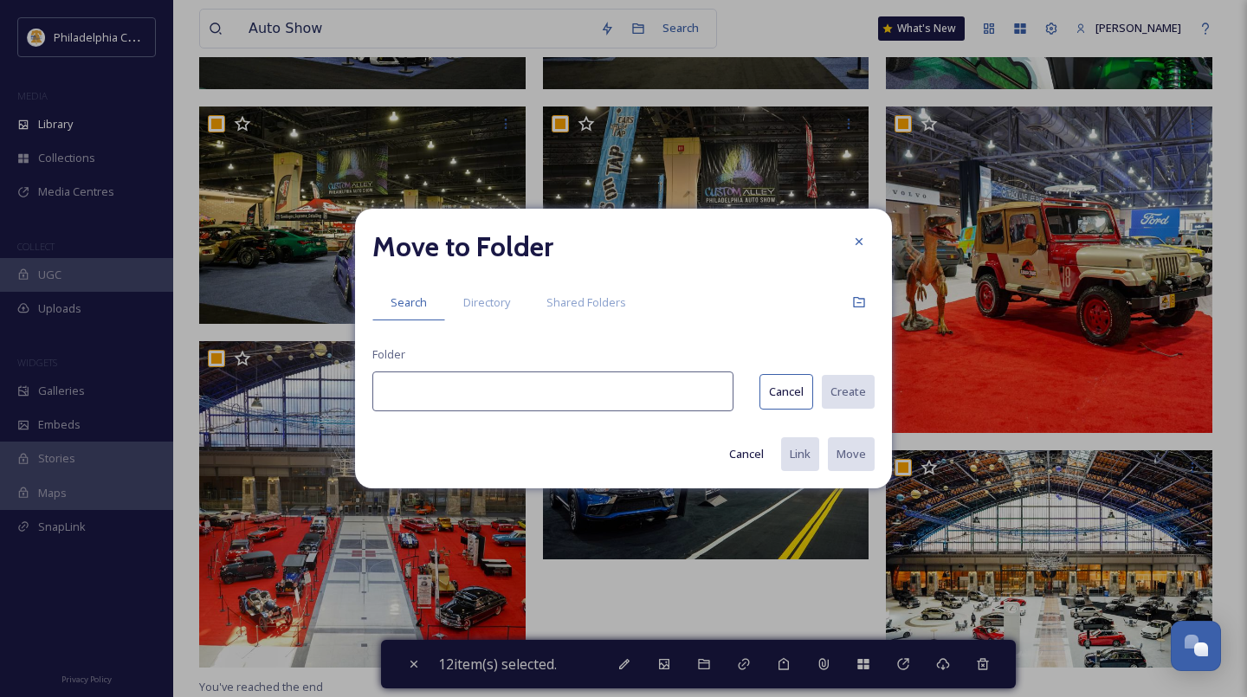
click at [564, 391] on input at bounding box center [552, 391] width 361 height 40
paste input "Philadelphia Auto Show"
click at [843, 392] on button "Create" at bounding box center [847, 392] width 55 height 36
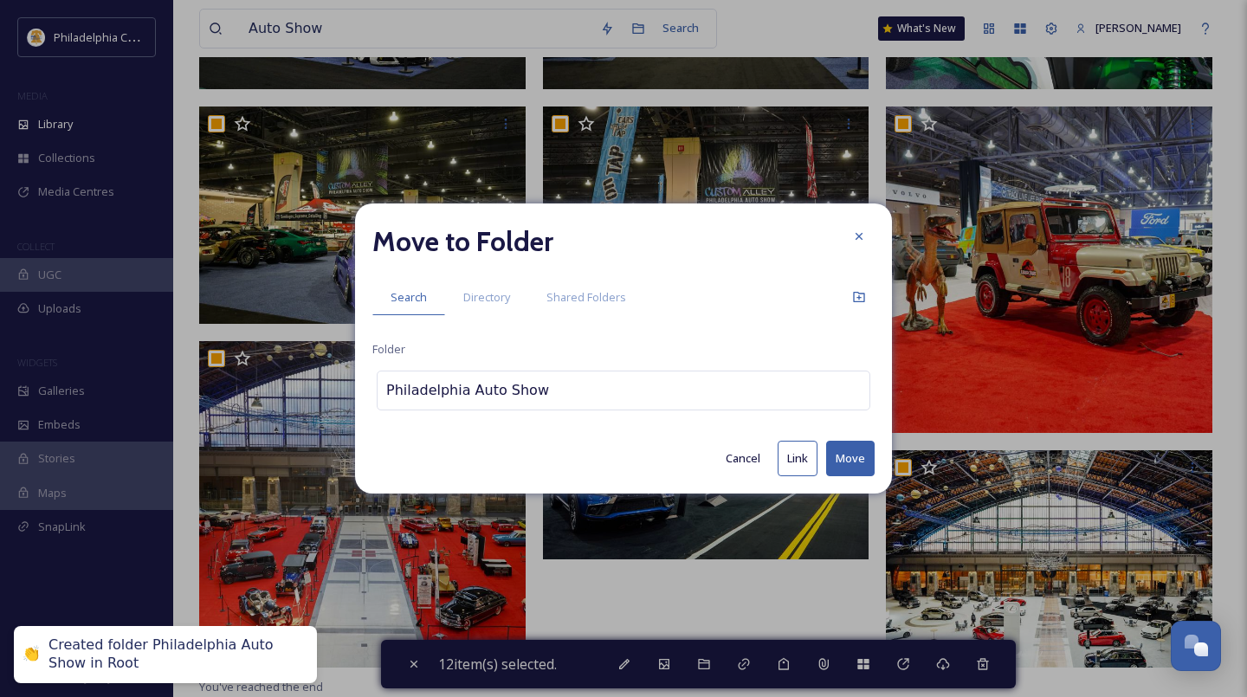
click at [848, 458] on button "Move" at bounding box center [850, 459] width 48 height 36
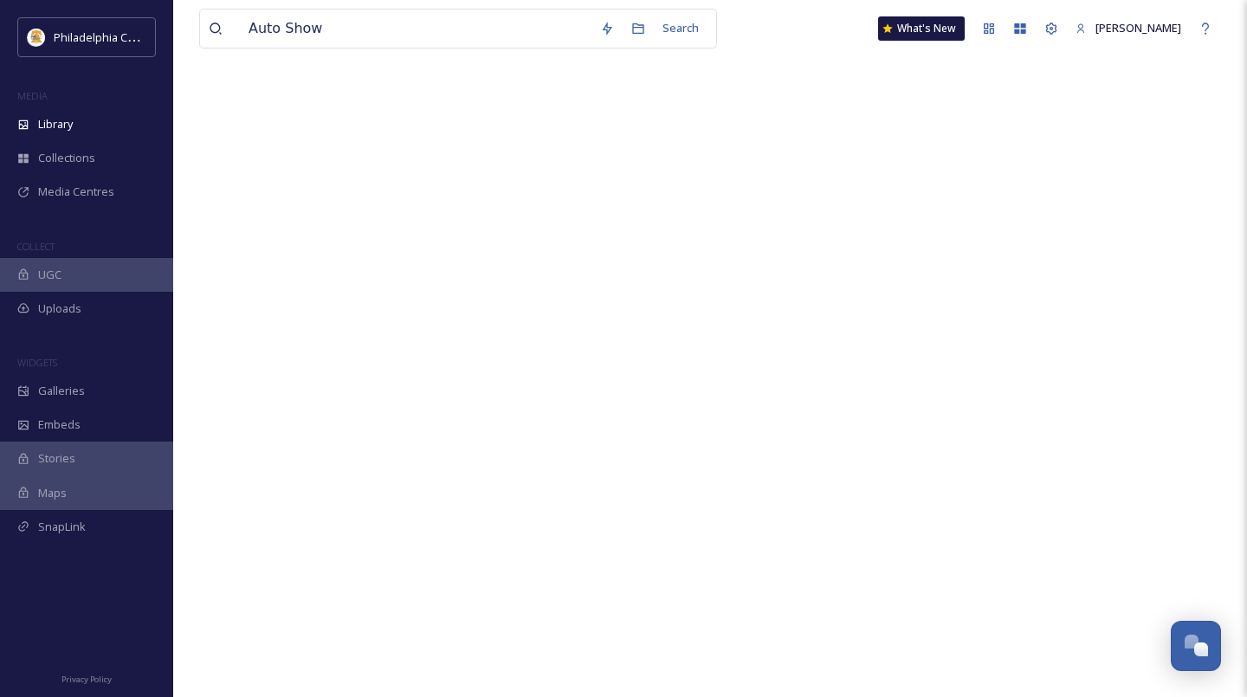
scroll to position [0, 0]
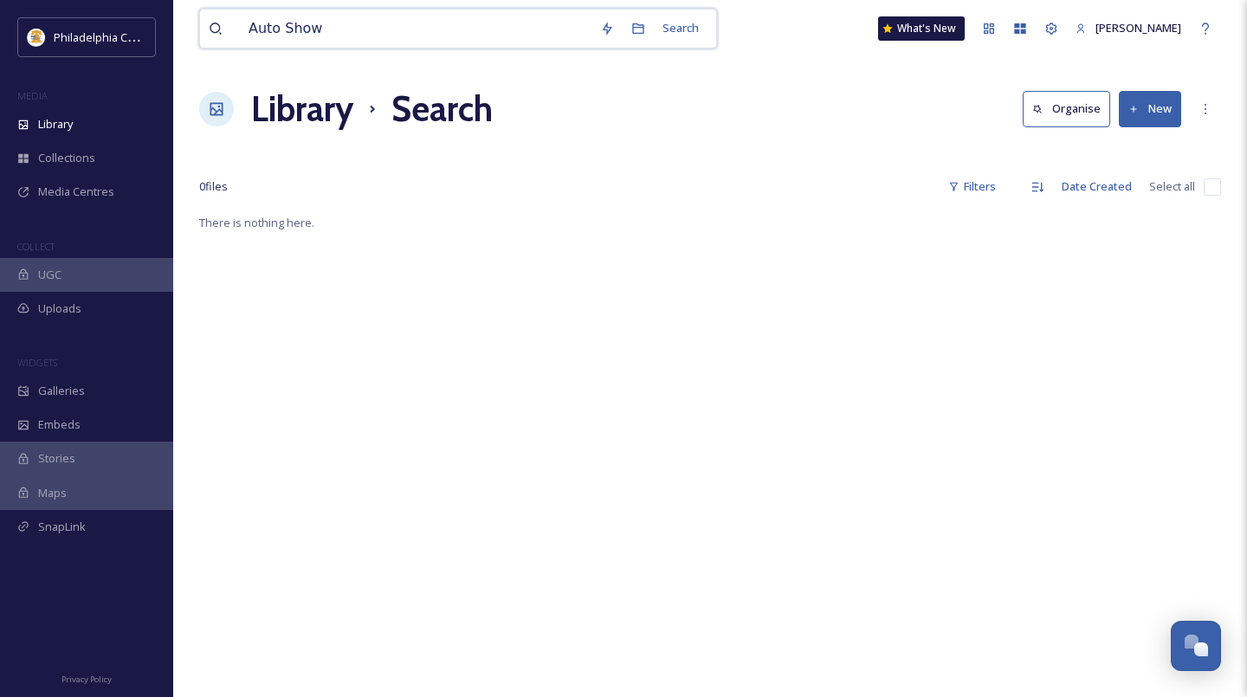
click at [378, 19] on input "Auto Show" at bounding box center [416, 29] width 352 height 38
drag, startPoint x: 337, startPoint y: 30, endPoint x: 239, endPoint y: 15, distance: 99.1
click at [240, 15] on input "Auto Show" at bounding box center [416, 29] width 352 height 38
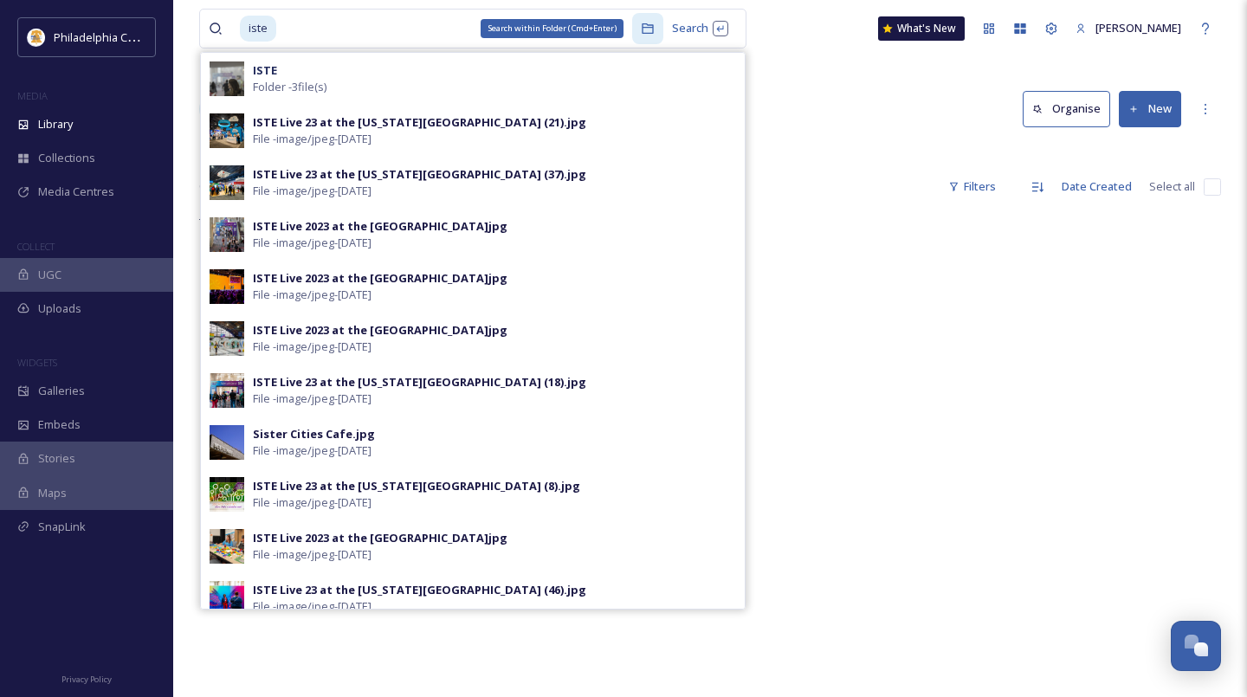
click at [647, 23] on div "Search within Folder (Cmd+Enter)" at bounding box center [647, 28] width 31 height 31
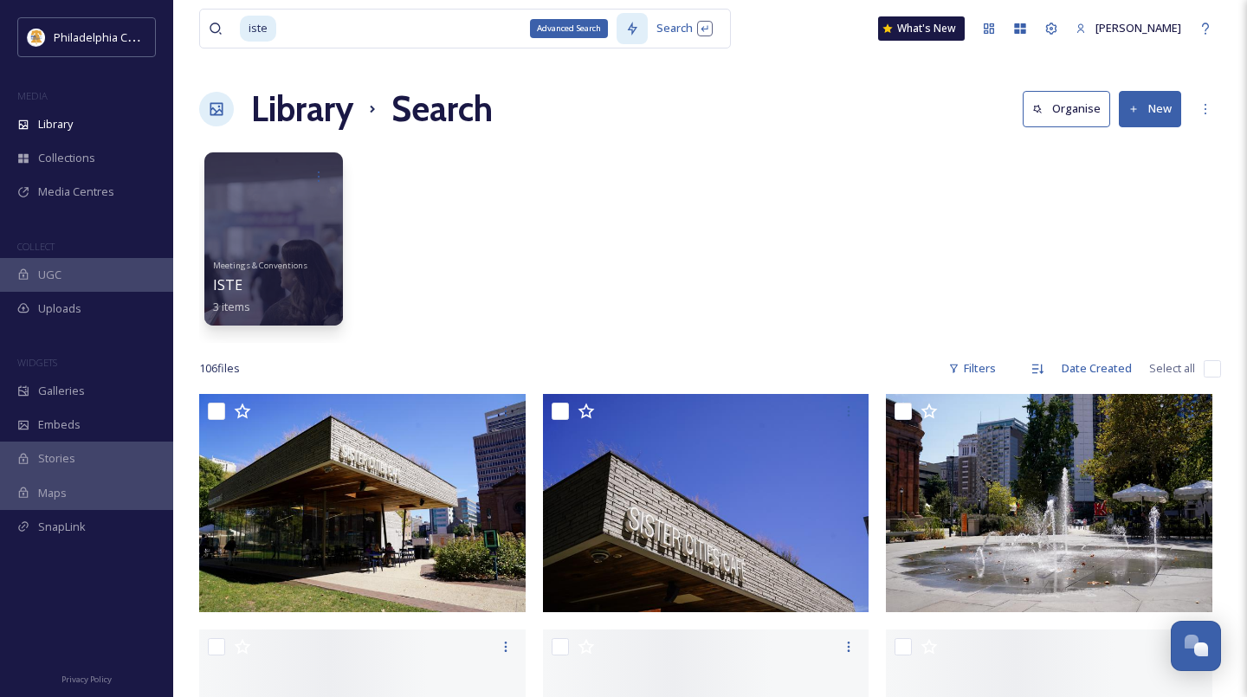
click at [629, 26] on icon at bounding box center [632, 29] width 14 height 14
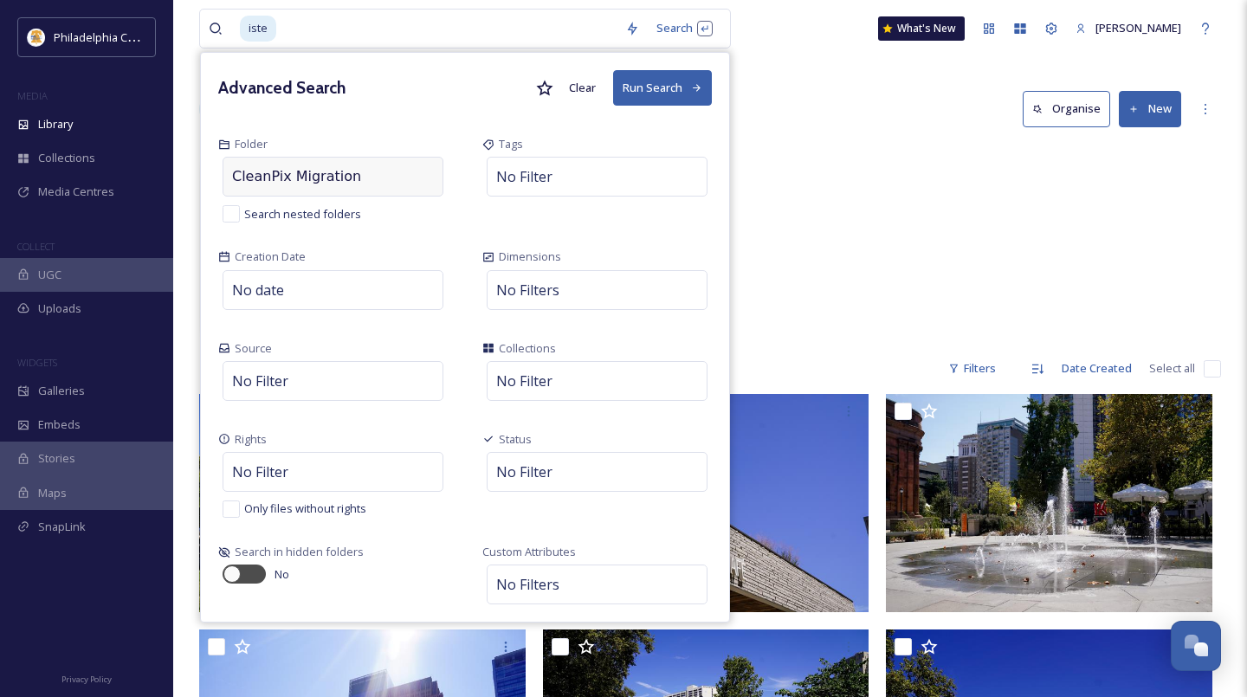
click at [352, 168] on div "CleanPix Migration" at bounding box center [333, 177] width 221 height 40
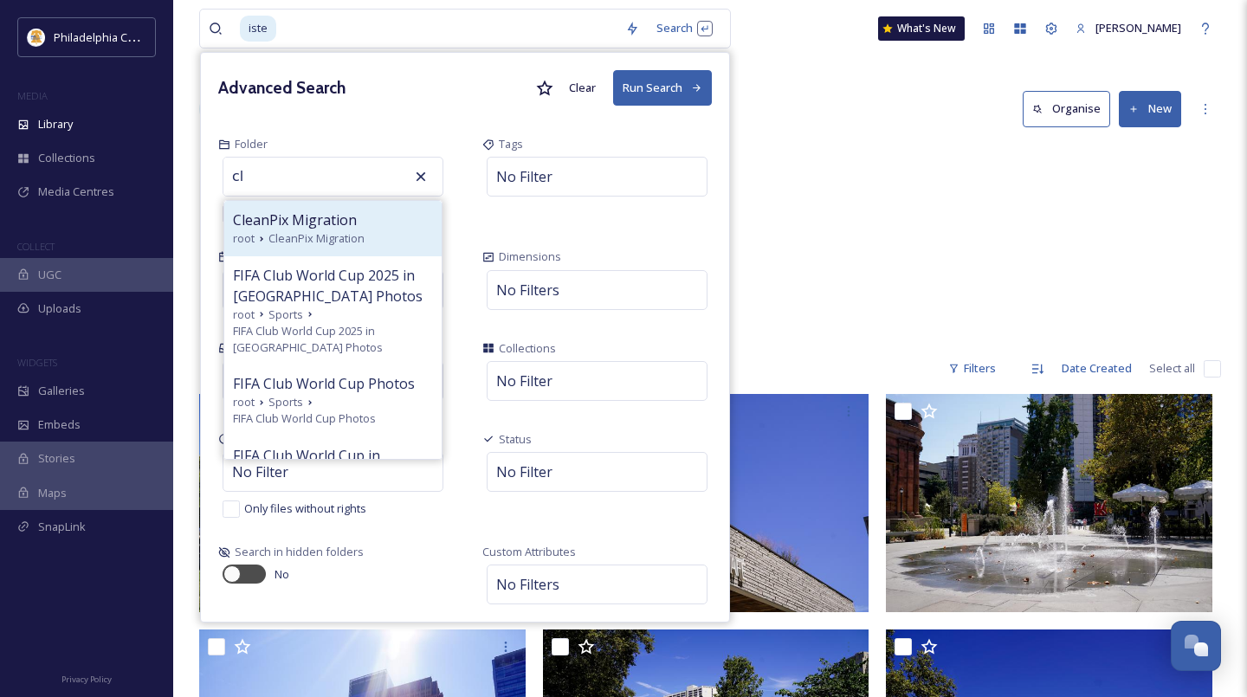
click at [342, 240] on span "CleanPix Migration" at bounding box center [316, 238] width 96 height 16
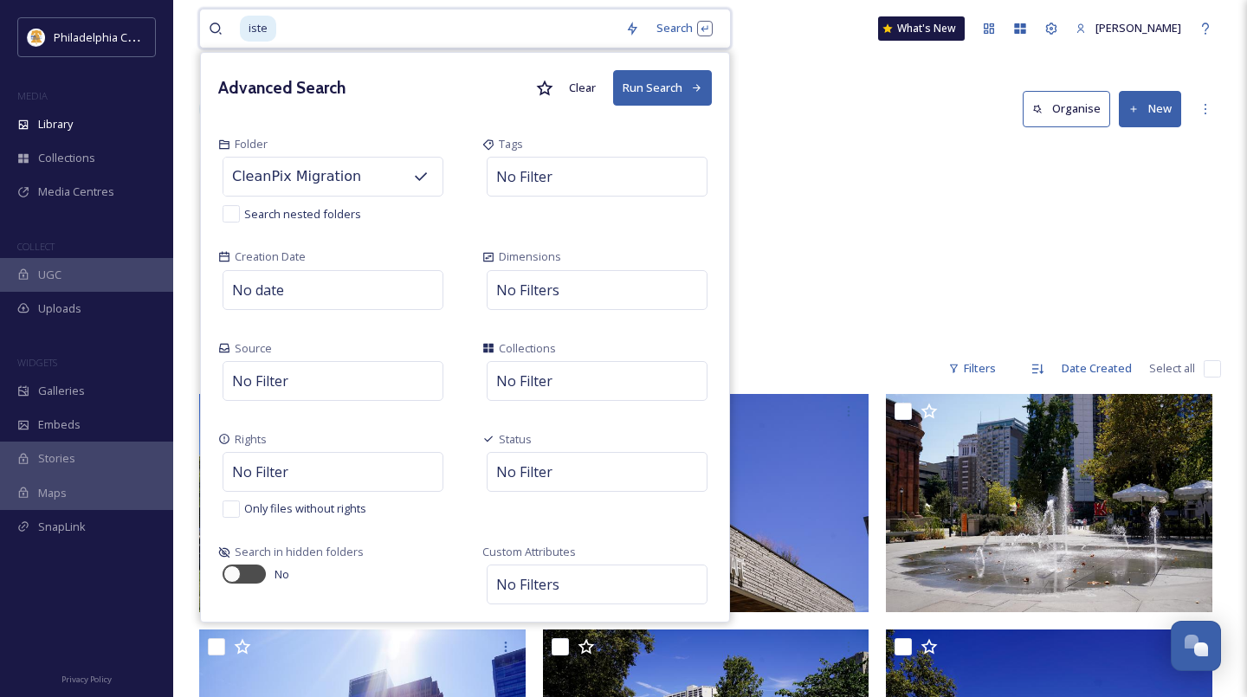
click at [666, 91] on button "Run Search" at bounding box center [662, 88] width 99 height 36
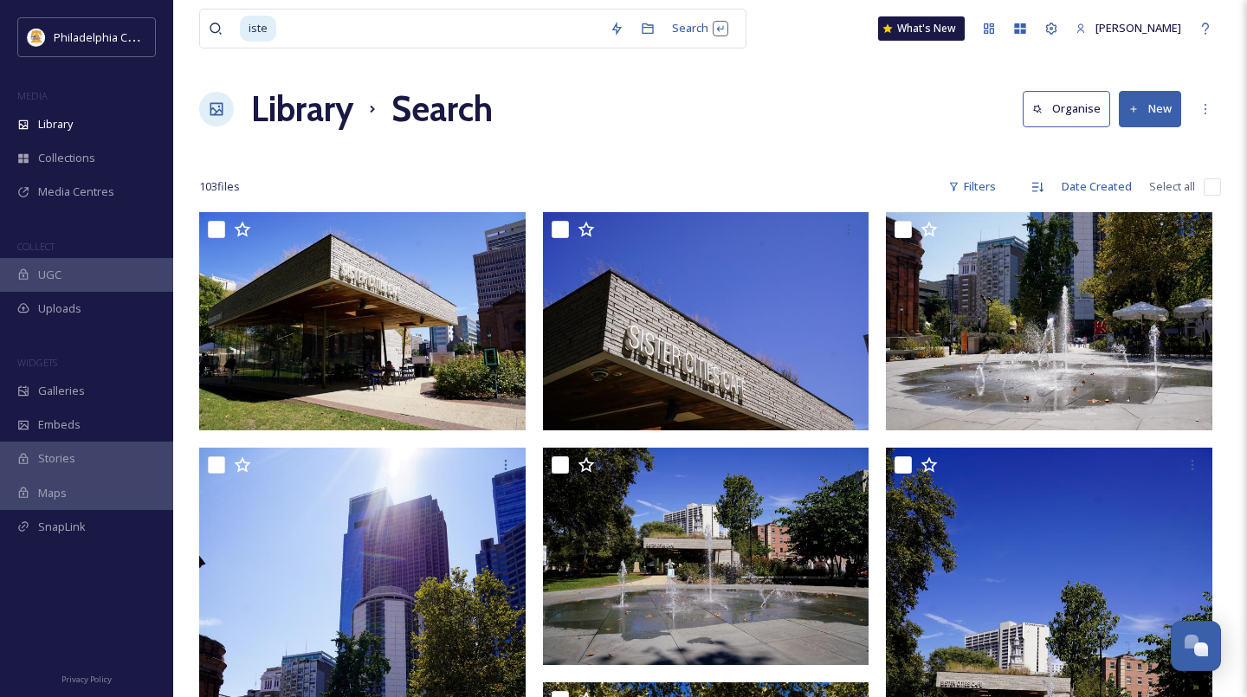
click at [1213, 190] on input "checkbox" at bounding box center [1212, 186] width 17 height 17
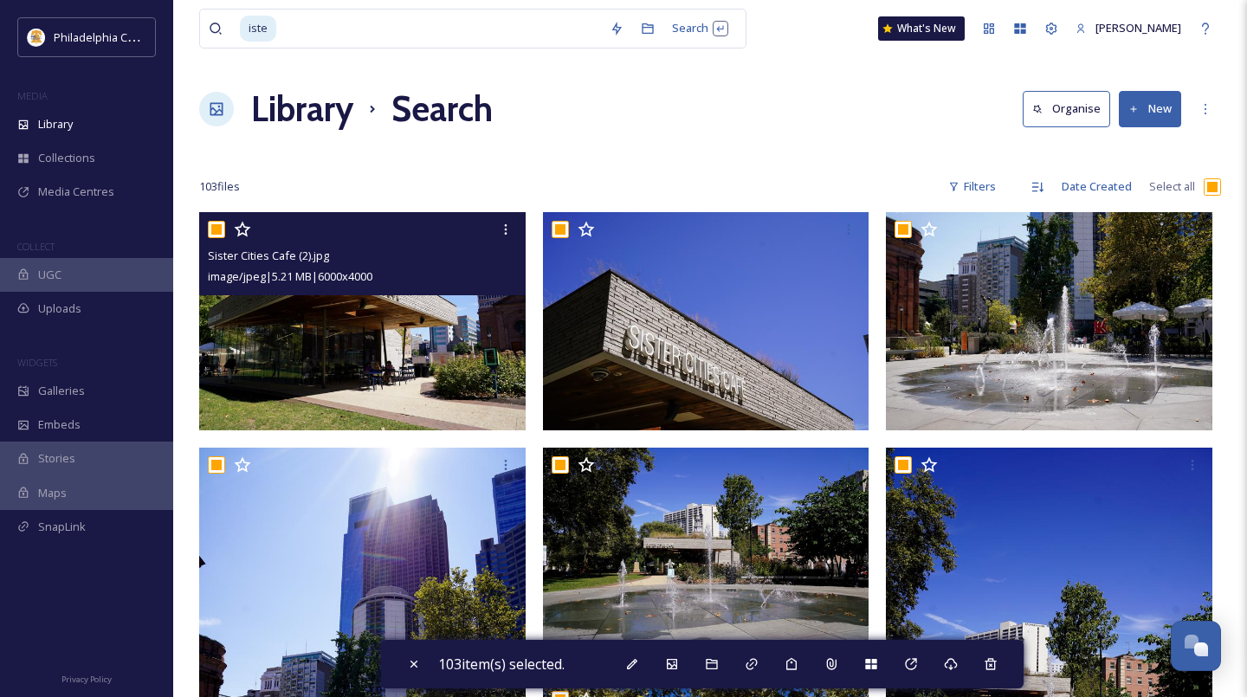
click at [220, 232] on input "checkbox" at bounding box center [216, 229] width 17 height 17
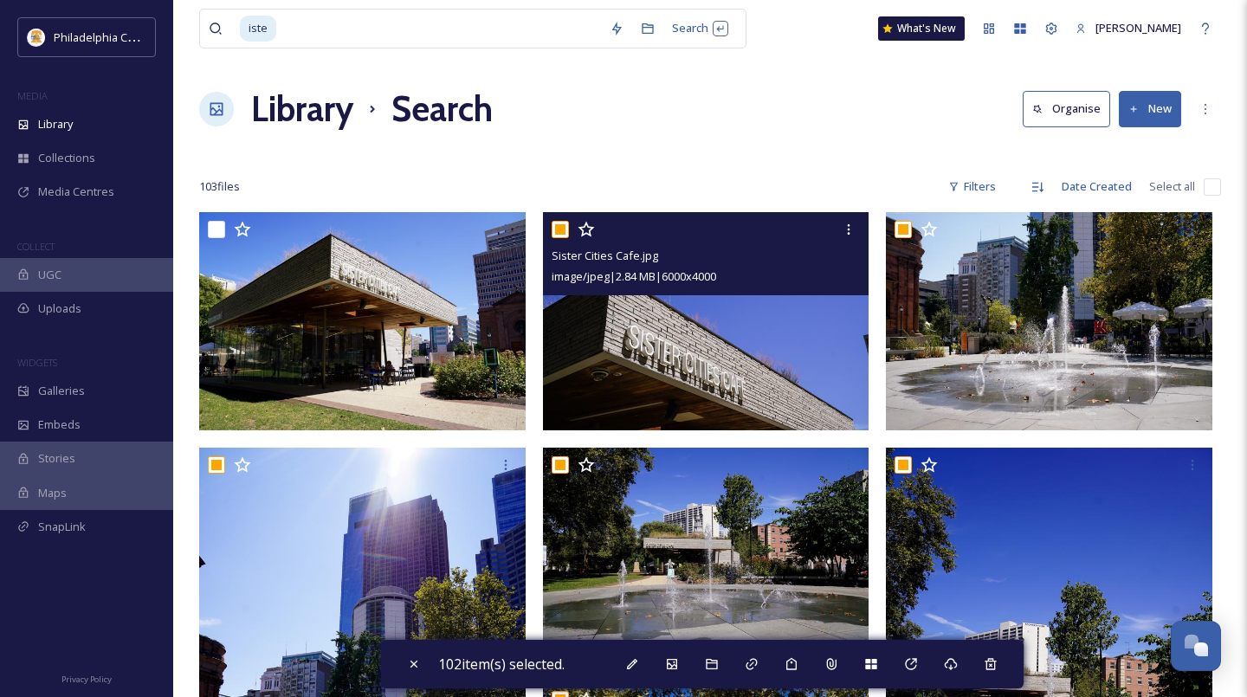
click at [564, 229] on input "checkbox" at bounding box center [560, 229] width 17 height 17
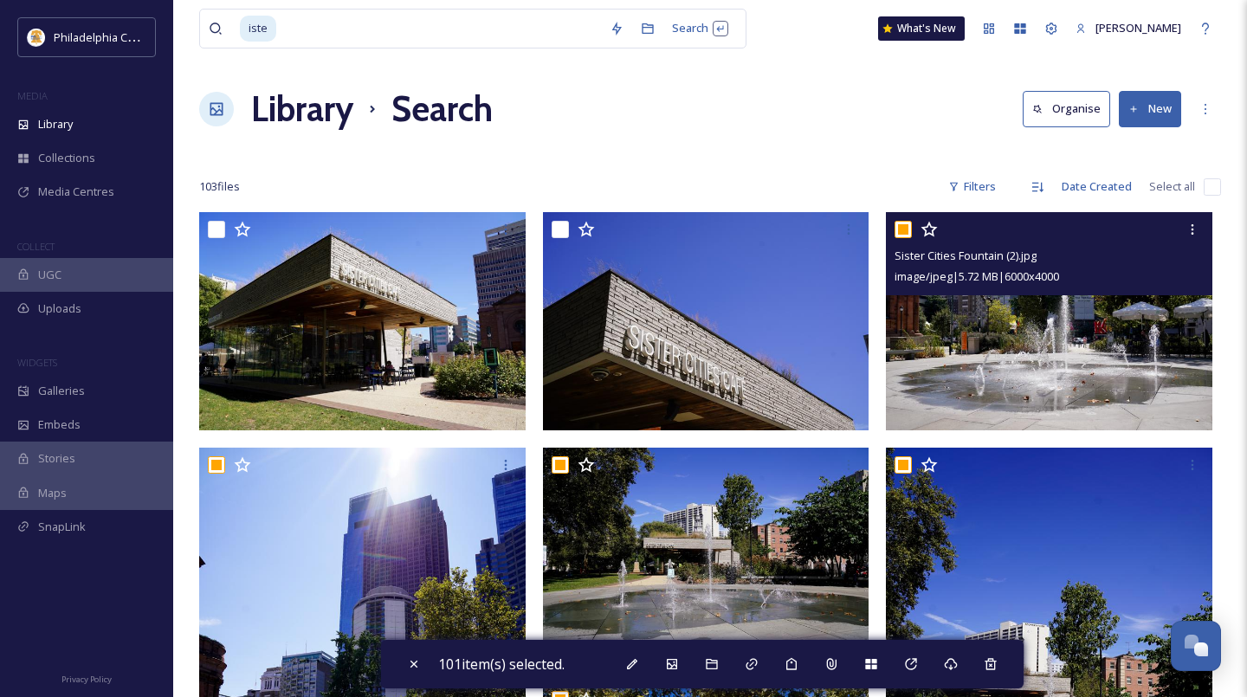
click at [902, 224] on input "checkbox" at bounding box center [902, 229] width 17 height 17
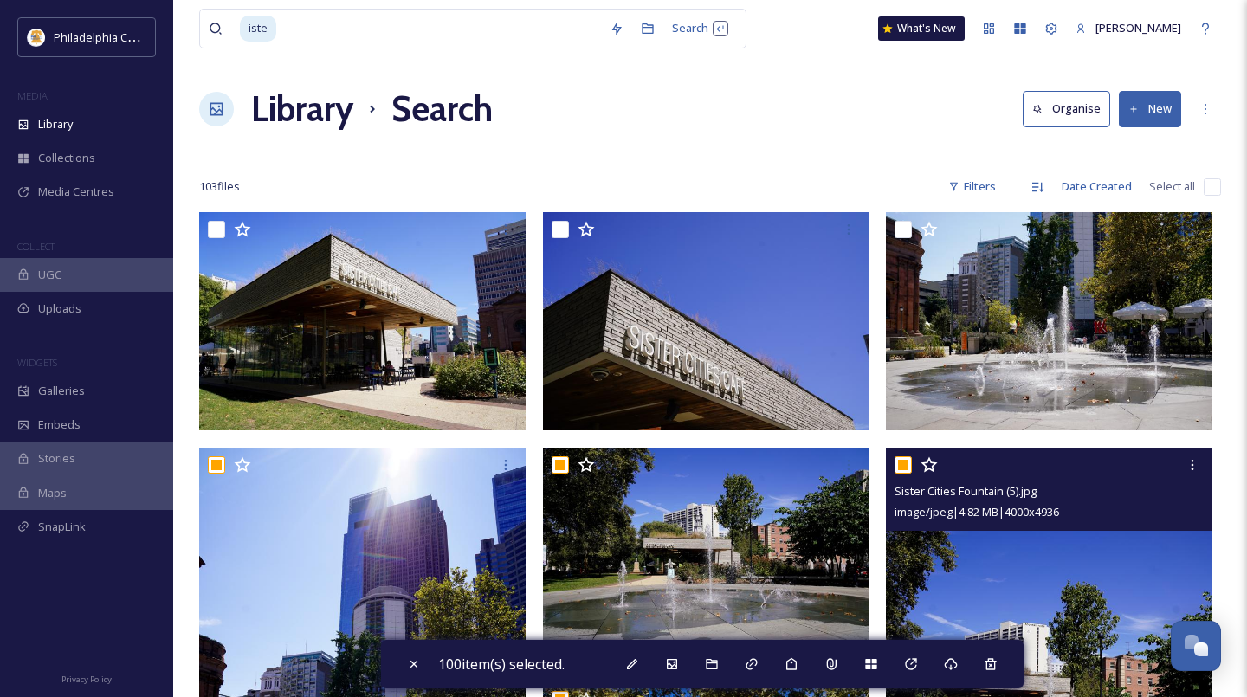
click at [903, 463] on input "checkbox" at bounding box center [902, 464] width 17 height 17
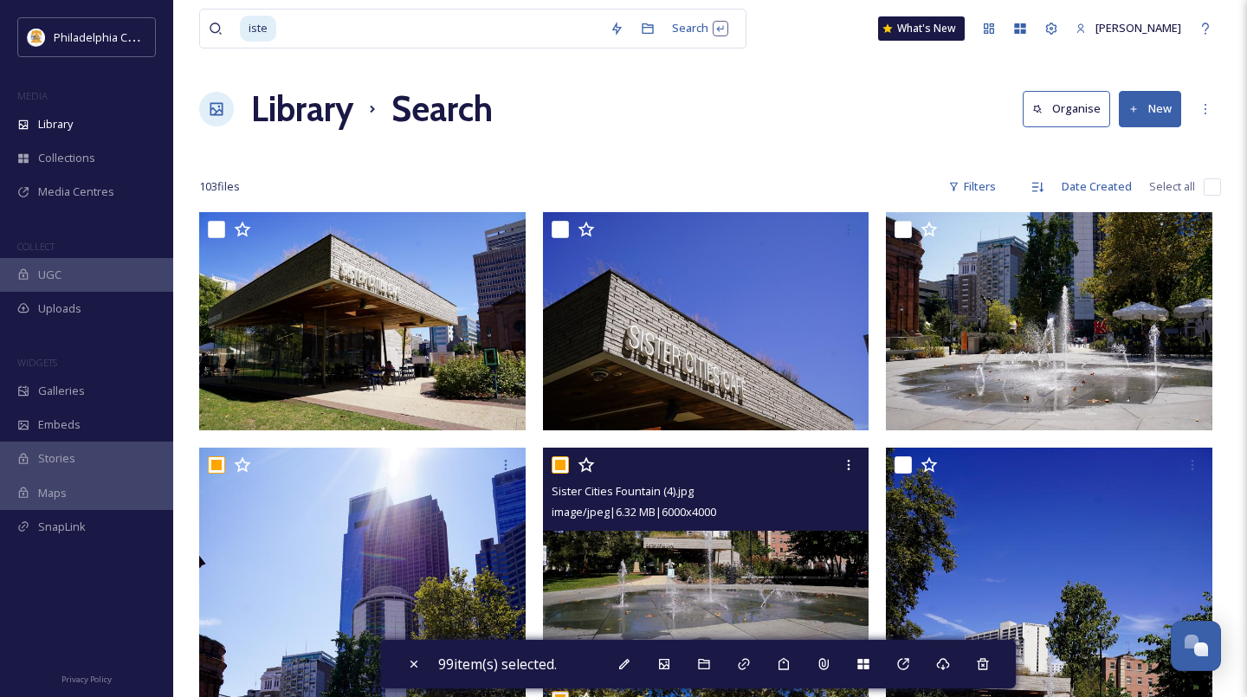
click at [561, 469] on input "checkbox" at bounding box center [560, 464] width 17 height 17
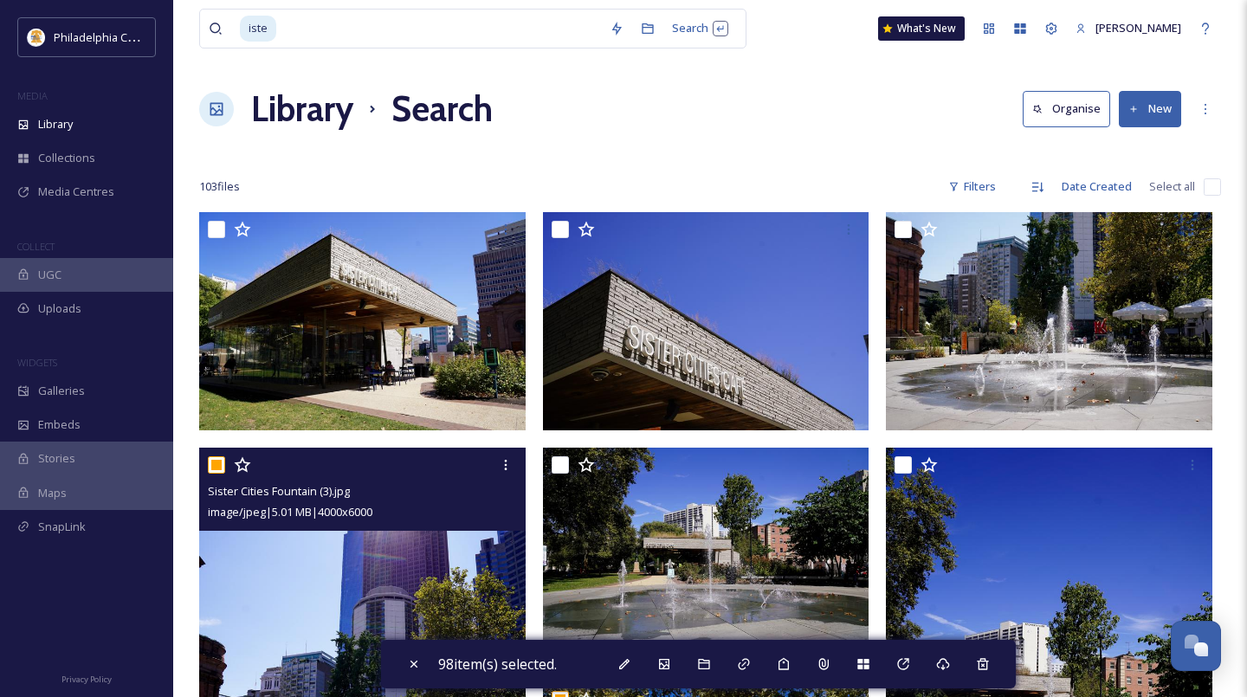
click at [218, 468] on input "checkbox" at bounding box center [216, 464] width 17 height 17
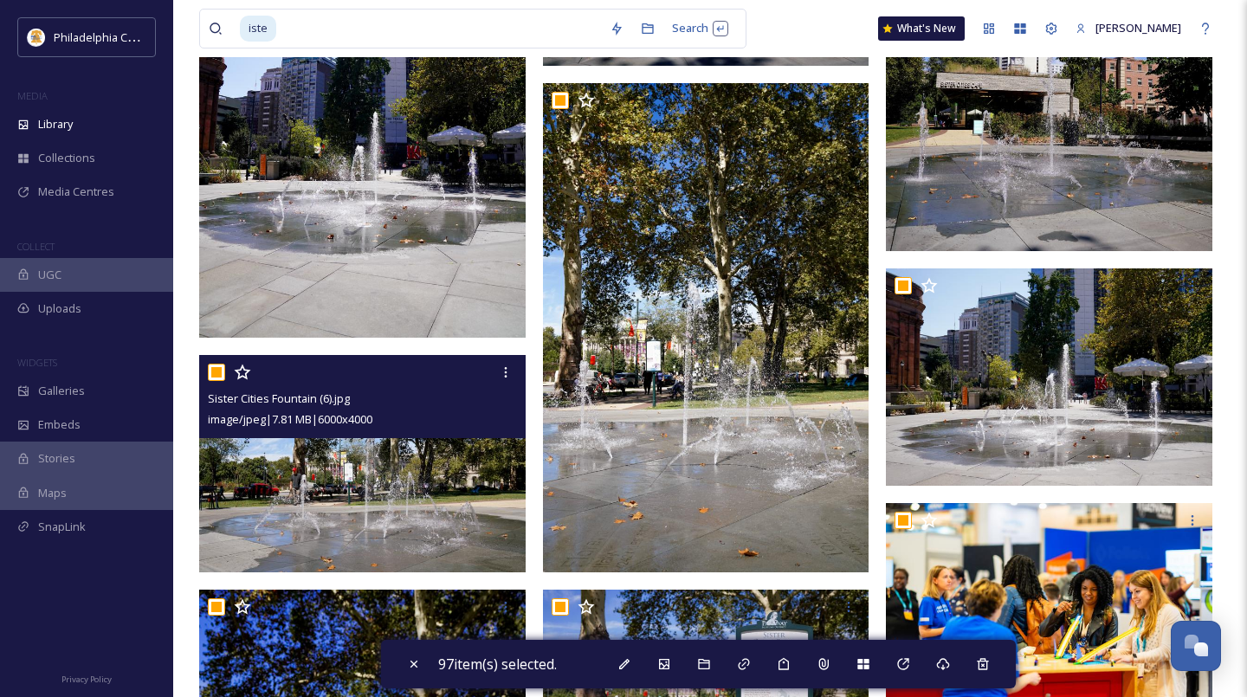
scroll to position [600, 0]
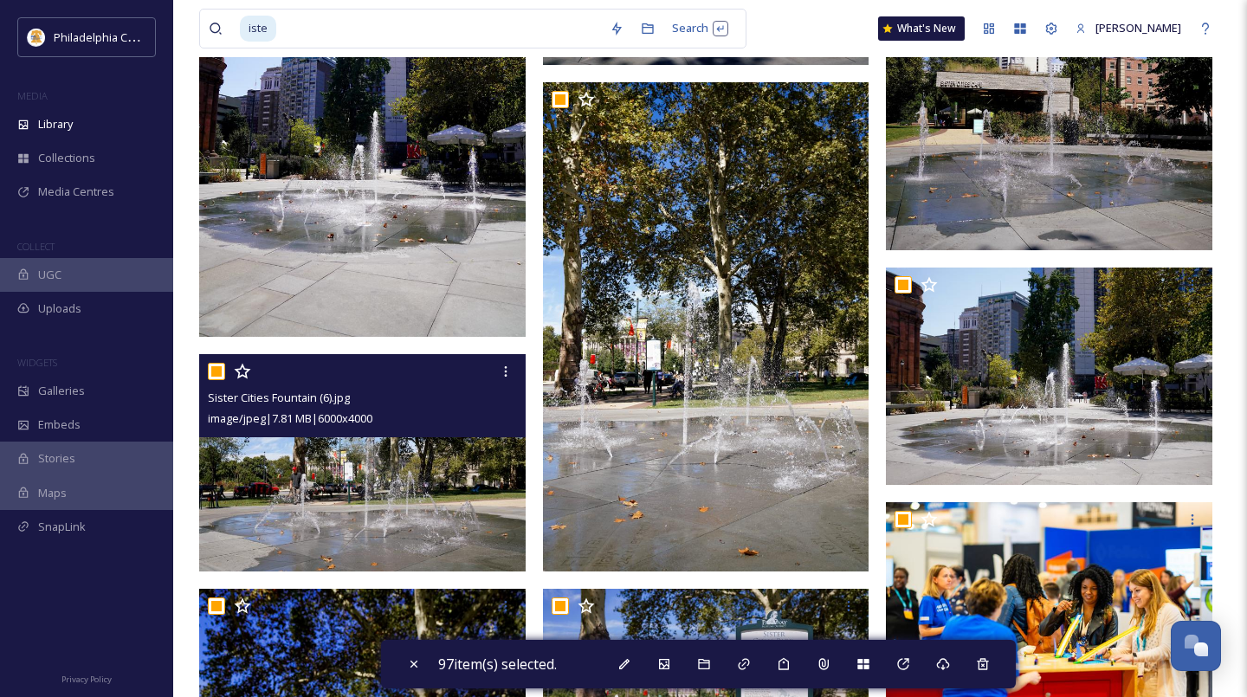
click at [215, 371] on input "checkbox" at bounding box center [216, 371] width 17 height 17
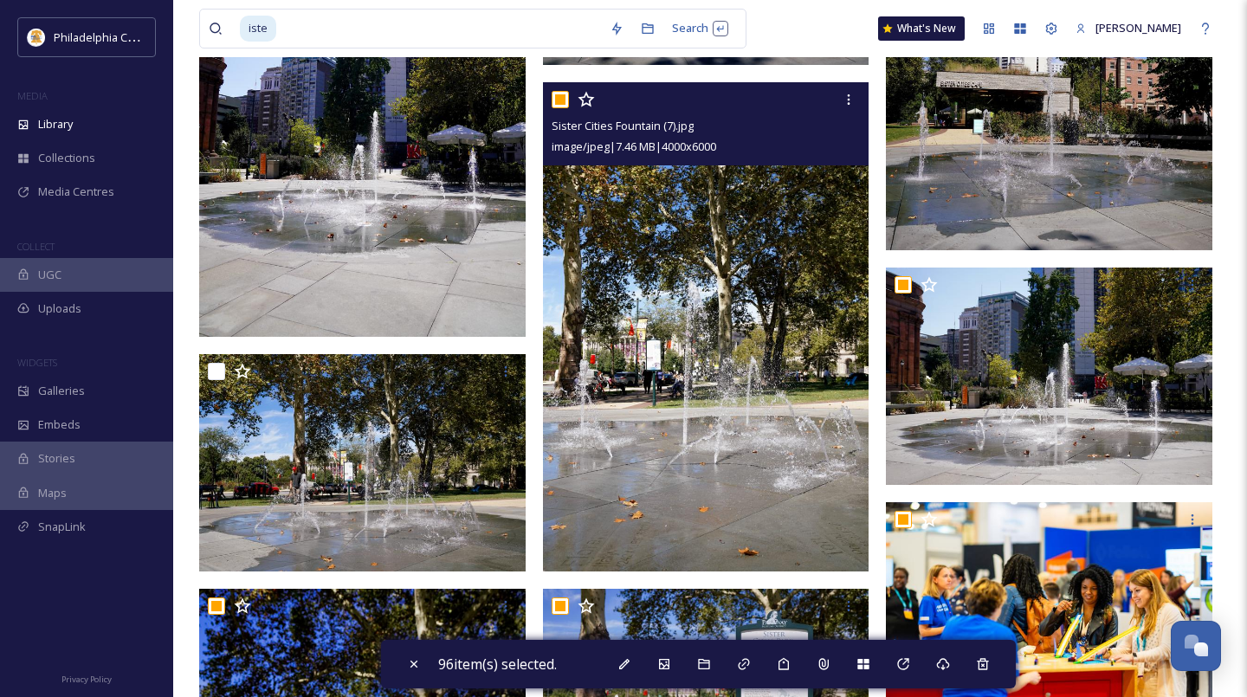
click at [558, 105] on input "checkbox" at bounding box center [560, 99] width 17 height 17
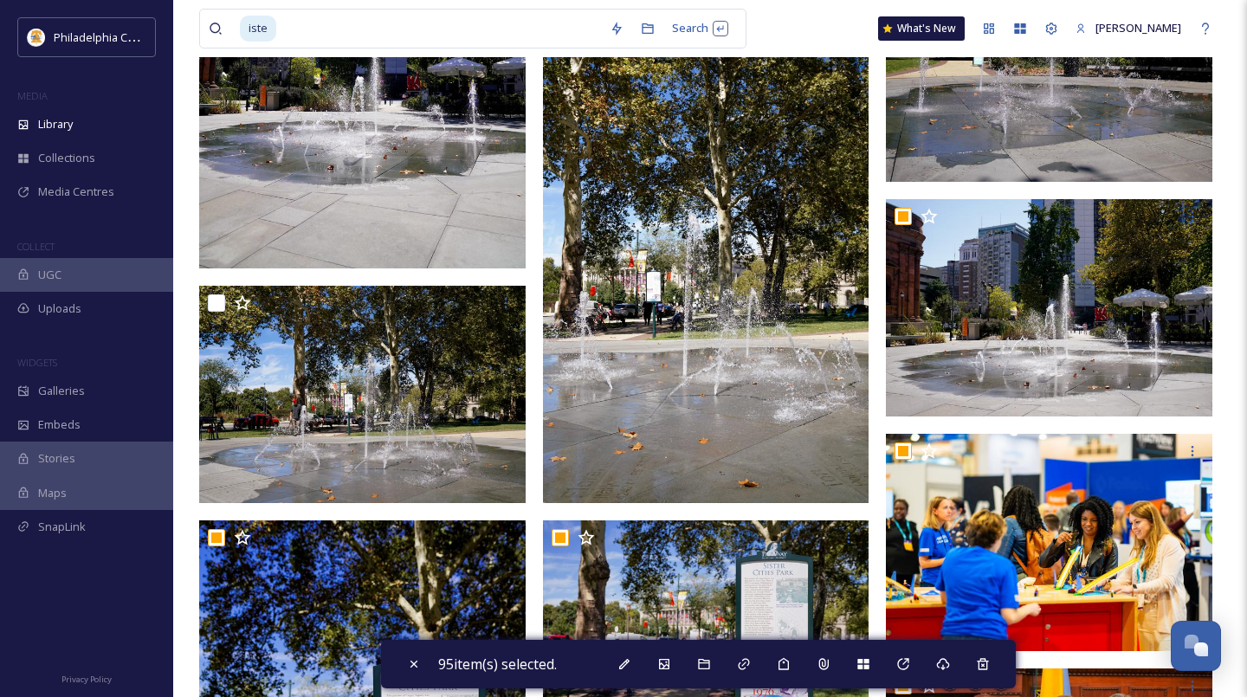
scroll to position [681, 0]
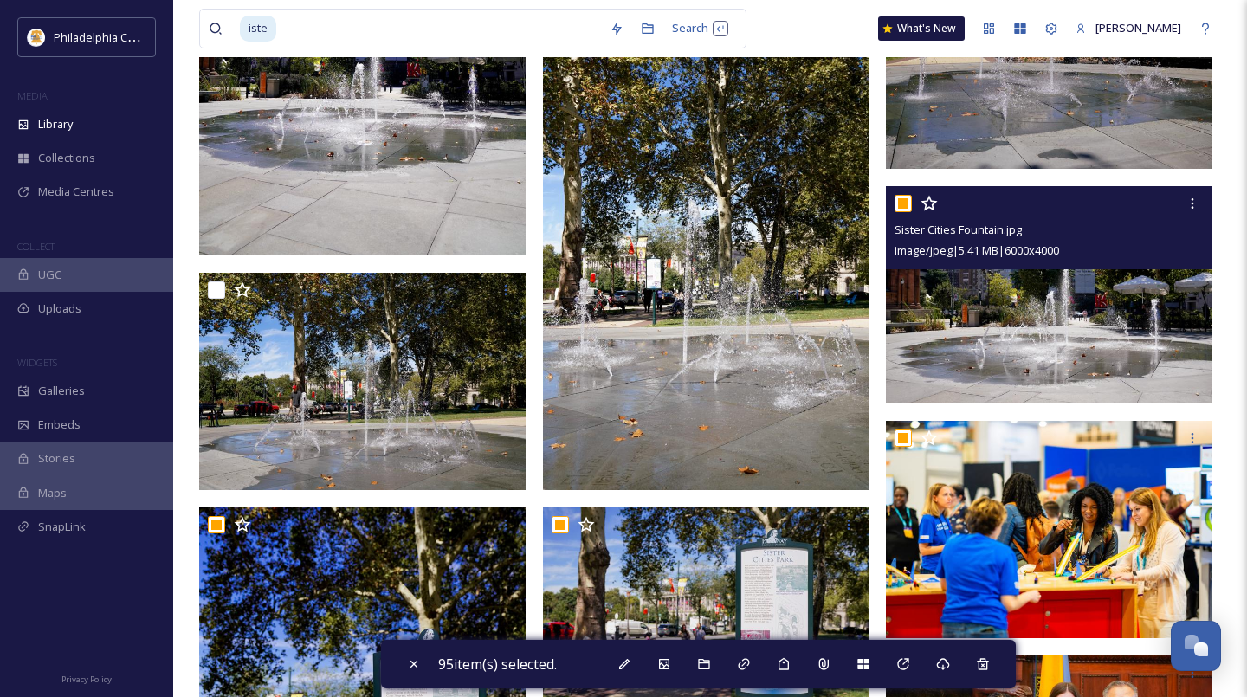
click at [906, 203] on input "checkbox" at bounding box center [902, 203] width 17 height 17
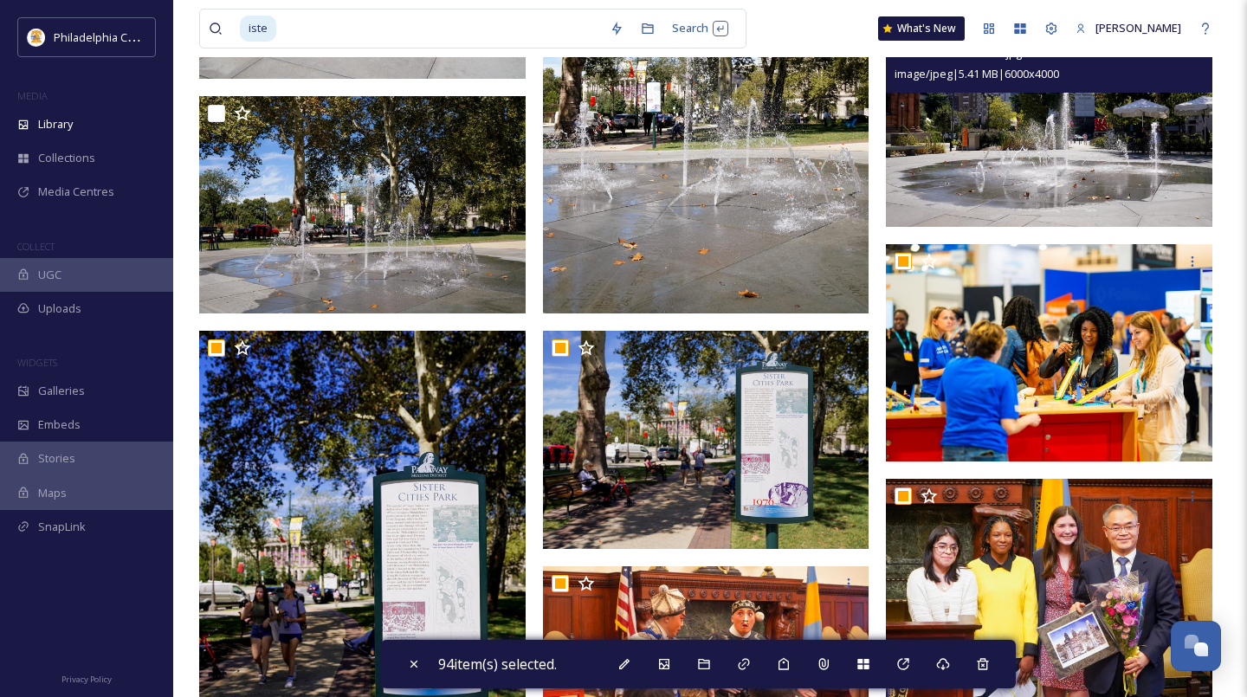
scroll to position [978, 0]
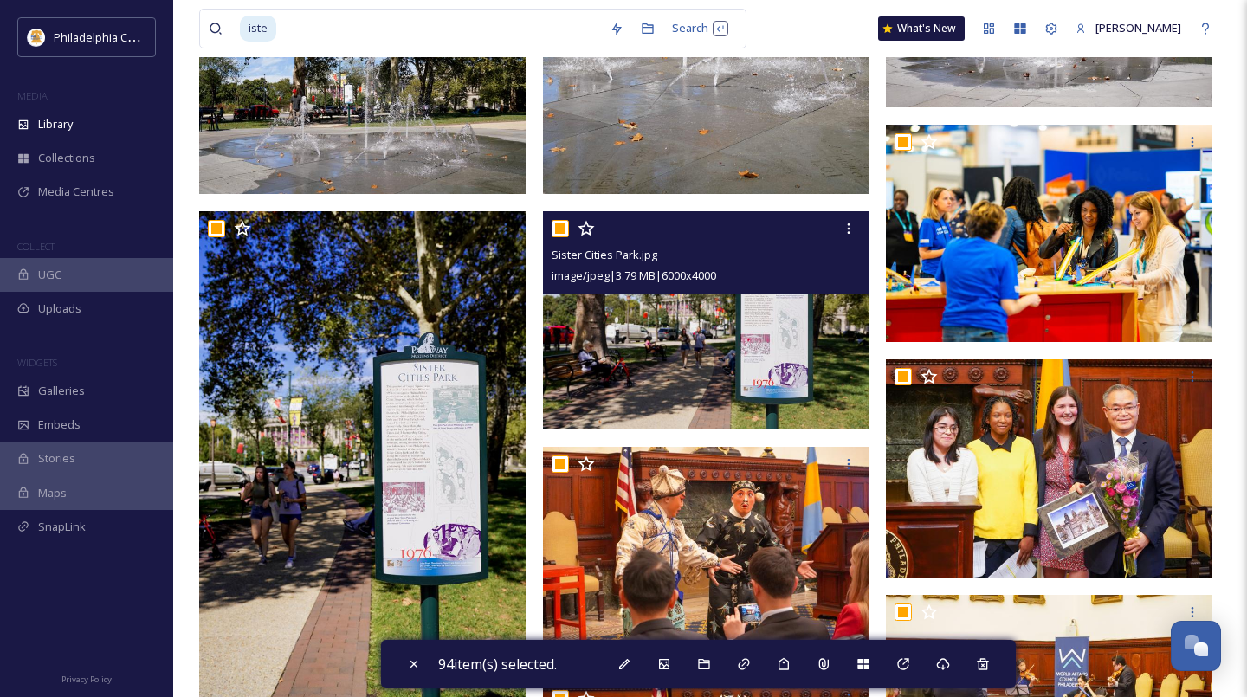
click at [564, 228] on input "checkbox" at bounding box center [560, 228] width 17 height 17
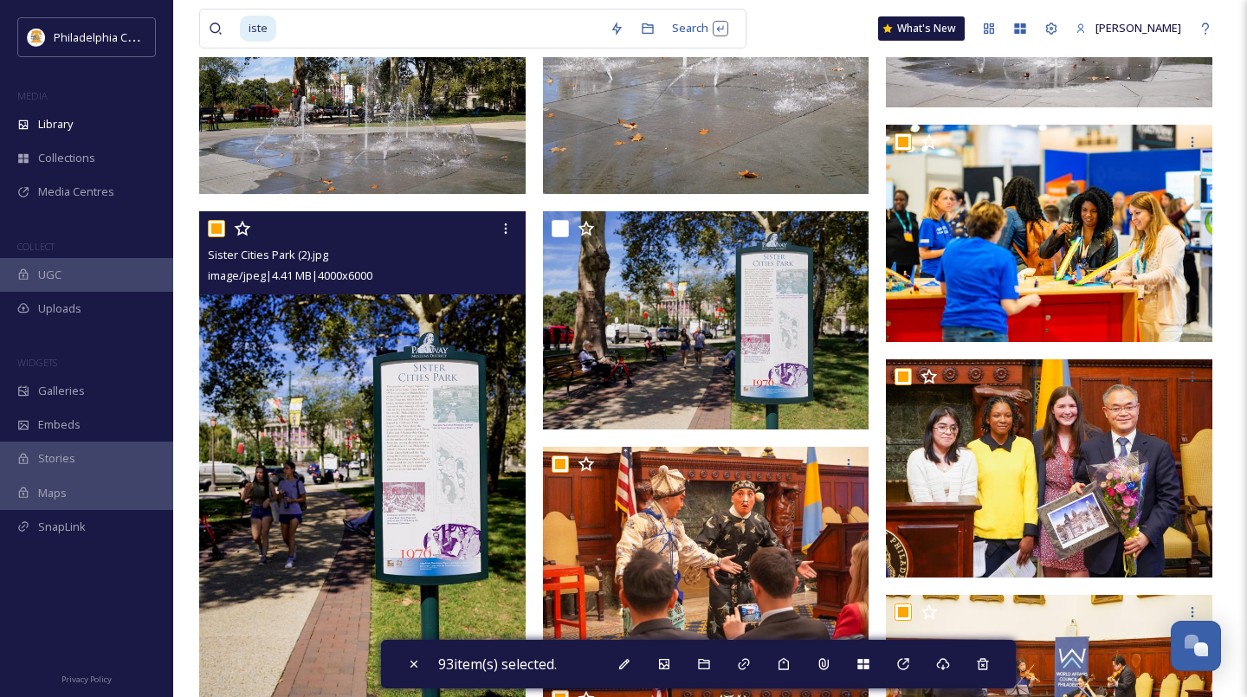
click at [216, 230] on input "checkbox" at bounding box center [216, 228] width 17 height 17
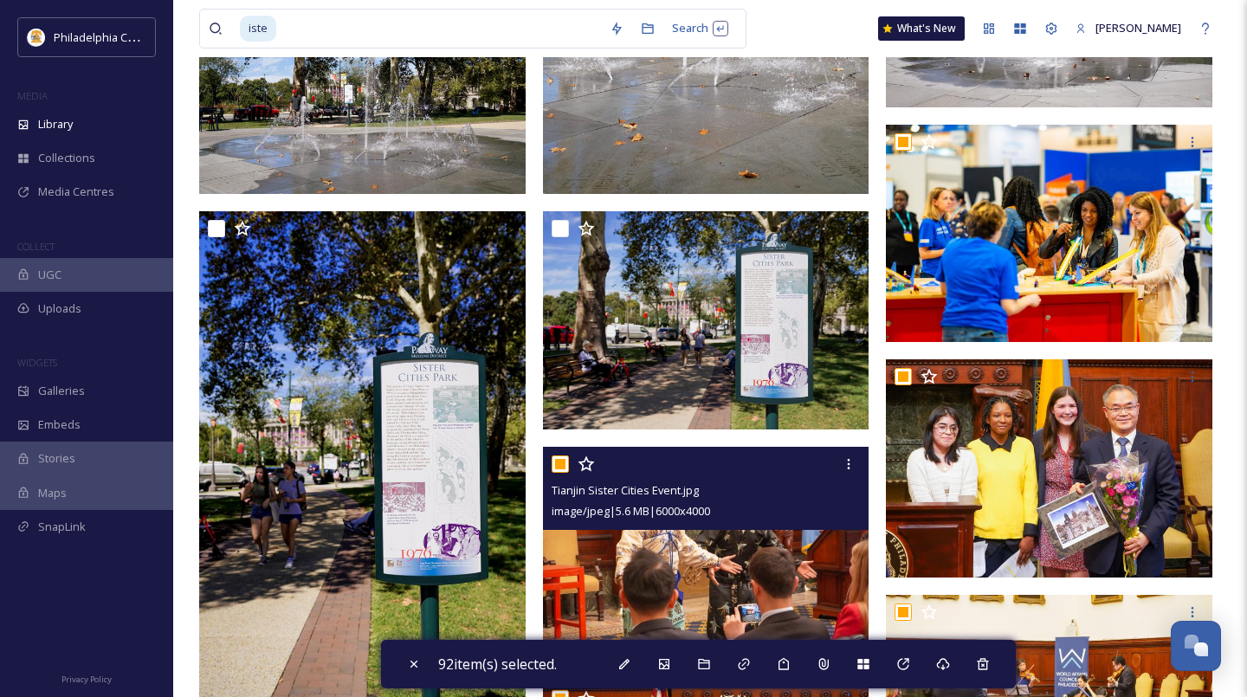
click at [558, 462] on input "checkbox" at bounding box center [560, 463] width 17 height 17
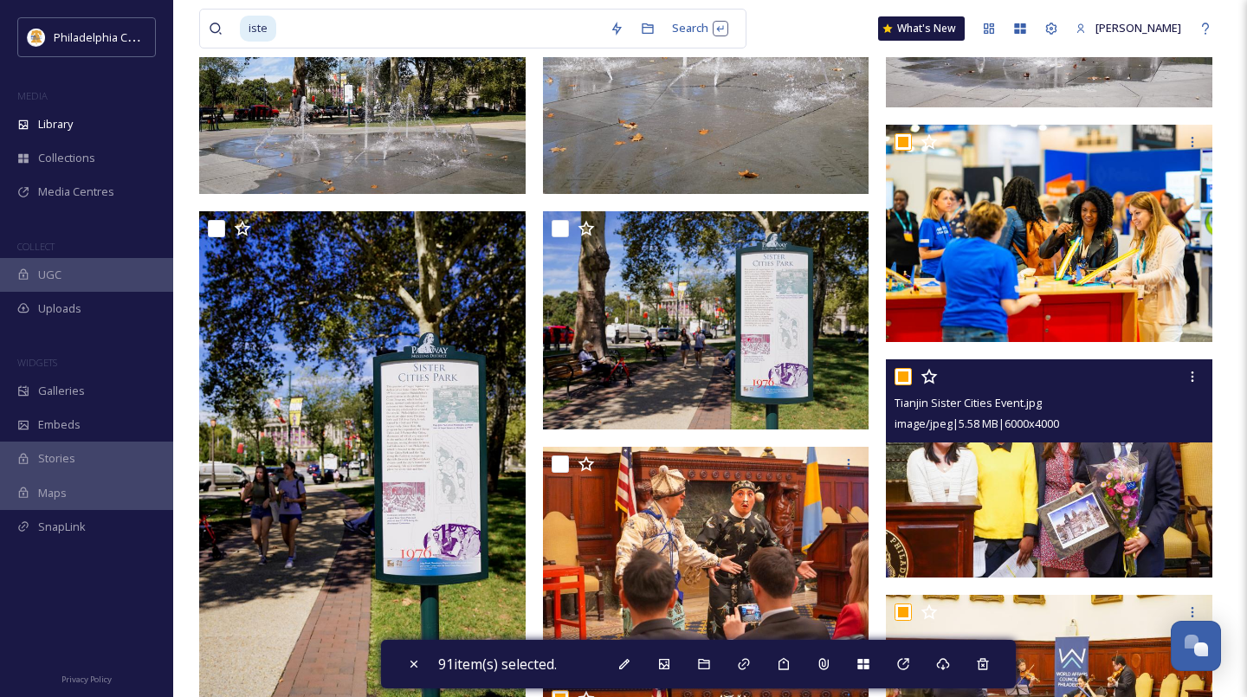
click at [905, 377] on input "checkbox" at bounding box center [902, 376] width 17 height 17
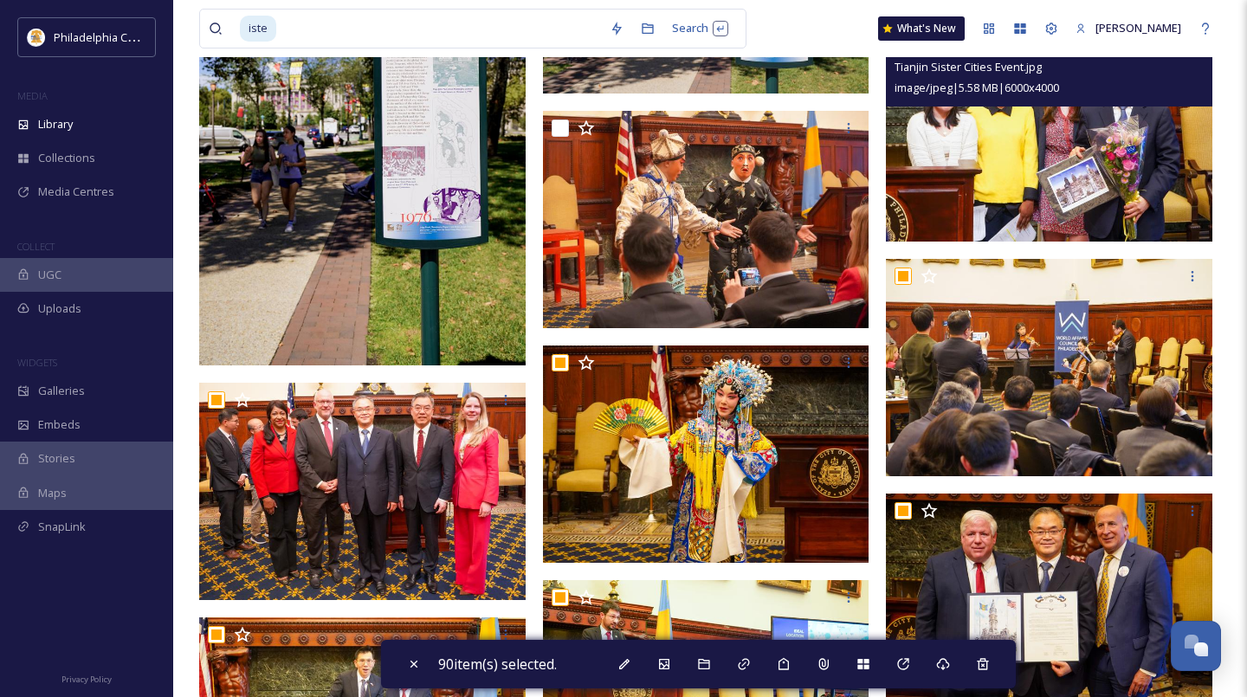
scroll to position [1365, 0]
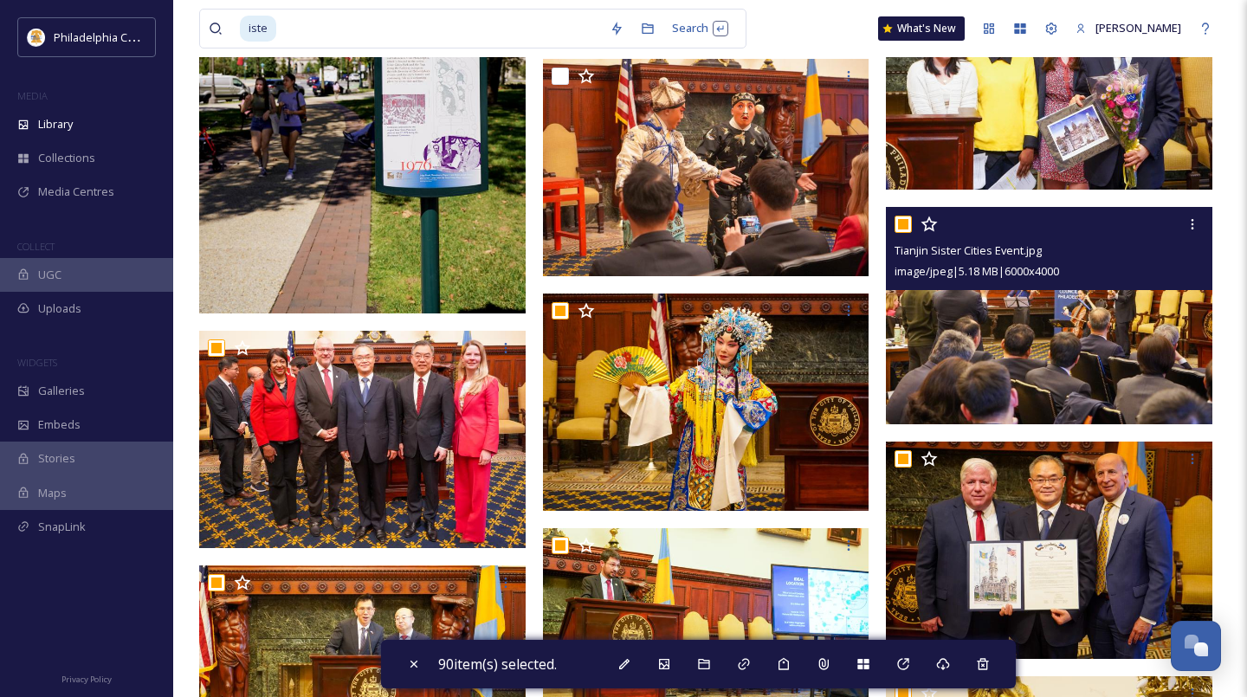
click at [899, 224] on input "checkbox" at bounding box center [902, 224] width 17 height 17
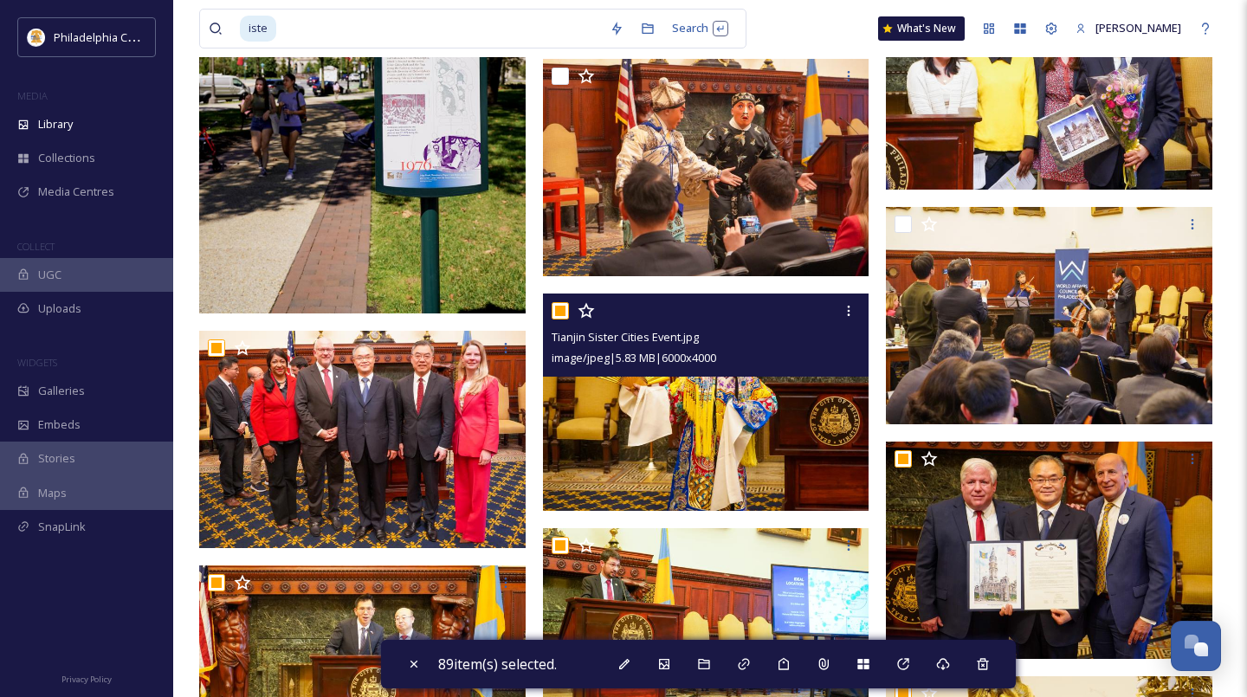
click at [563, 314] on input "checkbox" at bounding box center [560, 310] width 17 height 17
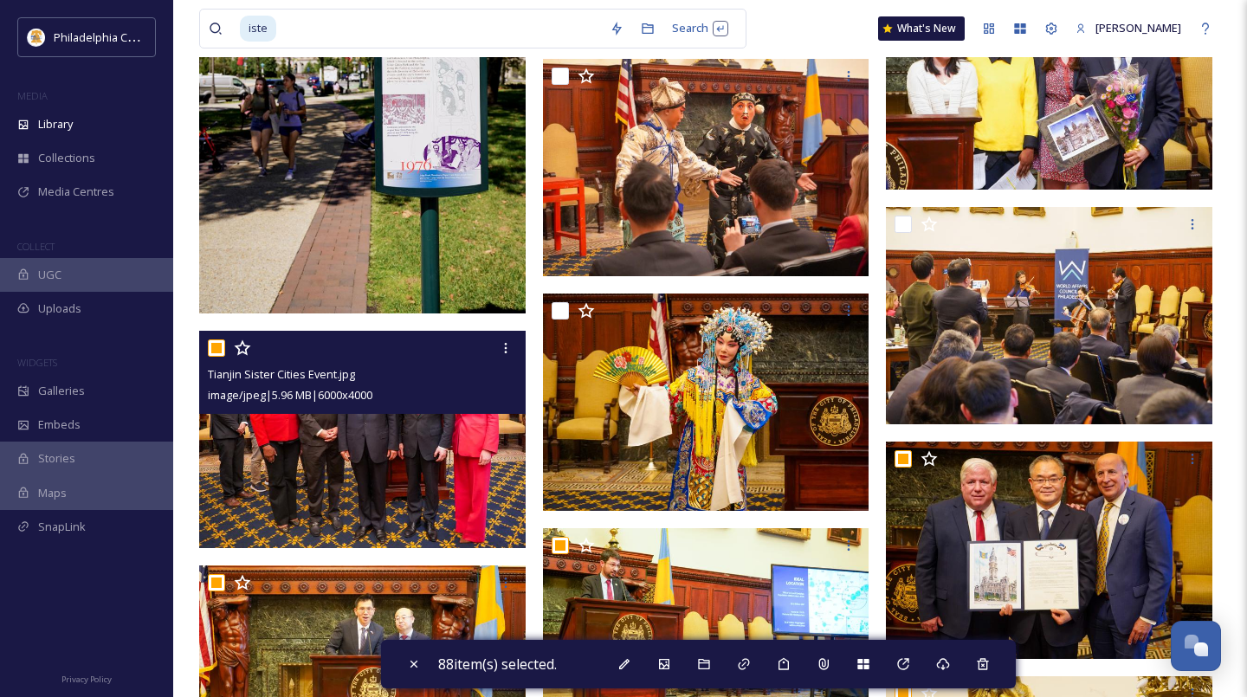
click at [218, 345] on input "checkbox" at bounding box center [216, 347] width 17 height 17
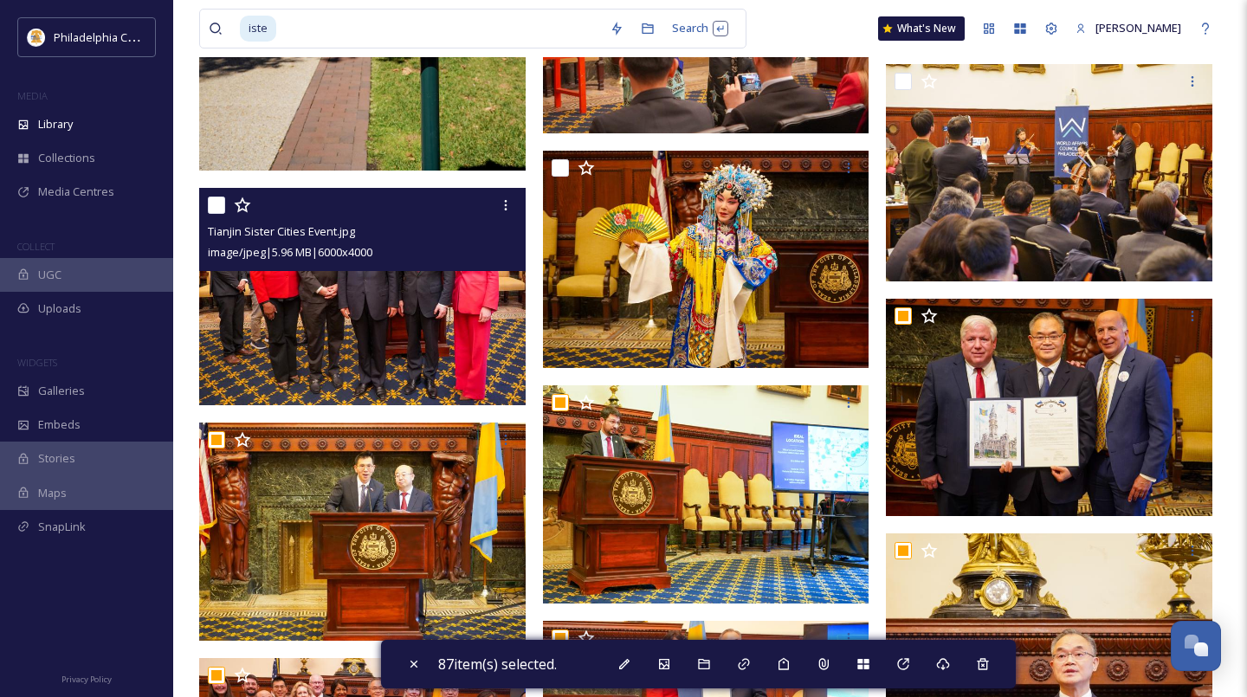
scroll to position [1561, 0]
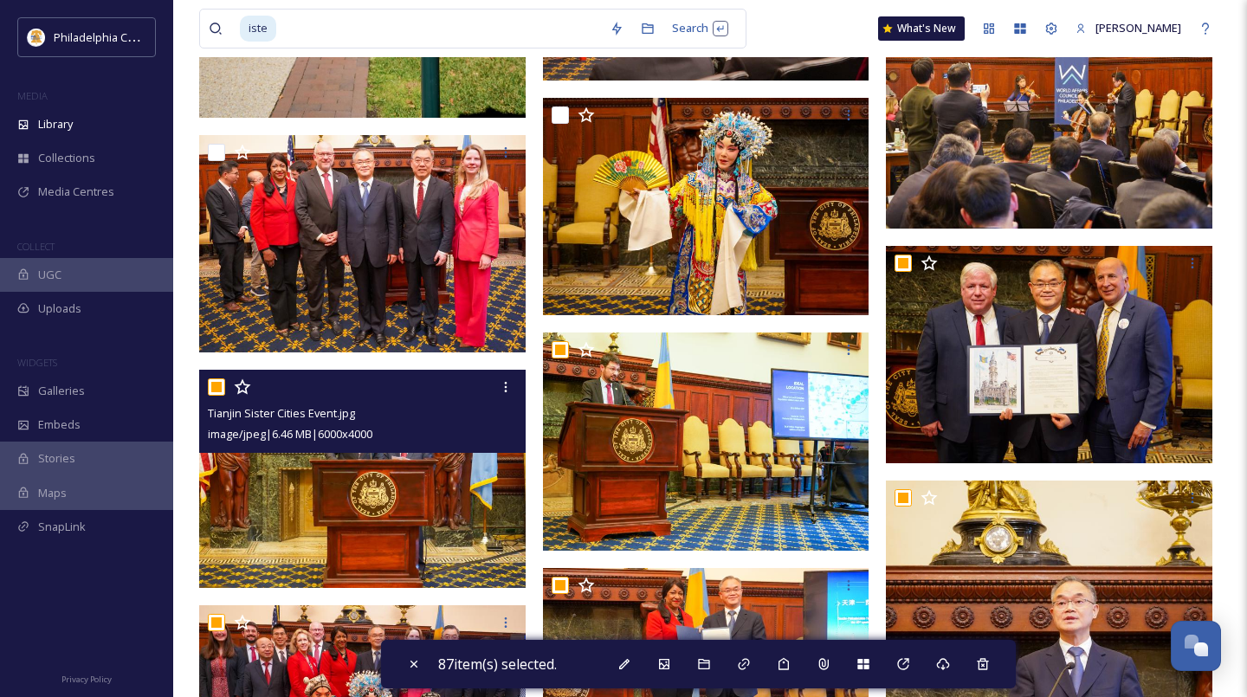
click at [216, 384] on input "checkbox" at bounding box center [216, 386] width 17 height 17
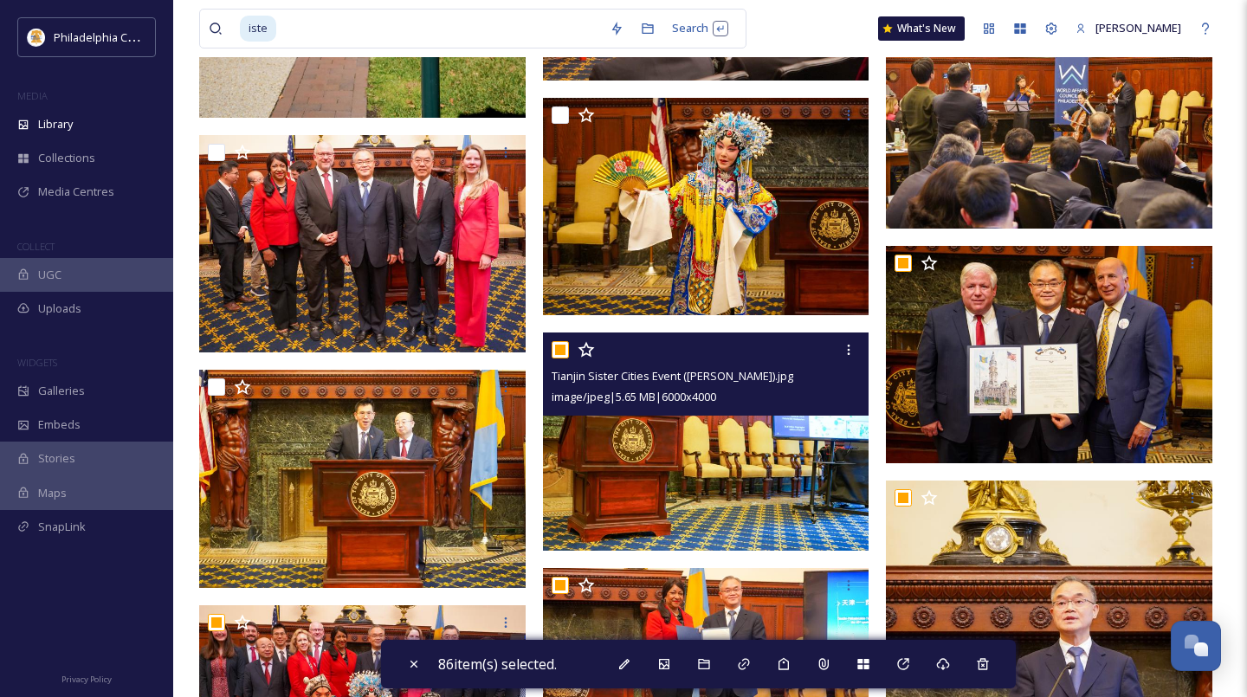
click at [558, 352] on input "checkbox" at bounding box center [560, 349] width 17 height 17
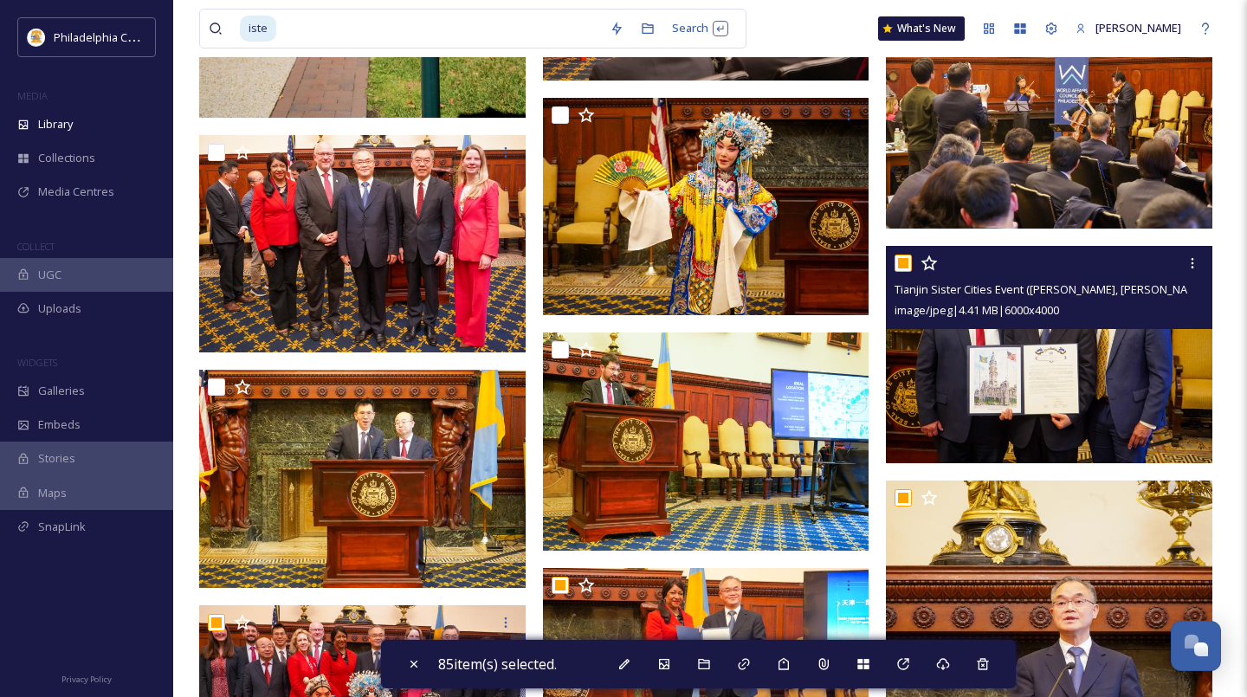
click at [909, 263] on input "checkbox" at bounding box center [902, 263] width 17 height 17
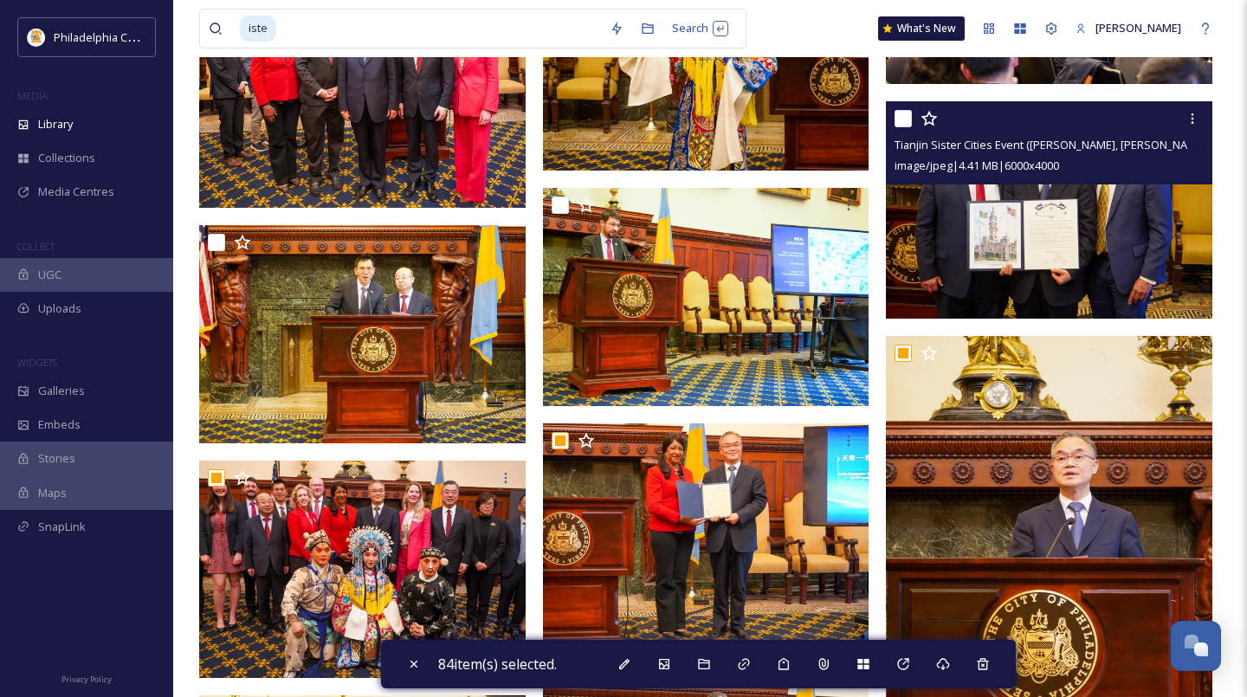
scroll to position [1775, 0]
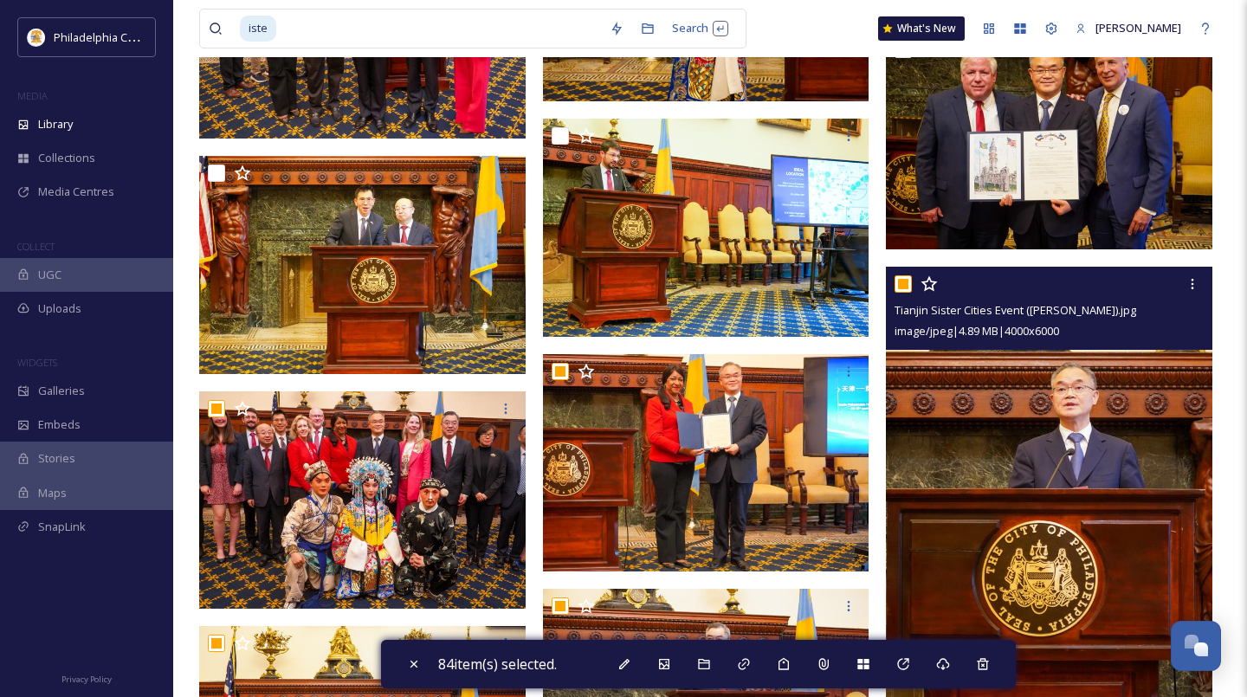
click at [907, 290] on input "checkbox" at bounding box center [902, 283] width 17 height 17
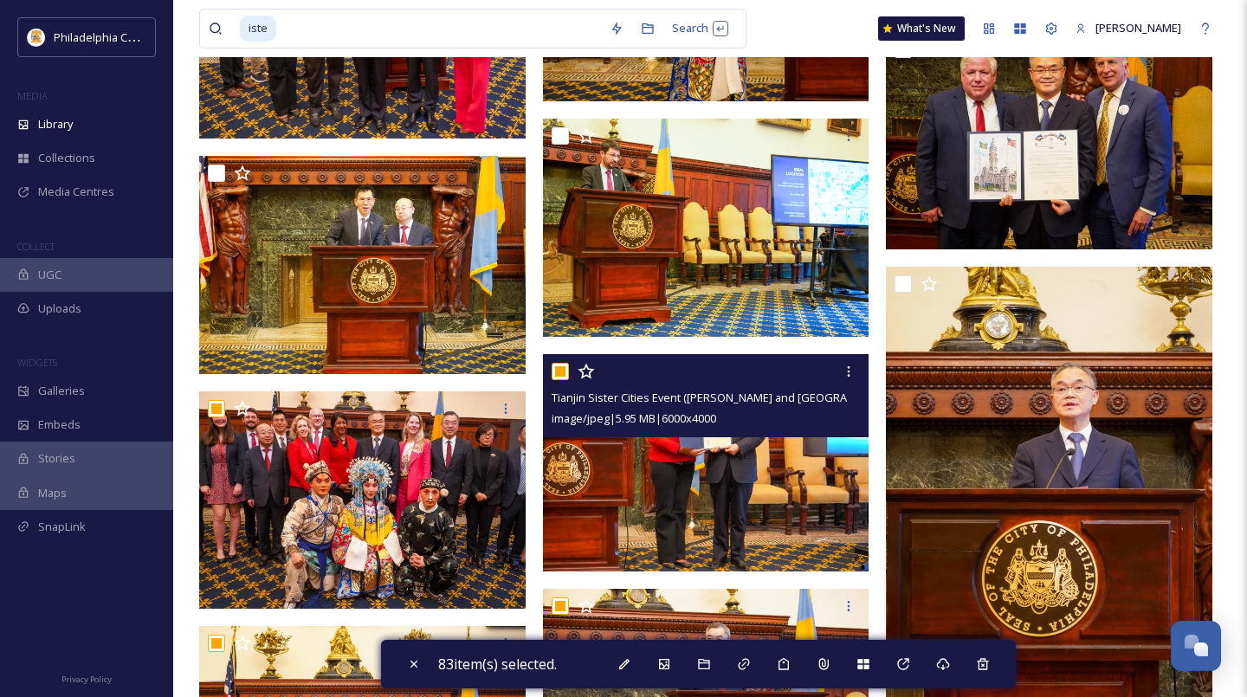
click at [560, 372] on input "checkbox" at bounding box center [560, 371] width 17 height 17
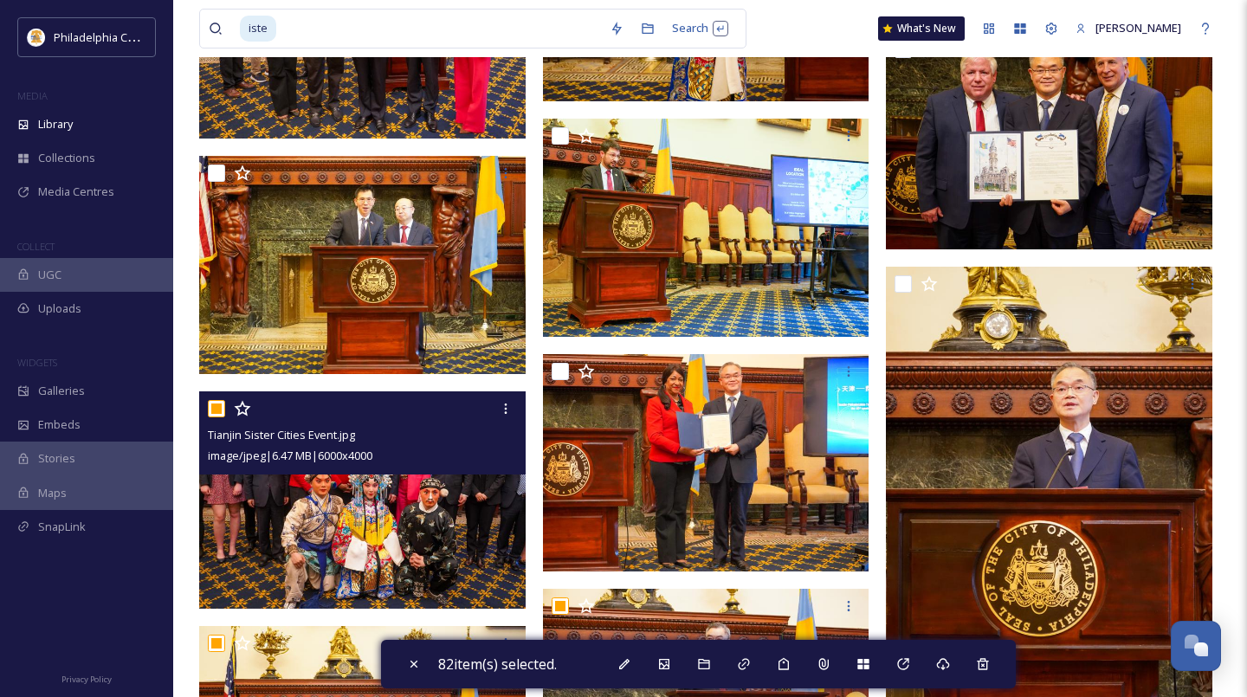
click at [216, 410] on input "checkbox" at bounding box center [216, 408] width 17 height 17
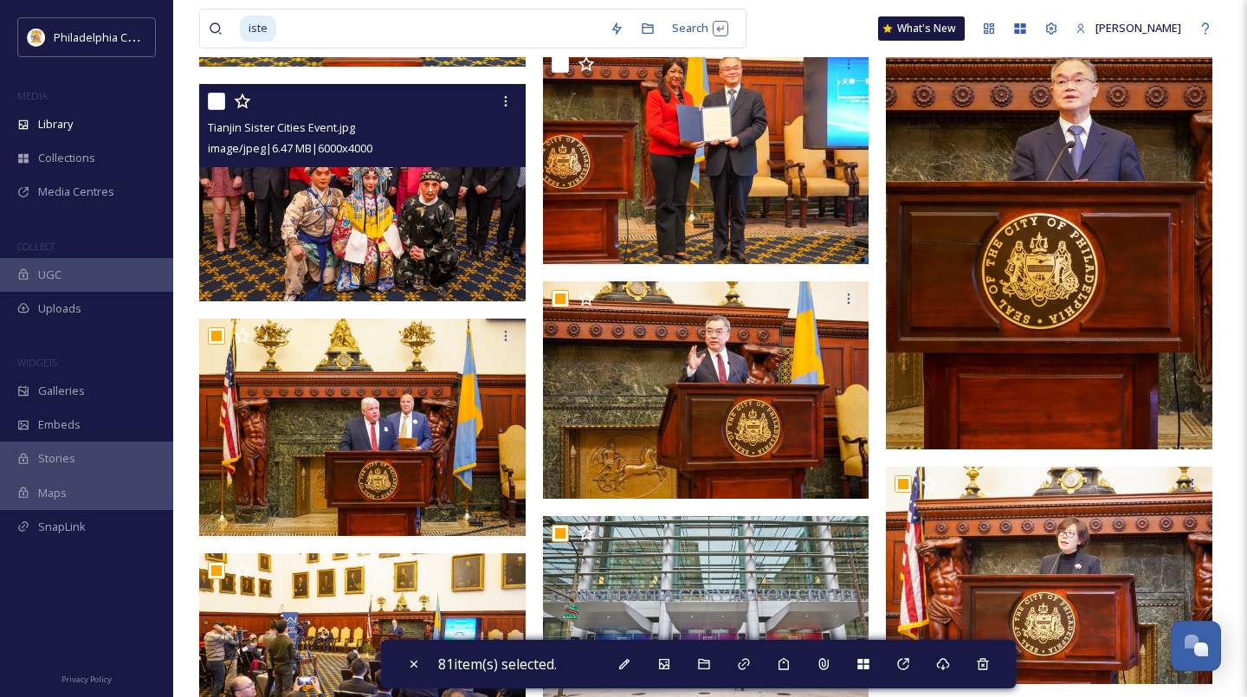
scroll to position [2093, 0]
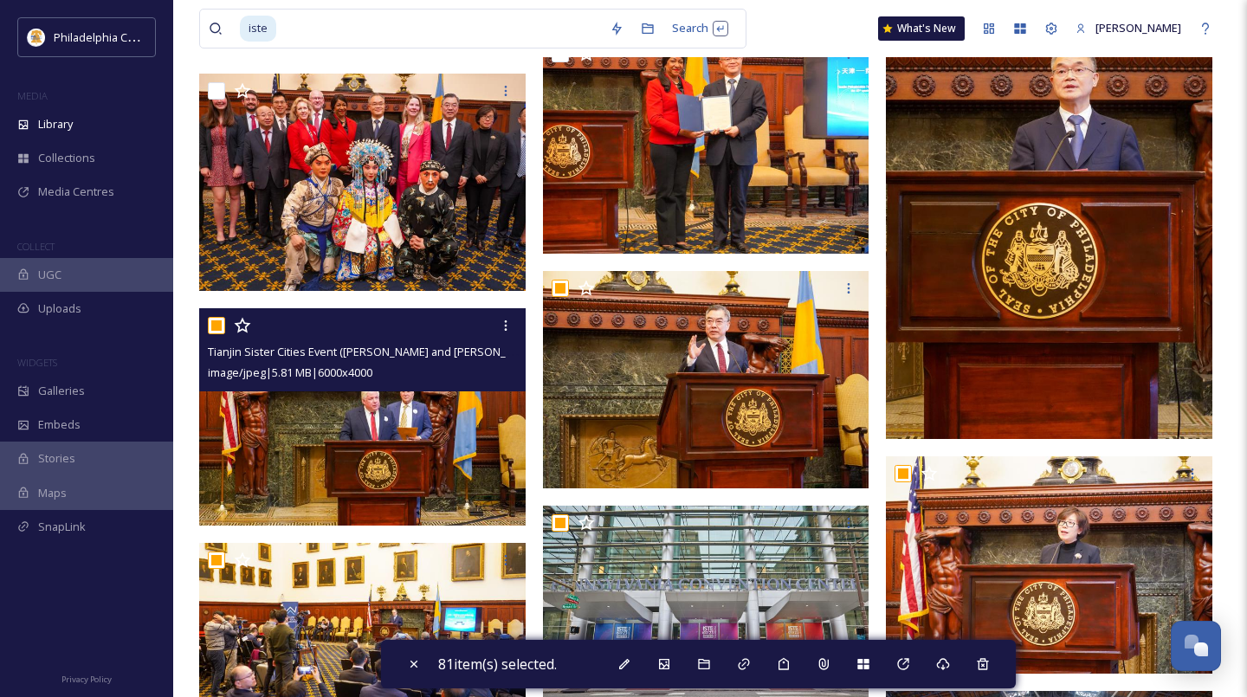
click at [216, 331] on input "checkbox" at bounding box center [216, 325] width 17 height 17
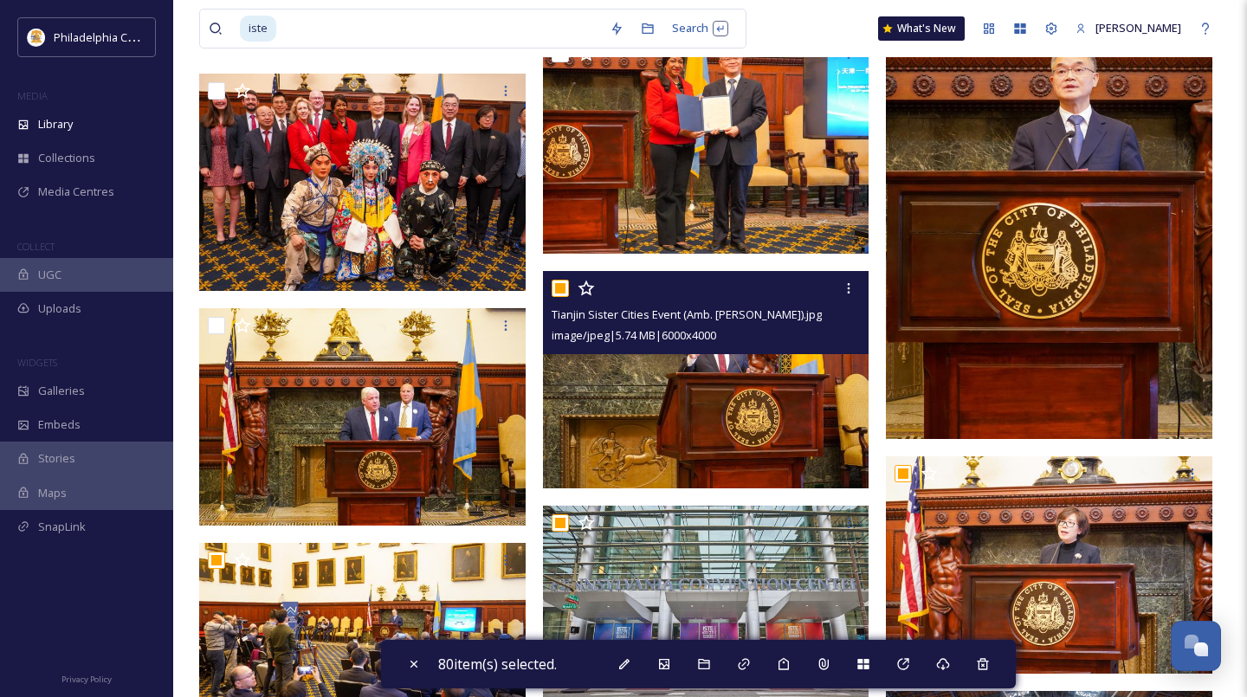
click at [561, 293] on input "checkbox" at bounding box center [560, 288] width 17 height 17
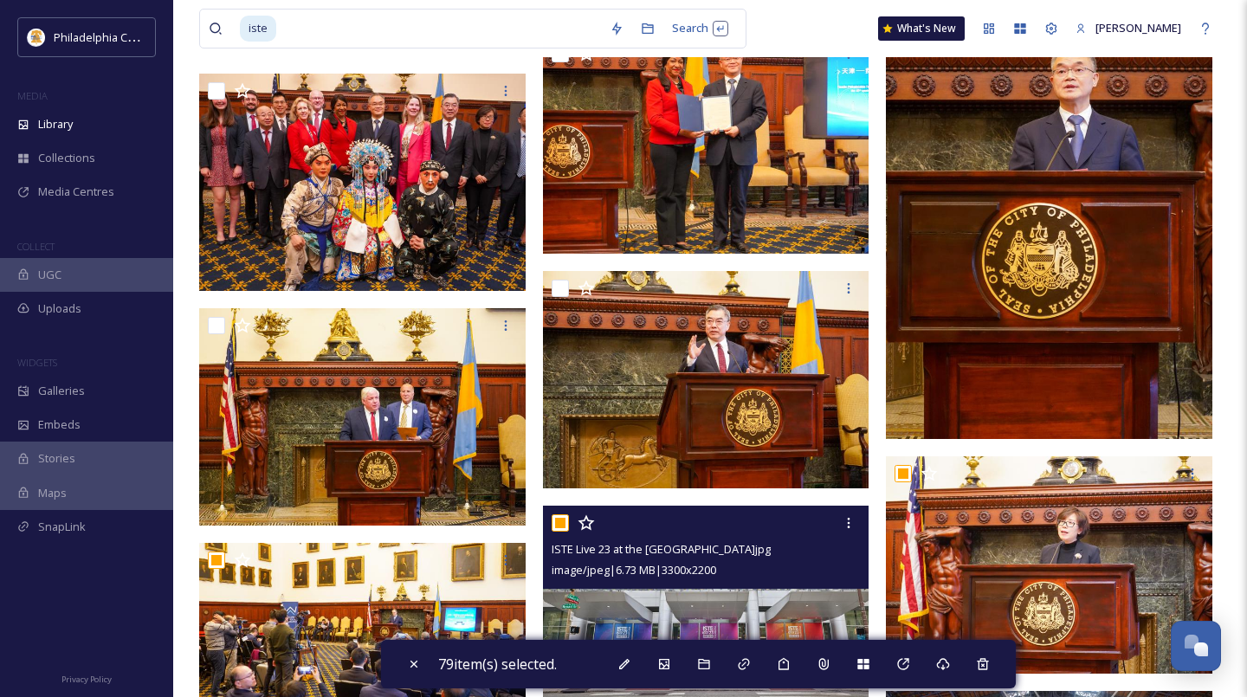
click at [560, 518] on input "checkbox" at bounding box center [560, 522] width 17 height 17
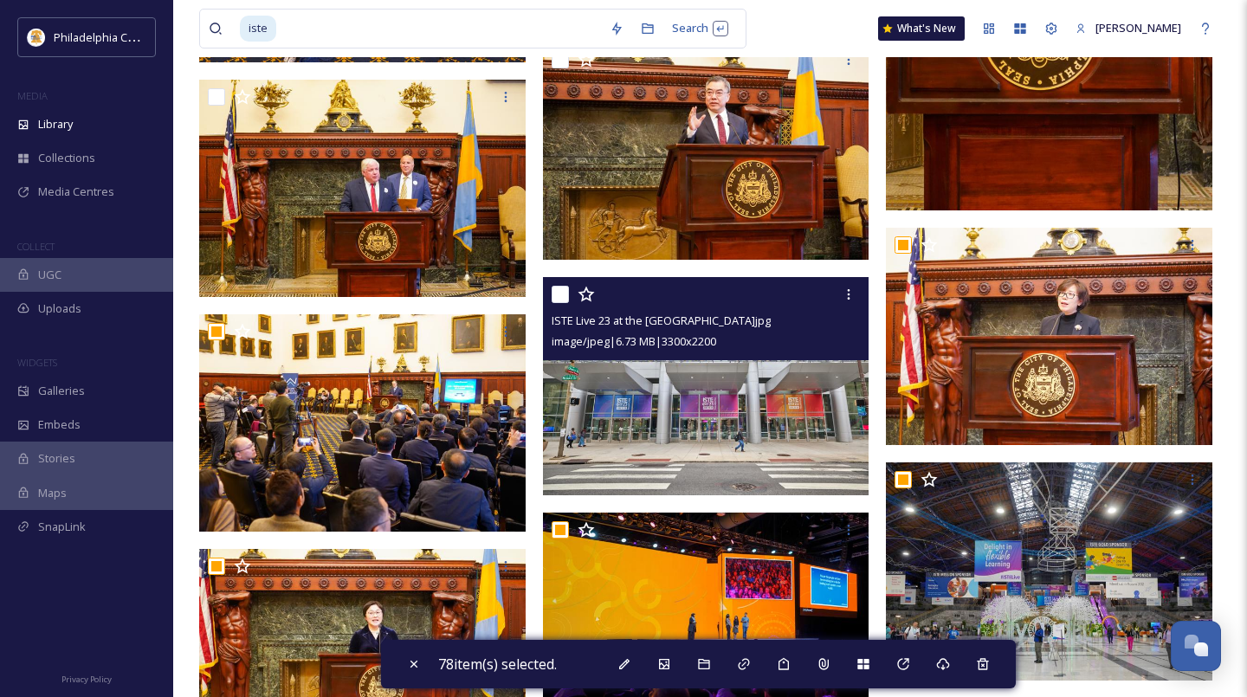
scroll to position [2340, 0]
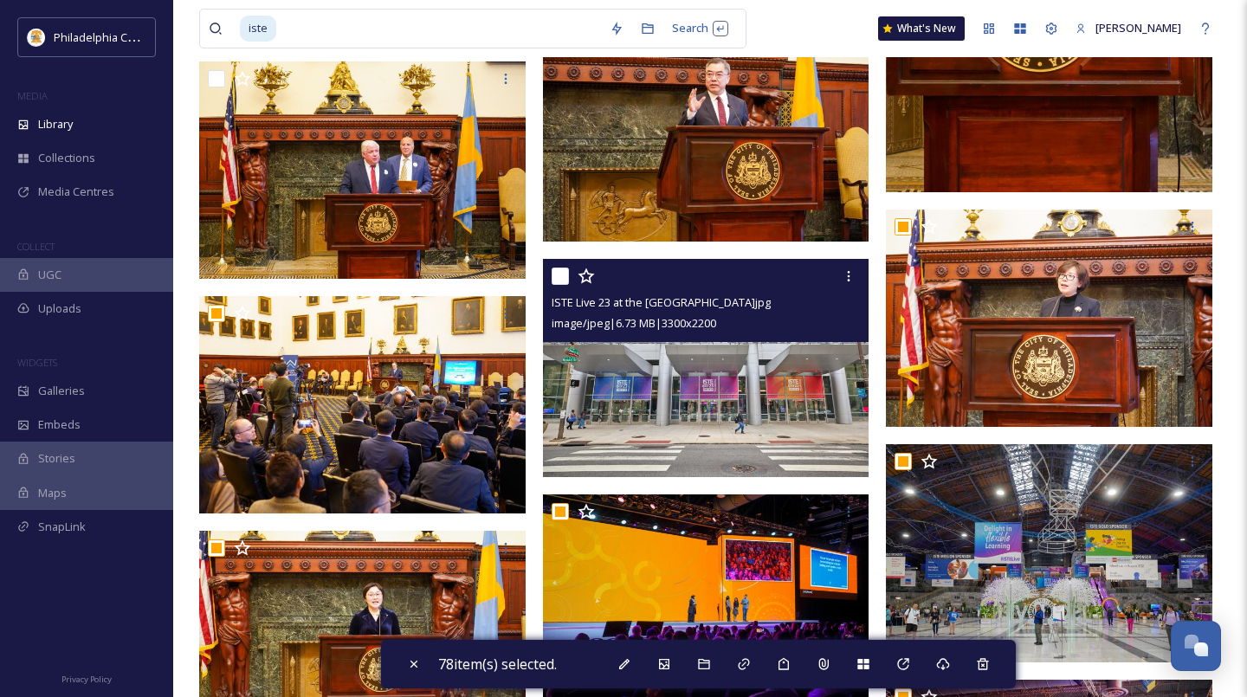
click at [560, 279] on input "checkbox" at bounding box center [560, 276] width 17 height 17
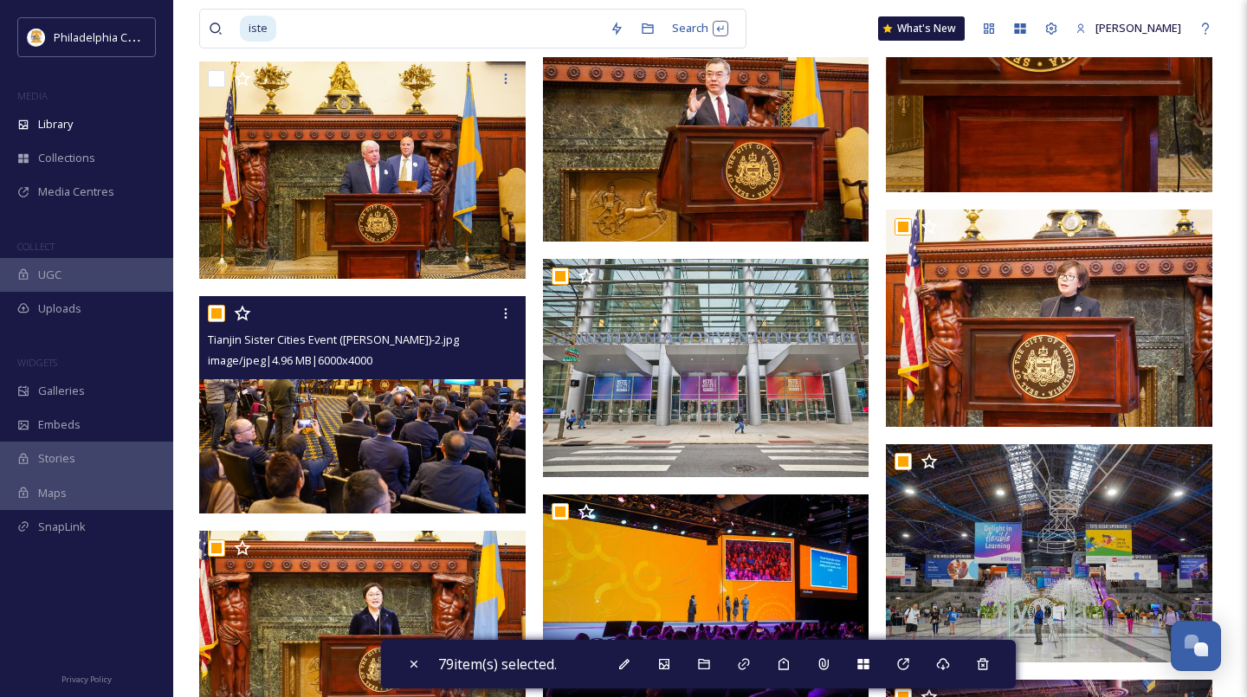
click at [216, 313] on input "checkbox" at bounding box center [216, 313] width 17 height 17
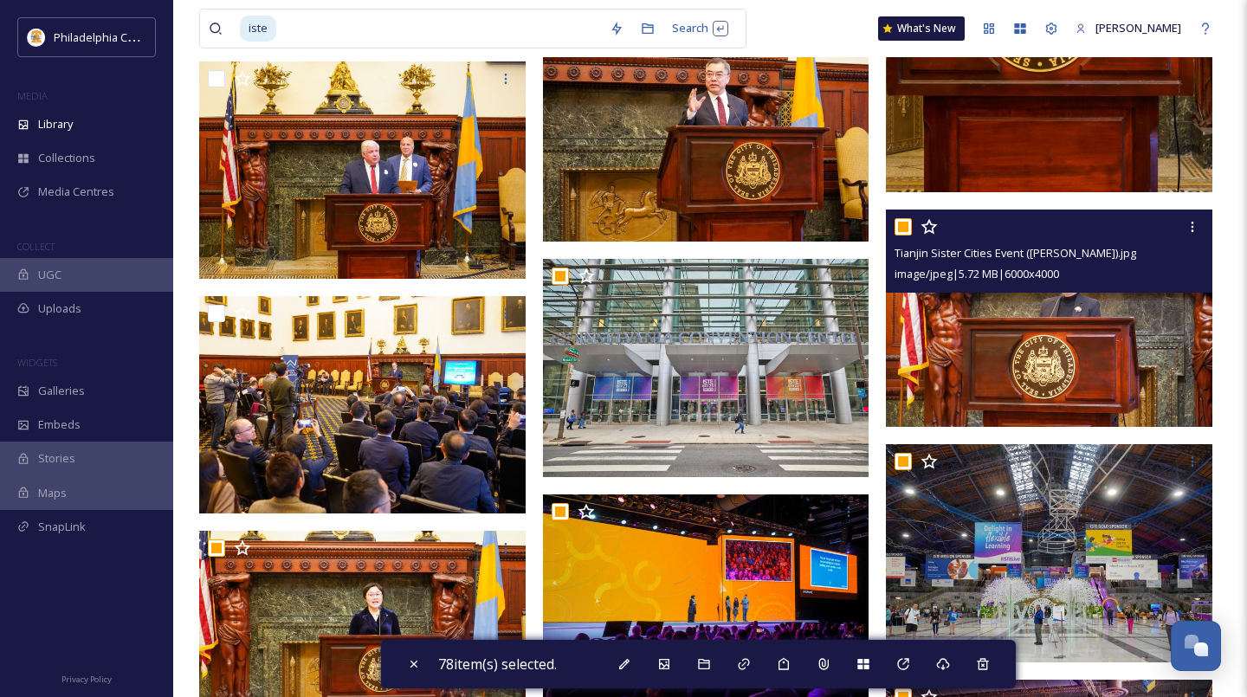
click at [905, 223] on input "checkbox" at bounding box center [902, 226] width 17 height 17
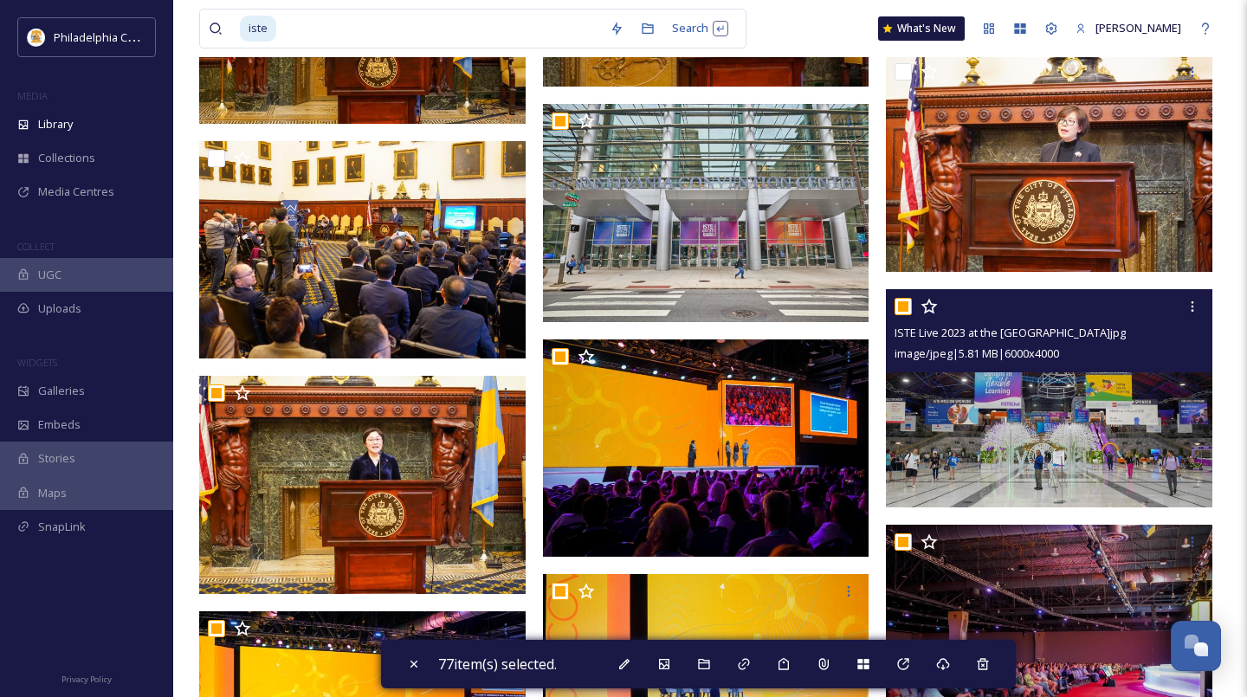
scroll to position [2498, 0]
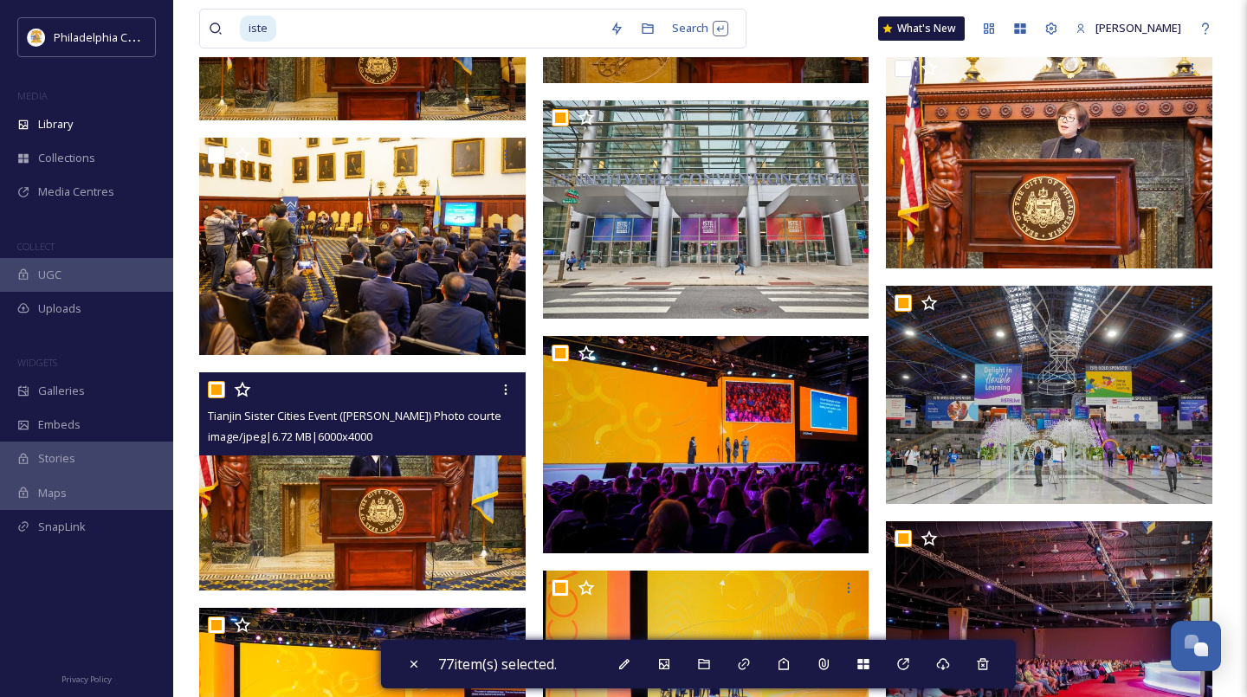
click at [216, 389] on input "checkbox" at bounding box center [216, 389] width 17 height 17
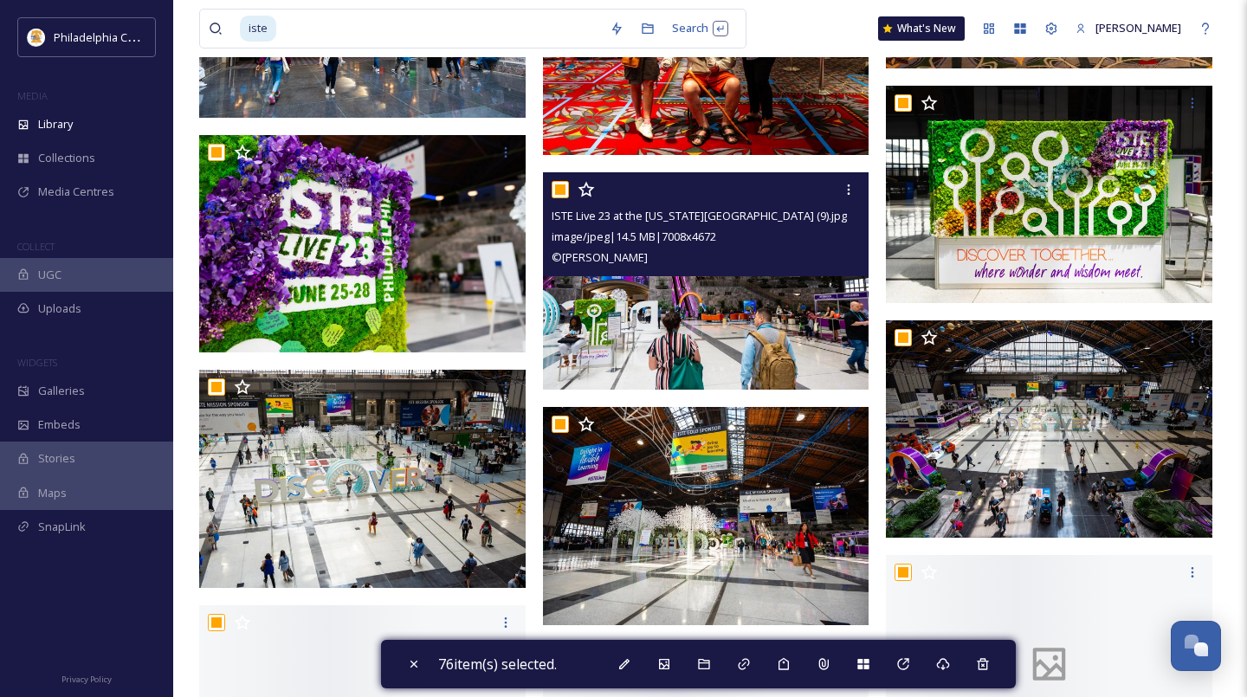
scroll to position [8332, 0]
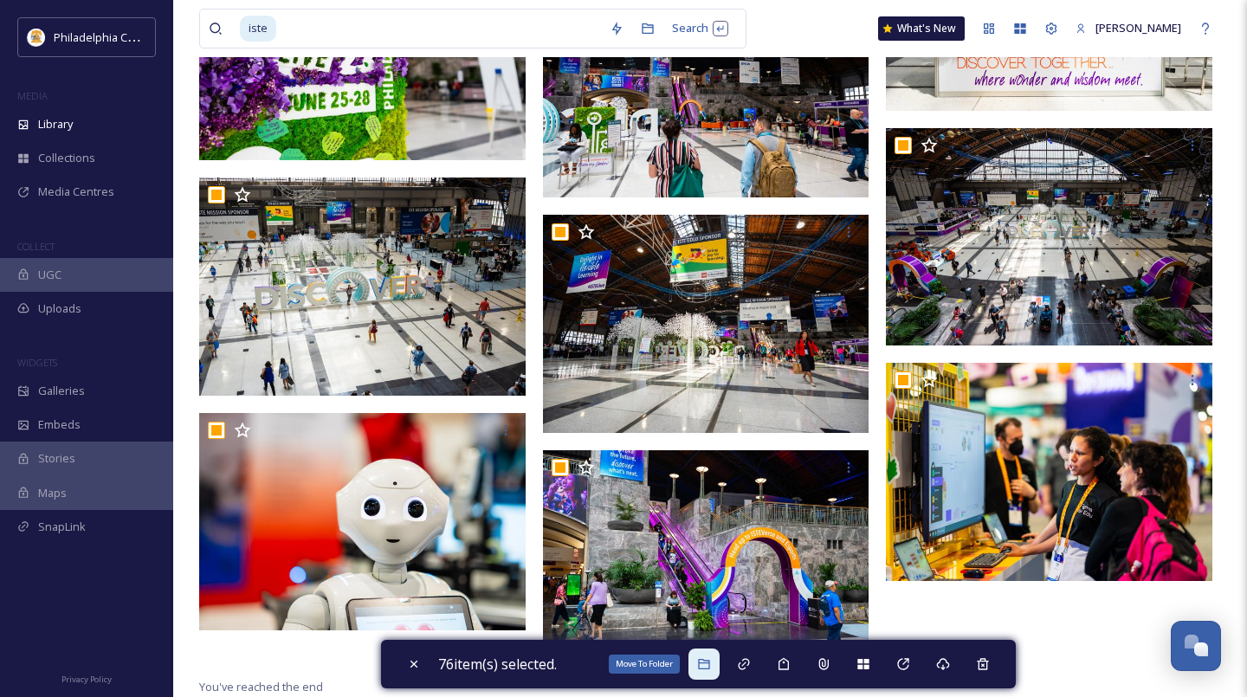
click at [713, 671] on div "Move To Folder" at bounding box center [703, 664] width 31 height 31
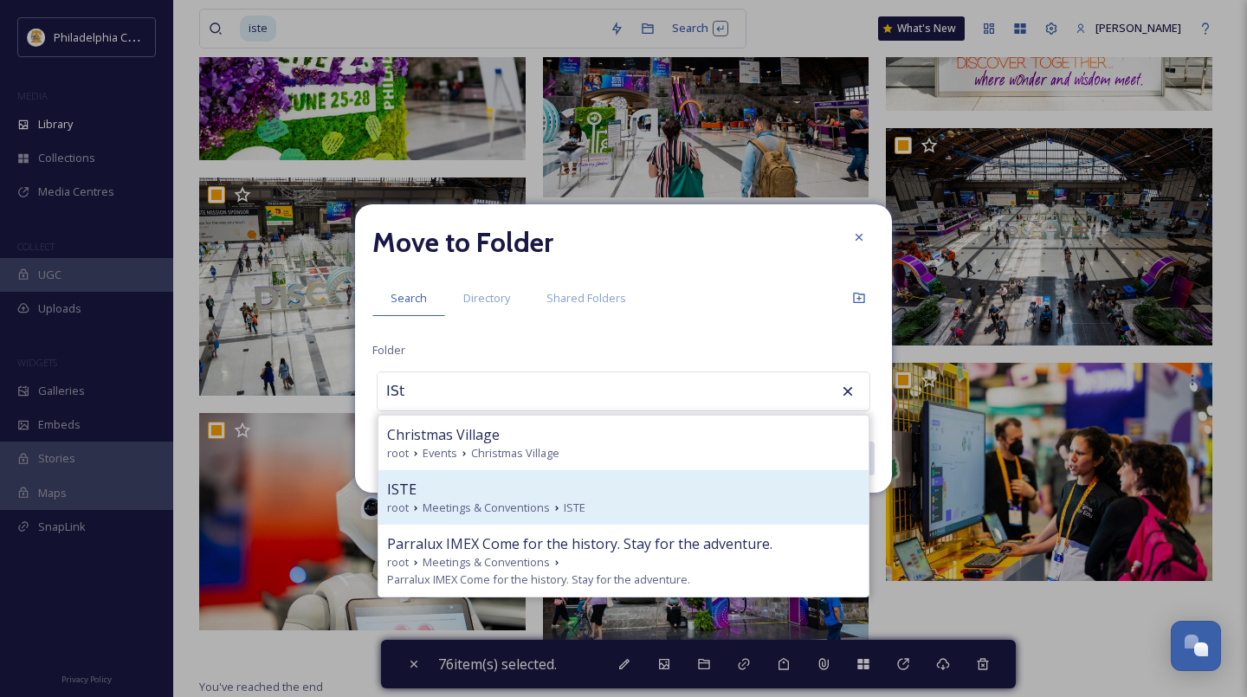
click at [528, 498] on div "ISTE" at bounding box center [623, 489] width 473 height 21
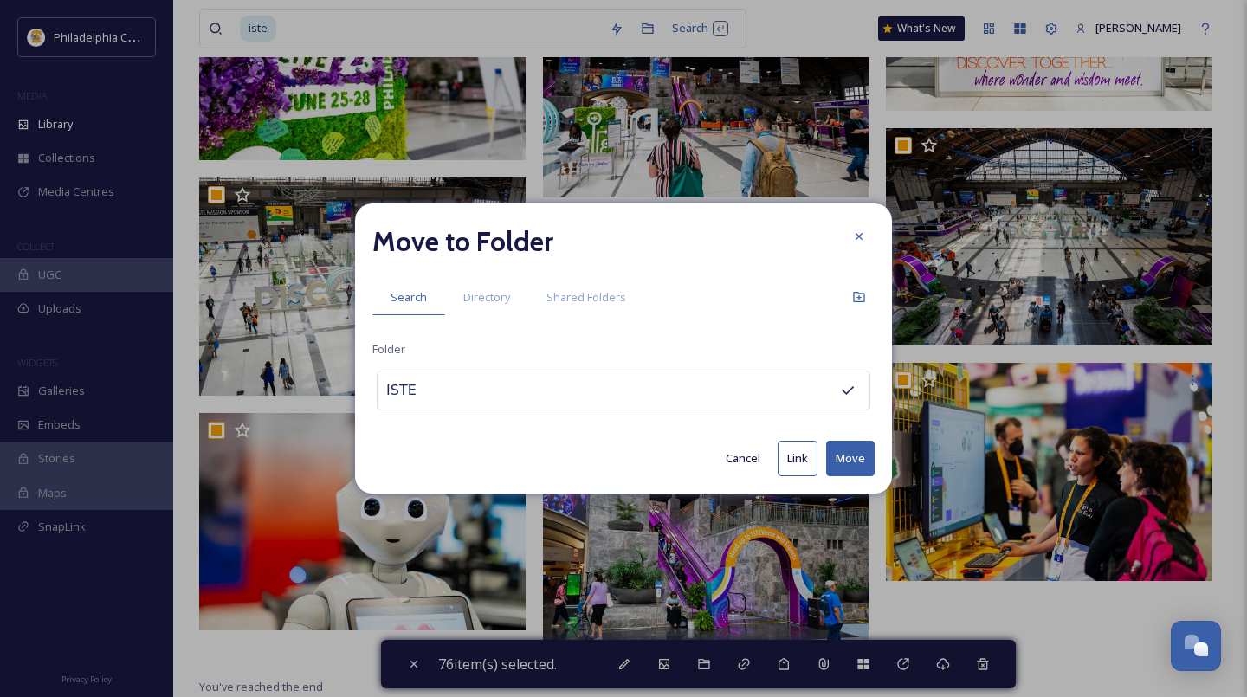
click at [863, 451] on button "Move" at bounding box center [850, 459] width 48 height 36
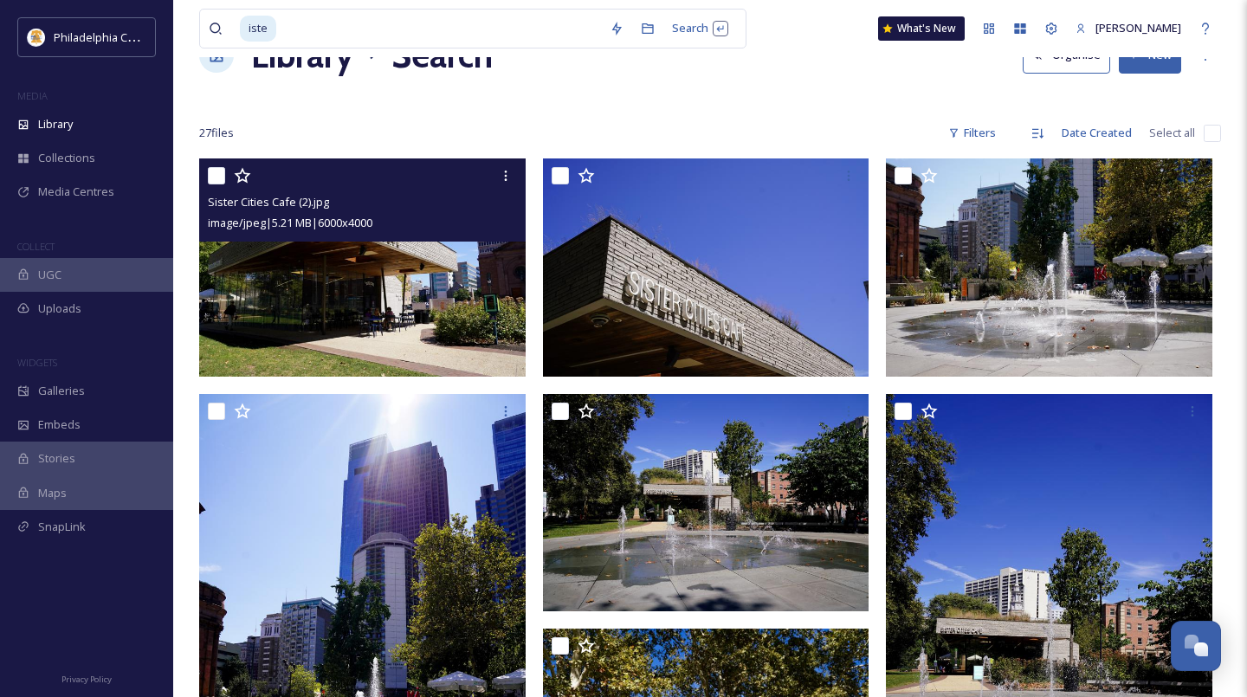
scroll to position [22, 0]
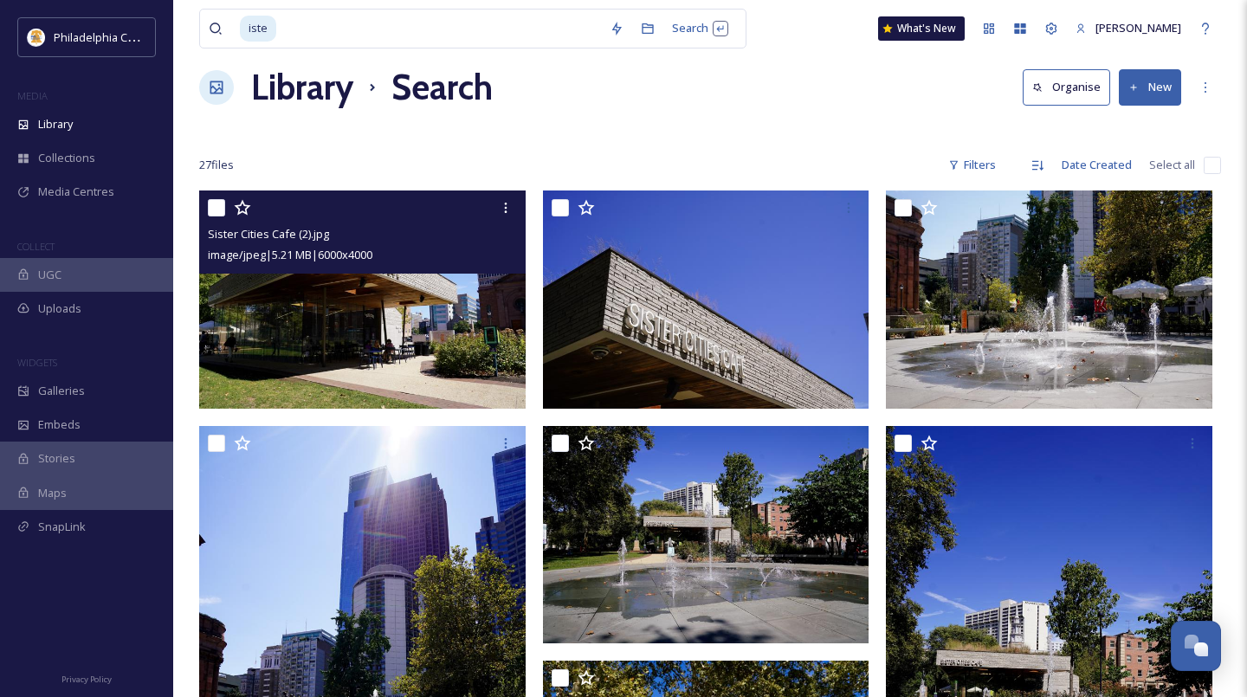
click at [214, 203] on input "checkbox" at bounding box center [216, 207] width 17 height 17
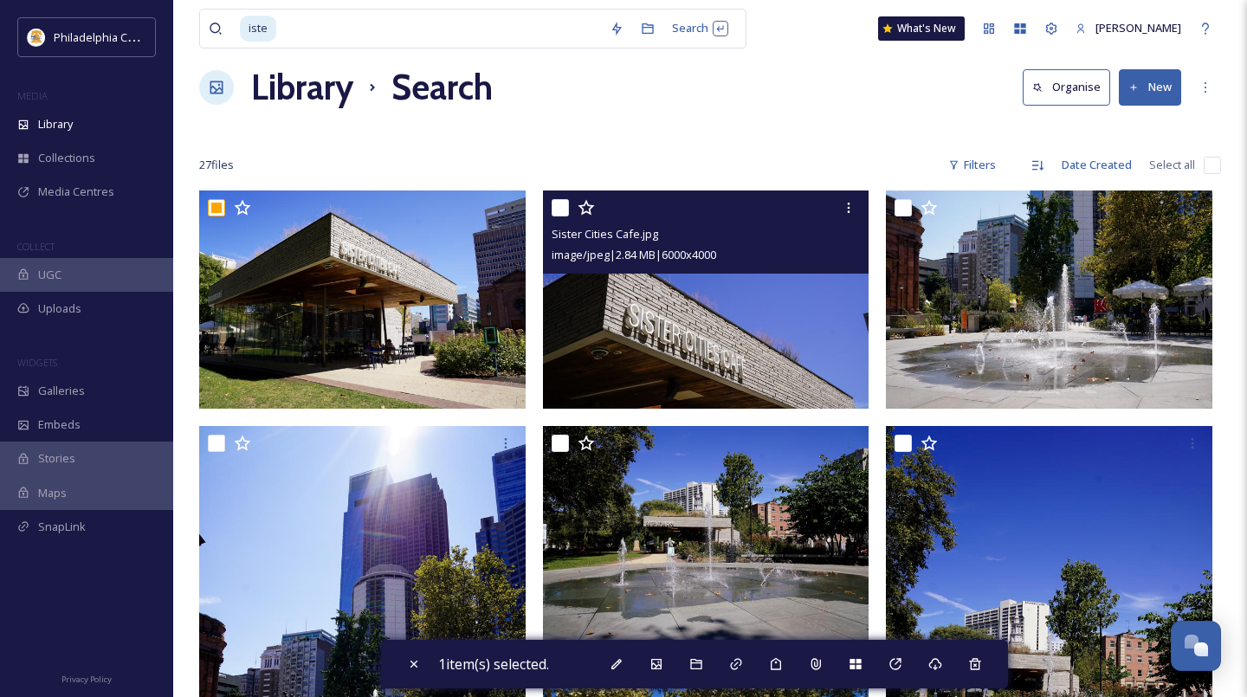
click at [558, 203] on input "checkbox" at bounding box center [560, 207] width 17 height 17
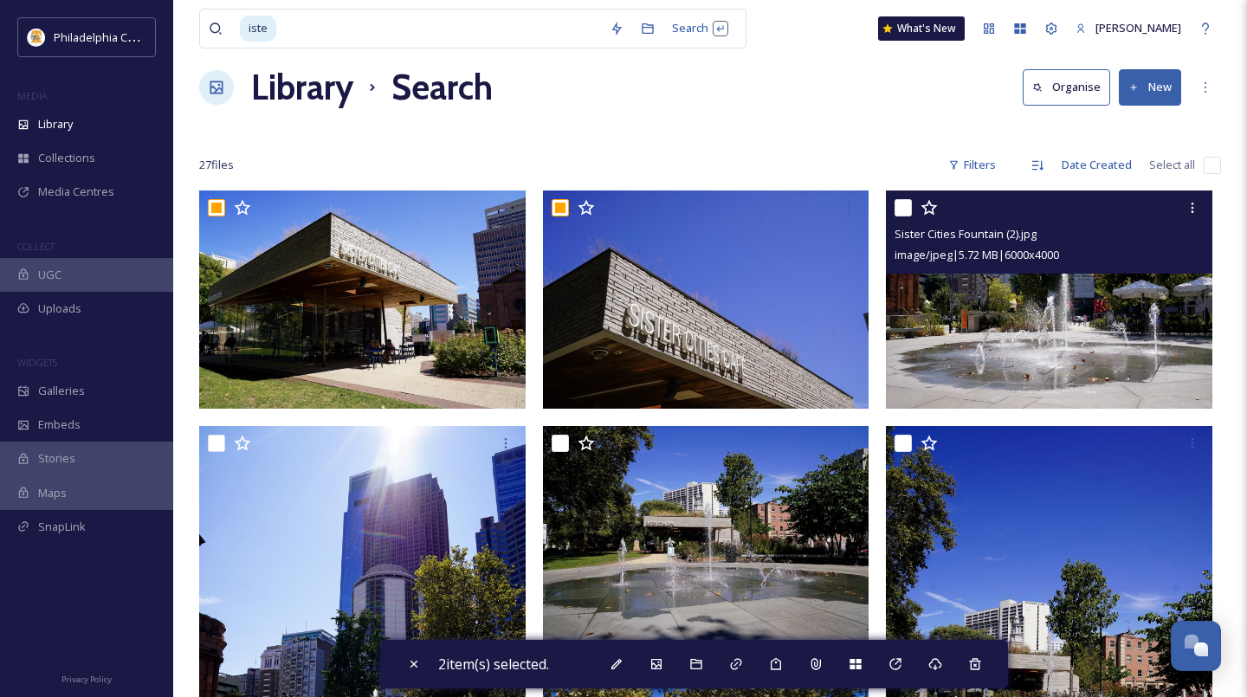
click at [909, 205] on input "checkbox" at bounding box center [902, 207] width 17 height 17
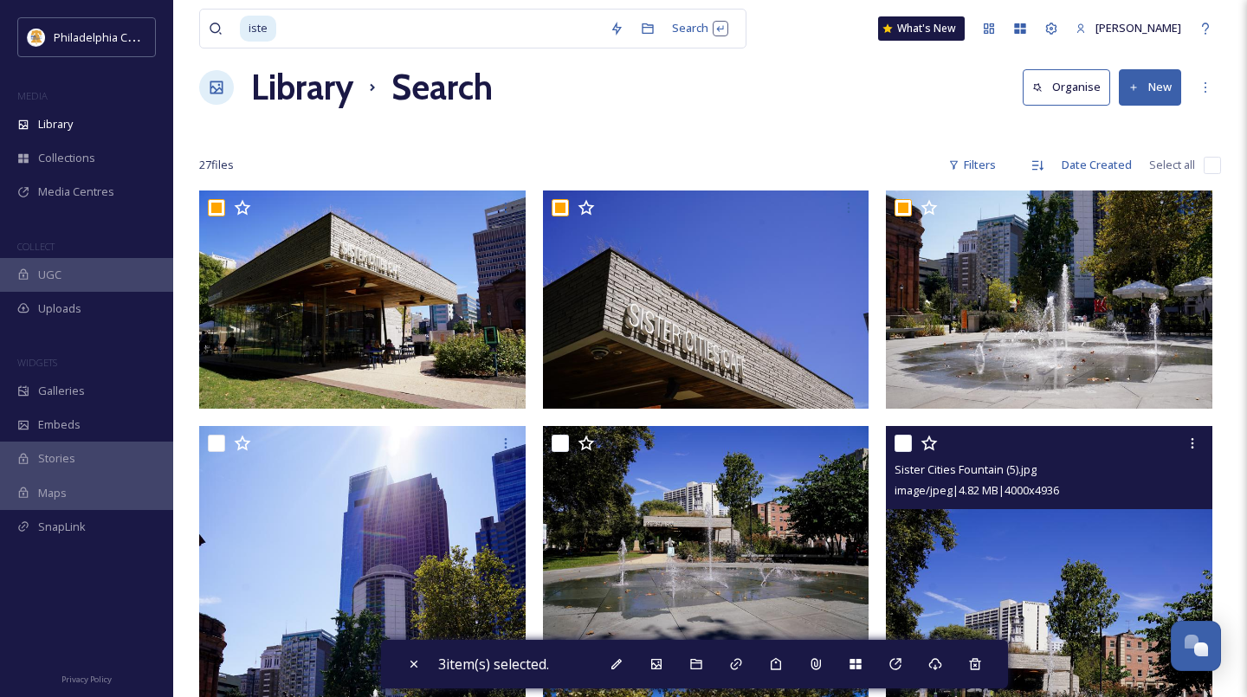
click at [901, 447] on input "checkbox" at bounding box center [902, 443] width 17 height 17
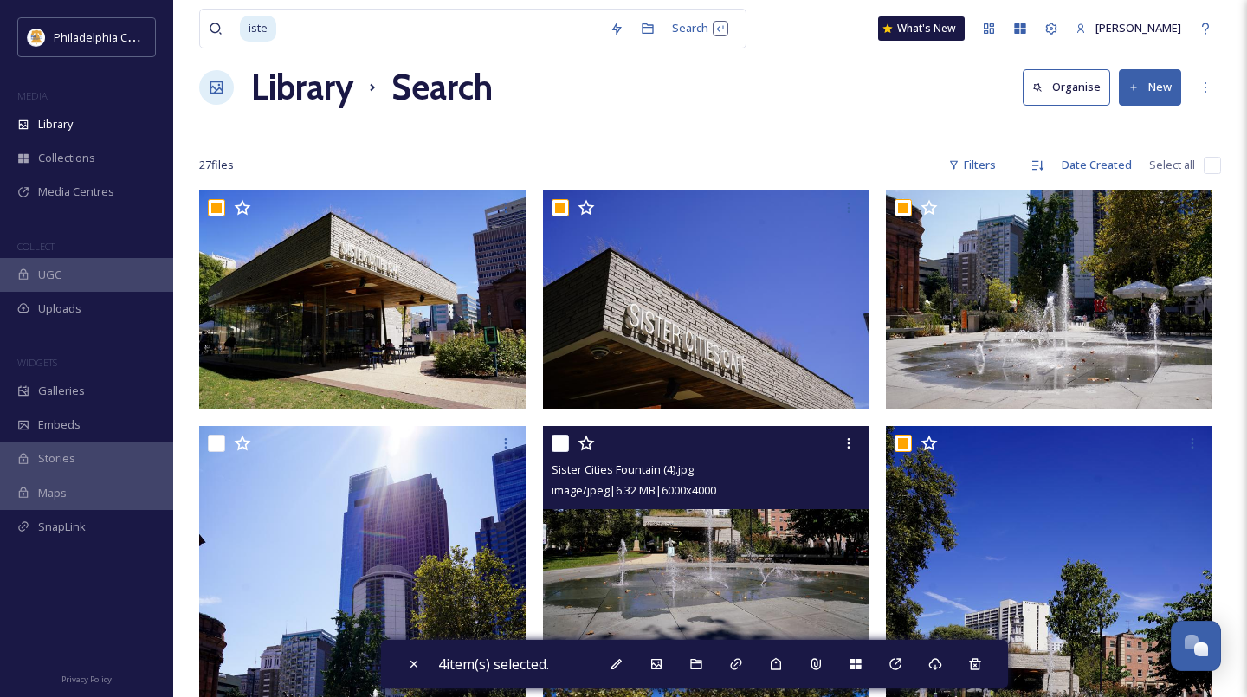
click at [557, 440] on input "checkbox" at bounding box center [560, 443] width 17 height 17
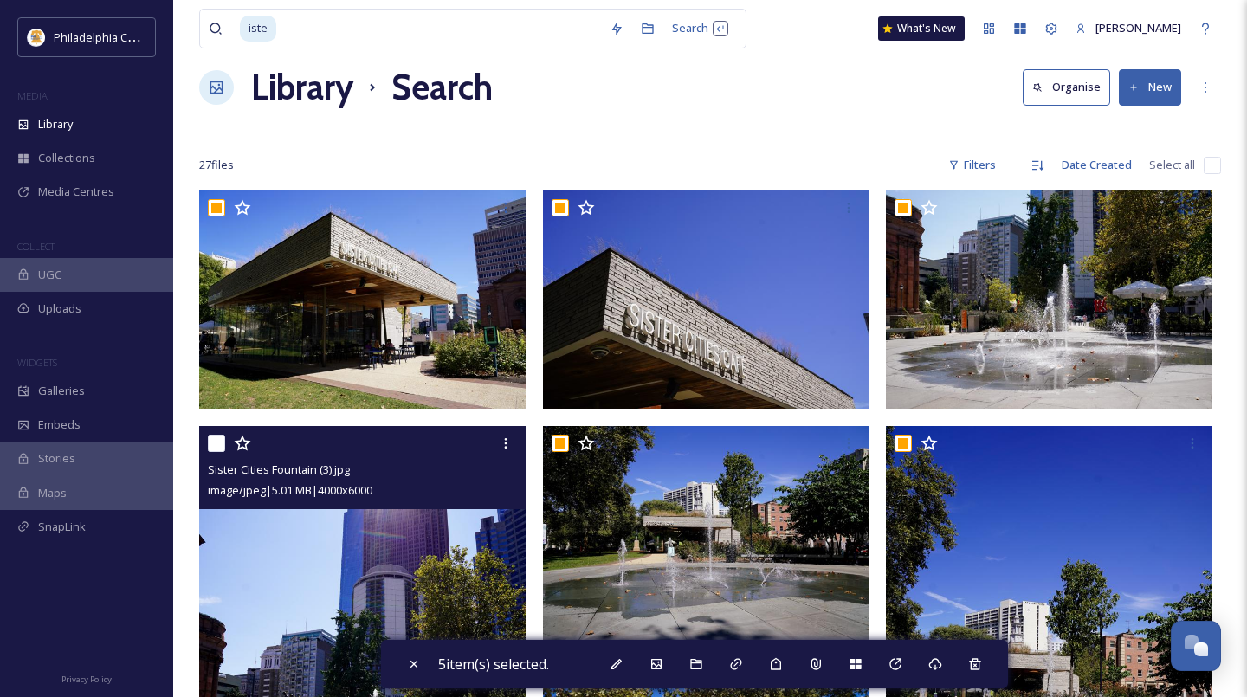
click at [220, 441] on input "checkbox" at bounding box center [216, 443] width 17 height 17
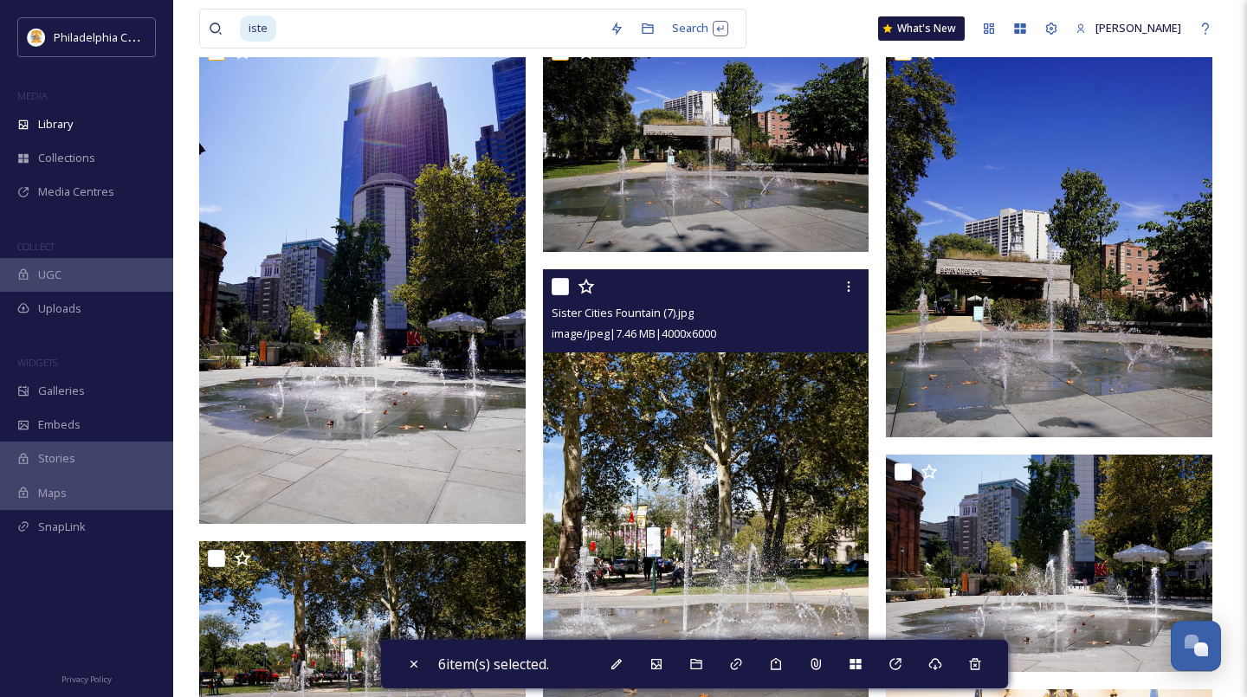
scroll to position [414, 0]
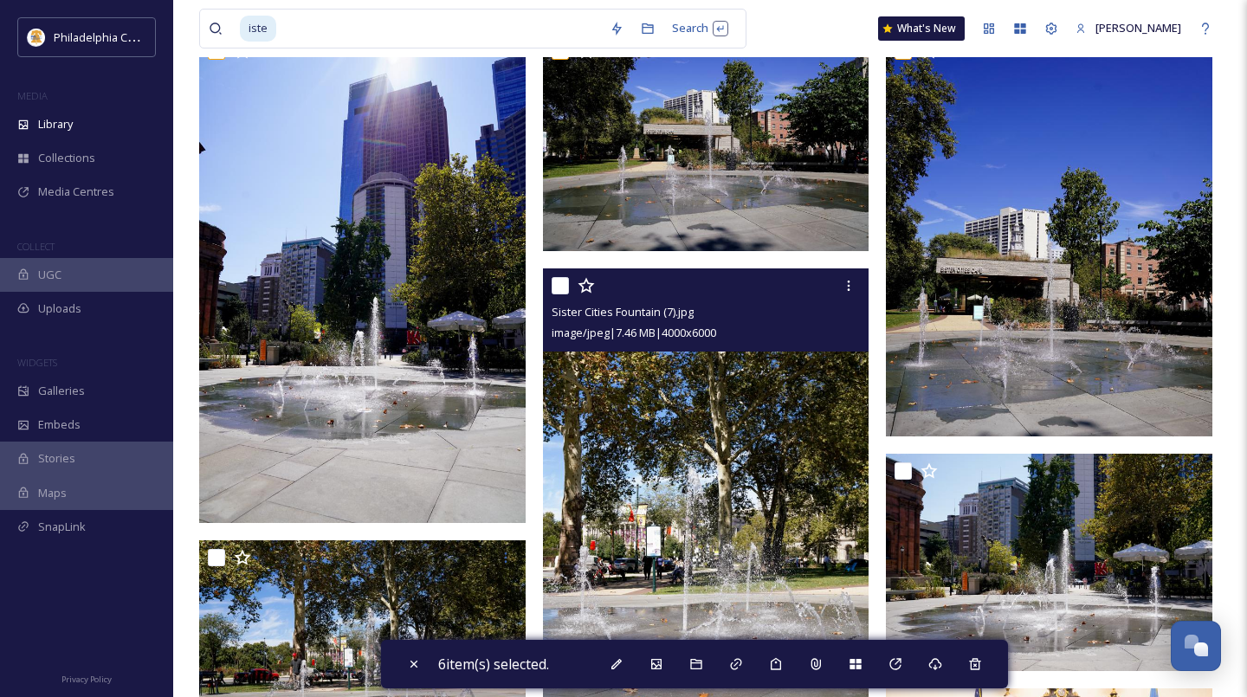
click at [557, 285] on input "checkbox" at bounding box center [560, 285] width 17 height 17
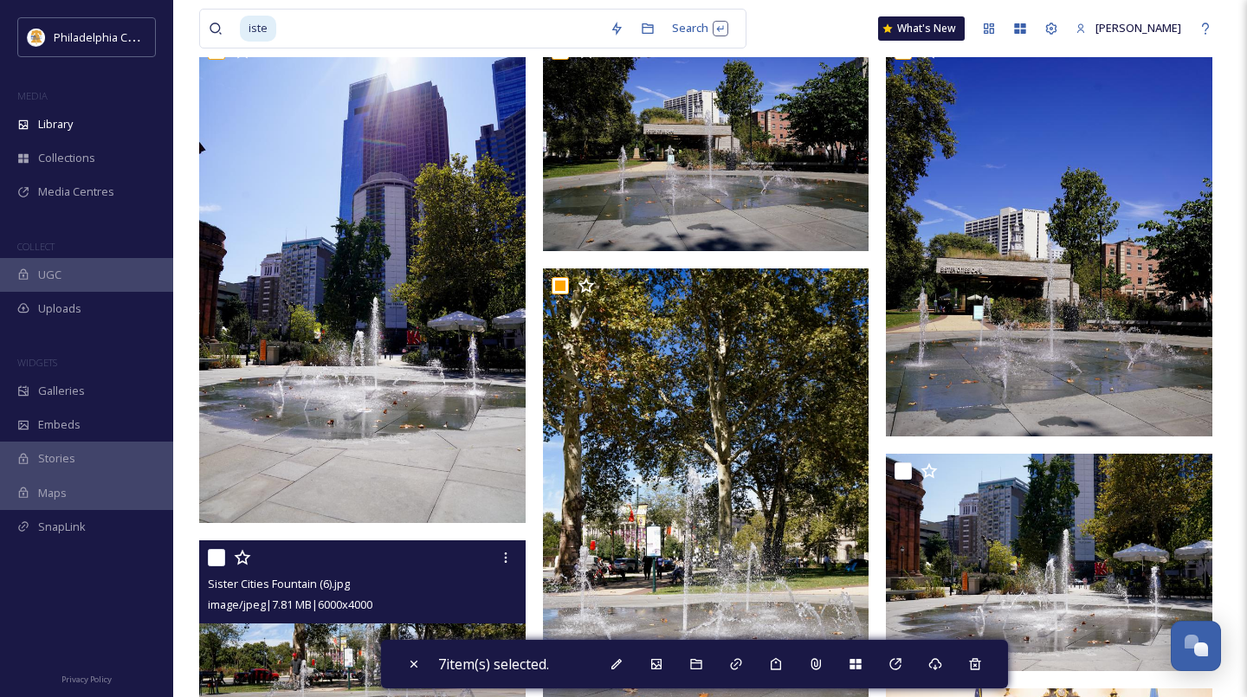
click at [225, 562] on div at bounding box center [364, 557] width 313 height 31
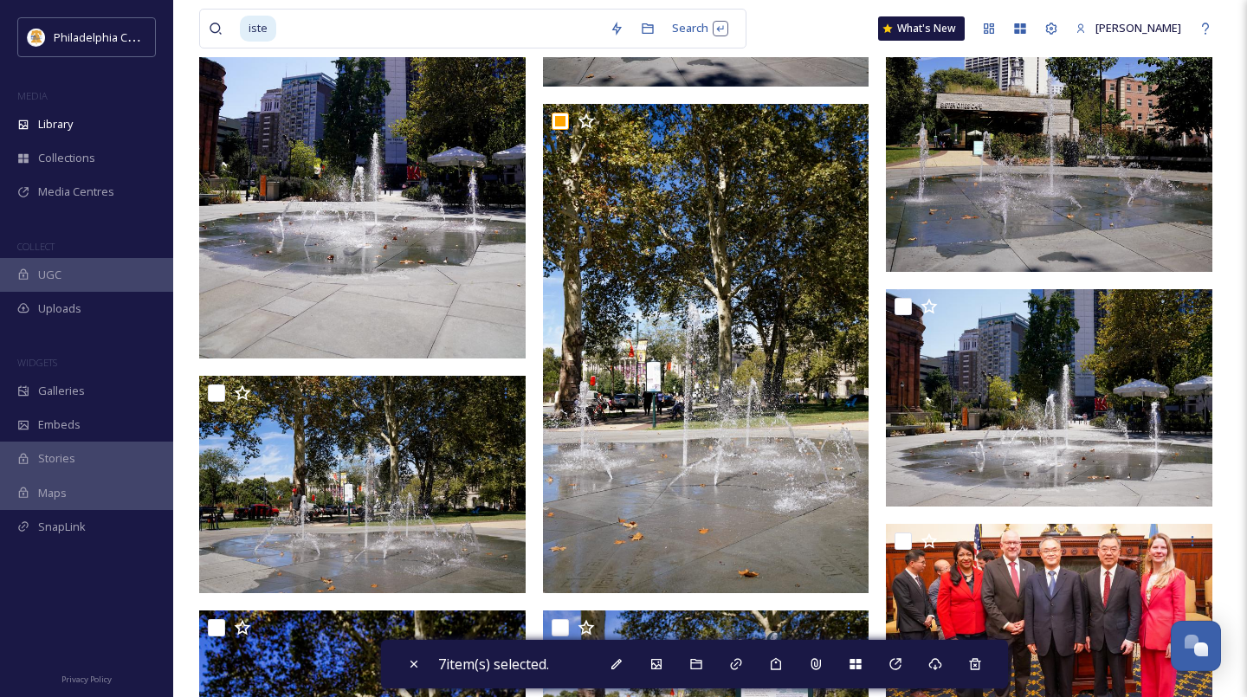
scroll to position [586, 0]
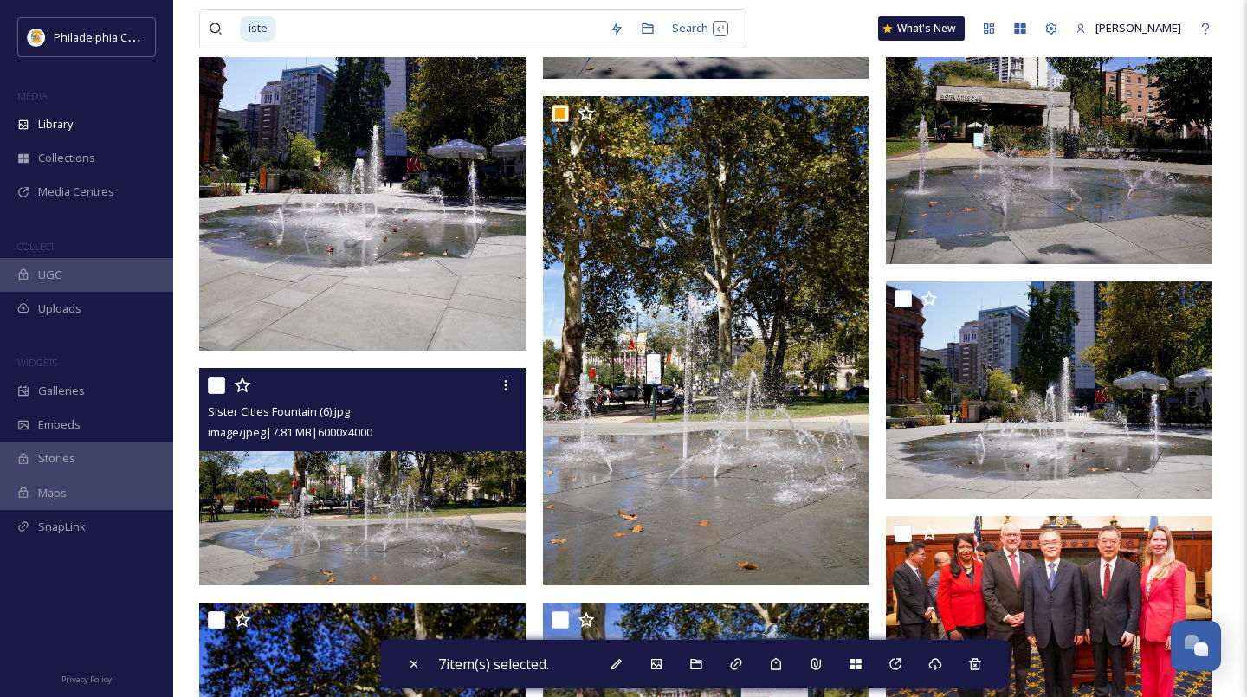
click at [218, 389] on input "checkbox" at bounding box center [216, 385] width 17 height 17
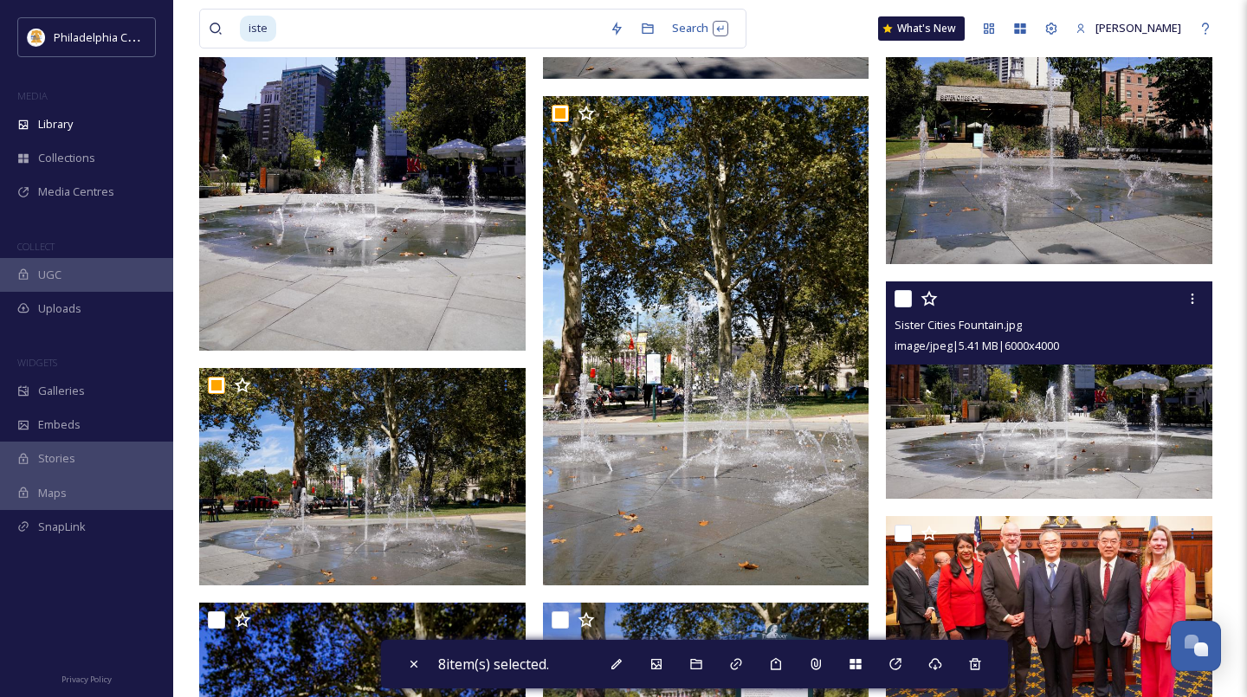
click at [899, 303] on input "checkbox" at bounding box center [902, 298] width 17 height 17
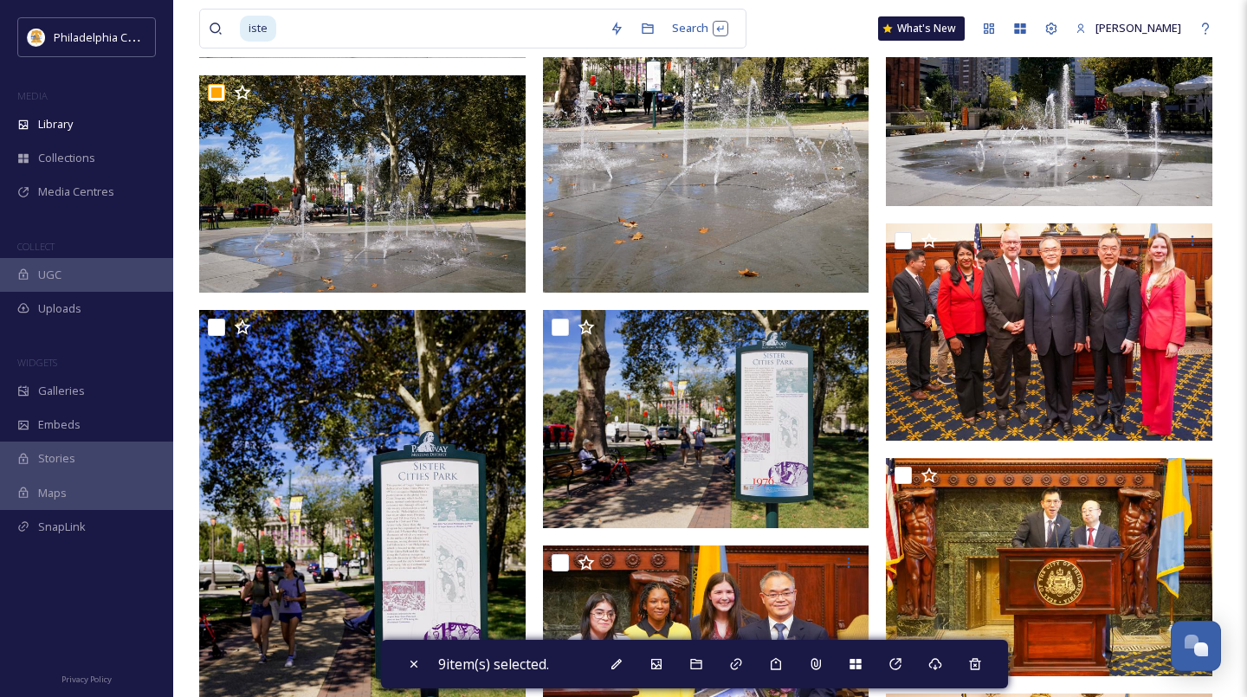
scroll to position [947, 0]
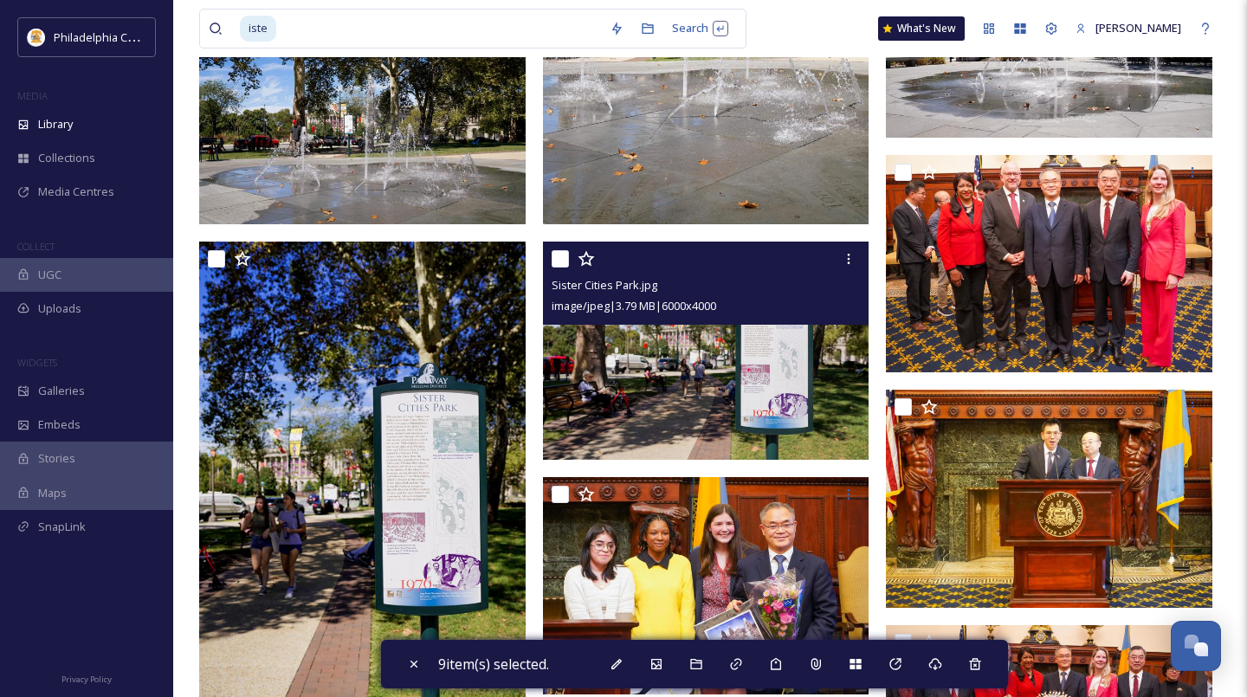
click at [563, 255] on input "checkbox" at bounding box center [560, 258] width 17 height 17
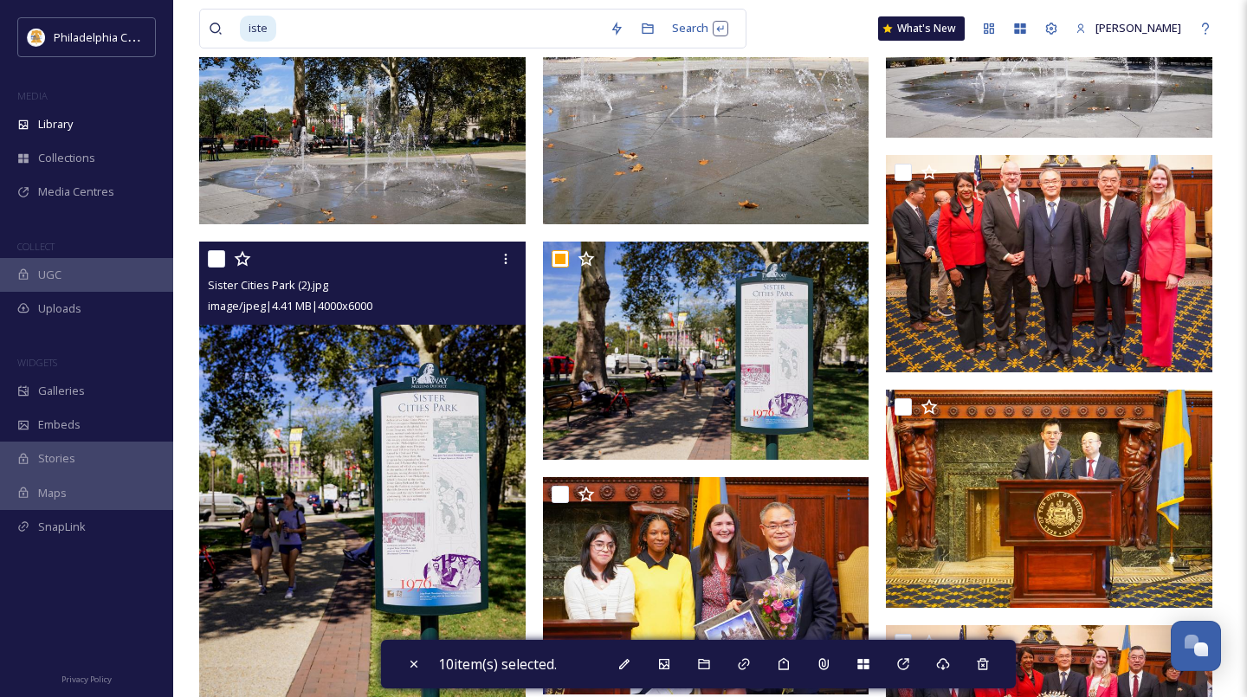
click at [220, 257] on input "checkbox" at bounding box center [216, 258] width 17 height 17
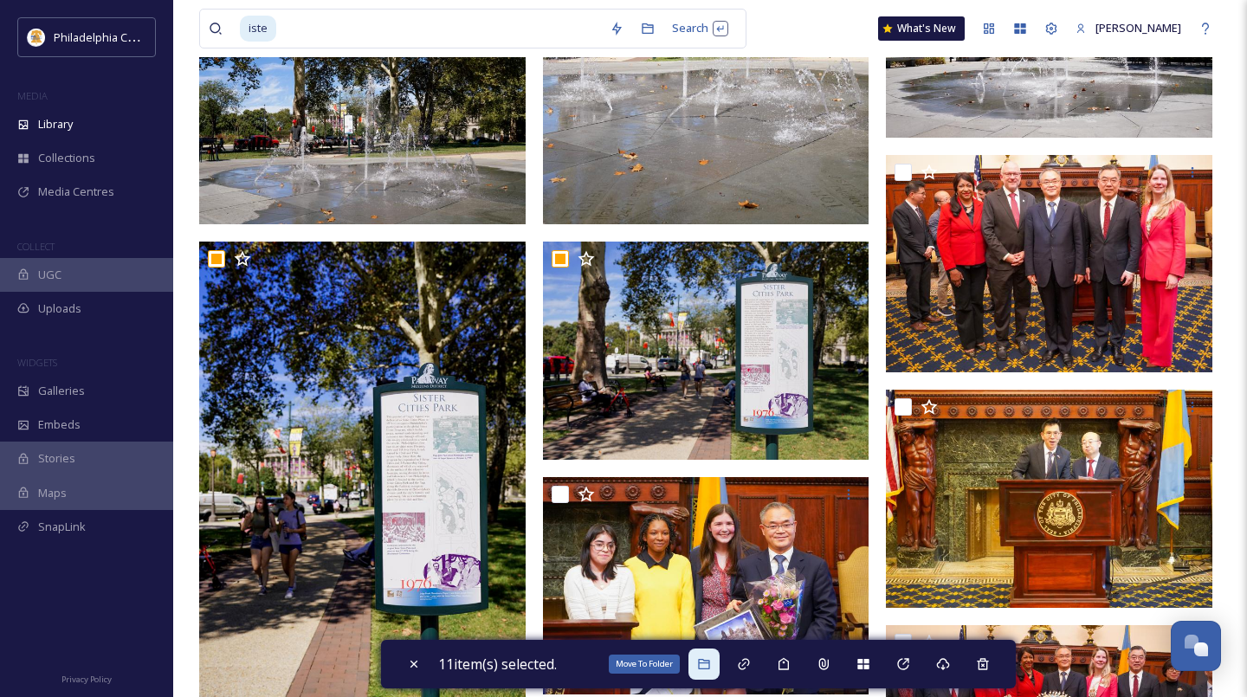
click at [707, 660] on icon at bounding box center [703, 664] width 11 height 10
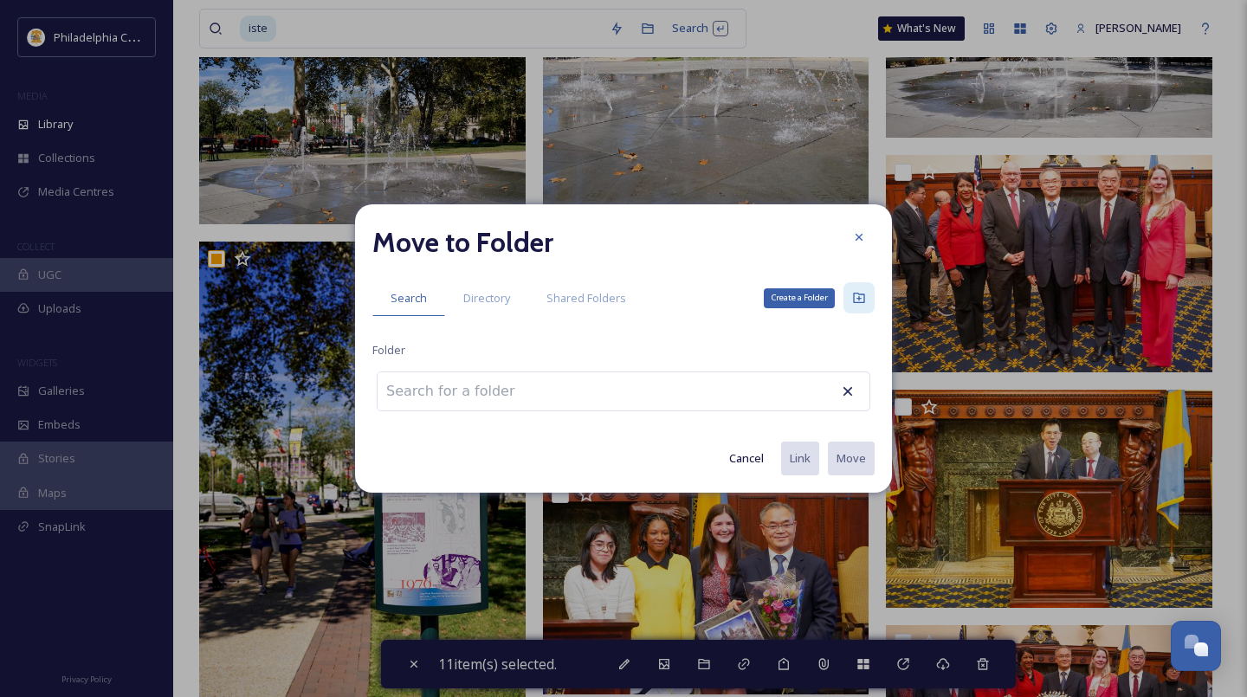
click at [851, 288] on div "Create a Folder" at bounding box center [858, 297] width 31 height 31
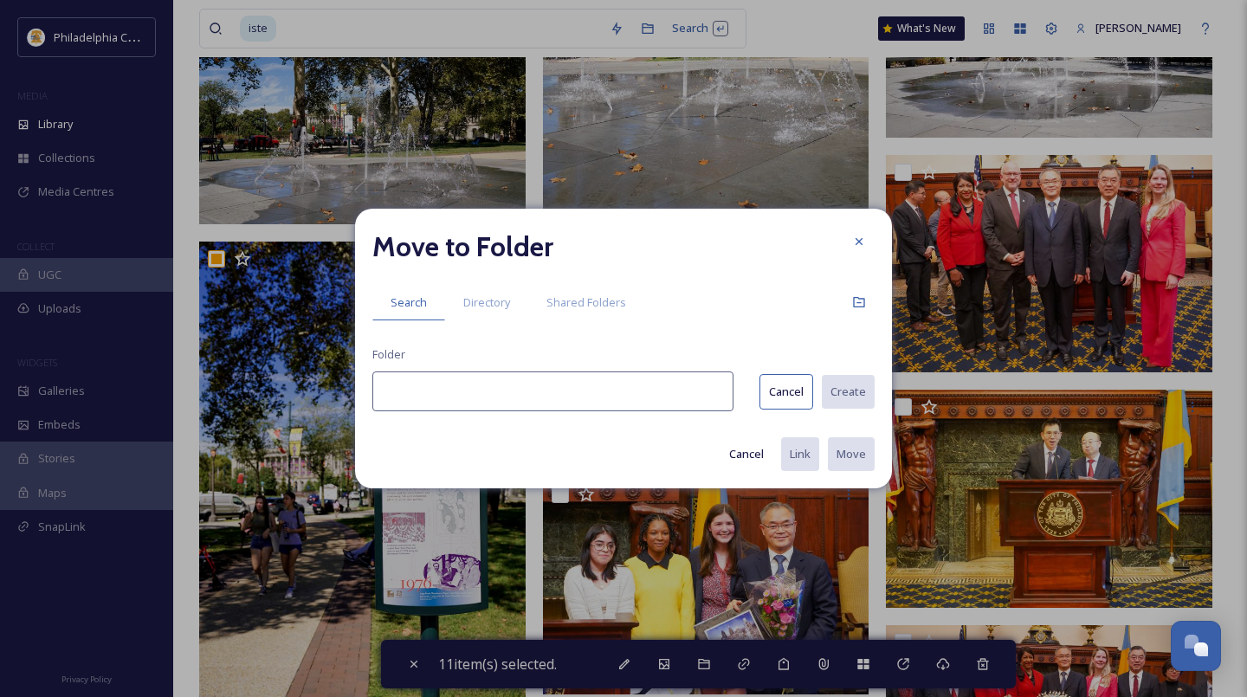
click at [531, 365] on div "Move to Folder Search Directory Shared Folders Folder Cancel Create Cancel Link…" at bounding box center [623, 349] width 537 height 281
click at [861, 399] on button "Create" at bounding box center [847, 392] width 55 height 36
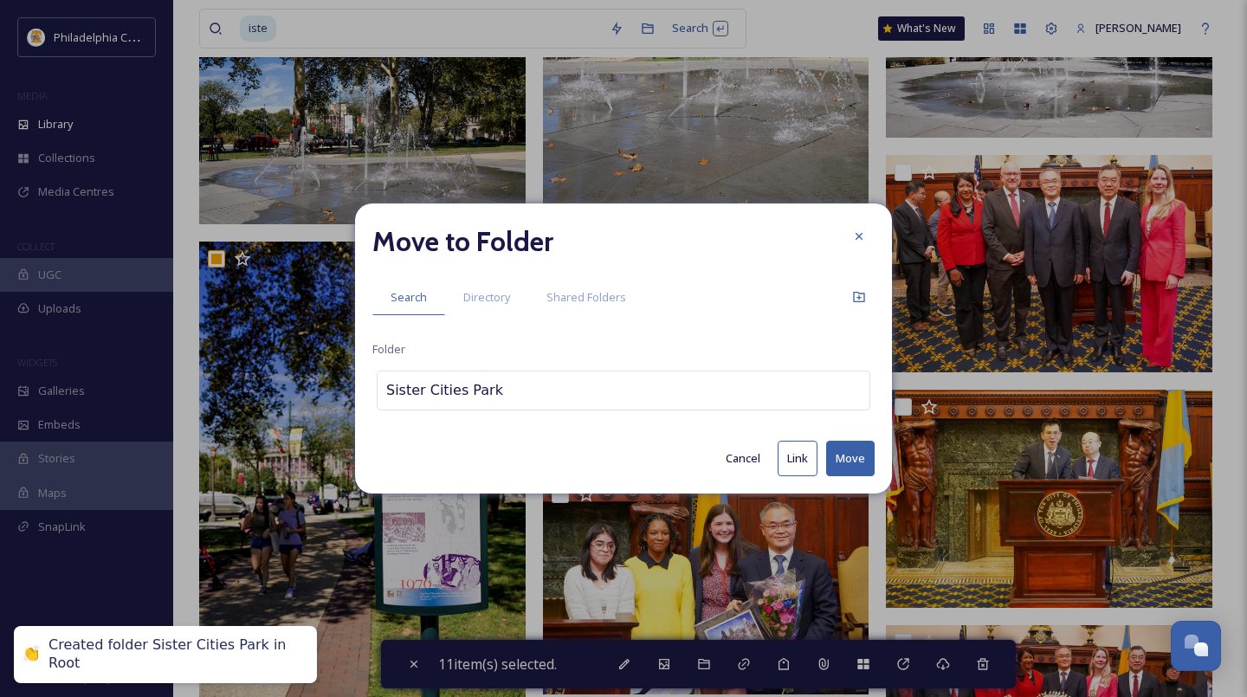
click at [849, 461] on button "Move" at bounding box center [850, 459] width 48 height 36
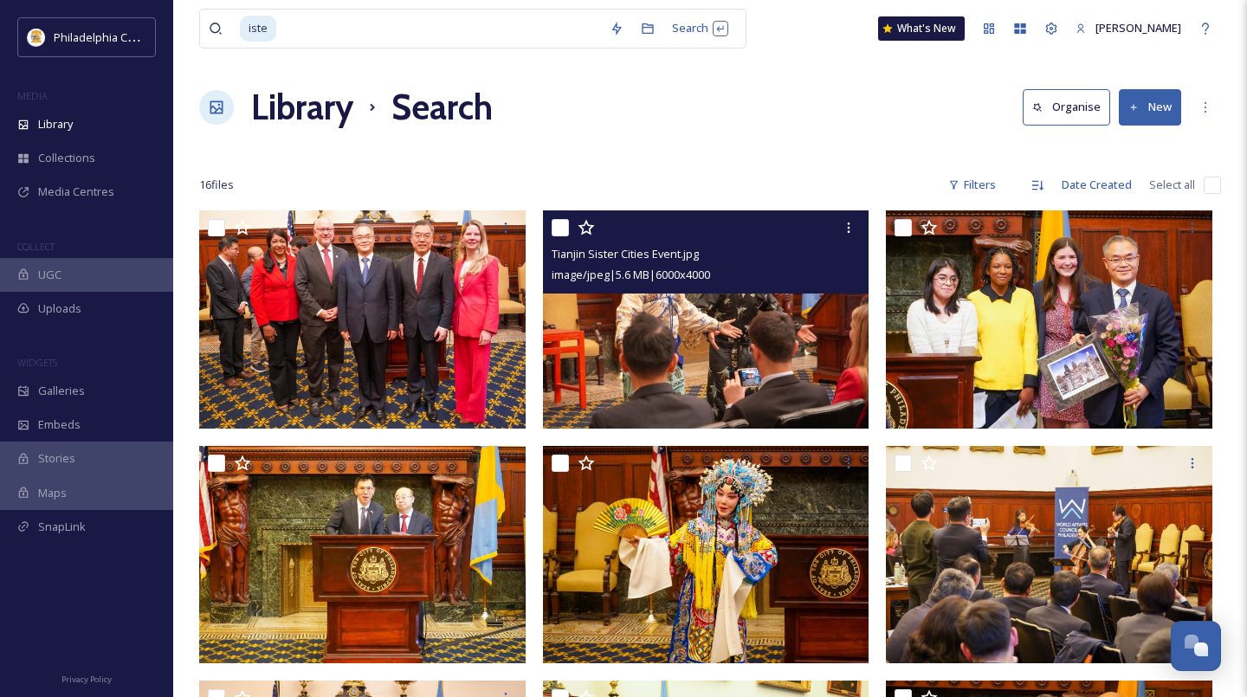
scroll to position [0, 0]
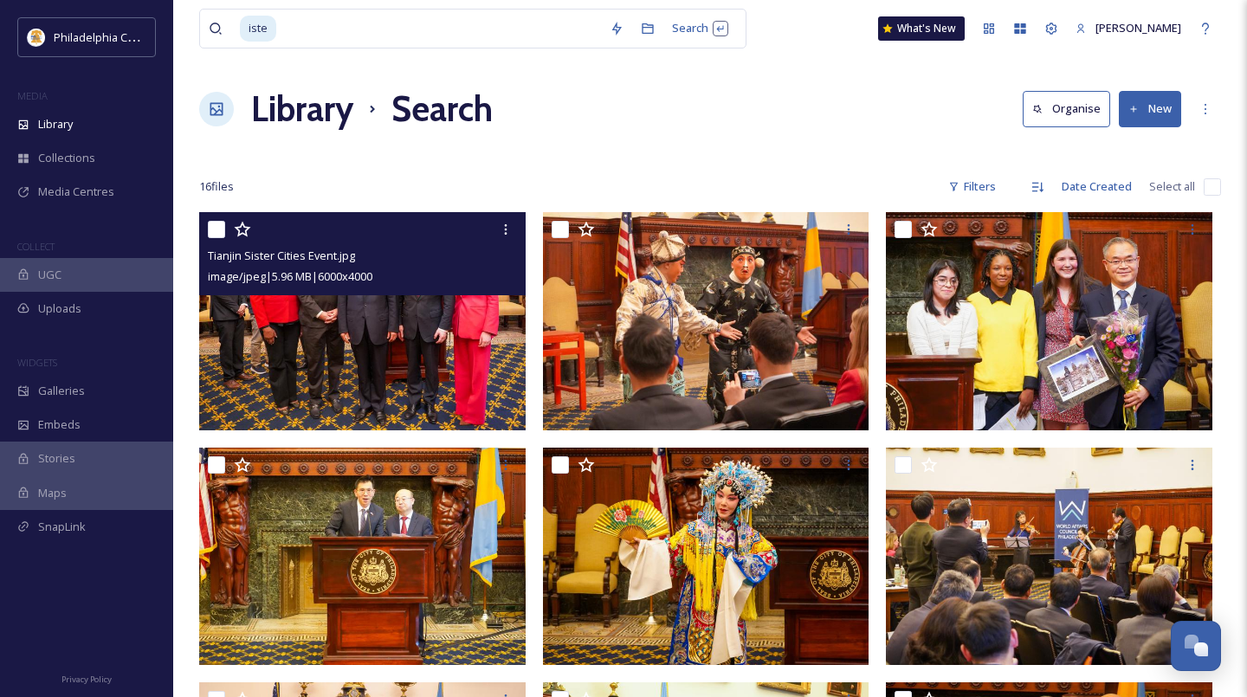
click at [377, 318] on img at bounding box center [362, 321] width 326 height 218
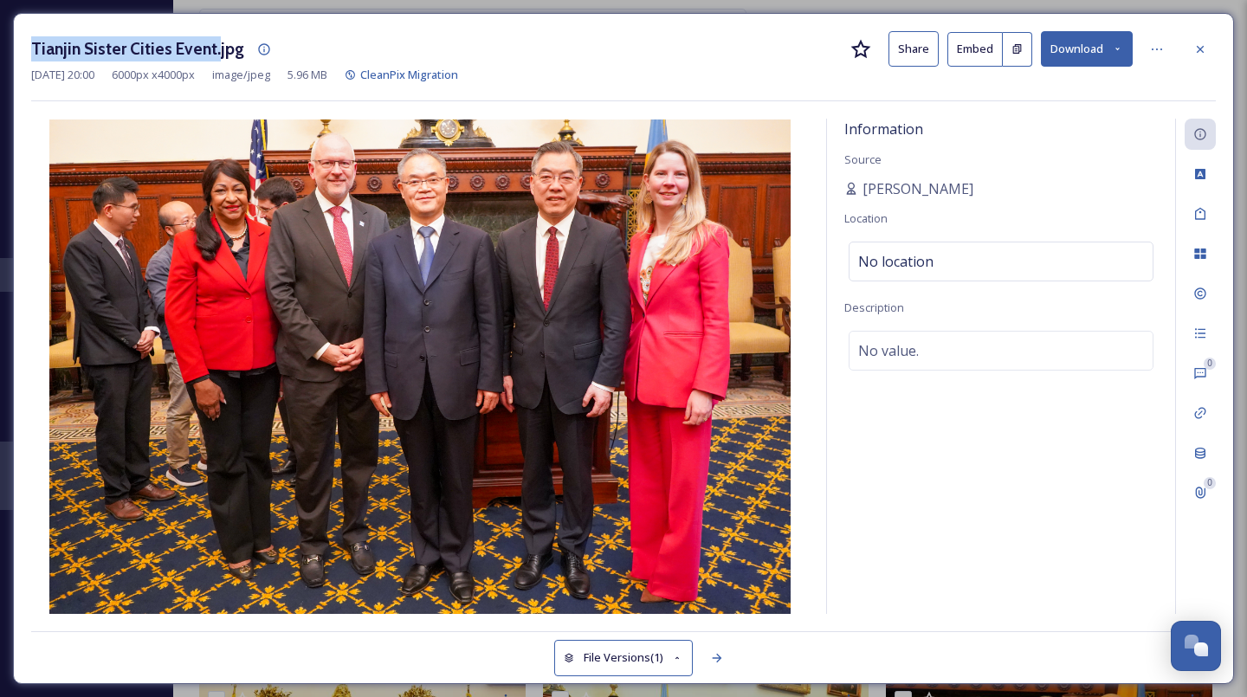
drag, startPoint x: 213, startPoint y: 48, endPoint x: -4, endPoint y: 51, distance: 217.4
copy div "iste Search What's New Alyssa Kaminski Library Search Organise New Your Selecti…"
click at [1206, 53] on icon at bounding box center [1200, 49] width 14 height 14
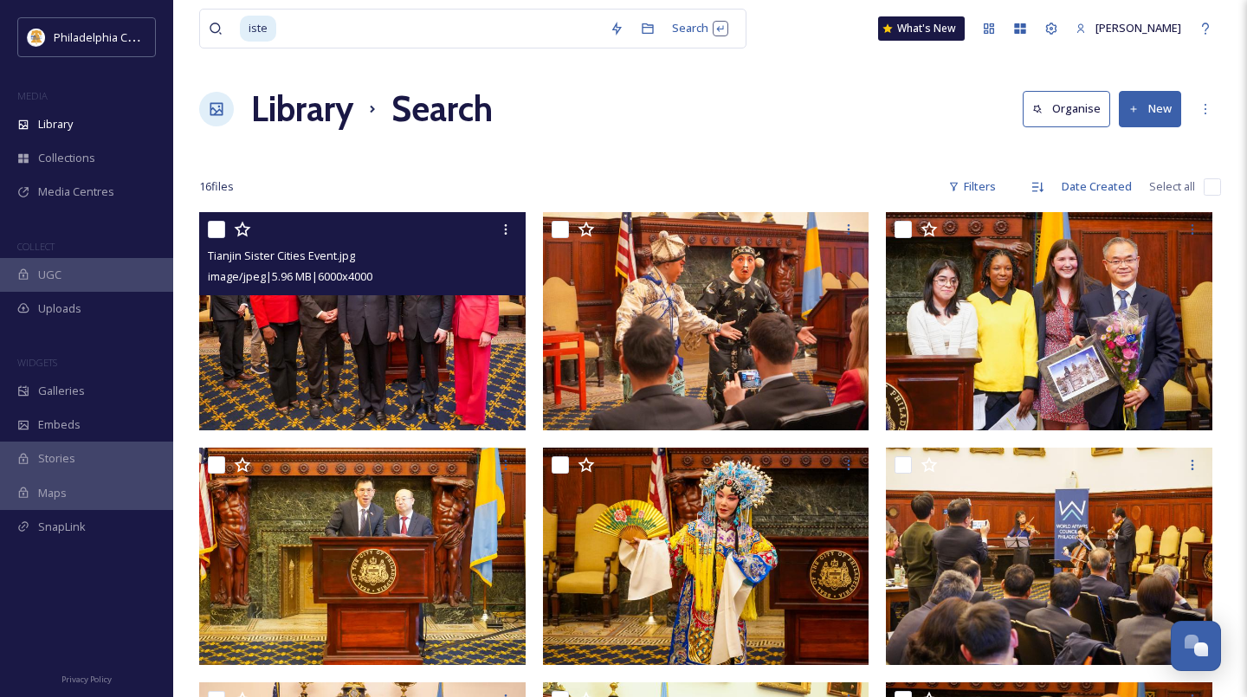
click at [1211, 185] on input "checkbox" at bounding box center [1212, 186] width 17 height 17
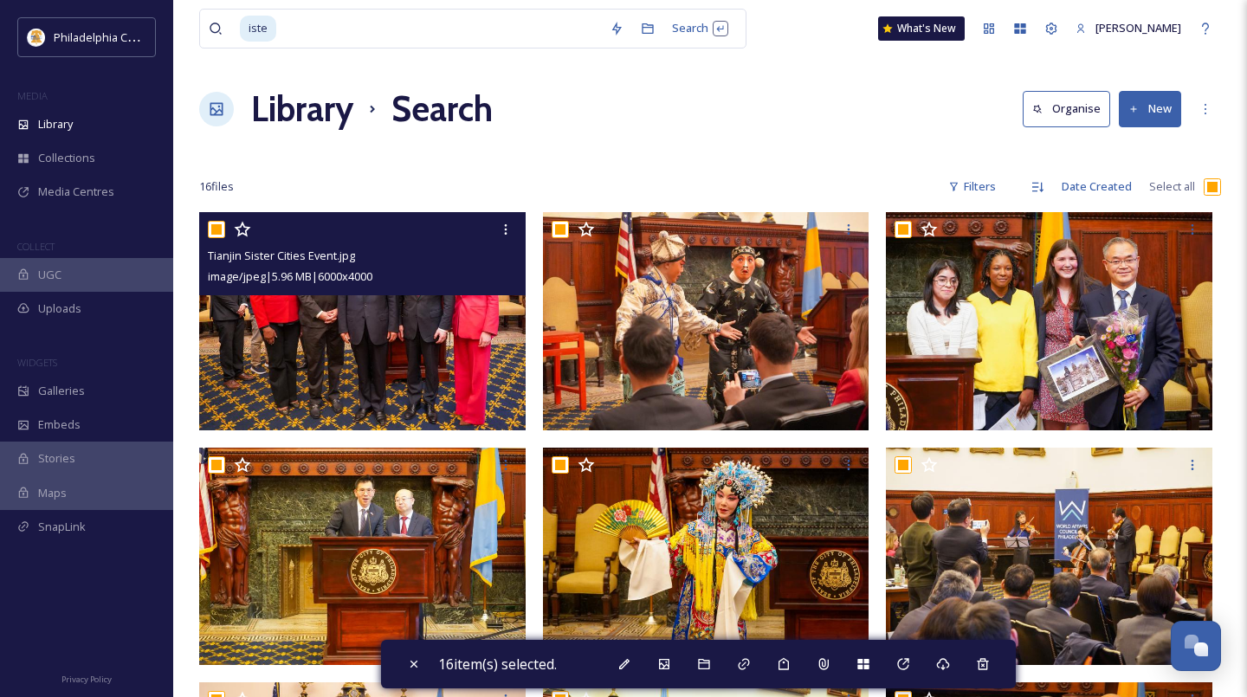
click at [1148, 107] on button "New" at bounding box center [1150, 109] width 62 height 36
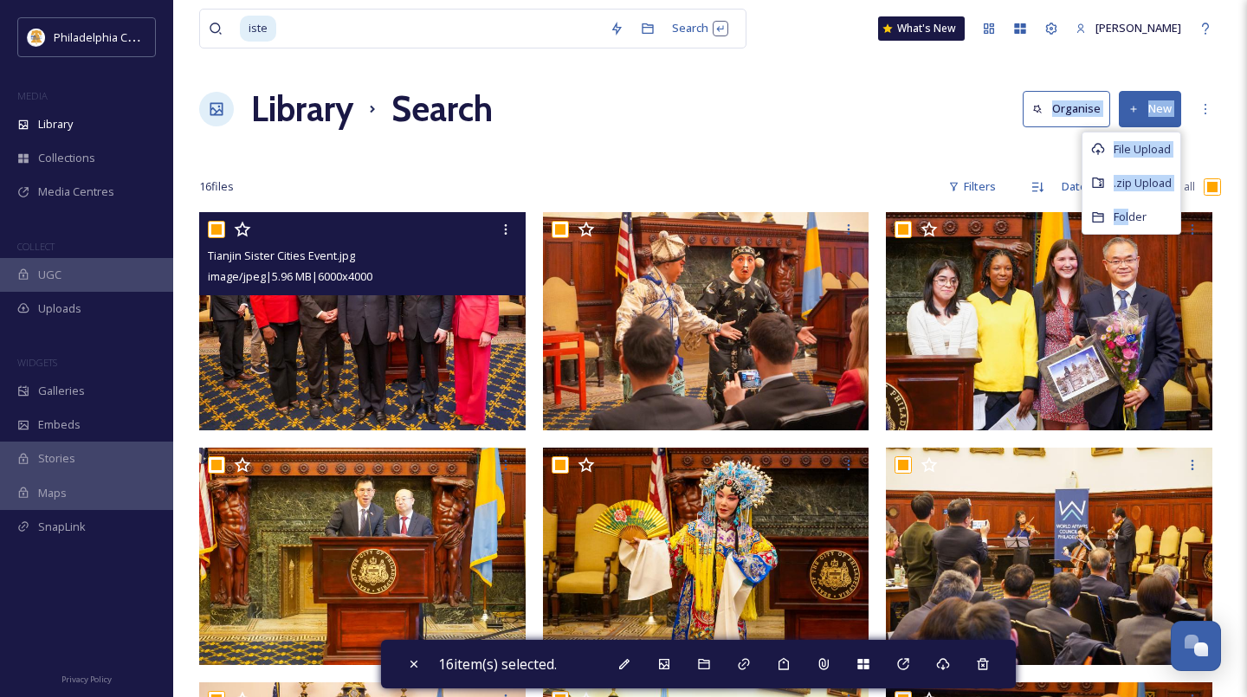
drag, startPoint x: 1128, startPoint y: 213, endPoint x: 870, endPoint y: 89, distance: 286.2
click at [870, 89] on div "Library Search Organise New File Upload .zip Upload Folder" at bounding box center [710, 109] width 1022 height 52
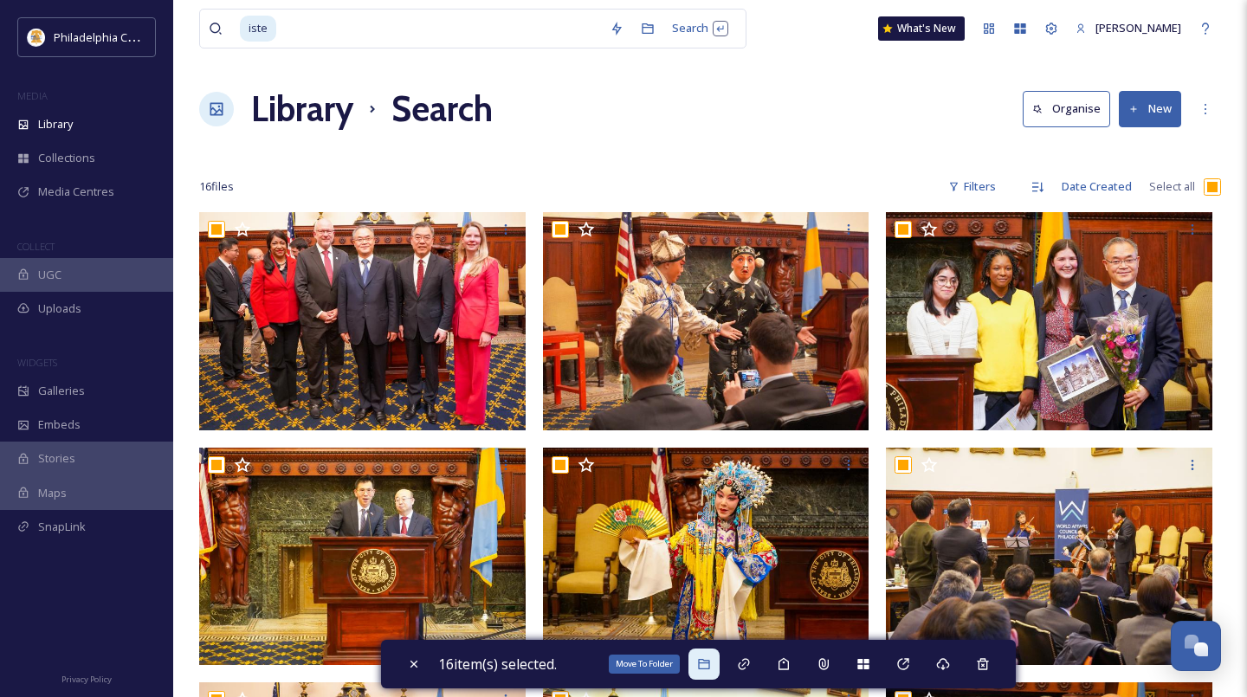
click at [707, 668] on icon at bounding box center [704, 664] width 14 height 14
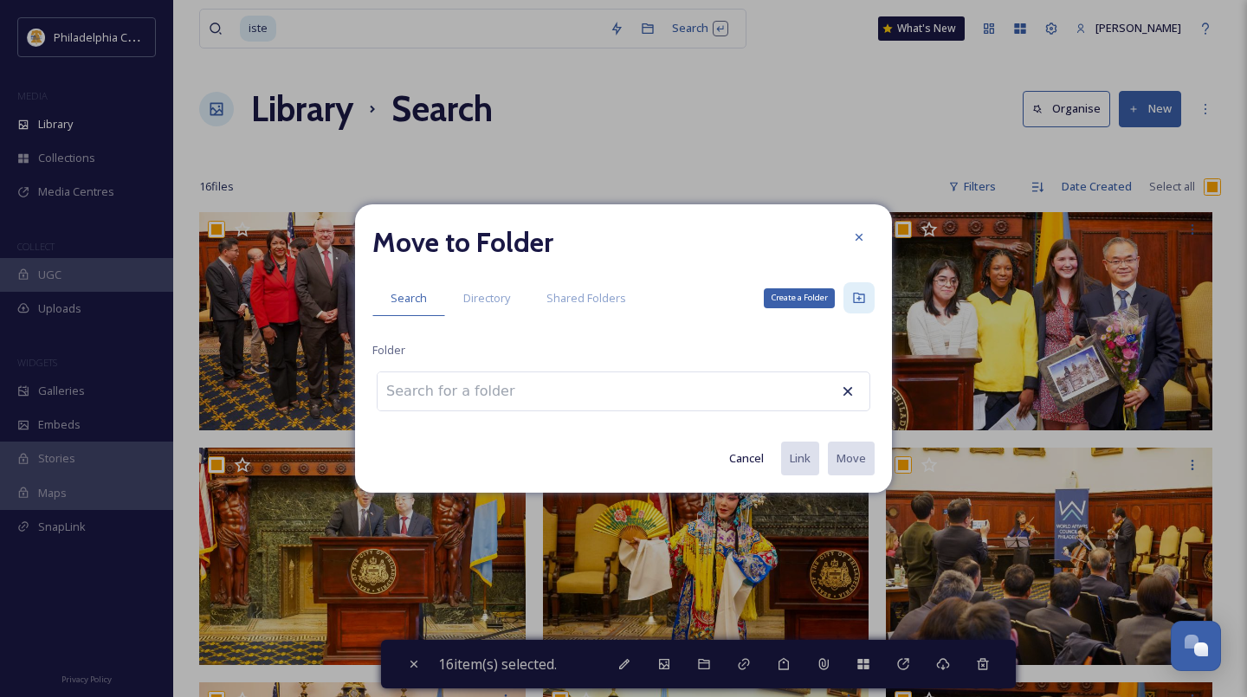
click at [864, 300] on icon at bounding box center [859, 298] width 14 height 14
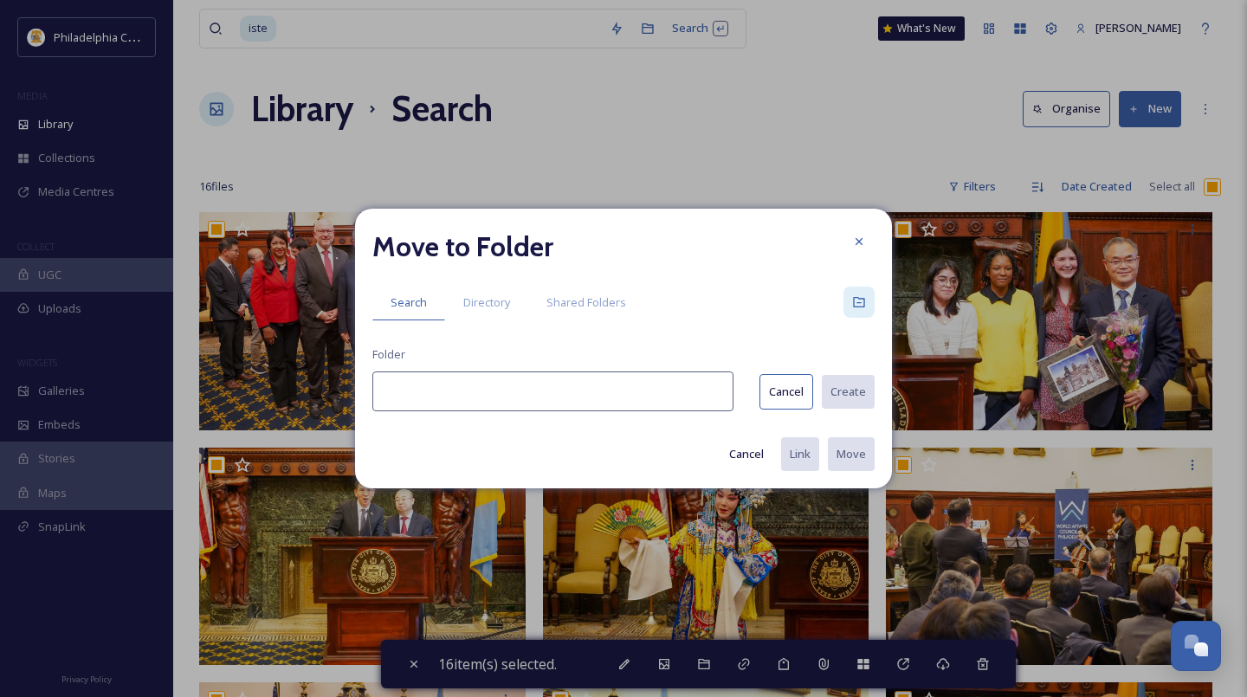
click at [609, 403] on input at bounding box center [552, 391] width 361 height 40
paste input "iste Search What's New Alyssa Kaminski Library Search Organise New Your Selecti…"
drag, startPoint x: 564, startPoint y: 391, endPoint x: 343, endPoint y: 396, distance: 220.9
click at [343, 396] on div "Move to Folder Search Directory Shared Folders Folder iste Search What's New Al…" at bounding box center [623, 348] width 1247 height 697
click at [601, 389] on input "Tianjin Sister Cities Event." at bounding box center [551, 391] width 359 height 40
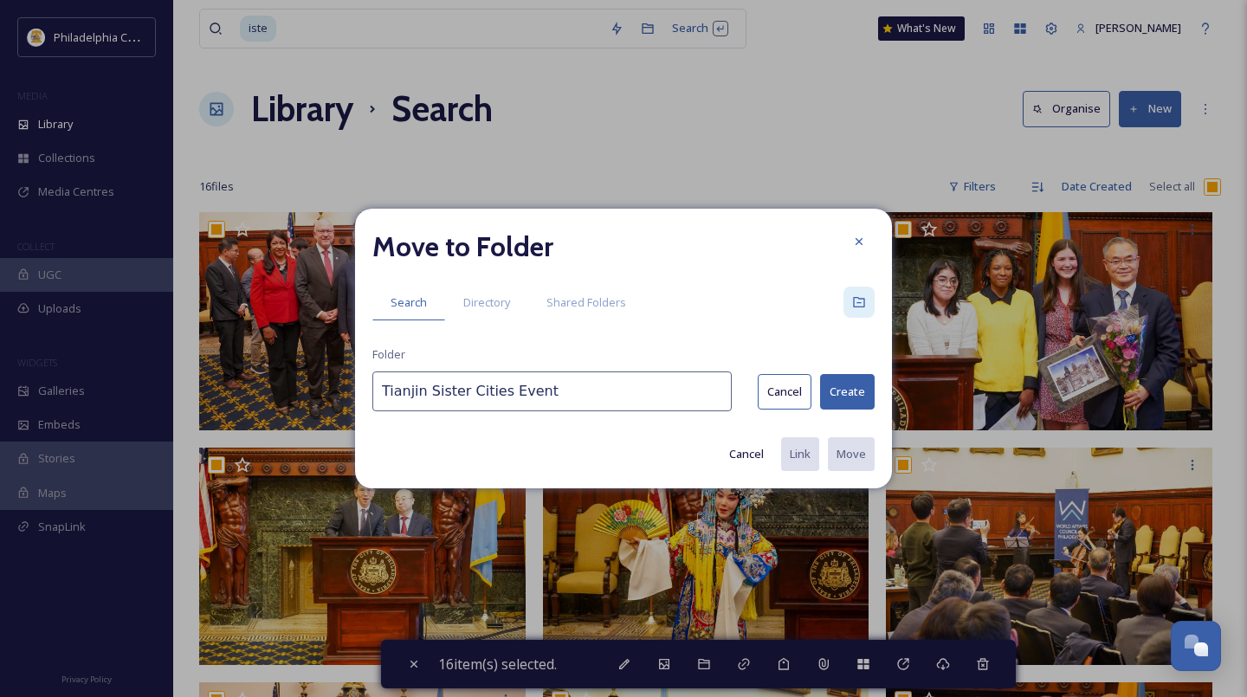
click at [848, 391] on button "Create" at bounding box center [847, 392] width 55 height 36
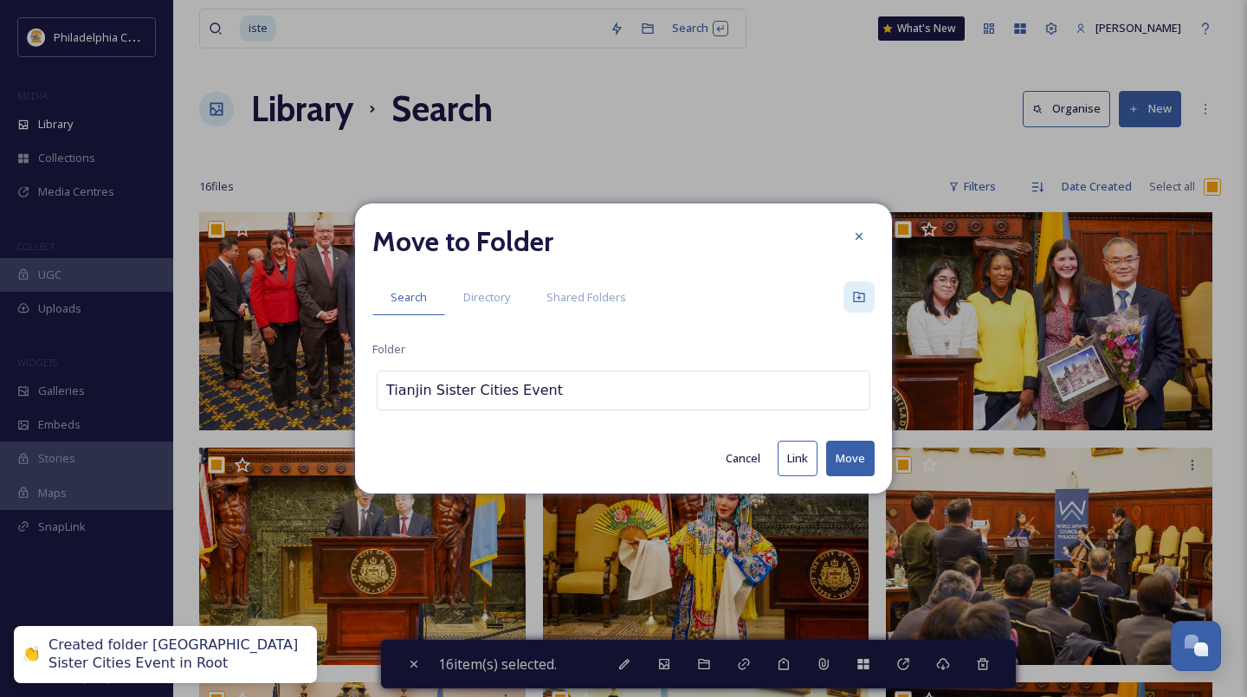
click at [853, 457] on button "Move" at bounding box center [850, 459] width 48 height 36
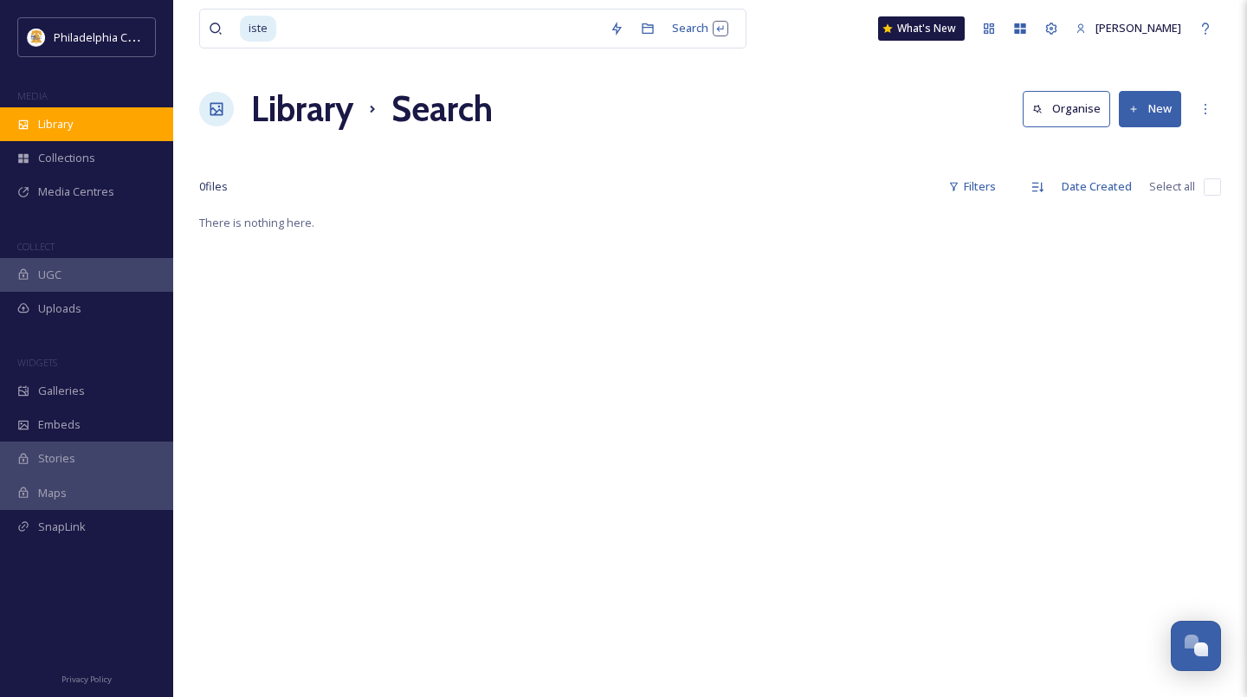
click at [56, 121] on span "Library" at bounding box center [55, 124] width 35 height 16
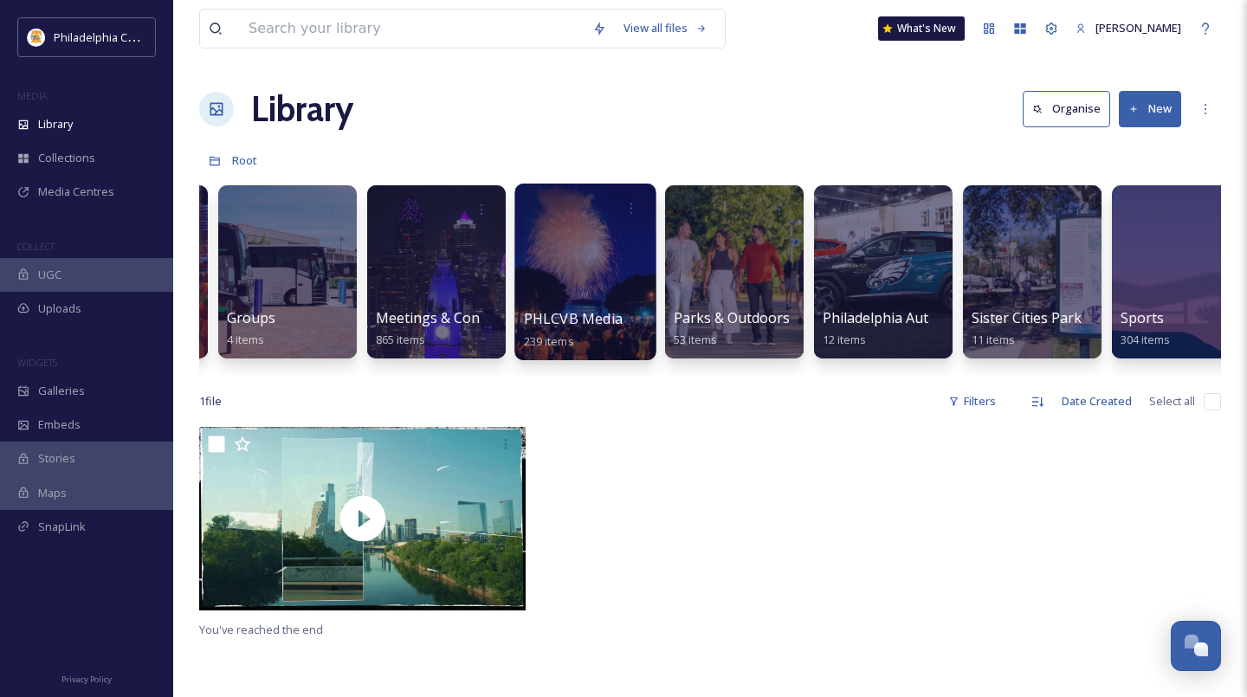
scroll to position [0, 1795]
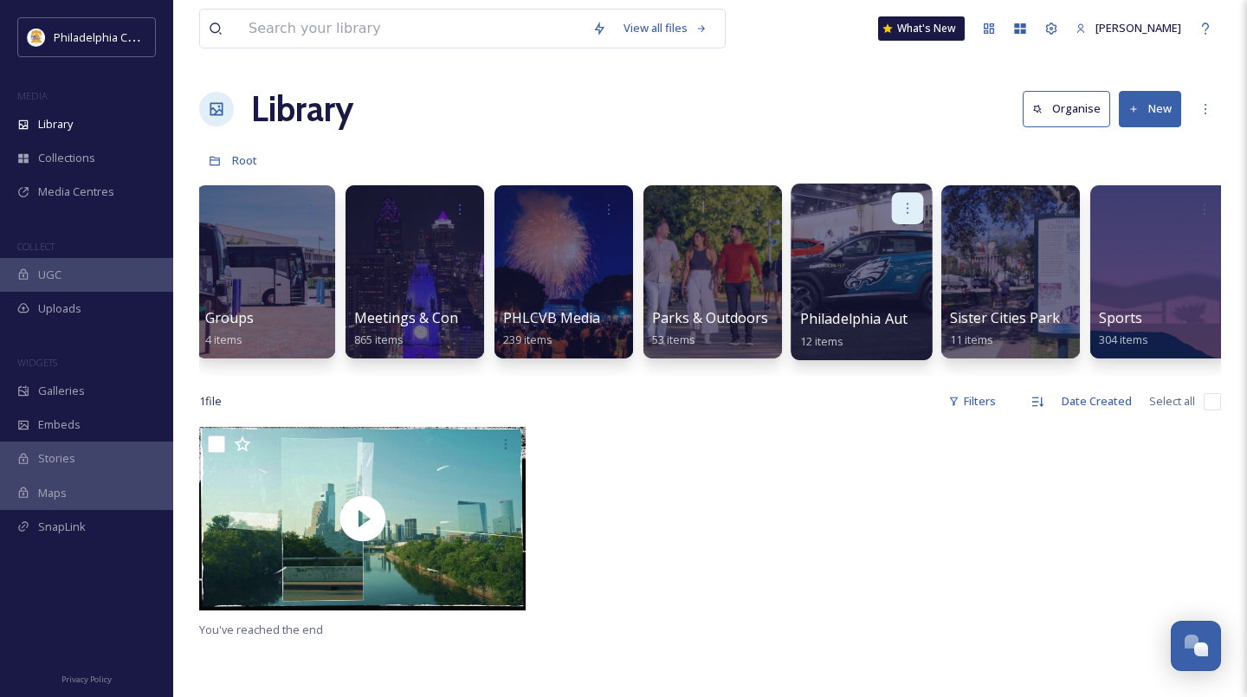
click at [912, 210] on icon at bounding box center [908, 208] width 14 height 14
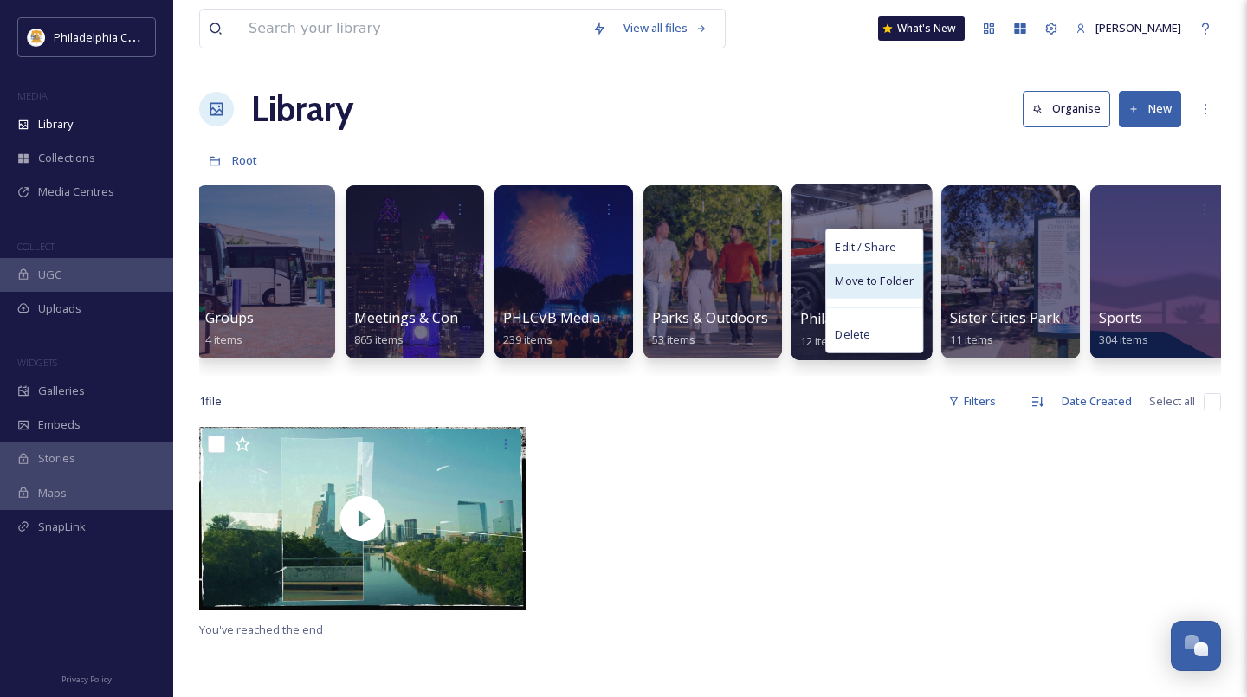
click at [906, 281] on span "Move to Folder" at bounding box center [874, 281] width 79 height 17
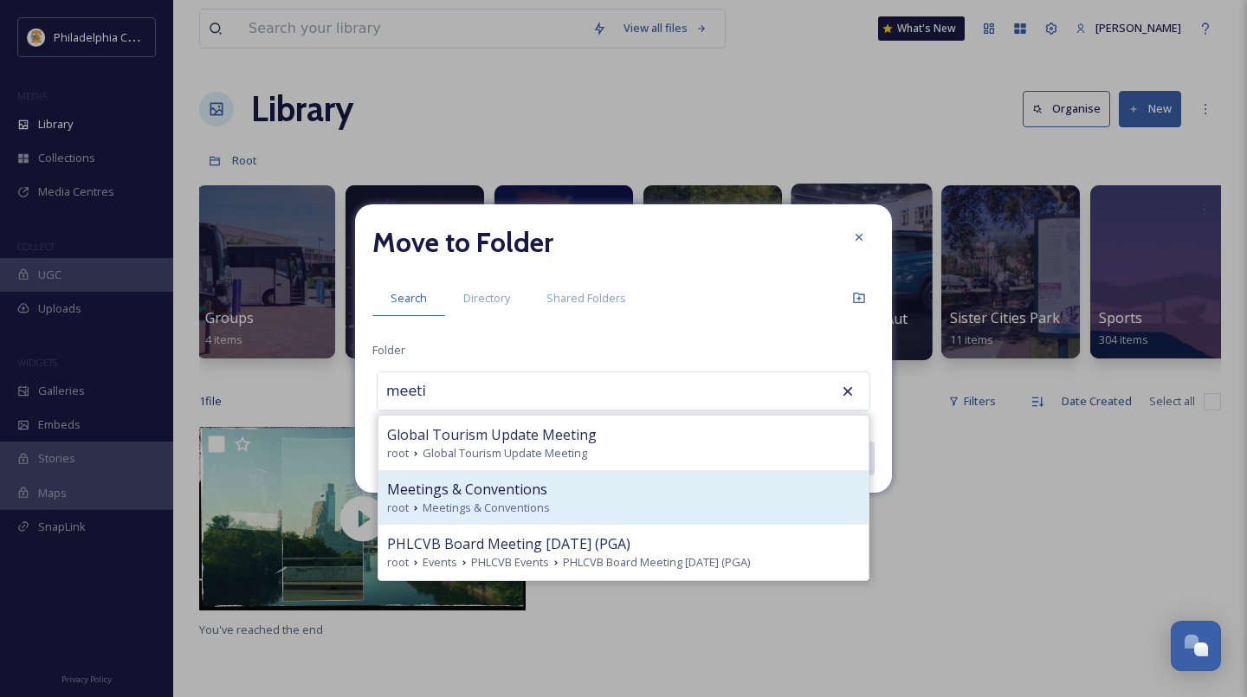
click at [585, 494] on div "Meetings & Conventions" at bounding box center [623, 489] width 473 height 21
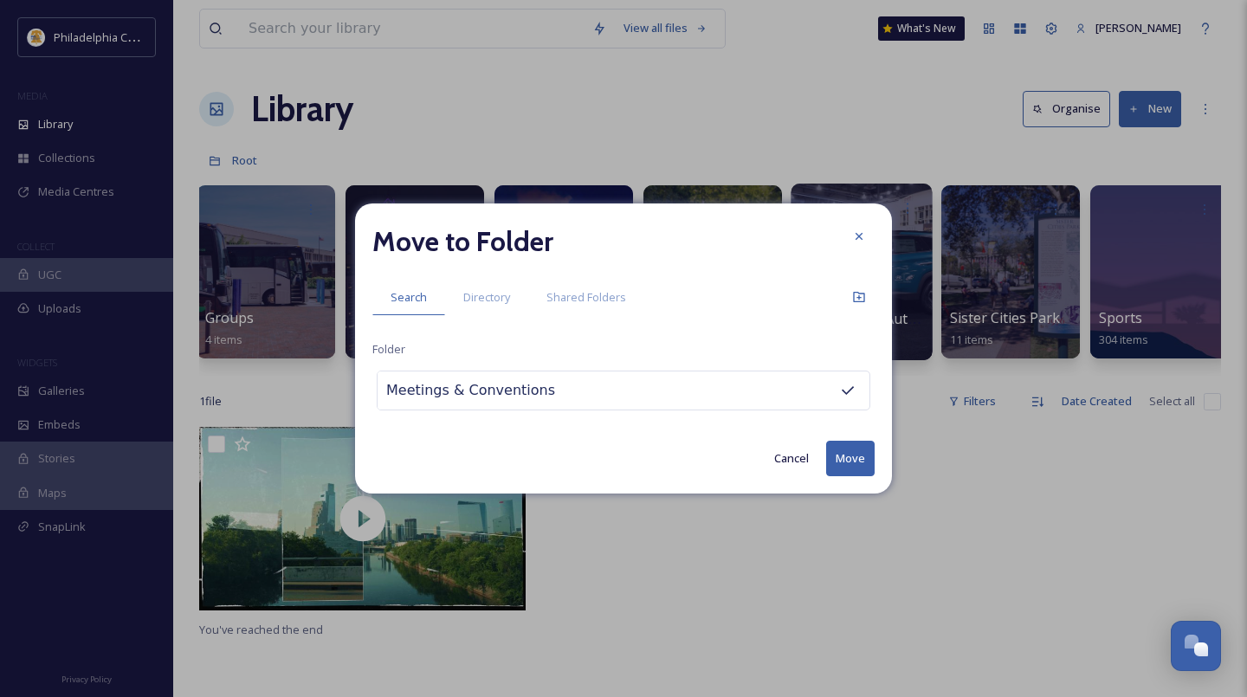
click at [858, 469] on button "Move" at bounding box center [850, 459] width 48 height 36
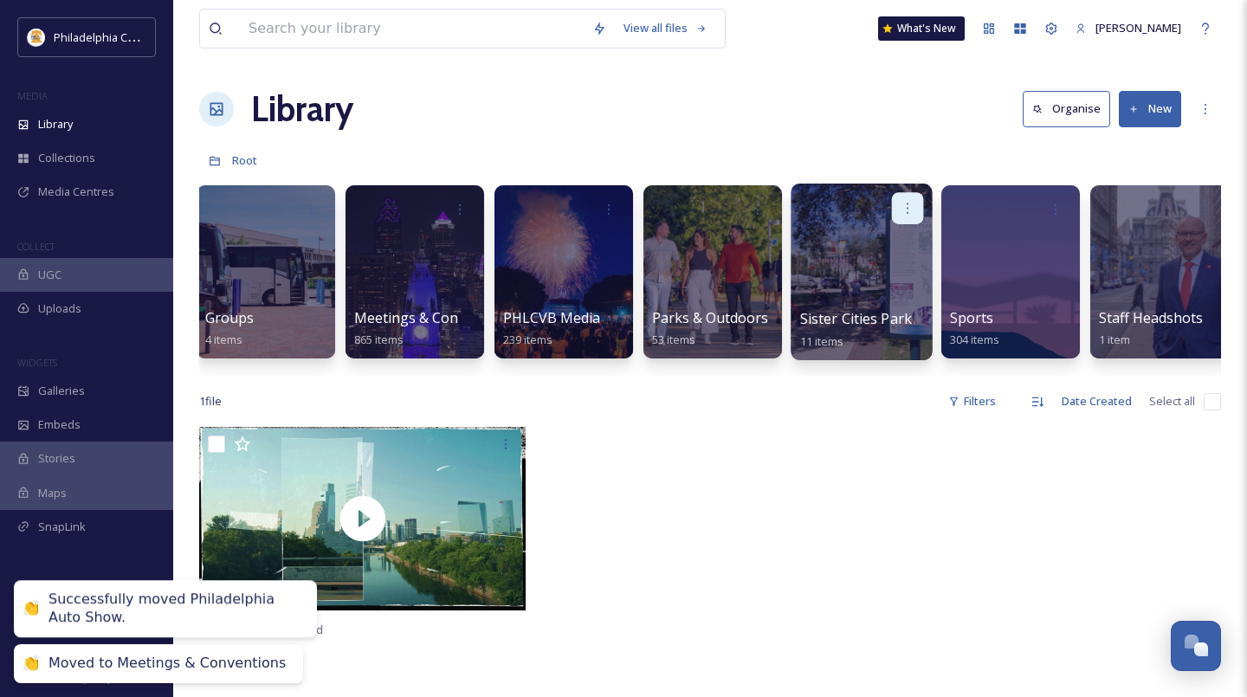
click at [918, 213] on div at bounding box center [908, 208] width 32 height 32
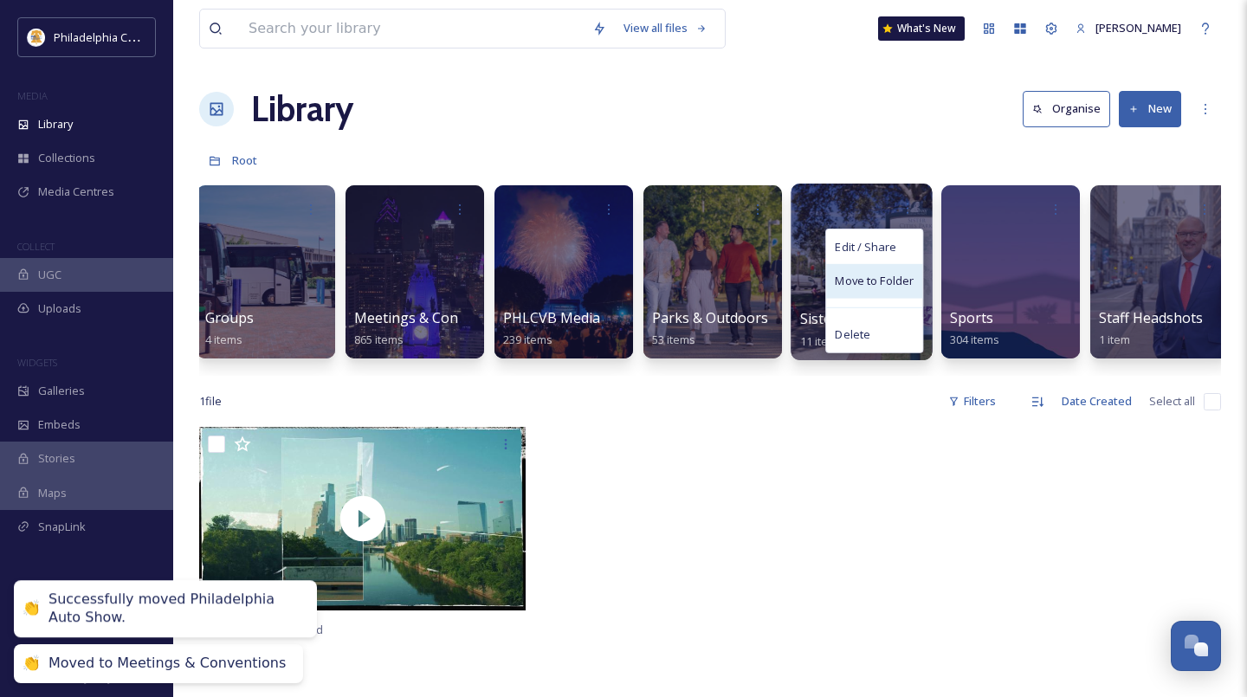
click at [901, 274] on span "Move to Folder" at bounding box center [874, 281] width 79 height 17
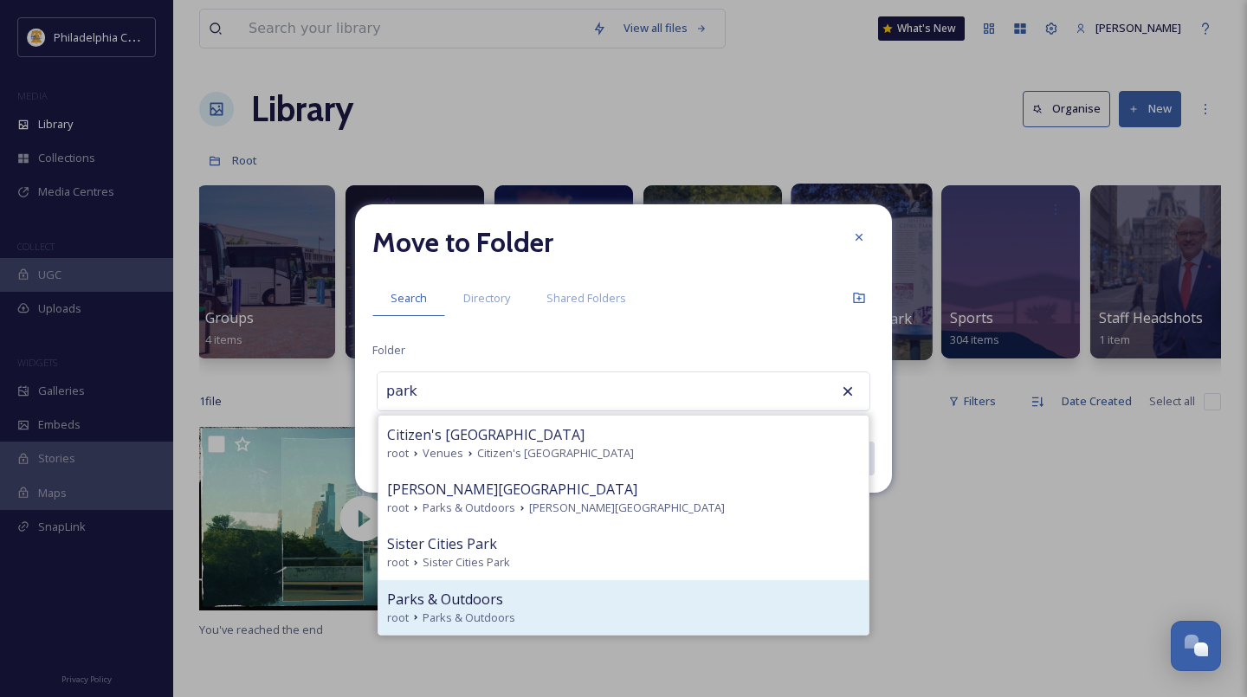
click at [545, 604] on div "Parks & Outdoors" at bounding box center [623, 599] width 473 height 21
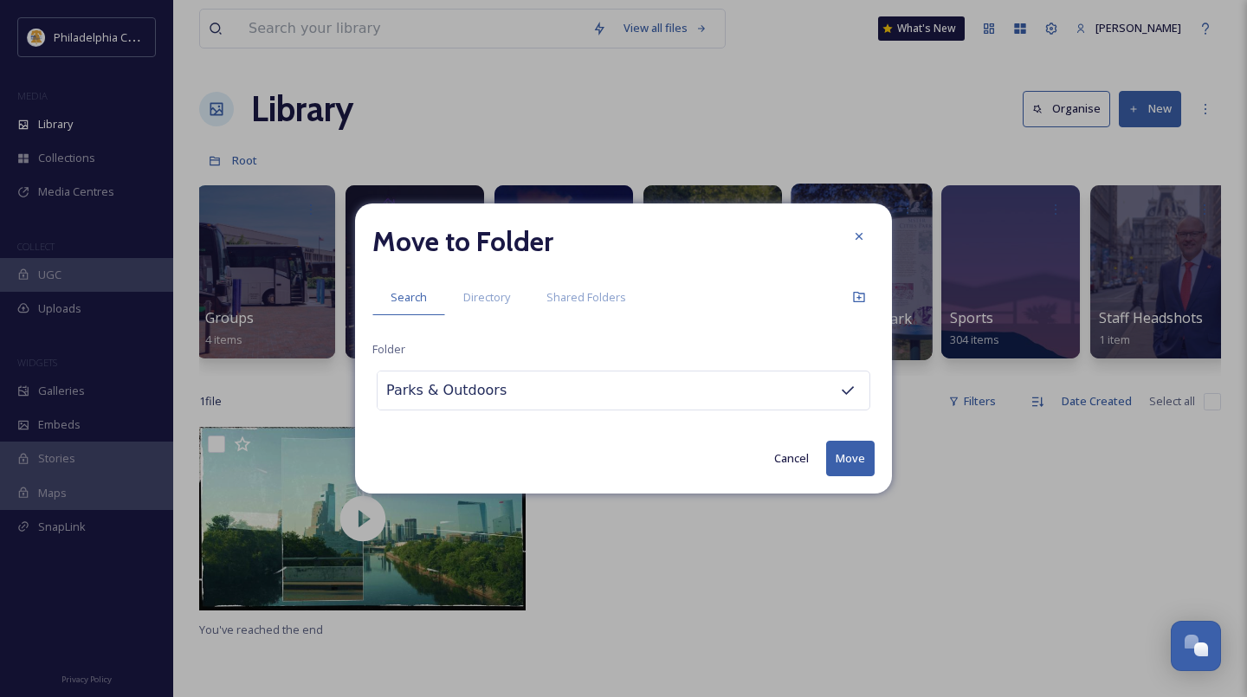
click at [862, 462] on button "Move" at bounding box center [850, 459] width 48 height 36
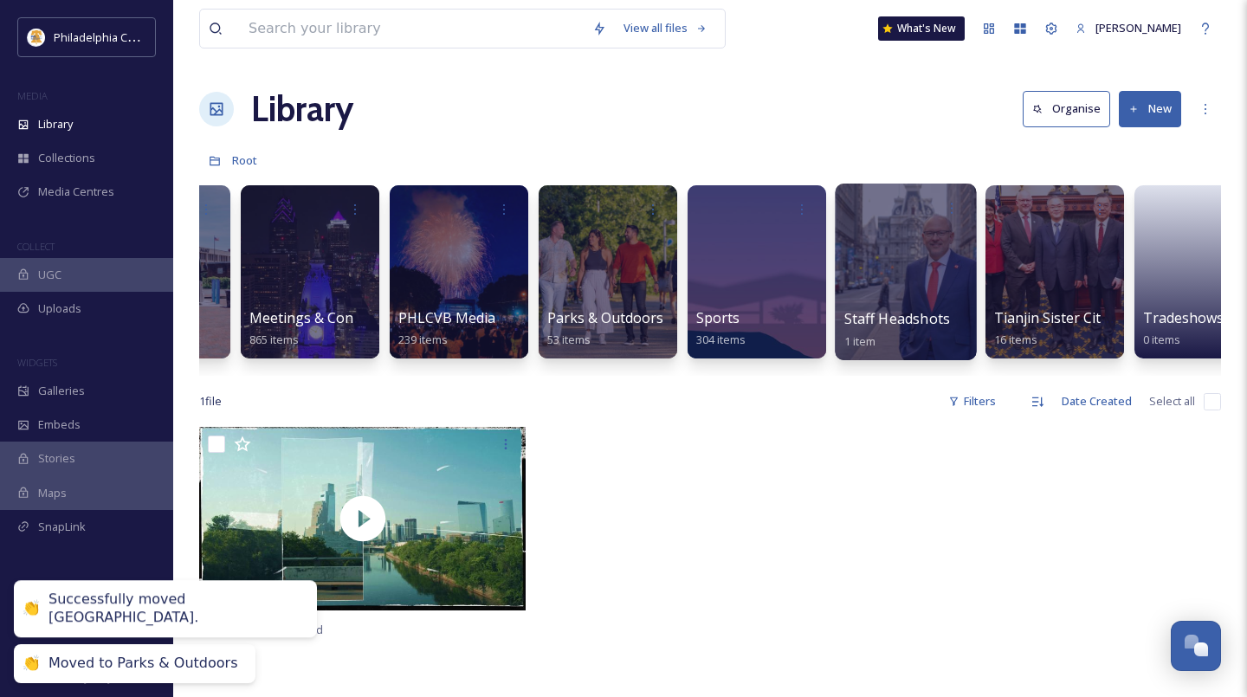
scroll to position [0, 1989]
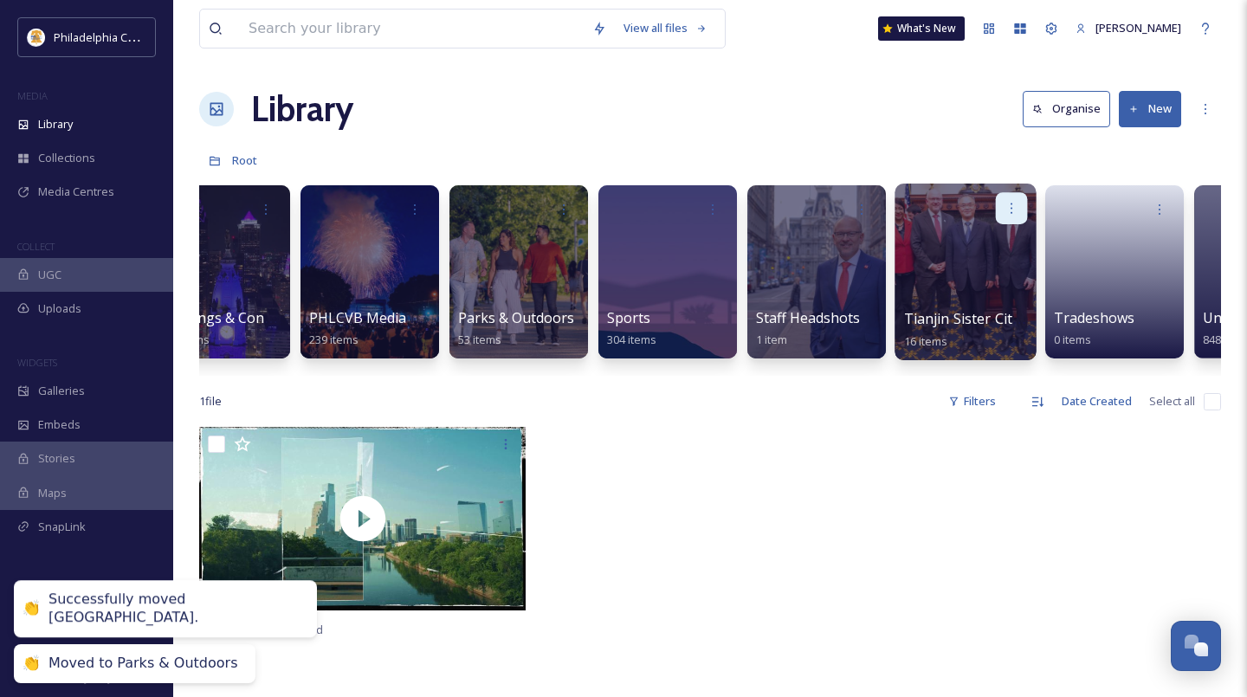
click at [1016, 205] on icon at bounding box center [1011, 208] width 14 height 14
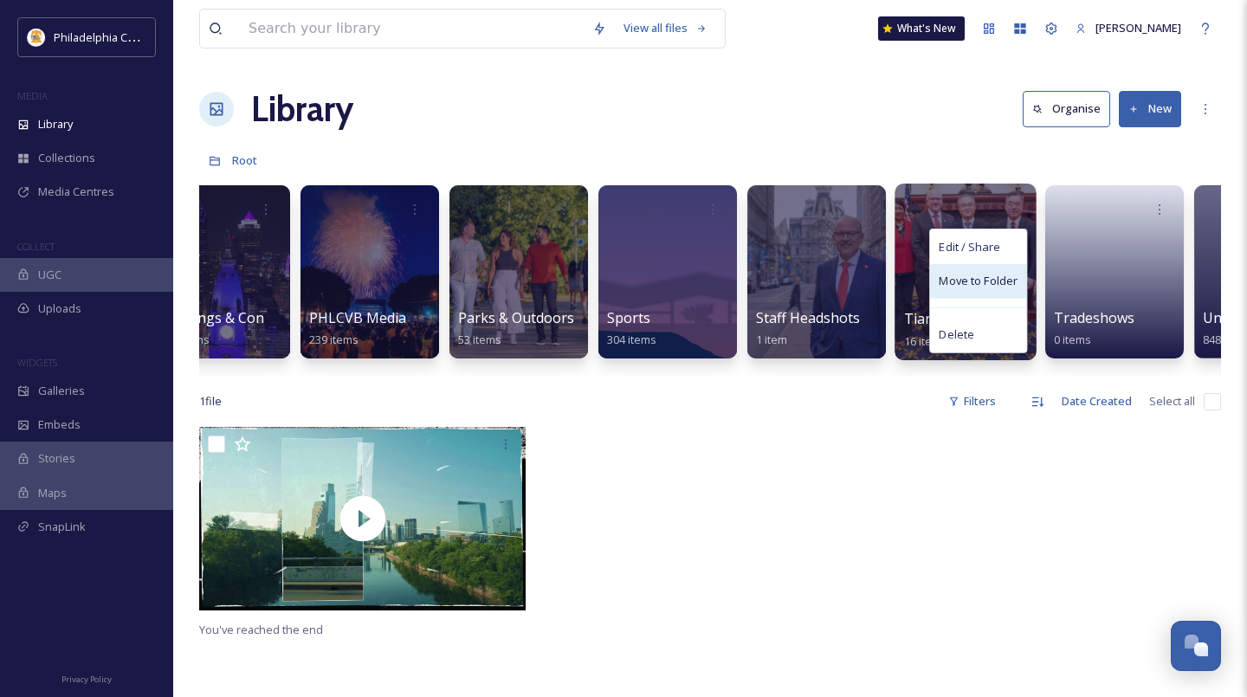
click at [1002, 276] on span "Move to Folder" at bounding box center [978, 281] width 79 height 17
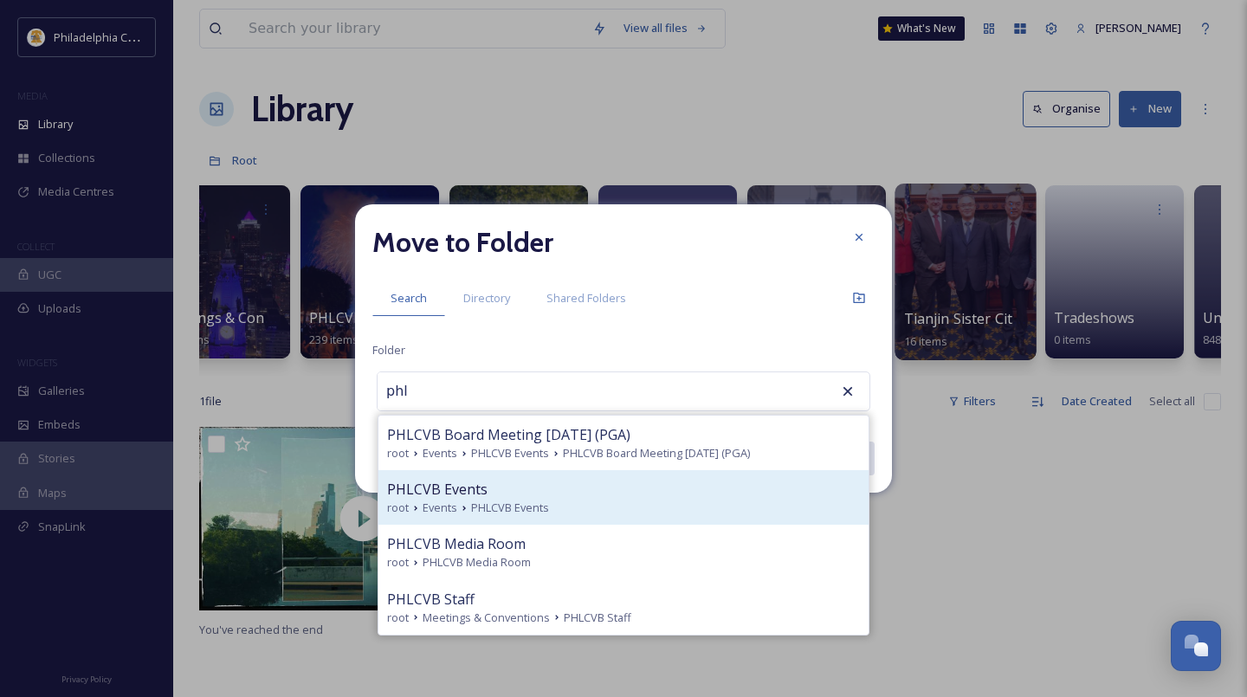
click at [491, 497] on div "PHLCVB Events" at bounding box center [623, 489] width 473 height 21
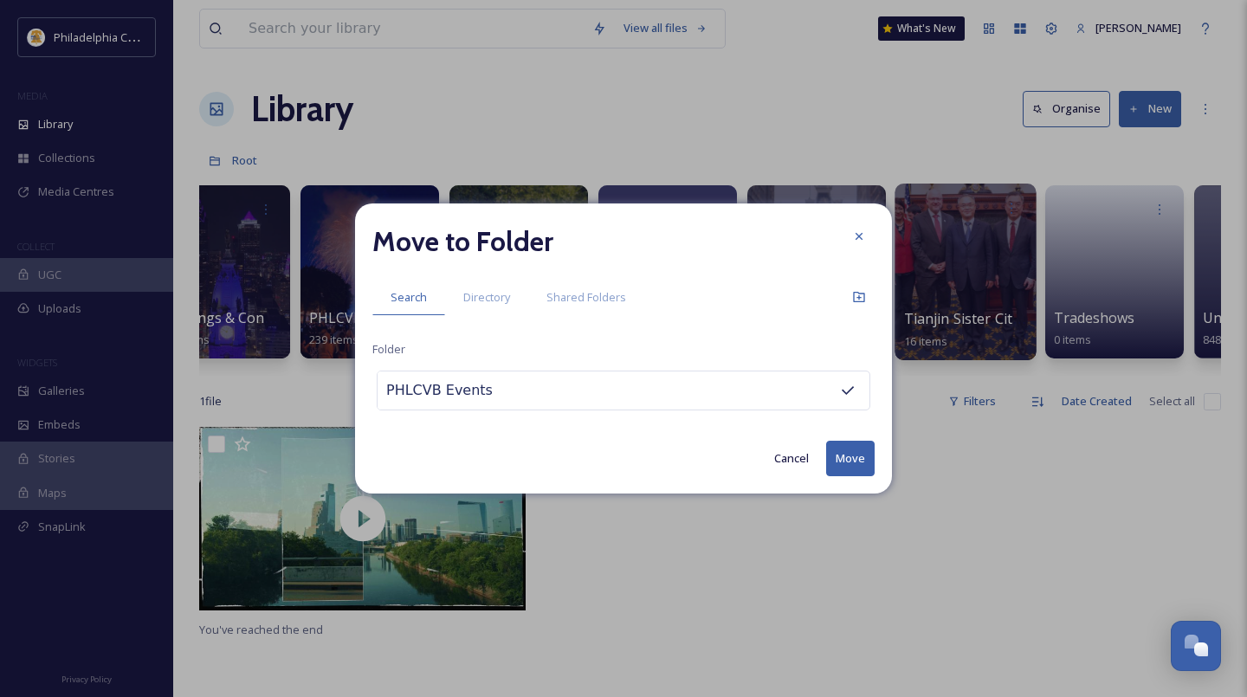
click at [853, 461] on button "Move" at bounding box center [850, 459] width 48 height 36
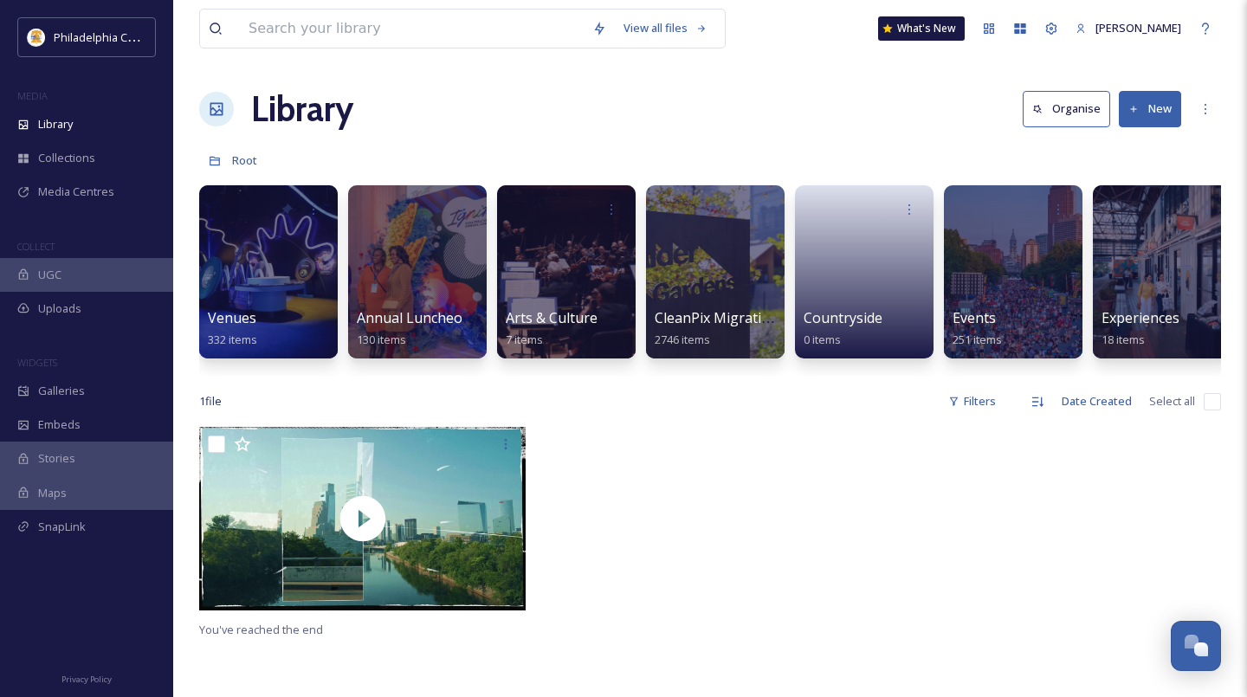
scroll to position [0, 0]
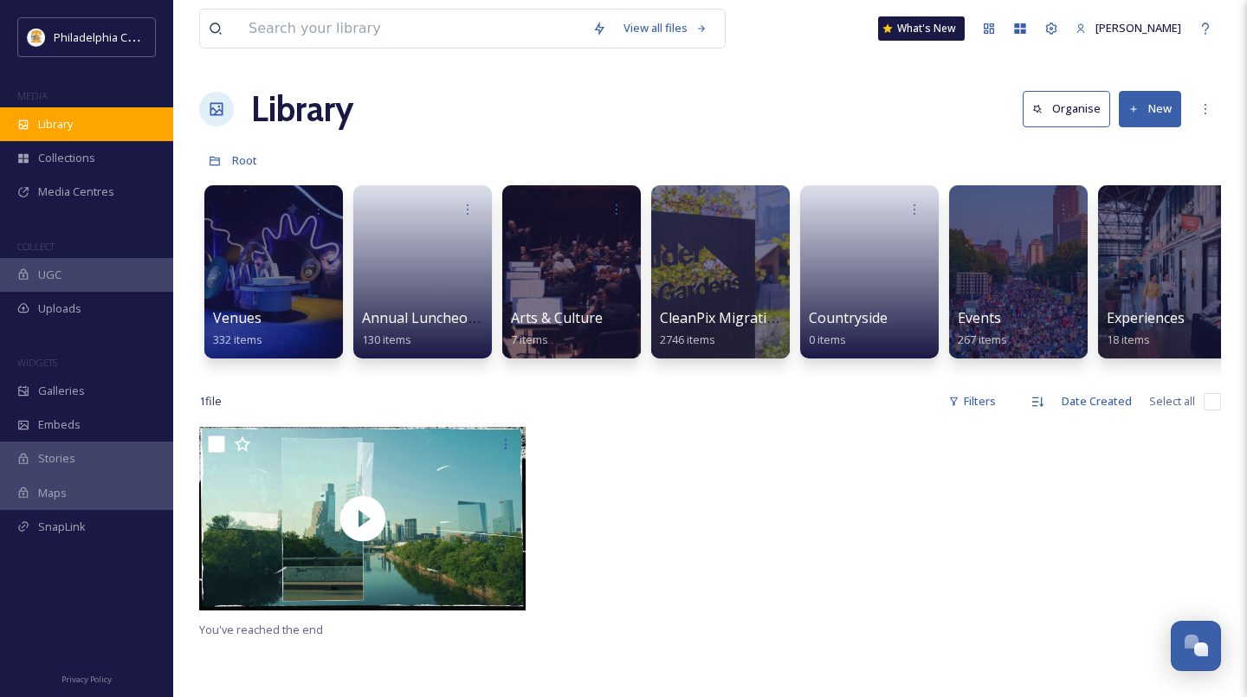
click at [78, 132] on div "Library" at bounding box center [86, 124] width 173 height 34
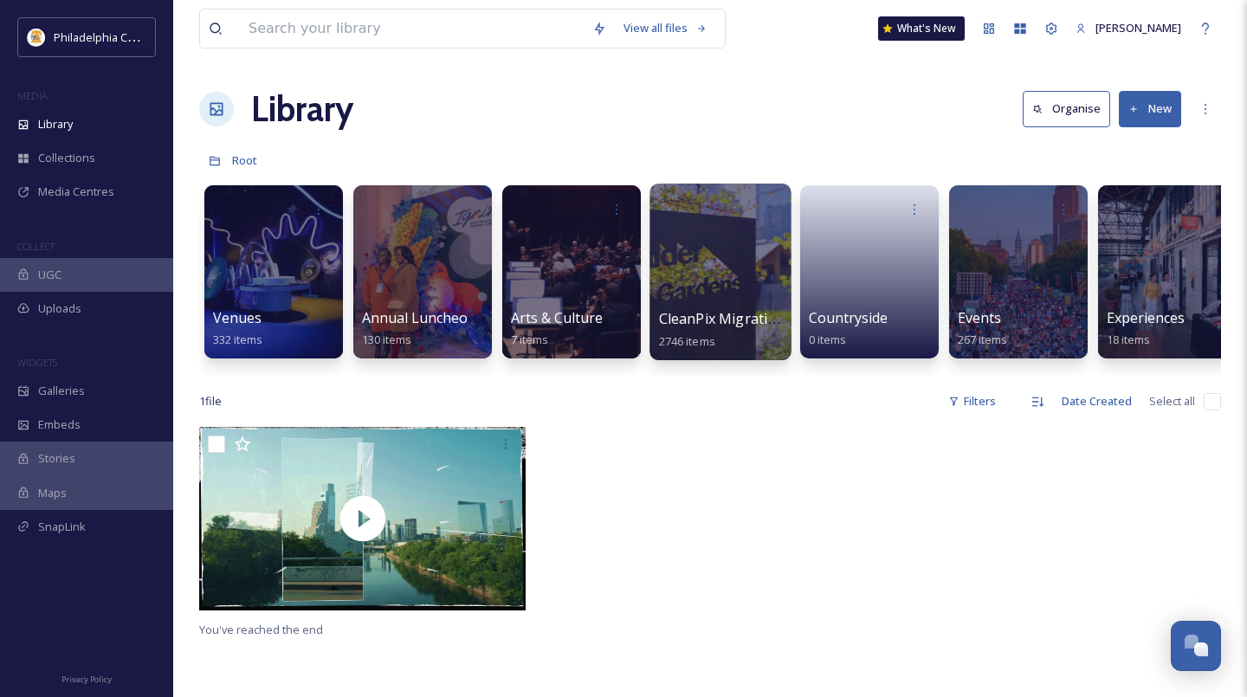
click at [707, 283] on div at bounding box center [719, 272] width 141 height 177
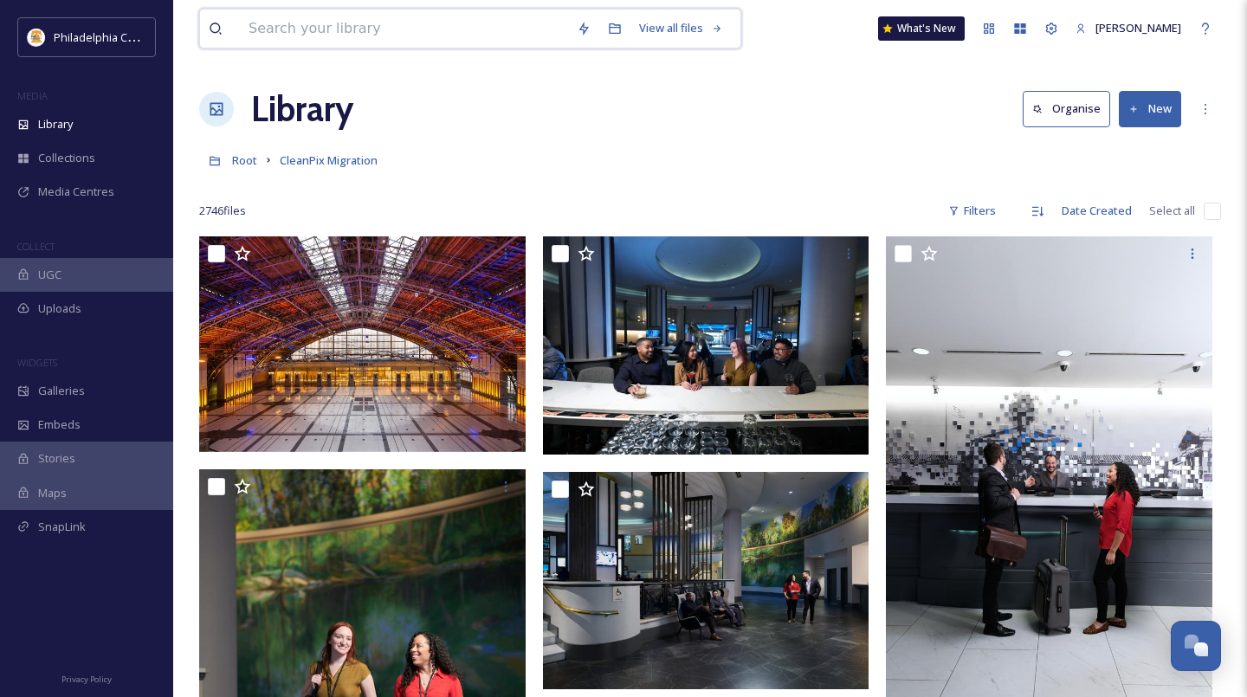
click at [391, 36] on input at bounding box center [404, 29] width 328 height 38
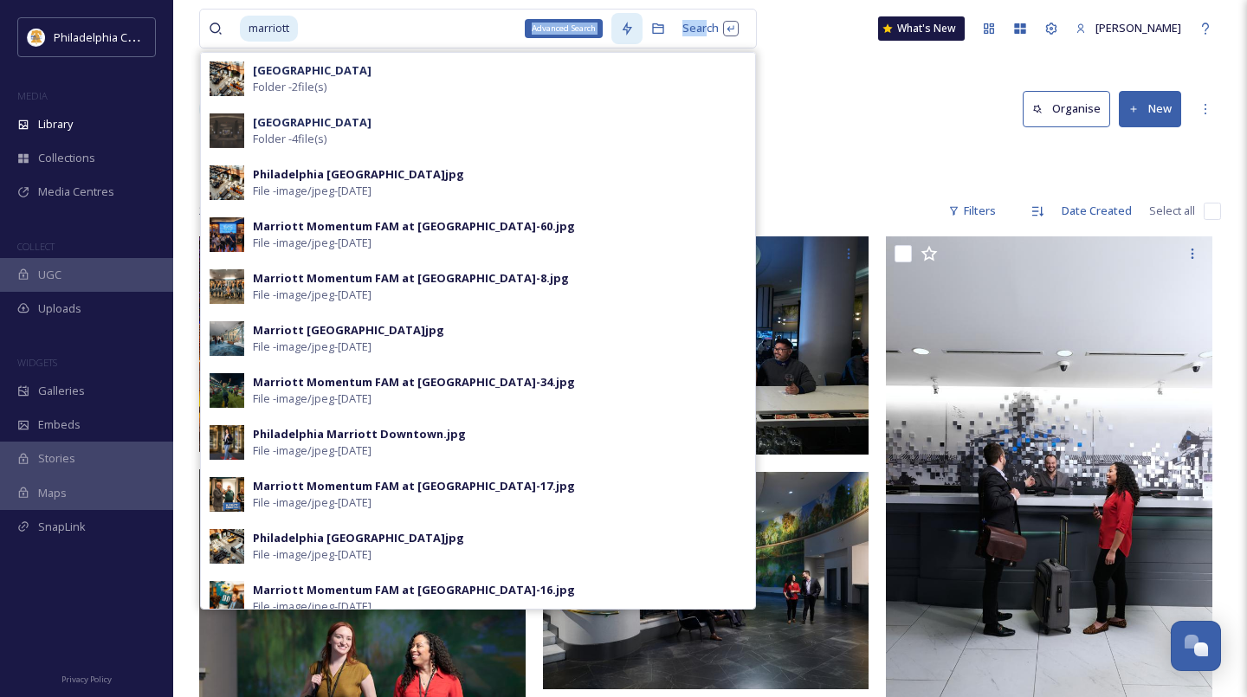
drag, startPoint x: 698, startPoint y: 27, endPoint x: 615, endPoint y: 36, distance: 83.6
click at [615, 36] on div "Advanced Search Search Marriott Old City Folder - 2 file(s) Philadelphia Marrio…" at bounding box center [679, 28] width 136 height 34
click at [615, 36] on div "Advanced Search" at bounding box center [626, 28] width 31 height 31
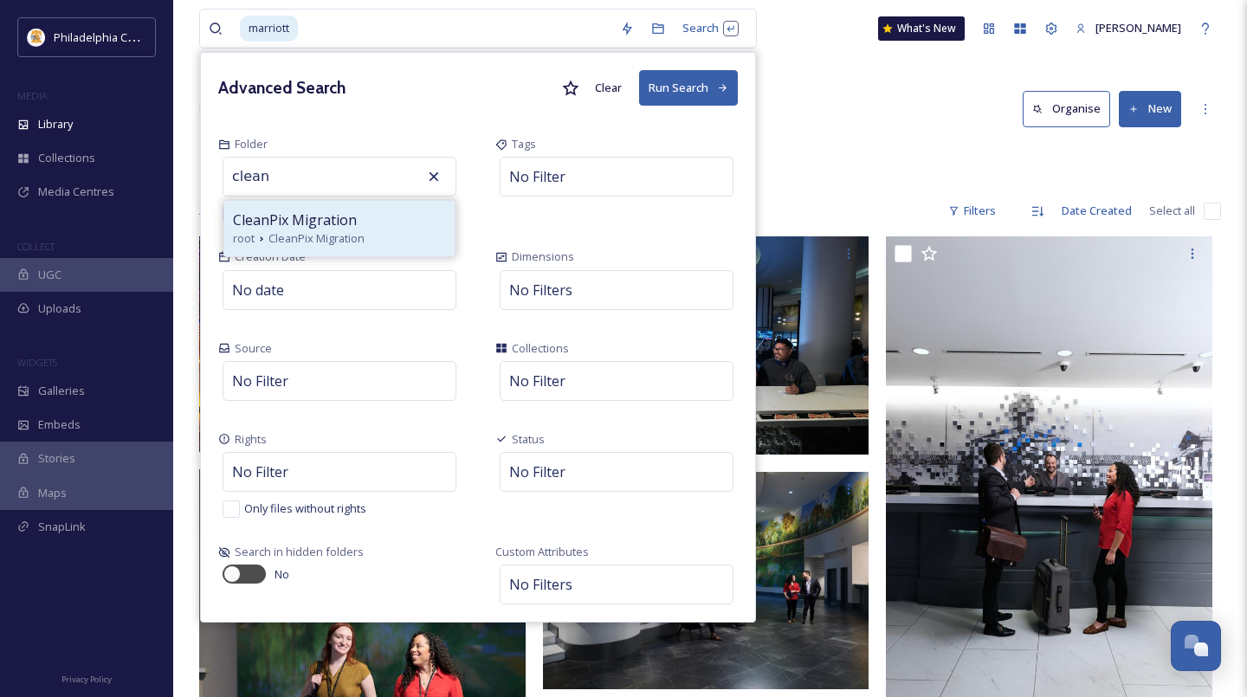
click at [309, 219] on span "CleanPix Migration" at bounding box center [295, 220] width 124 height 21
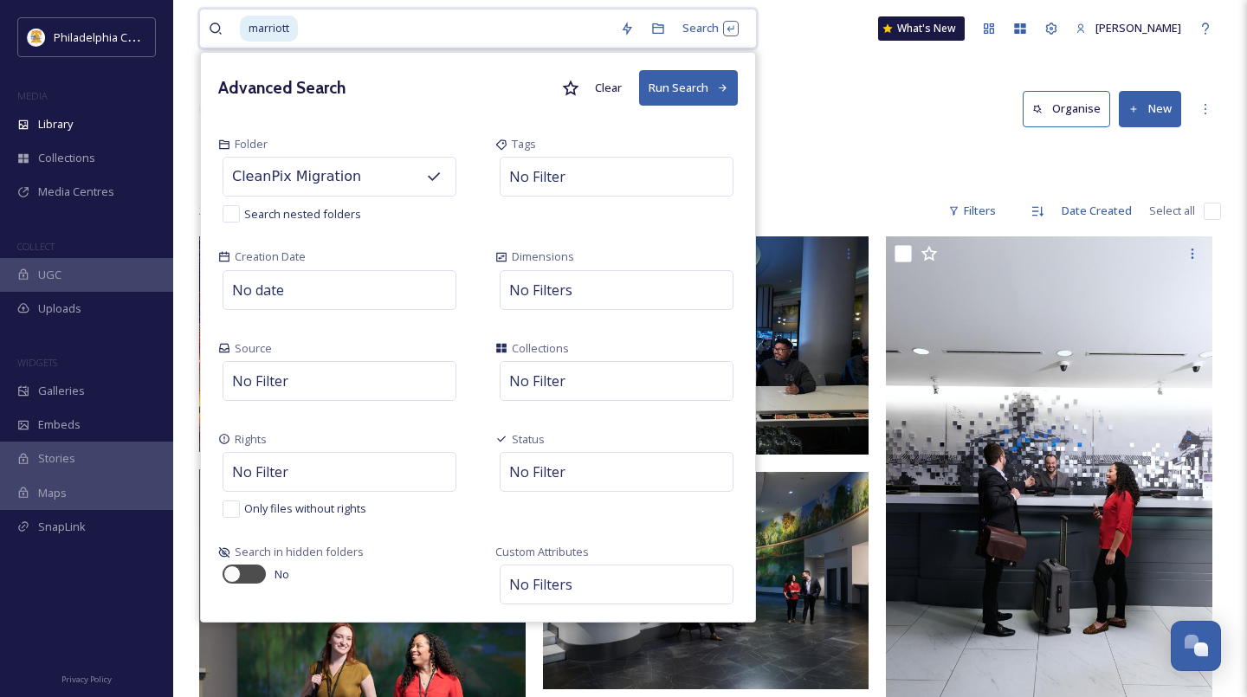
click at [683, 91] on button "Run Search" at bounding box center [688, 88] width 99 height 36
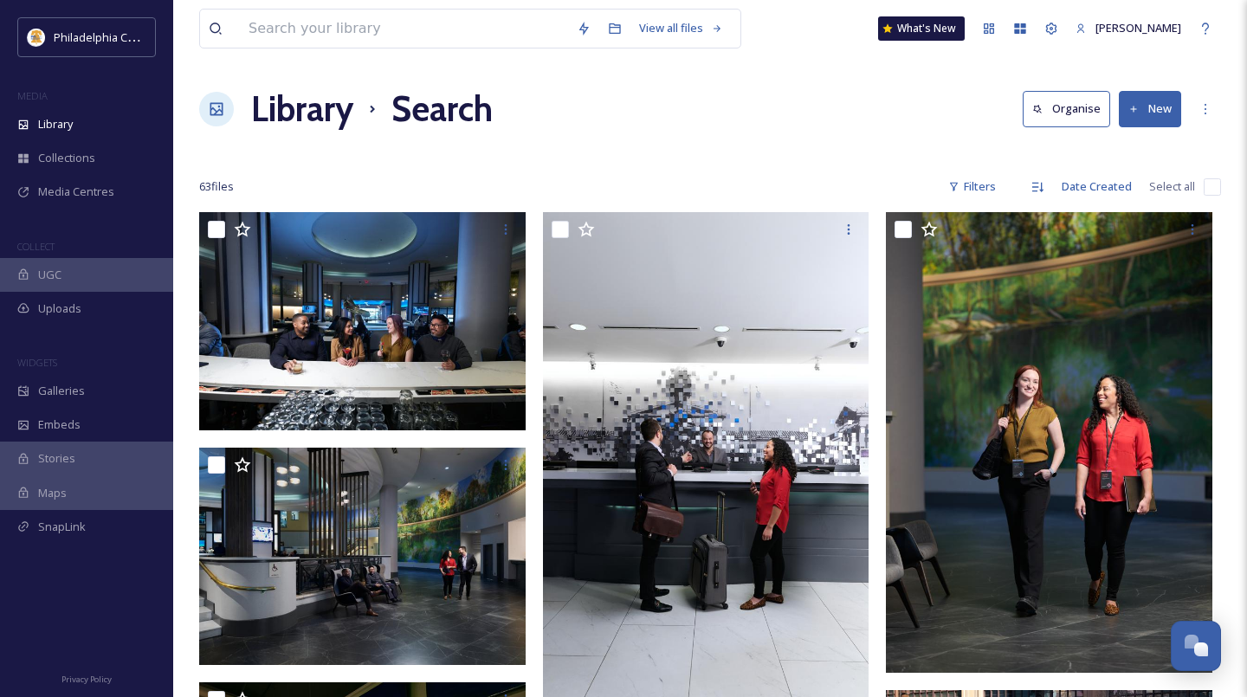
click at [1205, 184] on input "checkbox" at bounding box center [1212, 186] width 17 height 17
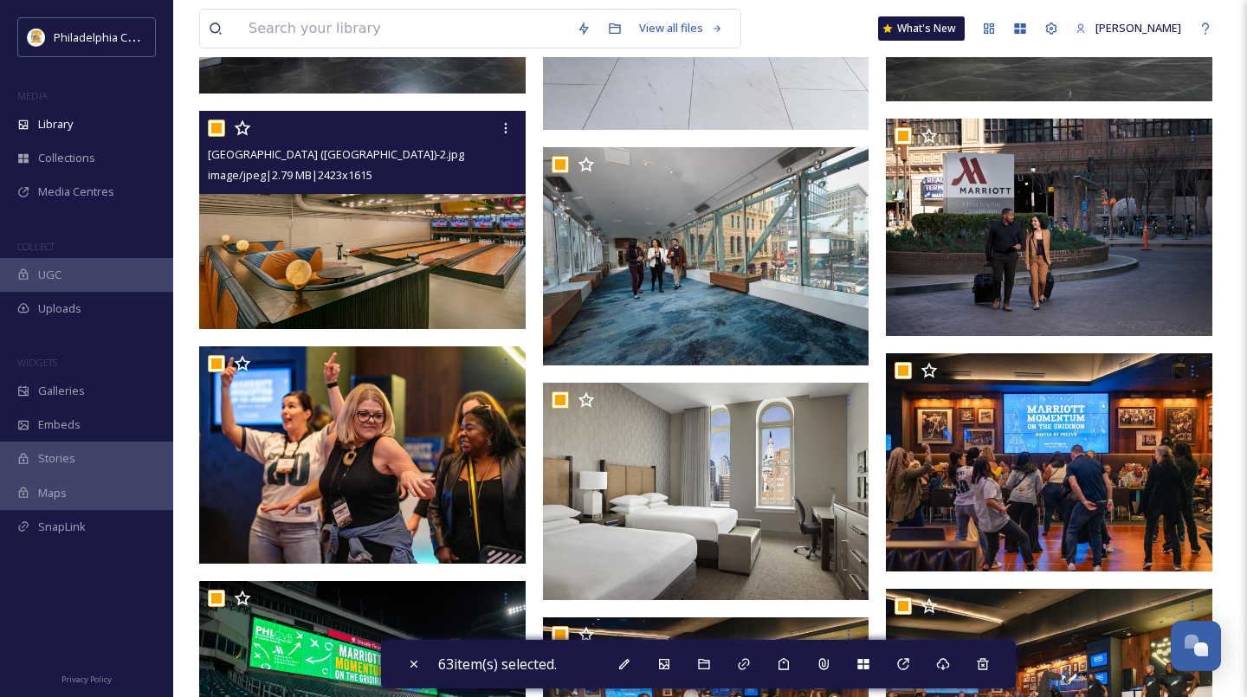
scroll to position [576, 0]
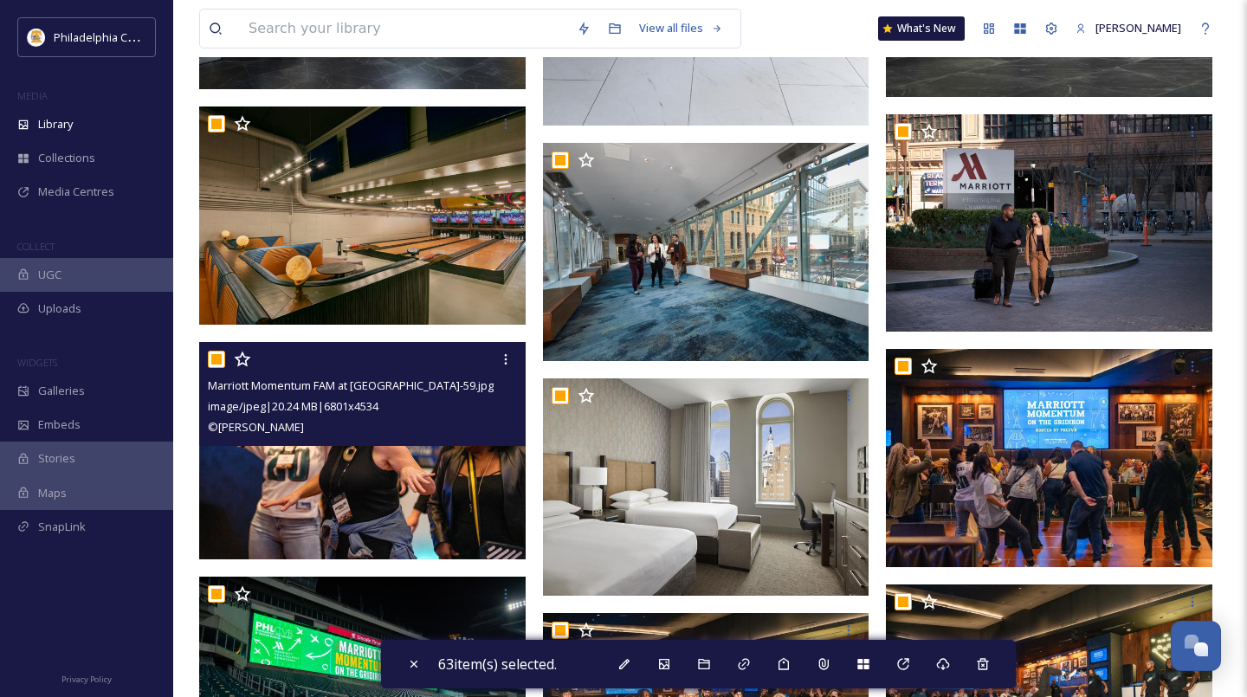
click at [217, 358] on input "checkbox" at bounding box center [216, 359] width 17 height 17
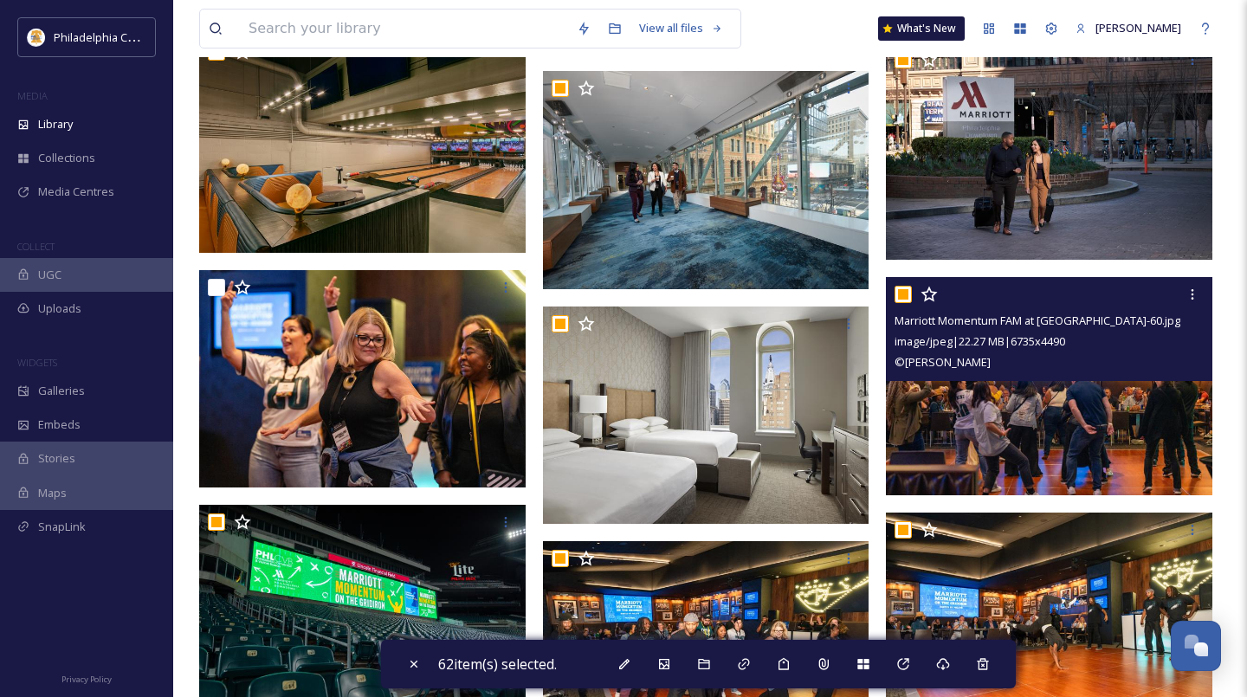
scroll to position [664, 0]
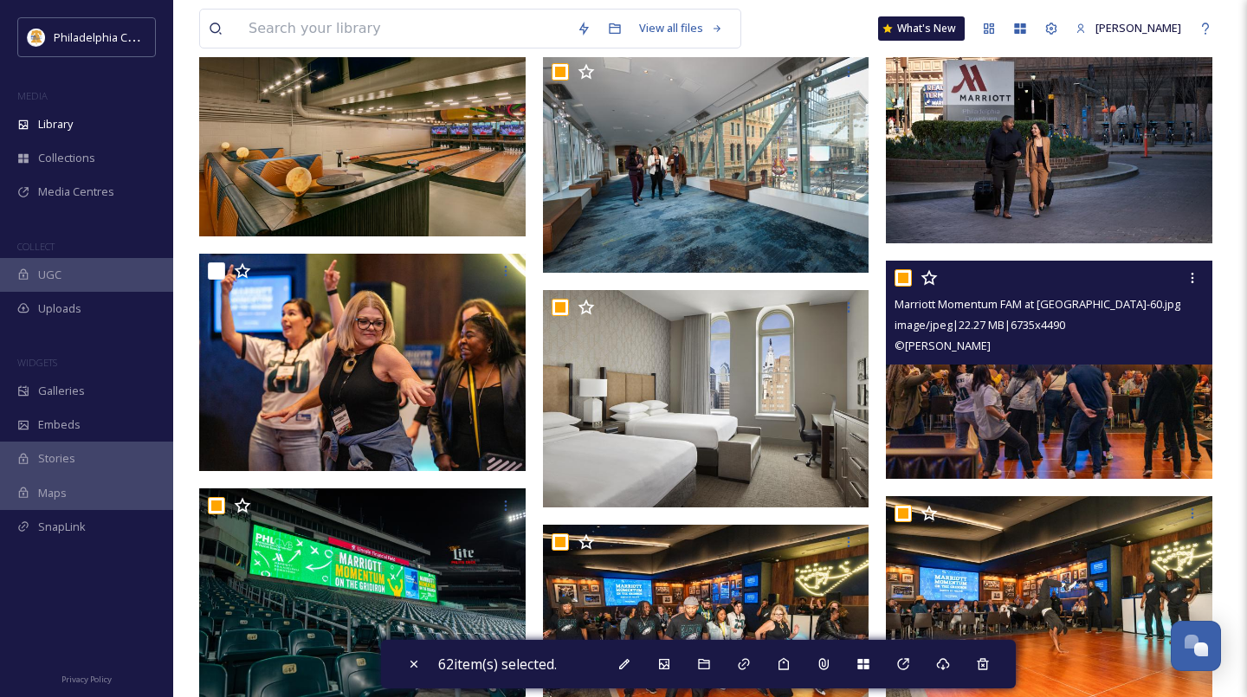
click at [907, 277] on input "checkbox" at bounding box center [902, 277] width 17 height 17
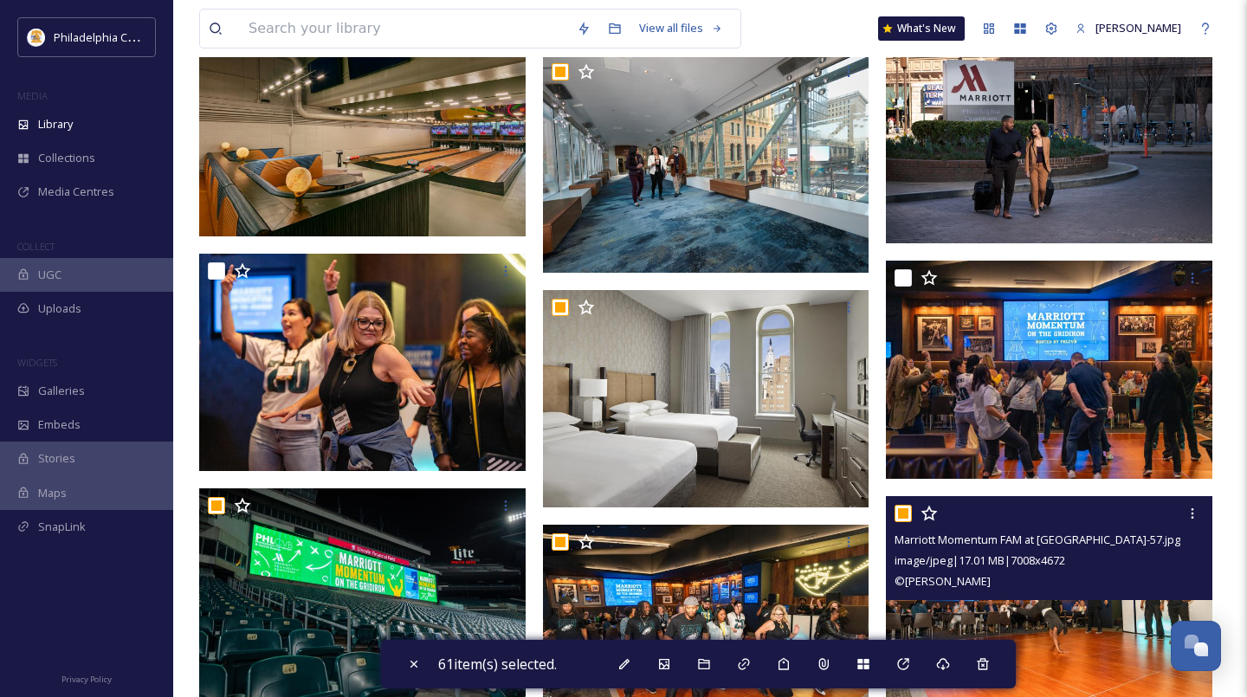
click at [905, 513] on input "checkbox" at bounding box center [902, 513] width 17 height 17
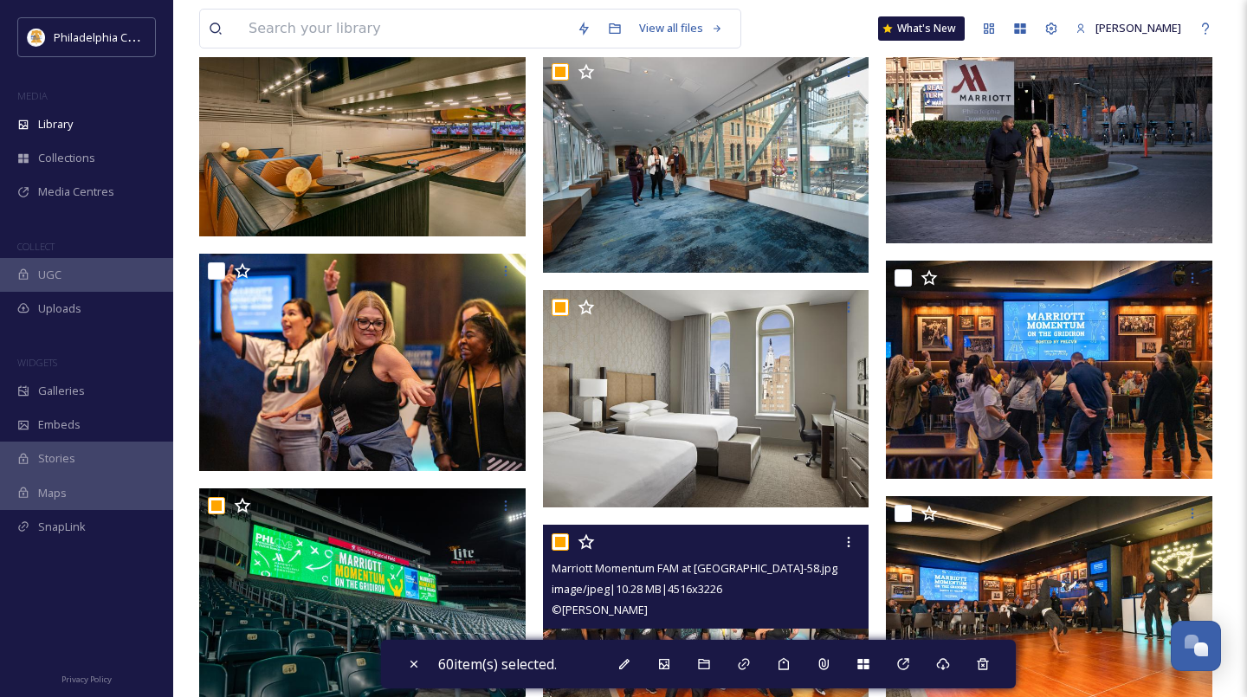
click at [565, 543] on input "checkbox" at bounding box center [560, 541] width 17 height 17
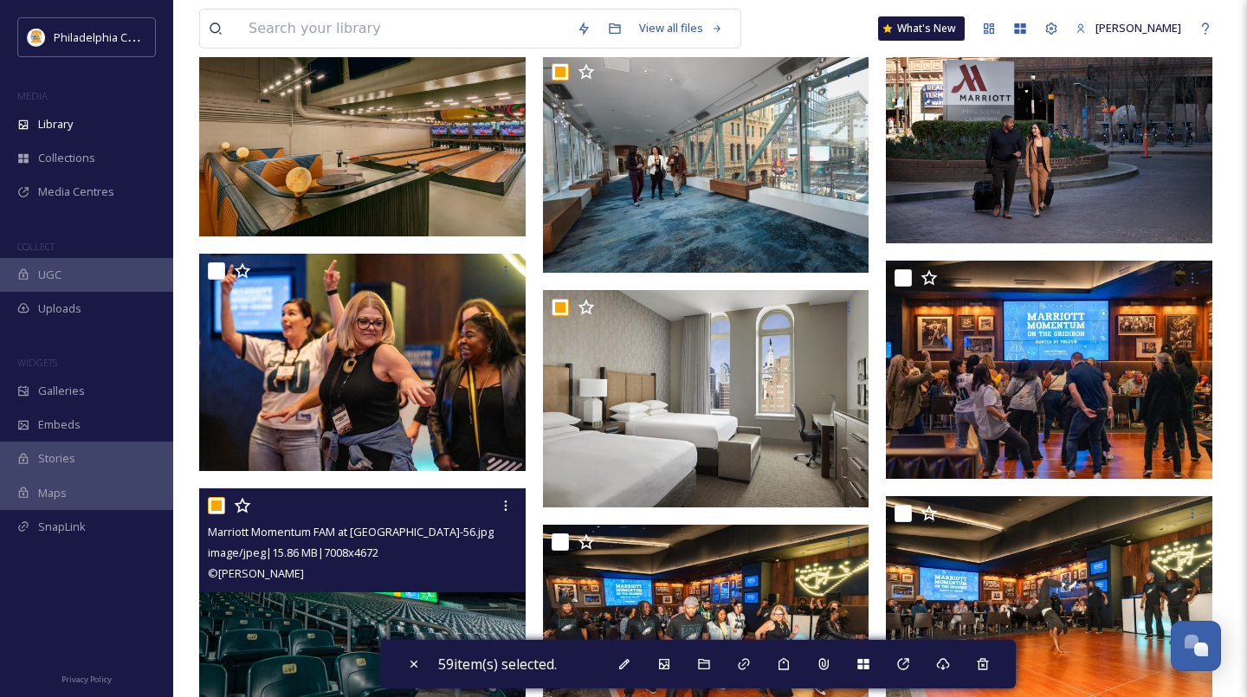
click at [220, 508] on input "checkbox" at bounding box center [216, 505] width 17 height 17
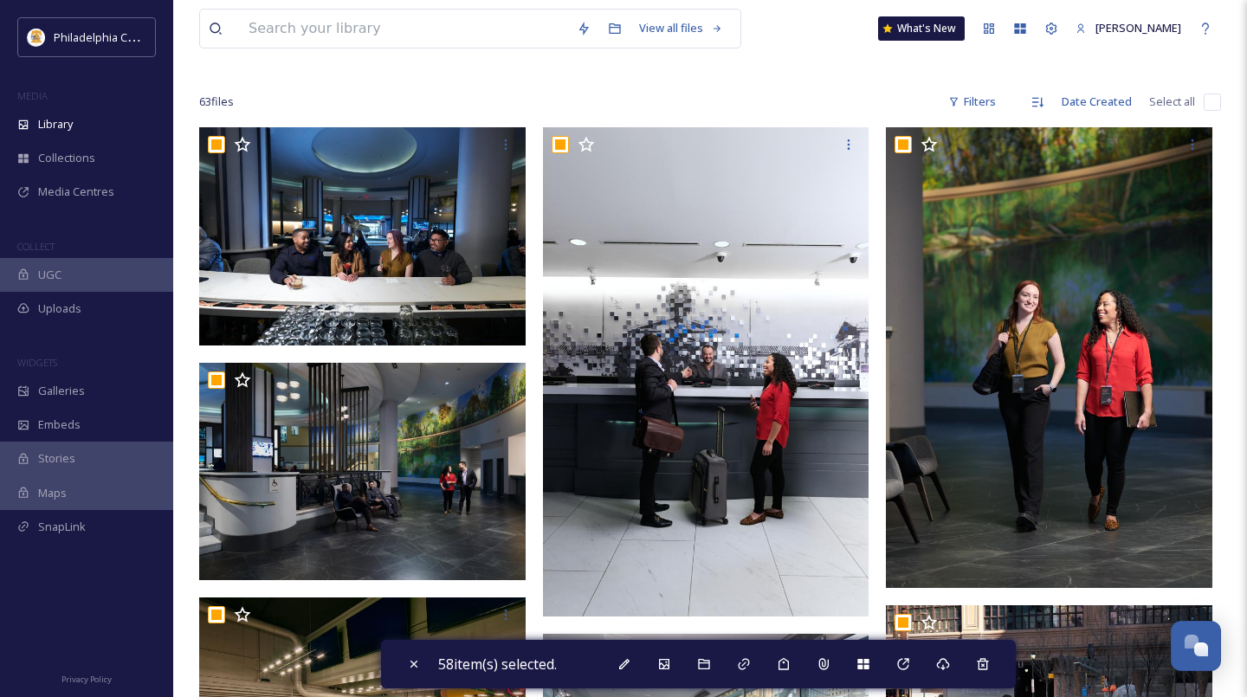
scroll to position [0, 0]
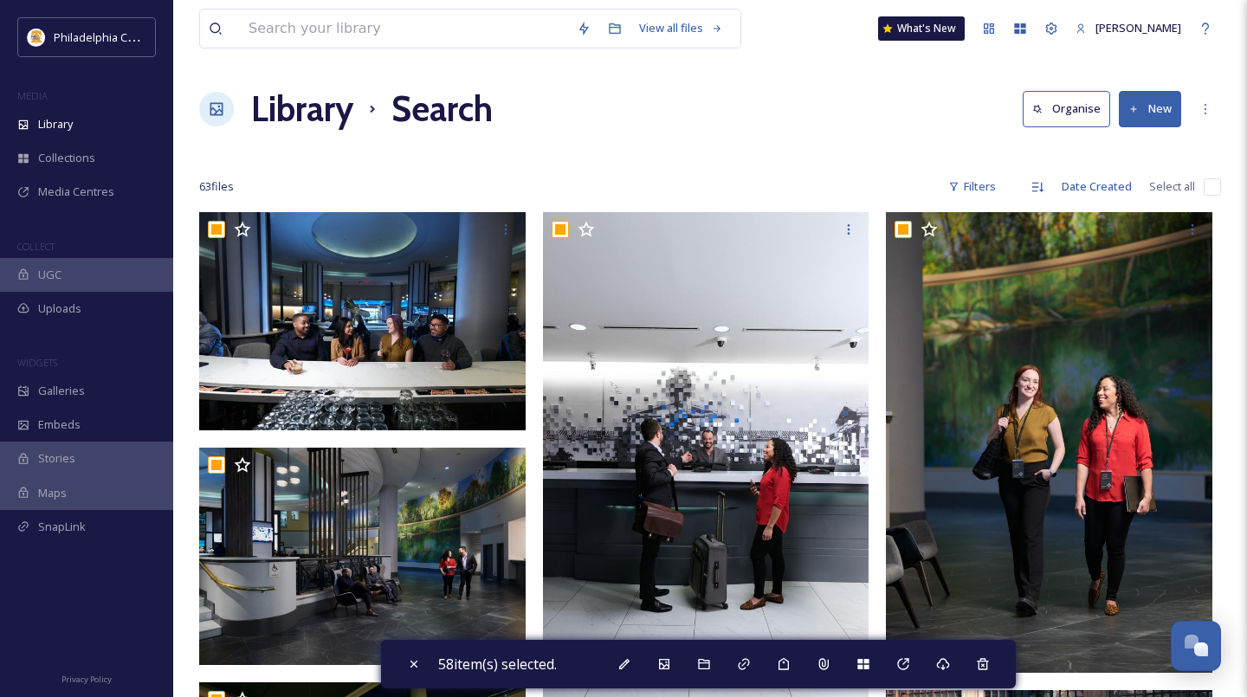
click at [1211, 189] on input "checkbox" at bounding box center [1212, 186] width 17 height 17
click at [1211, 188] on input "checkbox" at bounding box center [1212, 186] width 17 height 17
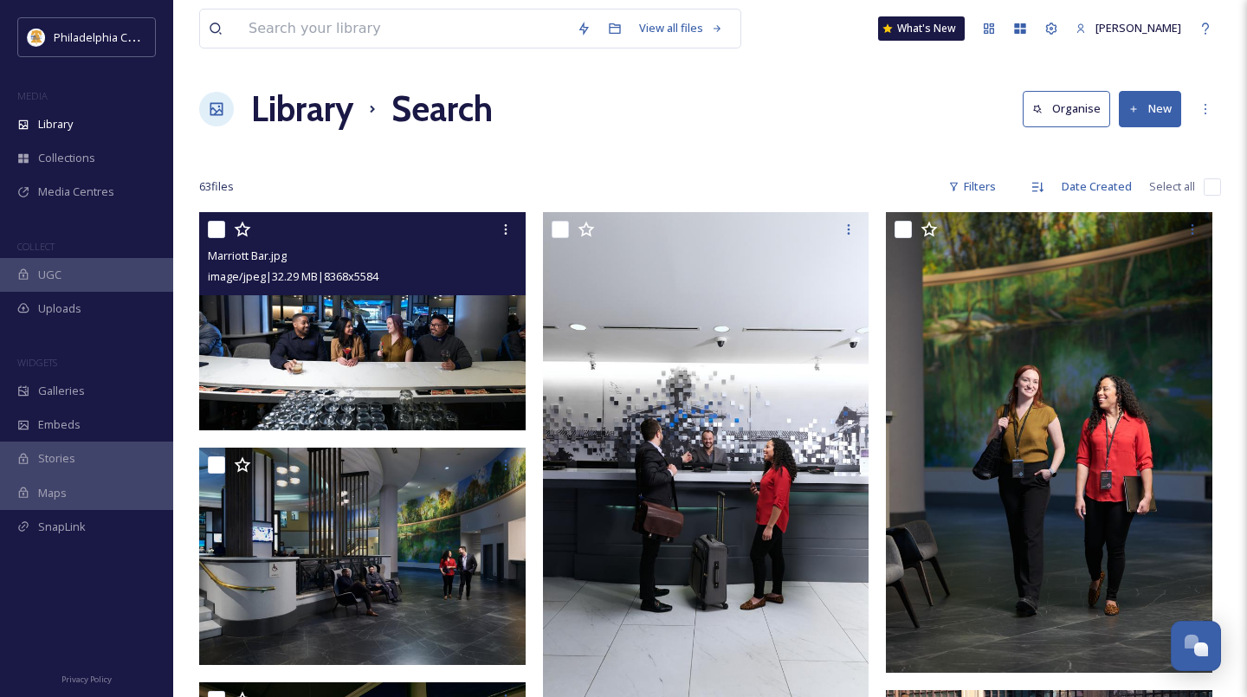
click at [221, 225] on input "checkbox" at bounding box center [216, 229] width 17 height 17
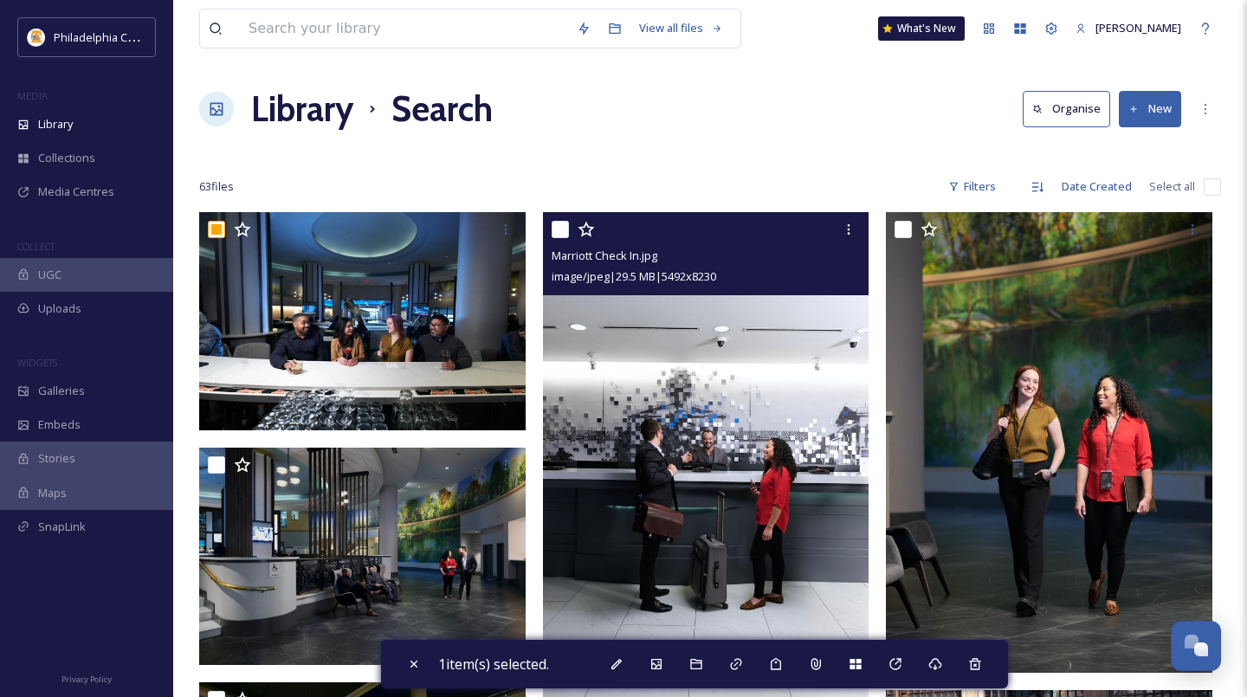
click at [545, 233] on div "Marriott Check In.jpg image/jpeg | 29.5 MB | 5492 x 8230" at bounding box center [706, 253] width 326 height 83
click at [564, 231] on input "checkbox" at bounding box center [560, 229] width 17 height 17
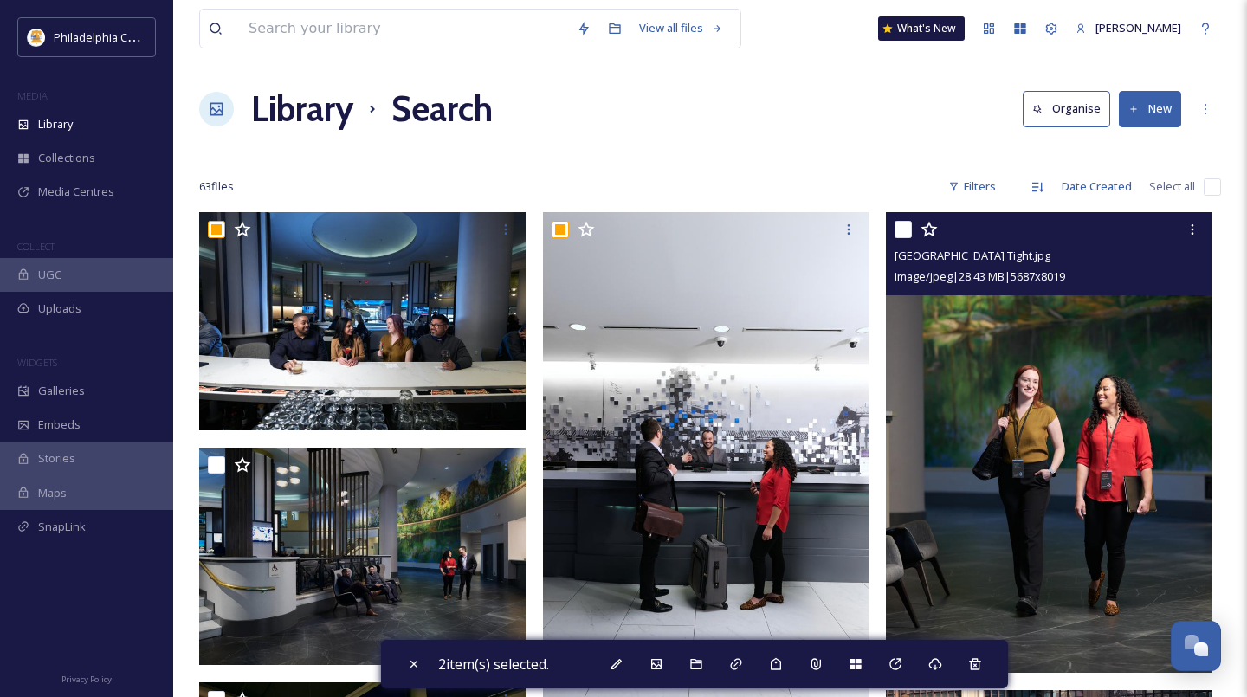
click at [907, 233] on input "checkbox" at bounding box center [902, 229] width 17 height 17
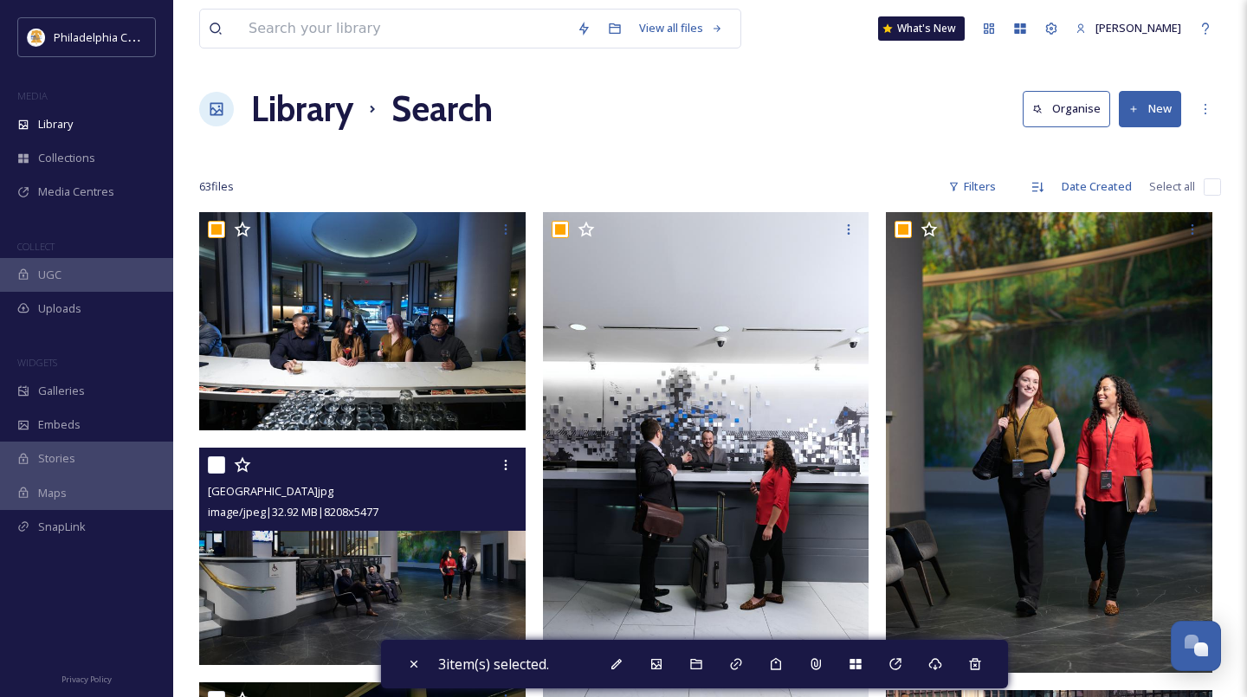
click at [216, 465] on input "checkbox" at bounding box center [216, 464] width 17 height 17
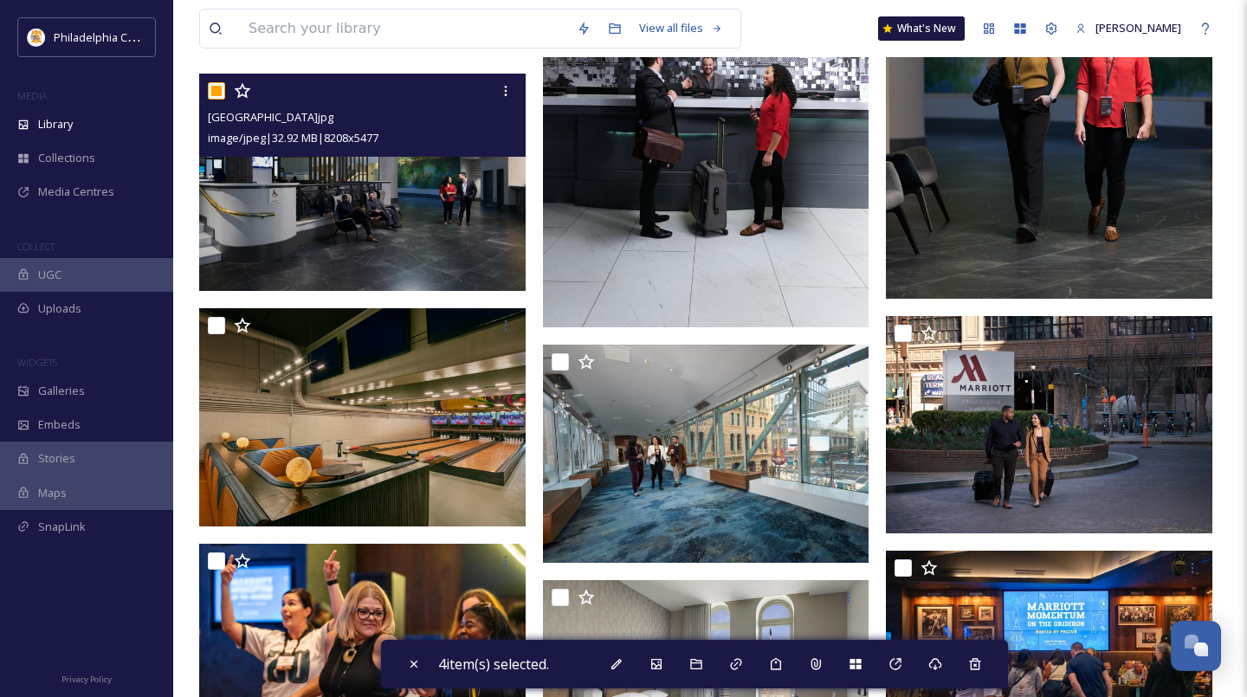
scroll to position [392, 0]
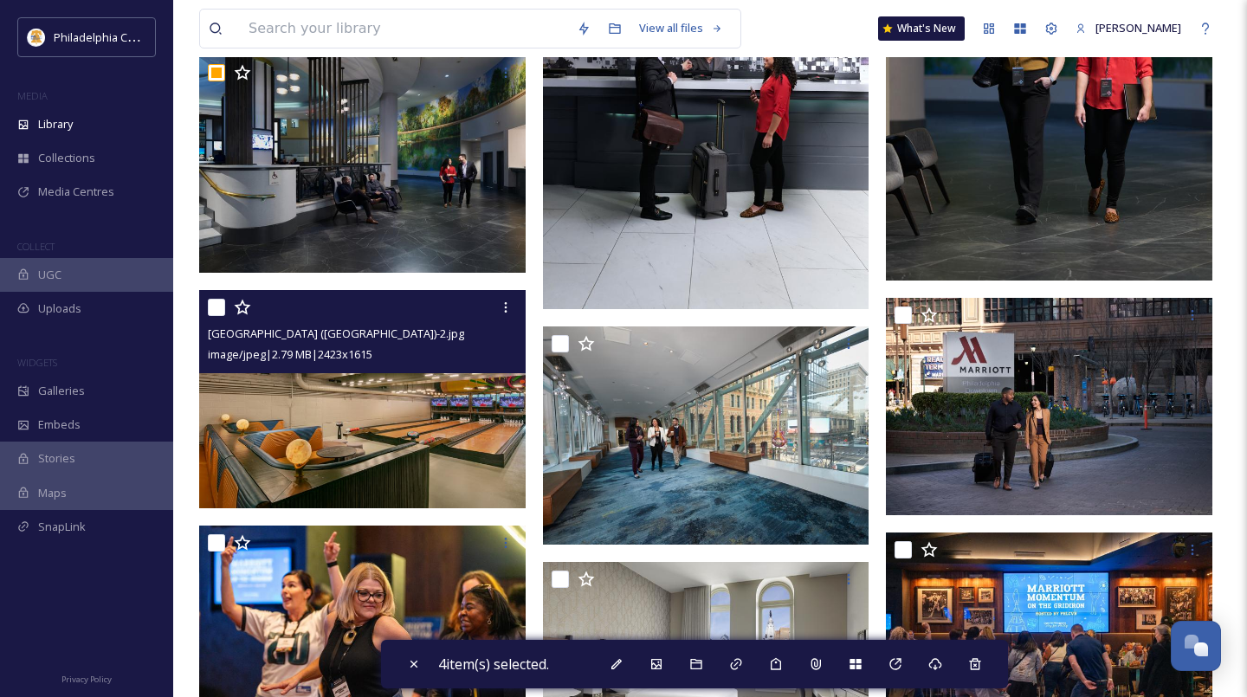
click at [214, 308] on input "checkbox" at bounding box center [216, 307] width 17 height 17
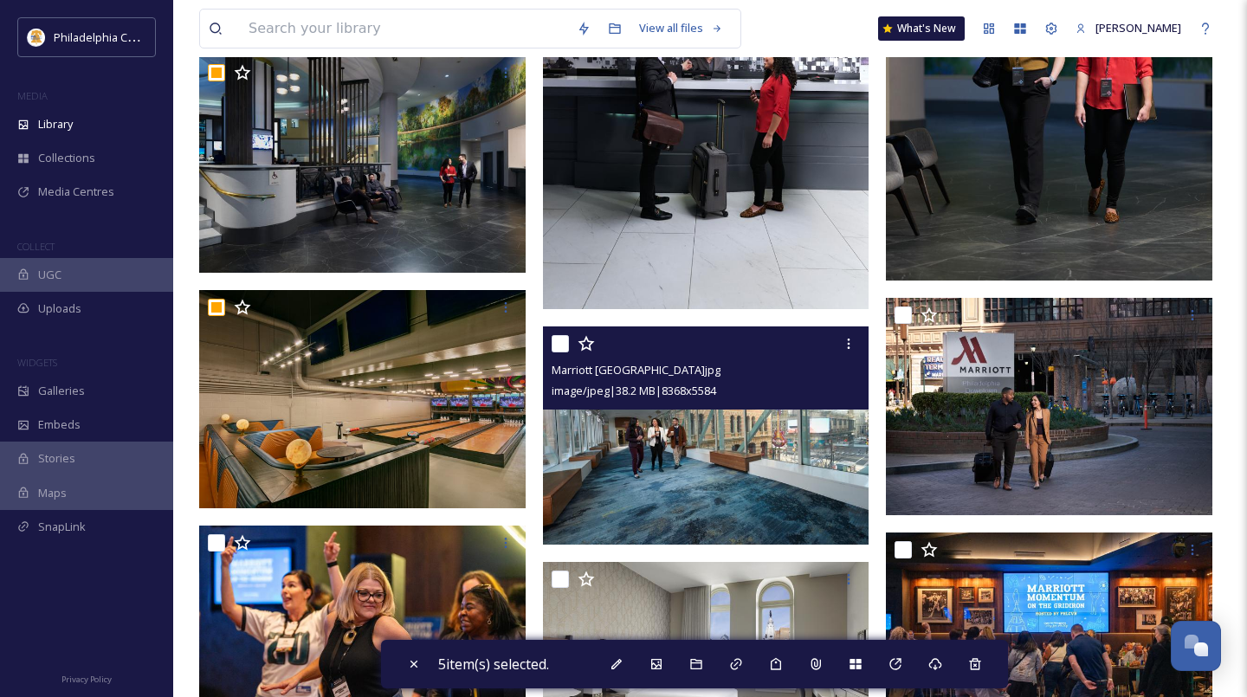
click at [568, 345] on div at bounding box center [708, 343] width 313 height 31
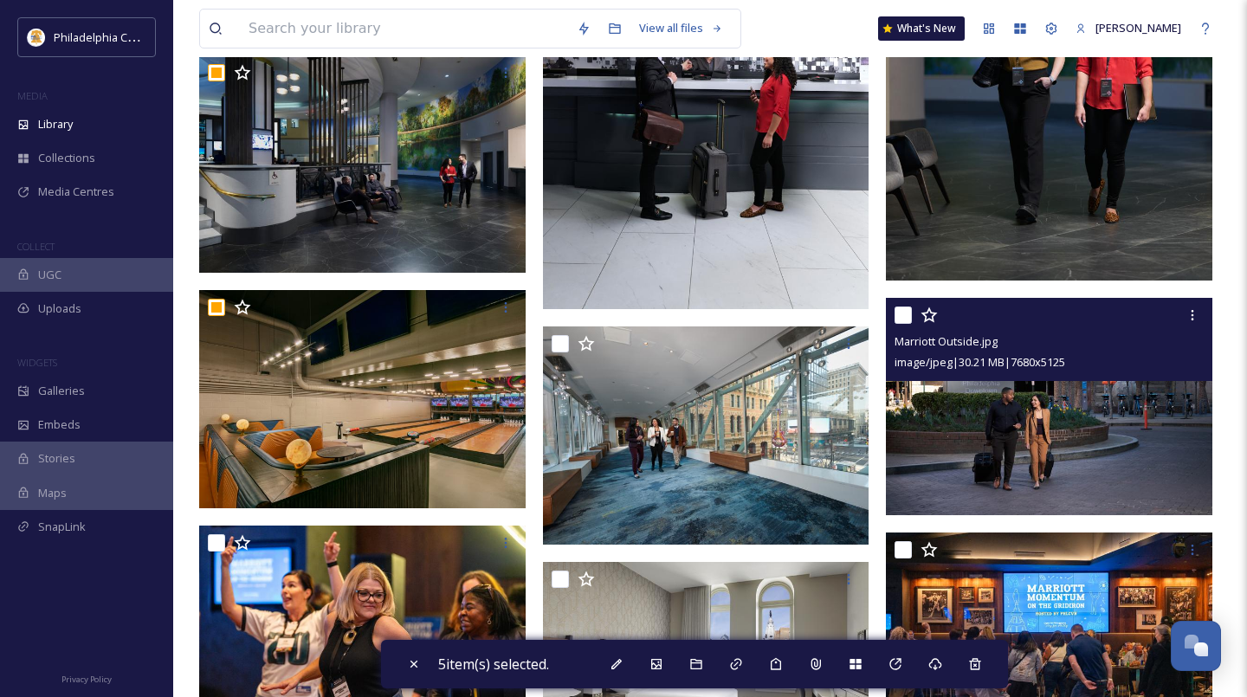
click at [907, 316] on input "checkbox" at bounding box center [902, 315] width 17 height 17
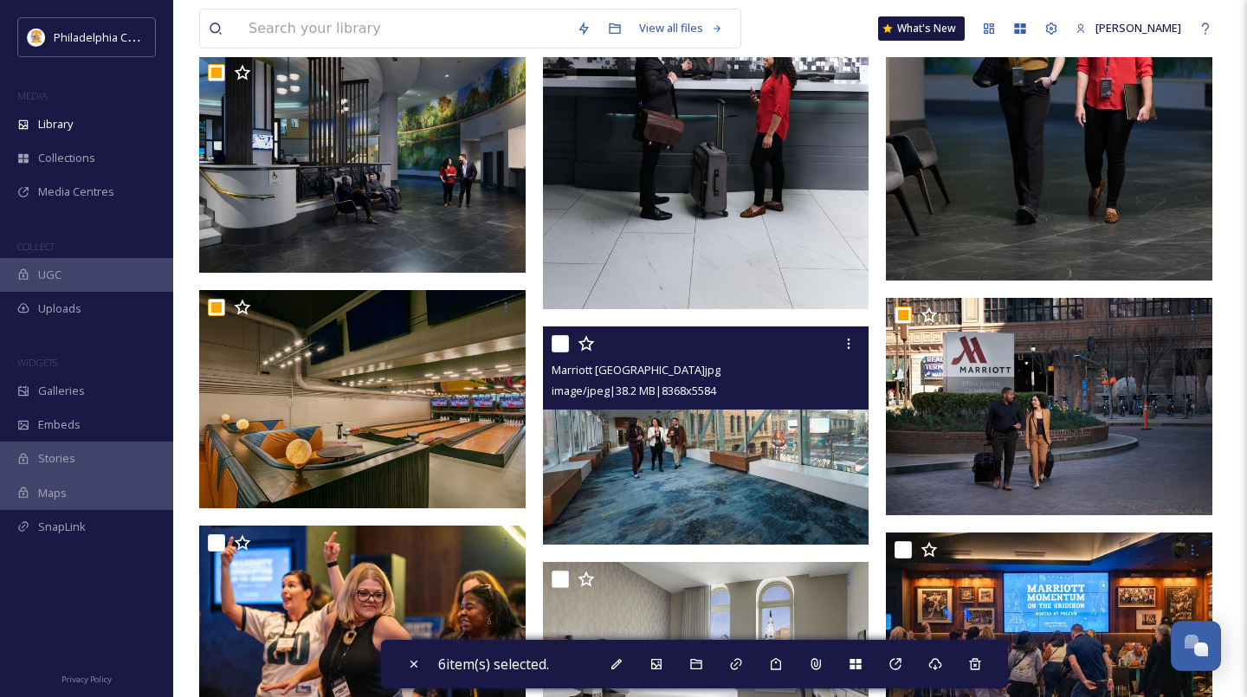
click at [557, 343] on input "checkbox" at bounding box center [560, 343] width 17 height 17
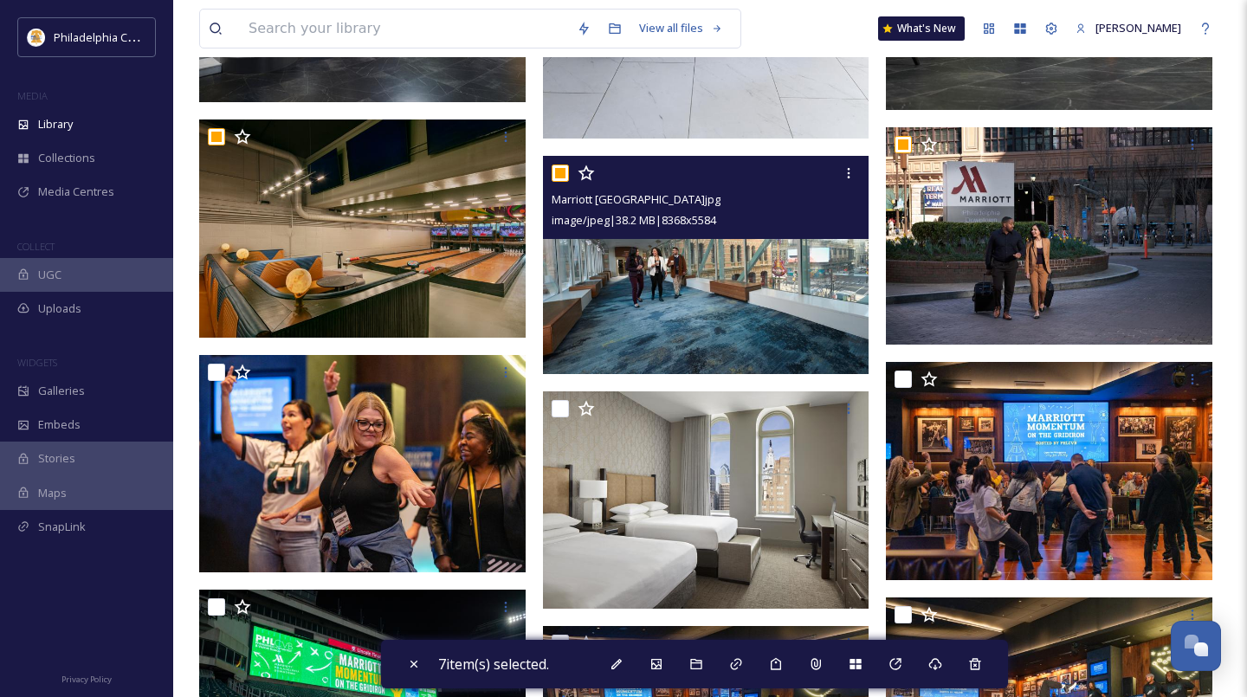
scroll to position [574, 0]
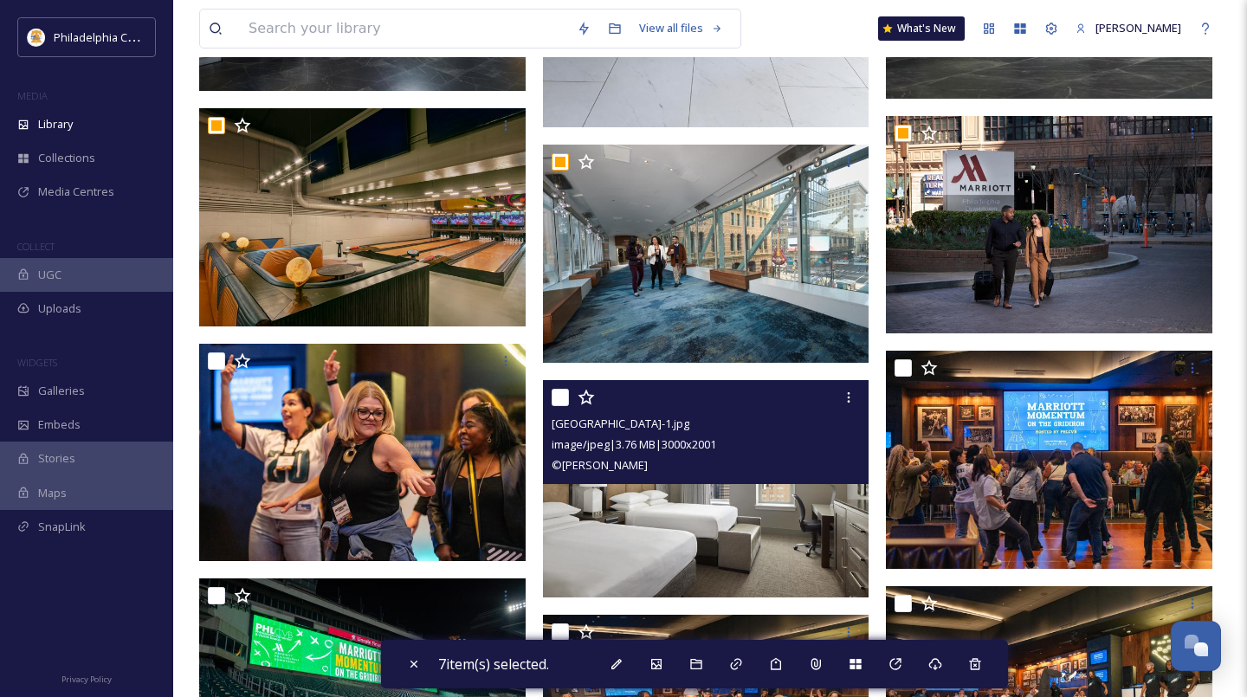
click at [559, 397] on input "checkbox" at bounding box center [560, 397] width 17 height 17
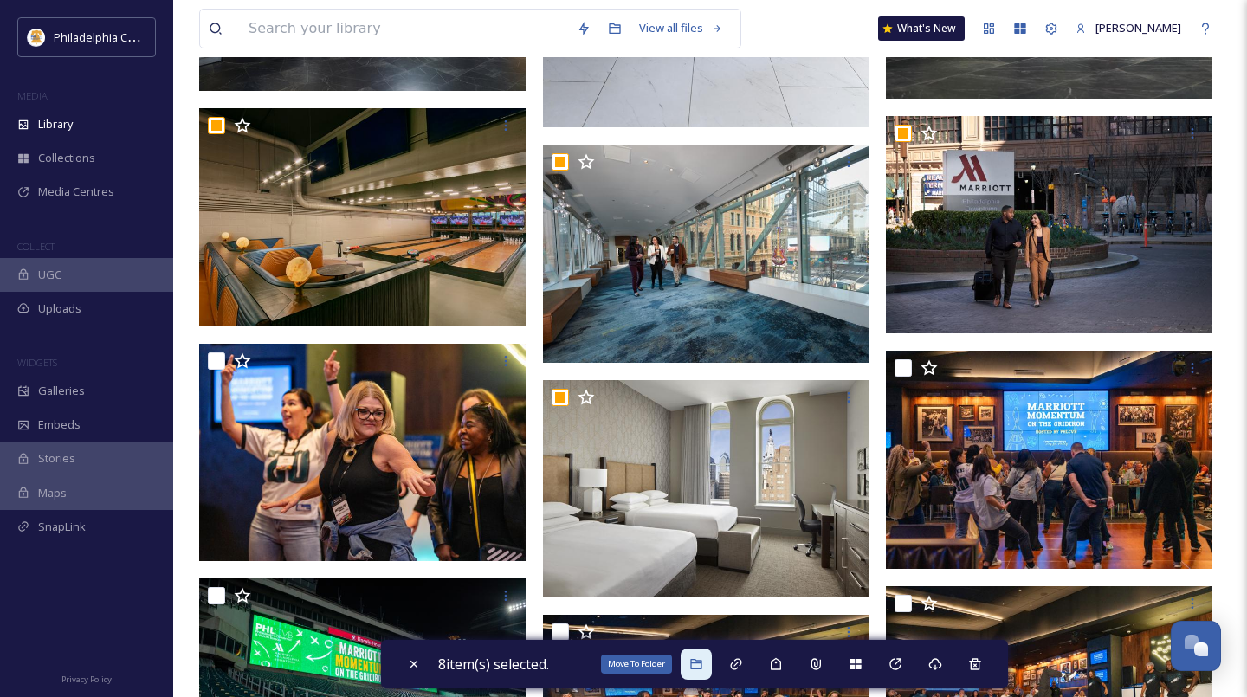
click at [702, 662] on icon at bounding box center [696, 664] width 14 height 14
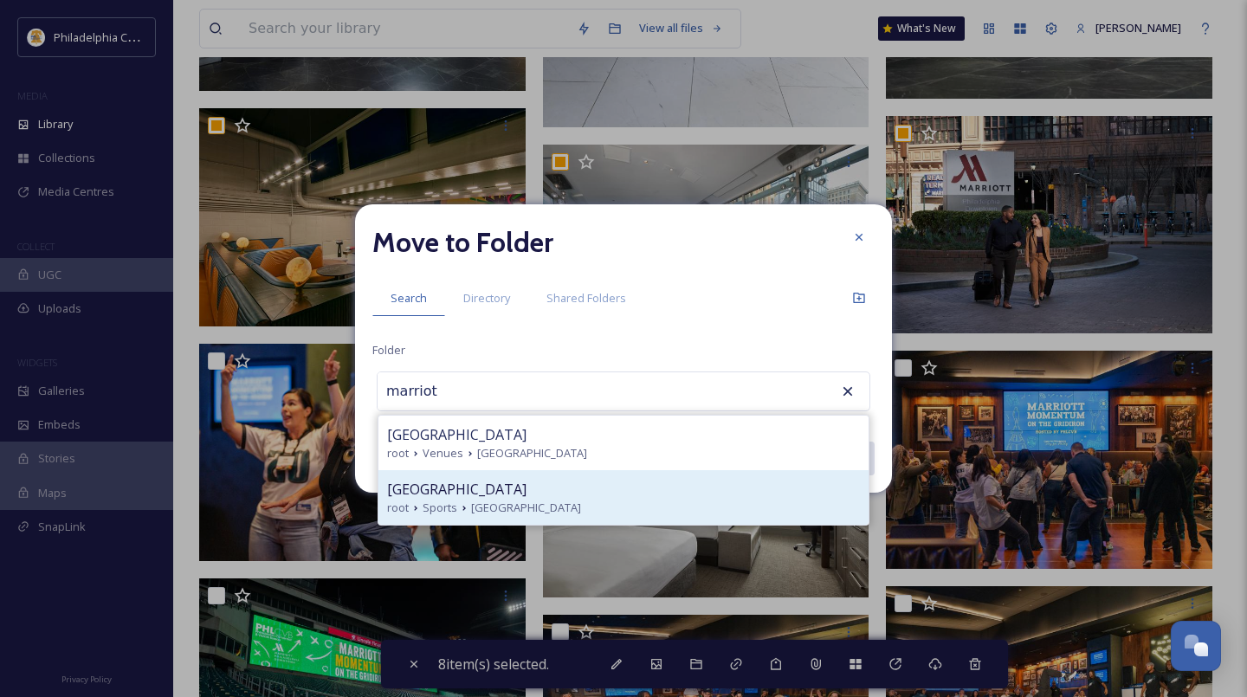
click at [522, 481] on span "[GEOGRAPHIC_DATA]" at bounding box center [456, 489] width 139 height 21
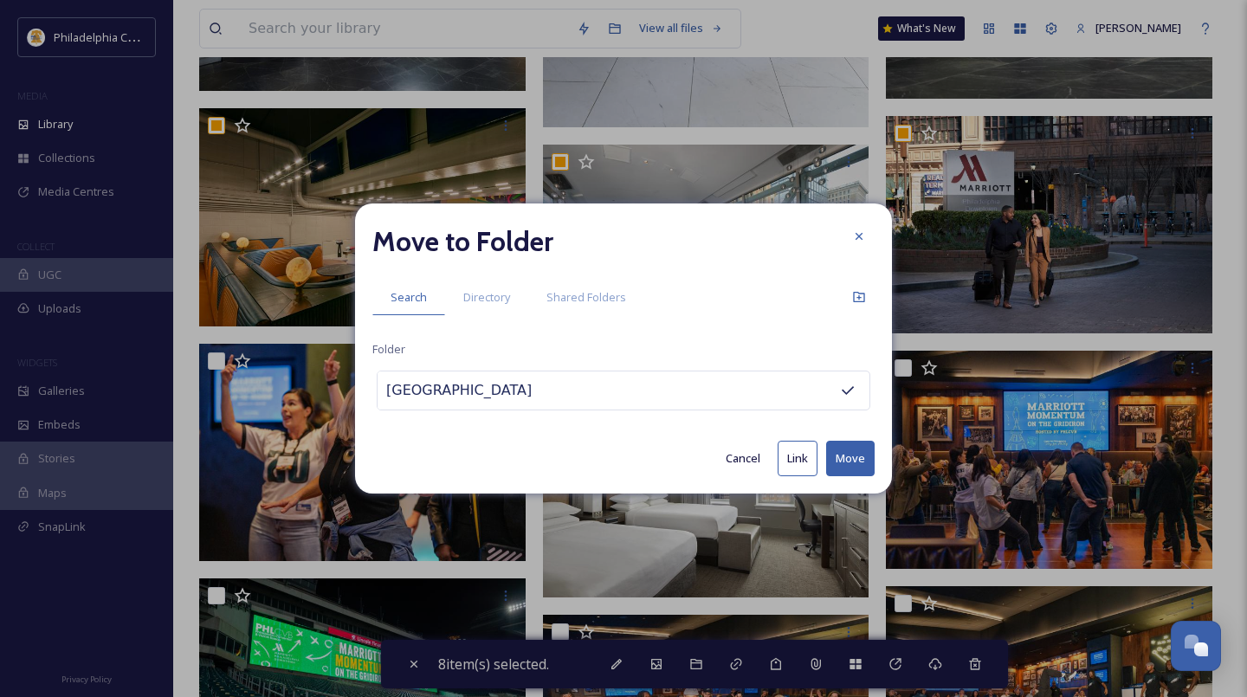
click at [860, 464] on button "Move" at bounding box center [850, 459] width 48 height 36
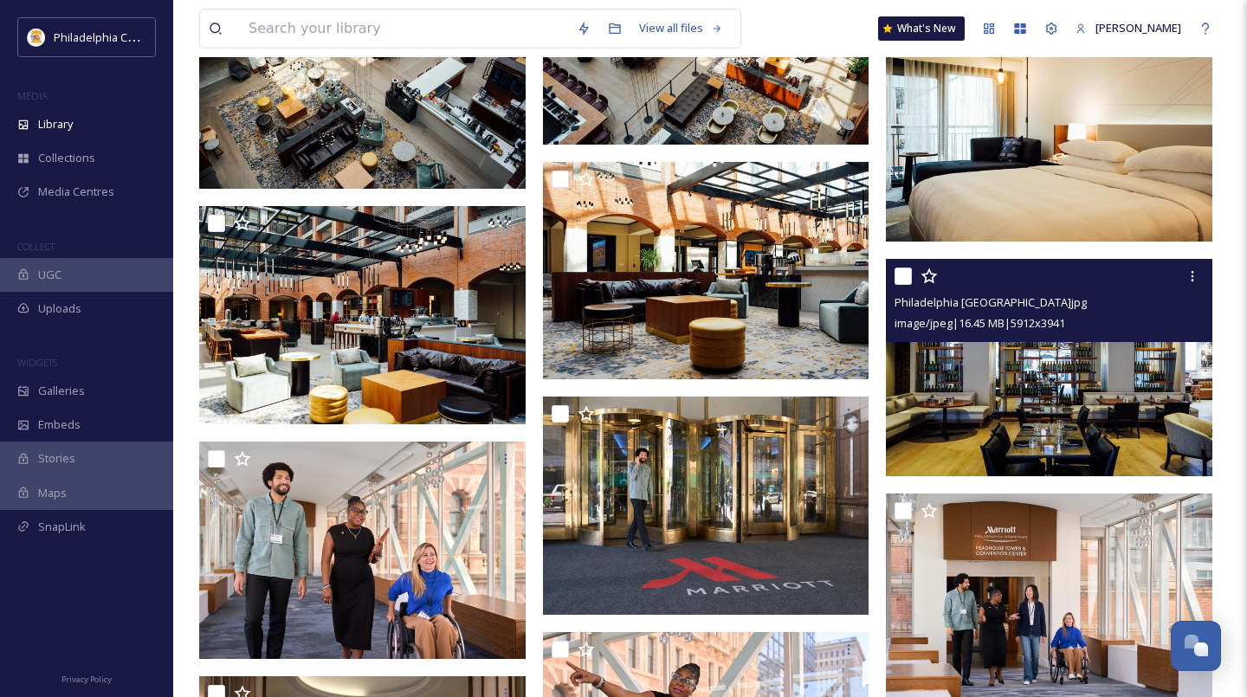
scroll to position [3808, 0]
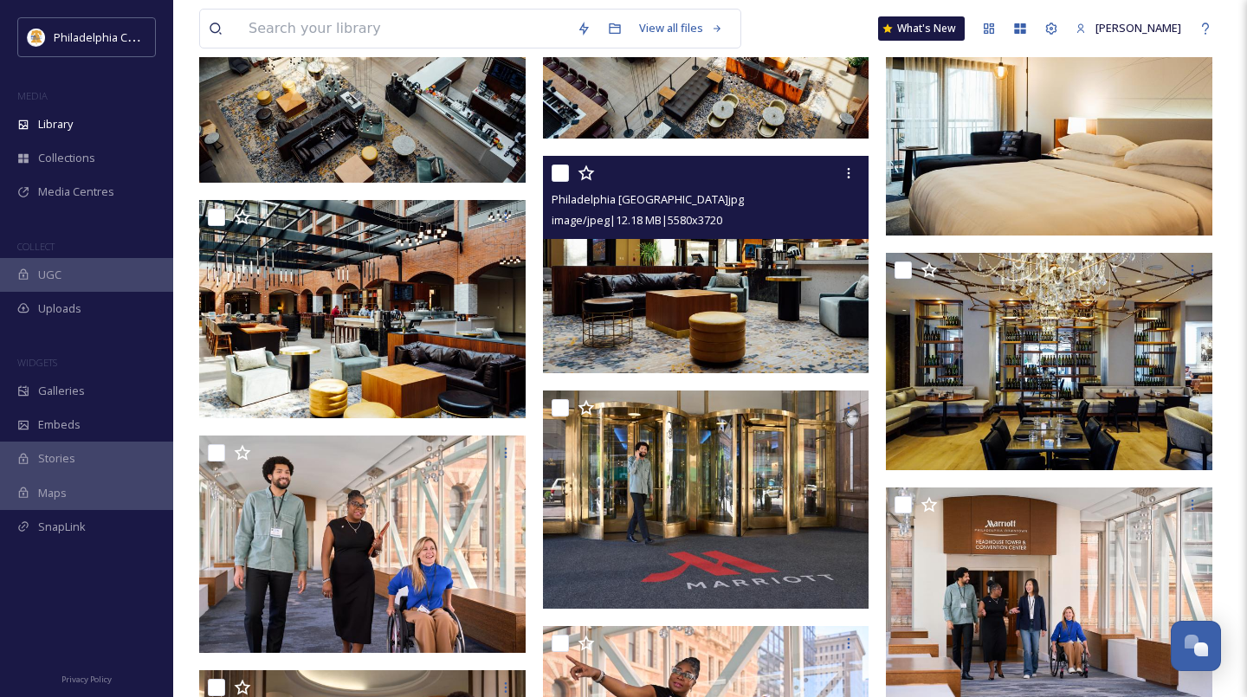
click at [560, 172] on input "checkbox" at bounding box center [560, 173] width 17 height 17
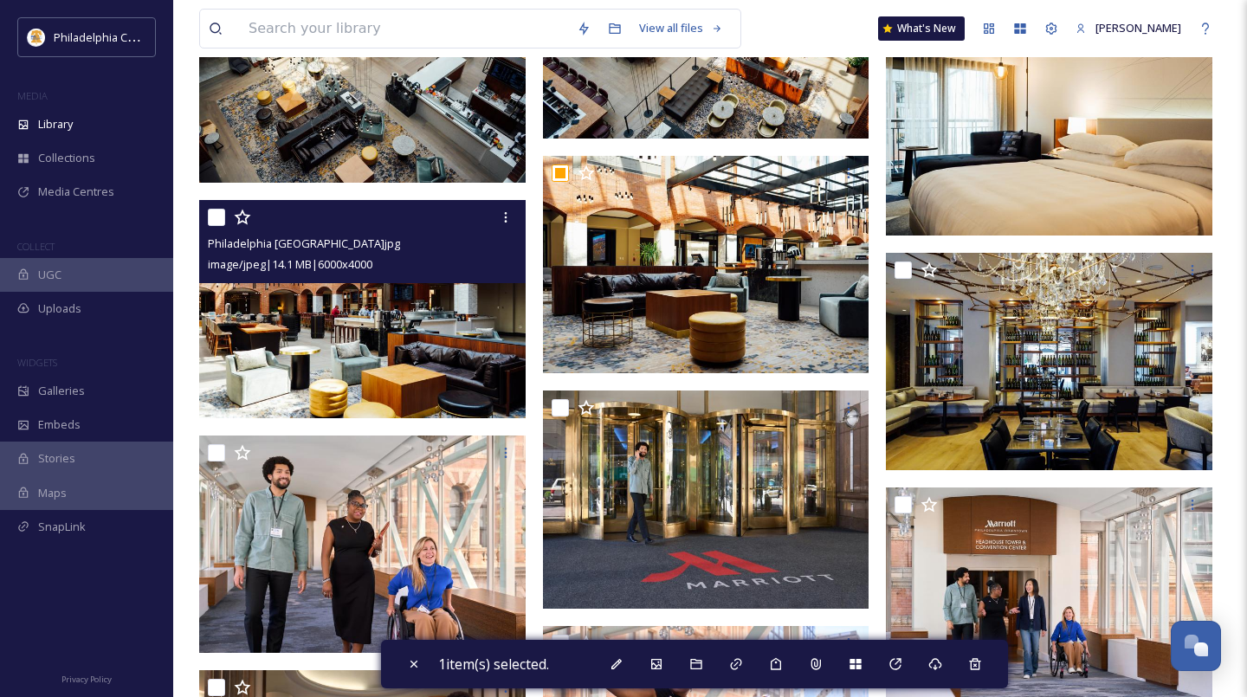
click at [216, 217] on input "checkbox" at bounding box center [216, 217] width 17 height 17
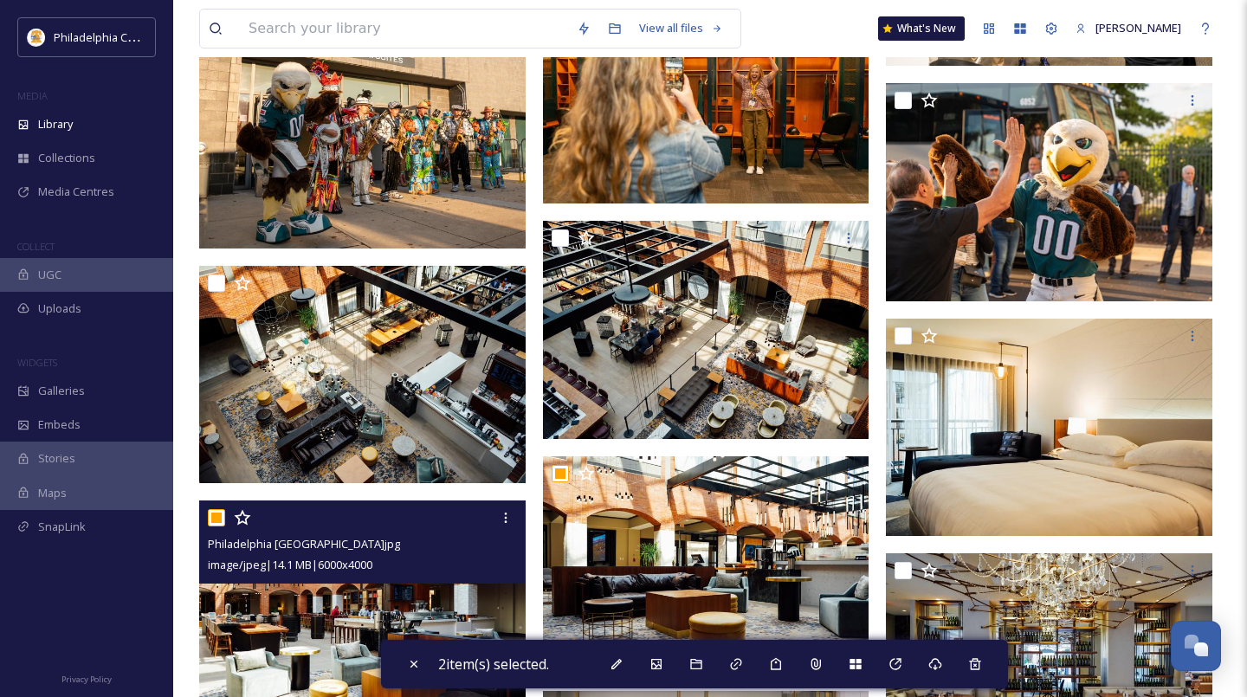
scroll to position [3509, 0]
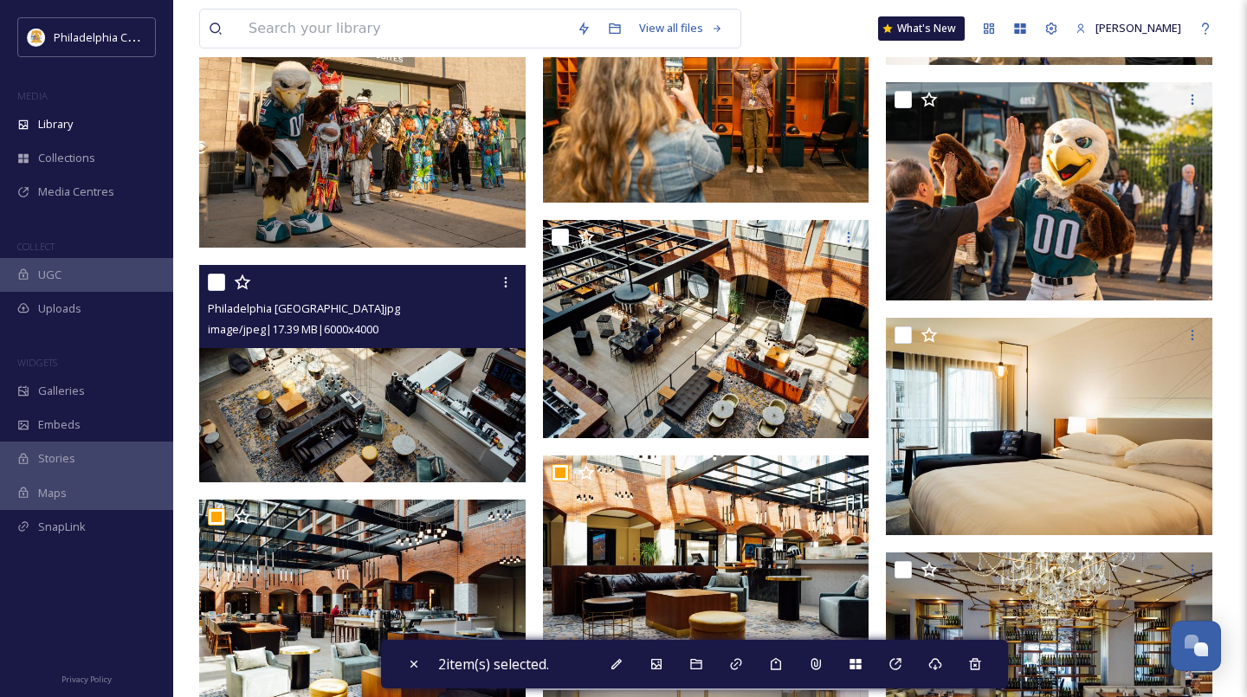
click at [221, 281] on input "checkbox" at bounding box center [216, 282] width 17 height 17
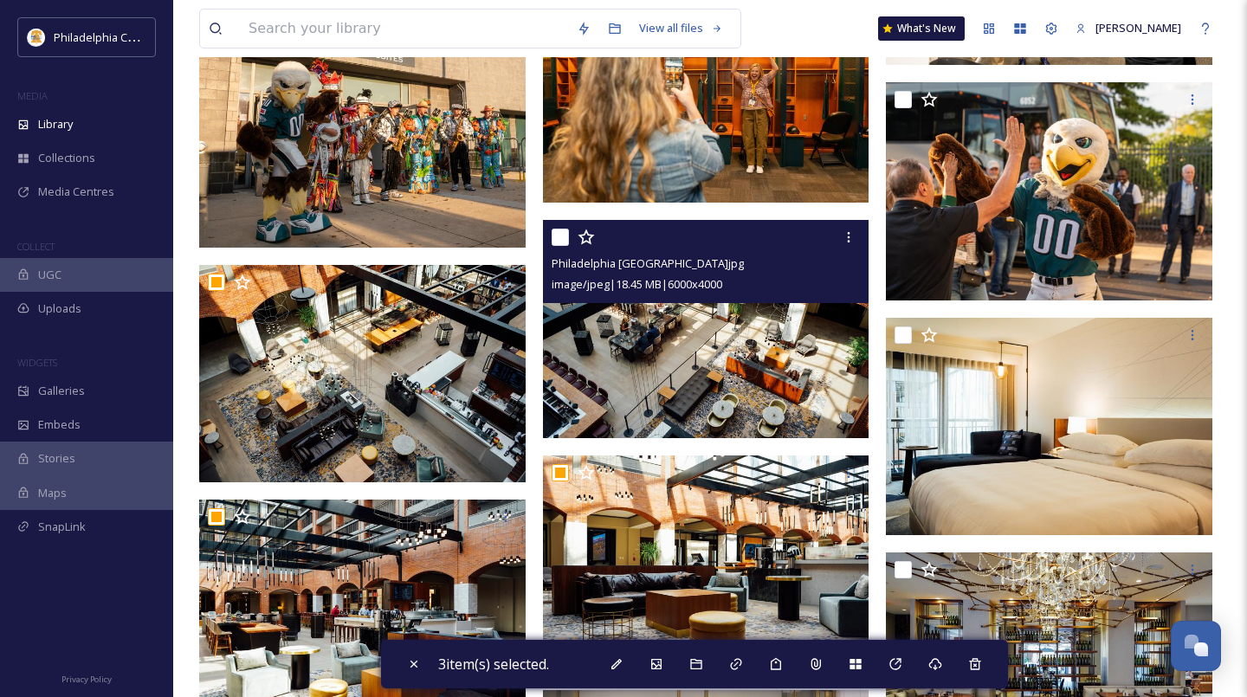
click at [564, 236] on input "checkbox" at bounding box center [560, 237] width 17 height 17
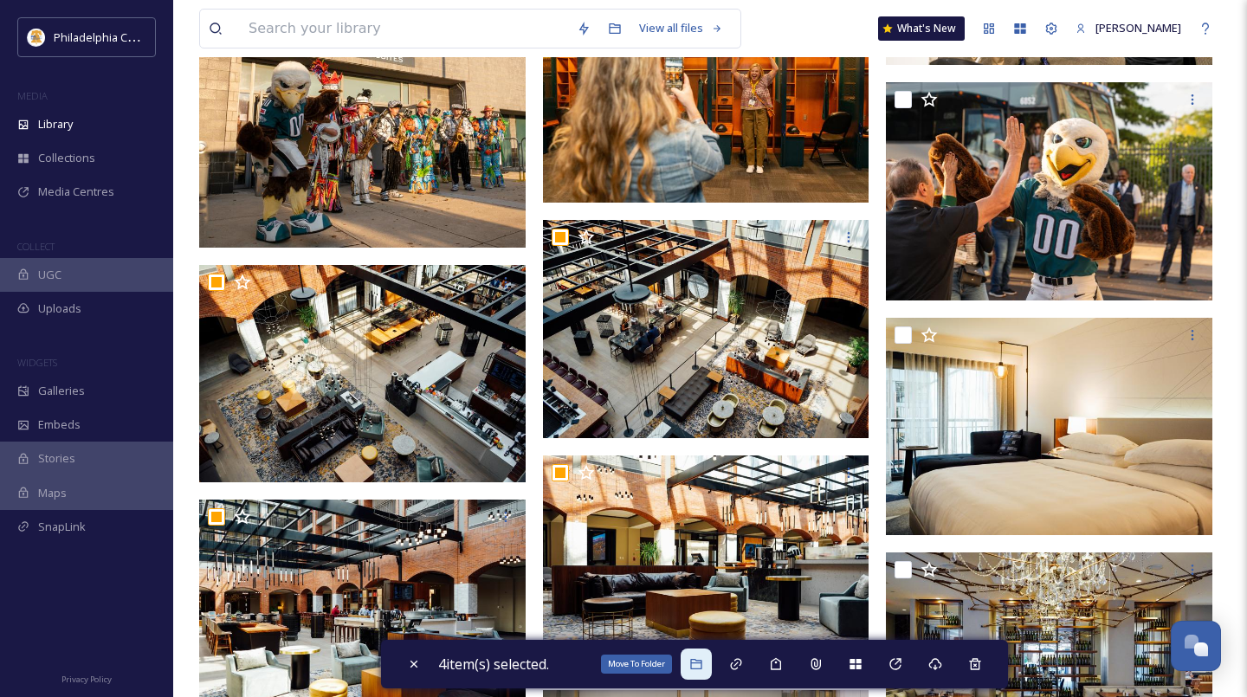
click at [694, 664] on icon at bounding box center [696, 664] width 14 height 14
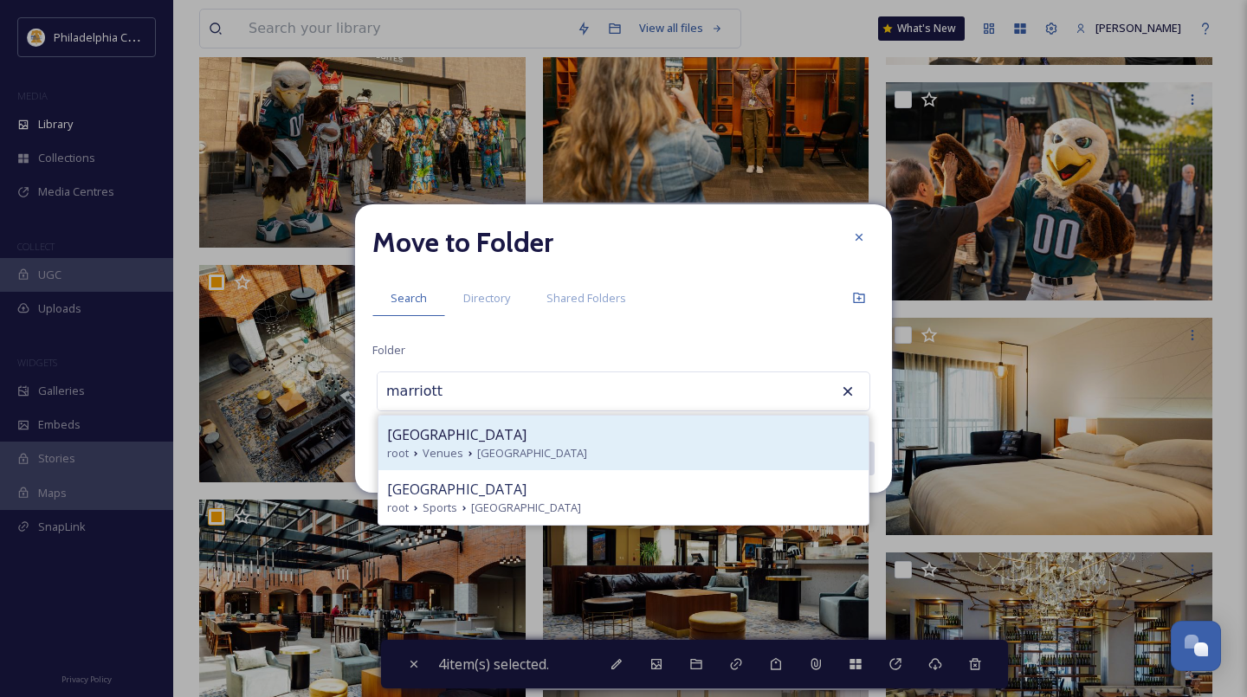
click at [542, 449] on span "[GEOGRAPHIC_DATA]" at bounding box center [532, 453] width 110 height 16
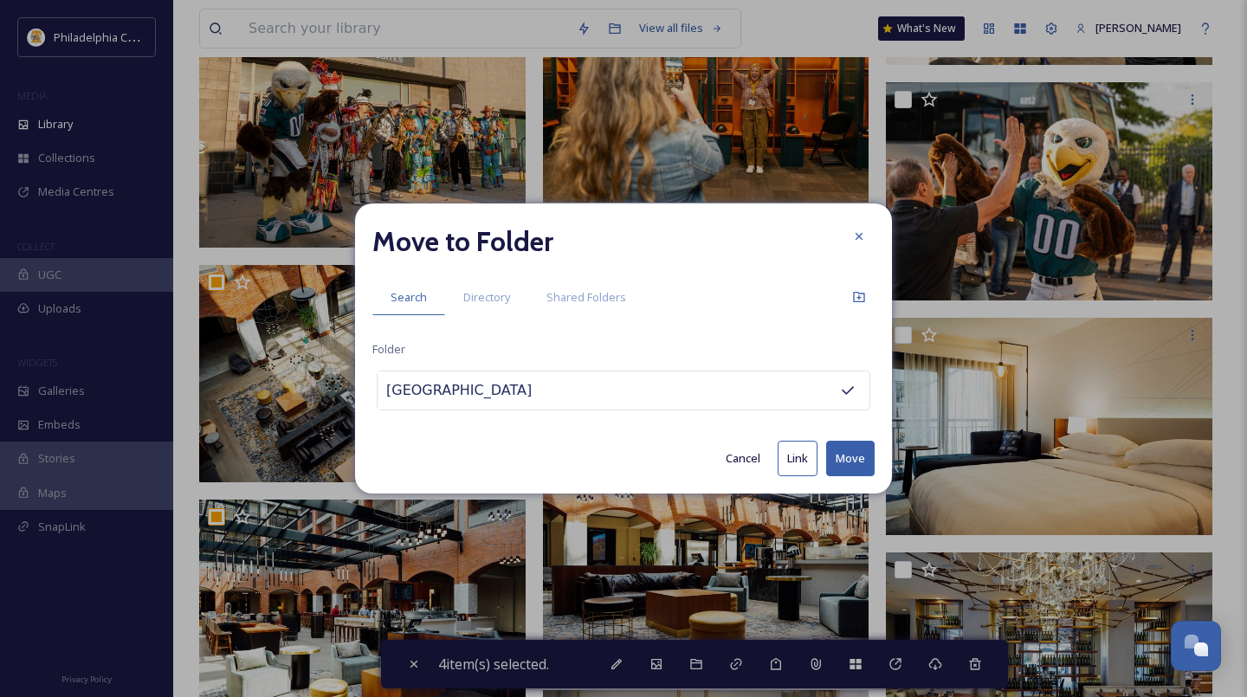
click at [856, 465] on button "Move" at bounding box center [850, 459] width 48 height 36
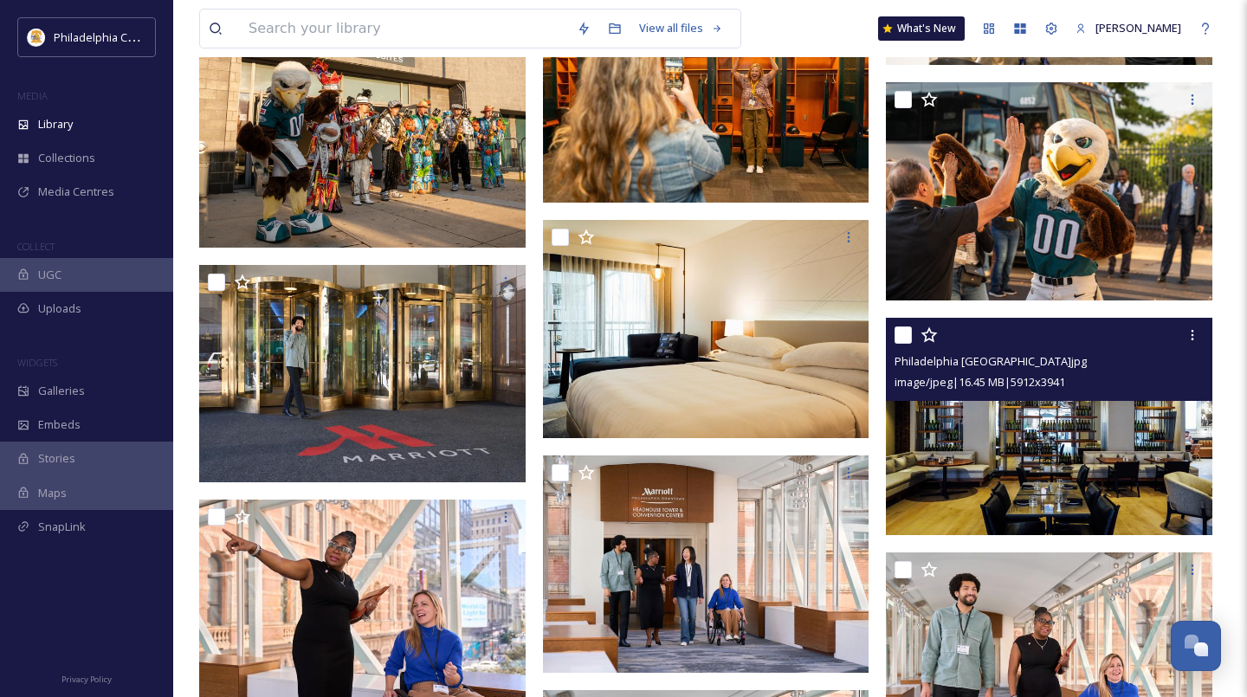
click at [901, 337] on input "checkbox" at bounding box center [902, 334] width 17 height 17
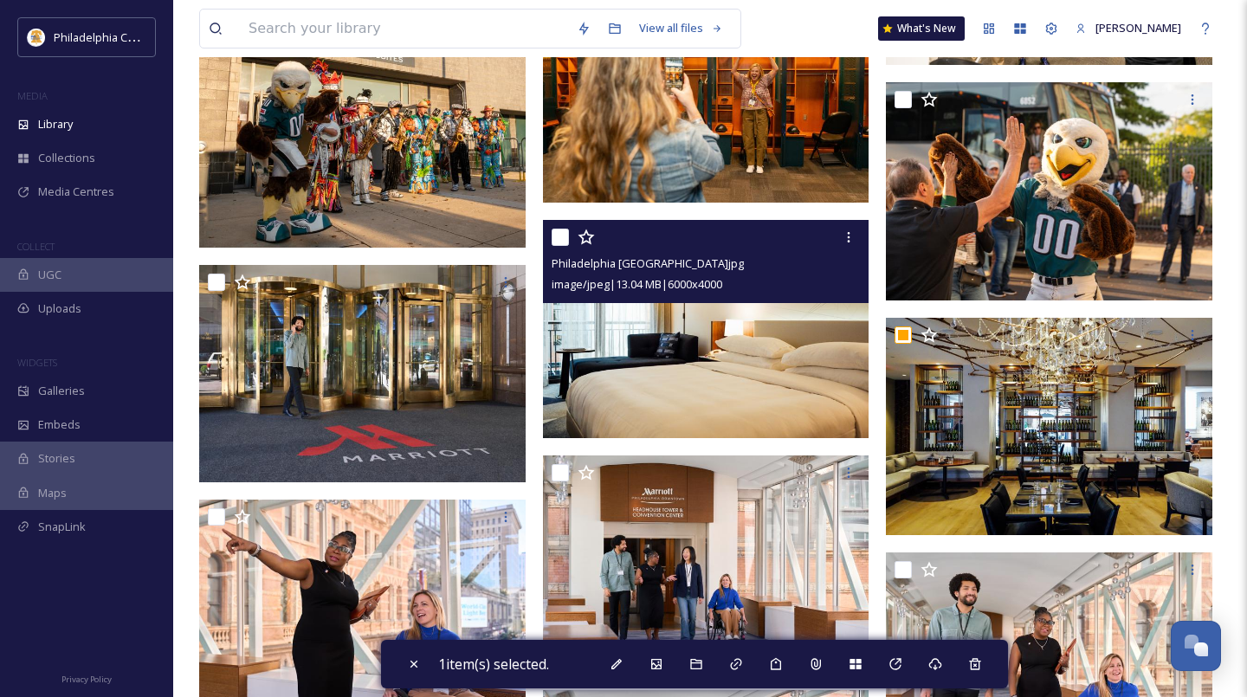
click at [558, 241] on input "checkbox" at bounding box center [560, 237] width 17 height 17
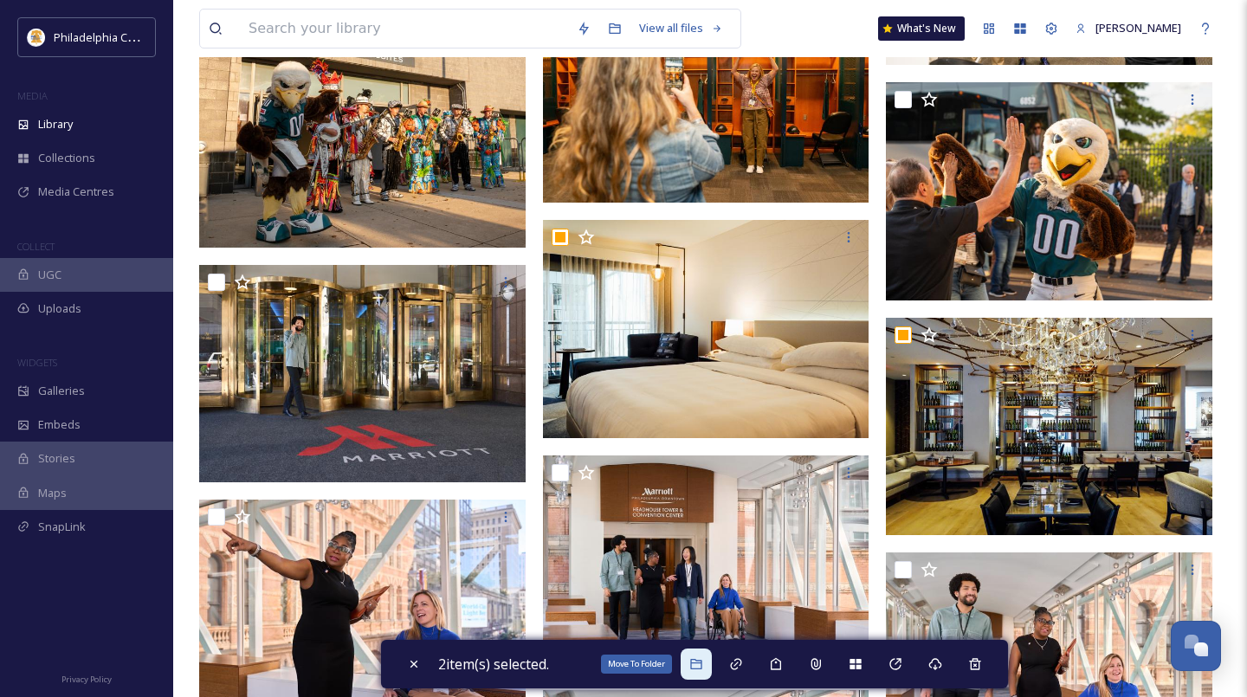
click at [702, 664] on icon at bounding box center [696, 664] width 14 height 14
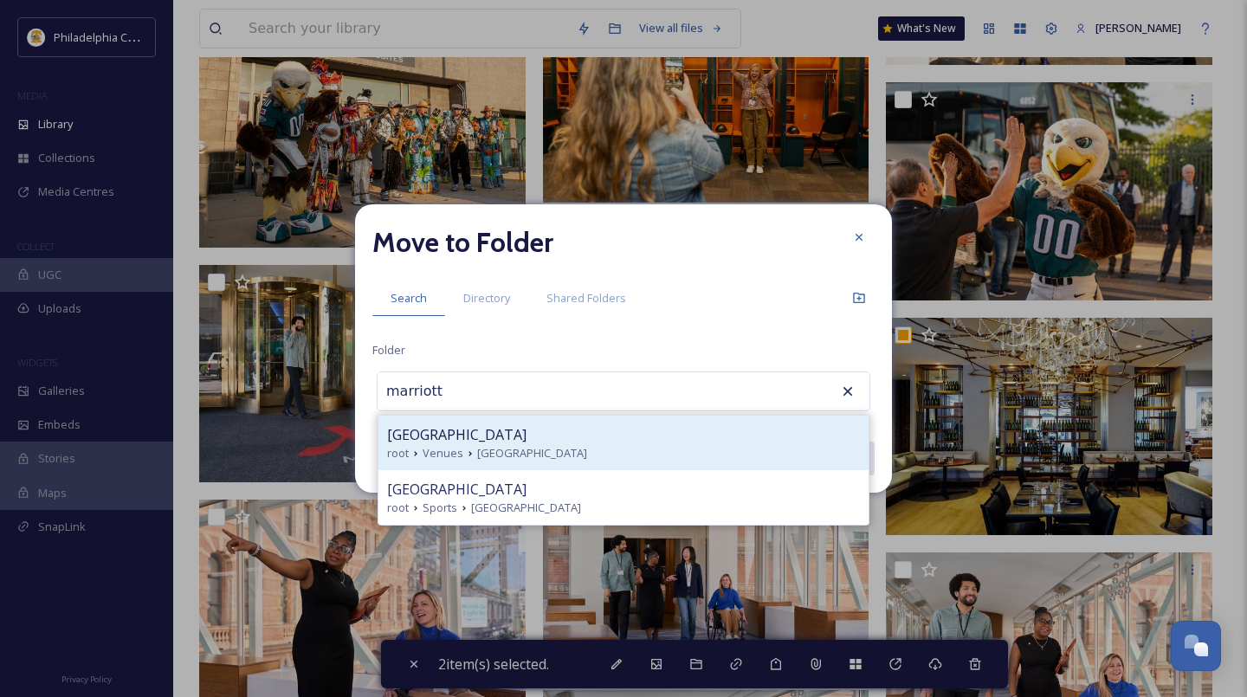
click at [516, 446] on span "[GEOGRAPHIC_DATA]" at bounding box center [532, 453] width 110 height 16
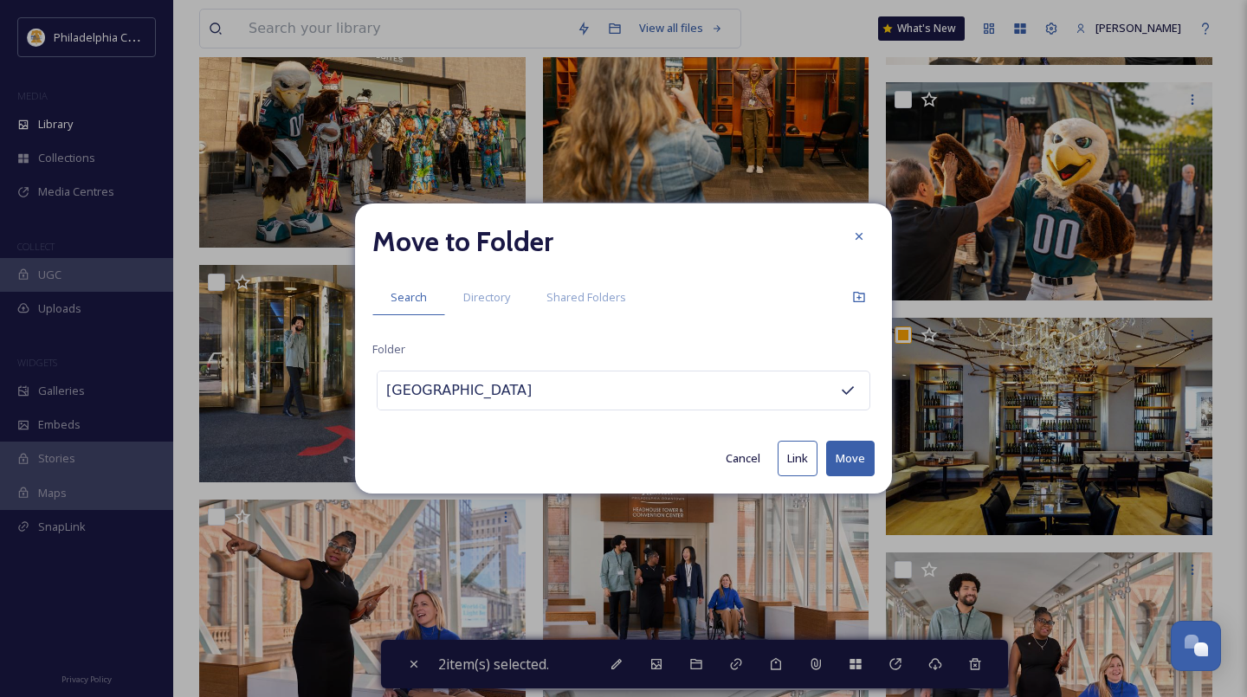
click at [852, 459] on button "Move" at bounding box center [850, 459] width 48 height 36
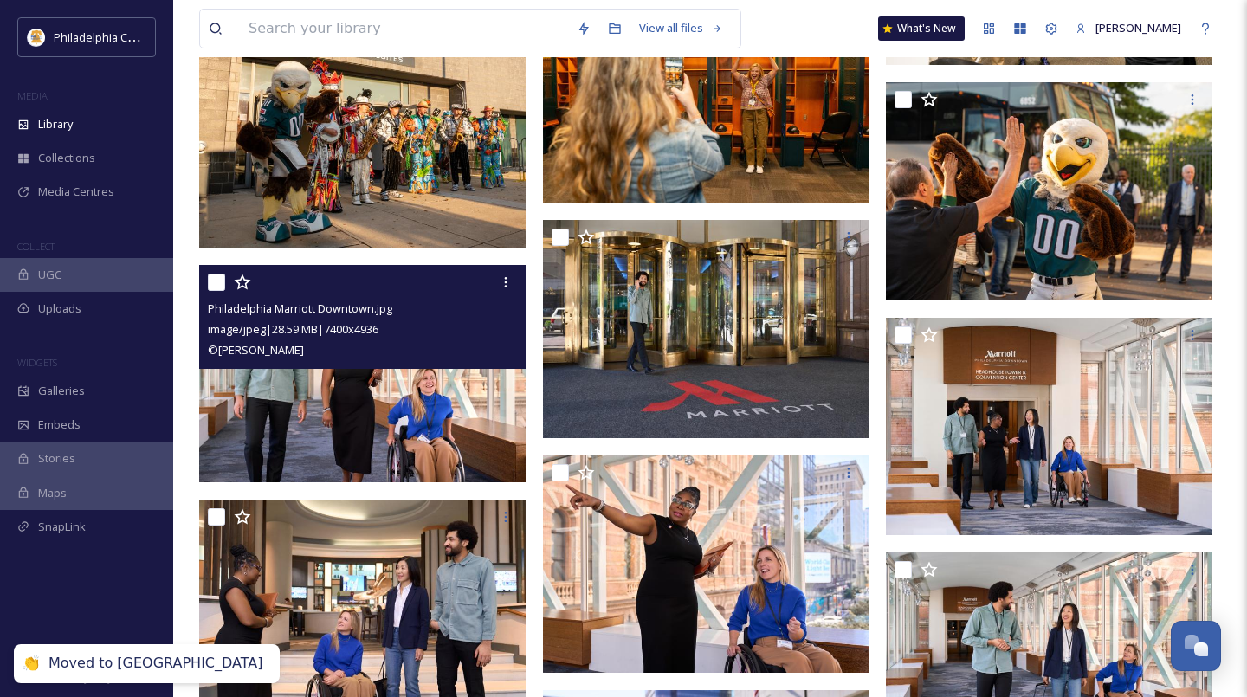
click at [219, 282] on input "checkbox" at bounding box center [216, 282] width 17 height 17
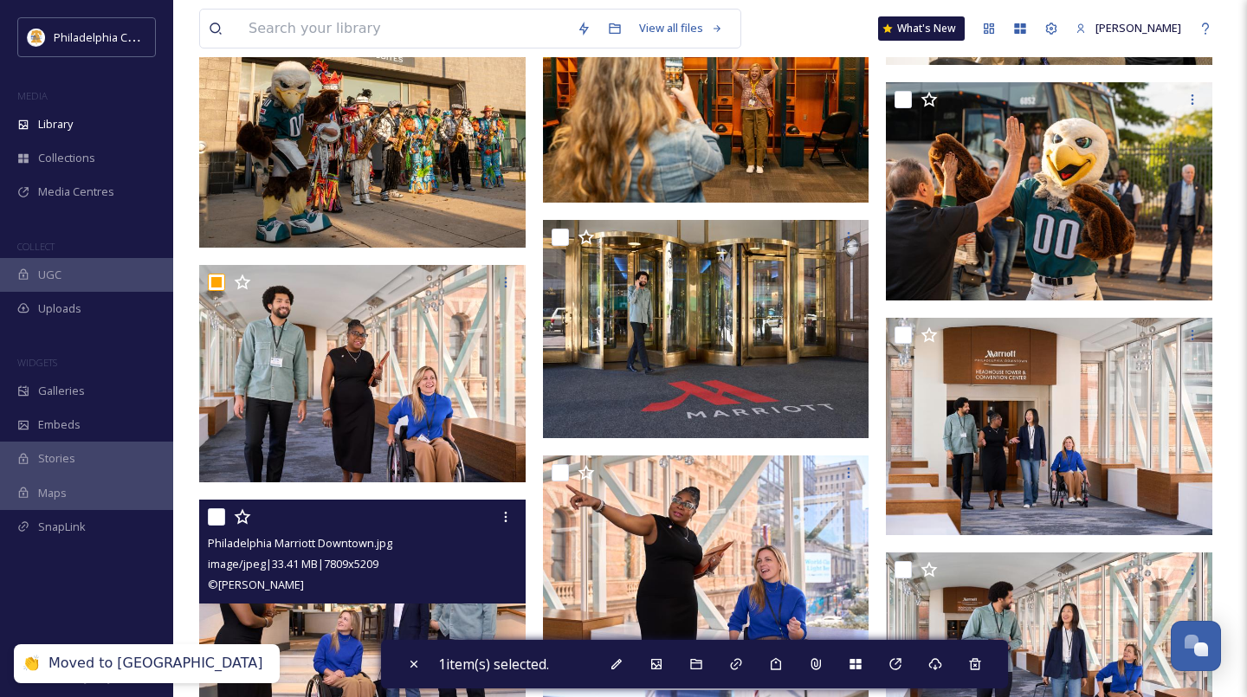
click at [218, 512] on input "checkbox" at bounding box center [216, 516] width 17 height 17
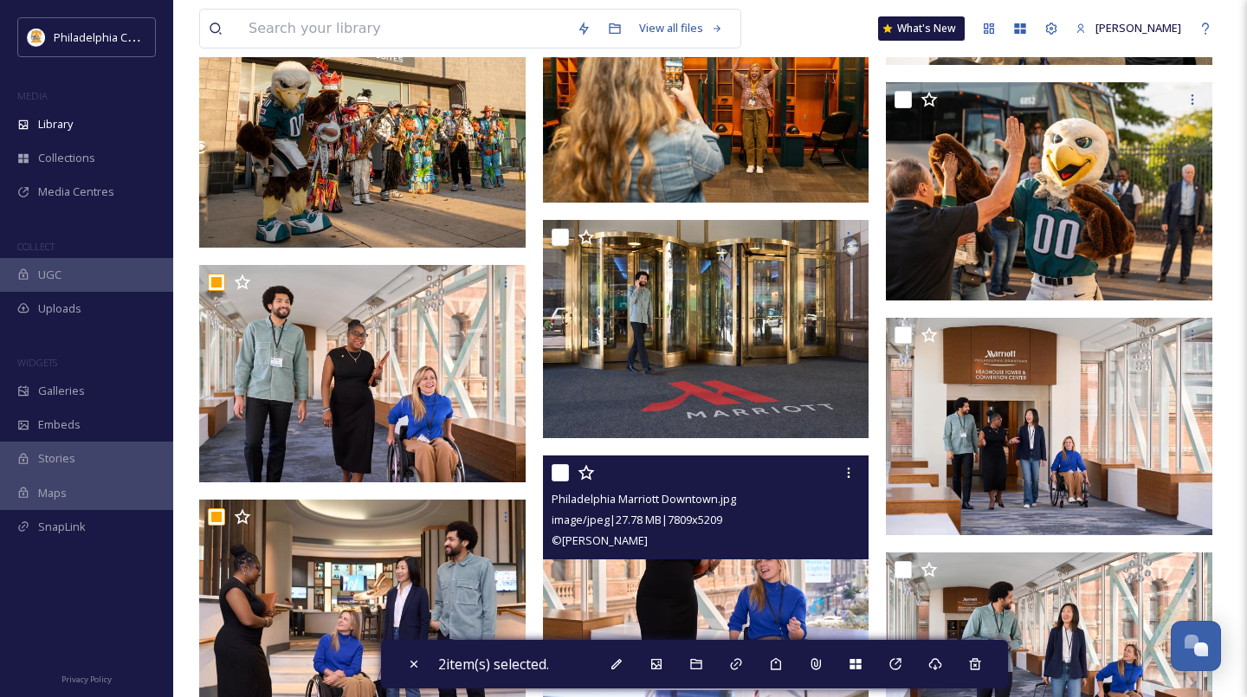
click at [559, 476] on input "checkbox" at bounding box center [560, 472] width 17 height 17
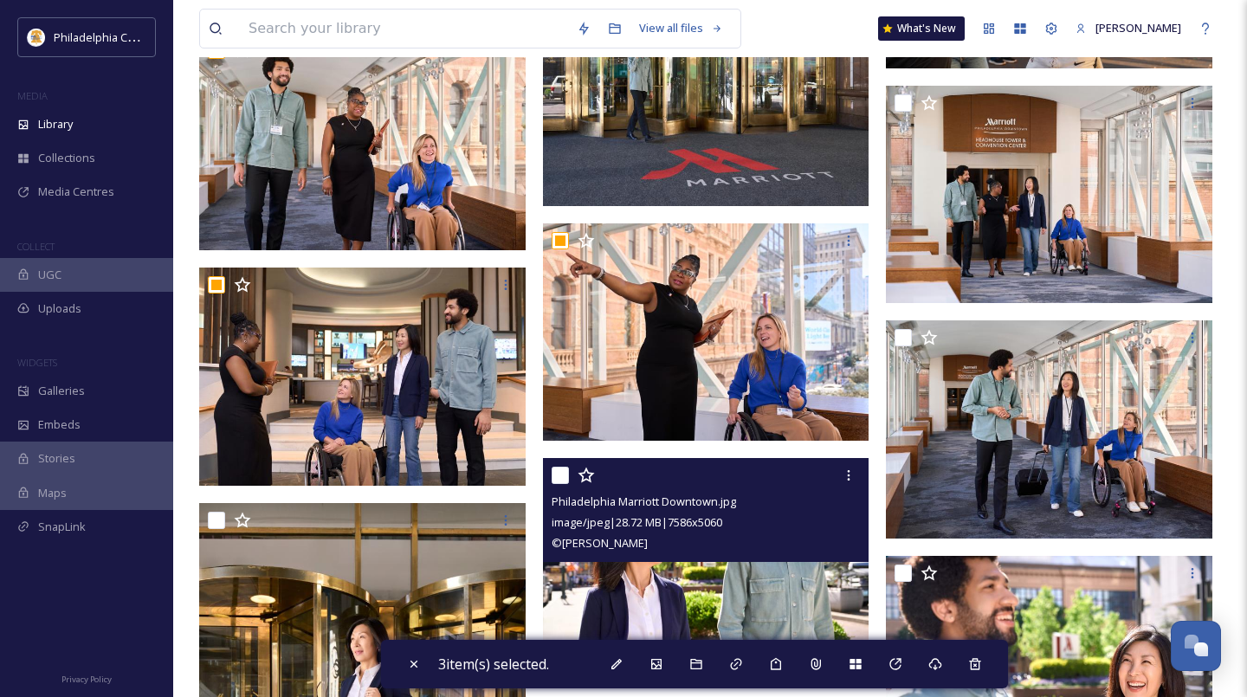
scroll to position [3787, 0]
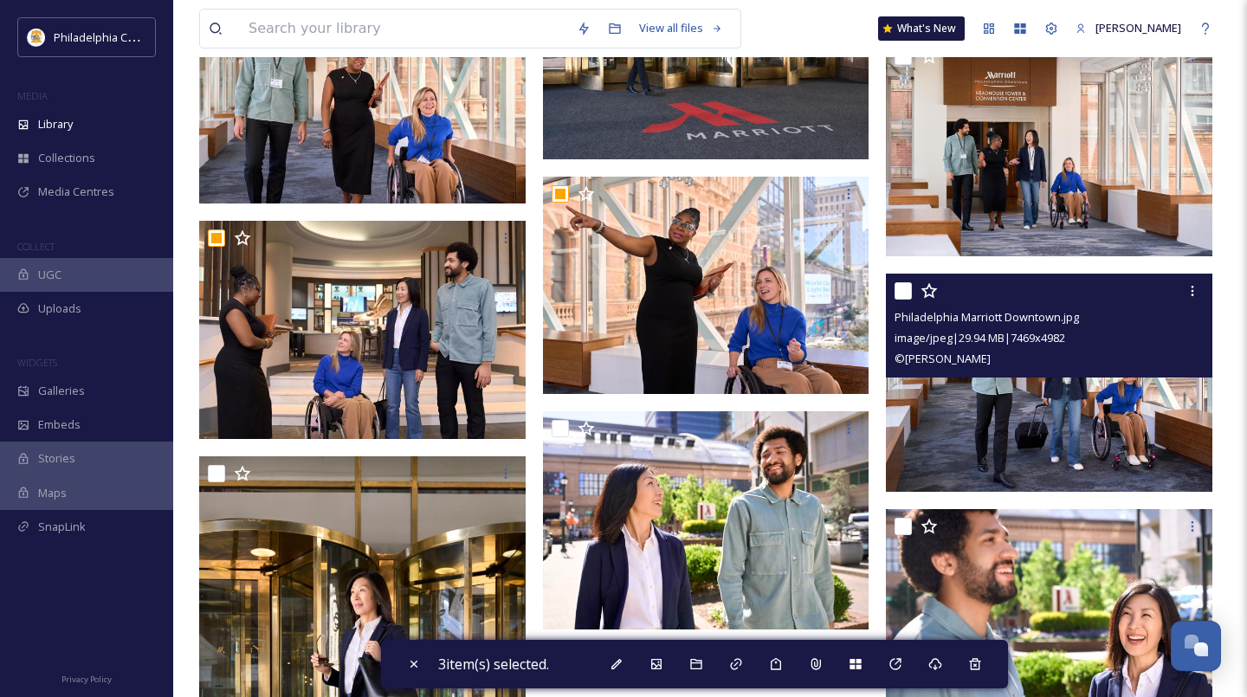
click at [907, 293] on input "checkbox" at bounding box center [902, 290] width 17 height 17
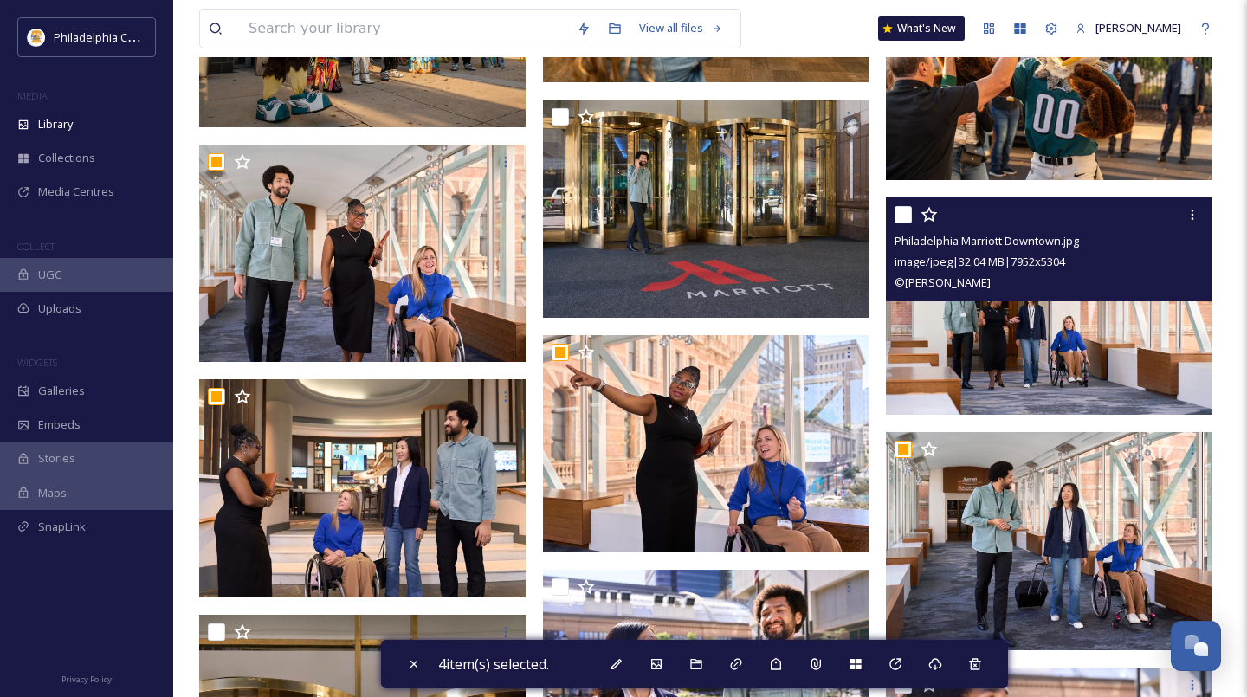
click at [904, 211] on input "checkbox" at bounding box center [902, 214] width 17 height 17
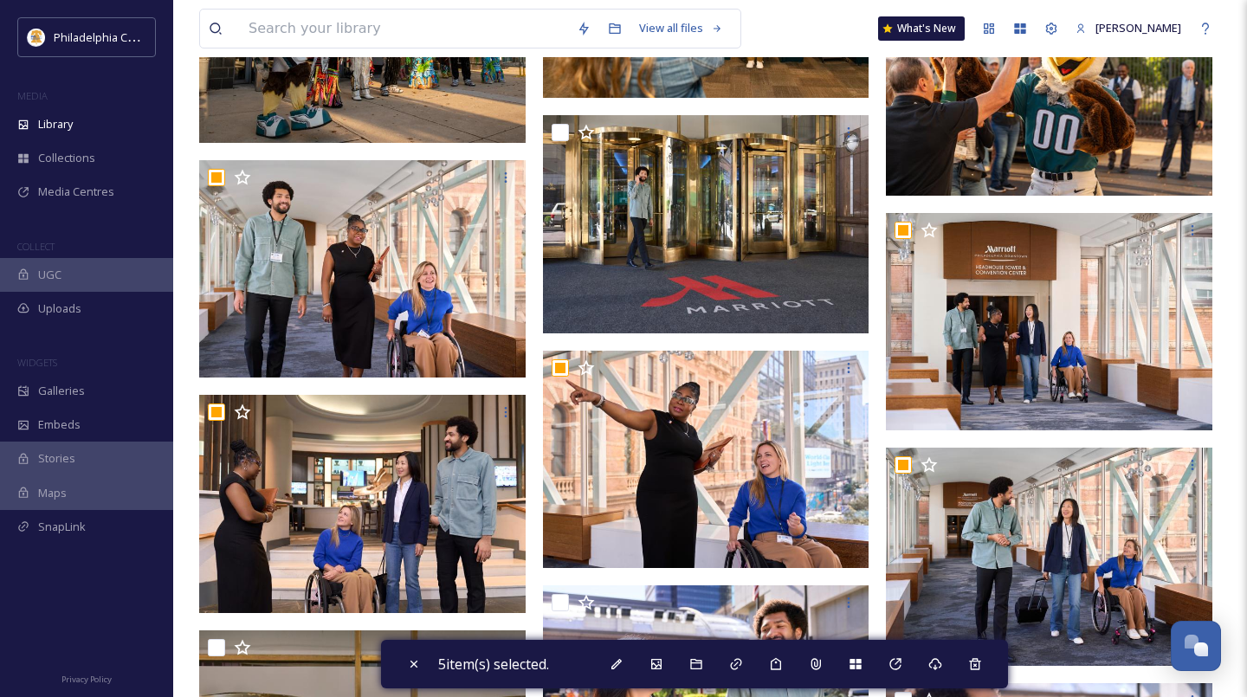
scroll to position [3539, 0]
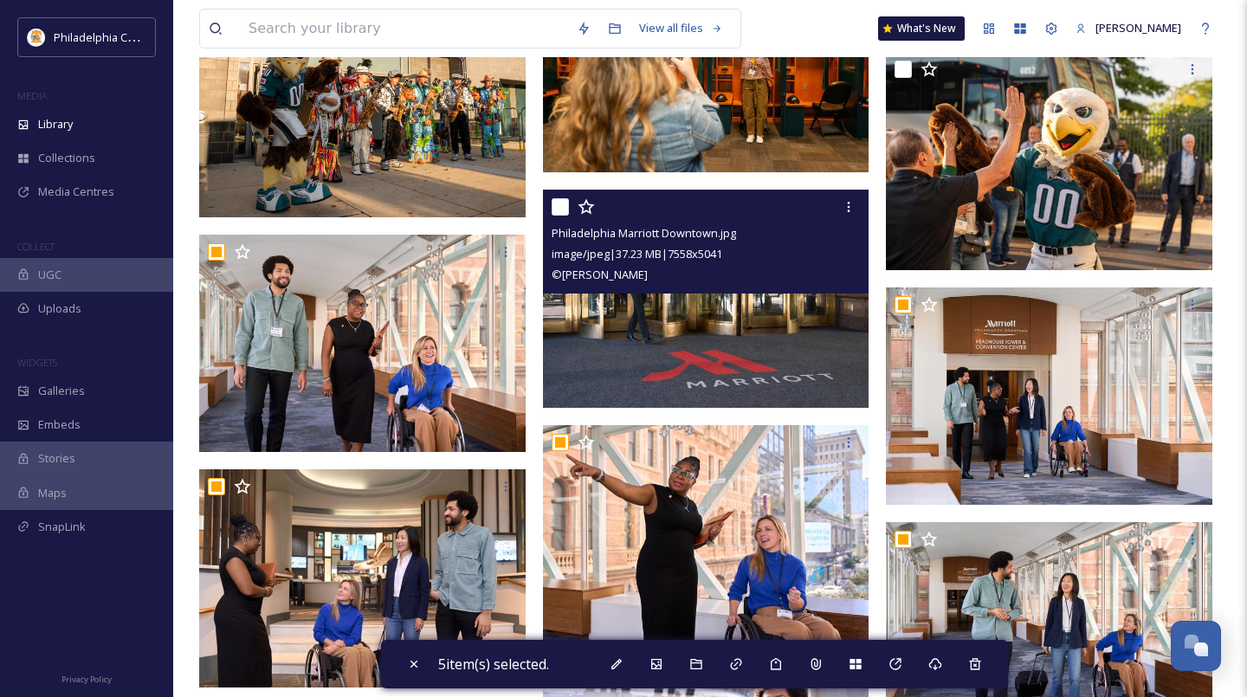
click at [561, 208] on input "checkbox" at bounding box center [560, 206] width 17 height 17
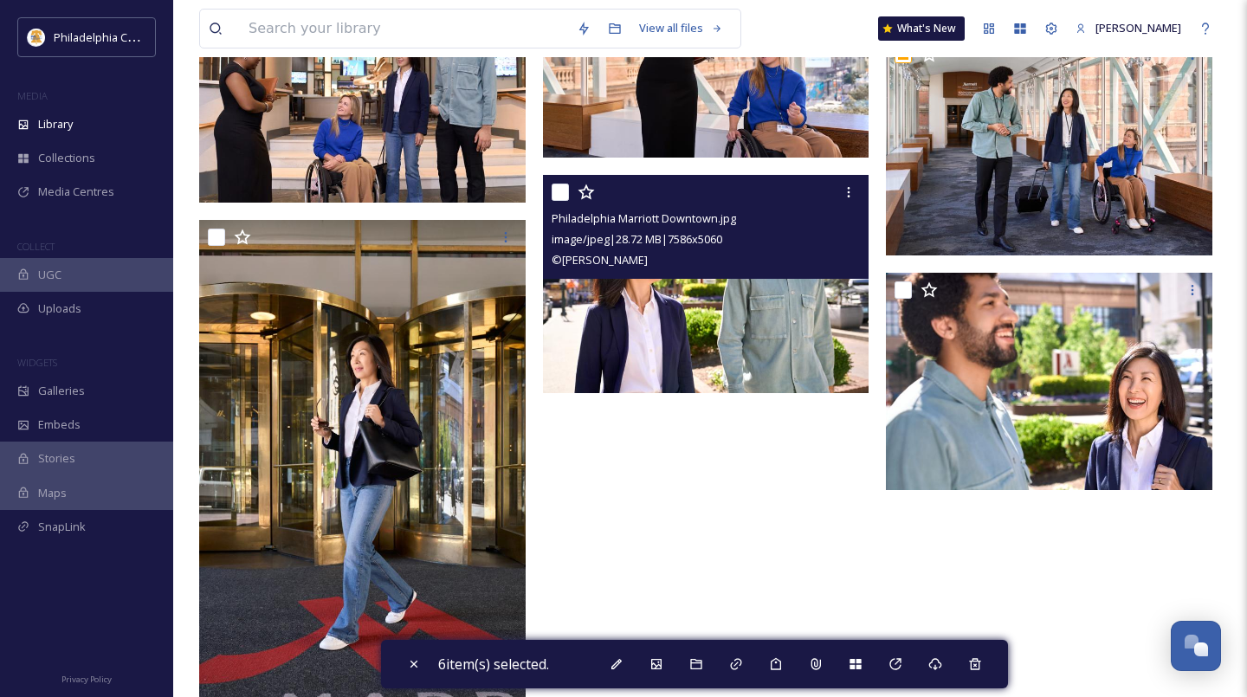
scroll to position [4030, 0]
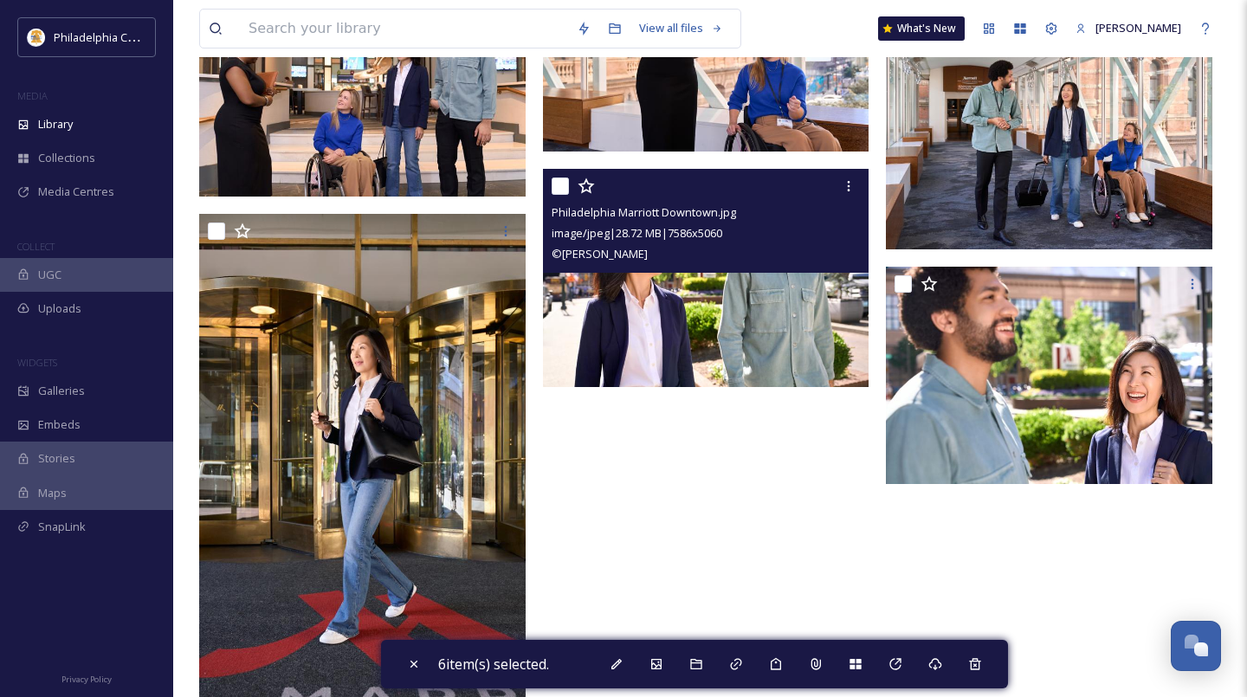
click at [563, 196] on div at bounding box center [708, 186] width 313 height 31
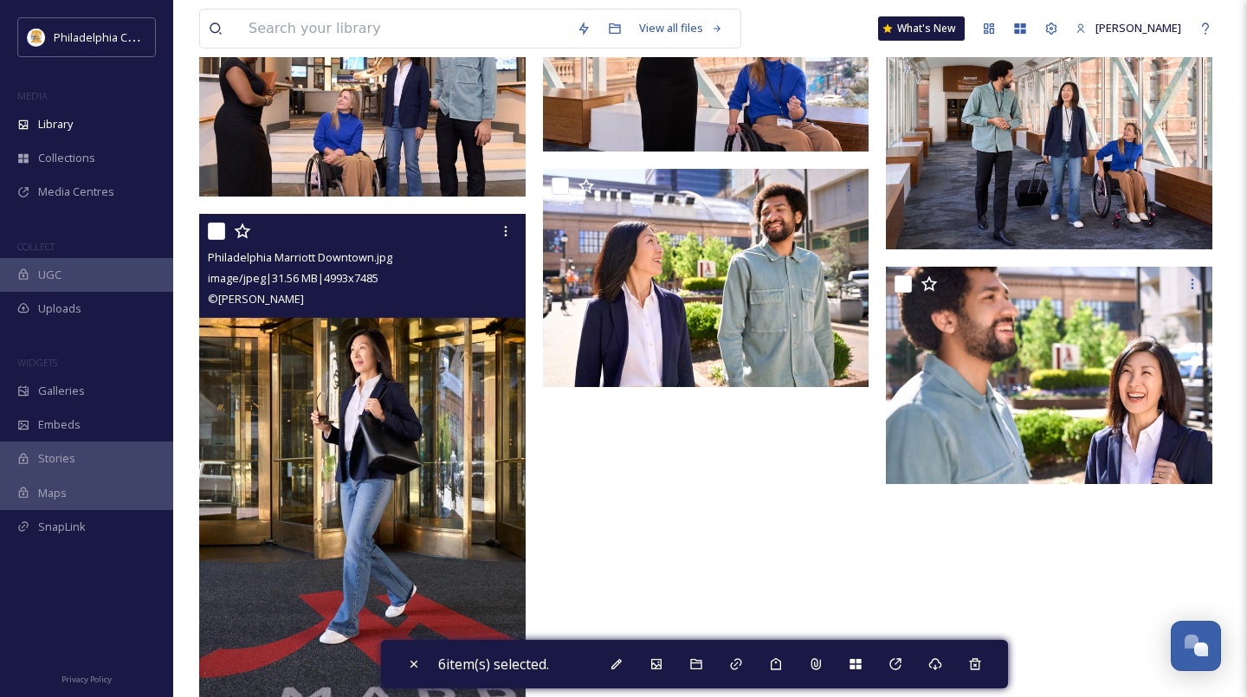
click at [218, 231] on input "checkbox" at bounding box center [216, 231] width 17 height 17
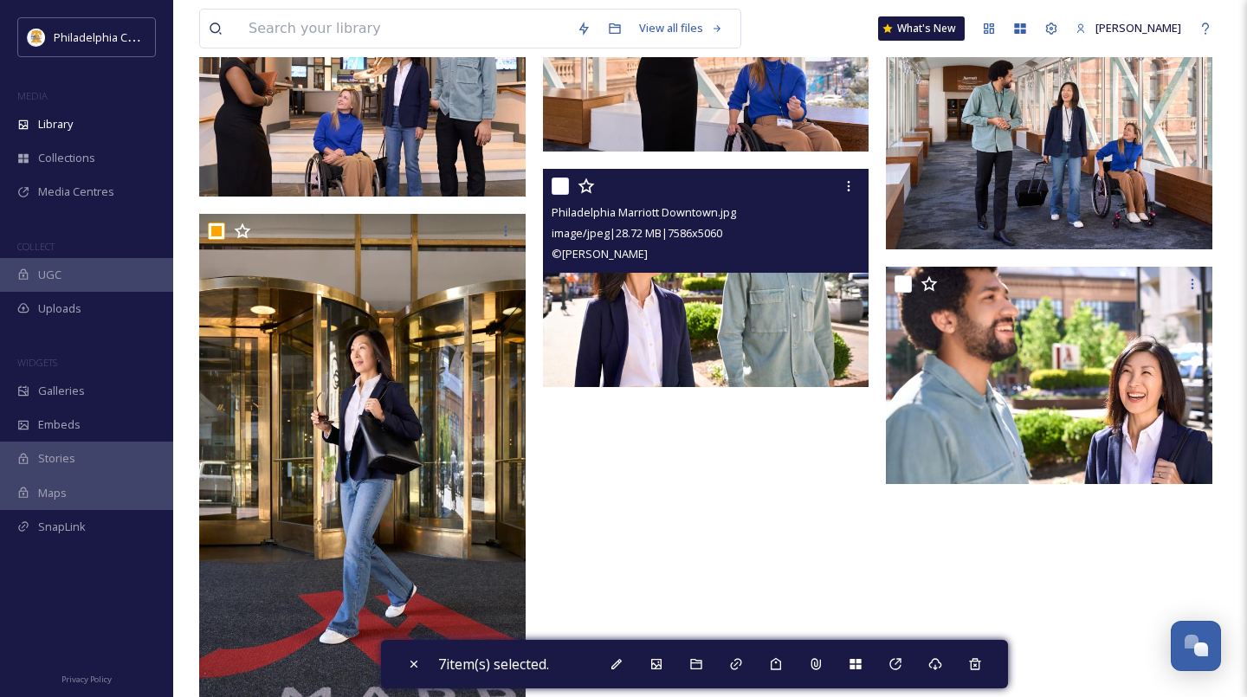
click at [565, 186] on input "checkbox" at bounding box center [560, 186] width 17 height 17
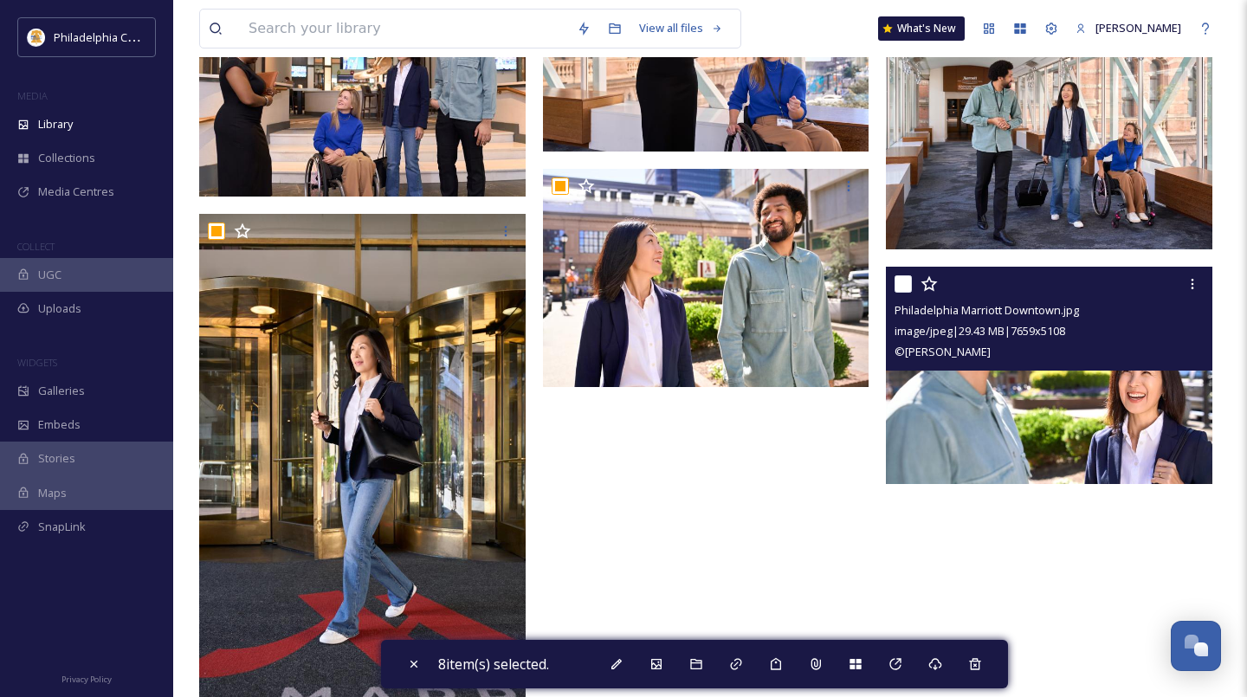
click at [903, 284] on input "checkbox" at bounding box center [902, 283] width 17 height 17
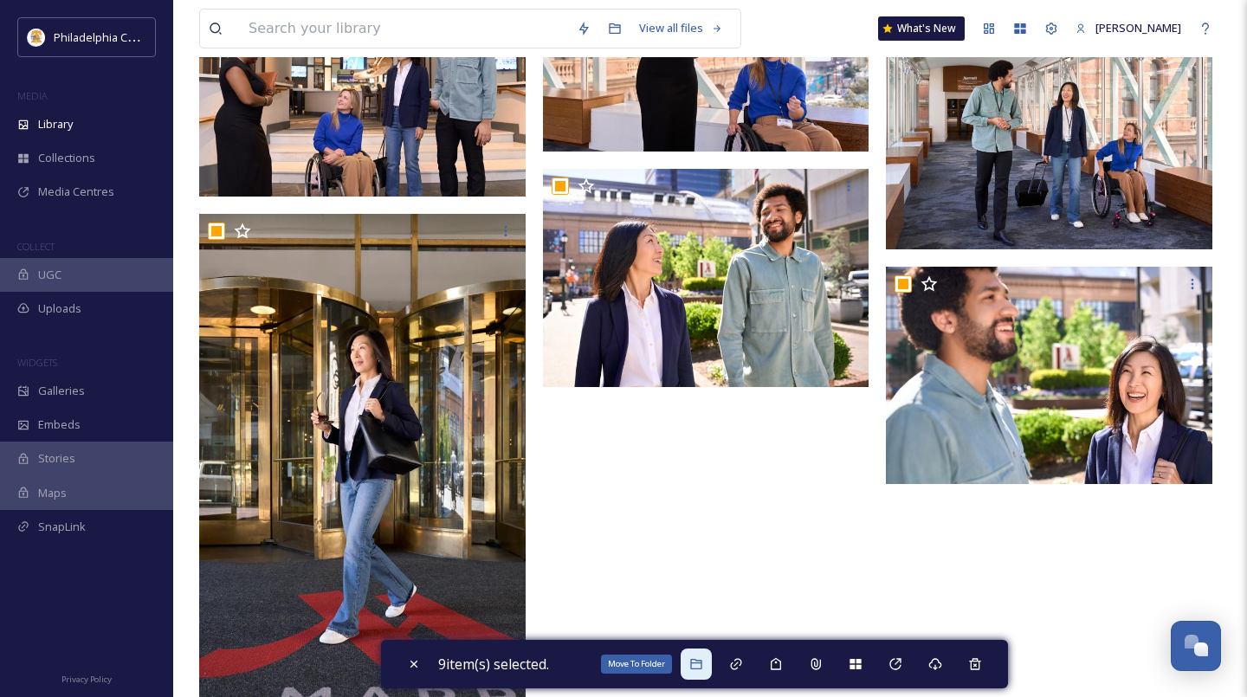
click at [700, 668] on icon at bounding box center [695, 664] width 11 height 10
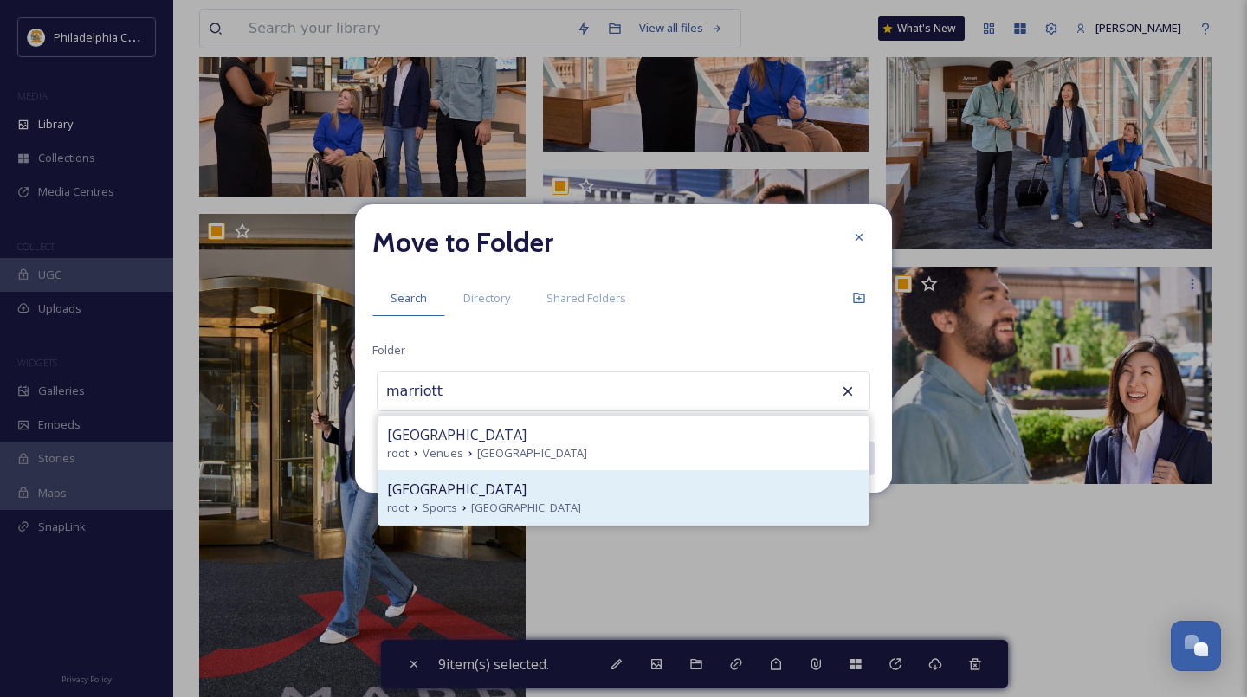
click at [526, 498] on span "[GEOGRAPHIC_DATA]" at bounding box center [456, 489] width 139 height 21
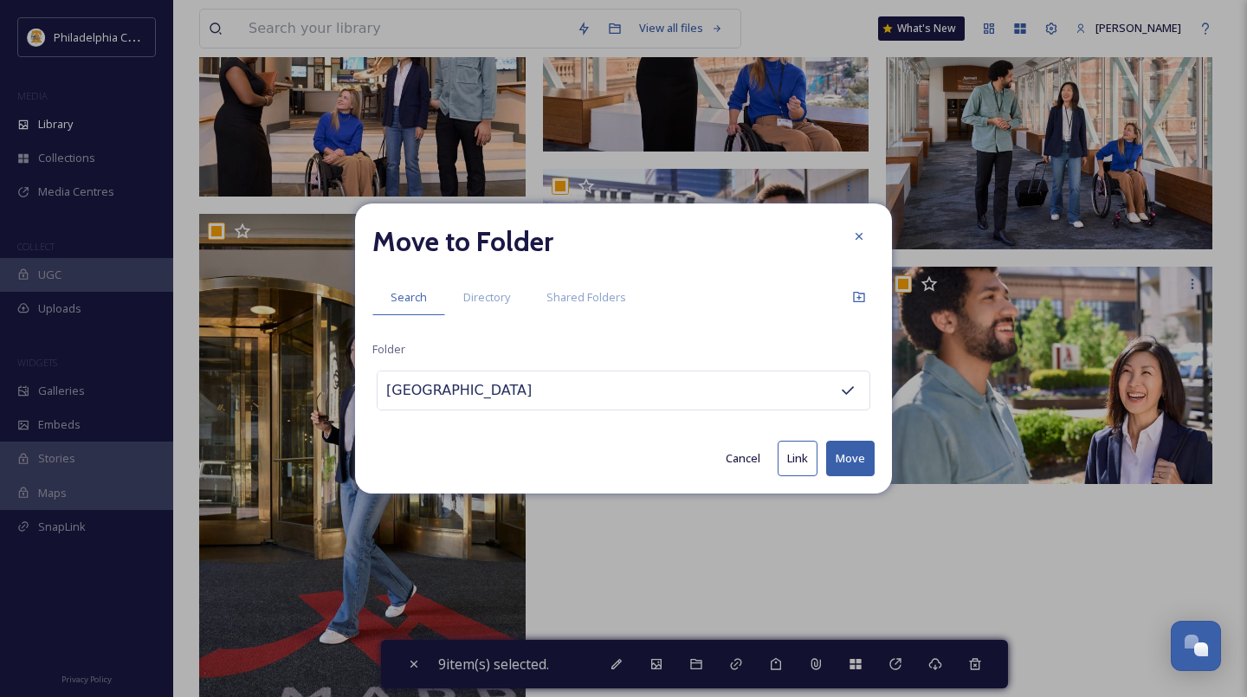
click at [851, 462] on button "Move" at bounding box center [850, 459] width 48 height 36
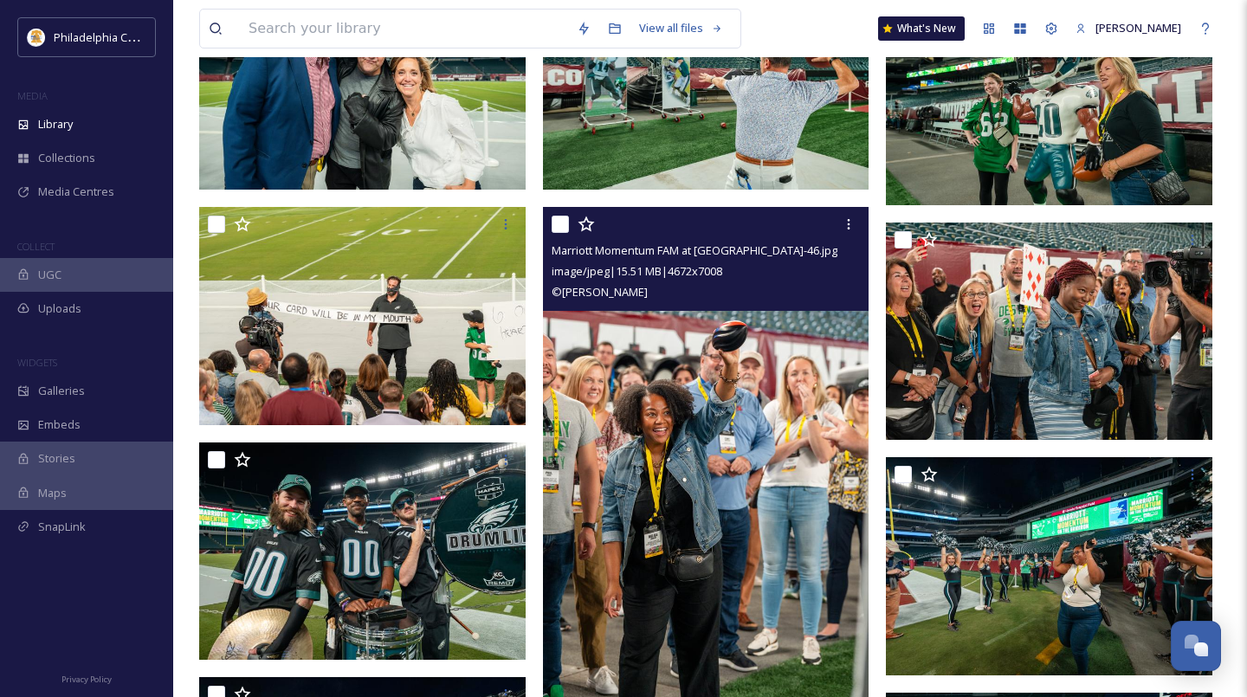
scroll to position [0, 0]
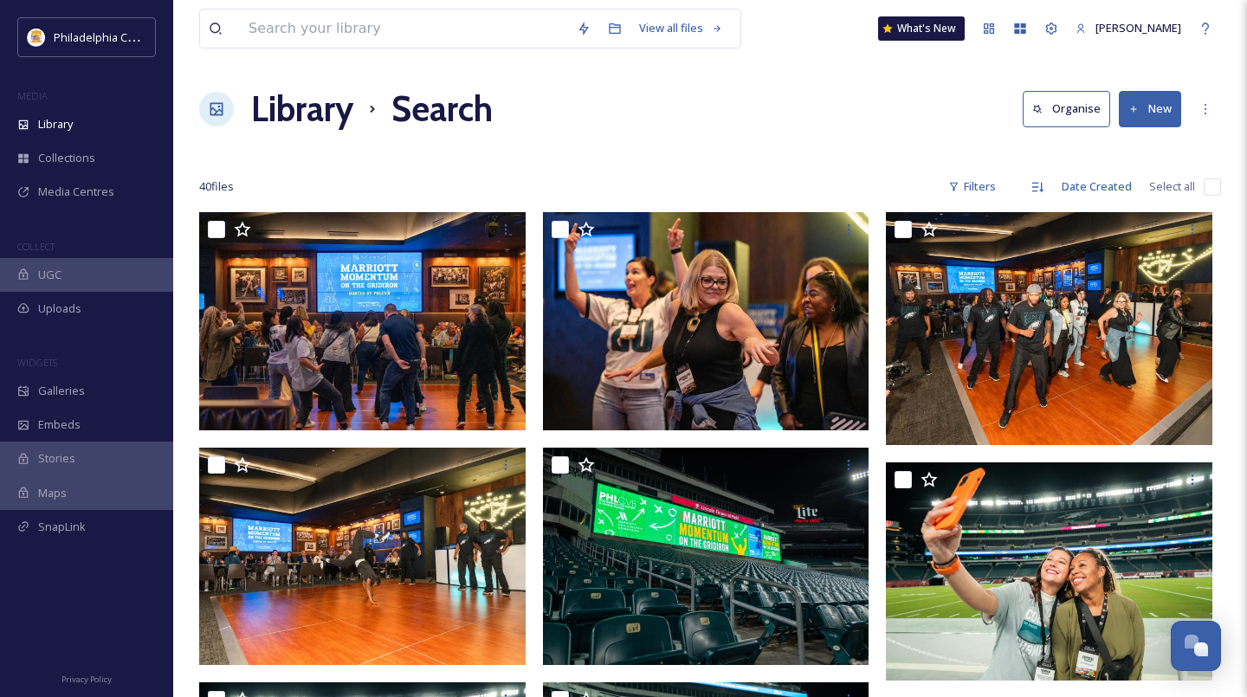
click at [1217, 185] on input "checkbox" at bounding box center [1212, 186] width 17 height 17
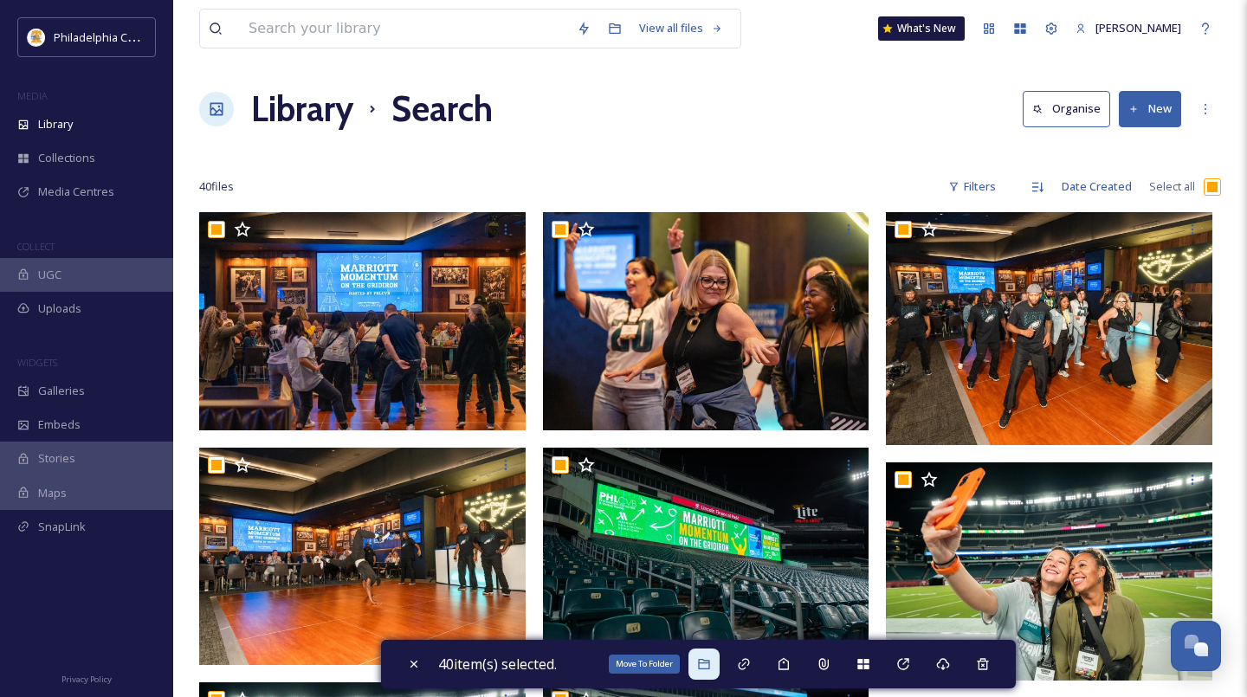
click at [706, 674] on div "Move To Folder" at bounding box center [703, 664] width 31 height 31
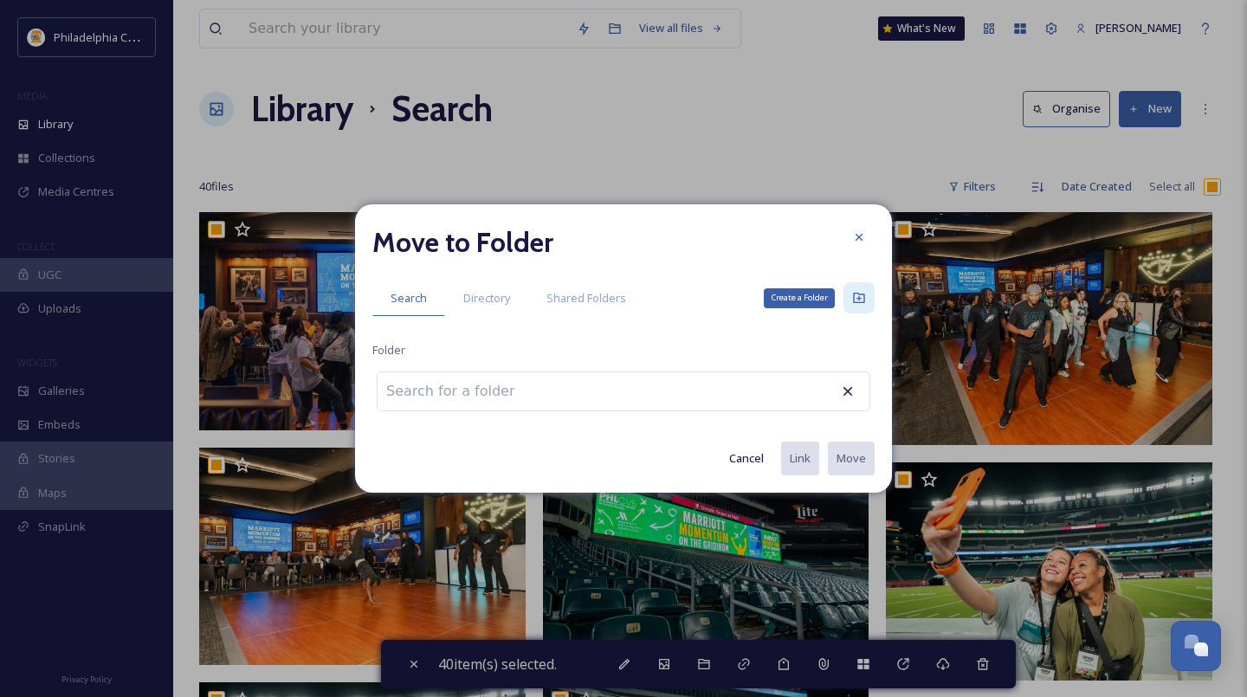
click at [863, 300] on icon at bounding box center [858, 298] width 11 height 10
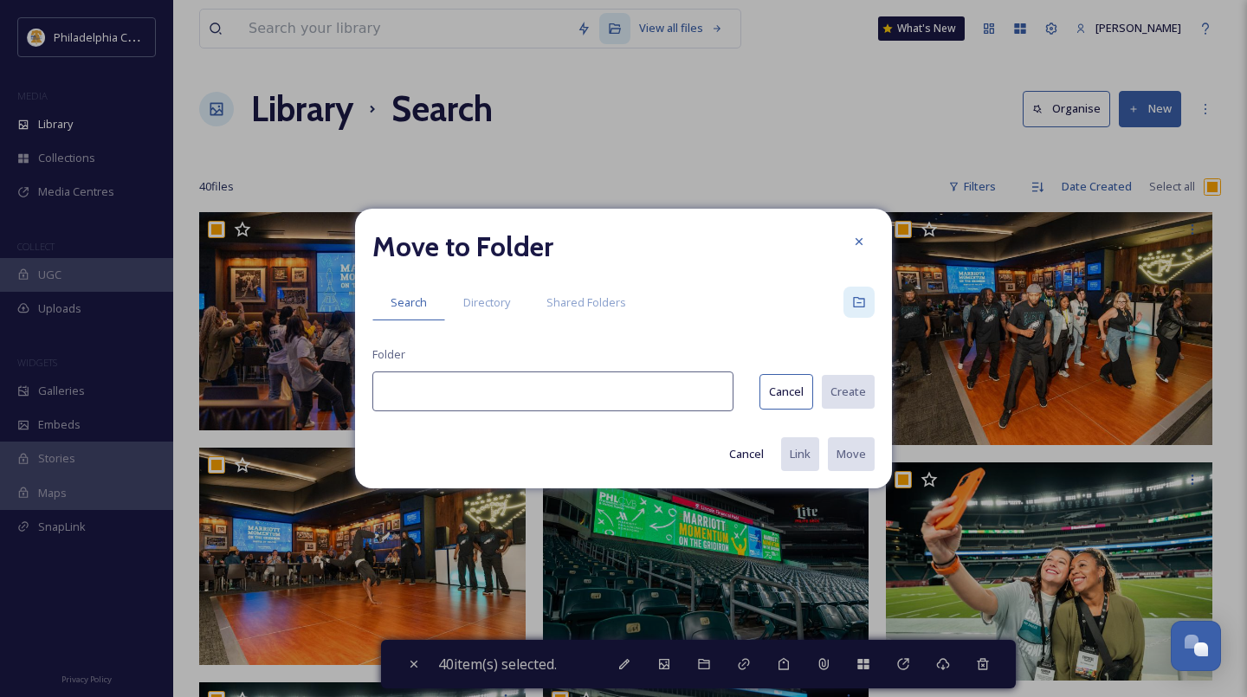
click at [558, 392] on input at bounding box center [552, 391] width 361 height 40
paste input "Marriott Momentum FAM"
click at [845, 382] on button "Create" at bounding box center [847, 392] width 55 height 36
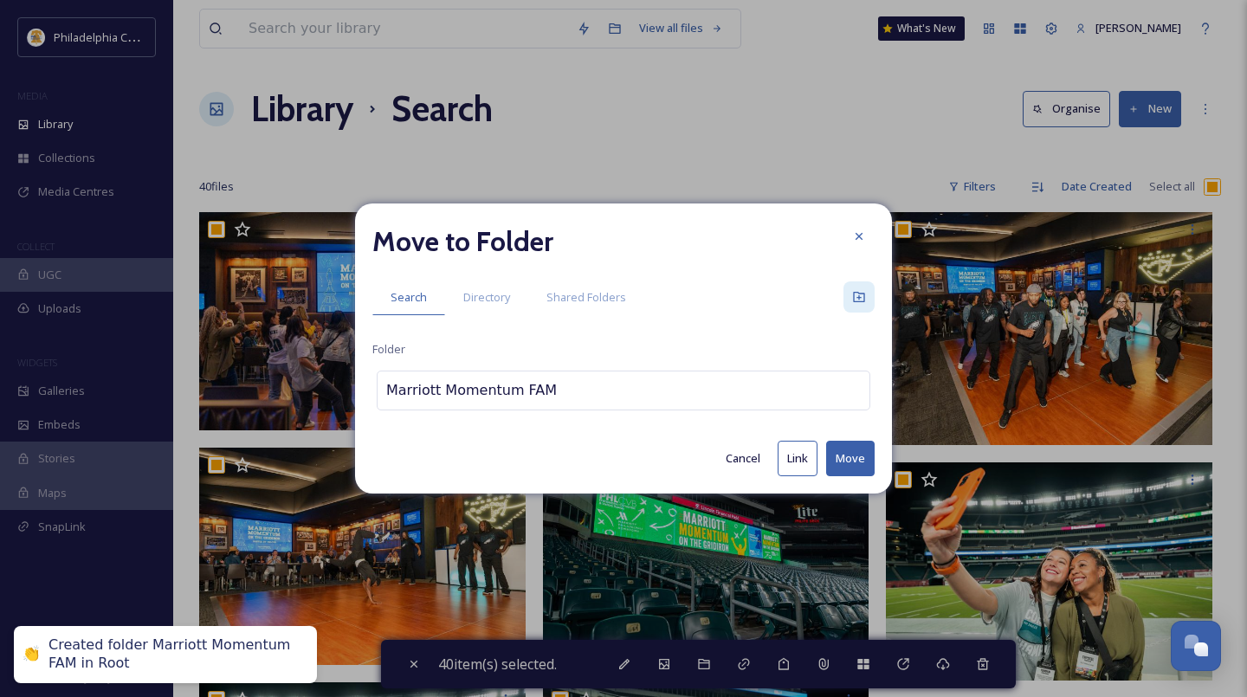
click at [855, 459] on button "Move" at bounding box center [850, 459] width 48 height 36
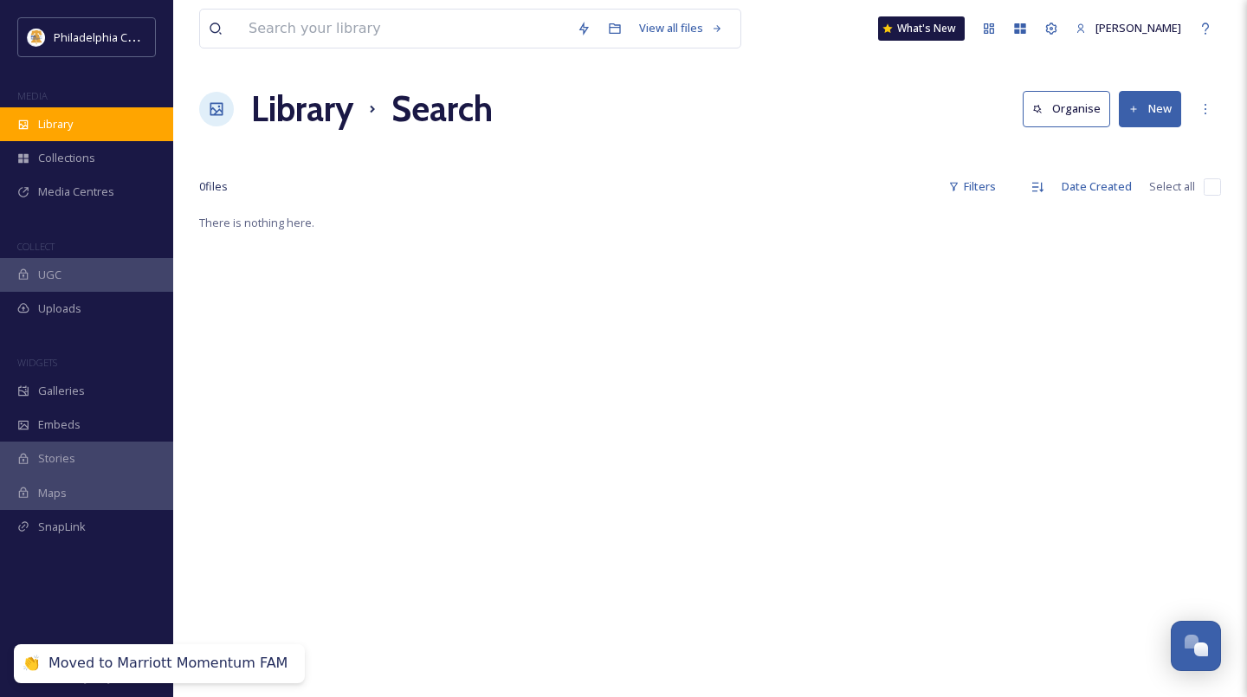
click at [98, 122] on div "Library" at bounding box center [86, 124] width 173 height 34
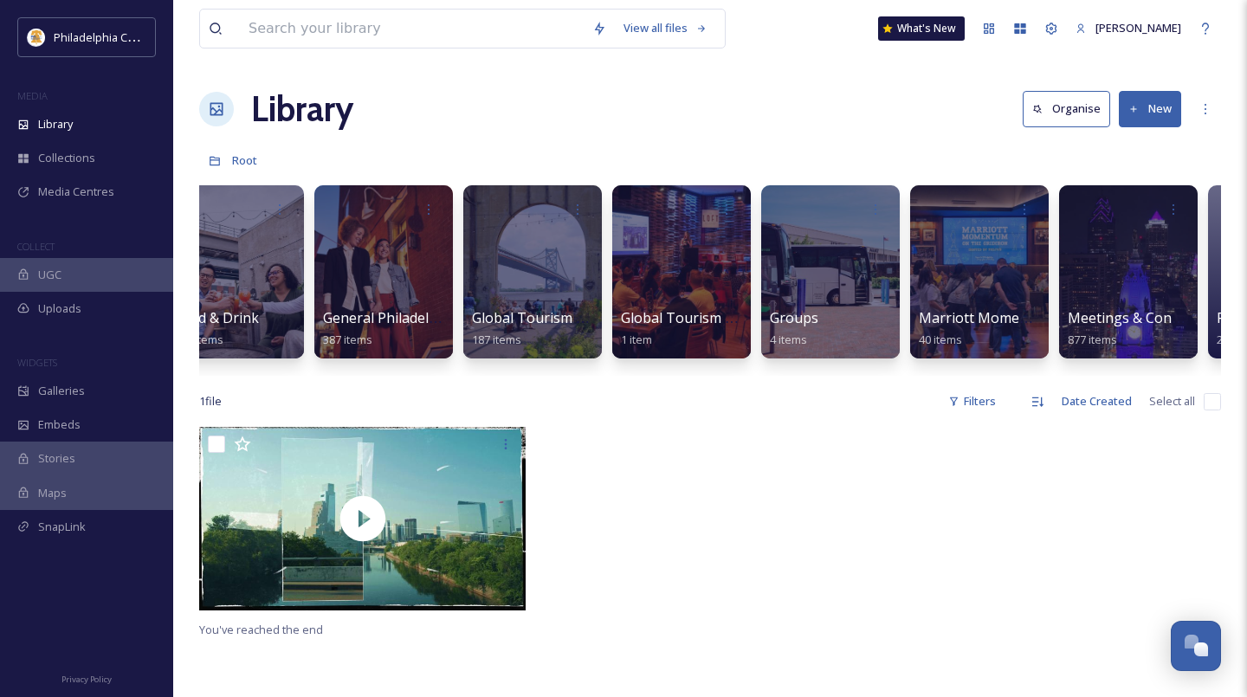
scroll to position [0, 1236]
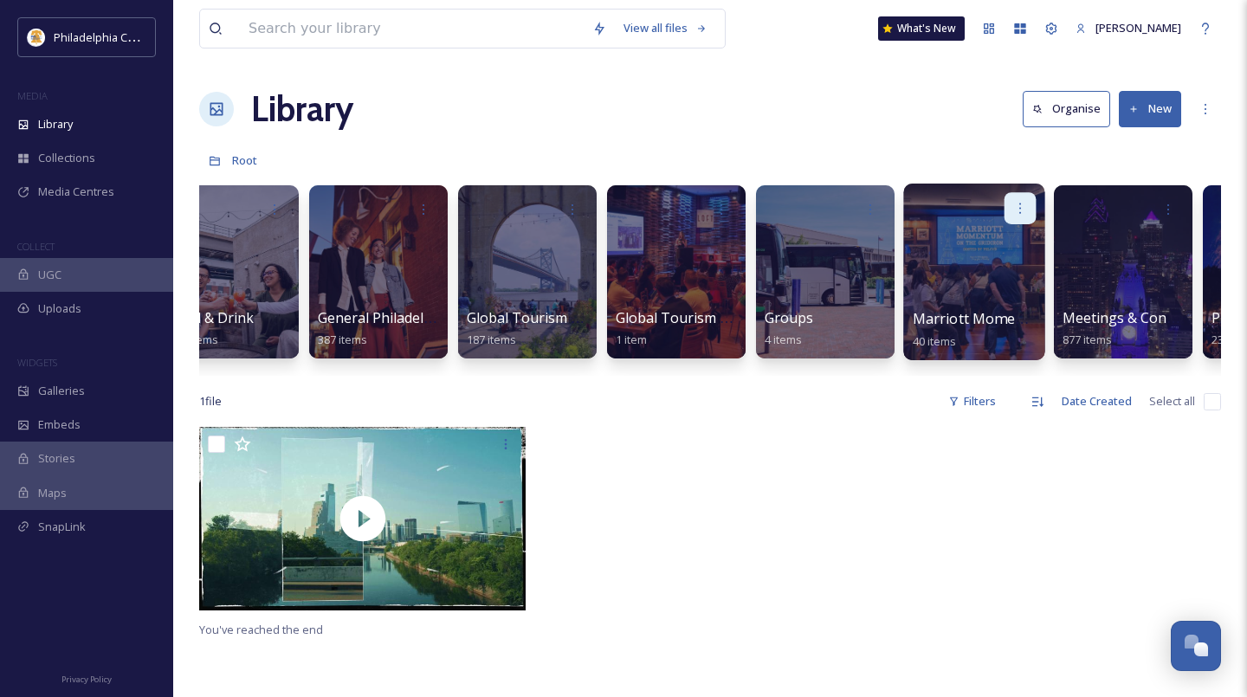
click at [1021, 213] on icon at bounding box center [1020, 208] width 14 height 14
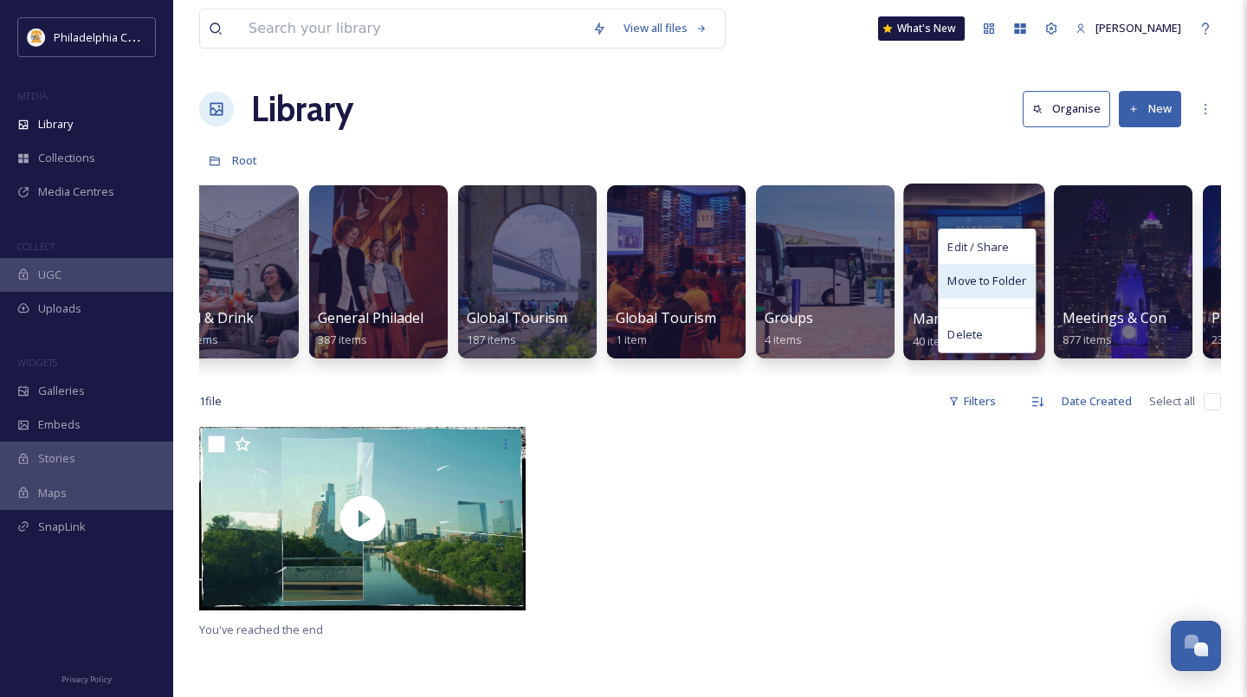
click at [1017, 277] on span "Move to Folder" at bounding box center [986, 281] width 79 height 17
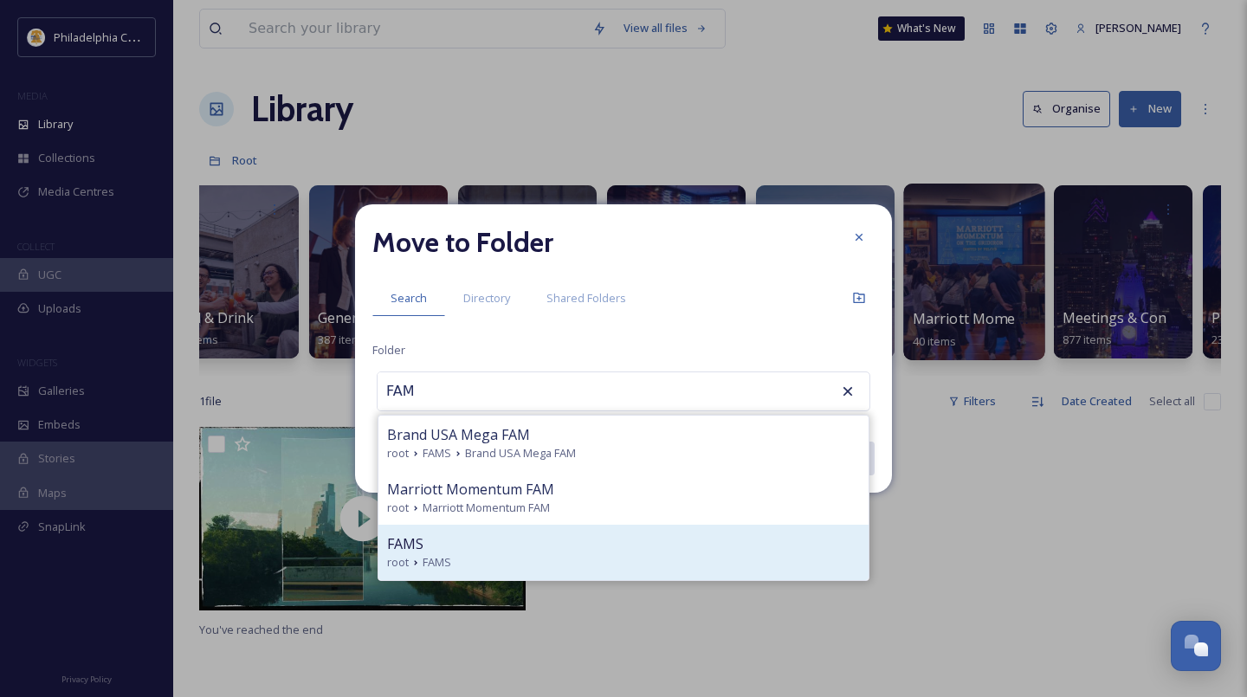
click at [600, 533] on div "FAMS" at bounding box center [623, 543] width 473 height 21
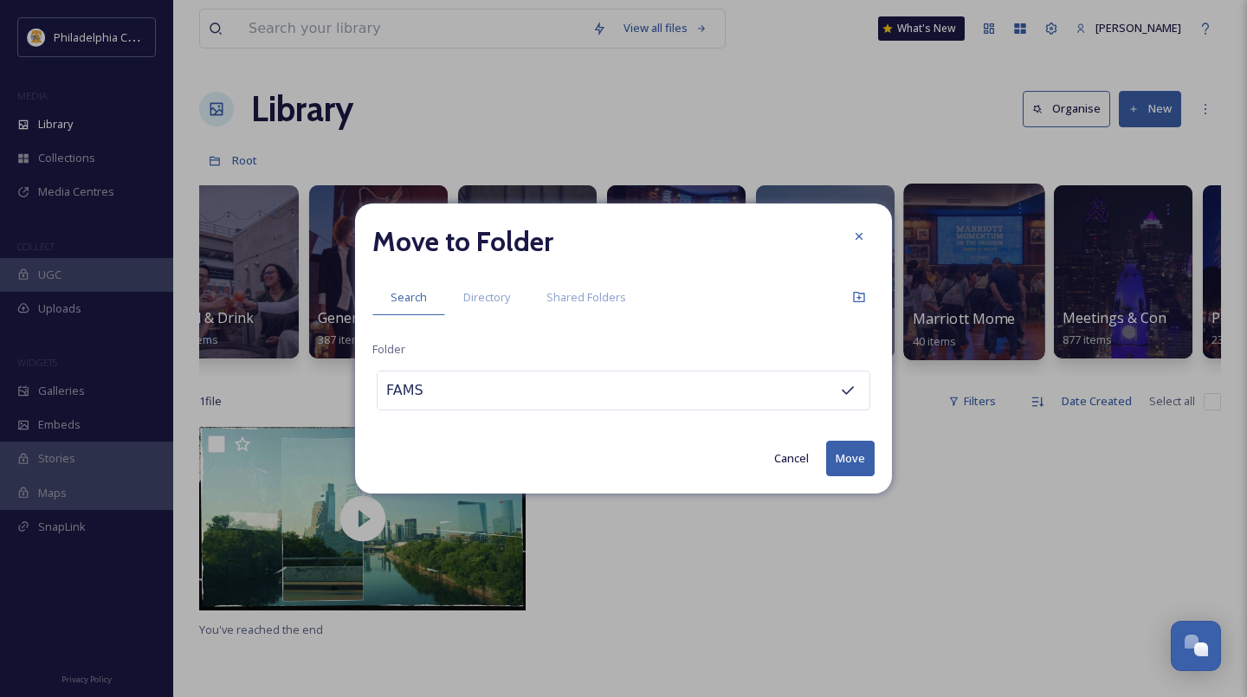
click at [847, 462] on button "Move" at bounding box center [850, 459] width 48 height 36
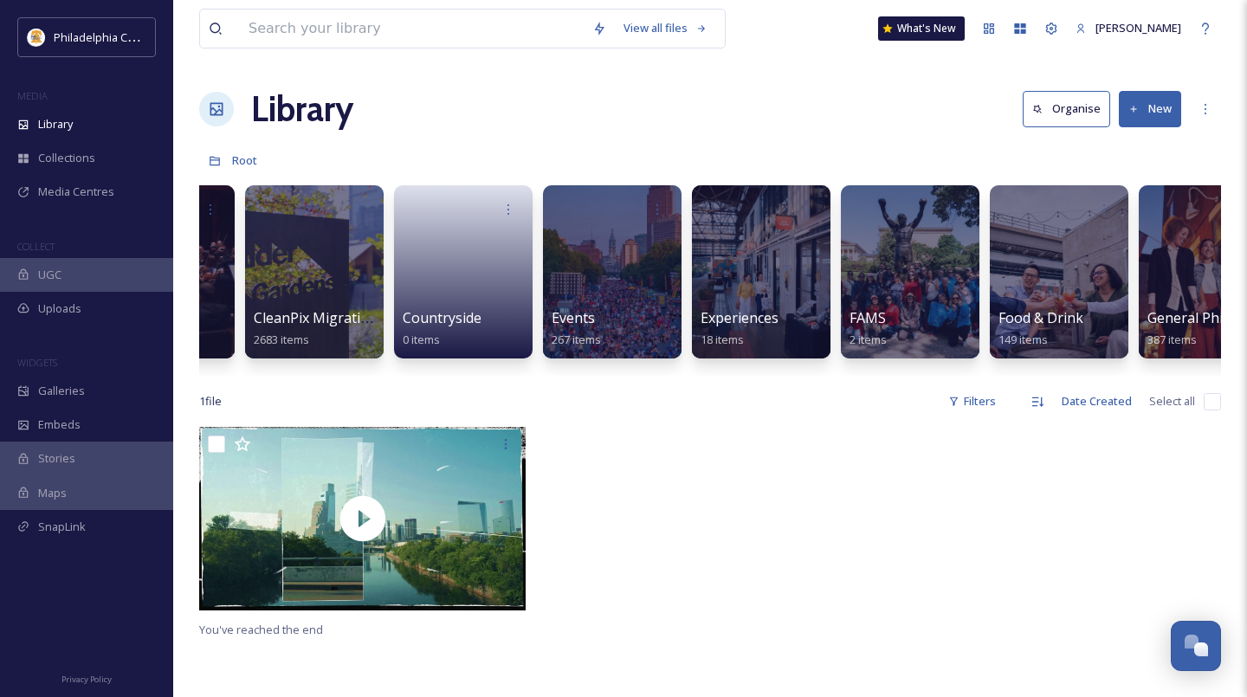
scroll to position [0, 0]
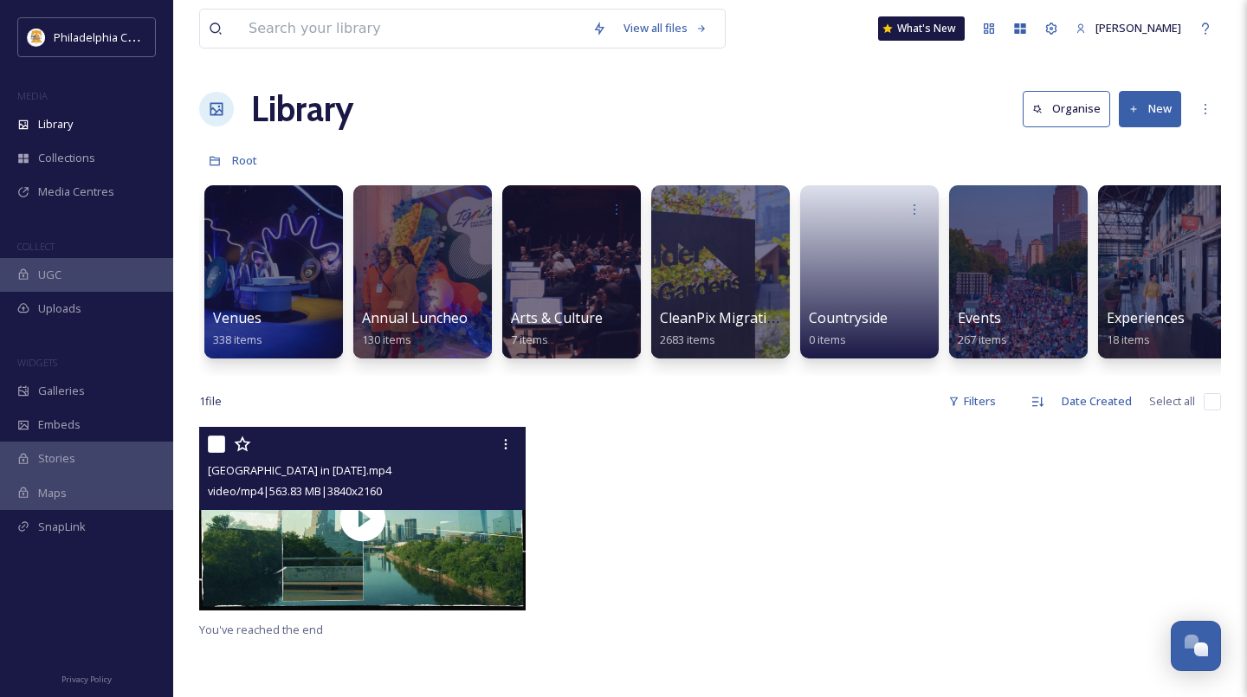
click at [210, 445] on input "checkbox" at bounding box center [216, 444] width 17 height 17
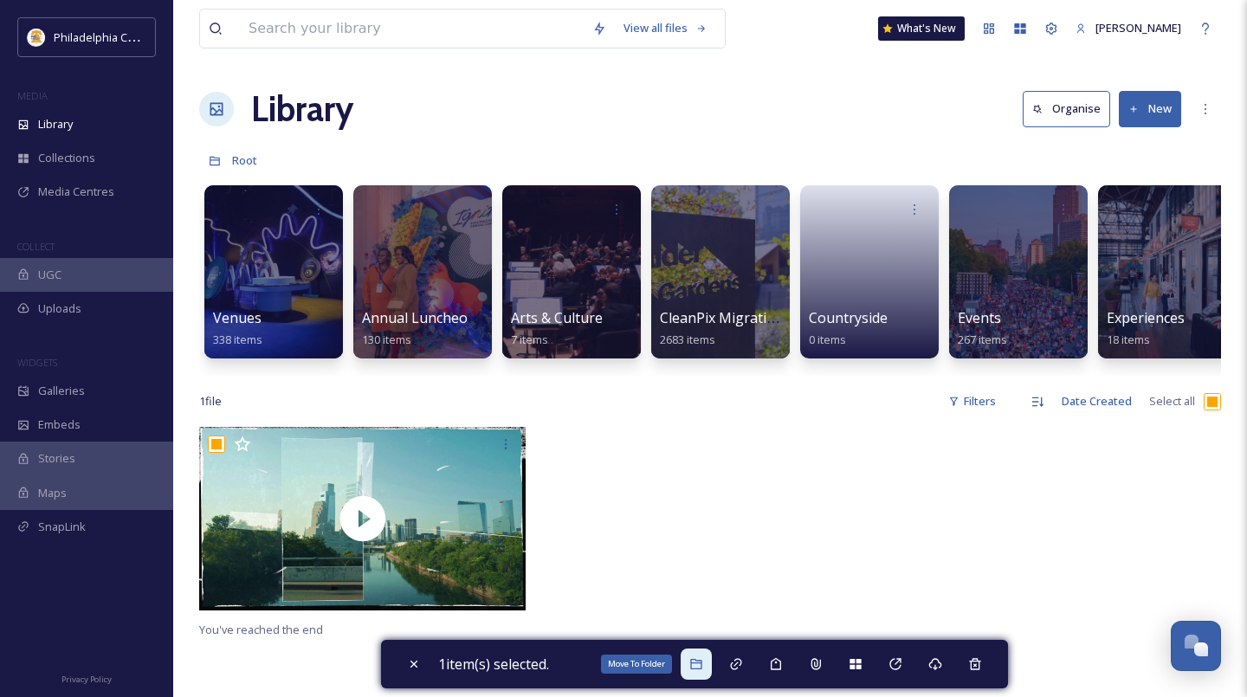
click at [700, 663] on icon at bounding box center [696, 664] width 14 height 14
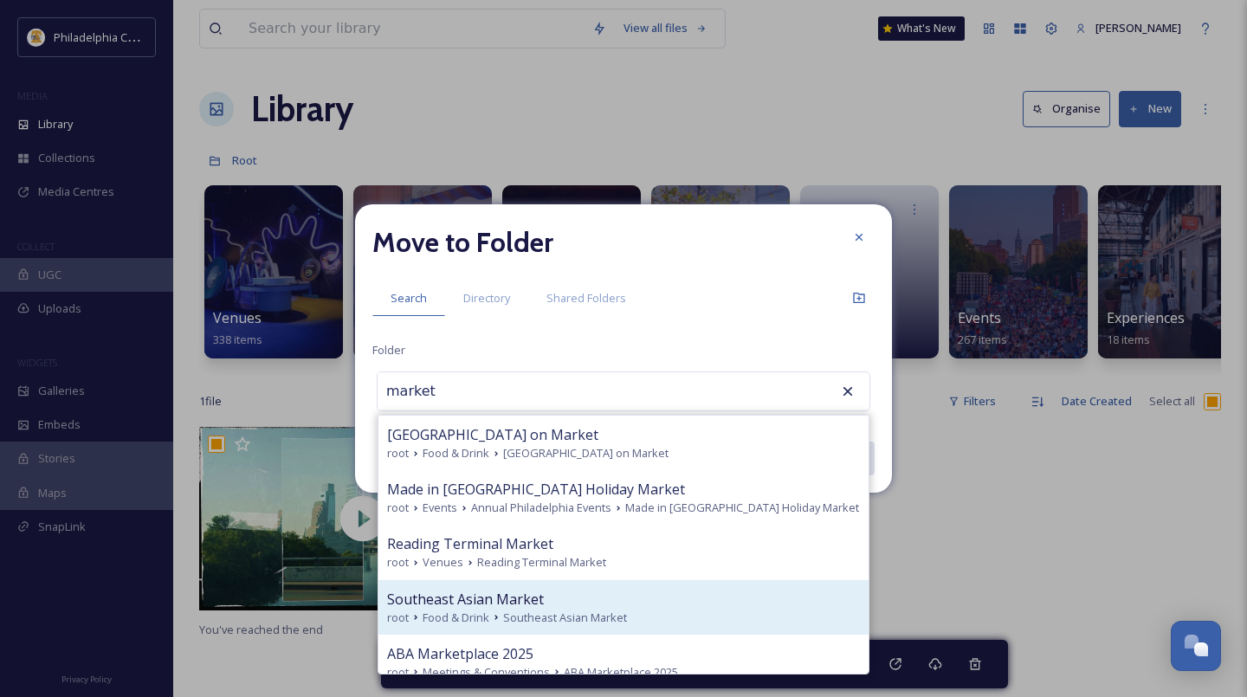
scroll to position [70, 0]
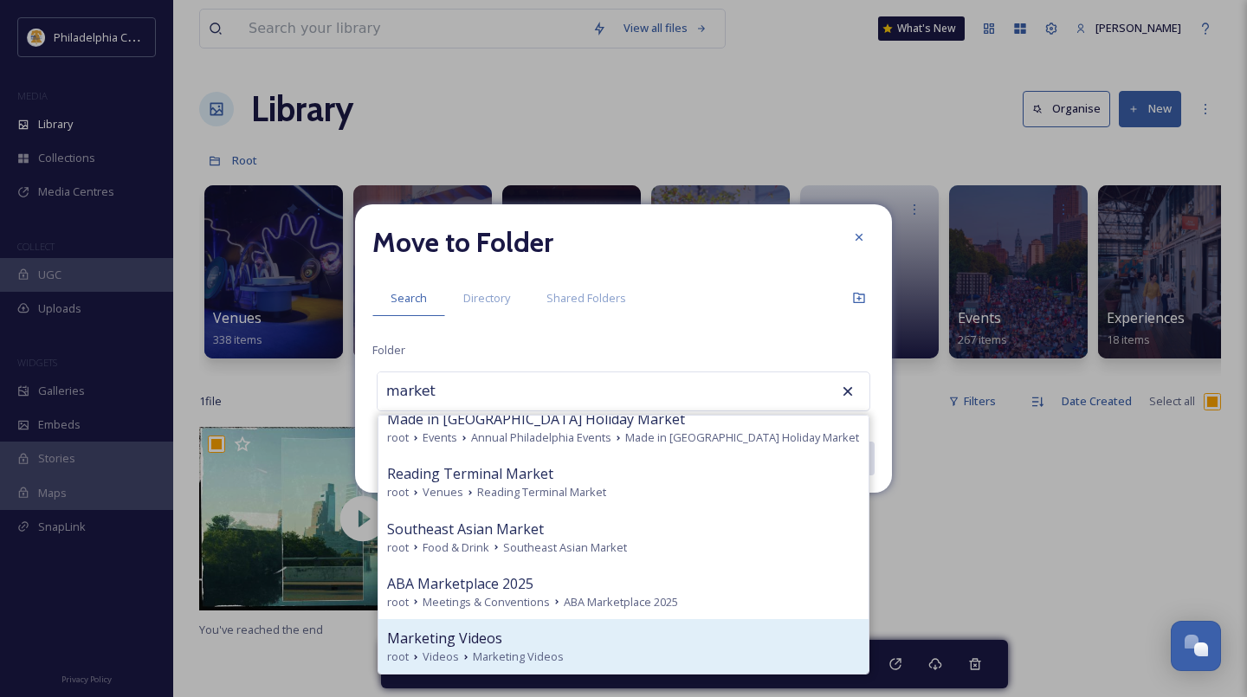
click at [523, 647] on div "Marketing Videos" at bounding box center [623, 638] width 473 height 21
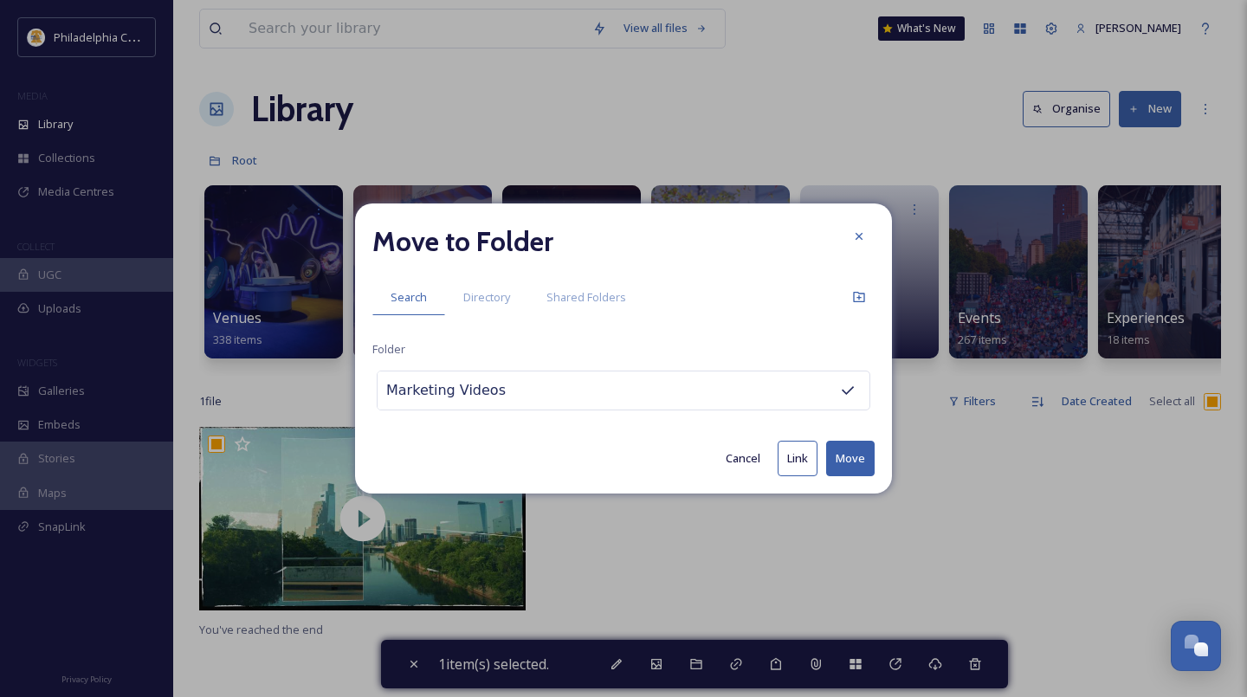
click at [862, 455] on button "Move" at bounding box center [850, 459] width 48 height 36
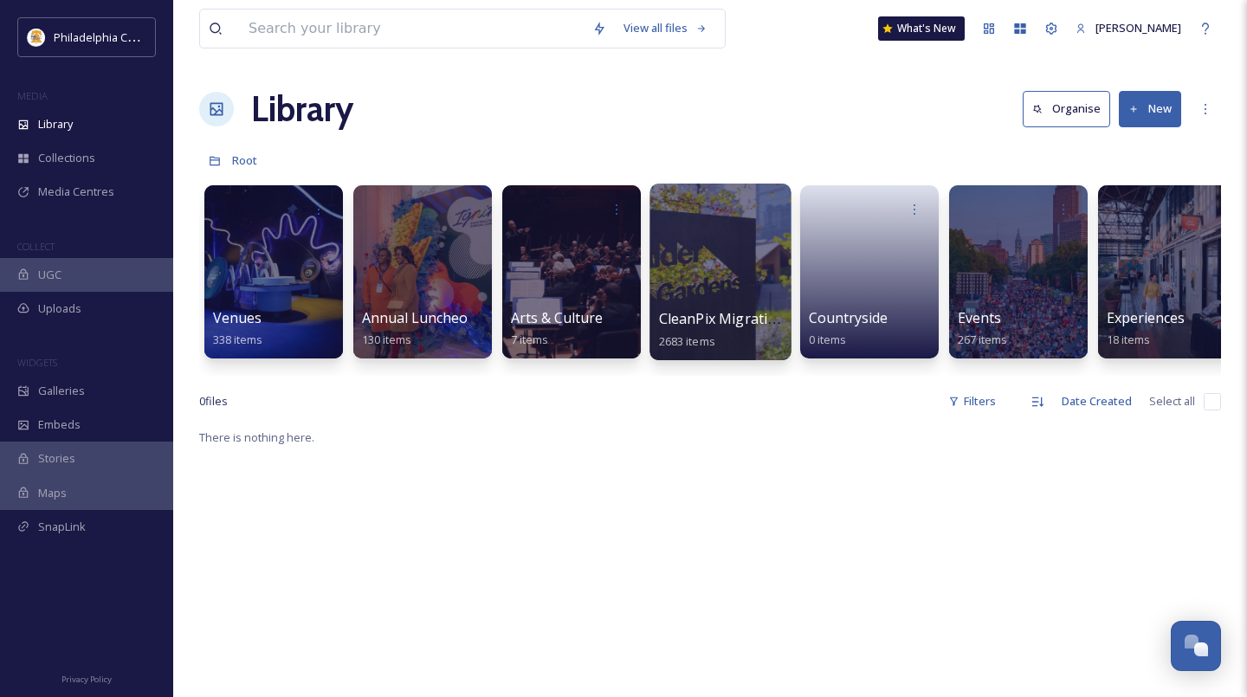
click at [727, 294] on div at bounding box center [719, 272] width 141 height 177
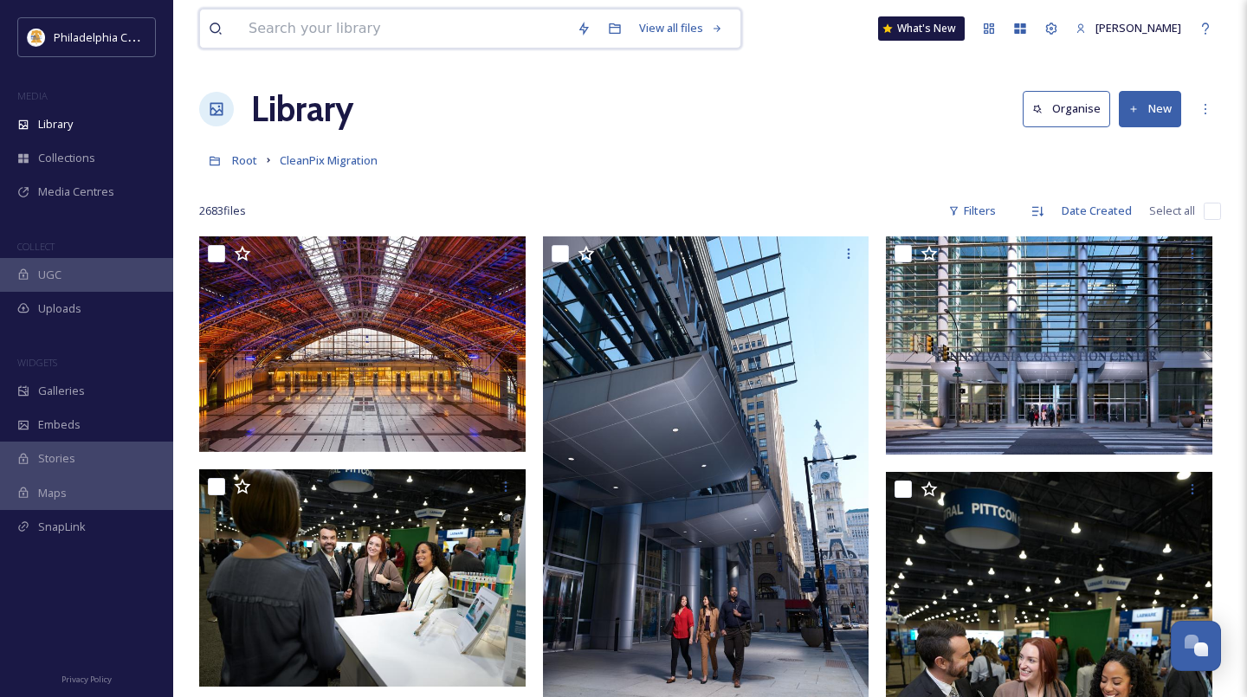
click at [366, 31] on input at bounding box center [404, 29] width 328 height 38
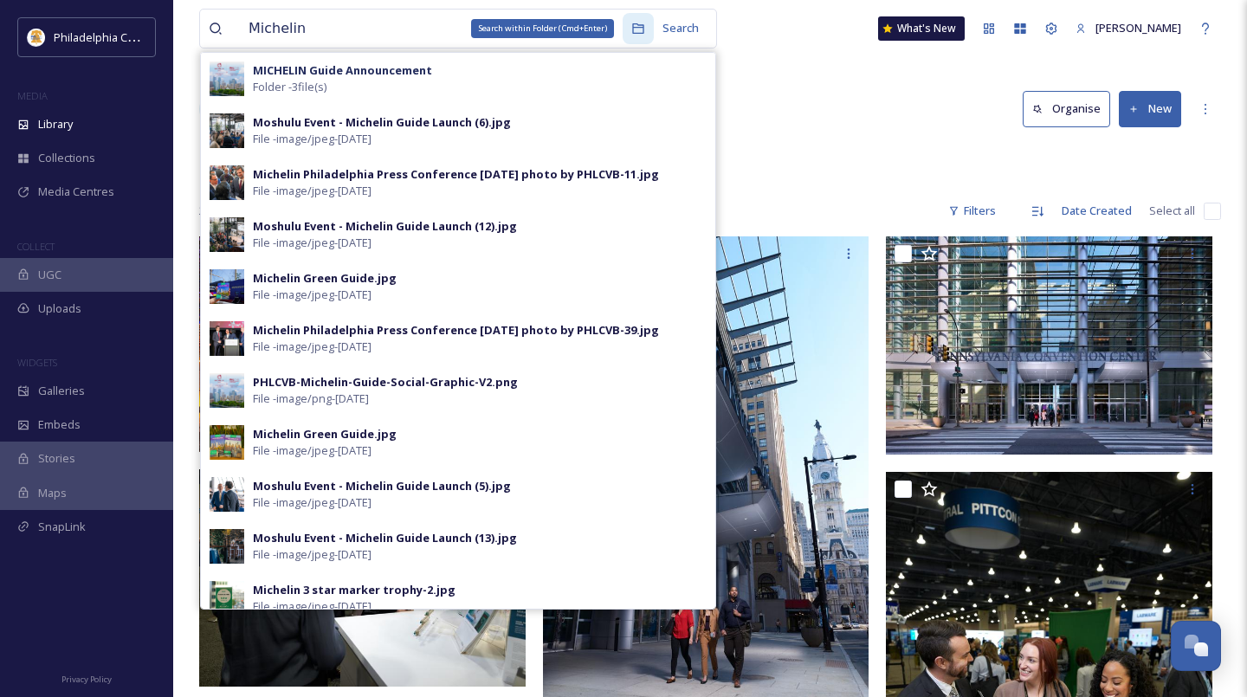
click at [631, 25] on icon at bounding box center [638, 29] width 14 height 14
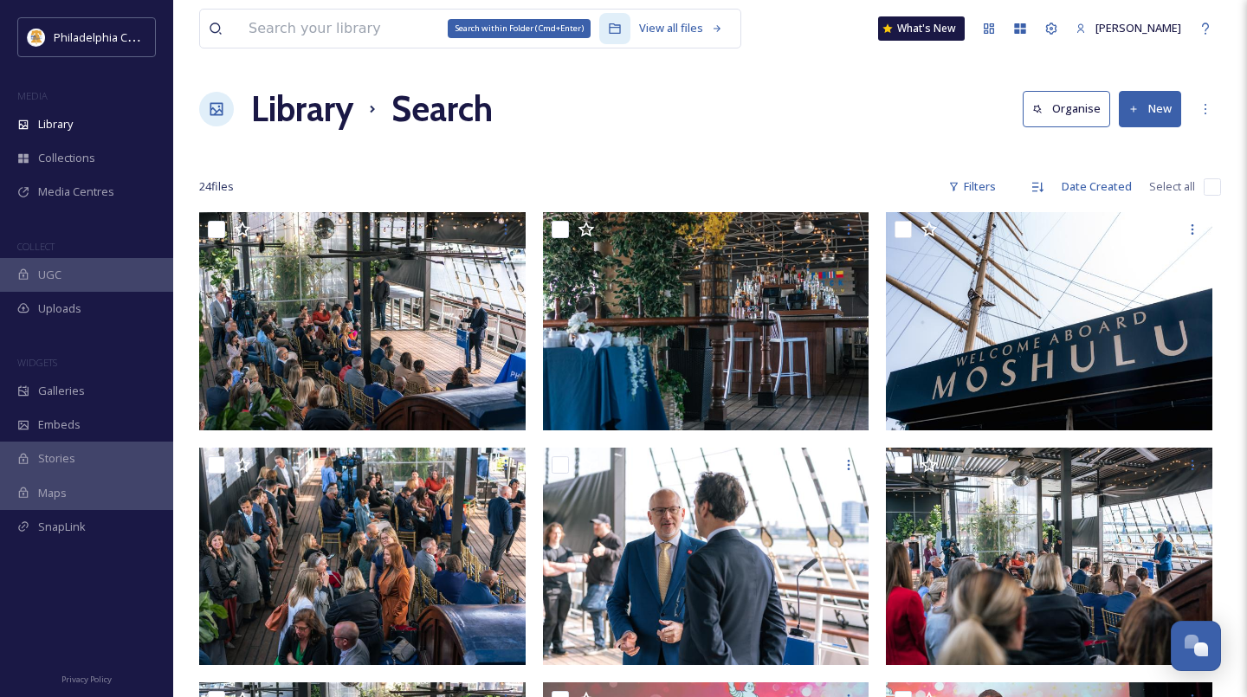
click at [609, 28] on icon at bounding box center [614, 28] width 11 height 10
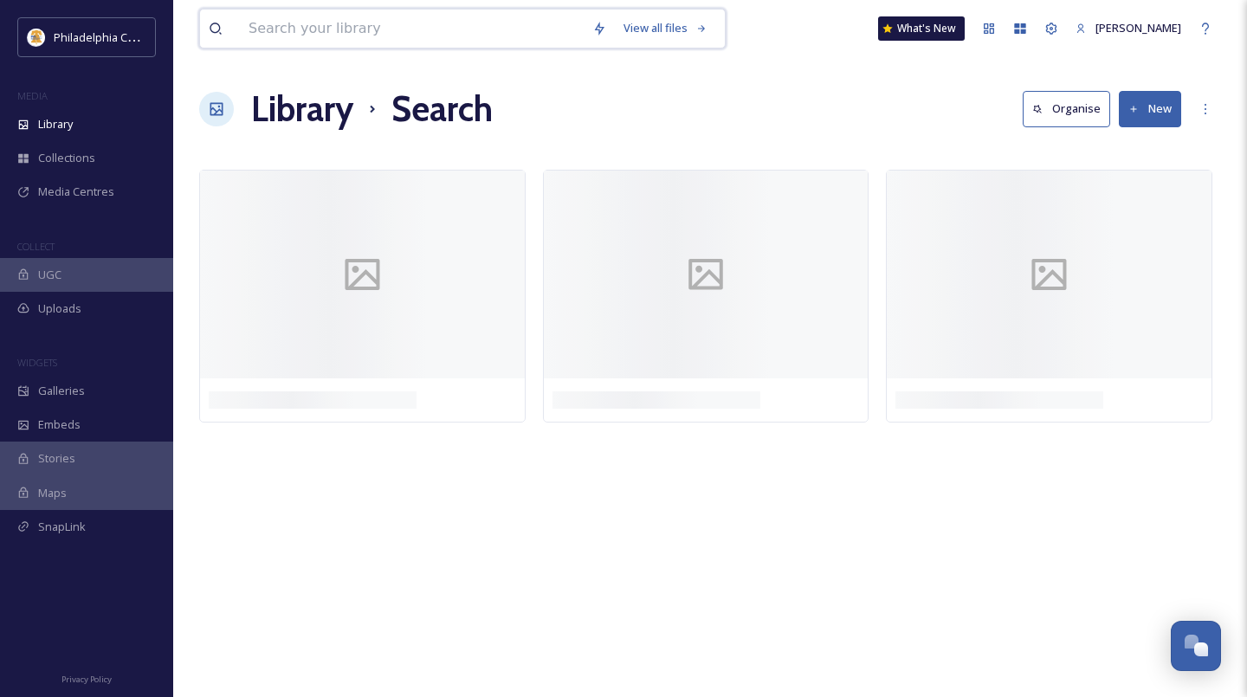
click at [359, 42] on input at bounding box center [412, 29] width 344 height 38
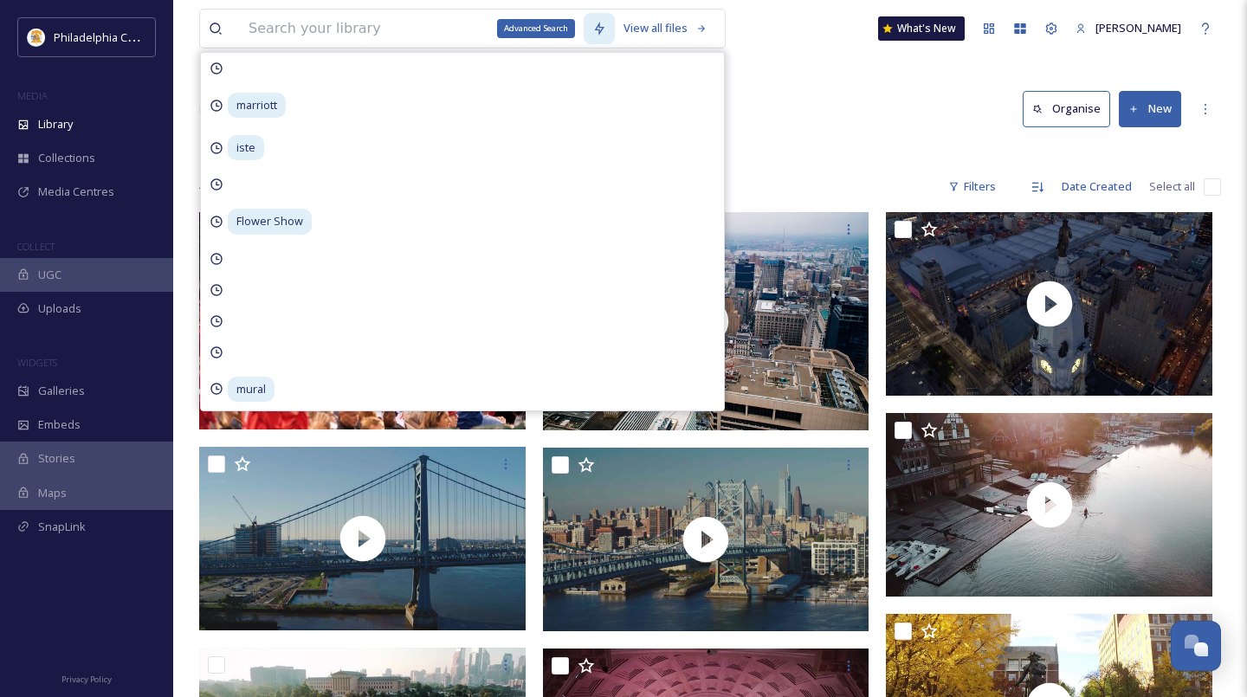
click at [592, 28] on icon at bounding box center [599, 29] width 14 height 14
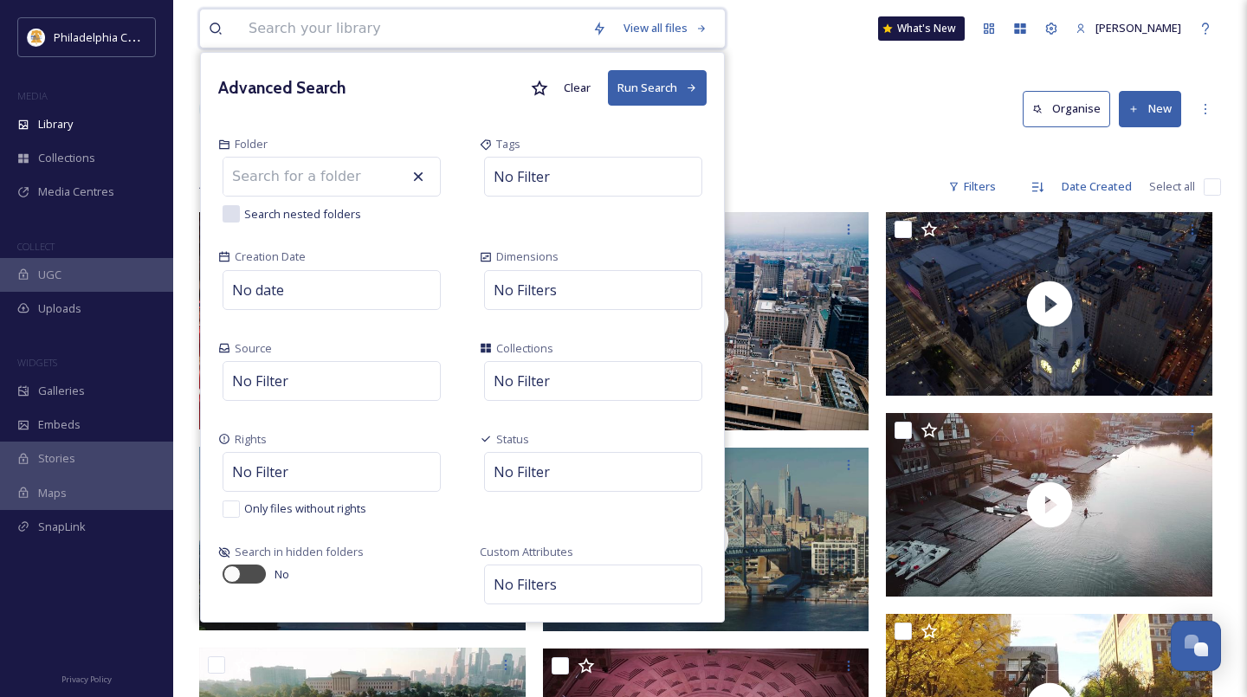
click at [355, 20] on input at bounding box center [412, 29] width 344 height 38
